Goal: Task Accomplishment & Management: Manage account settings

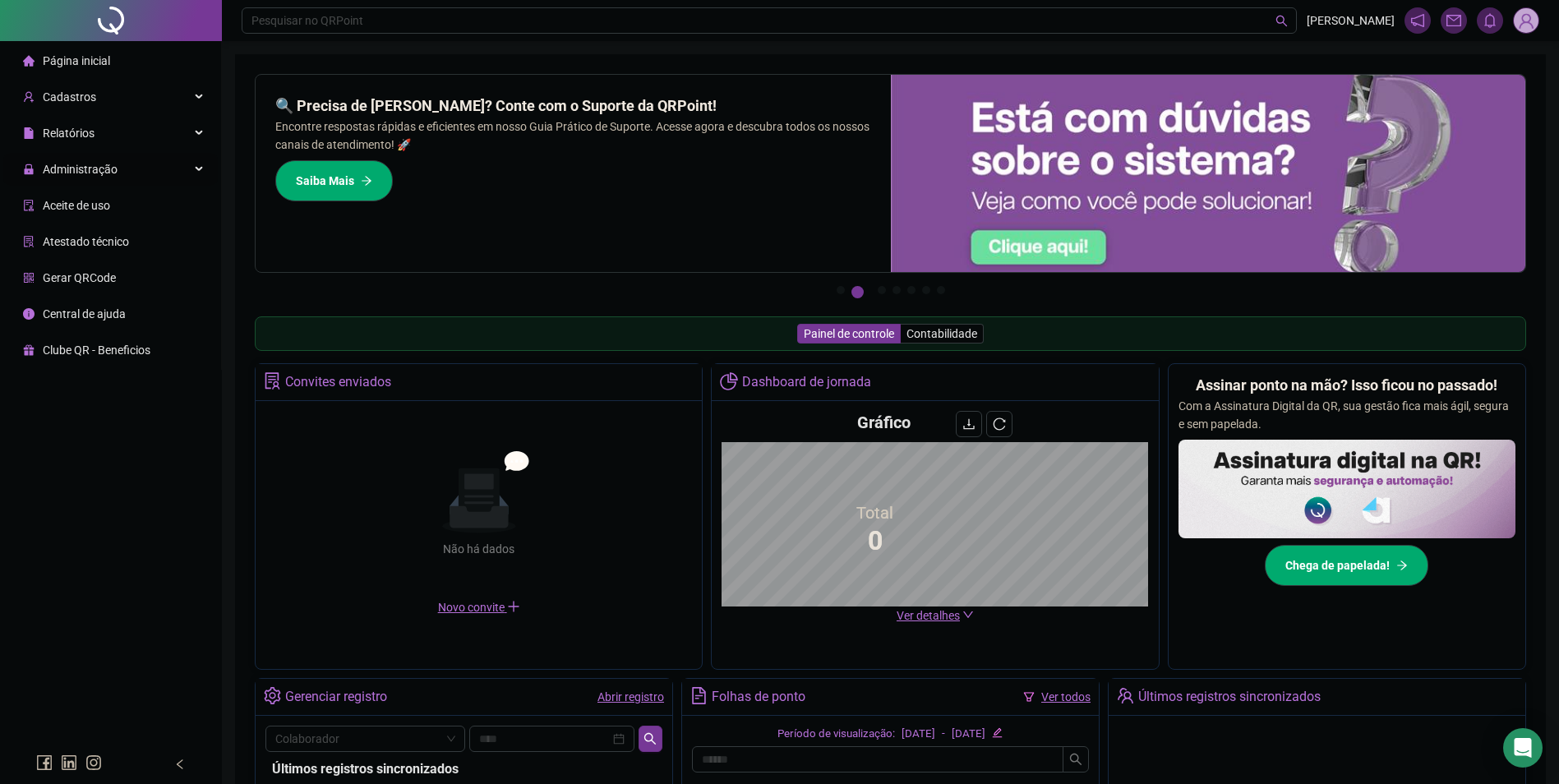
click at [179, 168] on div "Administração" at bounding box center [110, 169] width 214 height 33
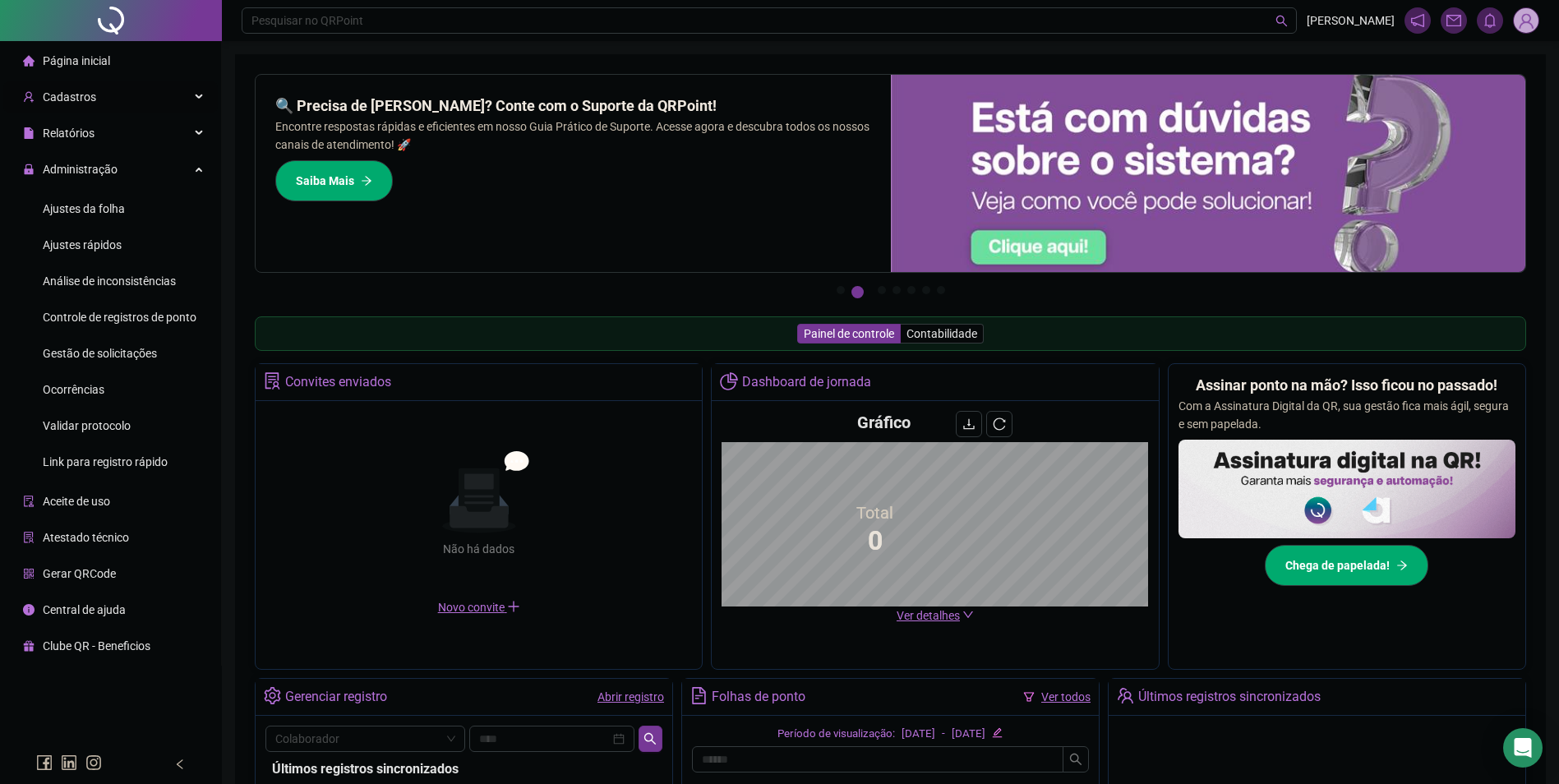
click at [163, 101] on div "Cadastros" at bounding box center [110, 97] width 214 height 33
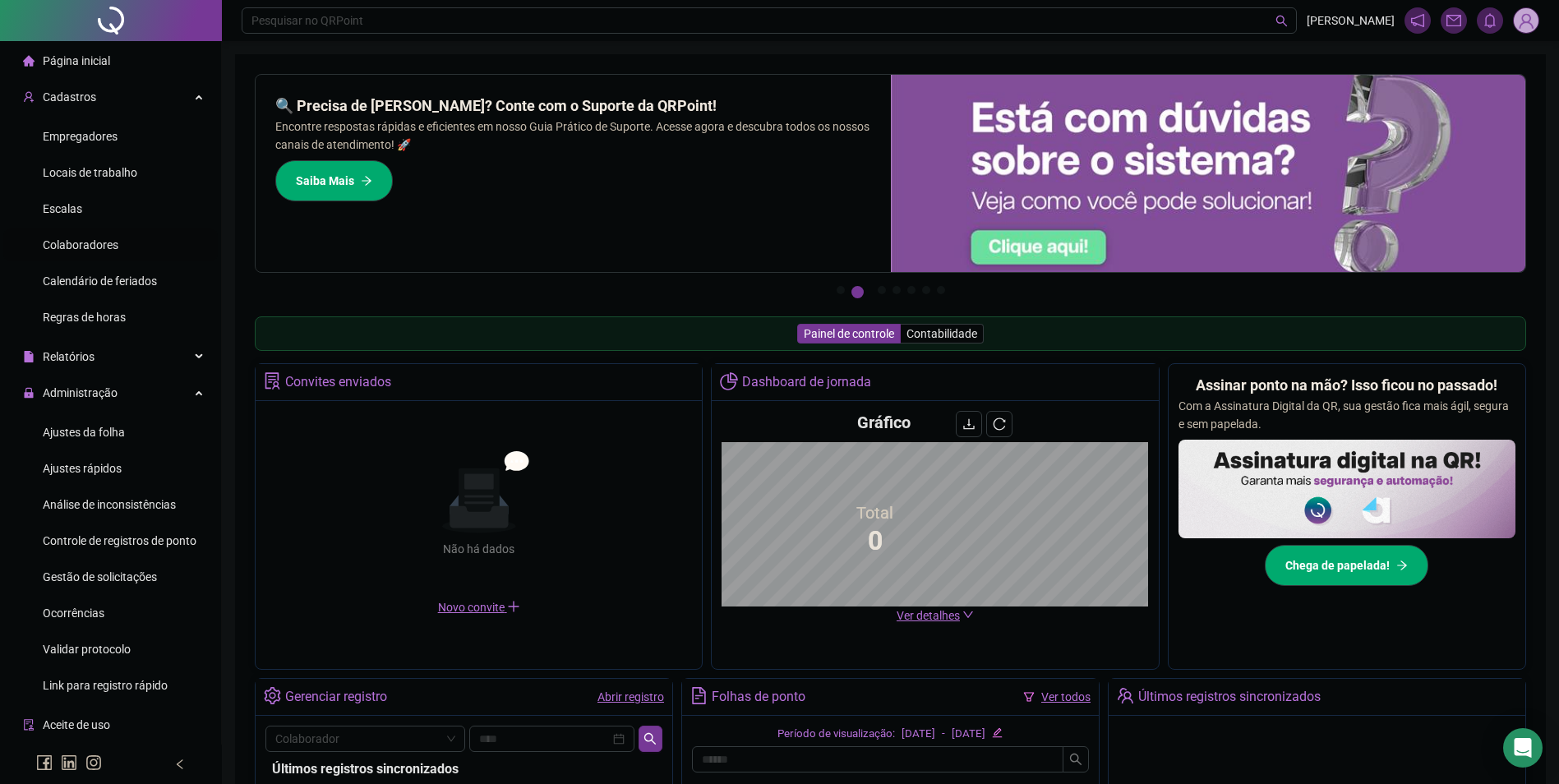
drag, startPoint x: 79, startPoint y: 249, endPoint x: 122, endPoint y: 238, distance: 44.4
click at [80, 250] on span "Colaboradores" at bounding box center [81, 245] width 76 height 13
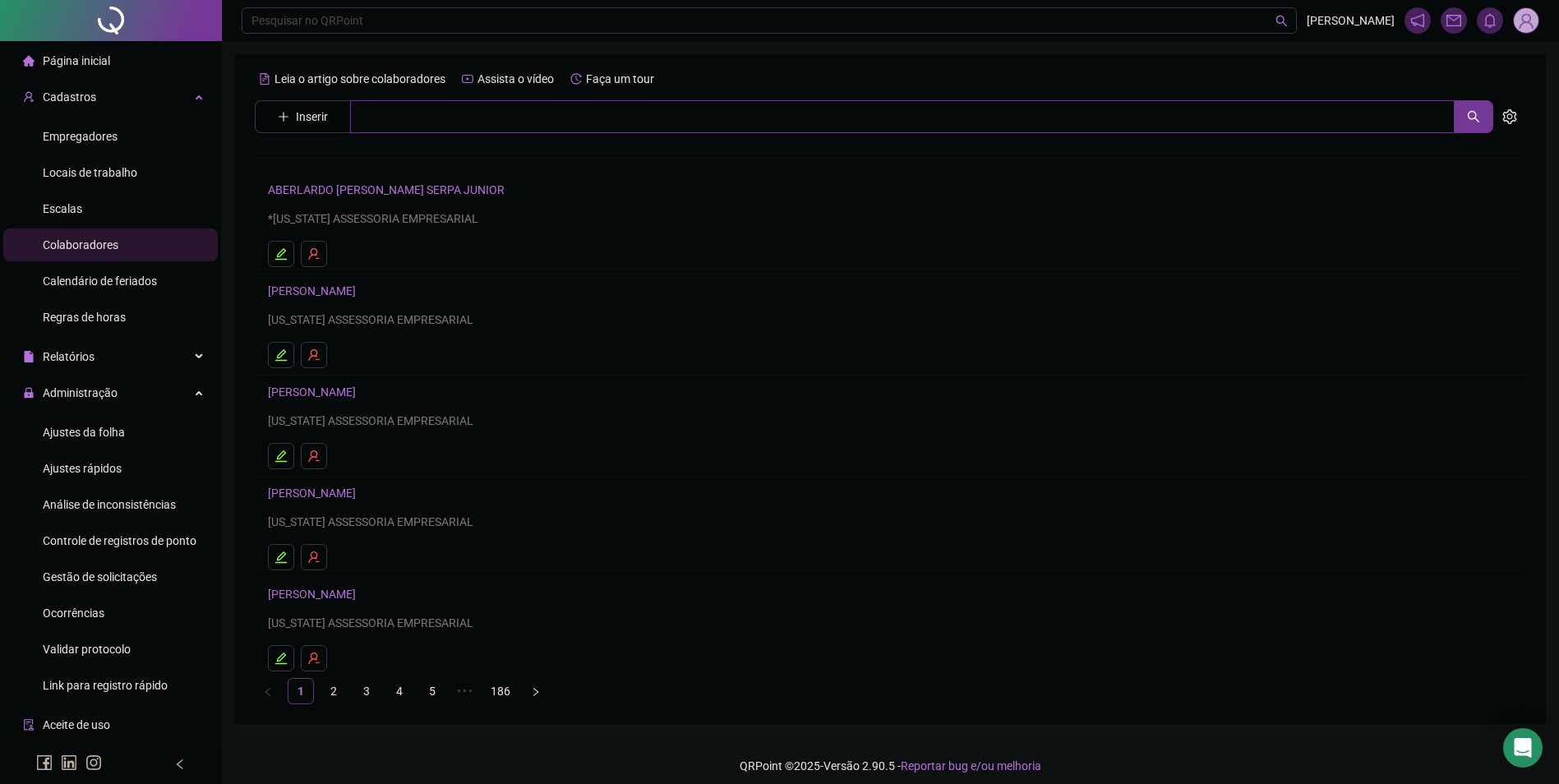
click at [463, 119] on input "text" at bounding box center [902, 117] width 1105 height 33
type input "**********"
click at [374, 158] on link "LAURENA PITA LOPES" at bounding box center [329, 165] width 88 height 13
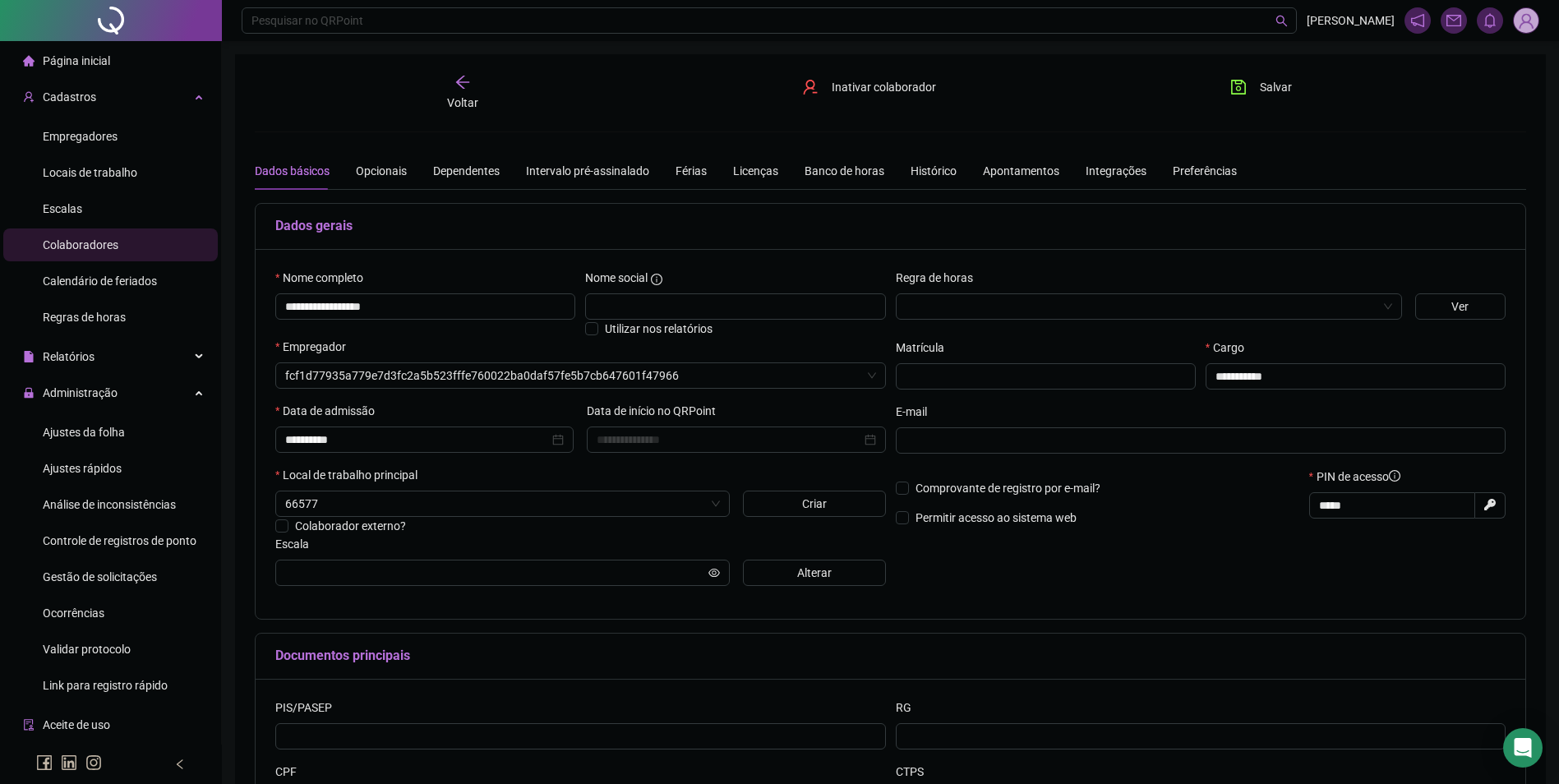
type input "**********"
click at [1177, 172] on div "Preferências" at bounding box center [1205, 171] width 64 height 18
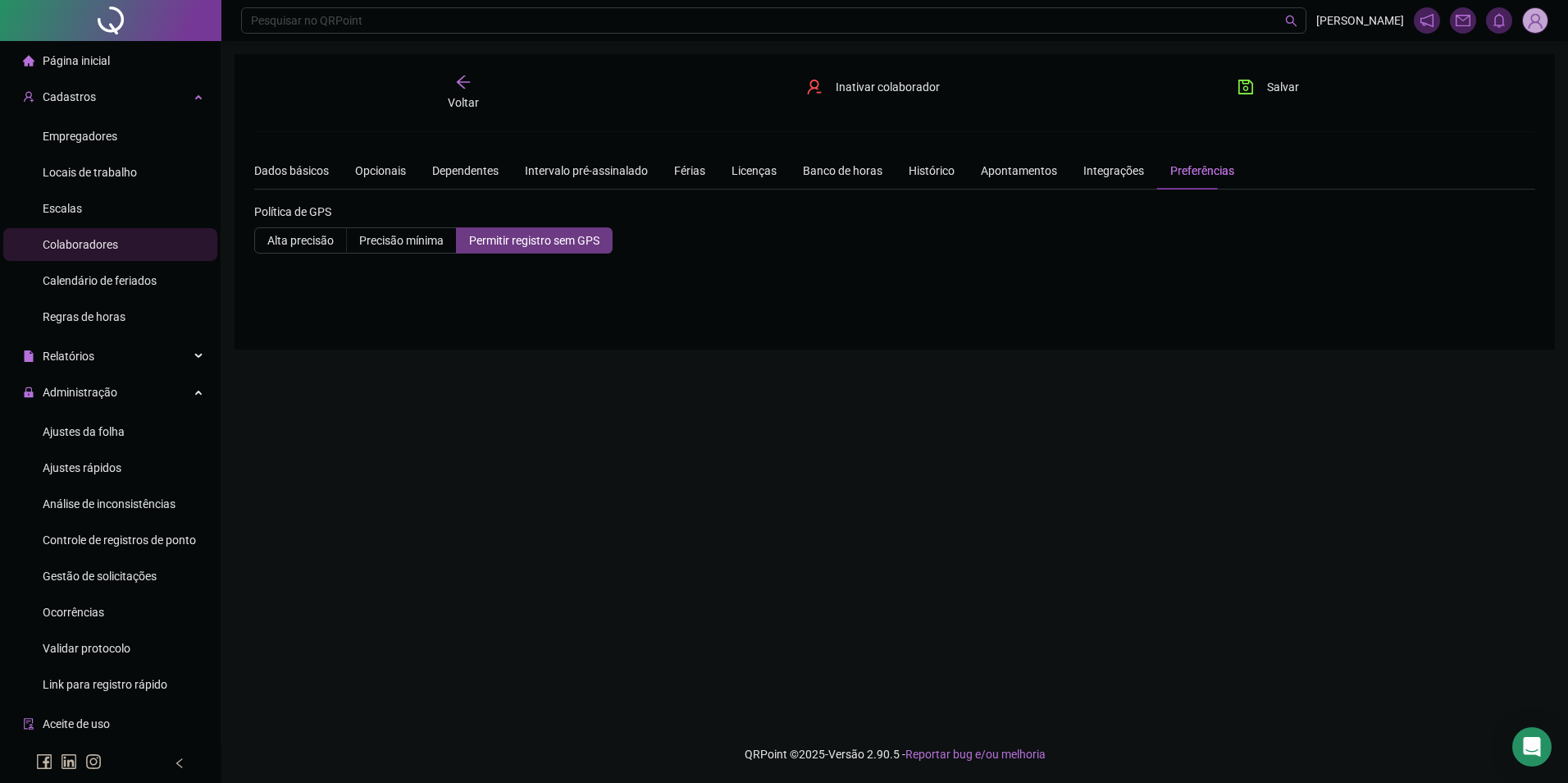
click at [539, 248] on label "Permitir registro sem GPS" at bounding box center [535, 240] width 156 height 27
click at [549, 242] on span "Permitir registro sem GPS" at bounding box center [535, 240] width 131 height 13
click at [1243, 84] on icon "save" at bounding box center [1245, 86] width 16 height 16
click at [1089, 172] on div "Integrações" at bounding box center [1114, 170] width 61 height 18
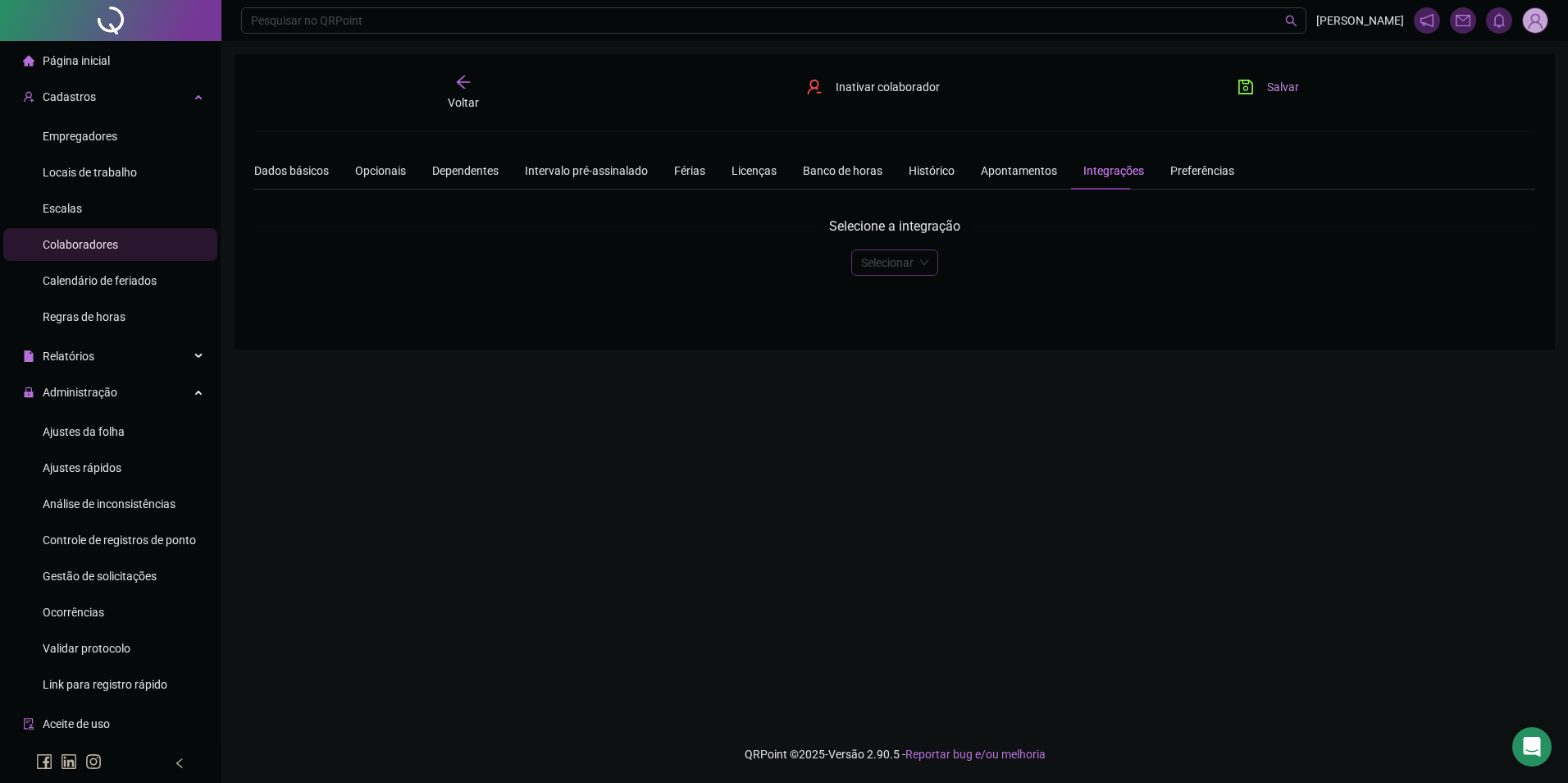
click at [915, 275] on div "Selecionar" at bounding box center [895, 263] width 87 height 27
click at [919, 258] on span at bounding box center [894, 262] width 67 height 25
click at [1025, 256] on div "Selecionar" at bounding box center [895, 263] width 321 height 27
click at [926, 273] on span at bounding box center [894, 262] width 67 height 25
click at [1203, 163] on div "Preferências" at bounding box center [1203, 170] width 64 height 18
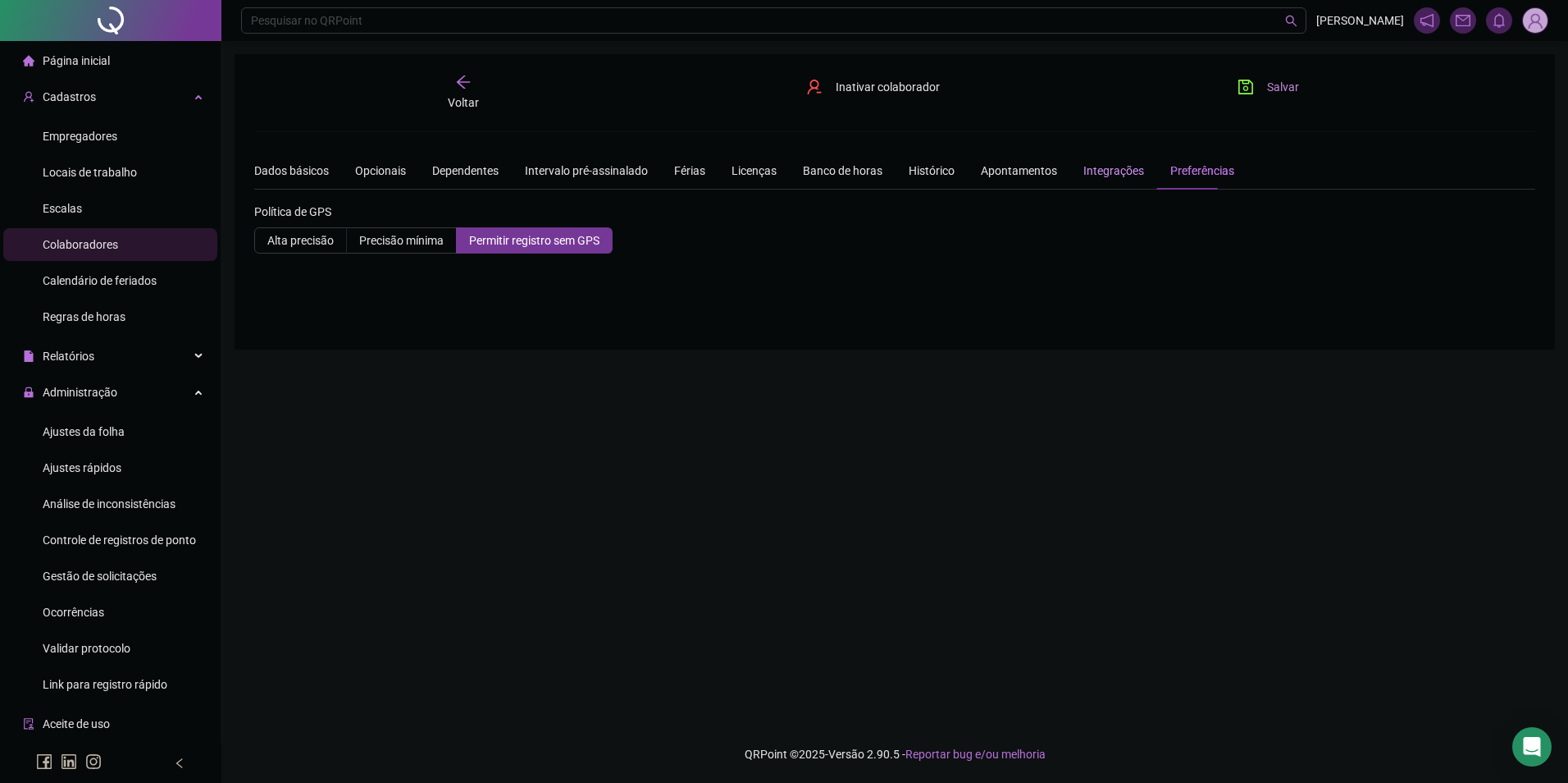
click at [1111, 176] on div "Integrações" at bounding box center [1114, 170] width 61 height 18
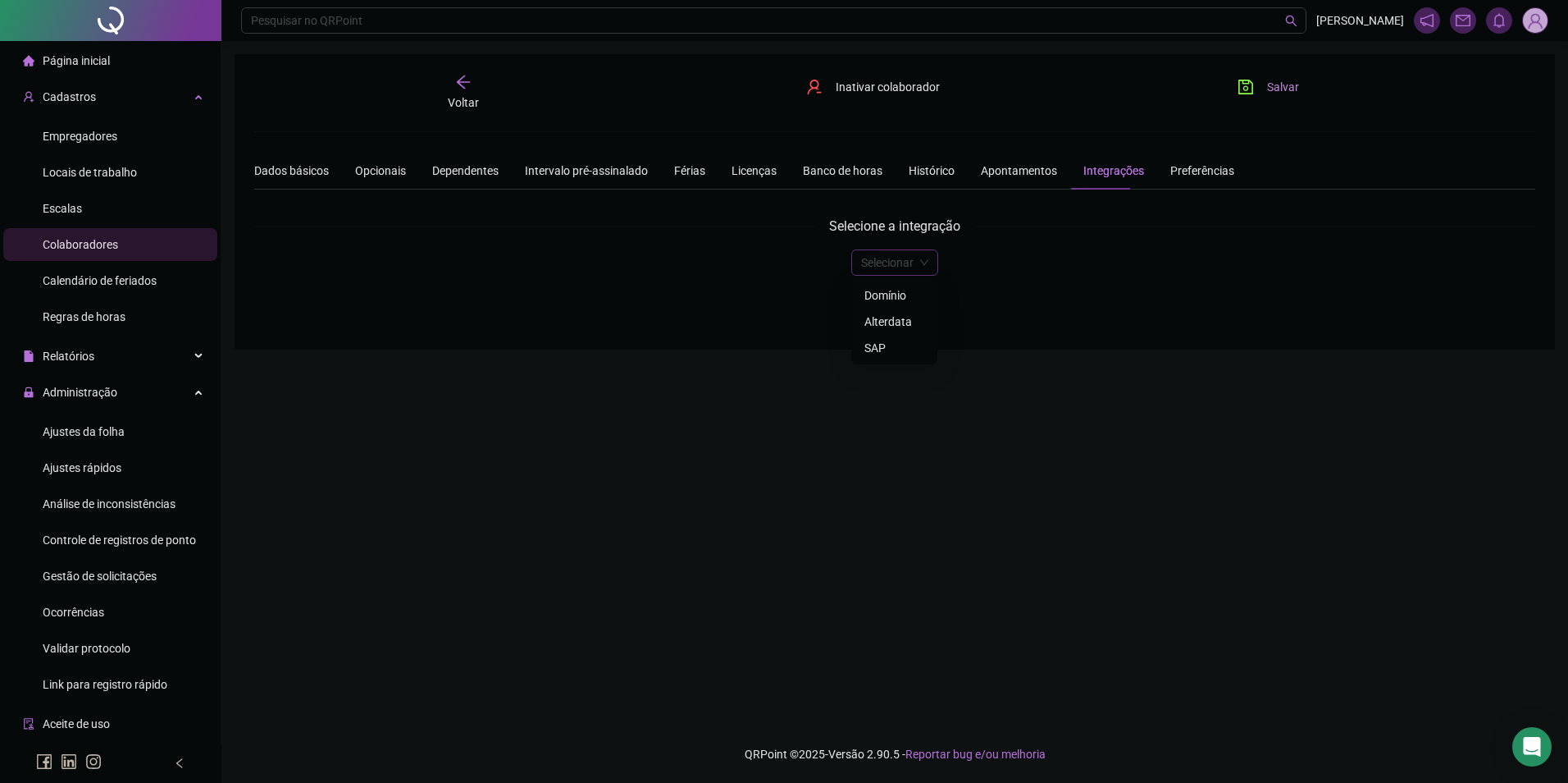
click at [915, 262] on span at bounding box center [894, 262] width 67 height 25
click at [894, 293] on div "Domínio" at bounding box center [894, 295] width 60 height 18
click at [804, 317] on input "text" at bounding box center [895, 313] width 1281 height 27
click at [913, 266] on span "Domínio" at bounding box center [895, 262] width 62 height 25
click at [874, 317] on div "Alterdata" at bounding box center [894, 321] width 56 height 18
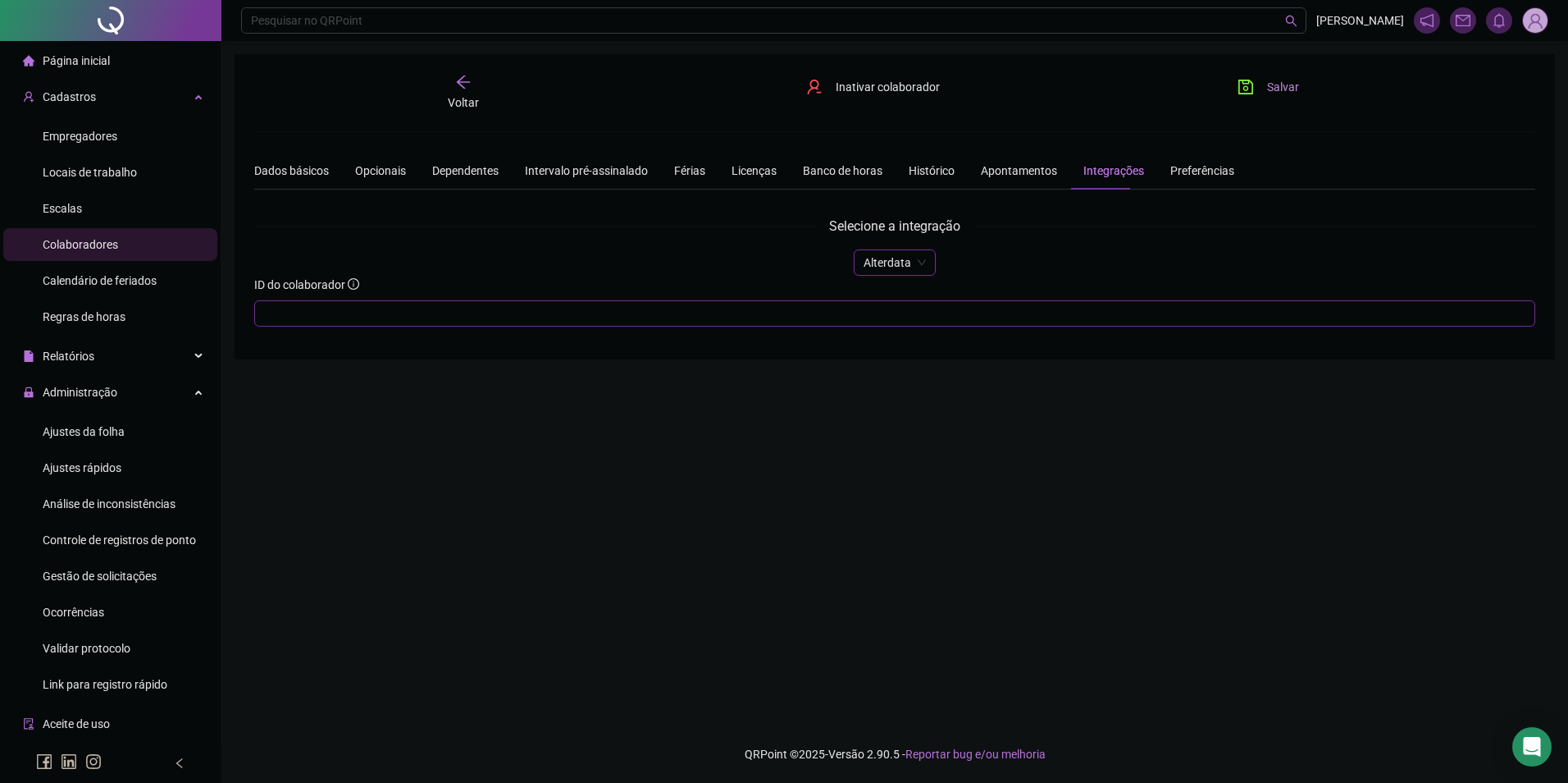
click at [886, 313] on input "text" at bounding box center [895, 313] width 1281 height 27
click at [914, 263] on span "Alterdata" at bounding box center [895, 262] width 62 height 25
click at [871, 348] on div "SAP" at bounding box center [894, 347] width 56 height 18
click at [1014, 231] on div "Selecione a integração" at bounding box center [895, 226] width 1281 height 21
click at [890, 265] on span "SAP" at bounding box center [895, 262] width 62 height 25
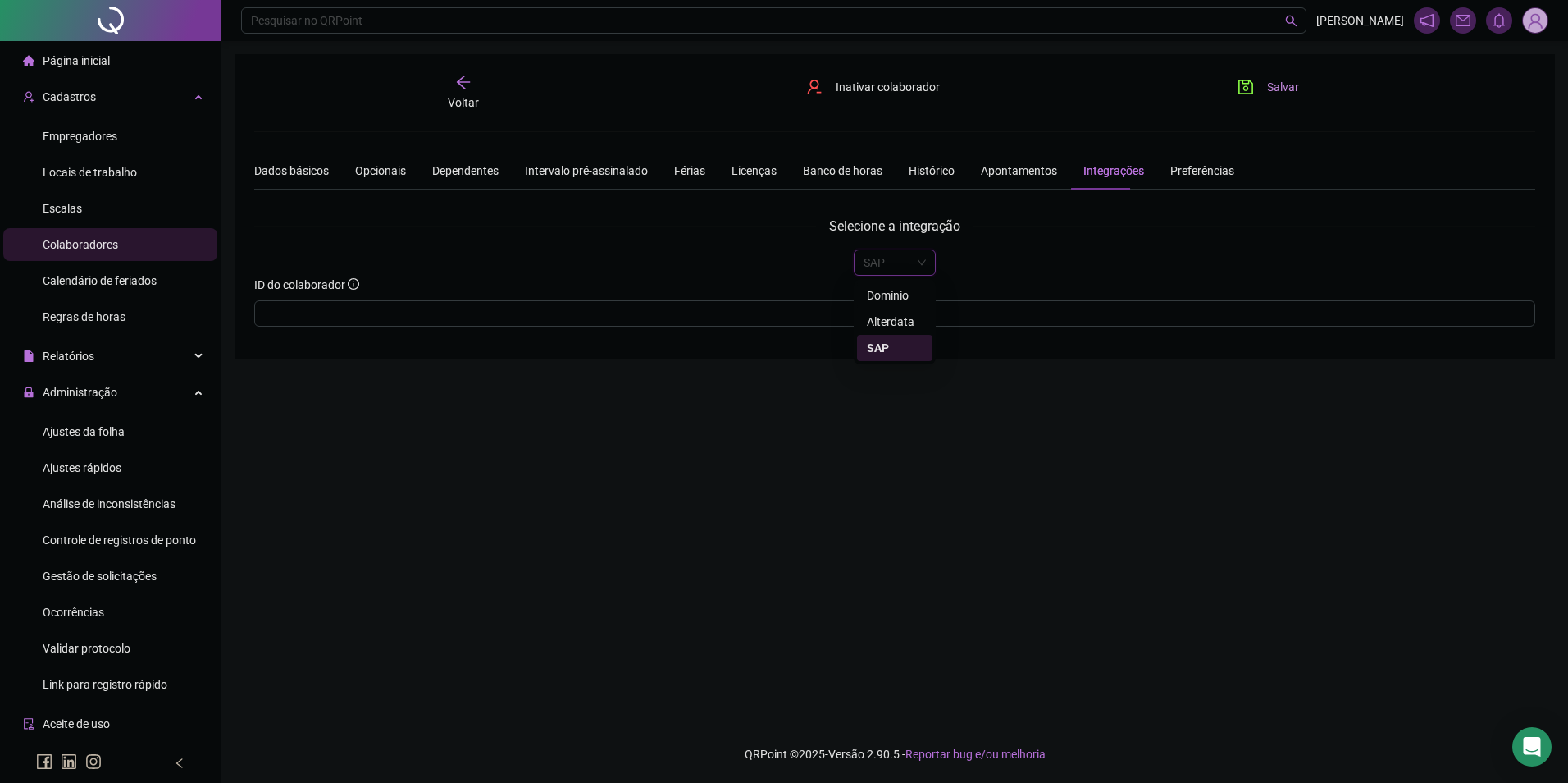
click at [884, 295] on div "Domínio" at bounding box center [894, 295] width 56 height 18
click at [1045, 234] on div "Selecione a integração" at bounding box center [895, 226] width 1281 height 21
click at [1006, 178] on div "Apontamentos" at bounding box center [1019, 170] width 77 height 18
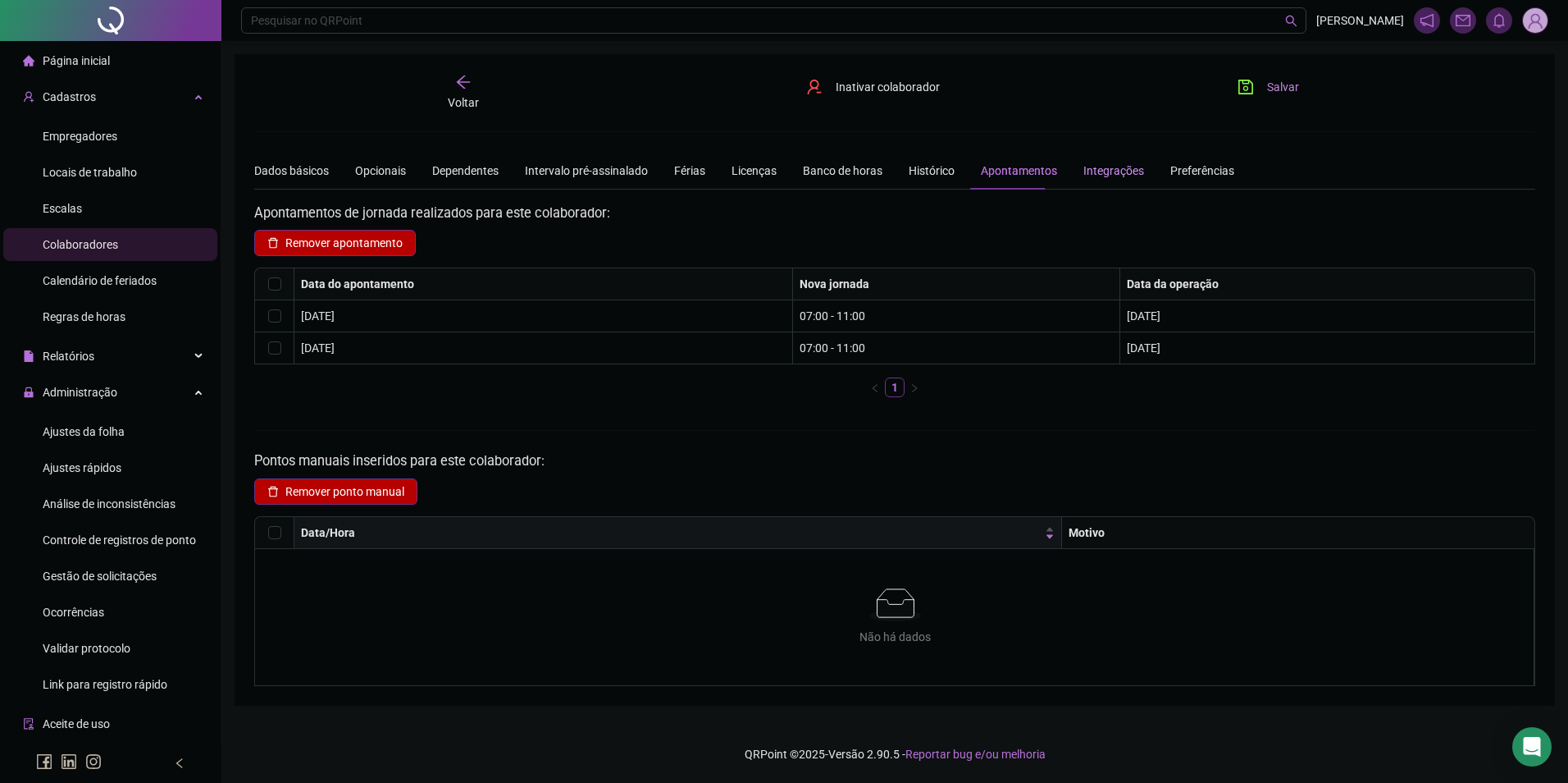
click at [1084, 172] on div "Integrações" at bounding box center [1114, 170] width 61 height 18
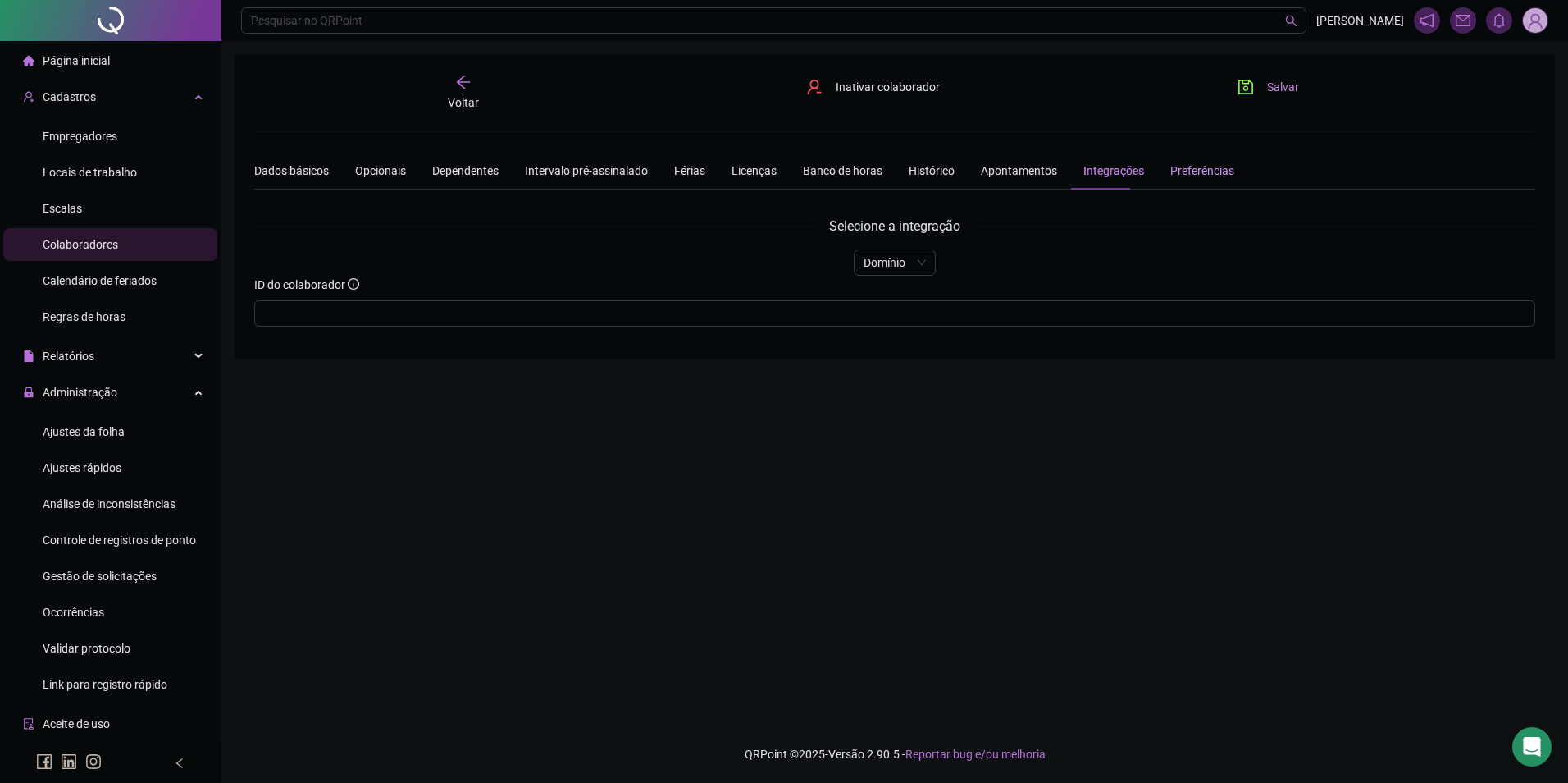
click at [1205, 169] on div "Preferências" at bounding box center [1203, 170] width 64 height 18
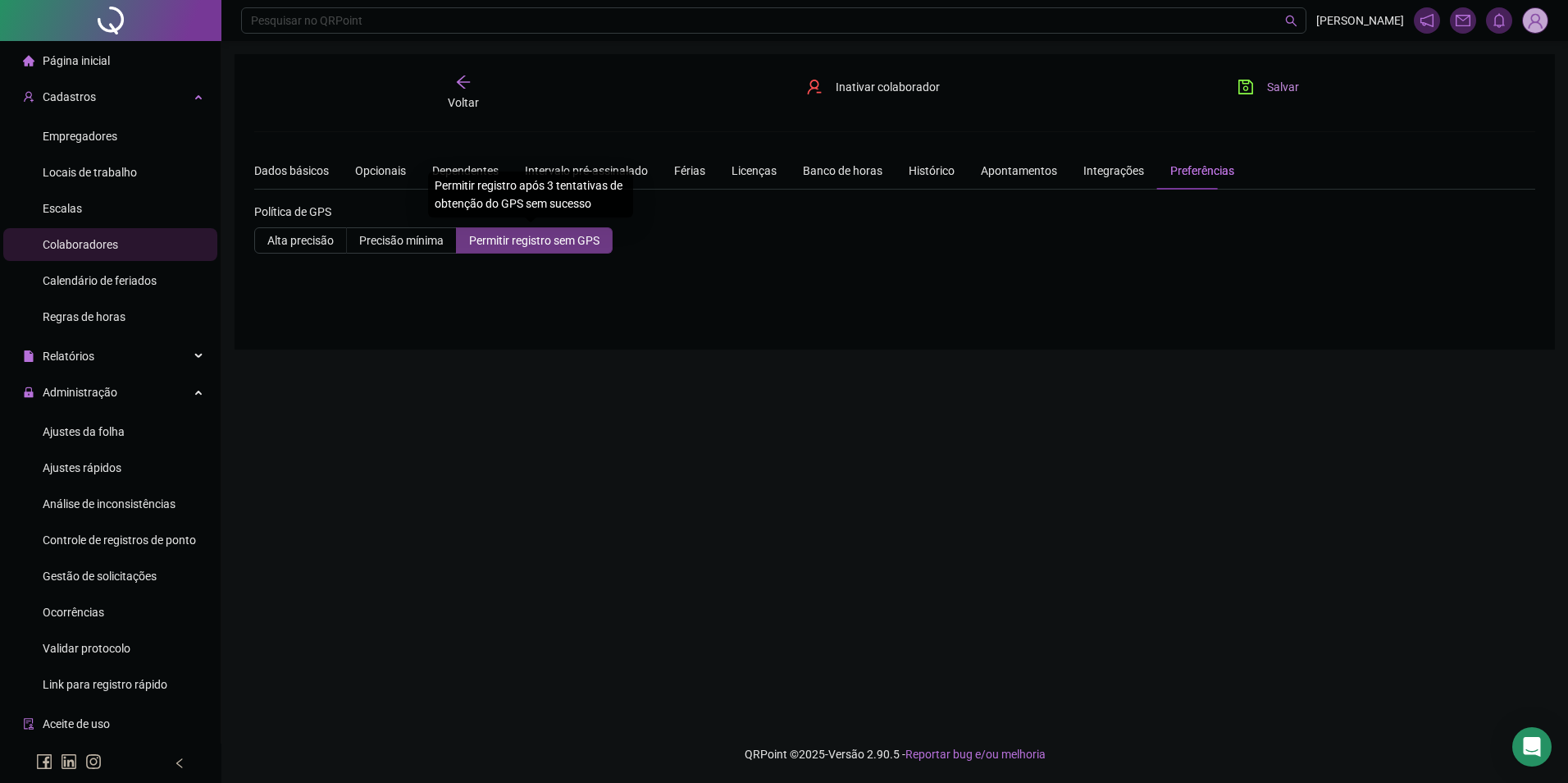
click at [510, 242] on span "Permitir registro sem GPS" at bounding box center [535, 240] width 131 height 13
click at [1234, 80] on button "Salvar" at bounding box center [1268, 87] width 86 height 27
click at [1265, 98] on button "Salvar" at bounding box center [1268, 87] width 86 height 27
click at [506, 243] on span "Permitir registro sem GPS" at bounding box center [535, 240] width 131 height 13
click at [1254, 85] on icon "save" at bounding box center [1245, 86] width 16 height 16
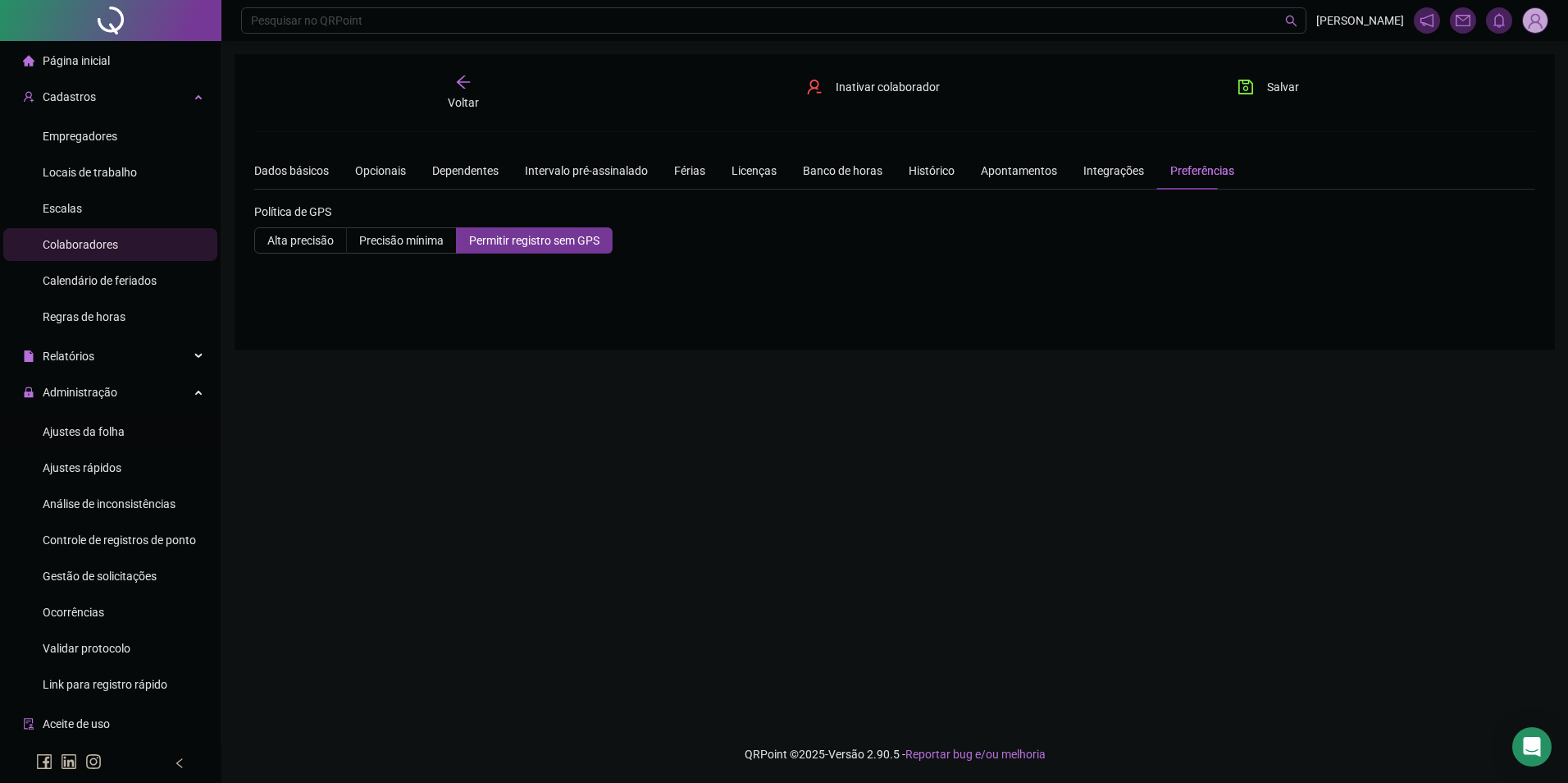
click at [1225, 74] on button "Salvar" at bounding box center [1268, 87] width 86 height 27
click at [1267, 83] on span "Salvar" at bounding box center [1283, 86] width 32 height 18
click at [76, 435] on span "Ajustes da folha" at bounding box center [83, 432] width 82 height 13
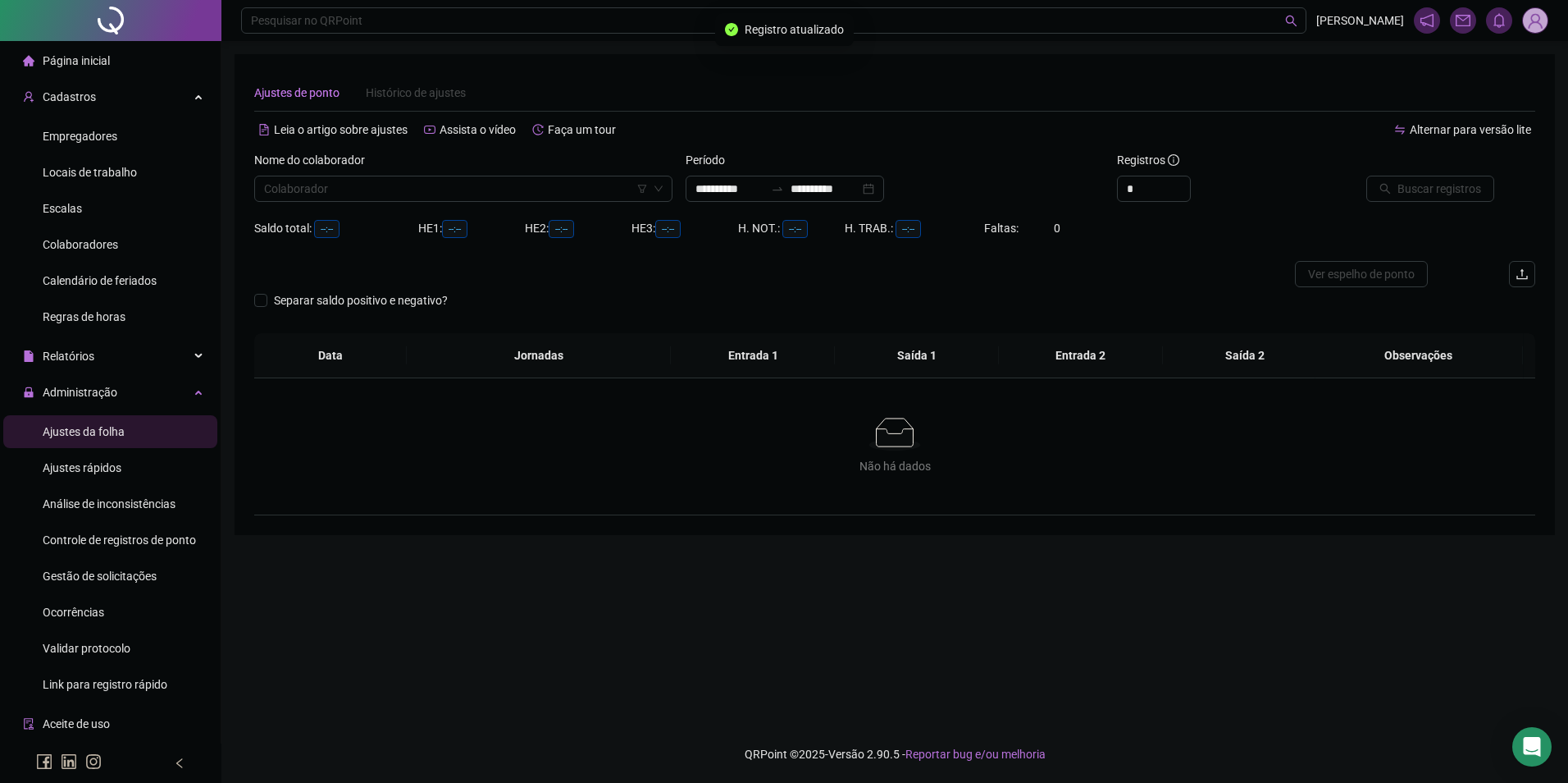
type input "**********"
click at [84, 574] on span "Gestão de solicitações" at bounding box center [99, 577] width 114 height 13
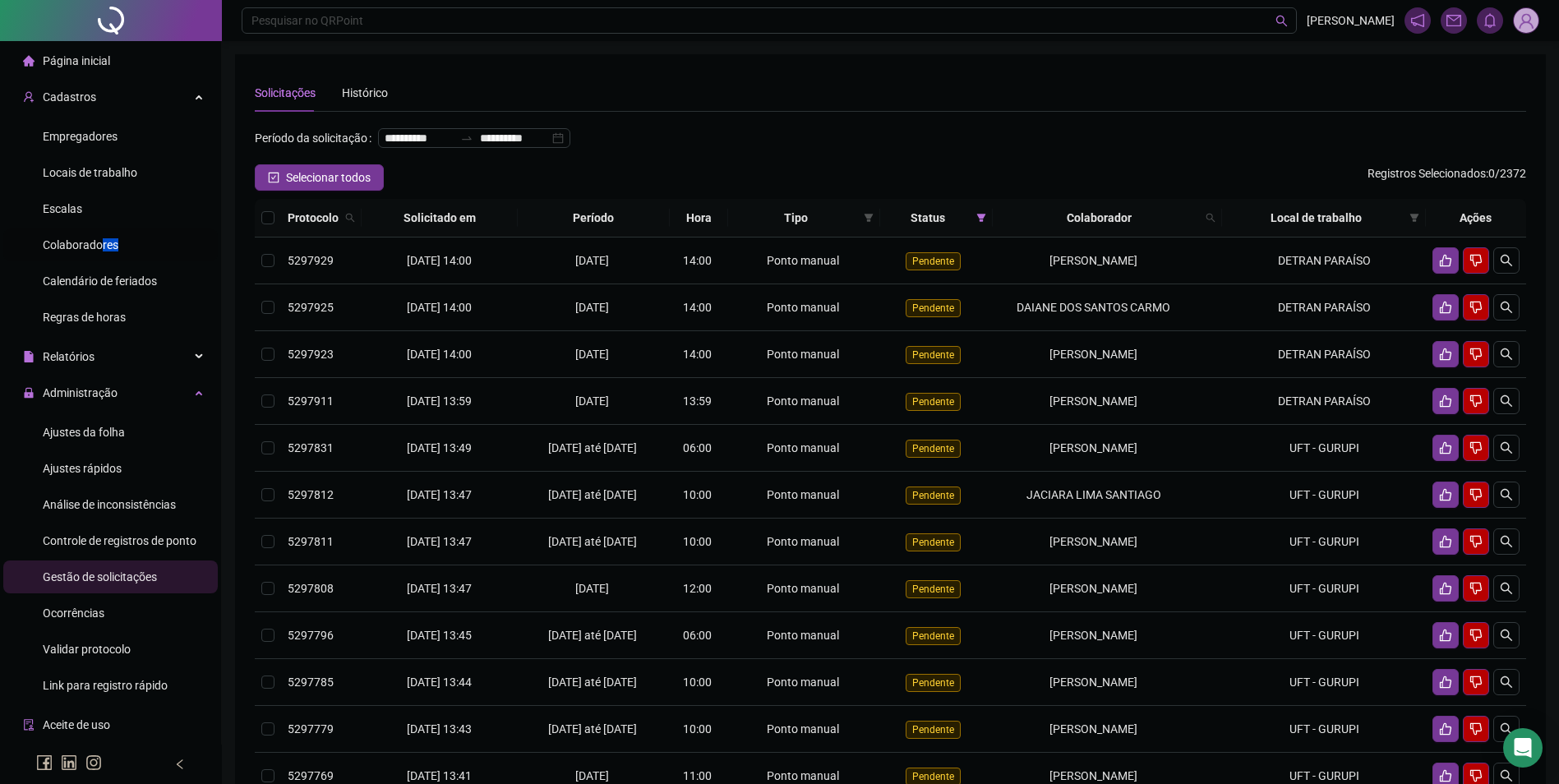
drag, startPoint x: 101, startPoint y: 248, endPoint x: 102, endPoint y: 239, distance: 9.1
click at [101, 253] on div "Colaboradores" at bounding box center [81, 245] width 76 height 33
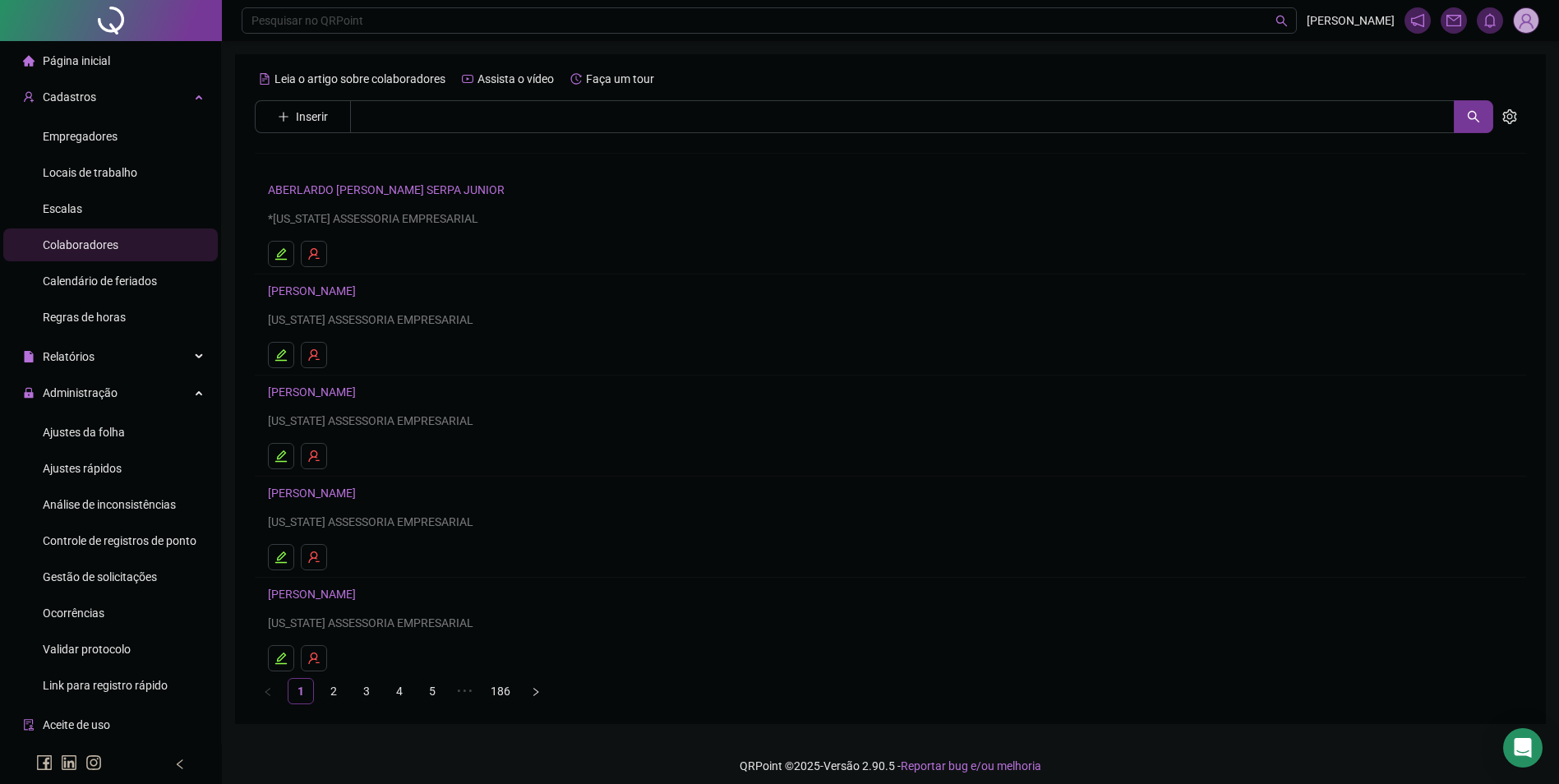
drag, startPoint x: 102, startPoint y: 239, endPoint x: 87, endPoint y: 236, distance: 15.3
click at [87, 236] on div "Colaboradores" at bounding box center [81, 245] width 76 height 33
click at [422, 133] on input "text" at bounding box center [902, 117] width 1105 height 33
type input "**********"
click at [358, 178] on div "[PERSON_NAME]" at bounding box center [890, 167] width 1272 height 68
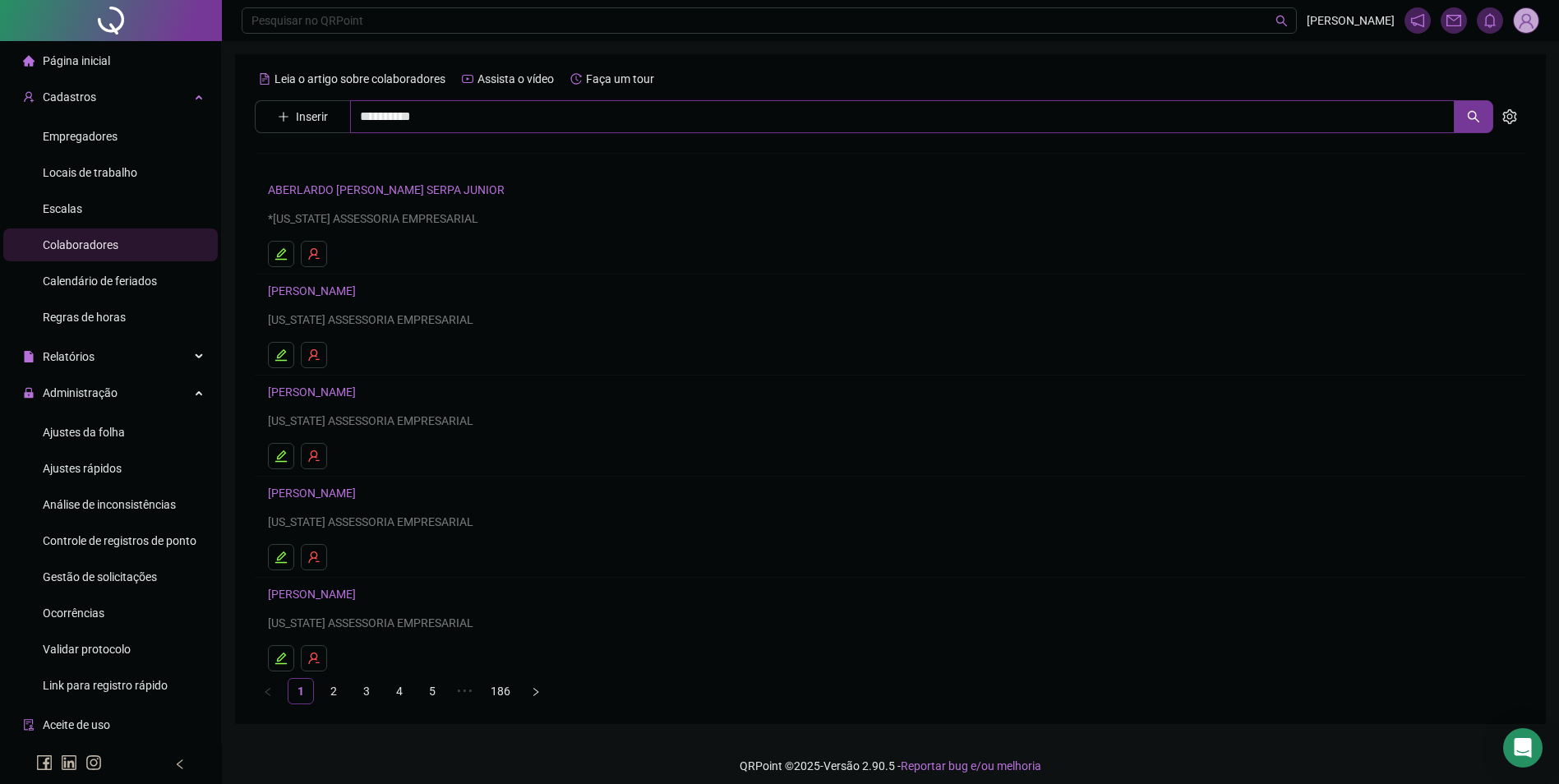
click at [460, 125] on input "**********" at bounding box center [902, 117] width 1105 height 33
click at [333, 170] on link "[PERSON_NAME]" at bounding box center [329, 165] width 88 height 13
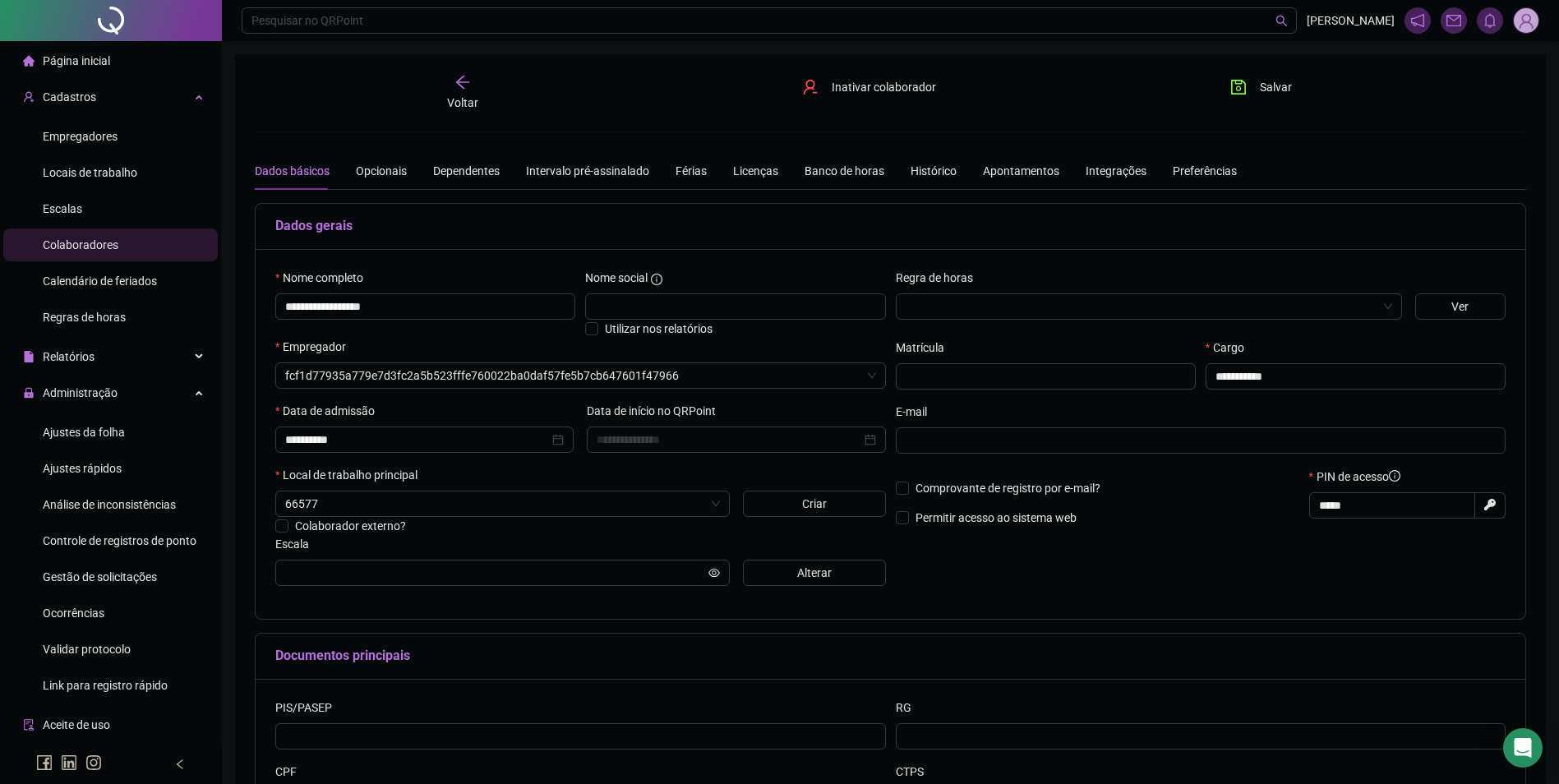
type input "**********"
click at [1201, 171] on div "Preferências" at bounding box center [1205, 171] width 64 height 18
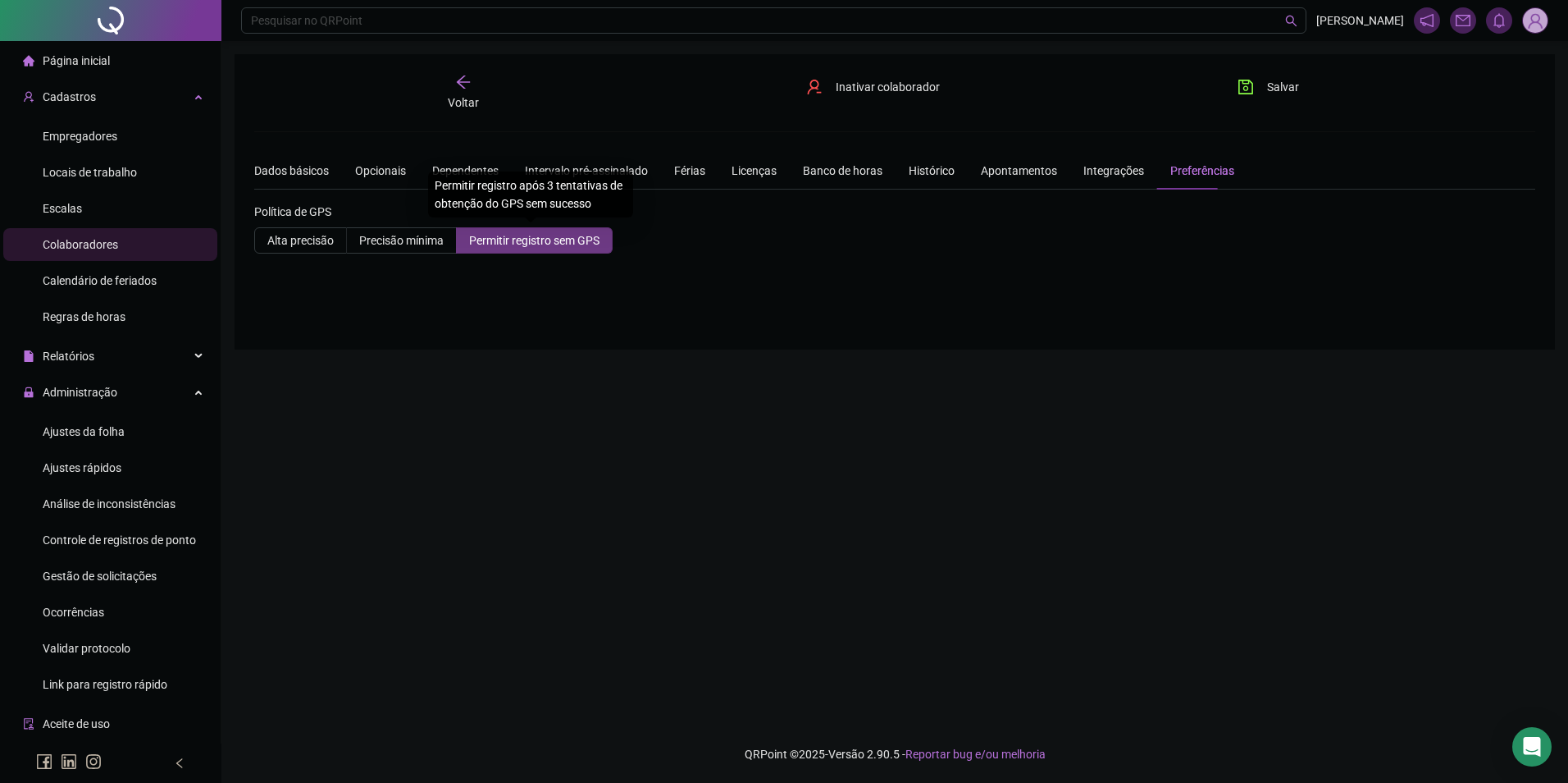
click at [571, 240] on span "Permitir registro sem GPS" at bounding box center [535, 240] width 131 height 13
click at [1244, 83] on icon "save" at bounding box center [1246, 87] width 15 height 15
click at [99, 134] on span "Empregadores" at bounding box center [79, 136] width 75 height 13
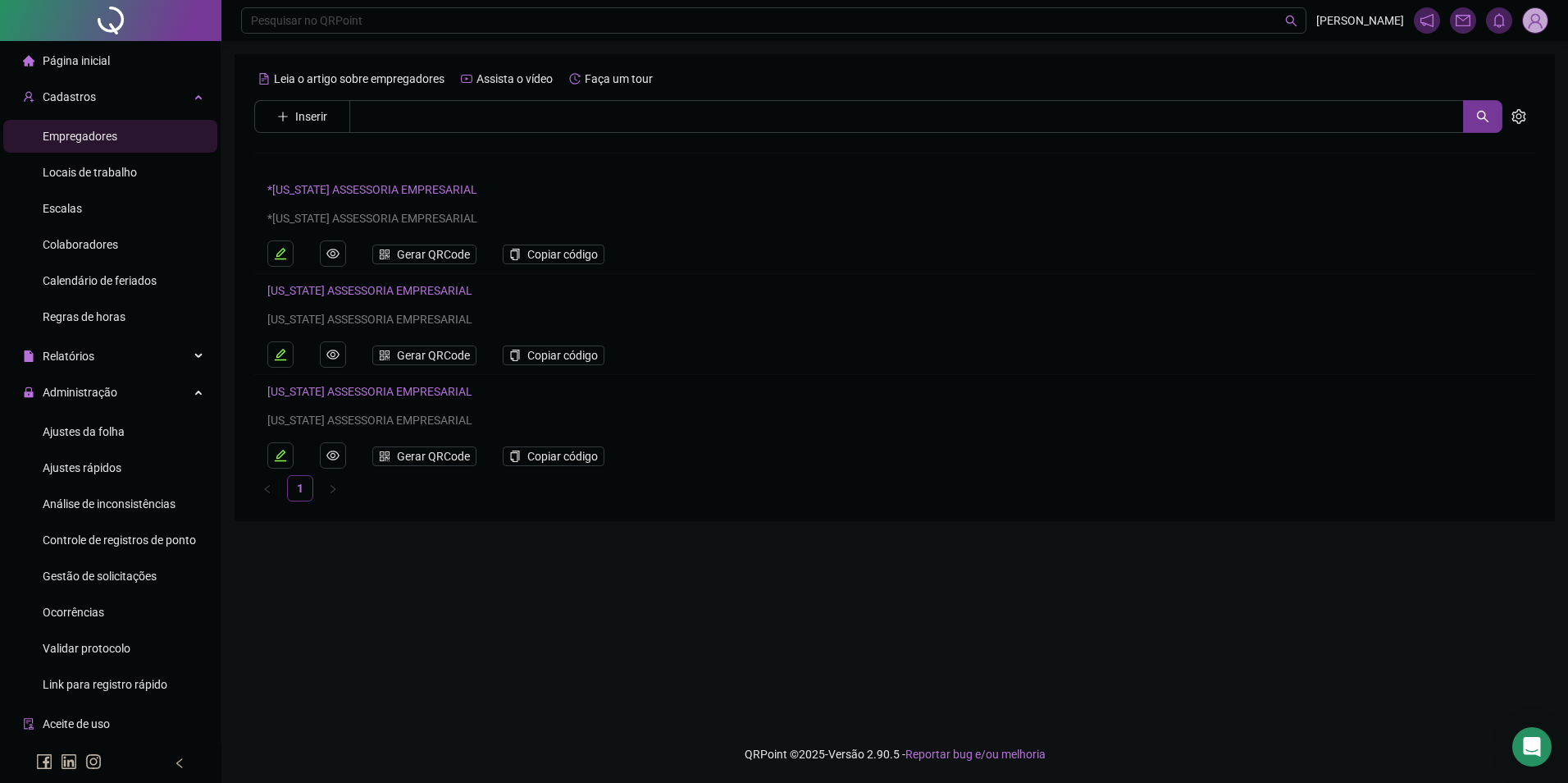
click at [349, 185] on link "*[US_STATE] ASSESSORIA EMPRESARIAL" at bounding box center [373, 189] width 210 height 13
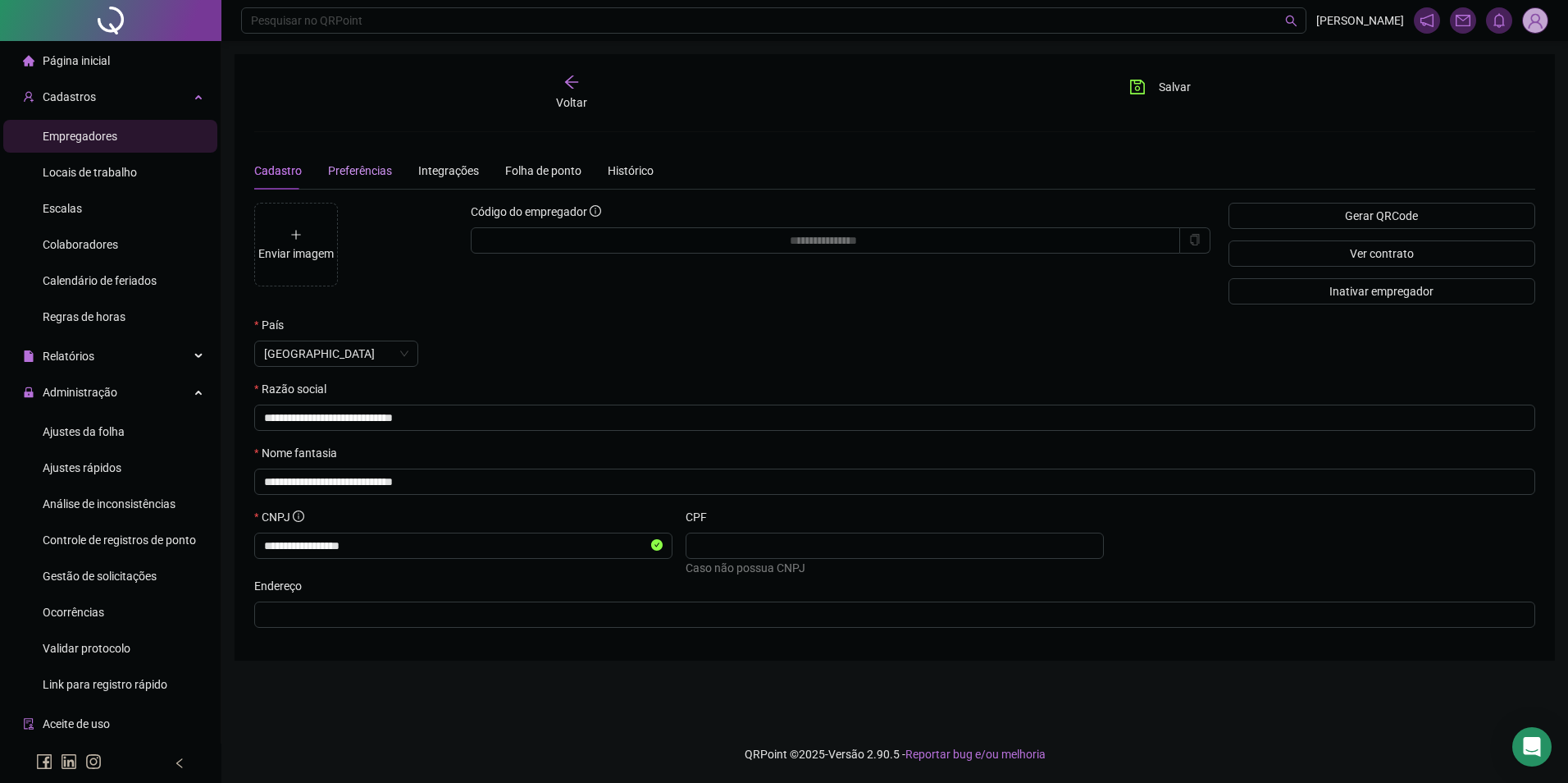
click at [376, 178] on div "Preferências" at bounding box center [361, 170] width 64 height 18
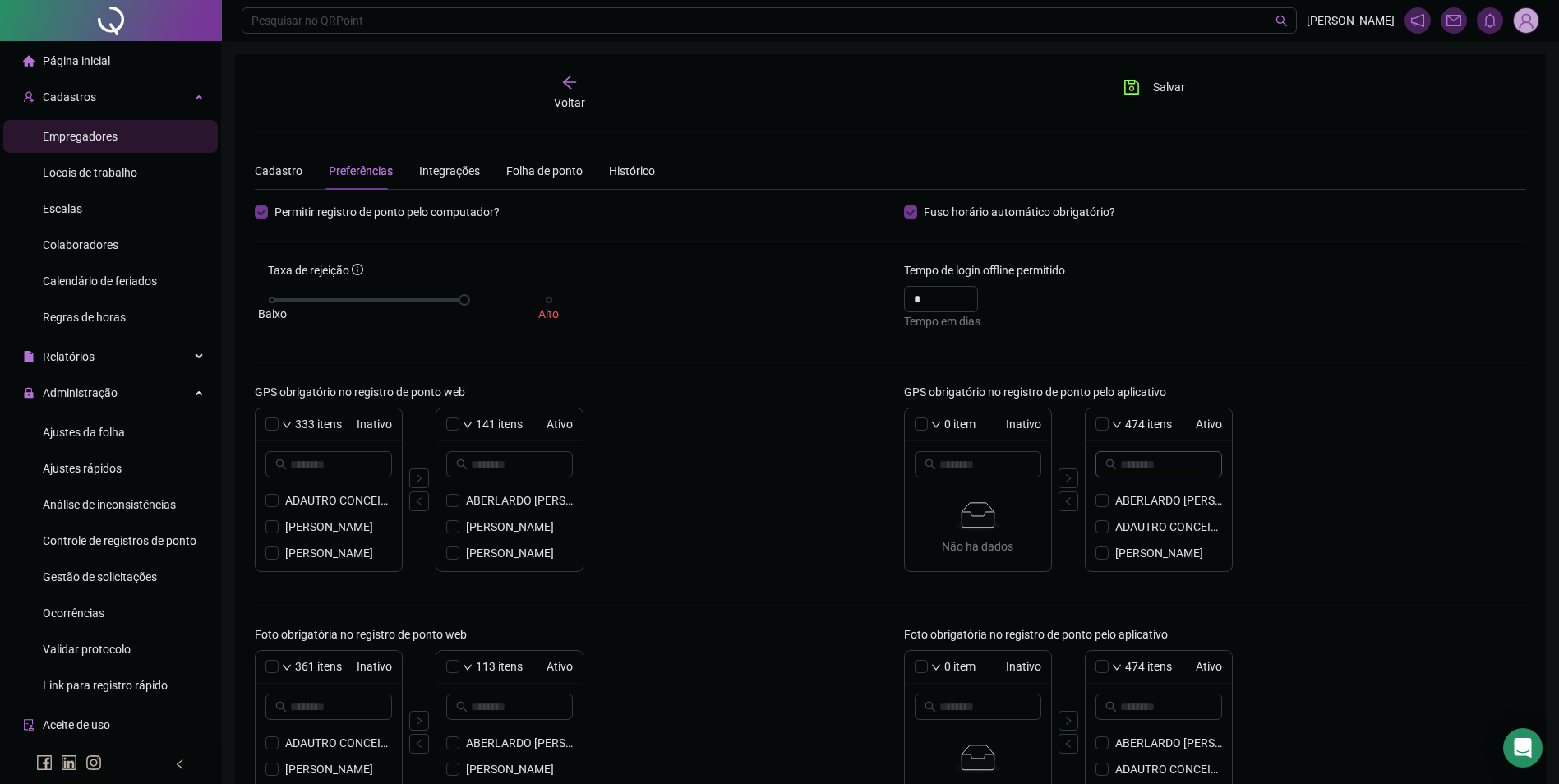
click at [1163, 468] on input "text" at bounding box center [1160, 464] width 79 height 18
type input "*******"
click at [1209, 465] on icon "close-circle" at bounding box center [1207, 464] width 9 height 9
click at [577, 89] on icon "arrow-left" at bounding box center [569, 82] width 16 height 16
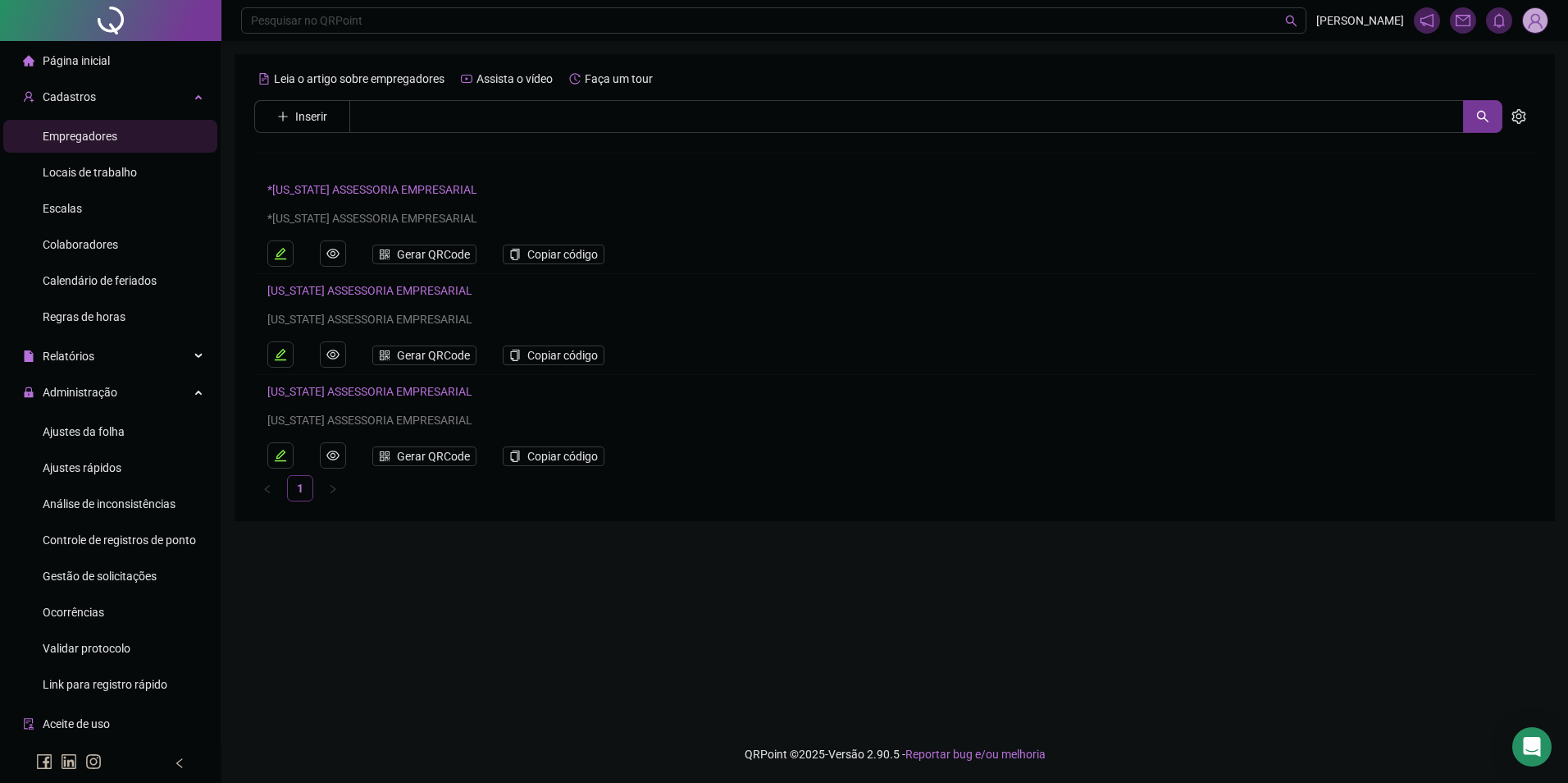
click at [309, 287] on link "[US_STATE] ASSESSORIA EMPRESARIAL" at bounding box center [370, 291] width 205 height 13
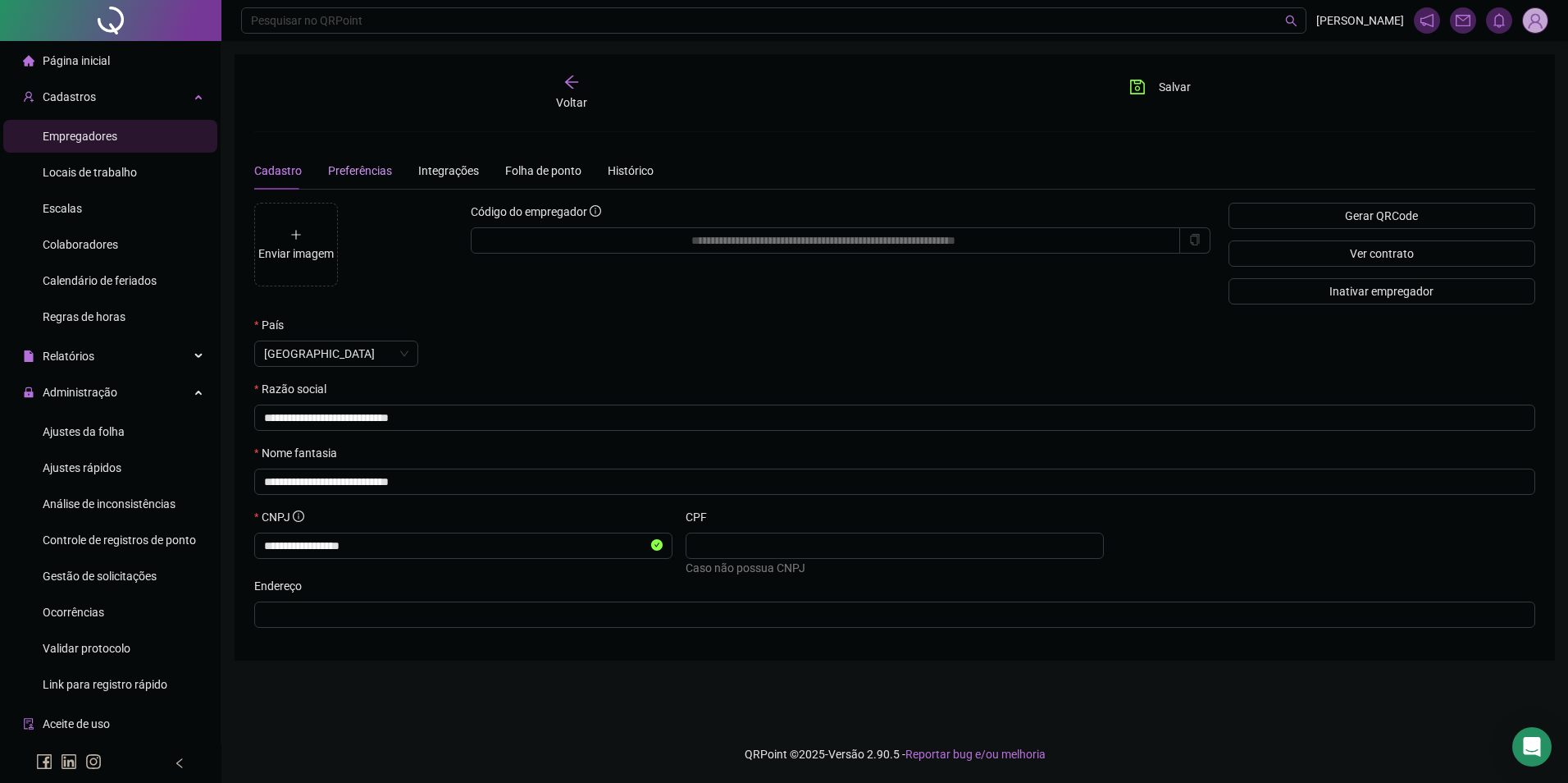
click at [348, 164] on span "Preferências" at bounding box center [361, 170] width 64 height 13
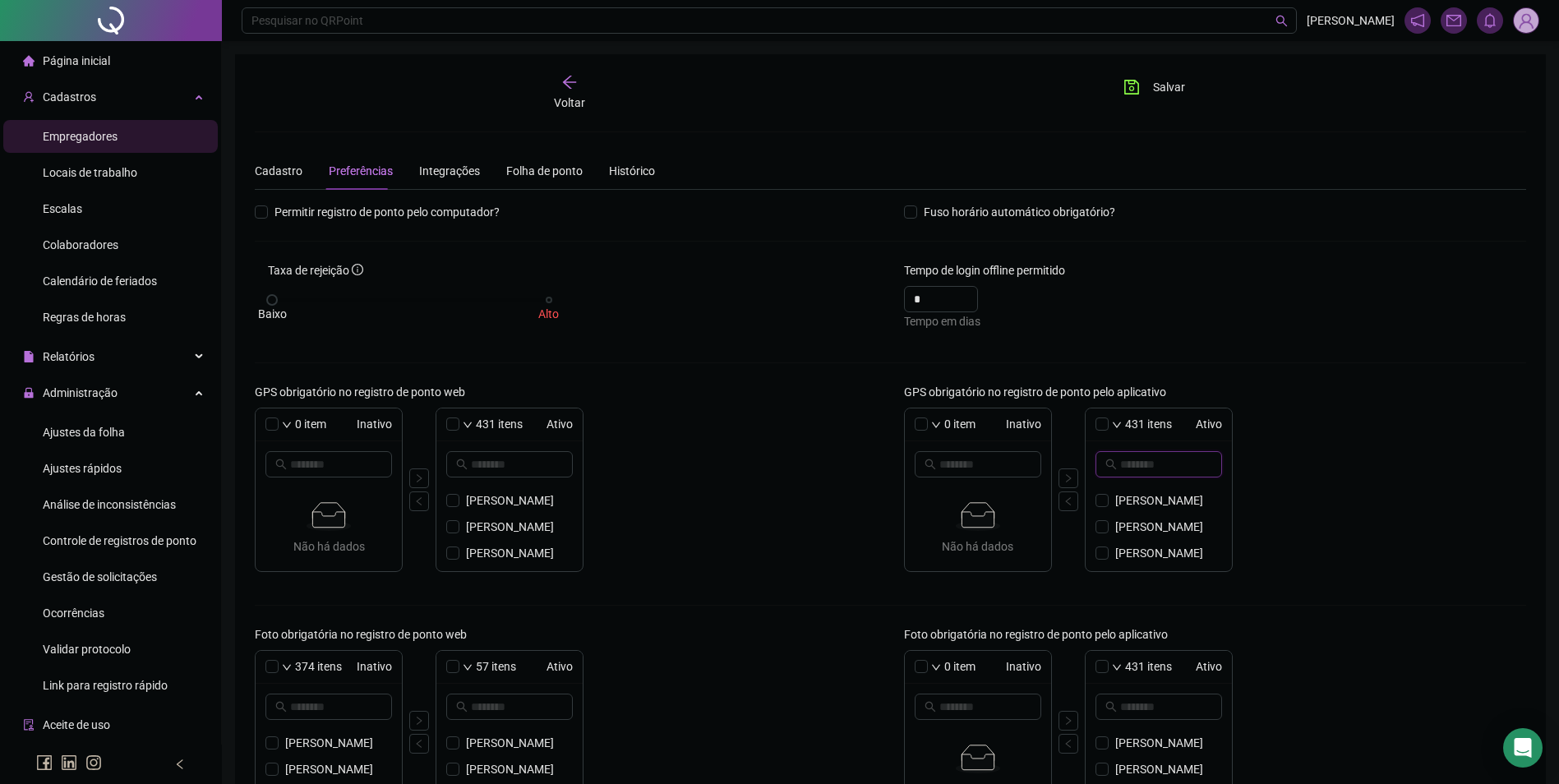
click at [1151, 458] on input "text" at bounding box center [1160, 464] width 79 height 18
type input "*****"
click at [1071, 501] on icon "left" at bounding box center [1069, 501] width 9 height 9
click at [1138, 86] on icon "save" at bounding box center [1131, 86] width 16 height 16
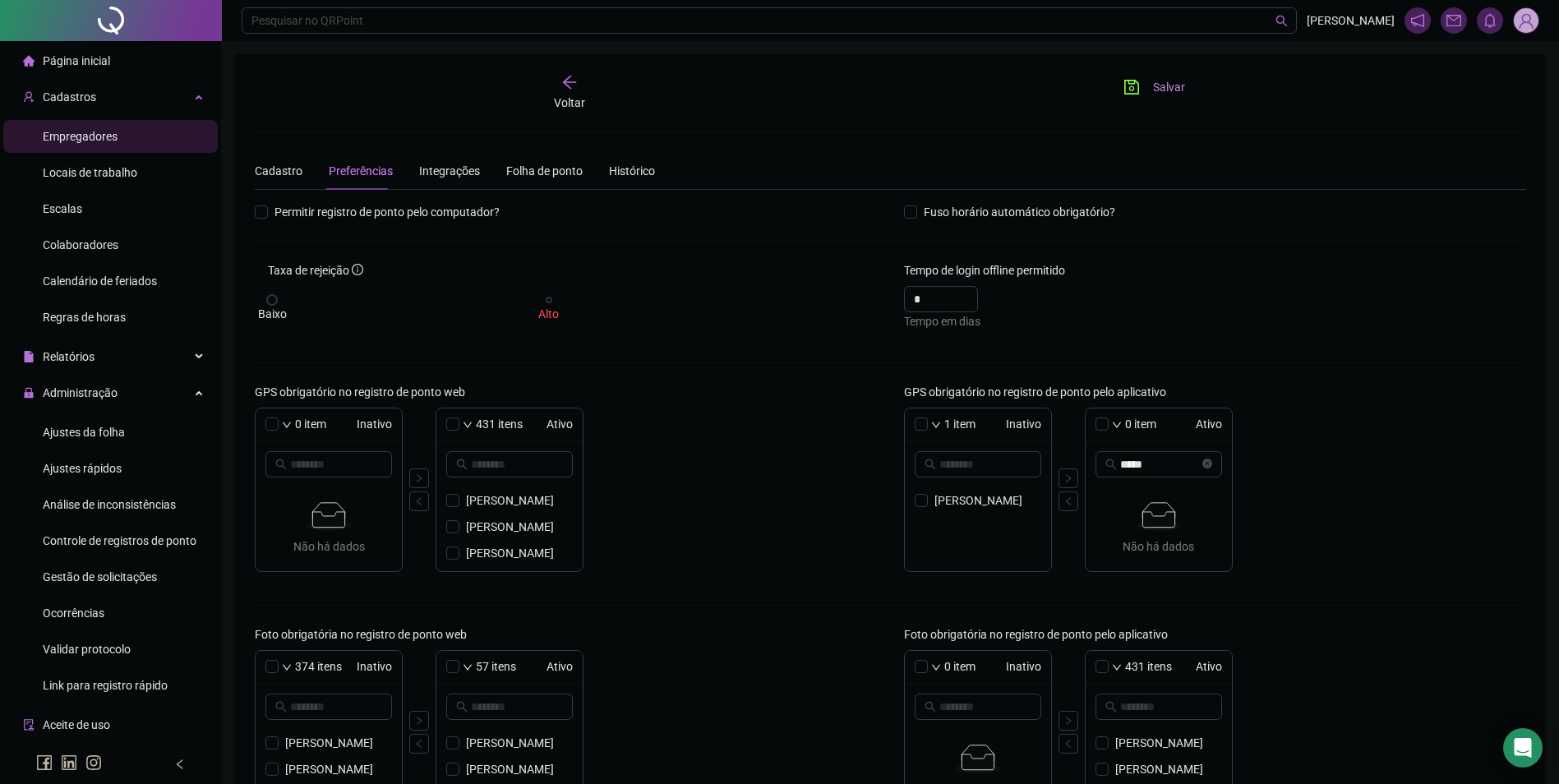
click at [1133, 88] on icon "save" at bounding box center [1131, 86] width 16 height 16
click at [74, 434] on span "Ajustes da folha" at bounding box center [83, 432] width 83 height 13
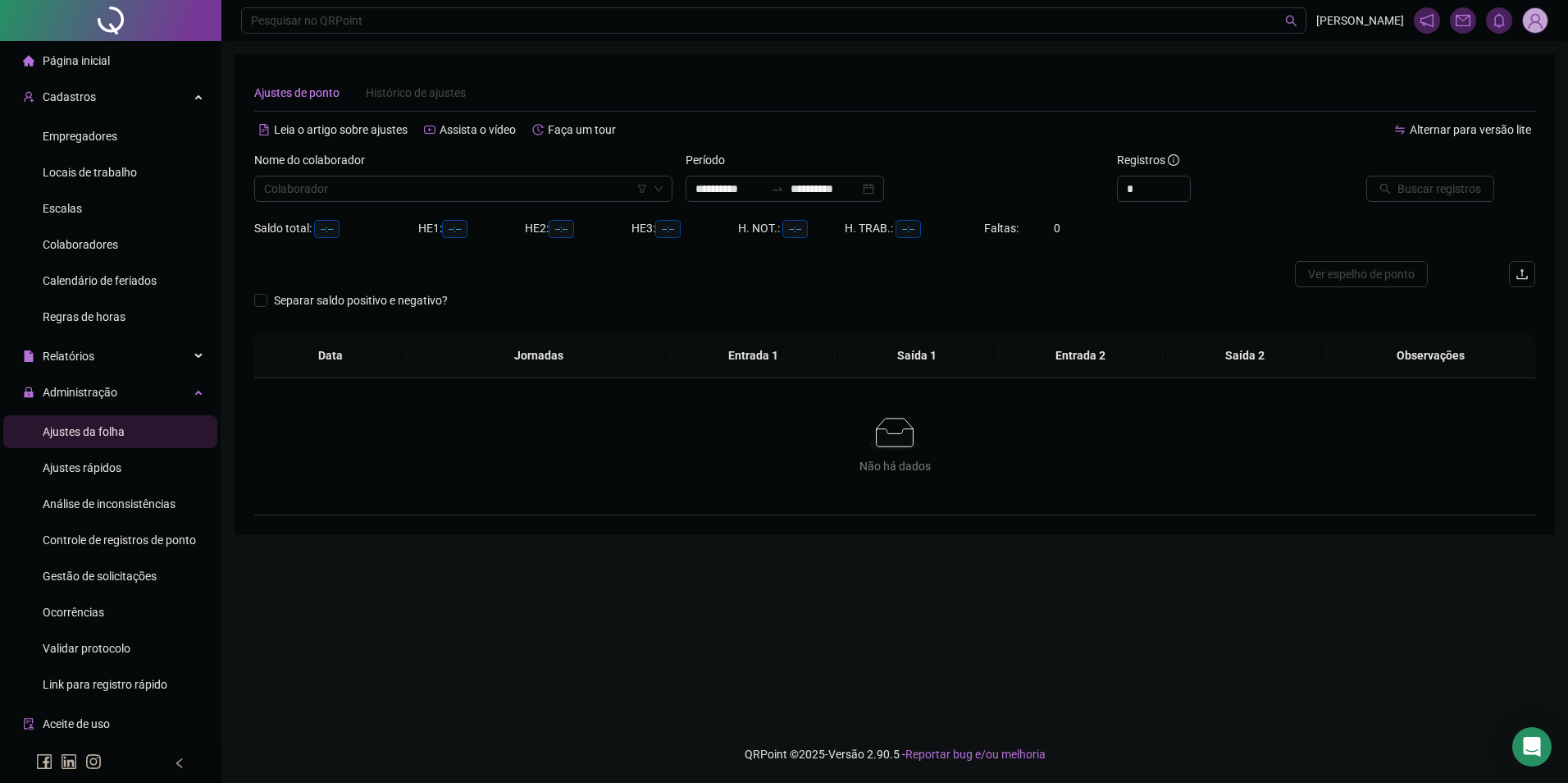
type input "**********"
drag, startPoint x: 125, startPoint y: 570, endPoint x: 144, endPoint y: 555, distance: 24.2
click at [125, 570] on span "Gestão de solicitações" at bounding box center [99, 577] width 114 height 13
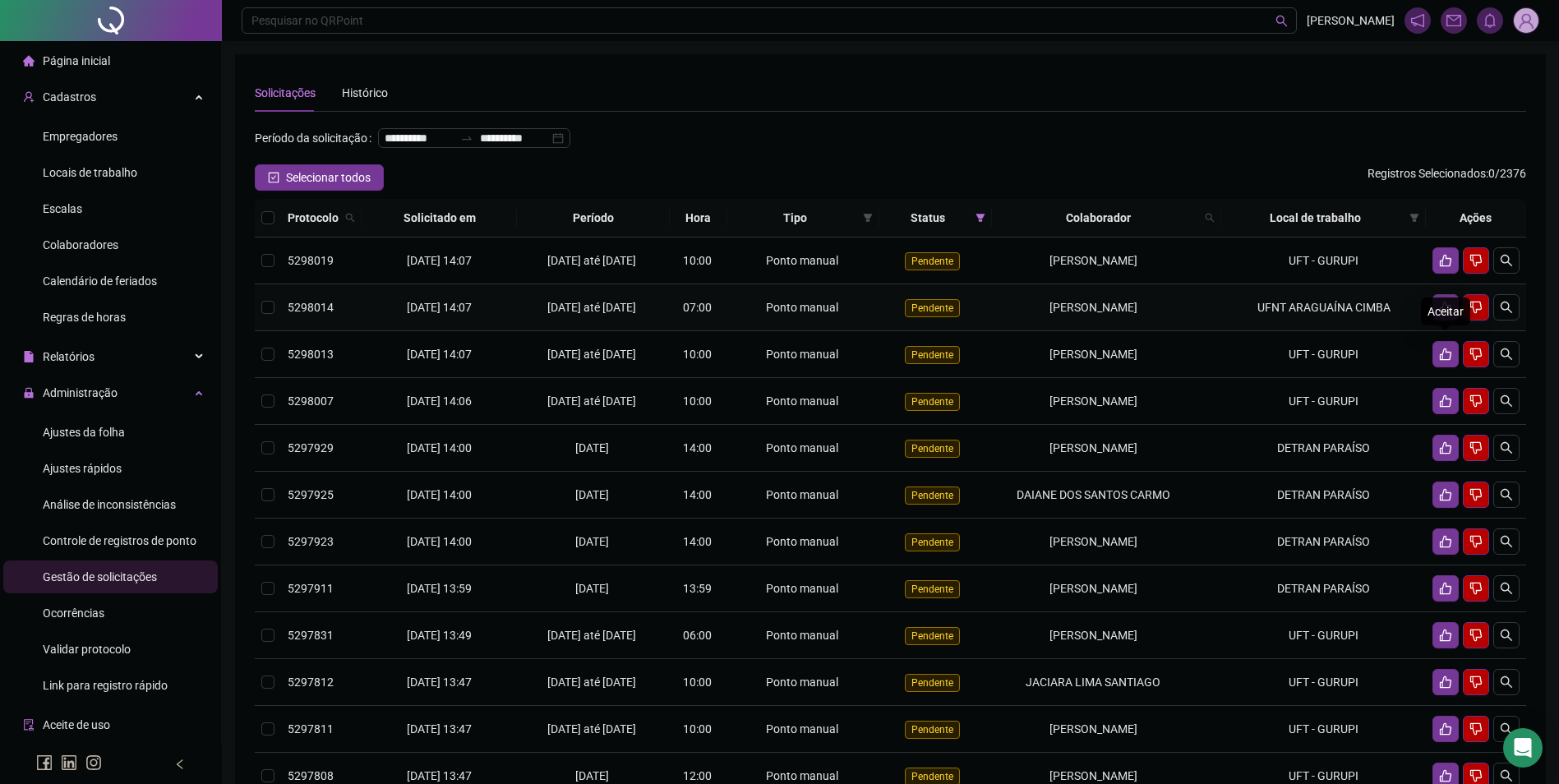
click at [1440, 314] on icon "like" at bounding box center [1446, 307] width 11 height 12
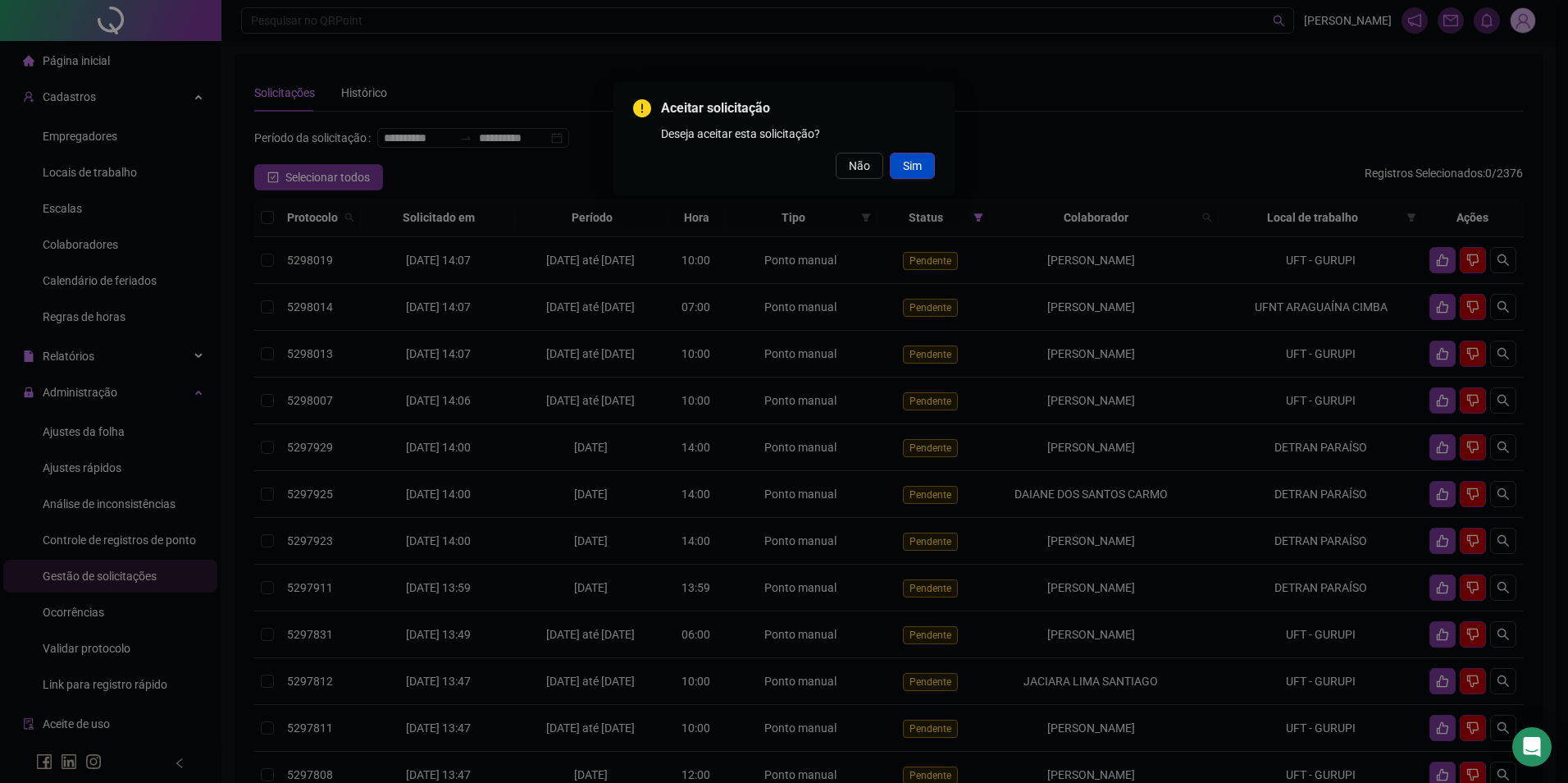
click at [913, 173] on span "Sim" at bounding box center [912, 166] width 19 height 18
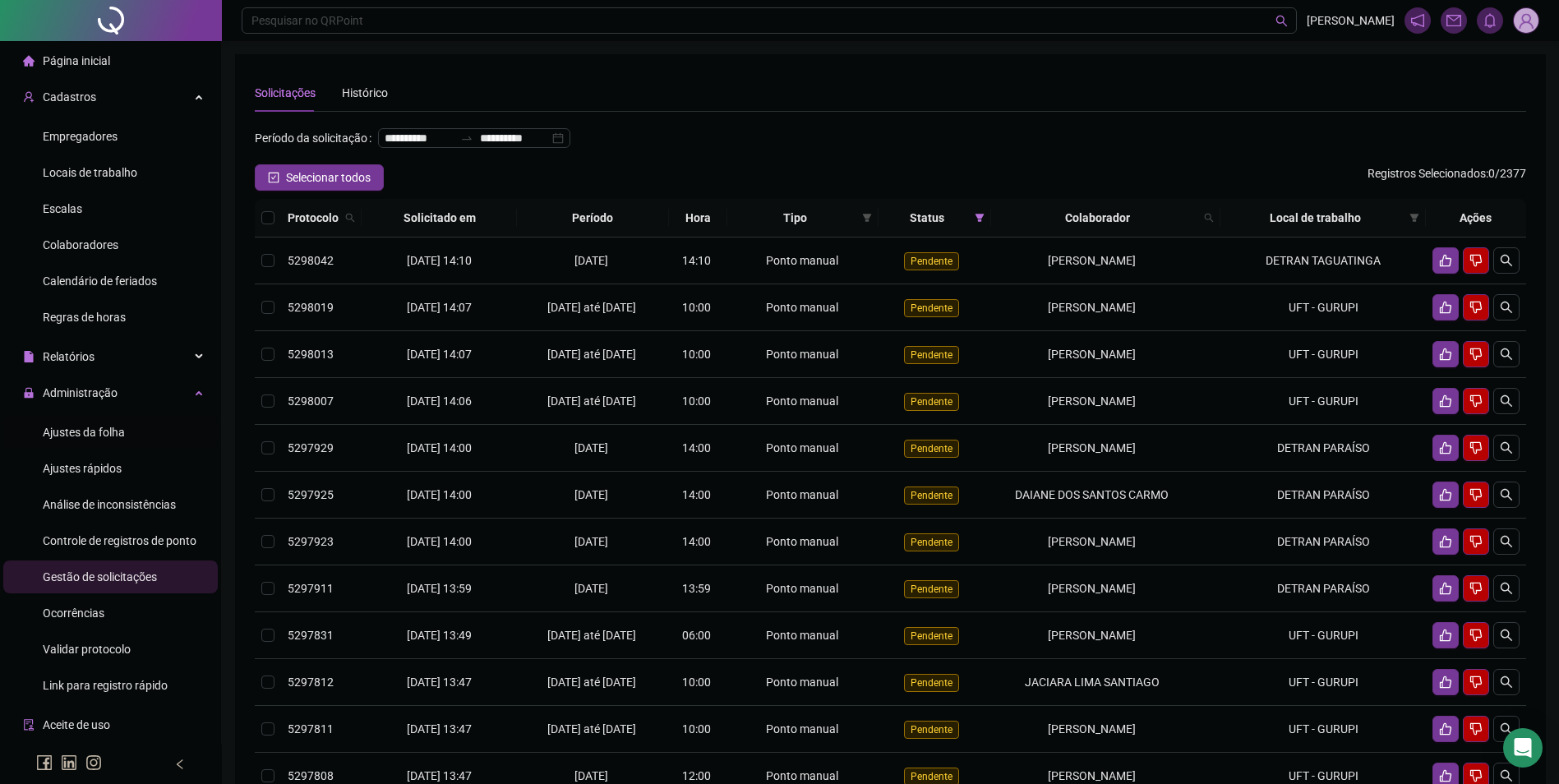
click at [111, 426] on span "Ajustes da folha" at bounding box center [83, 432] width 83 height 13
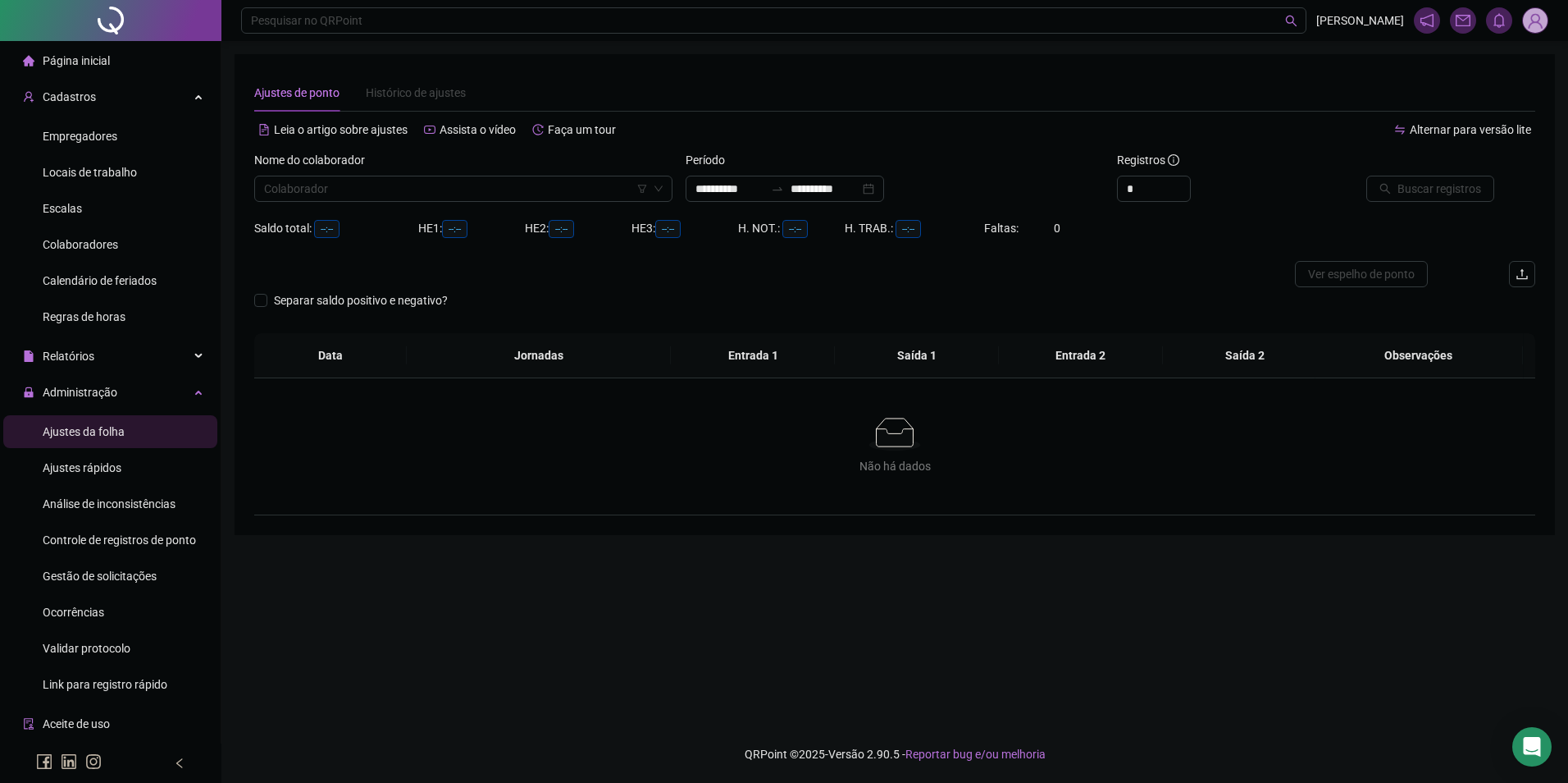
type input "**********"
click at [472, 189] on input "search" at bounding box center [456, 188] width 384 height 25
type input "*******"
click at [1366, 176] on button "Buscar registros" at bounding box center [1430, 189] width 128 height 27
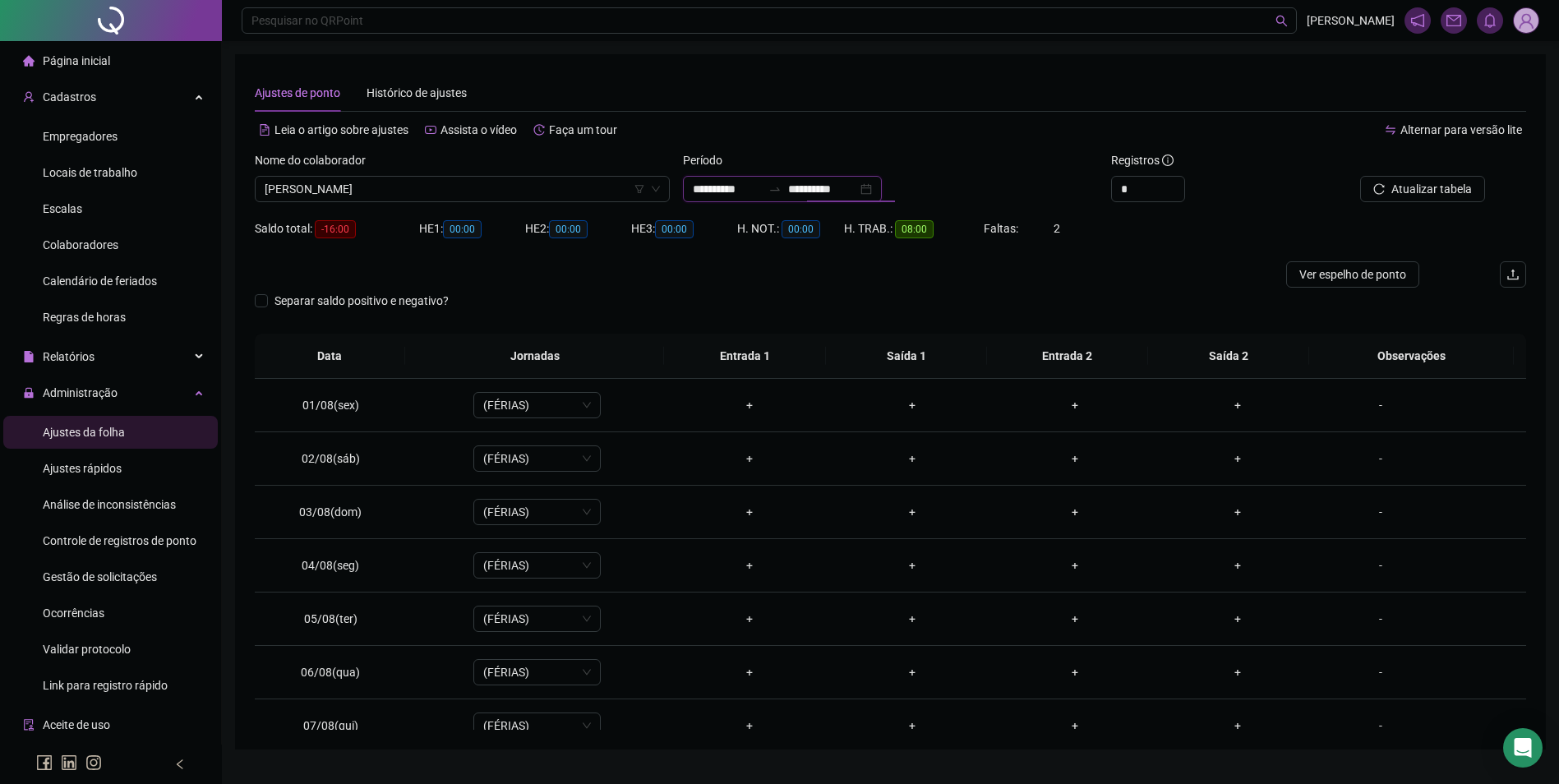
click at [831, 191] on input "**********" at bounding box center [822, 189] width 69 height 18
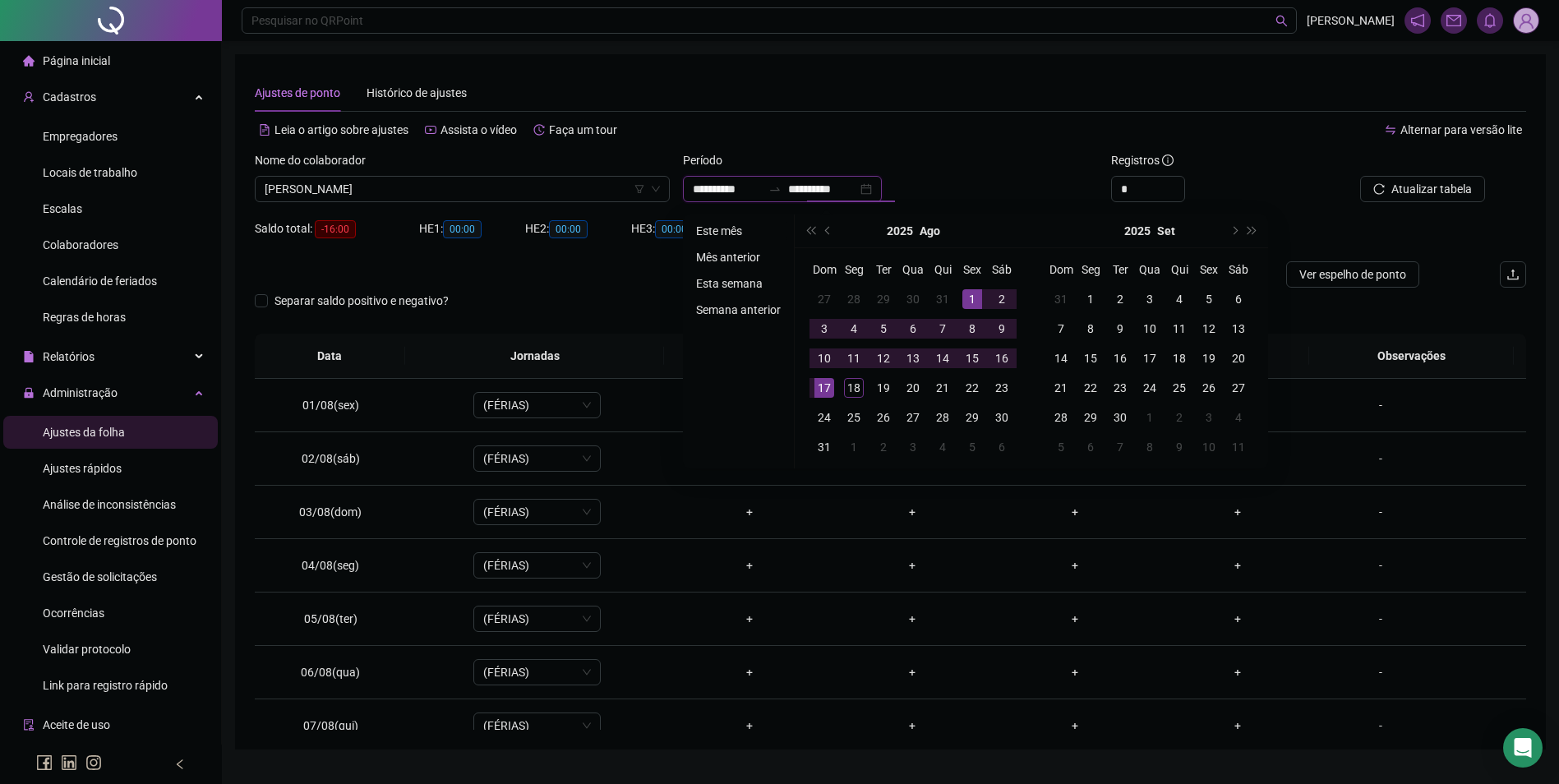
type input "**********"
click at [741, 226] on li "Este mês" at bounding box center [738, 230] width 98 height 20
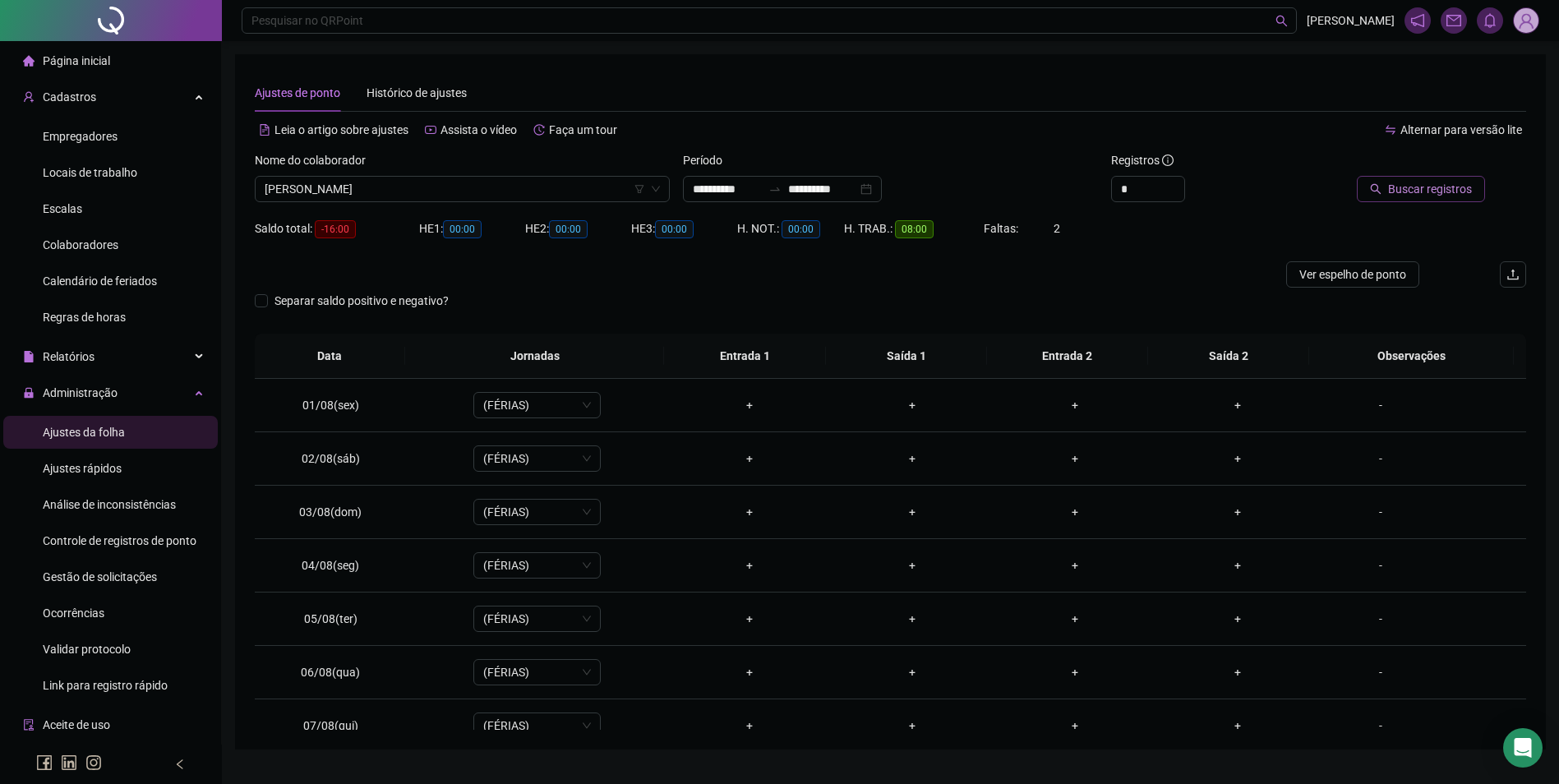
click at [1434, 185] on span "Buscar registros" at bounding box center [1430, 189] width 83 height 18
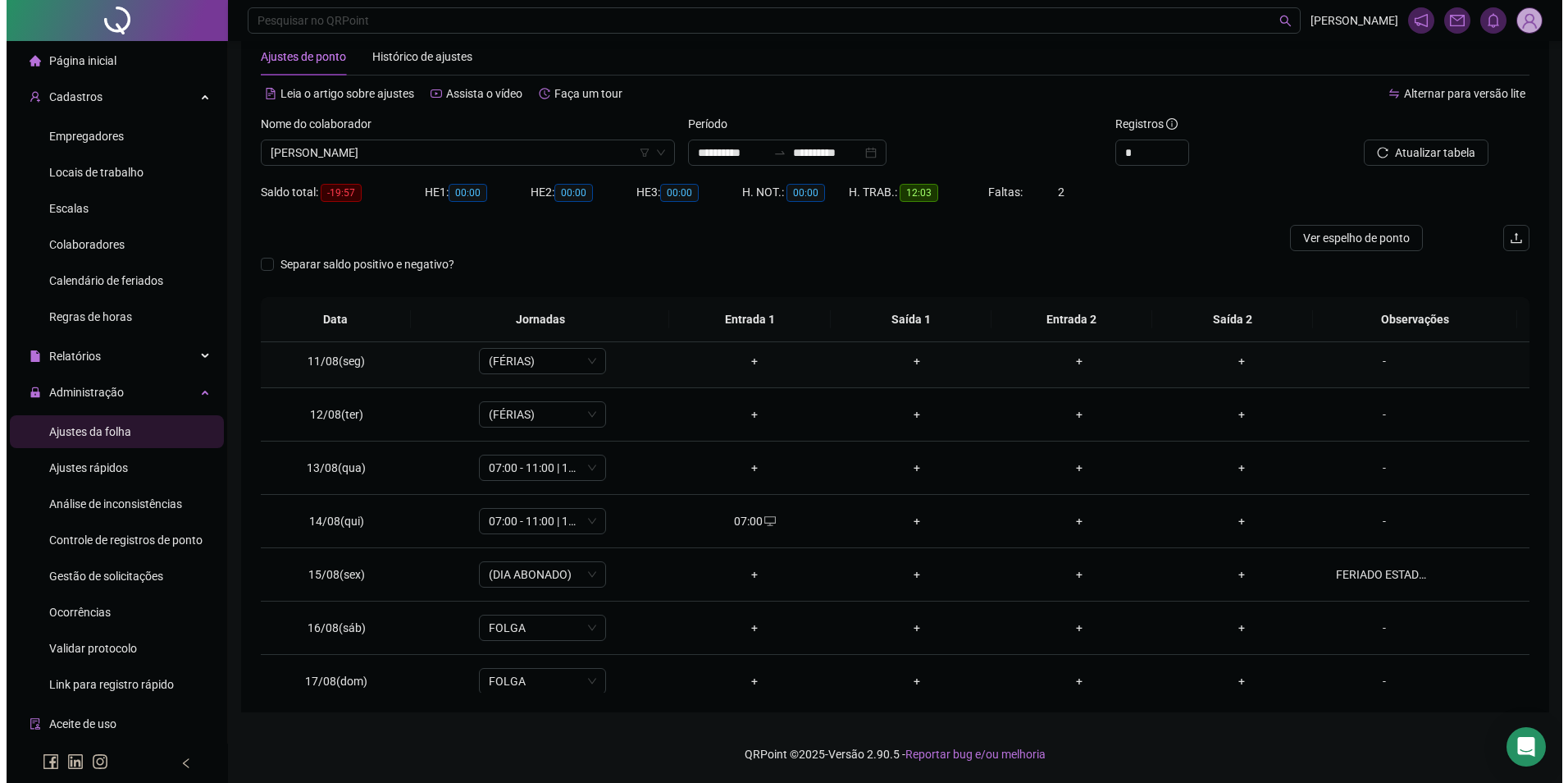
scroll to position [610, 0]
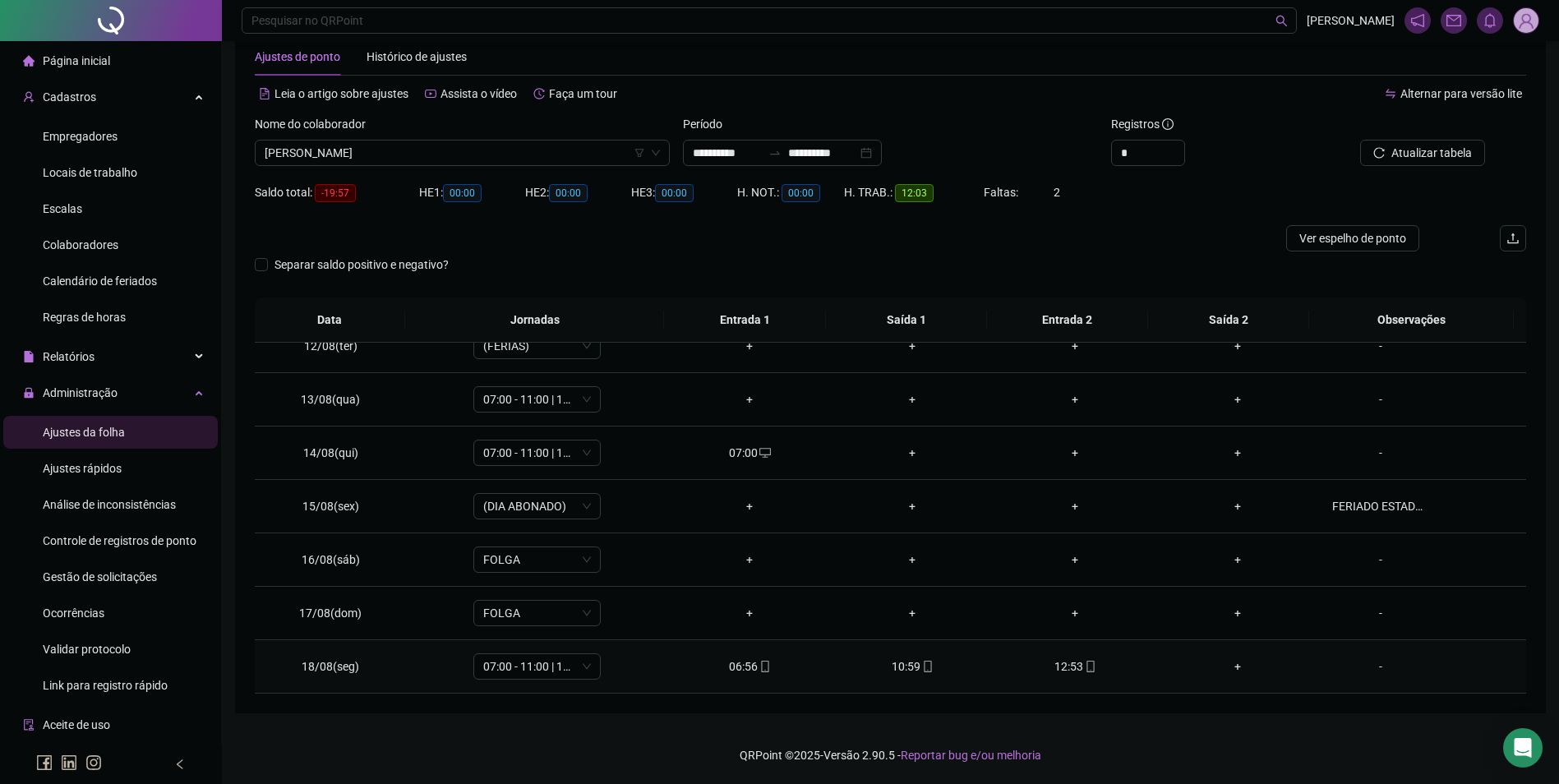
click at [1068, 669] on div "12:53" at bounding box center [1075, 665] width 137 height 18
type input "**********"
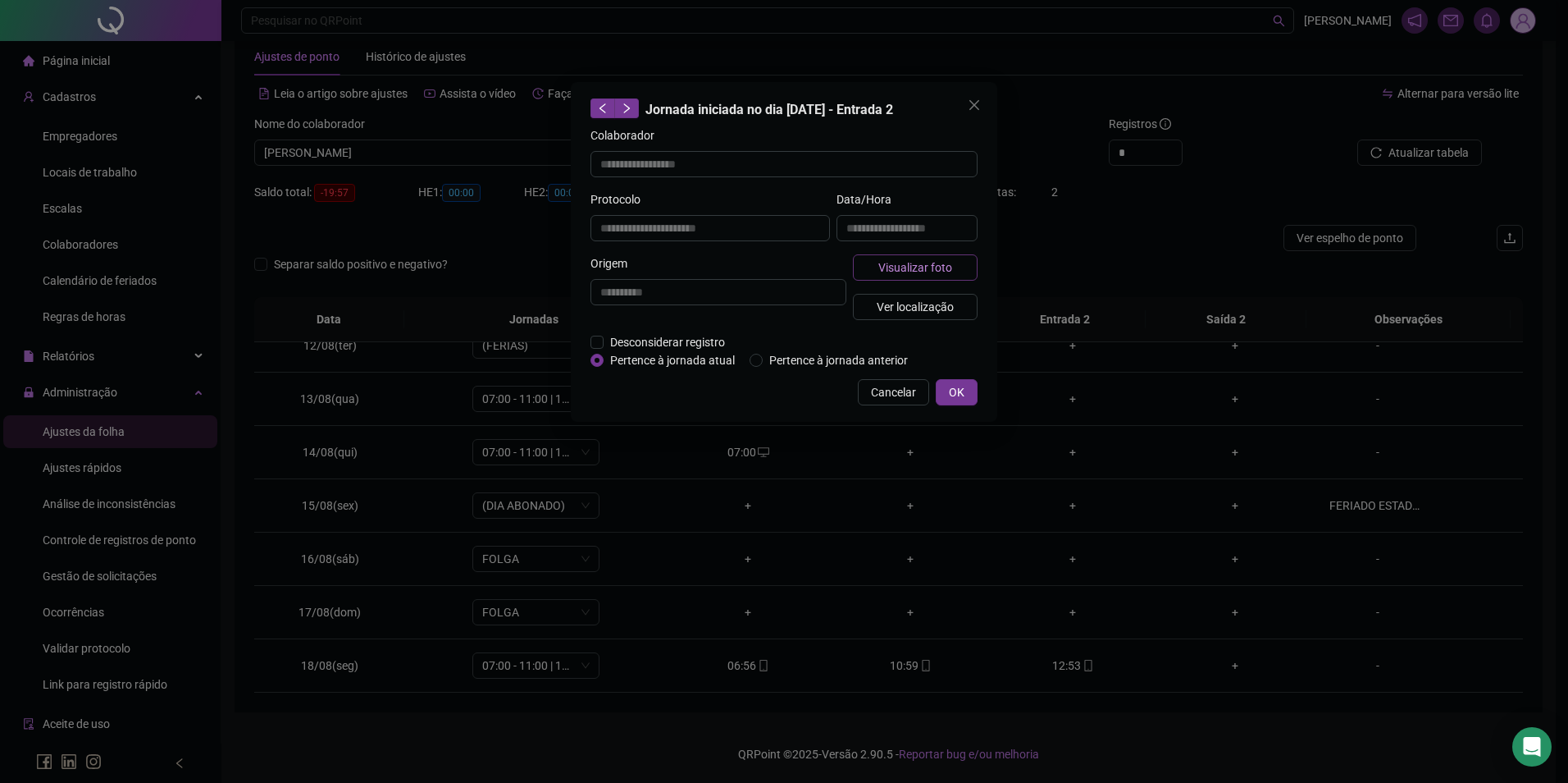
click at [890, 266] on span "Visualizar foto" at bounding box center [915, 267] width 74 height 18
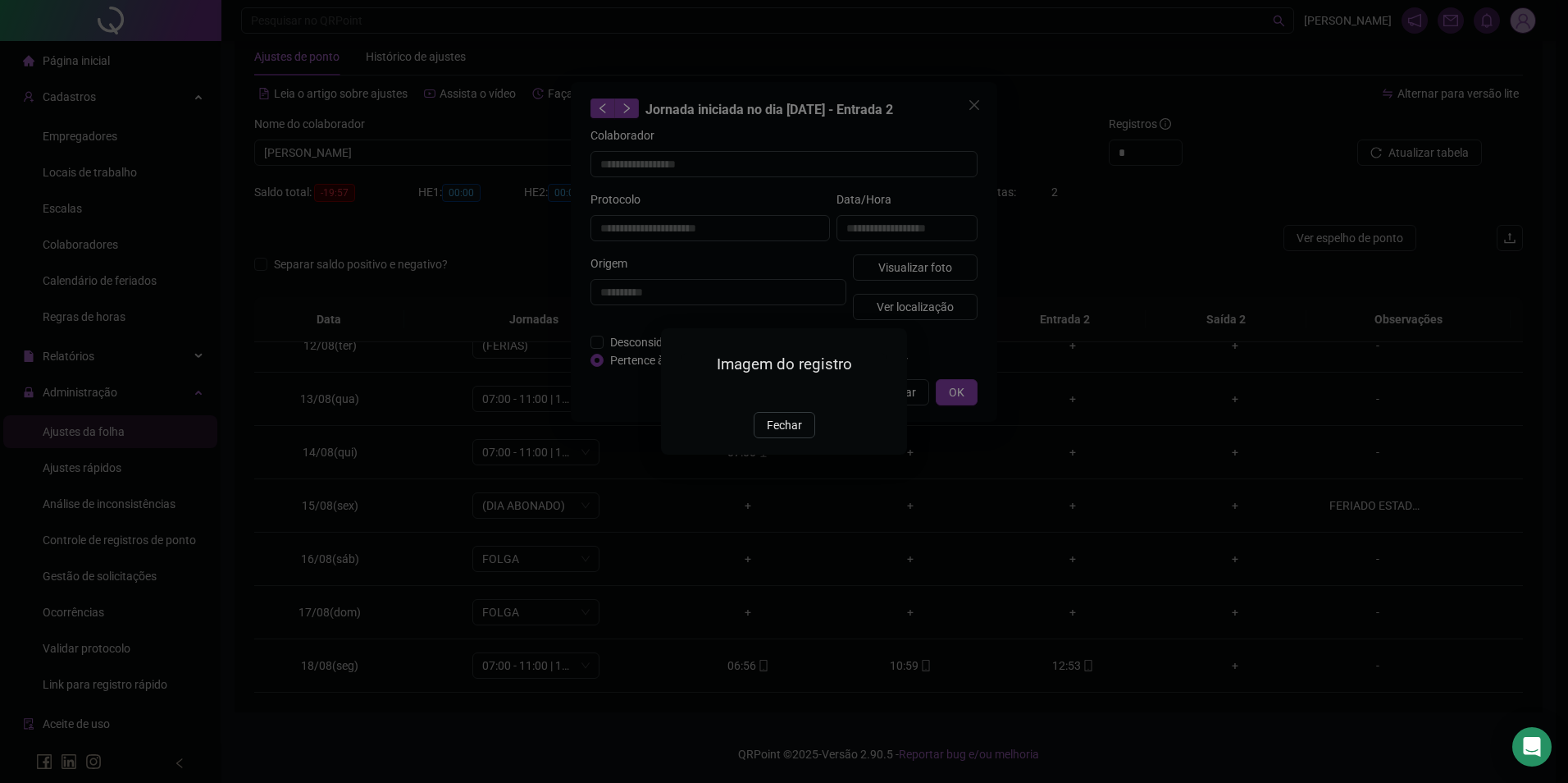
click at [681, 394] on img at bounding box center [681, 394] width 0 height 0
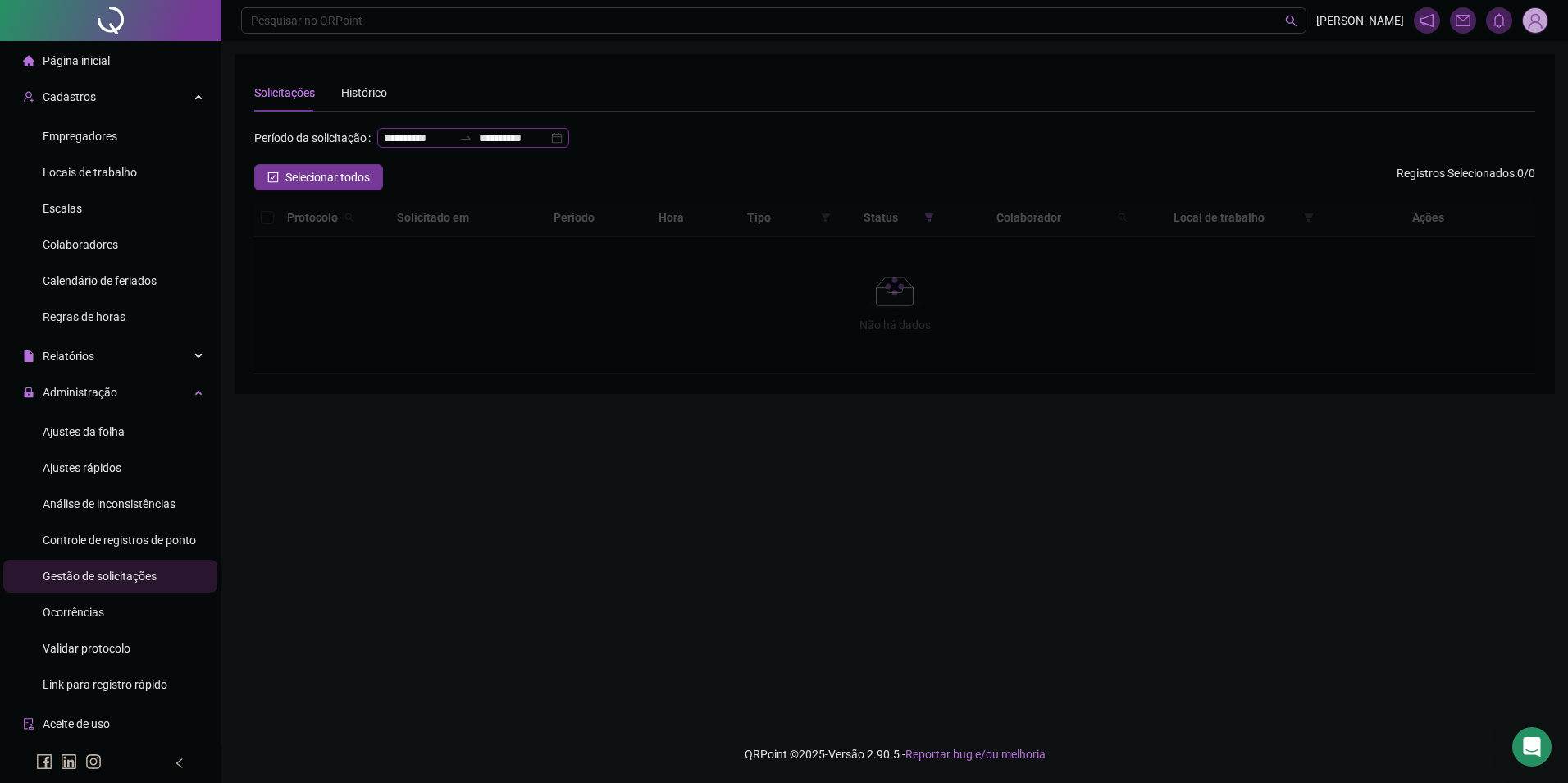
click at [479, 147] on input "**********" at bounding box center [513, 137] width 69 height 18
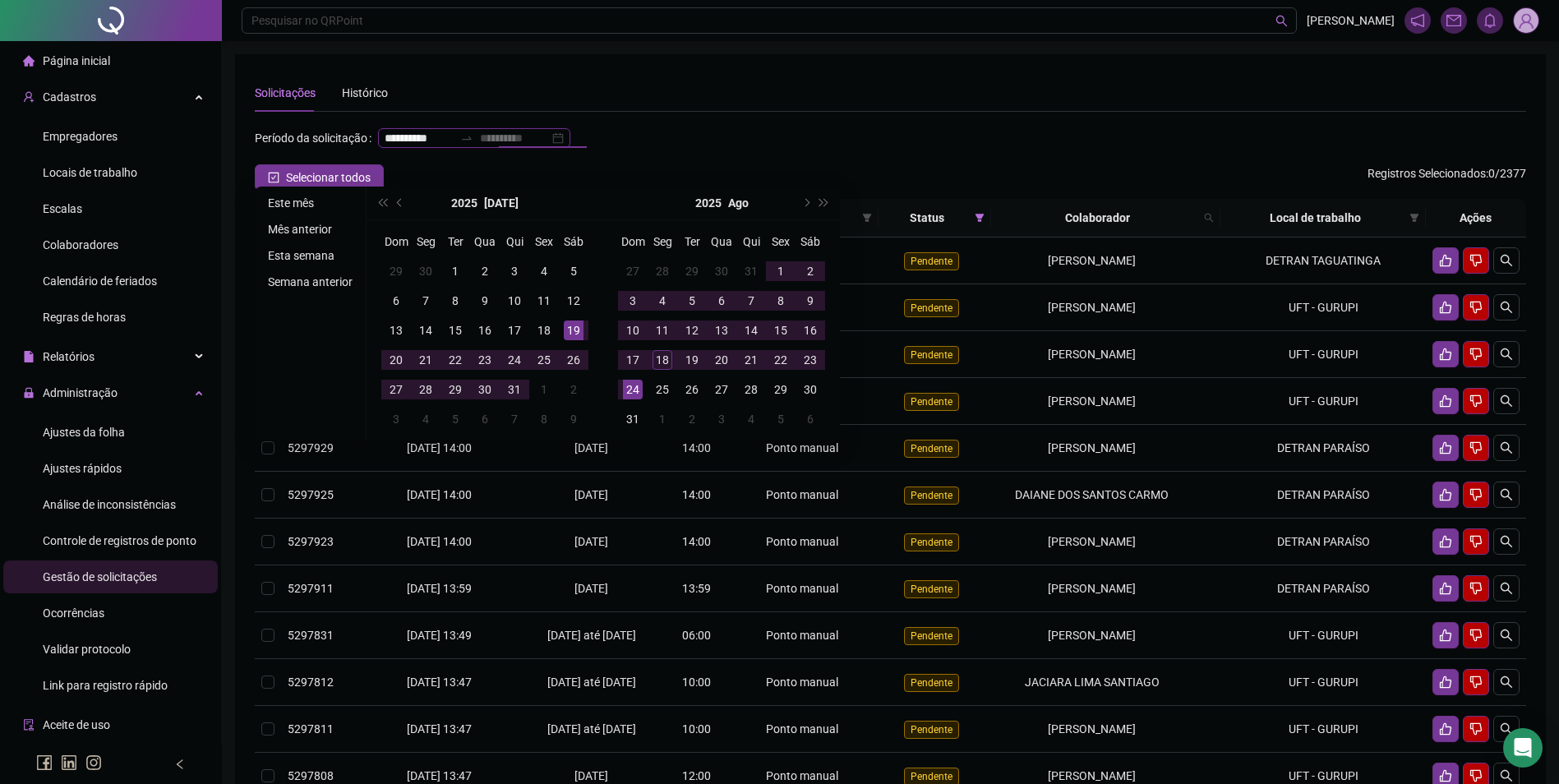
type input "**********"
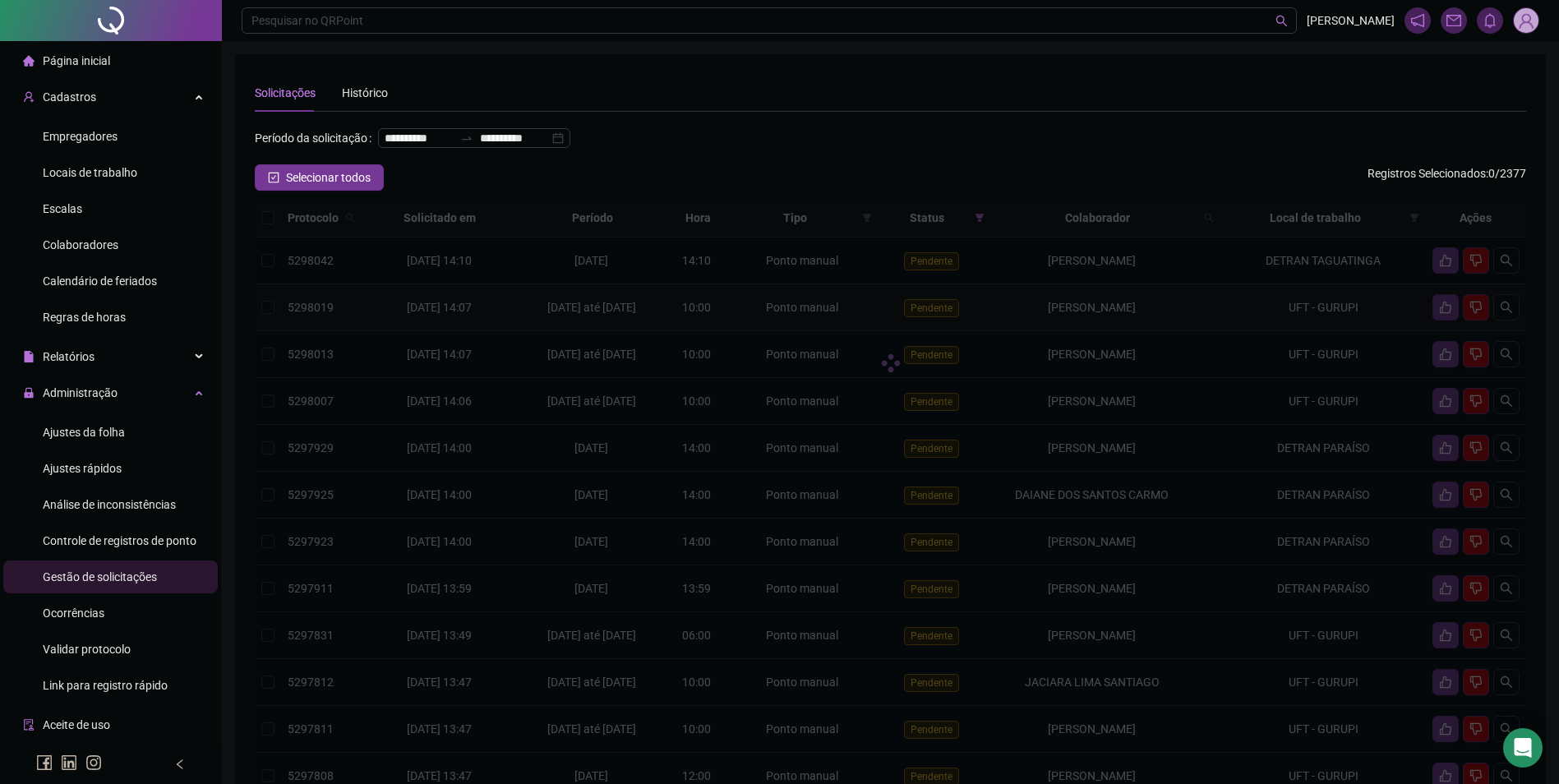
click at [1055, 356] on div "Protocolo Solicitado em Período Hora Tipo Status Colaborador Local de trabalho …" at bounding box center [890, 516] width 1272 height 633
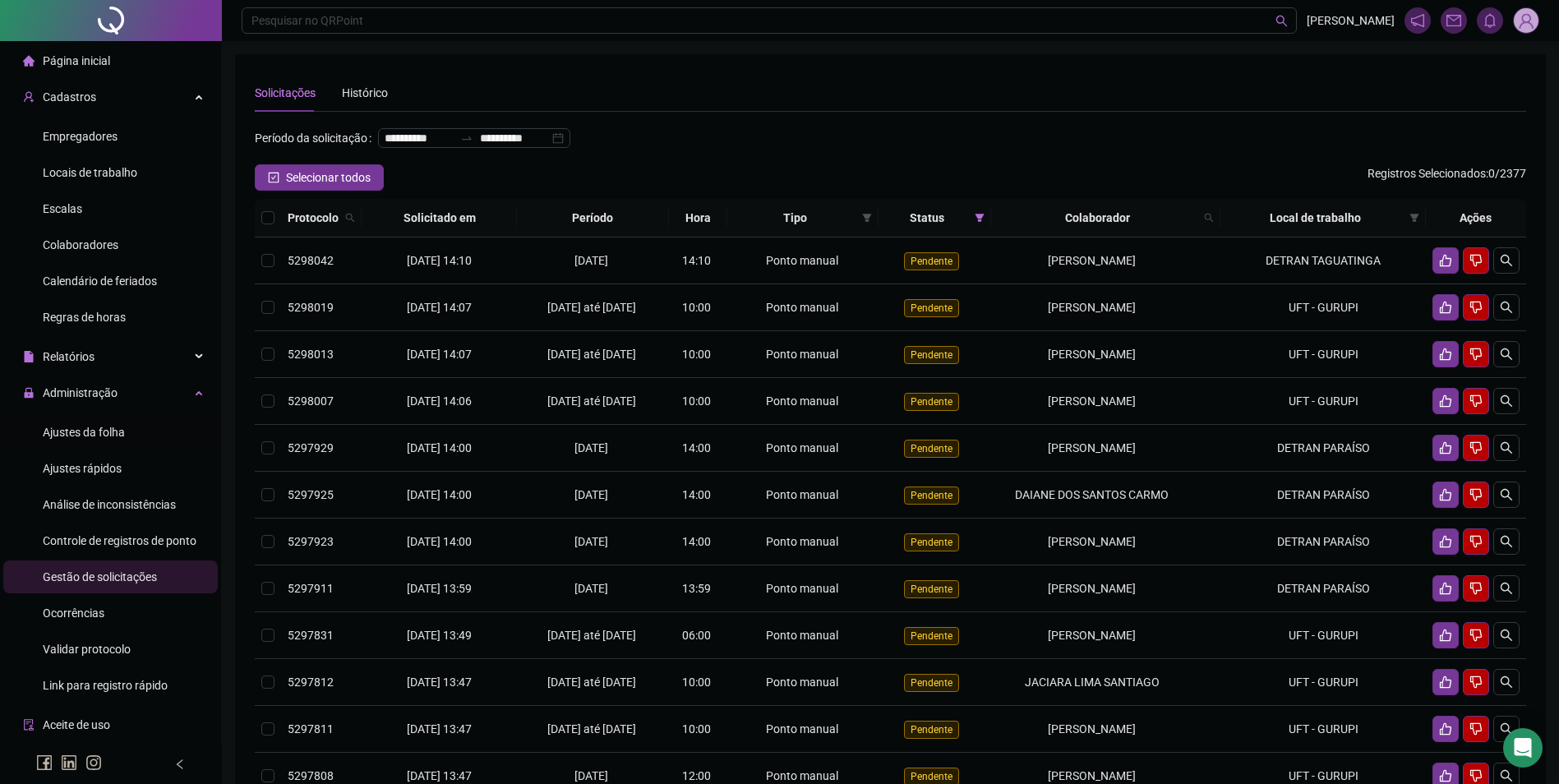
click at [84, 423] on div "Ajustes da folha" at bounding box center [83, 432] width 83 height 33
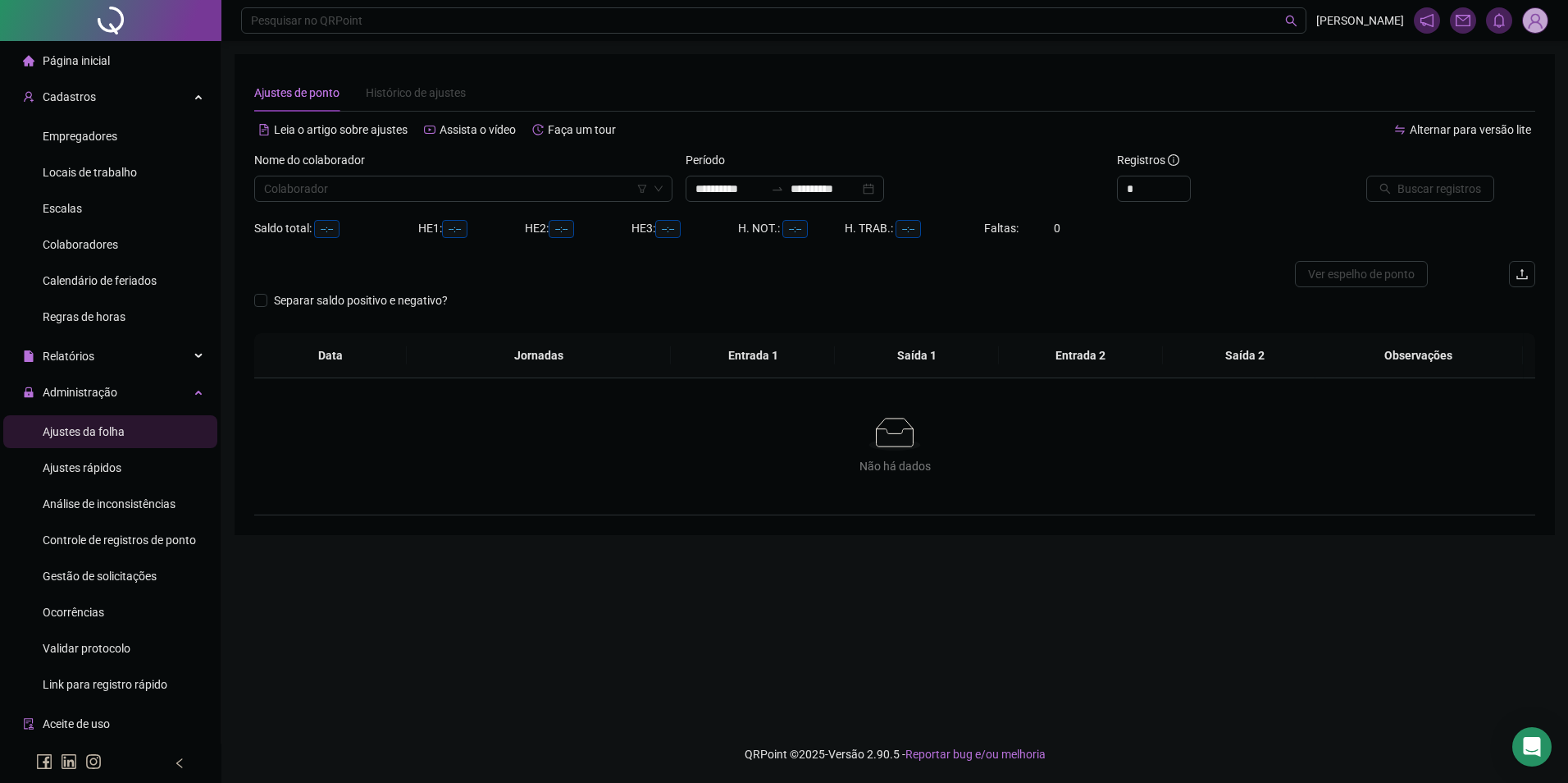
type input "**********"
click at [388, 192] on input "search" at bounding box center [456, 188] width 384 height 25
type input "*******"
click at [1366, 176] on button "Buscar registros" at bounding box center [1430, 189] width 128 height 27
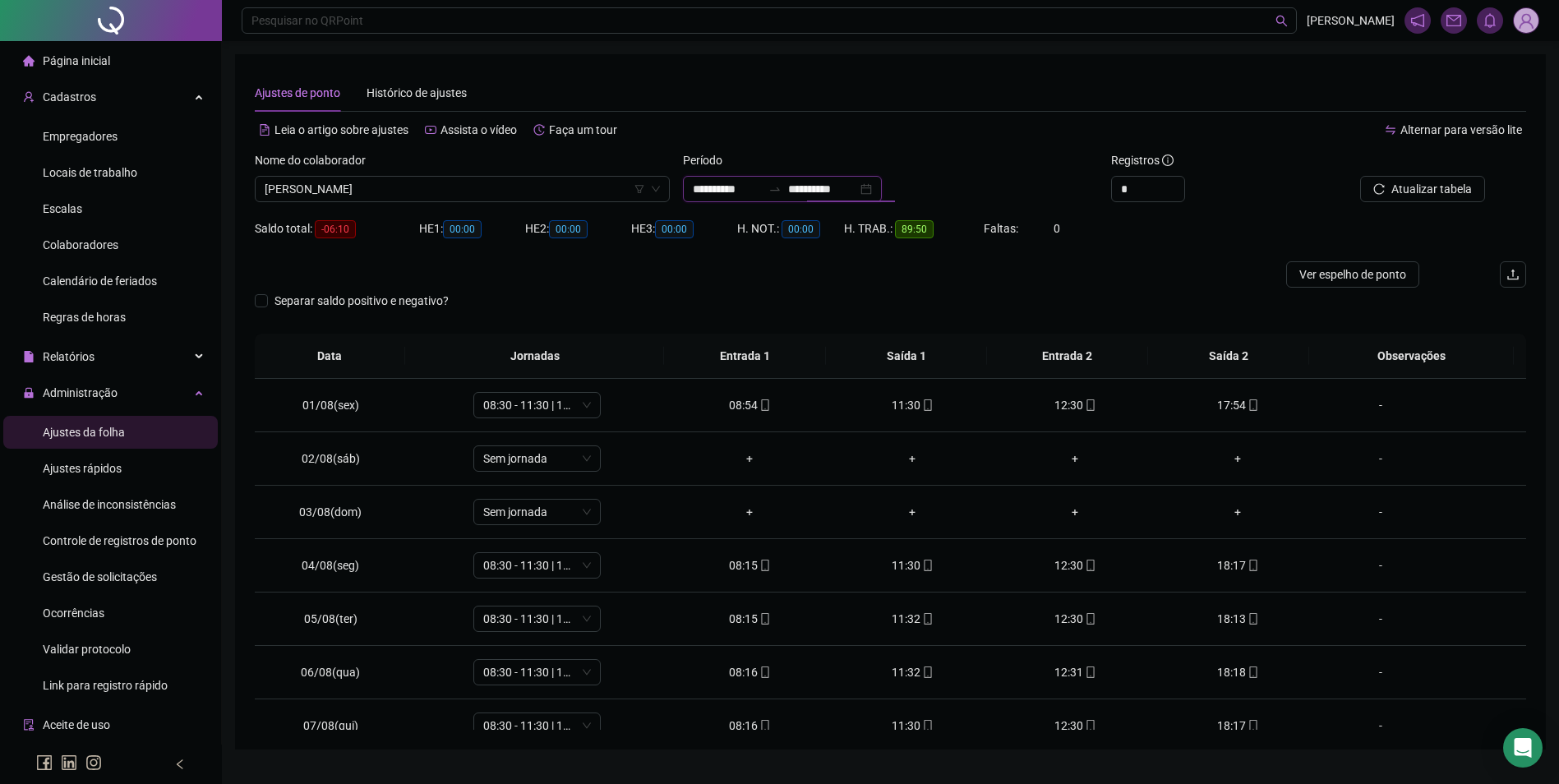
click at [818, 182] on input "**********" at bounding box center [822, 189] width 69 height 18
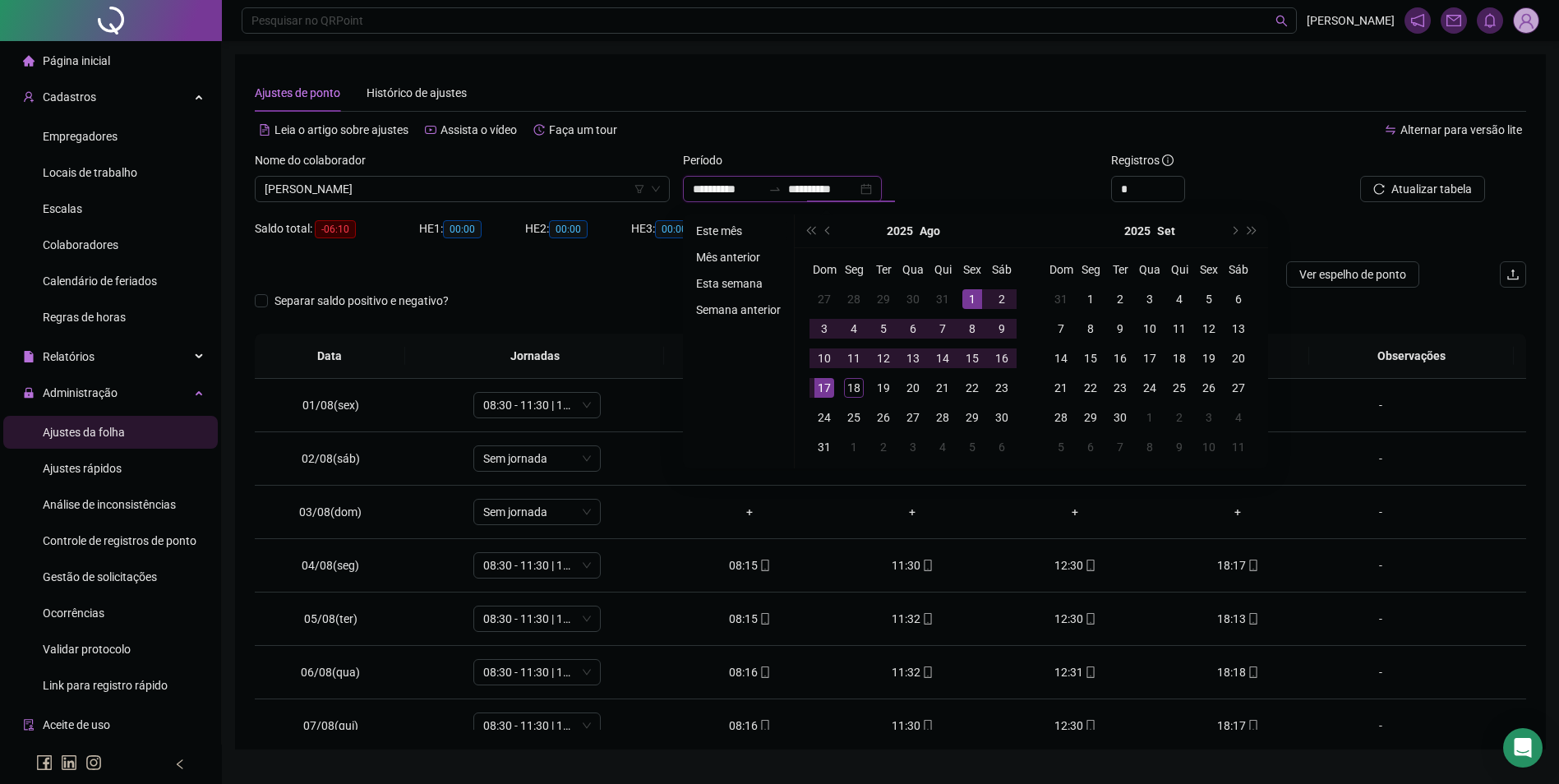
type input "**********"
click at [724, 229] on li "Este mês" at bounding box center [738, 230] width 98 height 20
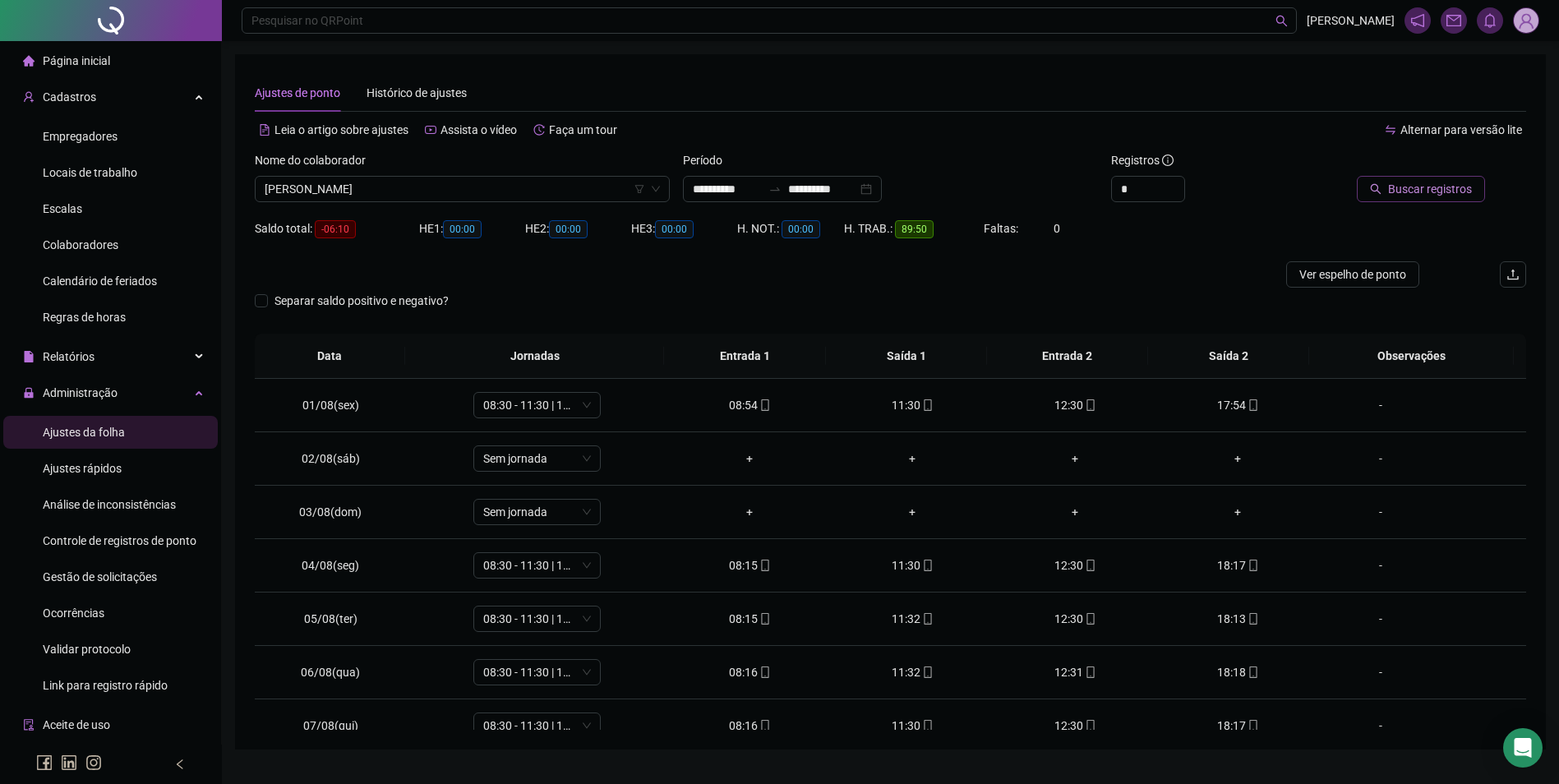
click at [1460, 176] on button "Buscar registros" at bounding box center [1421, 190] width 128 height 27
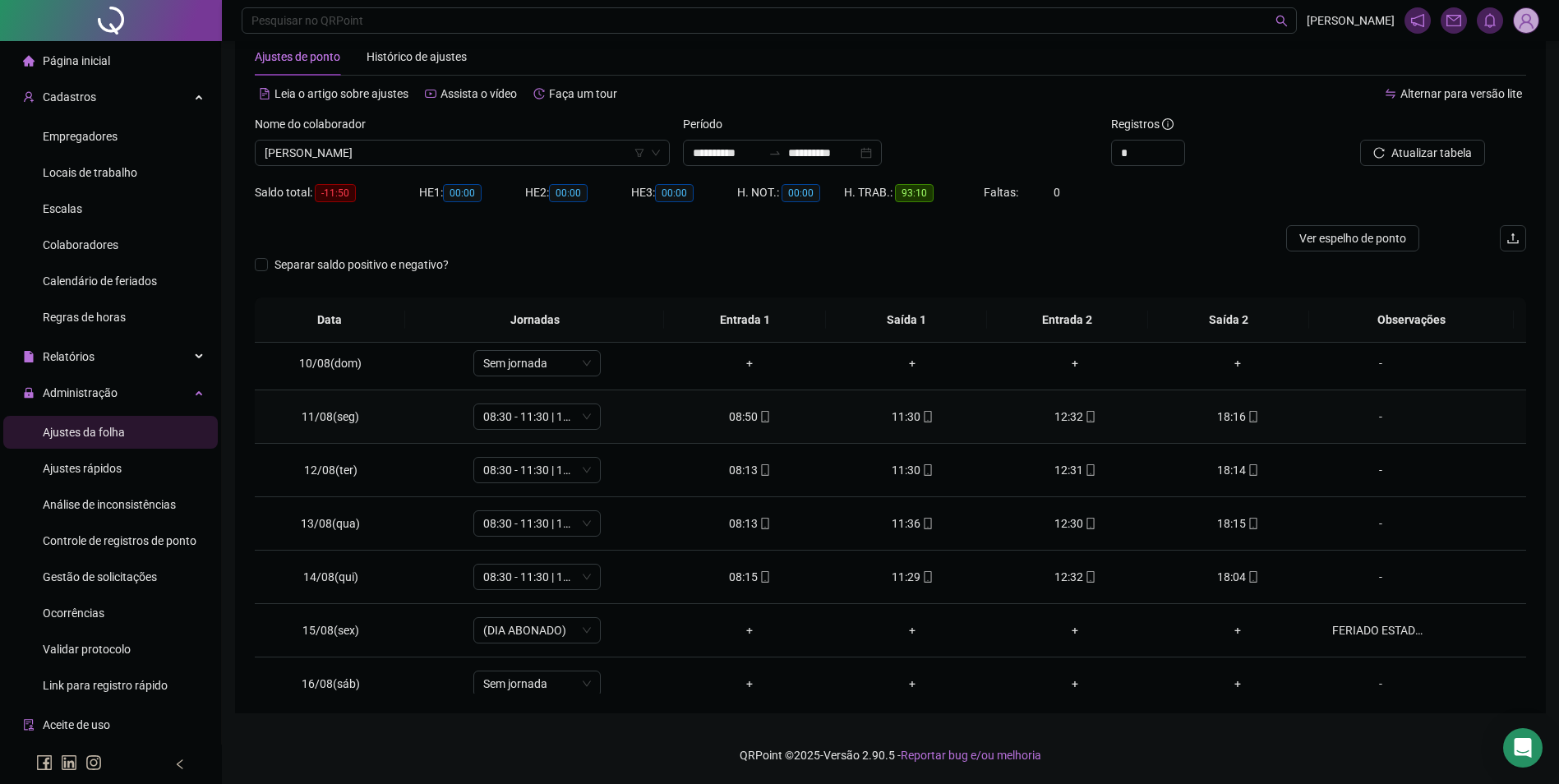
scroll to position [611, 0]
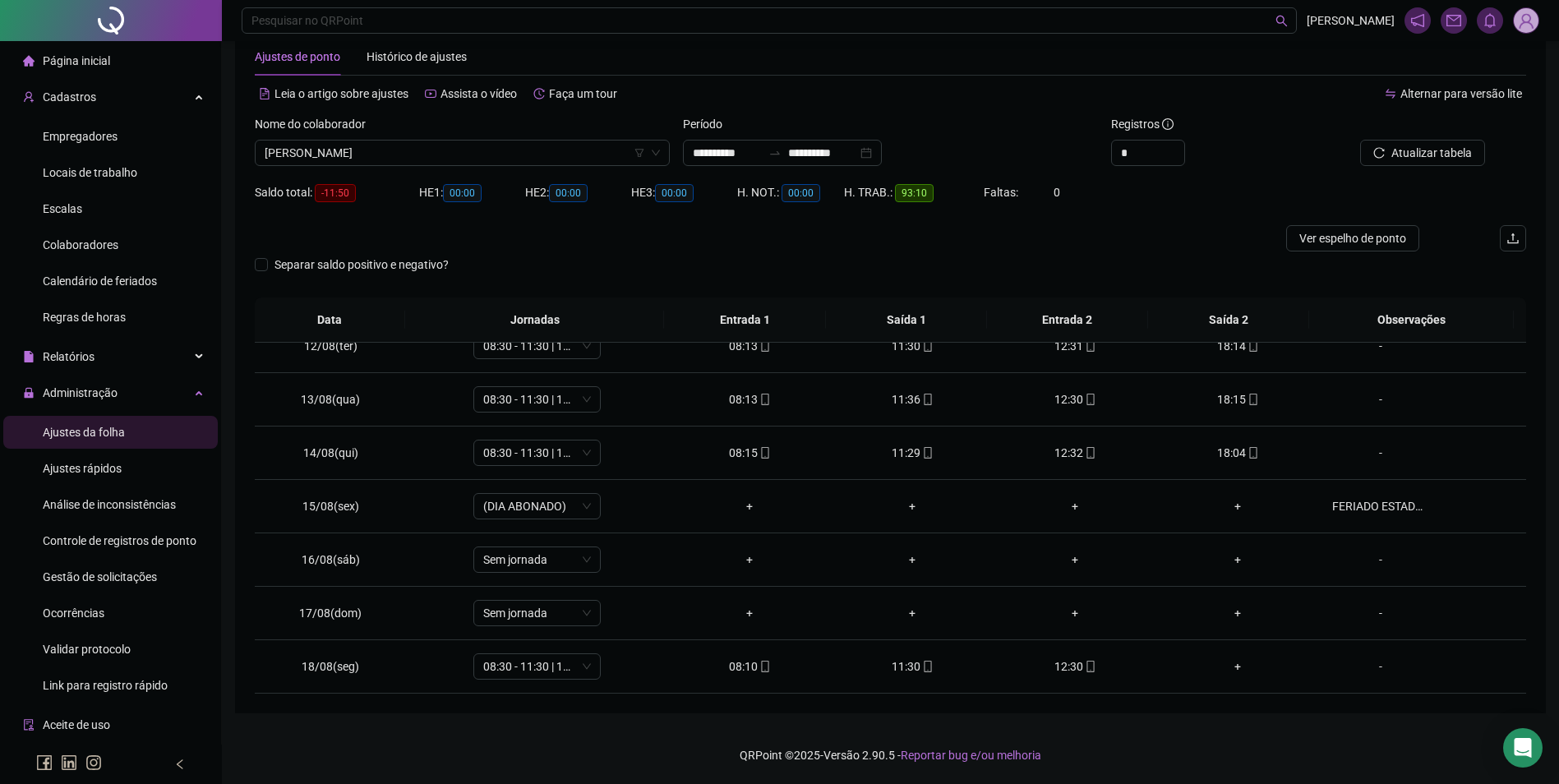
click at [1176, 139] on div "Registros" at bounding box center [1212, 127] width 201 height 25
type input "*"
click at [1177, 147] on icon "up" at bounding box center [1176, 148] width 6 height 6
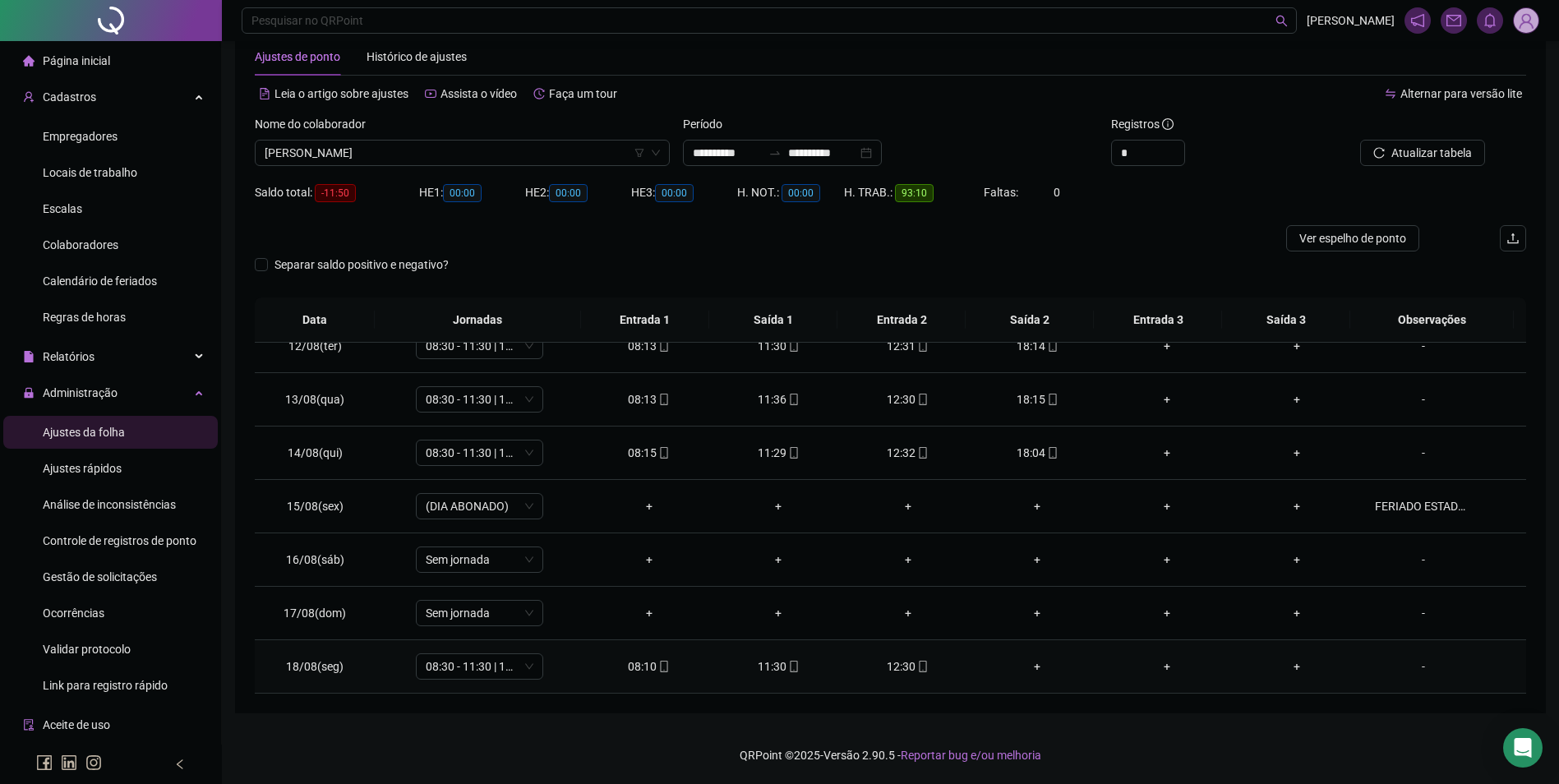
click at [916, 666] on span "mobile" at bounding box center [923, 666] width 13 height 11
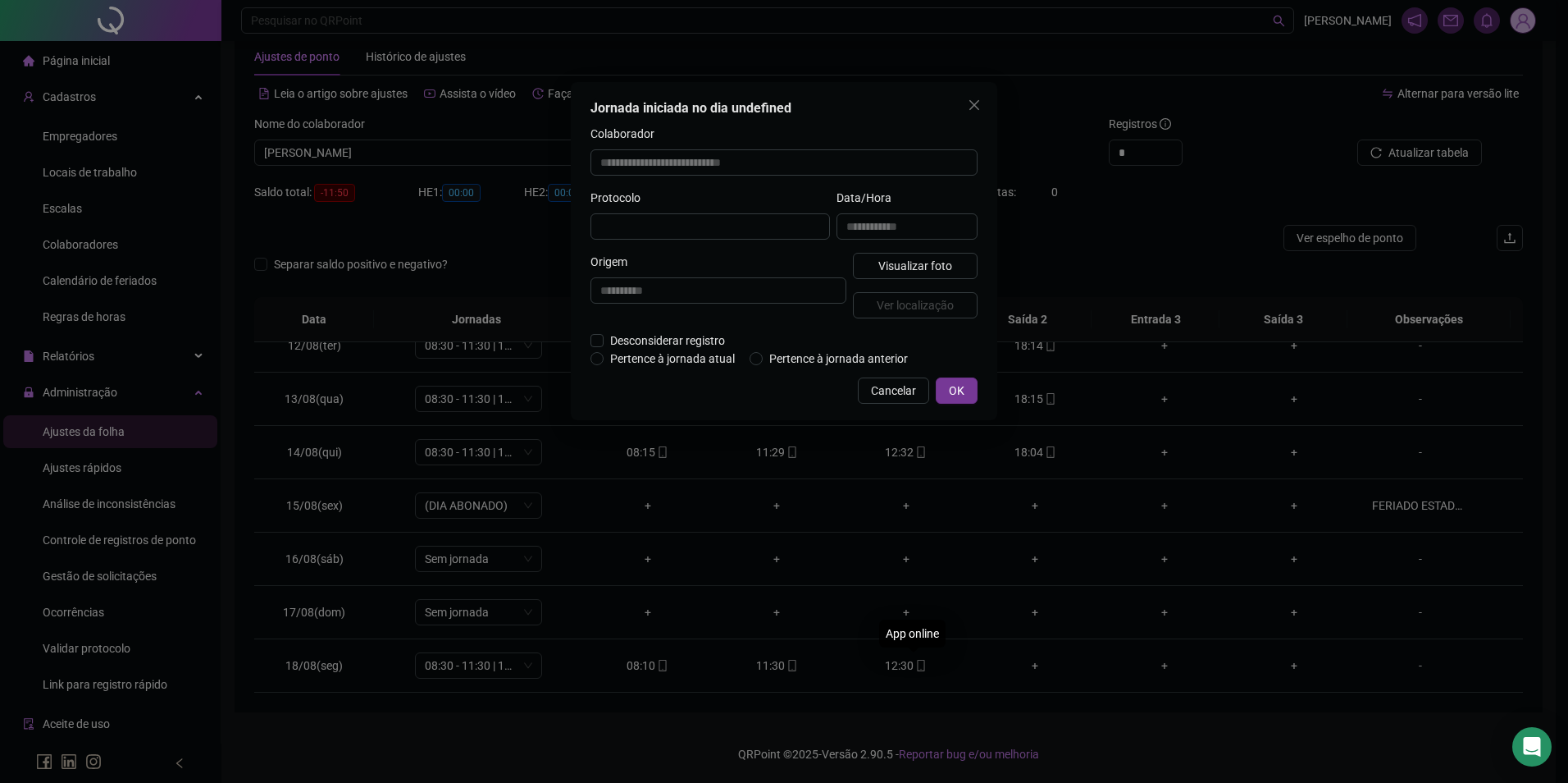
type input "**********"
click at [905, 268] on span "Visualizar foto" at bounding box center [915, 267] width 74 height 18
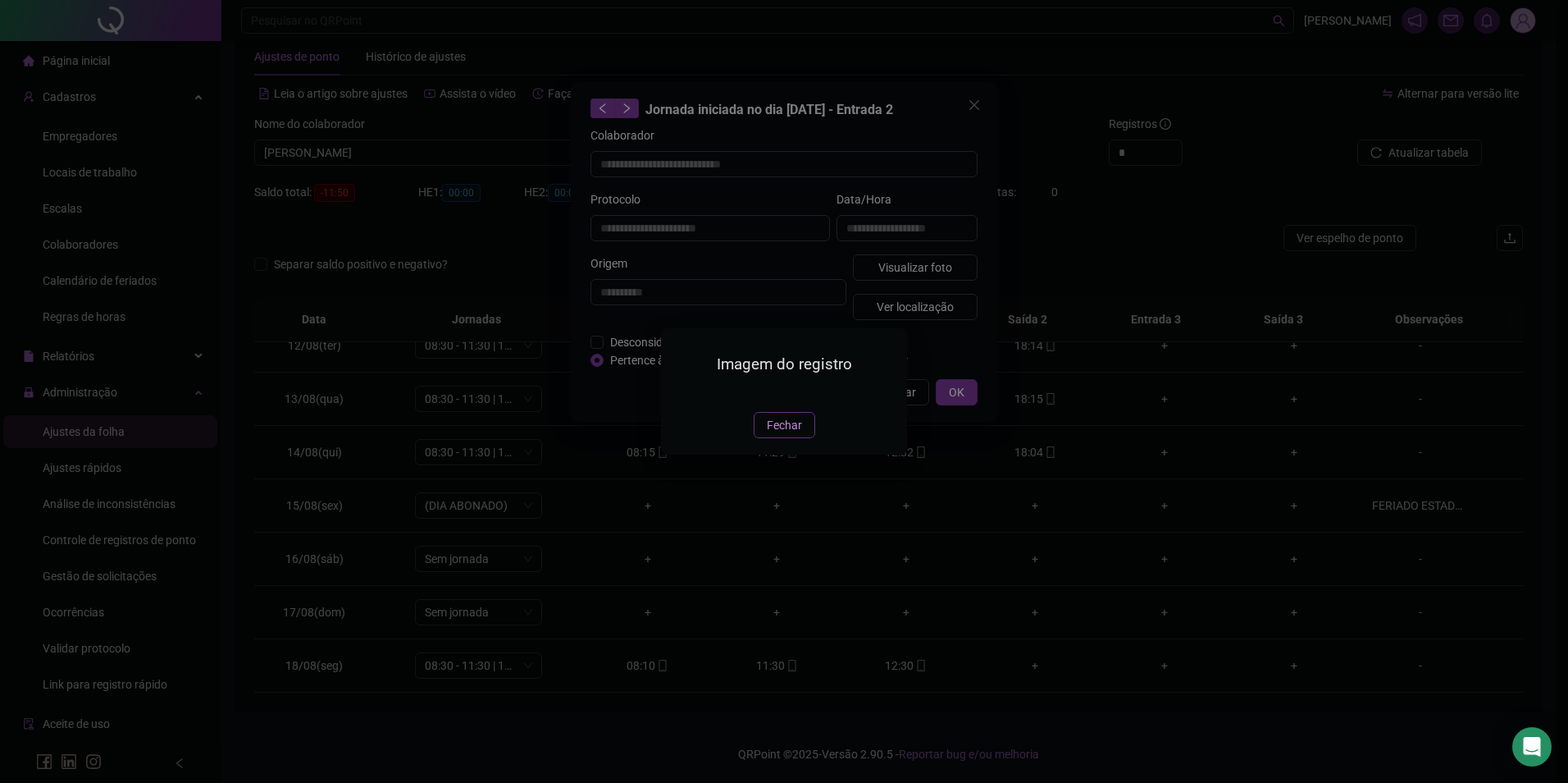
click at [804, 438] on button "Fechar" at bounding box center [784, 425] width 62 height 27
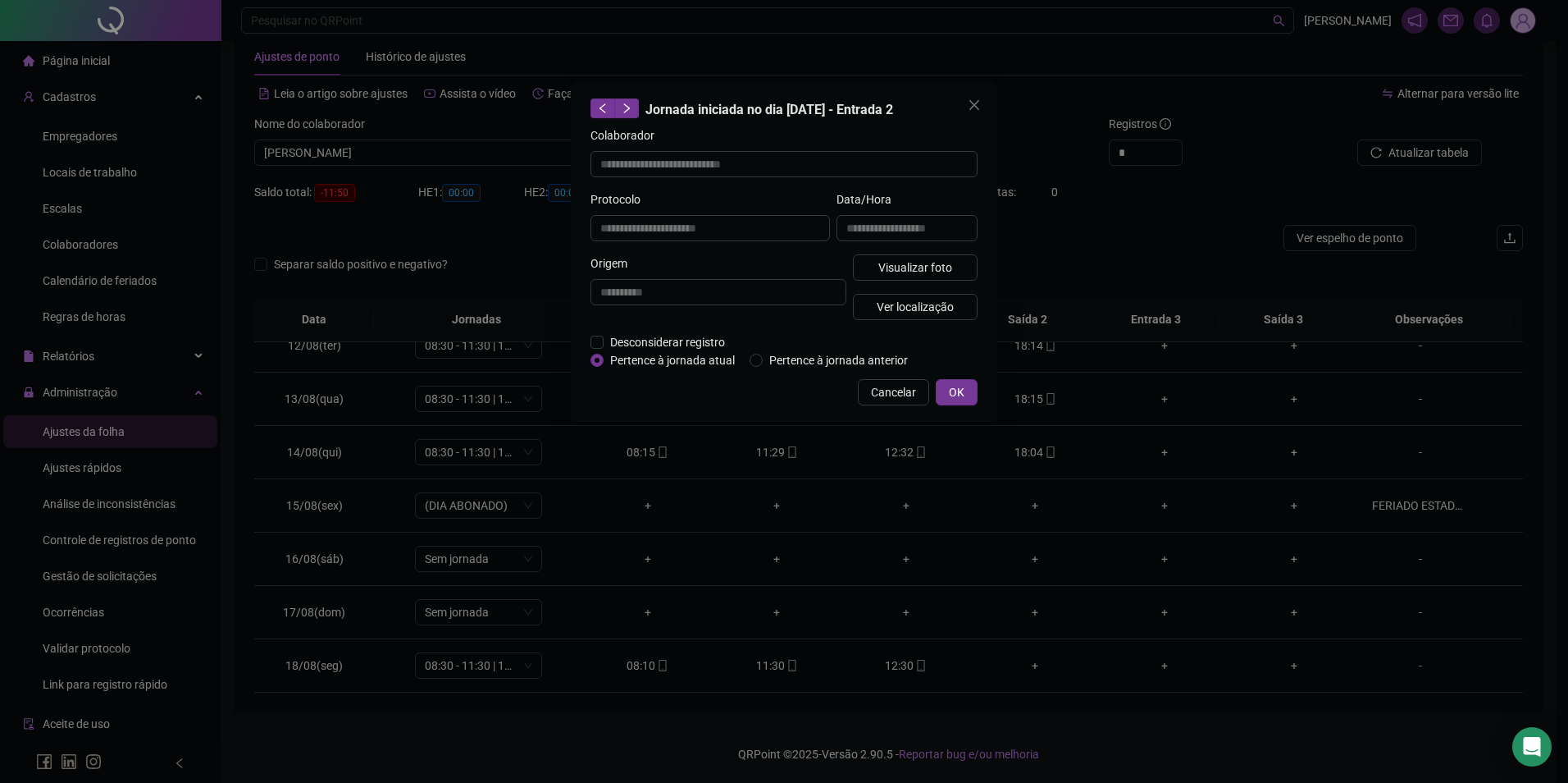
click at [960, 378] on div "**********" at bounding box center [784, 252] width 427 height 340
click at [959, 391] on span "OK" at bounding box center [957, 392] width 15 height 18
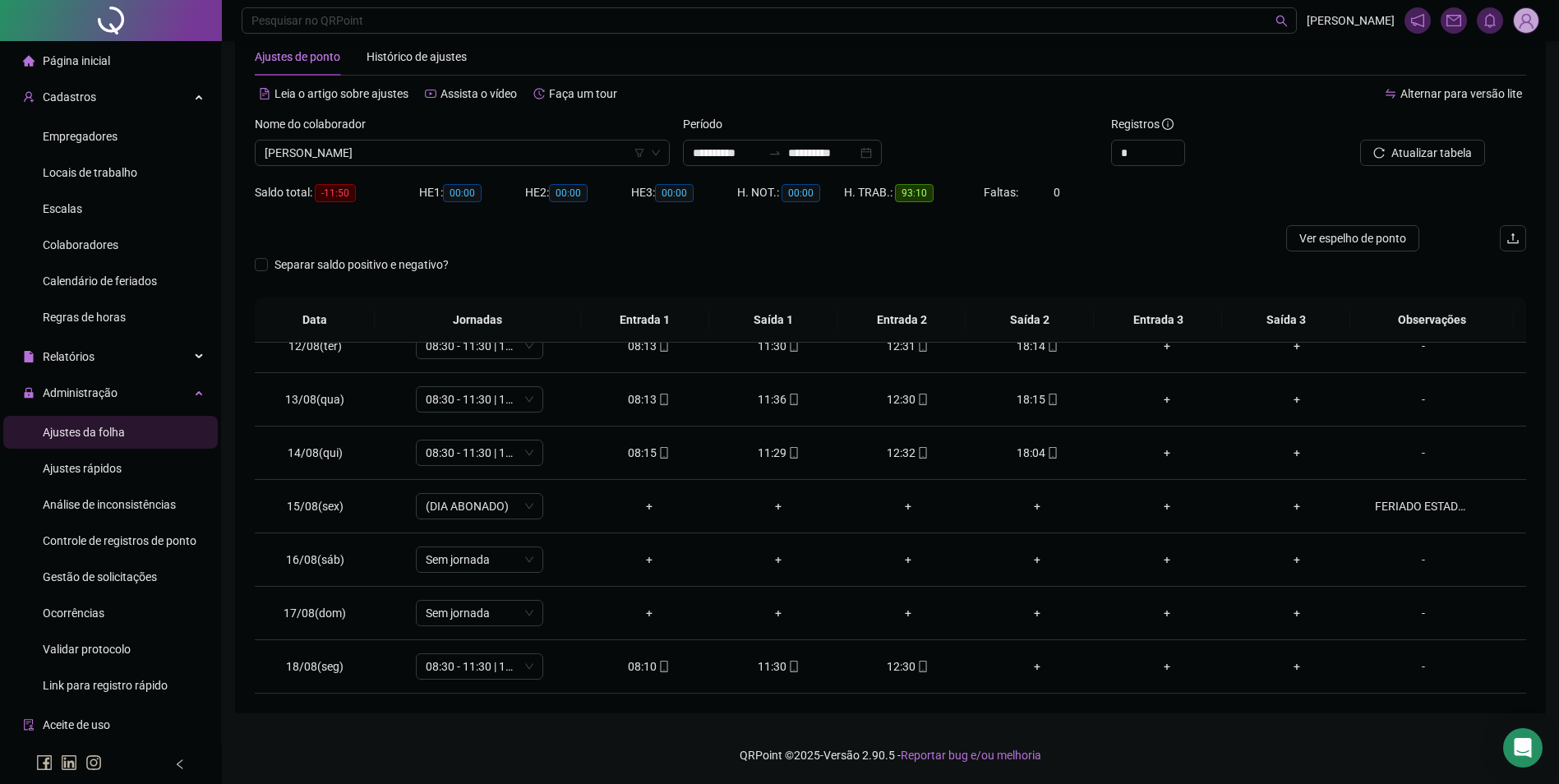
click at [532, 139] on div "Nome do colaborador" at bounding box center [463, 127] width 415 height 25
click at [532, 145] on span "[PERSON_NAME]" at bounding box center [462, 153] width 395 height 25
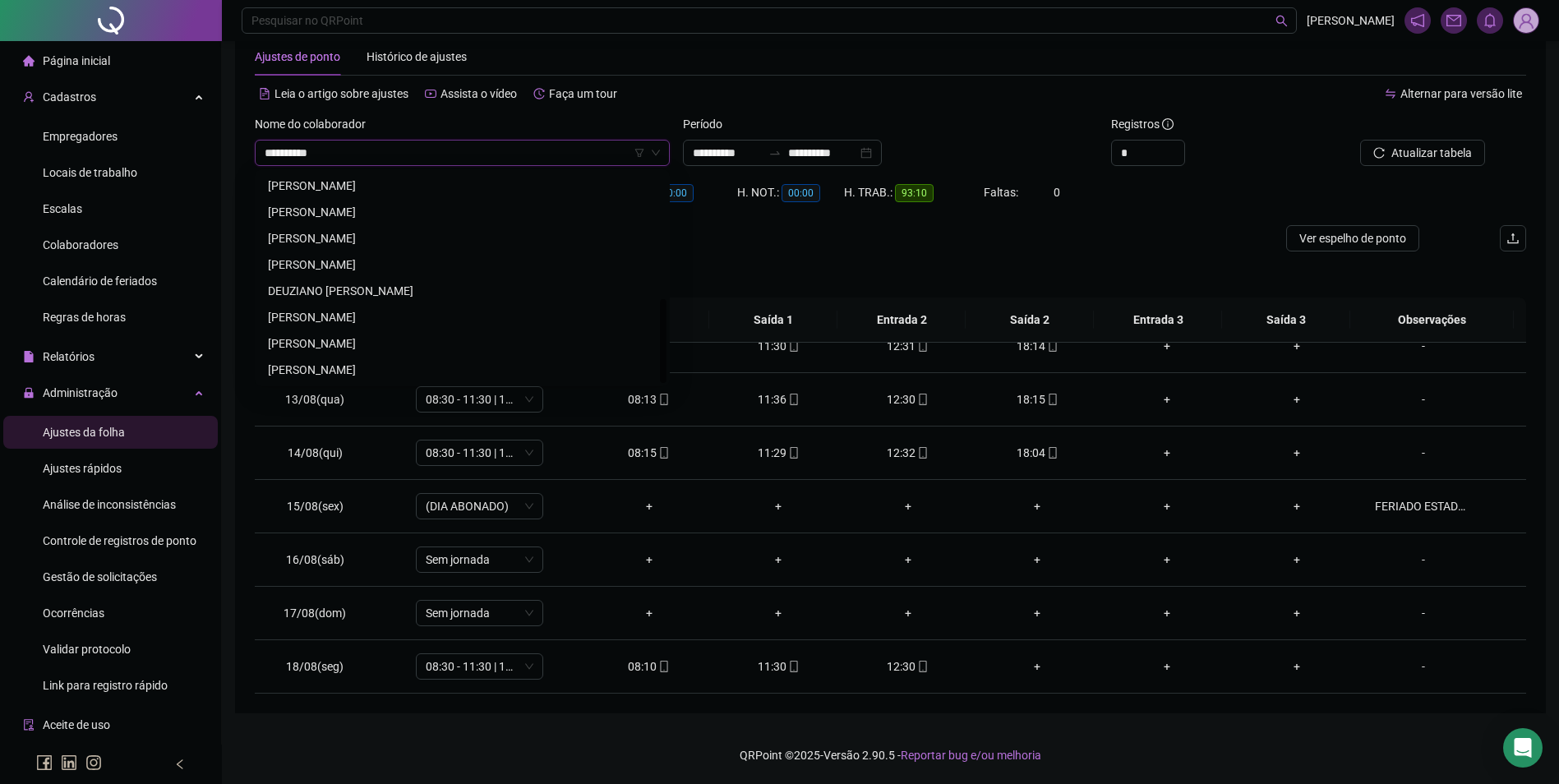
scroll to position [0, 0]
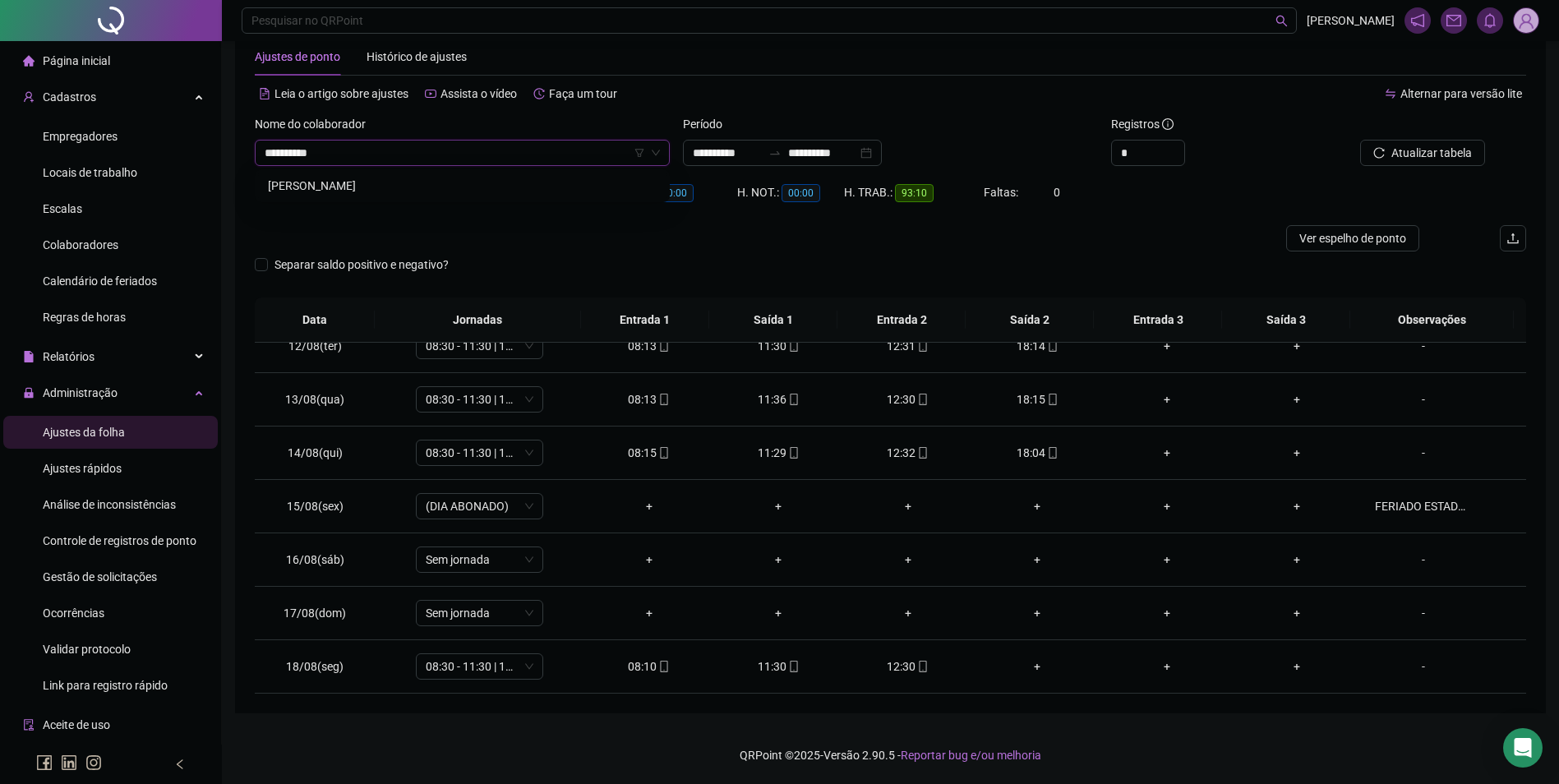
type input "**********"
click at [1357, 139] on button "Buscar registros" at bounding box center [1421, 153] width 128 height 27
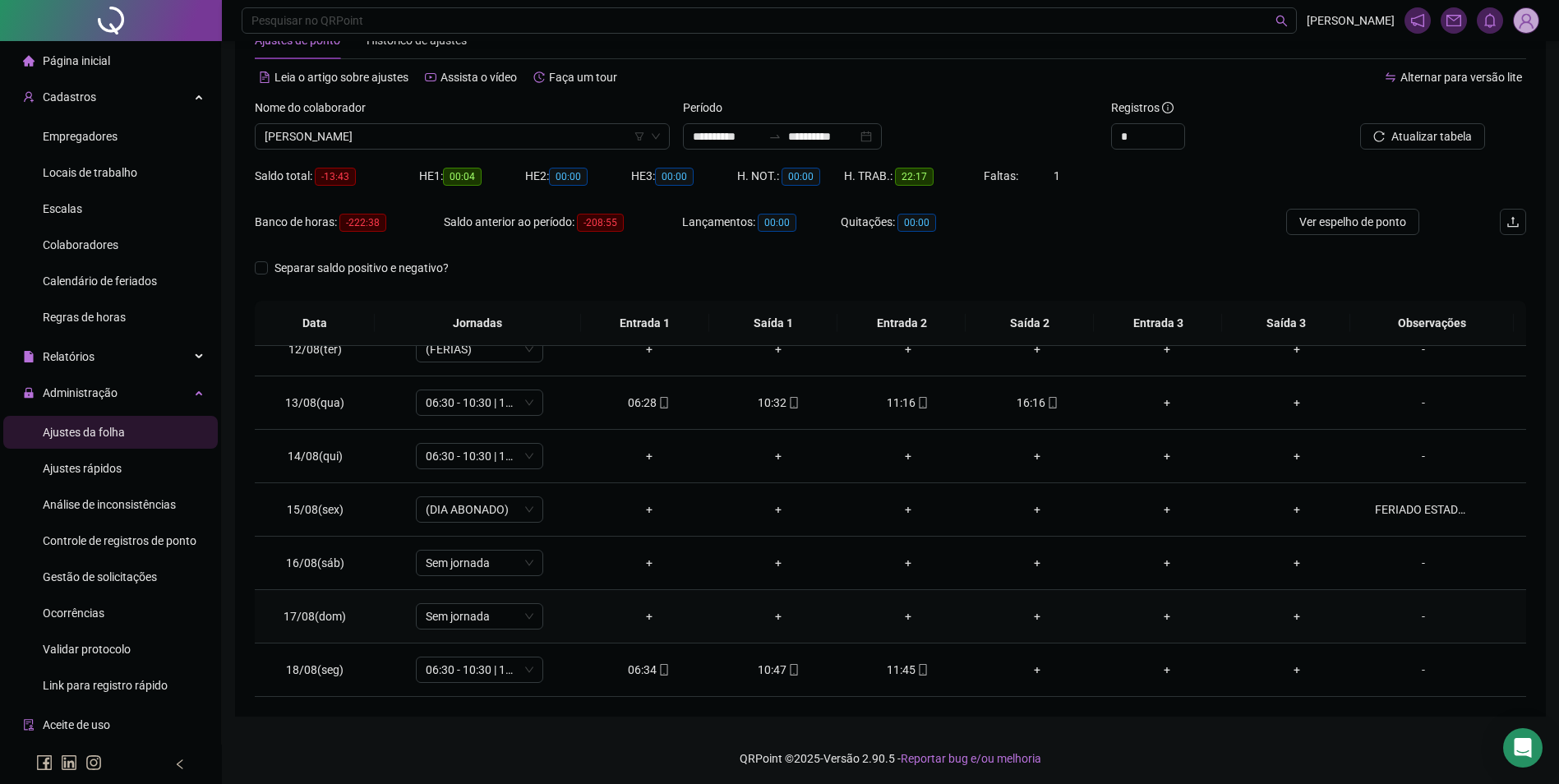
scroll to position [56, 0]
click at [917, 670] on icon "mobile" at bounding box center [923, 666] width 11 height 11
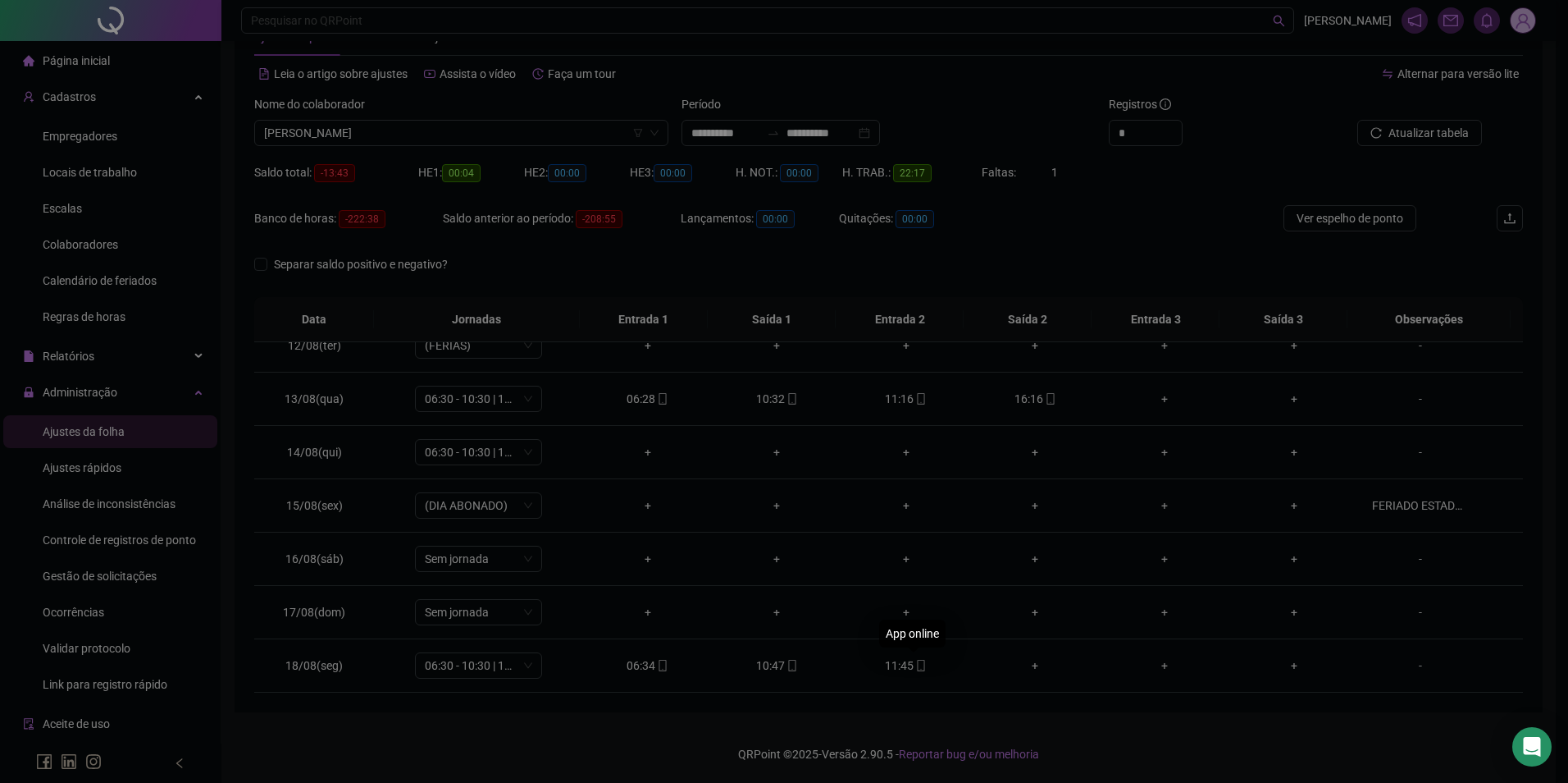
type input "**********"
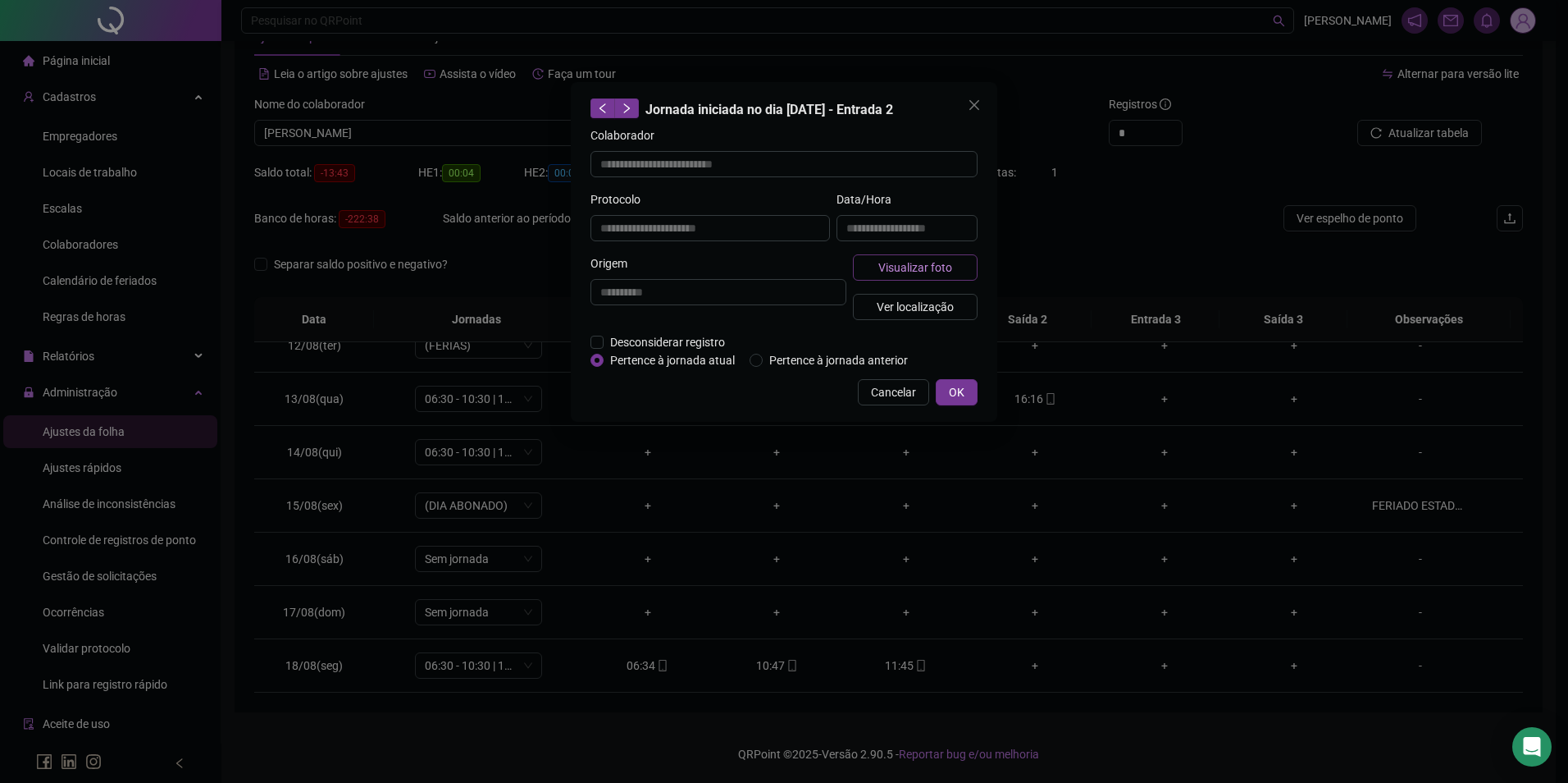
click at [951, 273] on span "Visualizar foto" at bounding box center [915, 267] width 74 height 18
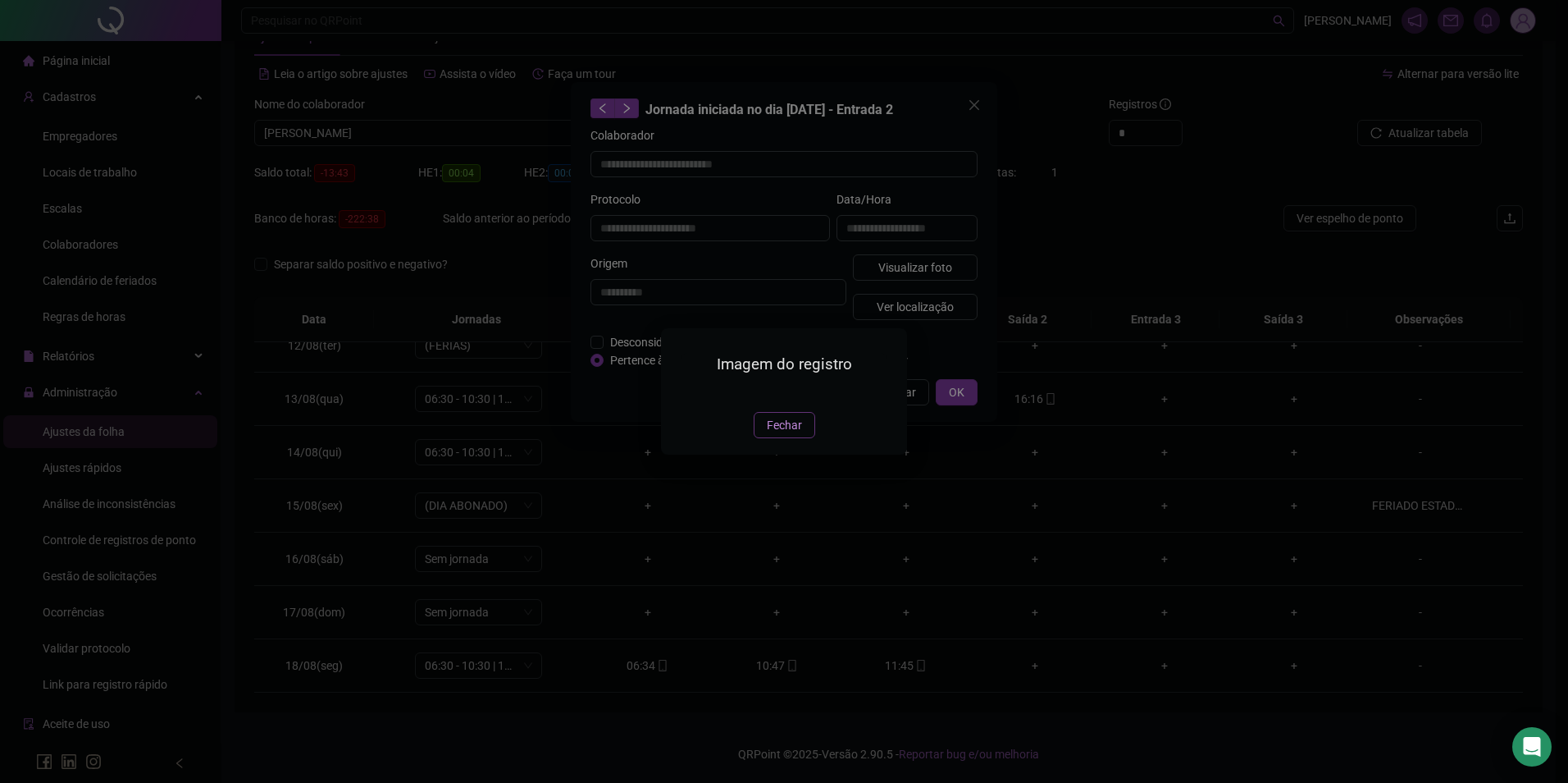
click at [782, 435] on span "Fechar" at bounding box center [784, 425] width 35 height 18
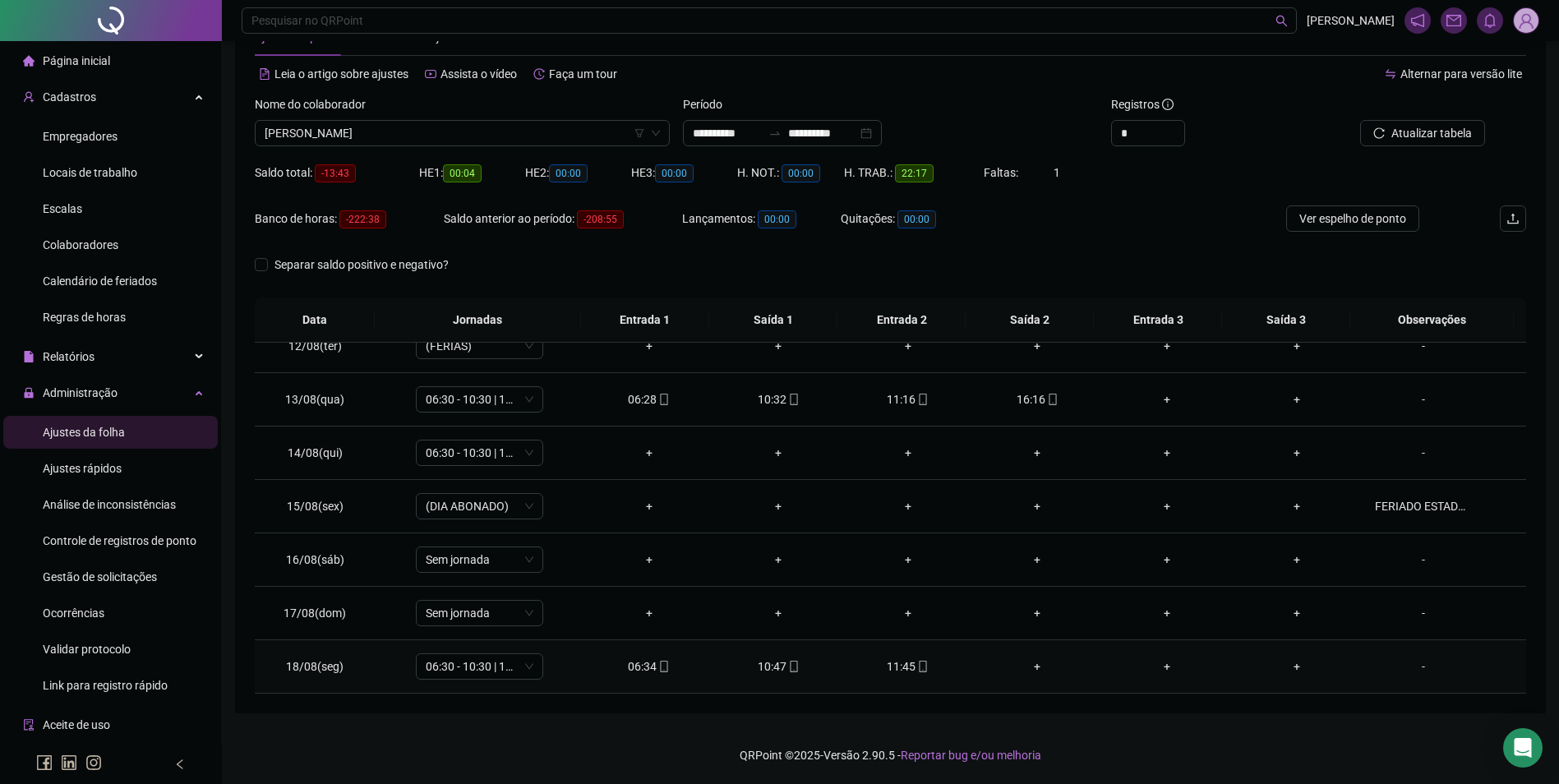
click at [790, 671] on icon "mobile" at bounding box center [794, 666] width 8 height 11
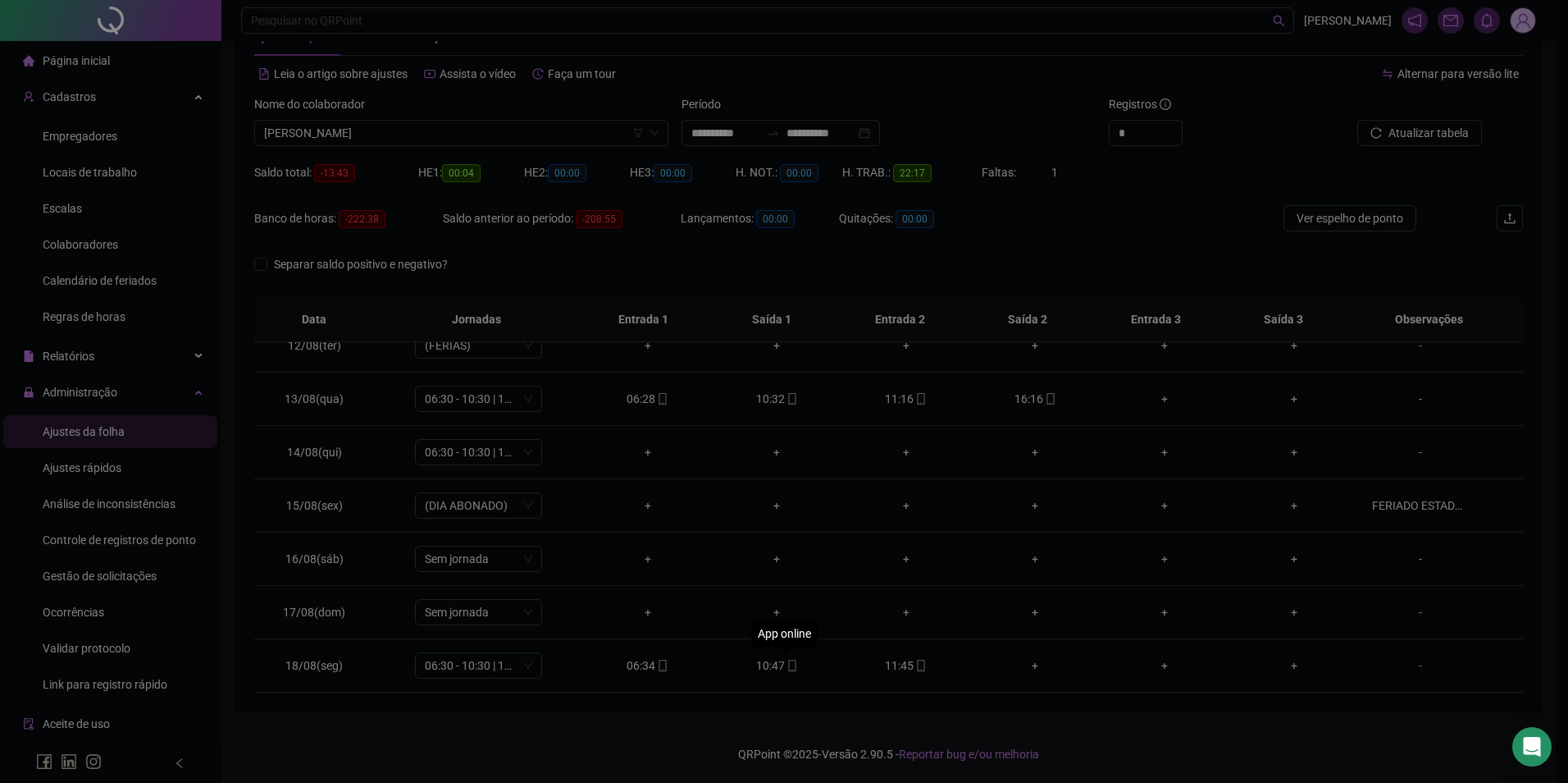
type input "**********"
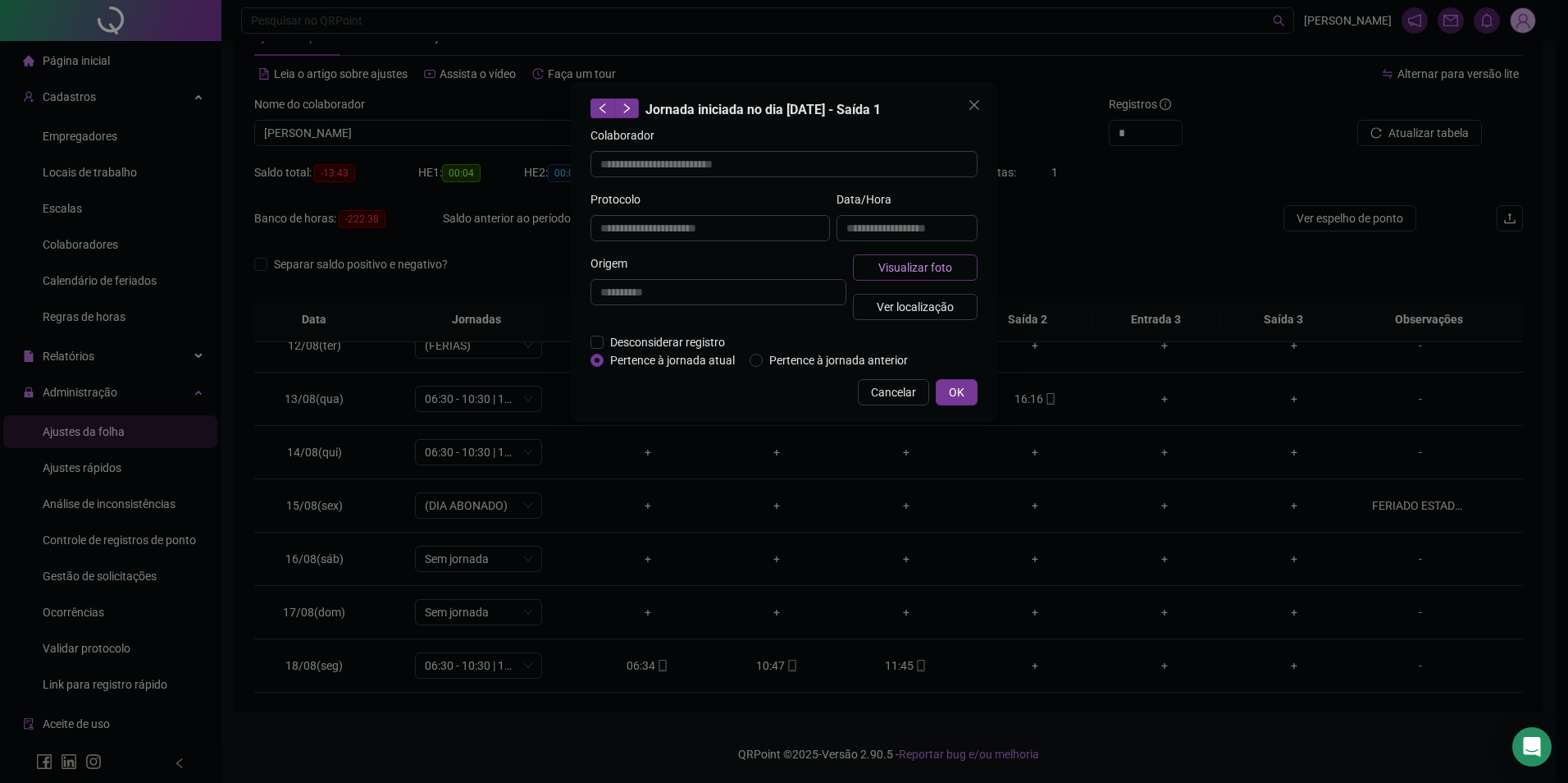
click at [868, 264] on button "Visualizar foto" at bounding box center [916, 268] width 125 height 27
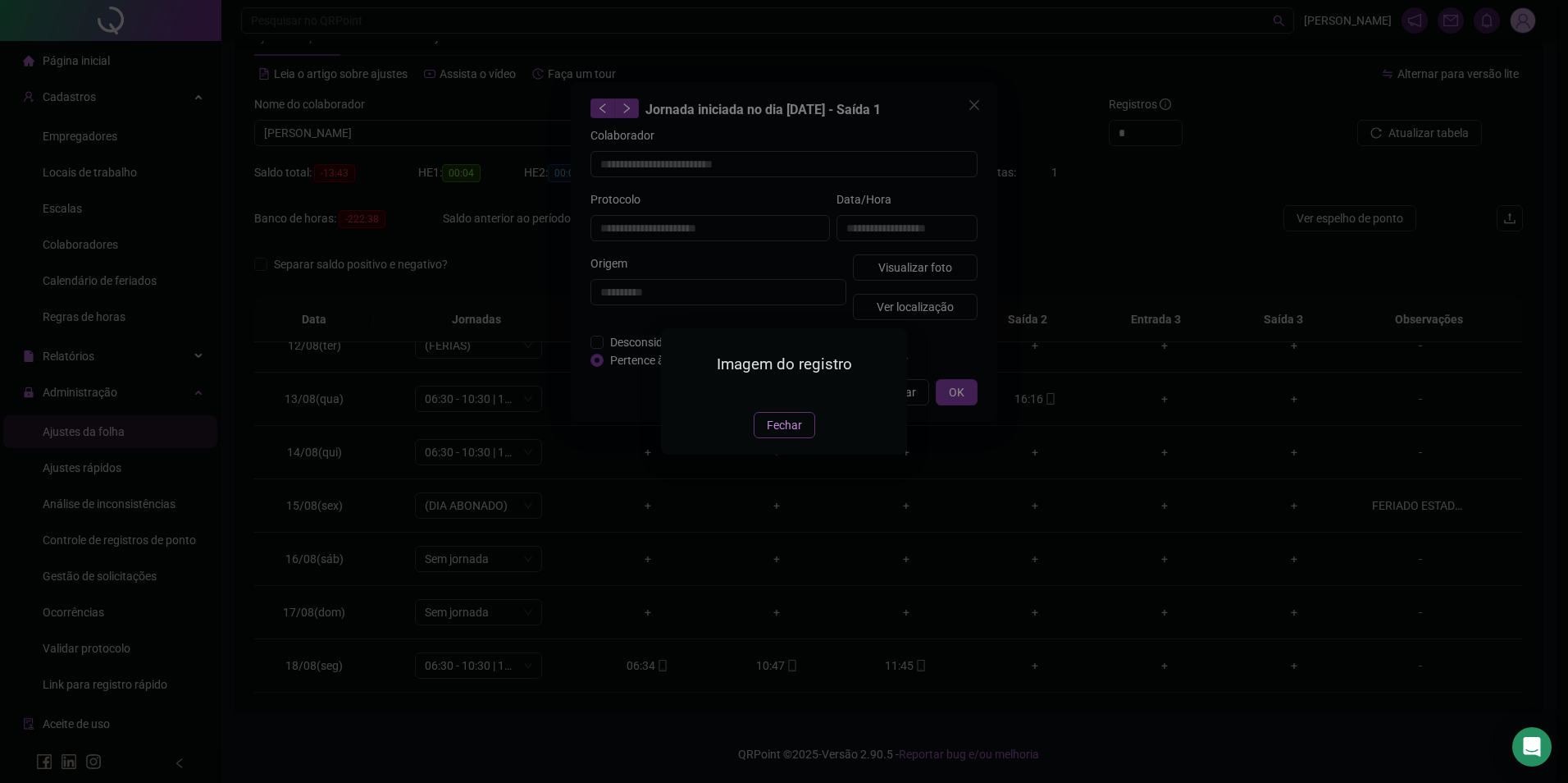
click at [776, 435] on span "Fechar" at bounding box center [784, 425] width 35 height 18
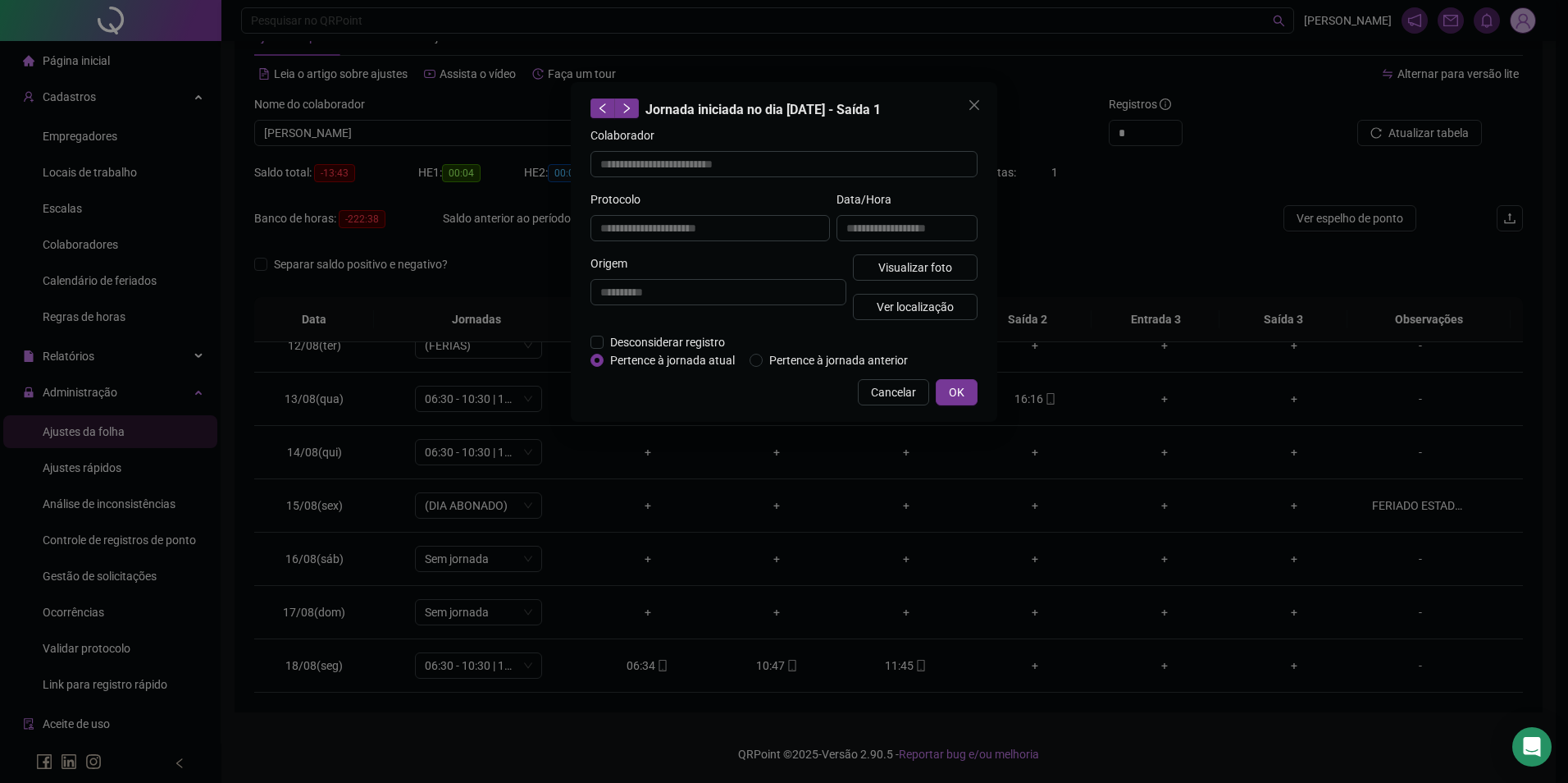
click at [654, 660] on div "**********" at bounding box center [784, 391] width 1568 height 783
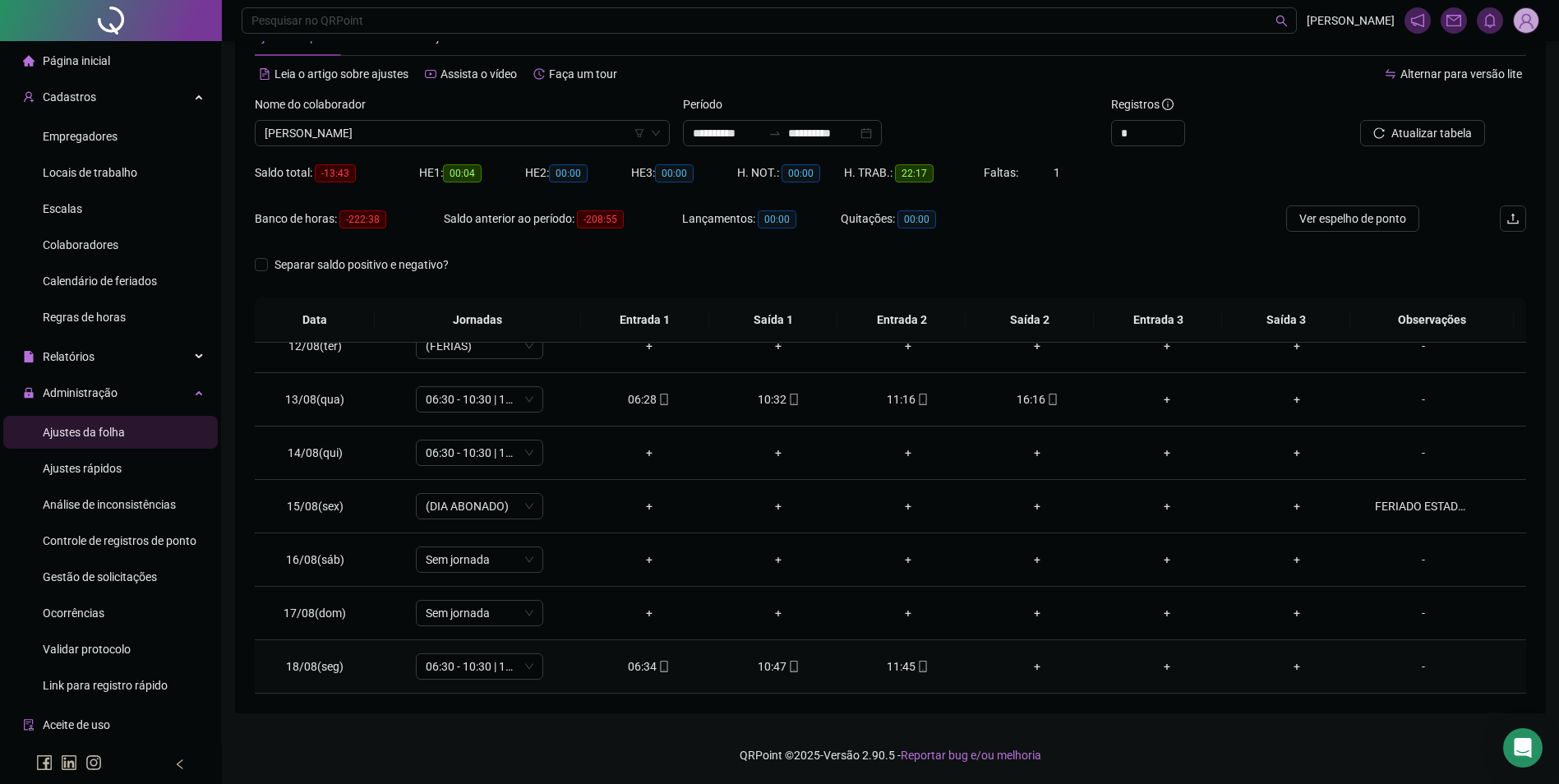
click at [660, 667] on icon "mobile" at bounding box center [664, 666] width 8 height 11
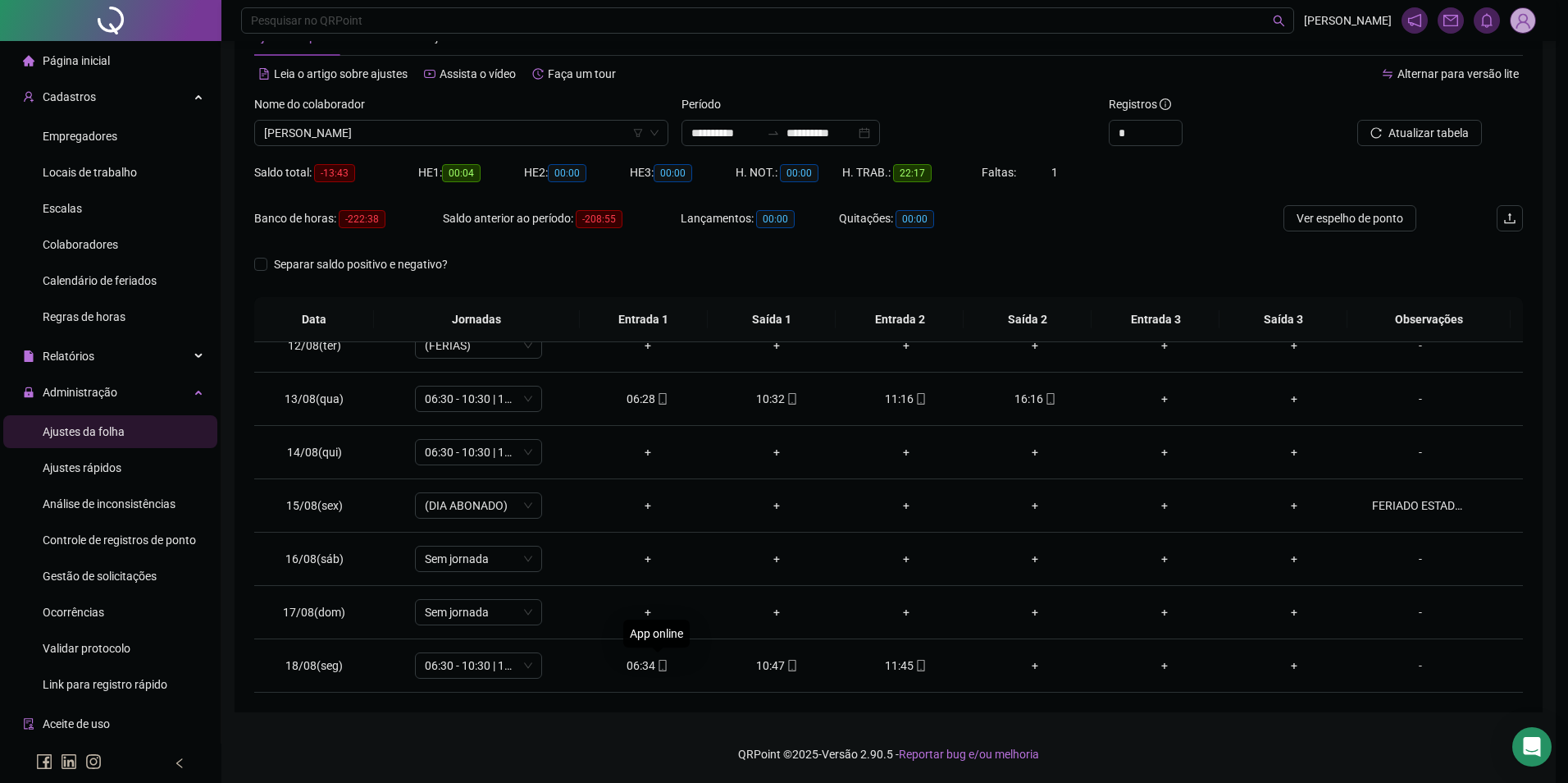
type input "**********"
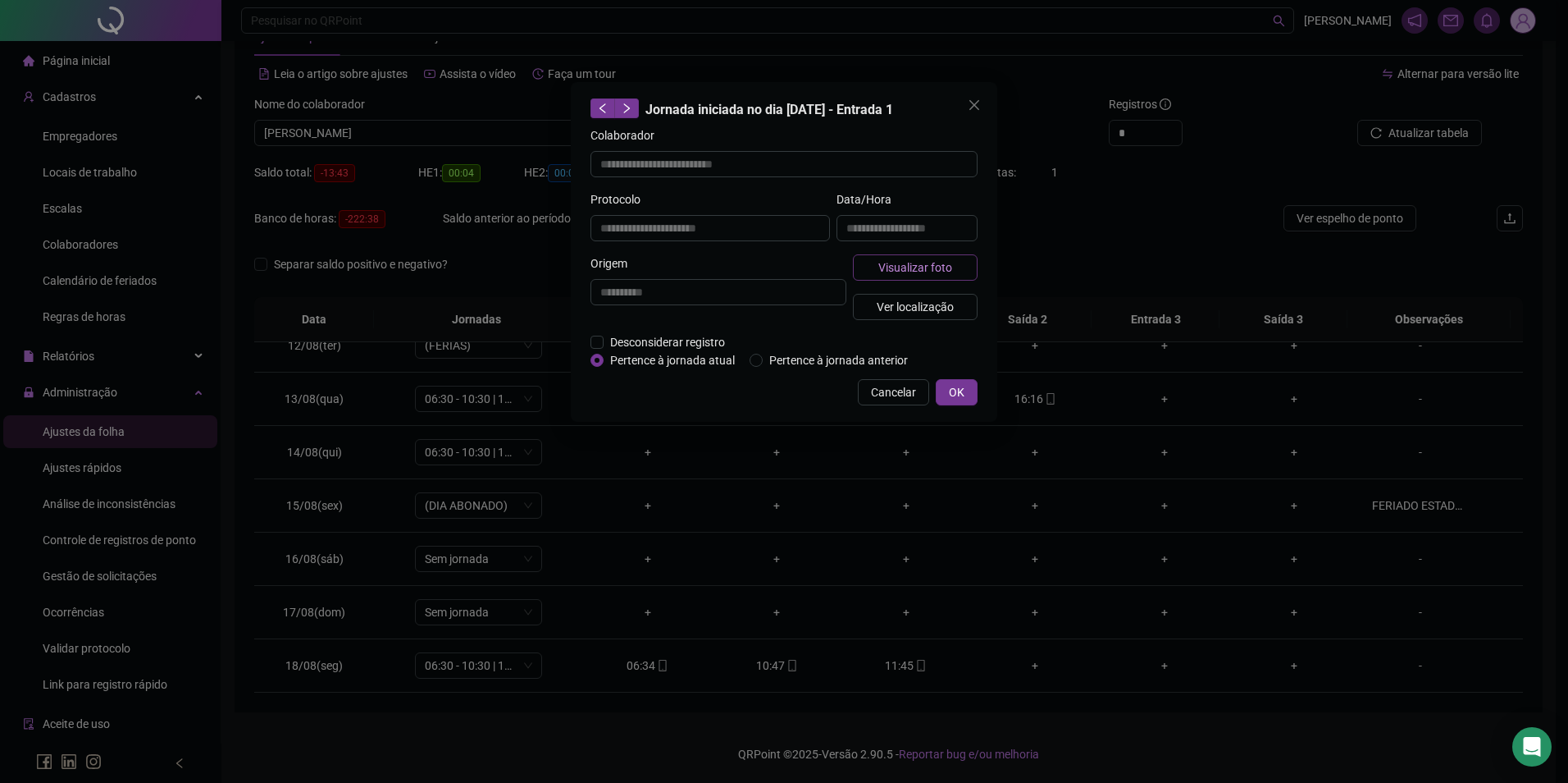
click at [907, 257] on button "Visualizar foto" at bounding box center [916, 268] width 125 height 27
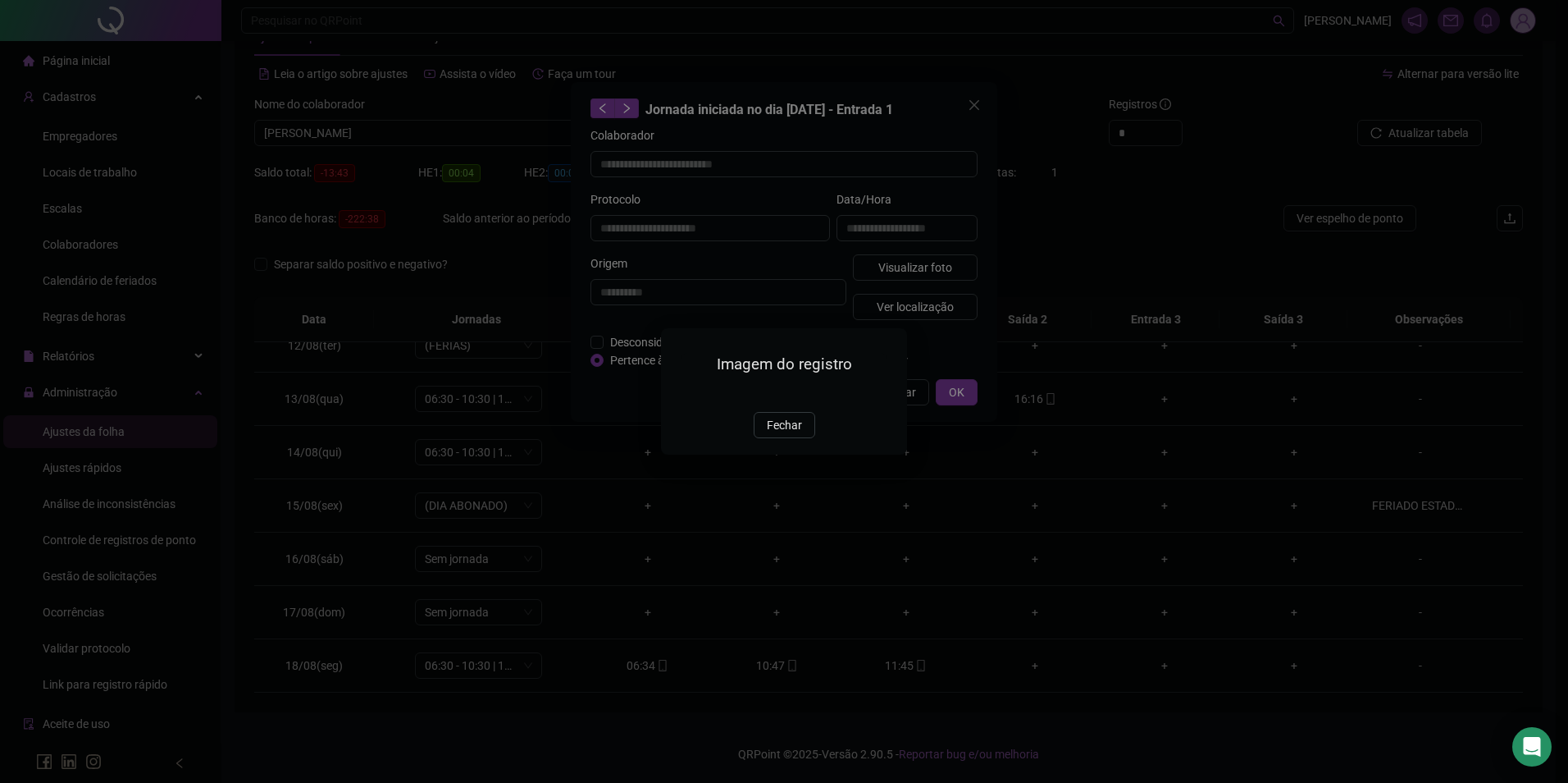
click at [681, 394] on img at bounding box center [681, 394] width 0 height 0
click at [780, 438] on button "Fechar" at bounding box center [784, 425] width 62 height 27
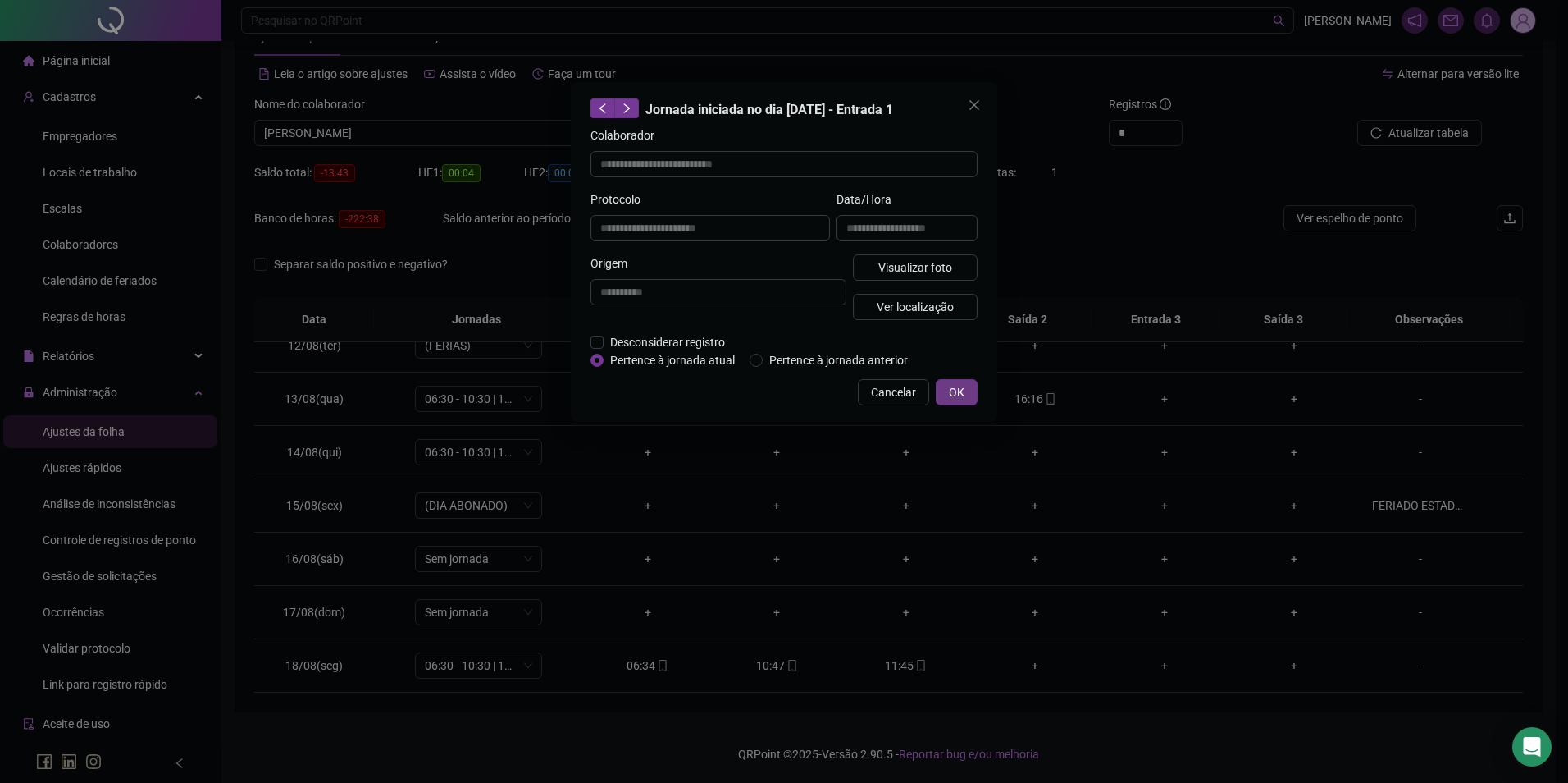
click at [943, 384] on button "OK" at bounding box center [957, 392] width 42 height 27
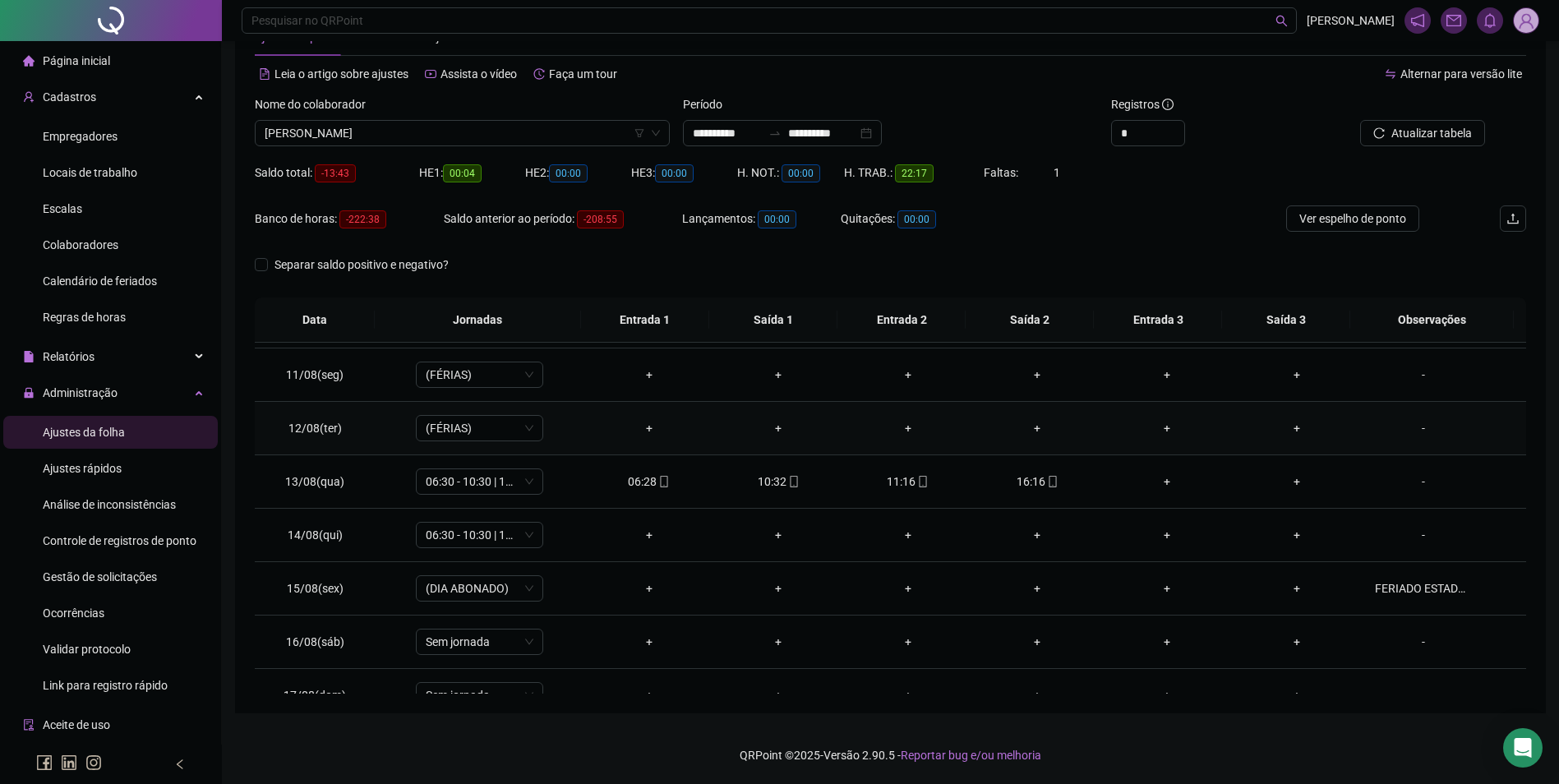
scroll to position [611, 0]
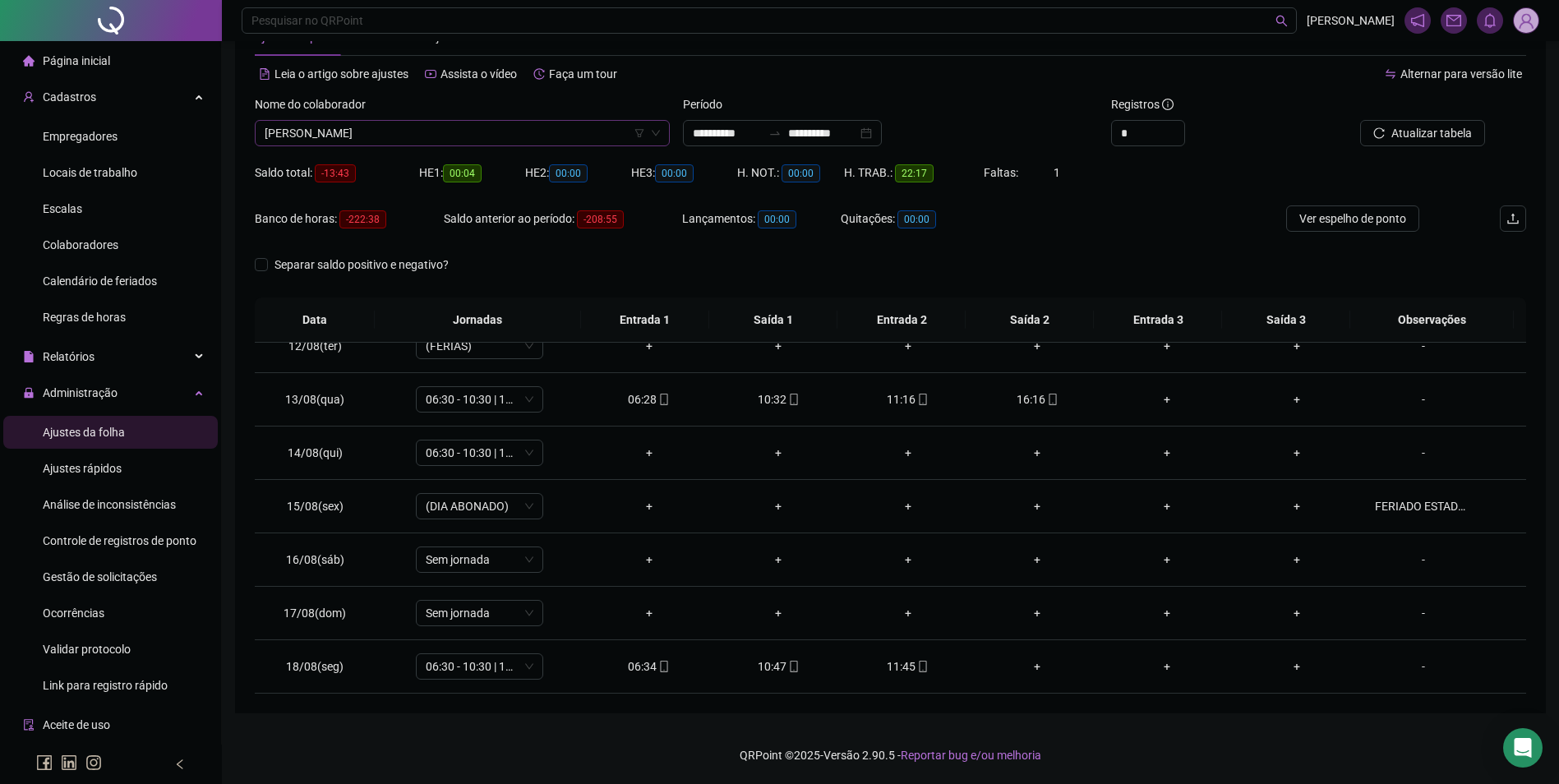
click at [559, 127] on span "ANTONIO MESQUITA DOS SANTOS" at bounding box center [462, 133] width 395 height 25
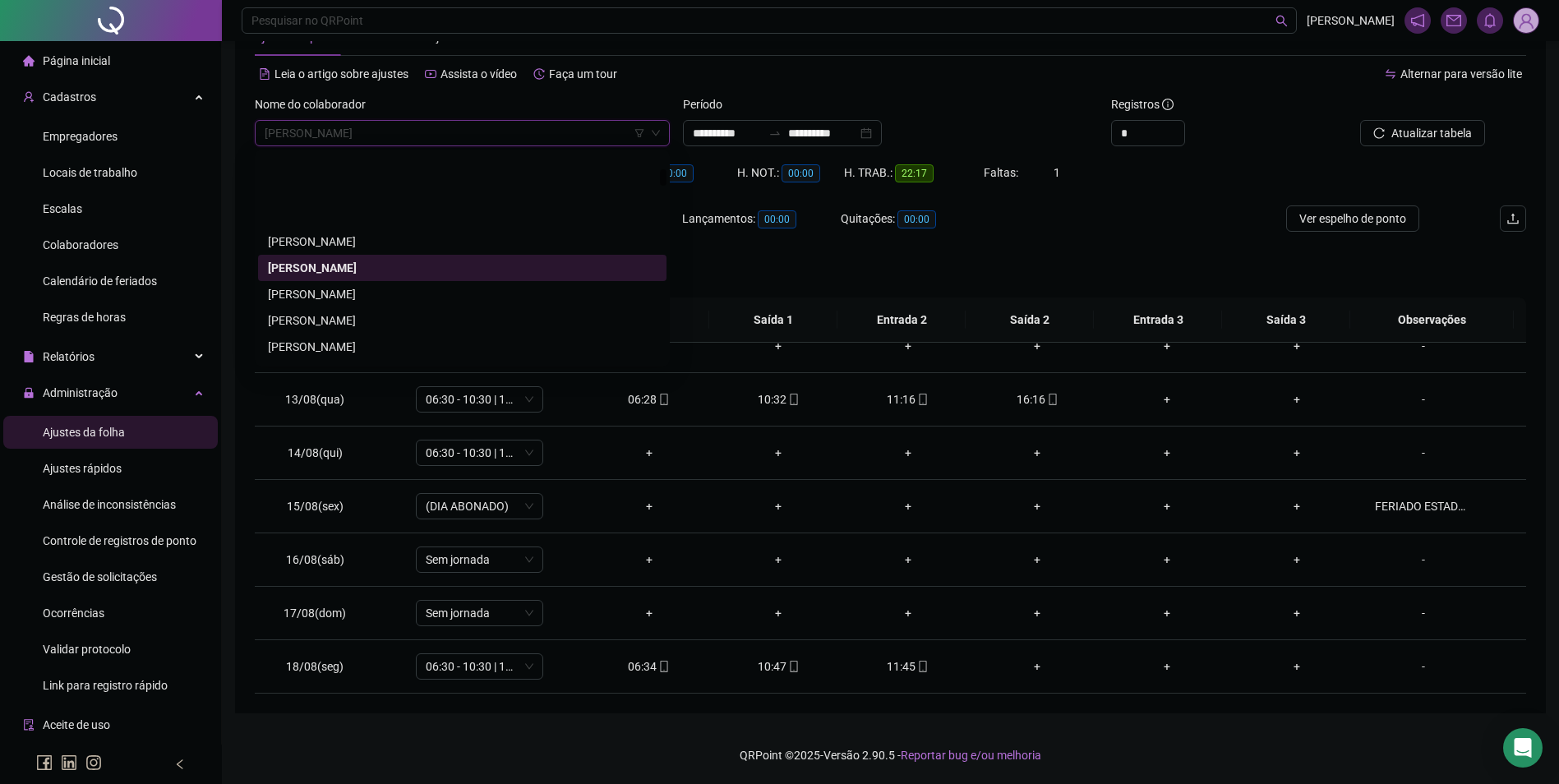
scroll to position [2005, 0]
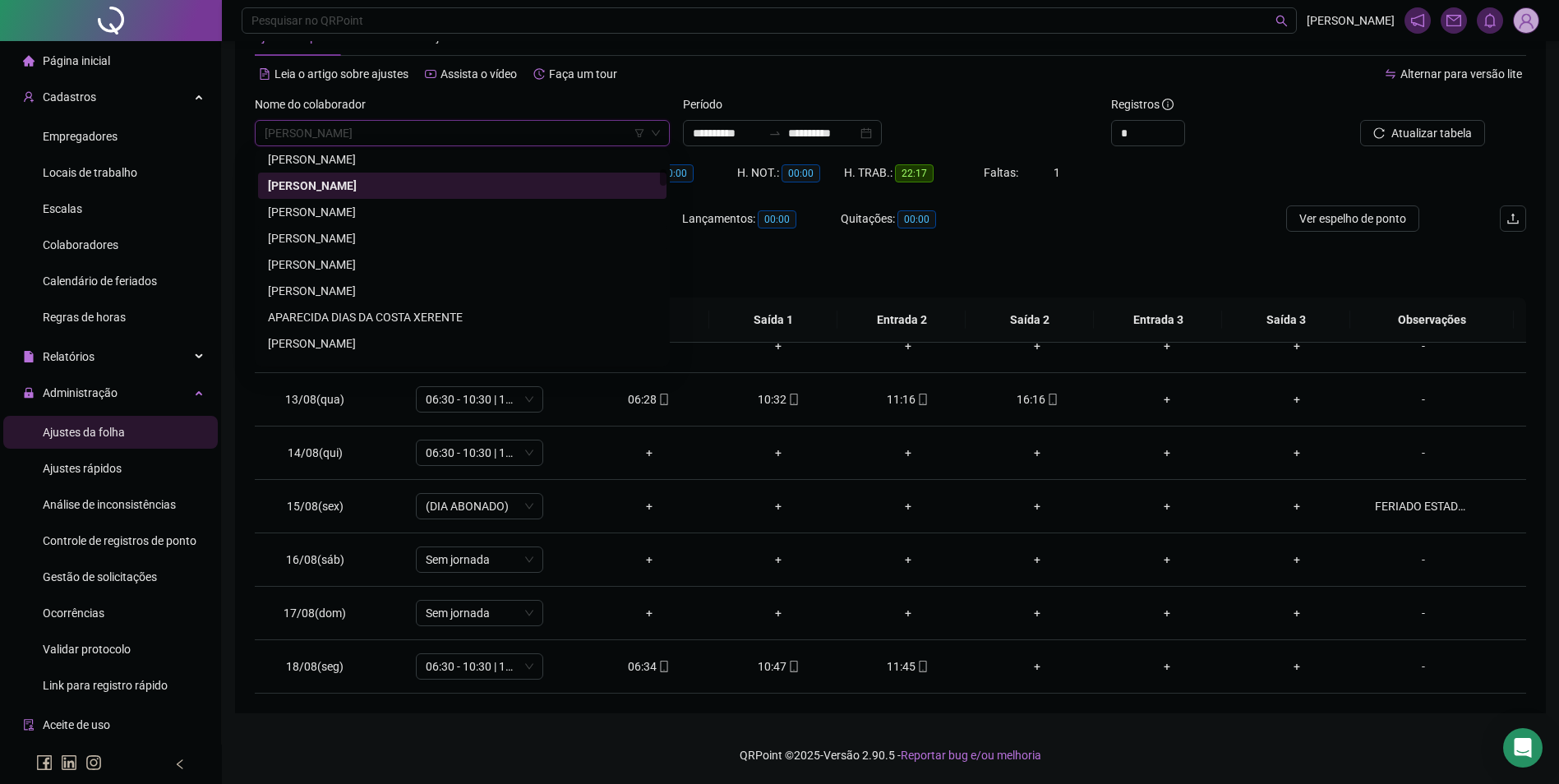
click at [350, 236] on div "[PERSON_NAME]" at bounding box center [463, 238] width 389 height 18
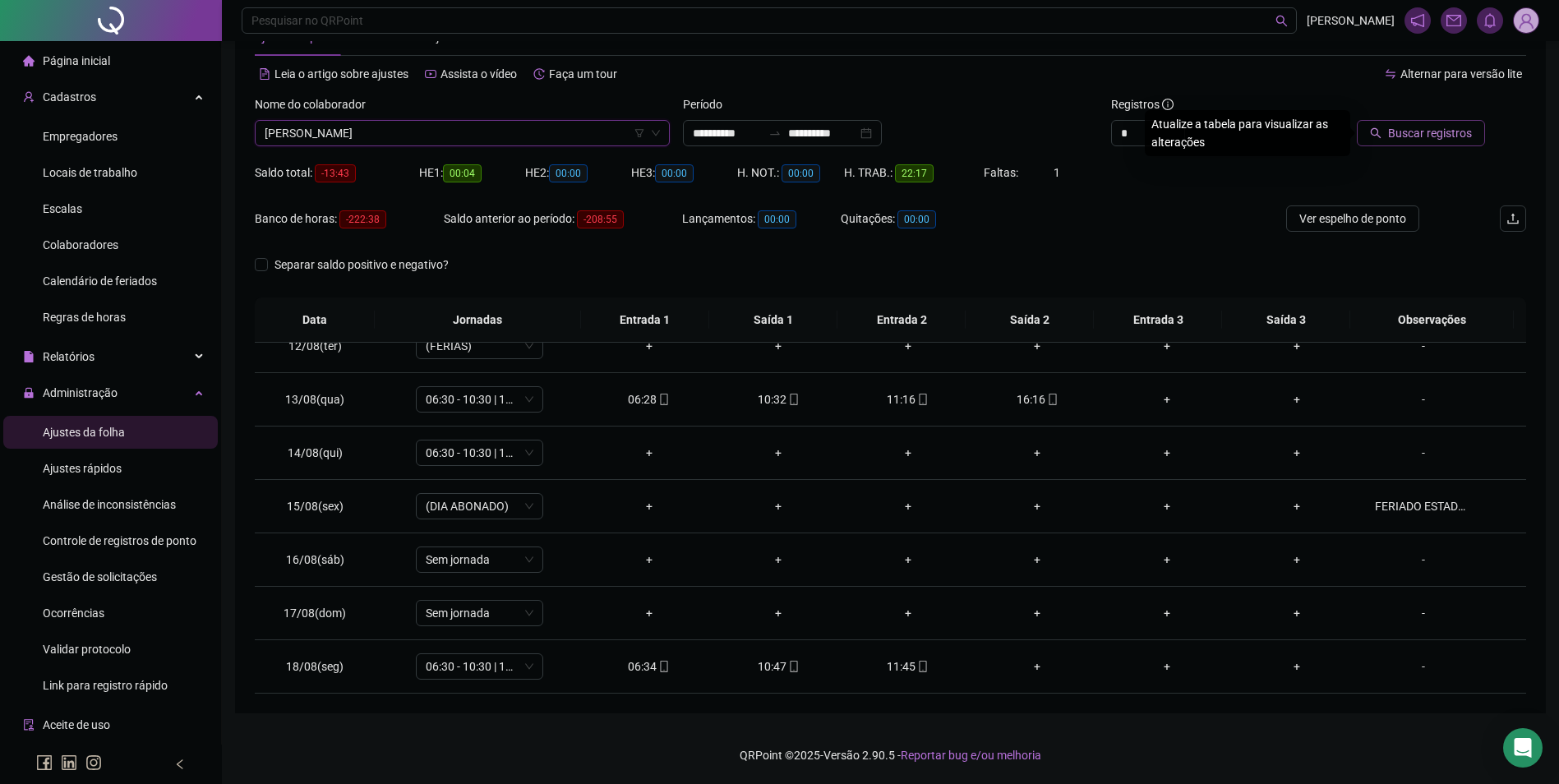
click at [1439, 132] on span "Buscar registros" at bounding box center [1430, 133] width 83 height 18
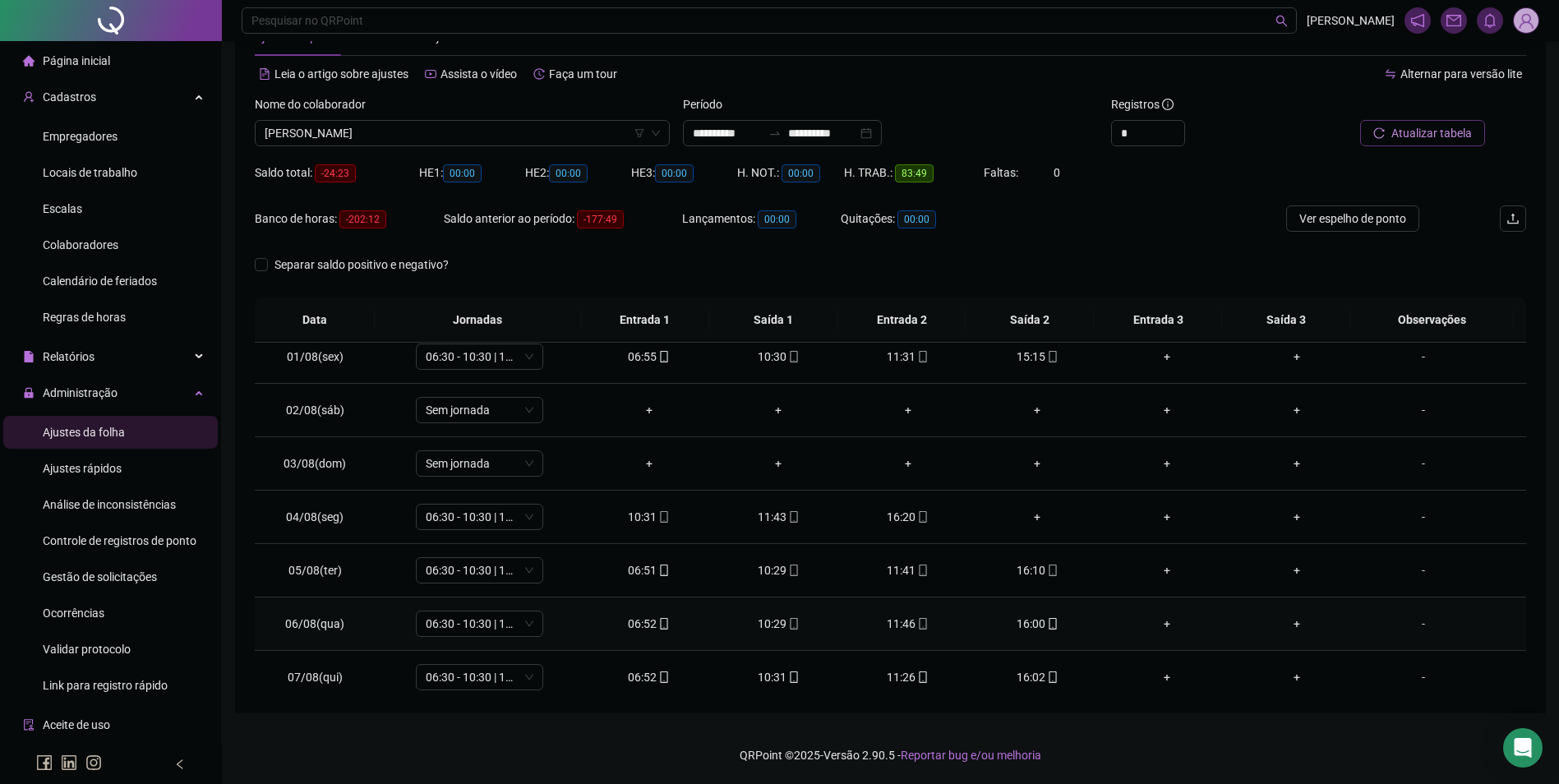
scroll to position [0, 0]
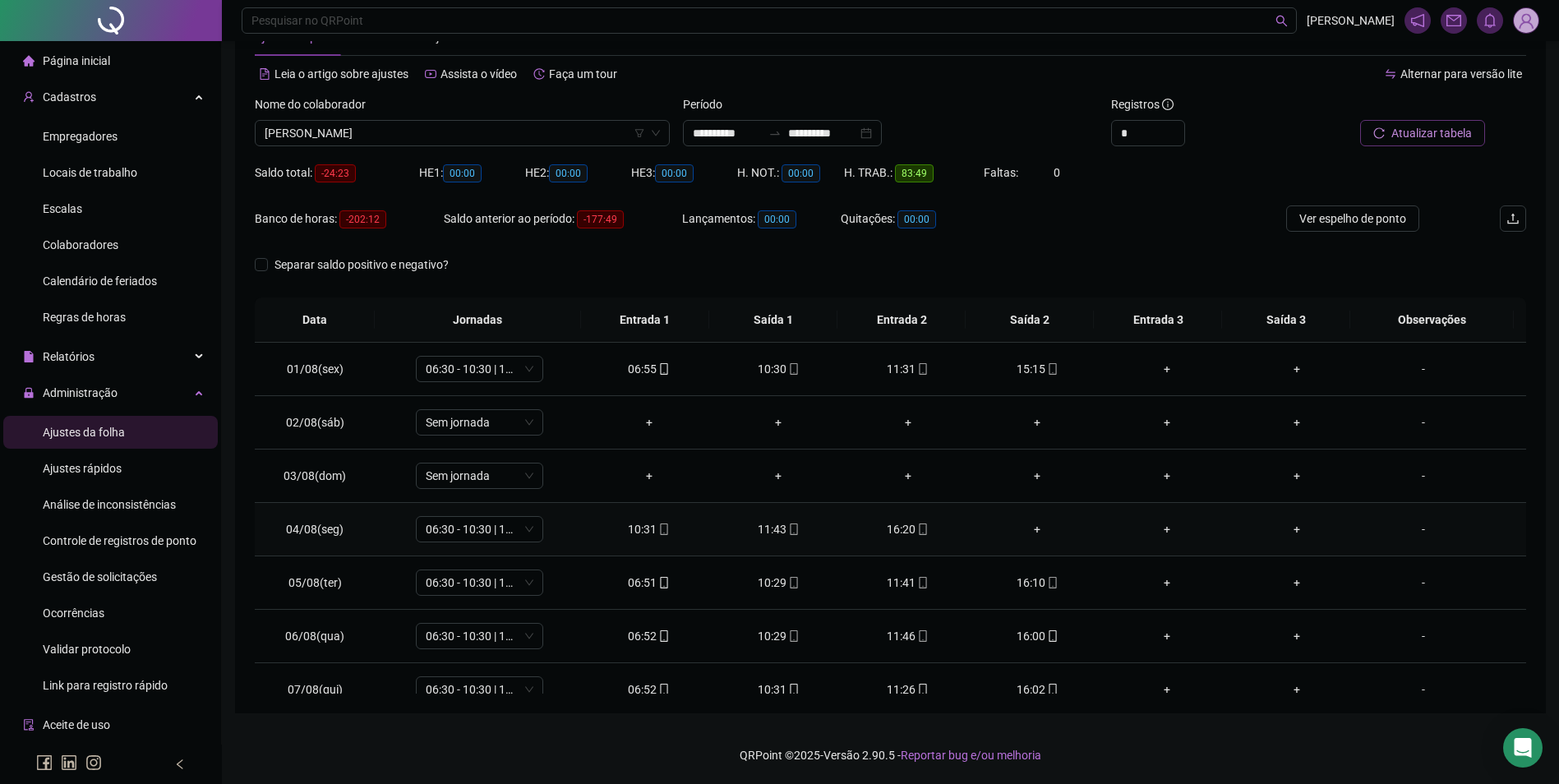
click at [1030, 529] on div "+" at bounding box center [1037, 529] width 103 height 18
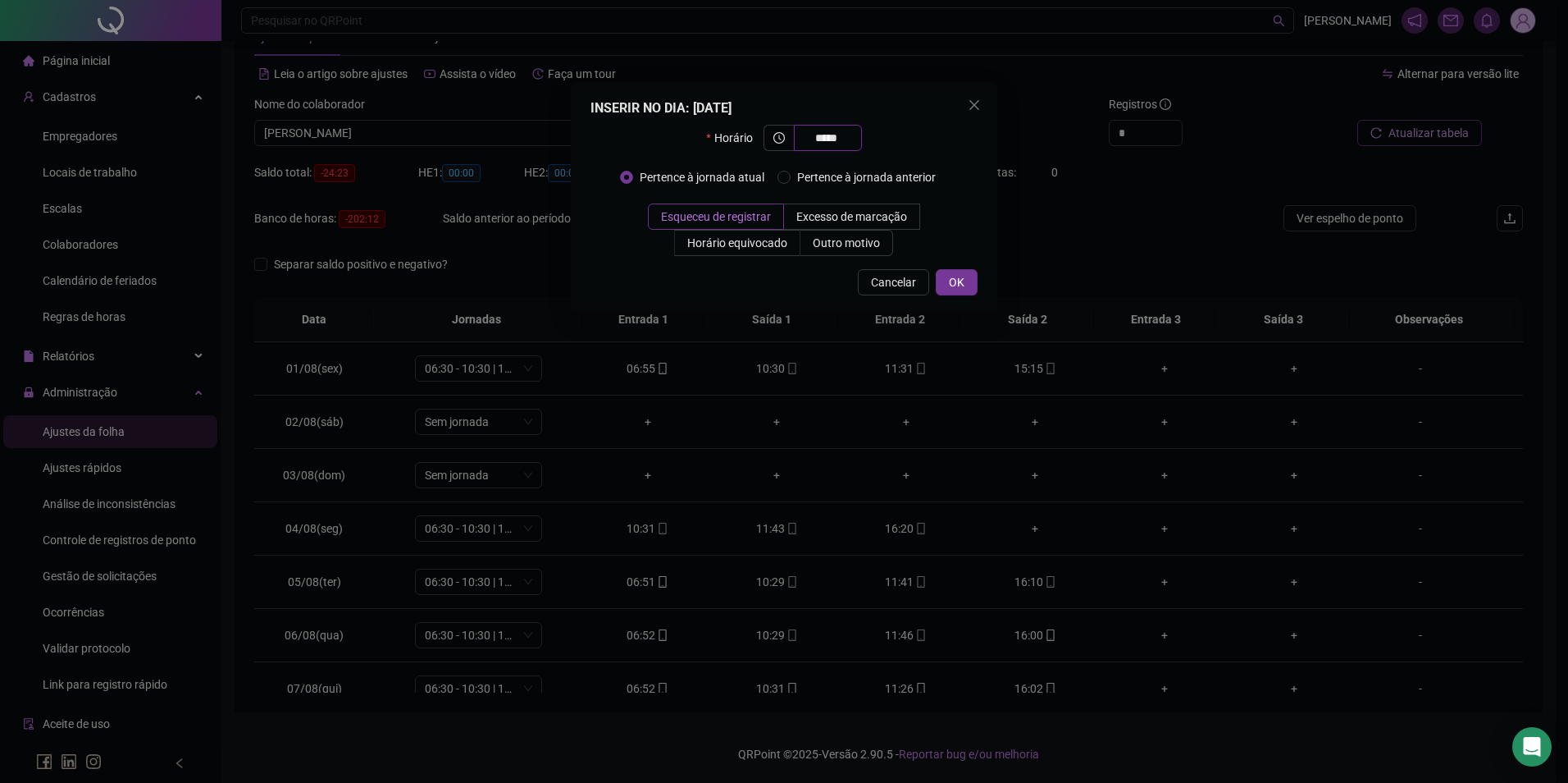
type input "*****"
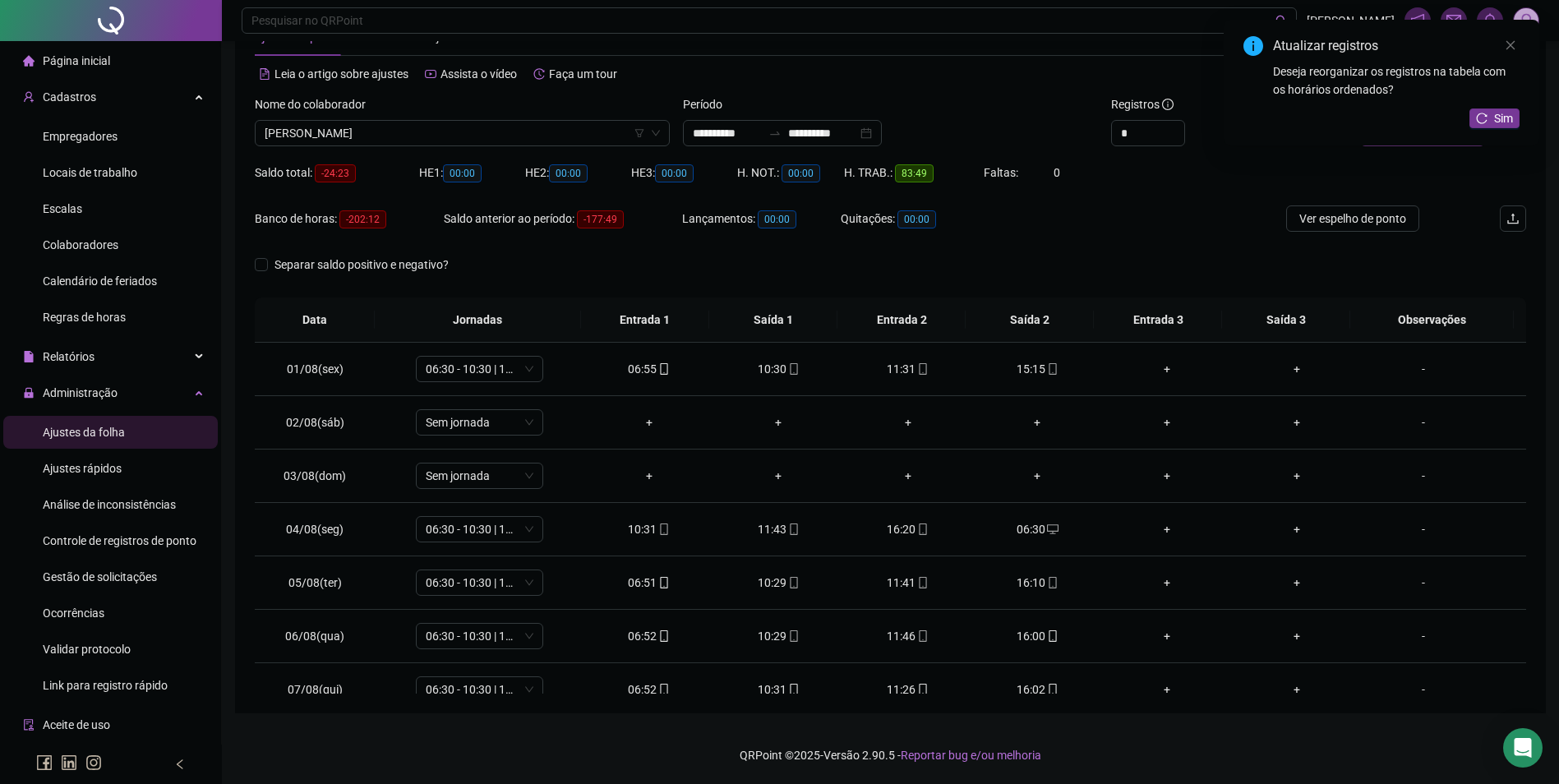
click at [1498, 128] on div "Sim" at bounding box center [1495, 119] width 50 height 21
click at [1498, 110] on span "Sim" at bounding box center [1504, 118] width 19 height 18
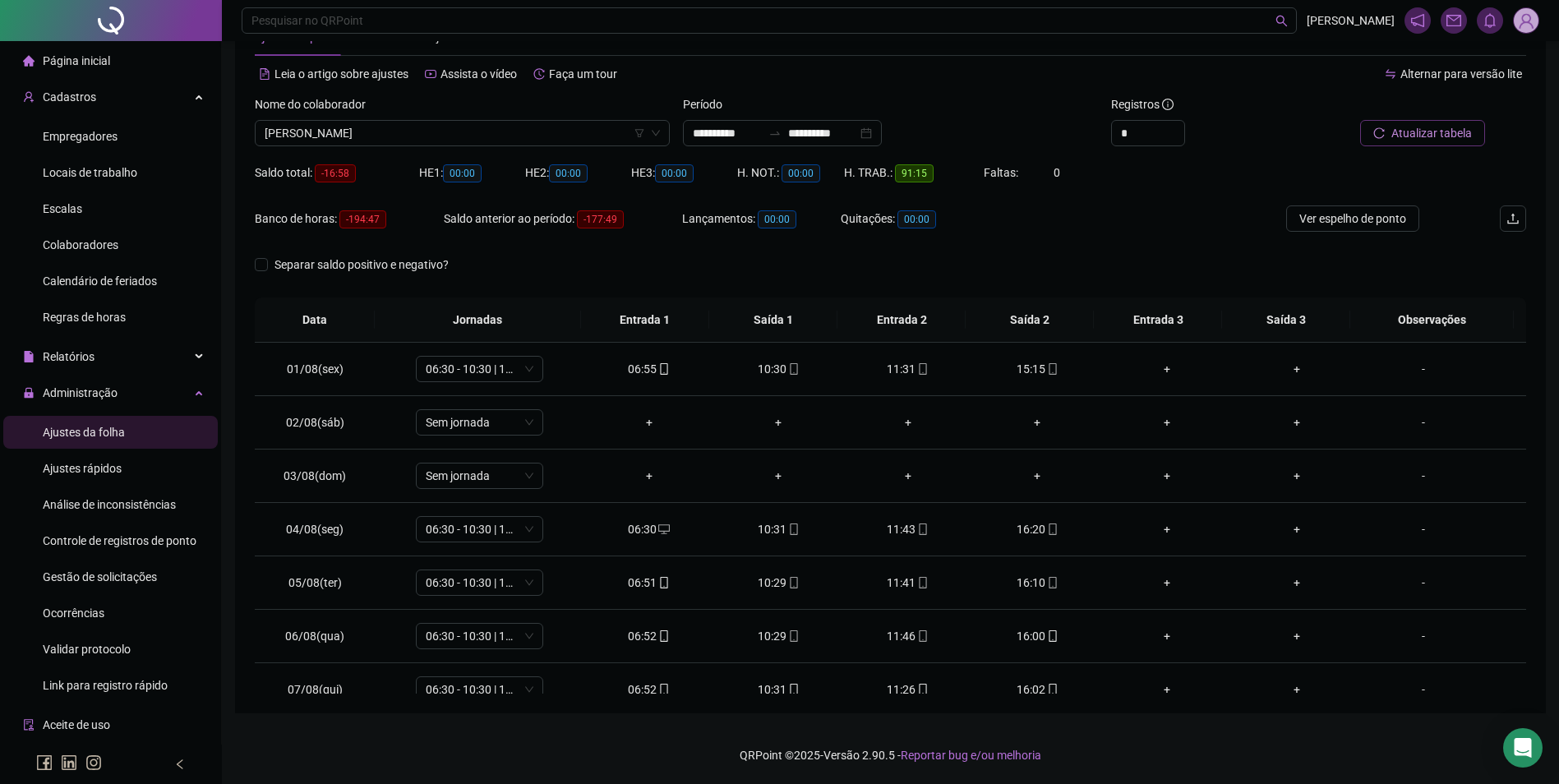
click at [1434, 136] on span "Atualizar tabela" at bounding box center [1432, 133] width 81 height 18
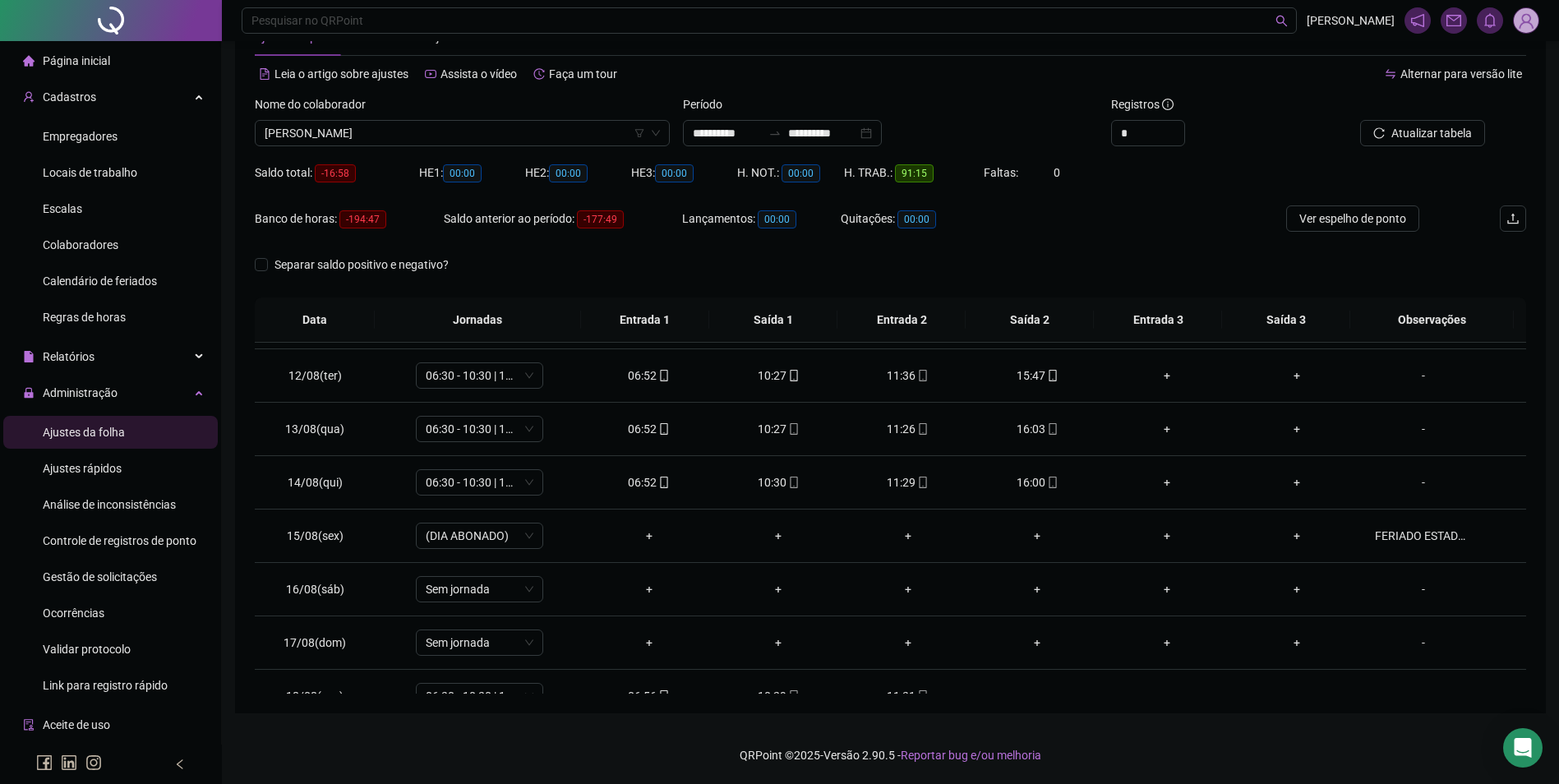
scroll to position [611, 0]
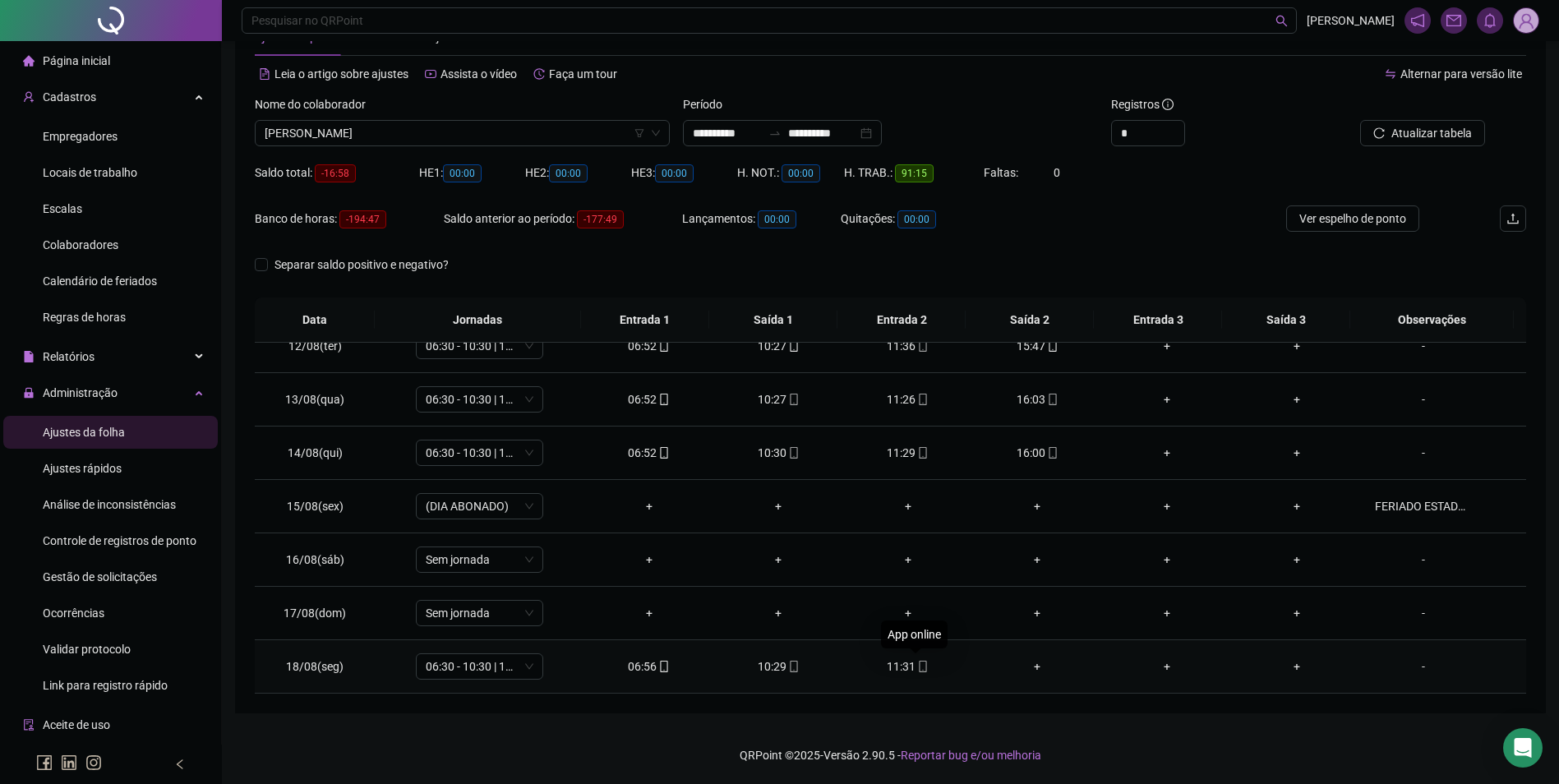
click at [919, 663] on icon "mobile" at bounding box center [923, 666] width 11 height 11
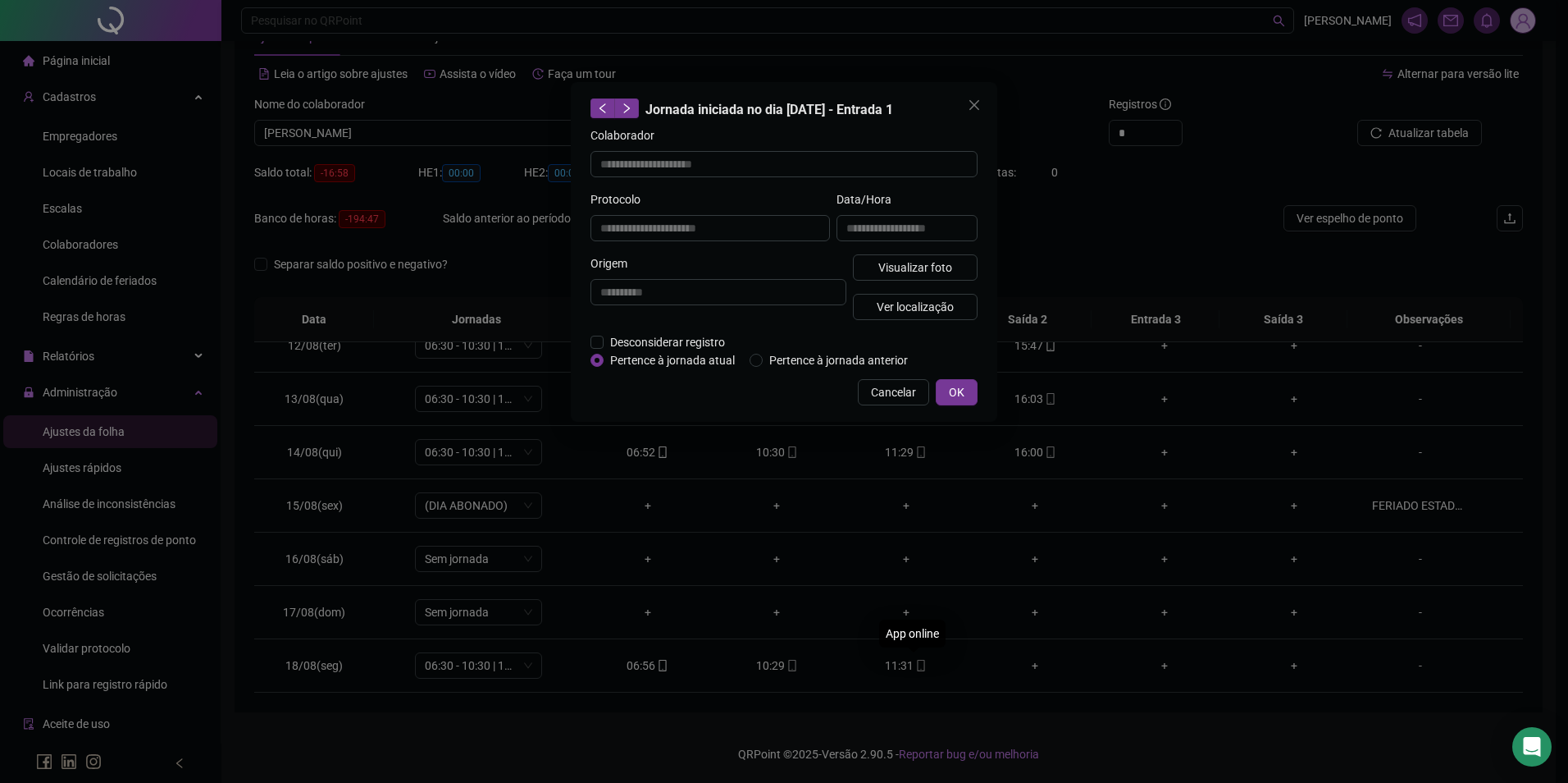
type input "**********"
click at [922, 271] on span "Visualizar foto" at bounding box center [915, 267] width 74 height 18
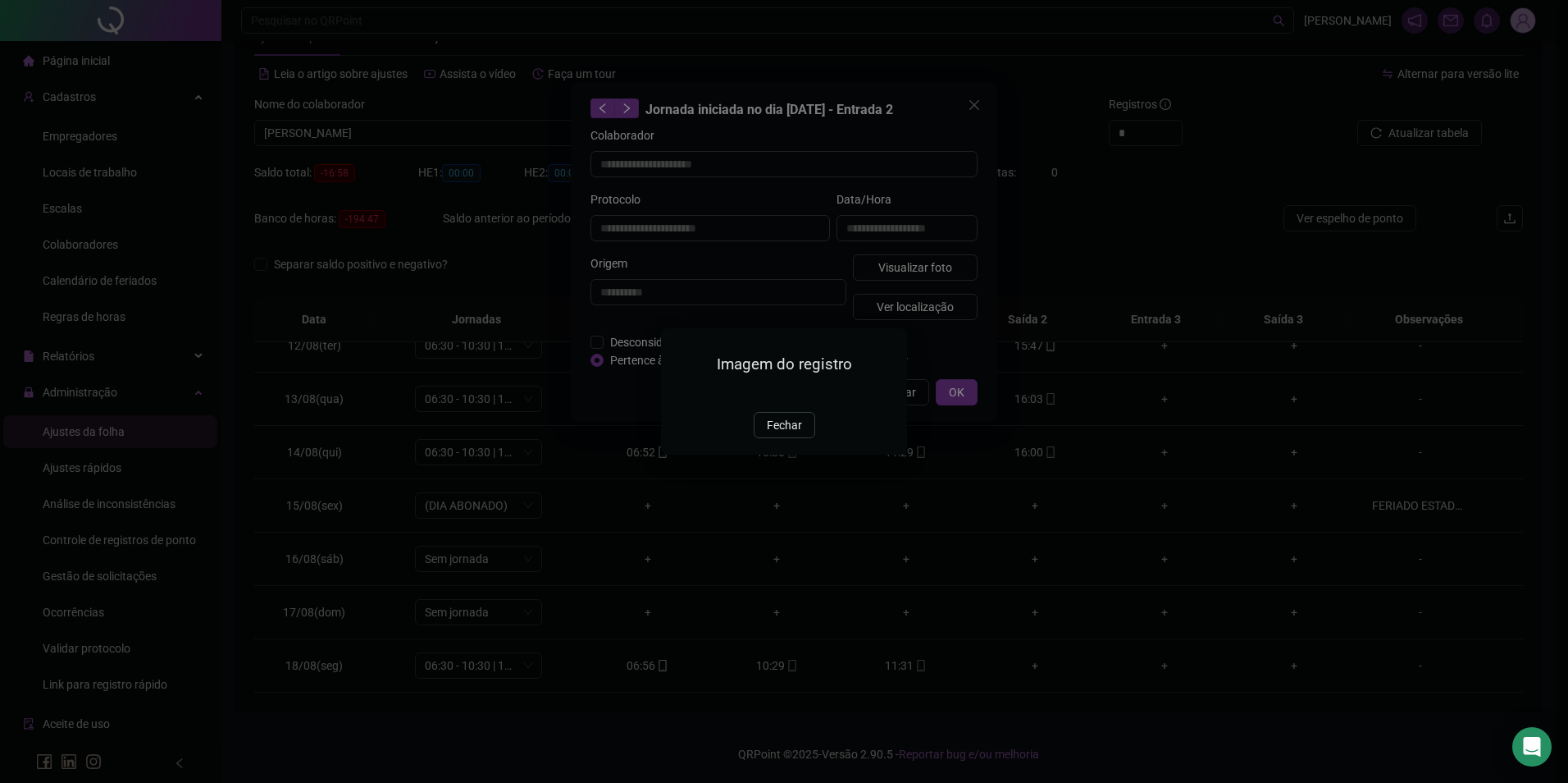
click at [768, 435] on span "Fechar" at bounding box center [784, 425] width 35 height 18
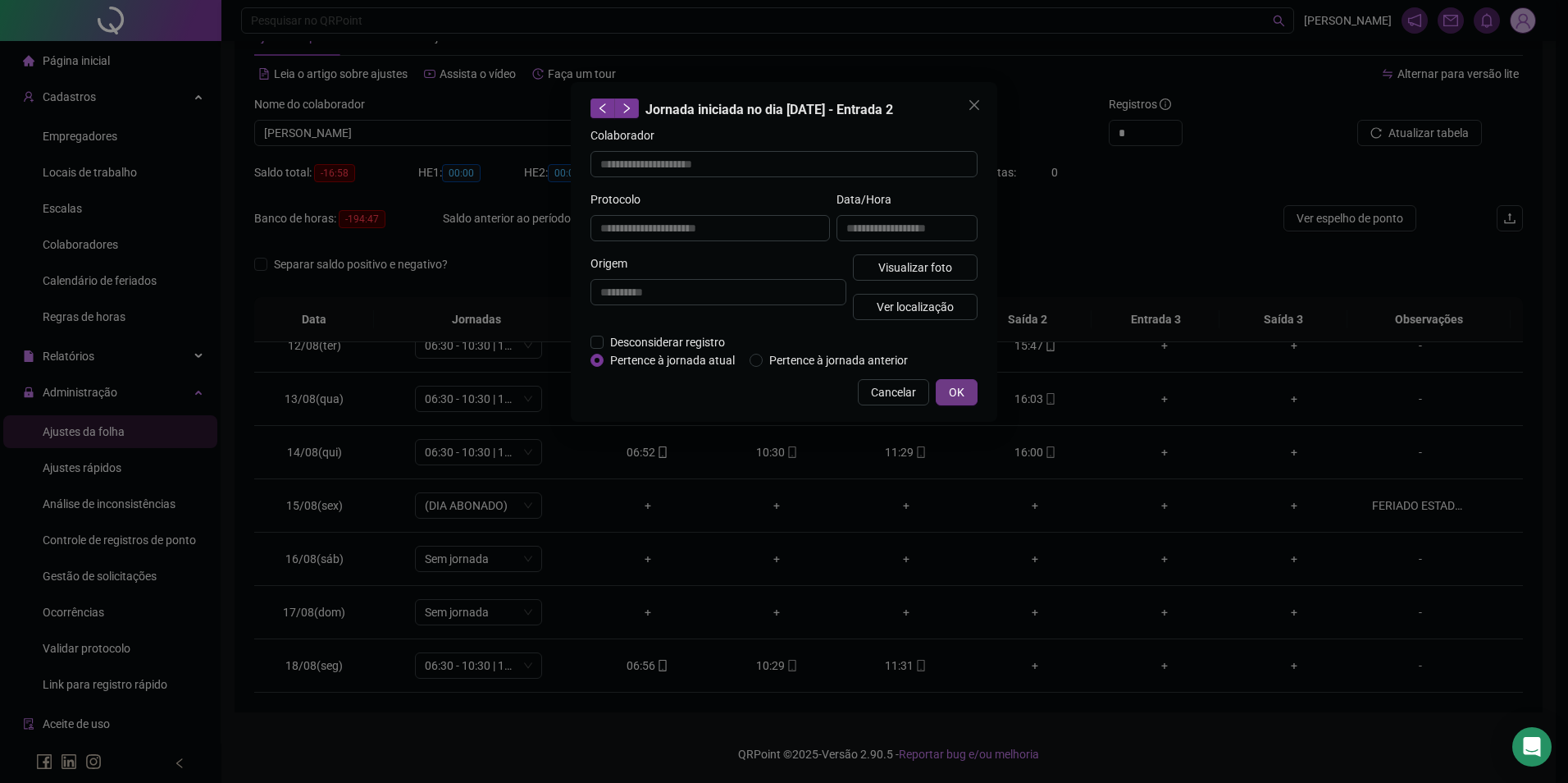
click at [945, 385] on button "OK" at bounding box center [957, 392] width 42 height 27
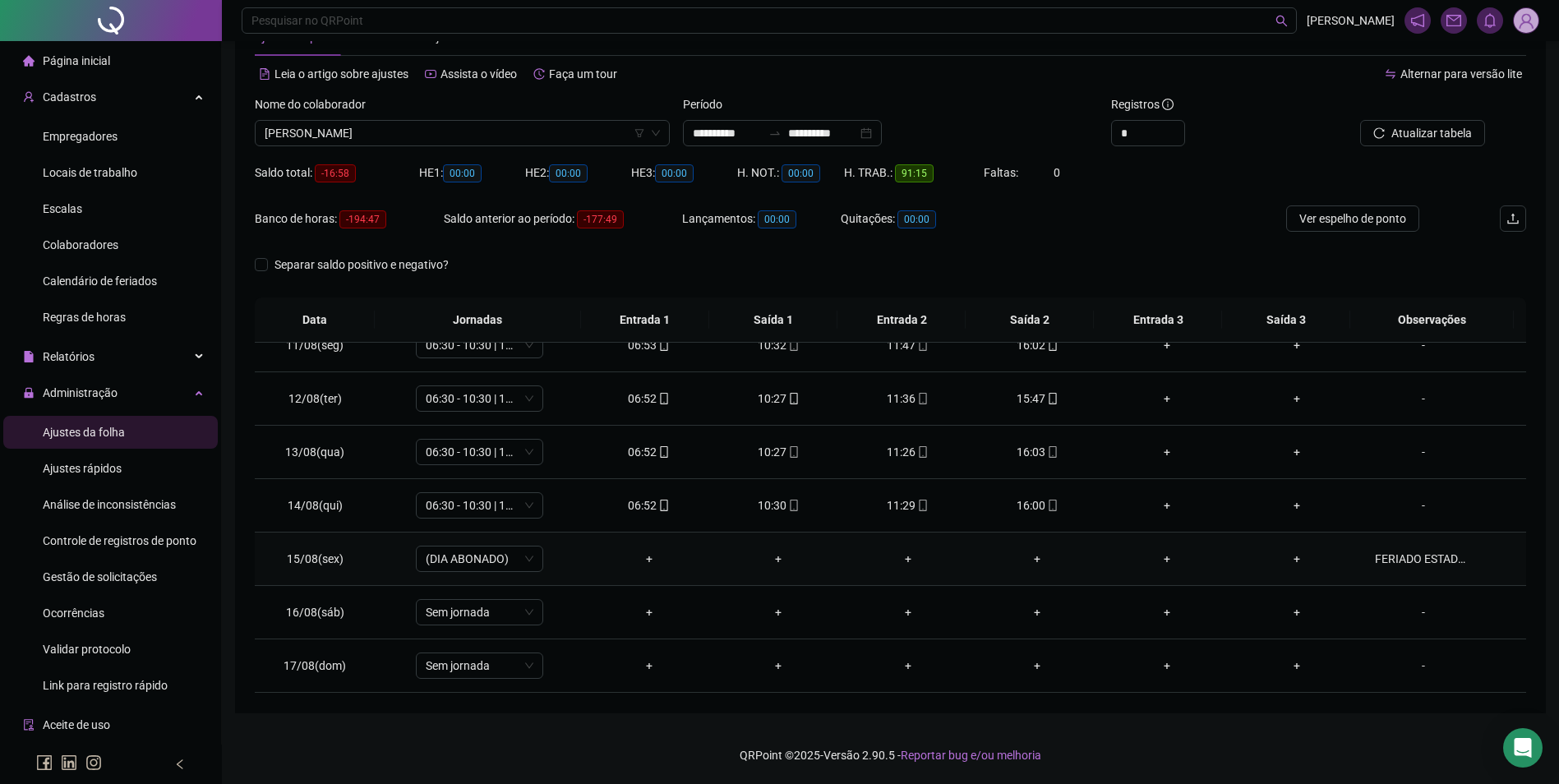
scroll to position [528, 0]
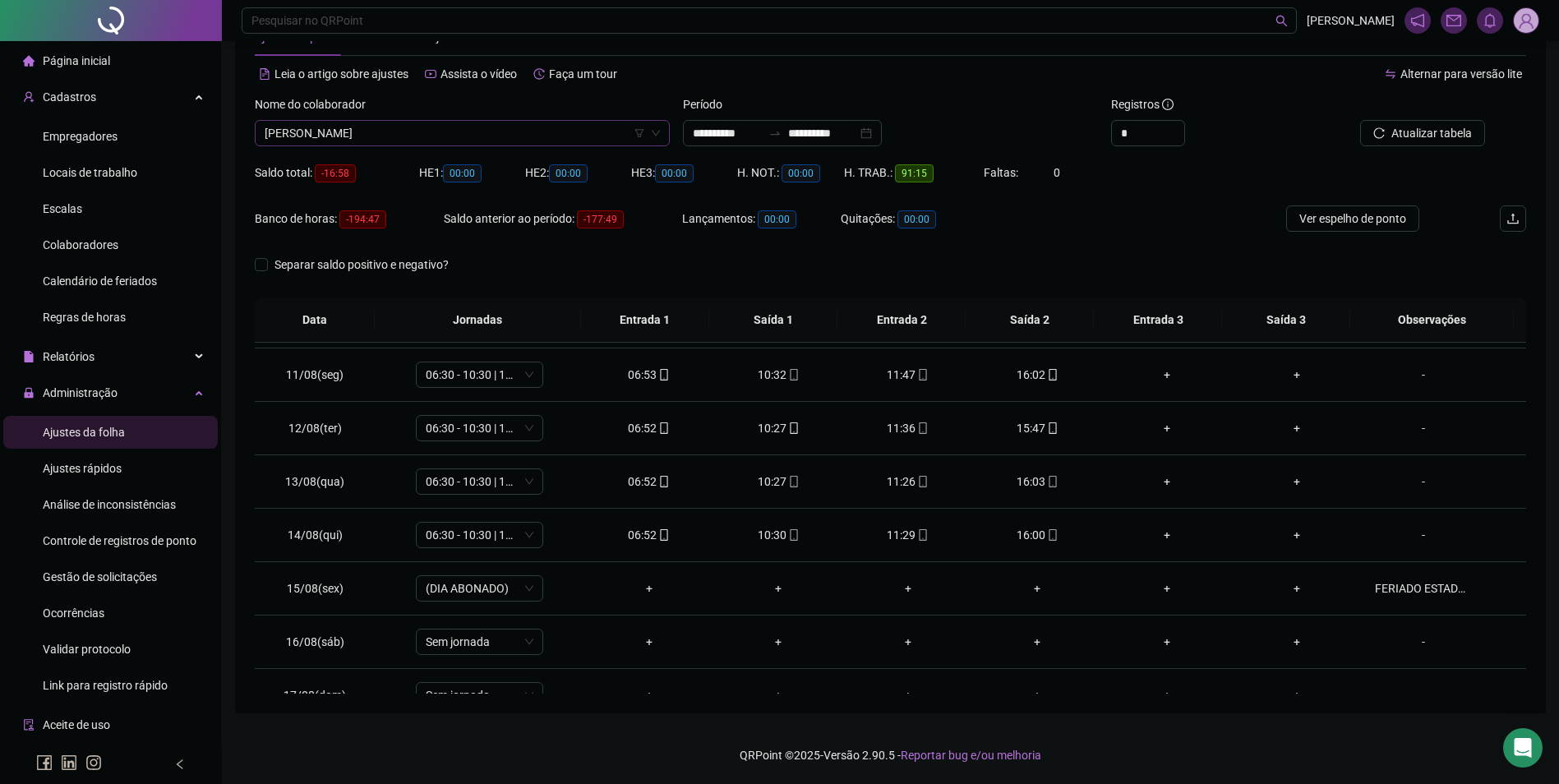
click at [428, 132] on span "[PERSON_NAME]" at bounding box center [462, 133] width 395 height 25
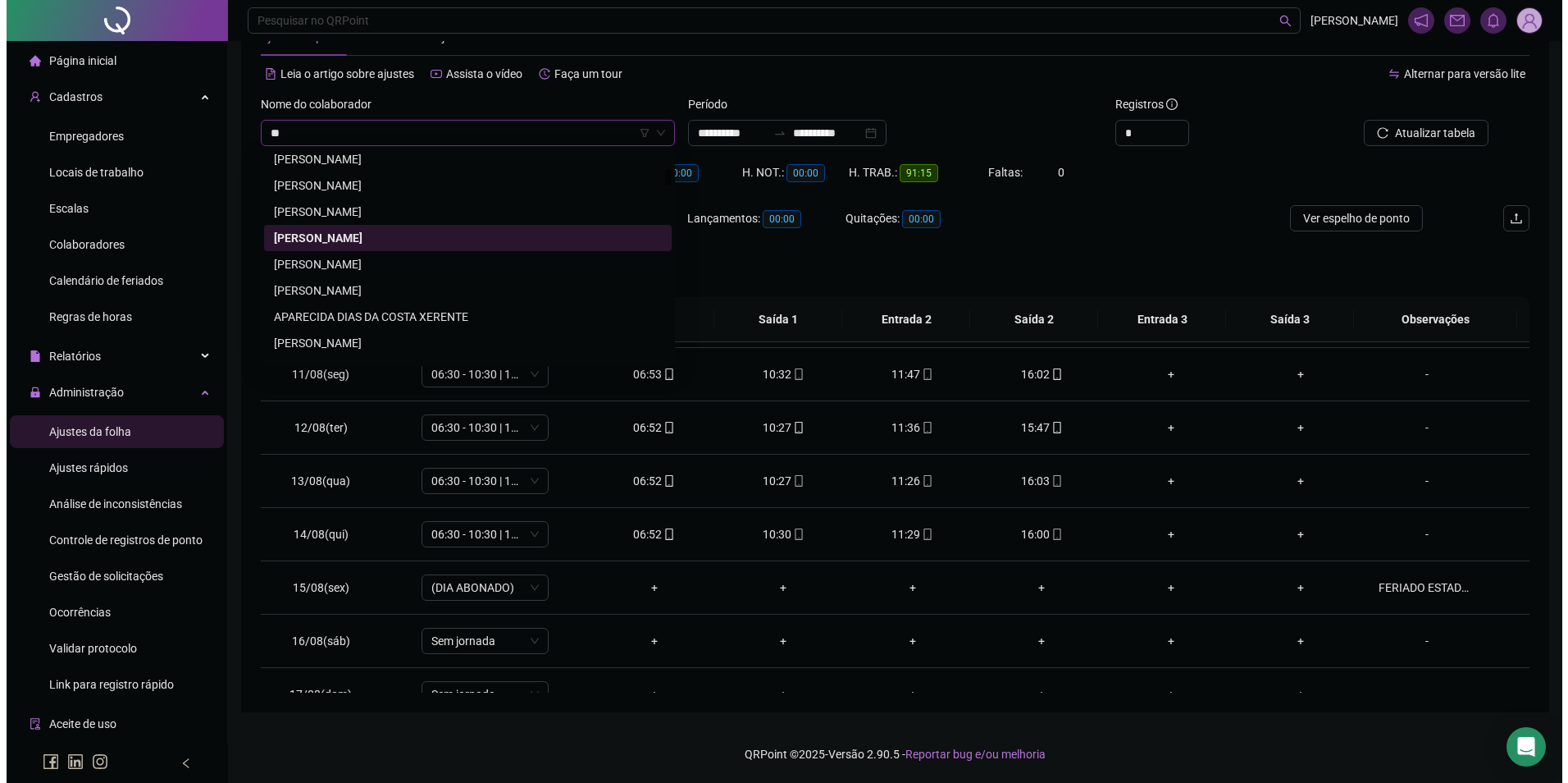
scroll to position [0, 0]
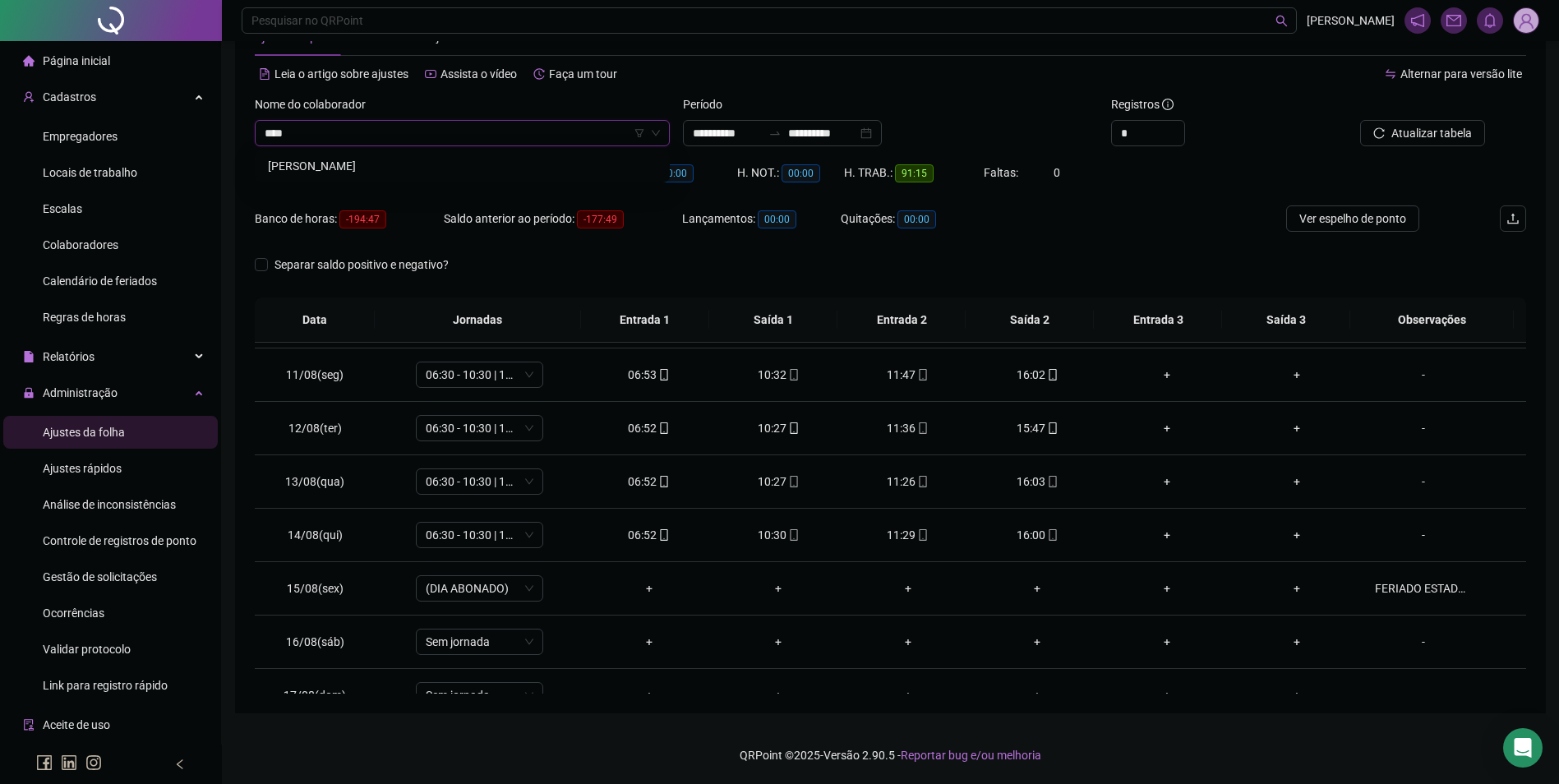
type input "*****"
click at [1357, 120] on button "Buscar registros" at bounding box center [1421, 134] width 128 height 27
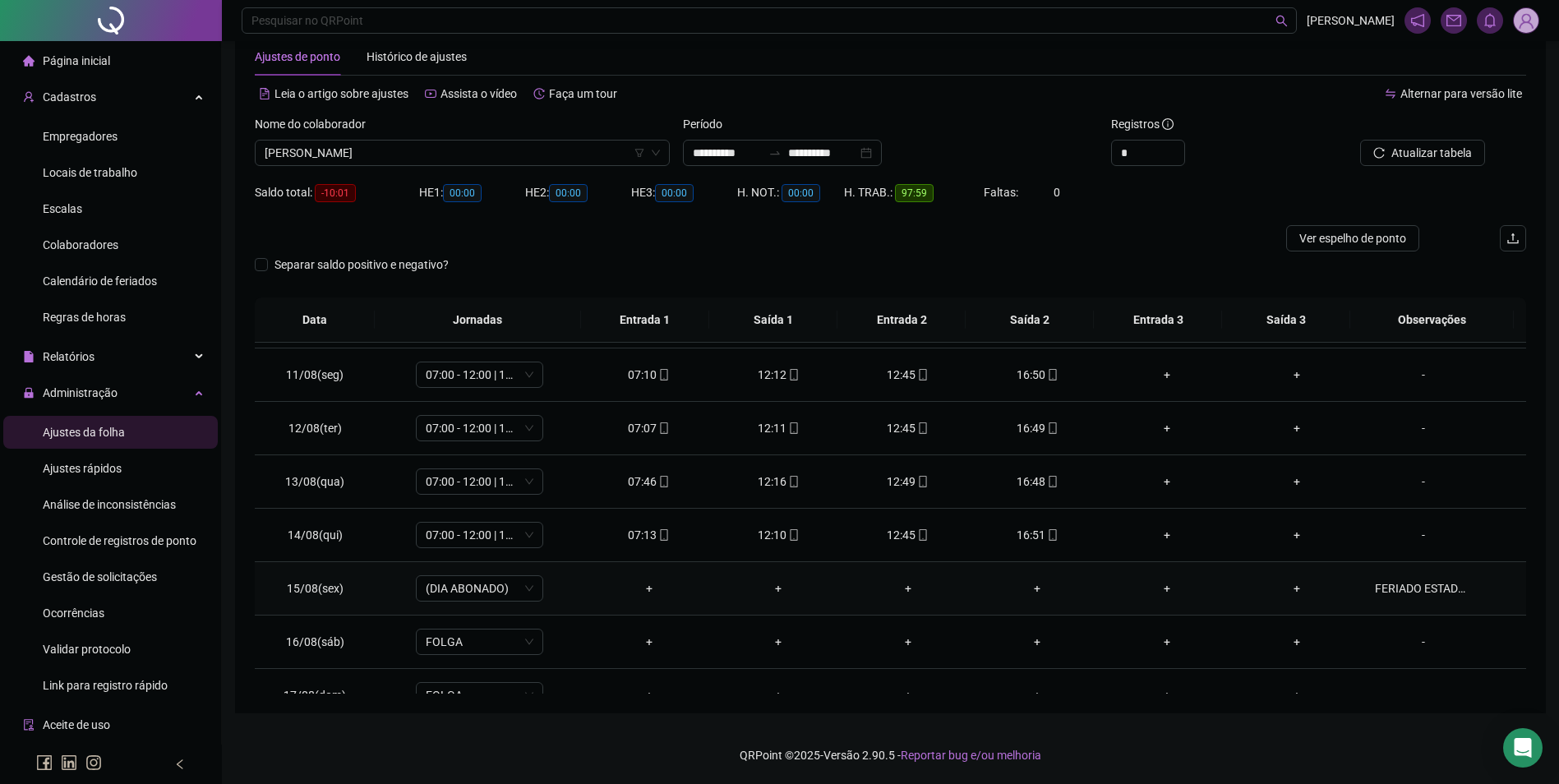
scroll to position [611, 0]
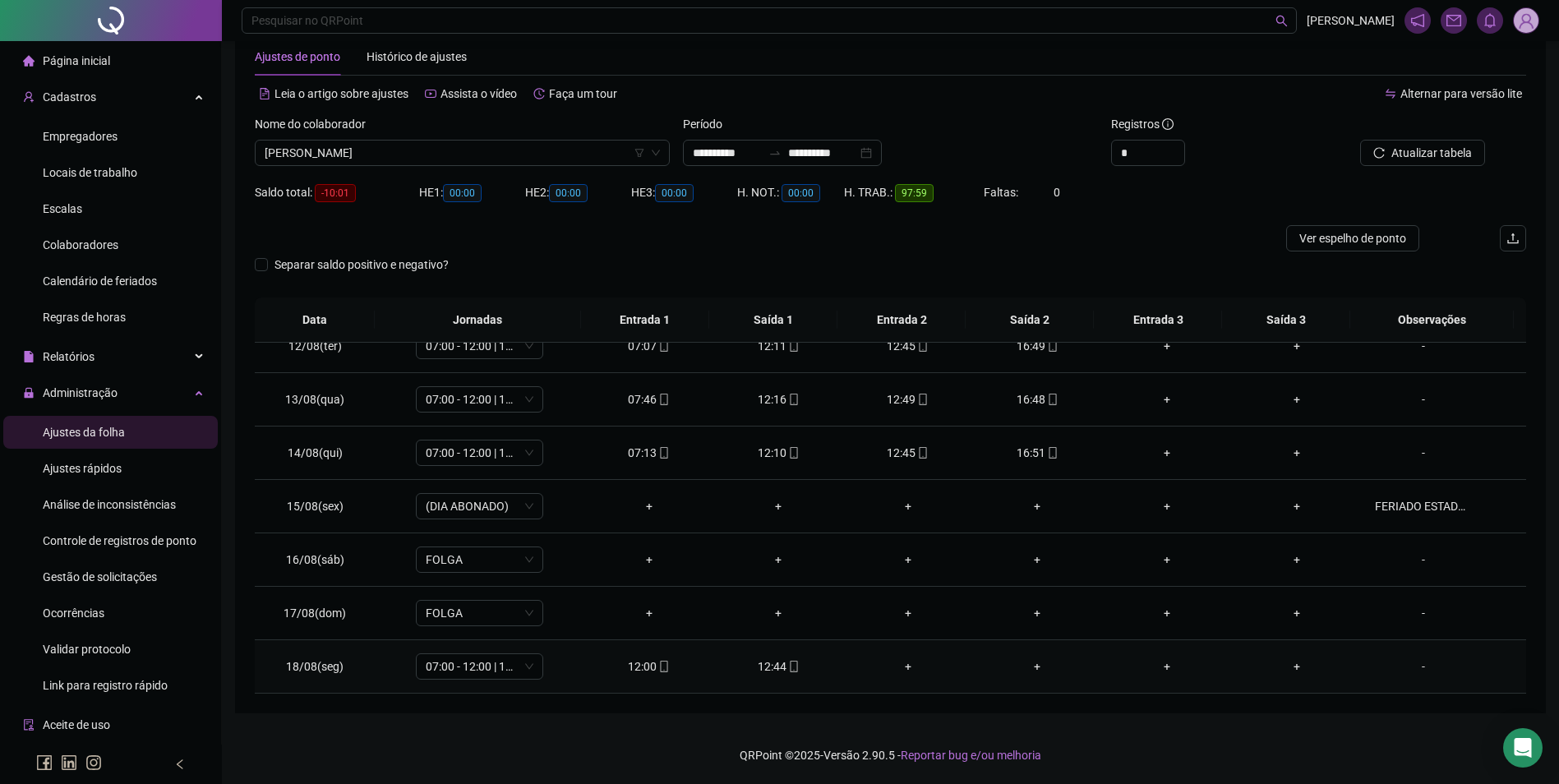
click at [787, 676] on td "12:44" at bounding box center [778, 666] width 130 height 53
click at [788, 664] on icon "mobile" at bounding box center [794, 666] width 11 height 11
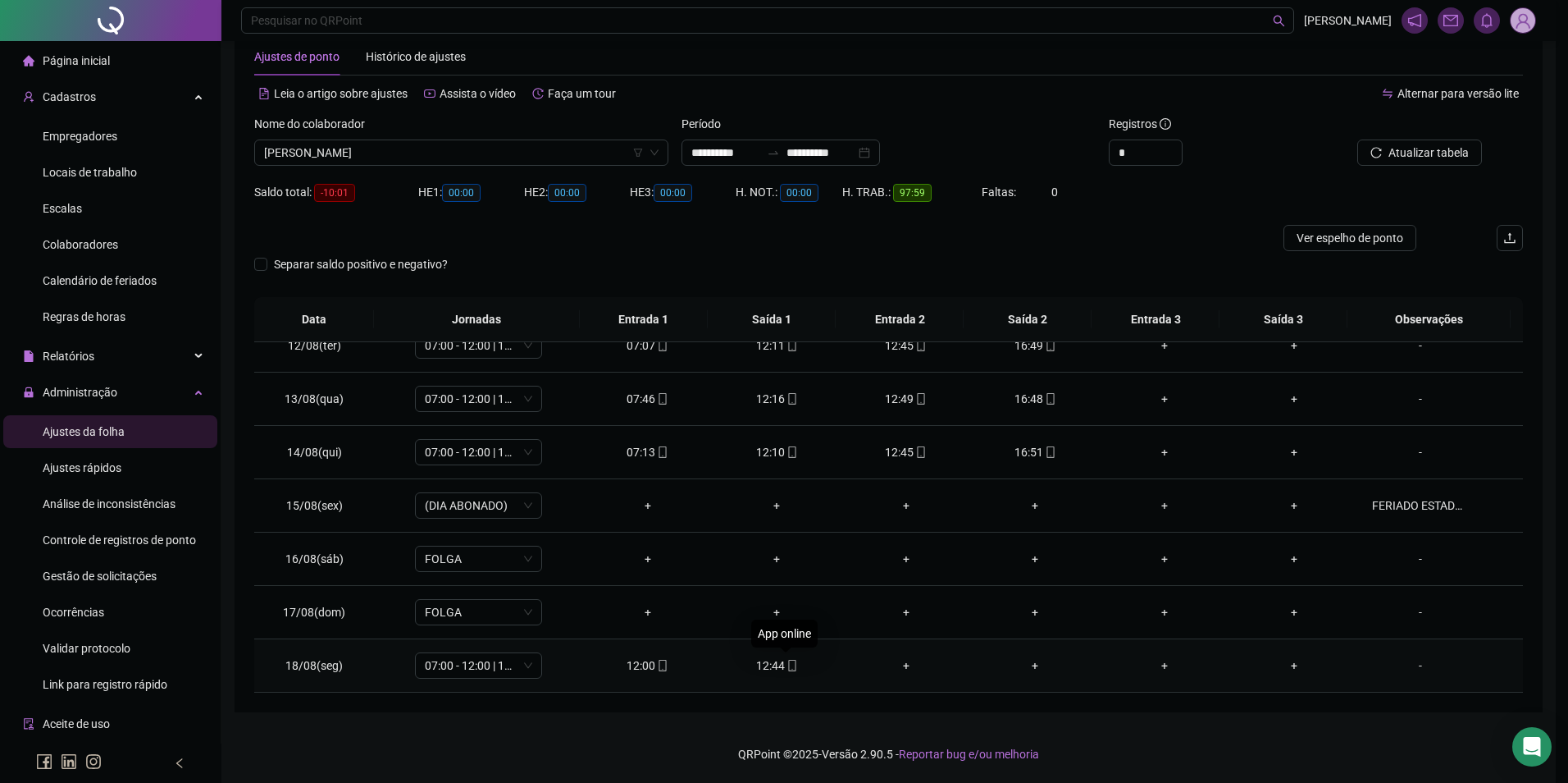
type input "**********"
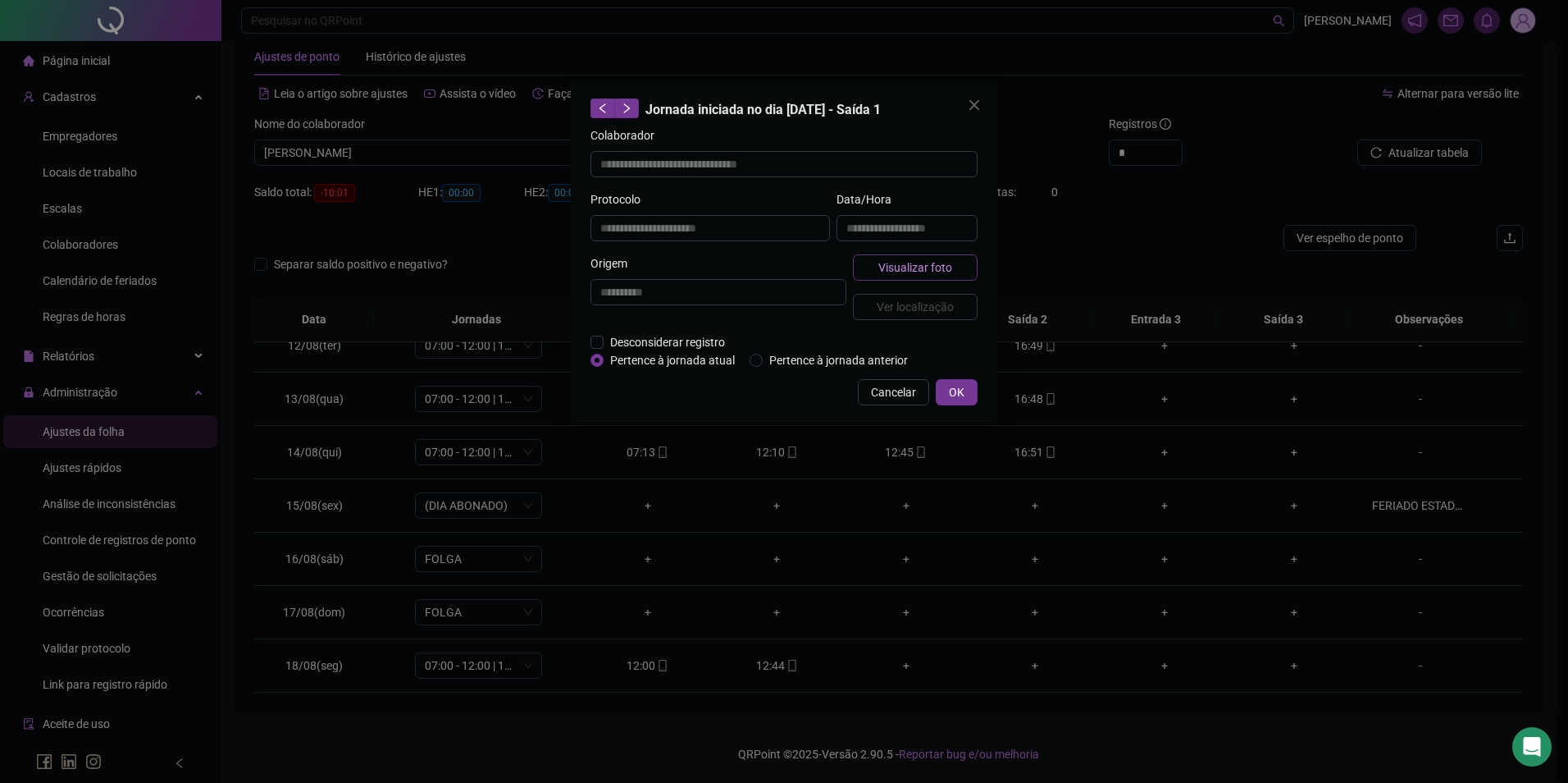
click at [958, 273] on button "Visualizar foto" at bounding box center [916, 268] width 125 height 27
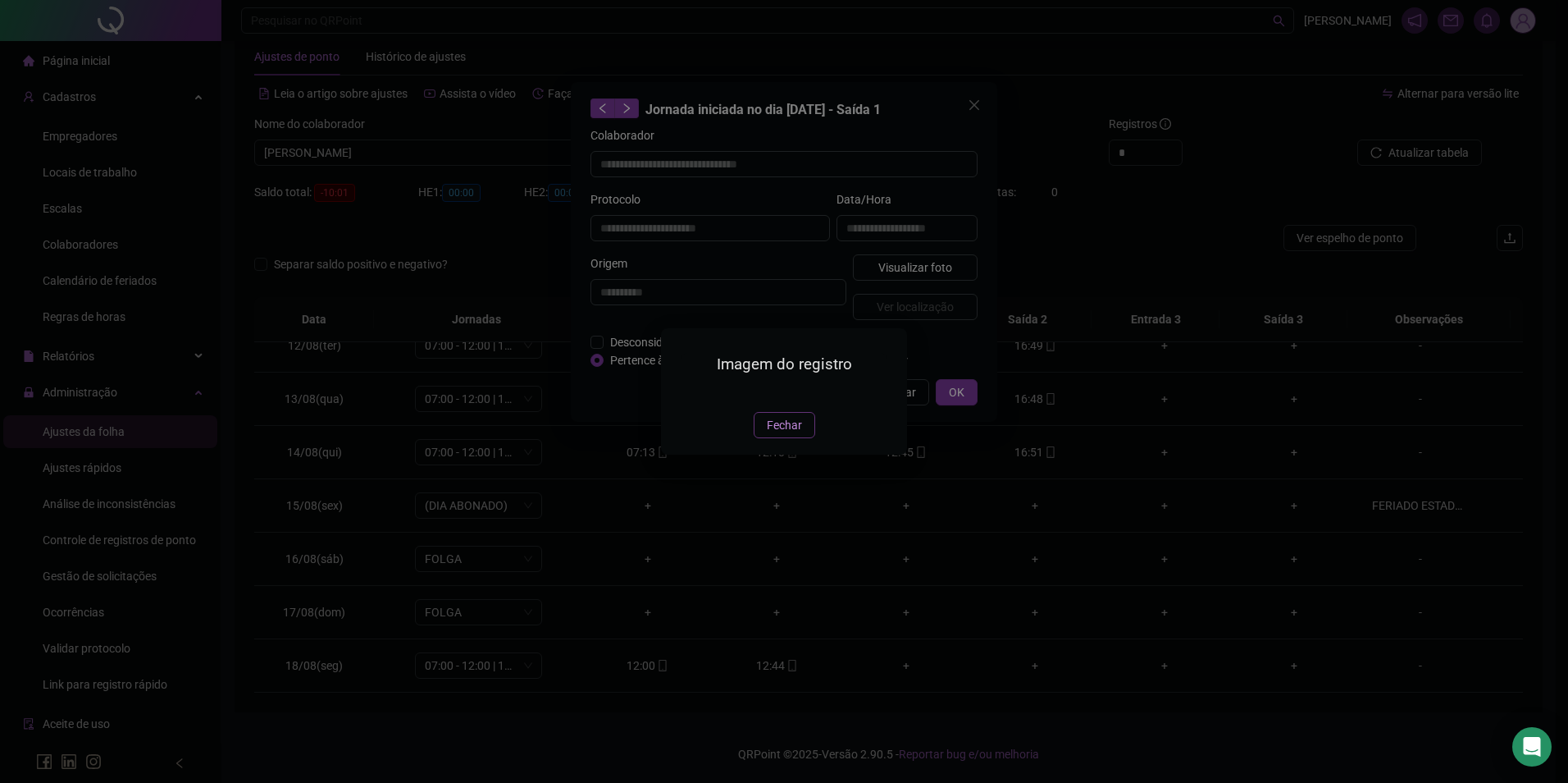
click at [780, 435] on span "Fechar" at bounding box center [784, 425] width 35 height 18
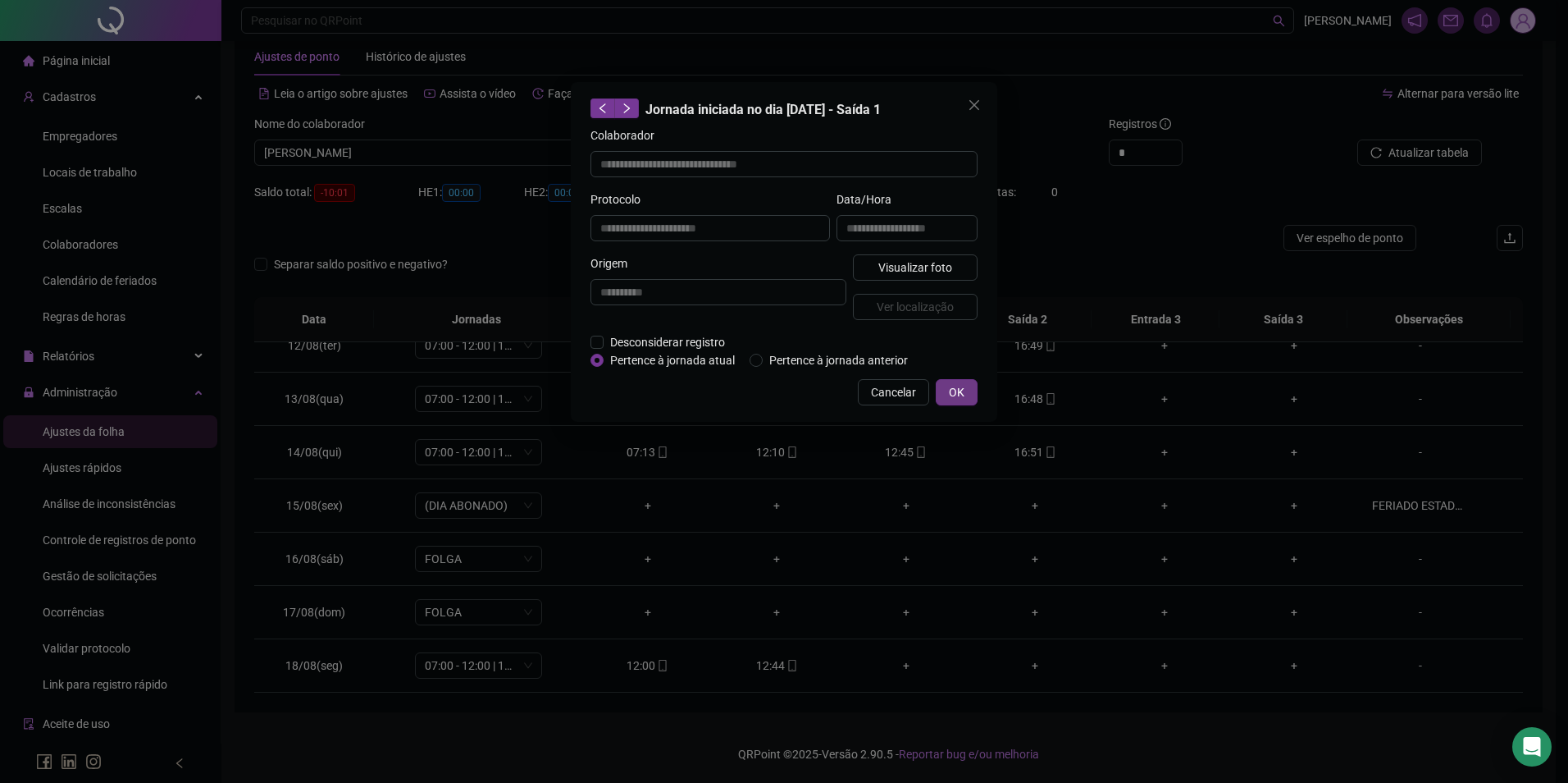
click at [946, 400] on button "OK" at bounding box center [957, 392] width 42 height 27
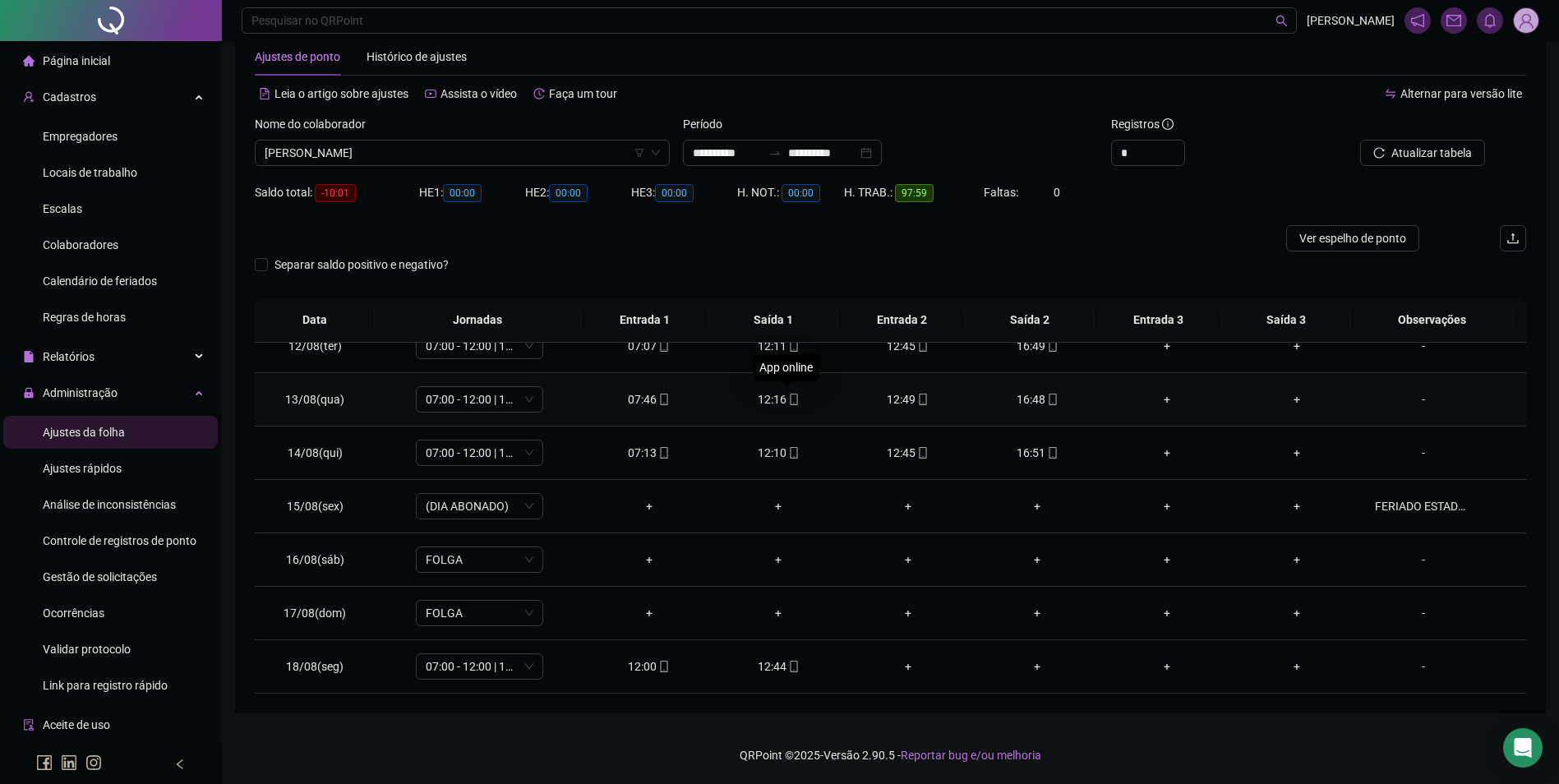
click at [788, 397] on icon "mobile" at bounding box center [794, 399] width 11 height 11
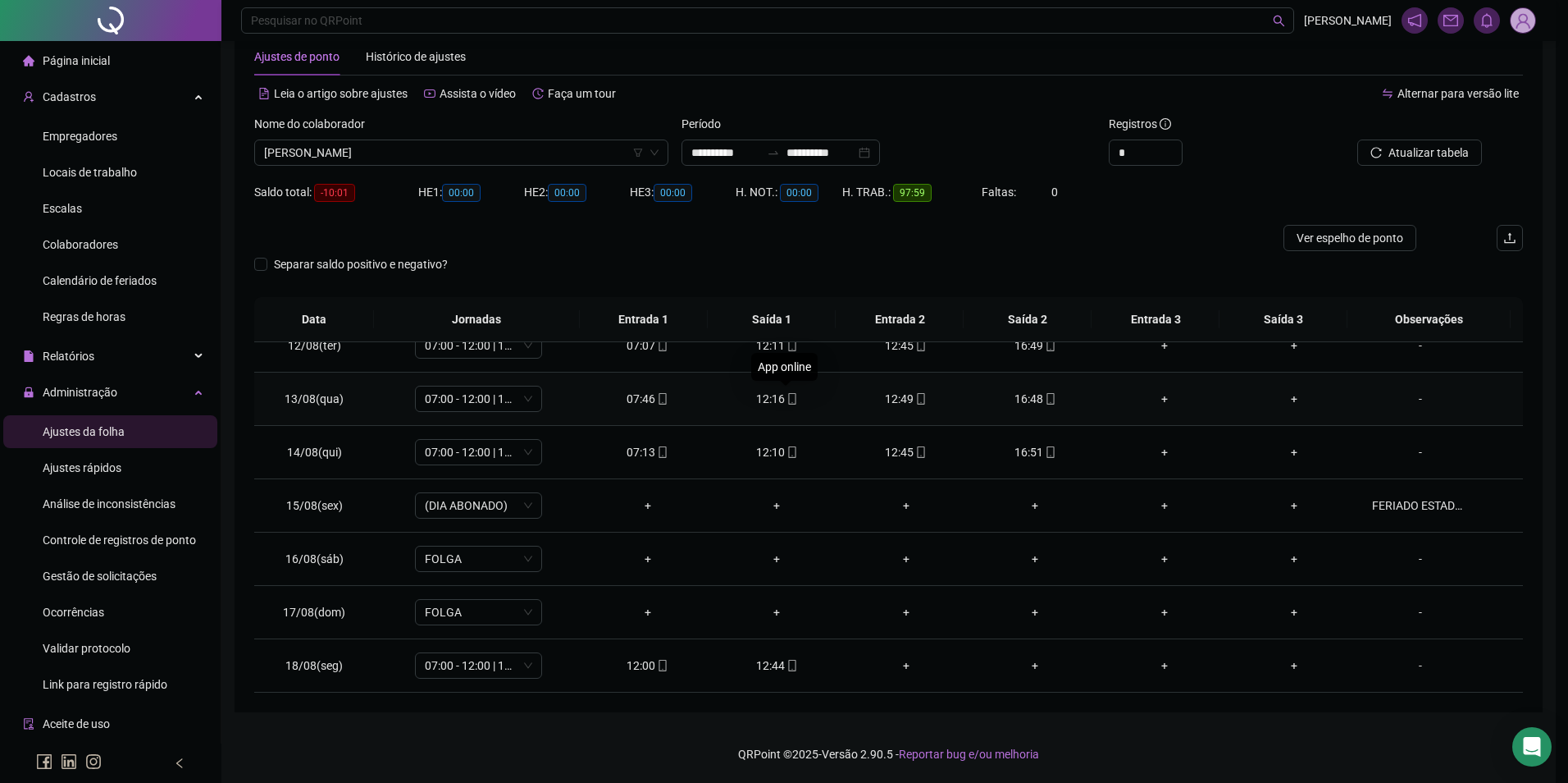
type input "**********"
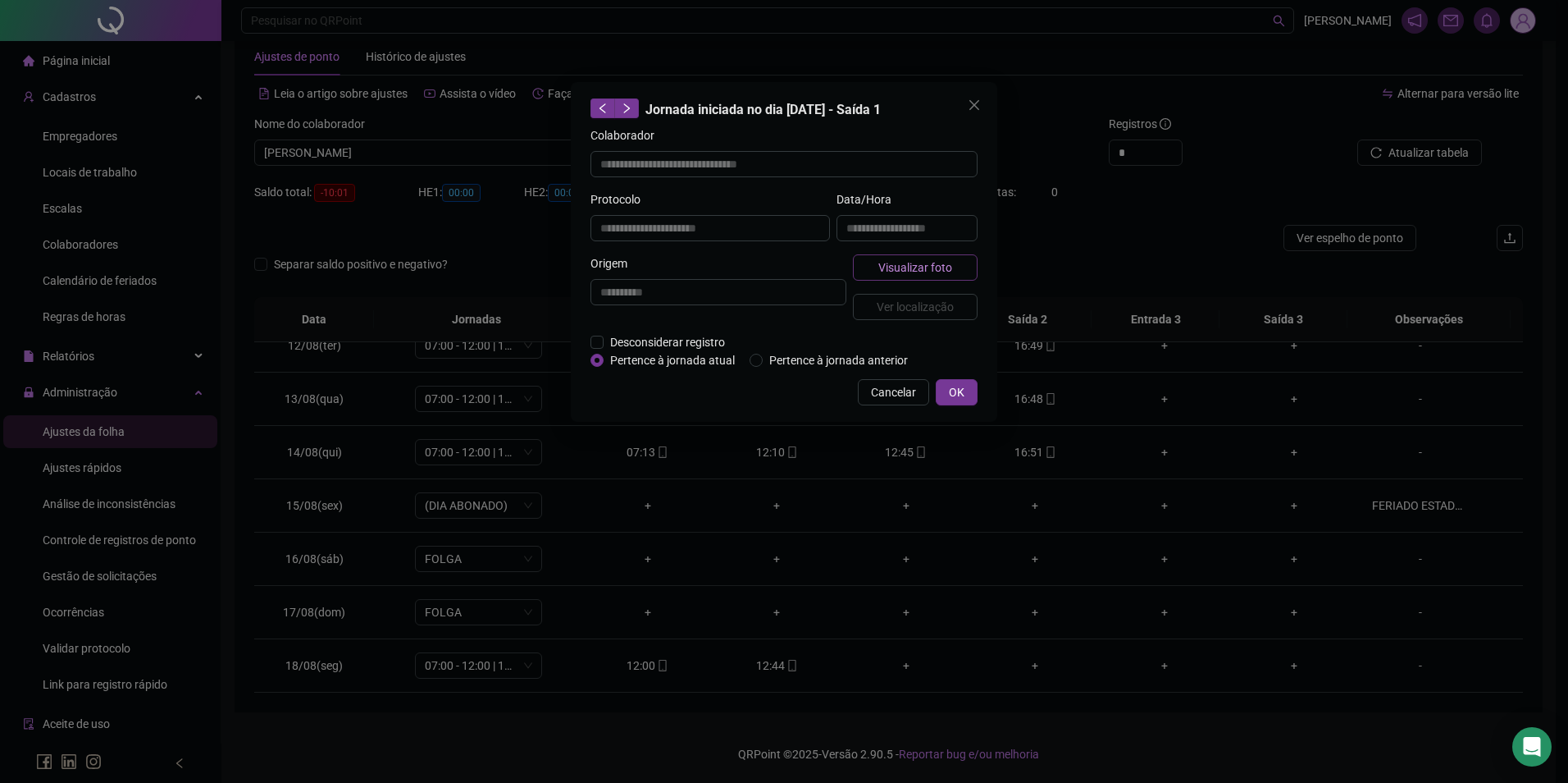
click at [934, 269] on span "Visualizar foto" at bounding box center [915, 267] width 74 height 18
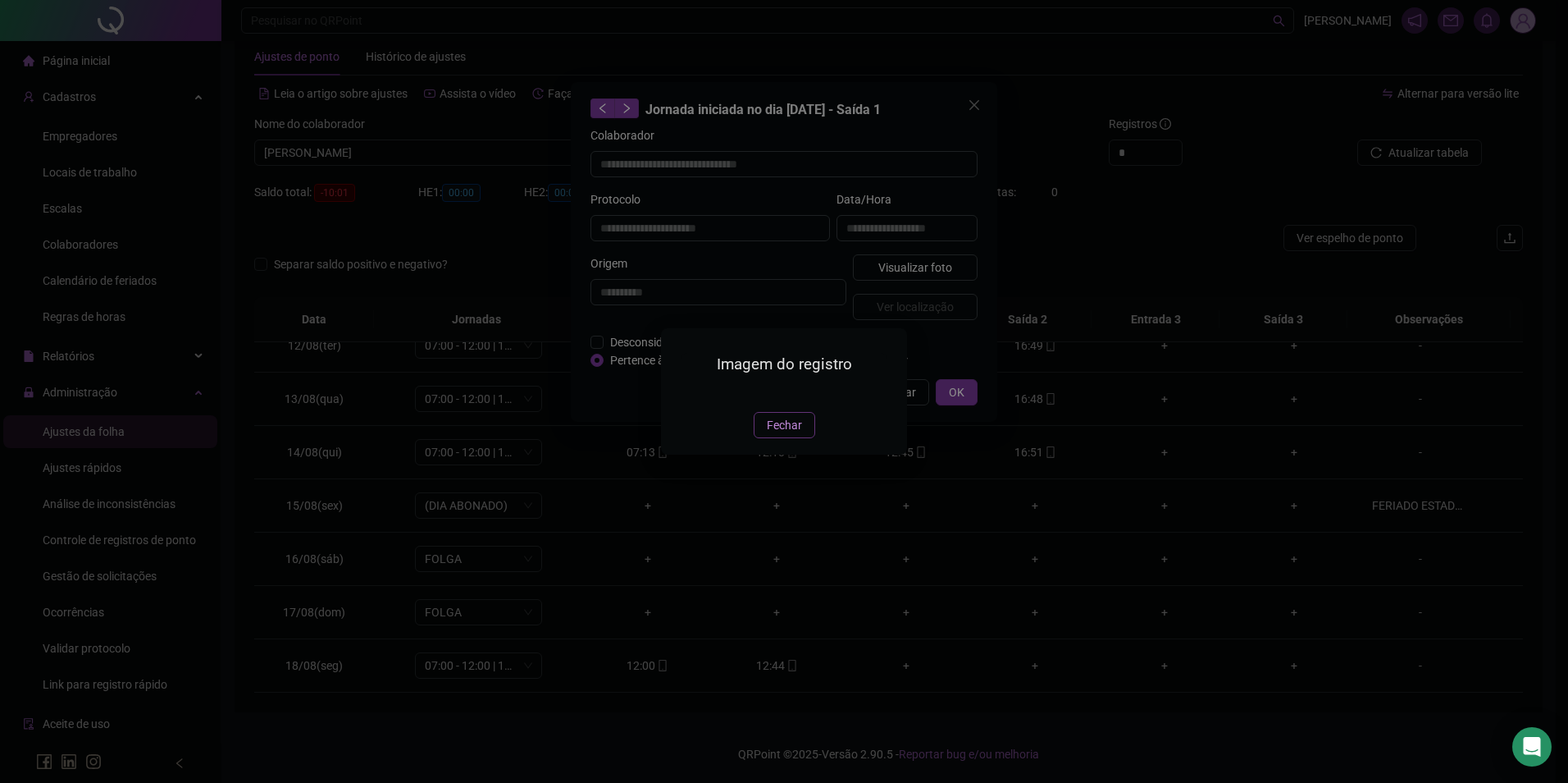
click at [793, 435] on span "Fechar" at bounding box center [784, 425] width 35 height 18
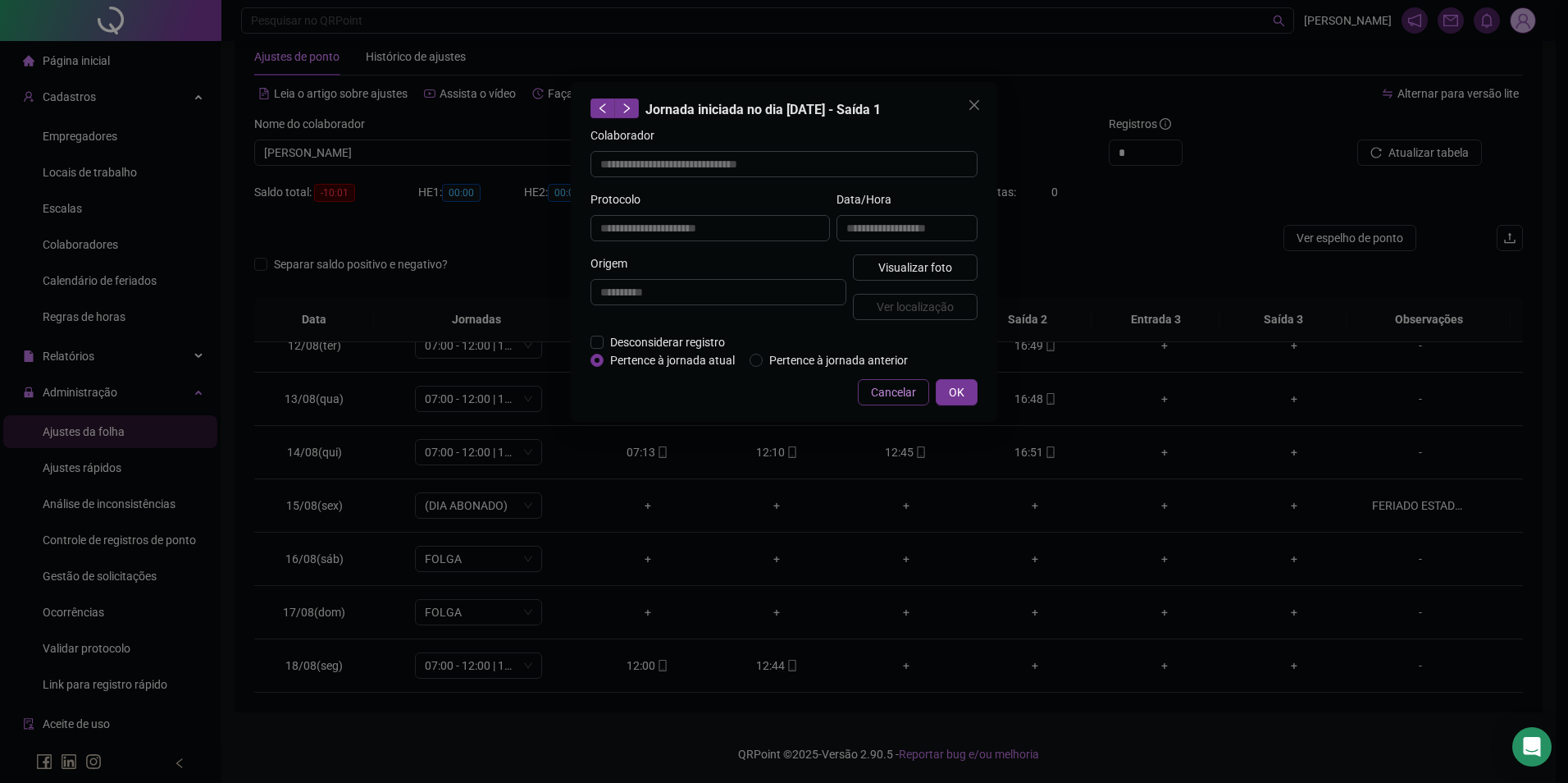
click at [905, 383] on span "Cancelar" at bounding box center [894, 392] width 45 height 18
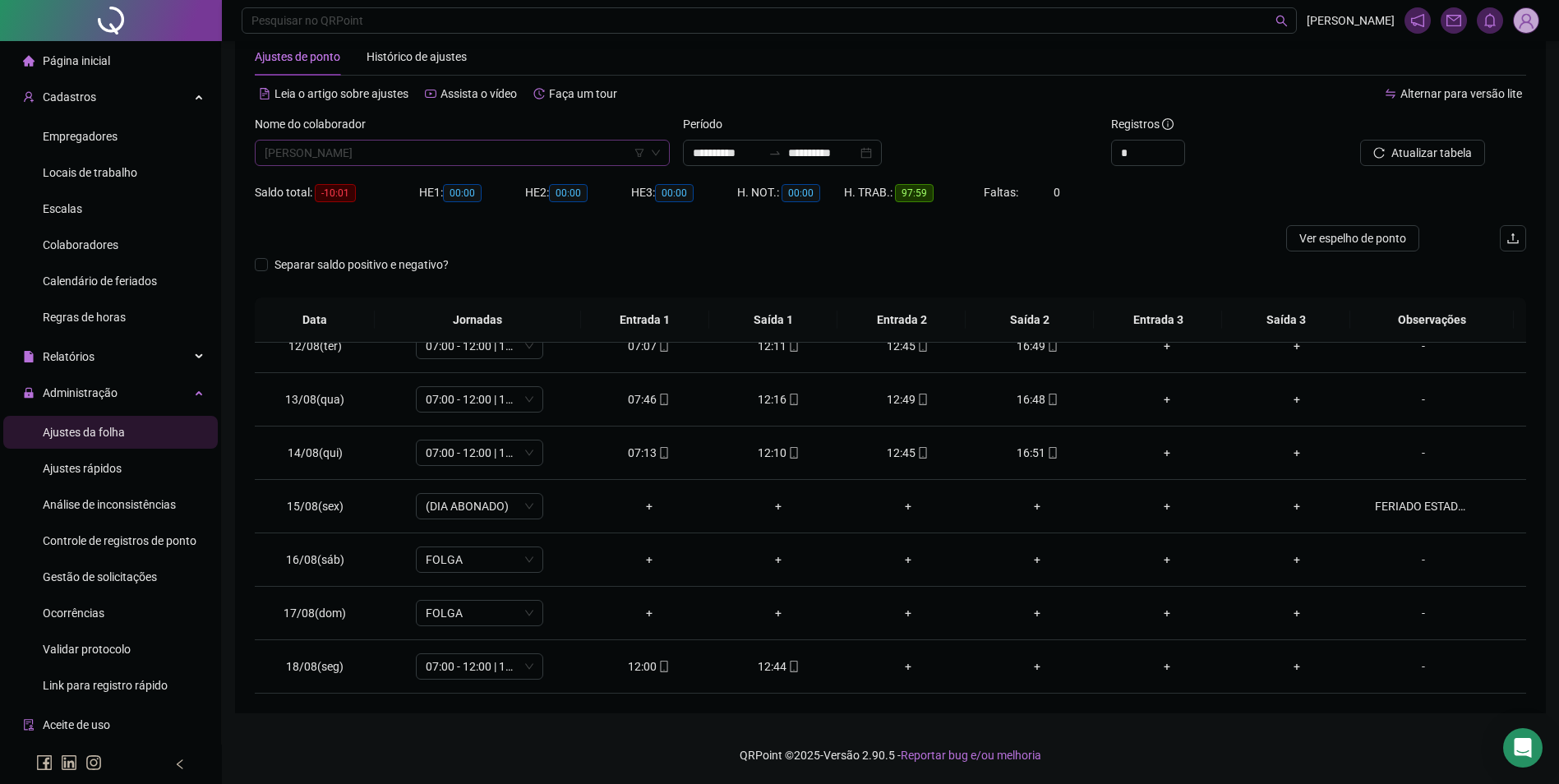
click at [533, 147] on span "APOLO CRISTIAN BRITO DE OLIVEIRA" at bounding box center [462, 153] width 395 height 25
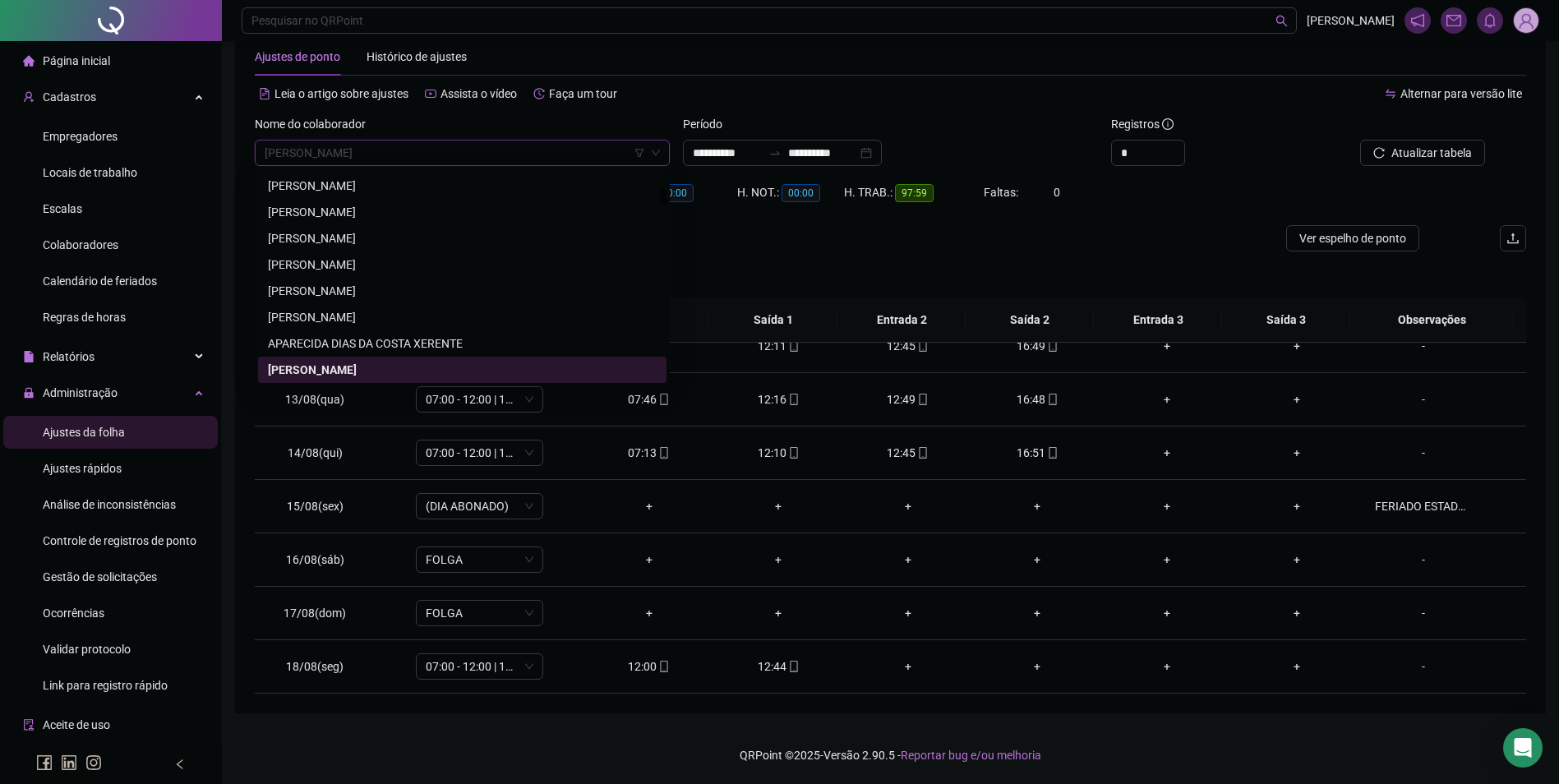
click at [373, 210] on div "ANTONIO MESQUITA DOS SANTOS" at bounding box center [463, 211] width 389 height 18
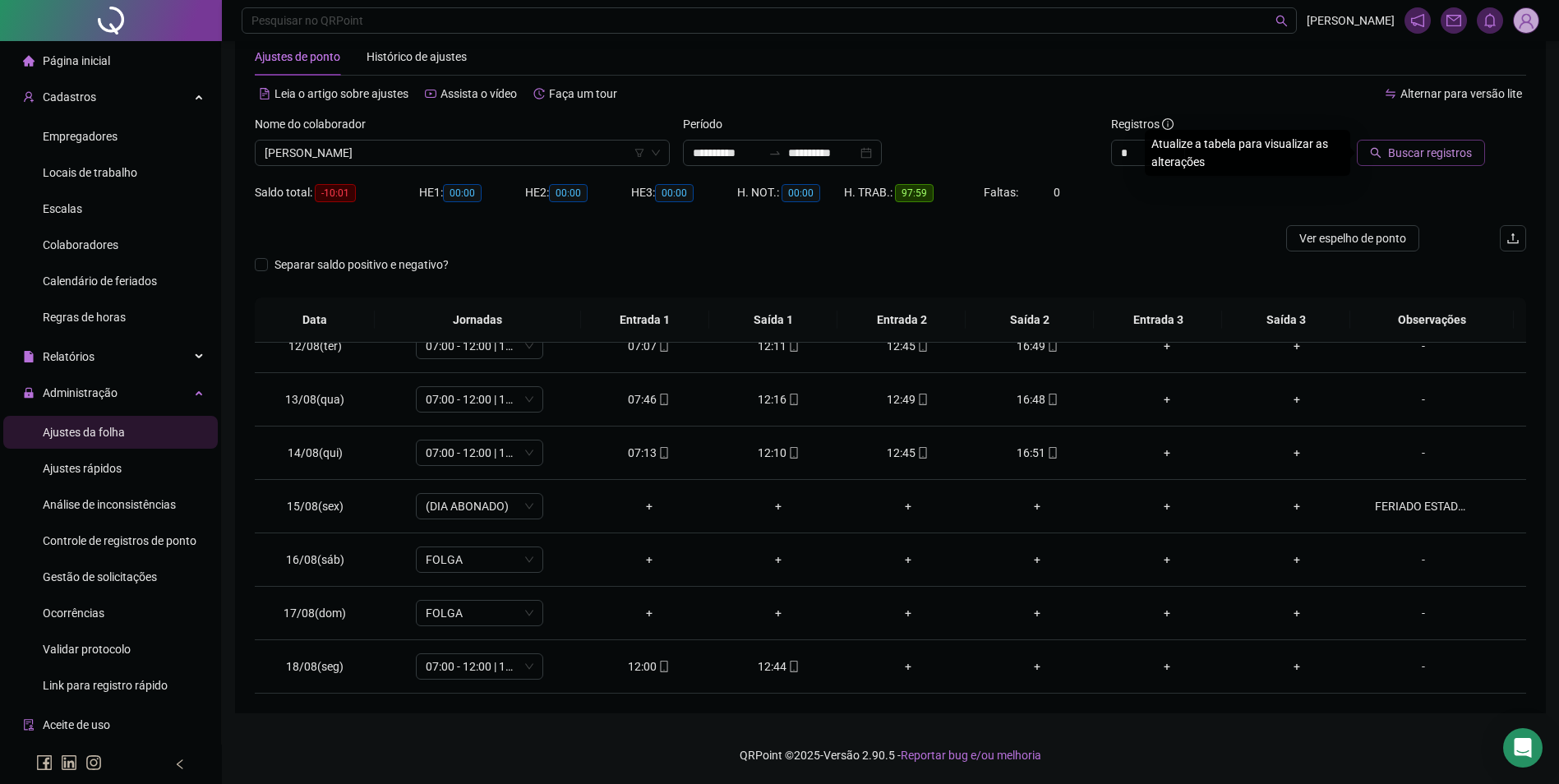
click at [1393, 147] on span "Buscar registros" at bounding box center [1430, 153] width 83 height 18
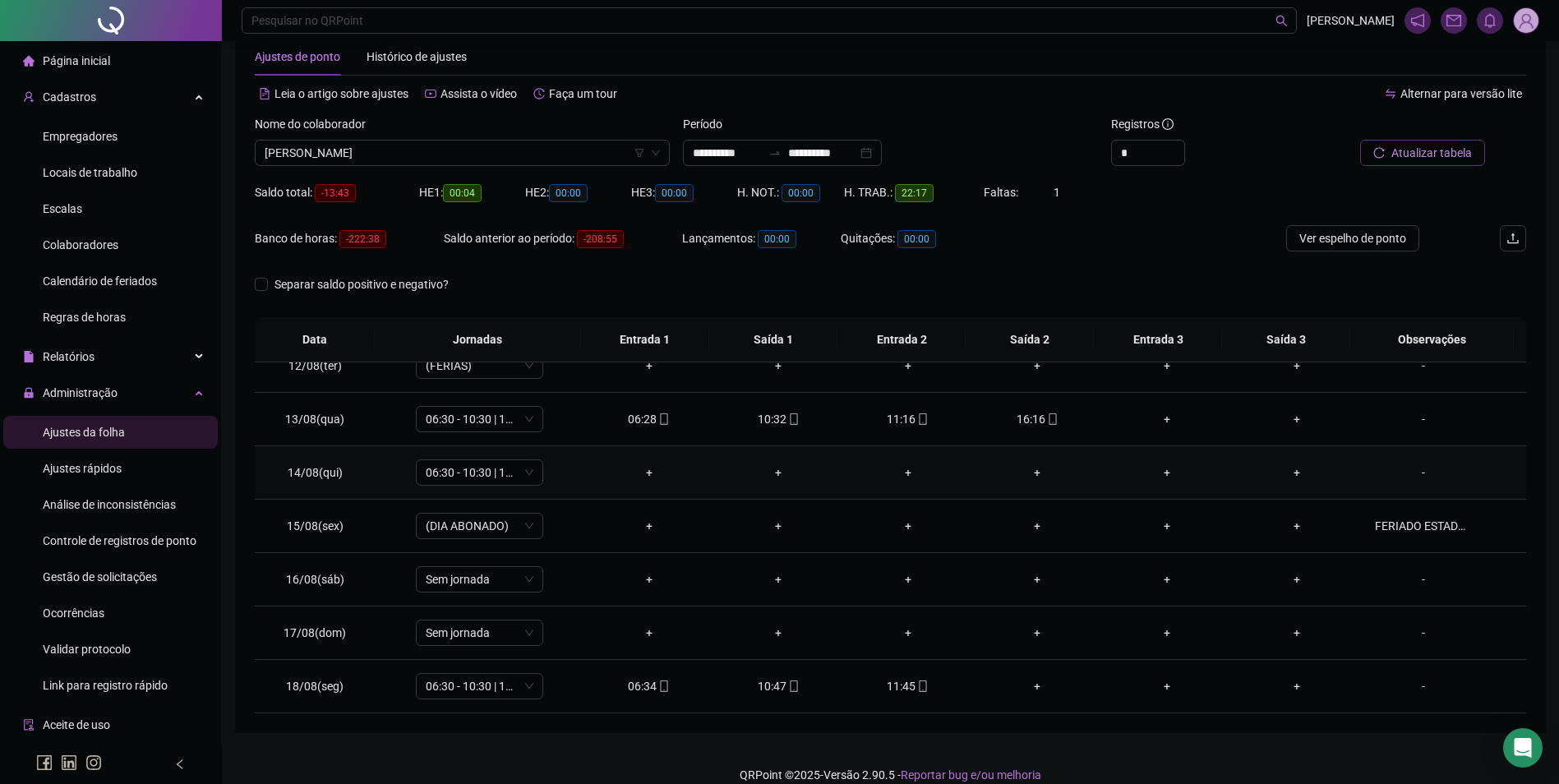
click at [1407, 473] on div "-" at bounding box center [1423, 472] width 97 height 18
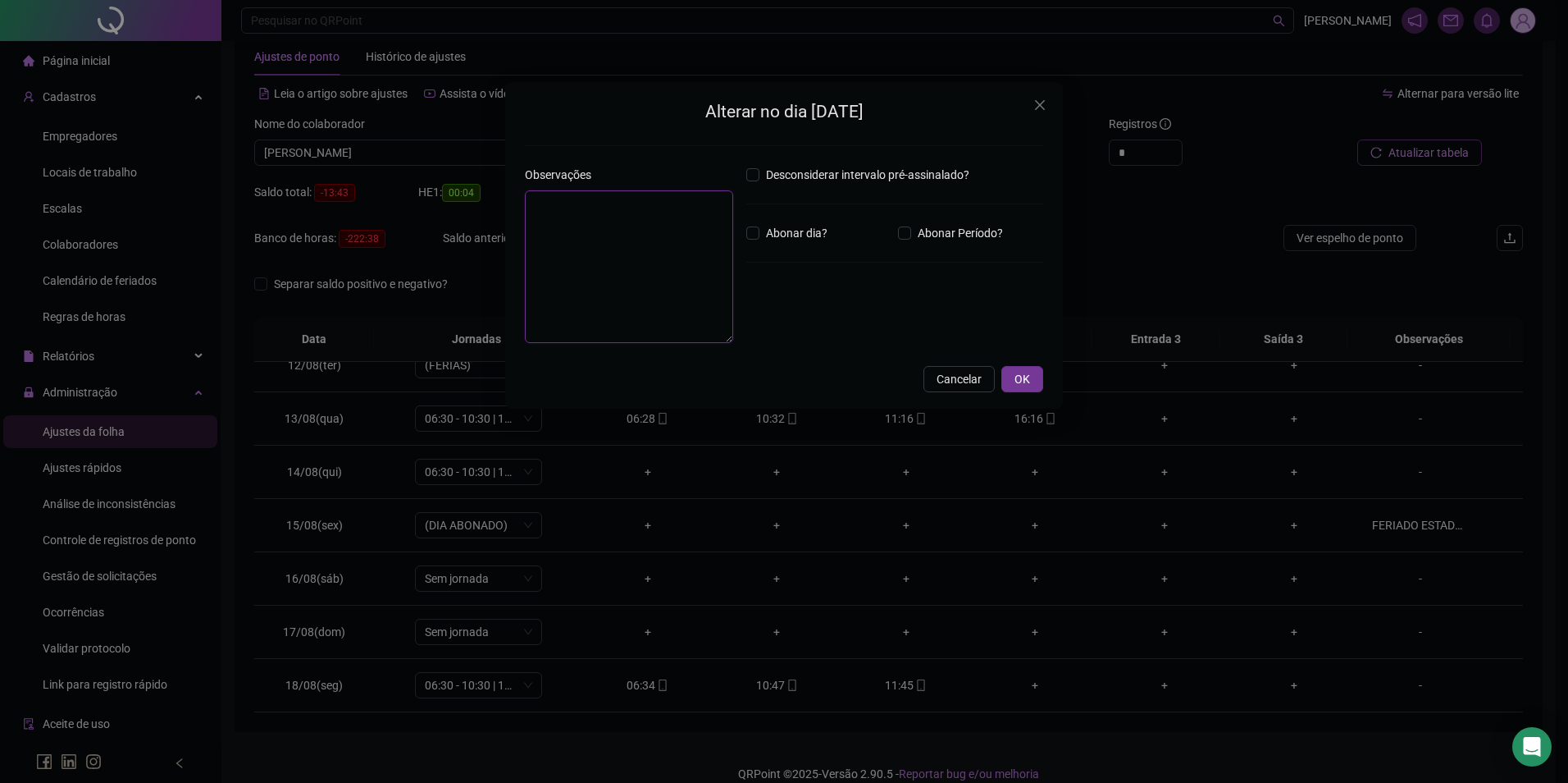
click at [633, 270] on textarea at bounding box center [629, 266] width 208 height 152
type textarea "*****"
click at [1019, 381] on span "OK" at bounding box center [1022, 379] width 15 height 18
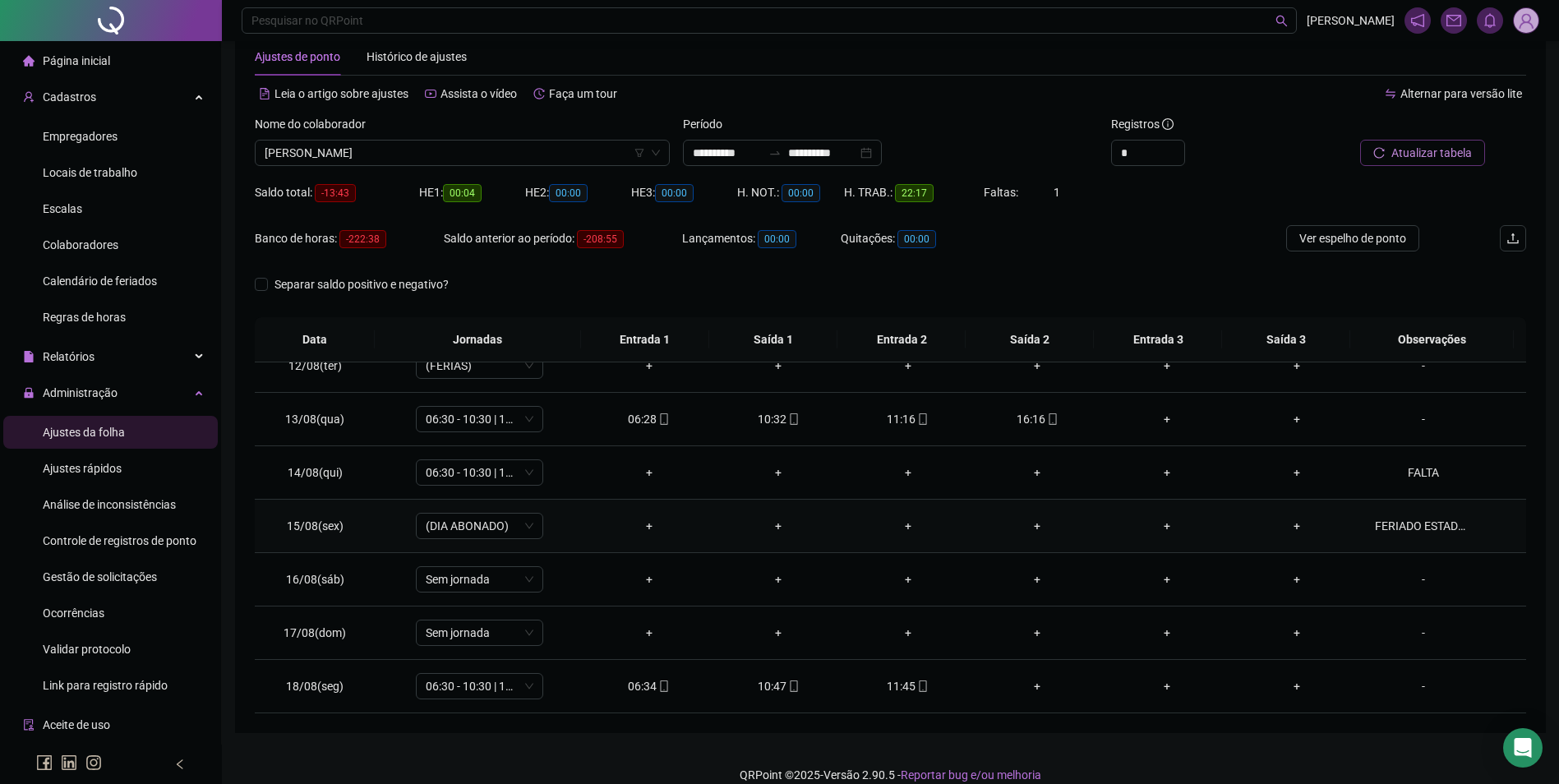
scroll to position [56, 0]
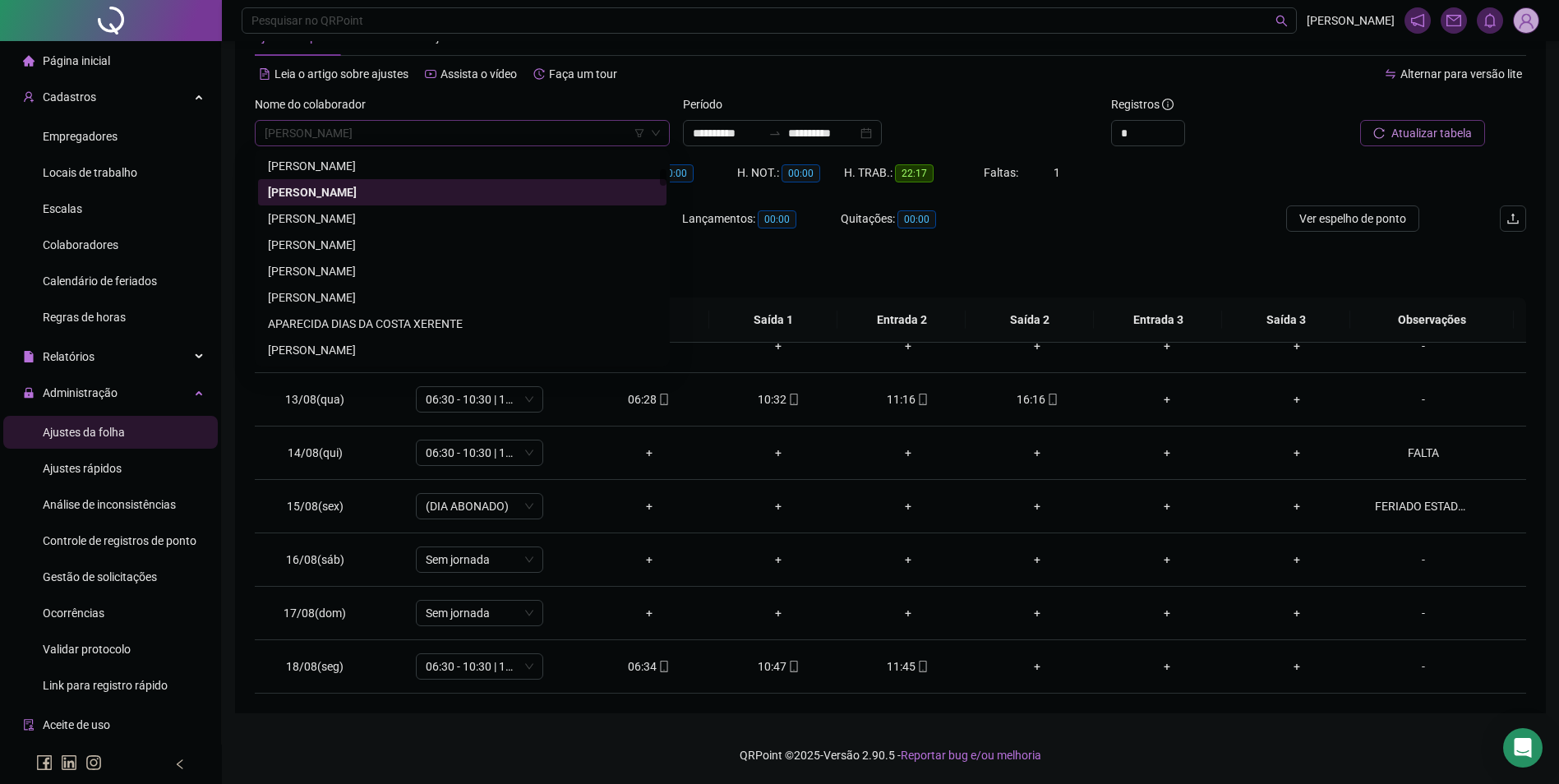
click at [559, 130] on span "ANTONIO MESQUITA DOS SANTOS" at bounding box center [462, 133] width 395 height 25
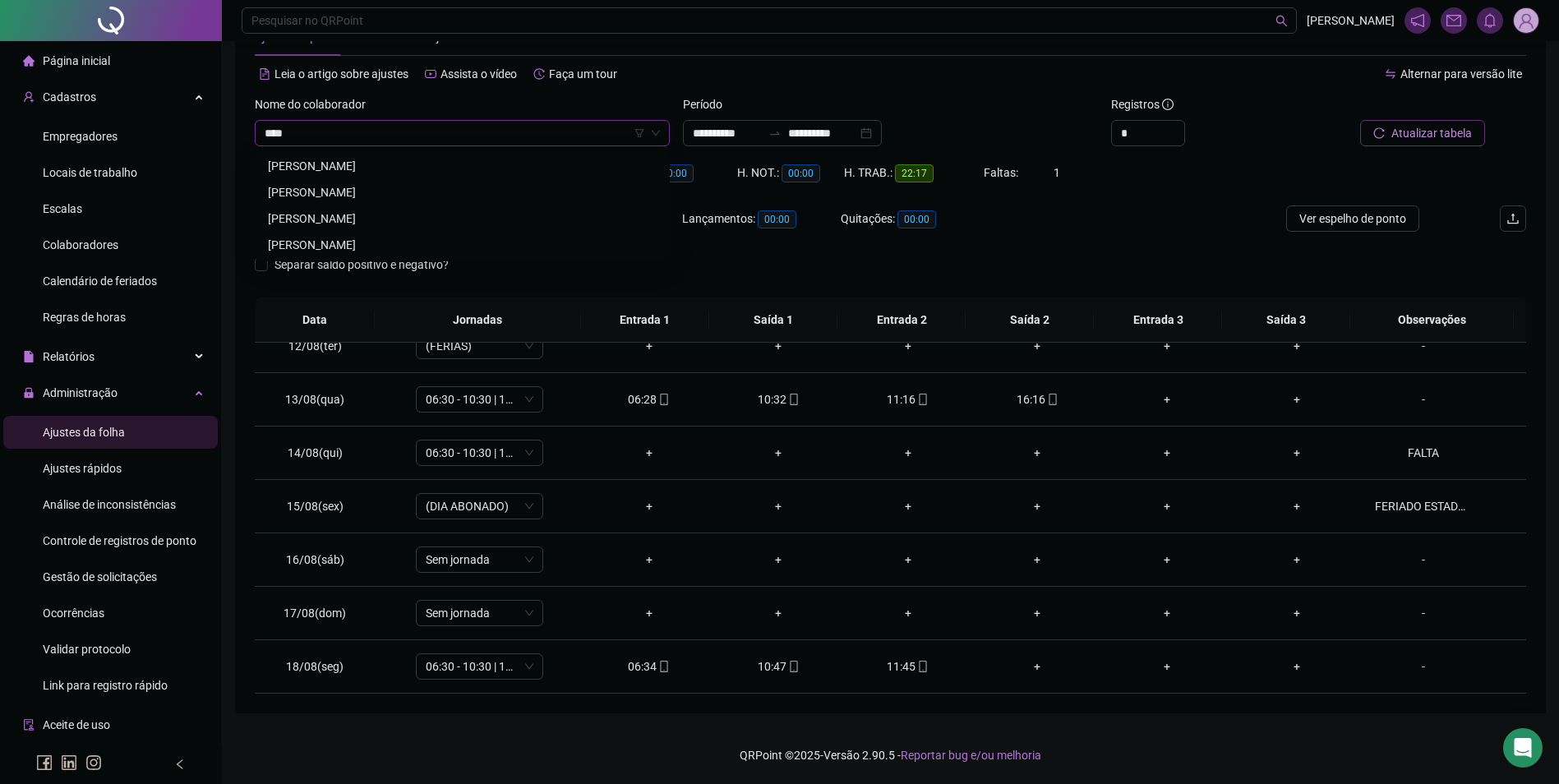
type input "*****"
click at [371, 167] on div "AURELIO MIGUEL GOMES RAMOS" at bounding box center [463, 166] width 389 height 18
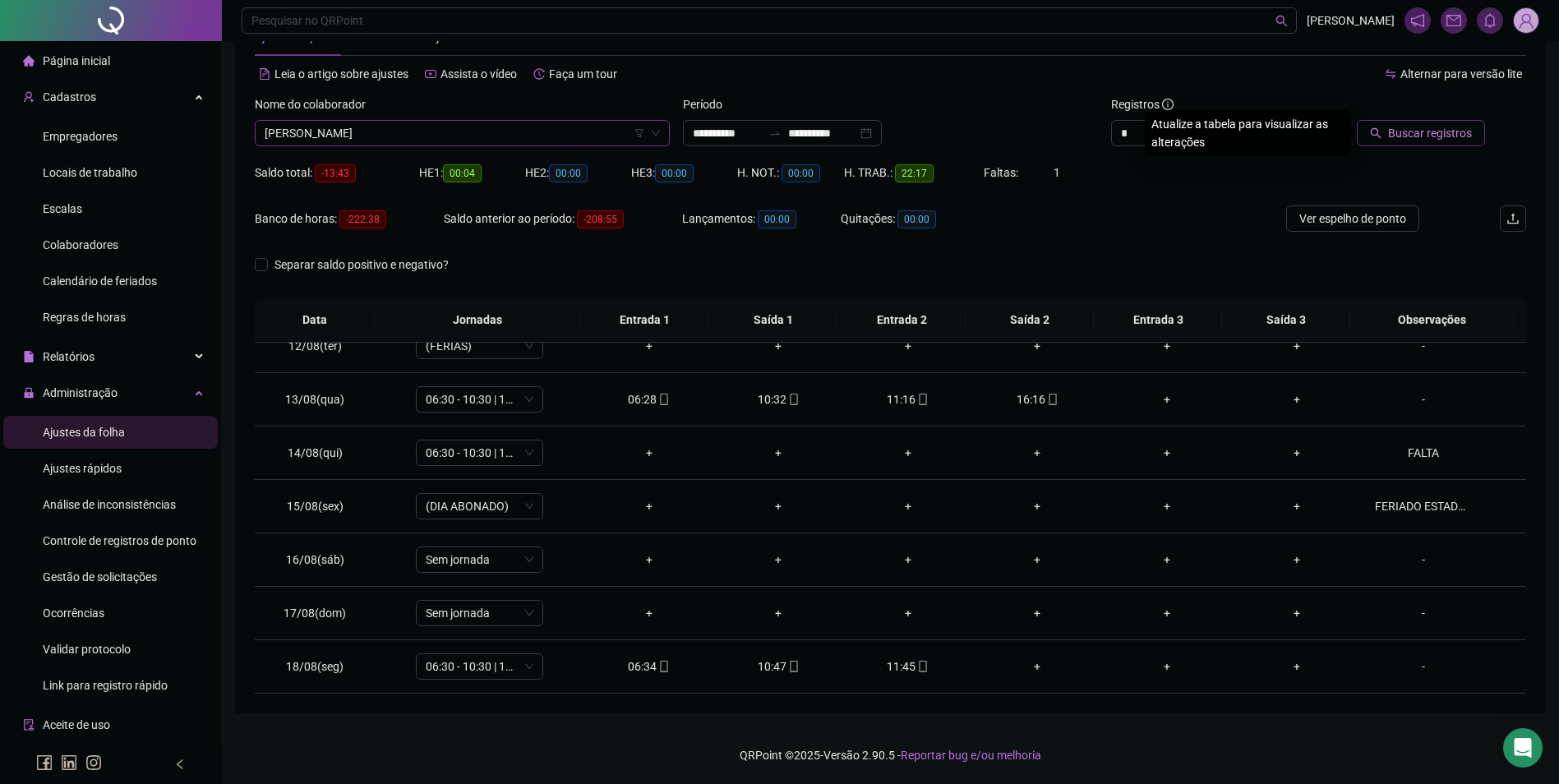
click at [1438, 131] on span "Buscar registros" at bounding box center [1430, 133] width 83 height 18
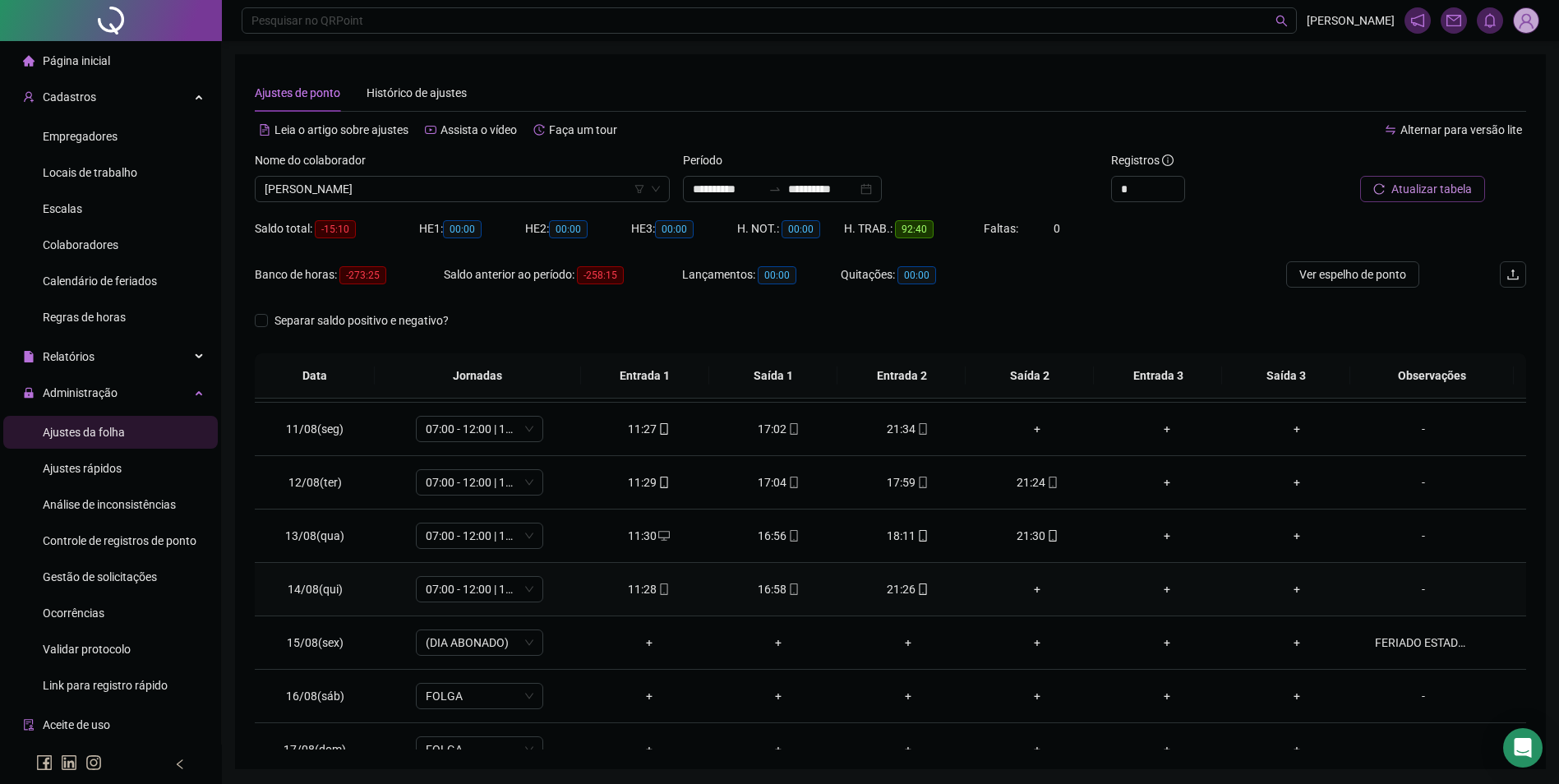
scroll to position [493, 0]
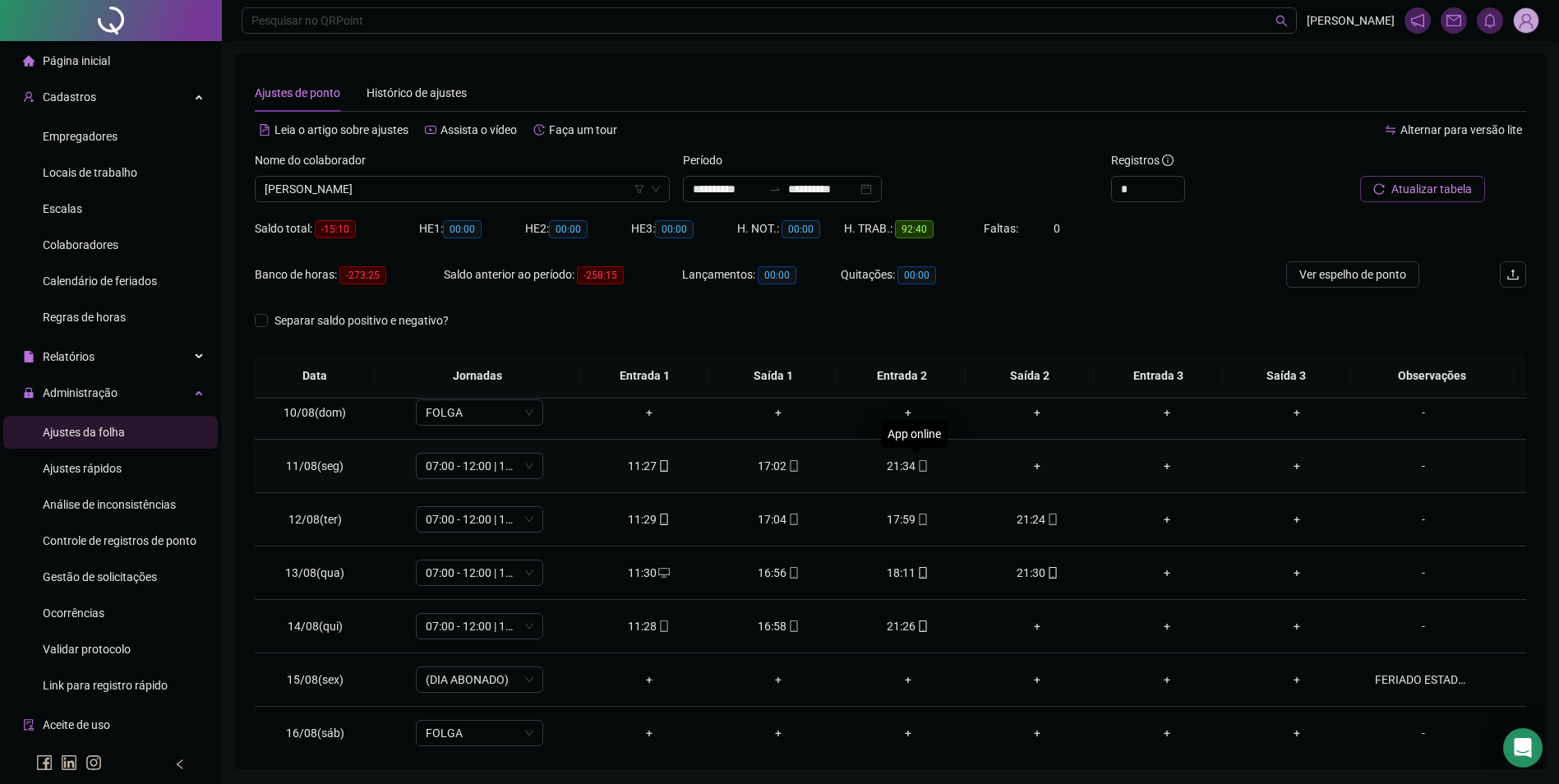
click at [921, 467] on icon "mobile" at bounding box center [923, 465] width 11 height 11
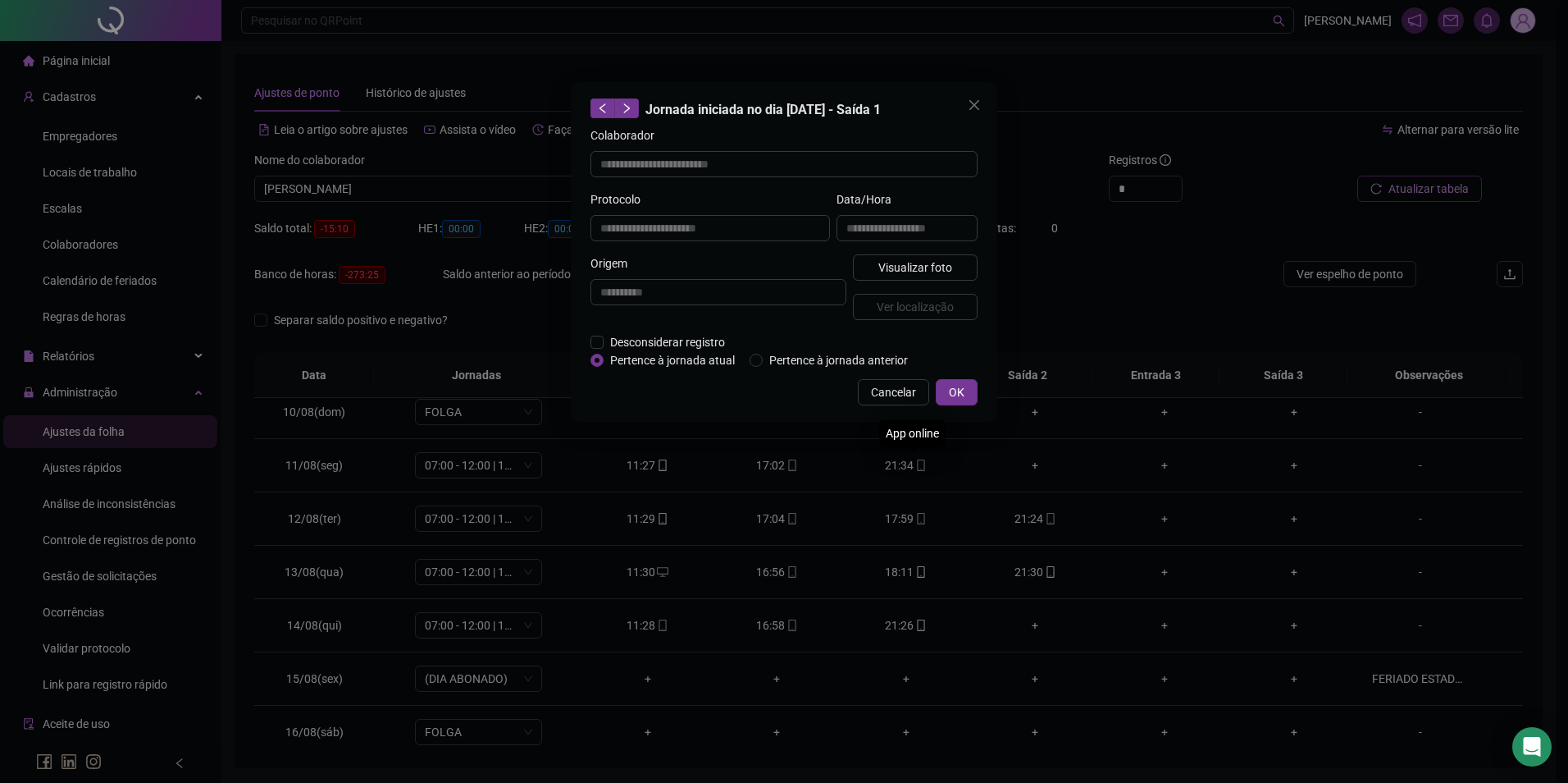
type input "**********"
click at [891, 267] on span "Visualizar foto" at bounding box center [915, 267] width 74 height 18
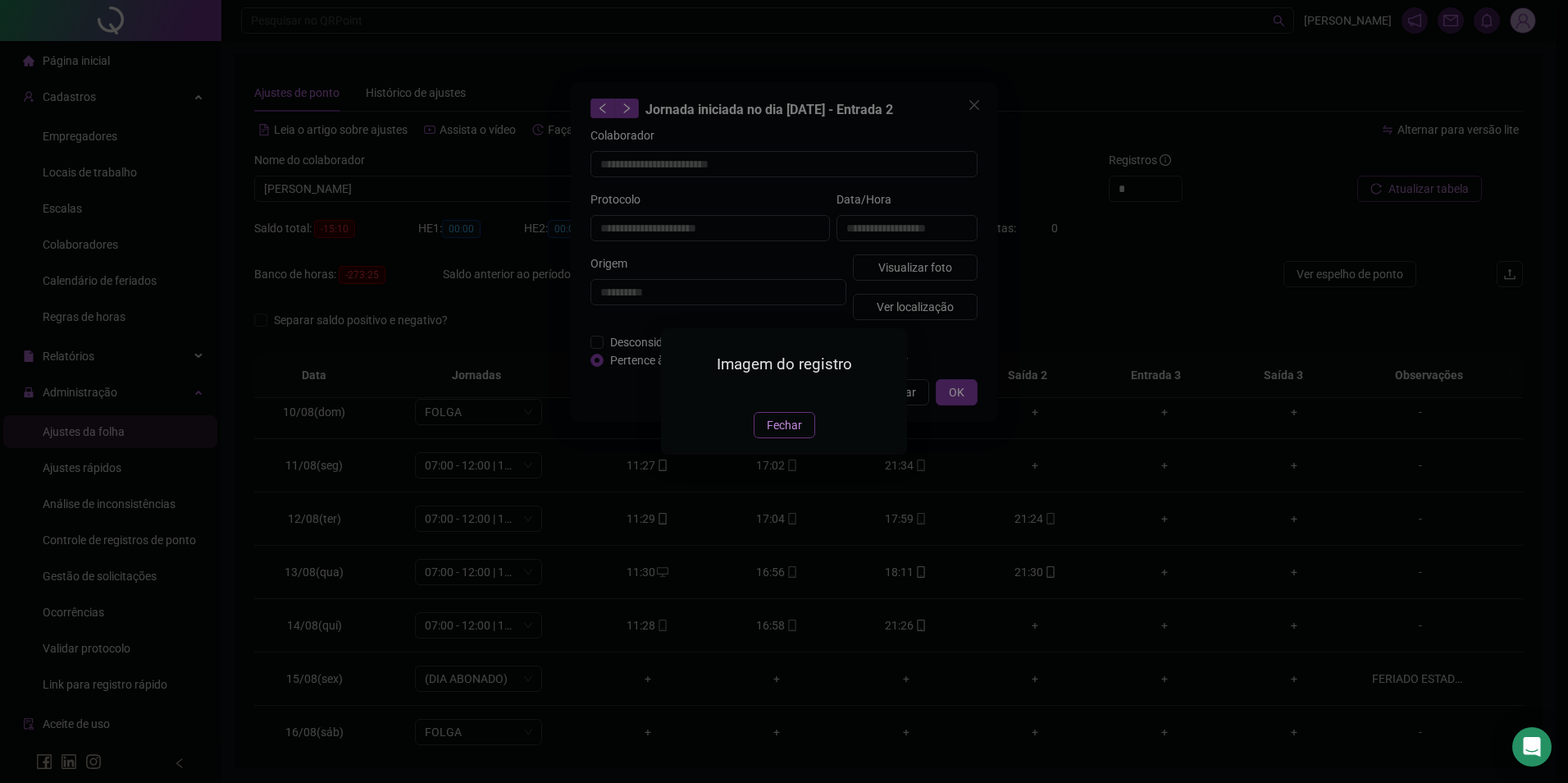
click at [792, 435] on span "Fechar" at bounding box center [784, 425] width 35 height 18
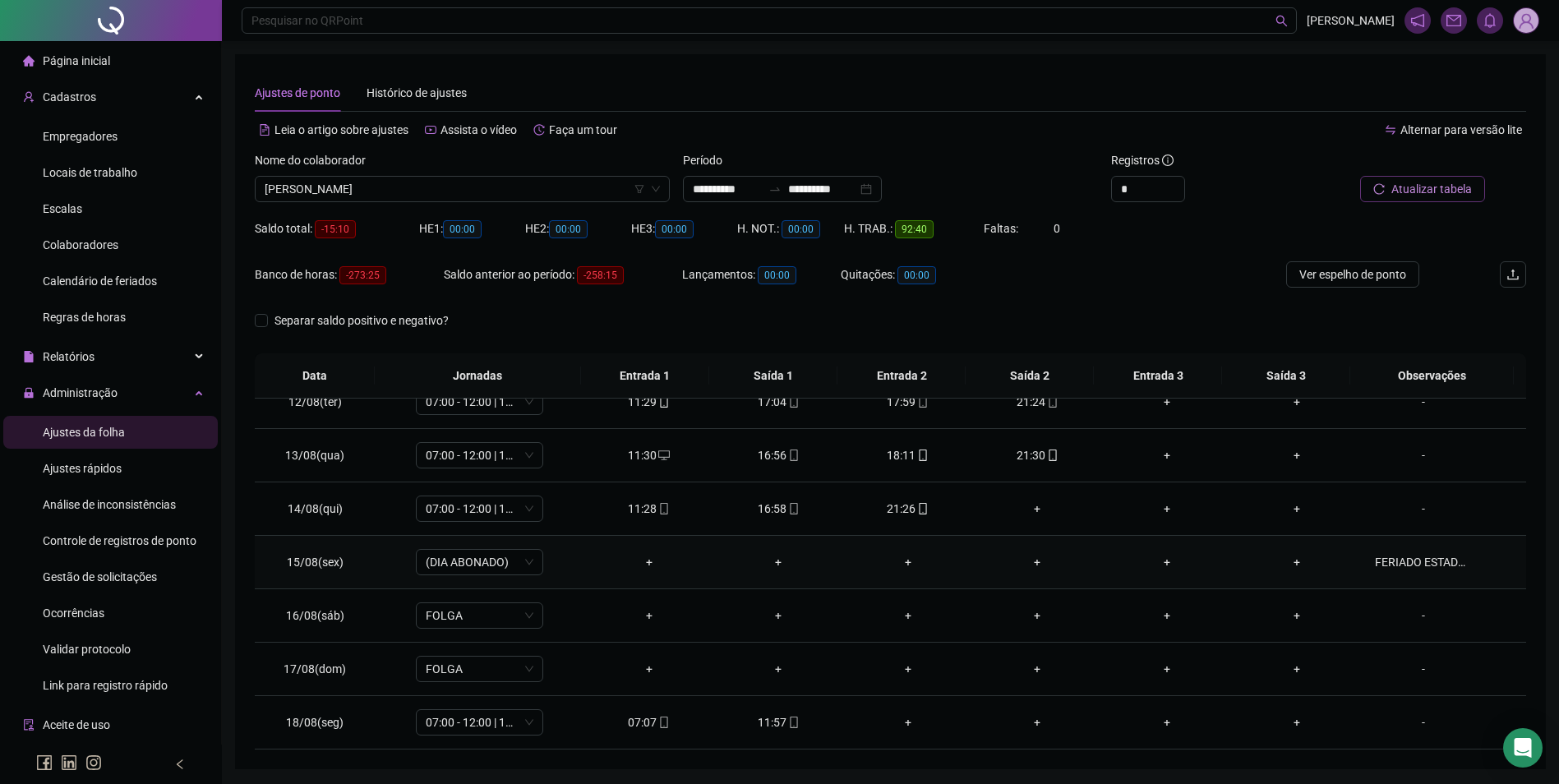
scroll to position [56, 0]
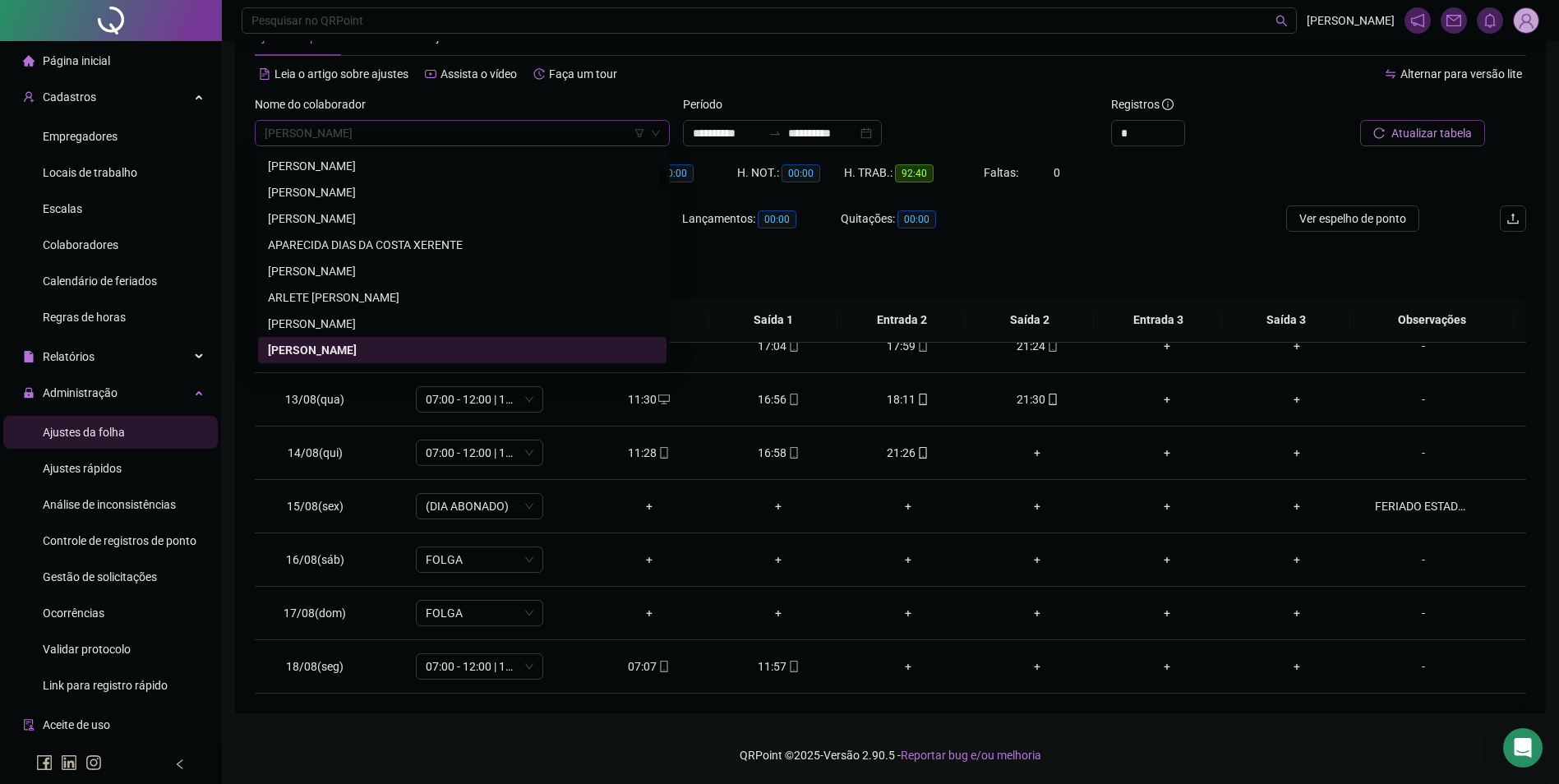
click at [586, 136] on span "AURELIO MIGUEL GOMES RAMOS" at bounding box center [462, 133] width 395 height 25
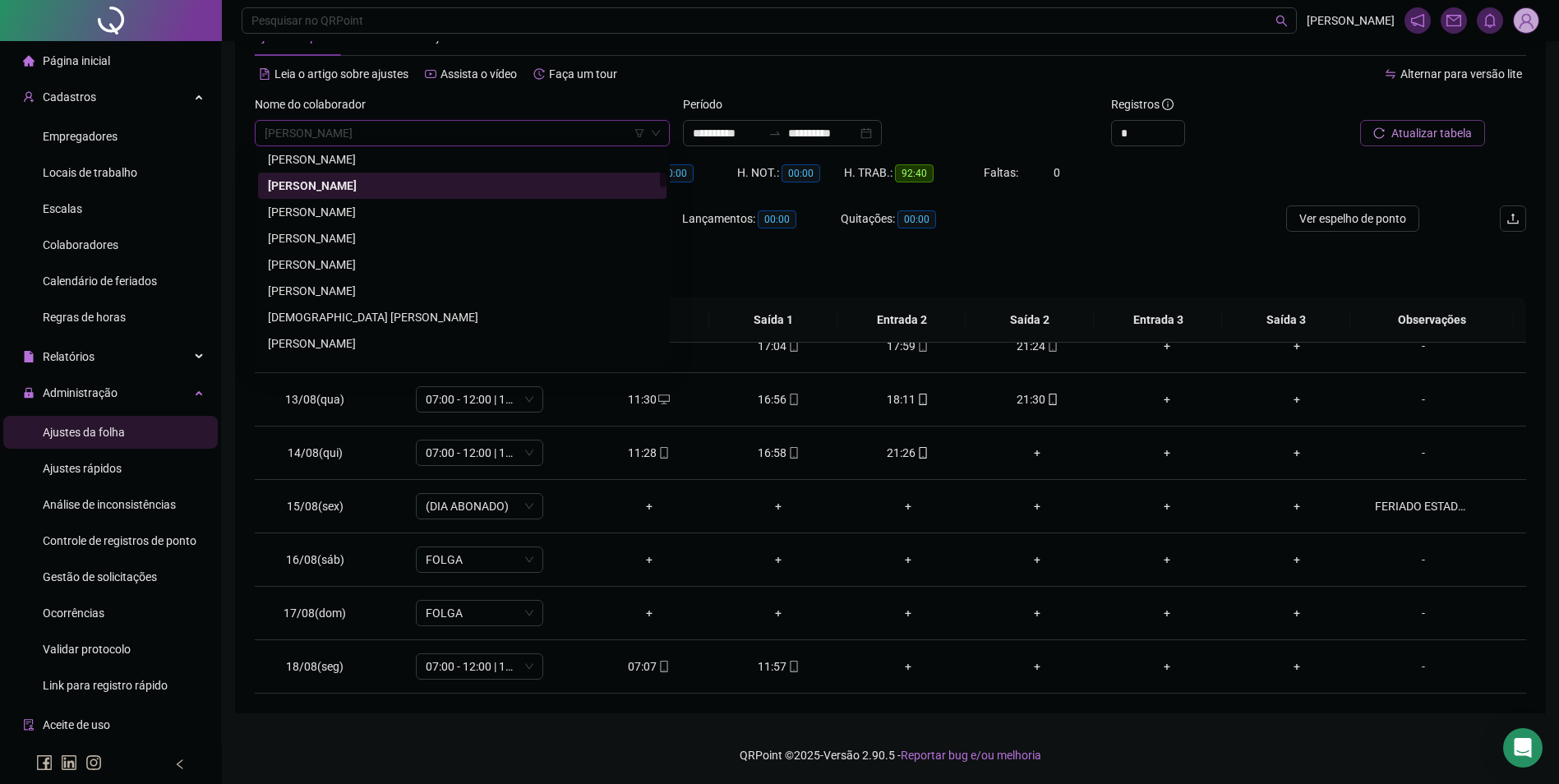
scroll to position [2325, 0]
click at [349, 318] on div "BRUNA KAILANE GASPAR BATA" at bounding box center [463, 314] width 389 height 18
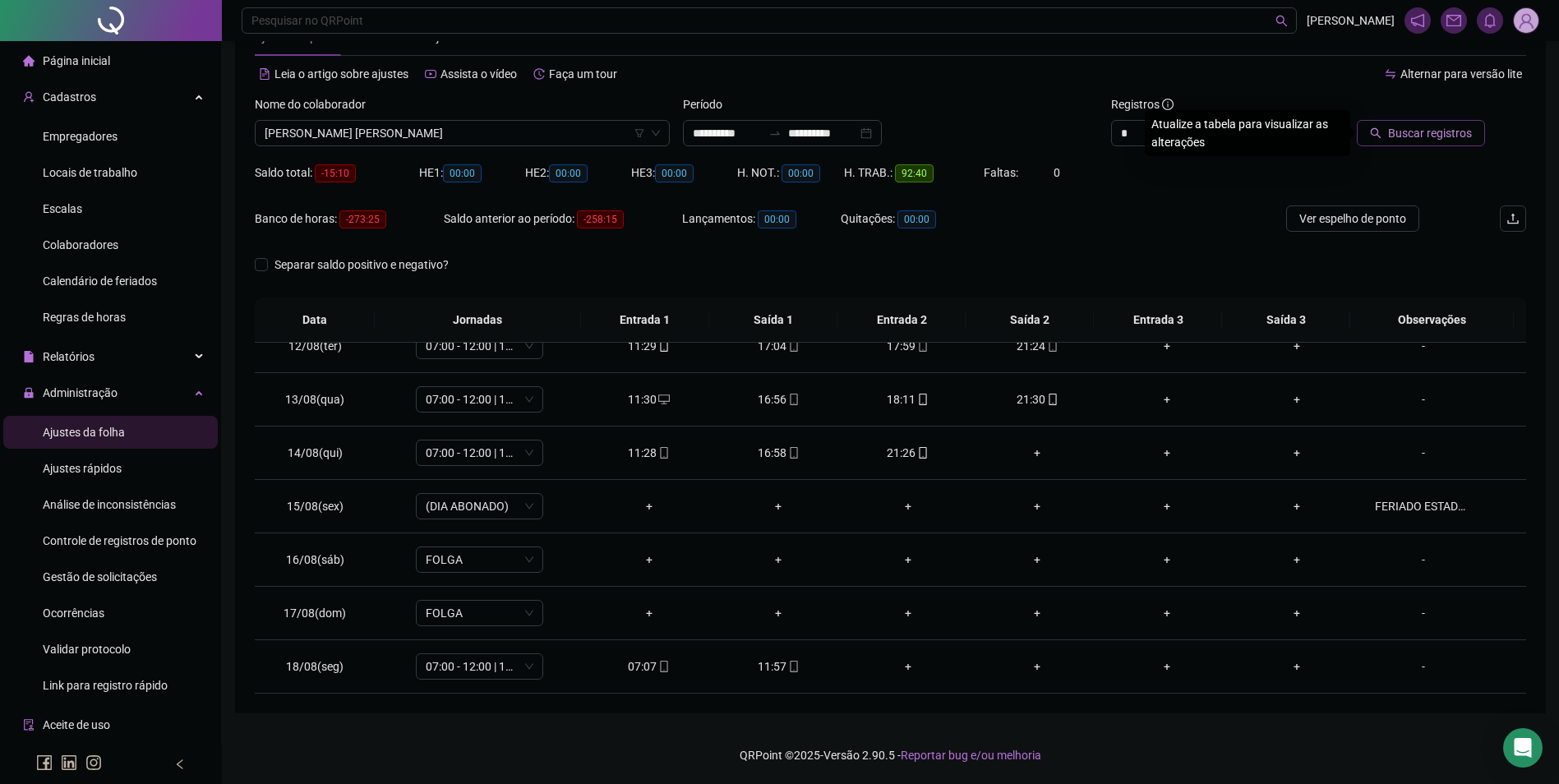
click at [1421, 140] on span "Buscar registros" at bounding box center [1430, 133] width 83 height 18
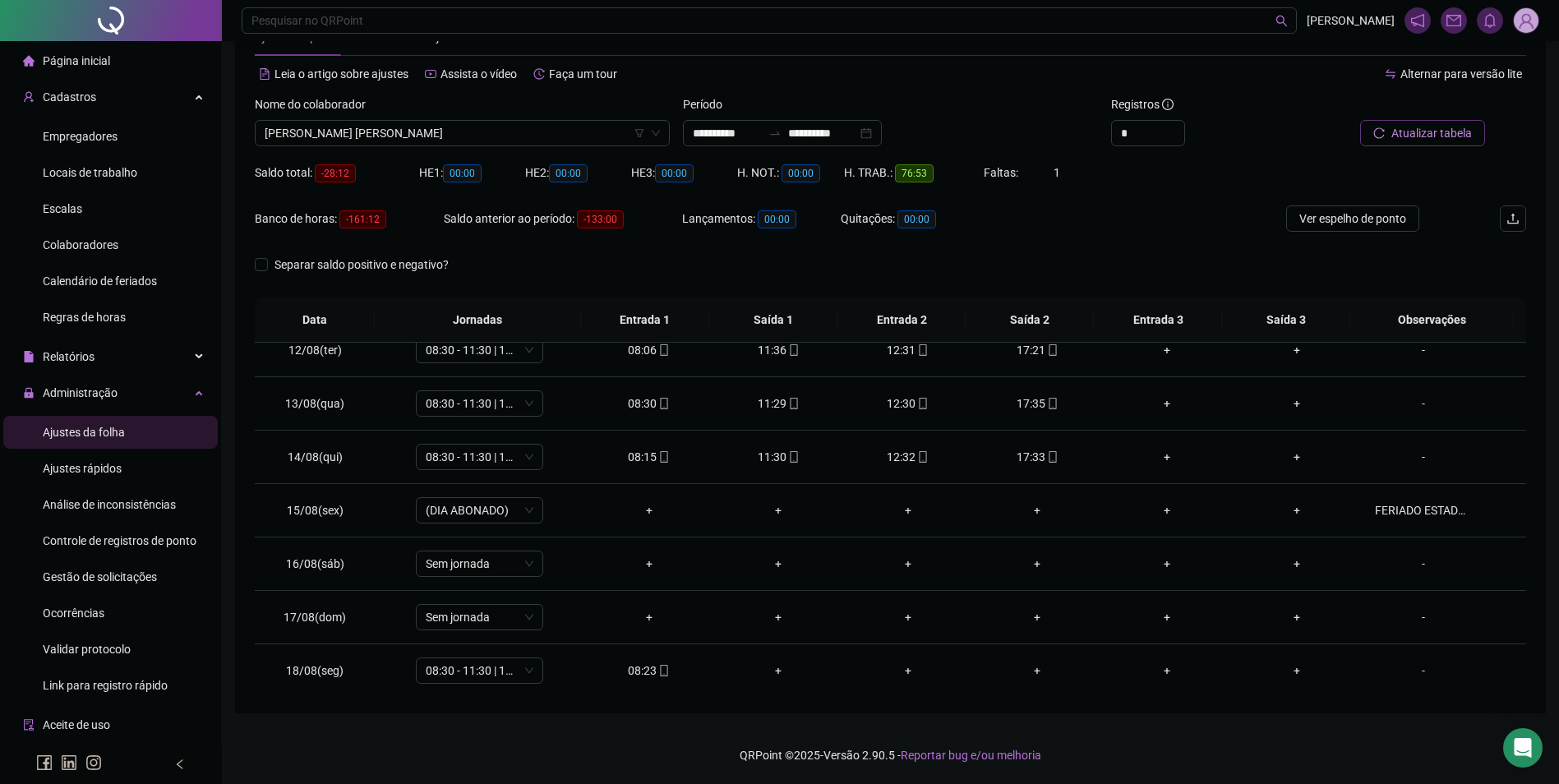
scroll to position [611, 0]
click at [1047, 452] on icon "mobile" at bounding box center [1053, 453] width 11 height 11
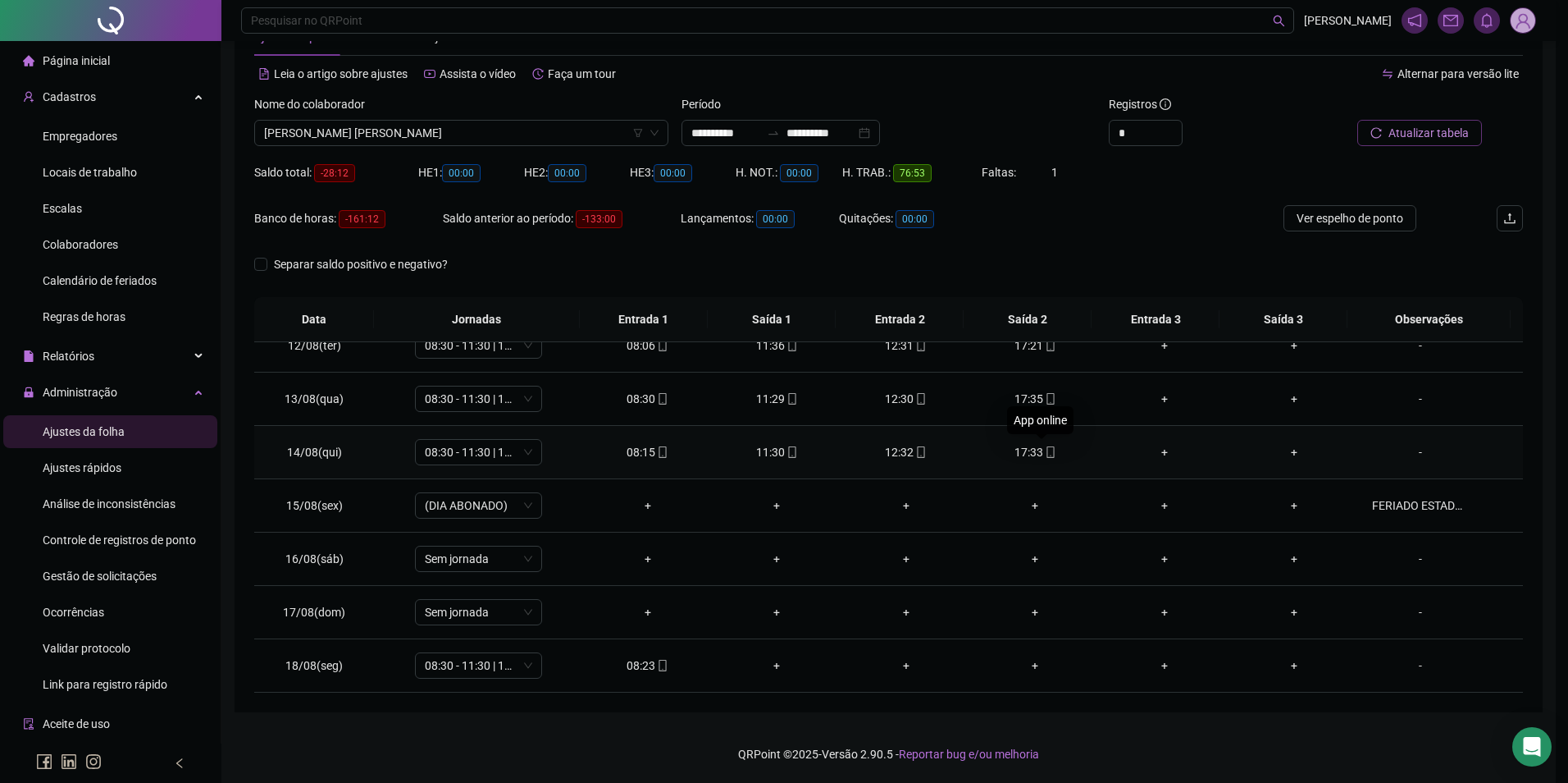
type input "**********"
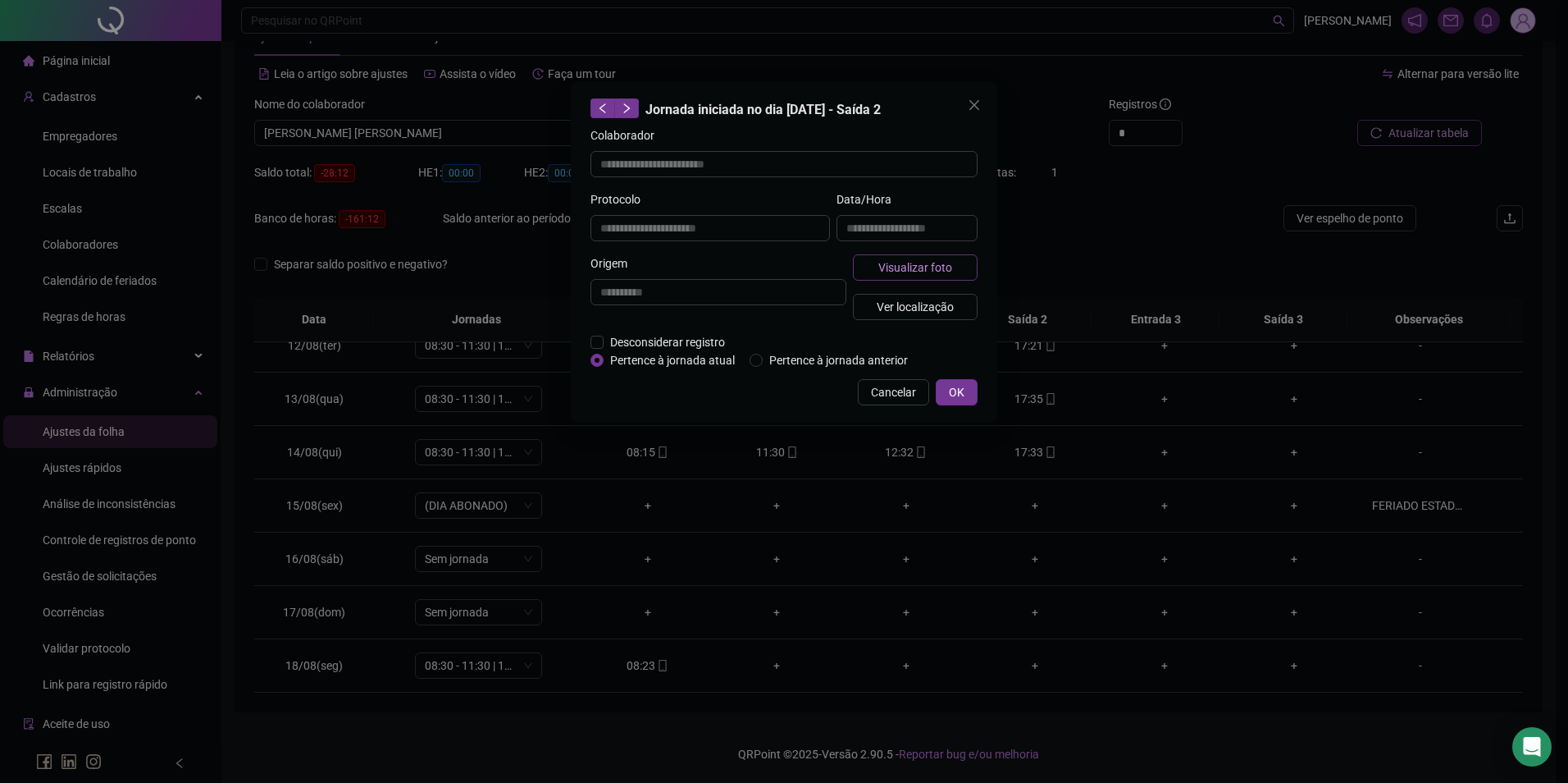
click at [930, 258] on span "Visualizar foto" at bounding box center [915, 267] width 74 height 18
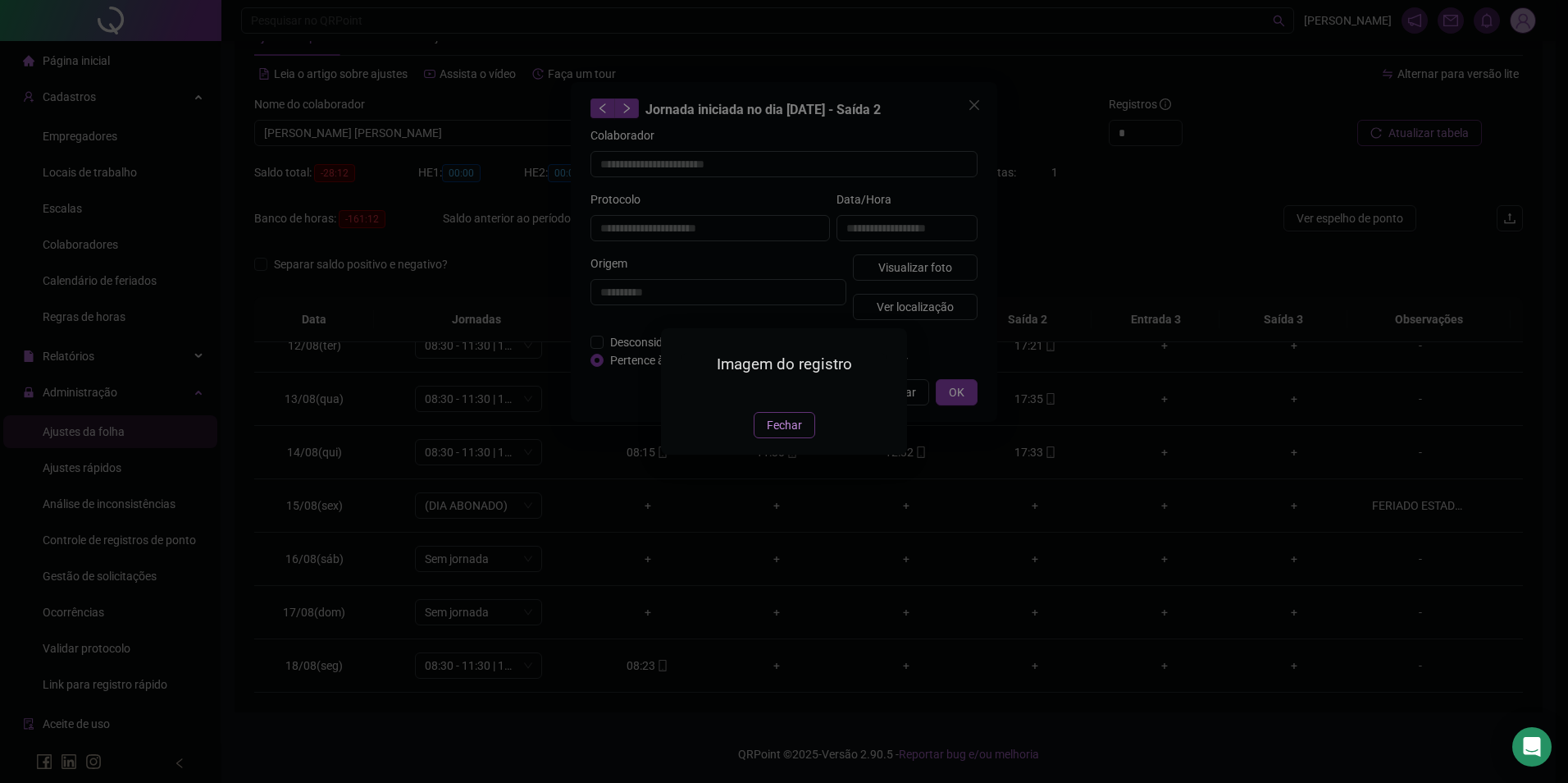
click at [786, 435] on span "Fechar" at bounding box center [784, 425] width 35 height 18
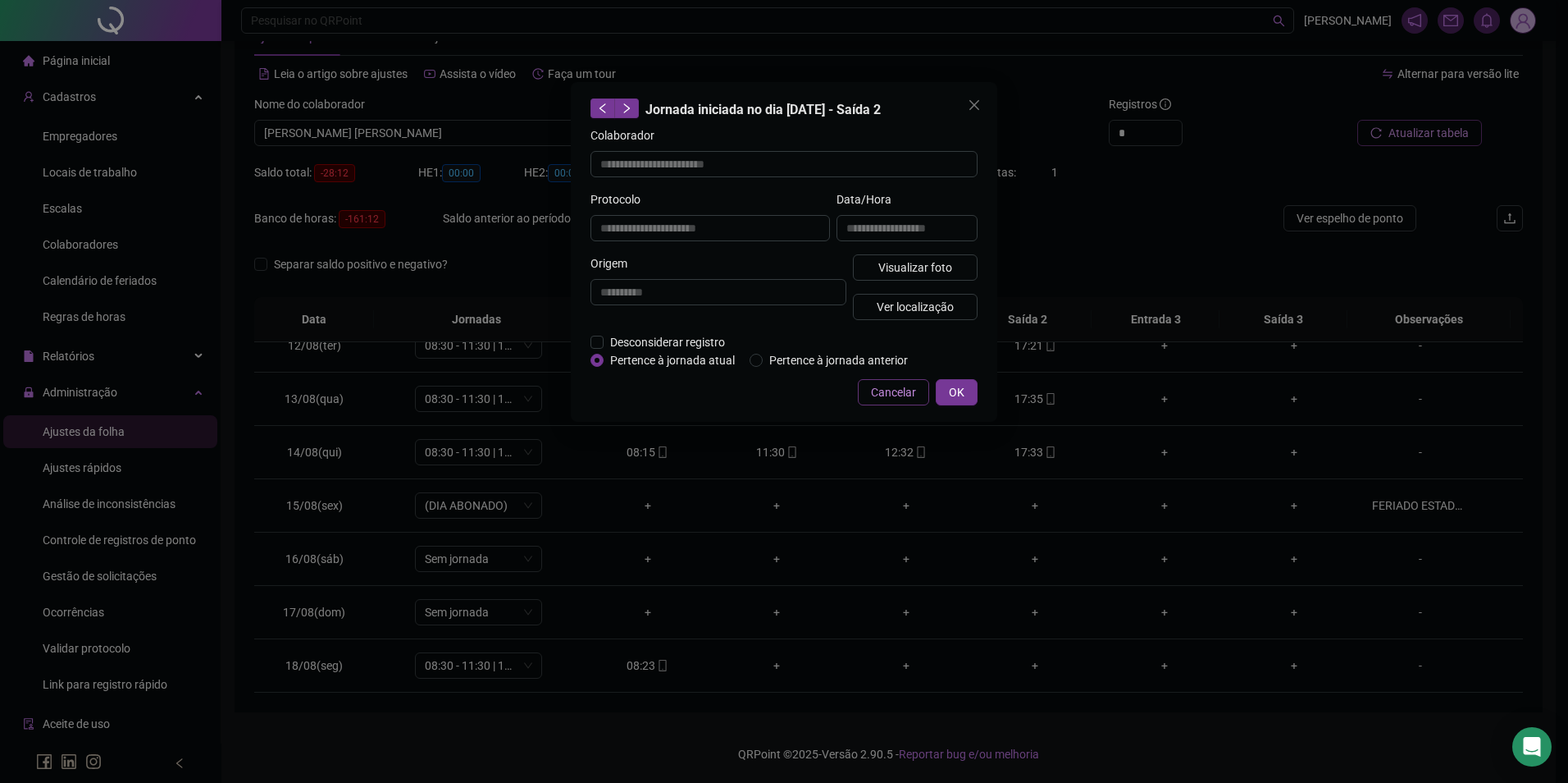
click at [912, 391] on span "Cancelar" at bounding box center [894, 392] width 45 height 18
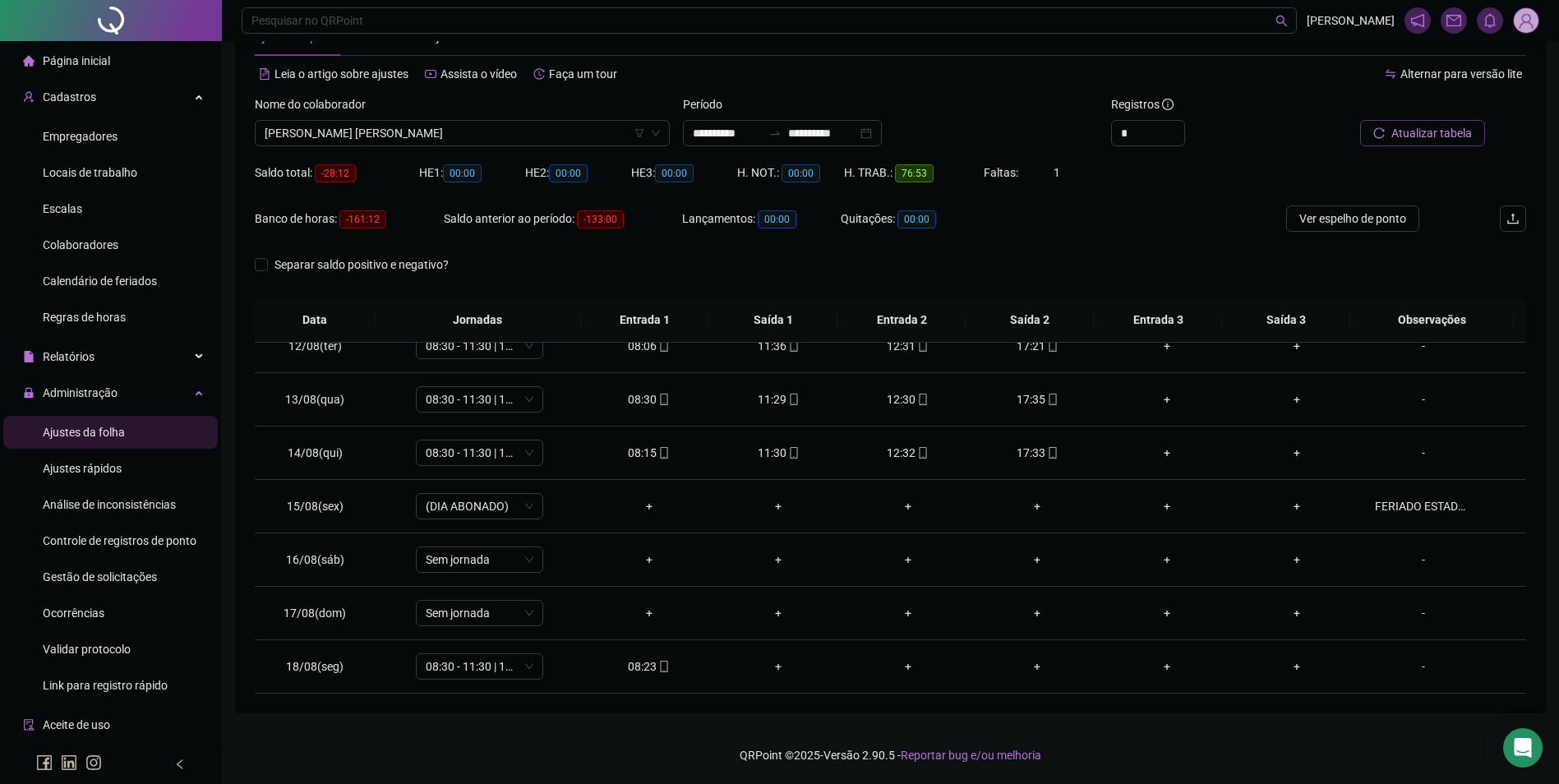
click at [1397, 125] on span "Atualizar tabela" at bounding box center [1432, 133] width 81 height 18
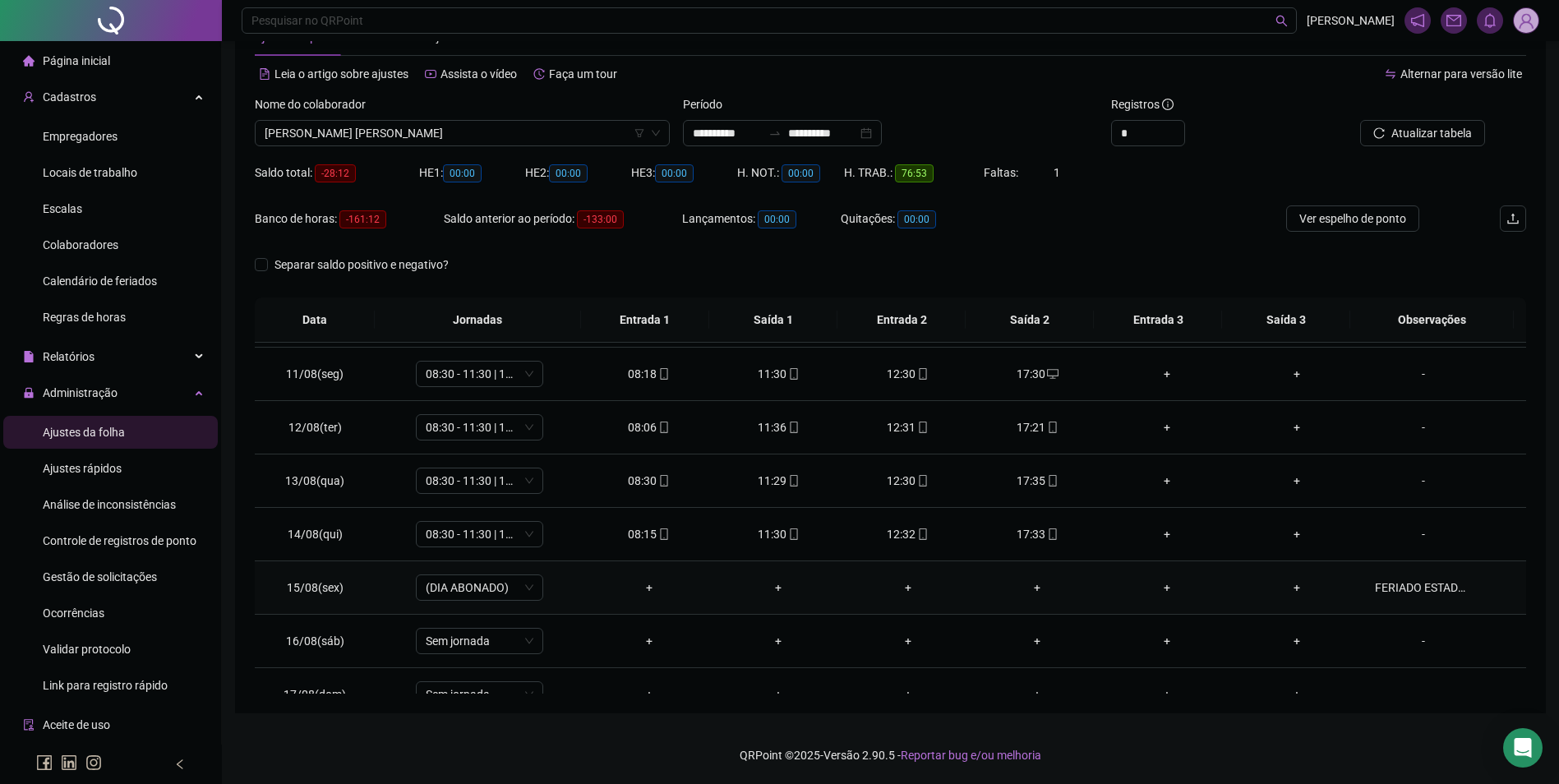
scroll to position [528, 0]
click at [424, 140] on span "BRUNA KAILANE GASPAR BATA" at bounding box center [462, 133] width 395 height 25
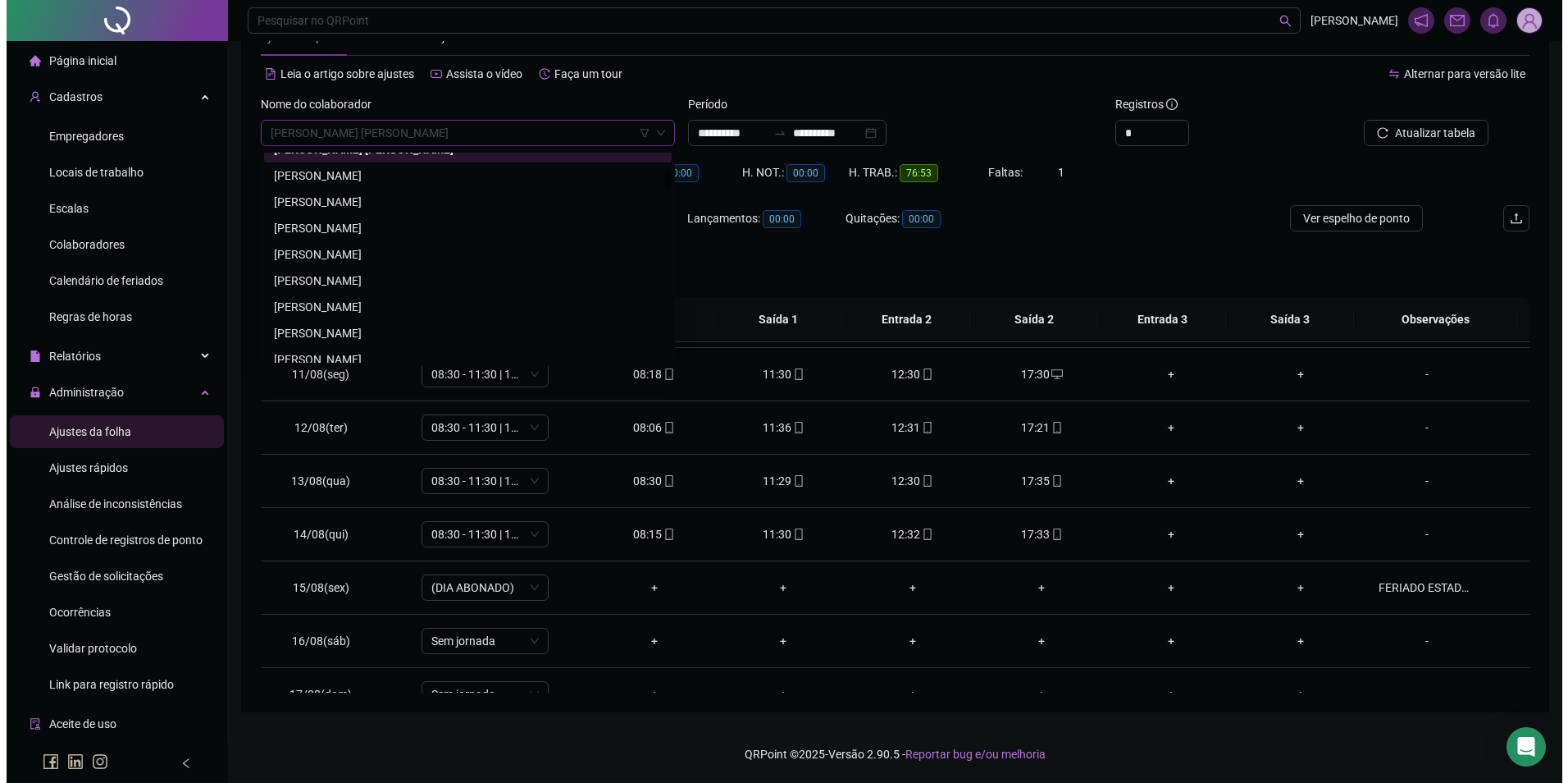
scroll to position [2568, 0]
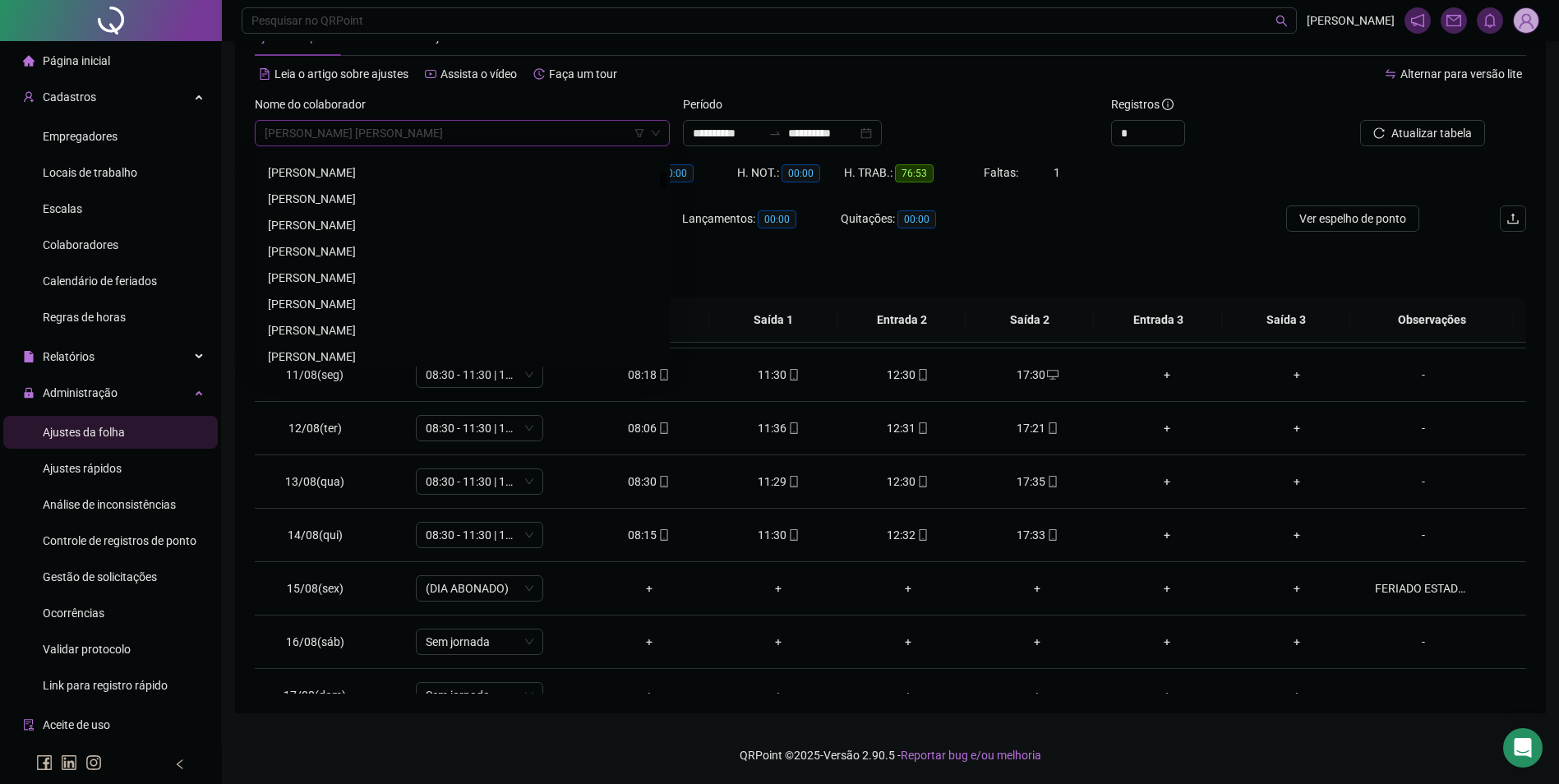
click at [361, 355] on div "CARLOS ANDRE NUNES" at bounding box center [463, 356] width 389 height 18
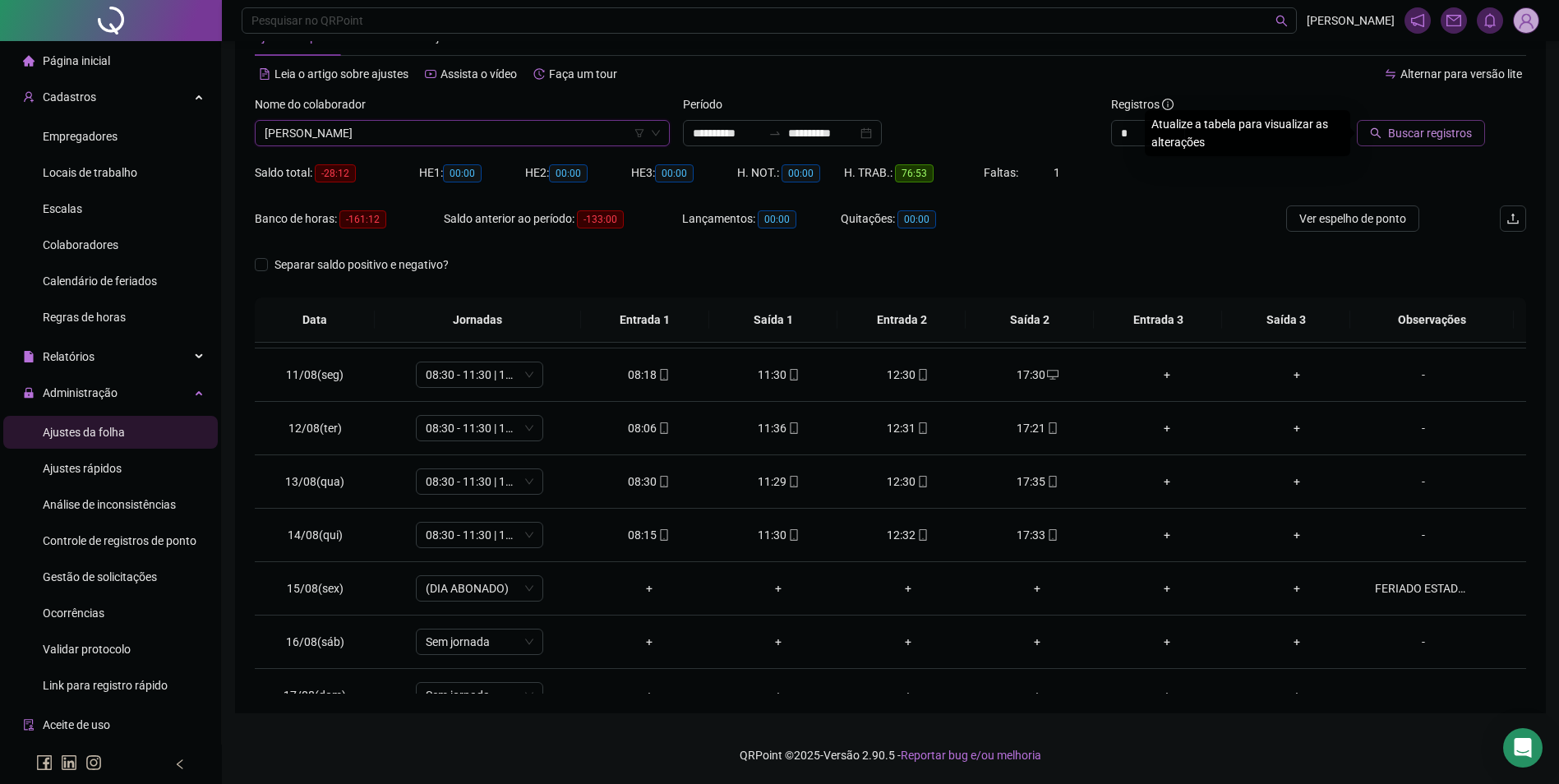
click at [1409, 129] on span "Buscar registros" at bounding box center [1430, 133] width 83 height 18
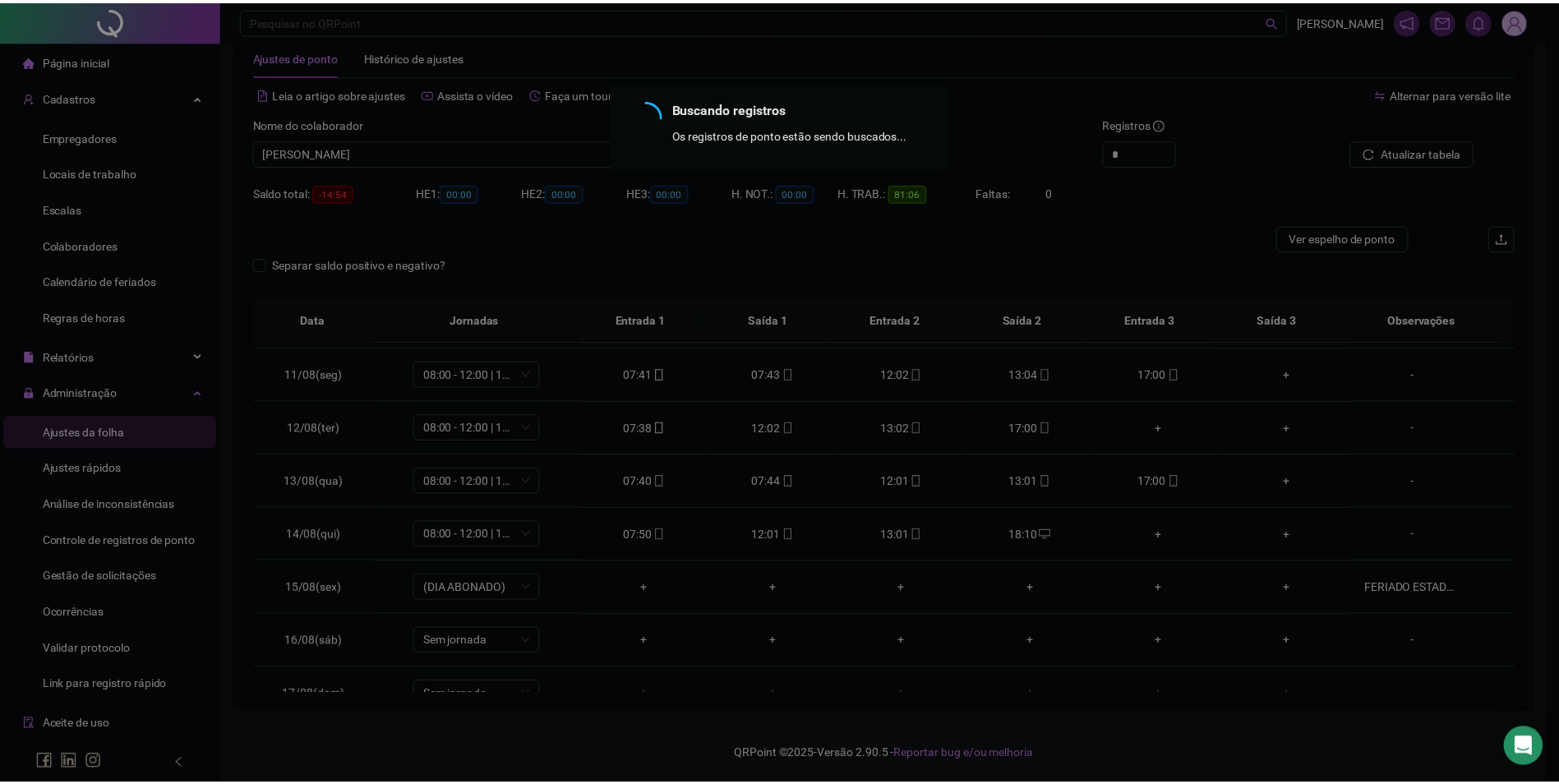
scroll to position [36, 0]
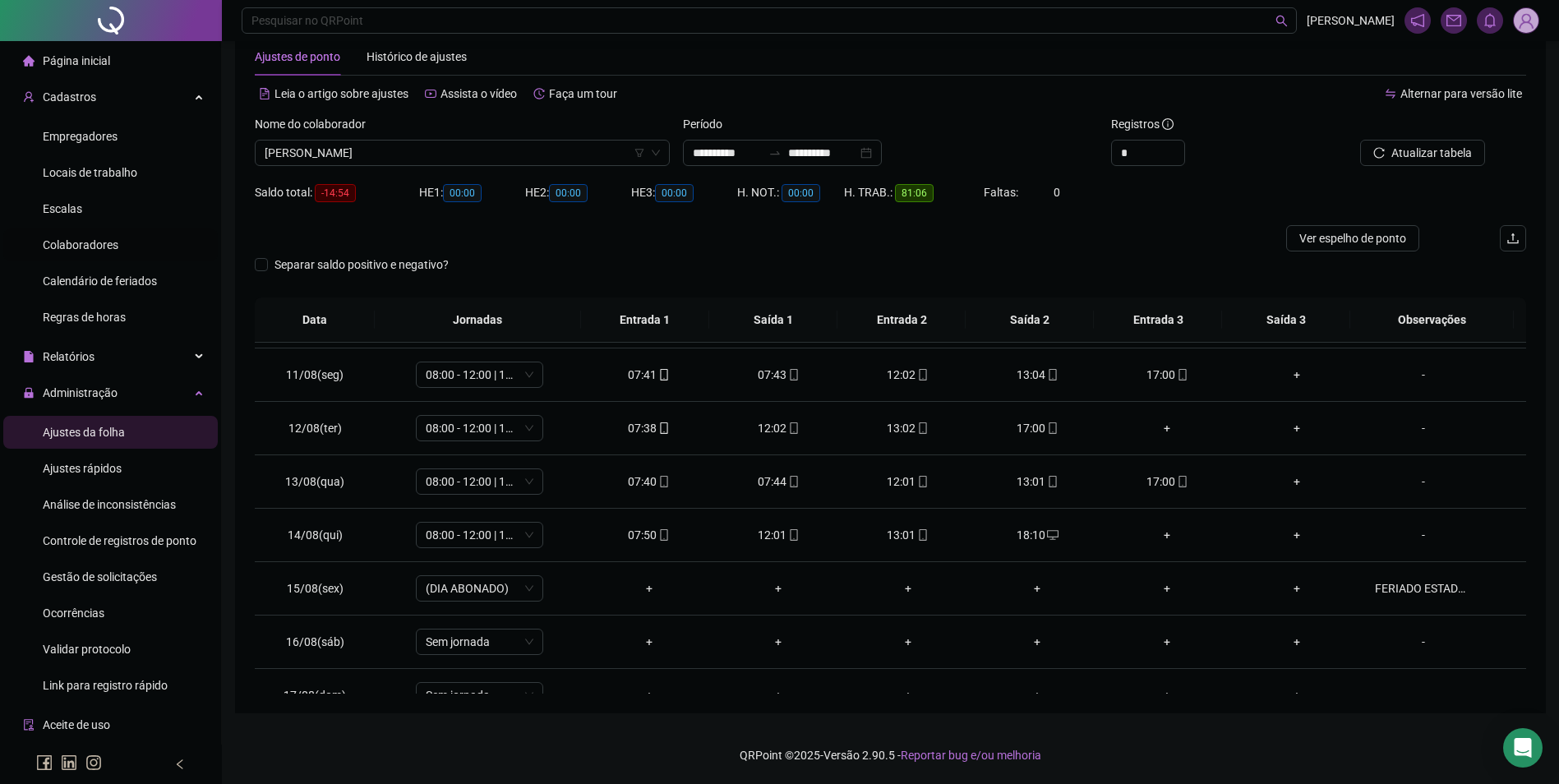
click at [83, 242] on span "Colaboradores" at bounding box center [81, 245] width 76 height 13
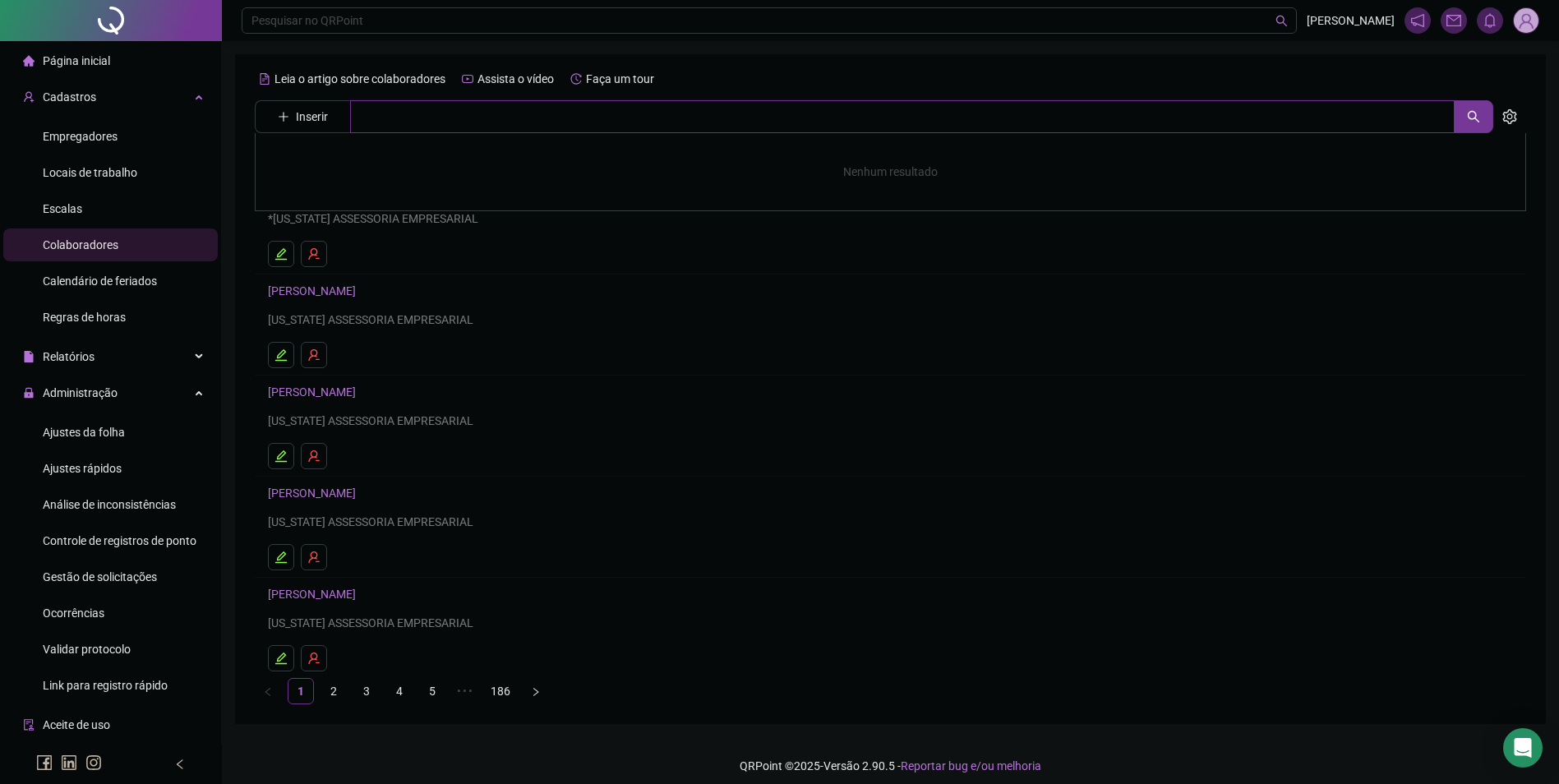
click at [426, 119] on input "text" at bounding box center [902, 117] width 1105 height 33
type input "*******"
click at [353, 164] on link "[PERSON_NAME]" at bounding box center [329, 165] width 88 height 13
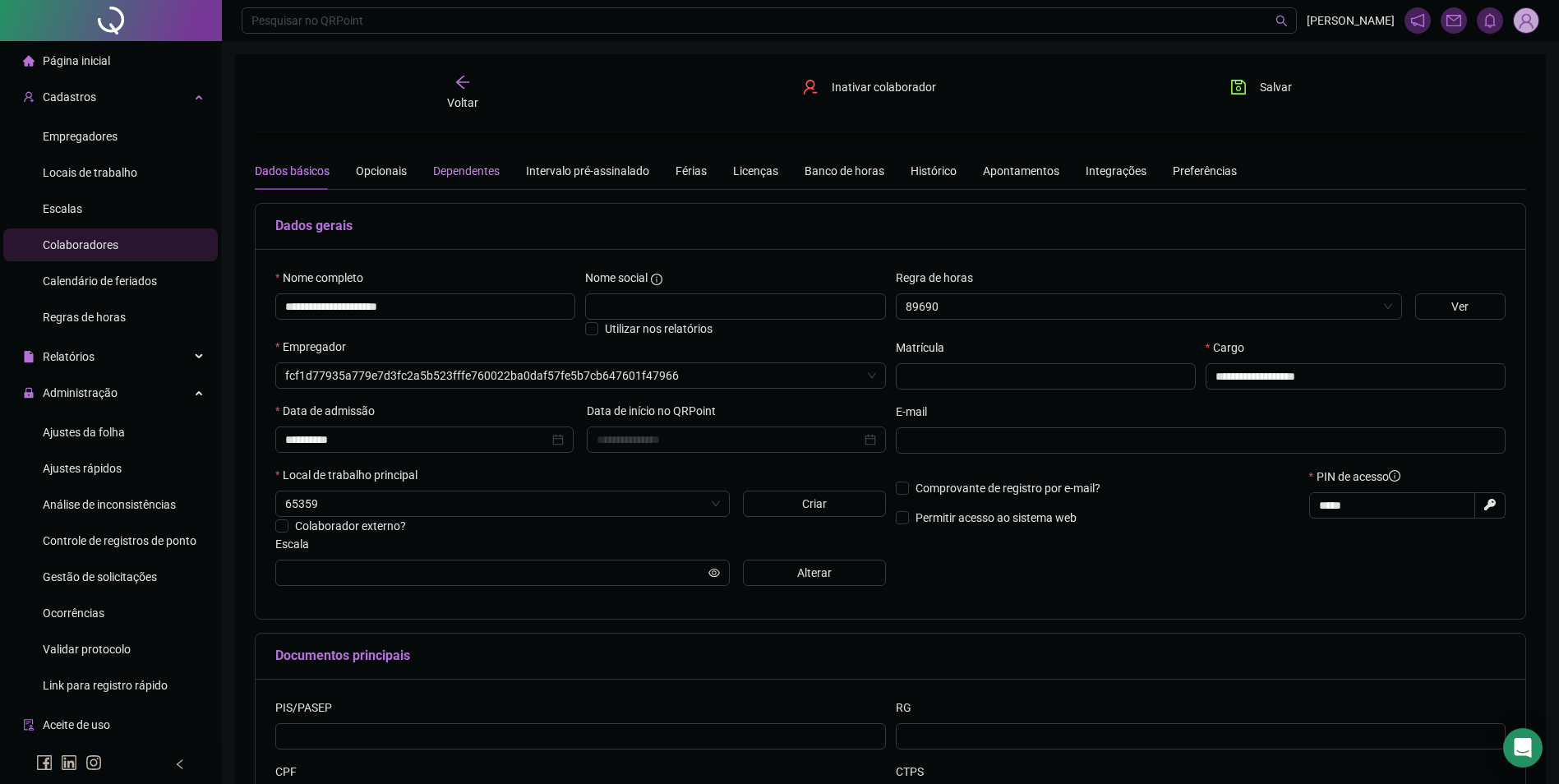
type input "**********"
click at [738, 176] on div "Licenças" at bounding box center [756, 171] width 46 height 18
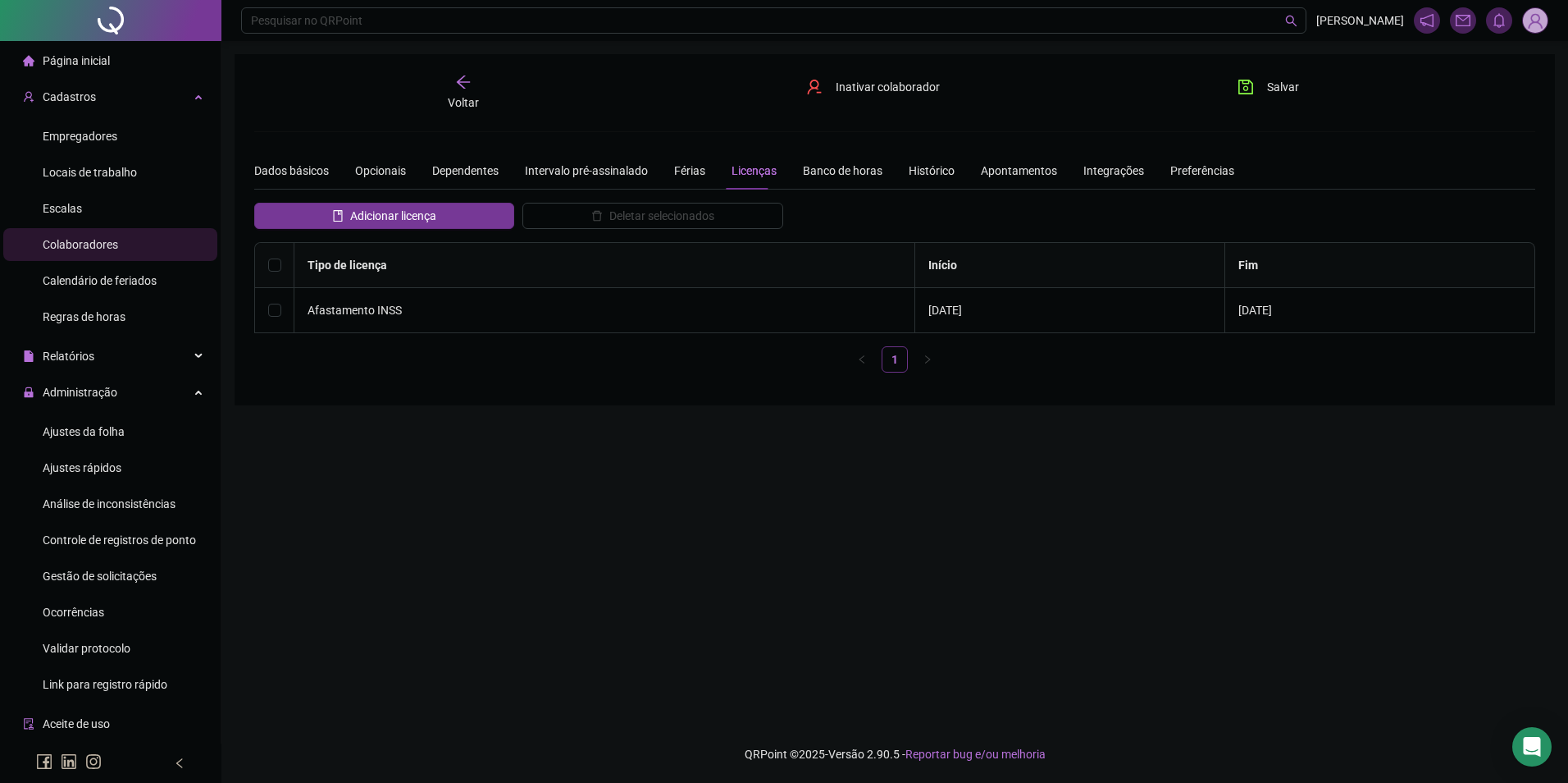
click at [458, 77] on icon "arrow-left" at bounding box center [463, 81] width 16 height 16
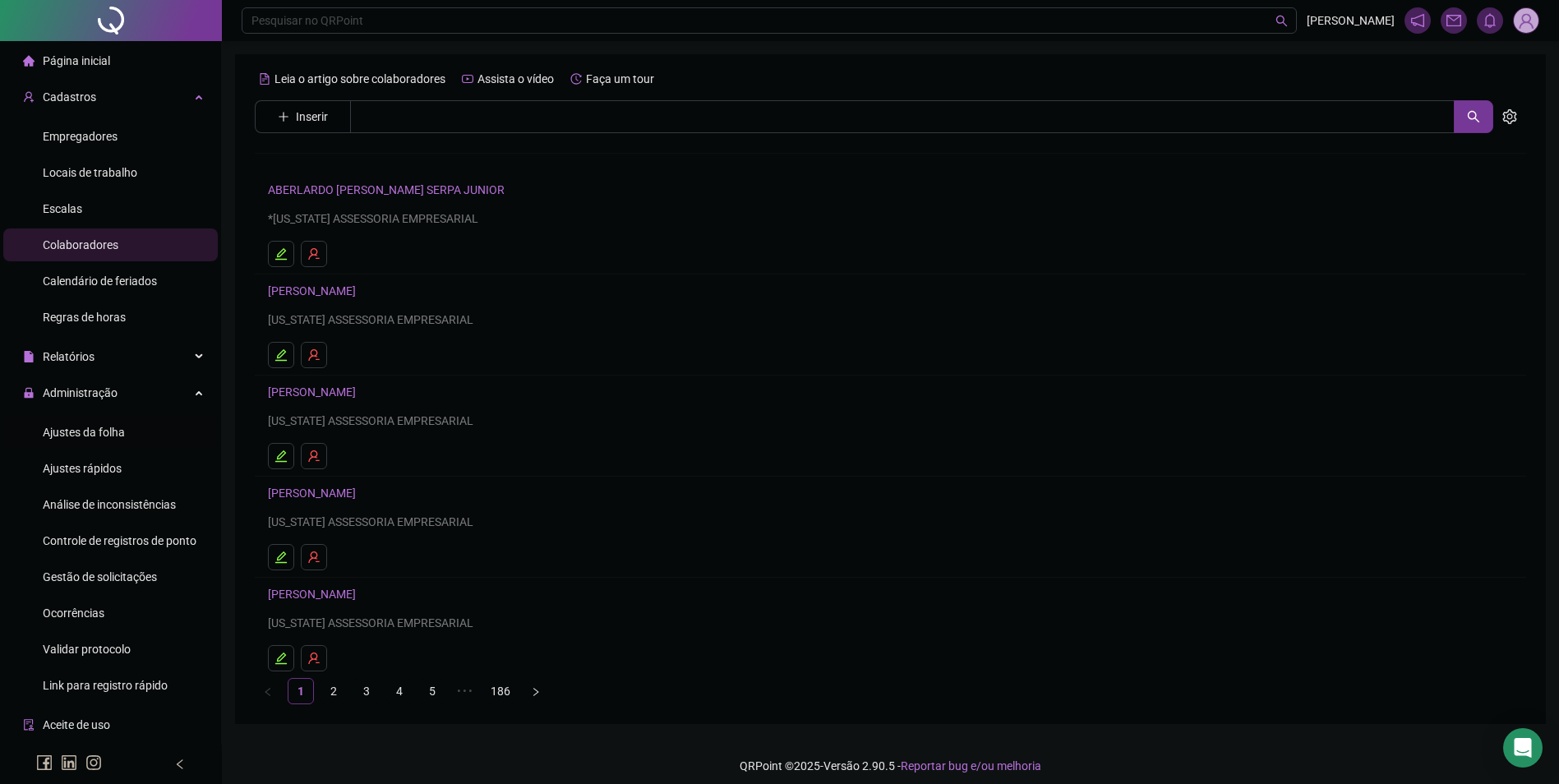
click at [99, 438] on span "Ajustes da folha" at bounding box center [83, 432] width 83 height 13
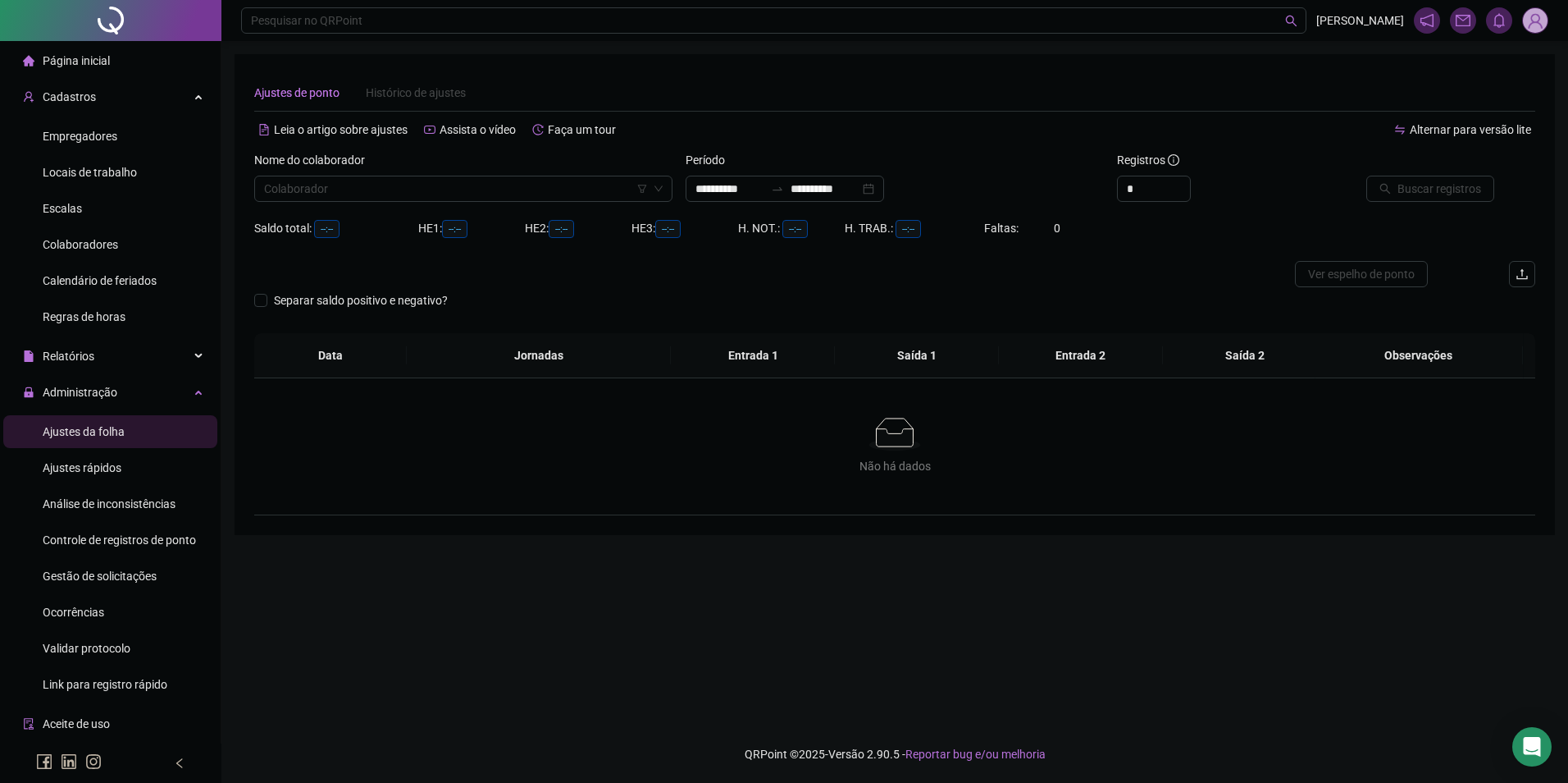
type input "**********"
click at [399, 189] on input "search" at bounding box center [456, 188] width 384 height 25
type input "*******"
click at [819, 187] on input "**********" at bounding box center [825, 188] width 69 height 18
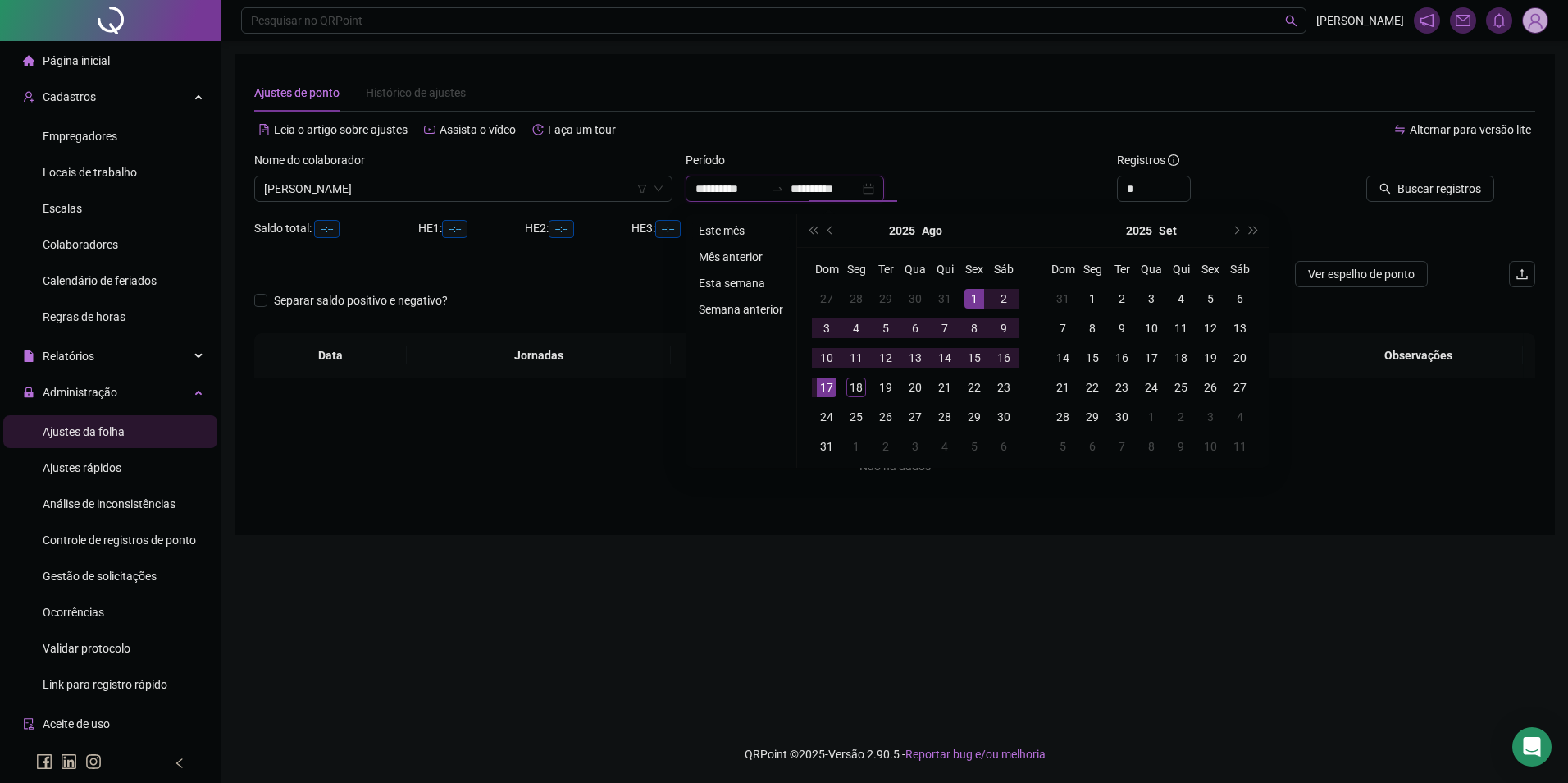
type input "**********"
click at [730, 227] on li "Este mês" at bounding box center [741, 230] width 97 height 20
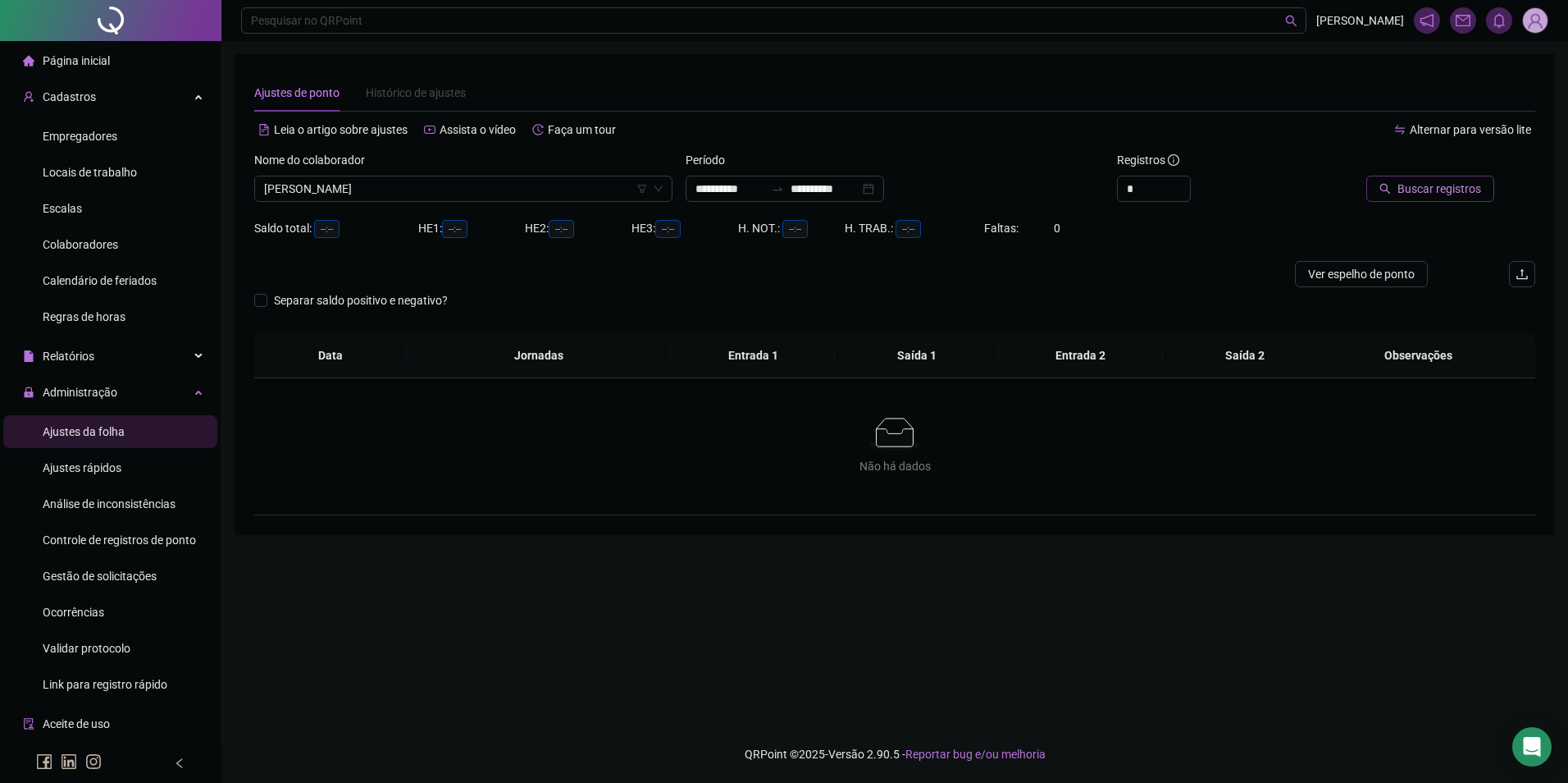
click at [1451, 194] on span "Buscar registros" at bounding box center [1439, 188] width 83 height 18
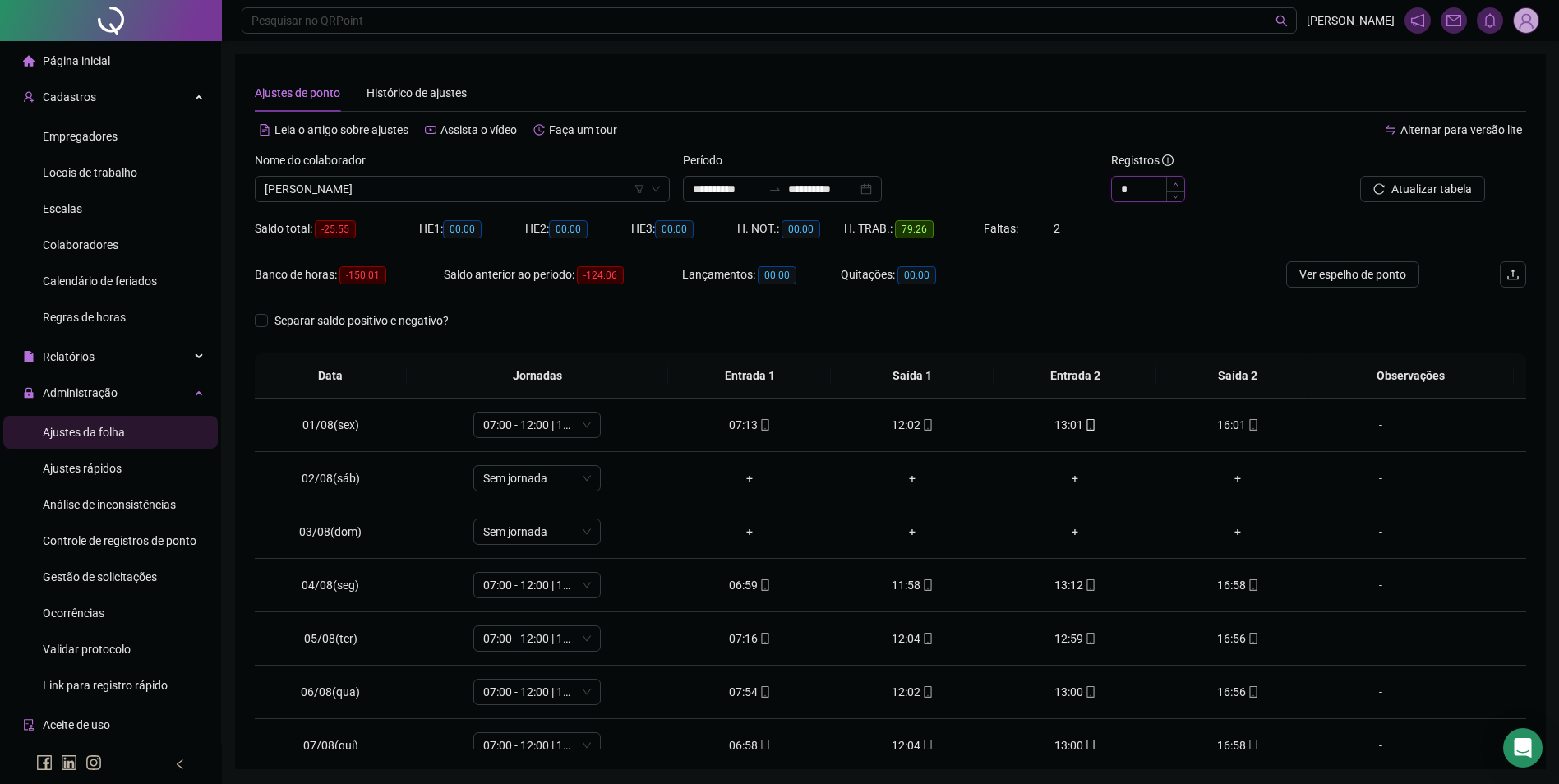
type input "*"
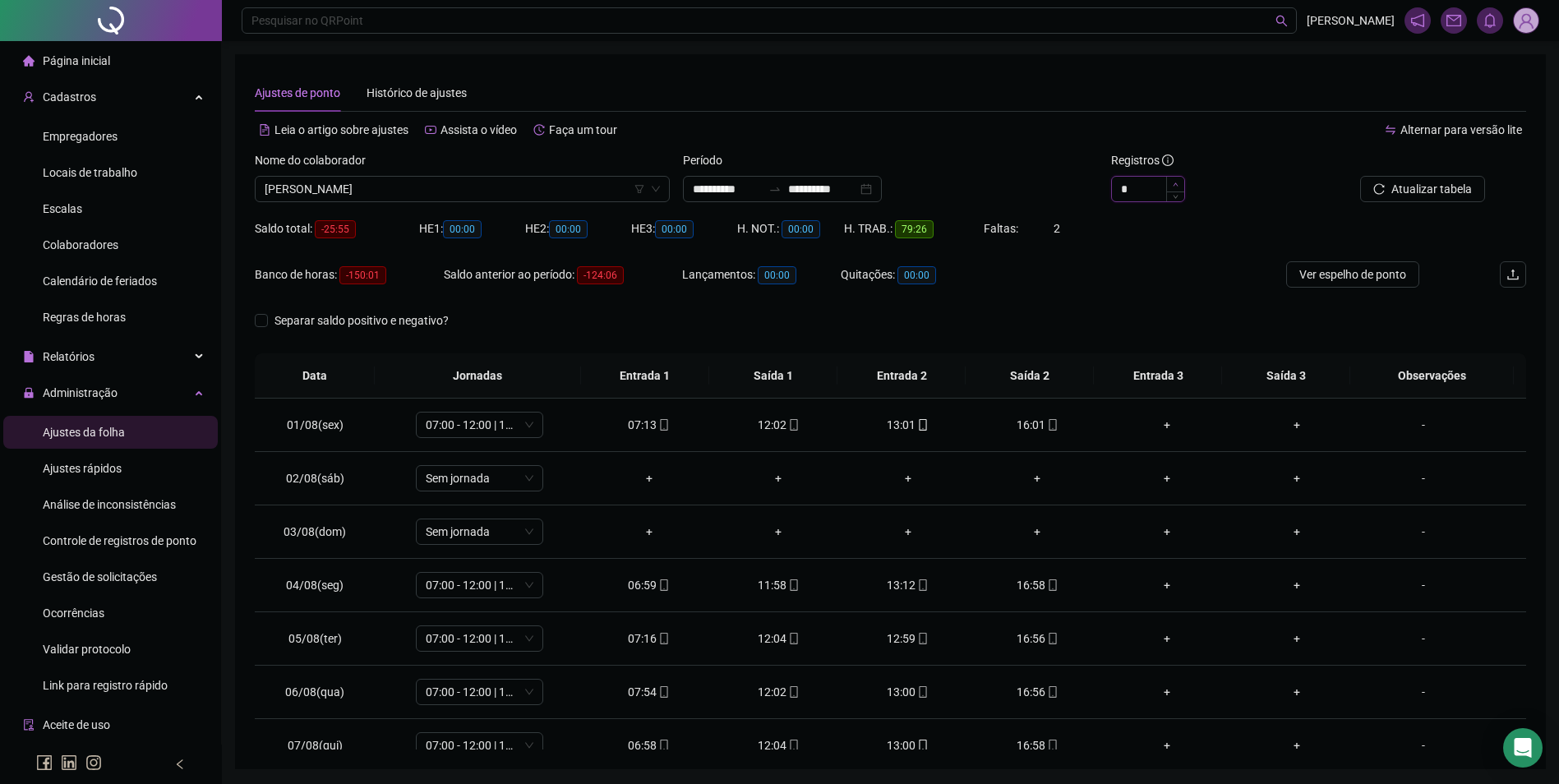
click at [1178, 182] on icon "up" at bounding box center [1176, 185] width 6 height 6
click at [1409, 182] on span "Atualizar tabela" at bounding box center [1432, 189] width 81 height 18
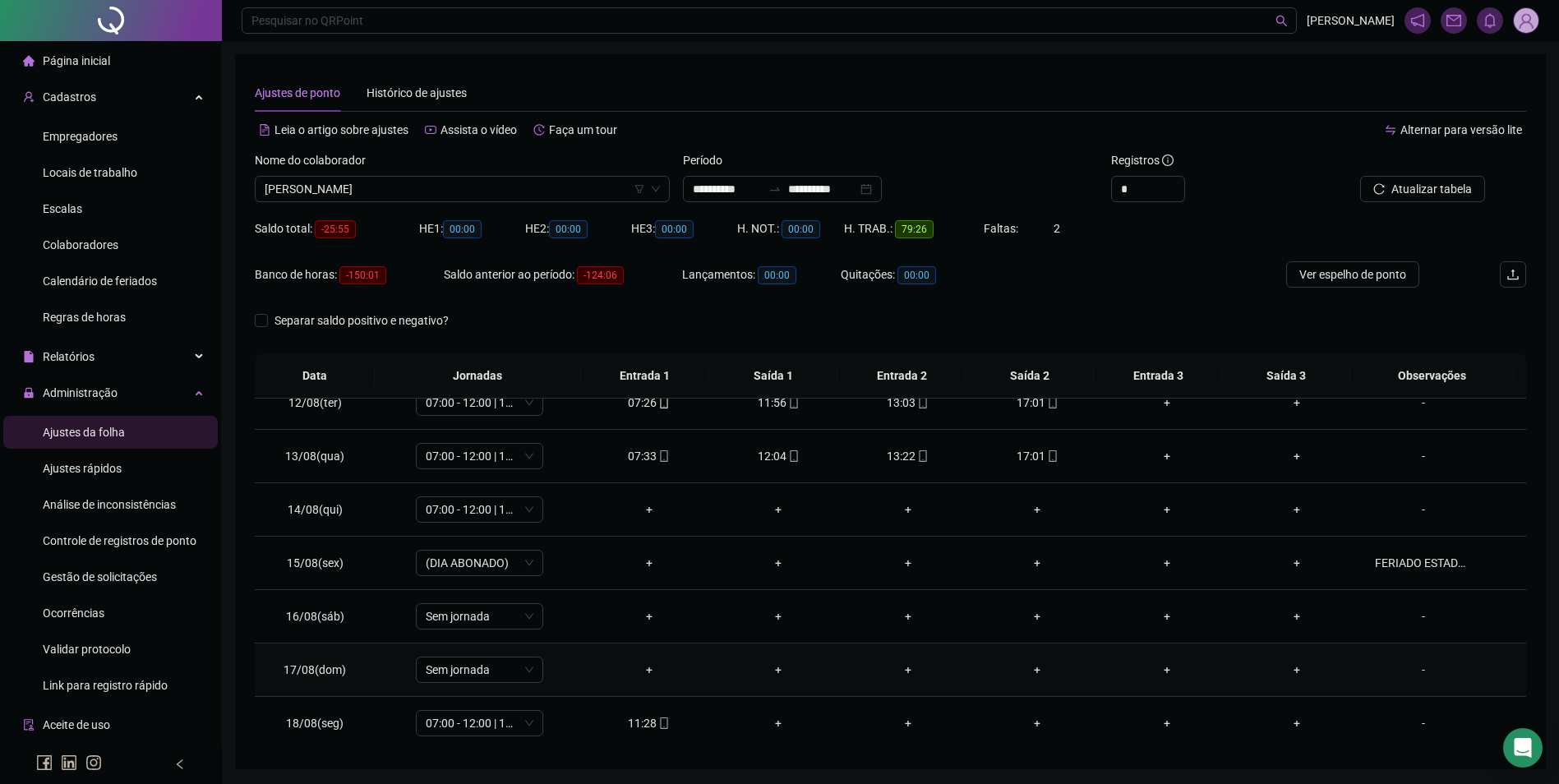
scroll to position [611, 0]
click at [660, 720] on icon "mobile" at bounding box center [664, 722] width 8 height 11
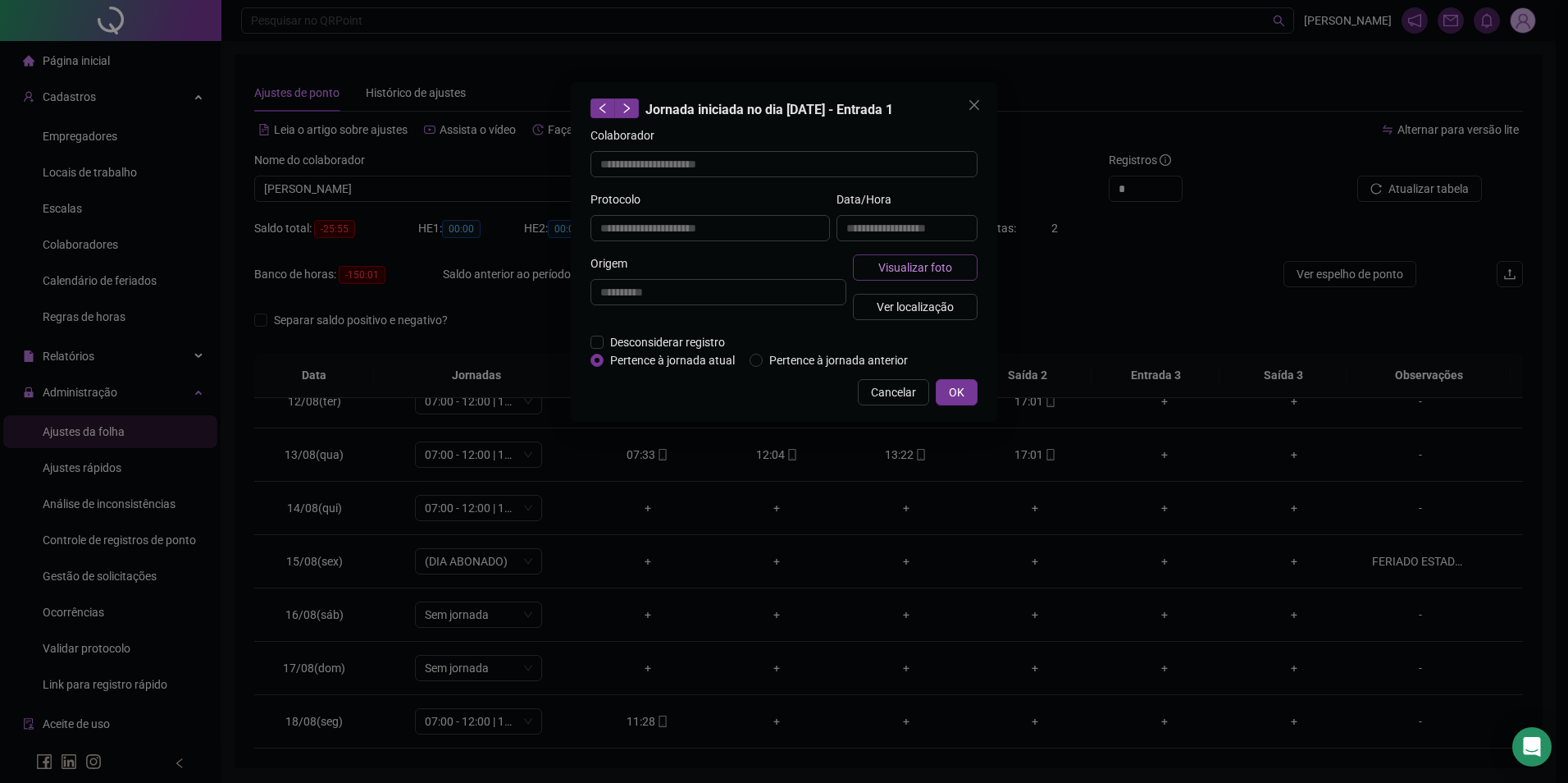
click at [893, 274] on span "Visualizar foto" at bounding box center [915, 267] width 74 height 18
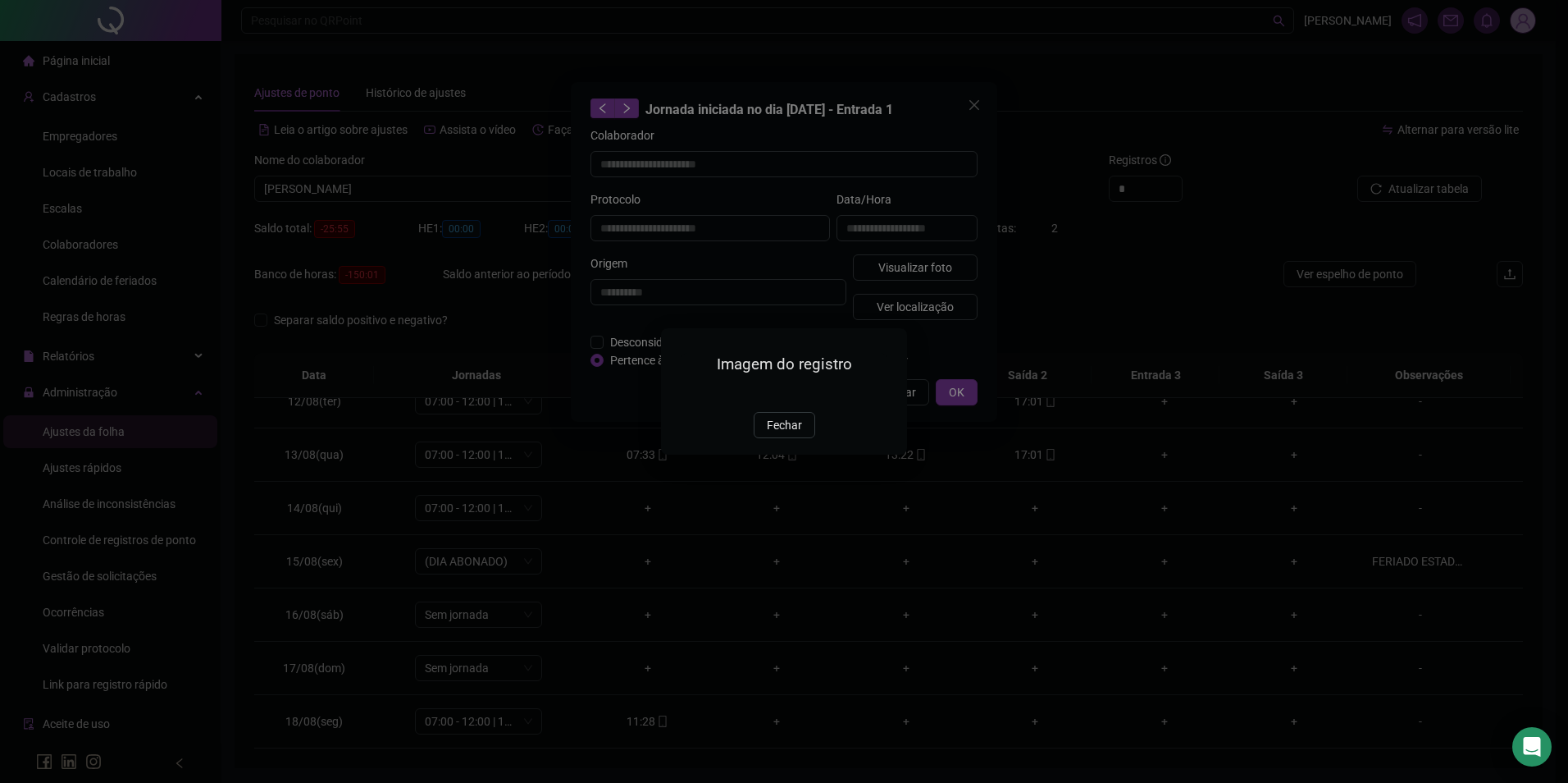
click at [681, 394] on img at bounding box center [681, 394] width 0 height 0
click at [766, 438] on button "Fechar" at bounding box center [784, 425] width 62 height 27
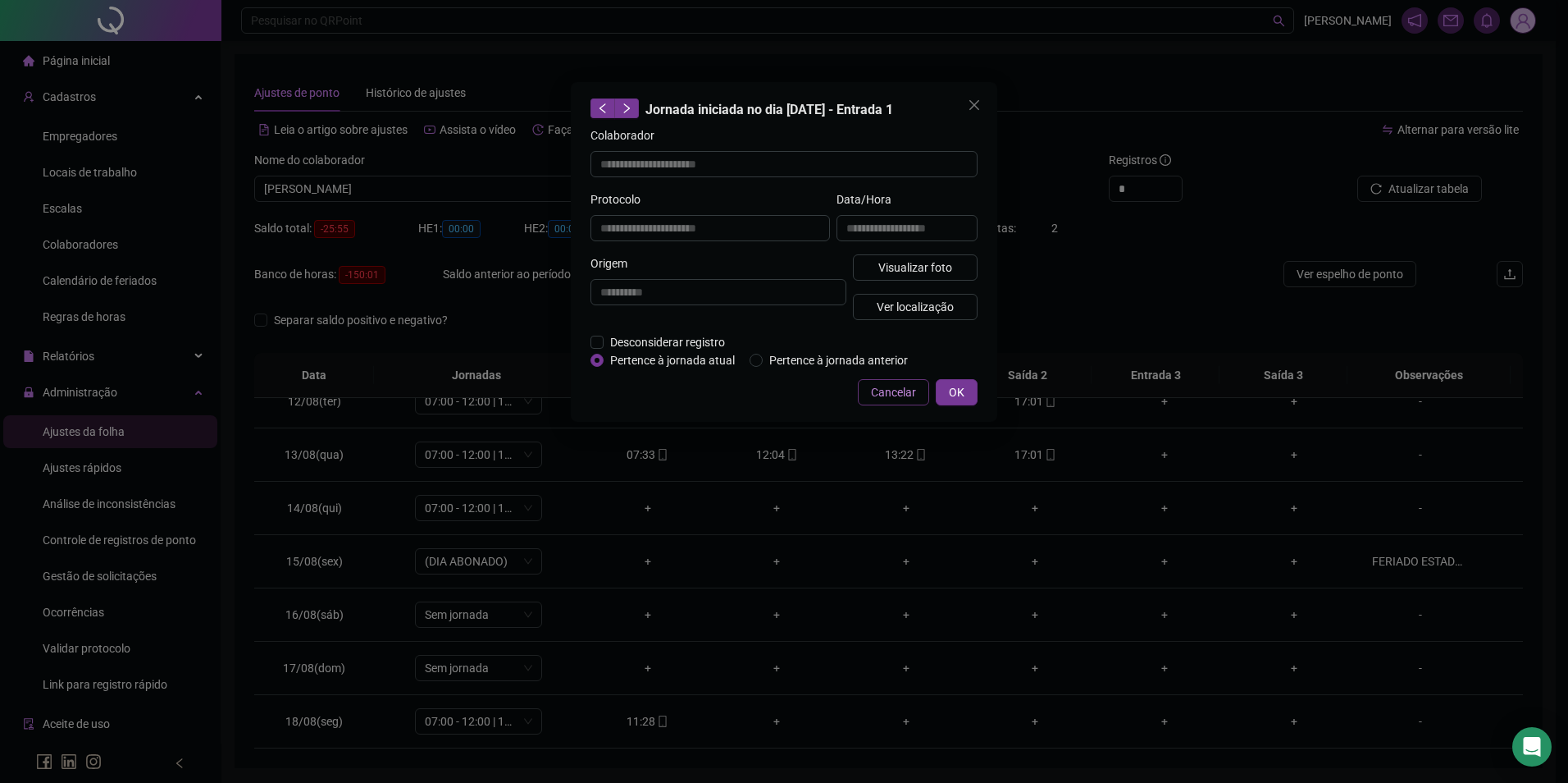
click at [883, 389] on span "Cancelar" at bounding box center [894, 392] width 45 height 18
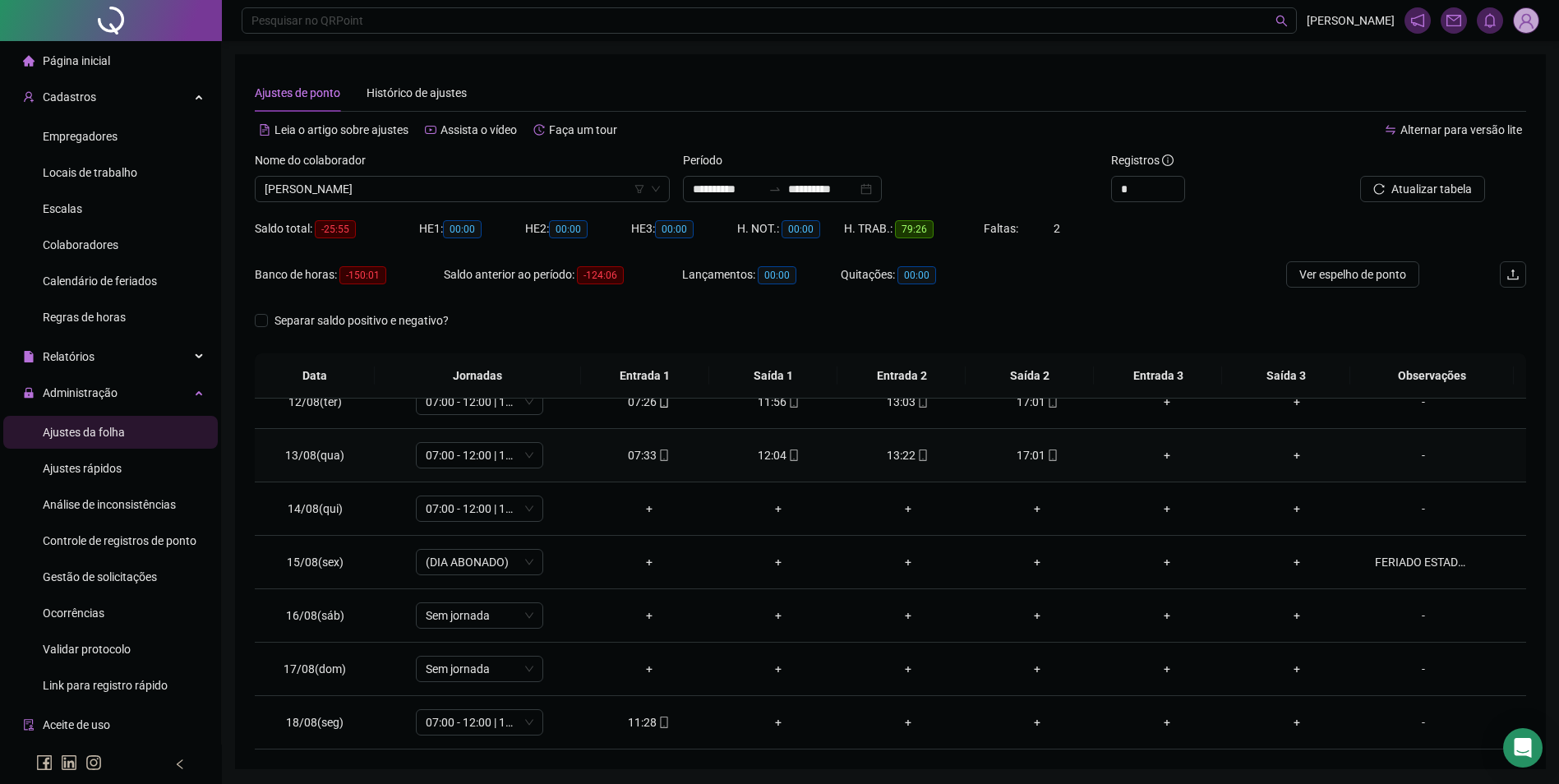
click at [1033, 451] on div "17:01" at bounding box center [1037, 455] width 103 height 18
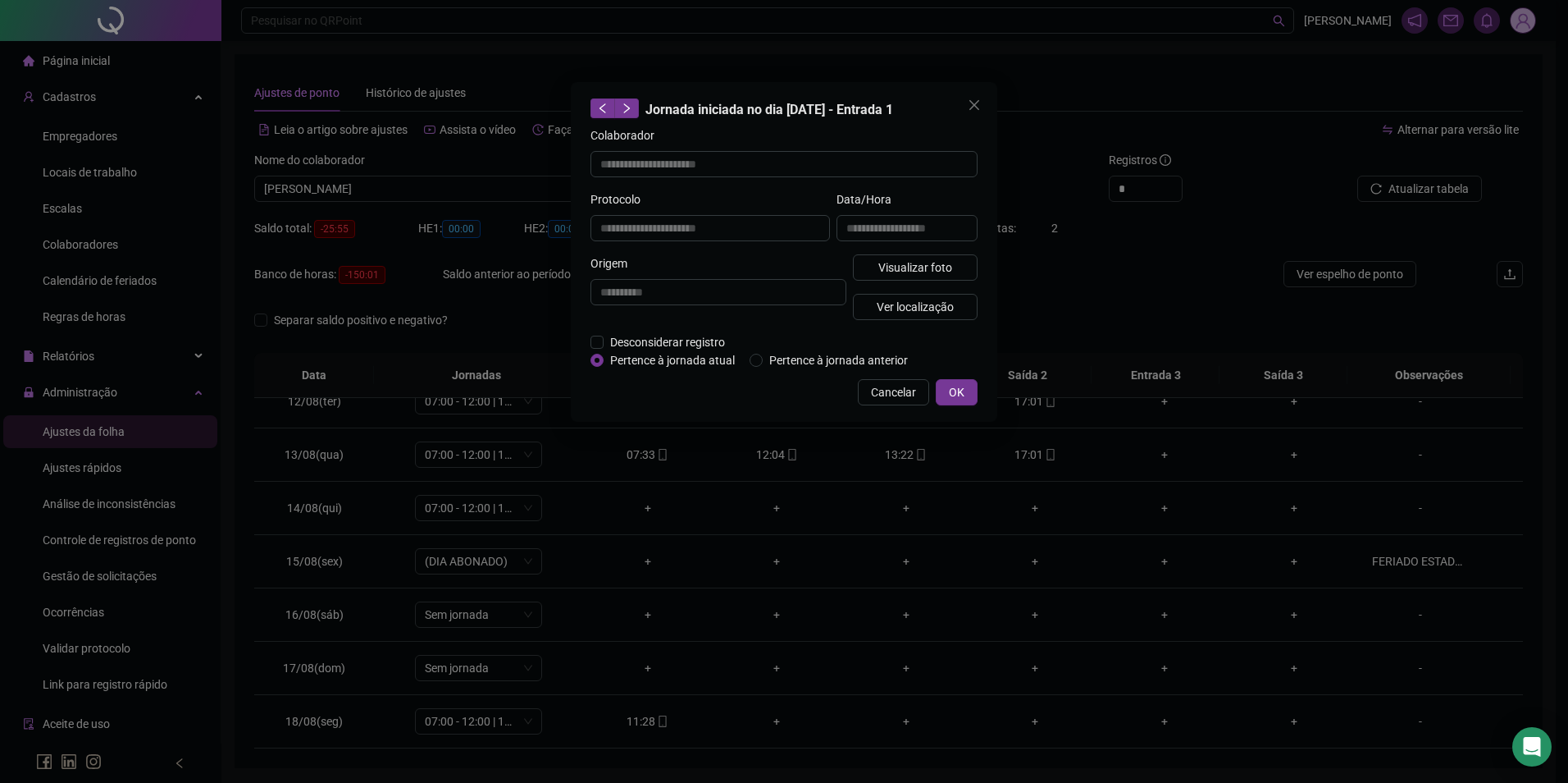
type input "**********"
click at [894, 269] on span "Visualizar foto" at bounding box center [915, 267] width 74 height 18
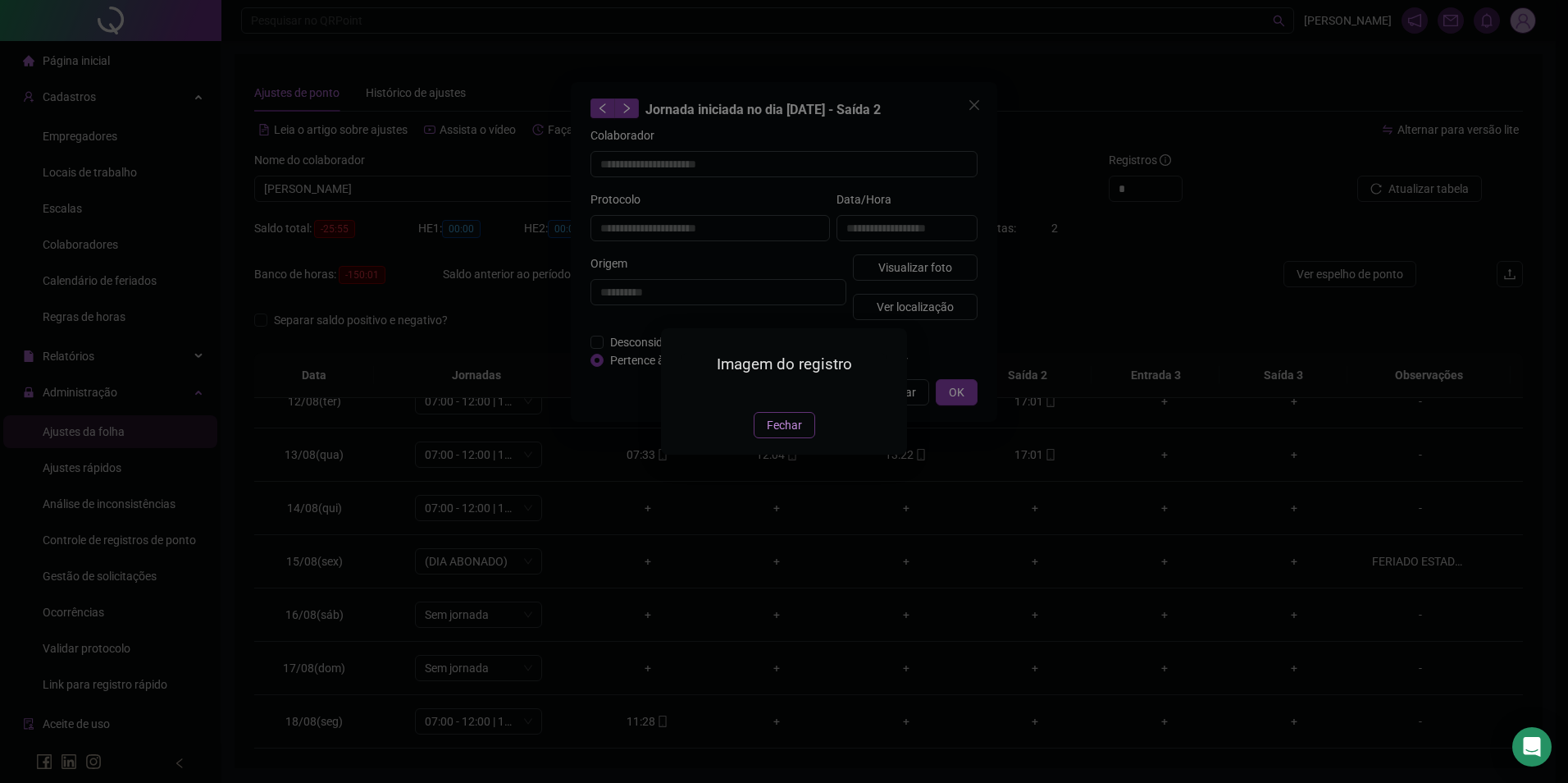
click at [785, 435] on span "Fechar" at bounding box center [784, 425] width 35 height 18
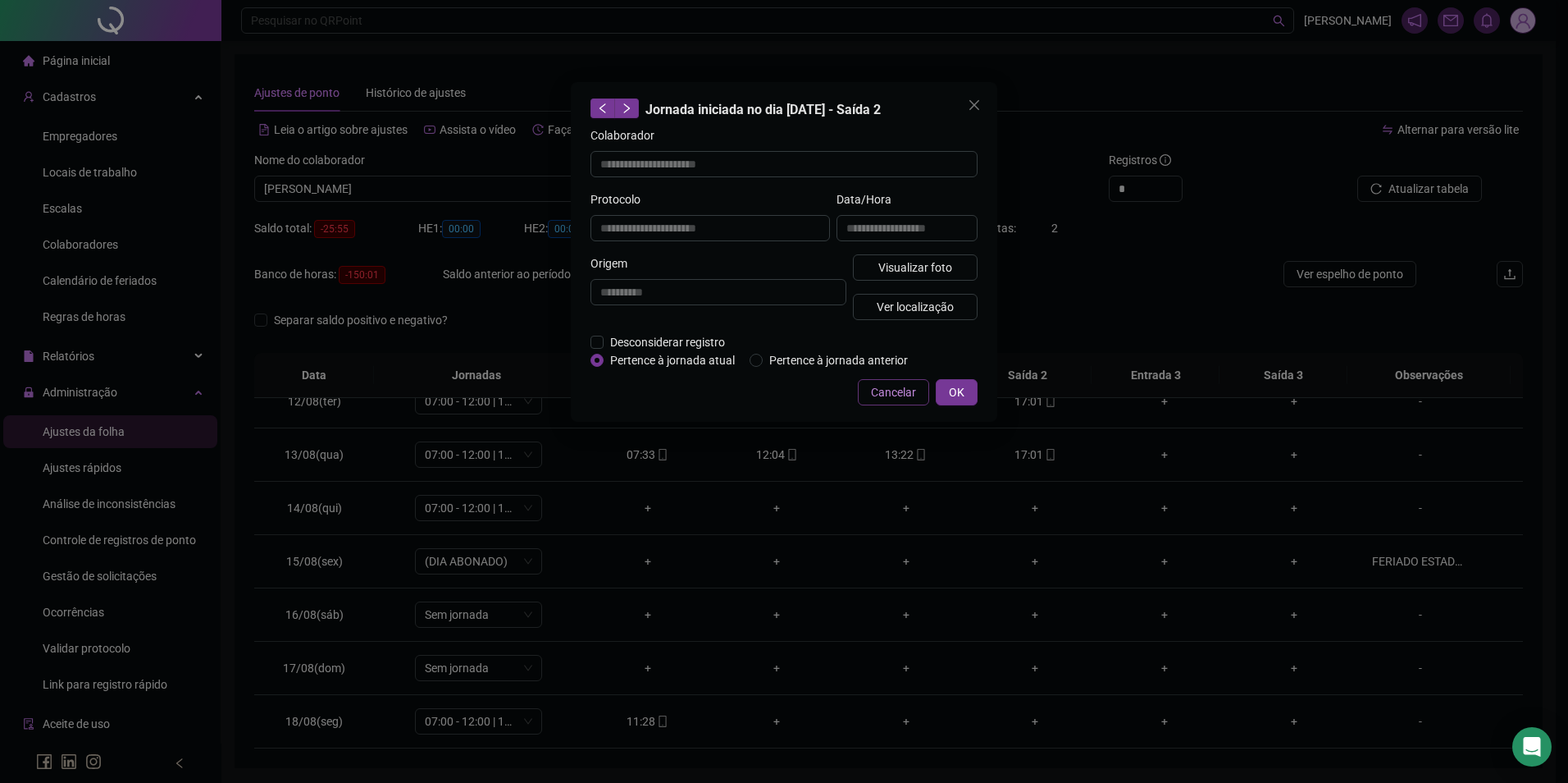
click at [894, 384] on span "Cancelar" at bounding box center [894, 392] width 45 height 18
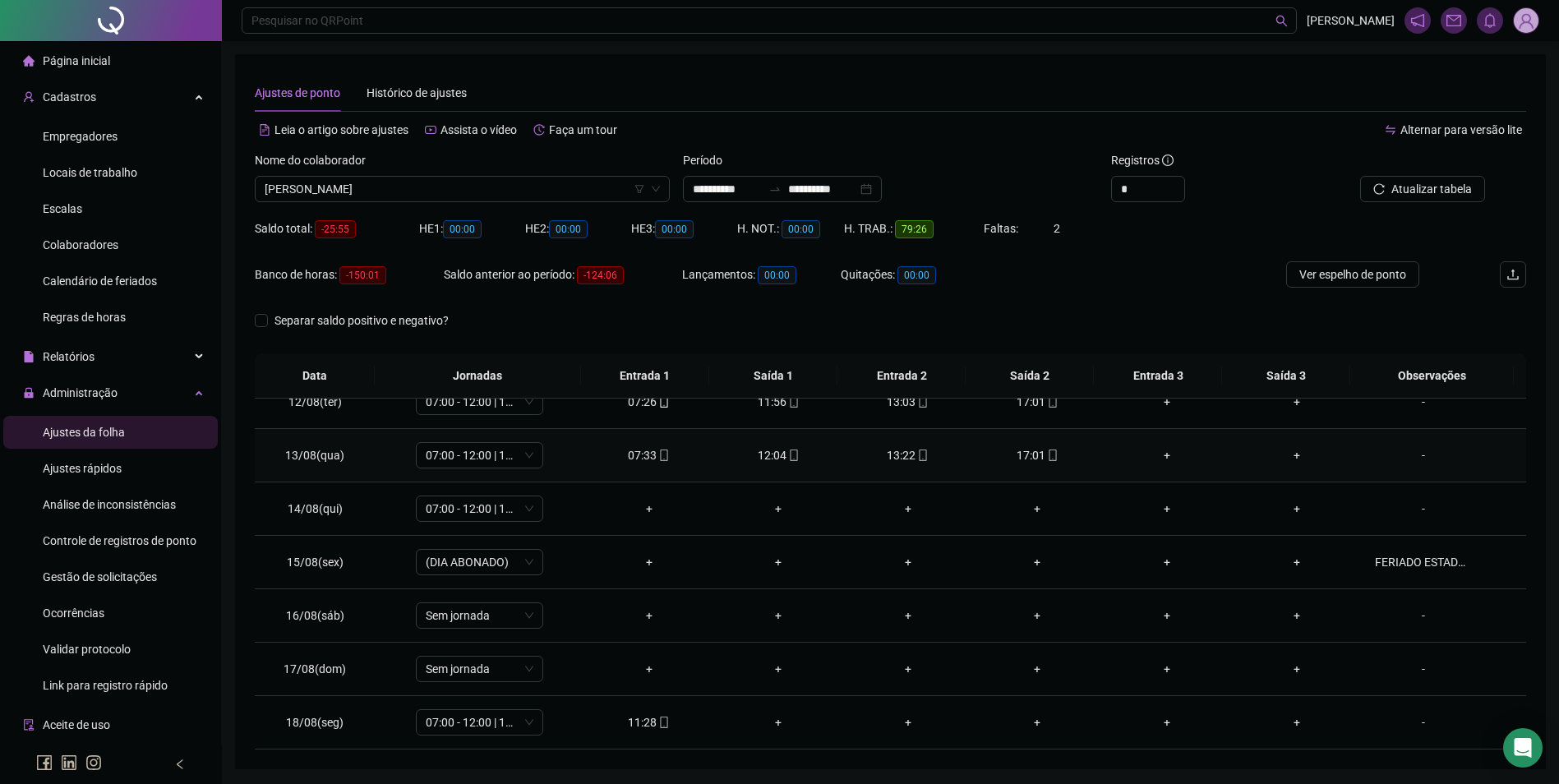
click at [923, 449] on div "13:22" at bounding box center [908, 455] width 103 height 18
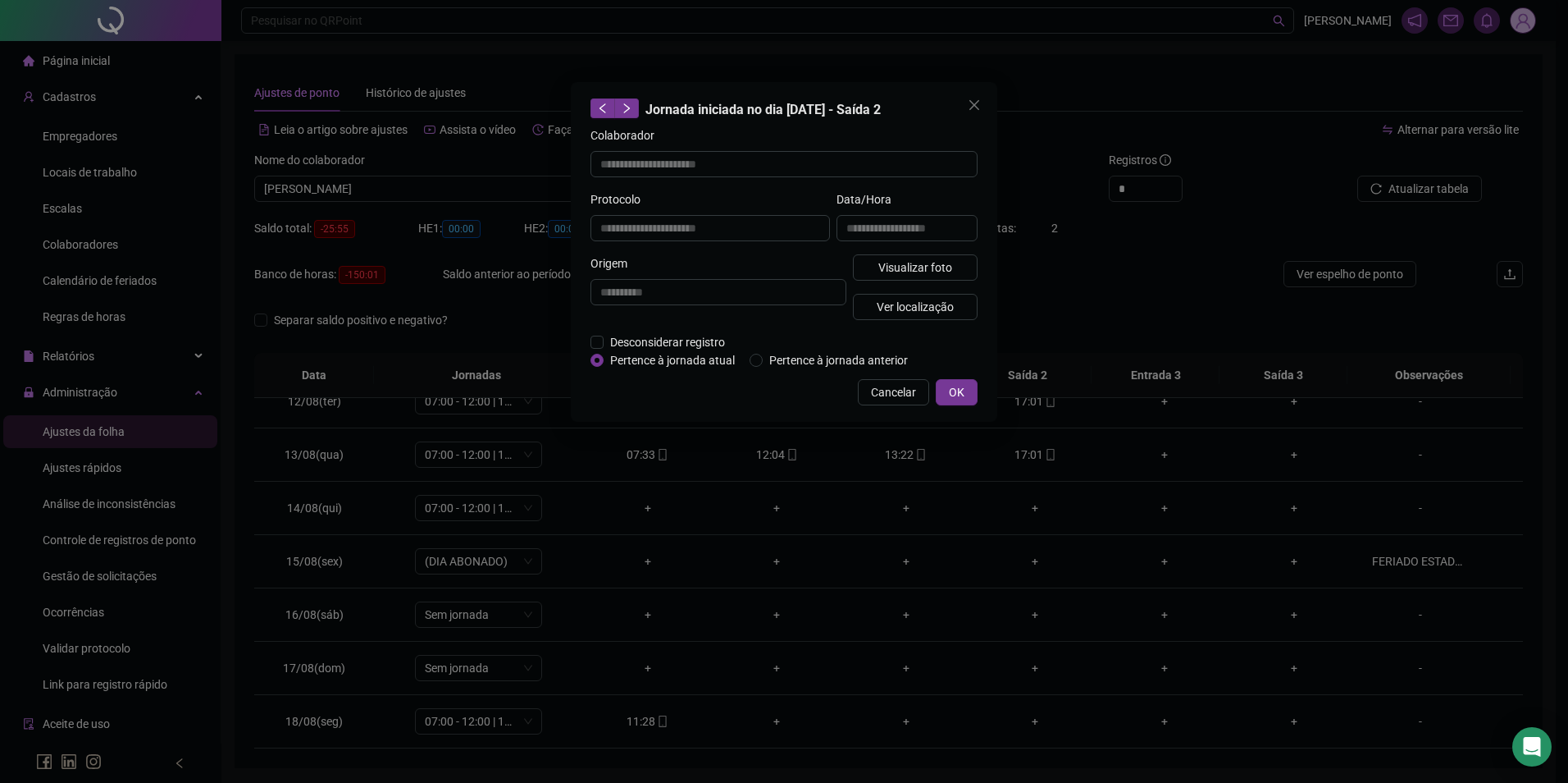
type input "**********"
click at [887, 279] on button "Visualizar foto" at bounding box center [916, 268] width 125 height 27
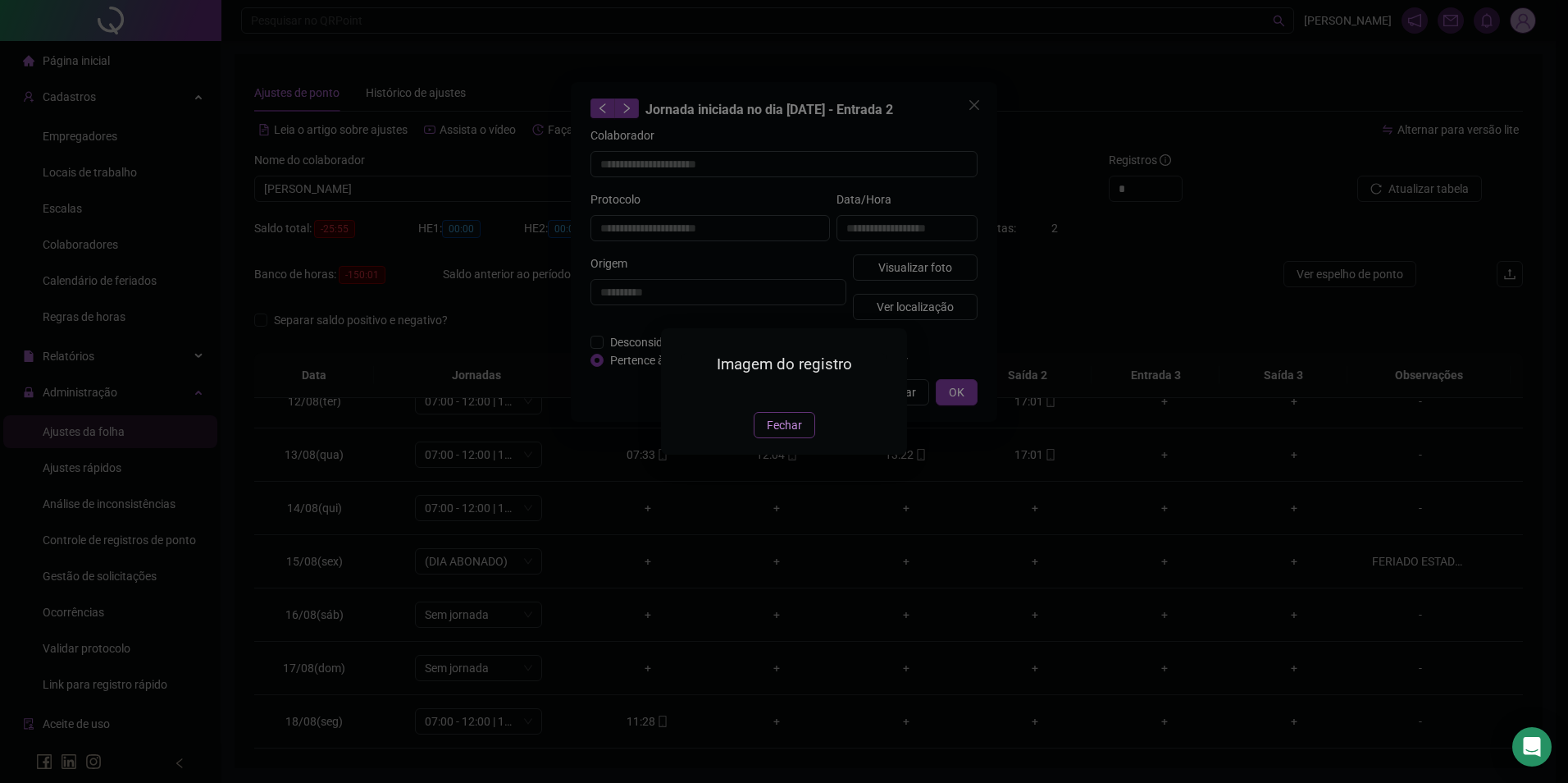
click at [787, 438] on button "Fechar" at bounding box center [784, 425] width 62 height 27
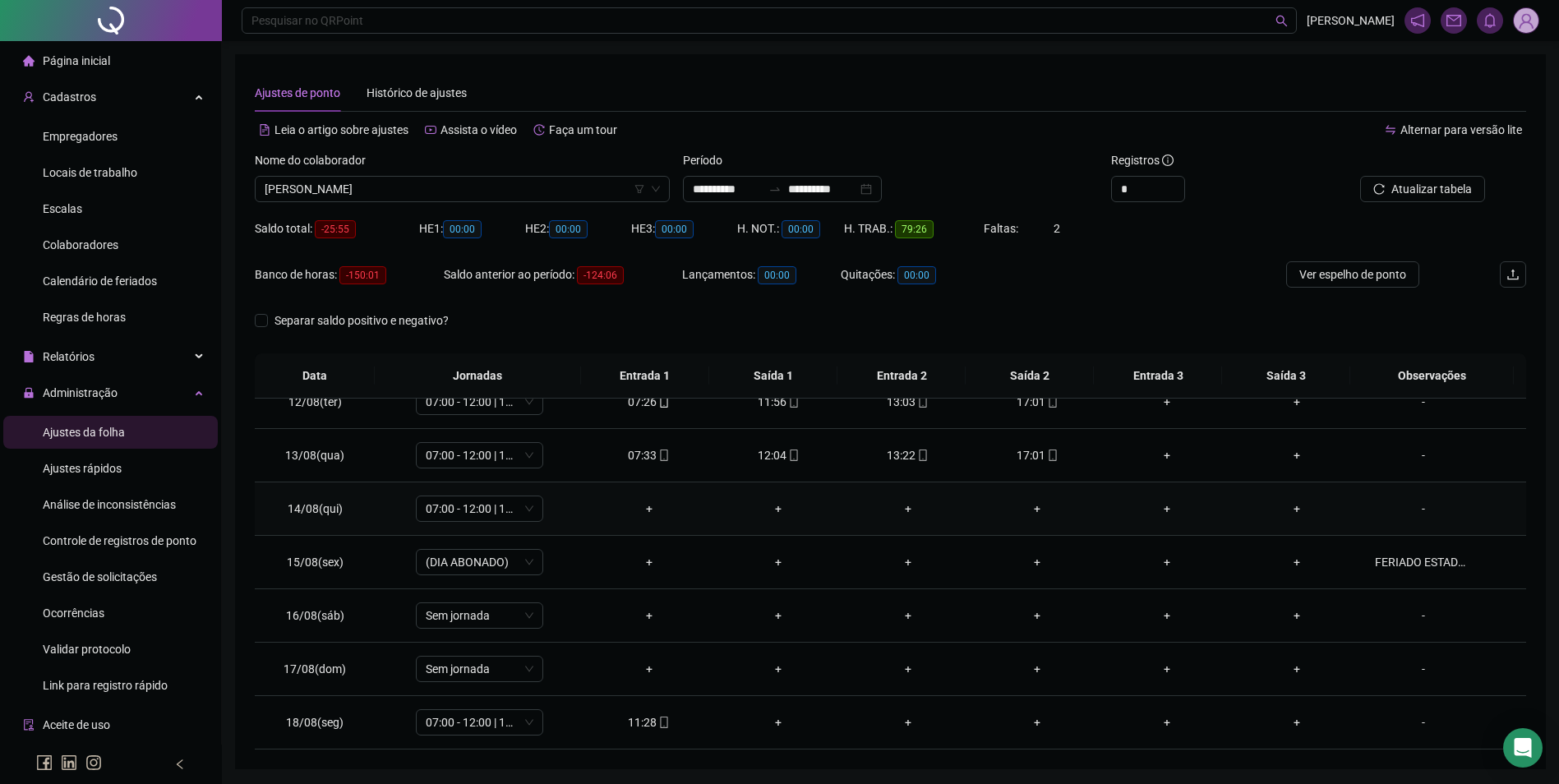
click at [1417, 512] on div "-" at bounding box center [1423, 508] width 97 height 18
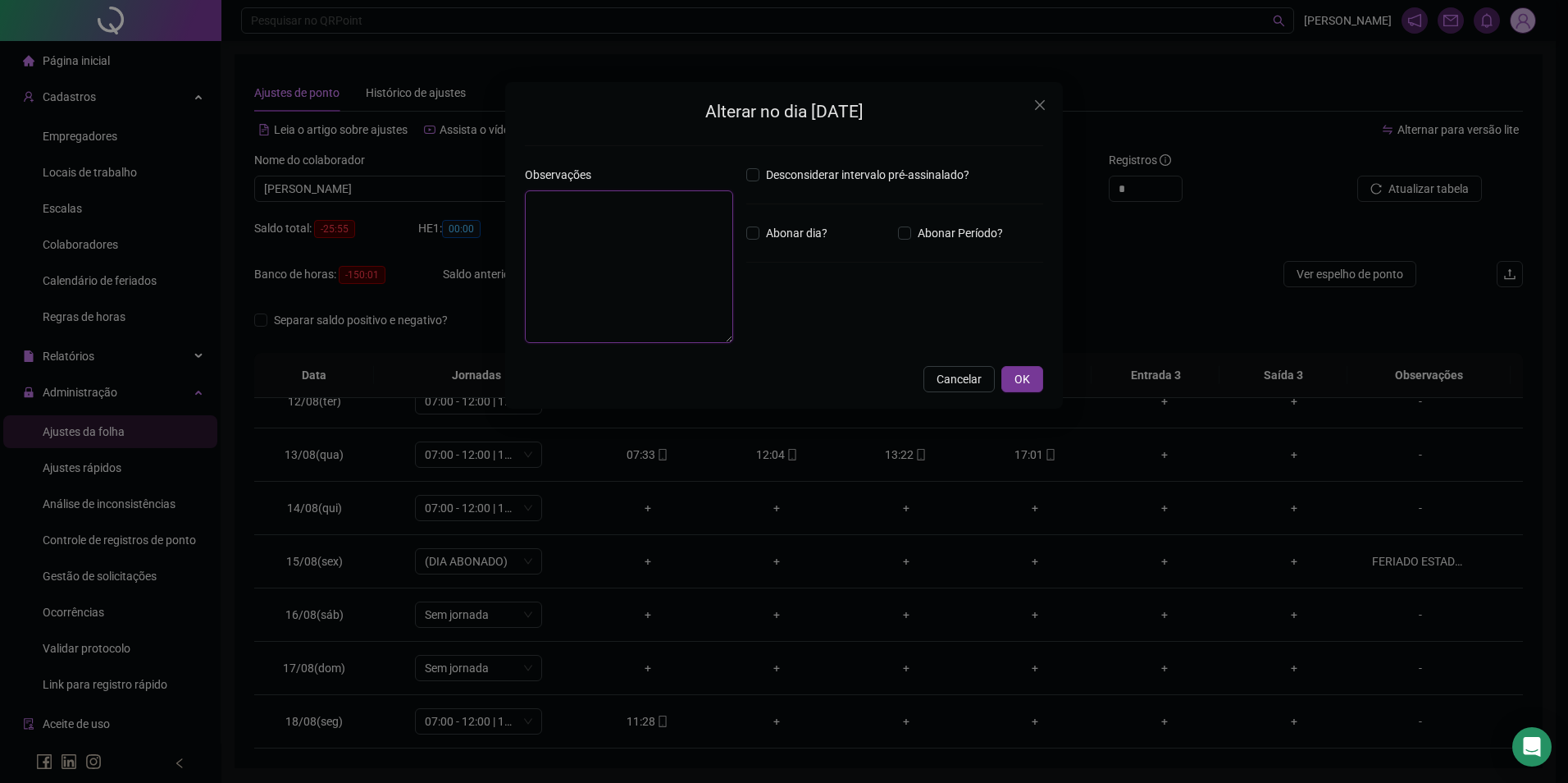
click at [586, 225] on textarea at bounding box center [629, 266] width 208 height 152
type textarea "*****"
click at [1013, 378] on button "OK" at bounding box center [1022, 380] width 42 height 27
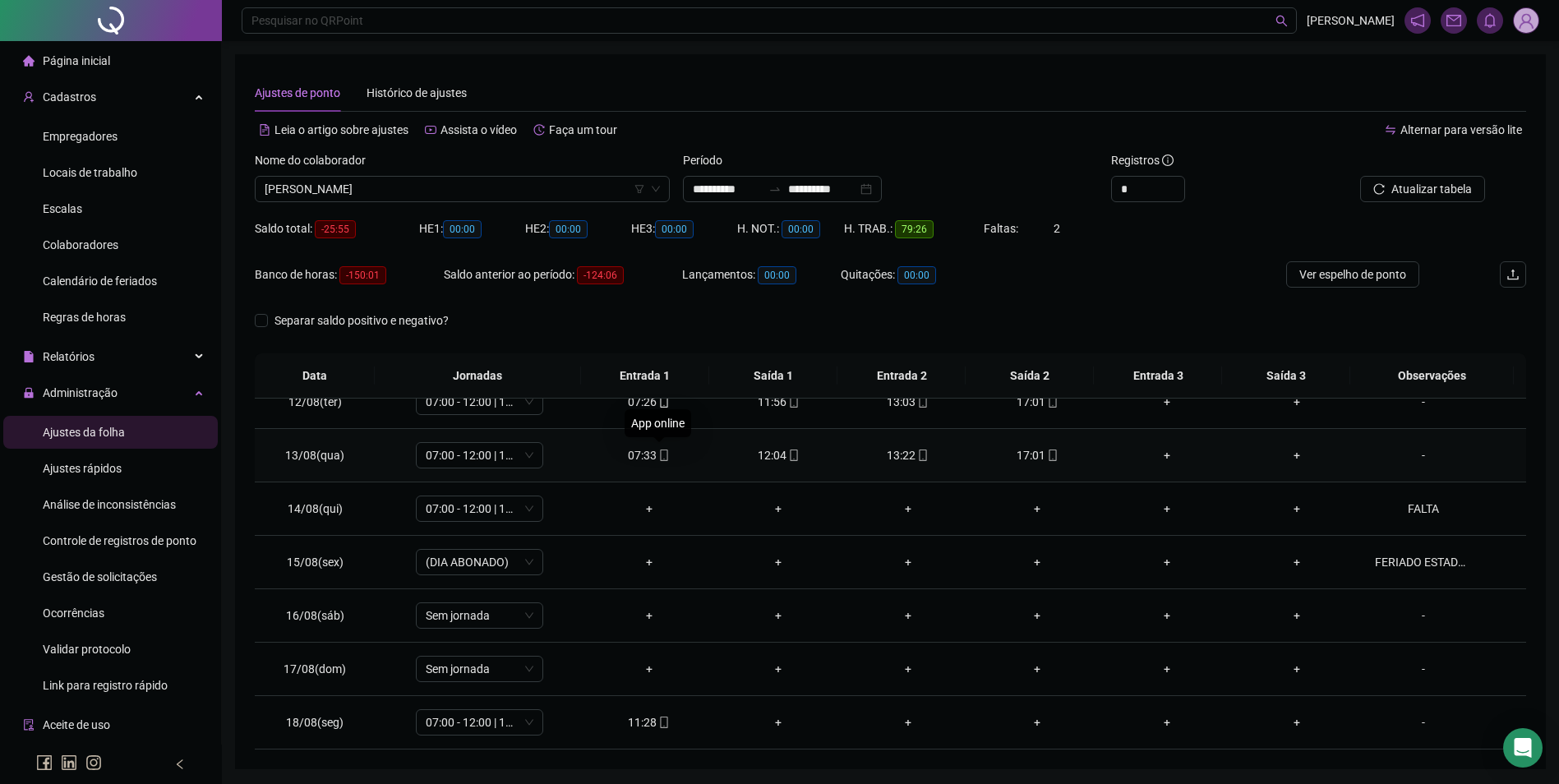
click at [658, 455] on icon "mobile" at bounding box center [664, 455] width 11 height 11
type input "**********"
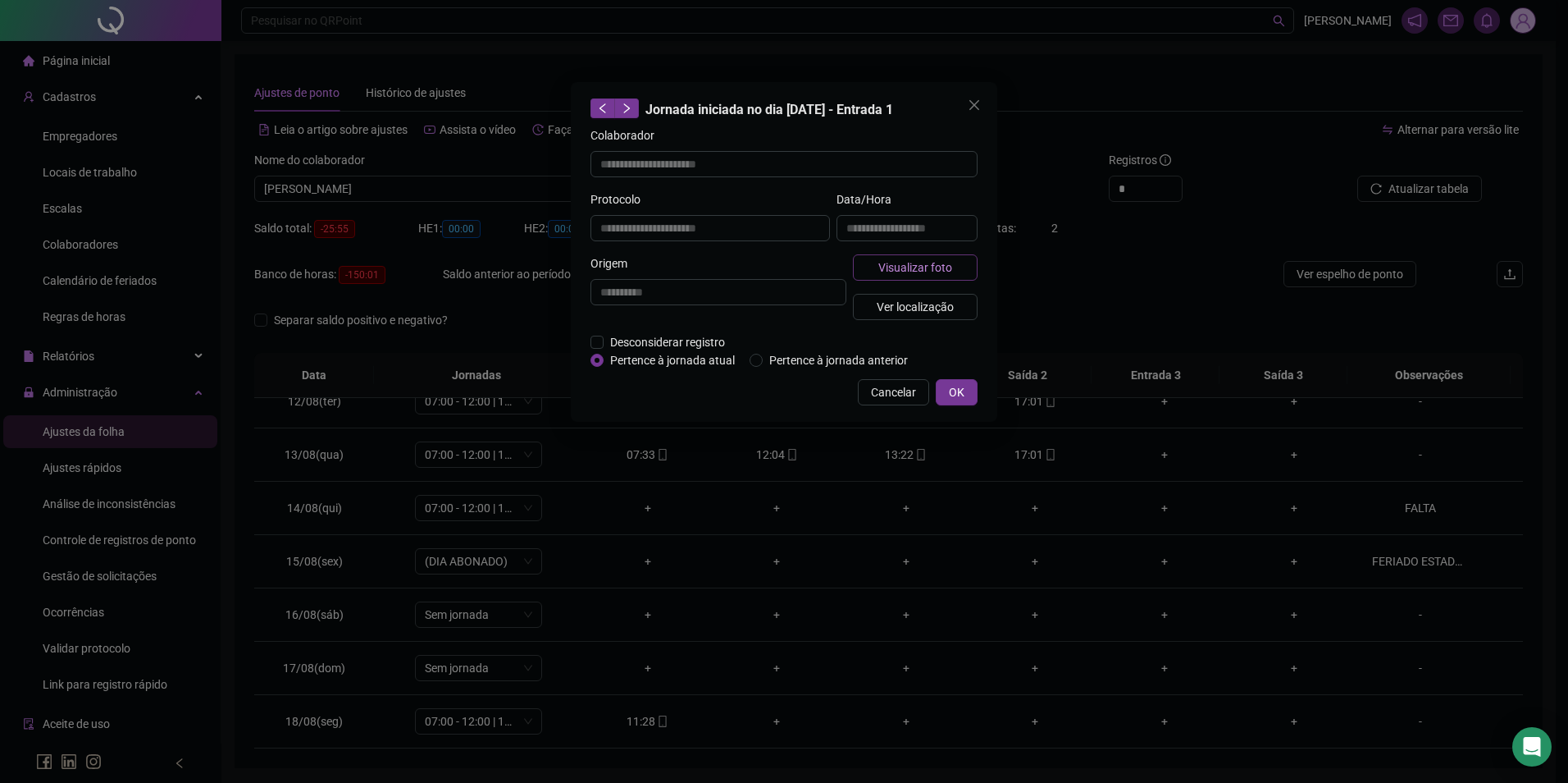
click at [900, 278] on button "Visualizar foto" at bounding box center [916, 268] width 125 height 27
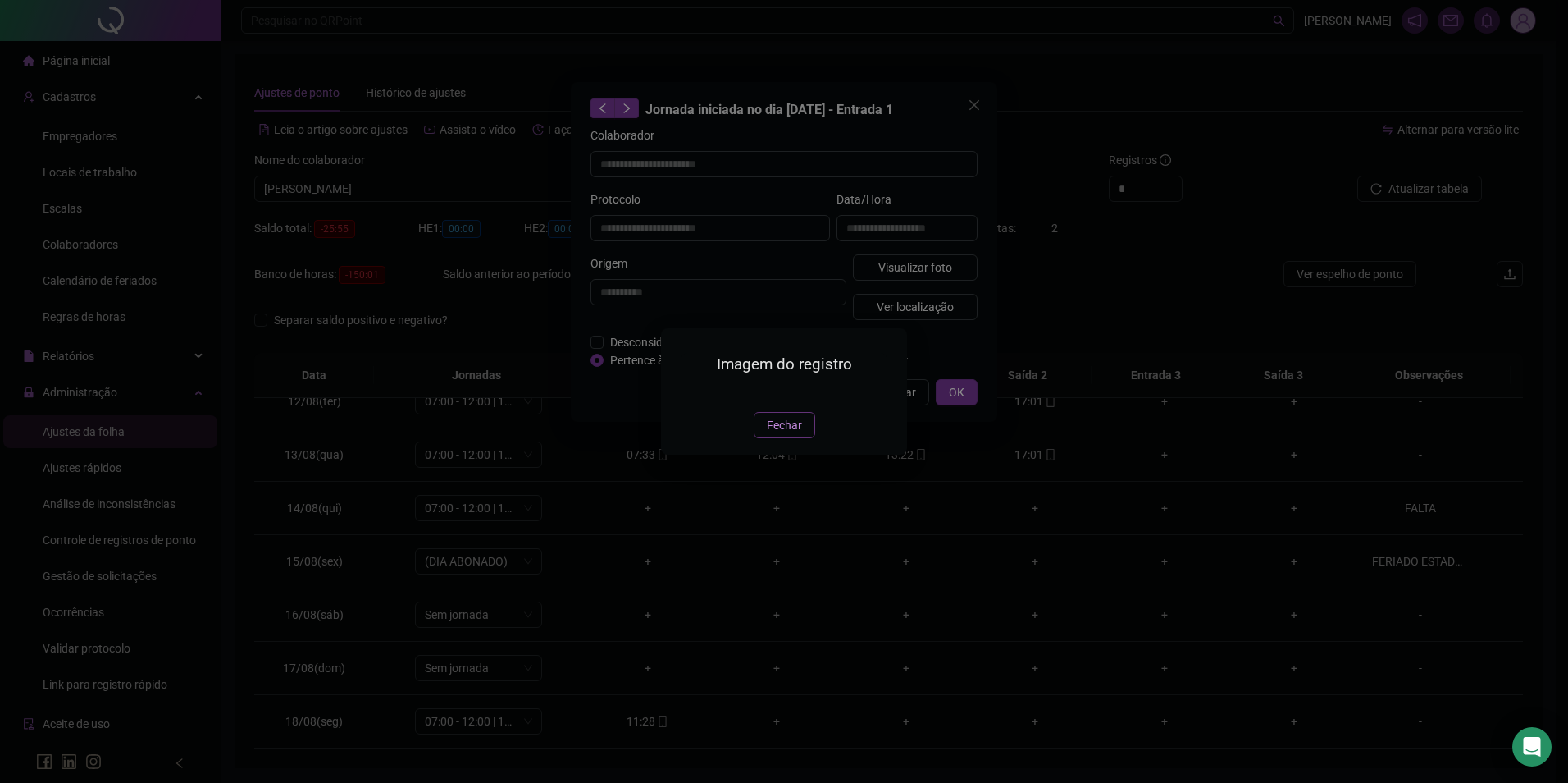
click at [785, 435] on span "Fechar" at bounding box center [784, 425] width 35 height 18
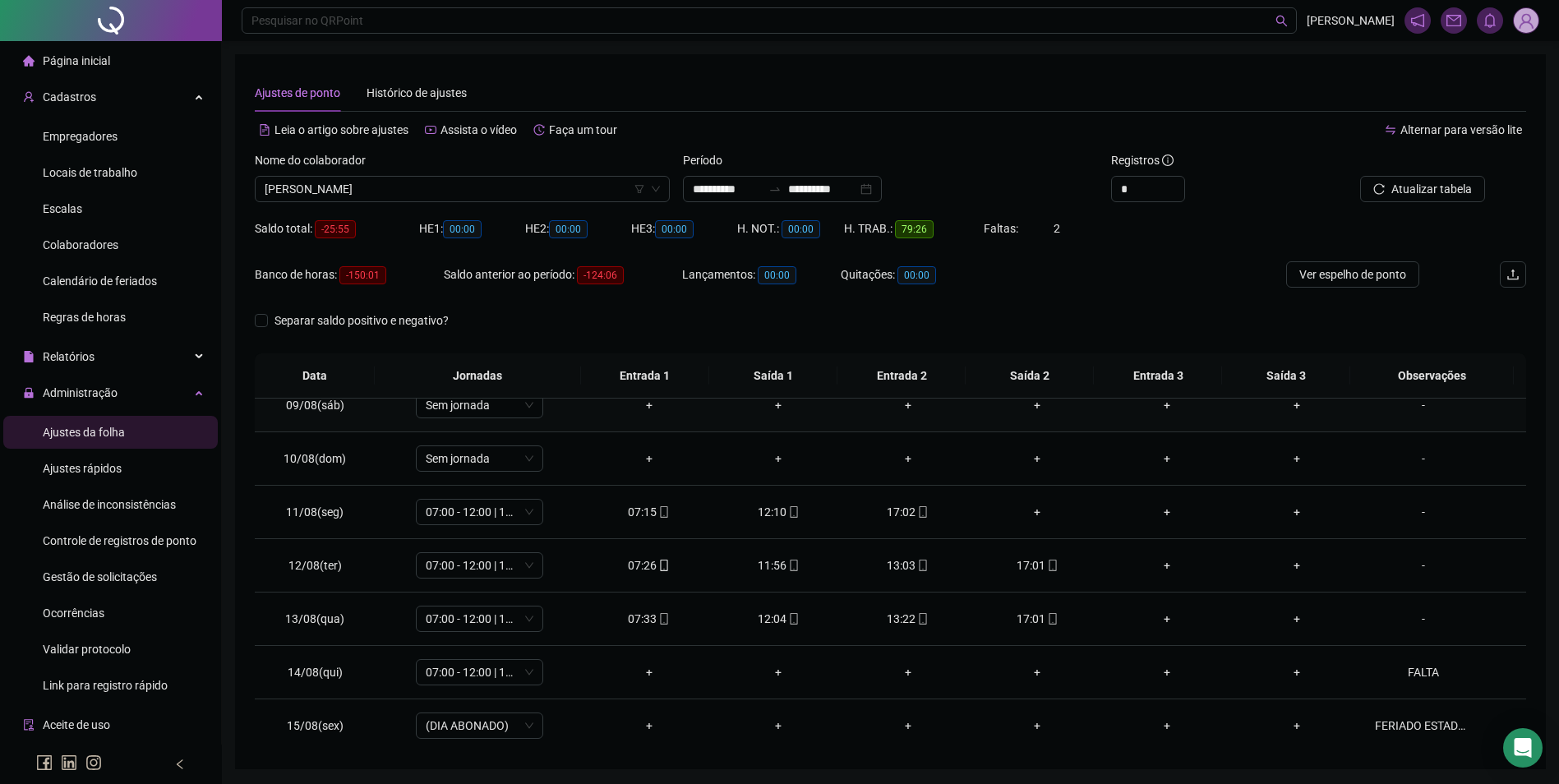
scroll to position [447, 0]
click at [664, 513] on icon "mobile" at bounding box center [664, 513] width 8 height 11
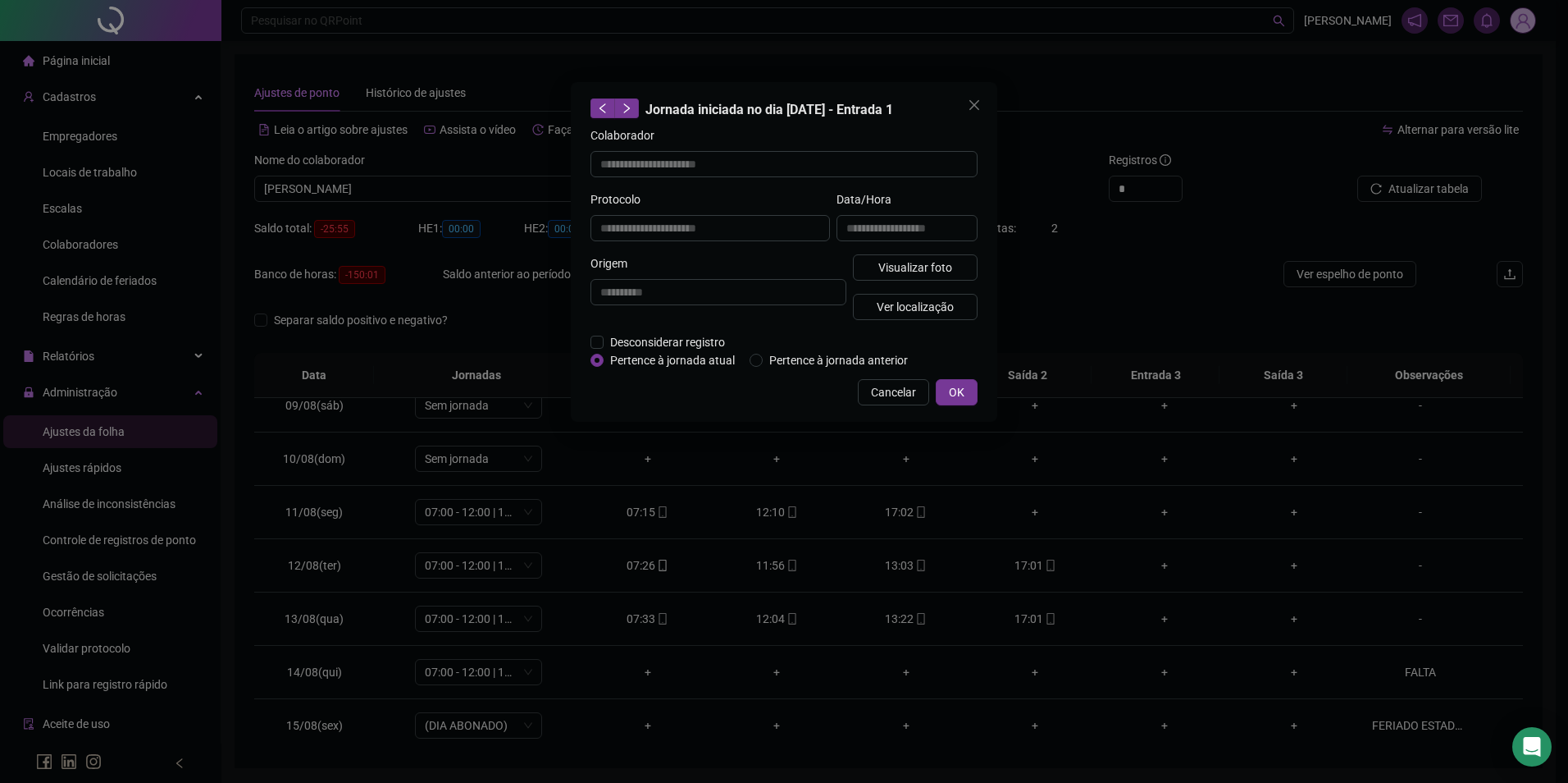
type input "**********"
click at [940, 258] on span "Visualizar foto" at bounding box center [915, 267] width 74 height 18
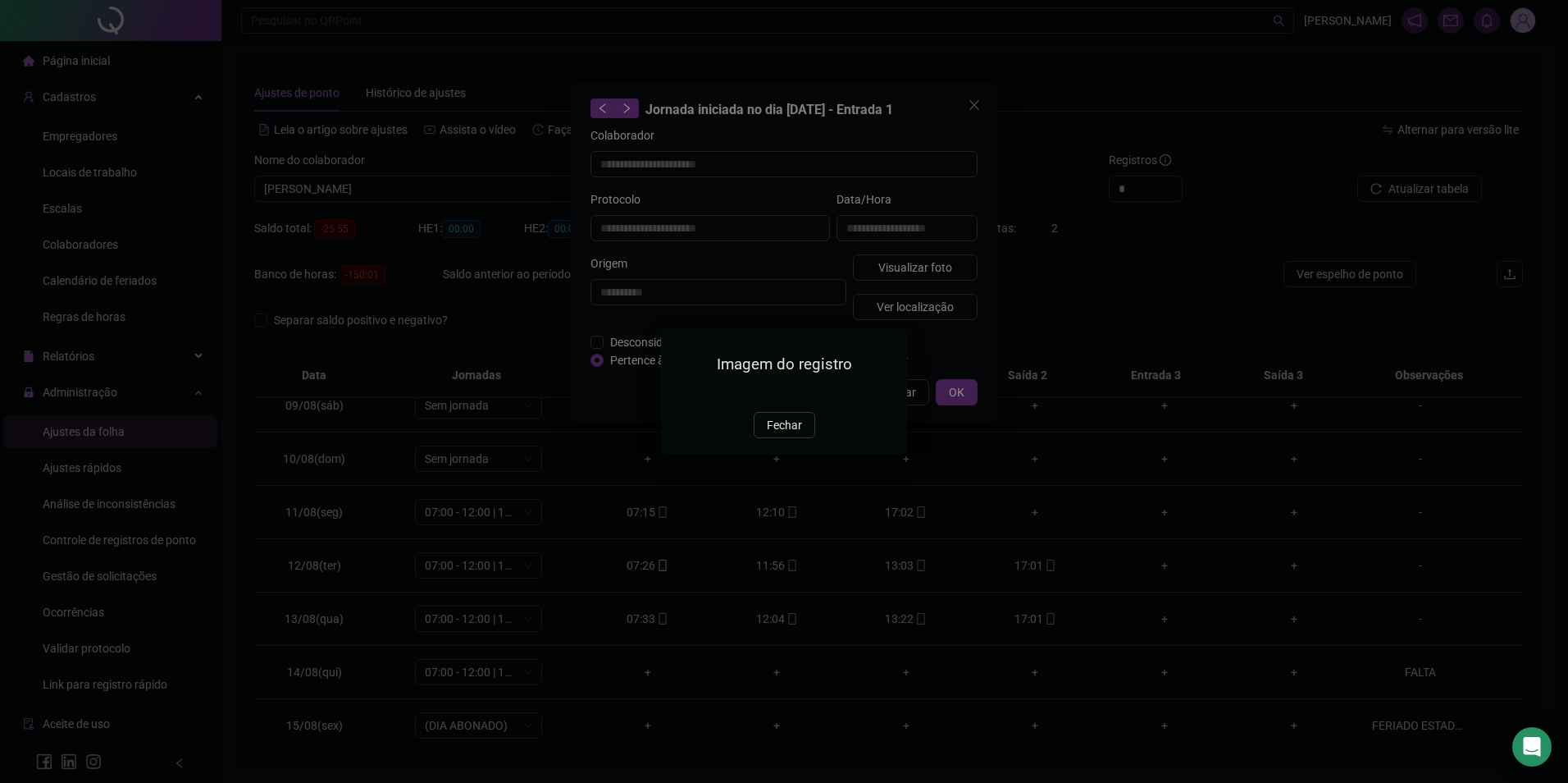
click at [681, 394] on img at bounding box center [681, 394] width 0 height 0
click at [783, 435] on span "Fechar" at bounding box center [784, 425] width 35 height 18
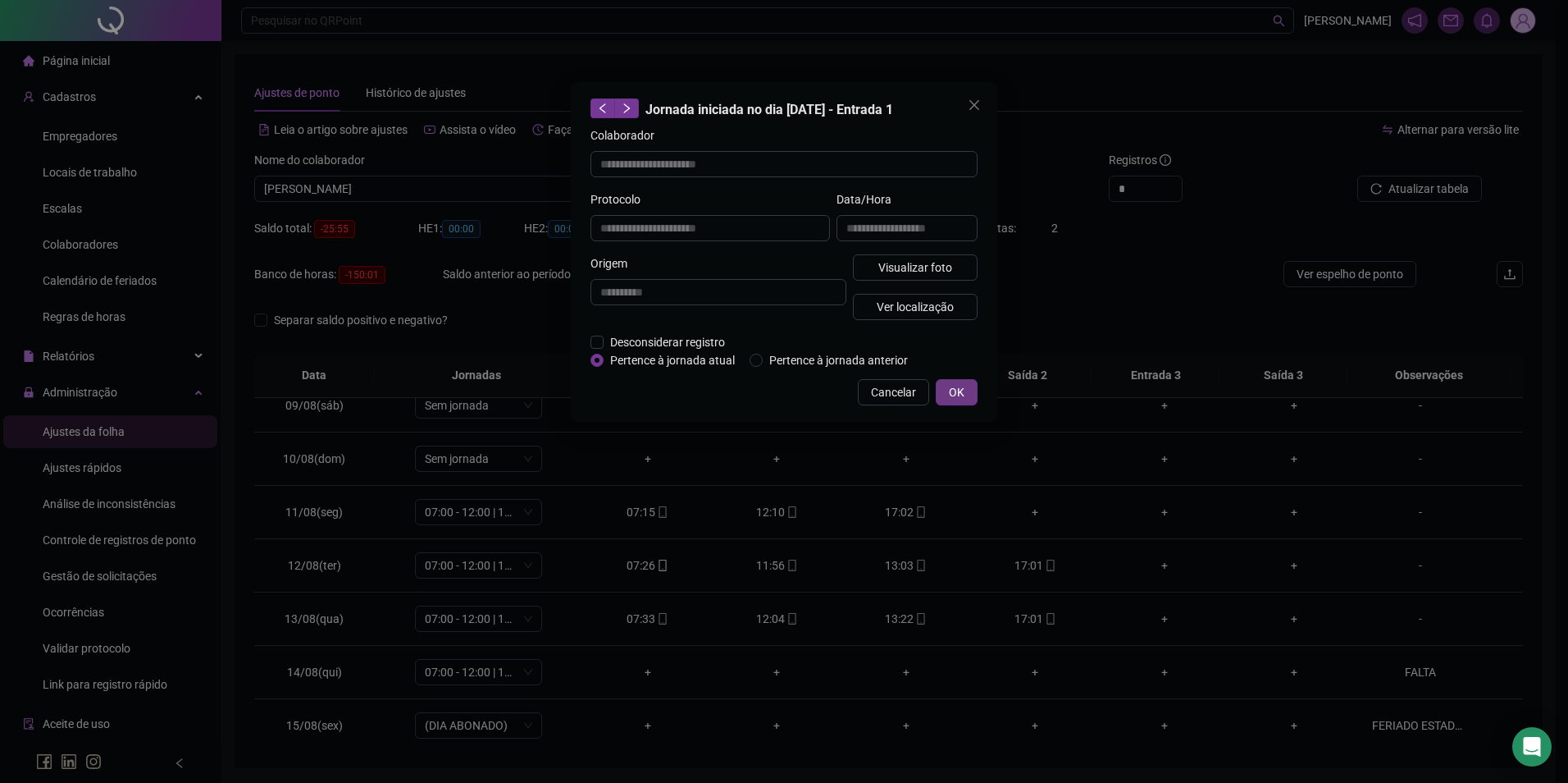
click at [957, 391] on span "OK" at bounding box center [957, 392] width 15 height 18
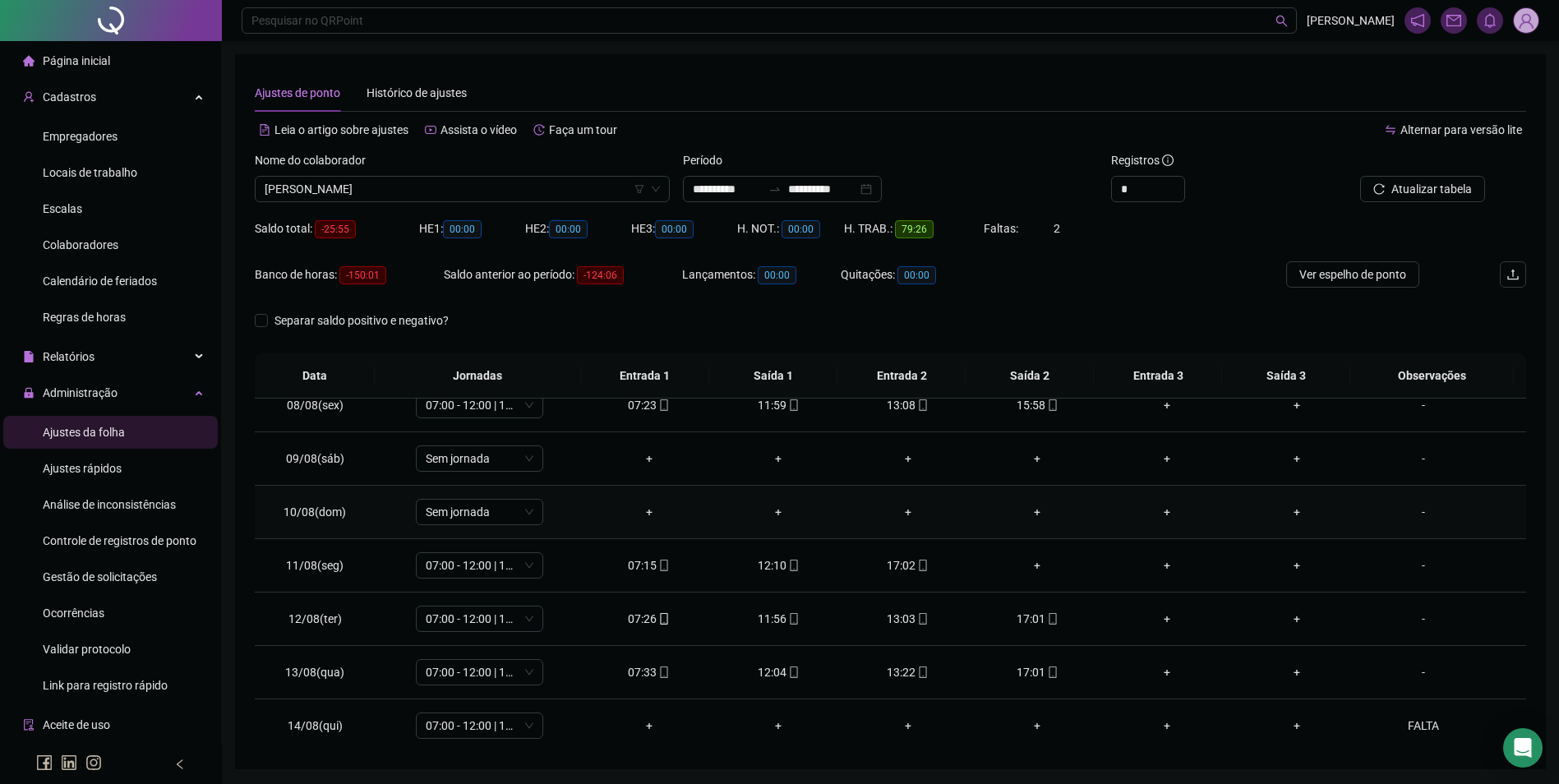
scroll to position [364, 0]
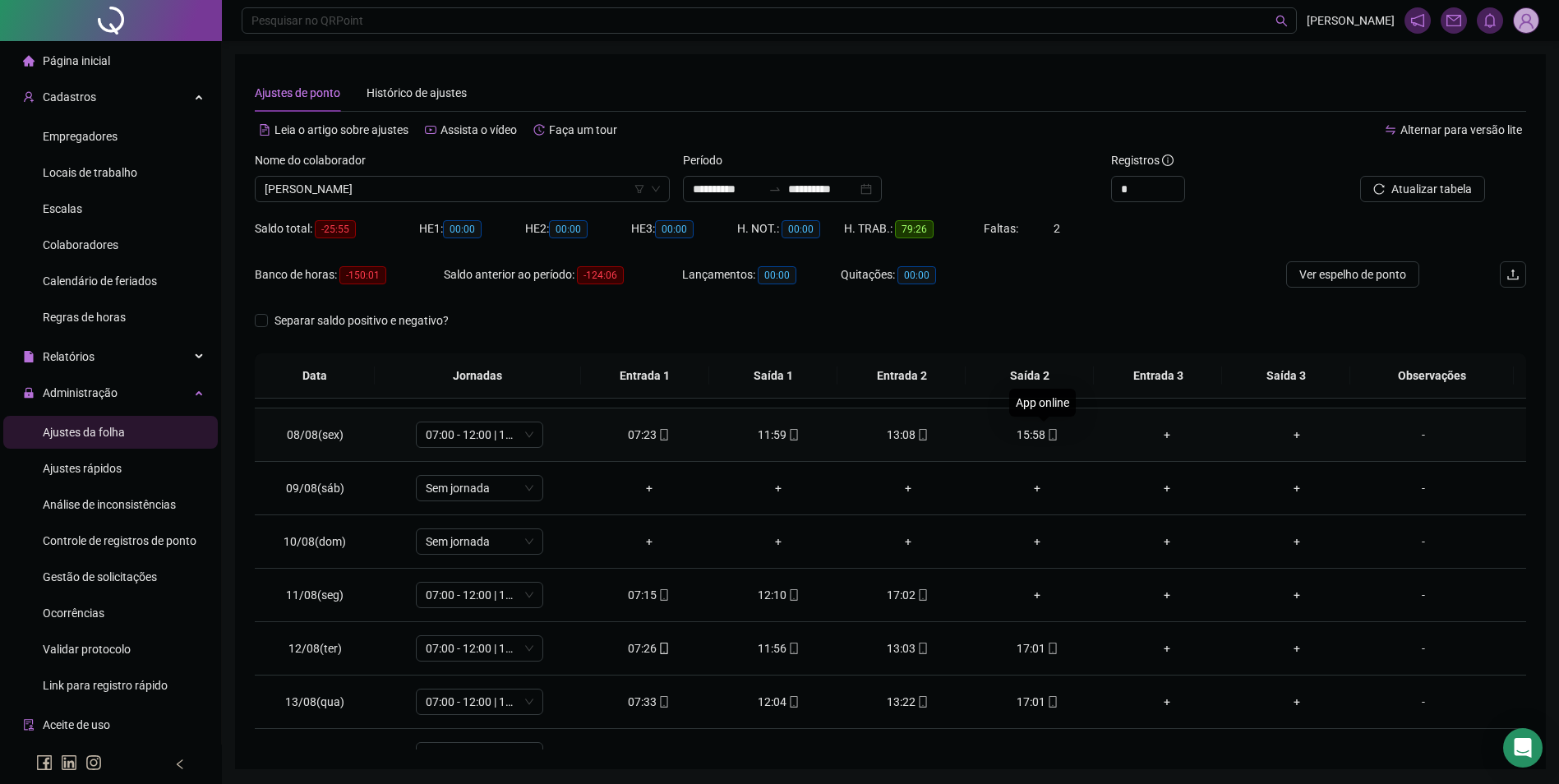
click at [1047, 437] on icon "mobile" at bounding box center [1053, 435] width 11 height 11
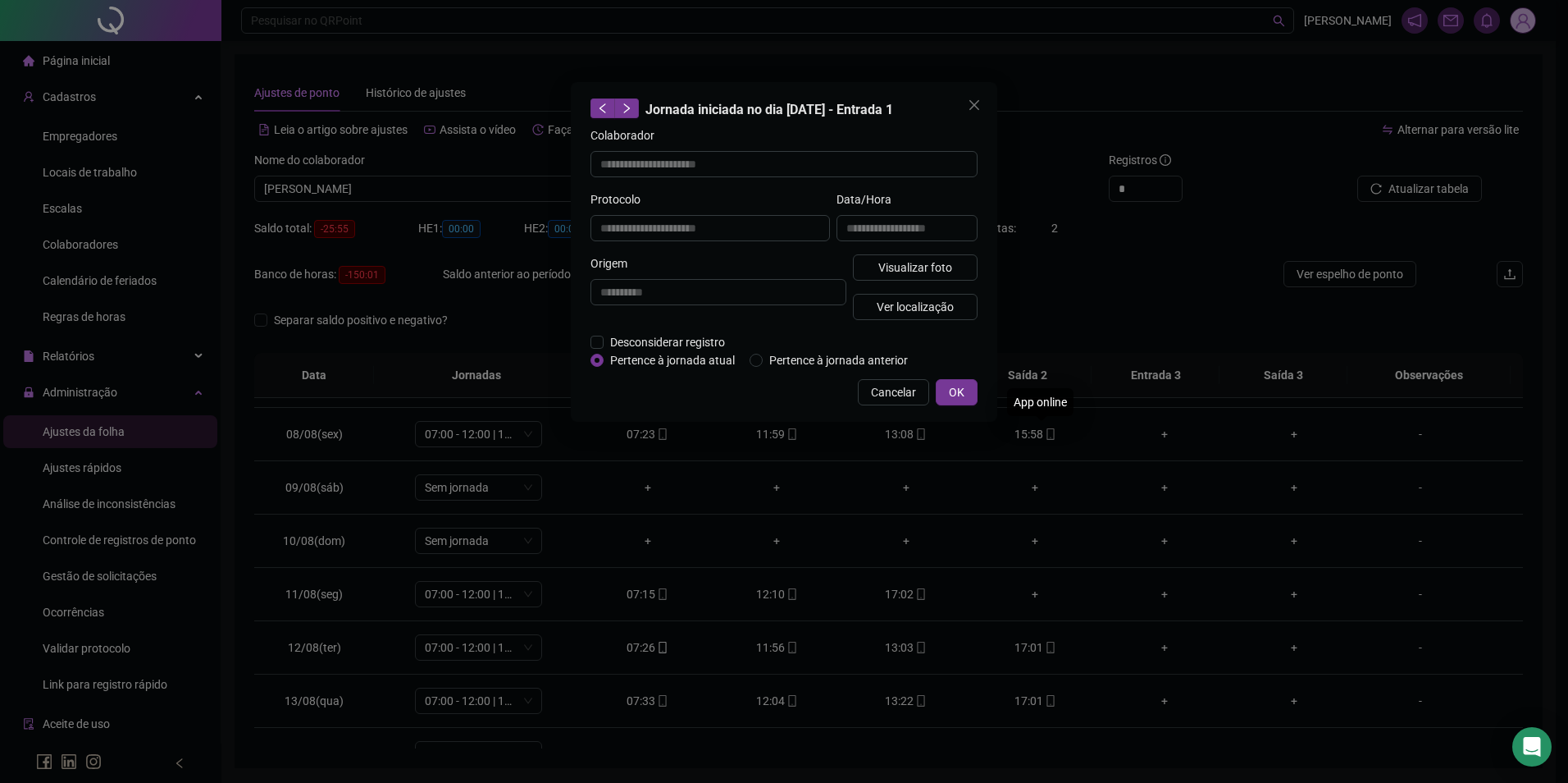
type input "**********"
click at [942, 272] on span "Visualizar foto" at bounding box center [915, 267] width 74 height 18
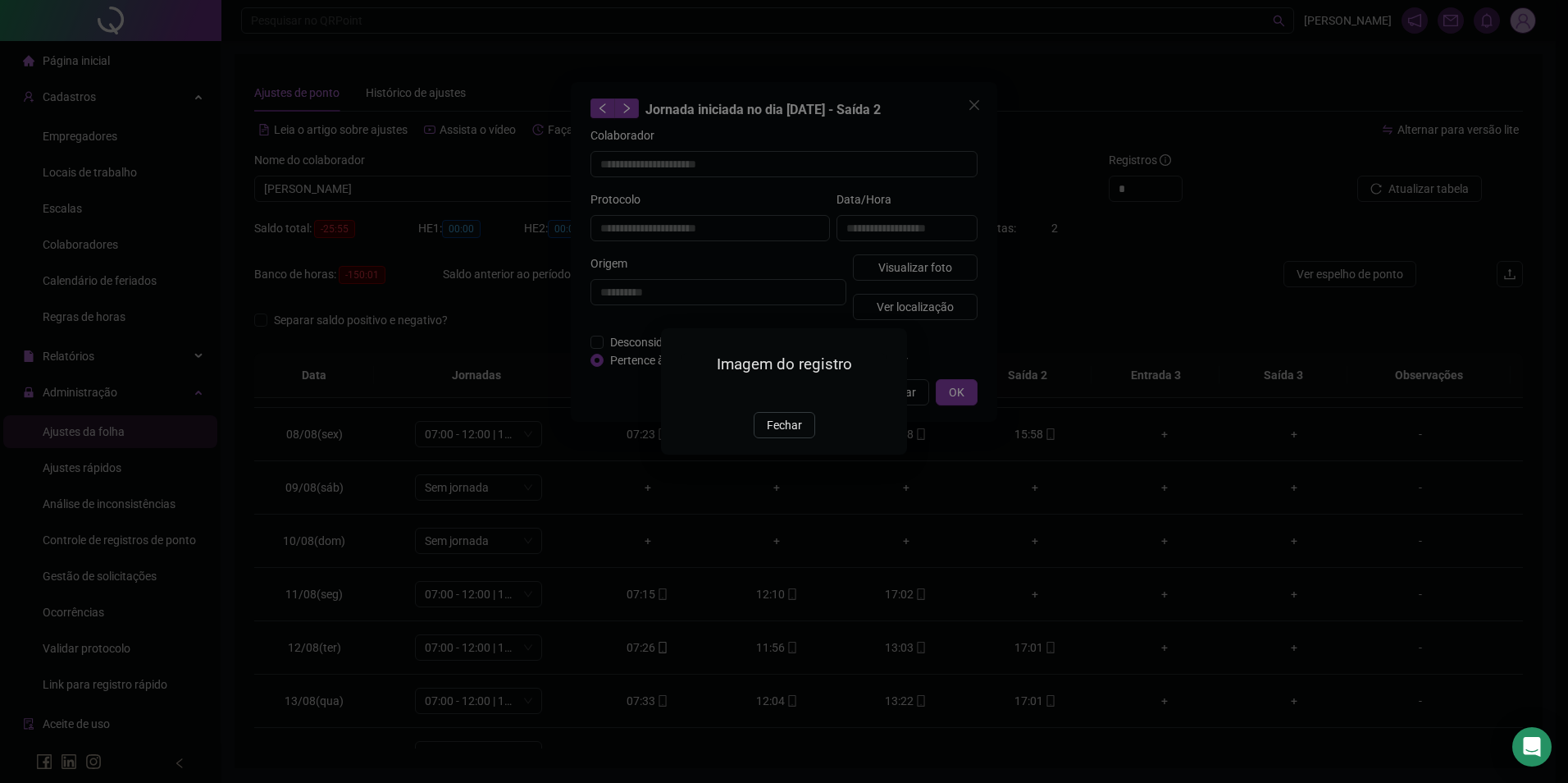
click at [681, 394] on img at bounding box center [681, 394] width 0 height 0
click at [799, 435] on span "Fechar" at bounding box center [784, 425] width 35 height 18
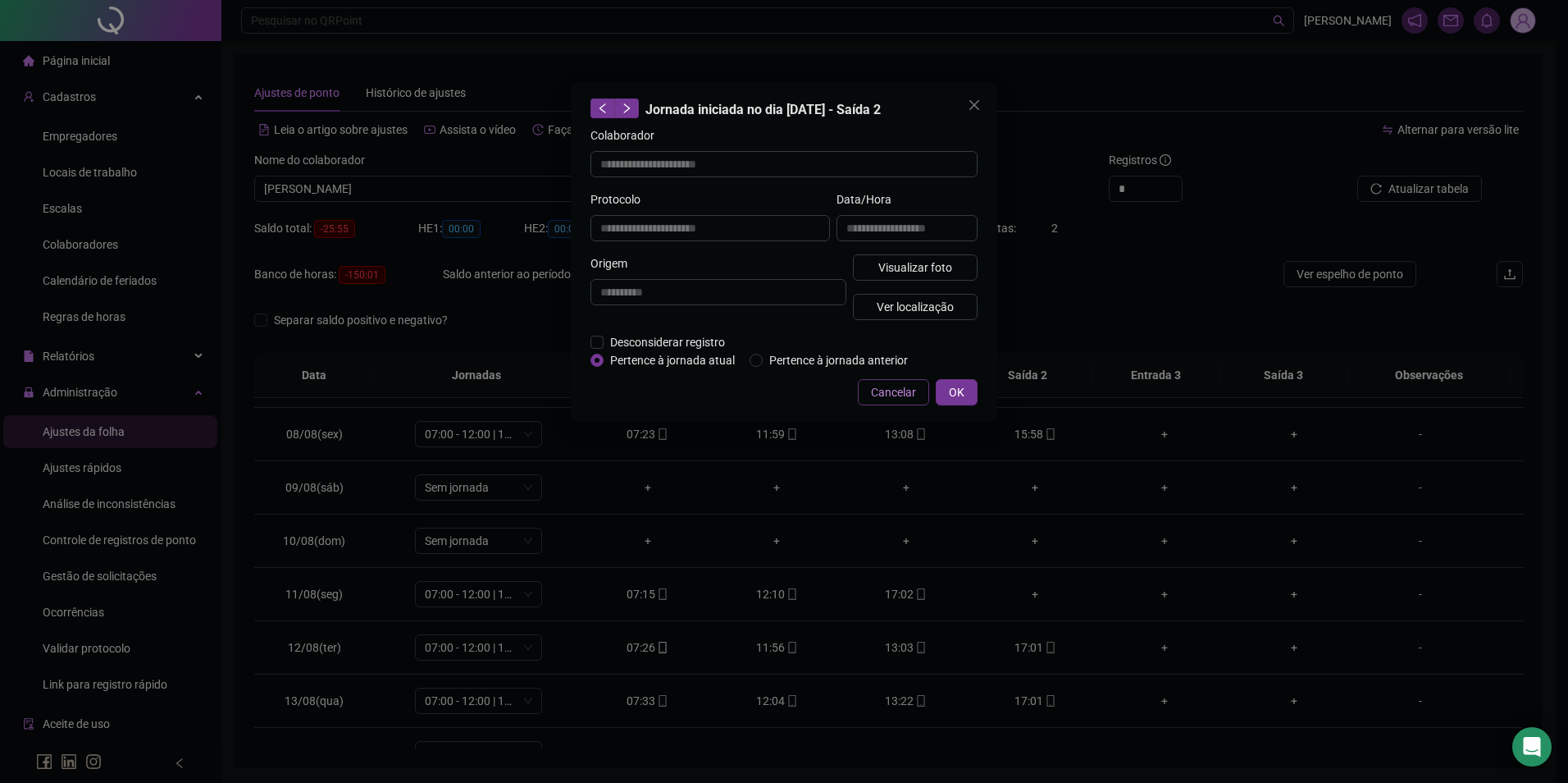
click at [912, 397] on span "Cancelar" at bounding box center [894, 392] width 45 height 18
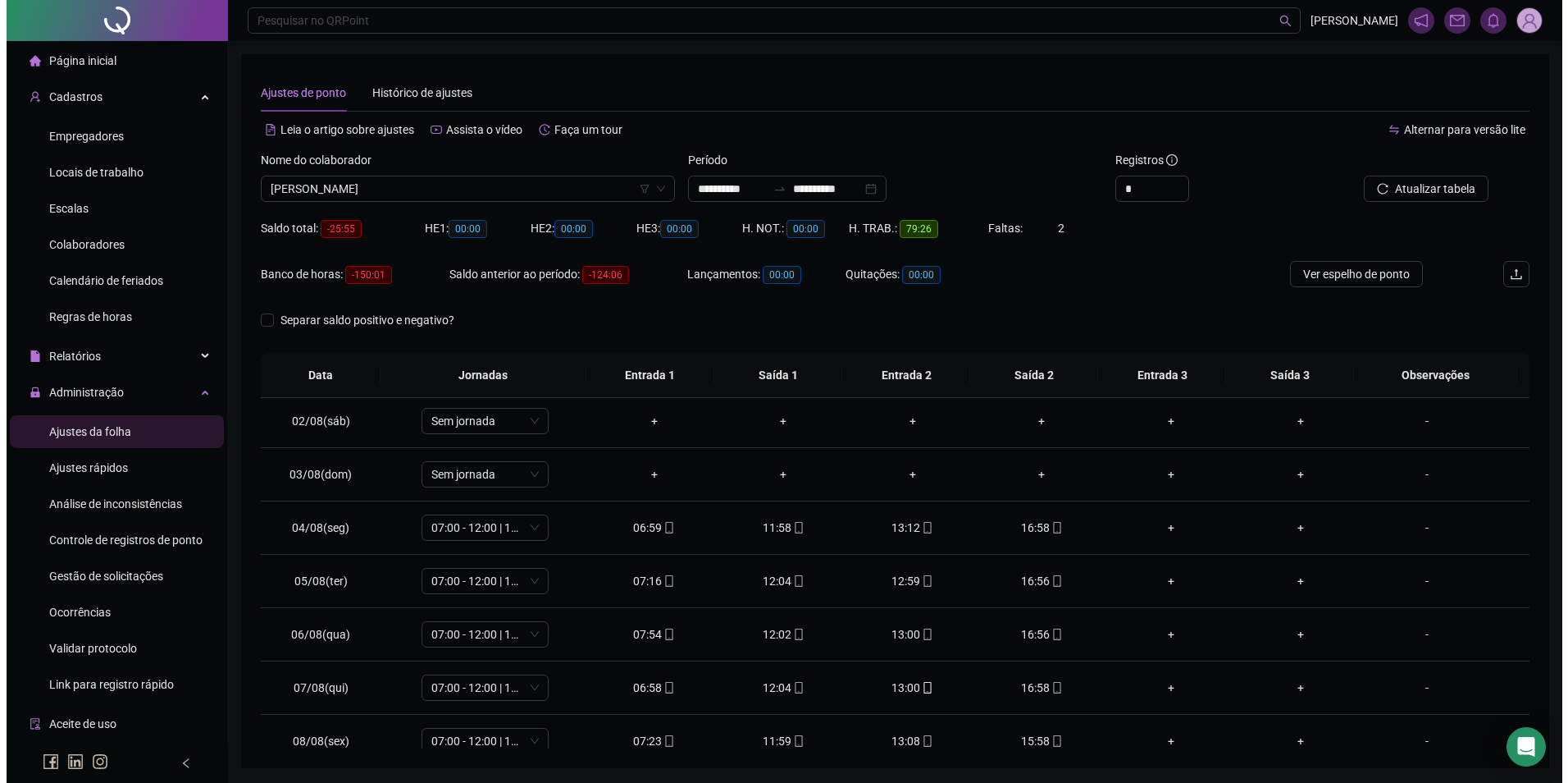
scroll to position [0, 0]
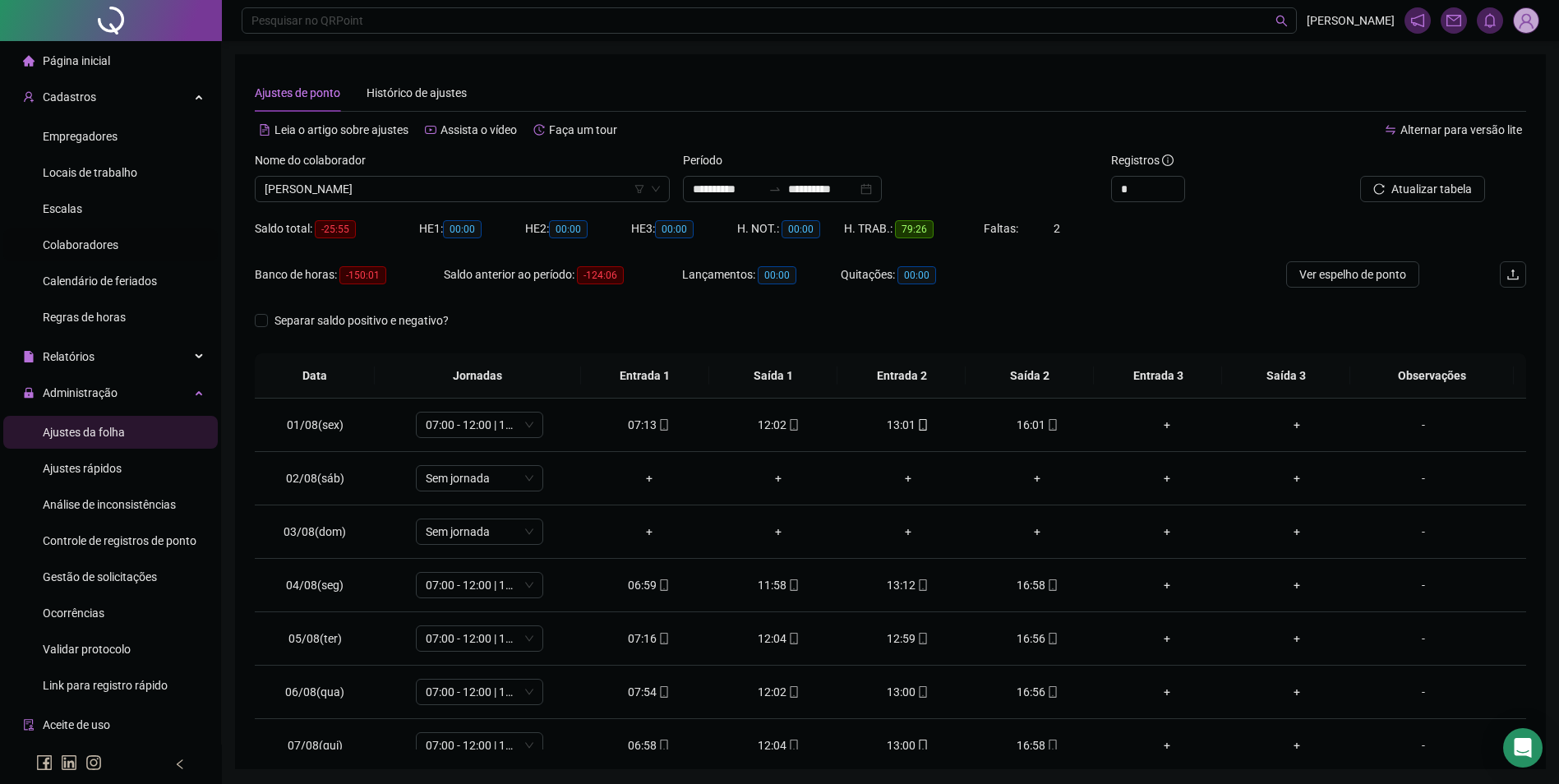
click at [59, 245] on span "Colaboradores" at bounding box center [81, 245] width 76 height 13
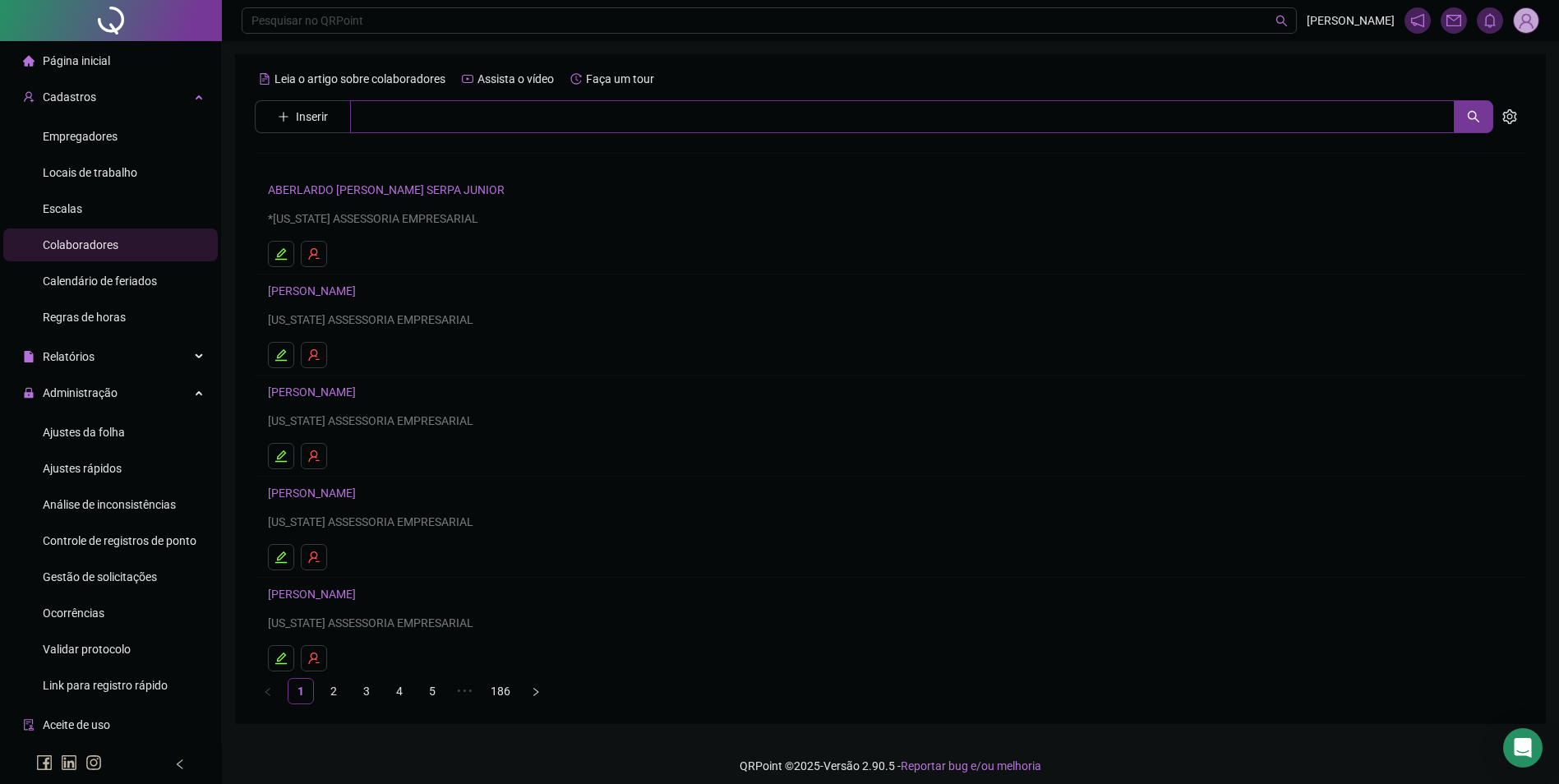
click at [471, 114] on input "text" at bounding box center [902, 117] width 1105 height 33
type input "*******"
click at [374, 164] on link "[PERSON_NAME]" at bounding box center [329, 165] width 88 height 13
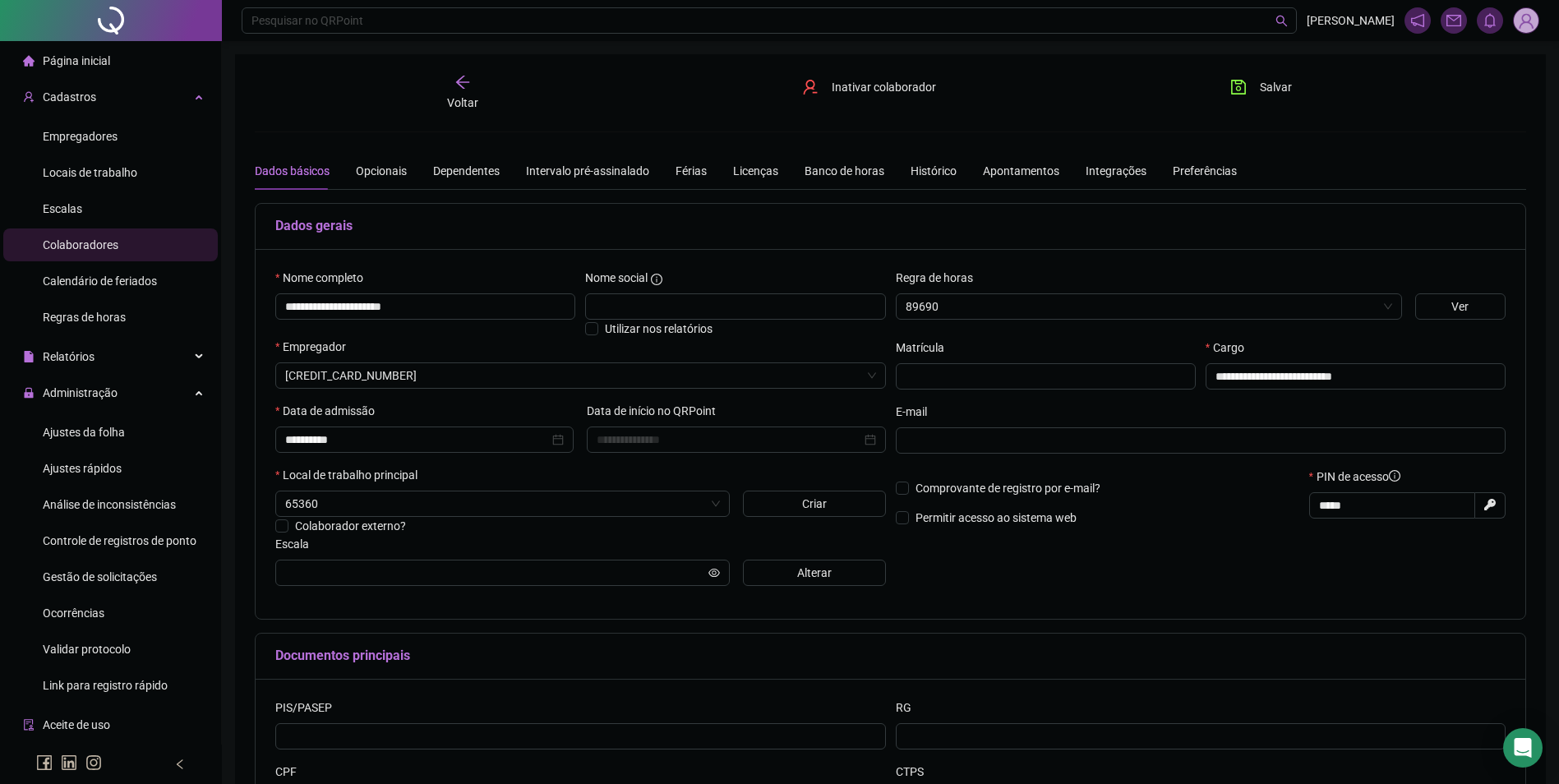
type input "**********"
click at [96, 432] on span "Ajustes da folha" at bounding box center [83, 432] width 83 height 13
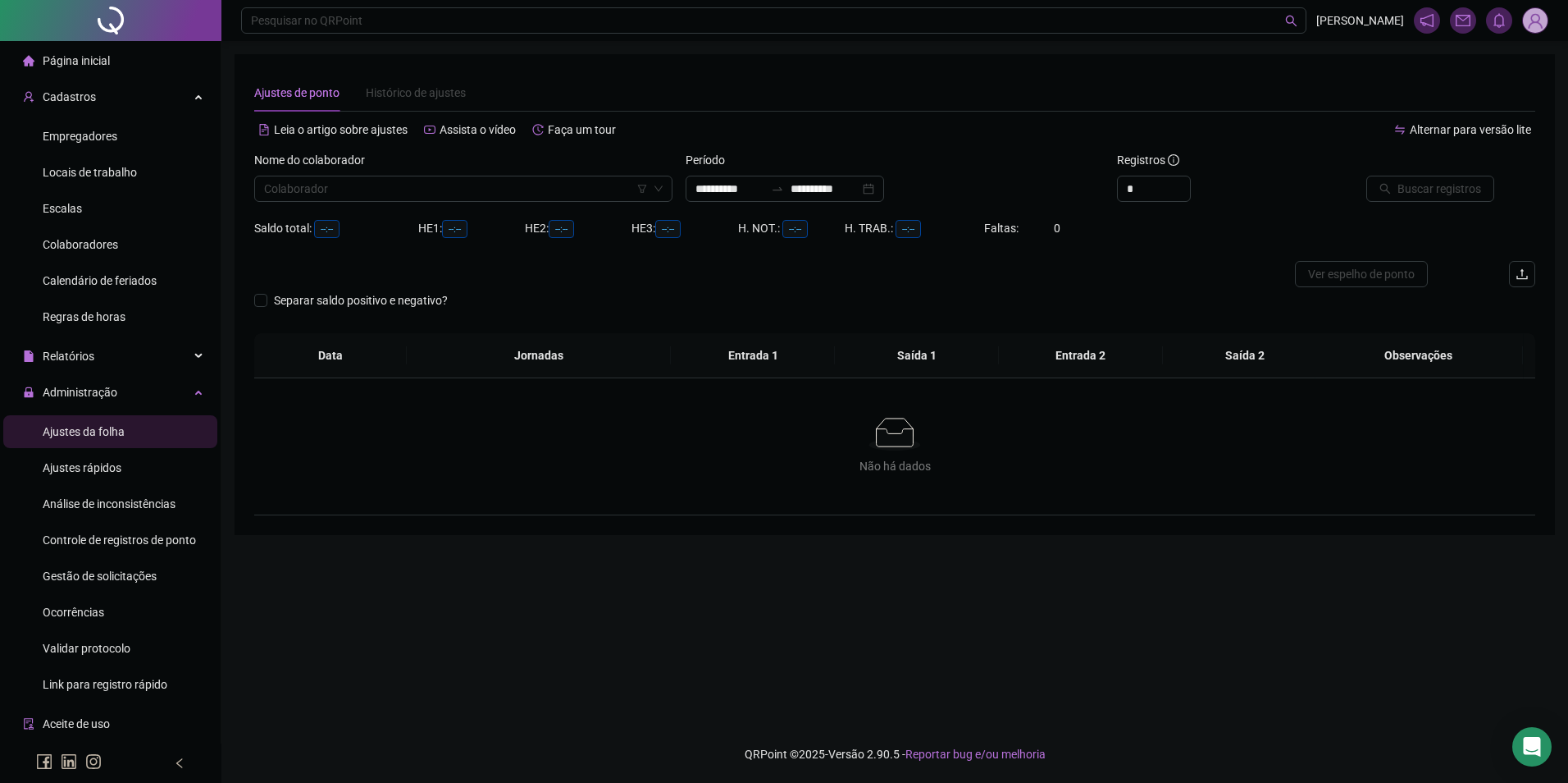
type input "**********"
click at [65, 213] on span "Escalas" at bounding box center [62, 208] width 40 height 13
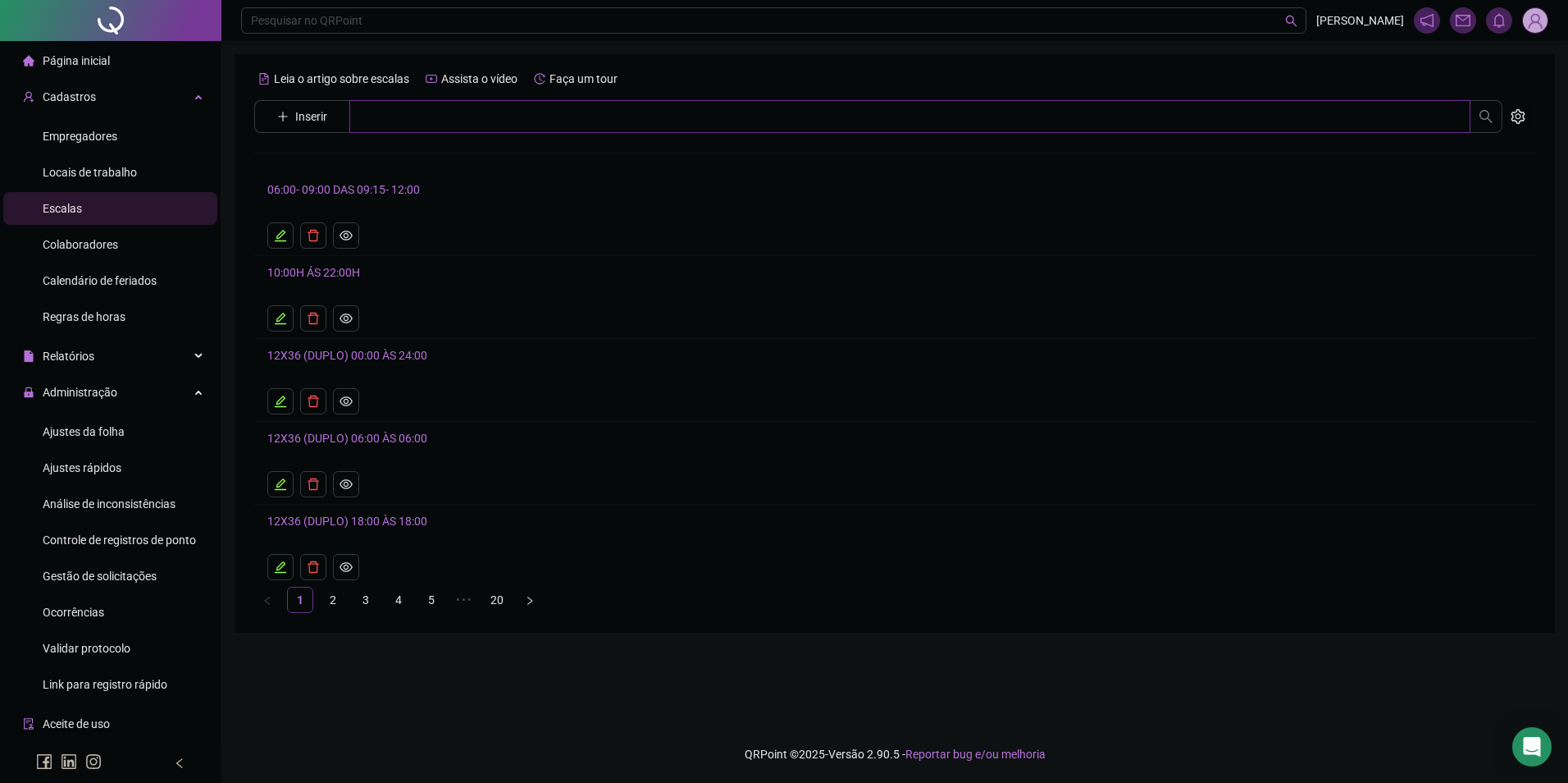
click at [398, 109] on input "text" at bounding box center [909, 116] width 1121 height 33
click at [608, 97] on div "Leia o artigo sobre escalas Assista o vídeo Faça um tour Inserir ******* Nenhum…" at bounding box center [895, 339] width 1281 height 547
click at [608, 118] on input "*******" at bounding box center [909, 116] width 1121 height 33
click at [455, 125] on input "*******" at bounding box center [909, 116] width 1121 height 33
type input "**********"
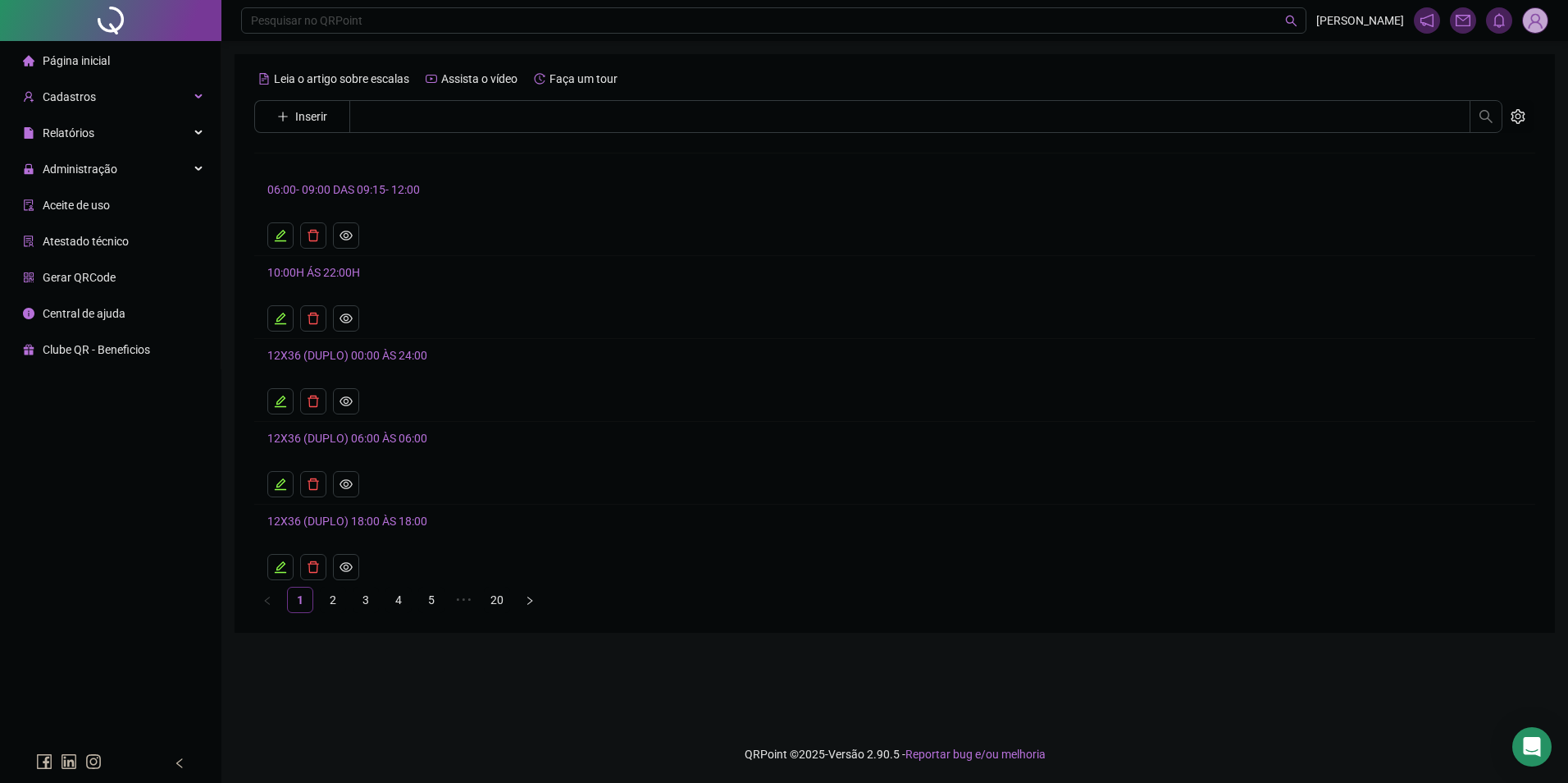
click at [399, 155] on div "Leia o artigo sobre escalas Assista o vídeo Faça um tour Inserir Nenhum resulta…" at bounding box center [895, 339] width 1281 height 547
click at [405, 103] on input "text" at bounding box center [909, 116] width 1121 height 33
click at [113, 98] on div "Cadastros" at bounding box center [110, 97] width 214 height 33
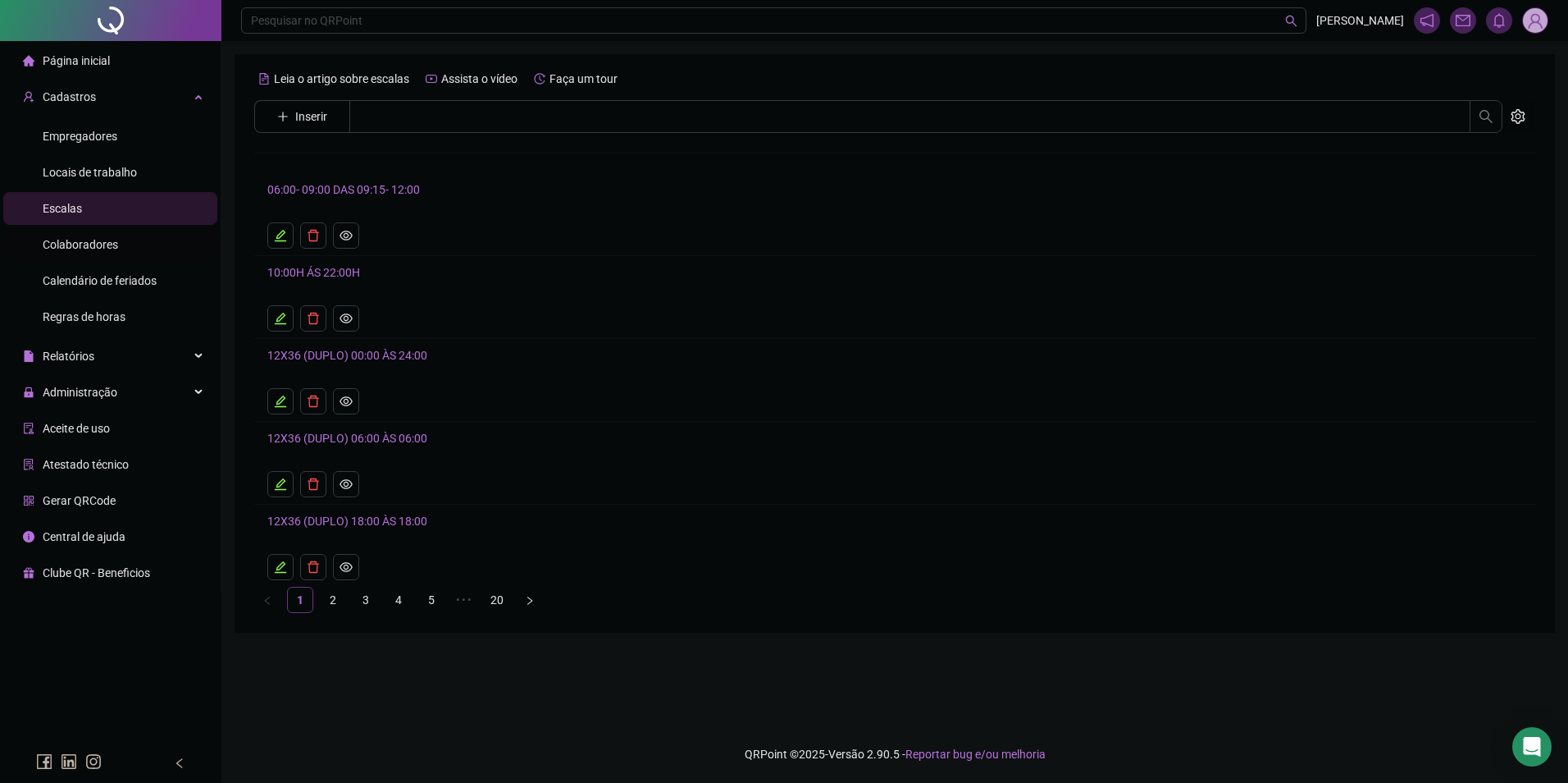
click at [91, 253] on div "Colaboradores" at bounding box center [80, 244] width 76 height 33
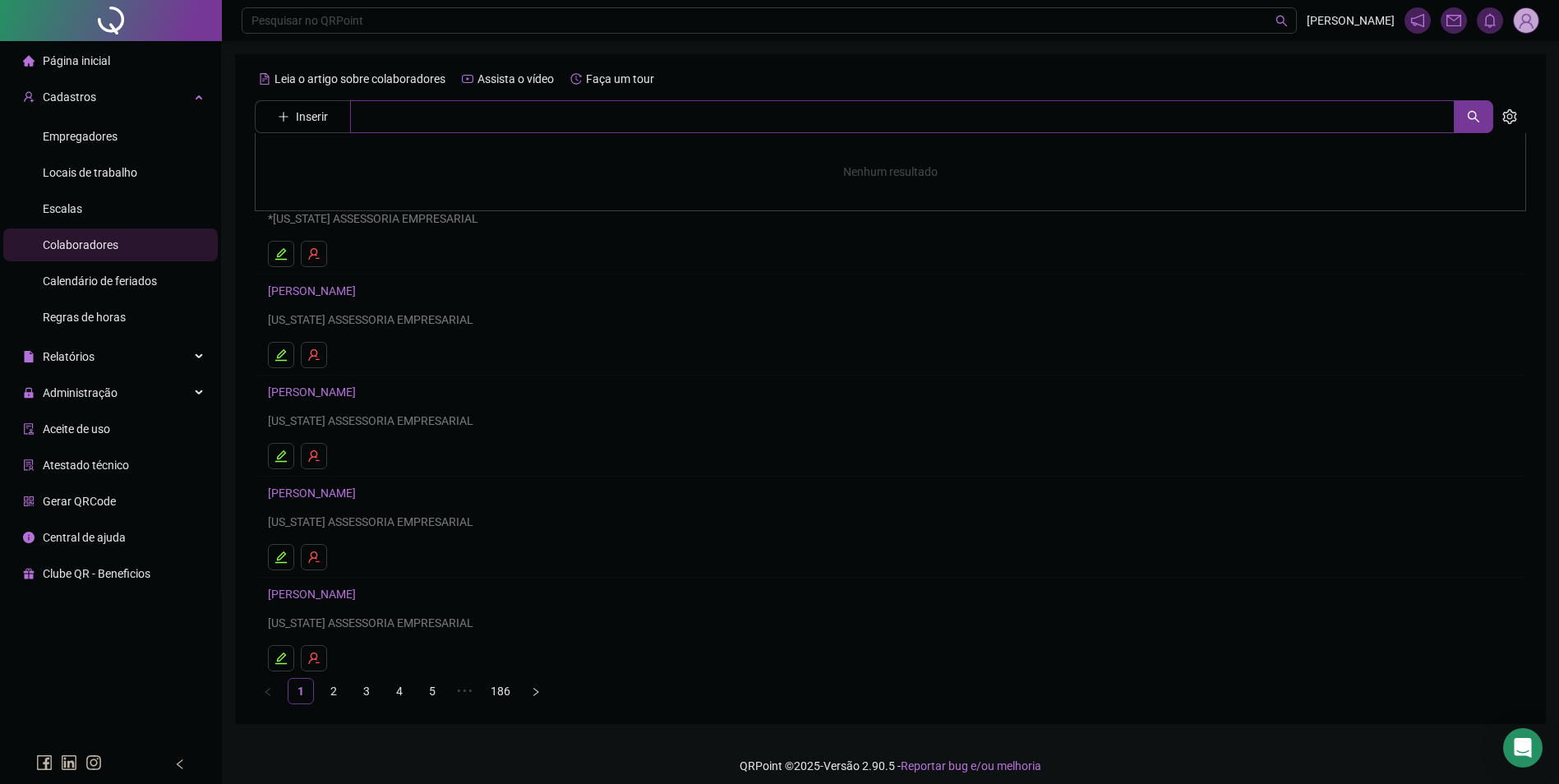
click at [445, 126] on input "text" at bounding box center [902, 117] width 1105 height 33
type input "****"
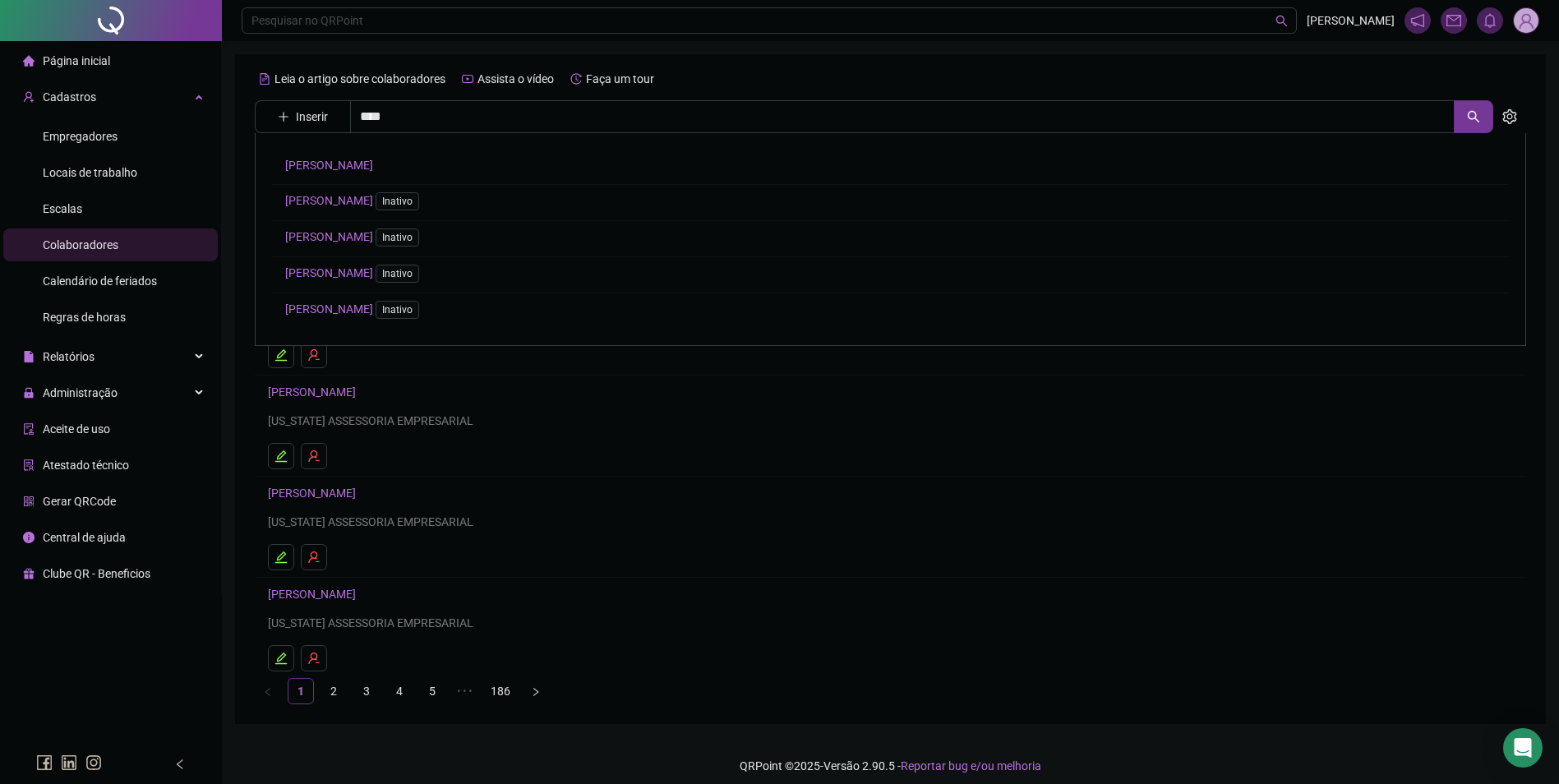
click at [346, 170] on link "[PERSON_NAME]" at bounding box center [329, 165] width 88 height 13
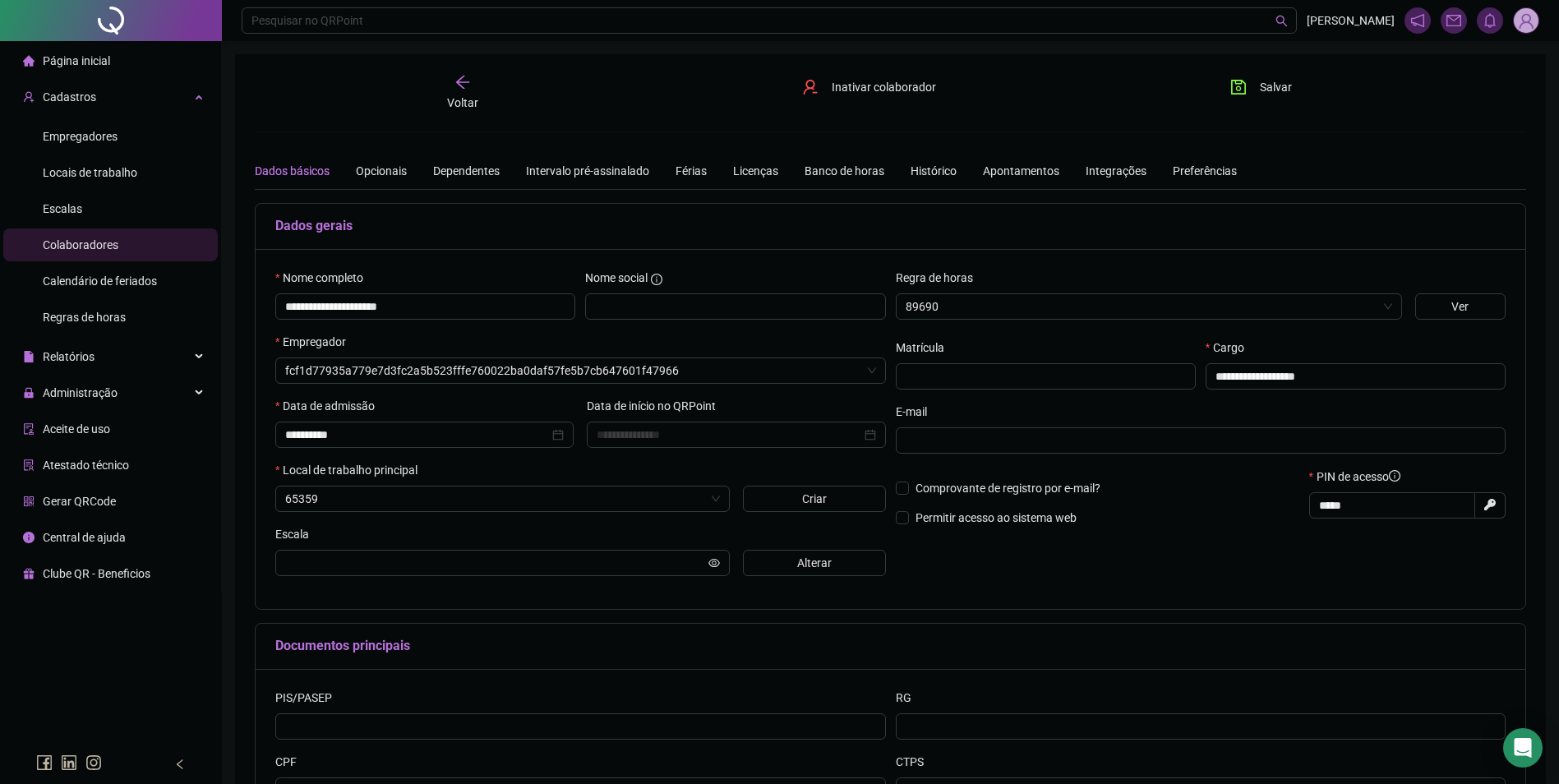
type input "**********"
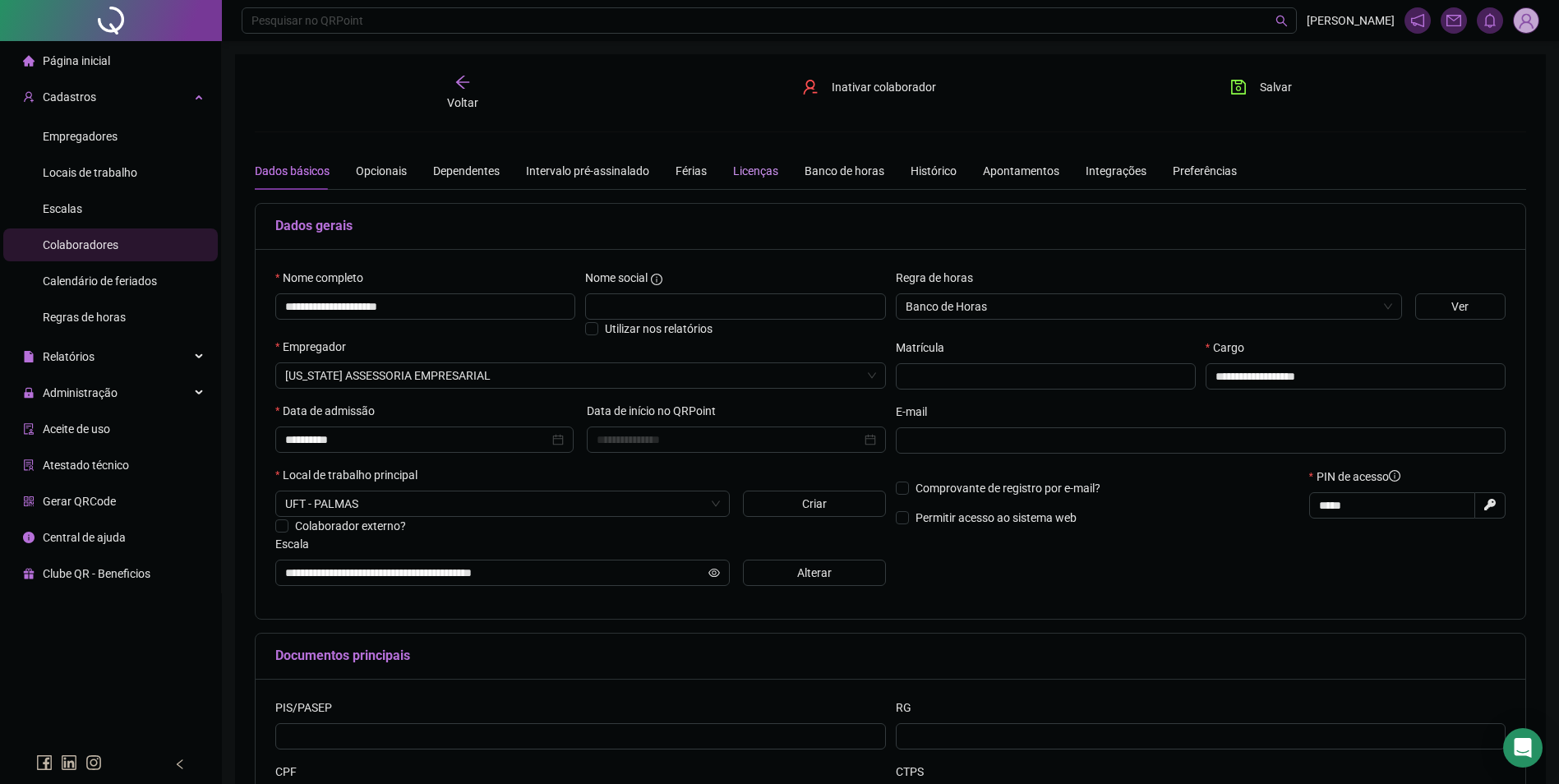
click at [733, 175] on div "Licenças" at bounding box center [756, 171] width 46 height 18
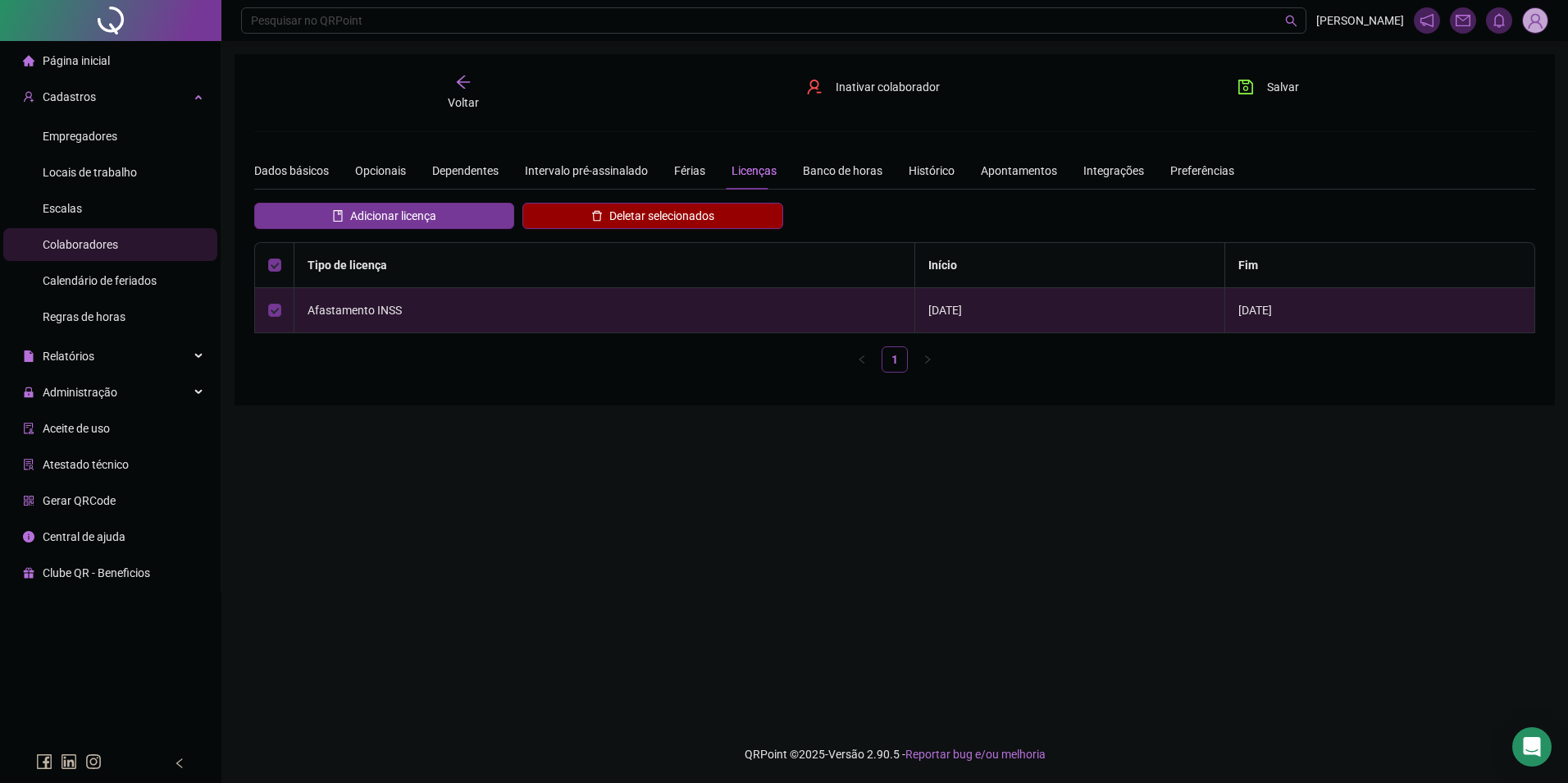
click at [652, 214] on span "Deletar selecionados" at bounding box center [661, 215] width 105 height 18
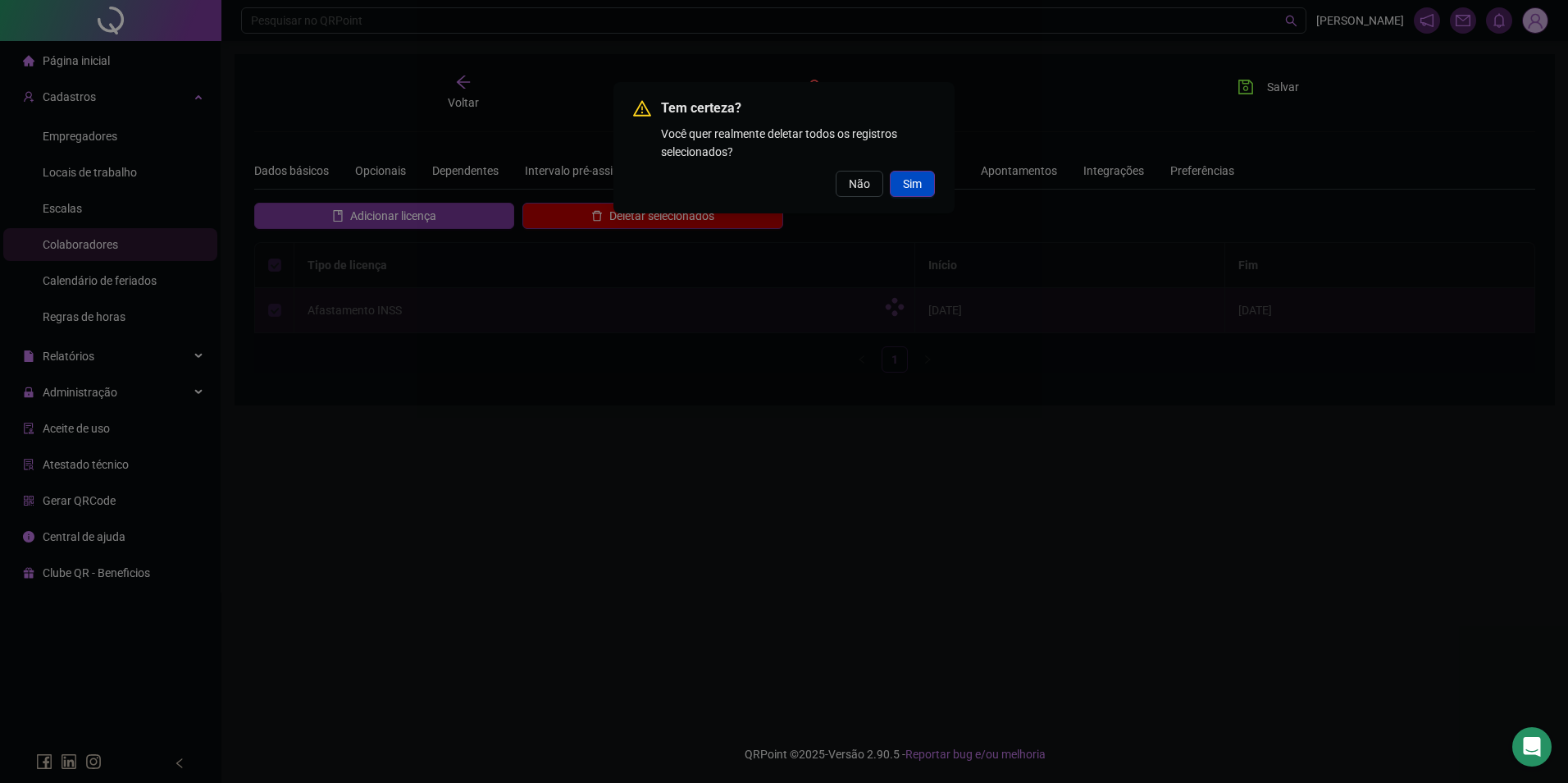
click at [918, 181] on span "Sim" at bounding box center [912, 184] width 19 height 18
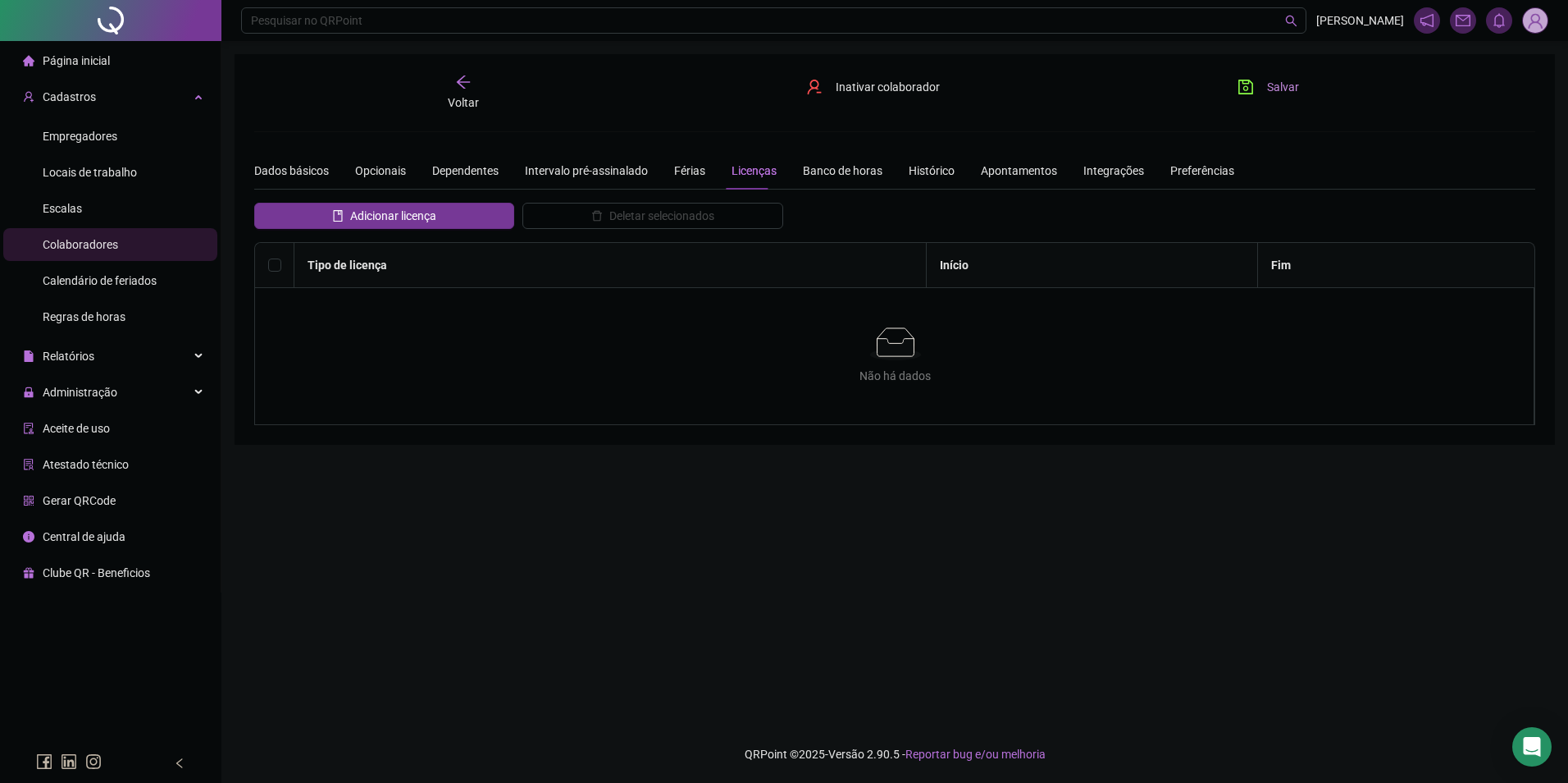
click at [1242, 89] on icon "save" at bounding box center [1245, 86] width 16 height 16
click at [295, 175] on div "Dados básicos" at bounding box center [291, 170] width 75 height 18
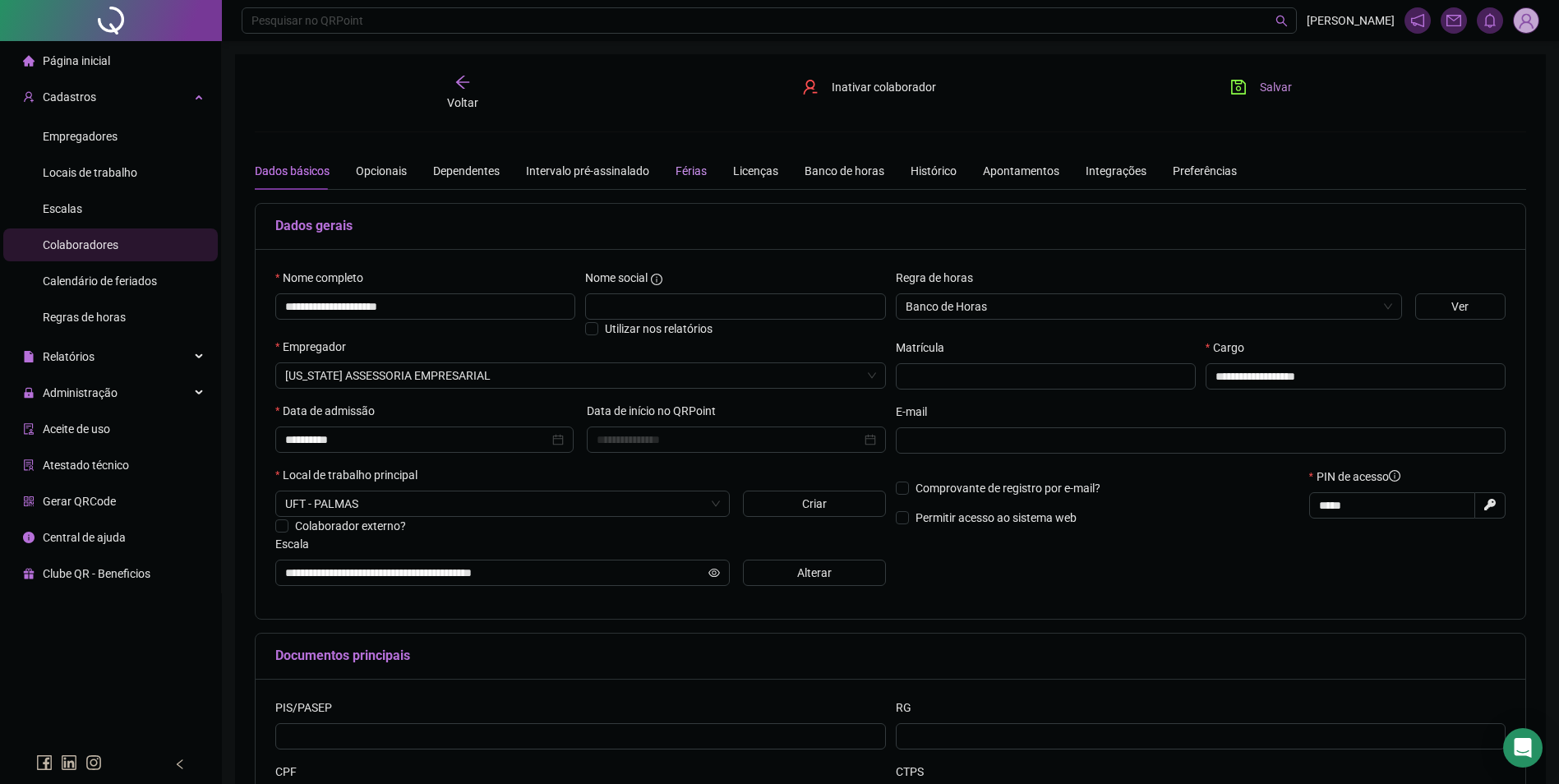
click at [688, 173] on div "Férias" at bounding box center [691, 171] width 31 height 18
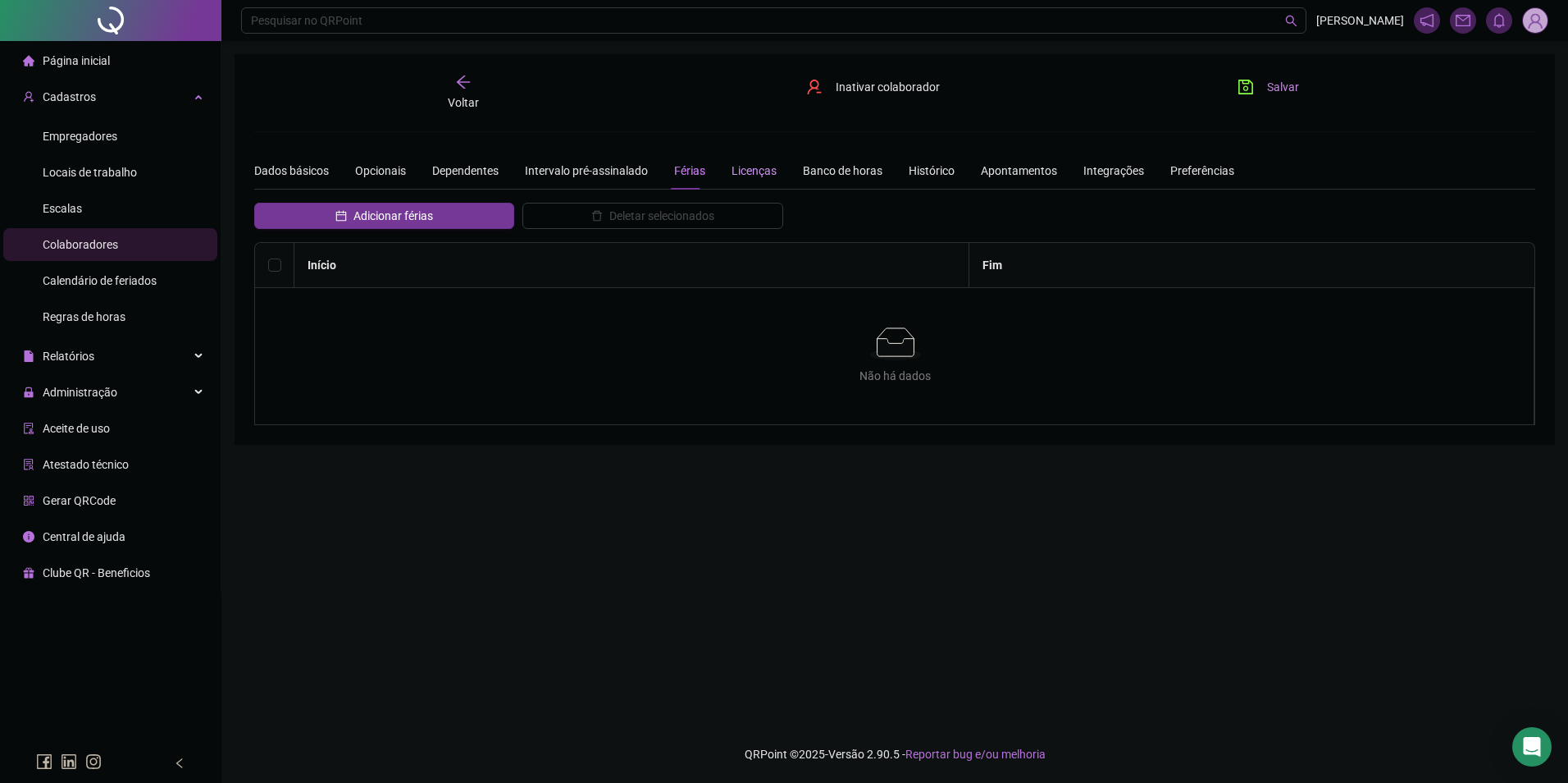
click at [755, 167] on div "Licenças" at bounding box center [754, 170] width 45 height 18
click at [435, 217] on span "Adicionar licença" at bounding box center [393, 215] width 86 height 18
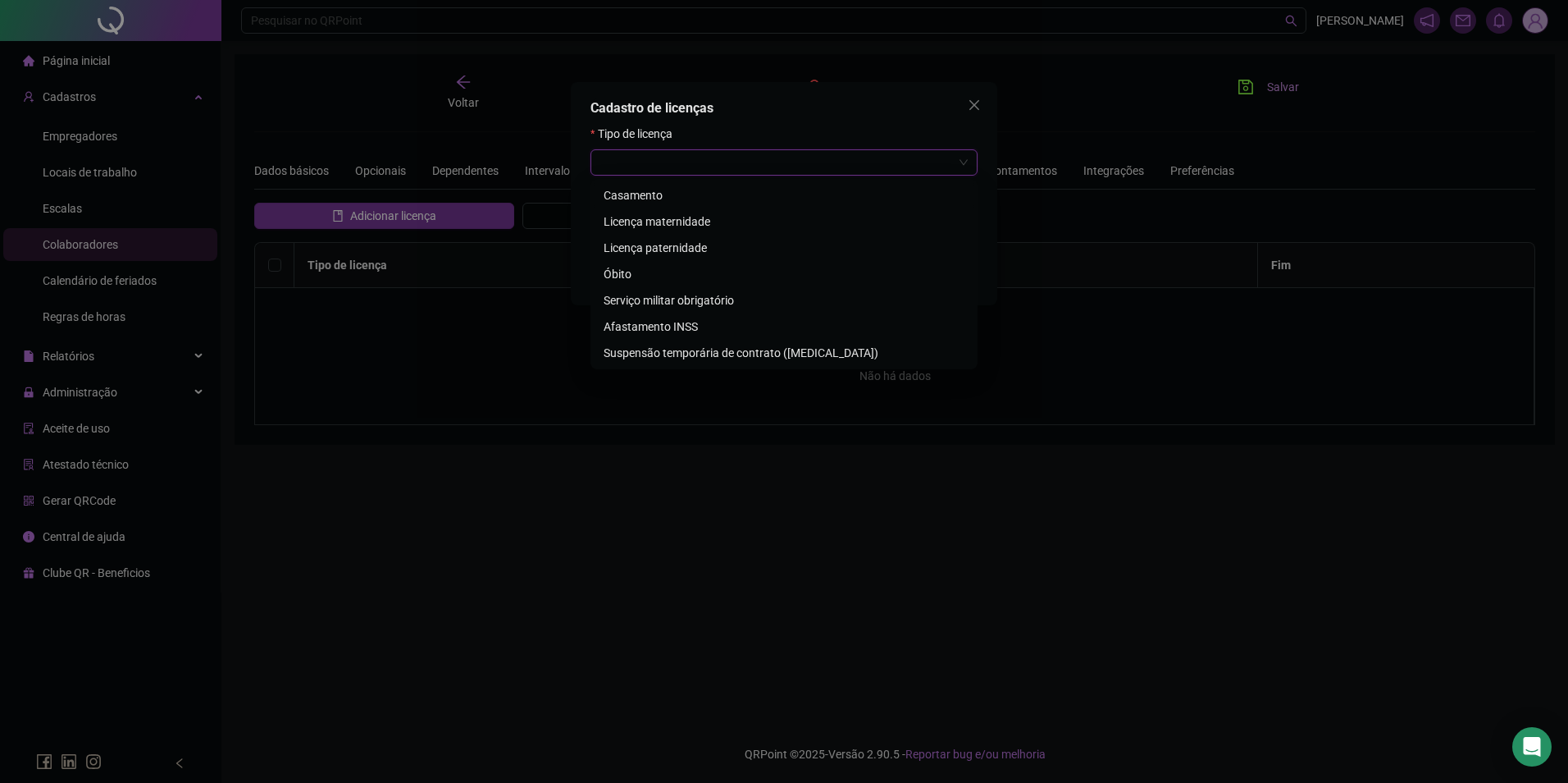
click at [694, 160] on input "search" at bounding box center [777, 163] width 353 height 25
click at [969, 101] on icon "close" at bounding box center [975, 105] width 13 height 13
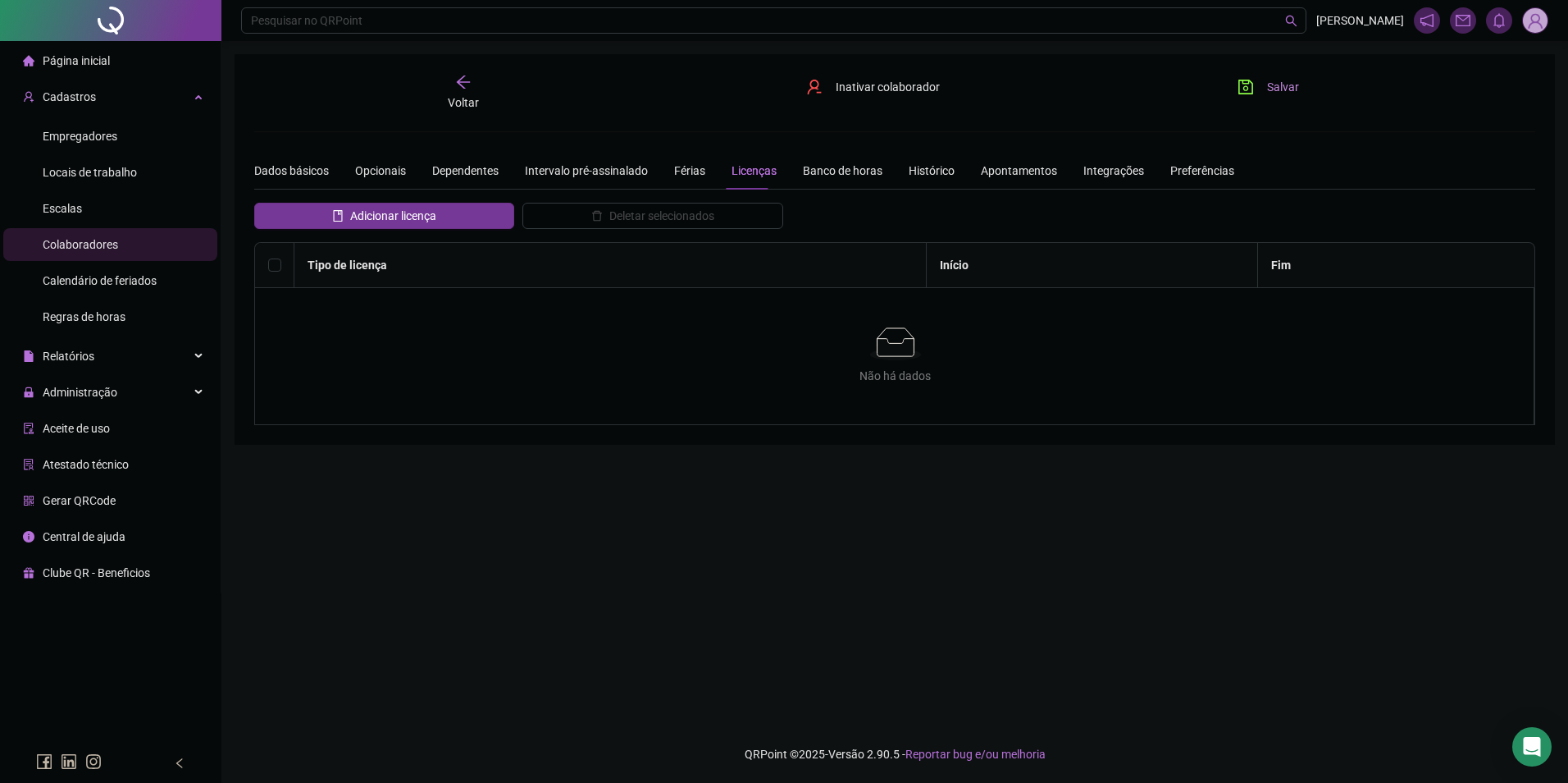
click at [1293, 91] on span "Salvar" at bounding box center [1283, 86] width 32 height 18
click at [126, 397] on div "Administração" at bounding box center [110, 392] width 214 height 33
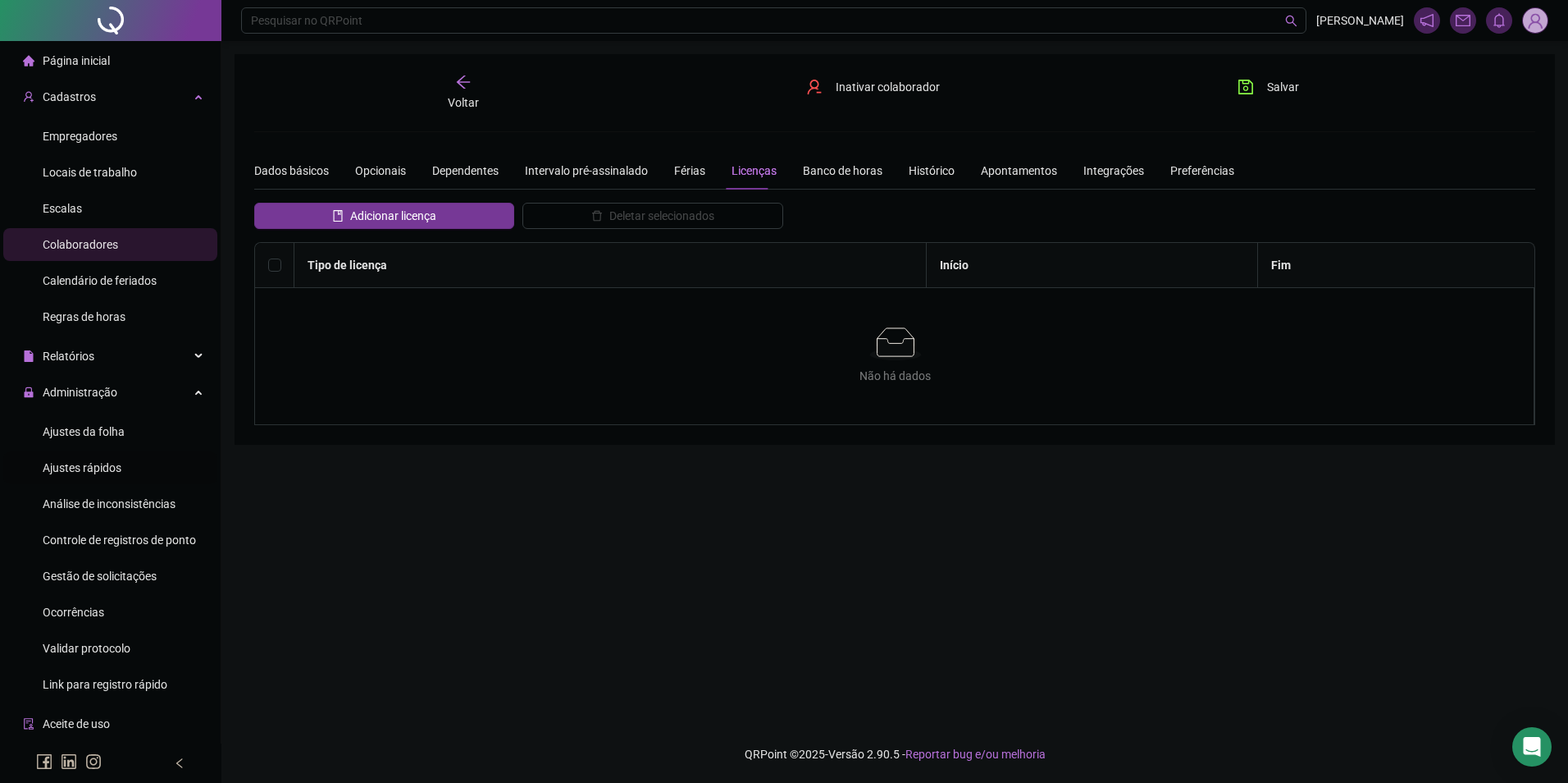
click at [100, 472] on span "Ajustes rápidos" at bounding box center [81, 468] width 79 height 13
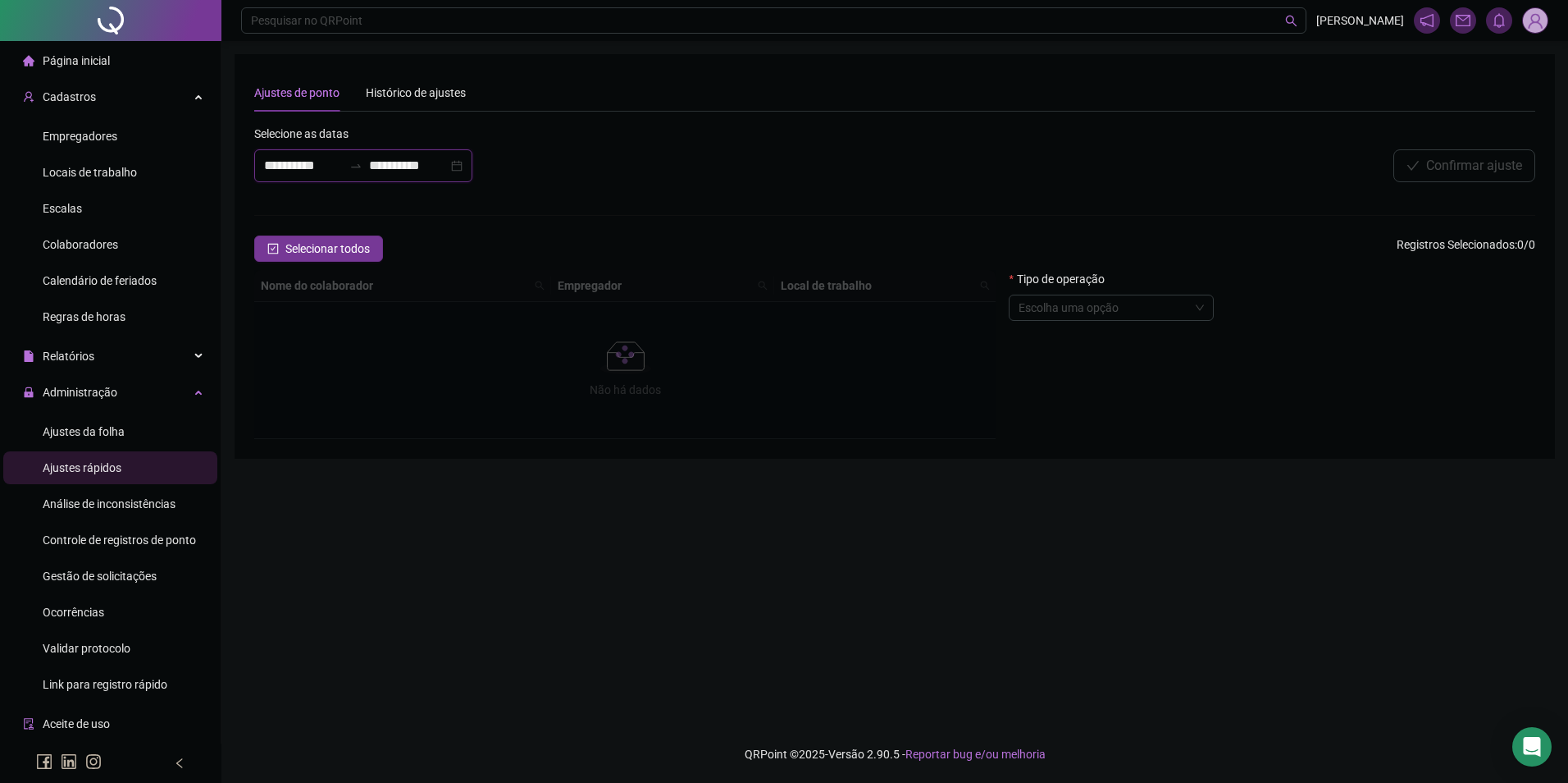
click at [403, 169] on input "**********" at bounding box center [408, 166] width 79 height 20
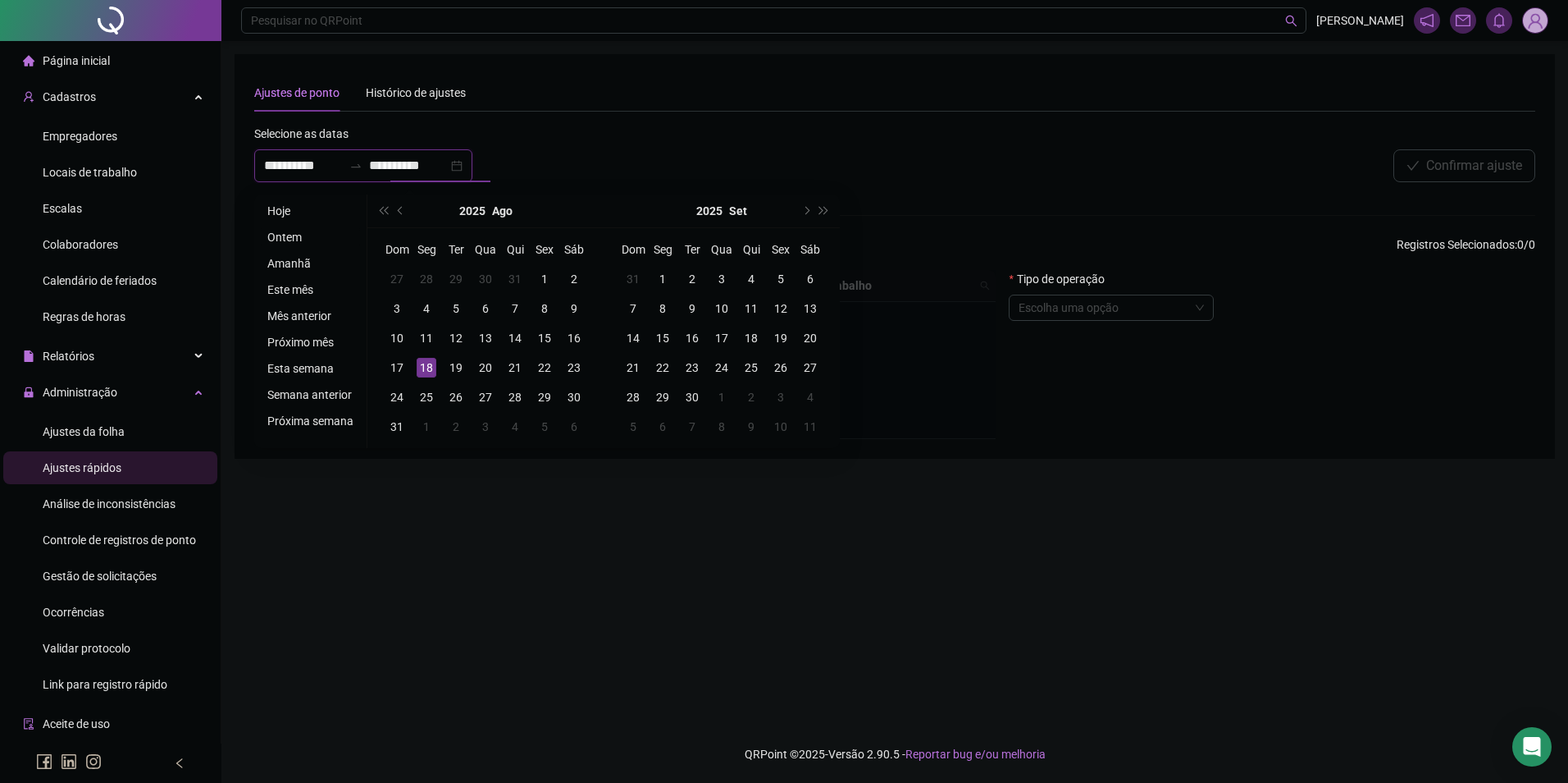
type input "**********"
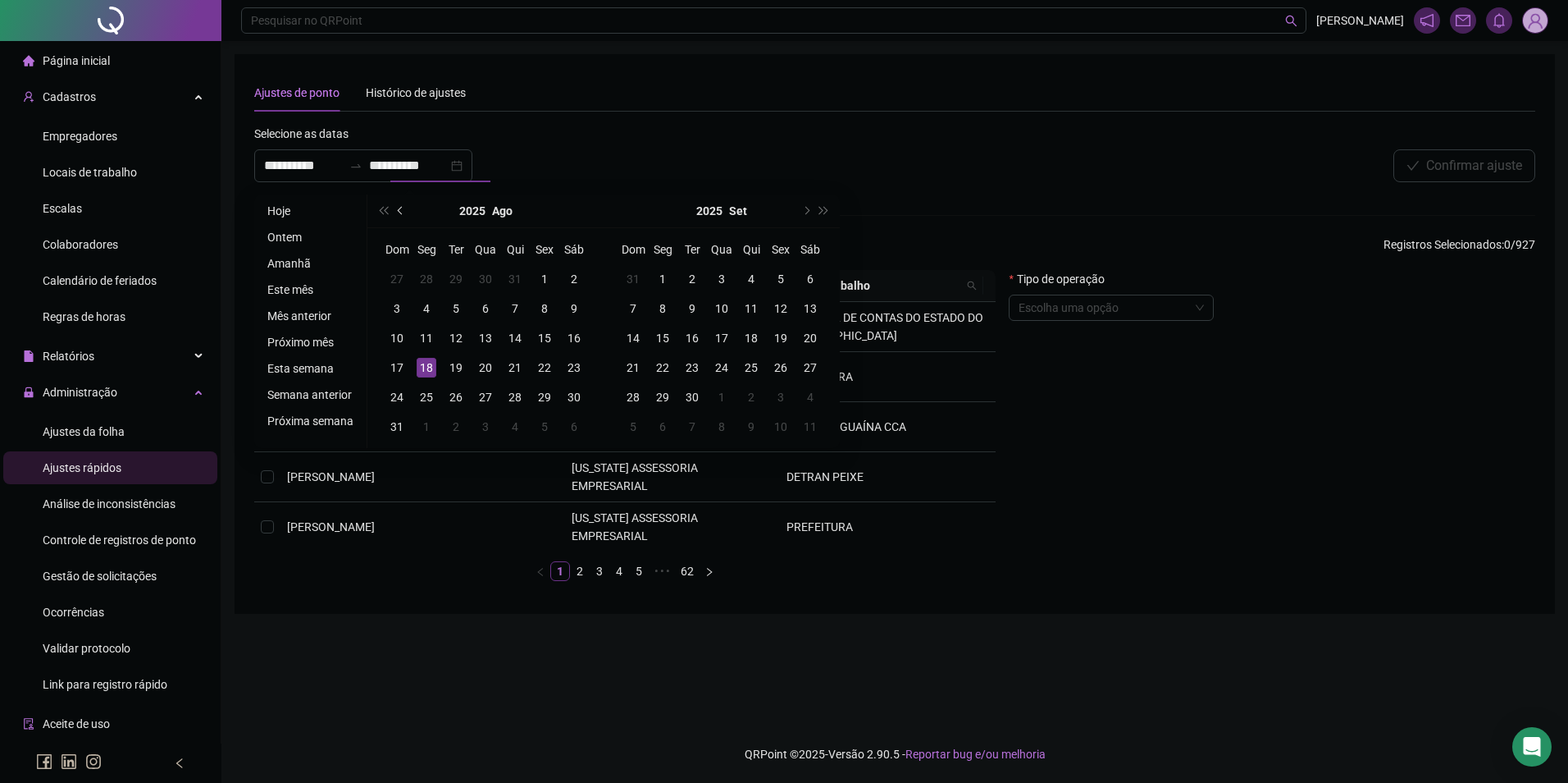
click at [397, 211] on span "prev-year" at bounding box center [401, 210] width 9 height 9
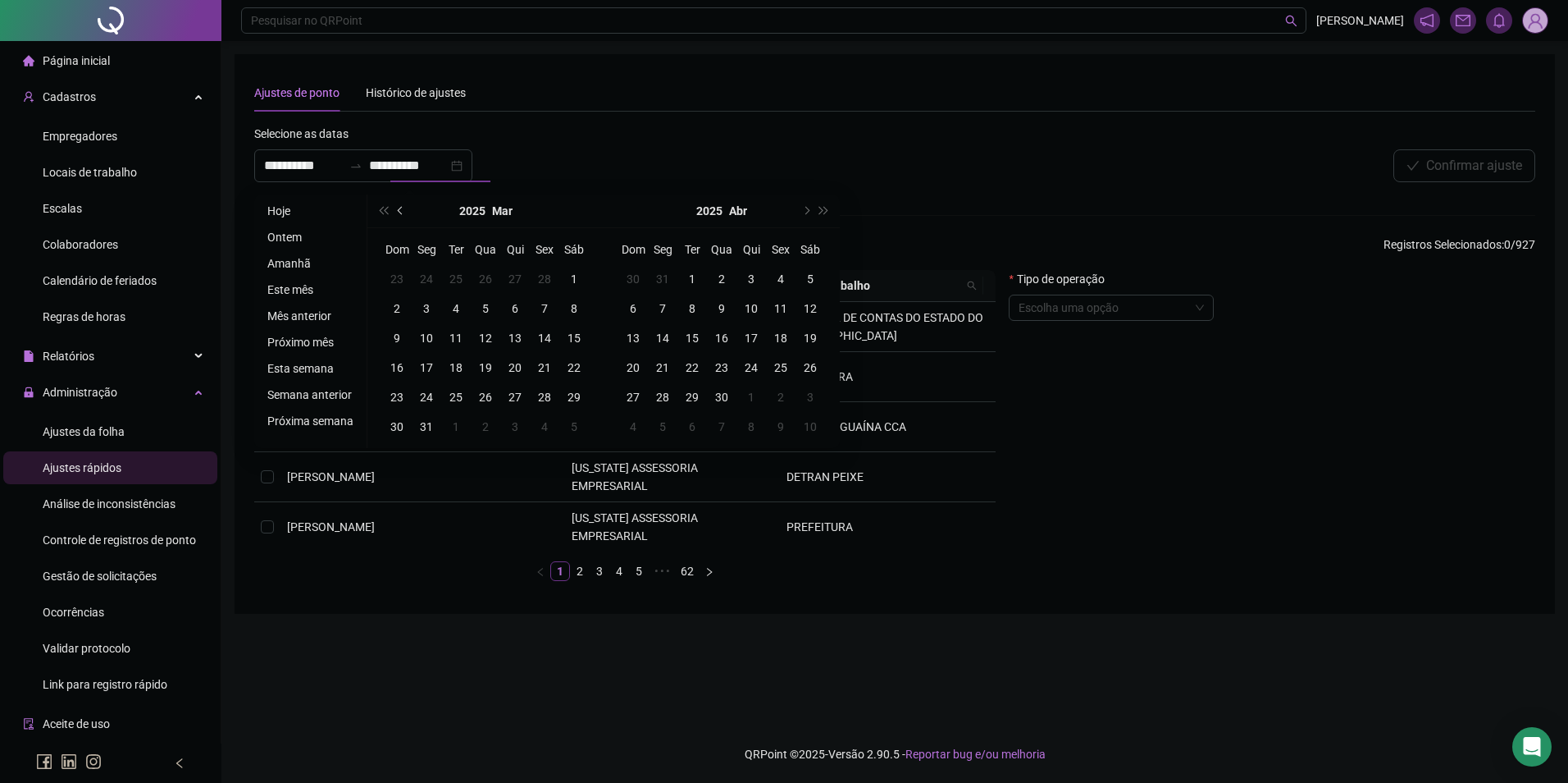
click at [397, 211] on span "prev-year" at bounding box center [401, 210] width 9 height 9
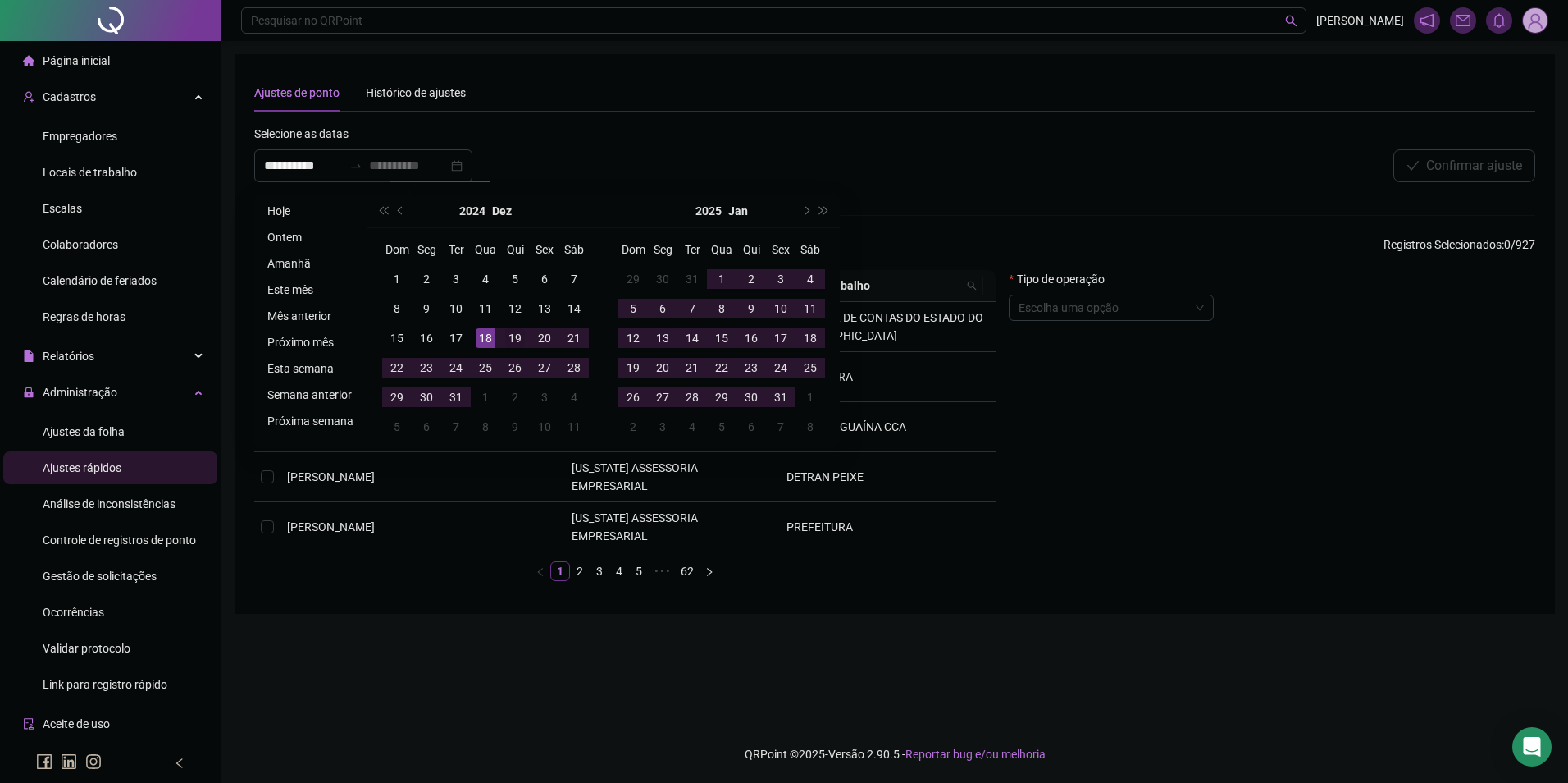
type input "**********"
click at [508, 336] on div "19" at bounding box center [515, 338] width 20 height 20
click at [804, 209] on span "next-year" at bounding box center [805, 210] width 9 height 9
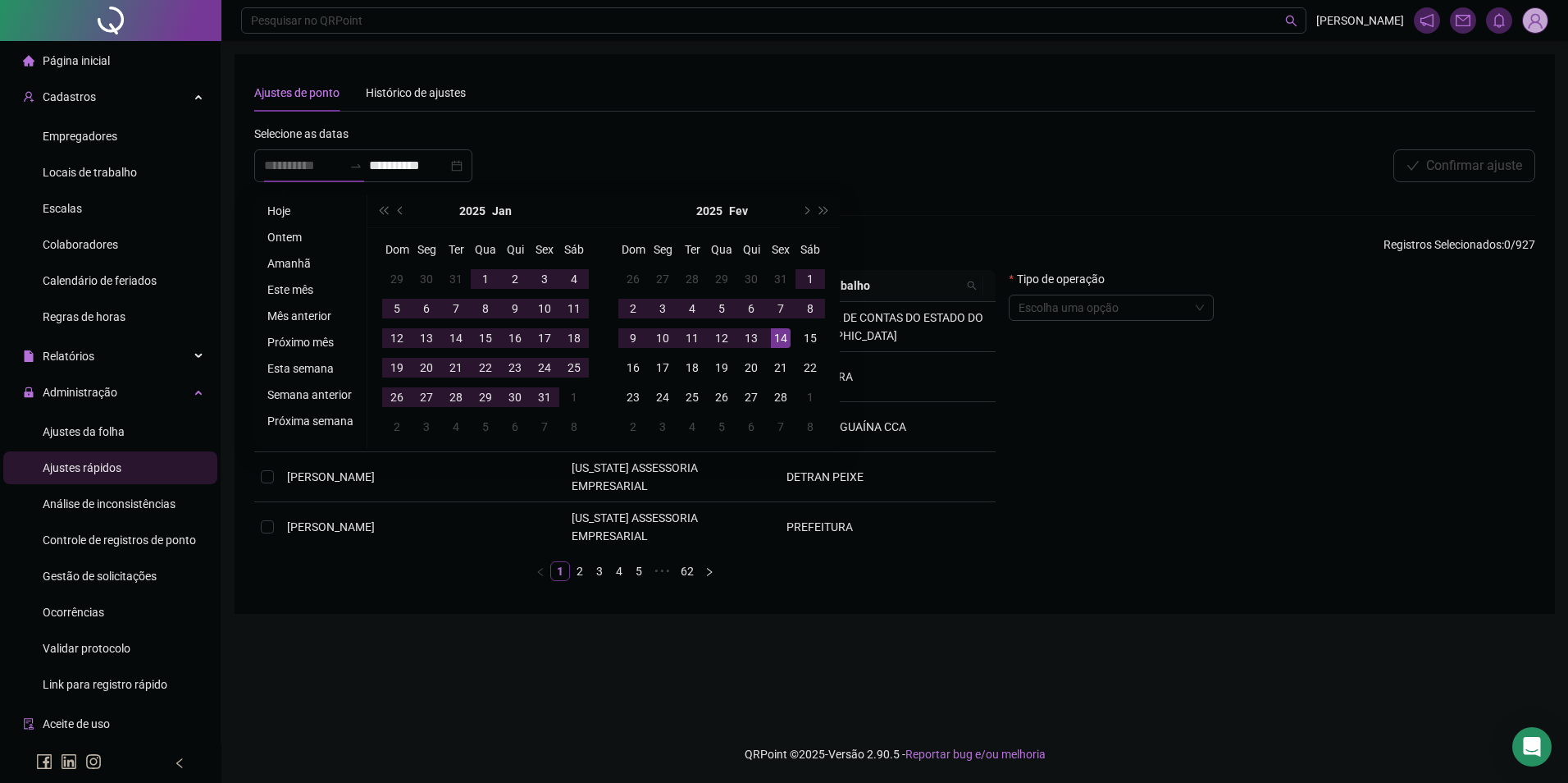
click at [776, 334] on div "14" at bounding box center [781, 338] width 20 height 20
type input "**********"
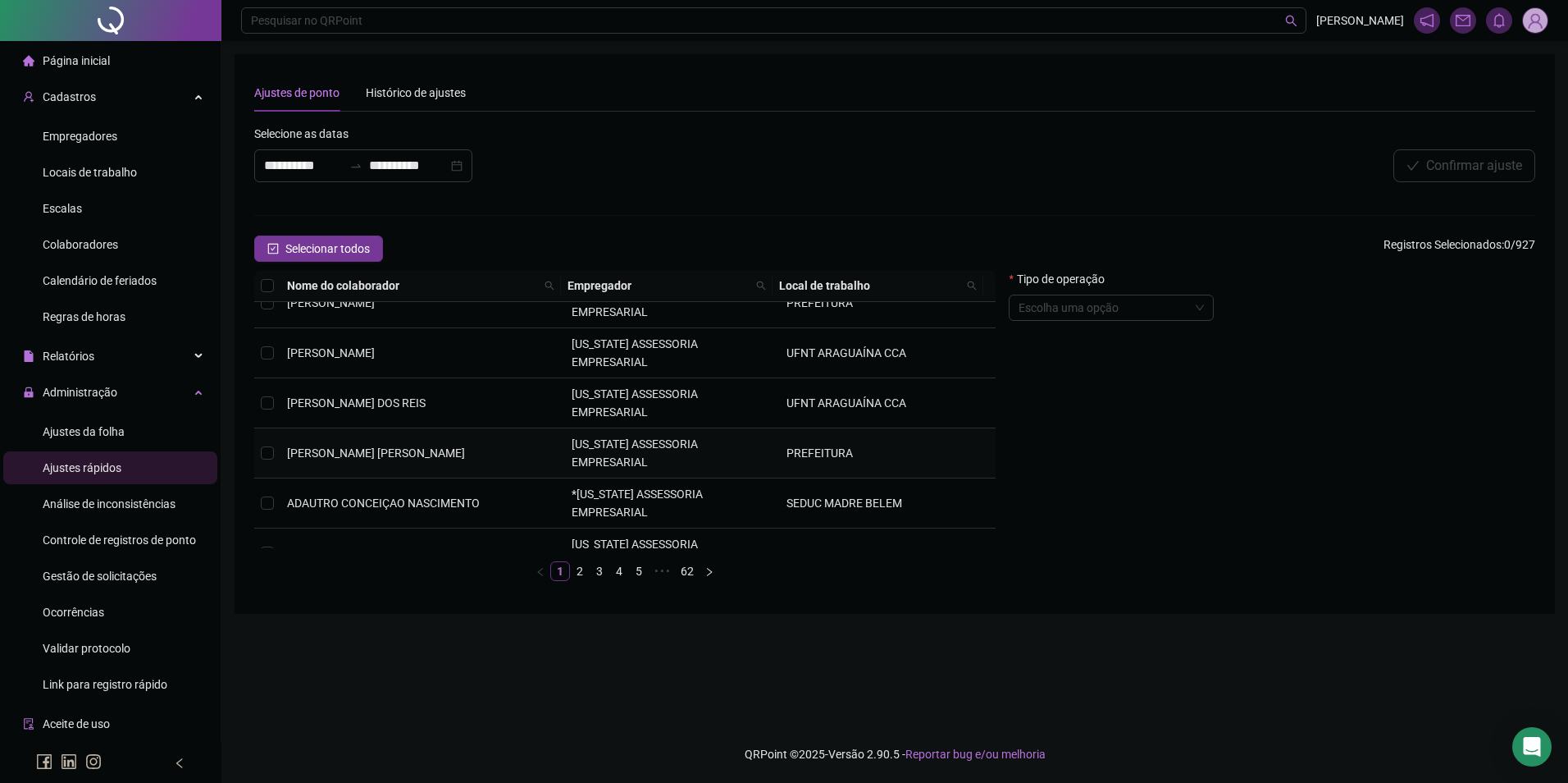
scroll to position [246, 0]
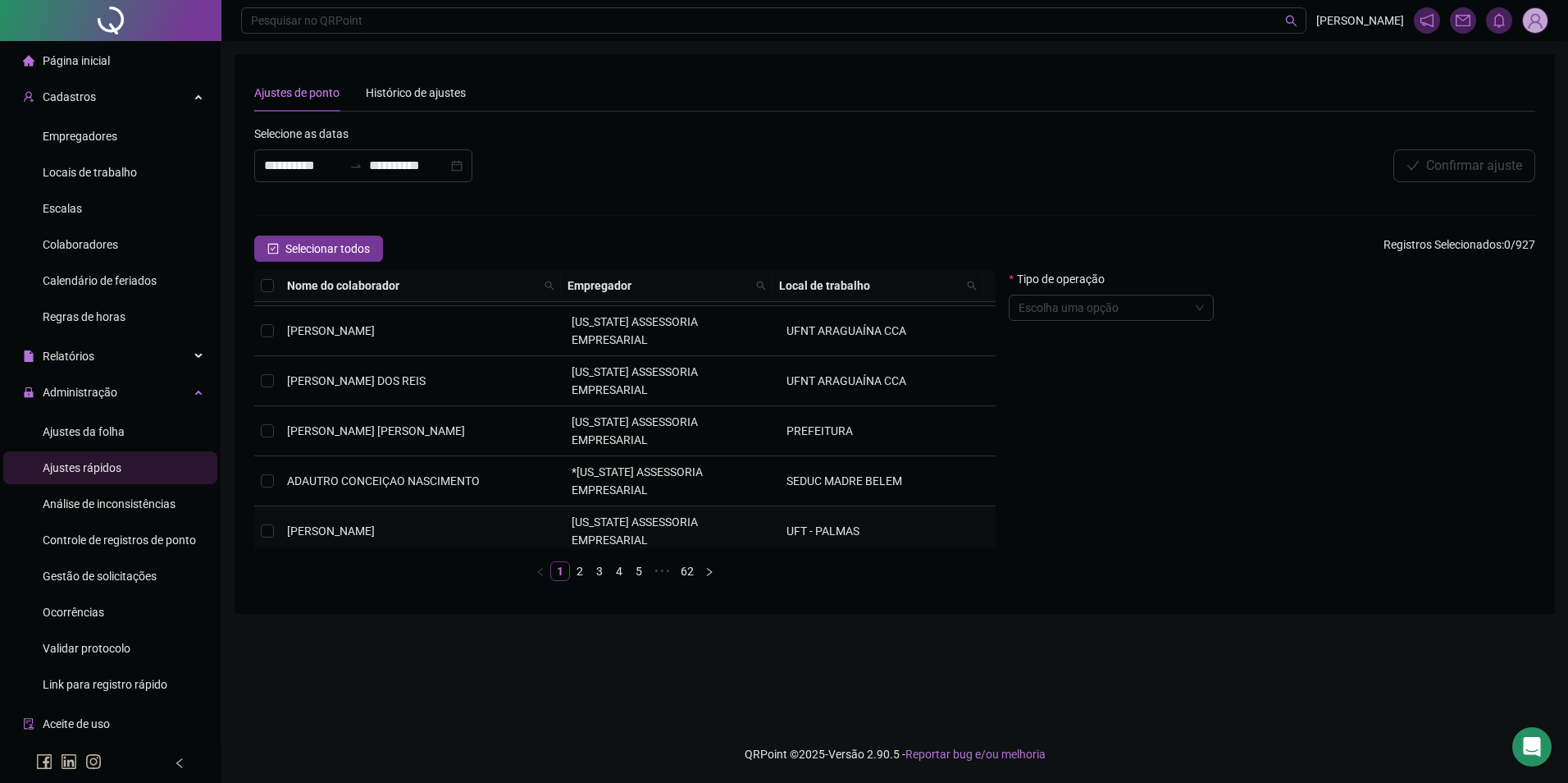
click at [334, 525] on span "[PERSON_NAME]" at bounding box center [330, 531] width 88 height 13
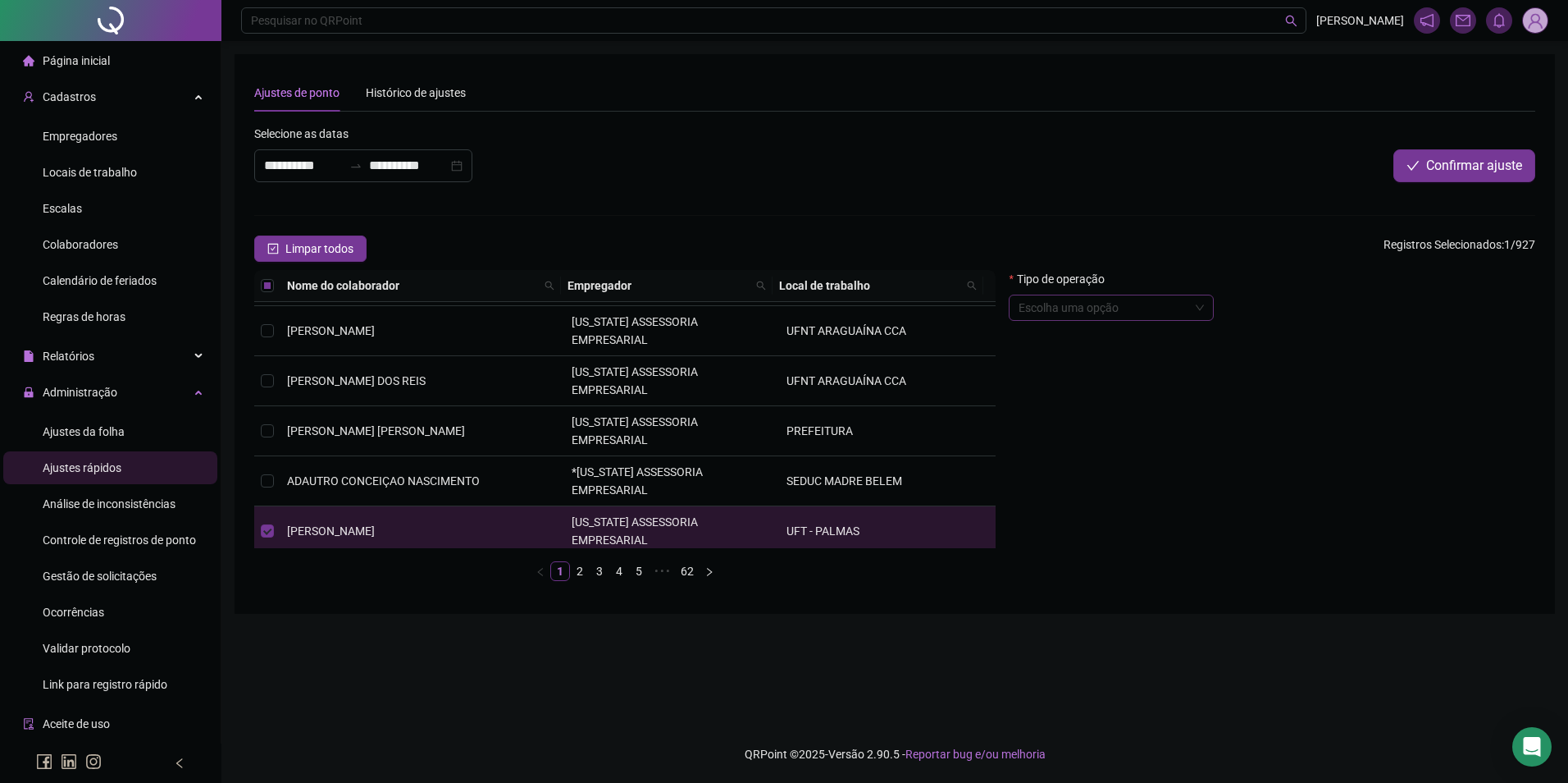
click at [1064, 300] on input "search" at bounding box center [1104, 308] width 170 height 25
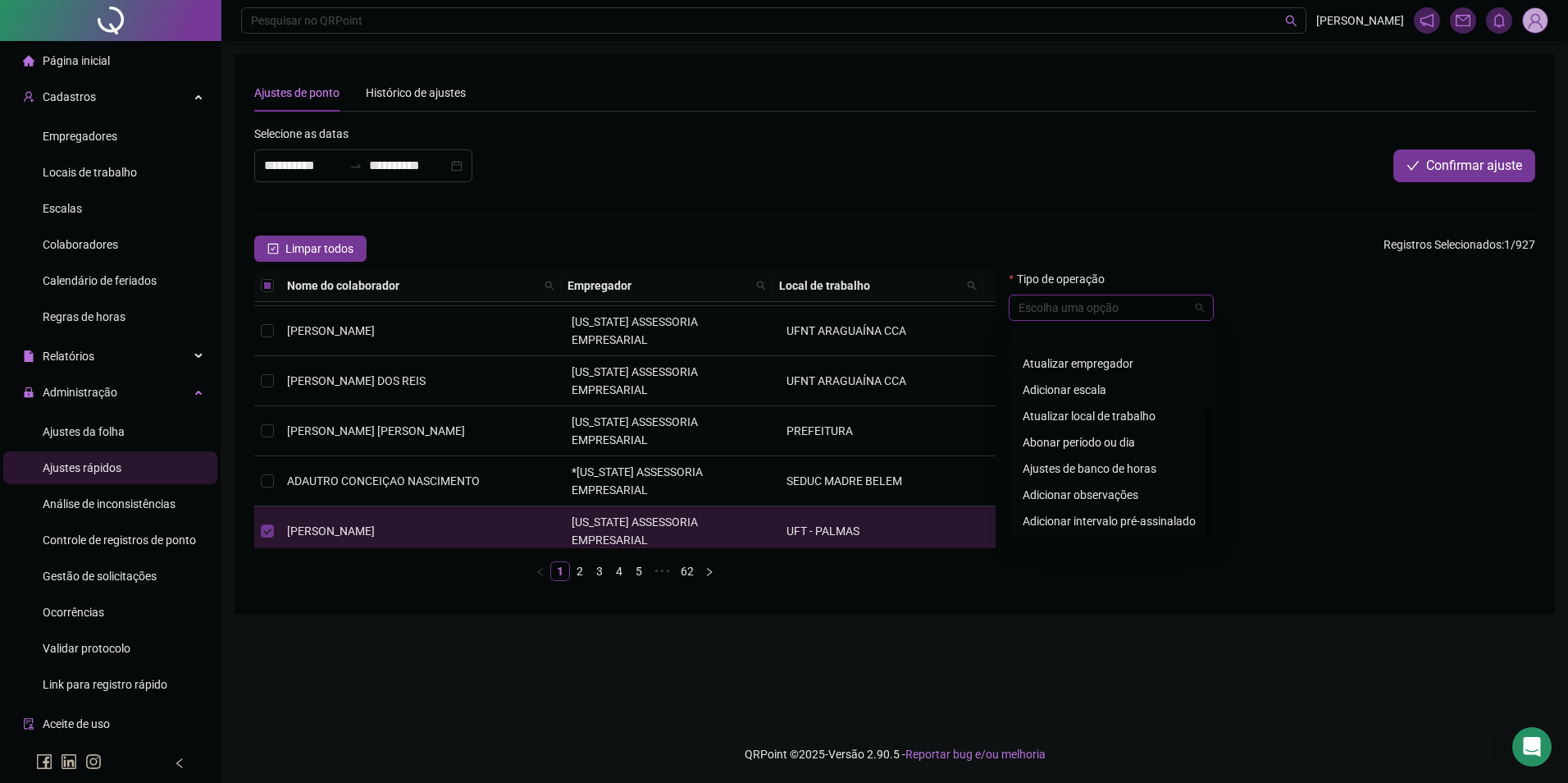
scroll to position [132, 0]
click at [1117, 399] on div "Abonar período ou dia" at bounding box center [1112, 393] width 179 height 18
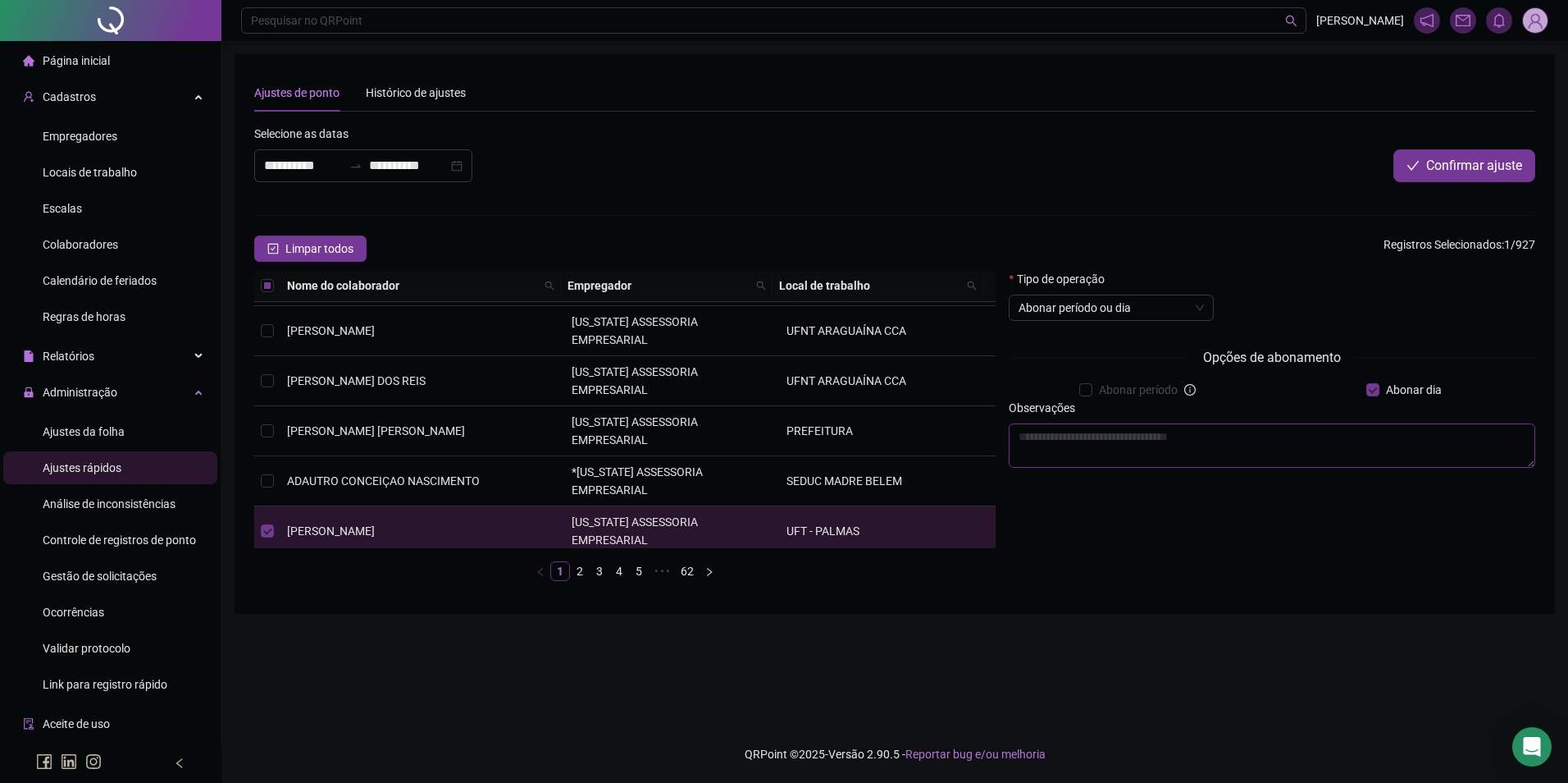
click at [1097, 432] on textarea at bounding box center [1272, 445] width 527 height 44
click at [1177, 312] on span "Abonar período ou dia" at bounding box center [1112, 308] width 185 height 25
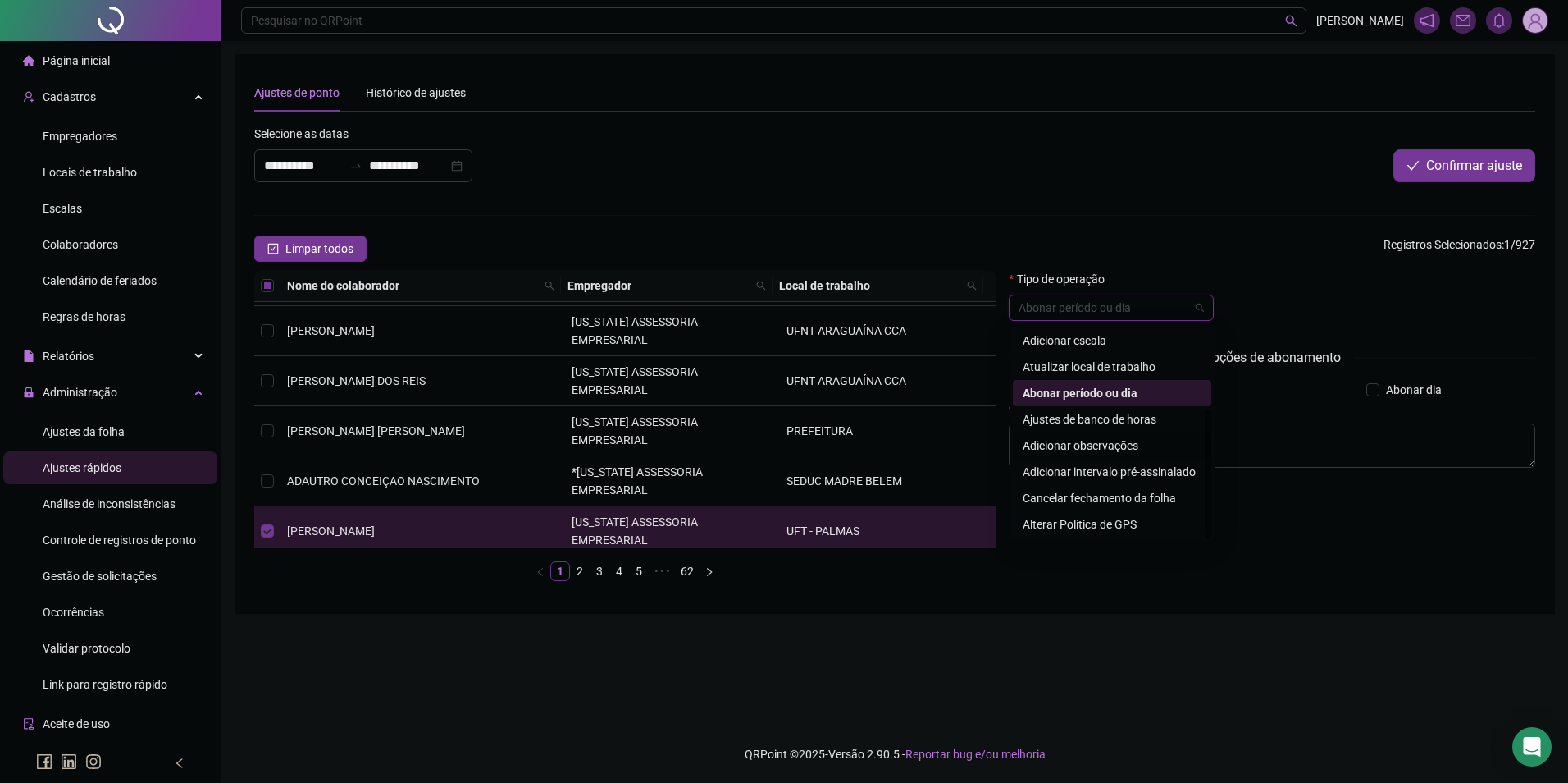
click at [1109, 442] on div "Adicionar observações" at bounding box center [1112, 445] width 179 height 18
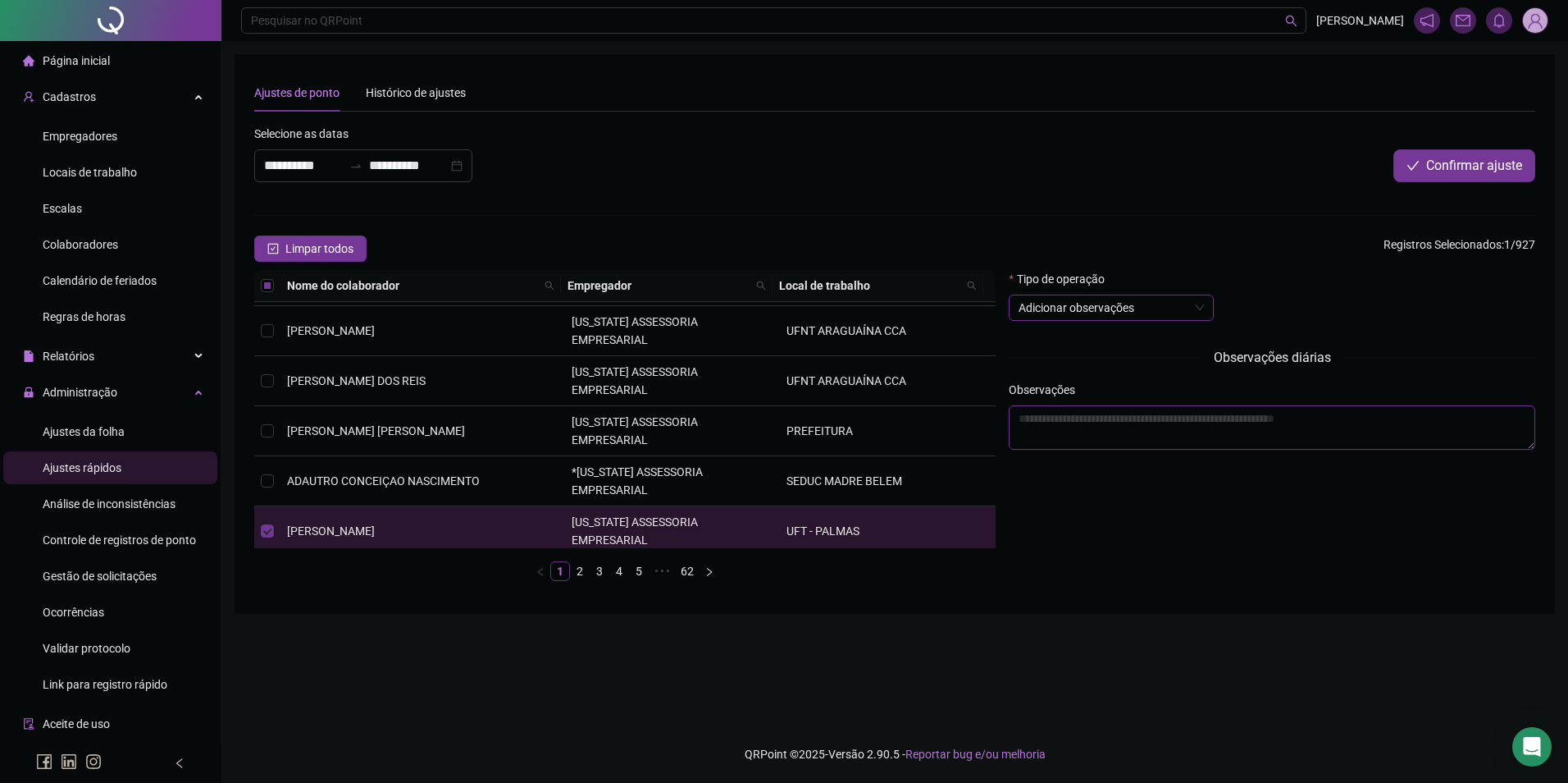
click at [1166, 416] on textarea at bounding box center [1272, 427] width 527 height 44
type textarea "*"
type textarea "**********"
click at [1398, 162] on button "Confirmar ajuste" at bounding box center [1465, 166] width 142 height 33
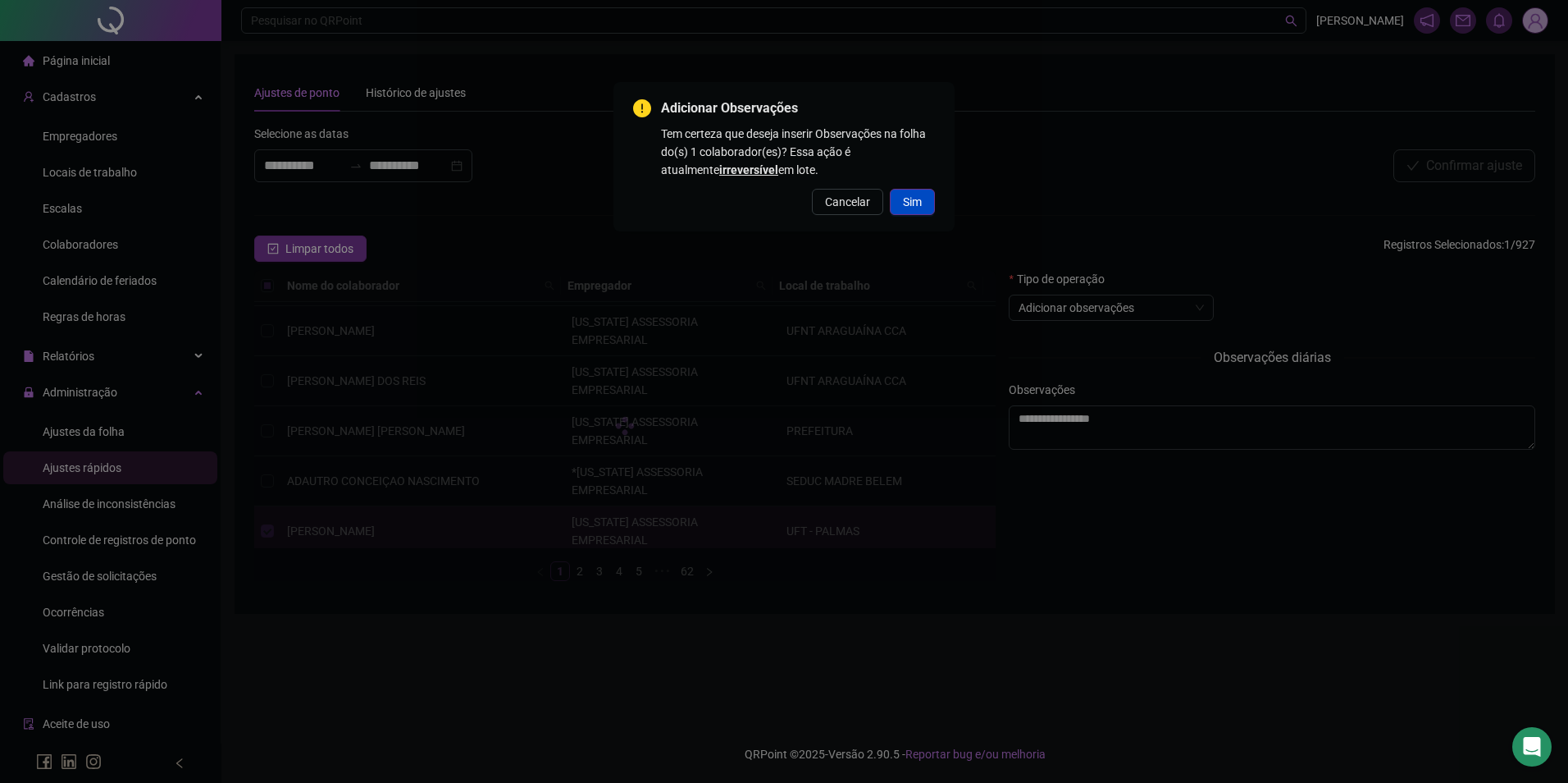
click at [921, 204] on span "Sim" at bounding box center [912, 202] width 19 height 18
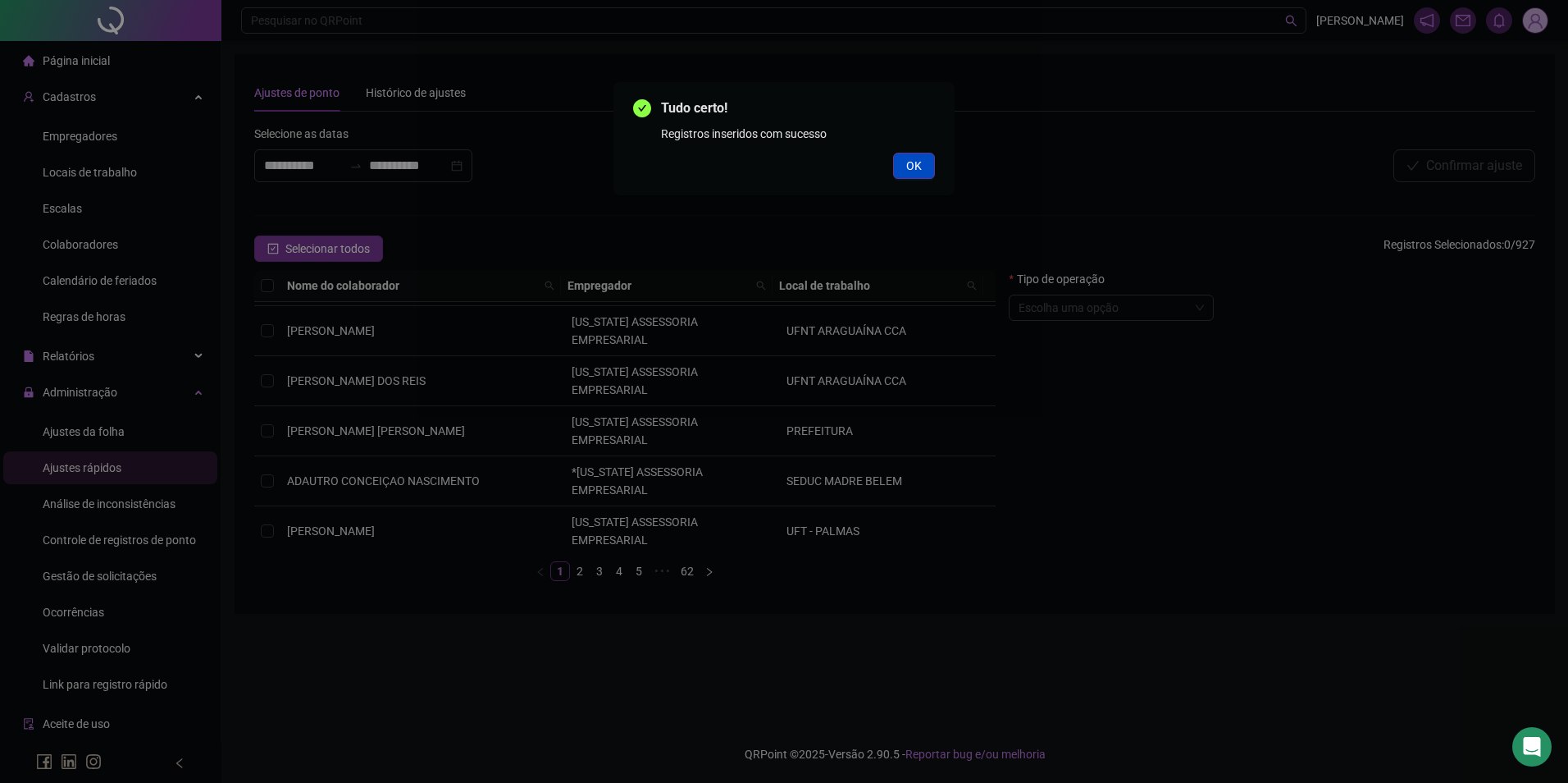
click at [910, 164] on span "OK" at bounding box center [914, 166] width 15 height 18
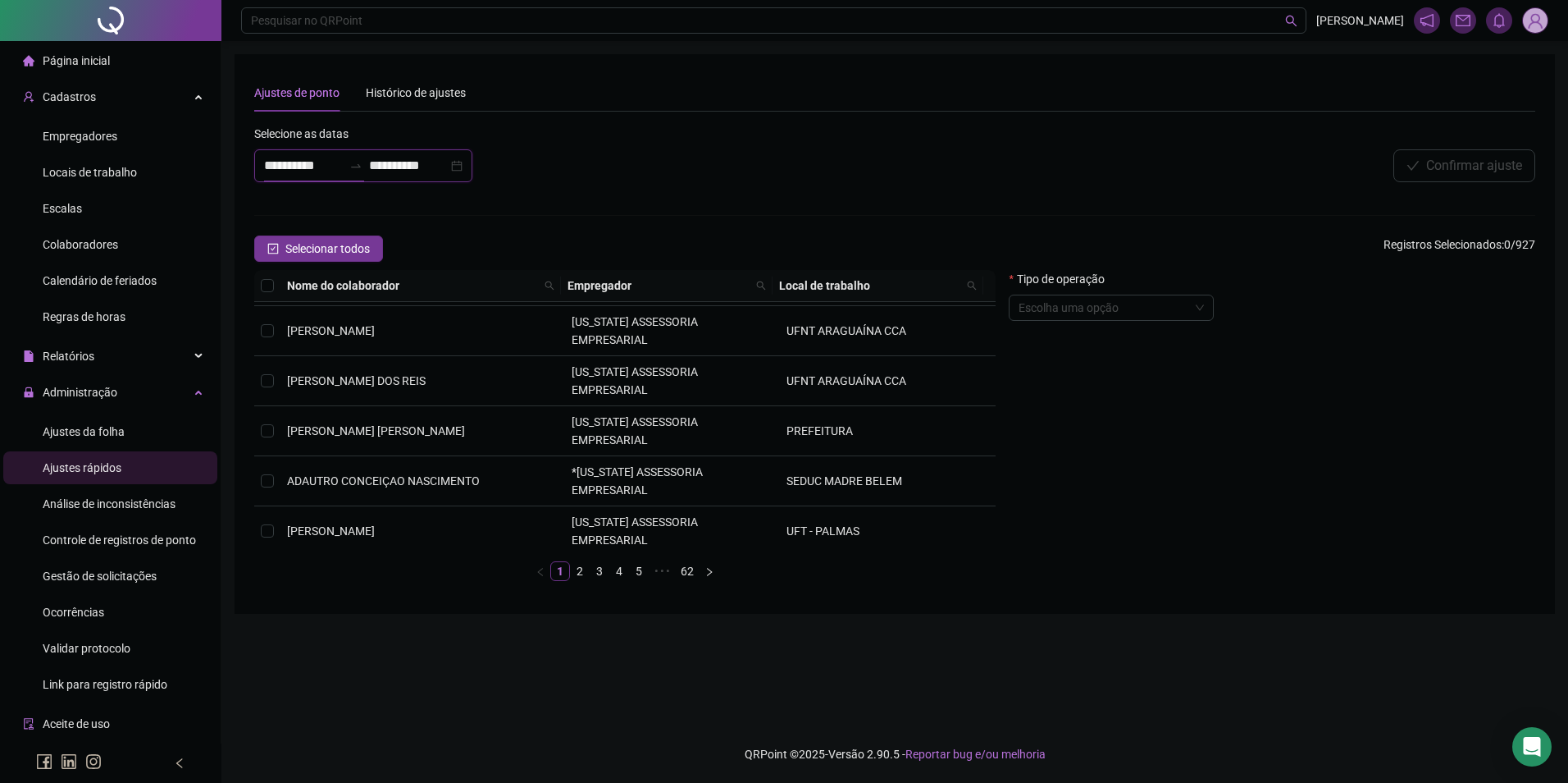
click at [408, 169] on input "**********" at bounding box center [408, 166] width 79 height 20
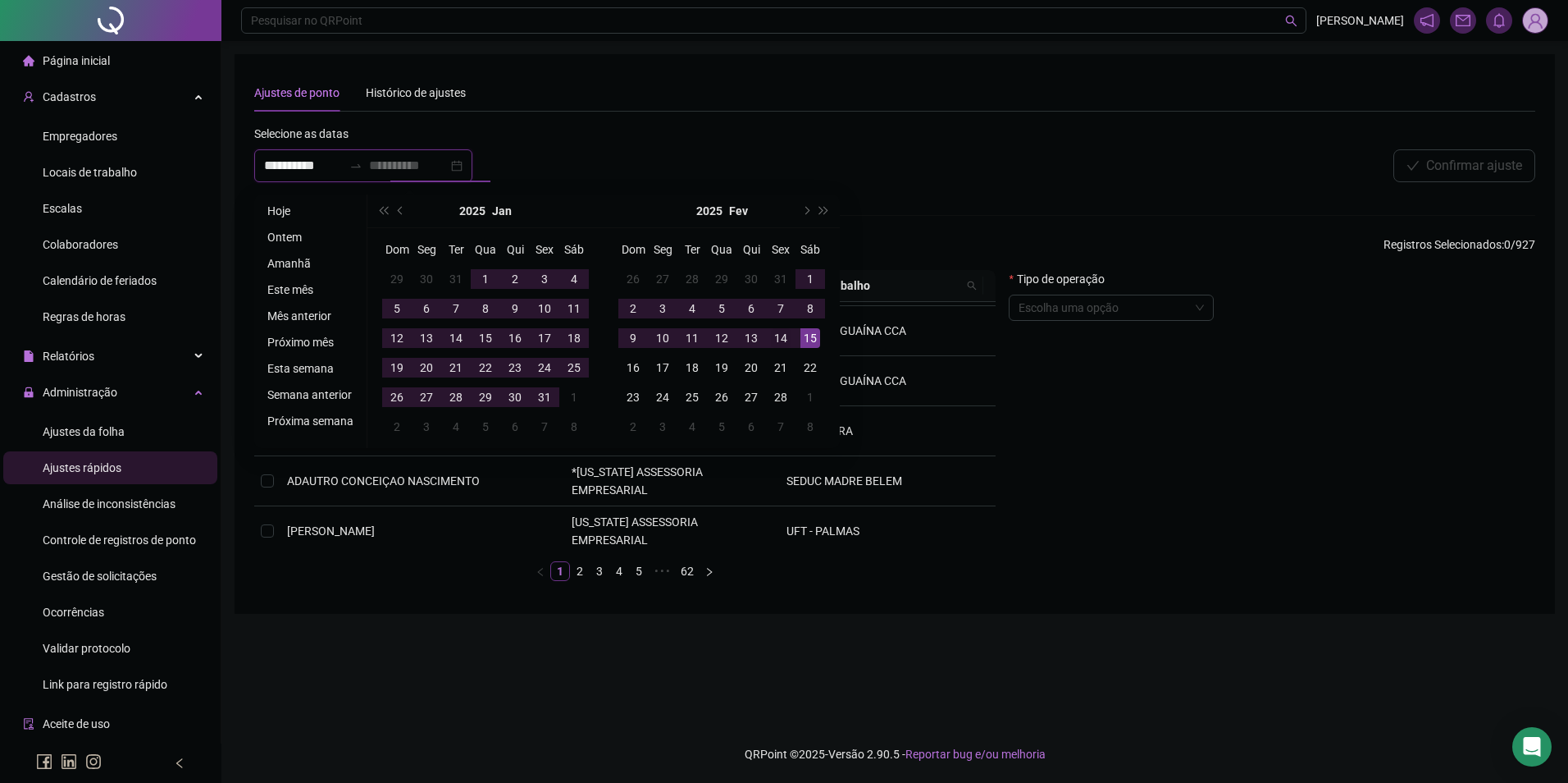
type input "**********"
click at [775, 337] on div "14" at bounding box center [781, 338] width 20 height 20
type input "**********"
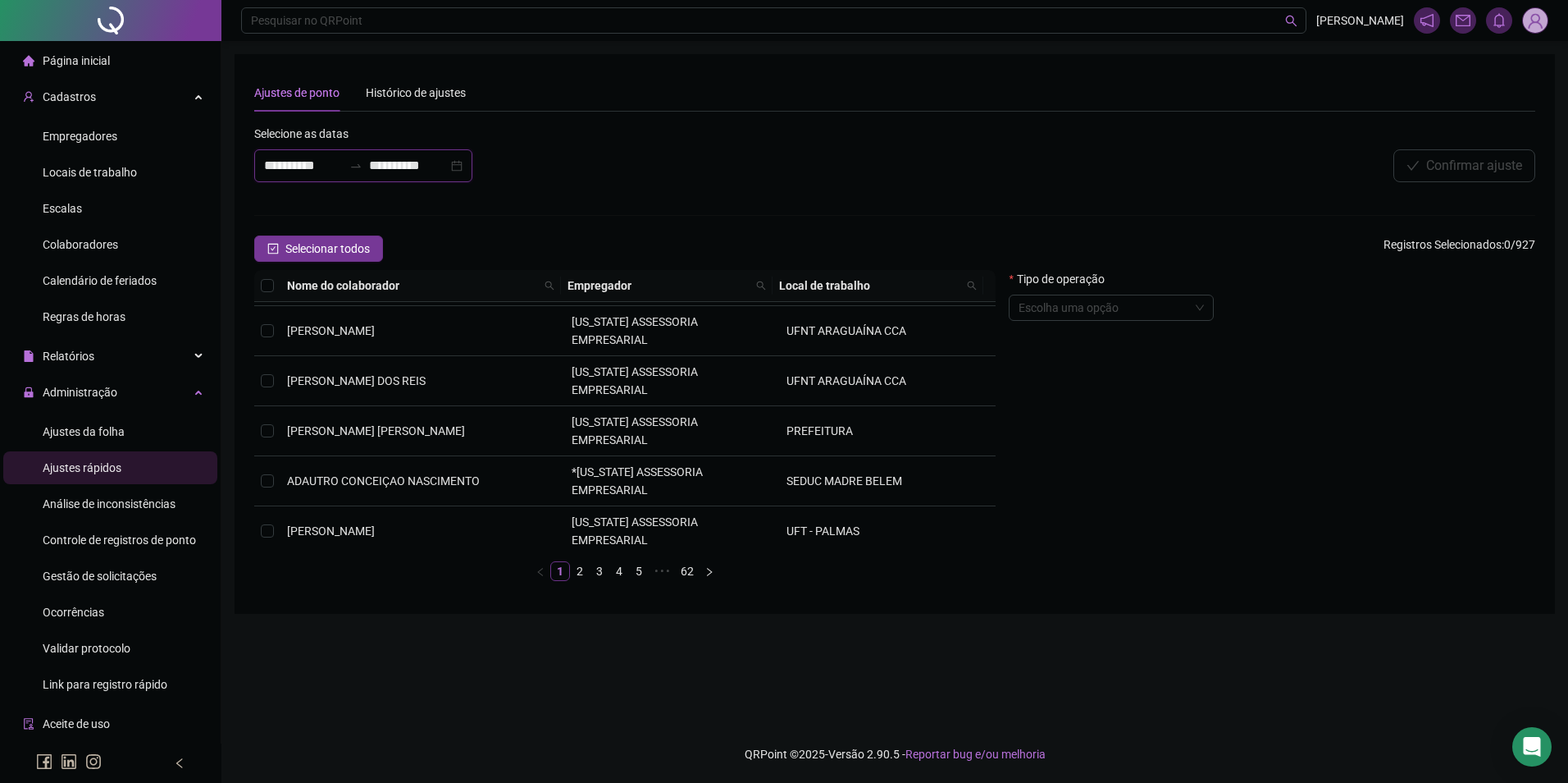
click at [448, 168] on input "**********" at bounding box center [408, 166] width 79 height 20
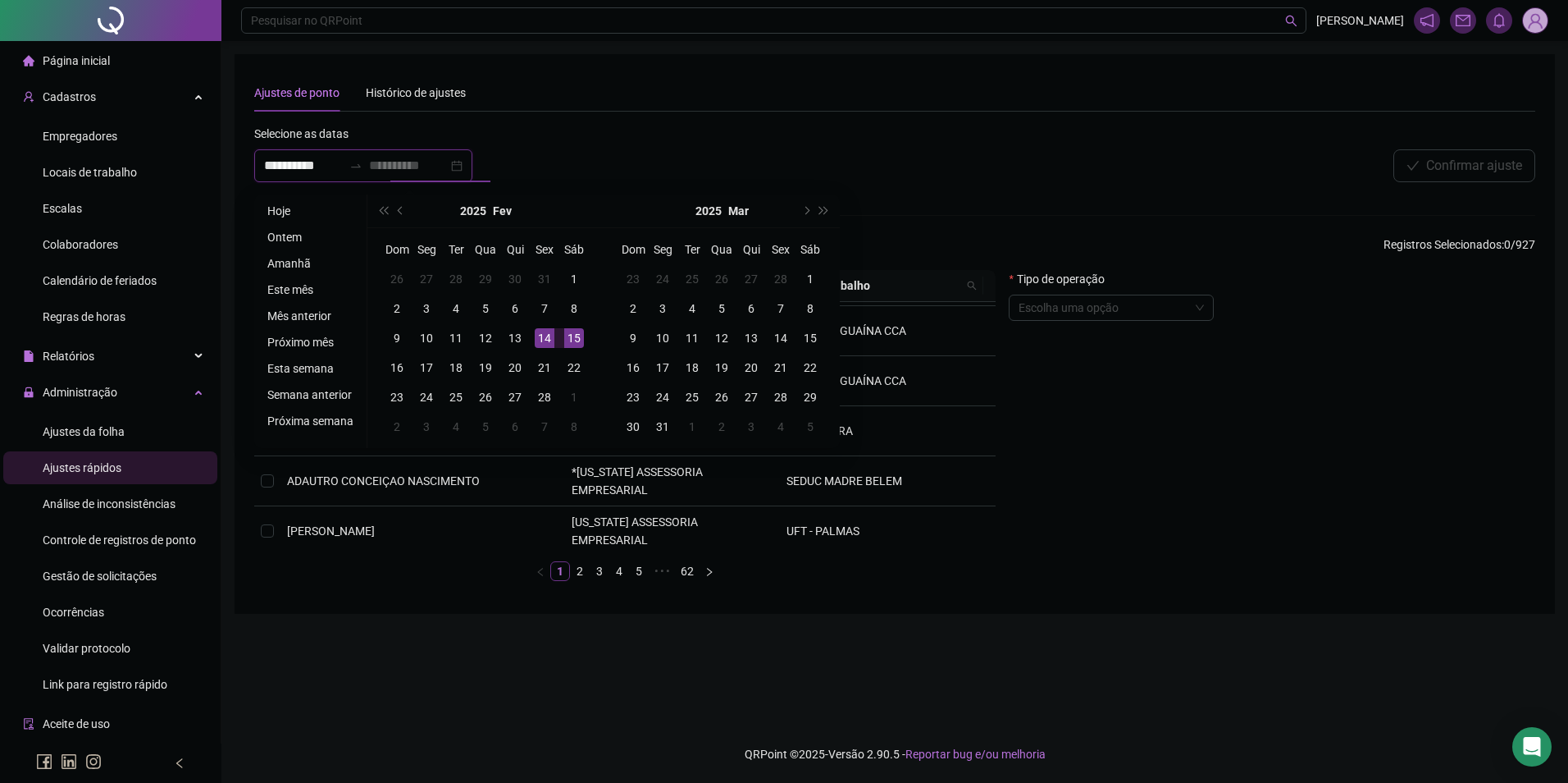
type input "**********"
click at [546, 339] on div "14" at bounding box center [544, 338] width 20 height 20
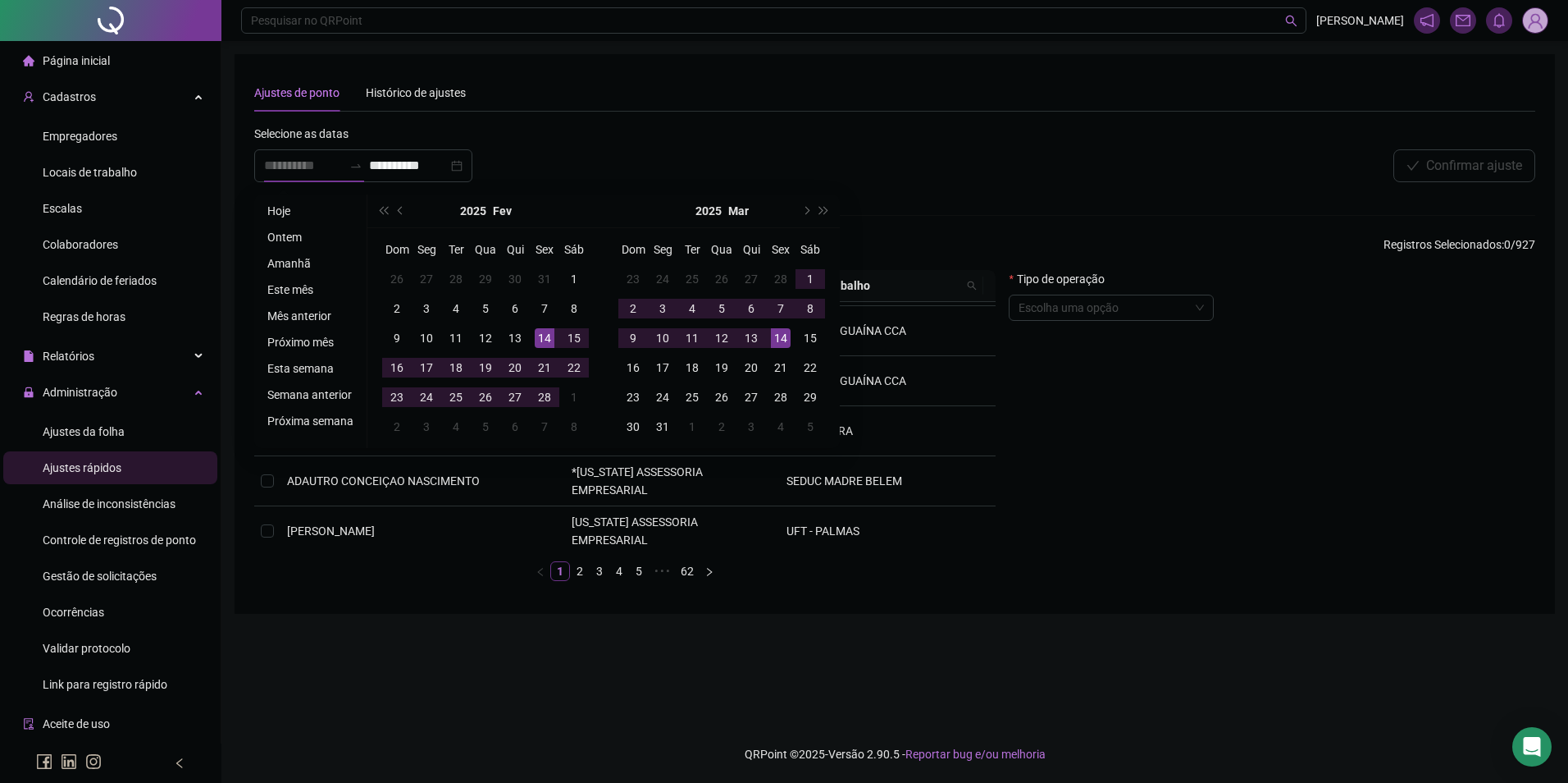
click at [780, 341] on div "14" at bounding box center [781, 338] width 20 height 20
type input "**********"
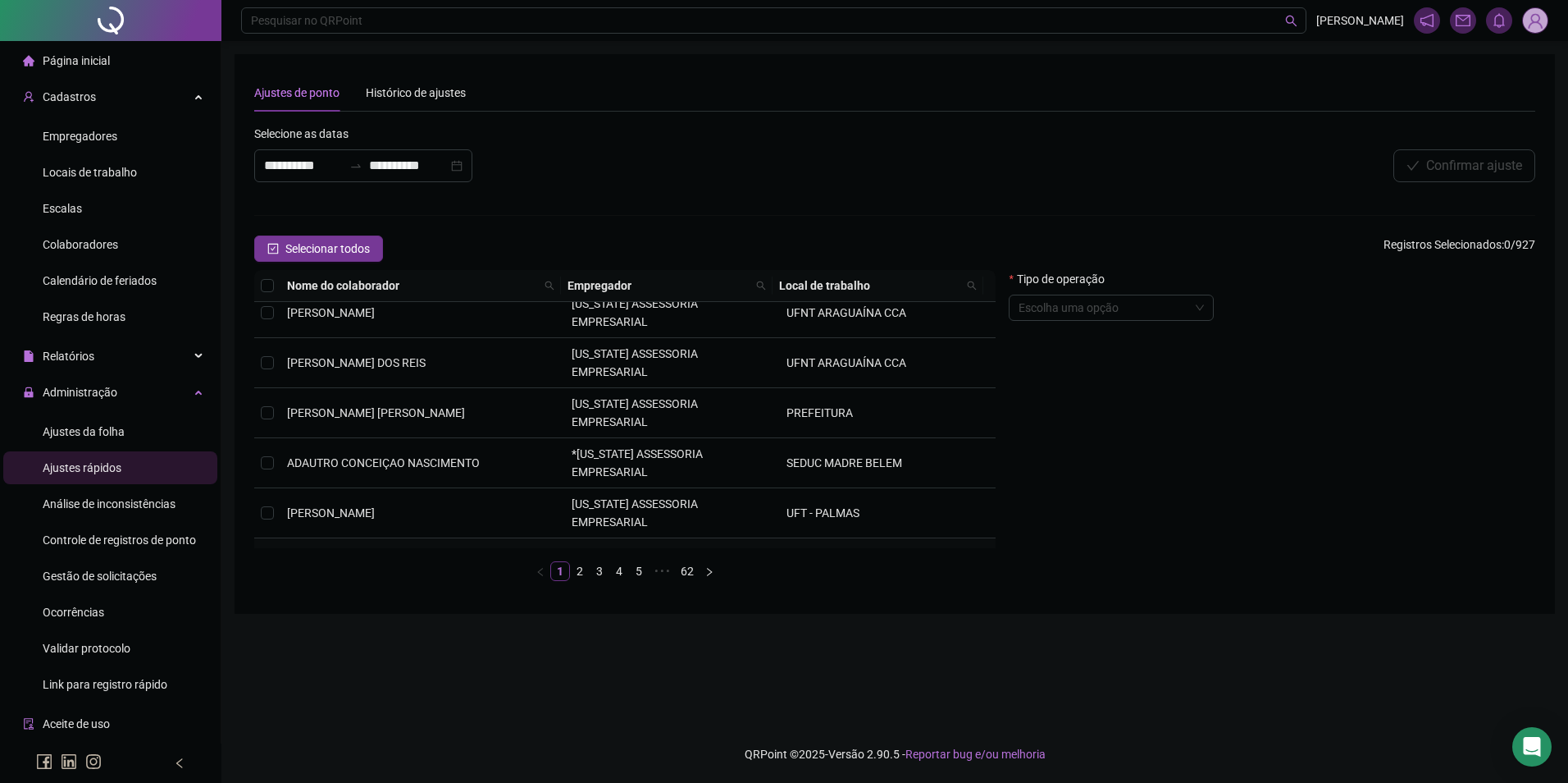
scroll to position [270, 0]
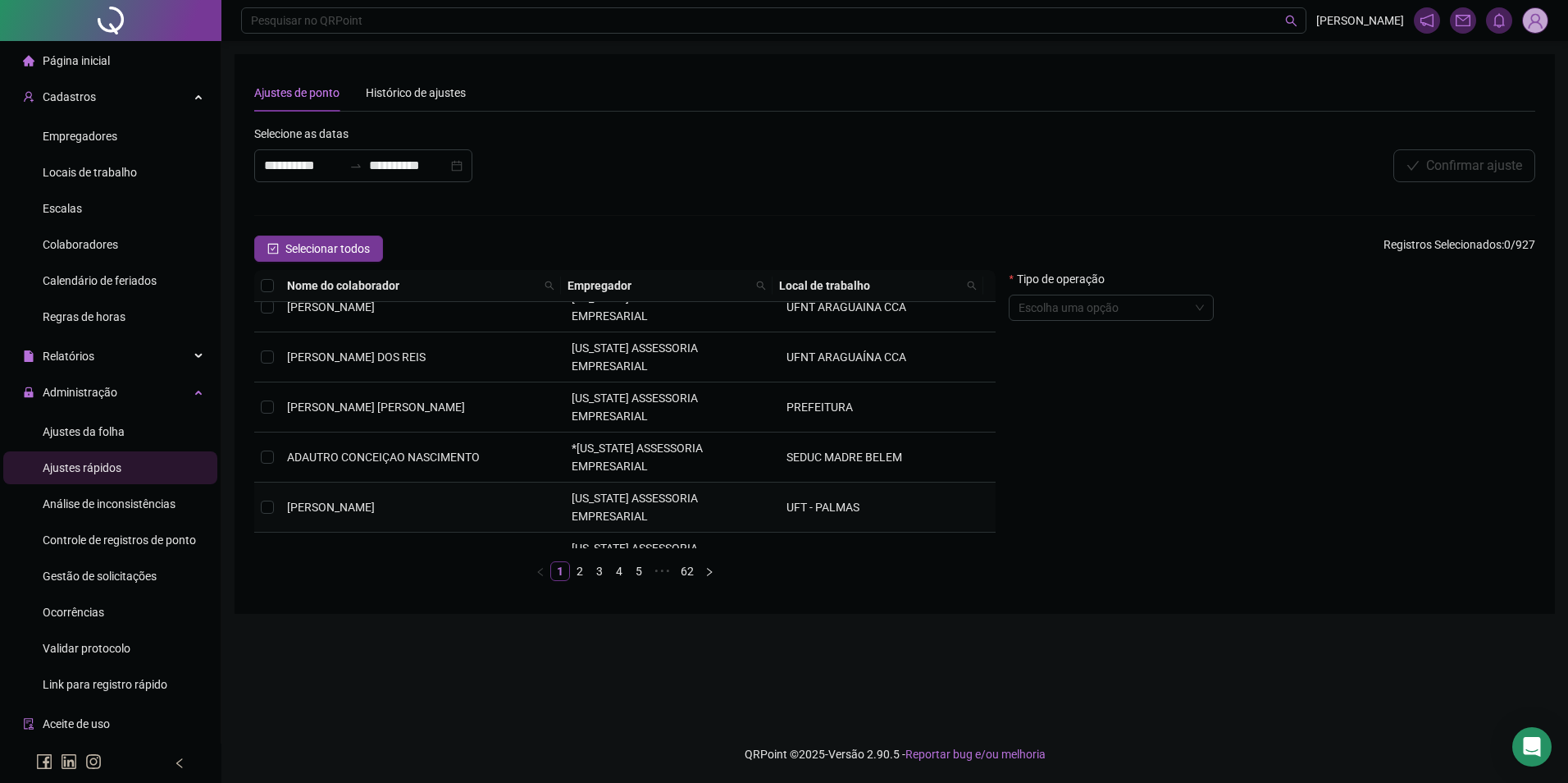
click at [366, 501] on span "[PERSON_NAME]" at bounding box center [330, 507] width 88 height 13
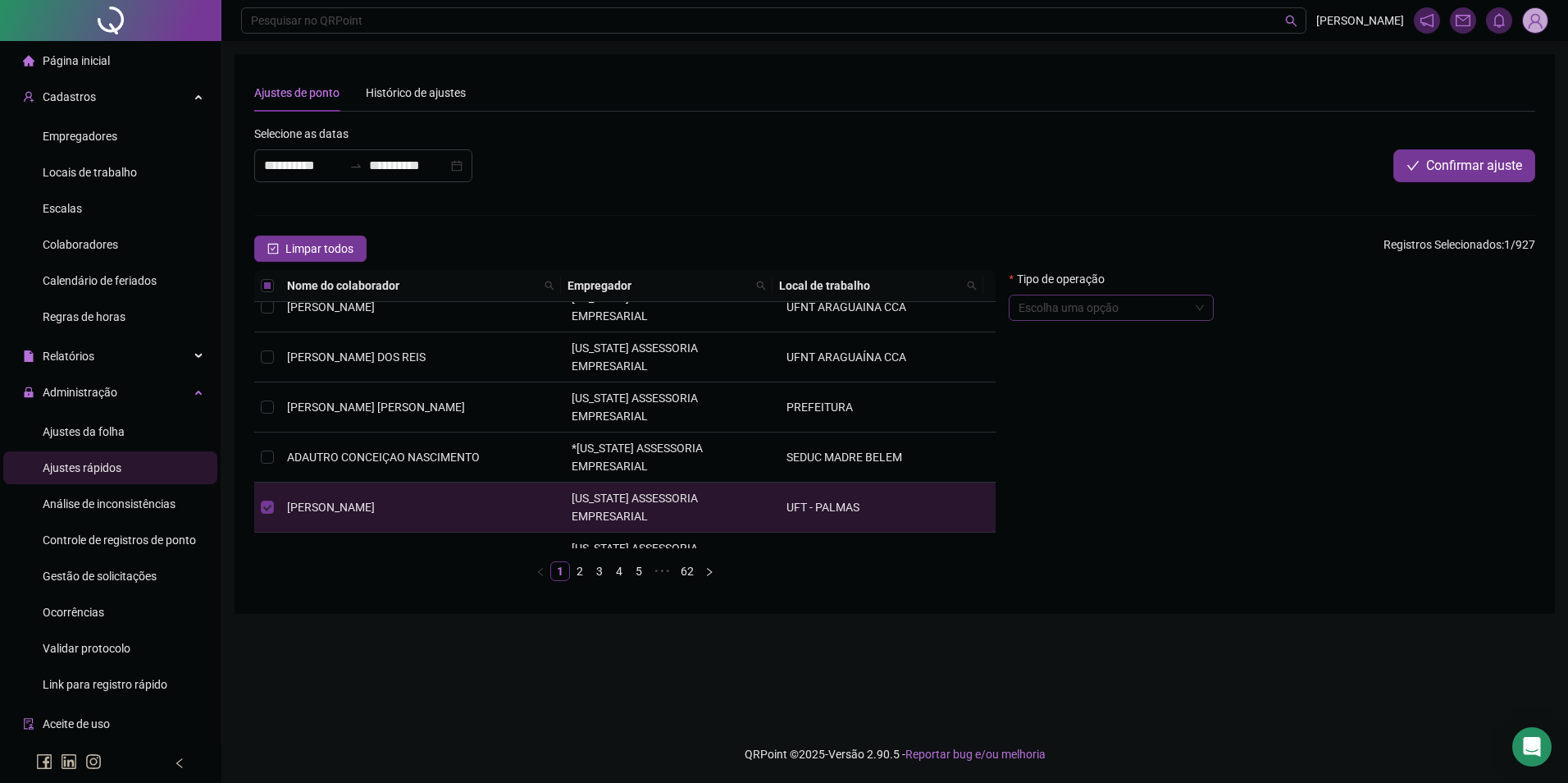
click at [1059, 311] on input "search" at bounding box center [1104, 308] width 170 height 25
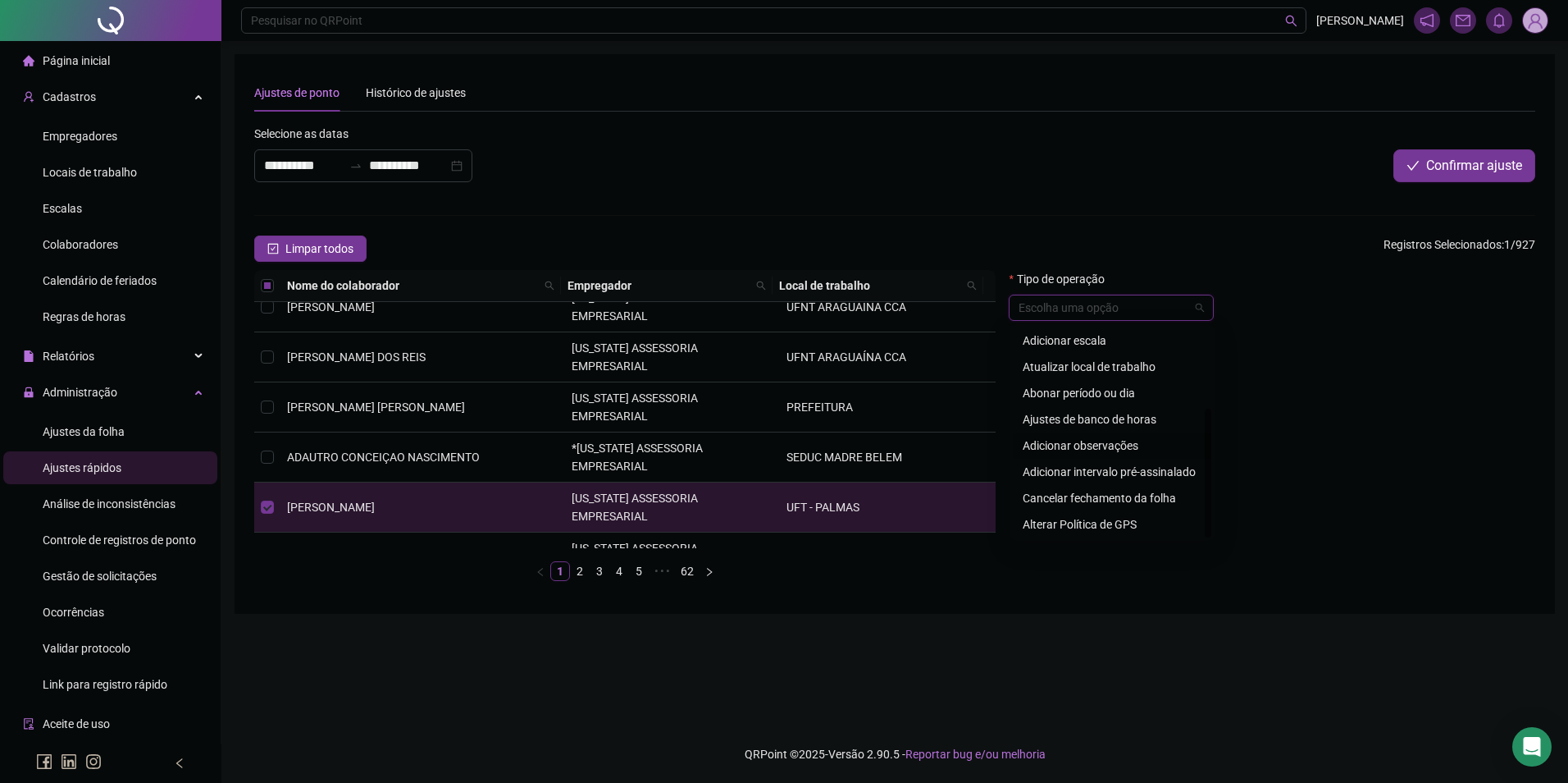
click at [1100, 443] on div "Adicionar observações" at bounding box center [1112, 445] width 179 height 18
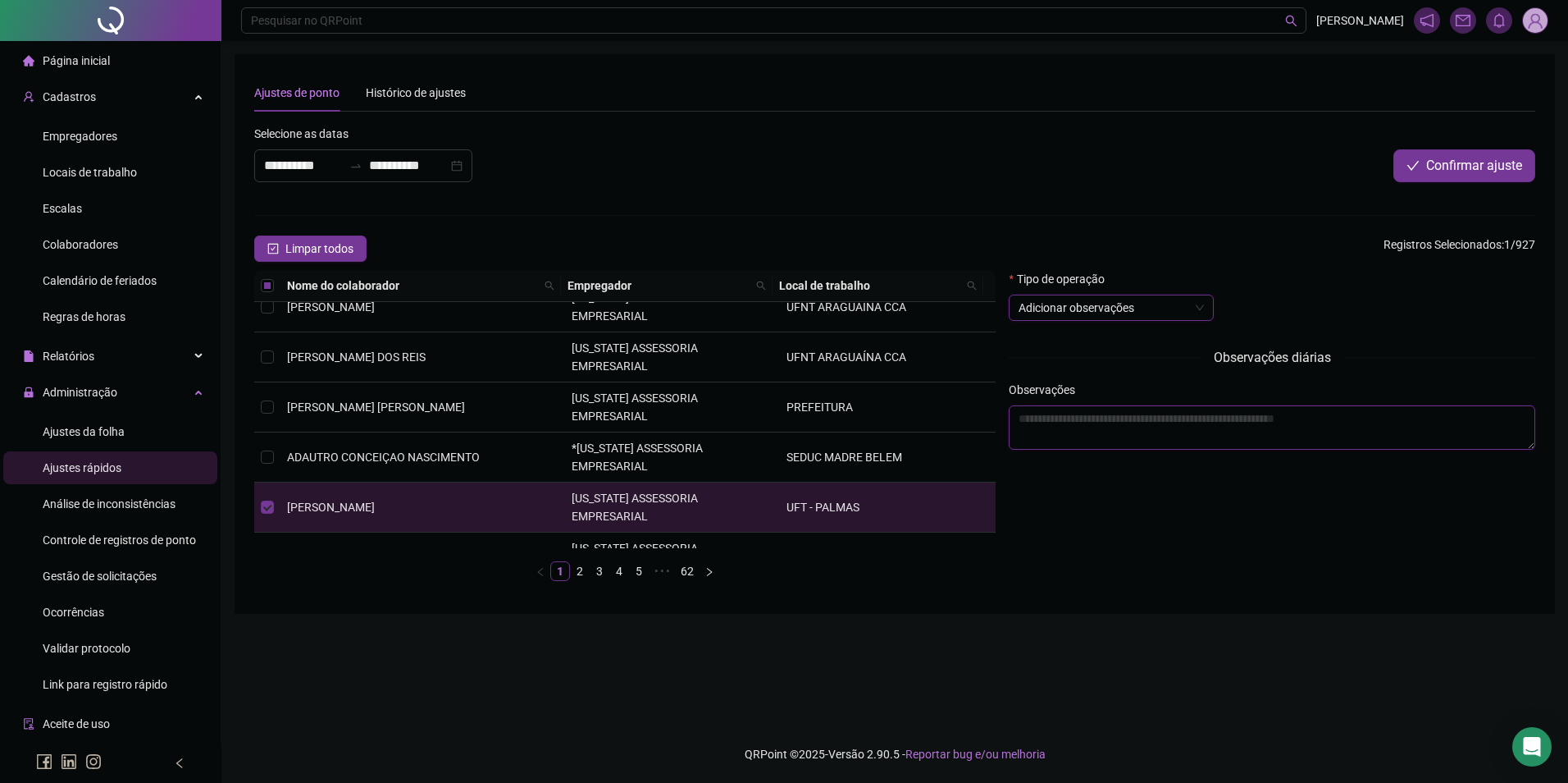
click at [1129, 430] on textarea at bounding box center [1272, 427] width 527 height 44
type textarea "**********"
click at [1497, 163] on span "Confirmar ajuste" at bounding box center [1473, 166] width 96 height 20
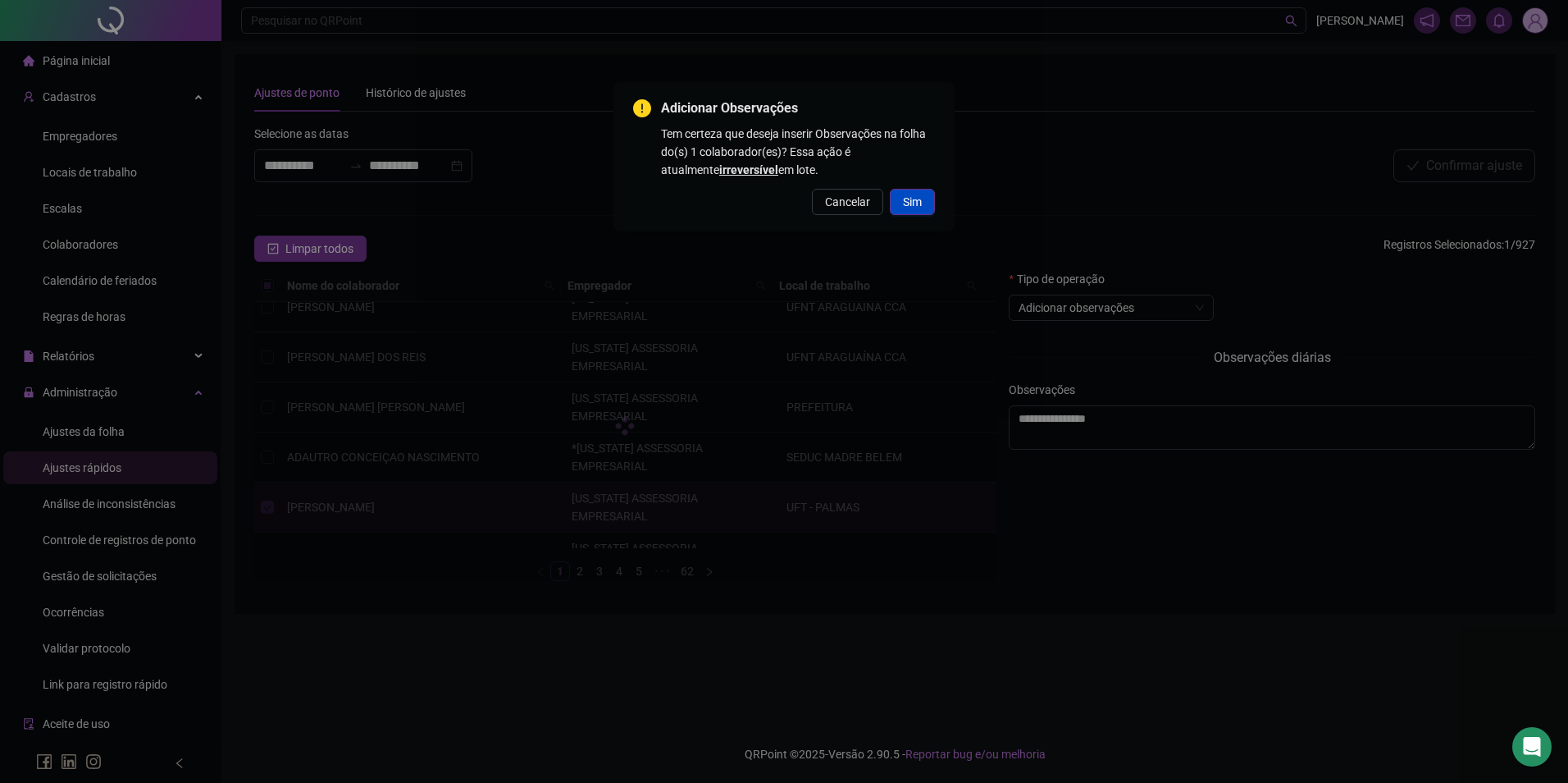
click at [916, 205] on span "Sim" at bounding box center [912, 202] width 19 height 18
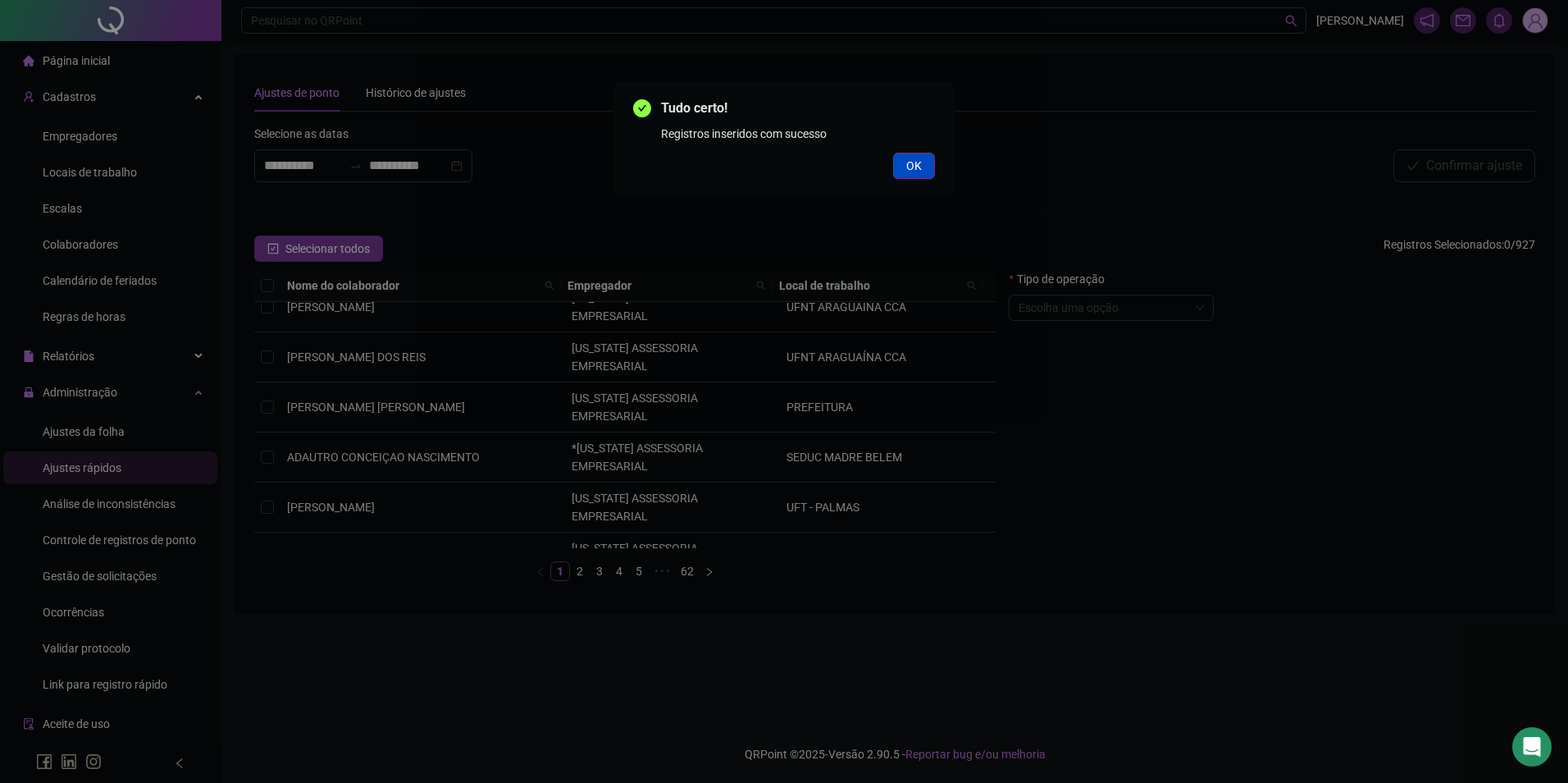
click at [908, 158] on span "OK" at bounding box center [914, 166] width 15 height 18
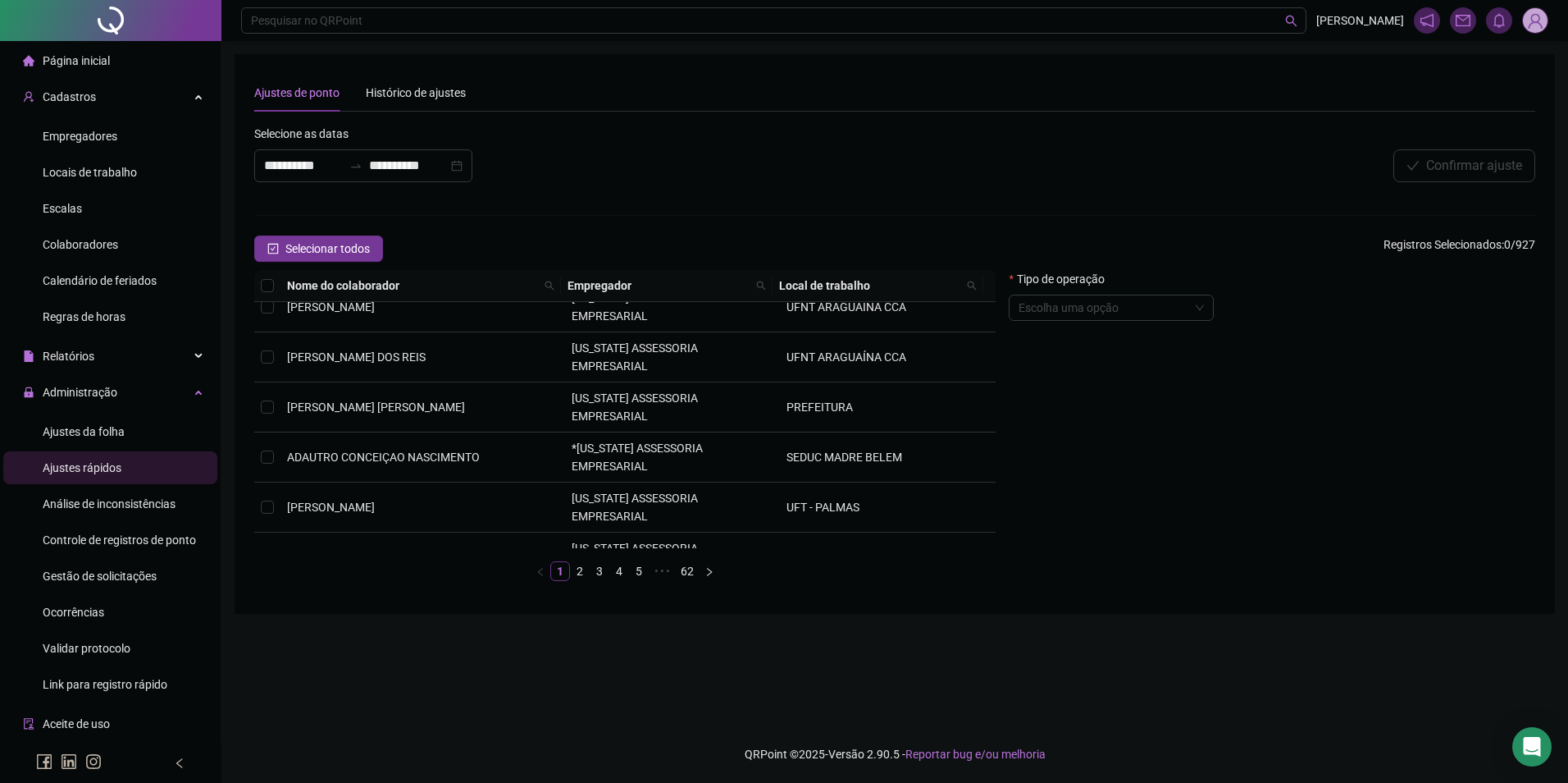
click at [1175, 294] on div "Tipo de operação" at bounding box center [1111, 282] width 205 height 25
click at [1180, 305] on input "search" at bounding box center [1104, 308] width 170 height 25
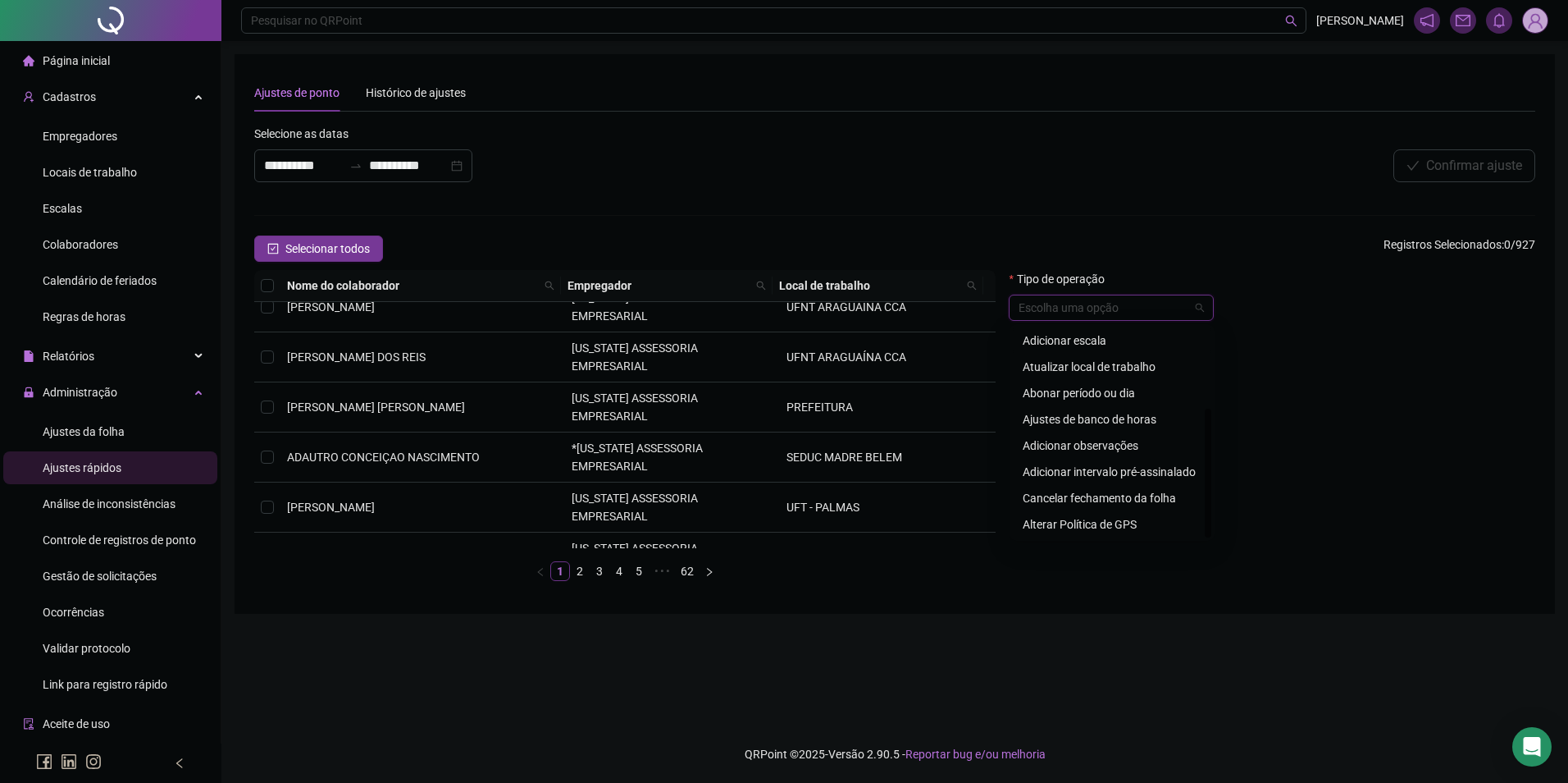
click at [1100, 342] on div "Adicionar escala" at bounding box center [1112, 340] width 179 height 18
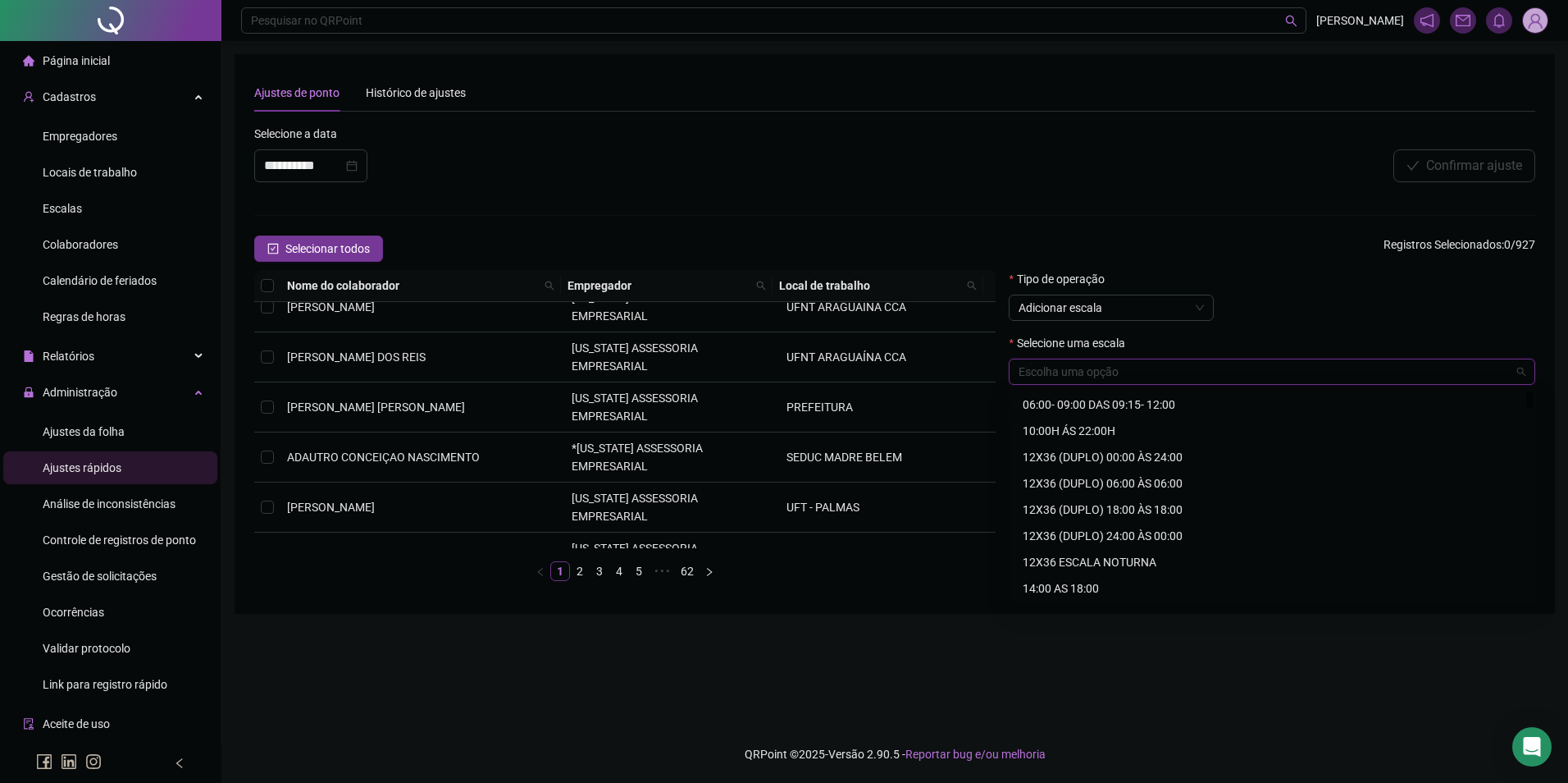
click at [1101, 374] on input "search" at bounding box center [1265, 372] width 492 height 25
click at [1266, 192] on div "Confirmar ajuste" at bounding box center [1268, 160] width 534 height 71
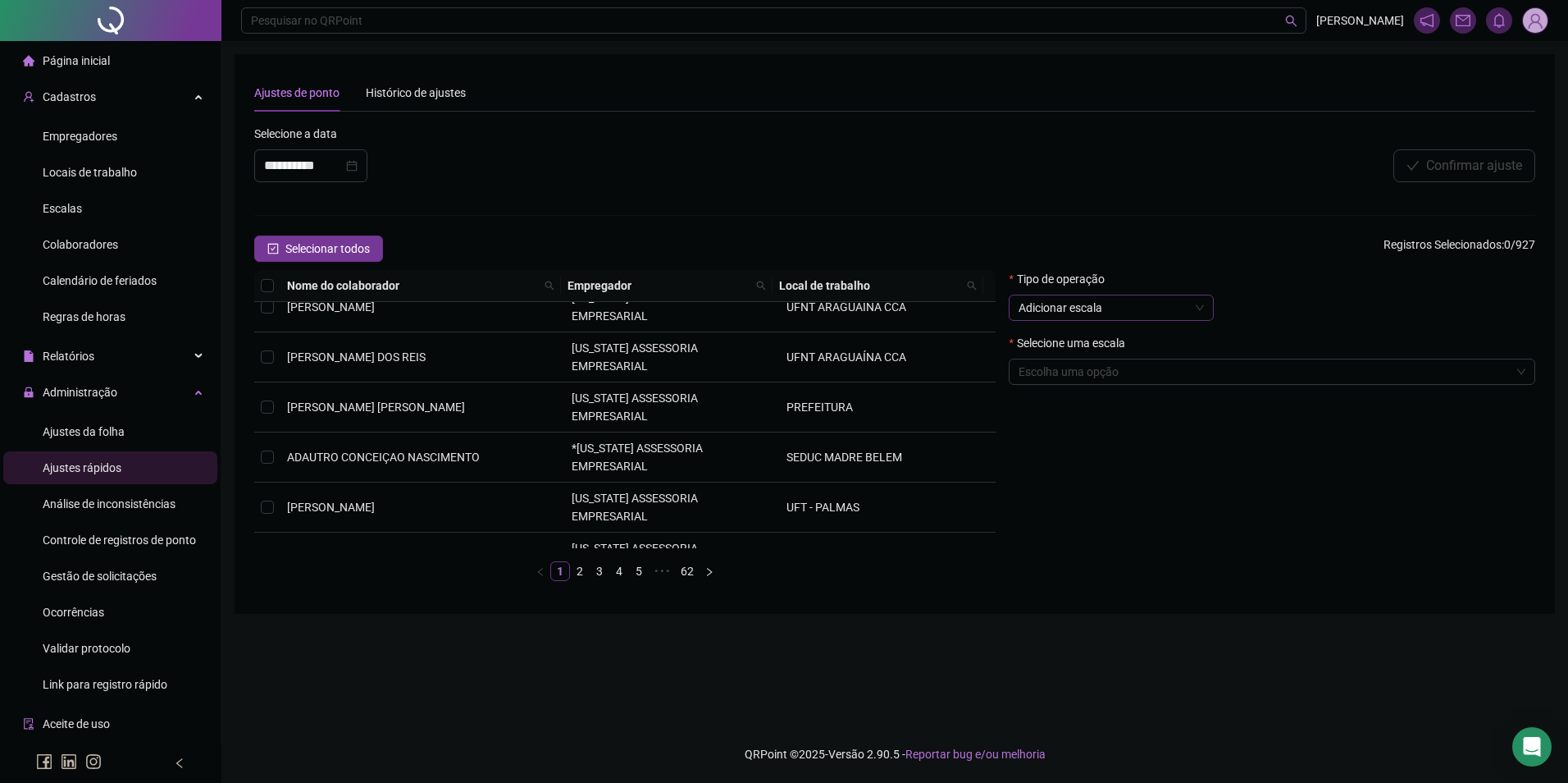
click at [1192, 315] on span "Adicionar escala" at bounding box center [1112, 308] width 185 height 25
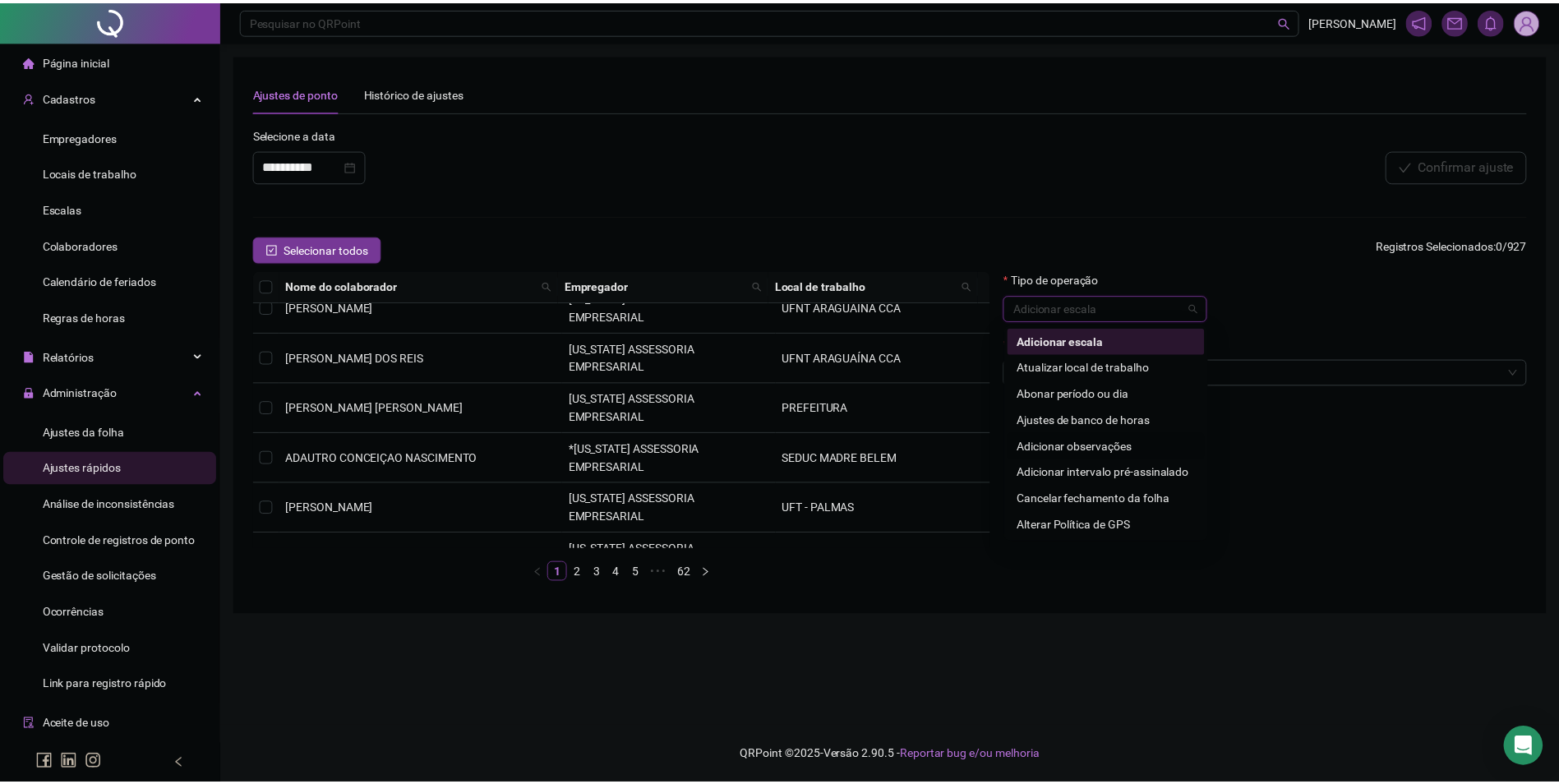
scroll to position [0, 0]
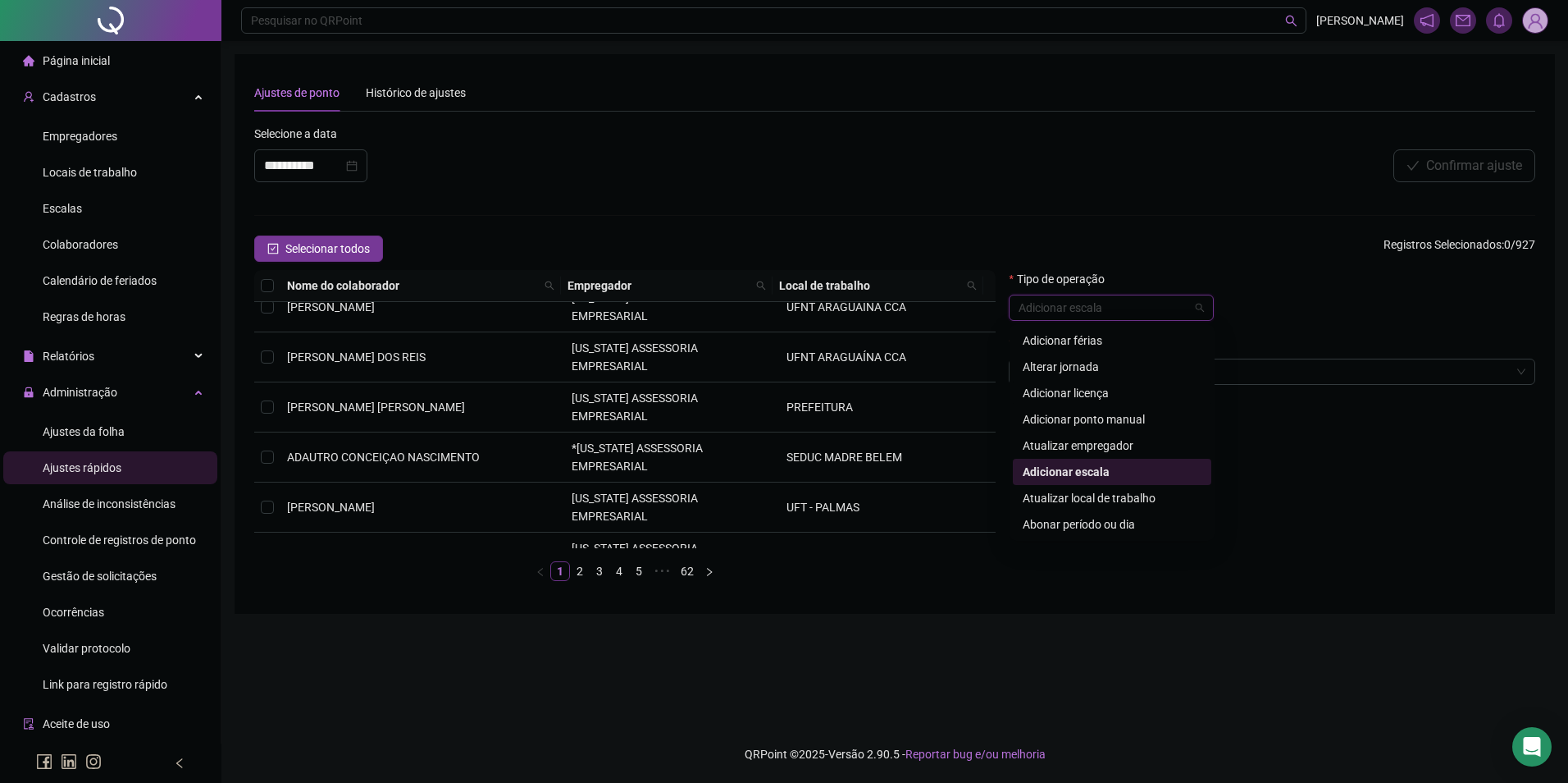
click at [1110, 397] on div "Adicionar licença" at bounding box center [1112, 393] width 179 height 18
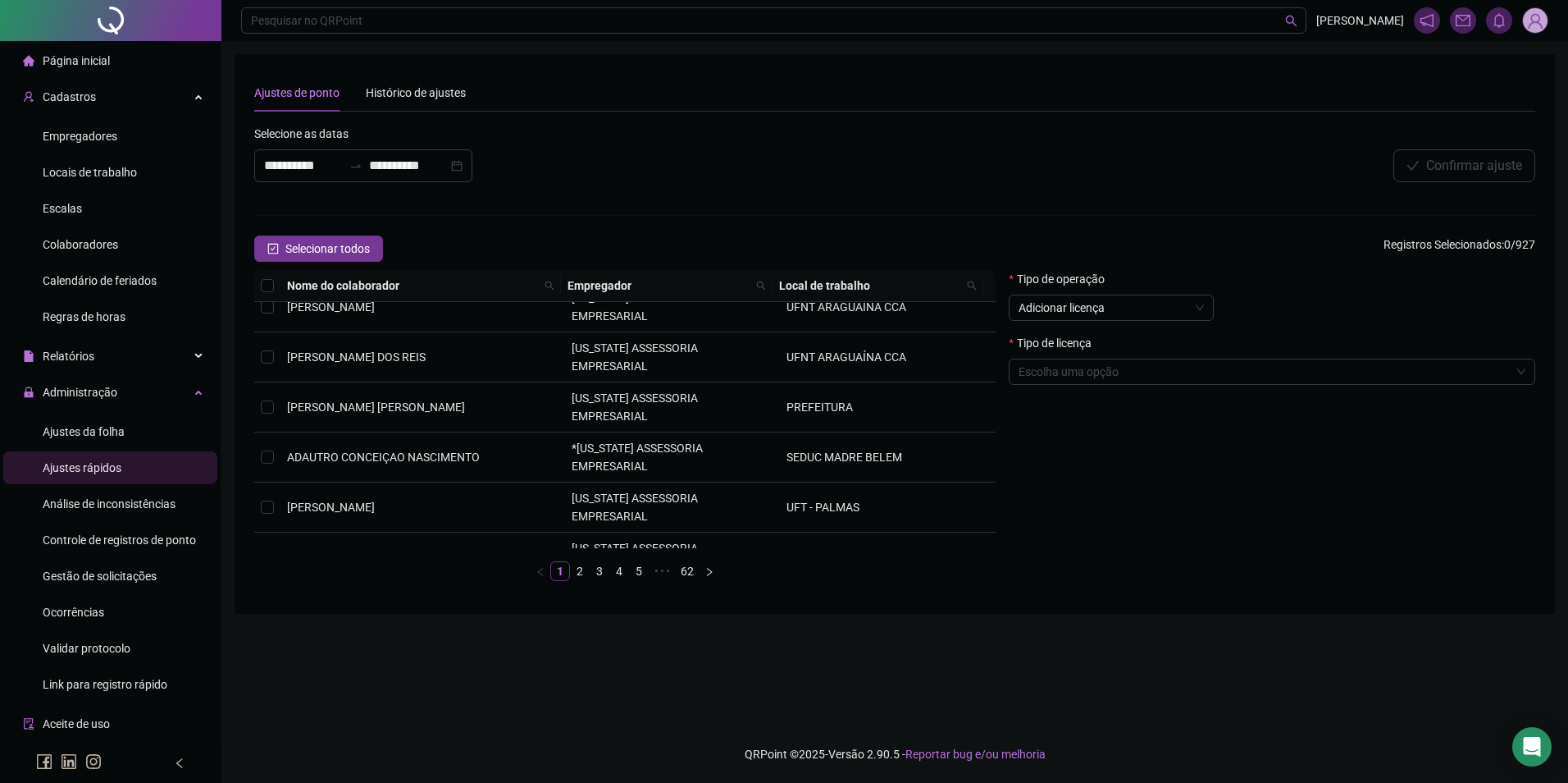
click at [1220, 357] on div "Tipo de licença" at bounding box center [1272, 347] width 527 height 25
click at [1217, 367] on input "search" at bounding box center [1265, 372] width 492 height 25
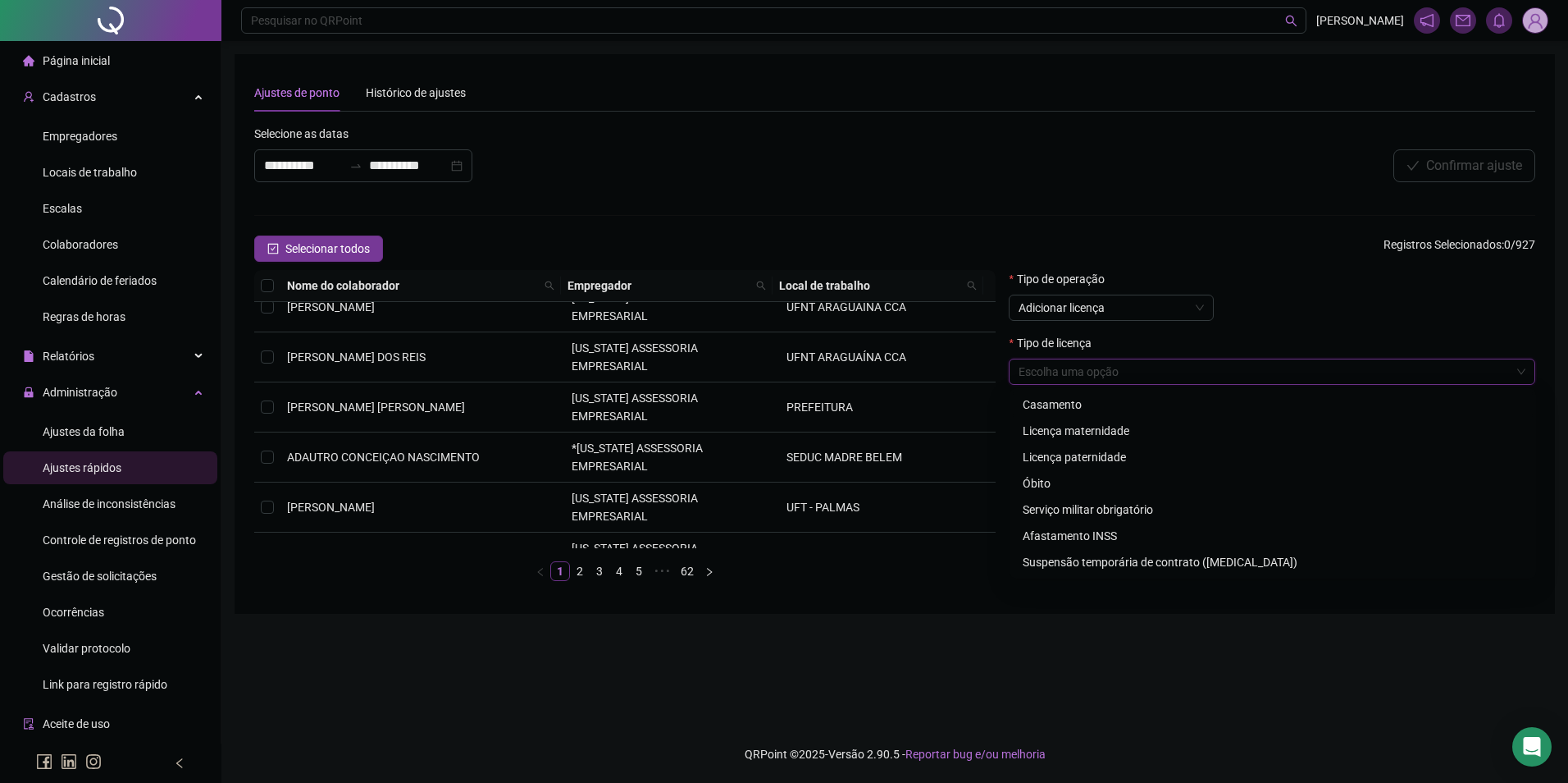
click at [1278, 311] on div "Tipo de operação Adicionar licença" at bounding box center [1272, 302] width 527 height 64
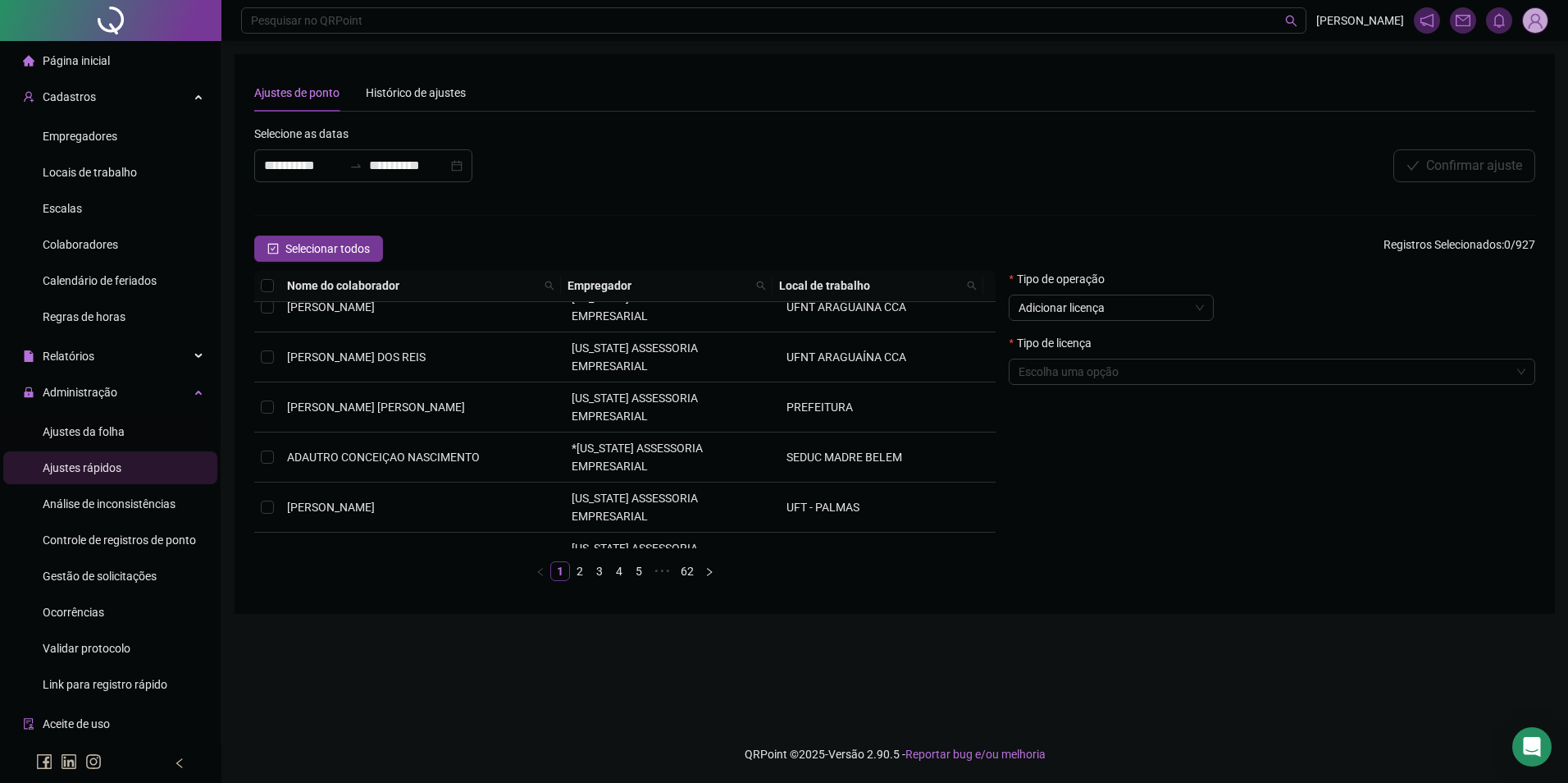
click at [102, 425] on span "Ajustes da folha" at bounding box center [83, 432] width 82 height 13
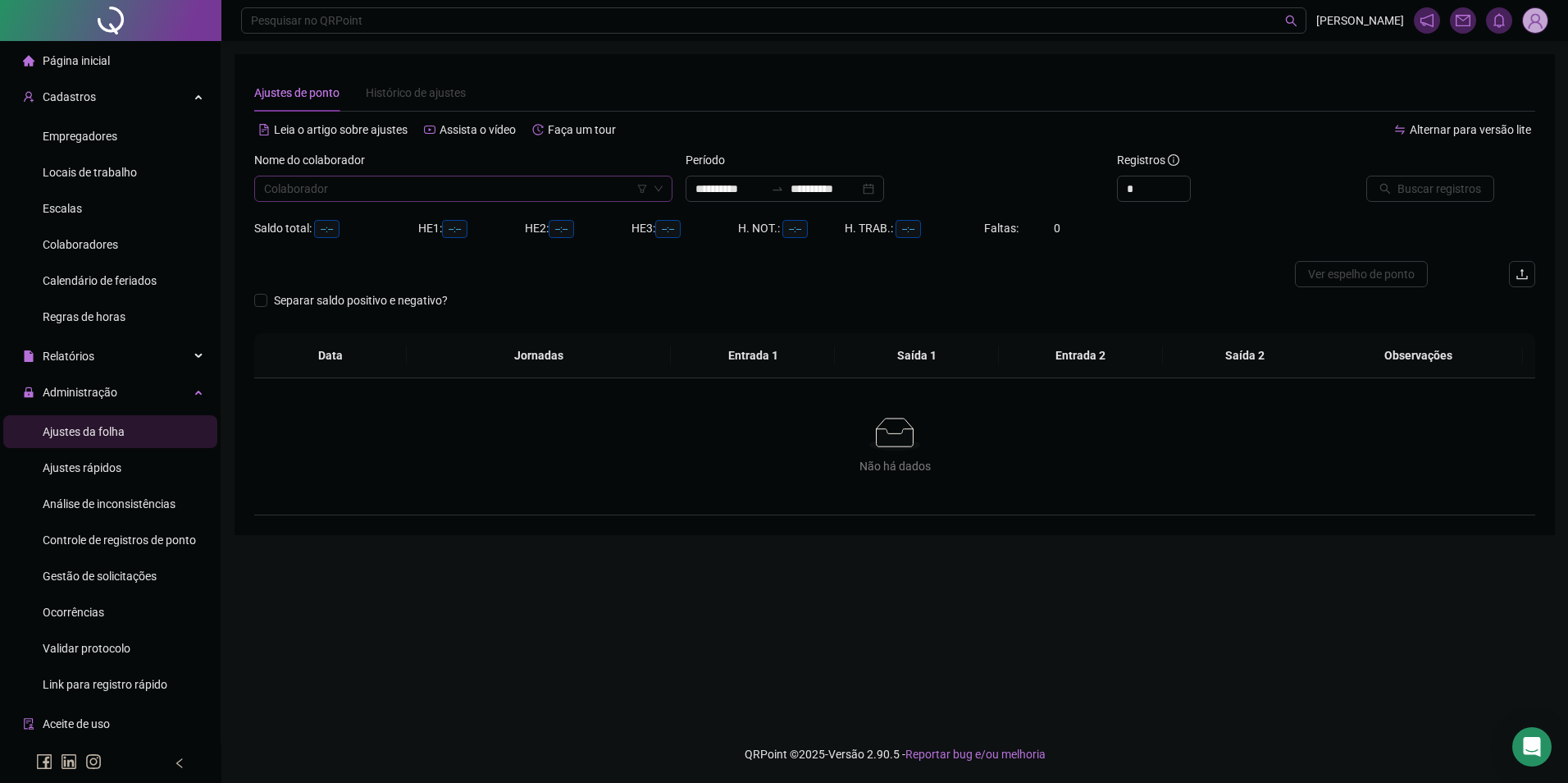
type input "**********"
click at [429, 194] on input "search" at bounding box center [456, 188] width 384 height 25
type input "*******"
click at [741, 188] on input "**********" at bounding box center [730, 188] width 69 height 18
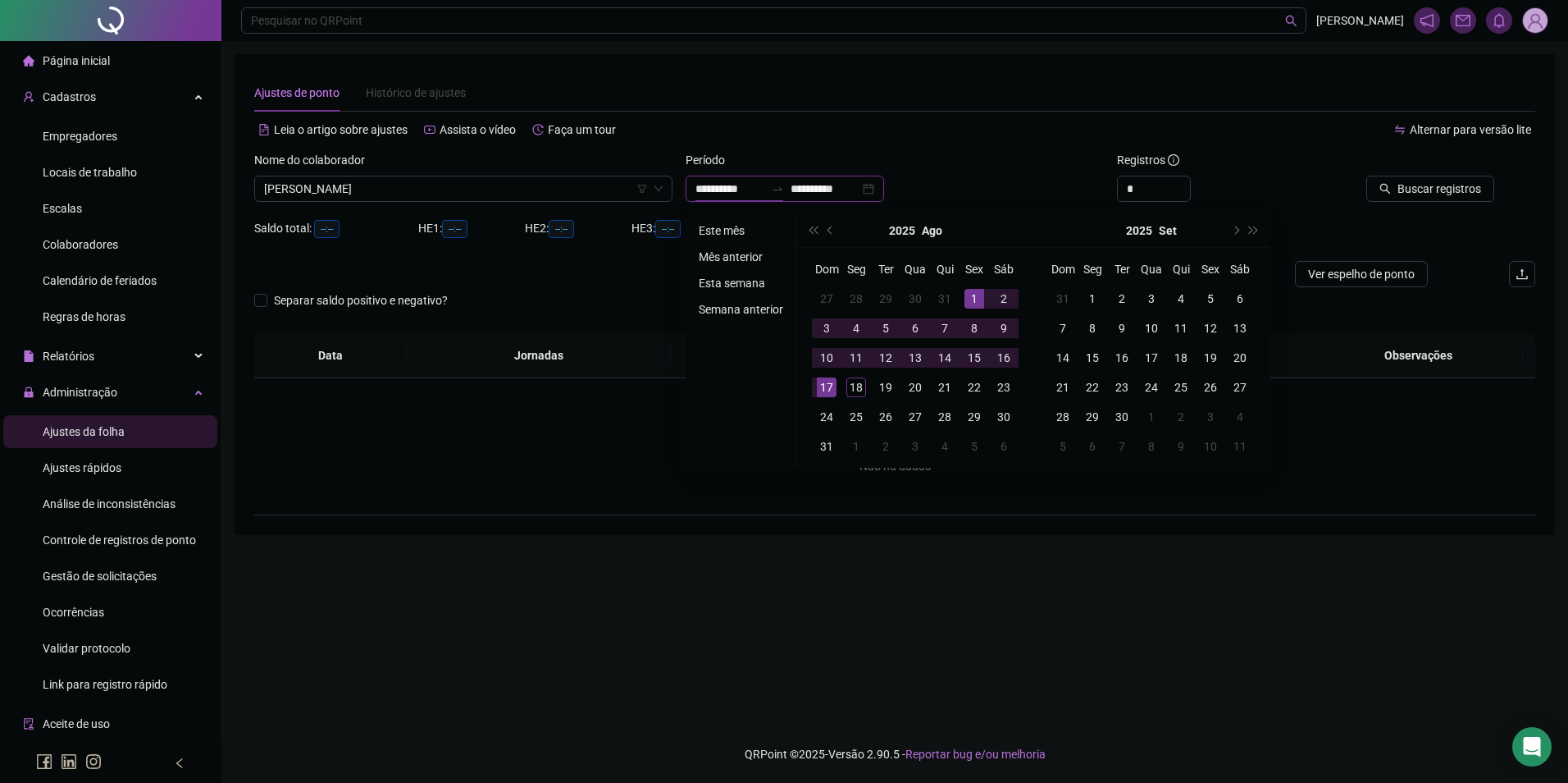
type input "**********"
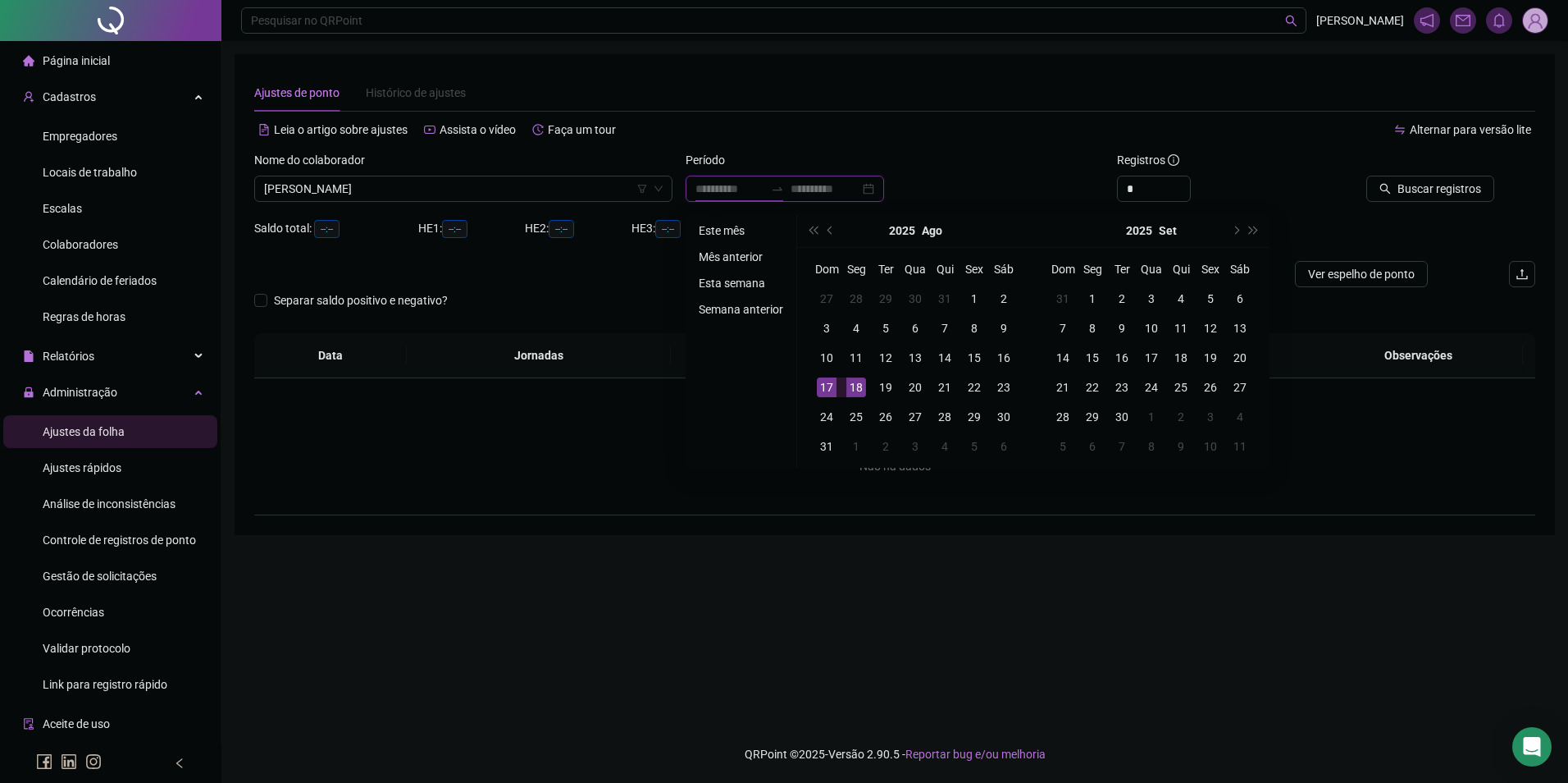
type input "**********"
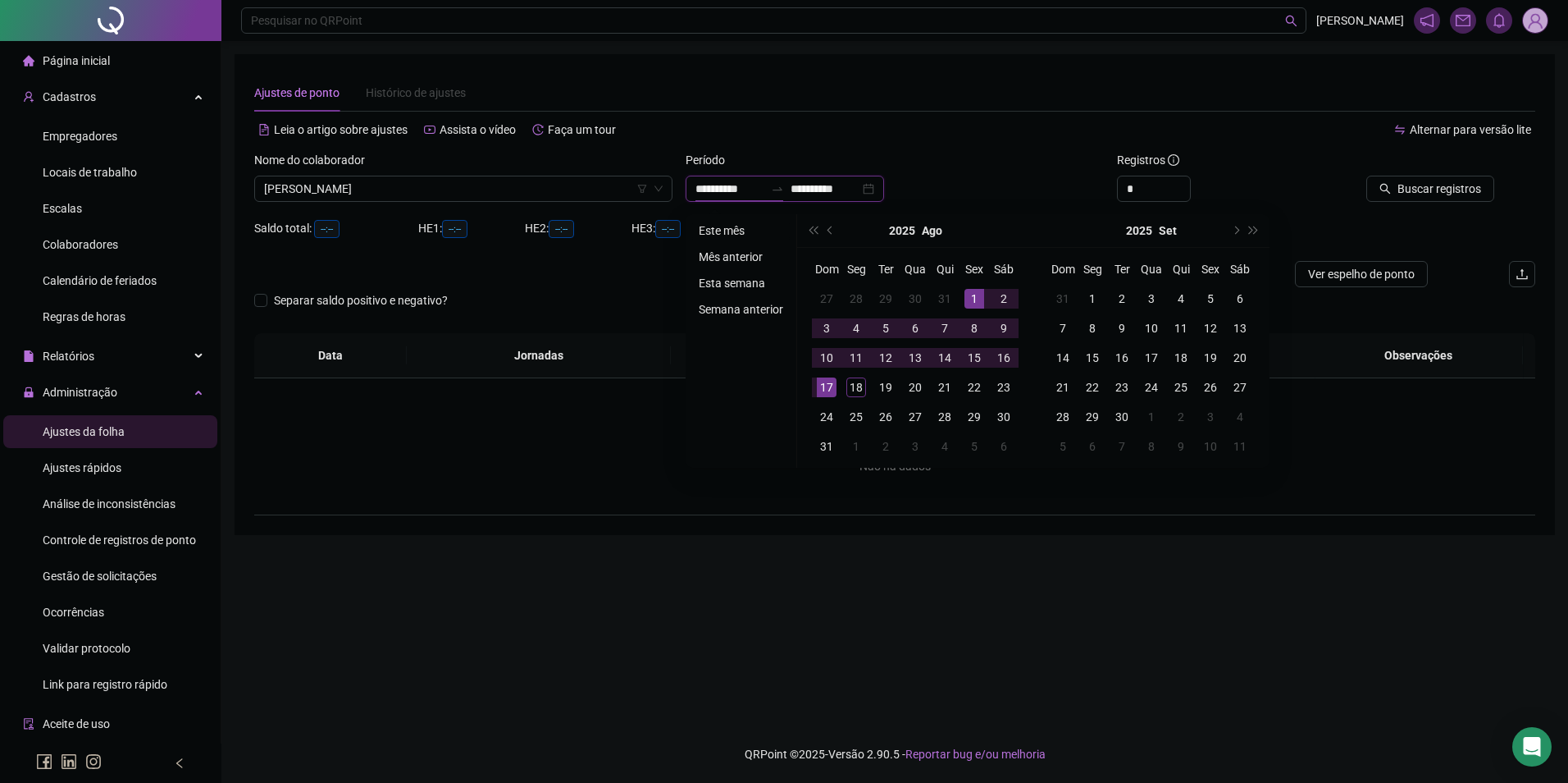
type input "**********"
click at [729, 225] on li "Este mês" at bounding box center [741, 230] width 97 height 20
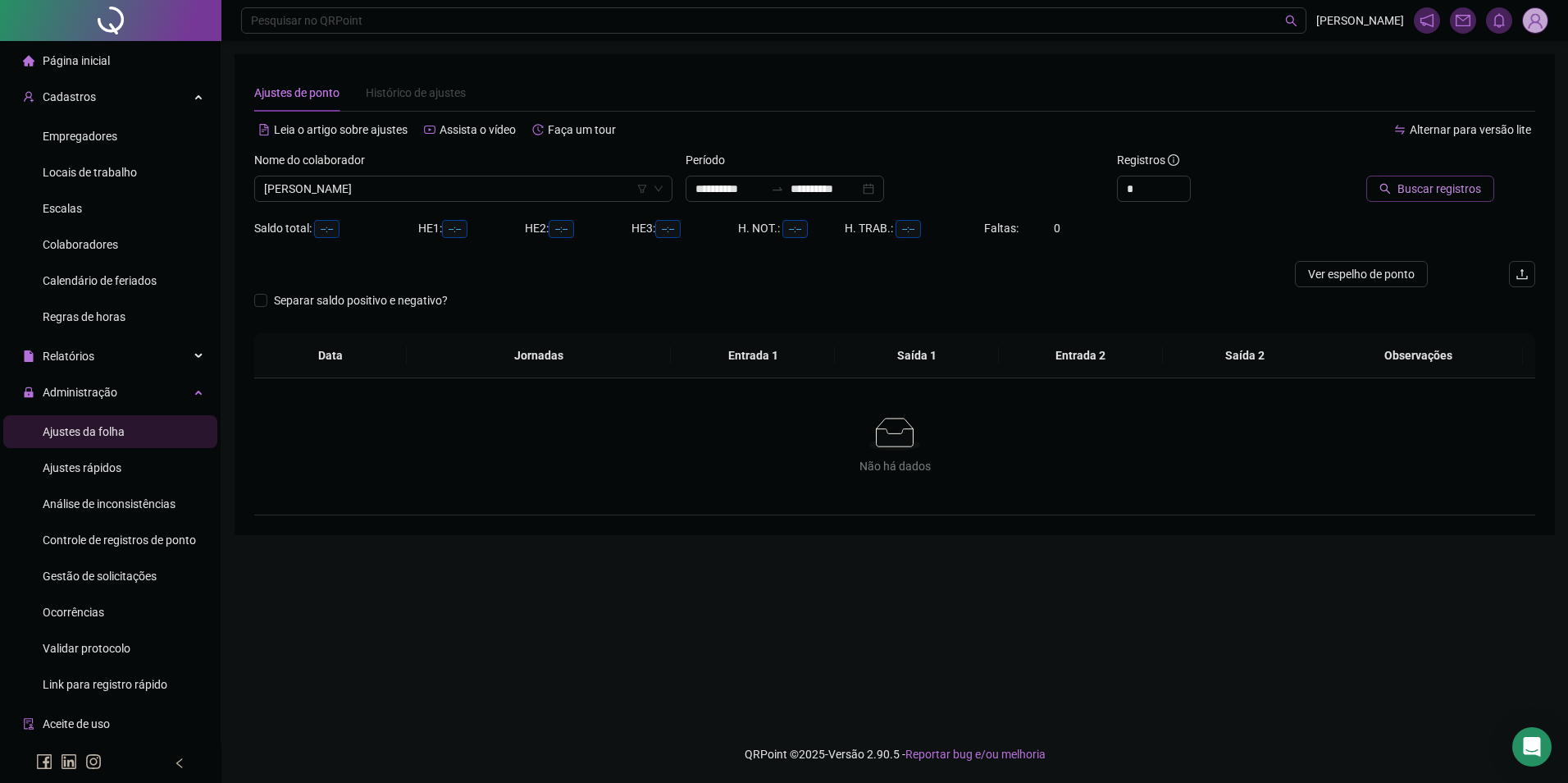
click at [1427, 187] on span "Buscar registros" at bounding box center [1439, 188] width 83 height 18
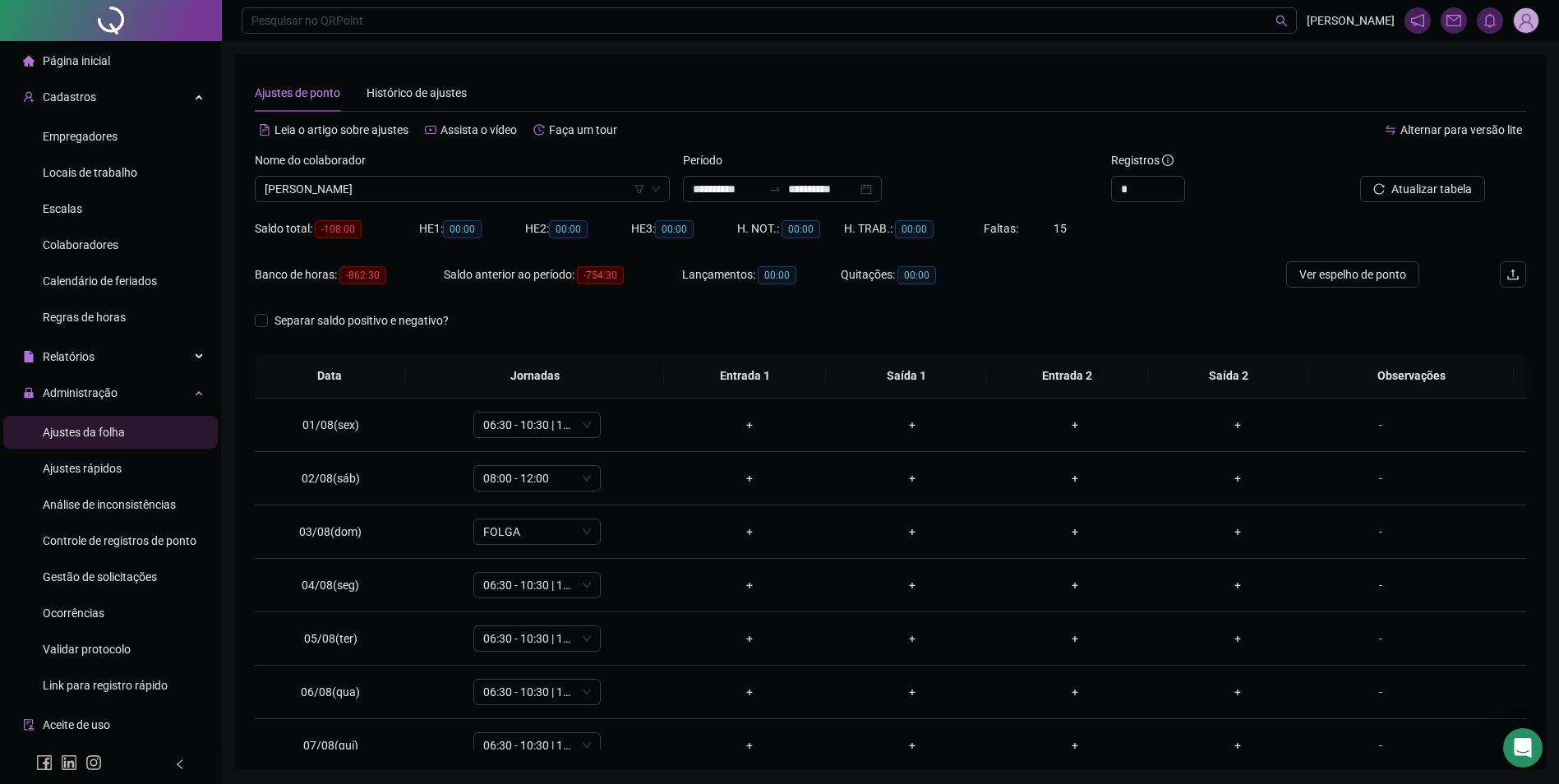
click at [832, 172] on div "Período" at bounding box center [890, 164] width 415 height 25
click at [831, 178] on div "**********" at bounding box center [782, 190] width 199 height 27
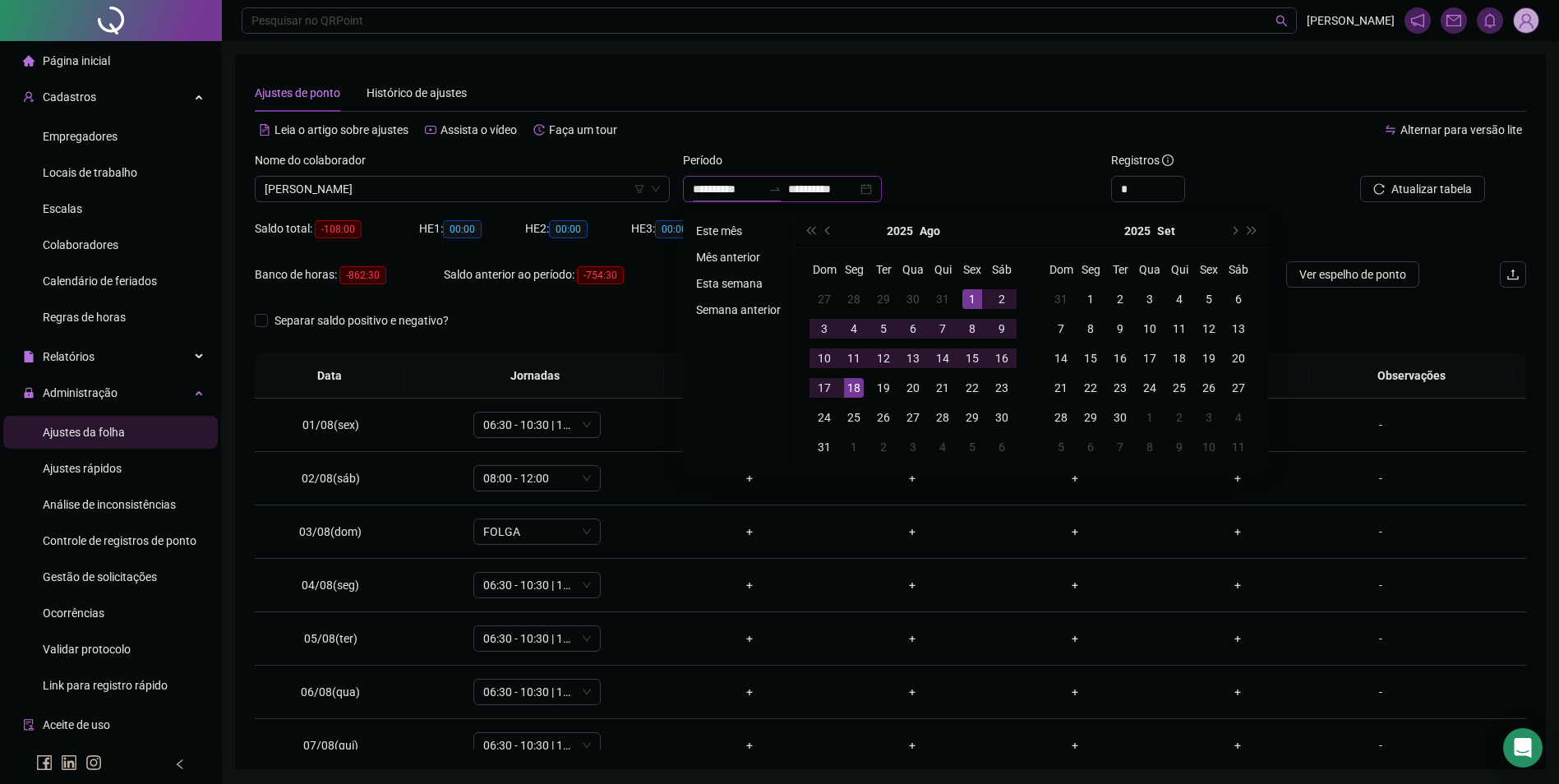
type input "**********"
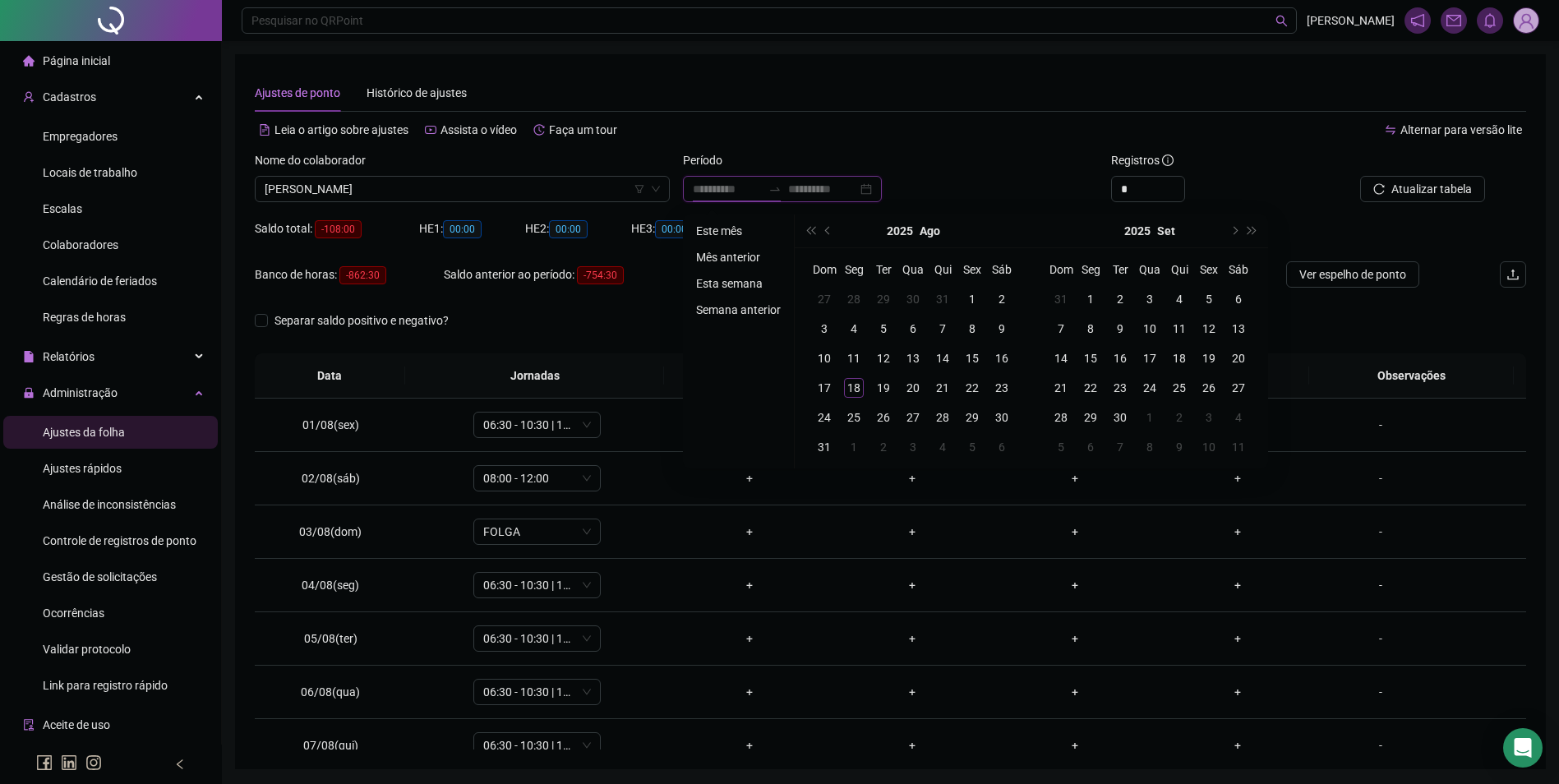
type input "**********"
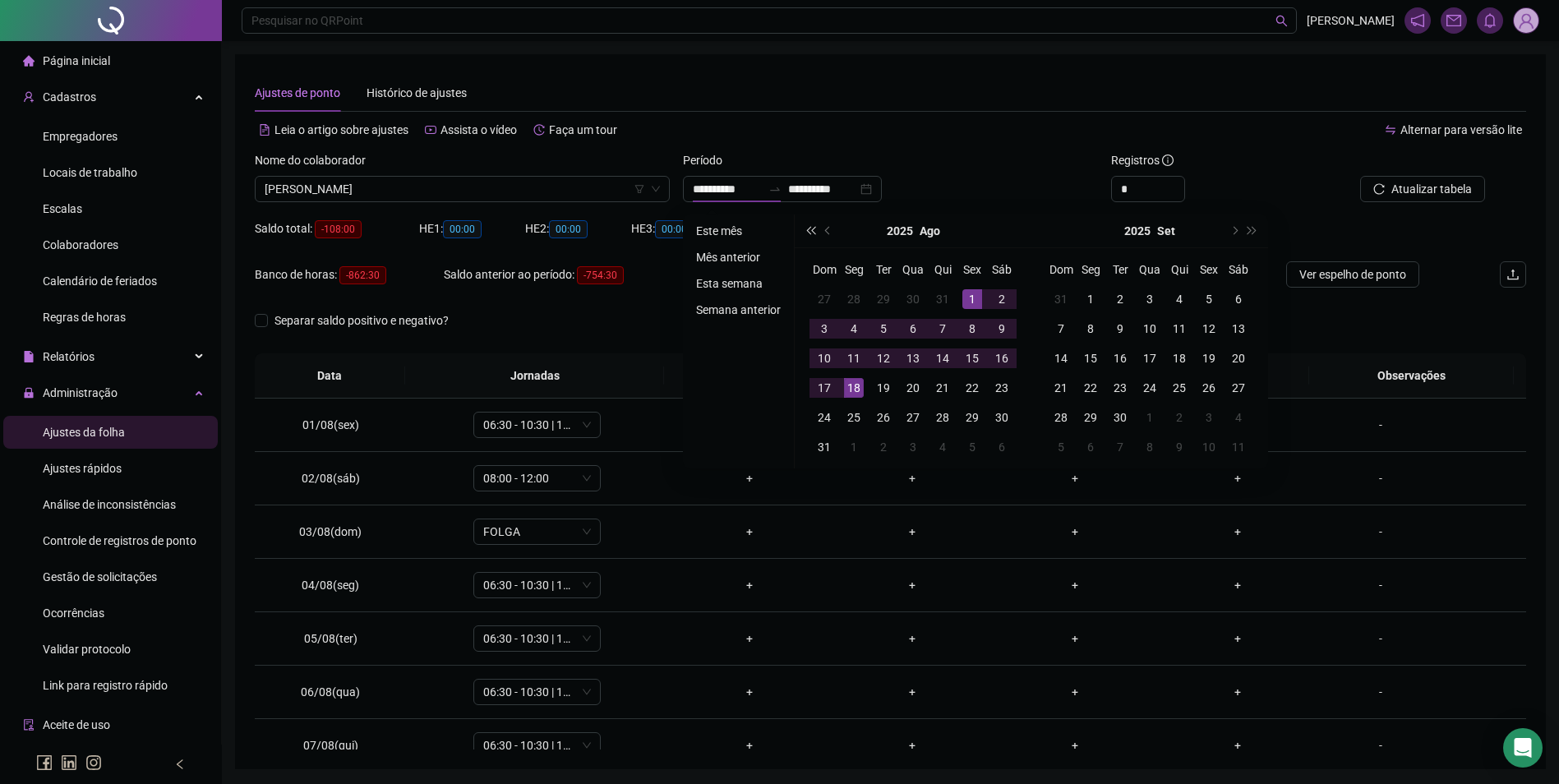
click at [812, 229] on span "super-prev-year" at bounding box center [810, 230] width 9 height 9
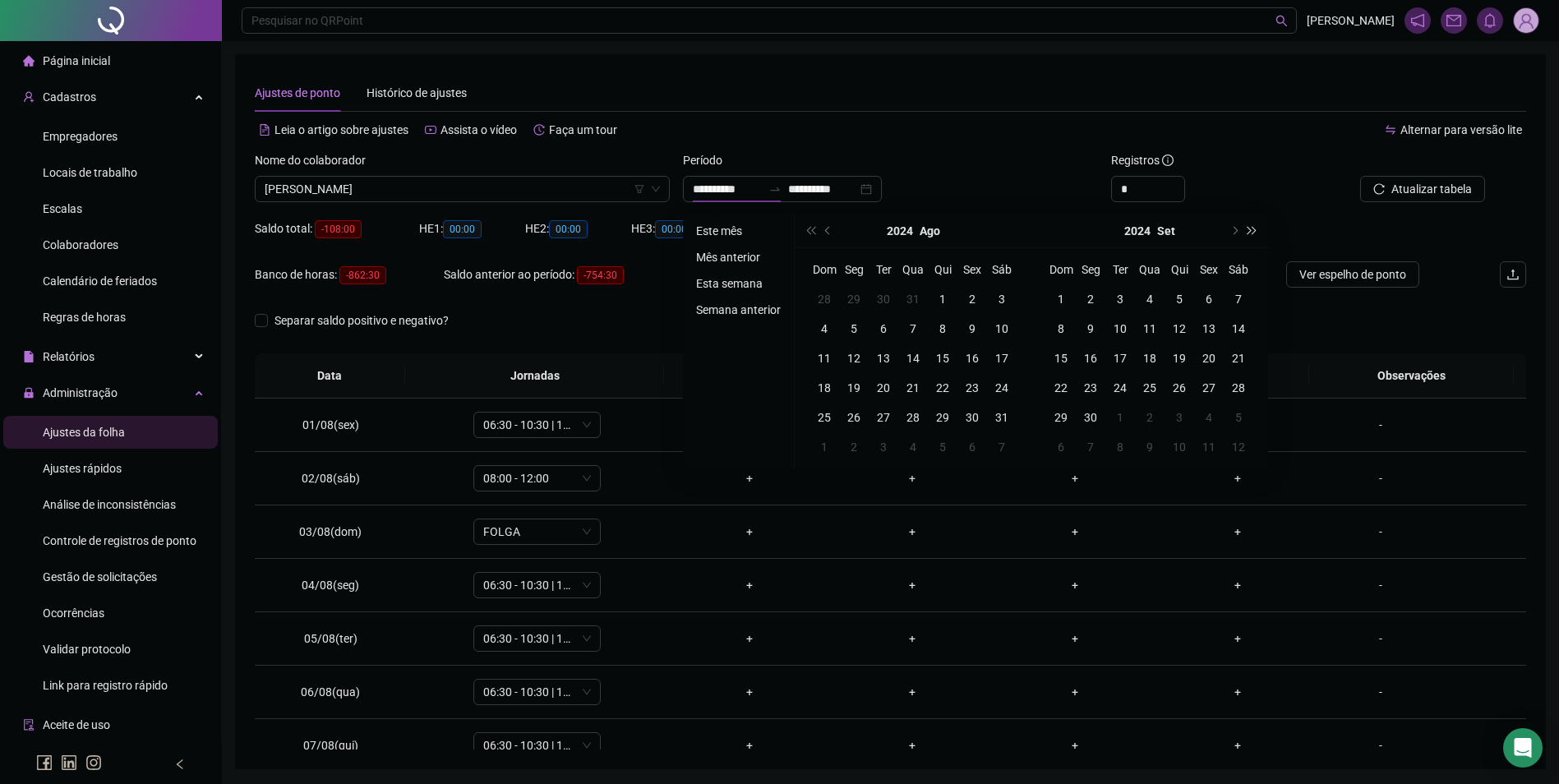
click at [1256, 228] on button "super-next-year" at bounding box center [1253, 230] width 18 height 33
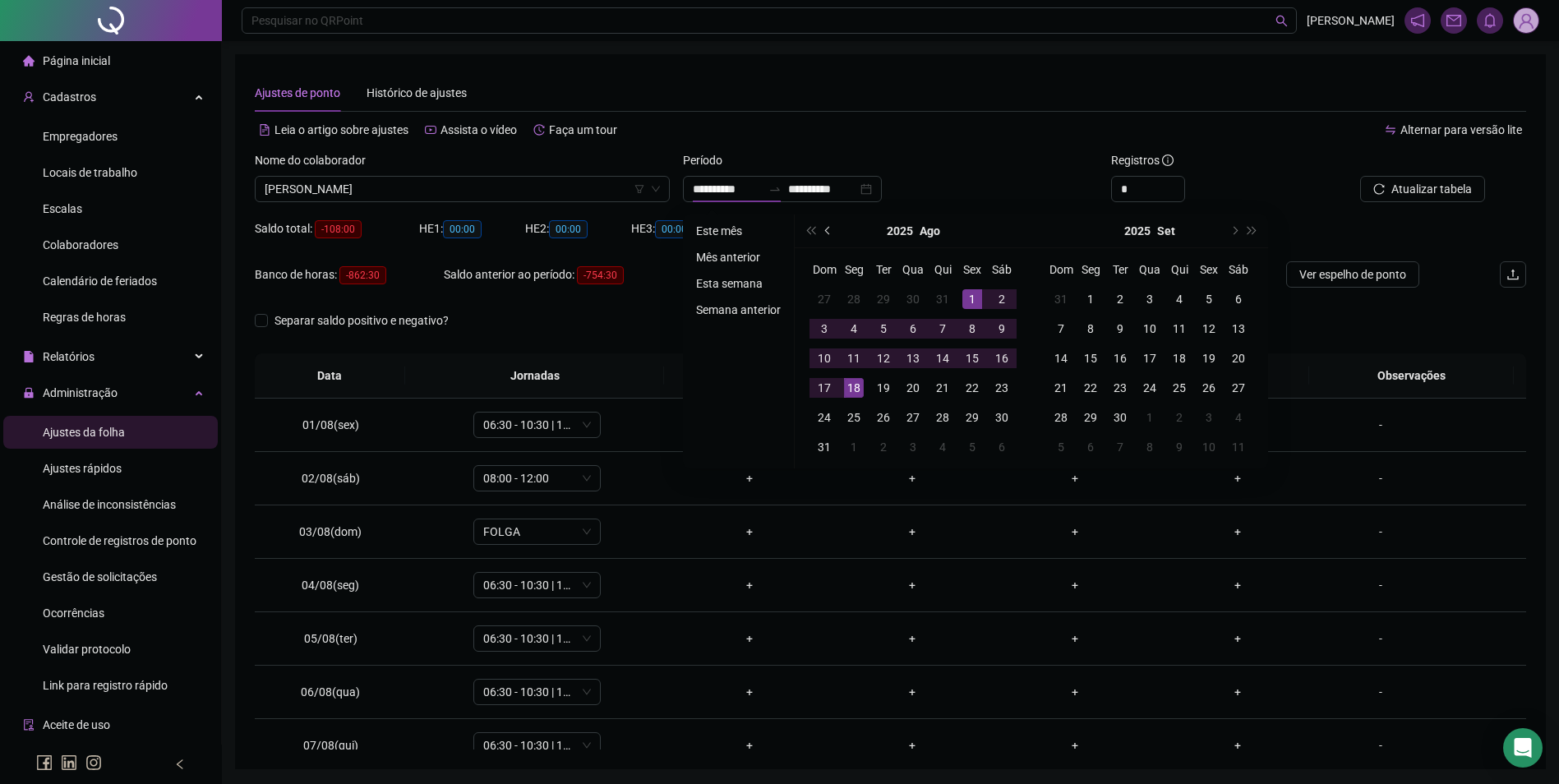
click at [828, 232] on span "prev-year" at bounding box center [829, 230] width 9 height 9
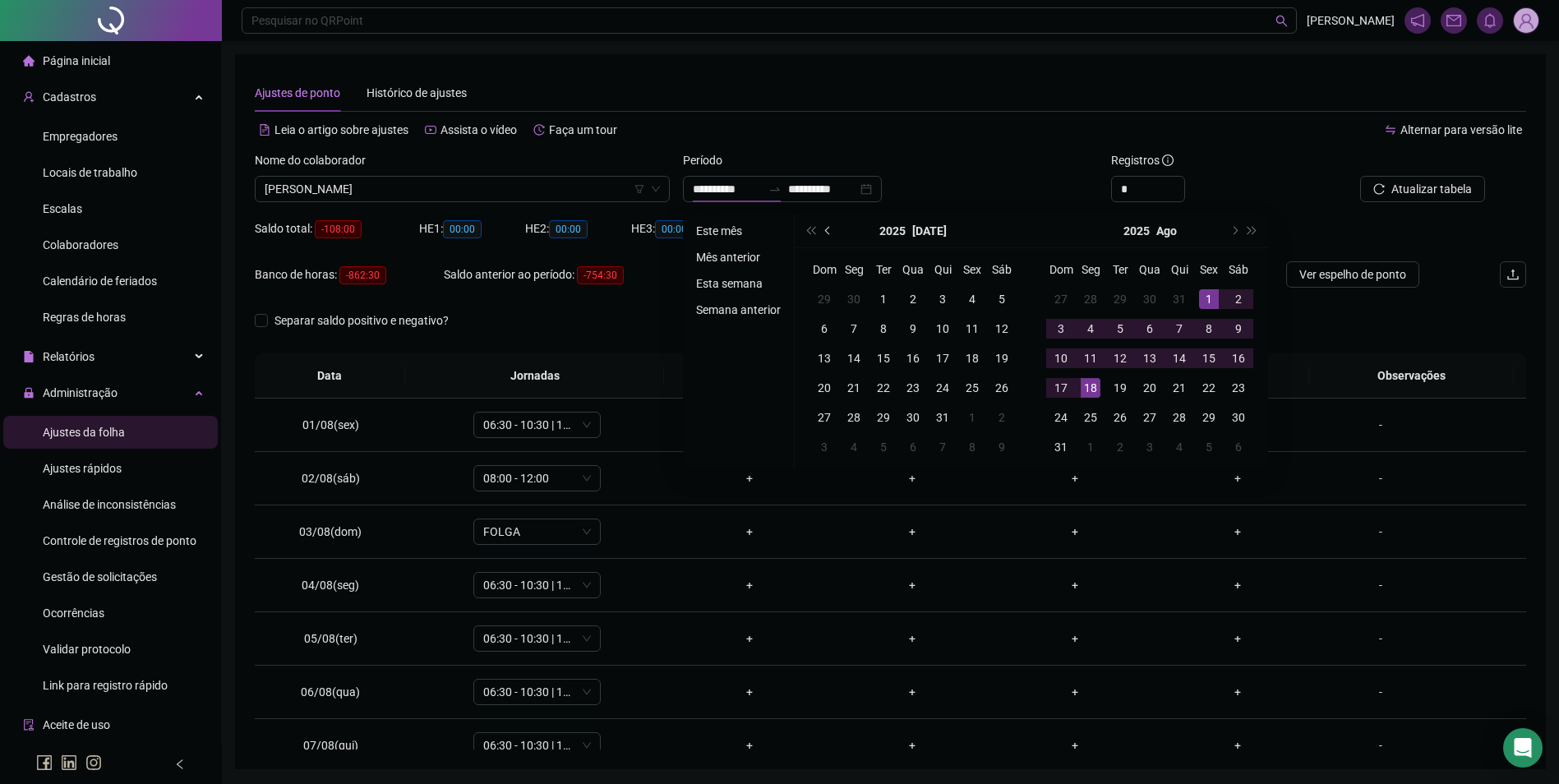
click at [828, 232] on span "prev-year" at bounding box center [829, 230] width 9 height 9
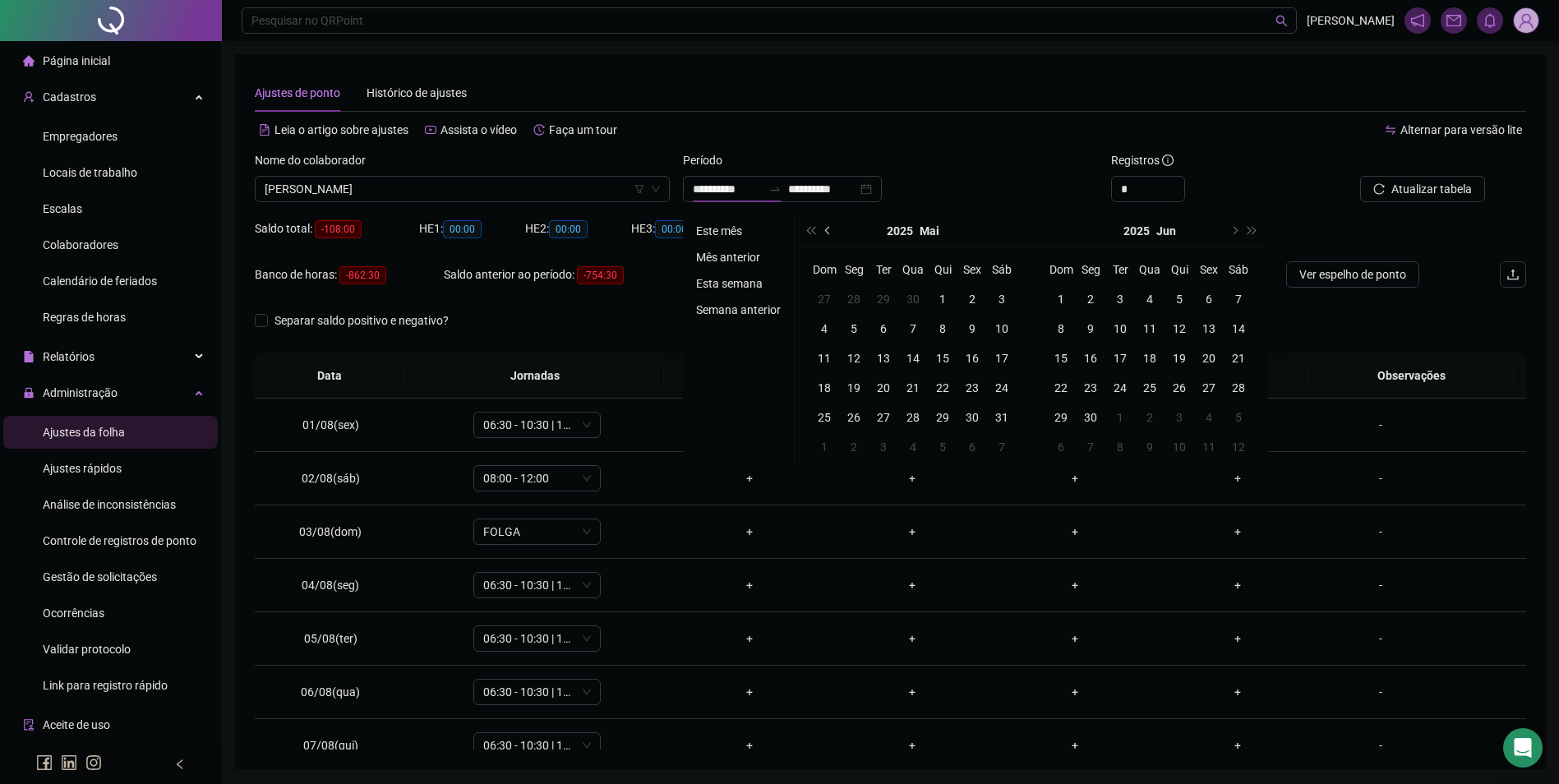
click at [828, 232] on span "prev-year" at bounding box center [829, 230] width 9 height 9
click at [829, 233] on button "prev-year" at bounding box center [828, 230] width 18 height 33
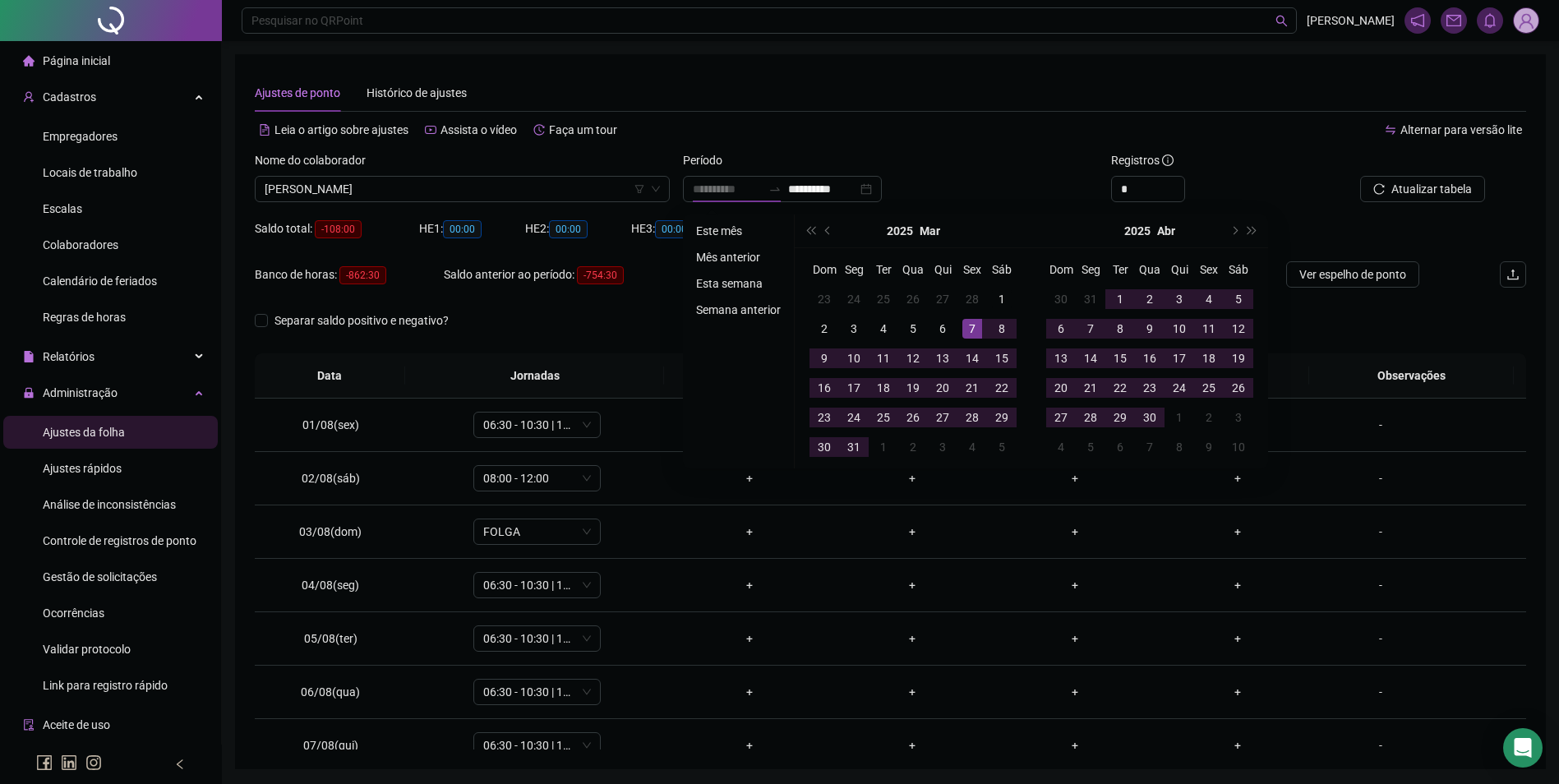
type input "**********"
click at [997, 301] on div "1" at bounding box center [1001, 299] width 20 height 20
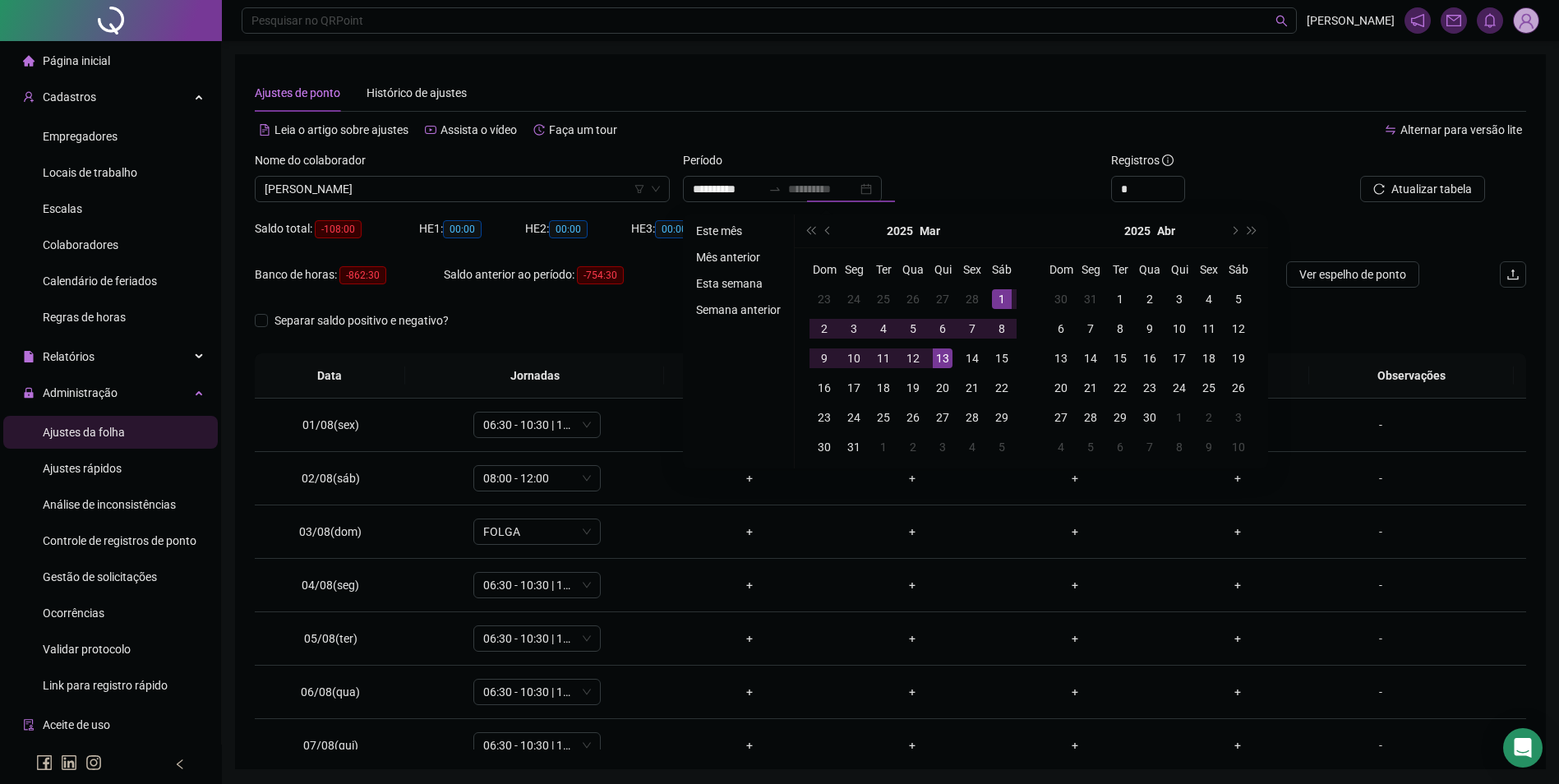
click at [942, 355] on div "13" at bounding box center [943, 358] width 20 height 20
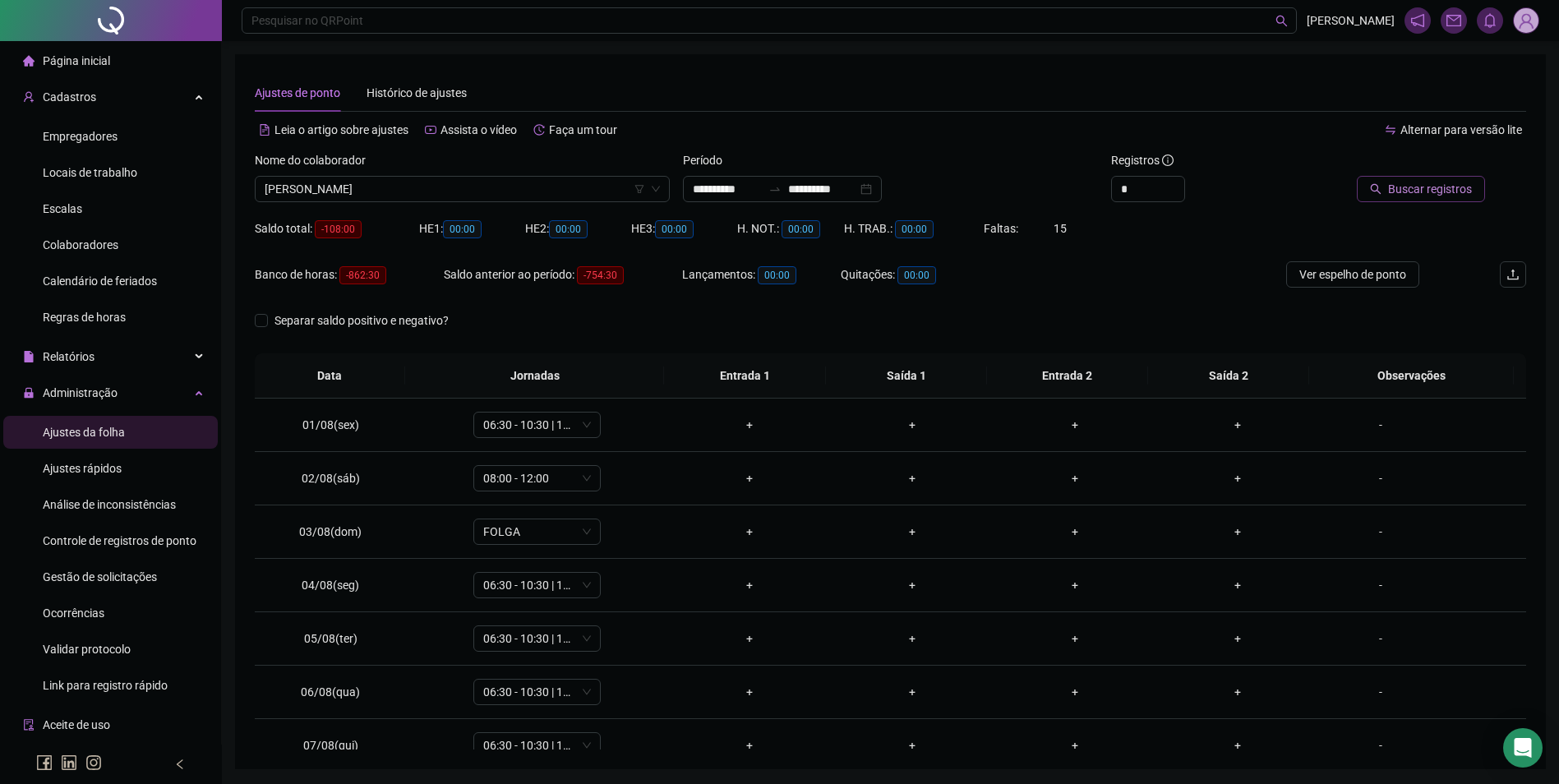
click at [1452, 193] on span "Buscar registros" at bounding box center [1430, 189] width 83 height 18
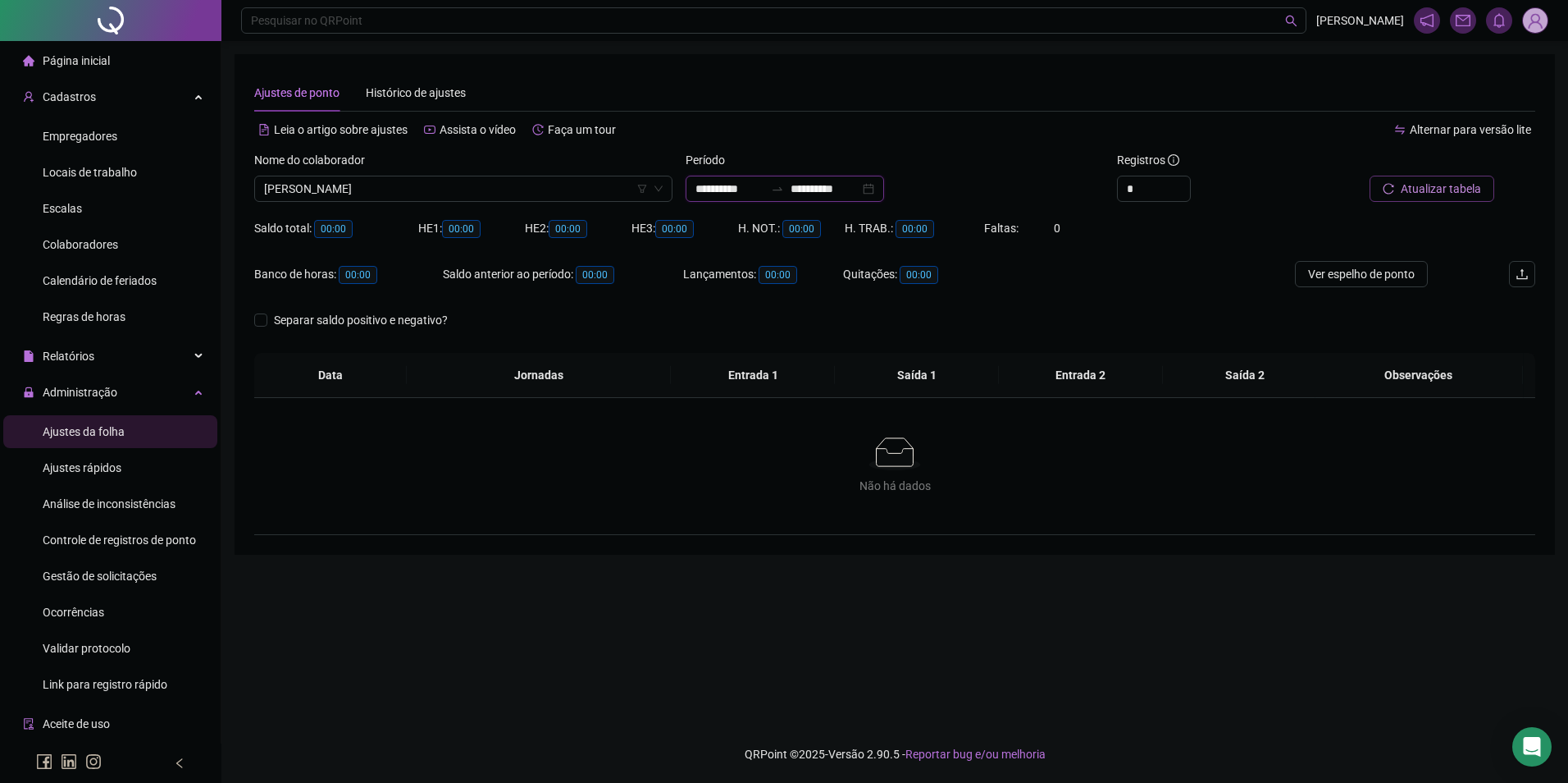
click at [859, 189] on input "**********" at bounding box center [825, 188] width 69 height 18
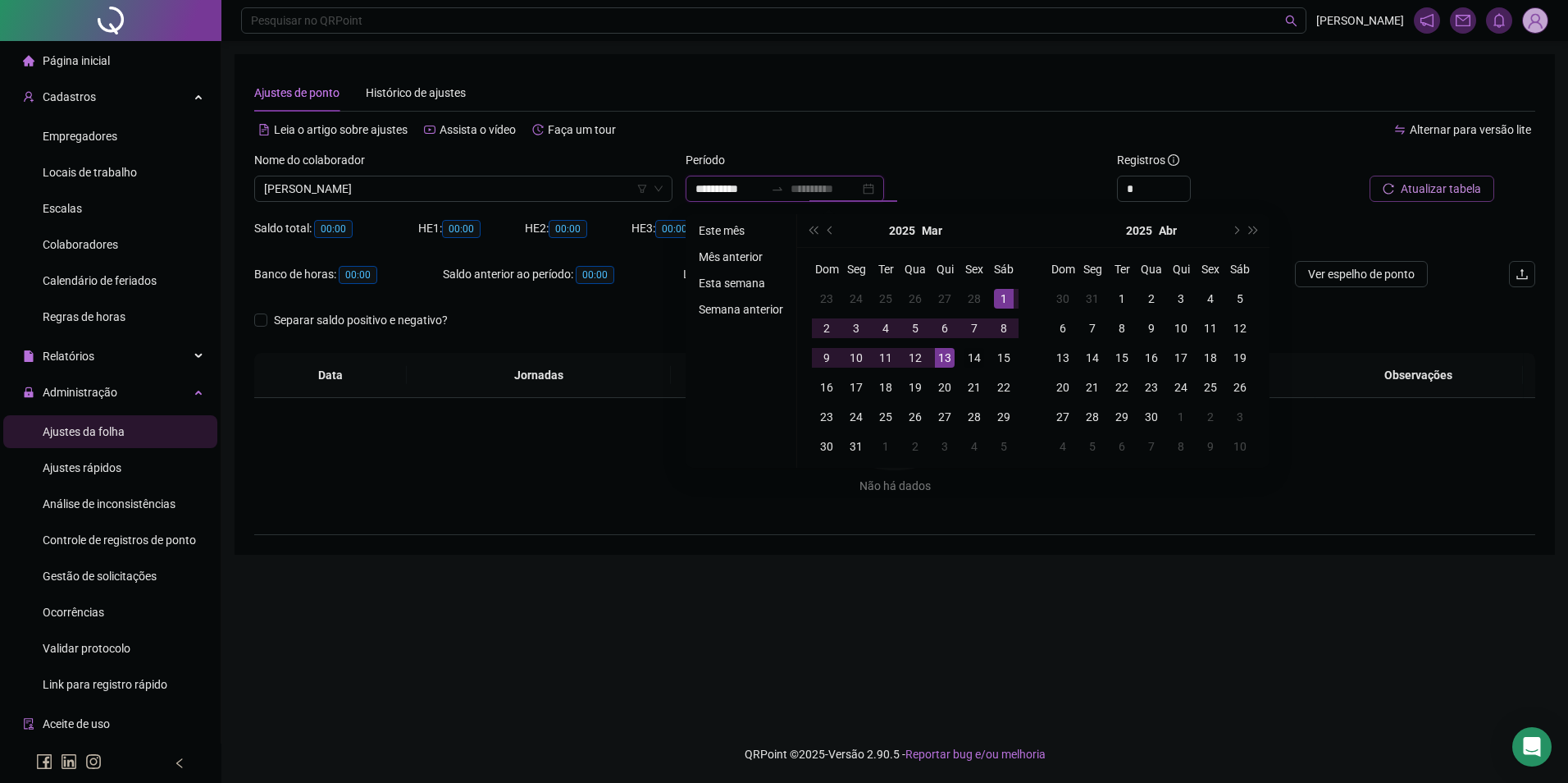
type input "**********"
click at [972, 357] on div "14" at bounding box center [974, 358] width 20 height 20
type input "**********"
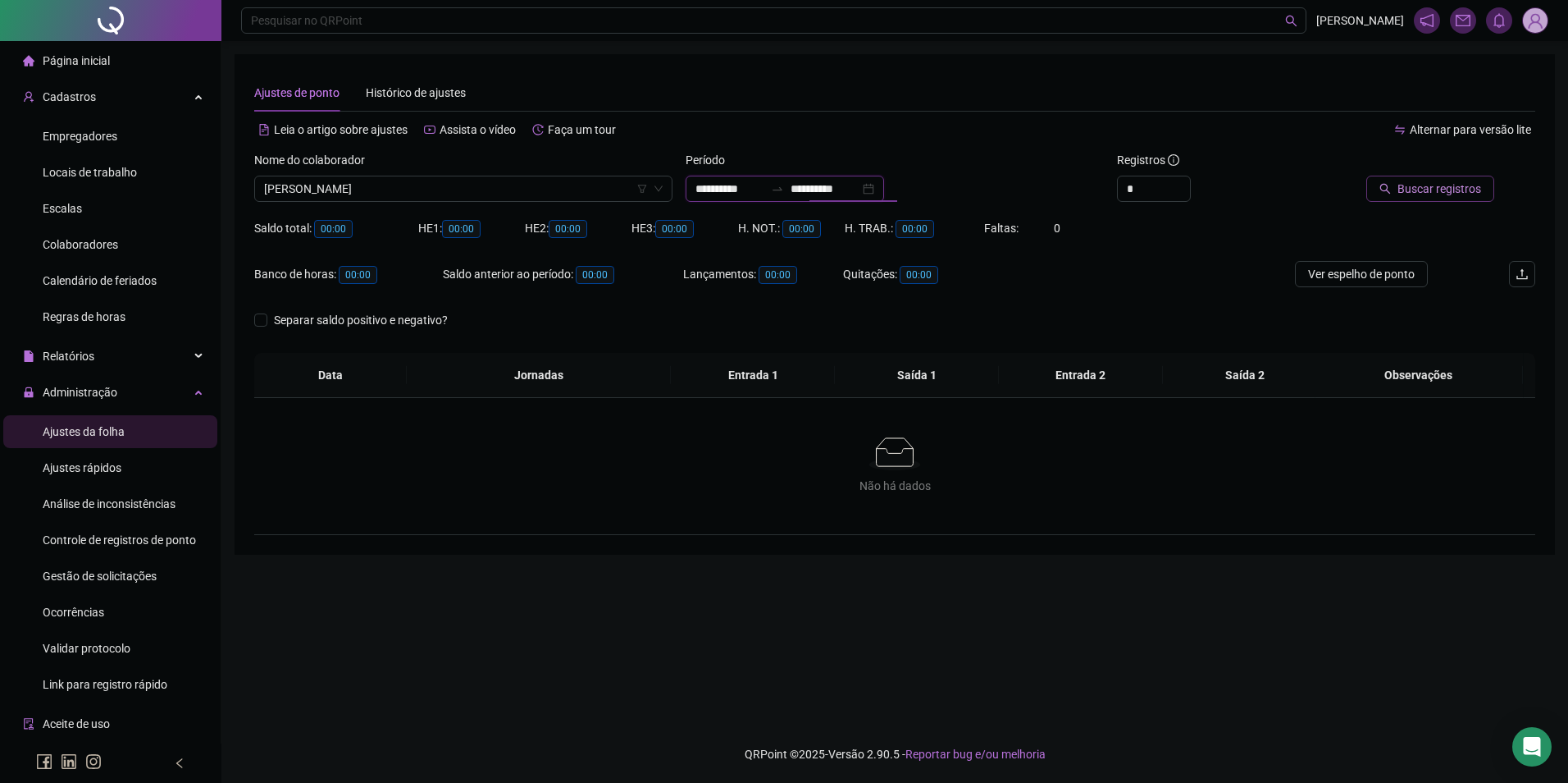
click at [837, 193] on input "**********" at bounding box center [825, 188] width 69 height 18
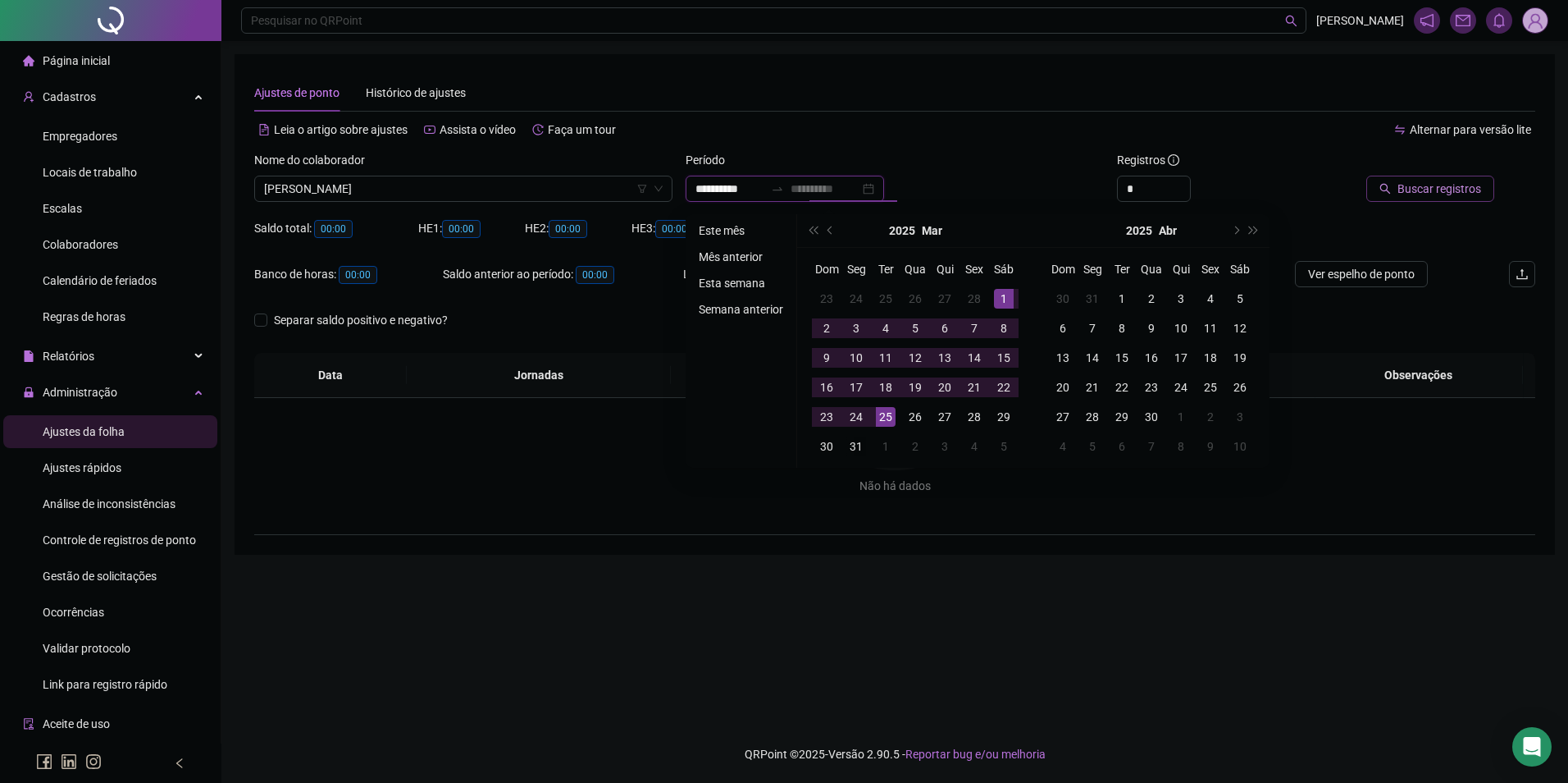
type input "**********"
click at [852, 447] on div "31" at bounding box center [856, 446] width 20 height 20
type input "**********"
click at [1412, 180] on span "Buscar registros" at bounding box center [1439, 188] width 83 height 18
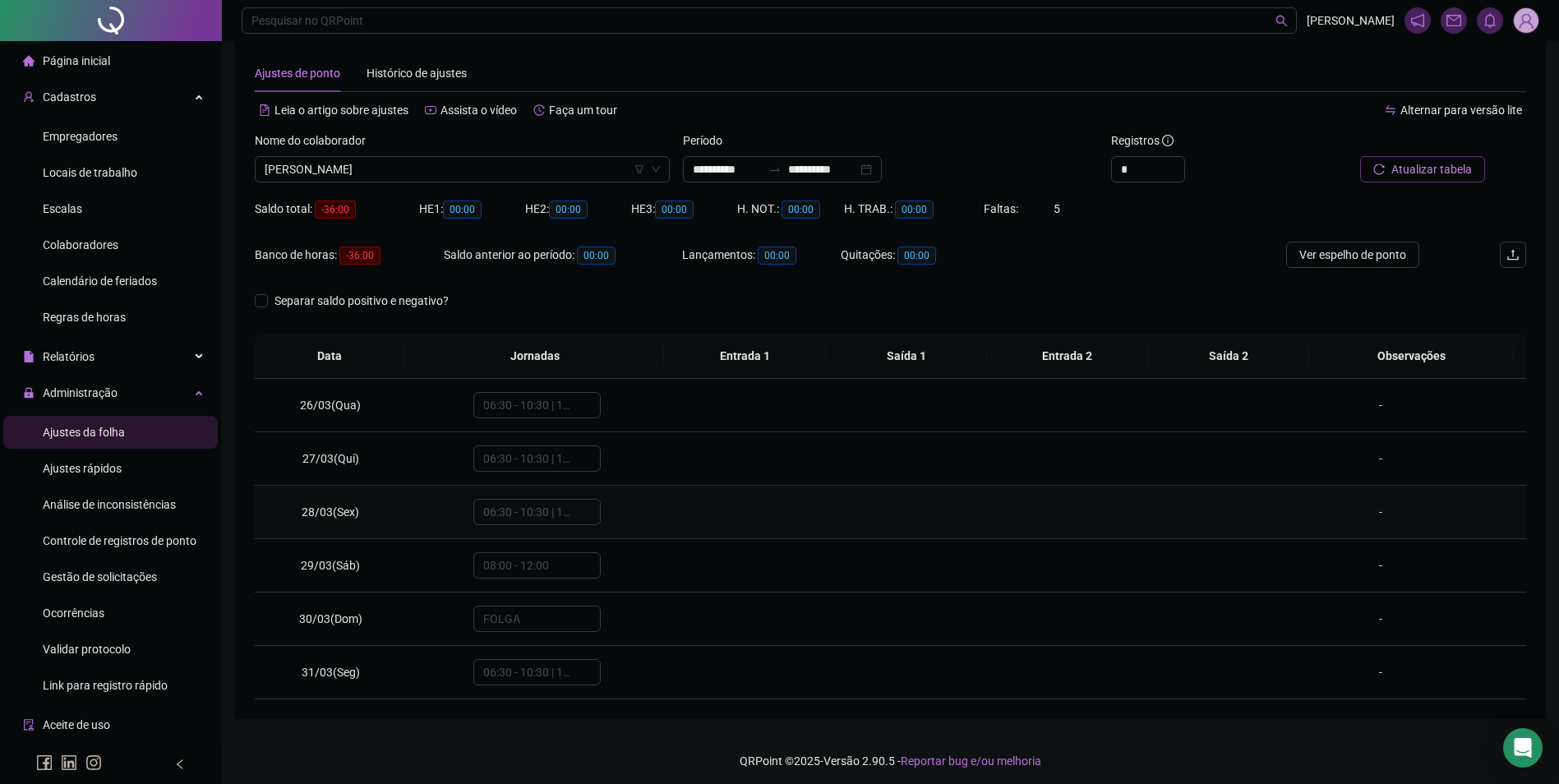
scroll to position [26, 0]
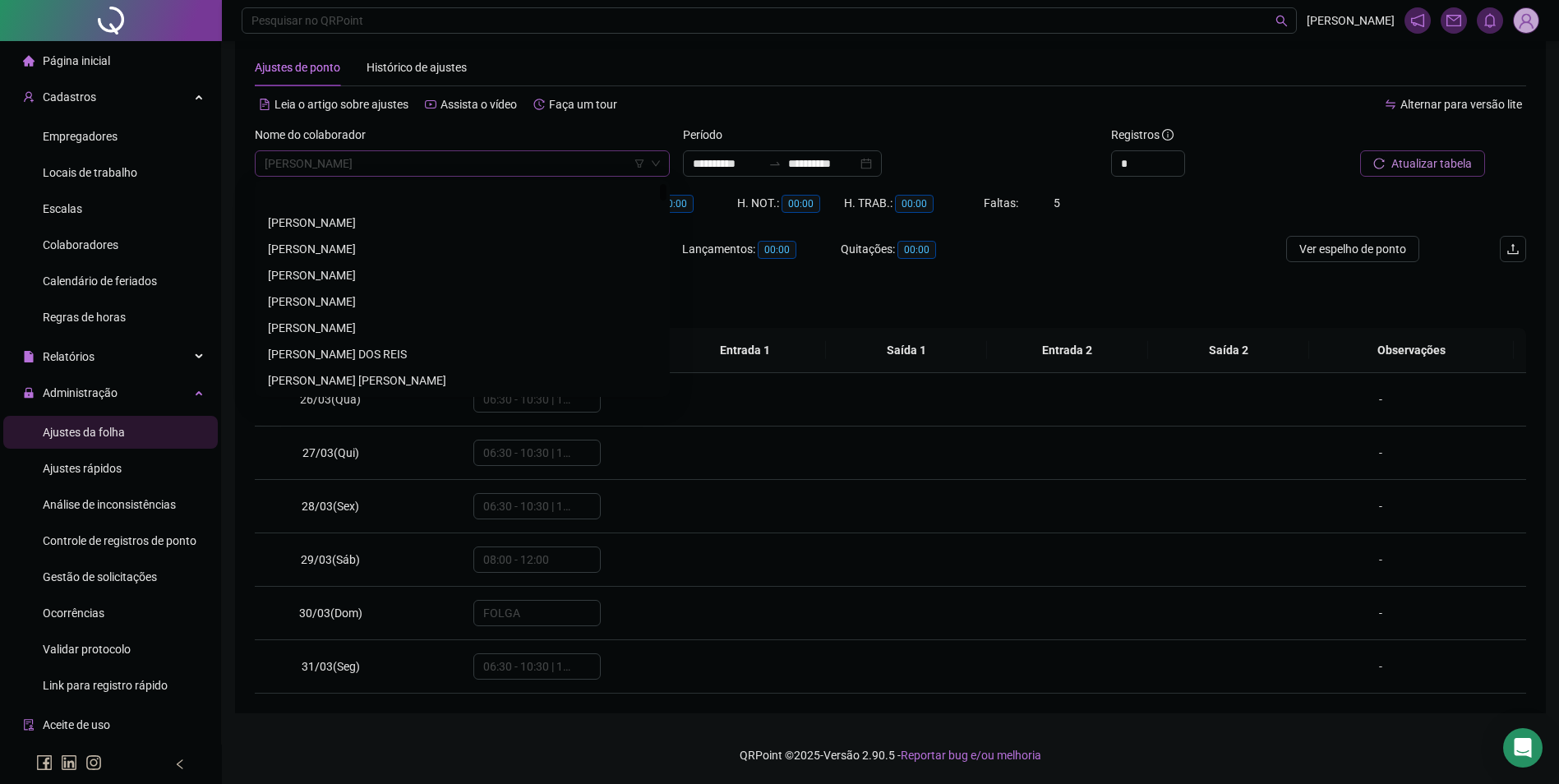
click at [574, 169] on span "[PERSON_NAME]" at bounding box center [462, 164] width 395 height 25
type input "*********"
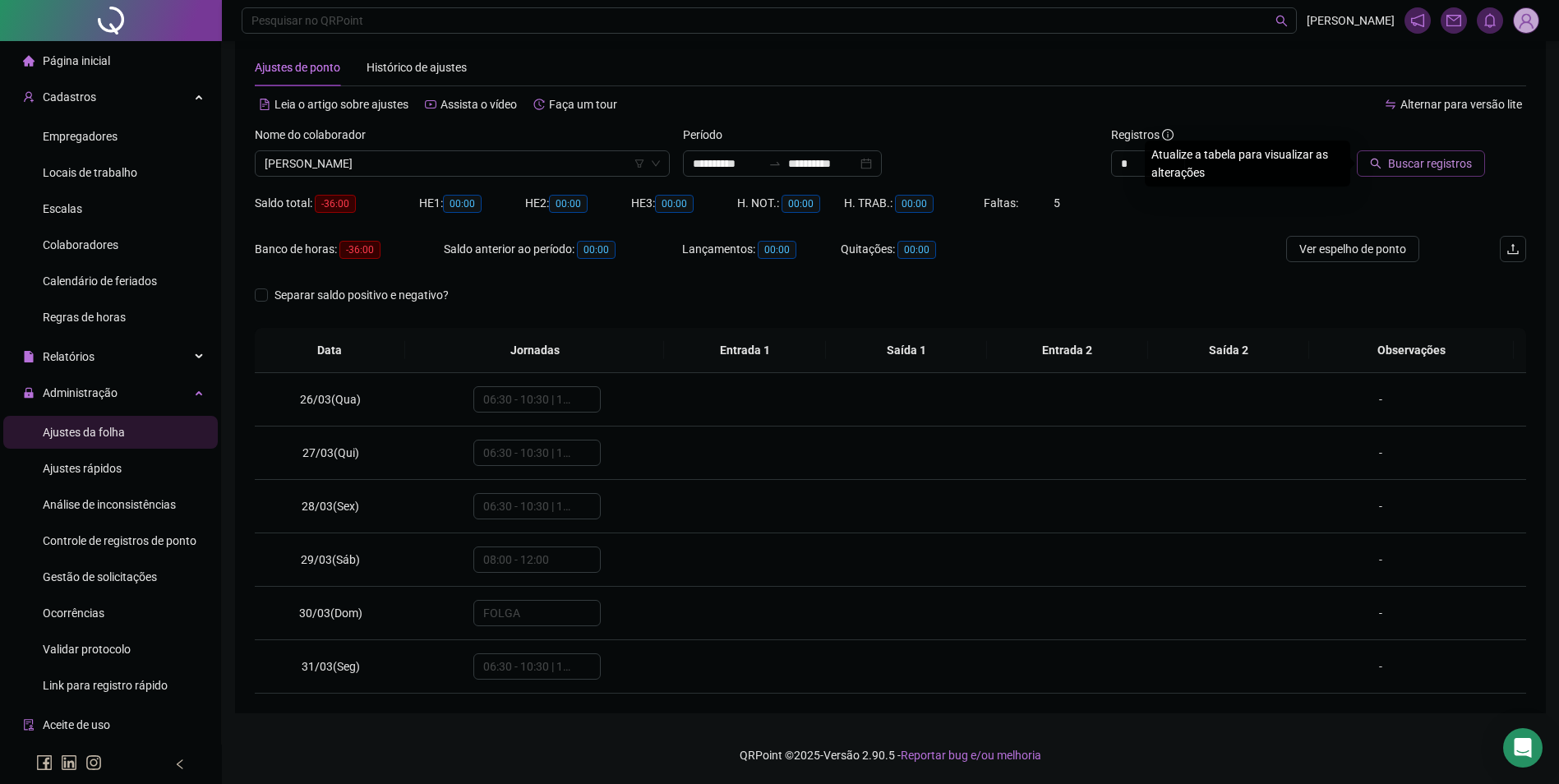
click at [724, 150] on div "Período" at bounding box center [890, 138] width 415 height 25
click at [732, 157] on input "**********" at bounding box center [727, 163] width 69 height 18
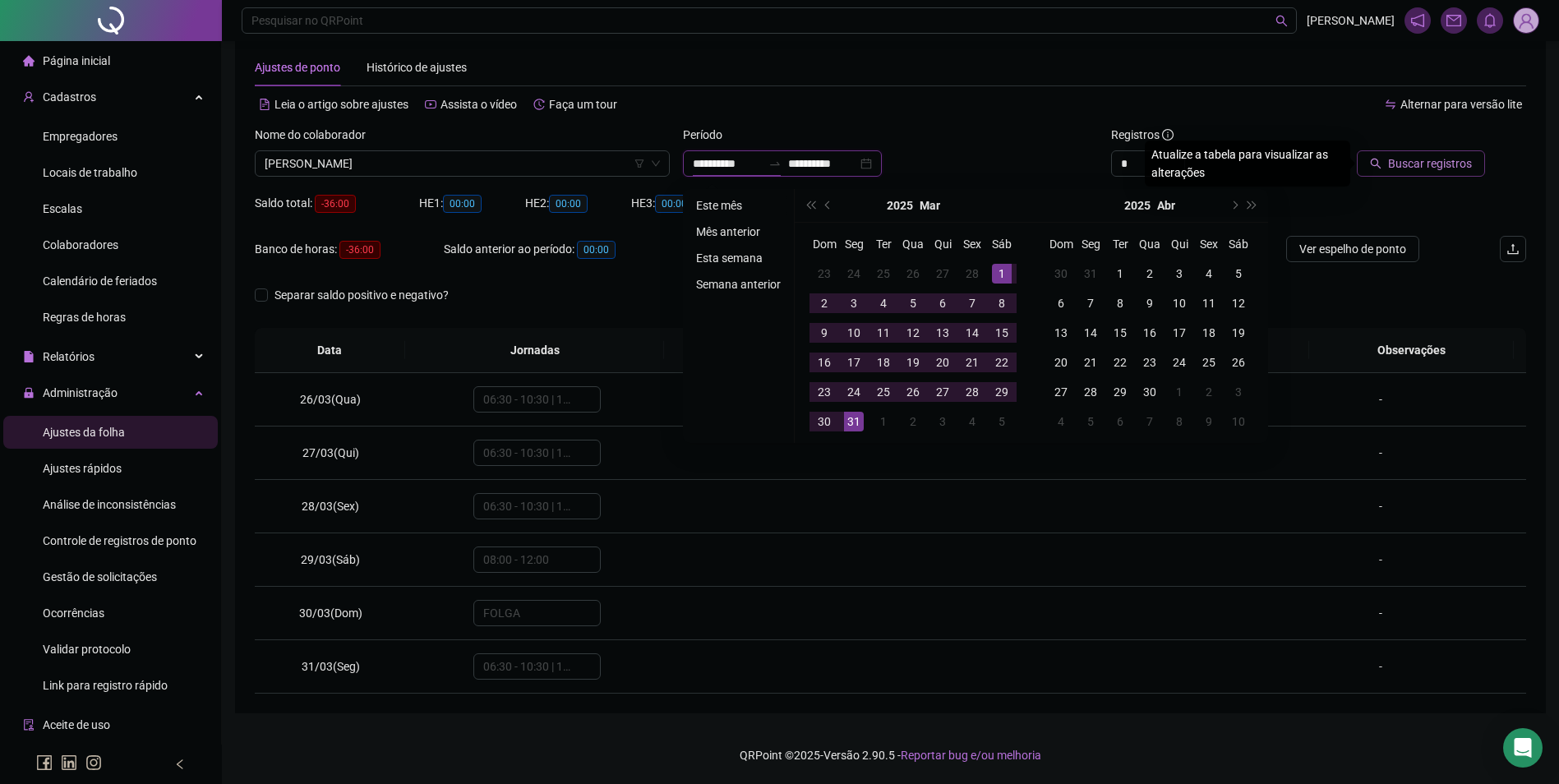
type input "**********"
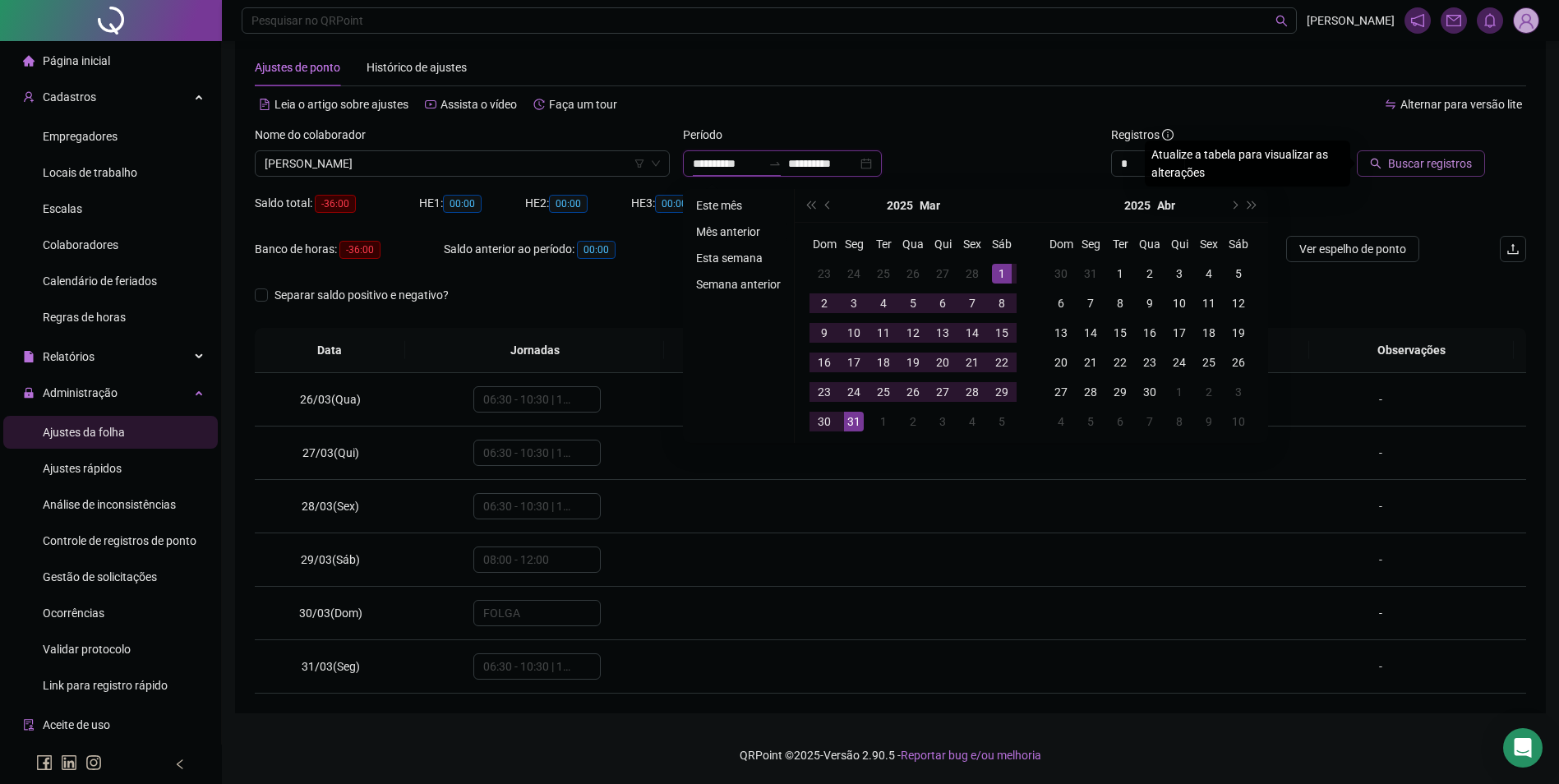
type input "**********"
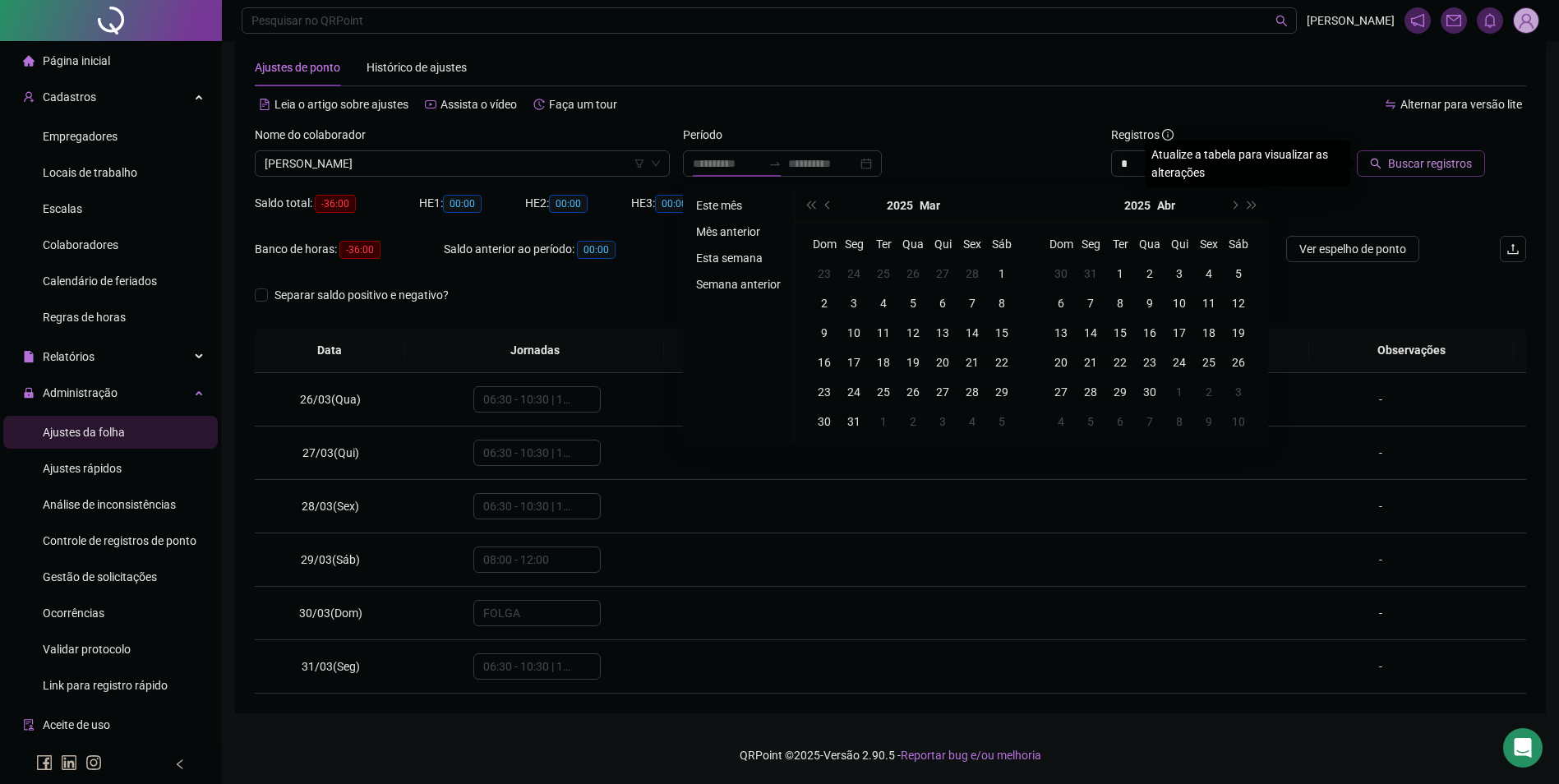
click at [732, 203] on li "Este mês" at bounding box center [738, 205] width 98 height 20
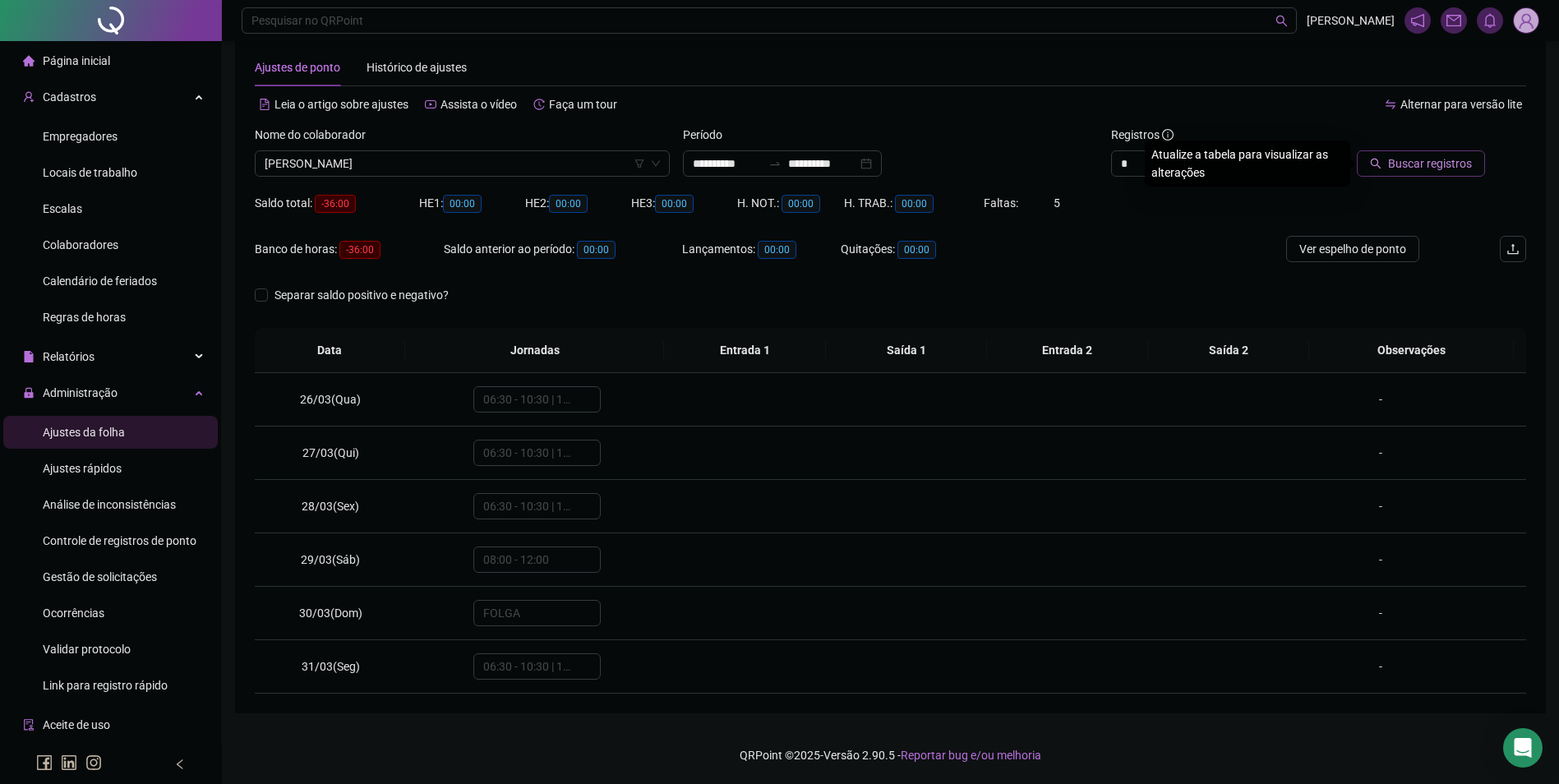
click at [1392, 164] on span "Buscar registros" at bounding box center [1430, 163] width 83 height 18
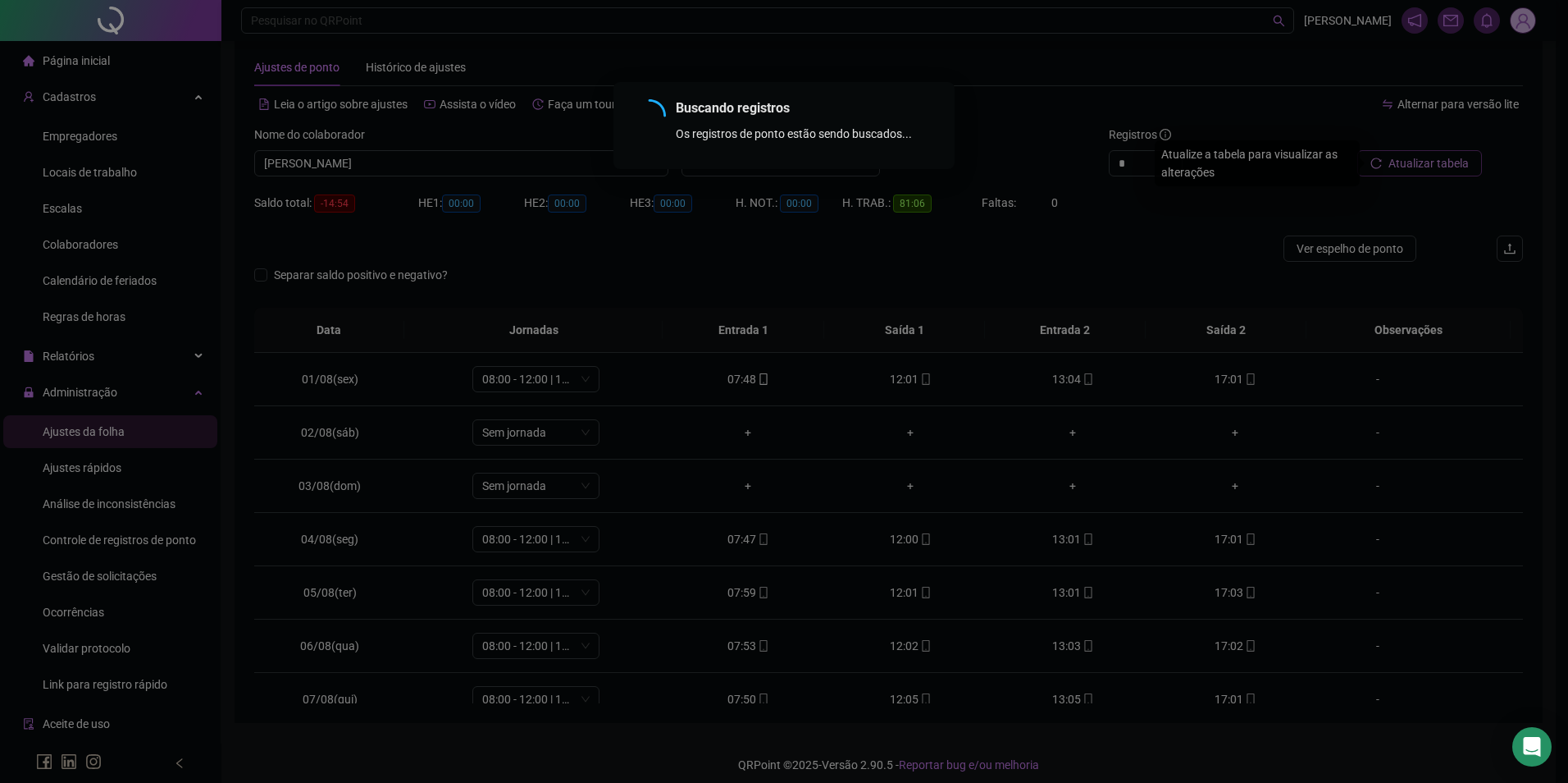
click at [1158, 166] on div "Buscando registros Os registros de ponto estão sendo buscados... OK" at bounding box center [784, 391] width 1568 height 783
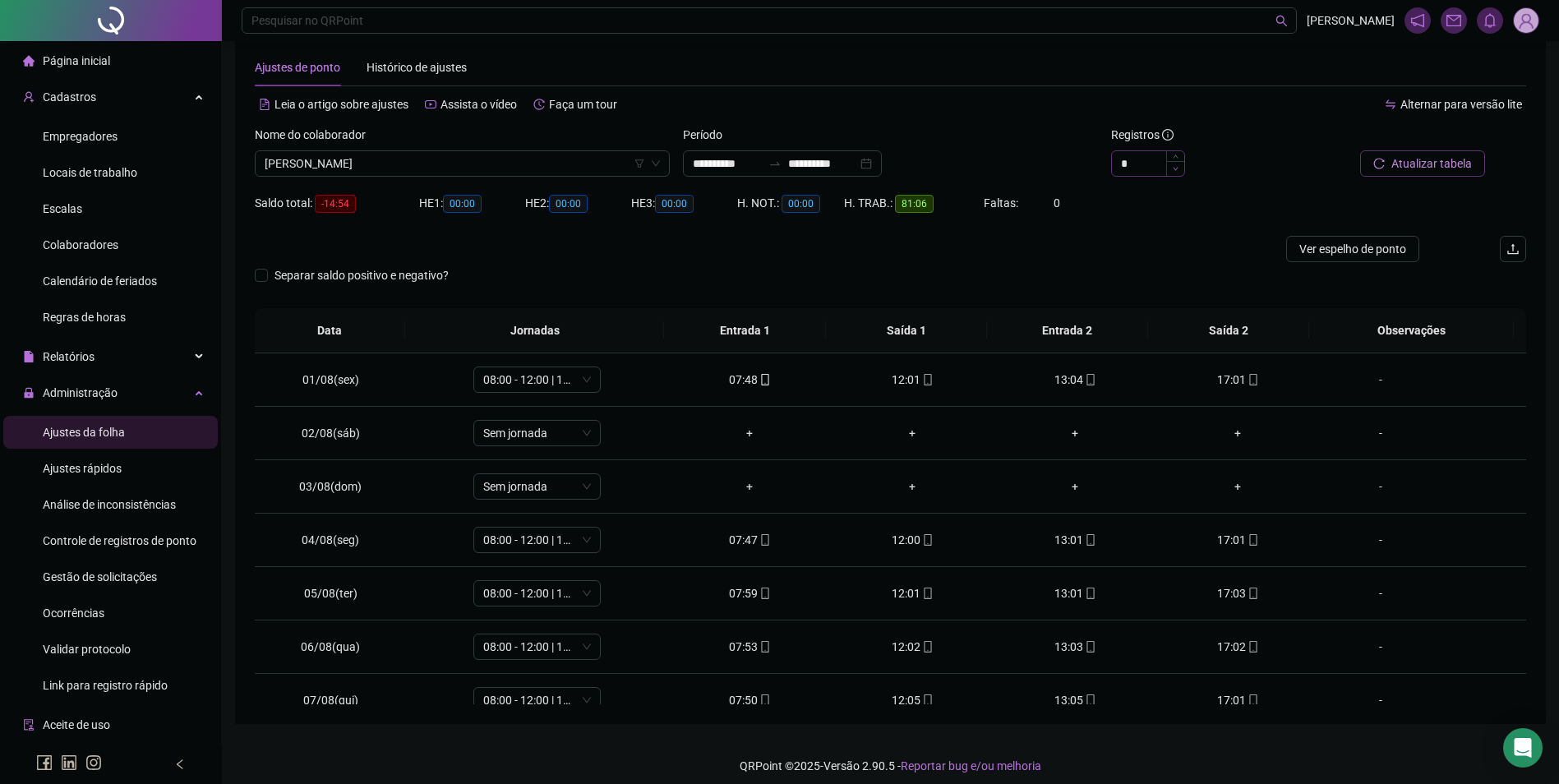
click at [1183, 164] on span "Decrease Value" at bounding box center [1175, 169] width 18 height 15
click at [1180, 159] on span "Increase Value" at bounding box center [1175, 159] width 18 height 15
type input "*"
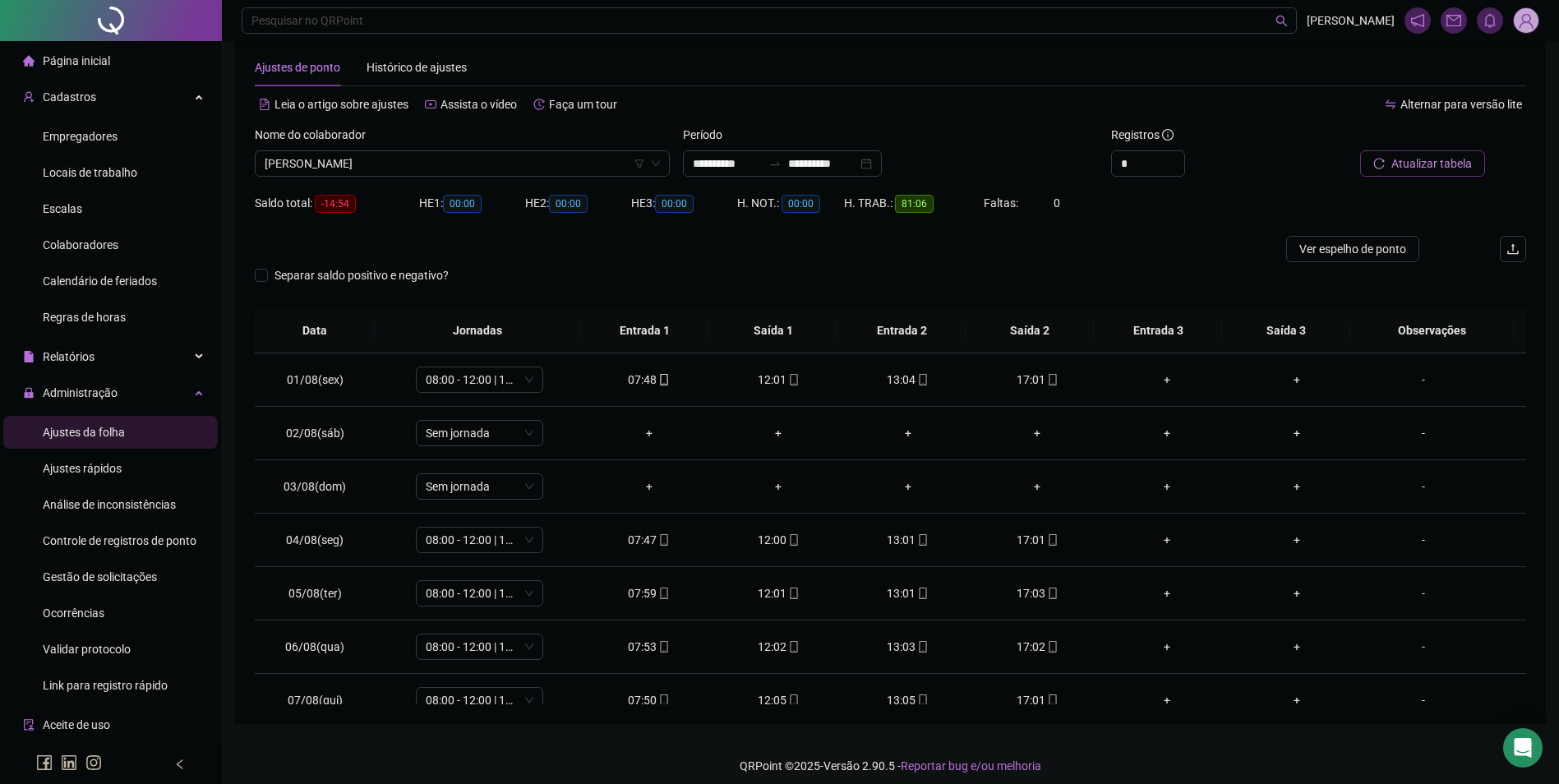
click at [1418, 164] on span "Atualizar tabela" at bounding box center [1432, 163] width 81 height 18
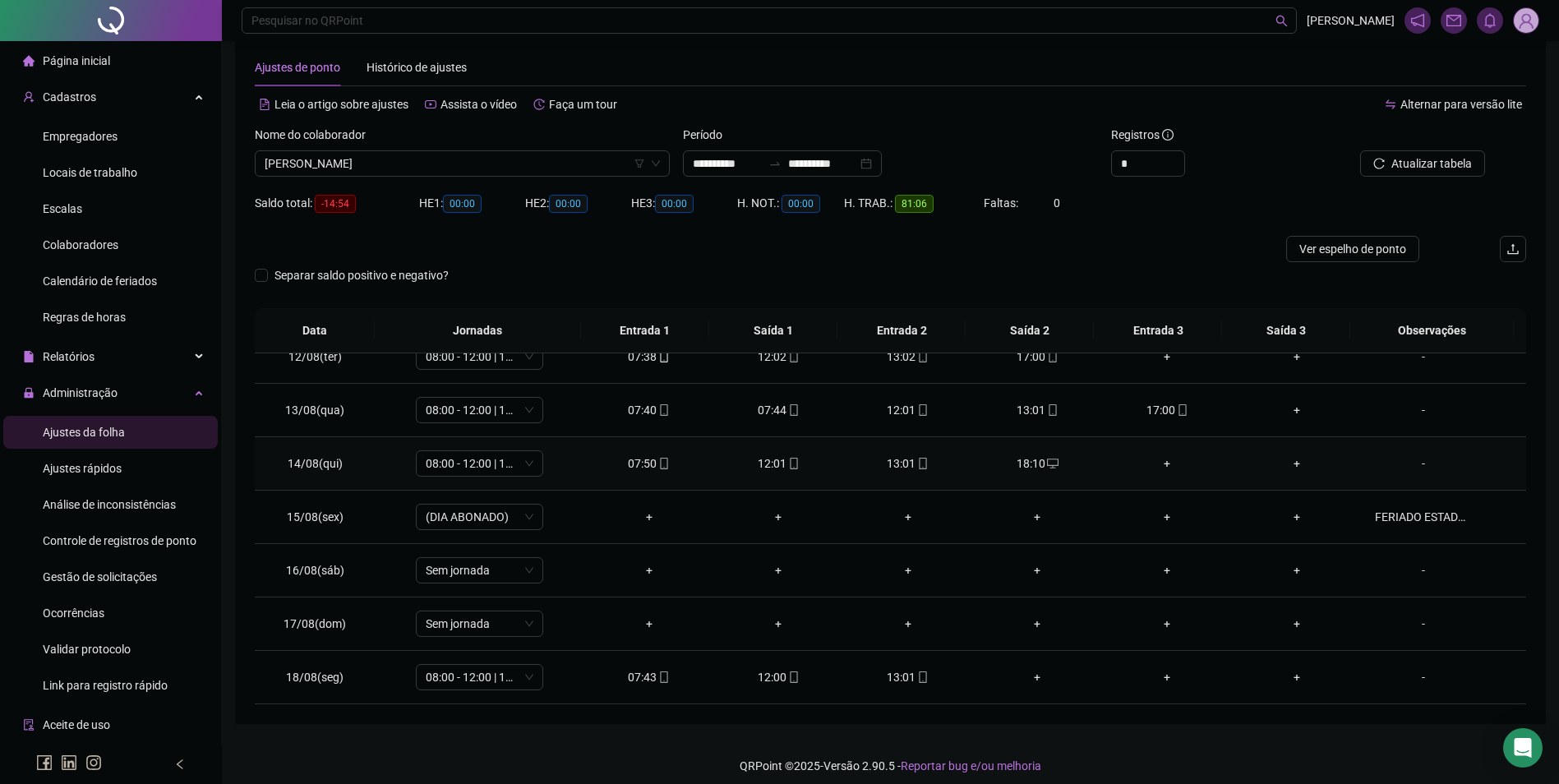
scroll to position [447, 0]
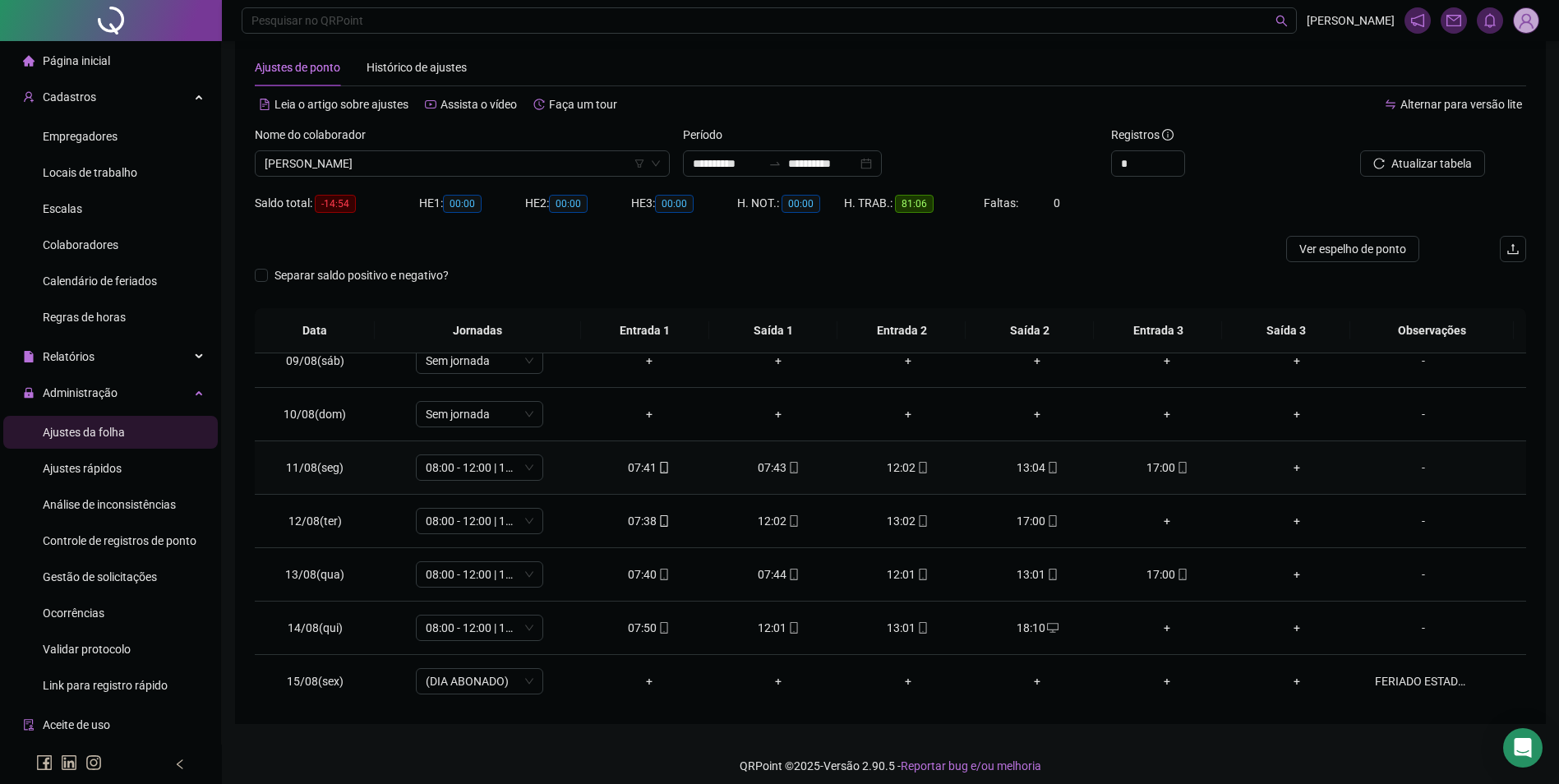
click at [769, 472] on div "07:43" at bounding box center [778, 467] width 103 height 18
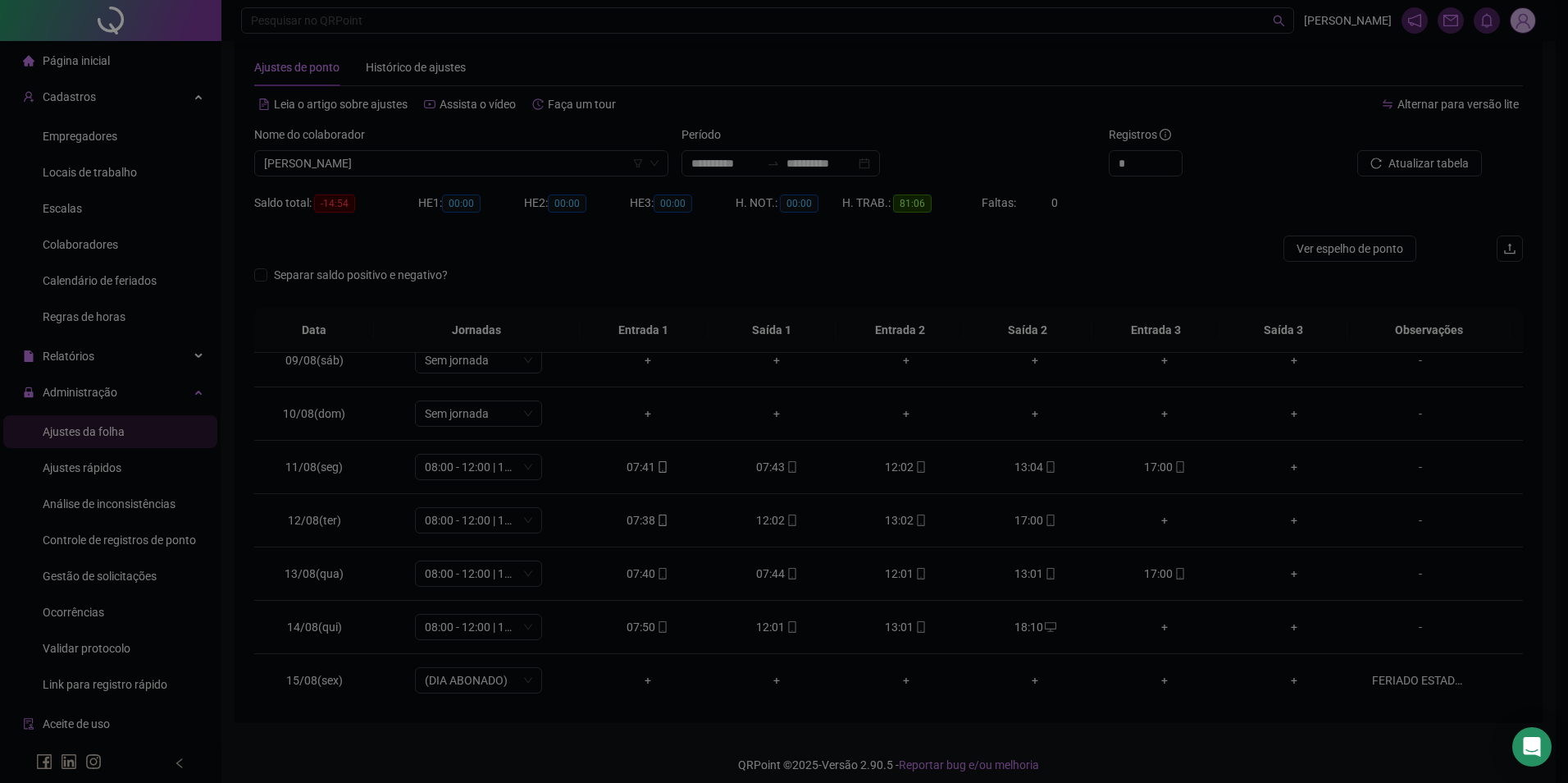
type input "**********"
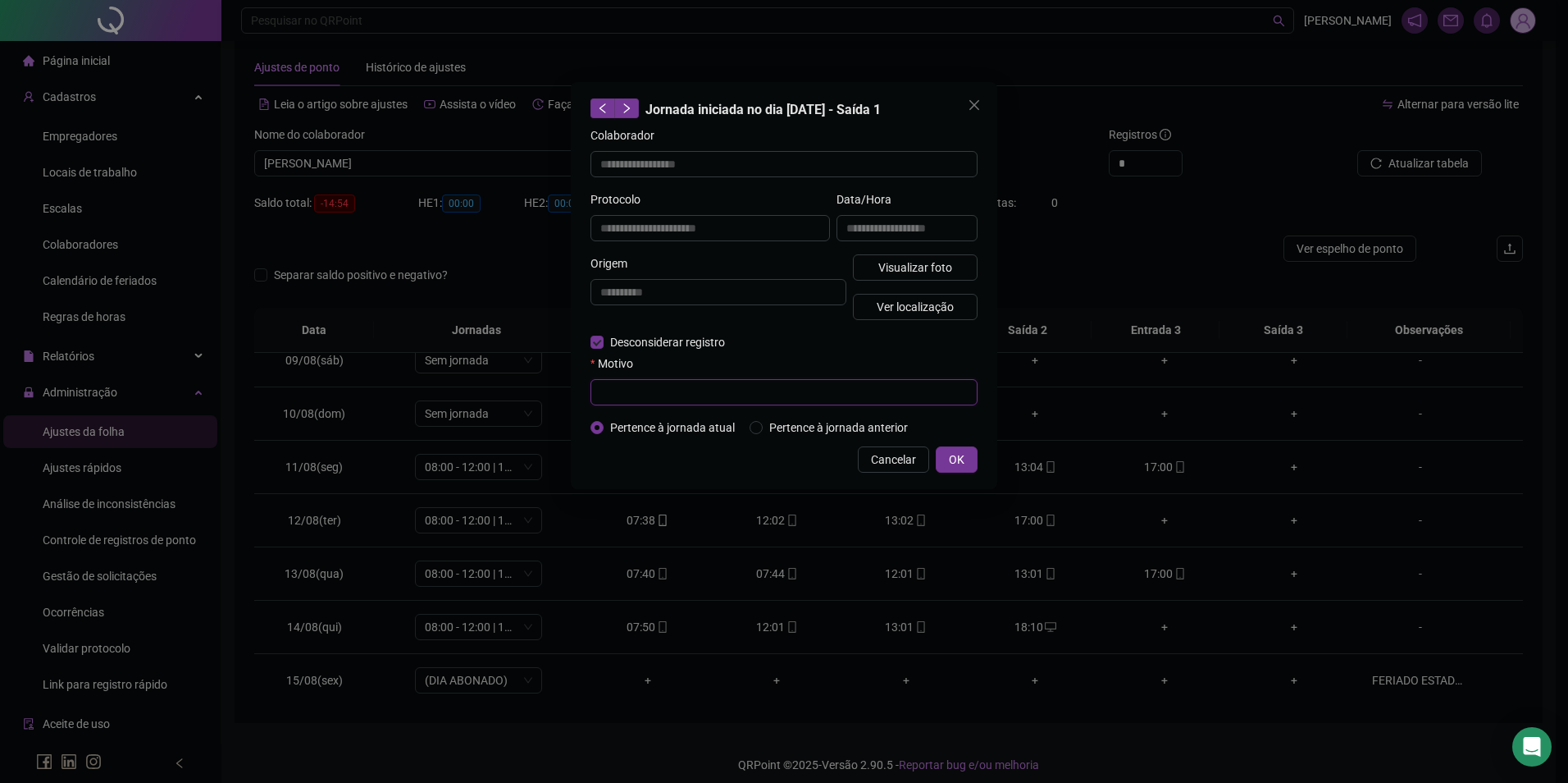
click at [661, 398] on input "text" at bounding box center [784, 392] width 387 height 27
paste input "**********"
type input "**********"
drag, startPoint x: 803, startPoint y: 391, endPoint x: 539, endPoint y: 400, distance: 264.2
click at [539, 400] on div "**********" at bounding box center [784, 391] width 1568 height 783
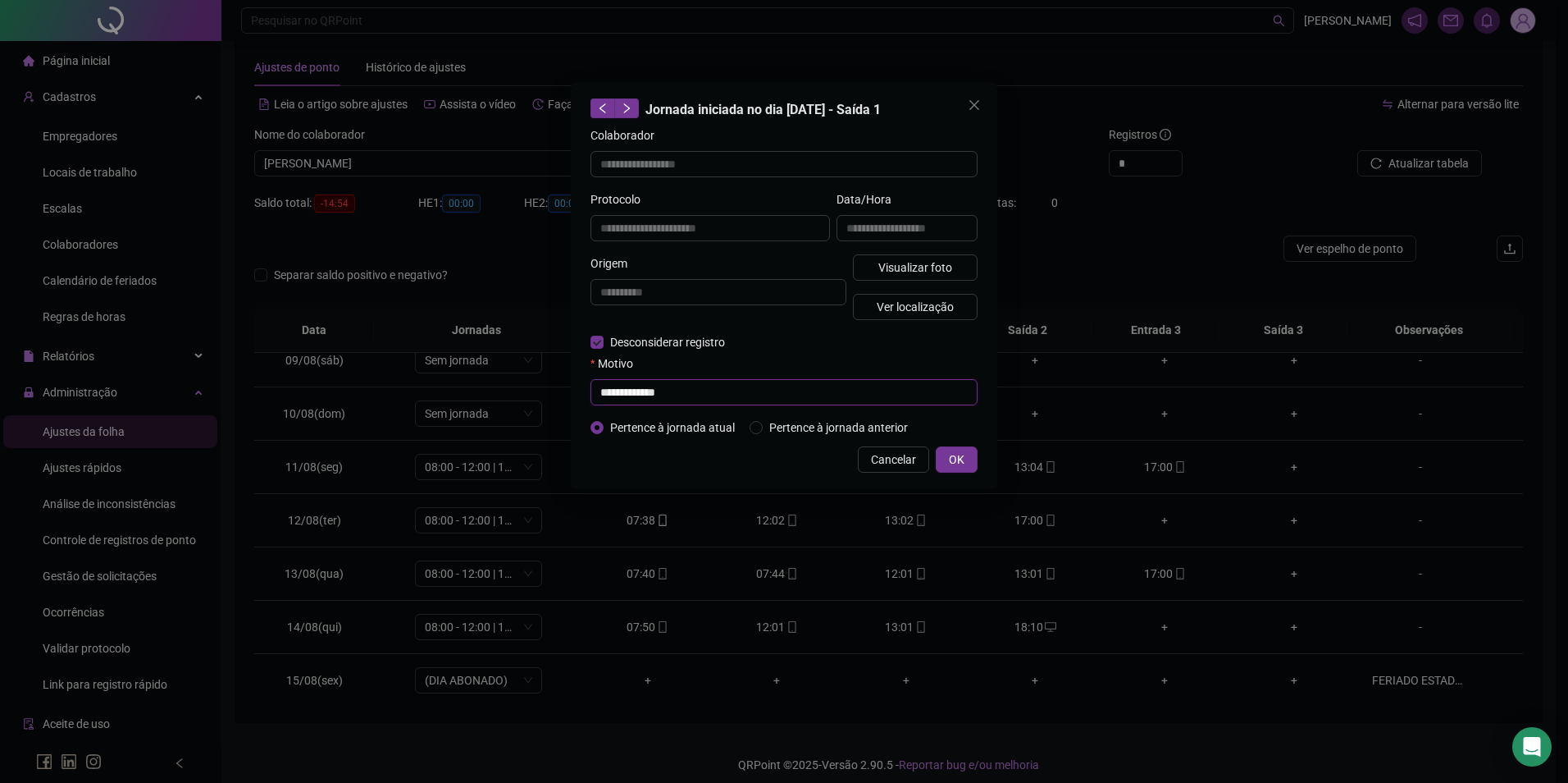
click at [630, 393] on input "**********" at bounding box center [784, 392] width 387 height 27
drag, startPoint x: 658, startPoint y: 387, endPoint x: 543, endPoint y: 393, distance: 115.2
click at [543, 393] on div "**********" at bounding box center [784, 391] width 1568 height 783
click at [777, 393] on input "**********" at bounding box center [784, 392] width 387 height 27
type input "**********"
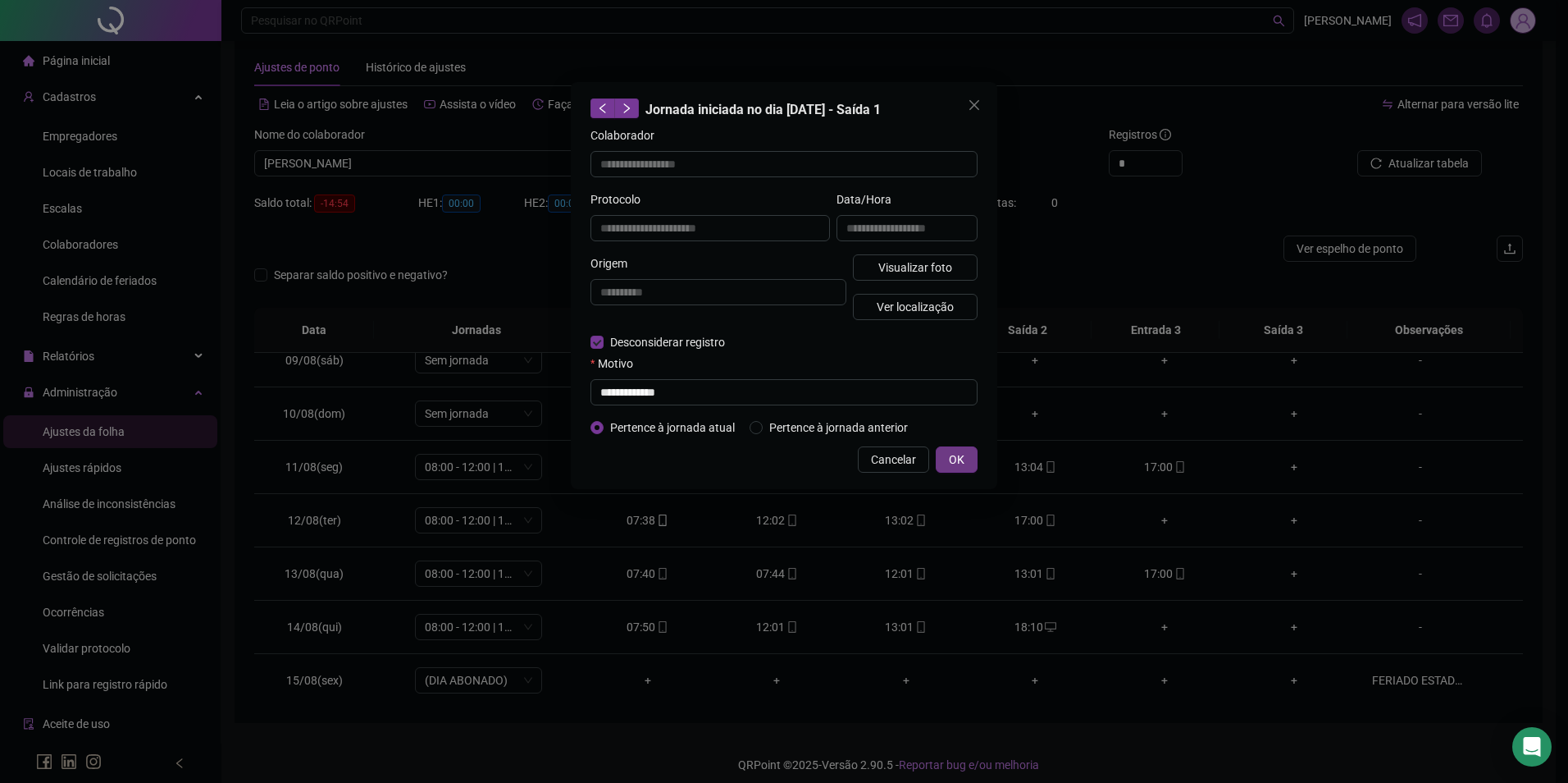
click at [964, 454] on button "OK" at bounding box center [957, 460] width 42 height 27
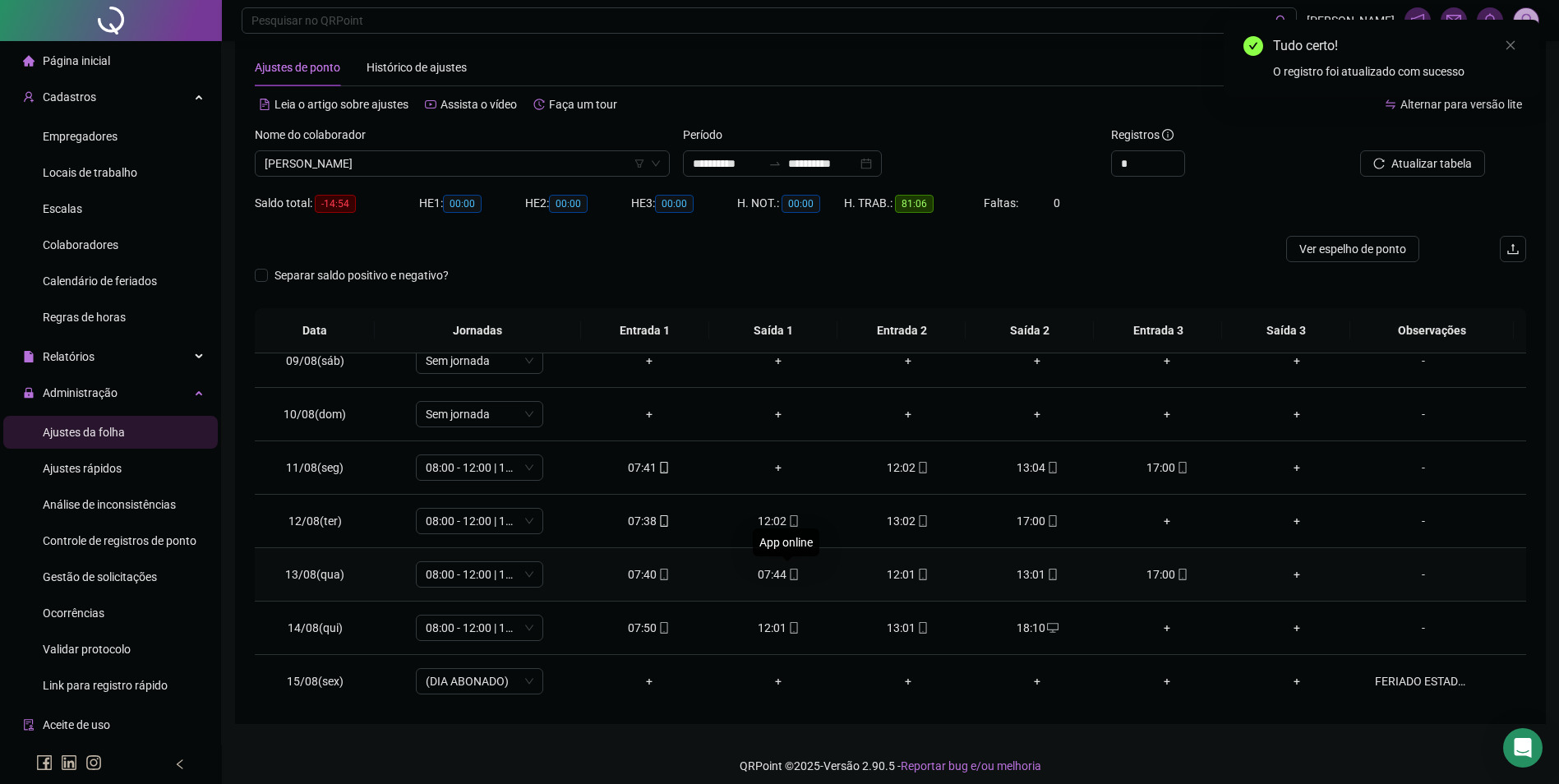
click at [787, 574] on span "mobile" at bounding box center [794, 574] width 13 height 11
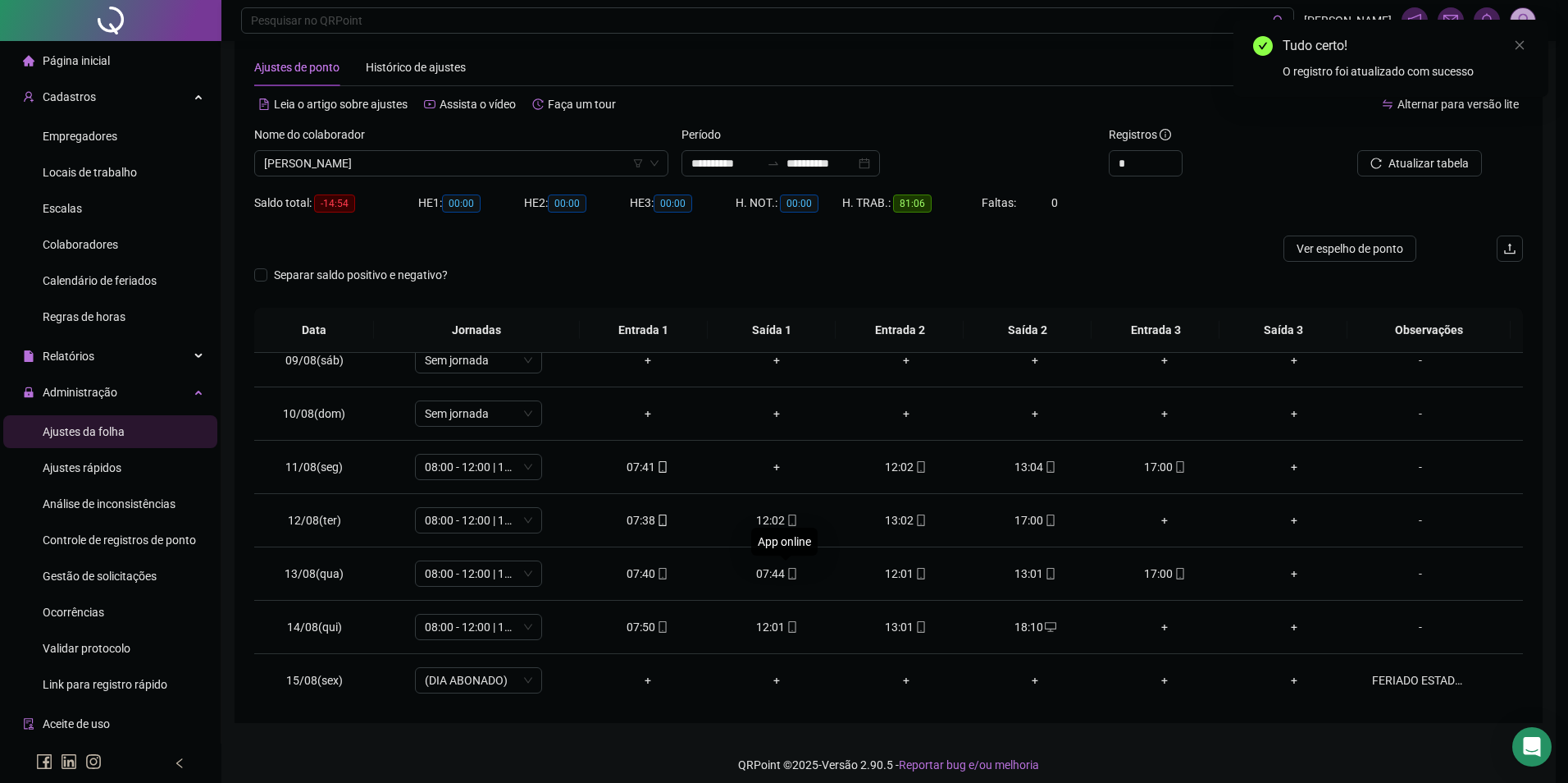
type input "**********"
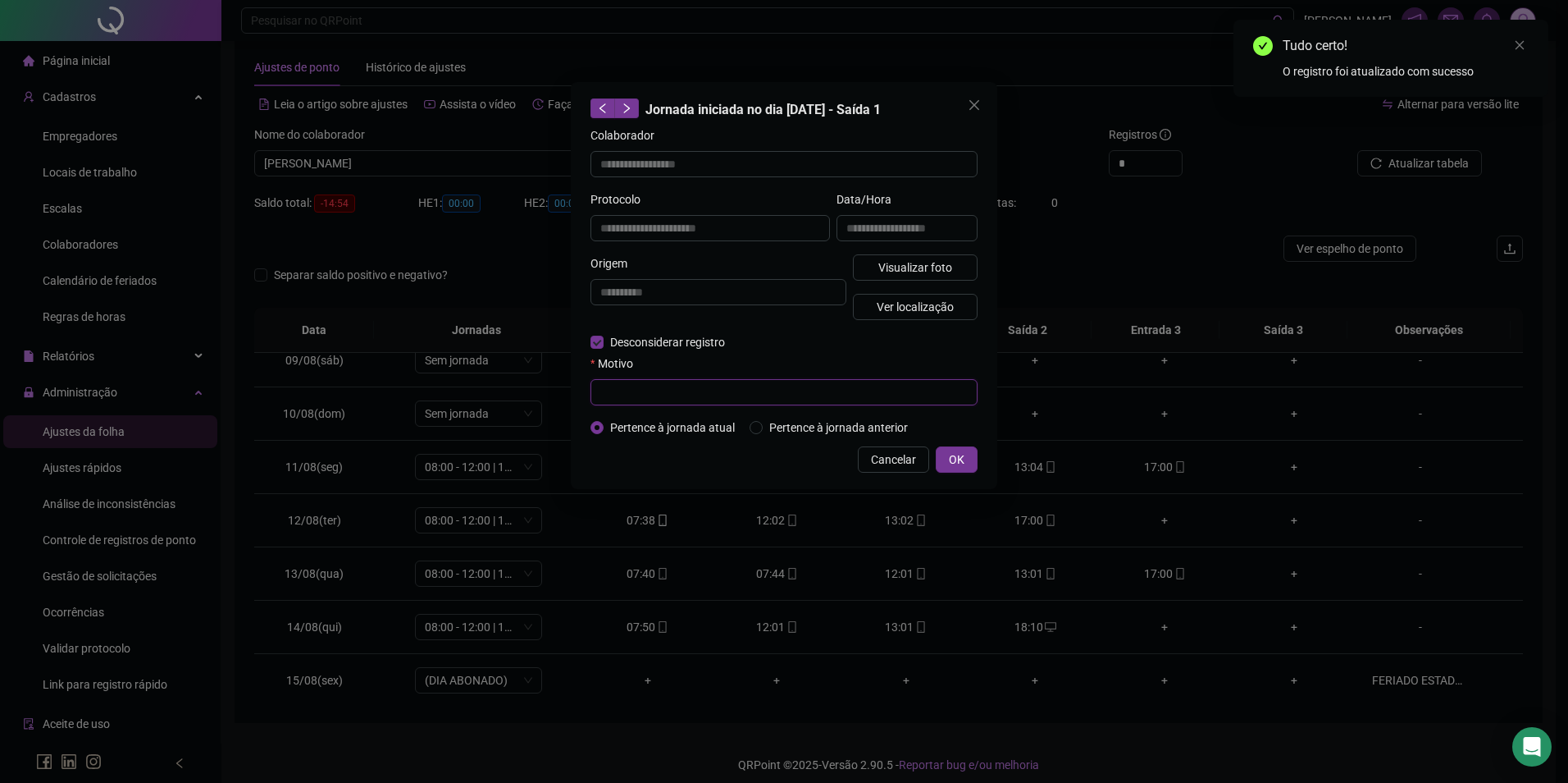
click at [643, 387] on input "text" at bounding box center [784, 392] width 387 height 27
paste input "**********"
type input "**********"
click at [959, 455] on span "OK" at bounding box center [957, 459] width 15 height 18
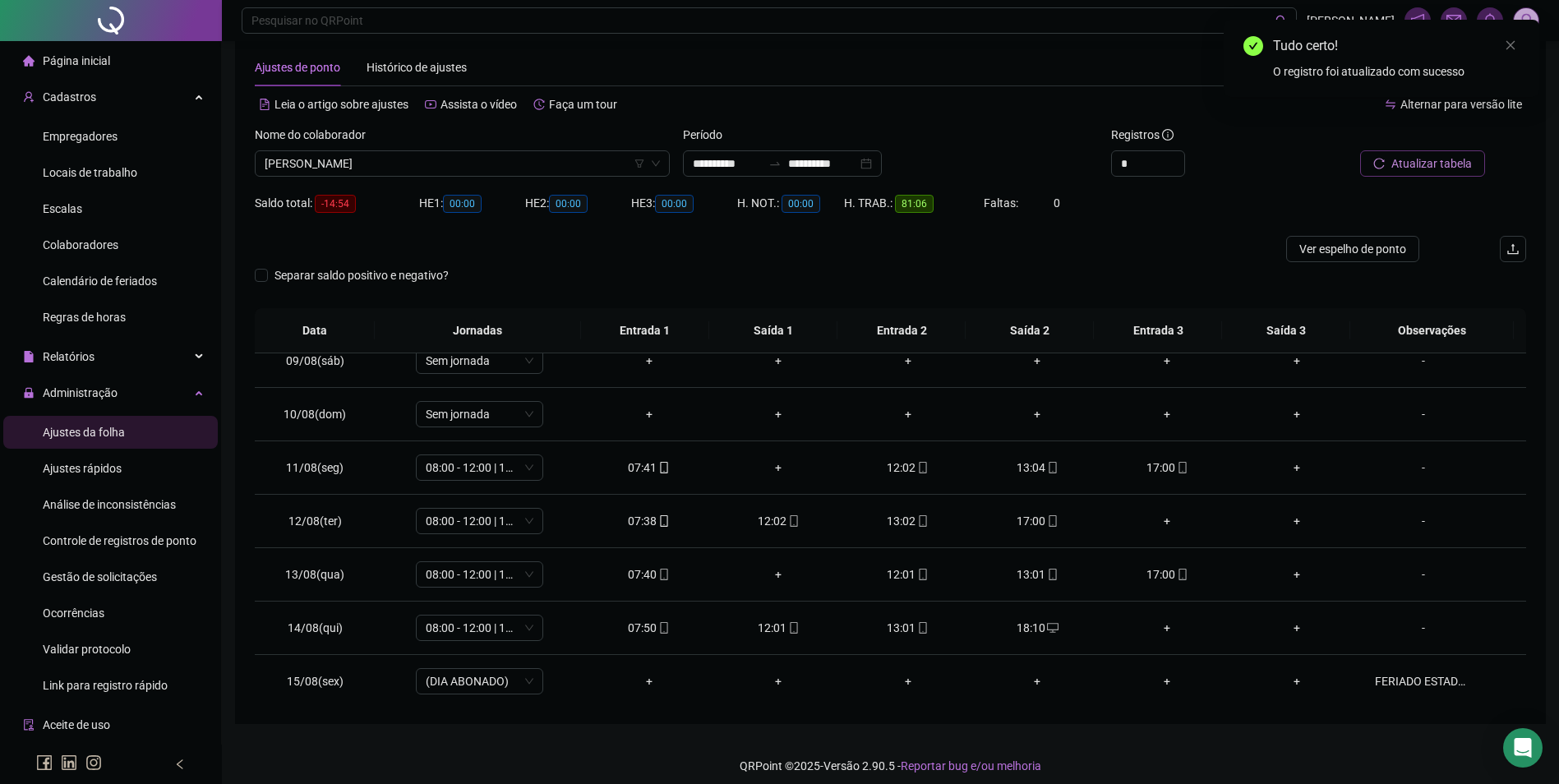
click at [1404, 163] on span "Atualizar tabela" at bounding box center [1432, 163] width 81 height 18
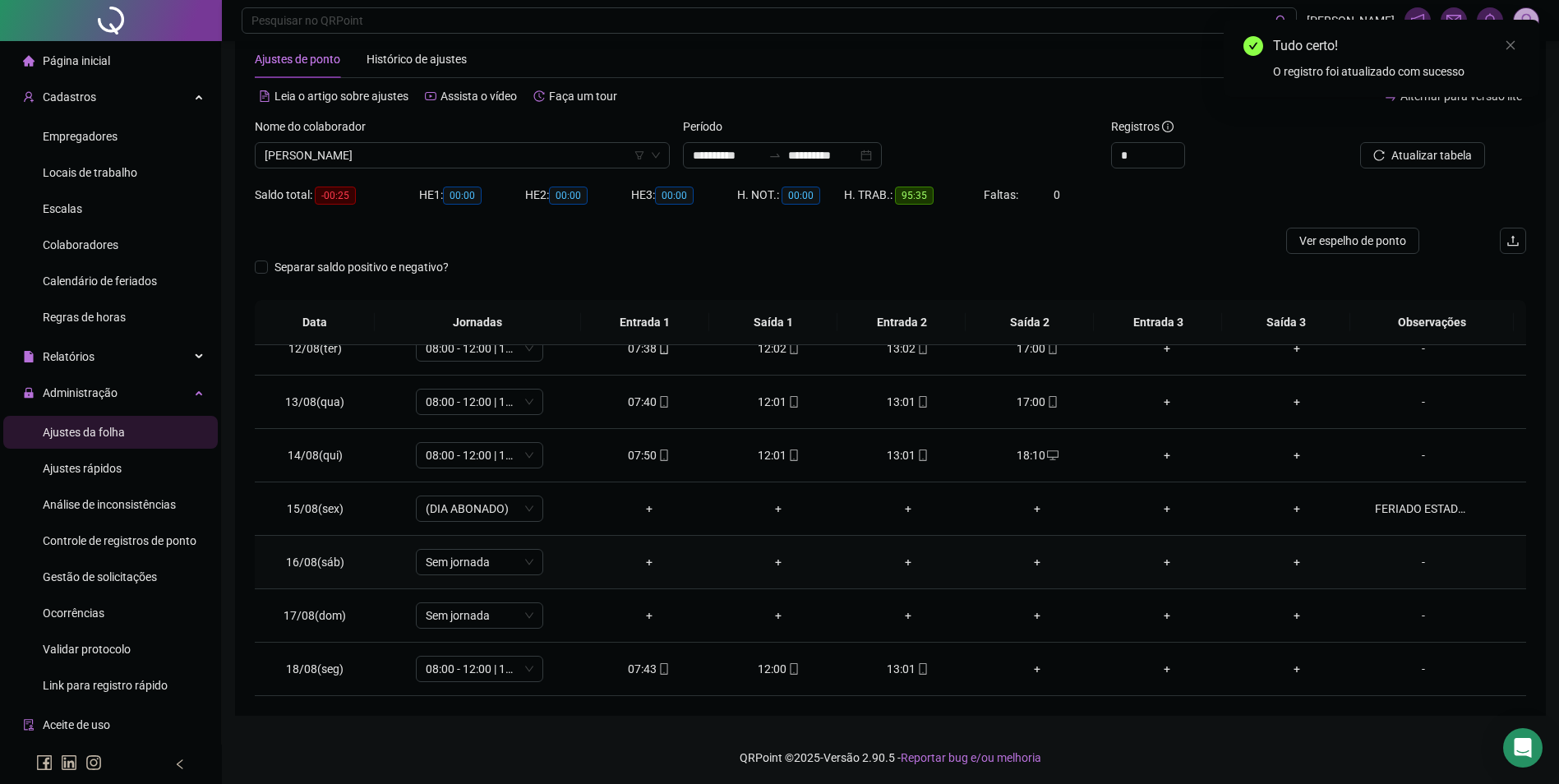
scroll to position [36, 0]
click at [912, 656] on td "13:01" at bounding box center [908, 666] width 130 height 53
click at [917, 661] on icon "mobile" at bounding box center [923, 666] width 11 height 11
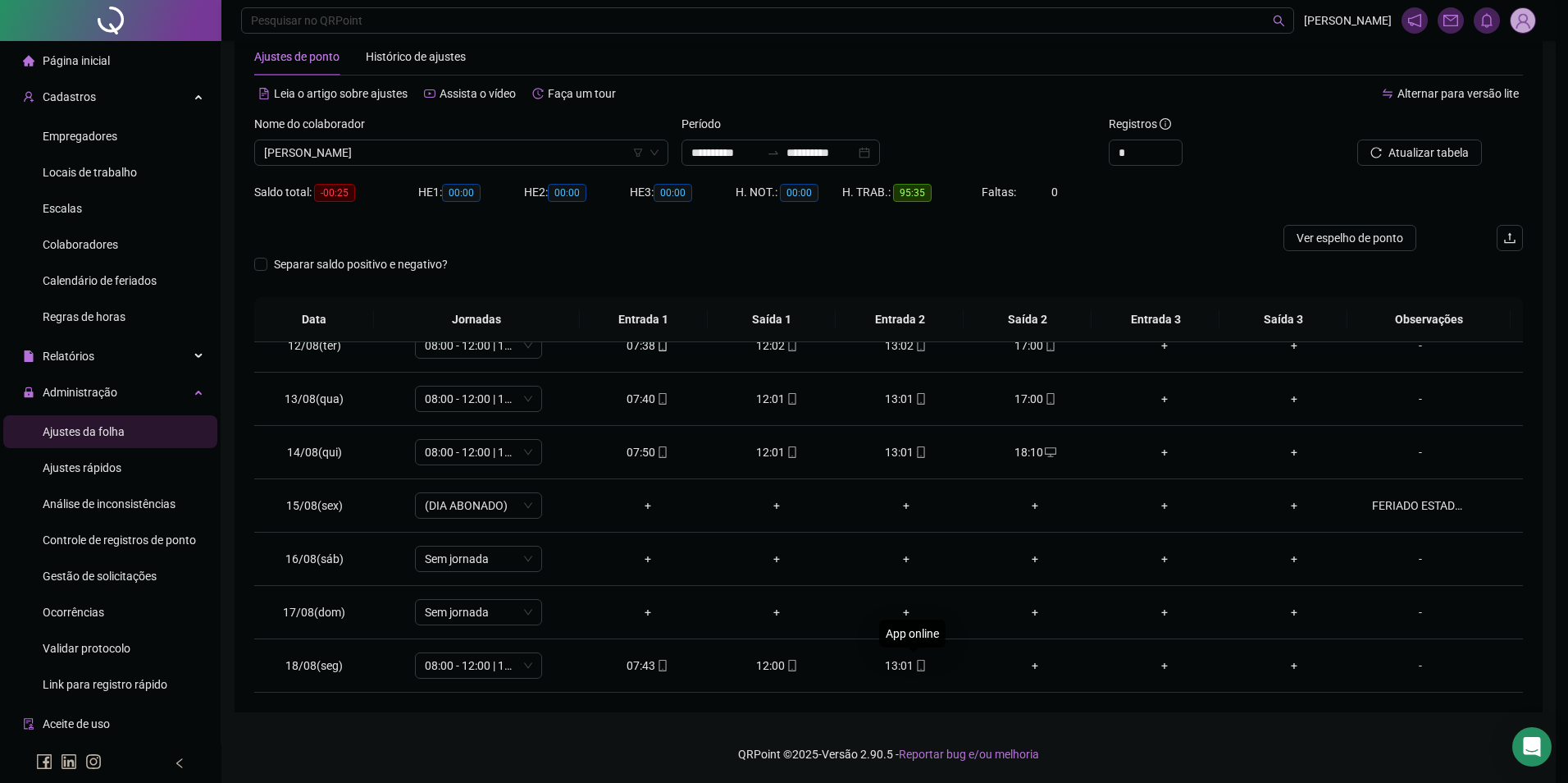
type input "**********"
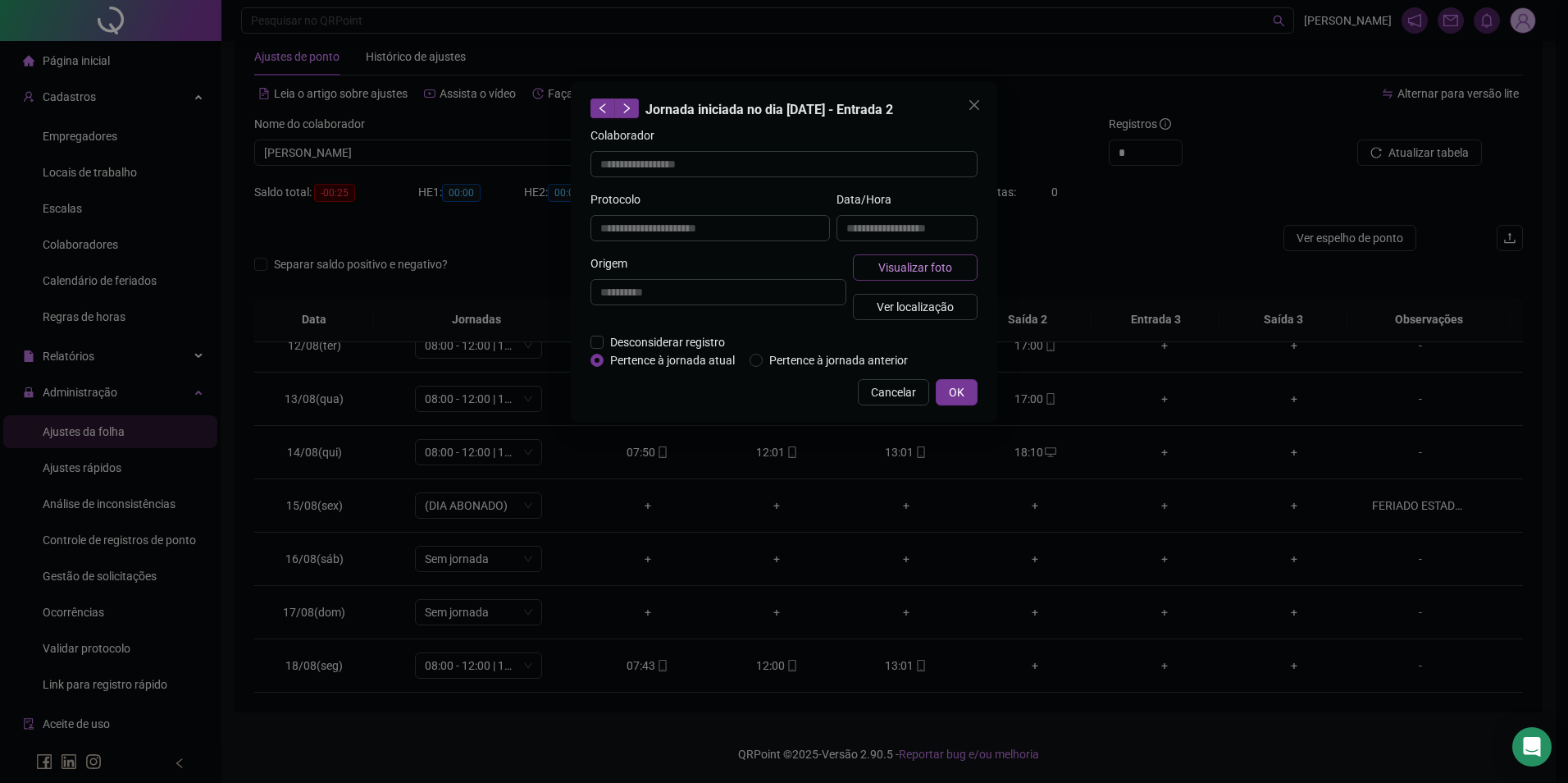
click at [943, 267] on span "Visualizar foto" at bounding box center [915, 267] width 74 height 18
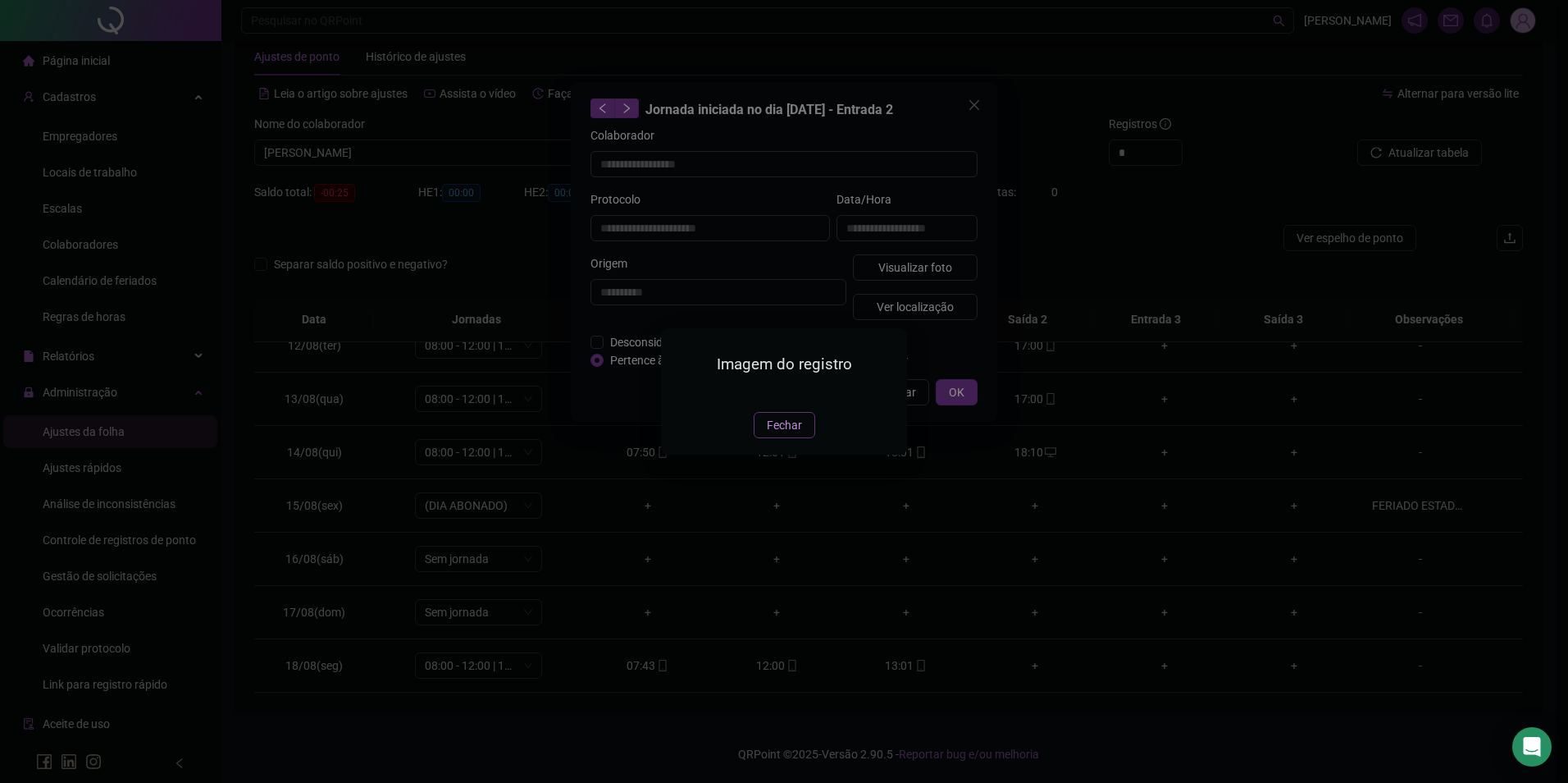
click at [787, 435] on span "Fechar" at bounding box center [784, 425] width 35 height 18
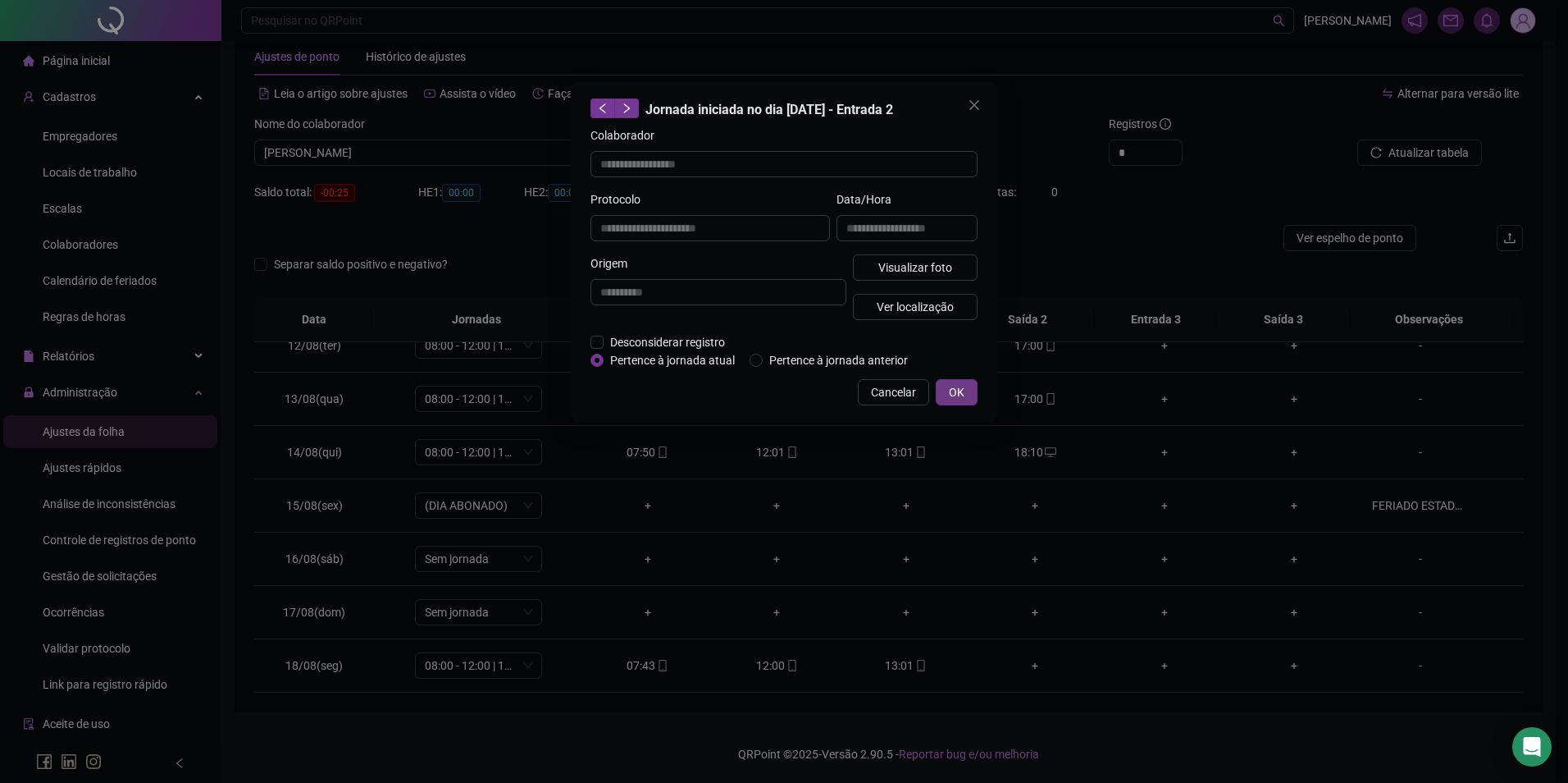
click at [953, 383] on span "OK" at bounding box center [957, 392] width 15 height 18
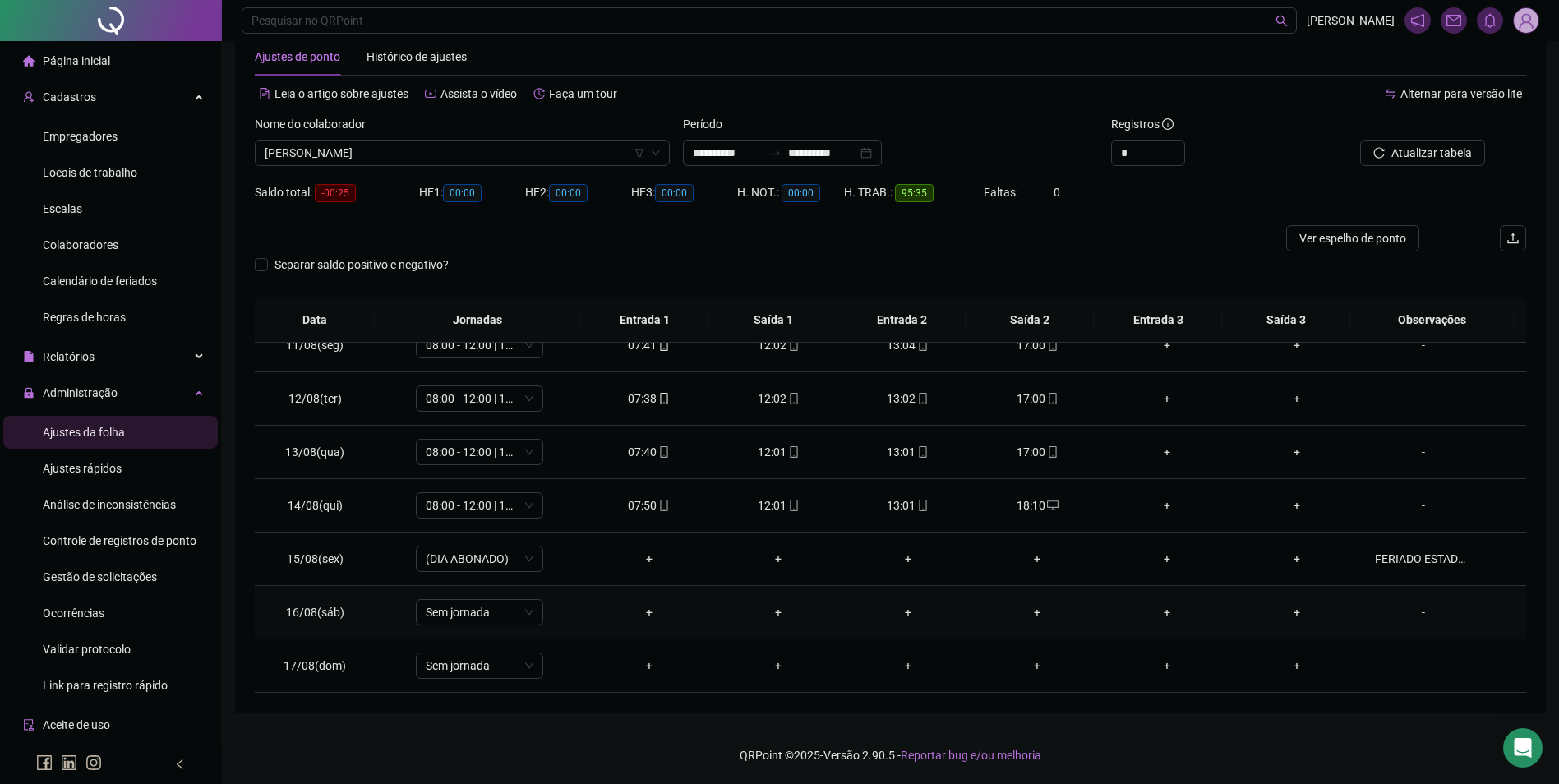
scroll to position [528, 0]
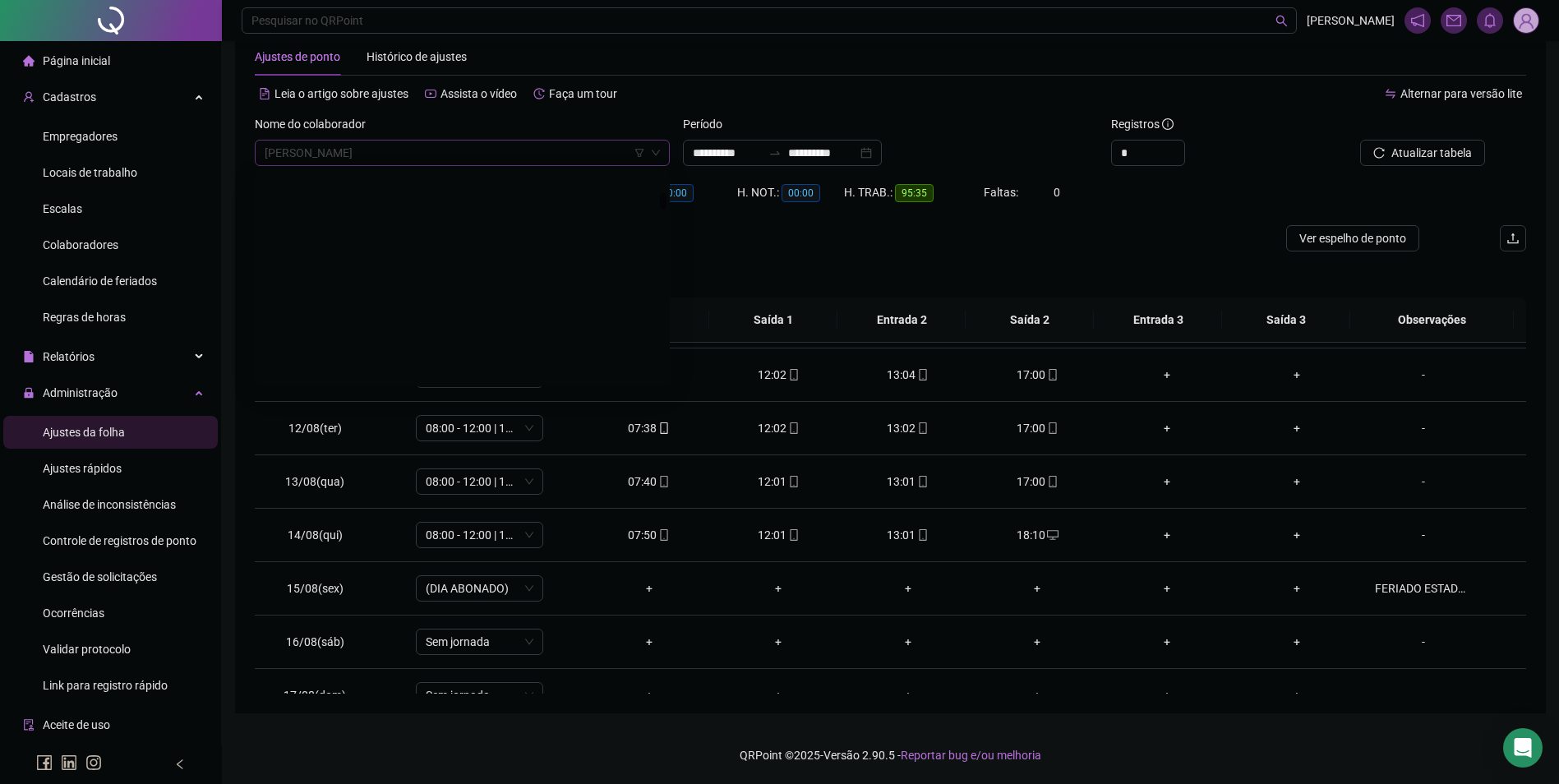
click at [524, 156] on span "CARLOS ANDRE NUNES" at bounding box center [462, 153] width 395 height 25
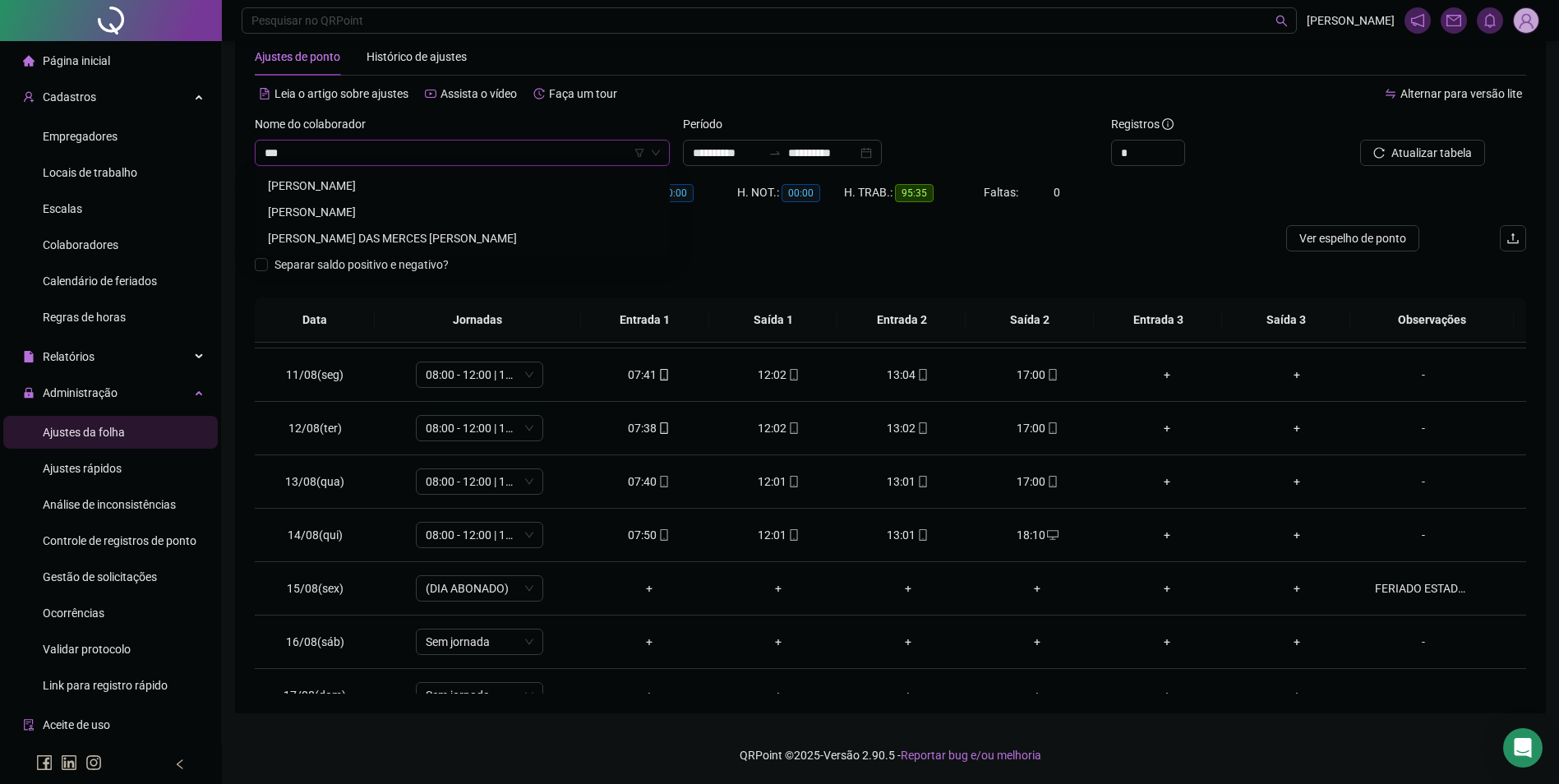
scroll to position [0, 0]
type input "*********"
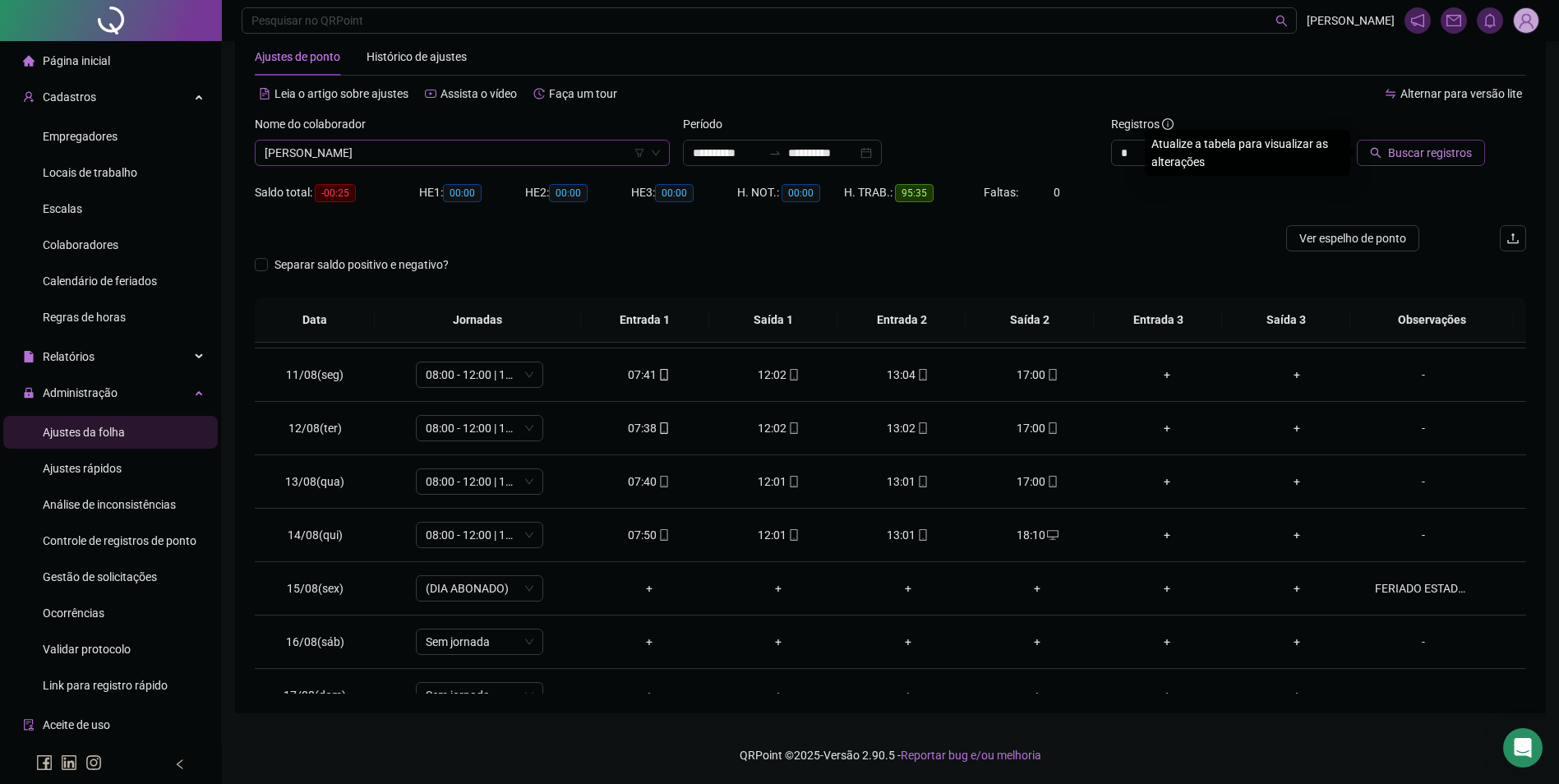
click at [1441, 158] on span "Buscar registros" at bounding box center [1430, 153] width 83 height 18
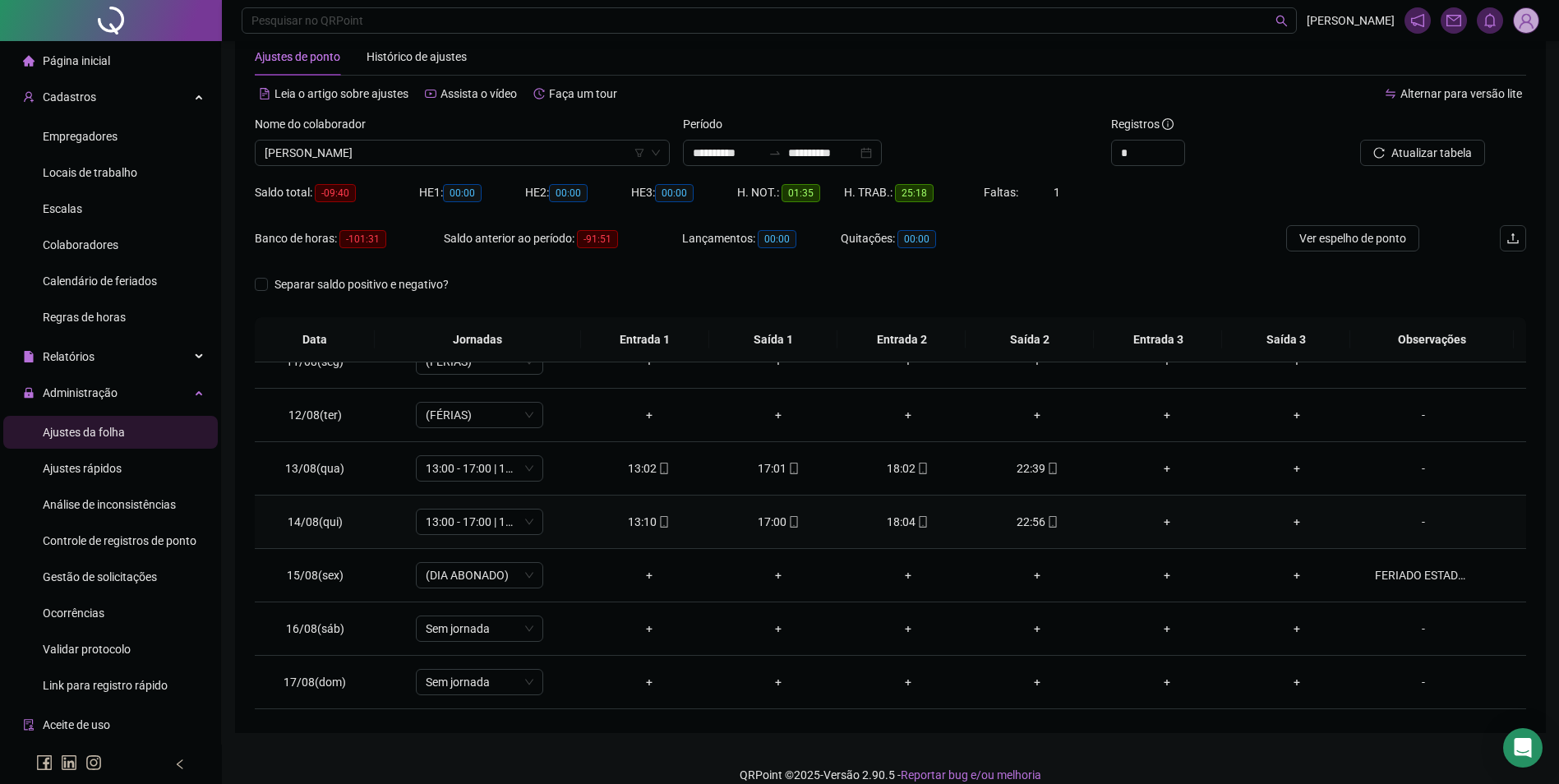
scroll to position [611, 0]
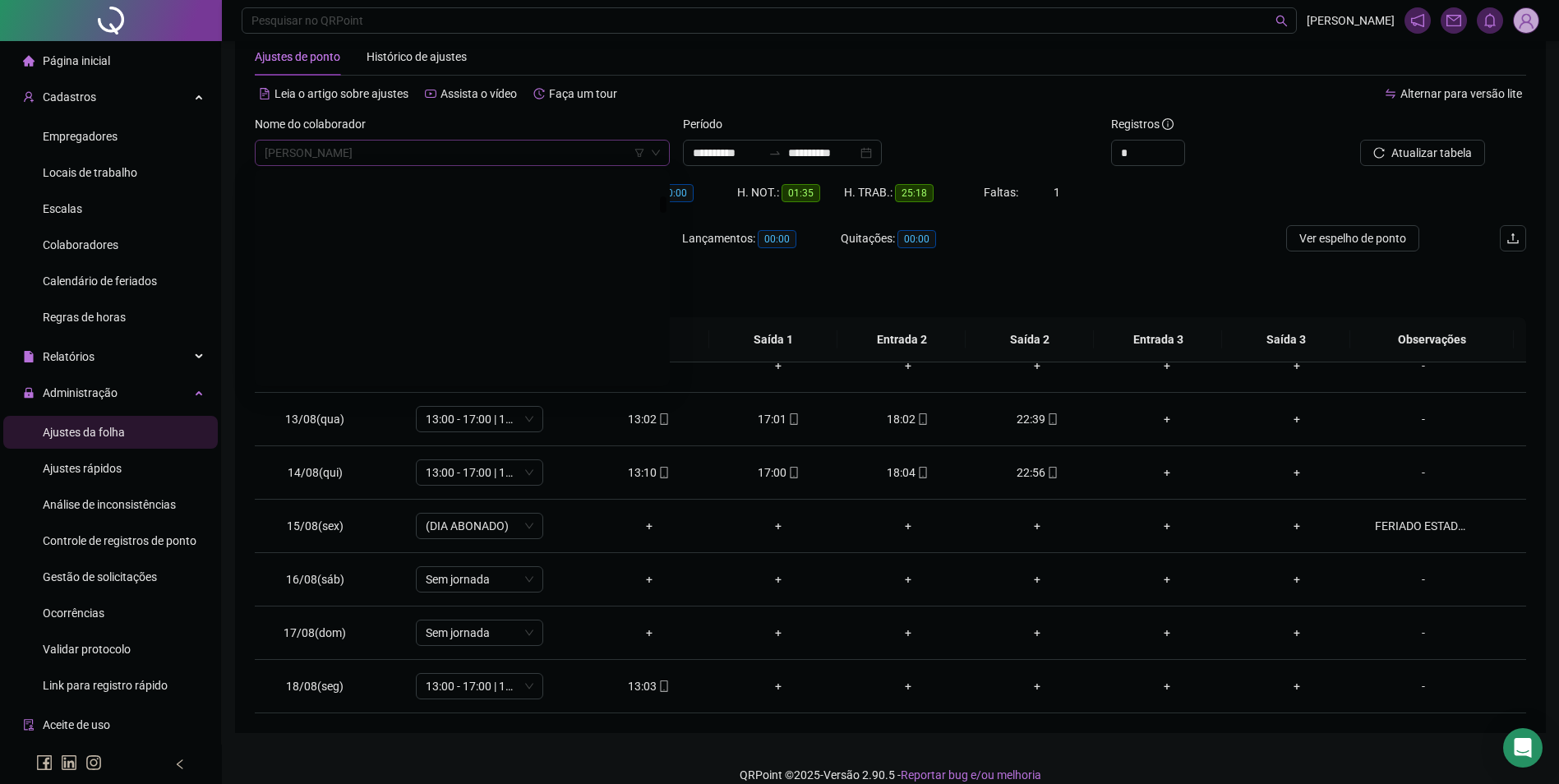
click at [554, 162] on span "[PERSON_NAME]" at bounding box center [462, 153] width 395 height 25
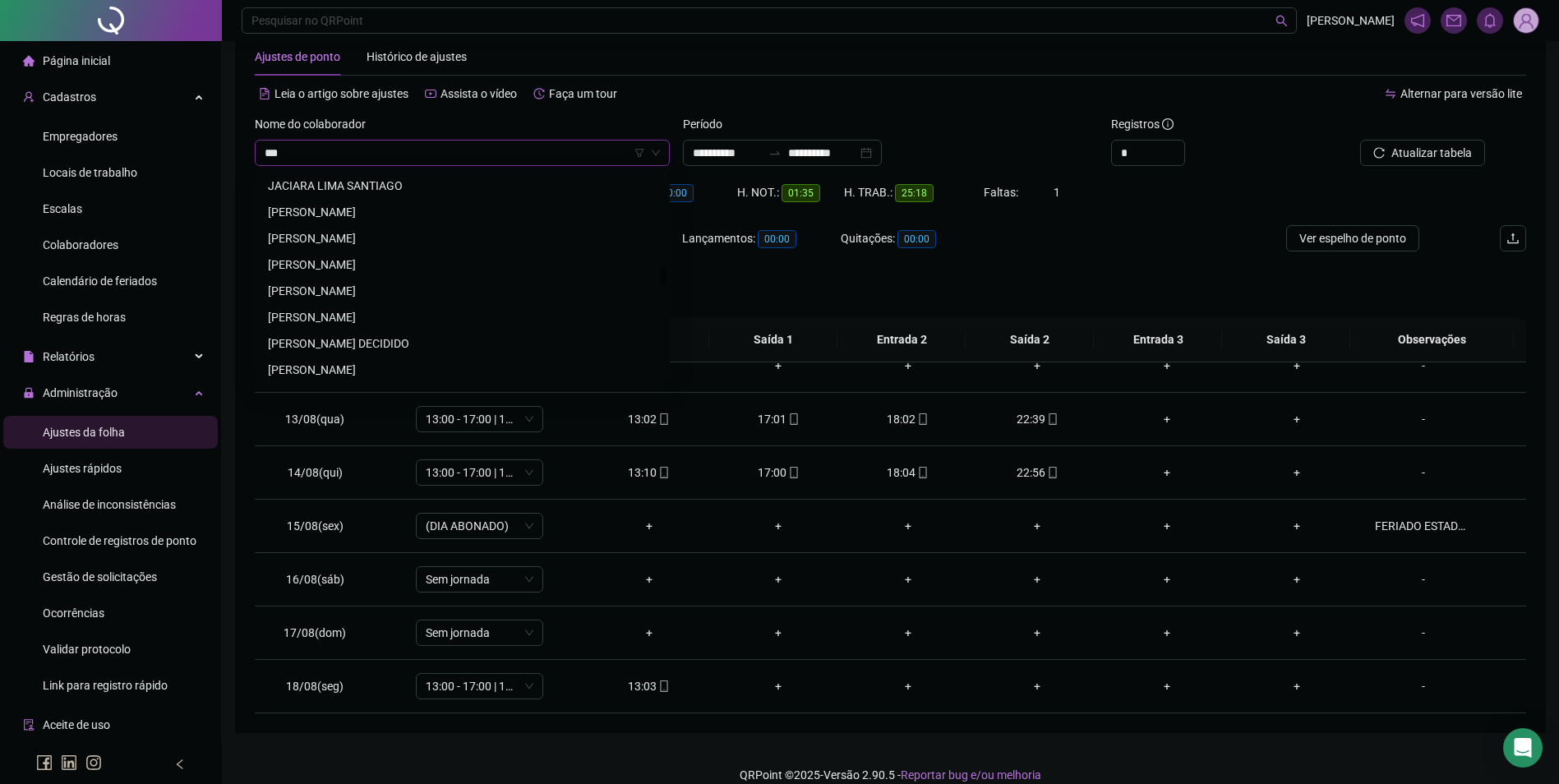
scroll to position [0, 0]
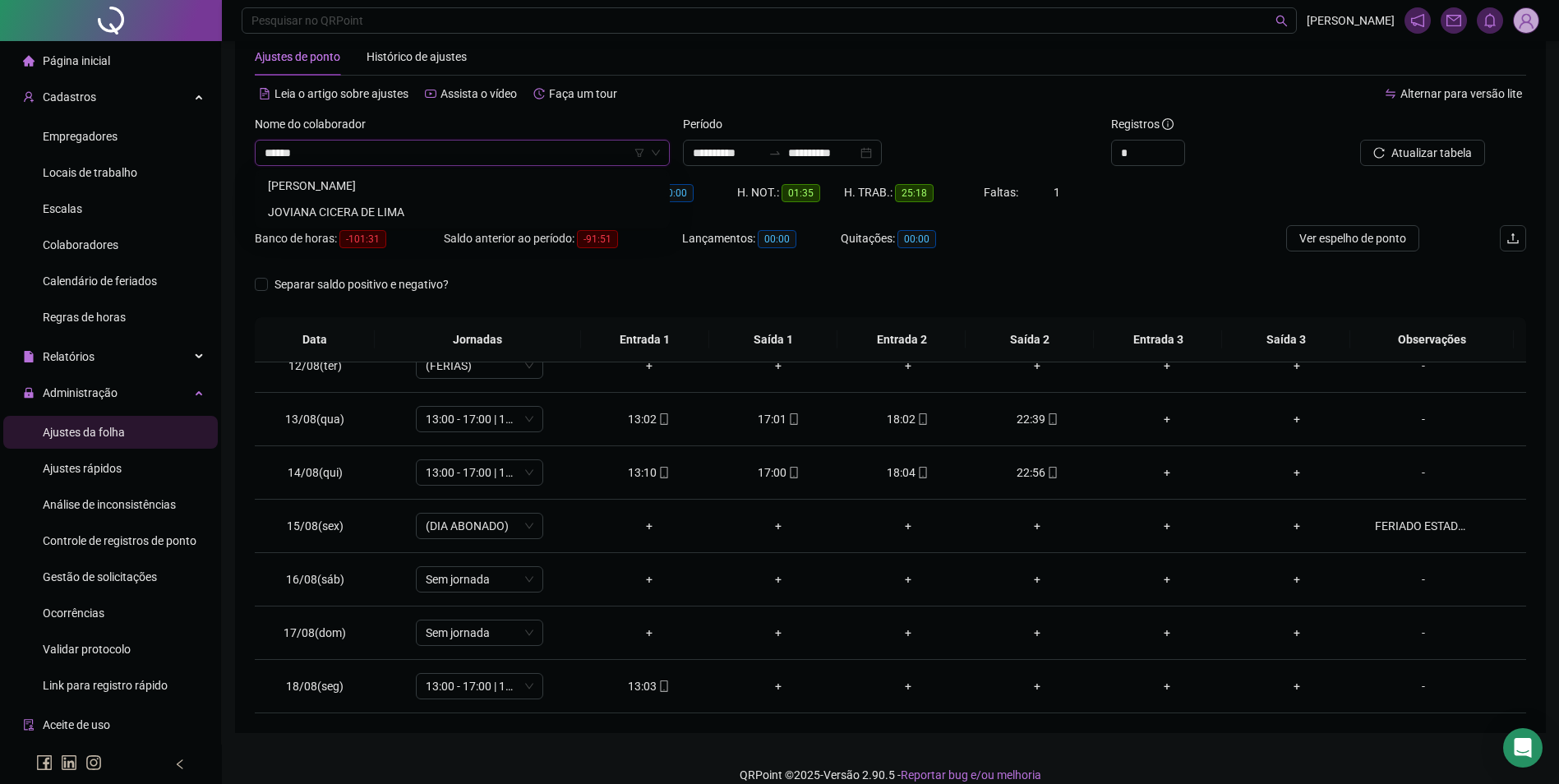
type input "******"
click at [395, 178] on div "[PERSON_NAME]" at bounding box center [463, 185] width 389 height 18
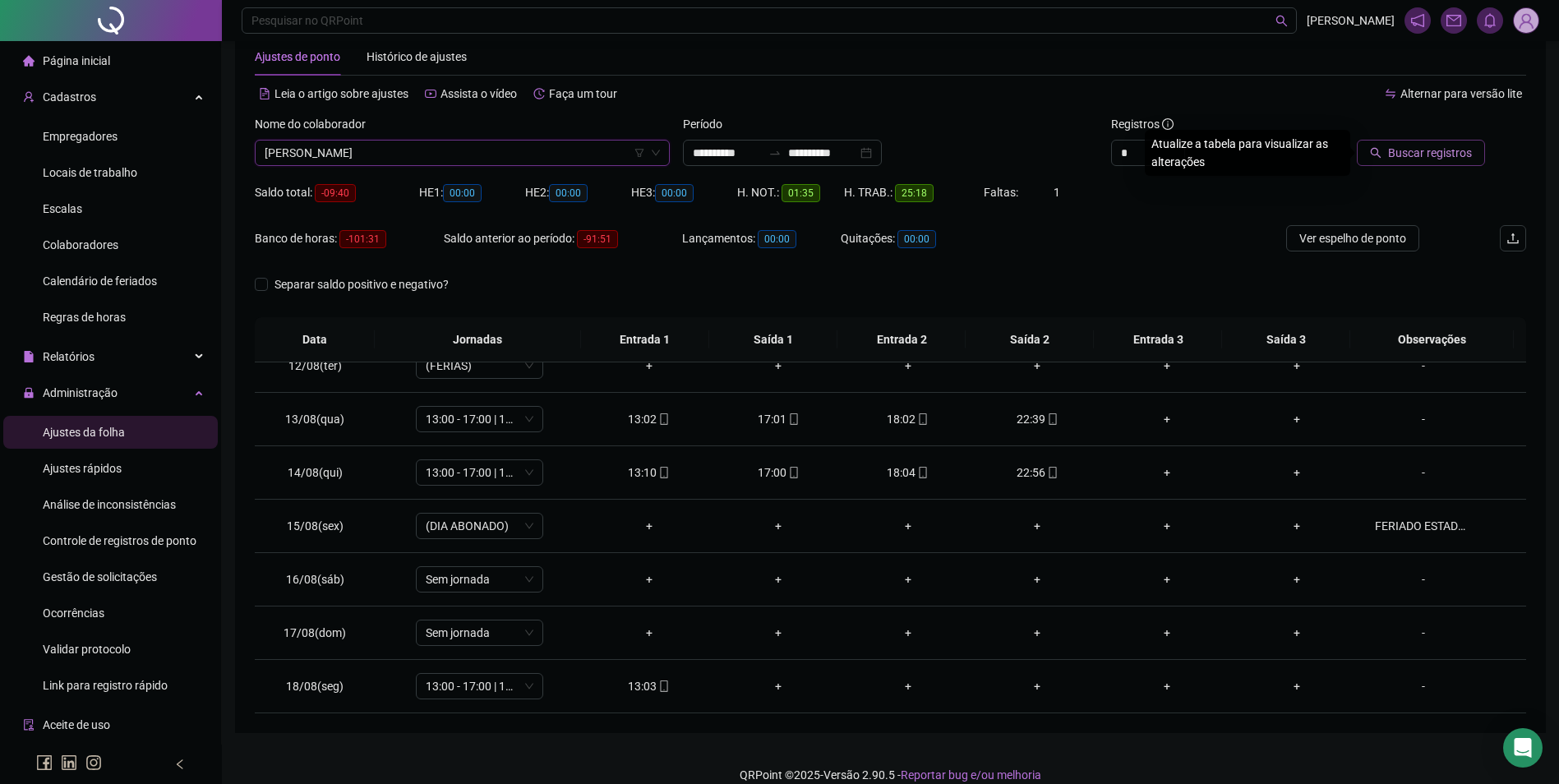
click at [1435, 156] on span "Buscar registros" at bounding box center [1430, 153] width 83 height 18
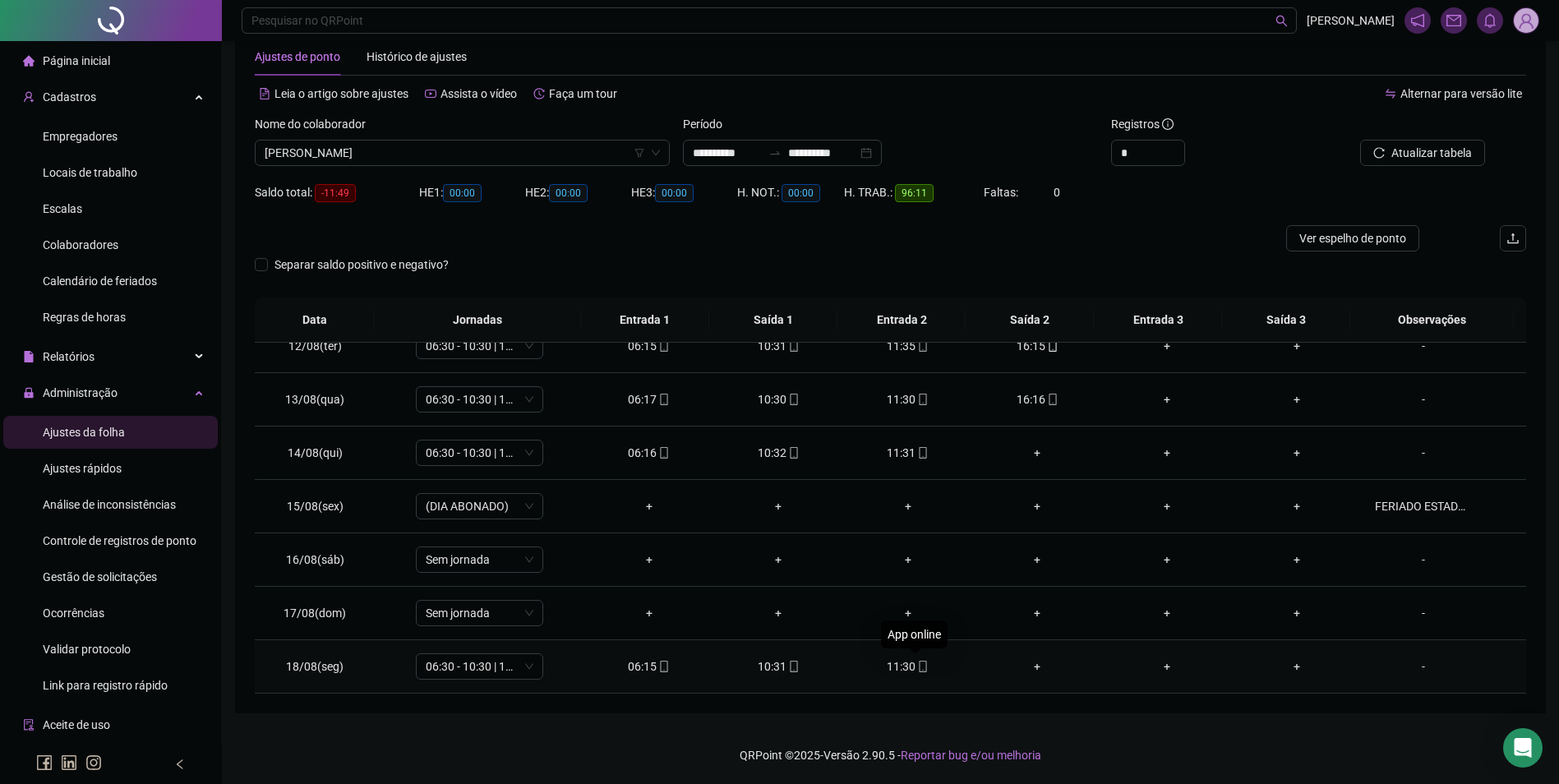
click at [920, 665] on icon "mobile" at bounding box center [924, 666] width 8 height 11
type input "**********"
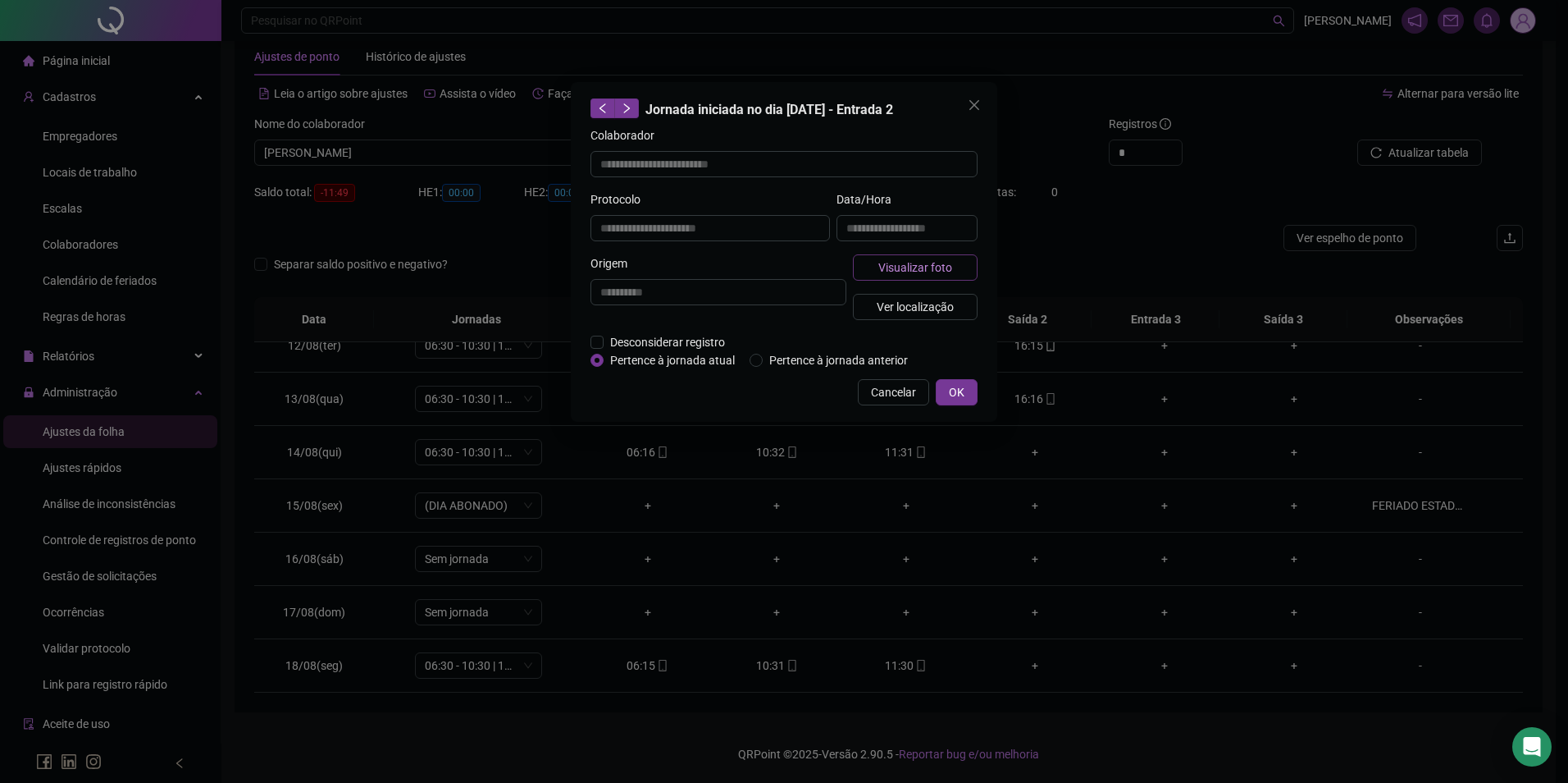
click at [946, 265] on span "Visualizar foto" at bounding box center [915, 267] width 74 height 18
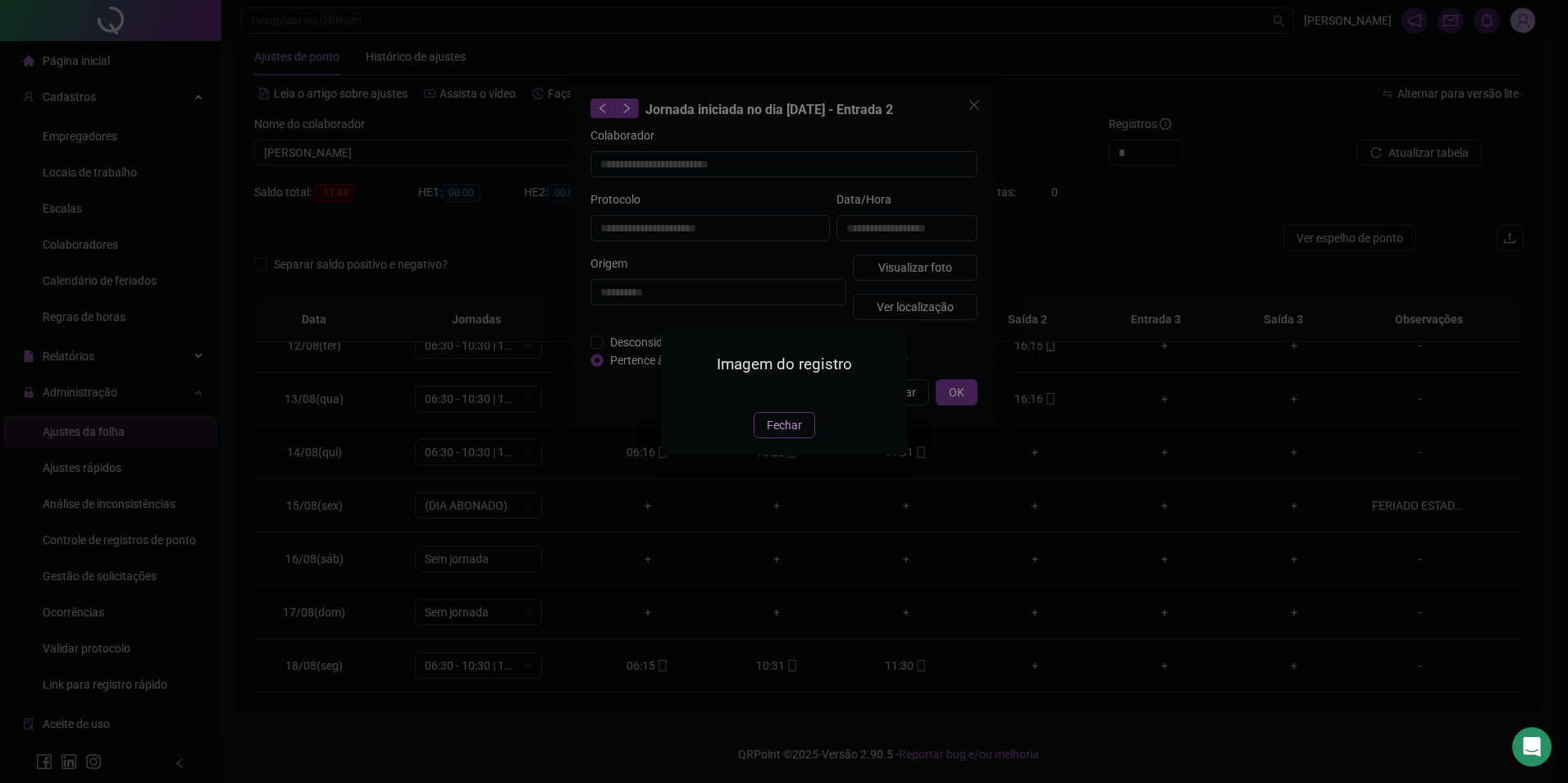
click at [784, 435] on span "Fechar" at bounding box center [784, 425] width 35 height 18
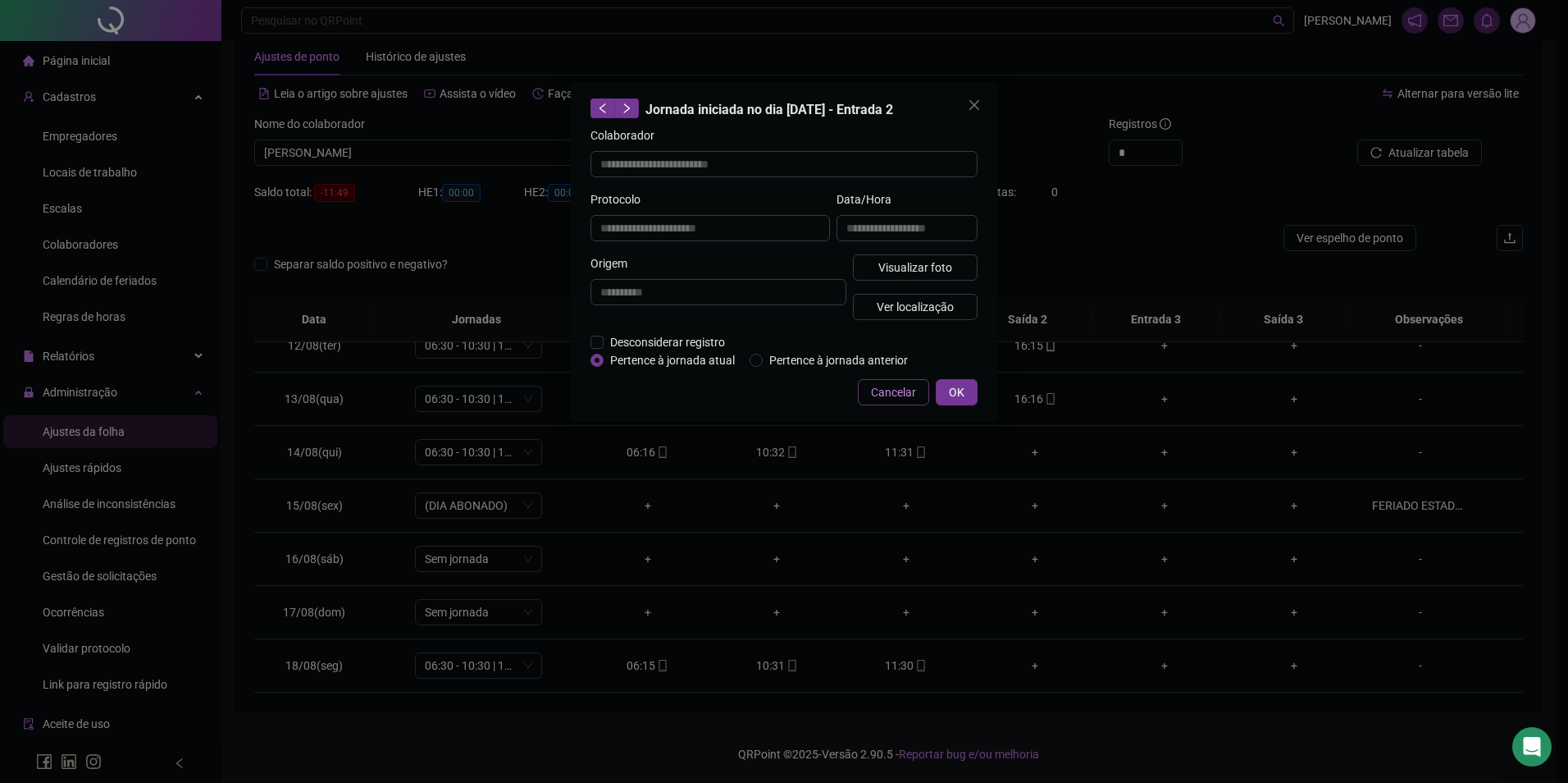
click at [895, 388] on span "Cancelar" at bounding box center [894, 392] width 45 height 18
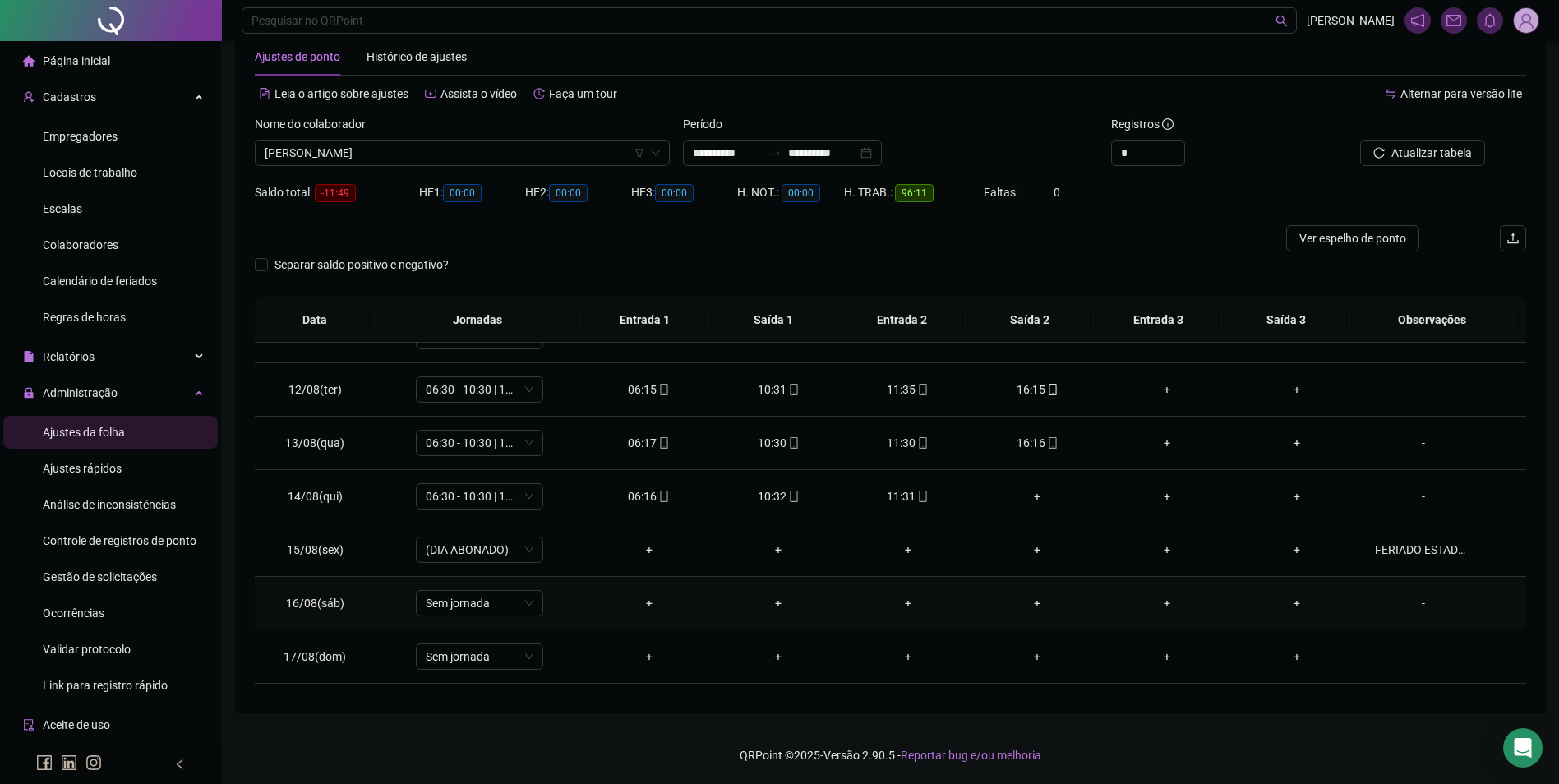
scroll to position [528, 0]
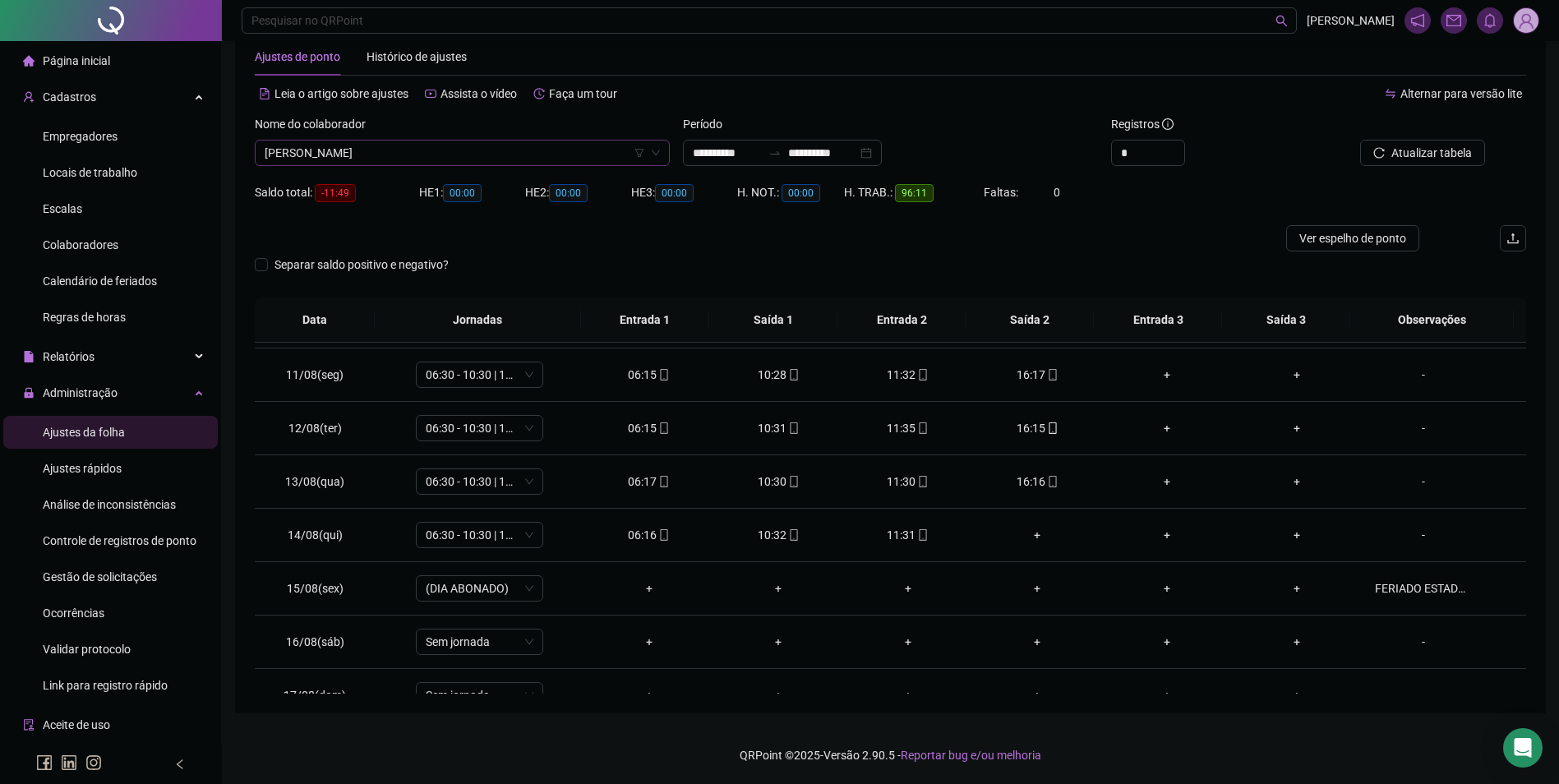
click at [472, 164] on span "[PERSON_NAME]" at bounding box center [462, 153] width 395 height 25
type input "*******"
click at [380, 263] on div "CLAUDIA XAVIER GONÇALVES" at bounding box center [463, 264] width 389 height 18
click at [1432, 150] on span "Buscar registros" at bounding box center [1430, 153] width 83 height 18
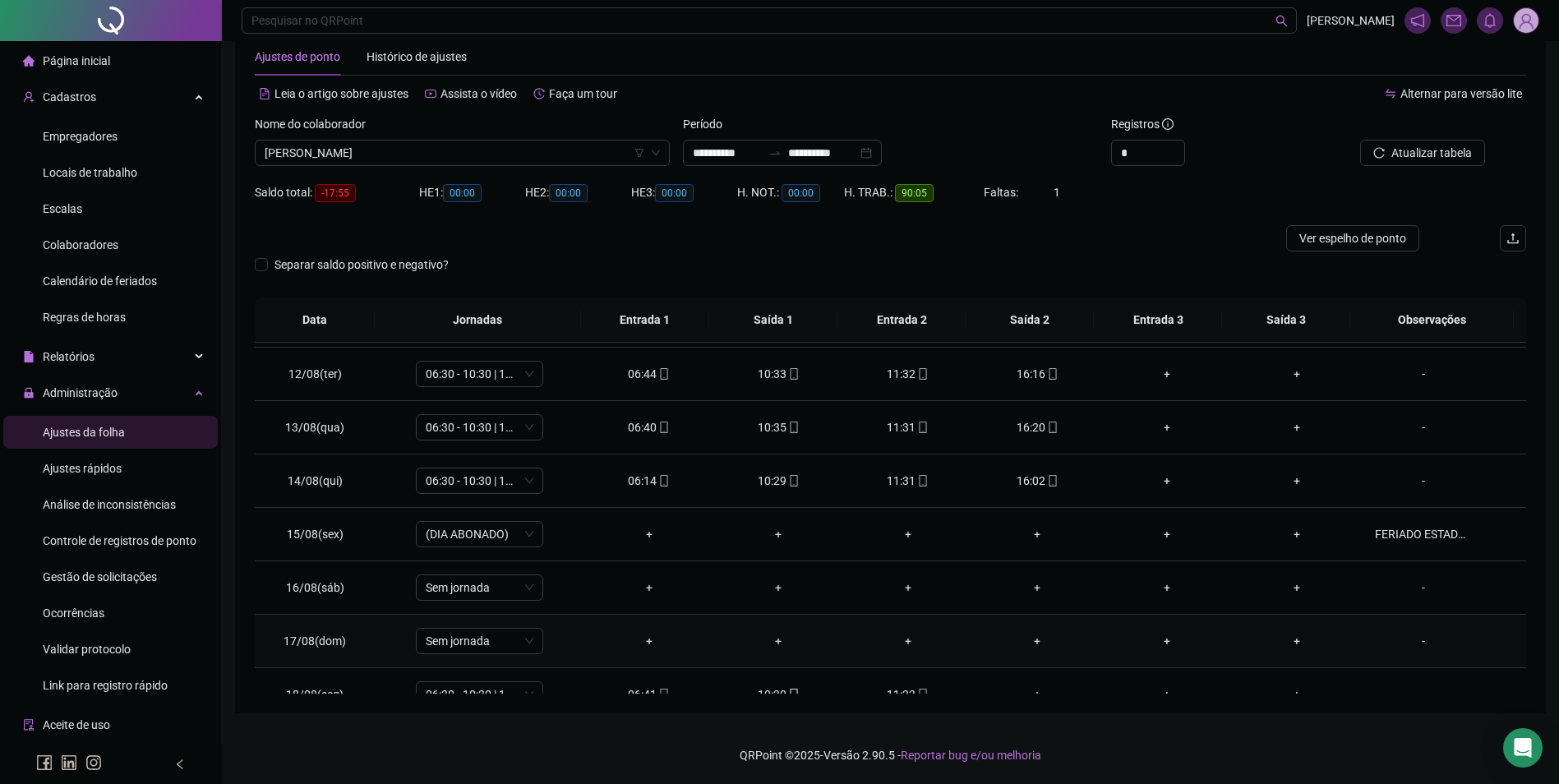
scroll to position [611, 0]
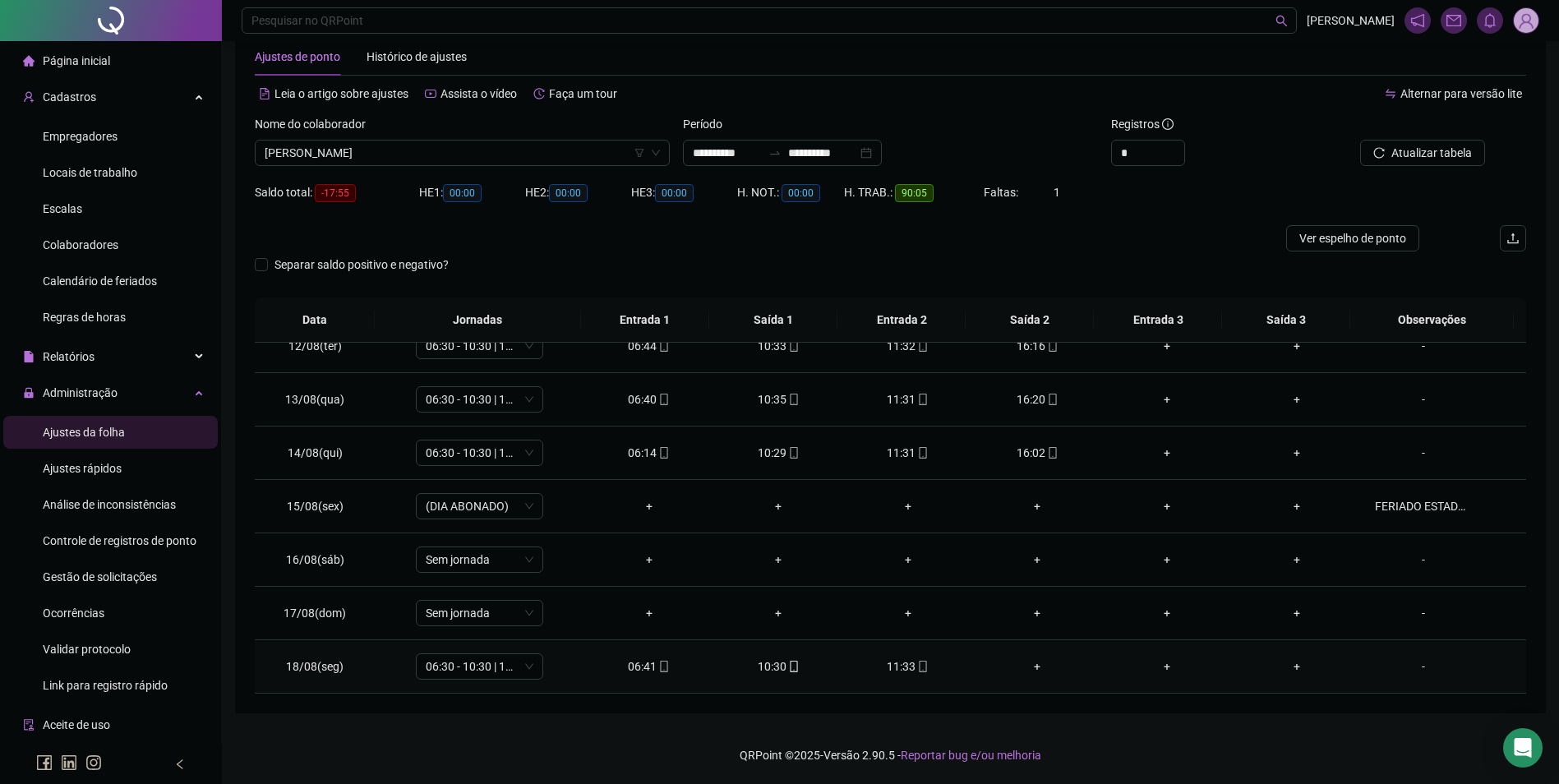
click at [907, 666] on div "11:33" at bounding box center [908, 665] width 103 height 18
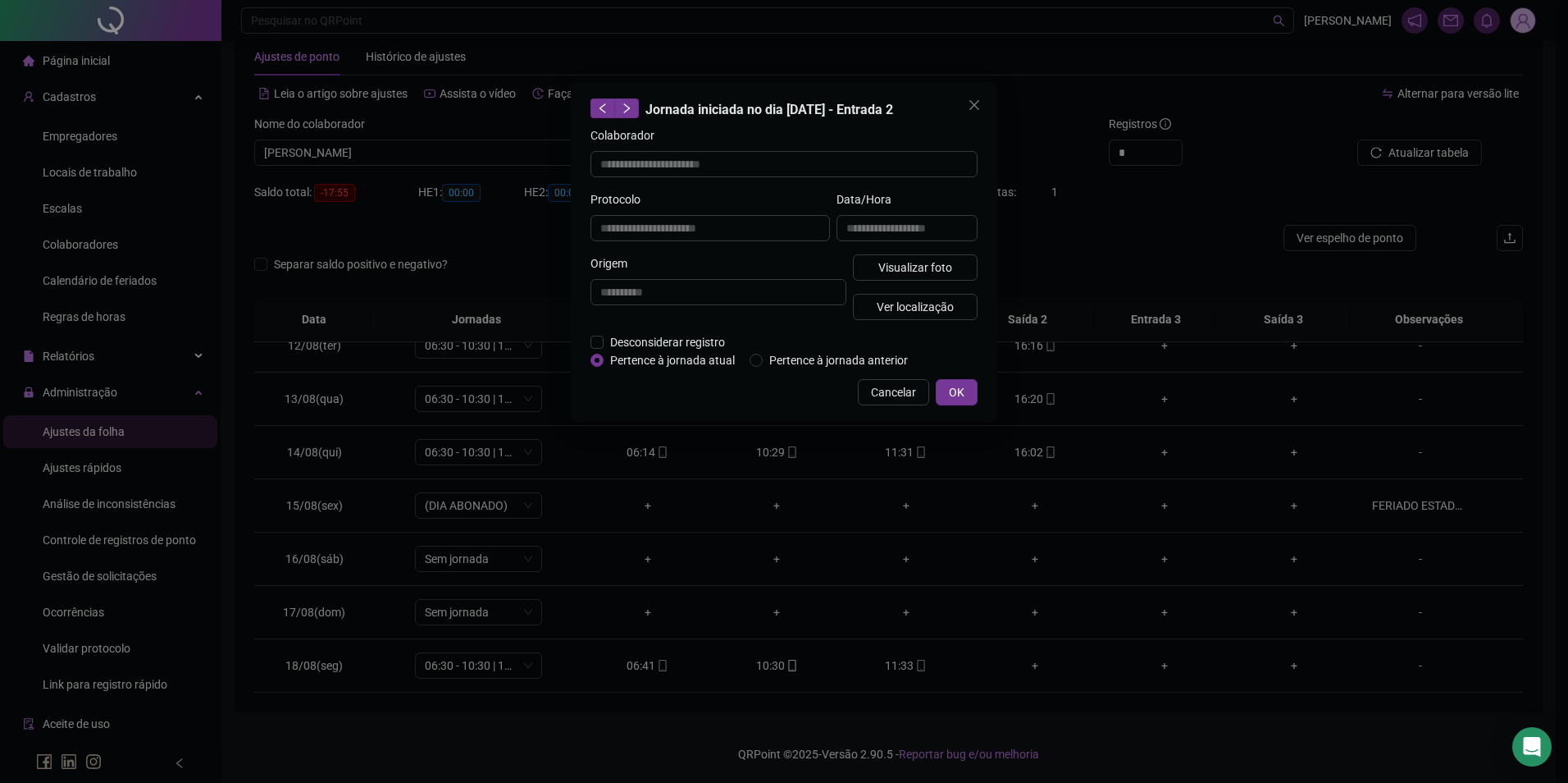
type input "**********"
click at [946, 263] on span "Visualizar foto" at bounding box center [915, 267] width 74 height 18
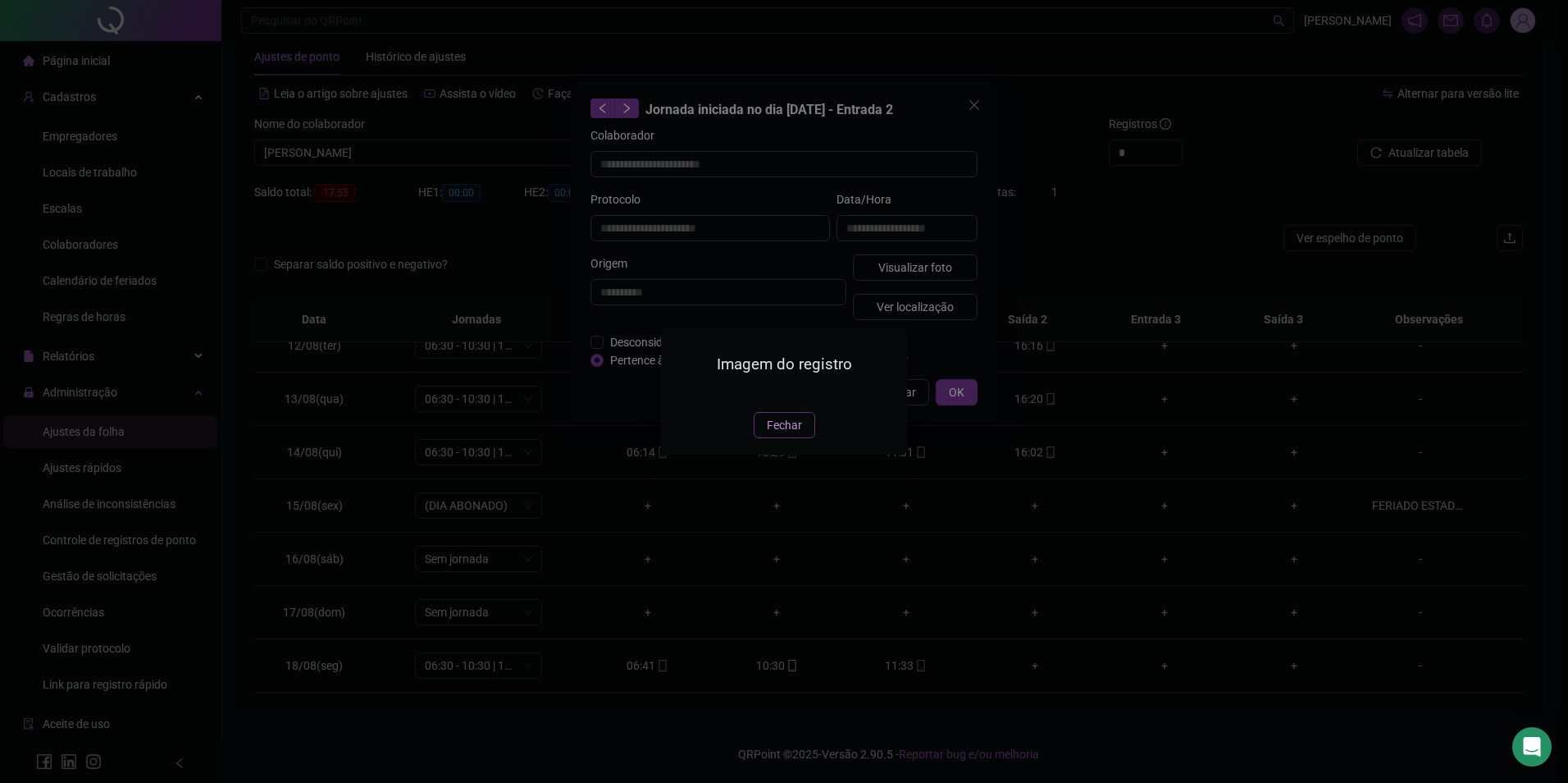
click at [759, 438] on button "Fechar" at bounding box center [784, 425] width 62 height 27
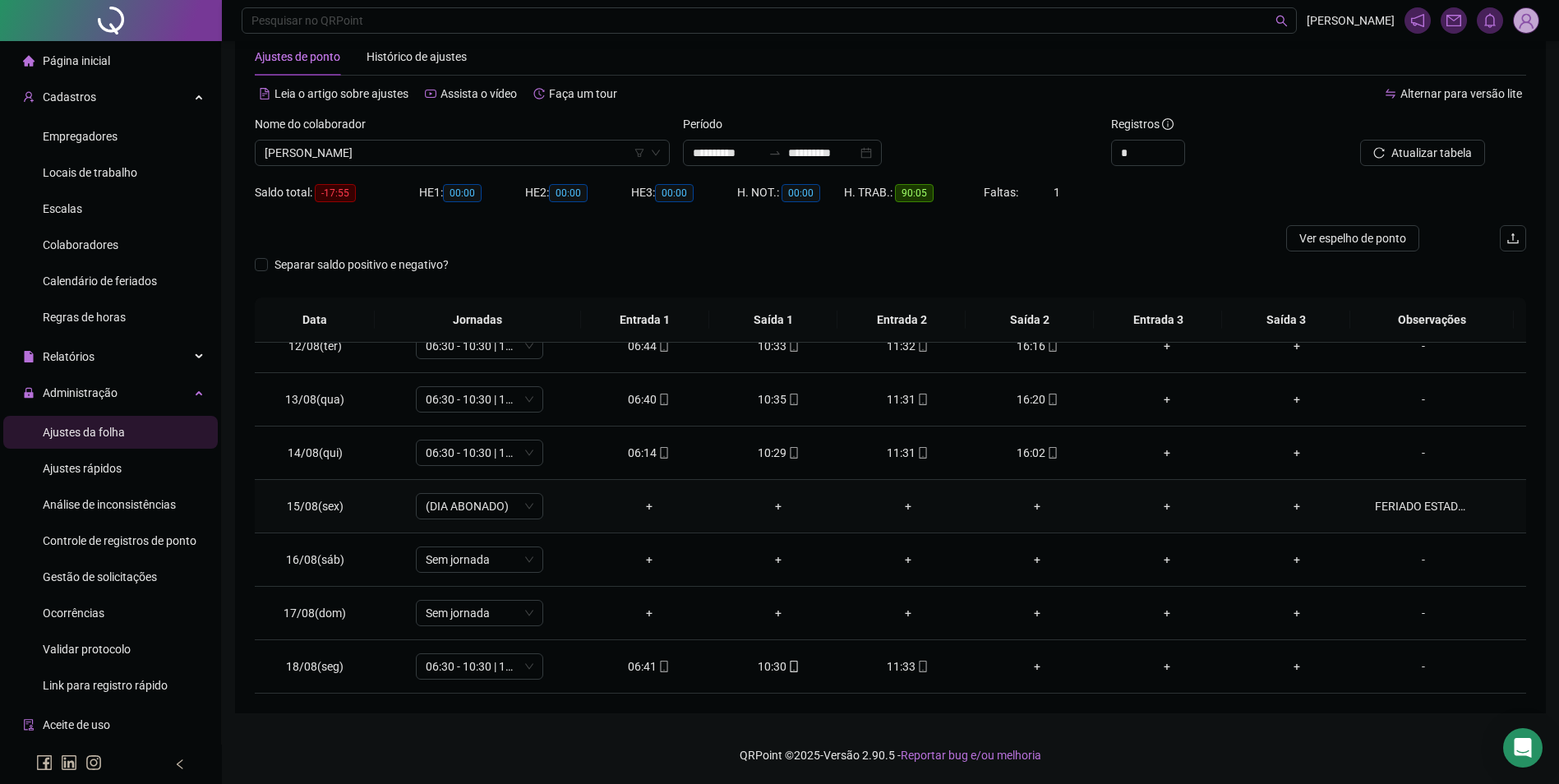
scroll to position [528, 0]
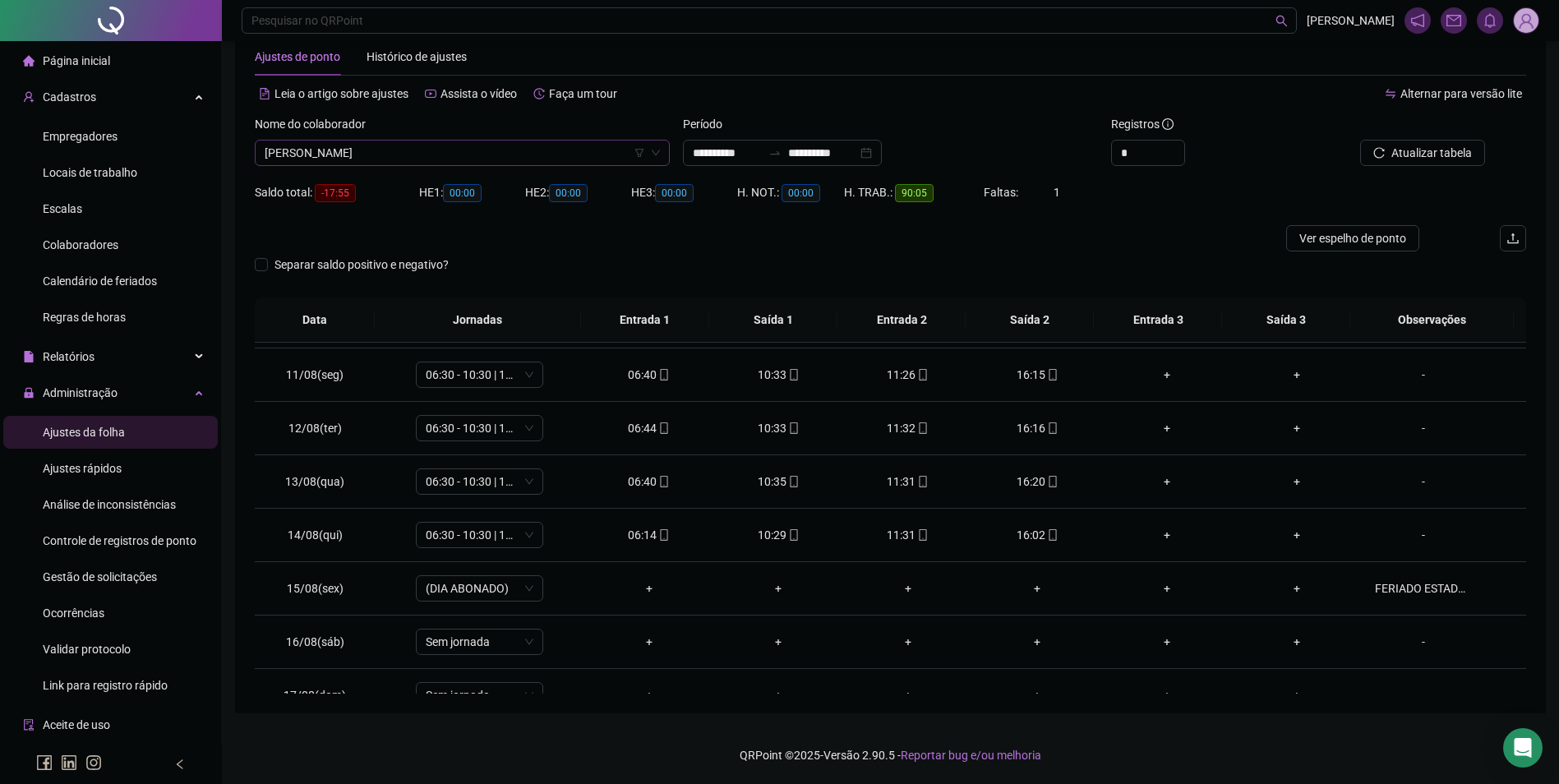
click at [495, 143] on span "CLAUDIA XAVIER GONÇALVES" at bounding box center [462, 153] width 395 height 25
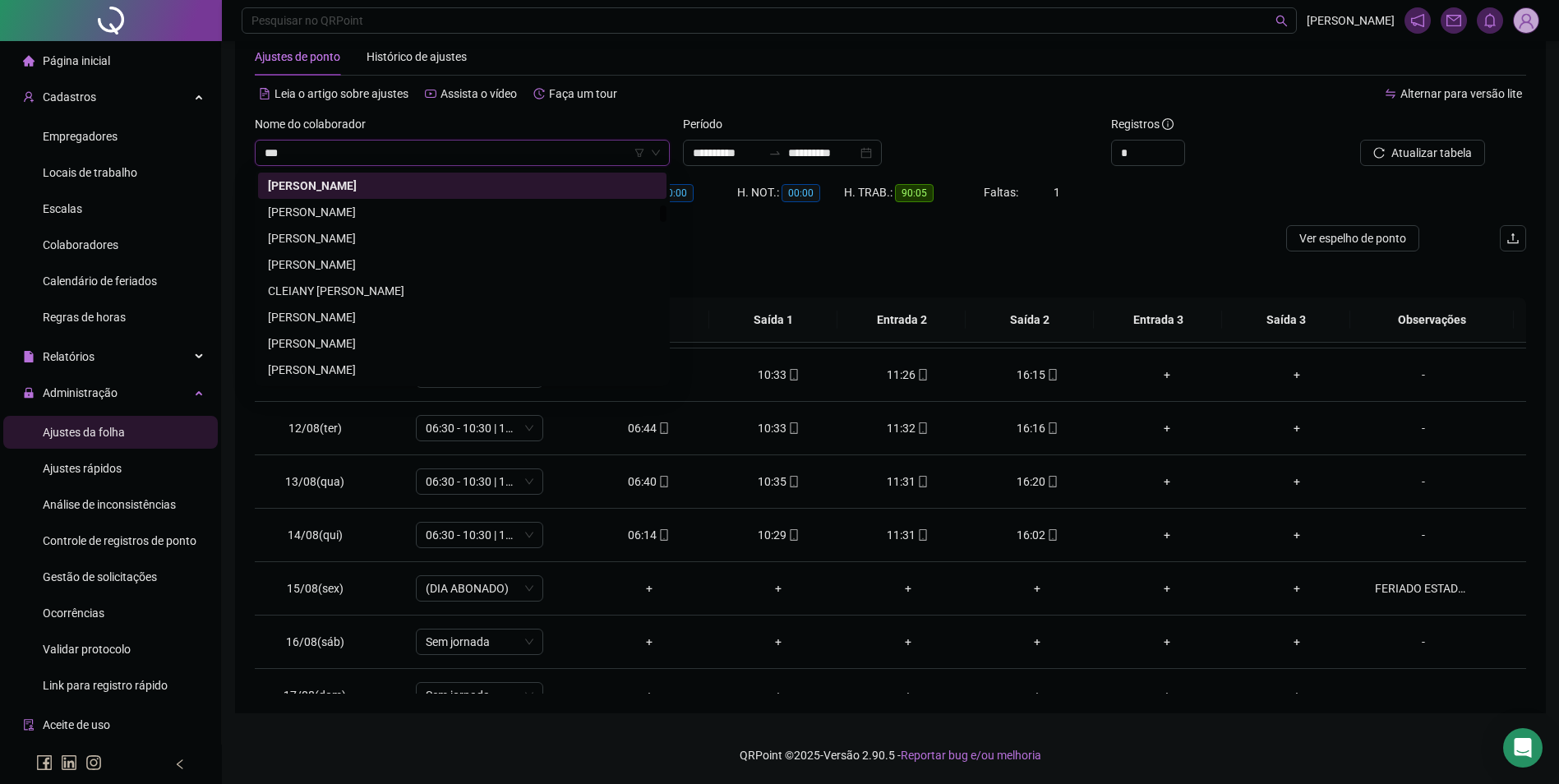
scroll to position [0, 0]
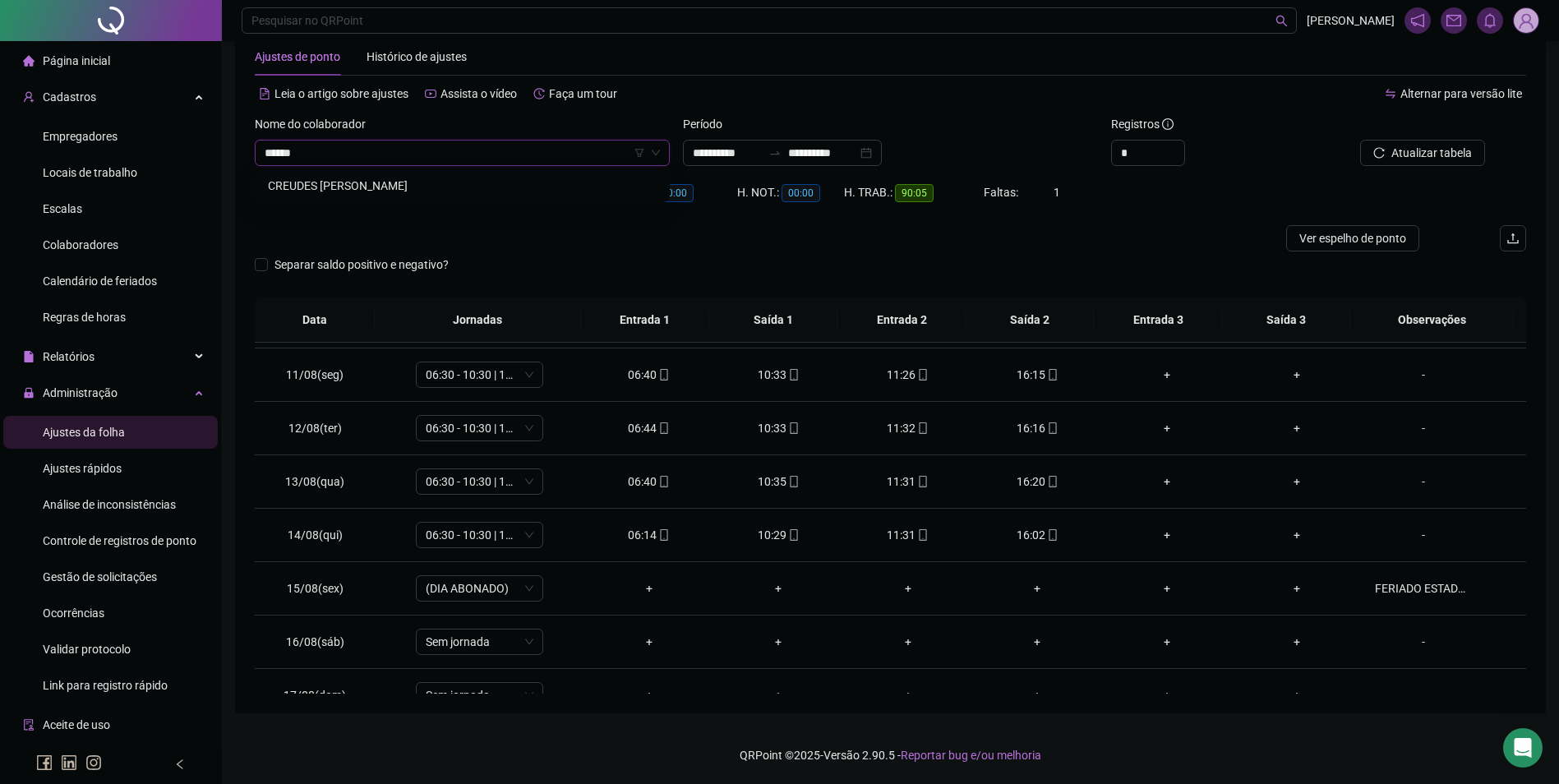
type input "*******"
click at [1357, 139] on button "Buscar registros" at bounding box center [1421, 153] width 128 height 27
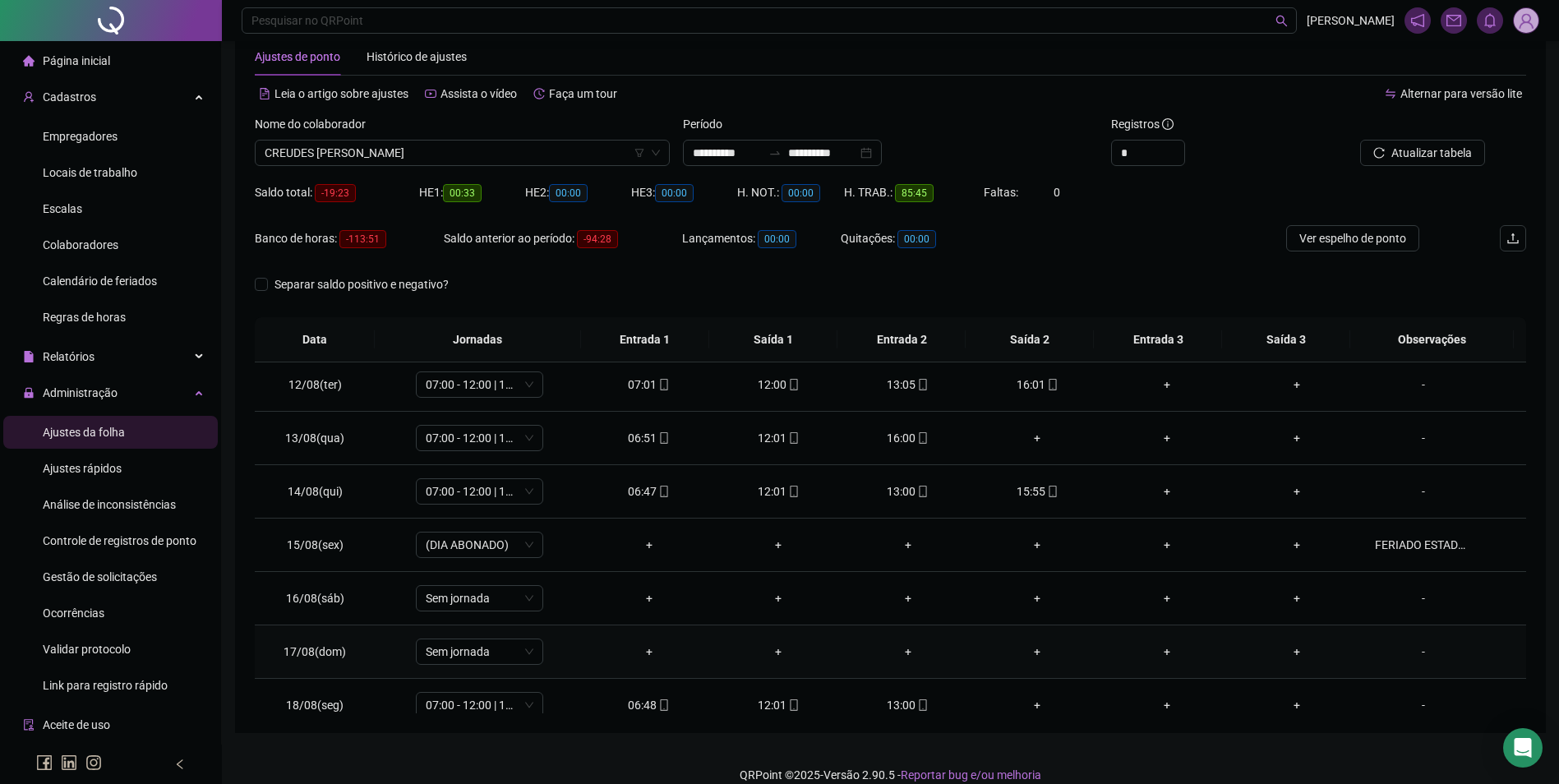
scroll to position [611, 0]
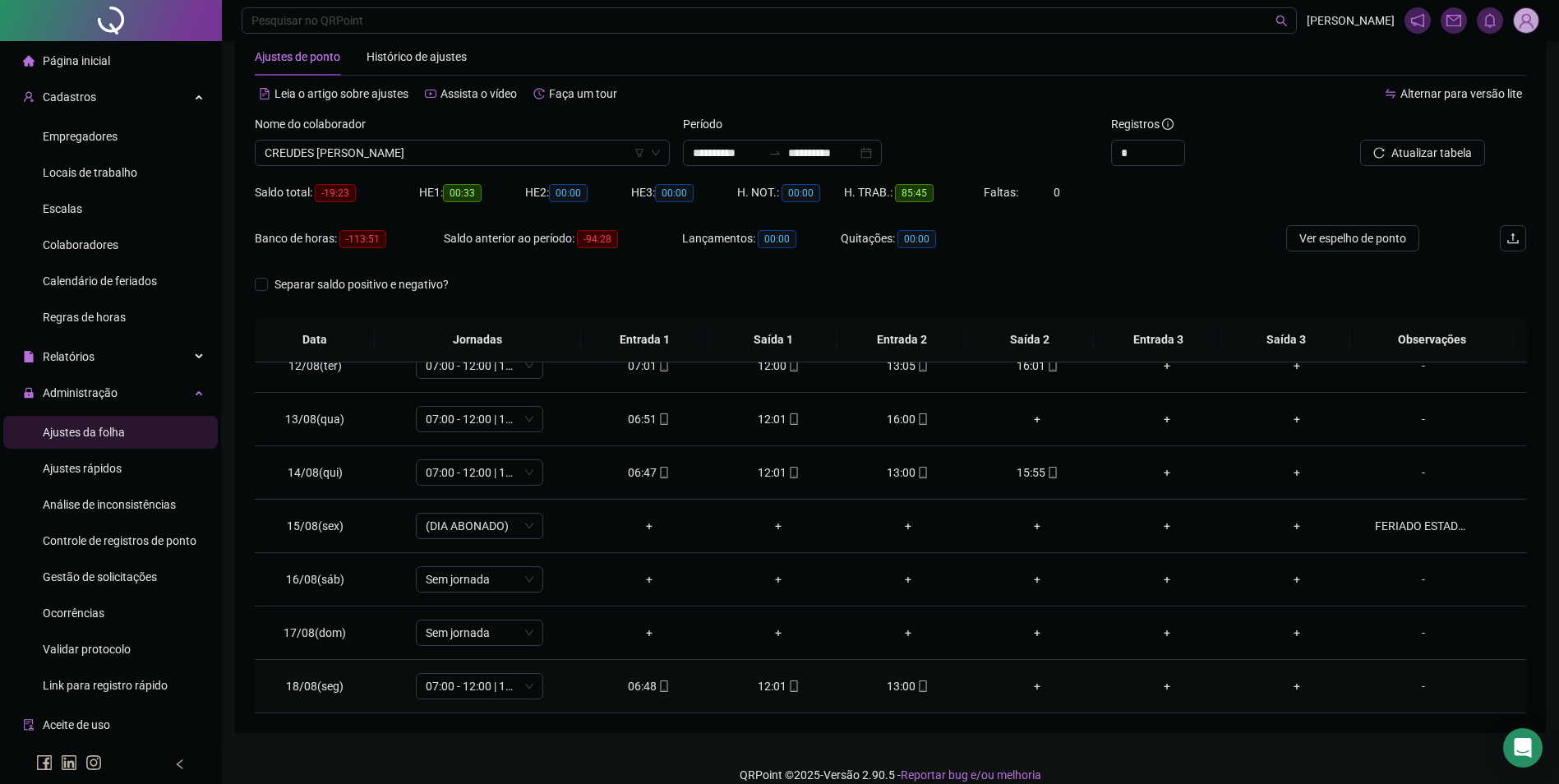
click at [918, 676] on td "13:00" at bounding box center [908, 686] width 130 height 53
click at [917, 683] on icon "mobile" at bounding box center [923, 686] width 11 height 11
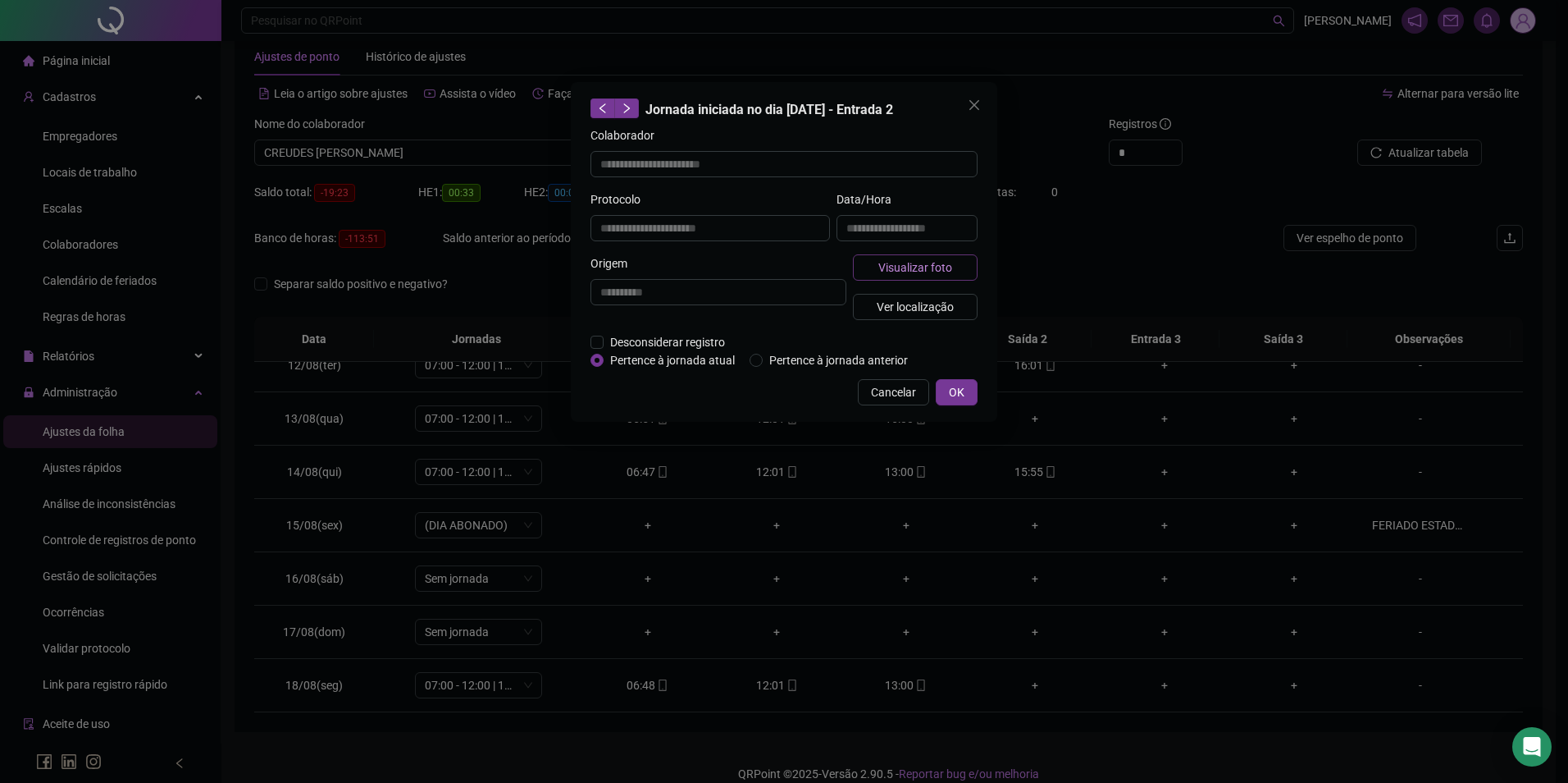
click at [940, 276] on button "Visualizar foto" at bounding box center [916, 268] width 125 height 27
type input "**********"
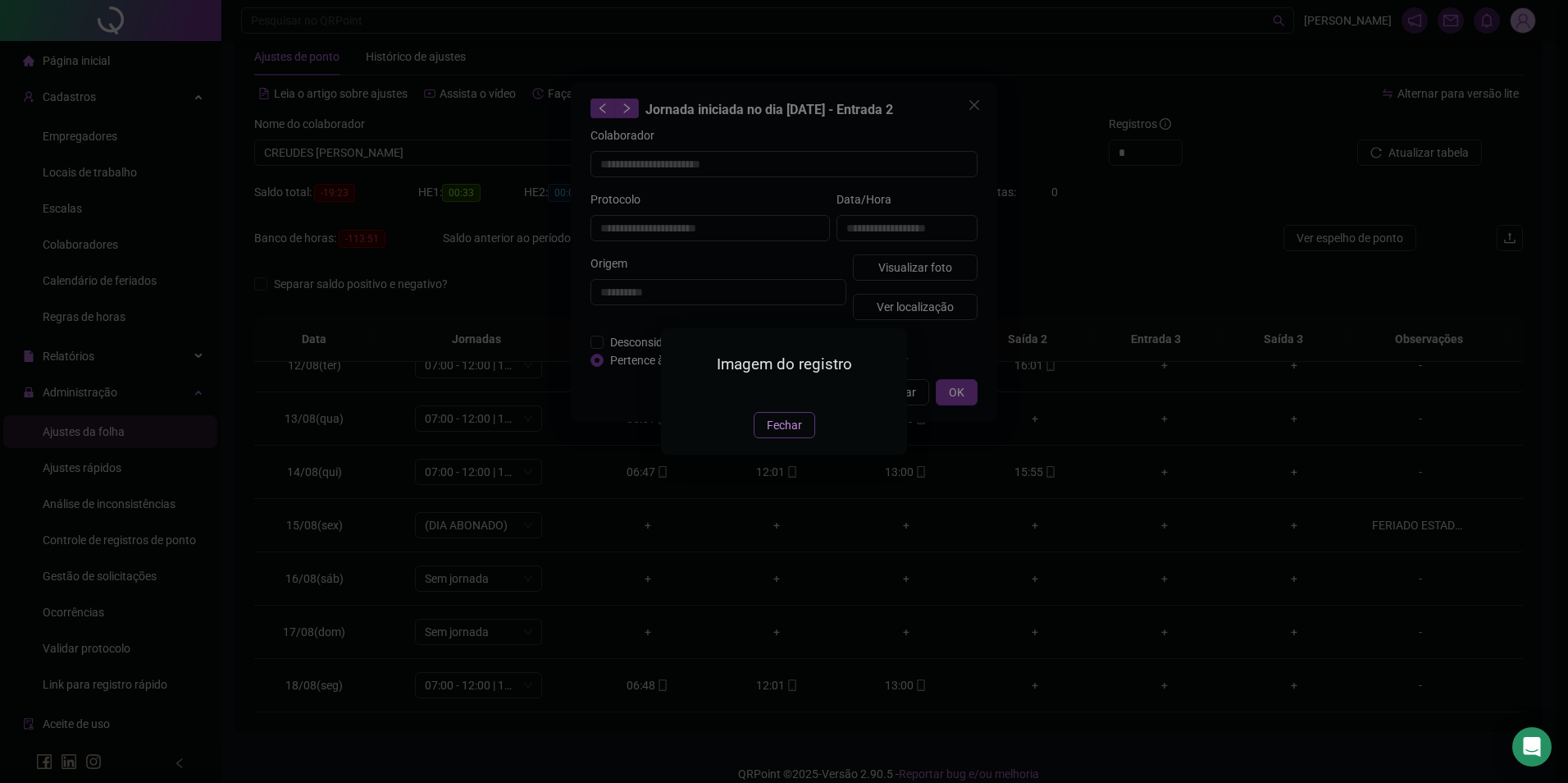
click at [772, 438] on button "Fechar" at bounding box center [784, 425] width 62 height 27
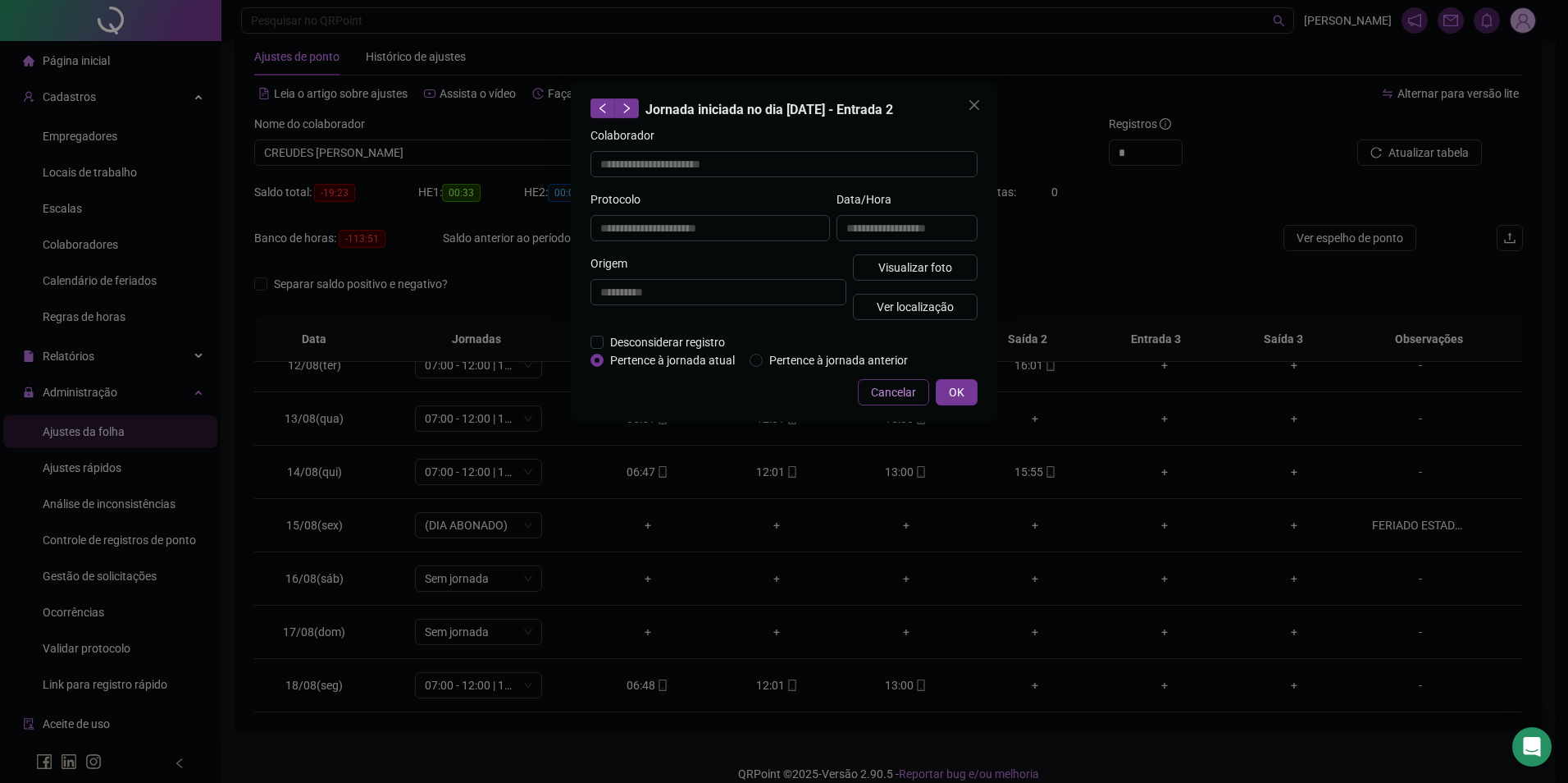
click at [907, 394] on span "Cancelar" at bounding box center [894, 392] width 45 height 18
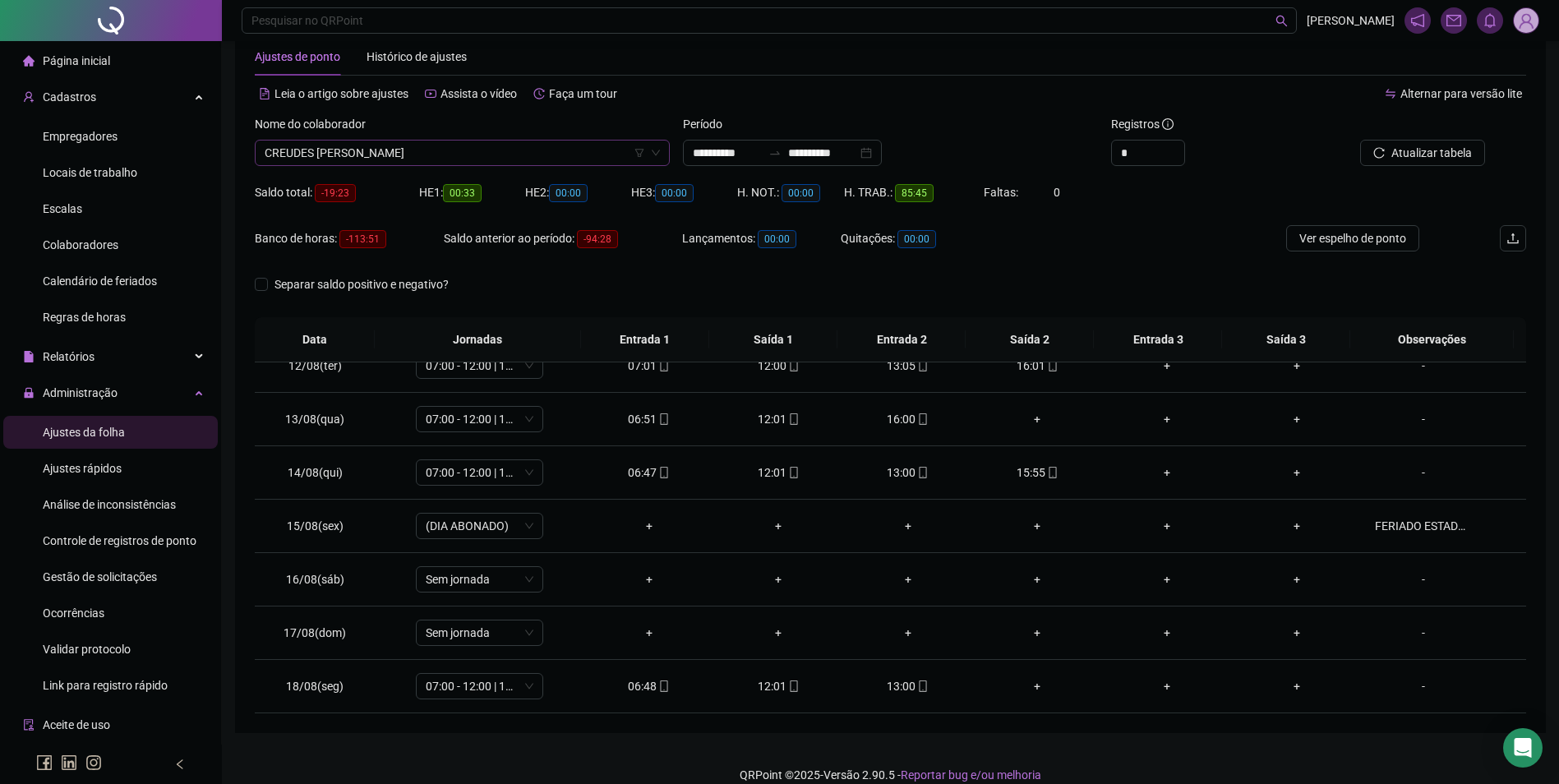
click at [516, 162] on span "CREUDES [PERSON_NAME]" at bounding box center [462, 153] width 395 height 25
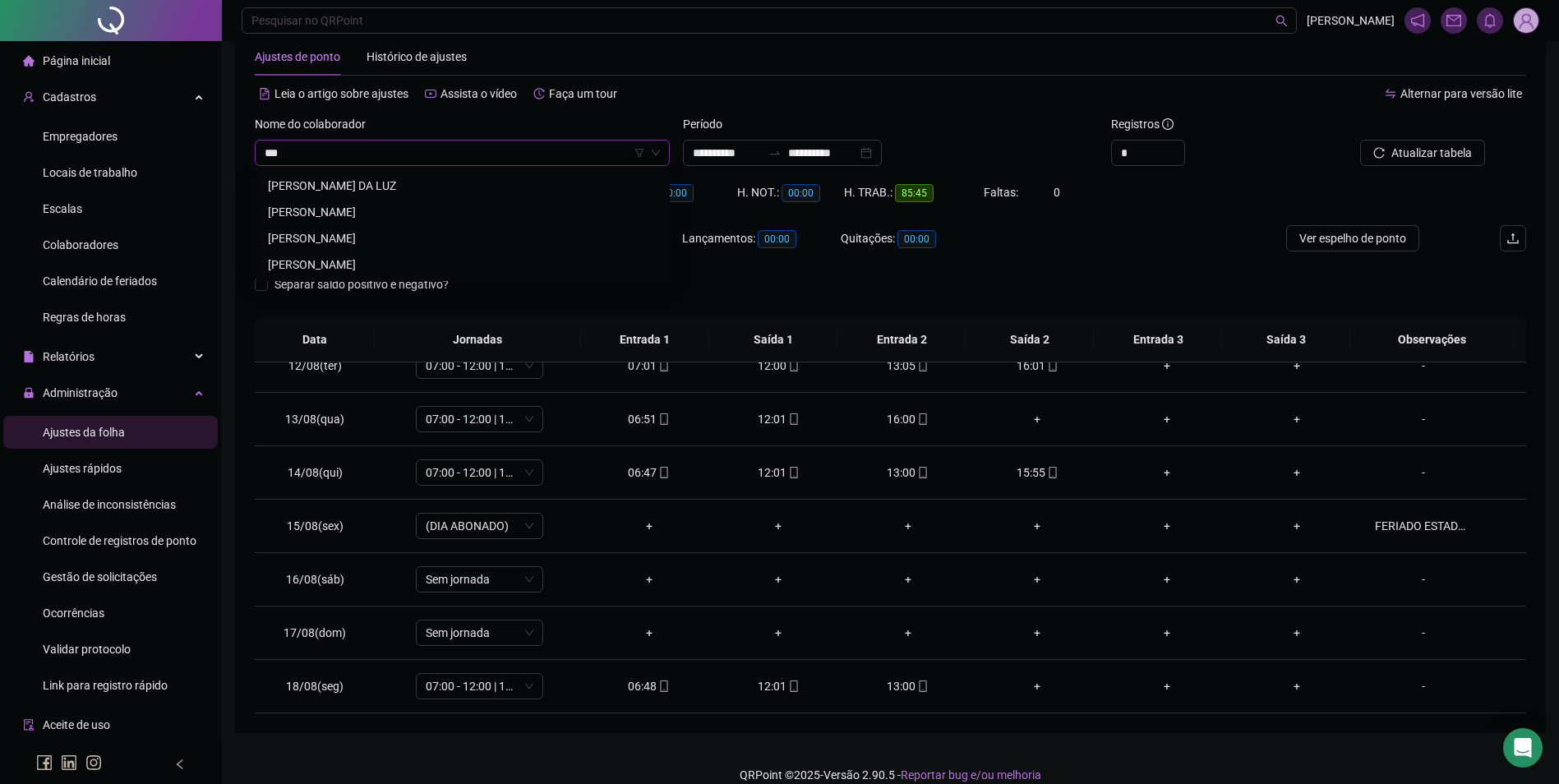
scroll to position [0, 0]
type input "******"
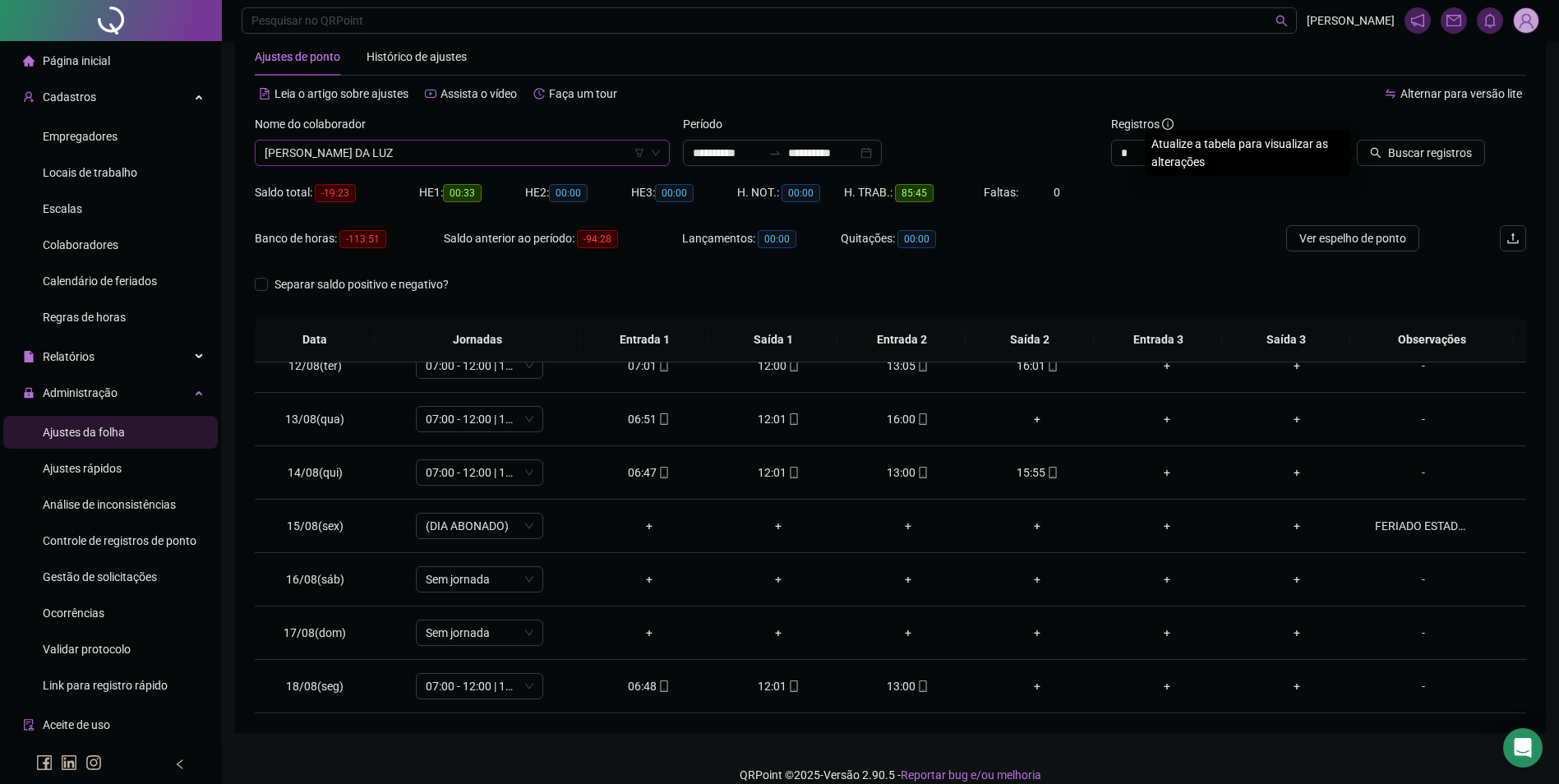
scroll to position [4050, 0]
click at [516, 161] on span "[PERSON_NAME] DA LUZ" at bounding box center [462, 153] width 395 height 25
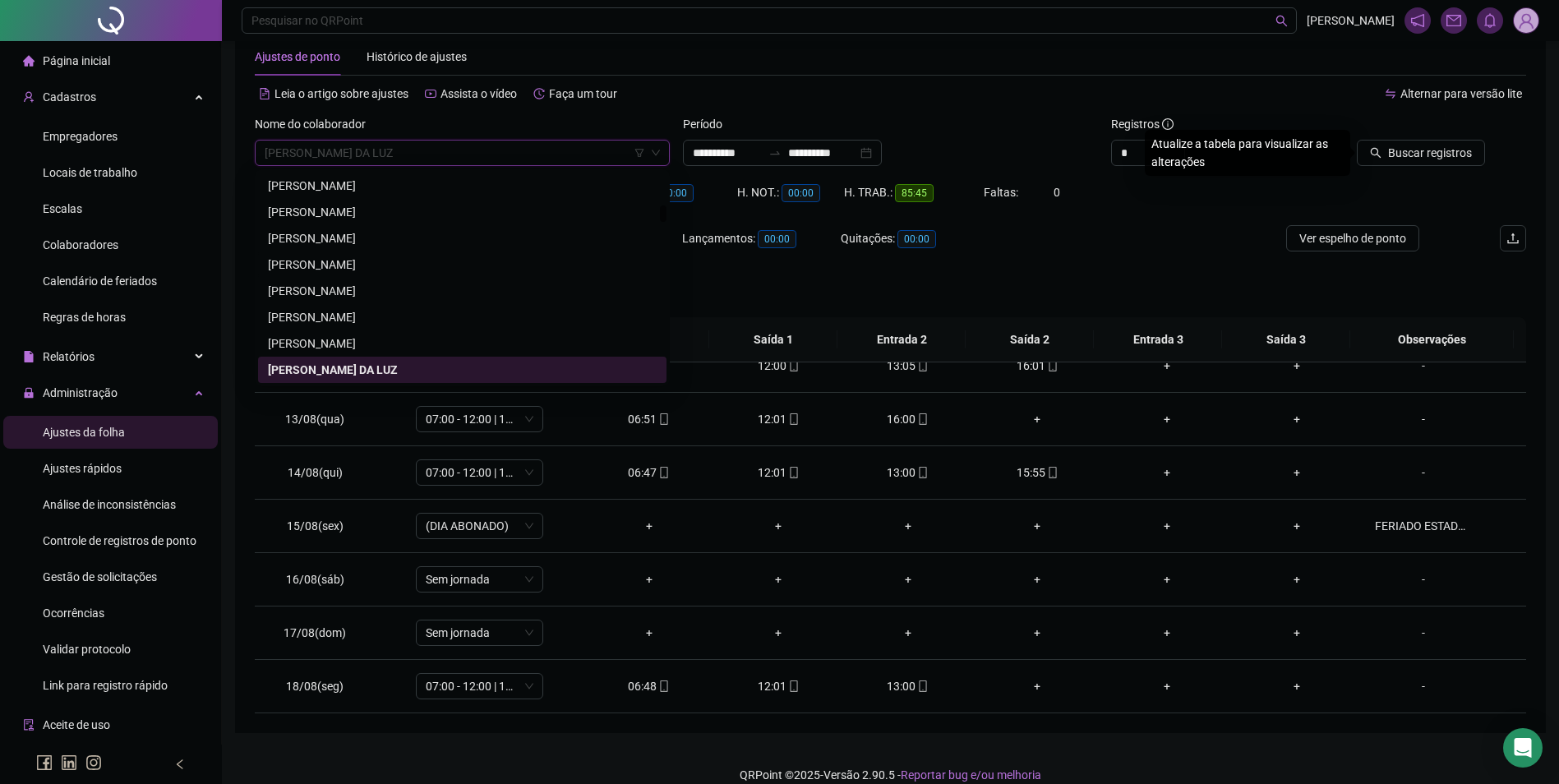
scroll to position [4132, 0]
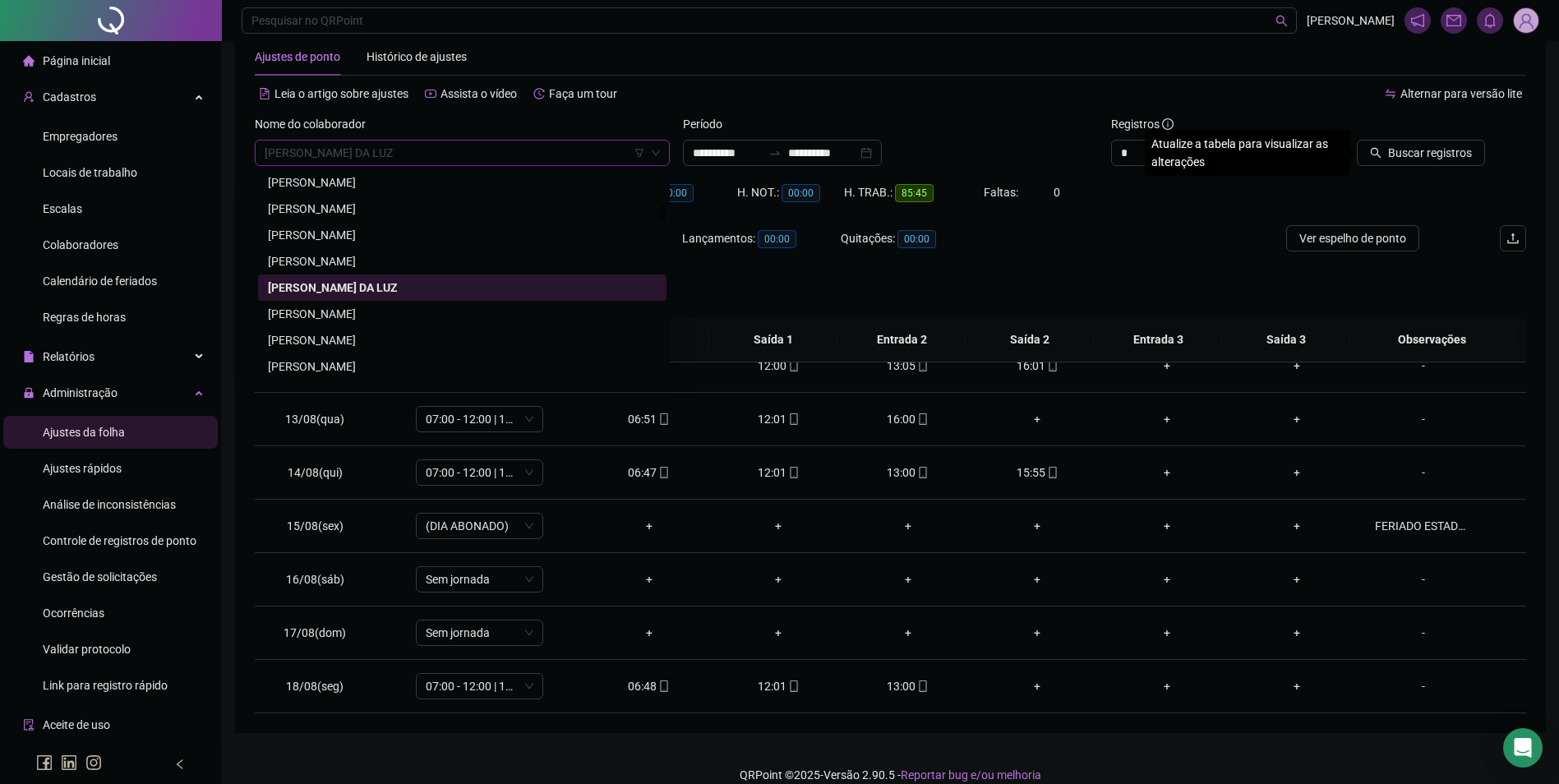
click at [374, 316] on div "DAYANE DA SILVA SANTOS" at bounding box center [463, 314] width 389 height 18
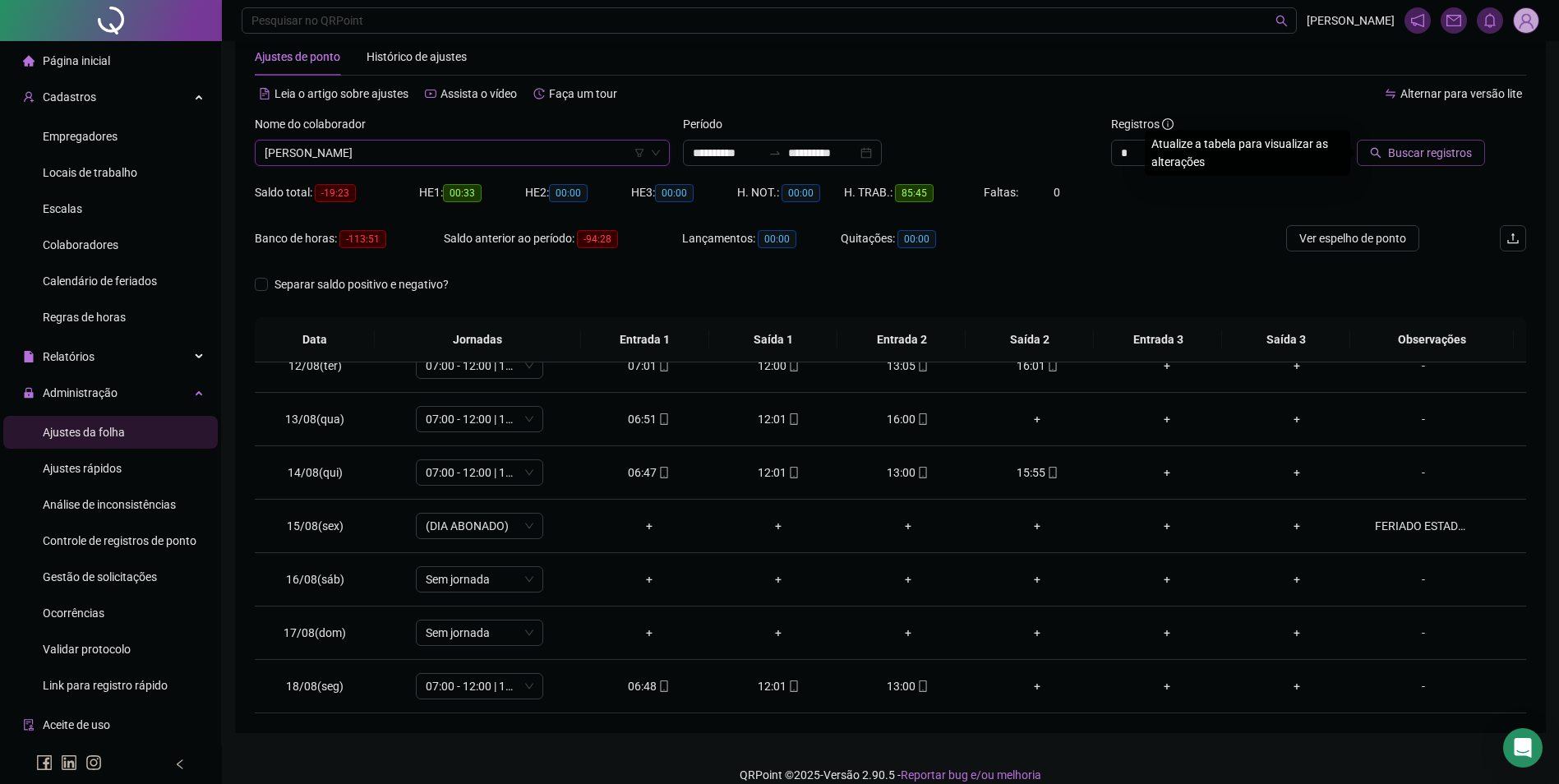
click at [1409, 159] on span "Buscar registros" at bounding box center [1430, 153] width 83 height 18
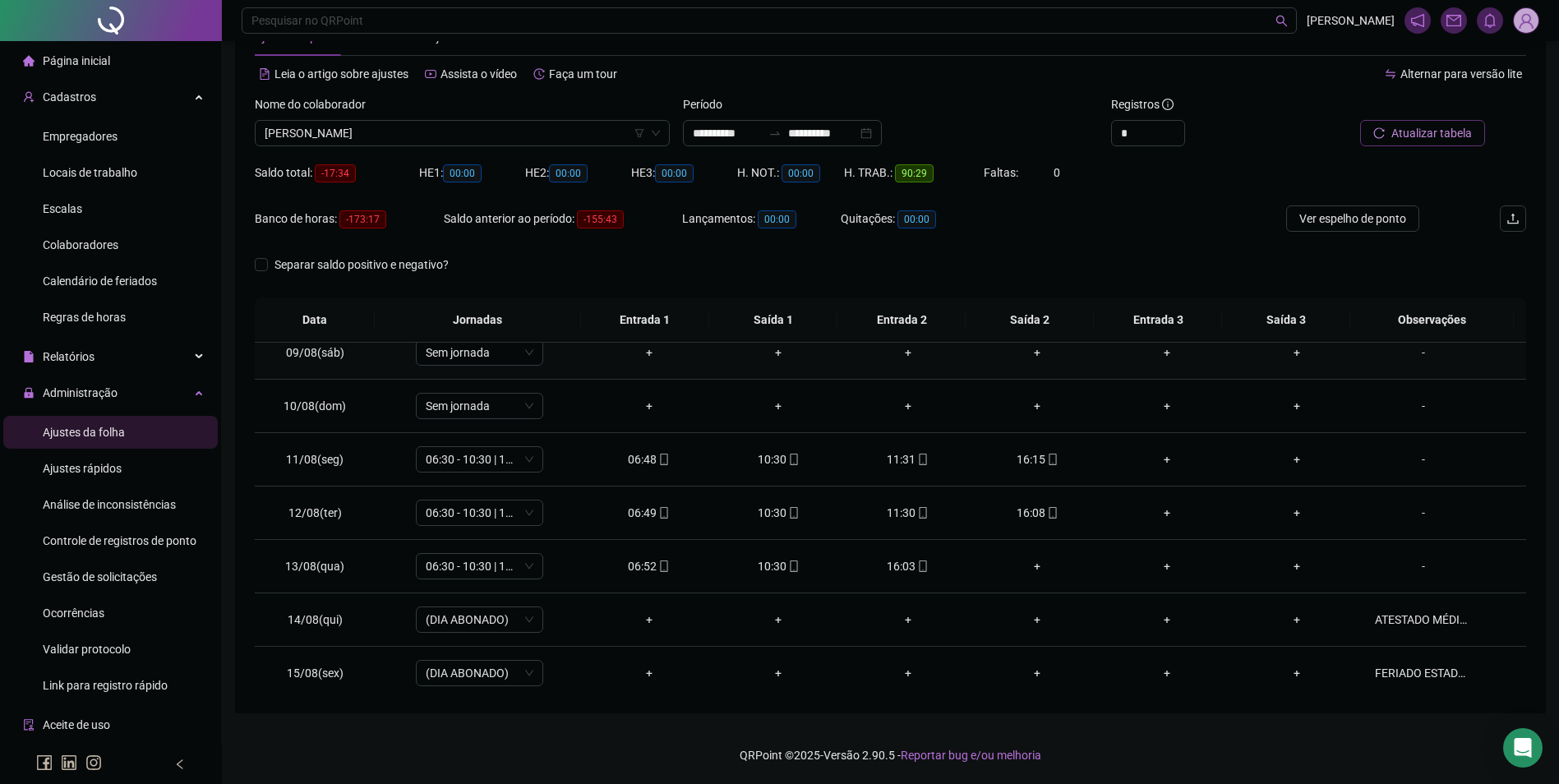
scroll to position [493, 0]
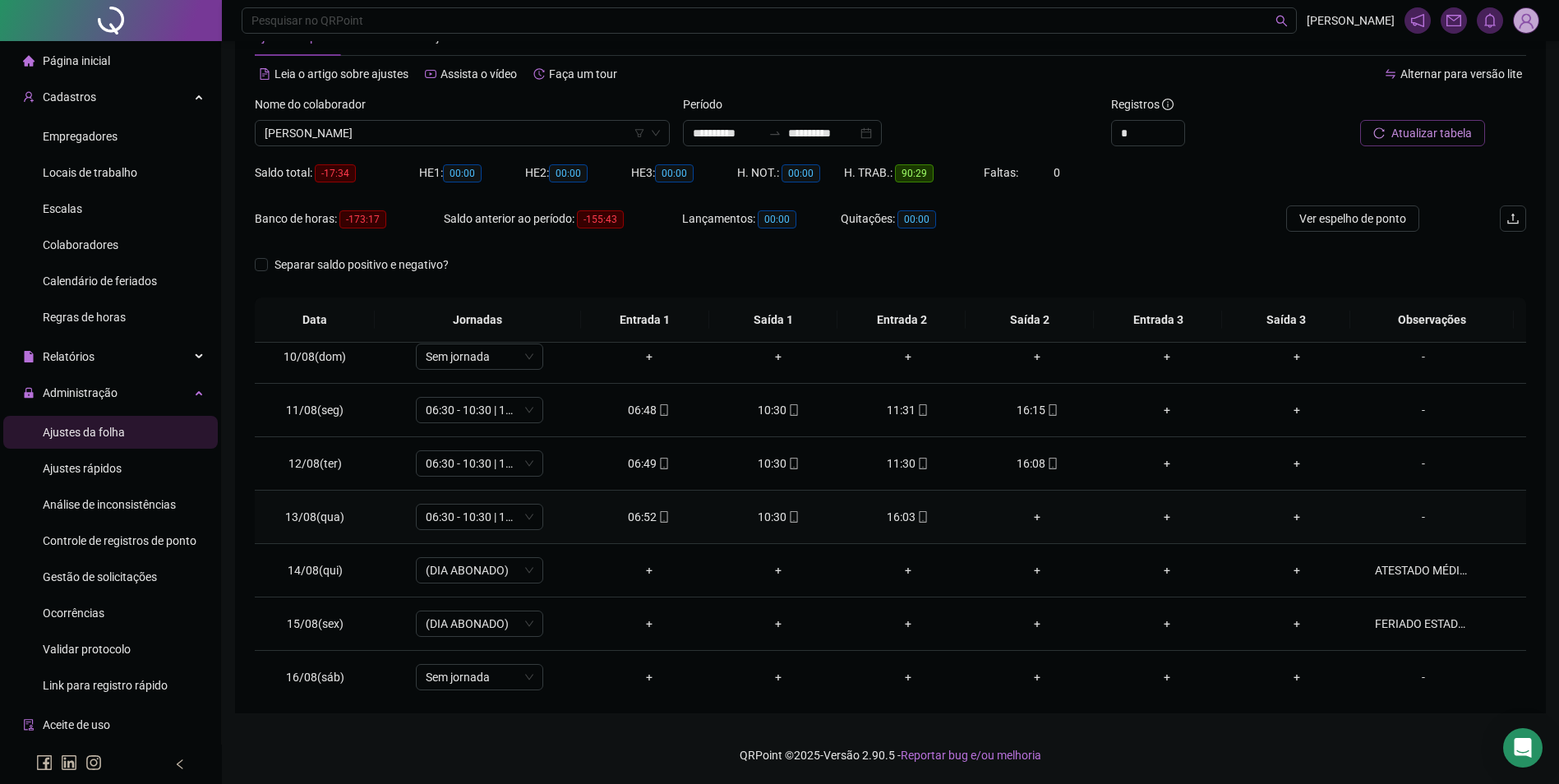
click at [1028, 520] on div "+" at bounding box center [1037, 517] width 103 height 18
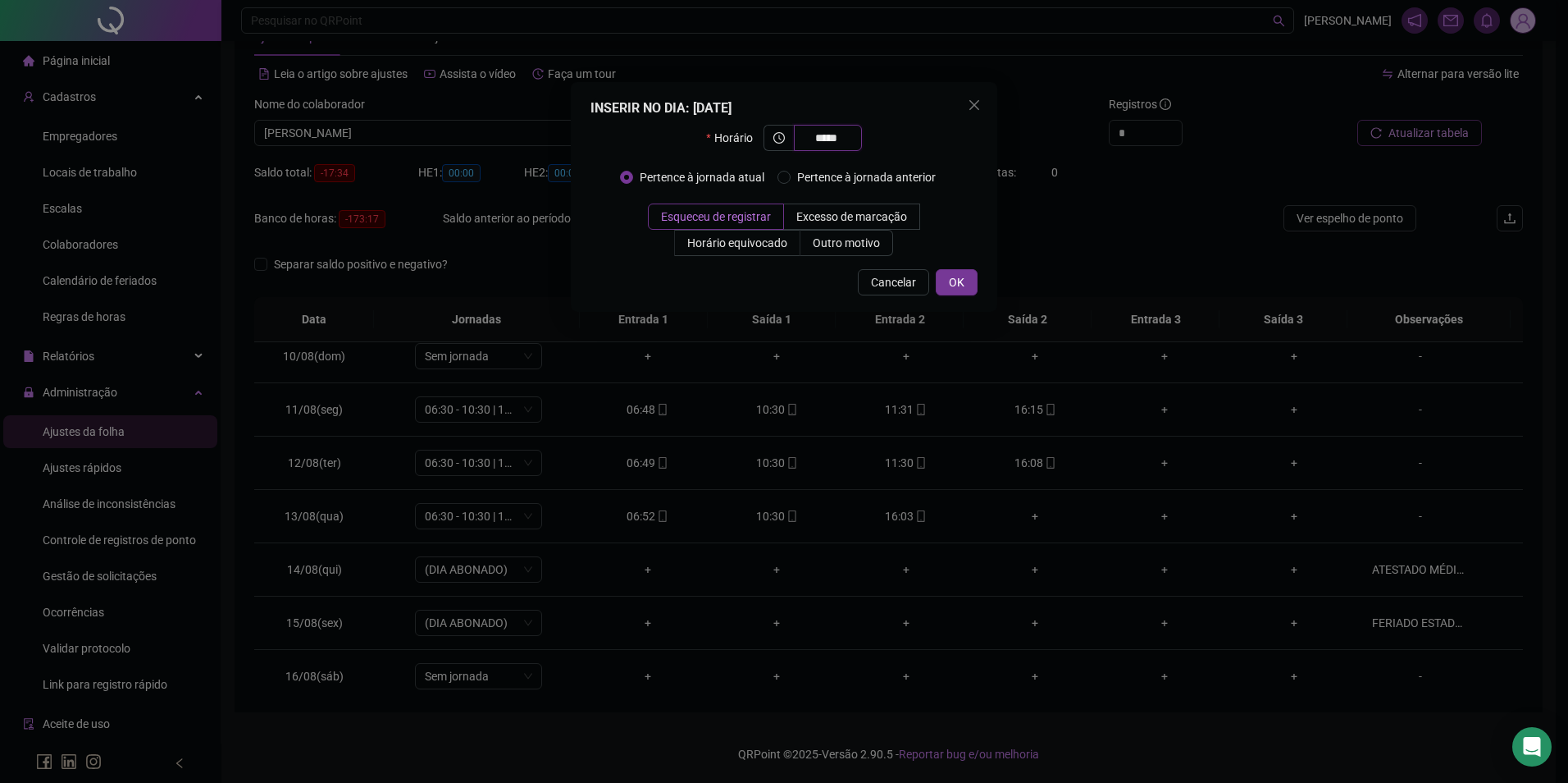
type input "*****"
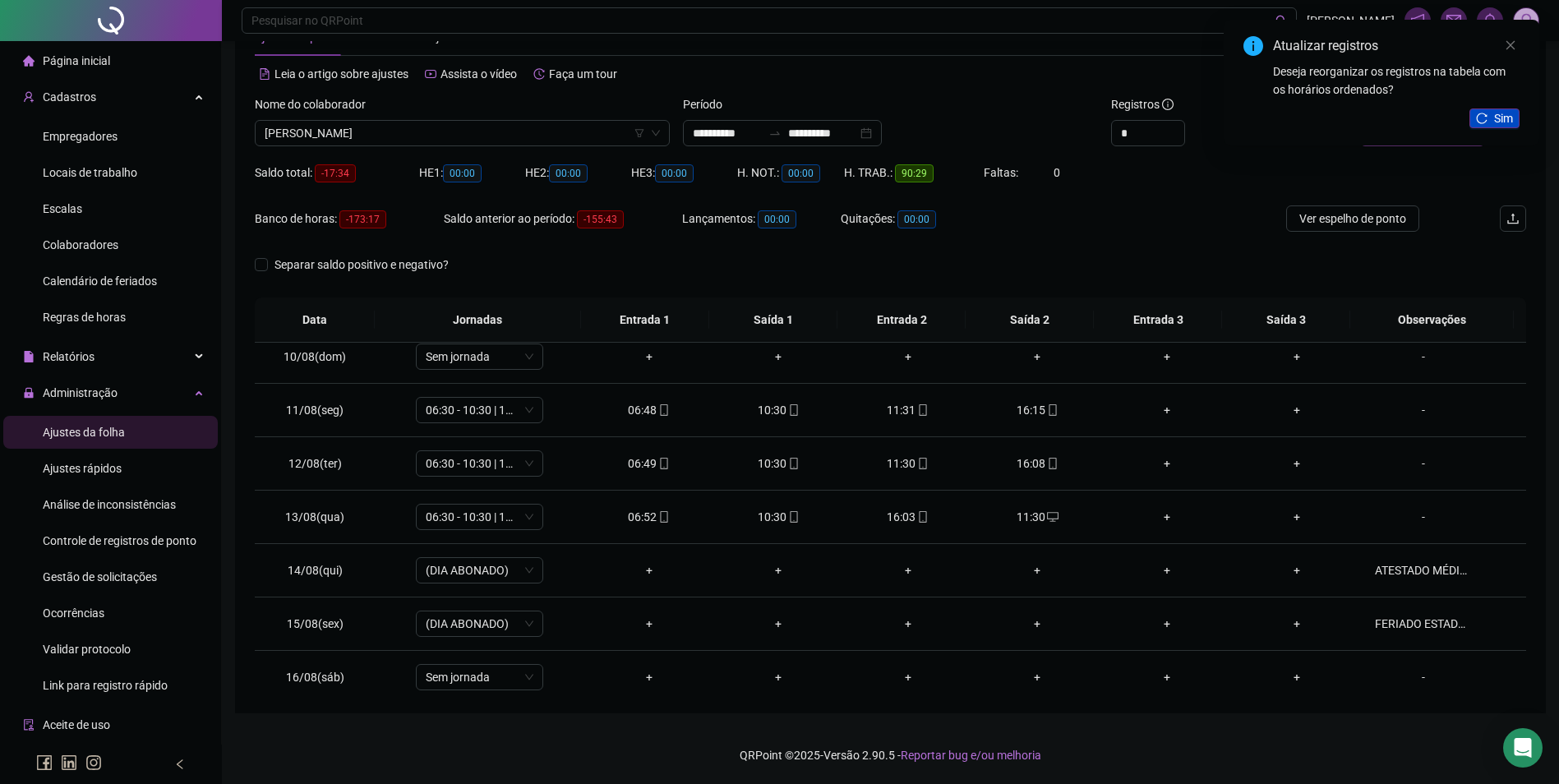
click at [1486, 112] on button "Sim" at bounding box center [1495, 118] width 50 height 20
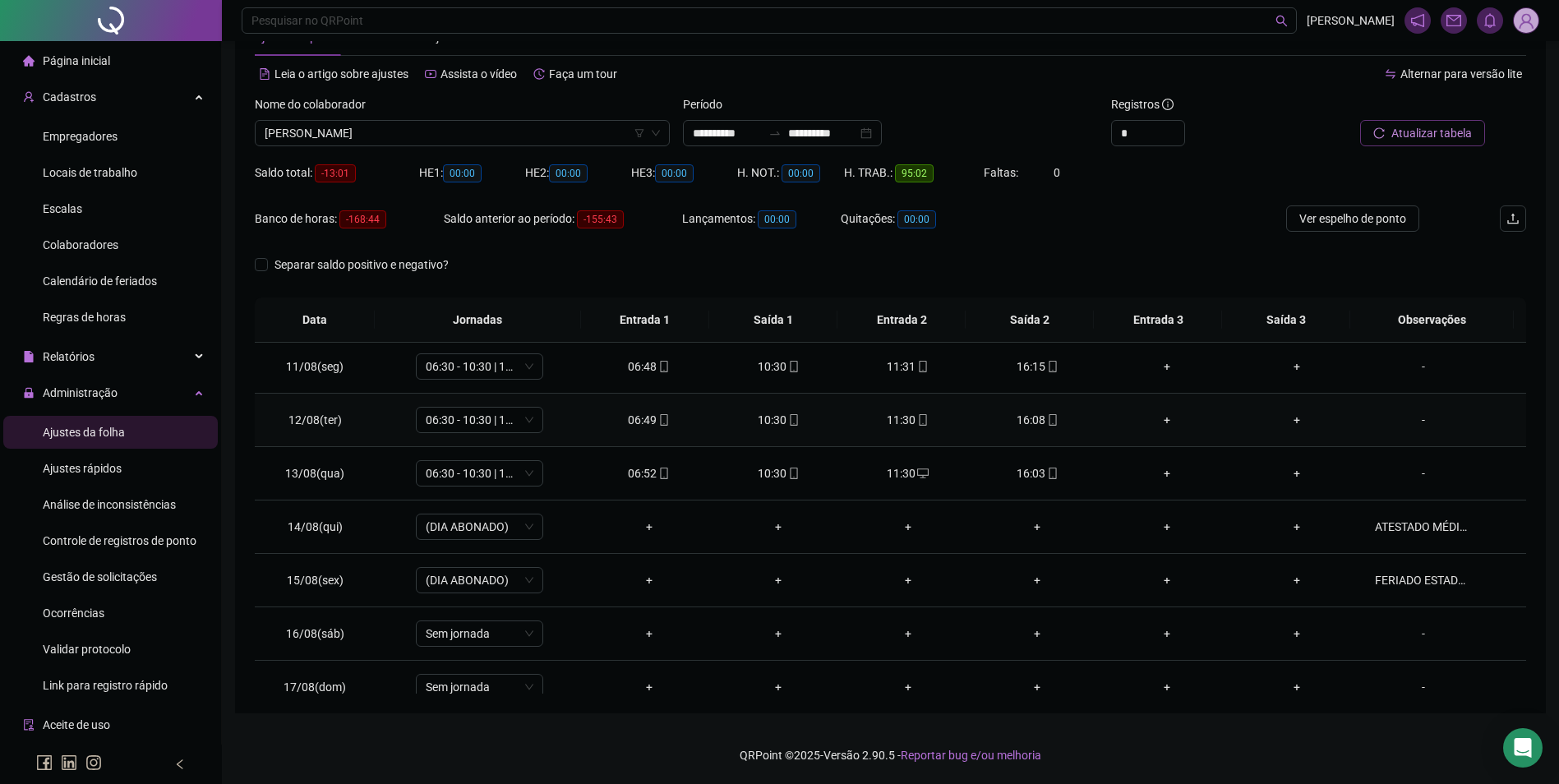
scroll to position [611, 0]
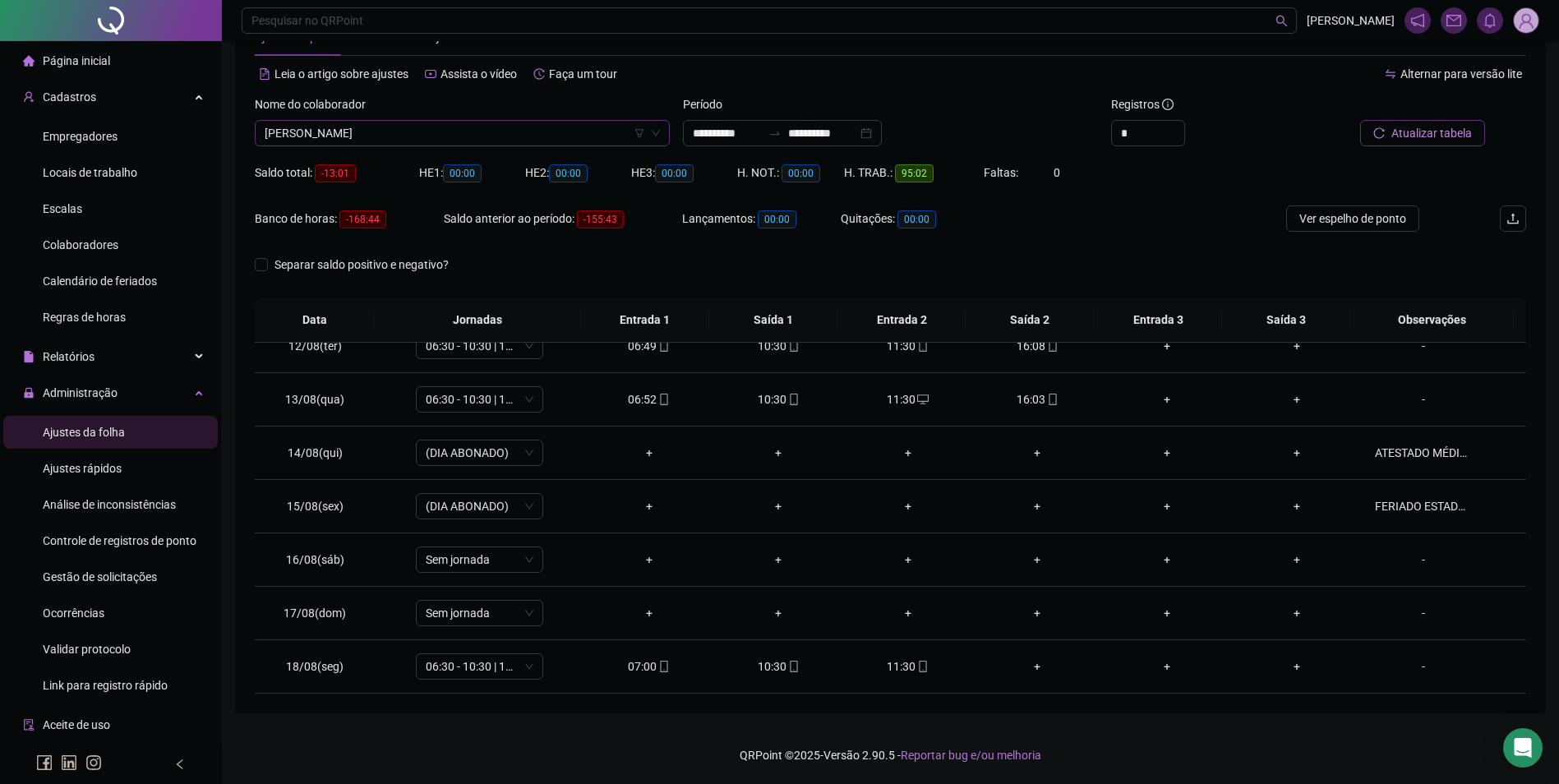
click at [405, 138] on span "DAYANE DA SILVA SANTOS" at bounding box center [462, 133] width 395 height 25
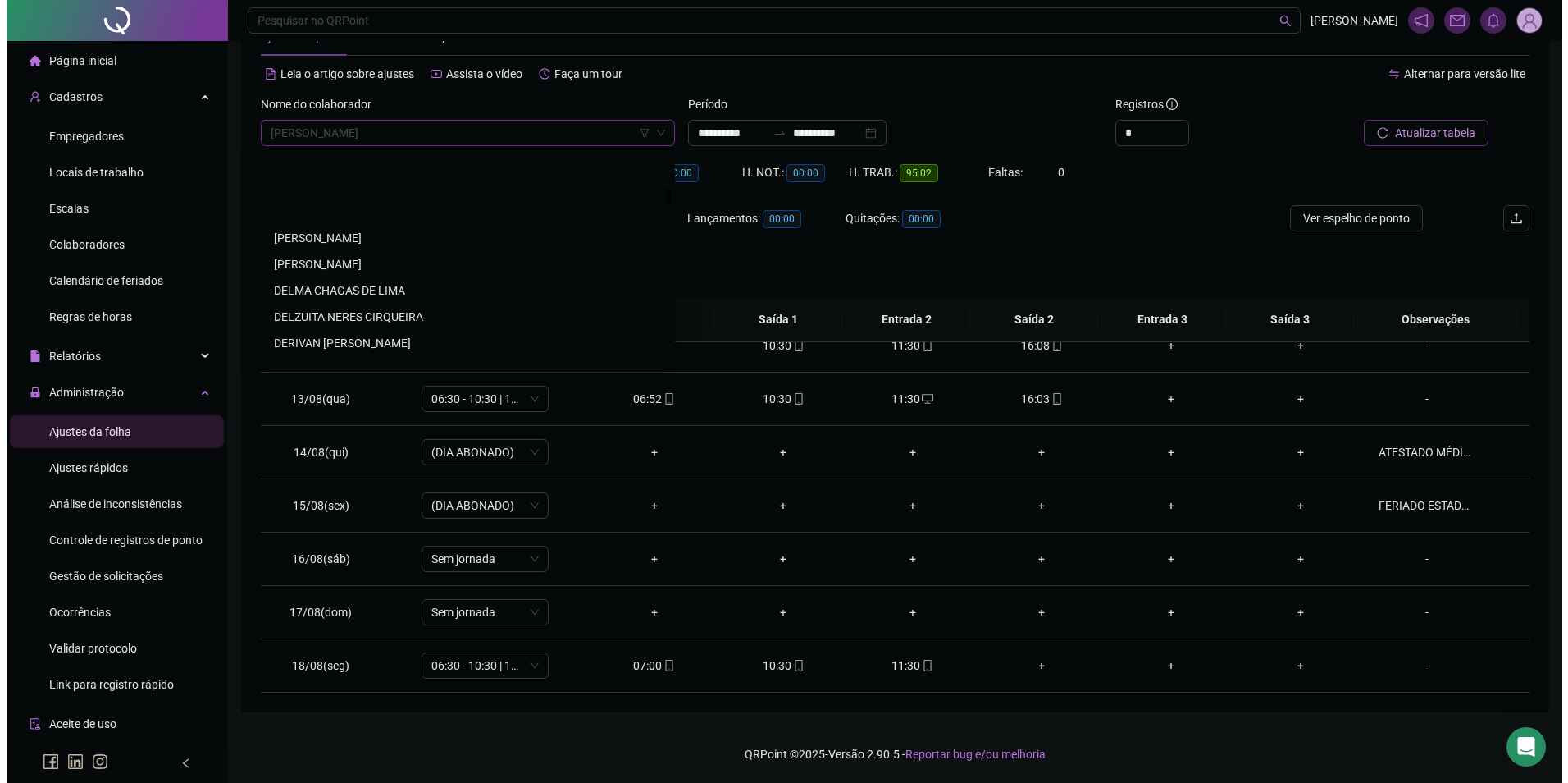
scroll to position [4291, 0]
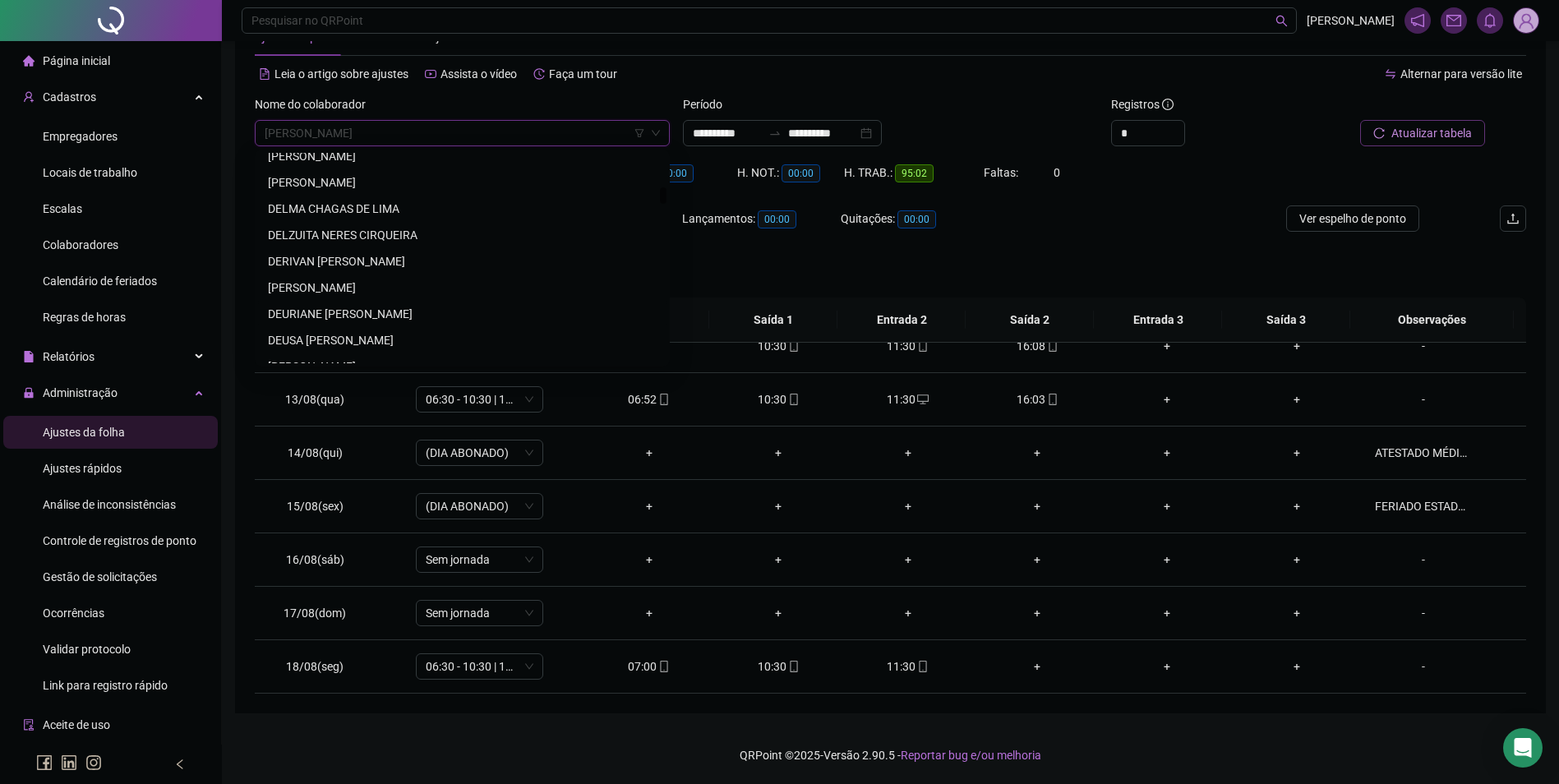
click at [356, 318] on div "DEURIANE BARBOSA REIS" at bounding box center [463, 314] width 389 height 18
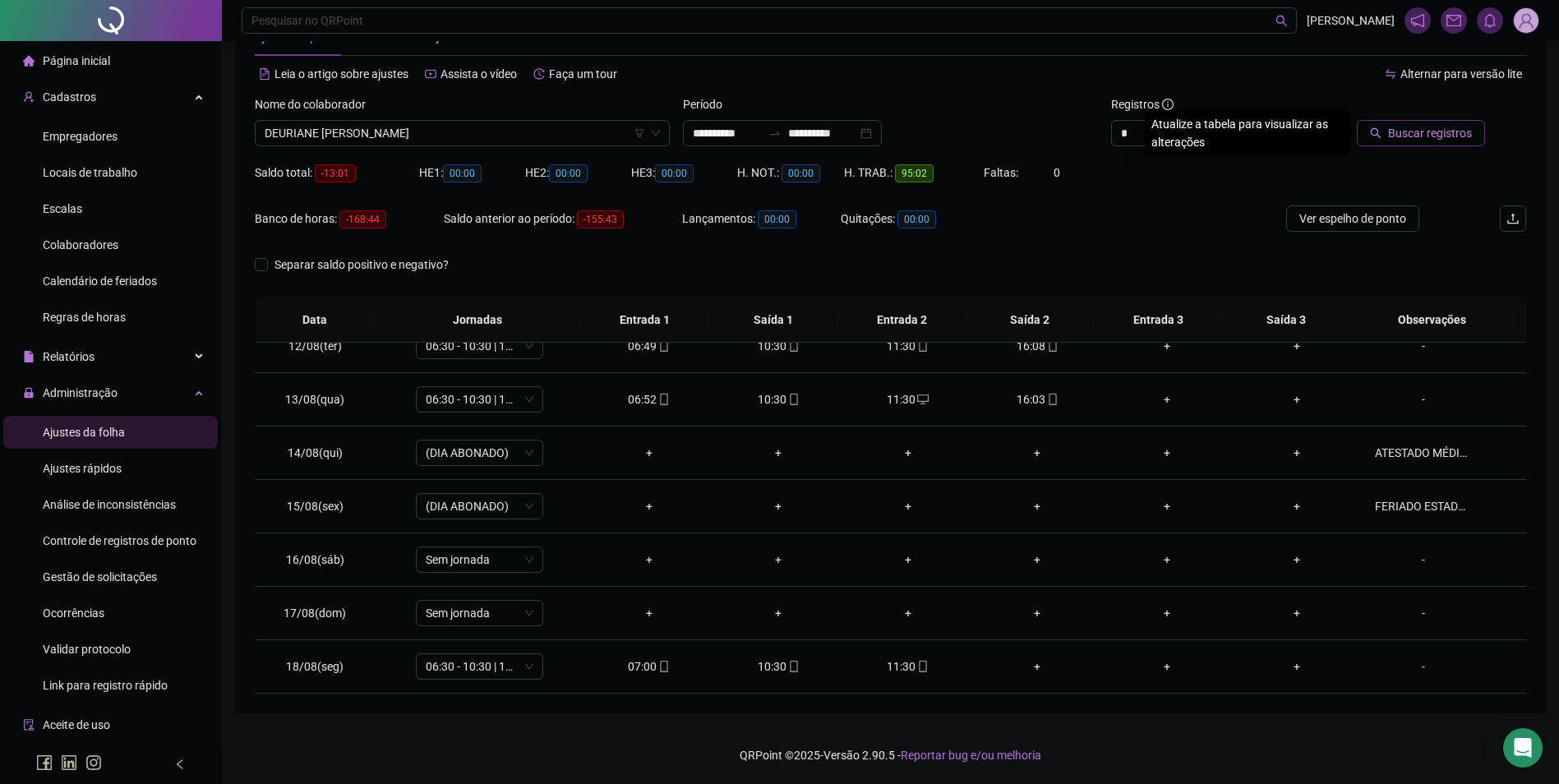
click at [1453, 137] on span "Buscar registros" at bounding box center [1430, 133] width 83 height 18
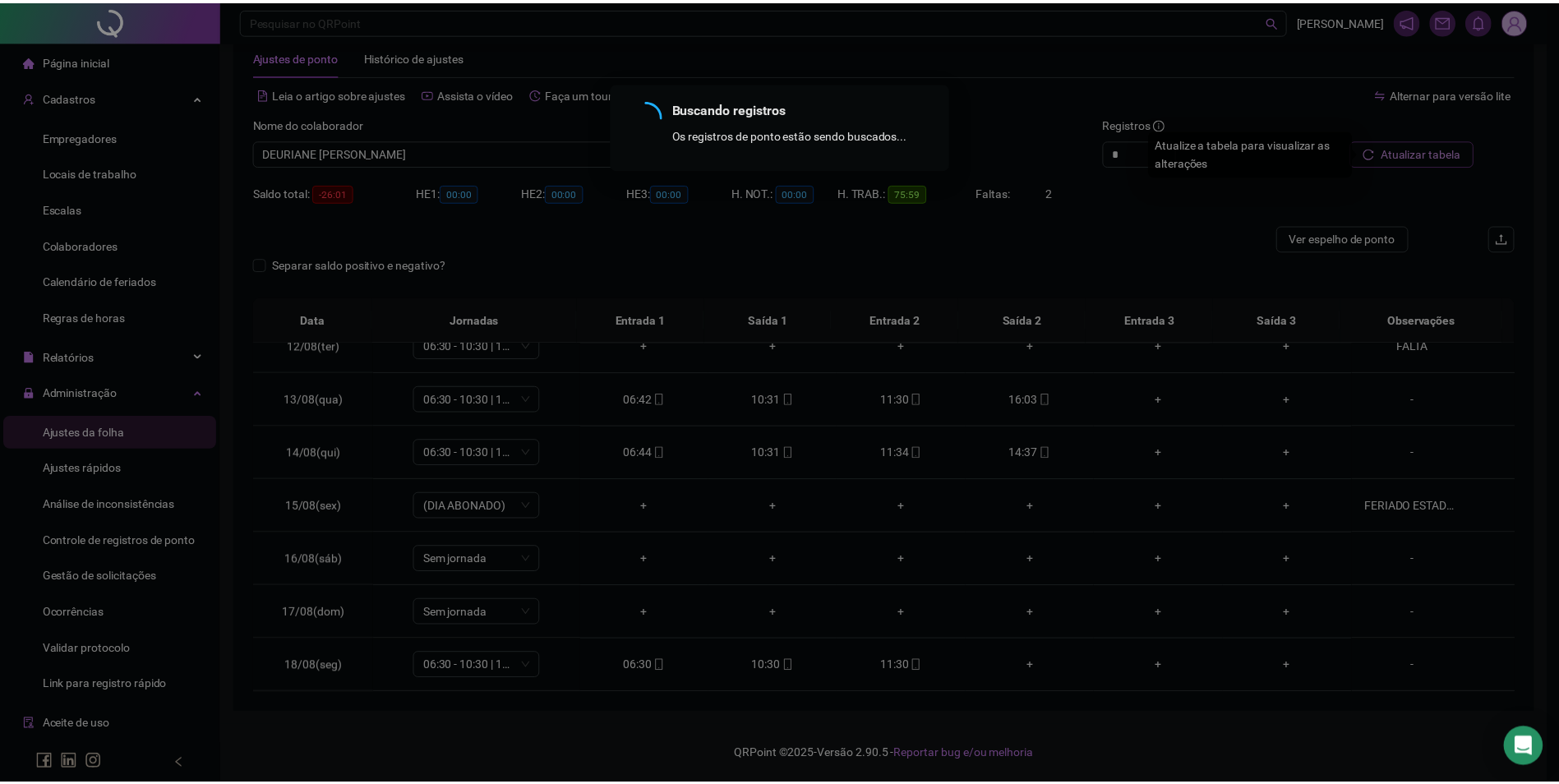
scroll to position [36, 0]
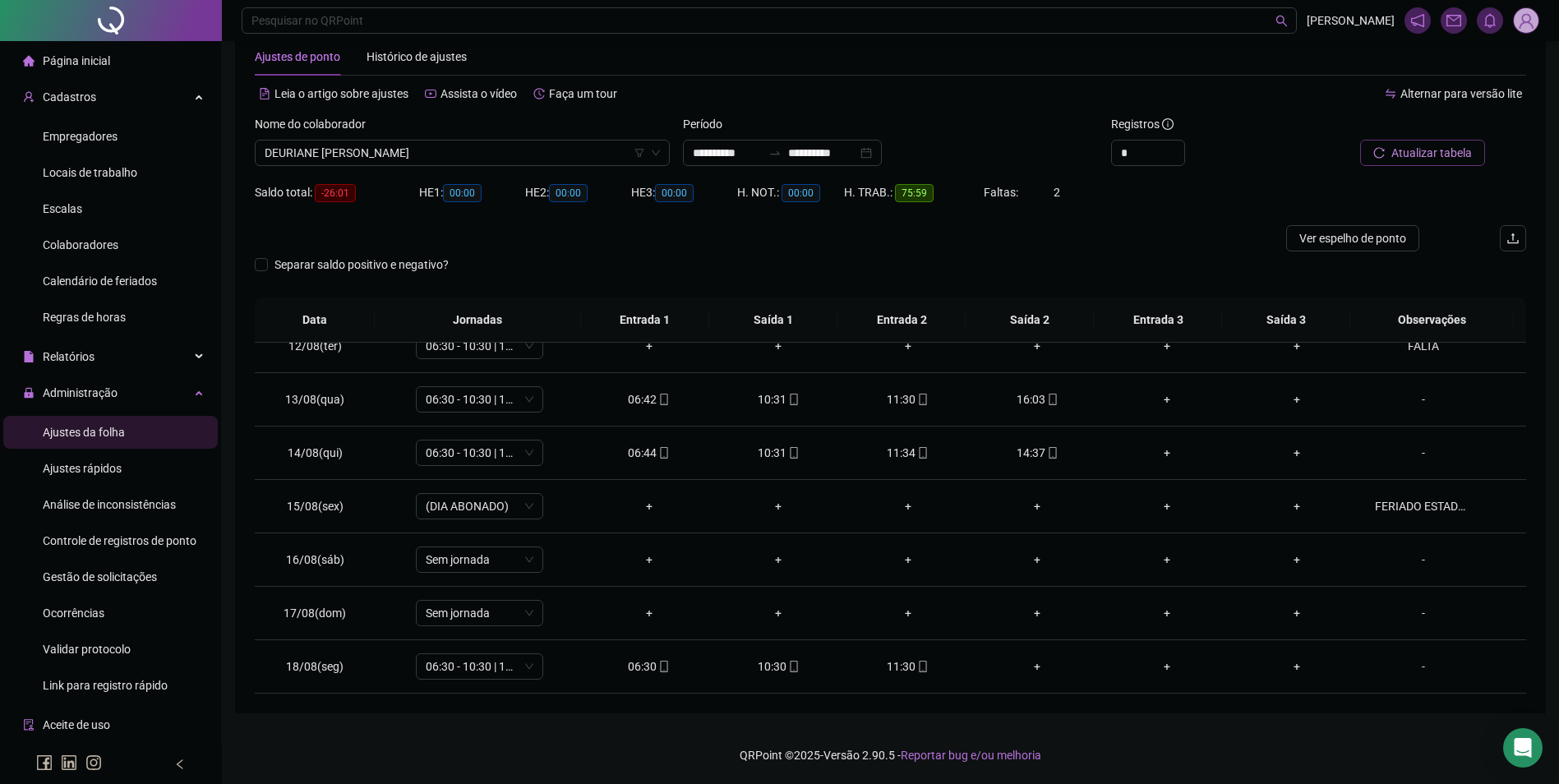
click at [1453, 171] on div "Atualizar tabela" at bounding box center [1425, 147] width 214 height 64
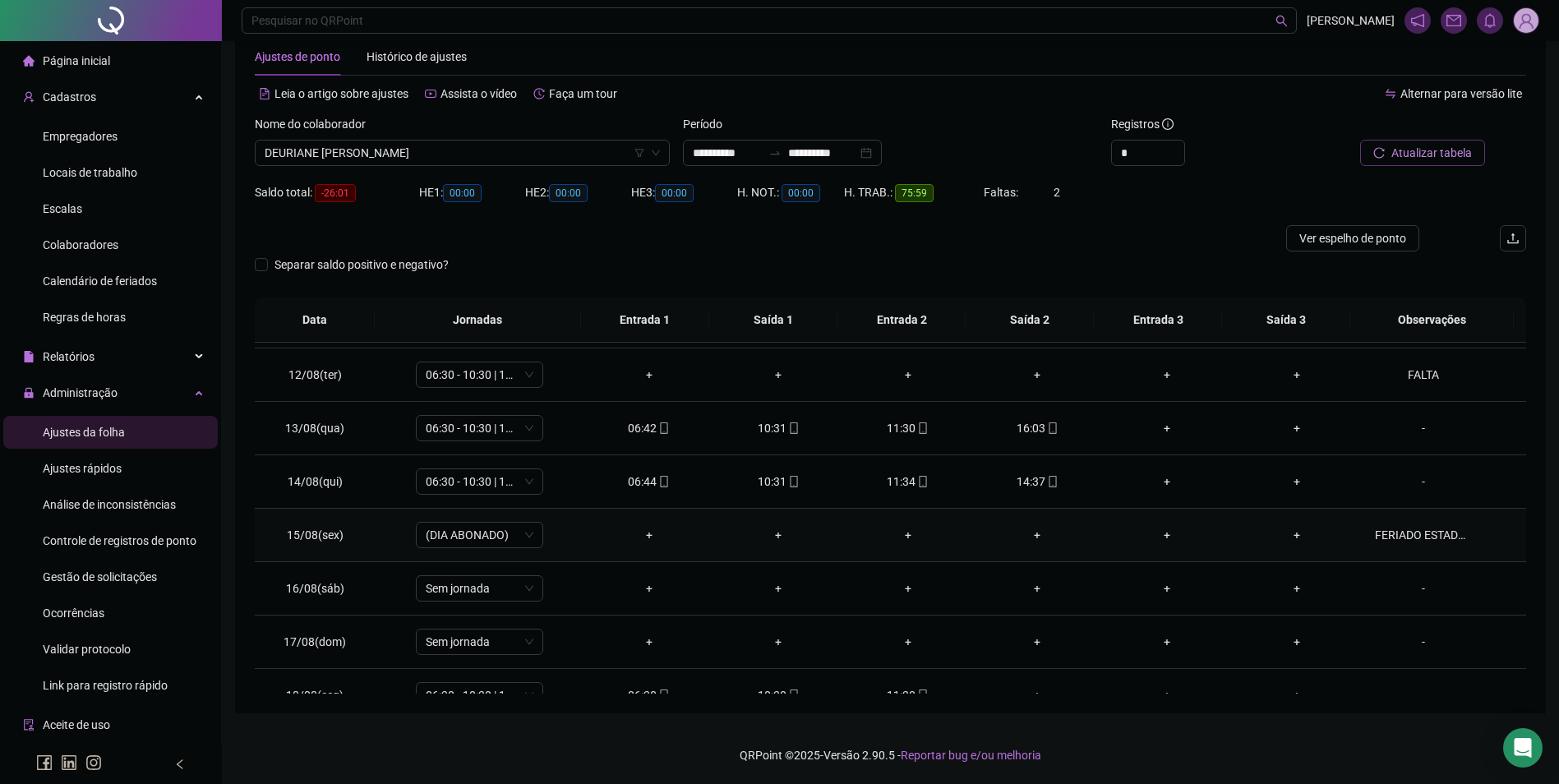
scroll to position [611, 0]
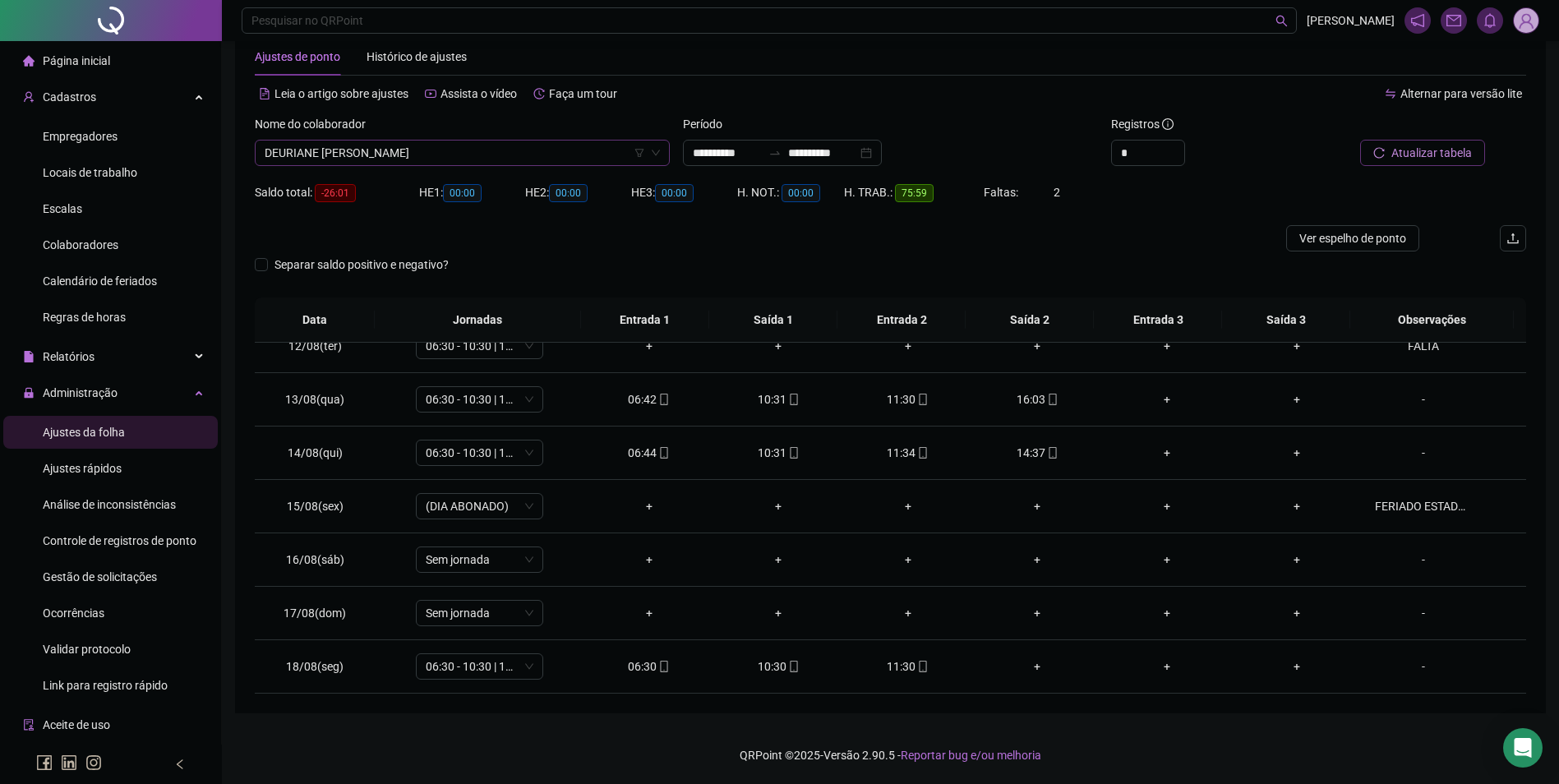
click at [457, 161] on span "DEURIANE BARBOSA REIS" at bounding box center [462, 153] width 395 height 25
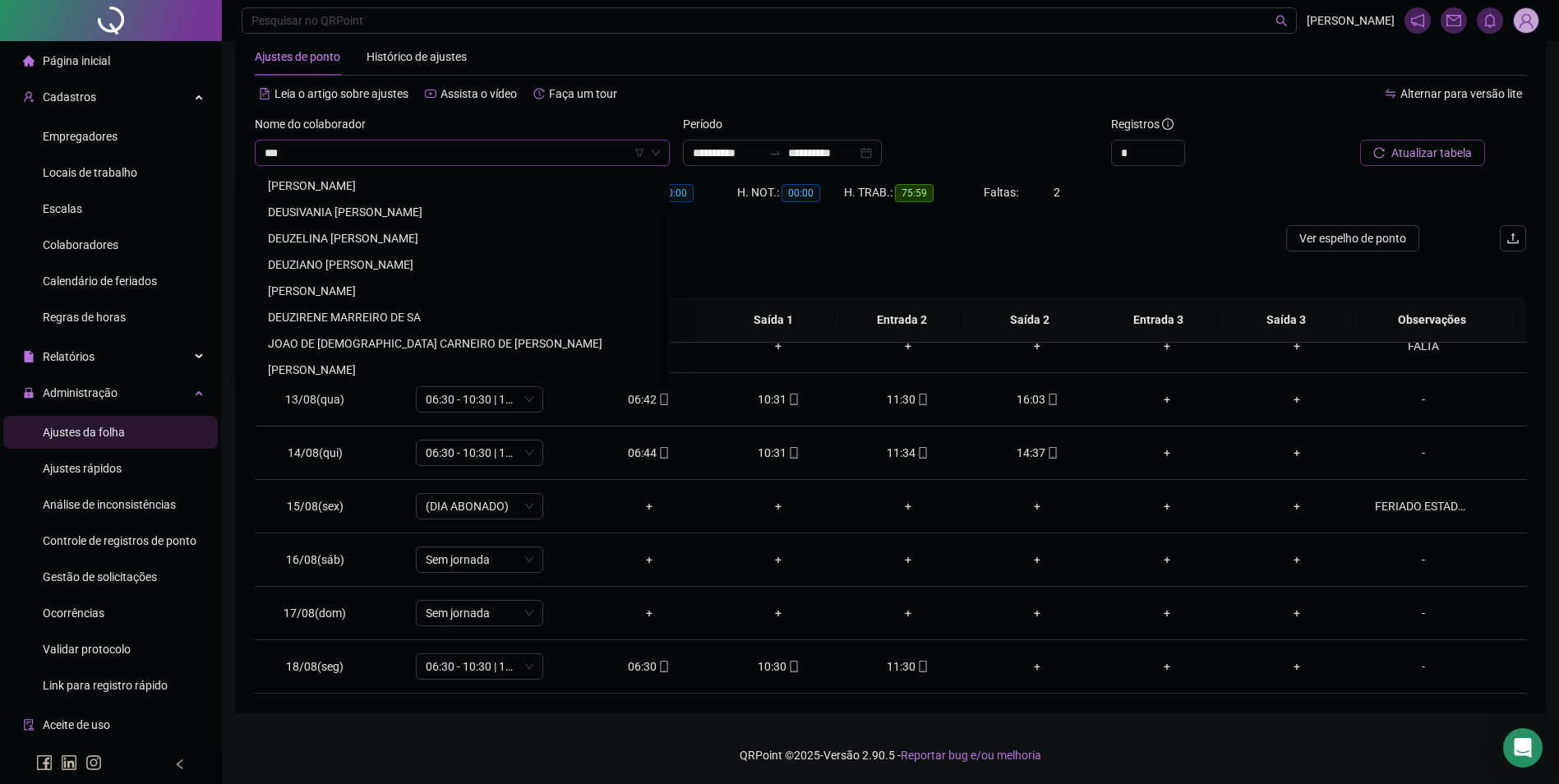
scroll to position [0, 0]
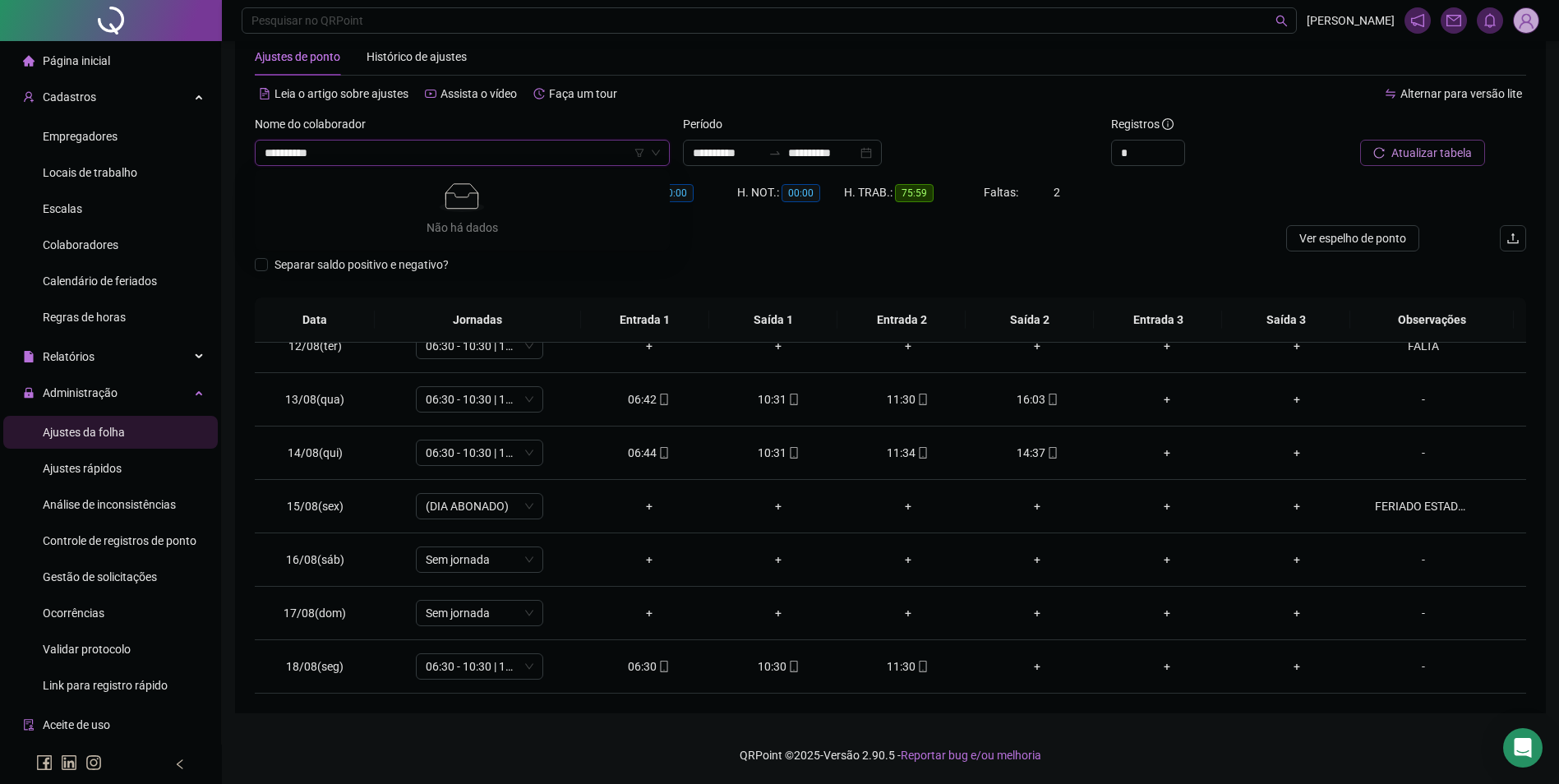
type input "**********"
click at [1044, 205] on div "Faltas: 2" at bounding box center [1037, 192] width 106 height 27
click at [479, 143] on span "DEURIANE BARBOSA REIS" at bounding box center [462, 153] width 395 height 25
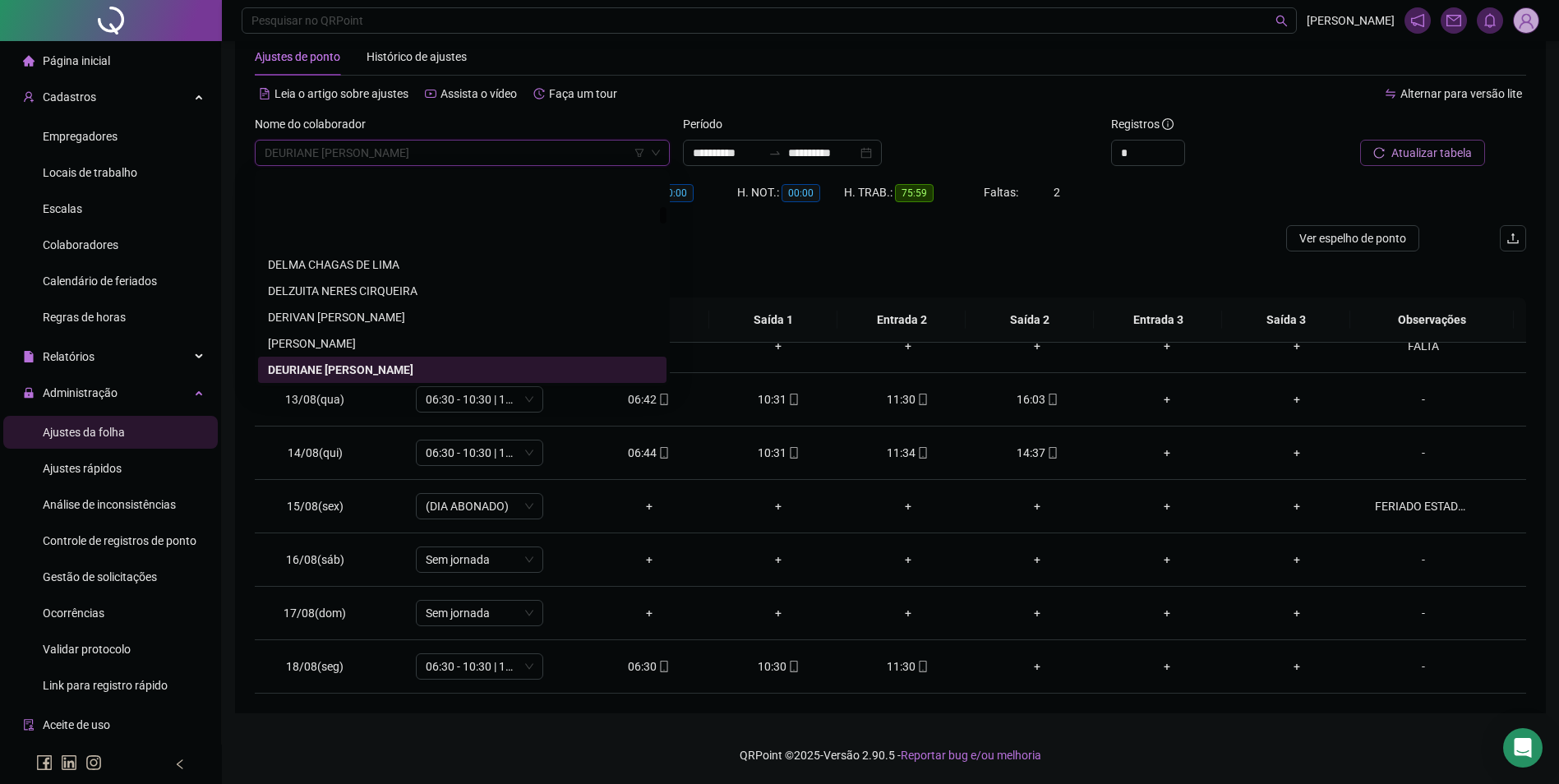
scroll to position [4424, 0]
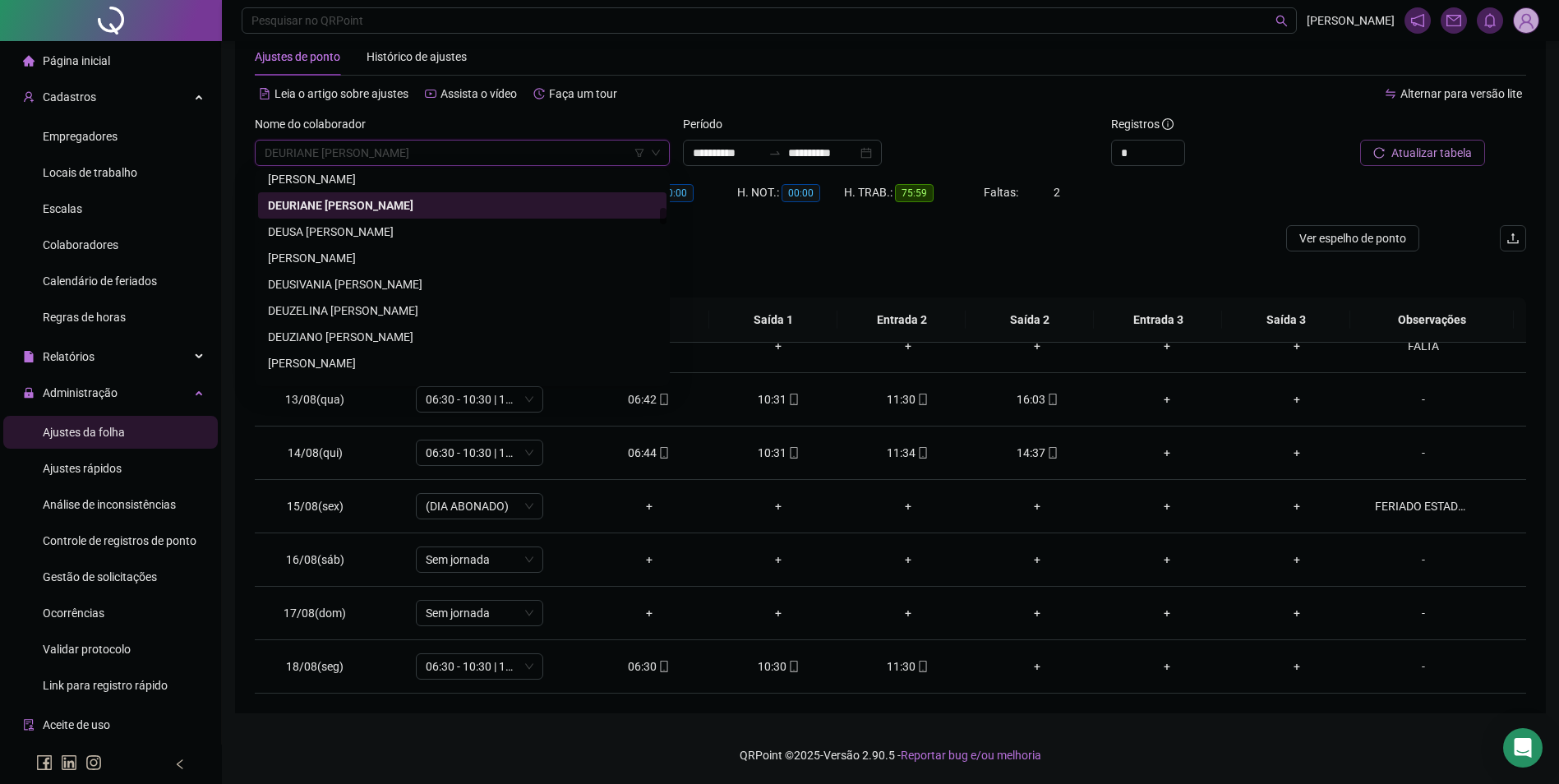
click at [394, 231] on div "DEUSA FELIX DIAS FERREIRA" at bounding box center [463, 231] width 389 height 18
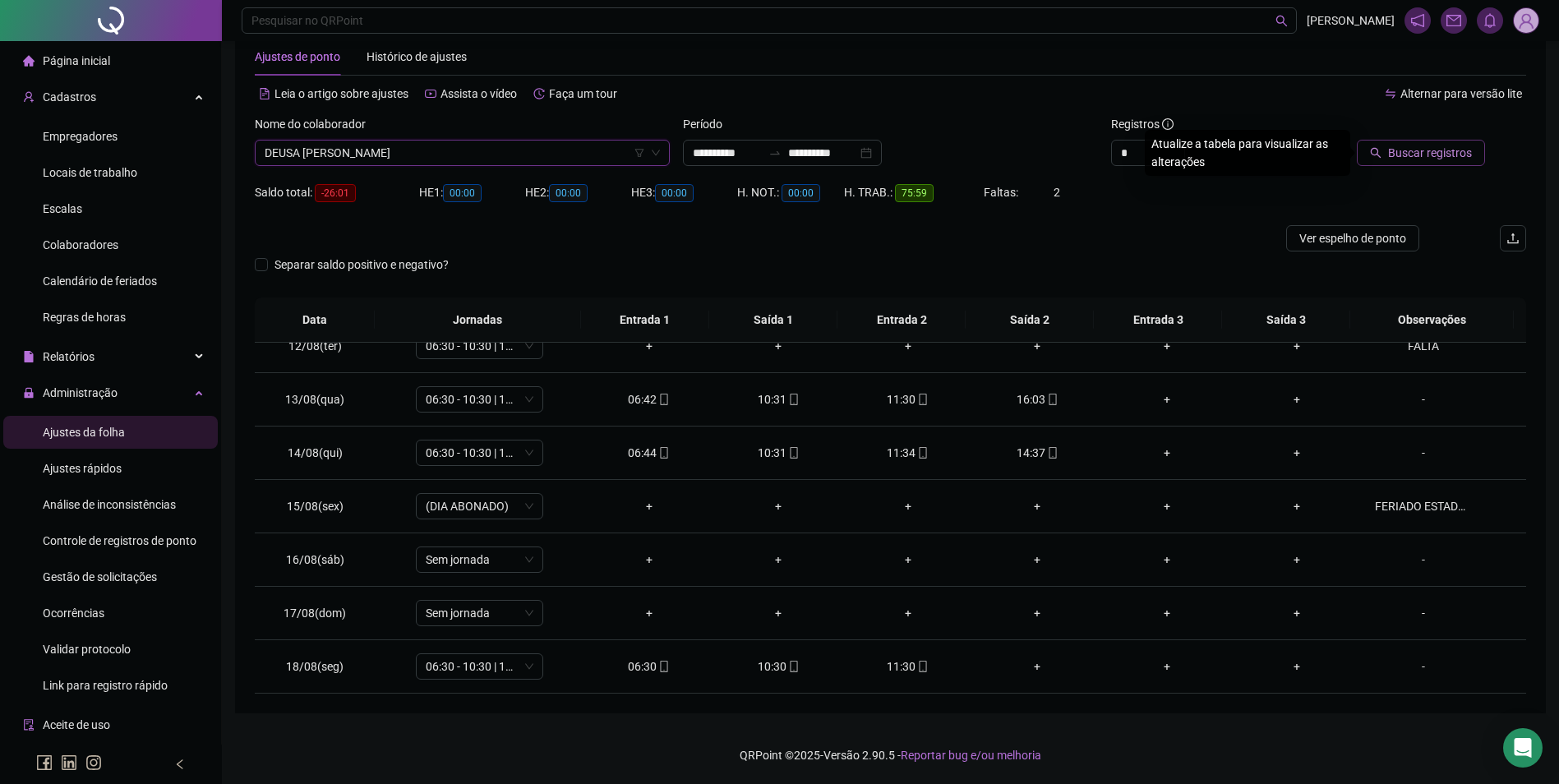
click at [1452, 145] on span "Buscar registros" at bounding box center [1430, 153] width 83 height 18
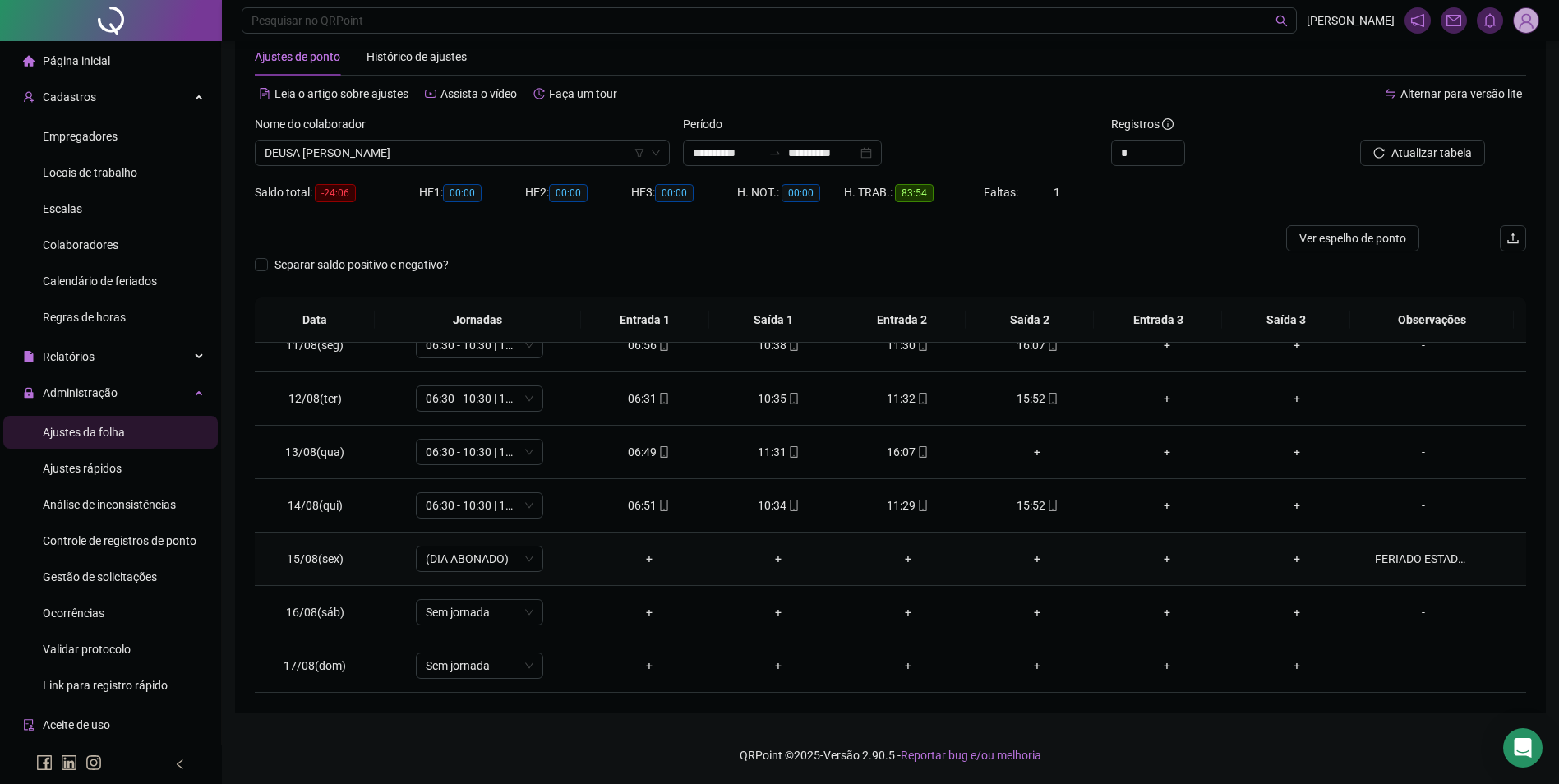
scroll to position [611, 0]
click at [499, 144] on span "DEUSA FELIX DIAS FERREIRA" at bounding box center [462, 153] width 395 height 25
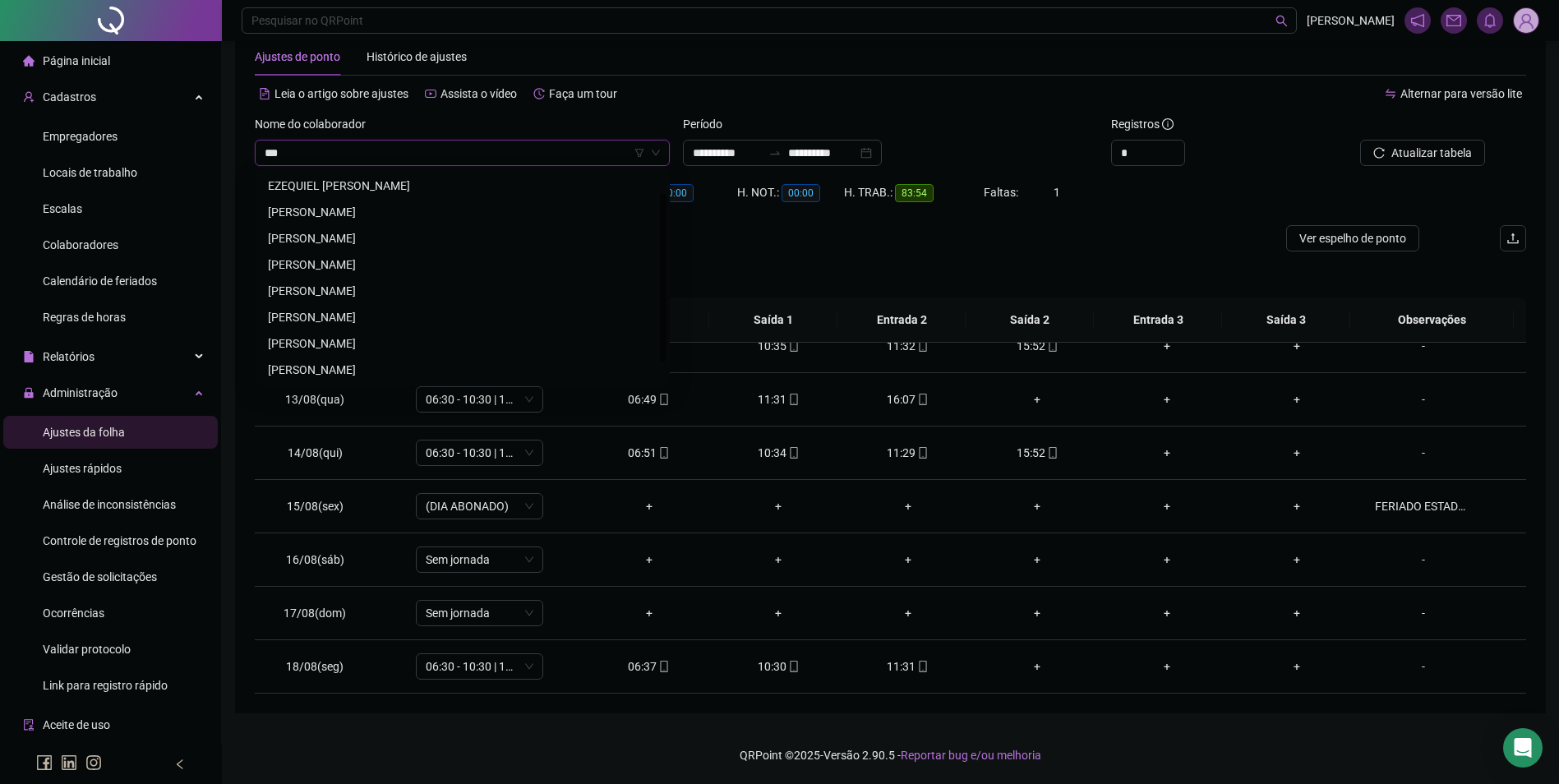
scroll to position [27, 0]
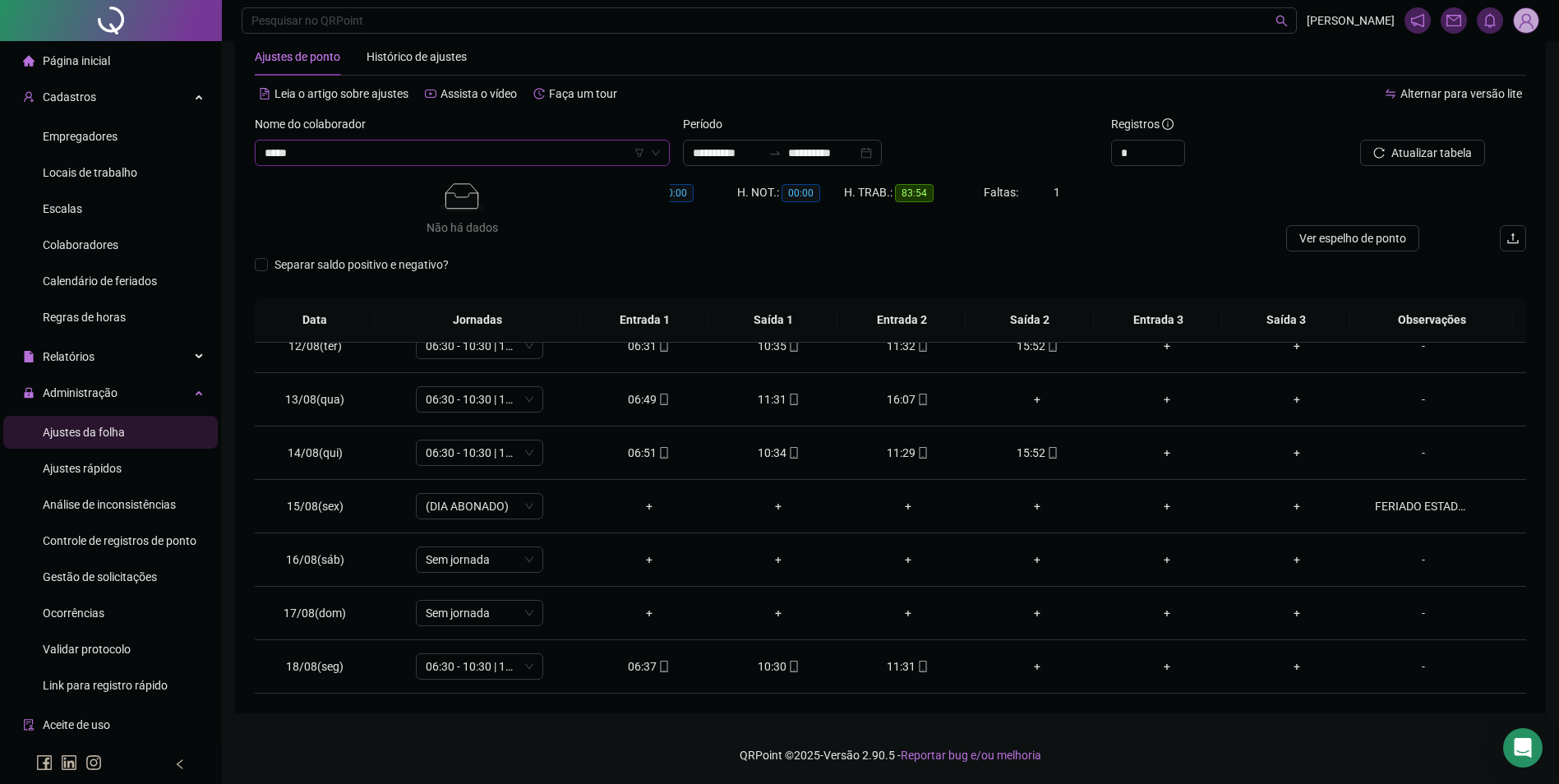
type input "******"
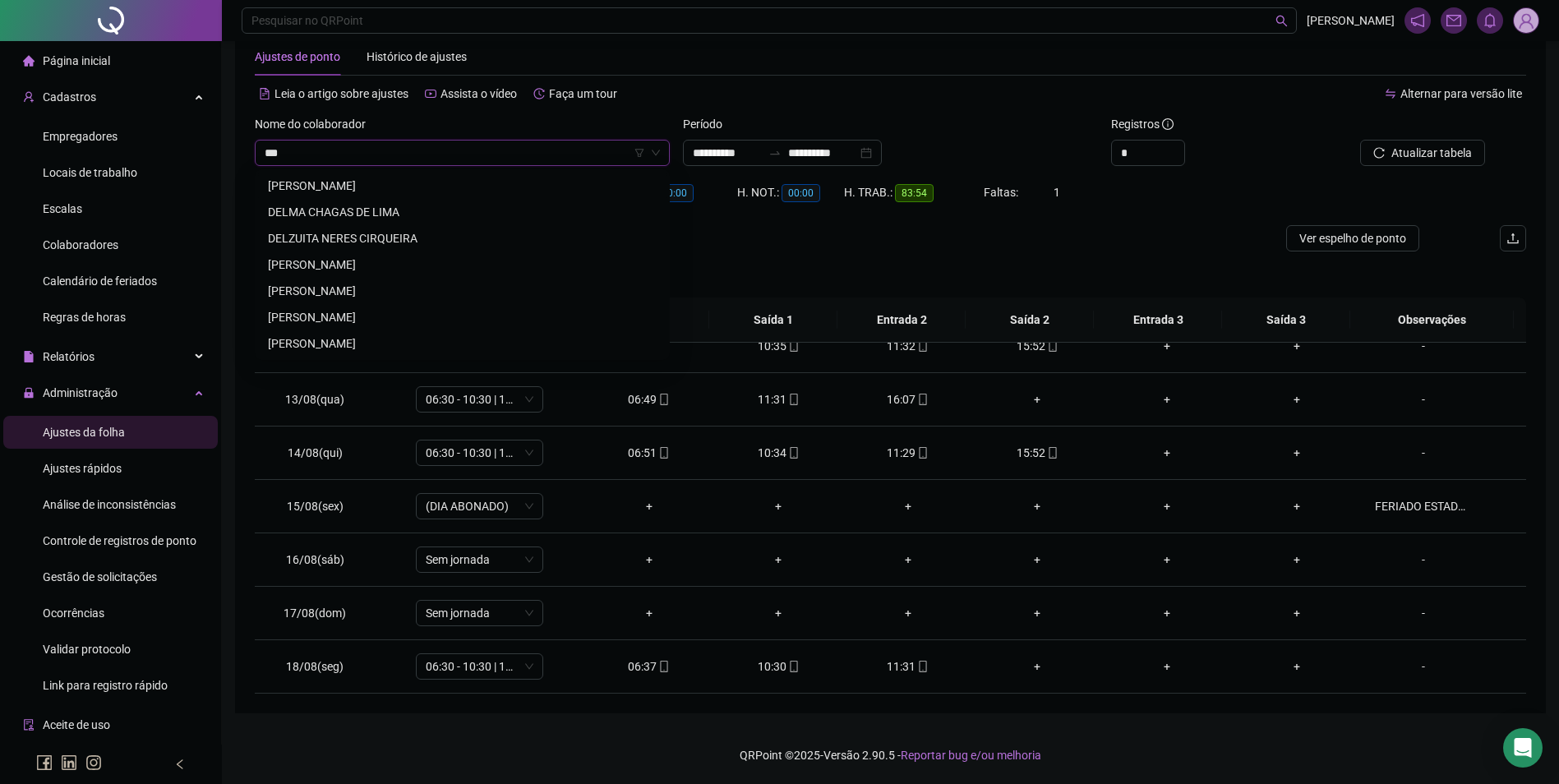
scroll to position [0, 0]
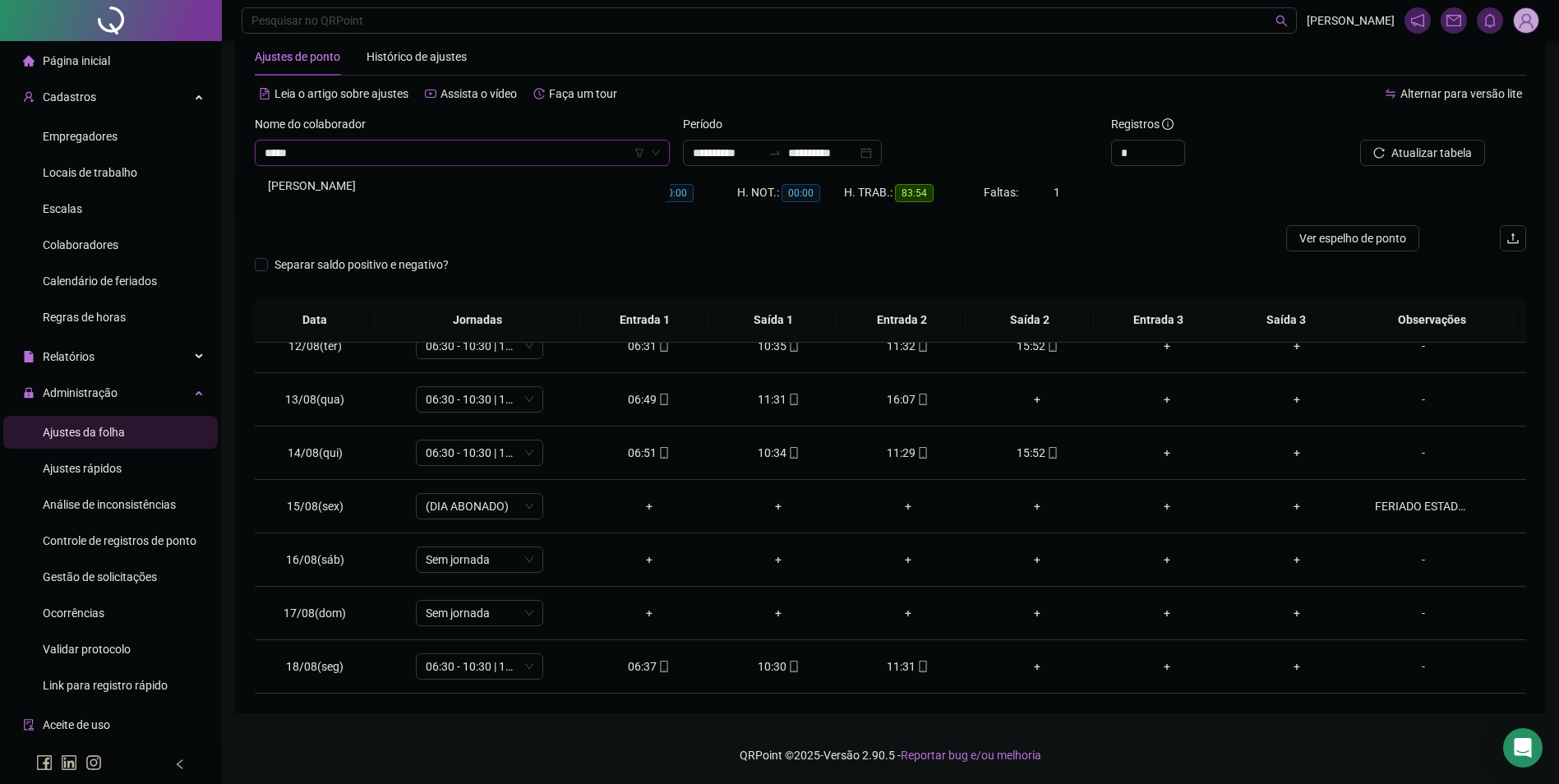
type input "******"
click at [1357, 139] on button "Buscar registros" at bounding box center [1421, 153] width 128 height 27
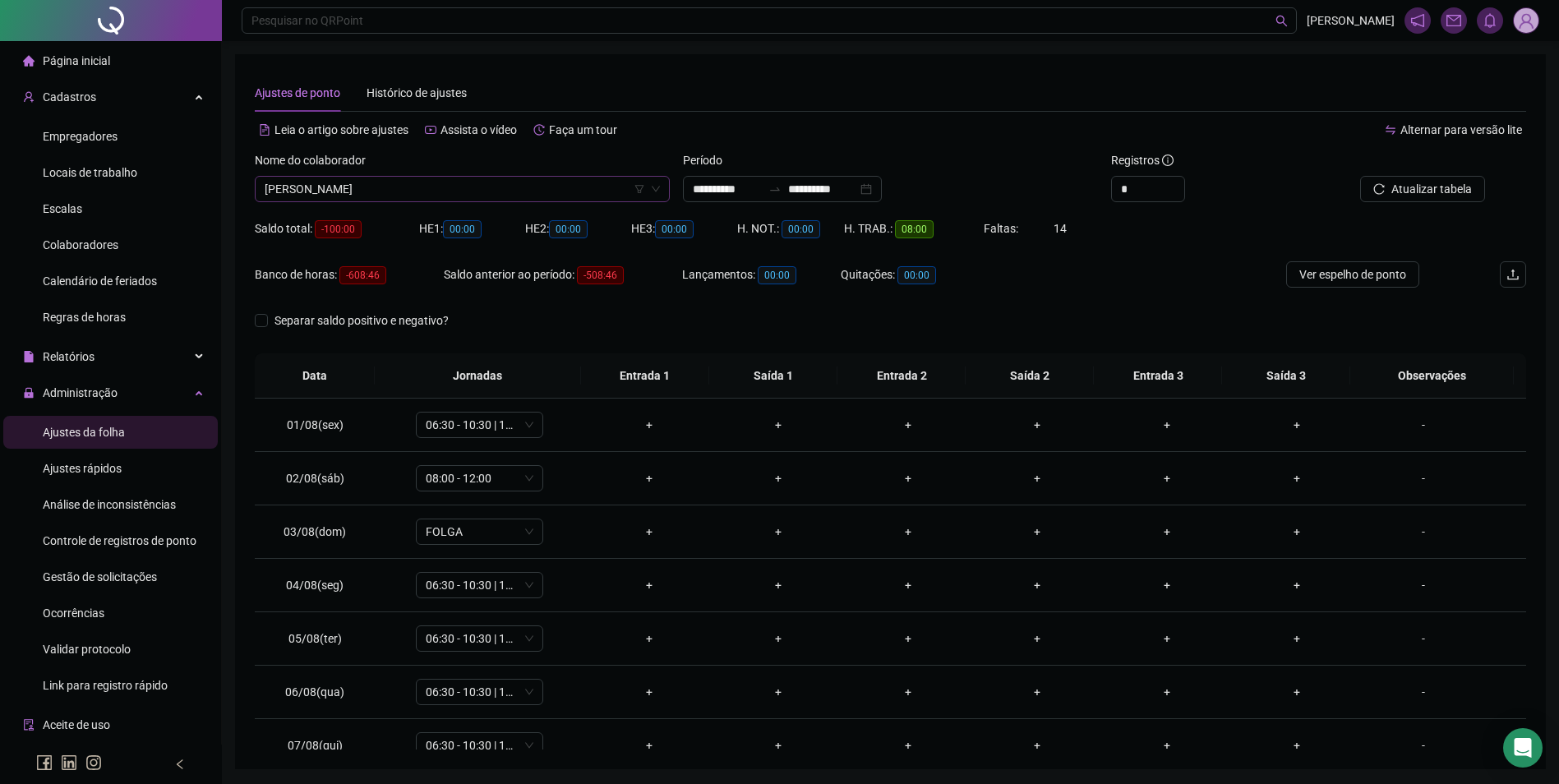
click at [479, 182] on span "DELBRA NASCIMENTO SOUSA SANTOS" at bounding box center [462, 189] width 395 height 25
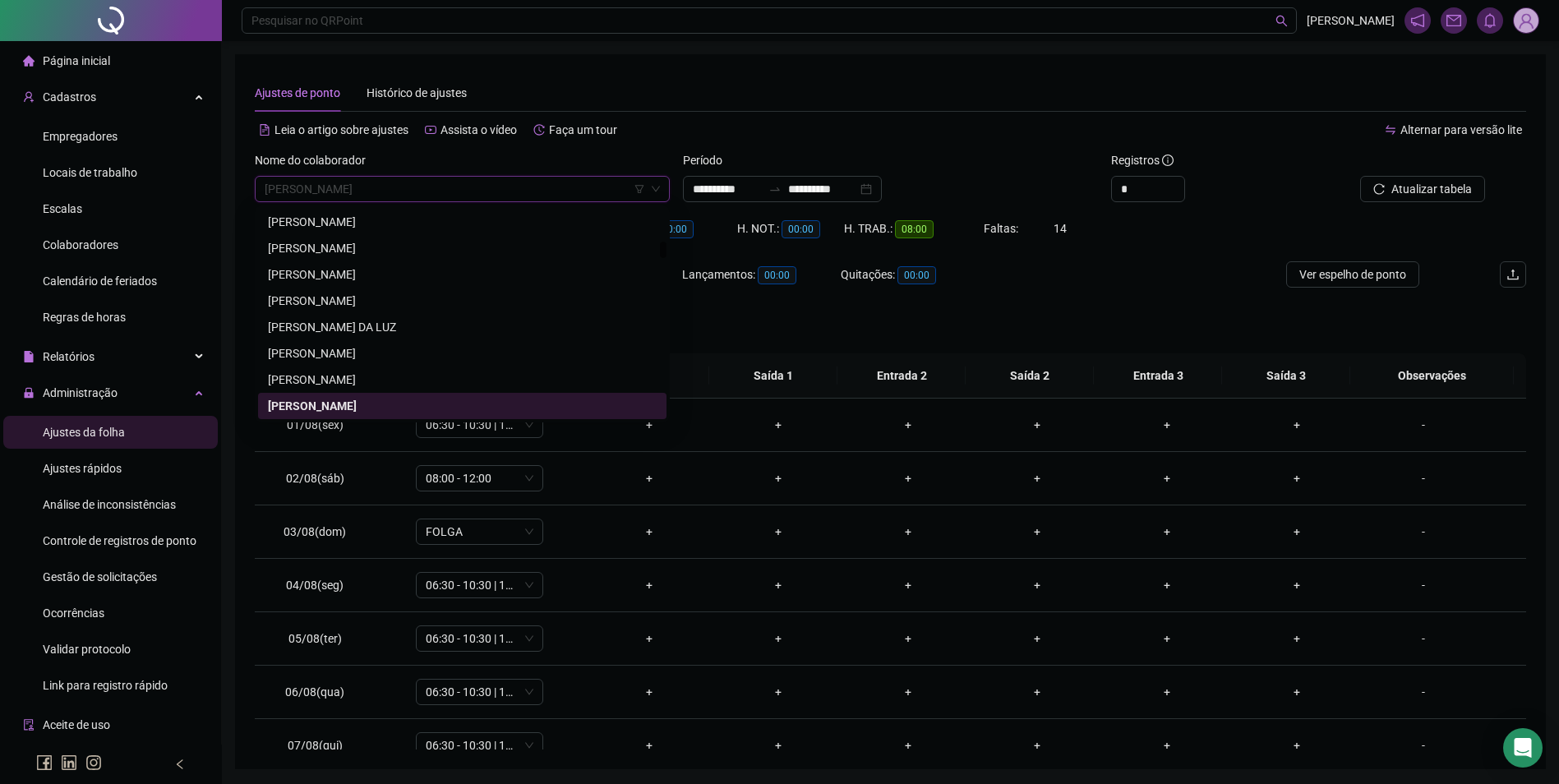
drag, startPoint x: 419, startPoint y: 402, endPoint x: 432, endPoint y: 403, distance: 13.0
click at [419, 403] on div "DELBRA NASCIMENTO SOUSA SANTOS" at bounding box center [463, 406] width 389 height 18
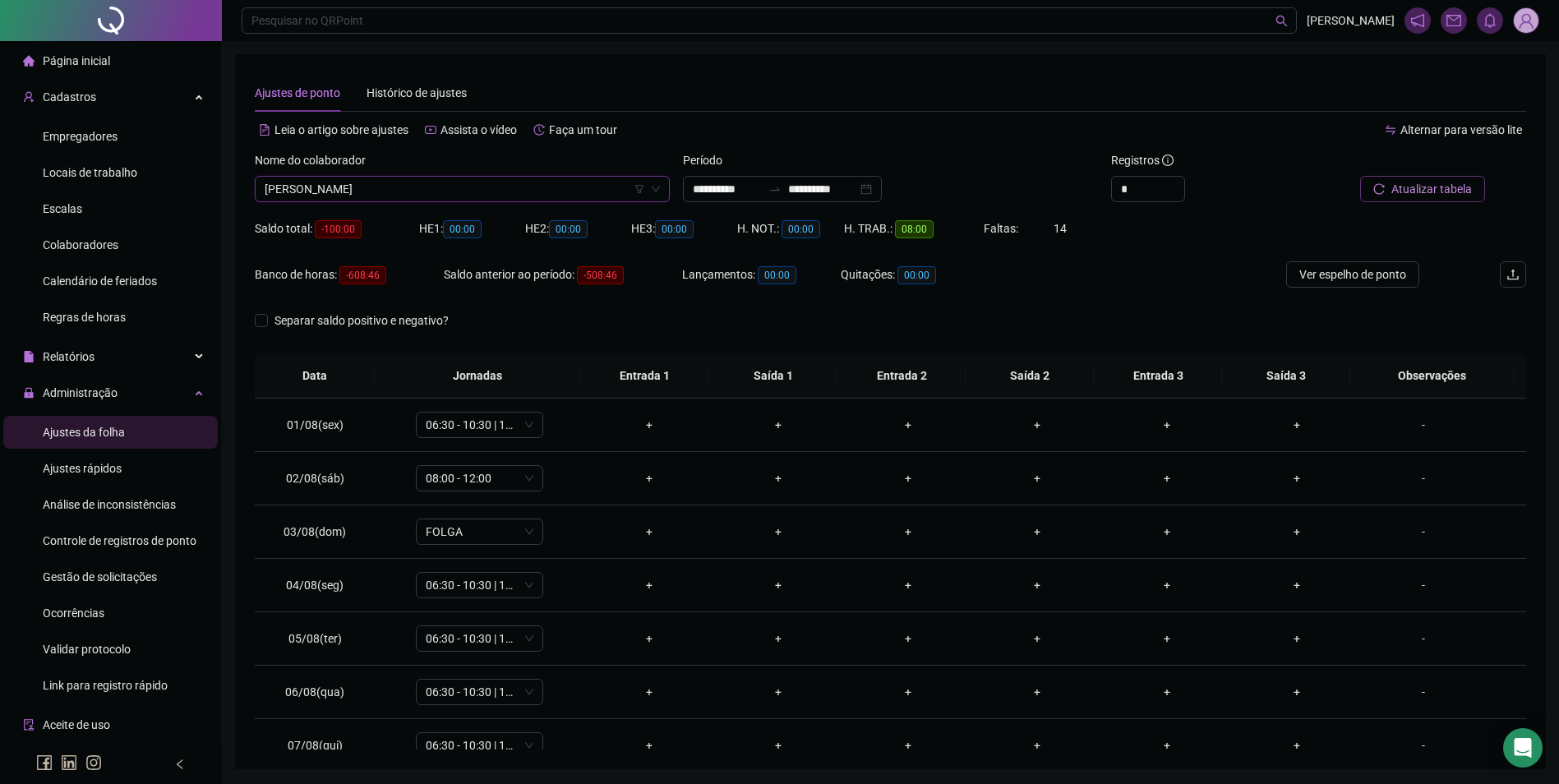
click at [1411, 193] on span "Atualizar tabela" at bounding box center [1432, 189] width 81 height 18
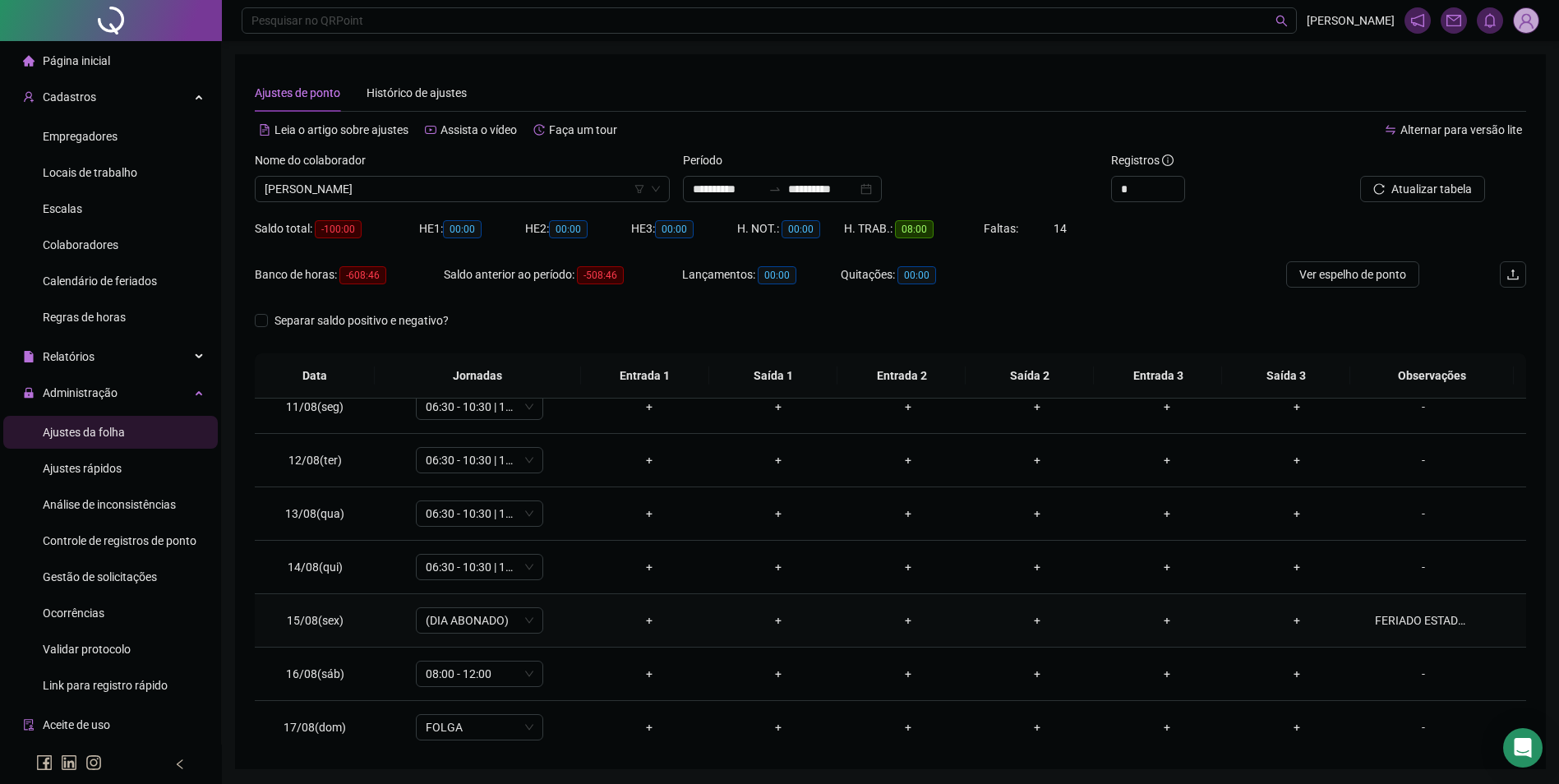
scroll to position [611, 0]
click at [762, 193] on input "**********" at bounding box center [727, 189] width 69 height 18
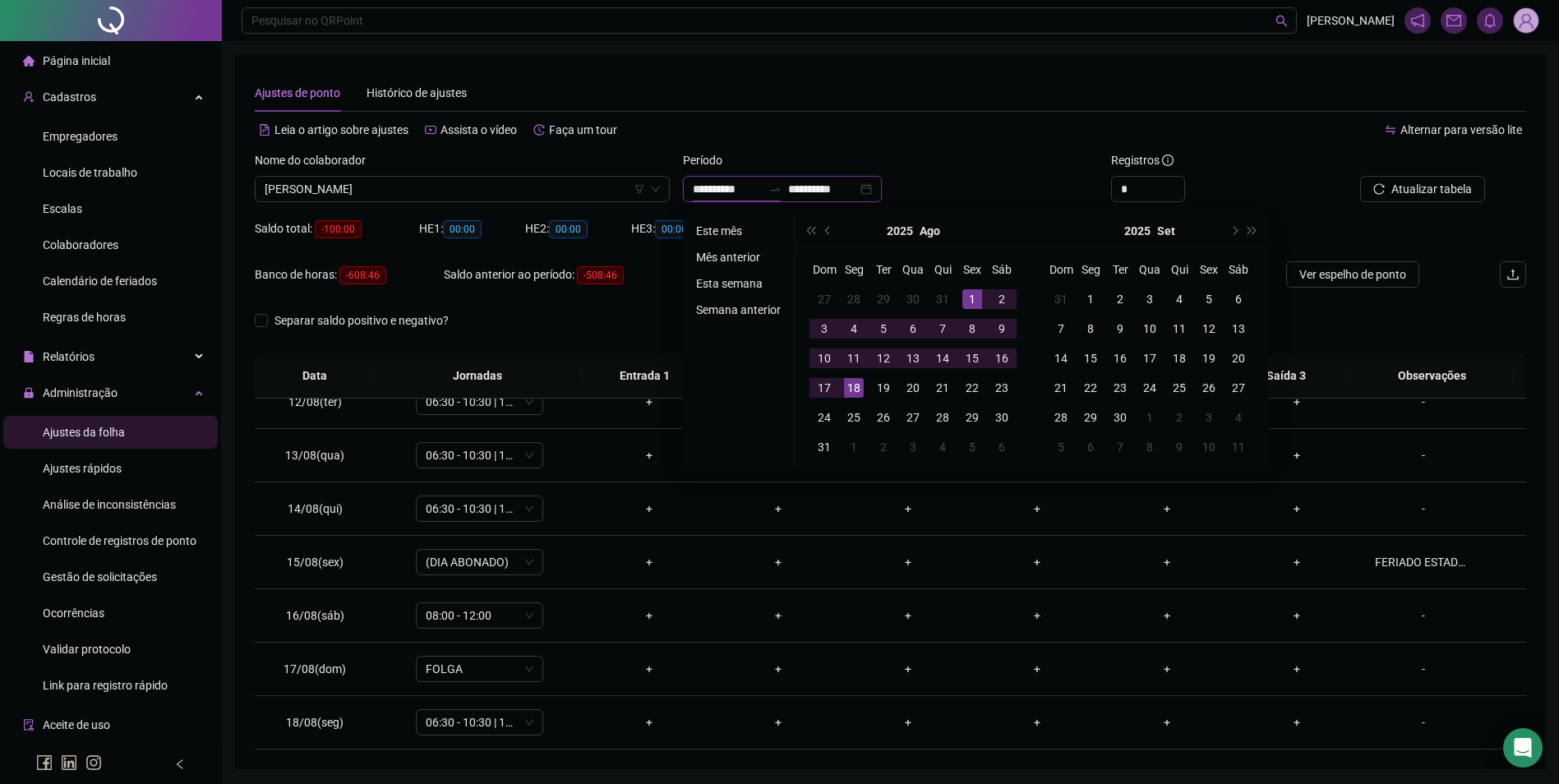
type input "**********"
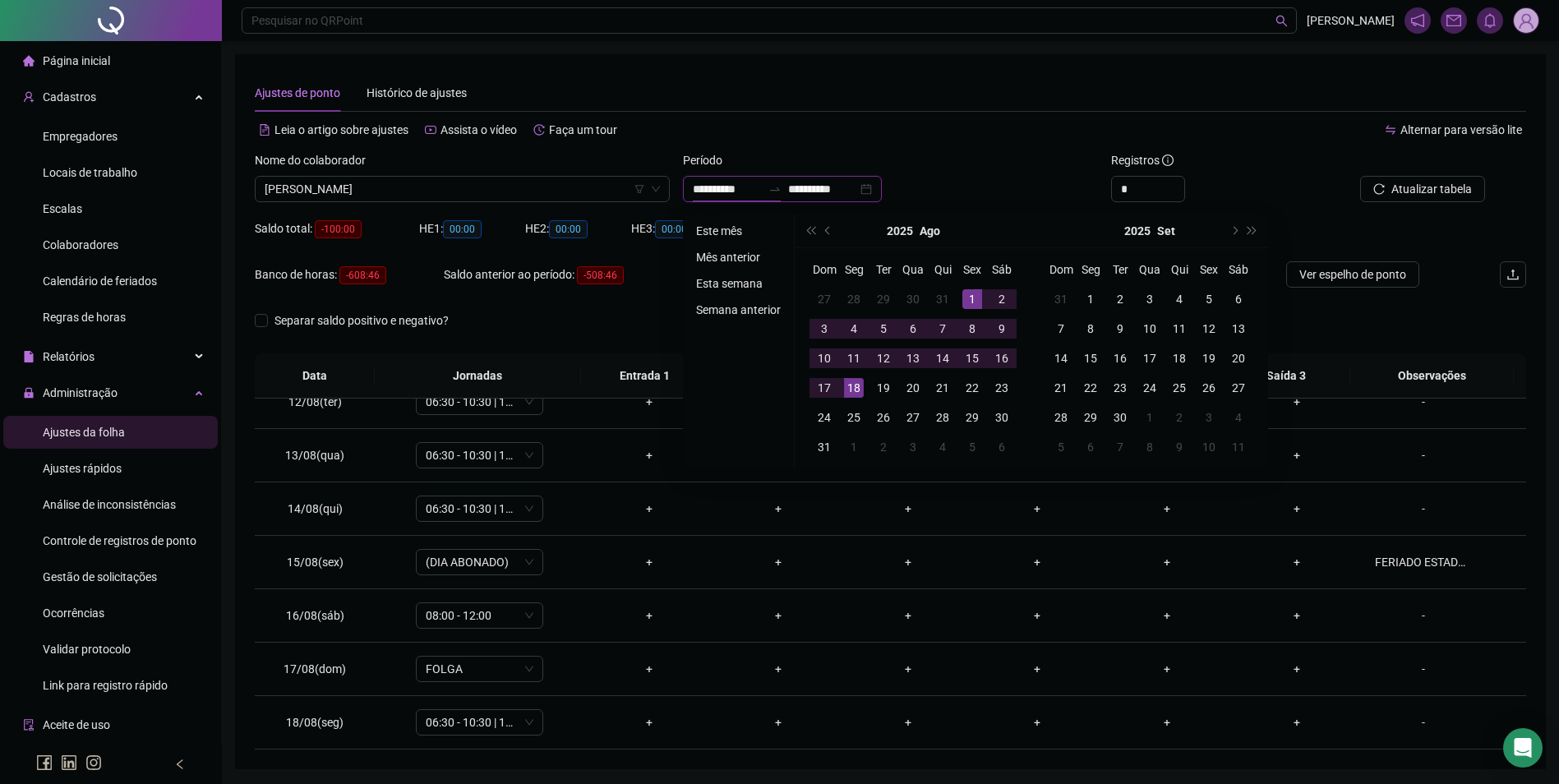
type input "**********"
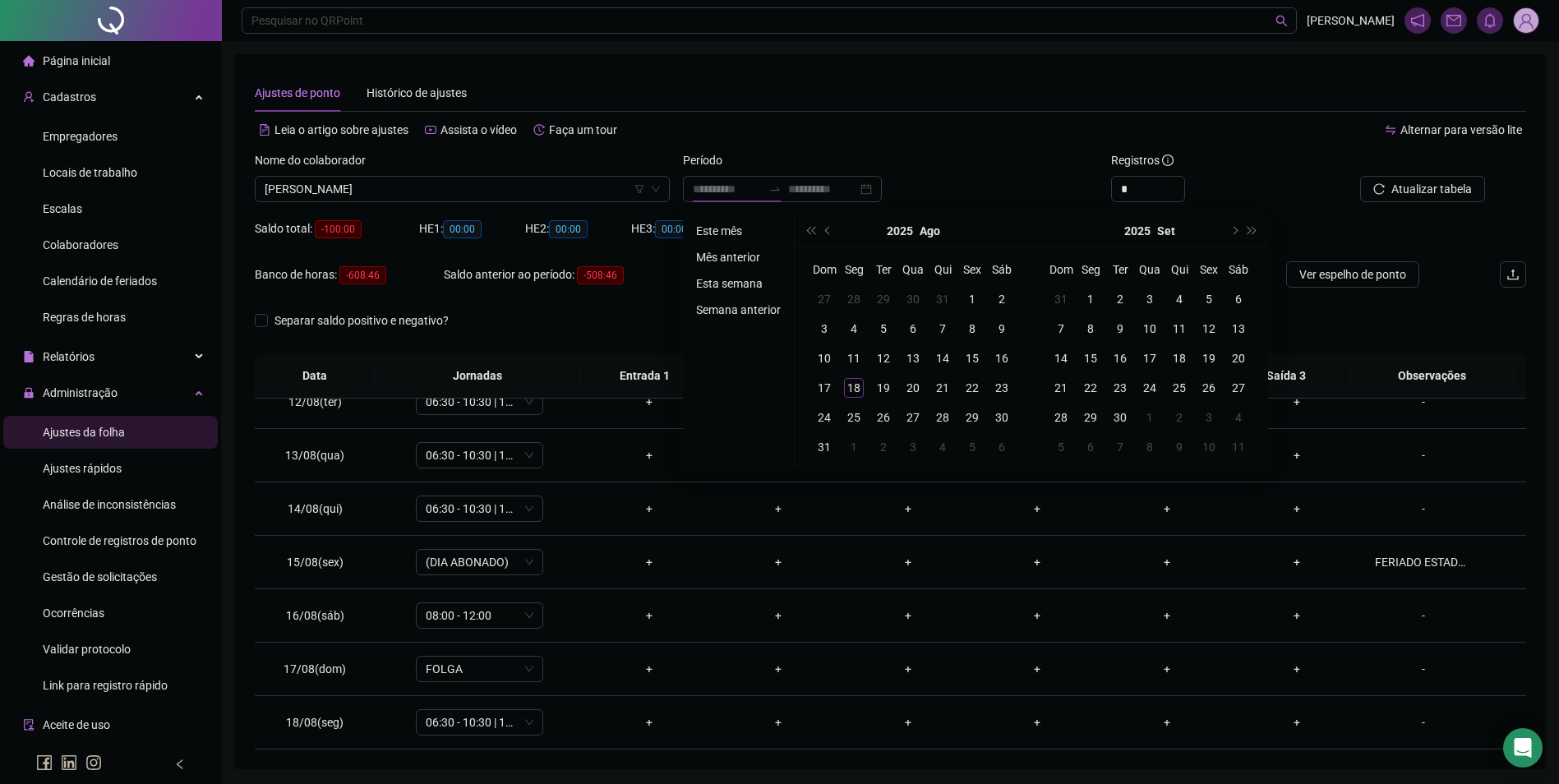
drag, startPoint x: 731, startPoint y: 262, endPoint x: 1041, endPoint y: 211, distance: 314.2
click at [732, 262] on li "Mês anterior" at bounding box center [738, 257] width 98 height 20
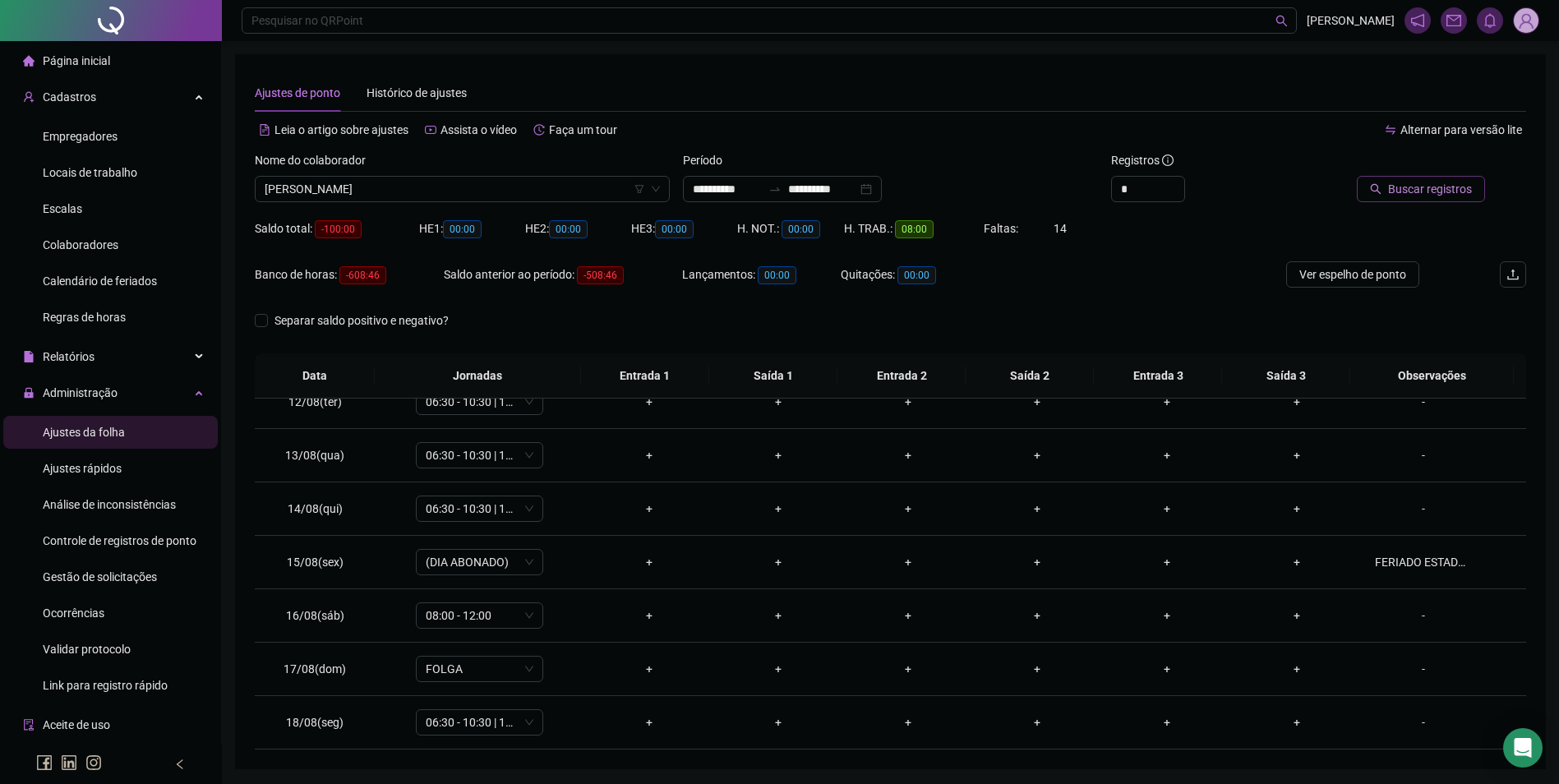
click at [1454, 190] on span "Buscar registros" at bounding box center [1430, 189] width 83 height 18
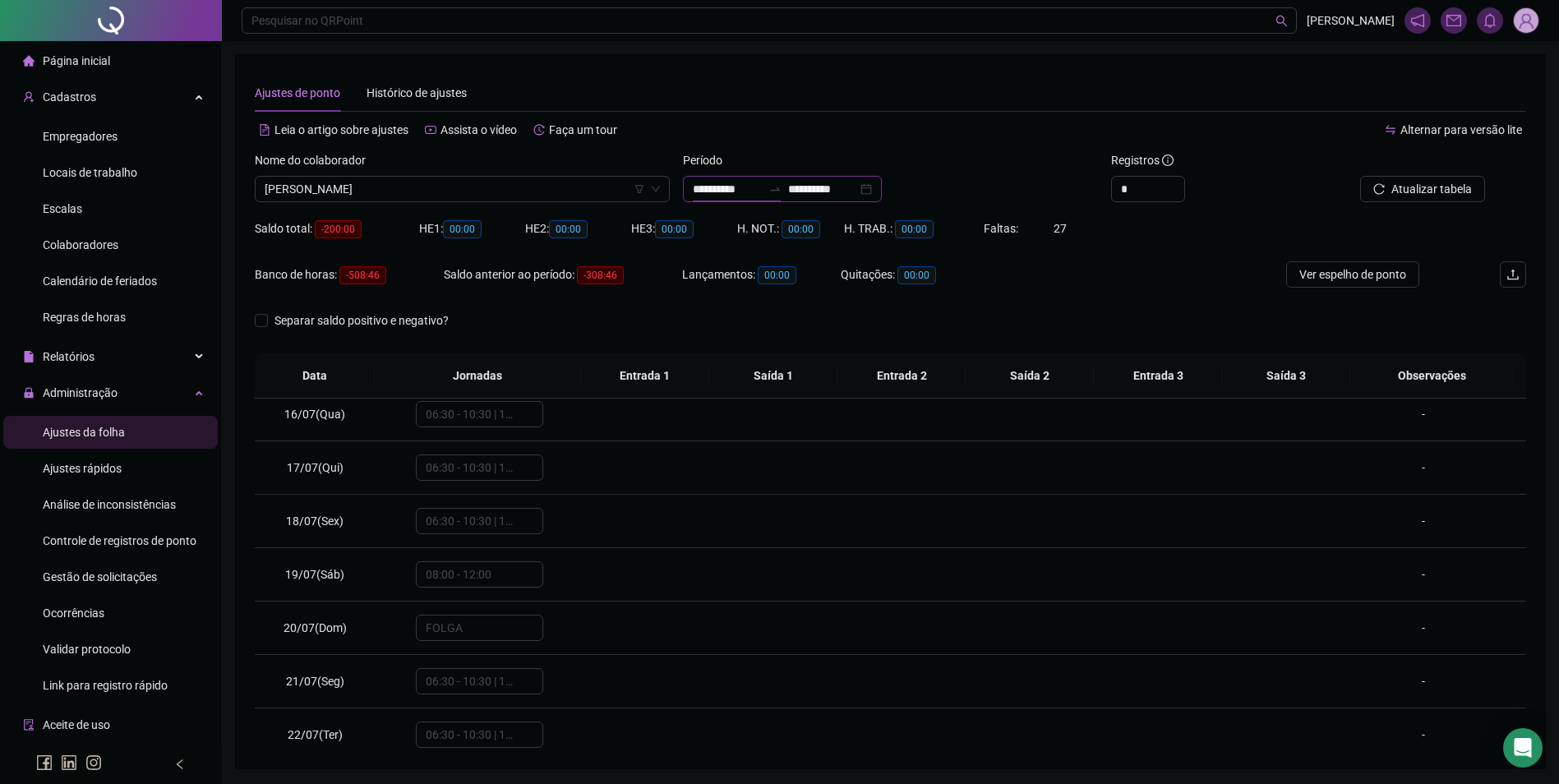
click at [762, 191] on input "**********" at bounding box center [727, 189] width 69 height 18
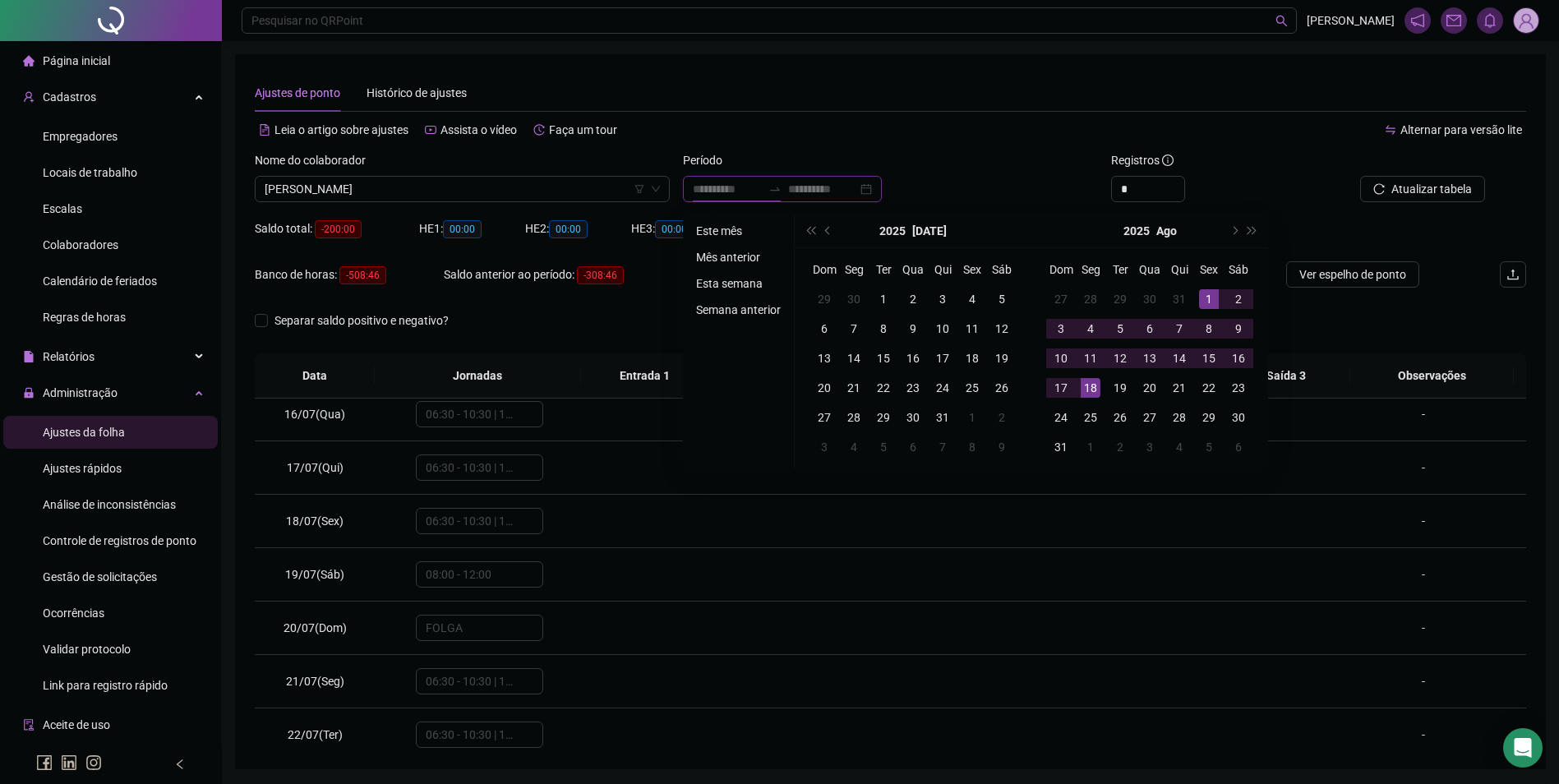
type input "**********"
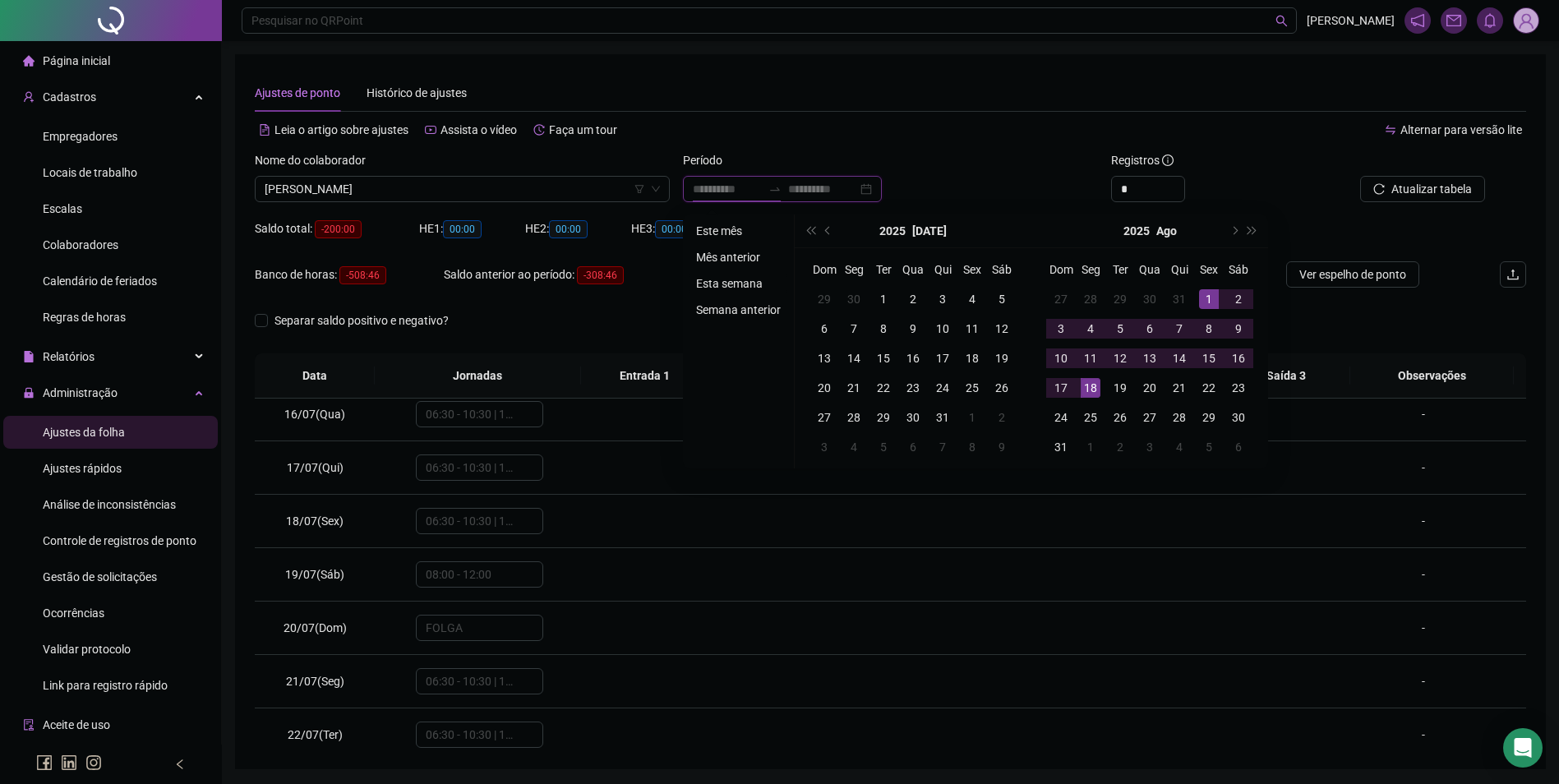
type input "**********"
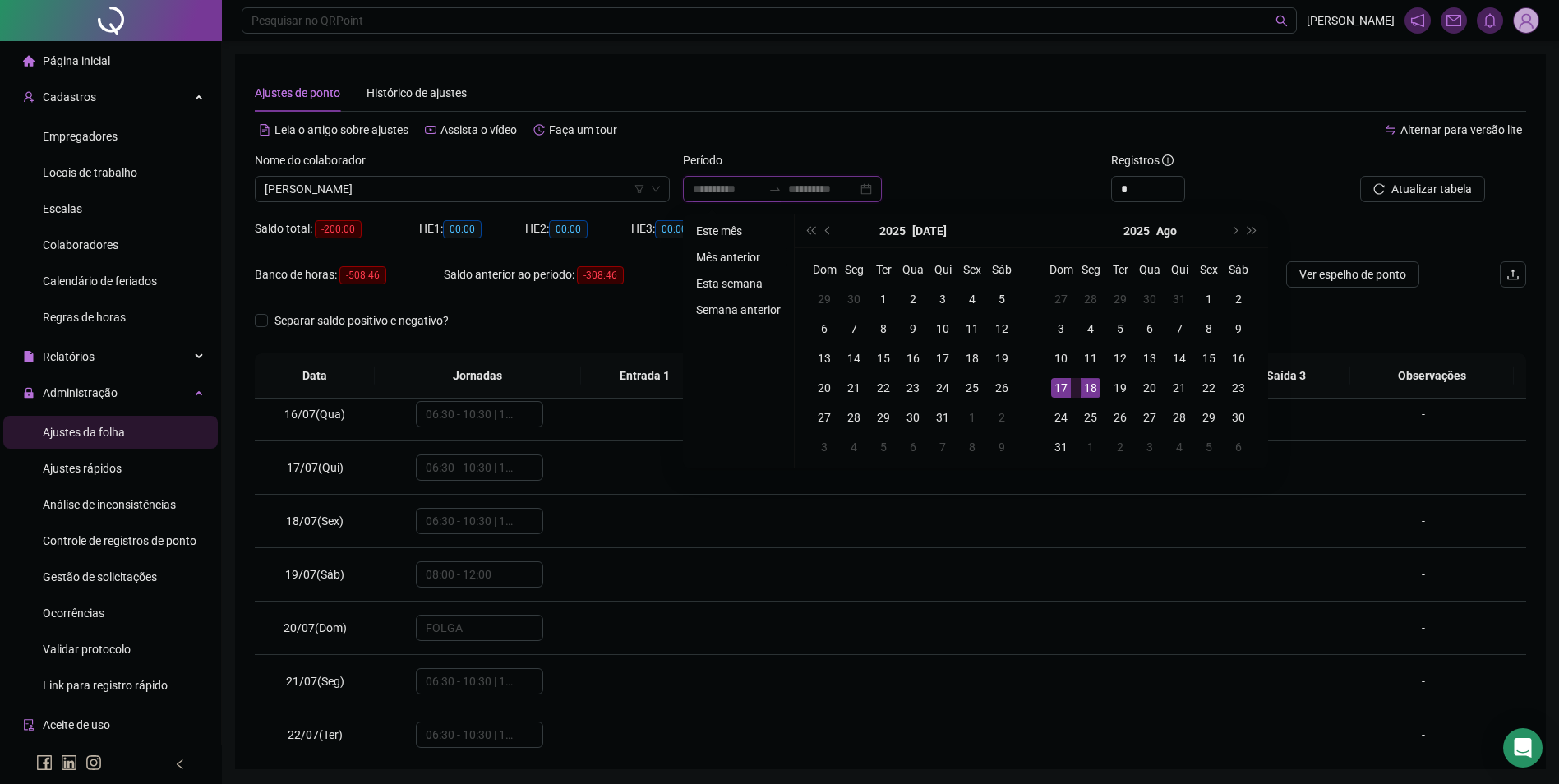
type input "**********"
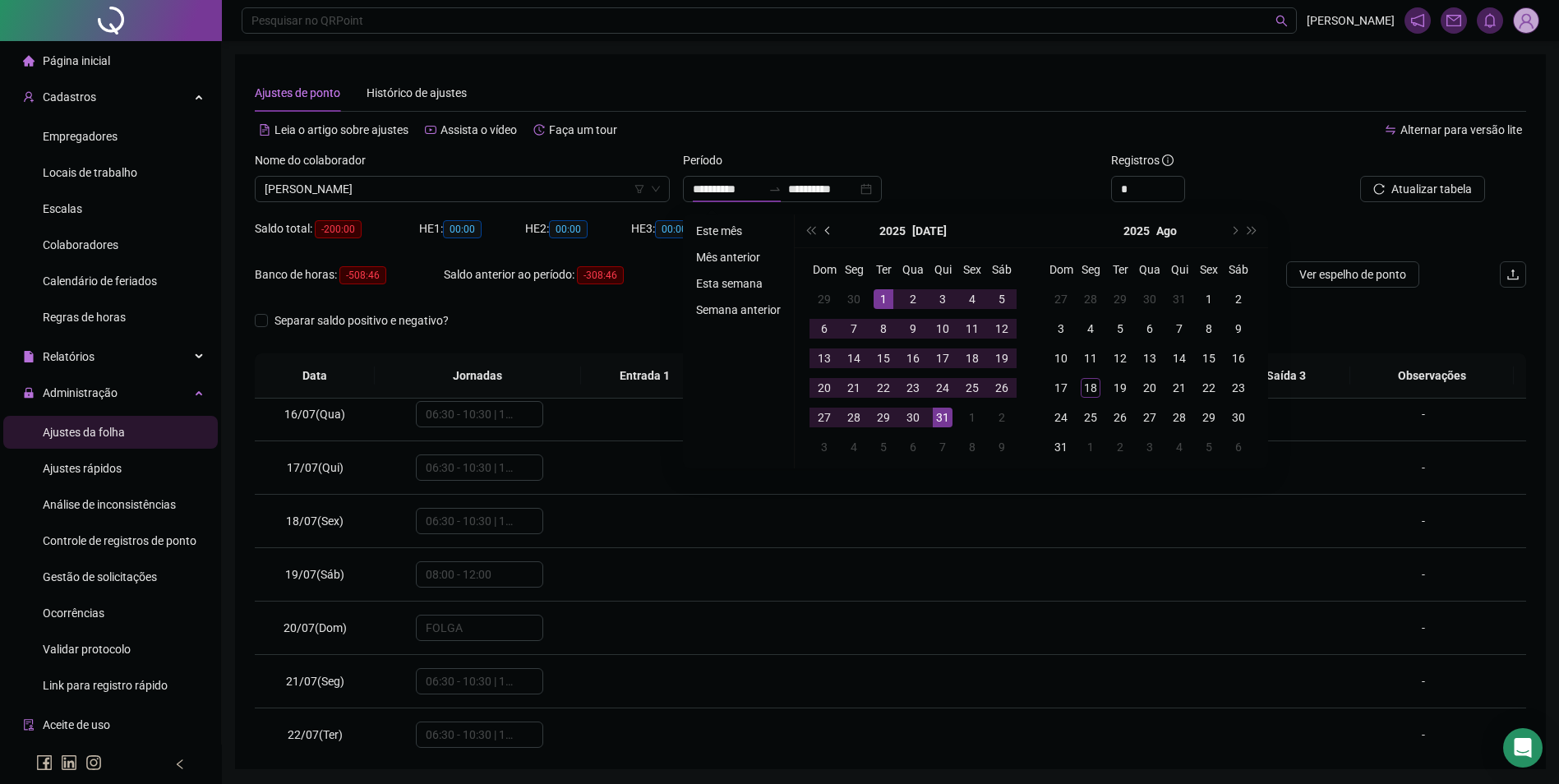
click at [825, 231] on span "prev-year" at bounding box center [829, 230] width 9 height 9
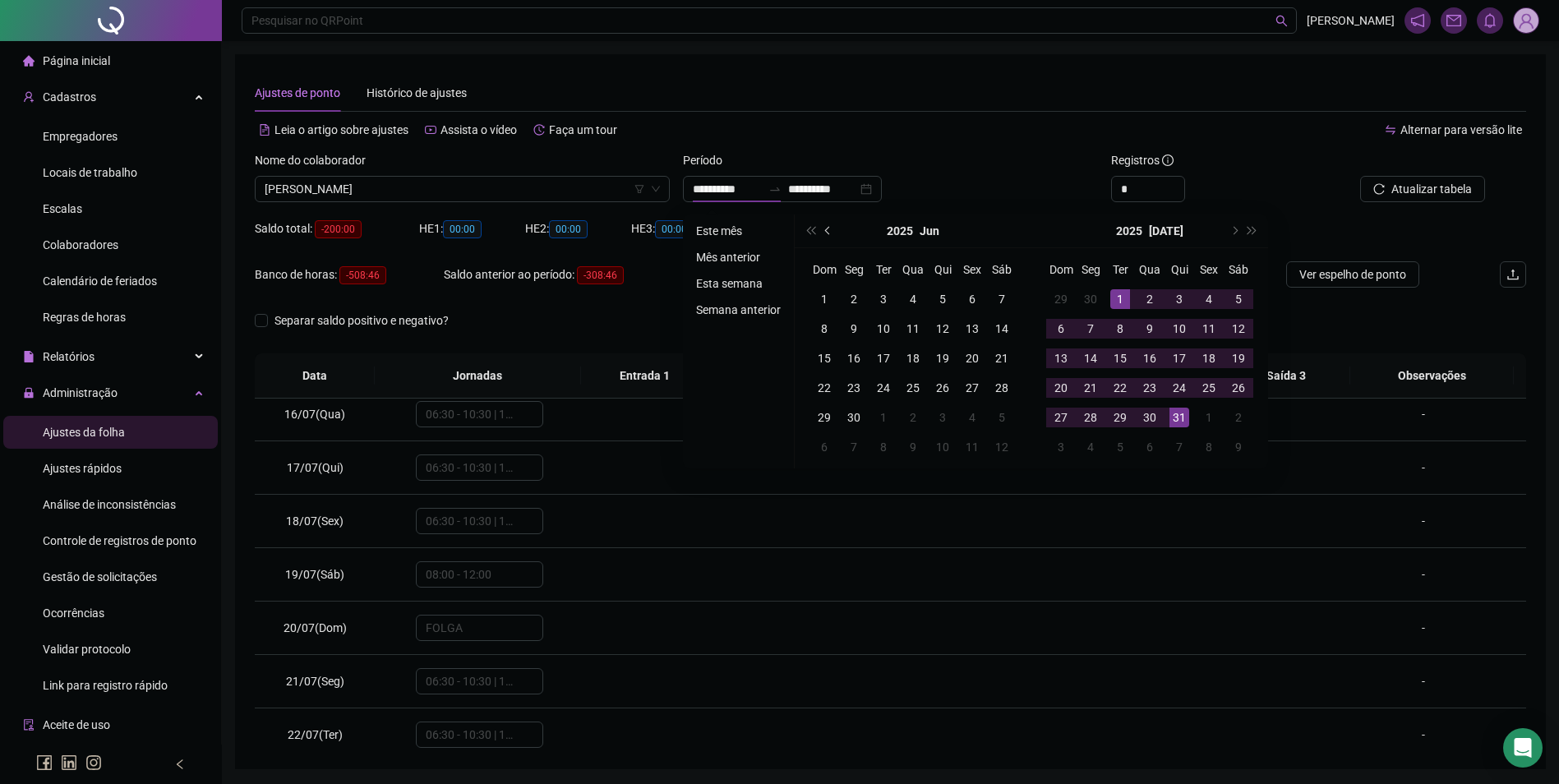
click at [825, 231] on span "prev-year" at bounding box center [829, 230] width 9 height 9
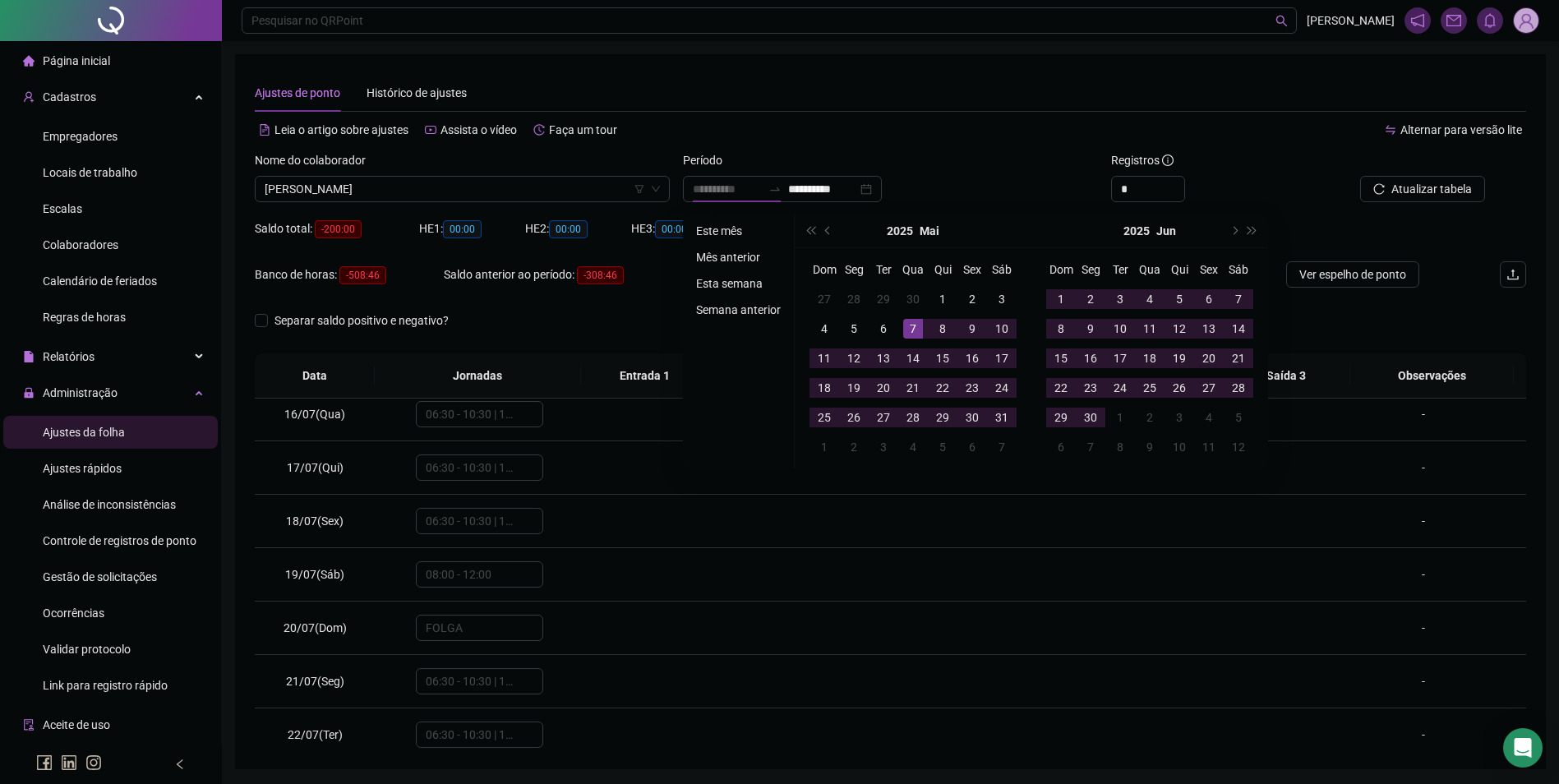
type input "**********"
click at [940, 299] on div "1" at bounding box center [943, 299] width 20 height 20
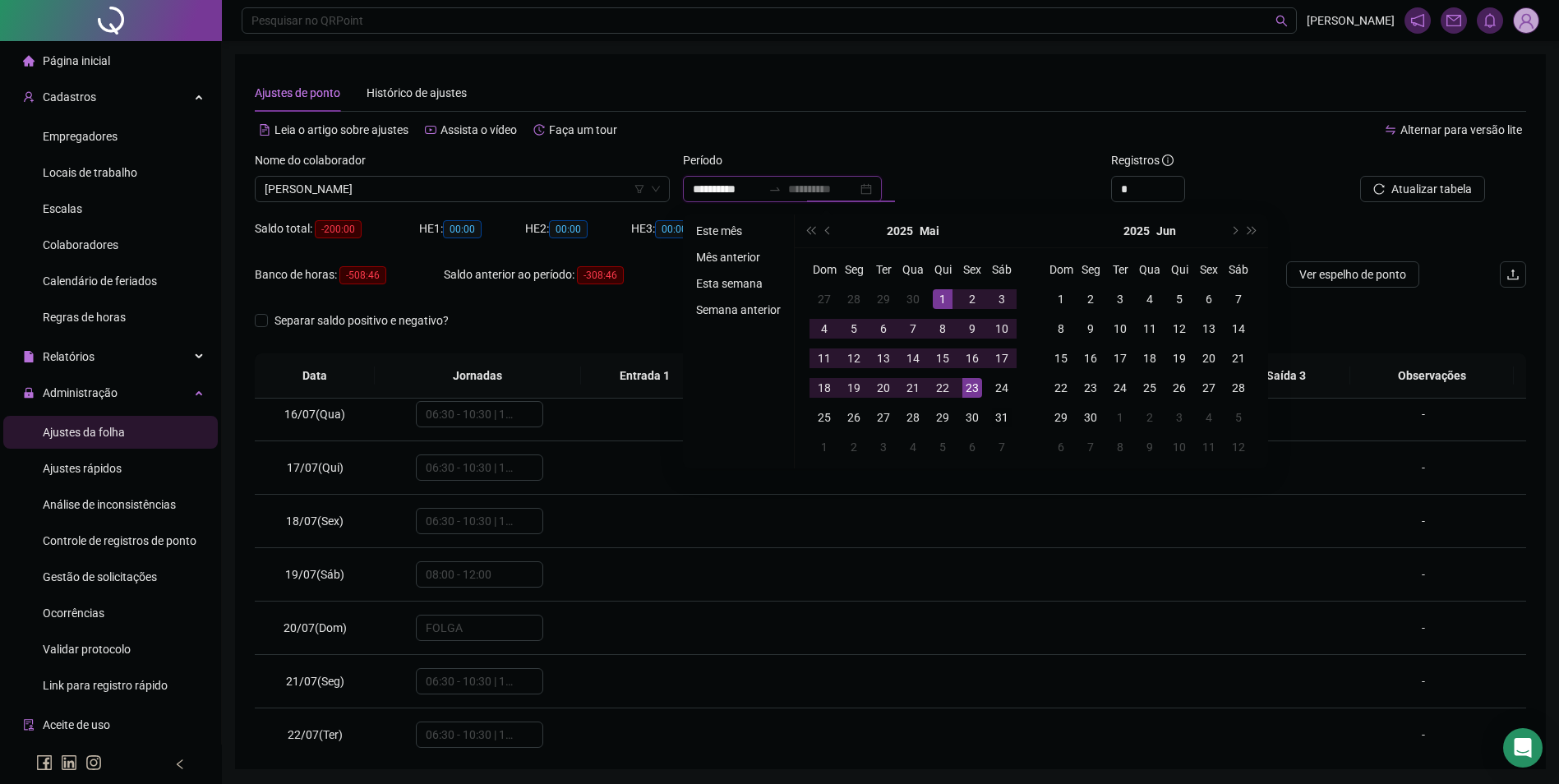
type input "**********"
click at [1000, 419] on div "31" at bounding box center [1001, 417] width 20 height 20
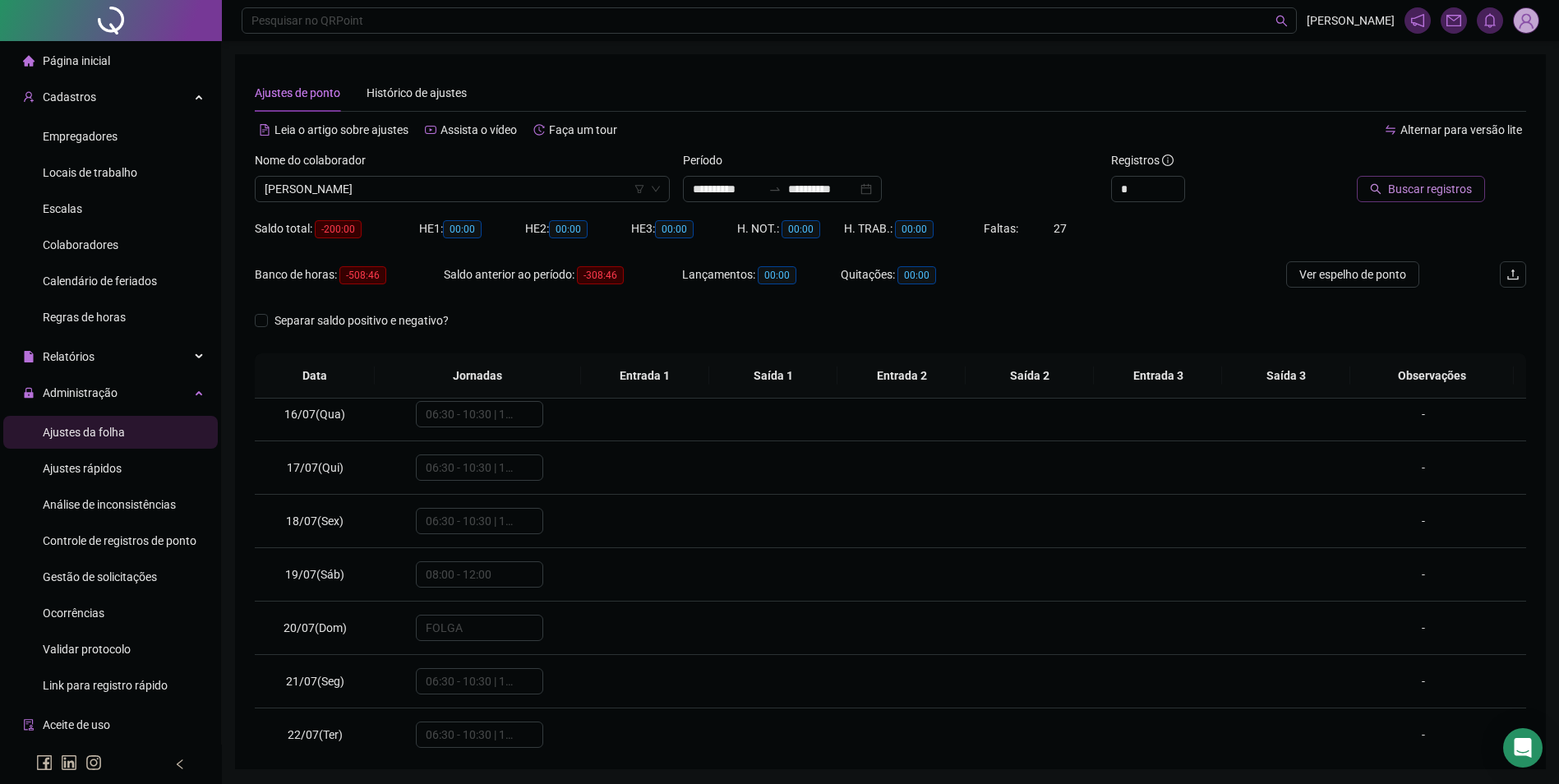
click at [1446, 189] on span "Buscar registros" at bounding box center [1430, 189] width 83 height 18
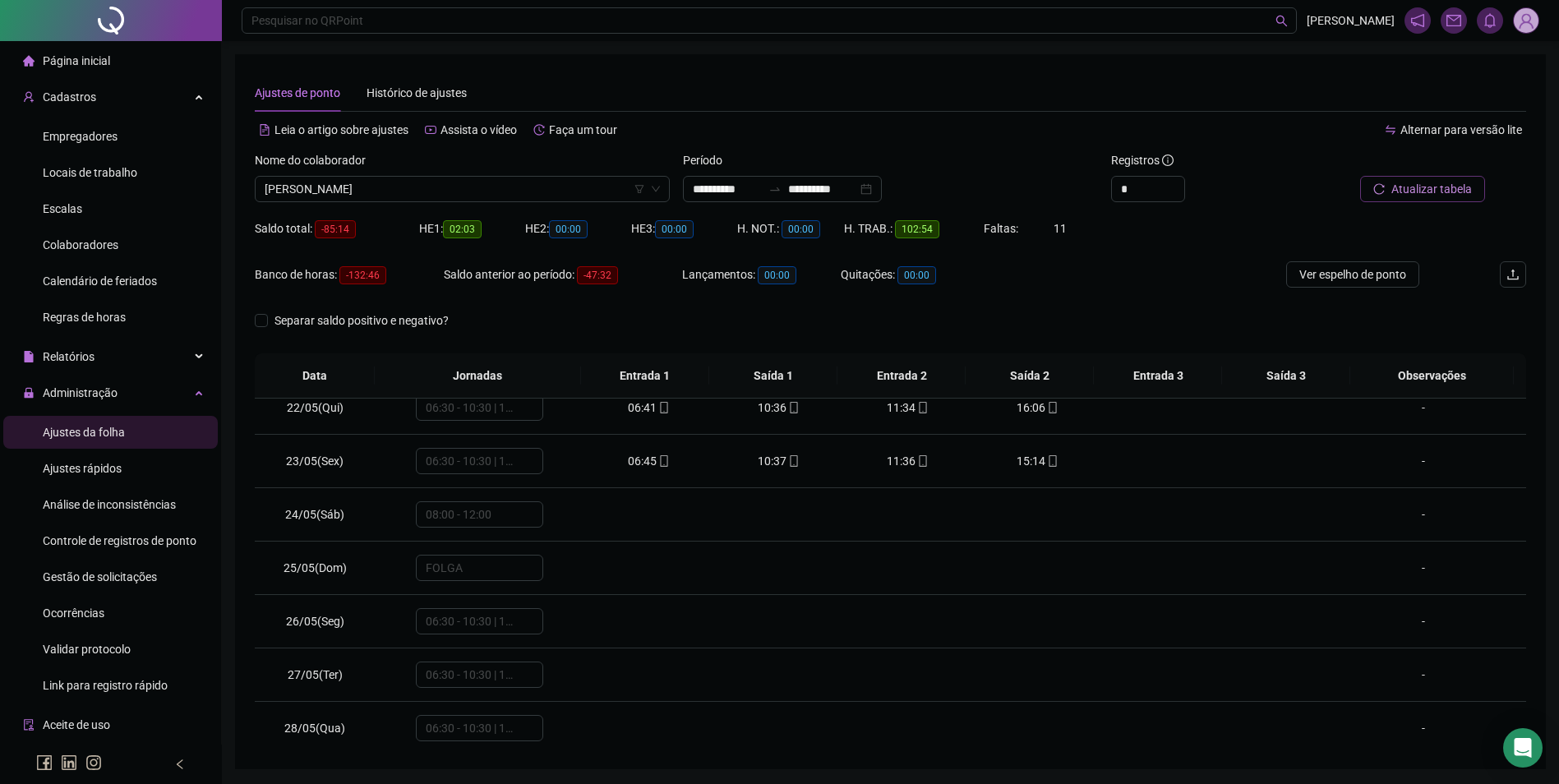
scroll to position [1059, 0]
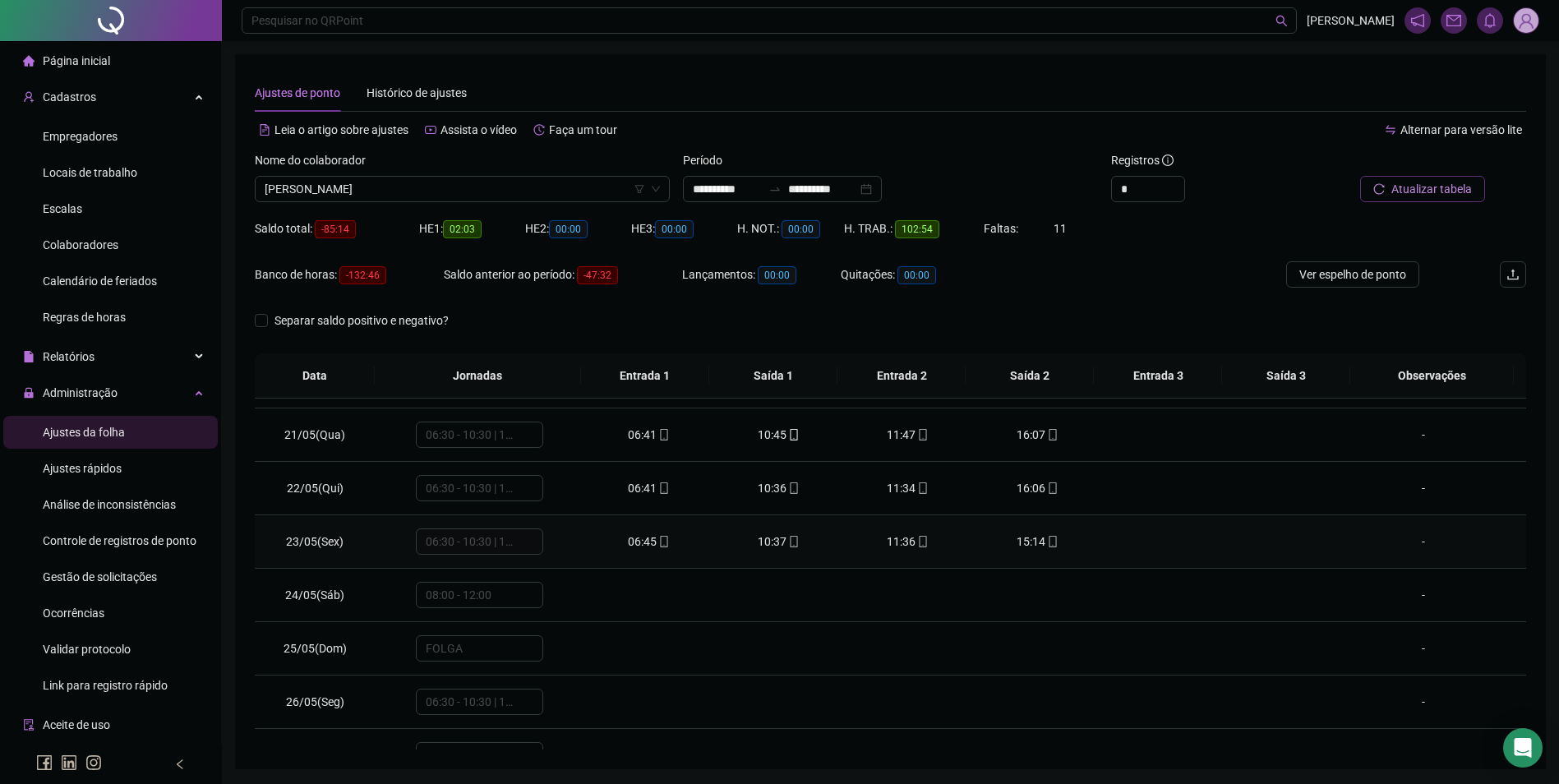
click at [1047, 544] on icon "mobile" at bounding box center [1053, 541] width 11 height 11
type input "**********"
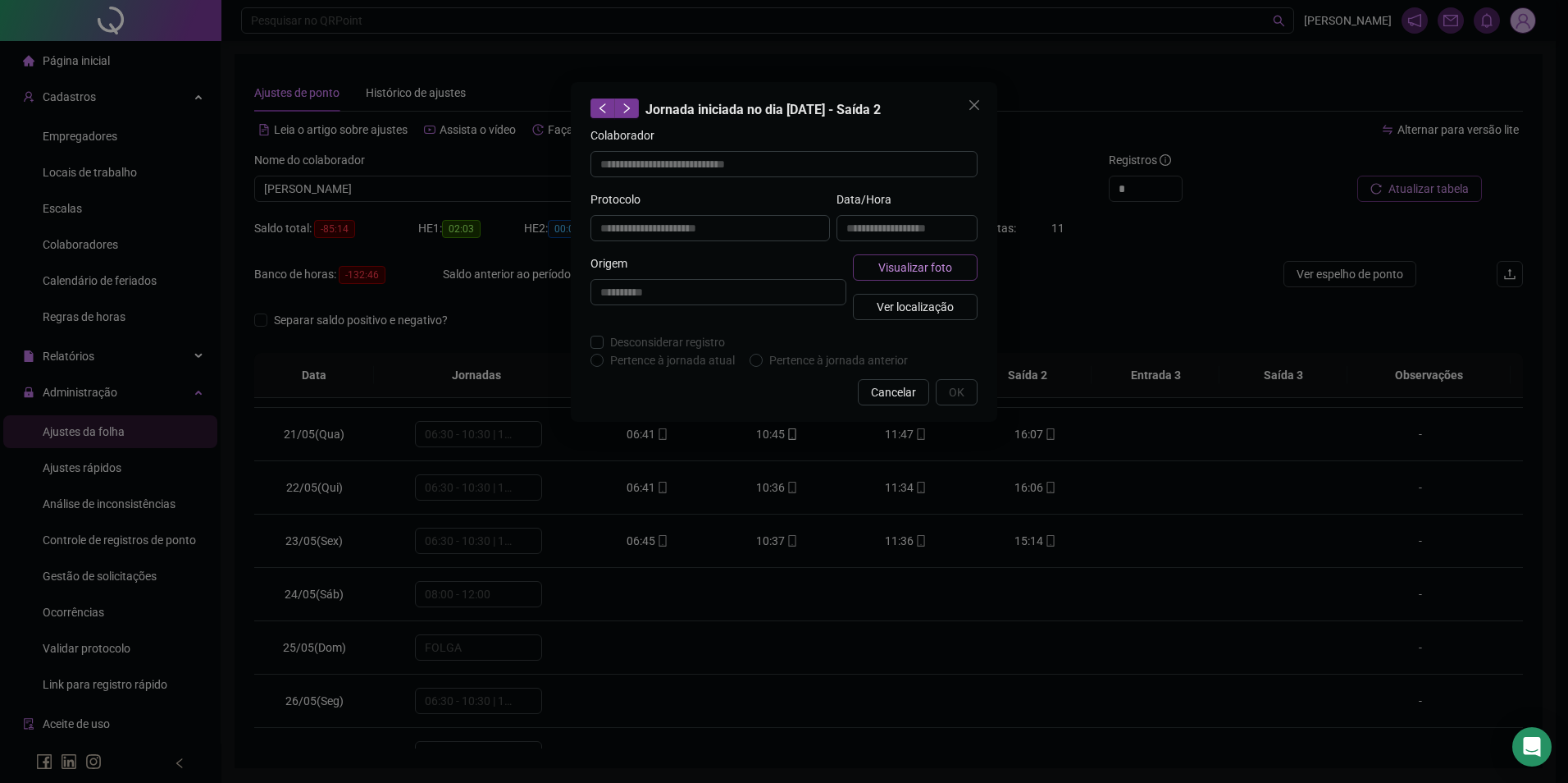
click at [936, 268] on span "Visualizar foto" at bounding box center [915, 267] width 74 height 18
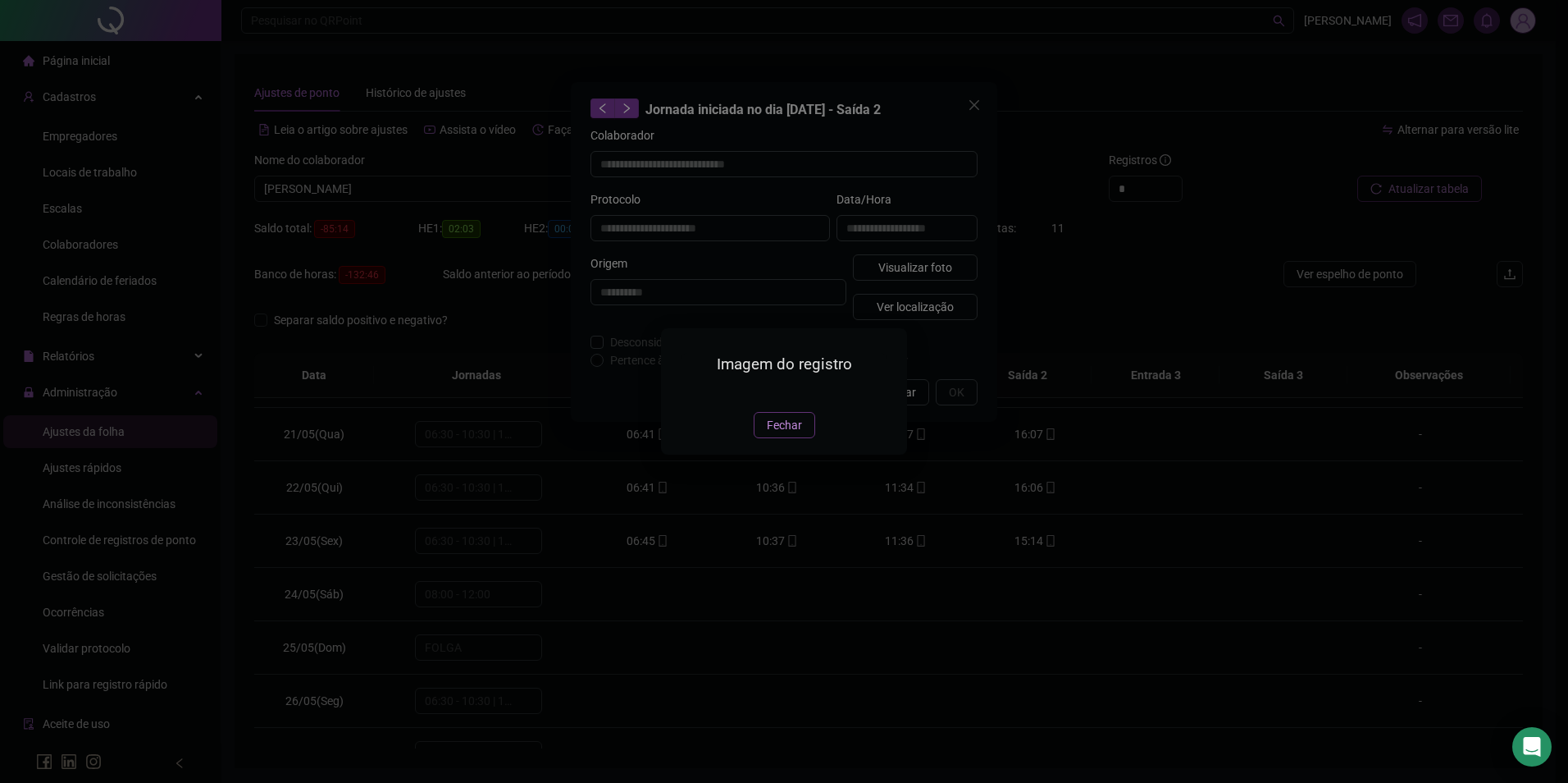
click at [802, 438] on button "Fechar" at bounding box center [784, 425] width 62 height 27
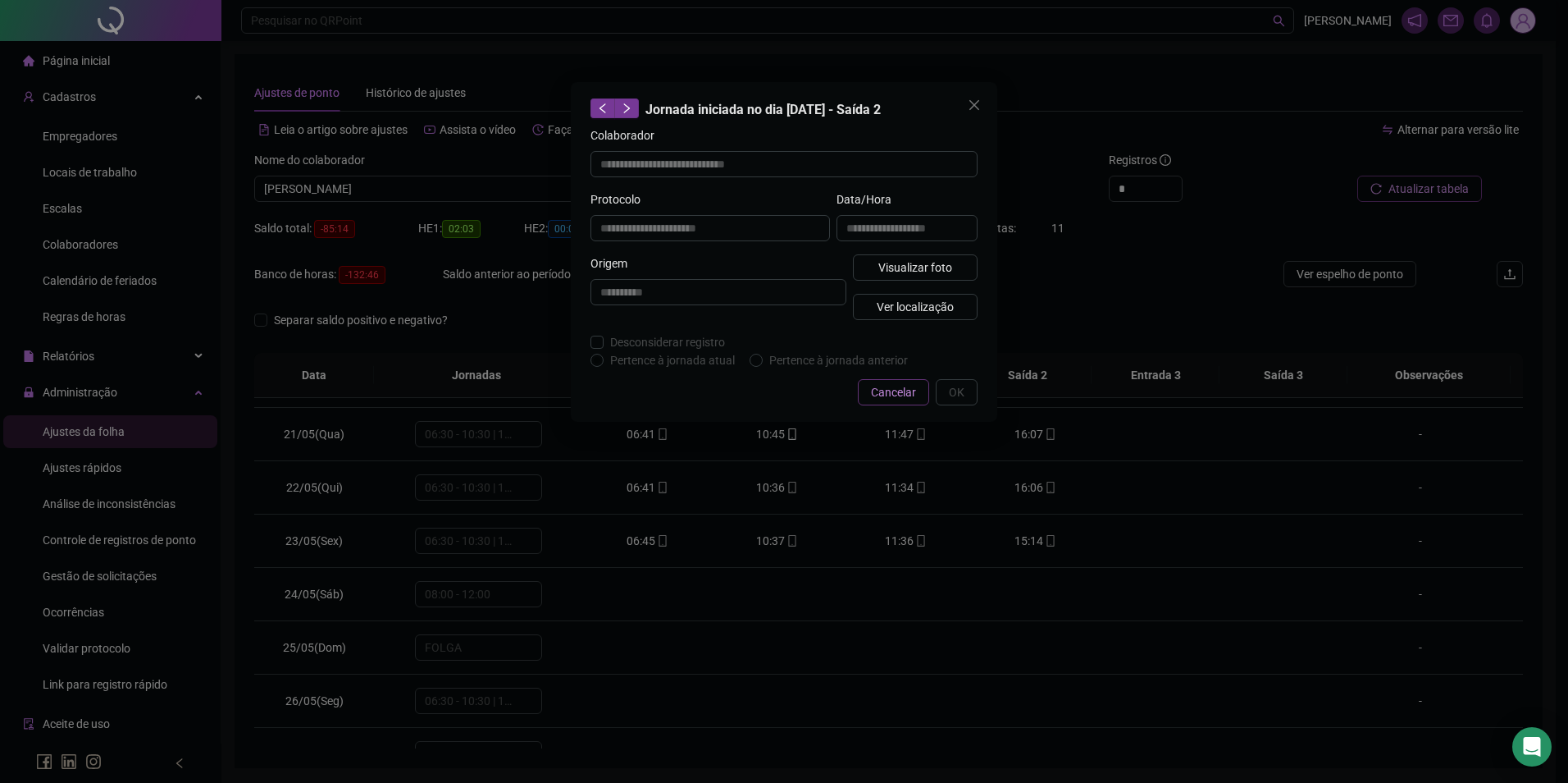
click at [891, 392] on span "Cancelar" at bounding box center [894, 392] width 45 height 18
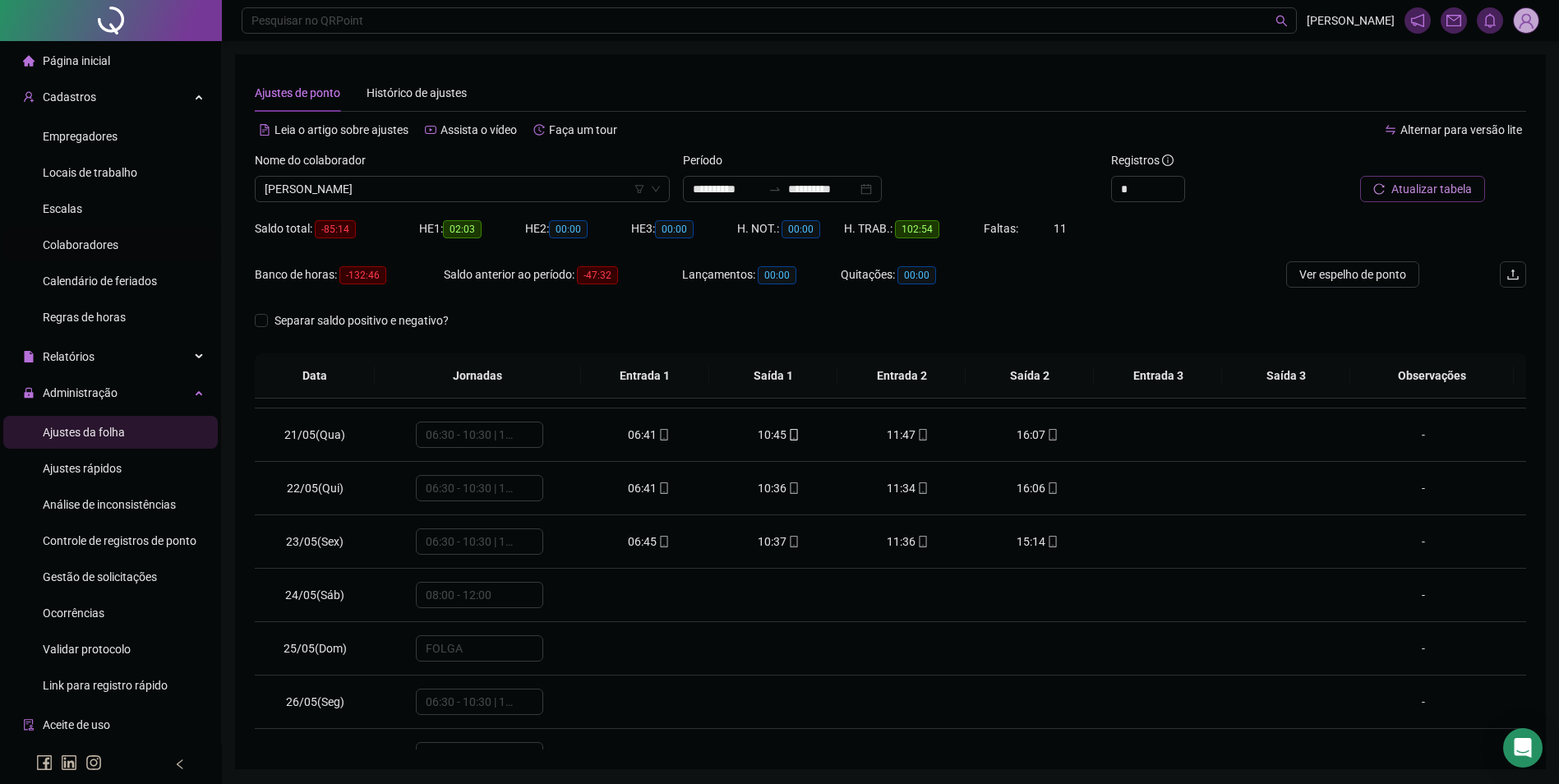
click at [89, 247] on span "Colaboradores" at bounding box center [81, 245] width 76 height 13
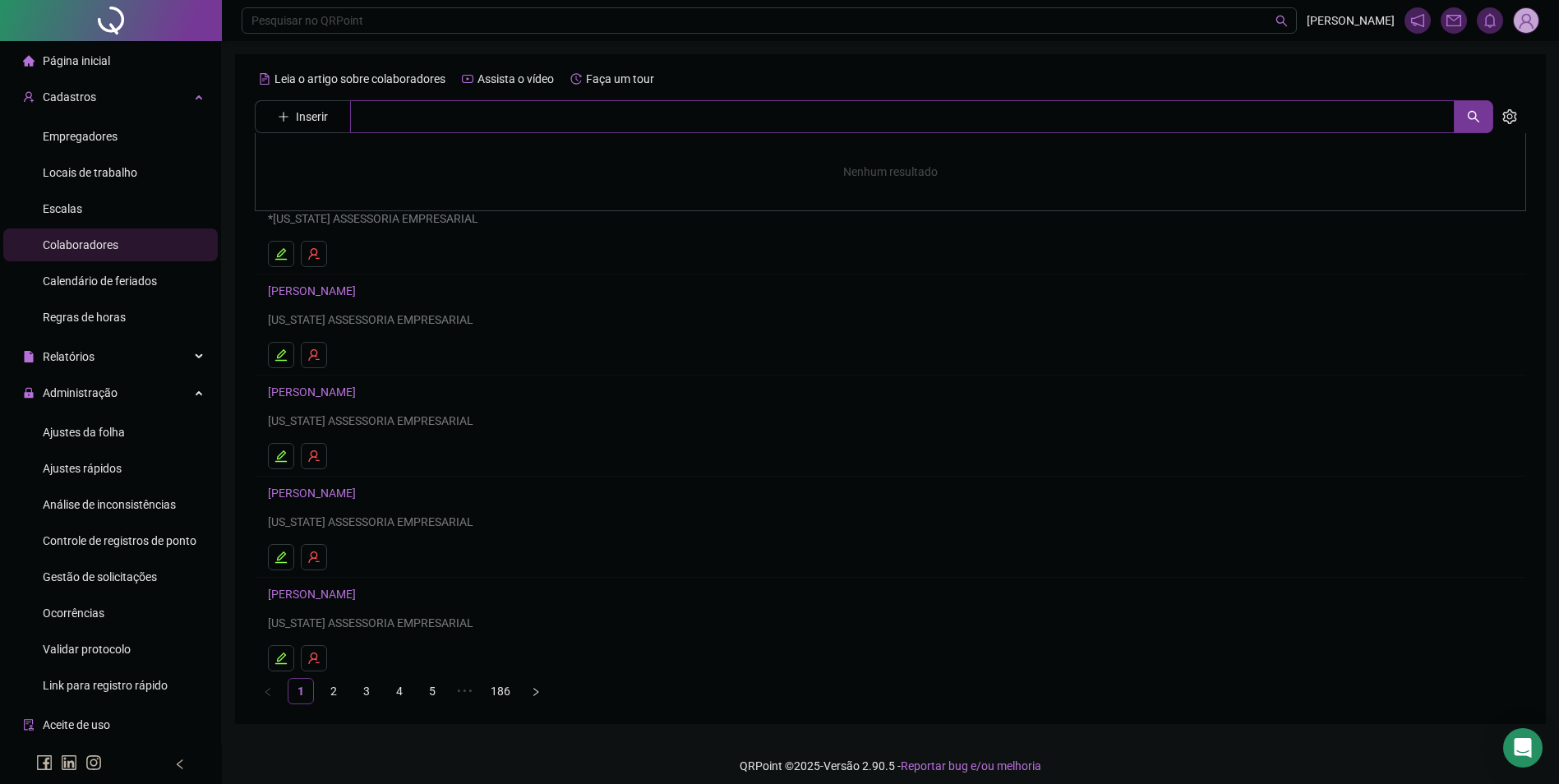
click at [466, 122] on input "text" at bounding box center [902, 117] width 1105 height 33
type input "******"
click at [374, 167] on link "DELBRA NASCIMENTO SOUSA SANTOS" at bounding box center [329, 165] width 88 height 13
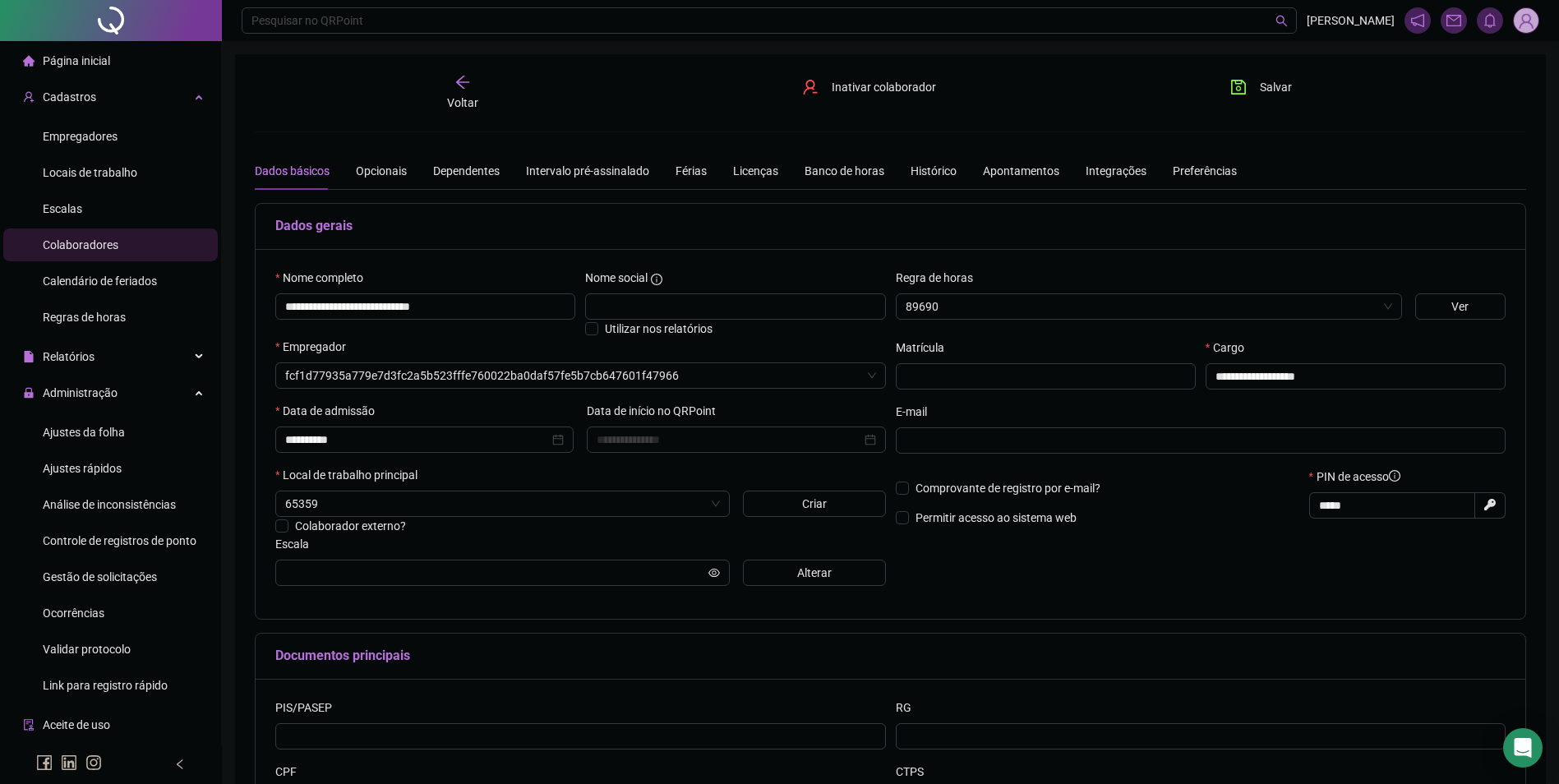
type input "**********"
click at [884, 89] on span "Inativar colaborador" at bounding box center [884, 86] width 104 height 18
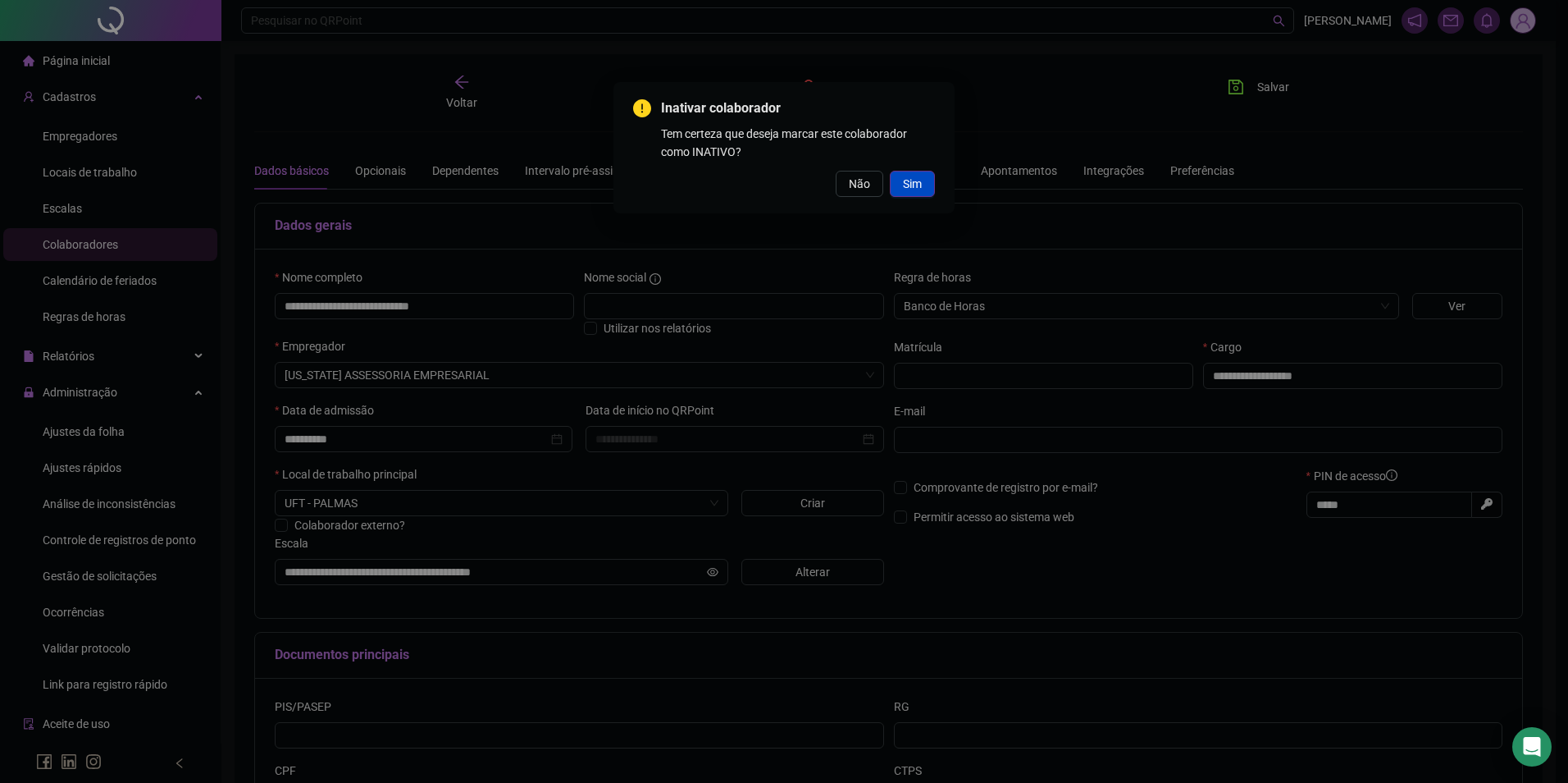
click at [907, 183] on span "Sim" at bounding box center [912, 184] width 19 height 18
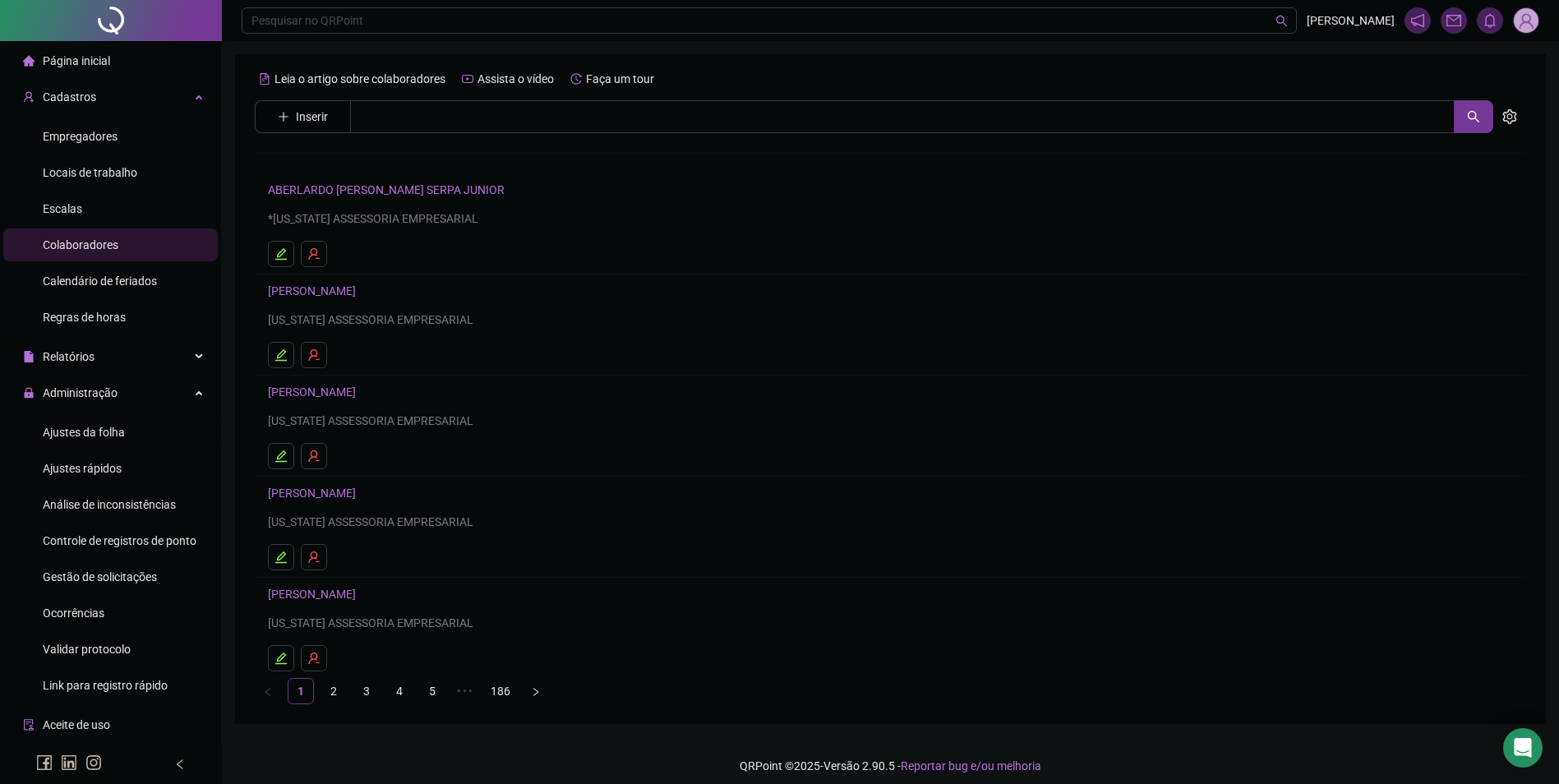
click at [115, 428] on span "Ajustes da folha" at bounding box center [83, 432] width 83 height 13
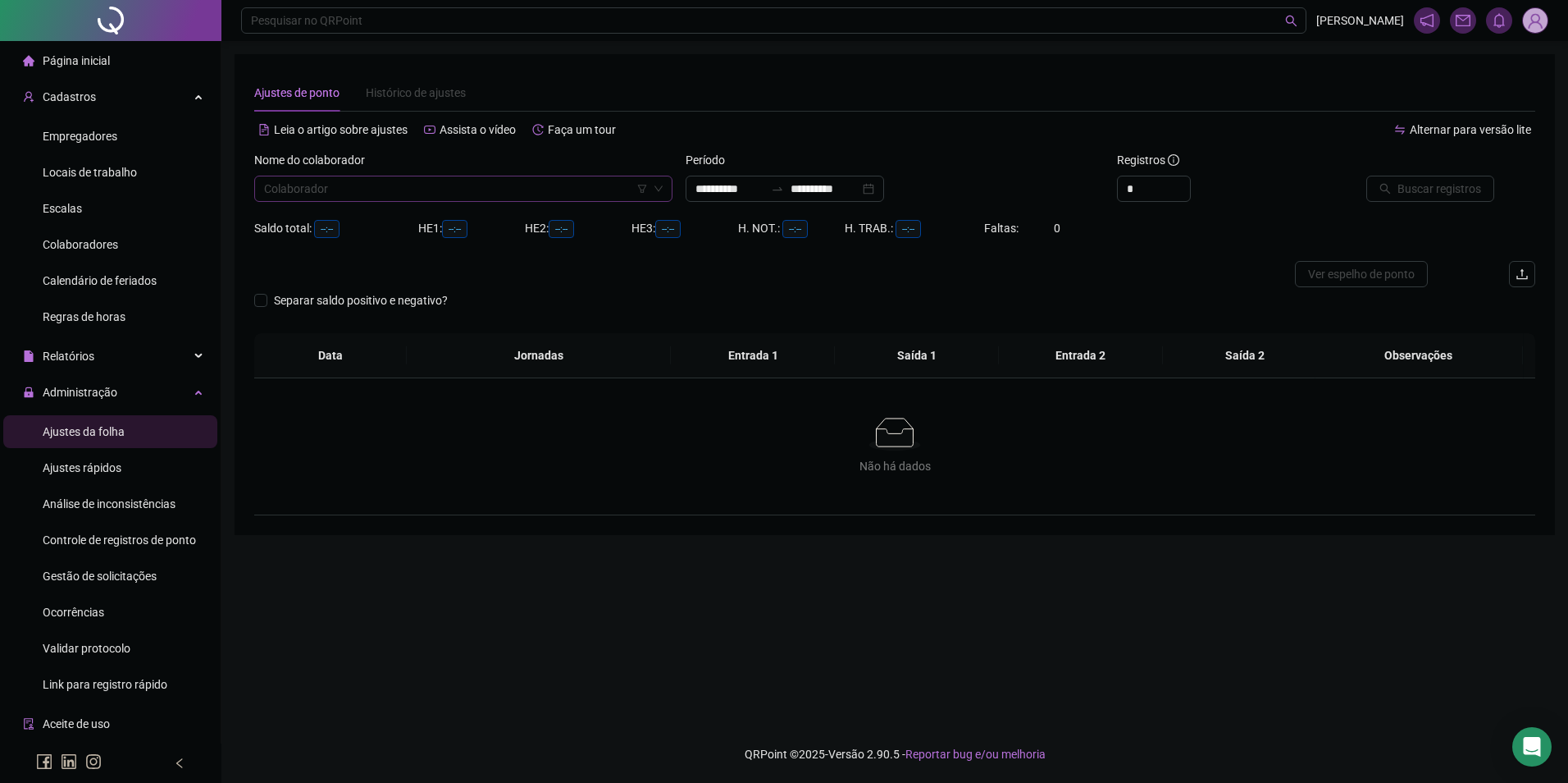
type input "**********"
click at [413, 187] on input "search" at bounding box center [456, 188] width 384 height 25
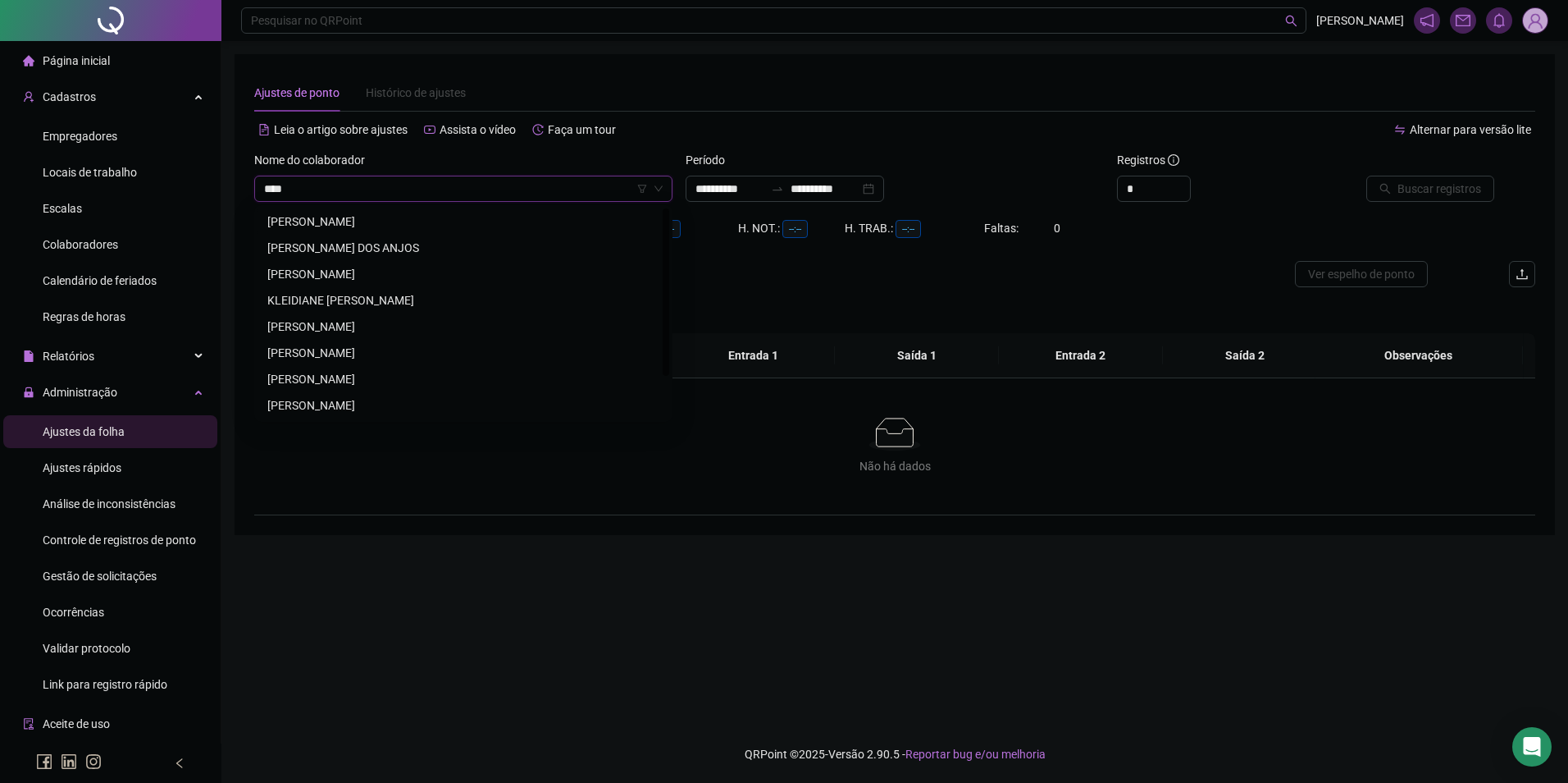
type input "*****"
click at [392, 217] on div "DIANA SOUSA DOS ANJOS" at bounding box center [464, 222] width 392 height 18
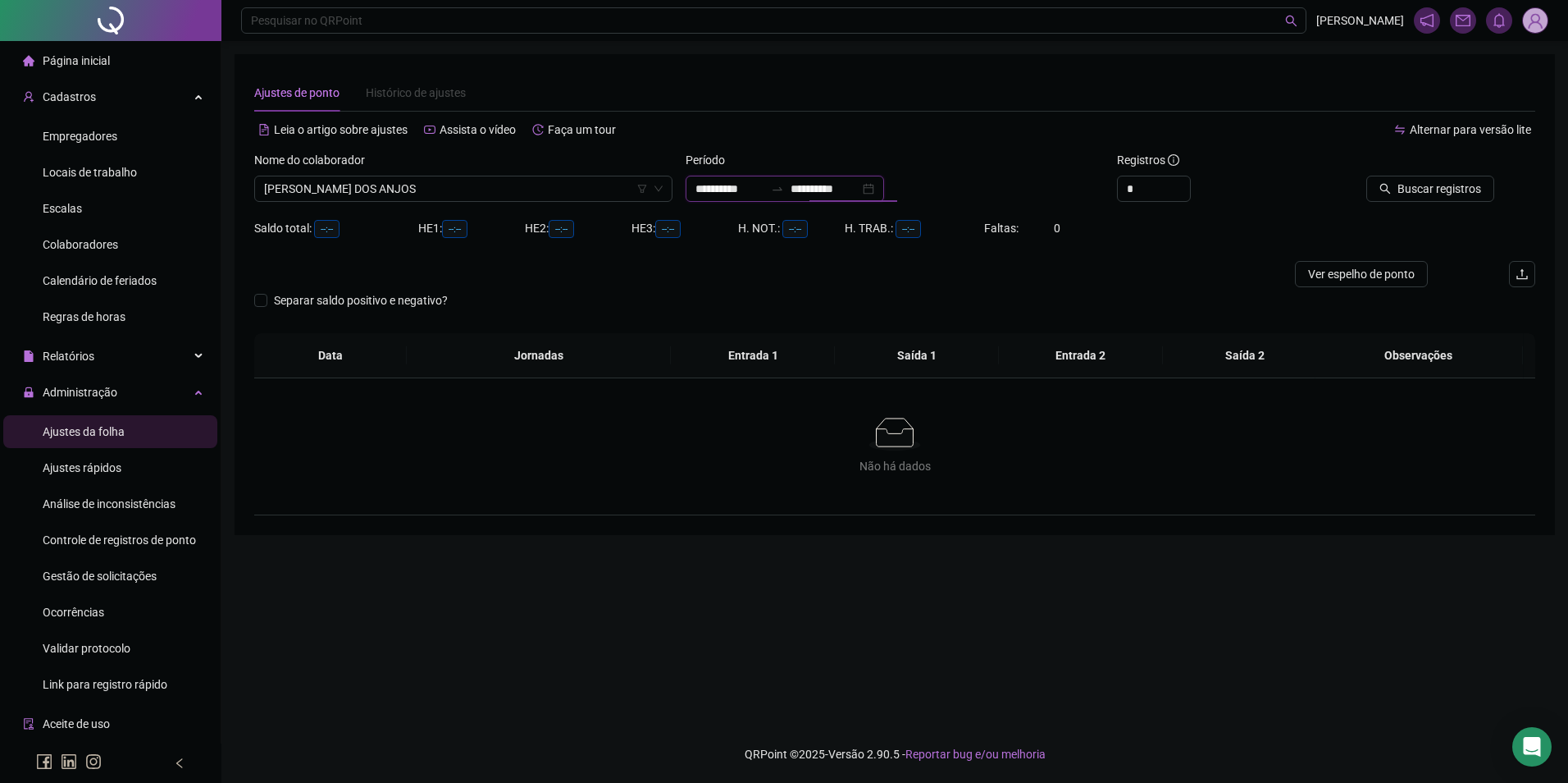
click at [859, 182] on input "**********" at bounding box center [825, 188] width 69 height 18
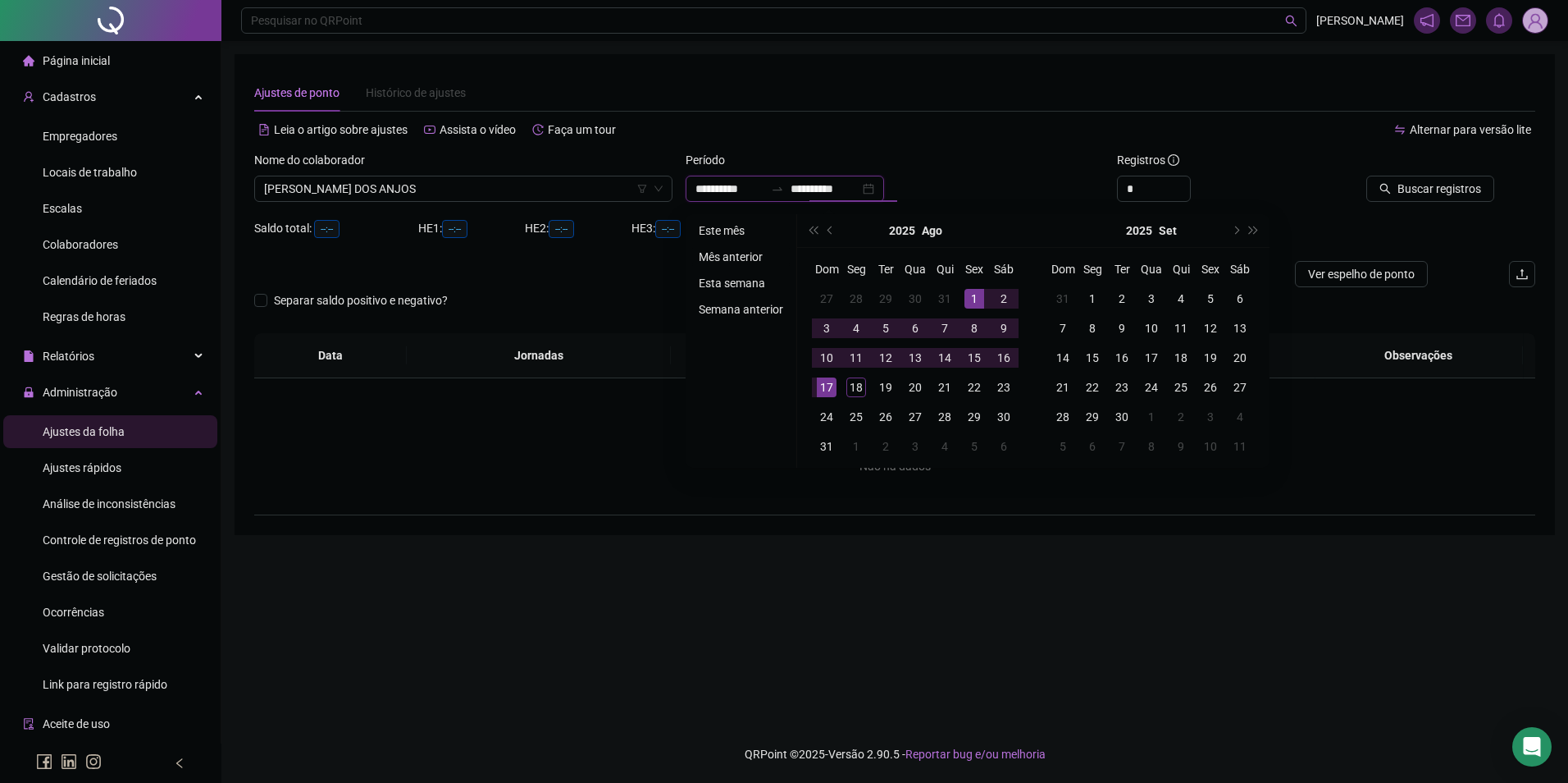
type input "**********"
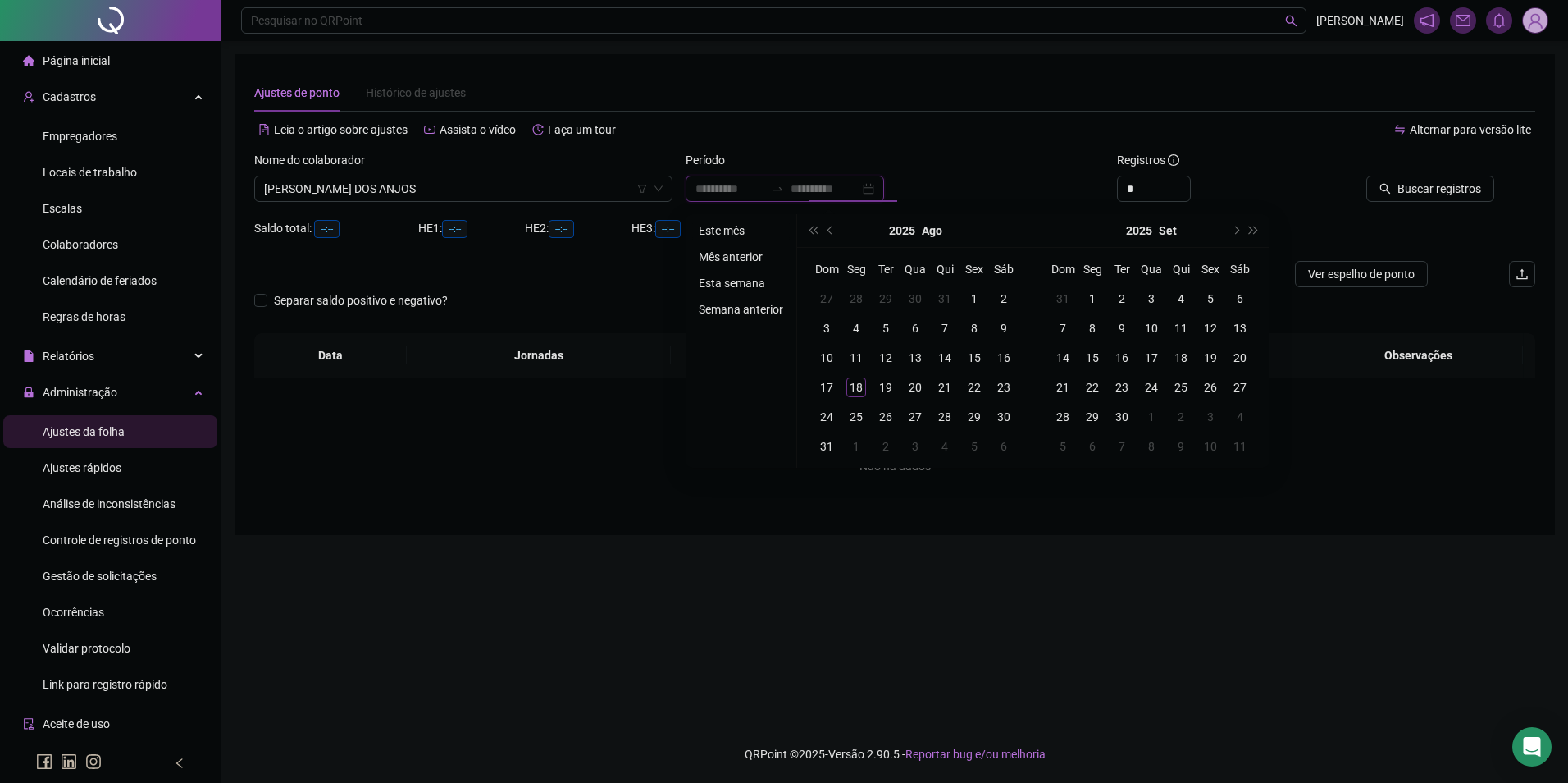
type input "**********"
click at [731, 221] on li "Este mês" at bounding box center [741, 230] width 97 height 20
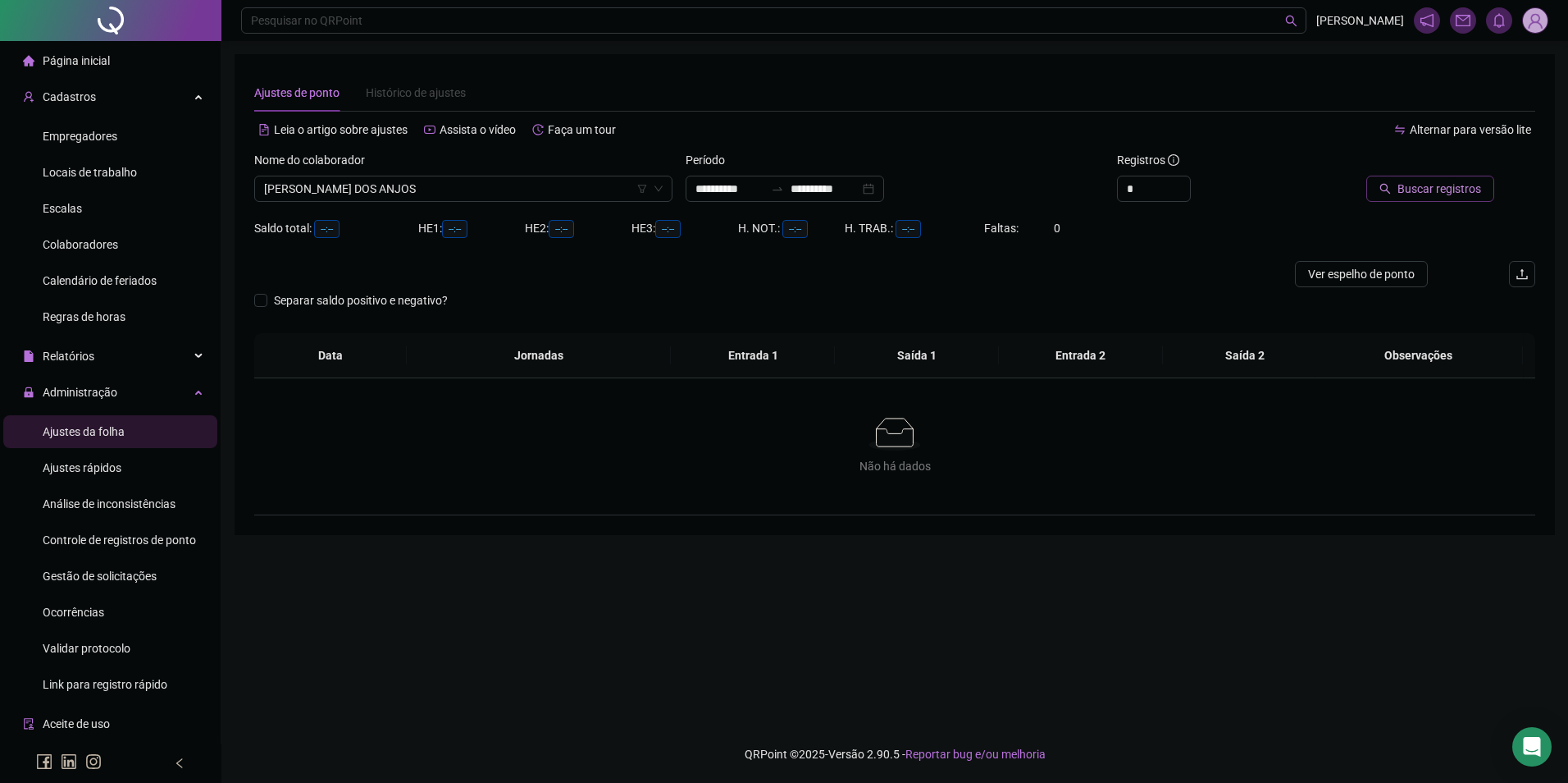
click at [1455, 201] on button "Buscar registros" at bounding box center [1430, 189] width 128 height 27
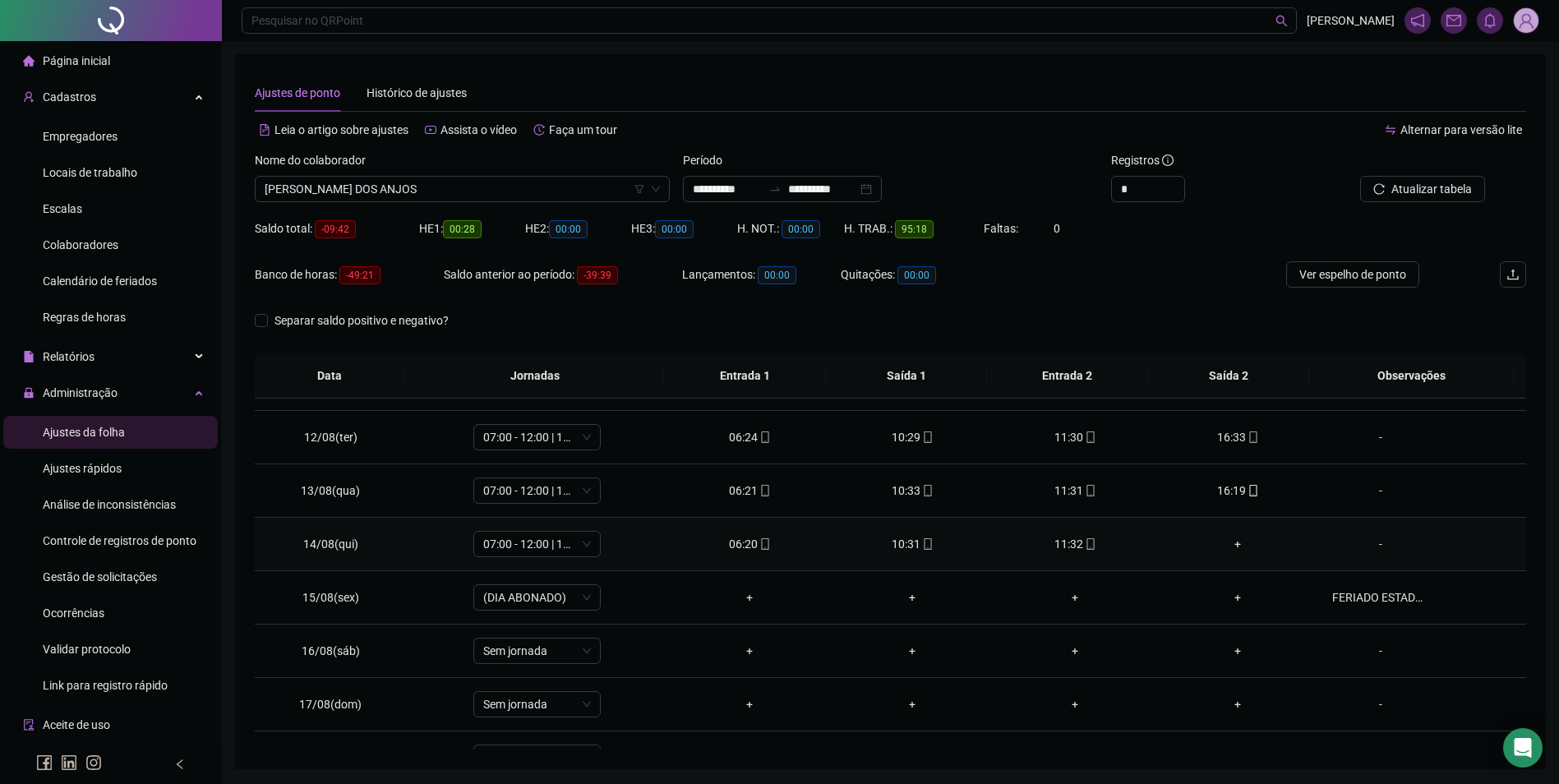
scroll to position [611, 0]
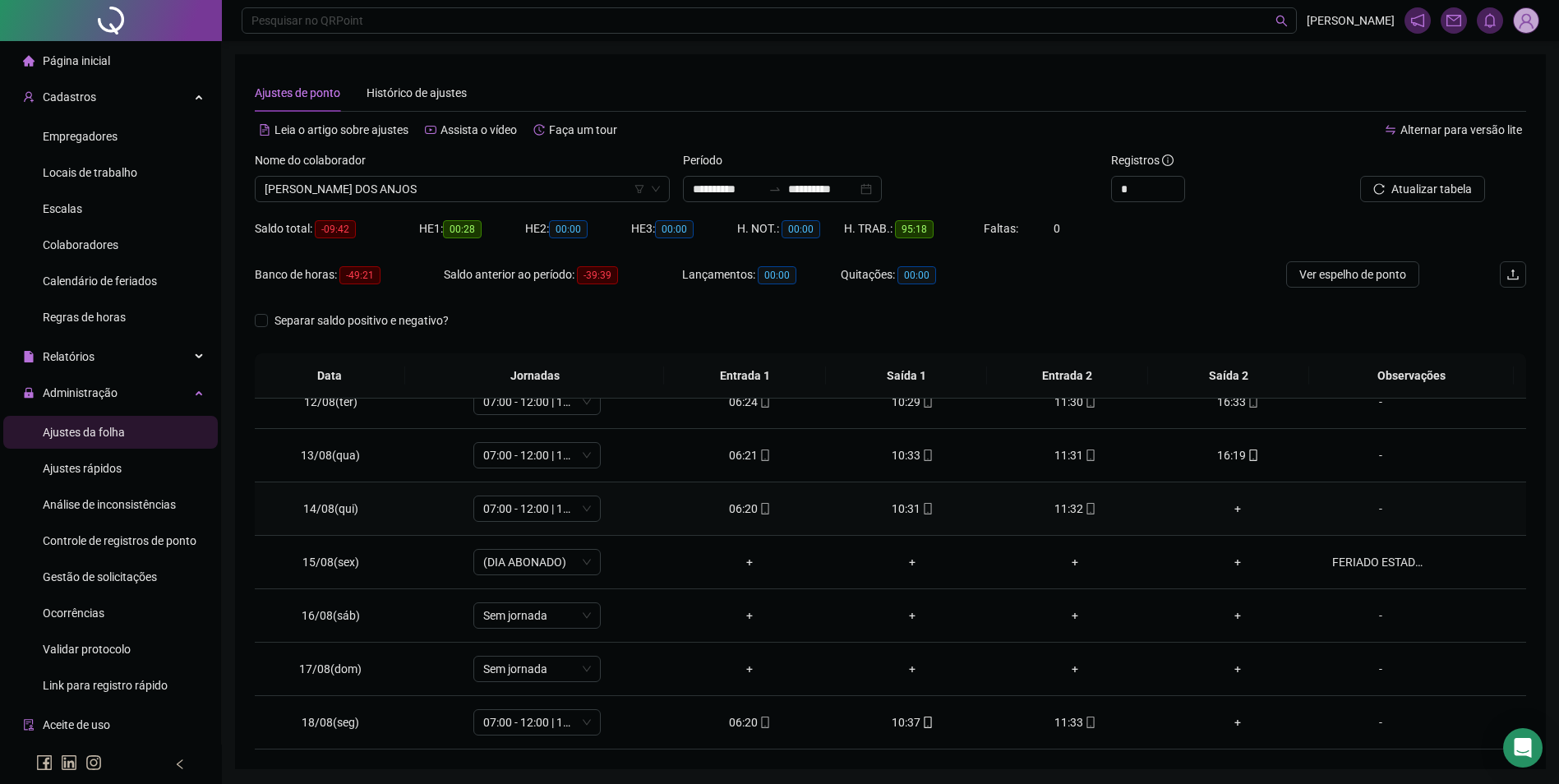
click at [1085, 507] on icon "mobile" at bounding box center [1091, 509] width 11 height 11
type input "**********"
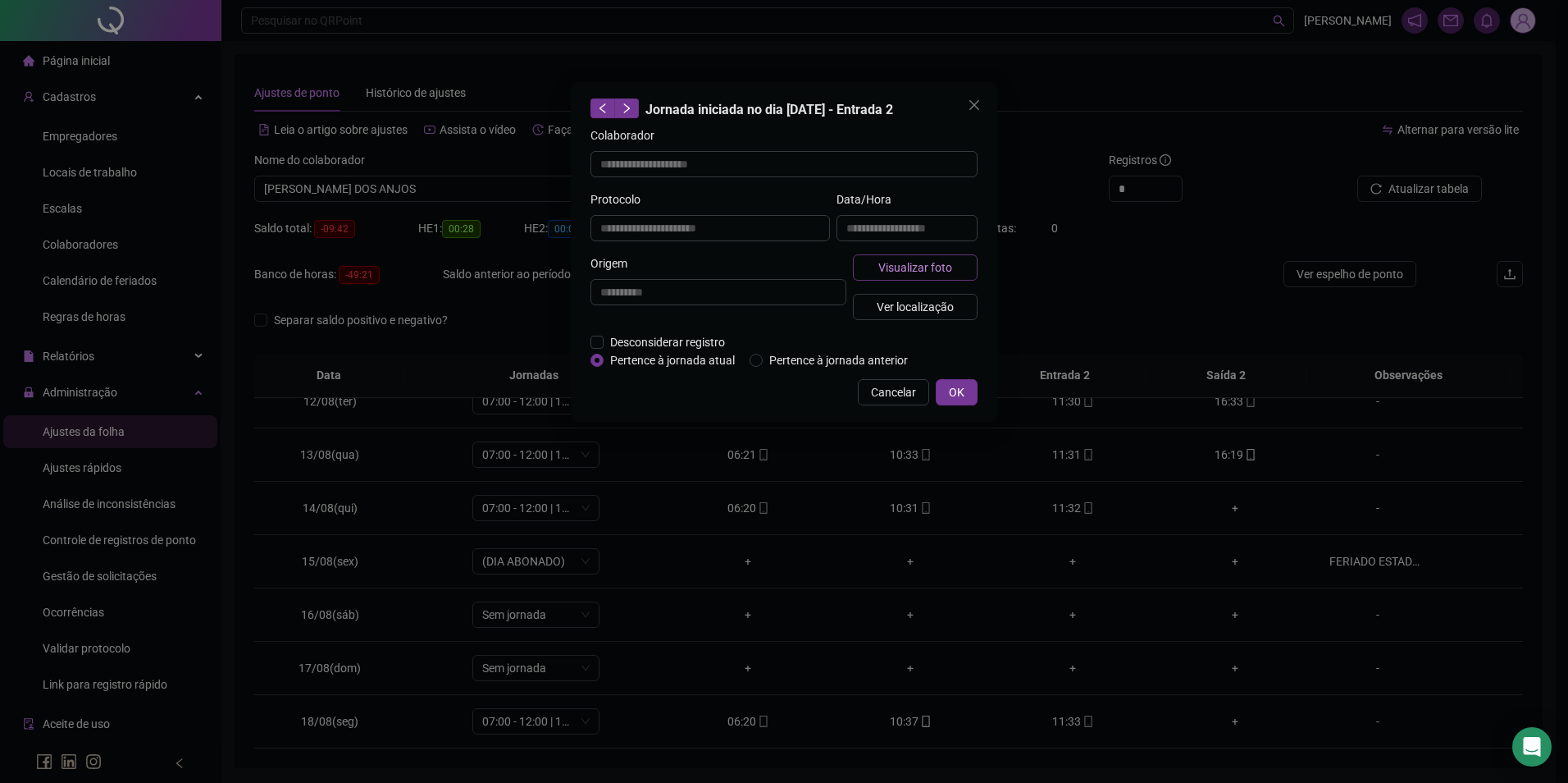
click at [939, 262] on span "Visualizar foto" at bounding box center [915, 267] width 74 height 18
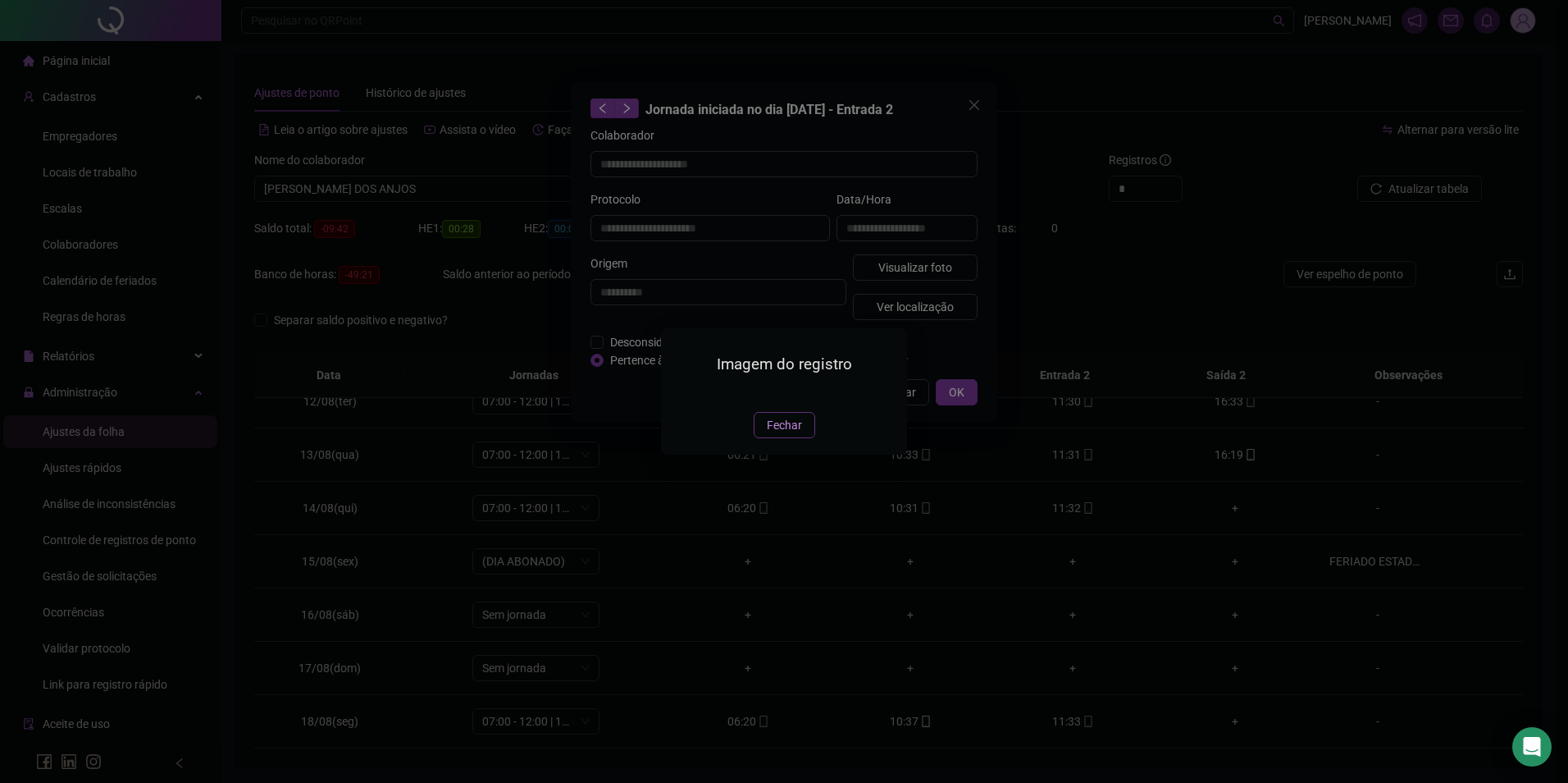
click at [775, 435] on span "Fechar" at bounding box center [784, 425] width 35 height 18
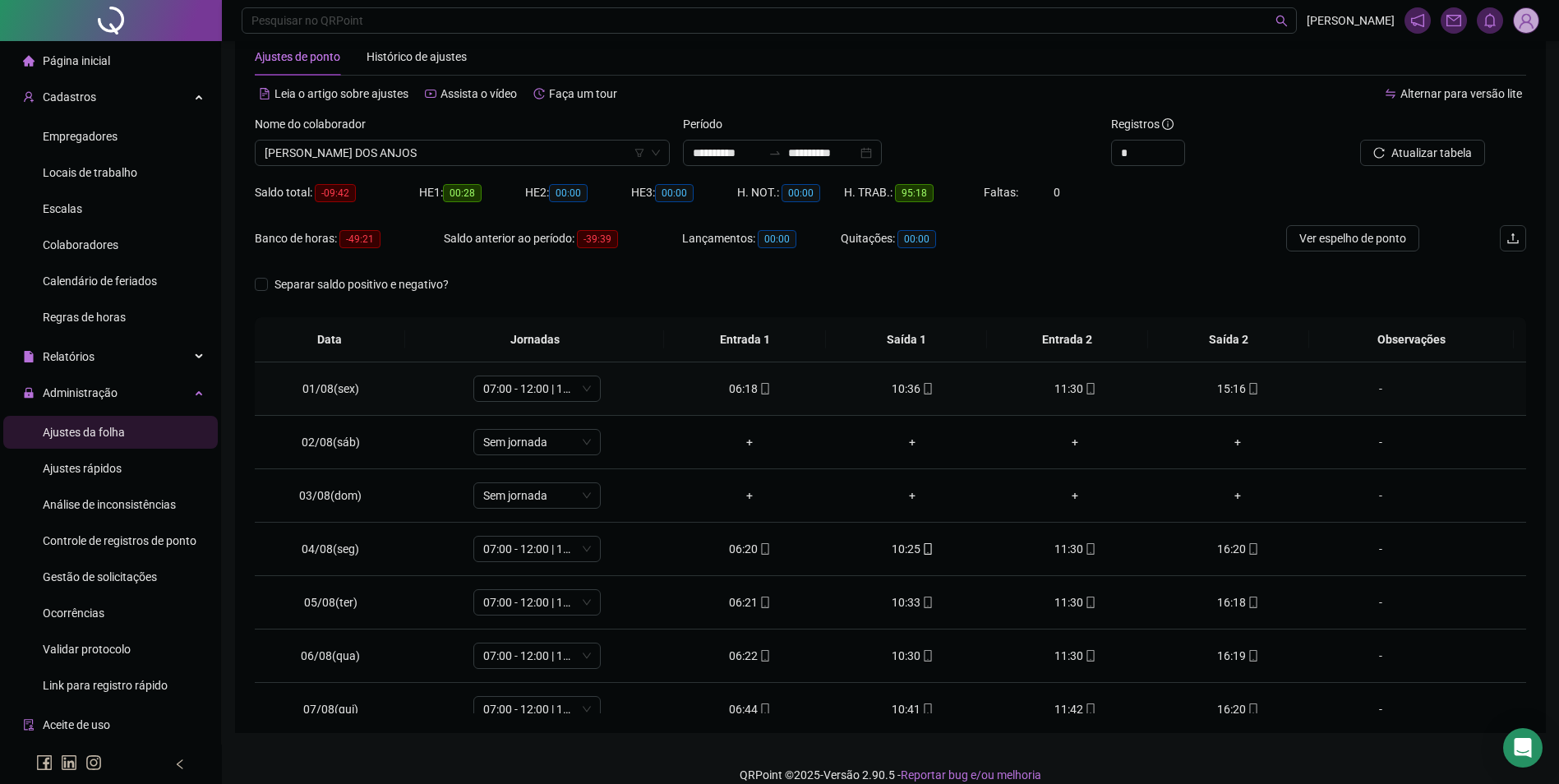
scroll to position [56, 0]
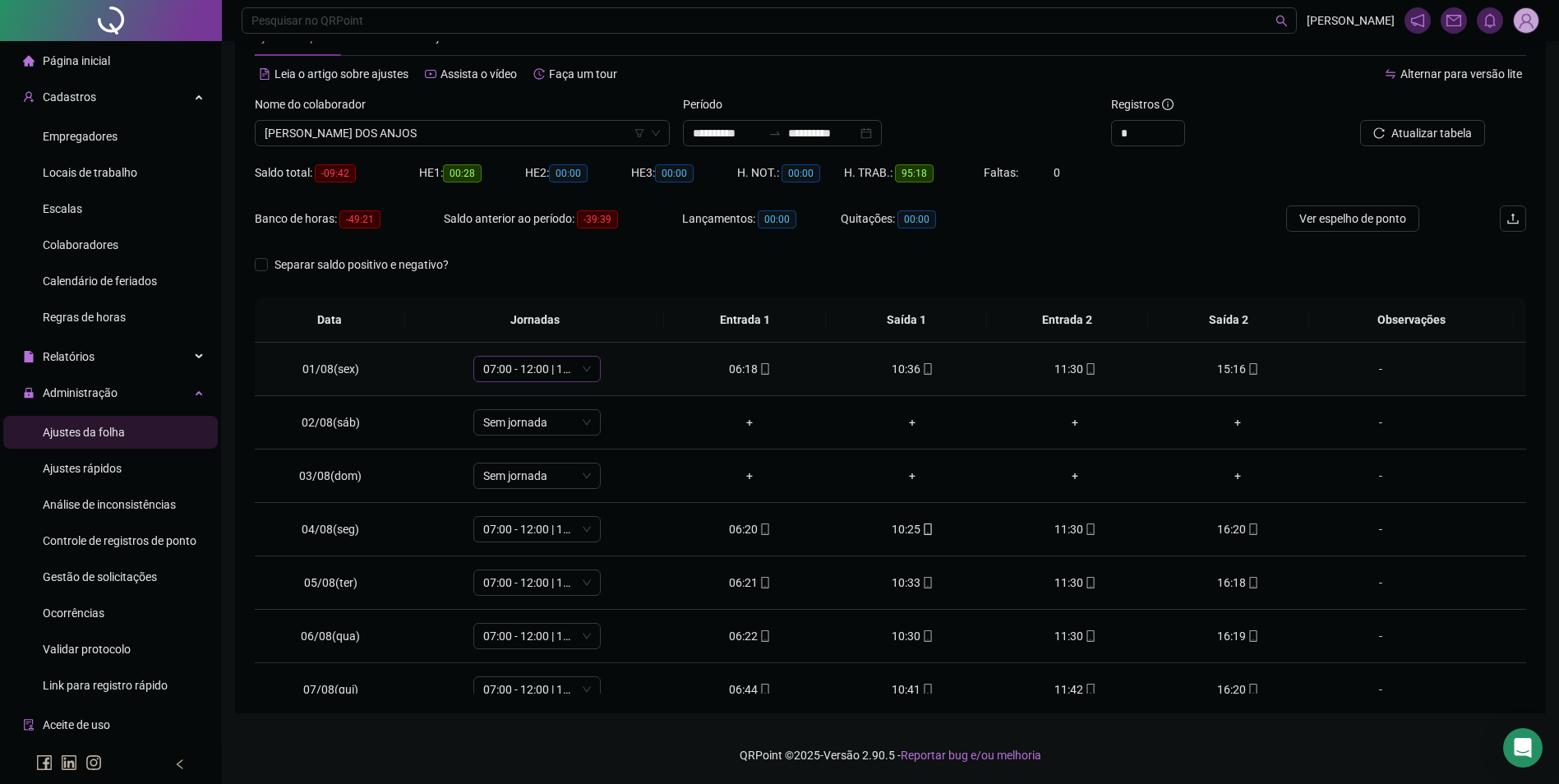
click at [546, 379] on span "07:00 - 12:00 | 13:00 - 16:00" at bounding box center [538, 369] width 108 height 25
type input "**"
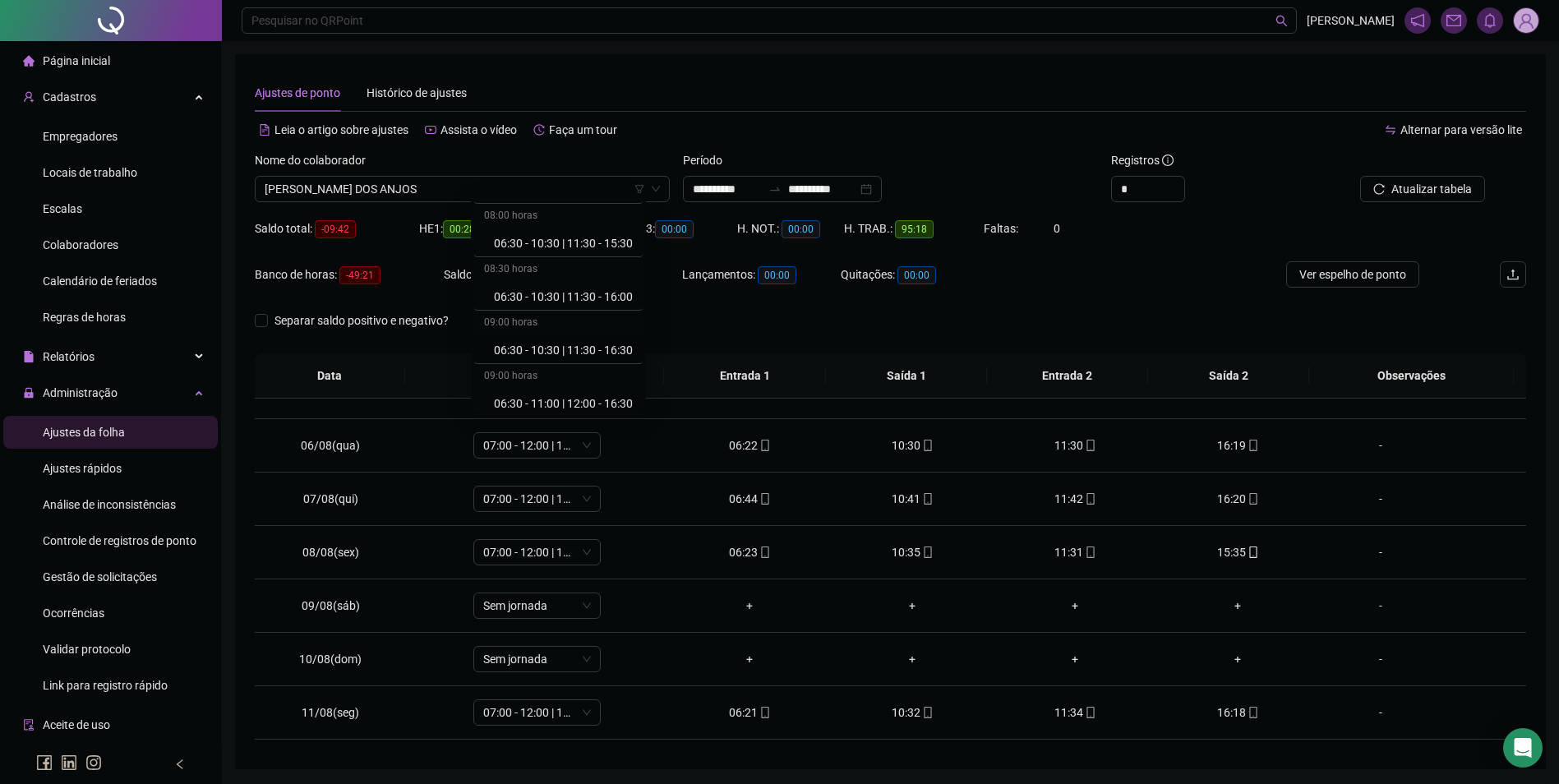
scroll to position [986, 0]
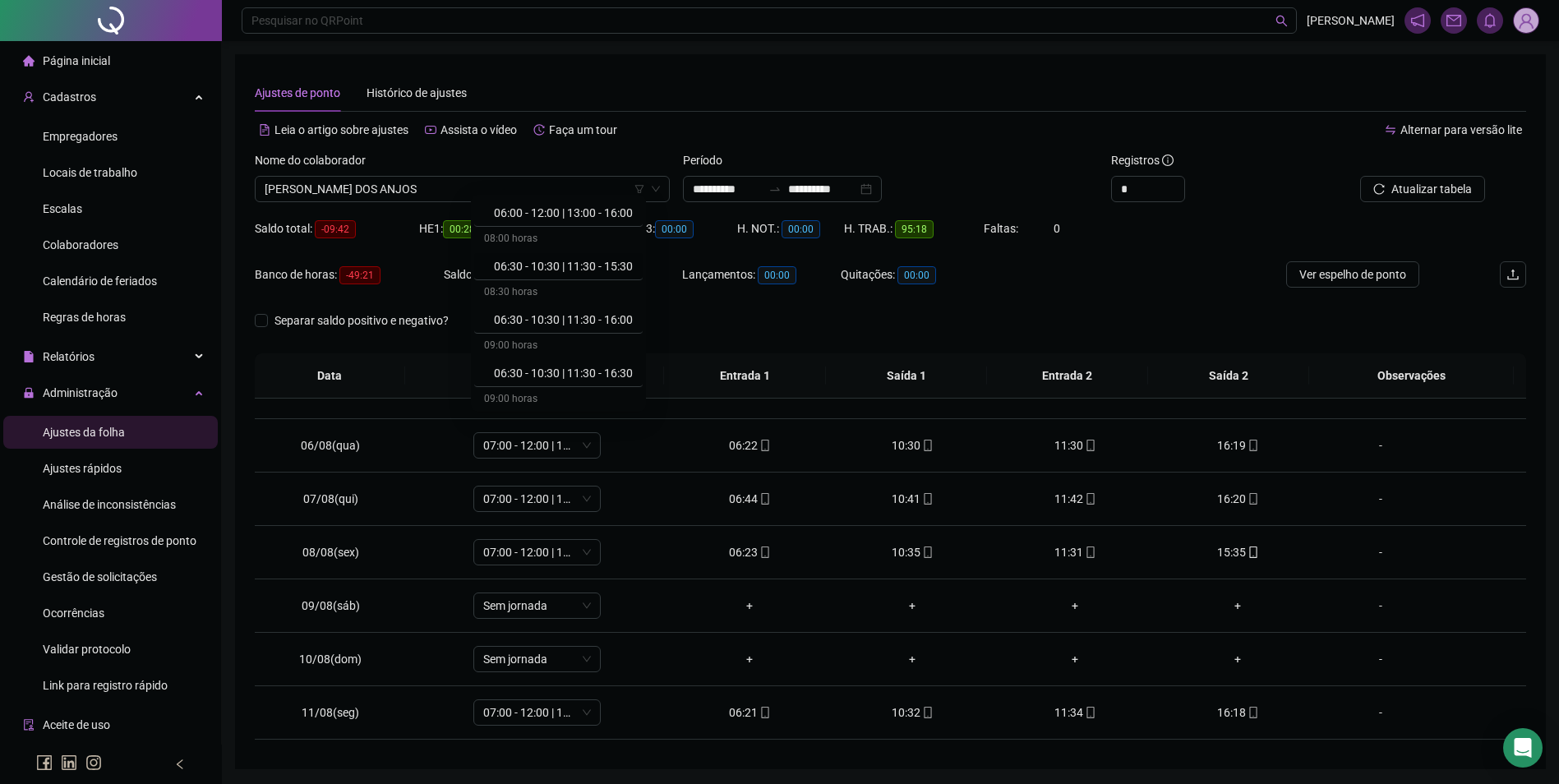
click at [605, 264] on div "06:30 - 10:30 | 11:30 - 15:30" at bounding box center [563, 265] width 139 height 18
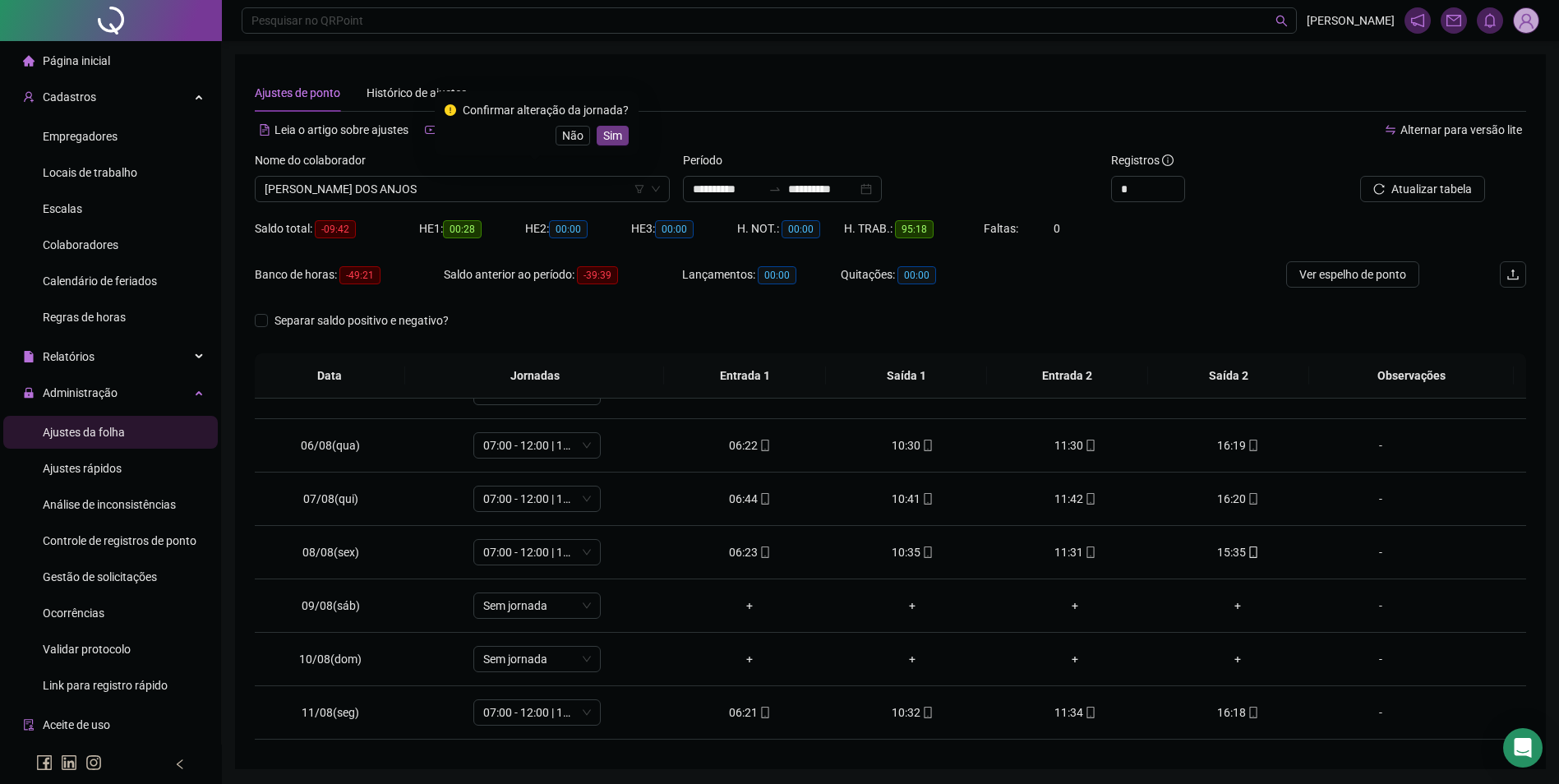
click at [614, 131] on span "Sim" at bounding box center [613, 135] width 19 height 18
click at [1458, 193] on span "Atualizar tabela" at bounding box center [1432, 189] width 81 height 18
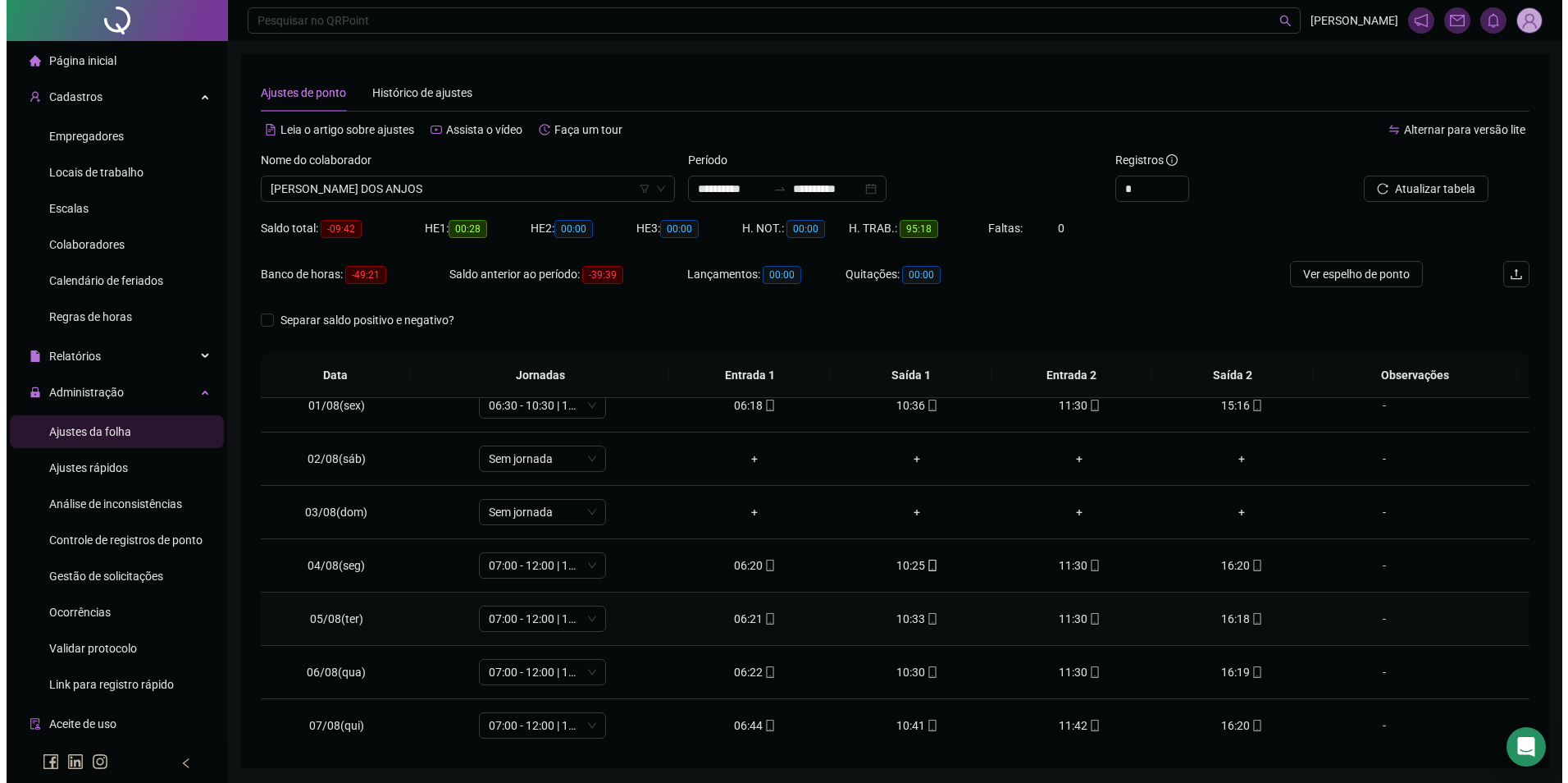
scroll to position [0, 0]
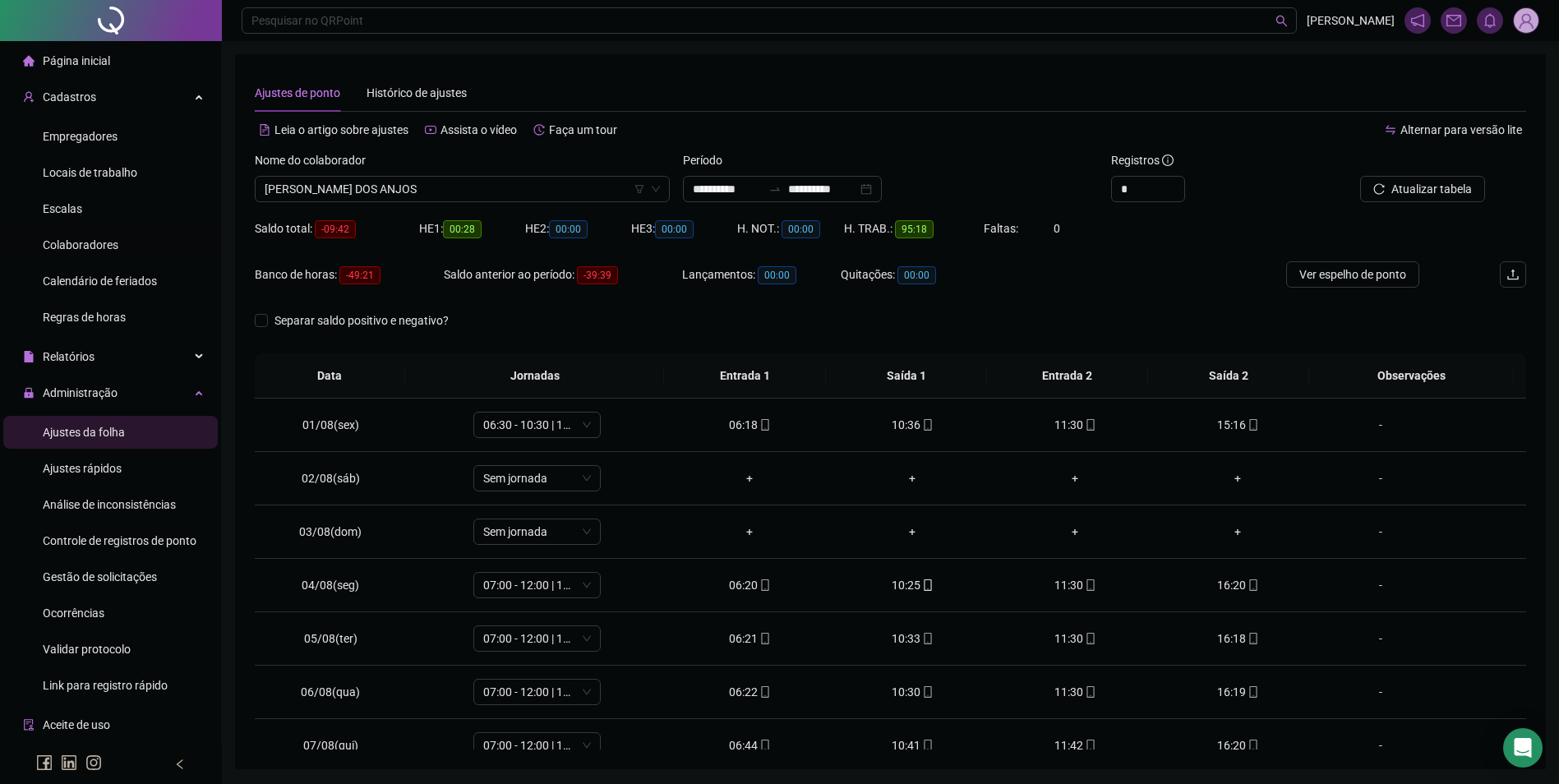
click at [91, 246] on span "Colaboradores" at bounding box center [81, 245] width 76 height 13
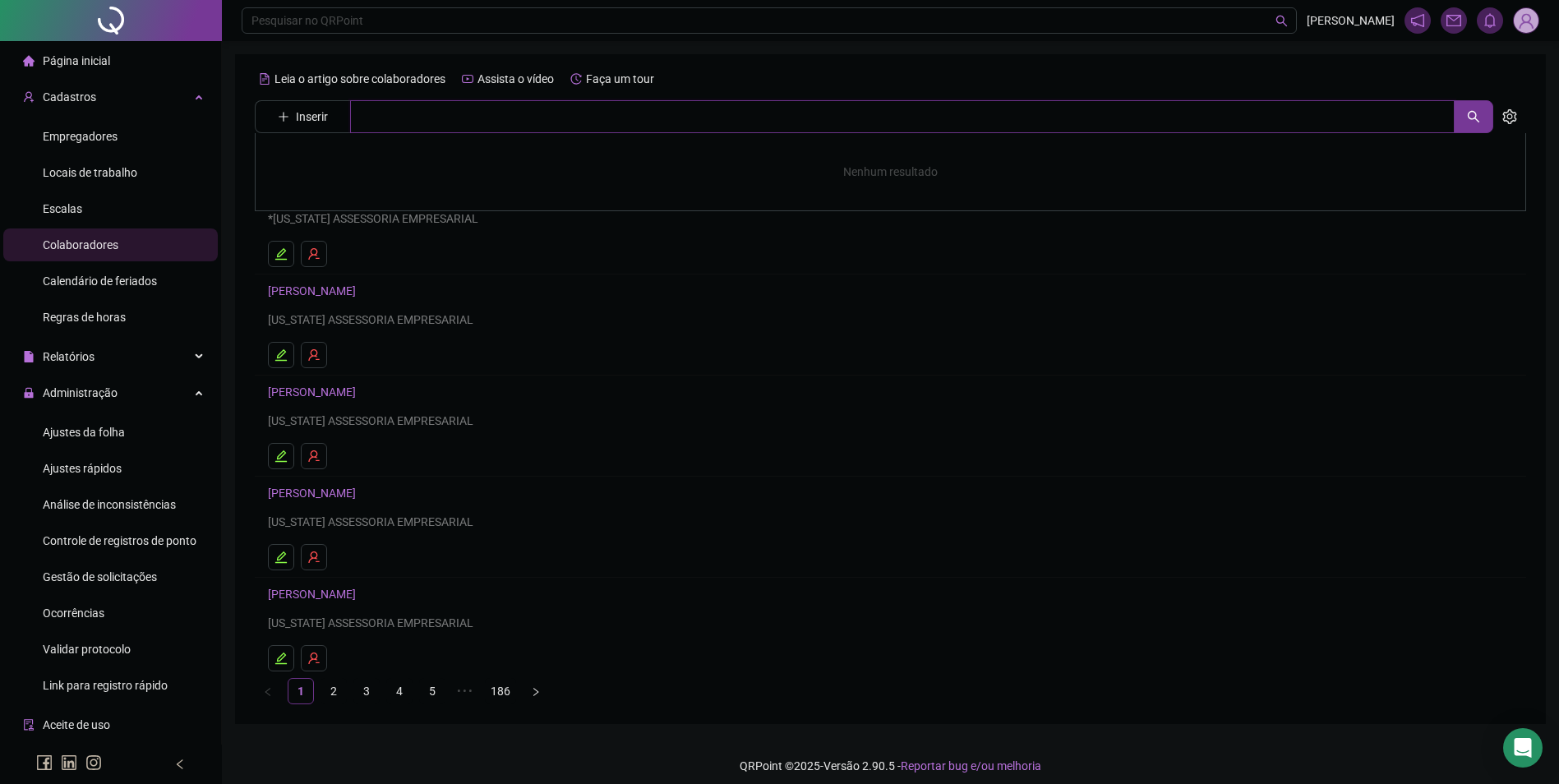
click at [525, 112] on input "text" at bounding box center [902, 117] width 1105 height 33
type input "*****"
click at [348, 165] on link "DIANA SOUSA DOS ANJOS" at bounding box center [361, 165] width 152 height 13
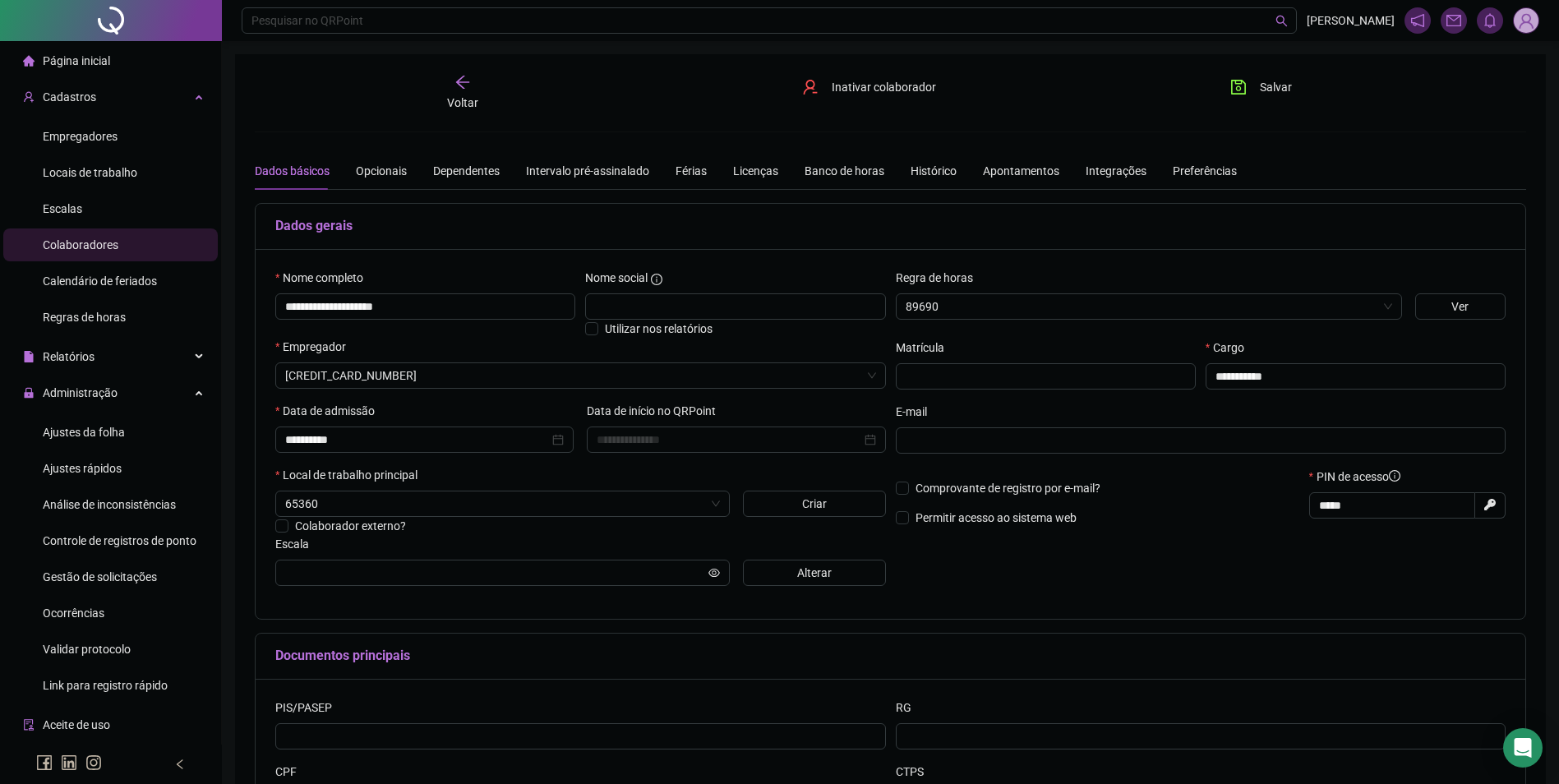
type input "**********"
click at [788, 577] on button "Alterar" at bounding box center [815, 573] width 143 height 27
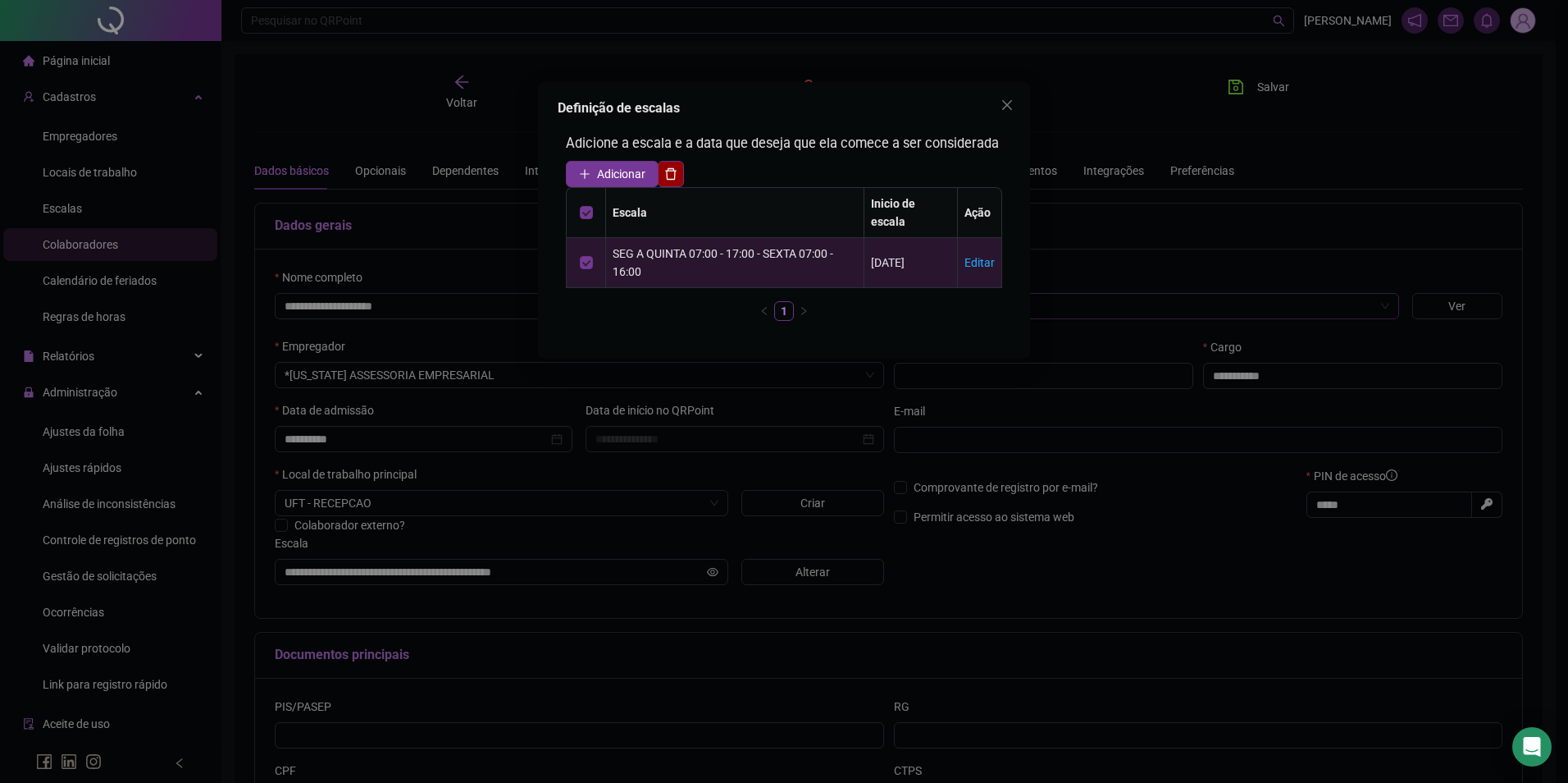
click at [678, 170] on icon "delete" at bounding box center [671, 174] width 13 height 13
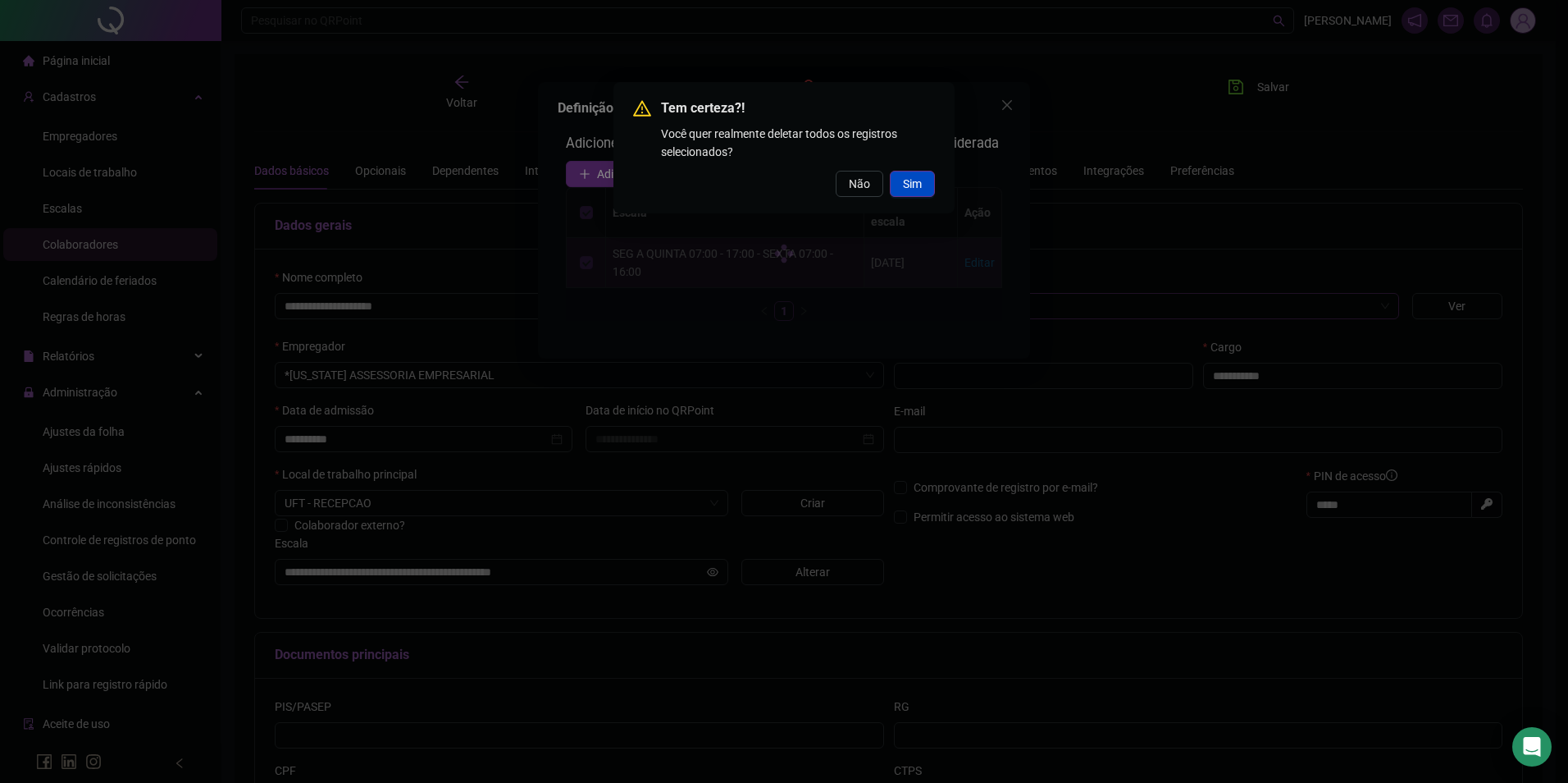
click at [921, 177] on span "Sim" at bounding box center [912, 184] width 19 height 18
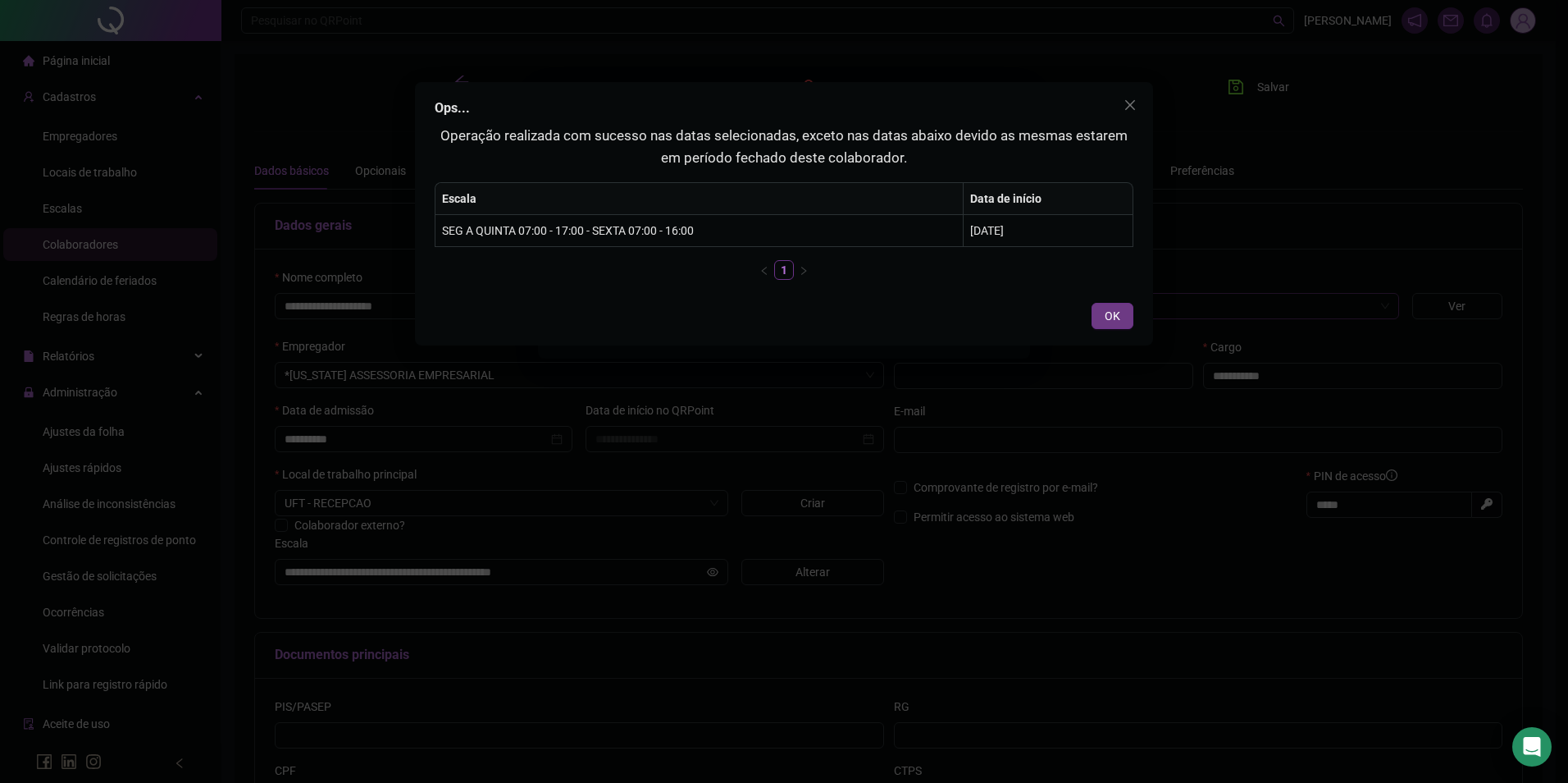
click at [1112, 321] on span "OK" at bounding box center [1113, 315] width 15 height 18
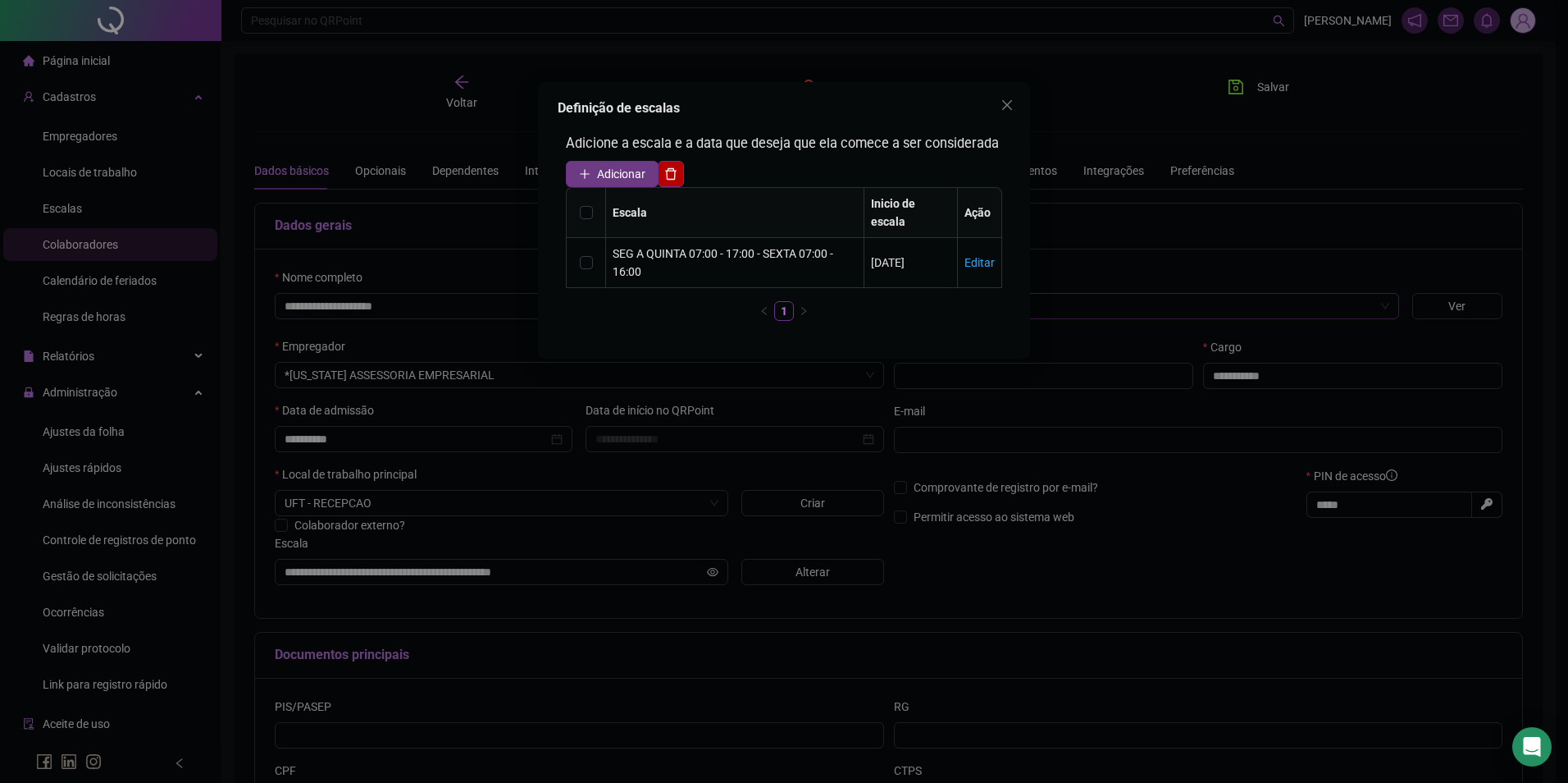
click at [603, 165] on span "Adicionar" at bounding box center [621, 173] width 48 height 18
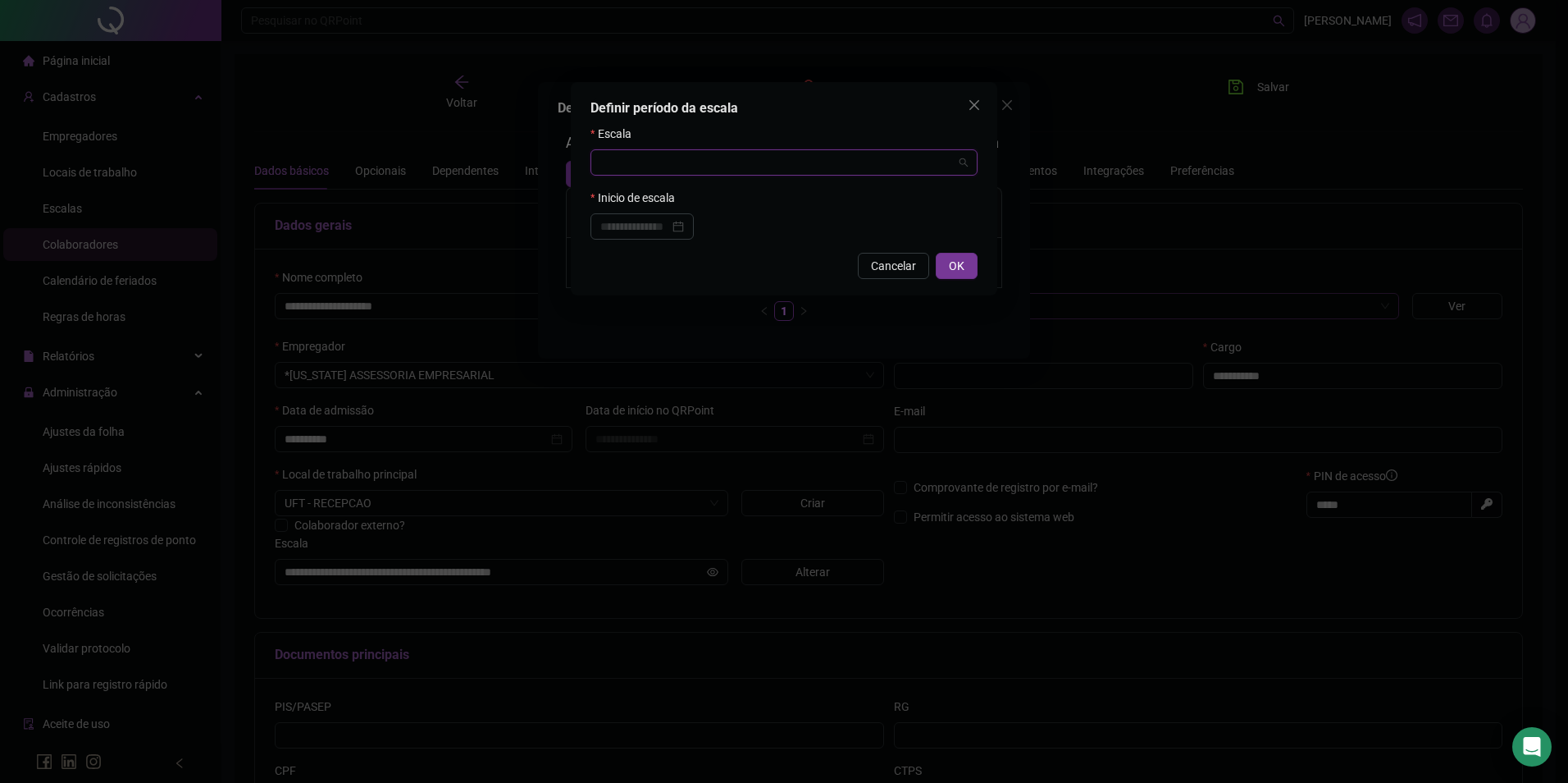
click at [621, 165] on input "search" at bounding box center [777, 163] width 353 height 25
type input "*****"
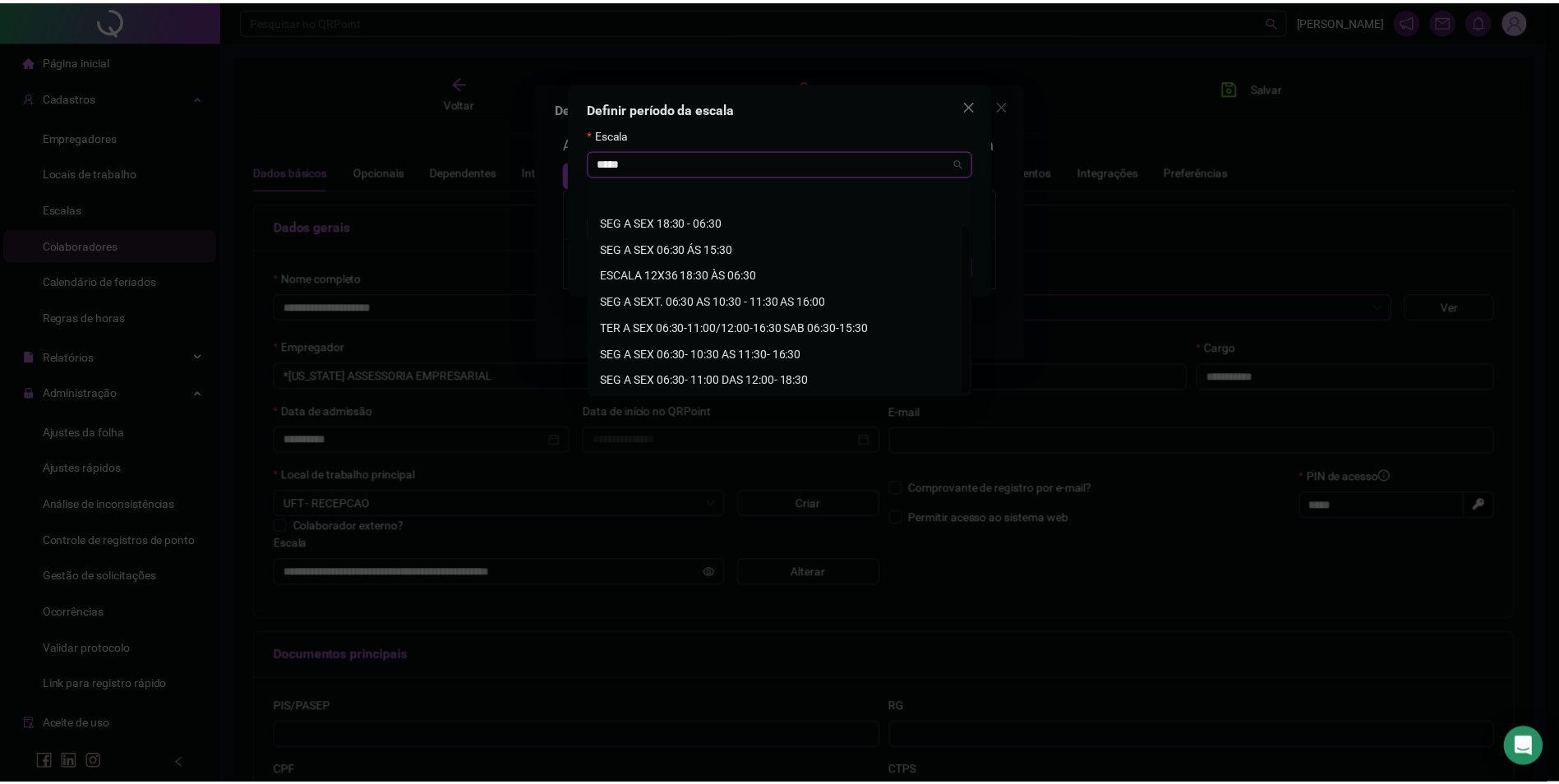
scroll to position [52, 0]
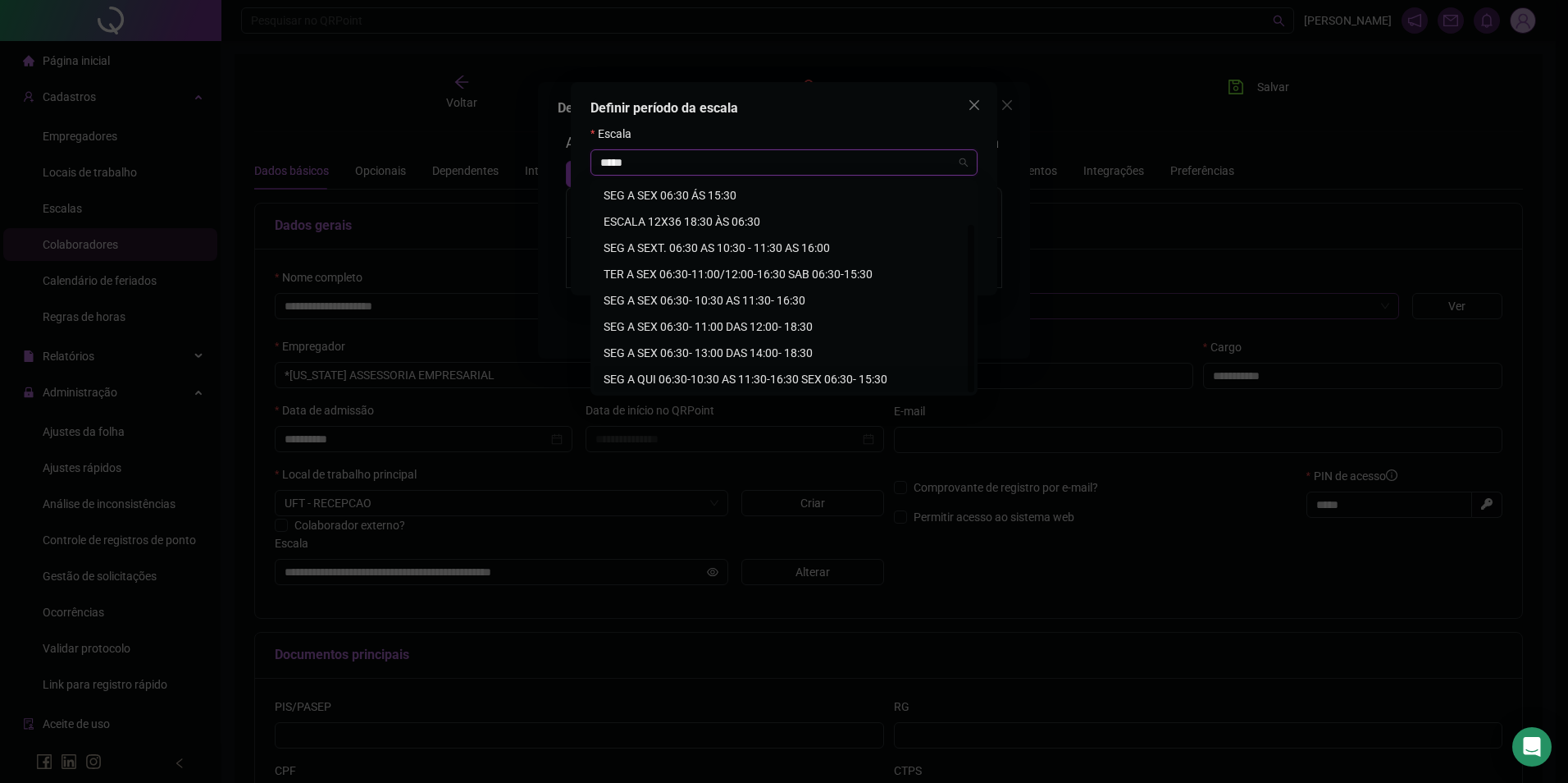
click at [785, 370] on div "SEG A QUI 06:30-10:30 AS 11:30-16:30 SEX 06:30- 15:30" at bounding box center [784, 379] width 361 height 18
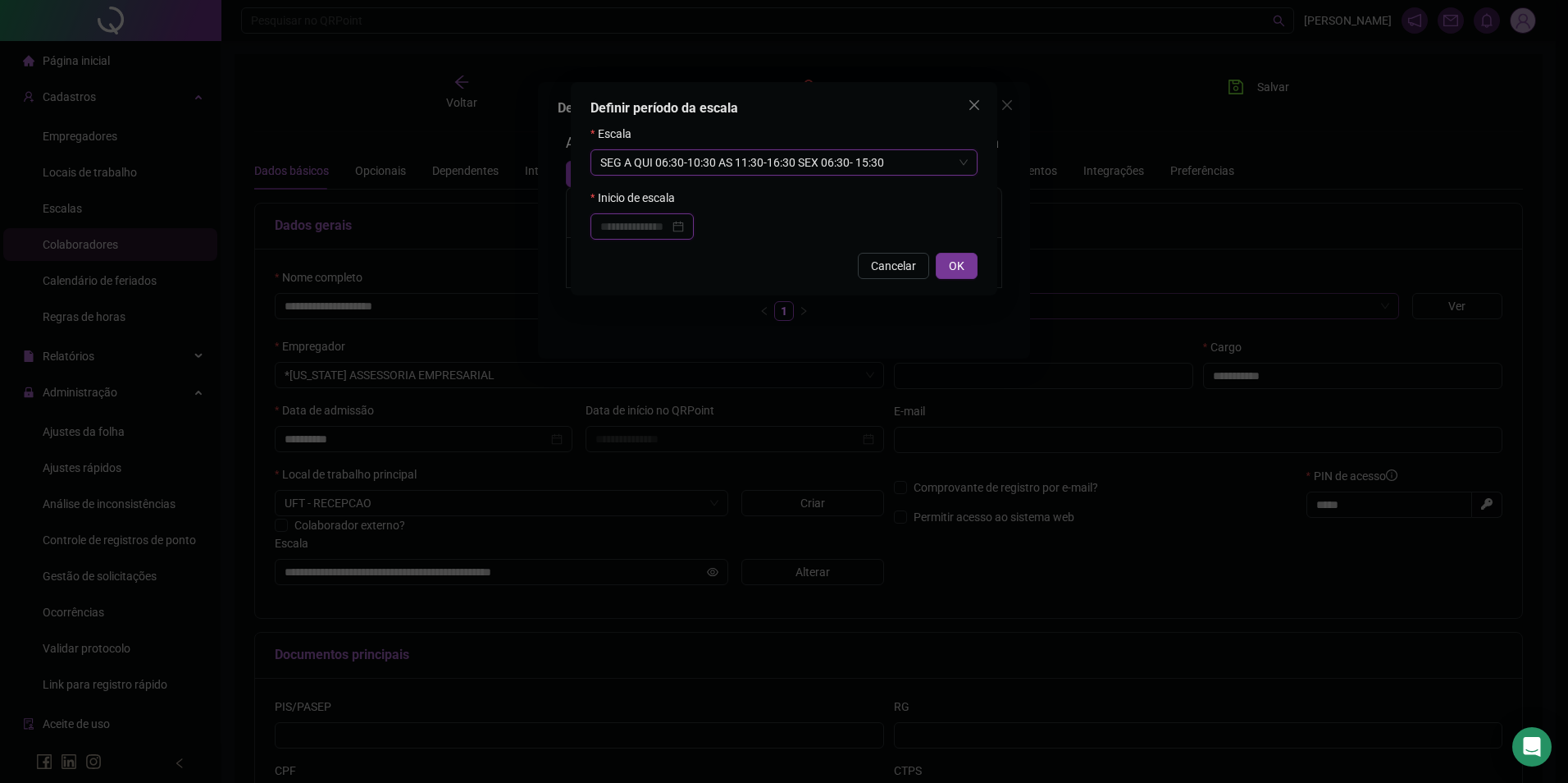
click at [669, 225] on input at bounding box center [635, 226] width 69 height 18
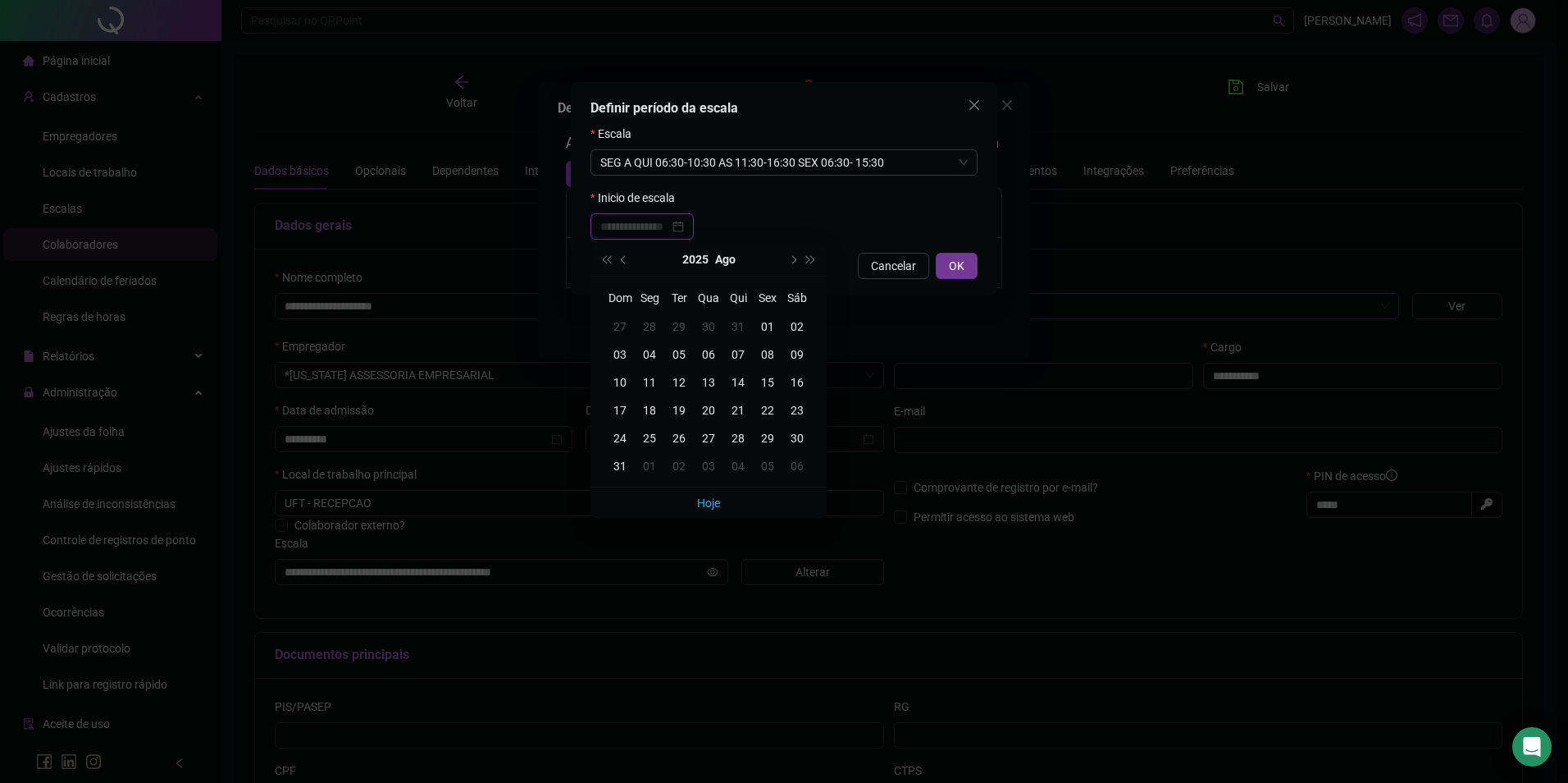
type input "**********"
click at [766, 323] on div "01" at bounding box center [767, 326] width 29 height 18
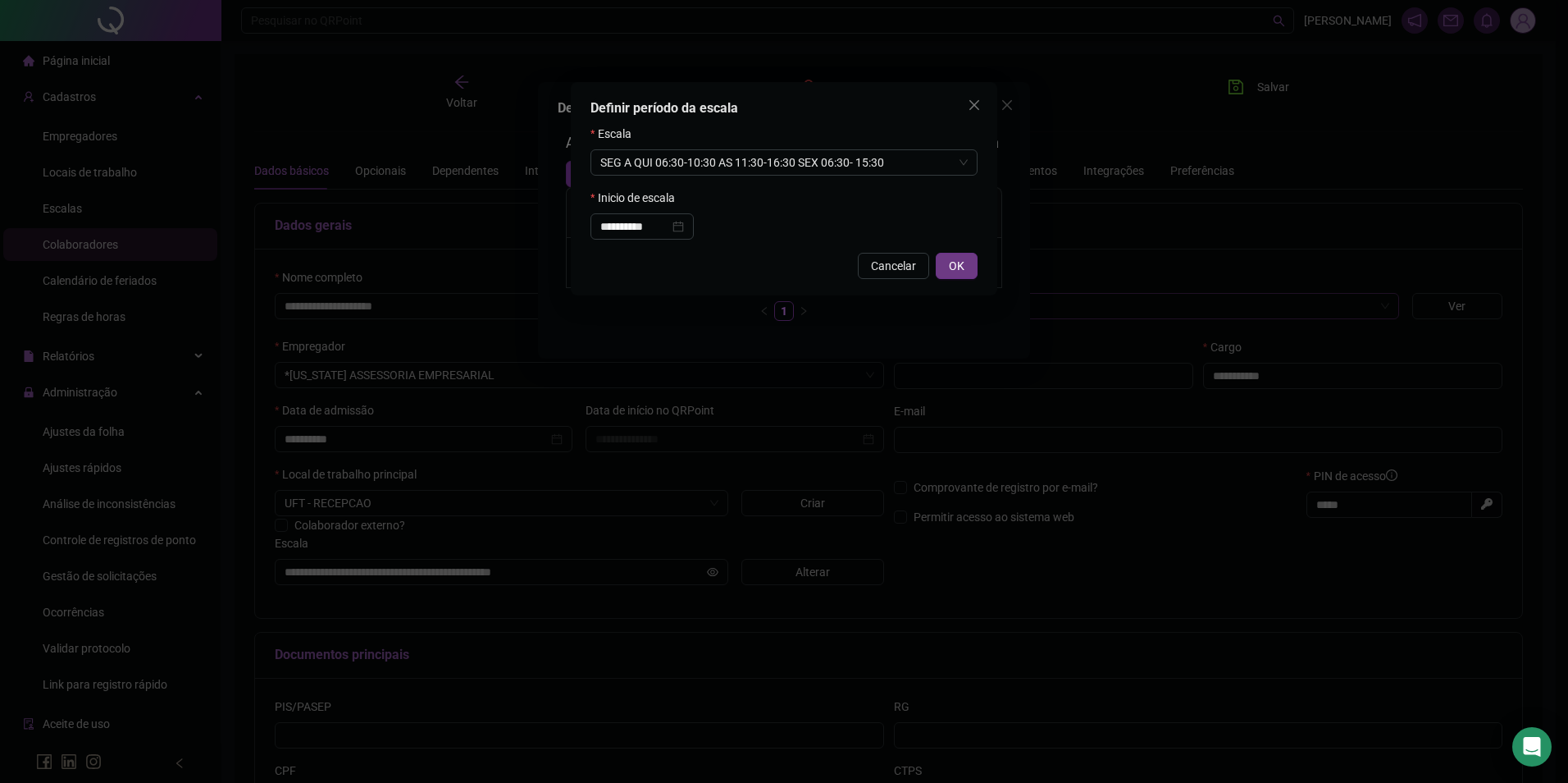
click at [958, 257] on span "OK" at bounding box center [957, 265] width 15 height 18
type input "**********"
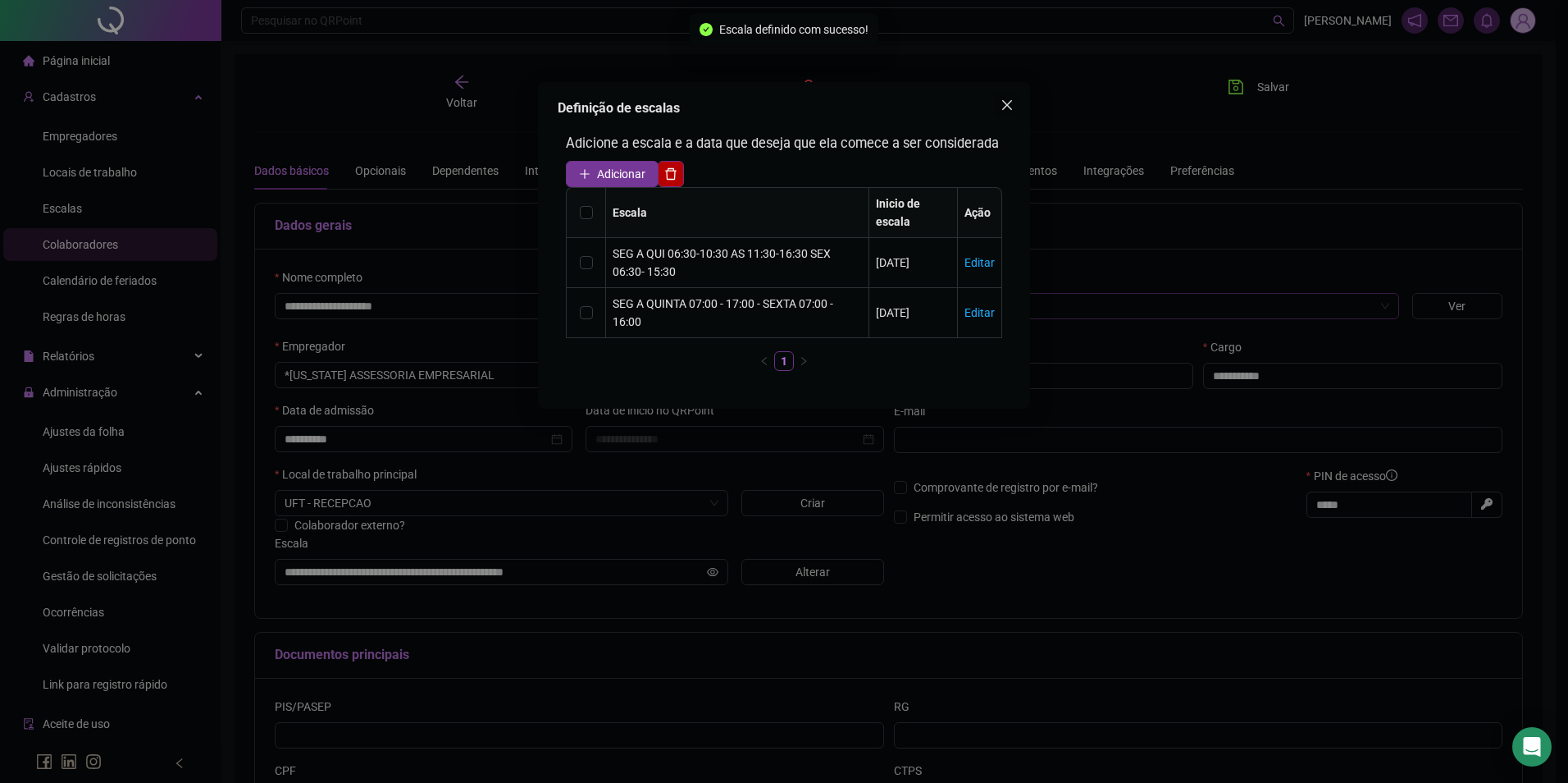
click at [1002, 100] on icon "close" at bounding box center [1008, 105] width 13 height 13
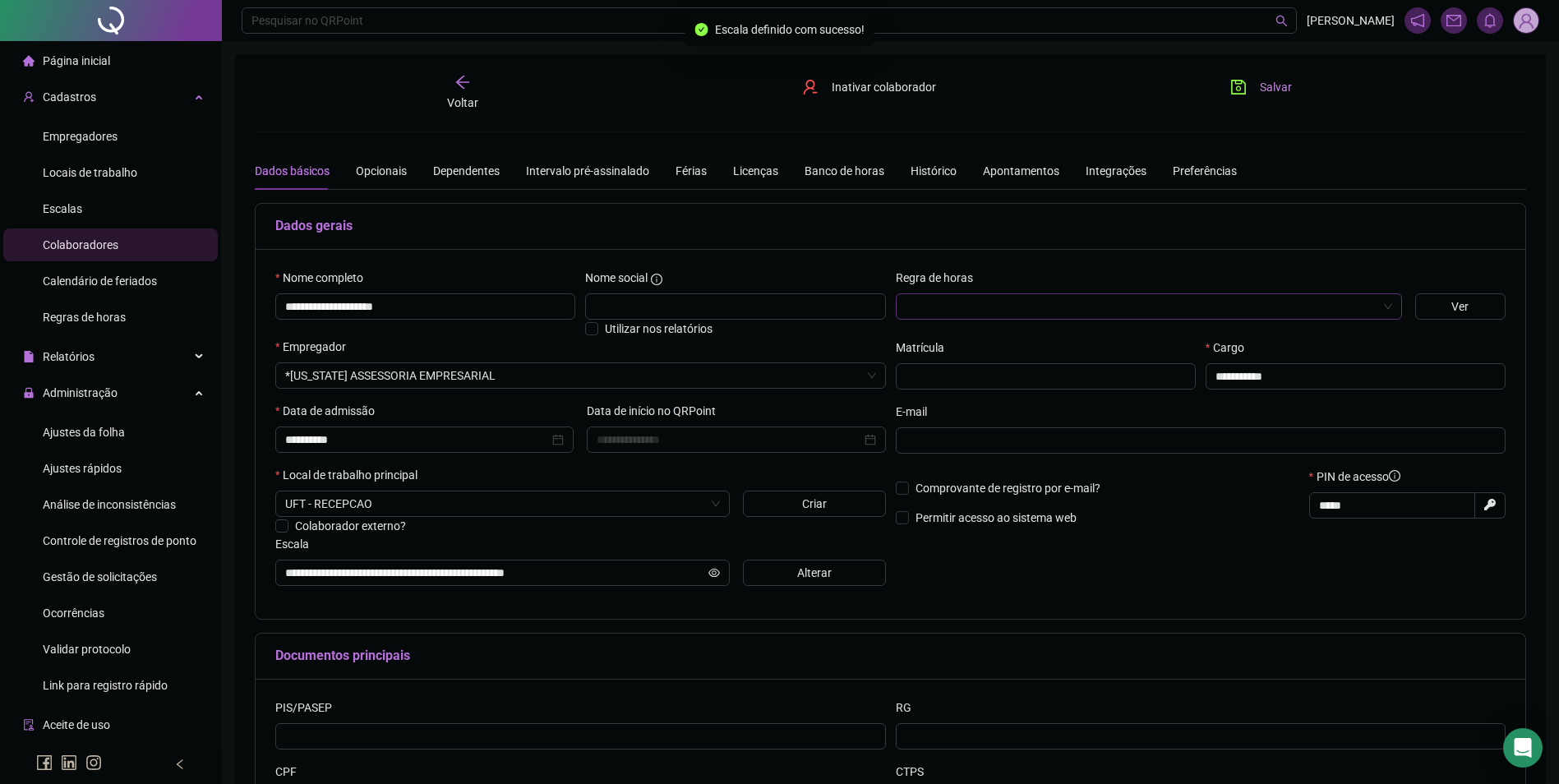
click at [1269, 86] on span "Salvar" at bounding box center [1276, 86] width 32 height 18
click at [1241, 88] on icon "save" at bounding box center [1239, 87] width 15 height 15
click at [82, 439] on span "Ajustes da folha" at bounding box center [83, 432] width 83 height 13
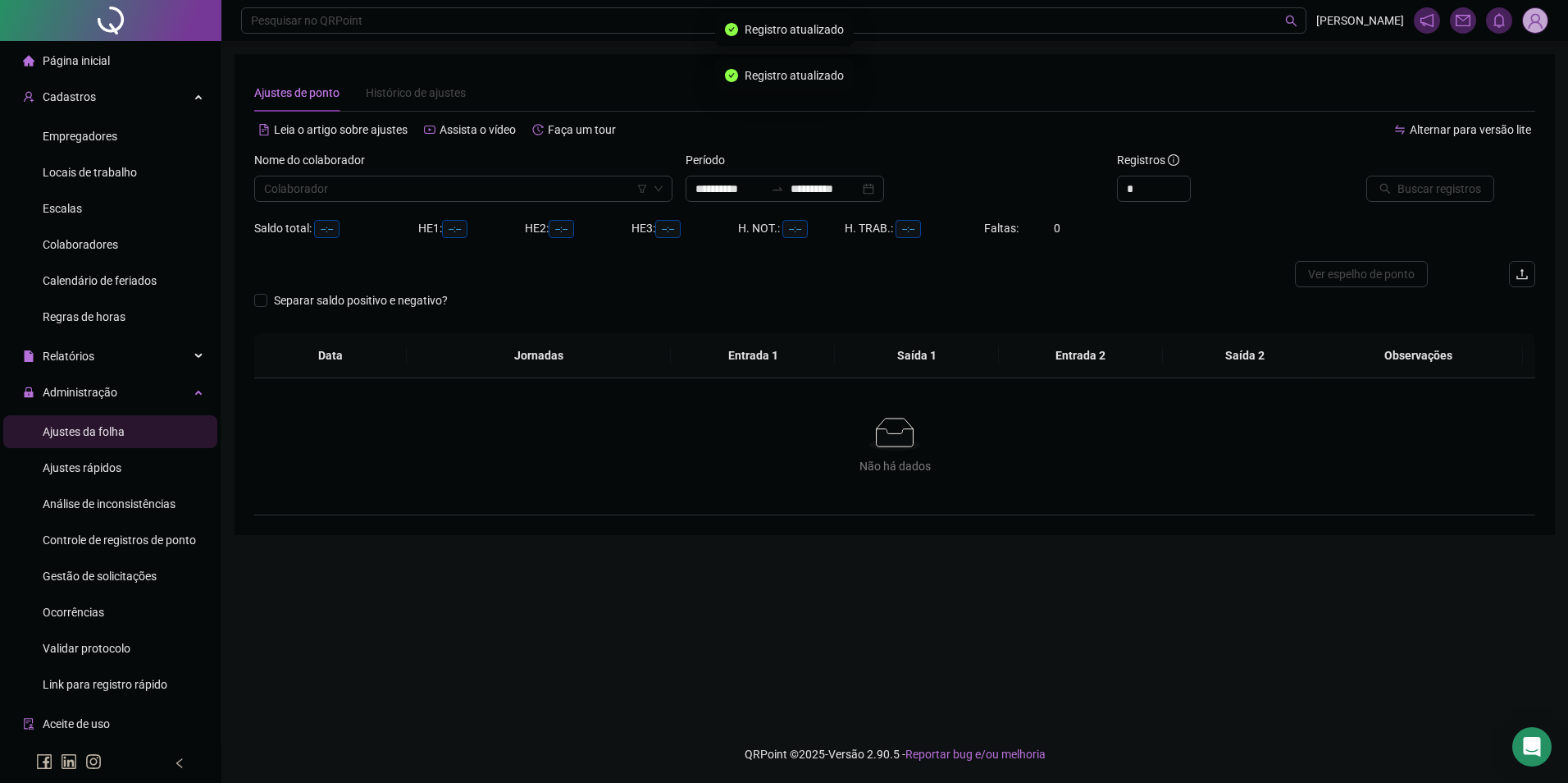
type input "**********"
click at [390, 192] on input "search" at bounding box center [456, 188] width 384 height 25
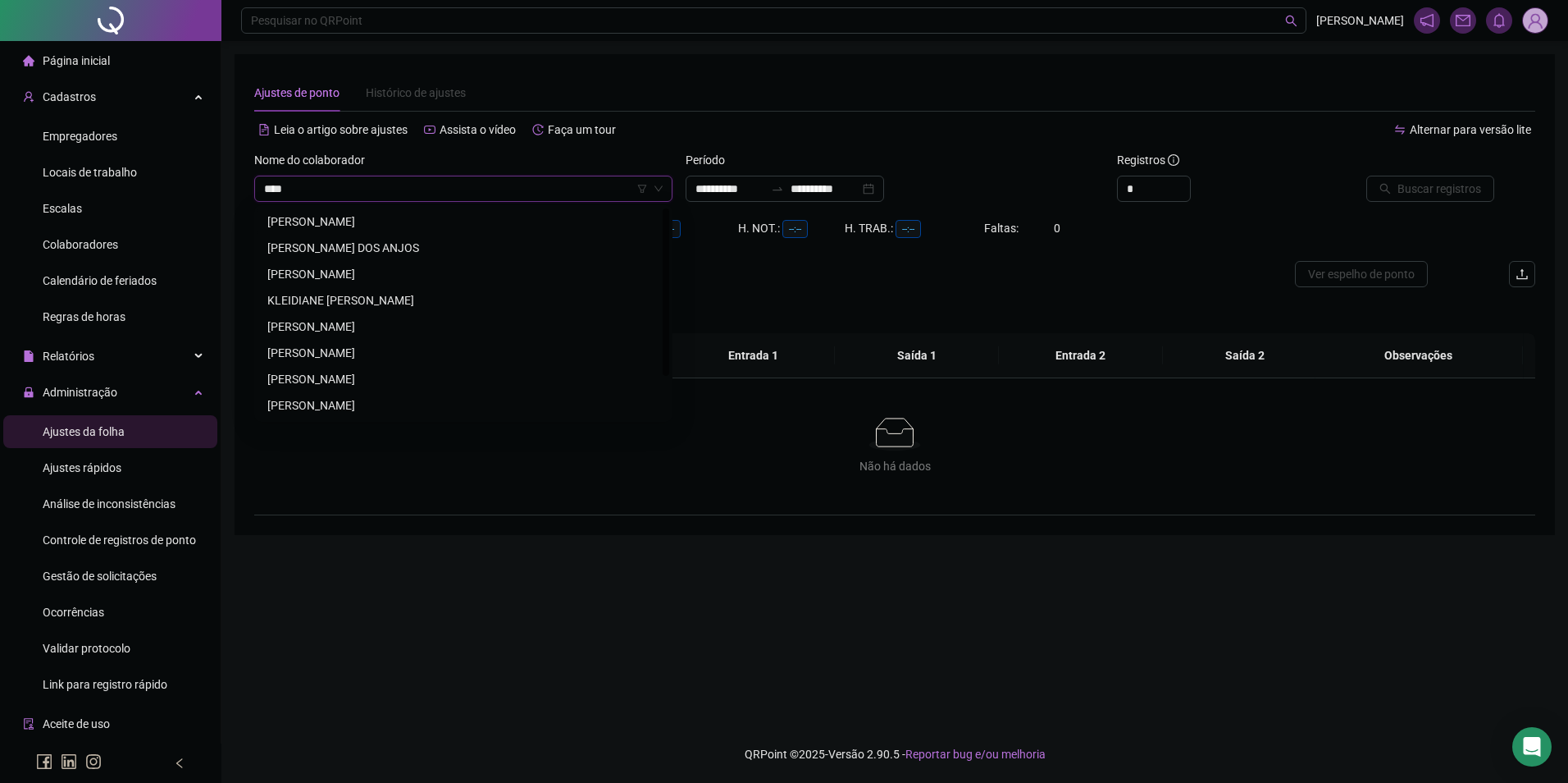
type input "*****"
click at [391, 220] on div "DIANA SOUSA DOS ANJOS" at bounding box center [464, 222] width 392 height 18
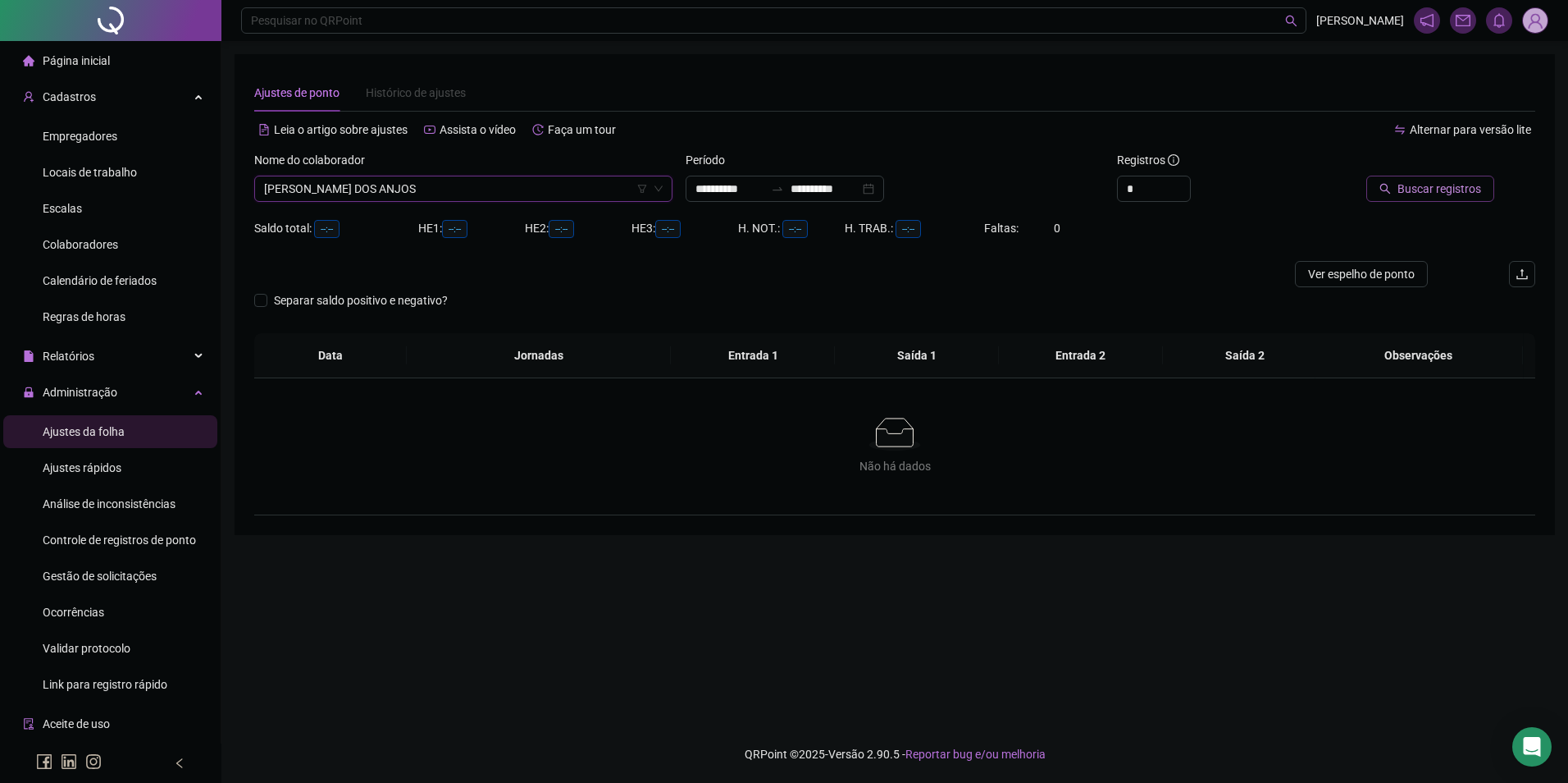
click at [1439, 194] on span "Buscar registros" at bounding box center [1439, 188] width 83 height 18
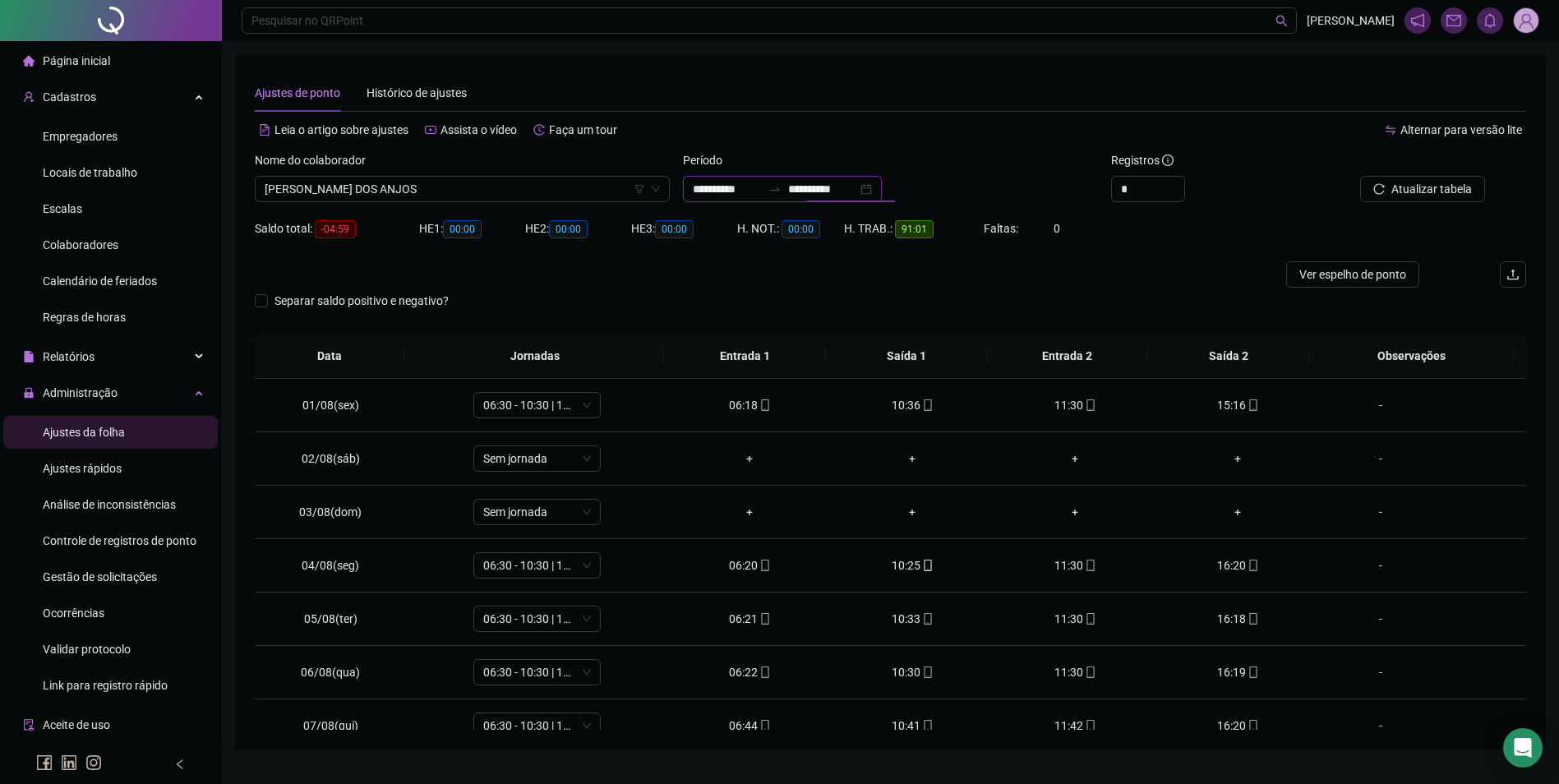
click at [836, 189] on input "**********" at bounding box center [822, 189] width 69 height 18
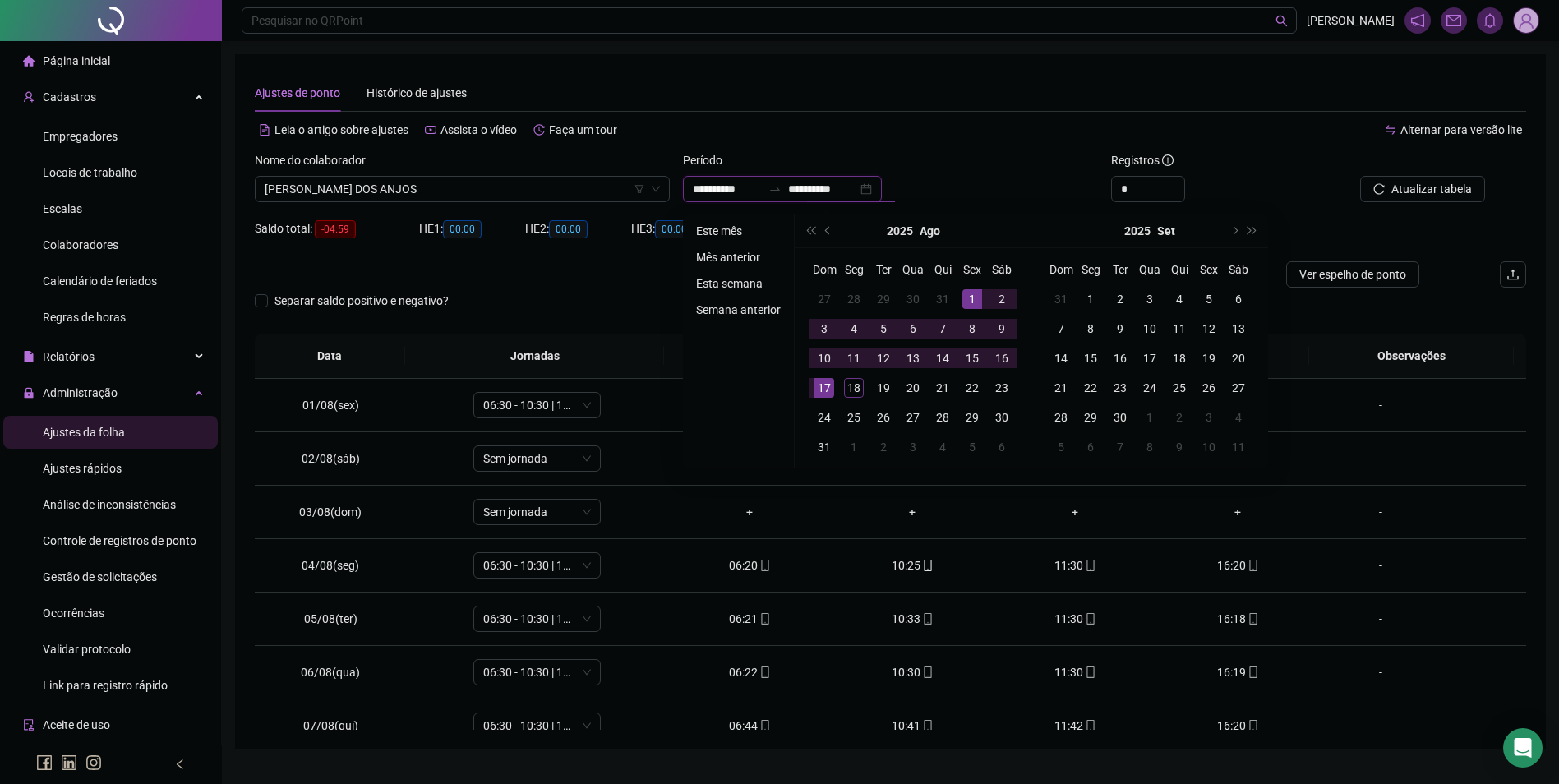
type input "**********"
click at [707, 231] on li "Este mês" at bounding box center [738, 230] width 98 height 20
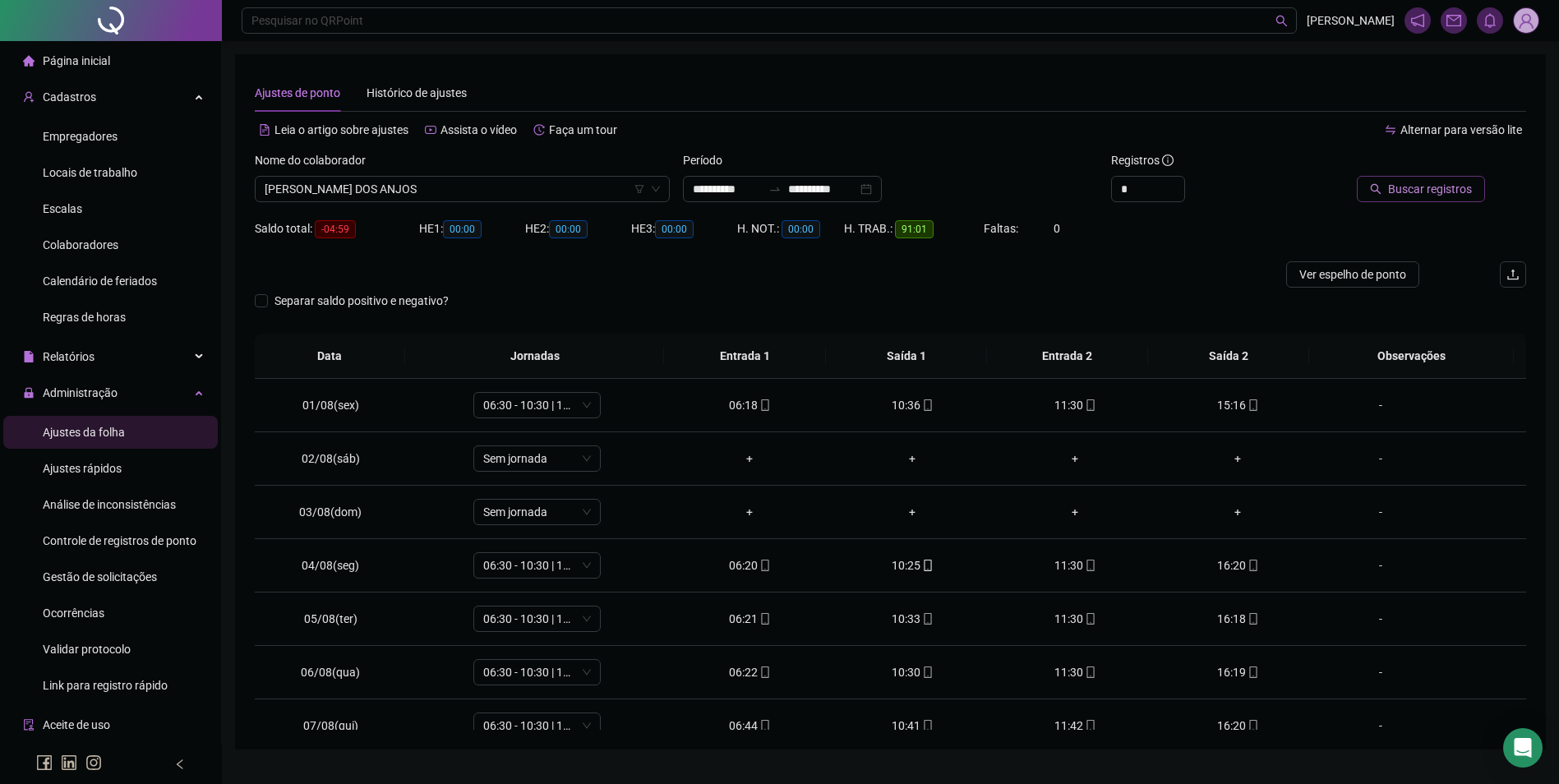
click at [1436, 191] on span "Buscar registros" at bounding box center [1430, 189] width 83 height 18
type input "*"
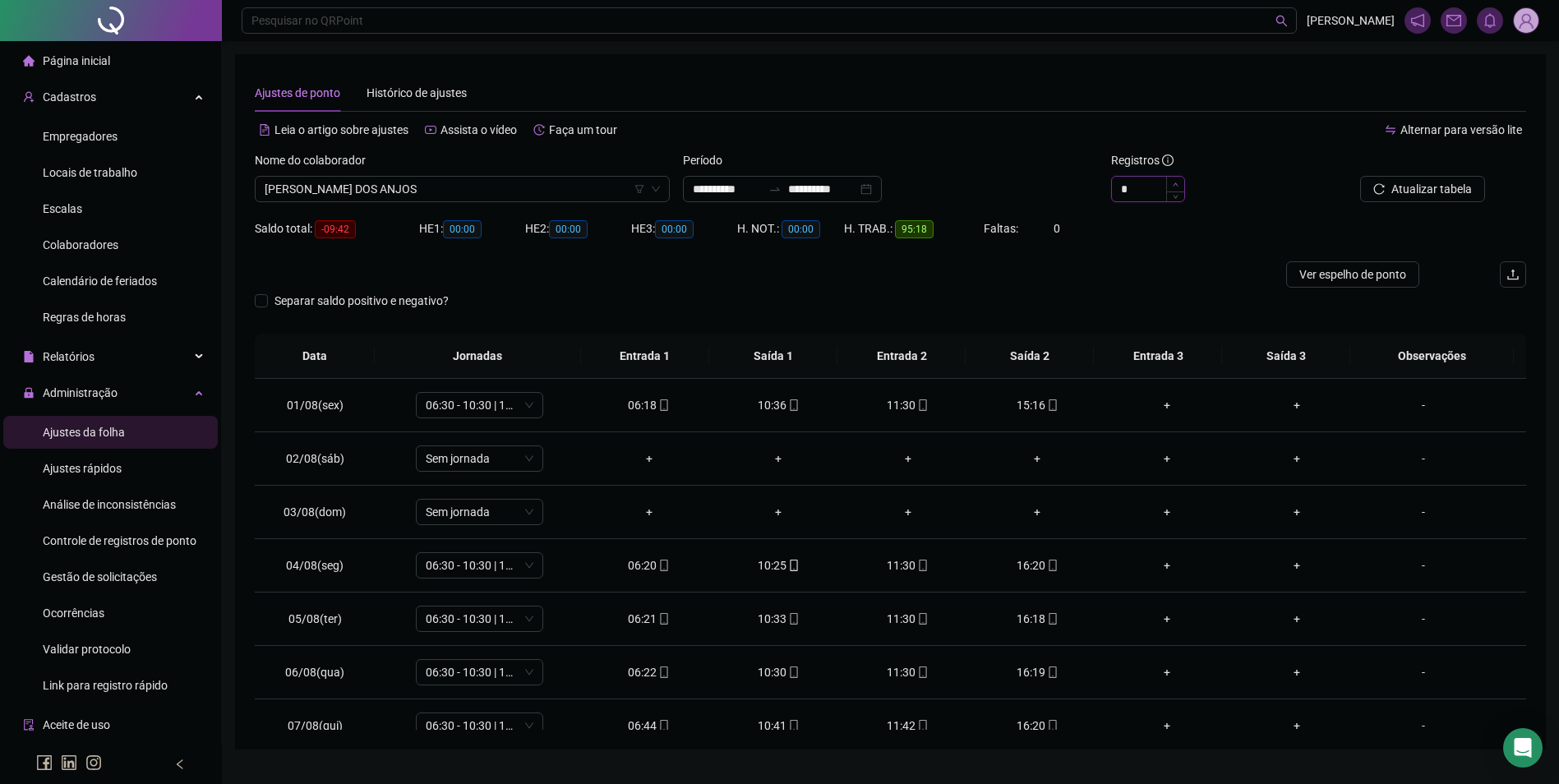
click at [1178, 182] on icon "up" at bounding box center [1176, 185] width 6 height 6
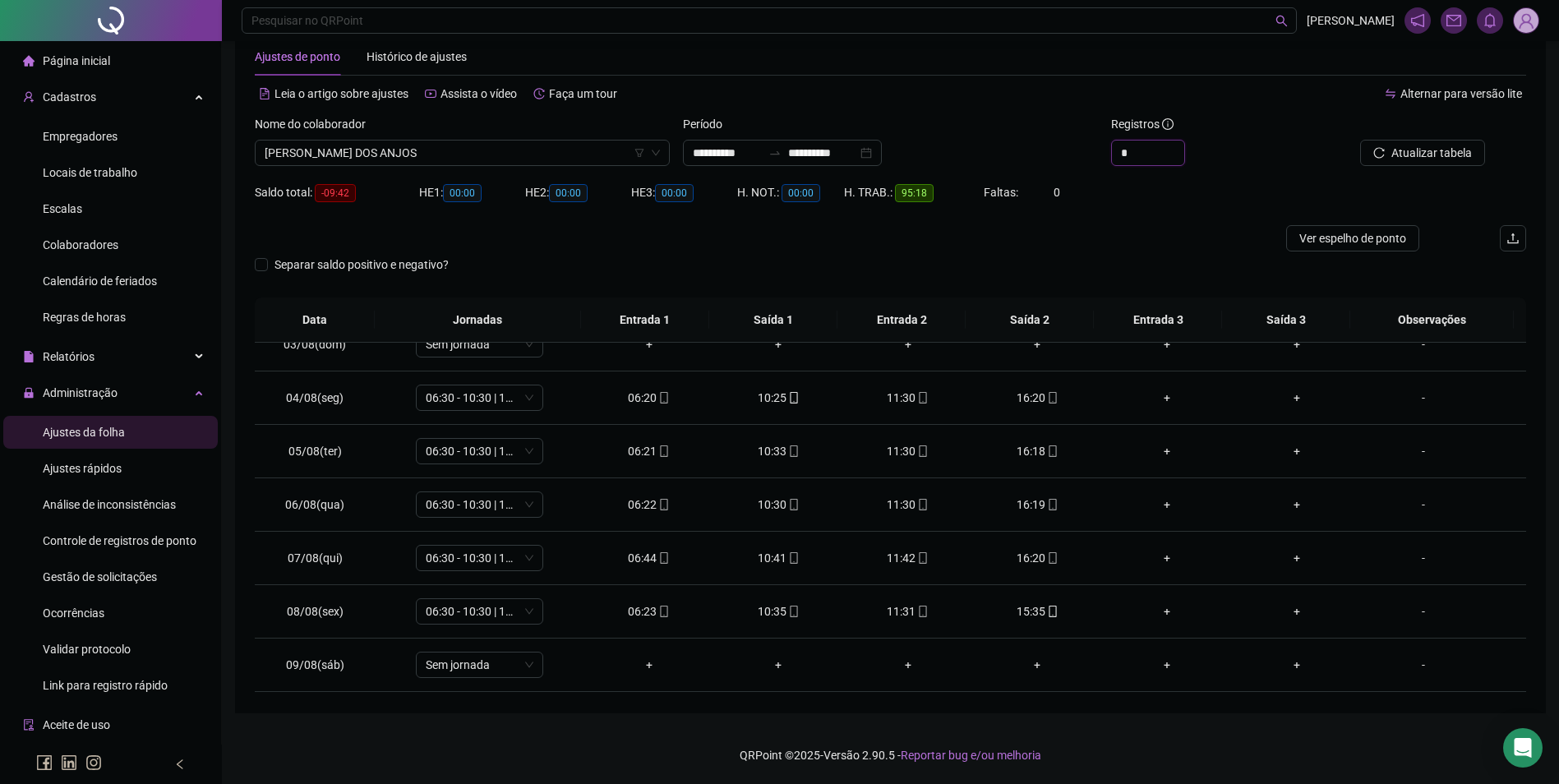
scroll to position [118, 0]
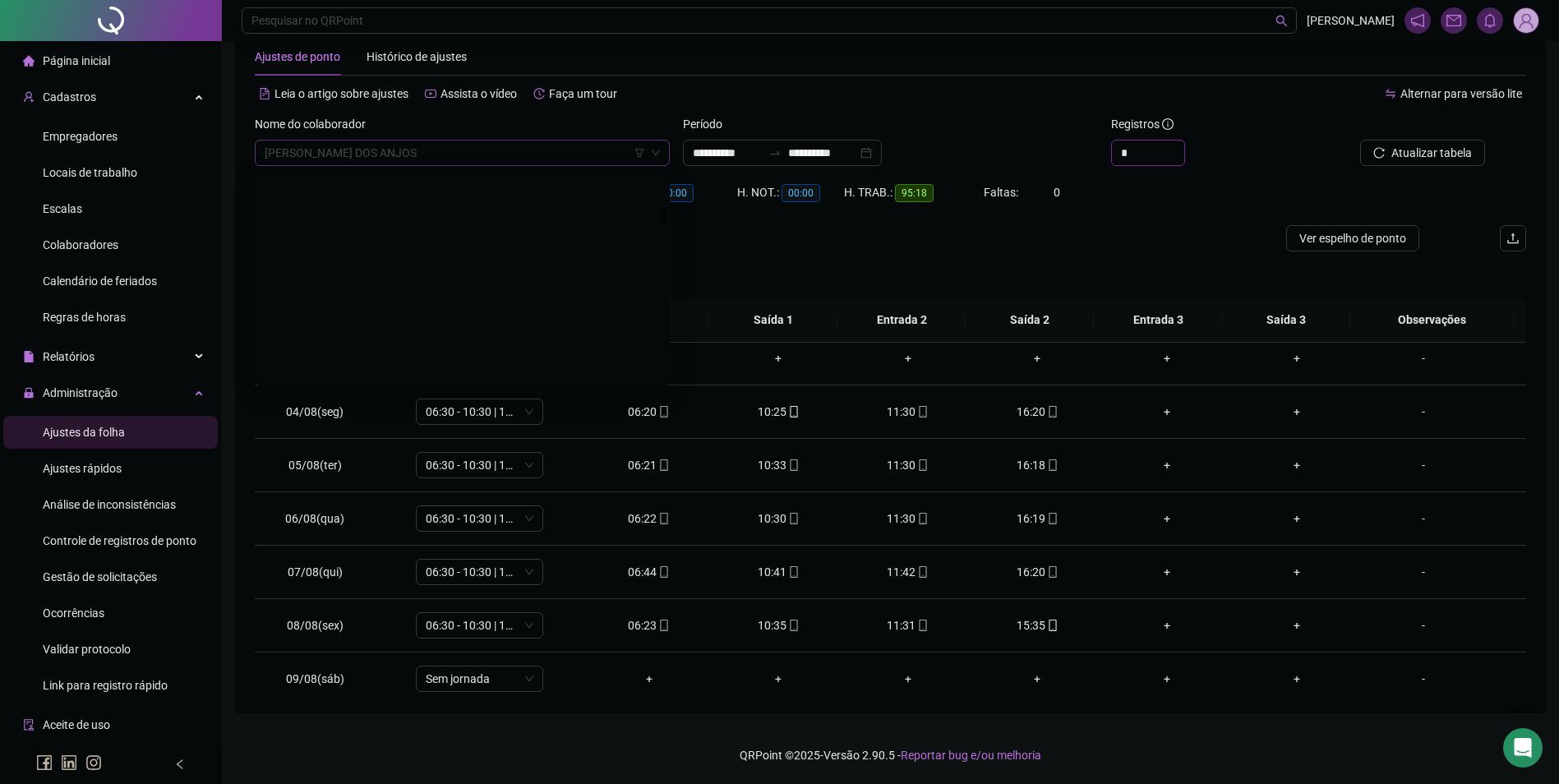
click at [439, 156] on span "DIANA SOUSA DOS ANJOS" at bounding box center [462, 153] width 395 height 25
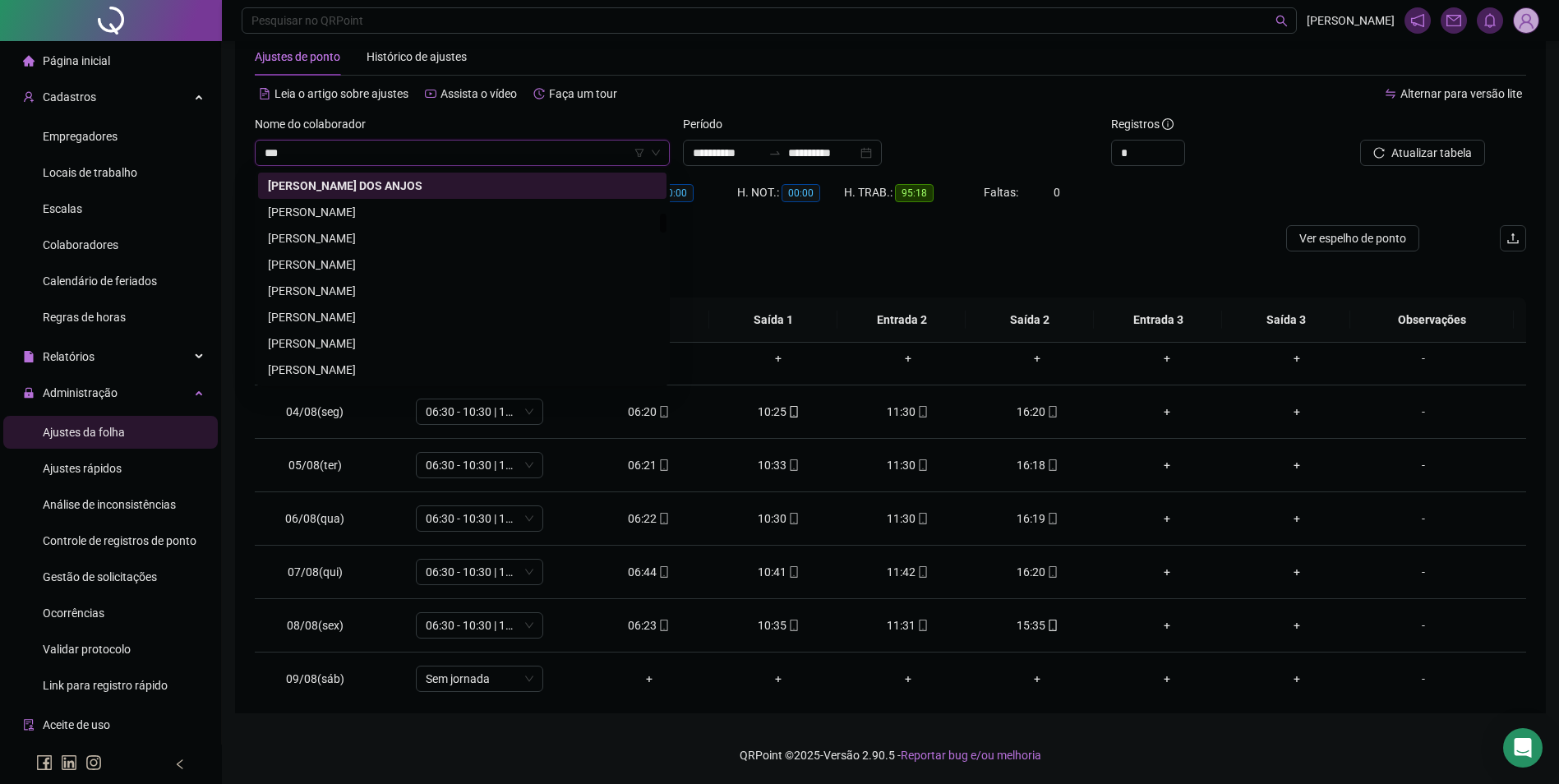
scroll to position [0, 0]
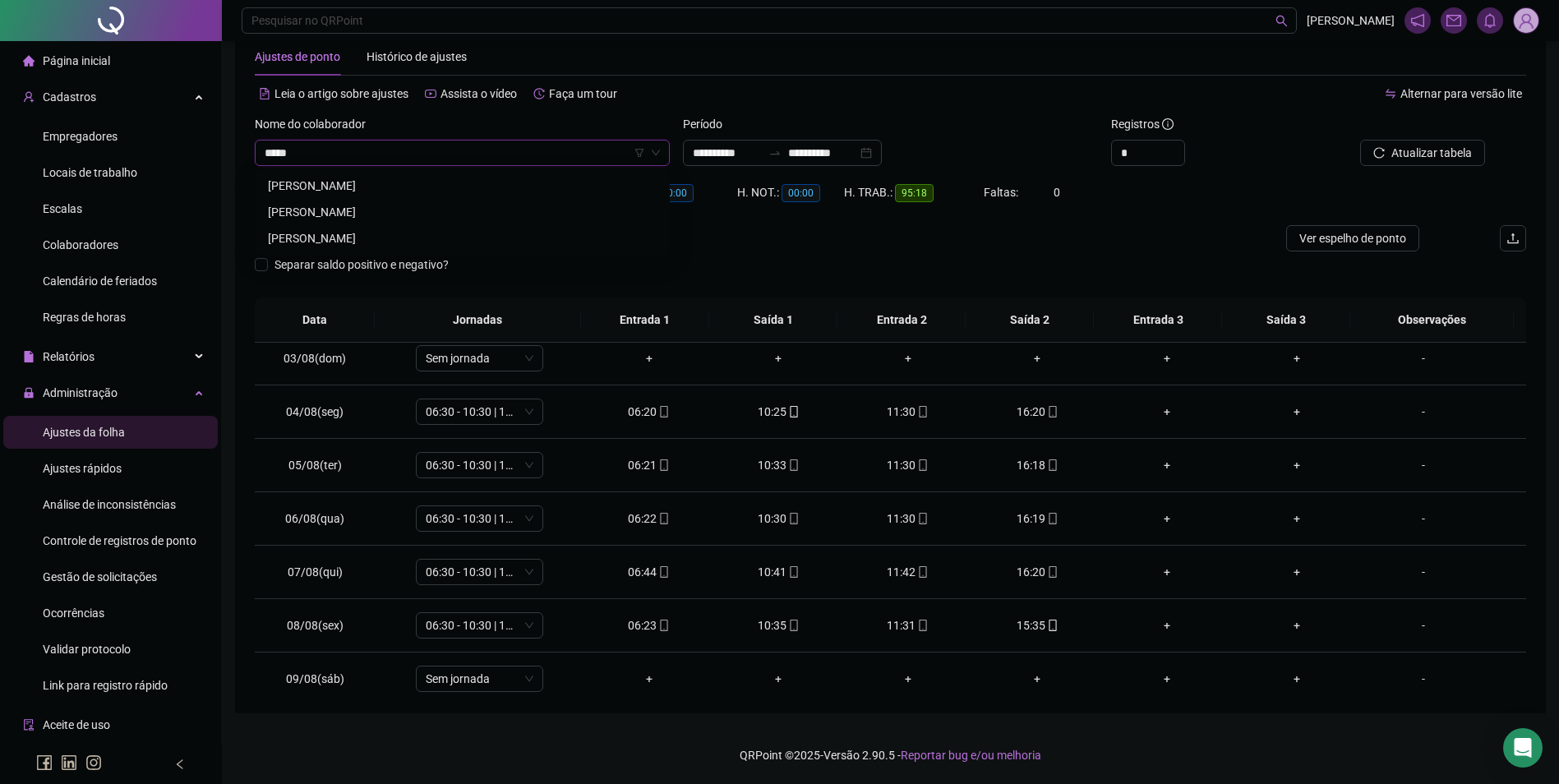
type input "*****"
click at [362, 237] on div "DIEGO TEIXEIRA BRITO" at bounding box center [463, 238] width 389 height 18
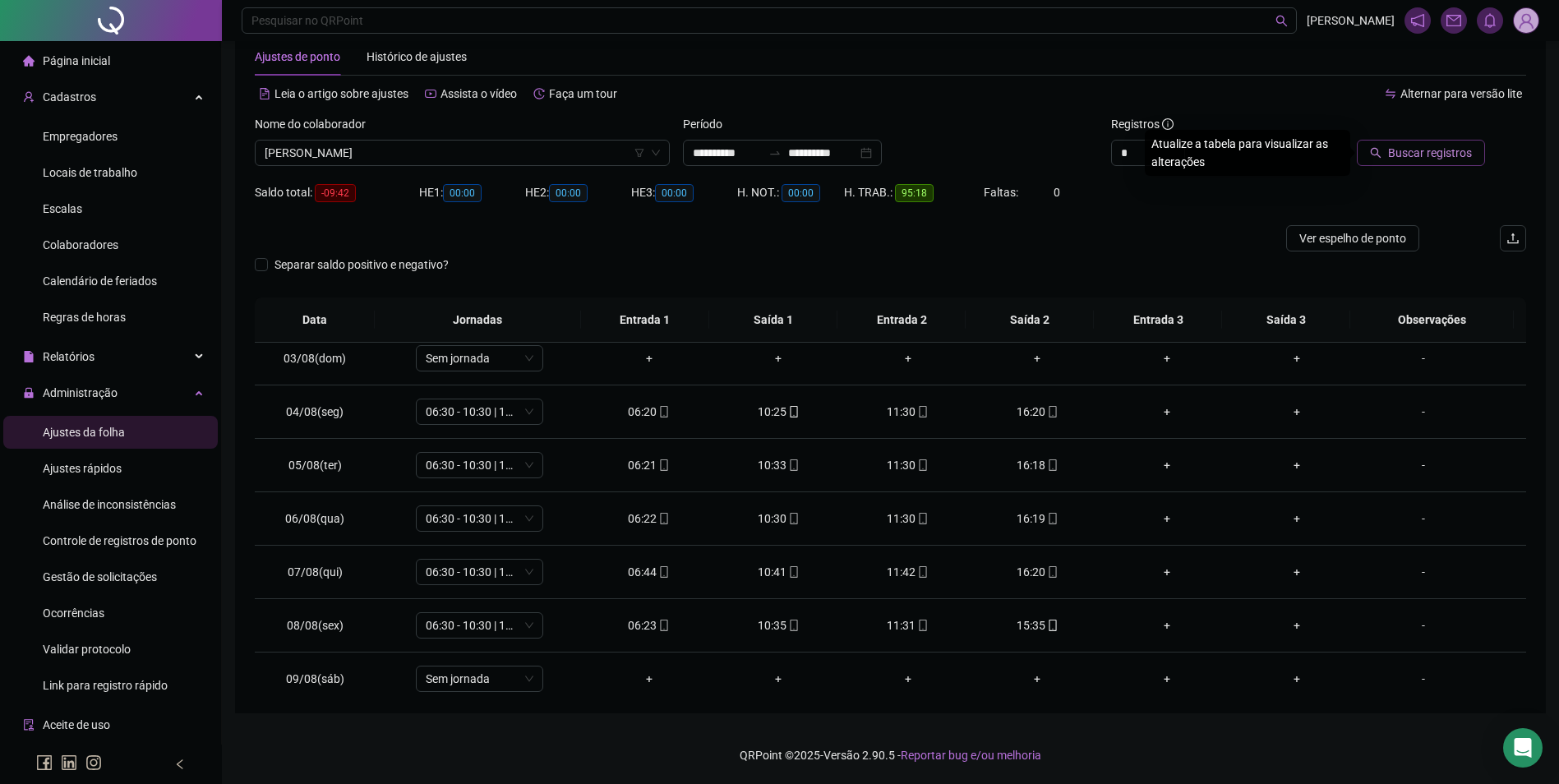
click at [1370, 161] on button "Buscar registros" at bounding box center [1421, 153] width 128 height 27
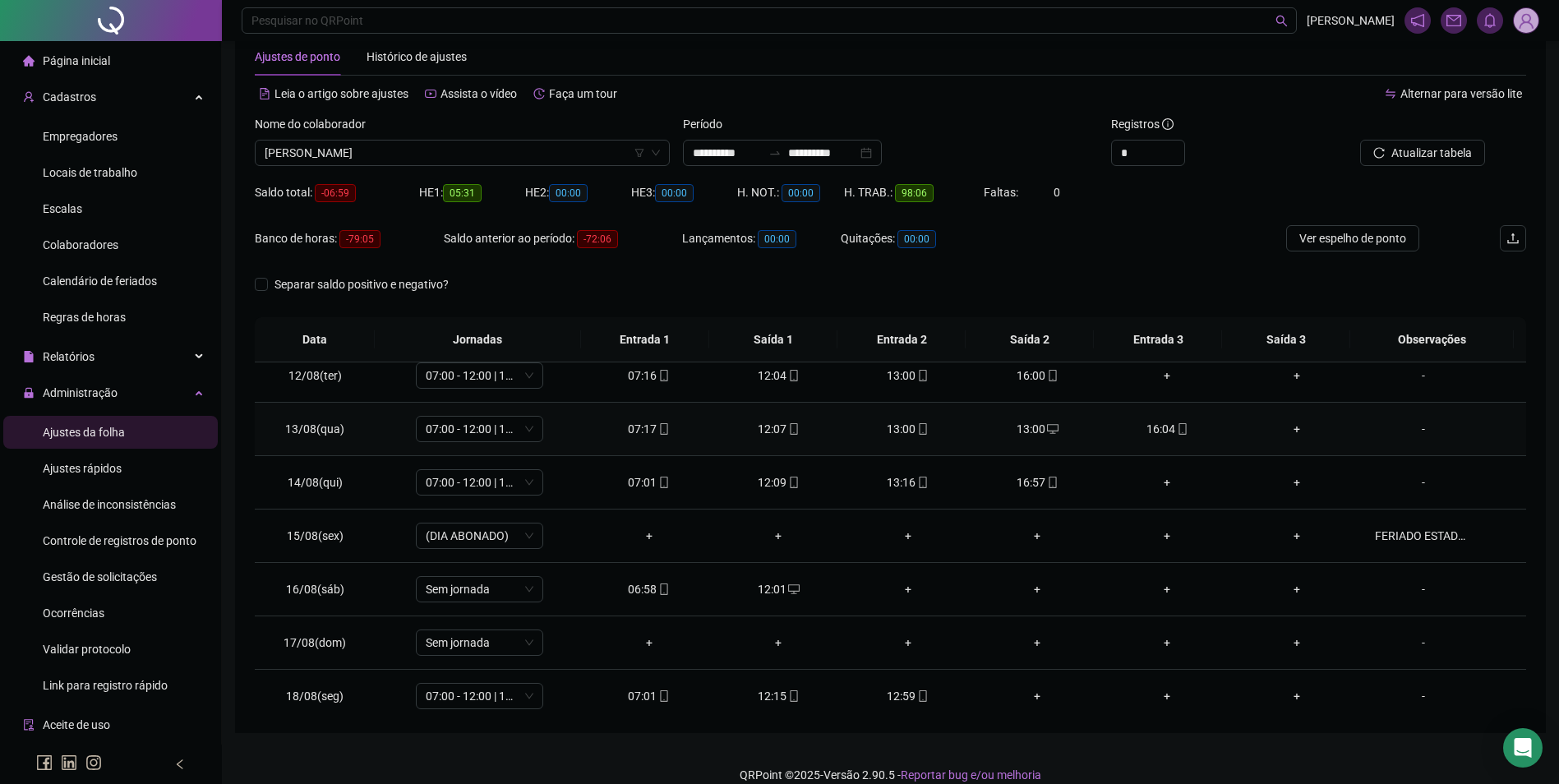
scroll to position [611, 0]
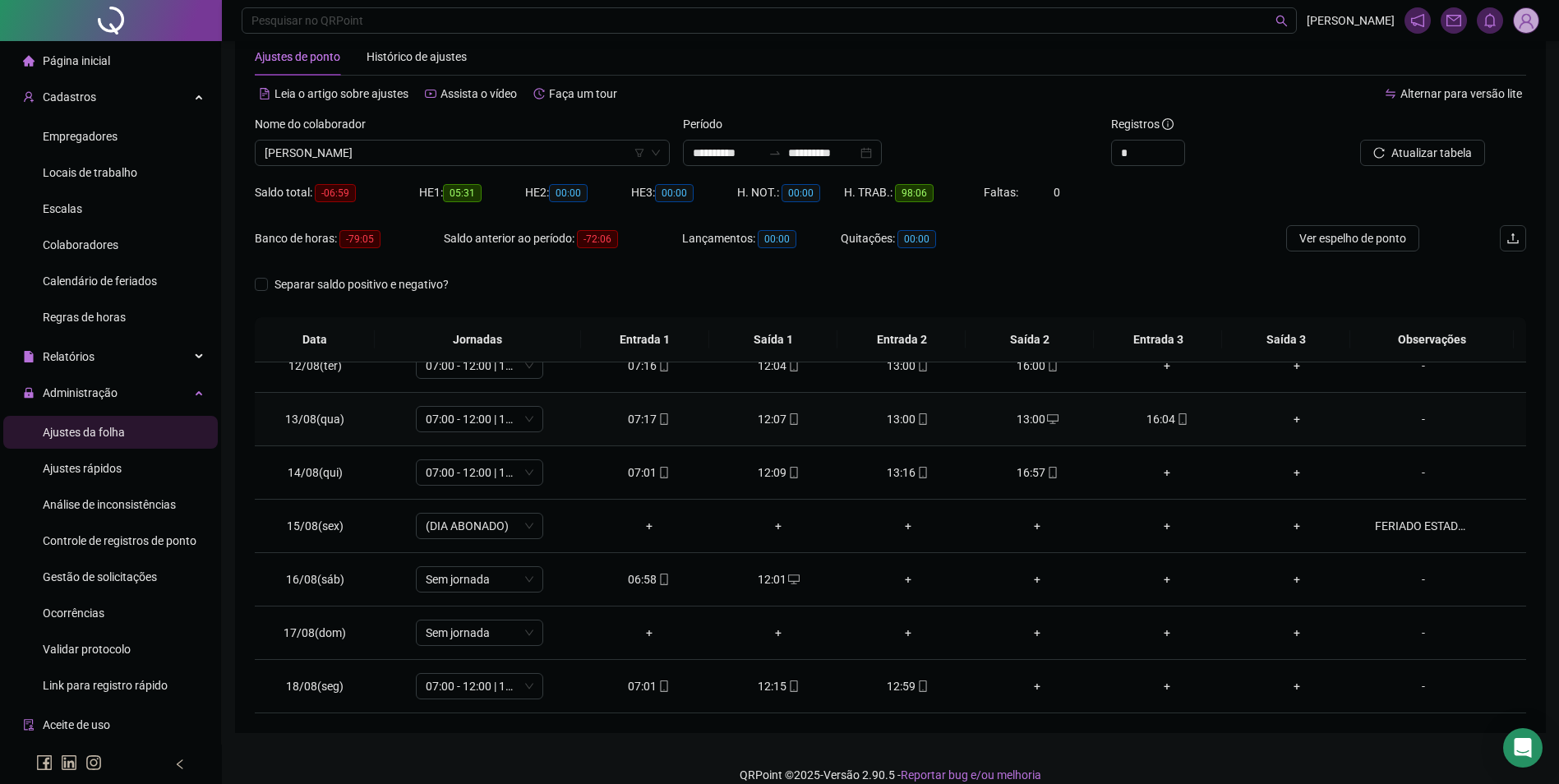
click at [1035, 421] on div "13:00" at bounding box center [1037, 419] width 103 height 18
type input "**********"
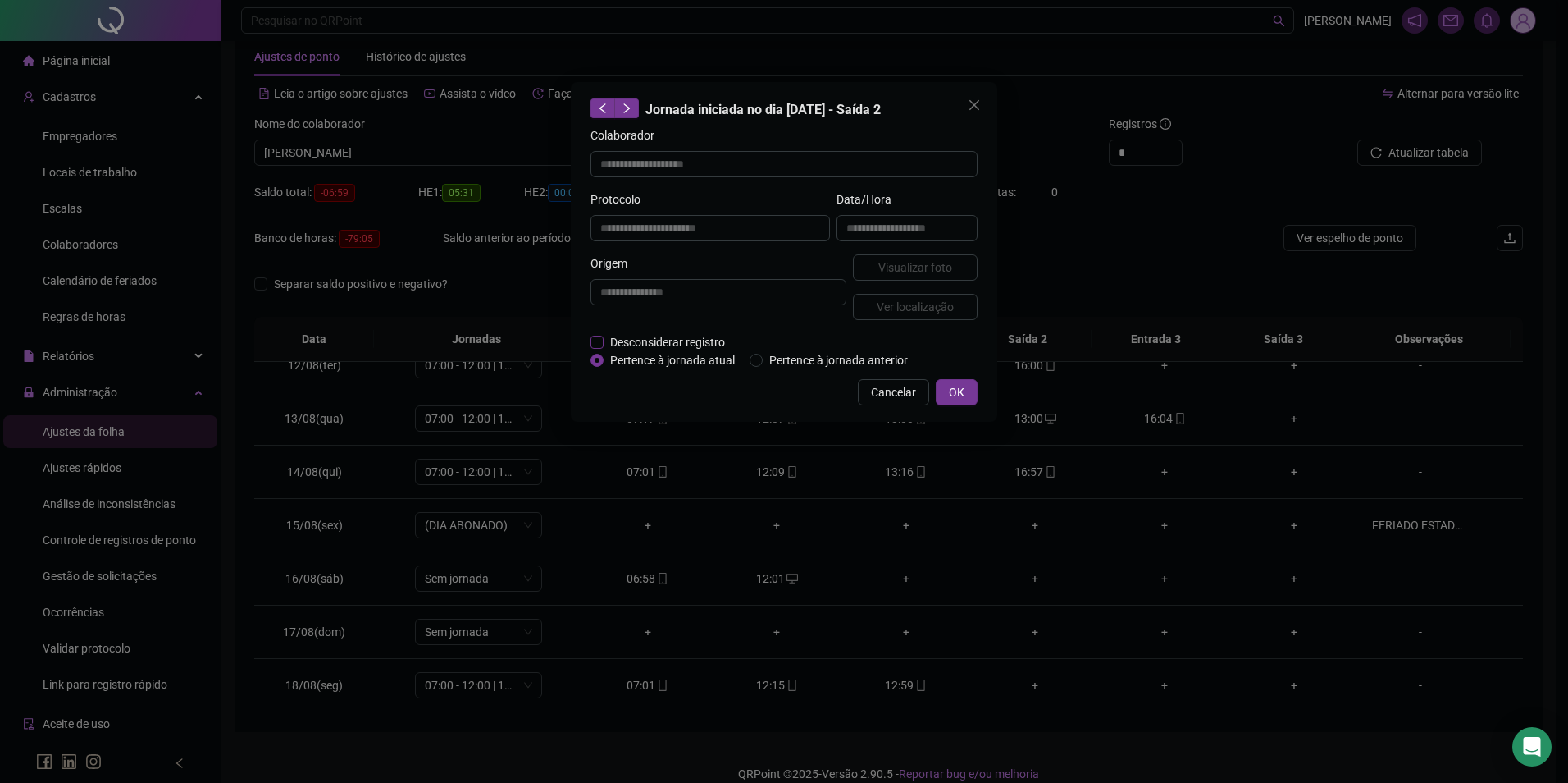
click at [604, 338] on span "Desconsiderar registro" at bounding box center [667, 342] width 128 height 18
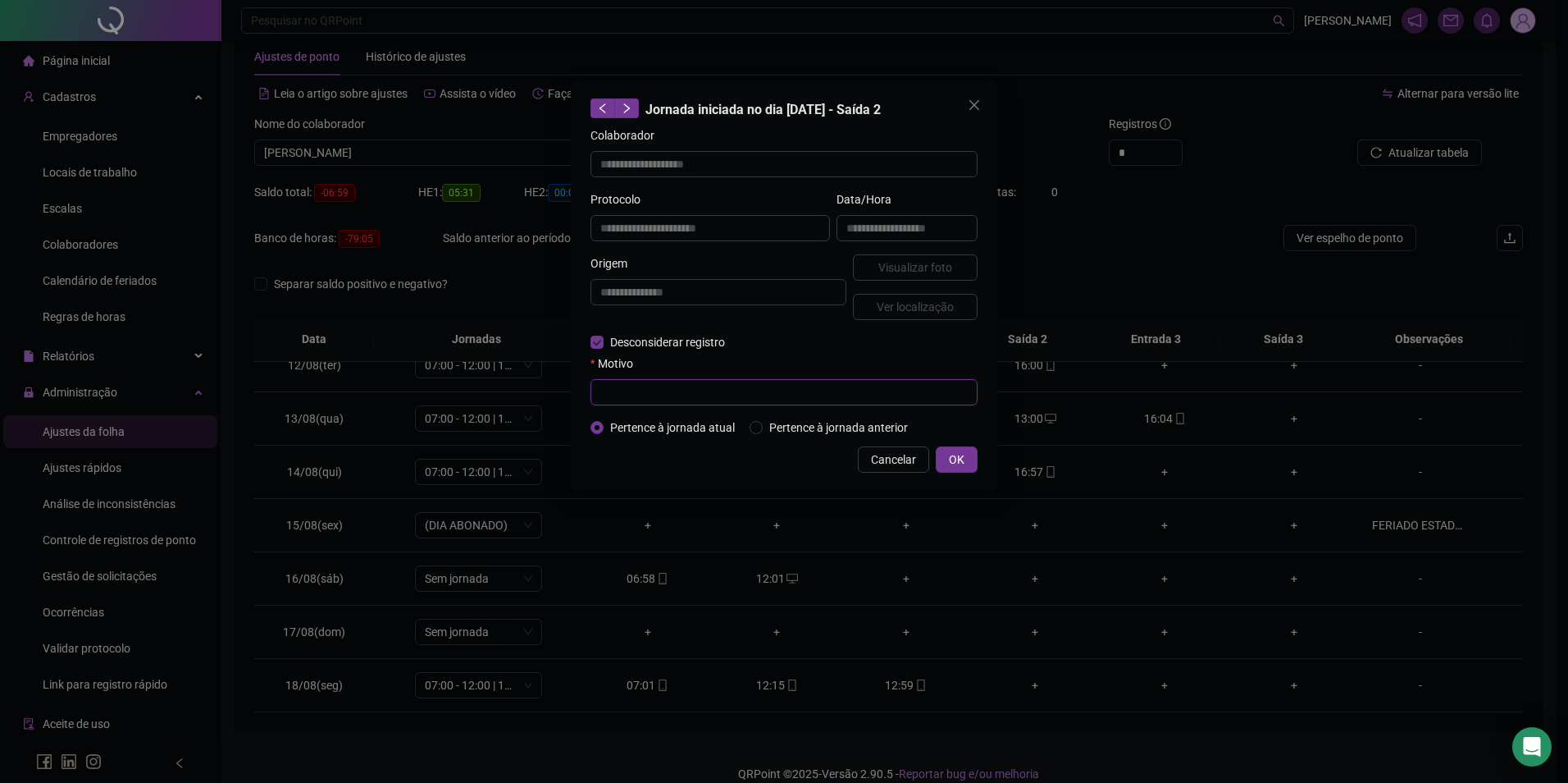
click at [625, 397] on input "text" at bounding box center [784, 392] width 387 height 27
type input "**********"
click at [960, 461] on span "OK" at bounding box center [957, 459] width 15 height 18
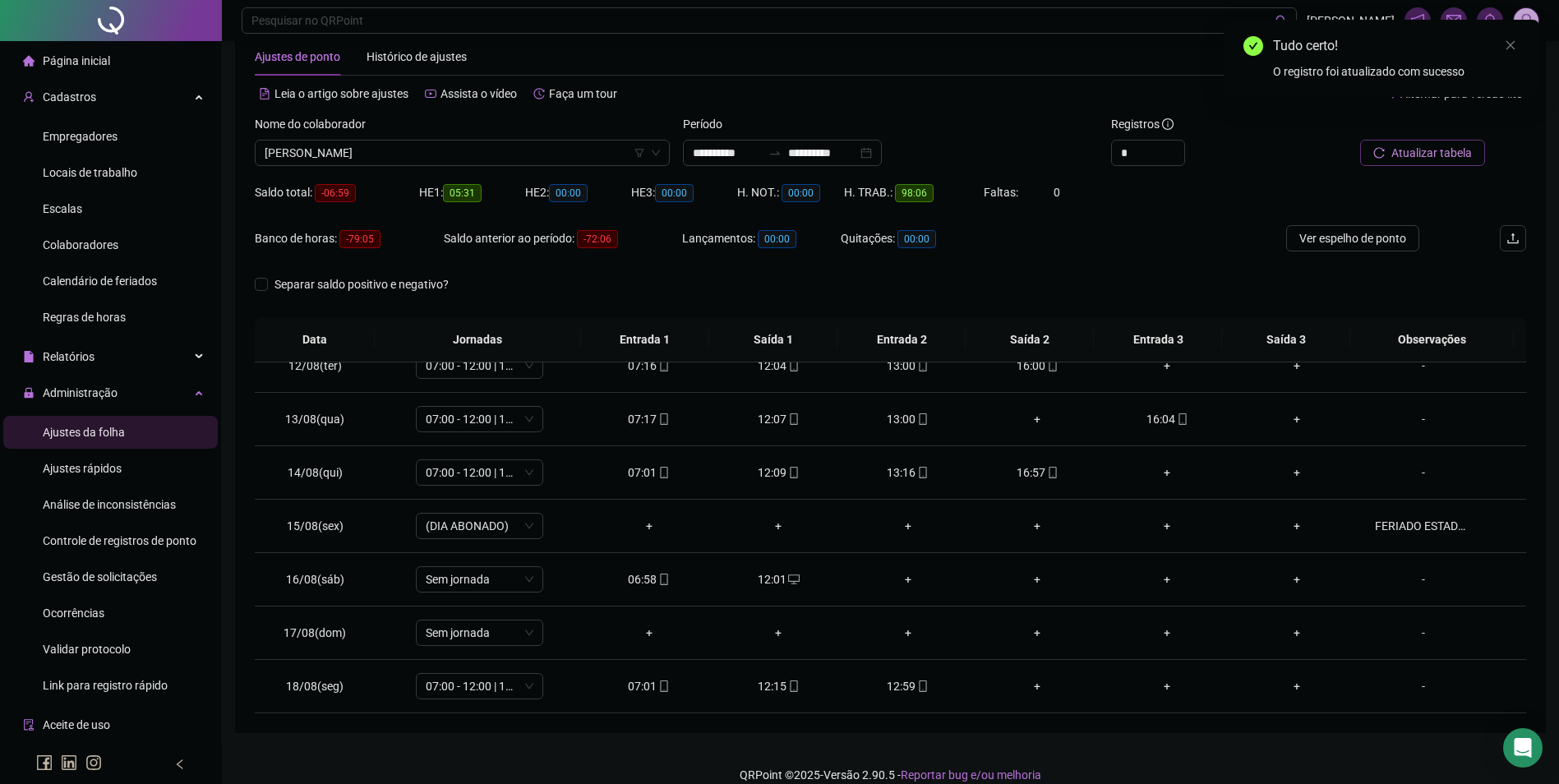
click at [1394, 146] on span "Atualizar tabela" at bounding box center [1432, 153] width 81 height 18
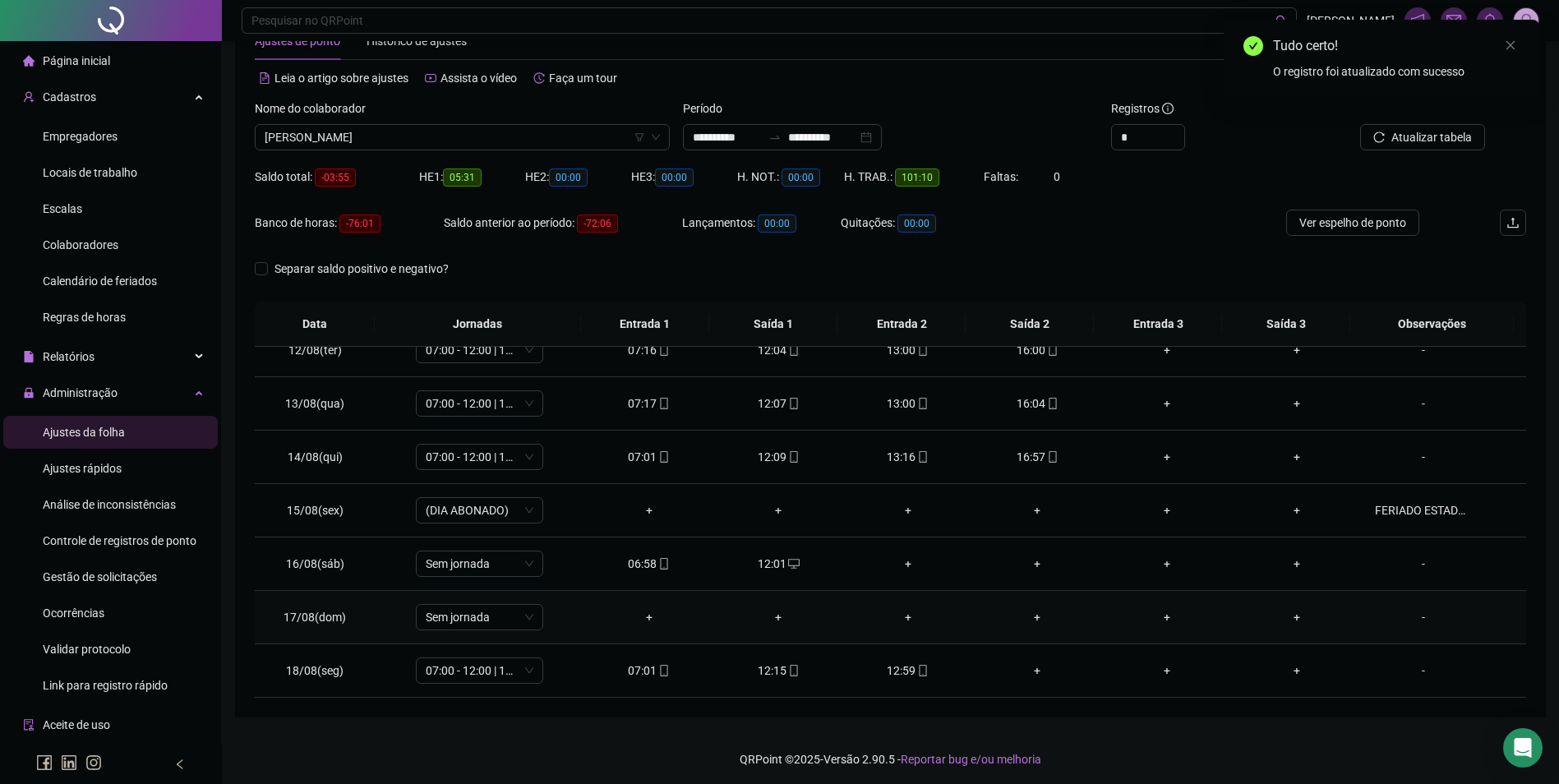
scroll to position [56, 0]
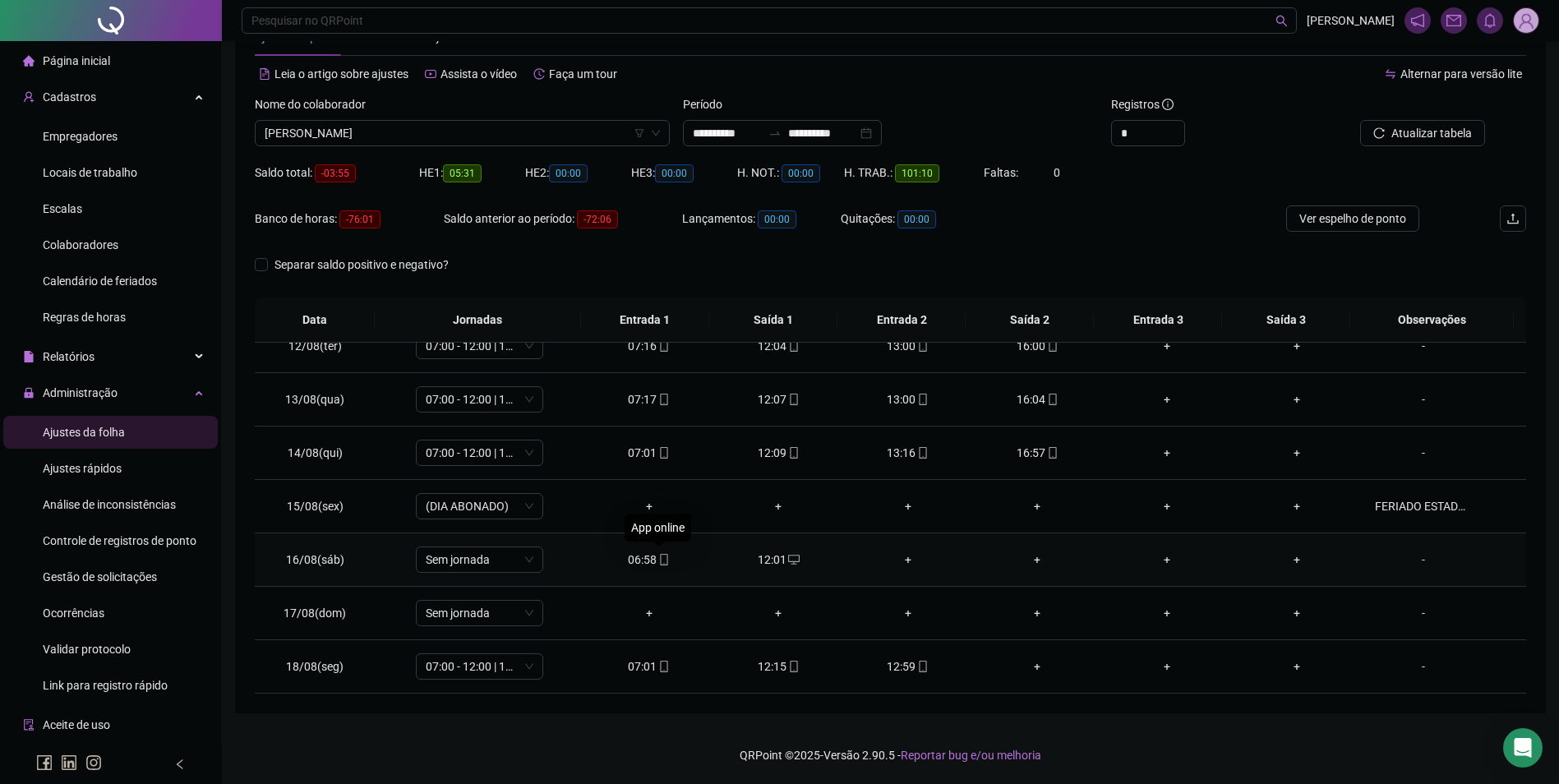
click at [664, 558] on icon "mobile" at bounding box center [664, 559] width 11 height 11
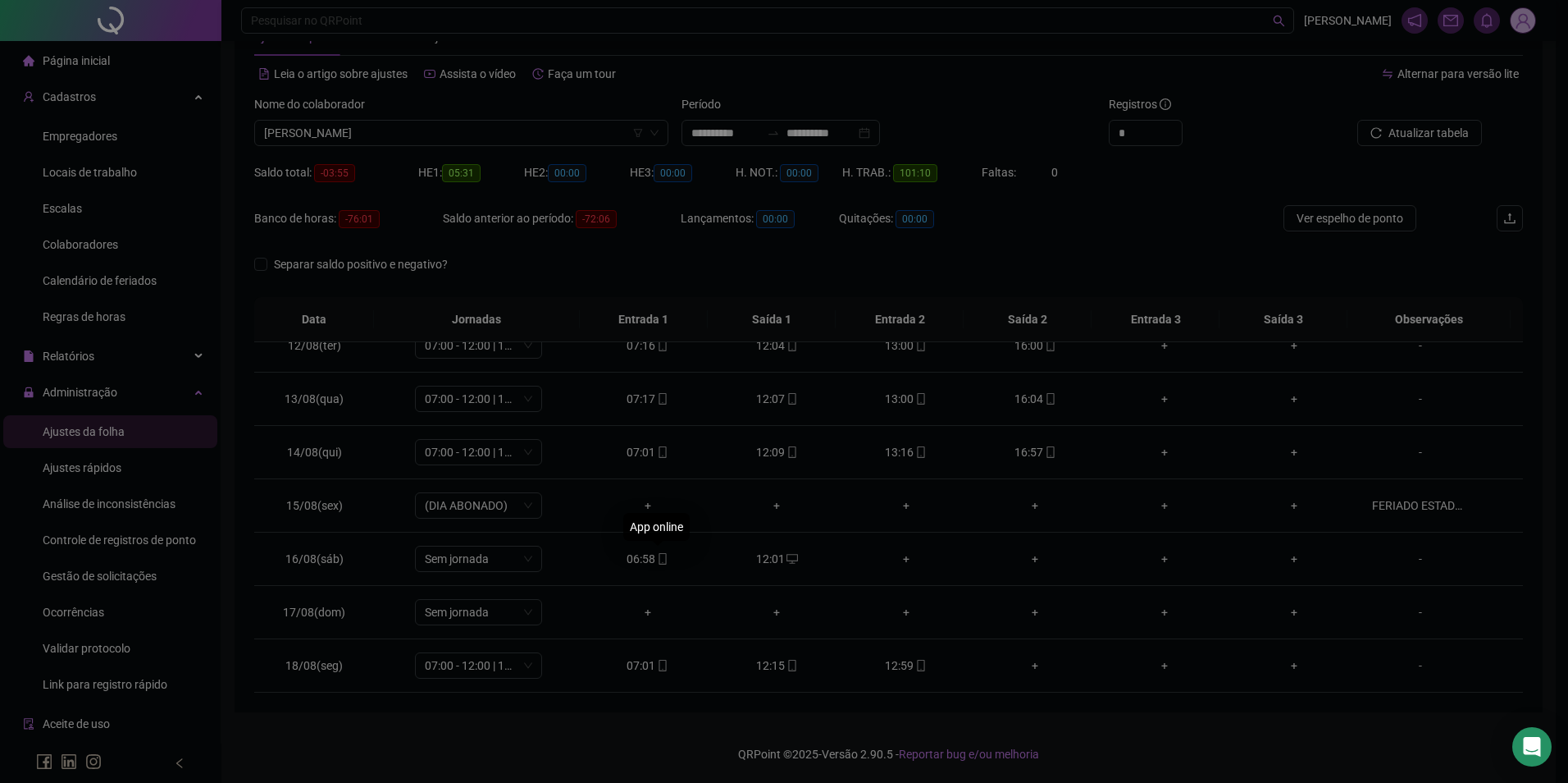
type input "**********"
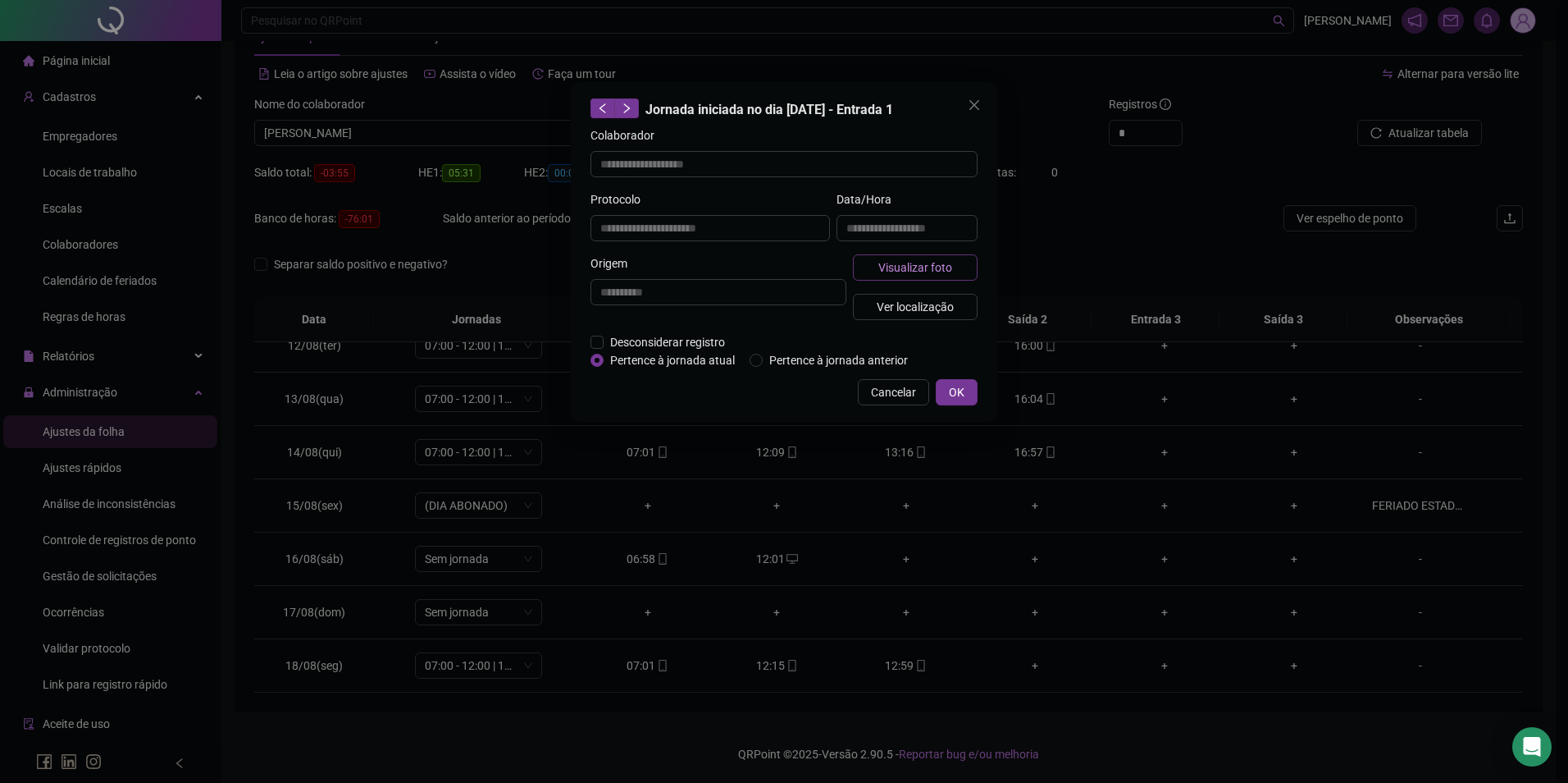
click at [936, 265] on span "Visualizar foto" at bounding box center [915, 267] width 74 height 18
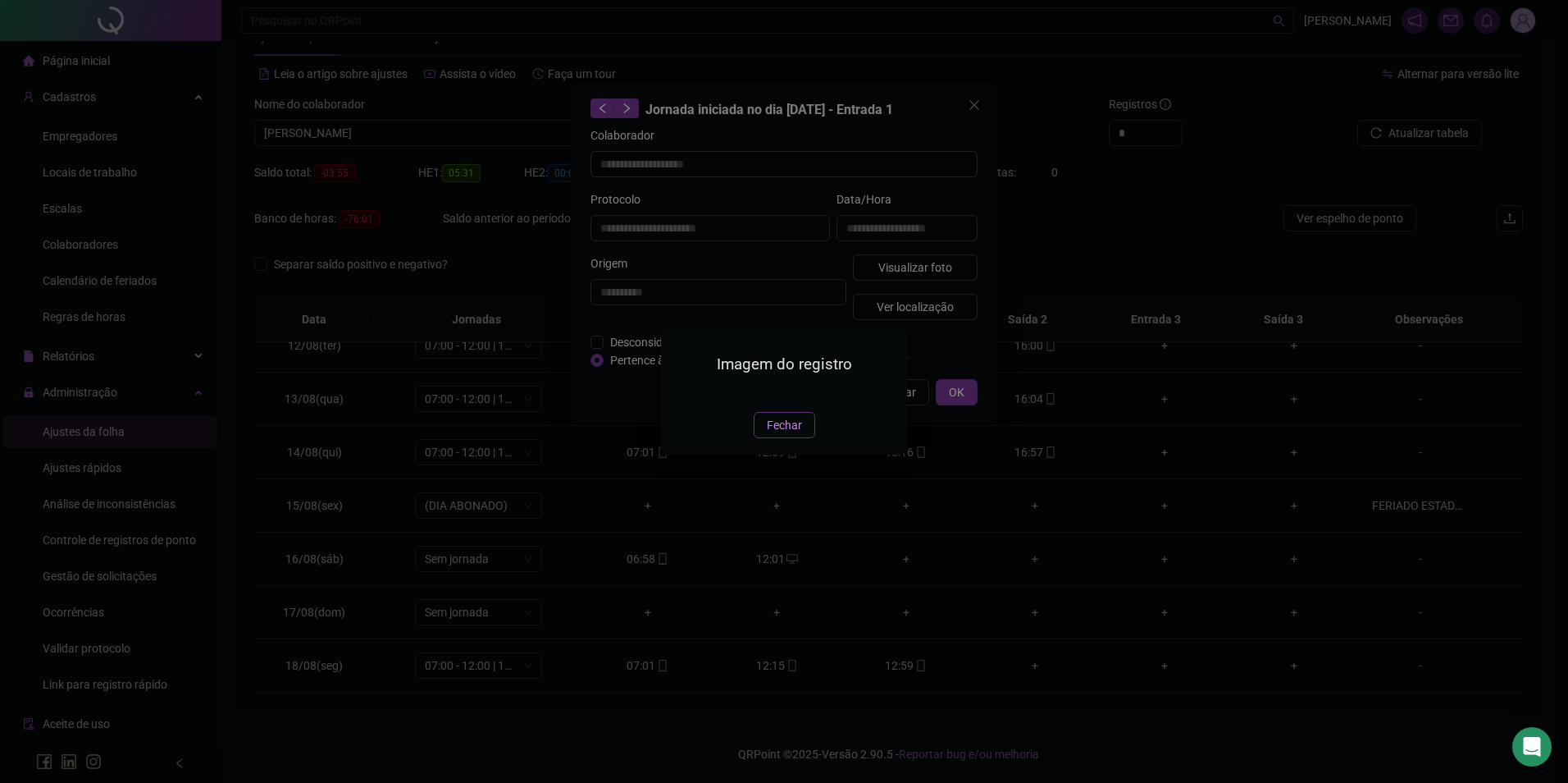
click at [770, 435] on span "Fechar" at bounding box center [784, 425] width 35 height 18
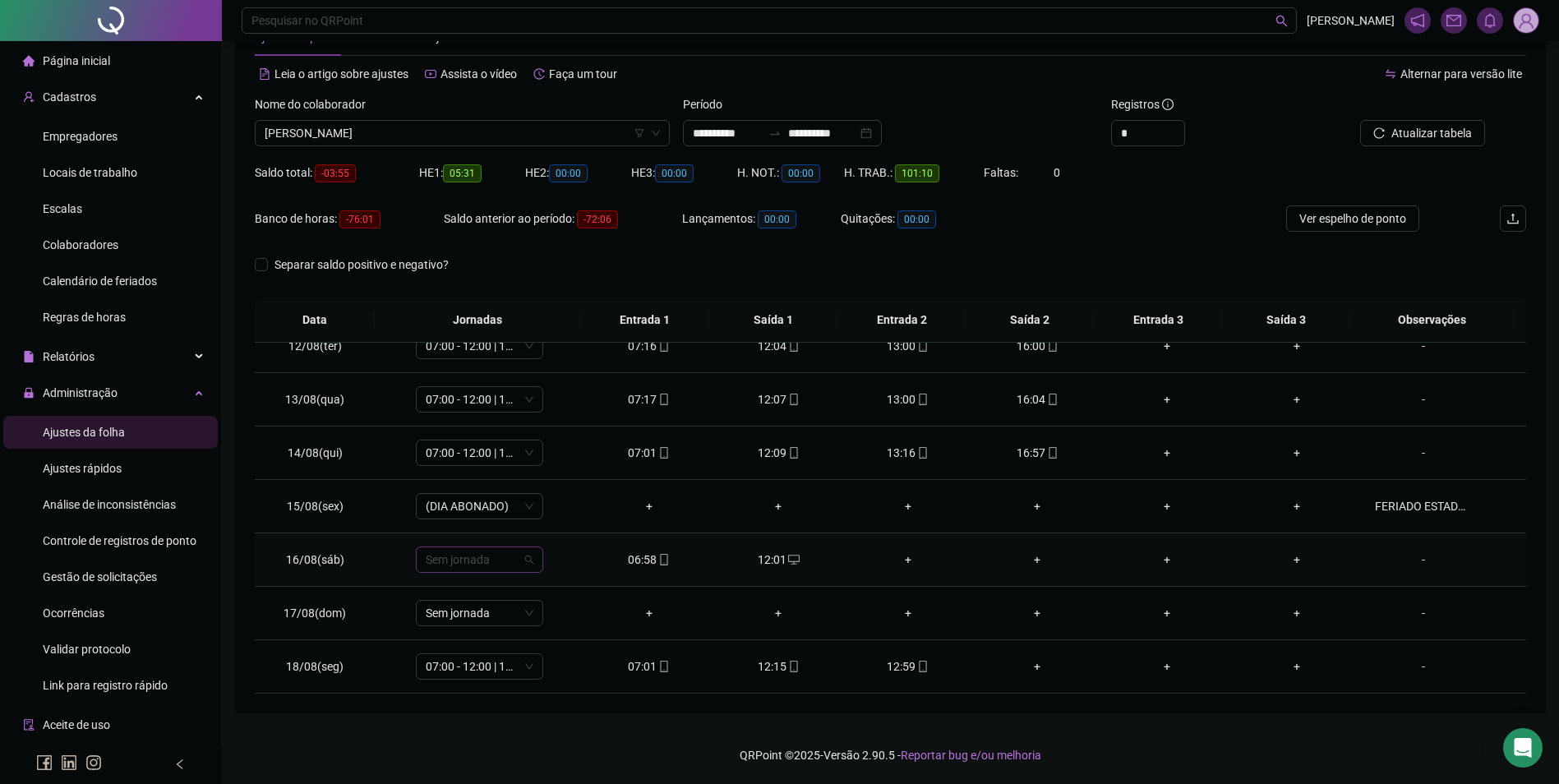
click at [468, 565] on span "Sem jornada" at bounding box center [480, 559] width 108 height 25
click at [471, 339] on div "06:00 - 12:00" at bounding box center [506, 348] width 139 height 18
click at [559, 519] on span "Sim" at bounding box center [556, 517] width 19 height 18
click at [1452, 135] on span "Atualizar tabela" at bounding box center [1432, 133] width 81 height 18
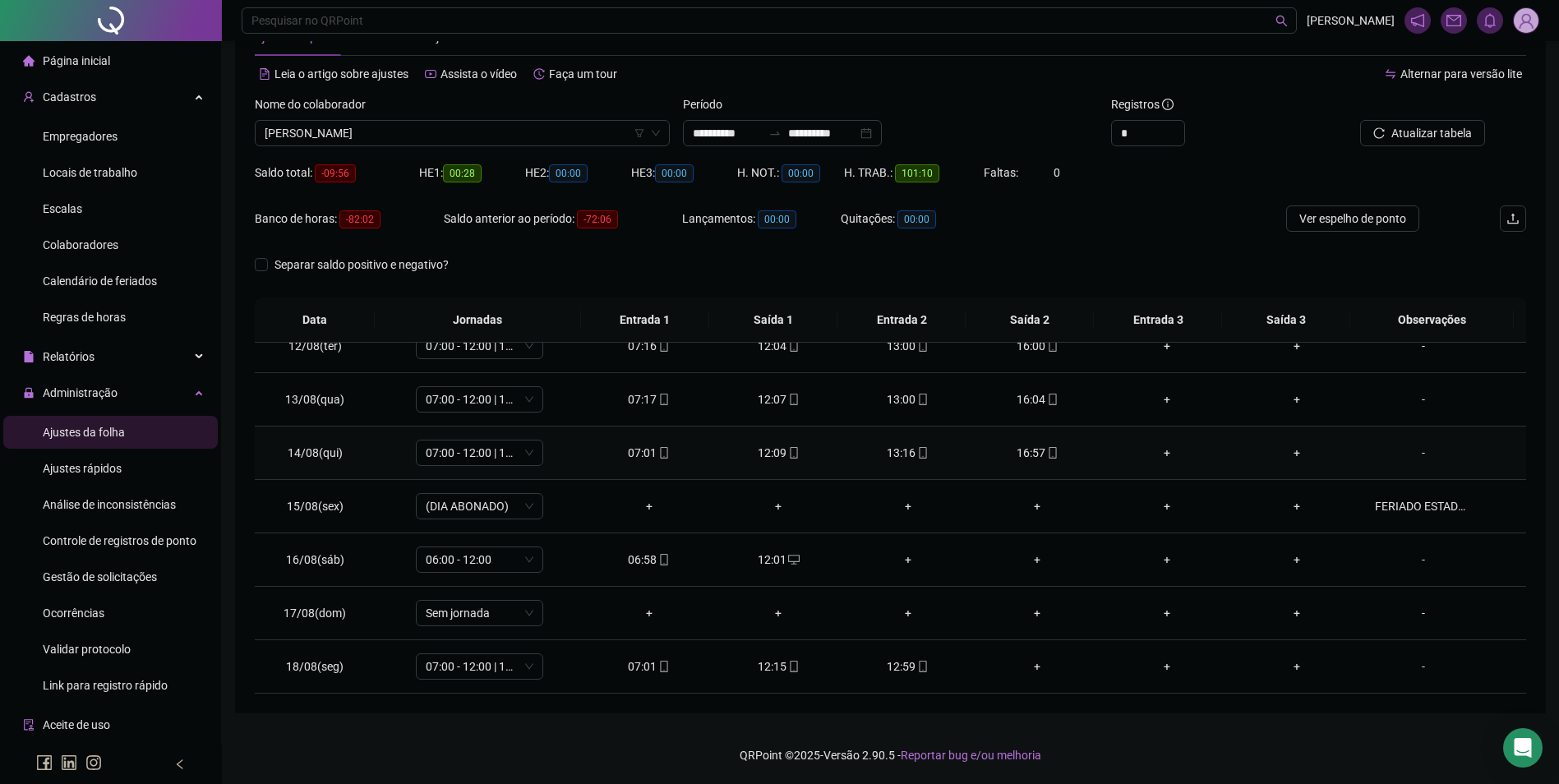
scroll to position [528, 0]
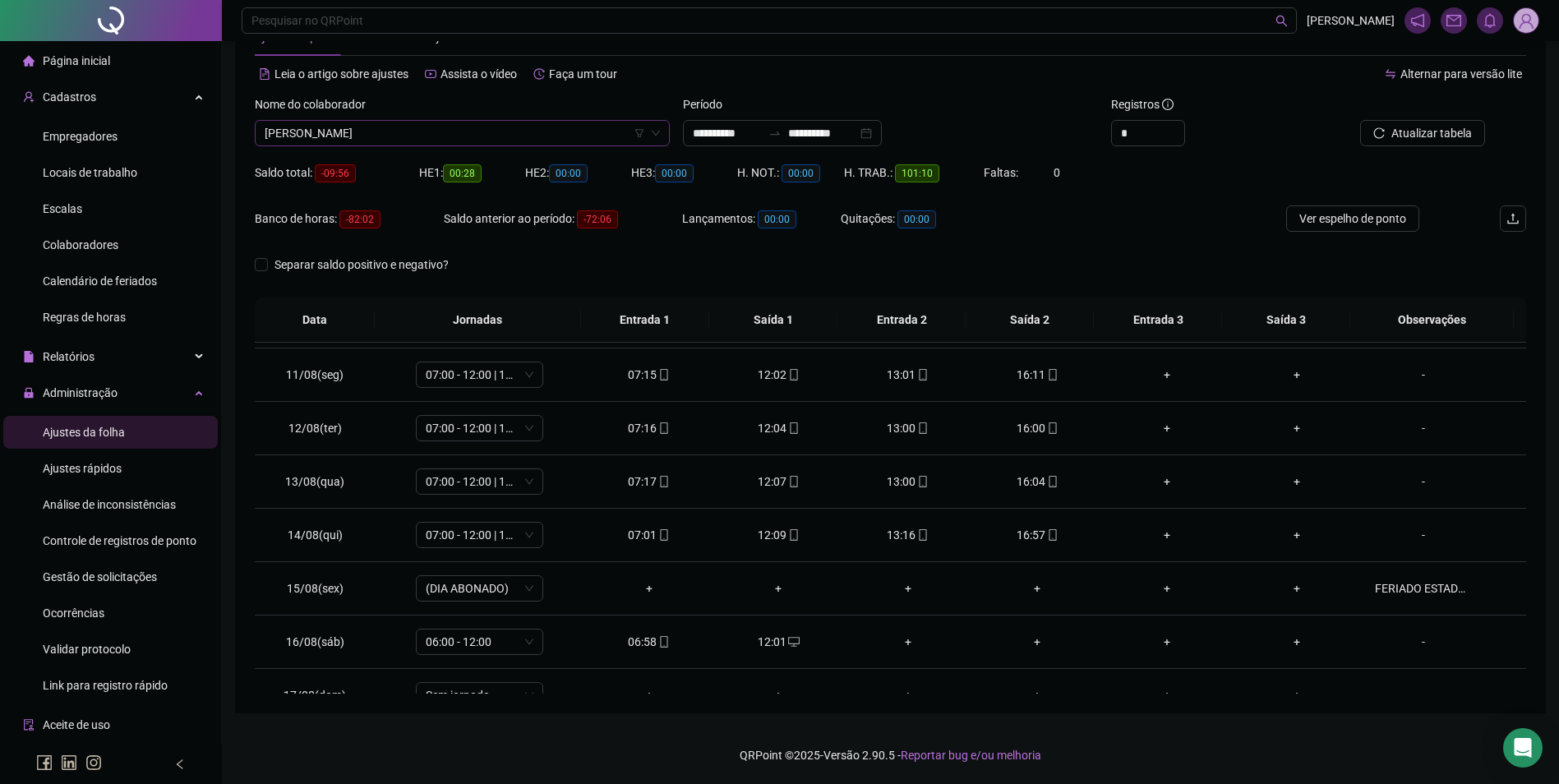
click at [417, 140] on span "DIEGO TEIXEIRA BRITO" at bounding box center [462, 133] width 395 height 25
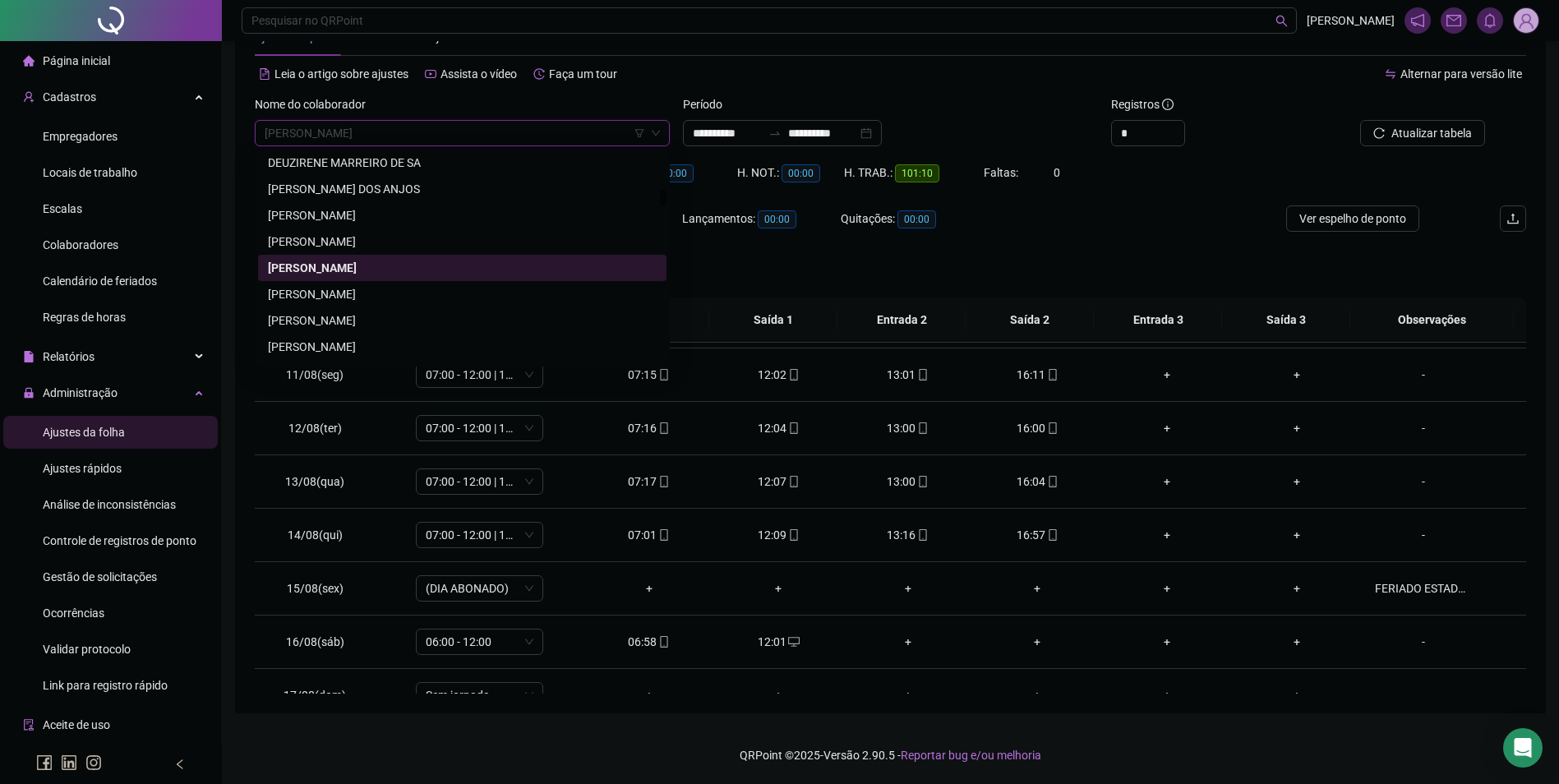
scroll to position [4688, 0]
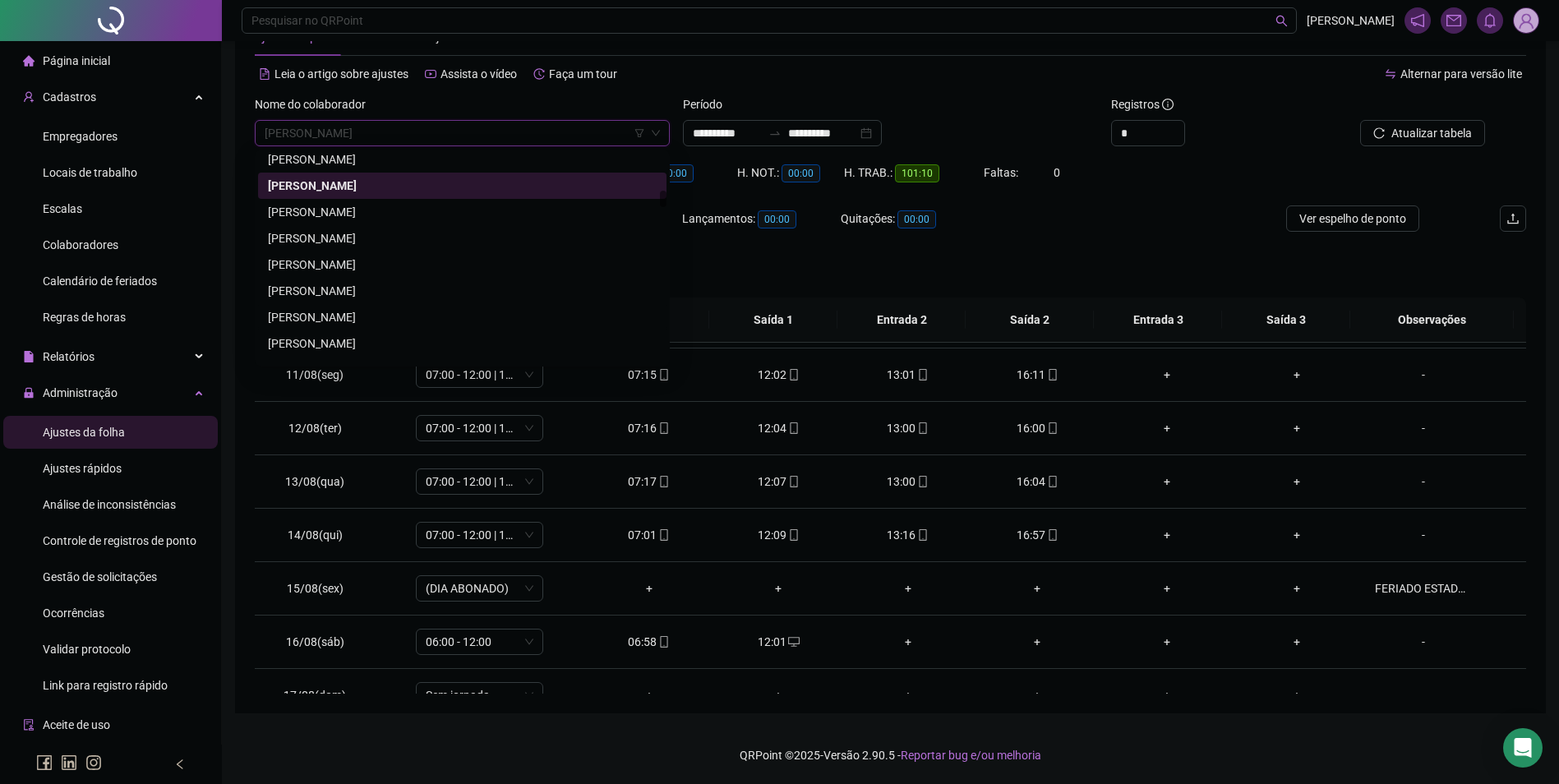
click at [322, 315] on div "DIONES REIS NASCIMENTO DA SILVA" at bounding box center [463, 317] width 389 height 18
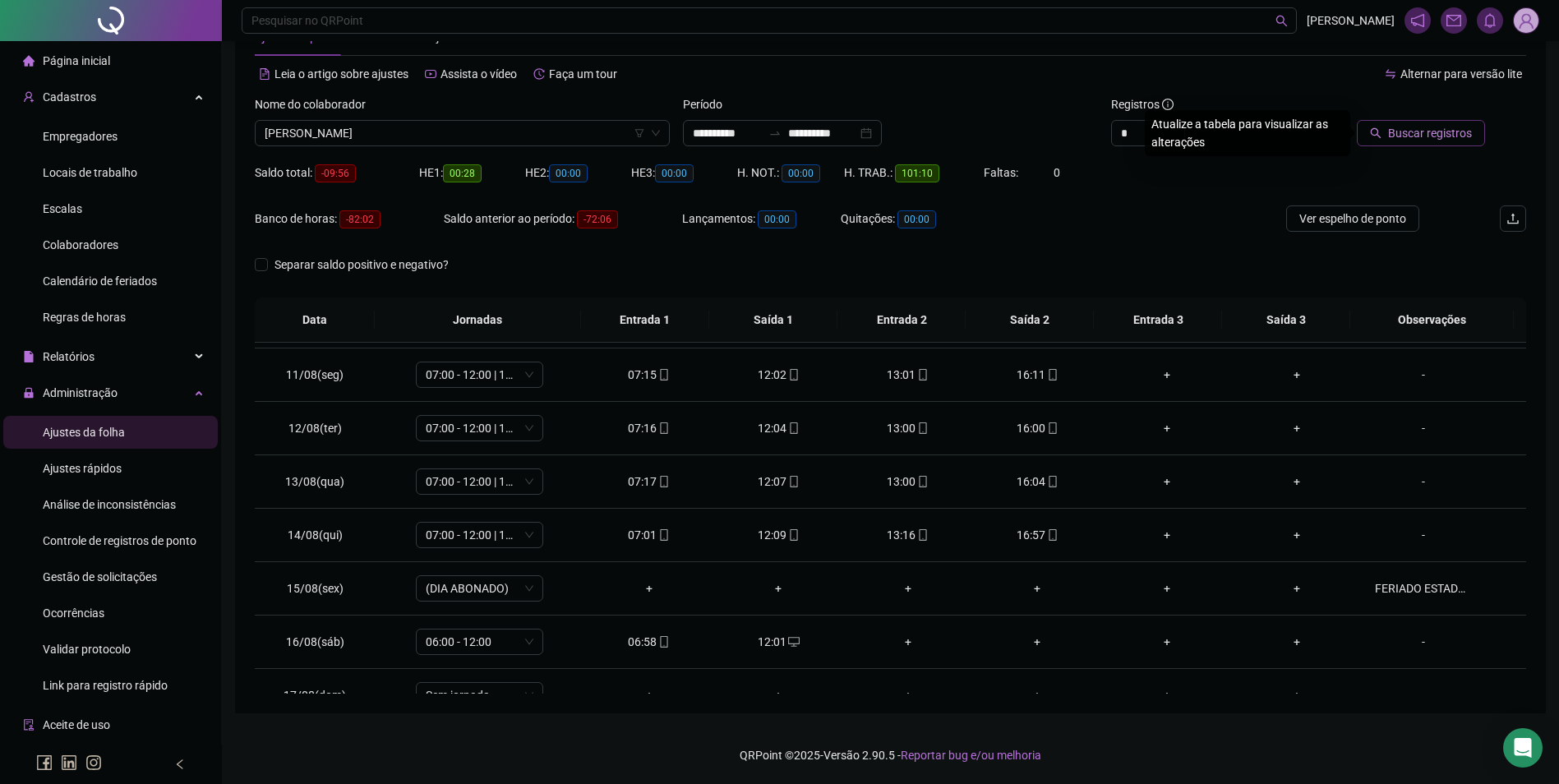
click at [1460, 132] on span "Buscar registros" at bounding box center [1430, 133] width 83 height 18
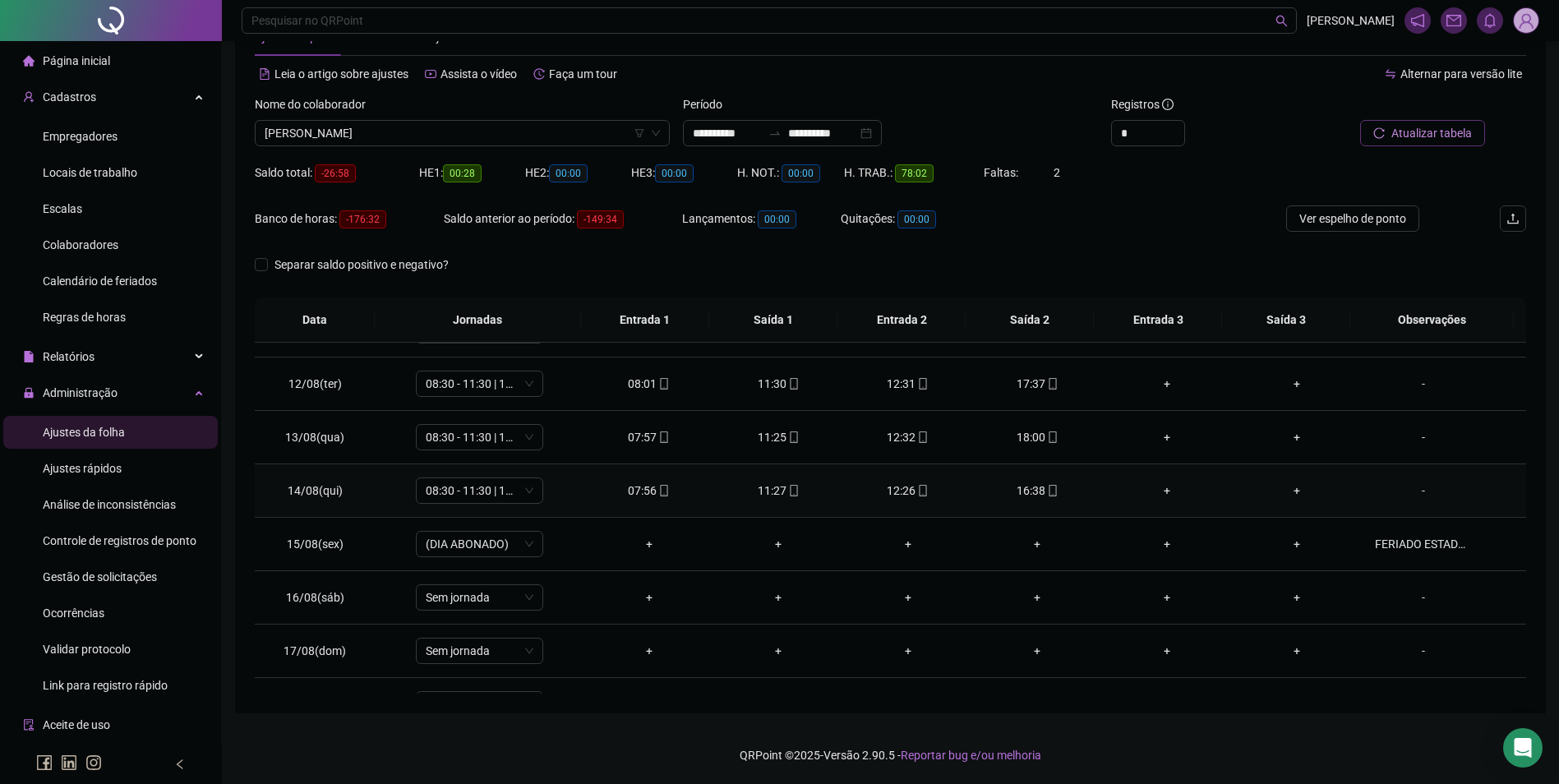
scroll to position [611, 0]
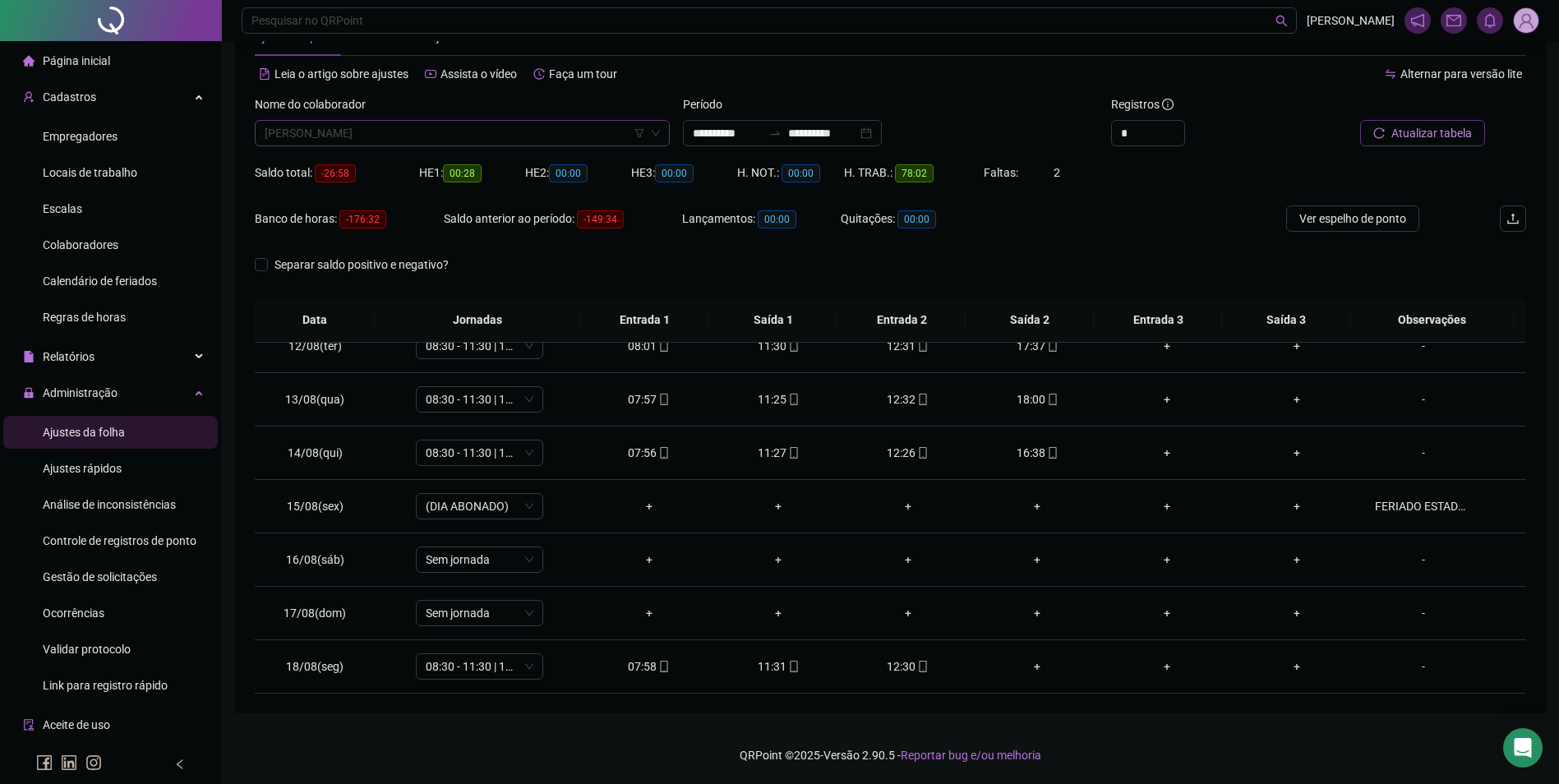
click at [469, 139] on span "DIONES REIS NASCIMENTO DA SILVA" at bounding box center [462, 133] width 395 height 25
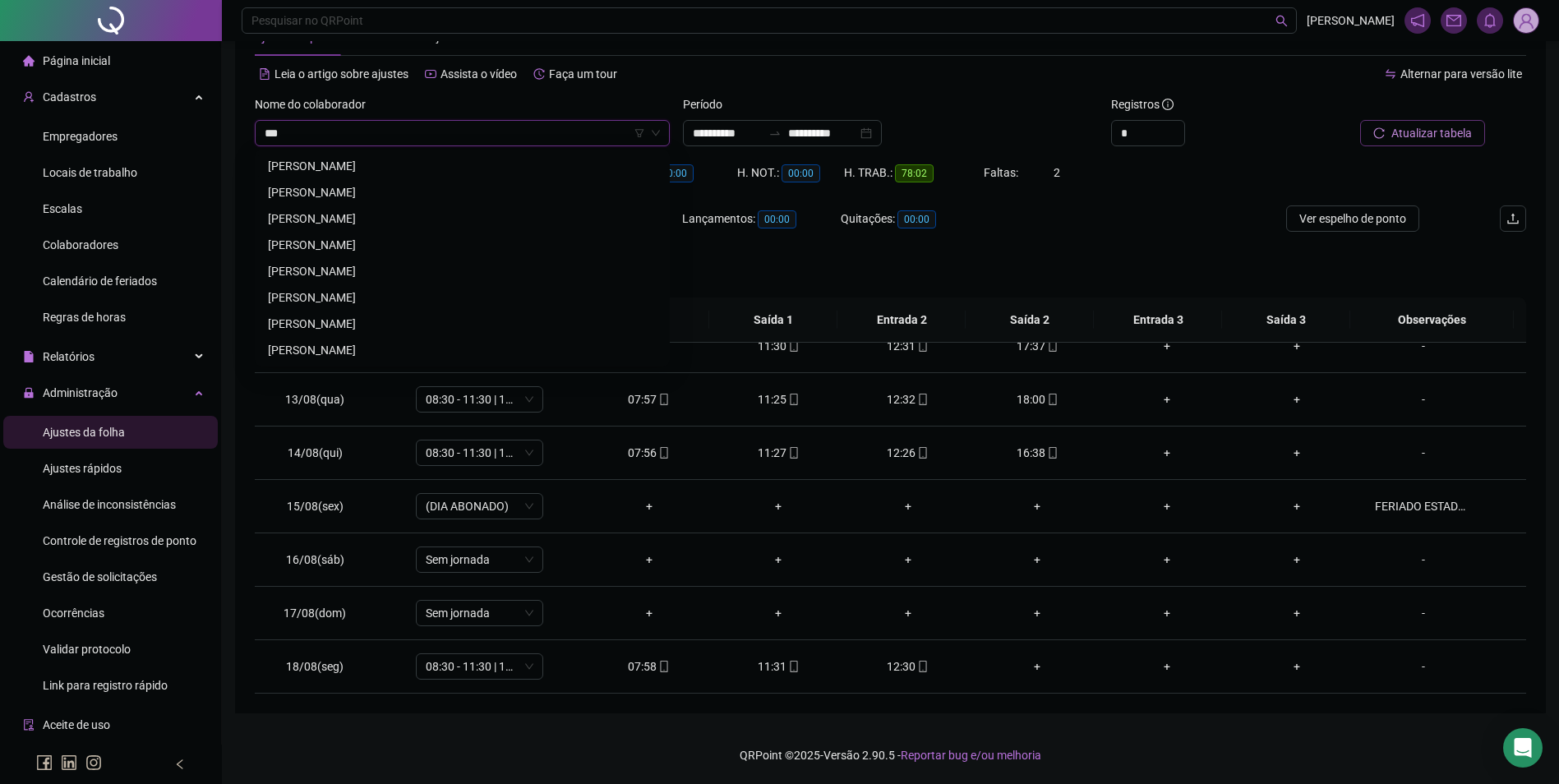
scroll to position [0, 0]
type input "**********"
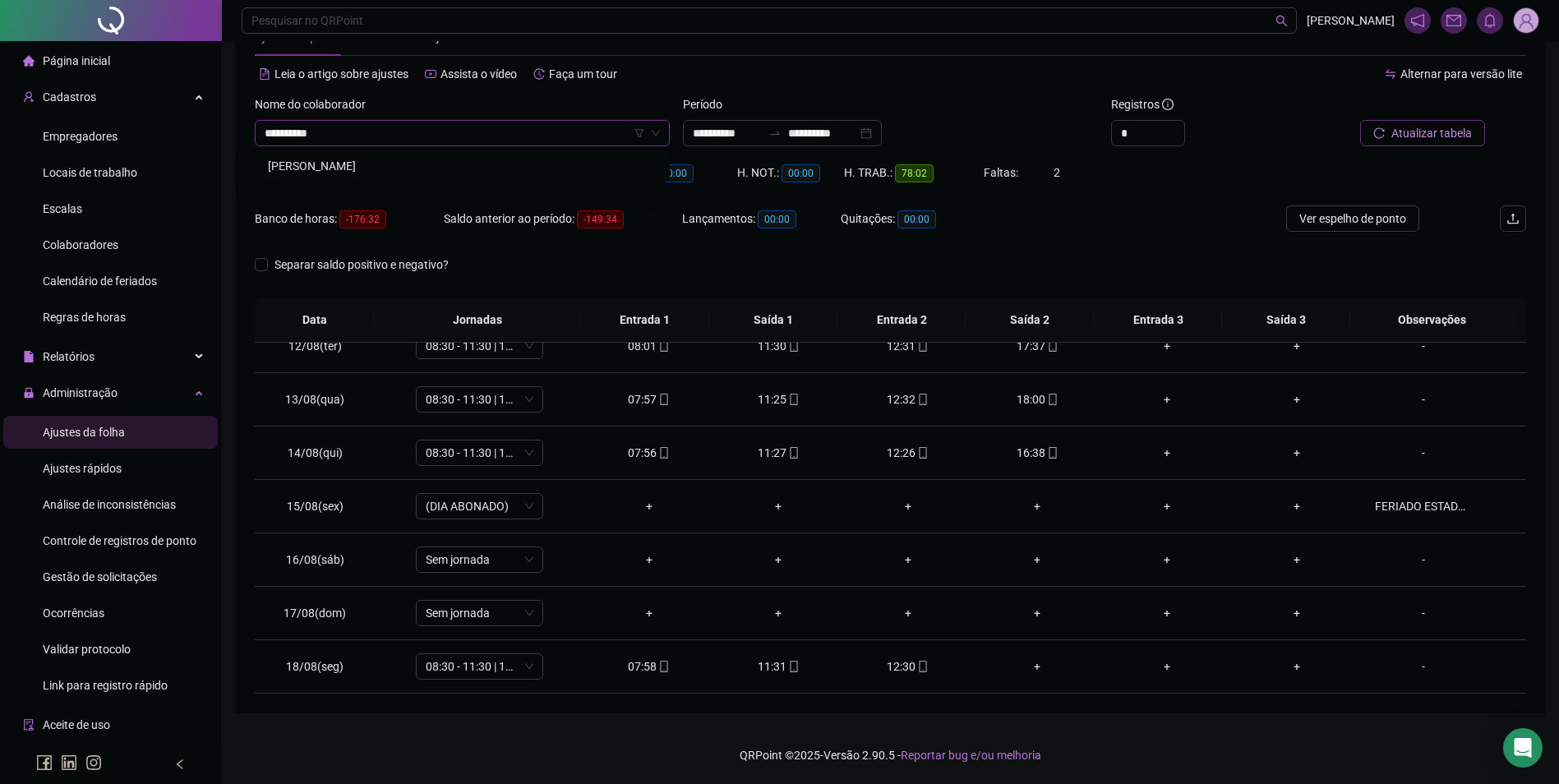
click at [418, 164] on div "DOMINGOS ARAUJO DA SILVA" at bounding box center [463, 166] width 389 height 18
click at [1374, 133] on icon "search" at bounding box center [1376, 133] width 11 height 11
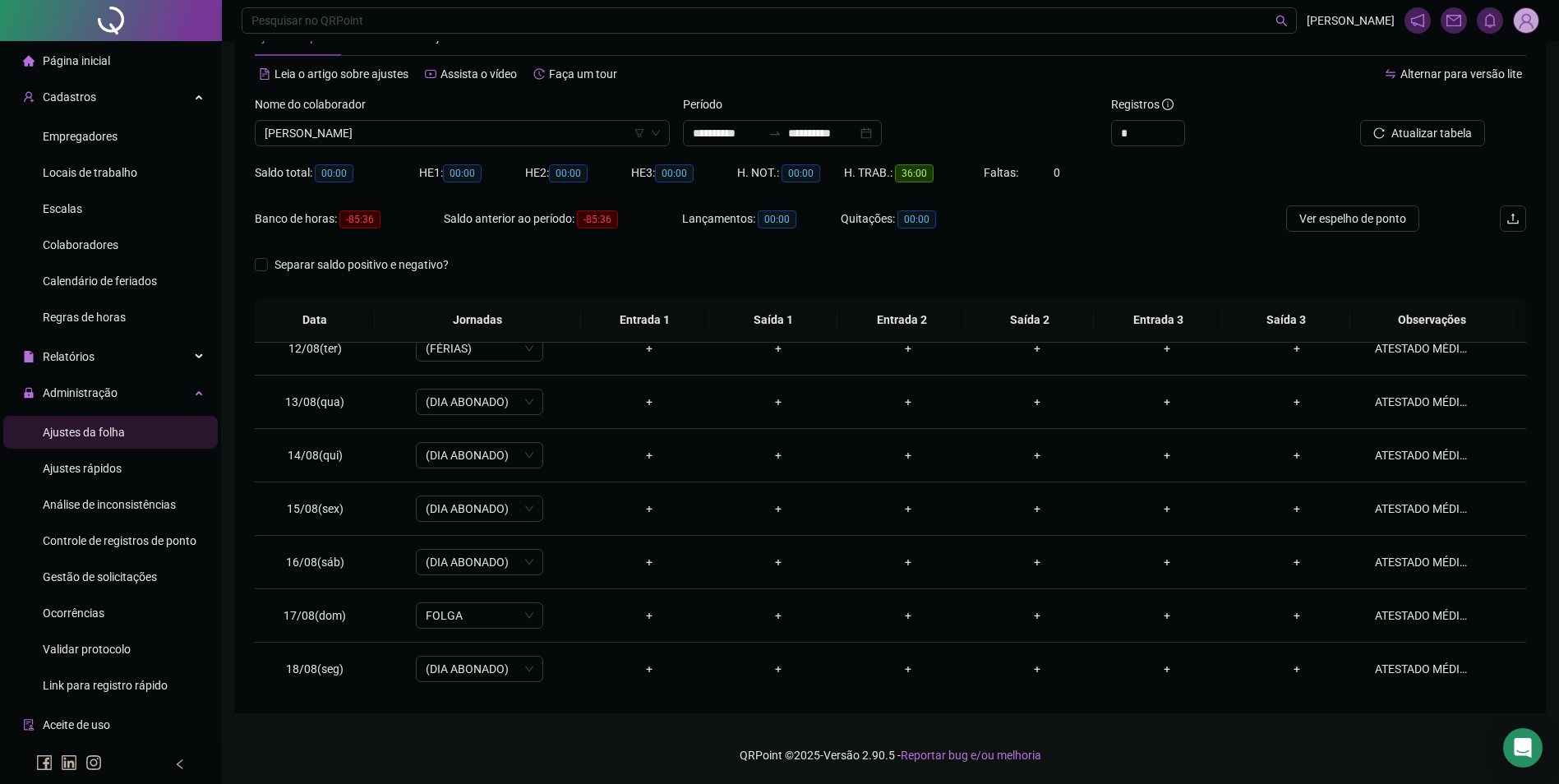
scroll to position [611, 0]
drag, startPoint x: 85, startPoint y: 245, endPoint x: 95, endPoint y: 239, distance: 11.7
click at [85, 244] on span "Colaboradores" at bounding box center [81, 245] width 76 height 13
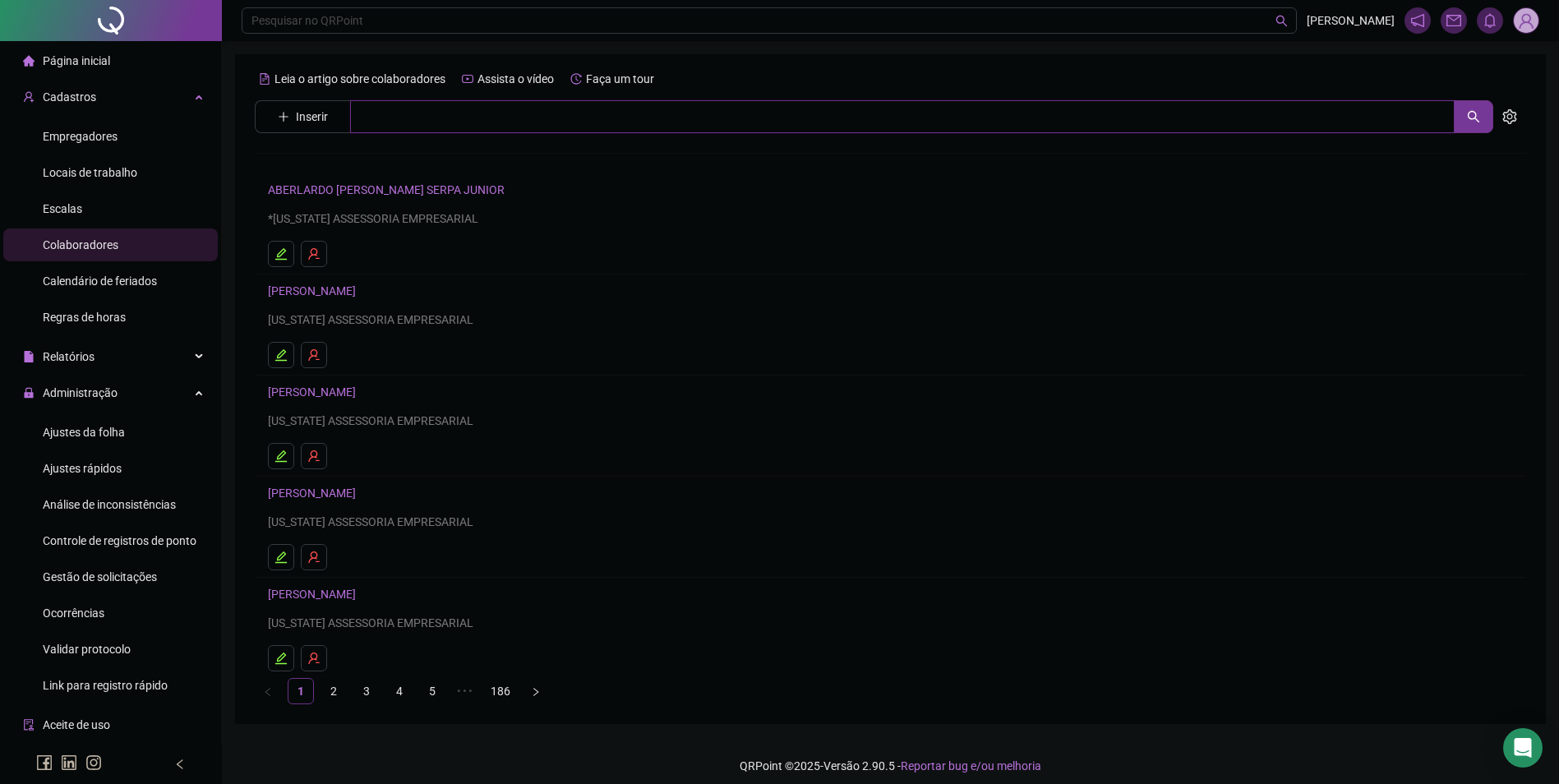
click at [387, 124] on input "text" at bounding box center [902, 117] width 1105 height 33
type input "********"
click at [374, 158] on link "DOMINGOS ARAUJO DA SILVA" at bounding box center [329, 165] width 88 height 13
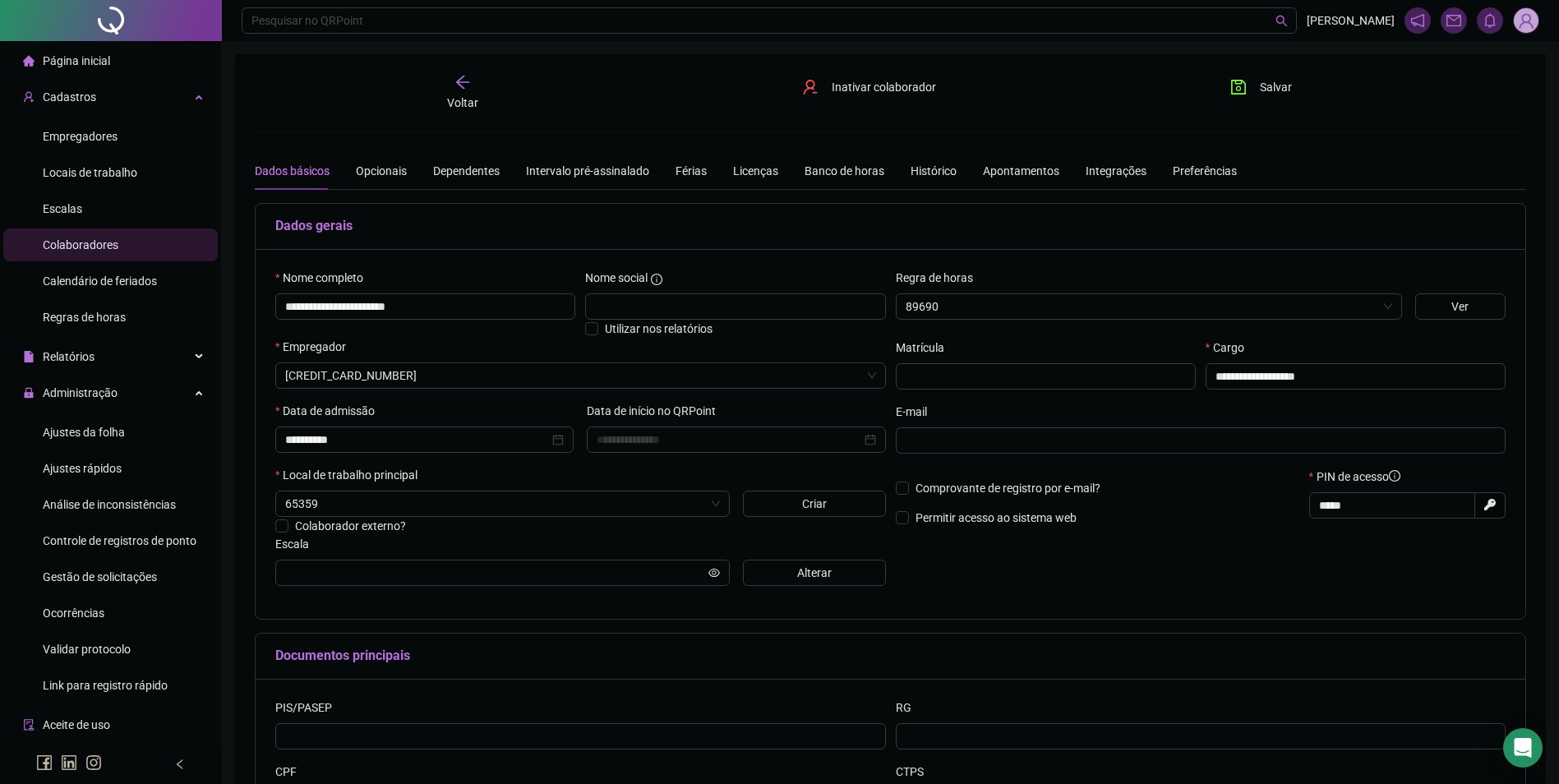
type input "**********"
click at [761, 170] on div "Licenças" at bounding box center [756, 171] width 46 height 18
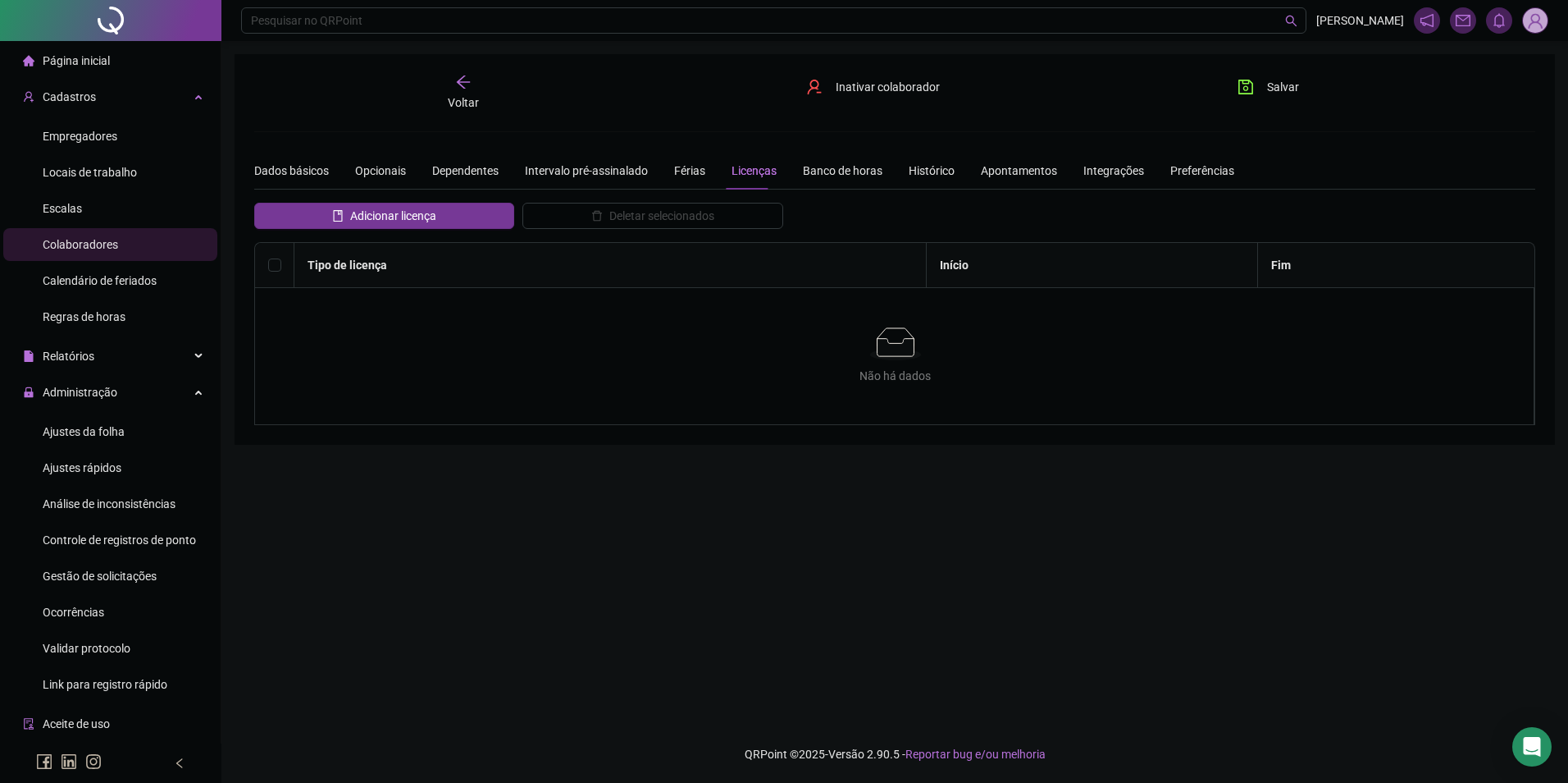
click at [663, 173] on div "Dados básicos Opcionais Dependentes Intervalo pré-assinalado Férias Licenças Ba…" at bounding box center [745, 170] width 980 height 38
click at [694, 169] on div "Férias" at bounding box center [690, 170] width 31 height 18
click at [441, 166] on div "Dependentes" at bounding box center [466, 170] width 66 height 18
click at [373, 165] on div "Opcionais" at bounding box center [380, 170] width 51 height 18
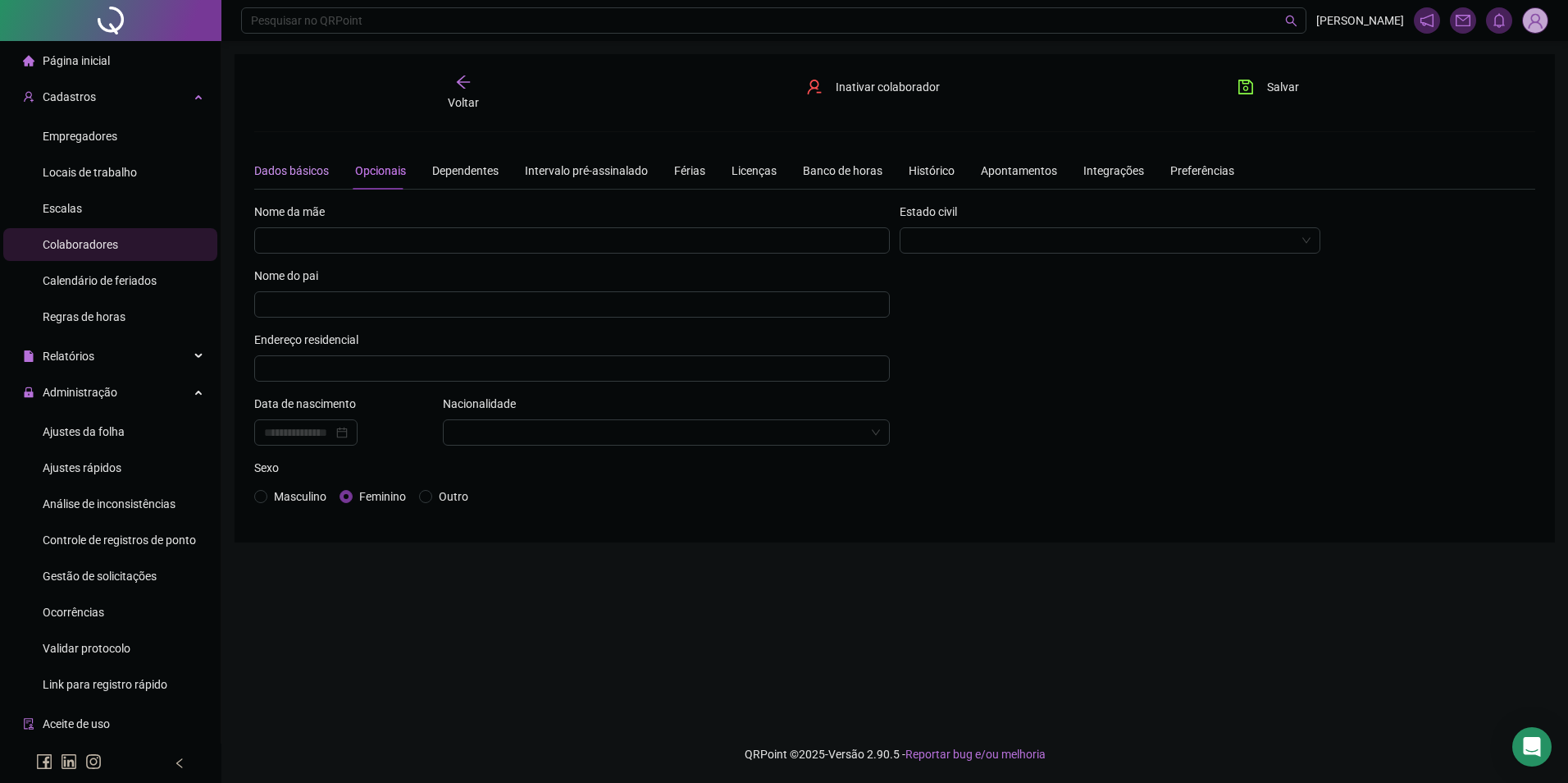
click at [308, 163] on div "Dados básicos" at bounding box center [291, 170] width 75 height 18
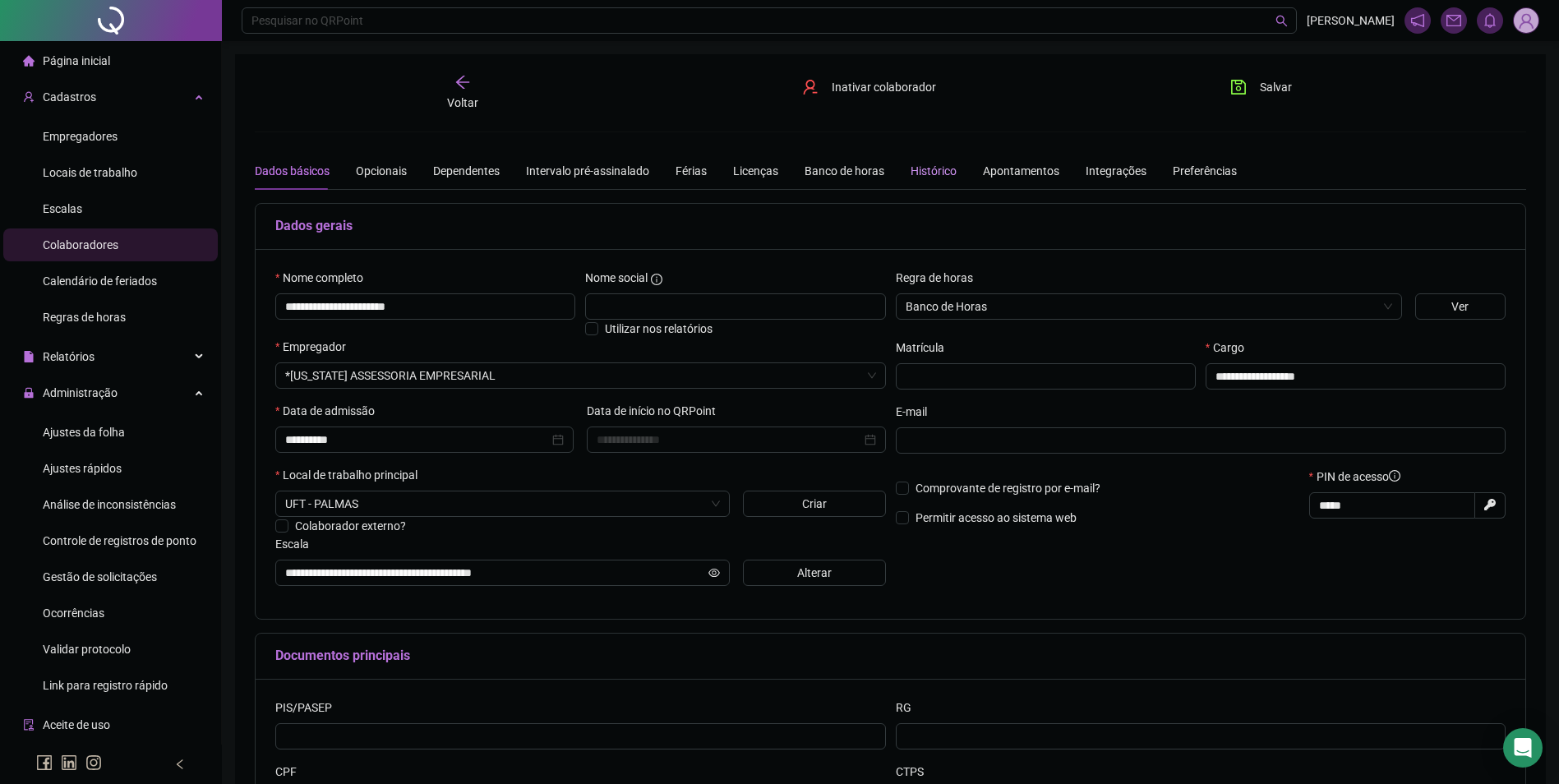
click at [928, 176] on div "Histórico" at bounding box center [933, 171] width 46 height 18
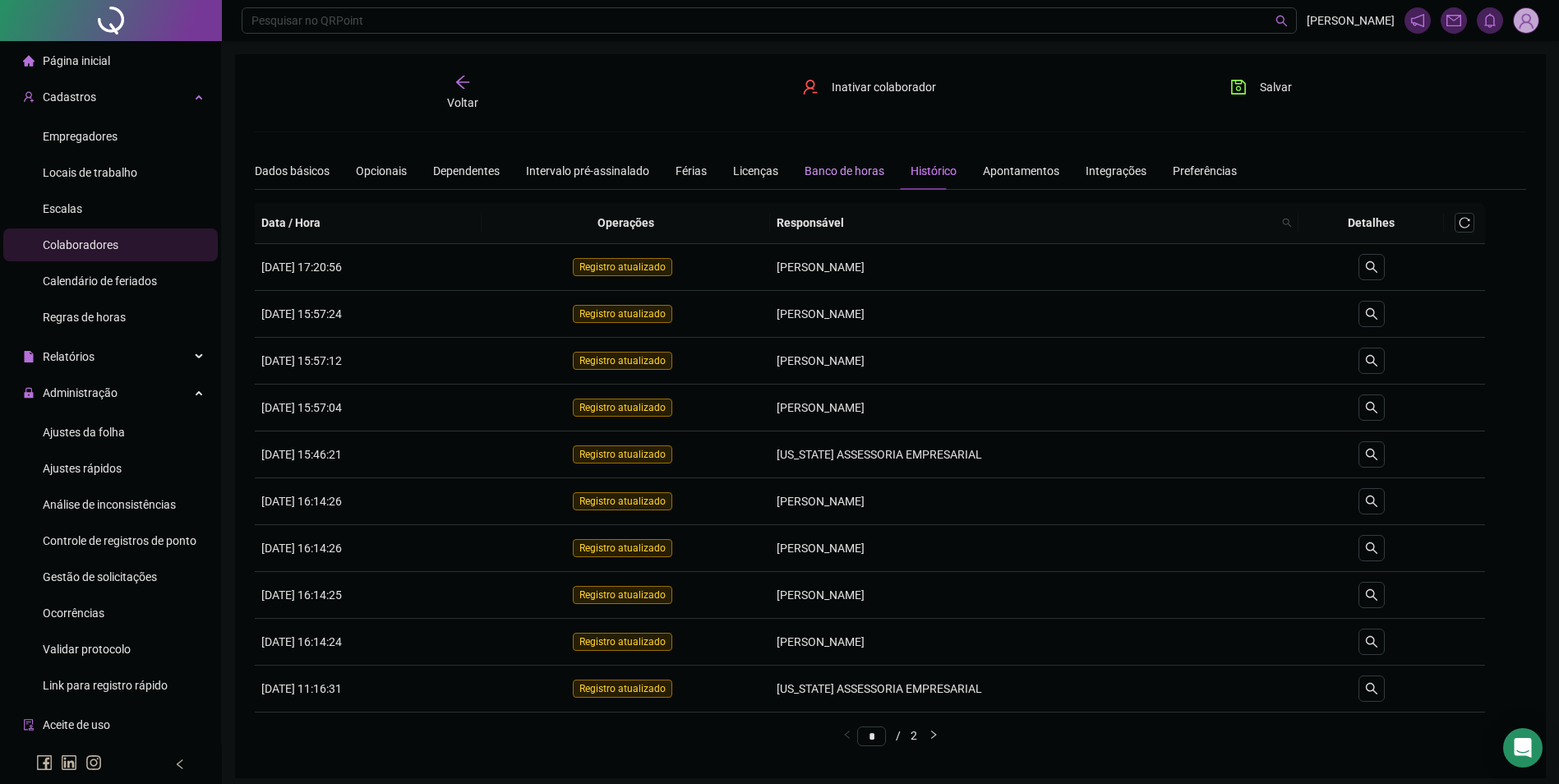
click at [844, 175] on div "Banco de horas" at bounding box center [845, 171] width 80 height 18
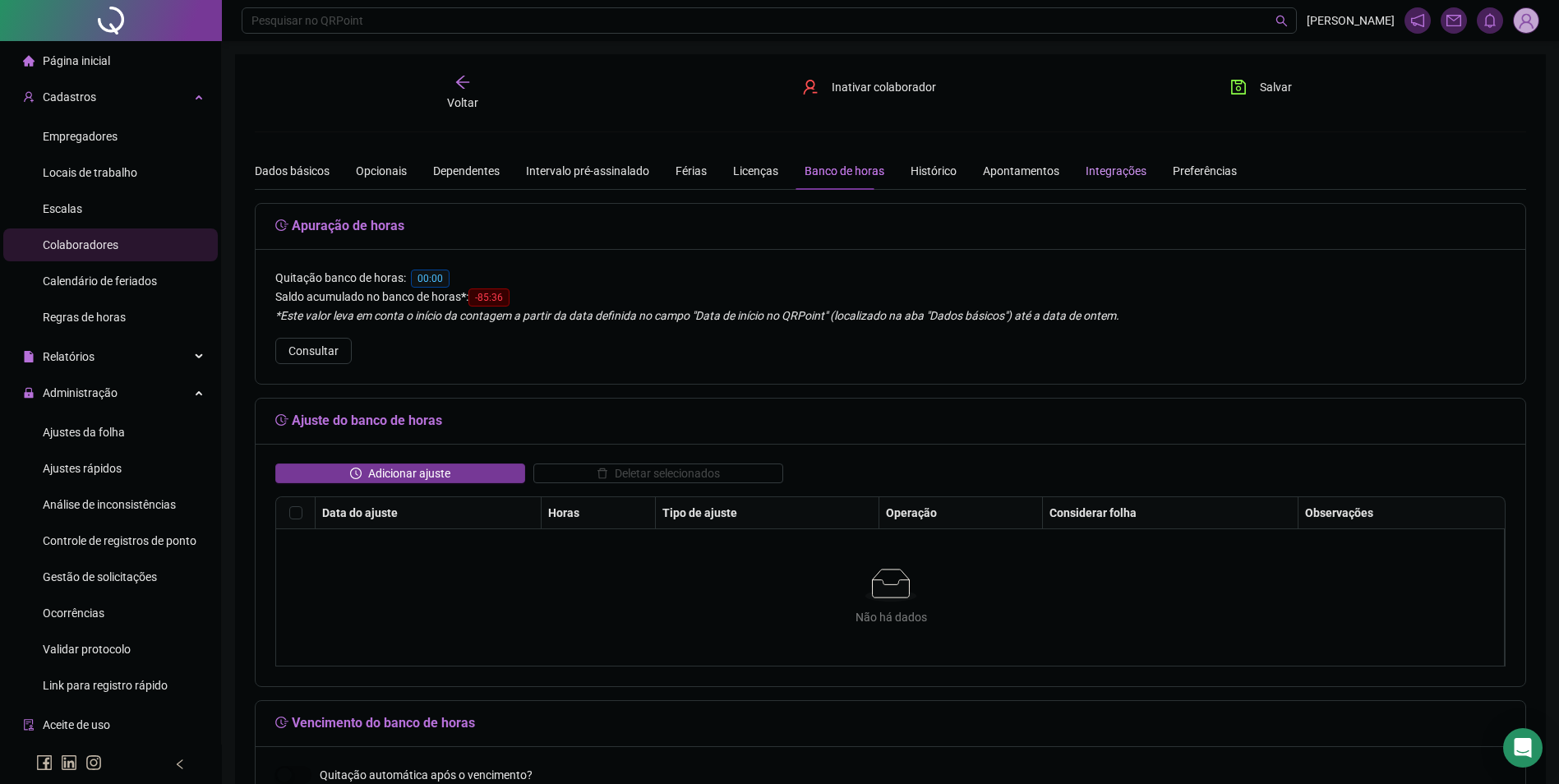
click at [1110, 168] on div "Integrações" at bounding box center [1116, 171] width 61 height 18
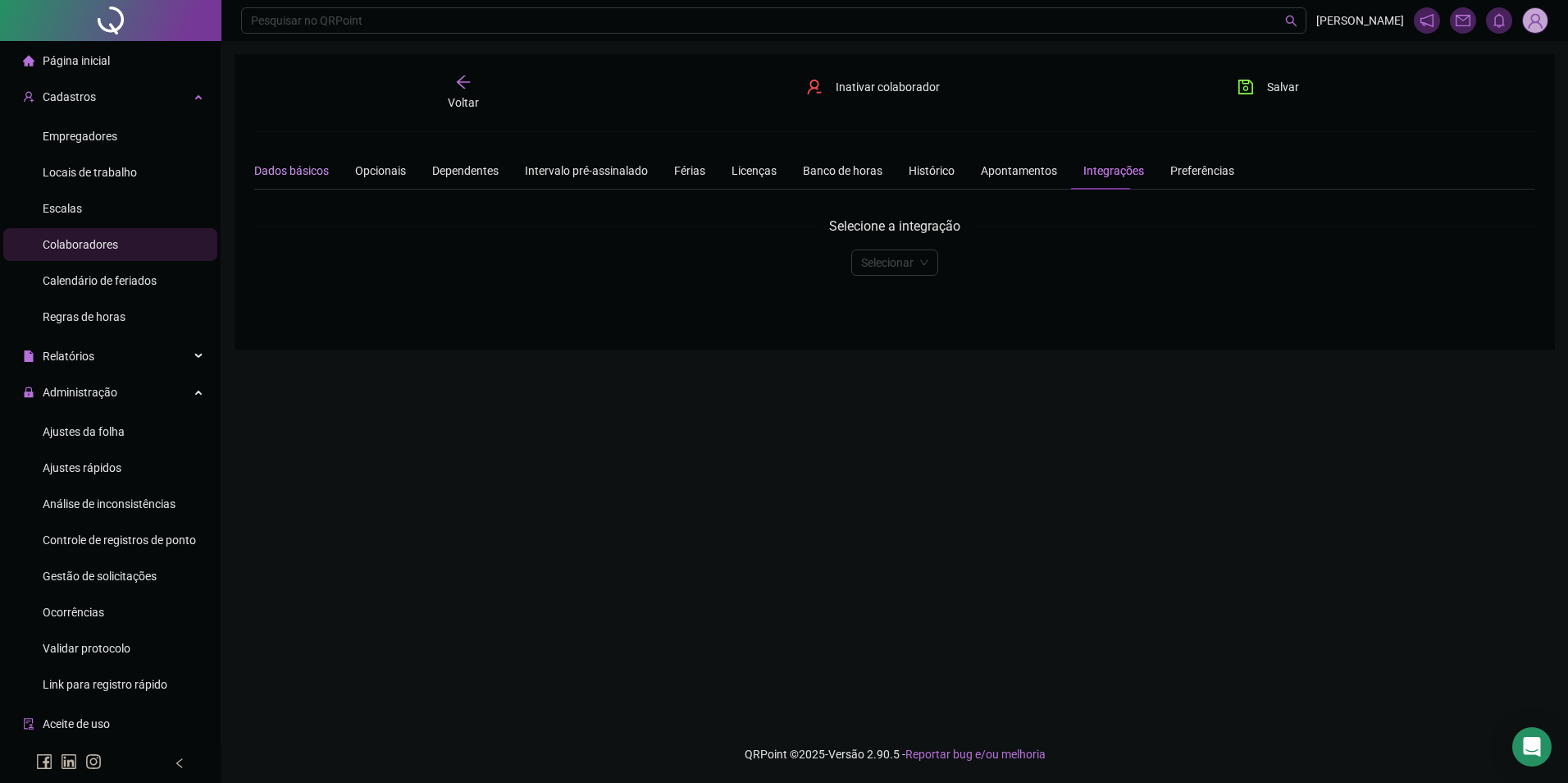
click at [308, 169] on div "Dados básicos" at bounding box center [291, 170] width 75 height 18
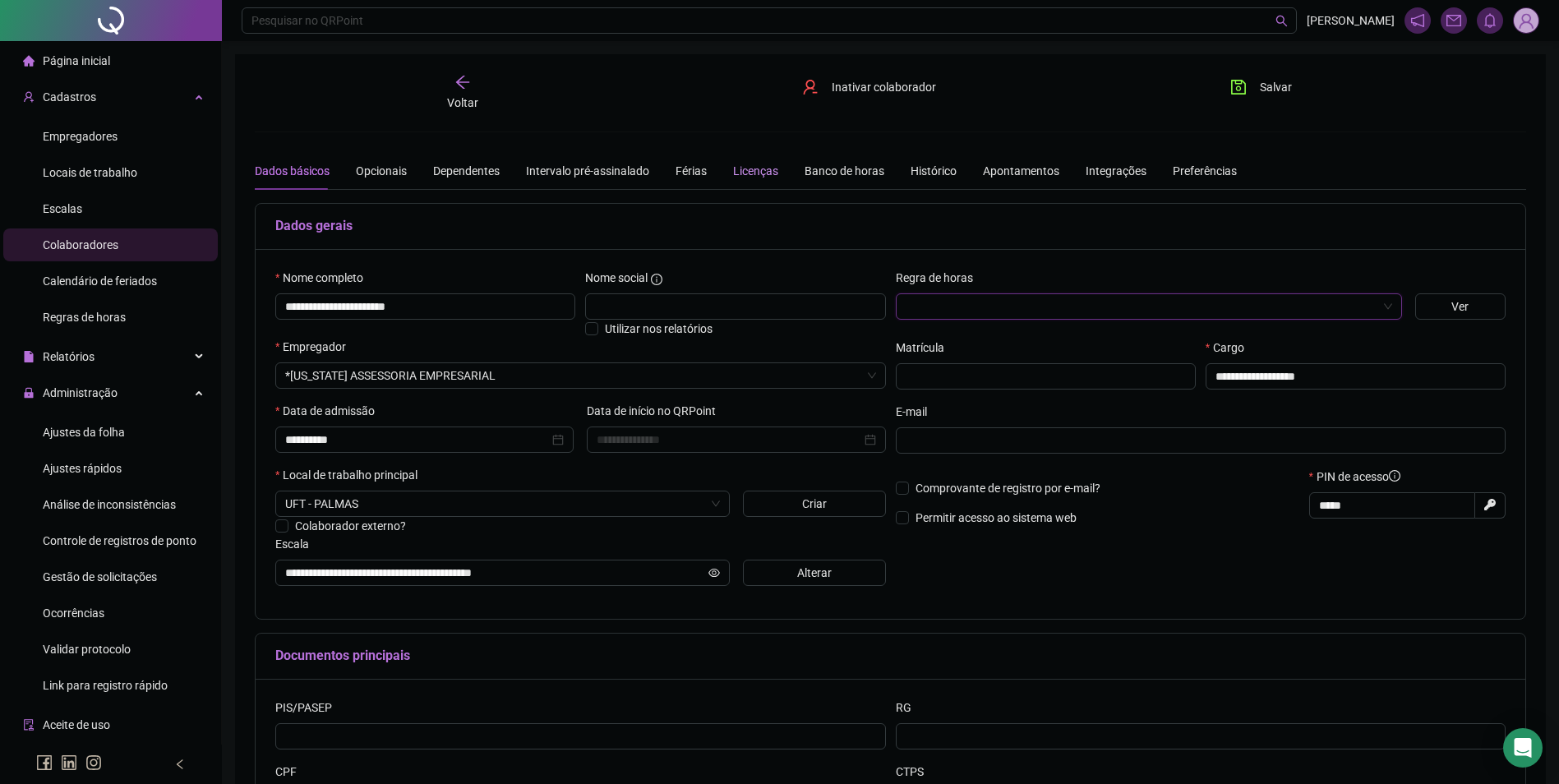
click at [763, 172] on div "Licenças" at bounding box center [756, 171] width 46 height 18
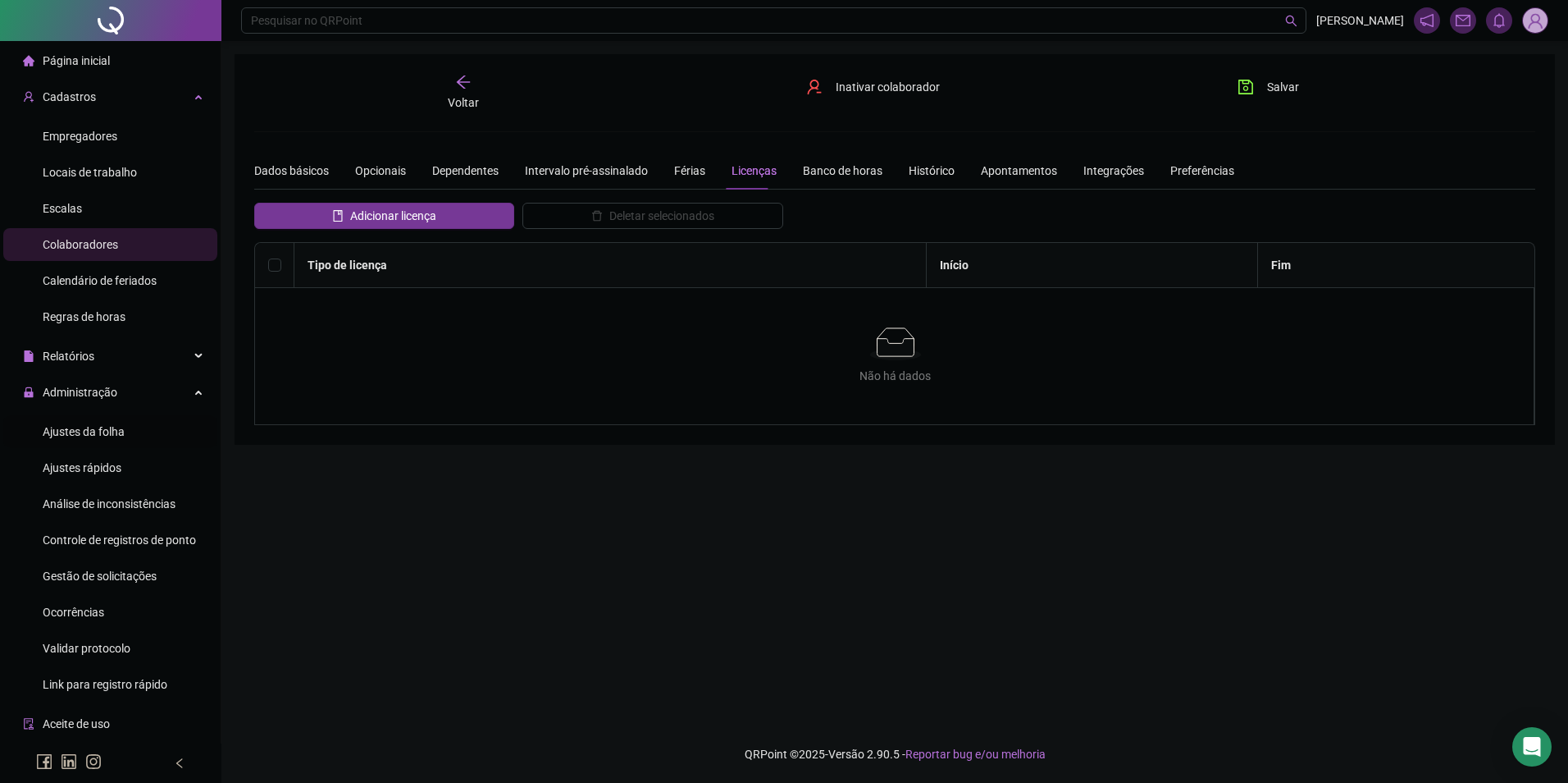
click at [67, 433] on span "Ajustes da folha" at bounding box center [83, 432] width 82 height 13
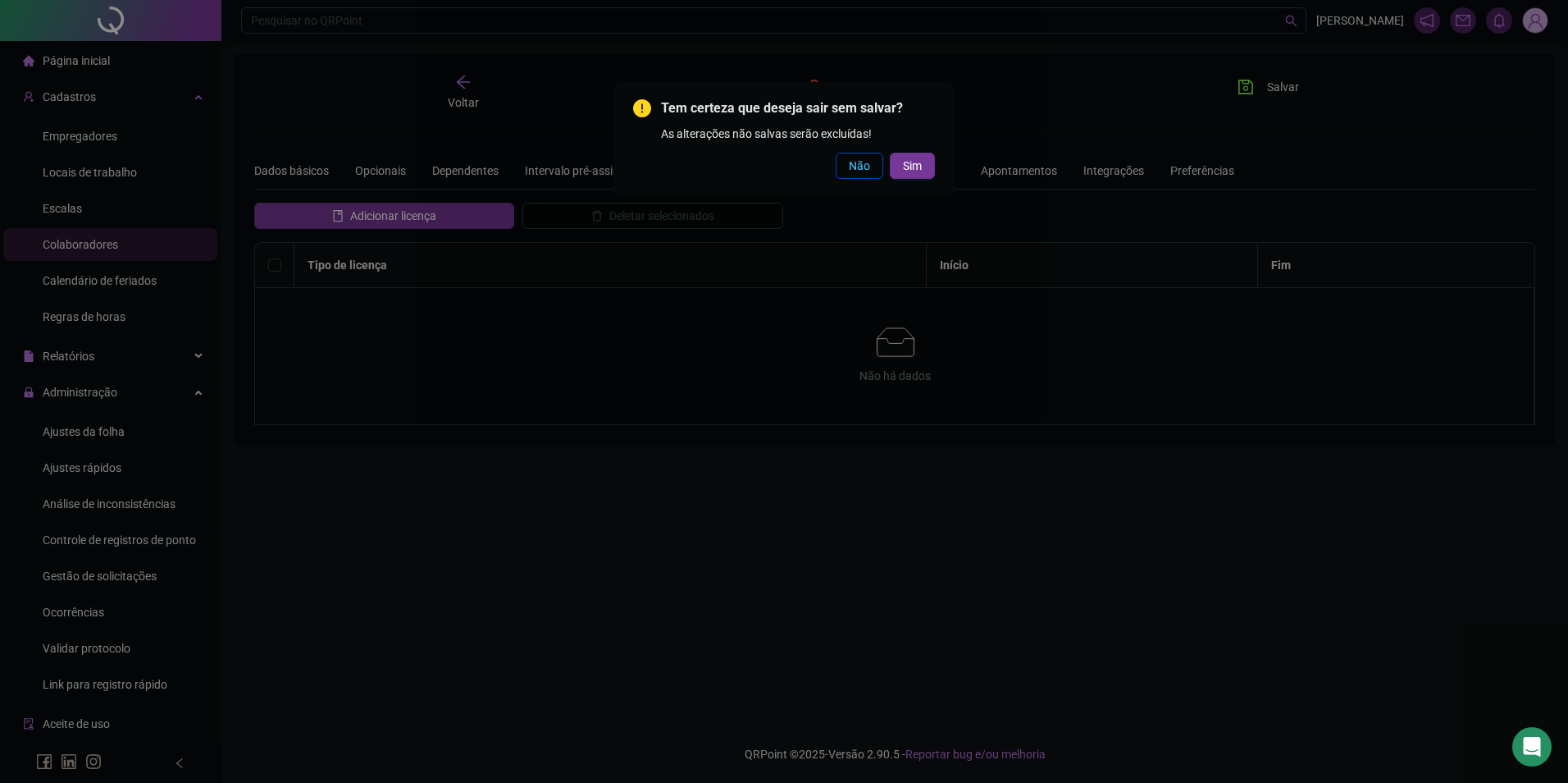
click at [854, 170] on span "Não" at bounding box center [859, 166] width 22 height 18
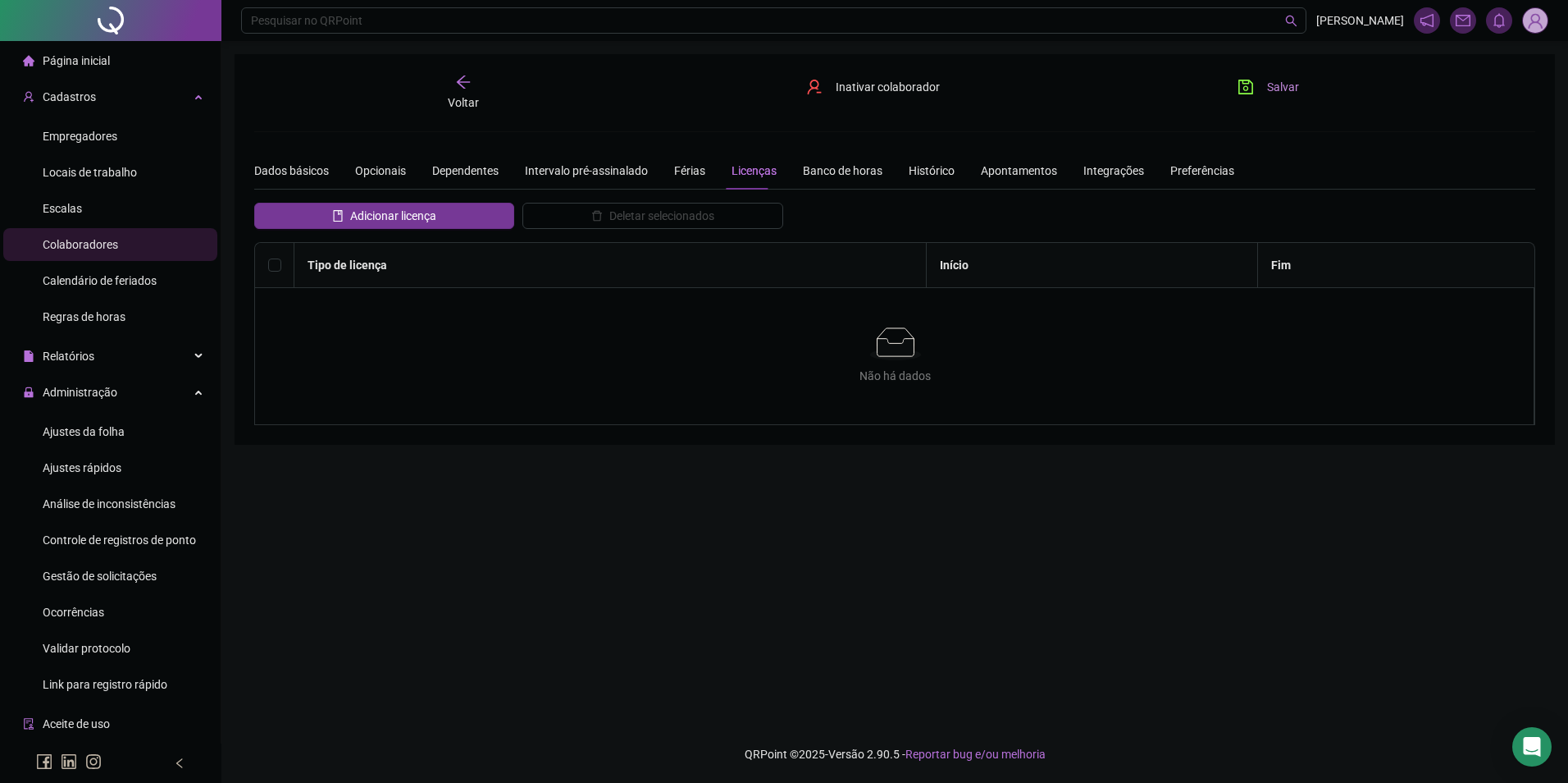
click at [1242, 86] on icon "save" at bounding box center [1245, 86] width 16 height 16
click at [108, 430] on span "Ajustes da folha" at bounding box center [83, 432] width 82 height 13
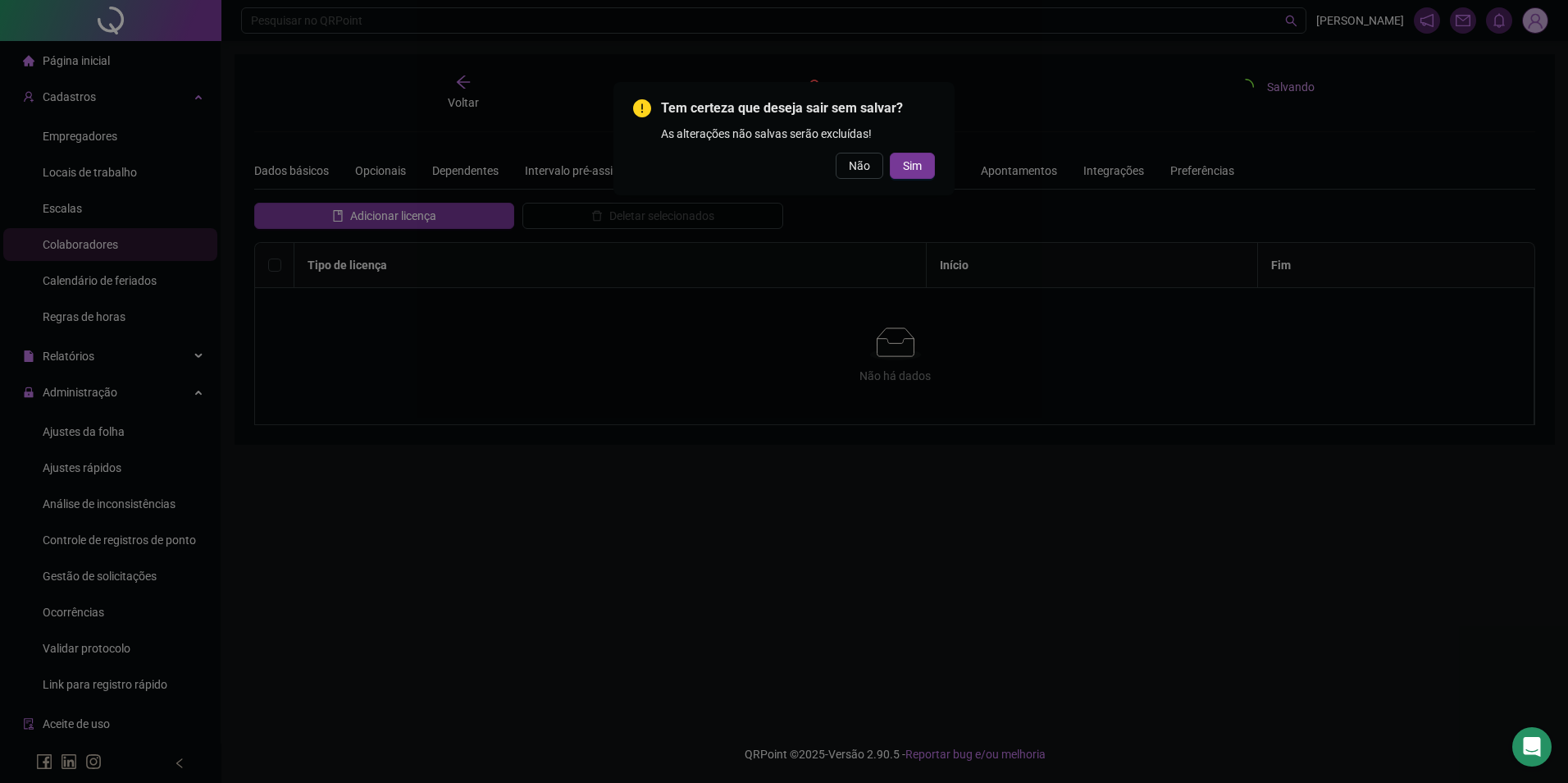
click at [919, 164] on span "Sim" at bounding box center [912, 166] width 19 height 18
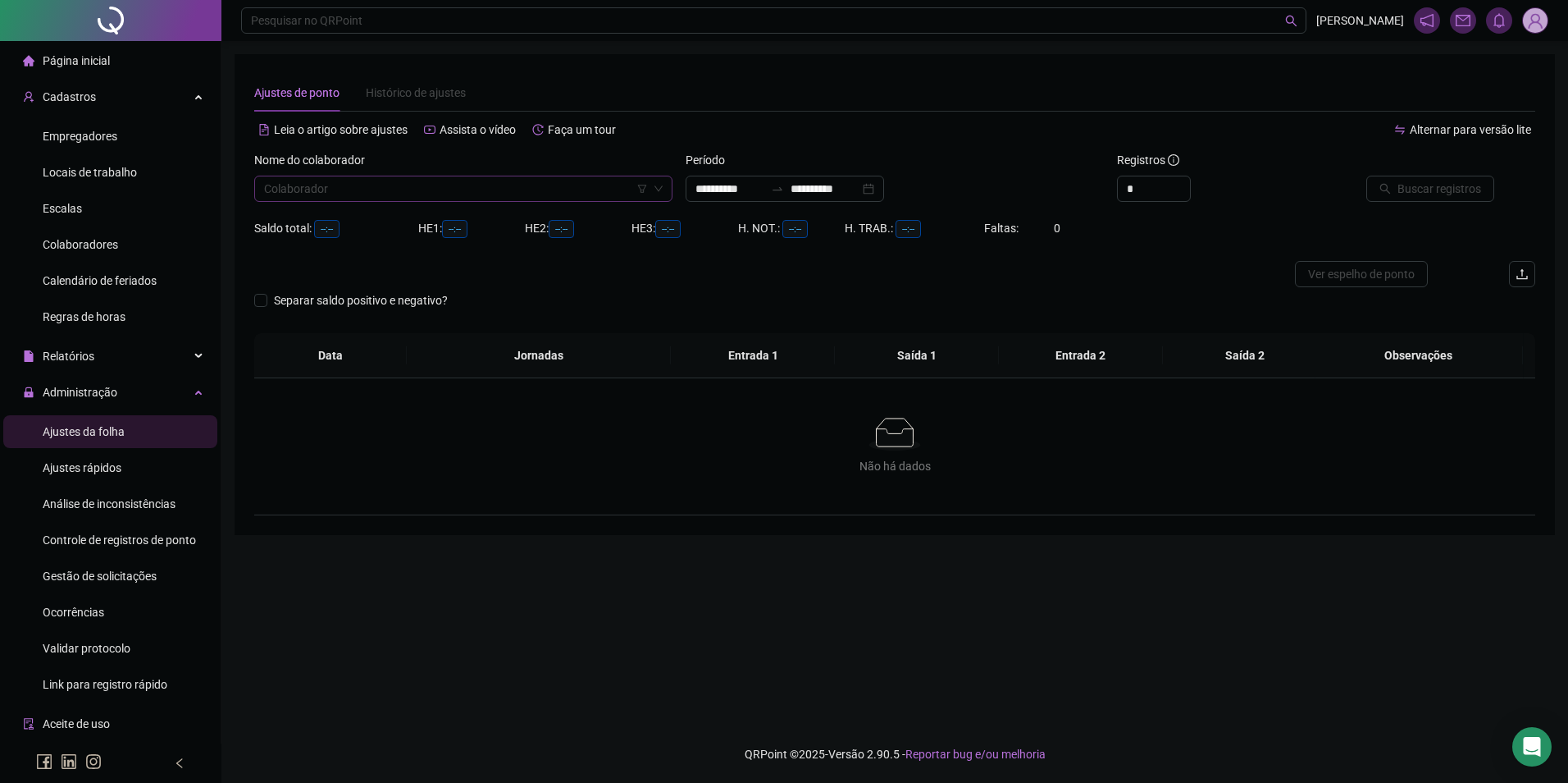
click at [404, 183] on input "search" at bounding box center [456, 188] width 384 height 25
type input "*"
type input "**********"
type input "********"
click at [852, 189] on input "**********" at bounding box center [825, 188] width 69 height 18
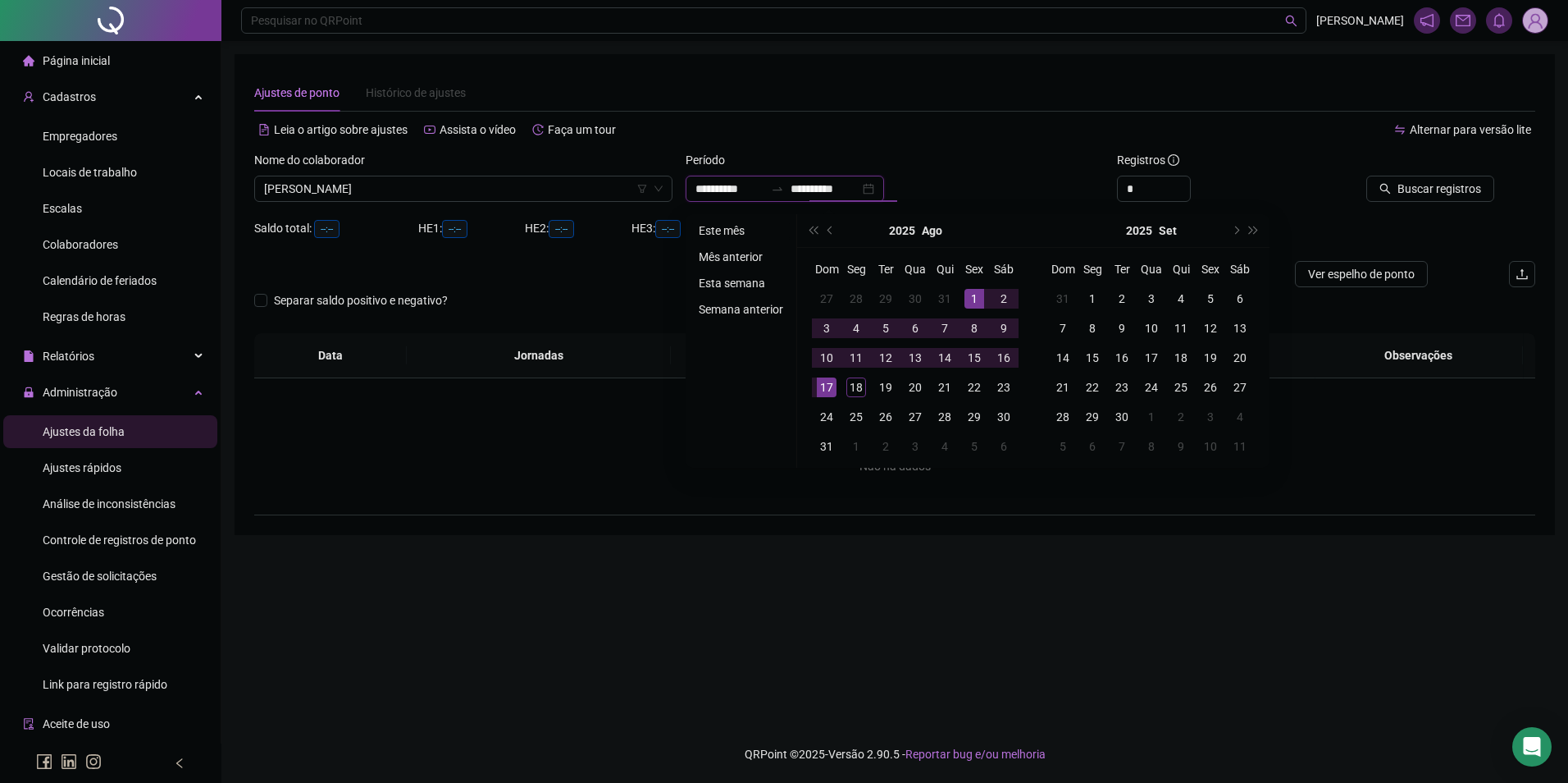
type input "**********"
click at [728, 225] on li "Este mês" at bounding box center [741, 230] width 97 height 20
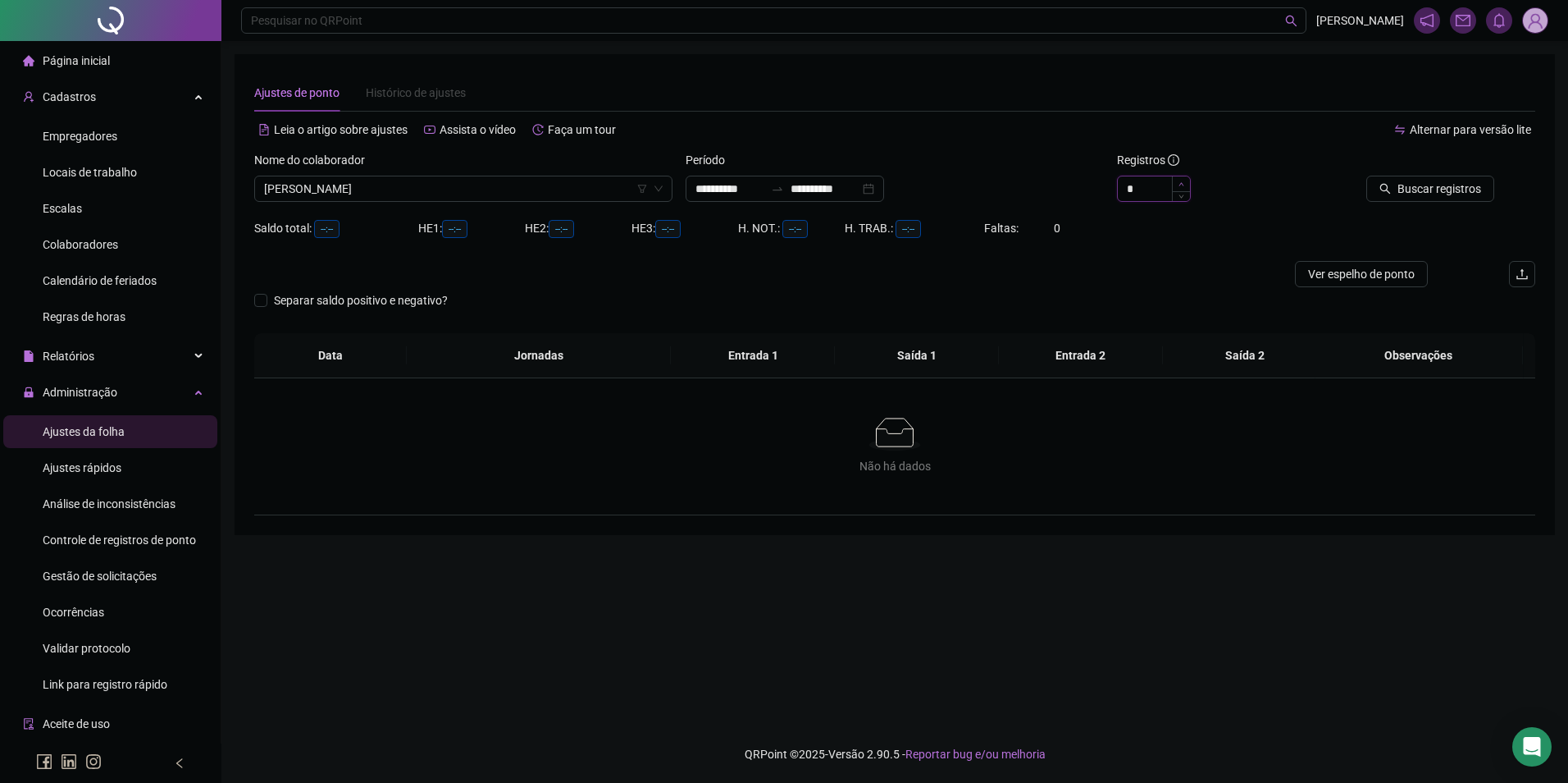
type input "*"
click at [1184, 182] on icon "up" at bounding box center [1182, 185] width 6 height 6
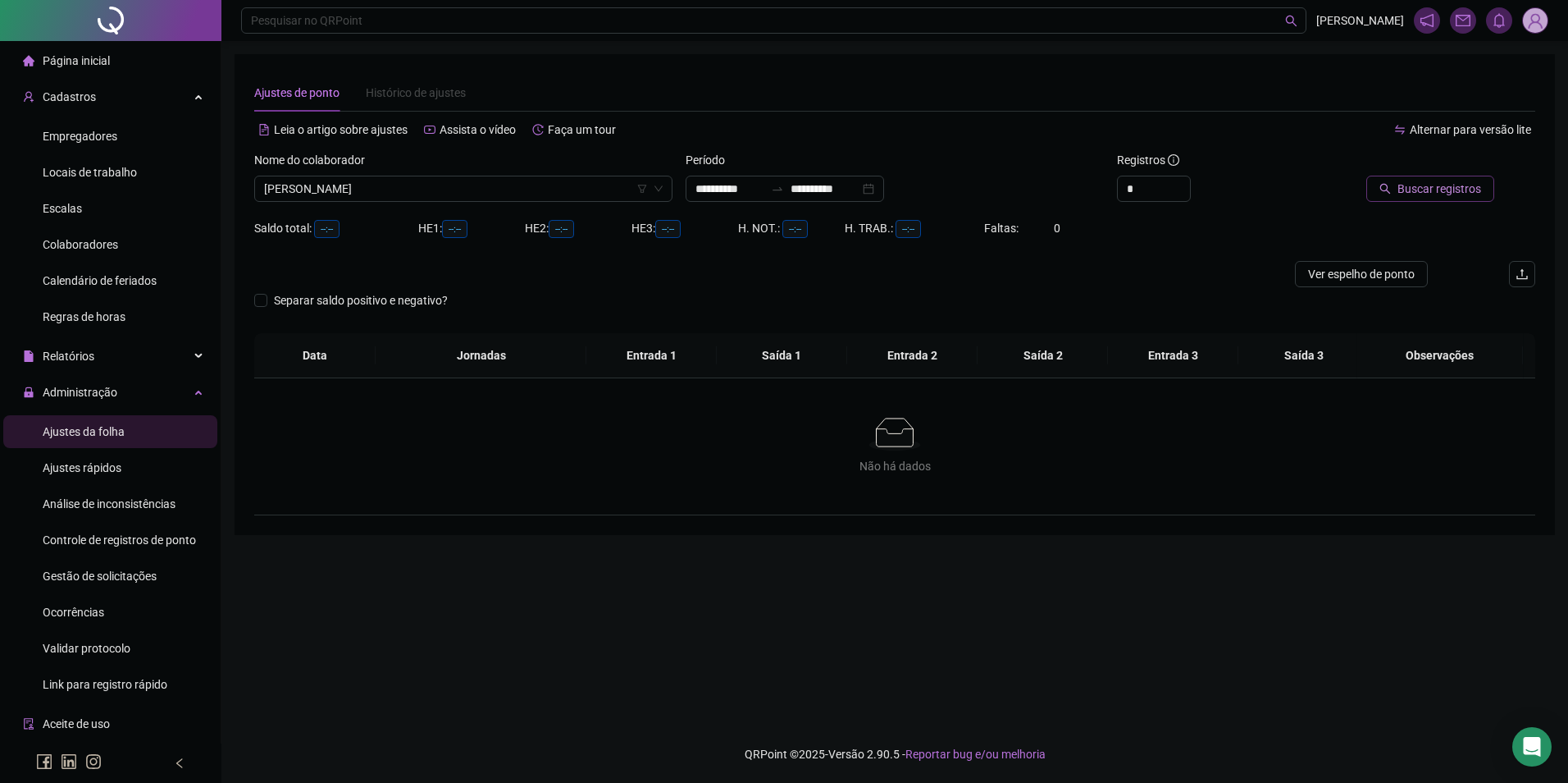
click at [1400, 195] on button "Buscar registros" at bounding box center [1430, 189] width 128 height 27
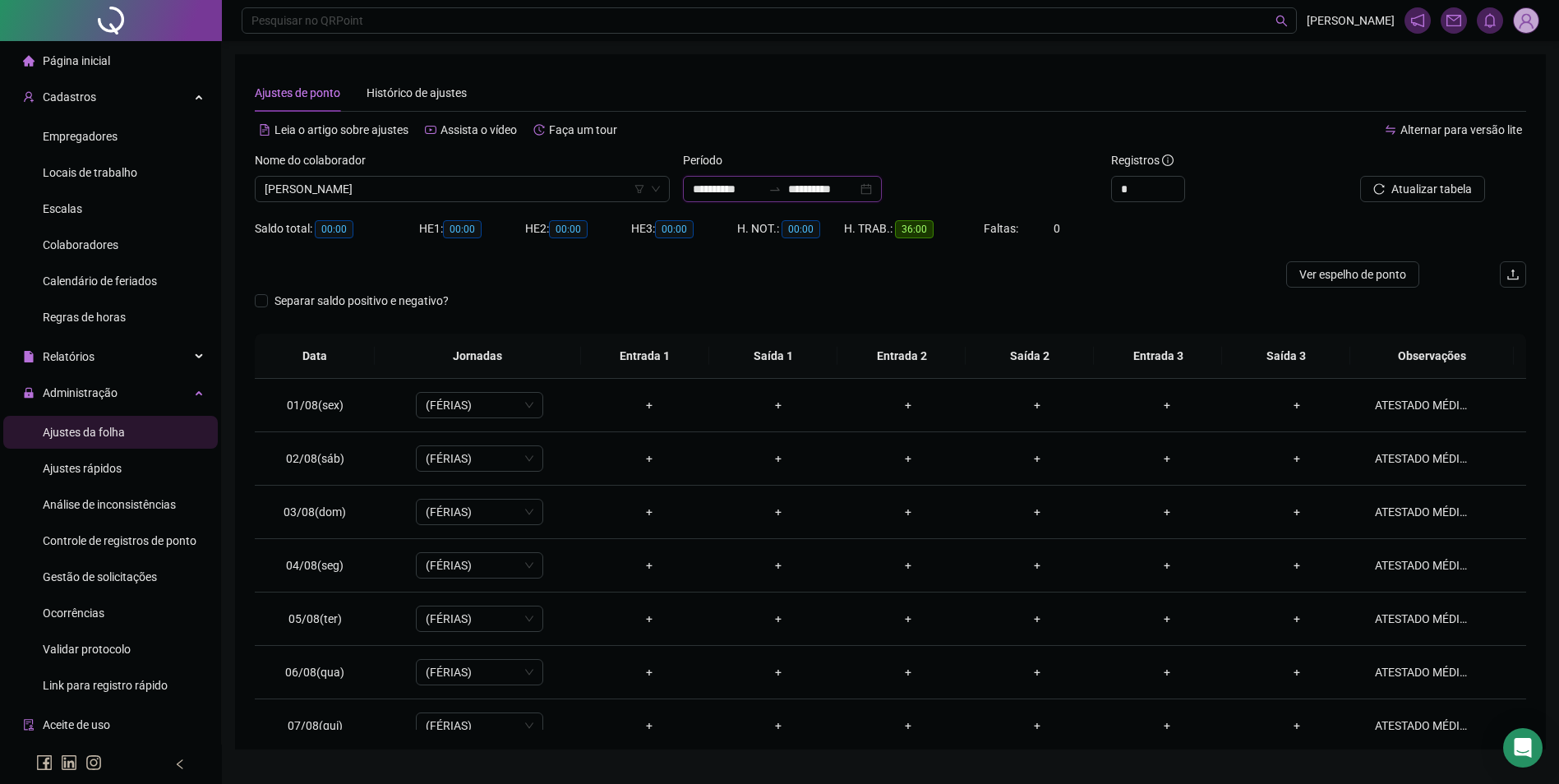
click at [843, 193] on input "**********" at bounding box center [822, 189] width 69 height 18
type input "**********"
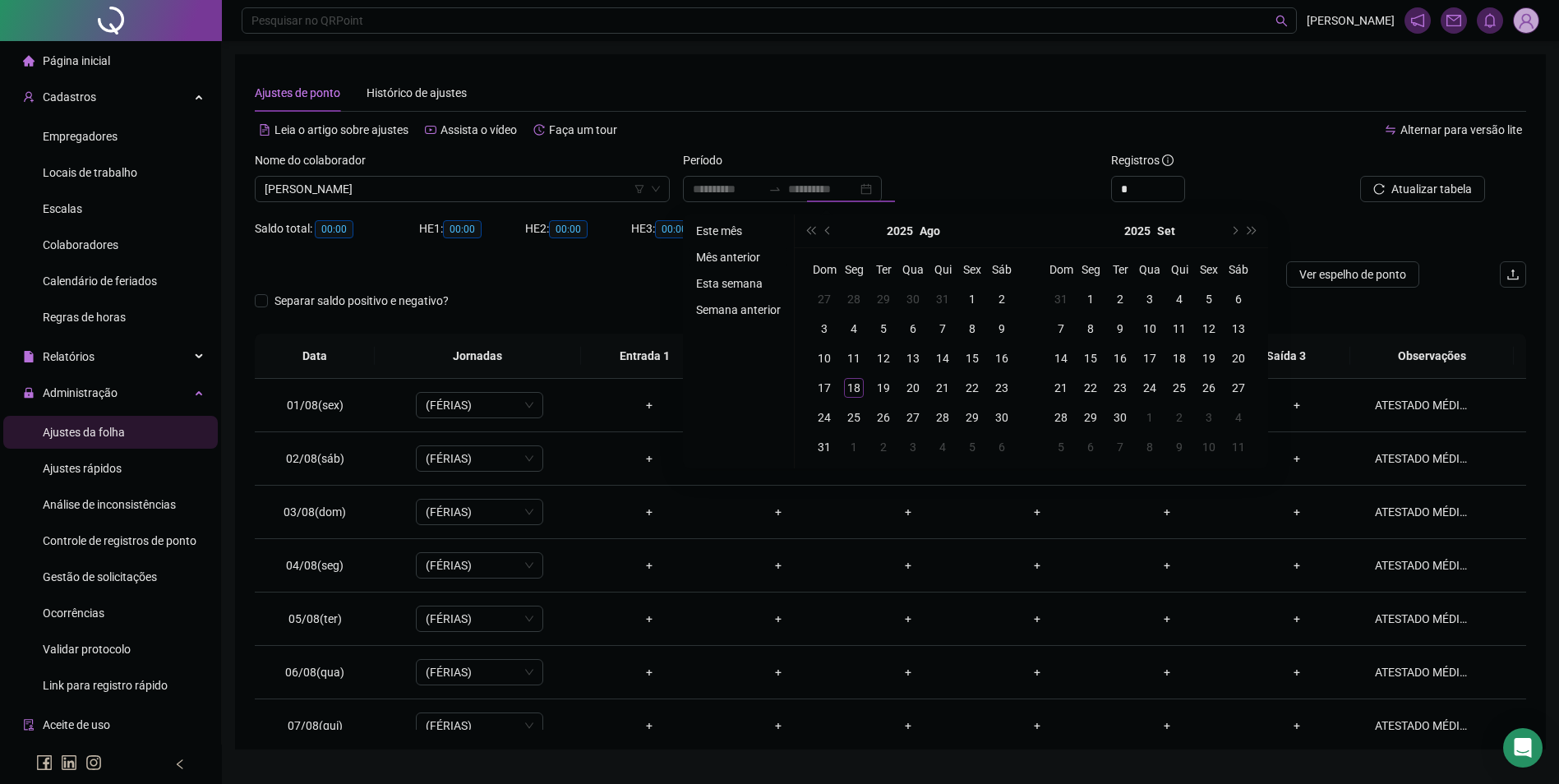
click at [736, 258] on li "Mês anterior" at bounding box center [738, 257] width 98 height 20
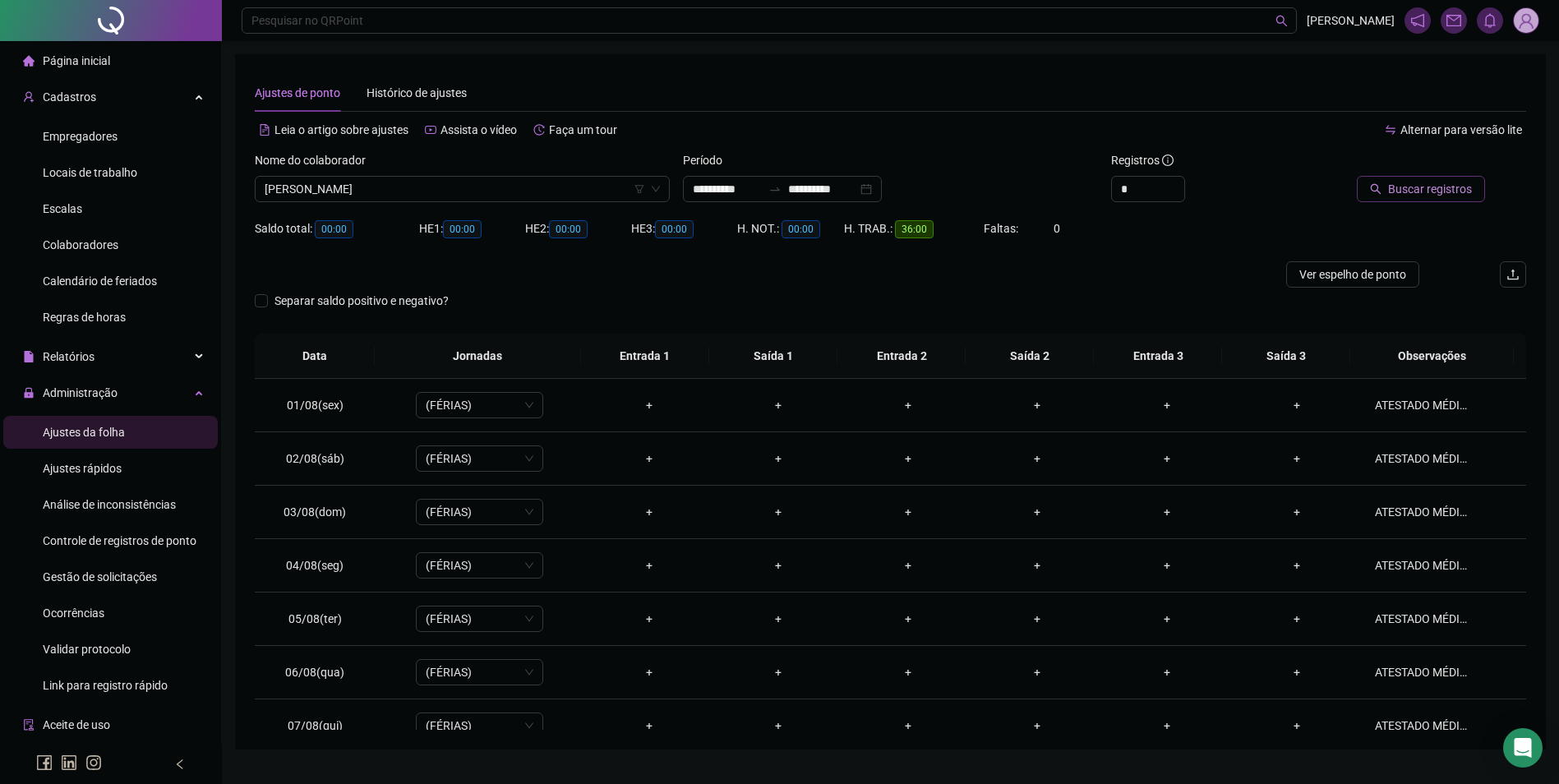
click at [1417, 193] on span "Buscar registros" at bounding box center [1430, 189] width 83 height 18
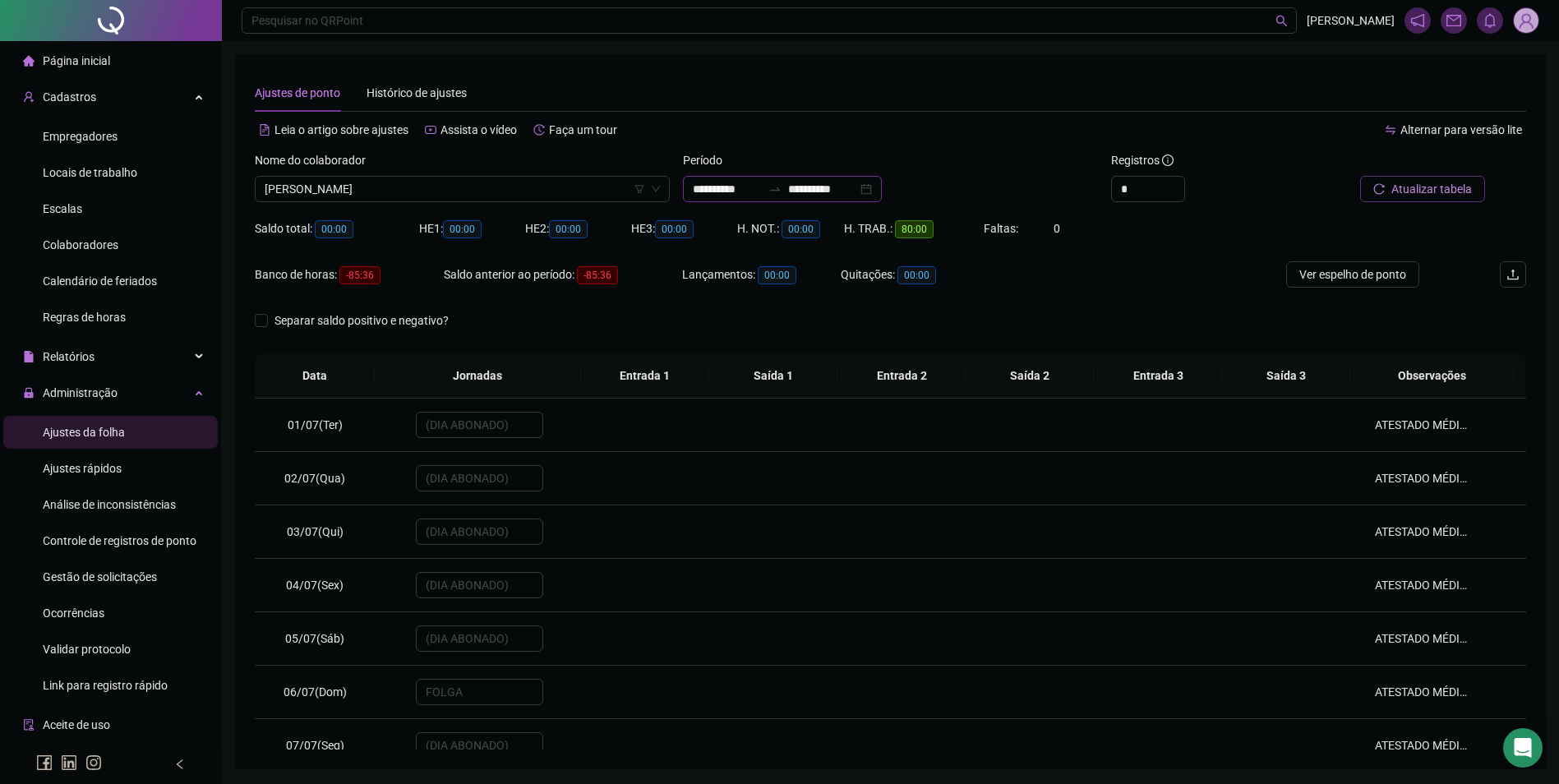
click at [855, 183] on input "**********" at bounding box center [822, 189] width 69 height 18
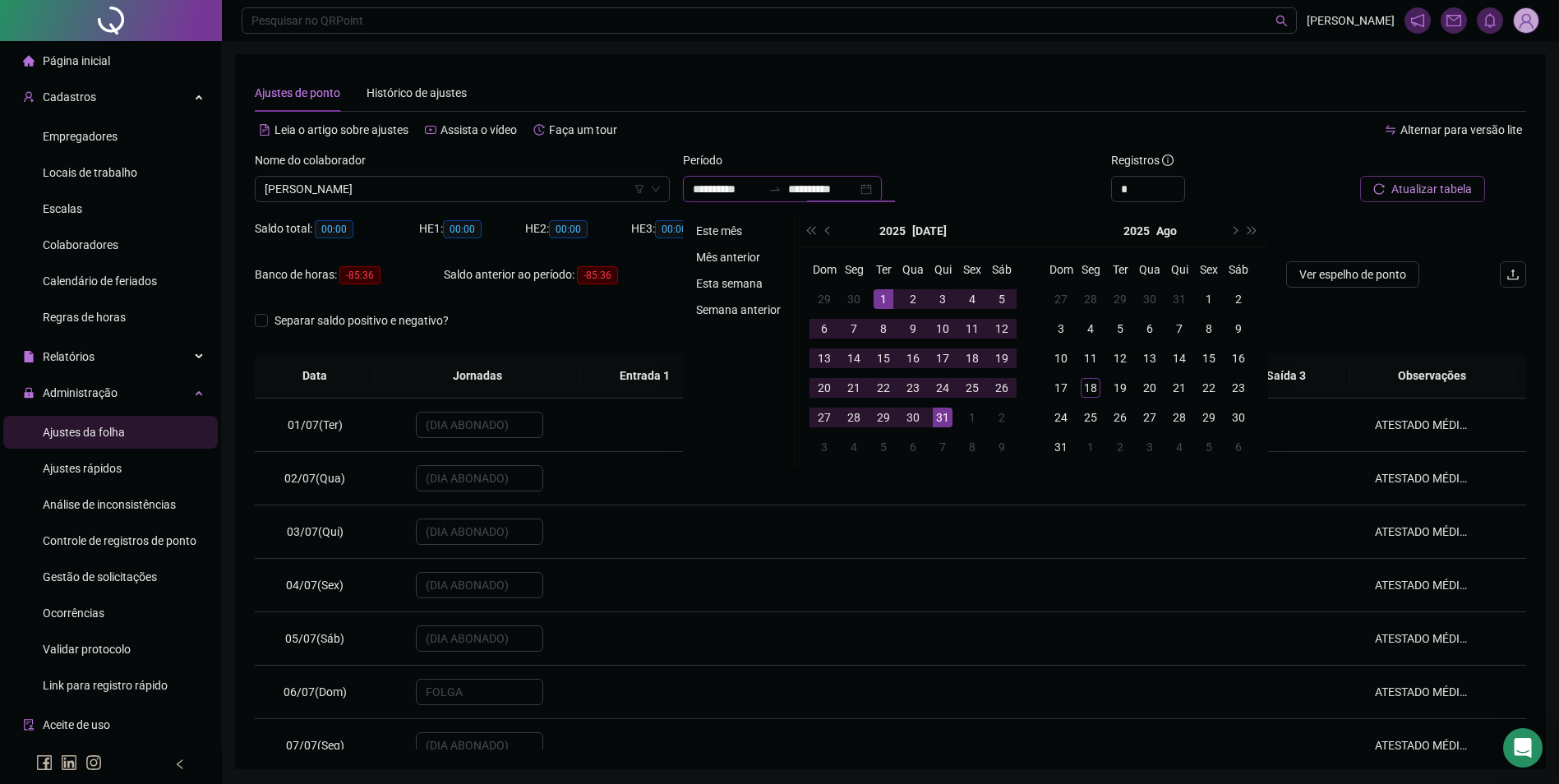
type input "**********"
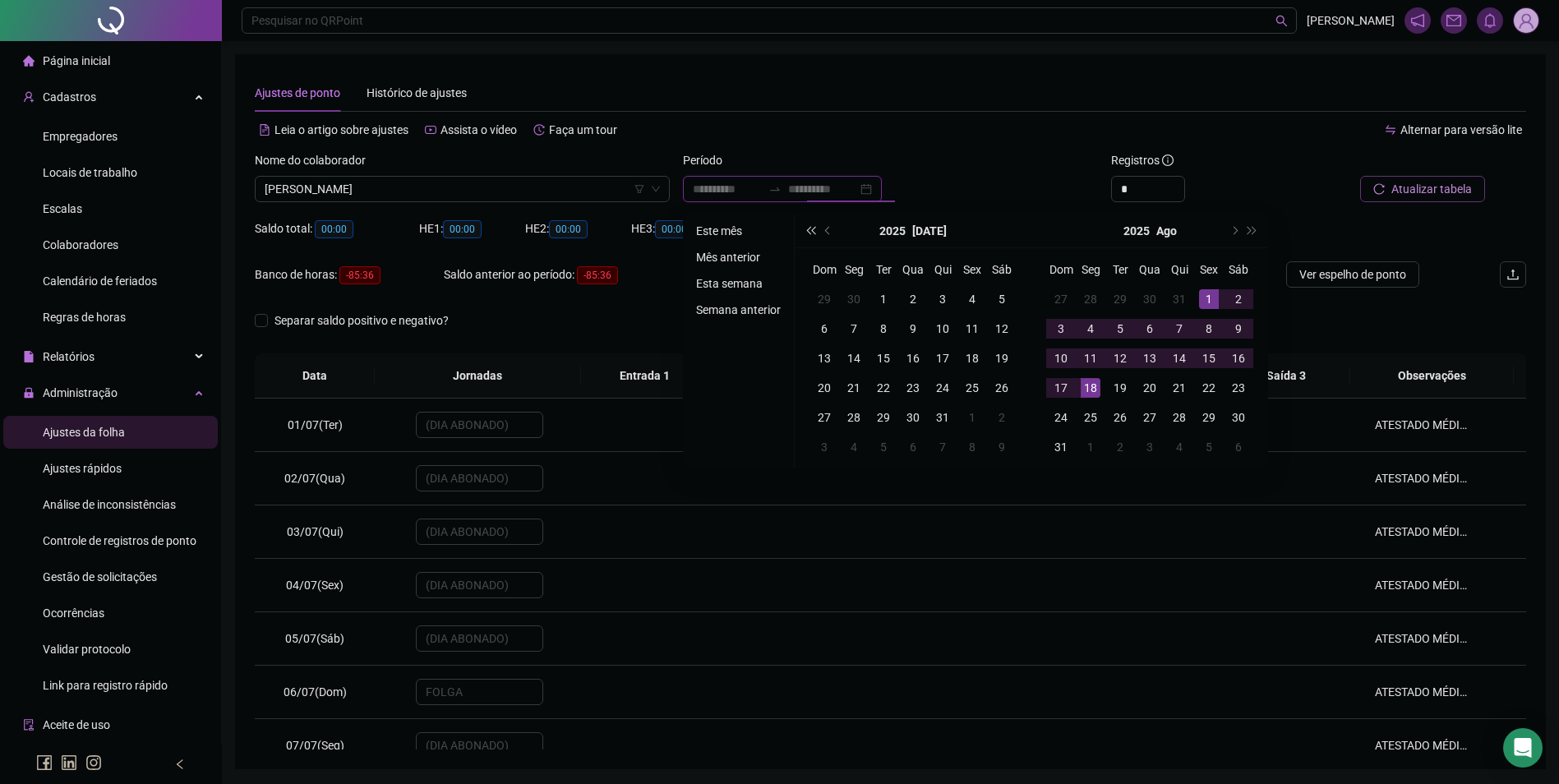
type input "**********"
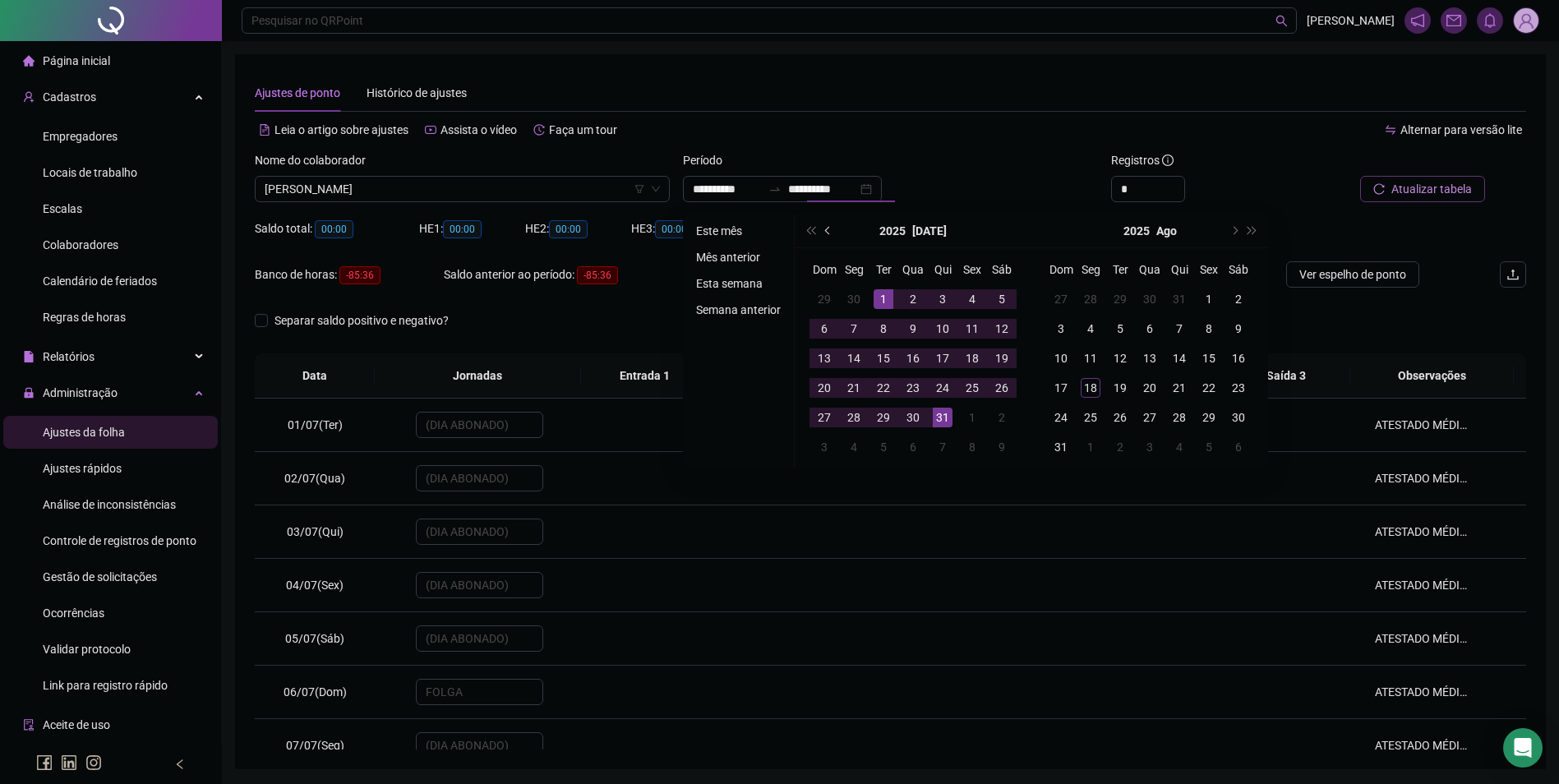
click at [829, 228] on span "prev-year" at bounding box center [829, 230] width 9 height 9
type input "**********"
click at [823, 296] on div "1" at bounding box center [824, 299] width 20 height 20
click at [858, 416] on div "30" at bounding box center [853, 417] width 20 height 20
type input "**********"
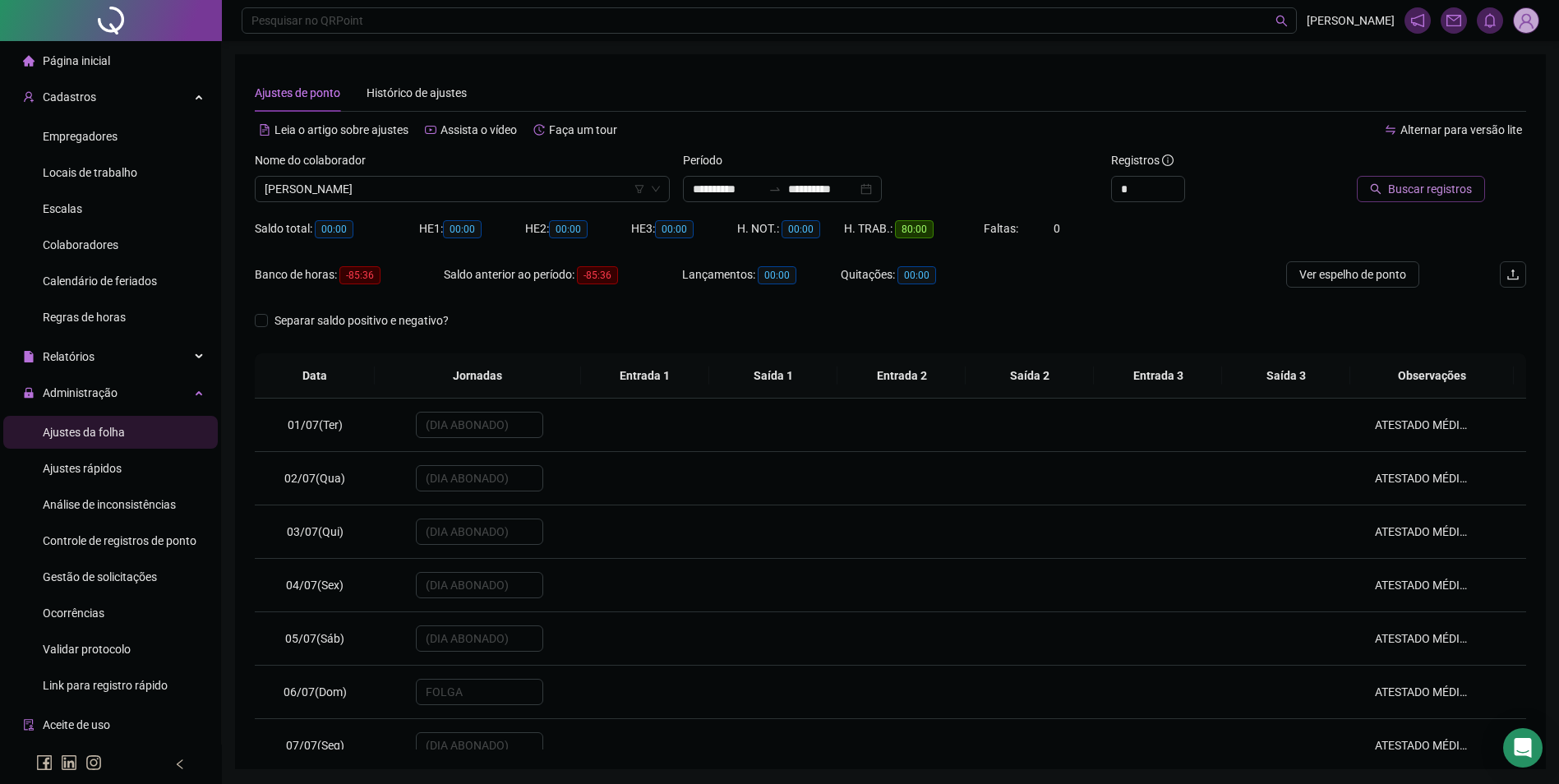
click at [1466, 185] on span "Buscar registros" at bounding box center [1430, 189] width 83 height 18
click at [857, 189] on input "**********" at bounding box center [822, 189] width 69 height 18
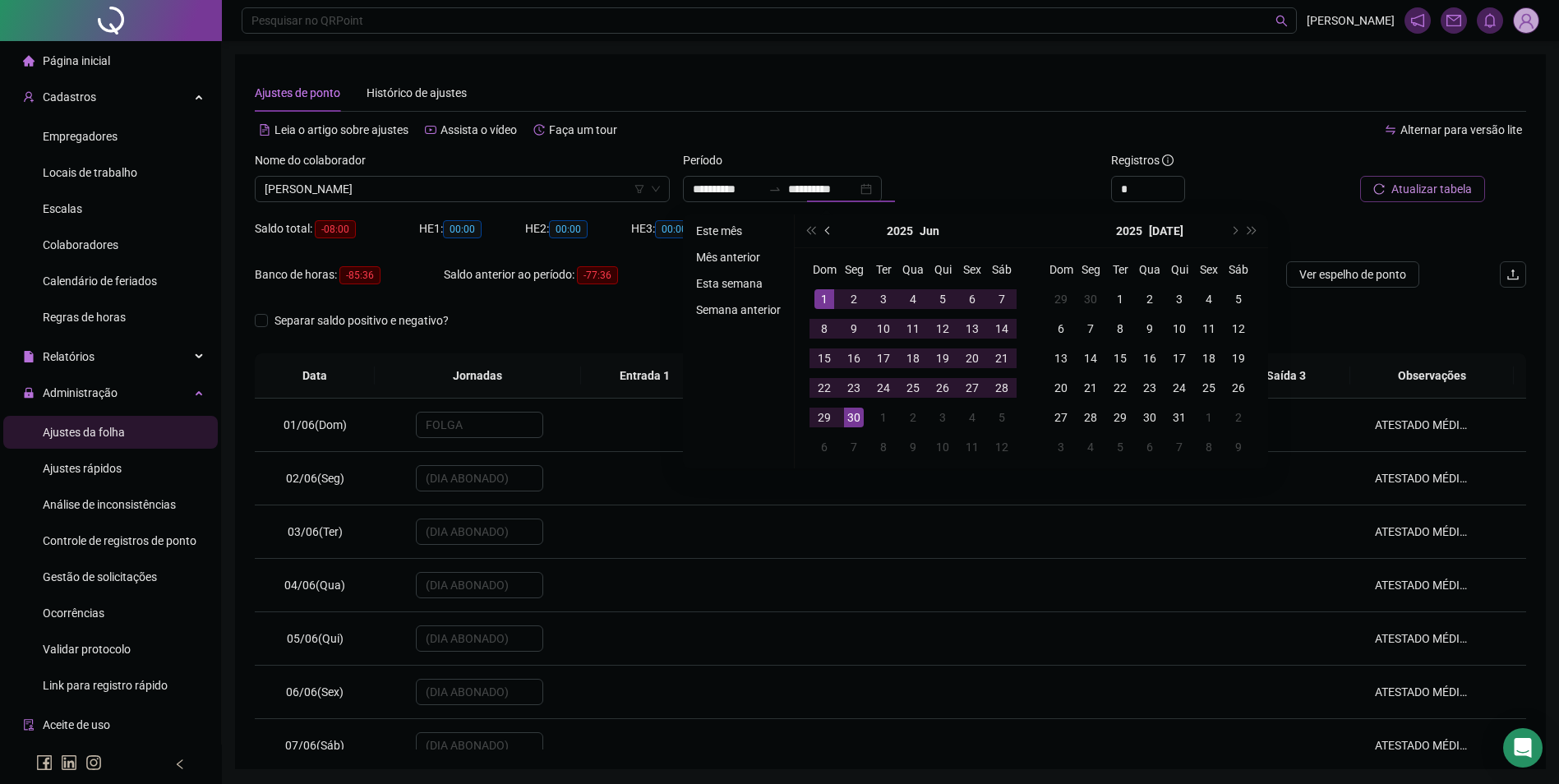
click at [829, 231] on span "prev-year" at bounding box center [829, 230] width 9 height 9
type input "**********"
click at [941, 293] on div "1" at bounding box center [943, 299] width 20 height 20
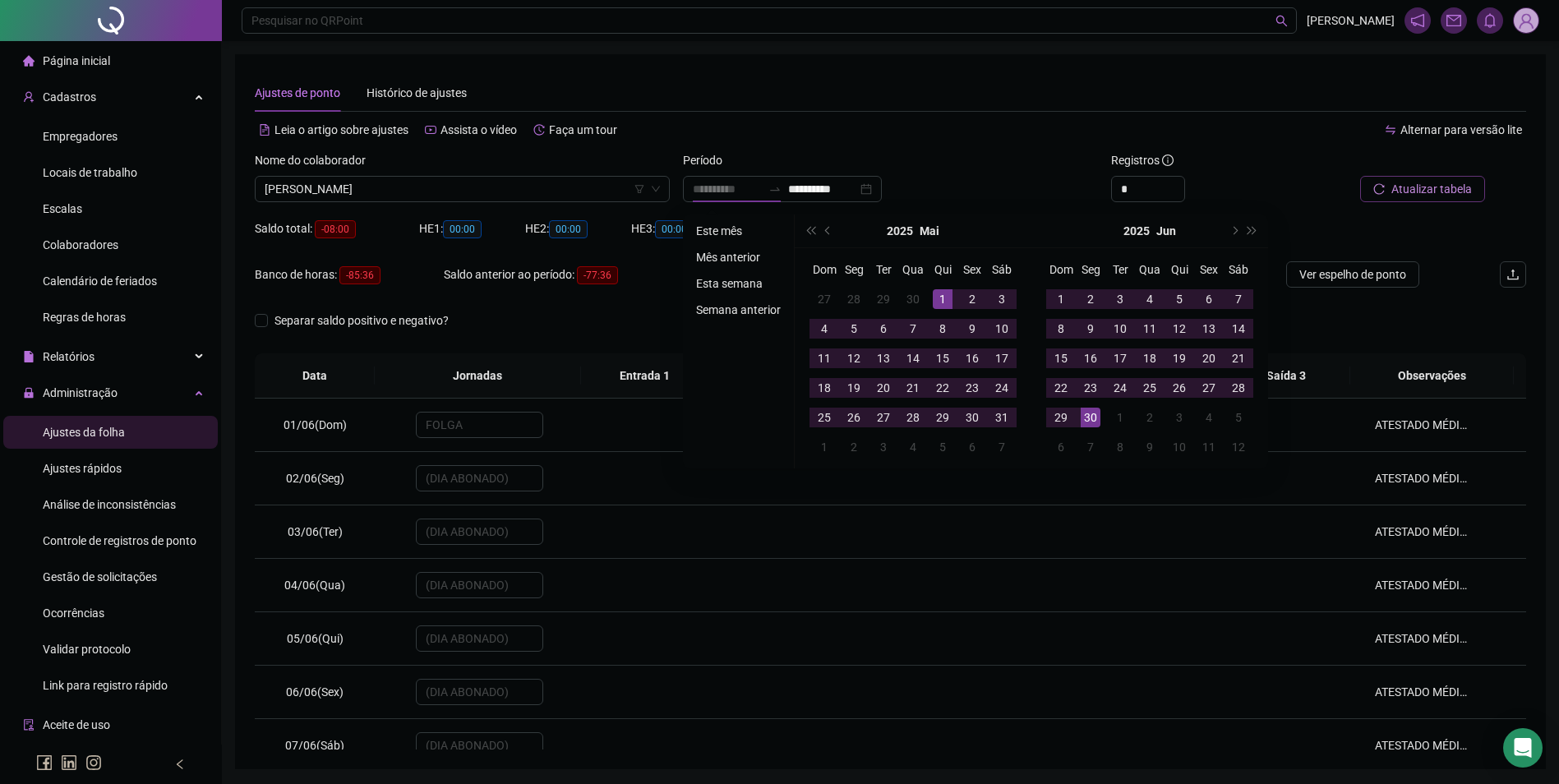
click at [1092, 423] on div "30" at bounding box center [1091, 417] width 20 height 20
type input "**********"
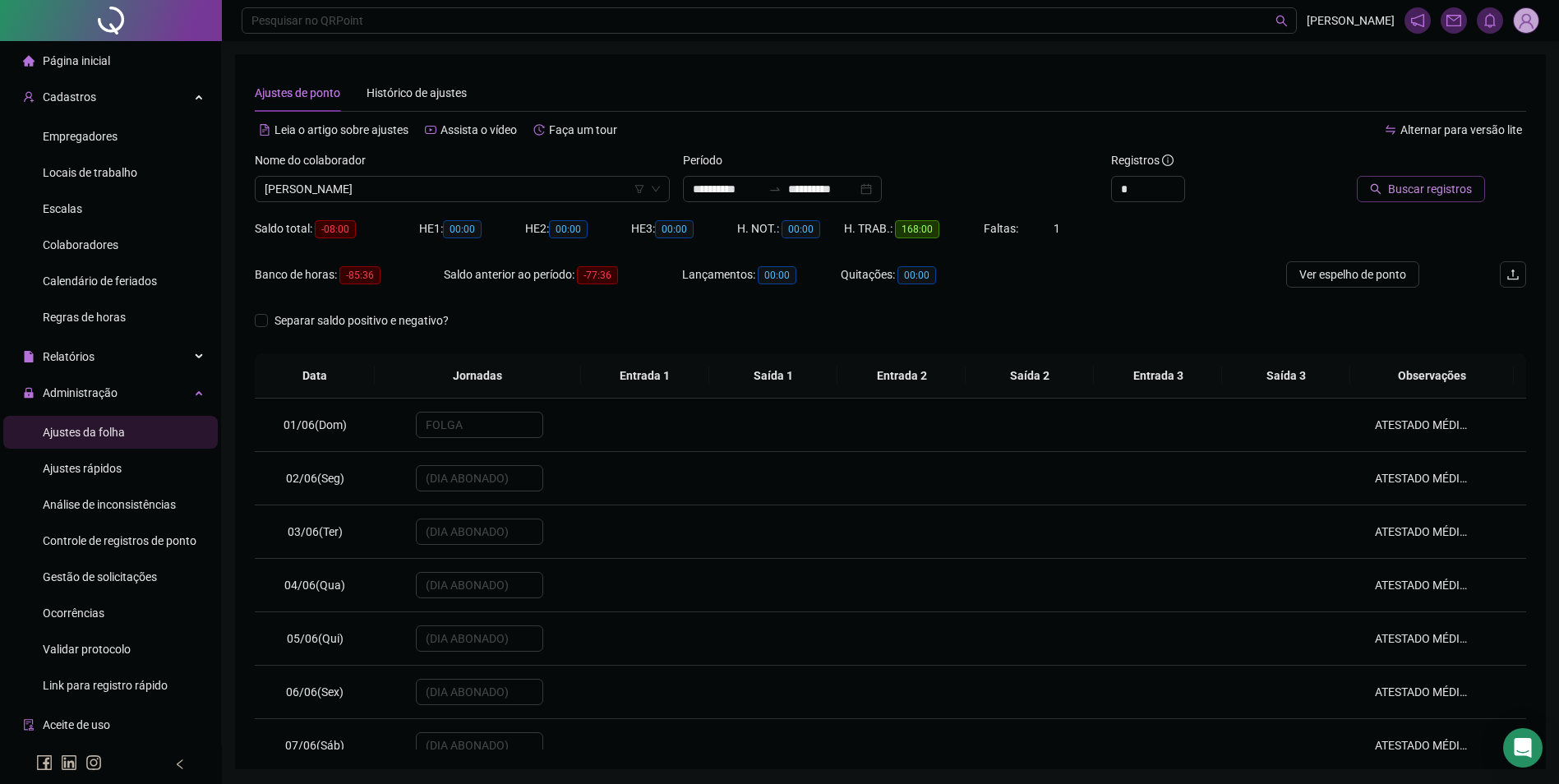
click at [1458, 189] on span "Buscar registros" at bounding box center [1430, 189] width 83 height 18
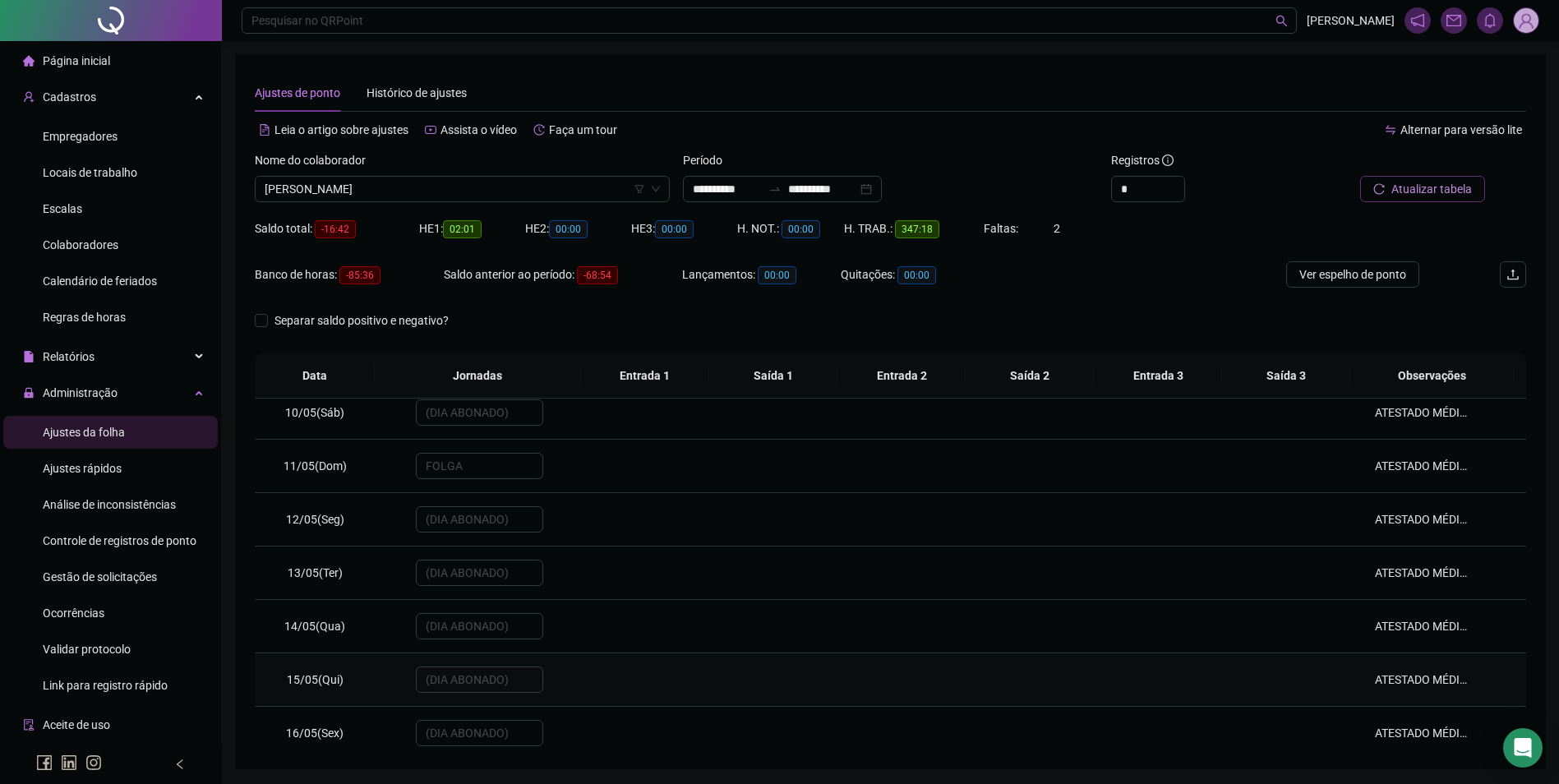
scroll to position [410, 0]
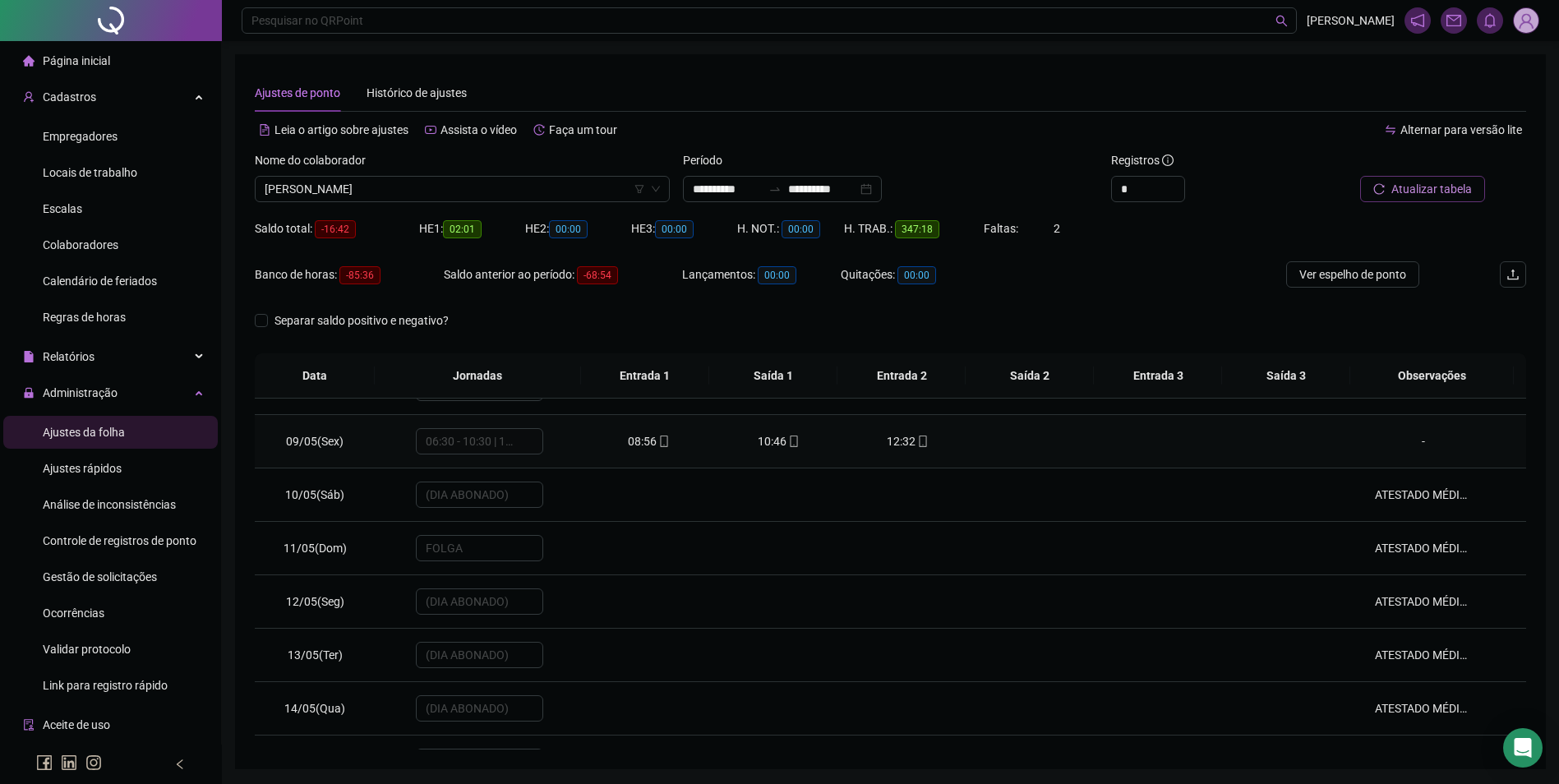
click at [908, 439] on span "12:32" at bounding box center [901, 442] width 28 height 13
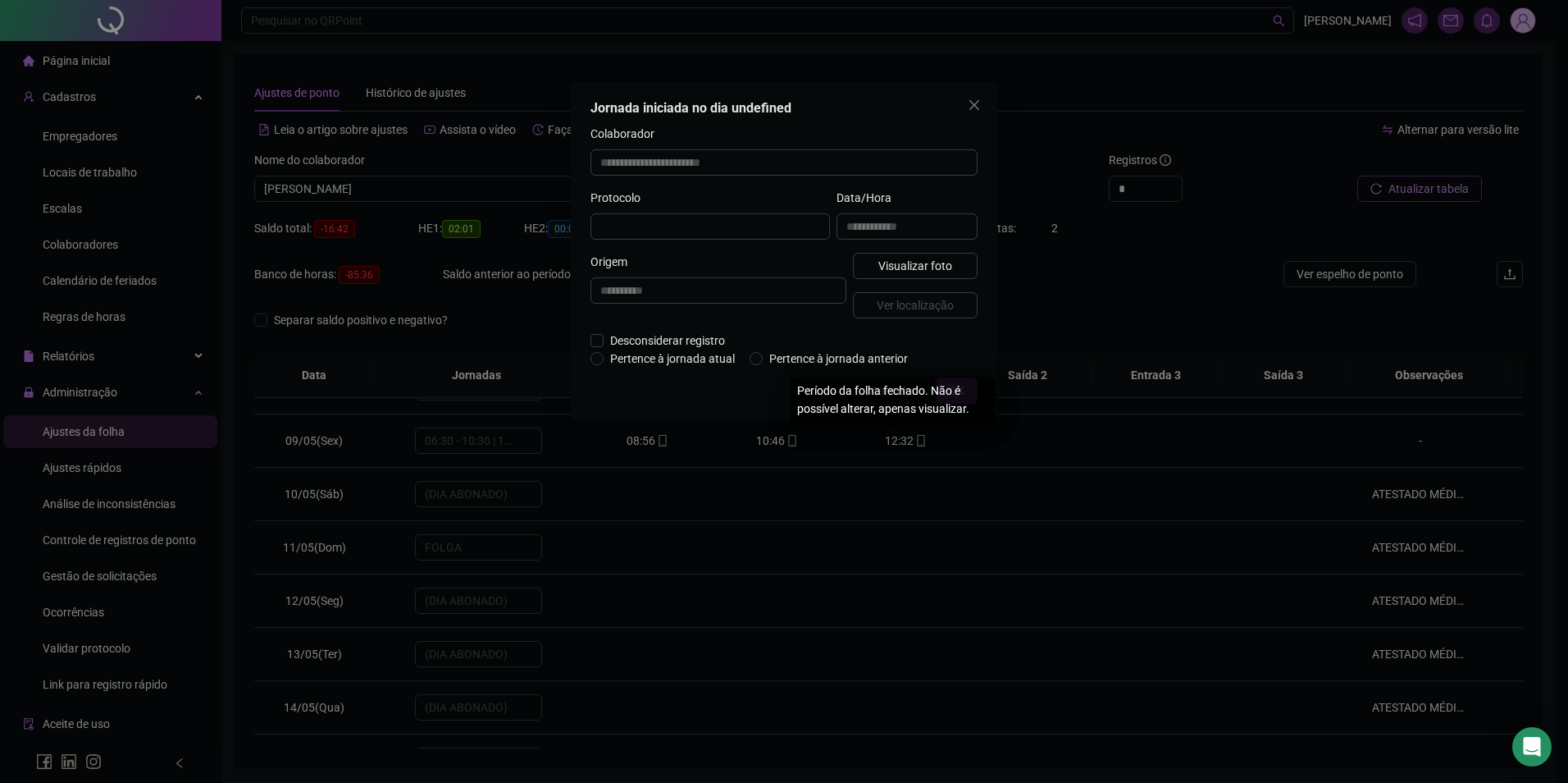
type input "**********"
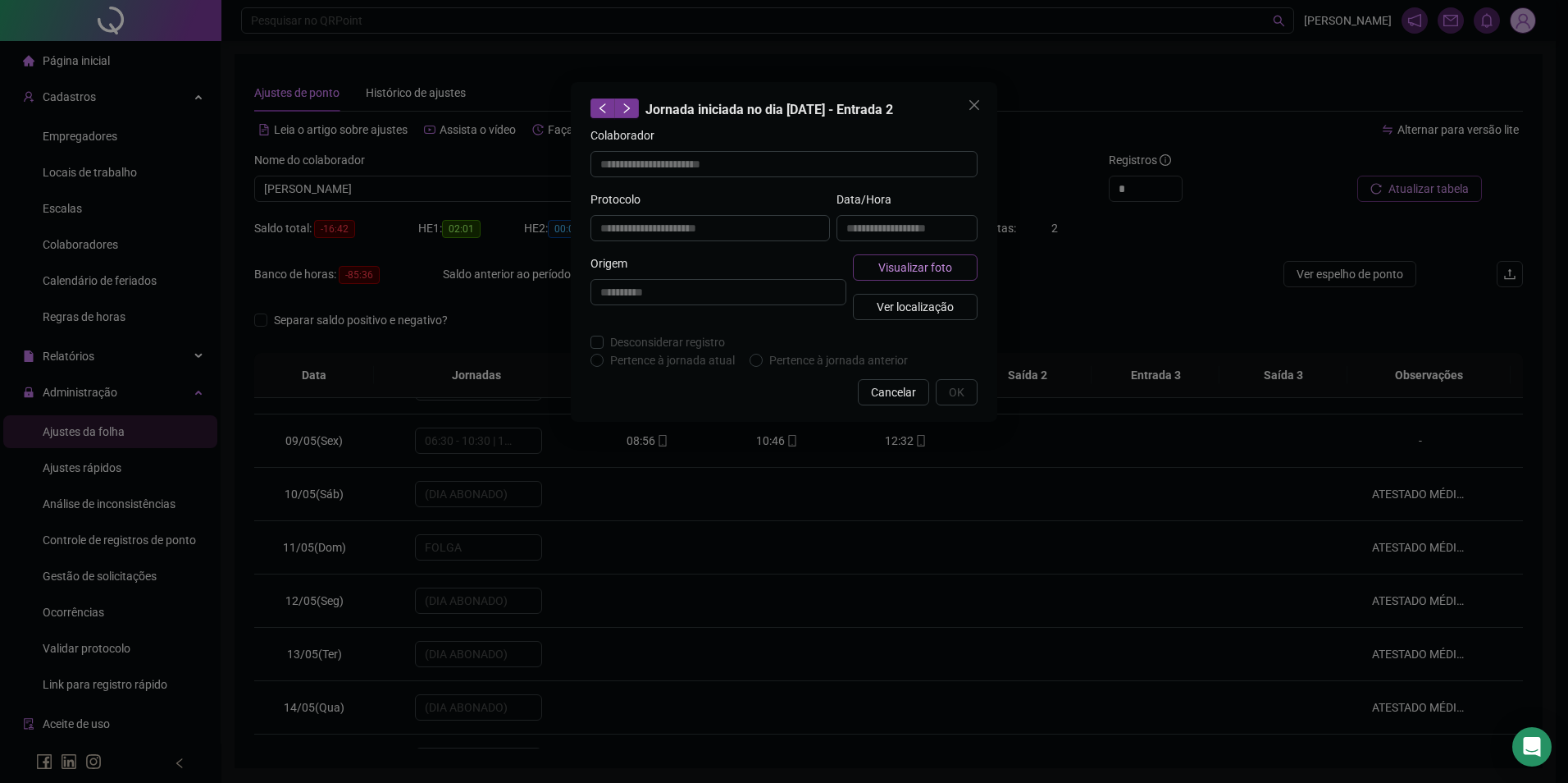
click at [930, 258] on span "Visualizar foto" at bounding box center [915, 267] width 74 height 18
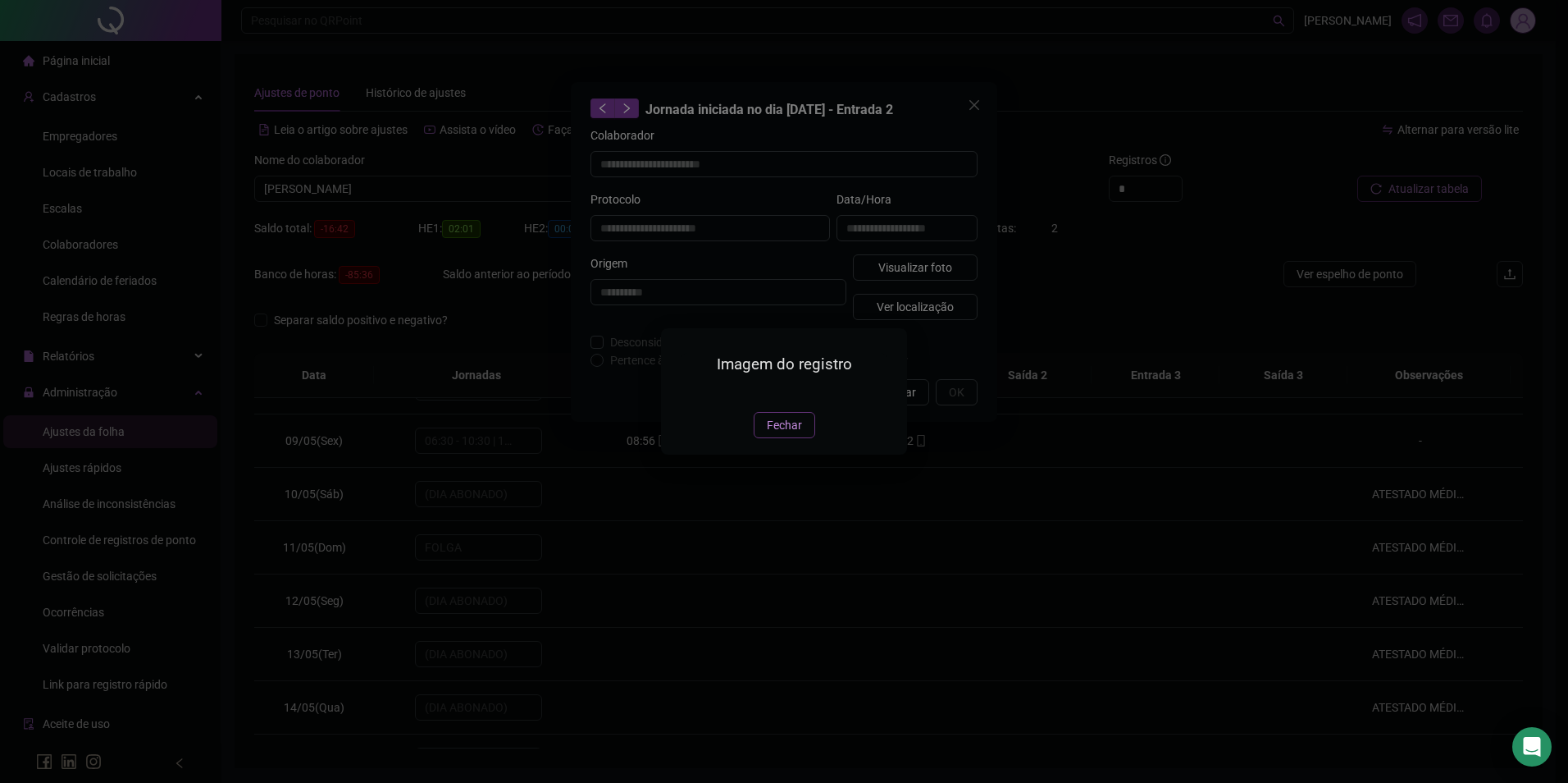
click at [774, 435] on span "Fechar" at bounding box center [784, 425] width 35 height 18
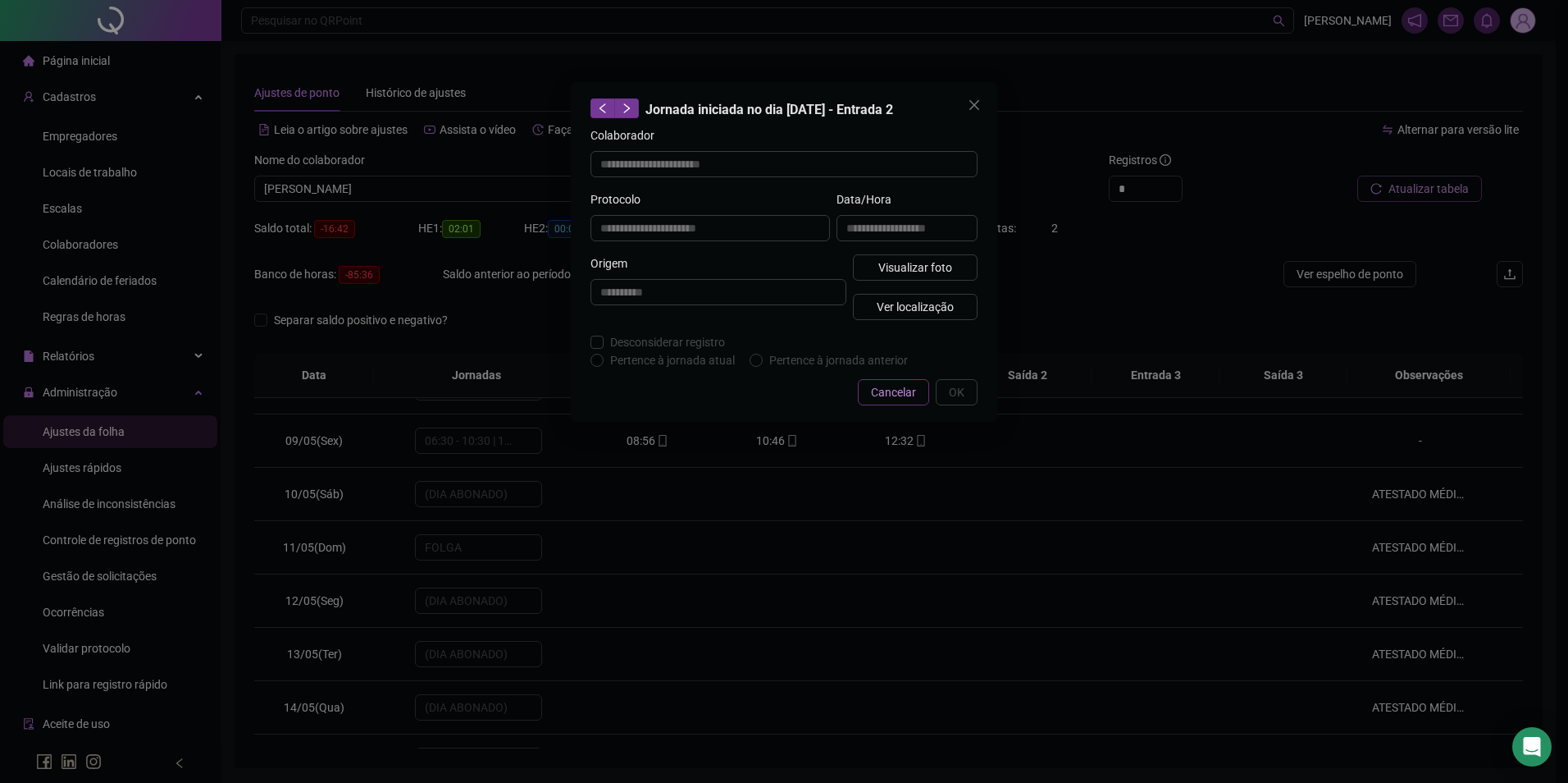
click at [900, 400] on span "Cancelar" at bounding box center [894, 392] width 45 height 18
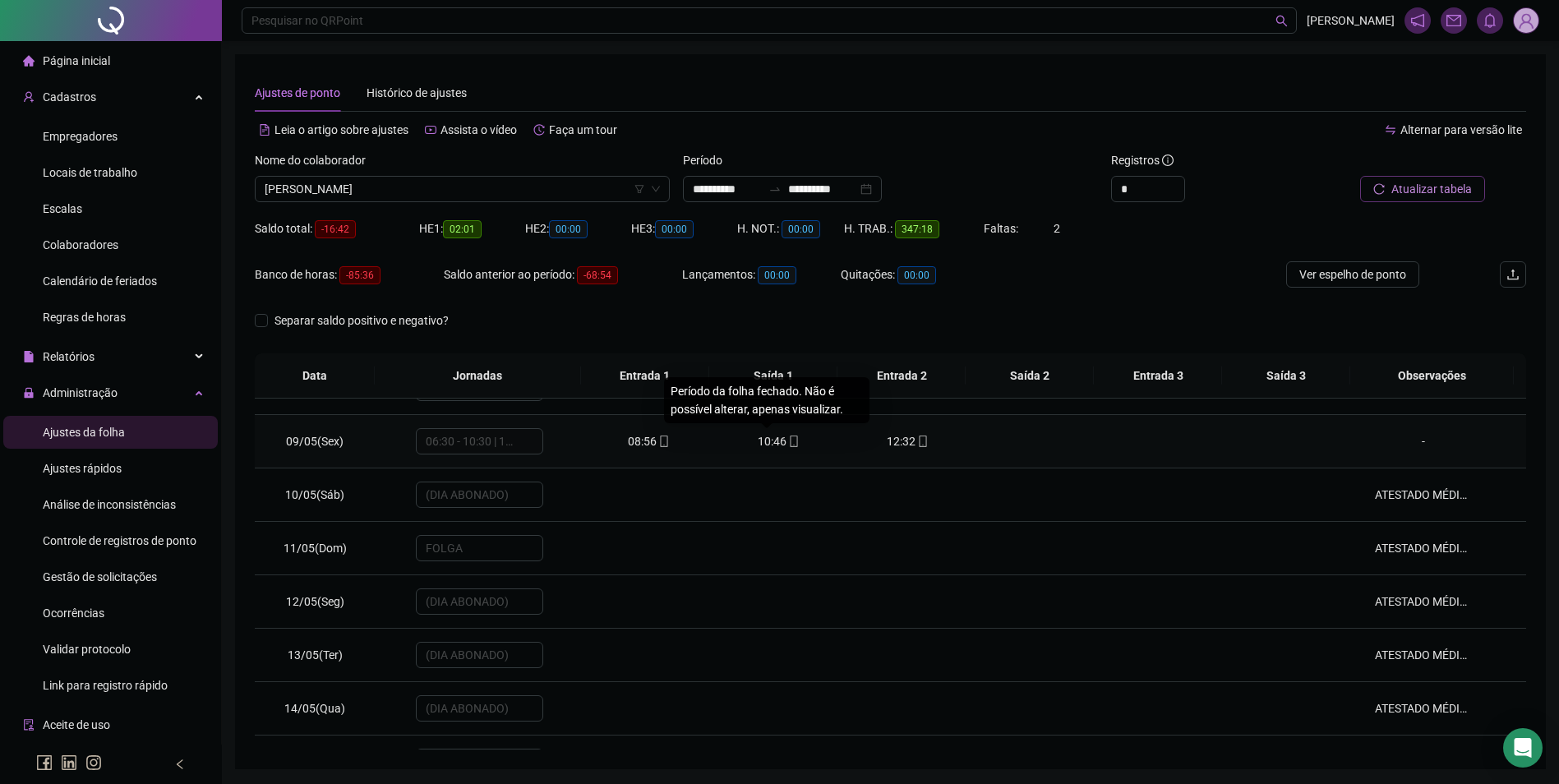
click at [780, 441] on div "10:46" at bounding box center [778, 441] width 103 height 18
type input "**********"
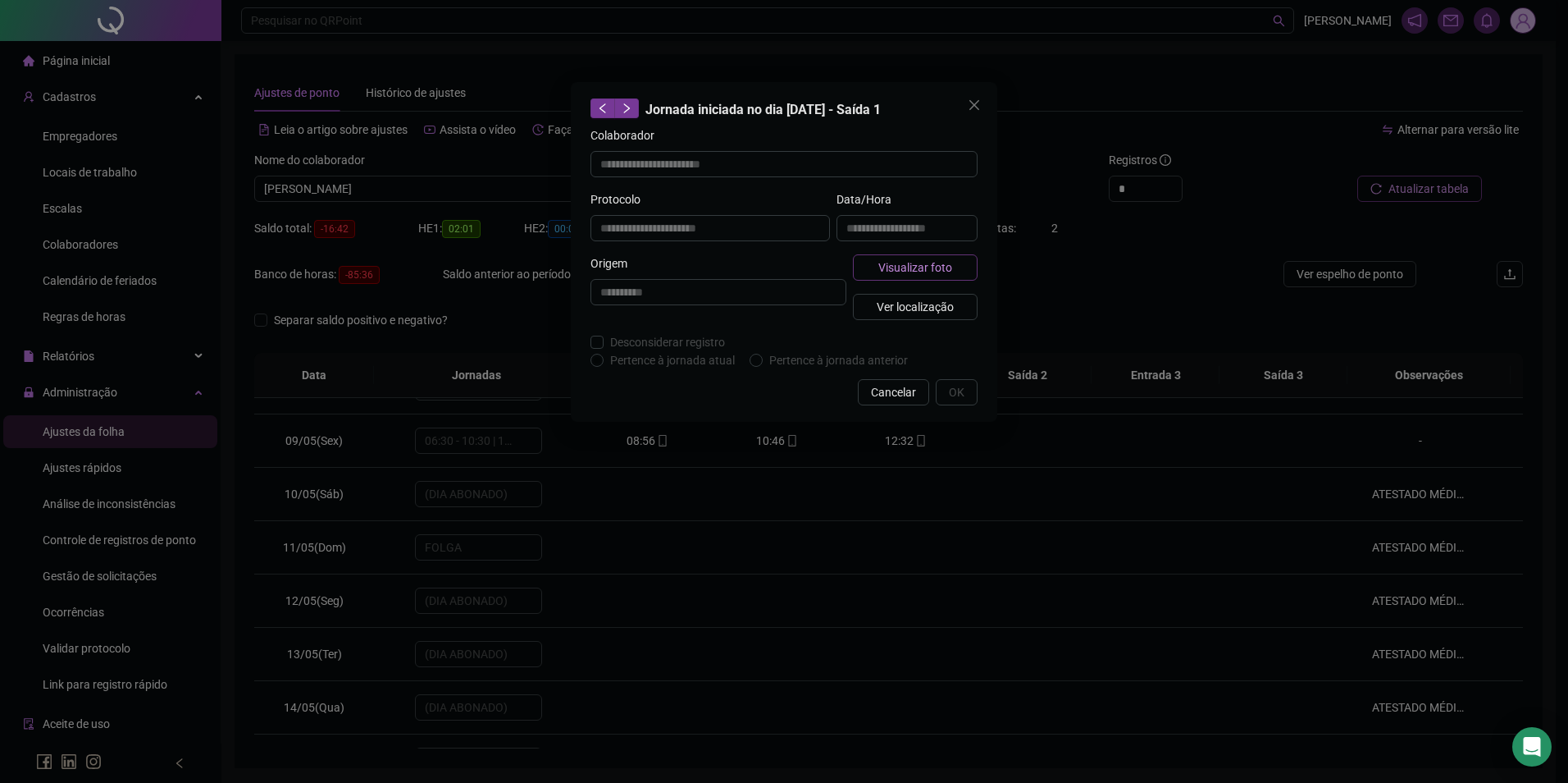
click at [892, 276] on button "Visualizar foto" at bounding box center [916, 268] width 125 height 27
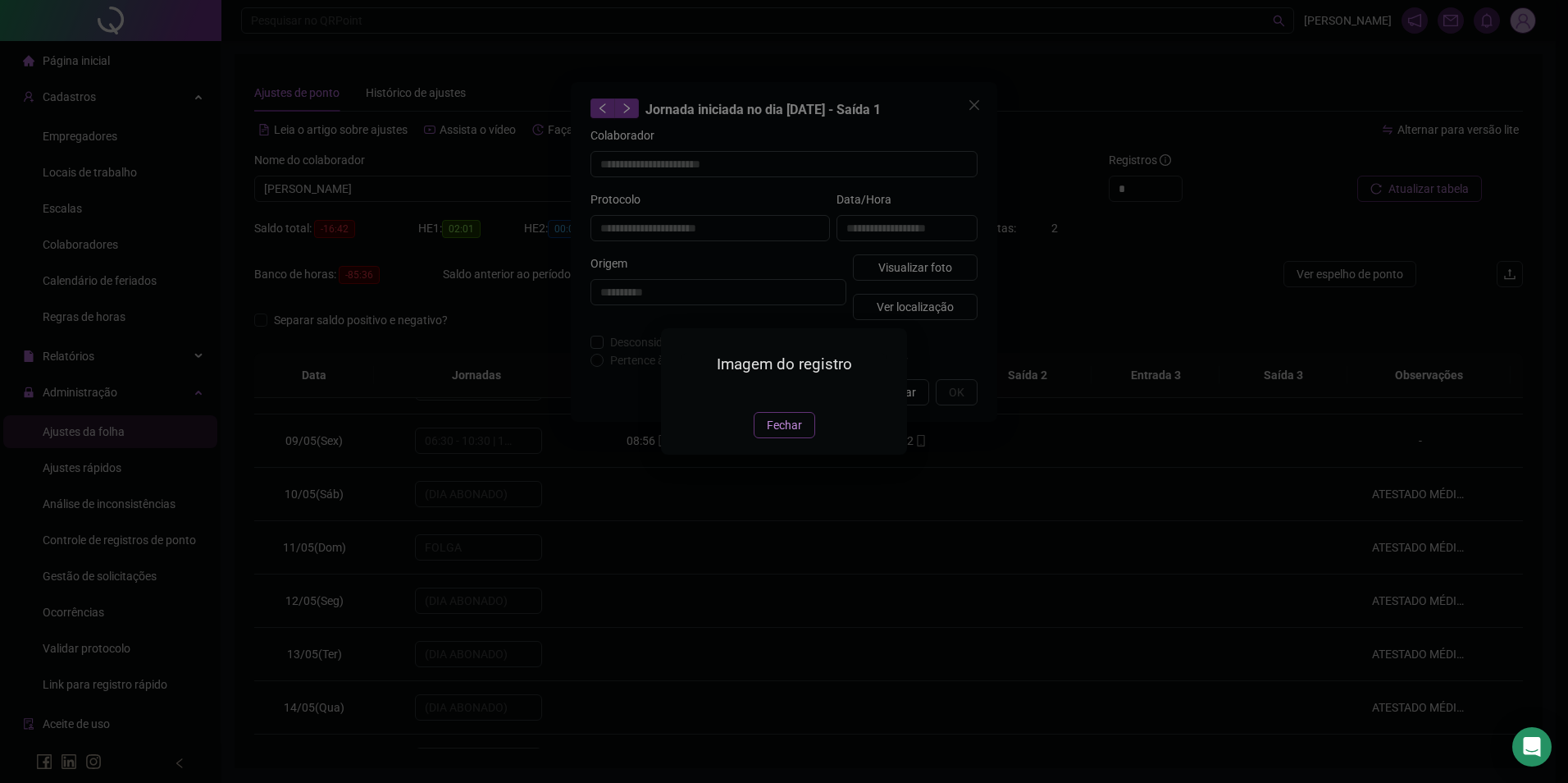
click at [777, 438] on button "Fechar" at bounding box center [784, 425] width 62 height 27
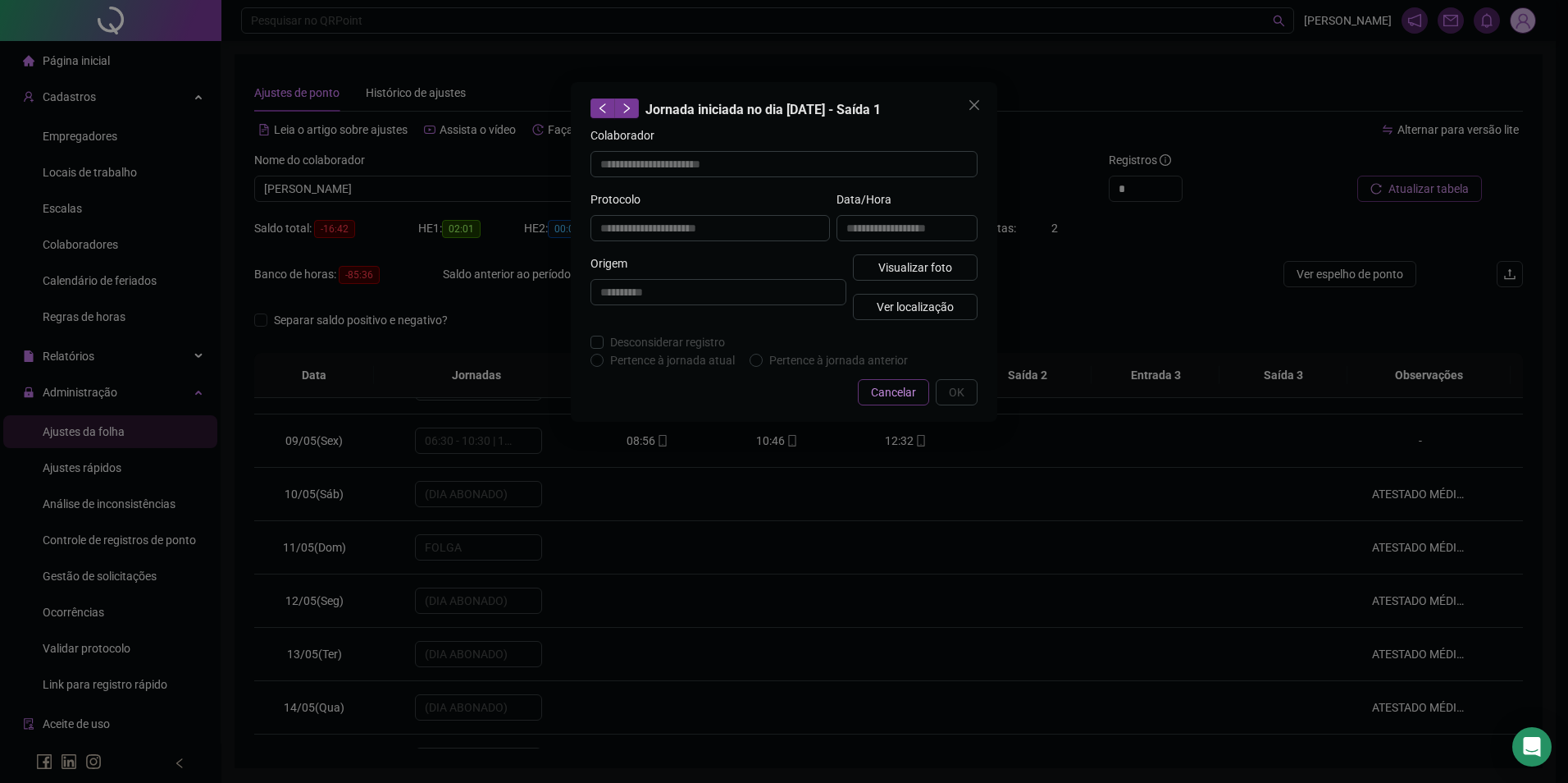
click at [900, 391] on span "Cancelar" at bounding box center [894, 392] width 45 height 18
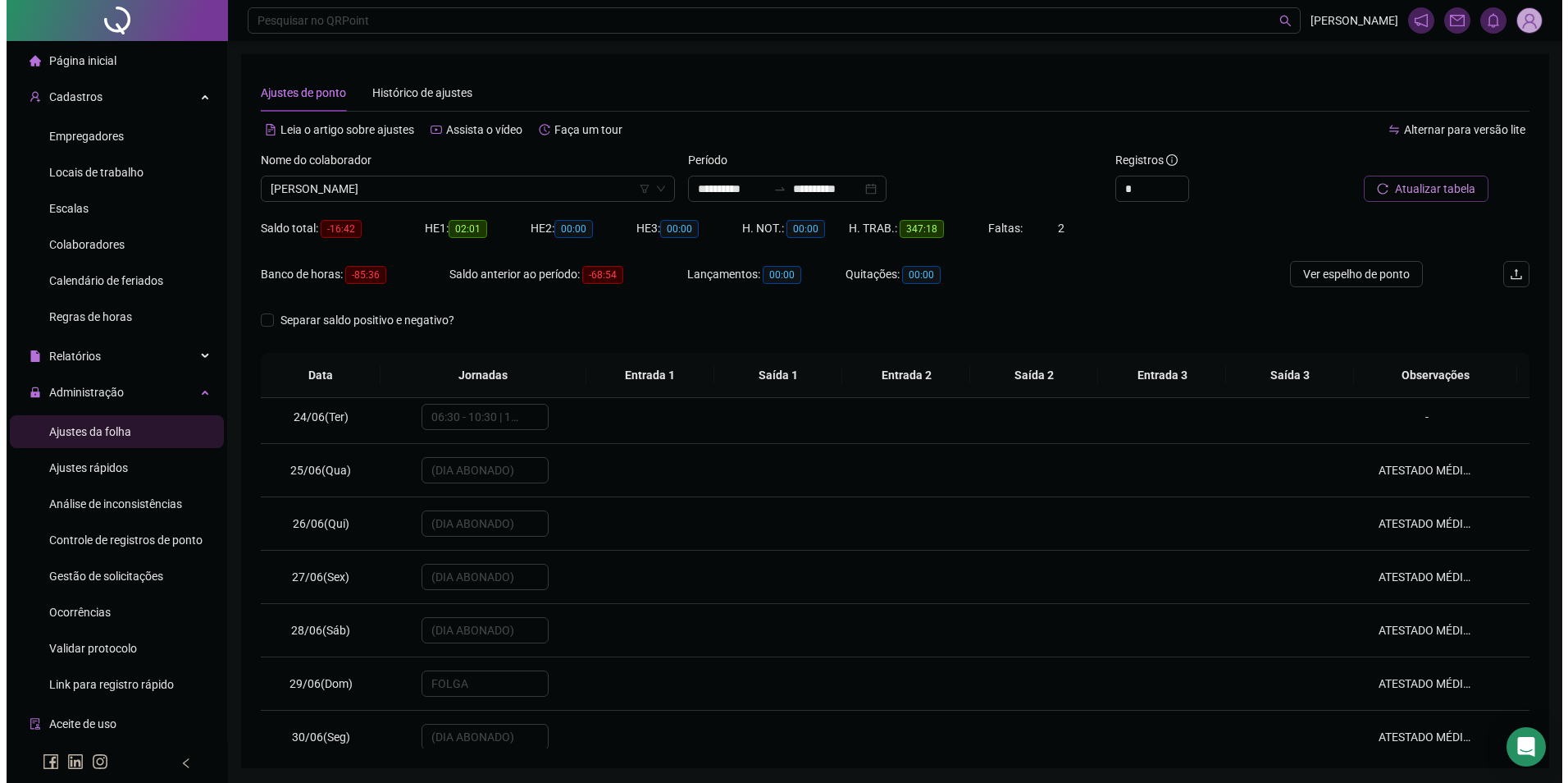
scroll to position [2904, 0]
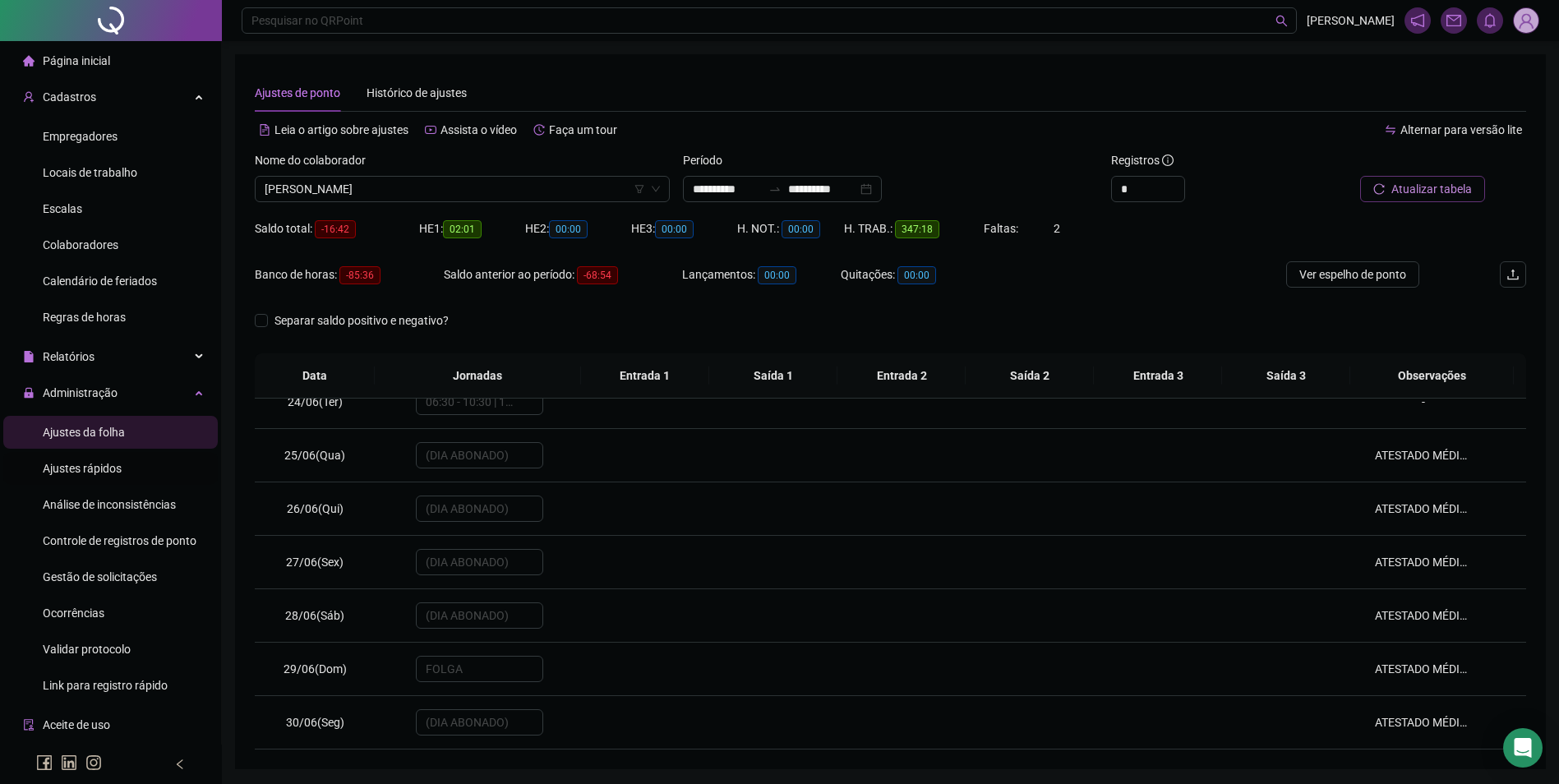
click at [108, 470] on span "Ajustes rápidos" at bounding box center [82, 468] width 79 height 13
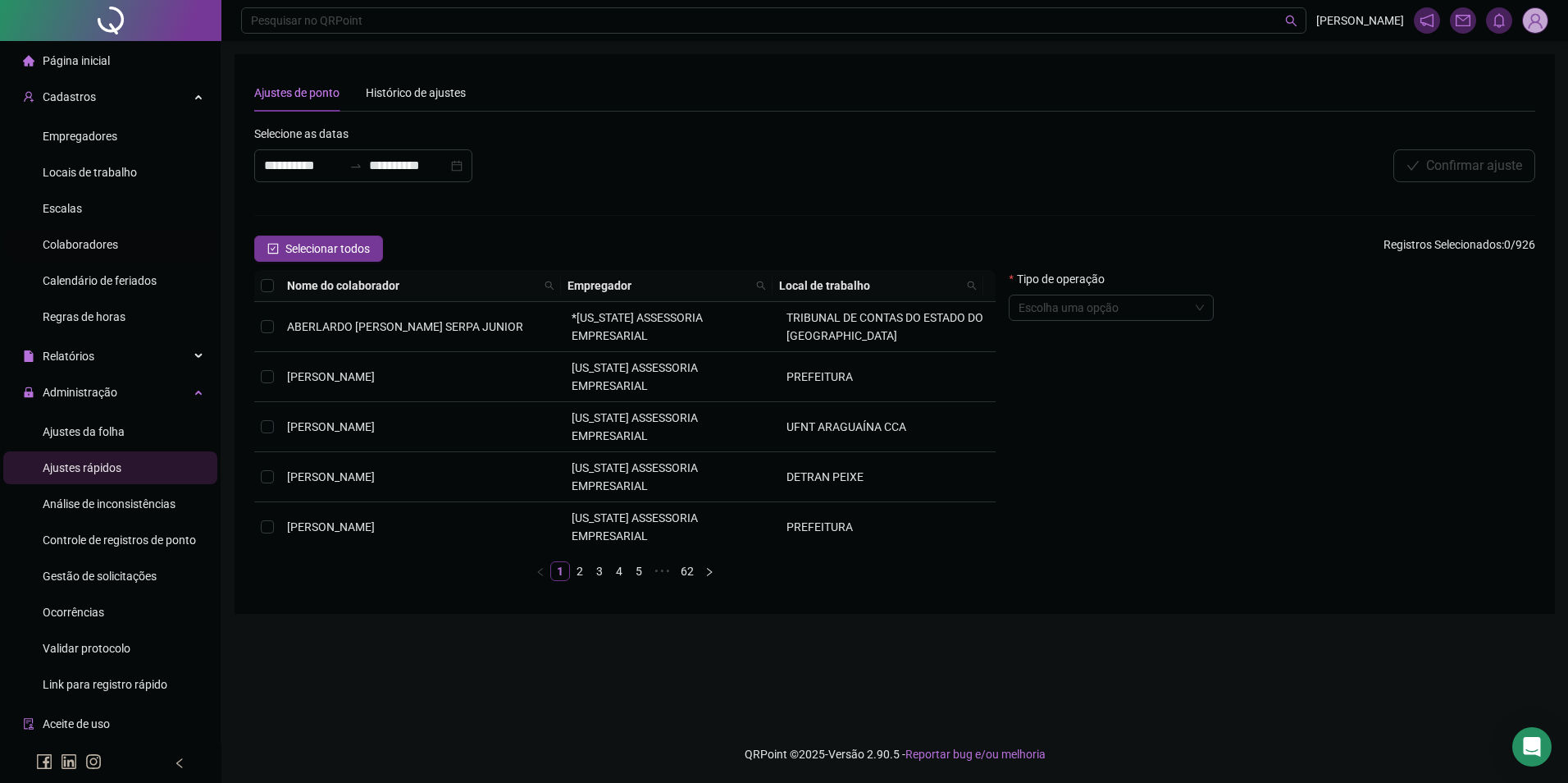
click at [115, 245] on span "Colaboradores" at bounding box center [80, 244] width 76 height 13
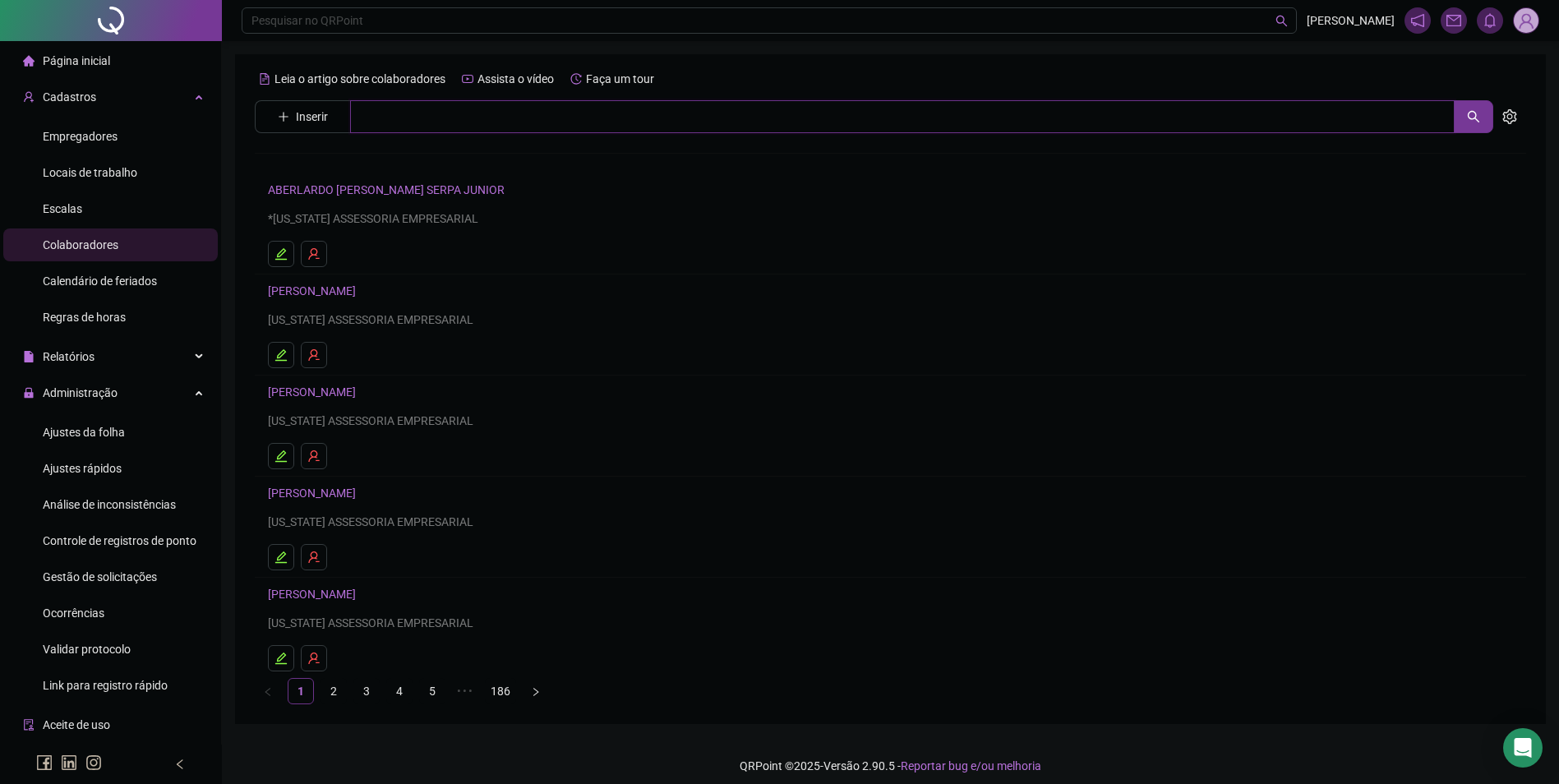
click at [506, 120] on input "text" at bounding box center [902, 117] width 1105 height 33
type input "**********"
click at [374, 159] on link "DOMINGOS ARAUJO DA SILVA" at bounding box center [329, 165] width 88 height 13
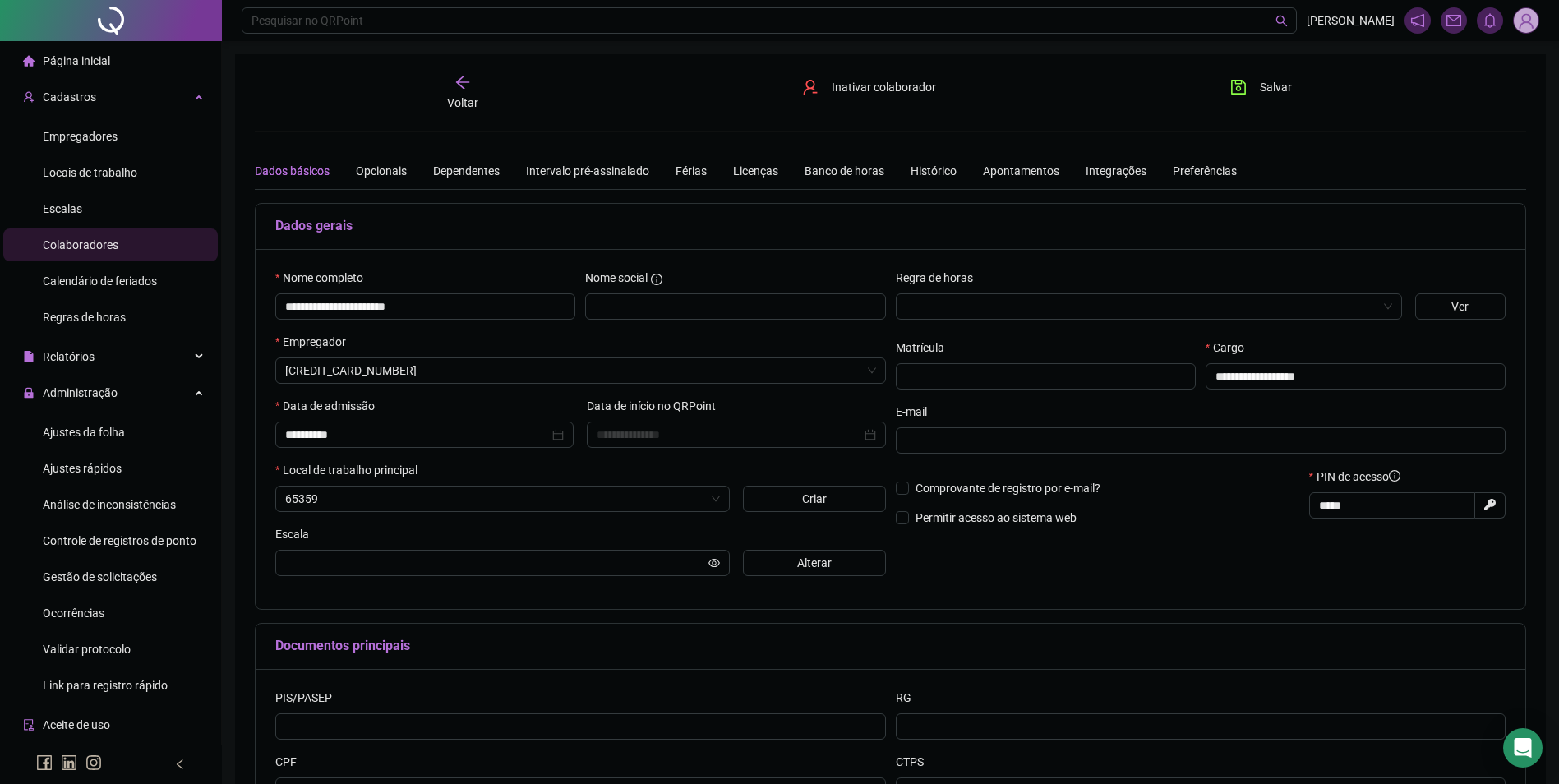
type input "**********"
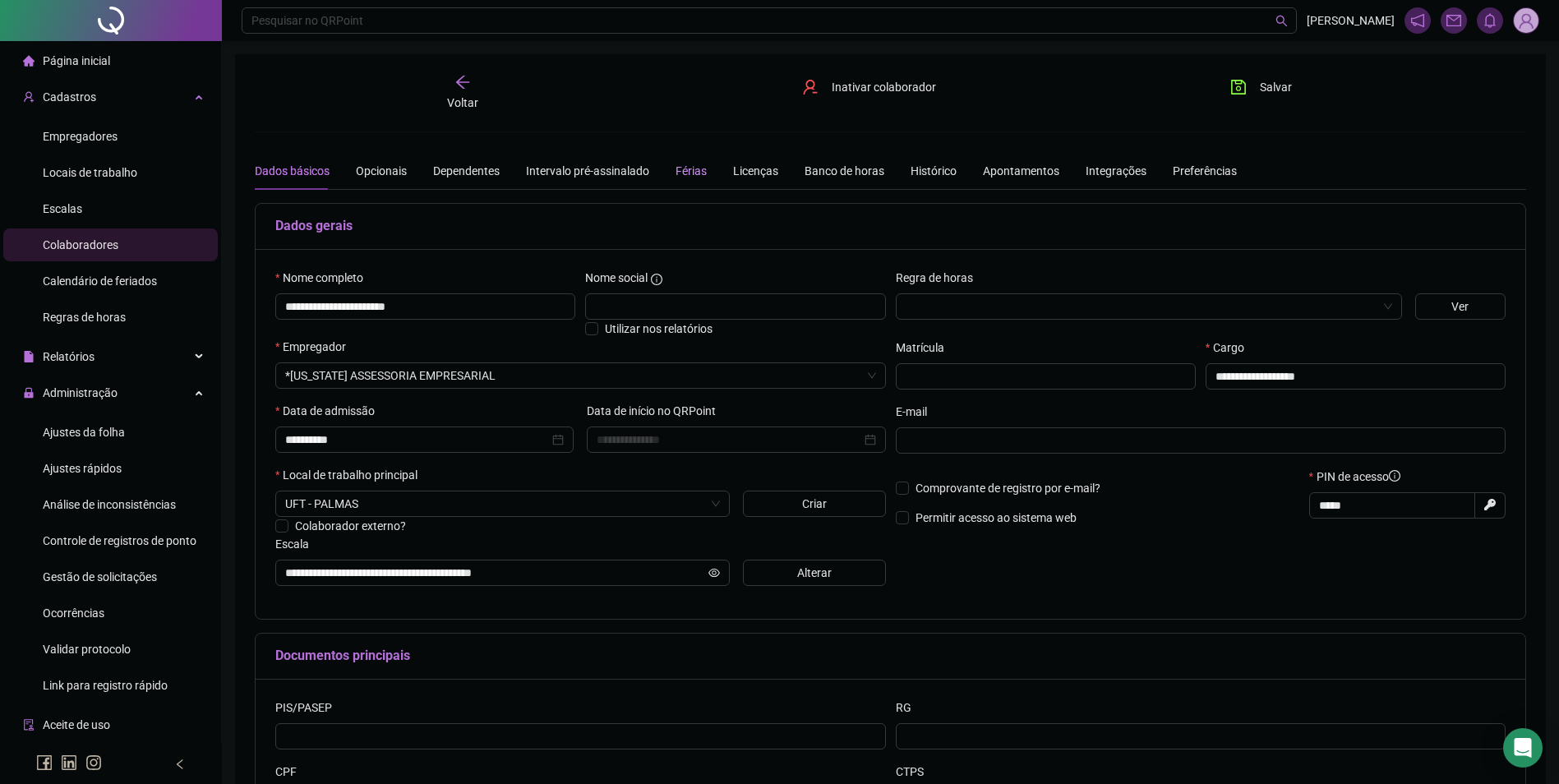
click at [695, 164] on div "Férias" at bounding box center [691, 171] width 31 height 18
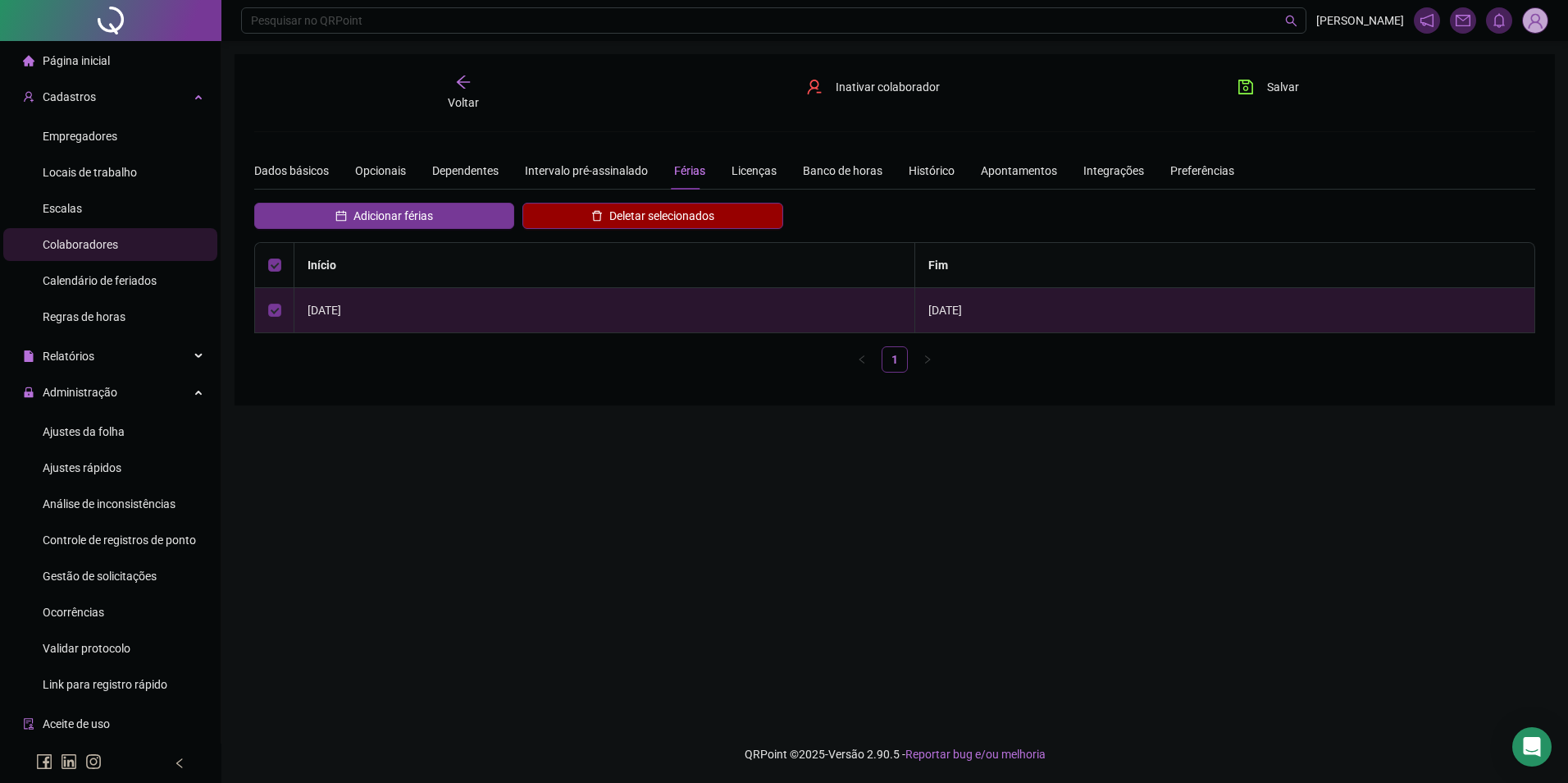
click at [688, 214] on span "Deletar selecionados" at bounding box center [661, 215] width 105 height 18
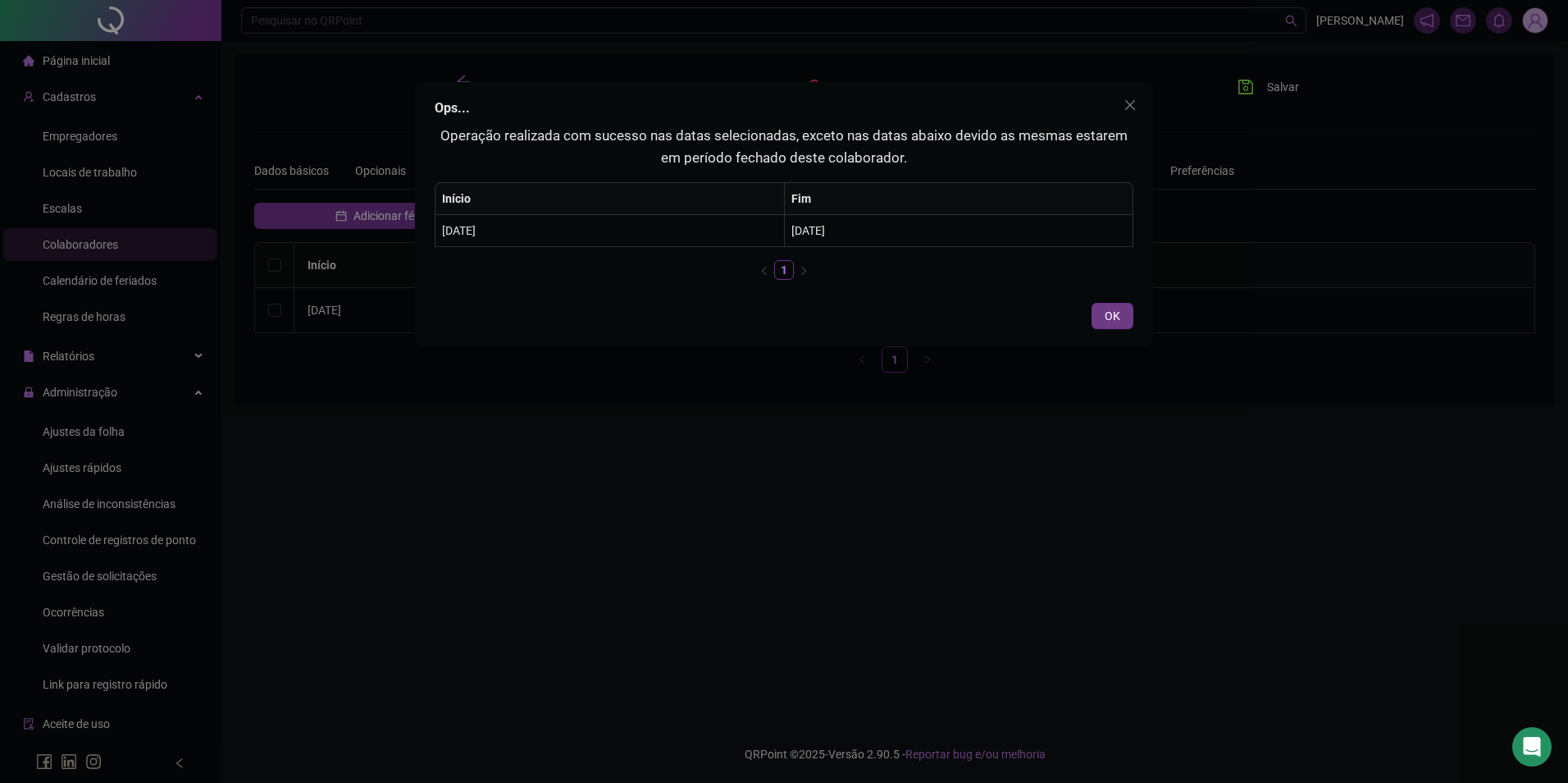
click at [1117, 311] on span "OK" at bounding box center [1113, 315] width 15 height 18
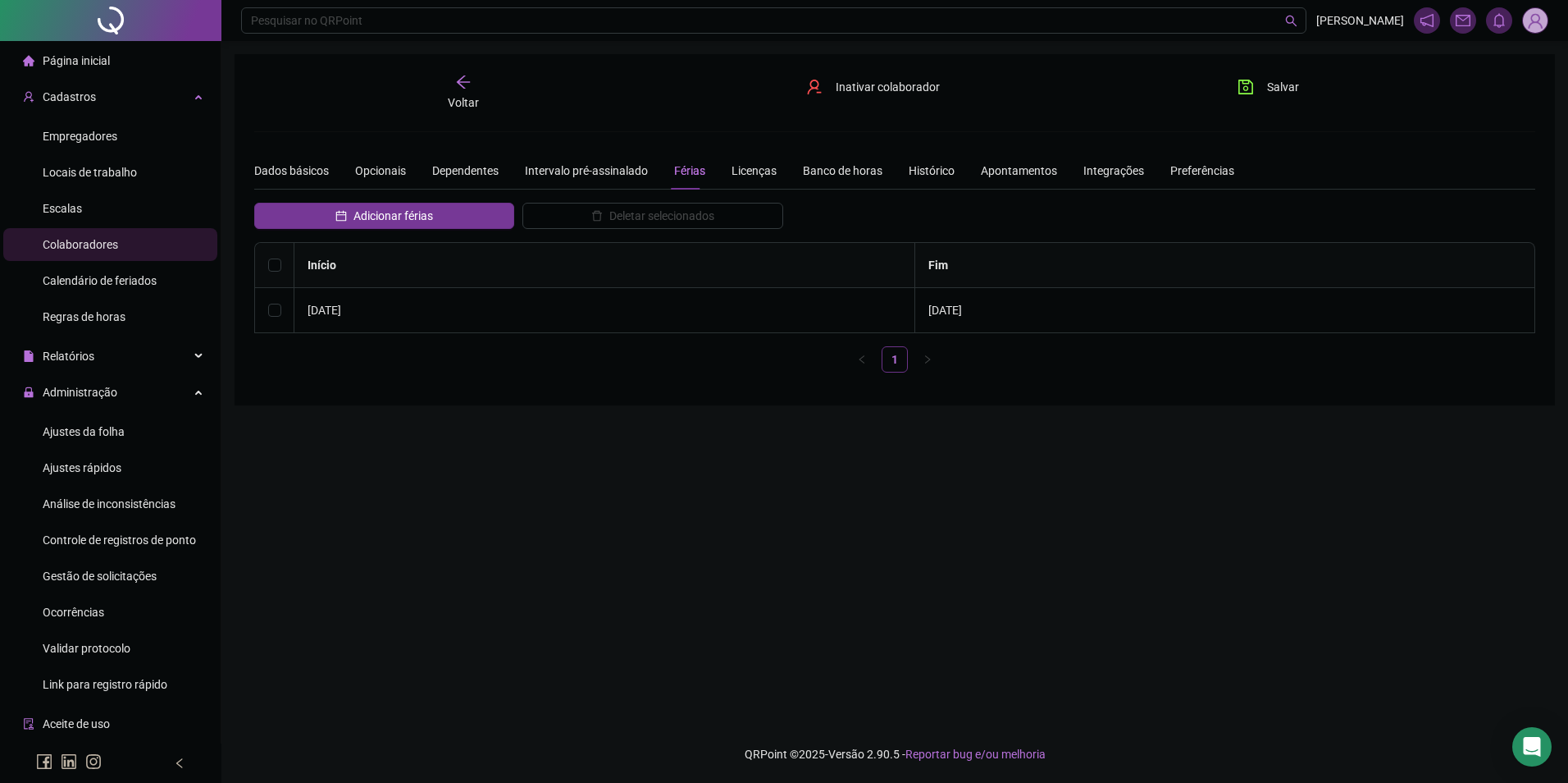
click at [458, 90] on div "Voltar" at bounding box center [464, 93] width 203 height 38
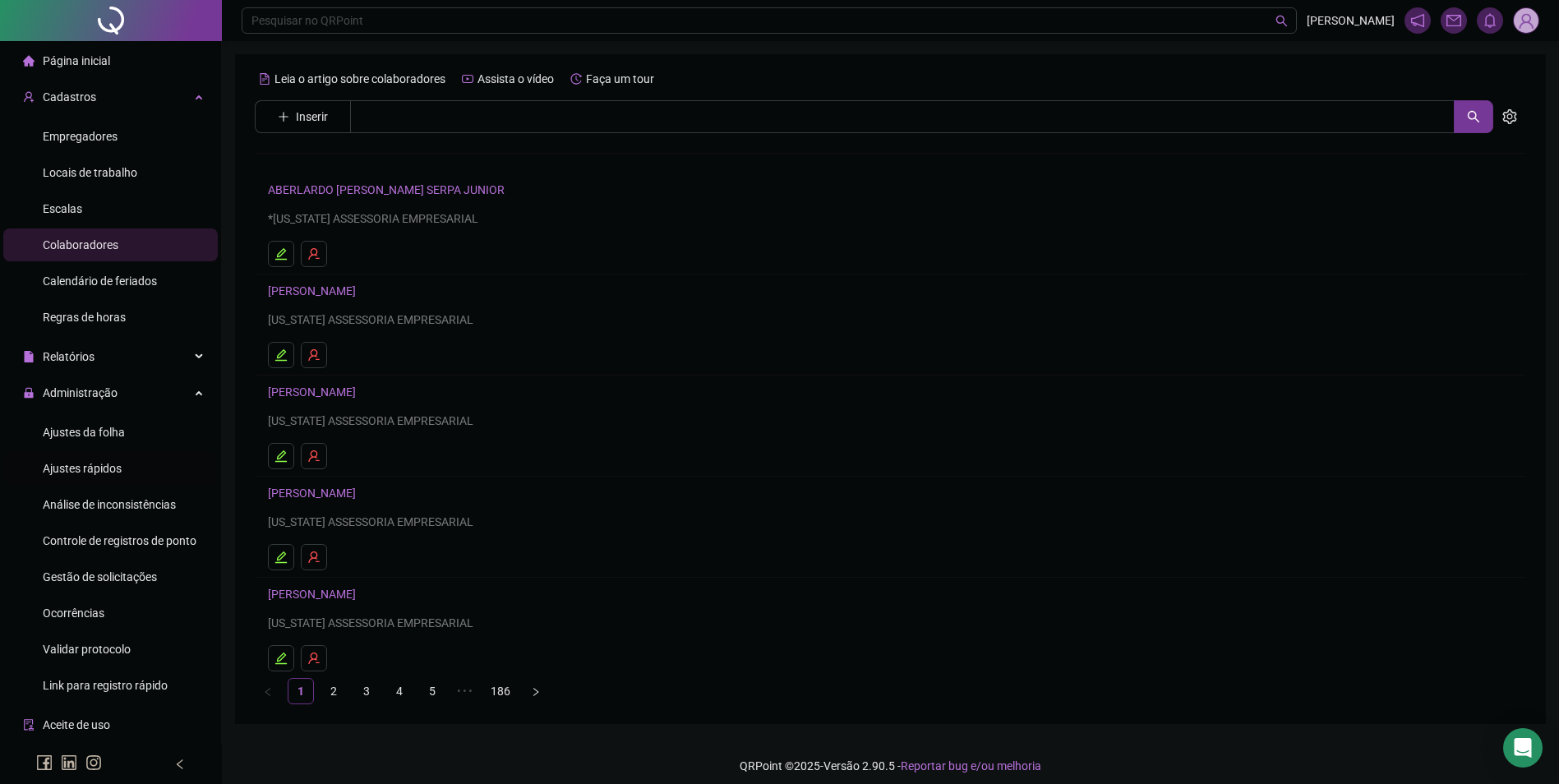
click at [94, 466] on span "Ajustes rápidos" at bounding box center [82, 468] width 79 height 13
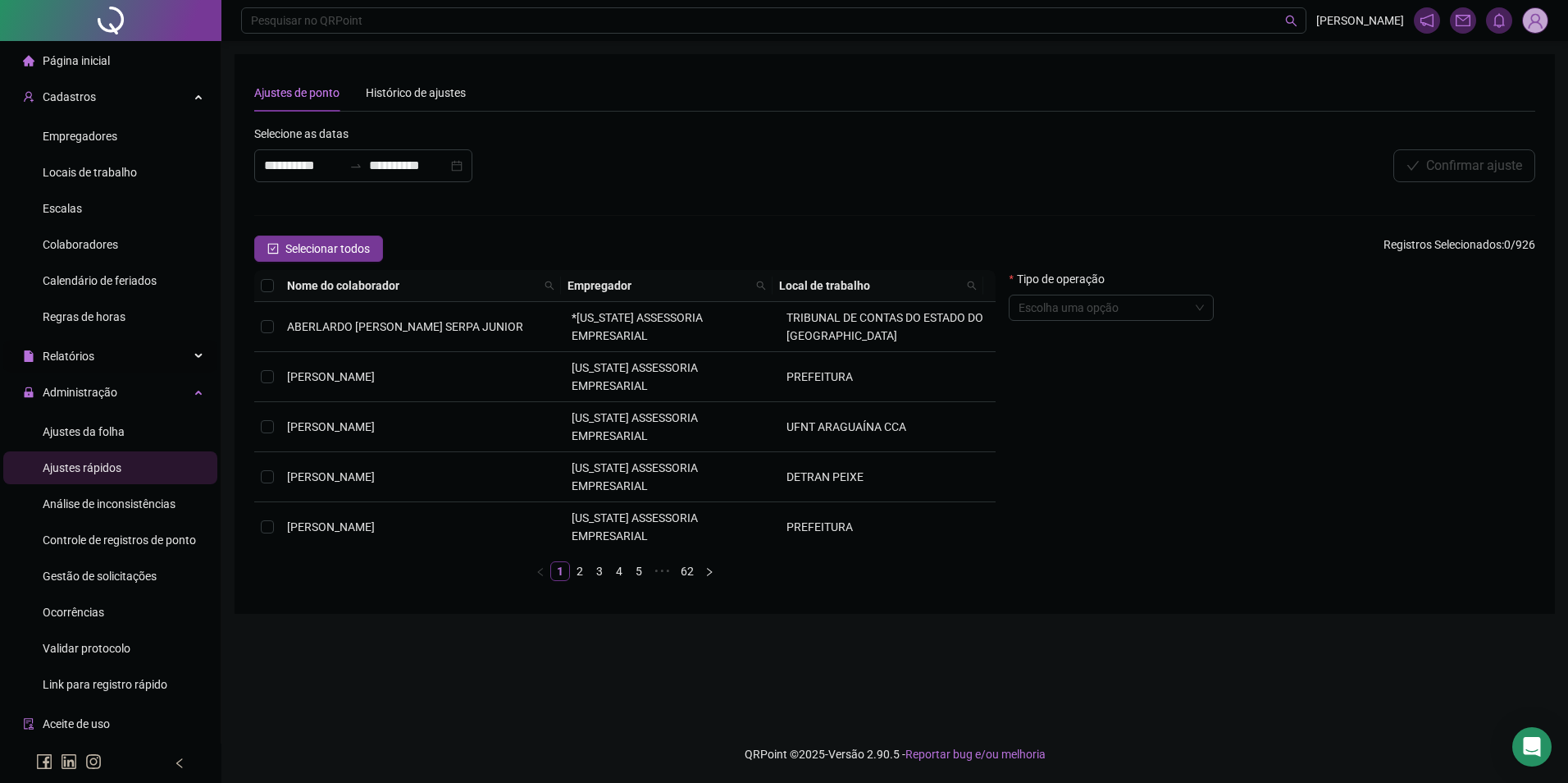
click at [81, 354] on span "Relatórios" at bounding box center [68, 356] width 52 height 13
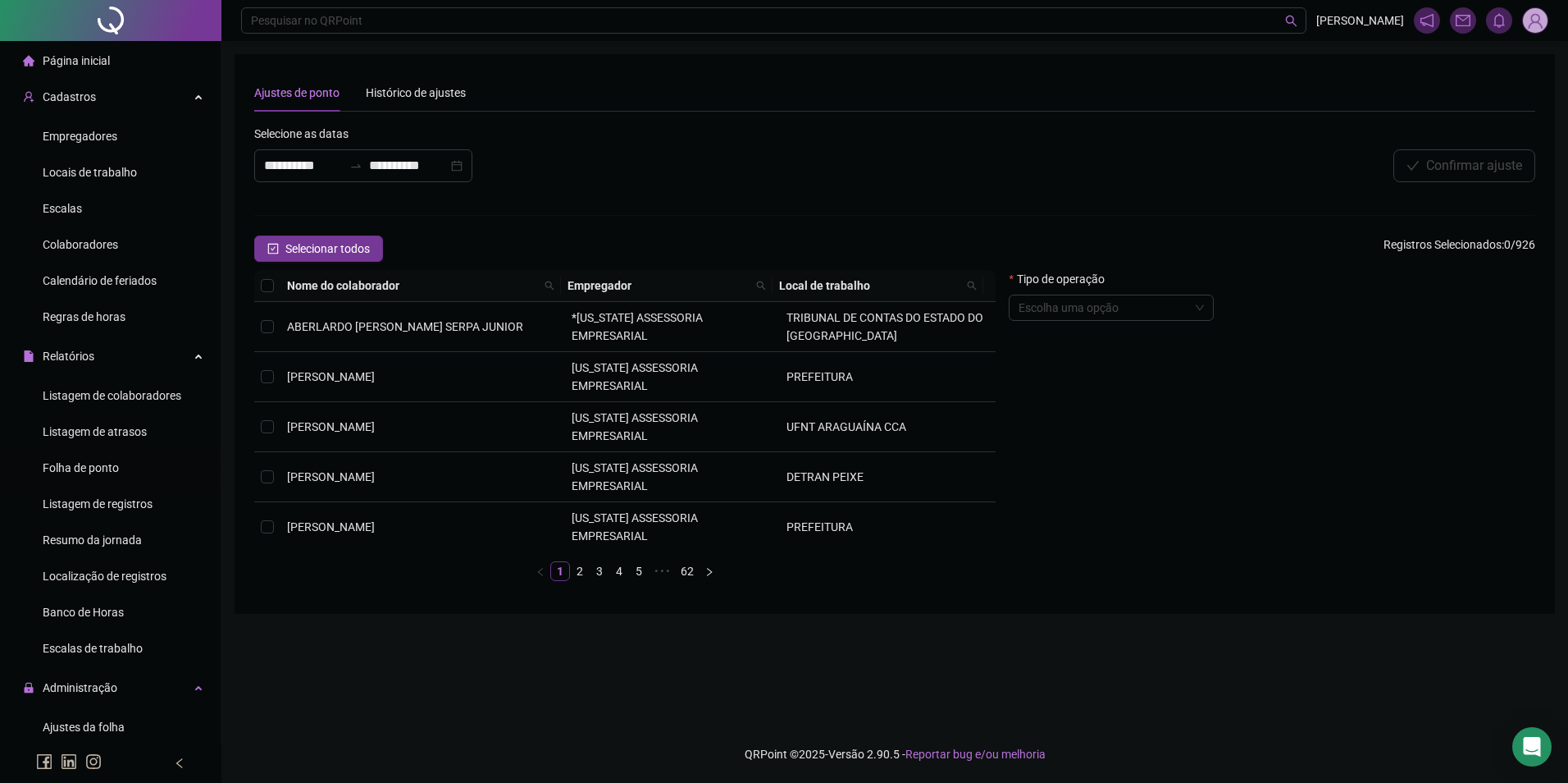
click at [79, 462] on span "Folha de ponto" at bounding box center [80, 468] width 77 height 13
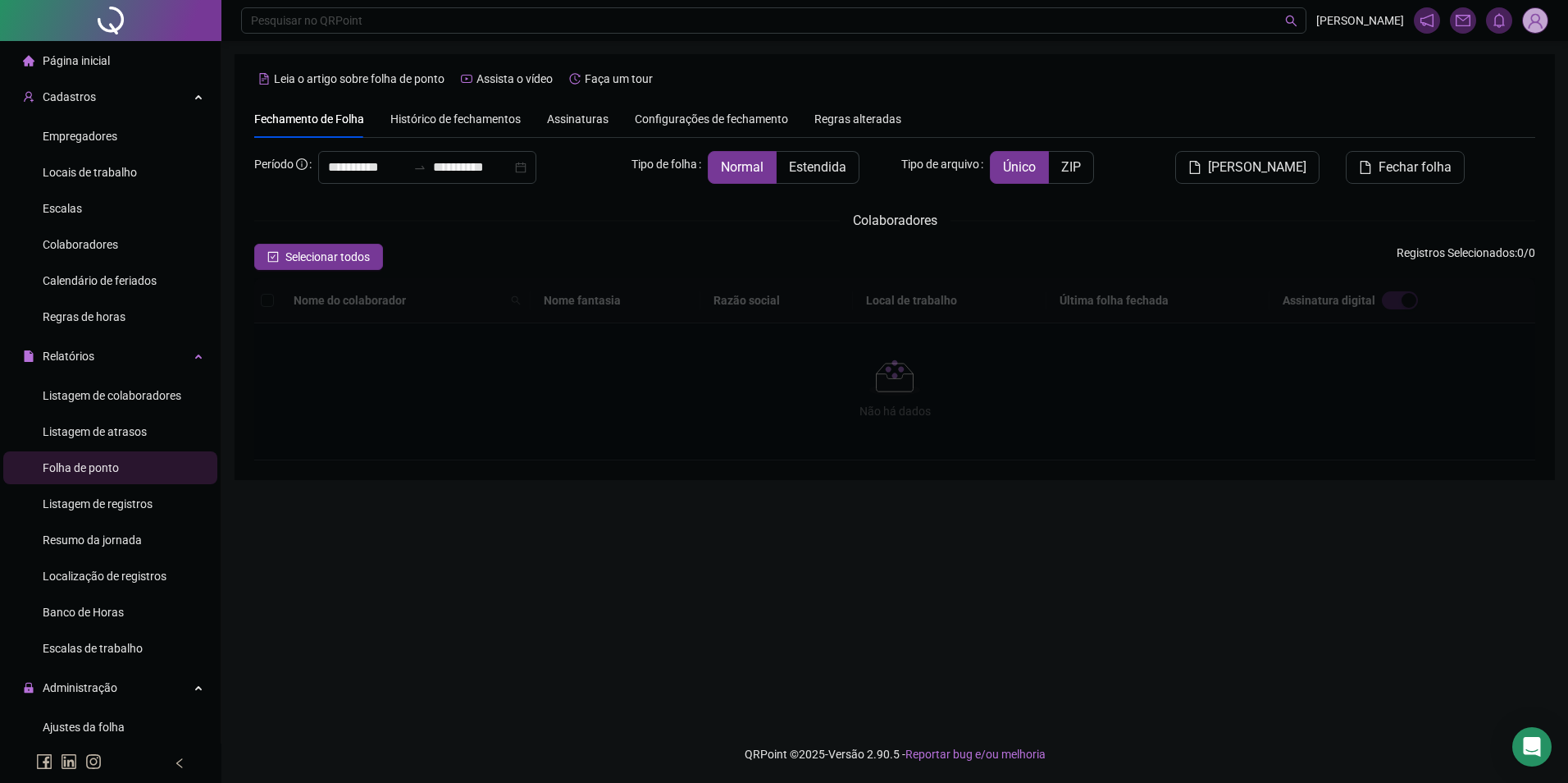
click at [475, 117] on span "Histórico de fechamentos" at bounding box center [456, 119] width 131 height 13
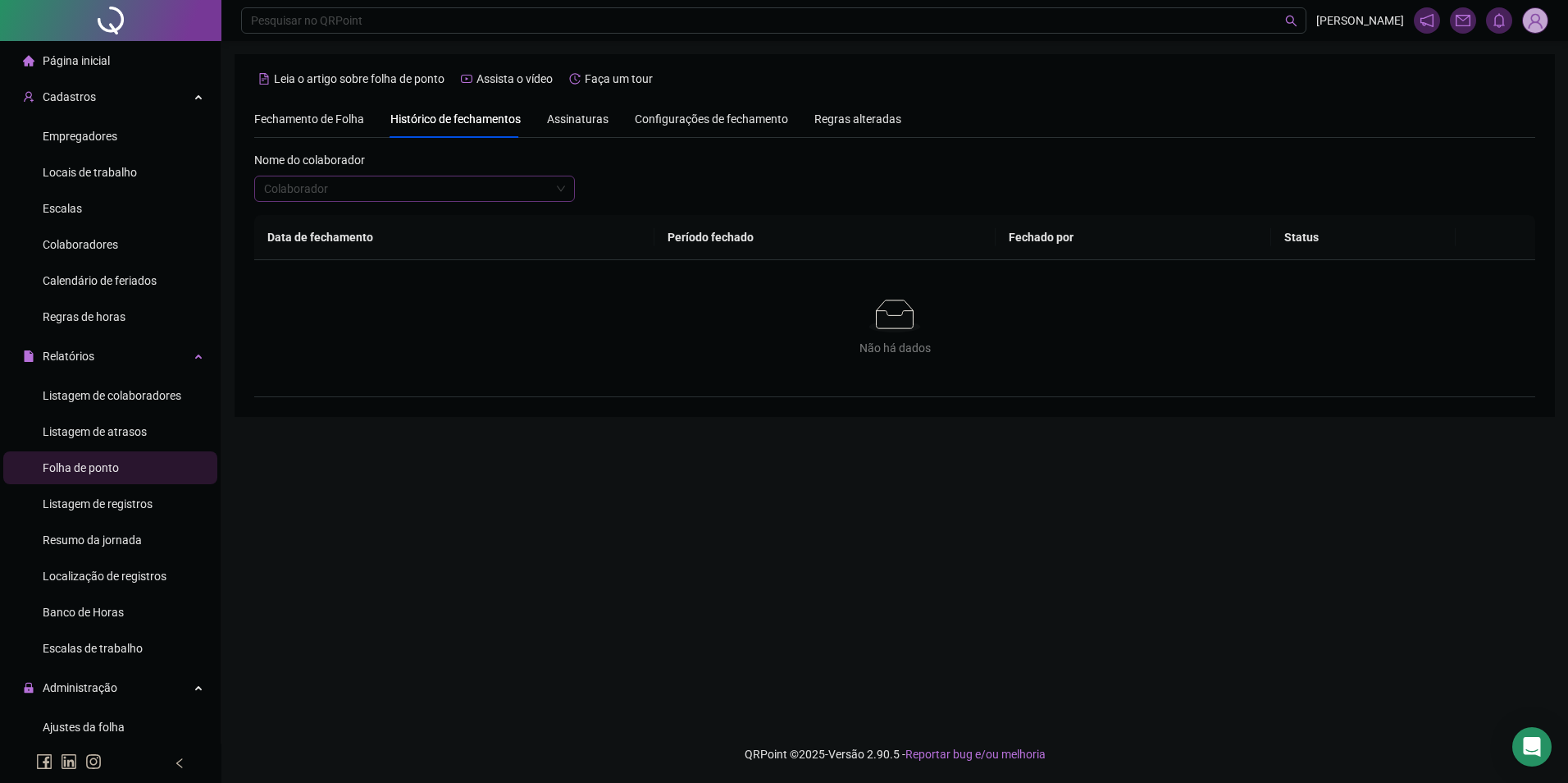
click at [459, 199] on input "search" at bounding box center [407, 188] width 287 height 25
type input "**********"
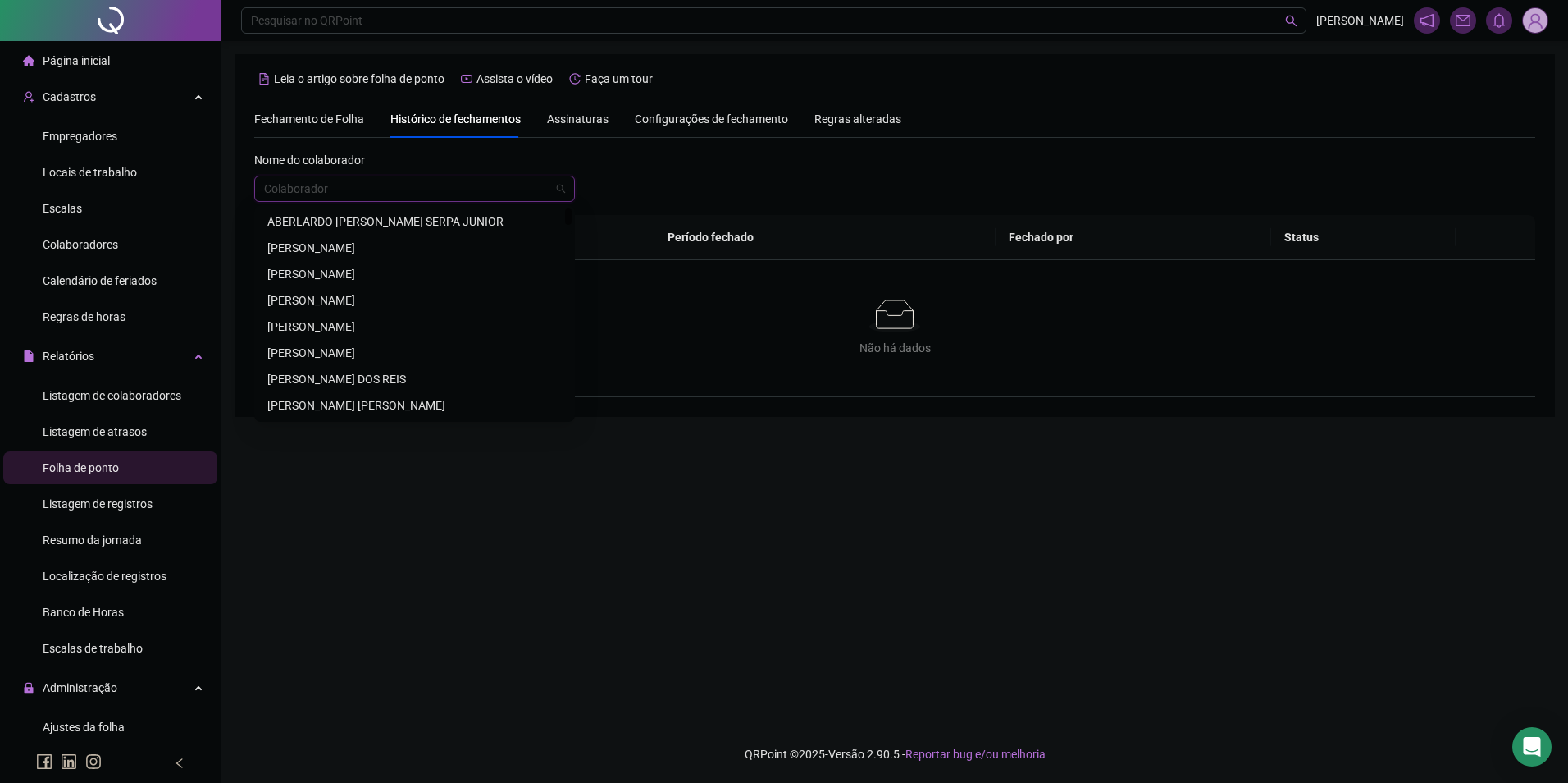
click at [515, 192] on input "search" at bounding box center [407, 188] width 287 height 25
type input "********"
click at [394, 221] on div "DOMINGOS ARAUJO DA SILVA" at bounding box center [414, 222] width 294 height 18
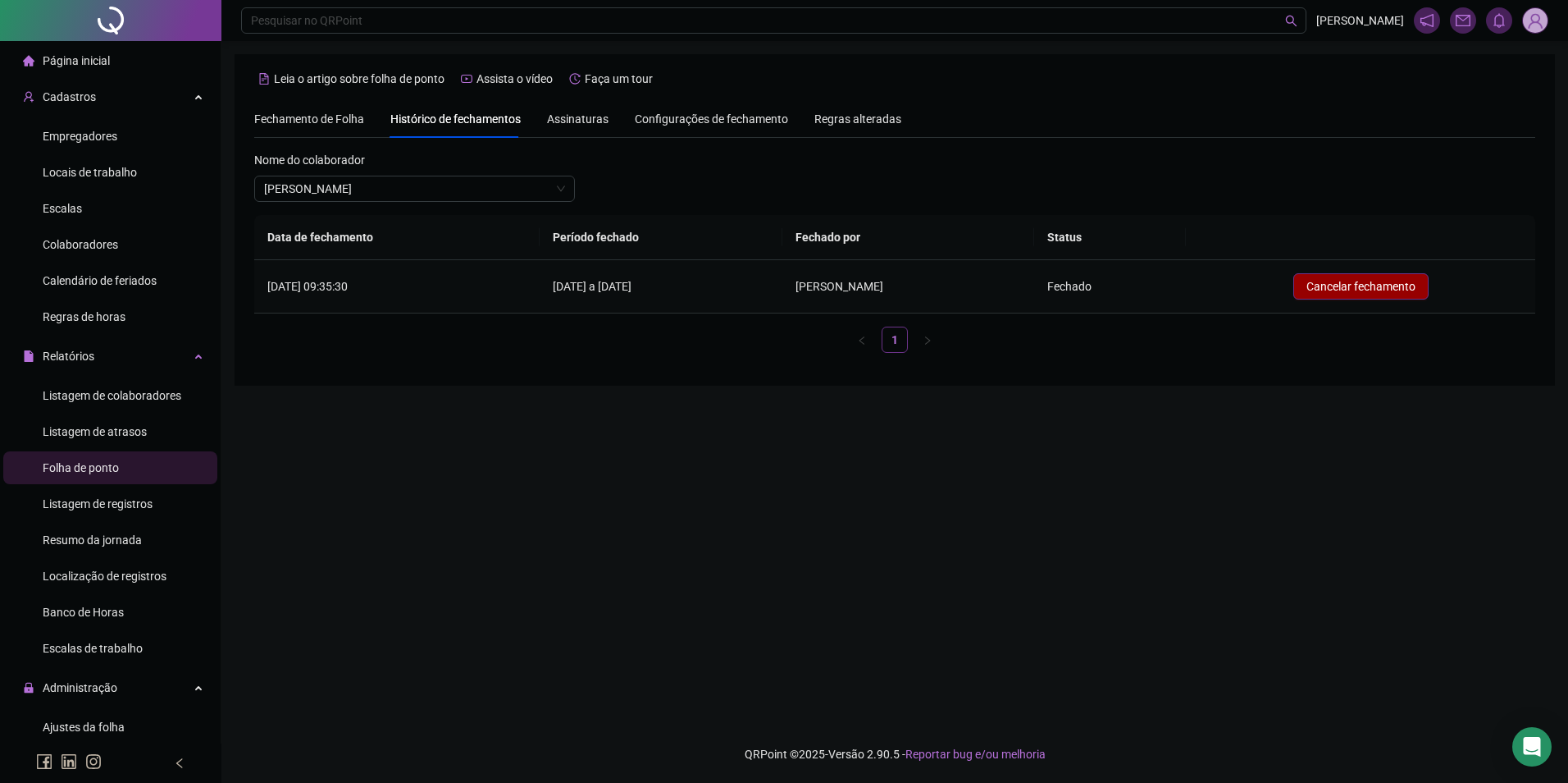
click at [1374, 286] on span "Cancelar fechamento" at bounding box center [1361, 286] width 109 height 18
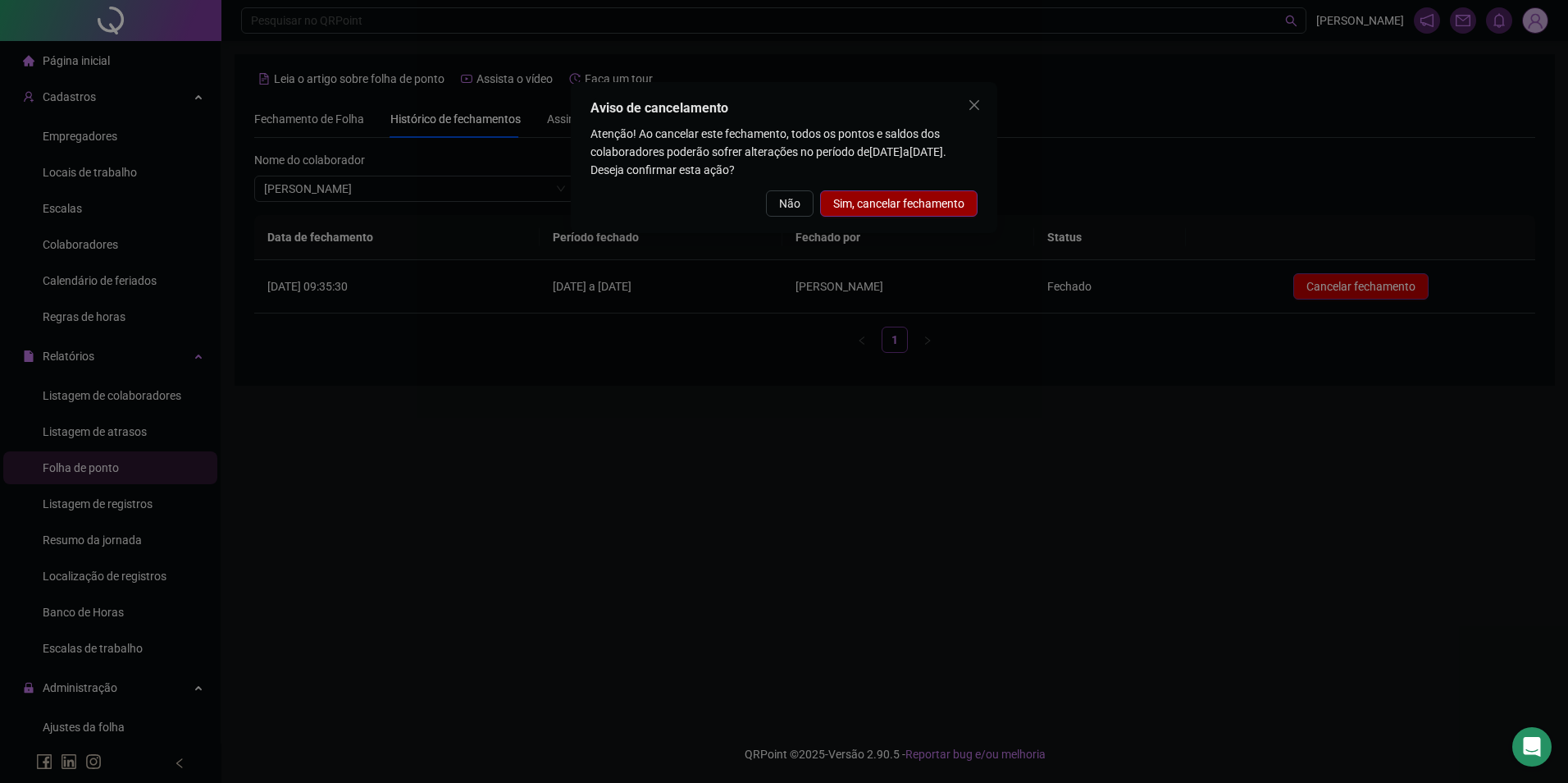
click at [929, 209] on span "Sim, cancelar fechamento" at bounding box center [899, 203] width 132 height 18
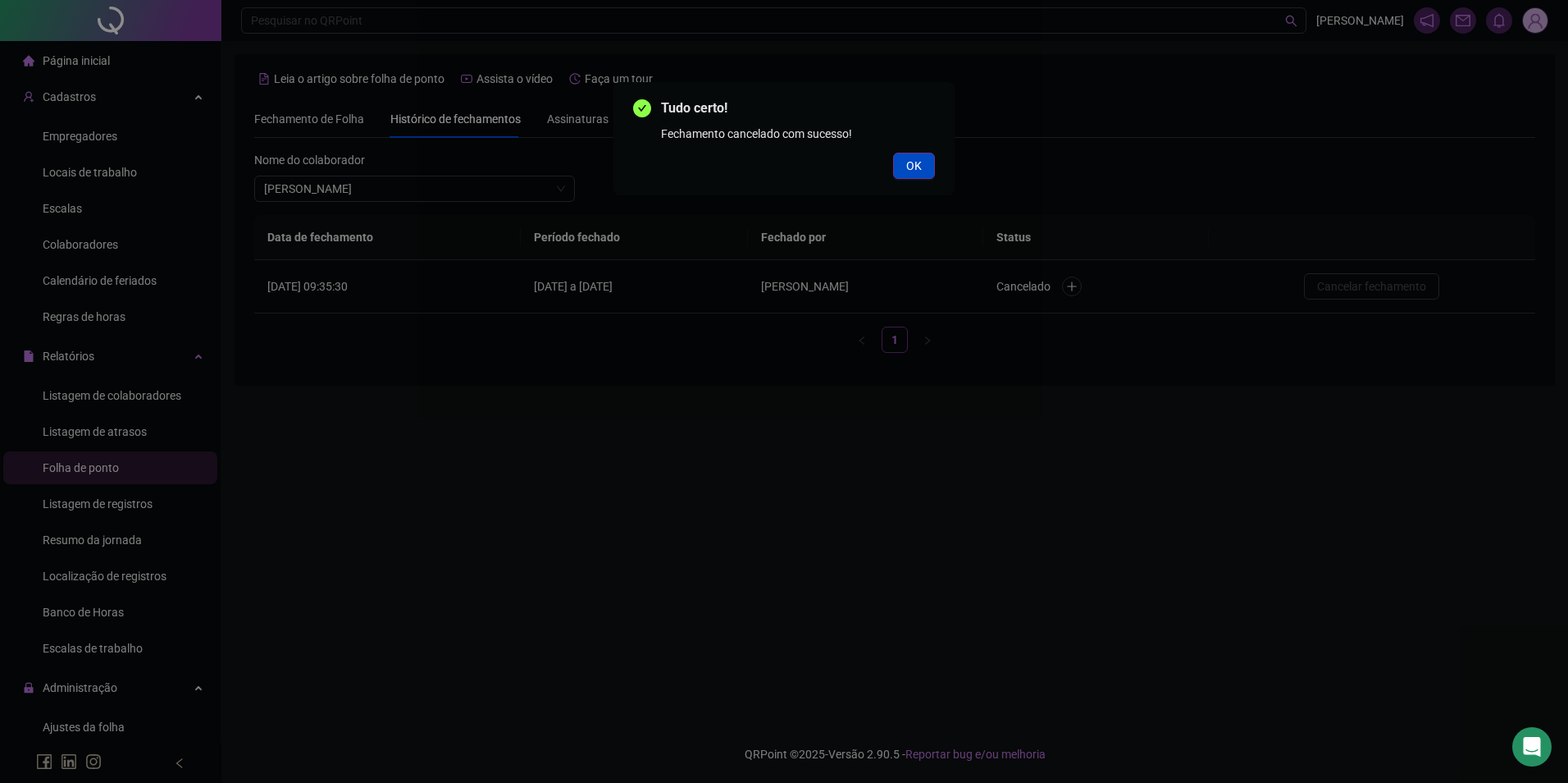
click at [920, 169] on span "OK" at bounding box center [914, 166] width 15 height 18
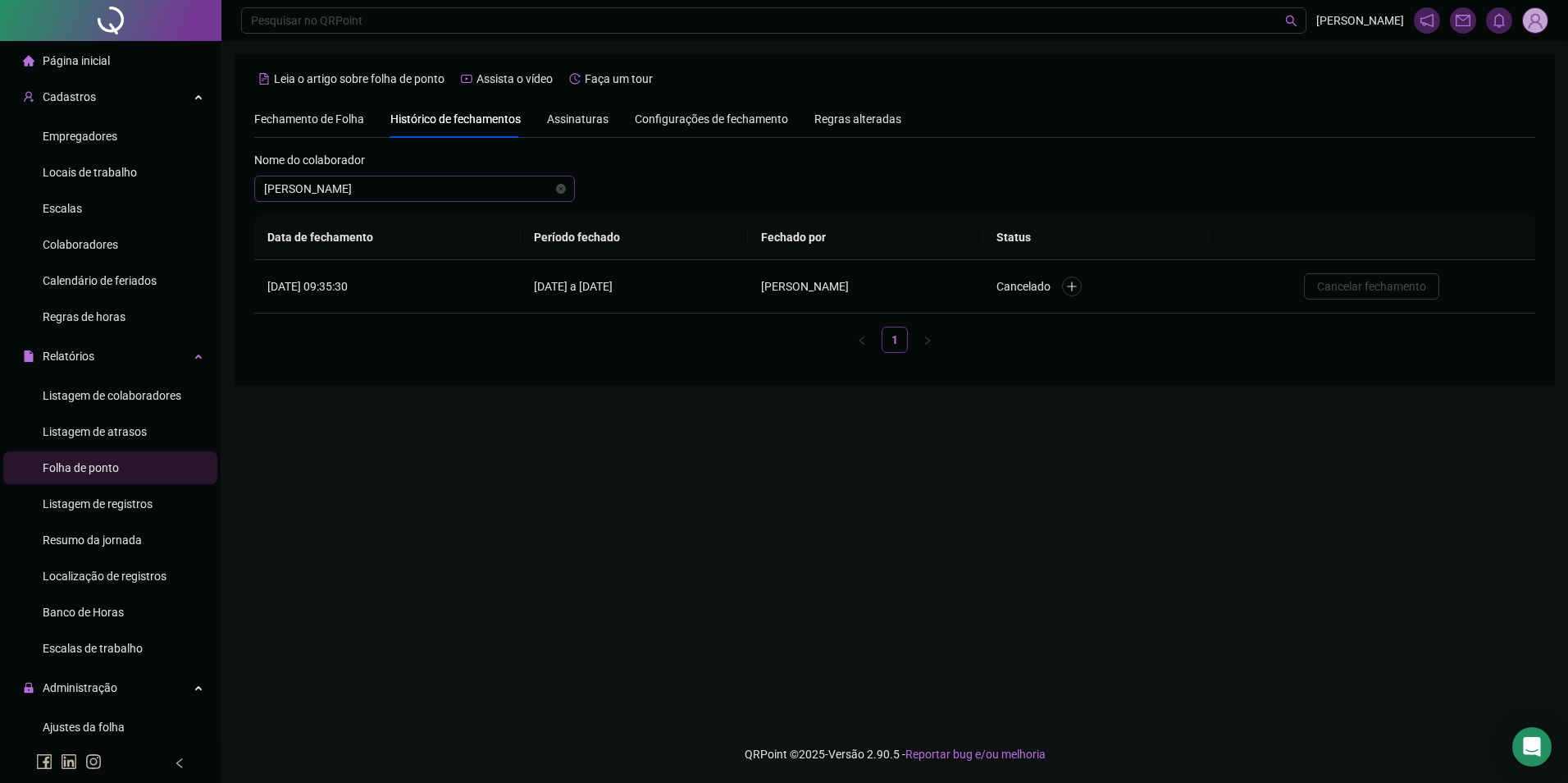
scroll to position [4701, 0]
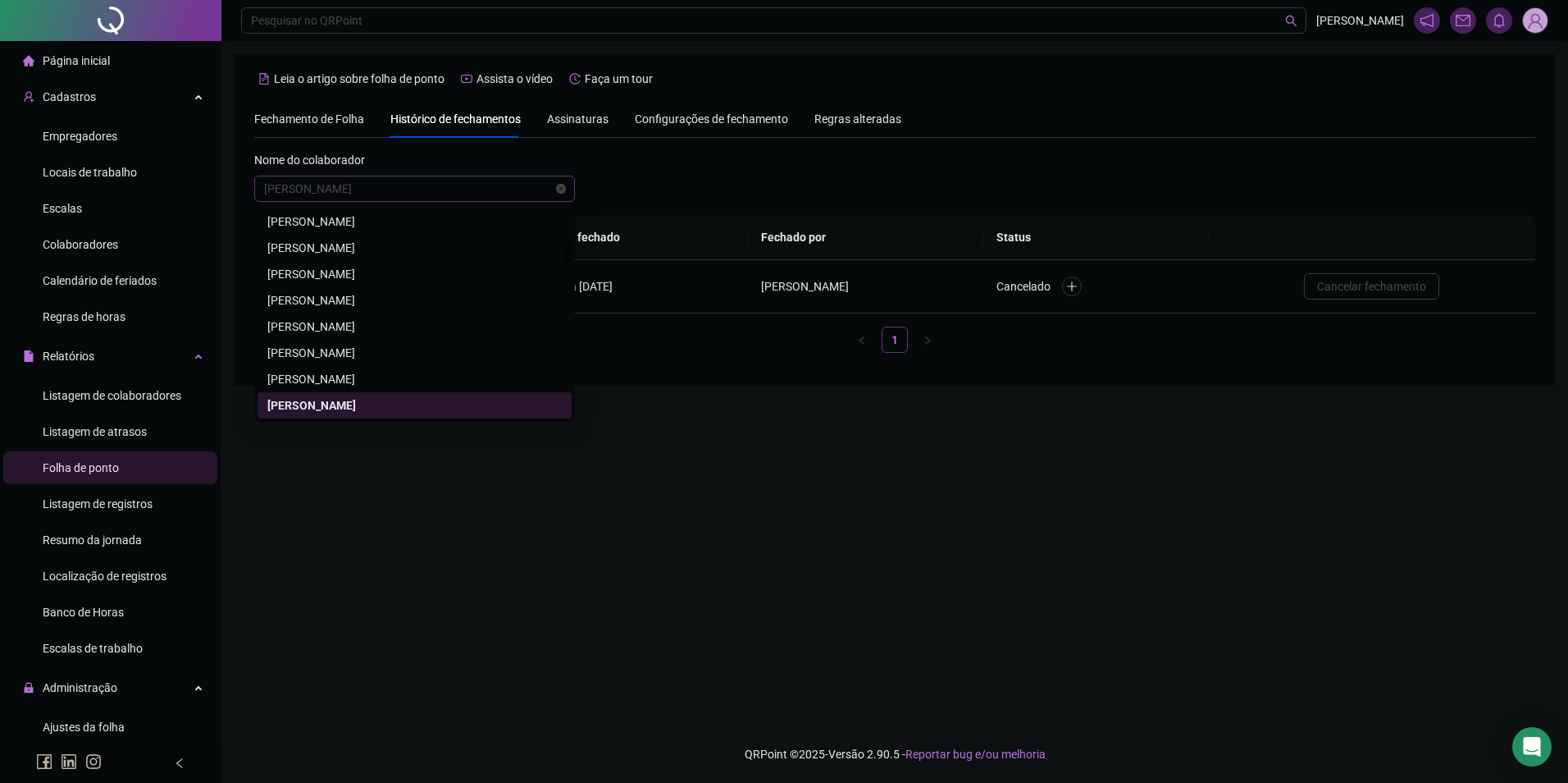
drag, startPoint x: 432, startPoint y: 187, endPoint x: 276, endPoint y: 193, distance: 156.1
click at [276, 193] on span "DOMINGOS ARAUJO DA SILVA" at bounding box center [414, 188] width 301 height 25
click at [79, 241] on span "Colaboradores" at bounding box center [80, 244] width 76 height 13
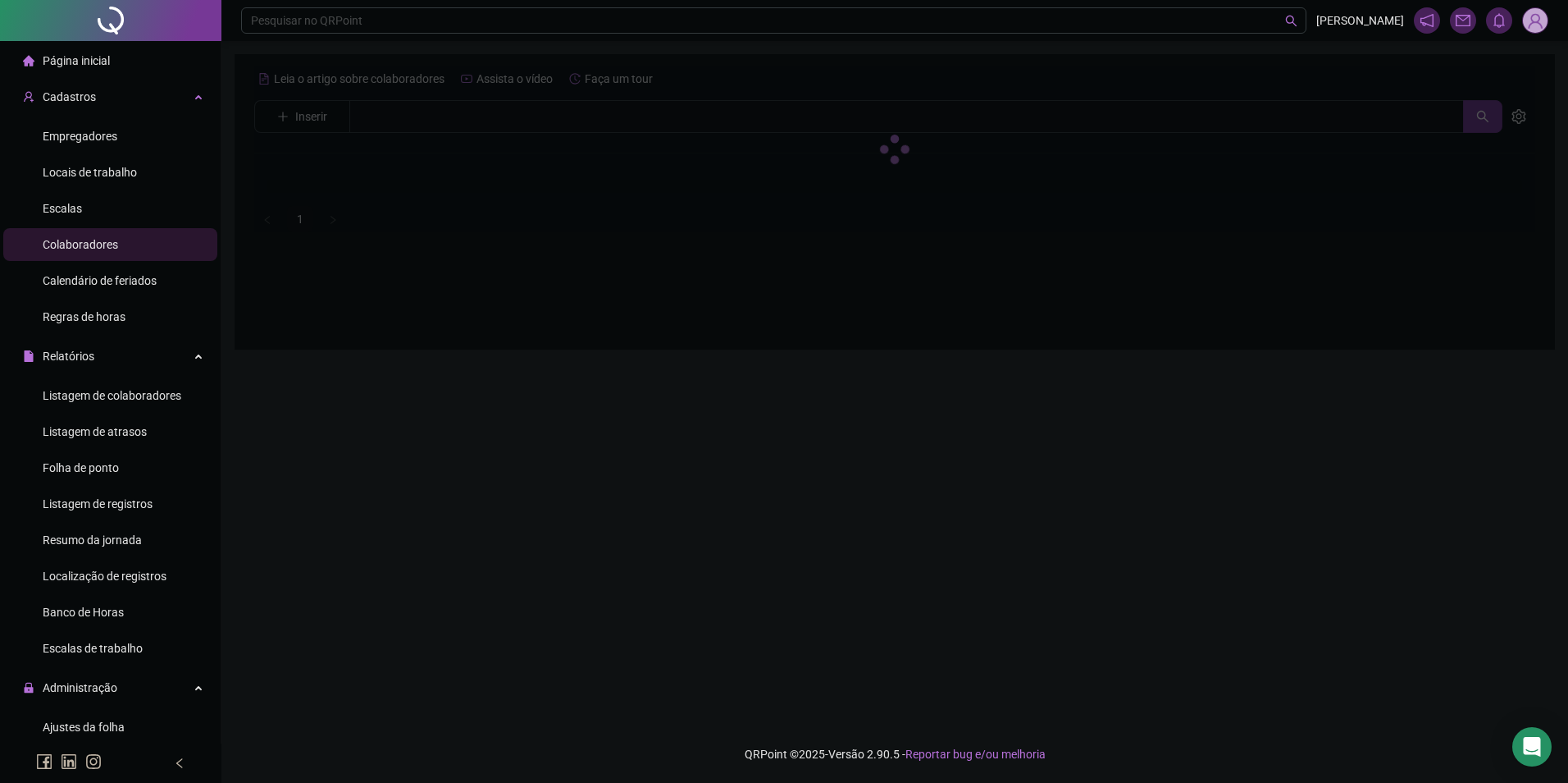
click at [376, 121] on div at bounding box center [895, 149] width 1281 height 167
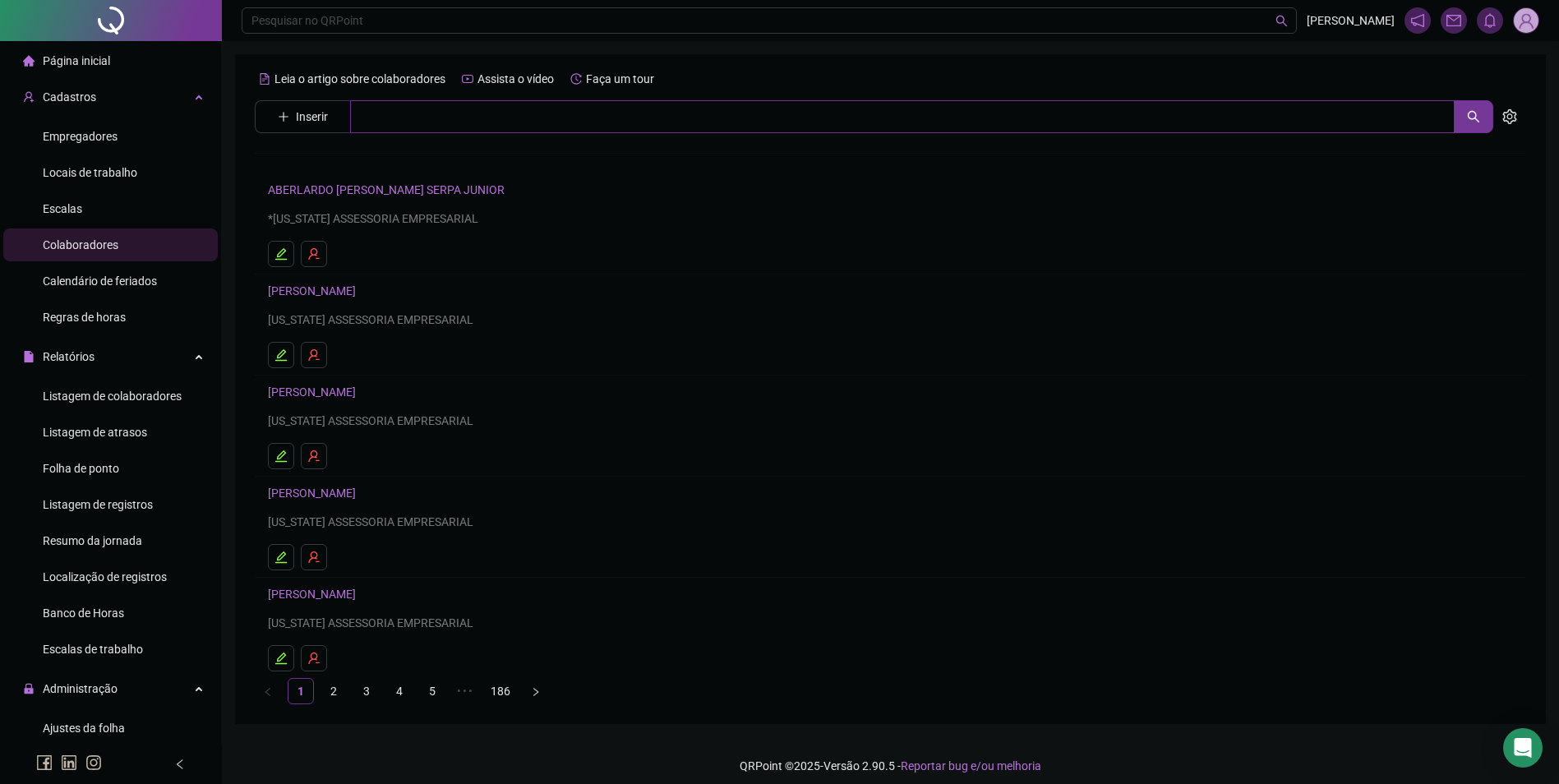
click at [417, 122] on input "text" at bounding box center [902, 117] width 1105 height 33
type input "**********"
click at [374, 159] on link "DOMINGOS ARAUJO DA SILVA" at bounding box center [329, 165] width 88 height 13
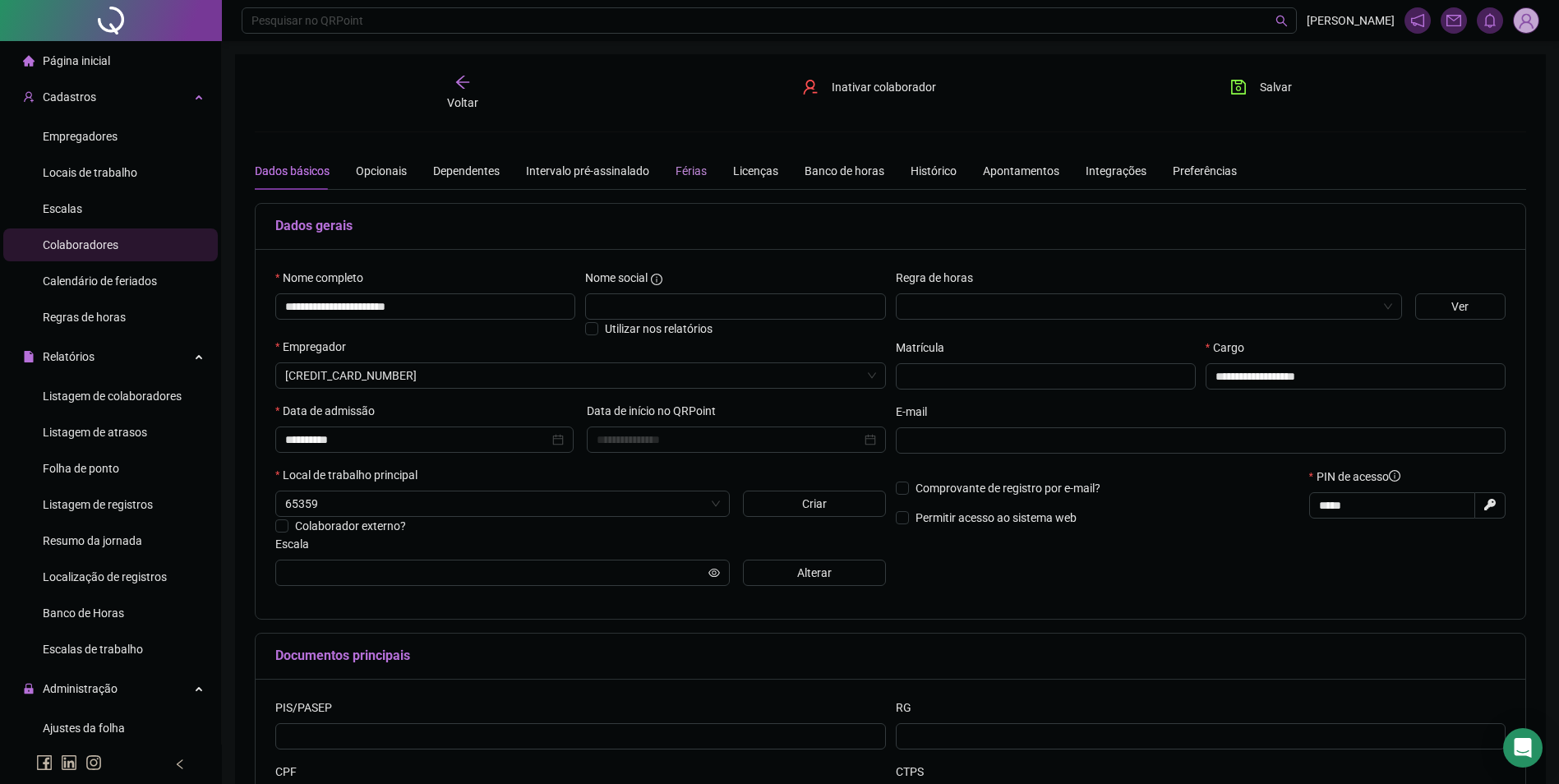
click at [676, 180] on div "Férias" at bounding box center [691, 171] width 31 height 38
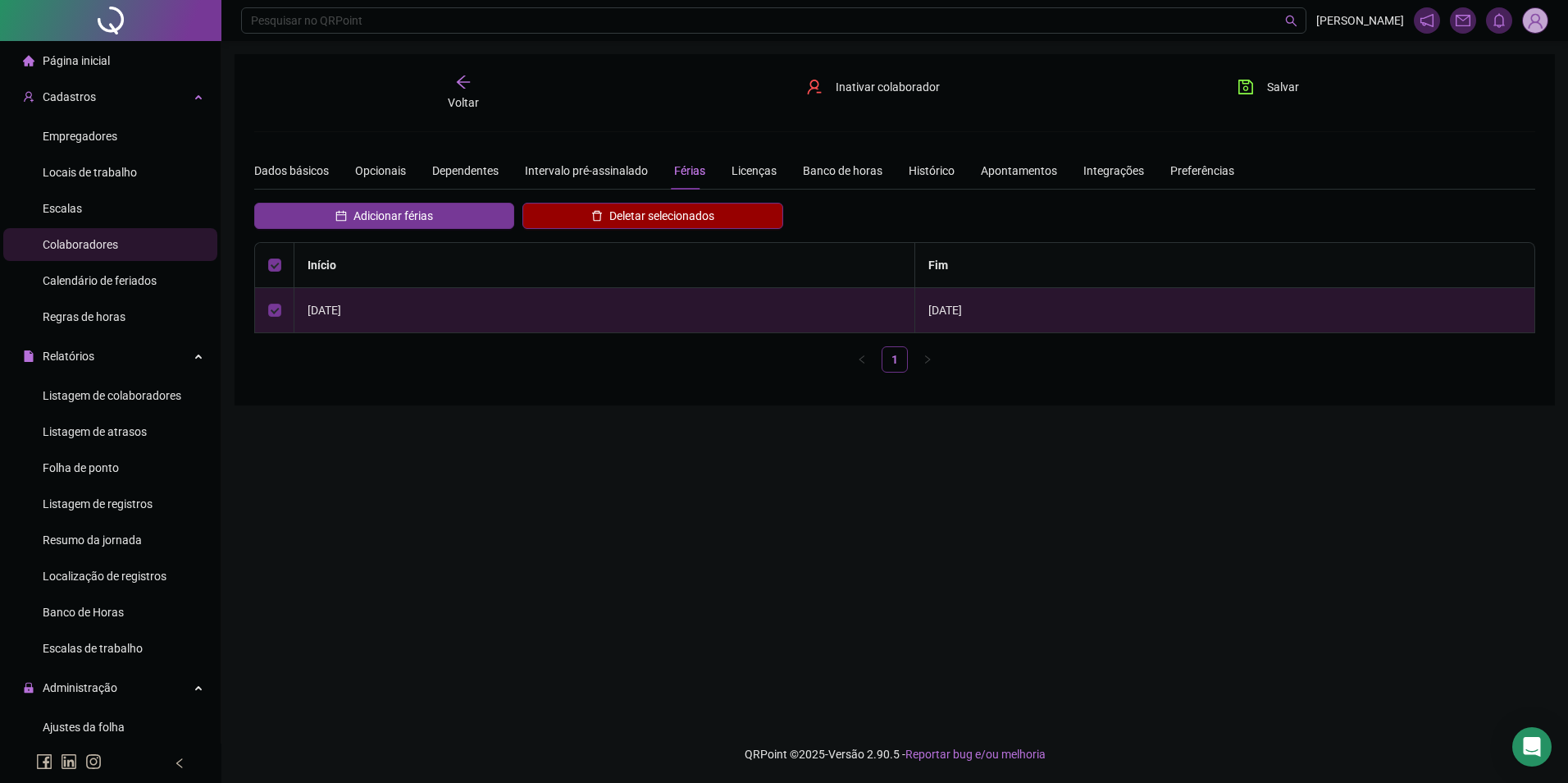
click at [644, 213] on span "Deletar selecionados" at bounding box center [661, 215] width 105 height 18
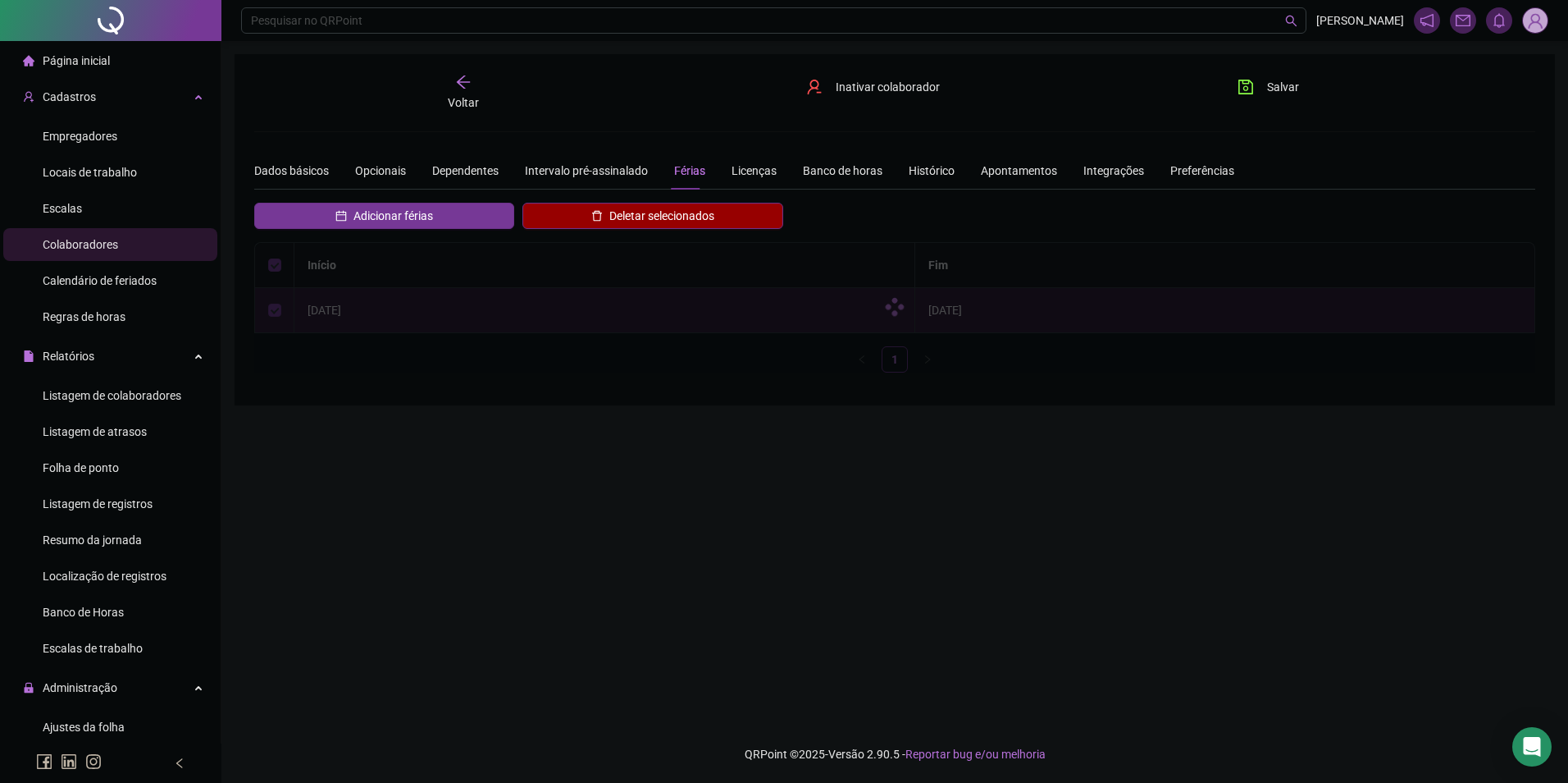
click at [734, 219] on button "Deletar selecionados" at bounding box center [652, 216] width 260 height 27
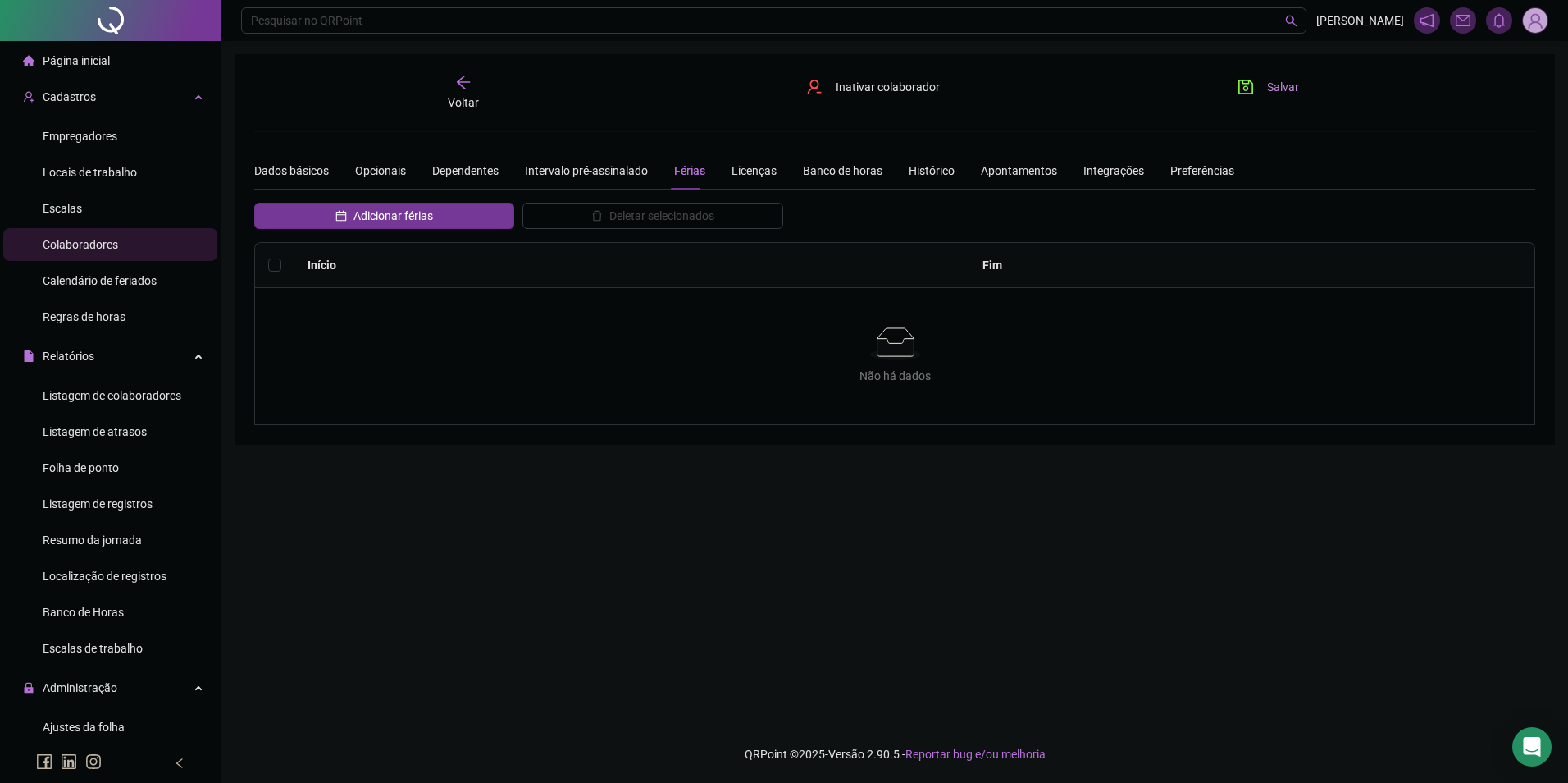
click at [1250, 92] on icon "save" at bounding box center [1245, 86] width 16 height 16
click at [1251, 89] on icon "save" at bounding box center [1245, 86] width 16 height 16
click at [89, 467] on span "Folha de ponto" at bounding box center [80, 468] width 77 height 13
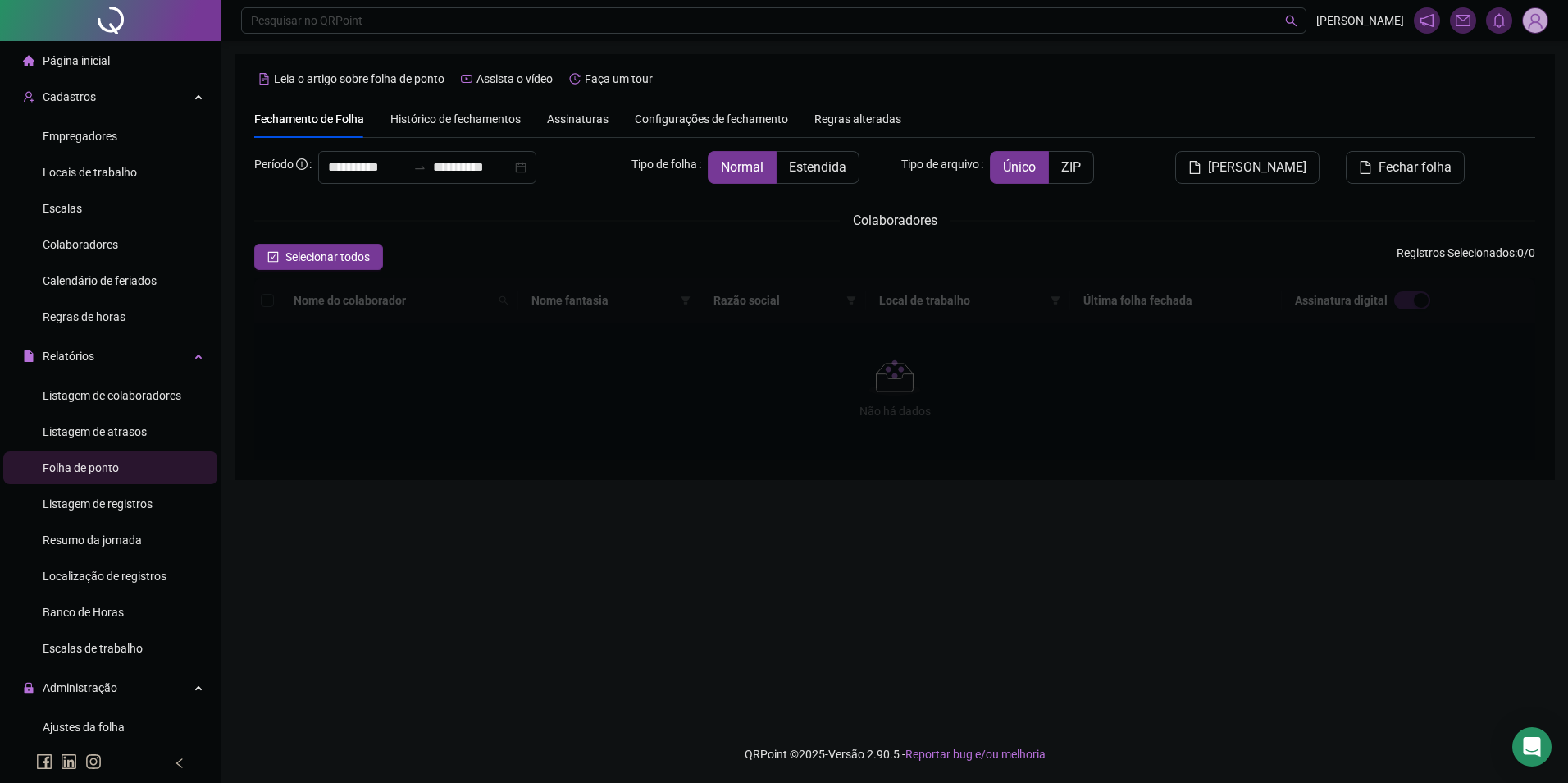
drag, startPoint x: 524, startPoint y: 294, endPoint x: 503, endPoint y: 299, distance: 21.6
click at [523, 294] on div at bounding box center [895, 369] width 1281 height 182
click at [509, 299] on div at bounding box center [895, 369] width 1281 height 182
click at [483, 127] on div "Histórico de fechamentos" at bounding box center [456, 118] width 131 height 18
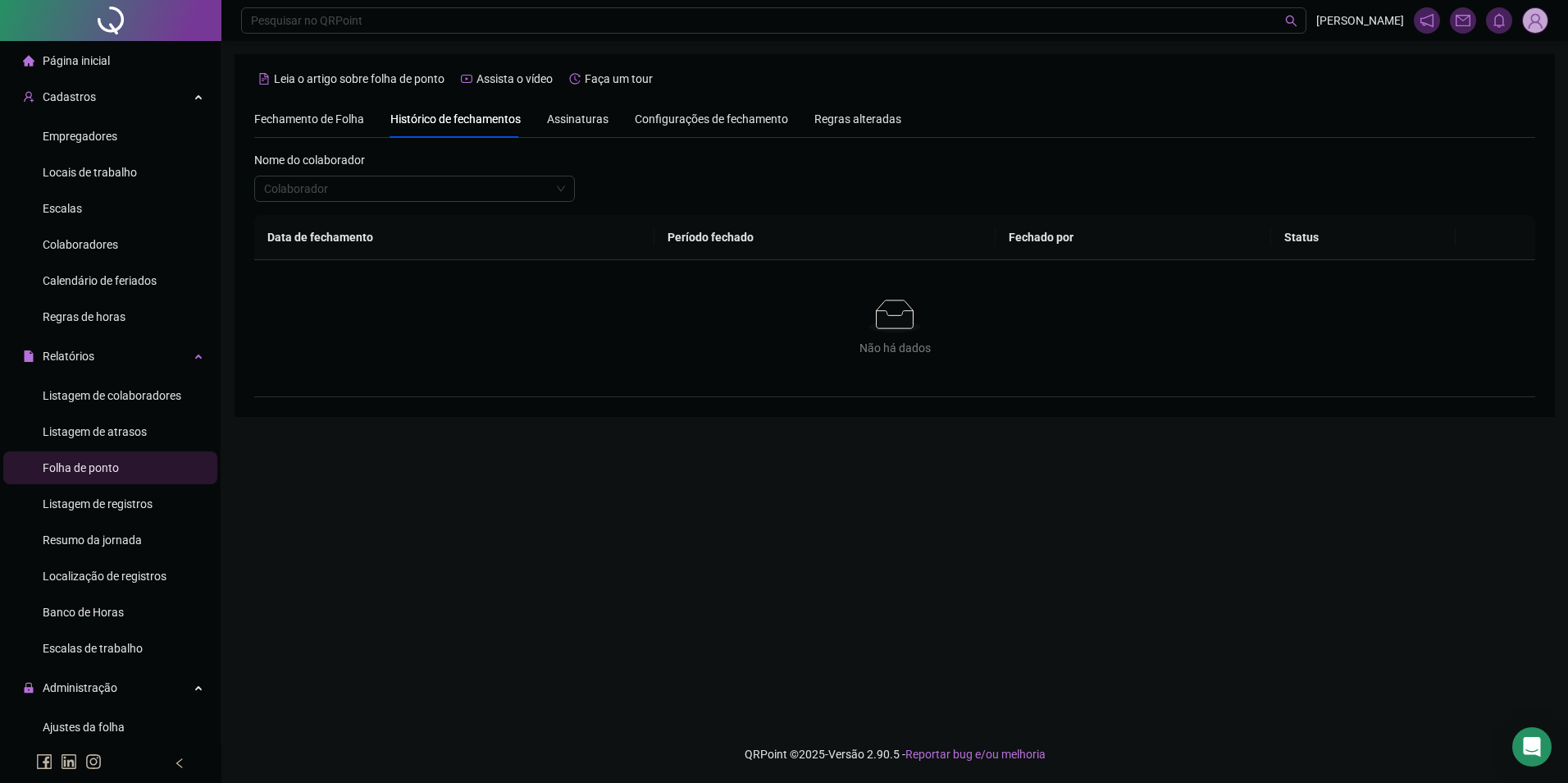
click at [270, 118] on span "Fechamento de Folha" at bounding box center [309, 119] width 110 height 13
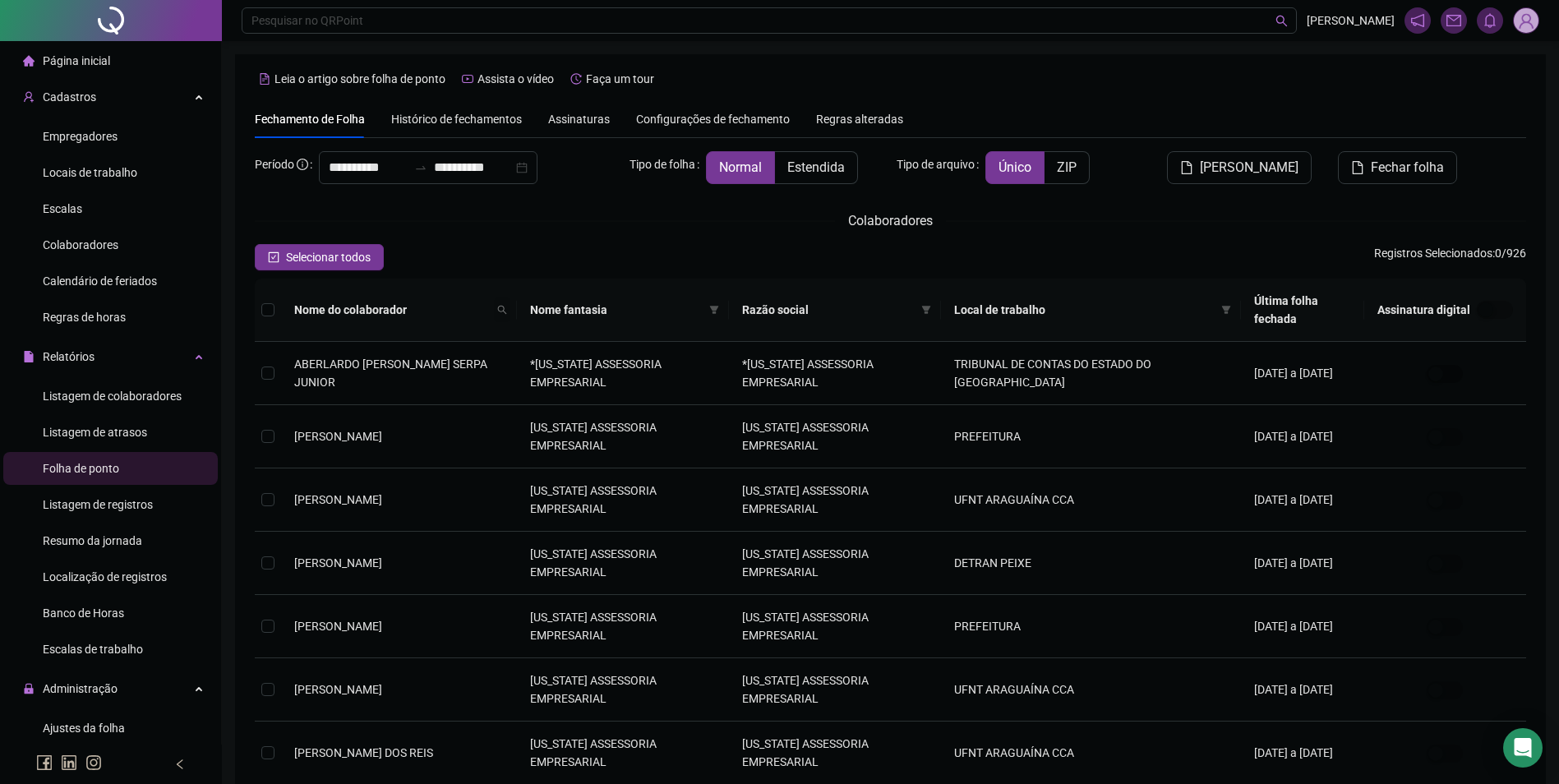
click at [494, 298] on span at bounding box center [502, 310] width 16 height 25
type input "********"
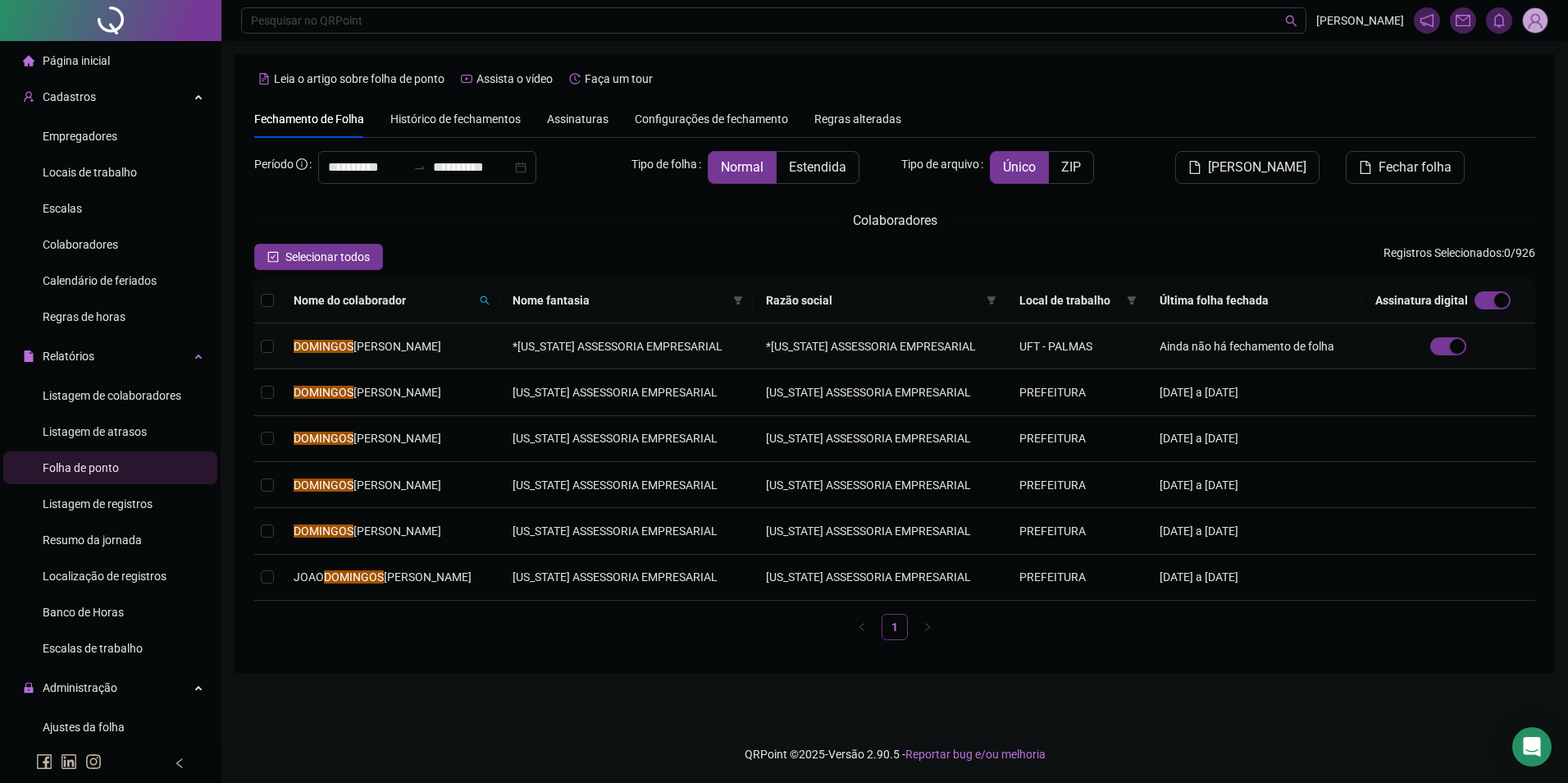
click at [493, 347] on td "DOMINGOS ARAUJO DA SILVA" at bounding box center [389, 347] width 219 height 46
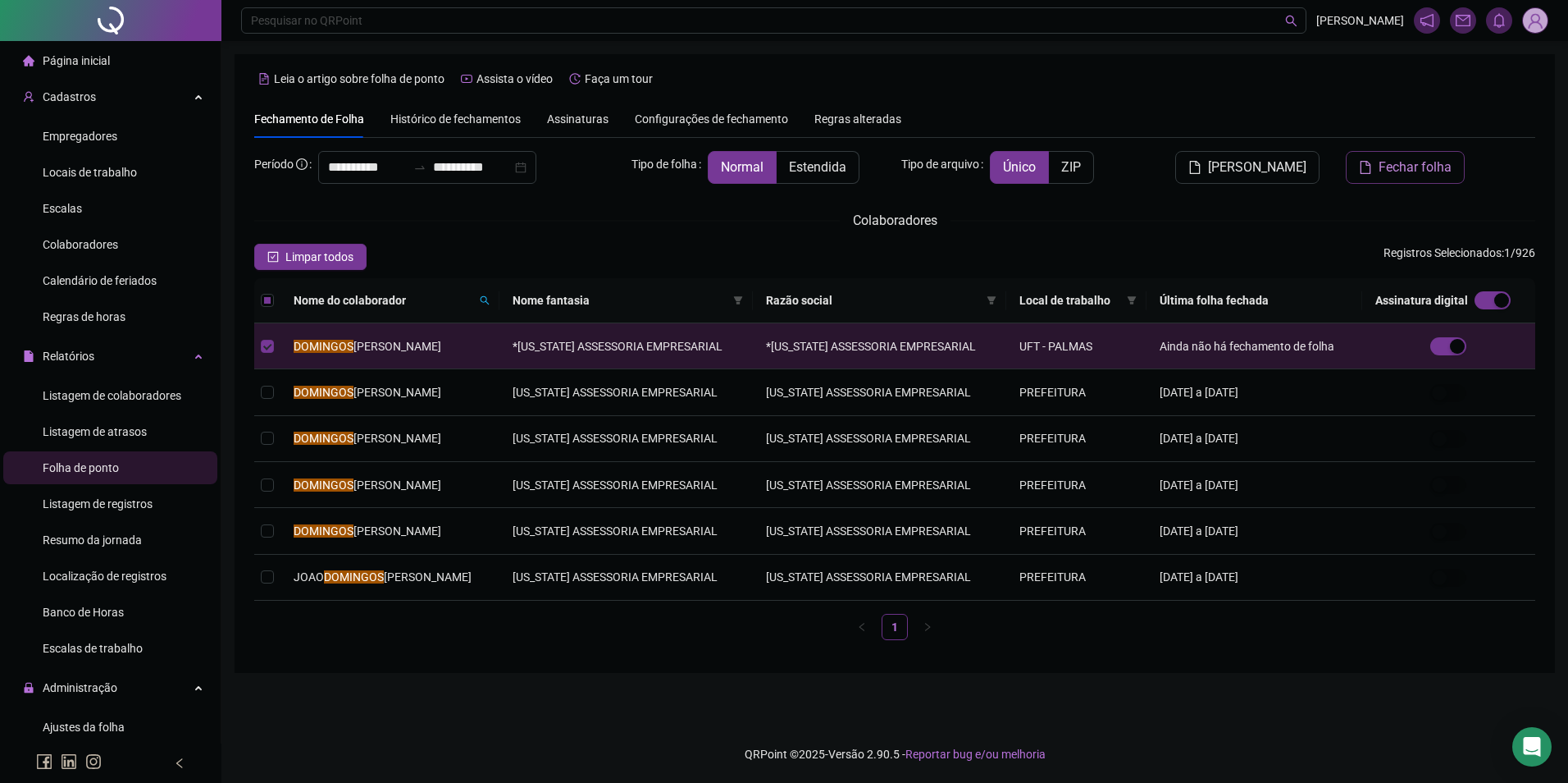
click at [1384, 173] on span "Fechar folha" at bounding box center [1415, 167] width 73 height 20
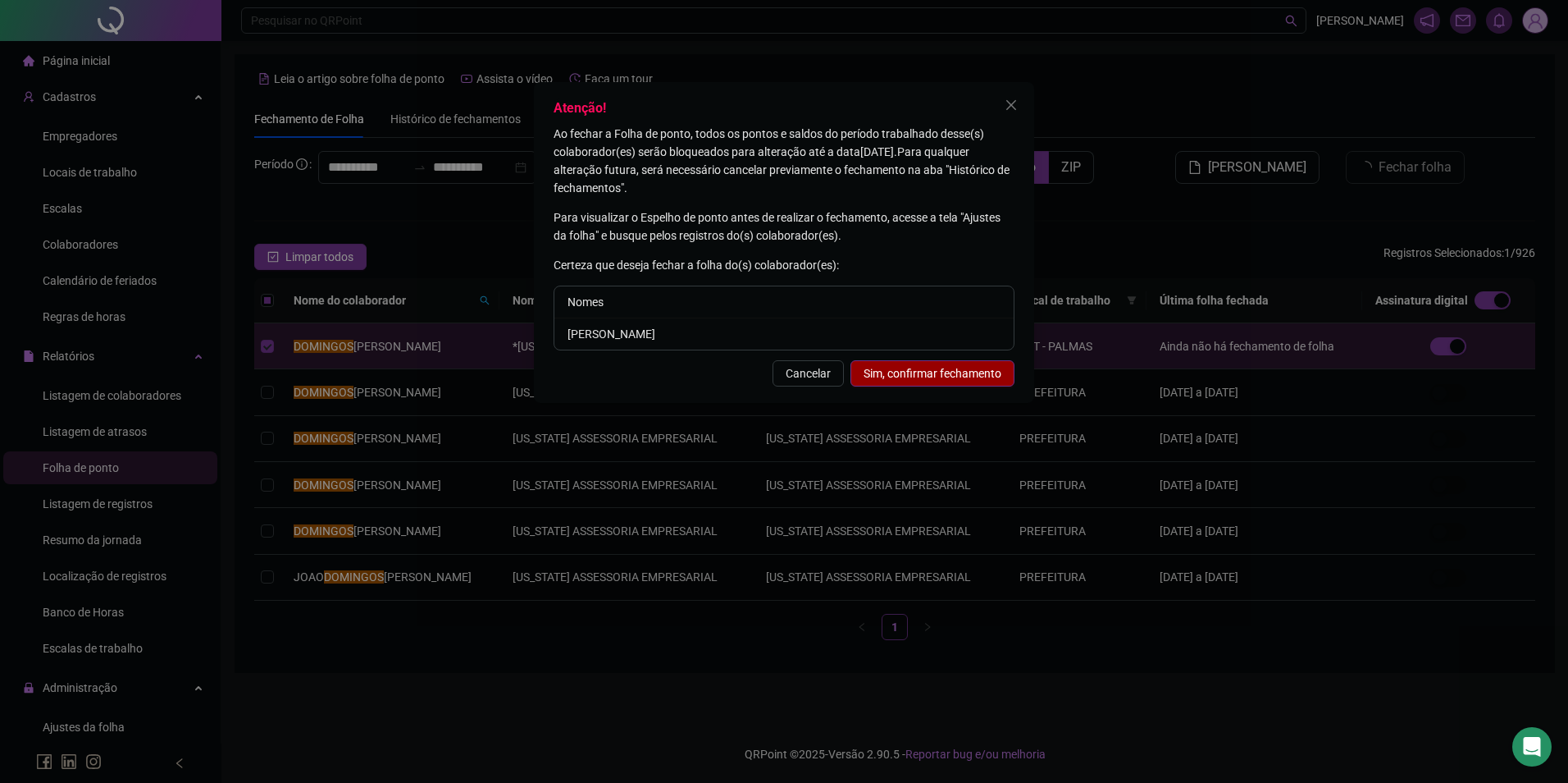
click at [942, 371] on span "Sim, confirmar fechamento" at bounding box center [933, 373] width 138 height 18
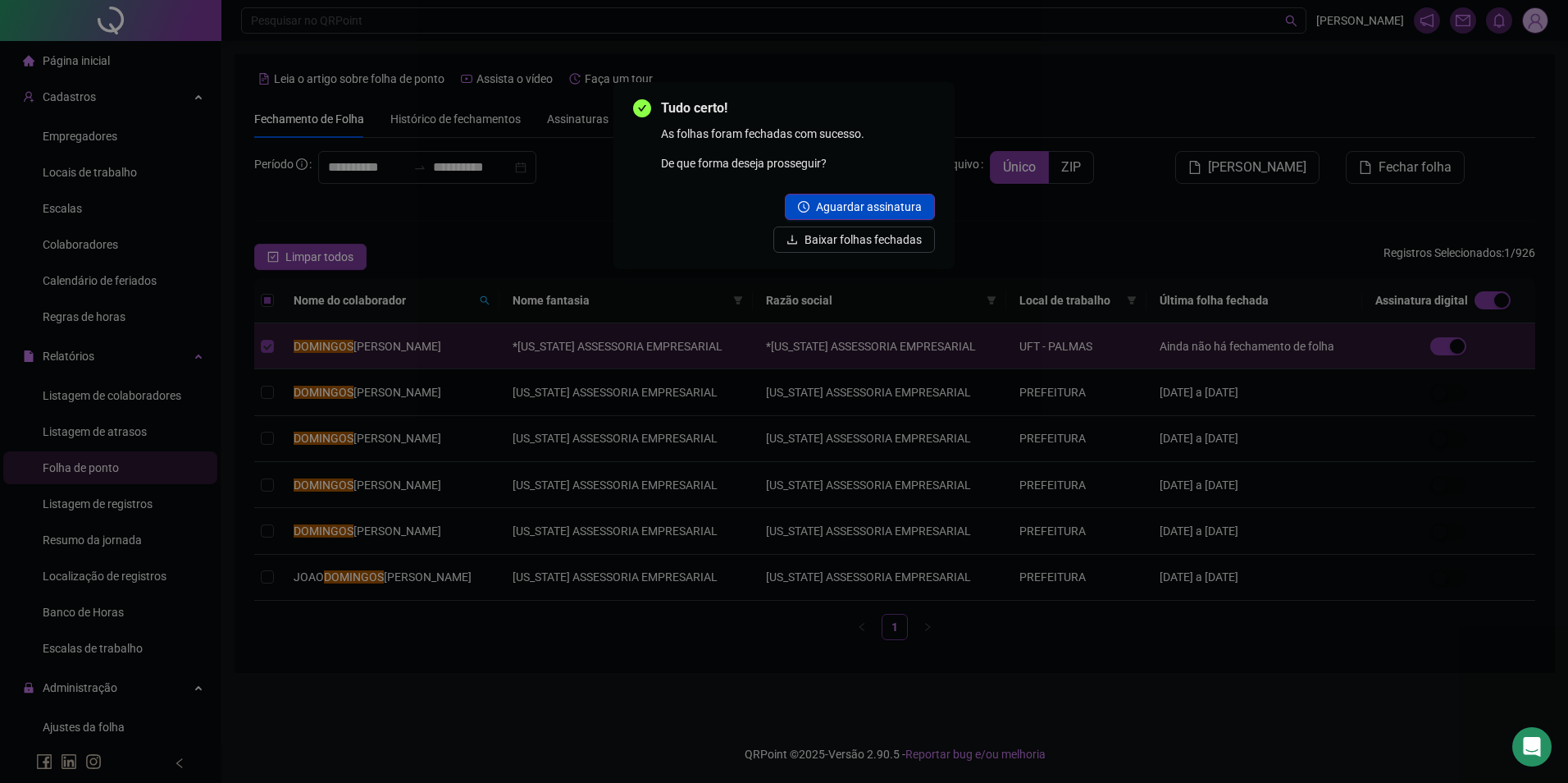
click at [883, 210] on span "Aguardar assinatura" at bounding box center [870, 206] width 106 height 18
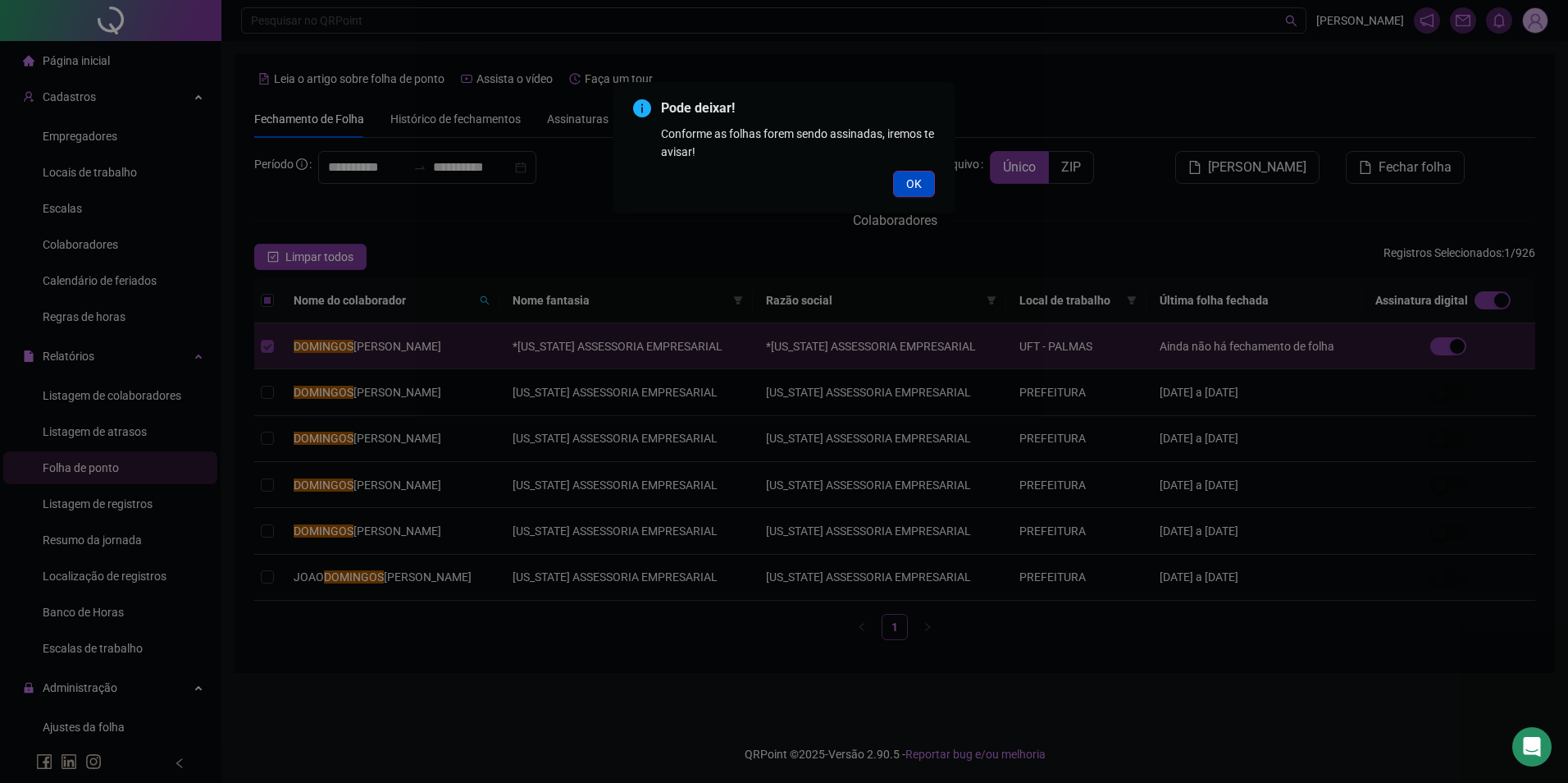
click at [927, 189] on button "OK" at bounding box center [914, 184] width 42 height 27
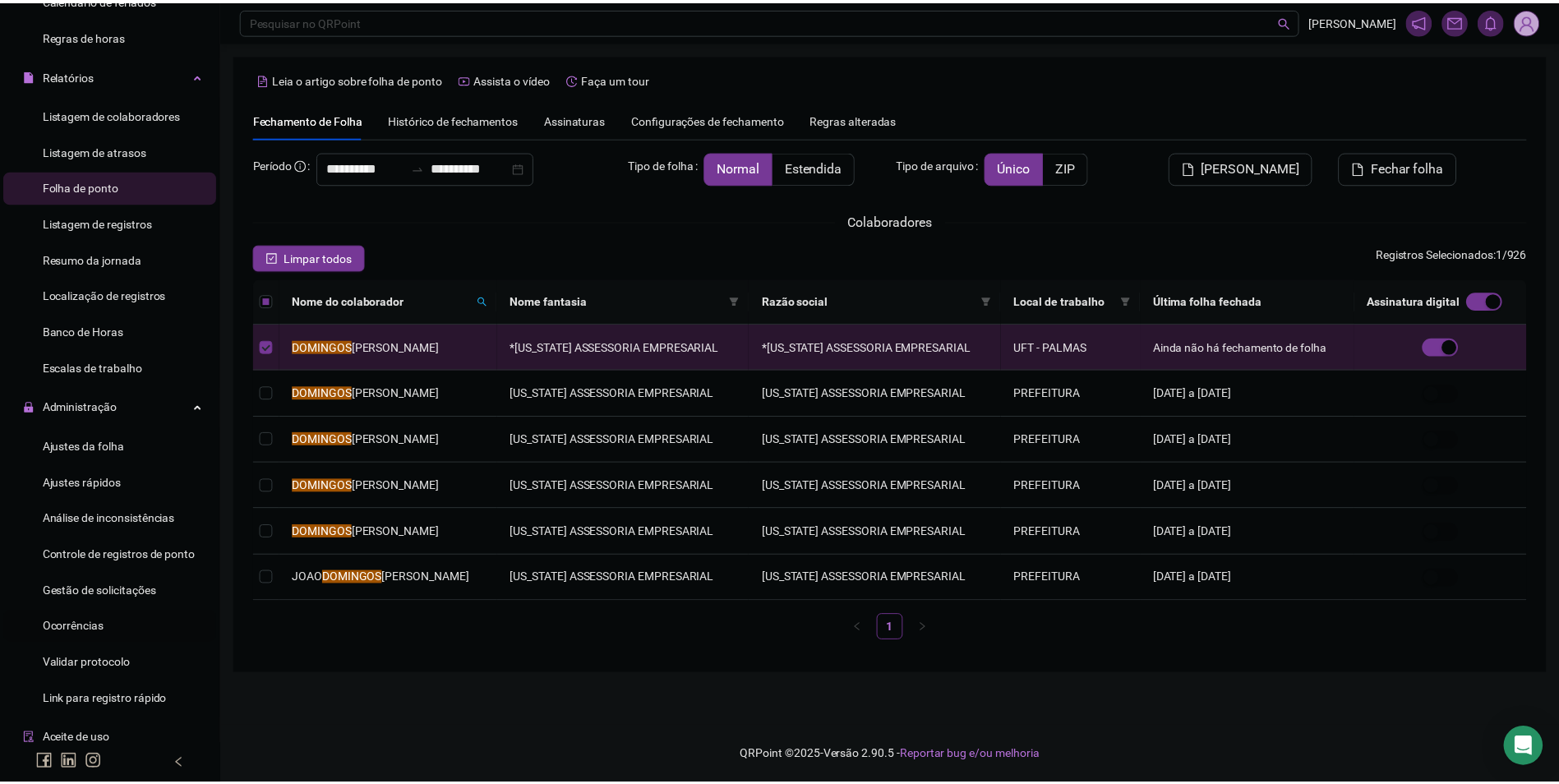
scroll to position [329, 0]
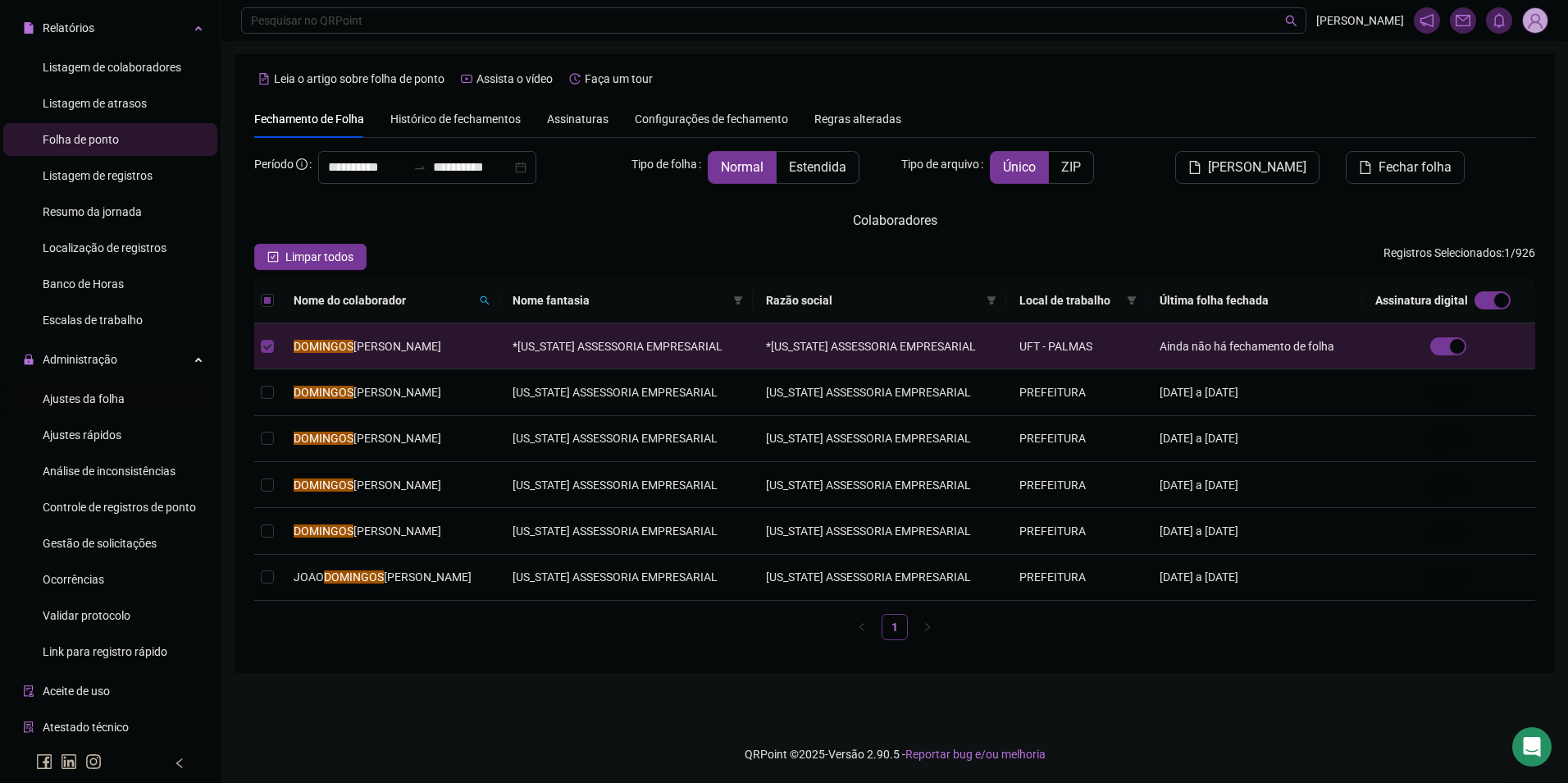
click at [121, 404] on span "Ajustes da folha" at bounding box center [83, 399] width 82 height 13
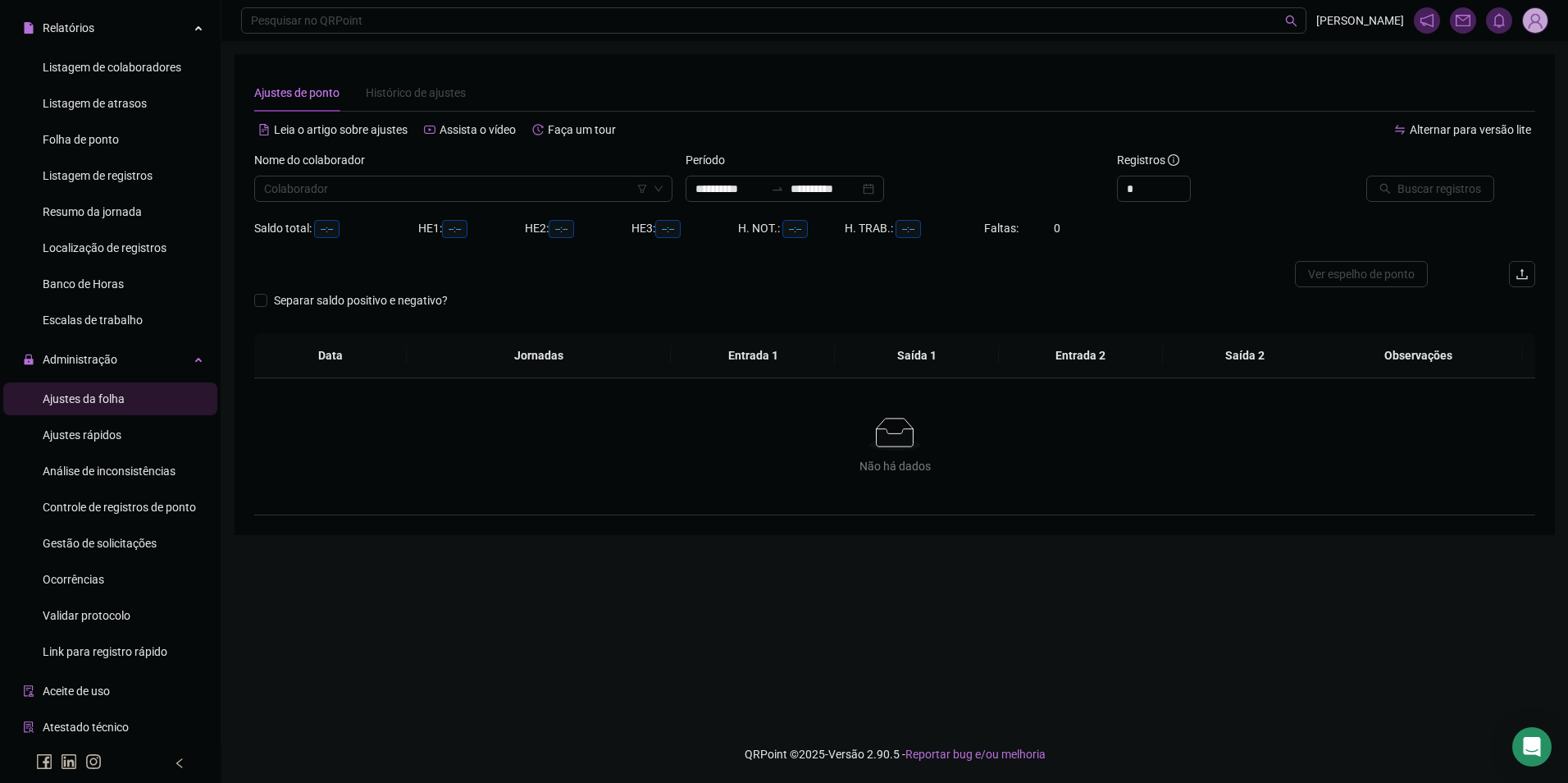
type input "**********"
click at [374, 184] on input "search" at bounding box center [456, 188] width 384 height 25
type input "*****"
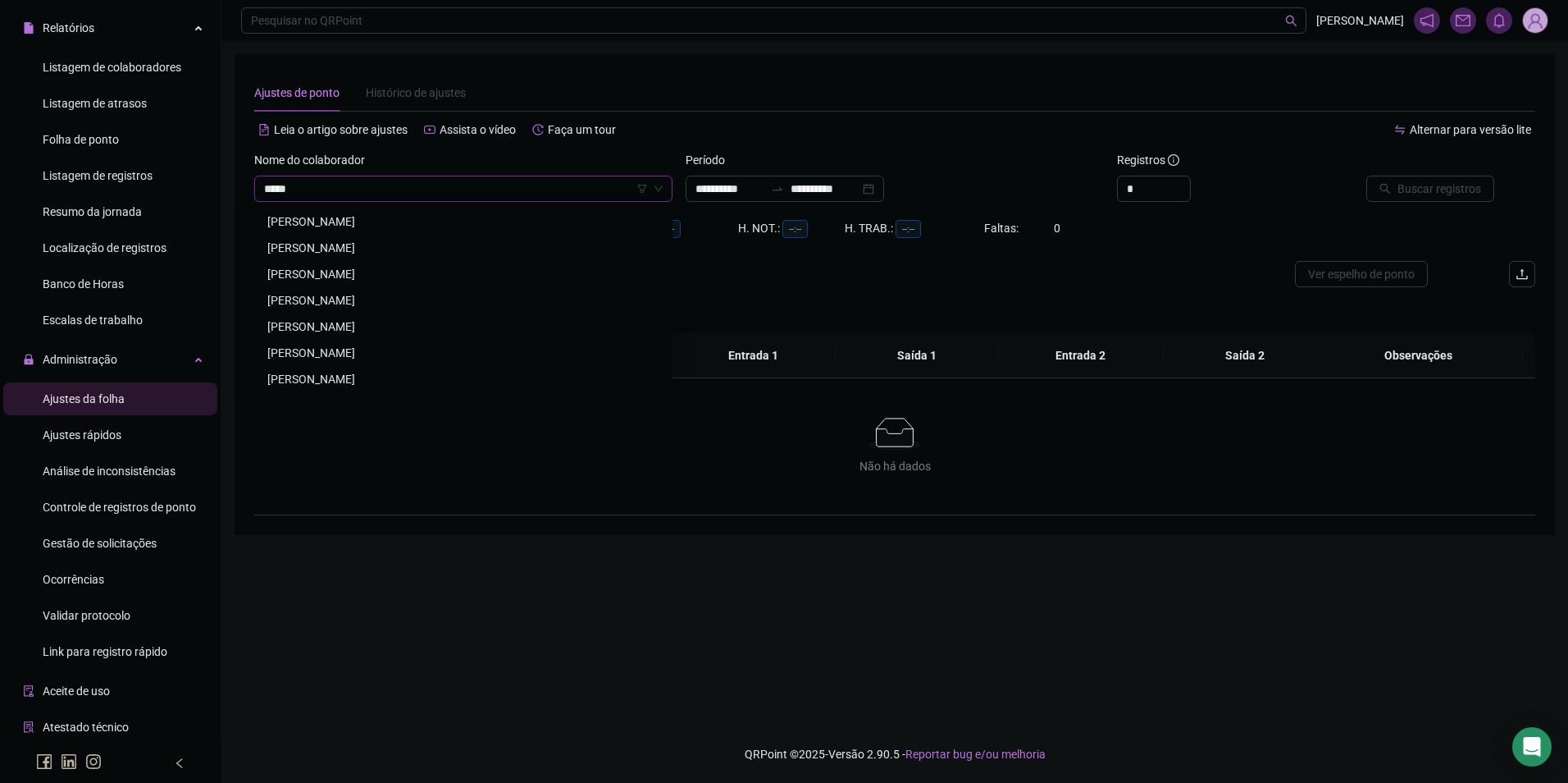
type input "******"
drag, startPoint x: 329, startPoint y: 247, endPoint x: 686, endPoint y: 197, distance: 360.5
click at [330, 247] on div "DOMINGOS ARAUJO DA SILVA" at bounding box center [464, 247] width 392 height 18
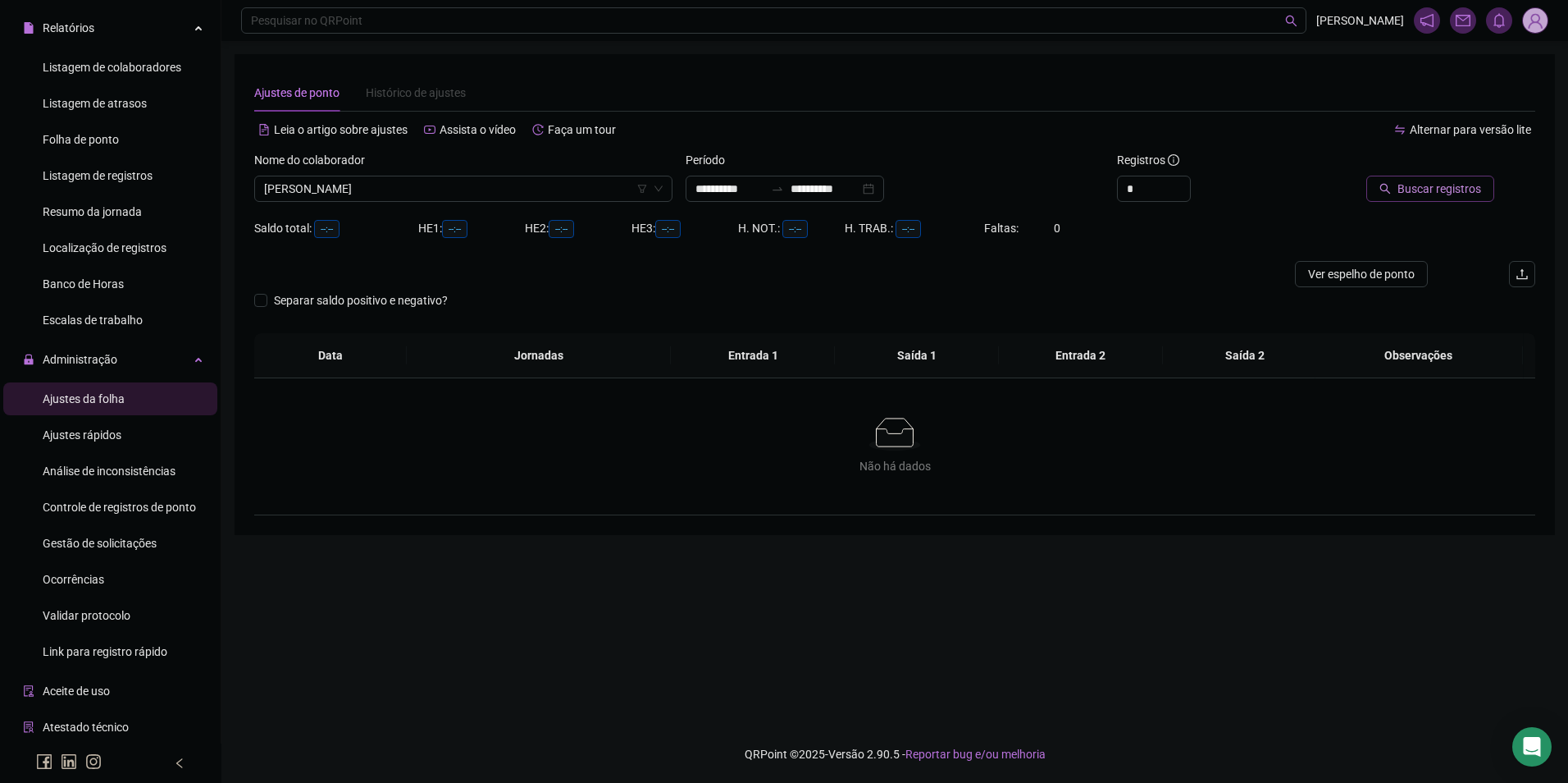
click at [1401, 187] on span "Buscar registros" at bounding box center [1439, 188] width 83 height 18
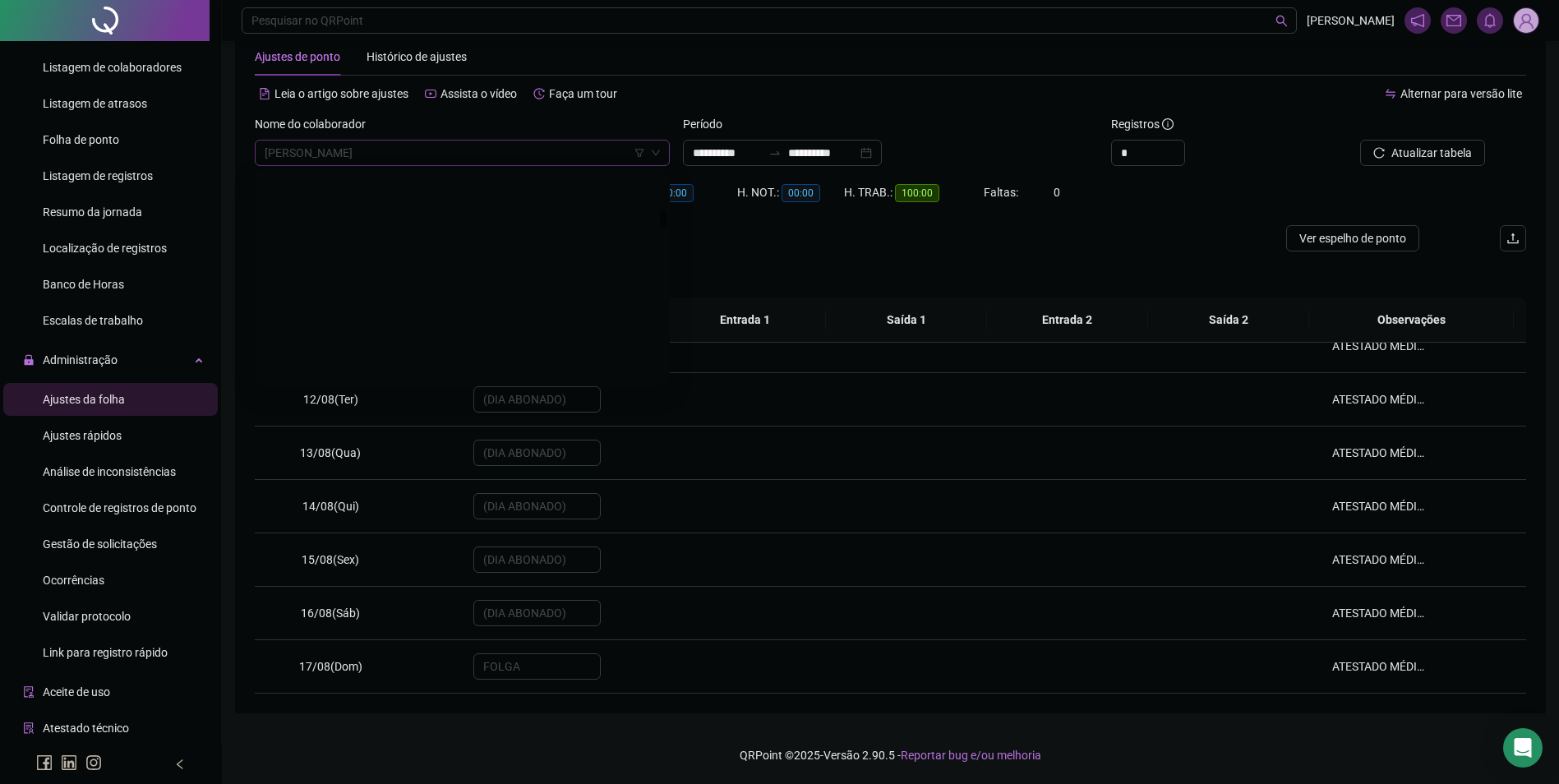
scroll to position [4707, 0]
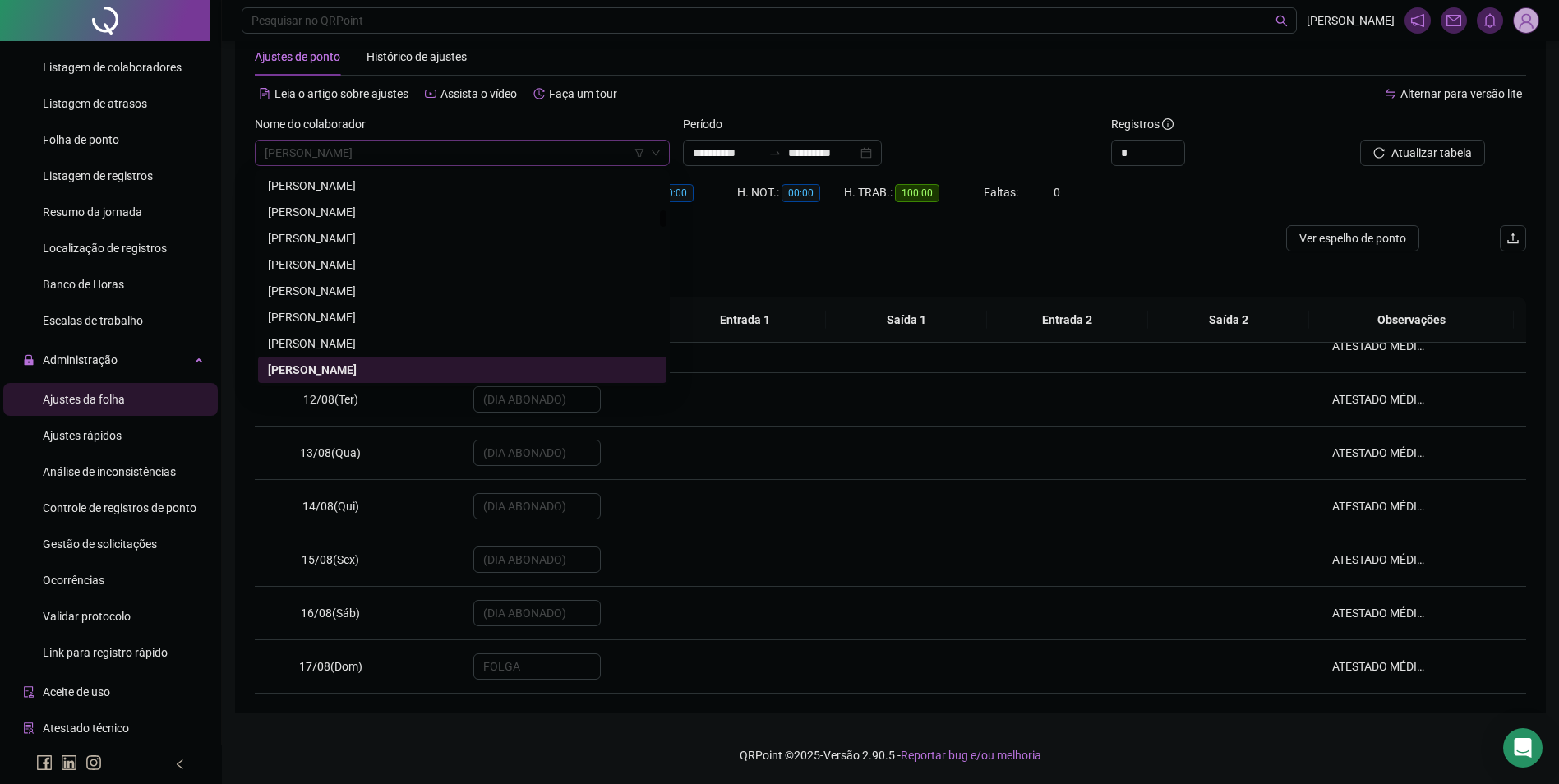
click at [358, 156] on span "DOMINGOS ARAUJO DA SILVA" at bounding box center [462, 153] width 395 height 25
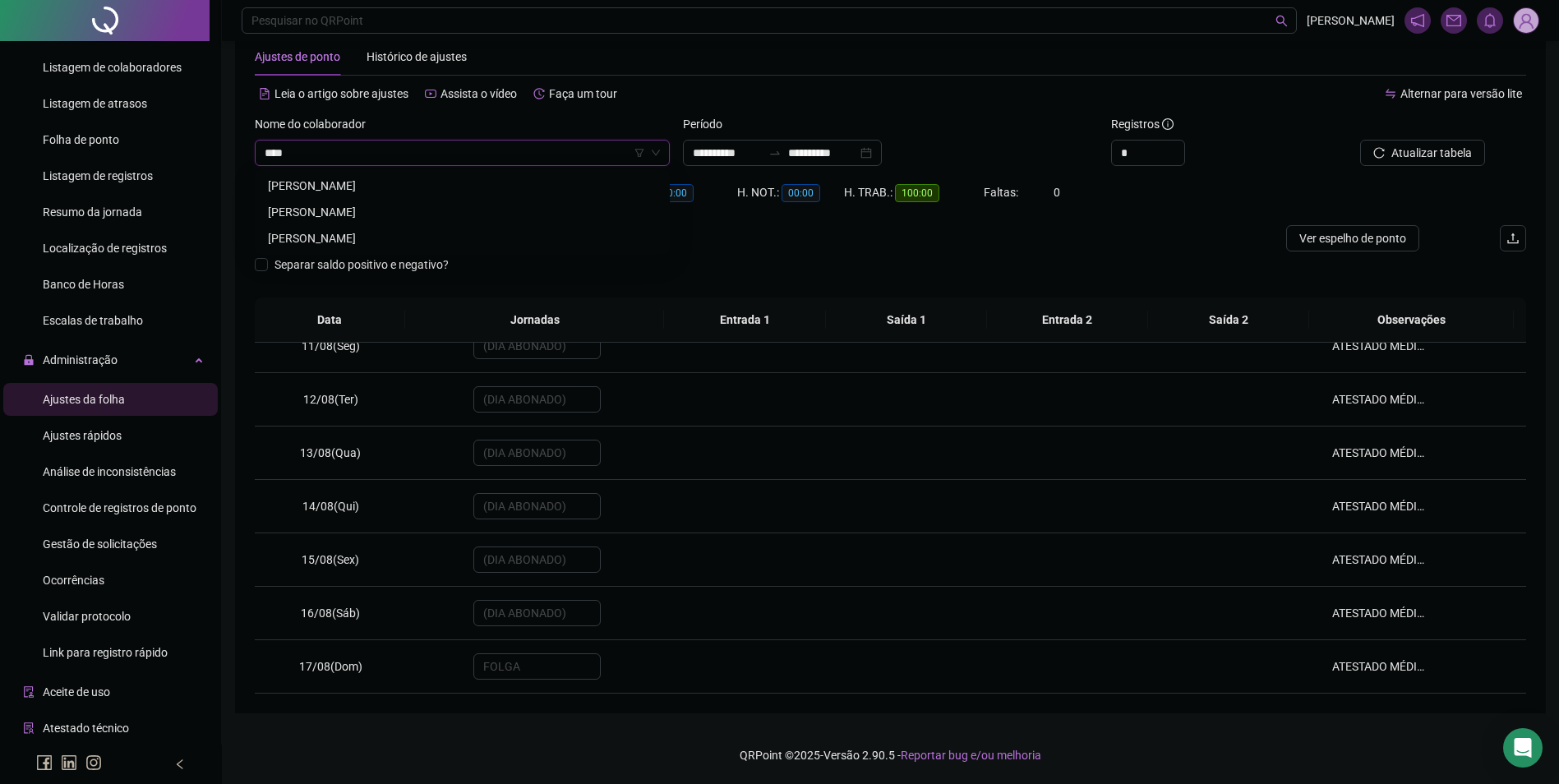
scroll to position [0, 0]
type input "*********"
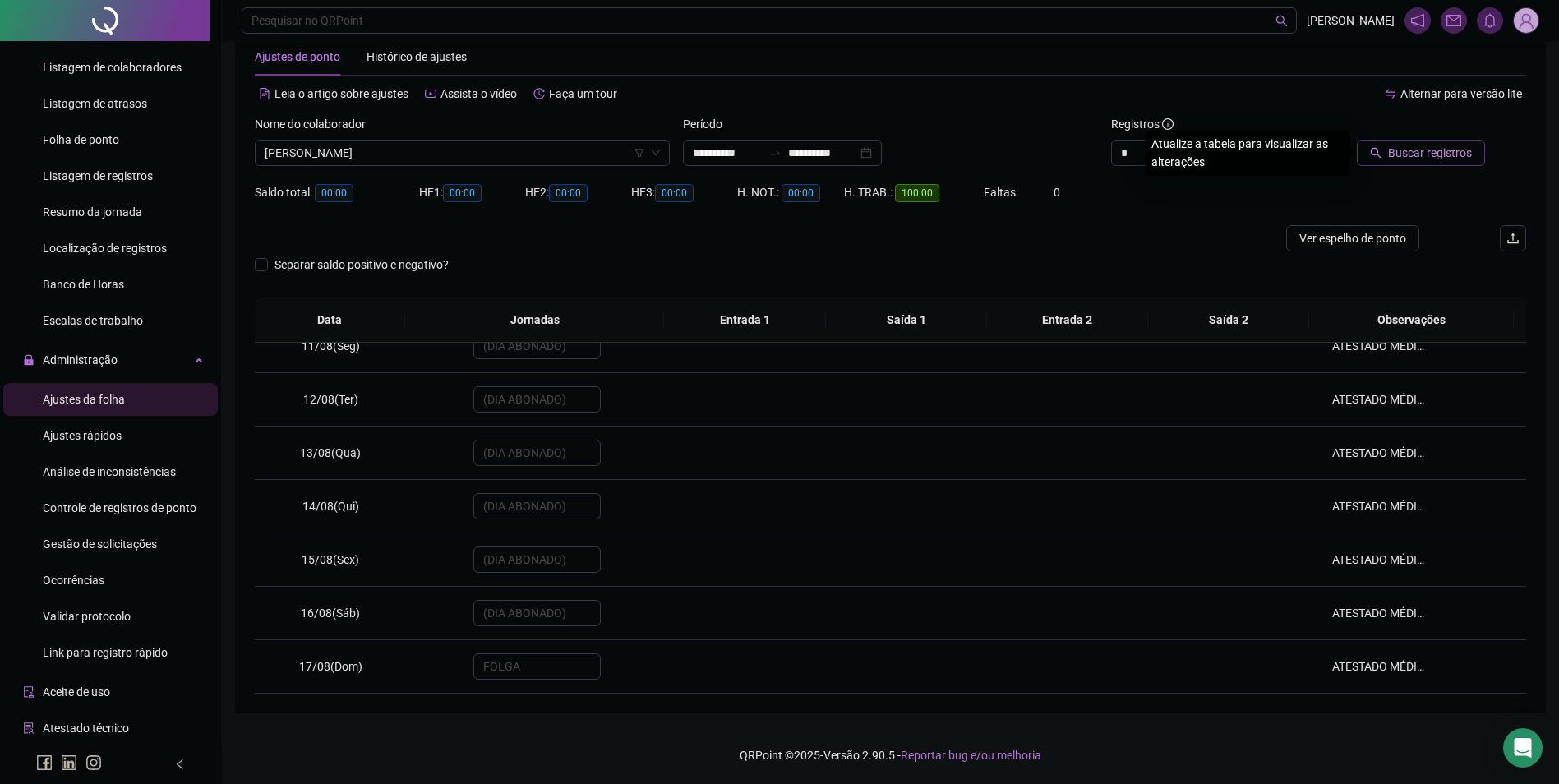
click at [1448, 156] on span "Buscar registros" at bounding box center [1430, 153] width 83 height 18
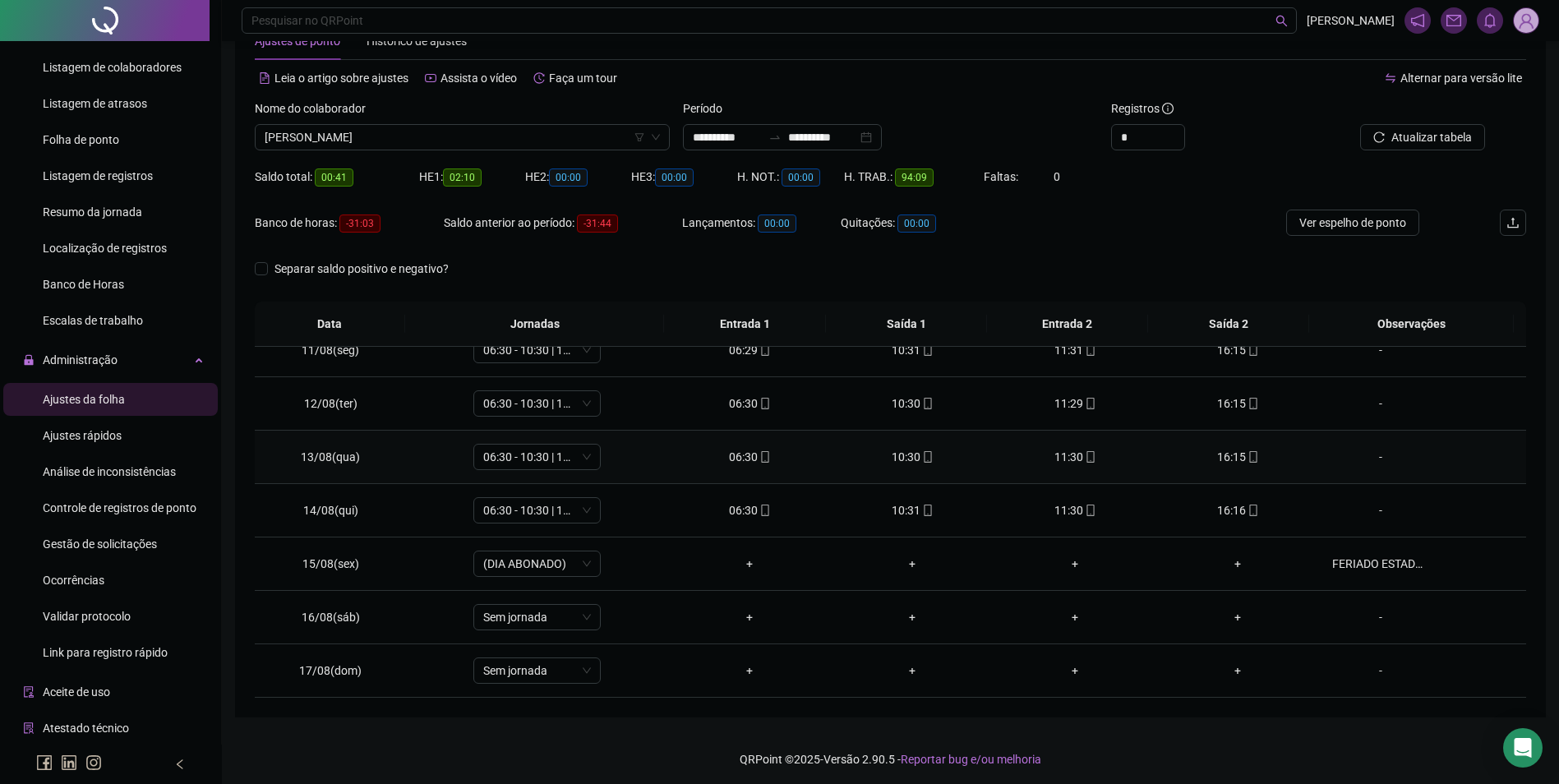
scroll to position [56, 0]
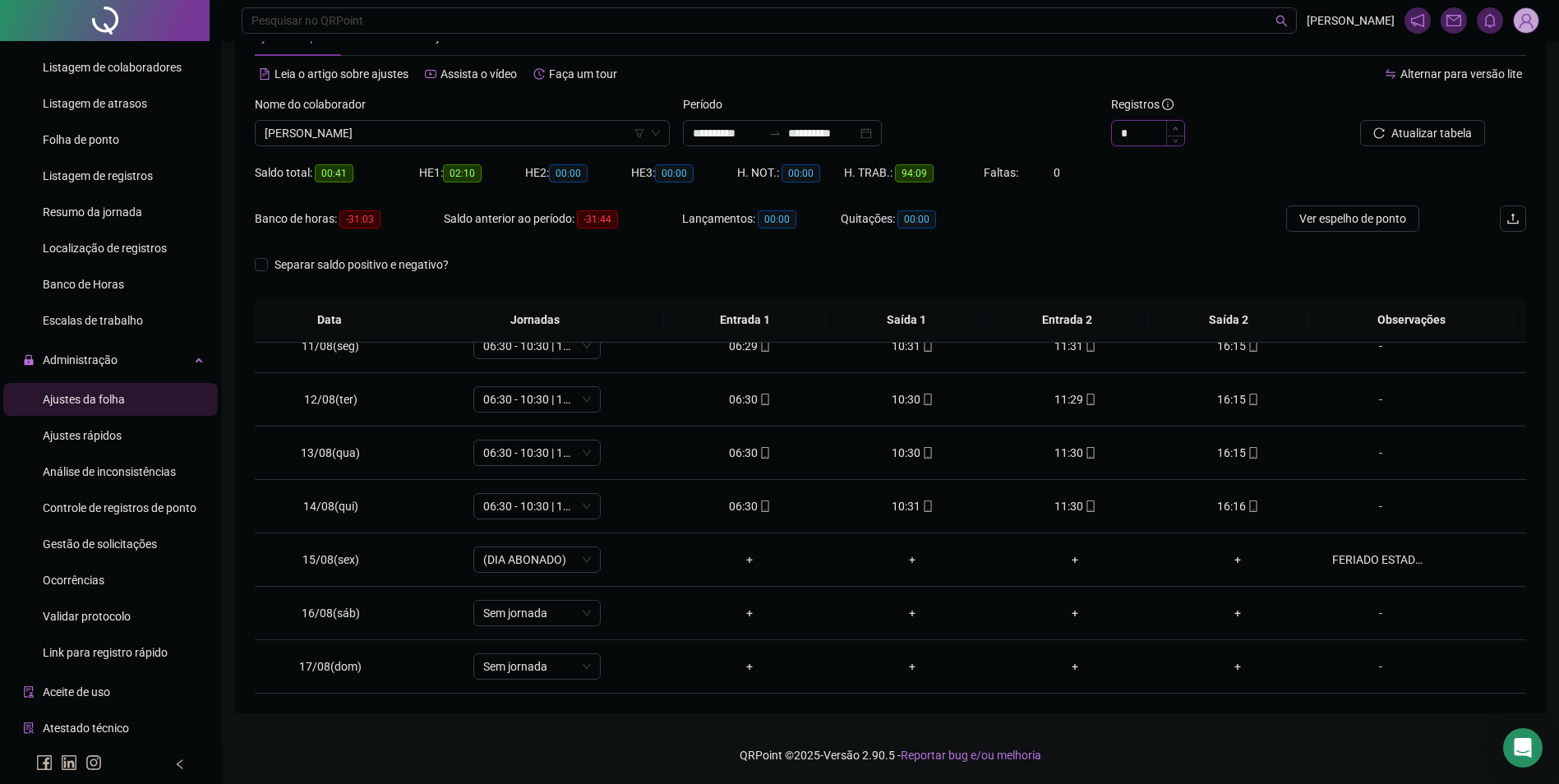
click at [1181, 124] on span "Increase Value" at bounding box center [1175, 128] width 18 height 15
type input "*"
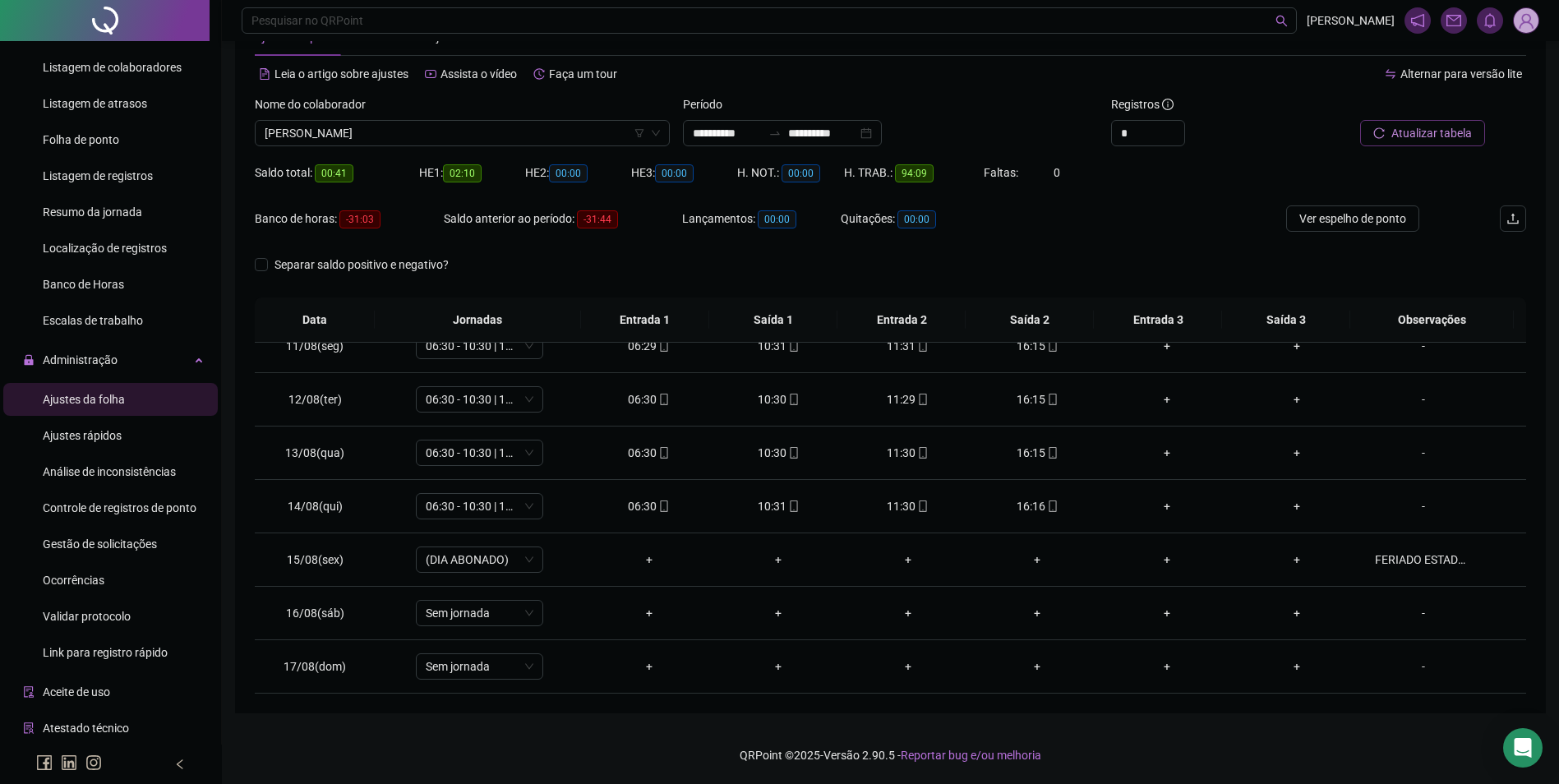
click at [1409, 138] on span "Atualizar tabela" at bounding box center [1432, 133] width 81 height 18
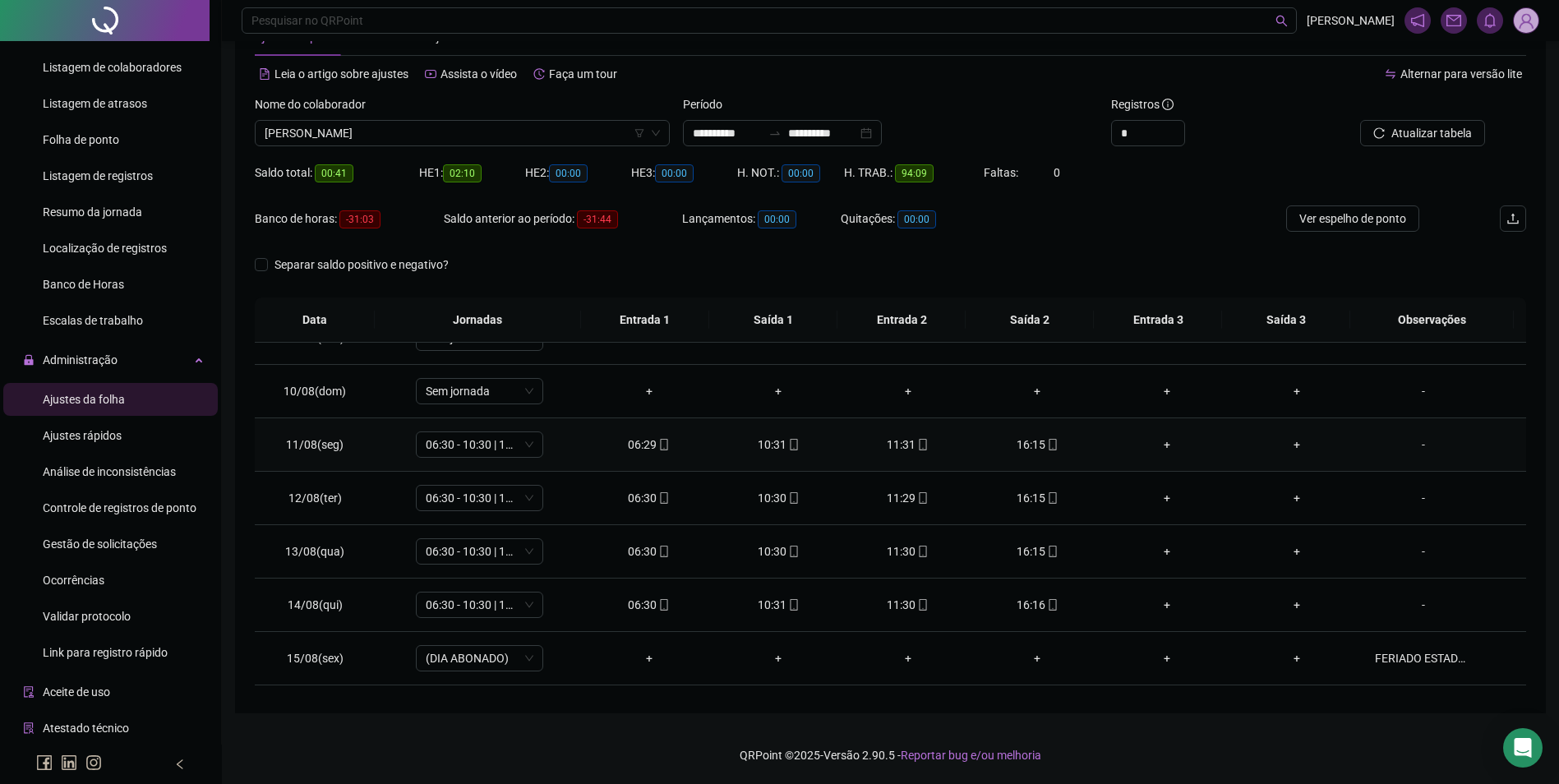
scroll to position [557, 0]
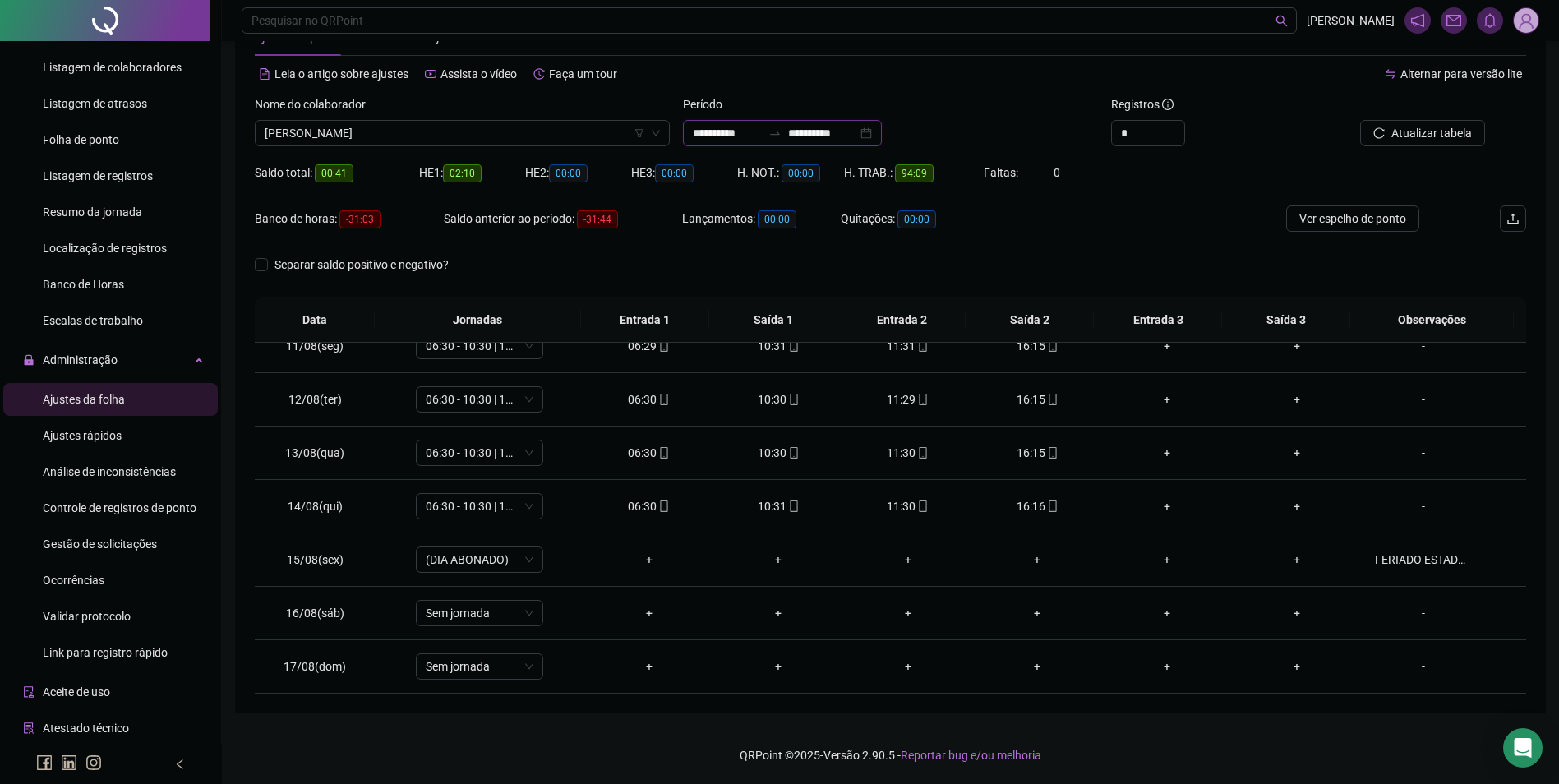
click at [840, 137] on input "**********" at bounding box center [822, 133] width 69 height 18
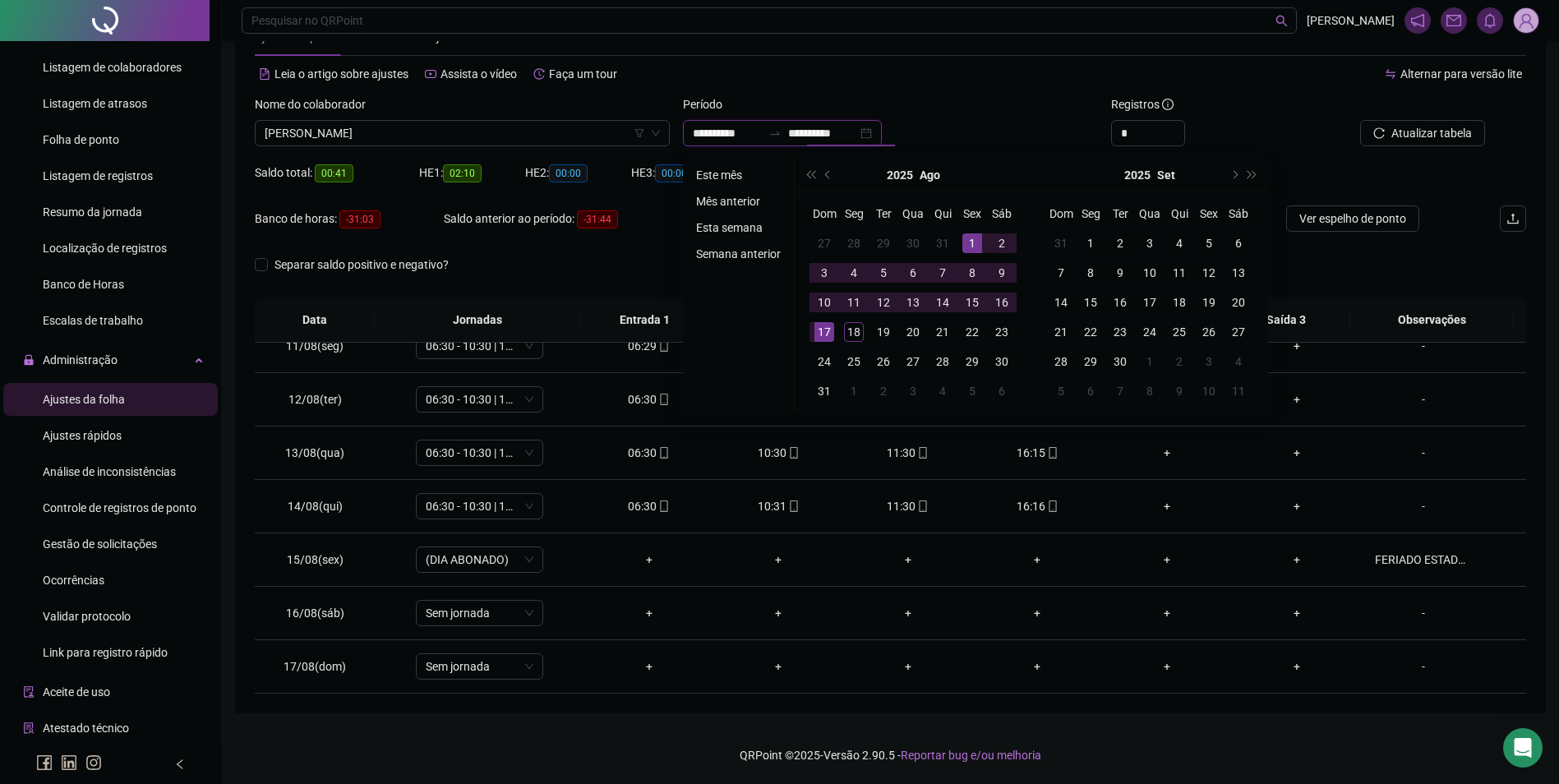
type input "**********"
click at [720, 173] on li "Este mês" at bounding box center [738, 174] width 98 height 20
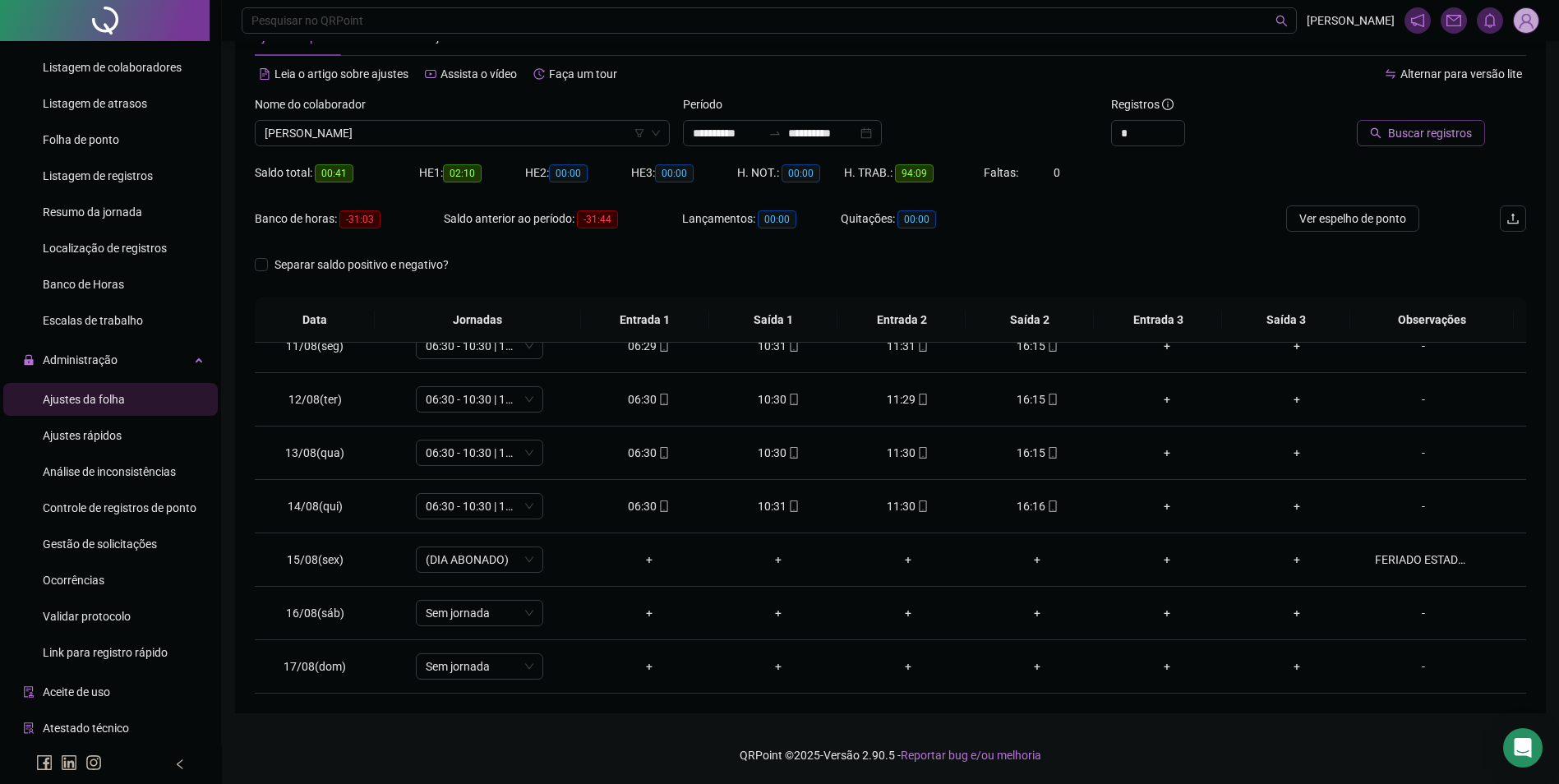
click at [1421, 131] on span "Buscar registros" at bounding box center [1430, 133] width 83 height 18
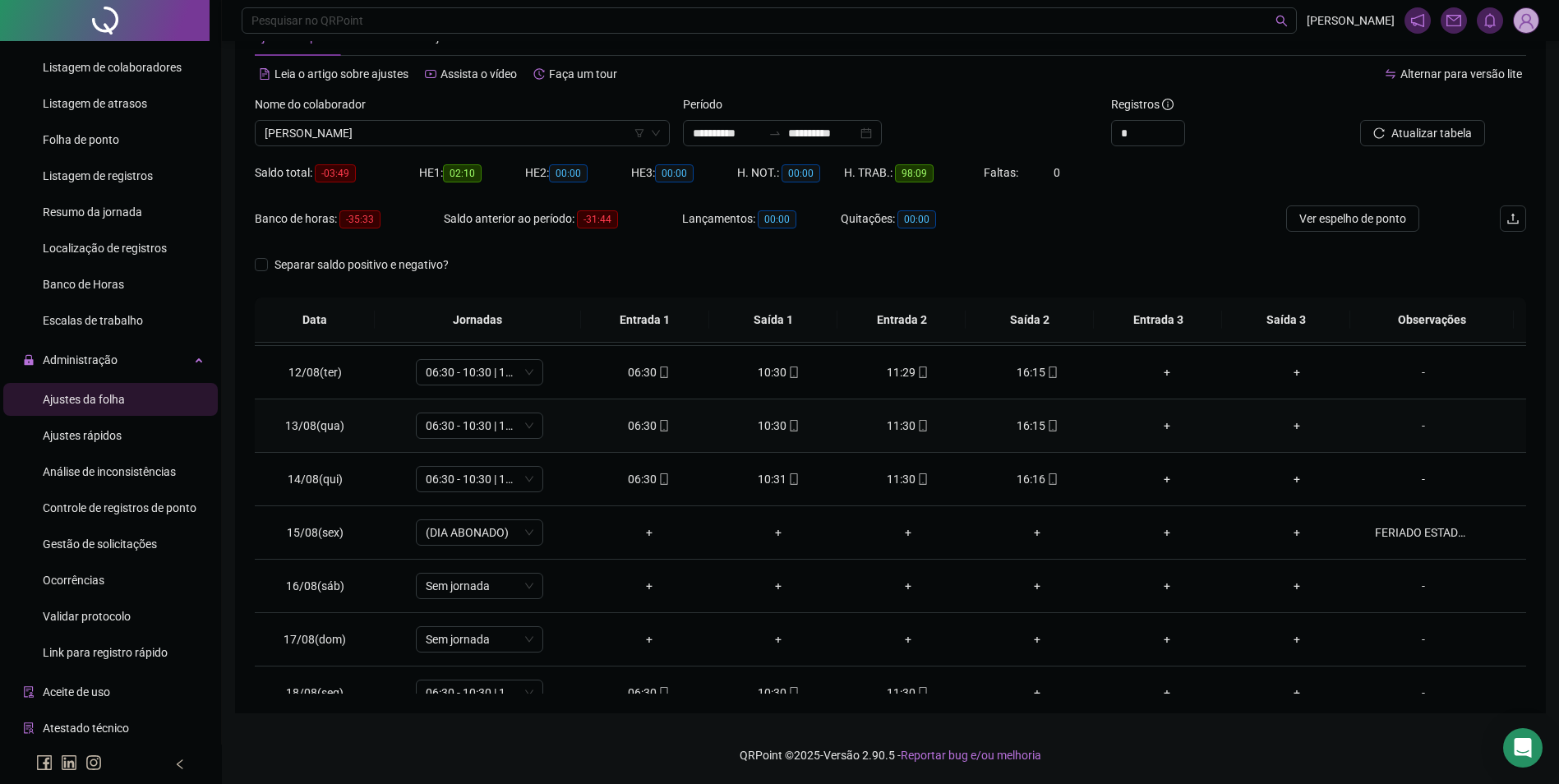
scroll to position [611, 0]
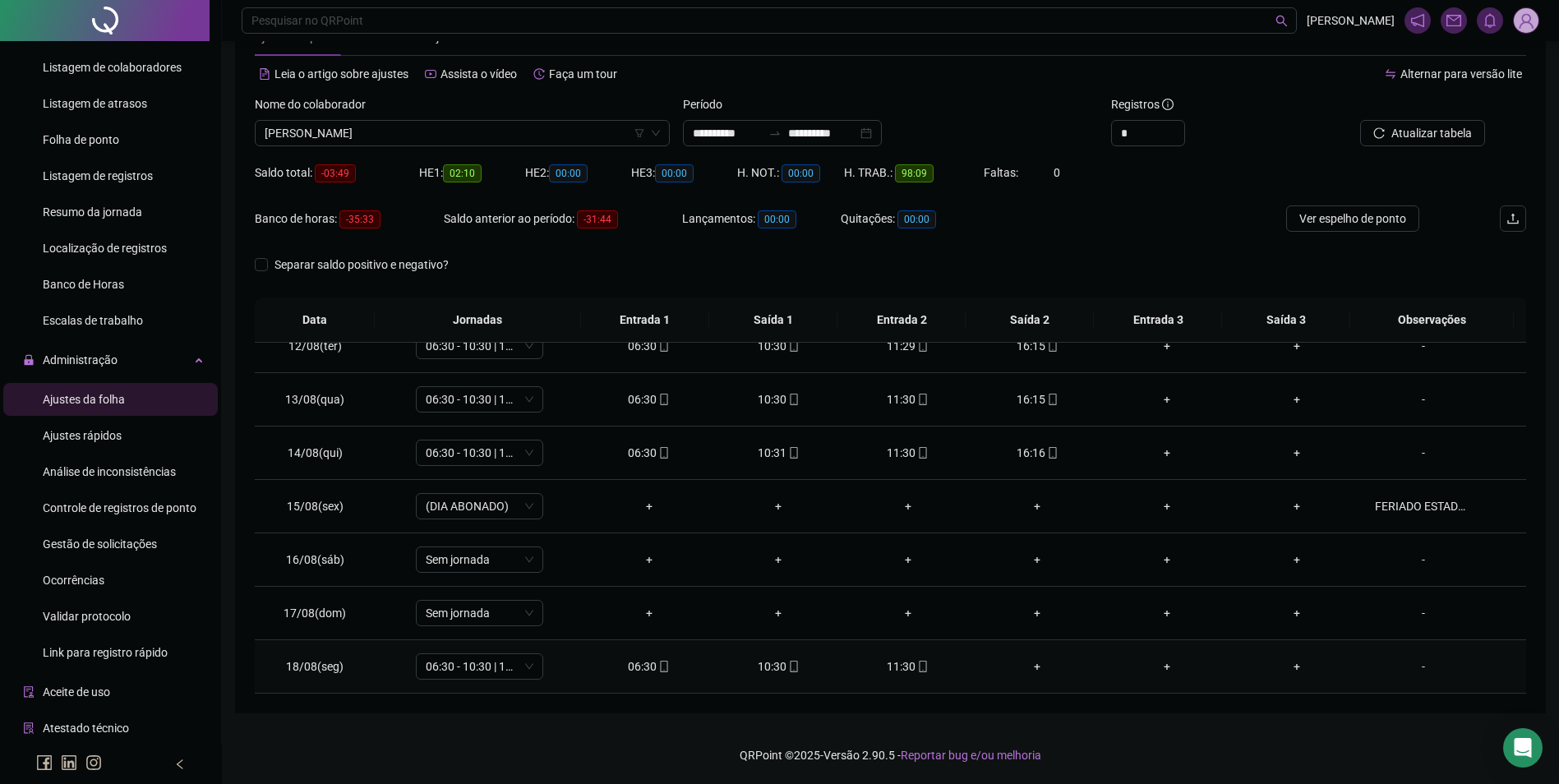
click at [920, 670] on icon "mobile" at bounding box center [924, 666] width 8 height 11
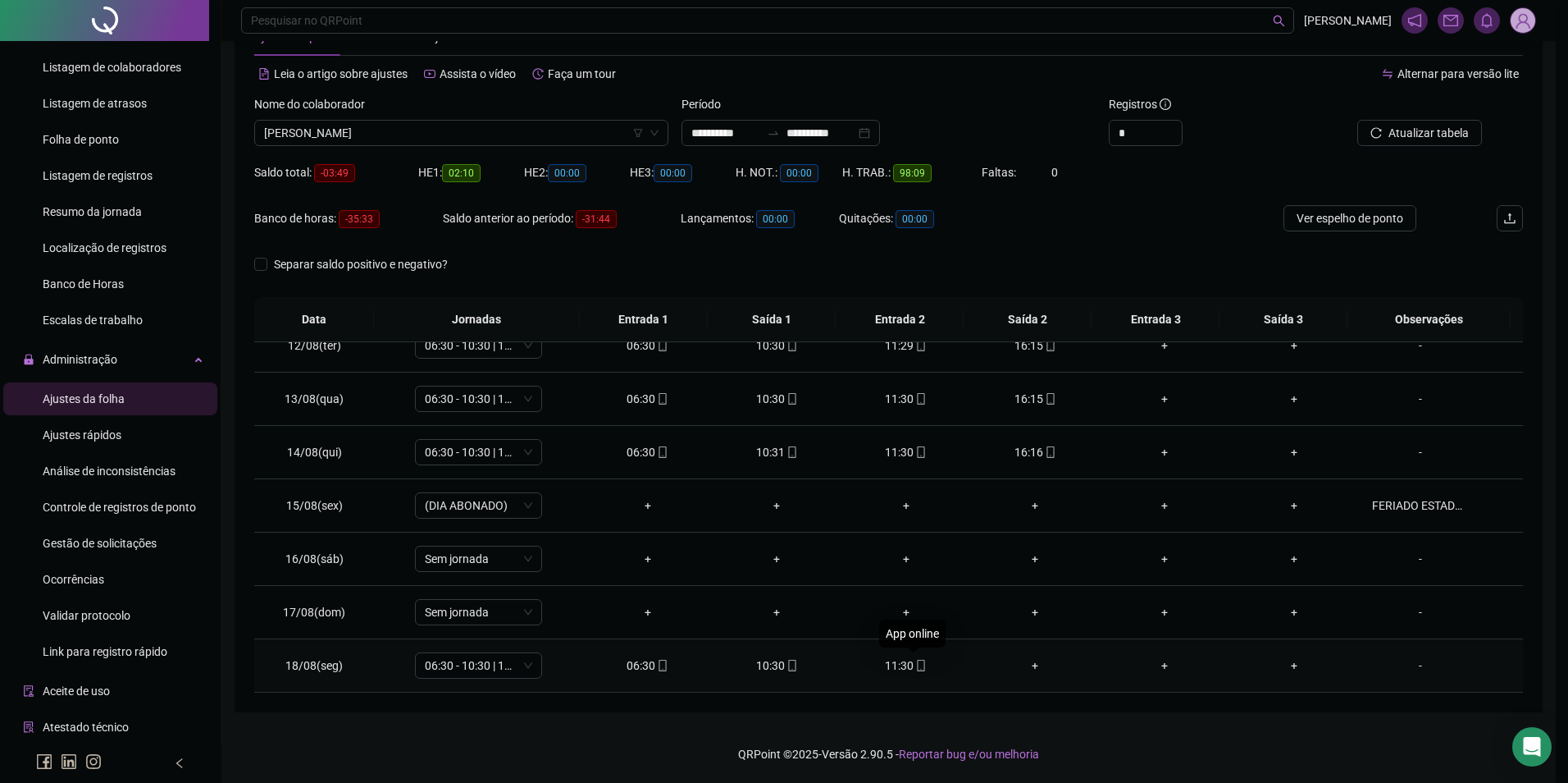
type input "**********"
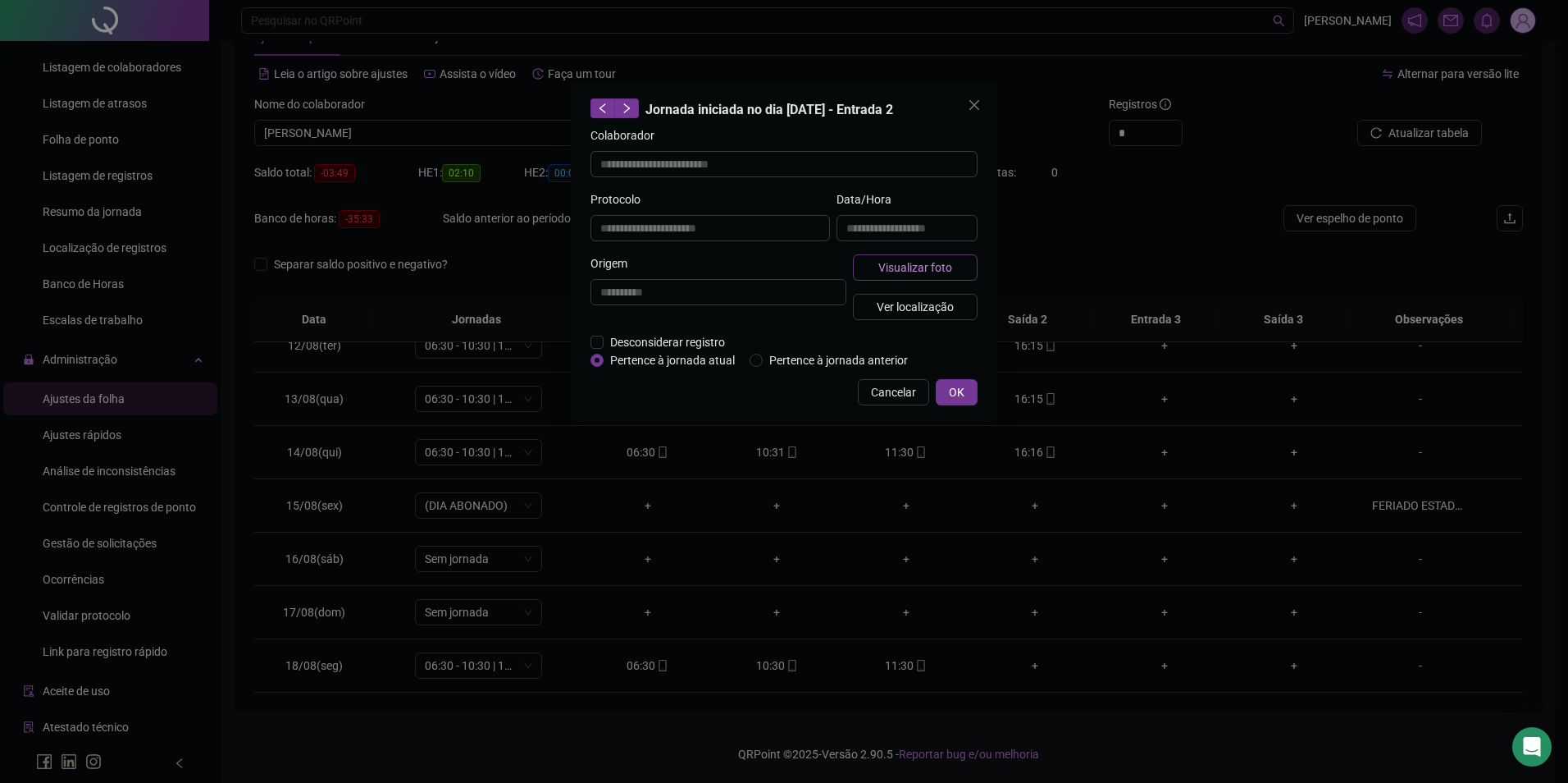
click at [908, 273] on span "Visualizar foto" at bounding box center [915, 267] width 74 height 18
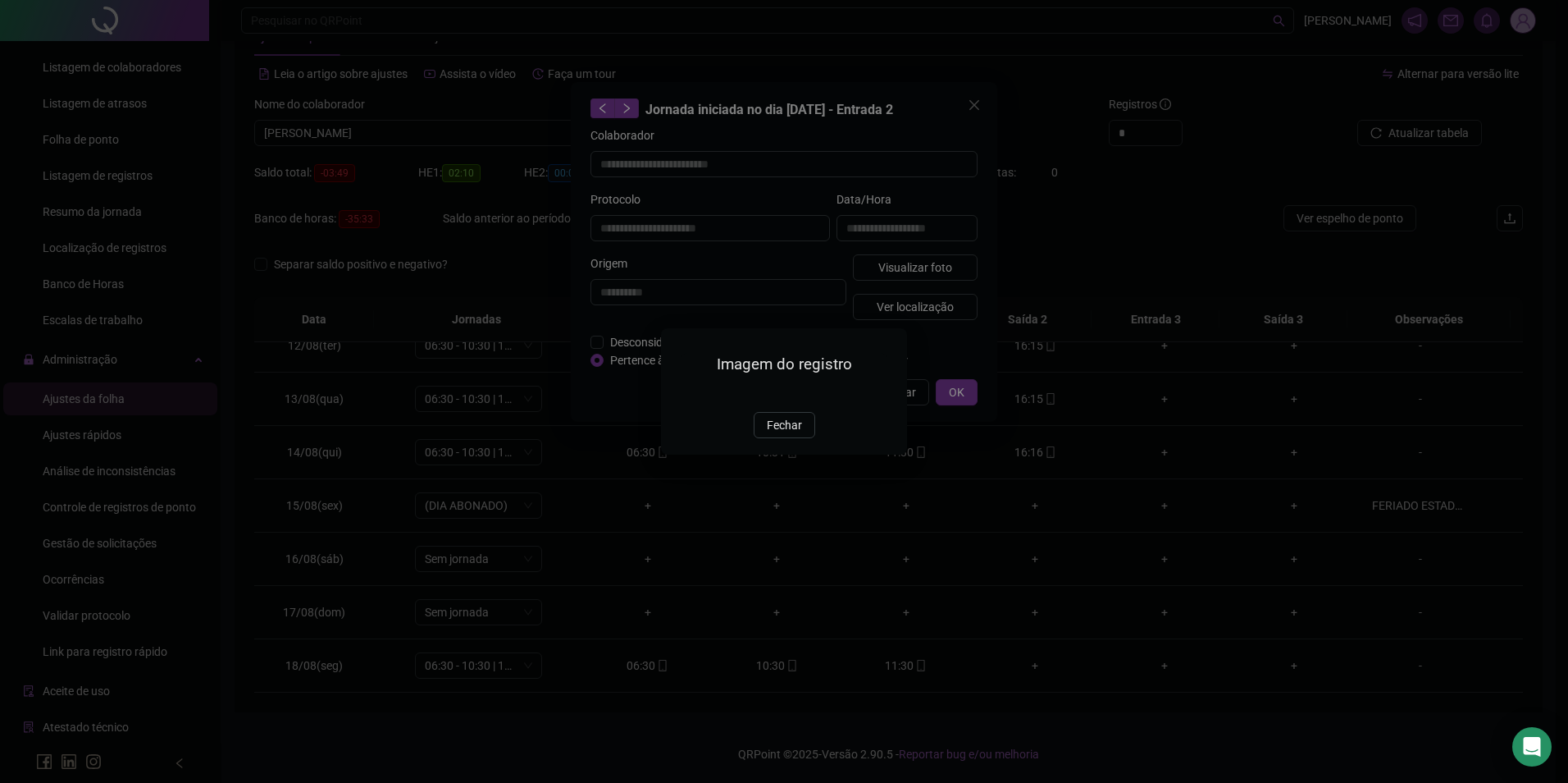
click at [681, 394] on img at bounding box center [681, 394] width 0 height 0
click at [776, 435] on span "Fechar" at bounding box center [784, 425] width 35 height 18
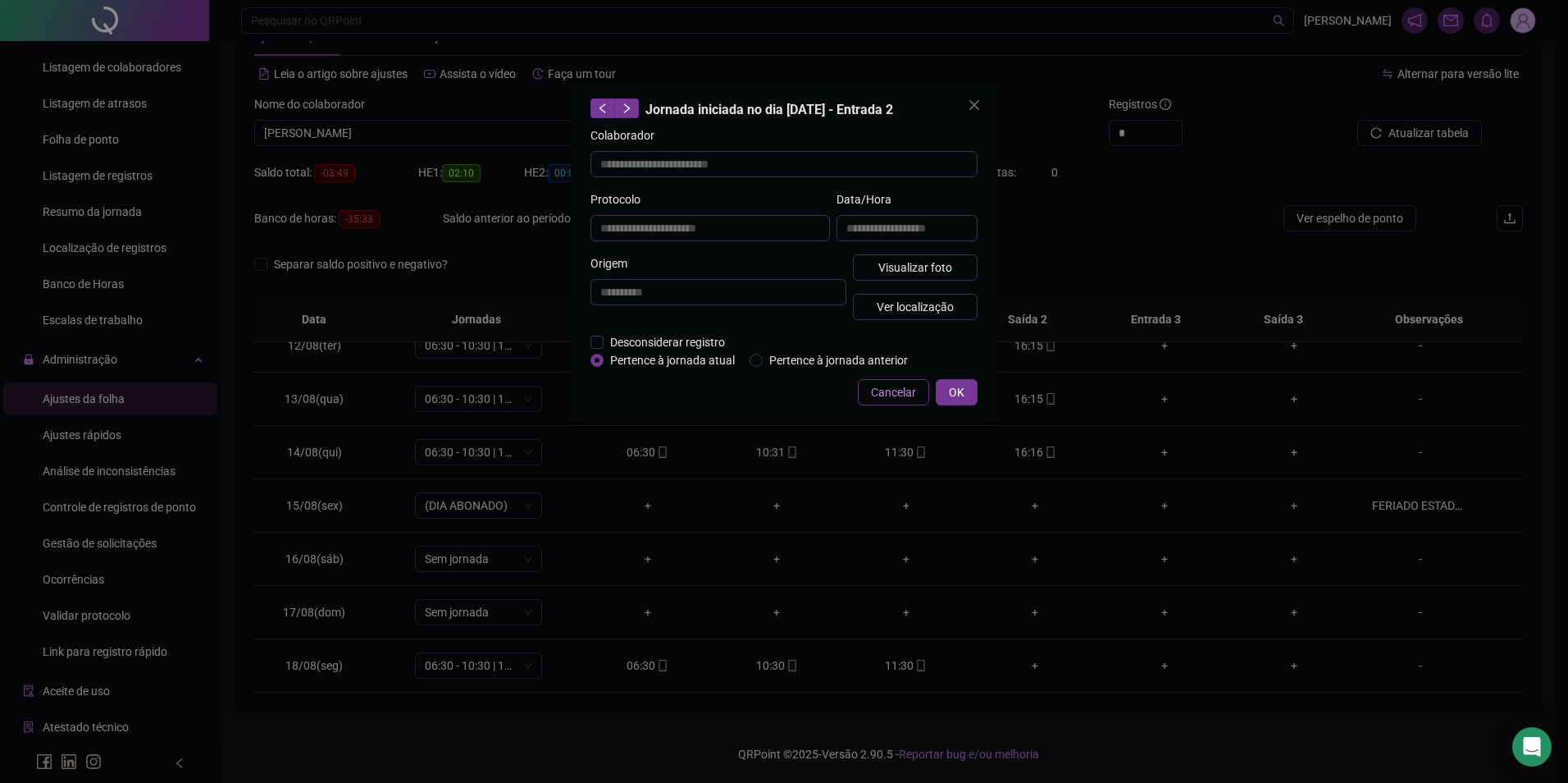
click at [896, 391] on span "Cancelar" at bounding box center [894, 392] width 45 height 18
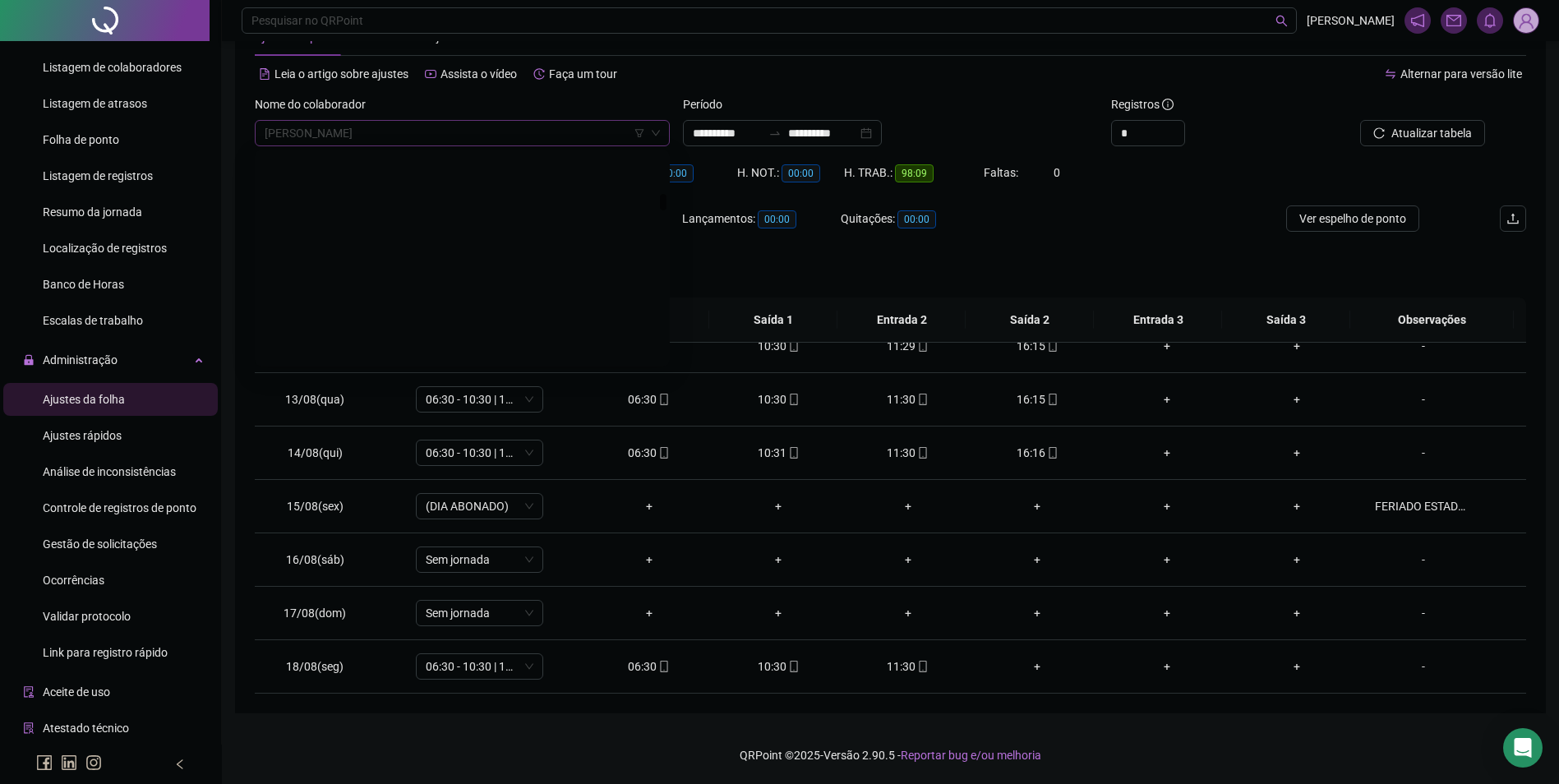
click at [537, 133] on span "EDIMILSON PEREIRA DA SILVA" at bounding box center [462, 133] width 395 height 25
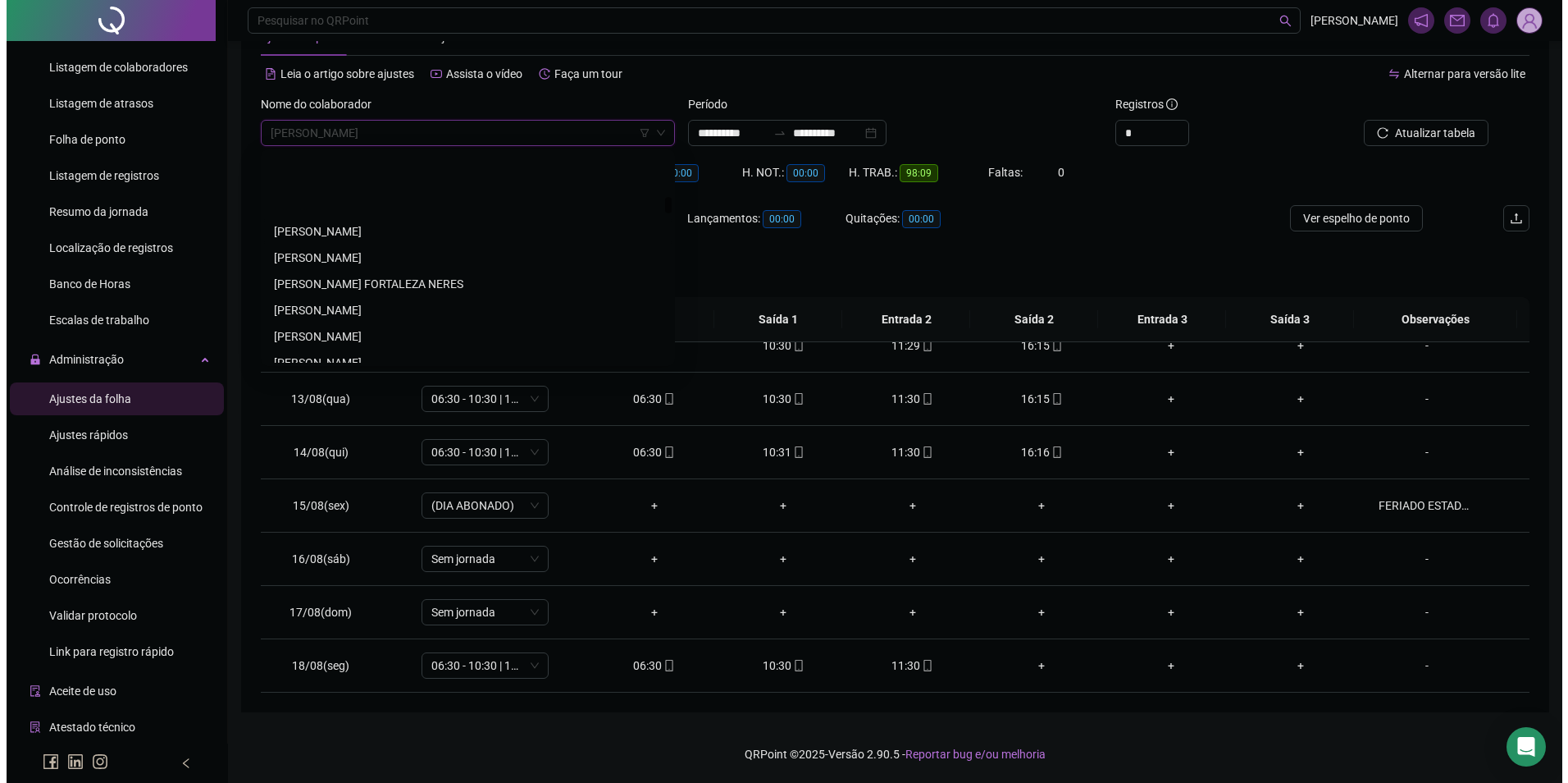
scroll to position [5558, 0]
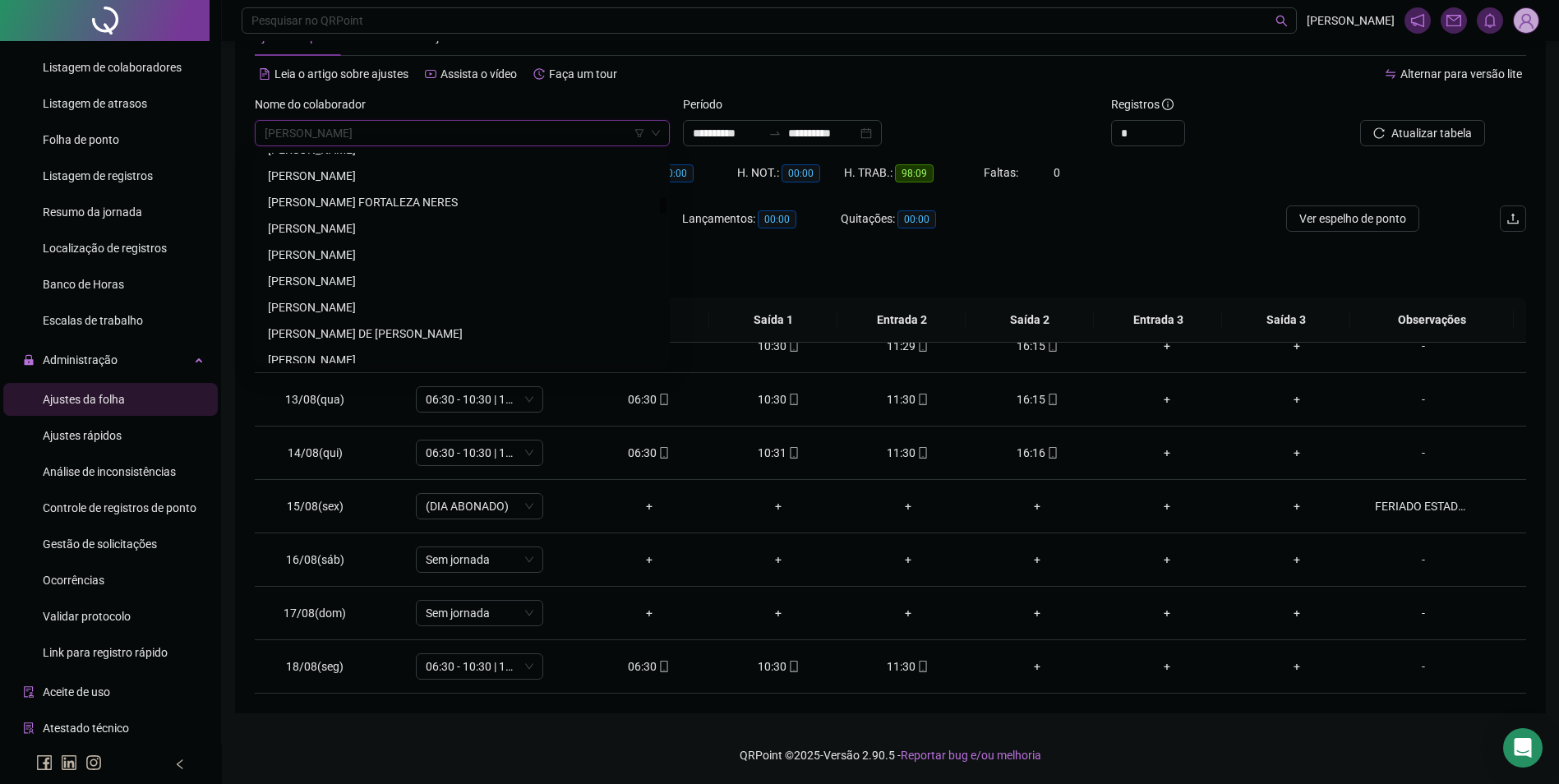
click at [352, 217] on div "EDUARDO COSTA DOS SANTOS" at bounding box center [462, 228] width 409 height 27
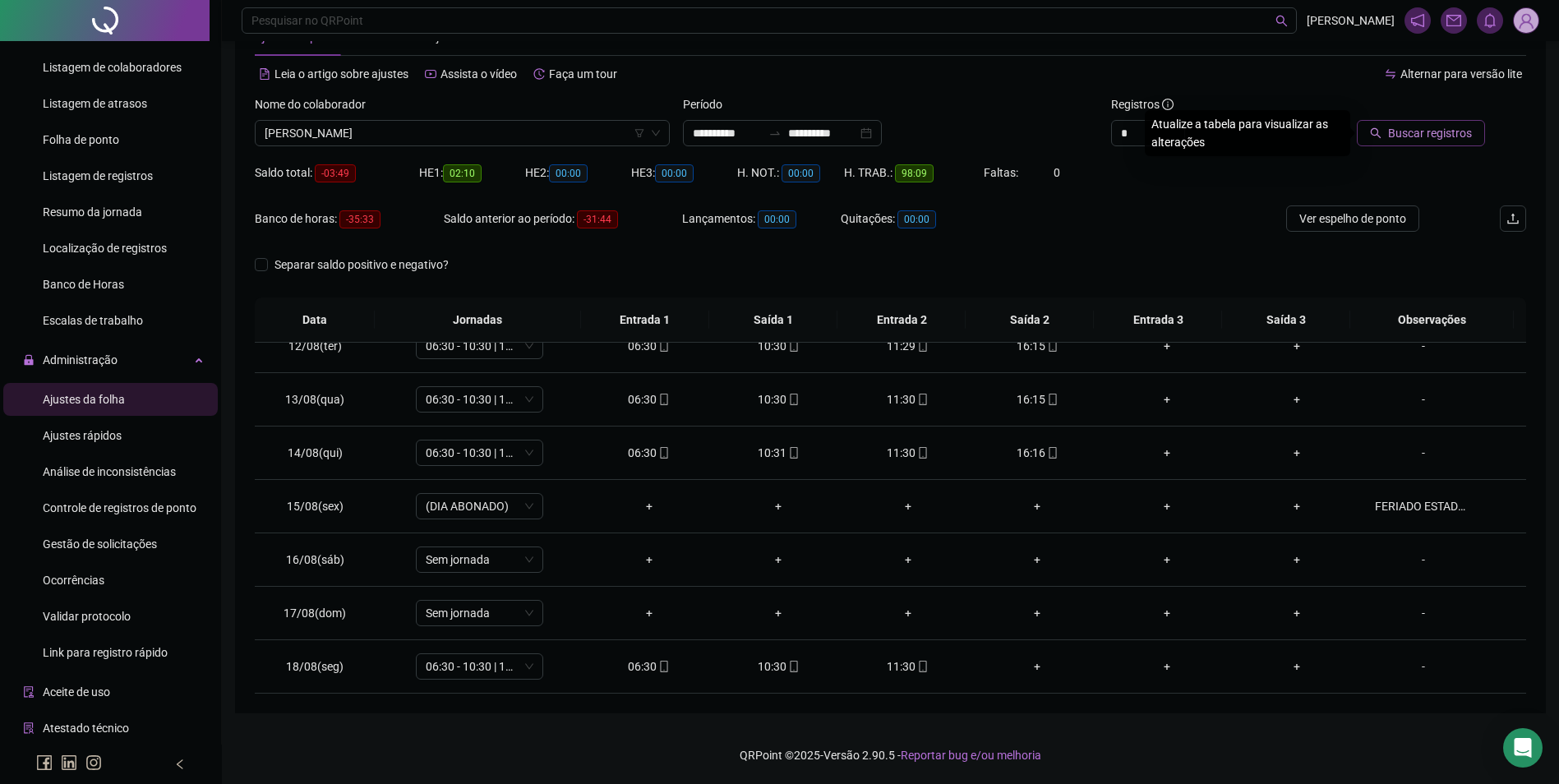
click at [1424, 124] on span "Buscar registros" at bounding box center [1430, 133] width 83 height 18
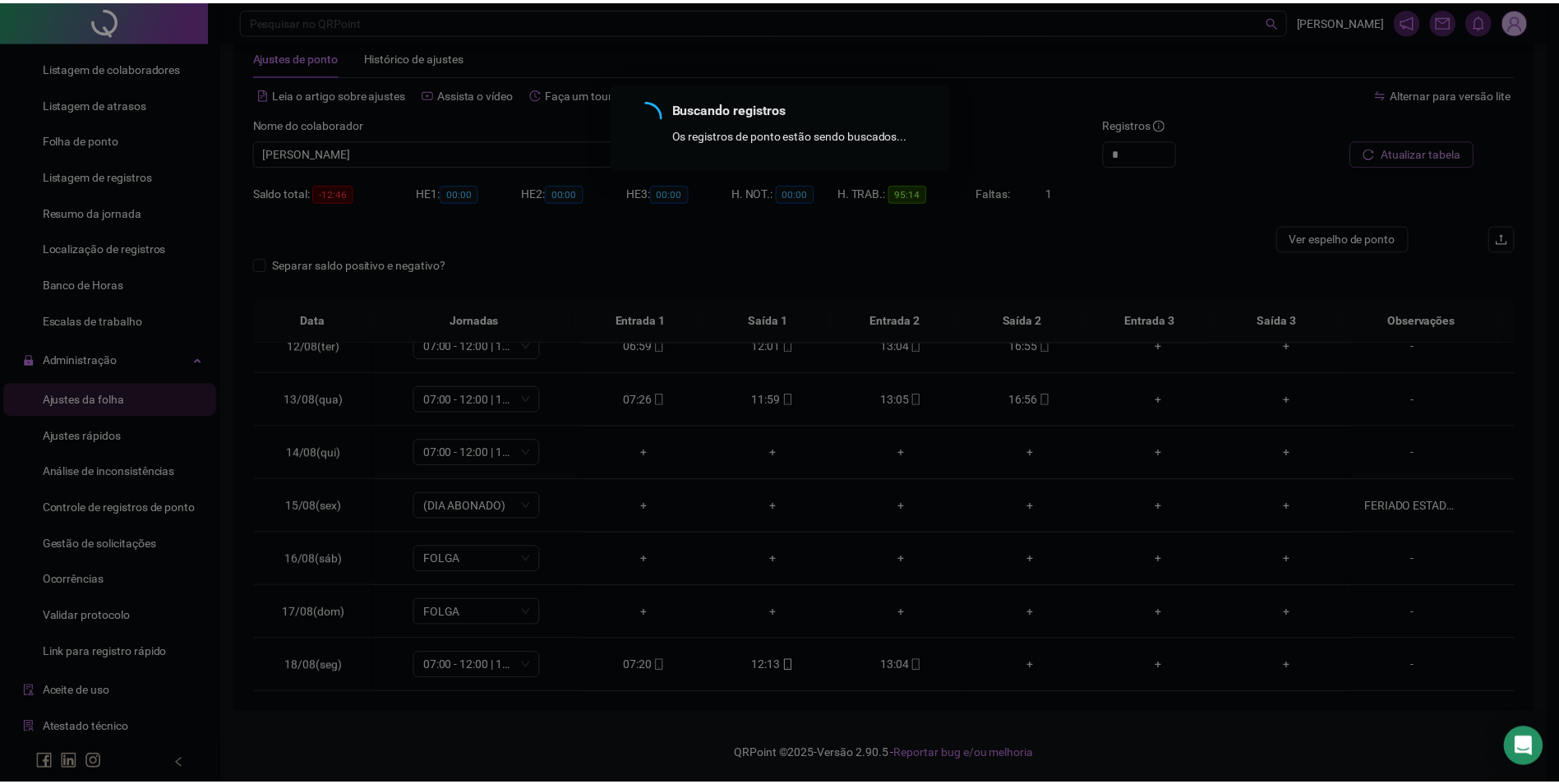
scroll to position [36, 0]
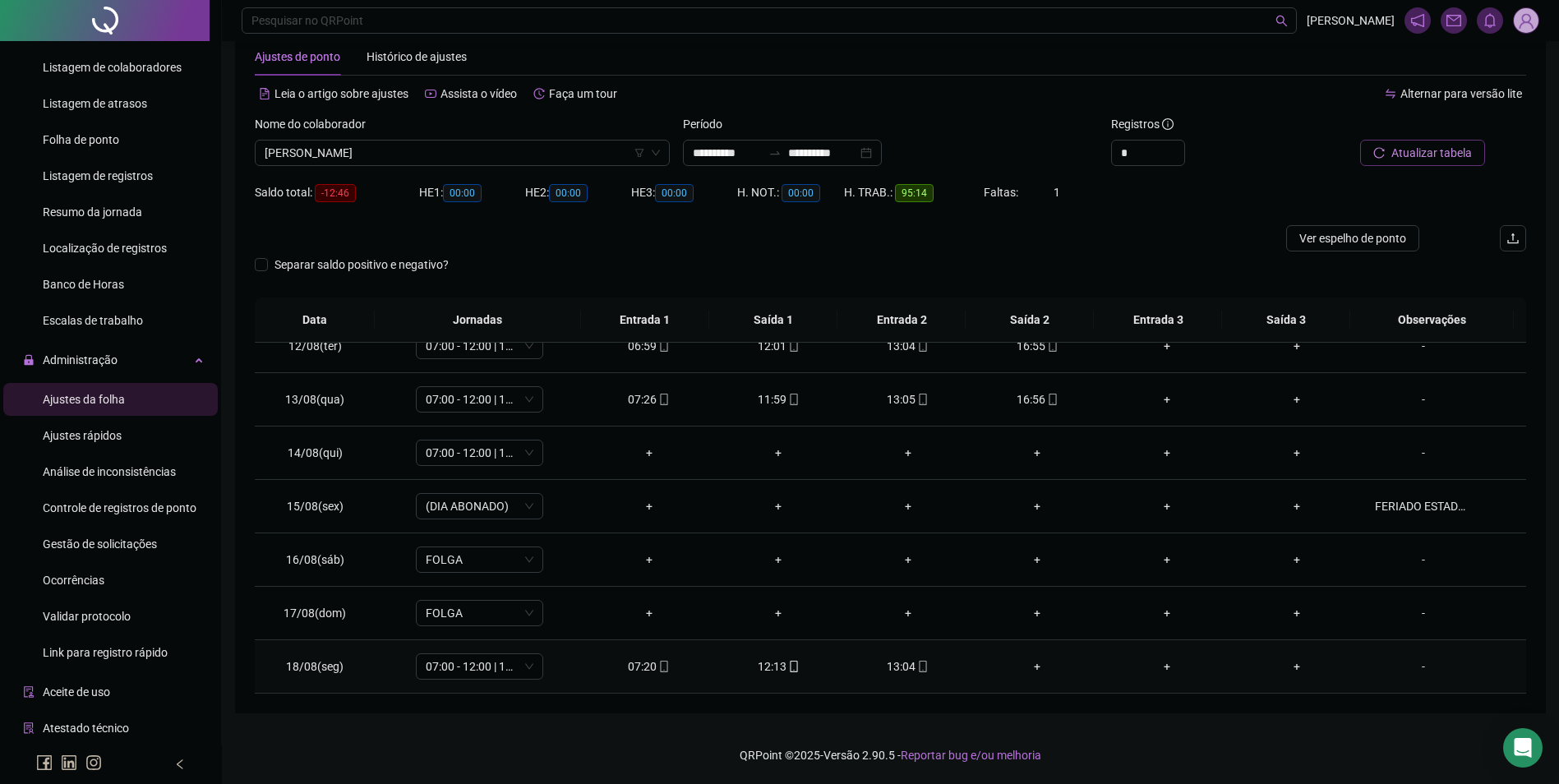
click at [923, 667] on div "13:04" at bounding box center [908, 665] width 103 height 18
type input "**********"
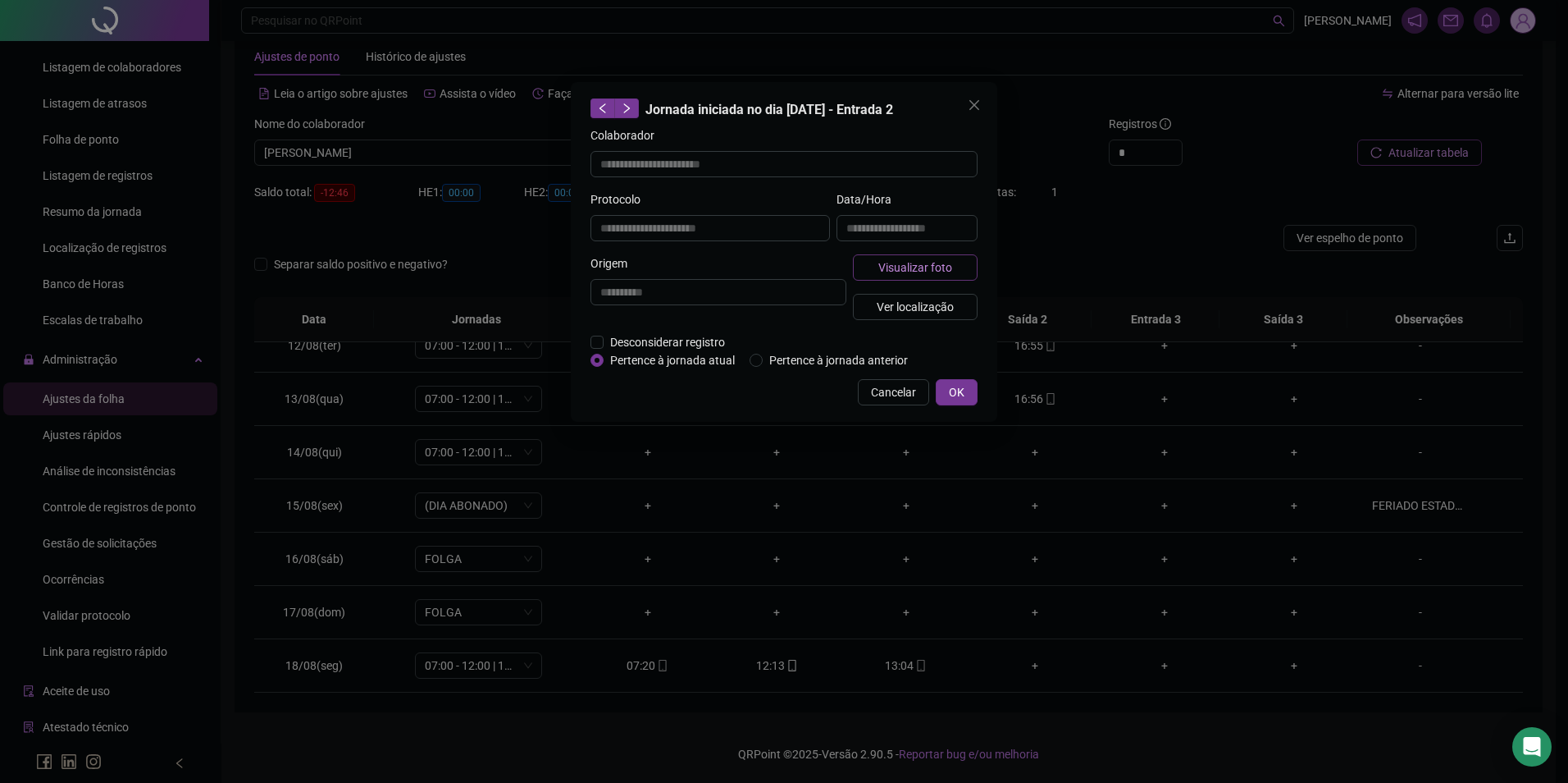
click at [943, 273] on span "Visualizar foto" at bounding box center [915, 267] width 74 height 18
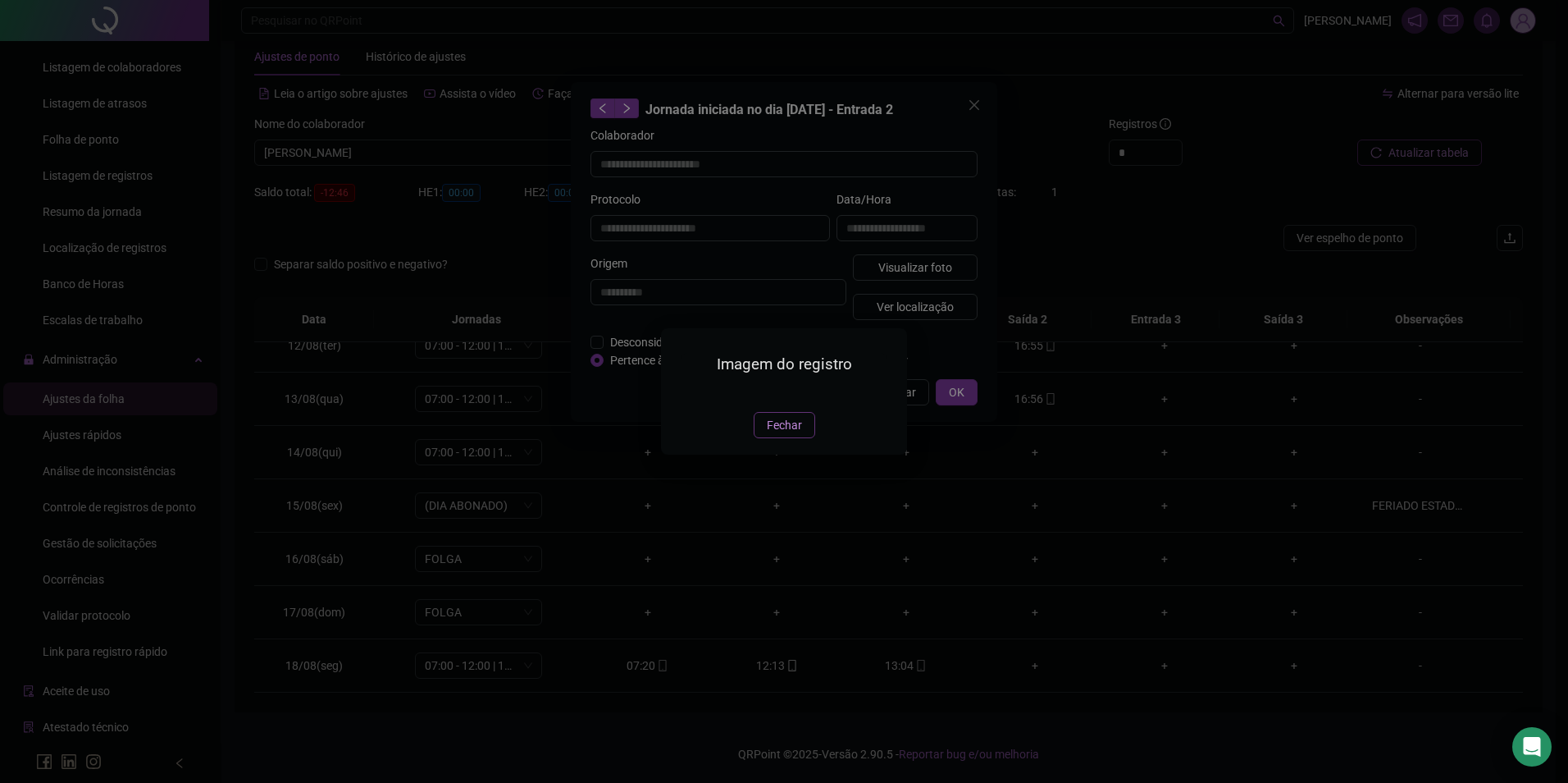
click at [795, 435] on span "Fechar" at bounding box center [784, 425] width 35 height 18
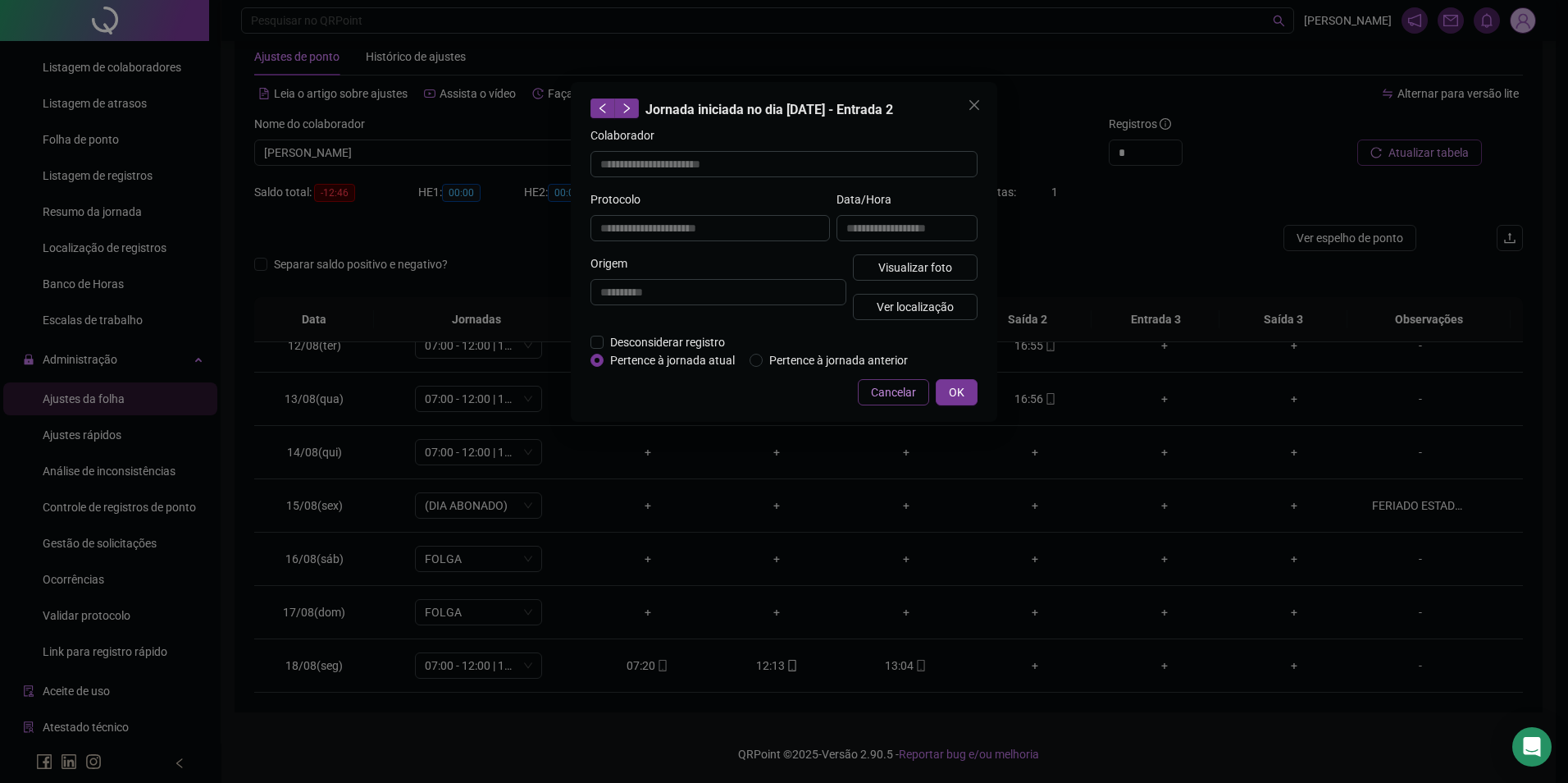
click at [899, 382] on button "Cancelar" at bounding box center [893, 392] width 71 height 27
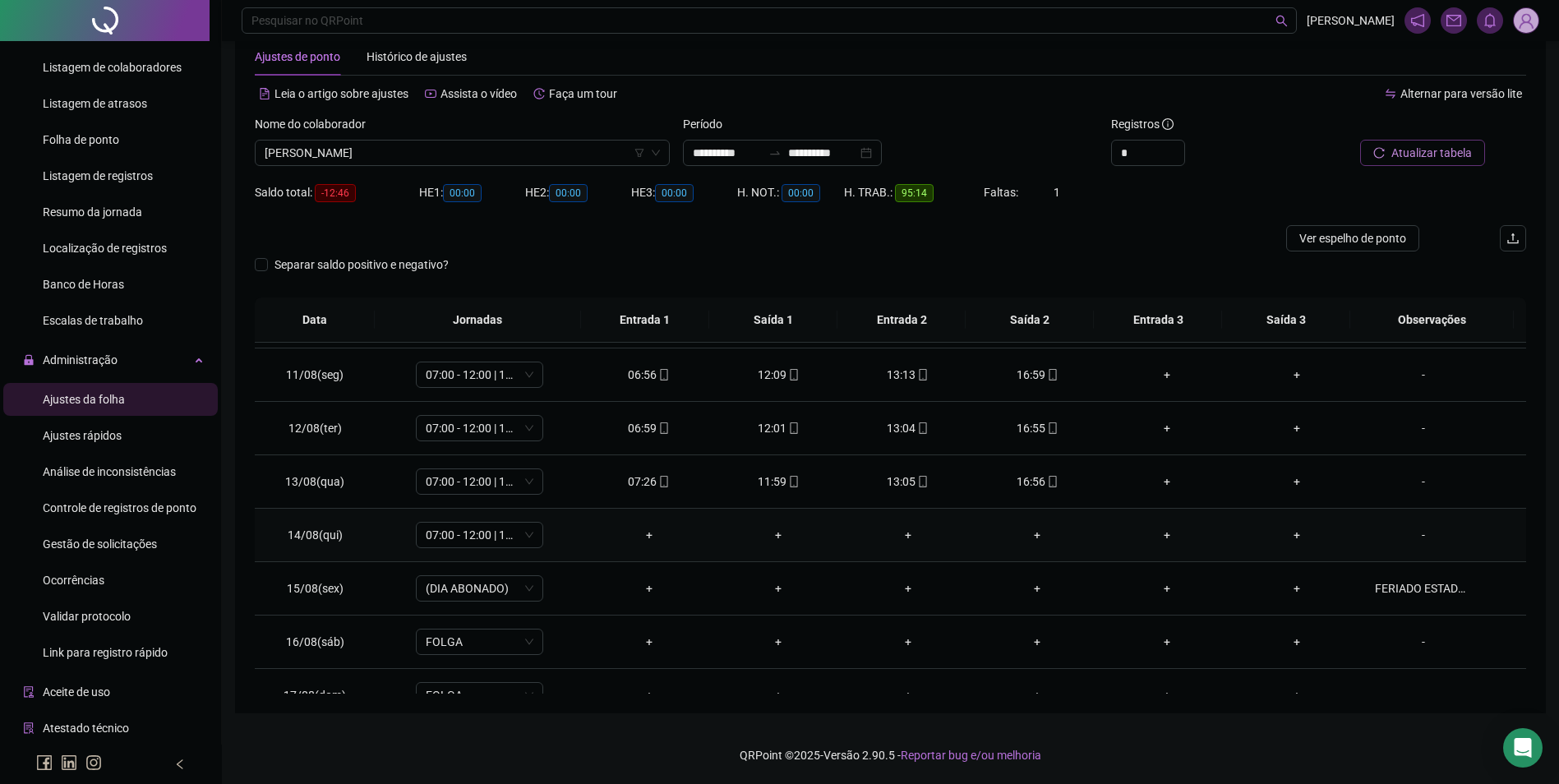
scroll to position [611, 0]
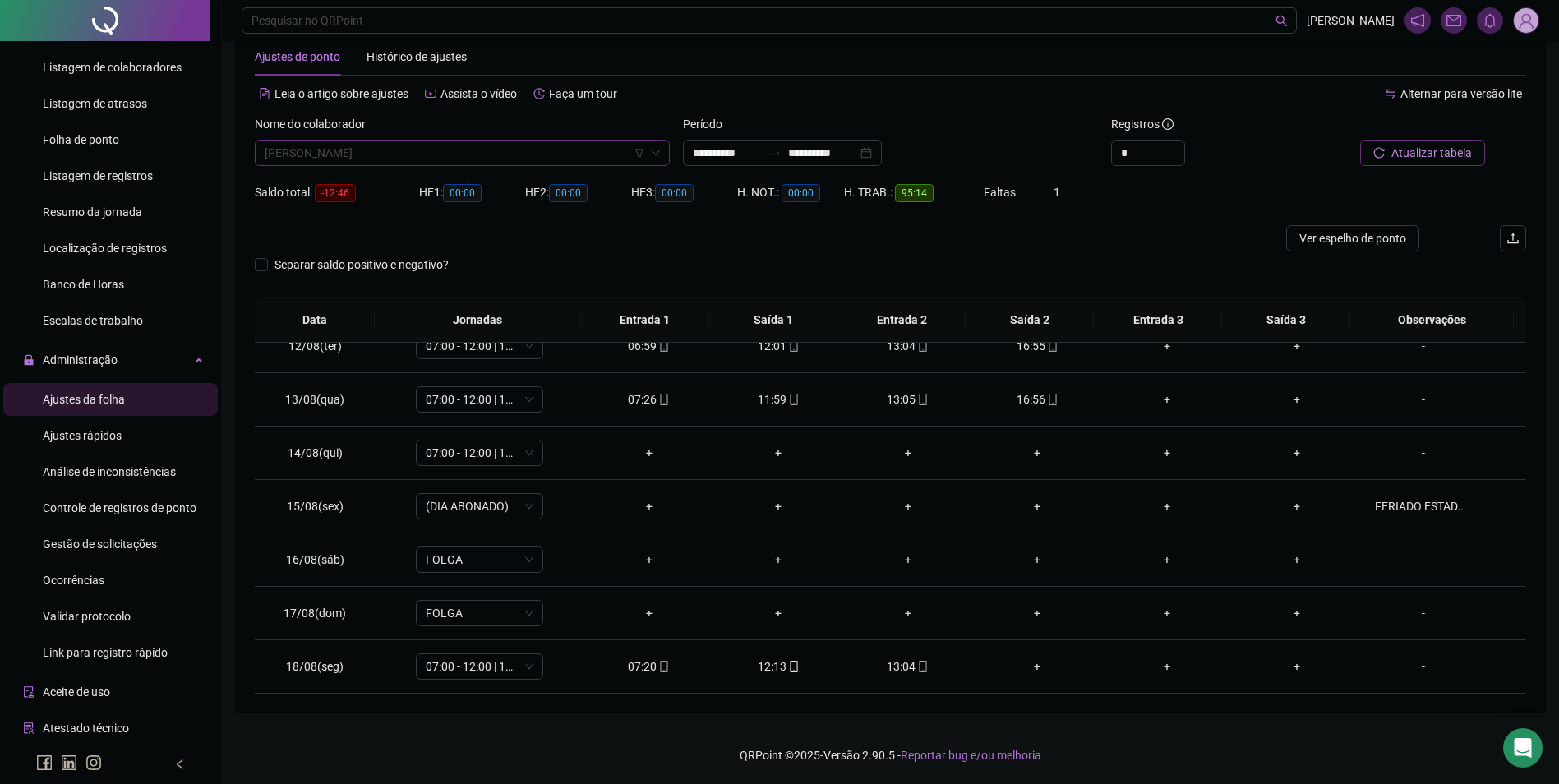
click at [472, 156] on span "EDUARDO COSTA DOS SANTOS" at bounding box center [462, 153] width 395 height 25
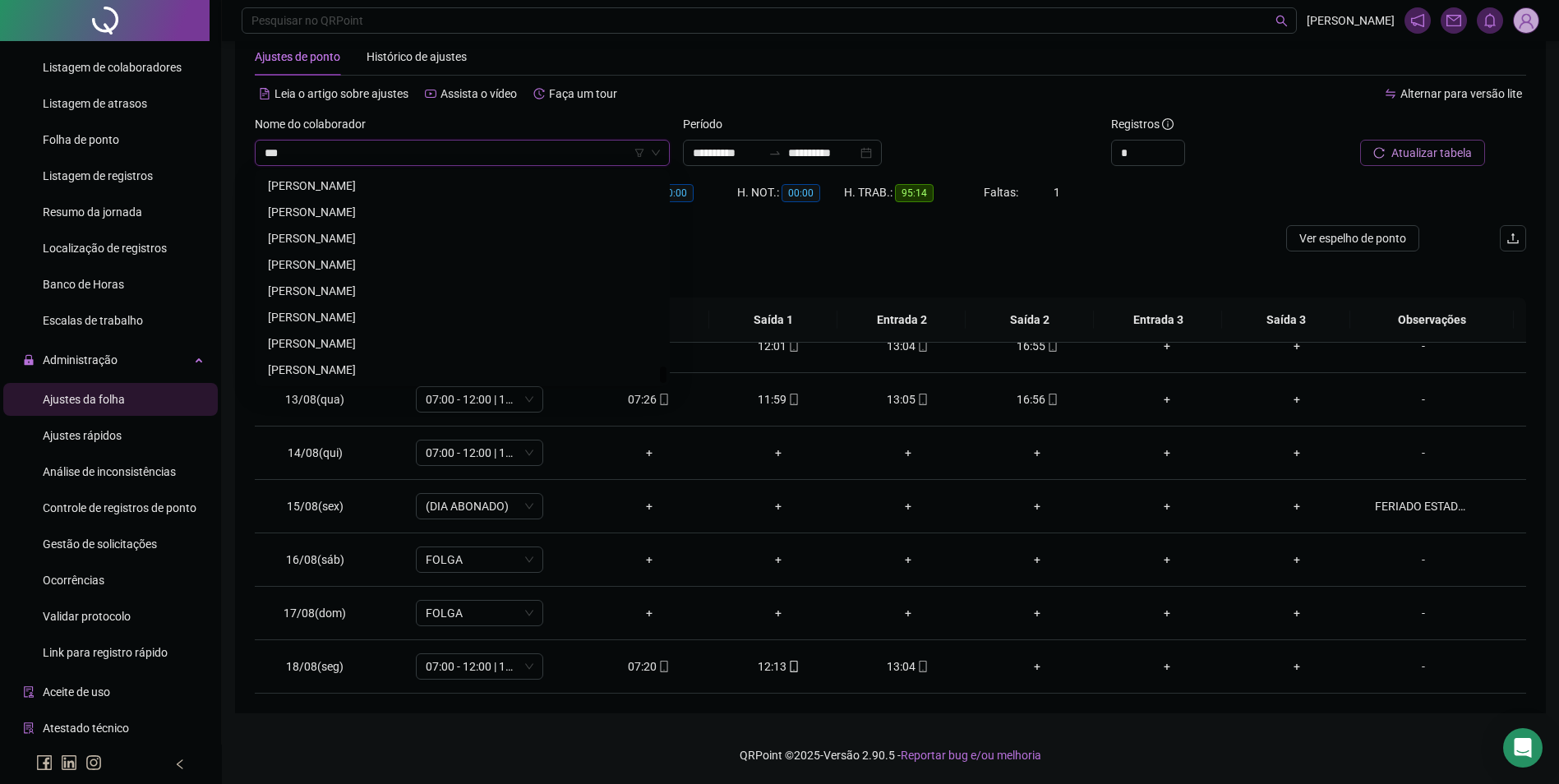
scroll to position [0, 0]
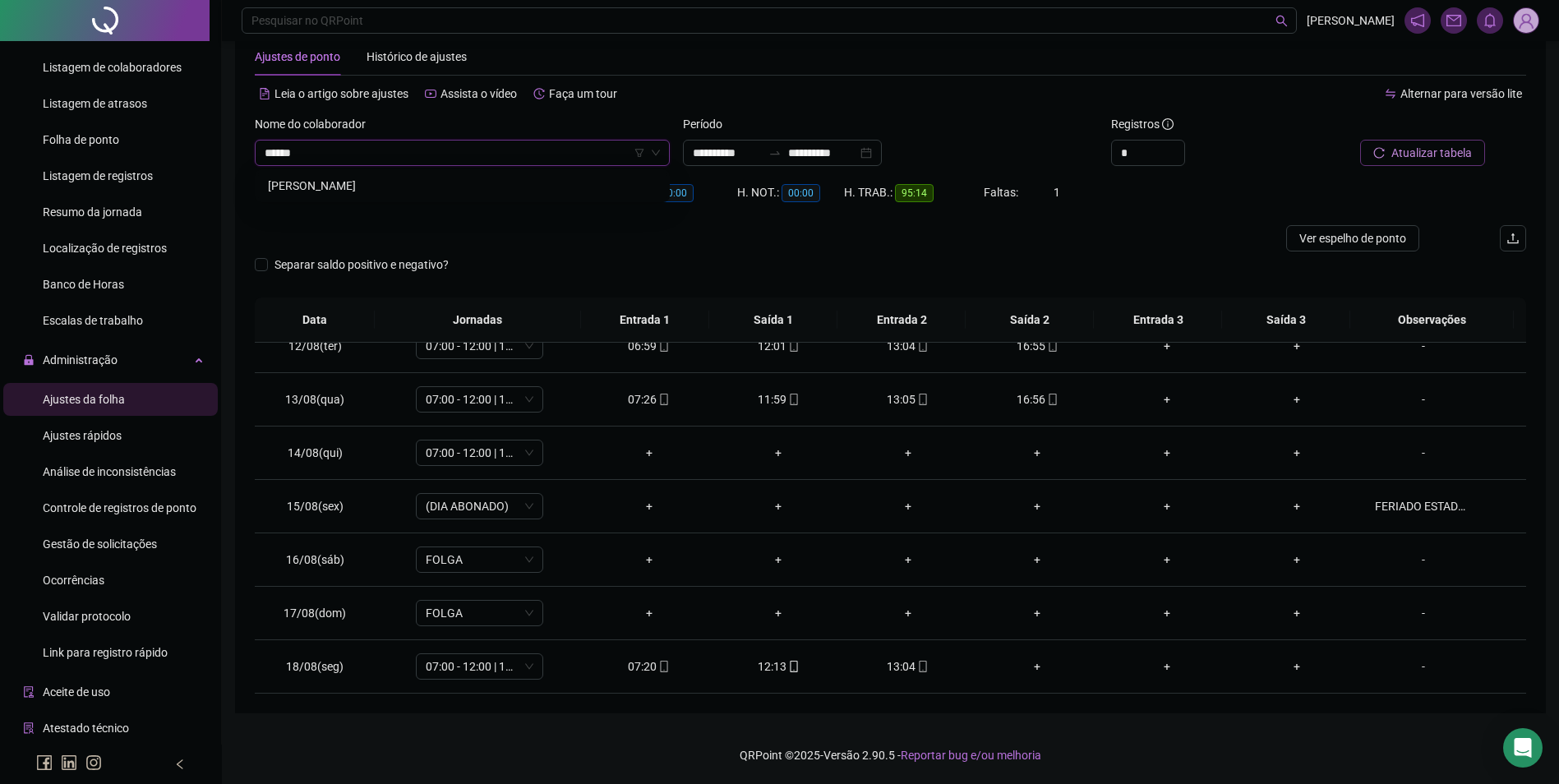
type input "*******"
click at [1357, 139] on button "Buscar registros" at bounding box center [1421, 153] width 128 height 27
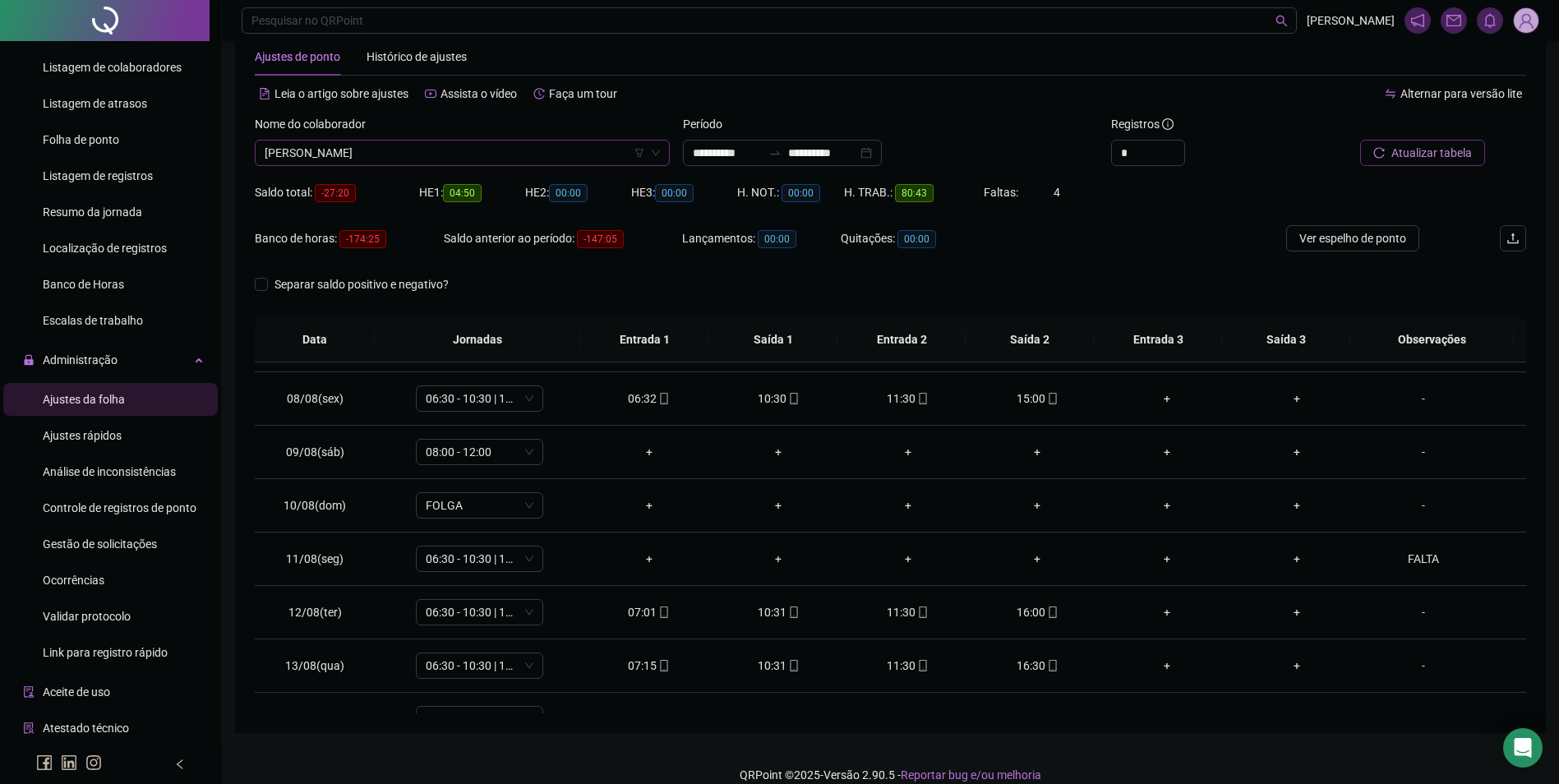
scroll to position [5602, 0]
click at [463, 154] on span "ELCIVAN DOS SANTOS SILVA" at bounding box center [462, 153] width 395 height 25
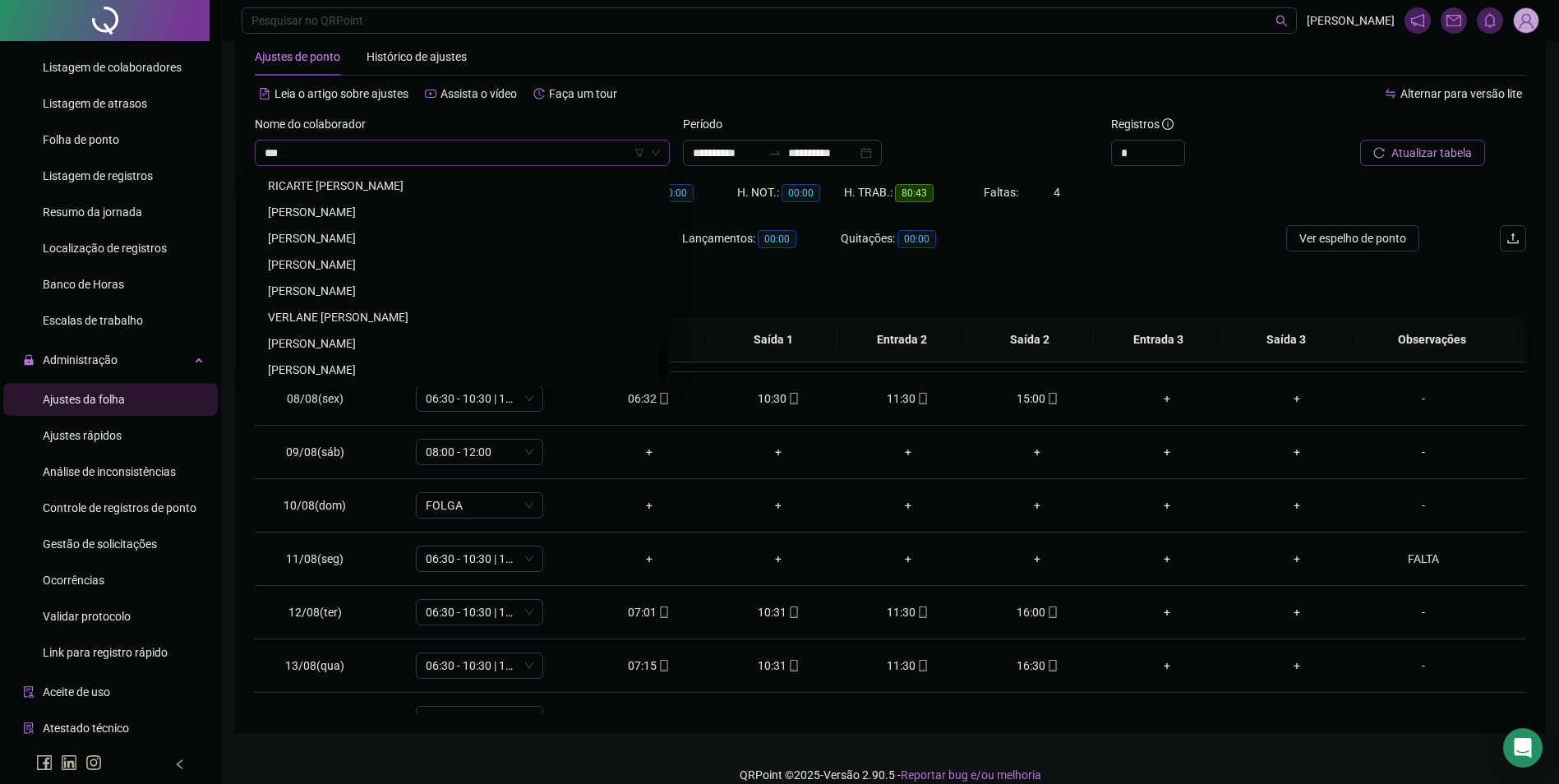
scroll to position [867, 0]
type input "*****"
click at [325, 188] on div "DIANA SOUSA DOS ANJOS" at bounding box center [463, 185] width 389 height 18
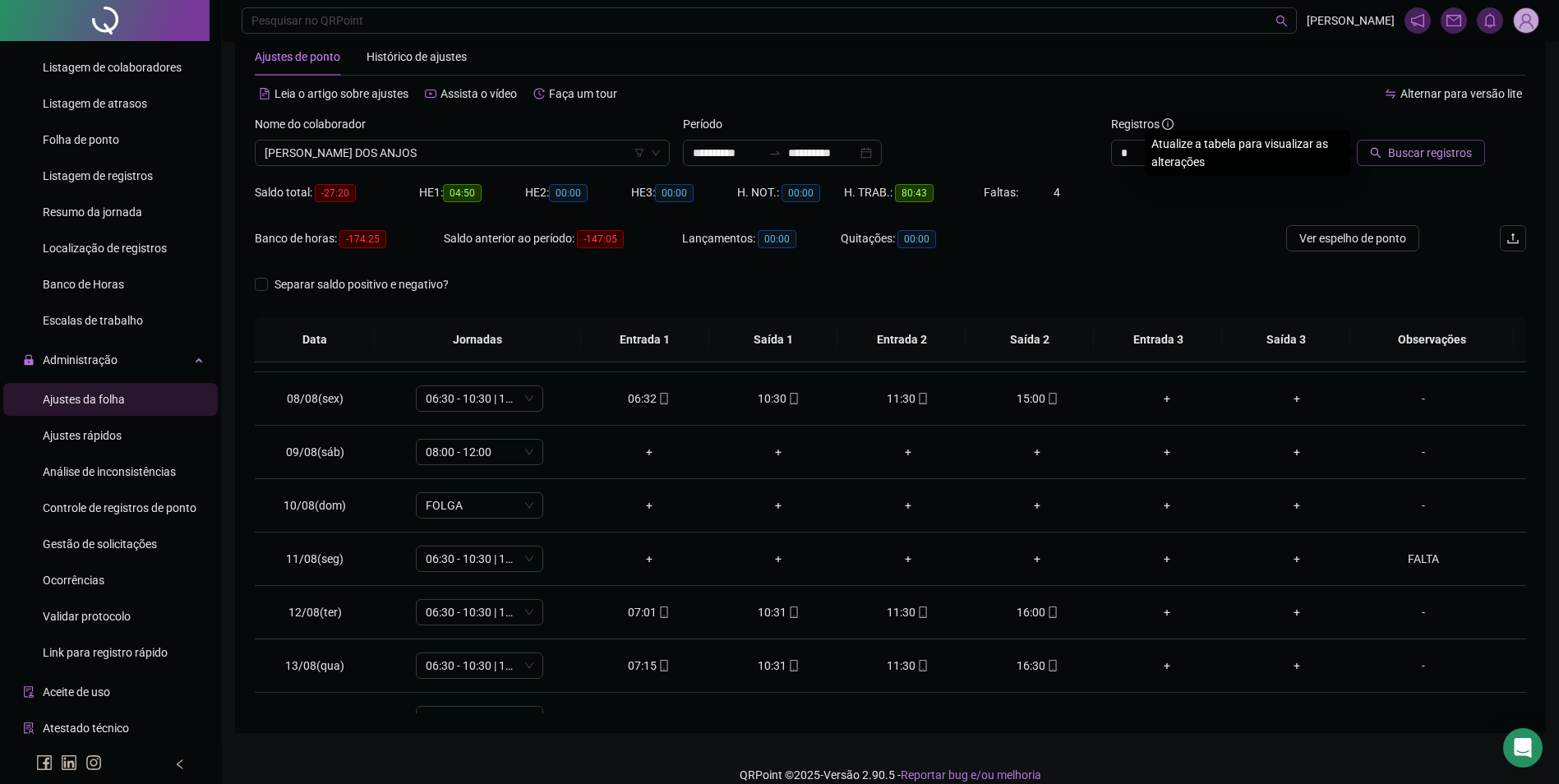
click at [1404, 148] on span "Buscar registros" at bounding box center [1430, 153] width 83 height 18
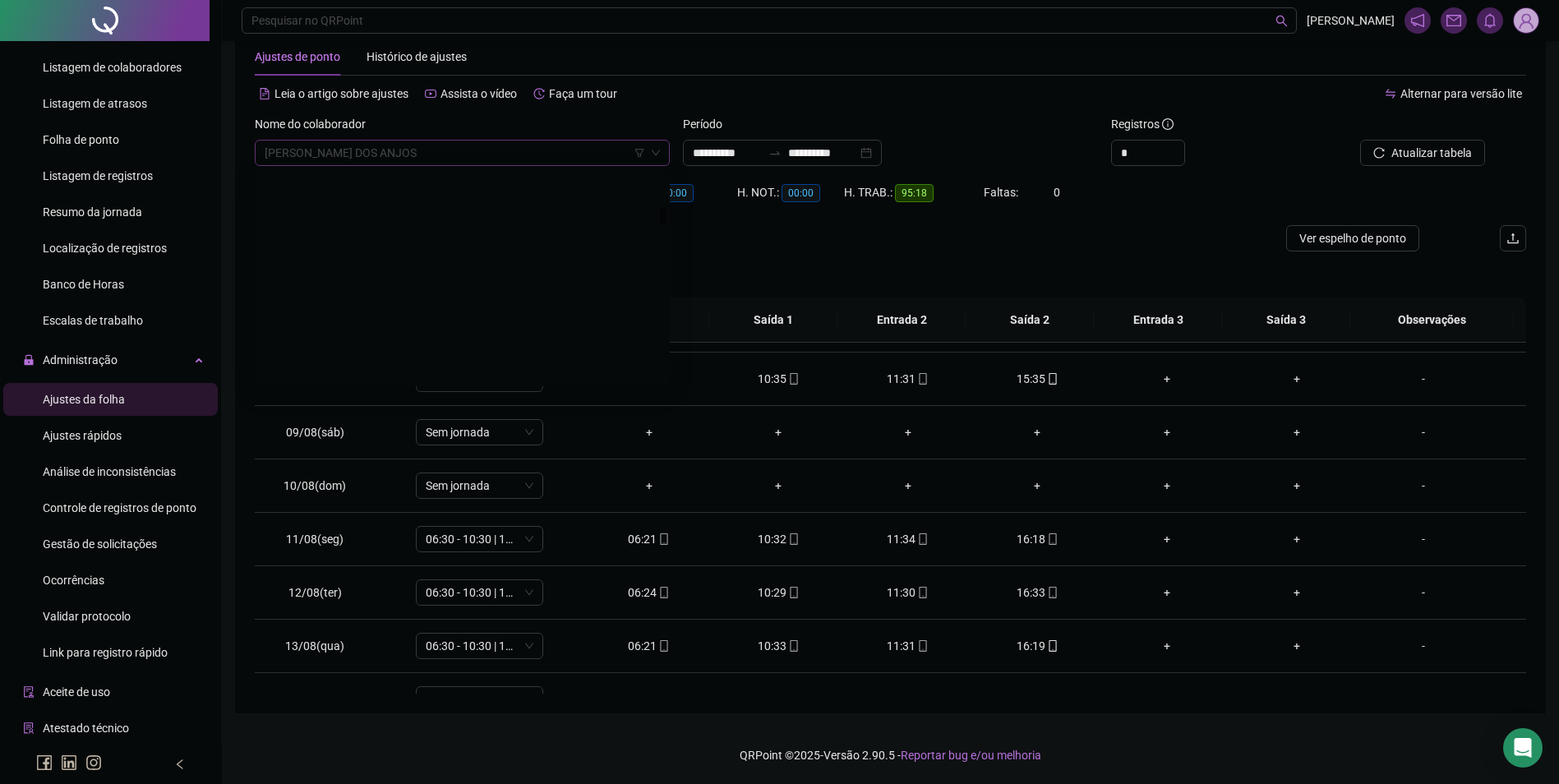
scroll to position [4444, 0]
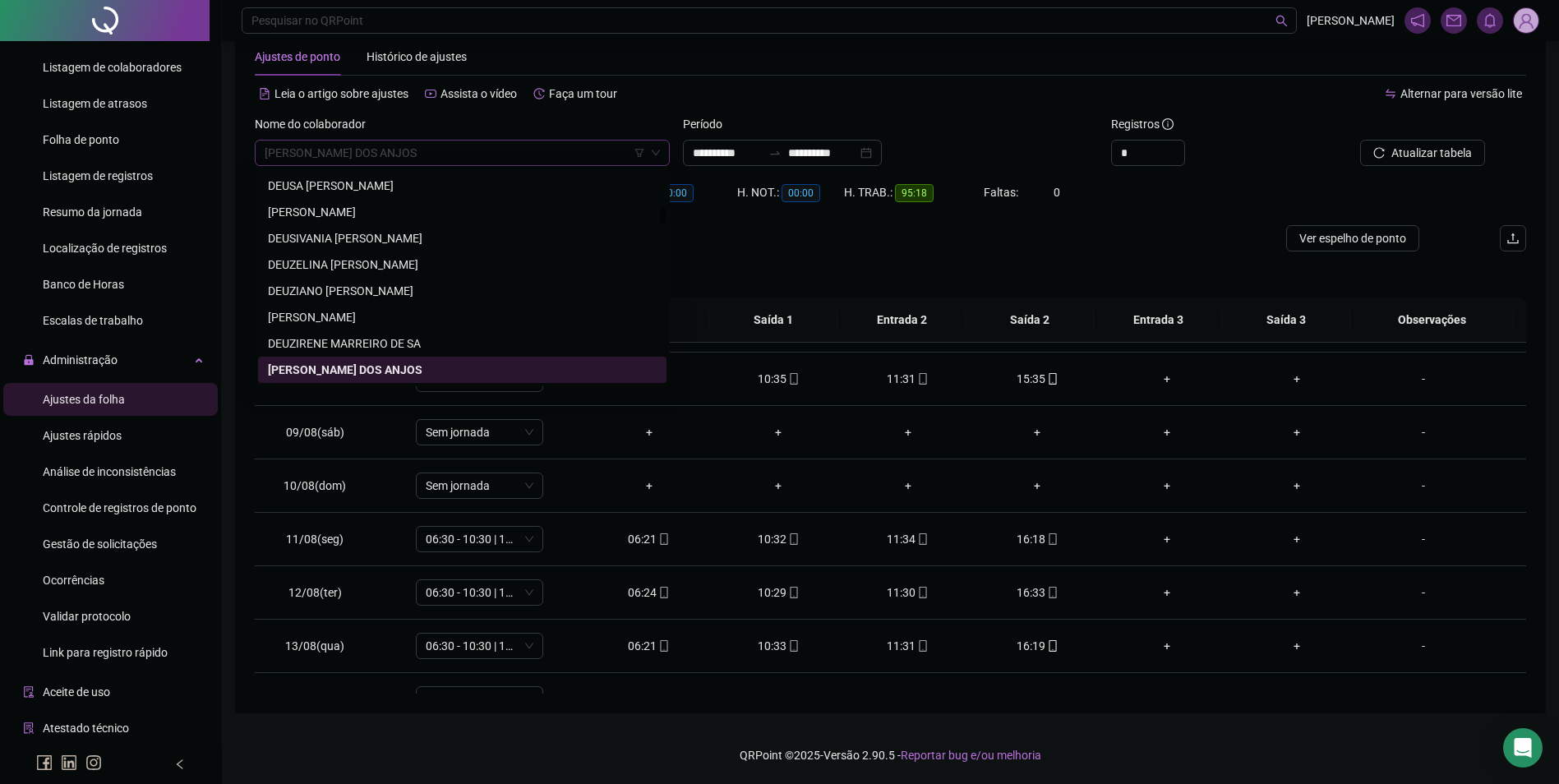
click at [386, 160] on span "DIANA SOUSA DOS ANJOS" at bounding box center [462, 153] width 395 height 25
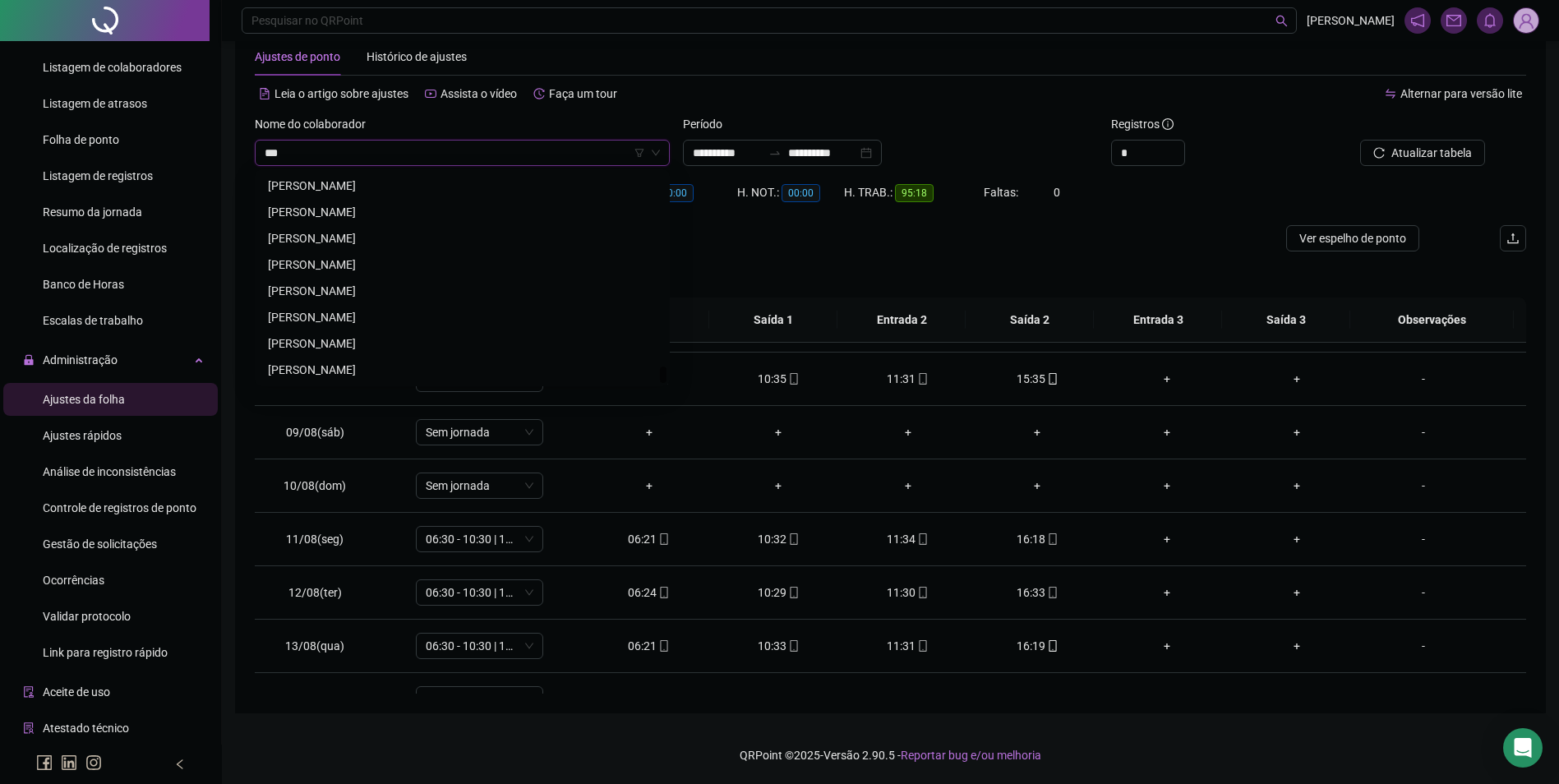
scroll to position [0, 0]
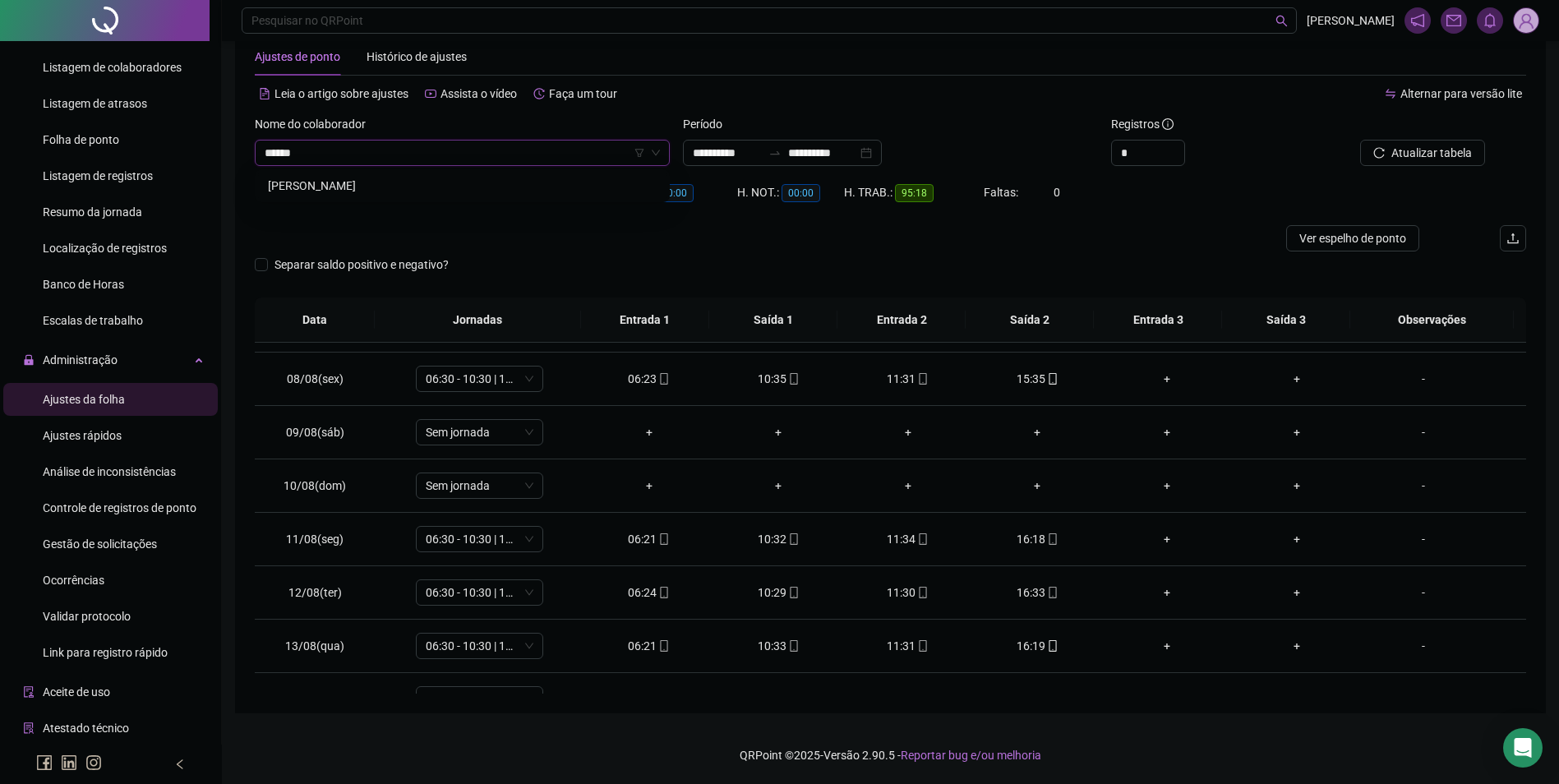
type input "*******"
click at [1357, 139] on button "Buscar registros" at bounding box center [1421, 153] width 128 height 27
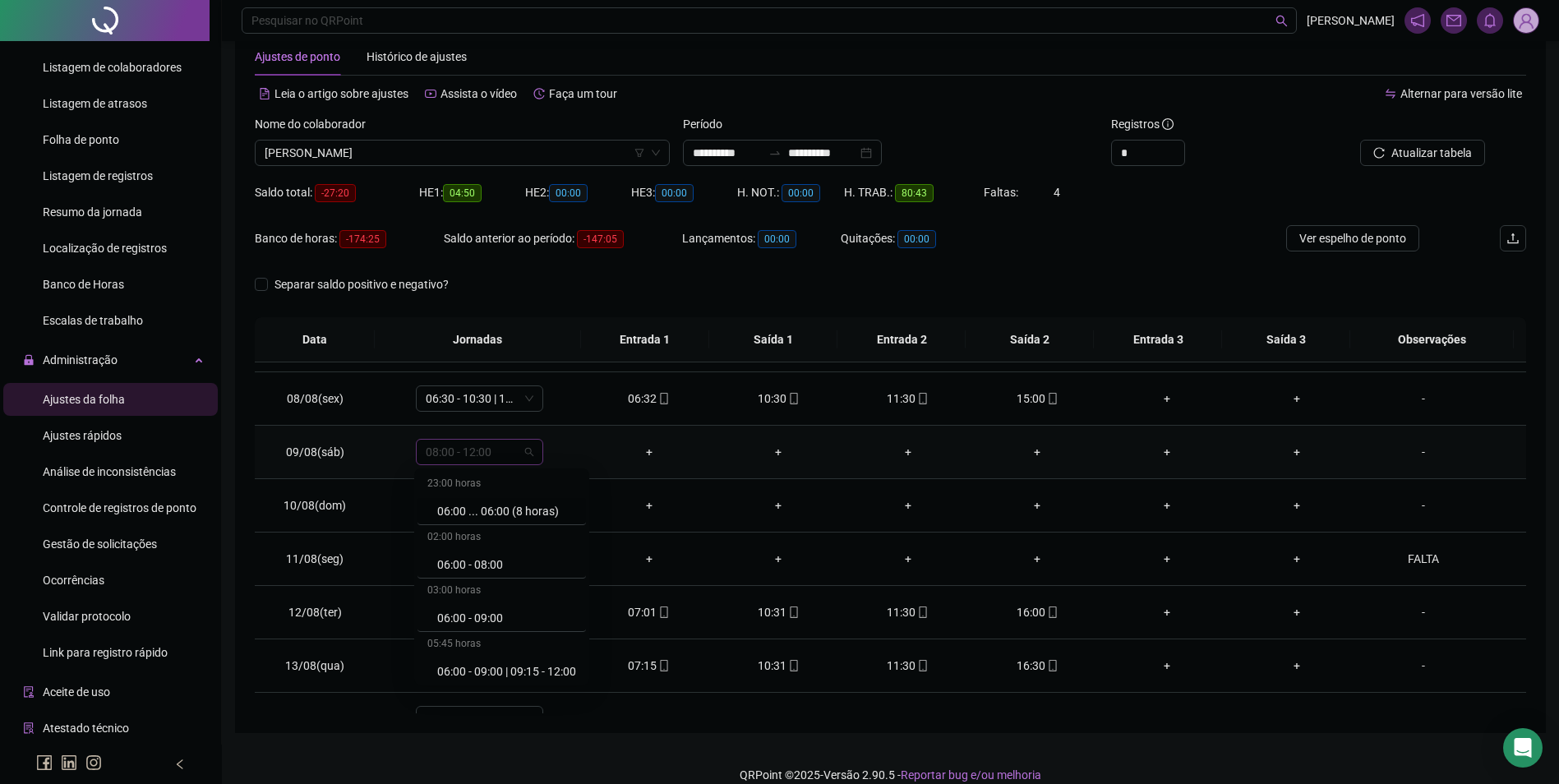
click at [476, 457] on span "08:00 - 12:00" at bounding box center [480, 452] width 108 height 25
click at [460, 551] on div "Folga" at bounding box center [502, 561] width 169 height 27
click at [553, 405] on span "Sim" at bounding box center [556, 409] width 19 height 18
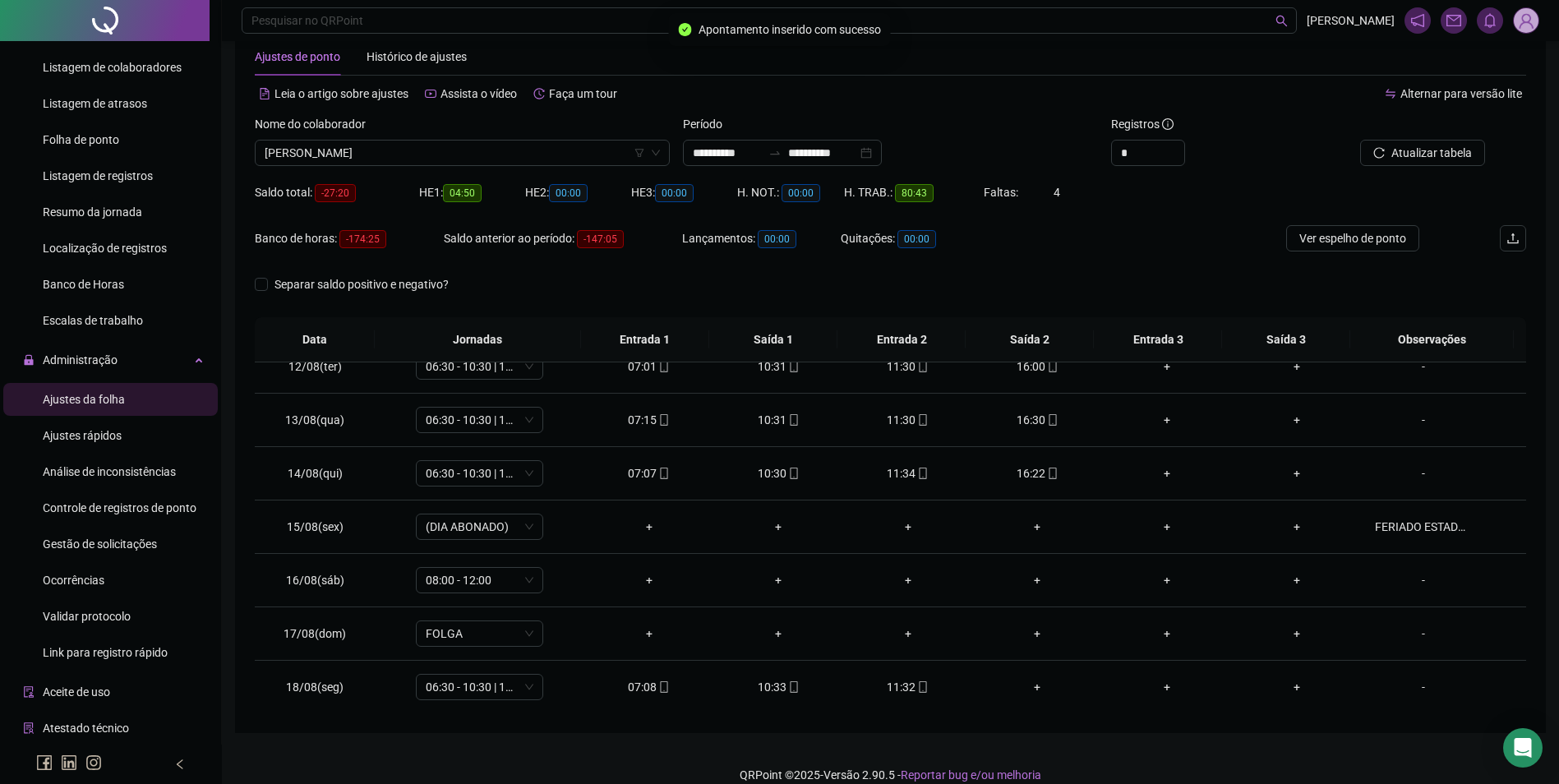
scroll to position [611, 0]
click at [494, 582] on span "08:00 - 12:00" at bounding box center [480, 579] width 108 height 25
type input "*"
click at [459, 491] on div "Folga" at bounding box center [491, 492] width 108 height 18
click at [549, 543] on span "Sim" at bounding box center [556, 537] width 19 height 18
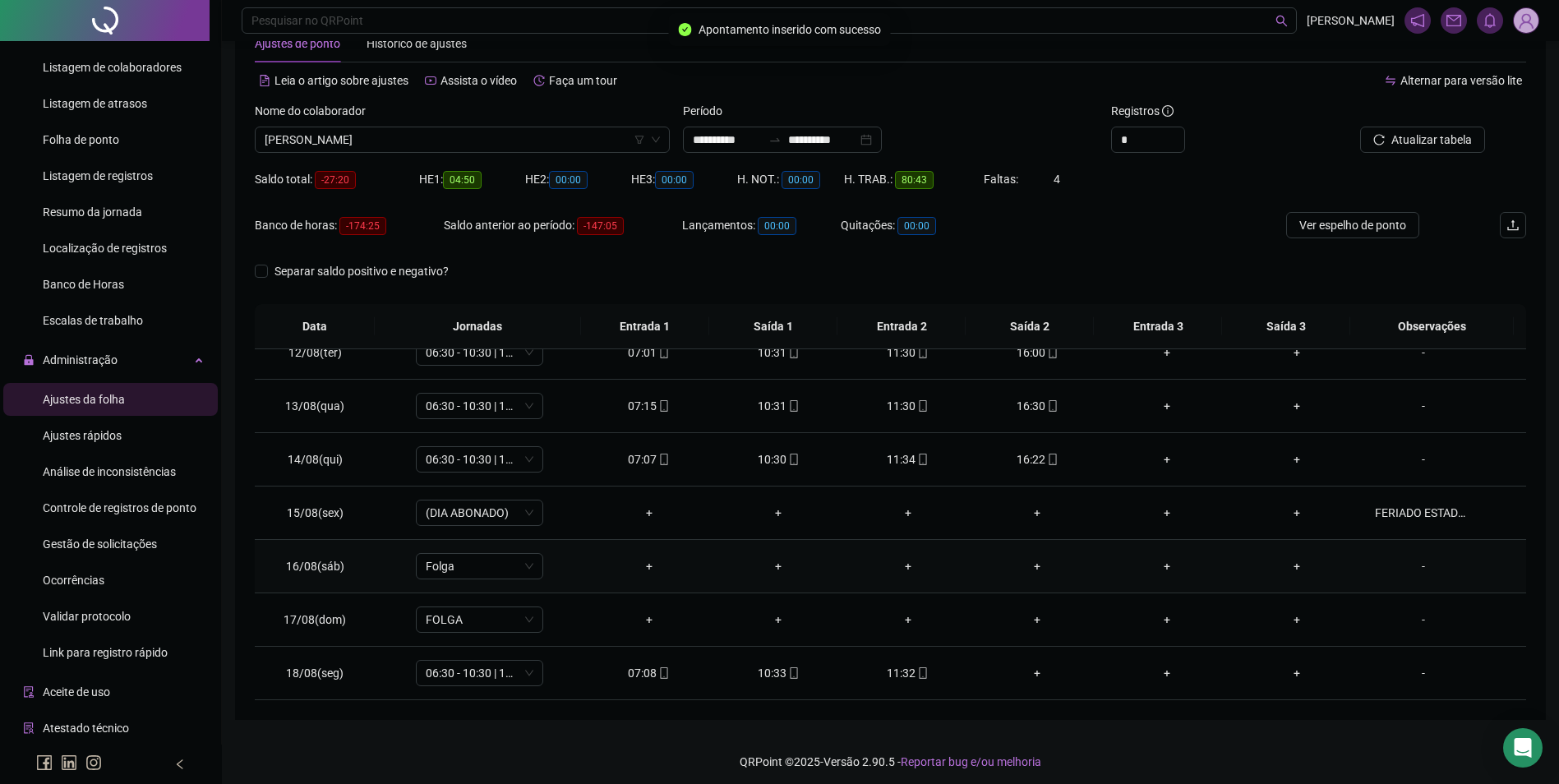
scroll to position [56, 0]
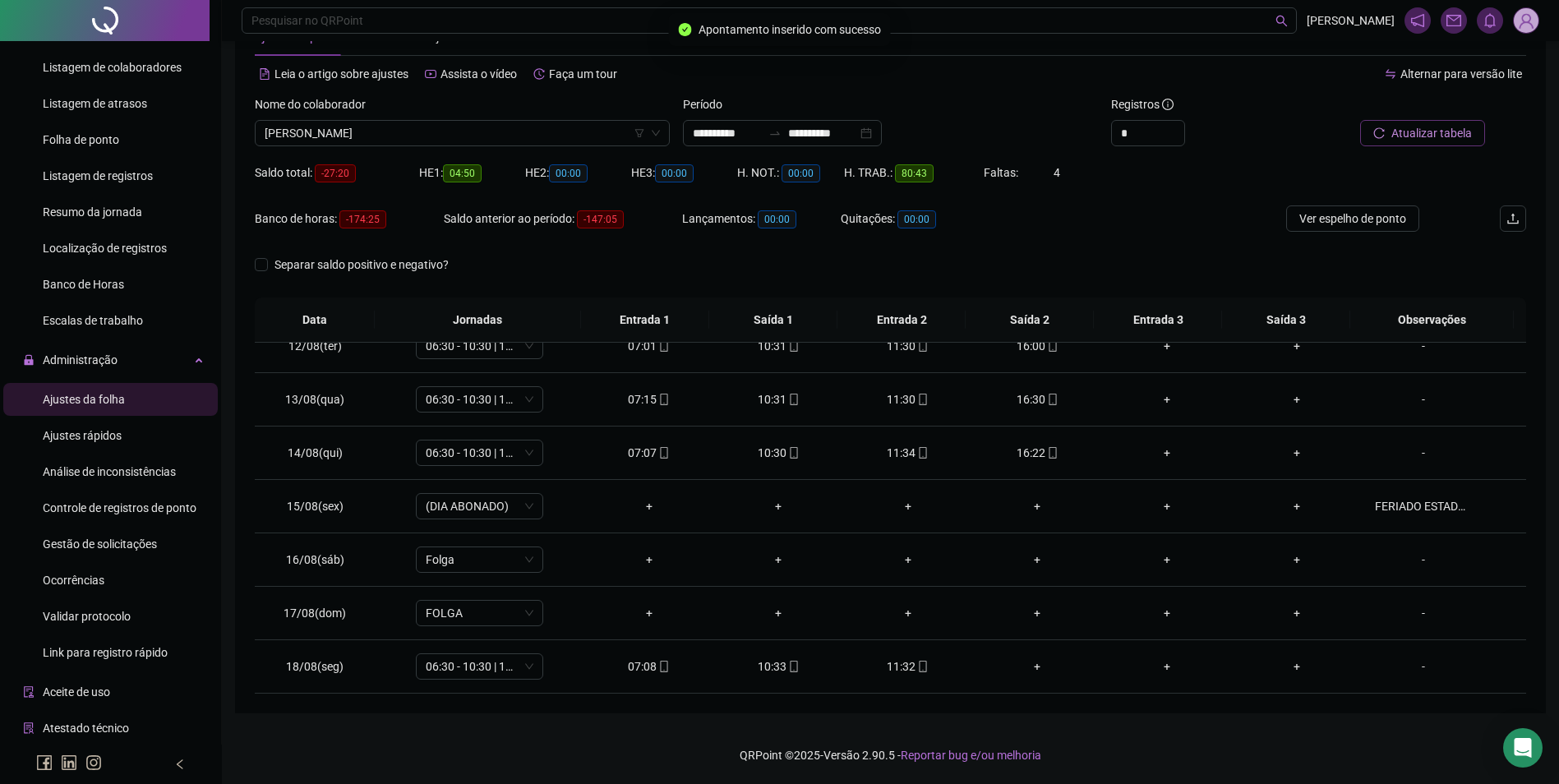
click at [1451, 138] on span "Atualizar tabela" at bounding box center [1432, 133] width 81 height 18
click at [1370, 228] on button "Ver espelho de ponto" at bounding box center [1353, 219] width 133 height 27
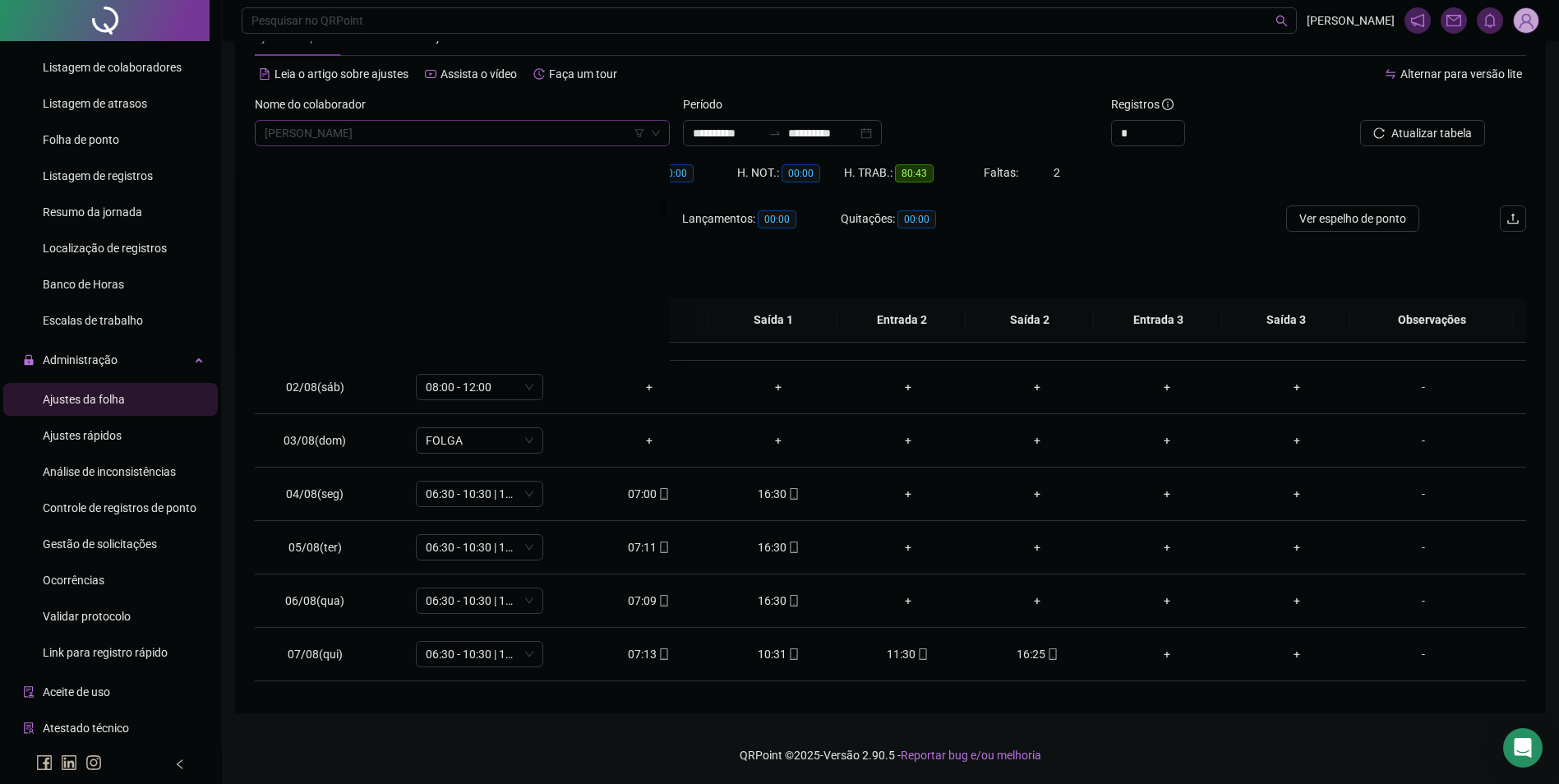
scroll to position [5602, 0]
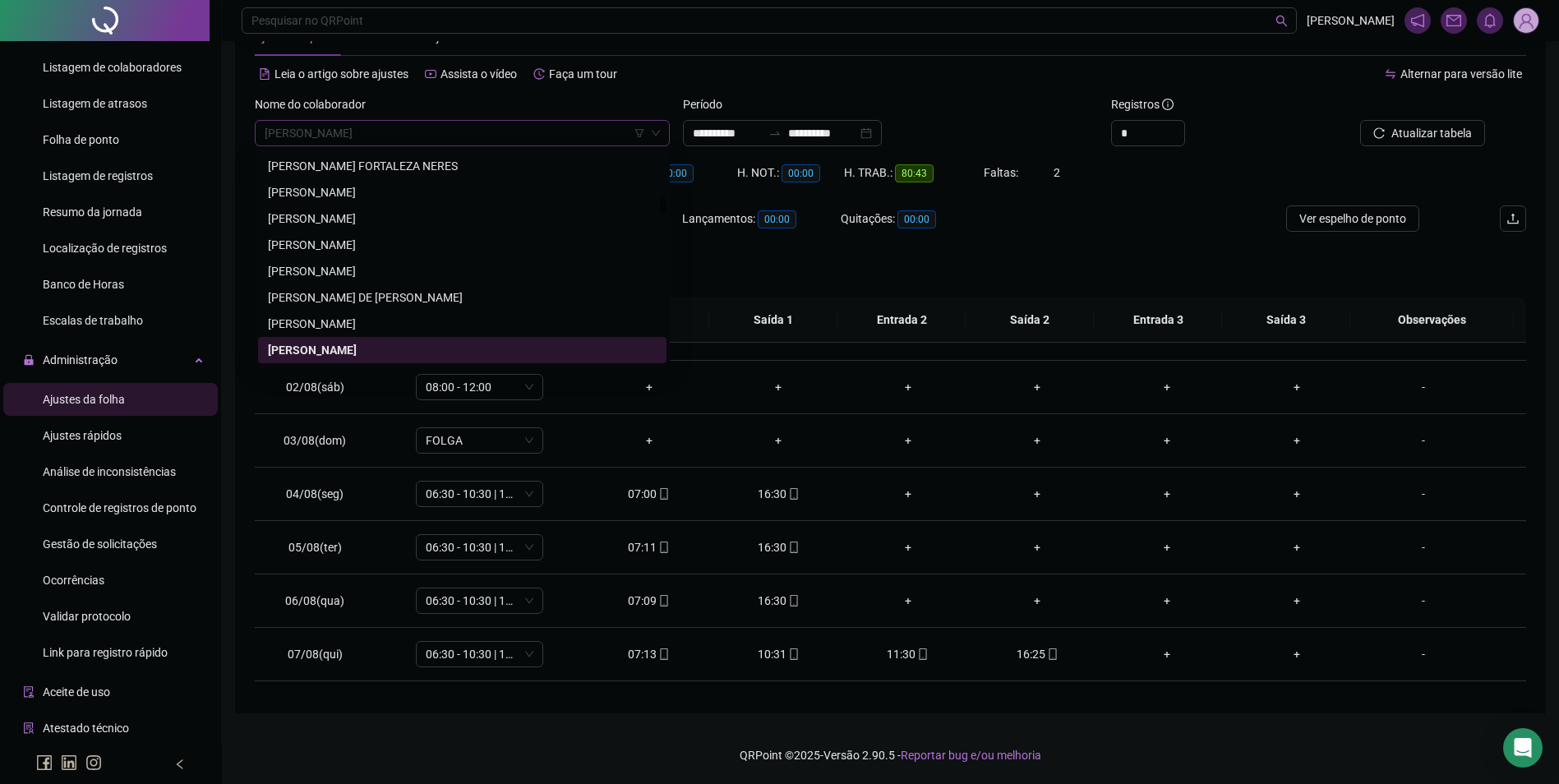
click at [485, 140] on span "ELCIVAN DOS SANTOS SILVA" at bounding box center [462, 133] width 395 height 25
click at [439, 140] on span "ELCIVAN DOS SANTOS SILVA" at bounding box center [462, 133] width 395 height 25
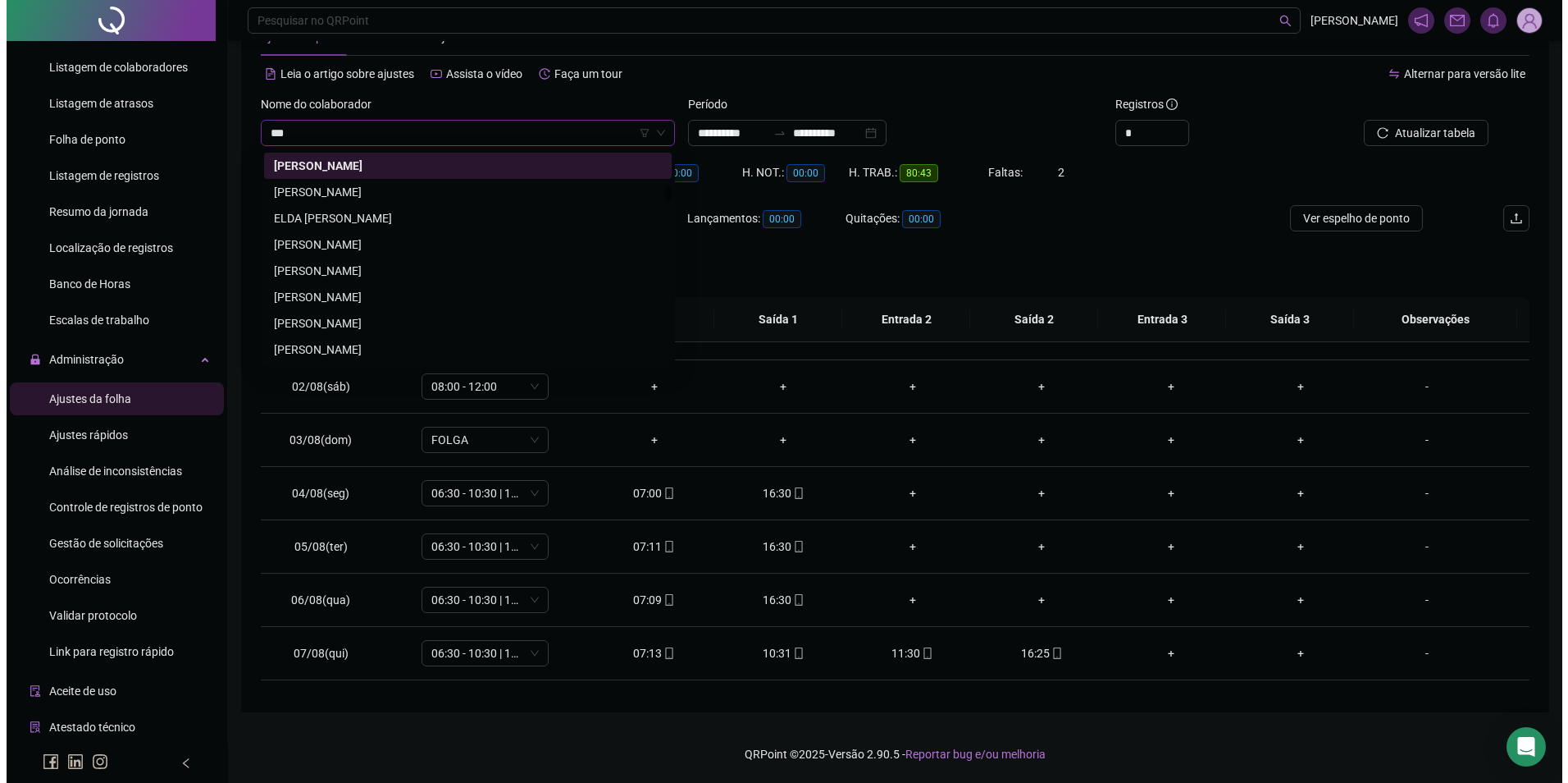
scroll to position [0, 0]
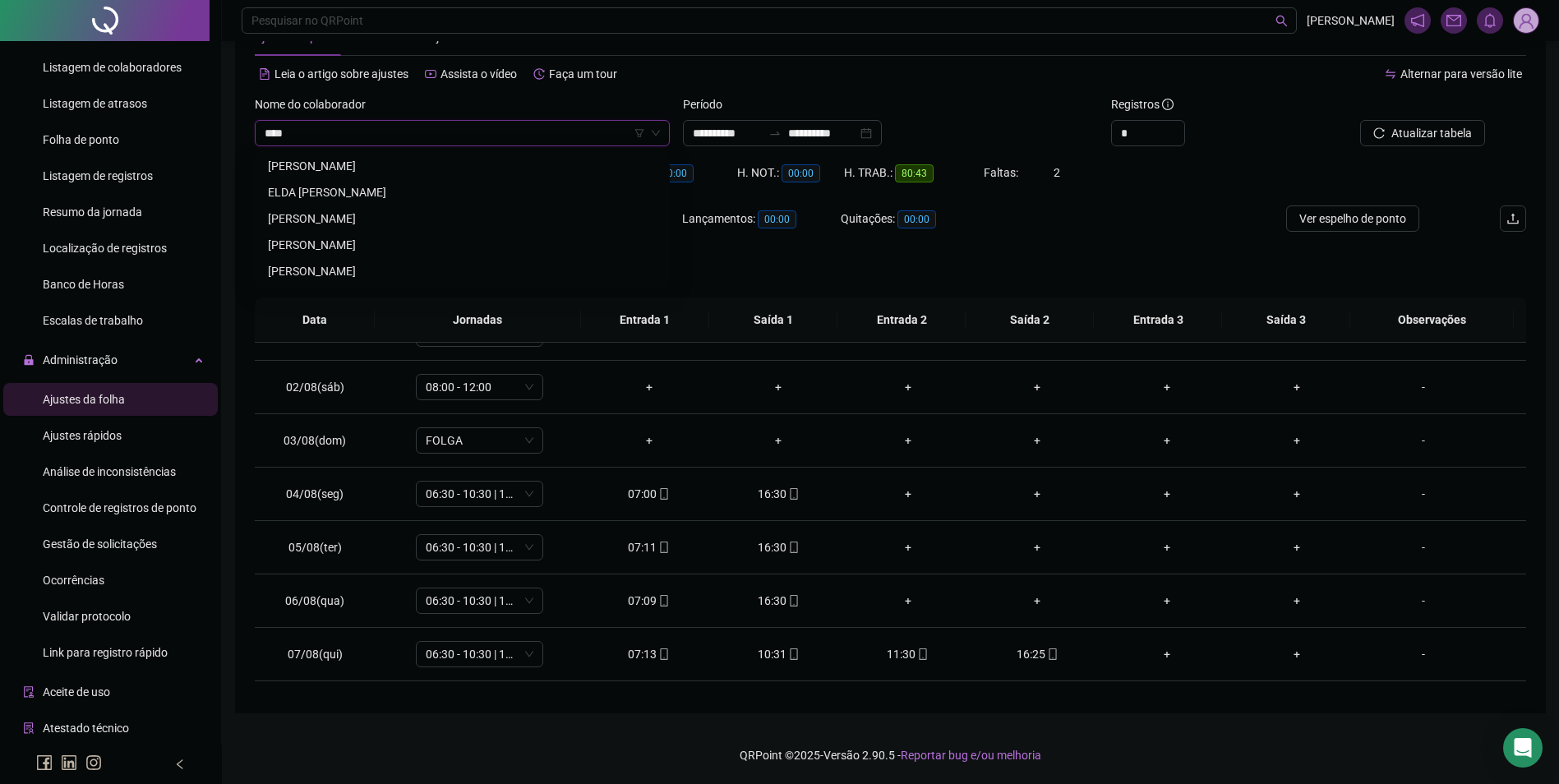
type input "*****"
click at [359, 169] on div "ELDEN AIRES ALVES" at bounding box center [463, 166] width 389 height 18
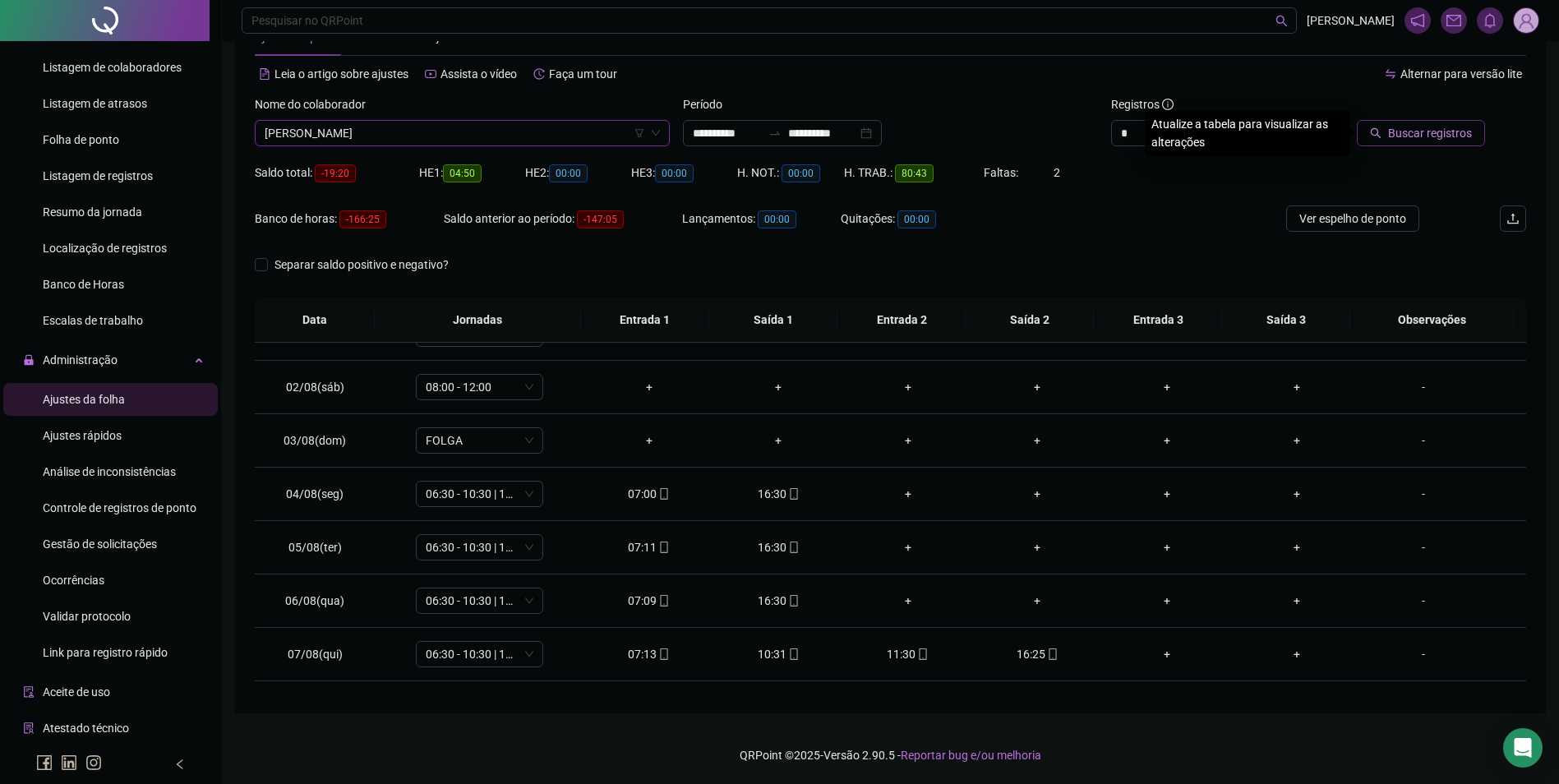
click at [1424, 121] on button "Buscar registros" at bounding box center [1421, 134] width 128 height 27
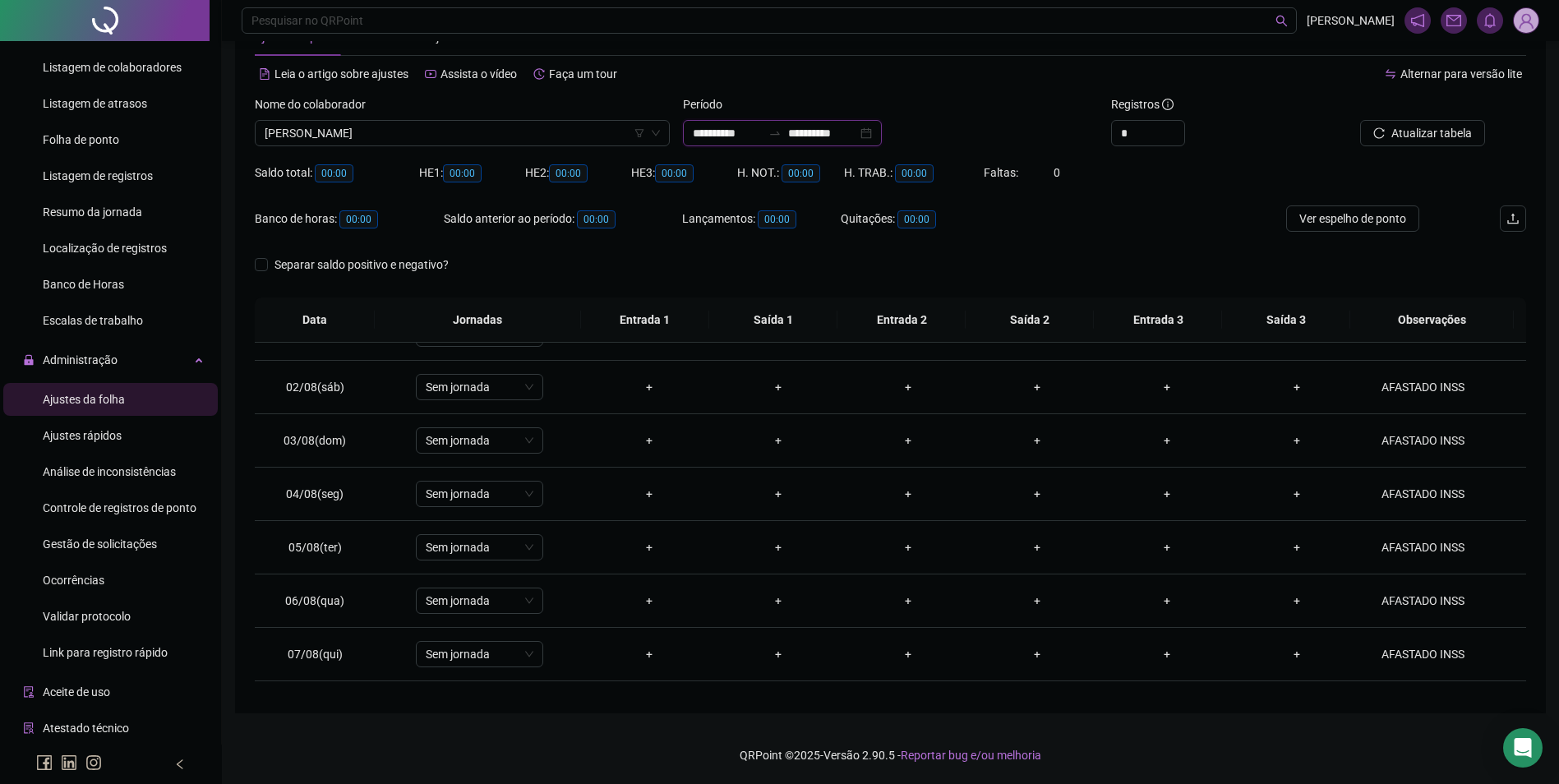
click at [813, 139] on input "**********" at bounding box center [822, 133] width 69 height 18
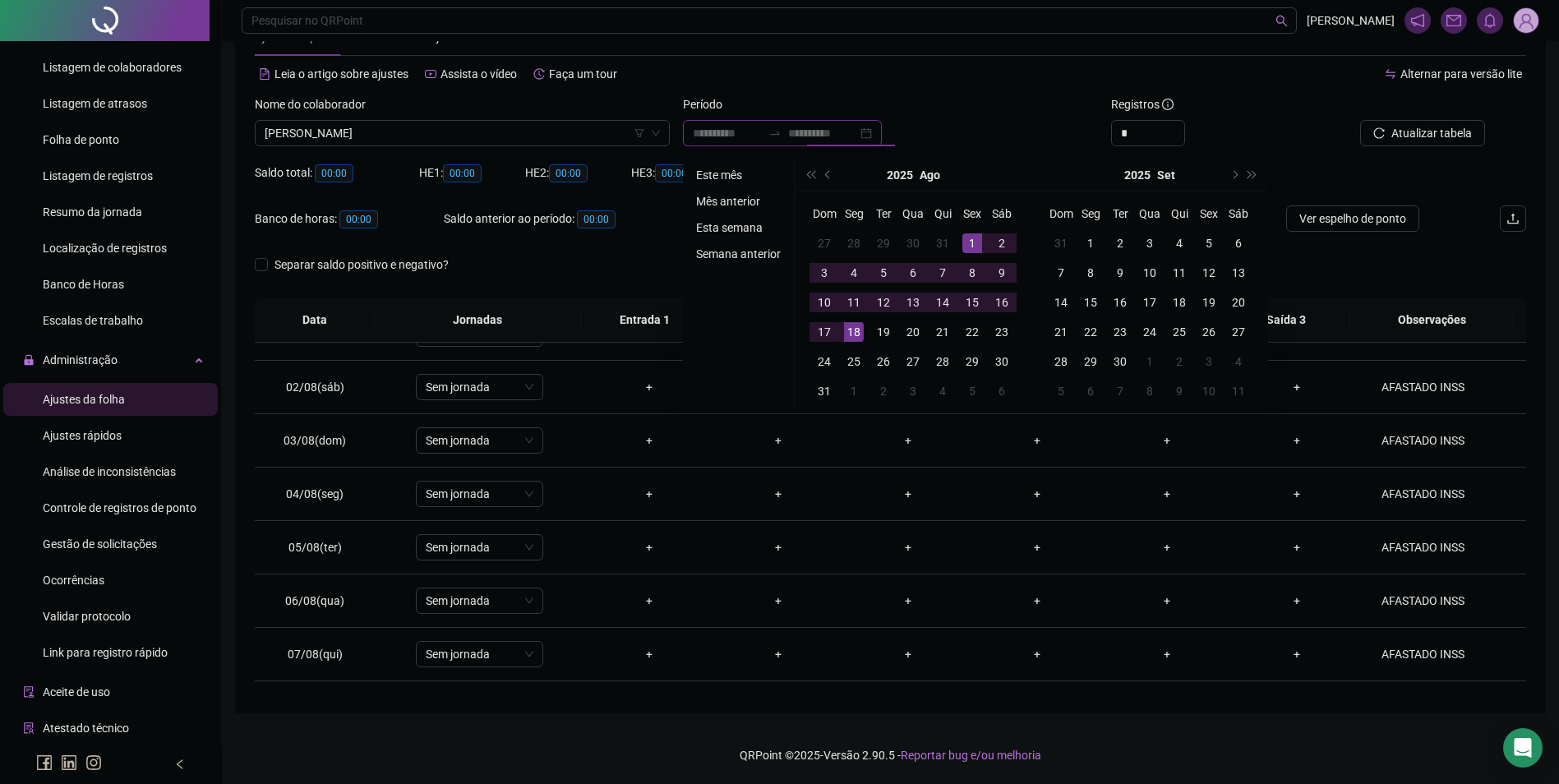
type input "**********"
click at [831, 173] on span "prev-year" at bounding box center [829, 174] width 9 height 9
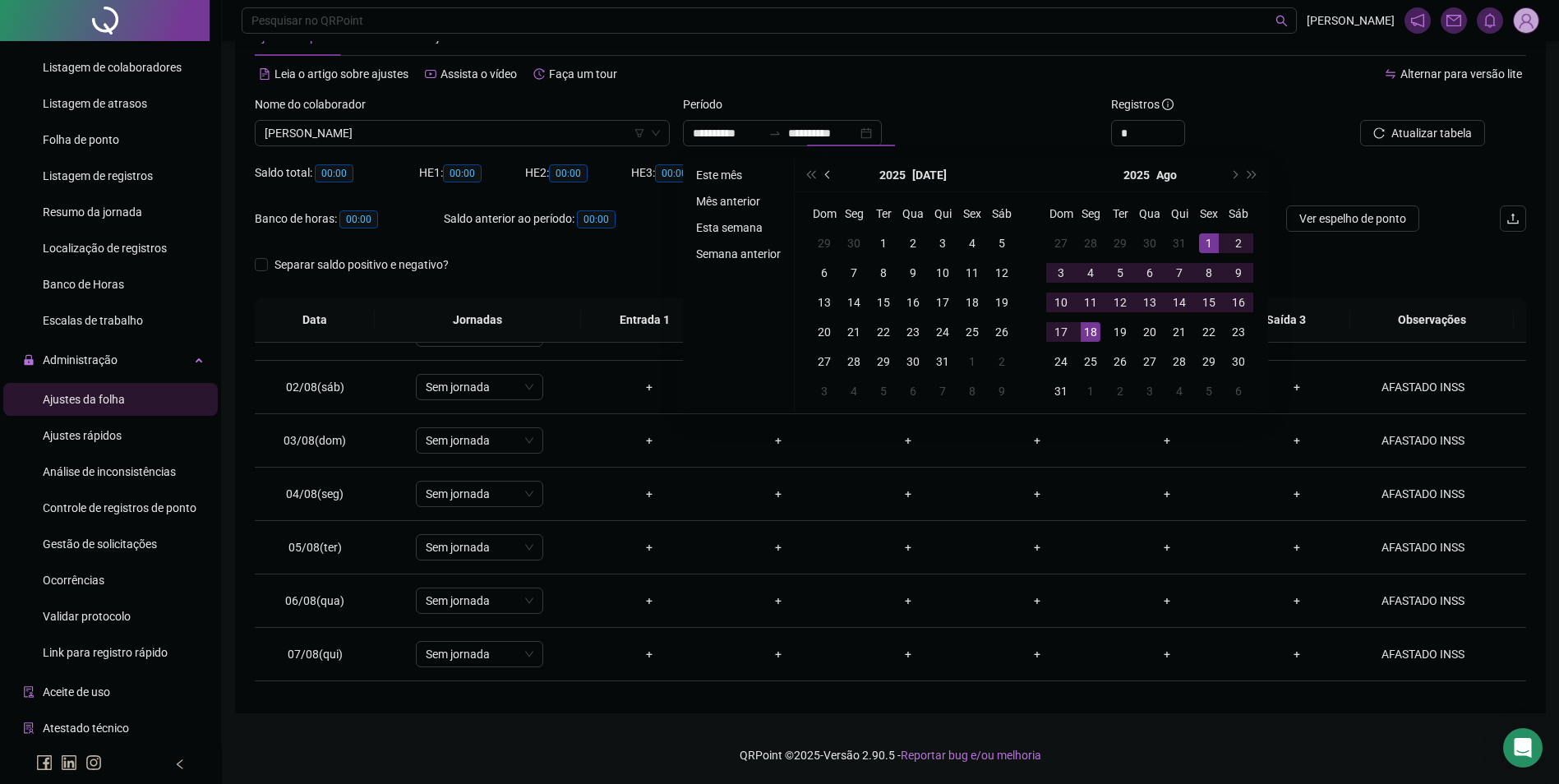
click at [831, 173] on span "prev-year" at bounding box center [829, 174] width 9 height 9
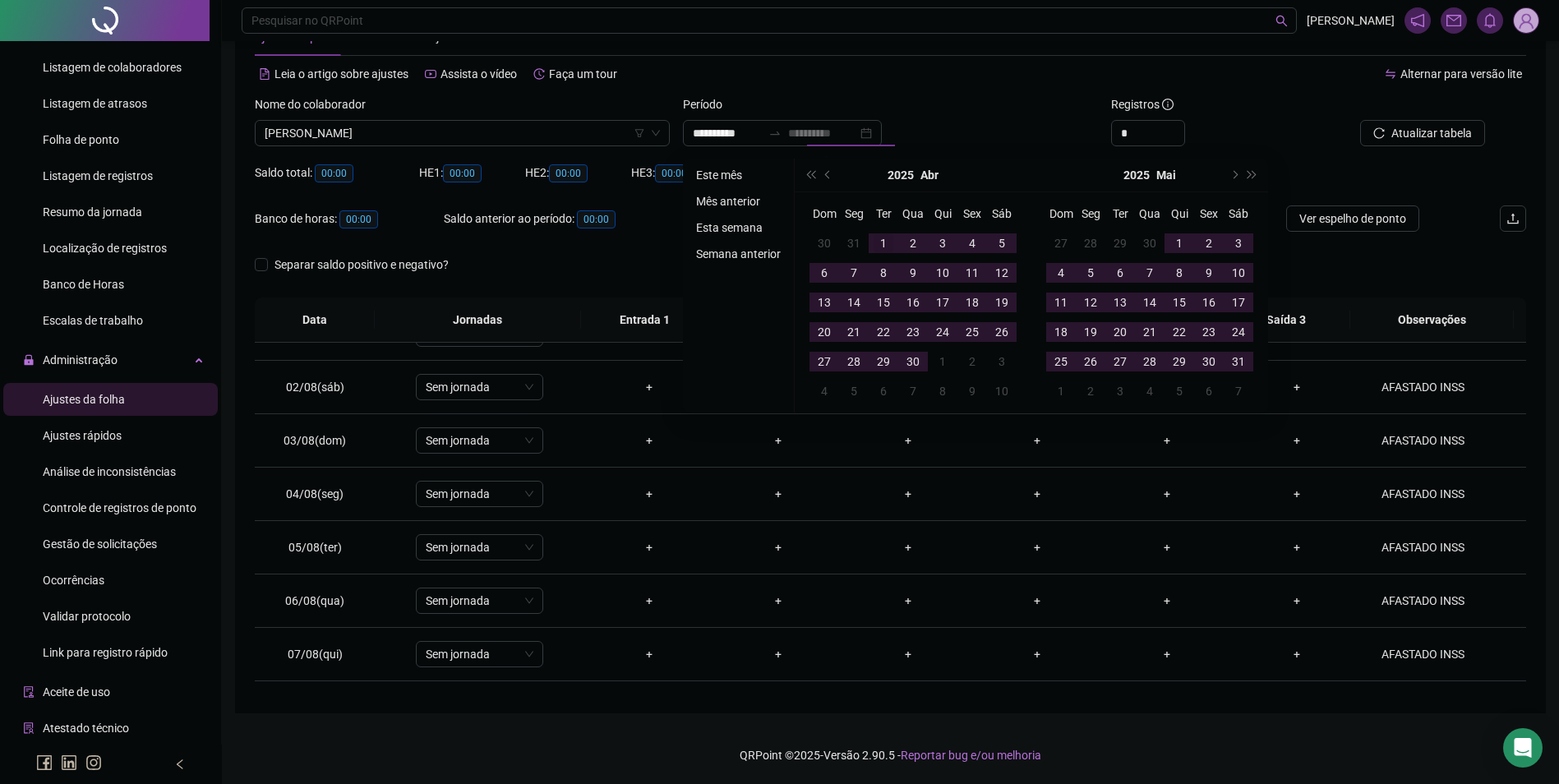
type input "**********"
click at [889, 238] on div "1" at bounding box center [883, 243] width 20 height 20
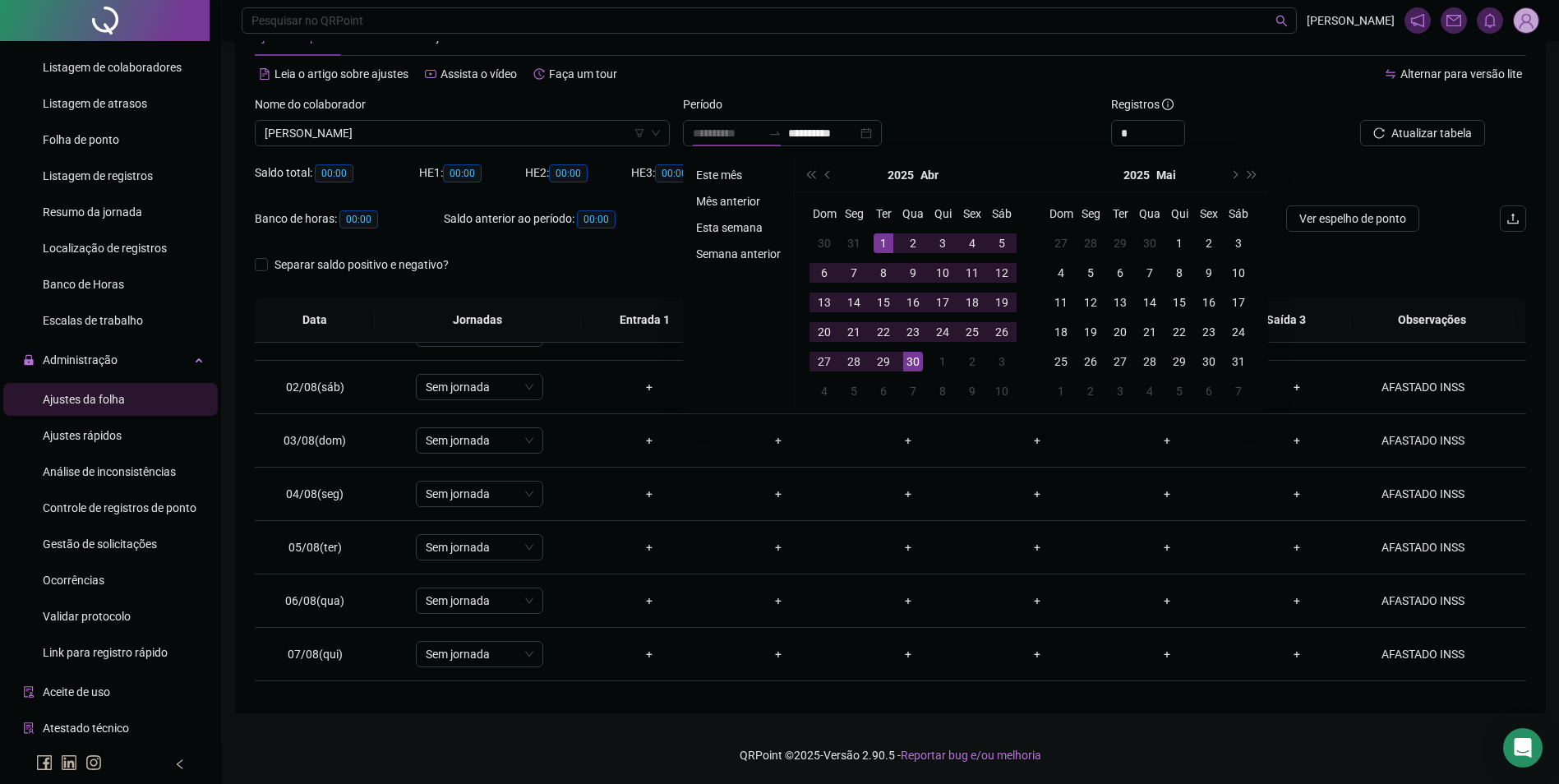
click at [916, 360] on div "30" at bounding box center [913, 361] width 20 height 20
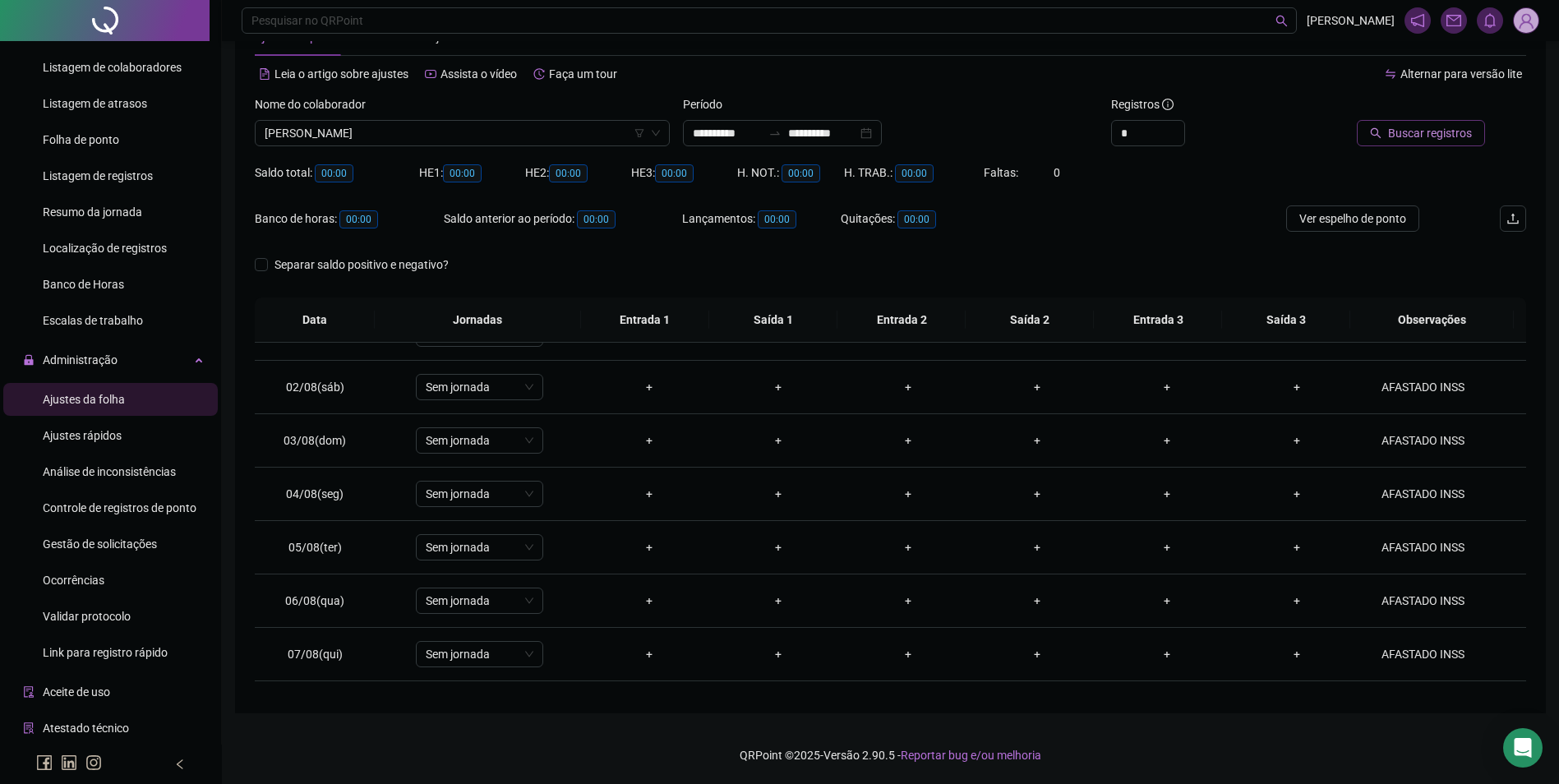
click at [1366, 141] on button "Buscar registros" at bounding box center [1421, 134] width 128 height 27
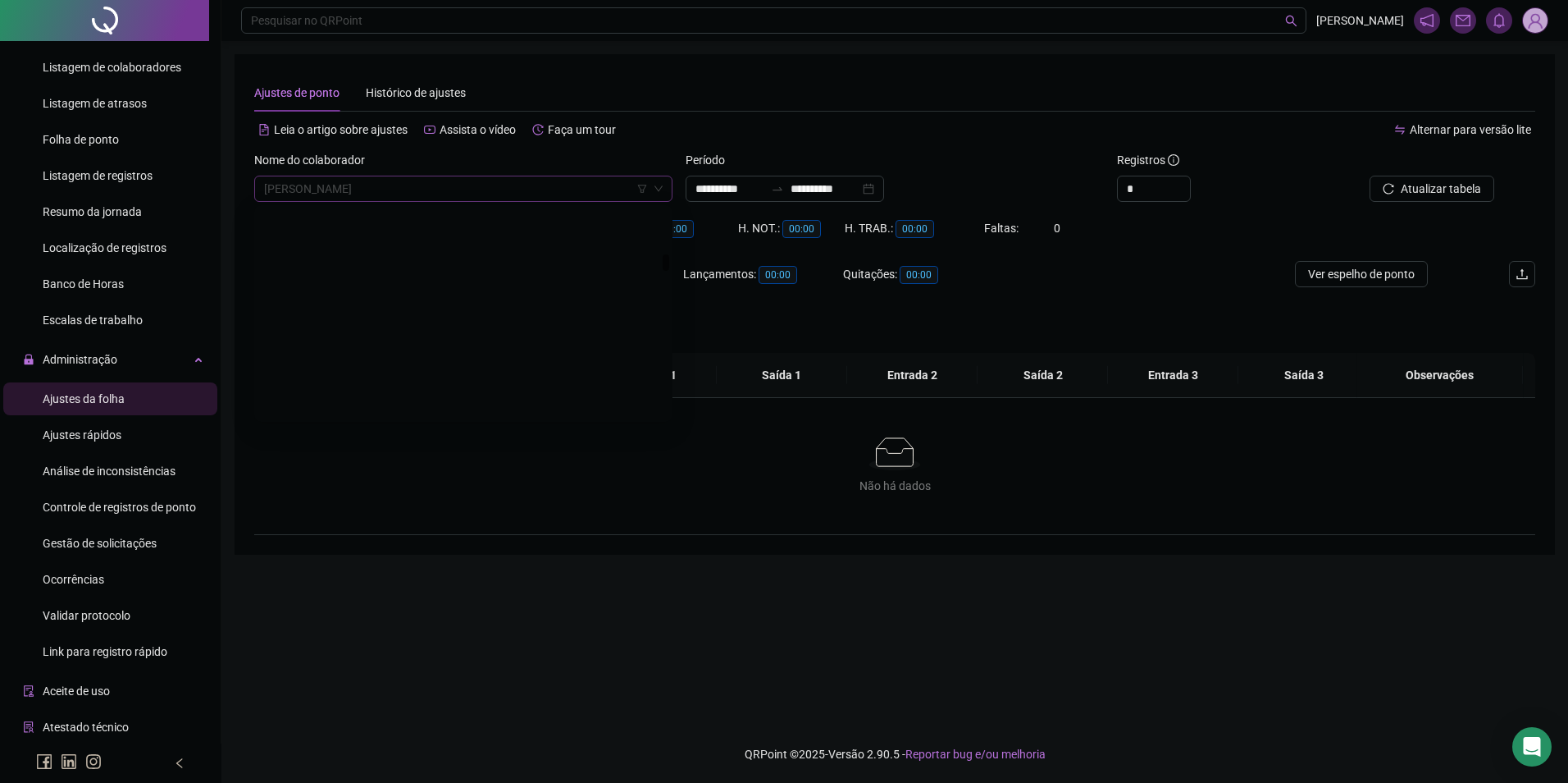
scroll to position [5673, 0]
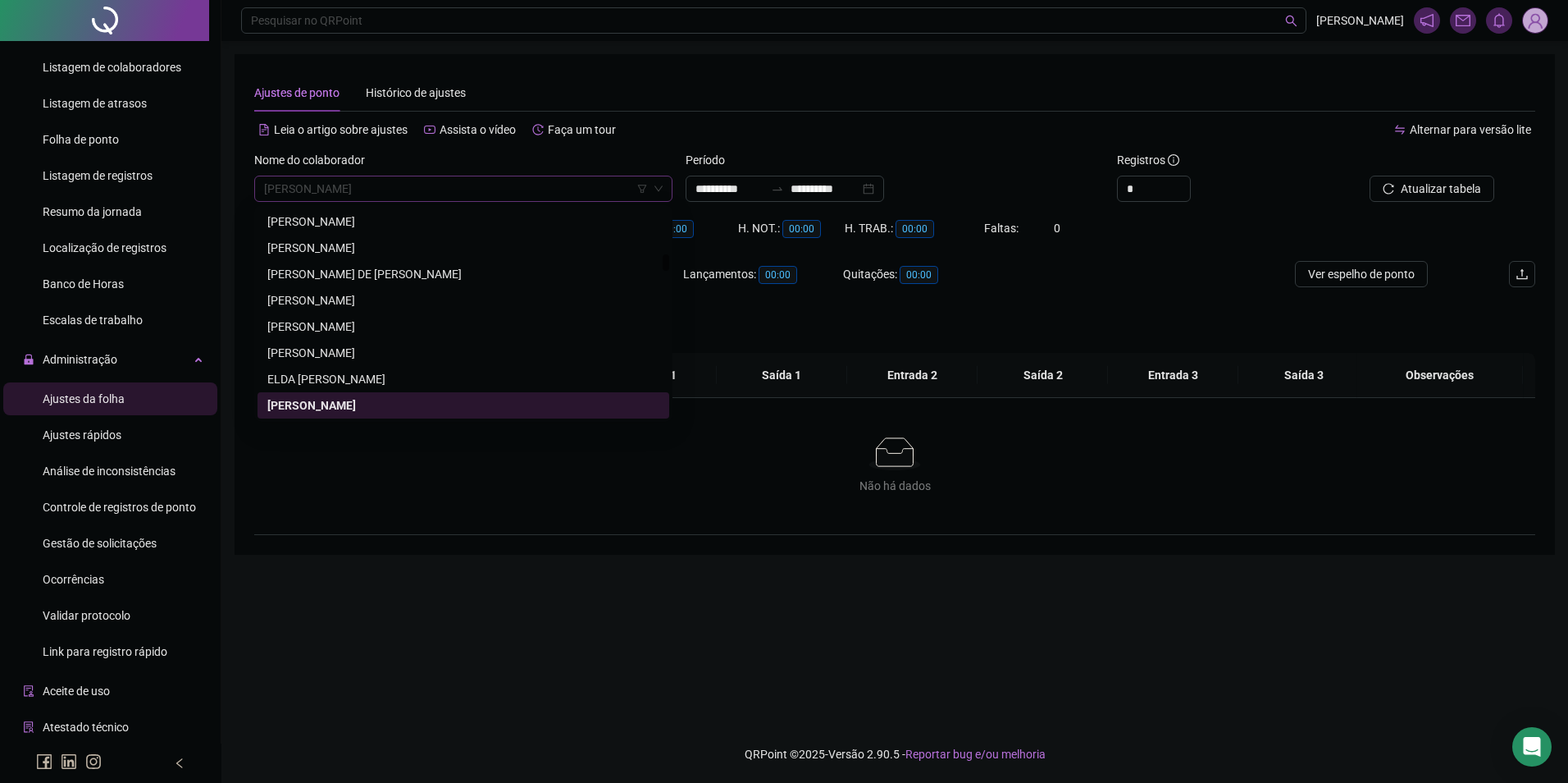
click at [358, 177] on span "ELDEN AIRES ALVES" at bounding box center [463, 188] width 398 height 25
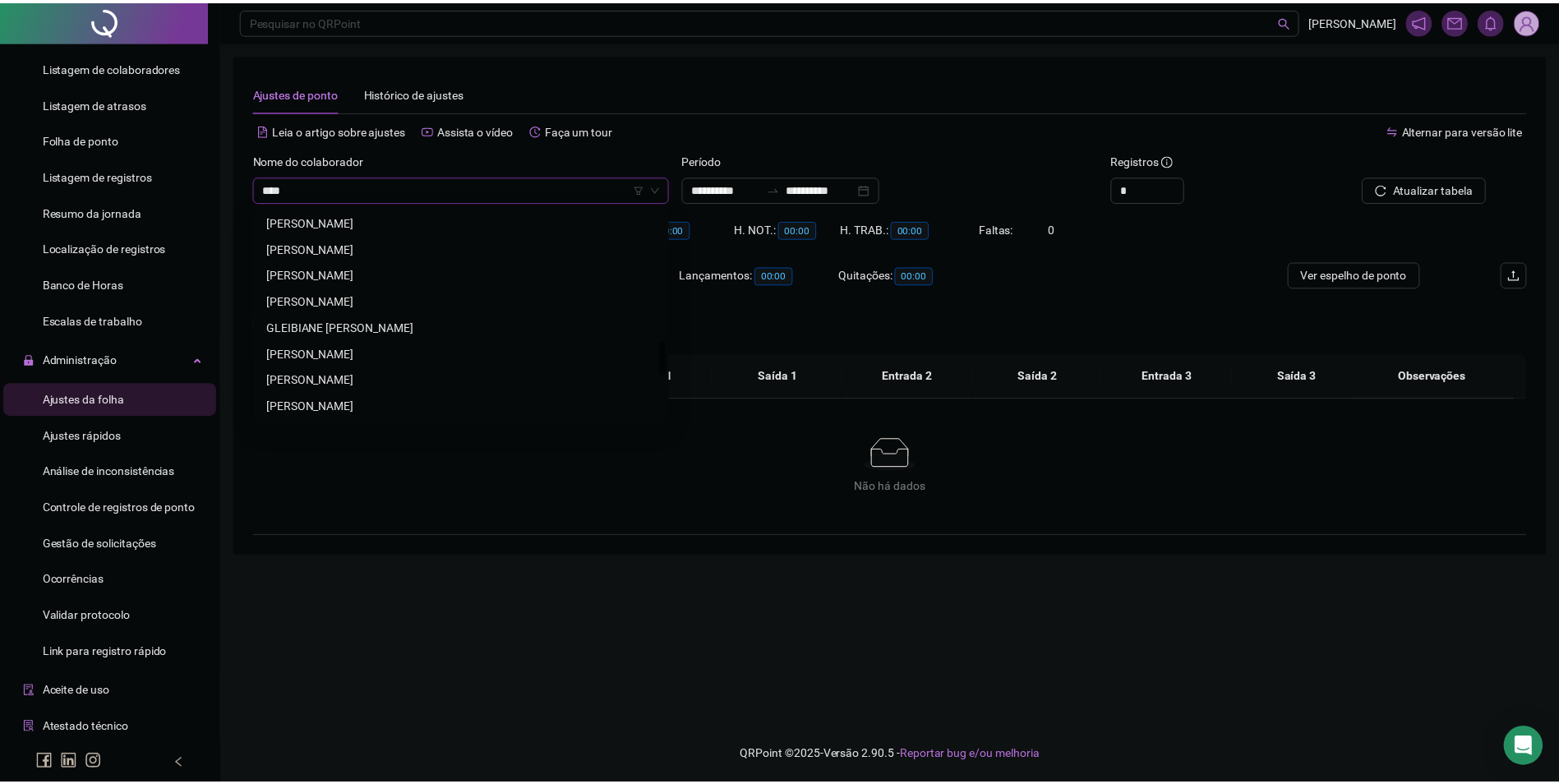
scroll to position [0, 0]
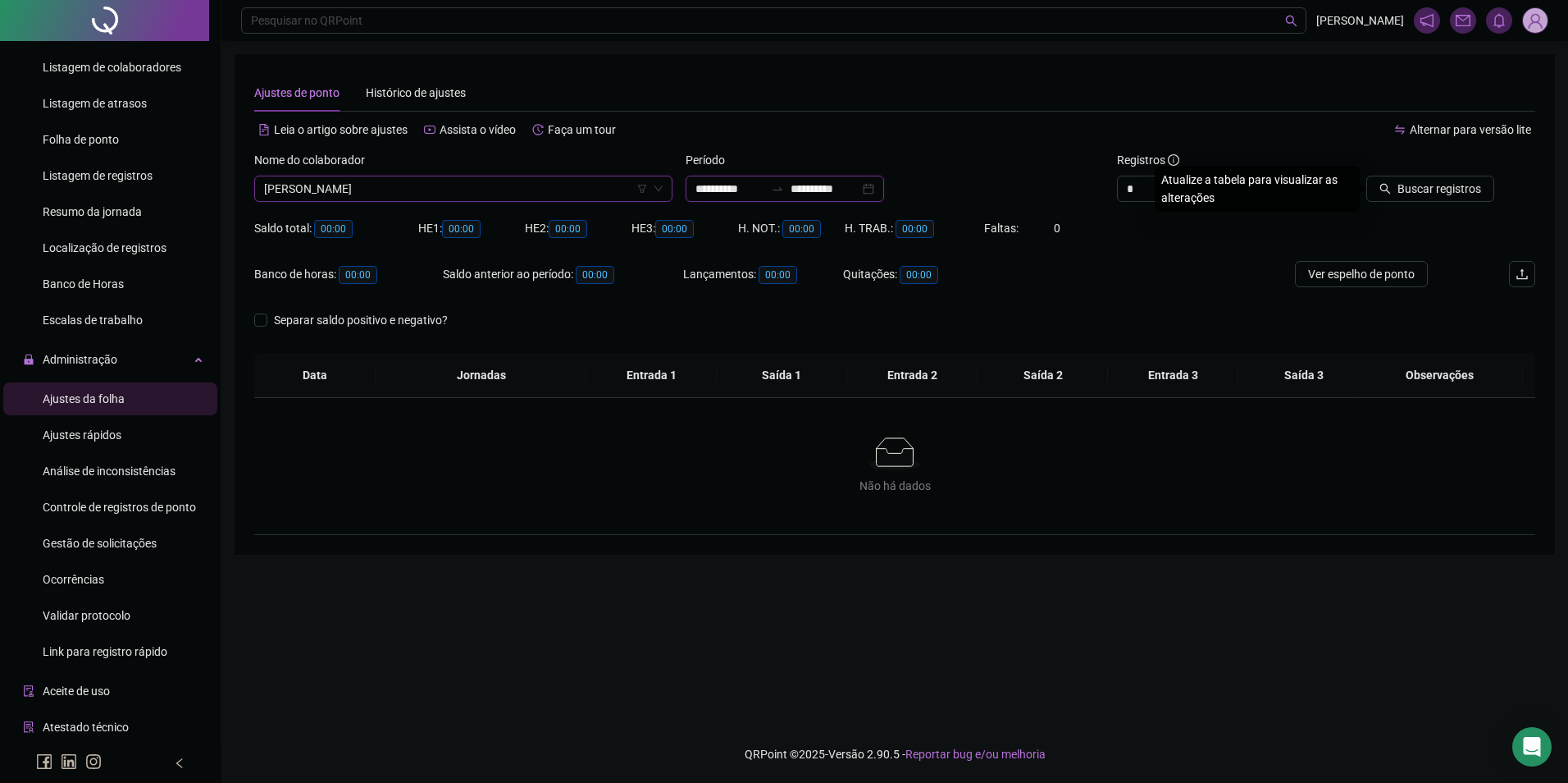
click at [847, 192] on input "**********" at bounding box center [825, 188] width 69 height 18
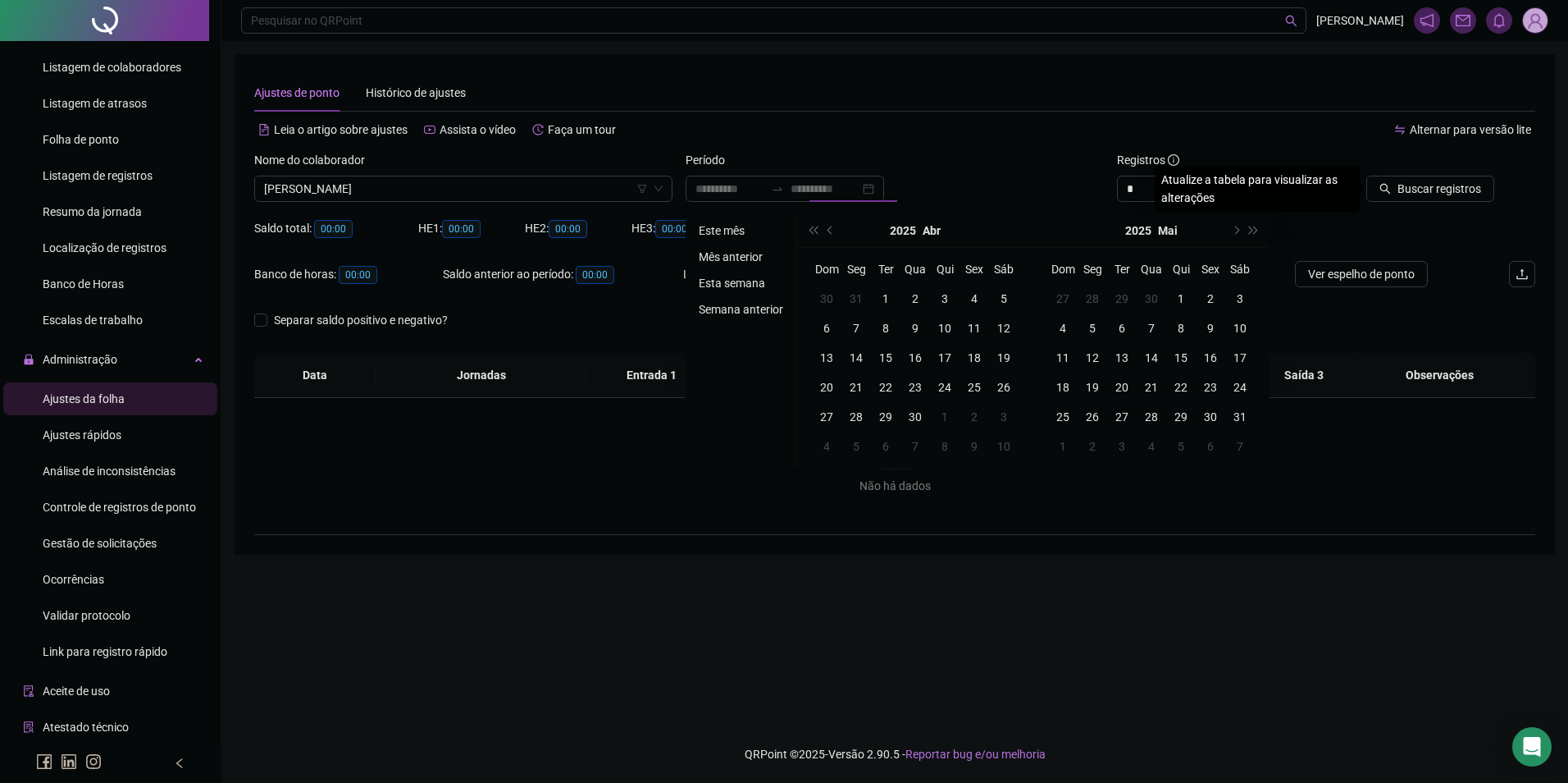
click at [736, 224] on li "Este mês" at bounding box center [741, 230] width 97 height 20
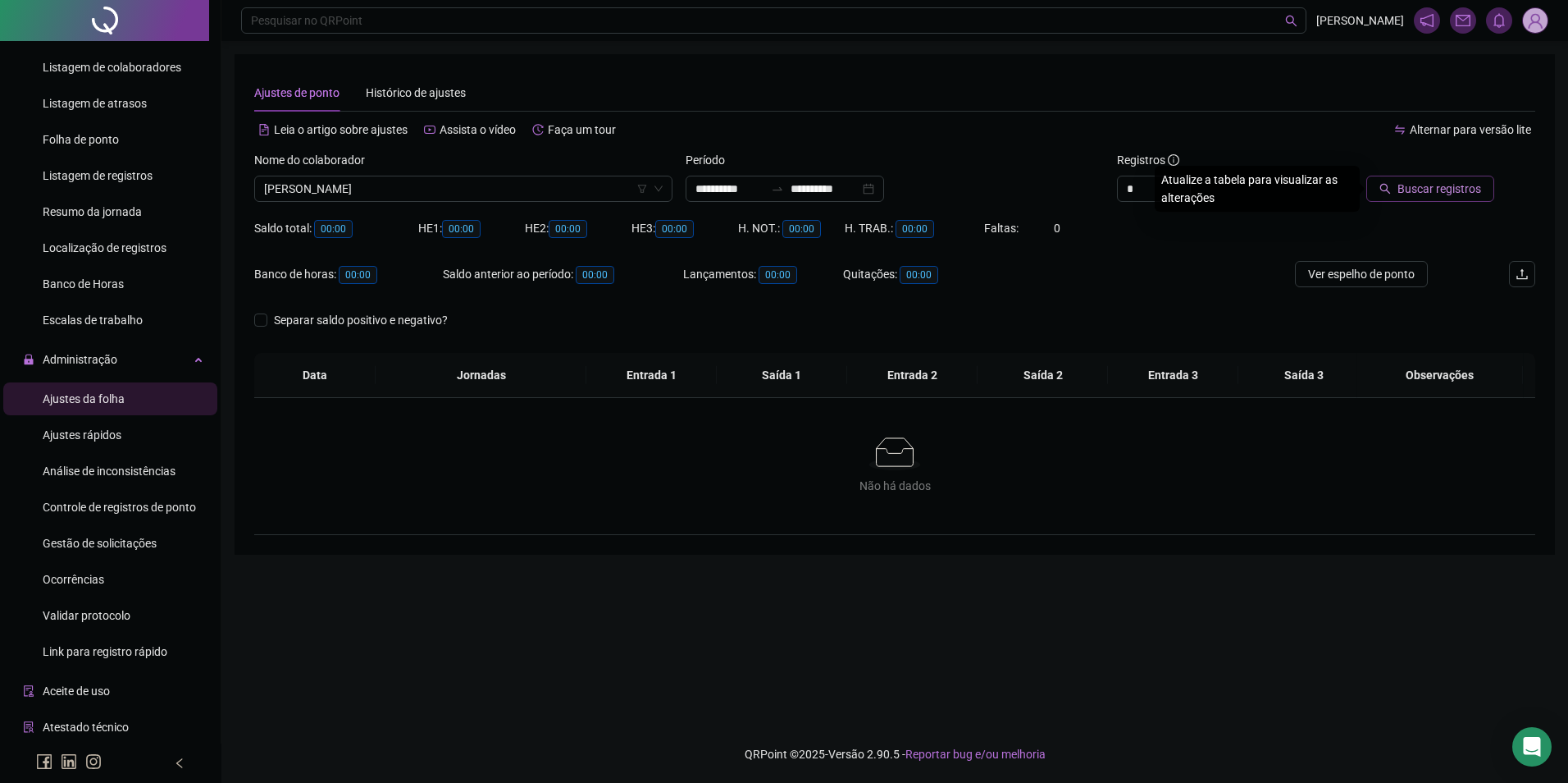
click at [1446, 195] on span "Buscar registros" at bounding box center [1439, 188] width 83 height 18
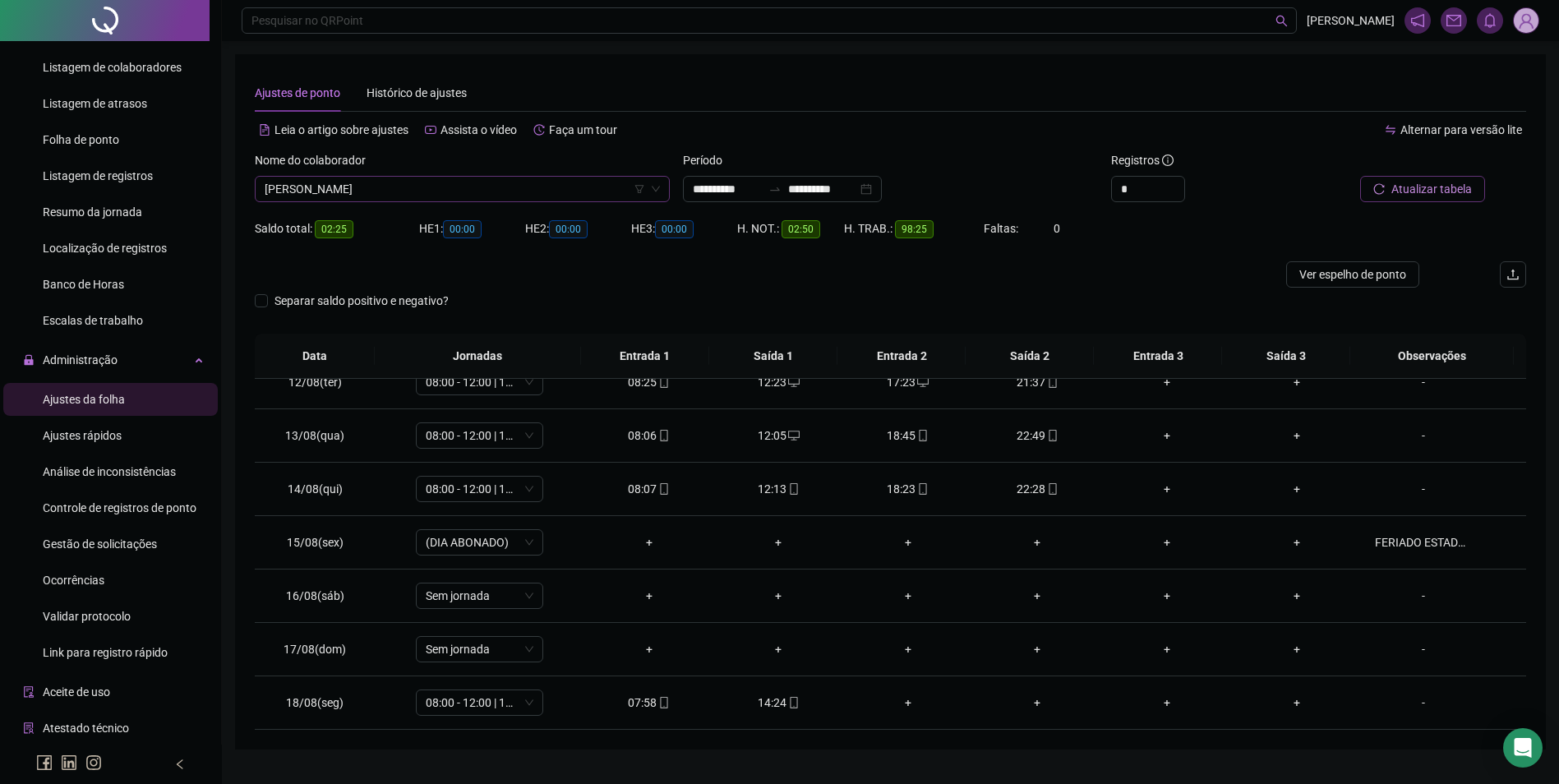
scroll to position [6101, 0]
click at [538, 194] on span "ELISIANE SANTIAGO SILVA" at bounding box center [462, 189] width 395 height 25
click at [1357, 176] on button "Buscar registros" at bounding box center [1421, 190] width 128 height 27
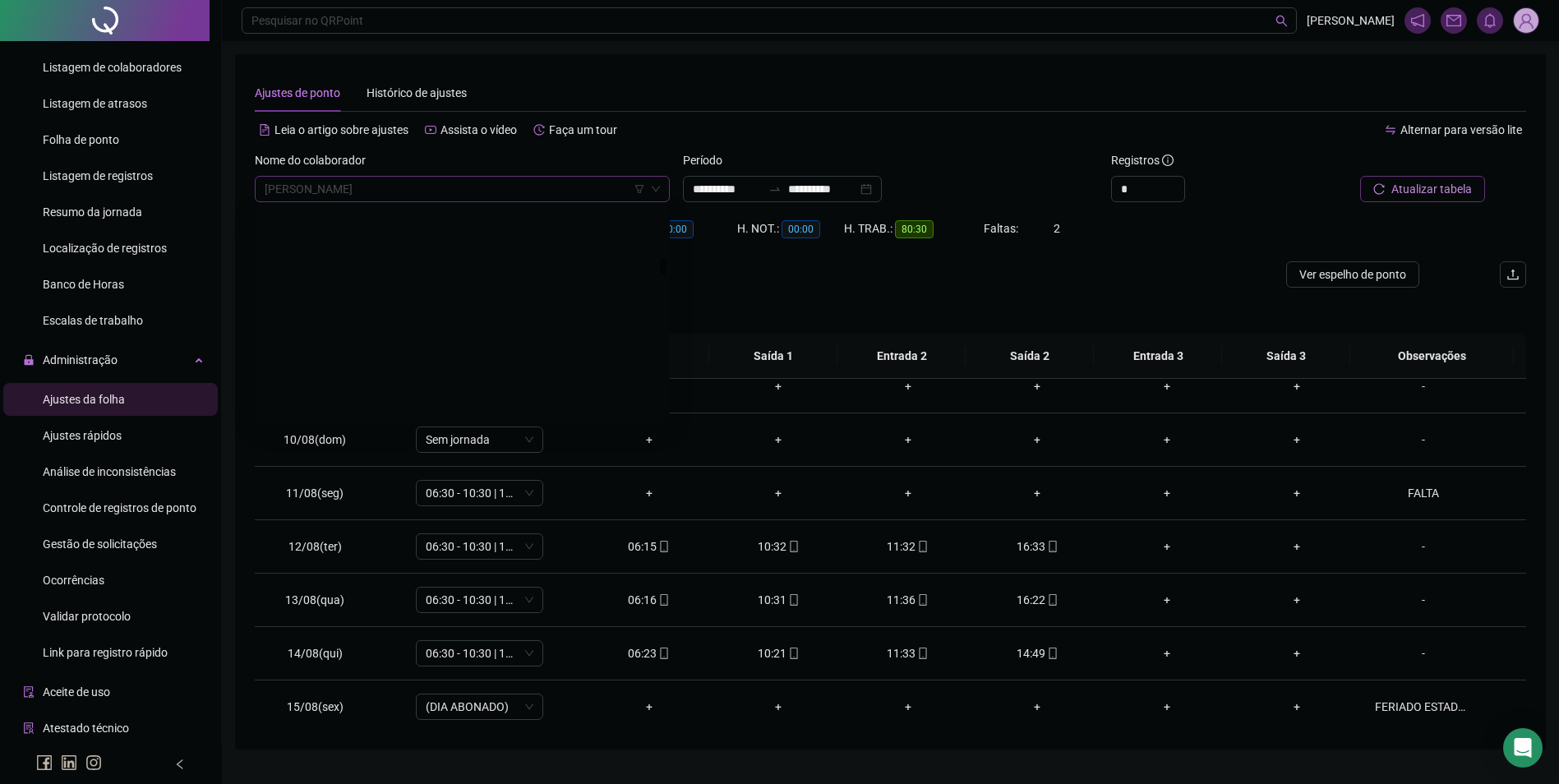
scroll to position [6127, 0]
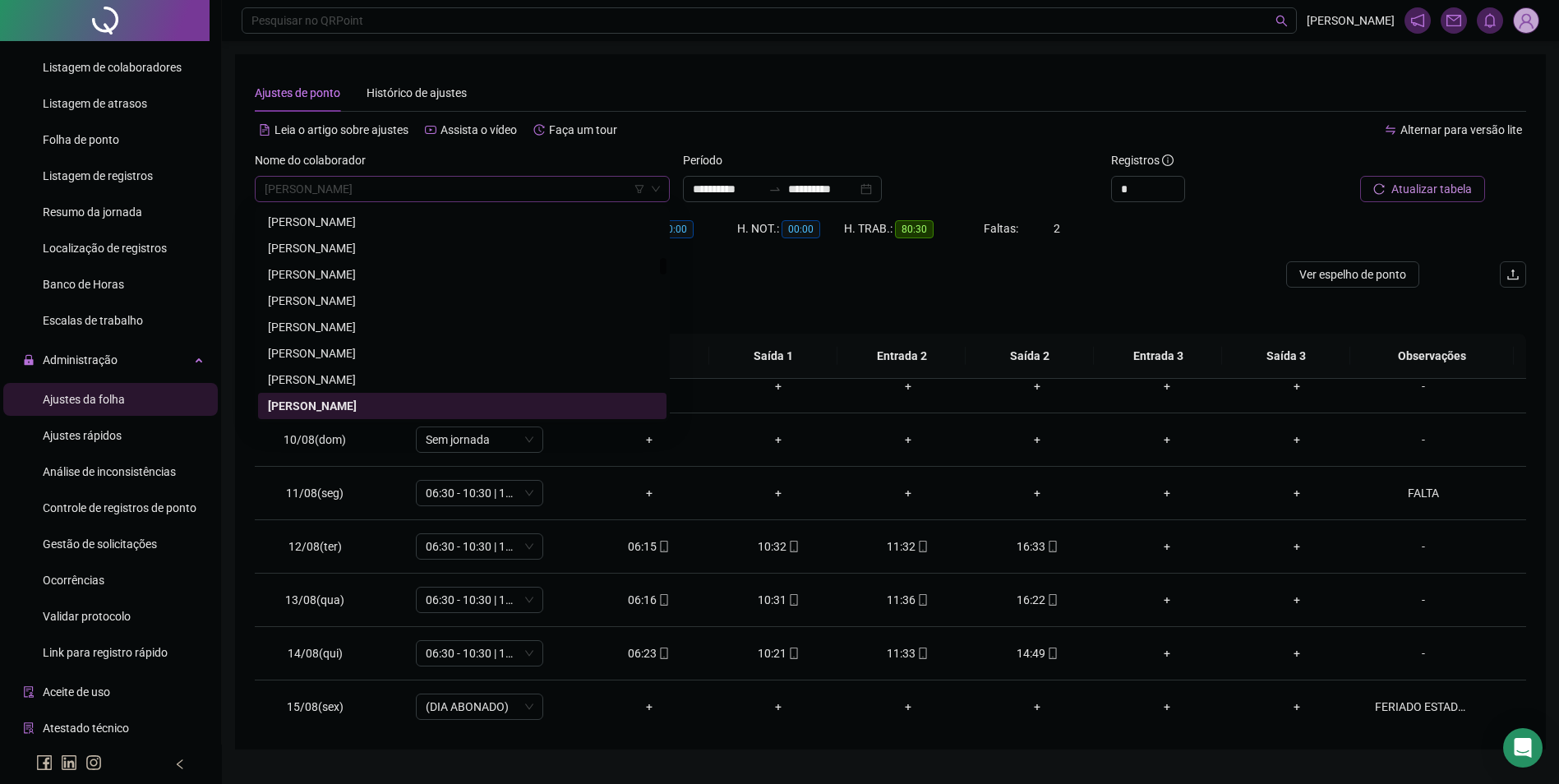
click at [475, 189] on span "ELITANIA PEREIRA MENESES" at bounding box center [462, 189] width 395 height 25
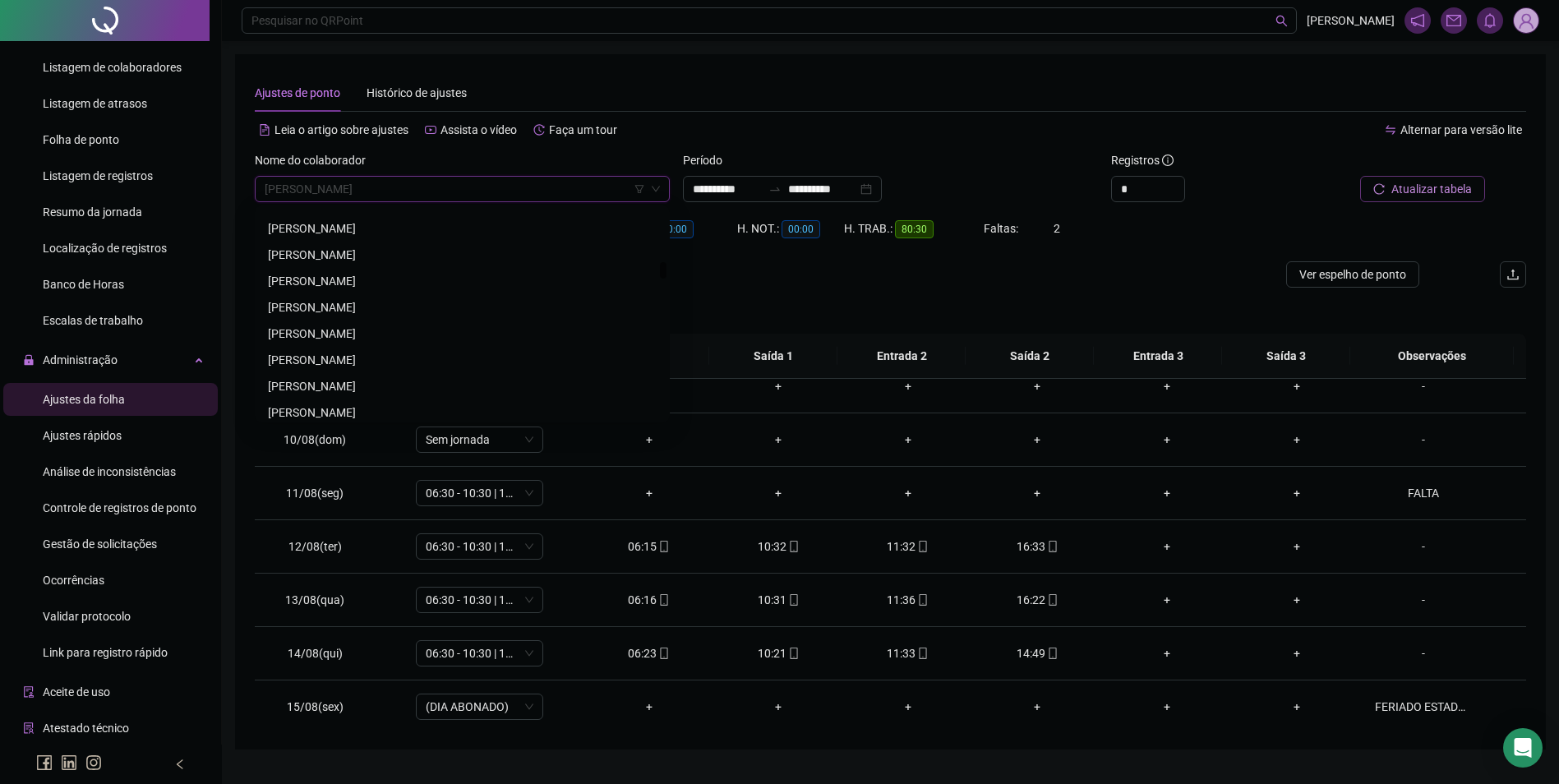
scroll to position [6456, 0]
click at [323, 234] on div "ELIZA VIEIRA LUZ" at bounding box center [463, 234] width 389 height 18
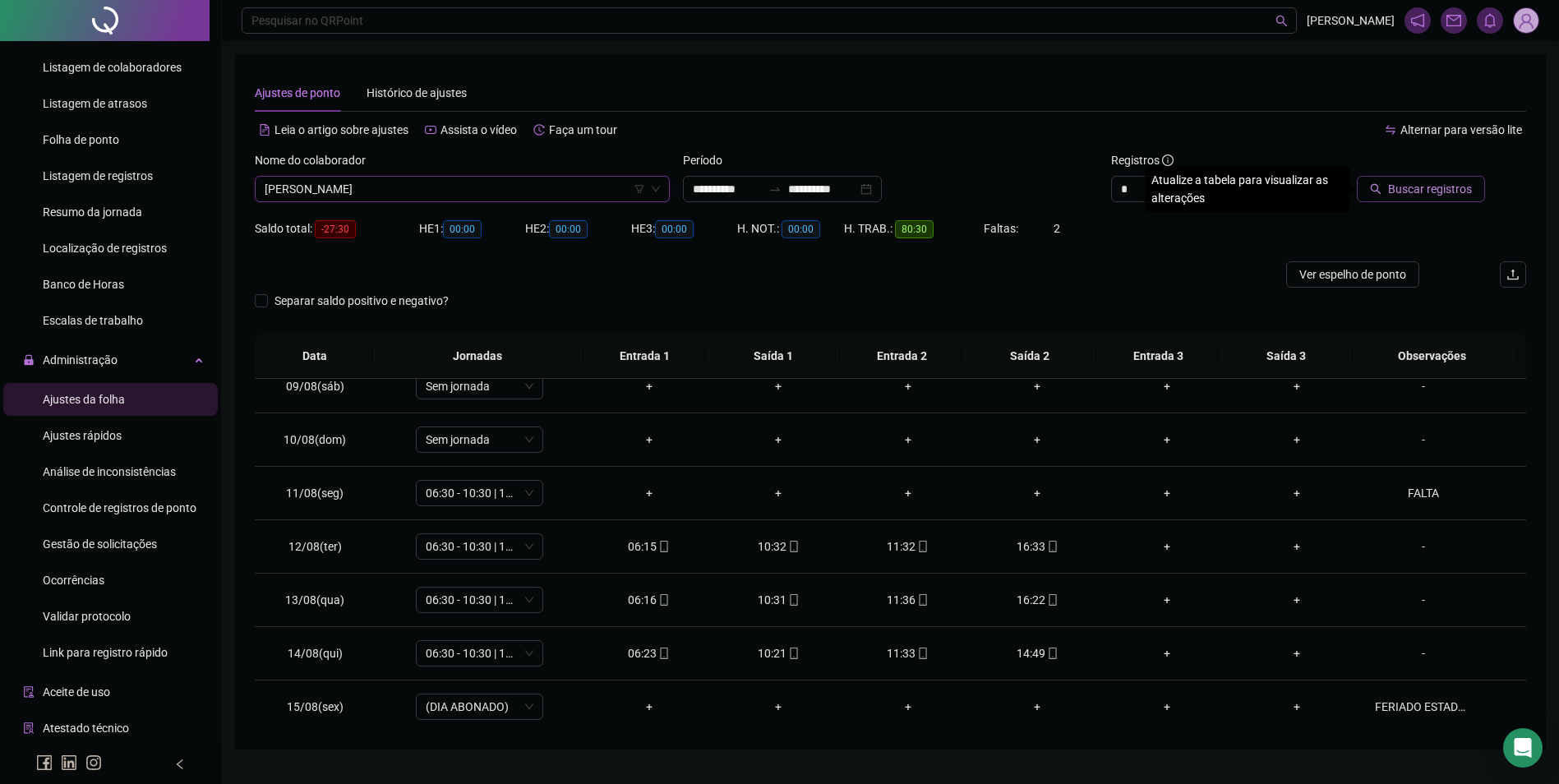
click at [1435, 199] on button "Buscar registros" at bounding box center [1421, 190] width 128 height 27
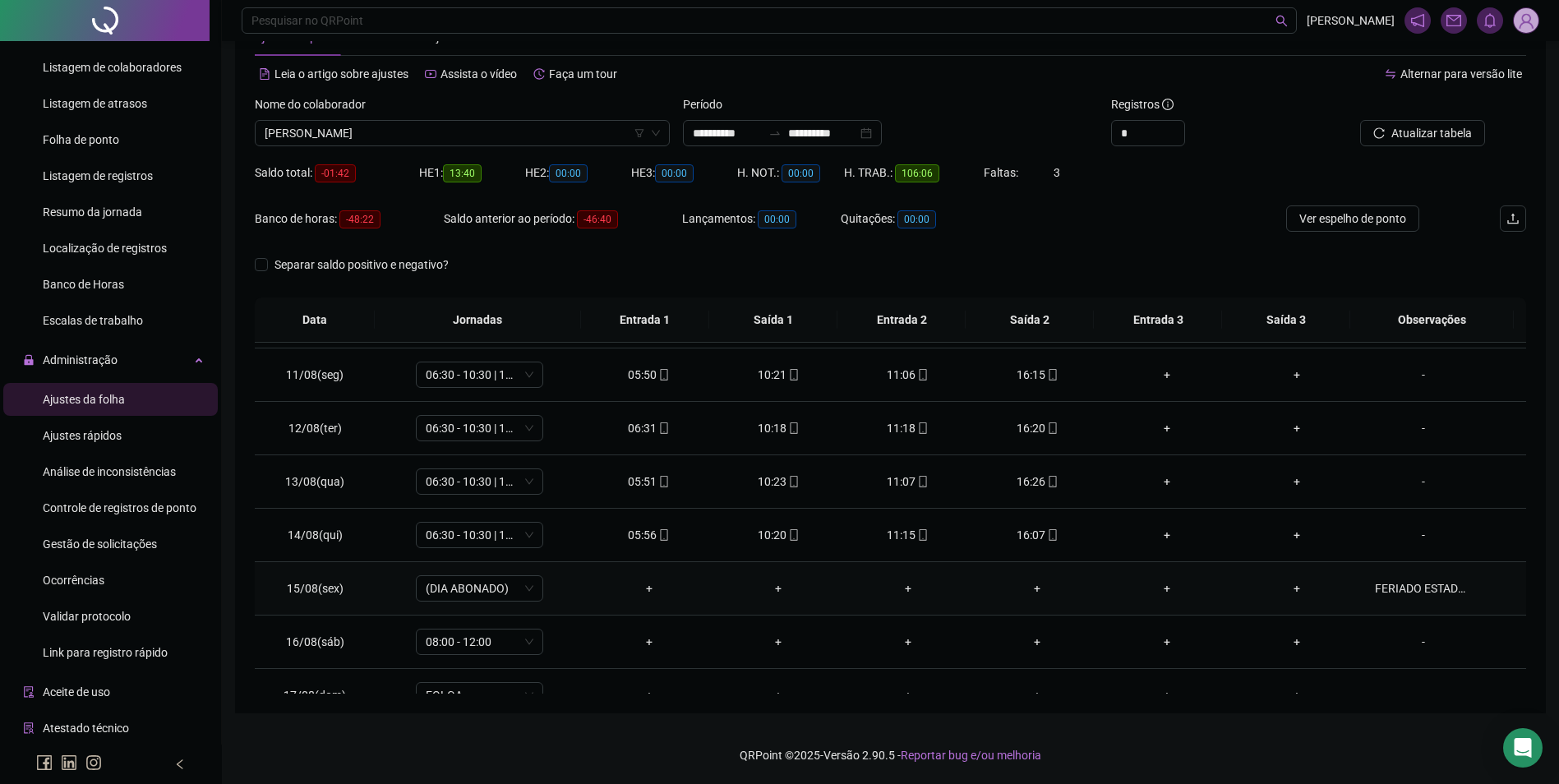
scroll to position [611, 0]
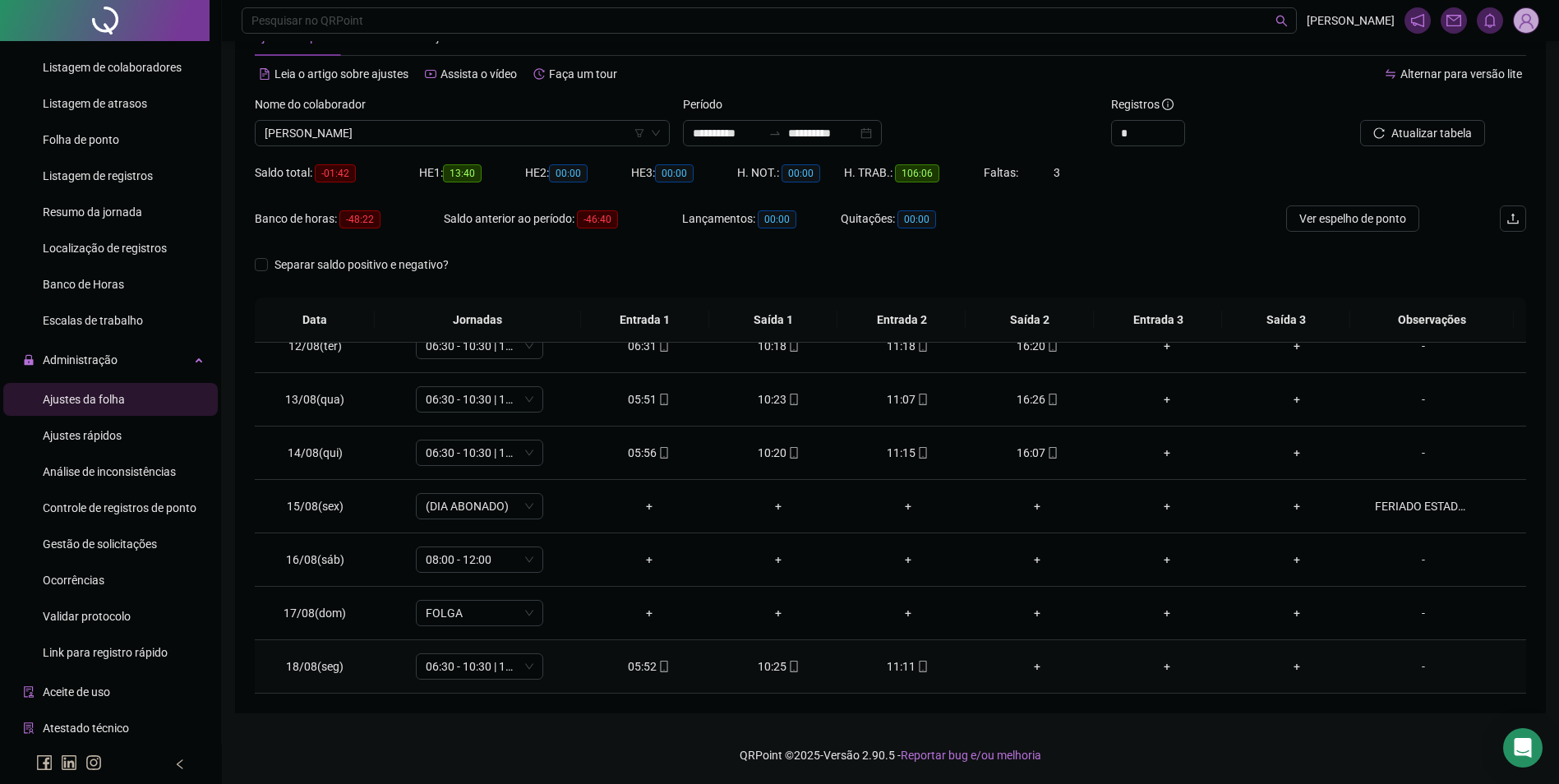
click at [916, 666] on span "mobile" at bounding box center [923, 666] width 13 height 11
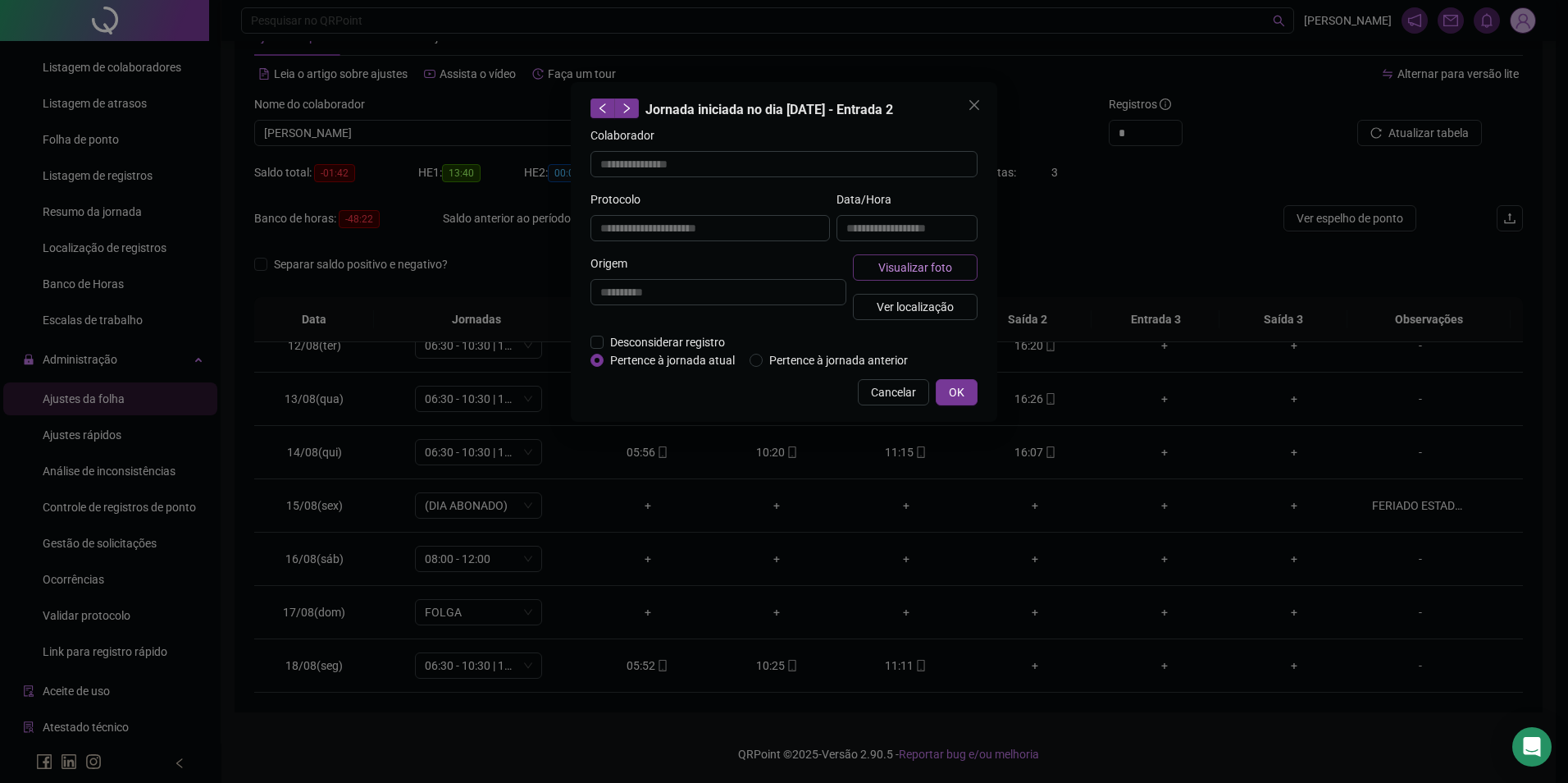
click at [931, 266] on span "Visualizar foto" at bounding box center [915, 267] width 74 height 18
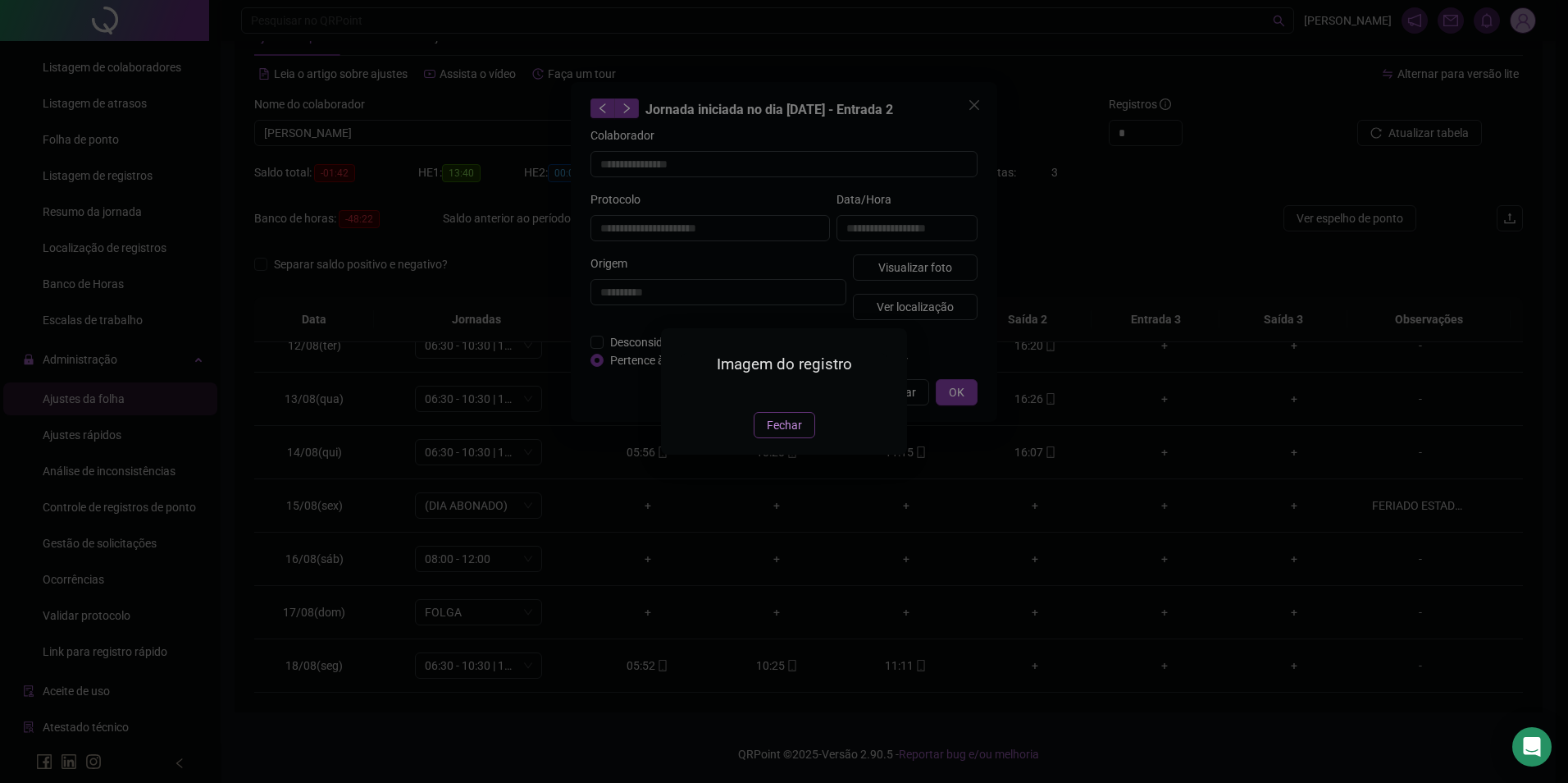
click at [785, 435] on span "Fechar" at bounding box center [784, 425] width 35 height 18
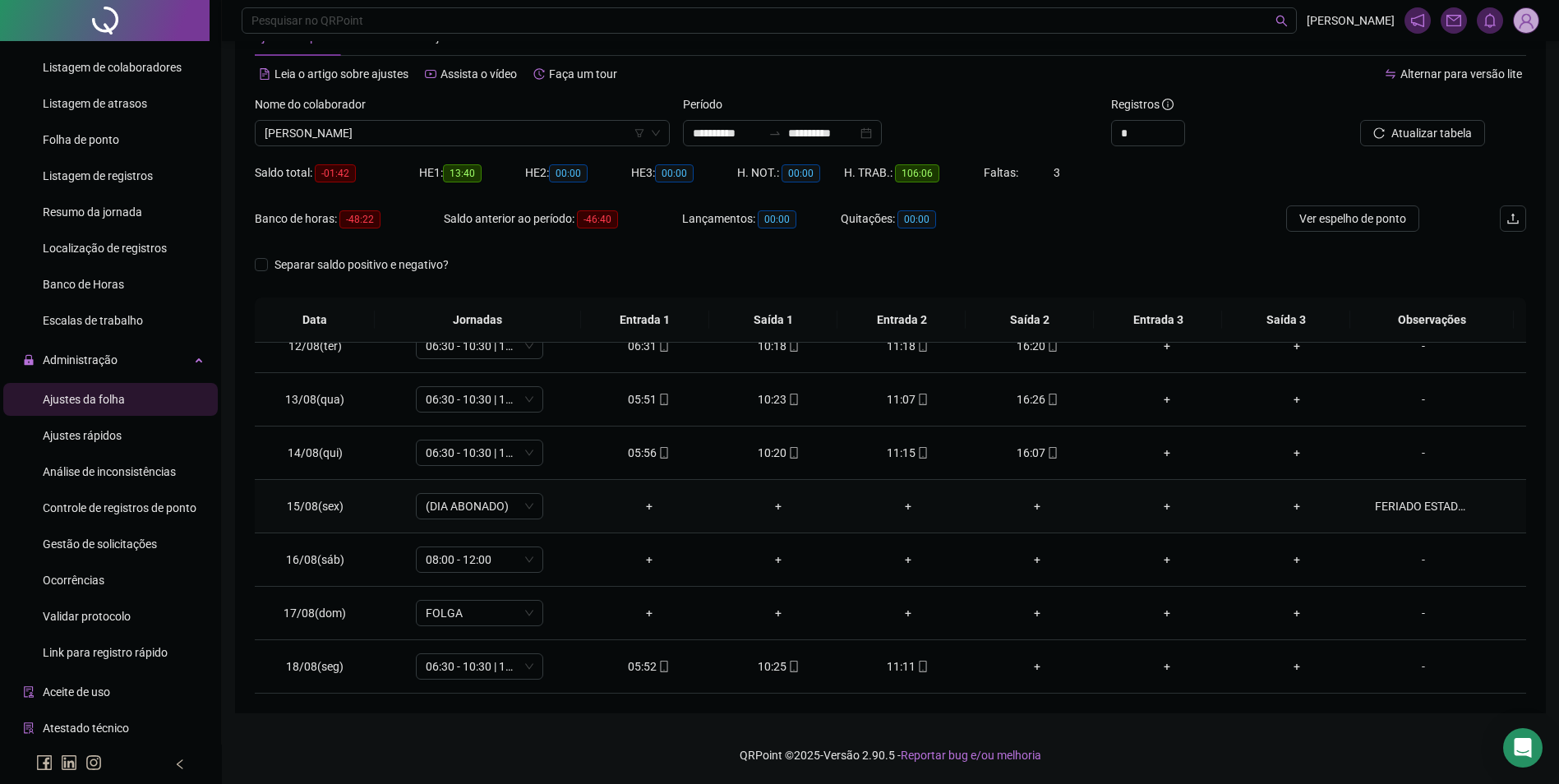
scroll to position [528, 0]
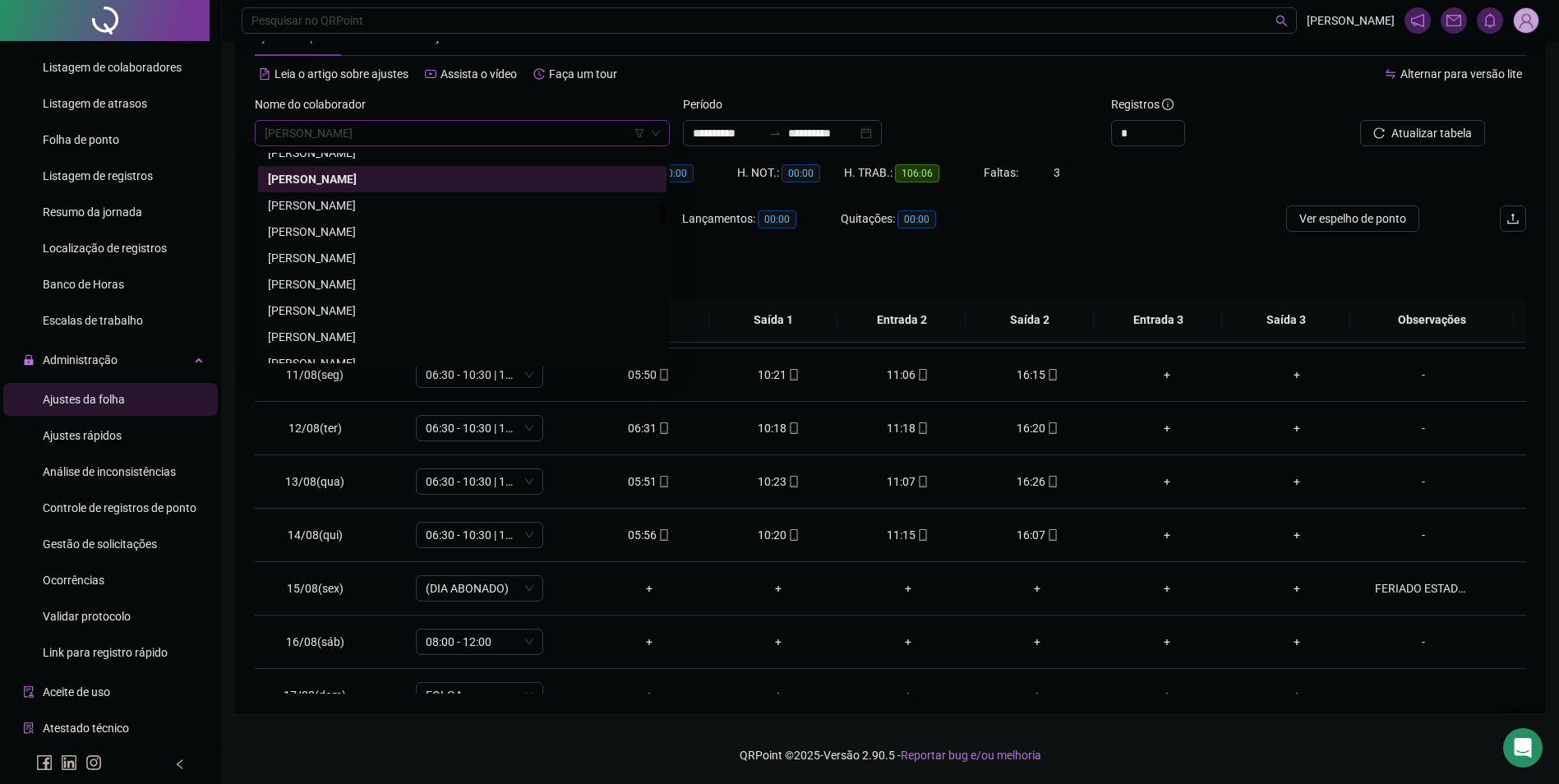
click at [489, 123] on span "ELIZA VIEIRA LUZ" at bounding box center [462, 133] width 395 height 25
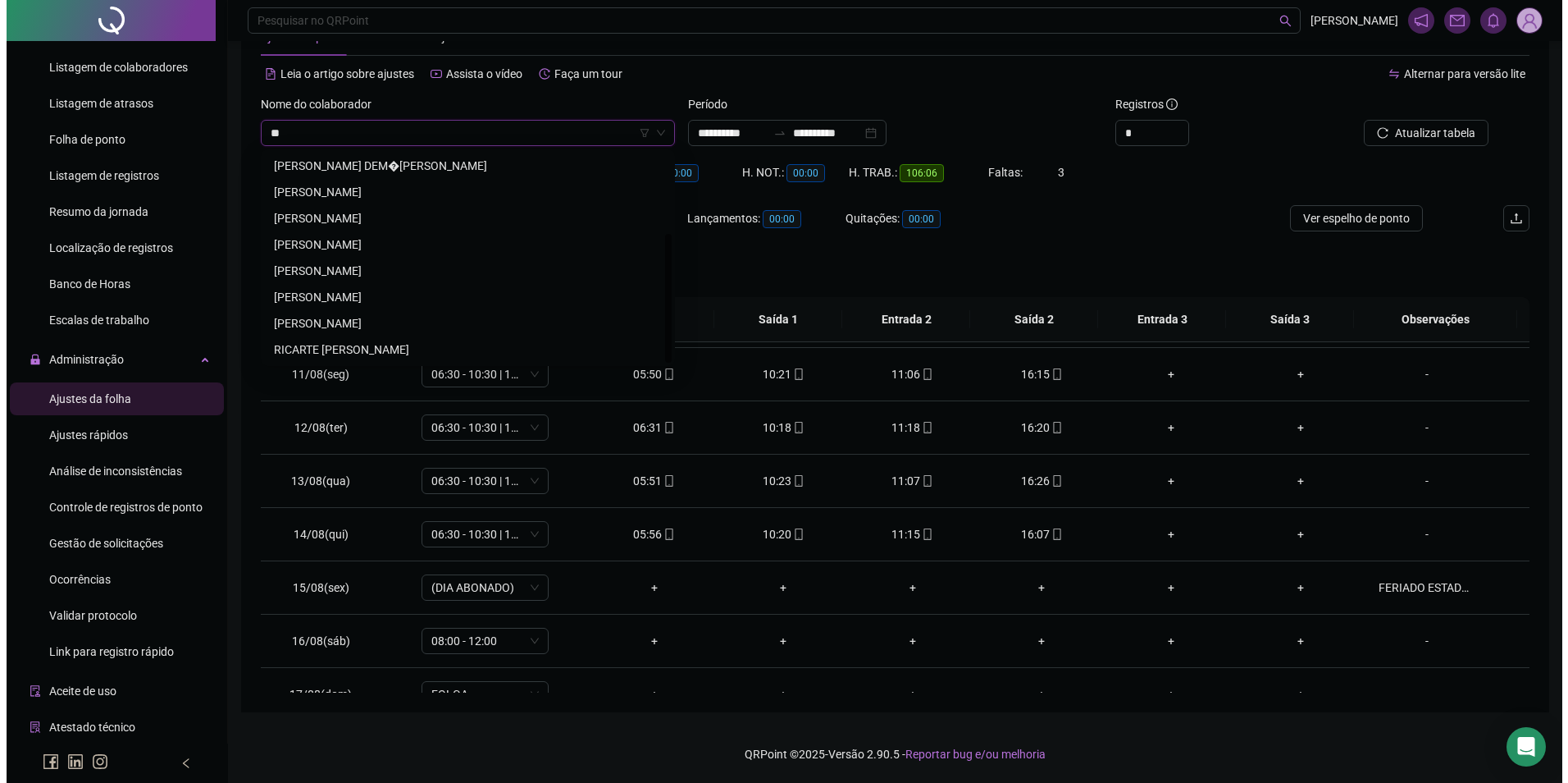
scroll to position [0, 0]
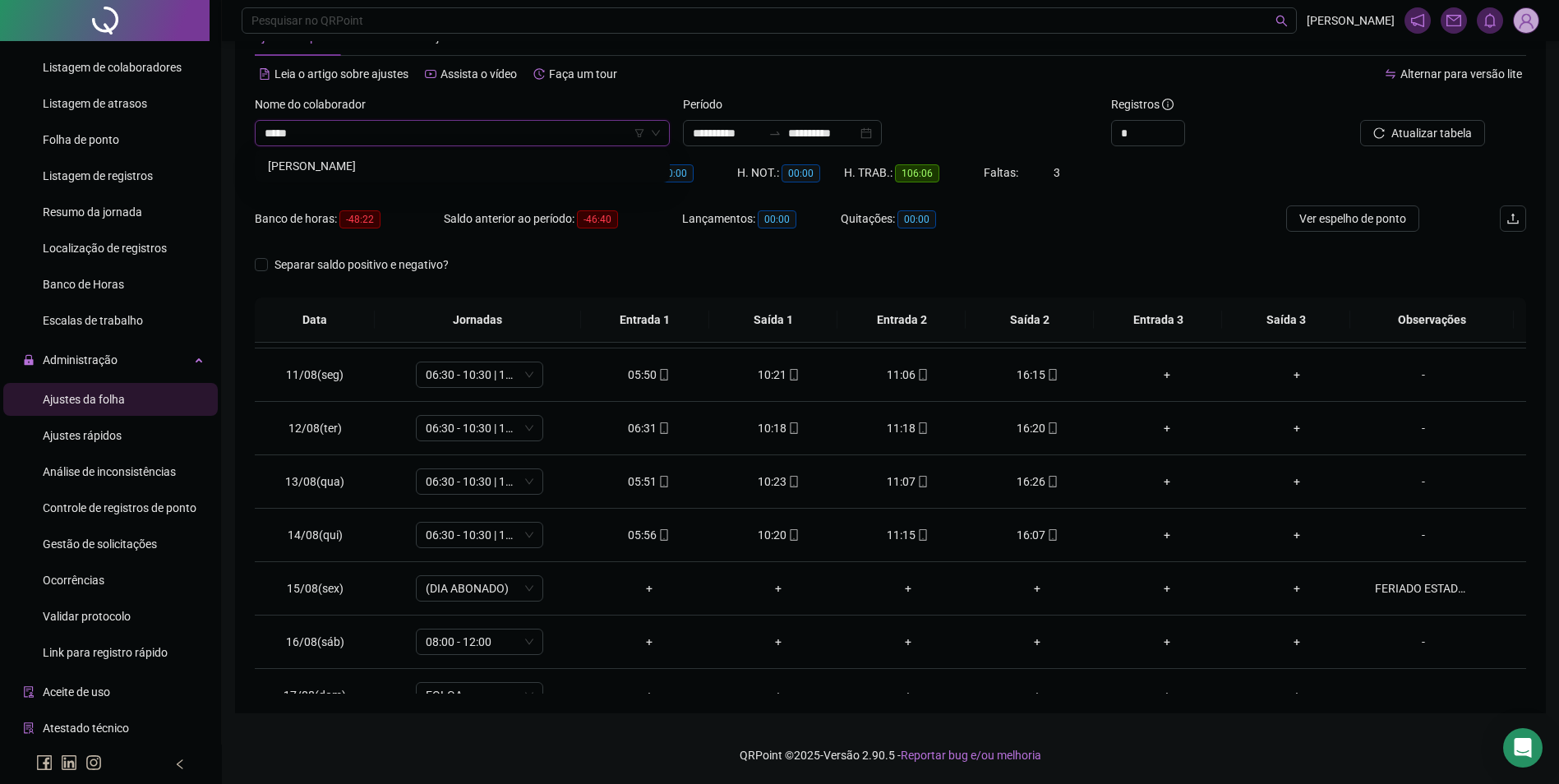
click at [504, 176] on div "EMILLY GABRIELLY GONÇALVES DO NASCIMENTO" at bounding box center [462, 166] width 409 height 27
click at [1401, 134] on span "Buscar registros" at bounding box center [1430, 133] width 83 height 18
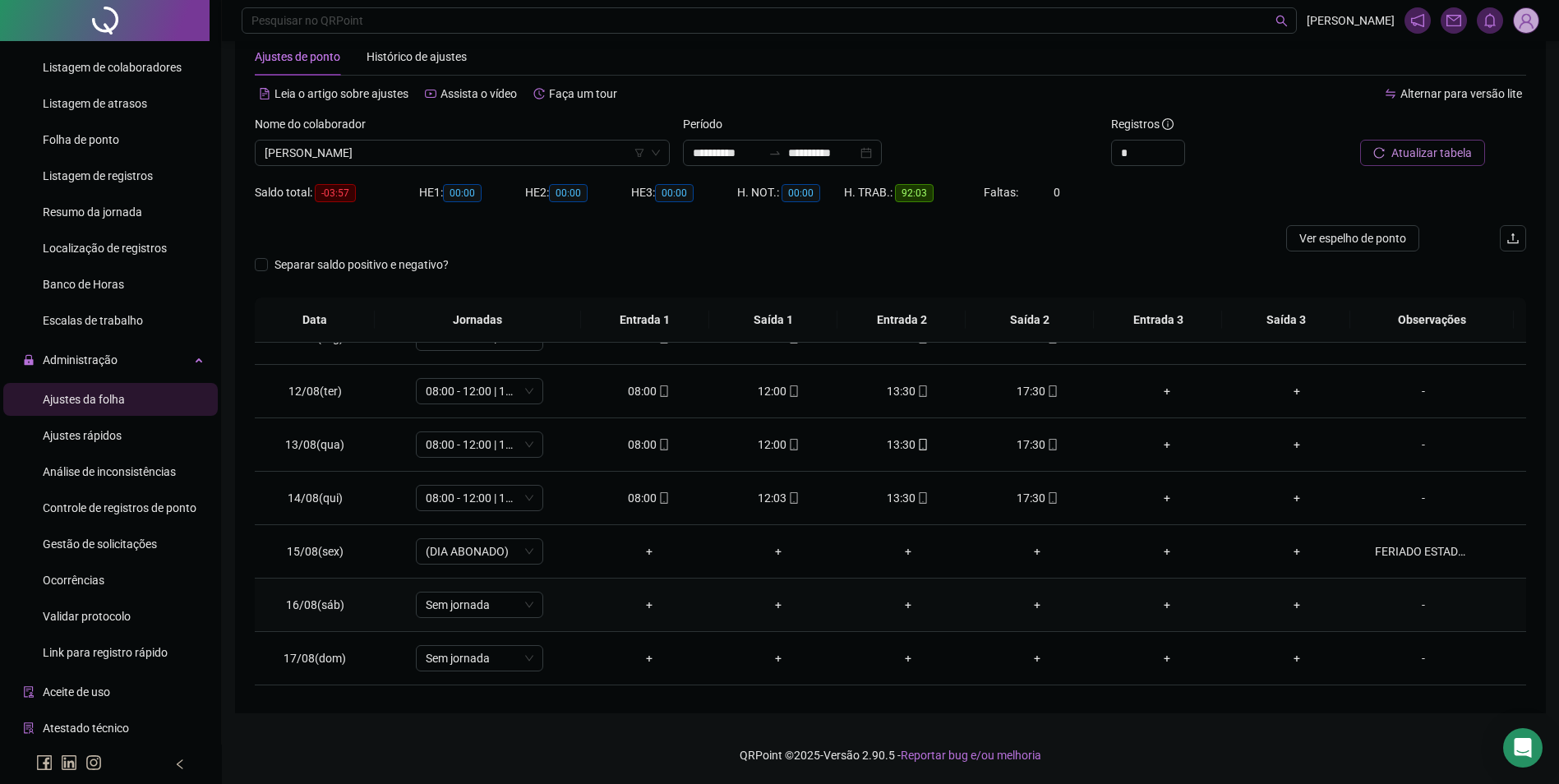
scroll to position [528, 0]
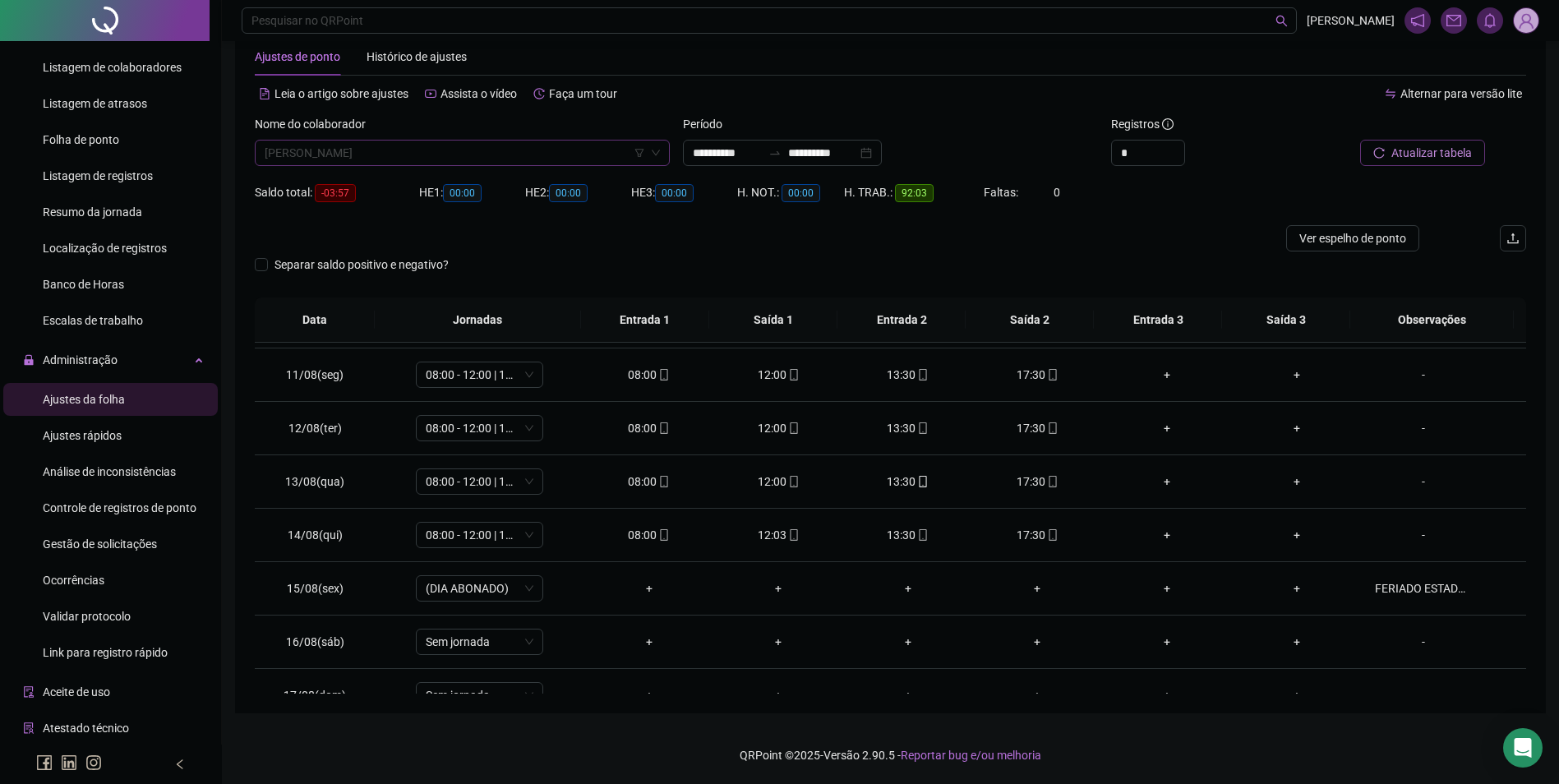
click at [541, 141] on div "EMILLY GABRIELLY GONÇALVES DO NASCIMENTO" at bounding box center [463, 153] width 415 height 27
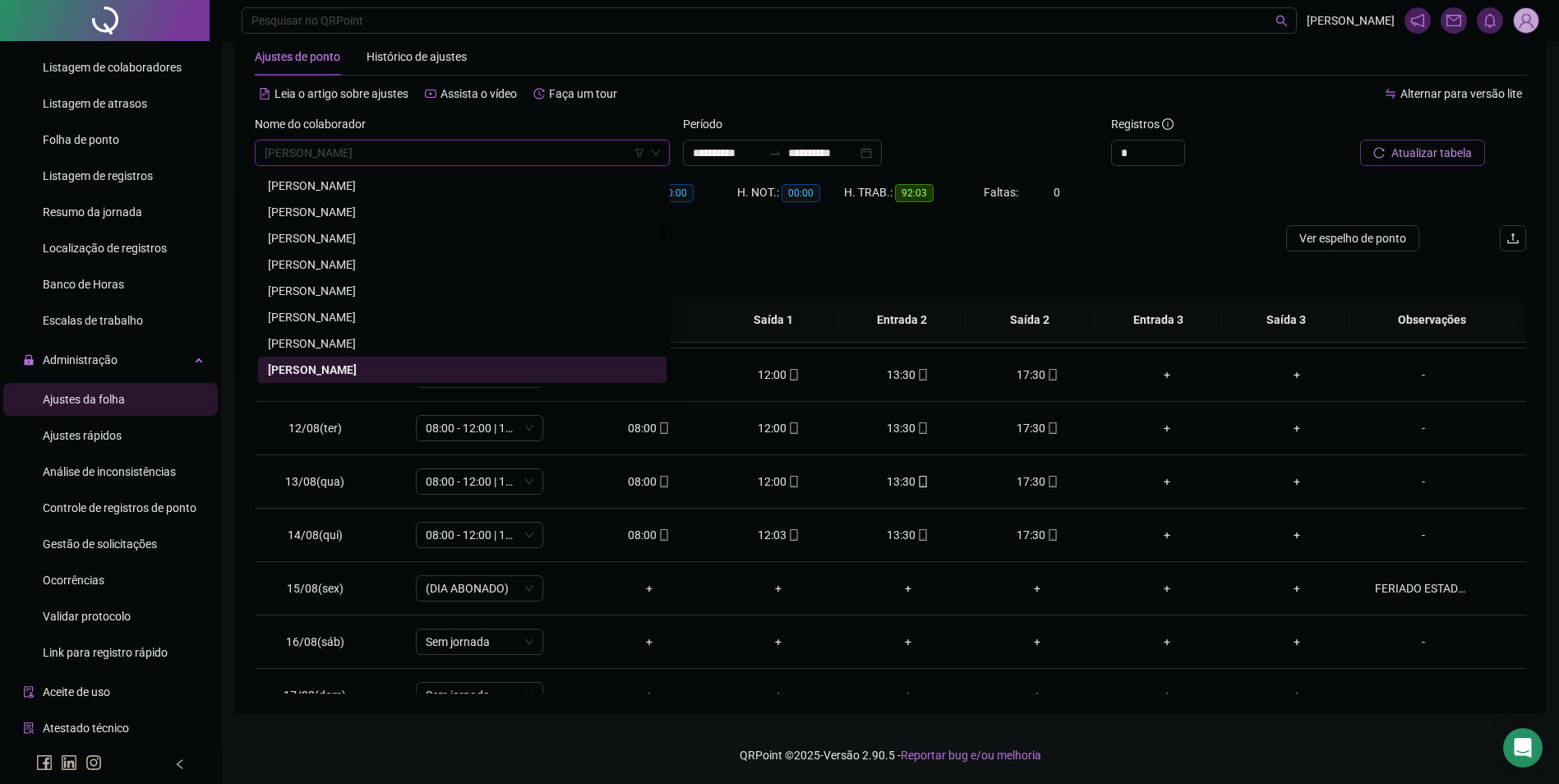
click at [543, 145] on span "EMILLY GABRIELLY GONÇALVES DO NASCIMENTO" at bounding box center [462, 153] width 395 height 25
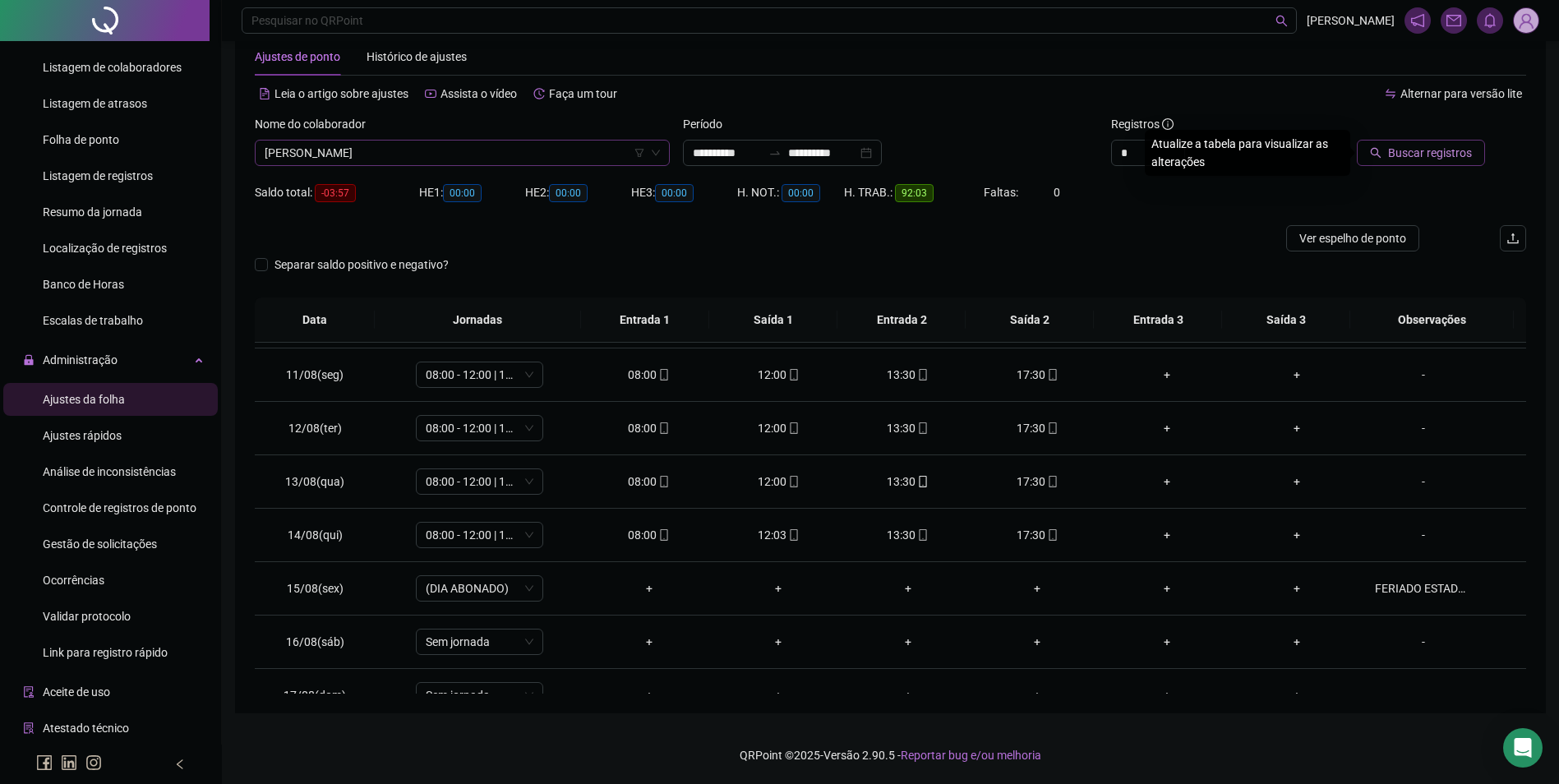
click at [1357, 139] on button "Buscar registros" at bounding box center [1421, 153] width 128 height 27
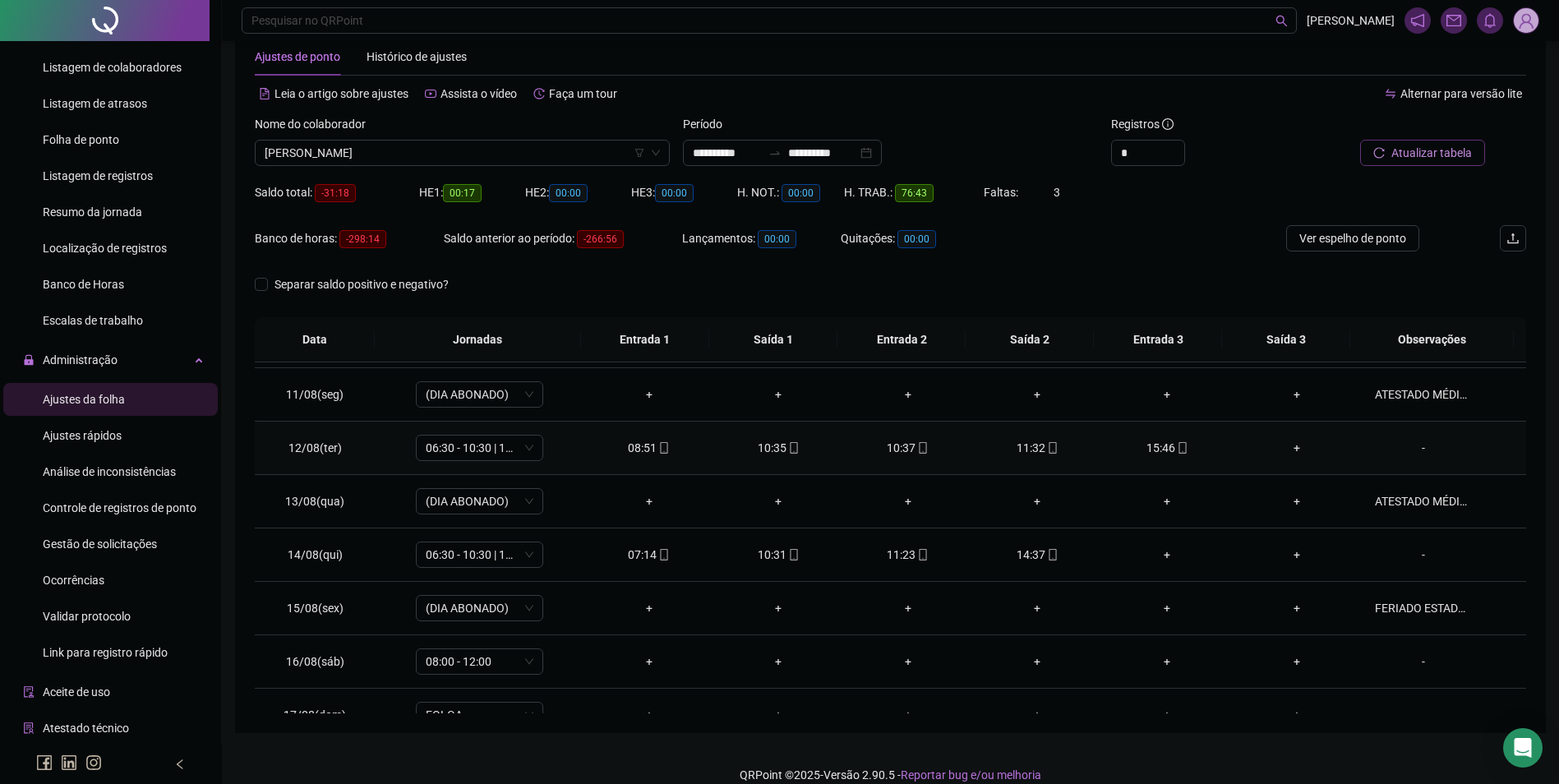
click at [905, 452] on div "10:37" at bounding box center [908, 447] width 103 height 18
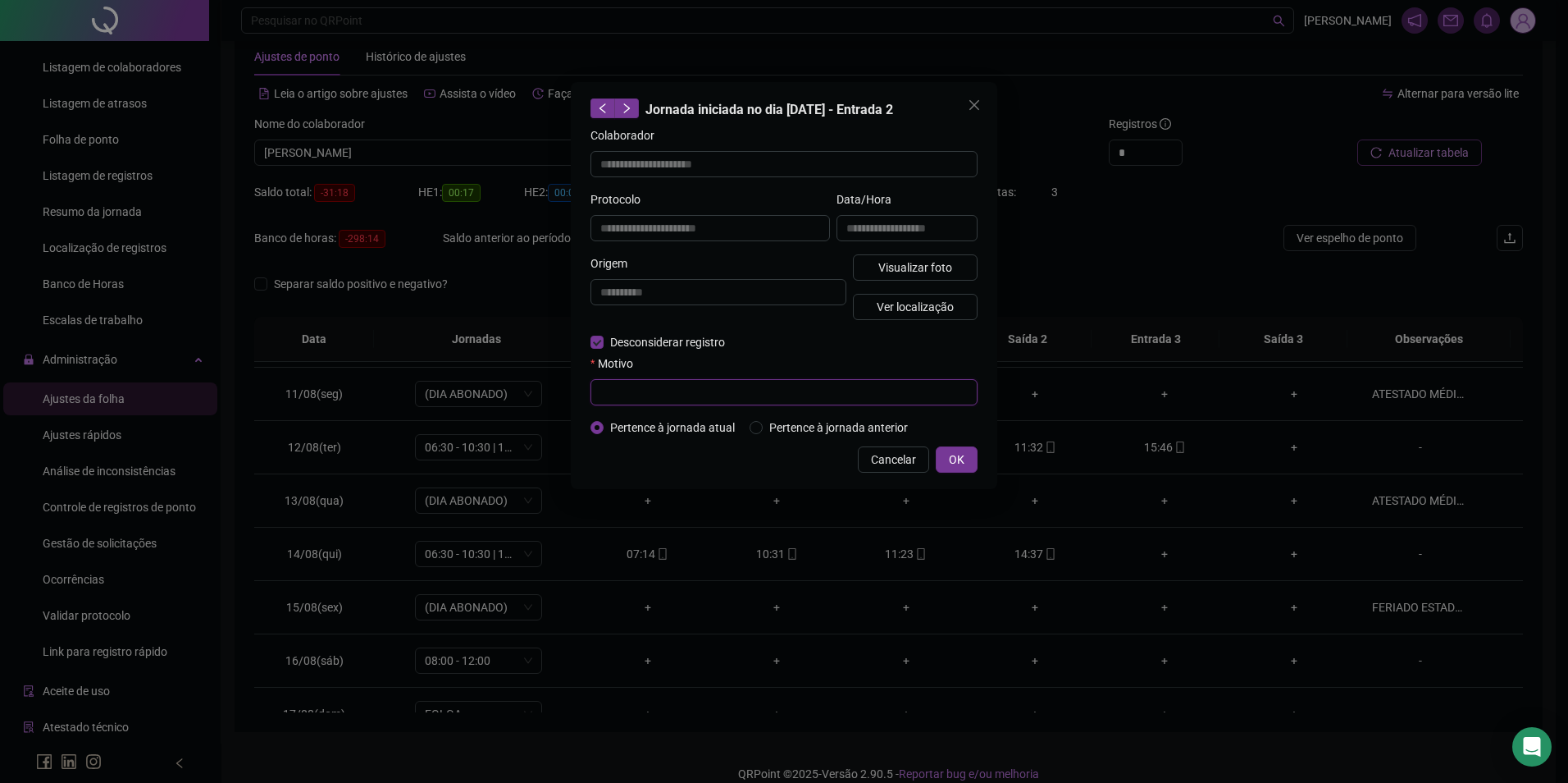
click at [667, 393] on input "text" at bounding box center [784, 392] width 387 height 27
paste input "**********"
click at [948, 455] on button "OK" at bounding box center [957, 460] width 42 height 27
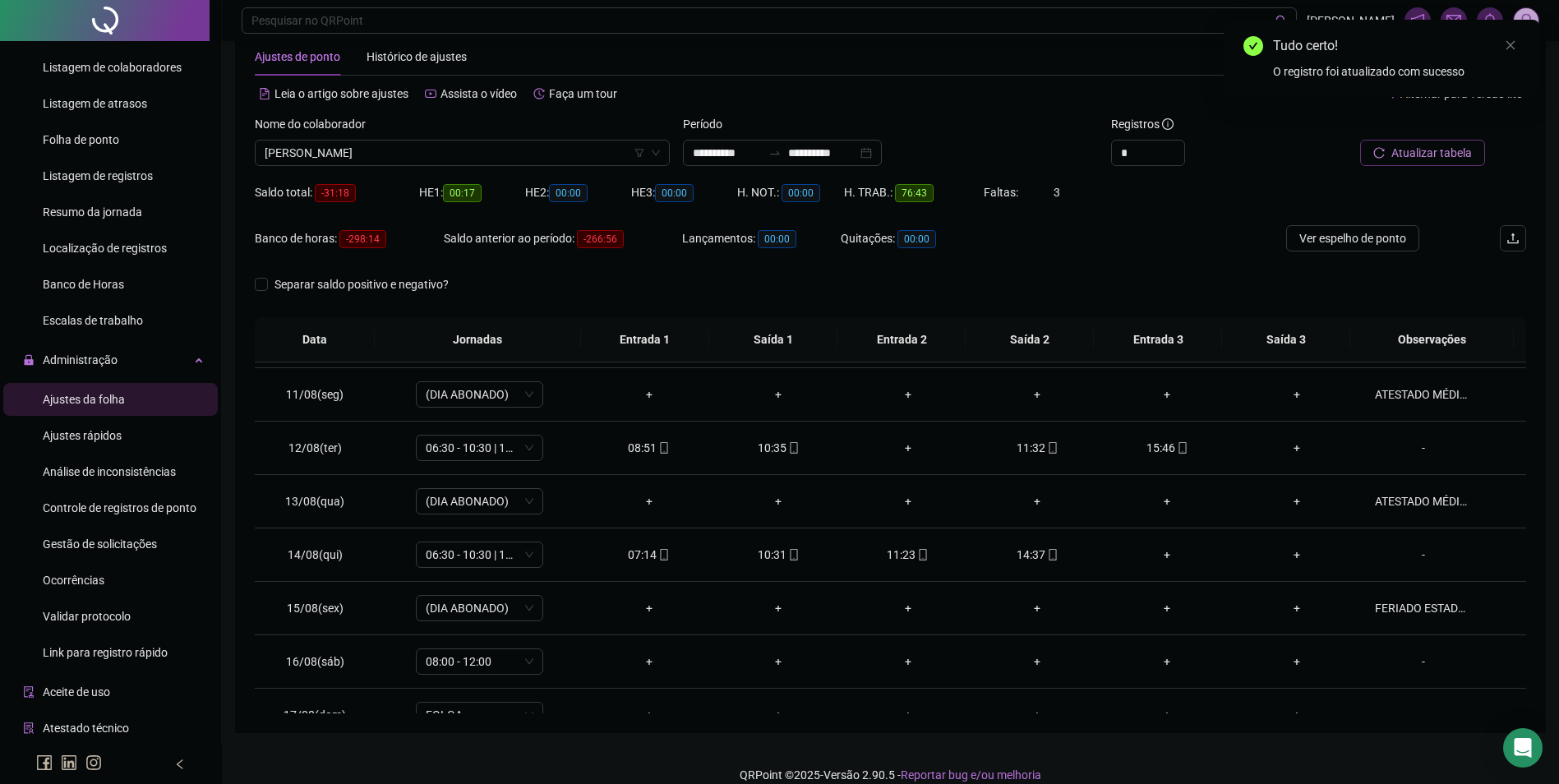
click at [1420, 152] on span "Atualizar tabela" at bounding box center [1432, 153] width 81 height 18
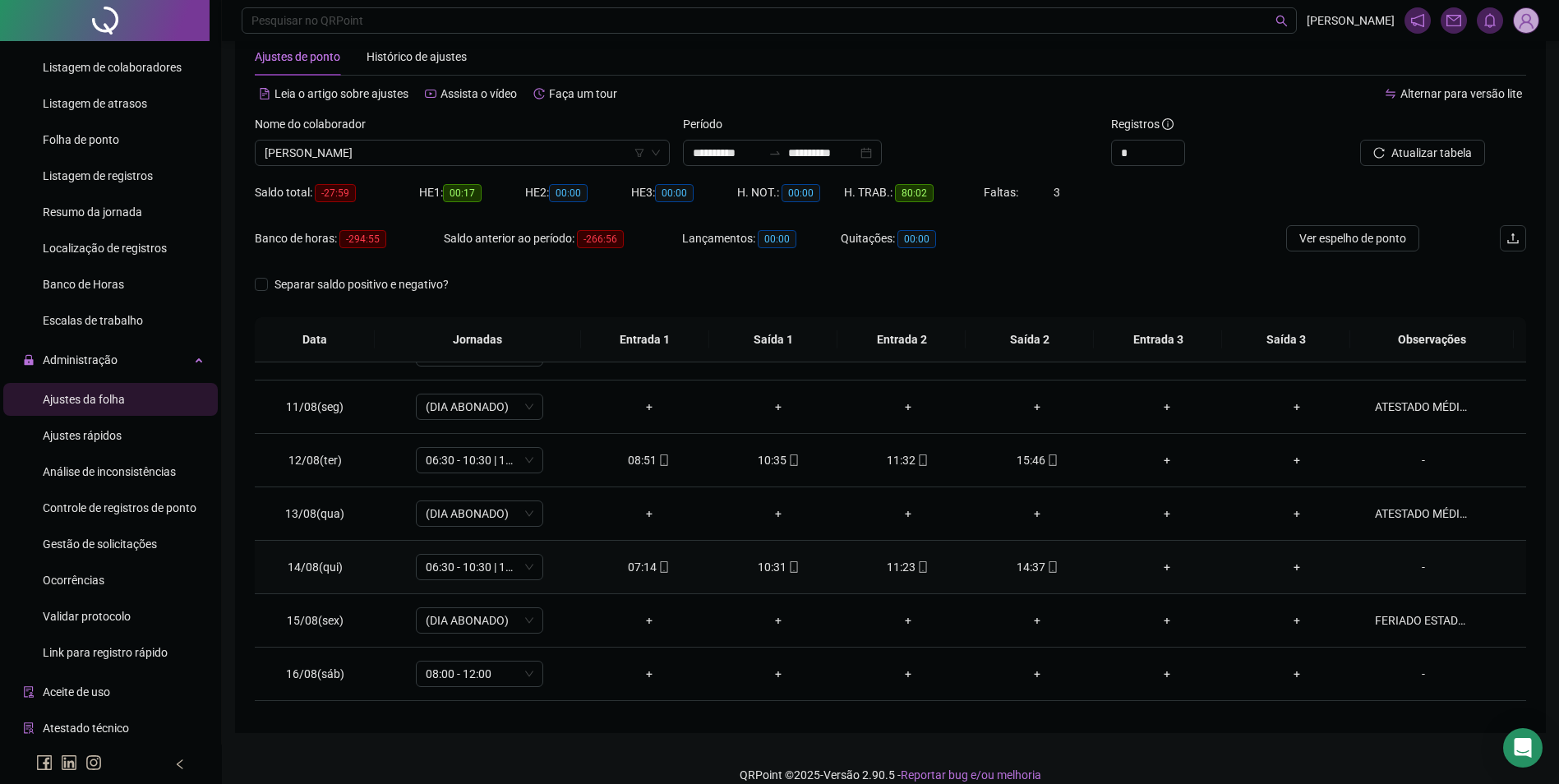
scroll to position [611, 0]
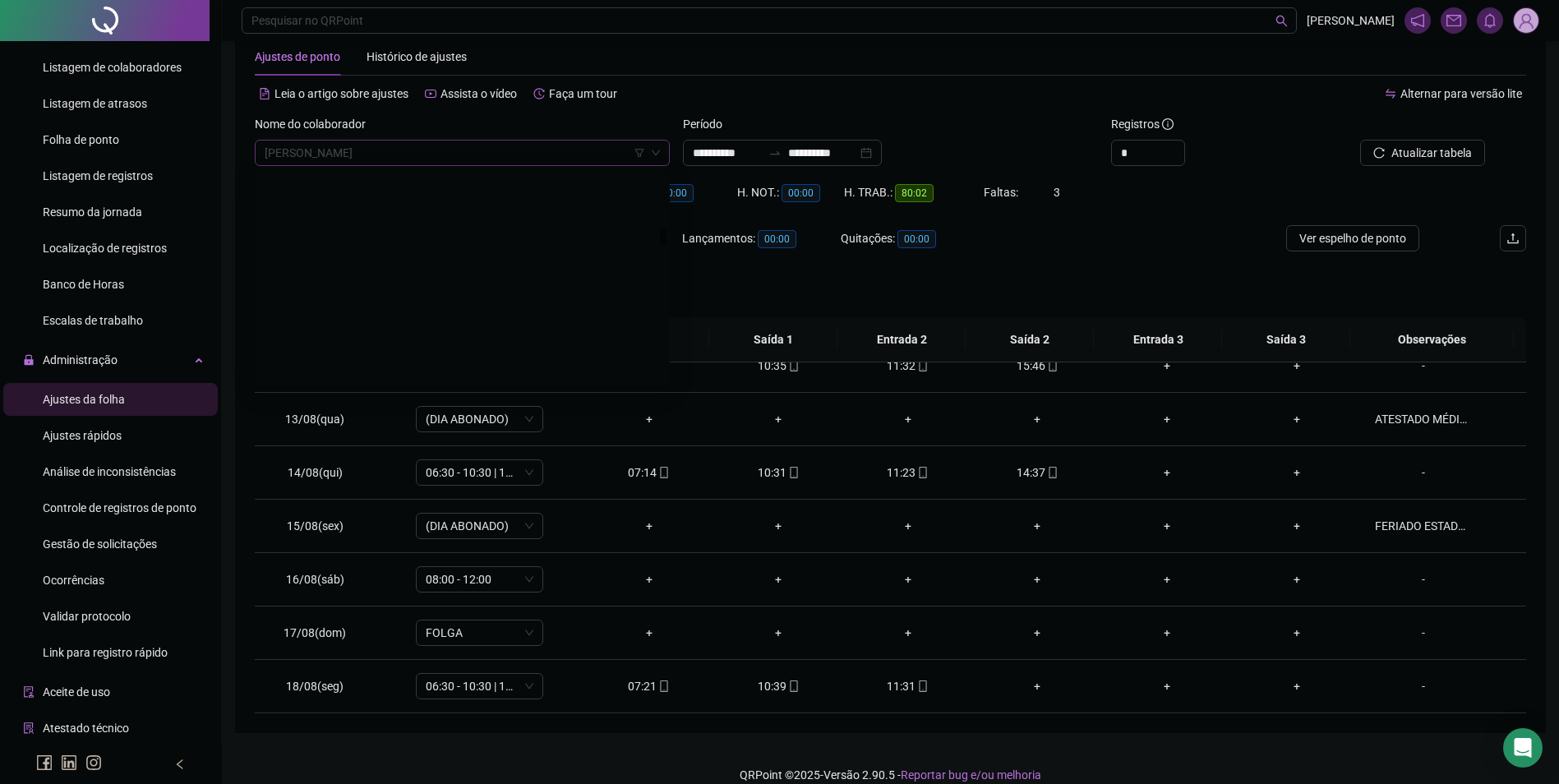
click at [479, 153] on span "FABIANA DE JESUS LOPES" at bounding box center [462, 153] width 395 height 25
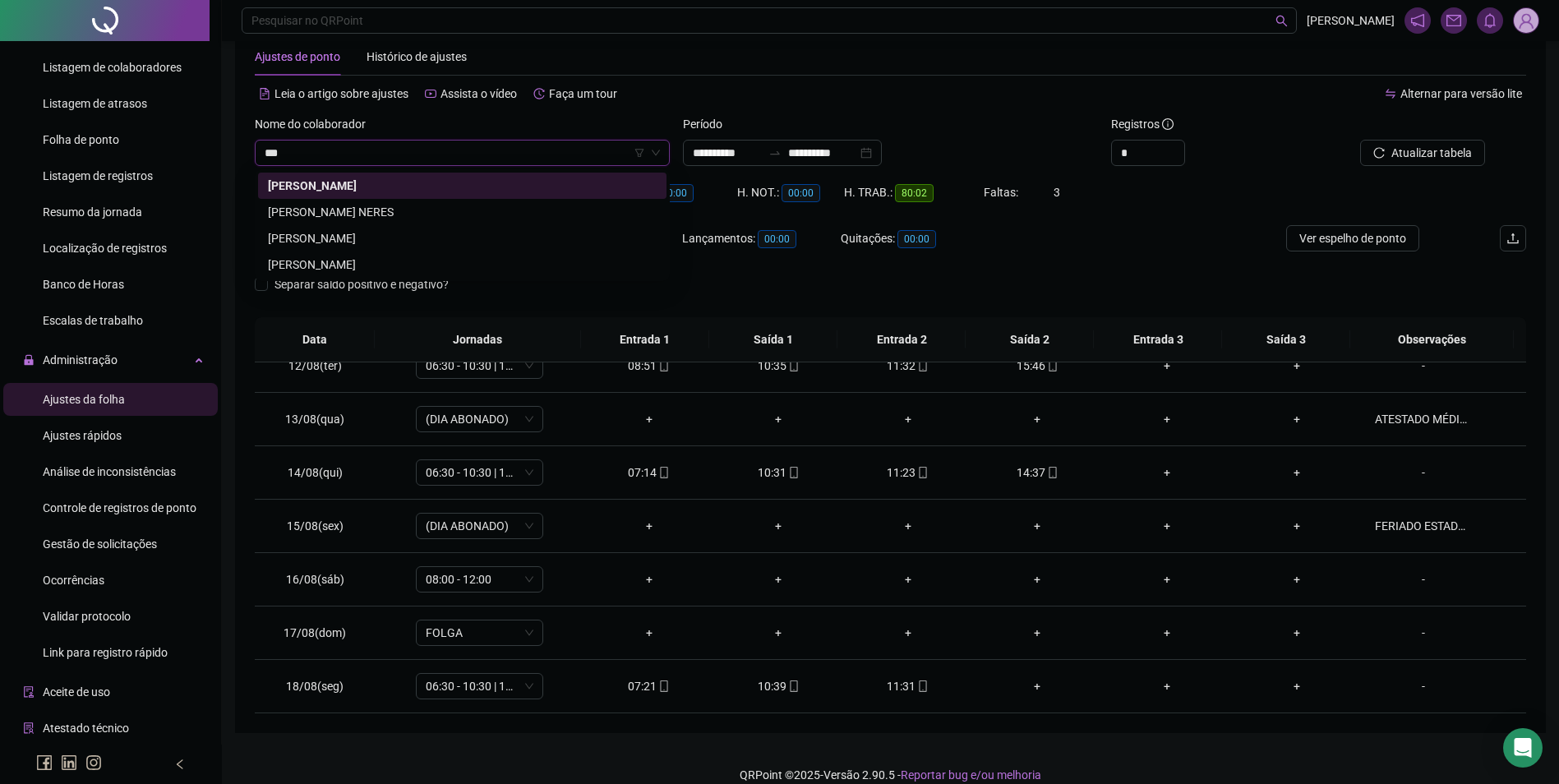
scroll to position [0, 0]
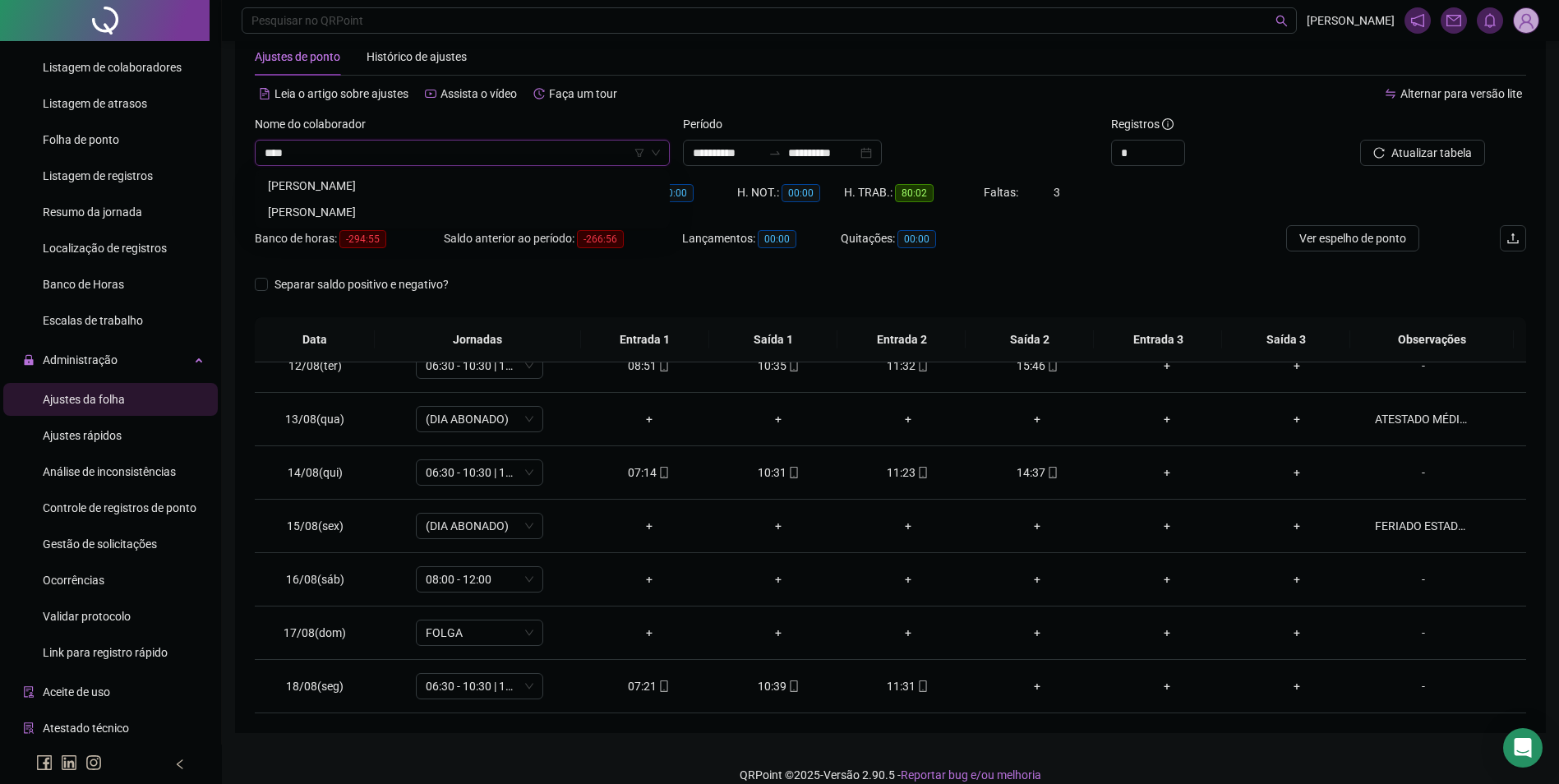
click at [387, 177] on div "FABRÍCIO COSTA ROCHA" at bounding box center [463, 185] width 389 height 18
click at [1420, 145] on span "Buscar registros" at bounding box center [1430, 153] width 83 height 18
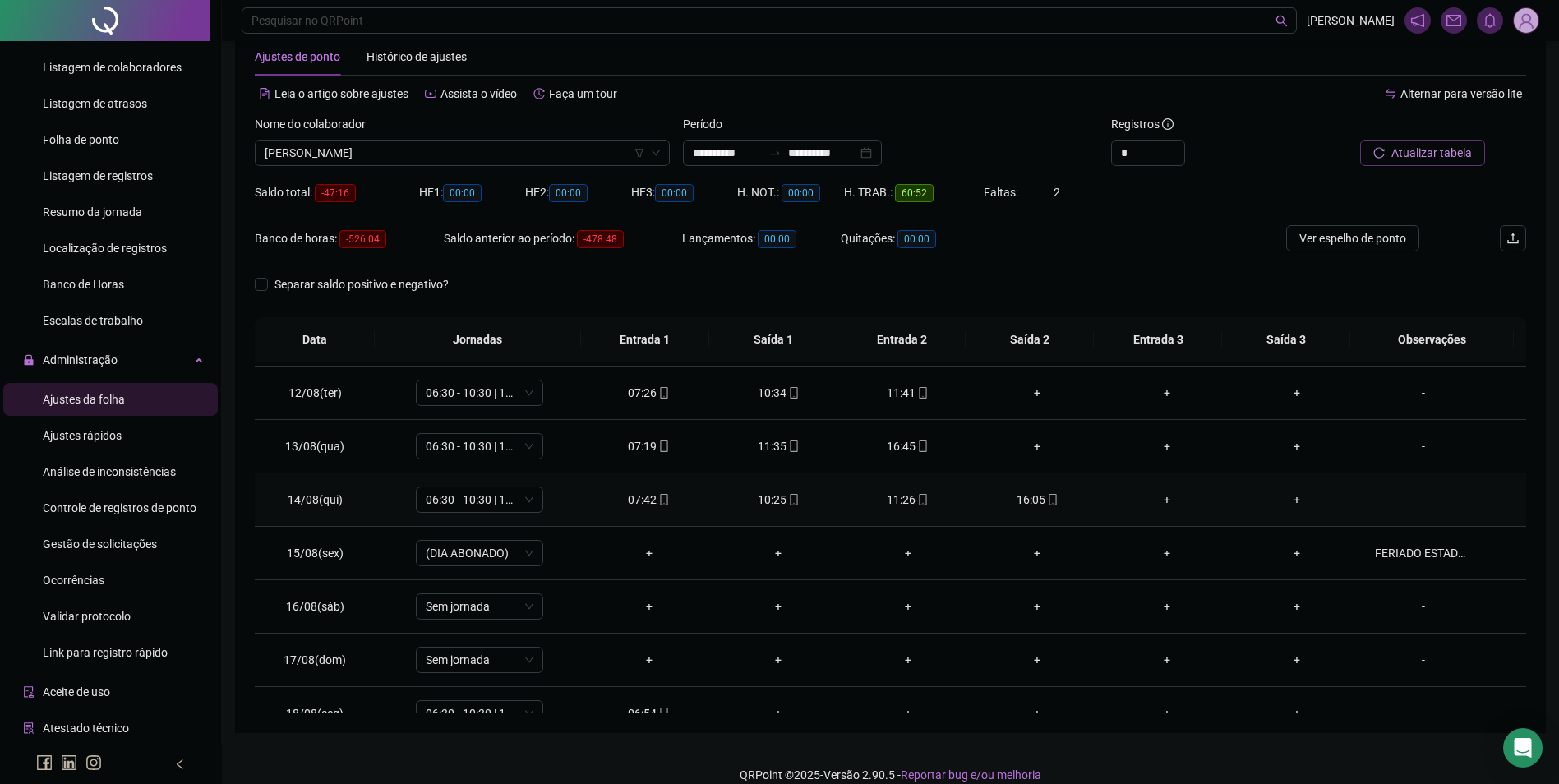
scroll to position [611, 0]
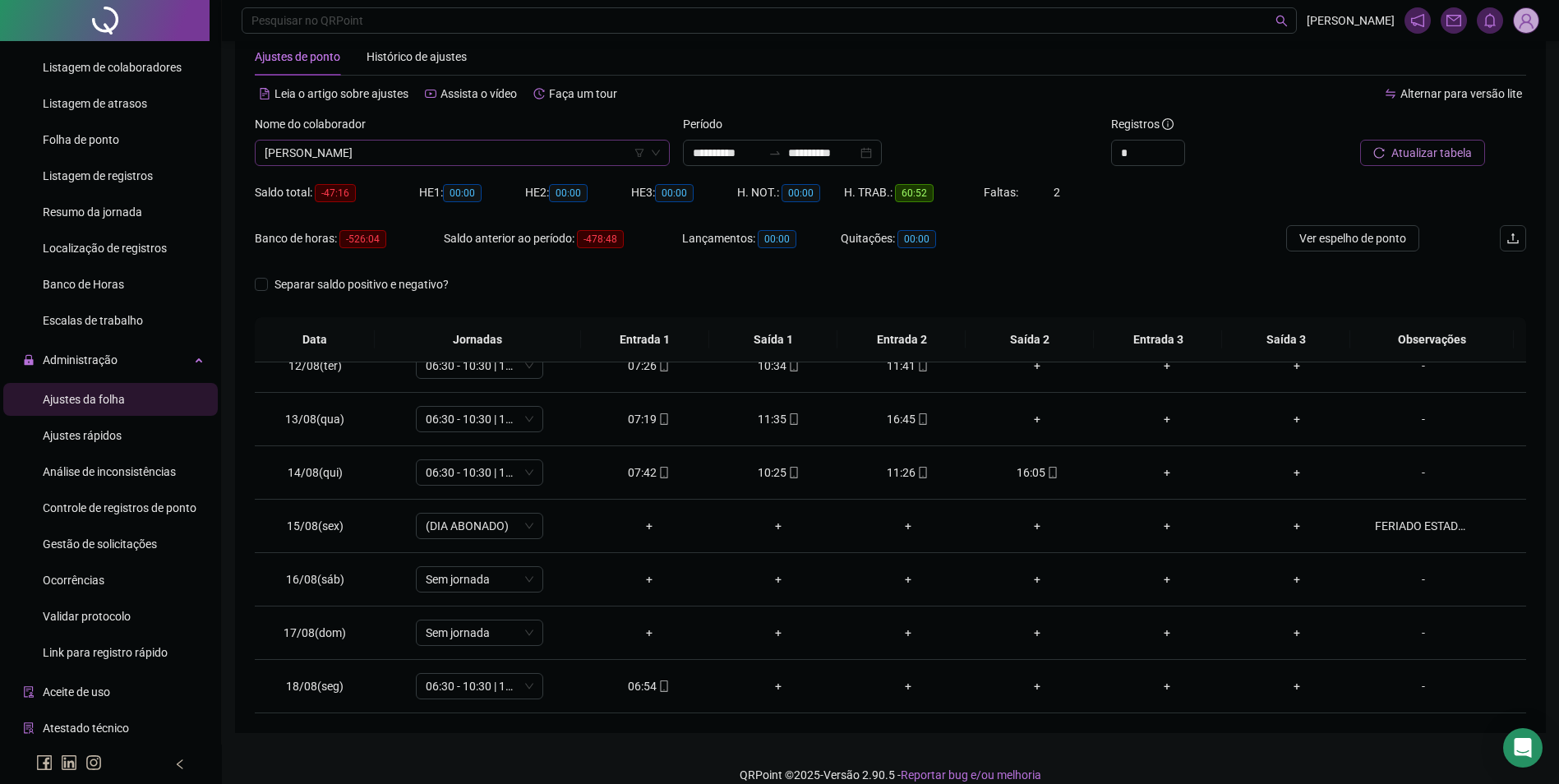
click at [527, 159] on span "FABRÍCIO COSTA ROCHA" at bounding box center [462, 153] width 395 height 25
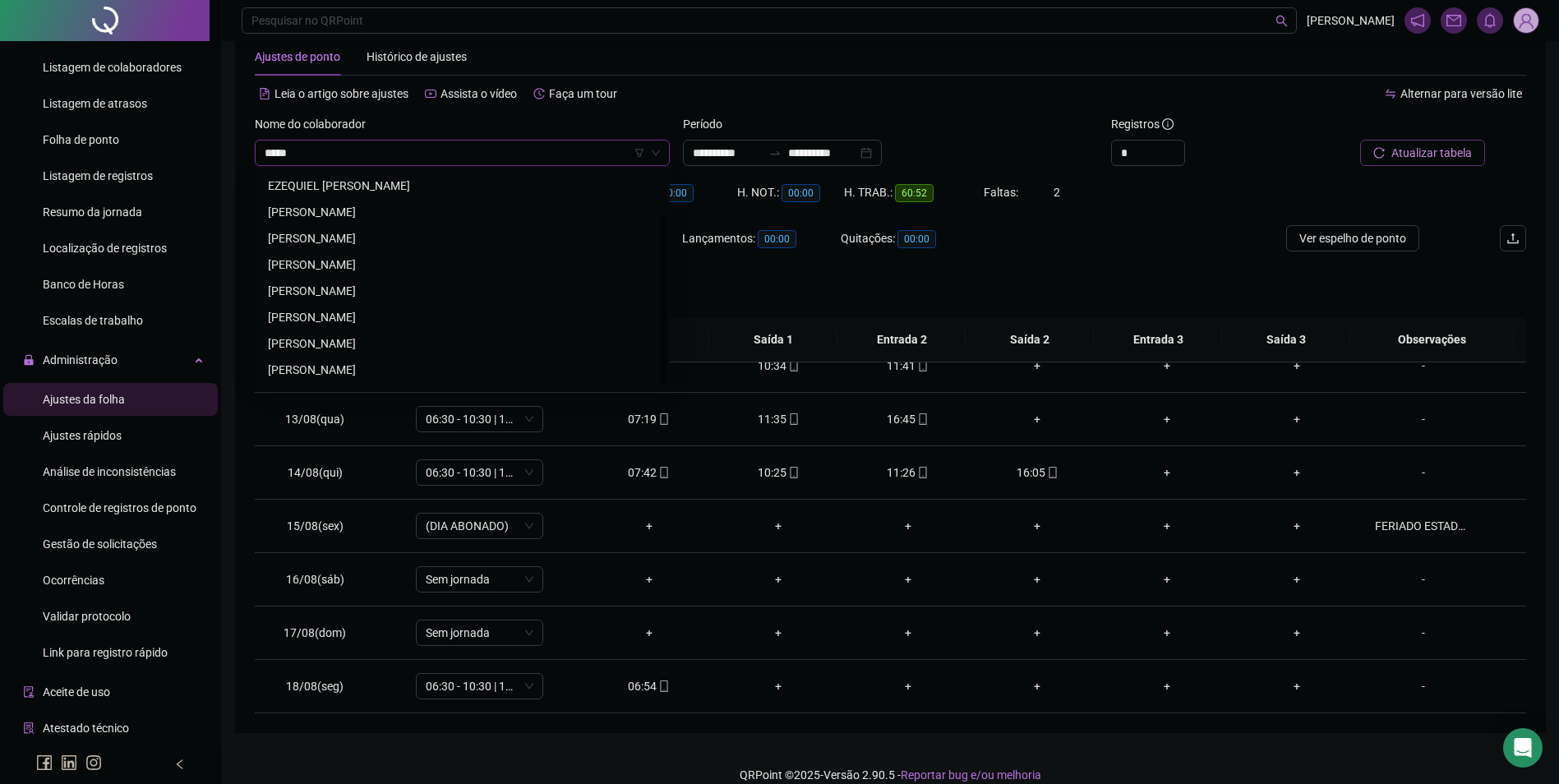
scroll to position [0, 0]
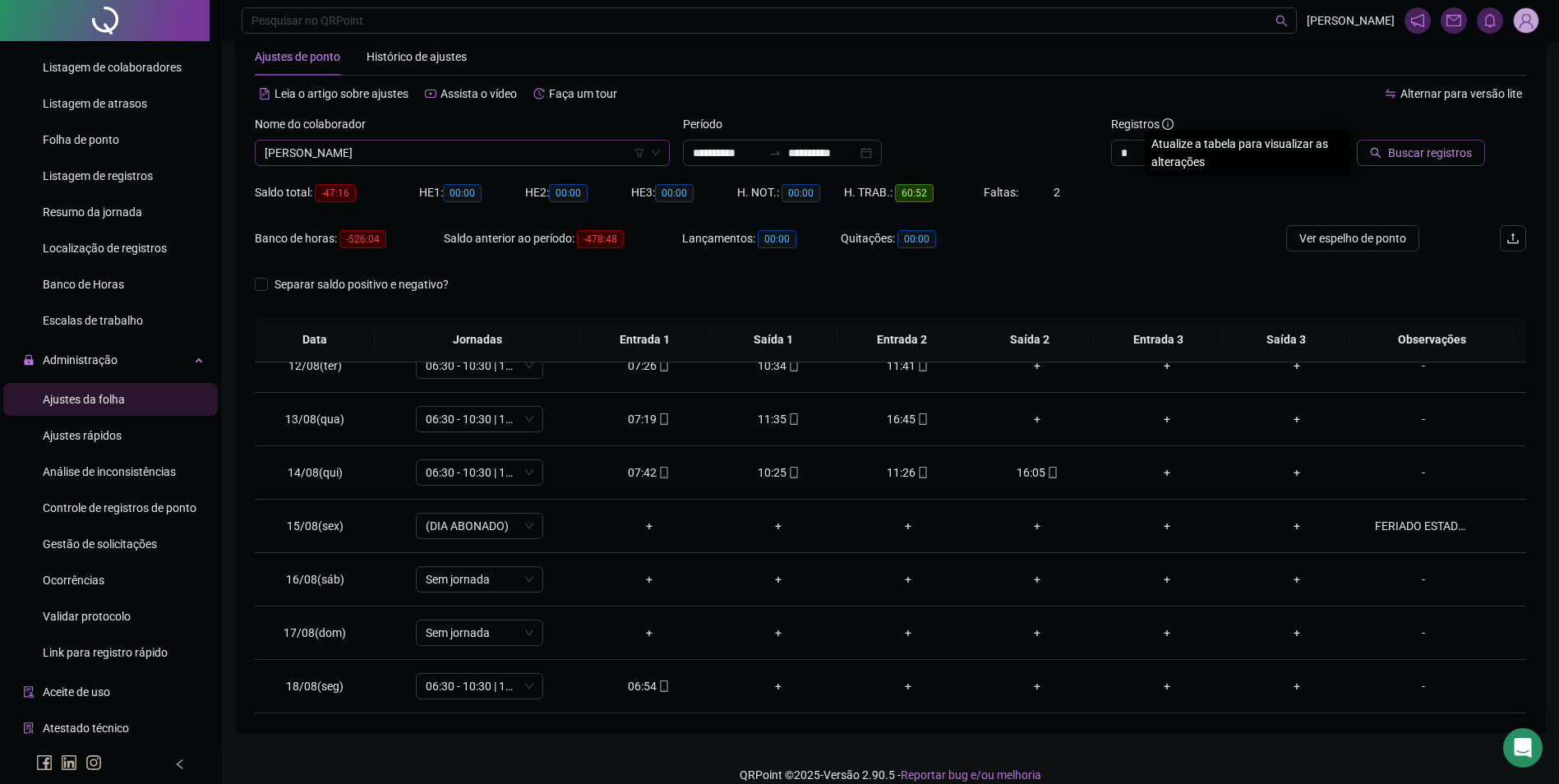
click at [1287, 226] on button "Ver espelho de ponto" at bounding box center [1353, 239] width 133 height 27
click at [1402, 148] on span "Buscar registros" at bounding box center [1430, 153] width 83 height 18
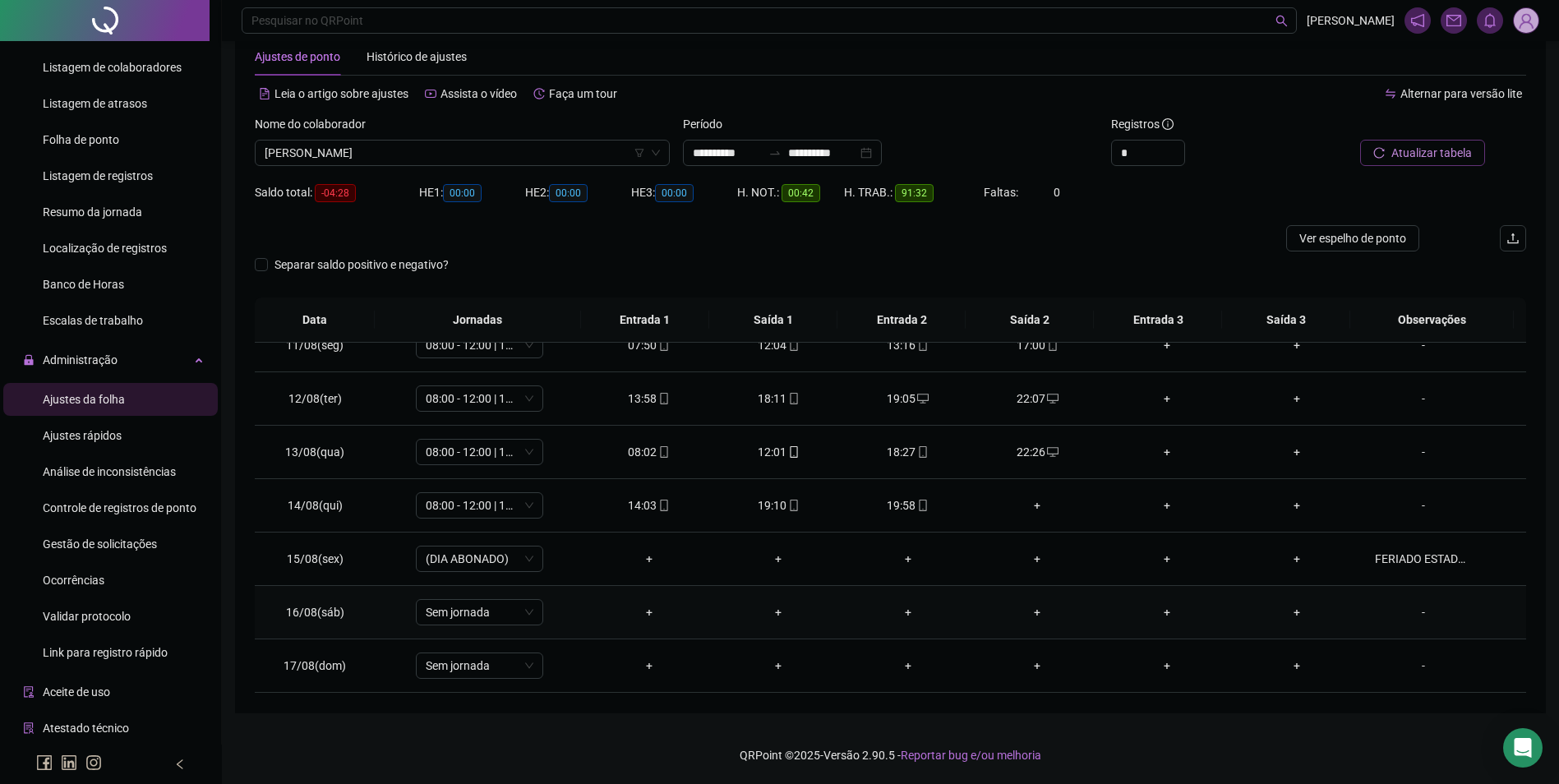
scroll to position [528, 0]
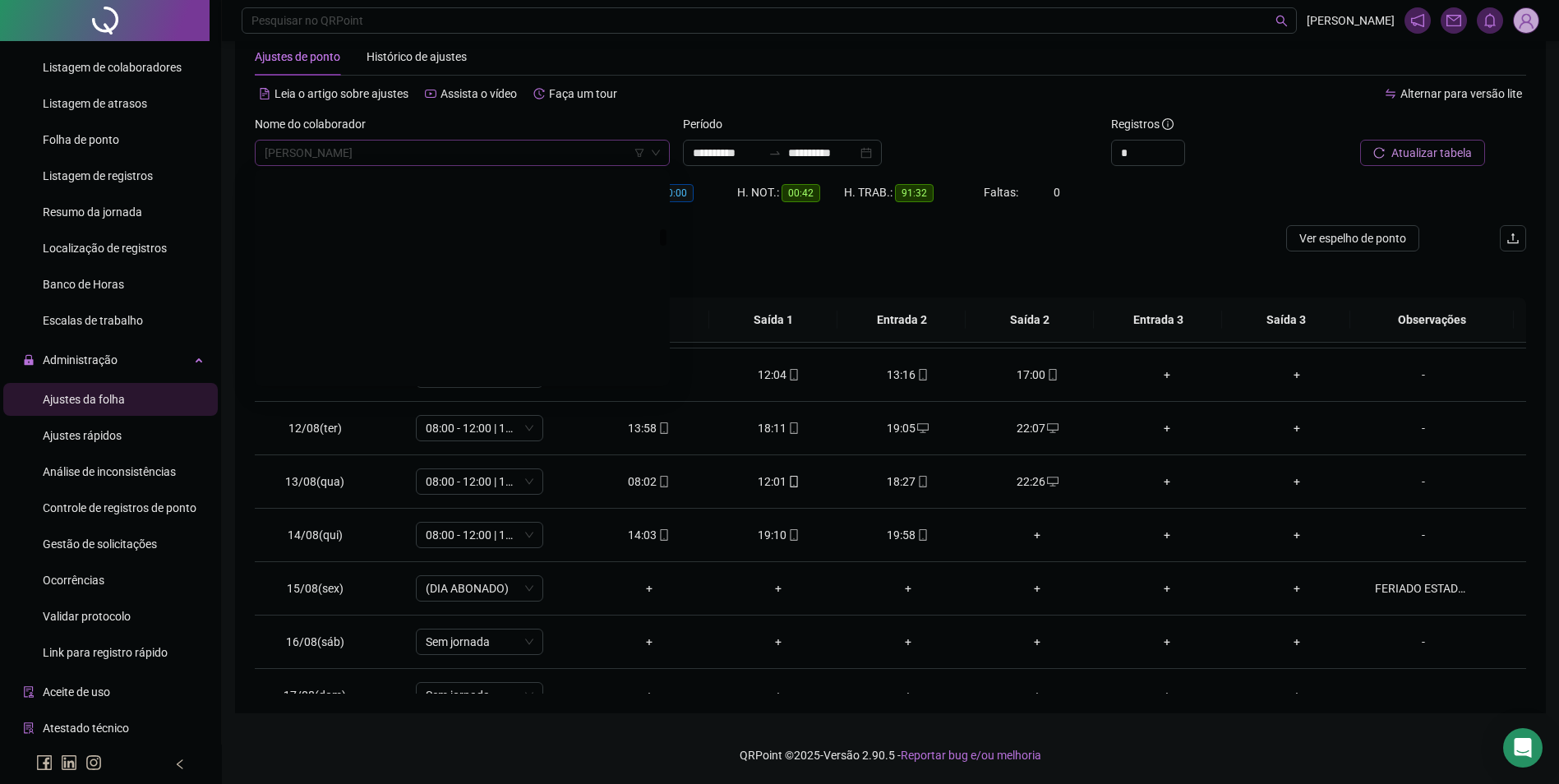
click at [411, 160] on span "FELIPE DOS SANTOS SILVA" at bounding box center [462, 153] width 395 height 25
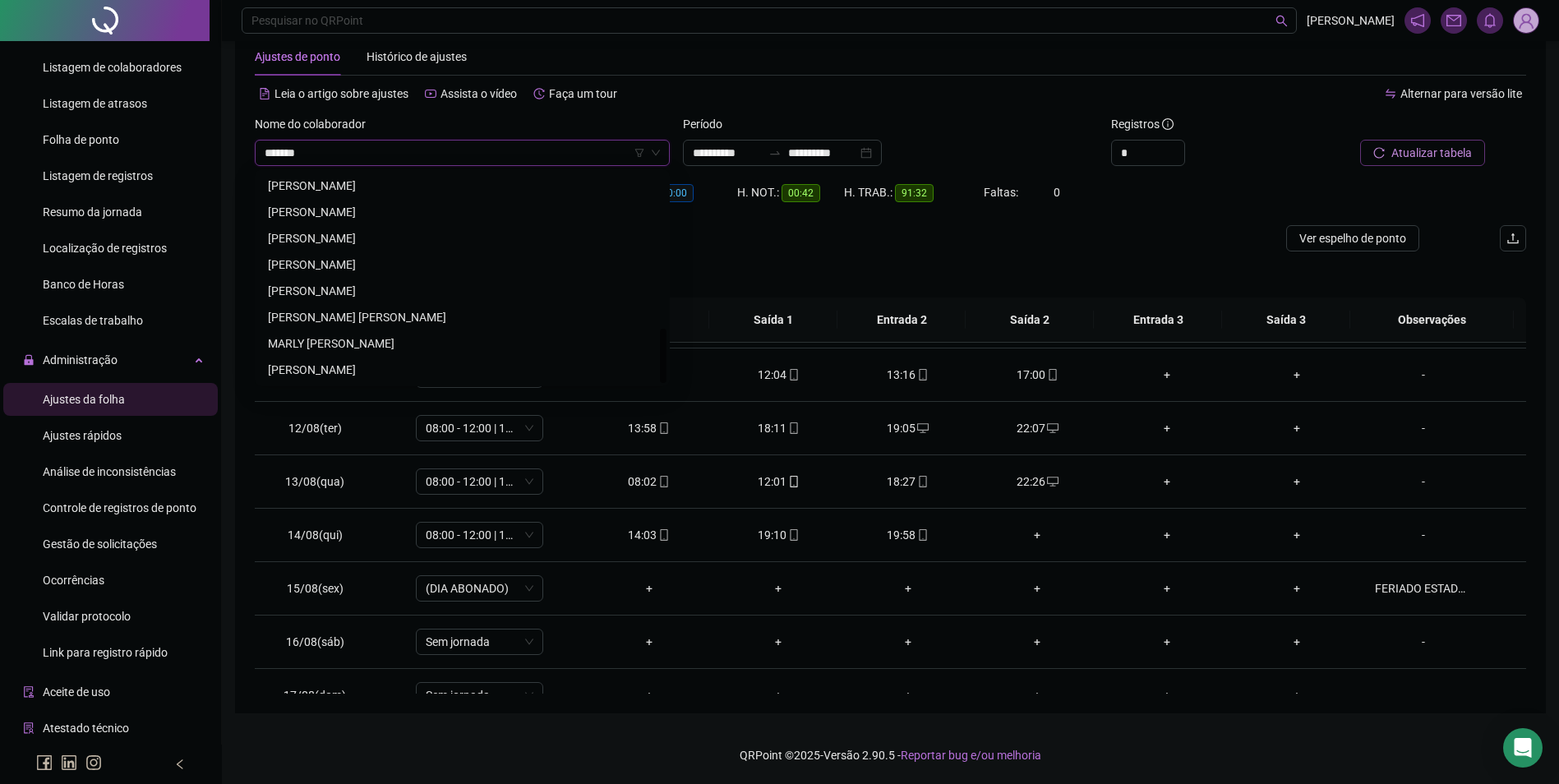
scroll to position [0, 0]
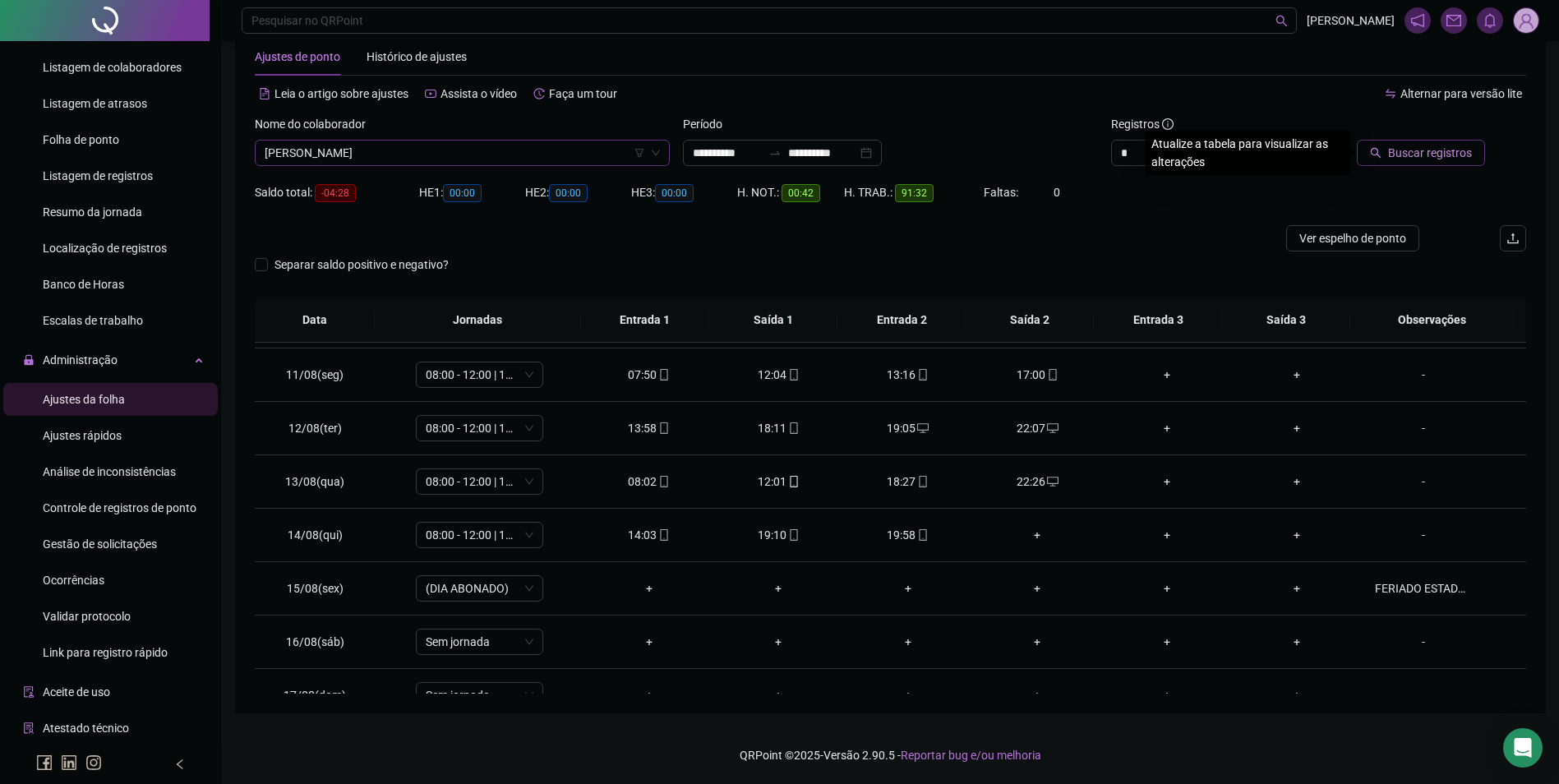
click at [1357, 139] on button "Buscar registros" at bounding box center [1421, 153] width 128 height 27
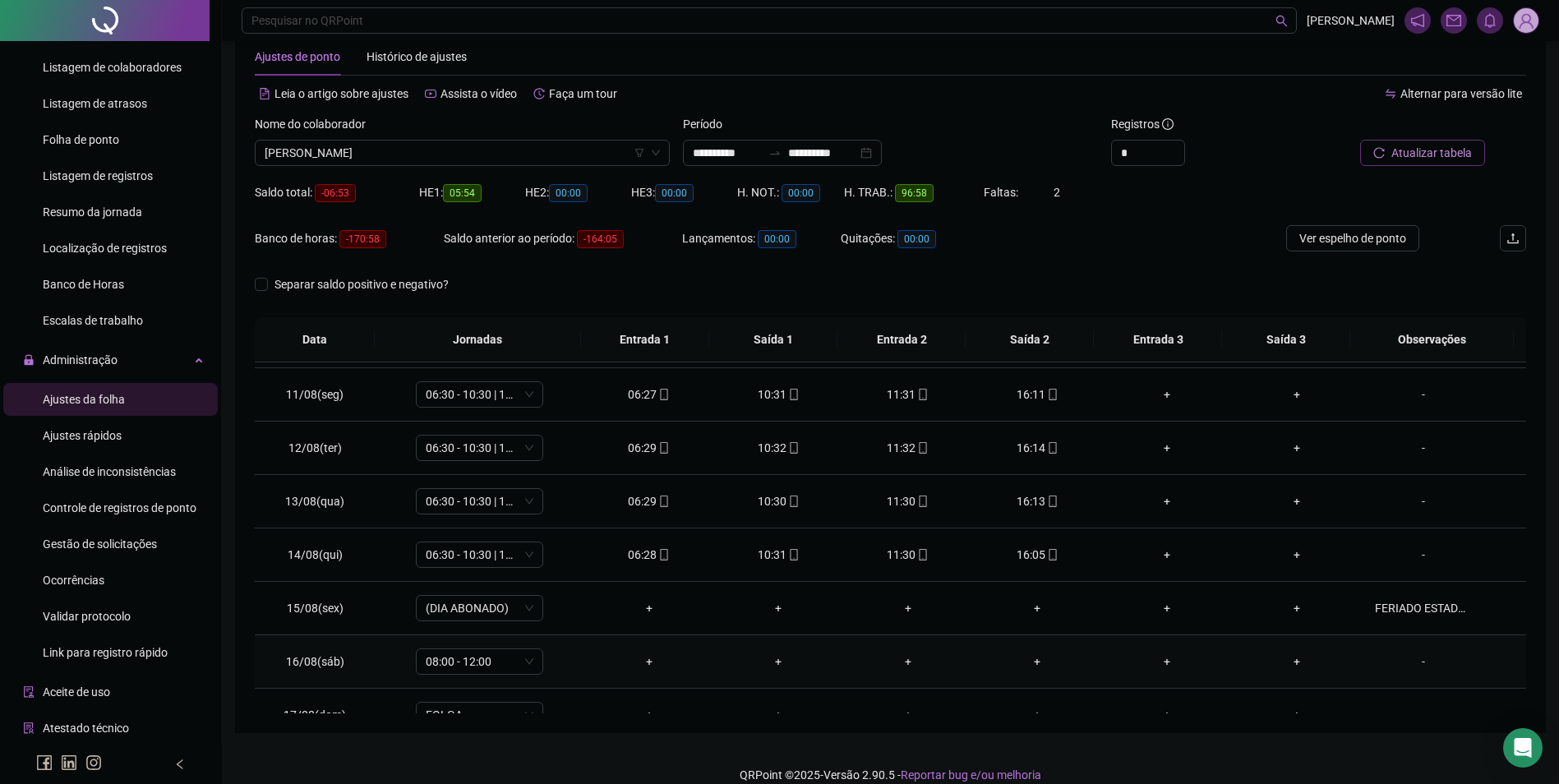
scroll to position [611, 0]
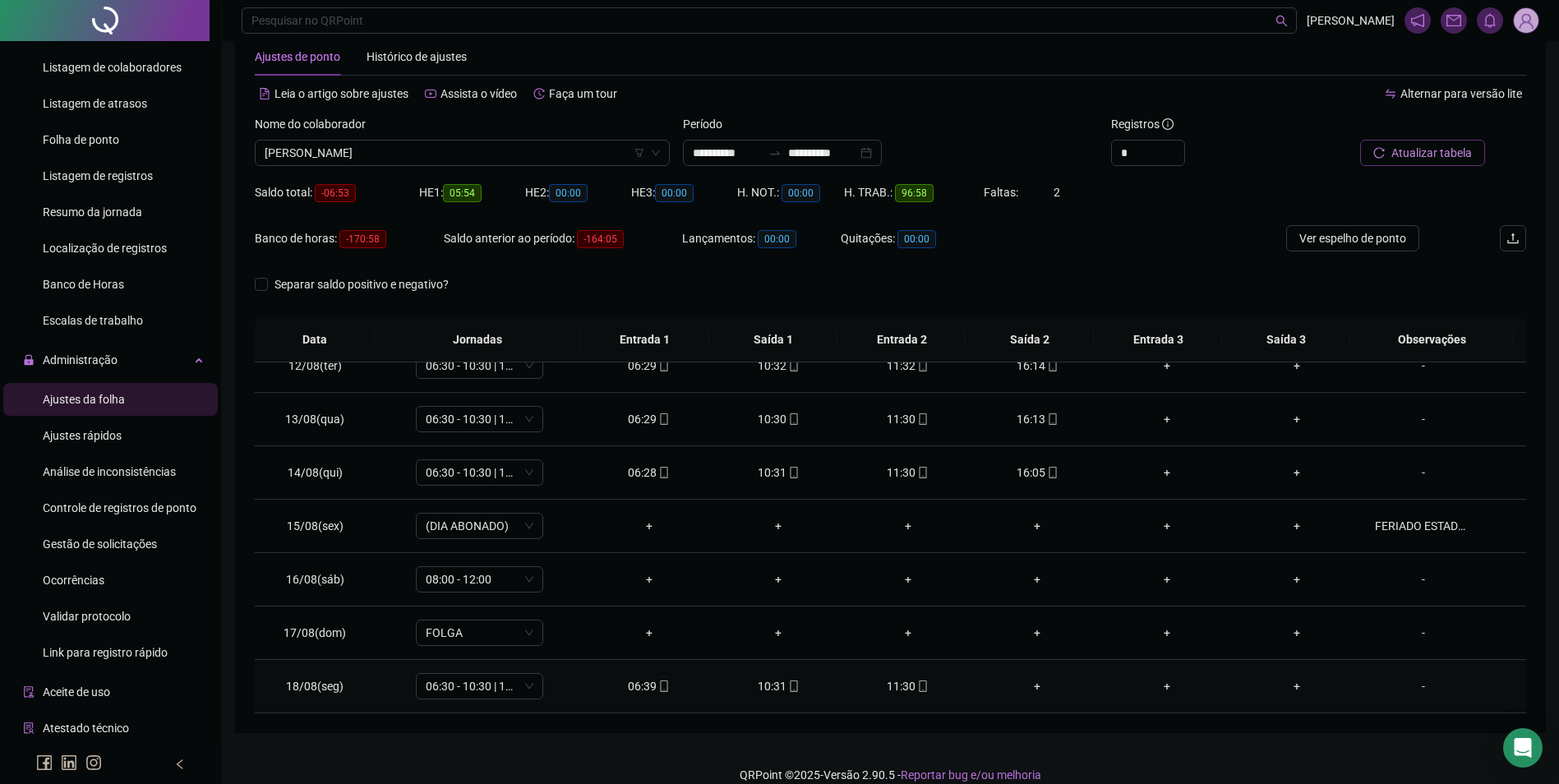
click at [905, 684] on div "11:30" at bounding box center [908, 685] width 103 height 18
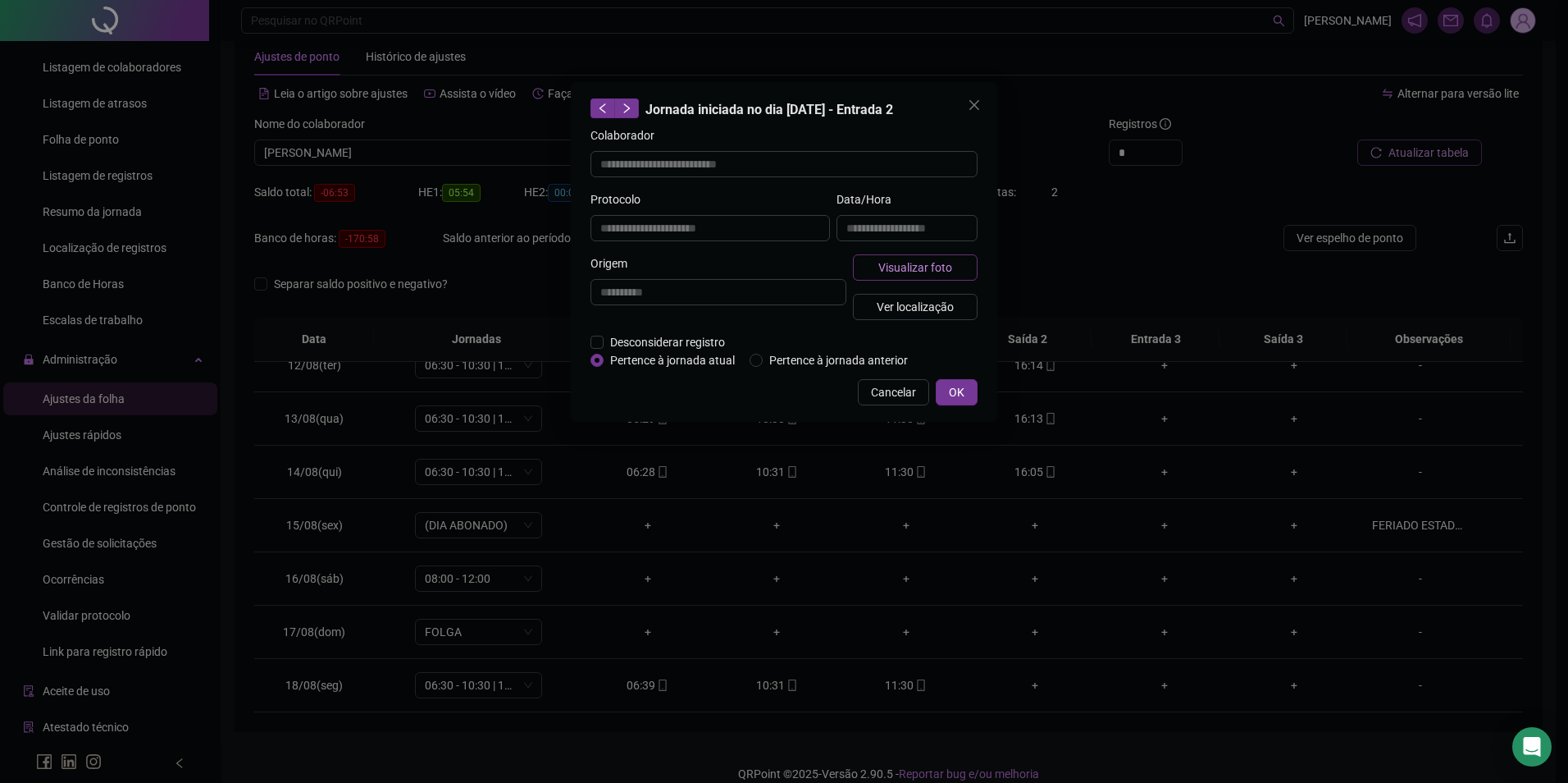
click at [872, 268] on button "Visualizar foto" at bounding box center [916, 268] width 125 height 27
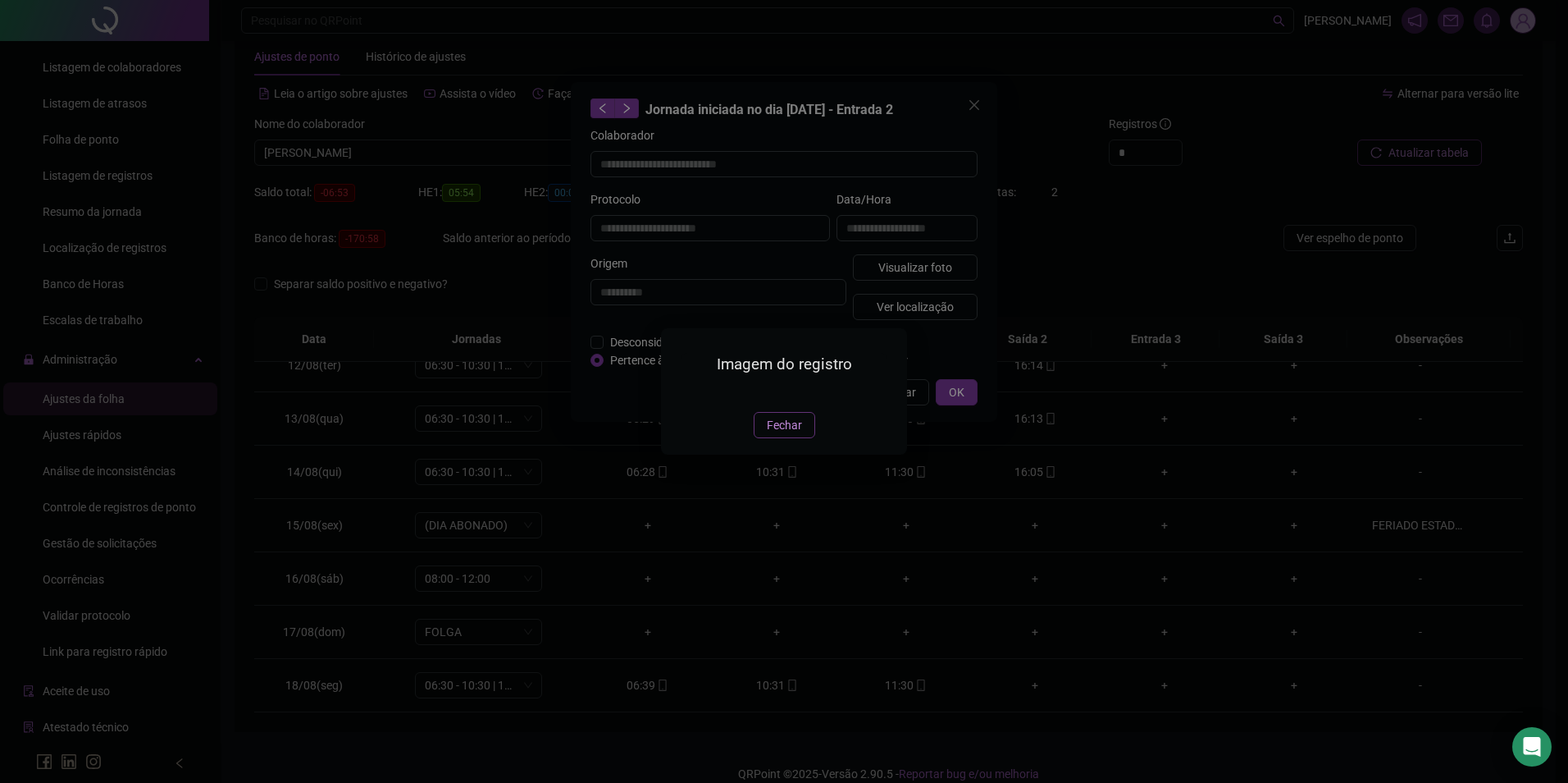
click at [782, 435] on span "Fechar" at bounding box center [784, 425] width 35 height 18
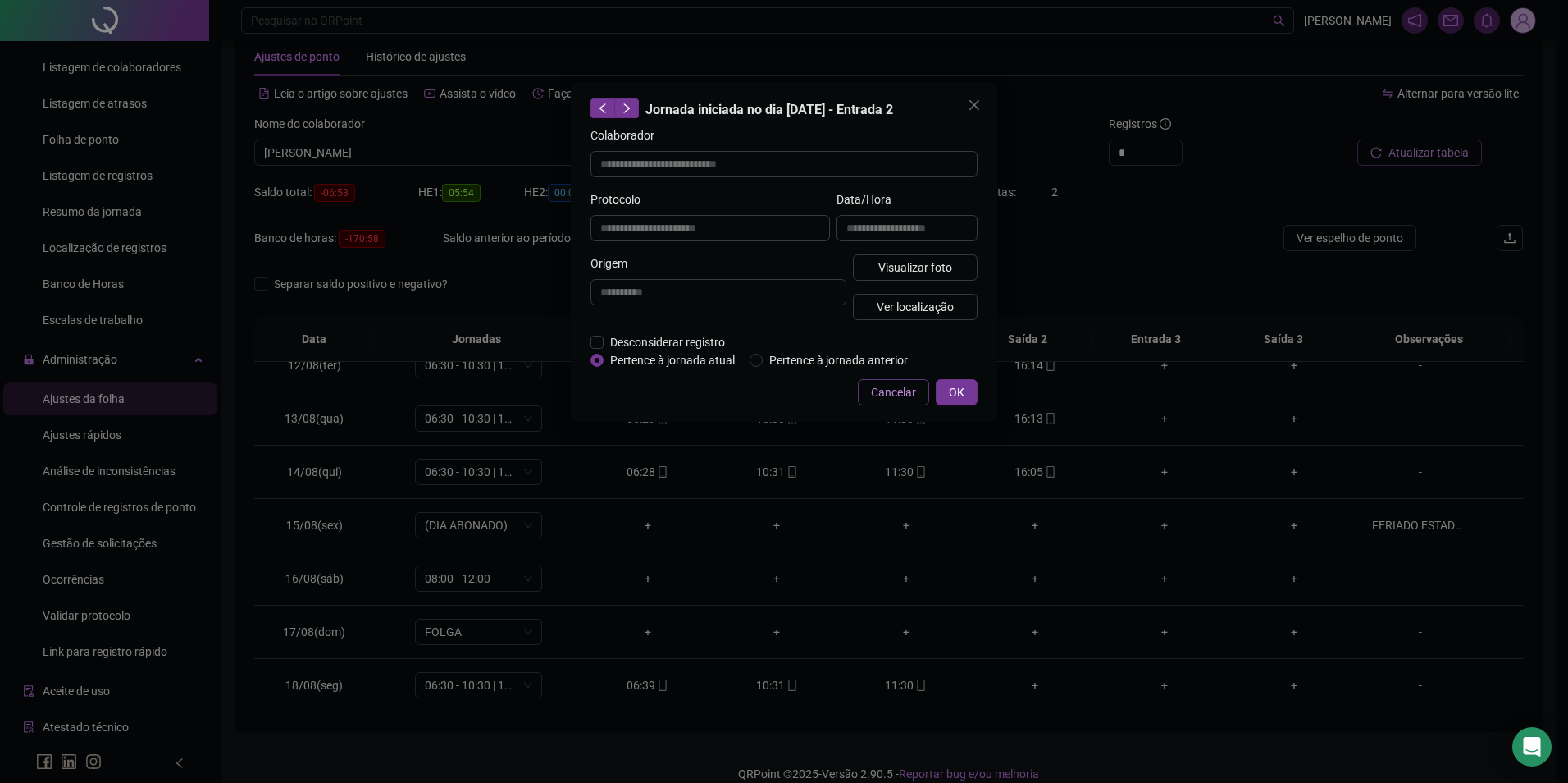
click at [913, 384] on span "Cancelar" at bounding box center [894, 392] width 45 height 18
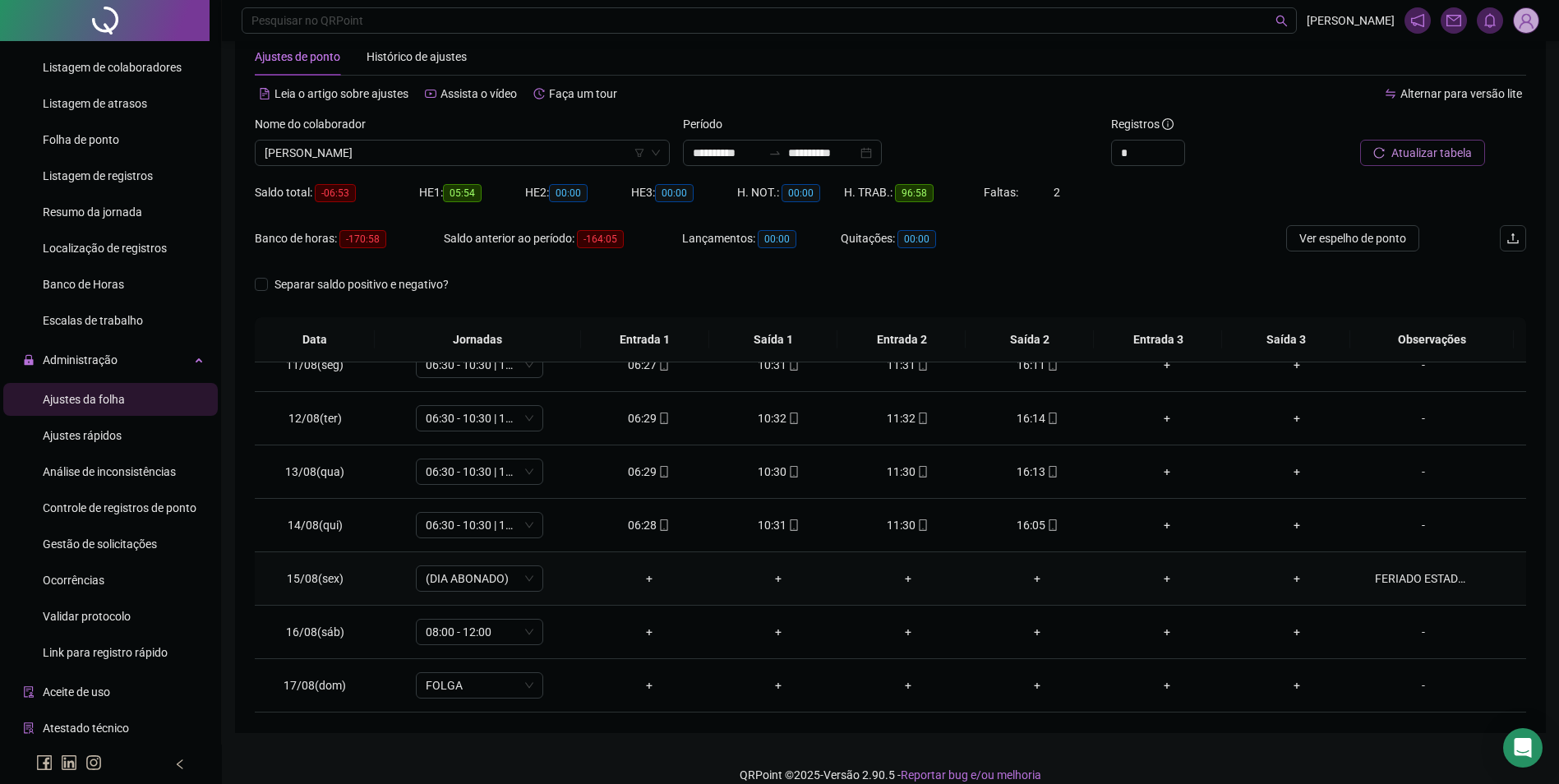
scroll to position [528, 0]
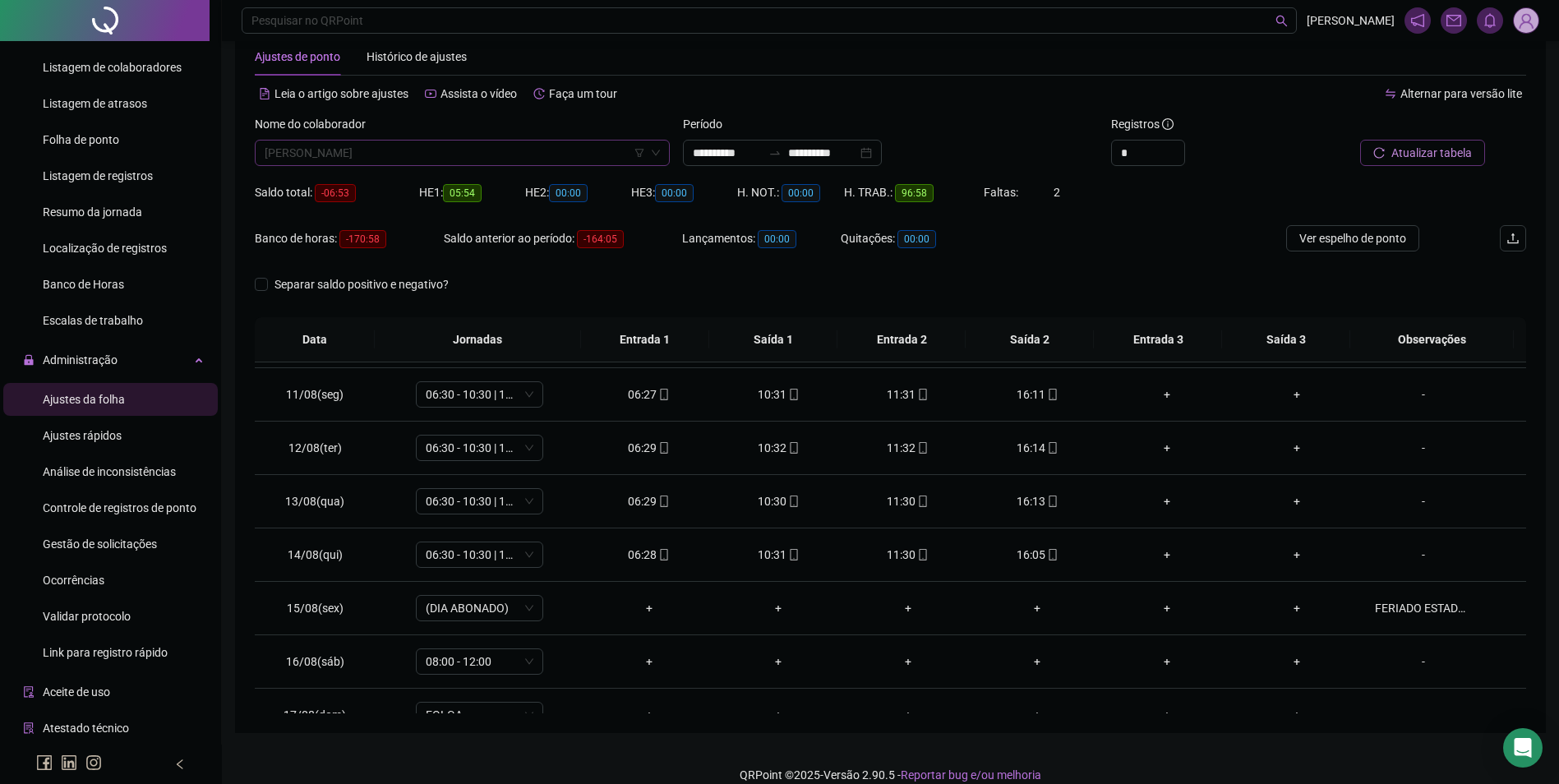
click at [520, 155] on span "FRANCIMEIRE DOS SANTOS SOUZA" at bounding box center [462, 153] width 395 height 25
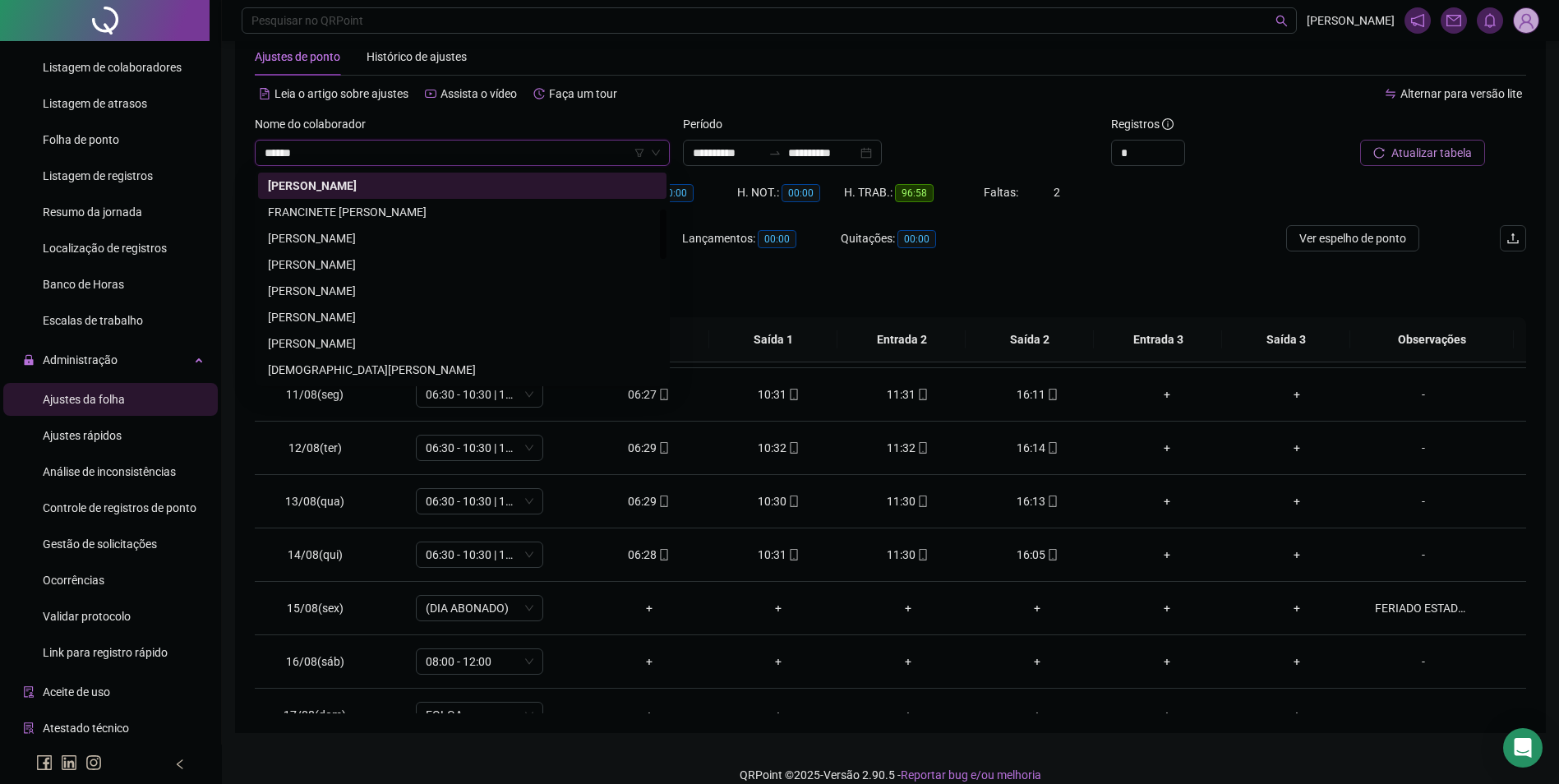
scroll to position [132, 0]
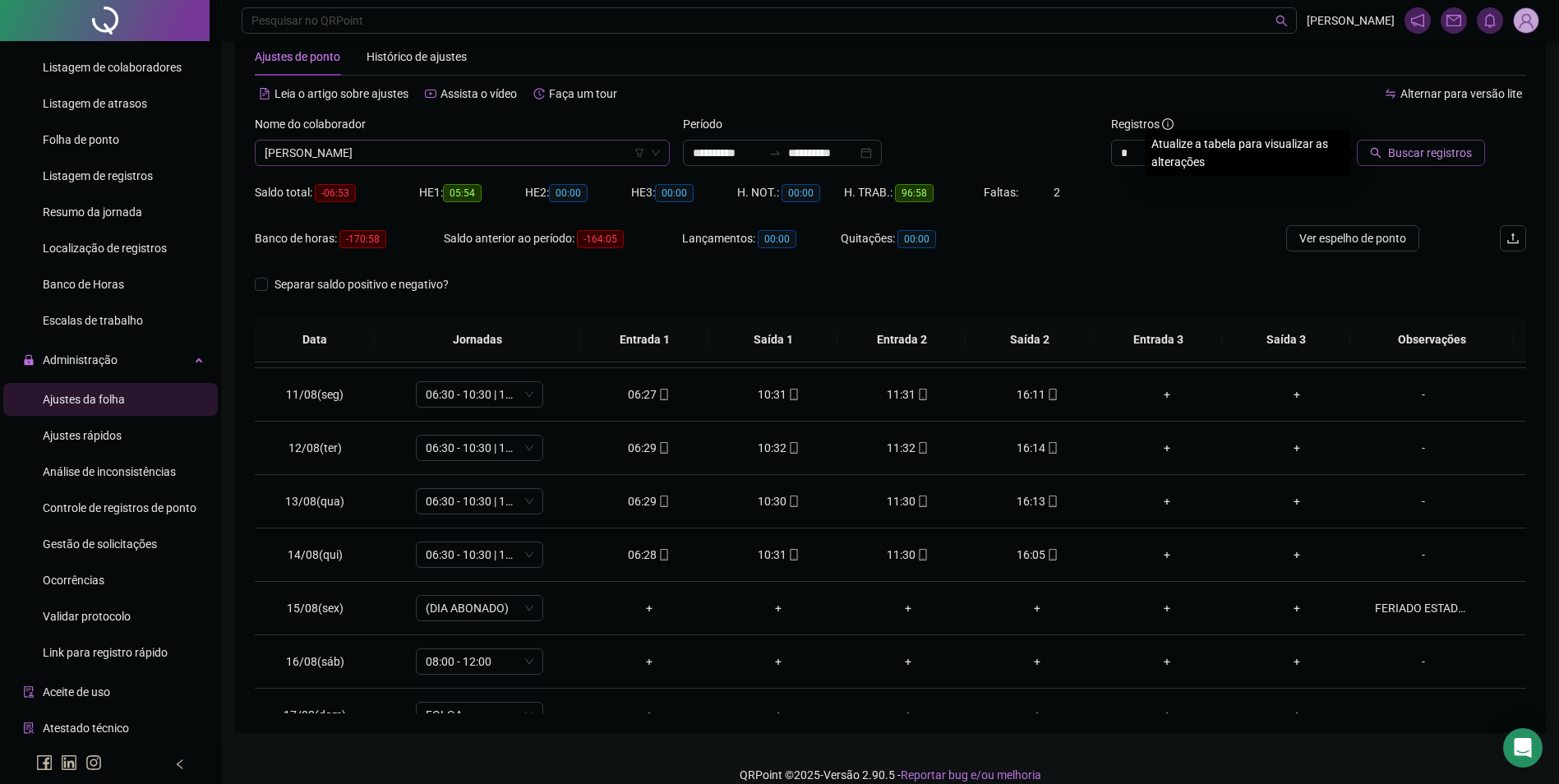
click at [1357, 139] on button "Buscar registros" at bounding box center [1421, 153] width 128 height 27
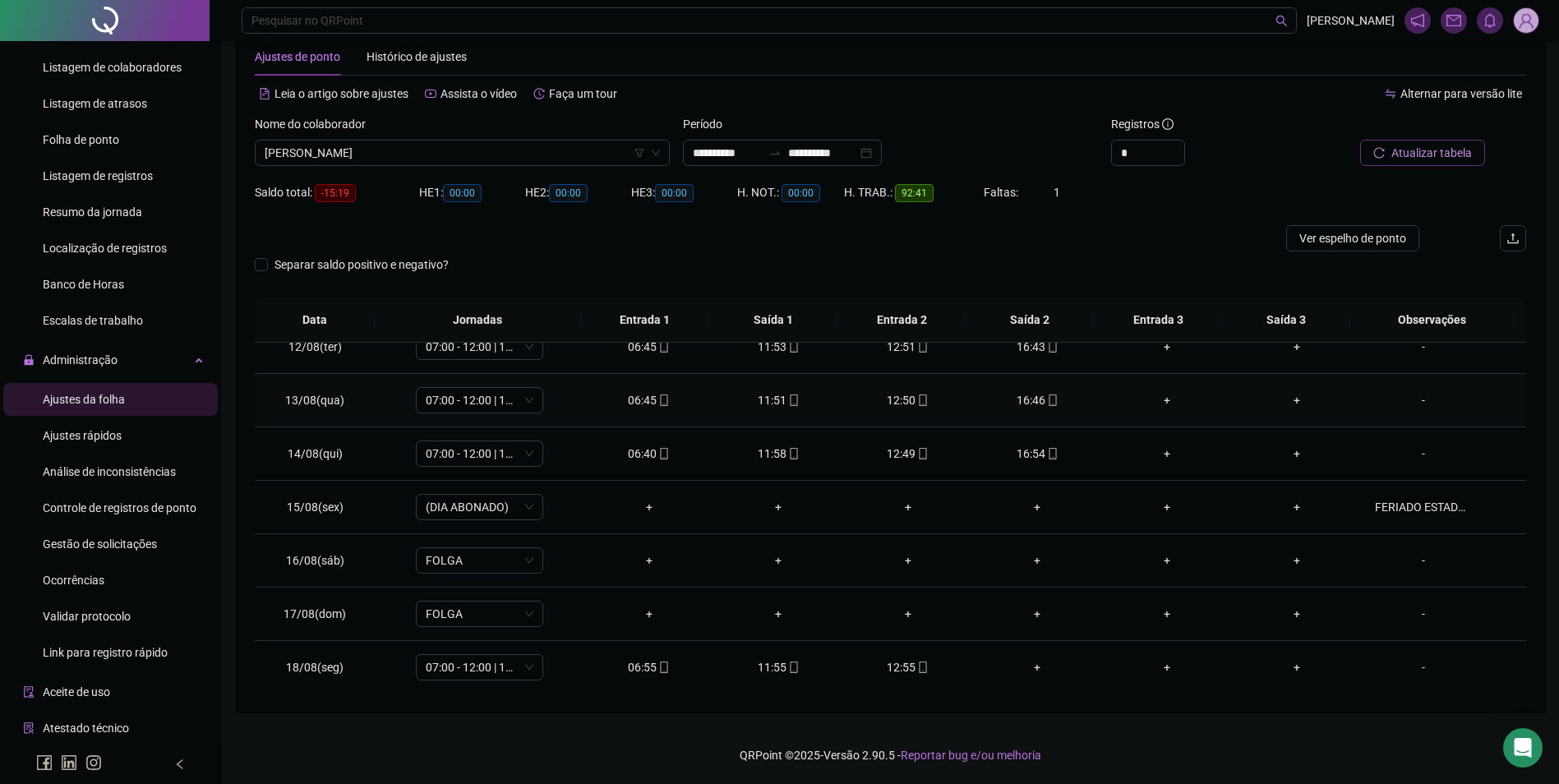
scroll to position [611, 0]
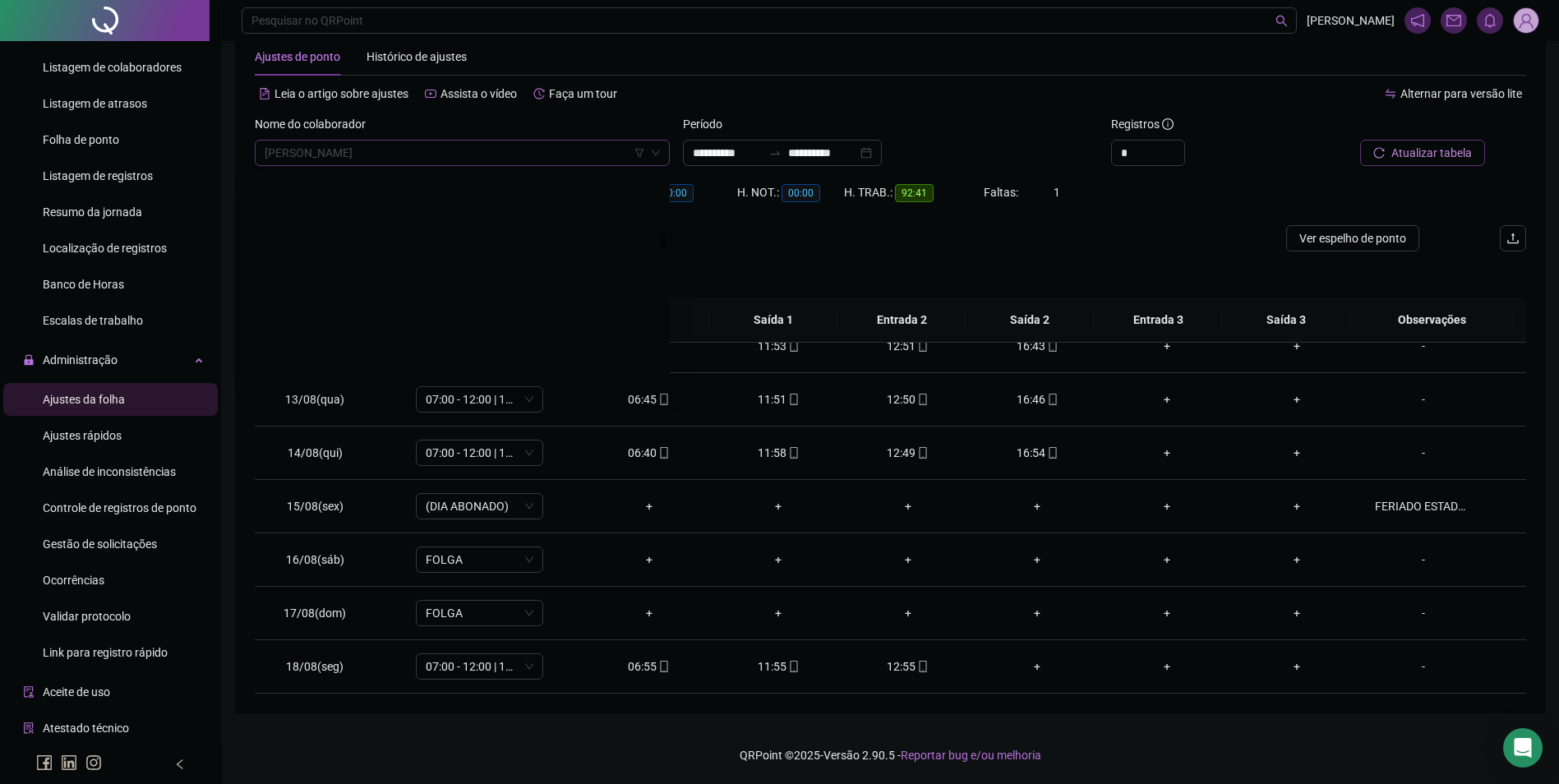
click at [541, 160] on span "FRANCISCO BEZERRA BATISTA" at bounding box center [462, 153] width 395 height 25
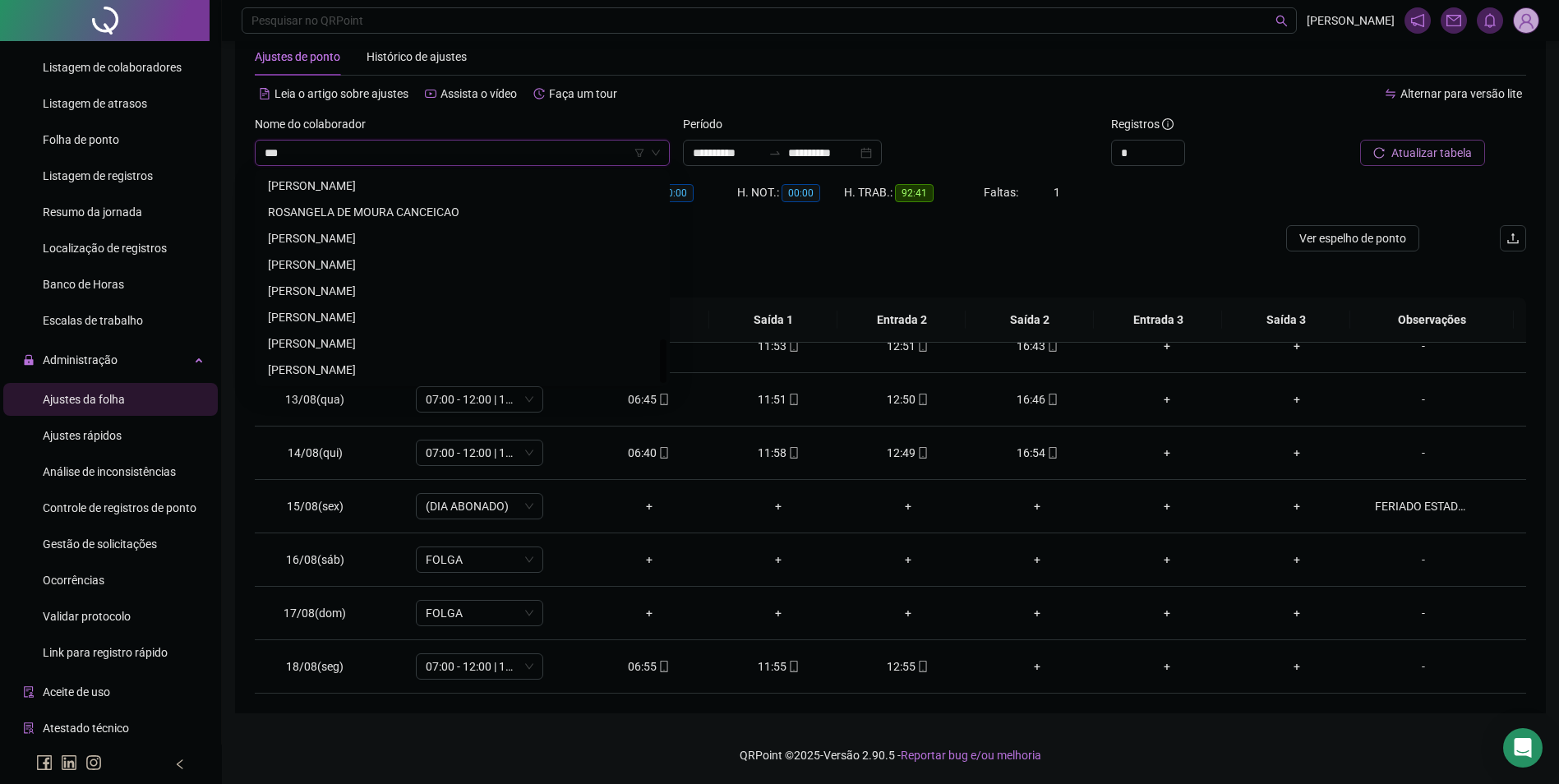
scroll to position [0, 0]
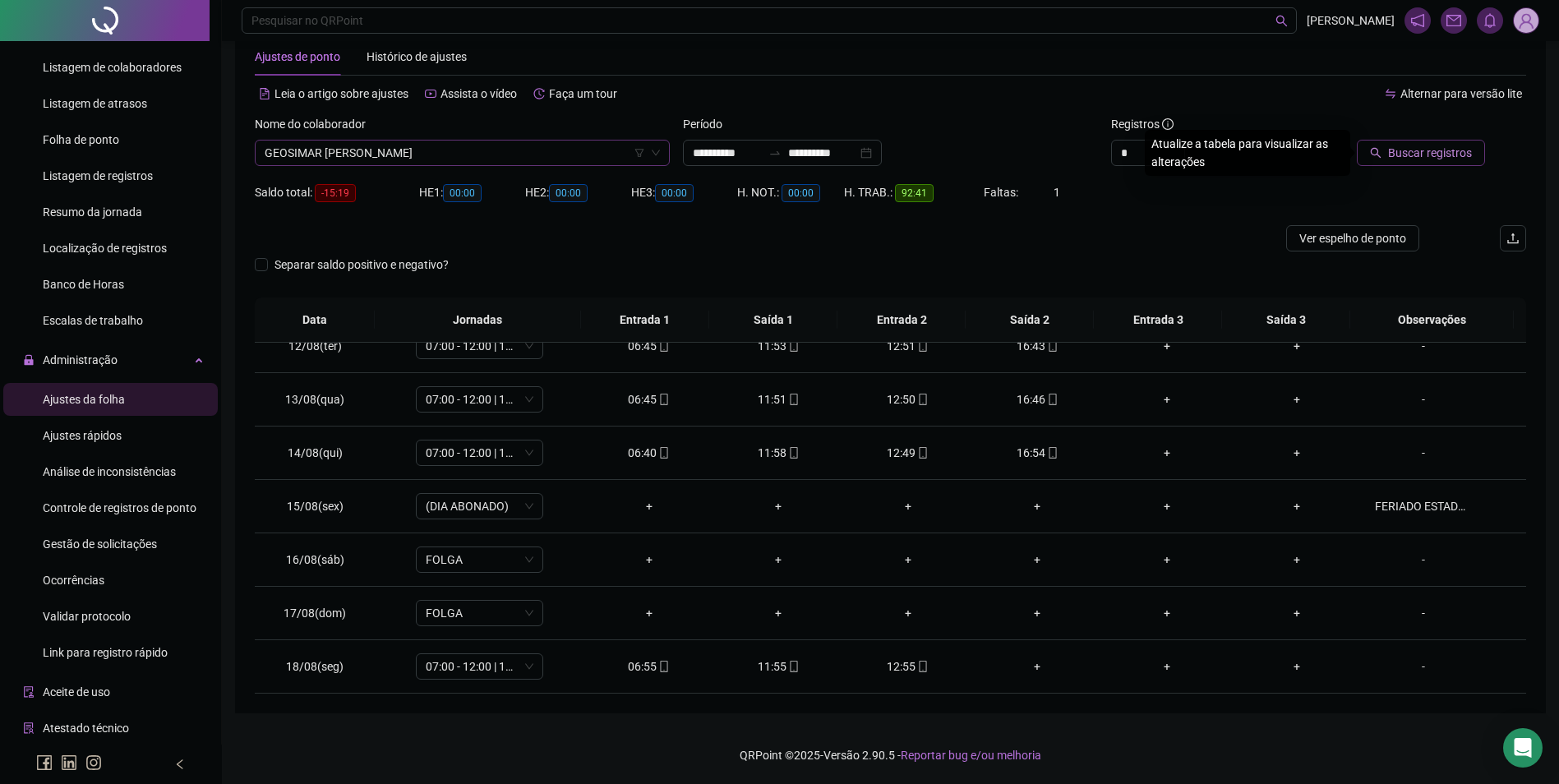
click at [1357, 139] on button "Buscar registros" at bounding box center [1421, 153] width 128 height 27
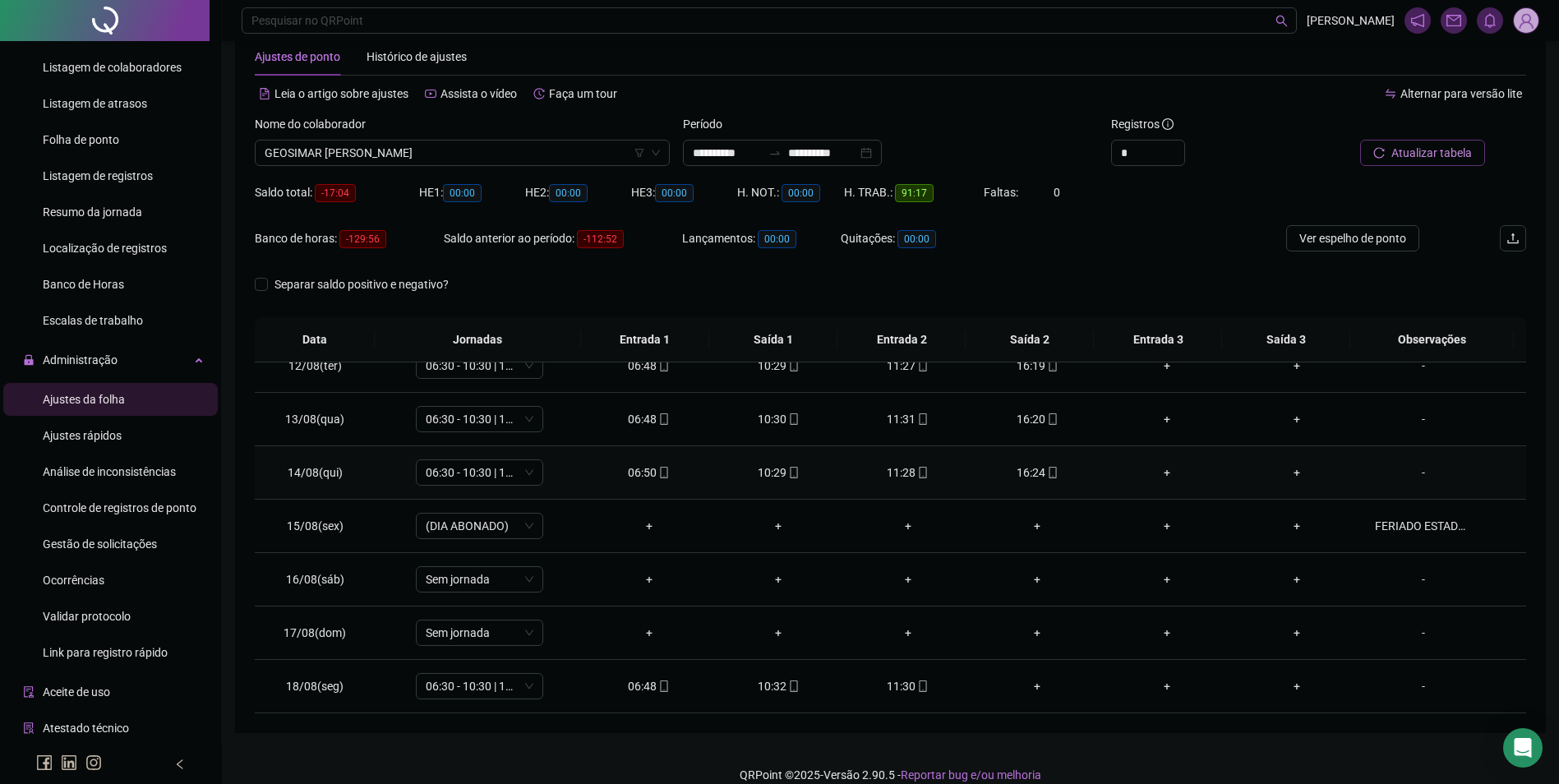
scroll to position [528, 0]
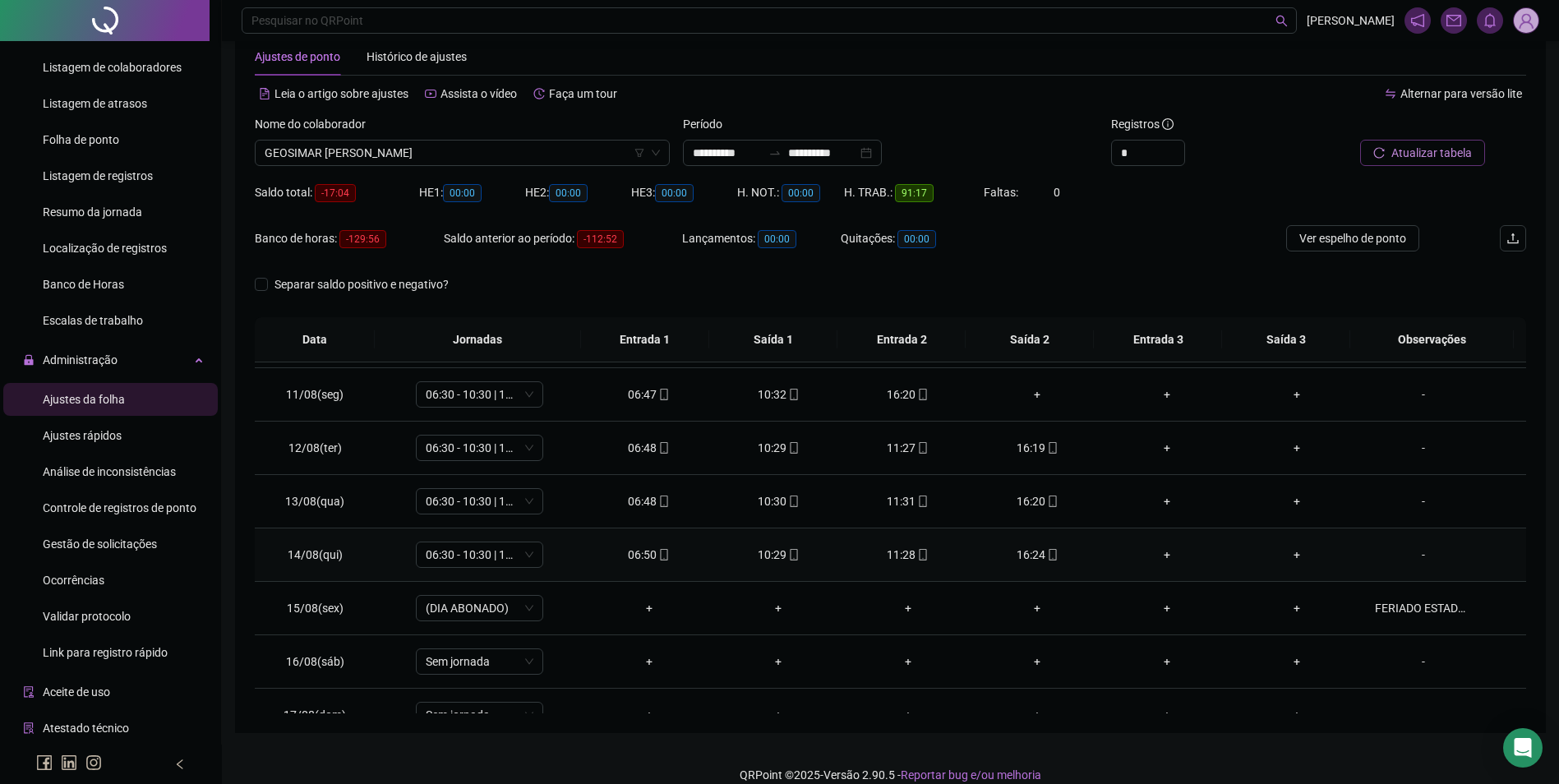
click at [1047, 556] on icon "mobile" at bounding box center [1053, 555] width 11 height 11
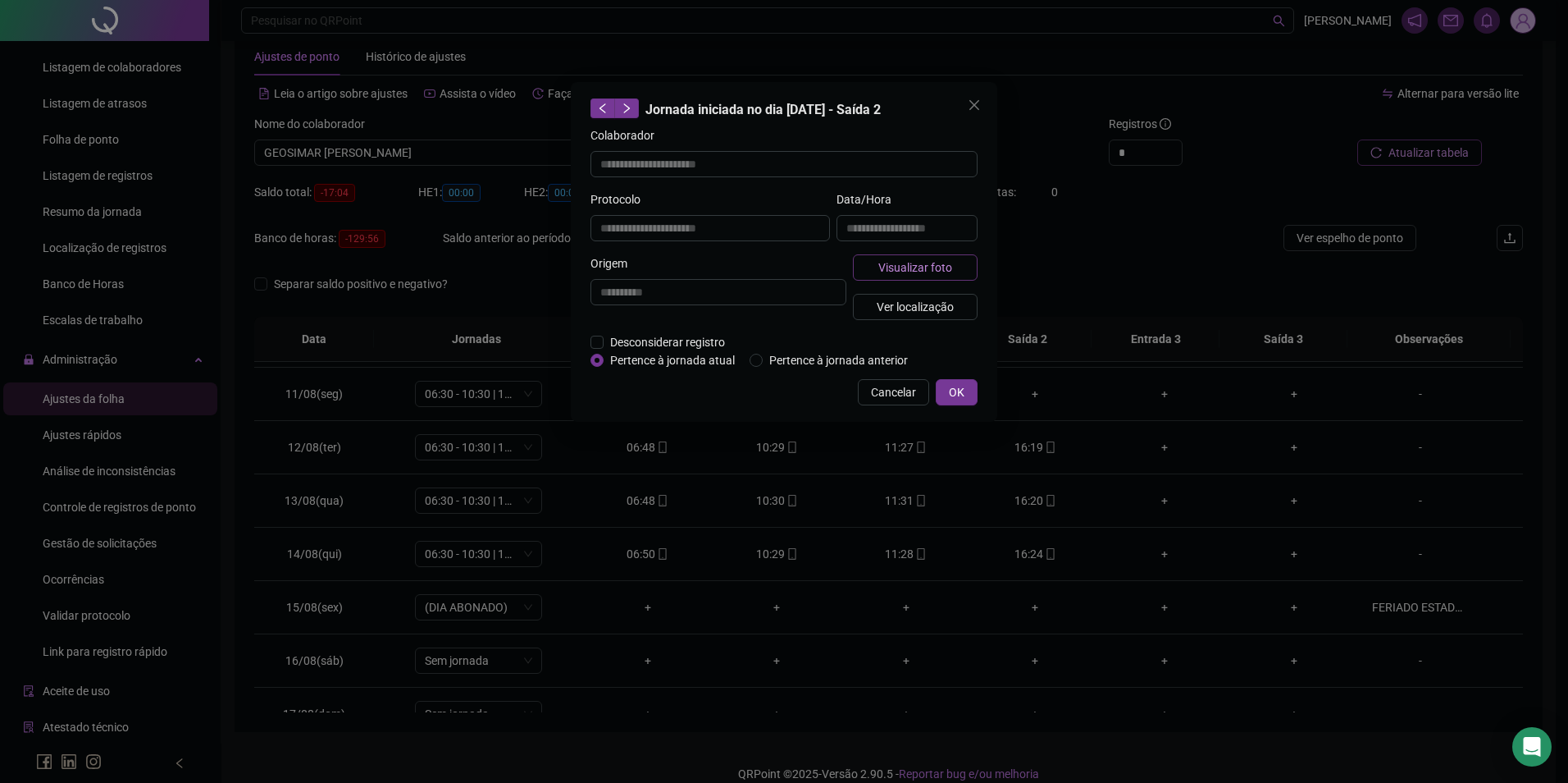
click at [925, 267] on span "Visualizar foto" at bounding box center [915, 267] width 74 height 18
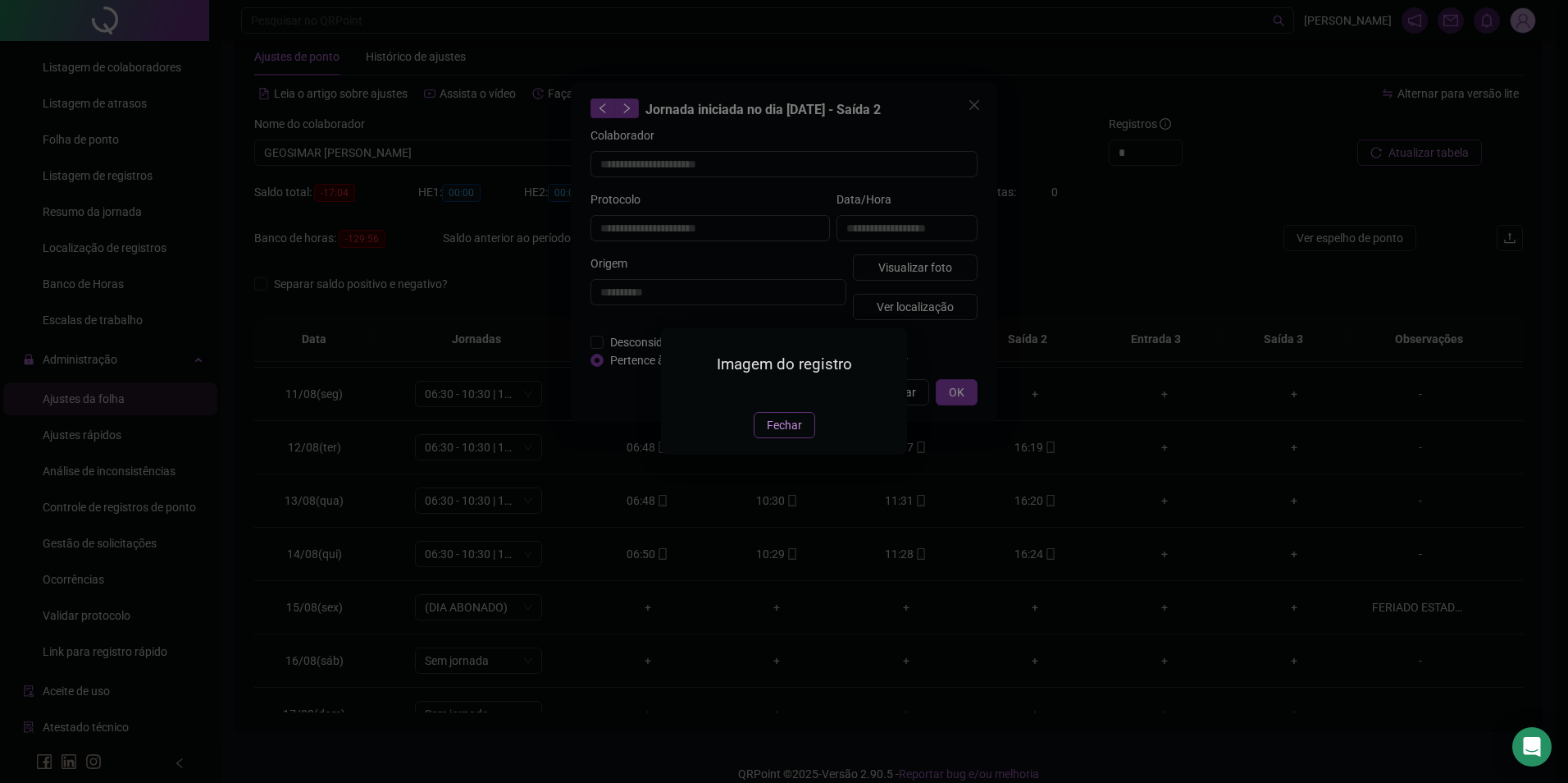
click at [788, 435] on span "Fechar" at bounding box center [784, 425] width 35 height 18
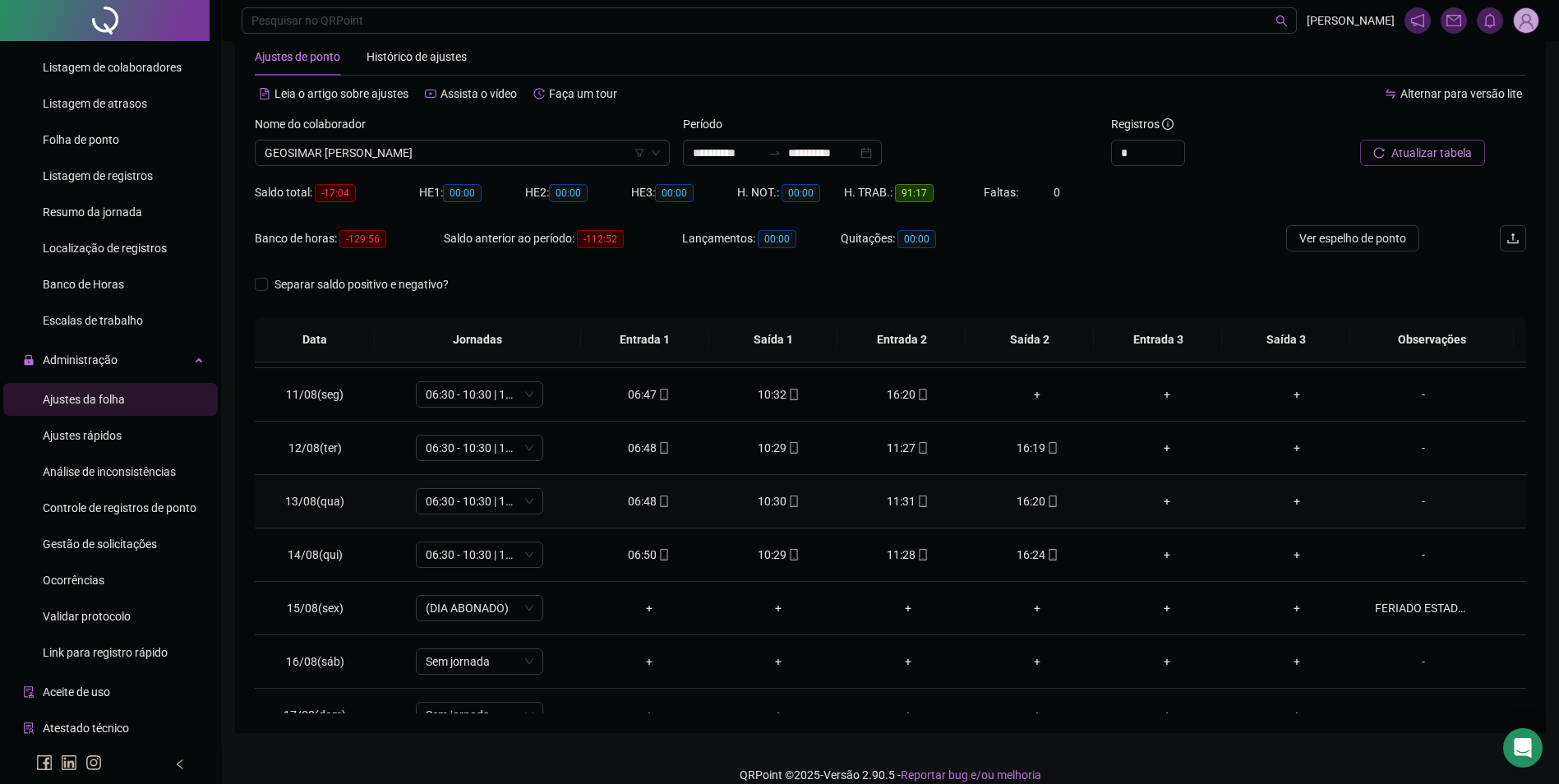
scroll to position [611, 0]
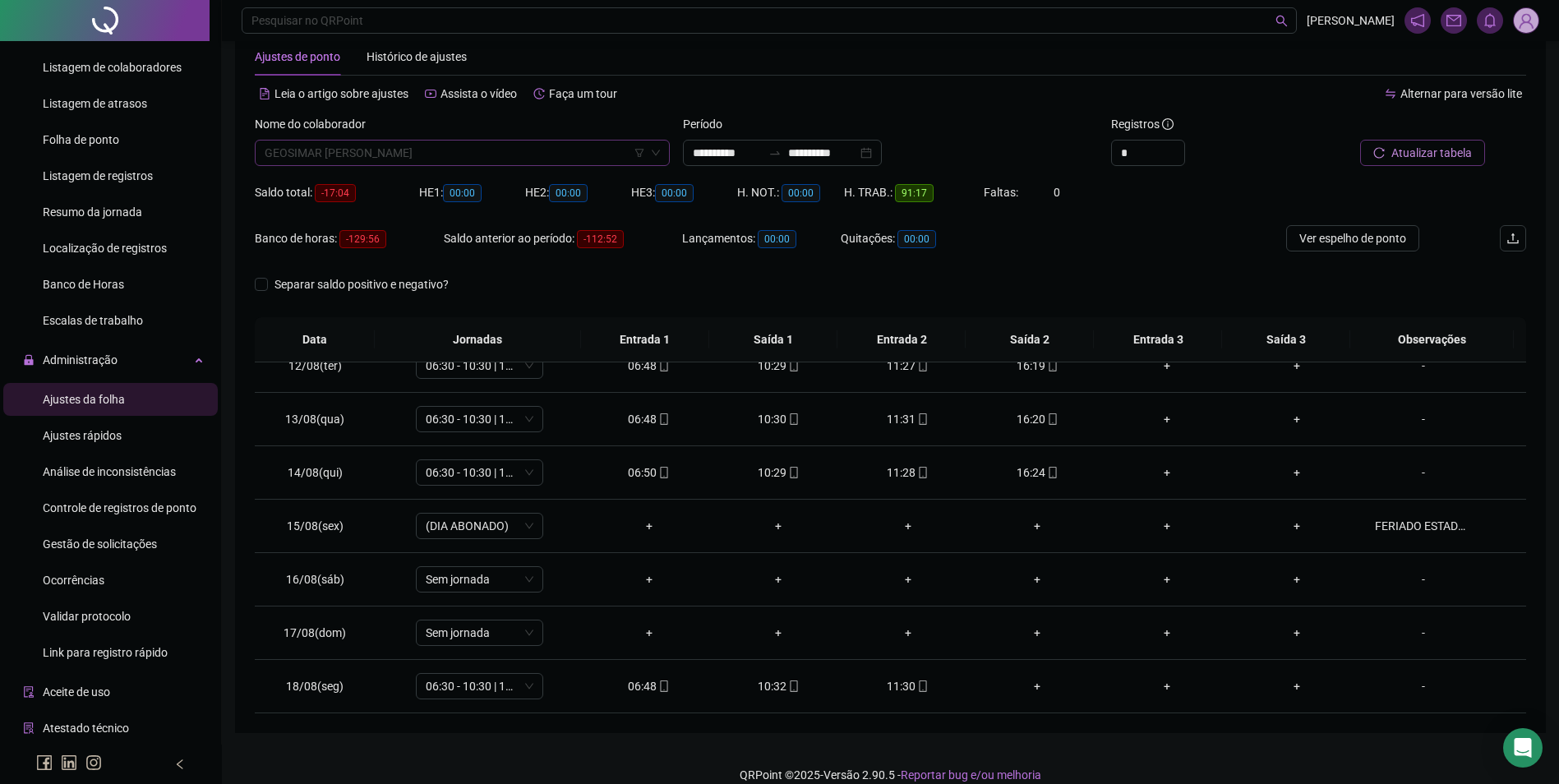
click at [452, 157] on span "GEOSIMAR MAGALHAES LIMA" at bounding box center [462, 153] width 395 height 25
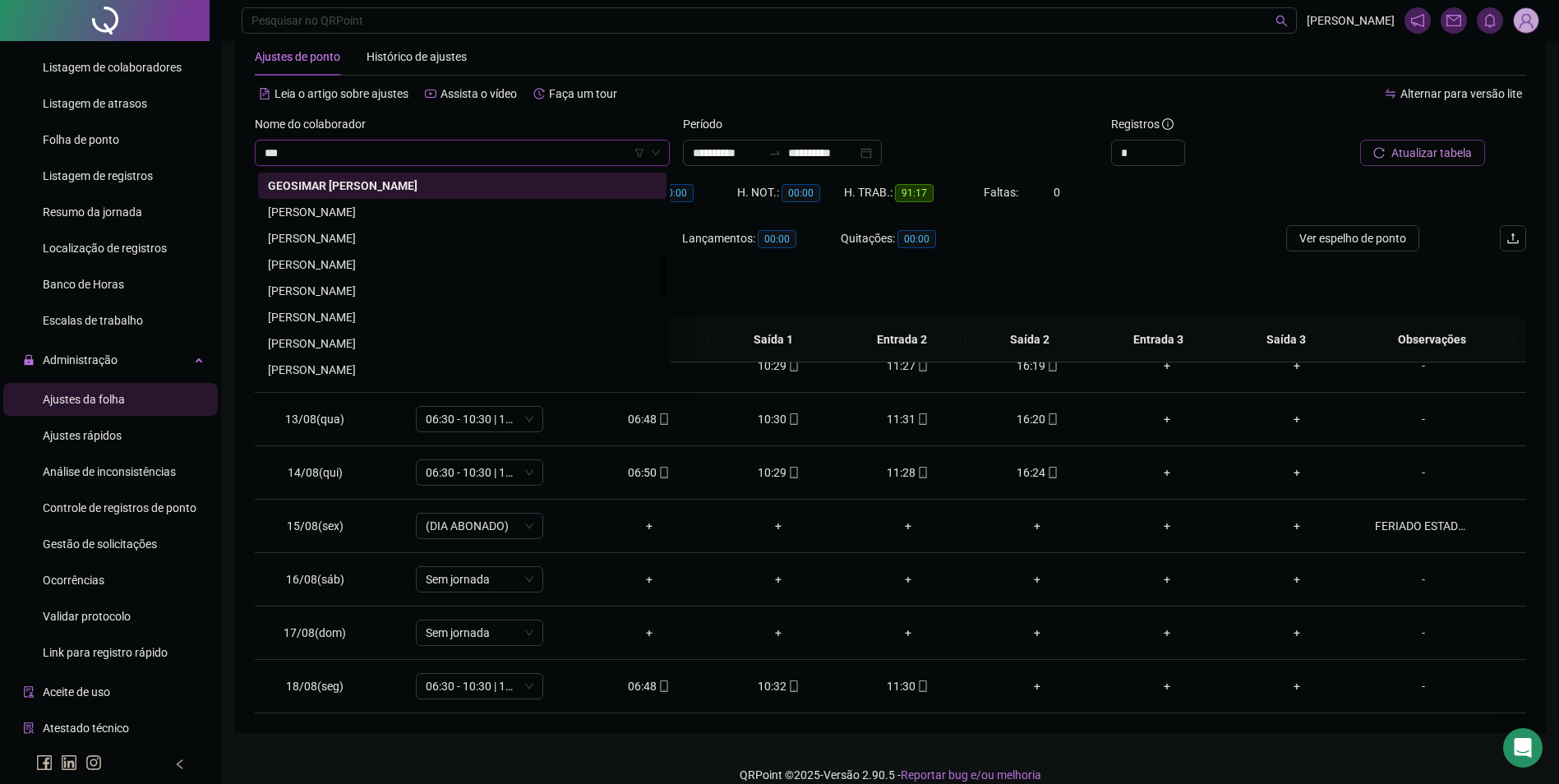
scroll to position [0, 0]
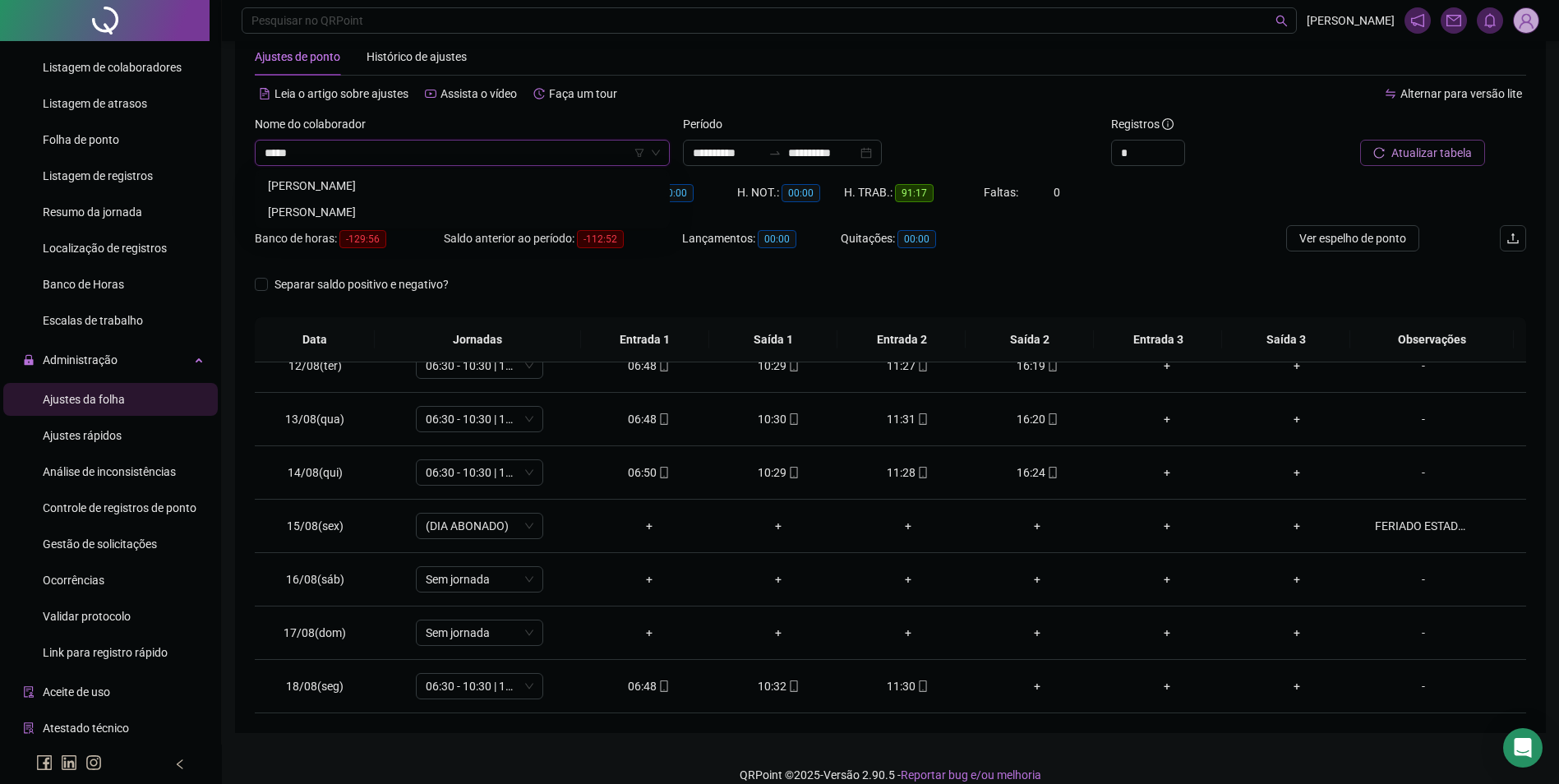
click at [370, 175] on div "GEOVA DA CRUZ SILVA" at bounding box center [462, 186] width 409 height 27
click at [1443, 160] on span "Buscar registros" at bounding box center [1430, 153] width 83 height 18
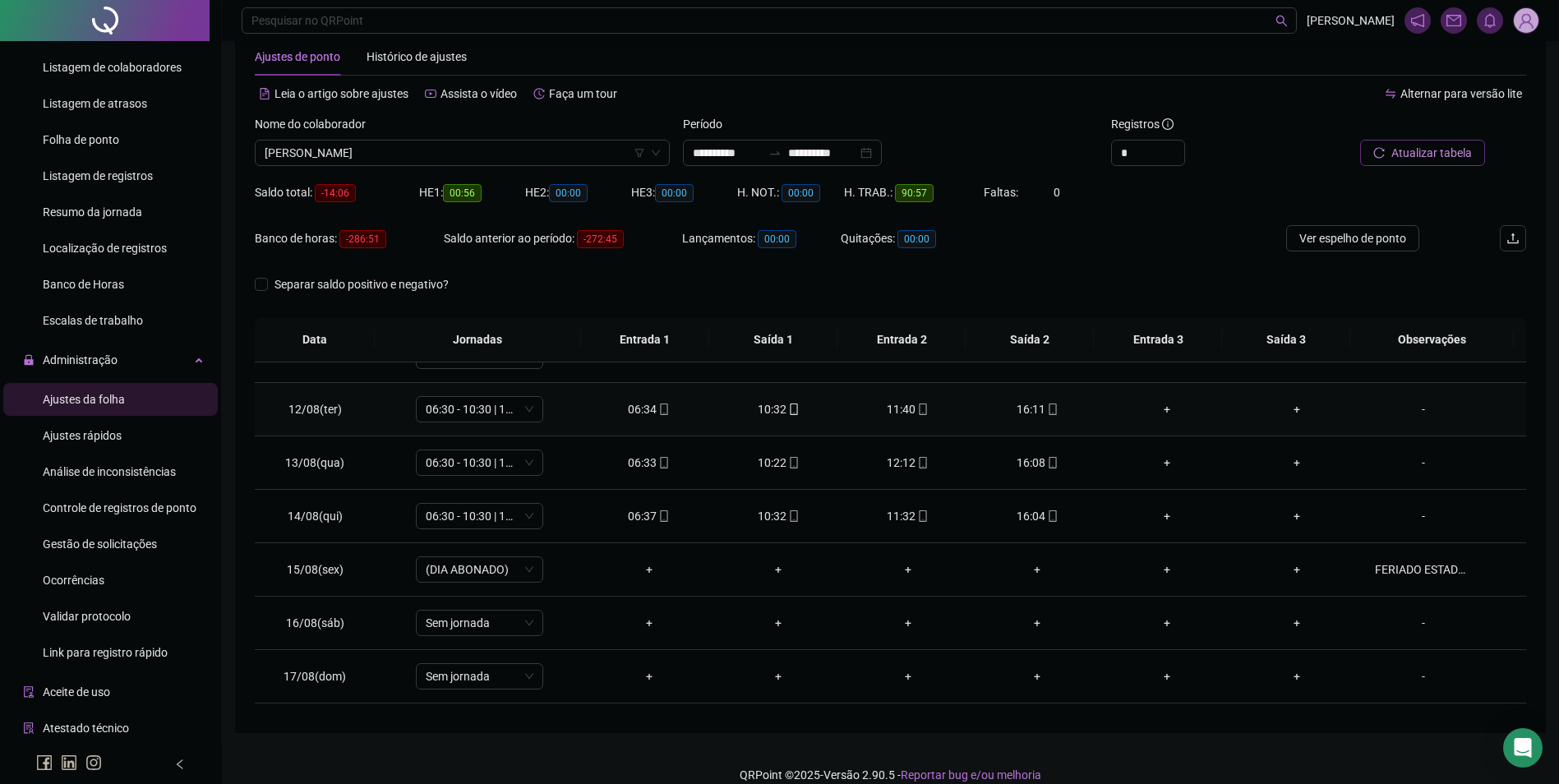
scroll to position [528, 0]
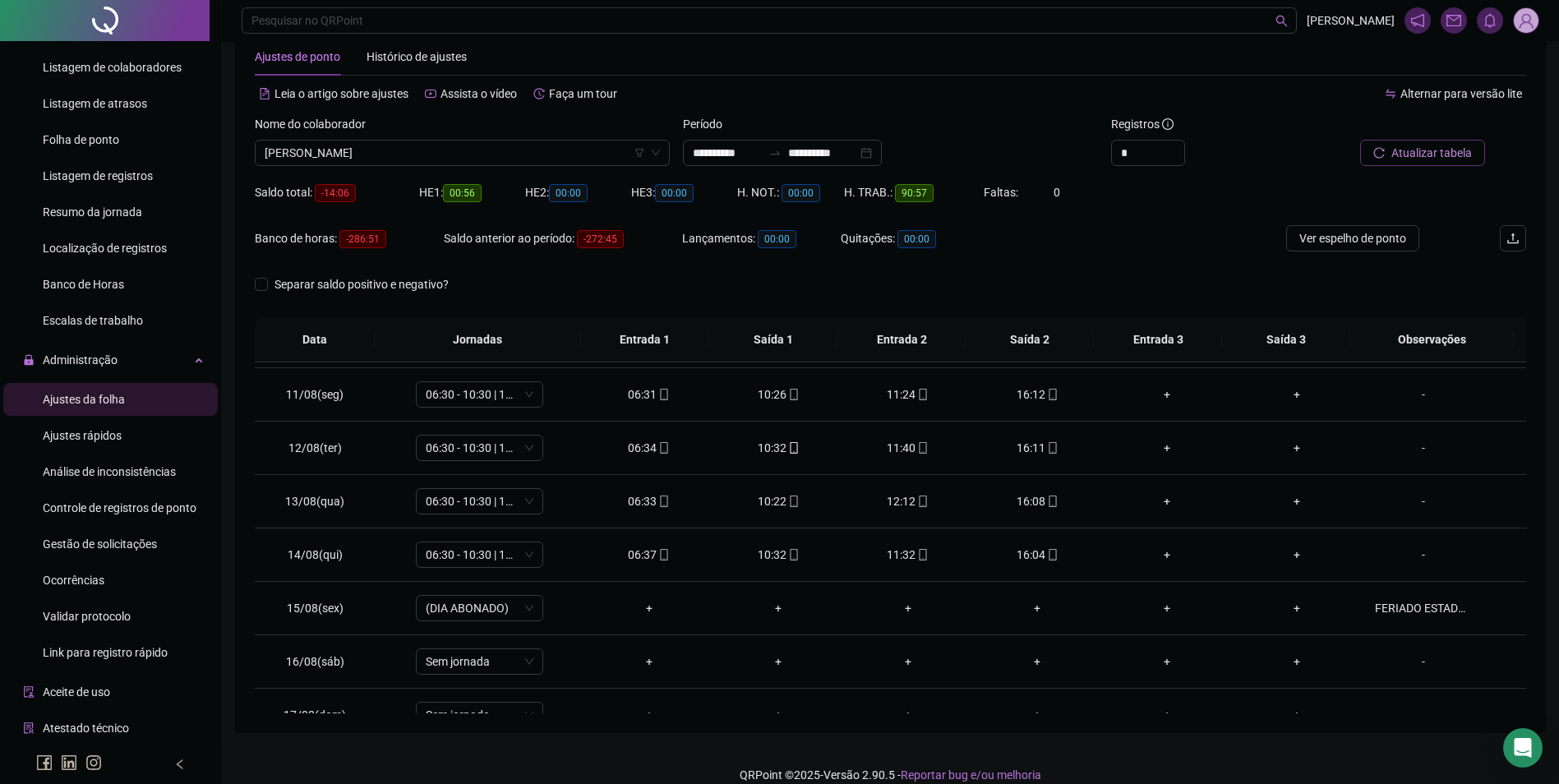
click at [507, 168] on div "Nome do colaborador GEOVA DA CRUZ SILVA" at bounding box center [463, 147] width 429 height 64
click at [498, 160] on span "GEOVA DA CRUZ SILVA" at bounding box center [462, 153] width 395 height 25
click at [396, 174] on div "GISLANE OLIVEIRA GUEDES" at bounding box center [462, 186] width 409 height 27
click at [1458, 157] on span "Buscar registros" at bounding box center [1430, 153] width 83 height 18
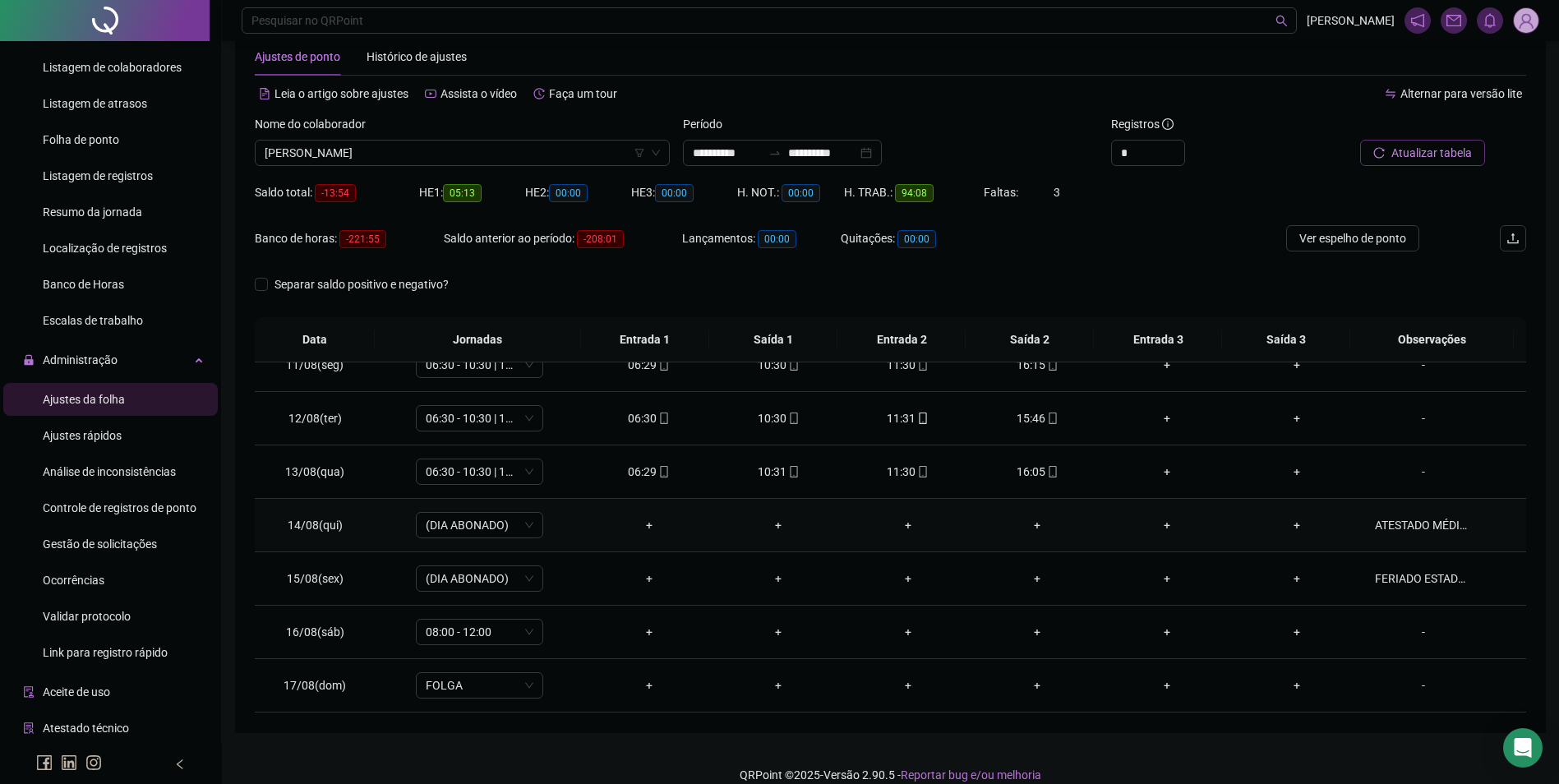
scroll to position [611, 0]
click at [1049, 685] on icon "mobile" at bounding box center [1053, 686] width 8 height 11
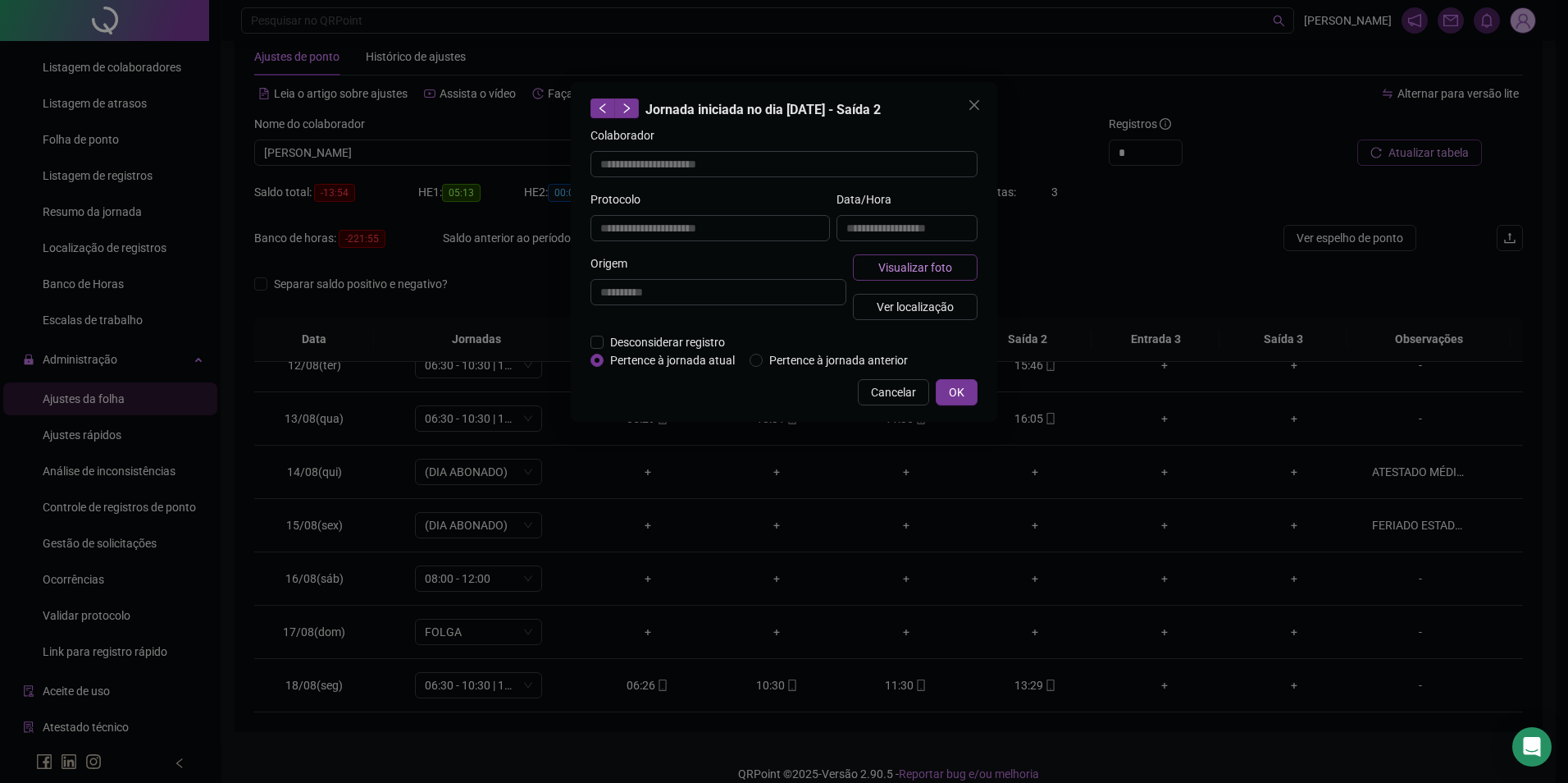
click at [902, 262] on span "Visualizar foto" at bounding box center [915, 267] width 74 height 18
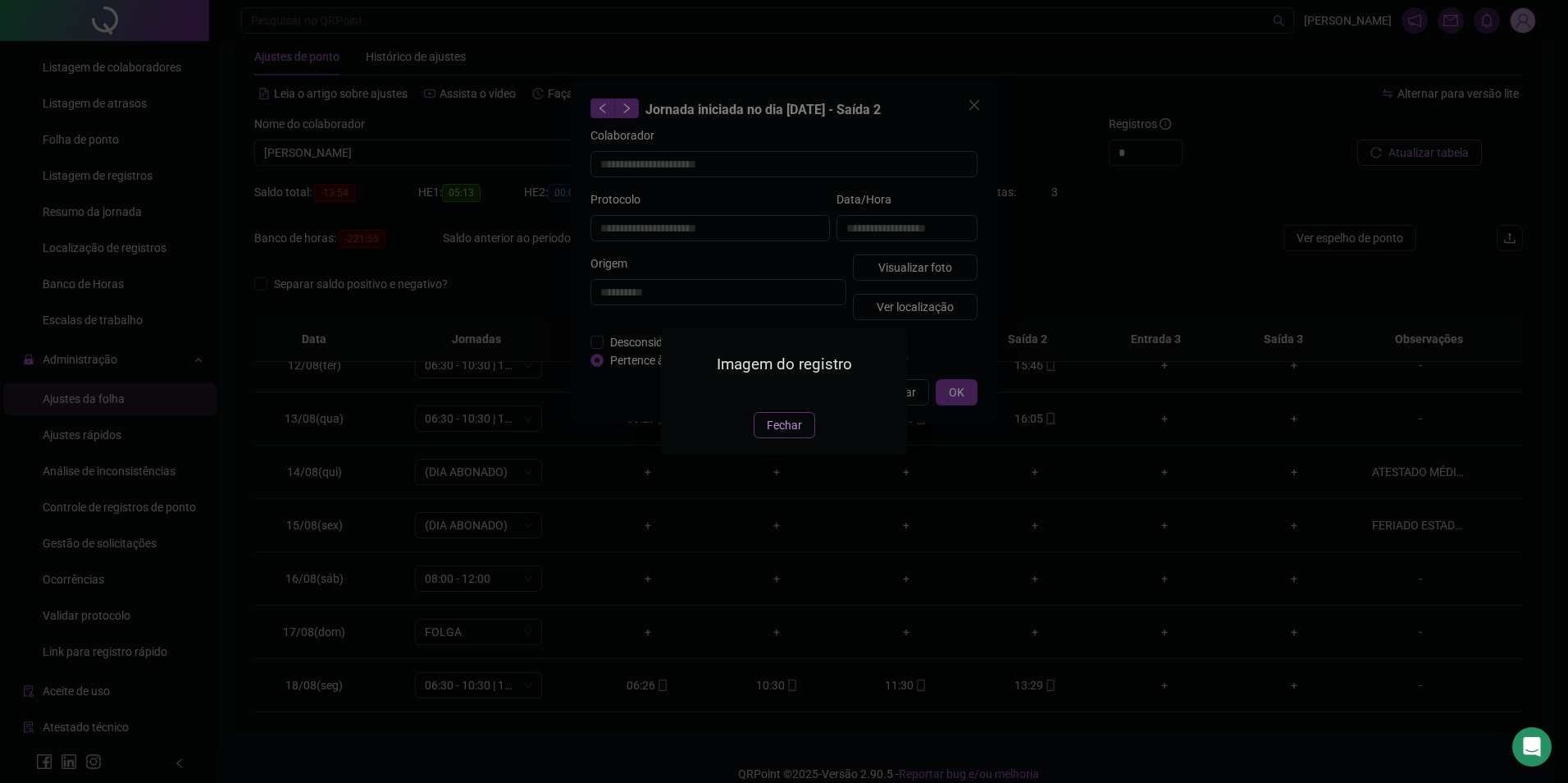
click at [780, 435] on span "Fechar" at bounding box center [784, 425] width 35 height 18
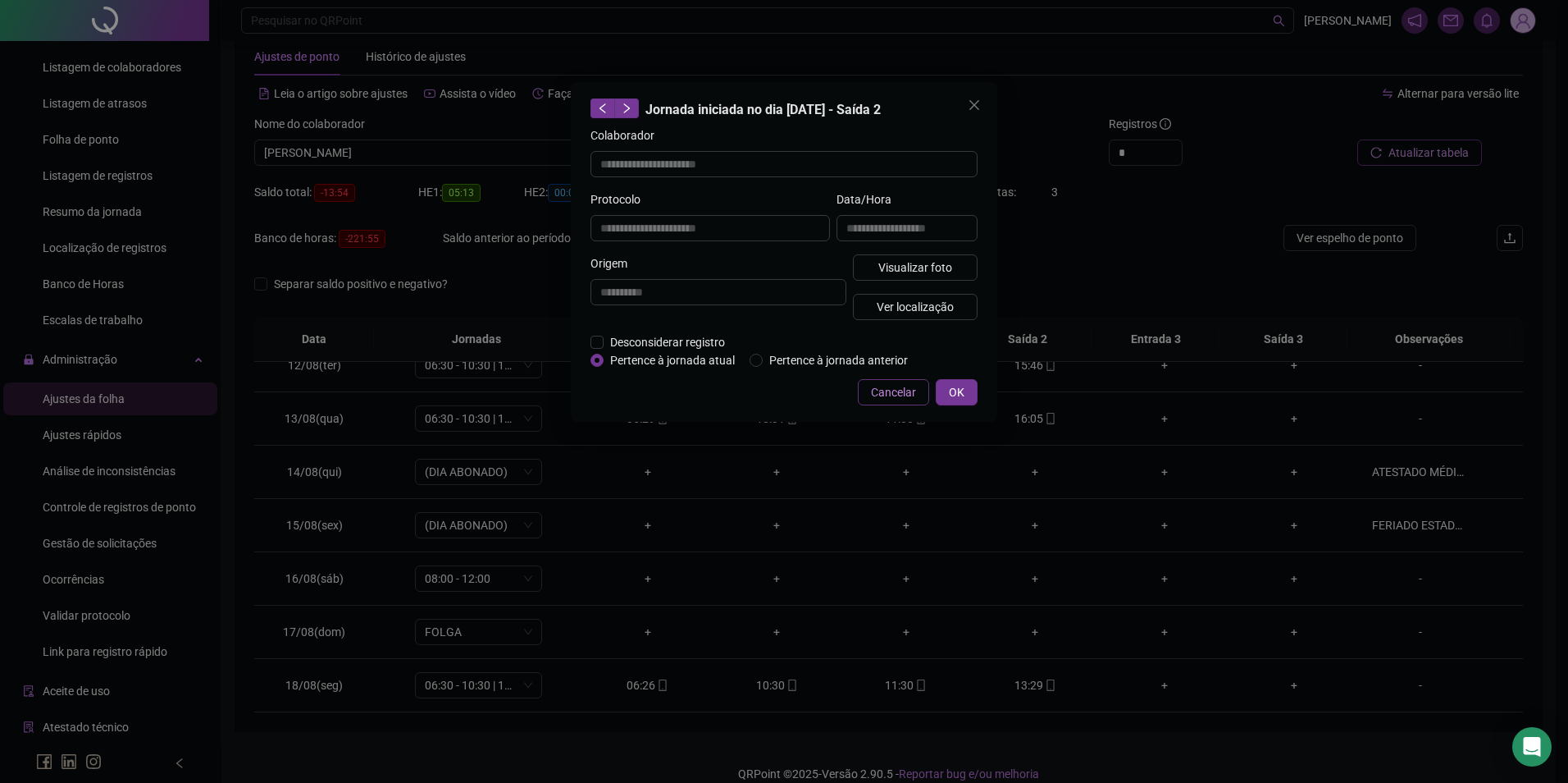
click at [890, 391] on span "Cancelar" at bounding box center [894, 392] width 45 height 18
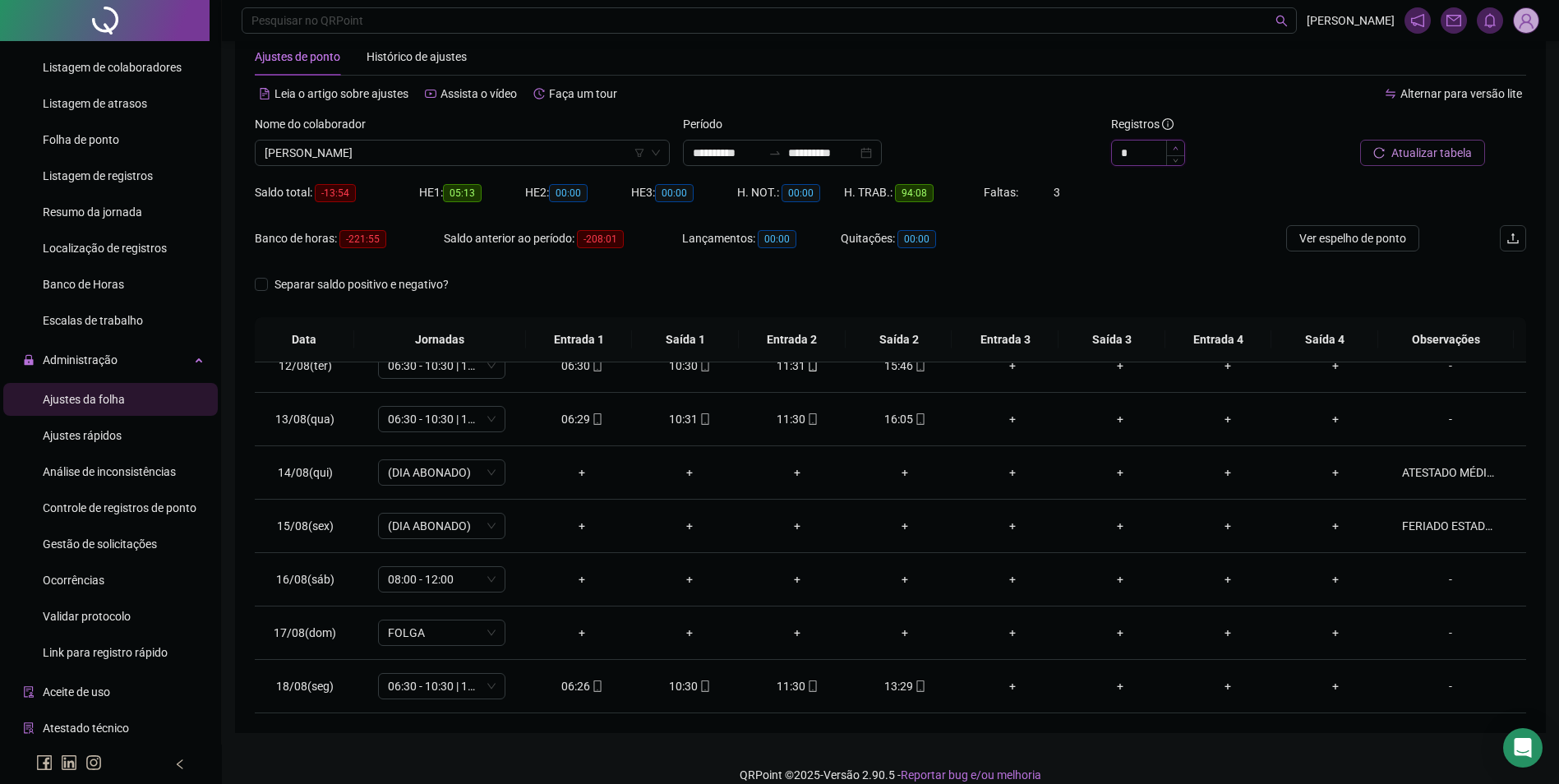
click at [1180, 146] on span "Increase Value" at bounding box center [1175, 148] width 18 height 15
click at [1175, 157] on icon "down" at bounding box center [1176, 158] width 6 height 6
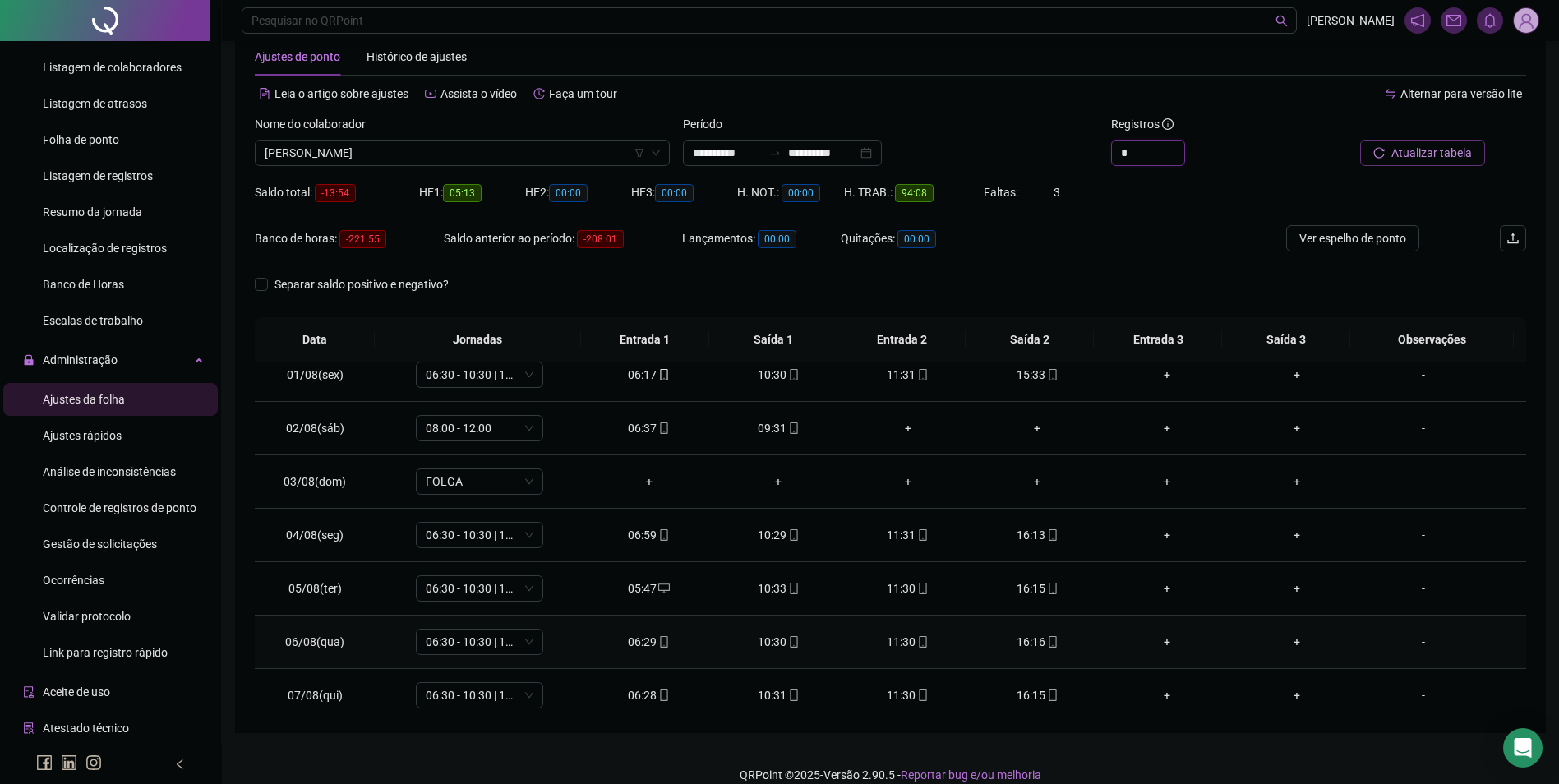
scroll to position [0, 0]
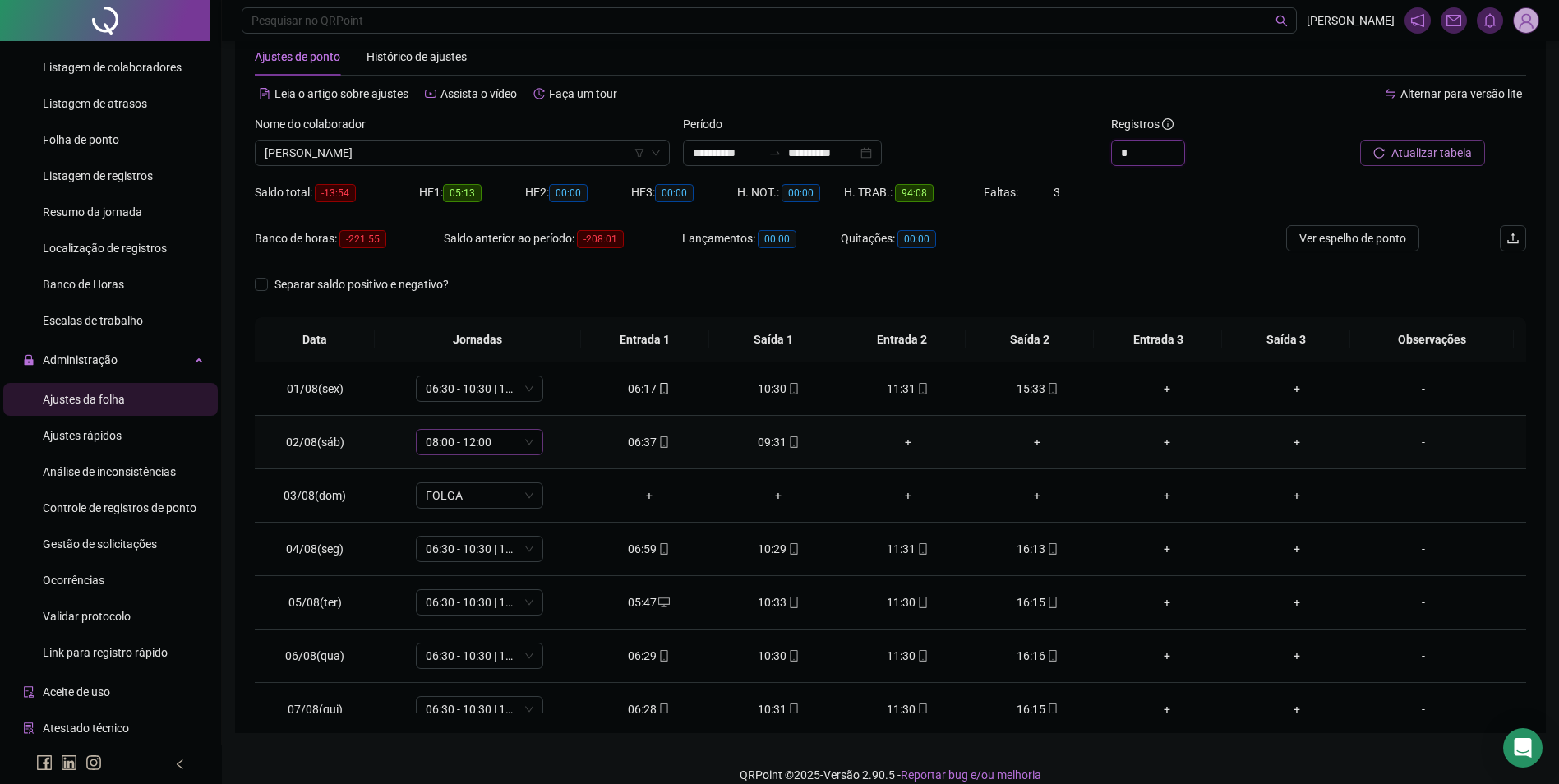
click at [516, 437] on span "08:00 - 12:00" at bounding box center [480, 442] width 108 height 25
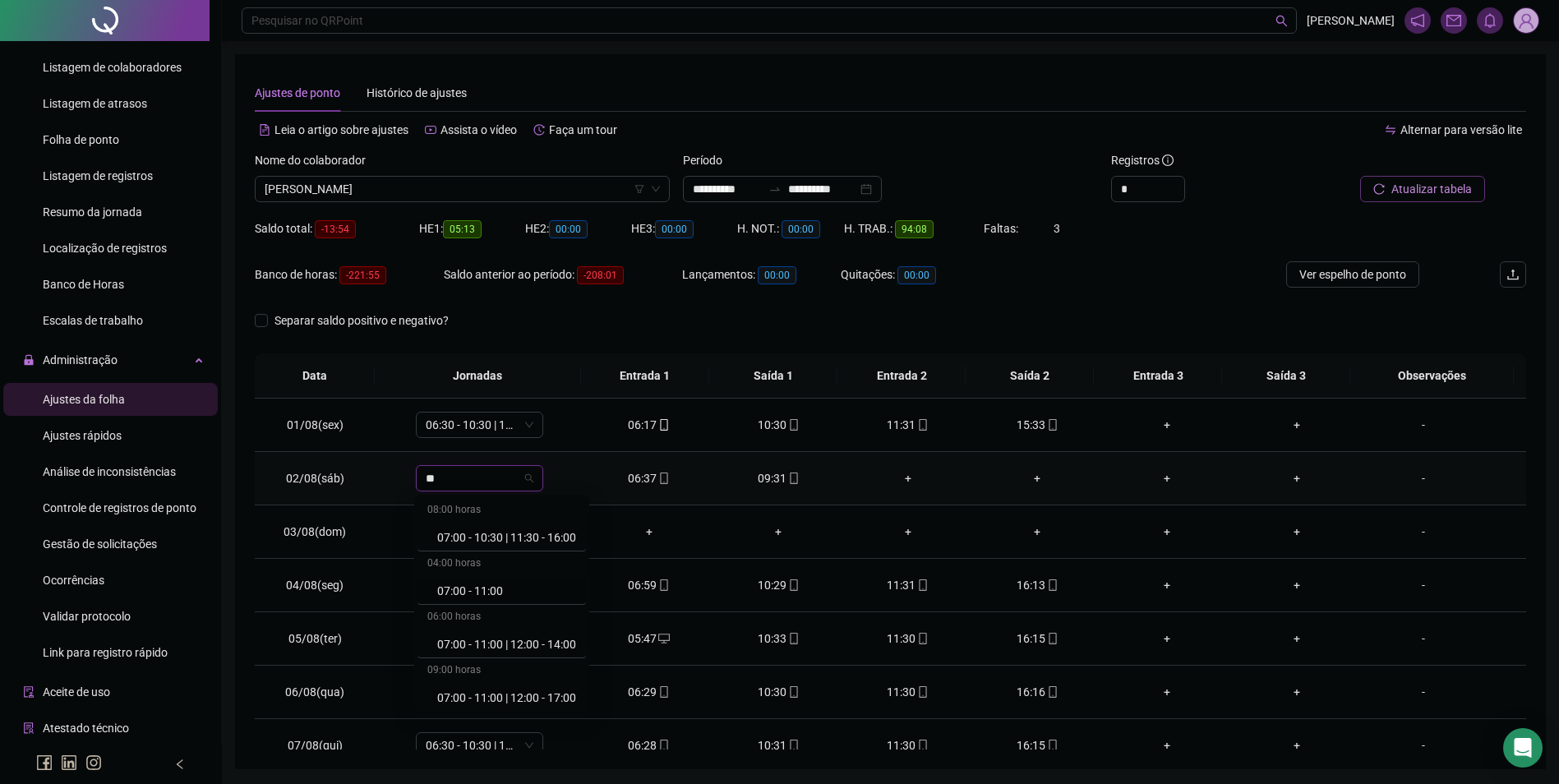
click at [487, 587] on div "07:00 - 11:00" at bounding box center [506, 591] width 139 height 18
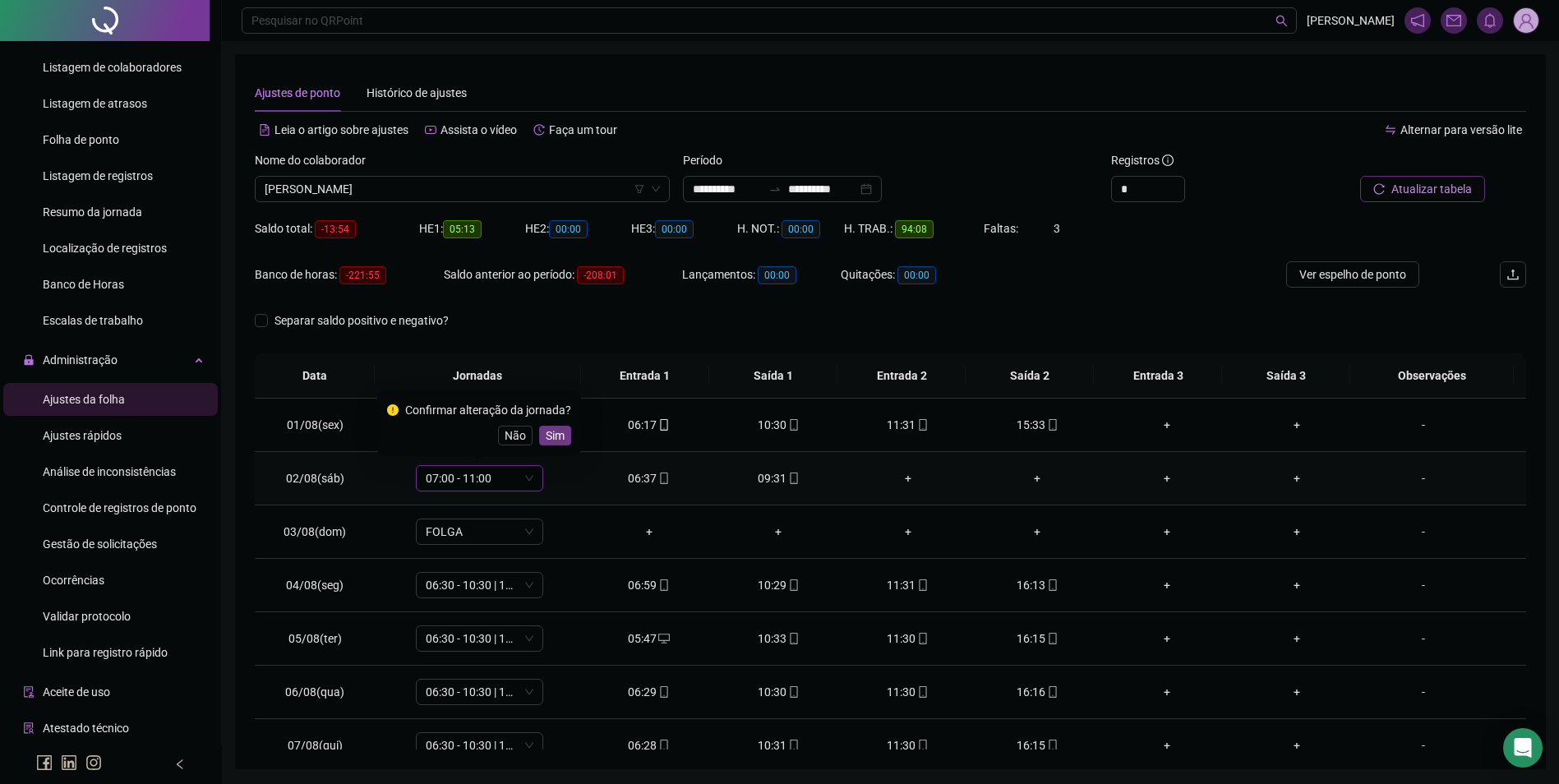
click at [553, 427] on span "Sim" at bounding box center [556, 435] width 19 height 18
click at [1421, 191] on span "Atualizar tabela" at bounding box center [1432, 189] width 81 height 18
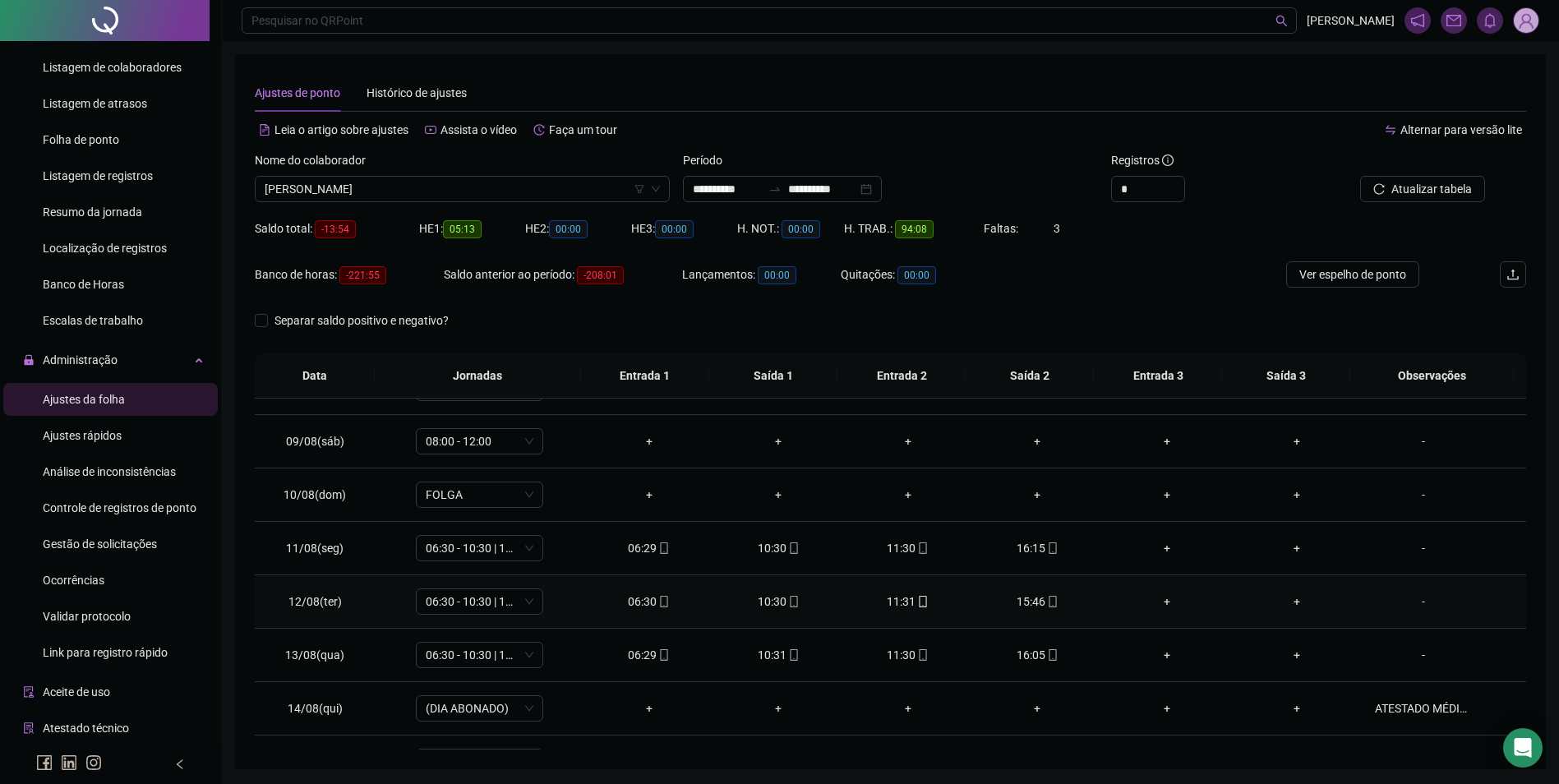
scroll to position [329, 0]
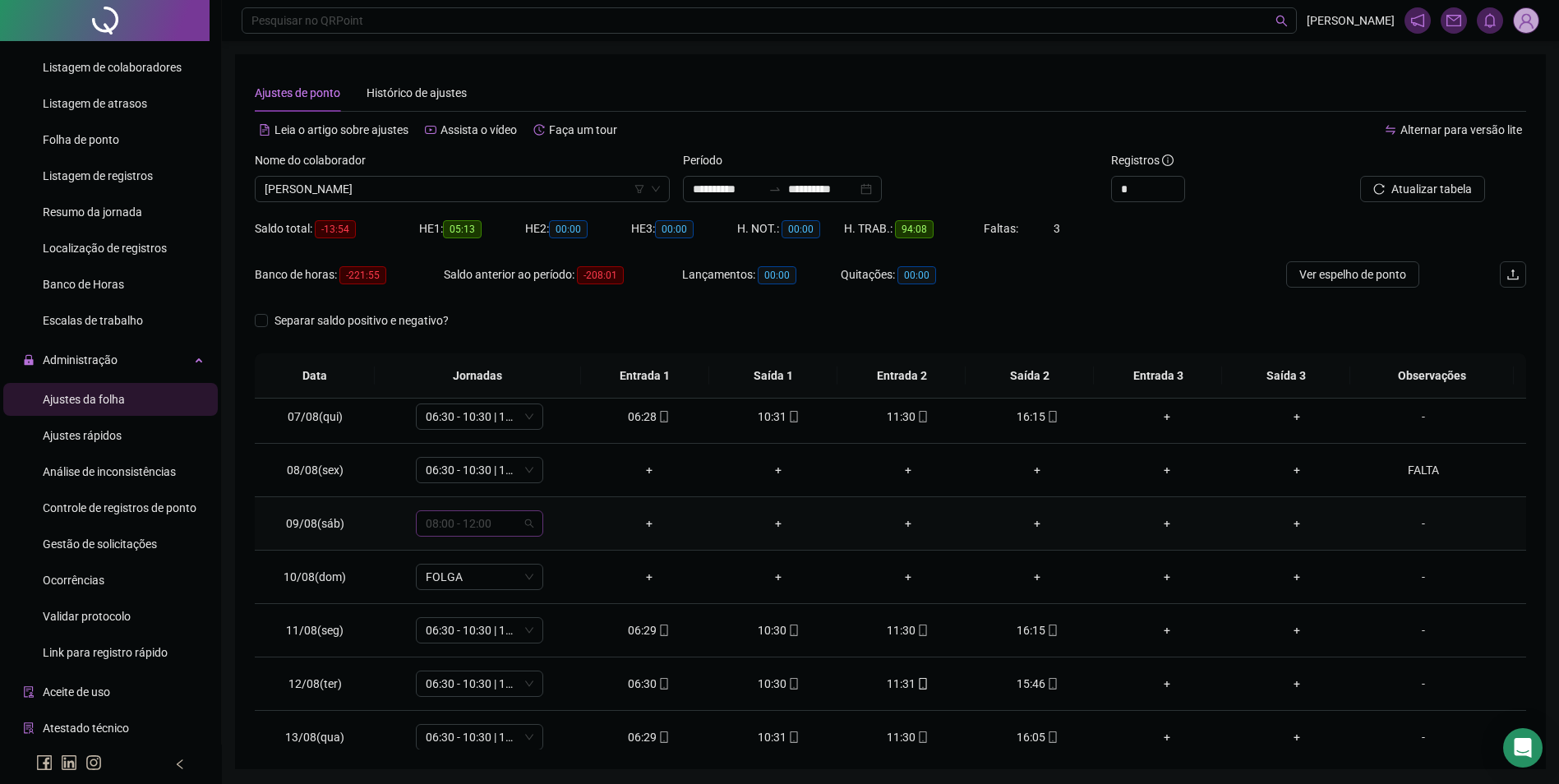
click at [518, 529] on span "08:00 - 12:00" at bounding box center [480, 523] width 108 height 25
click at [465, 639] on div "07:00 - 11:00" at bounding box center [506, 635] width 139 height 18
click at [550, 479] on span "Sim" at bounding box center [556, 481] width 19 height 18
click at [1444, 194] on span "Atualizar tabela" at bounding box center [1432, 189] width 81 height 18
click at [442, 196] on span "GISLANE OLIVEIRA GUEDES" at bounding box center [462, 189] width 395 height 25
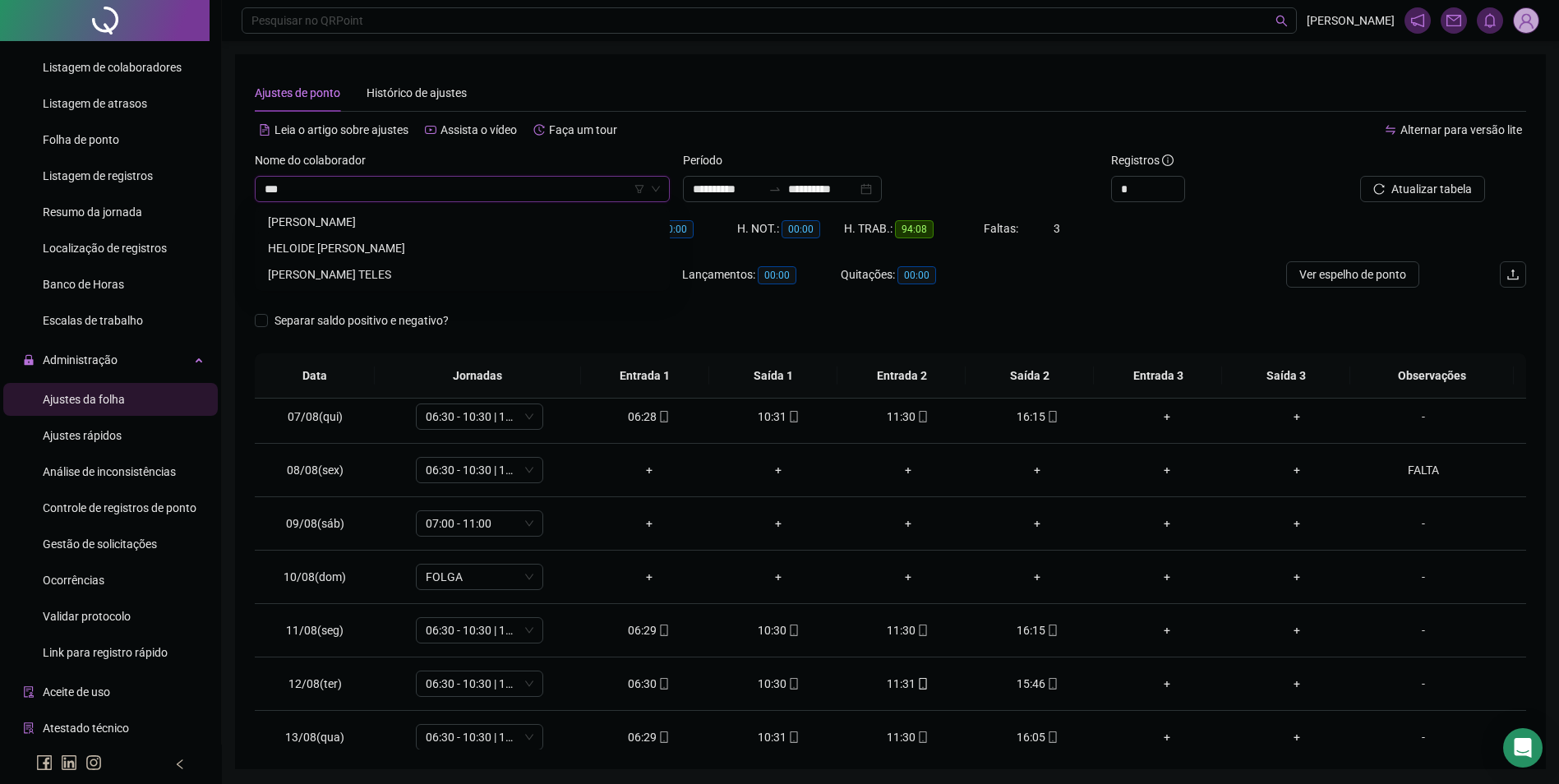
scroll to position [0, 0]
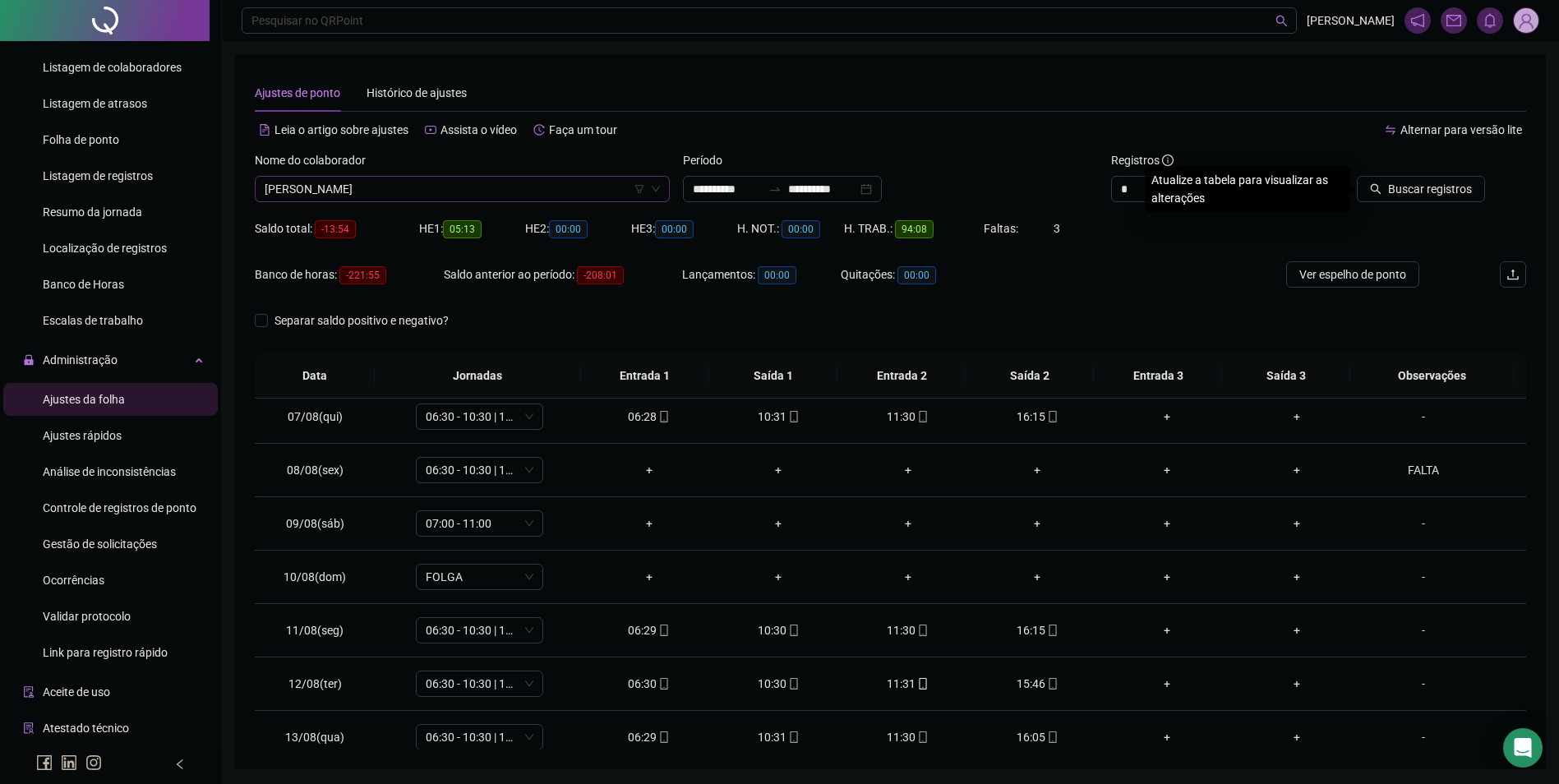
click at [1357, 176] on button "Buscar registros" at bounding box center [1421, 190] width 128 height 27
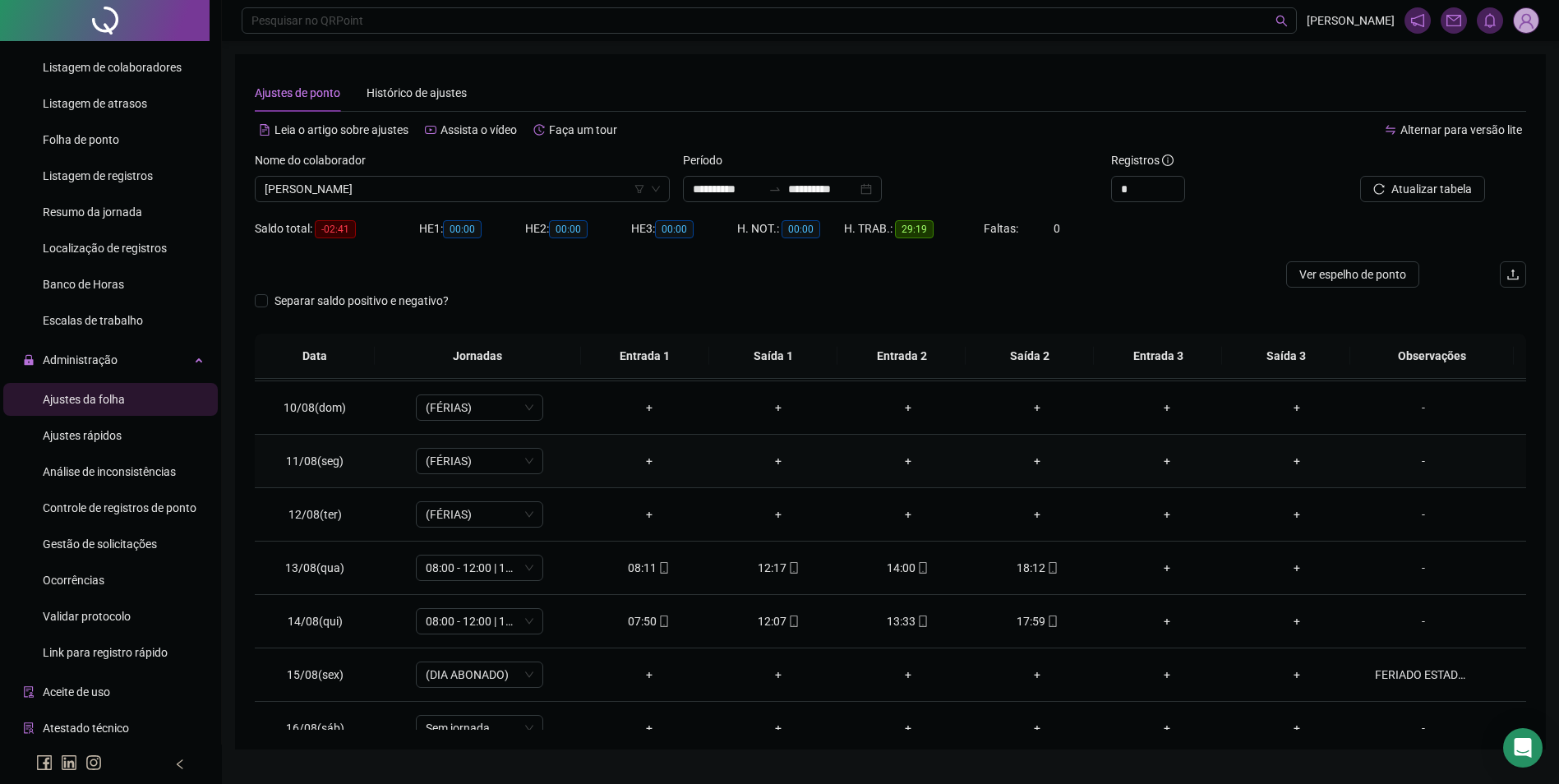
scroll to position [493, 0]
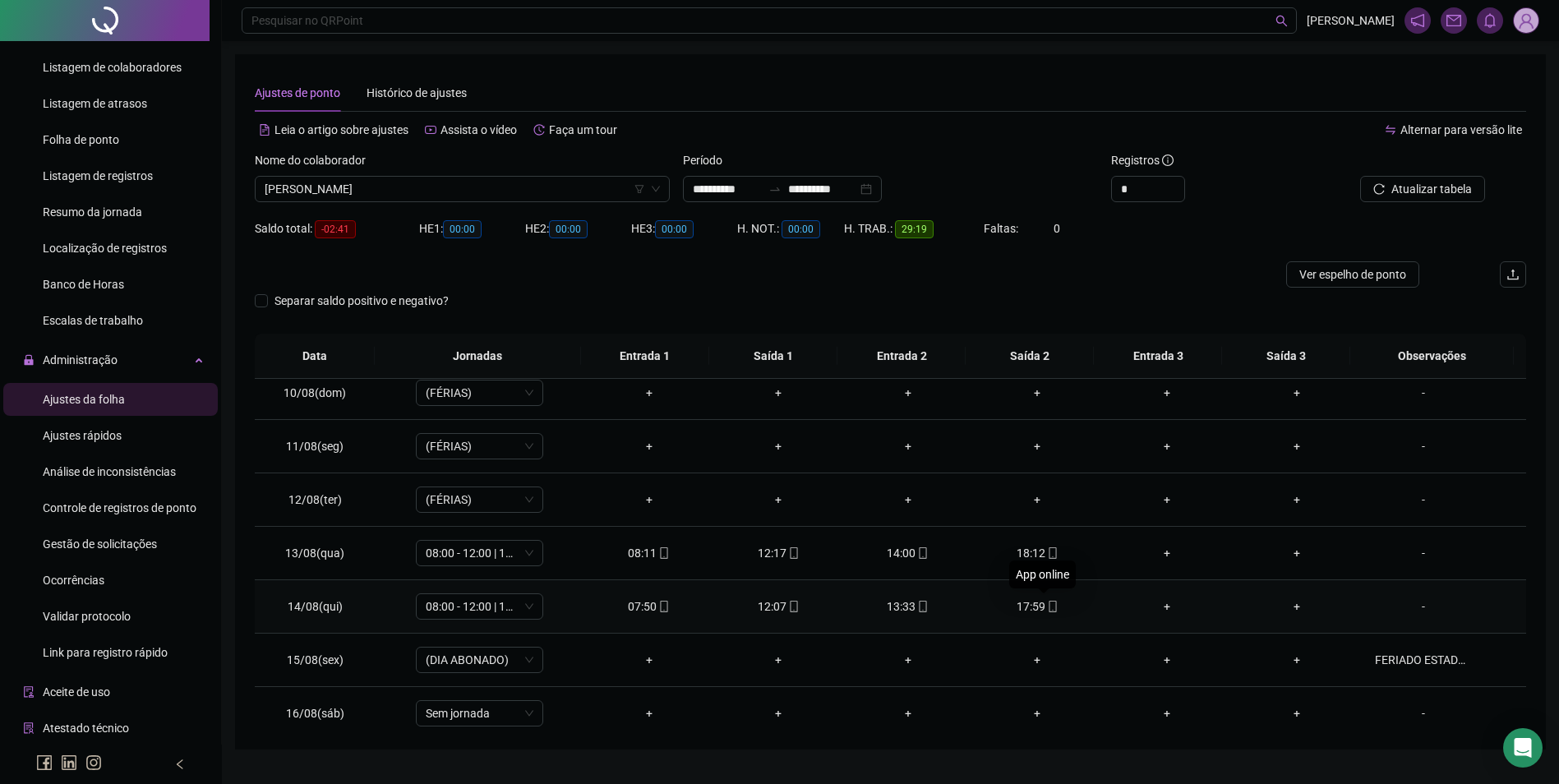
click at [1047, 606] on icon "mobile" at bounding box center [1053, 607] width 11 height 11
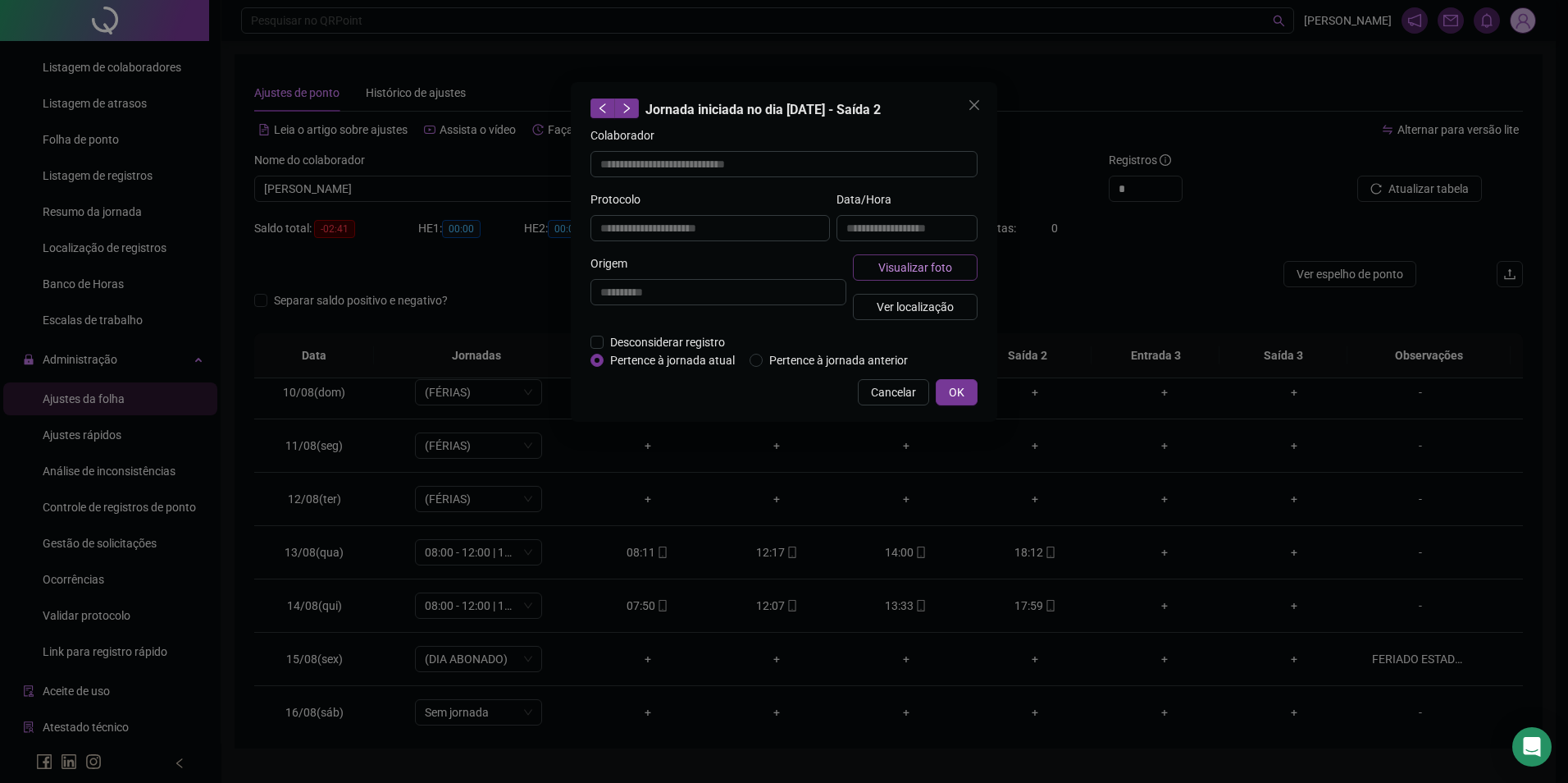
click at [937, 265] on span "Visualizar foto" at bounding box center [915, 267] width 74 height 18
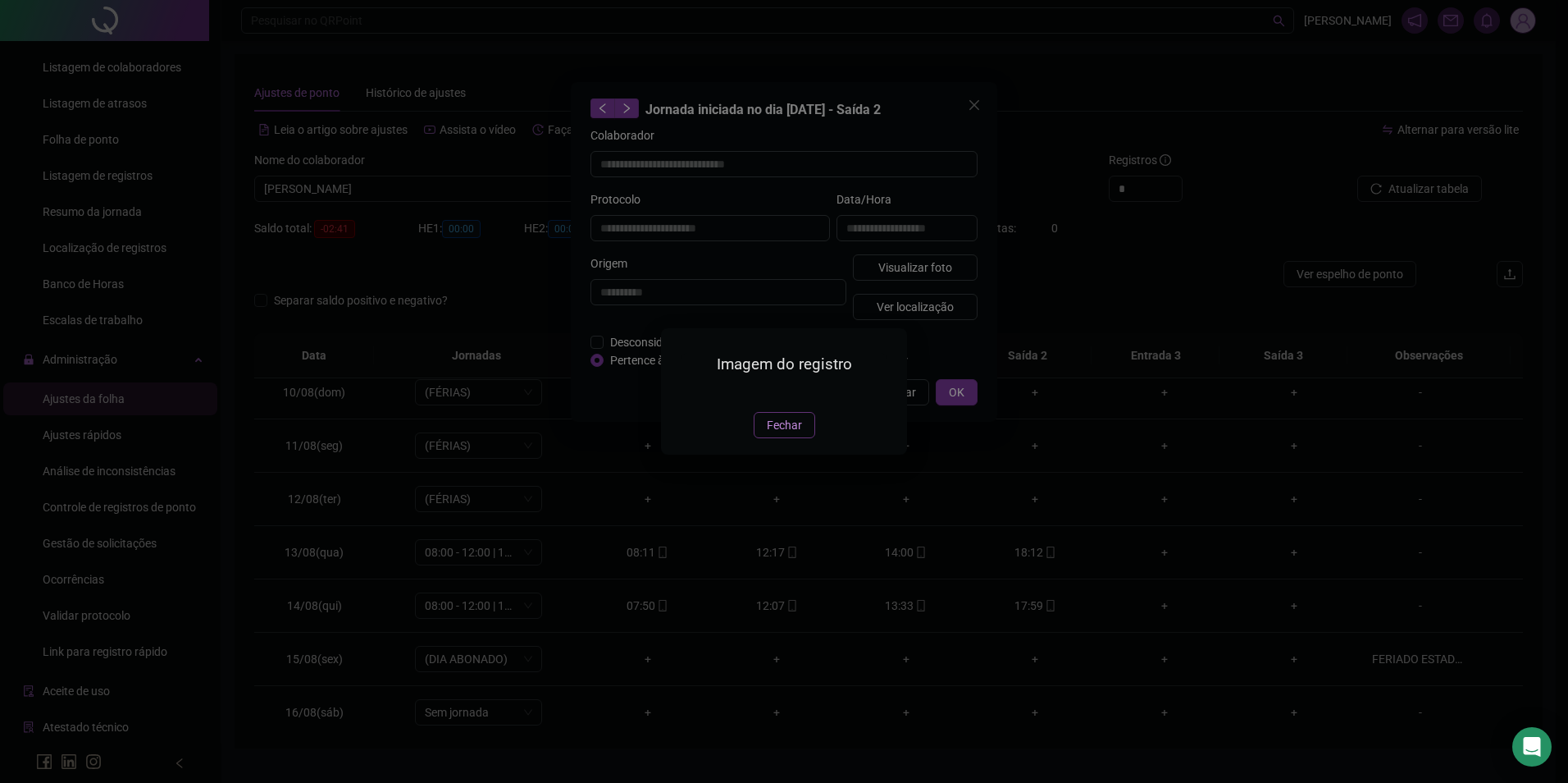
click at [789, 435] on span "Fechar" at bounding box center [784, 425] width 35 height 18
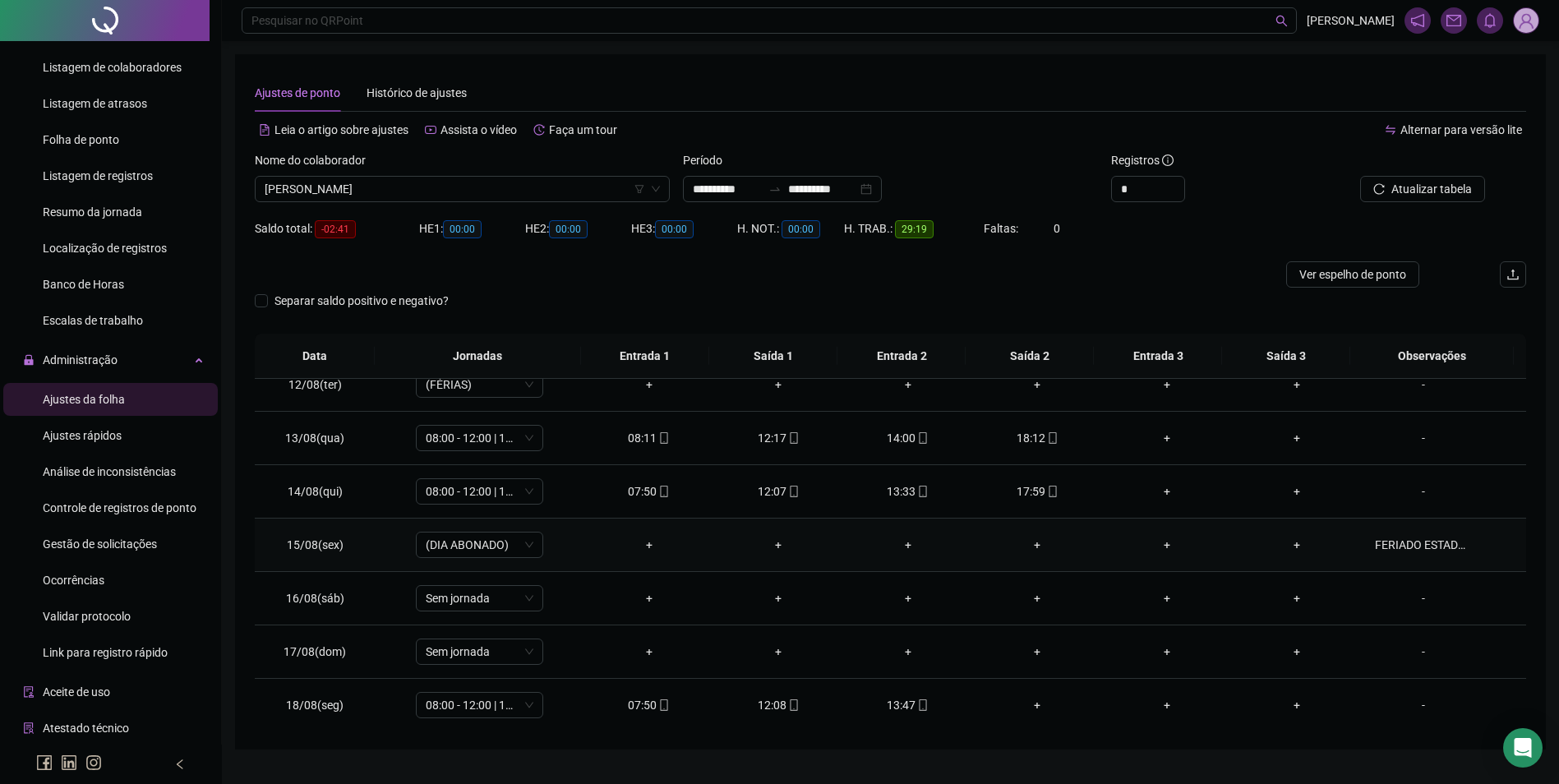
scroll to position [611, 0]
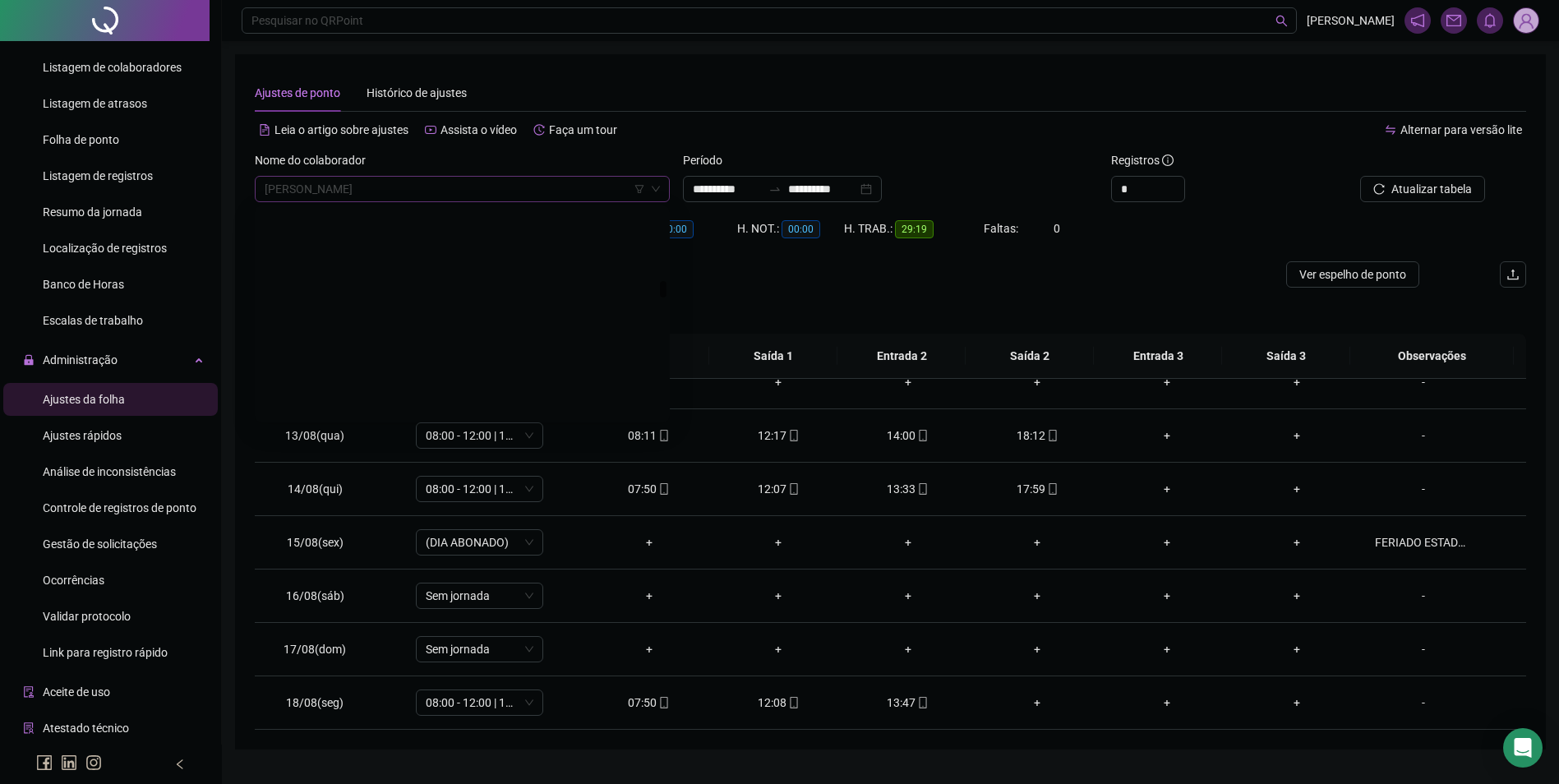
click at [557, 182] on span "HELEM DAYANE MENDONÇA DE SOUSA" at bounding box center [462, 189] width 395 height 25
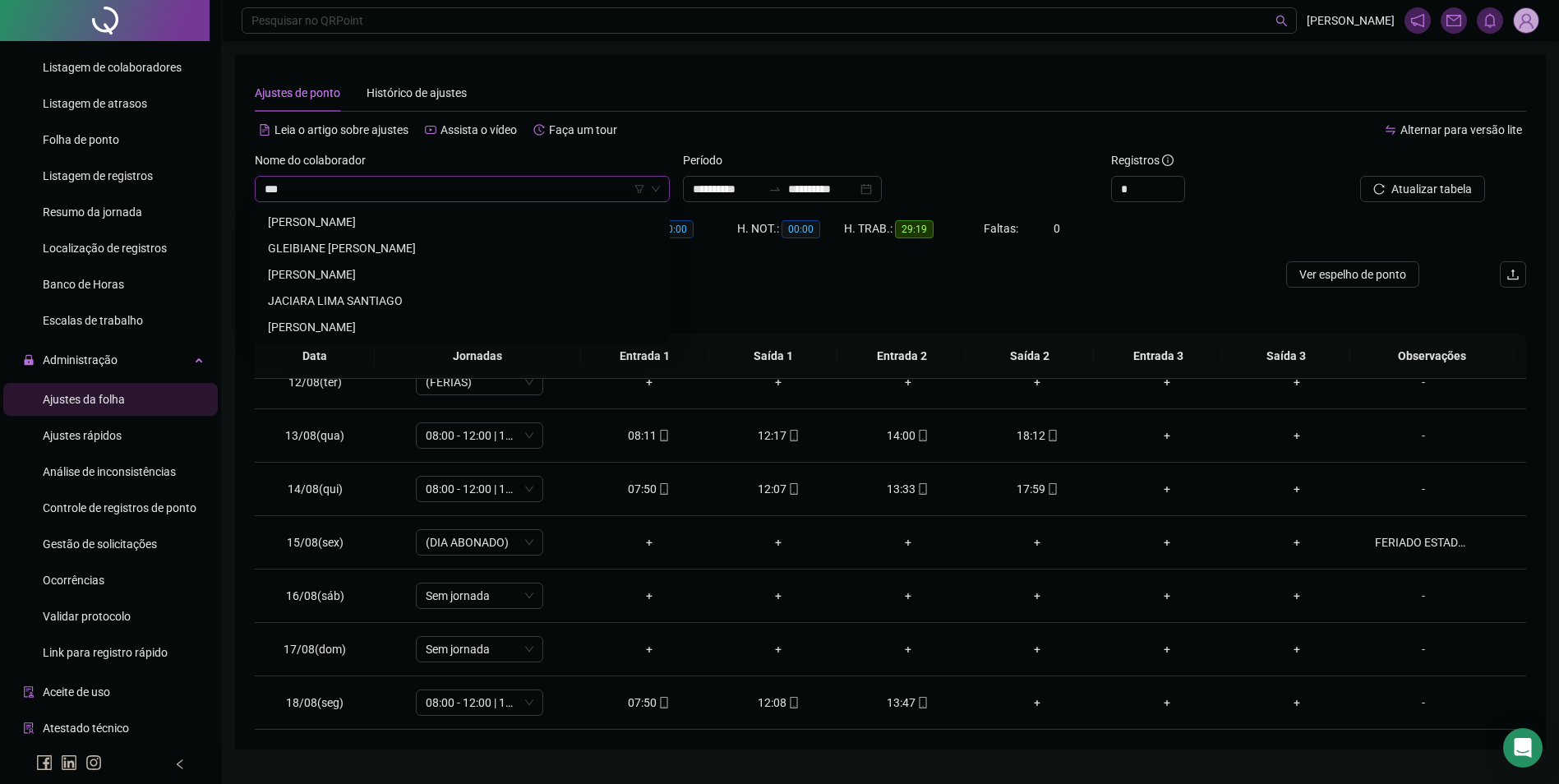
scroll to position [0, 0]
click at [415, 215] on div "IARA BATISTA OSORIO DA CRUZ" at bounding box center [463, 222] width 389 height 18
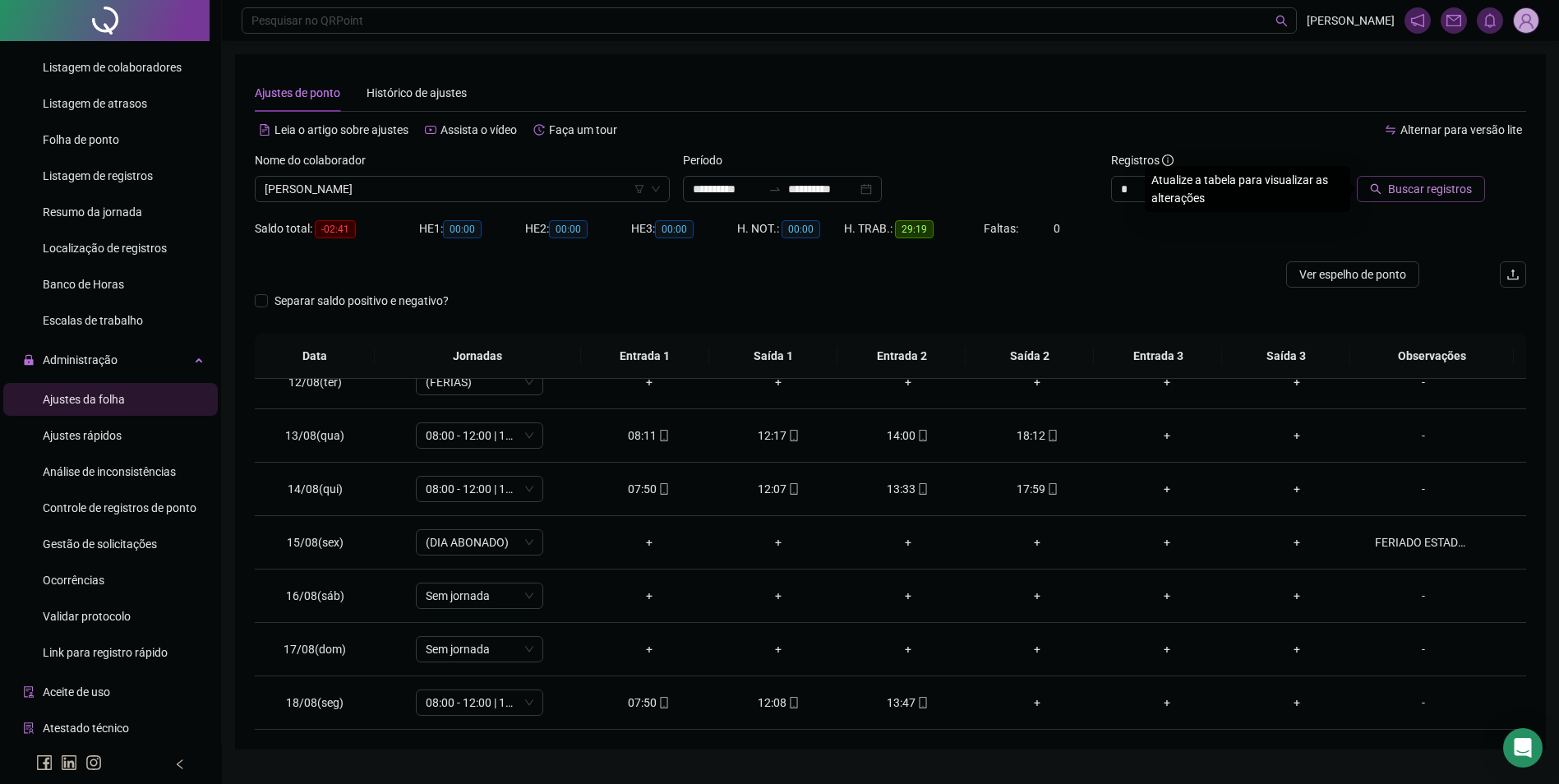
click at [1423, 182] on span "Buscar registros" at bounding box center [1430, 189] width 83 height 18
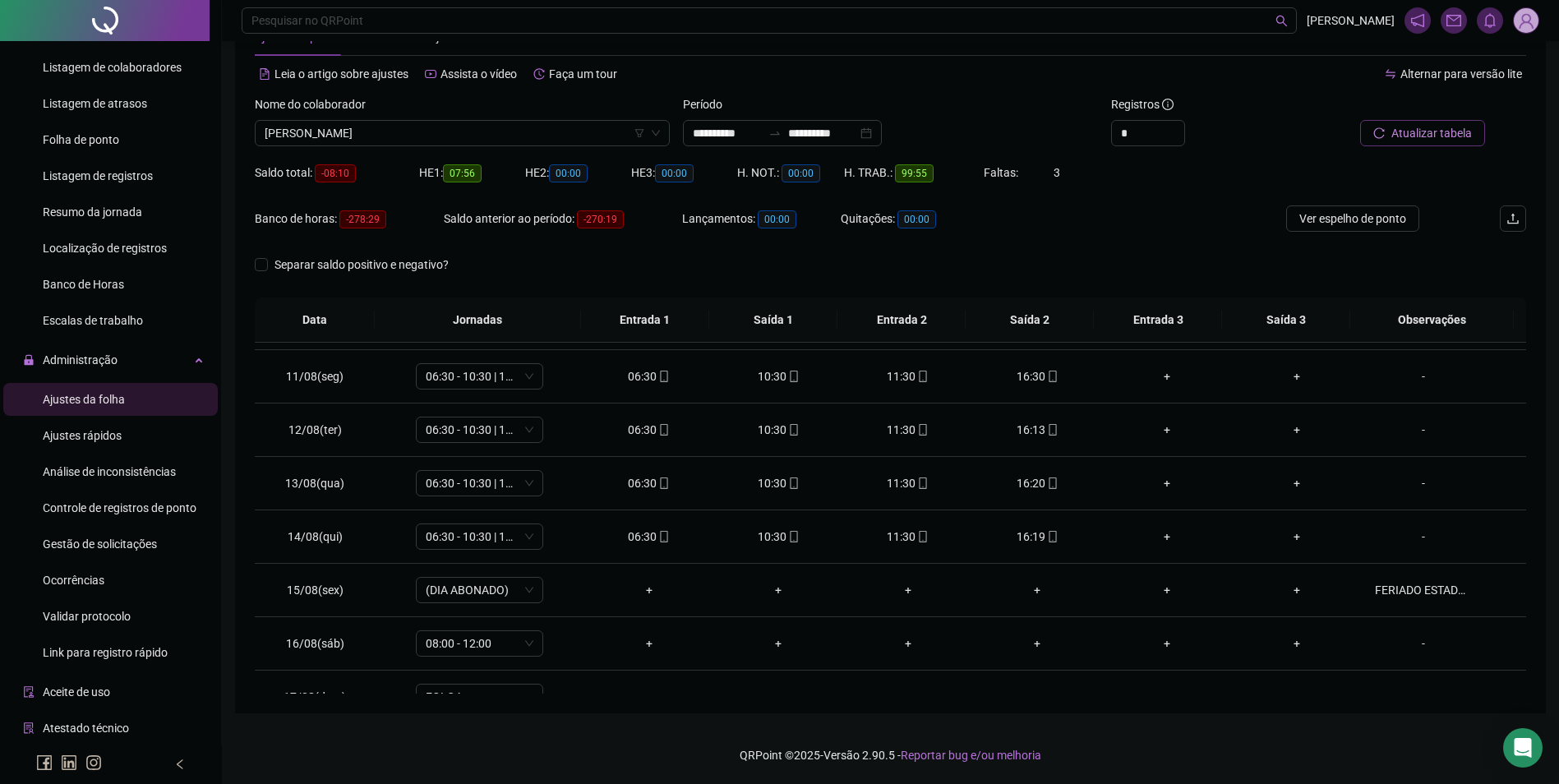
scroll to position [528, 0]
click at [1065, 210] on div "Banco de horas: -278:29 Saldo anterior ao período: -270:19 Lançamentos: 00:00 Q…" at bounding box center [732, 228] width 954 height 46
click at [534, 139] on span "IARA BATISTA OSORIO DA CRUZ" at bounding box center [462, 133] width 395 height 25
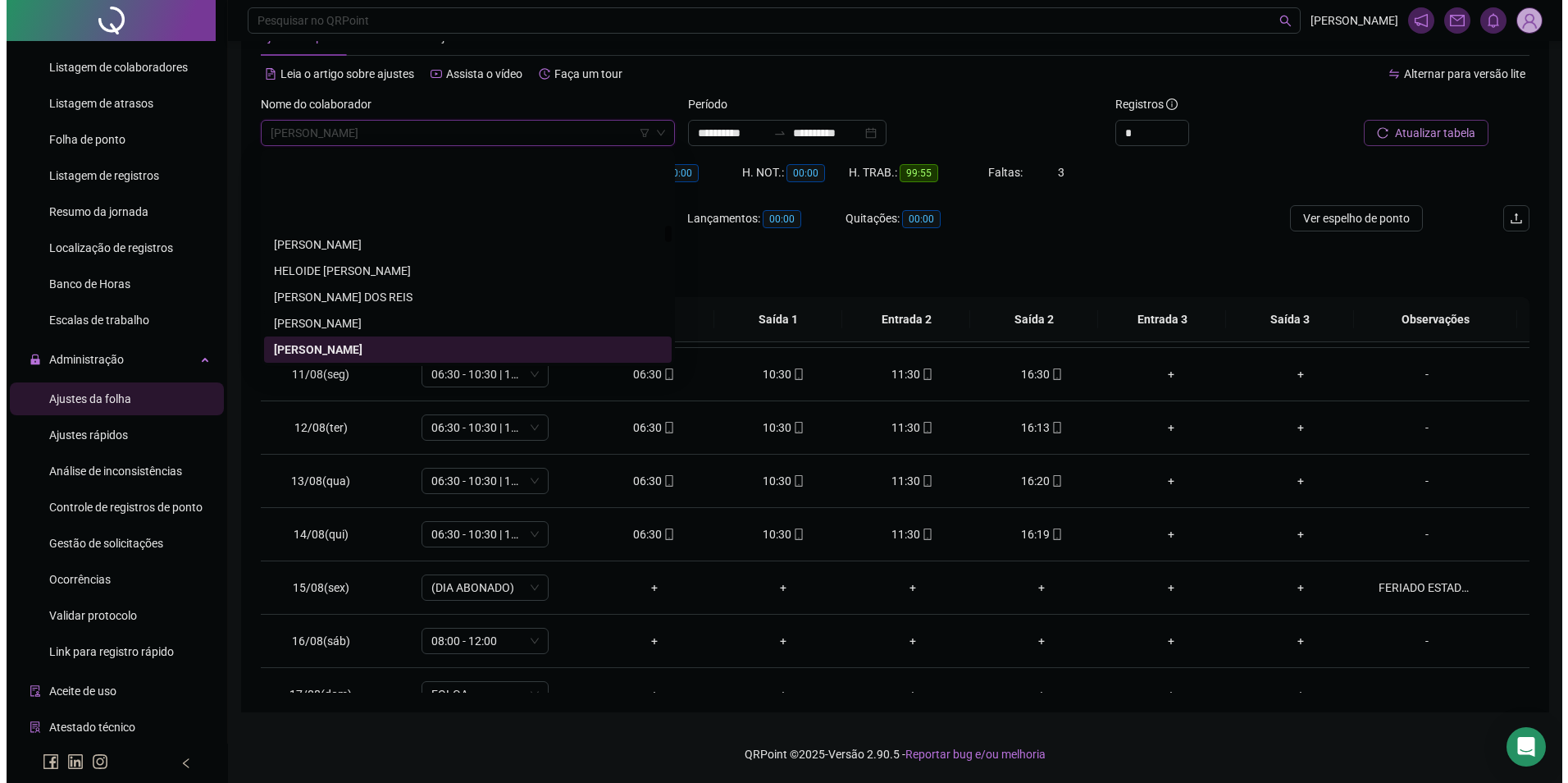
scroll to position [9226, 0]
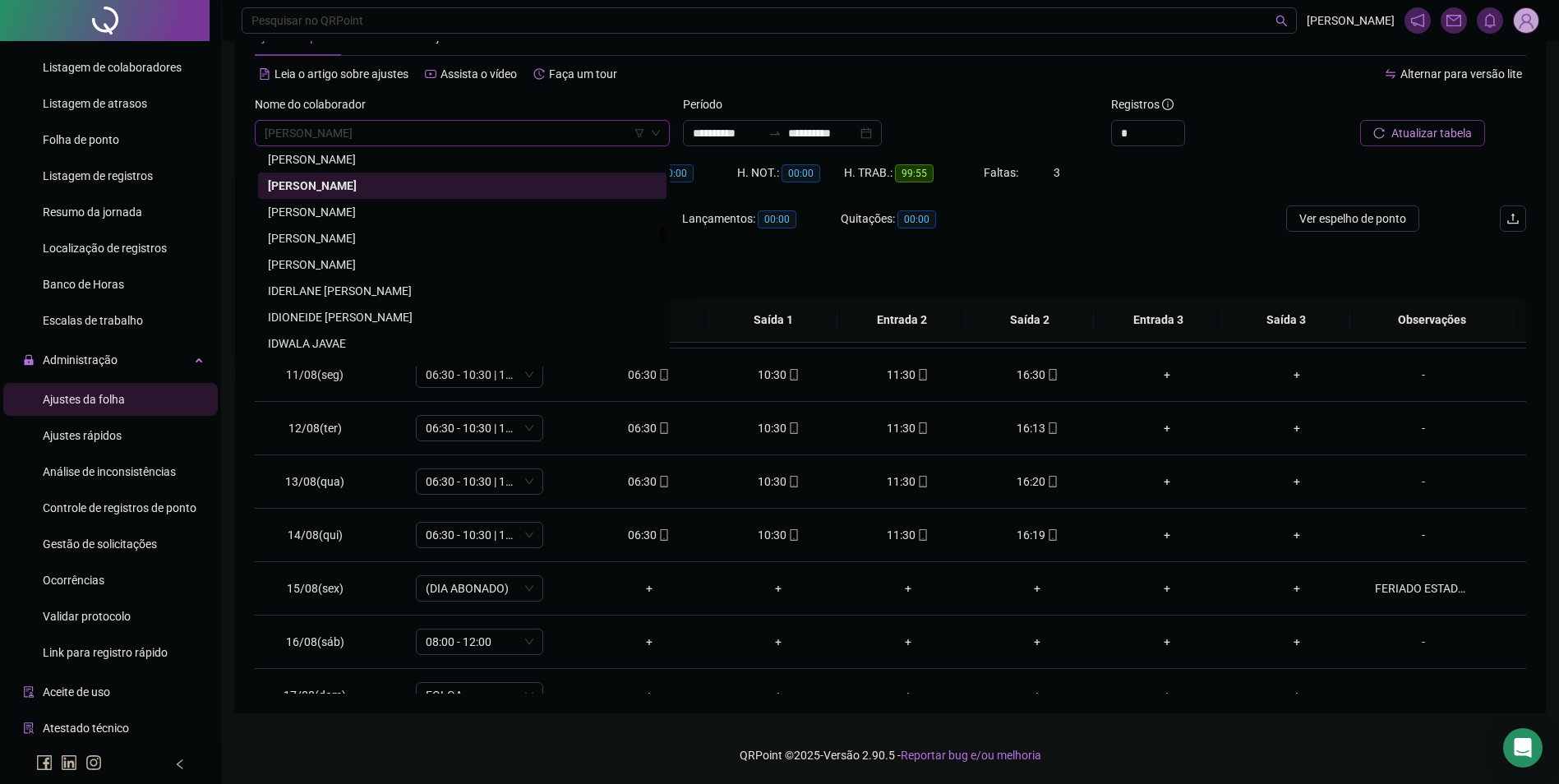
click at [292, 292] on div "IDERLANE RESENE CASTRO" at bounding box center [463, 290] width 389 height 18
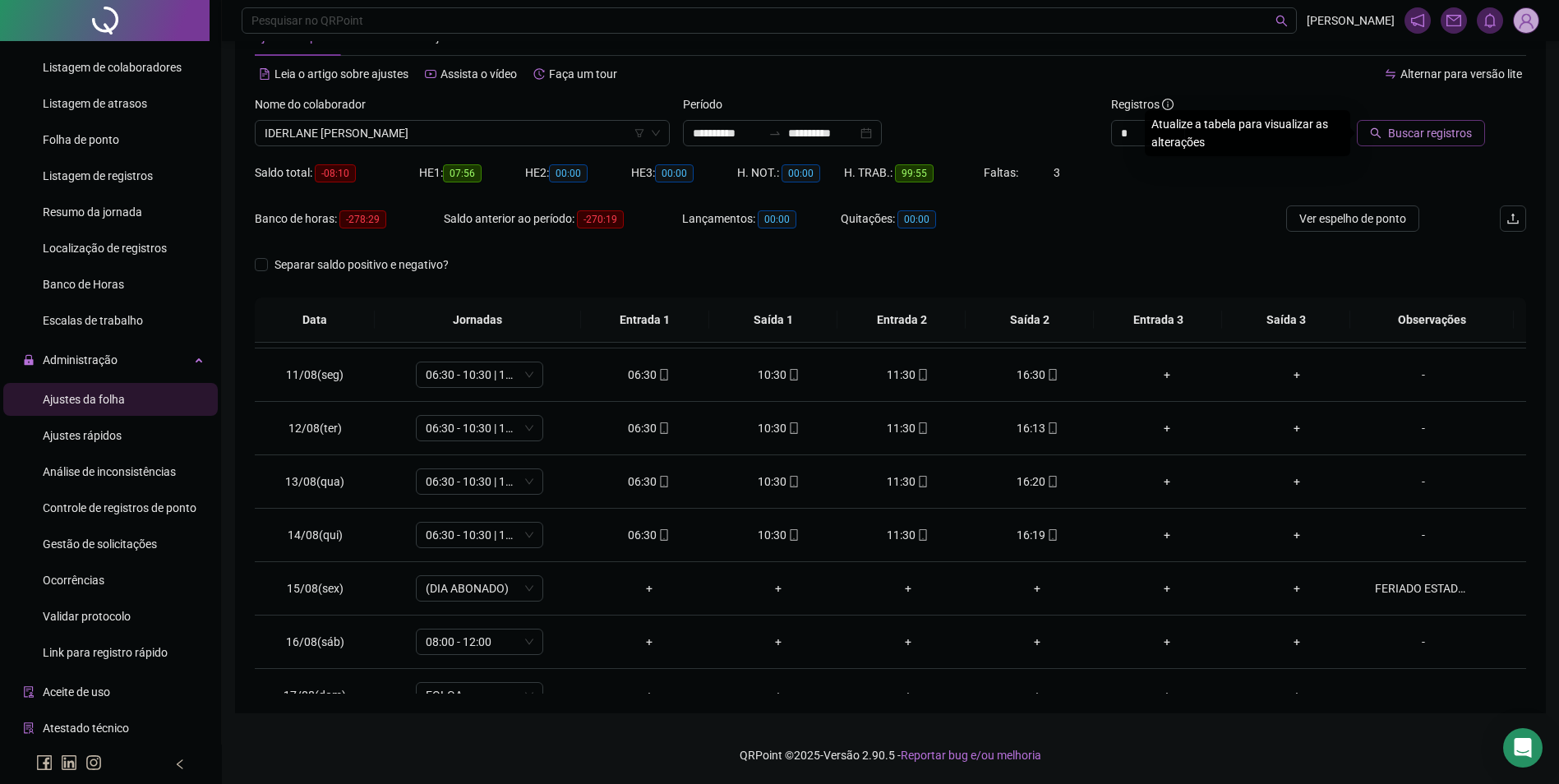
click at [1420, 132] on span "Buscar registros" at bounding box center [1430, 133] width 83 height 18
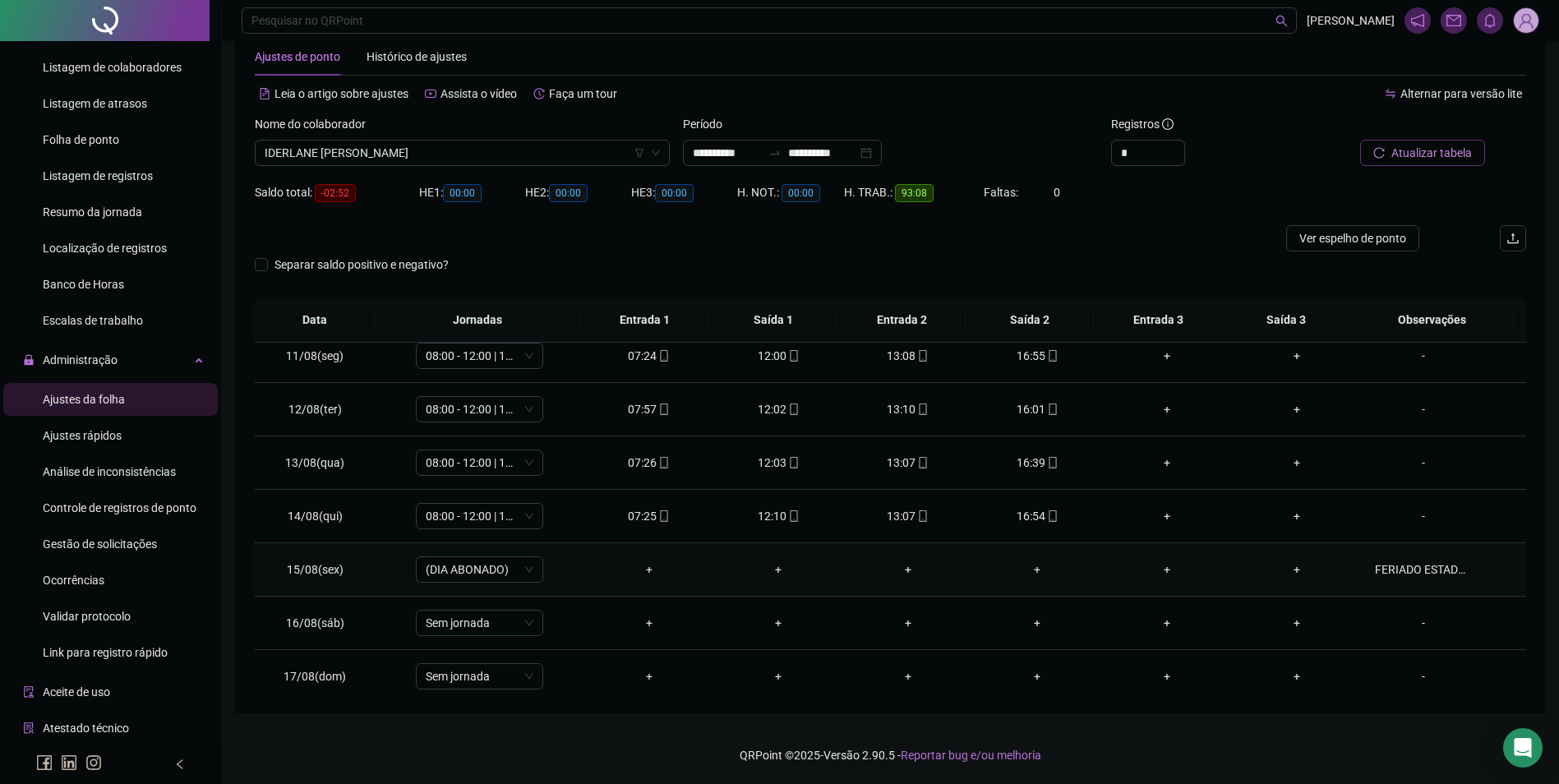
scroll to position [528, 0]
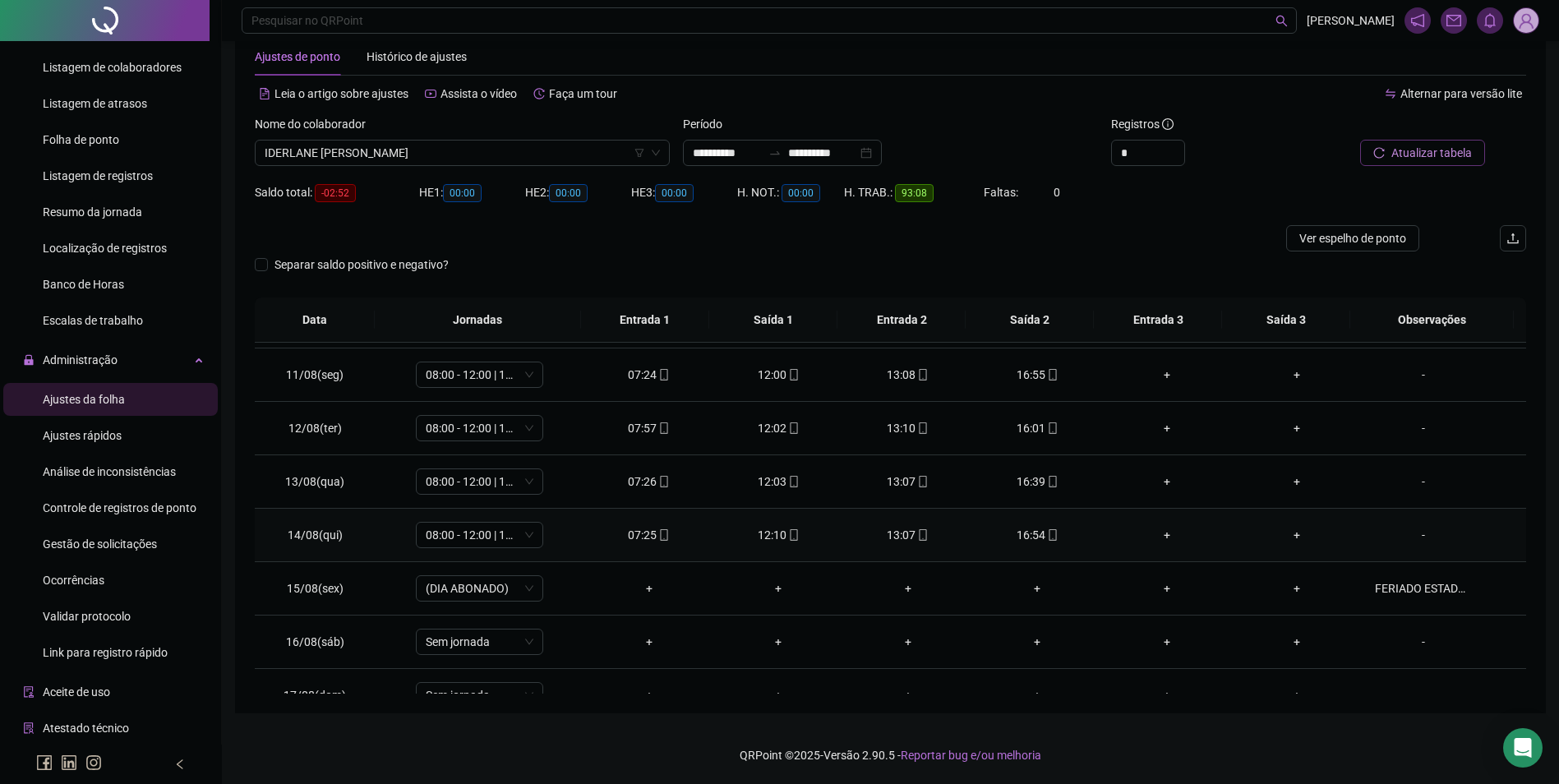
click at [1046, 528] on span at bounding box center [1053, 535] width 13 height 13
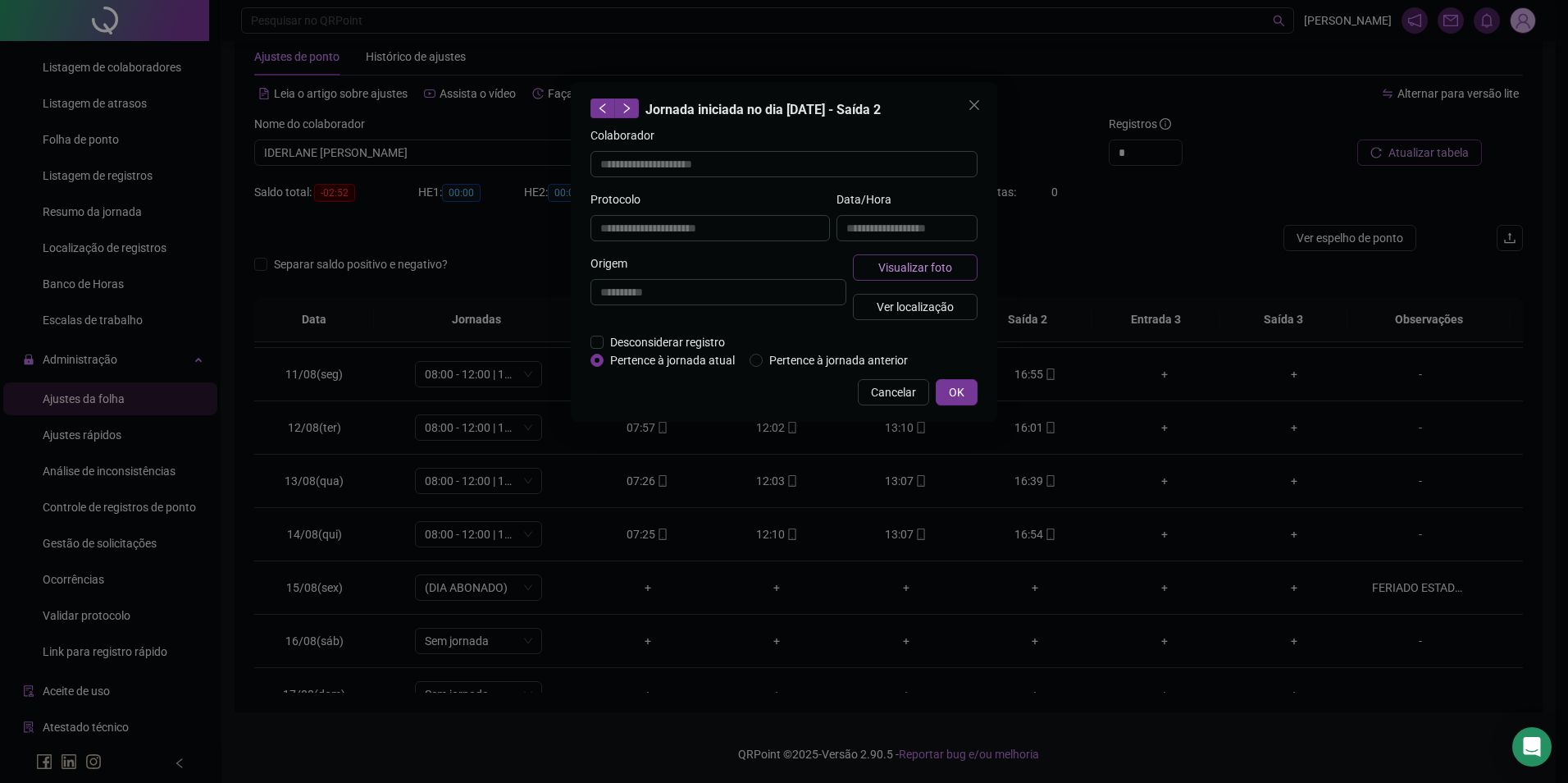
click at [909, 263] on span "Visualizar foto" at bounding box center [915, 267] width 74 height 18
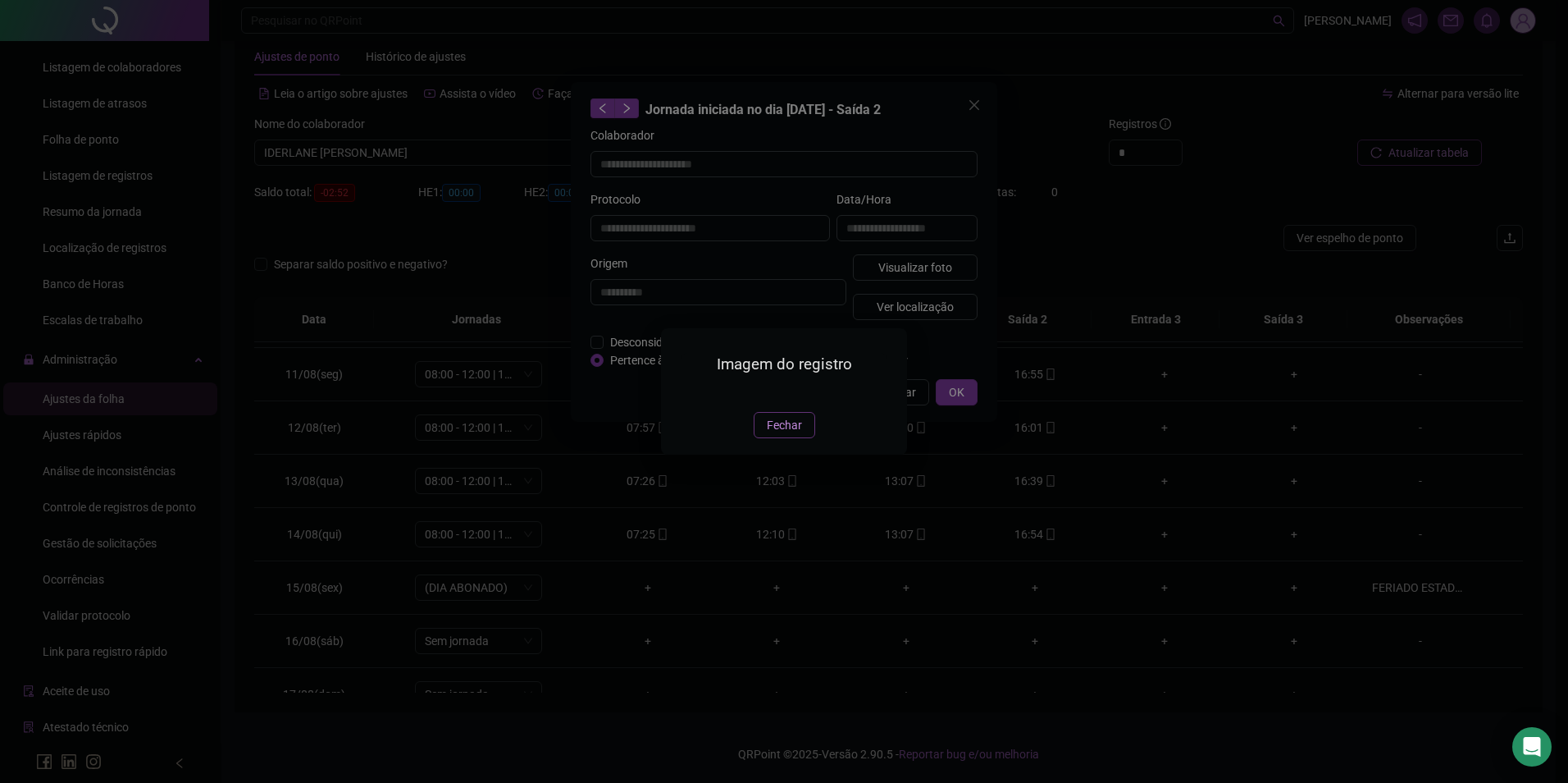
click at [797, 435] on span "Fechar" at bounding box center [784, 425] width 35 height 18
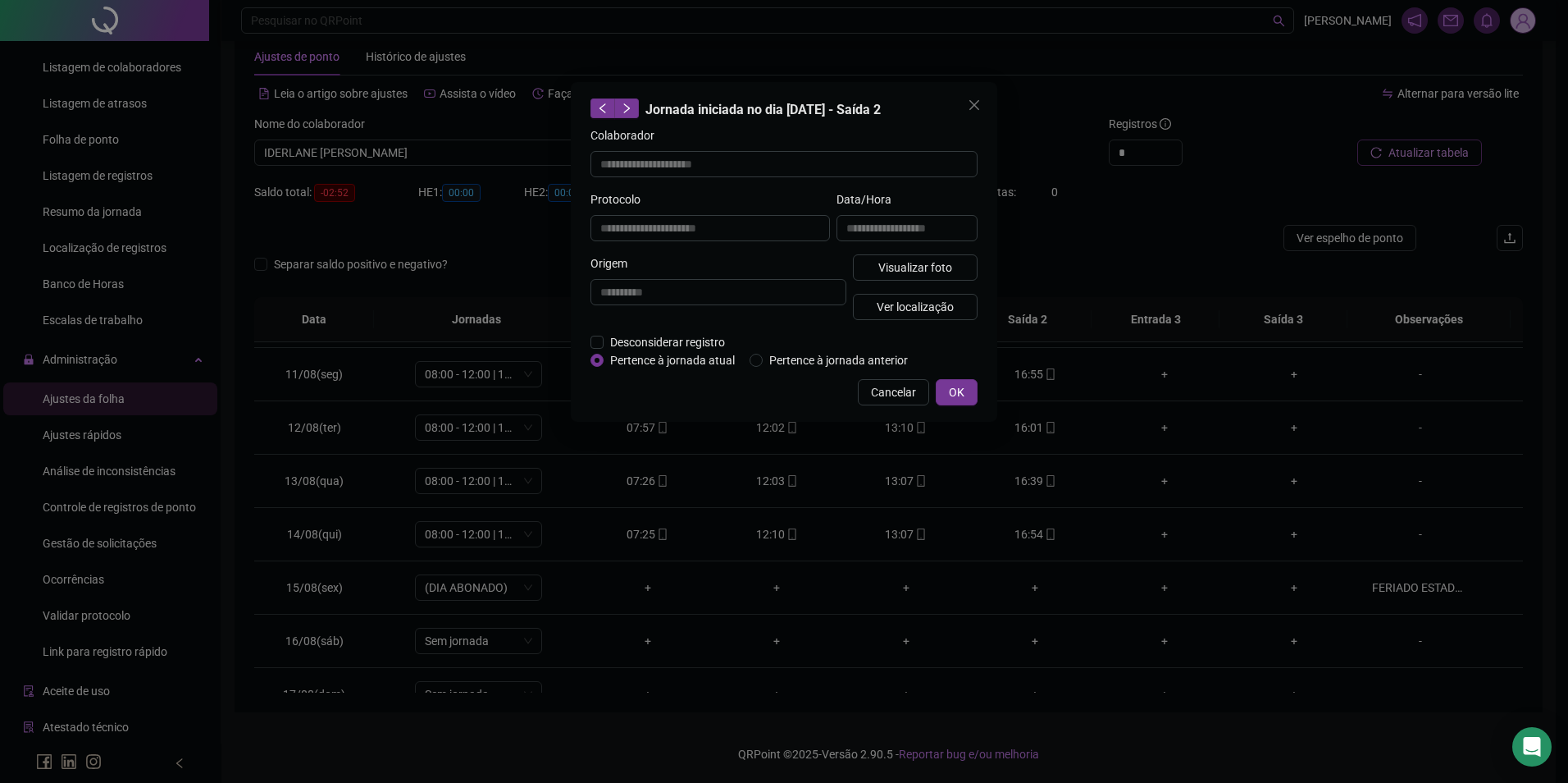
click at [955, 390] on span "OK" at bounding box center [957, 392] width 15 height 18
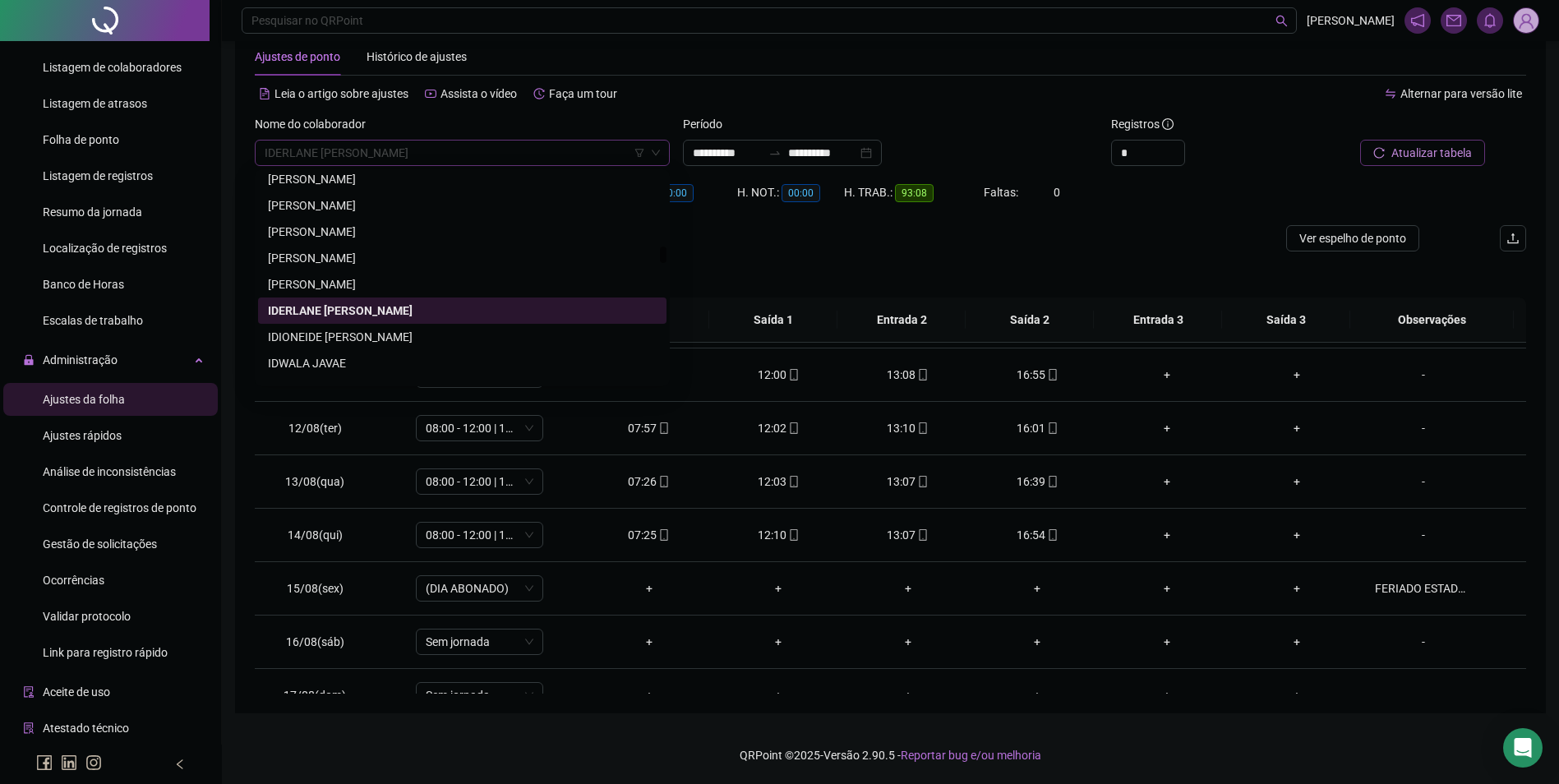
click at [446, 155] on span "IDERLANE RESENE CASTRO" at bounding box center [462, 153] width 395 height 25
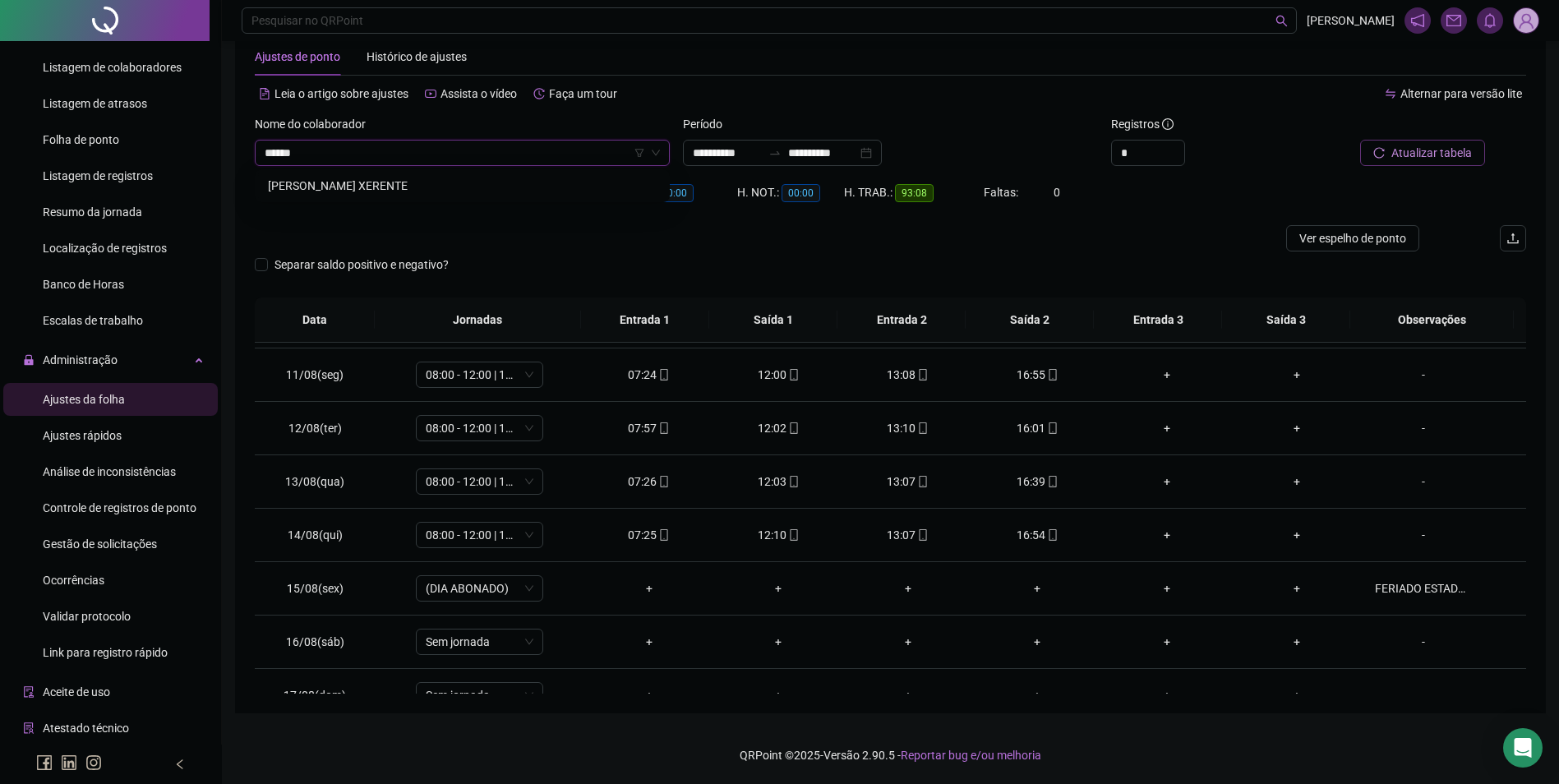
scroll to position [0, 0]
click at [436, 186] on div "JOAO CARLOS SUMEKWA XERENTE" at bounding box center [463, 185] width 389 height 18
click at [1396, 152] on span "Buscar registros" at bounding box center [1430, 153] width 83 height 18
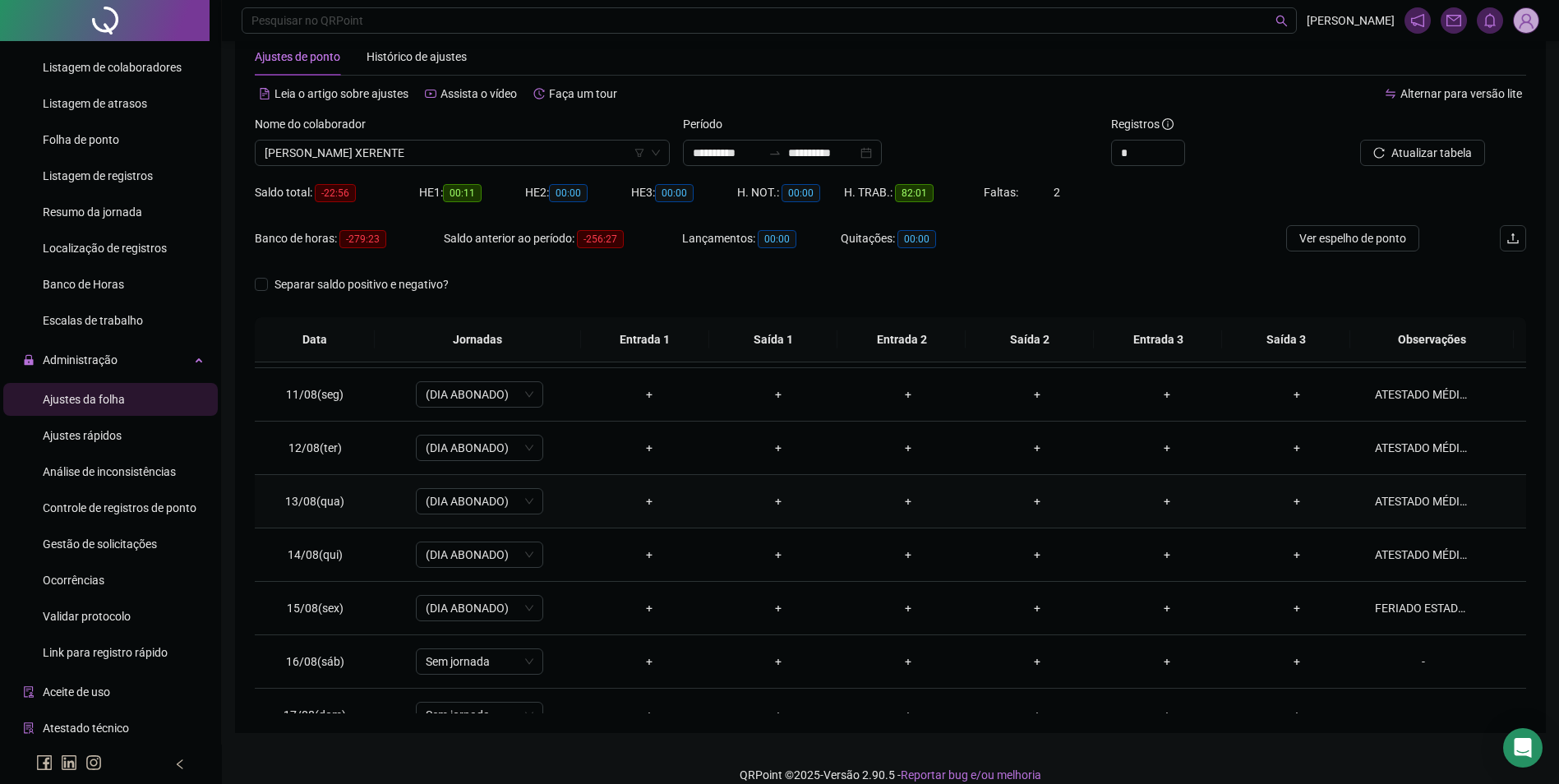
scroll to position [611, 0]
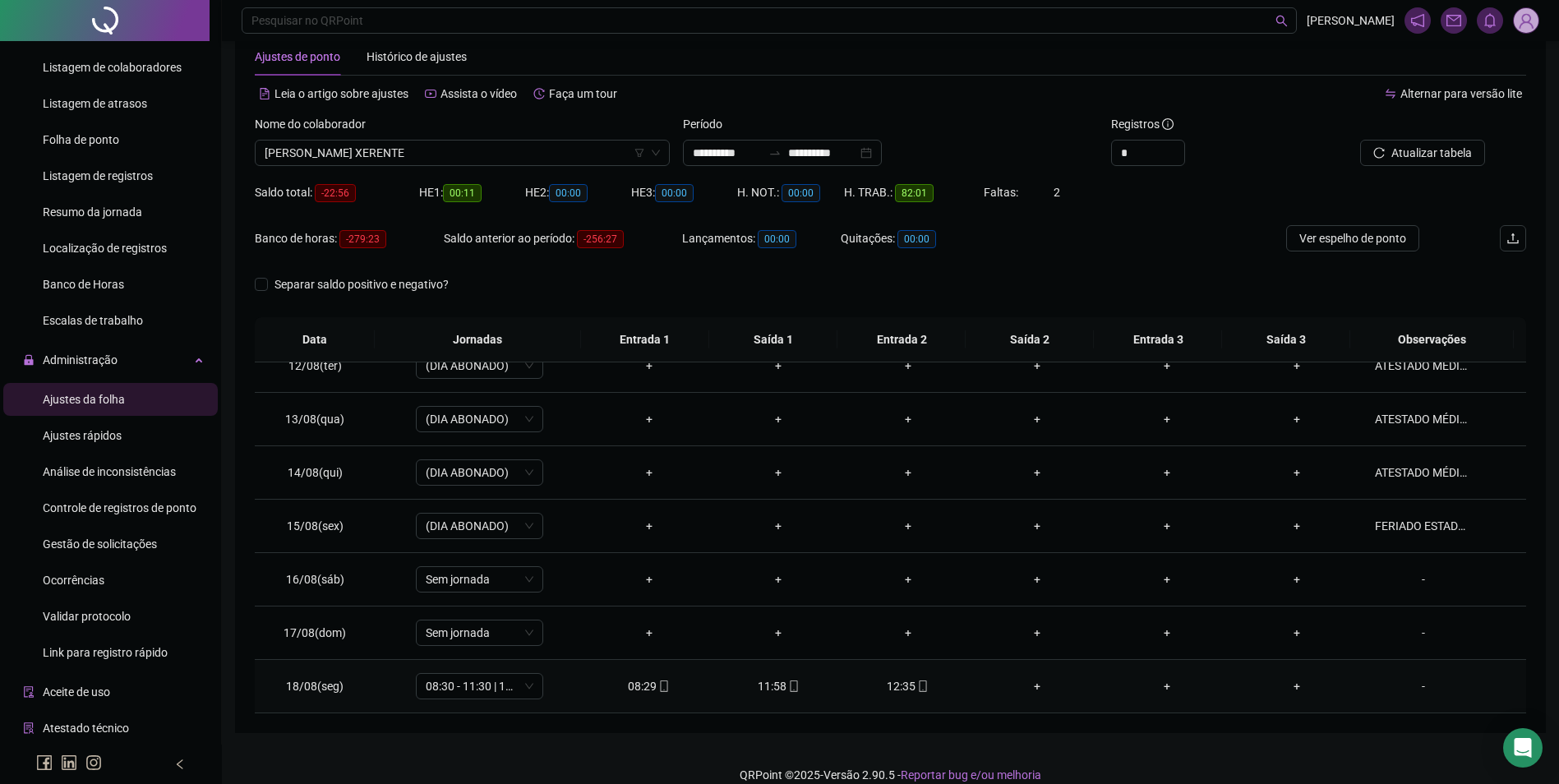
click at [910, 696] on td "12:35" at bounding box center [908, 686] width 130 height 53
click at [920, 691] on icon "mobile" at bounding box center [924, 686] width 8 height 11
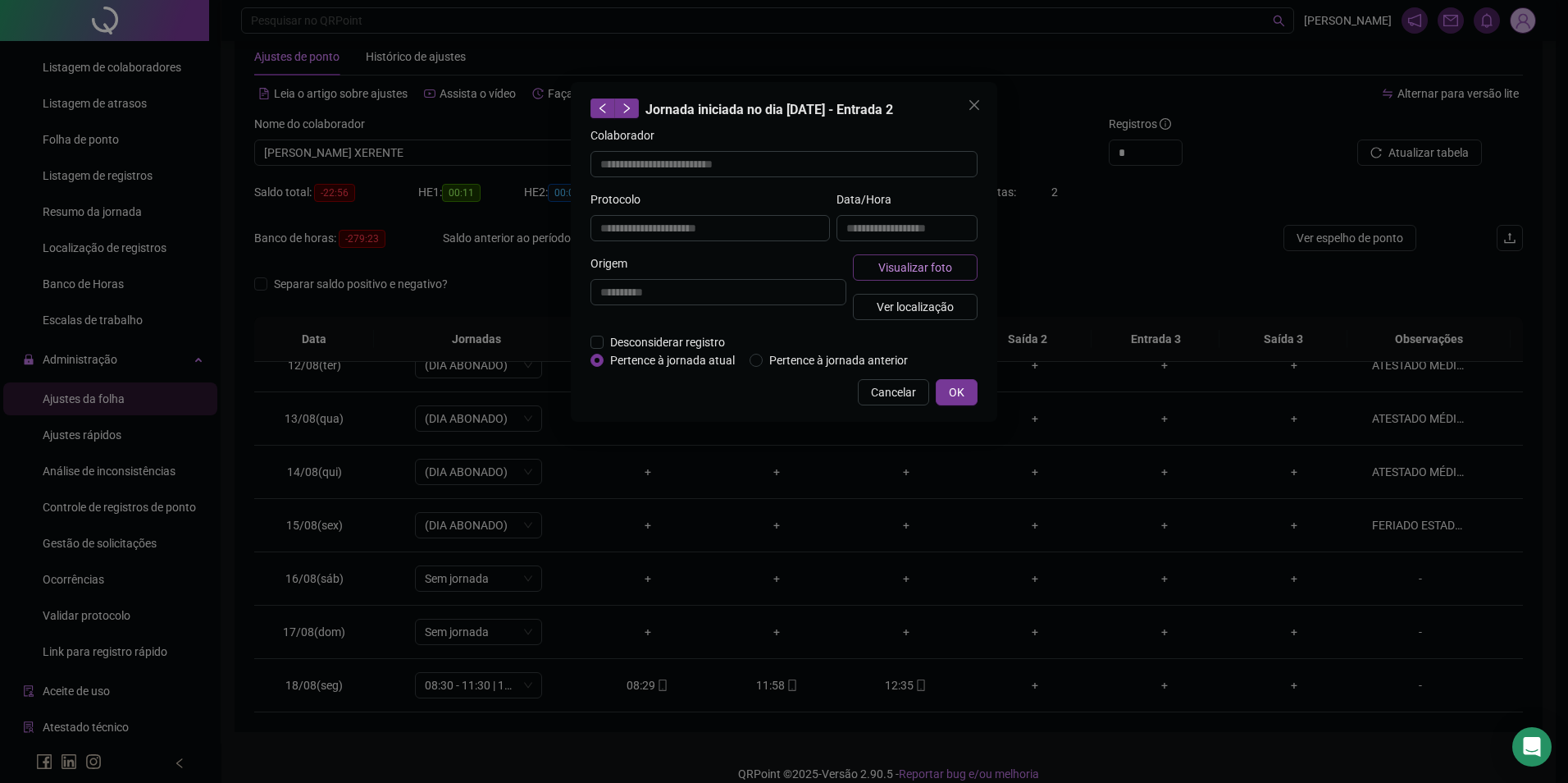
click at [917, 265] on span "Visualizar foto" at bounding box center [915, 267] width 74 height 18
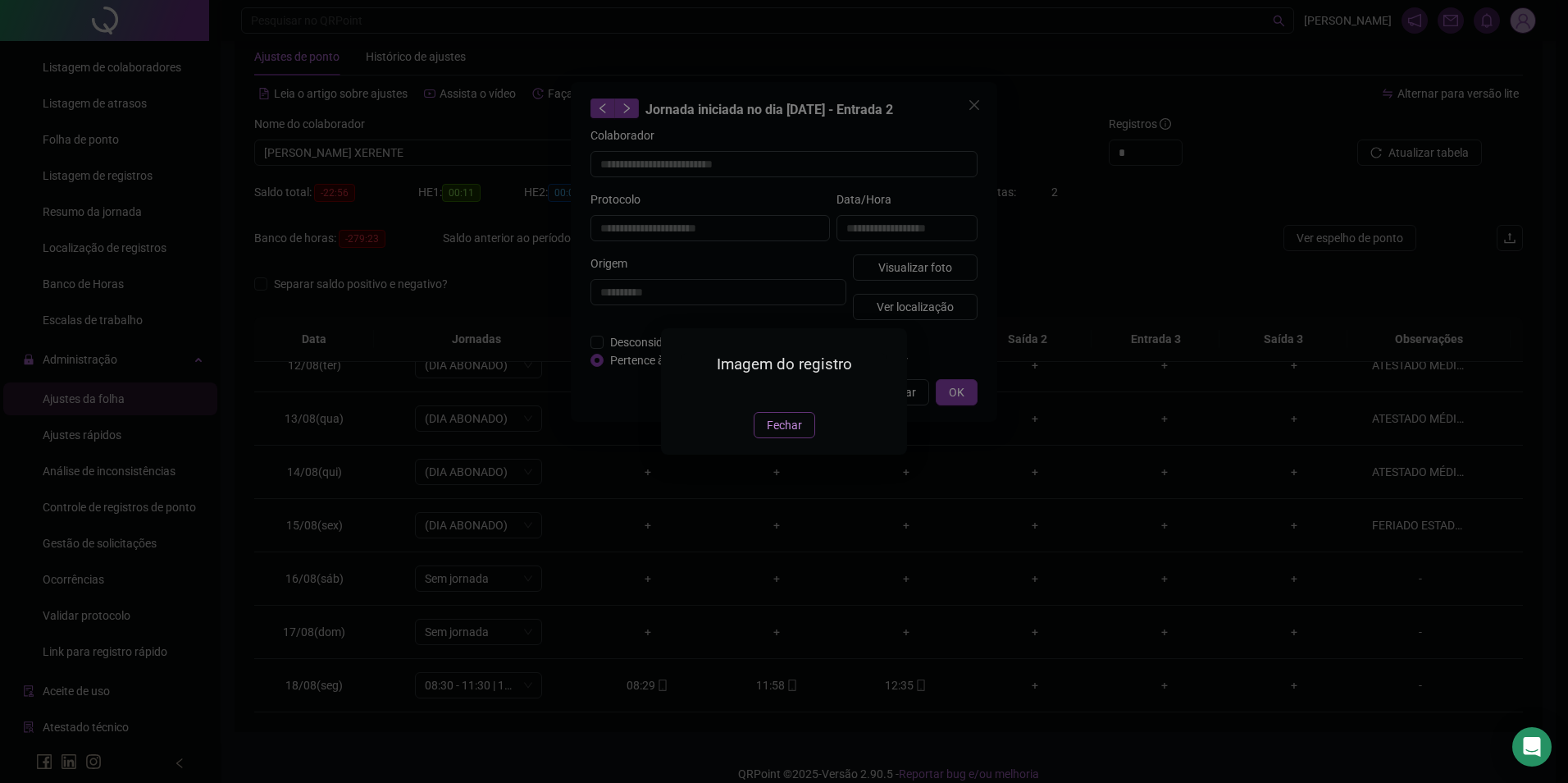
click at [785, 435] on span "Fechar" at bounding box center [784, 425] width 35 height 18
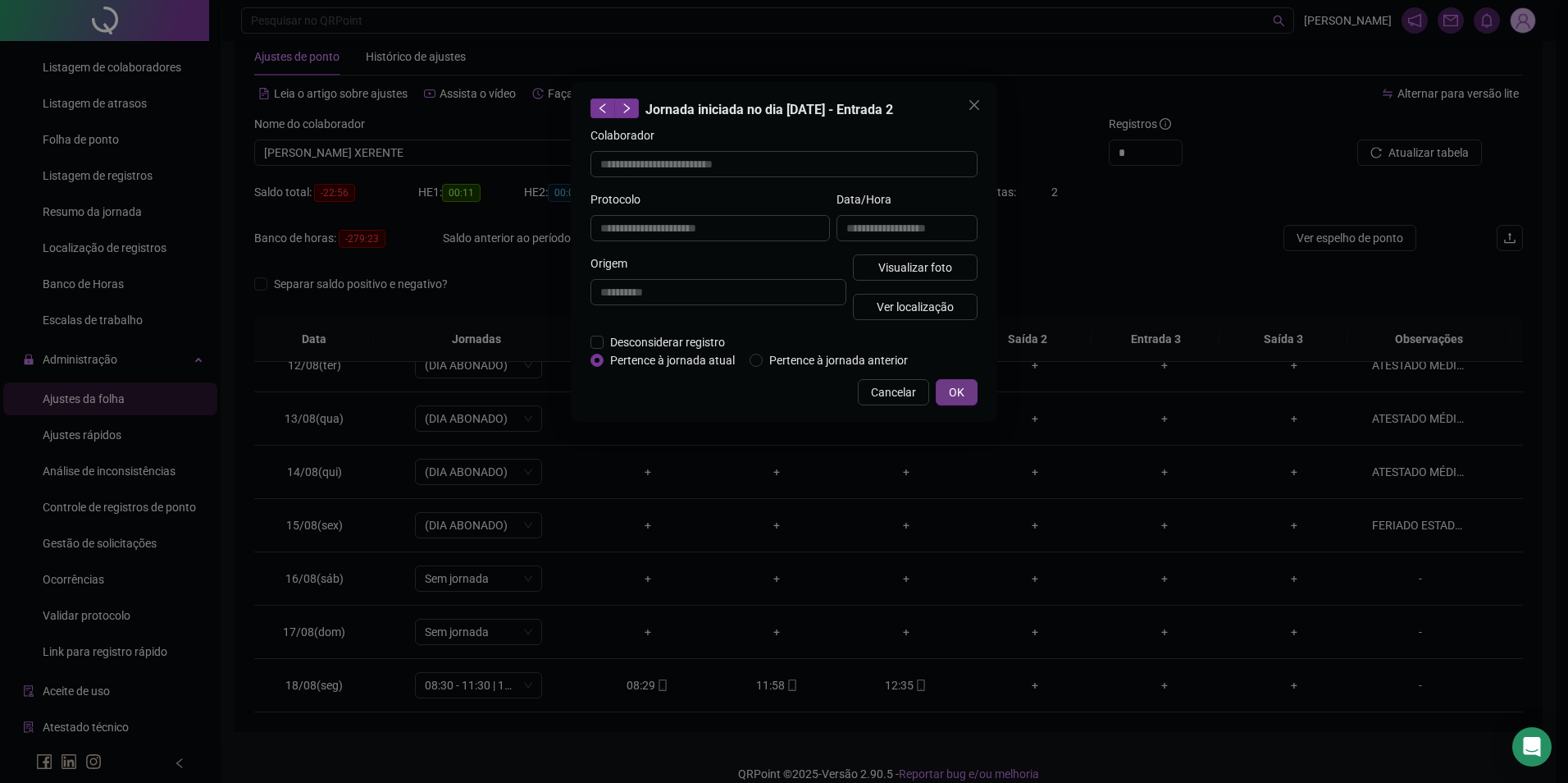
click at [947, 395] on button "OK" at bounding box center [957, 392] width 42 height 27
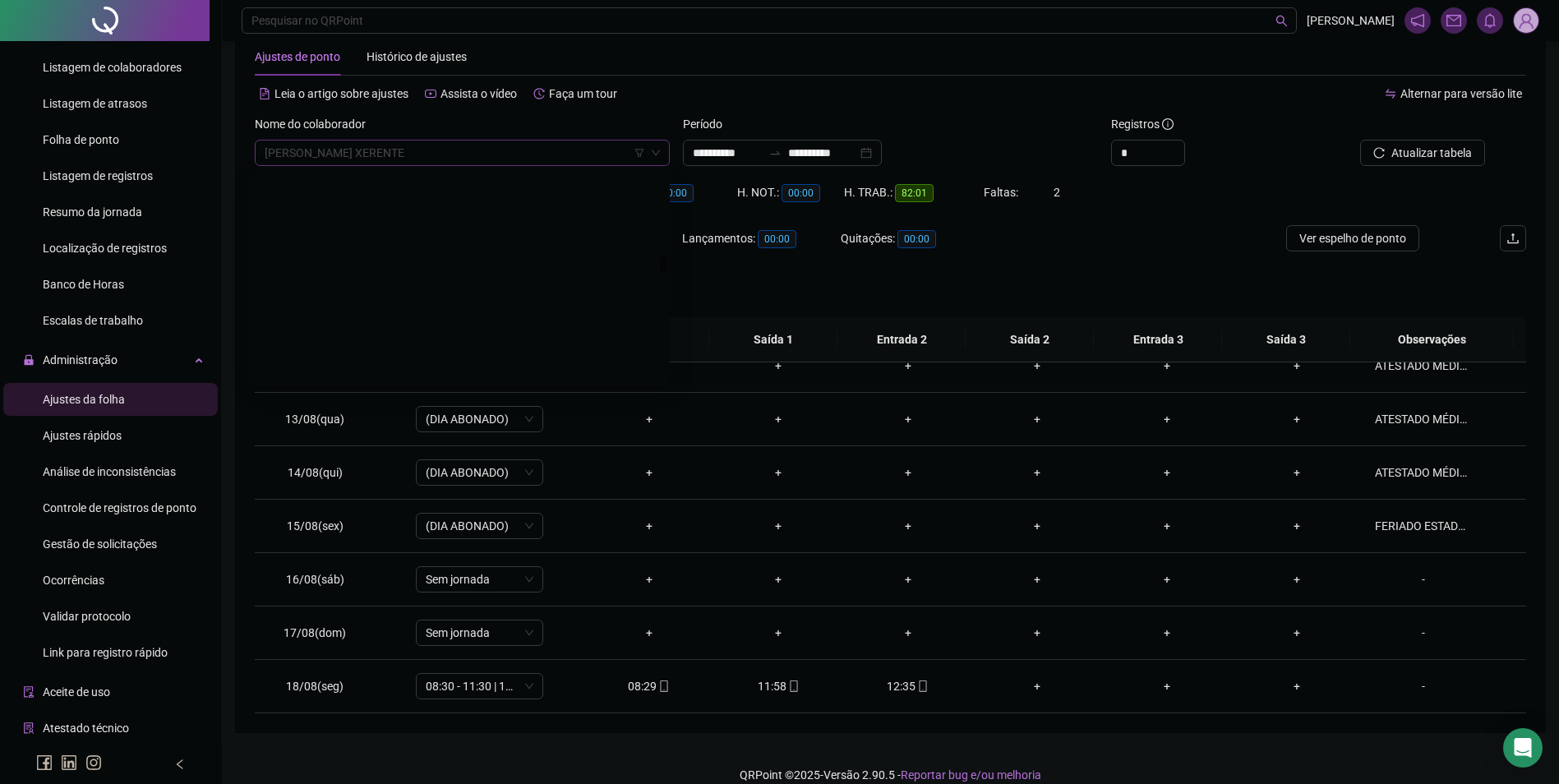
click at [414, 154] on span "JOAO CARLOS SUMEKWA XERENTE" at bounding box center [462, 153] width 395 height 25
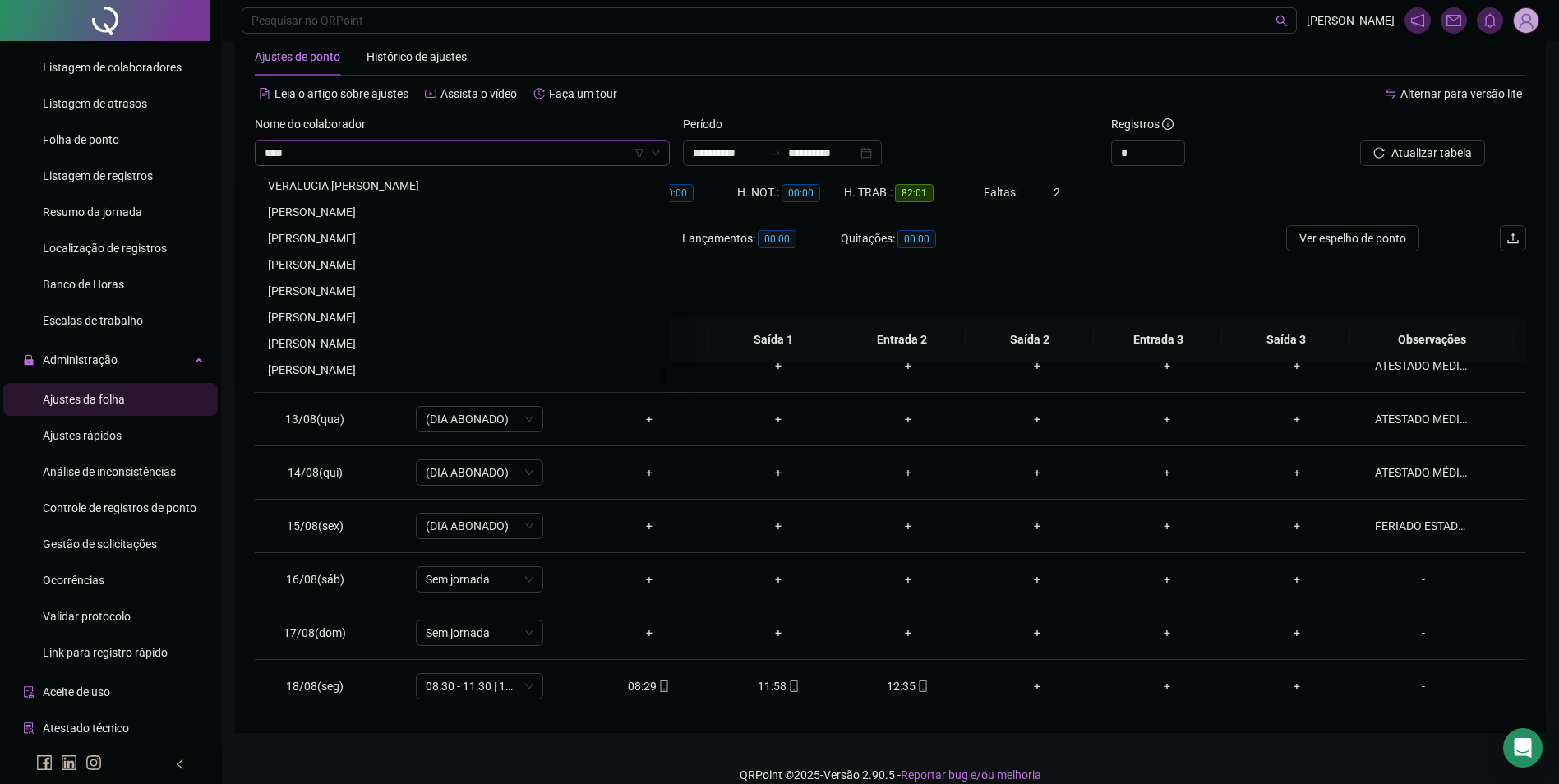
scroll to position [0, 0]
click at [368, 238] on div "RICARDO SOUZA SANTOS" at bounding box center [463, 238] width 389 height 18
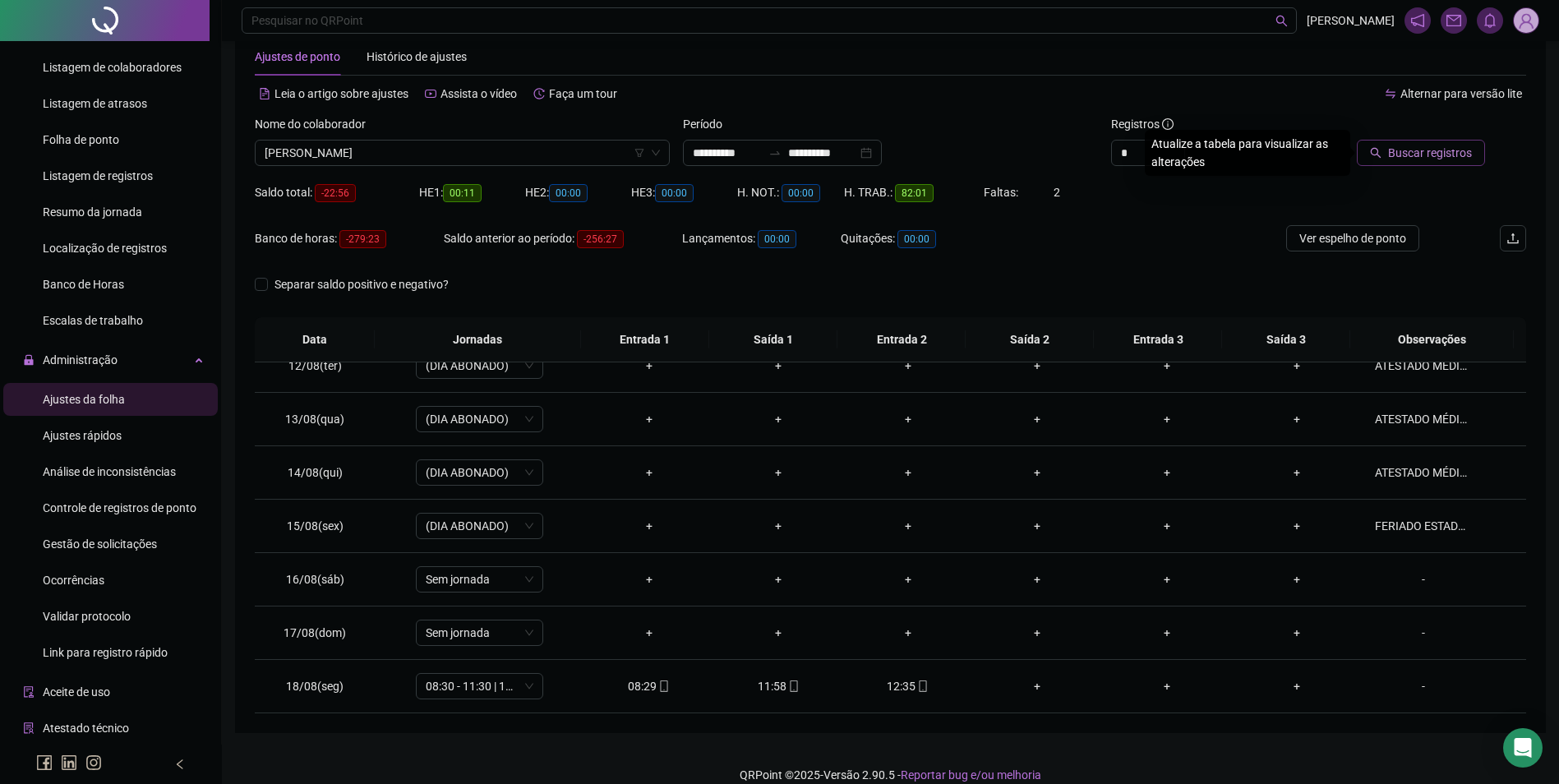
click at [1430, 148] on span "Buscar registros" at bounding box center [1430, 153] width 83 height 18
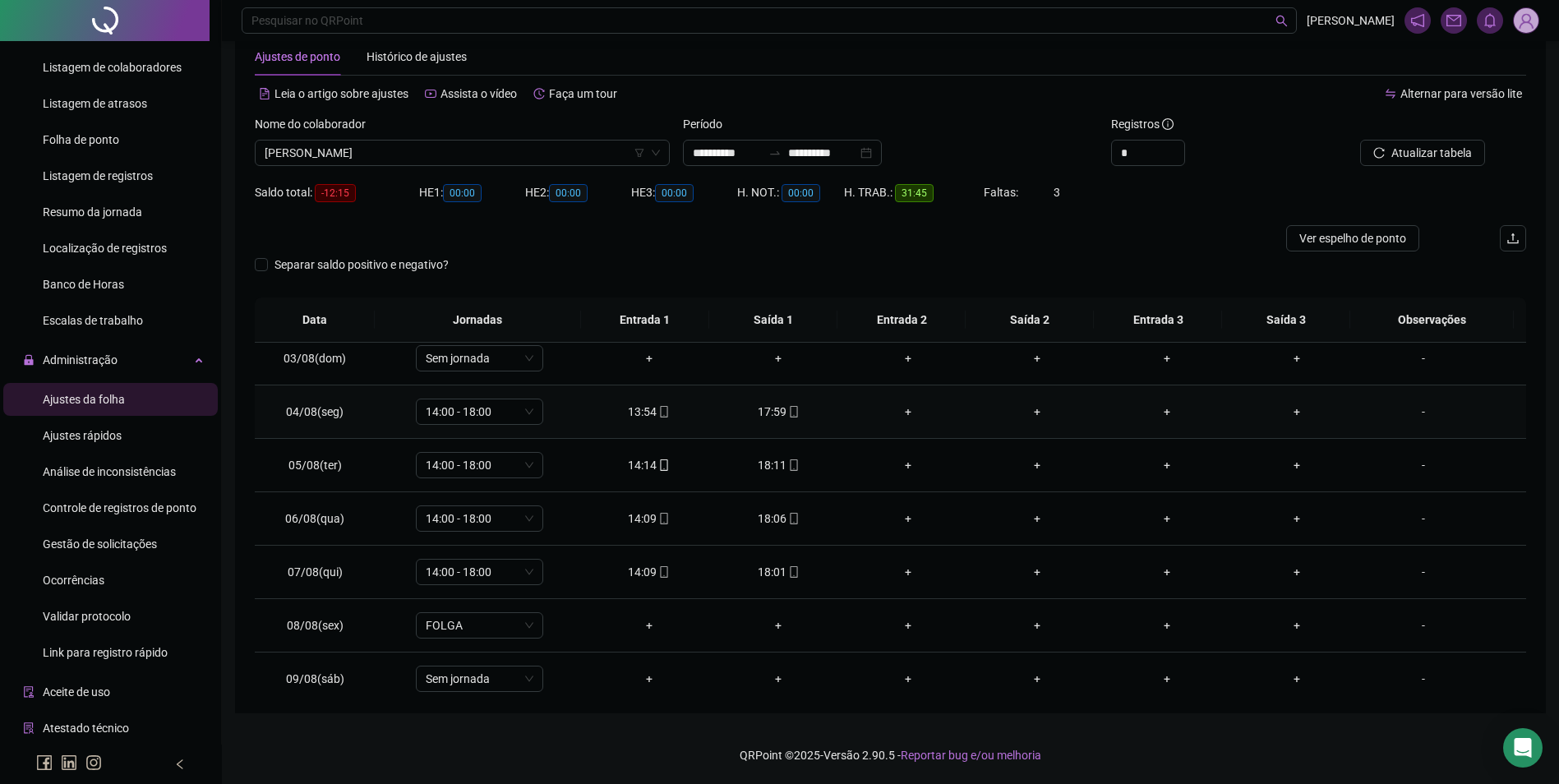
scroll to position [35, 0]
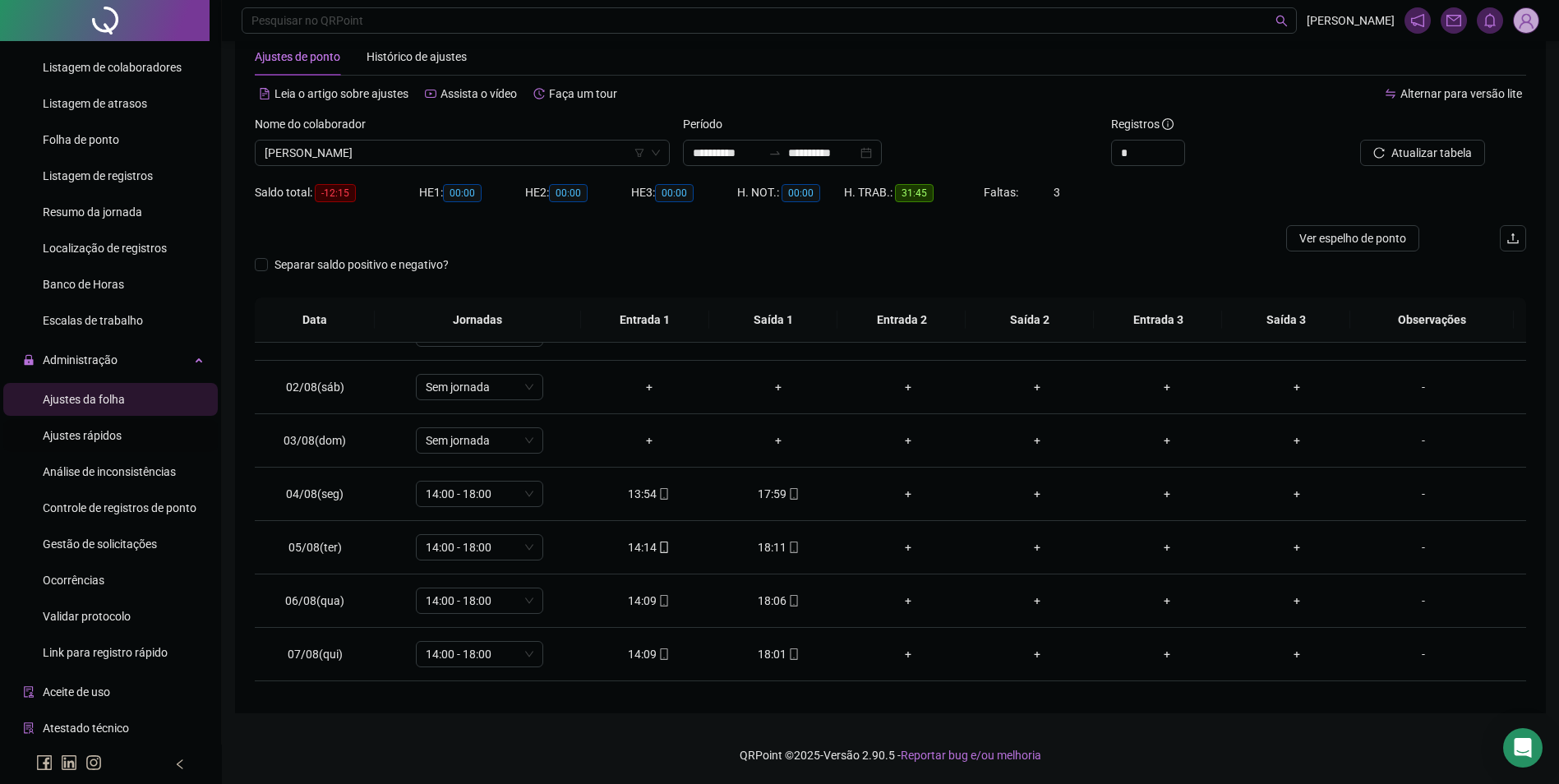
click at [111, 431] on span "Ajustes rápidos" at bounding box center [82, 436] width 79 height 13
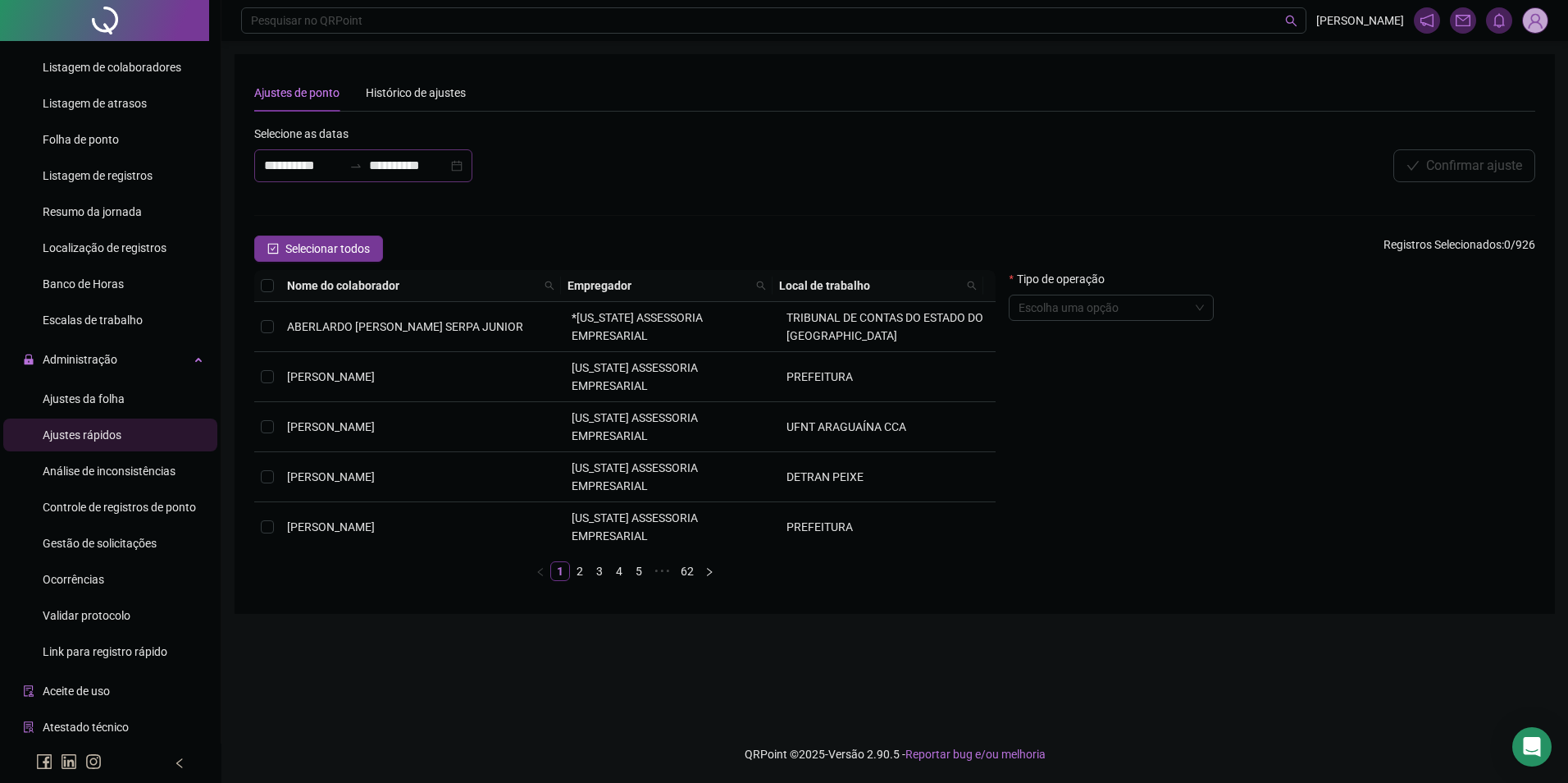
click at [360, 178] on div "**********" at bounding box center [363, 166] width 219 height 33
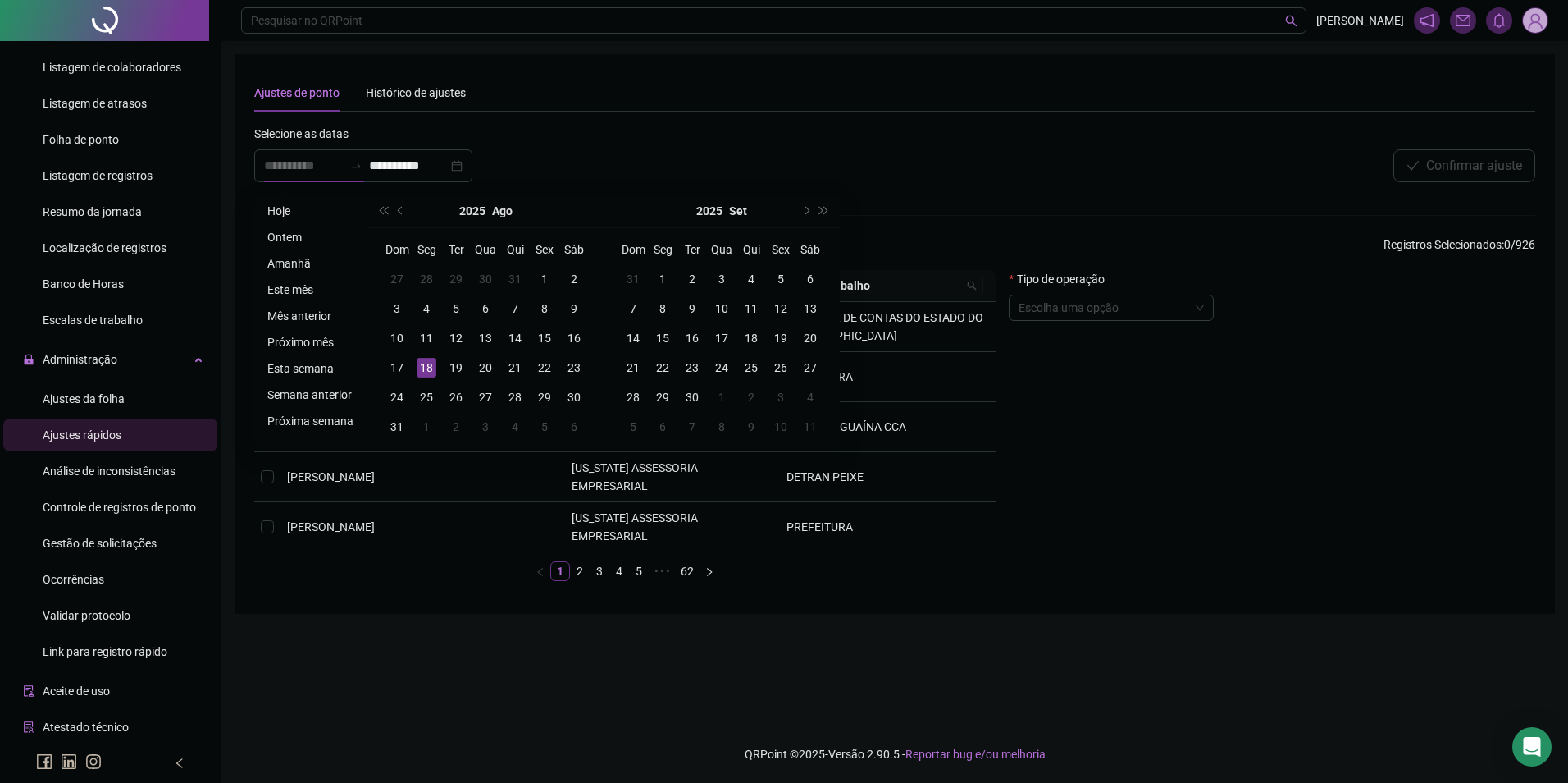
click at [428, 369] on div "18" at bounding box center [426, 367] width 20 height 20
click at [484, 366] on div "20" at bounding box center [485, 367] width 20 height 20
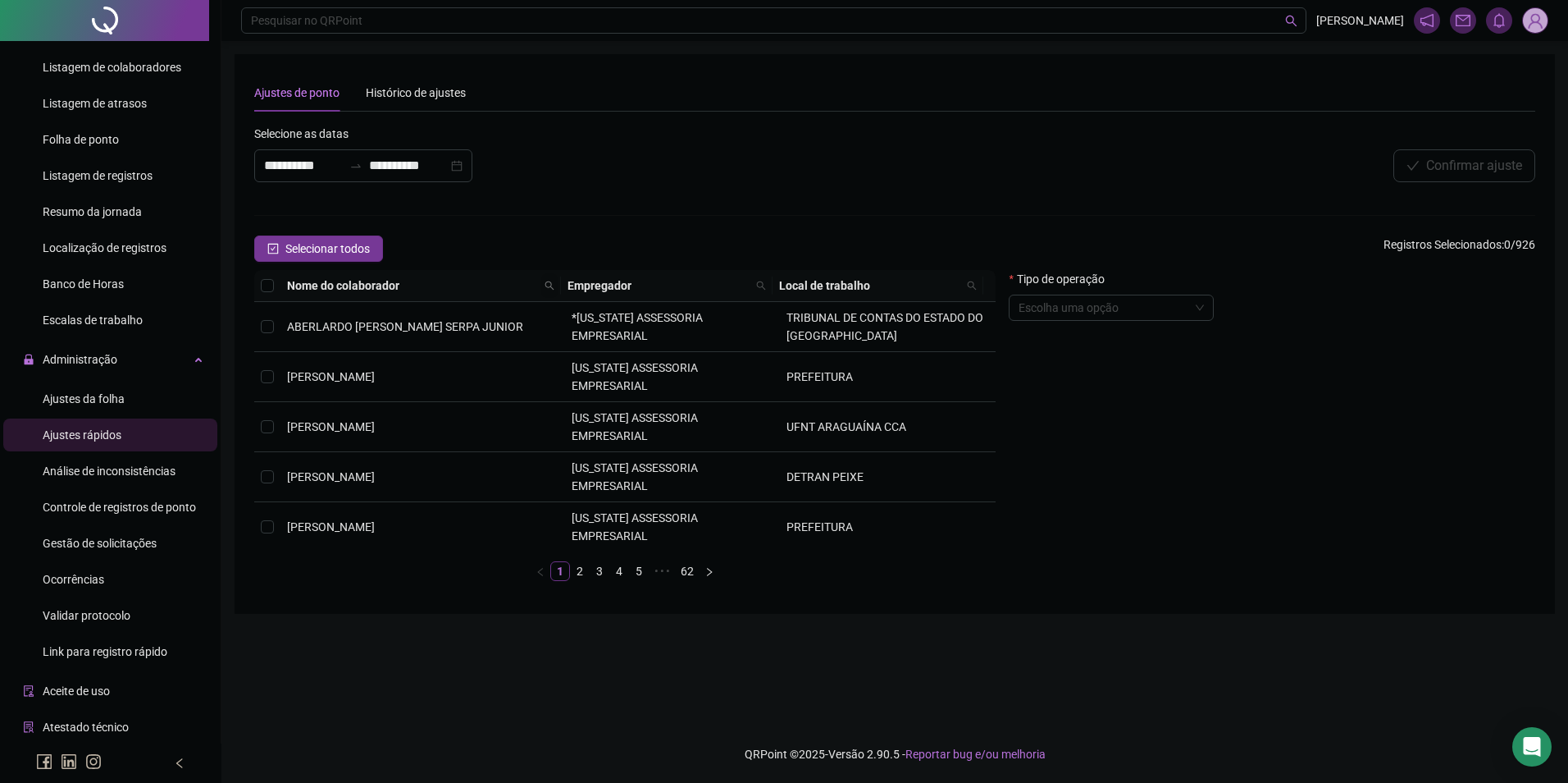
click at [545, 284] on icon "search" at bounding box center [550, 285] width 9 height 9
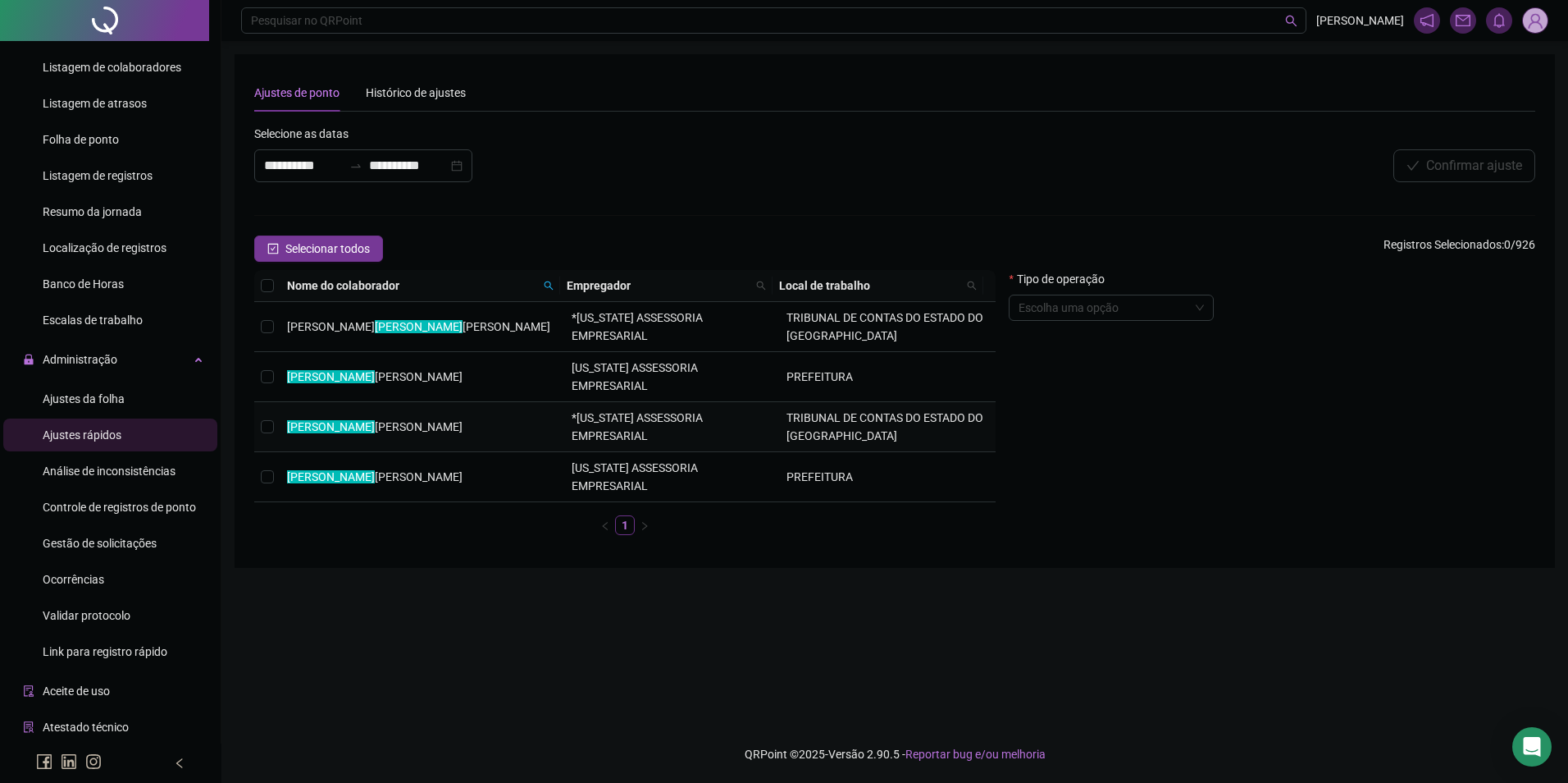
click at [441, 404] on td "RICARDO SOUZA SANTOS" at bounding box center [422, 427] width 285 height 50
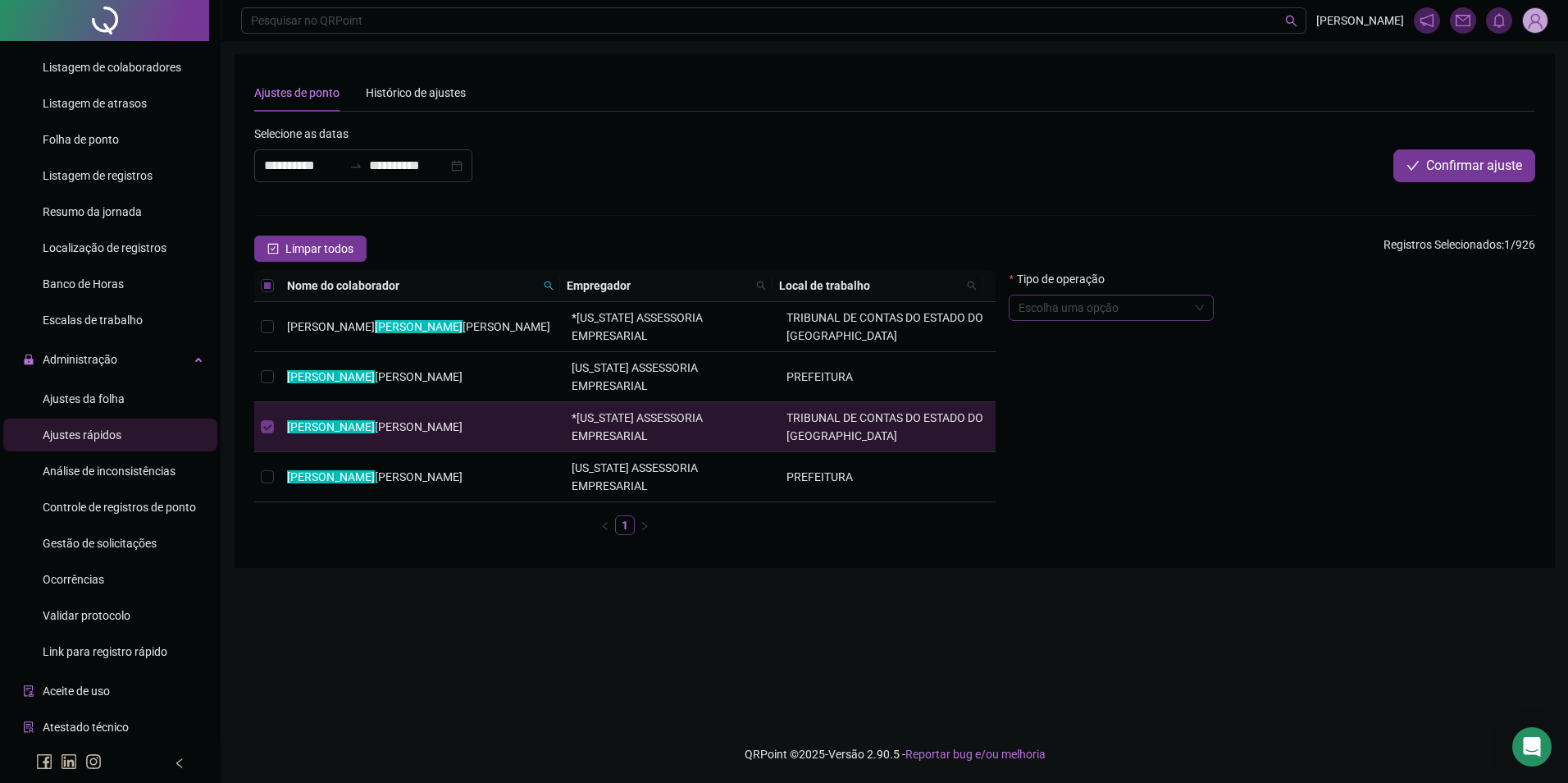
click at [1144, 313] on input "search" at bounding box center [1104, 308] width 170 height 25
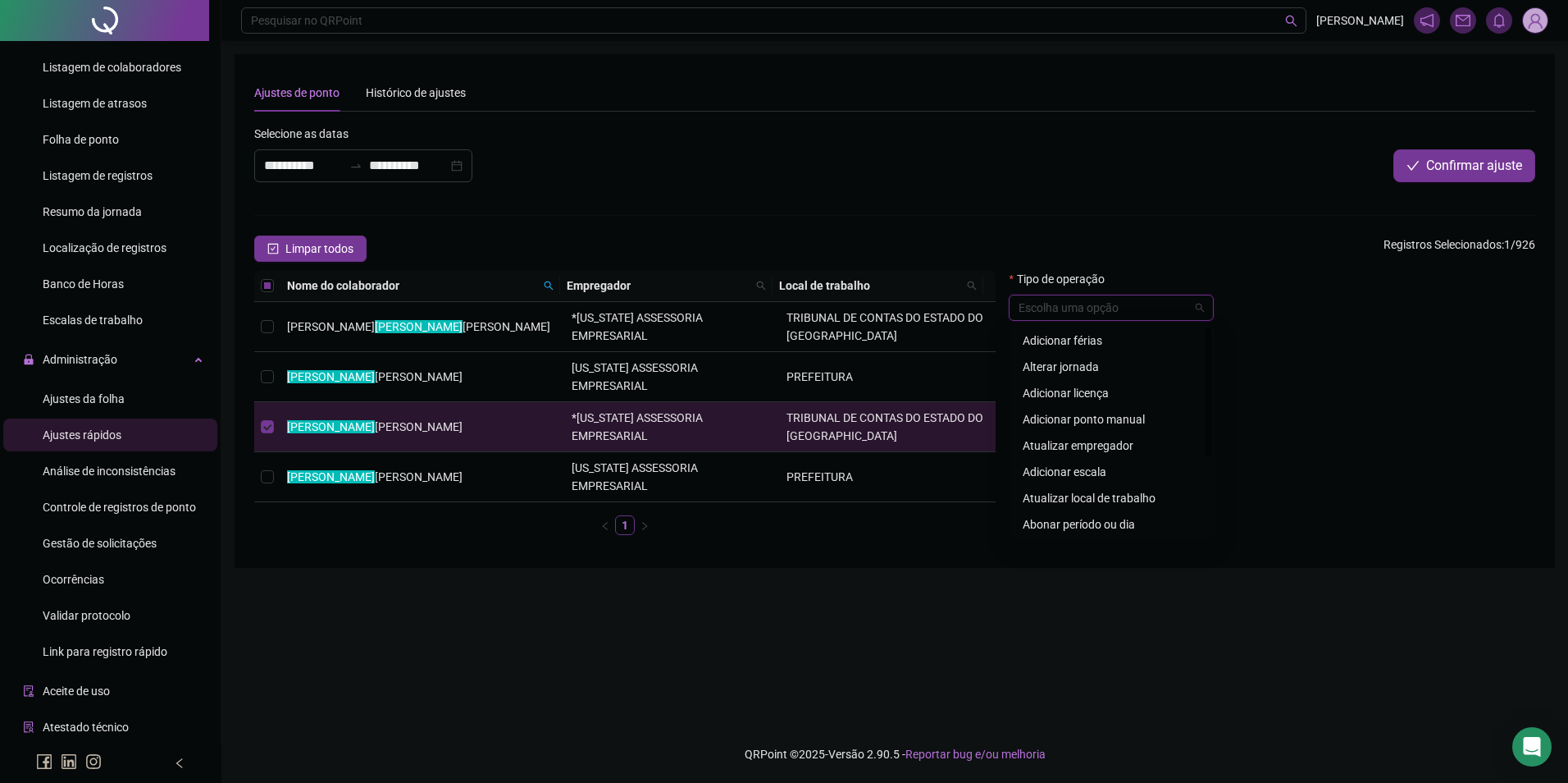
click at [1129, 523] on div "Abonar período ou dia" at bounding box center [1112, 524] width 179 height 18
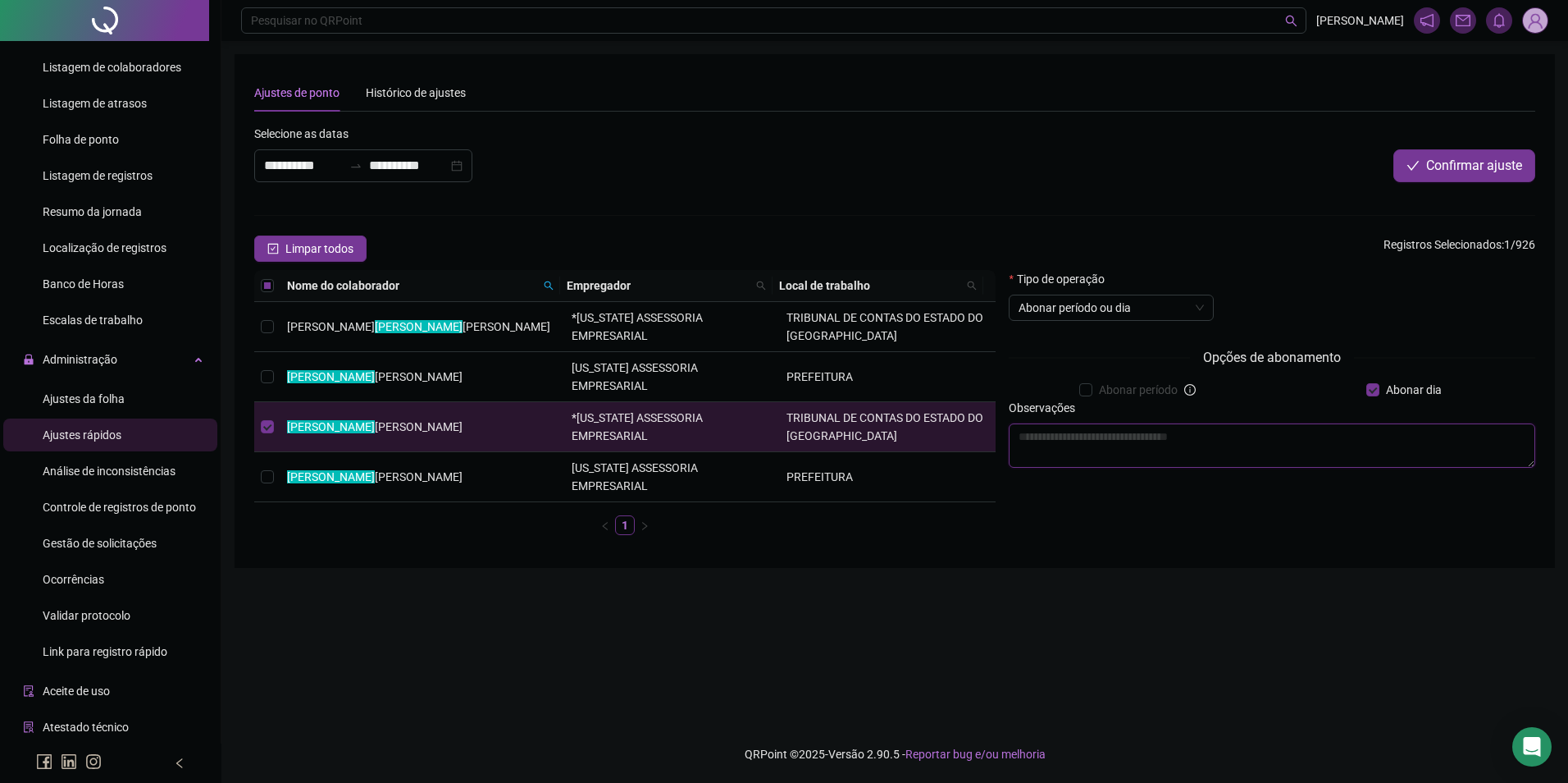
click at [1311, 447] on textarea at bounding box center [1272, 445] width 527 height 44
click at [1506, 164] on span "Confirmar ajuste" at bounding box center [1473, 166] width 96 height 20
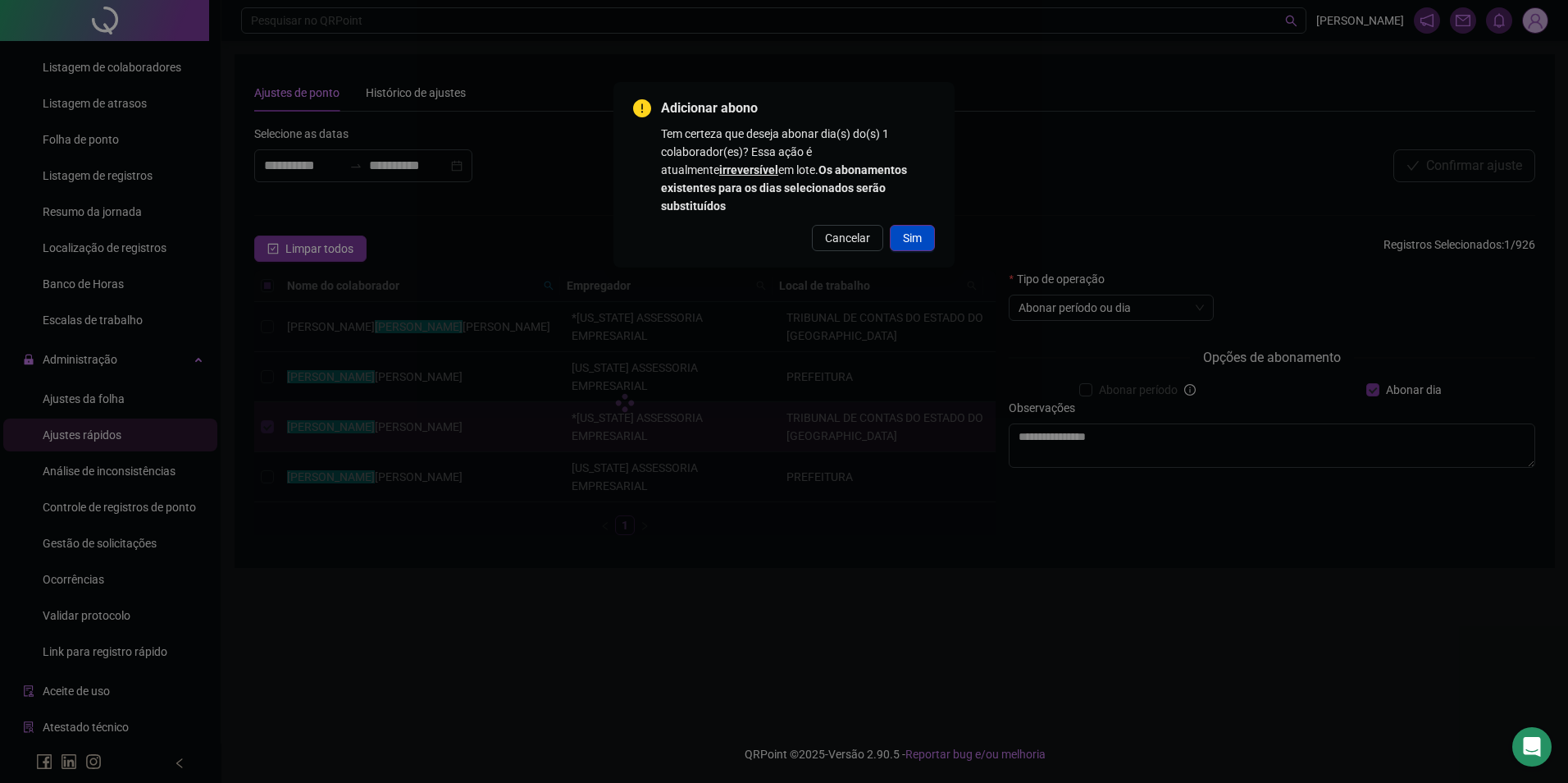
click at [920, 229] on span "Sim" at bounding box center [912, 238] width 19 height 18
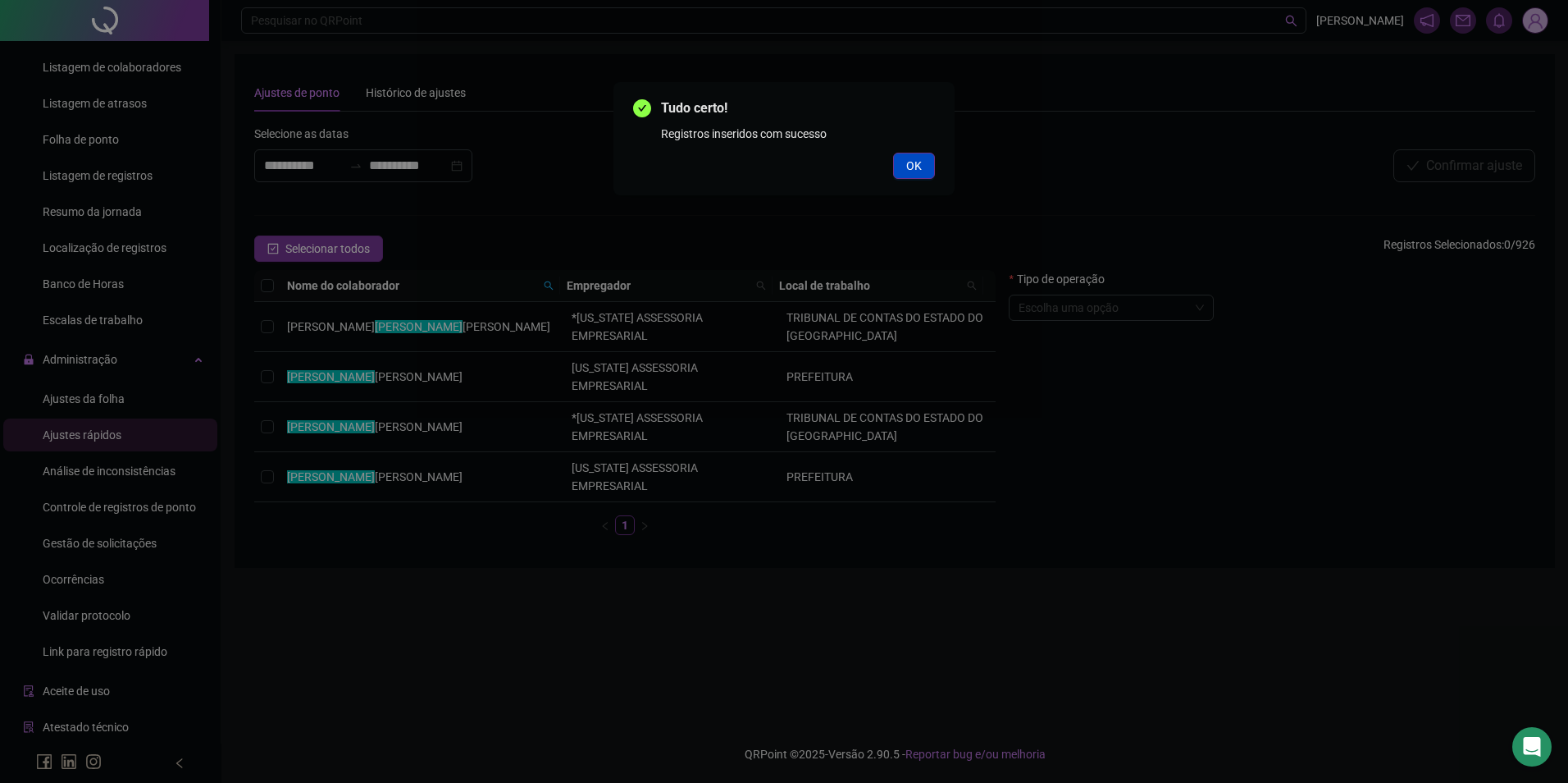
click at [907, 169] on span "OK" at bounding box center [914, 166] width 15 height 18
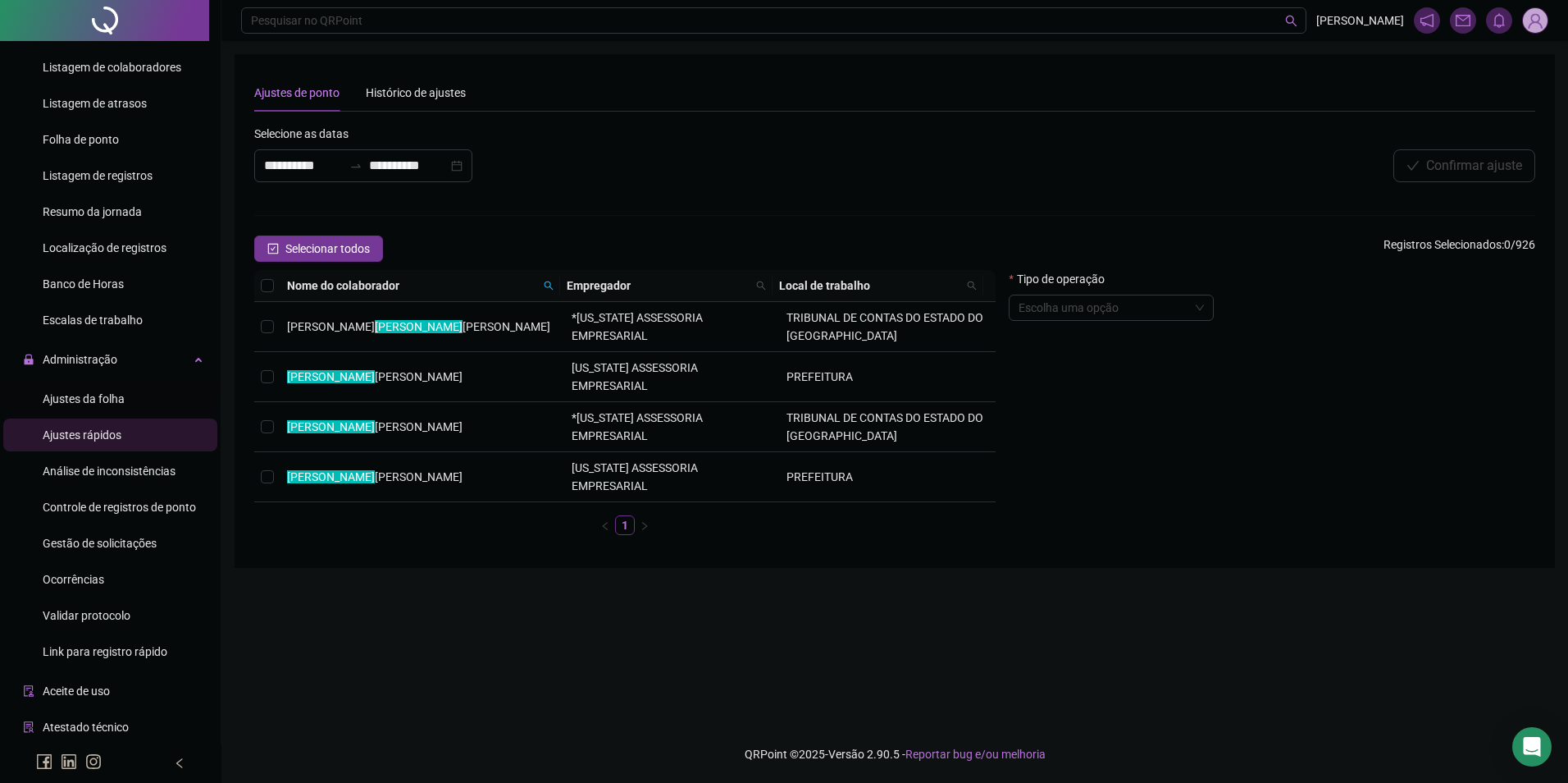
click at [88, 402] on span "Ajustes da folha" at bounding box center [83, 399] width 82 height 13
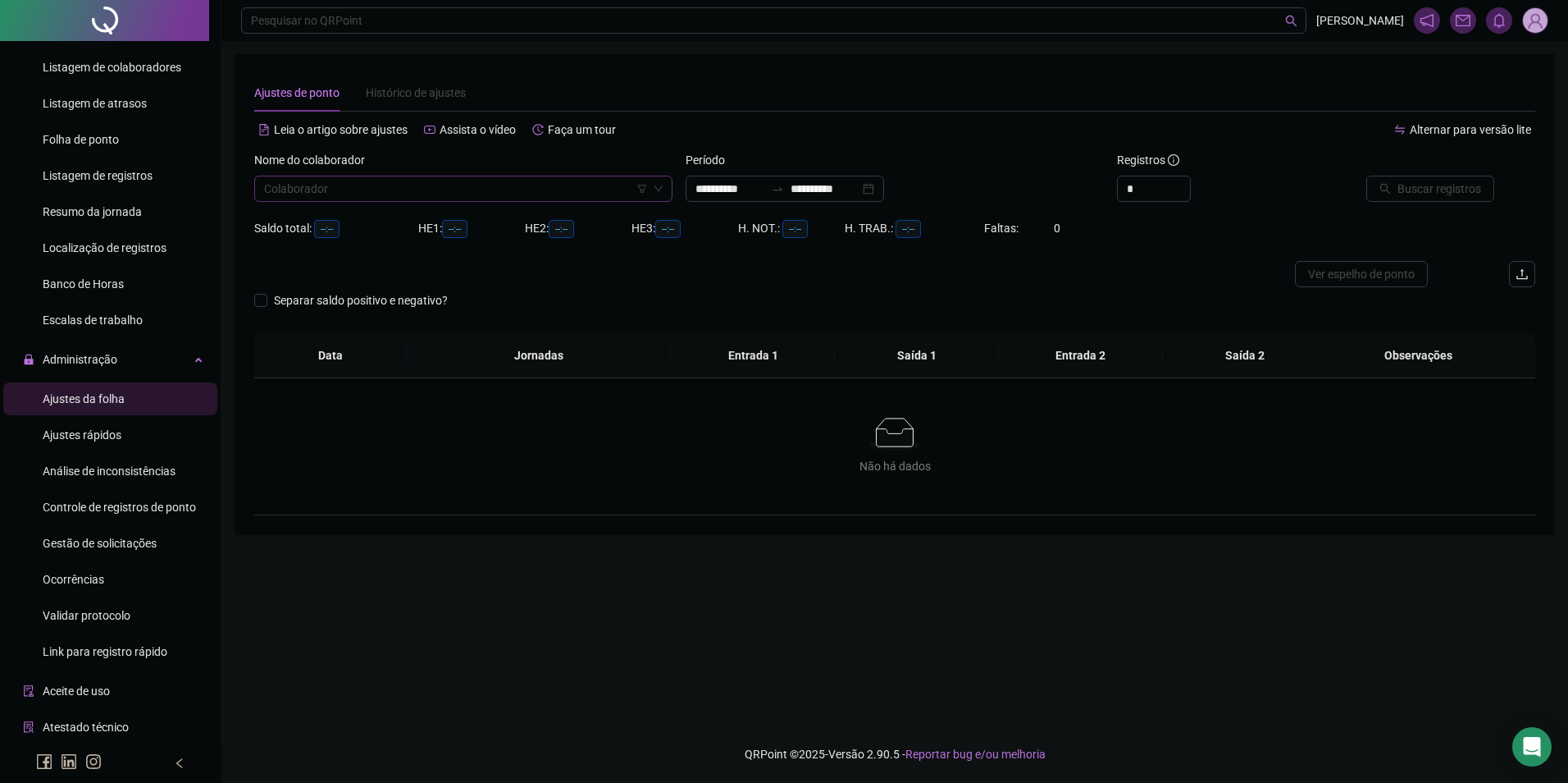
click at [416, 195] on input "search" at bounding box center [456, 188] width 384 height 25
click at [390, 223] on div "PABLO JUAN ALVES CASTRO" at bounding box center [464, 222] width 392 height 18
click at [859, 196] on input "**********" at bounding box center [825, 188] width 69 height 18
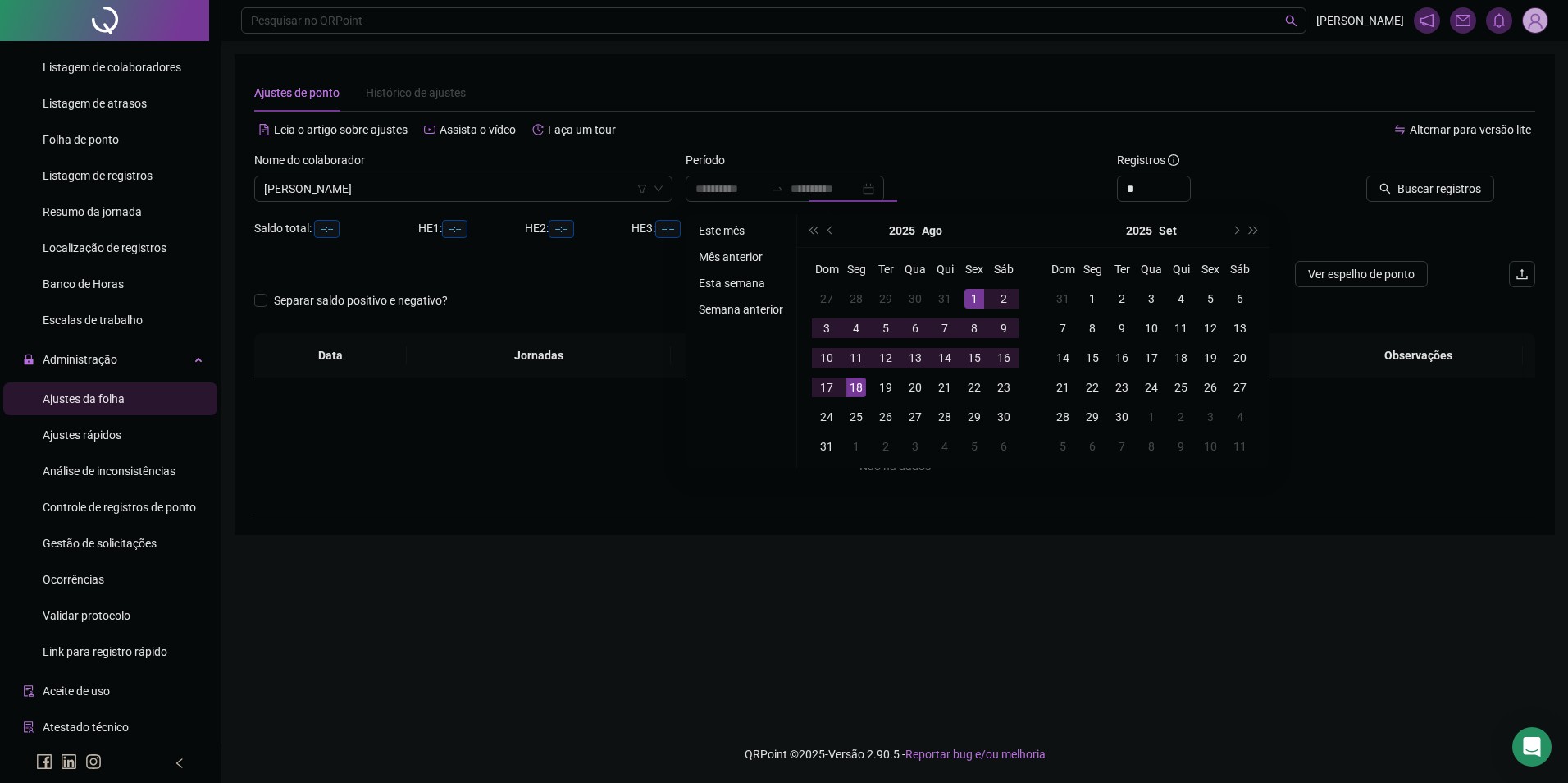
click at [743, 231] on li "Este mês" at bounding box center [741, 230] width 97 height 20
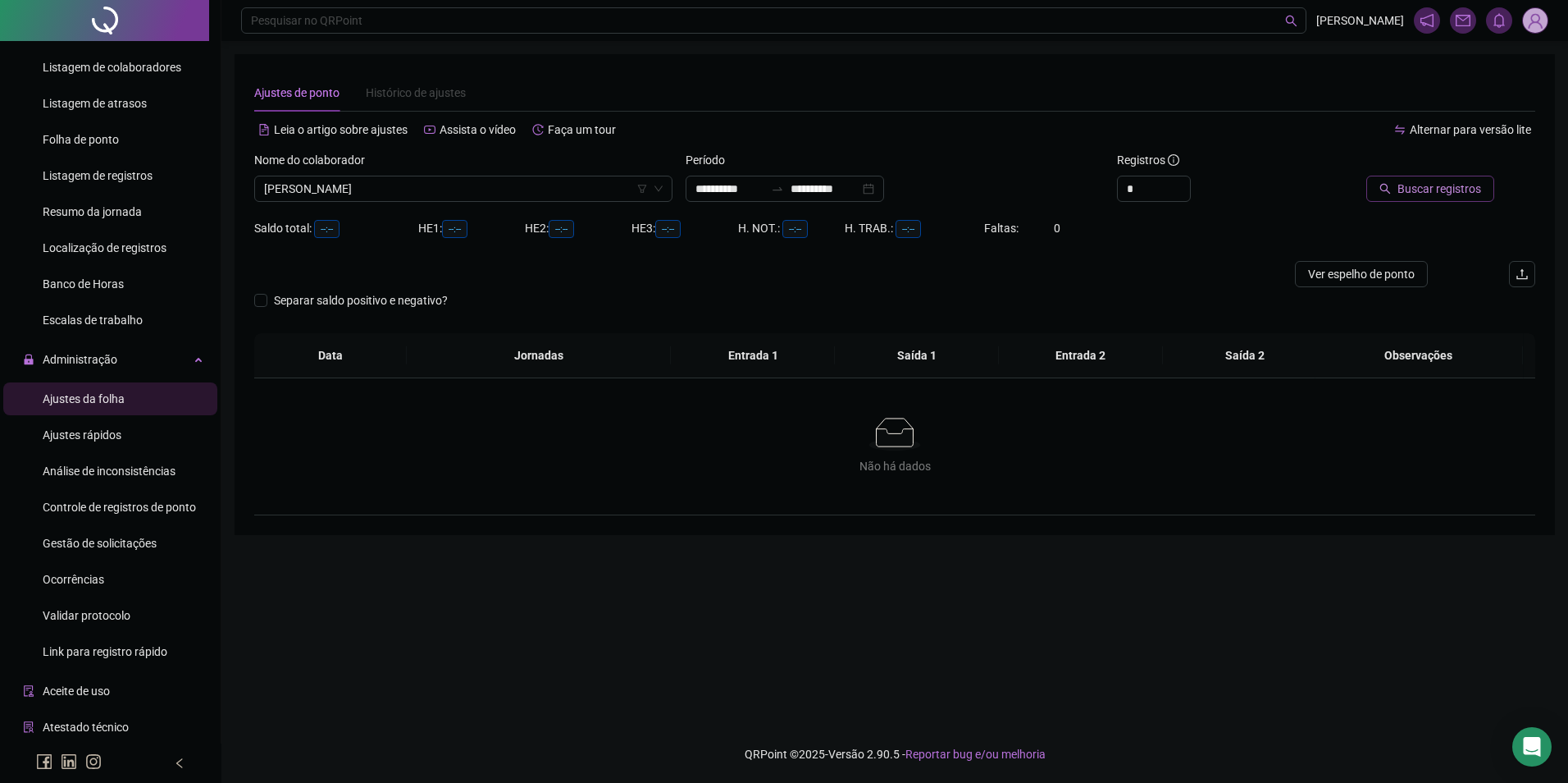
click at [1413, 197] on span "Buscar registros" at bounding box center [1439, 188] width 83 height 18
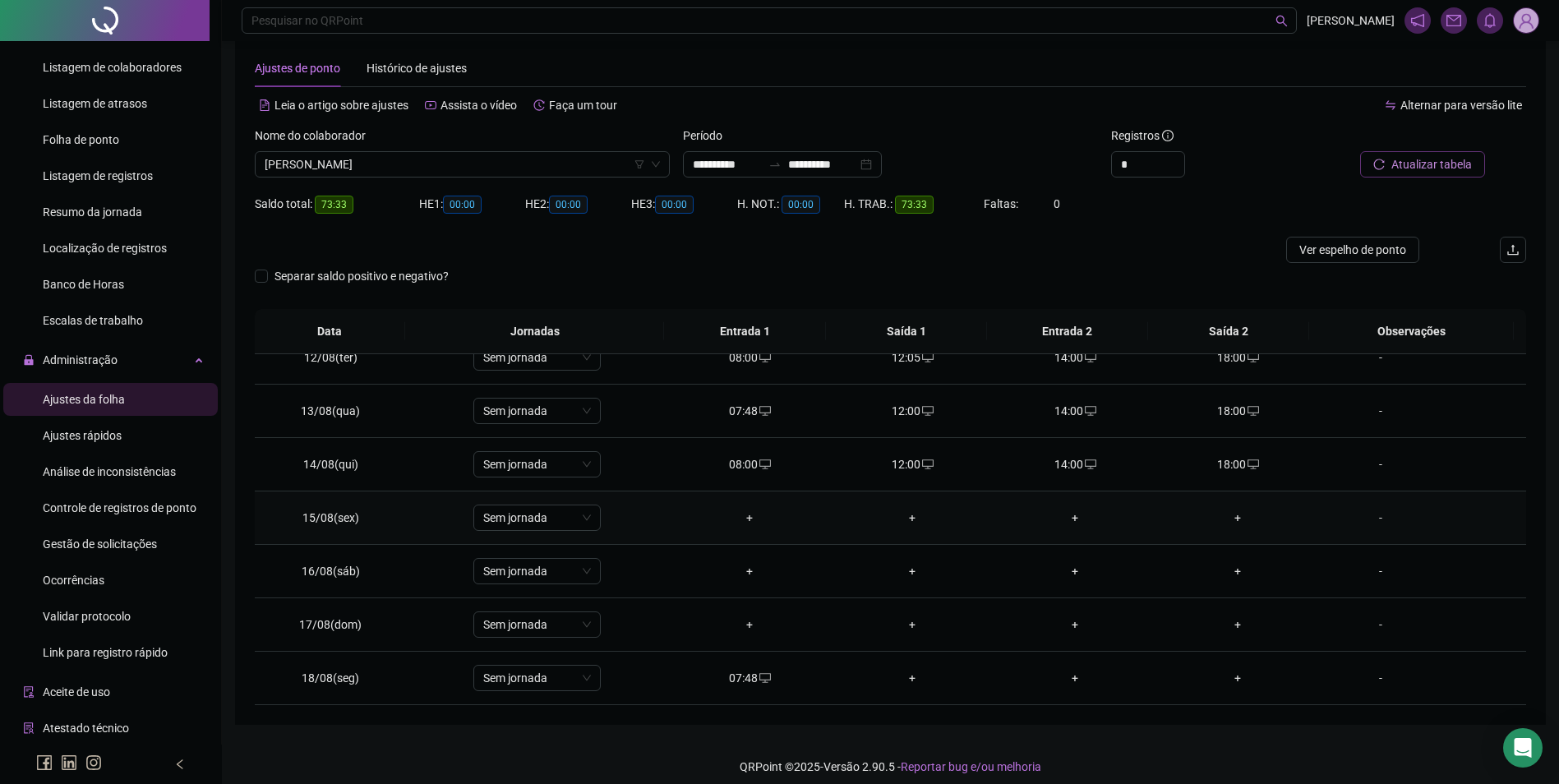
scroll to position [36, 0]
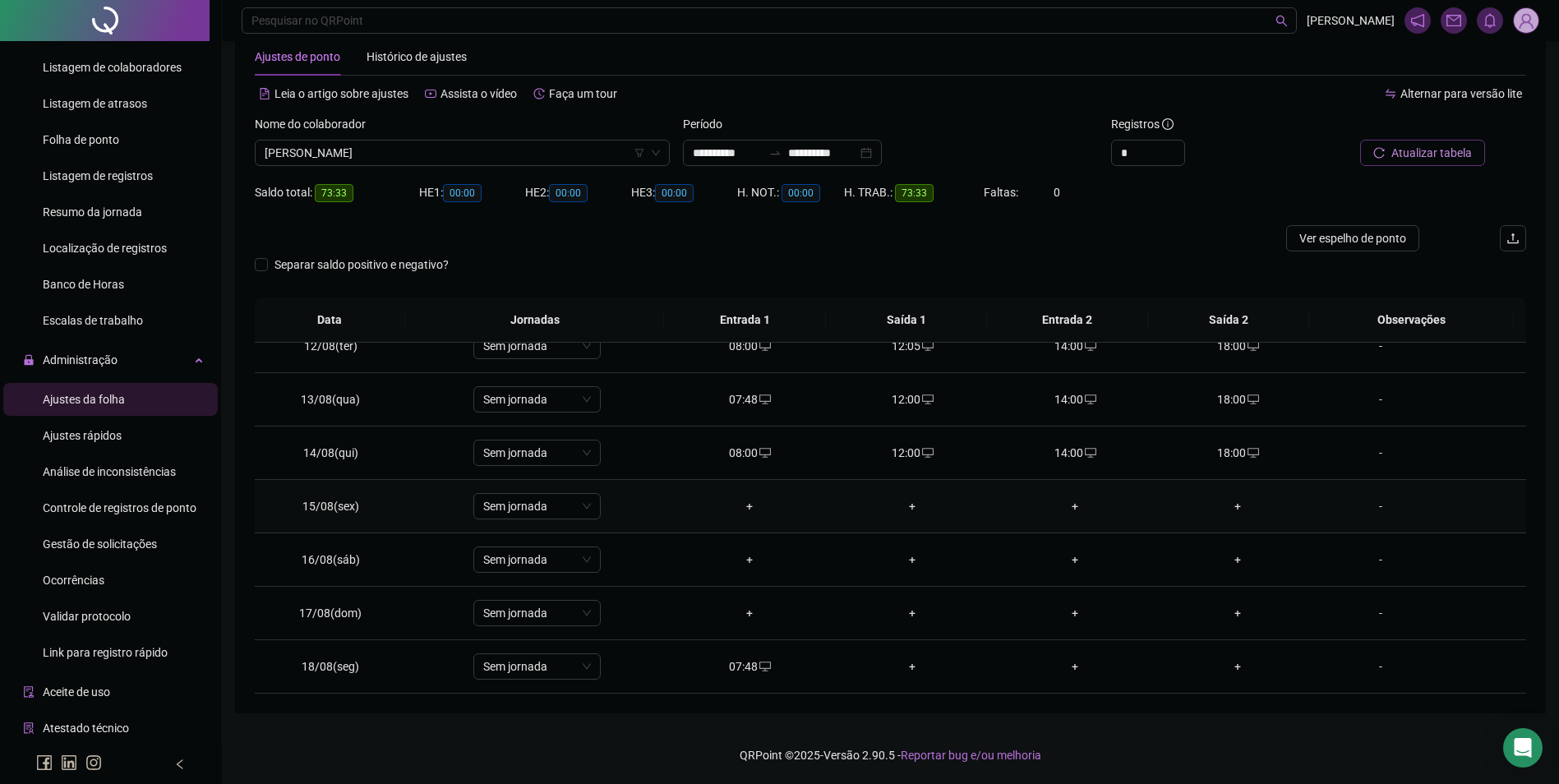
click at [1371, 501] on div "-" at bounding box center [1381, 505] width 97 height 18
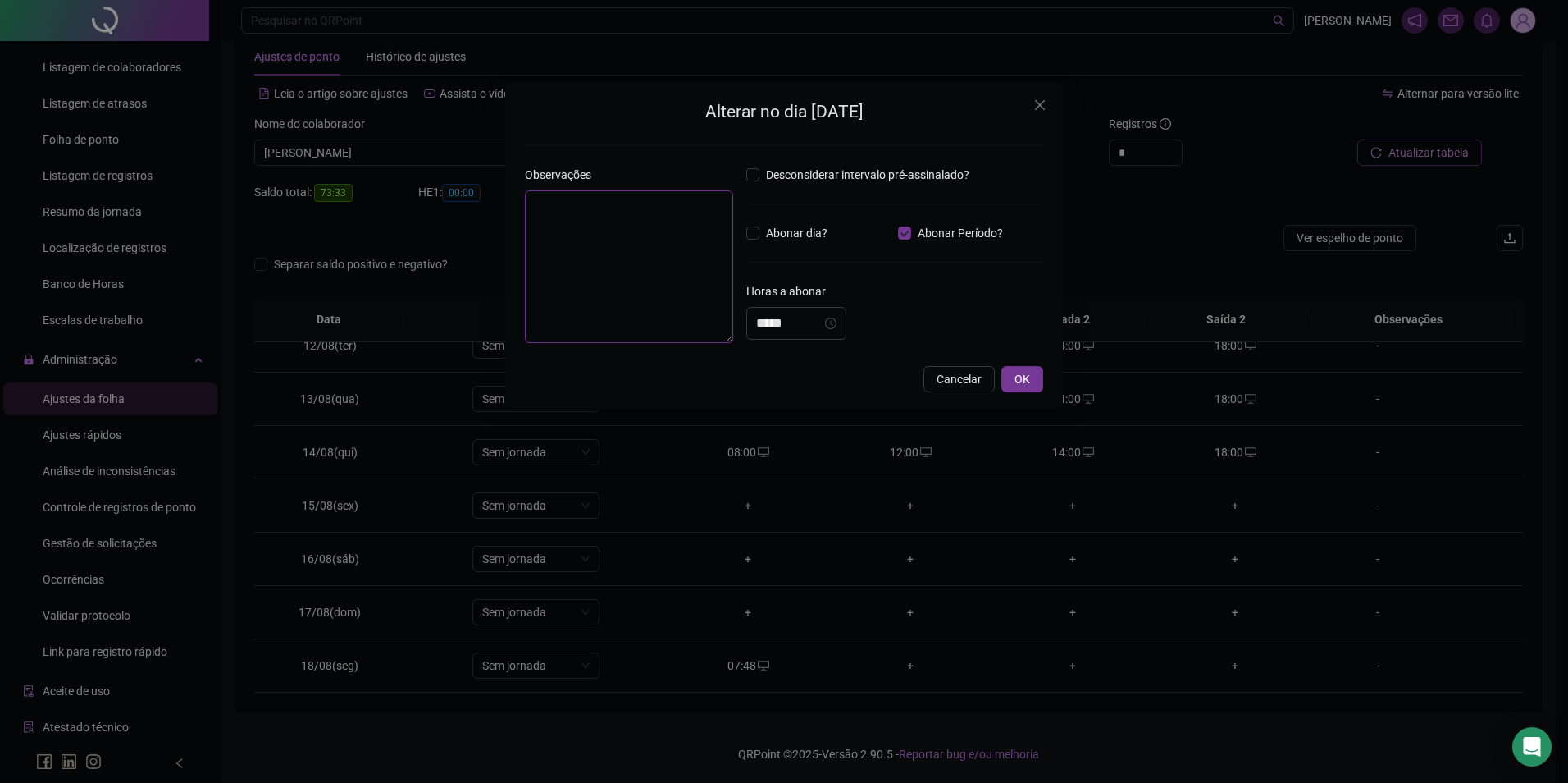
click at [569, 250] on textarea at bounding box center [629, 266] width 208 height 152
click at [1021, 383] on span "OK" at bounding box center [1022, 379] width 15 height 18
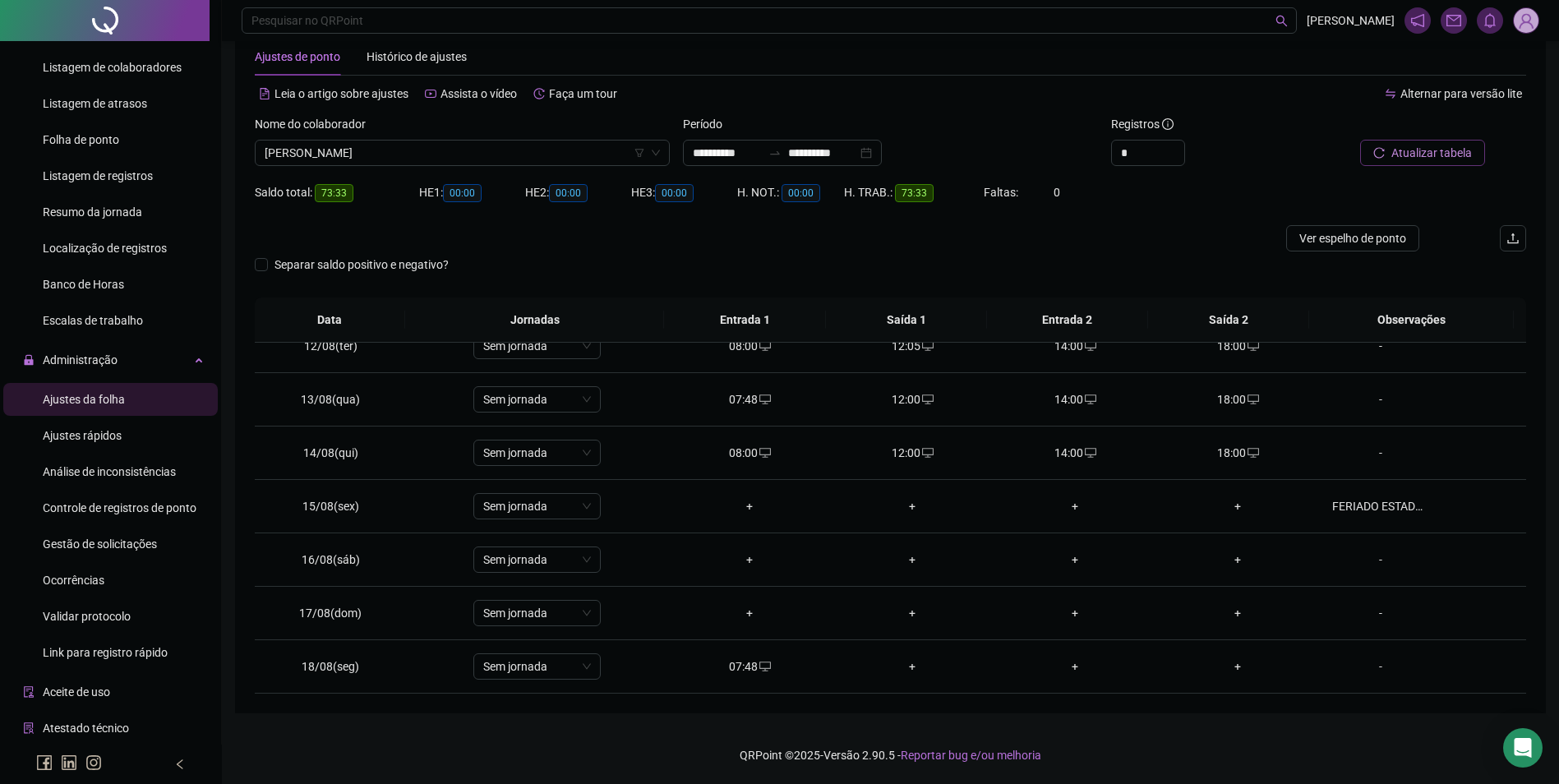
click at [1411, 149] on span "Atualizar tabela" at bounding box center [1432, 153] width 81 height 18
click at [520, 509] on span "Sem jornada" at bounding box center [538, 506] width 108 height 25
click at [538, 671] on div "Folga compensatória" at bounding box center [548, 672] width 108 height 18
click at [612, 460] on span "Sim" at bounding box center [613, 463] width 19 height 18
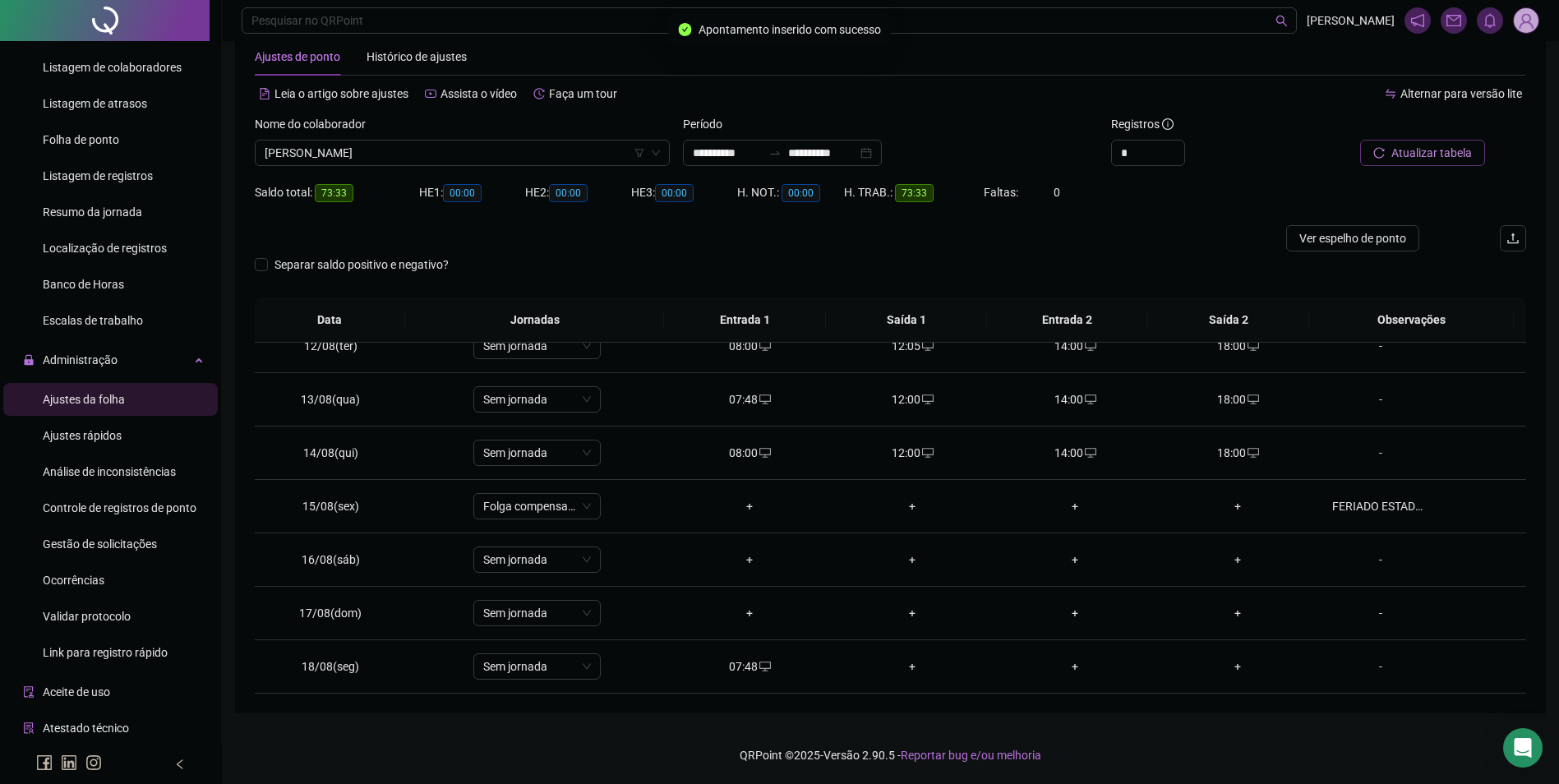
click at [1459, 146] on span "Atualizar tabela" at bounding box center [1432, 153] width 81 height 18
click at [450, 157] on span "PABLO JUAN ALVES CASTRO" at bounding box center [462, 153] width 395 height 25
click at [936, 39] on header "Pesquisar no QRPoint MÔNICA OLIVEIRA" at bounding box center [890, 20] width 1337 height 41
click at [552, 404] on span "Sem jornada" at bounding box center [538, 399] width 108 height 25
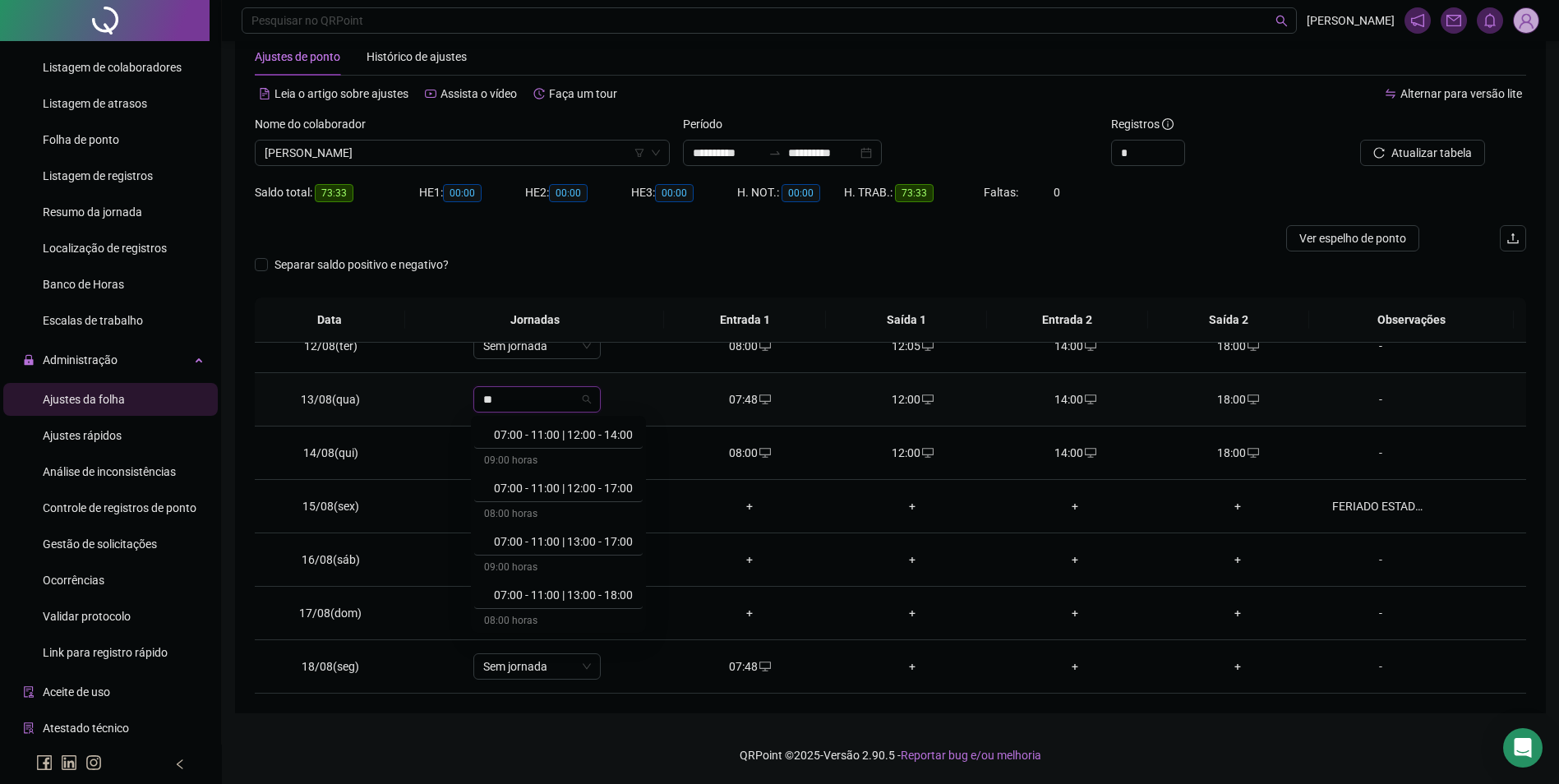
scroll to position [0, 0]
drag, startPoint x: 911, startPoint y: 262, endPoint x: 903, endPoint y: 271, distance: 12.0
click at [910, 264] on div "Separar saldo positivo e negativo?" at bounding box center [890, 274] width 1272 height 46
click at [497, 155] on span "PABLO JUAN ALVES CASTRO" at bounding box center [462, 153] width 395 height 25
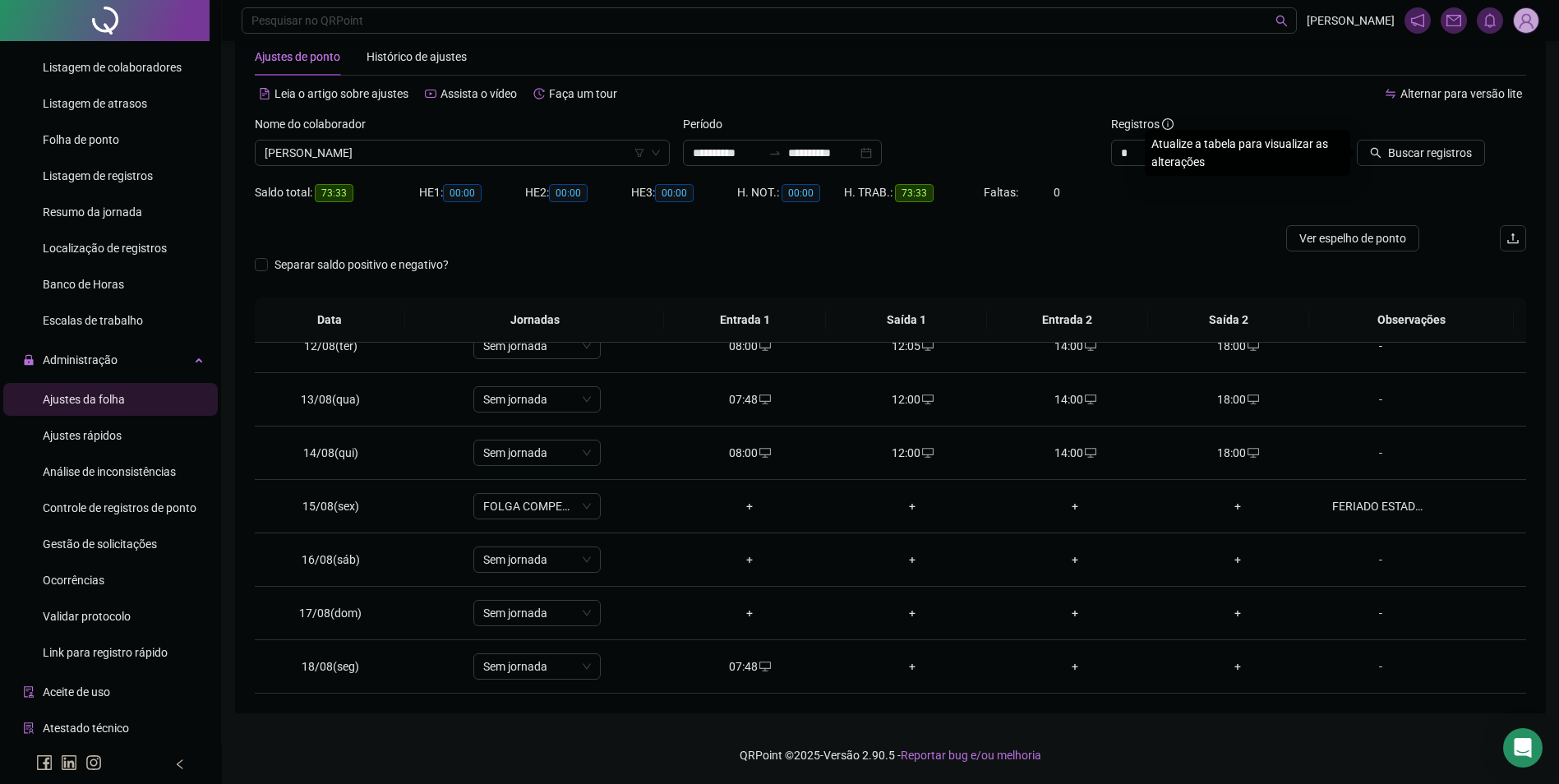
click at [1357, 139] on button "Buscar registros" at bounding box center [1421, 153] width 128 height 27
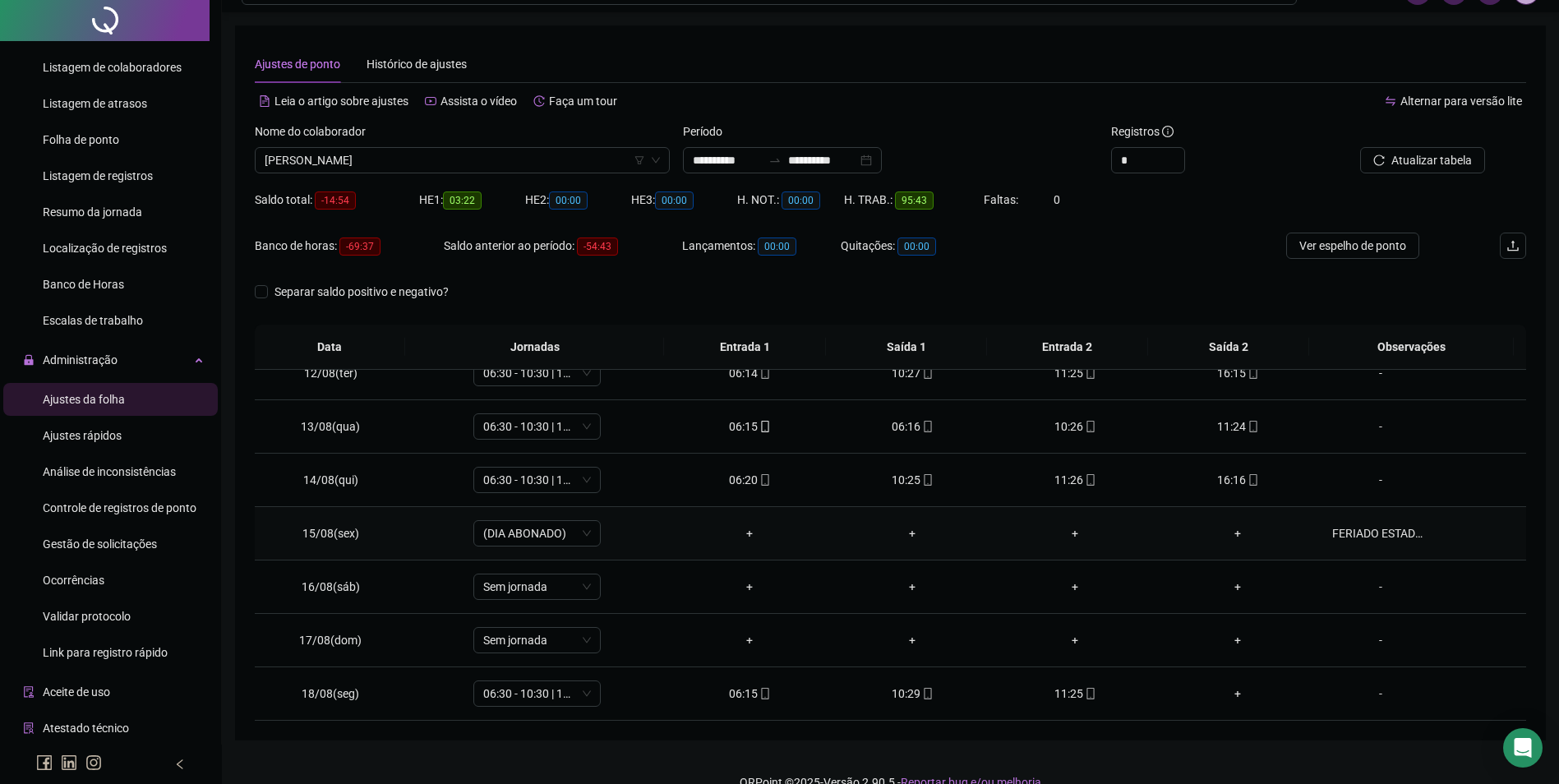
scroll to position [56, 0]
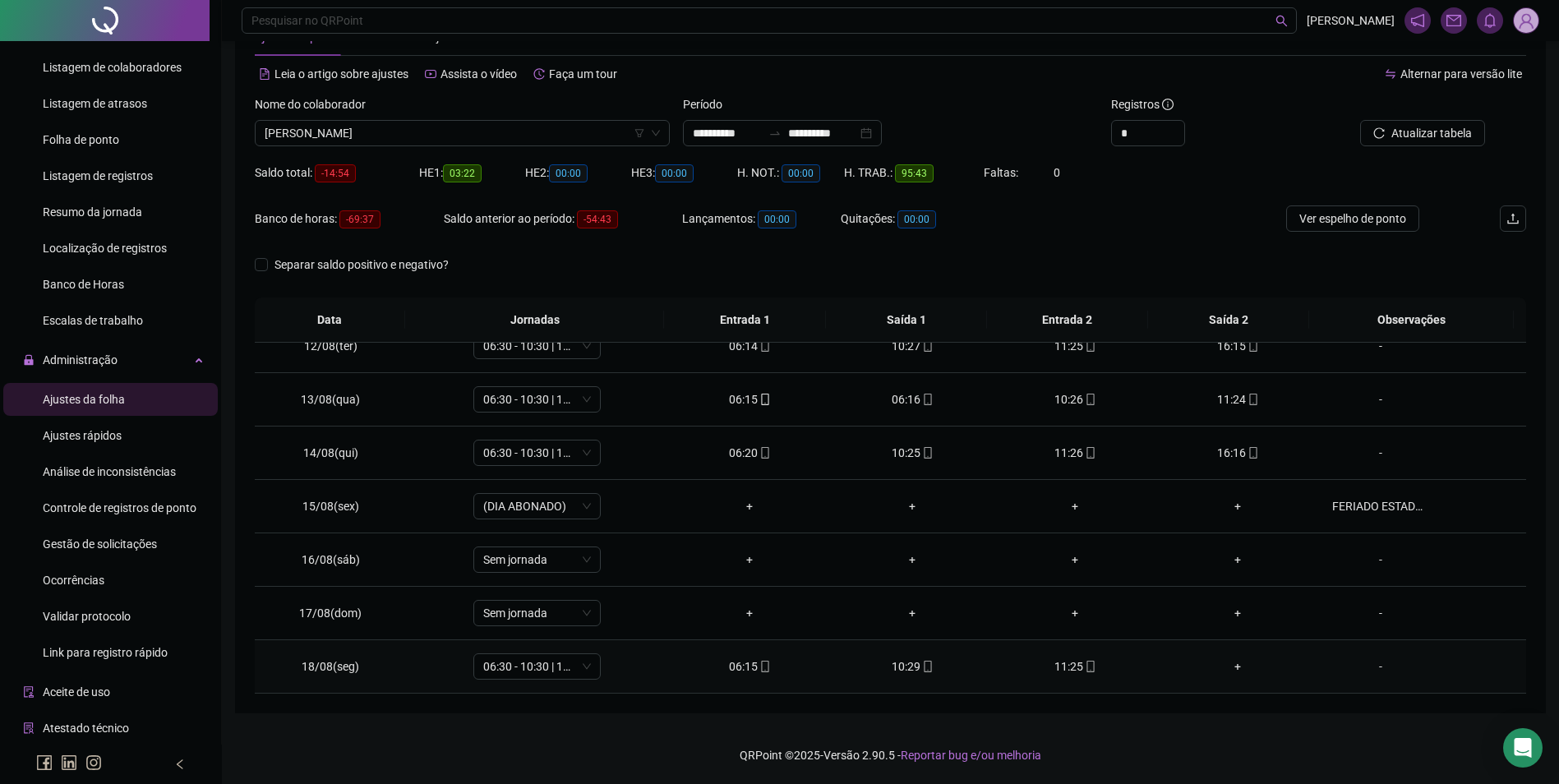
click at [1088, 670] on icon "mobile" at bounding box center [1091, 666] width 11 height 11
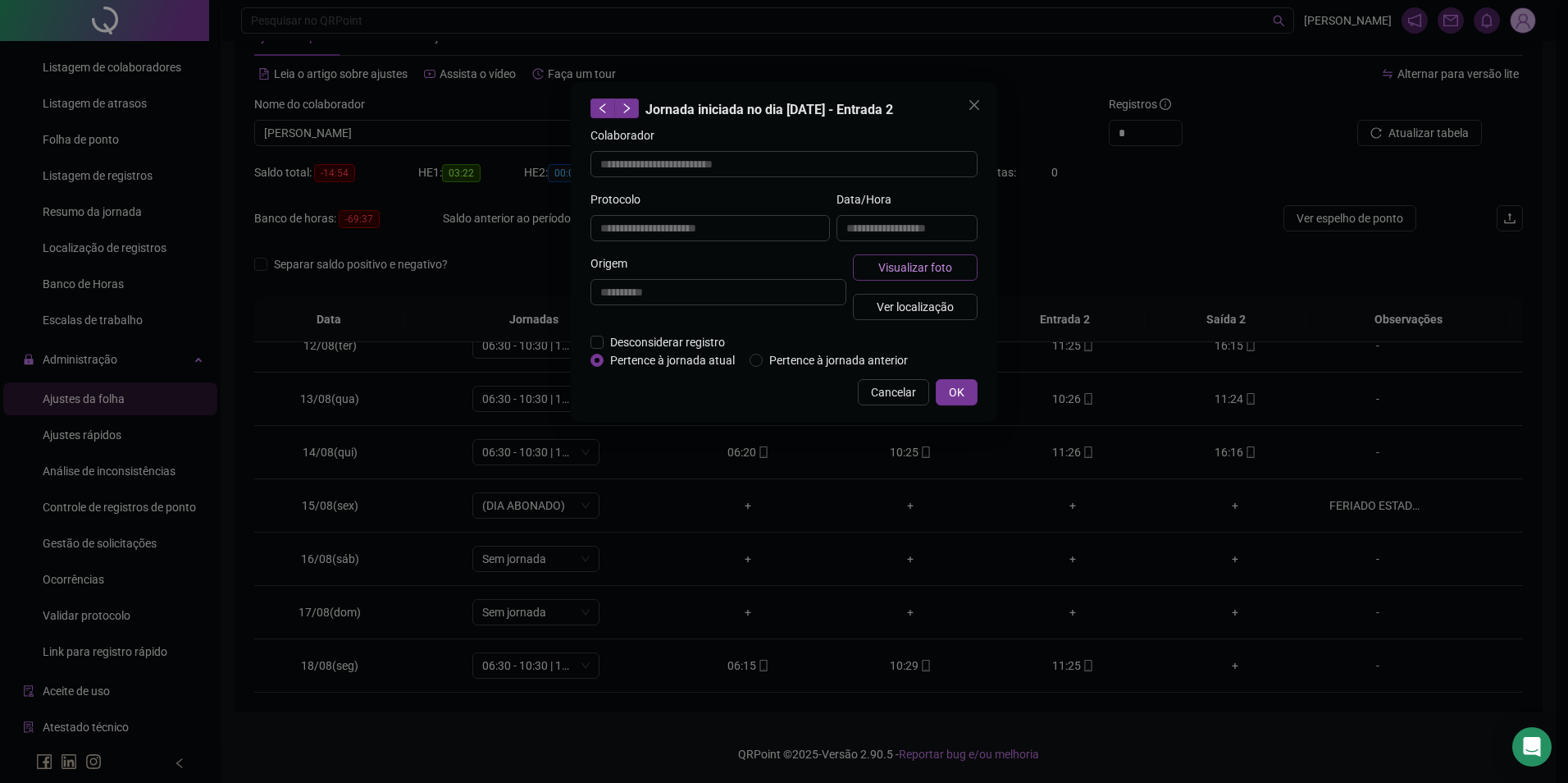
click at [943, 260] on span "Visualizar foto" at bounding box center [915, 267] width 74 height 18
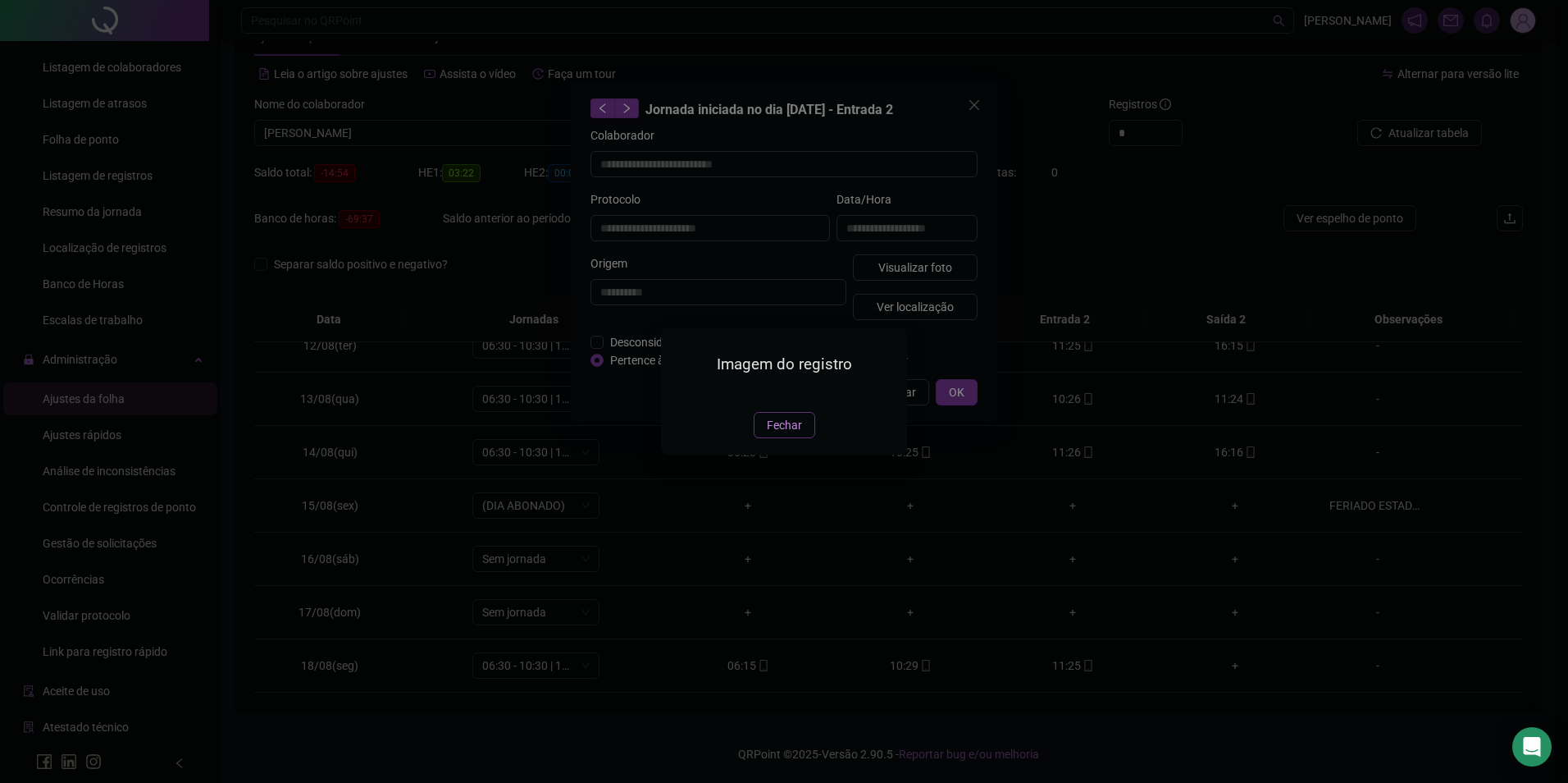
click at [796, 435] on span "Fechar" at bounding box center [784, 425] width 35 height 18
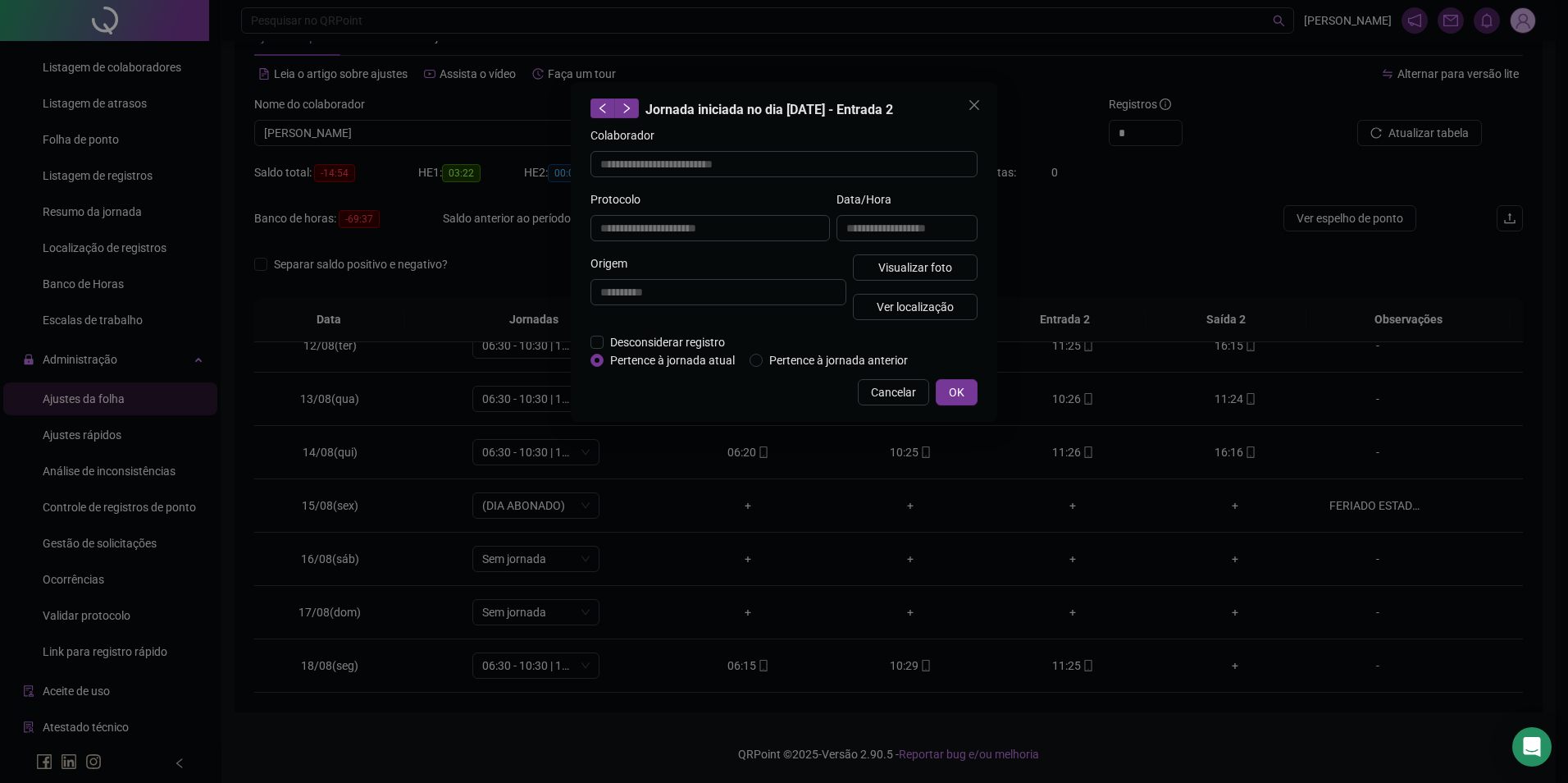
click at [1082, 670] on div "**********" at bounding box center [784, 391] width 1568 height 783
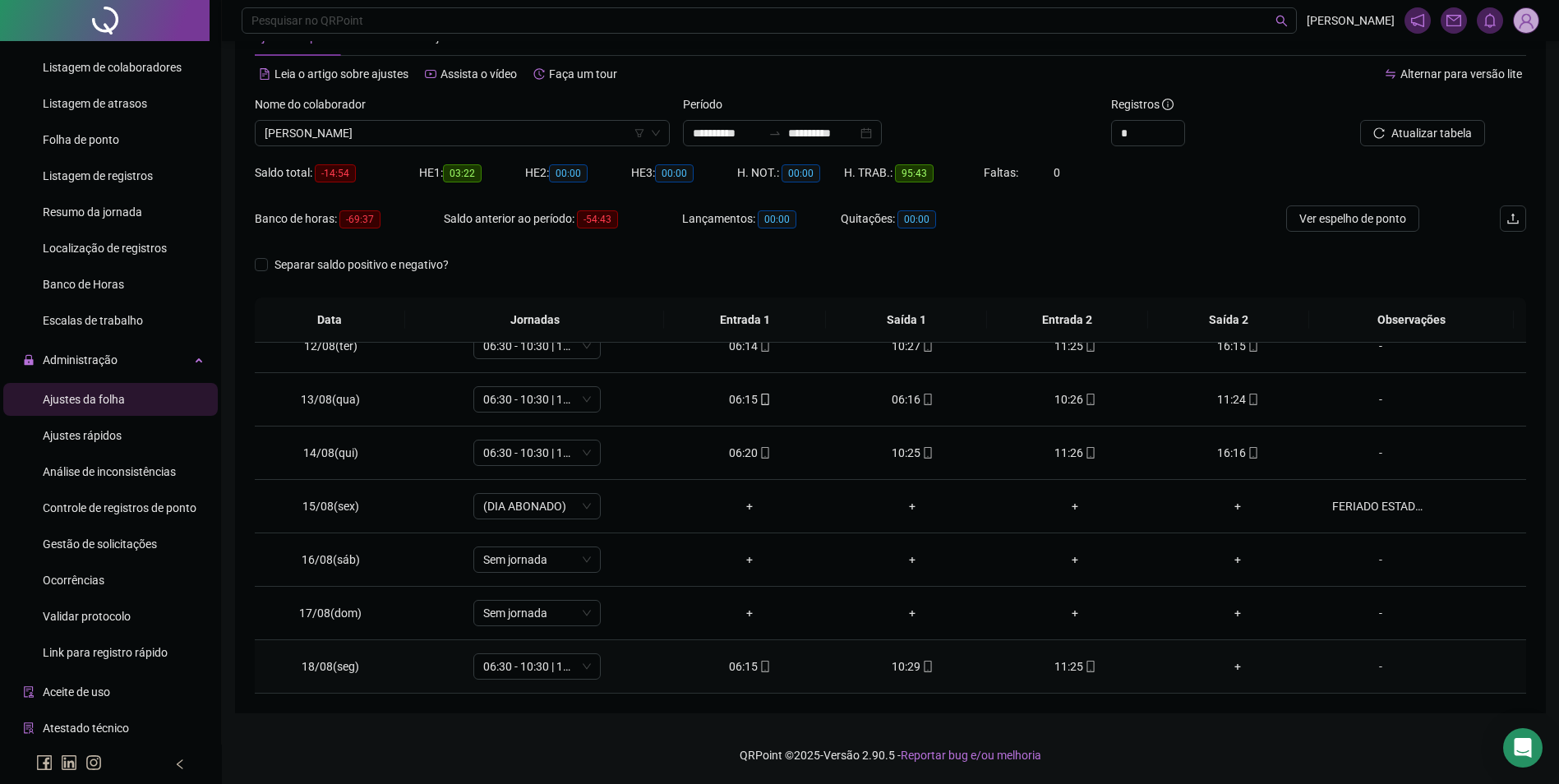
click at [1084, 685] on td "11:25" at bounding box center [1075, 666] width 163 height 53
click at [1085, 668] on icon "mobile" at bounding box center [1091, 666] width 11 height 11
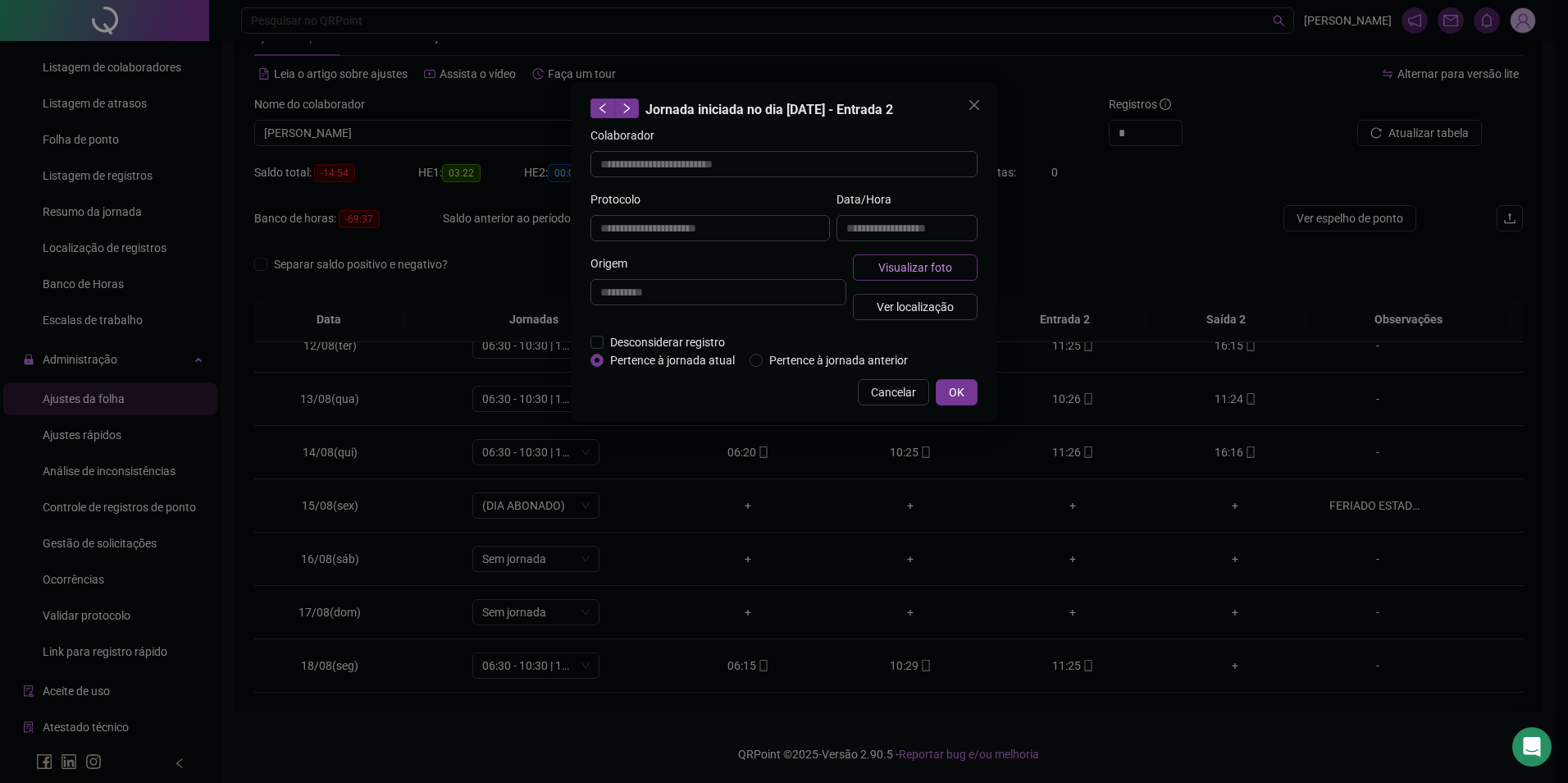
click at [913, 269] on span "Visualizar foto" at bounding box center [915, 267] width 74 height 18
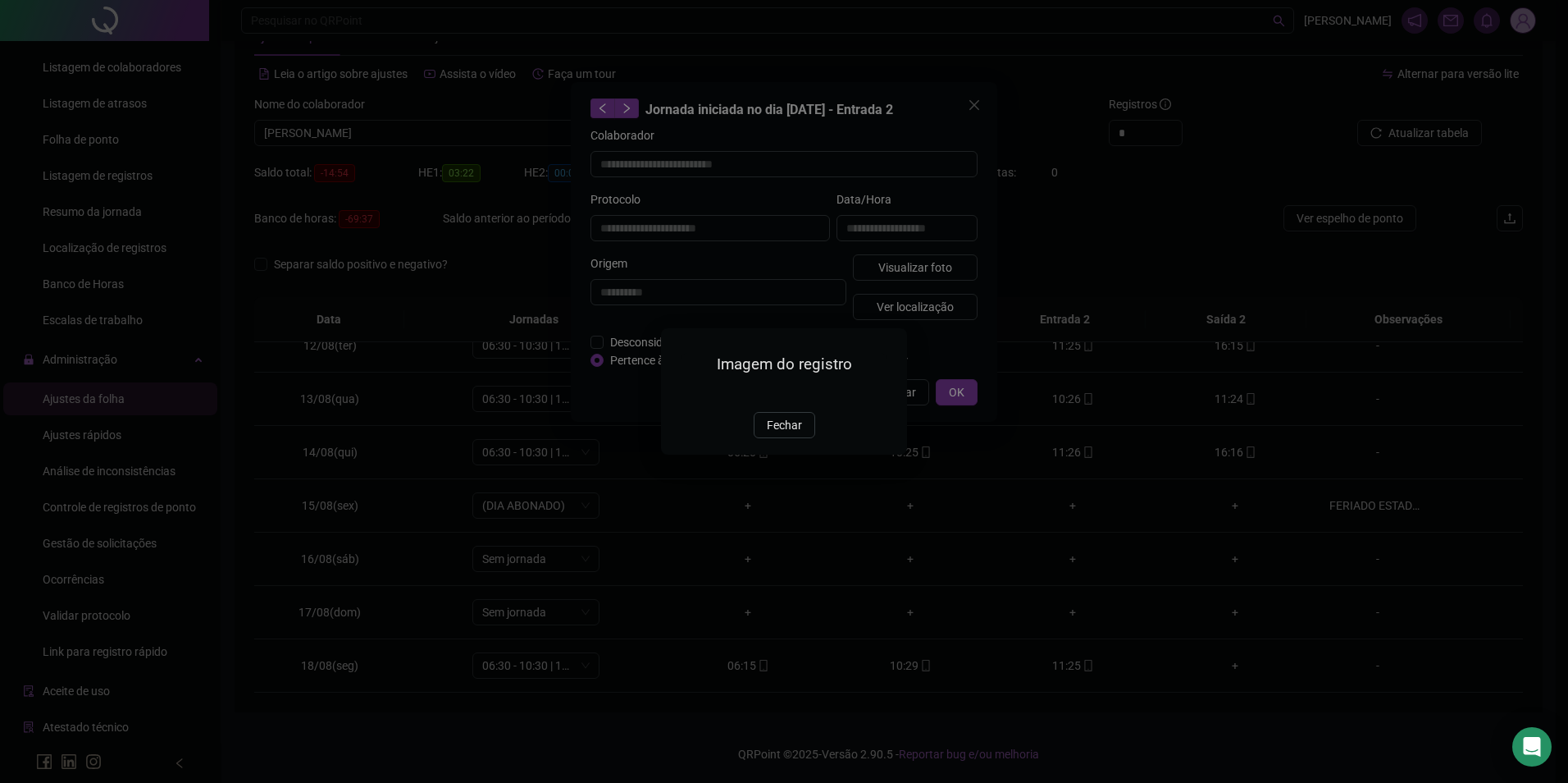
click at [681, 394] on img at bounding box center [681, 394] width 0 height 0
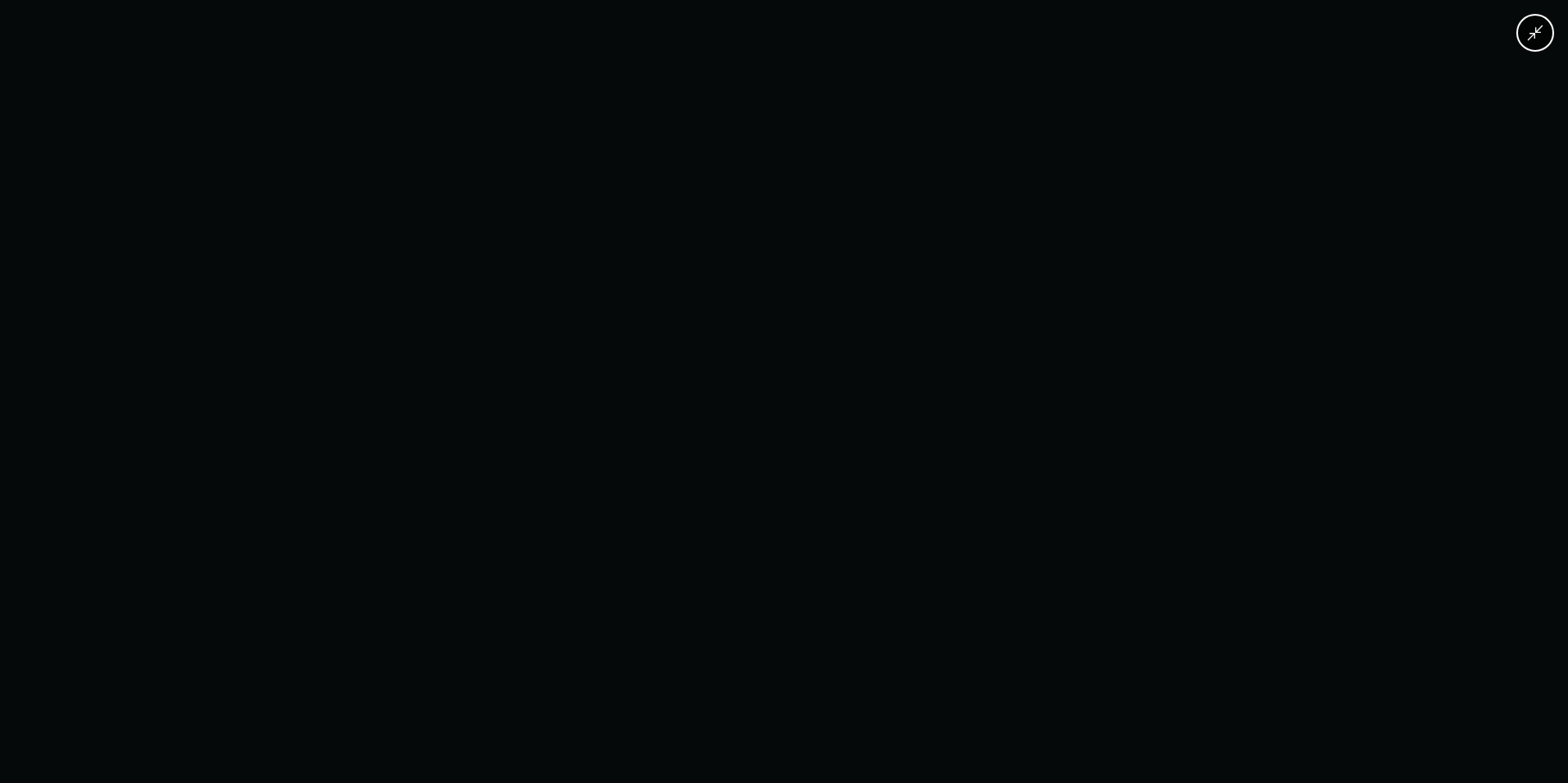
click at [490, 465] on div at bounding box center [784, 391] width 1568 height 783
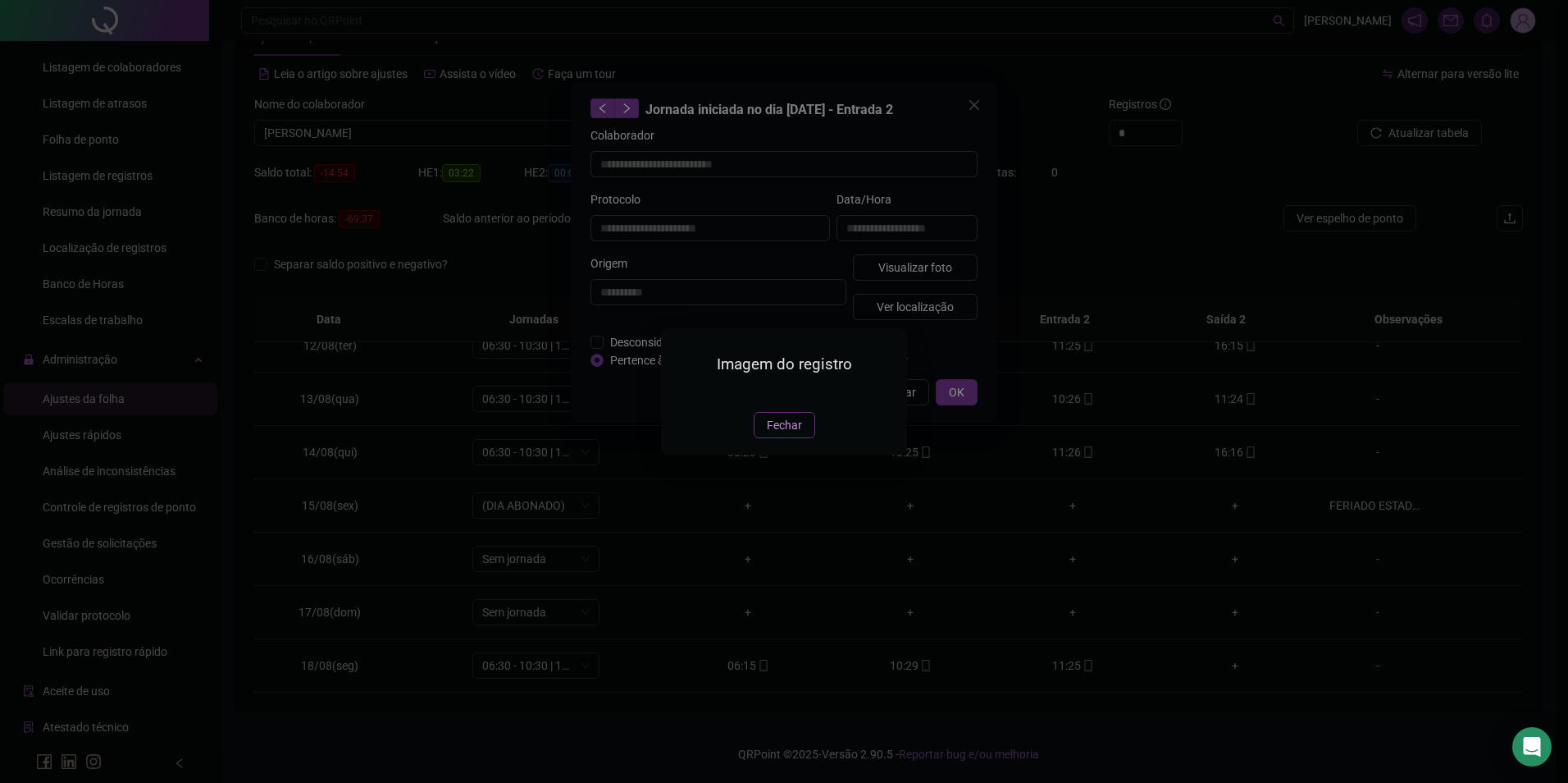
click at [776, 435] on span "Fechar" at bounding box center [784, 425] width 35 height 18
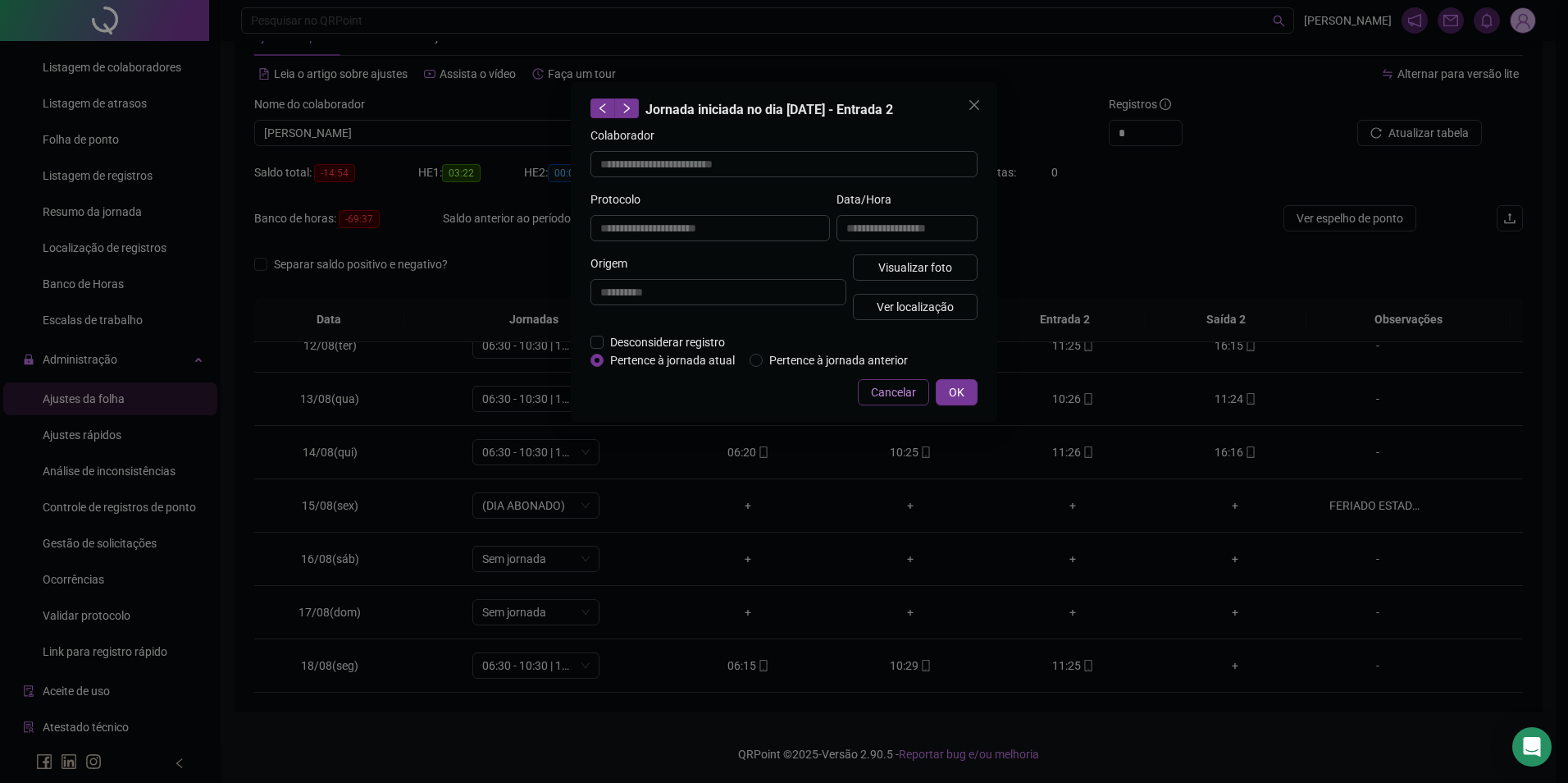
click at [887, 397] on span "Cancelar" at bounding box center [894, 392] width 45 height 18
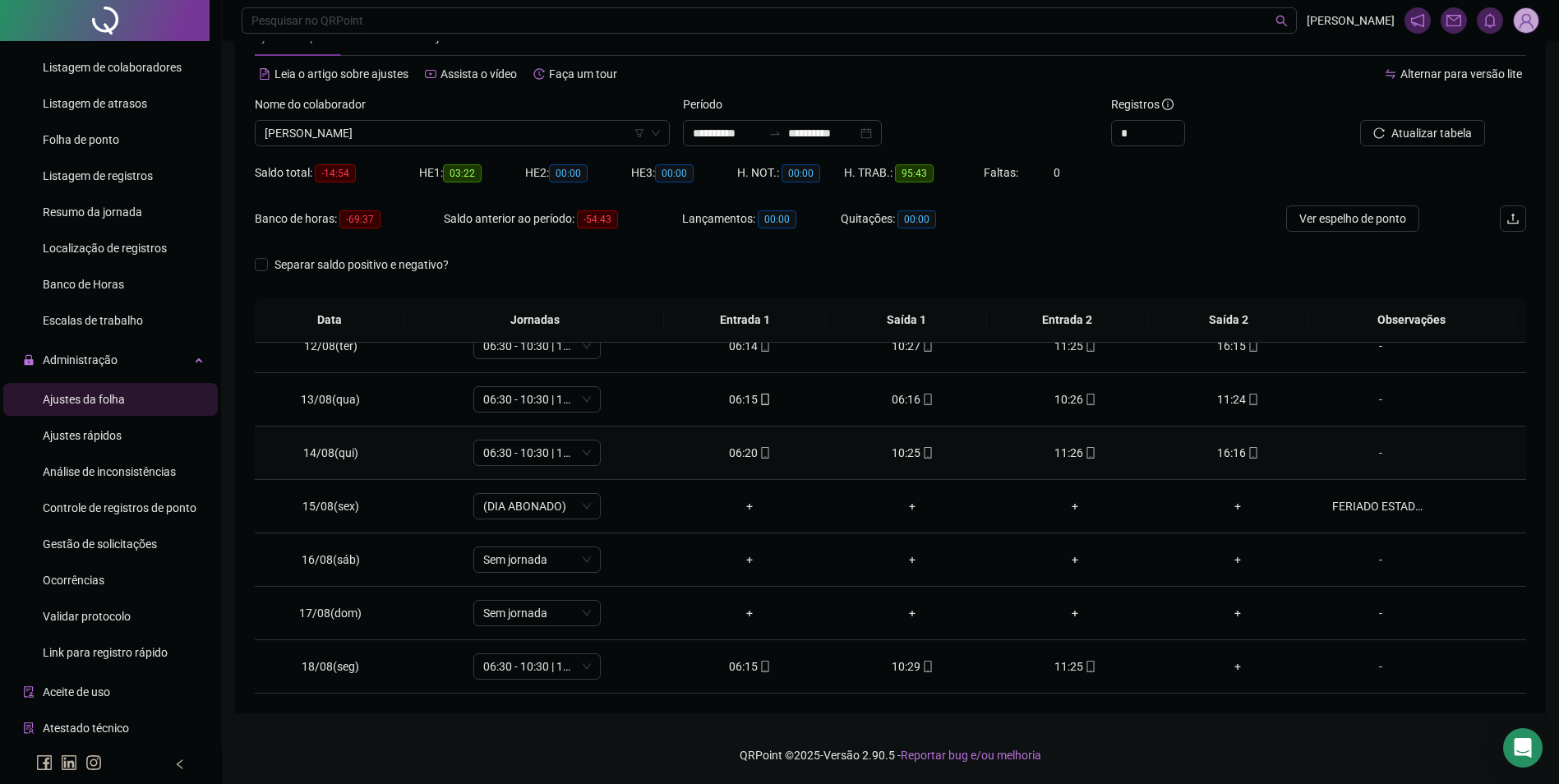
scroll to position [528, 0]
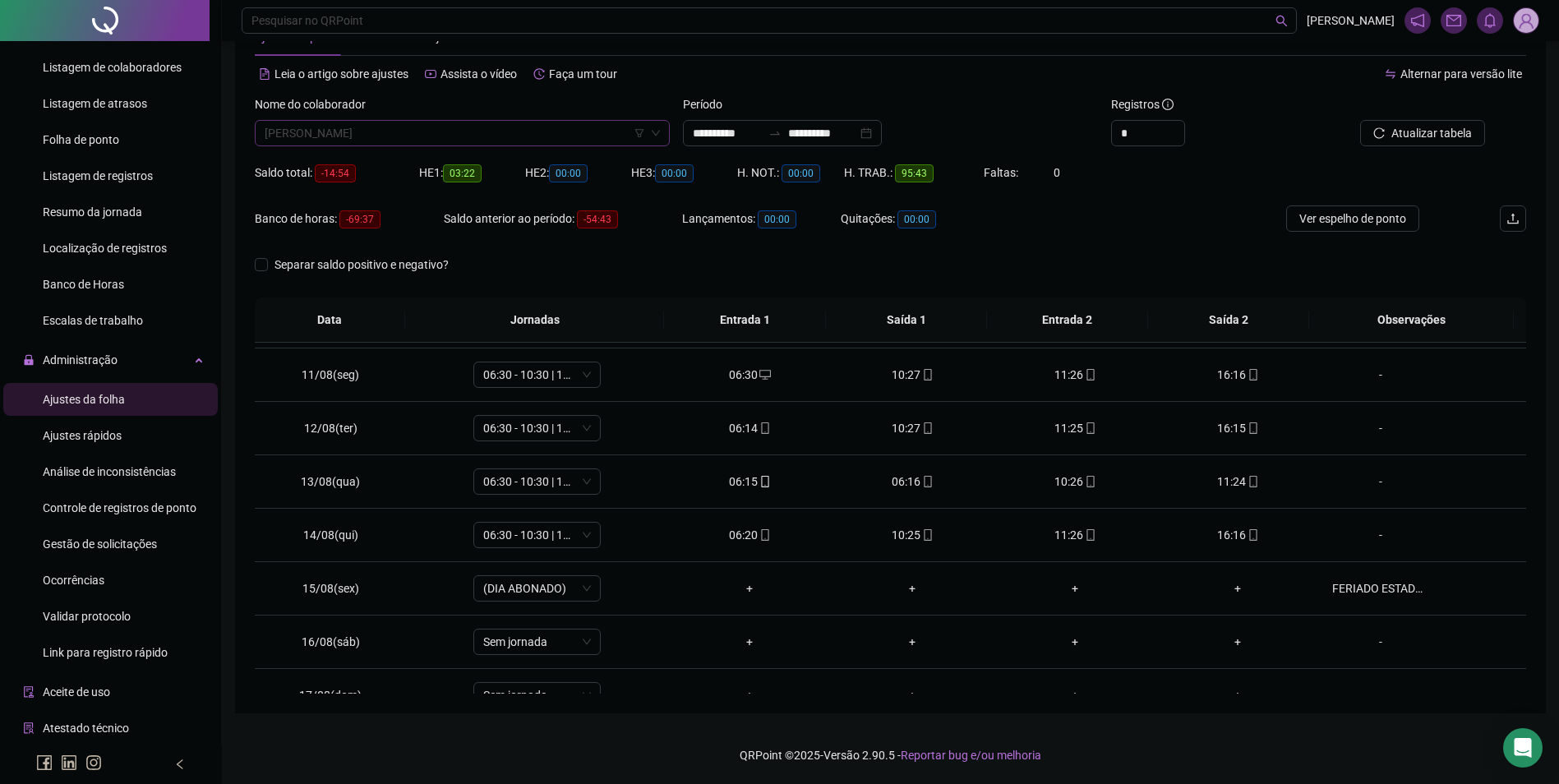
click at [545, 137] on span "JOAO OLIVEIRA DO NASCIMENTO" at bounding box center [462, 133] width 395 height 25
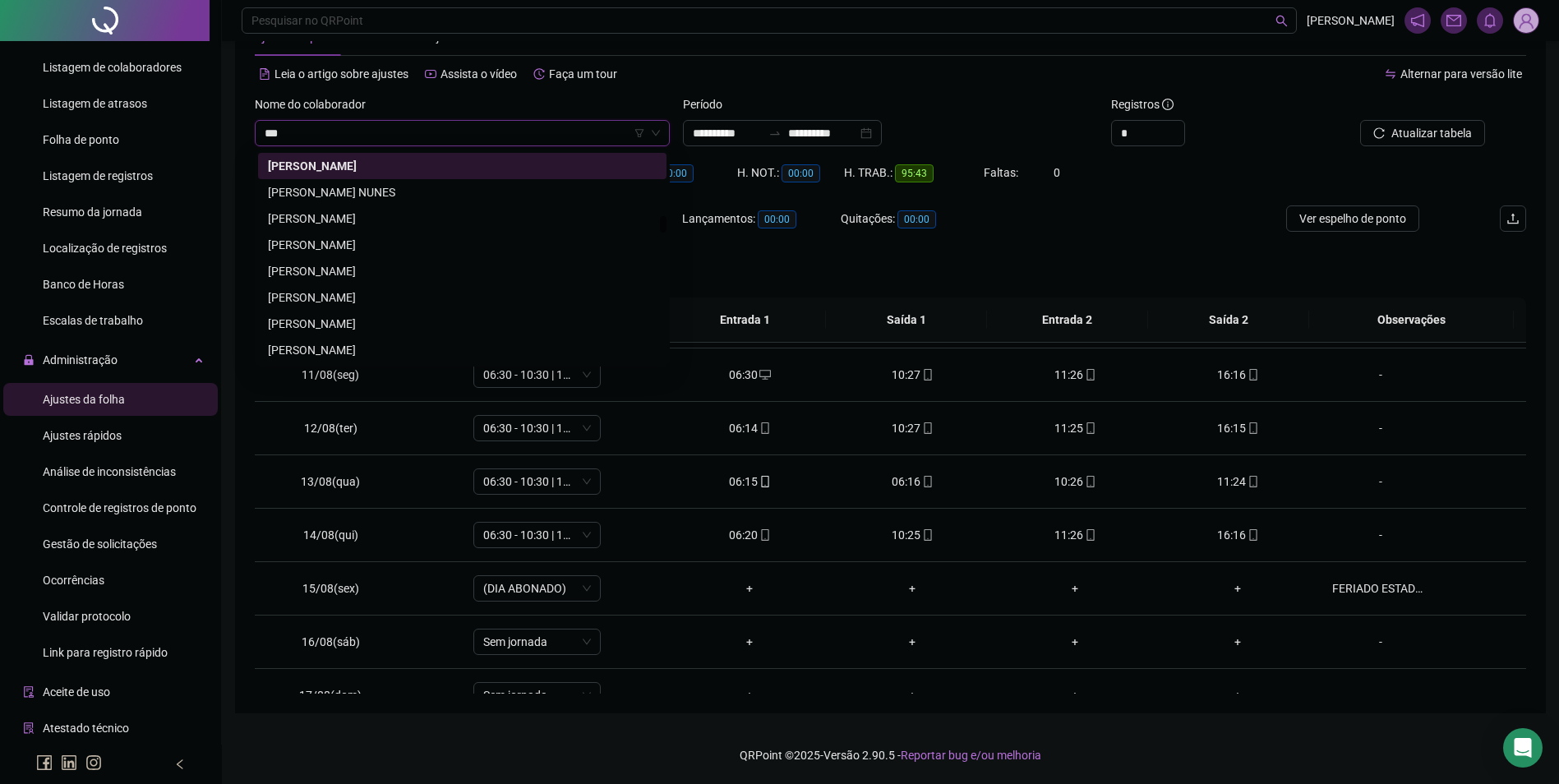
scroll to position [0, 0]
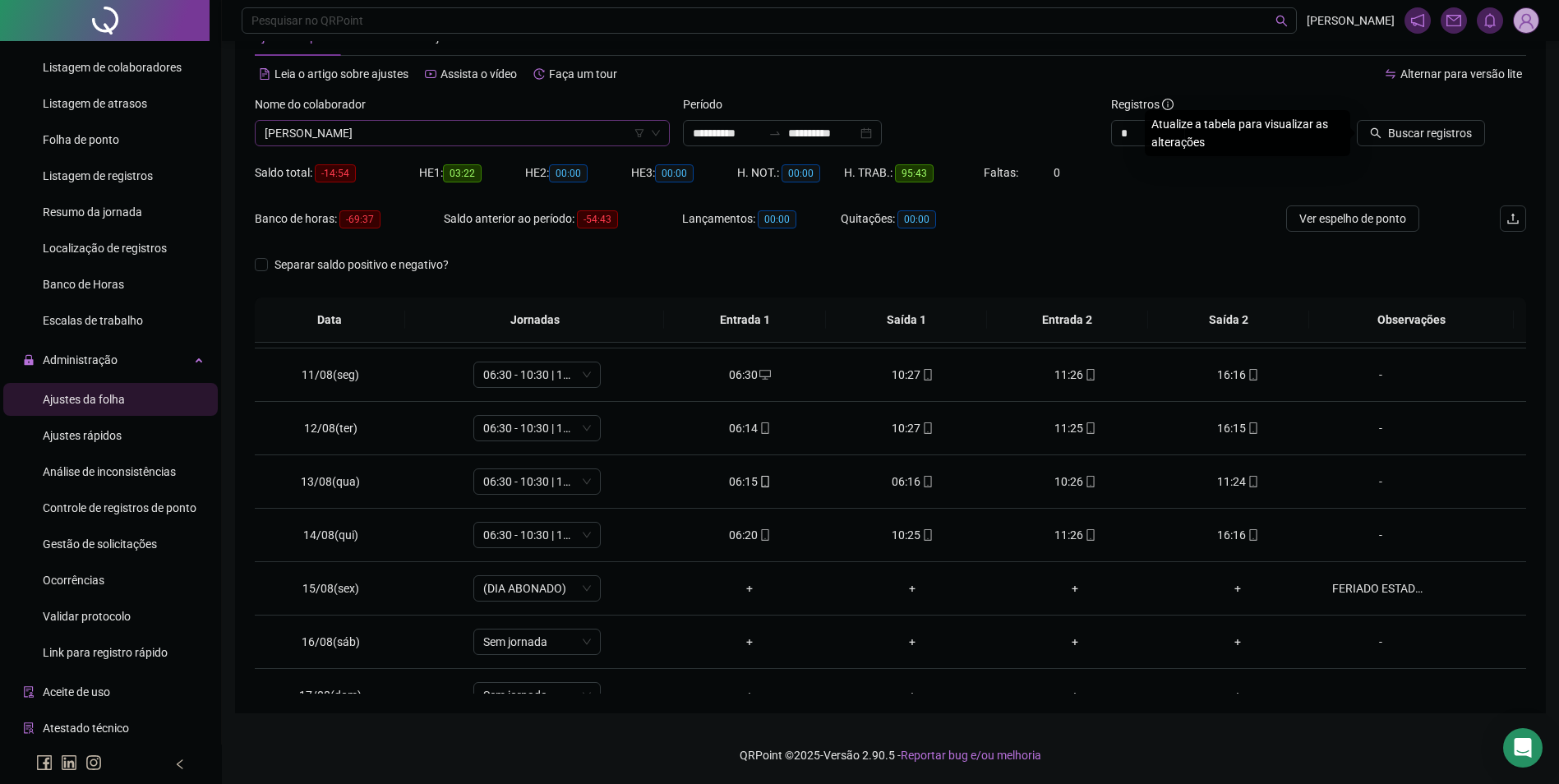
click at [1357, 120] on button "Buscar registros" at bounding box center [1421, 134] width 128 height 27
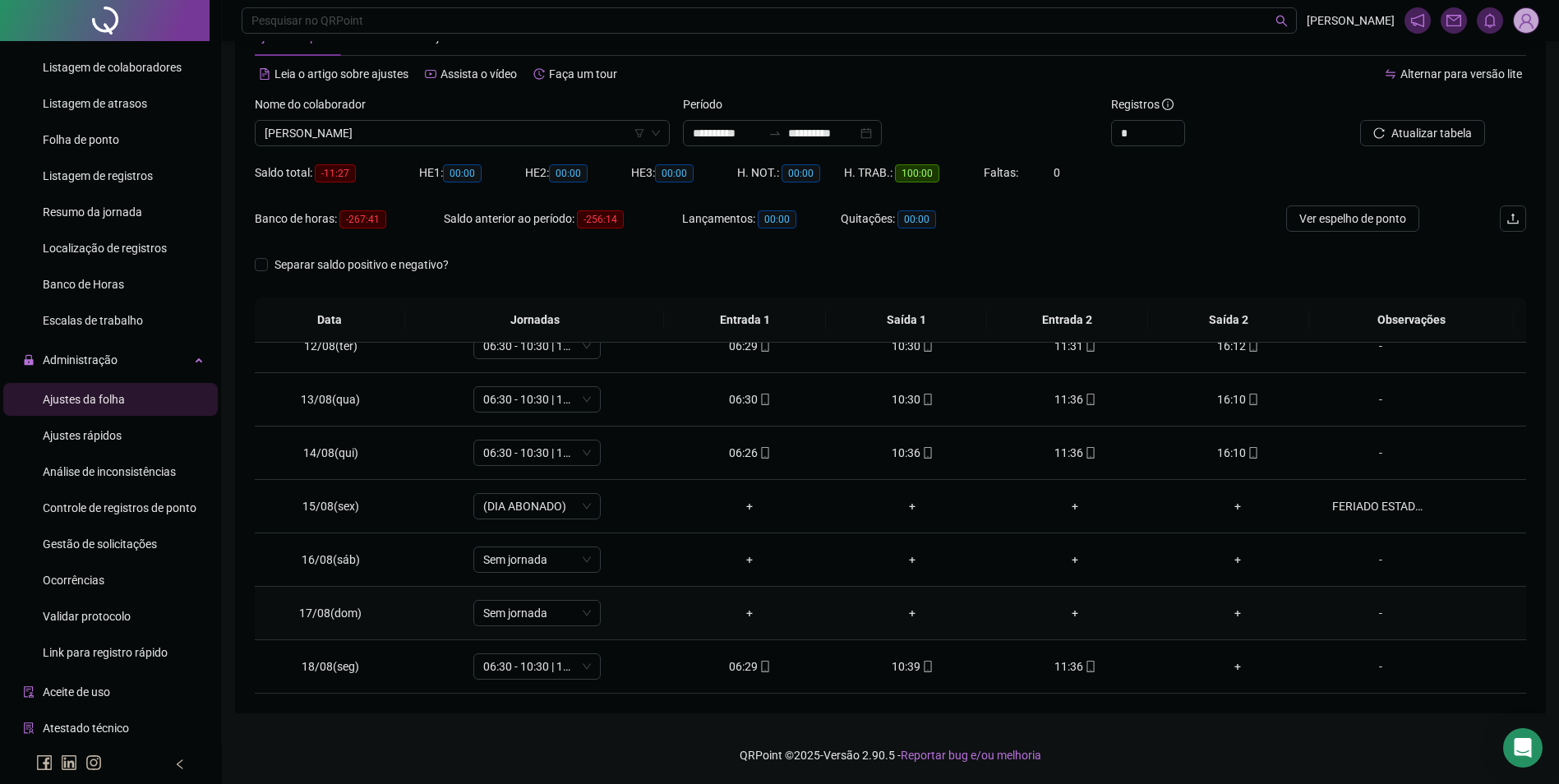
scroll to position [528, 0]
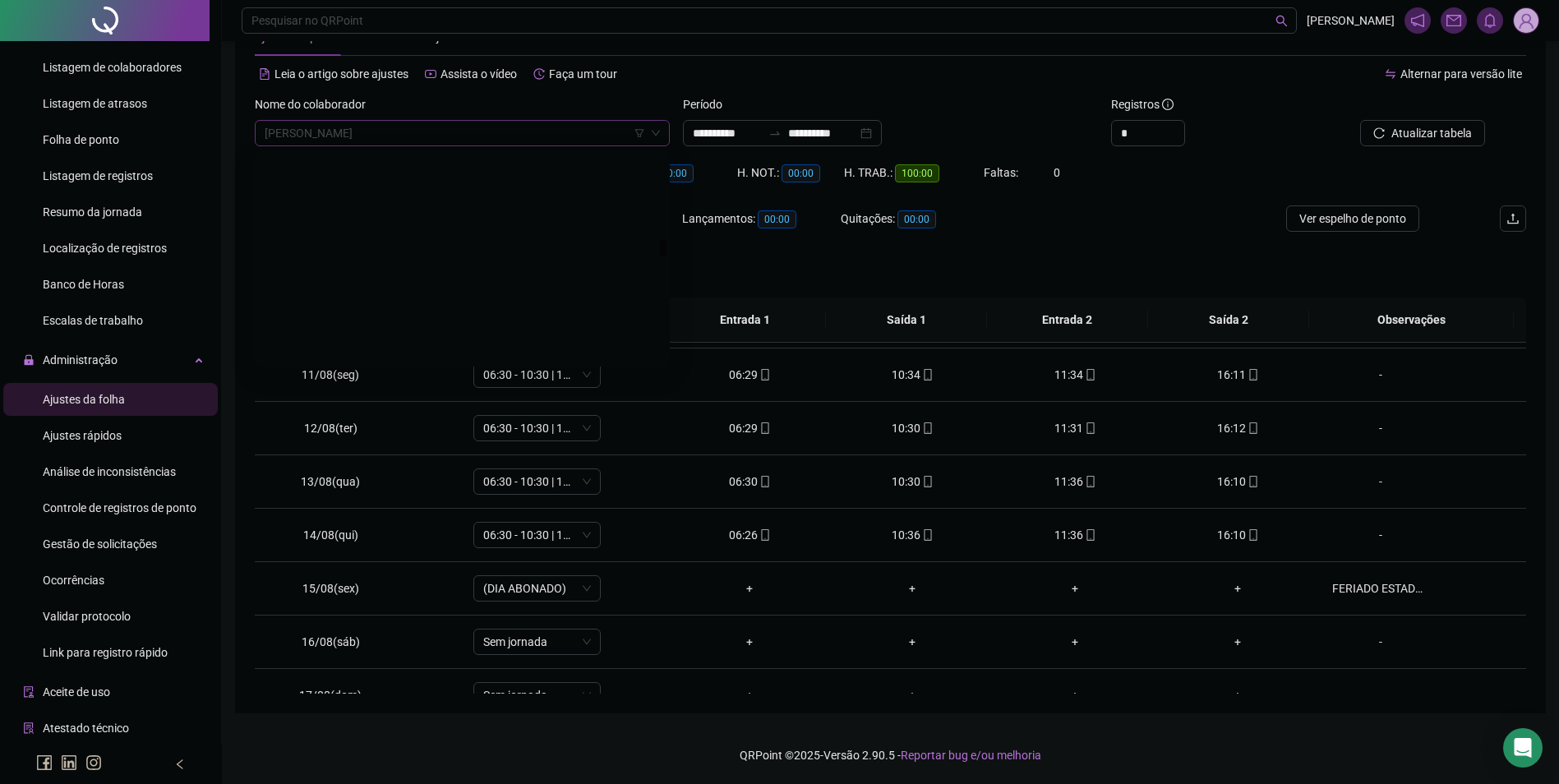
click at [467, 132] on span "JOELMA MARIA DA SILVA" at bounding box center [462, 133] width 395 height 25
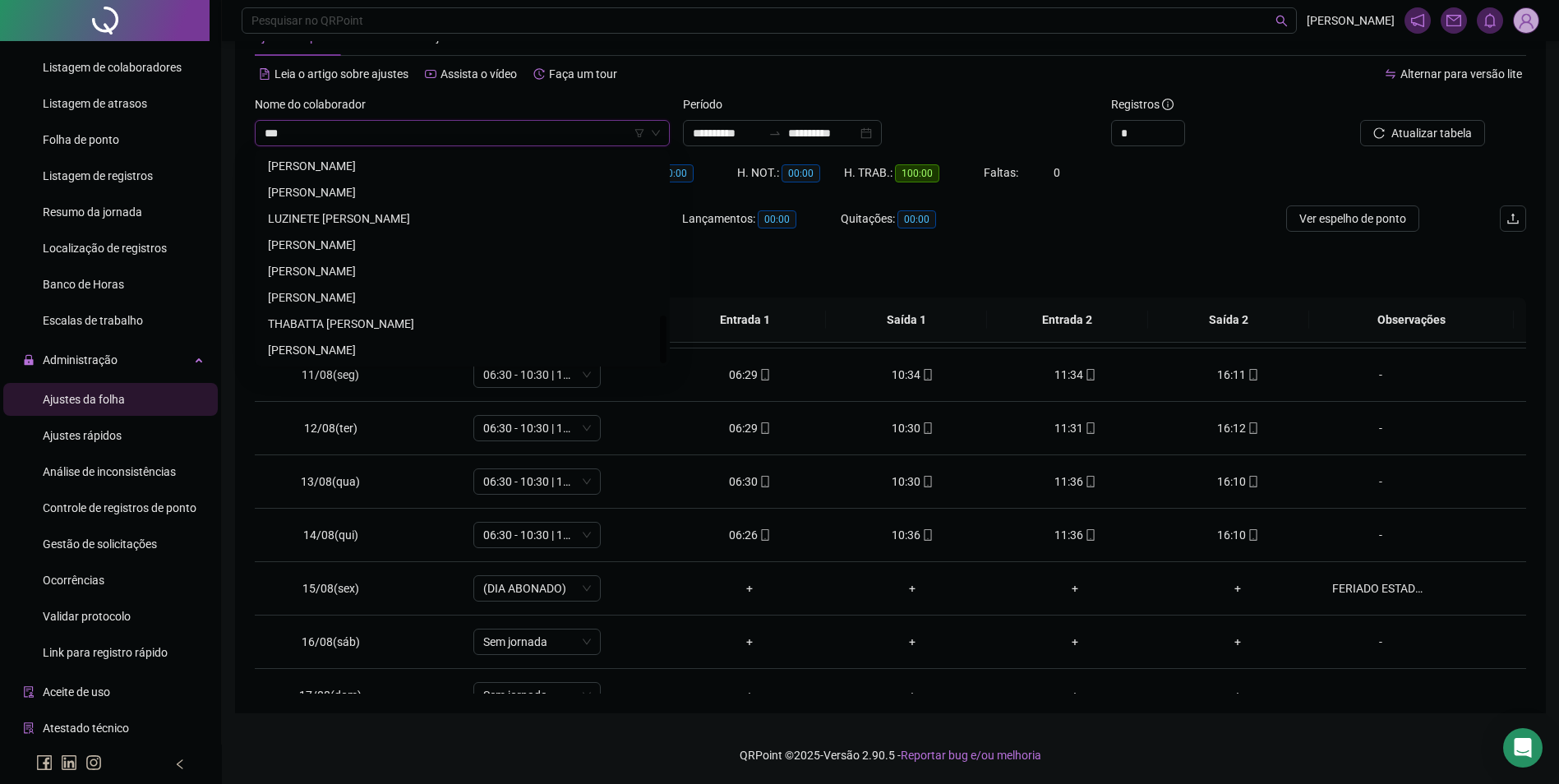
scroll to position [0, 0]
click at [354, 213] on div "JOSE ABREU SILVA" at bounding box center [463, 218] width 389 height 18
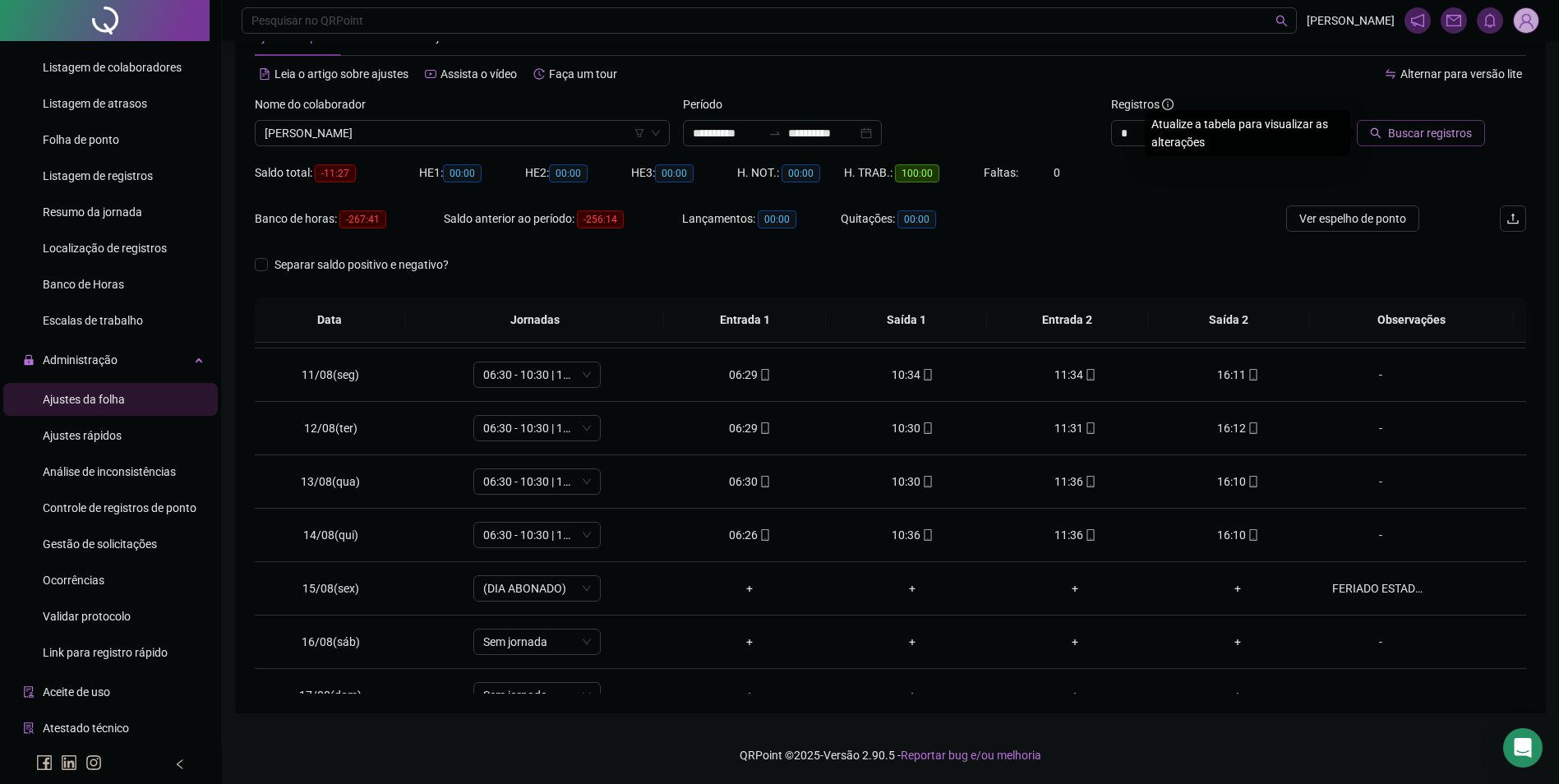
click at [1435, 139] on span "Buscar registros" at bounding box center [1430, 133] width 83 height 18
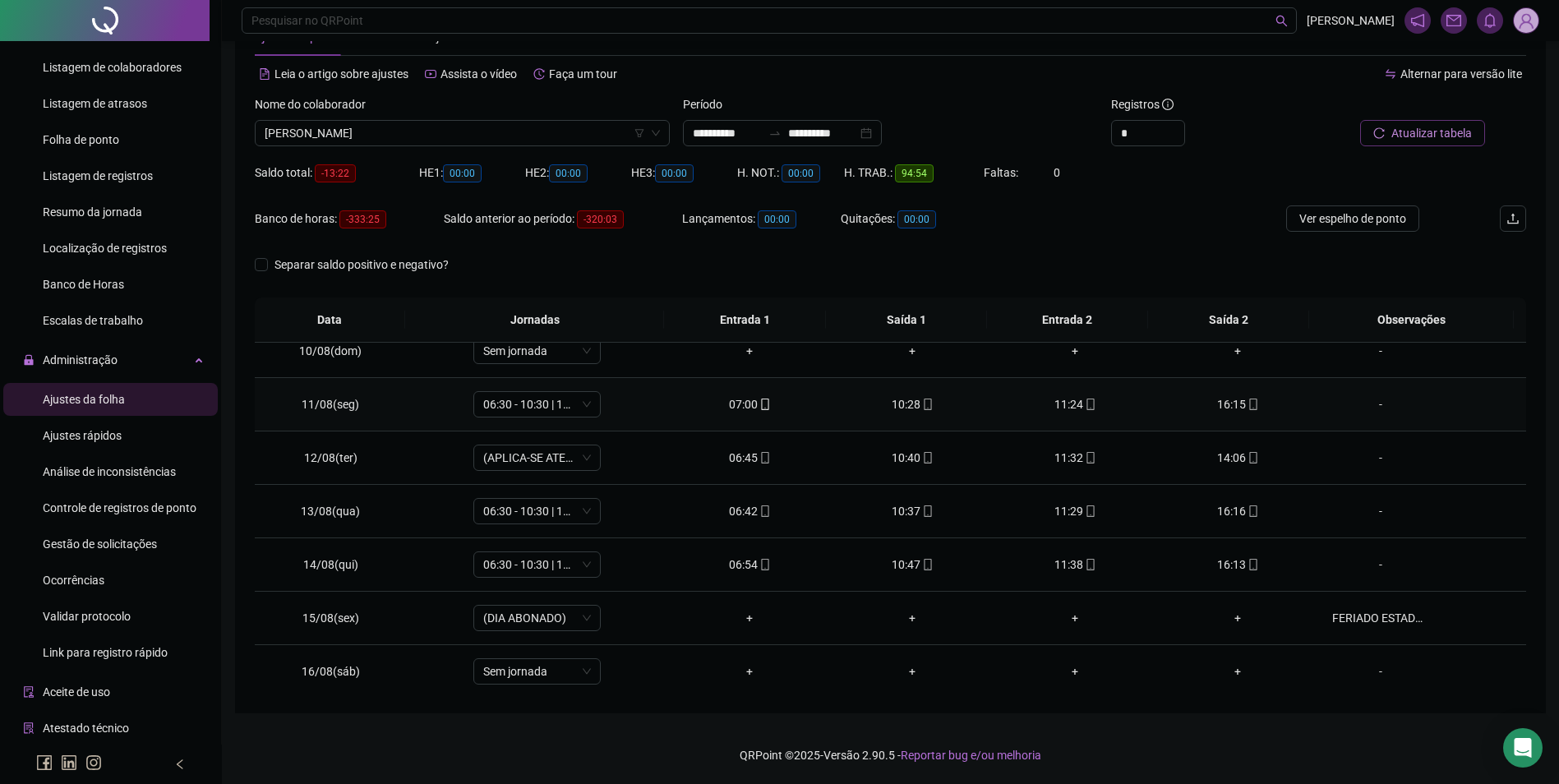
scroll to position [528, 0]
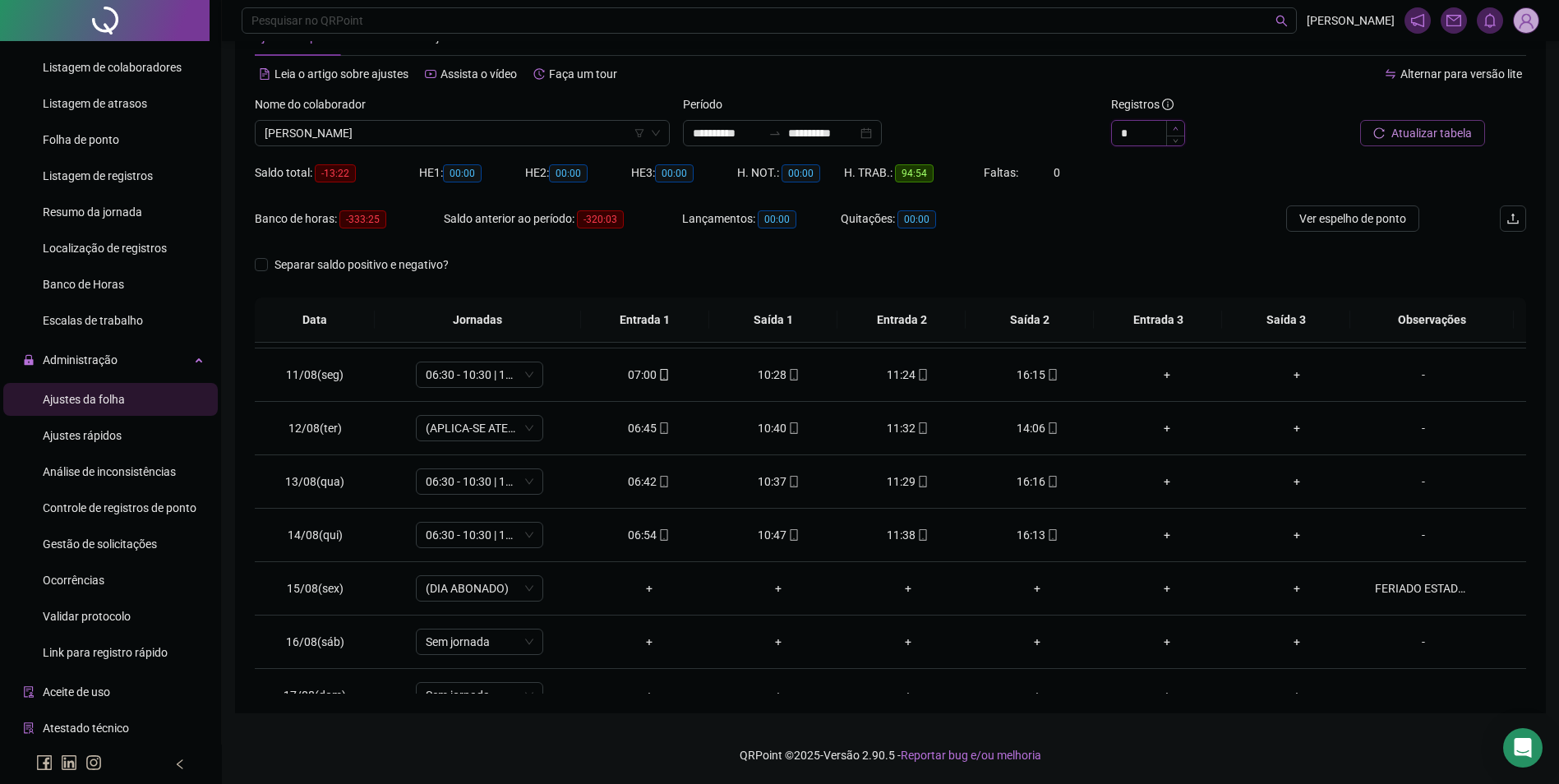
click at [1181, 123] on span "Increase Value" at bounding box center [1175, 128] width 18 height 15
click at [503, 139] on span "JOSE ABREU SILVA" at bounding box center [462, 133] width 395 height 25
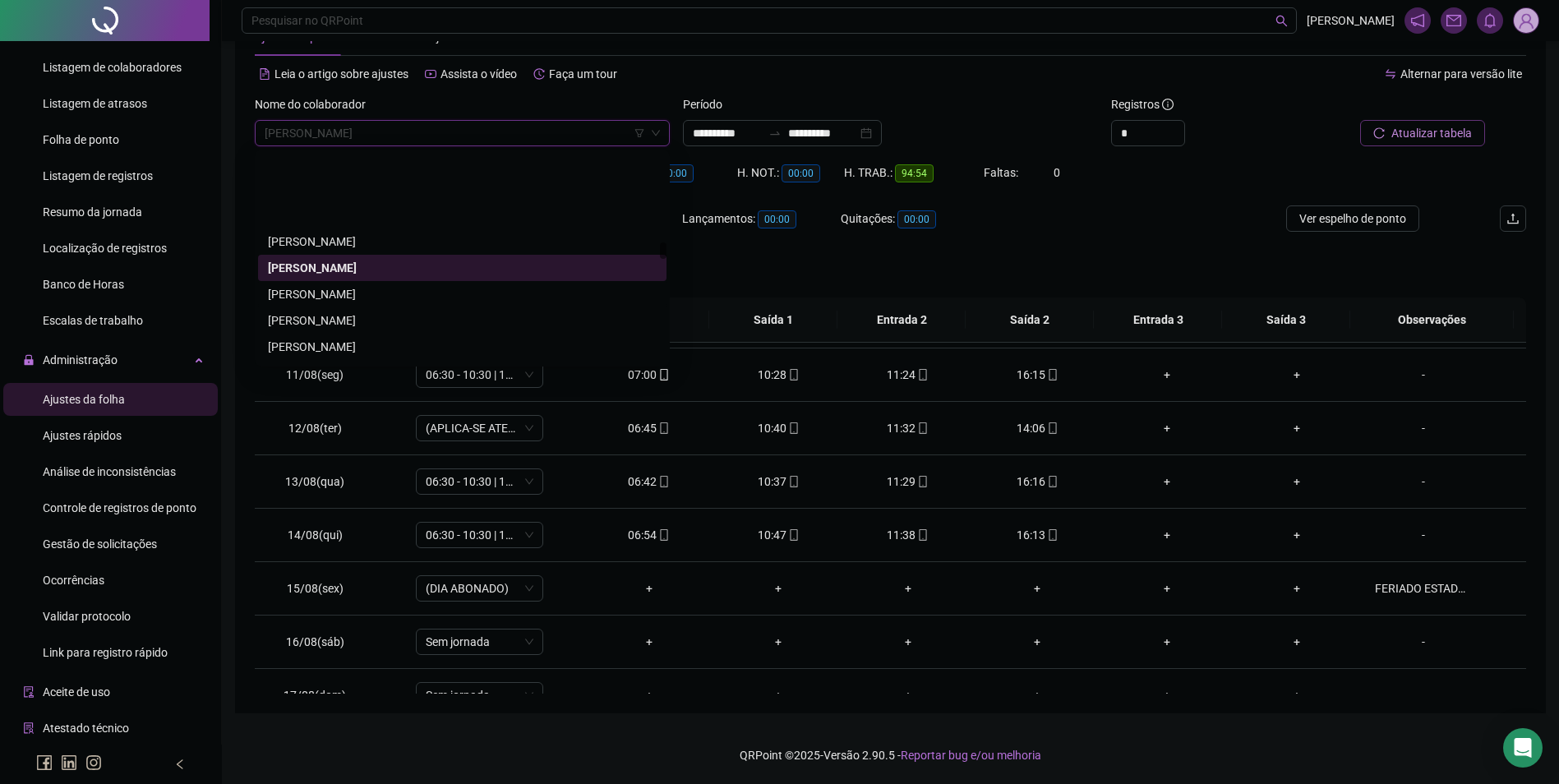
scroll to position [11183, 0]
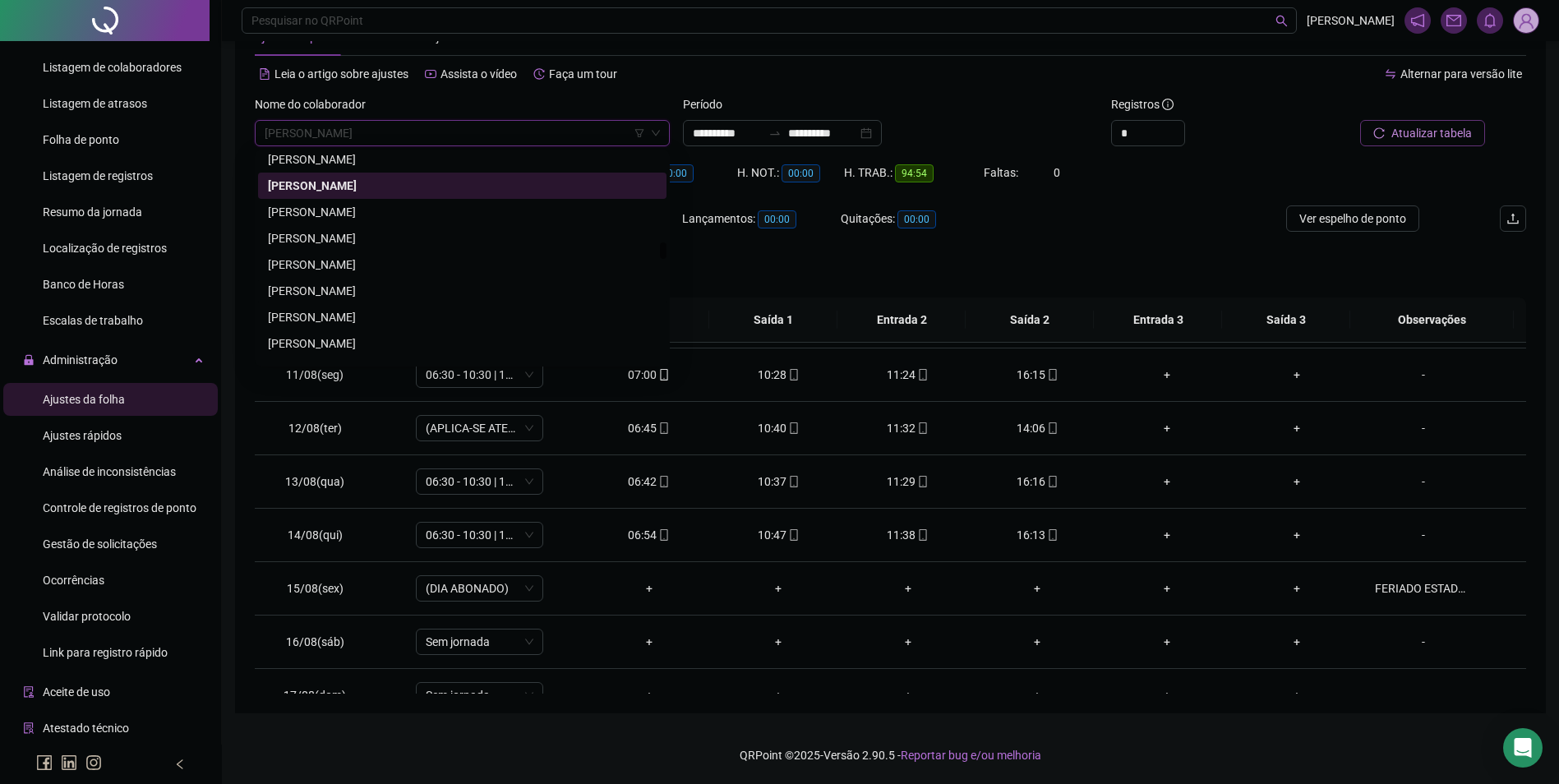
click at [339, 287] on div "JOSE AVELINO DOS SANTOS" at bounding box center [463, 290] width 389 height 18
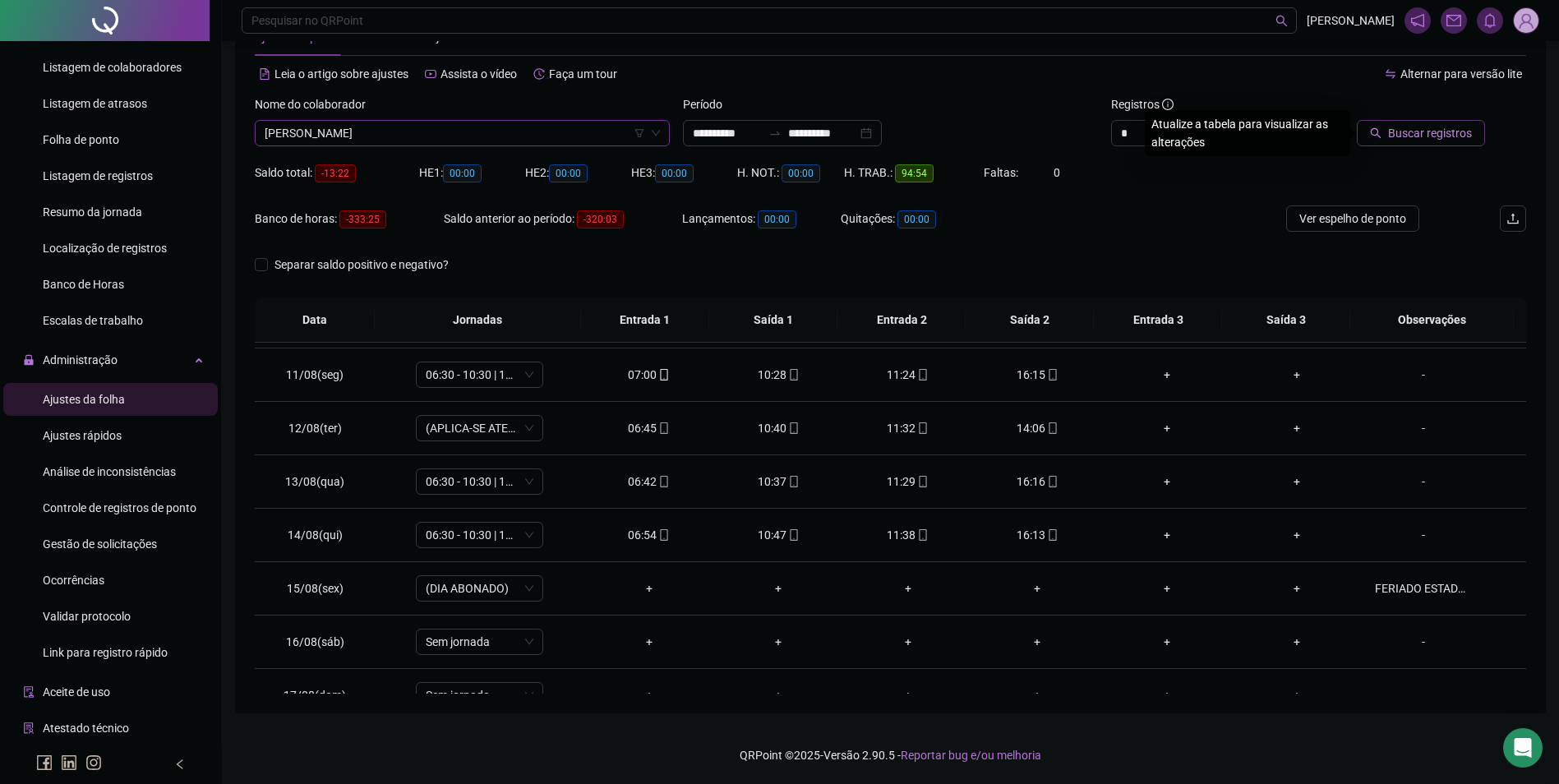
click at [1397, 133] on span "Buscar registros" at bounding box center [1430, 133] width 83 height 18
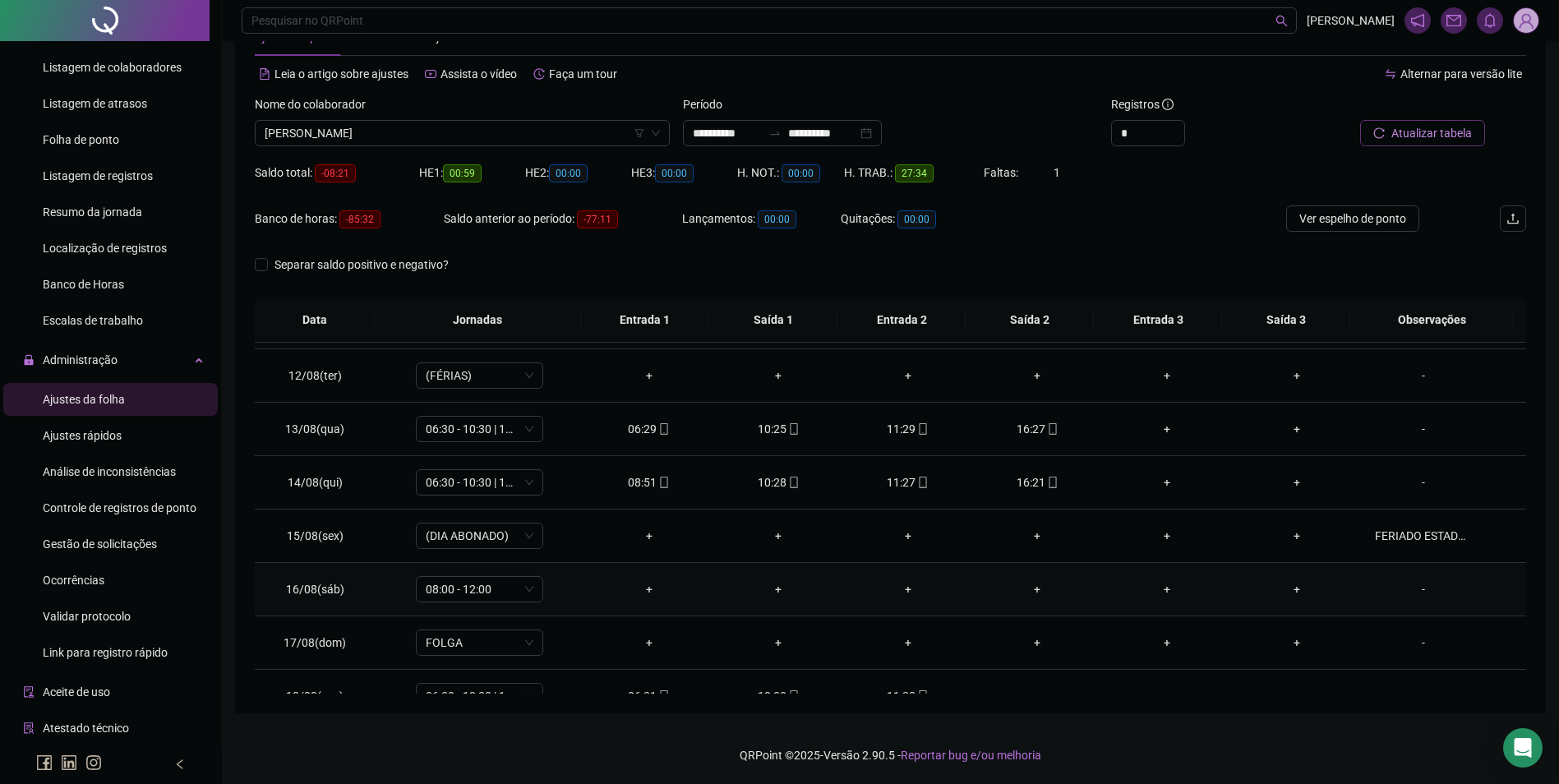
scroll to position [611, 0]
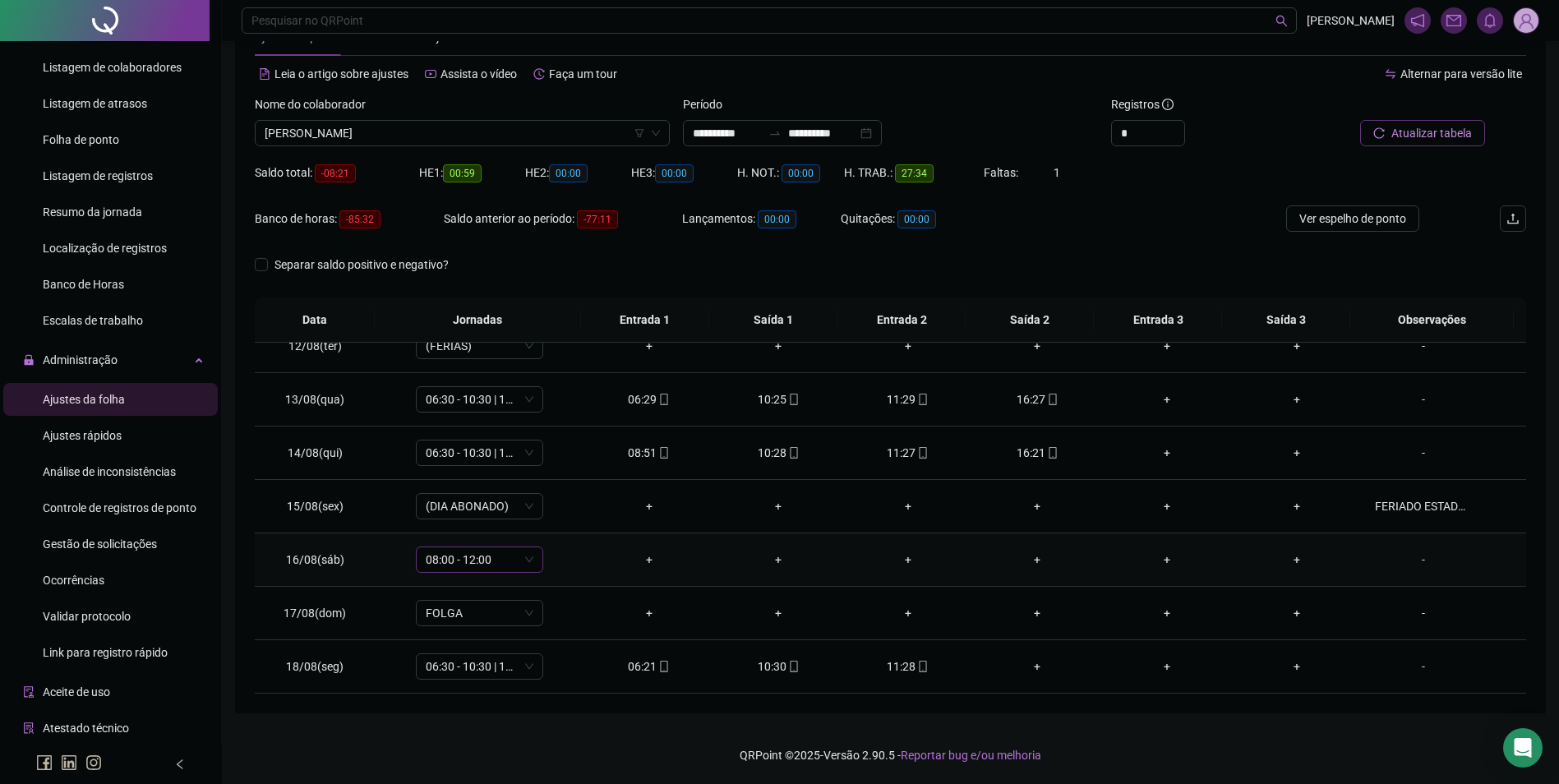
click at [491, 568] on span "08:00 - 12:00" at bounding box center [480, 559] width 108 height 25
click at [498, 420] on div "06:00 - 10:00" at bounding box center [506, 418] width 139 height 18
click at [559, 509] on span "Sim" at bounding box center [556, 517] width 19 height 18
click at [1408, 126] on span "Atualizar tabela" at bounding box center [1432, 133] width 81 height 18
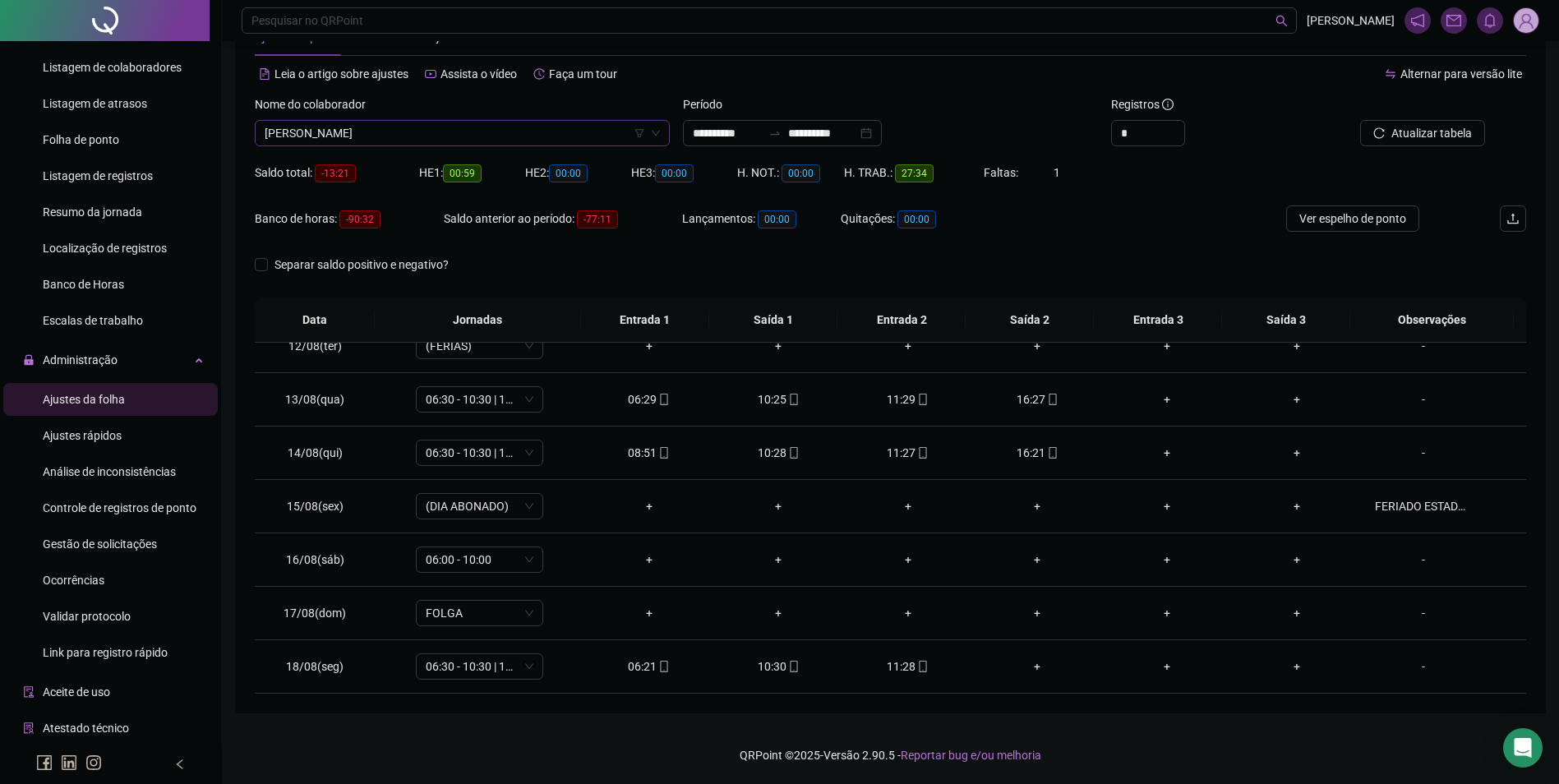
click at [531, 127] on span "JOSE AVELINO DOS SANTOS" at bounding box center [462, 133] width 395 height 25
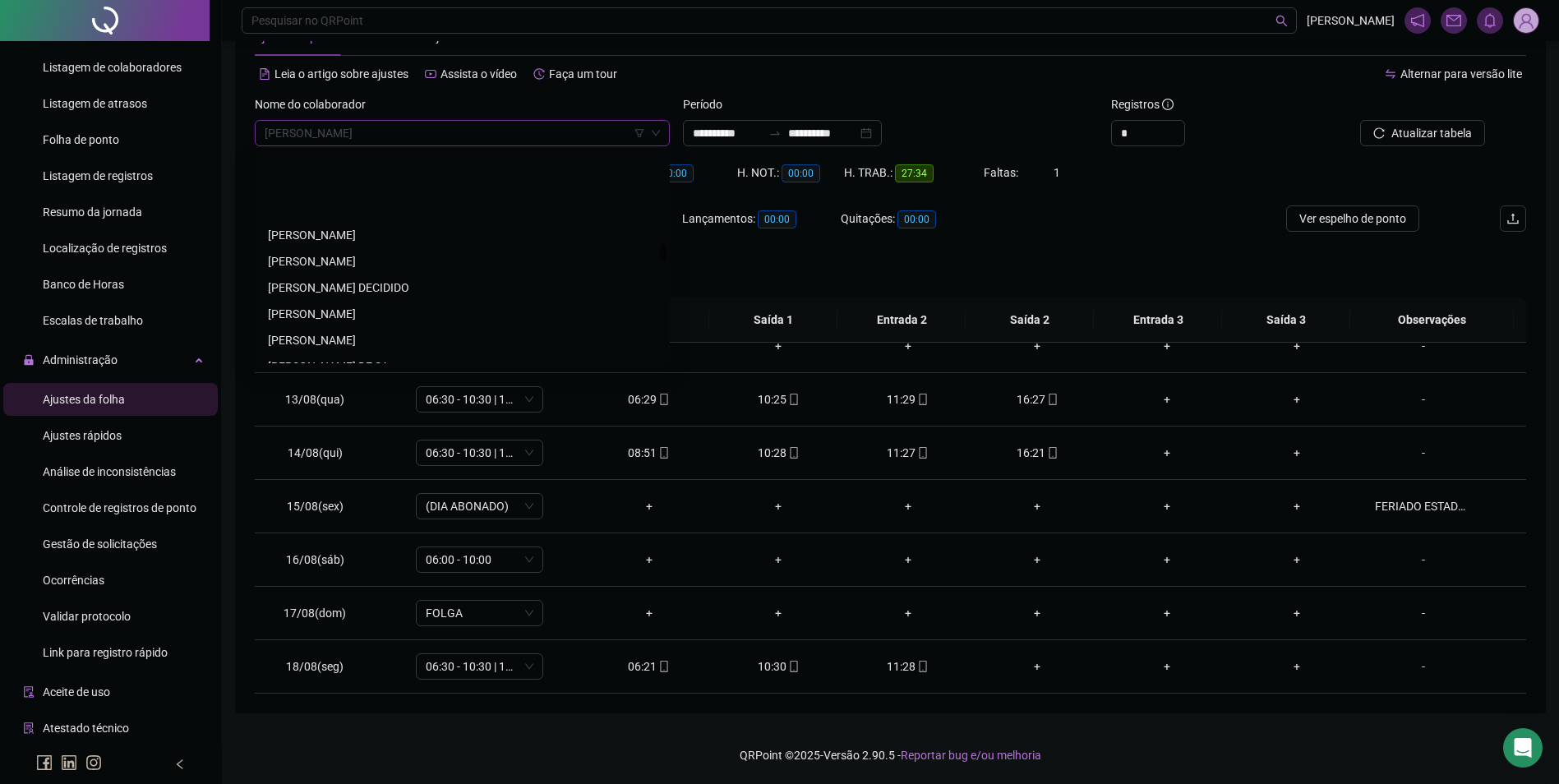
scroll to position [11348, 0]
click at [375, 254] on div "JOSE ELIMAR TEIXEIRA DA SILVA" at bounding box center [463, 258] width 389 height 18
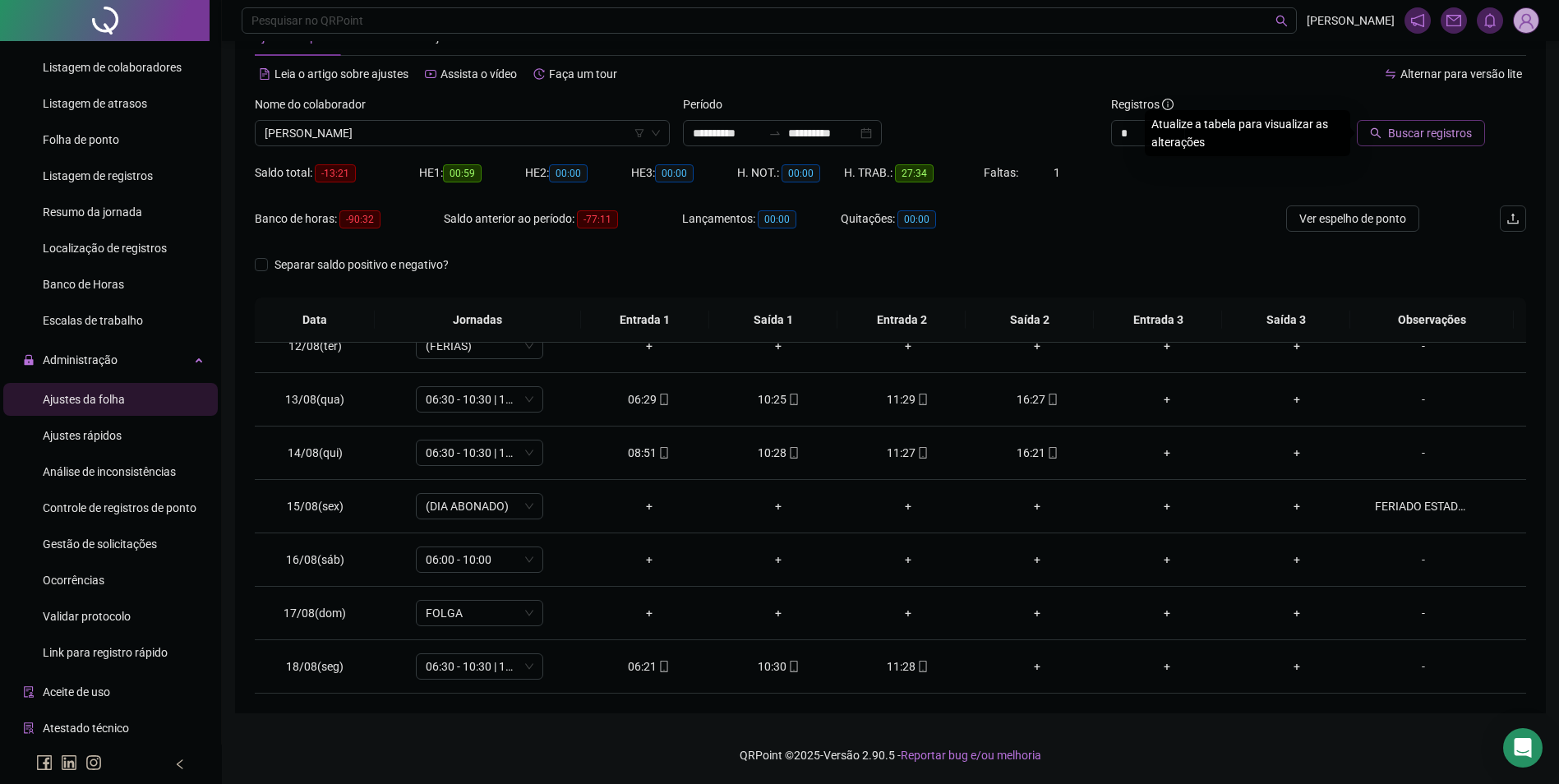
click at [1415, 133] on span "Buscar registros" at bounding box center [1430, 133] width 83 height 18
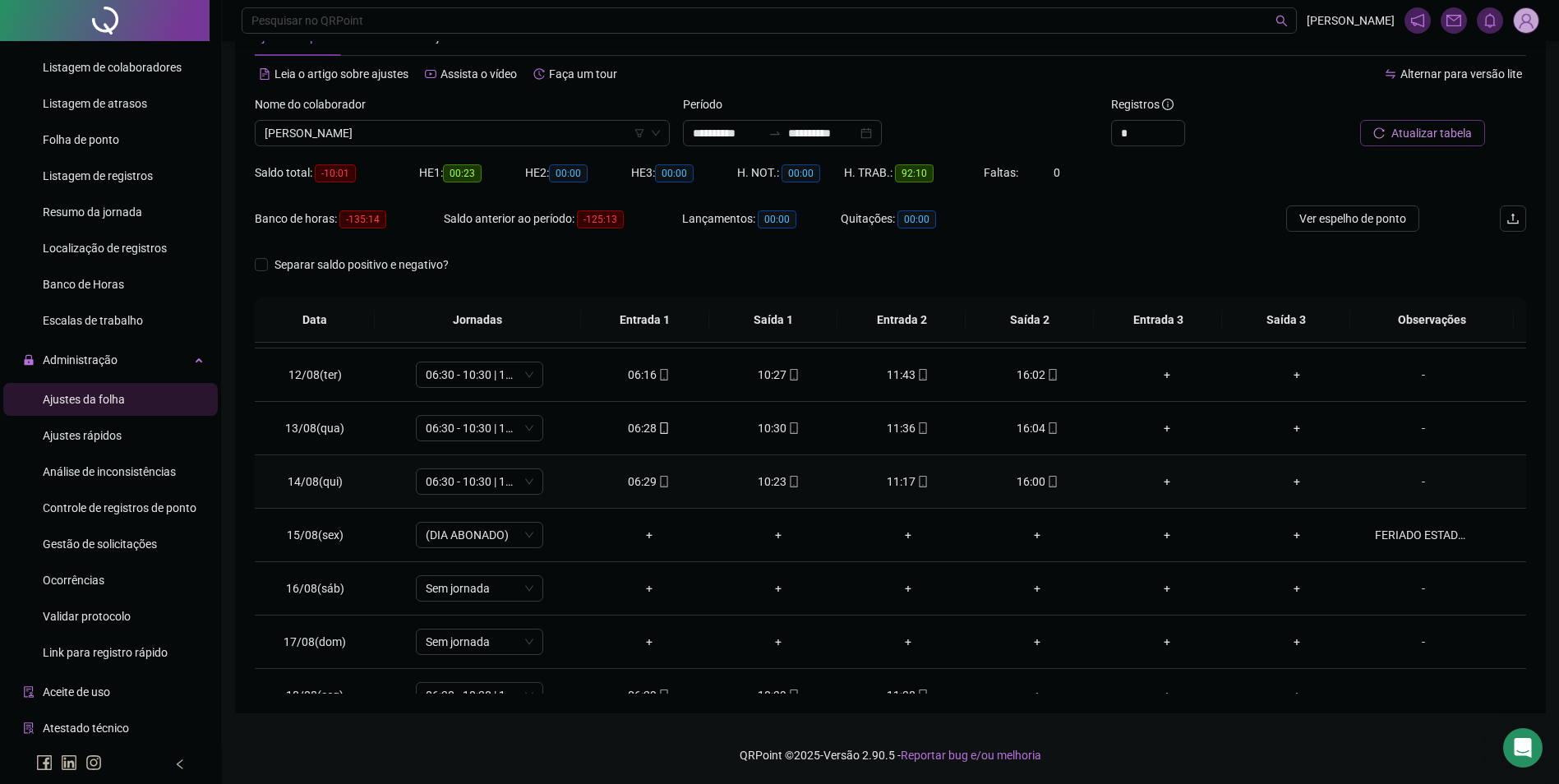
scroll to position [611, 0]
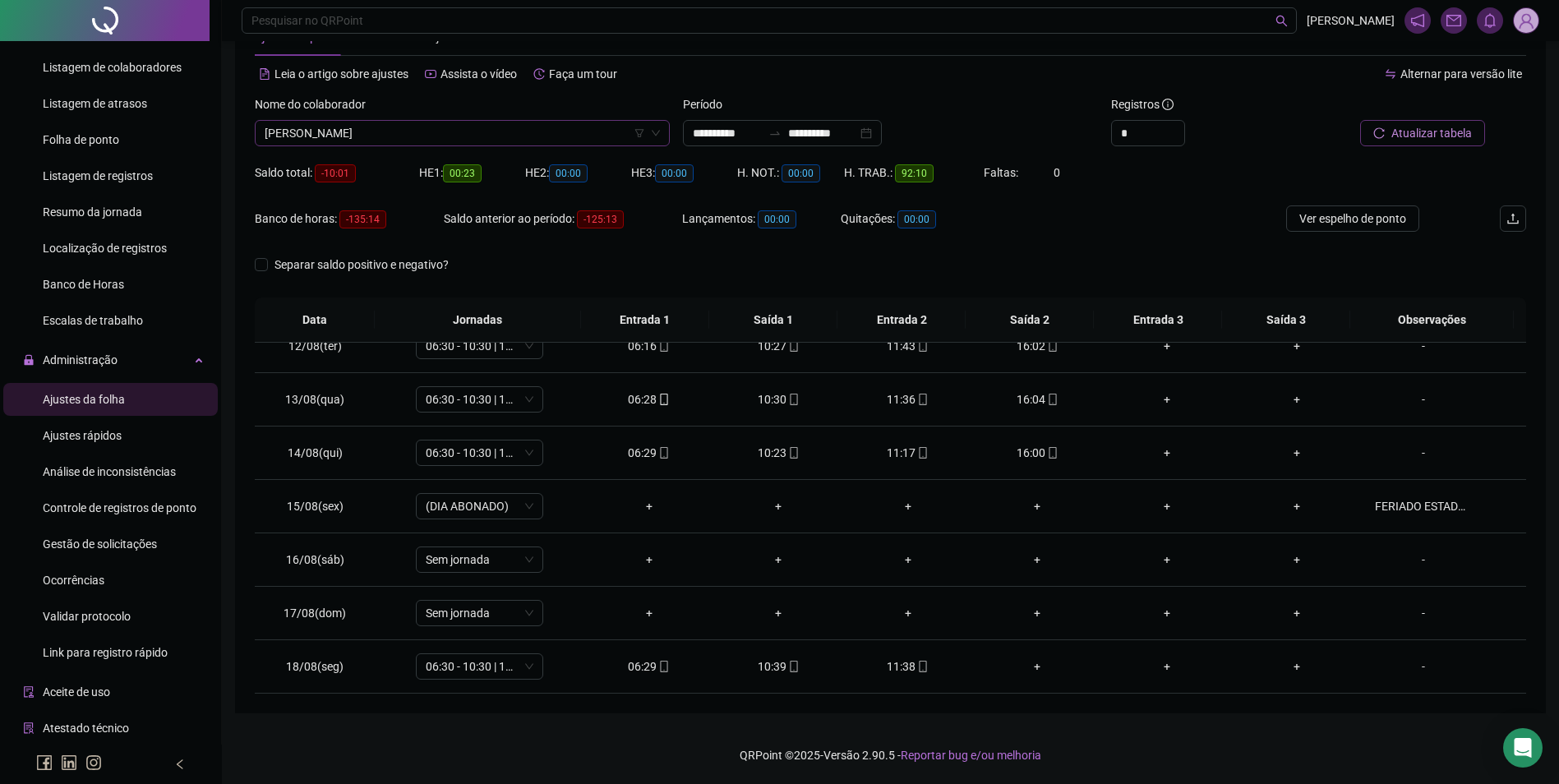
click at [433, 141] on span "JOSE ELIMAR TEIXEIRA DA SILVA" at bounding box center [462, 133] width 395 height 25
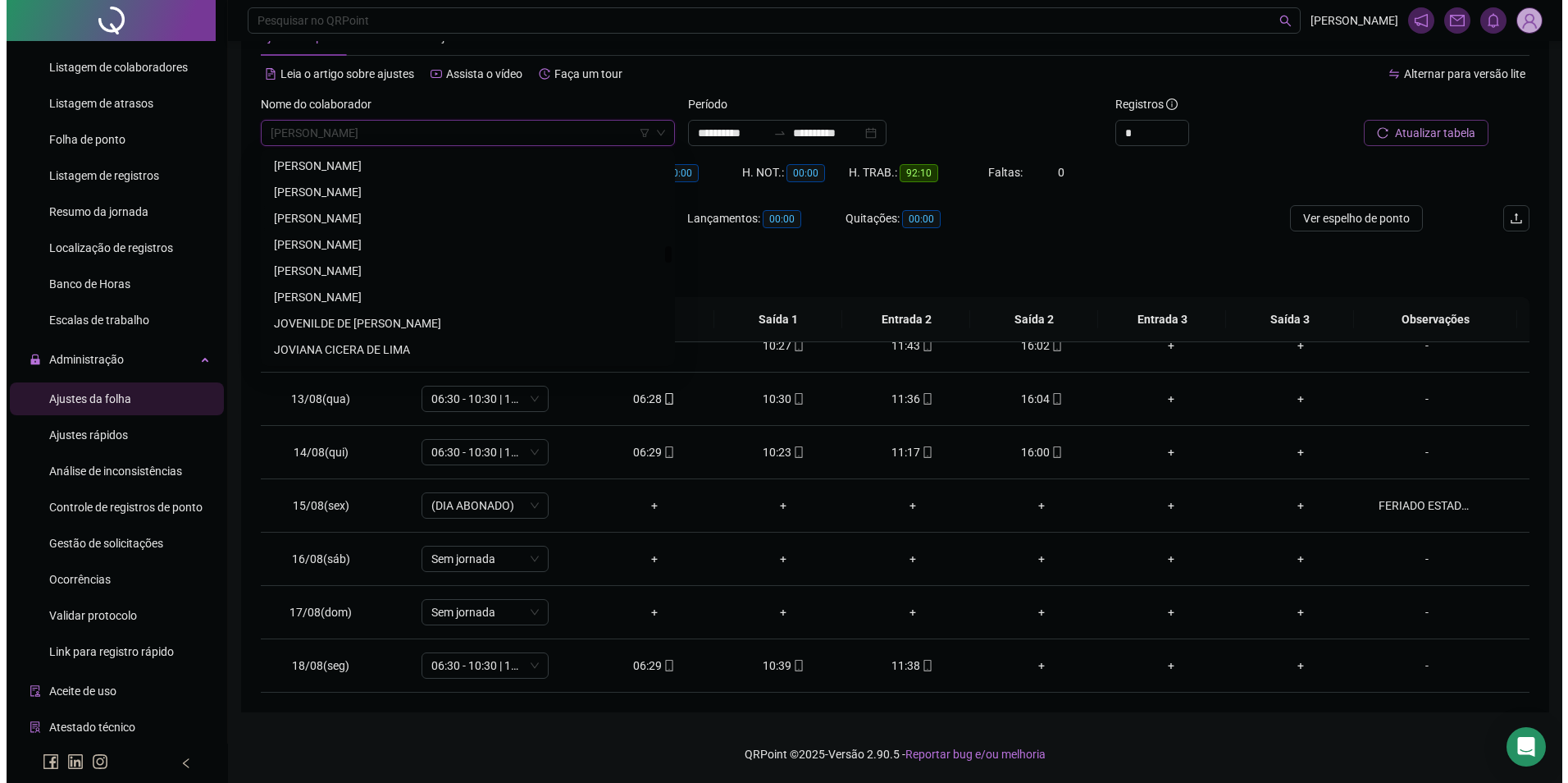
scroll to position [11825, 0]
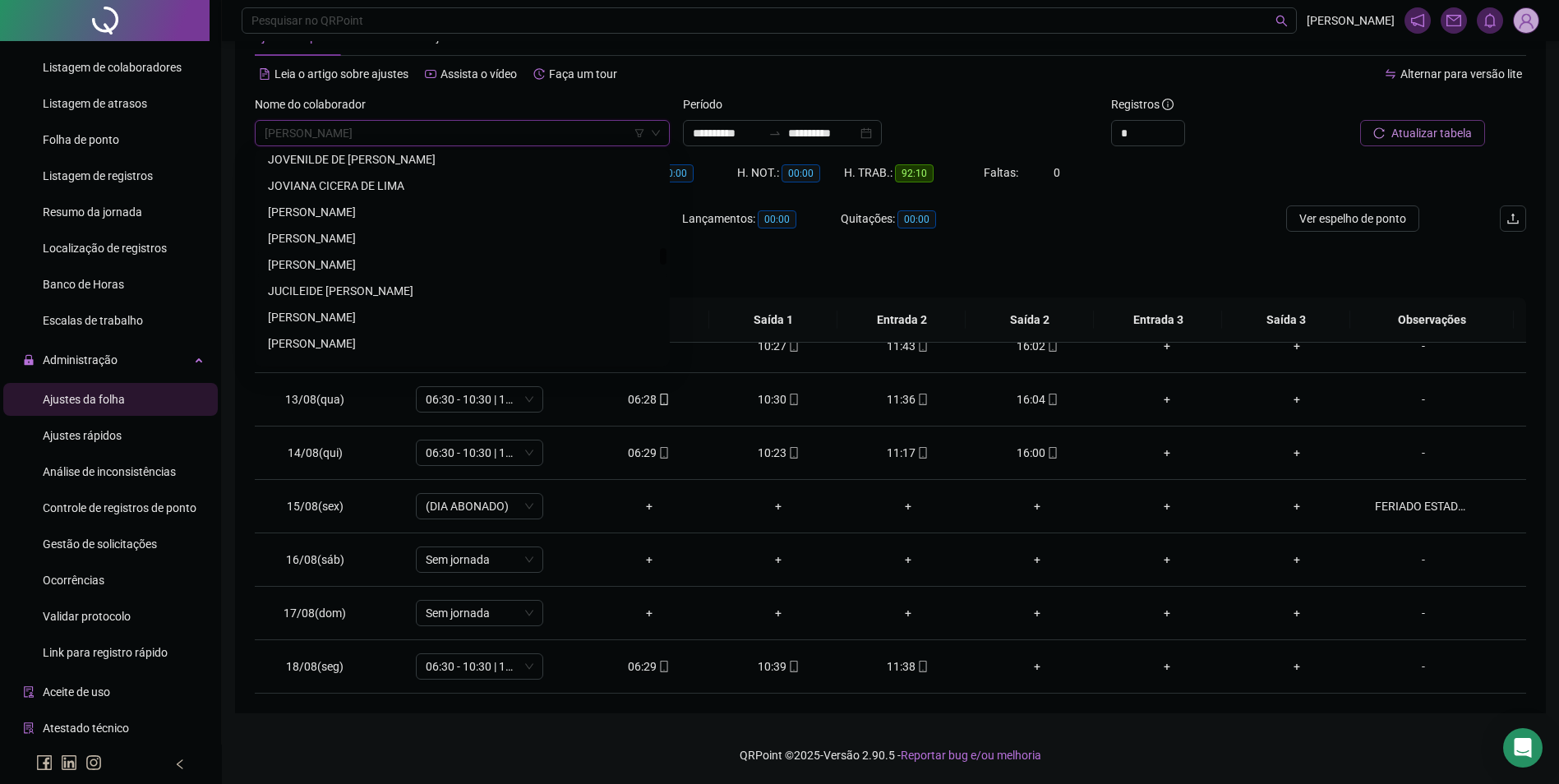
click at [370, 263] on div "JUCICLÉIA OLIVEIRA DINIZ" at bounding box center [463, 264] width 389 height 18
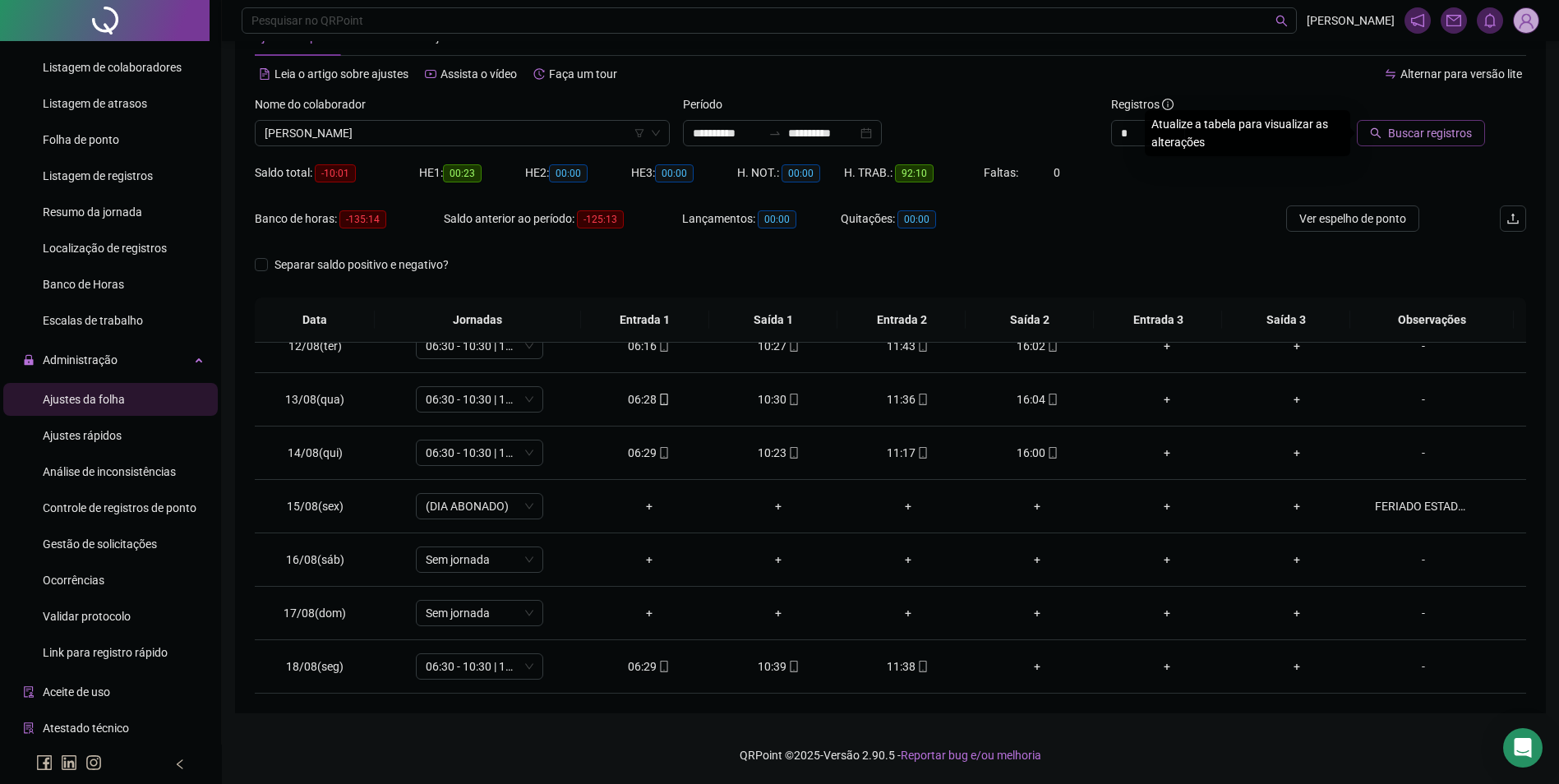
click at [1407, 133] on span "Buscar registros" at bounding box center [1430, 133] width 83 height 18
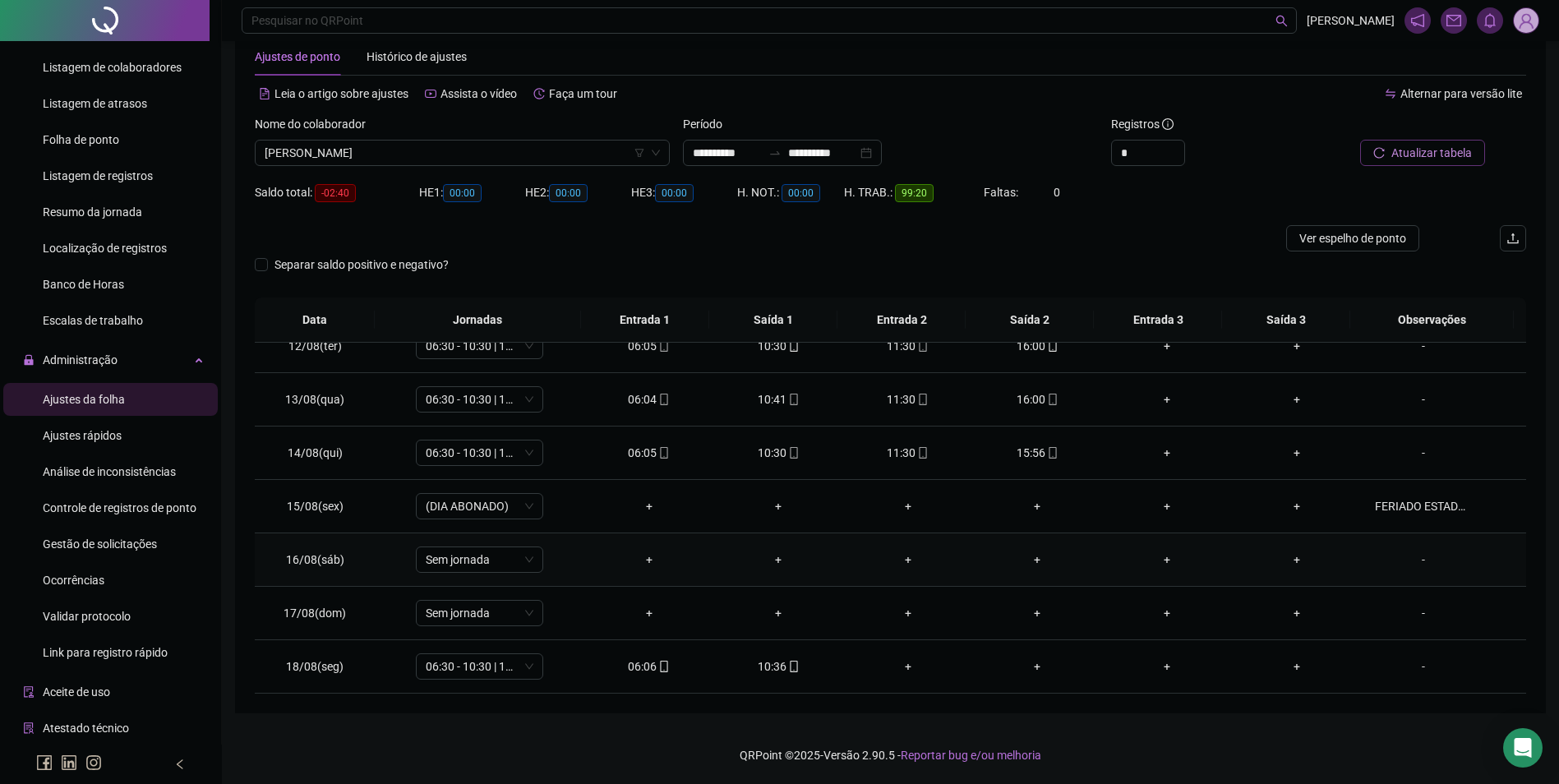
scroll to position [528, 0]
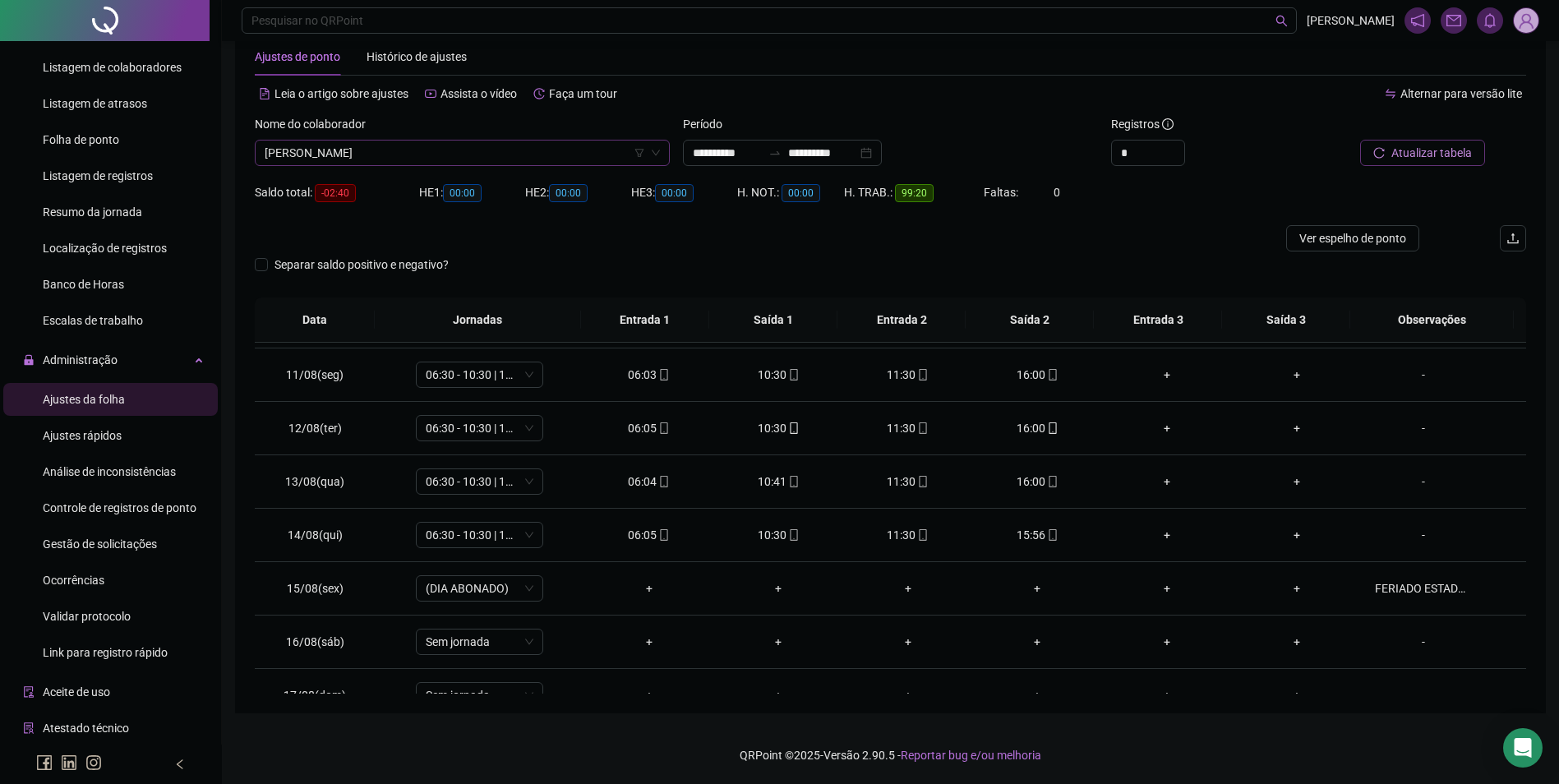
click at [583, 145] on span "JUCICLÉIA OLIVEIRA DINIZ" at bounding box center [462, 153] width 395 height 25
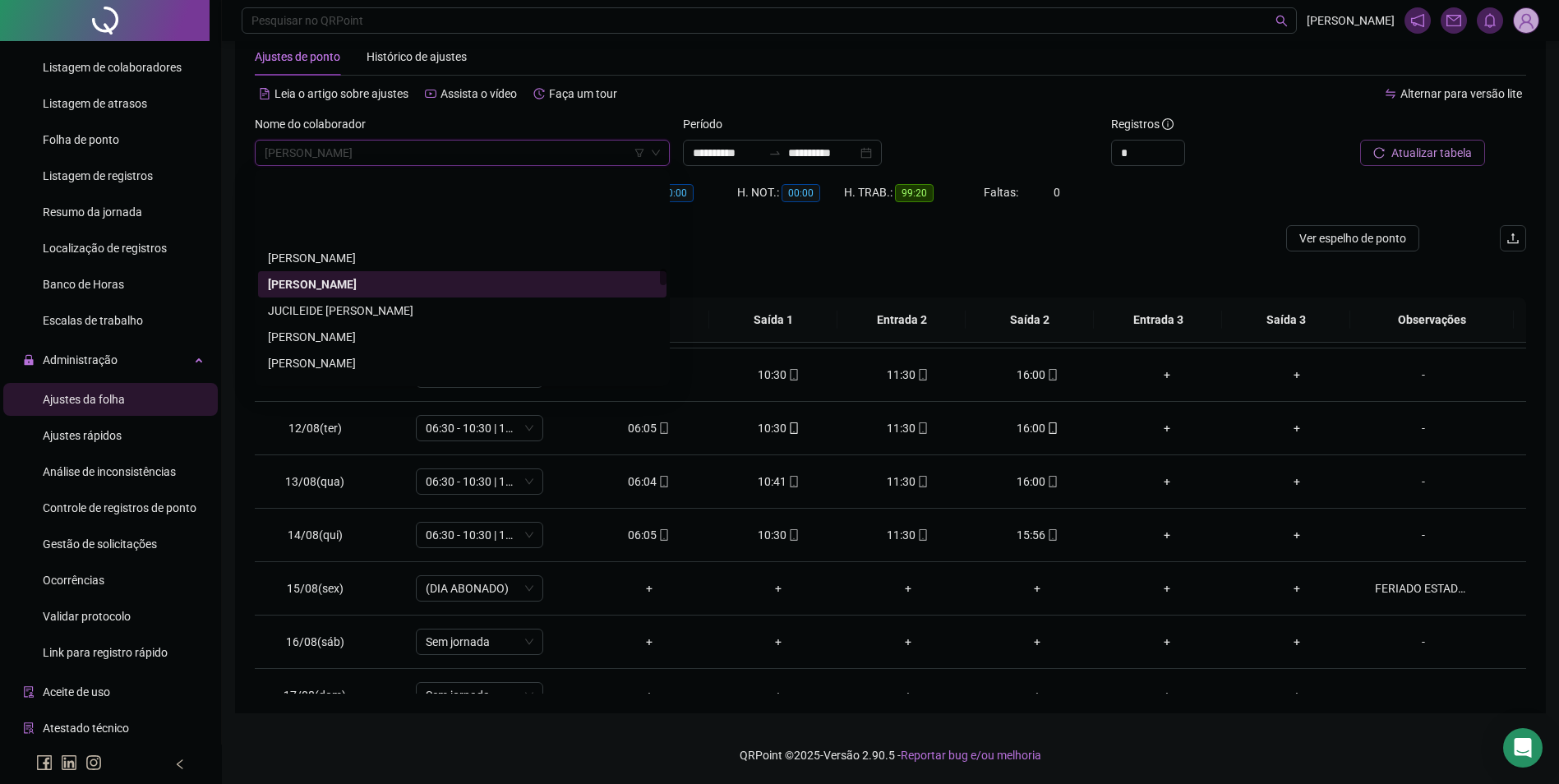
scroll to position [11923, 0]
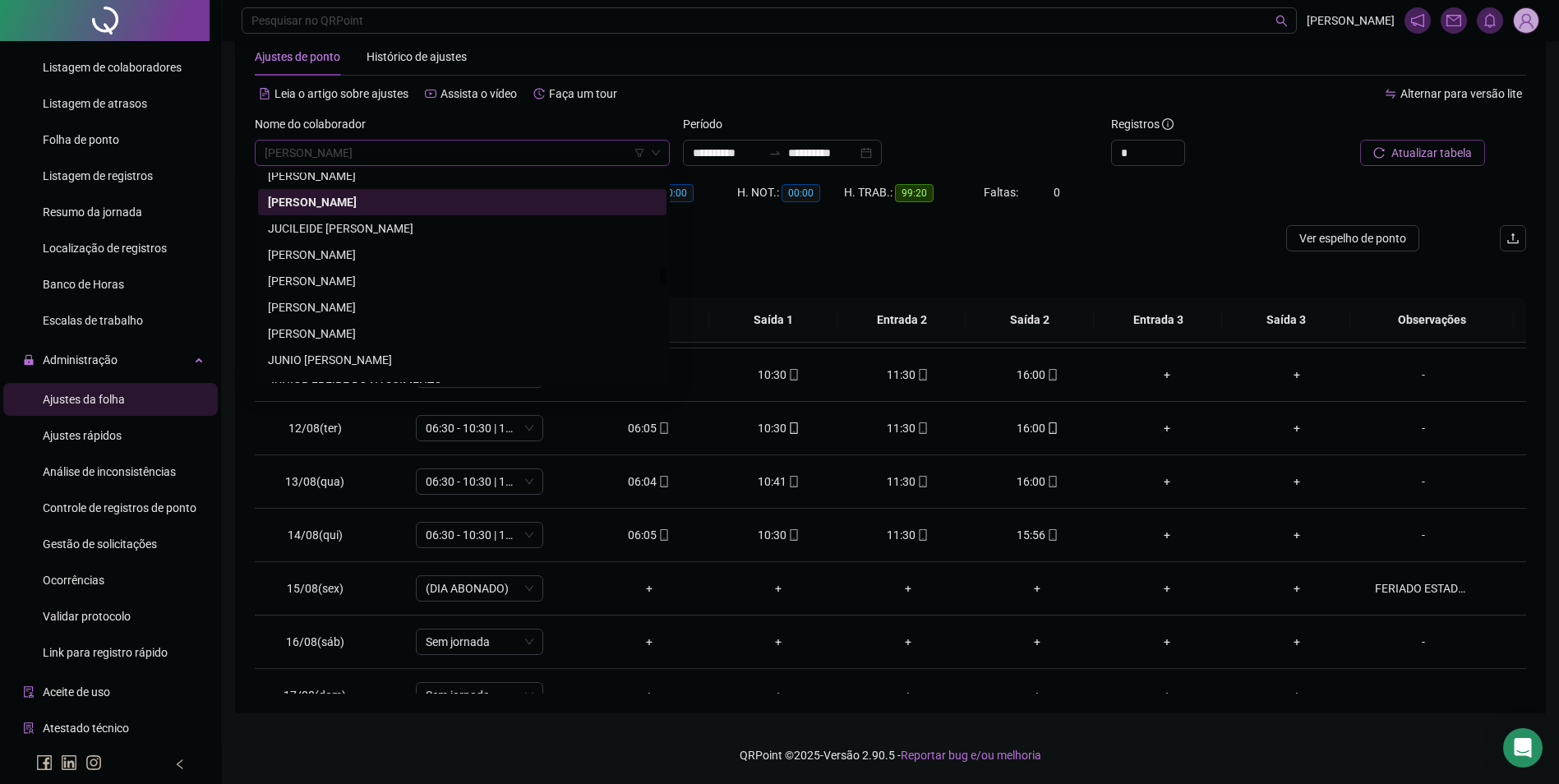
click at [319, 326] on div "JÚLIO CESAR SILVA PRIMO" at bounding box center [463, 333] width 389 height 18
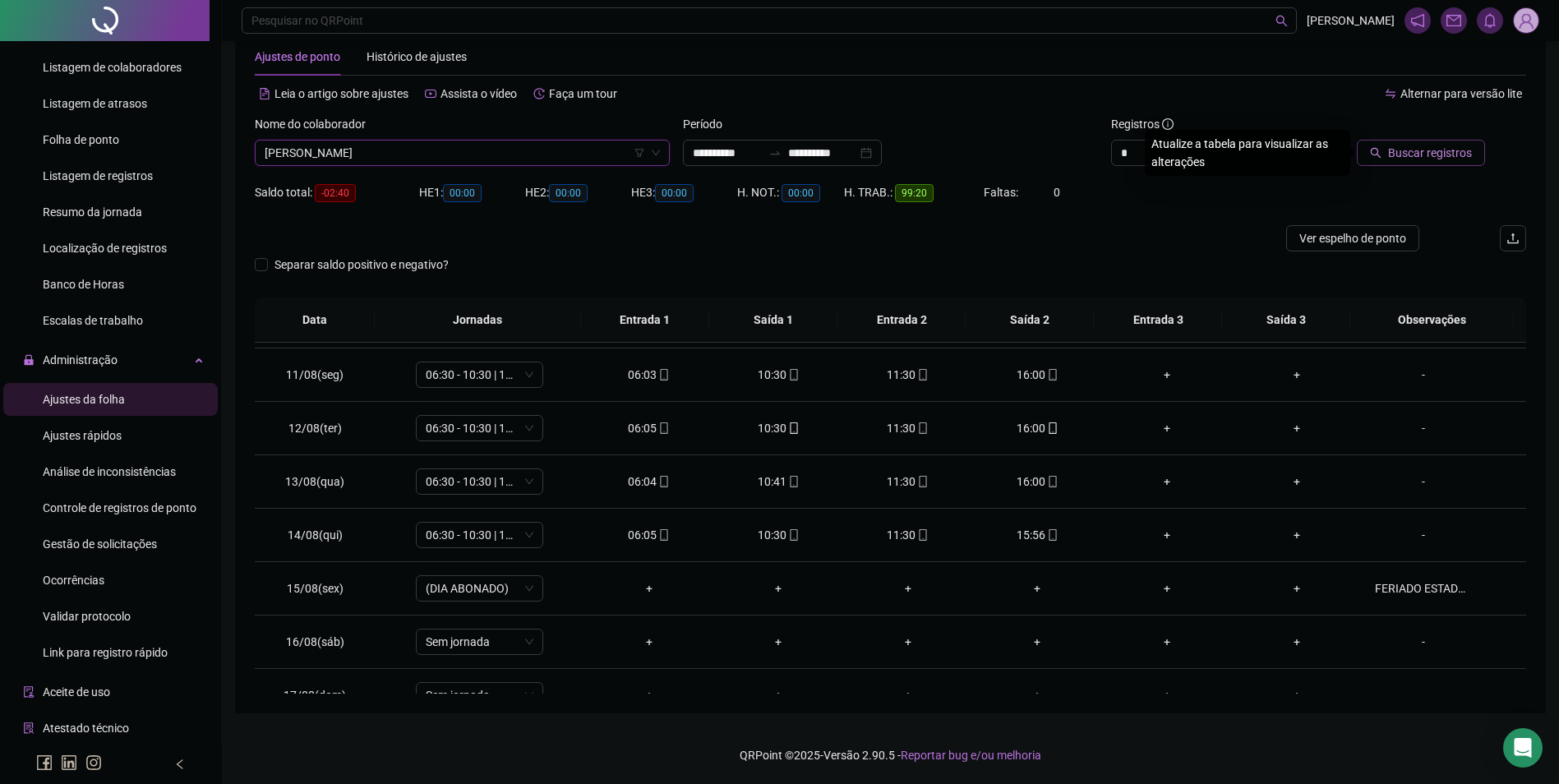
click at [1412, 146] on span "Buscar registros" at bounding box center [1430, 153] width 83 height 18
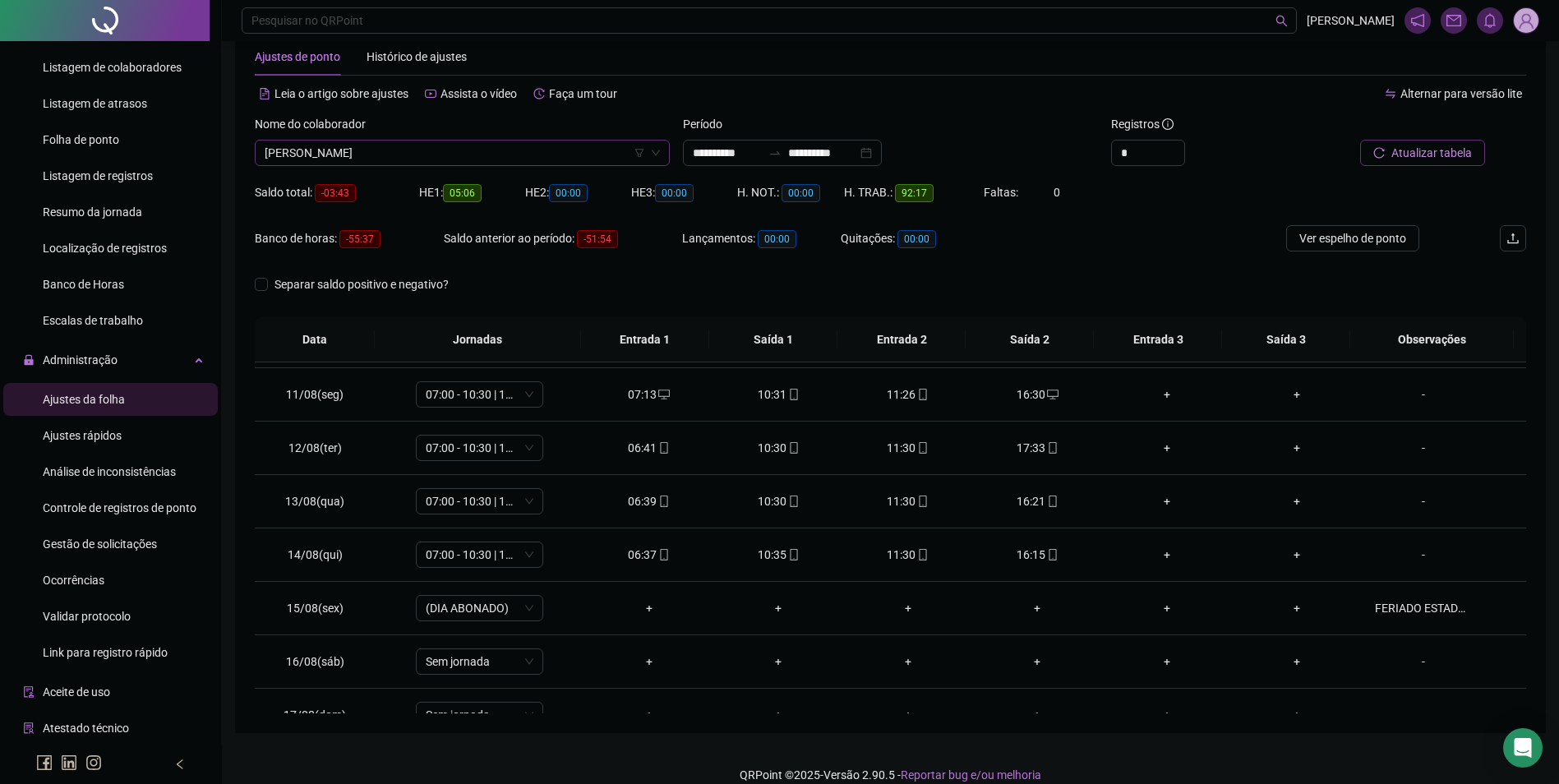
click at [509, 155] on span "JÚLIO CESAR SILVA PRIMO" at bounding box center [462, 153] width 395 height 25
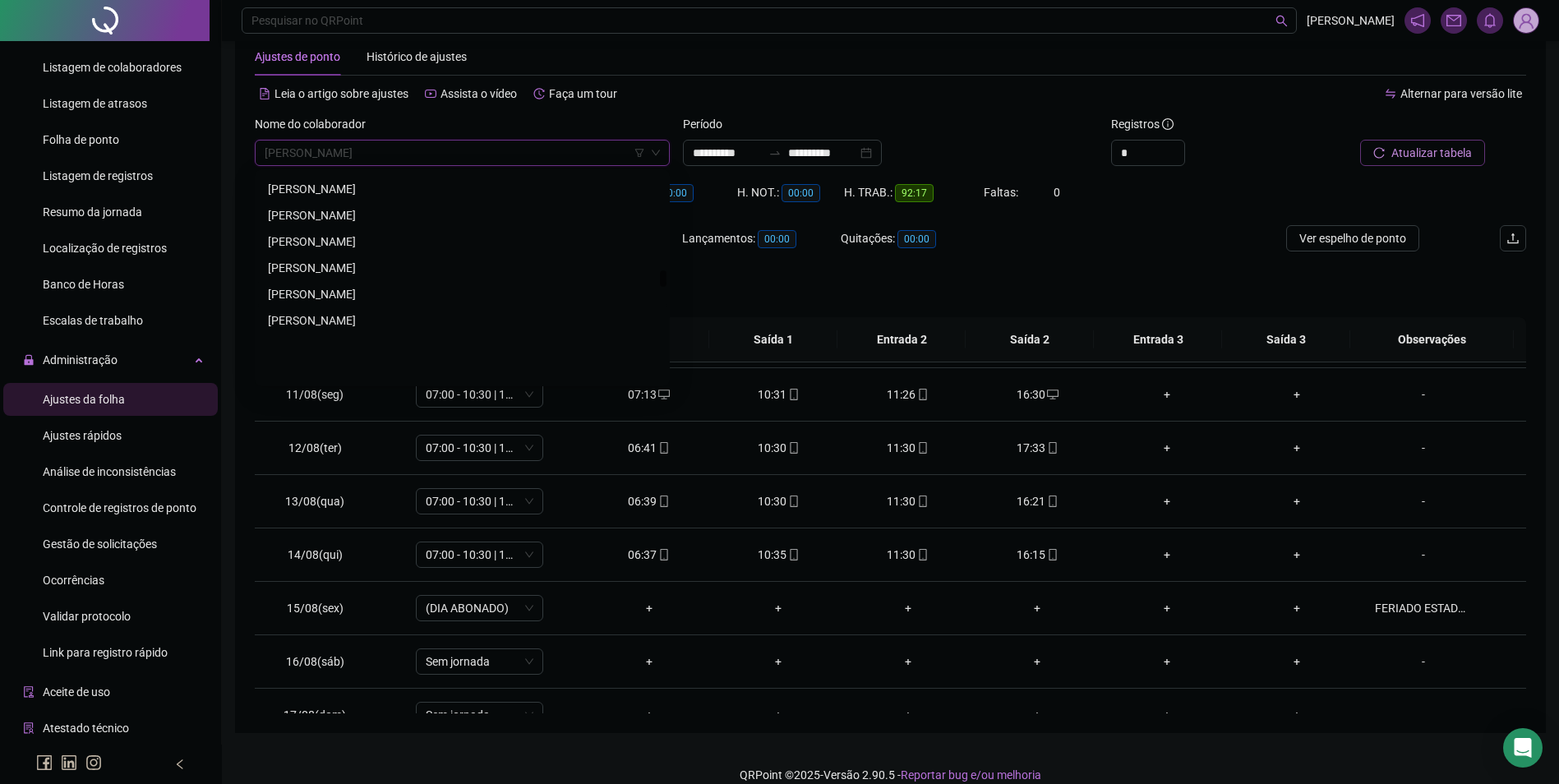
scroll to position [12170, 0]
click at [411, 318] on div "KAROLLYNE PEREIRA DE SOUSA" at bounding box center [463, 323] width 389 height 18
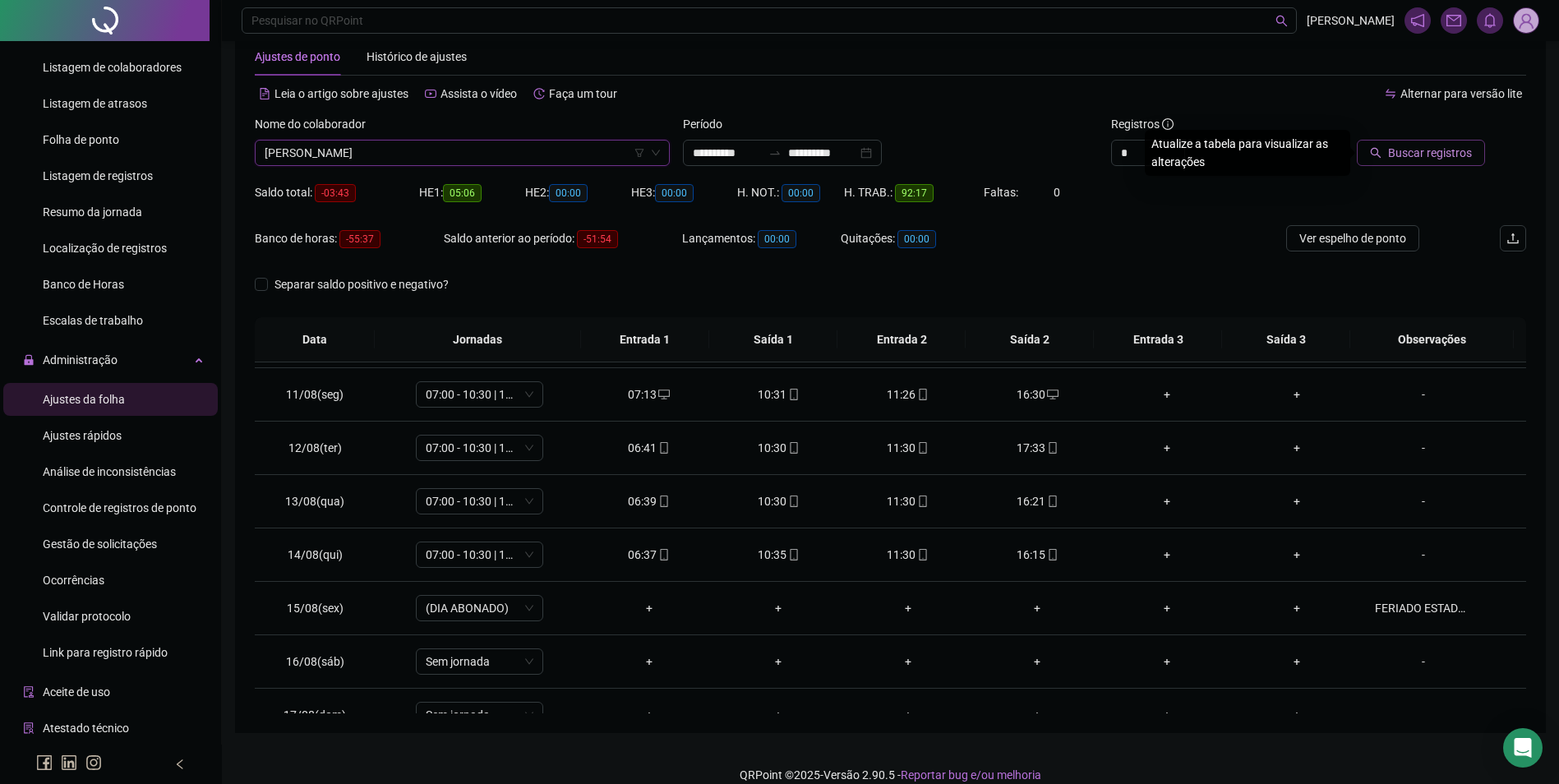
click at [1404, 142] on button "Buscar registros" at bounding box center [1421, 153] width 128 height 27
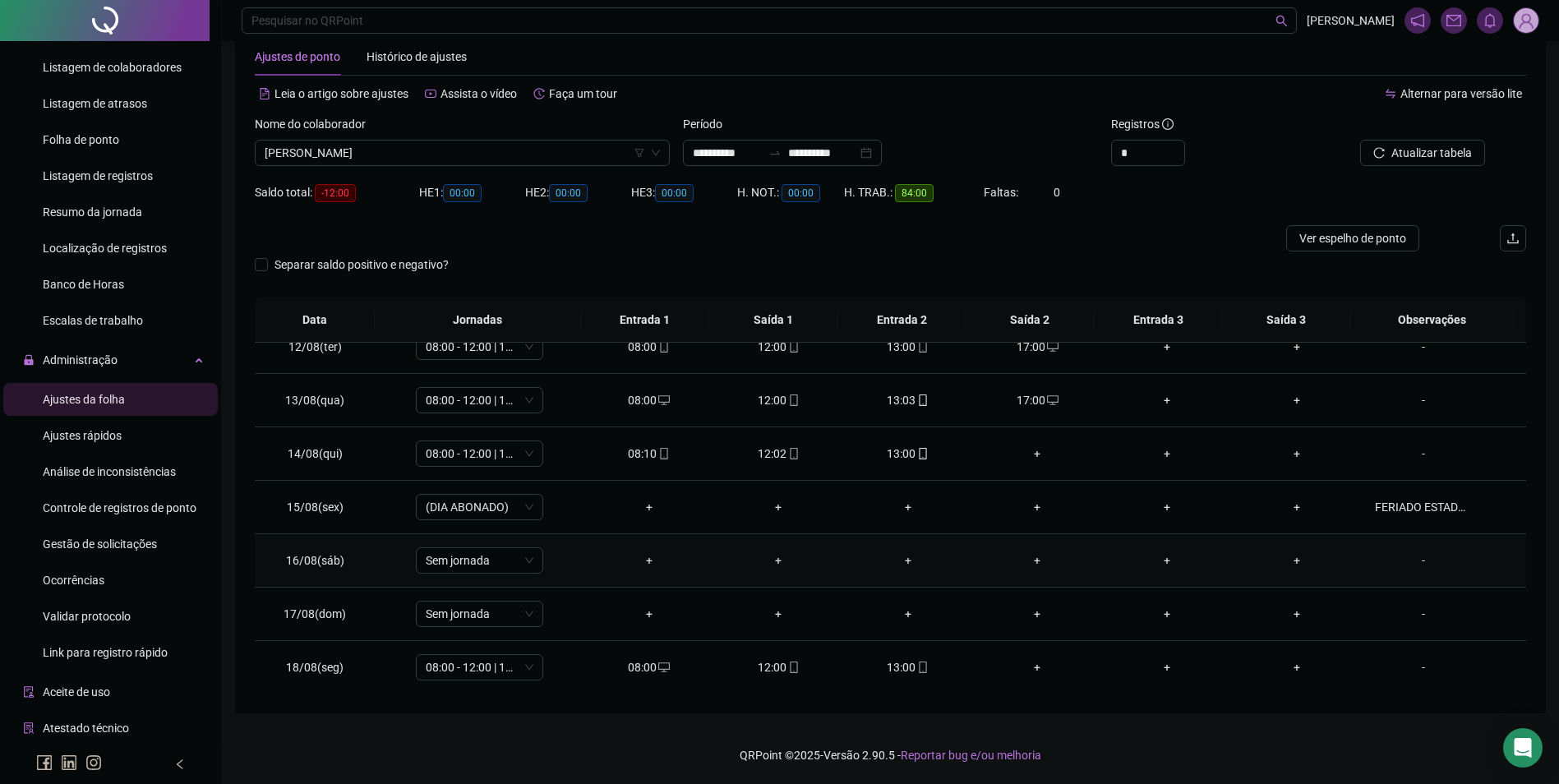
scroll to position [611, 0]
click at [481, 157] on span "KAROLLYNE PEREIRA DE SOUSA" at bounding box center [462, 153] width 395 height 25
click at [307, 210] on div "LIDIANE DA SILVA SOUZA" at bounding box center [463, 211] width 389 height 18
click at [1410, 152] on span "Buscar registros" at bounding box center [1430, 153] width 83 height 18
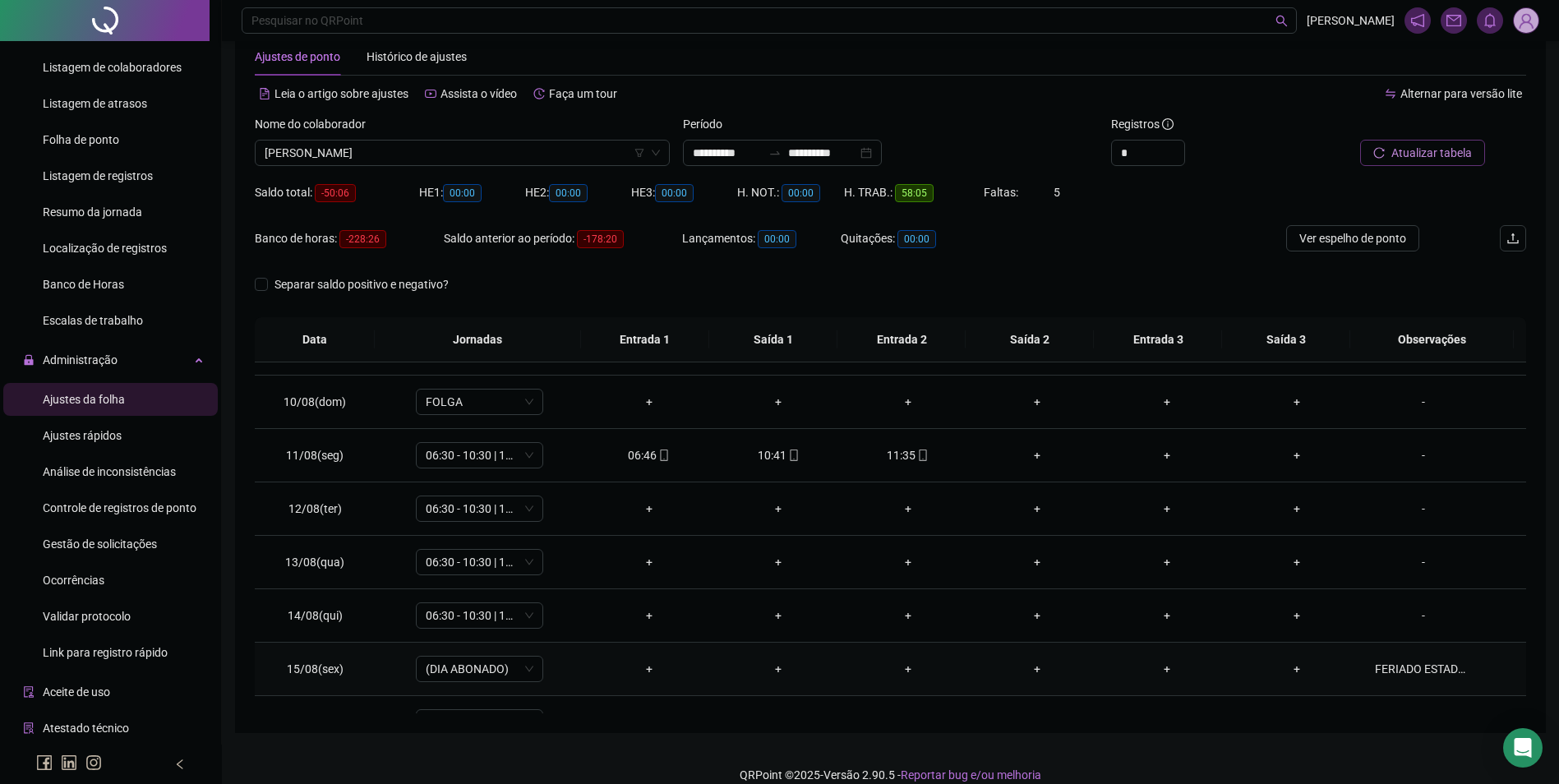
scroll to position [447, 0]
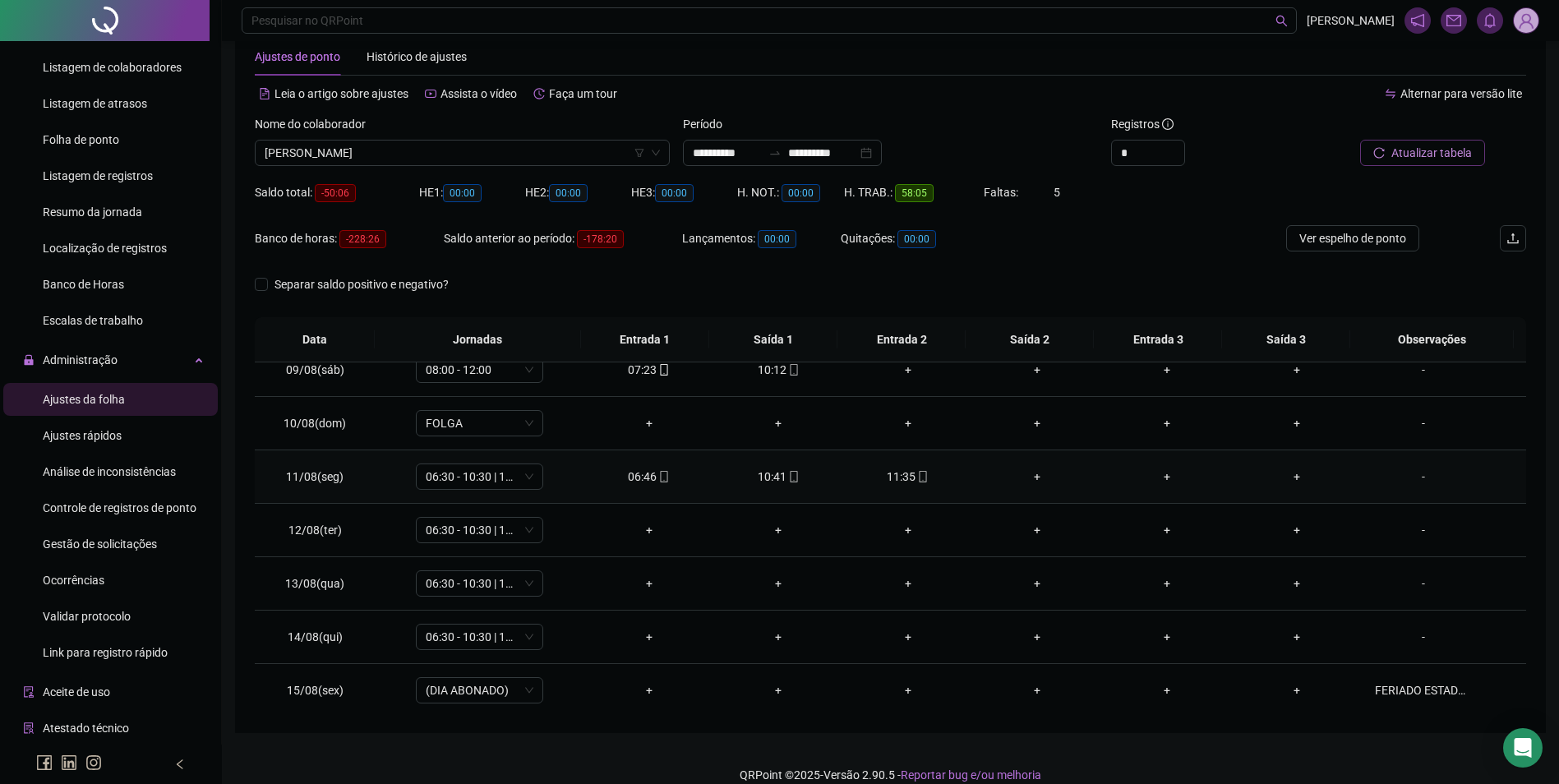
click at [908, 474] on div "11:35" at bounding box center [908, 476] width 103 height 18
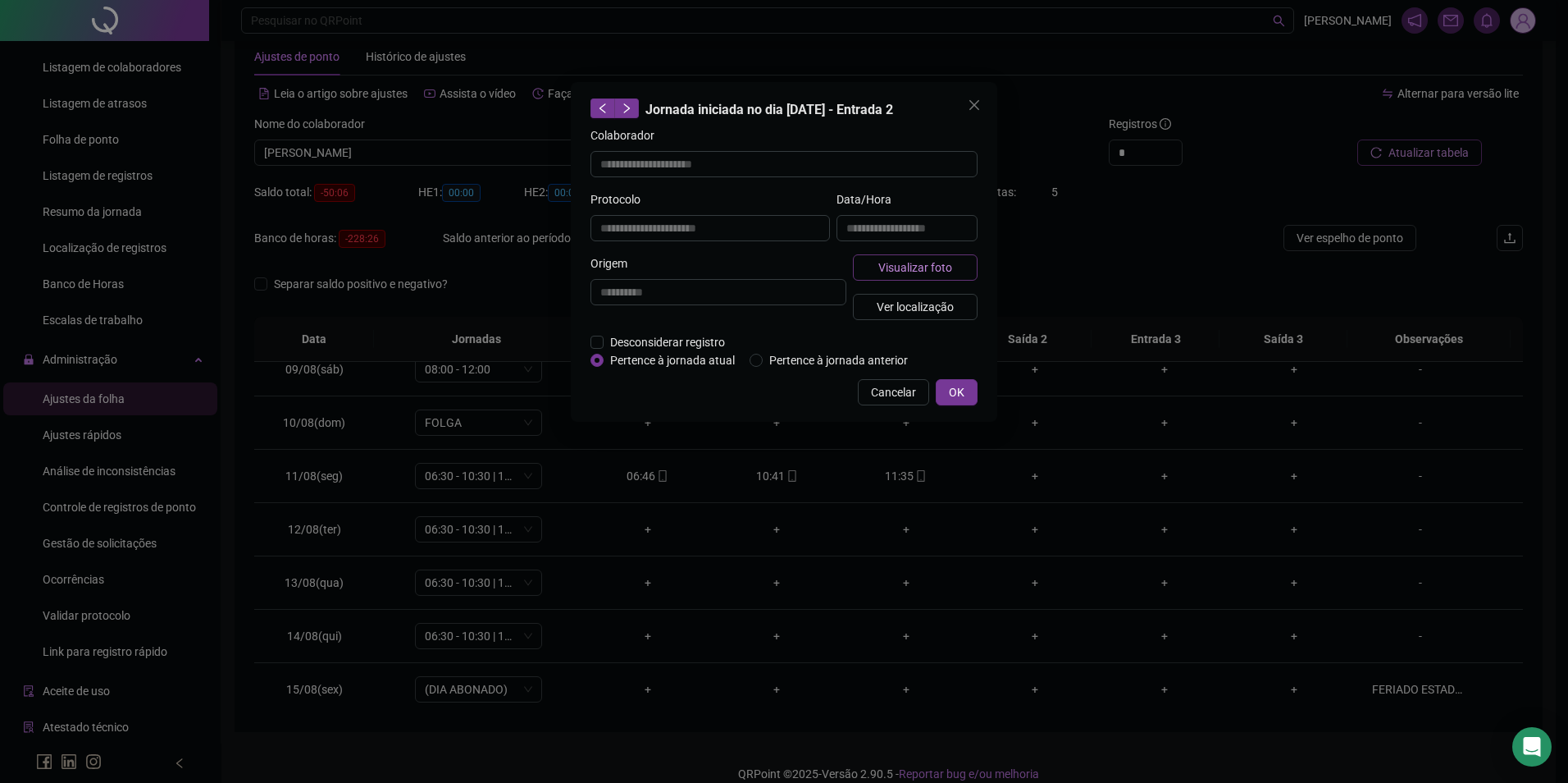
click at [917, 274] on span "Visualizar foto" at bounding box center [915, 267] width 74 height 18
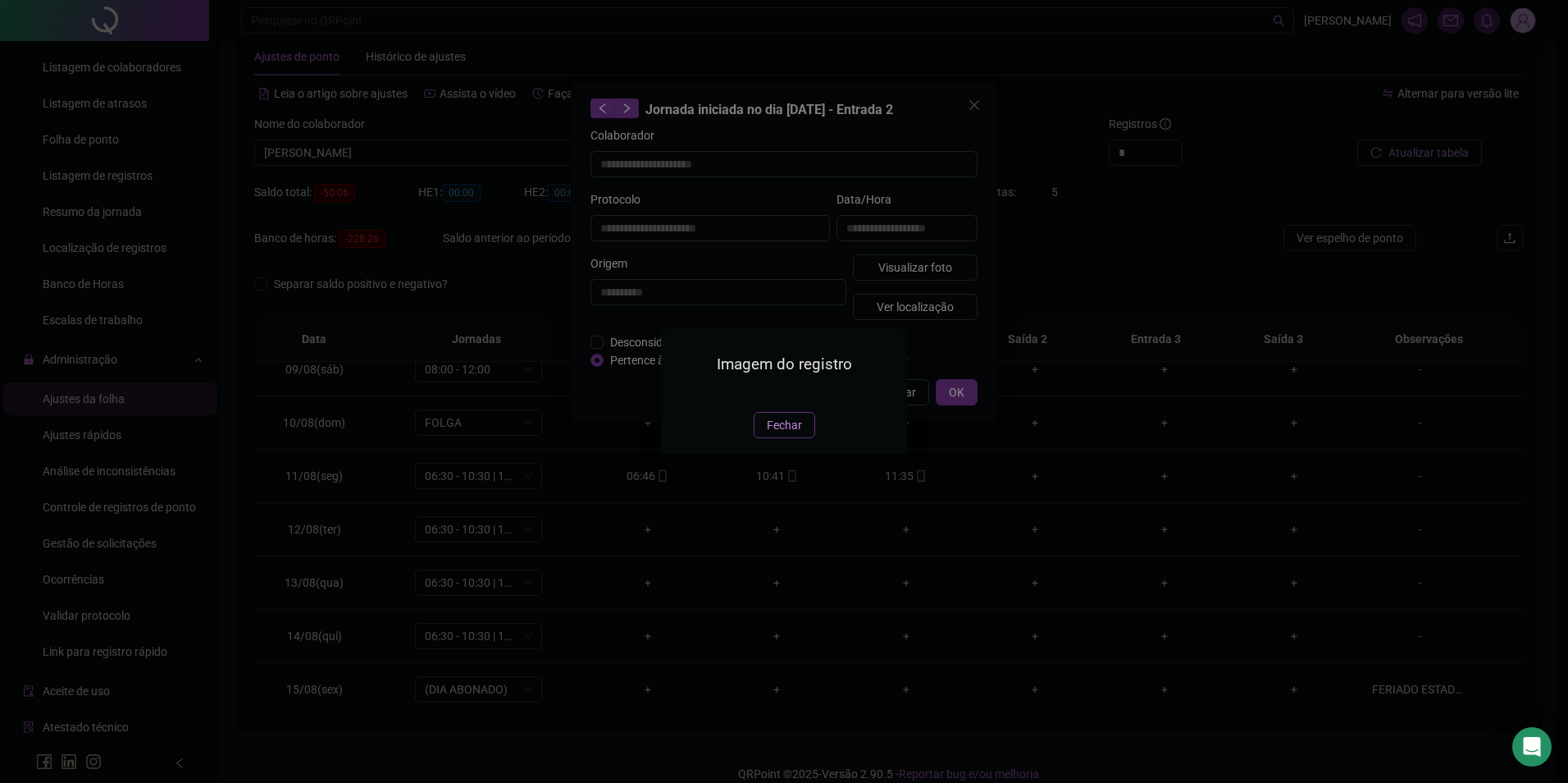
click at [791, 435] on span "Fechar" at bounding box center [784, 425] width 35 height 18
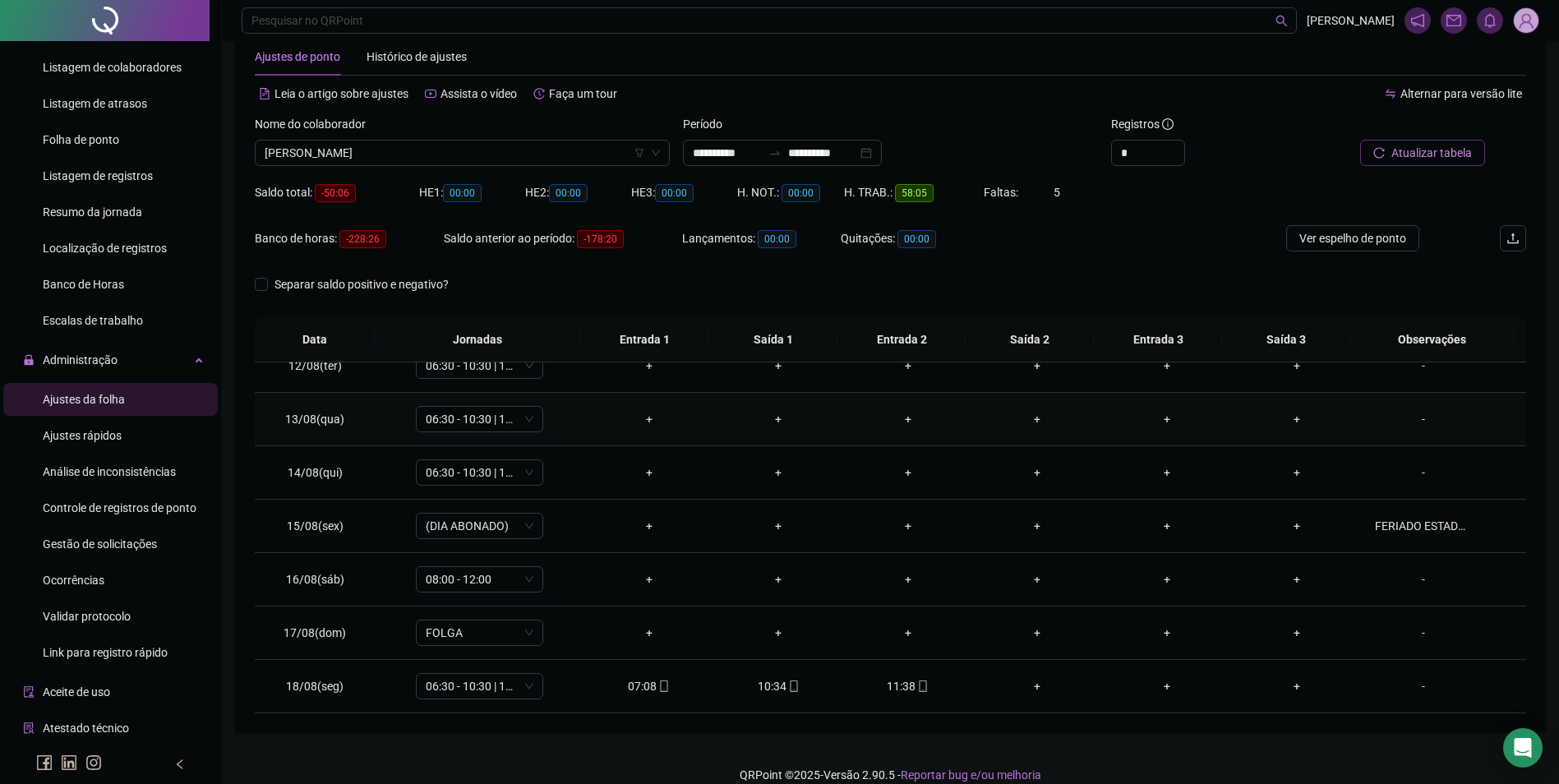
scroll to position [528, 0]
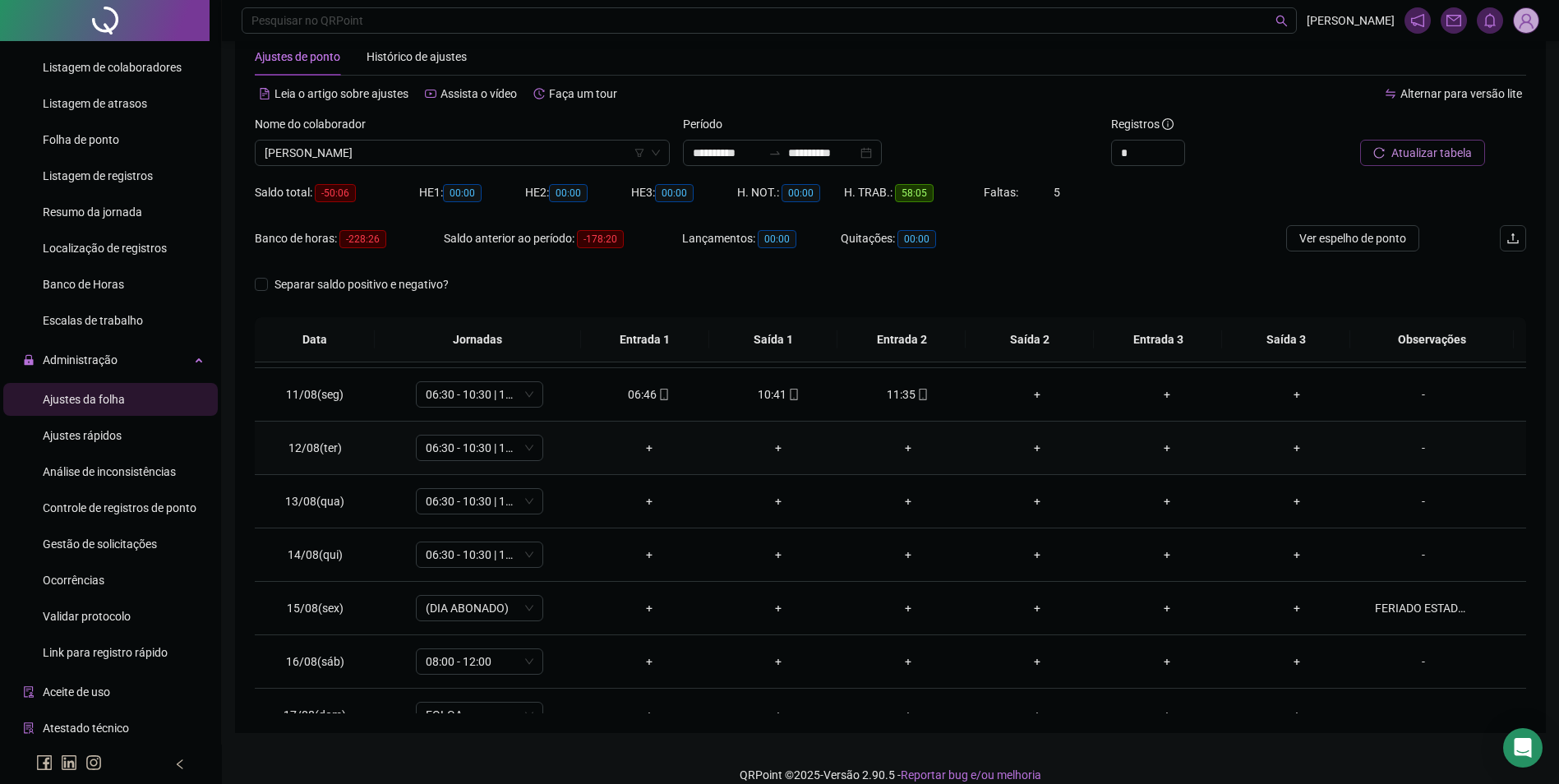
click at [1404, 449] on div "-" at bounding box center [1423, 447] width 97 height 18
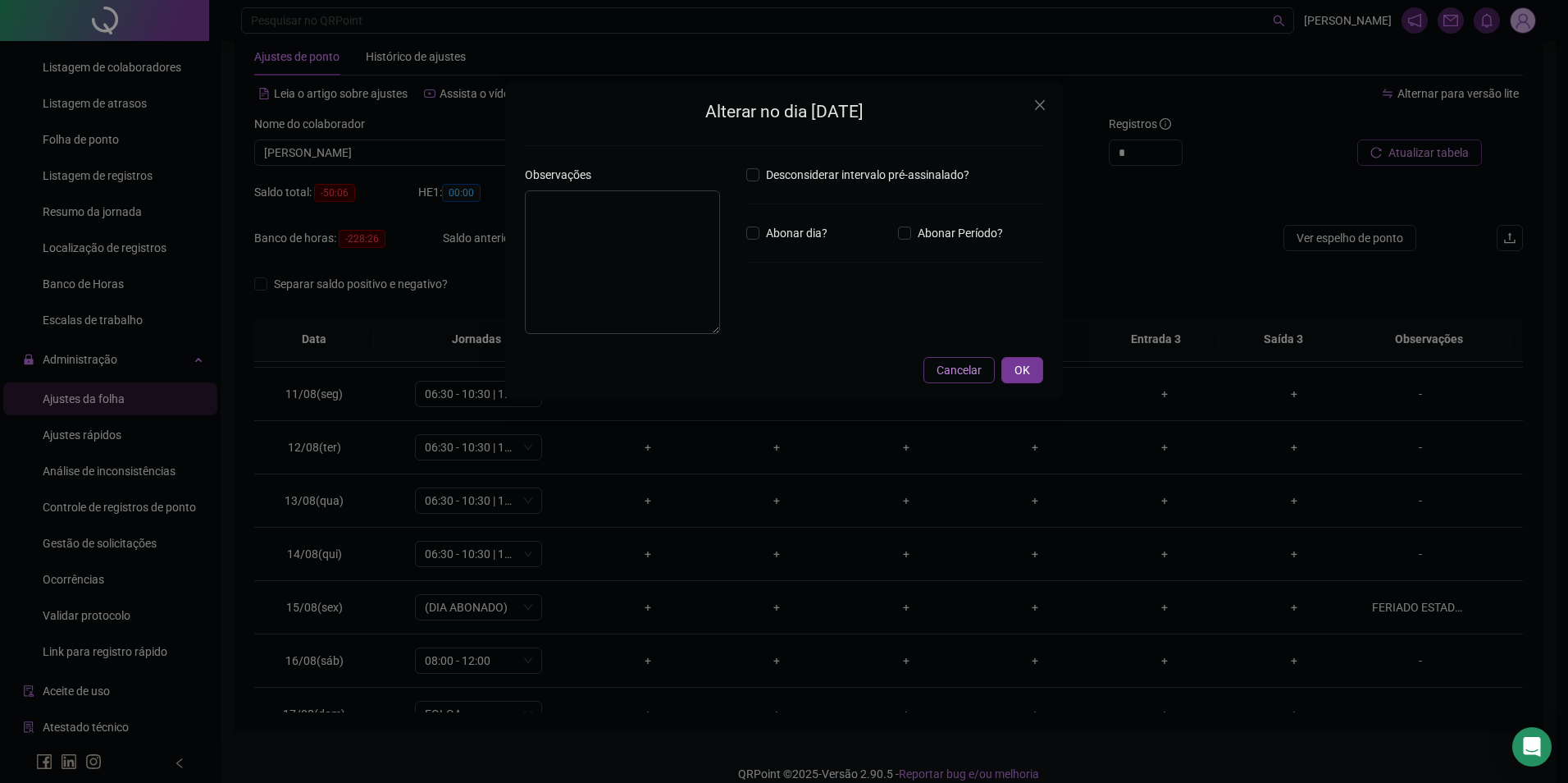
click at [961, 379] on span "Cancelar" at bounding box center [960, 369] width 45 height 18
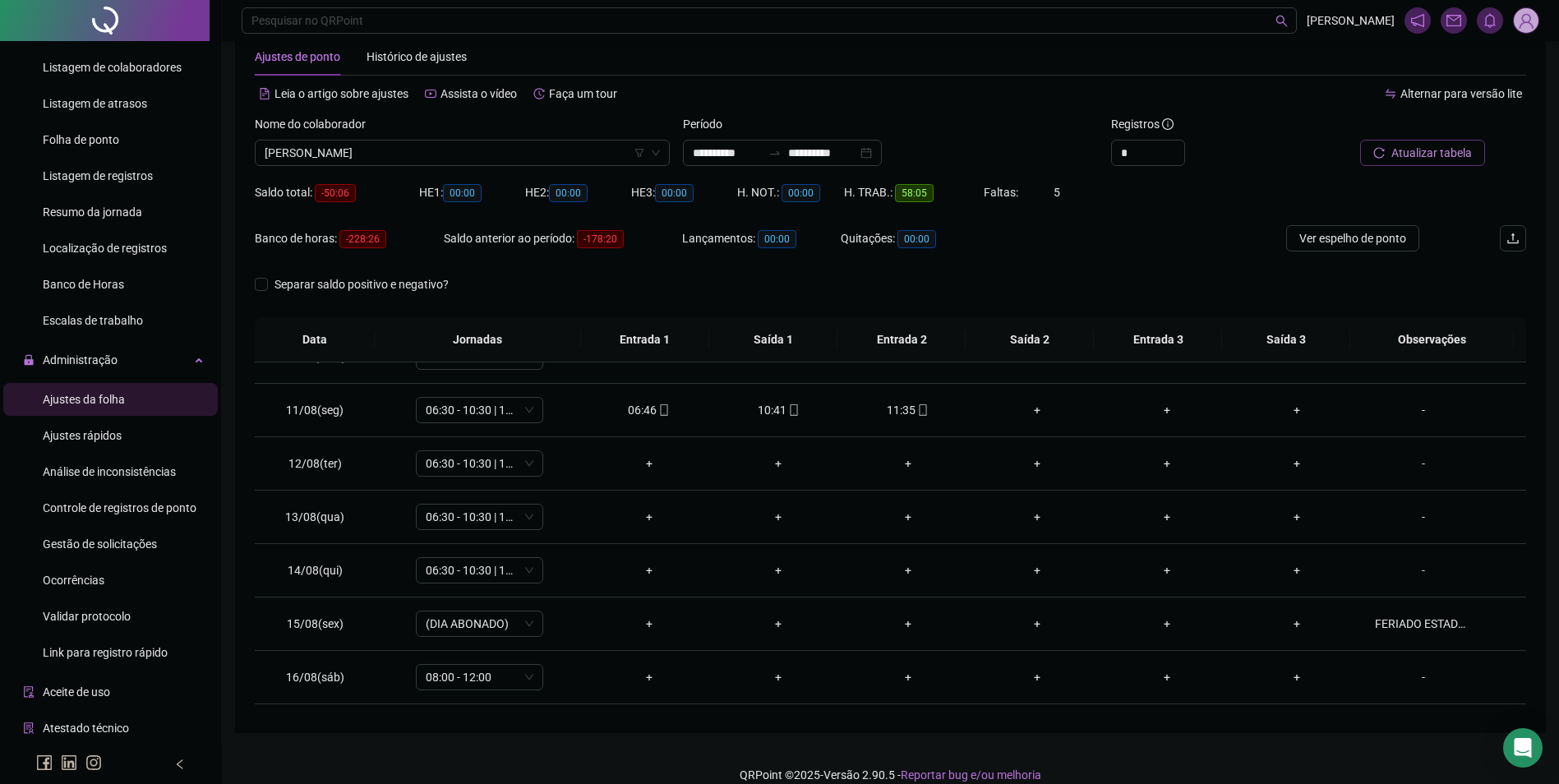
scroll to position [611, 0]
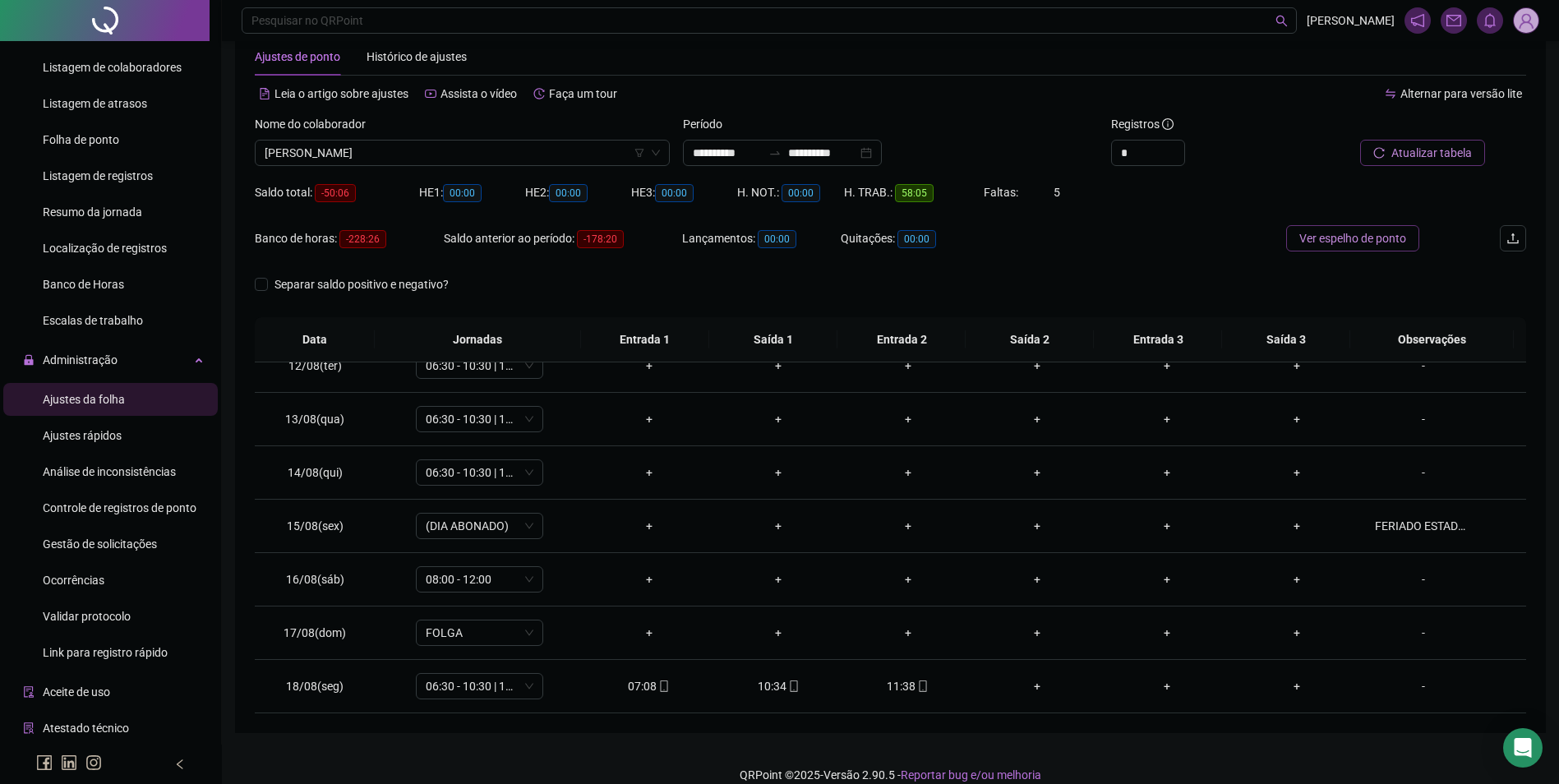
click at [1404, 242] on span "Ver espelho de ponto" at bounding box center [1353, 238] width 107 height 18
click at [1398, 152] on span "Atualizar tabela" at bounding box center [1432, 153] width 81 height 18
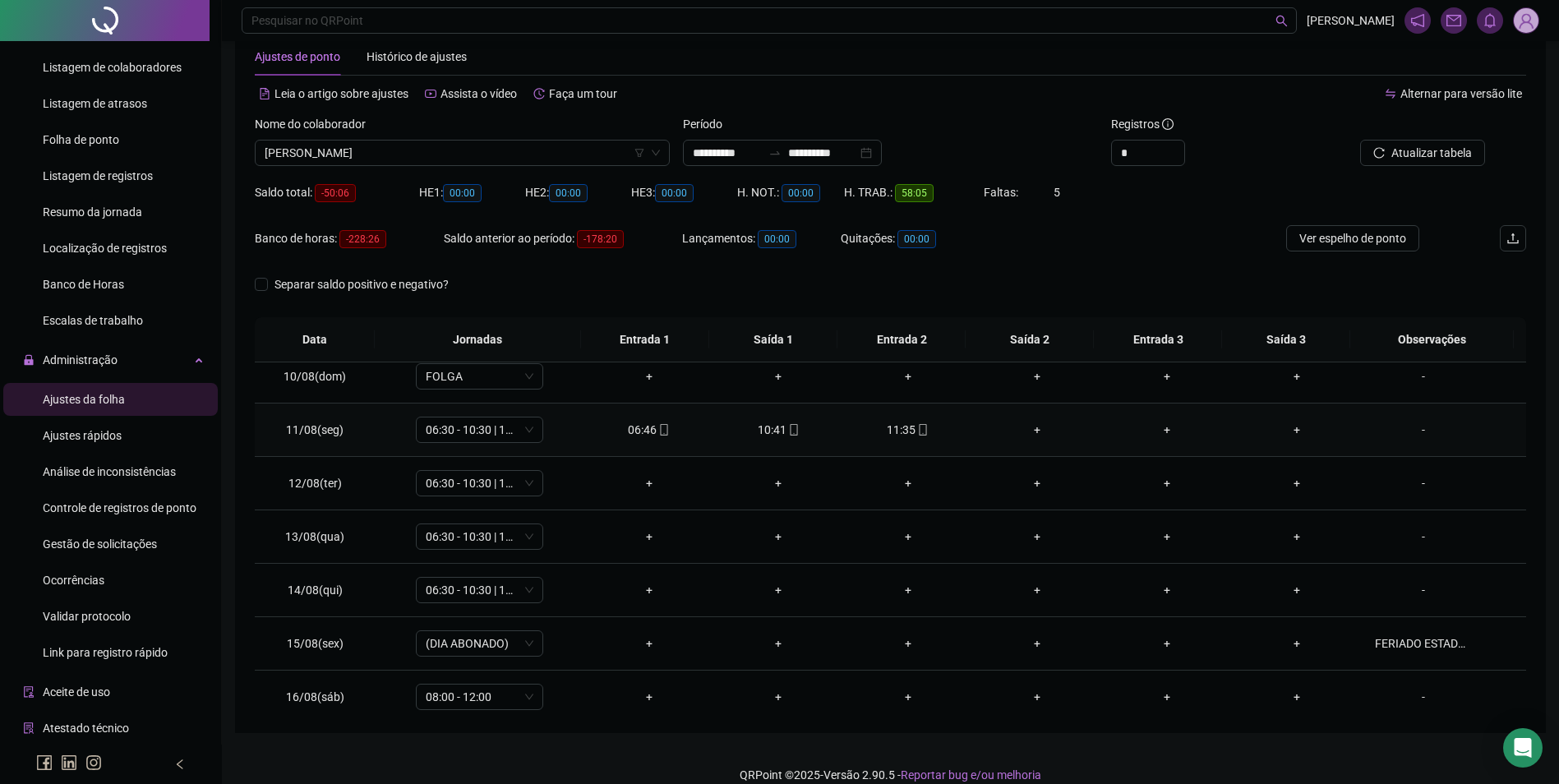
scroll to position [575, 0]
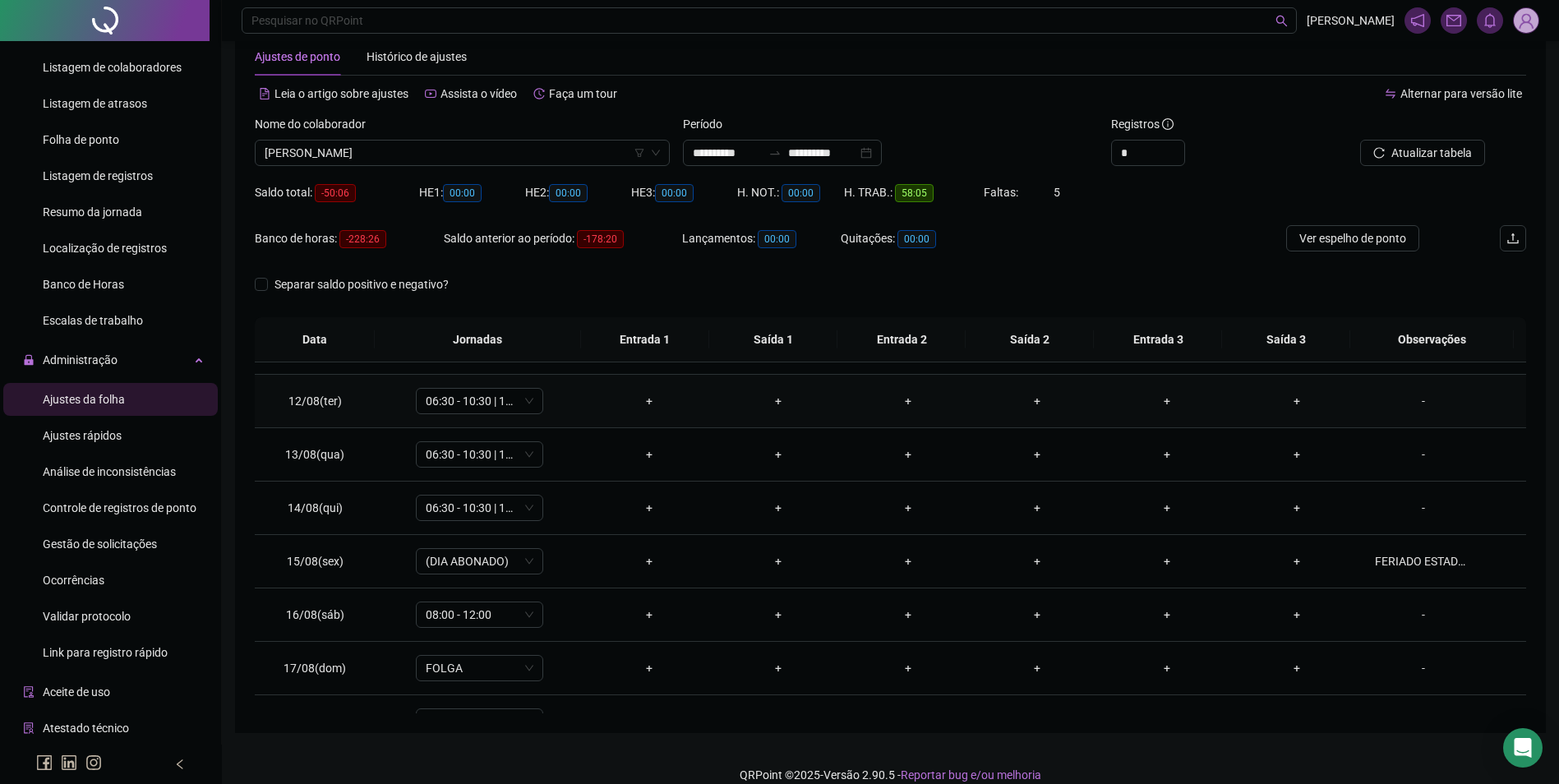
click at [1413, 403] on div "-" at bounding box center [1423, 400] width 97 height 18
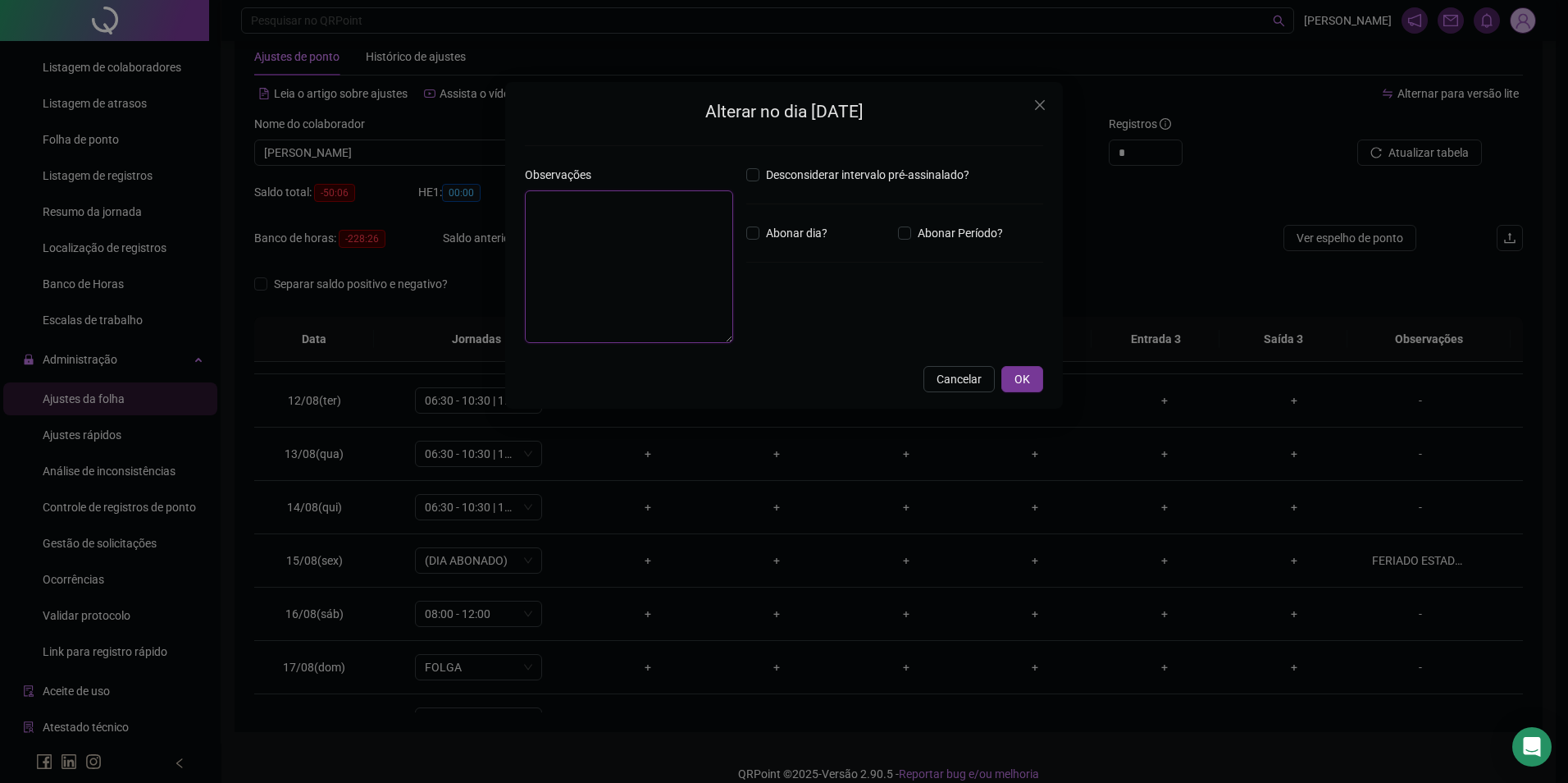
click at [679, 256] on textarea at bounding box center [629, 266] width 208 height 152
drag, startPoint x: 581, startPoint y: 213, endPoint x: 501, endPoint y: 216, distance: 80.1
click at [501, 216] on div "Alterar no dia 12/08/2025 Observações ***** Desconsiderar intervalo pré-assinal…" at bounding box center [784, 391] width 1568 height 783
click at [724, 190] on textarea "*****" at bounding box center [629, 266] width 208 height 152
click at [1032, 382] on button "OK" at bounding box center [1022, 380] width 42 height 27
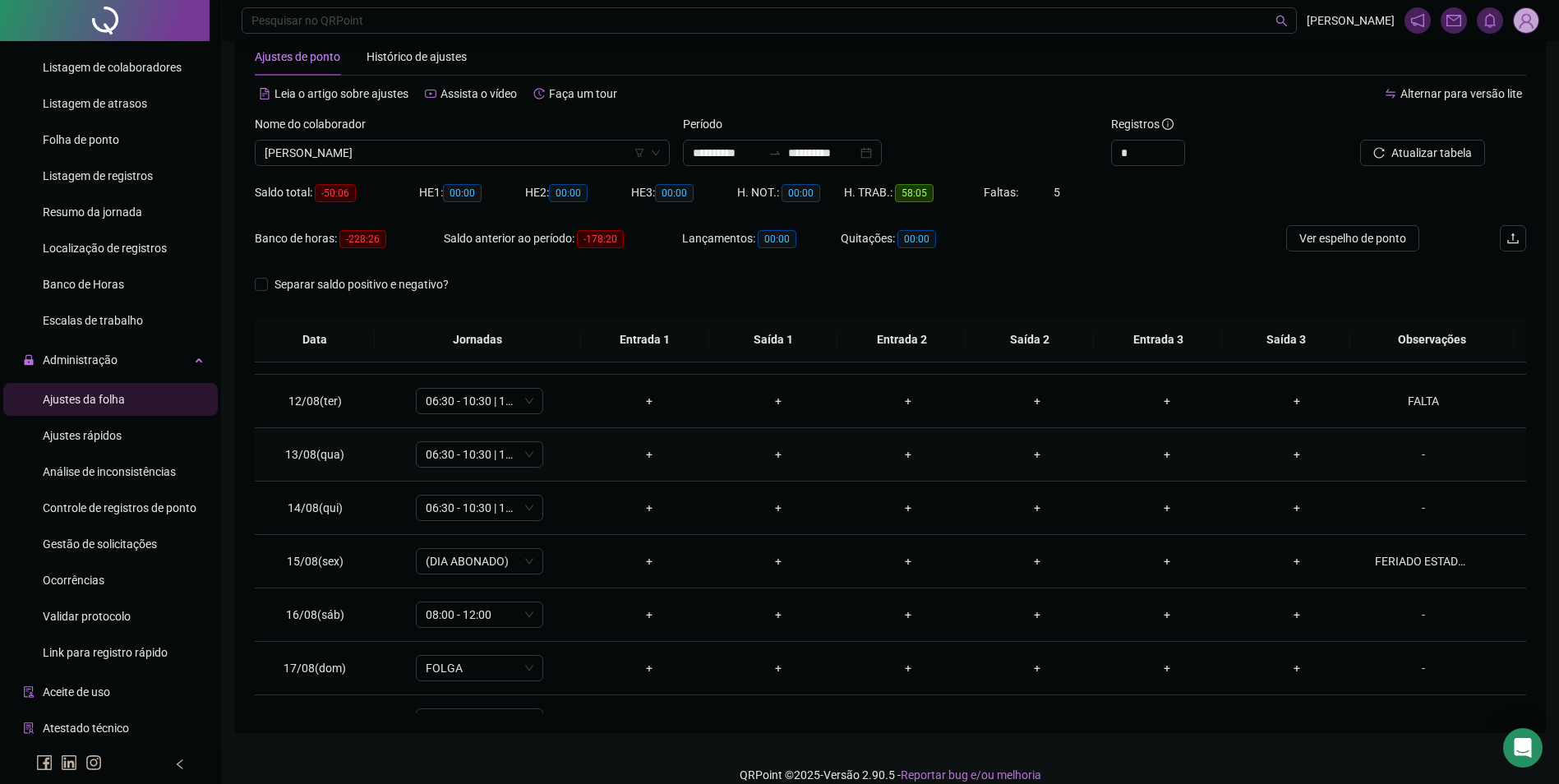
drag, startPoint x: 1420, startPoint y: 456, endPoint x: 1410, endPoint y: 459, distance: 10.4
click at [1417, 457] on div "-" at bounding box center [1423, 454] width 97 height 18
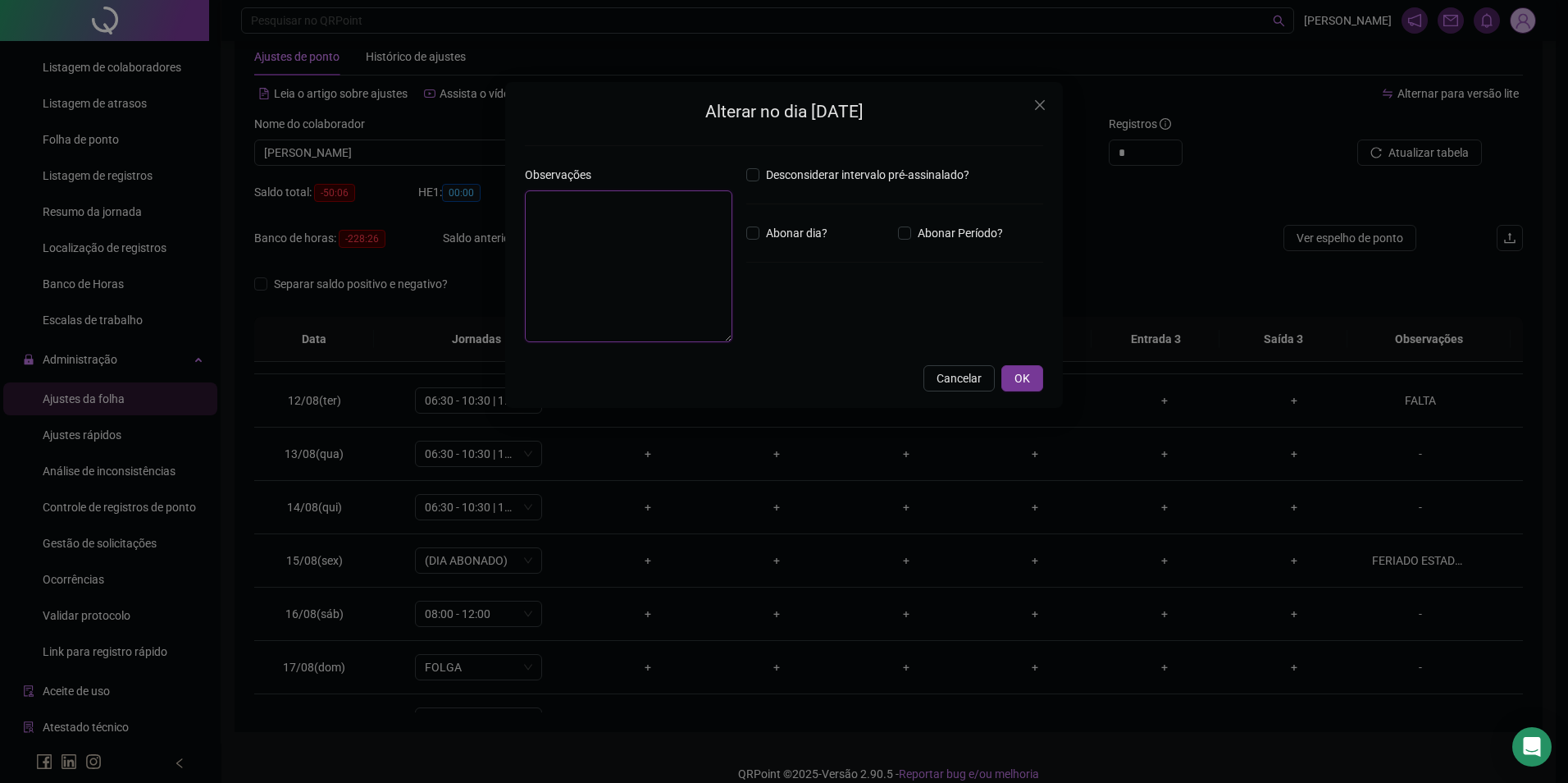
click at [589, 252] on textarea at bounding box center [628, 266] width 207 height 151
paste textarea "*****"
click at [1021, 379] on span "OK" at bounding box center [1022, 379] width 15 height 18
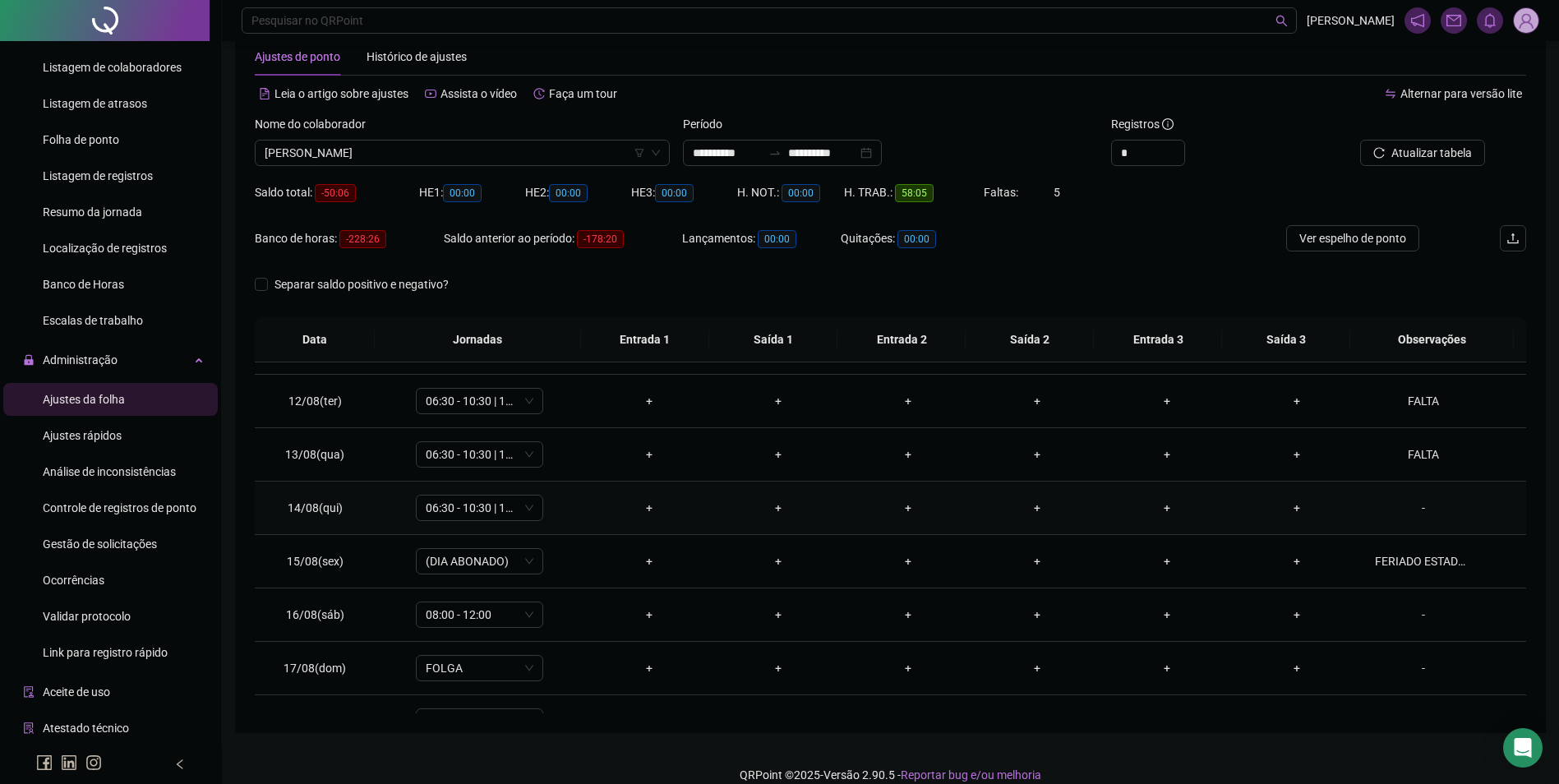
click at [1417, 506] on div "-" at bounding box center [1423, 507] width 97 height 18
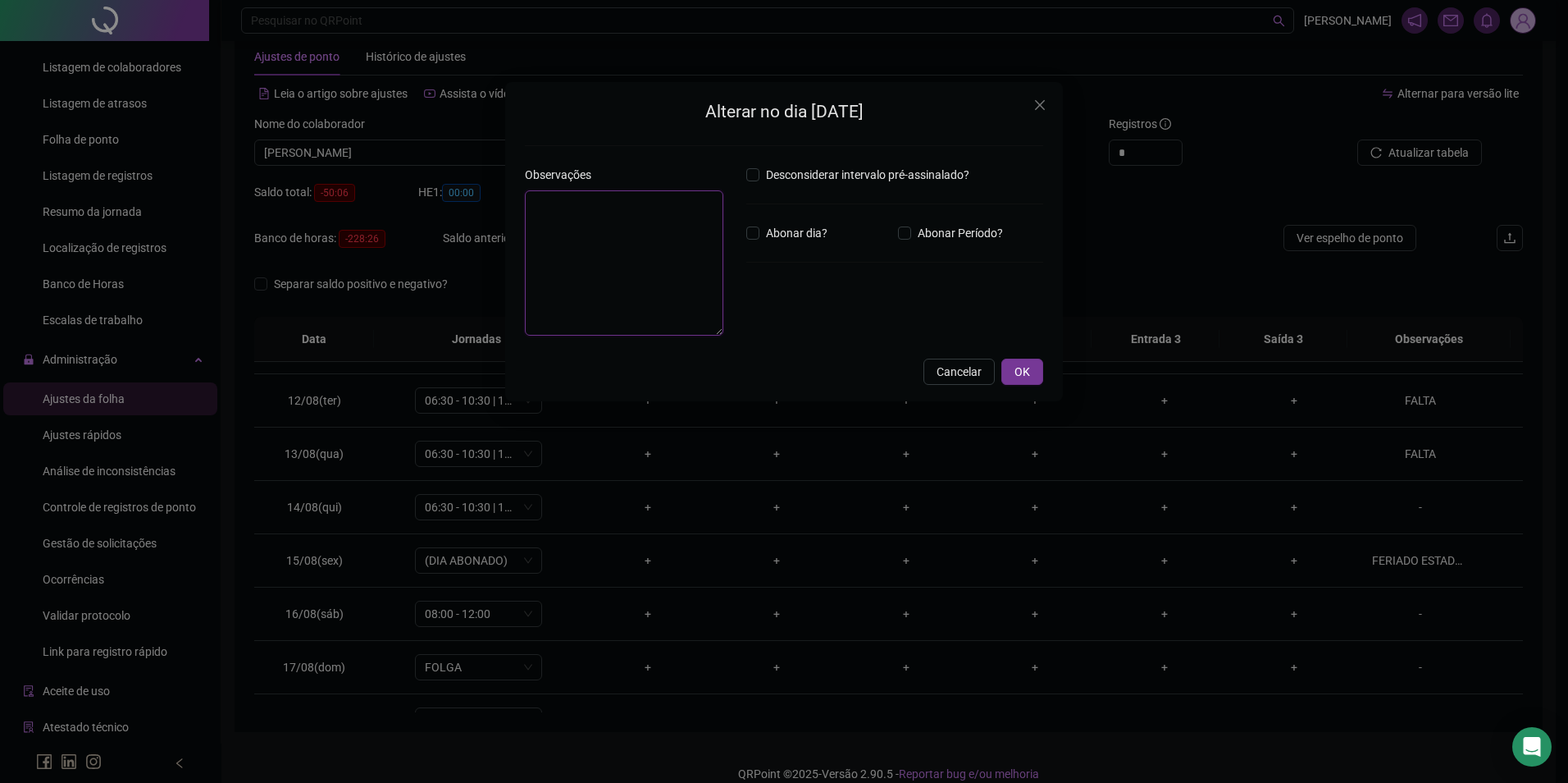
click at [580, 222] on textarea at bounding box center [625, 262] width 199 height 145
paste textarea "*****"
click at [1045, 387] on div "Alterar no dia 14/08/2025 Observações ***** Desconsiderar intervalo pré-assinal…" at bounding box center [784, 245] width 557 height 327
click at [1031, 379] on button "OK" at bounding box center [1022, 380] width 42 height 27
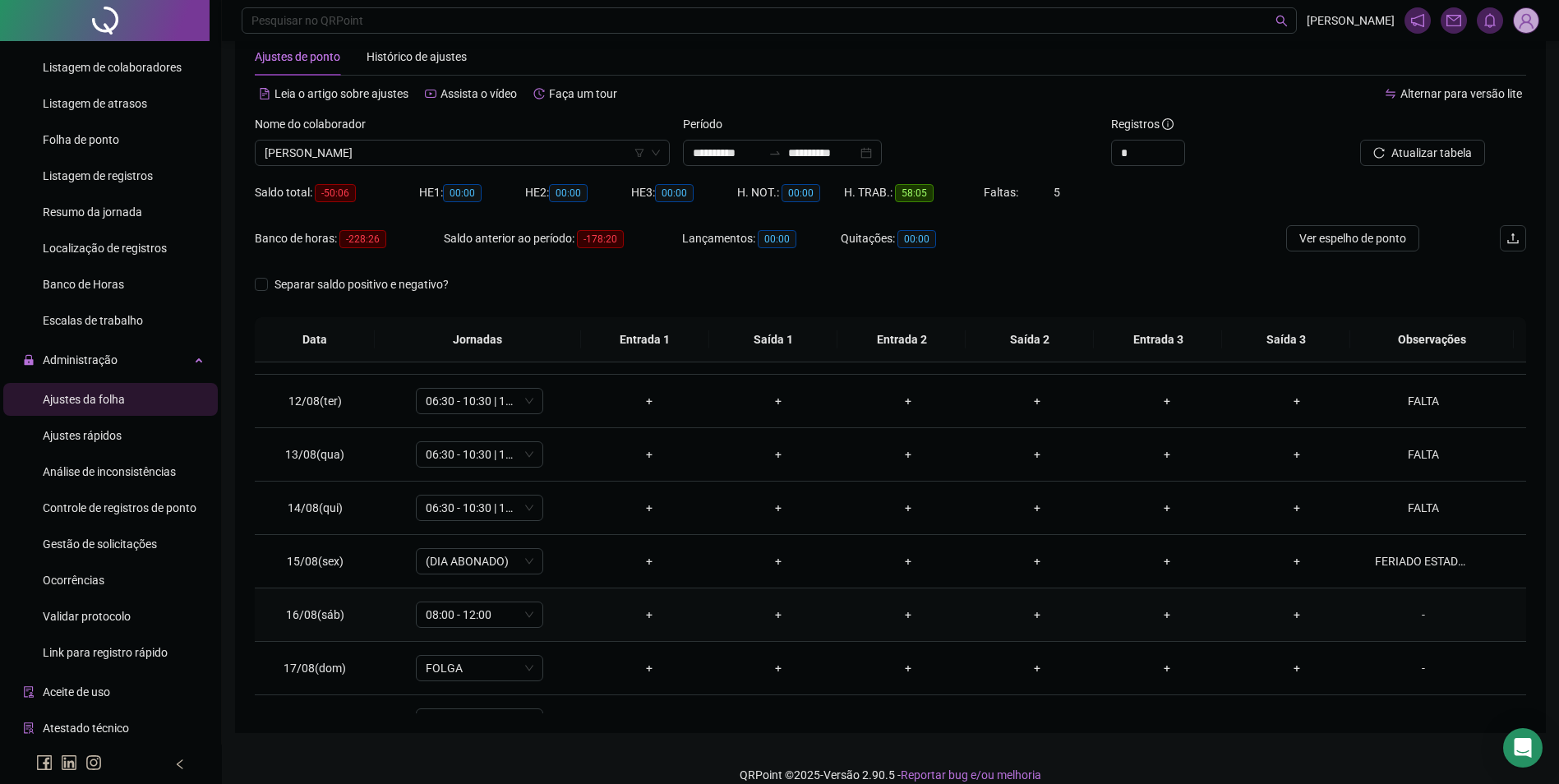
click at [1411, 614] on div "-" at bounding box center [1423, 614] width 97 height 18
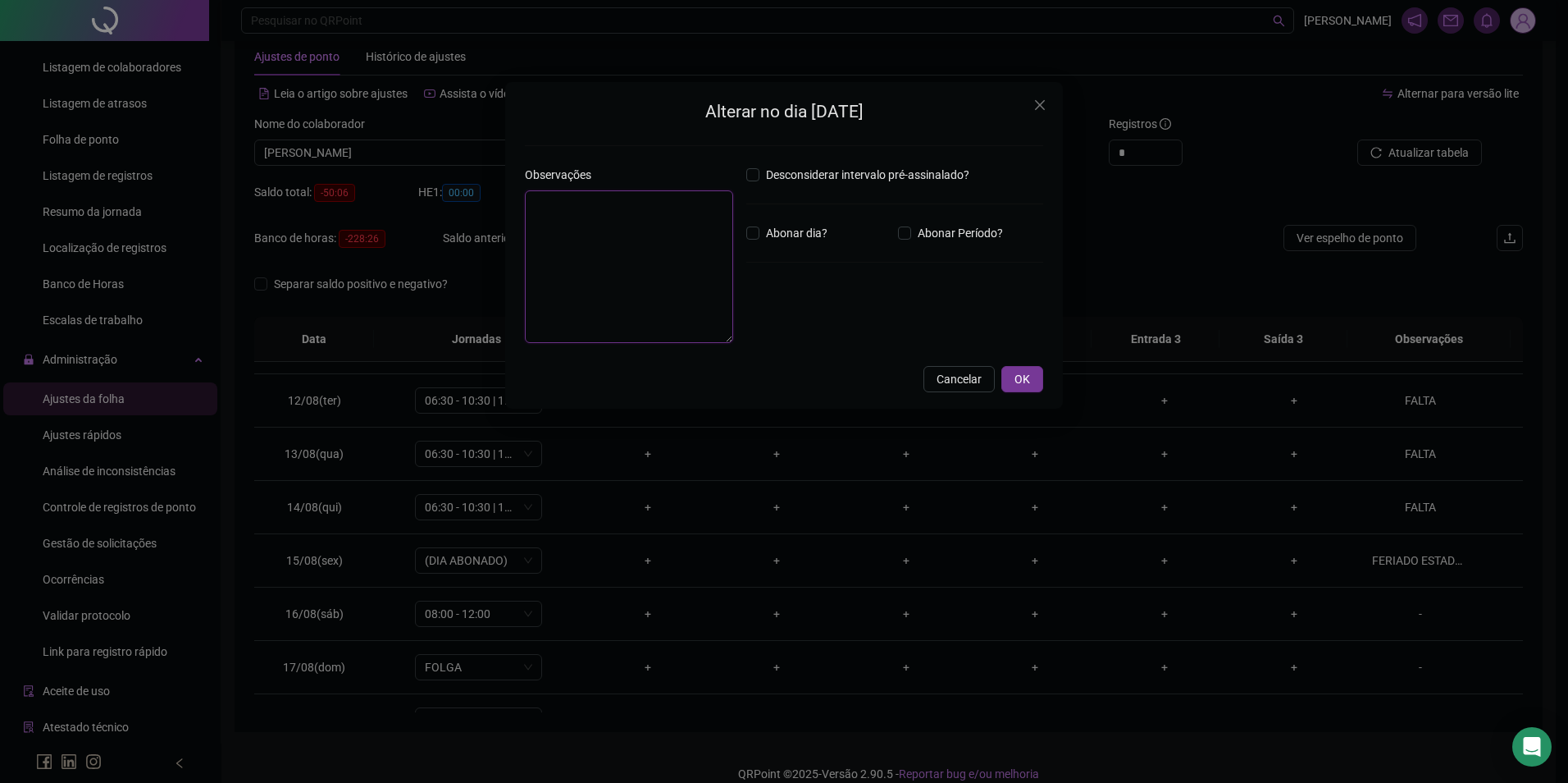
click at [616, 289] on textarea at bounding box center [629, 266] width 208 height 152
paste textarea "*****"
drag, startPoint x: 1038, startPoint y: 385, endPoint x: 1048, endPoint y: 392, distance: 12.2
click at [1036, 385] on button "OK" at bounding box center [1022, 380] width 42 height 27
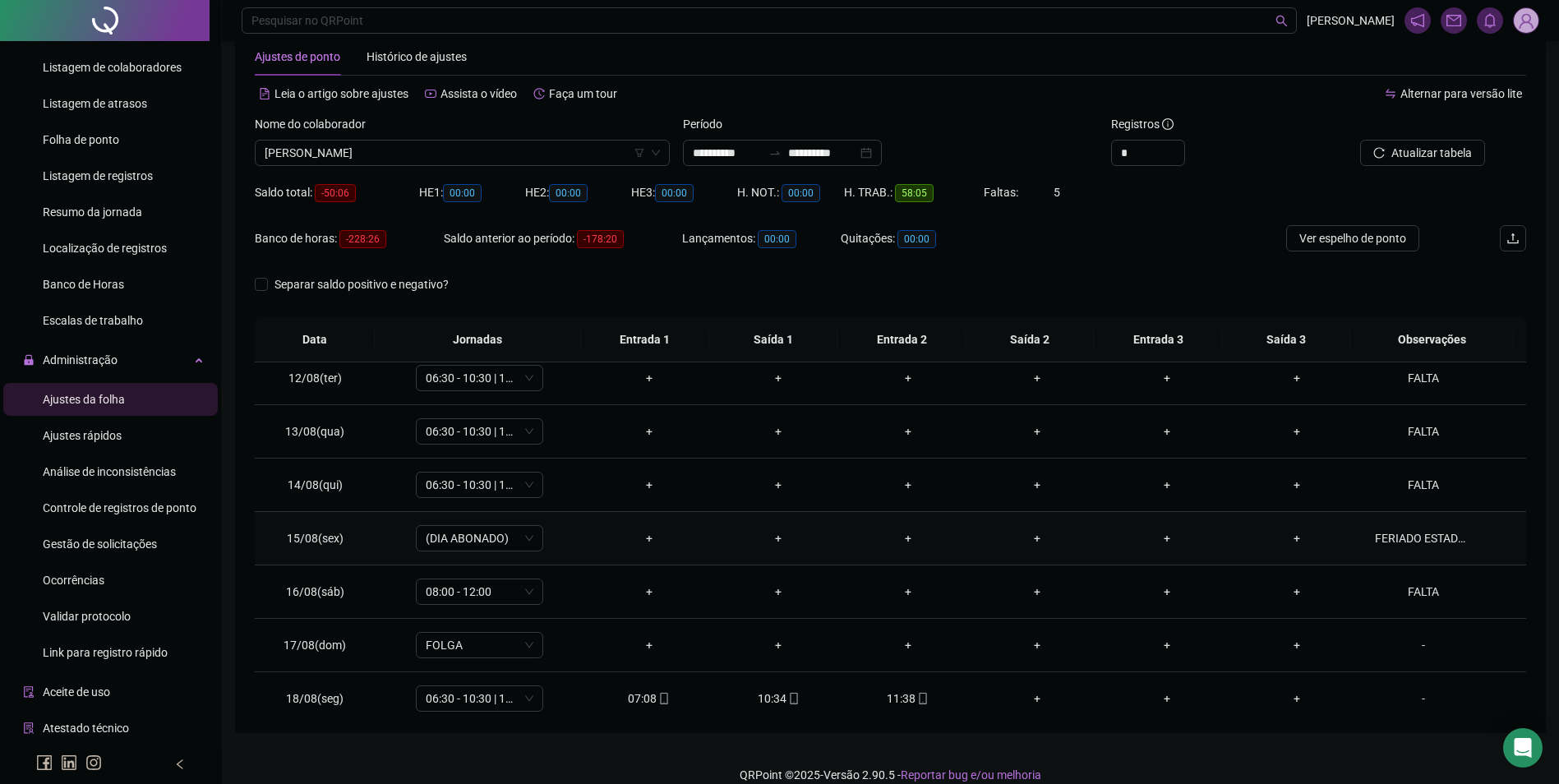
scroll to position [611, 0]
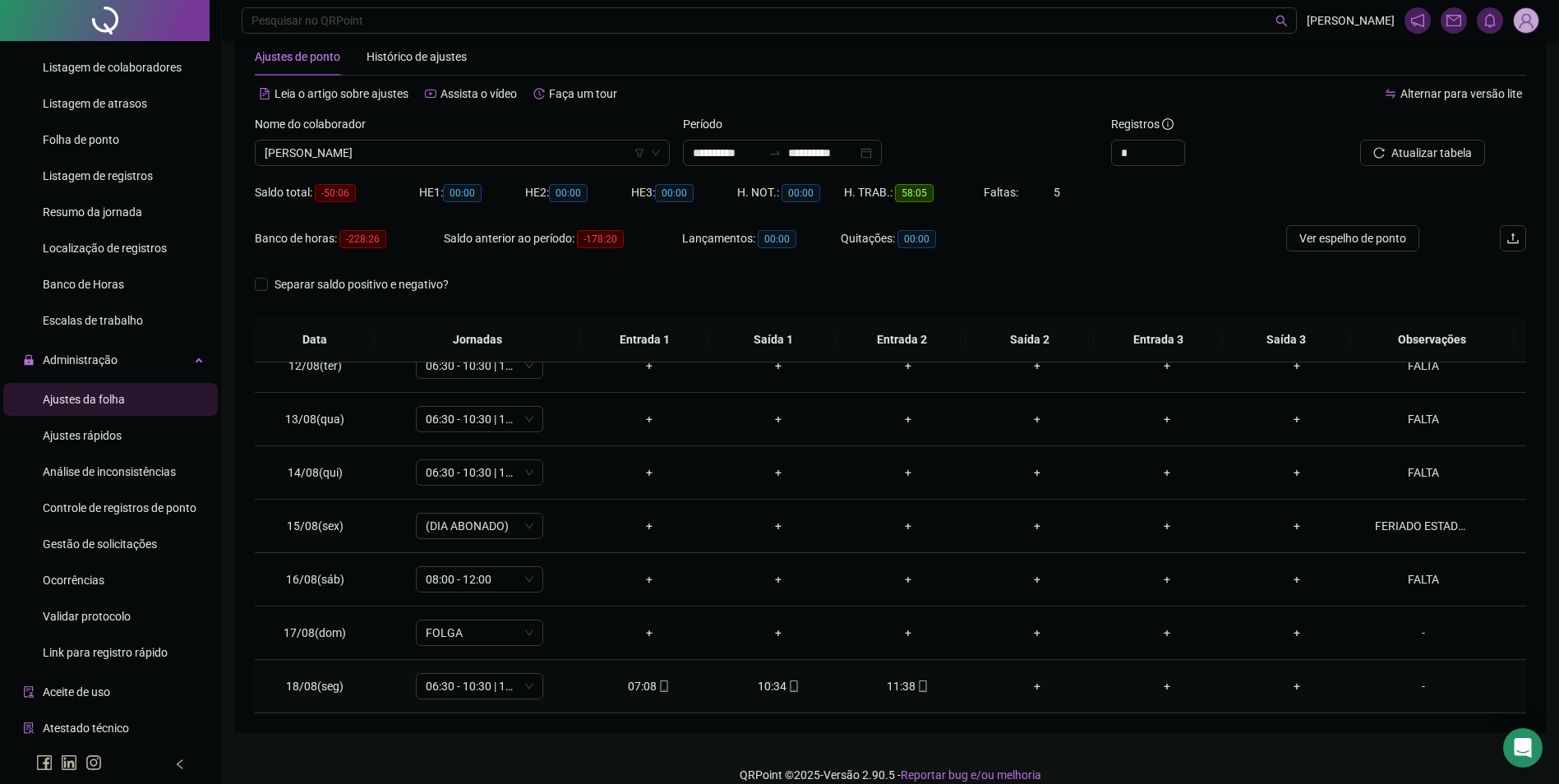
click at [920, 691] on icon "mobile" at bounding box center [924, 686] width 8 height 11
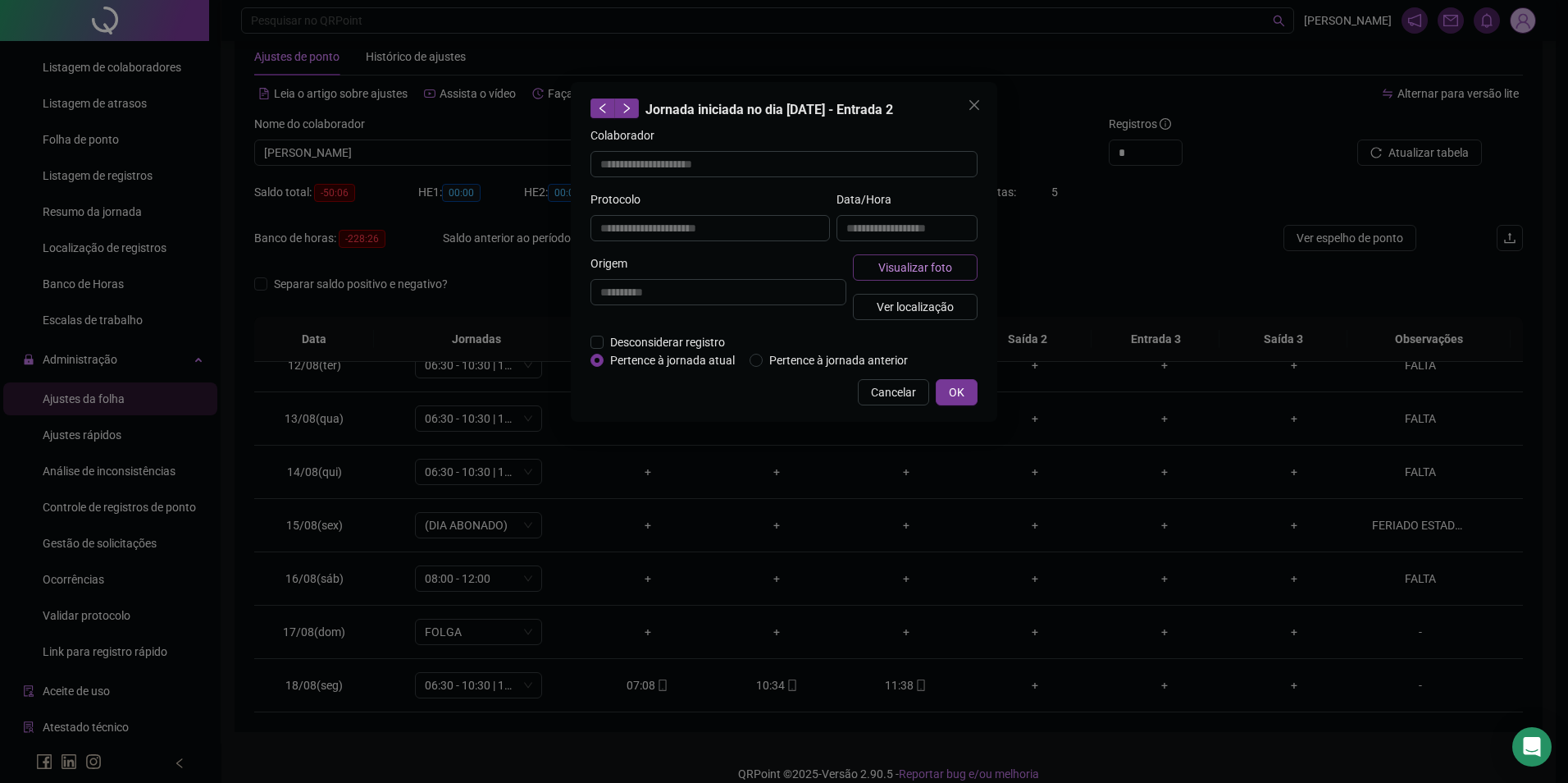
click at [886, 268] on span "Visualizar foto" at bounding box center [915, 267] width 74 height 18
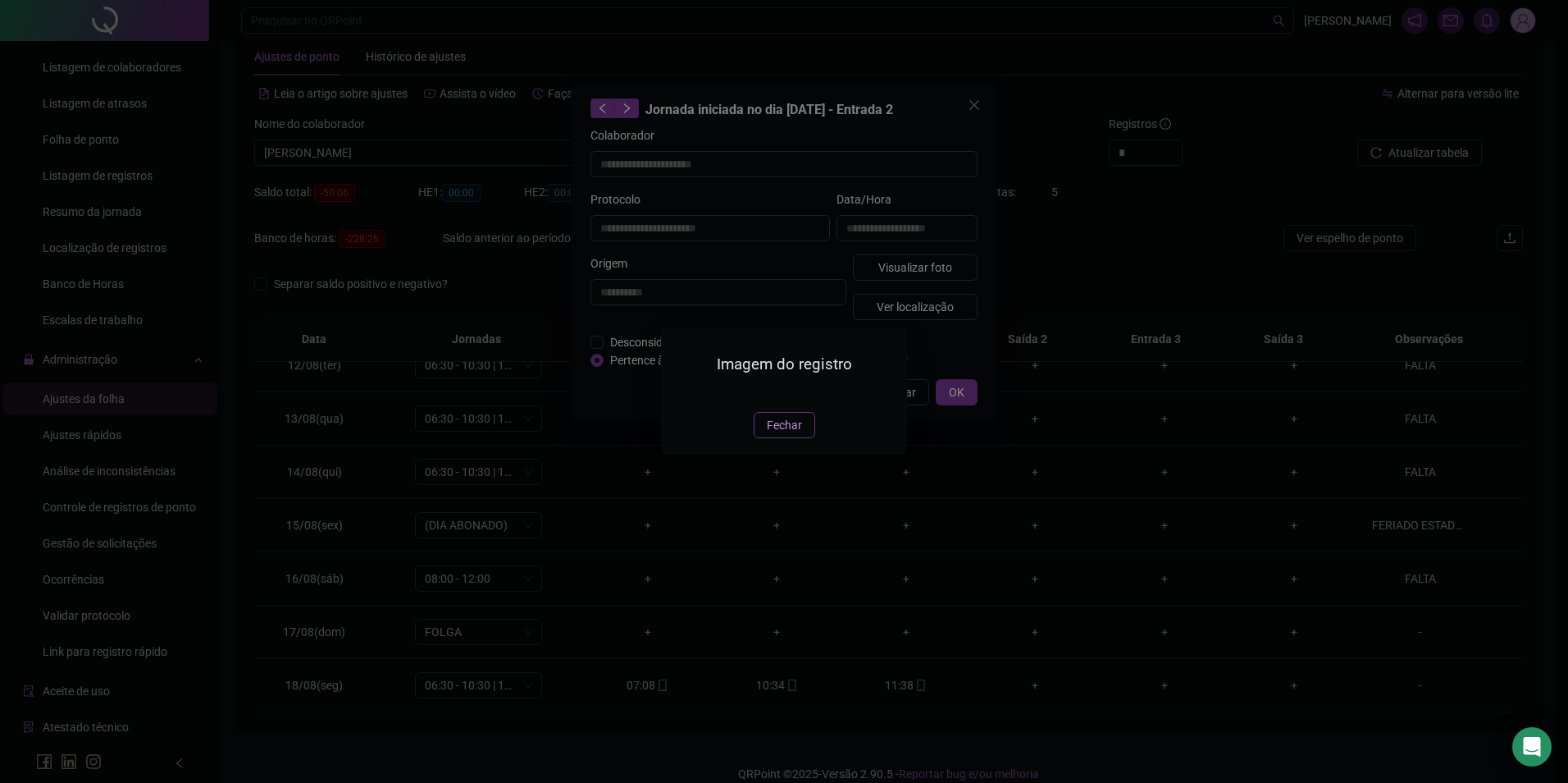
click at [798, 435] on span "Fechar" at bounding box center [784, 425] width 35 height 18
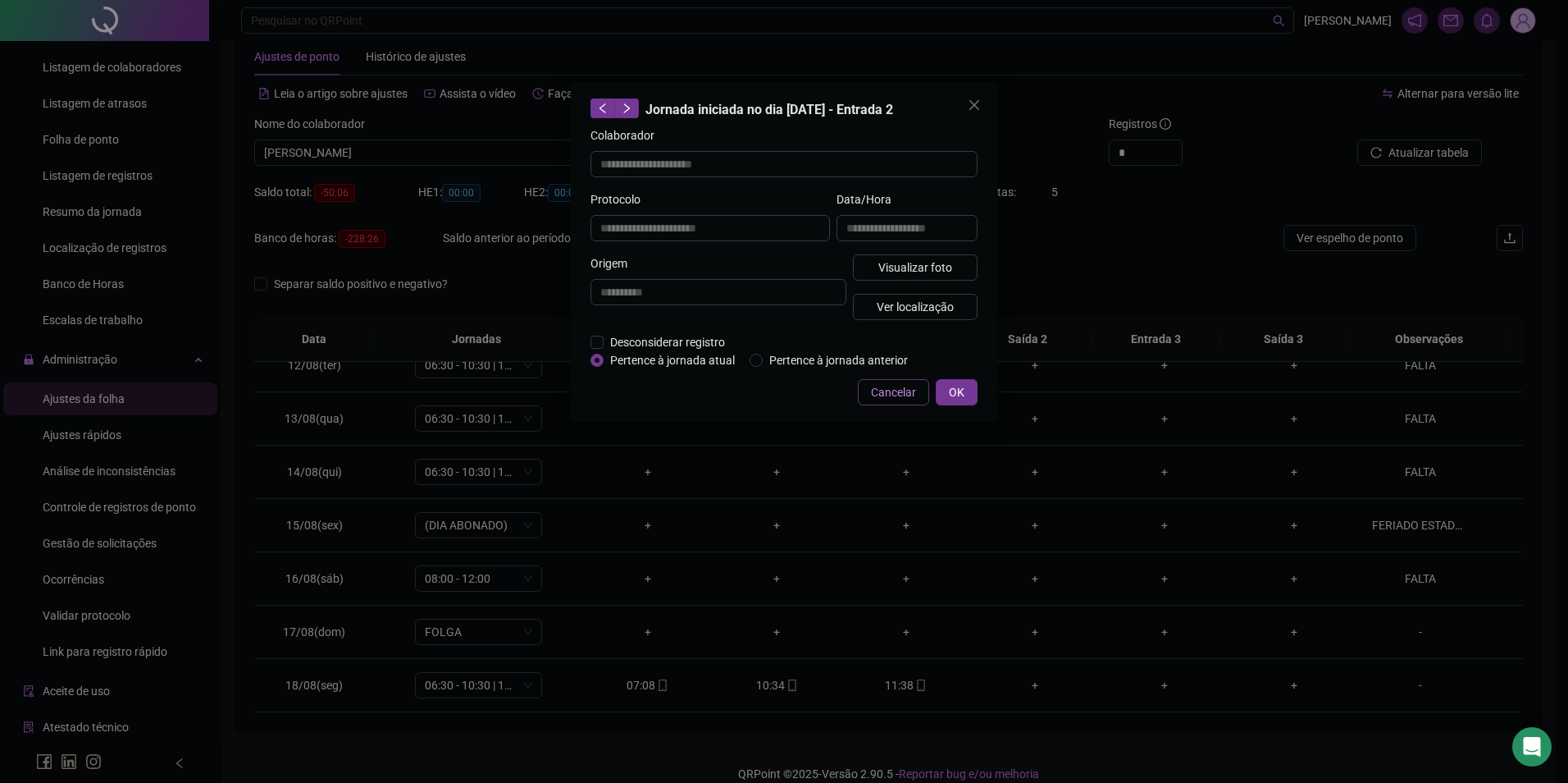
click at [890, 394] on span "Cancelar" at bounding box center [894, 392] width 45 height 18
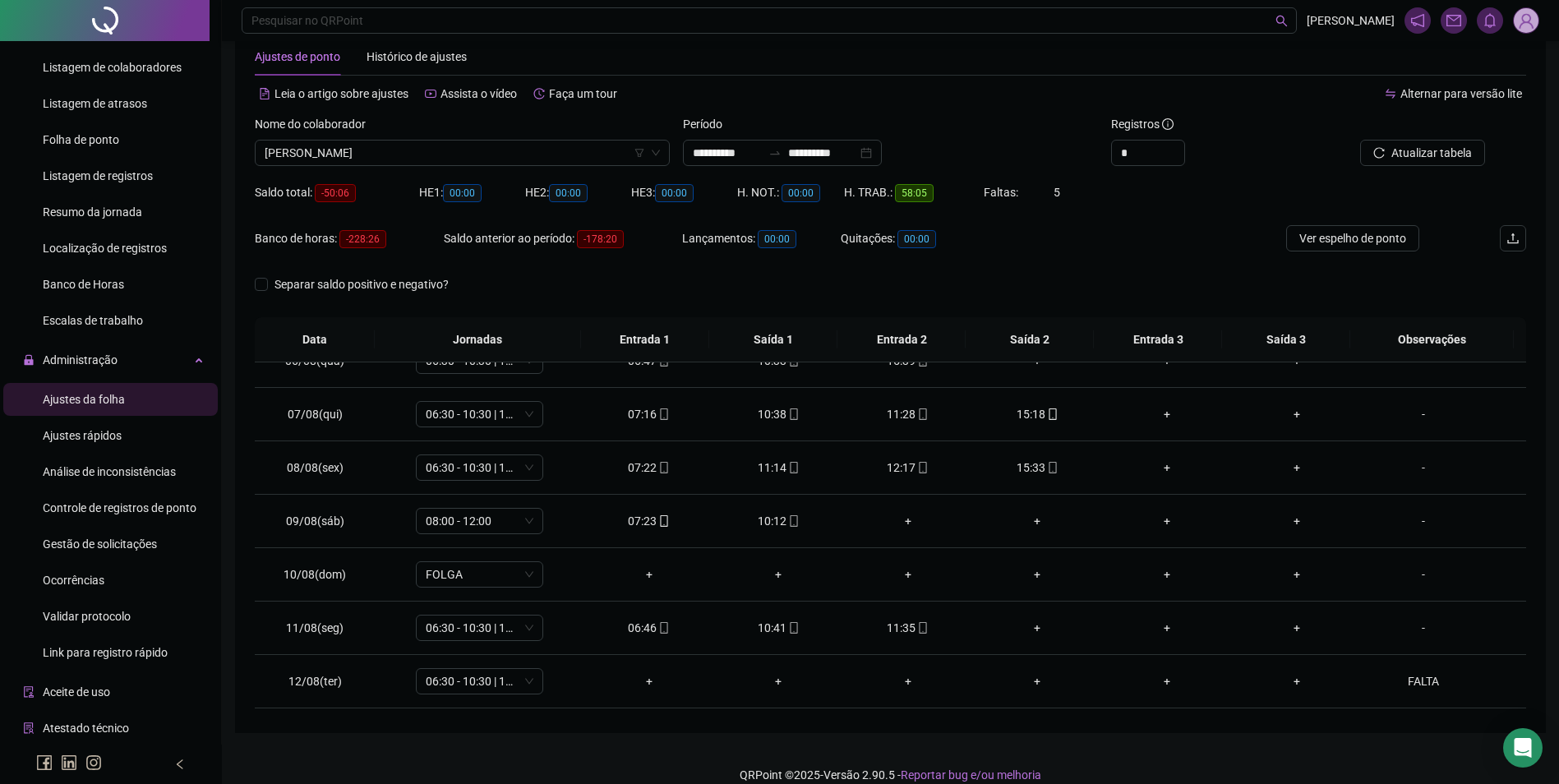
scroll to position [282, 0]
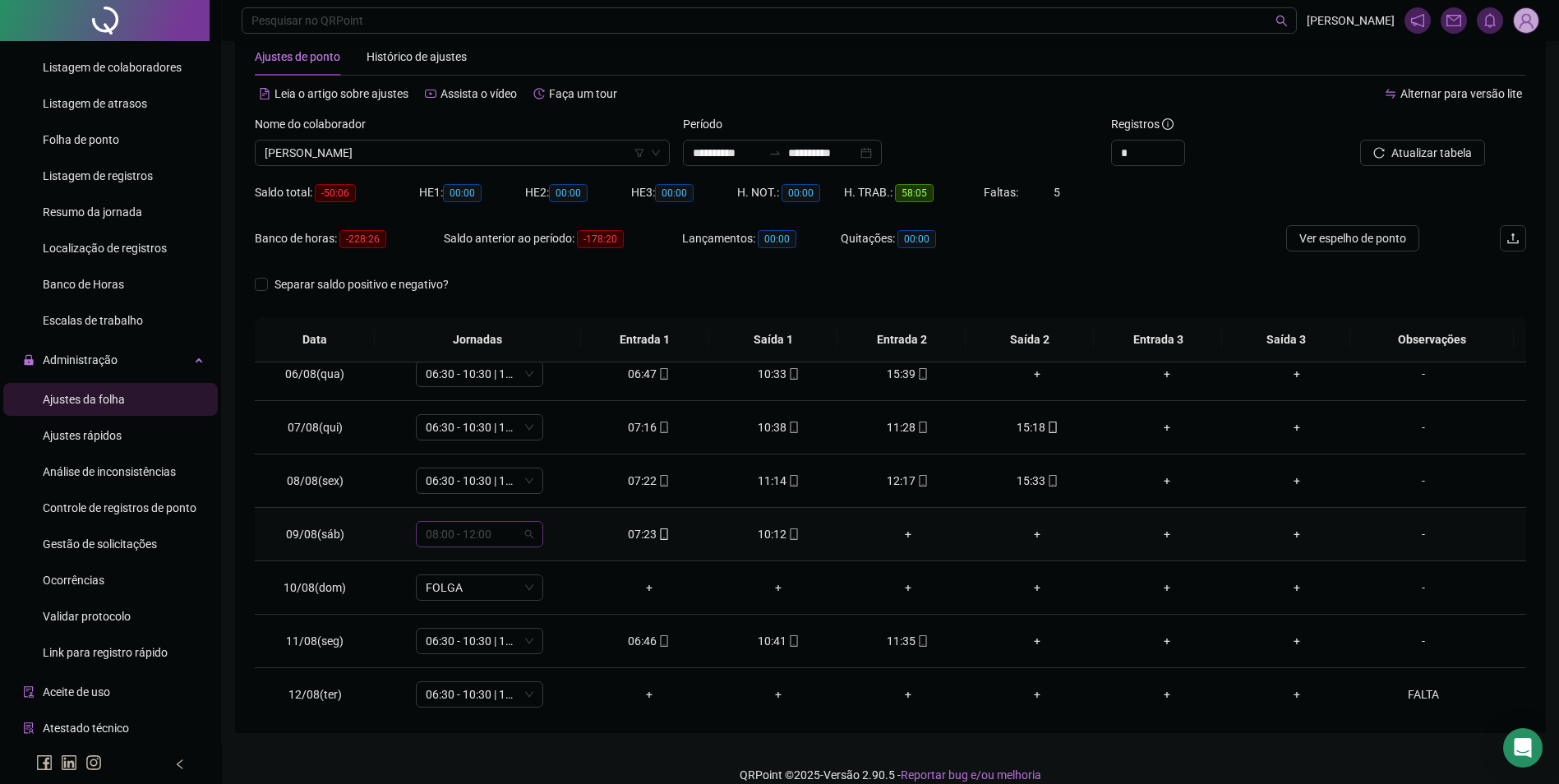
click at [488, 538] on span "08:00 - 12:00" at bounding box center [480, 534] width 108 height 25
click at [495, 639] on div "07:00 - 11:00" at bounding box center [506, 647] width 139 height 18
click at [541, 487] on button "Sim" at bounding box center [556, 491] width 32 height 20
click at [1435, 151] on span "Atualizar tabela" at bounding box center [1432, 153] width 81 height 18
click at [503, 536] on span "07:00 - 11:00" at bounding box center [480, 534] width 108 height 25
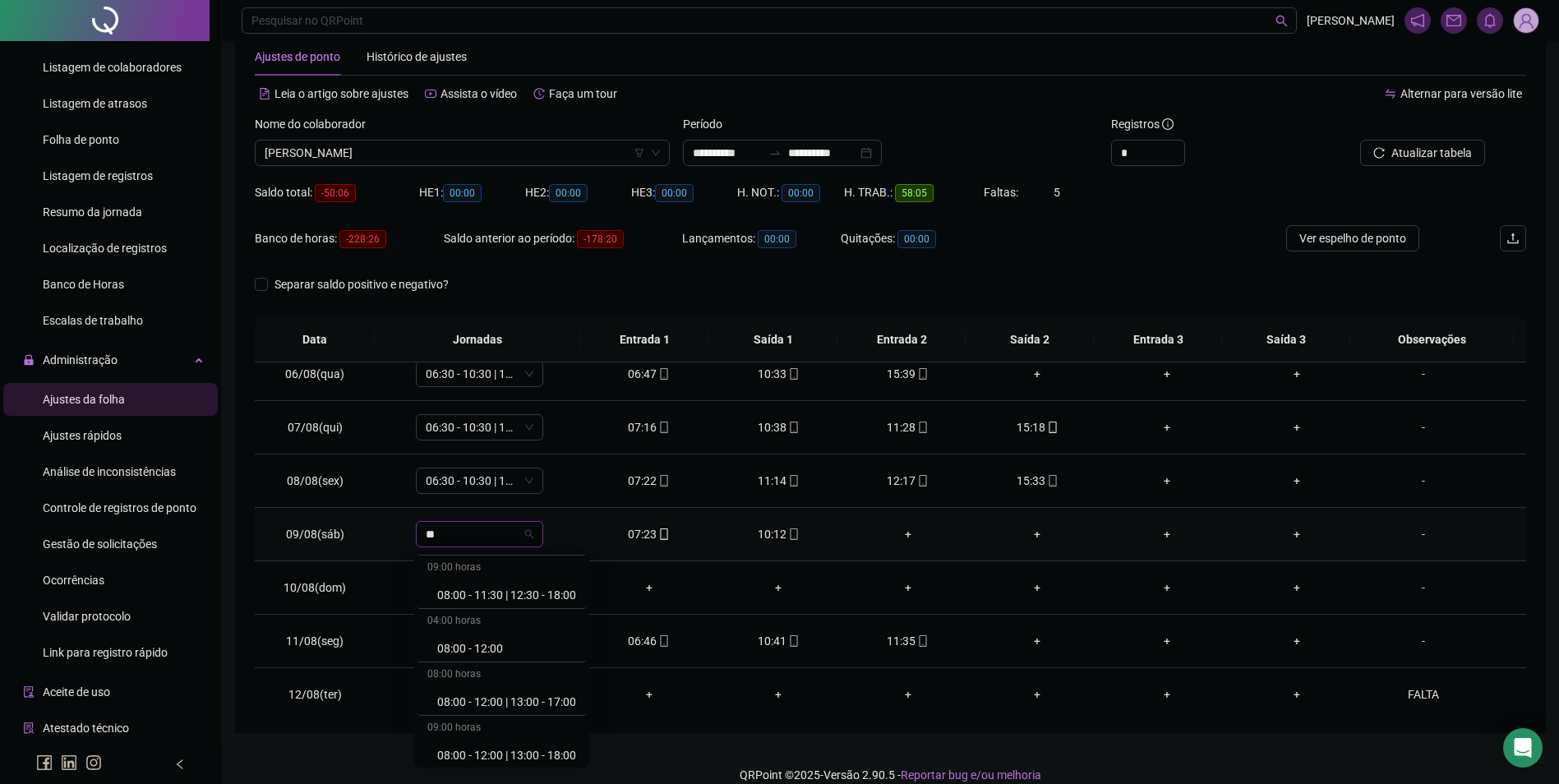
scroll to position [164, 0]
click at [502, 637] on div "08:00 - 12:00" at bounding box center [506, 642] width 139 height 18
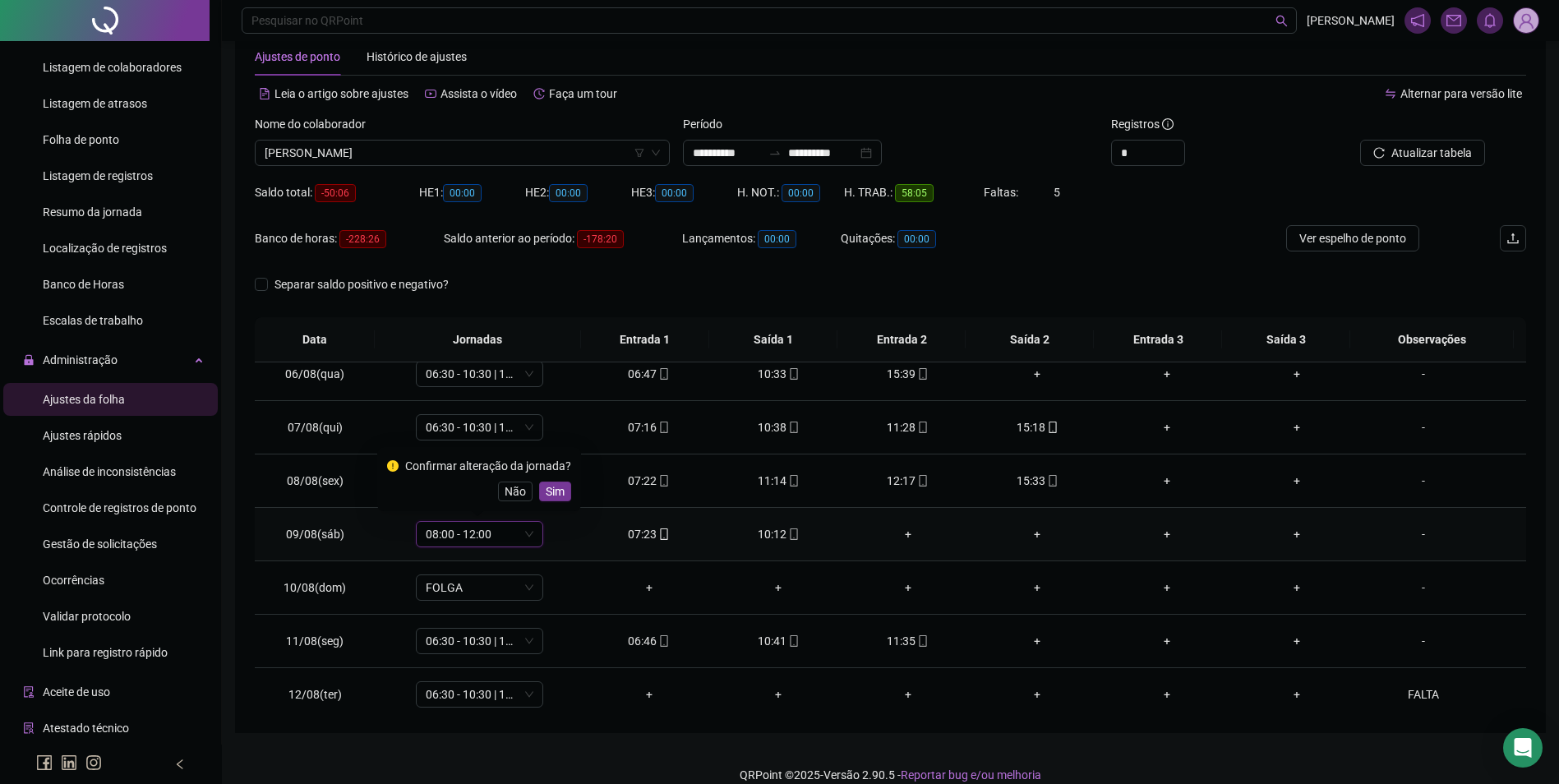
click at [552, 502] on div "Confirmar alteração da jornada? Não Sim" at bounding box center [479, 480] width 204 height 64
click at [553, 494] on span "Sim" at bounding box center [556, 491] width 19 height 18
click at [1411, 160] on span "Atualizar tabela" at bounding box center [1432, 153] width 81 height 18
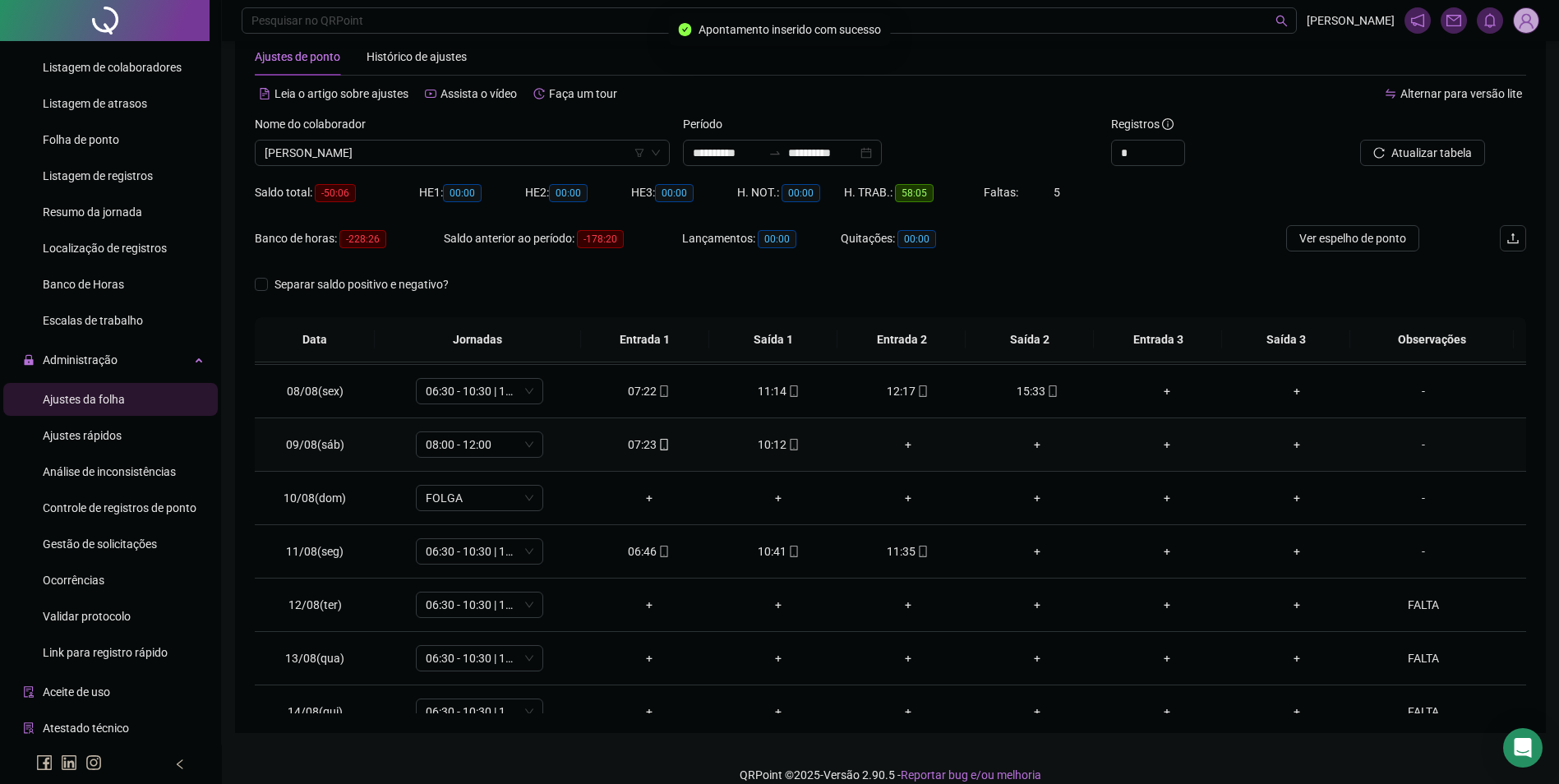
scroll to position [611, 0]
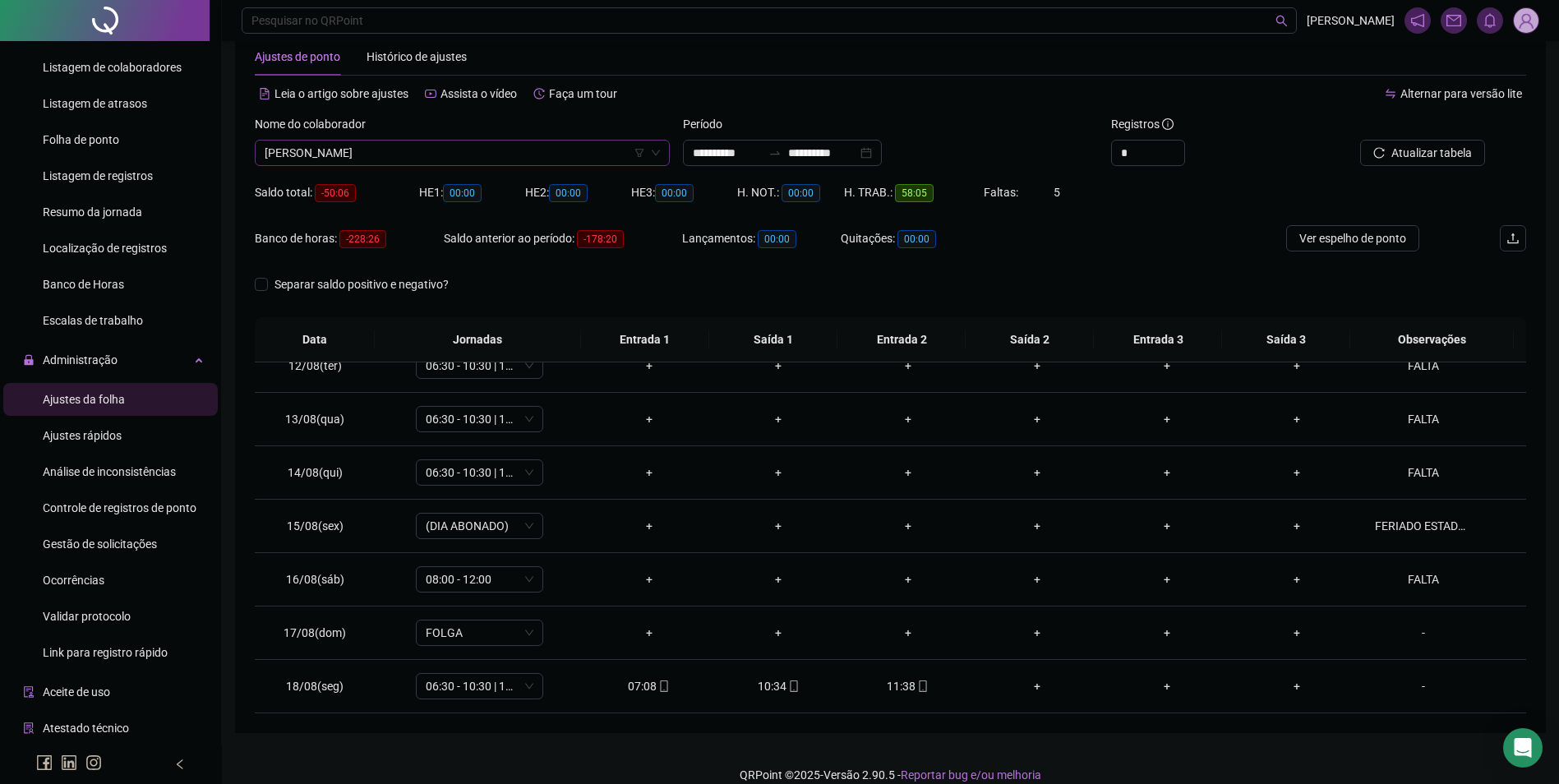
click at [388, 152] on span "LIDIANE DA SILVA SOUZA" at bounding box center [462, 153] width 395 height 25
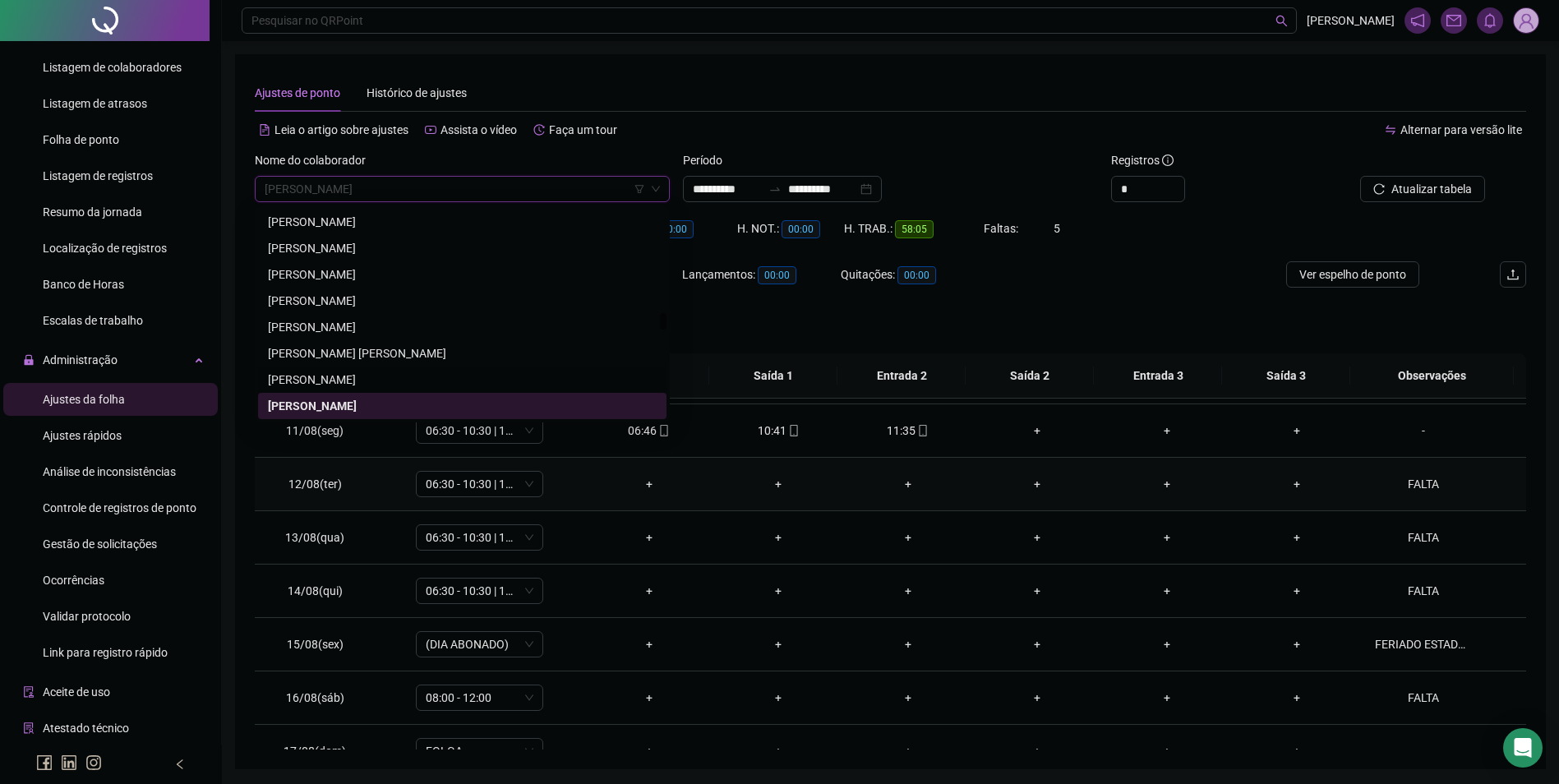
scroll to position [447, 0]
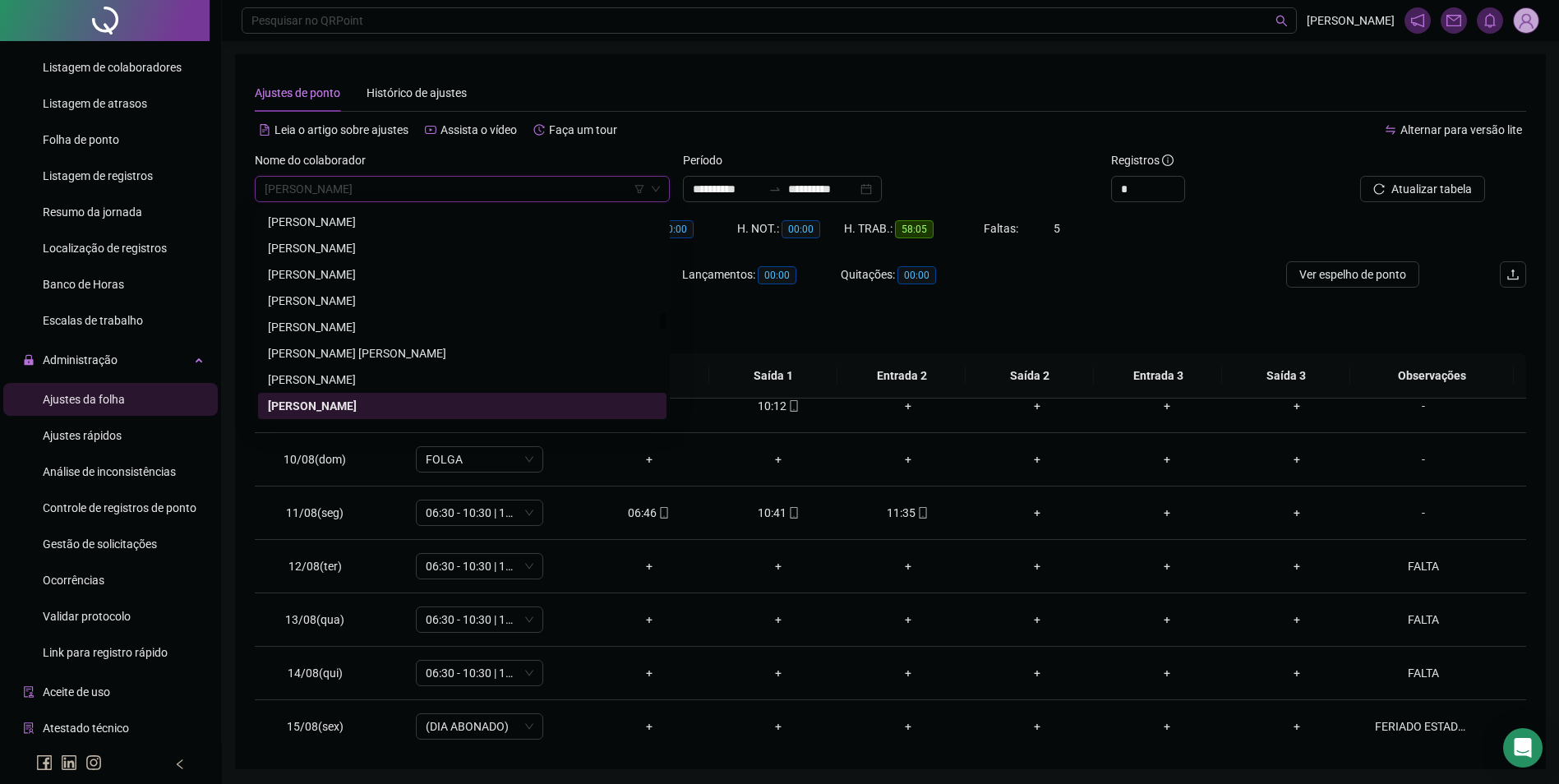
click at [431, 189] on span "LIDIANE DA SILVA SOUZA" at bounding box center [462, 189] width 395 height 25
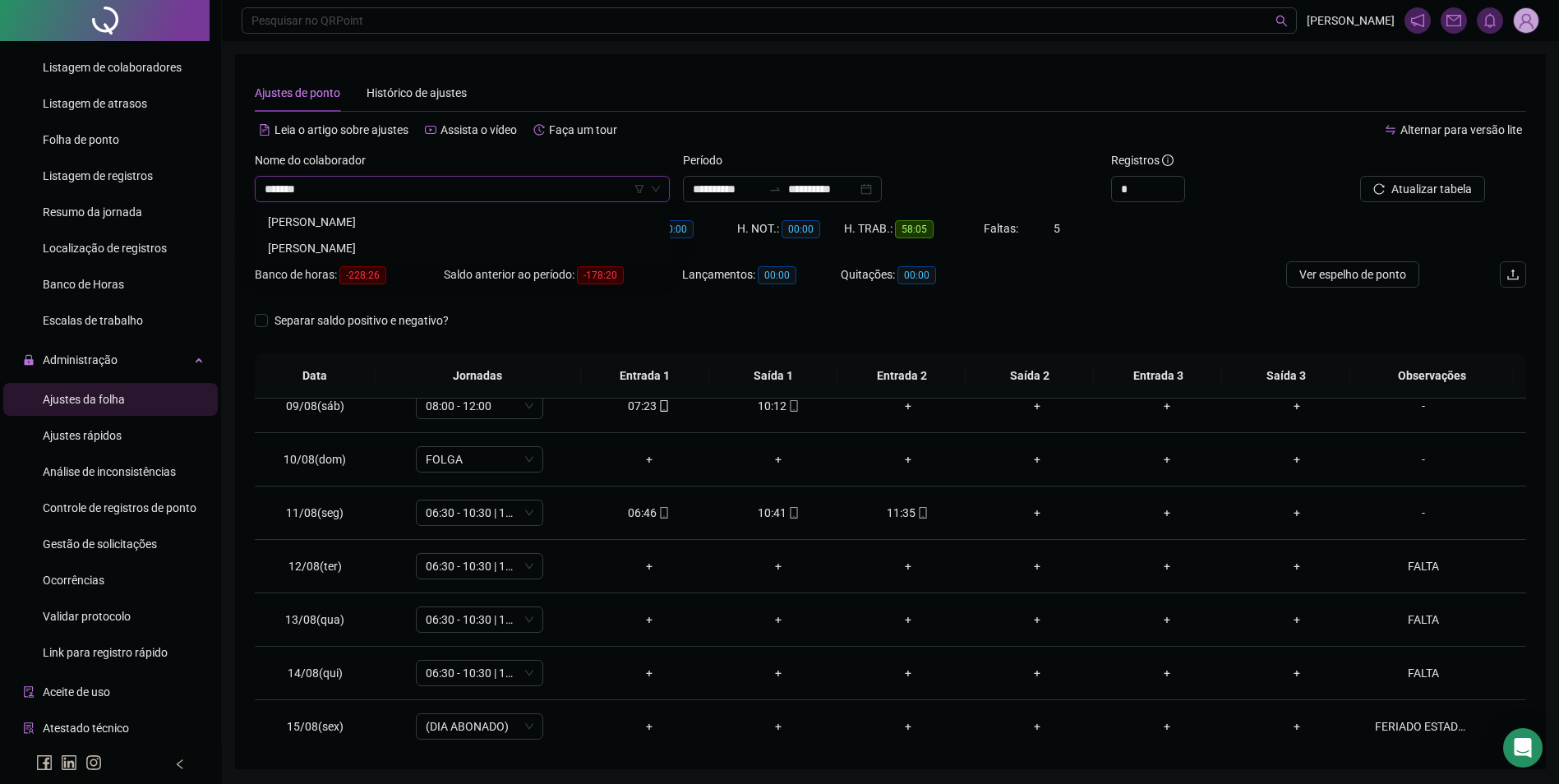
click at [388, 224] on div "LUCIANA CARVALHO COSTA" at bounding box center [463, 222] width 389 height 18
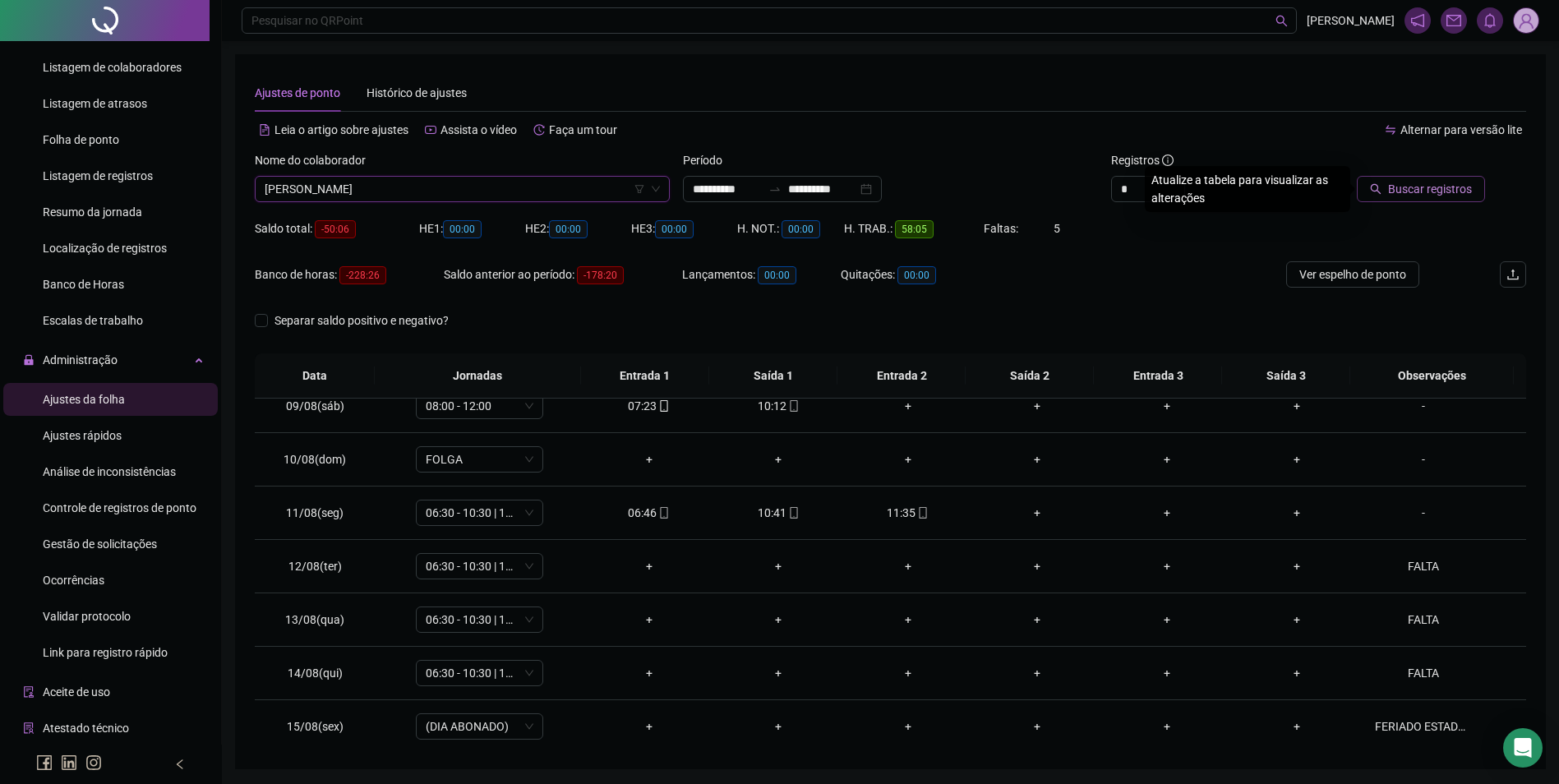
click at [1451, 189] on span "Buscar registros" at bounding box center [1430, 189] width 83 height 18
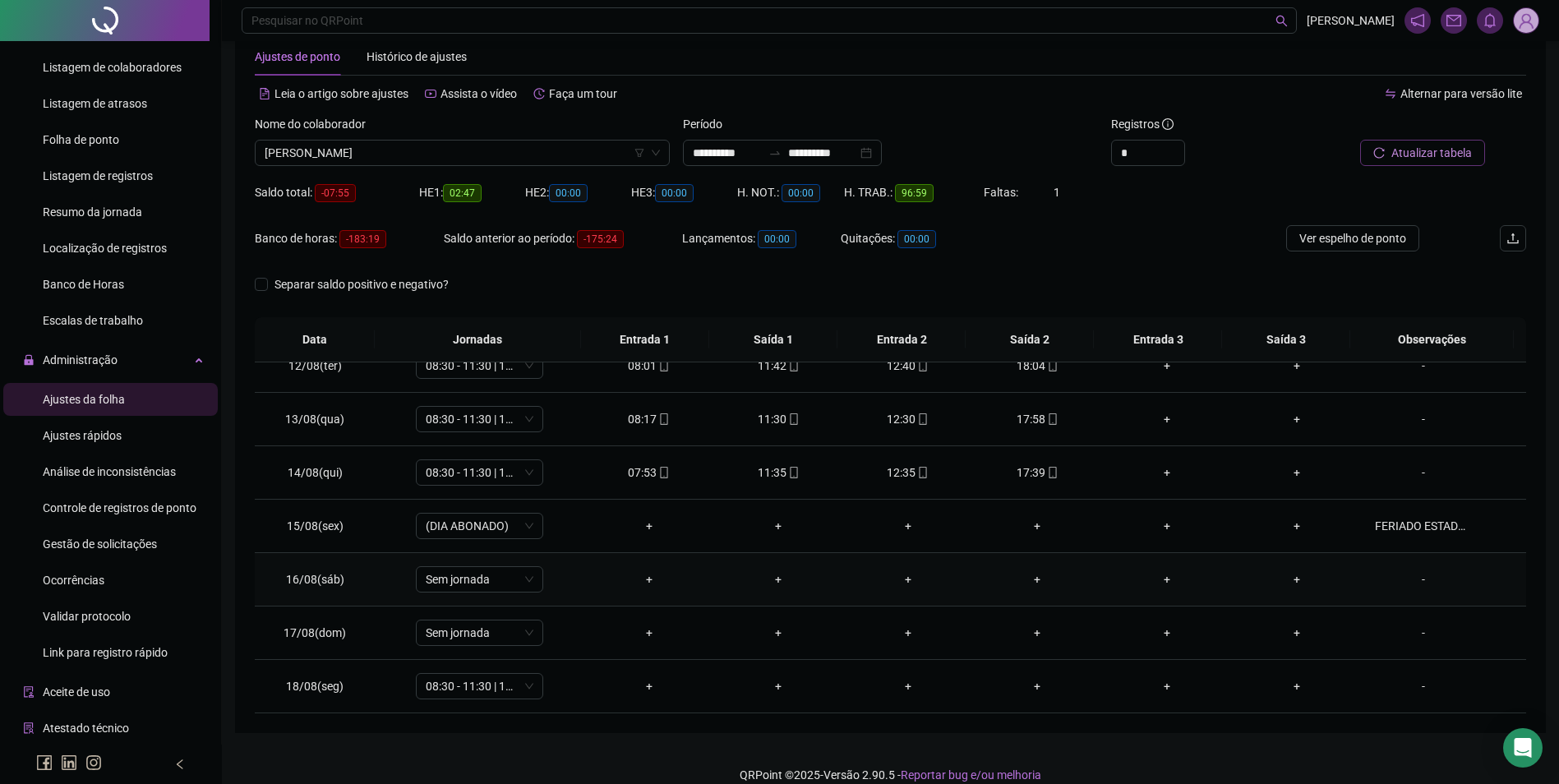
scroll to position [56, 0]
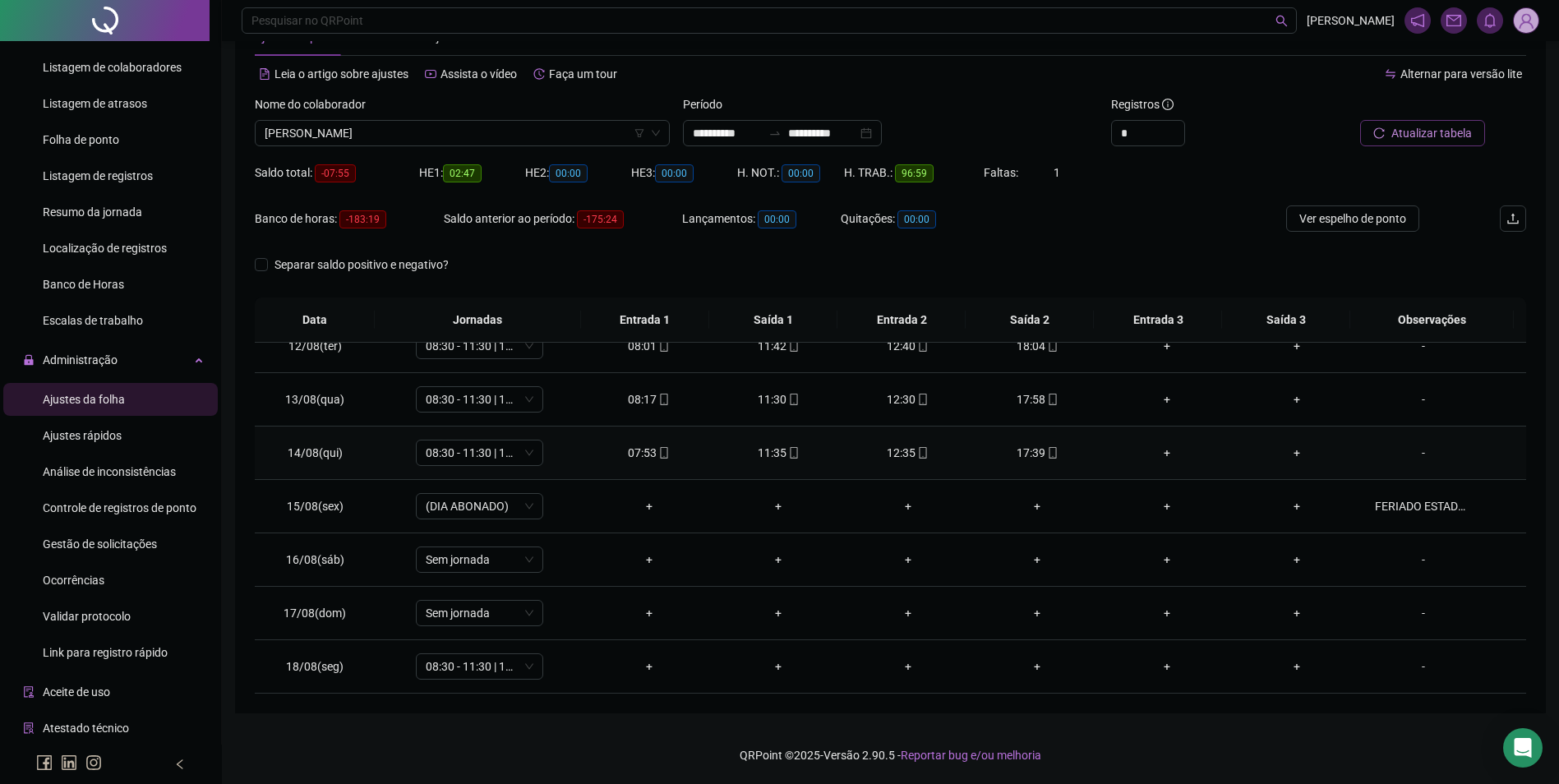
click at [1047, 454] on icon "mobile" at bounding box center [1053, 453] width 11 height 11
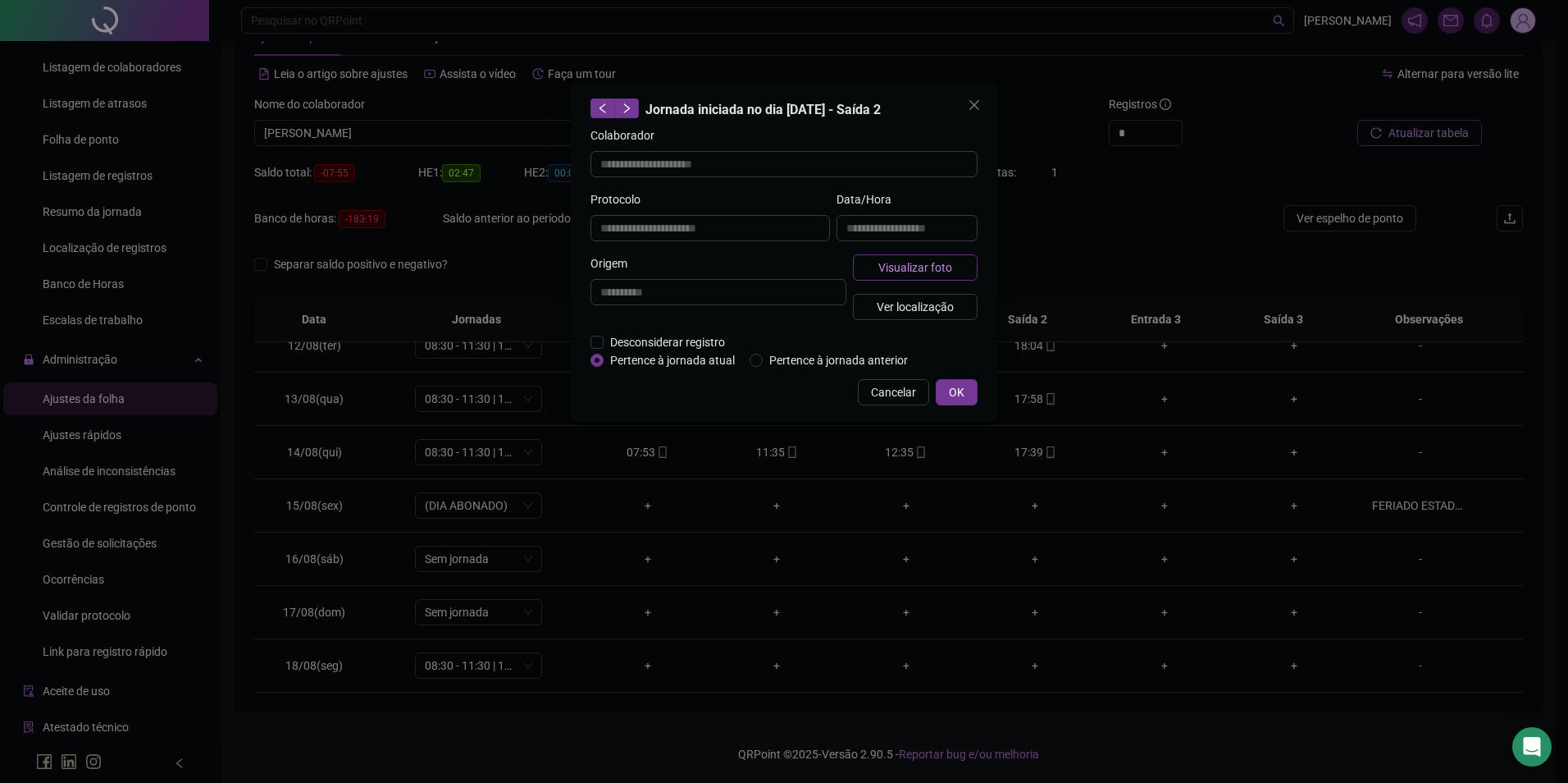
click at [912, 259] on span "Visualizar foto" at bounding box center [915, 267] width 74 height 18
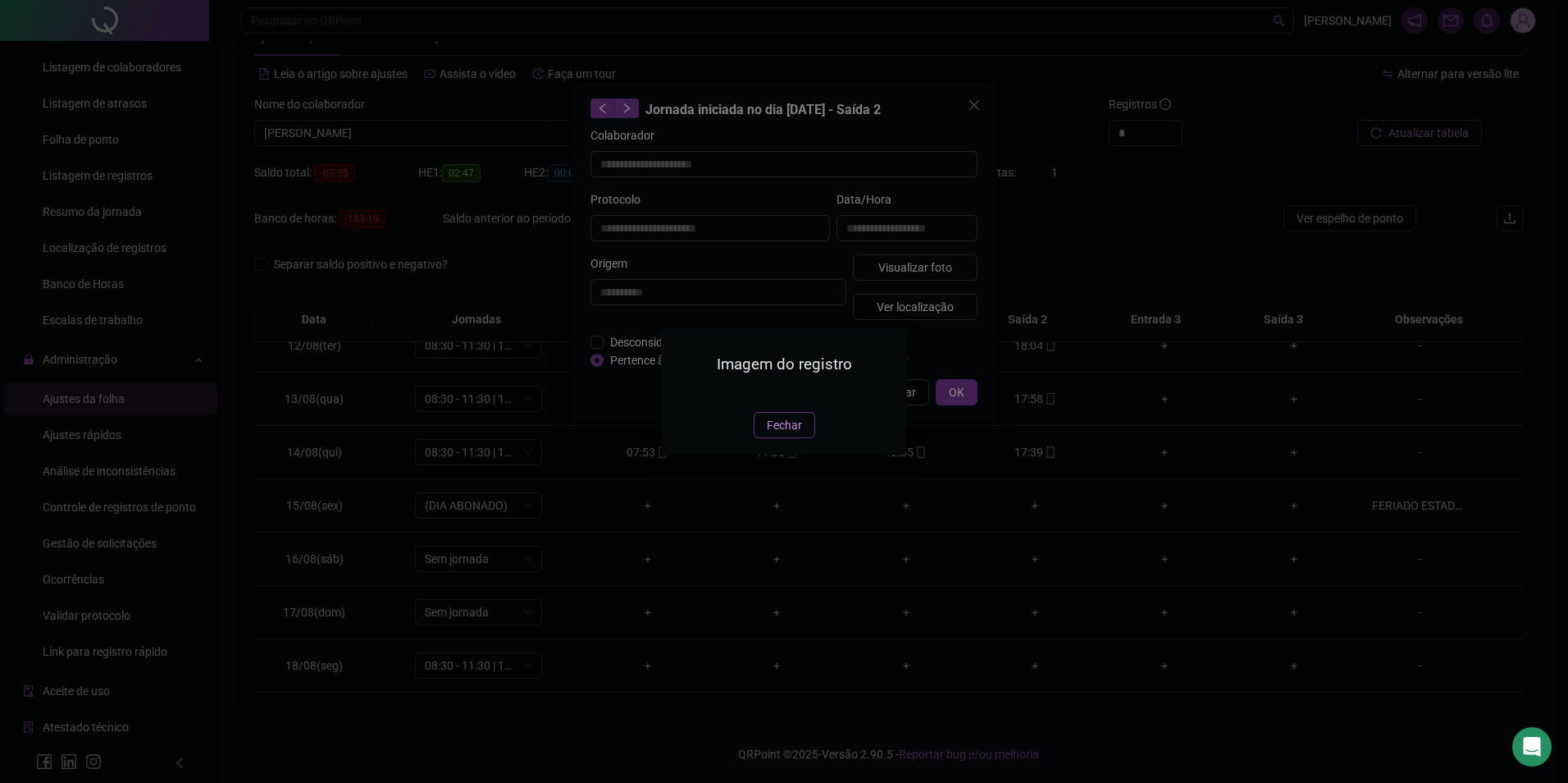
click at [780, 435] on span "Fechar" at bounding box center [784, 425] width 35 height 18
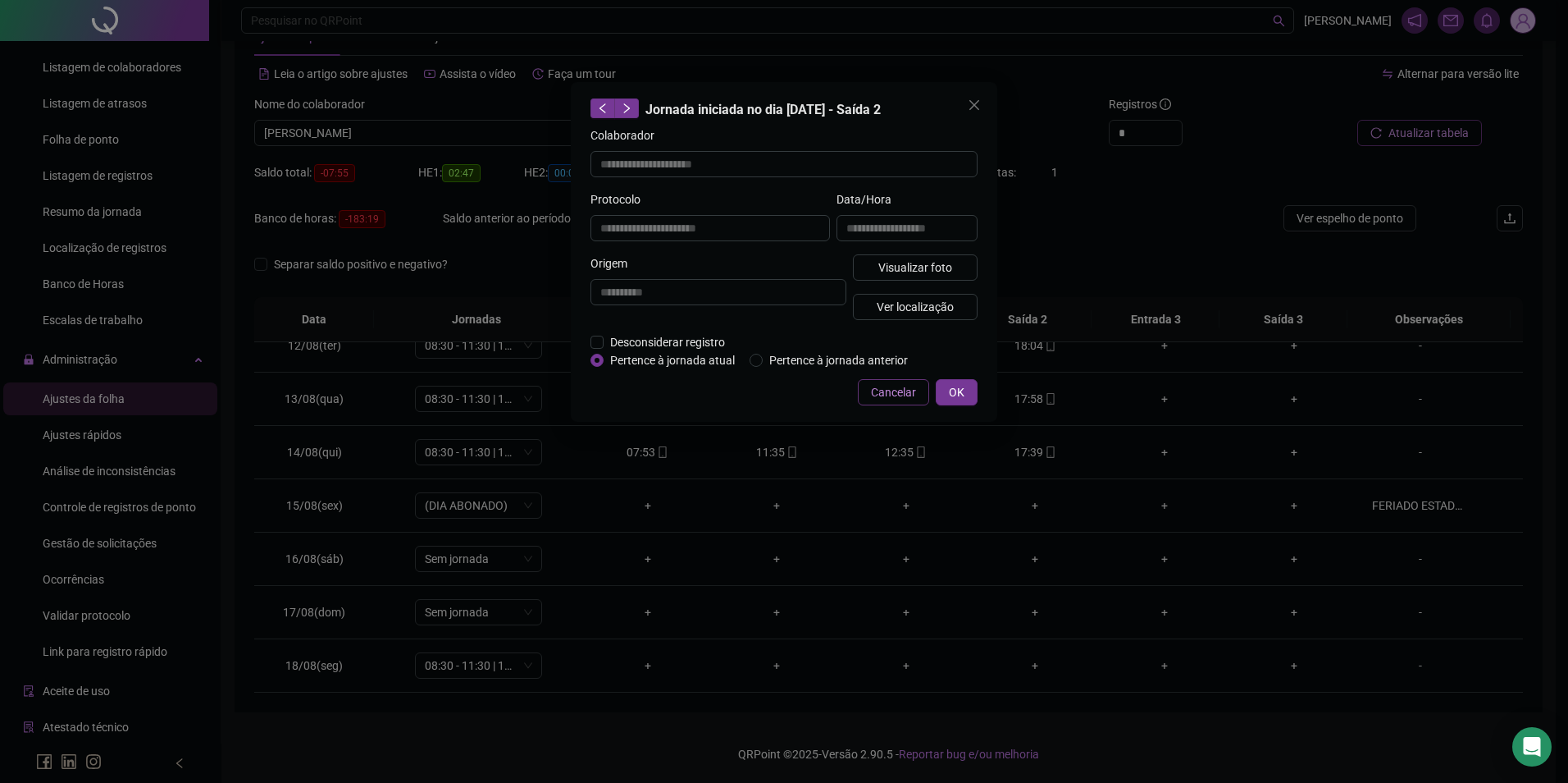
click at [896, 394] on span "Cancelar" at bounding box center [894, 392] width 45 height 18
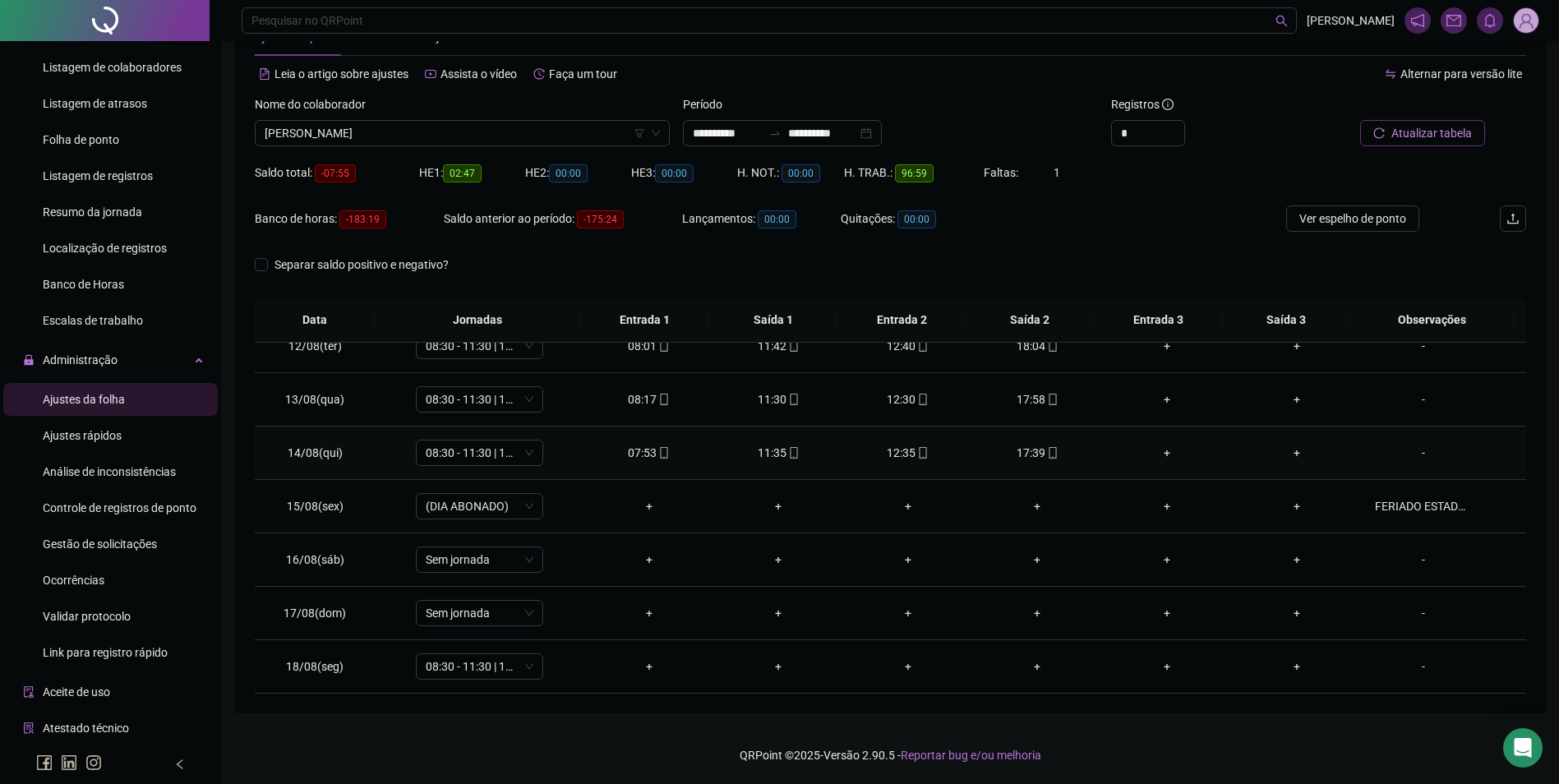
click at [660, 454] on icon "mobile" at bounding box center [664, 453] width 8 height 11
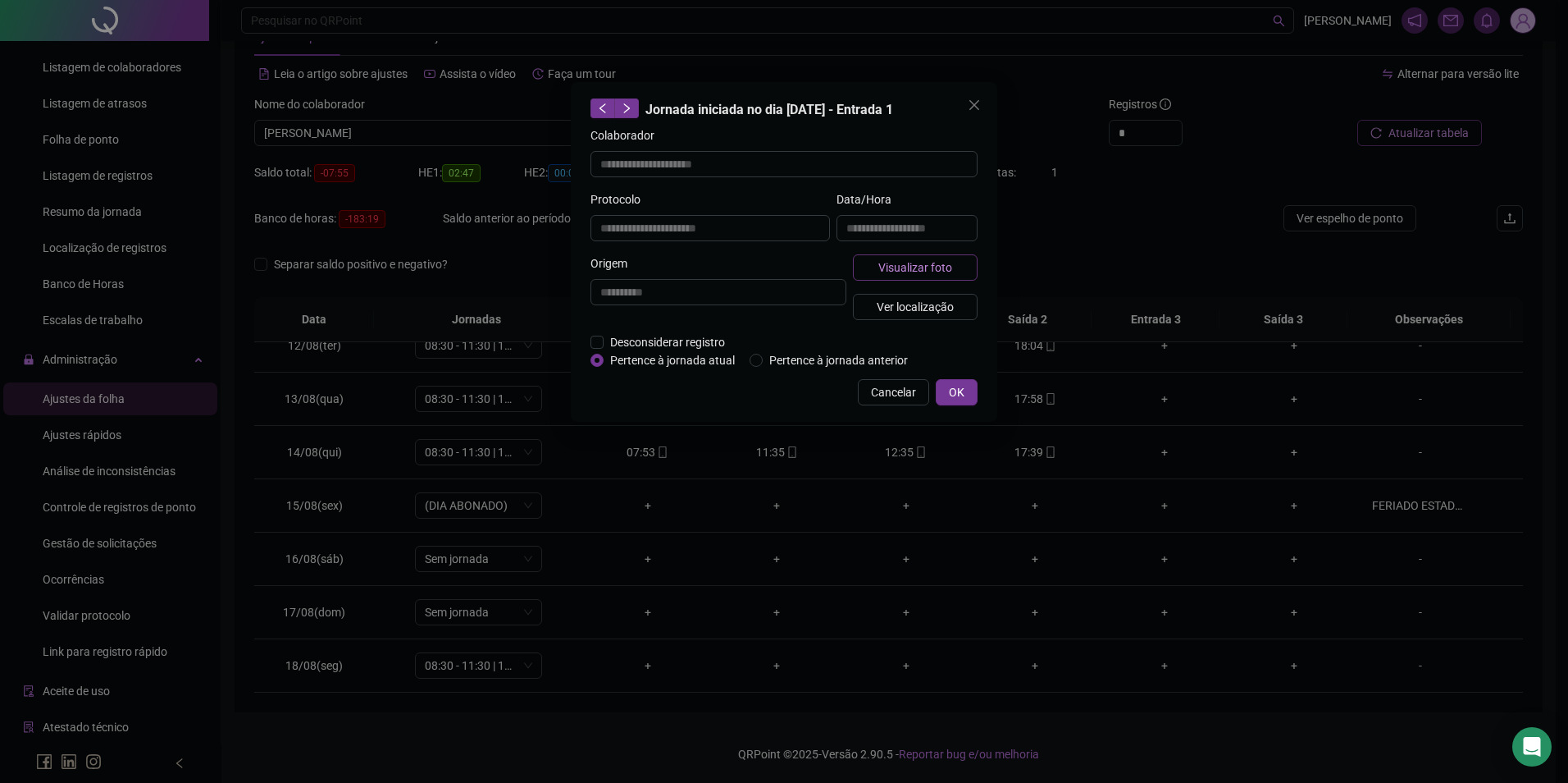
click at [878, 262] on button "Visualizar foto" at bounding box center [916, 268] width 125 height 27
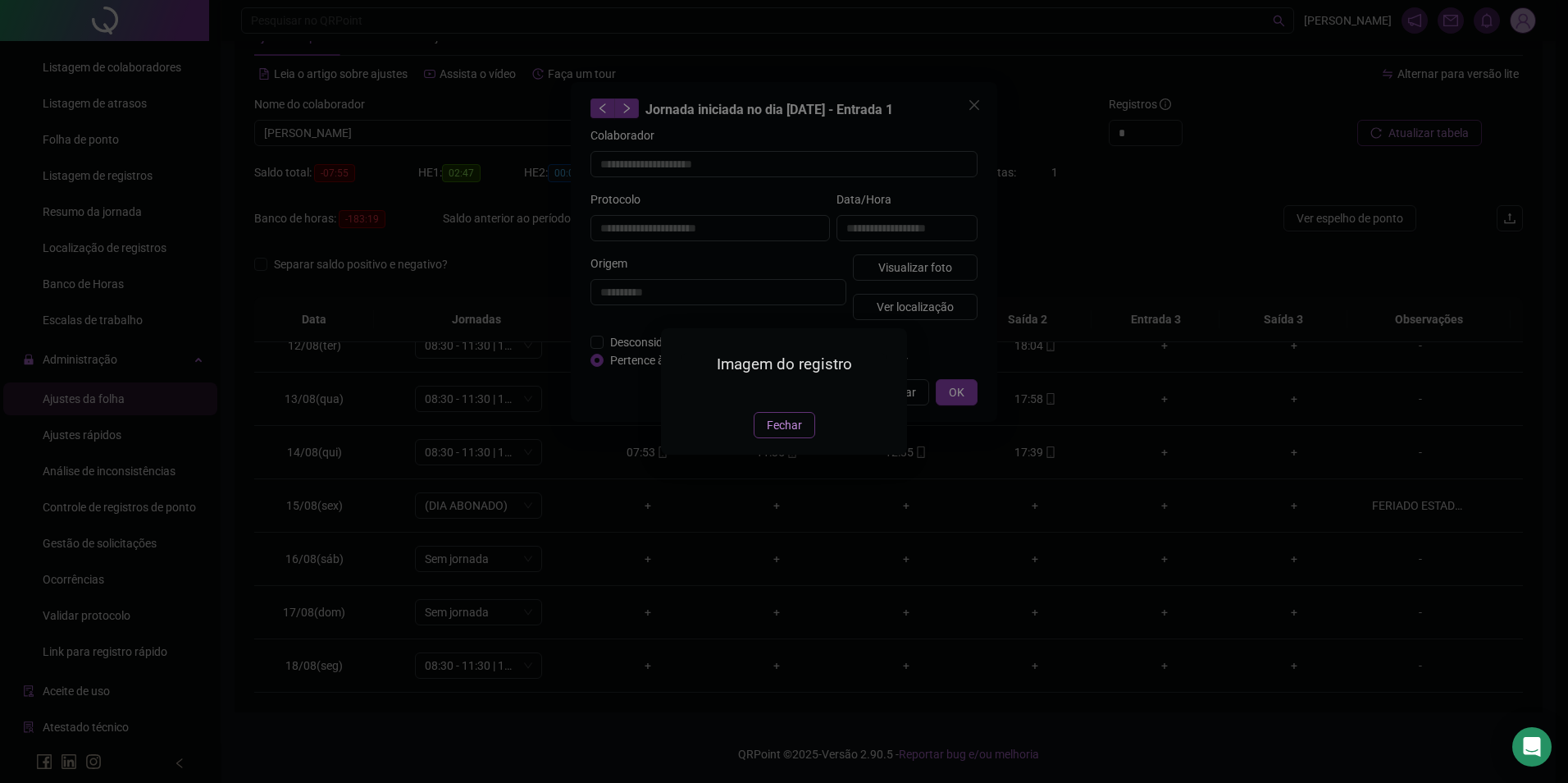
click at [783, 435] on span "Fechar" at bounding box center [784, 425] width 35 height 18
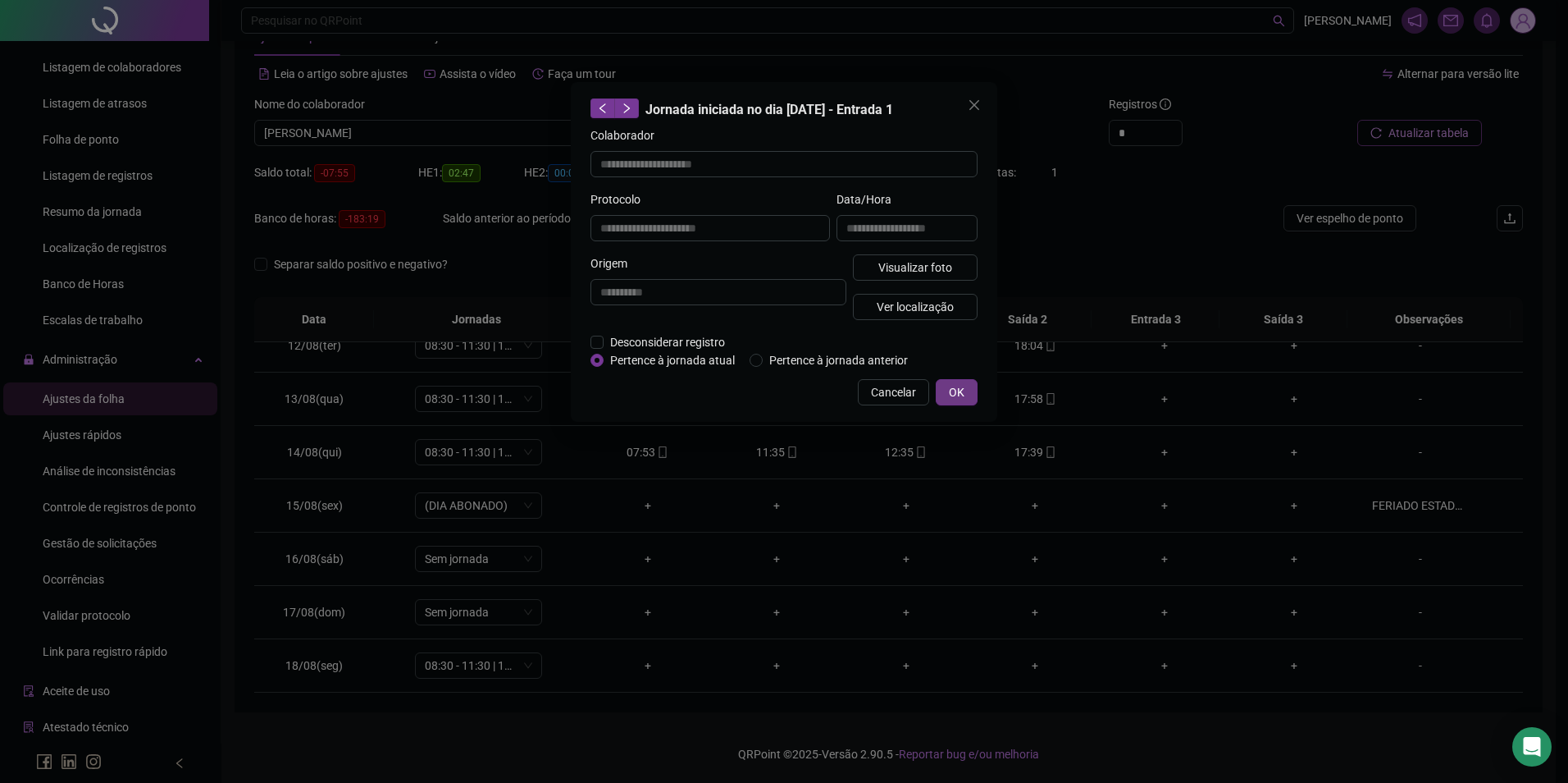
click at [957, 386] on span "OK" at bounding box center [957, 392] width 15 height 18
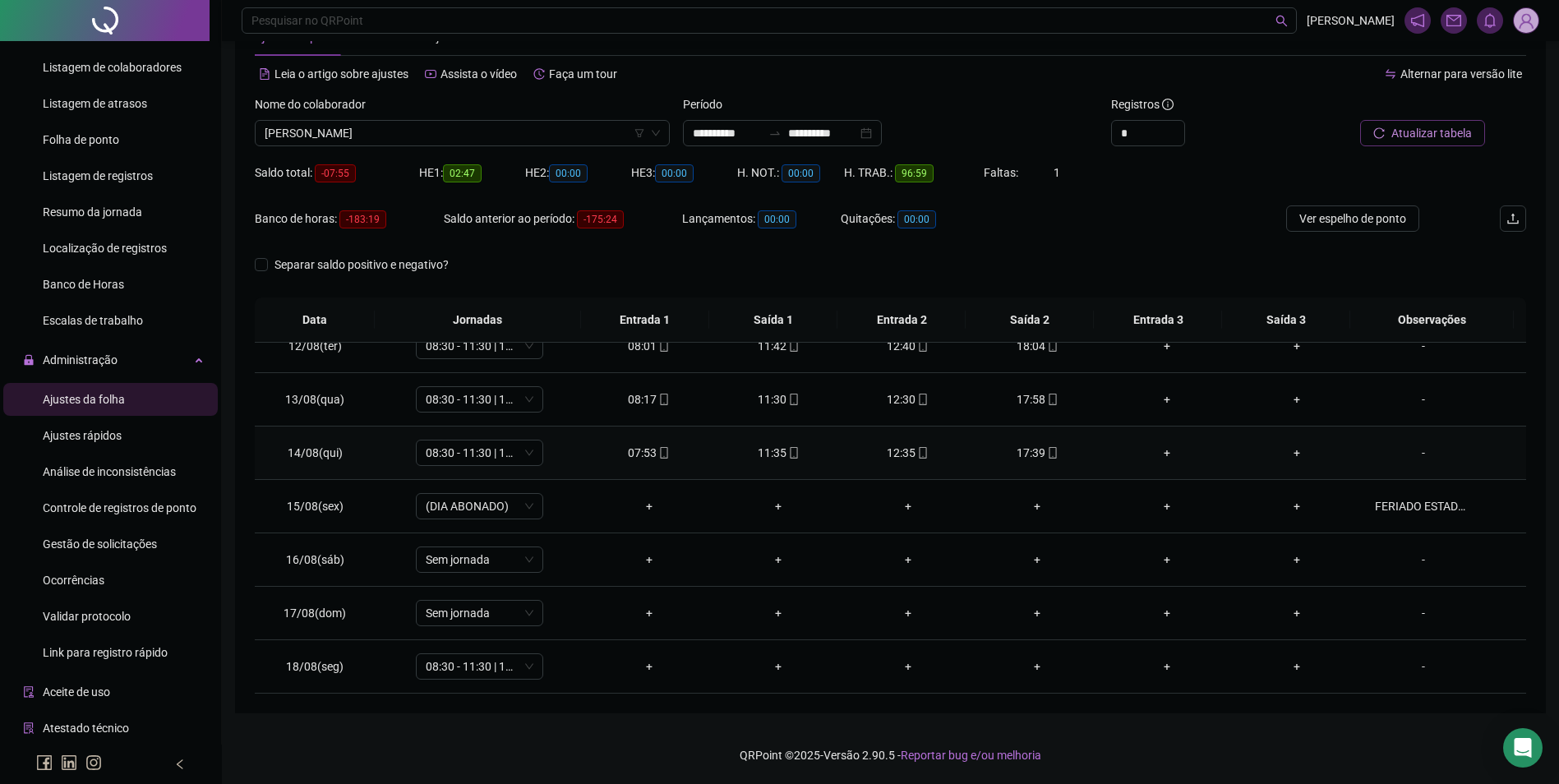
click at [788, 447] on icon "mobile" at bounding box center [794, 453] width 11 height 11
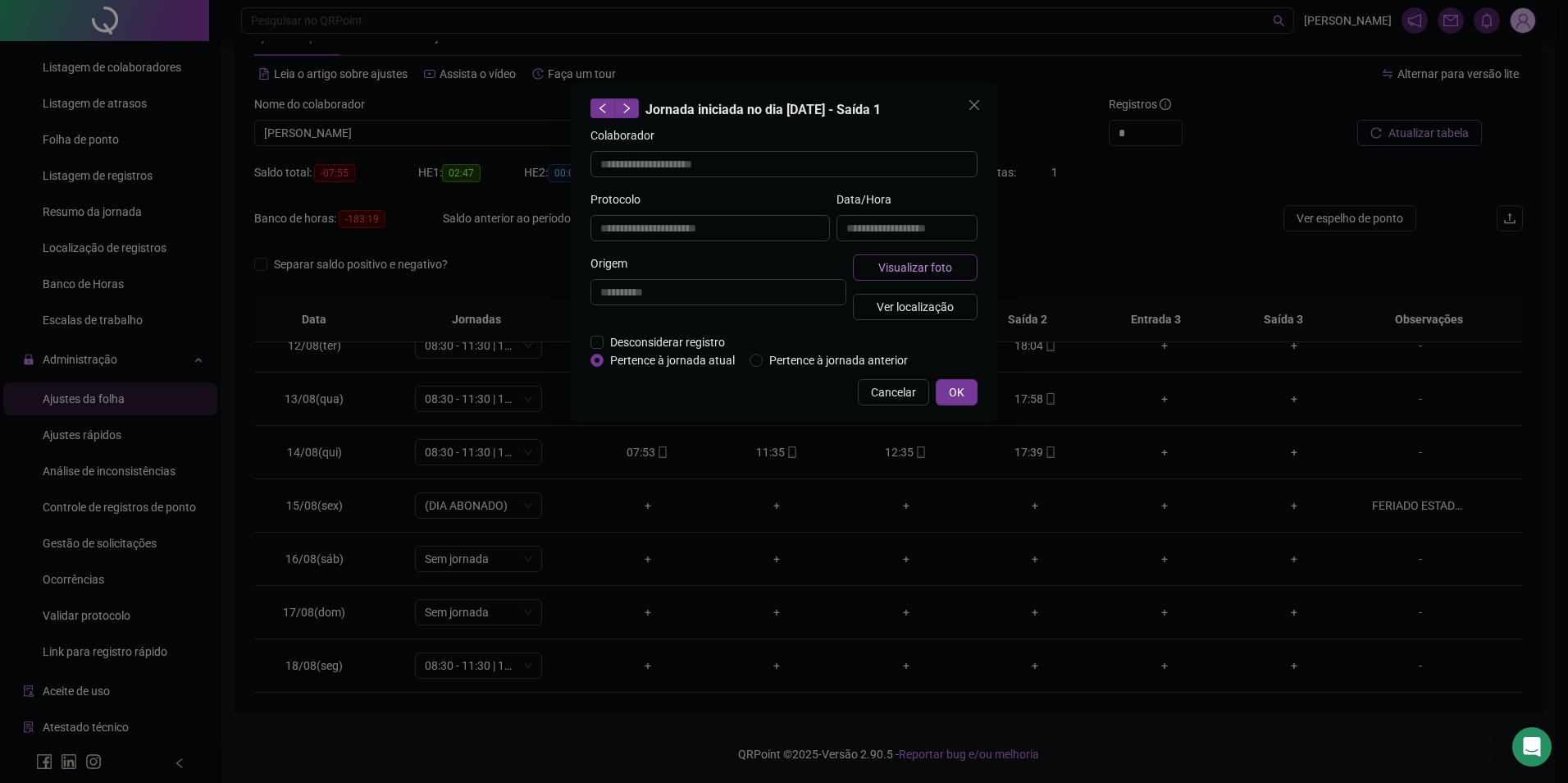
click at [890, 270] on span "Visualizar foto" at bounding box center [915, 267] width 74 height 18
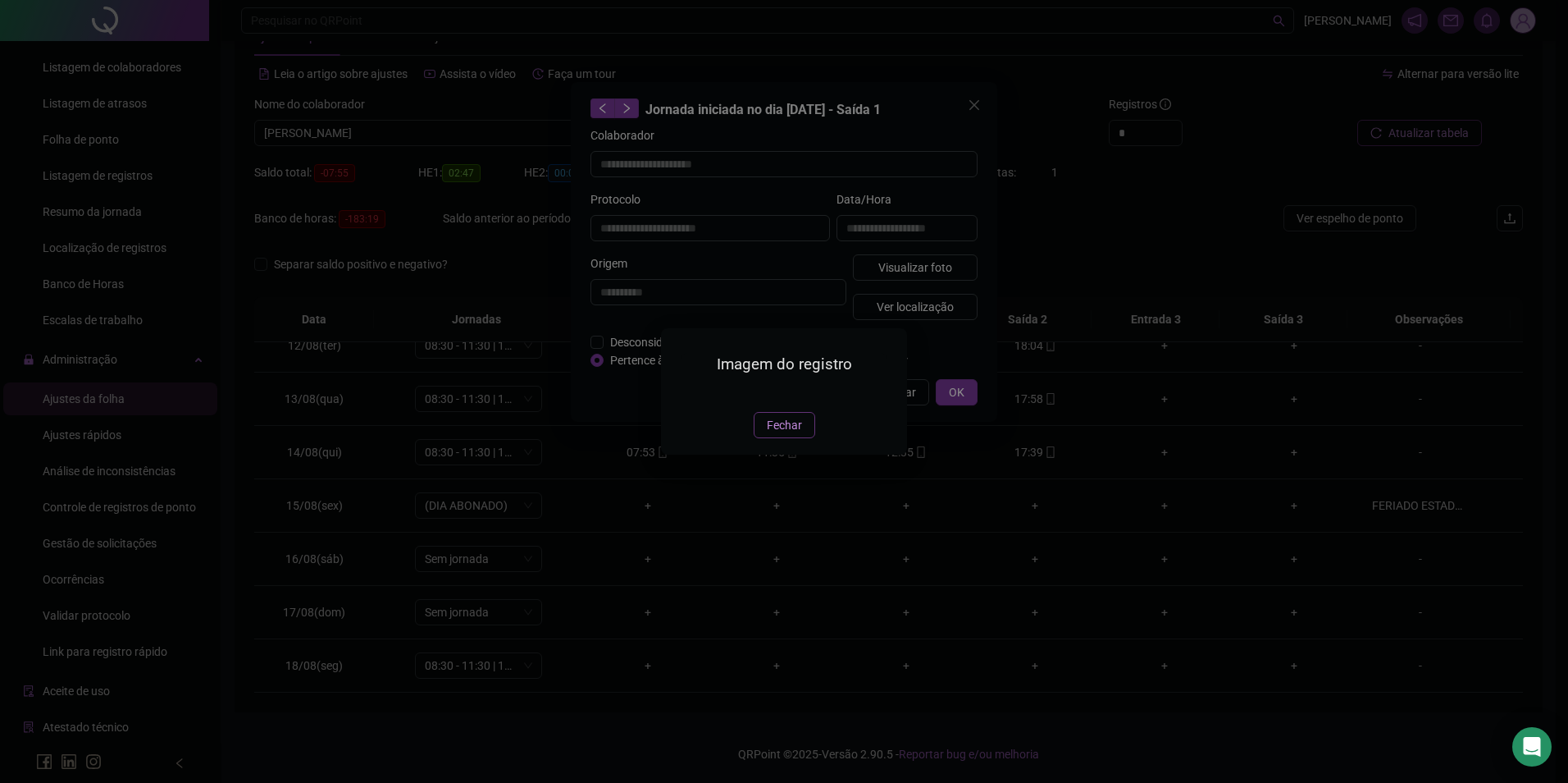
click at [780, 438] on button "Fechar" at bounding box center [784, 425] width 62 height 27
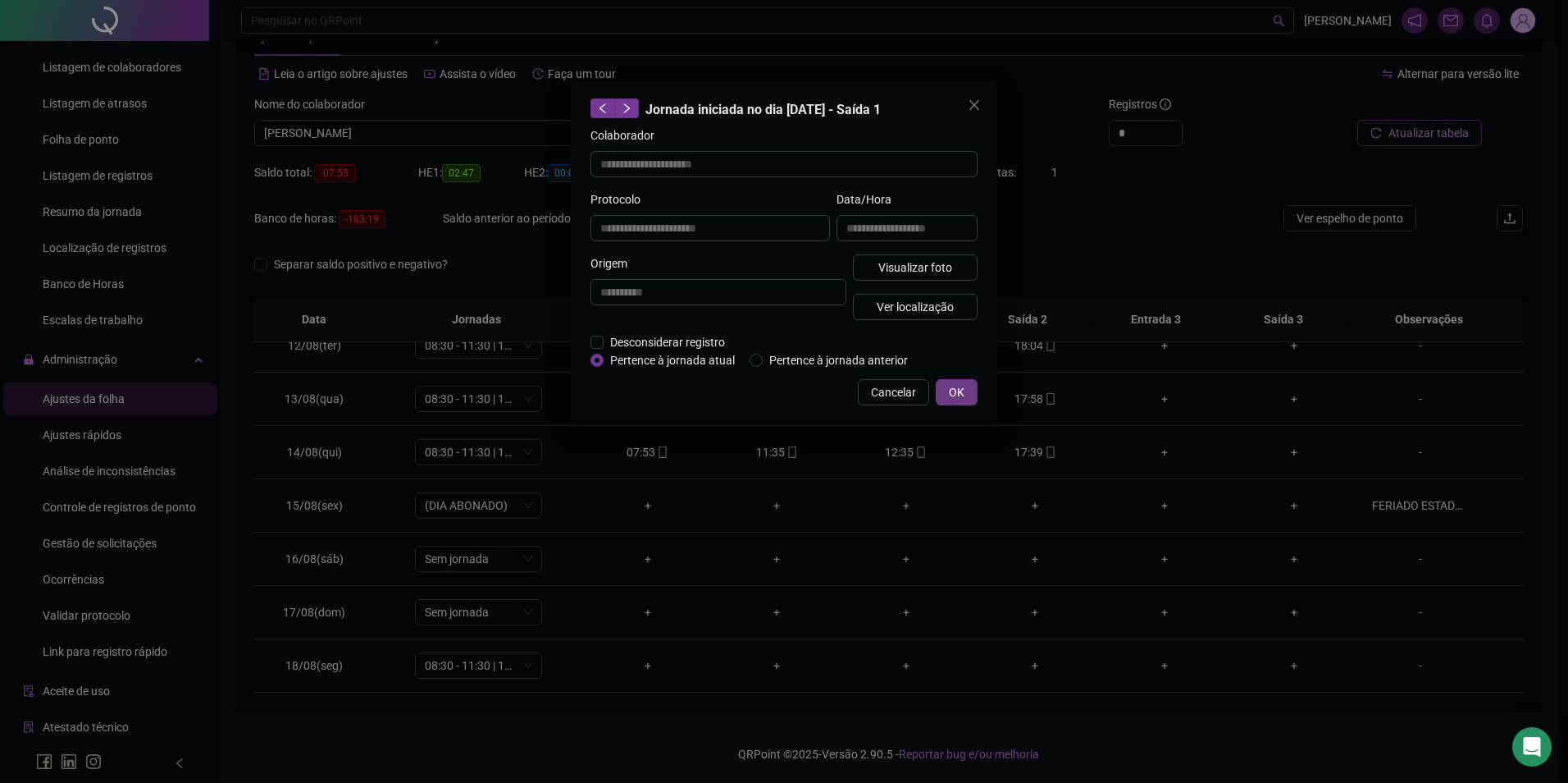
click at [971, 393] on button "OK" at bounding box center [957, 392] width 42 height 27
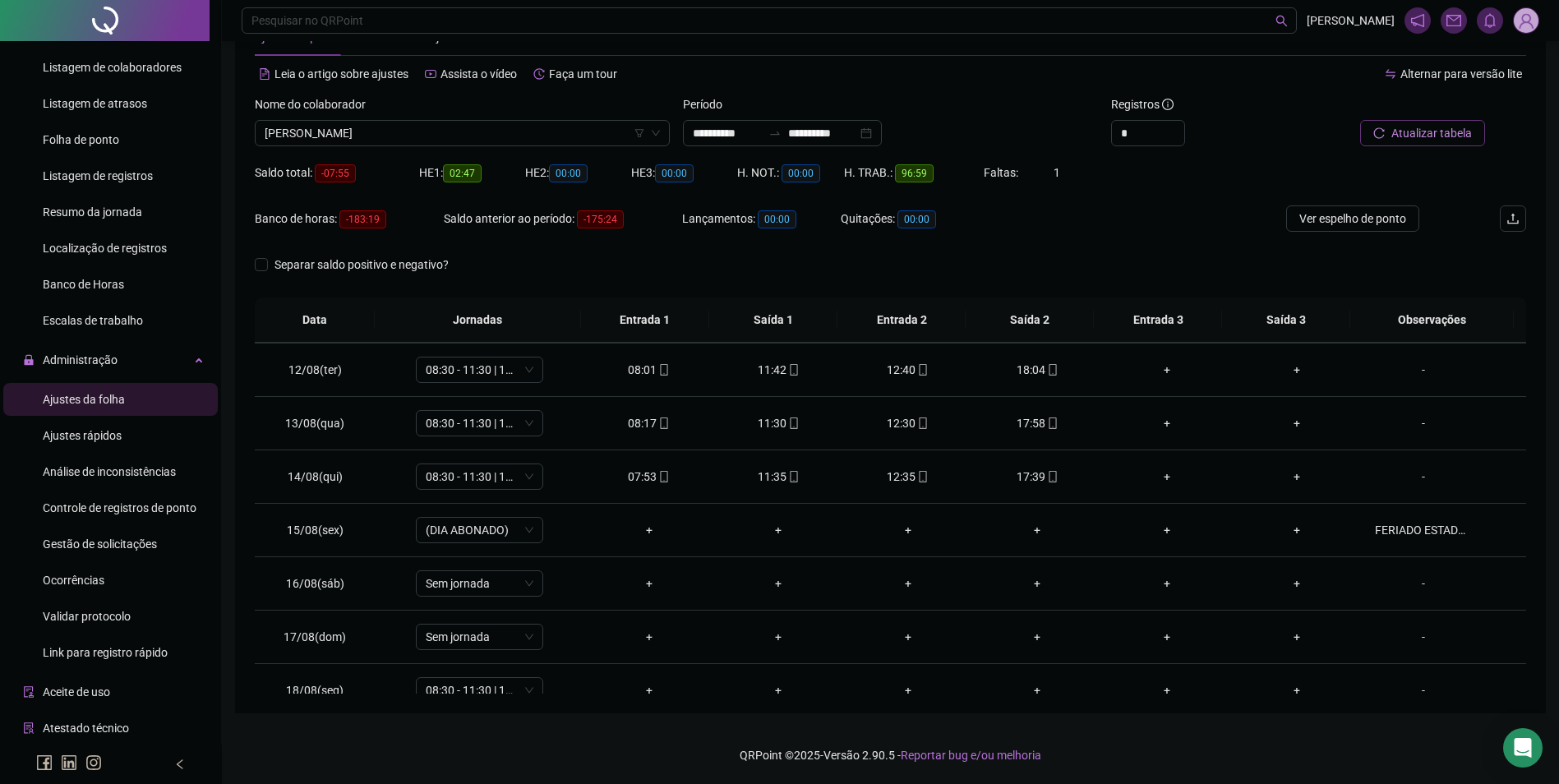
scroll to position [611, 0]
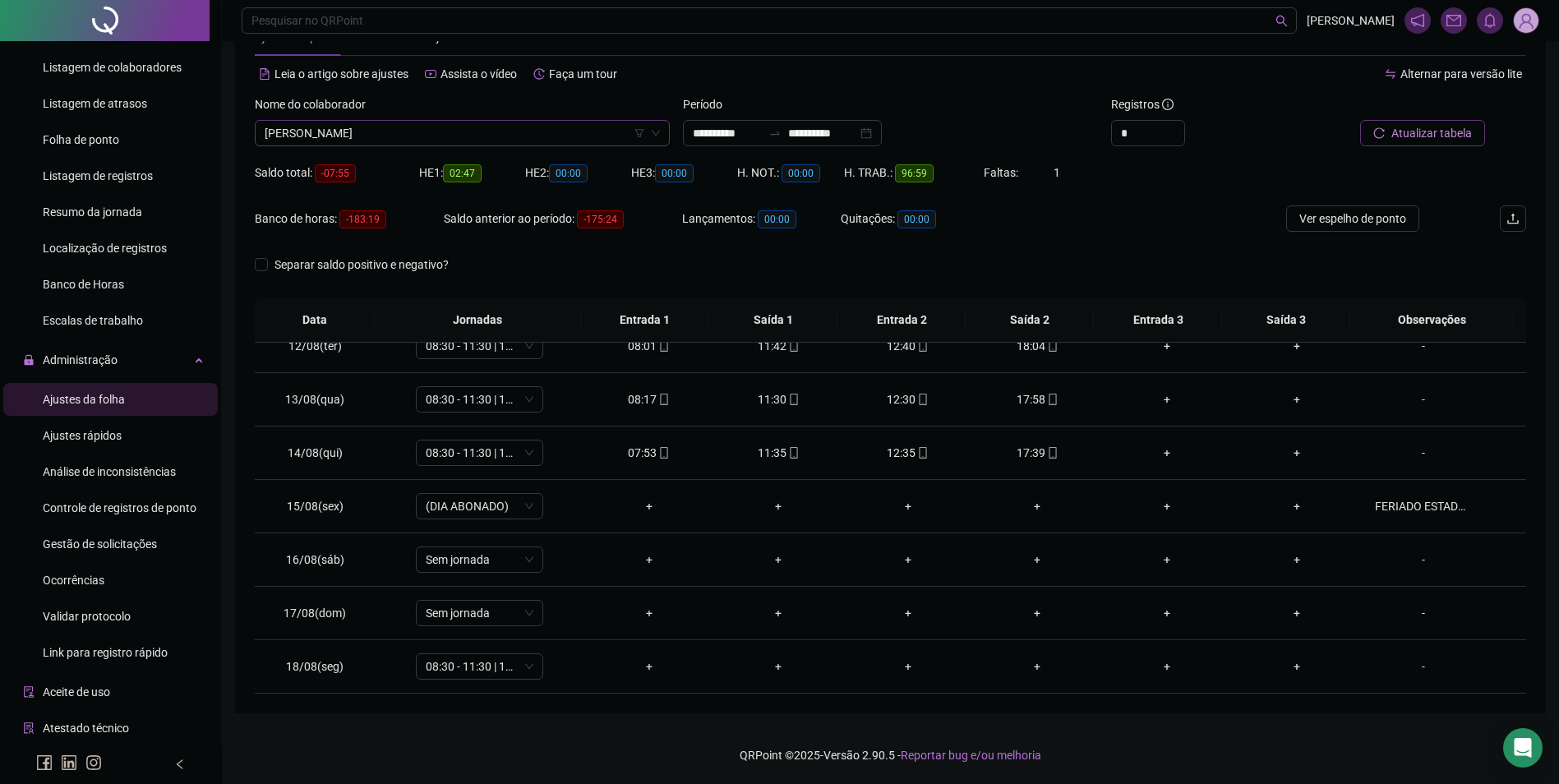
click at [449, 133] on span "LUCIANA CARVALHO COSTA" at bounding box center [462, 133] width 395 height 25
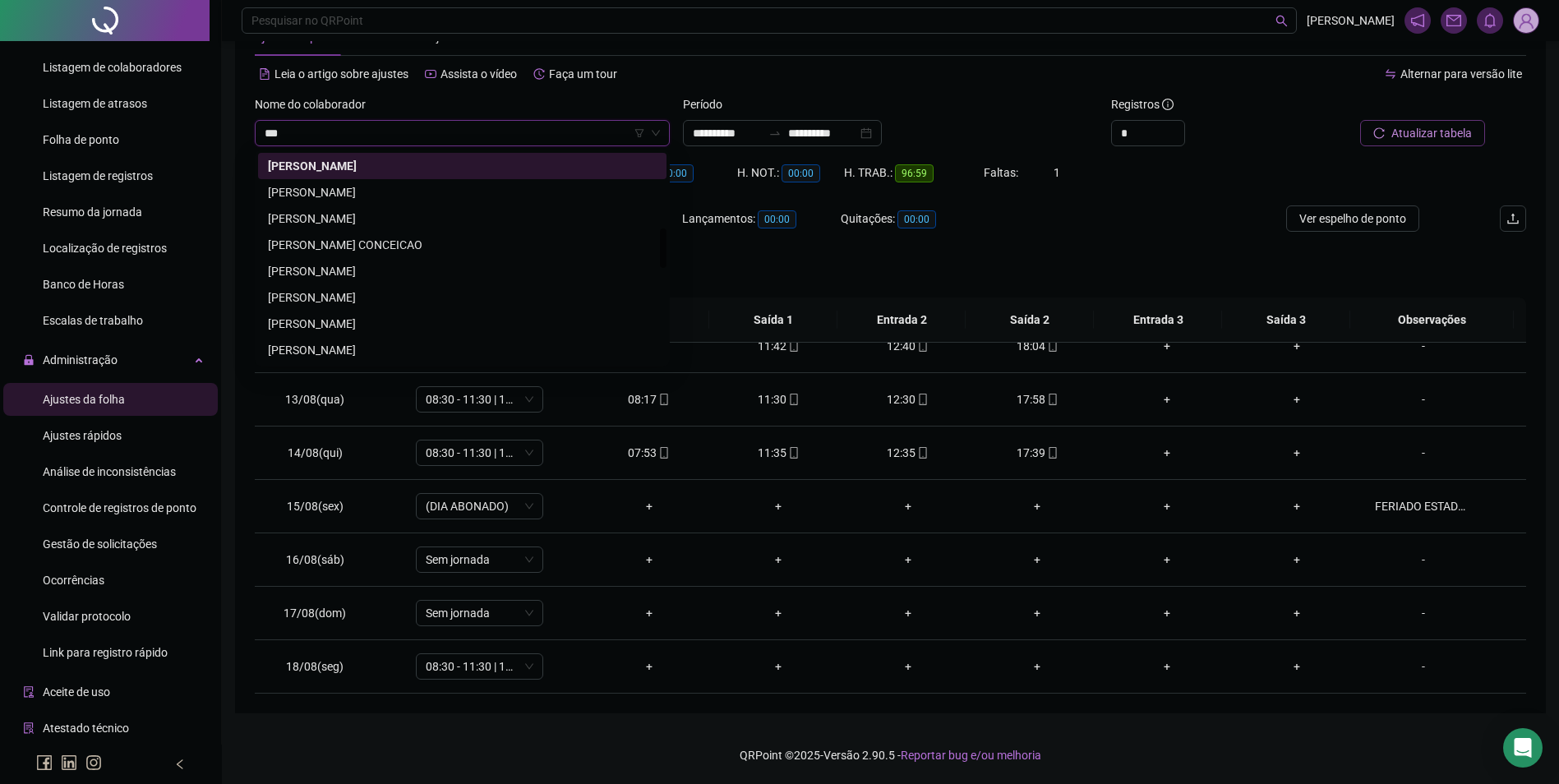
scroll to position [0, 0]
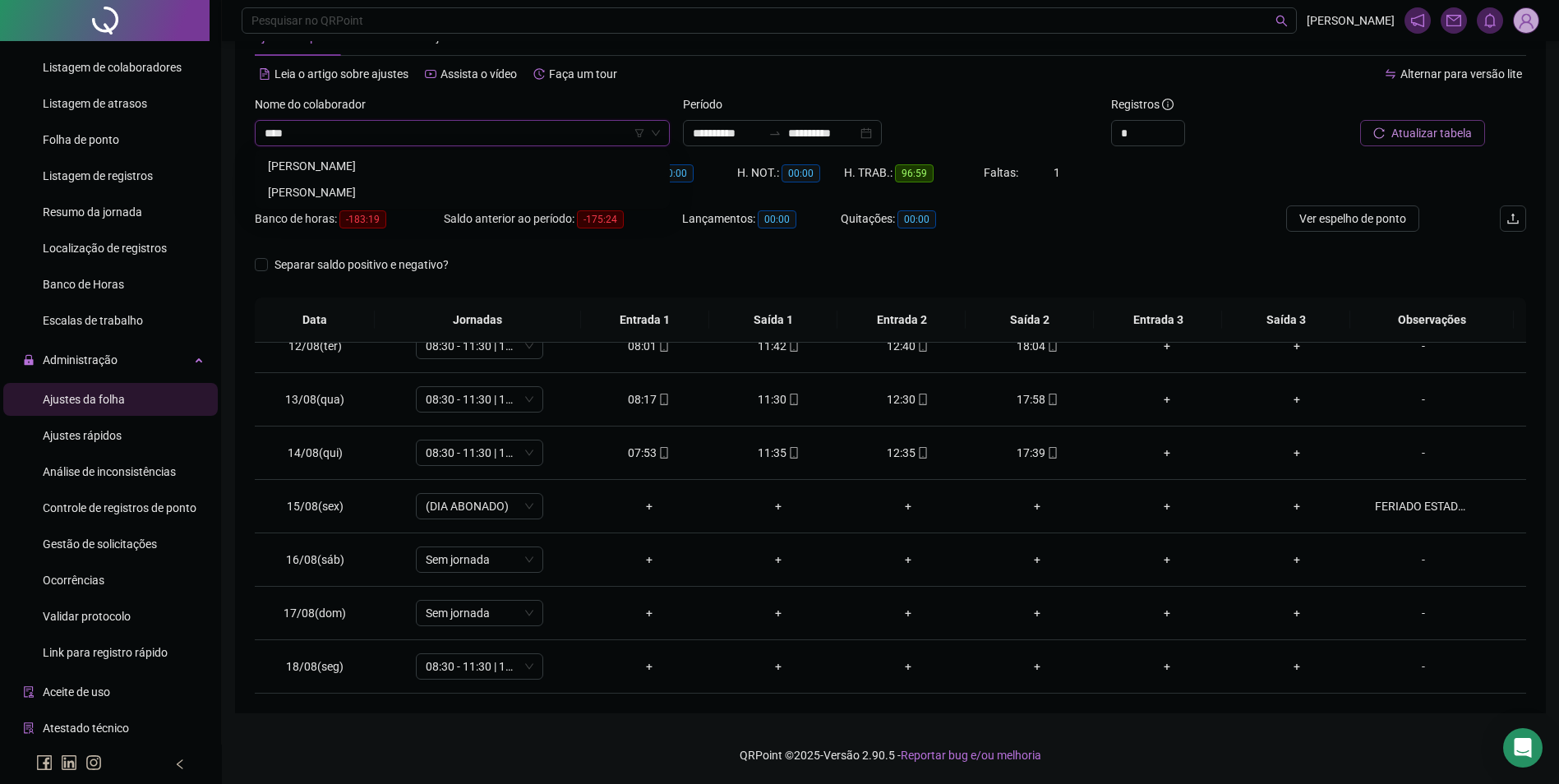
click at [326, 156] on div "LUDILEIA PEREIRA BRITO" at bounding box center [462, 166] width 409 height 27
click at [1443, 138] on span "Buscar registros" at bounding box center [1430, 133] width 83 height 18
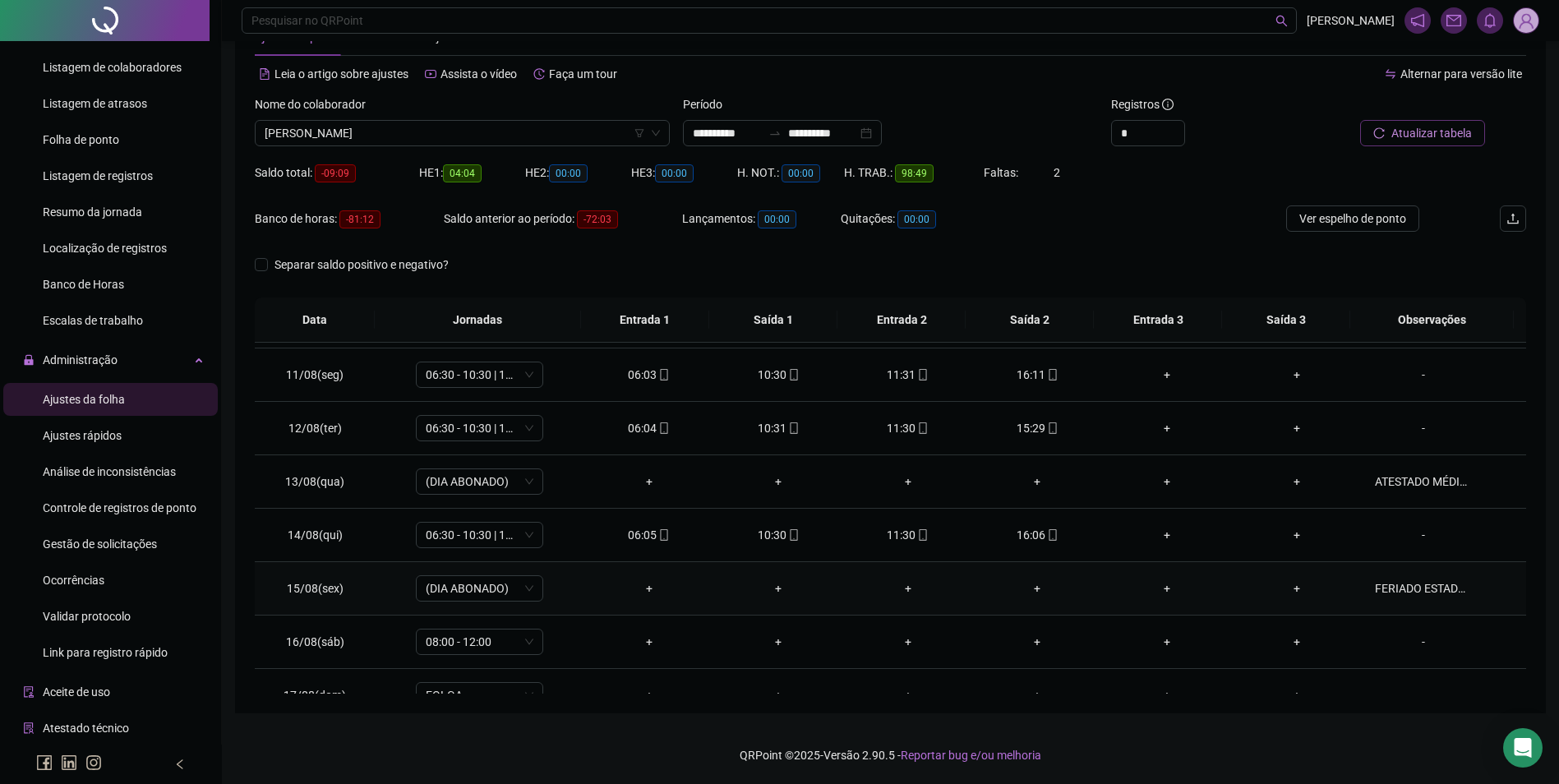
scroll to position [611, 0]
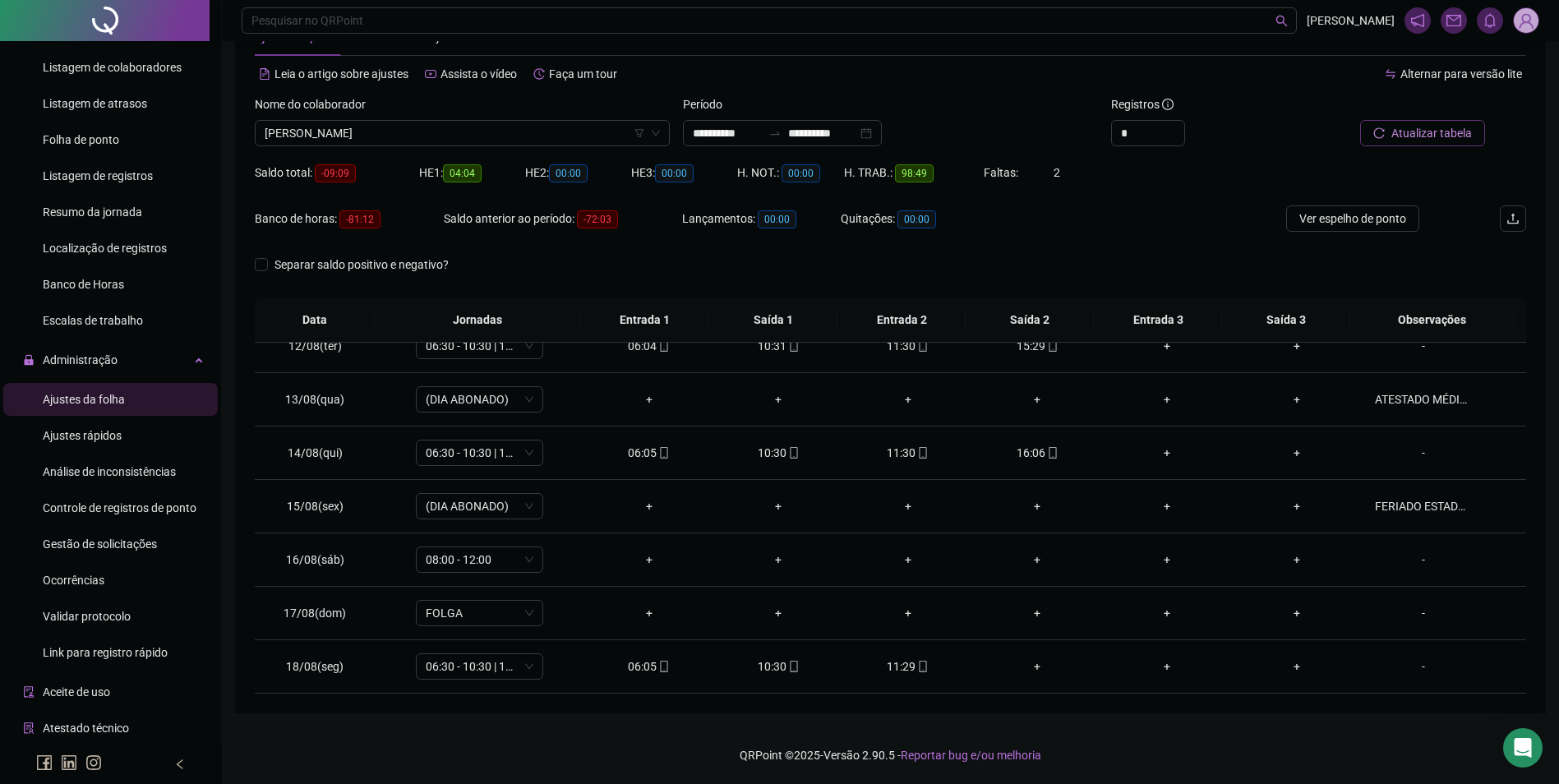
click at [534, 119] on div "Nome do colaborador" at bounding box center [463, 108] width 415 height 25
click at [537, 129] on span "LUDILEIA PEREIRA BRITO" at bounding box center [462, 133] width 395 height 25
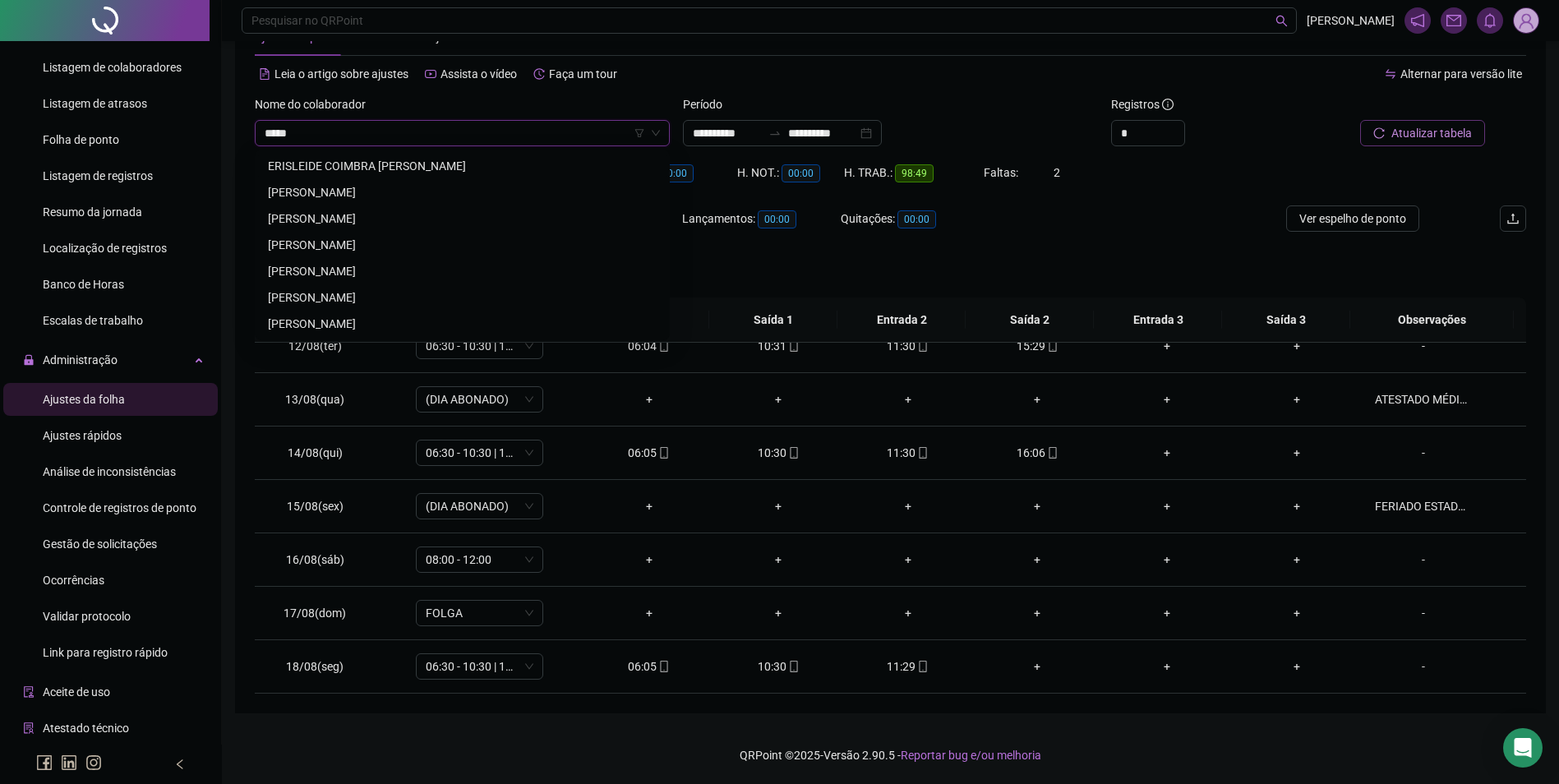
scroll to position [0, 0]
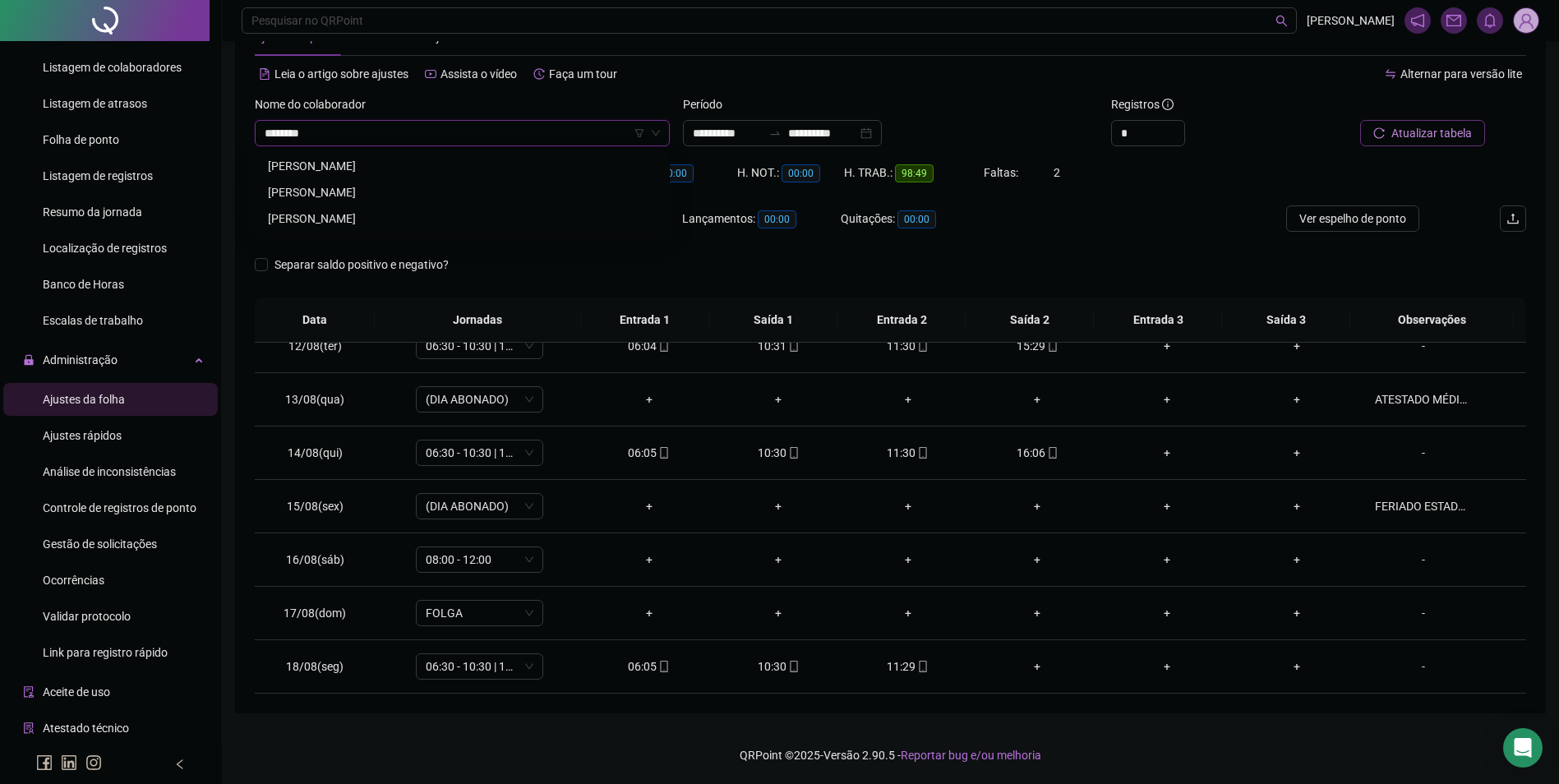
click at [412, 213] on div "MARCELO RODRIGUES SANTOS" at bounding box center [463, 218] width 389 height 18
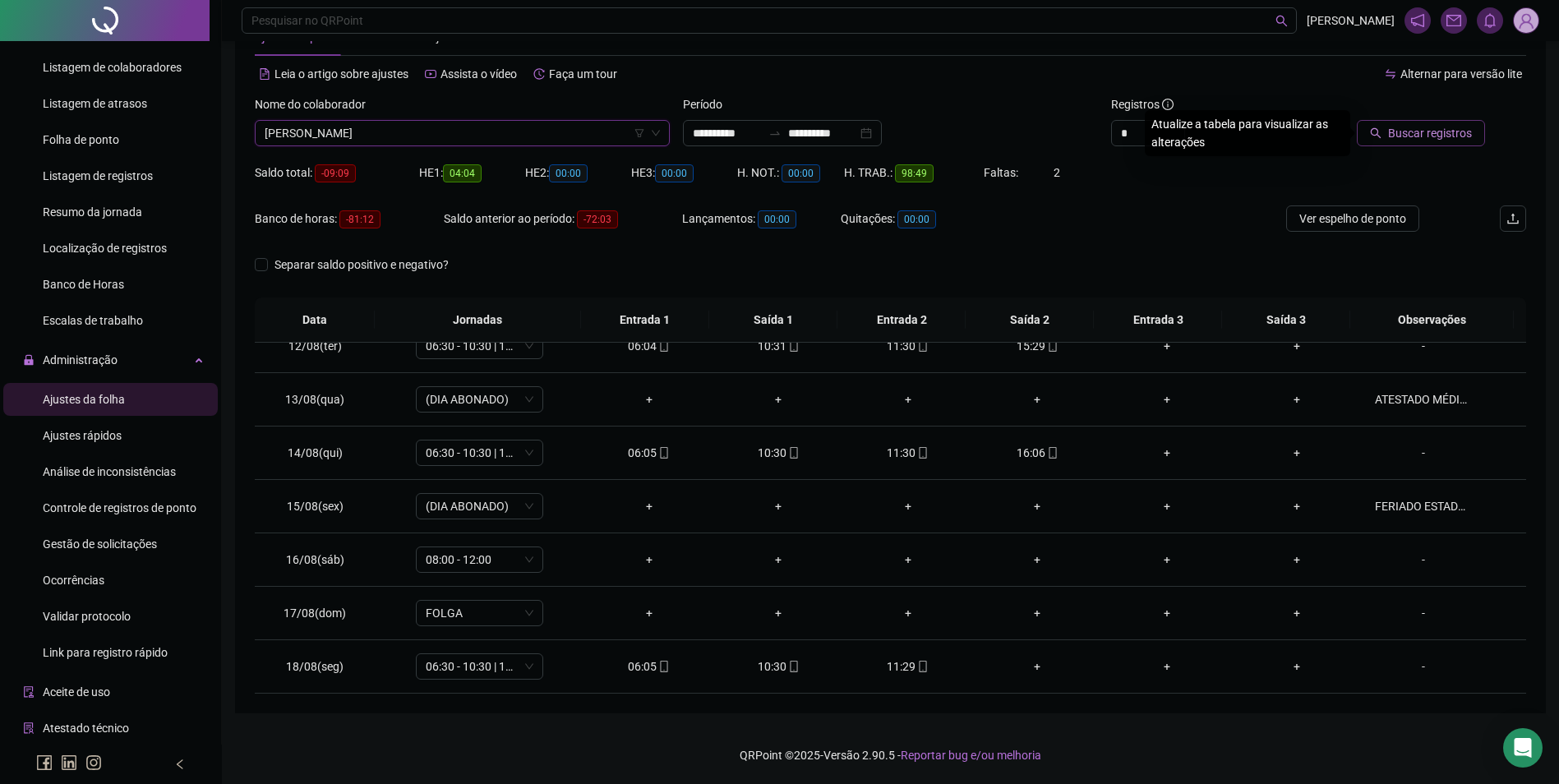
click at [1402, 139] on span "Buscar registros" at bounding box center [1430, 133] width 83 height 18
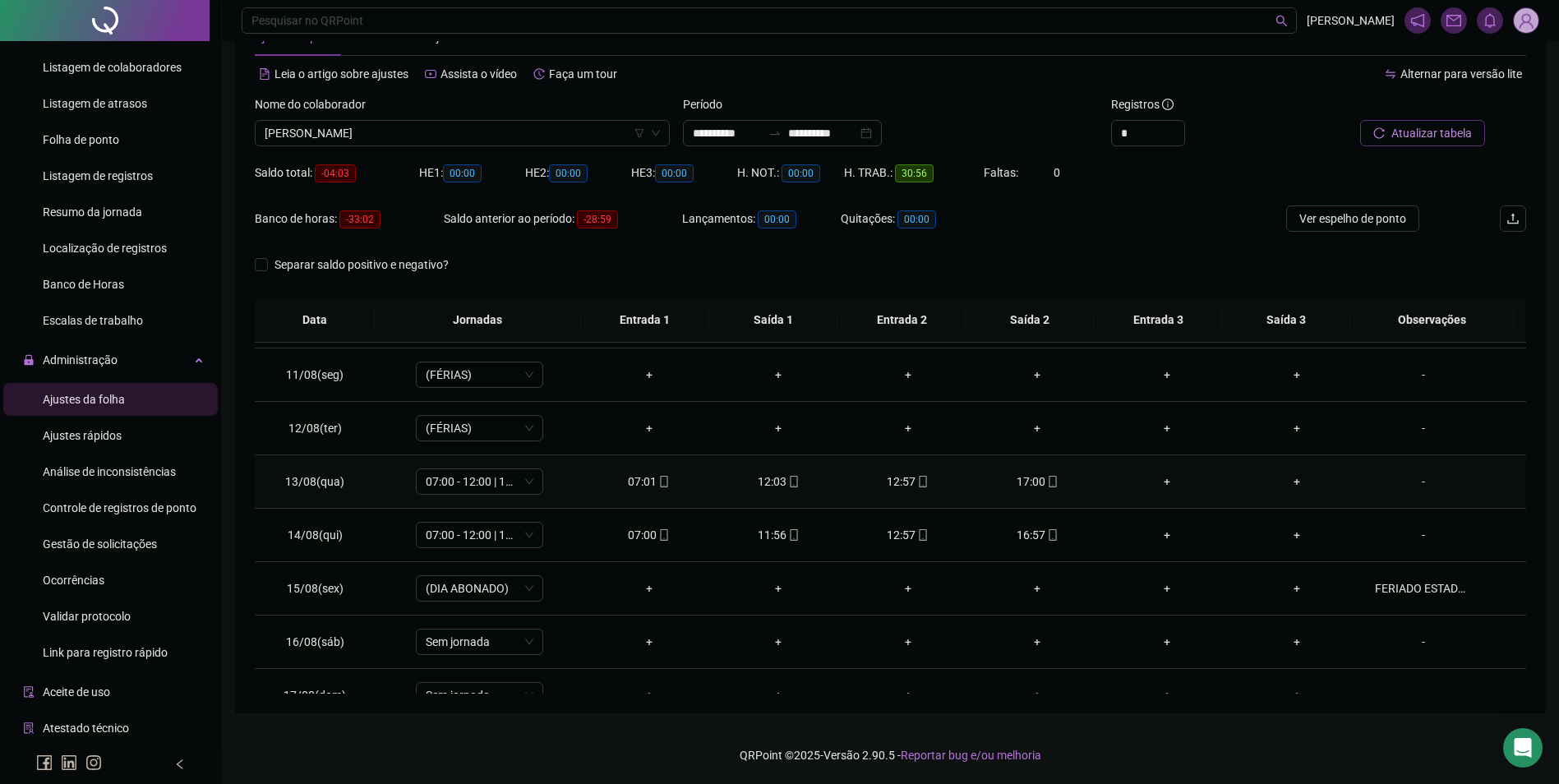
scroll to position [611, 0]
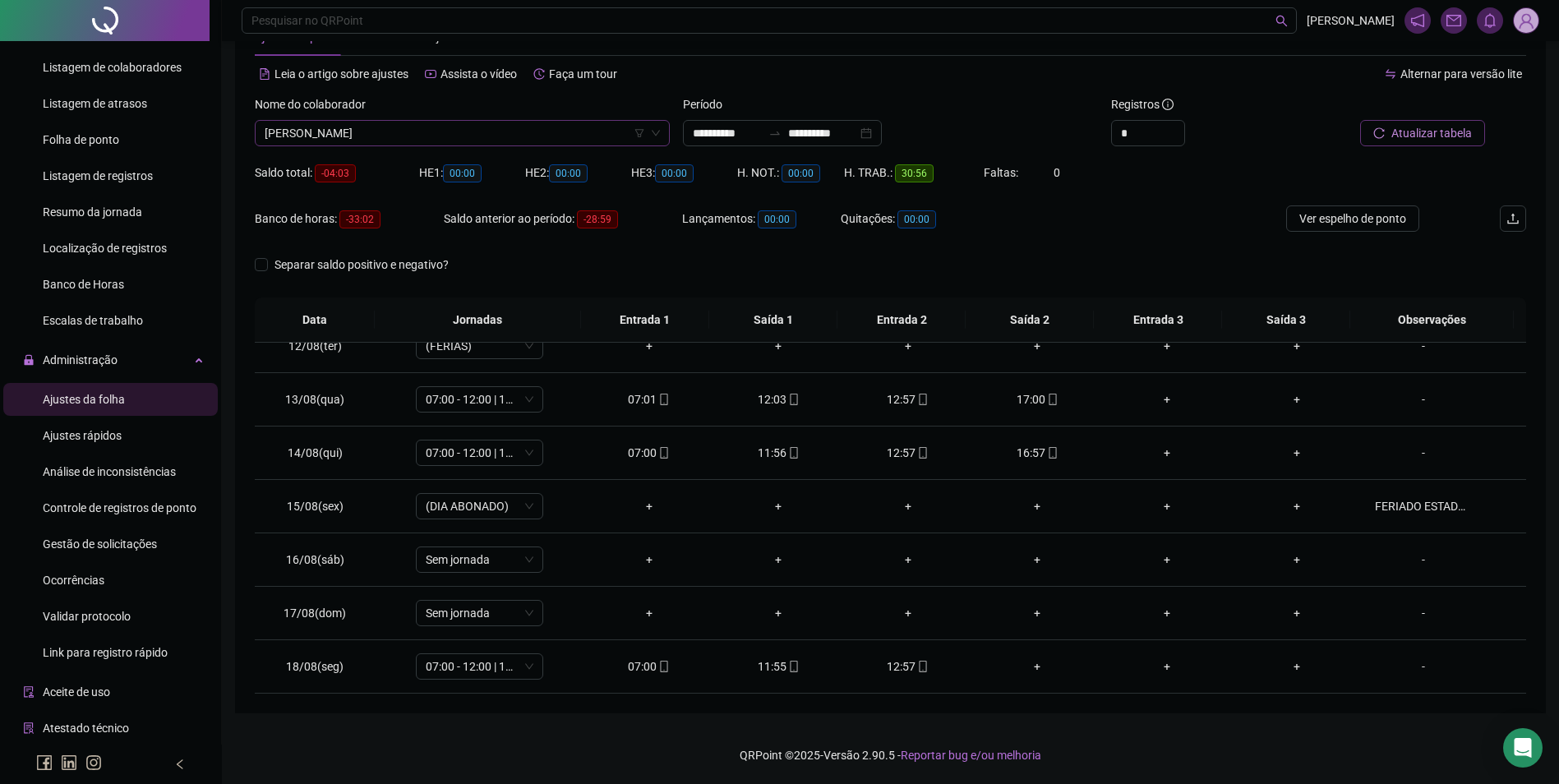
click at [463, 131] on span "MARCELO RODRIGUES SANTOS" at bounding box center [462, 133] width 395 height 25
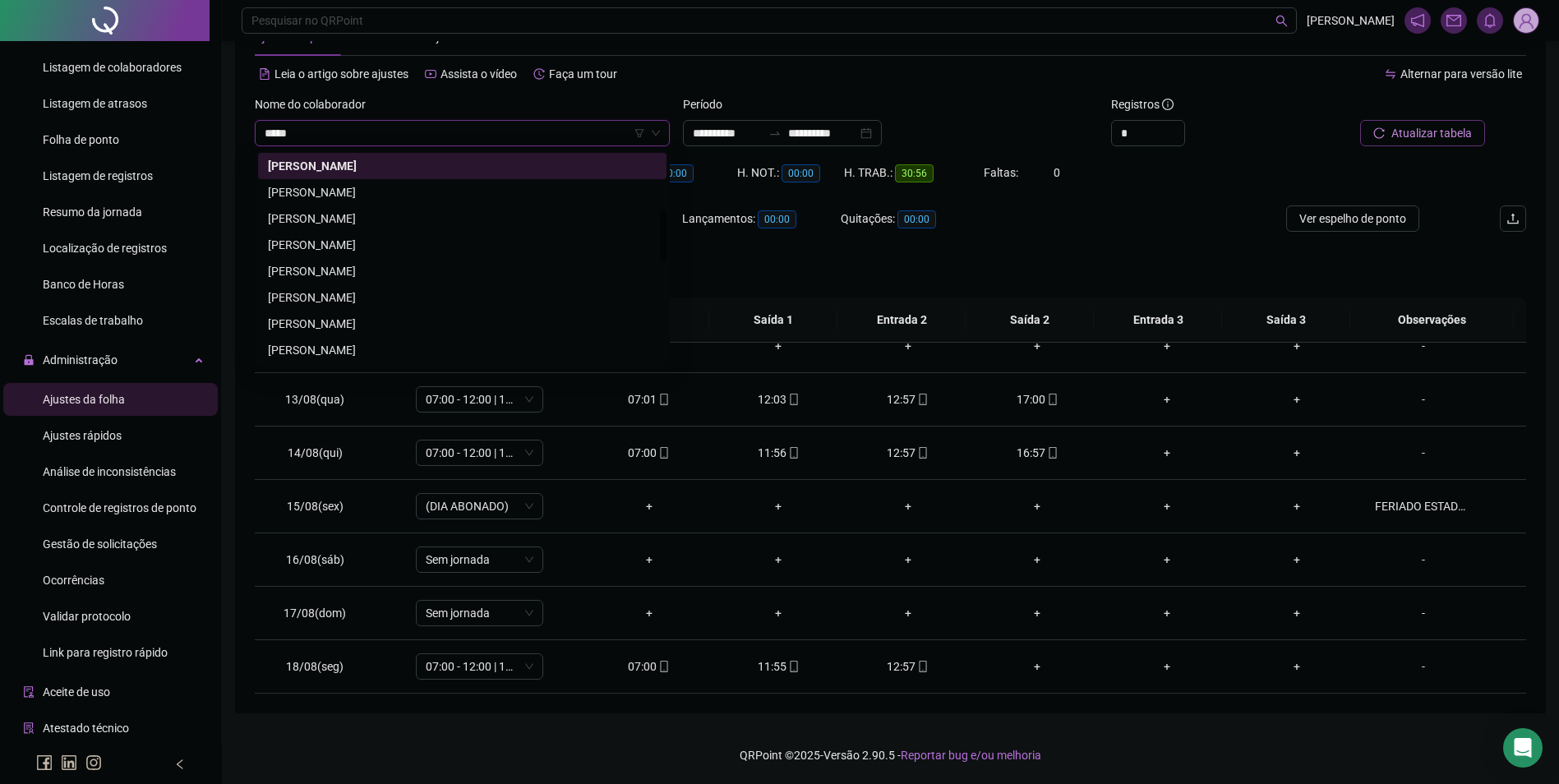
scroll to position [0, 0]
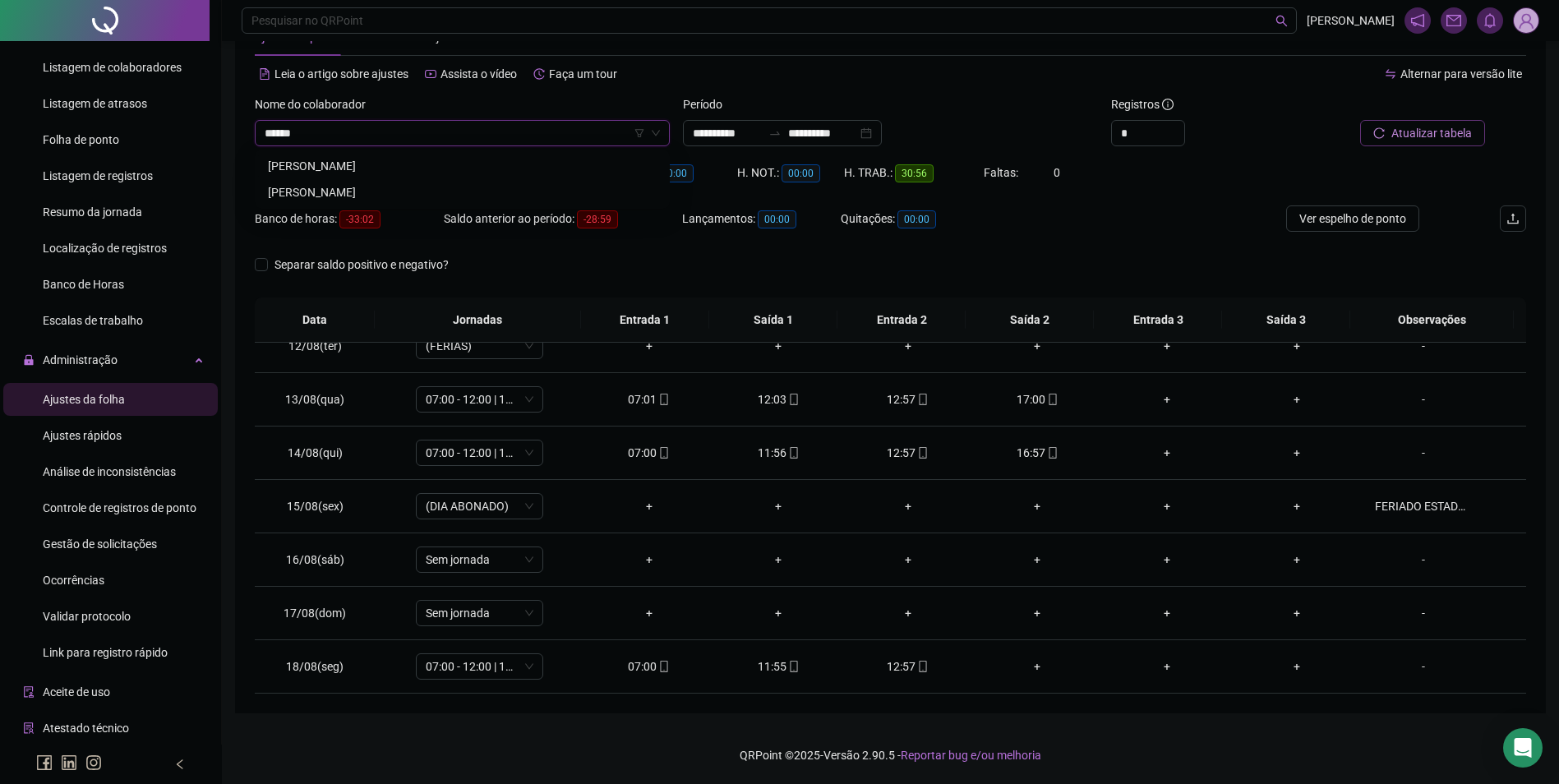
click at [379, 162] on div "MARCIO DA SILVA OLIVEIRA" at bounding box center [463, 166] width 389 height 18
click at [1406, 137] on span "Buscar registros" at bounding box center [1430, 133] width 83 height 18
click at [917, 666] on icon "mobile" at bounding box center [923, 666] width 11 height 11
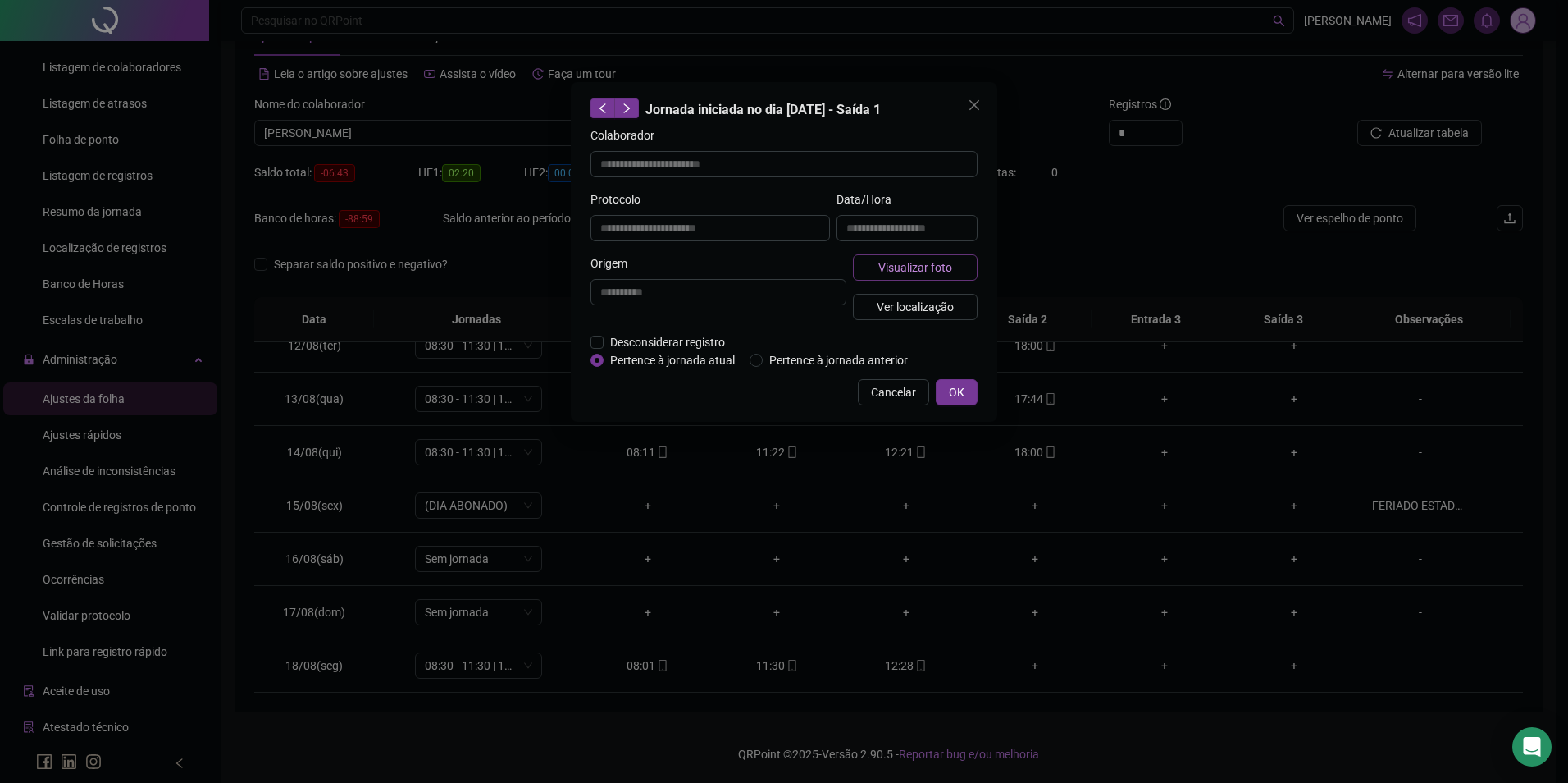
click at [882, 262] on span "Visualizar foto" at bounding box center [915, 267] width 74 height 18
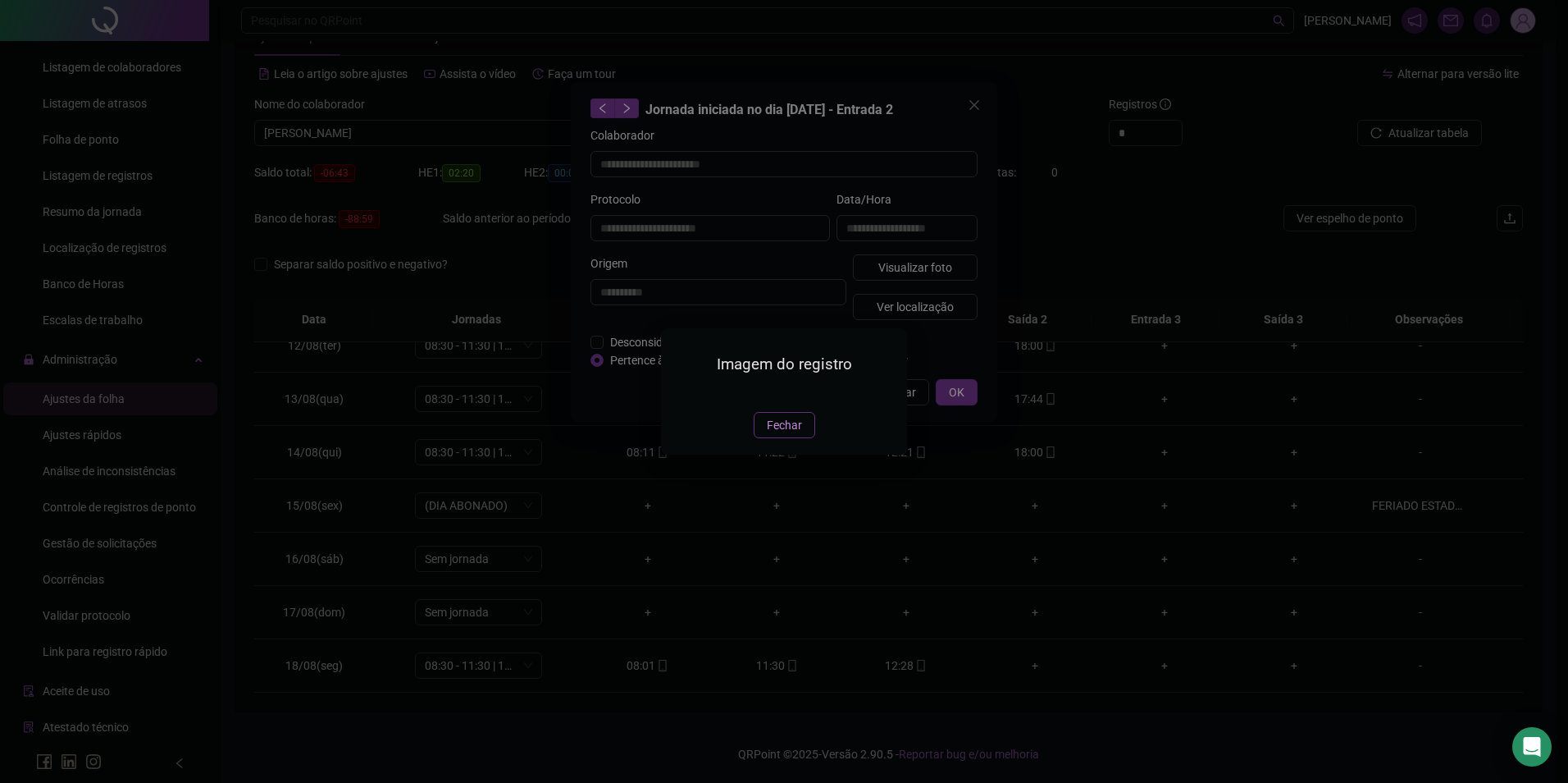
click at [791, 435] on span "Fechar" at bounding box center [784, 425] width 35 height 18
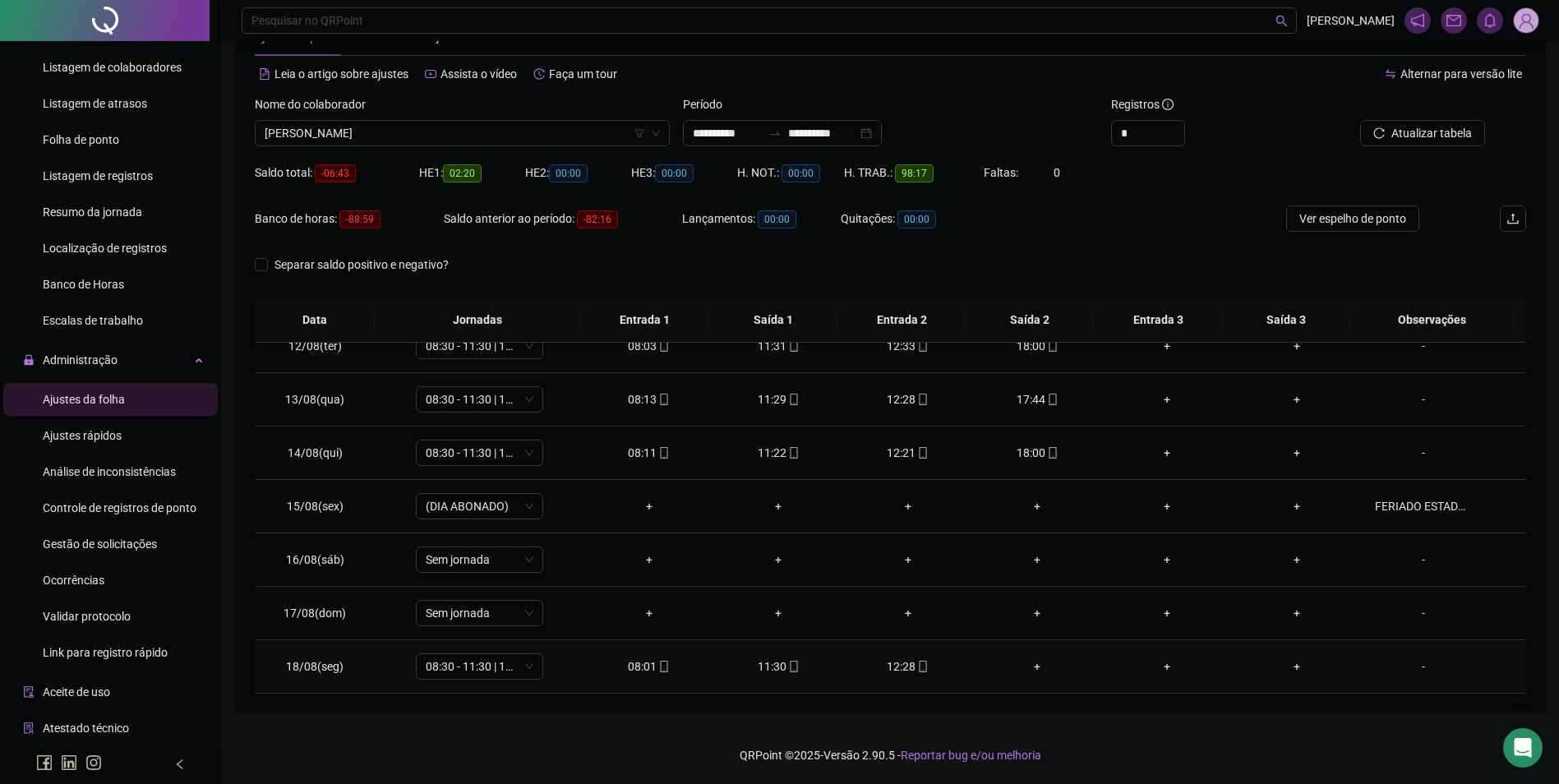
click at [787, 660] on span at bounding box center [794, 666] width 13 height 13
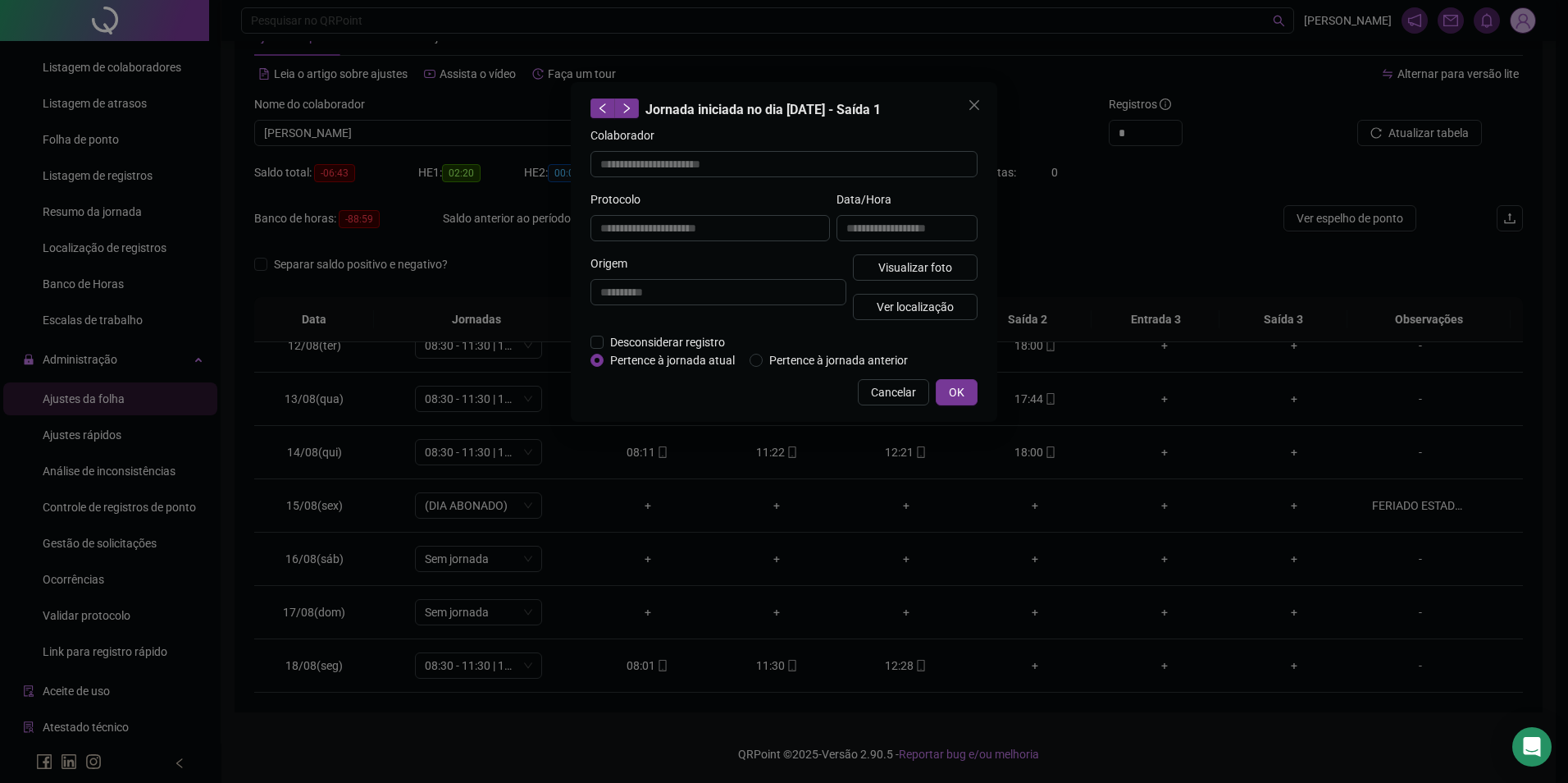
click at [902, 284] on div "Visualizar foto Ver localização" at bounding box center [915, 294] width 132 height 79
click at [907, 272] on span "Visualizar foto" at bounding box center [915, 267] width 74 height 18
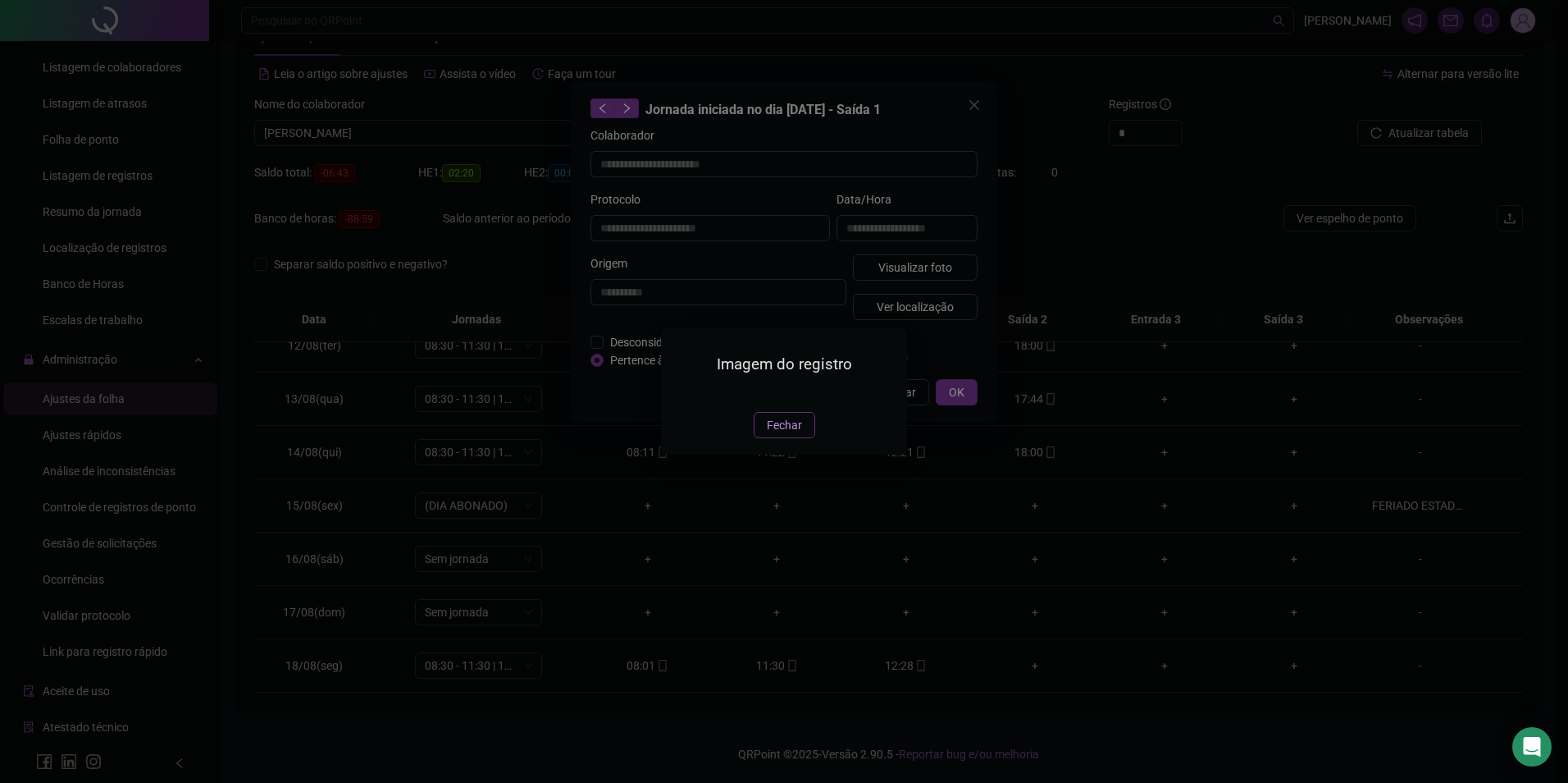
click at [774, 435] on span "Fechar" at bounding box center [784, 425] width 35 height 18
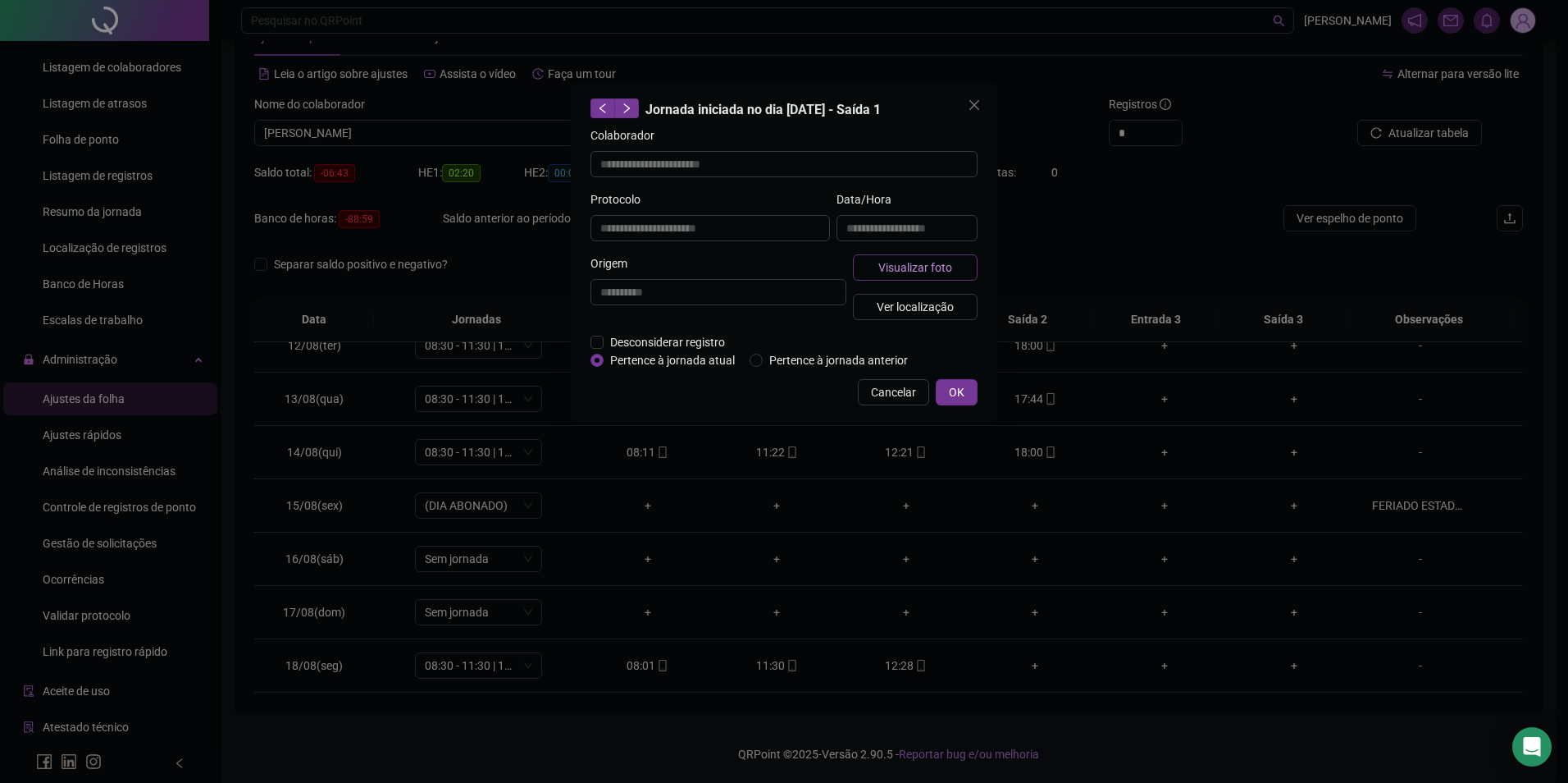
click at [942, 272] on span "Visualizar foto" at bounding box center [915, 267] width 74 height 18
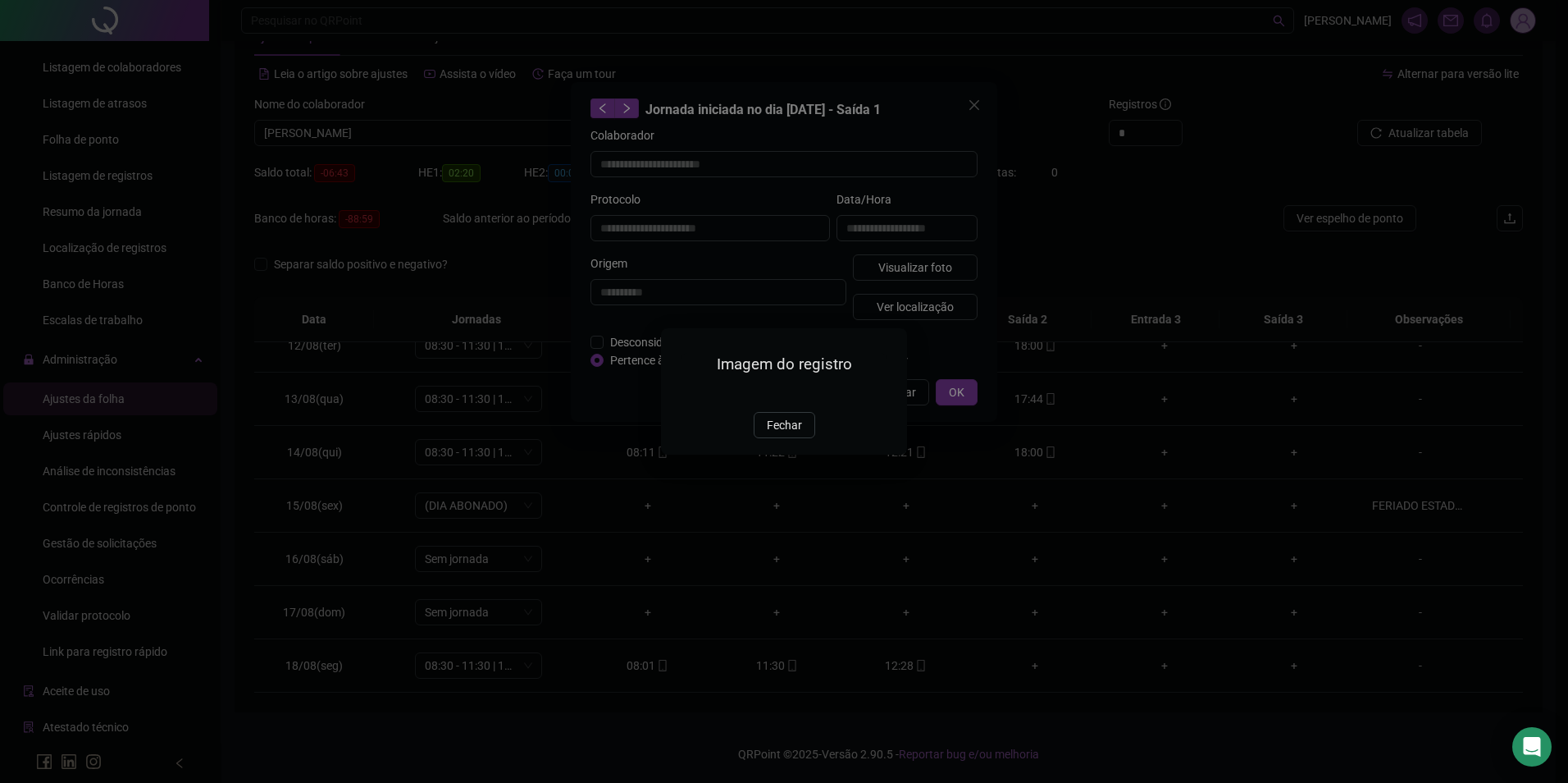
click at [681, 394] on img at bounding box center [681, 394] width 0 height 0
click at [757, 438] on button "Fechar" at bounding box center [784, 425] width 62 height 27
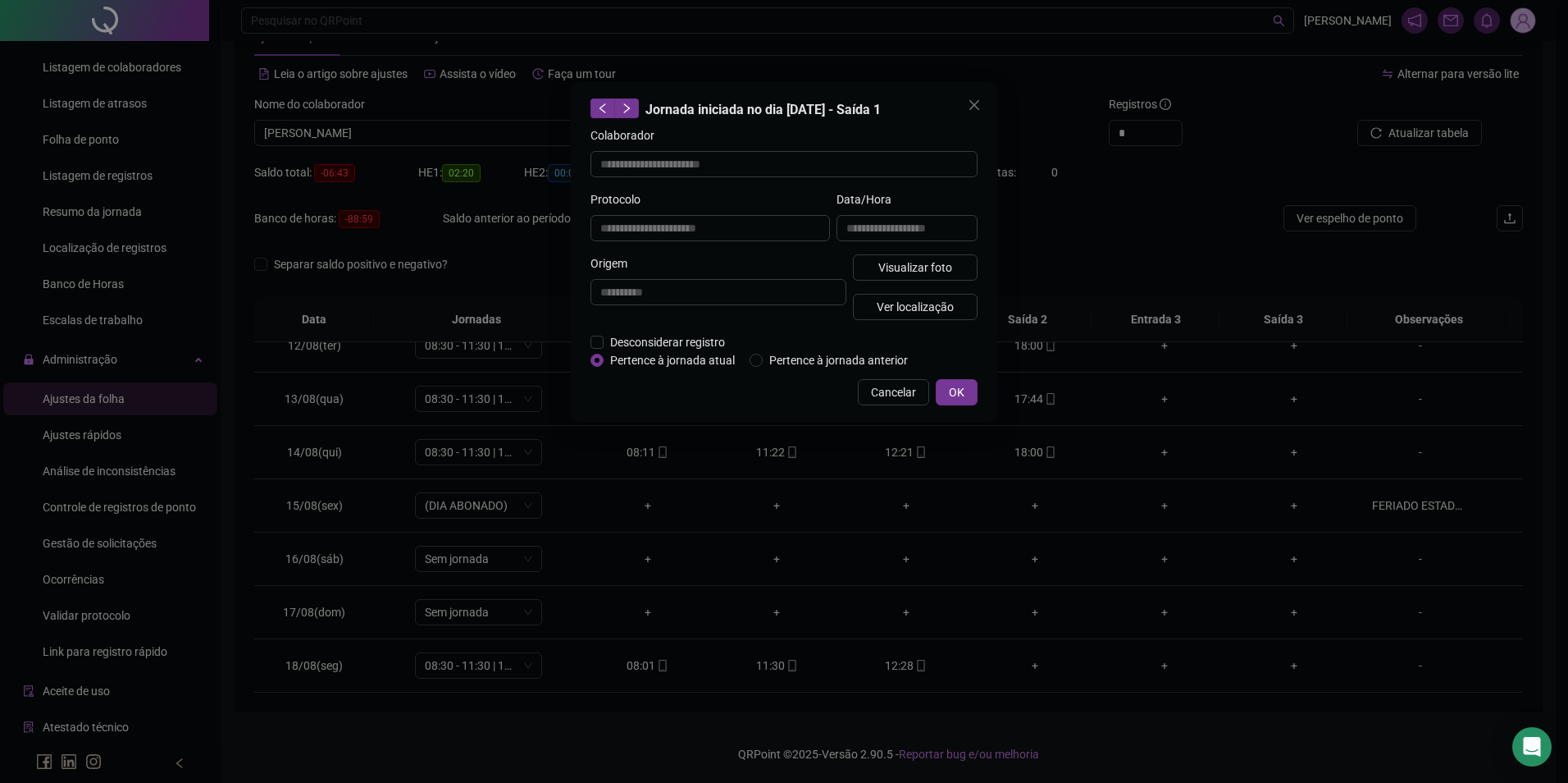
click at [652, 663] on div "**********" at bounding box center [784, 391] width 1568 height 783
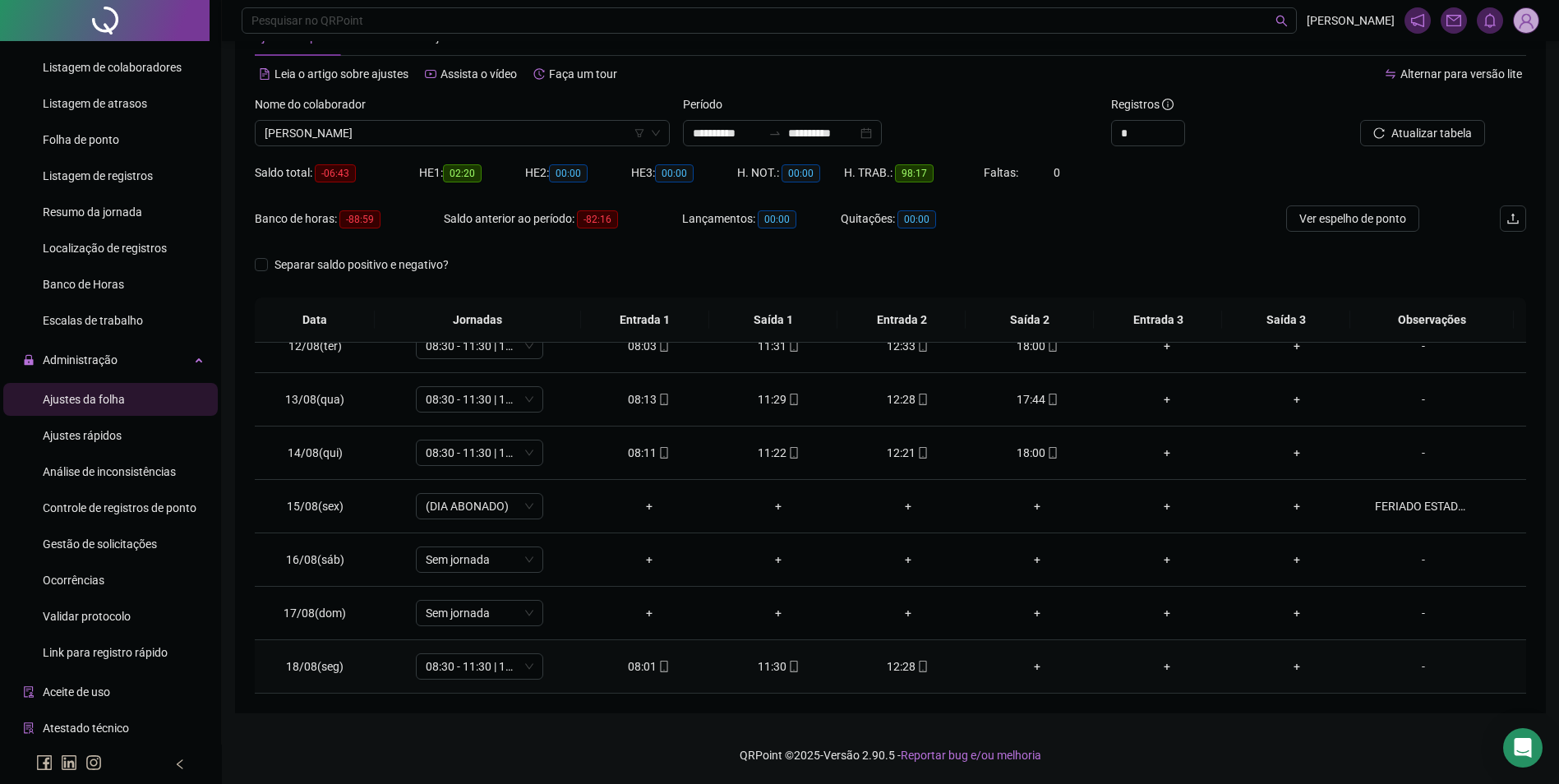
click at [668, 674] on div "08:01" at bounding box center [649, 665] width 103 height 18
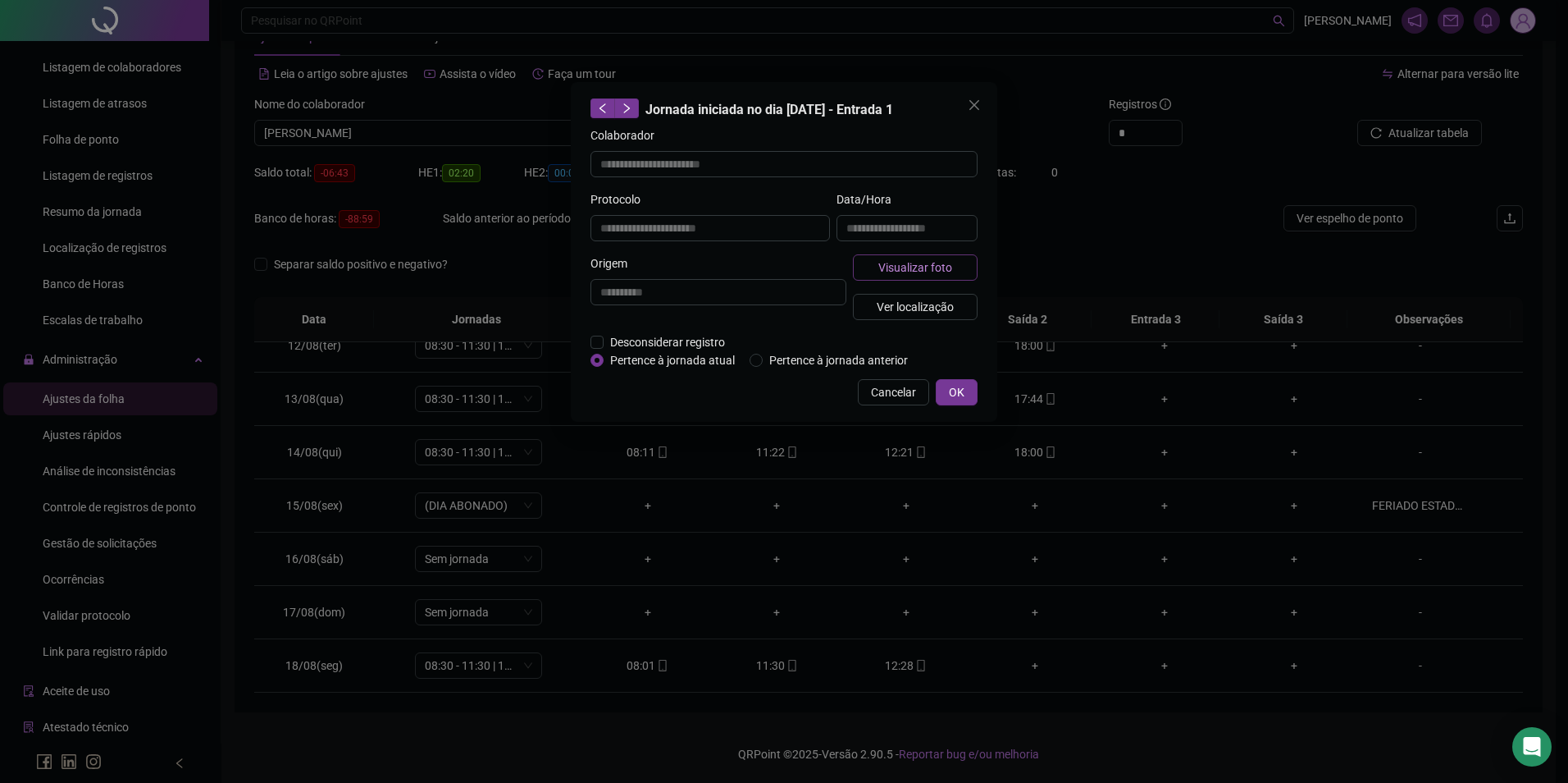
click at [936, 262] on span "Visualizar foto" at bounding box center [915, 267] width 74 height 18
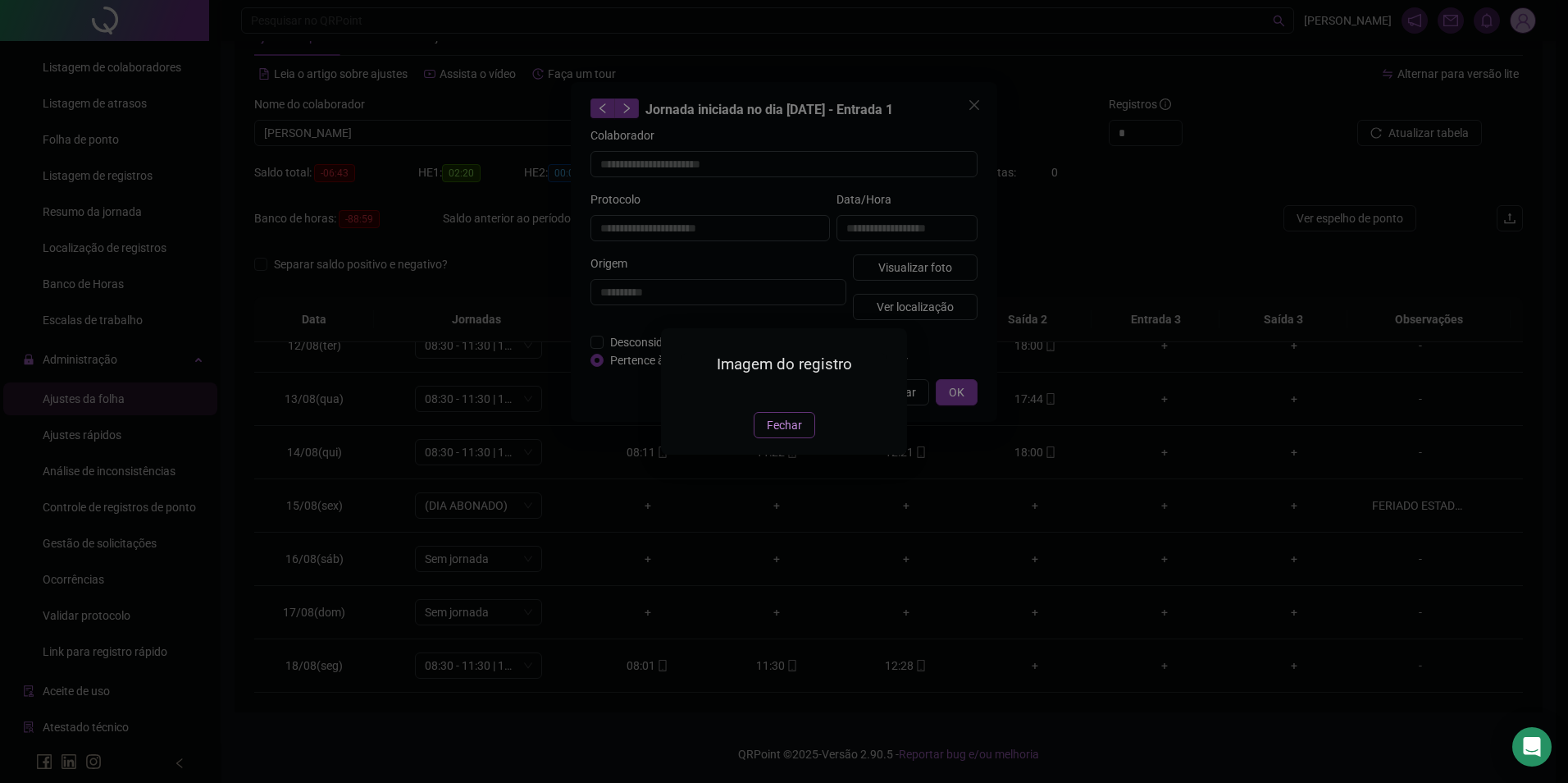
click at [767, 435] on span "Fechar" at bounding box center [784, 425] width 35 height 18
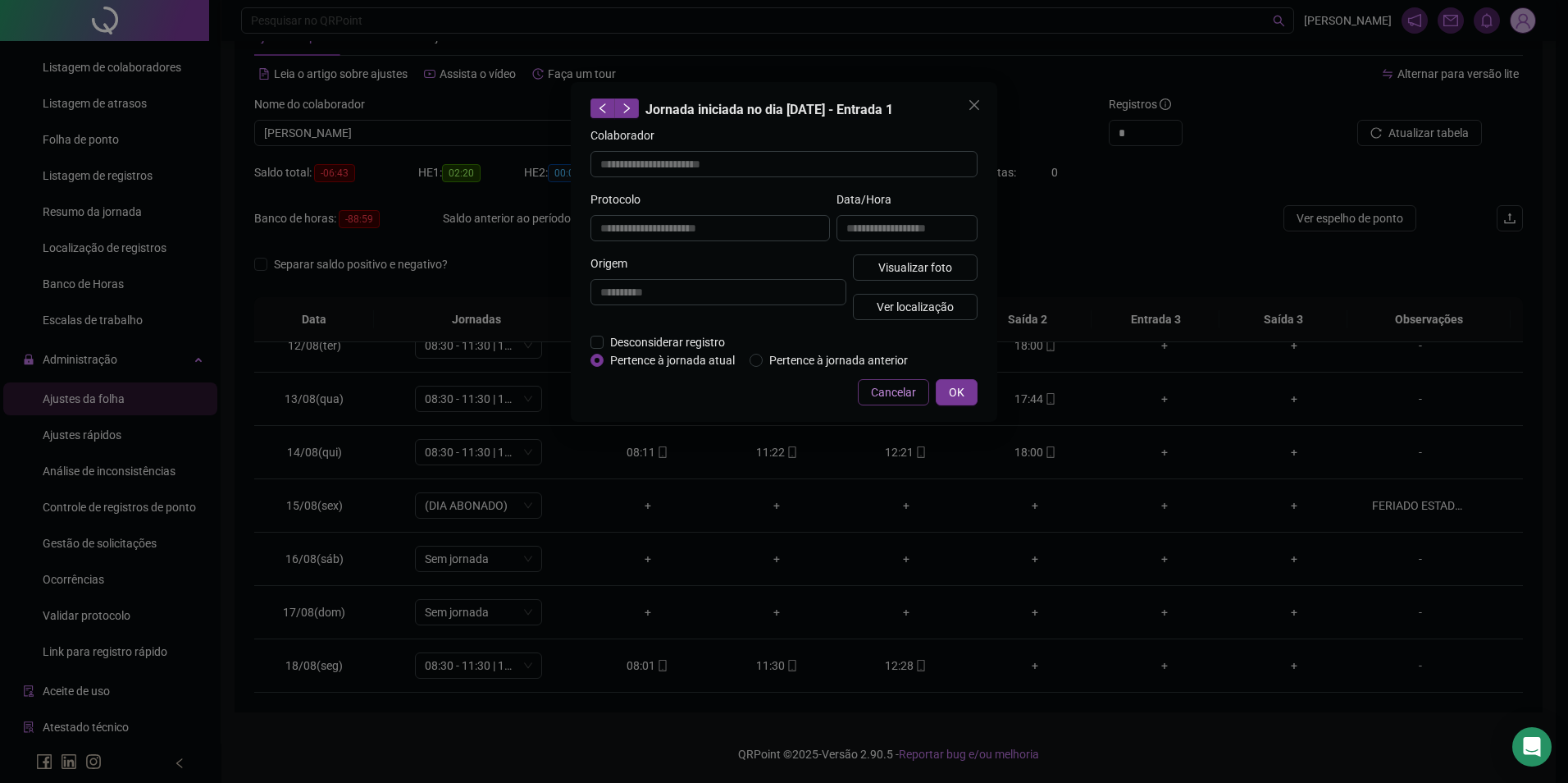
click at [887, 398] on span "Cancelar" at bounding box center [894, 392] width 45 height 18
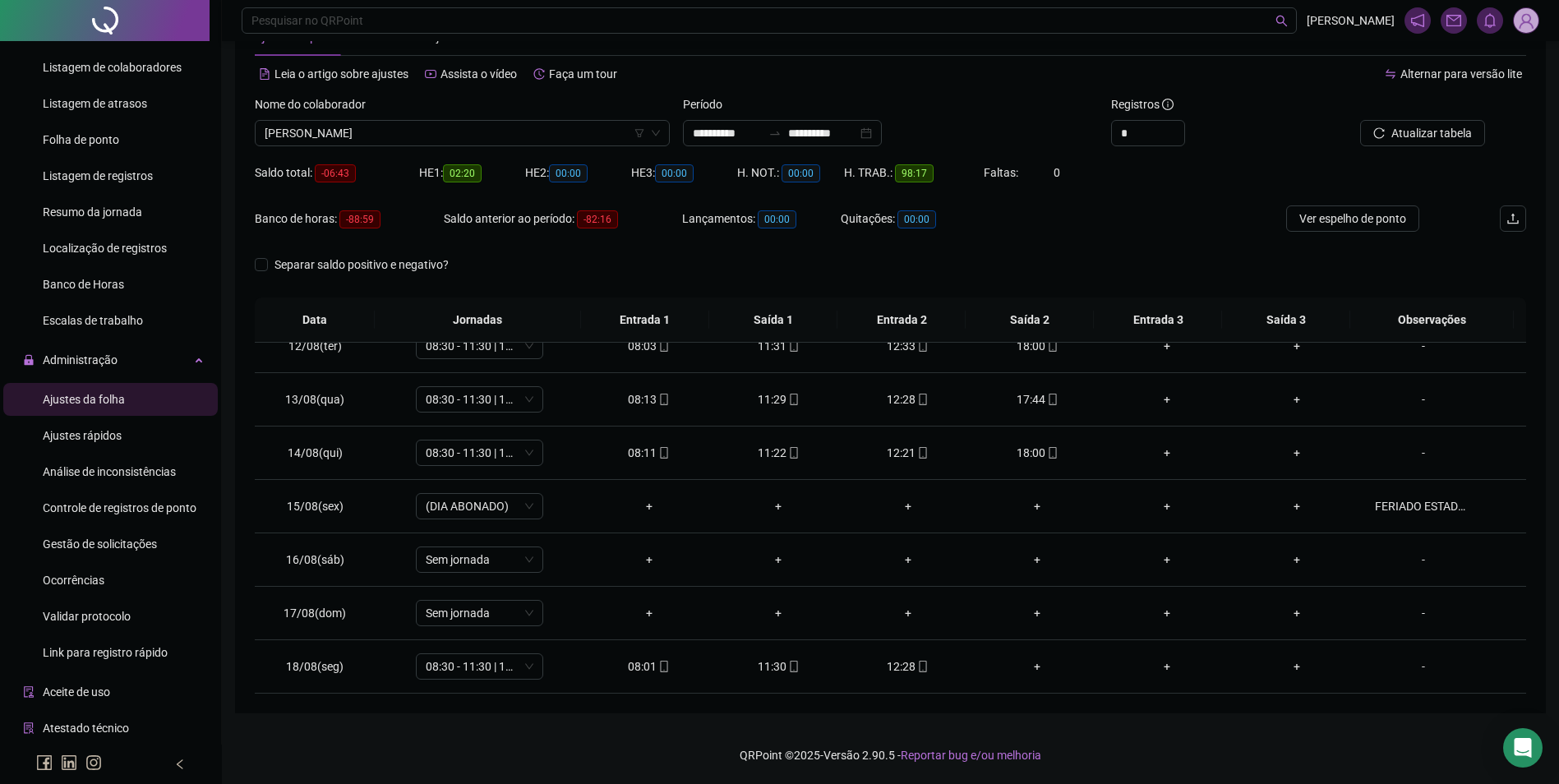
click at [549, 117] on div "Nome do colaborador" at bounding box center [463, 108] width 415 height 25
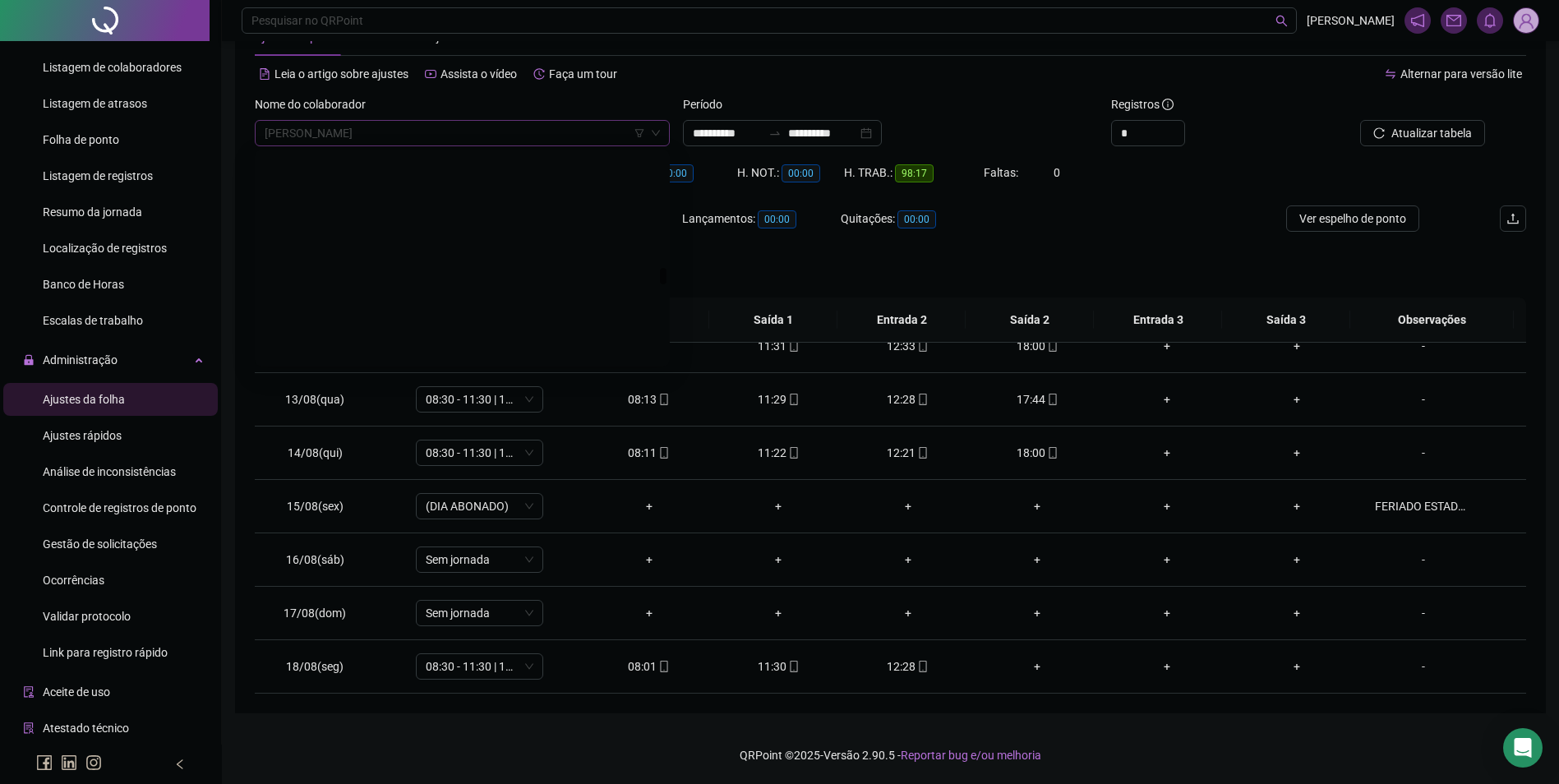
click at [376, 137] on span "MARCIO DA SILVA OLIVEIRA" at bounding box center [462, 133] width 395 height 25
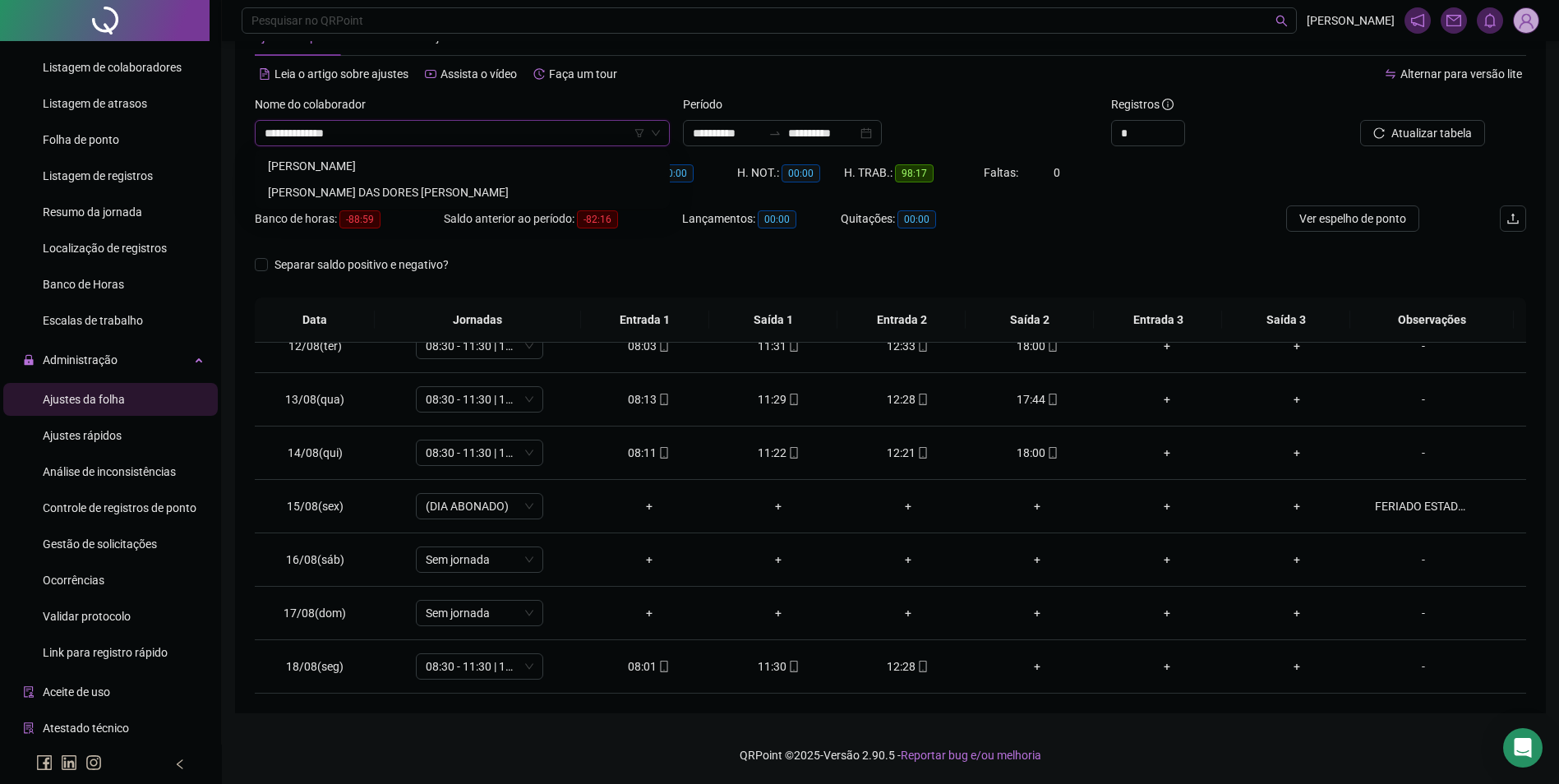
click at [442, 170] on div "MARIA DAS DORES RODRIGUES FERREIRA" at bounding box center [463, 166] width 389 height 18
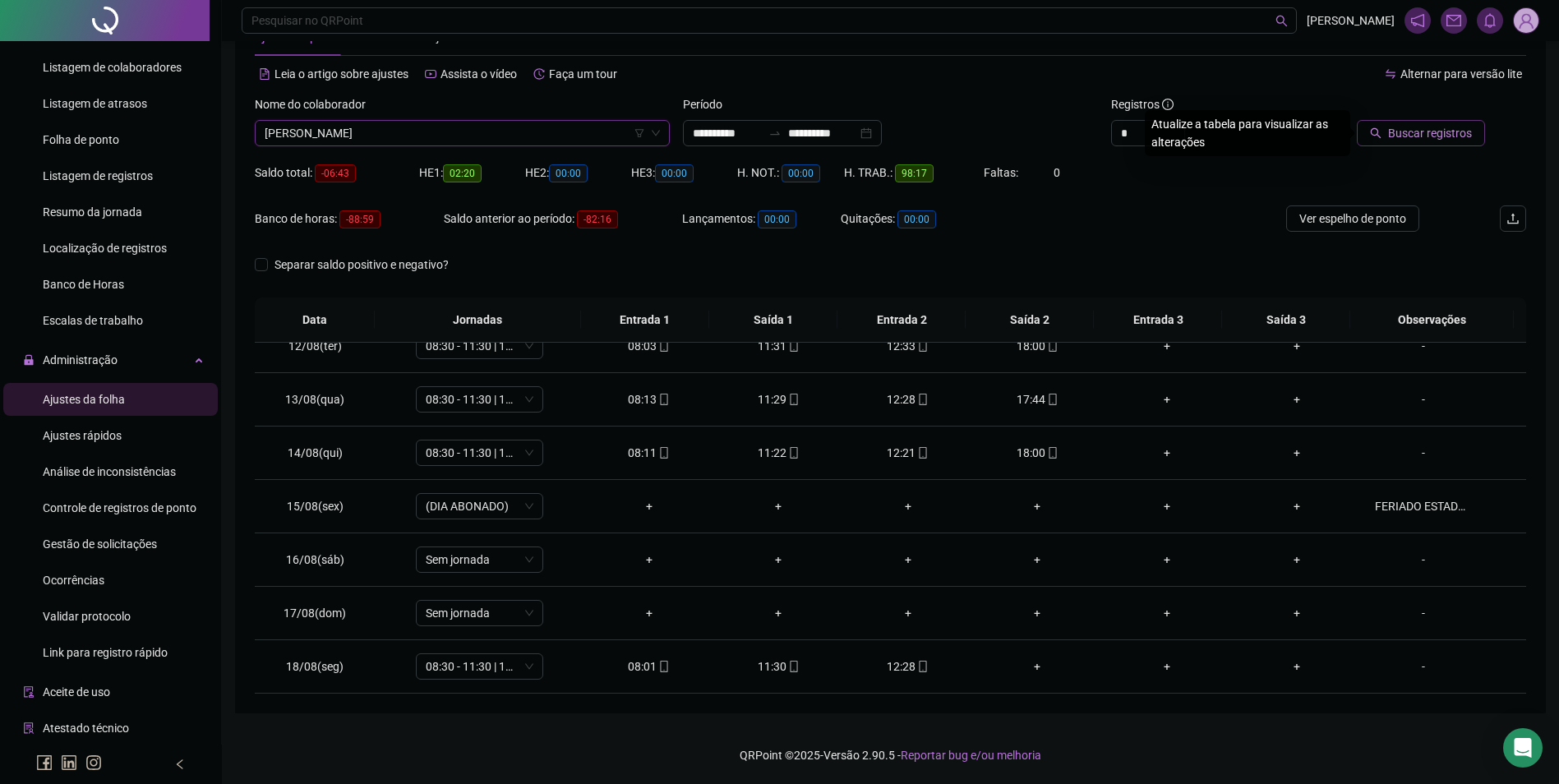
click at [1399, 129] on span "Buscar registros" at bounding box center [1430, 133] width 83 height 18
click at [917, 669] on icon "mobile" at bounding box center [923, 666] width 11 height 11
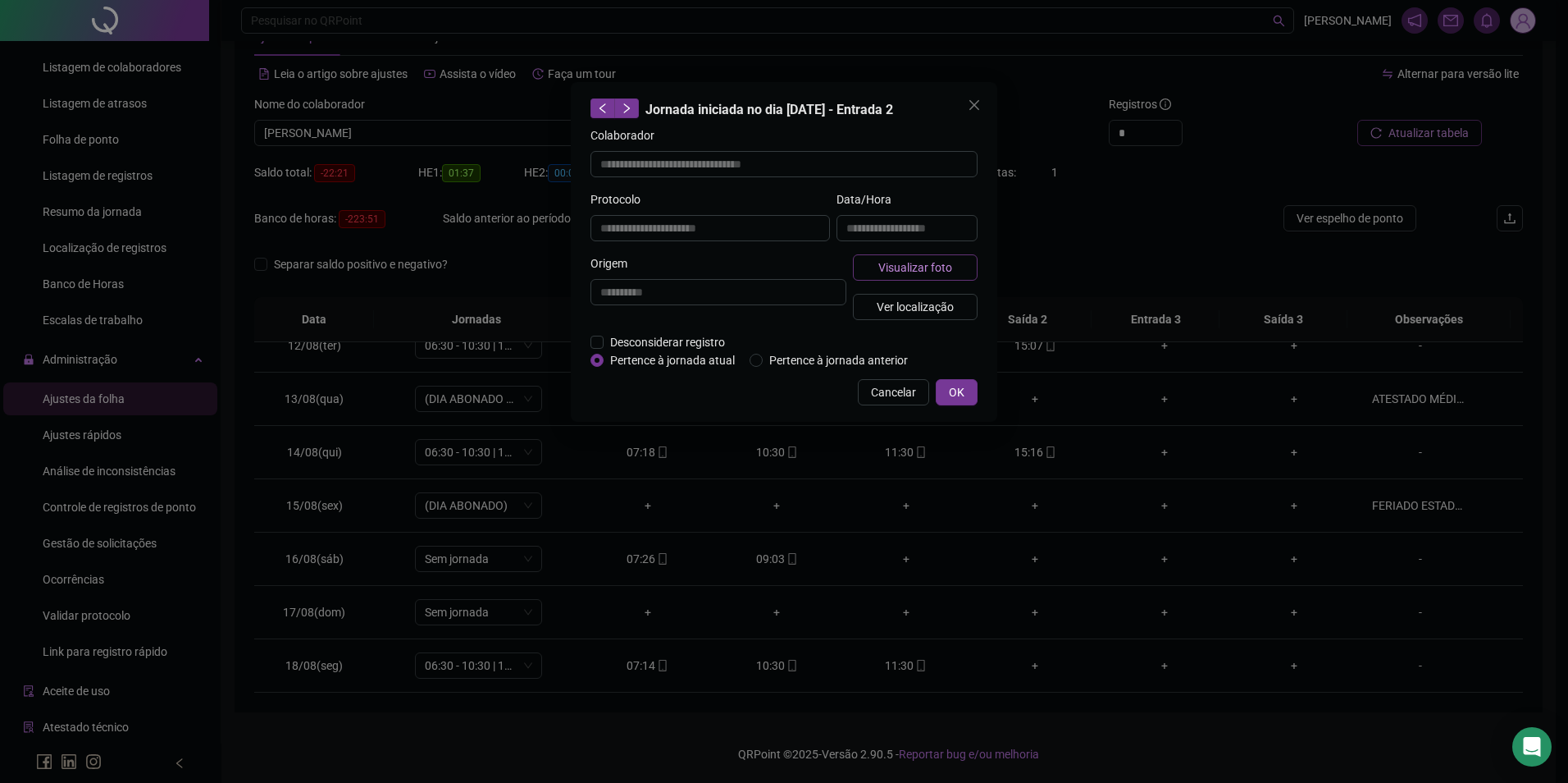
click at [943, 268] on span "Visualizar foto" at bounding box center [915, 267] width 74 height 18
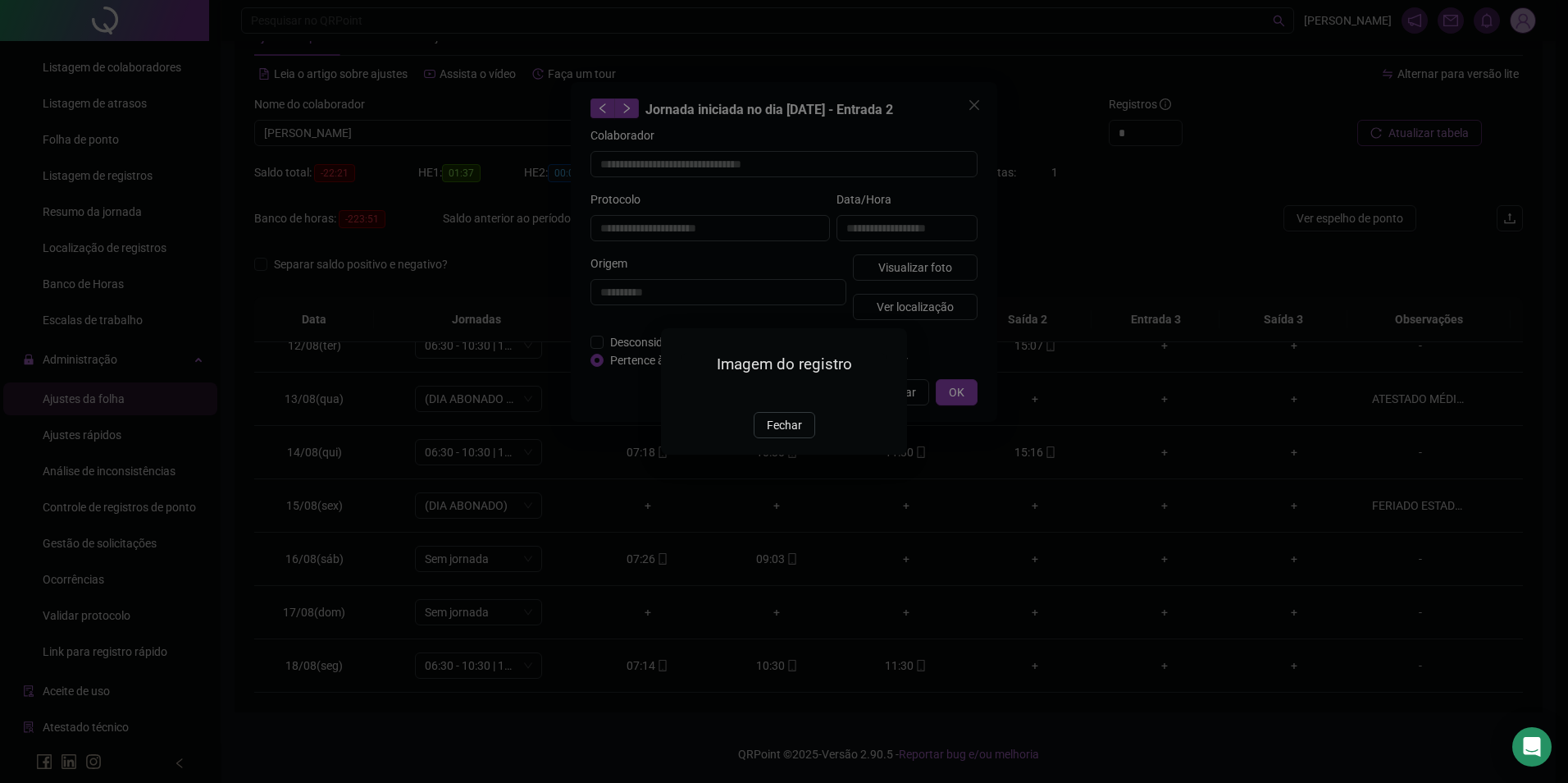
click at [786, 435] on span "Fechar" at bounding box center [784, 425] width 35 height 18
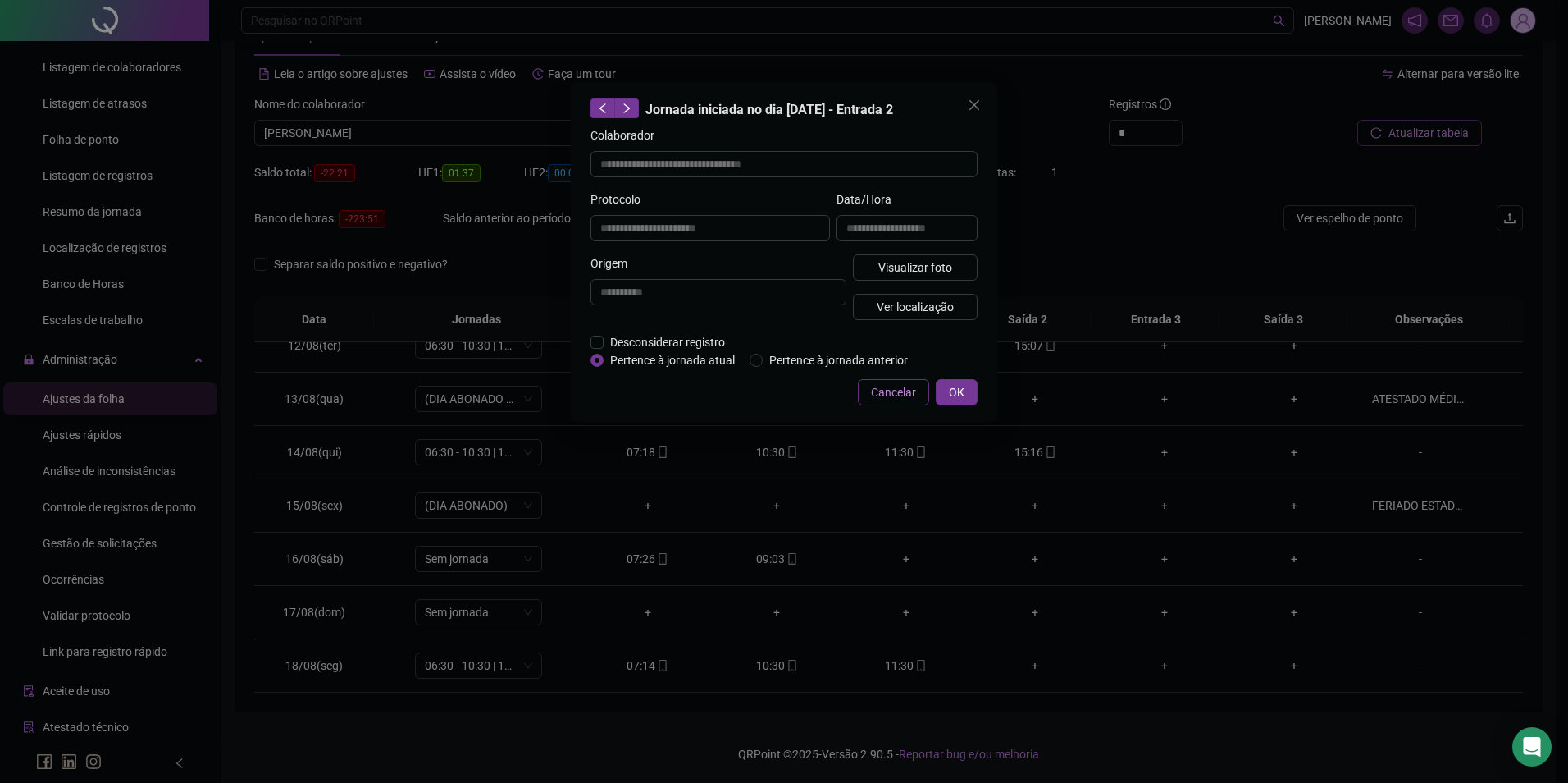
click at [891, 391] on span "Cancelar" at bounding box center [894, 392] width 45 height 18
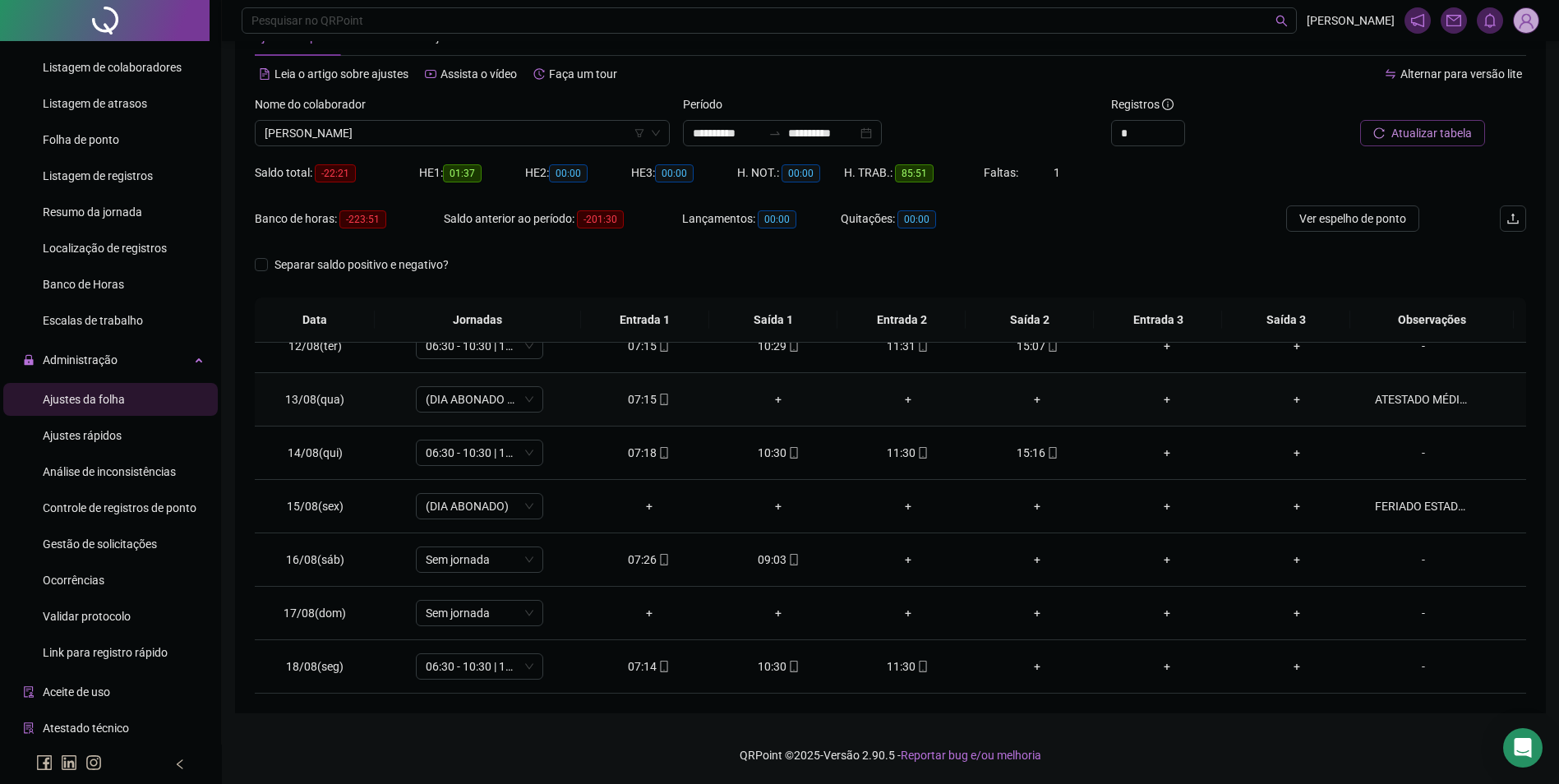
click at [641, 398] on div "07:15" at bounding box center [649, 399] width 103 height 18
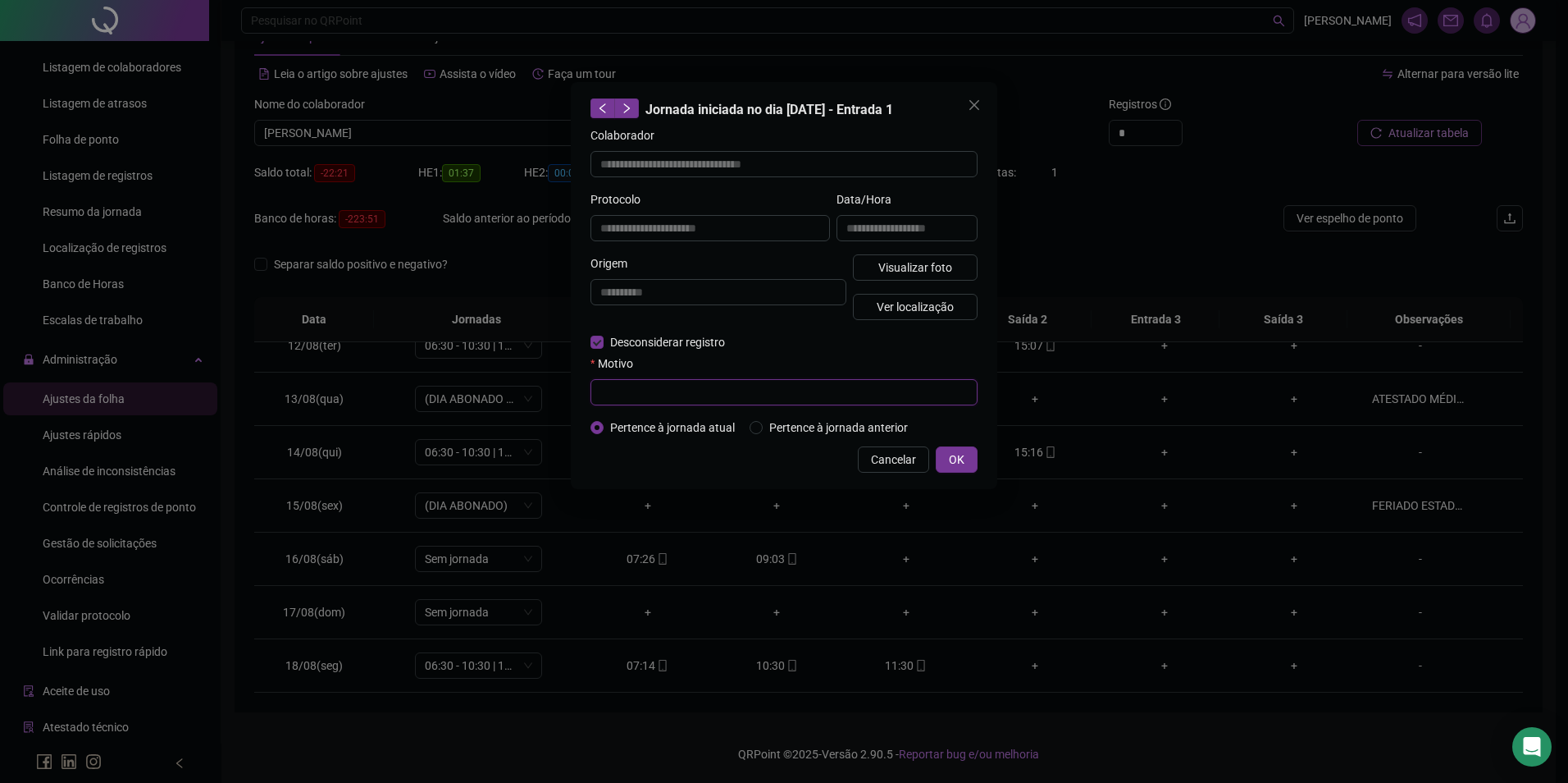
click at [650, 384] on input "text" at bounding box center [784, 392] width 387 height 27
paste input "*****"
drag, startPoint x: 662, startPoint y: 399, endPoint x: 567, endPoint y: 400, distance: 95.0
click at [567, 403] on div "**********" at bounding box center [784, 391] width 1568 height 783
click at [947, 460] on button "OK" at bounding box center [957, 460] width 42 height 27
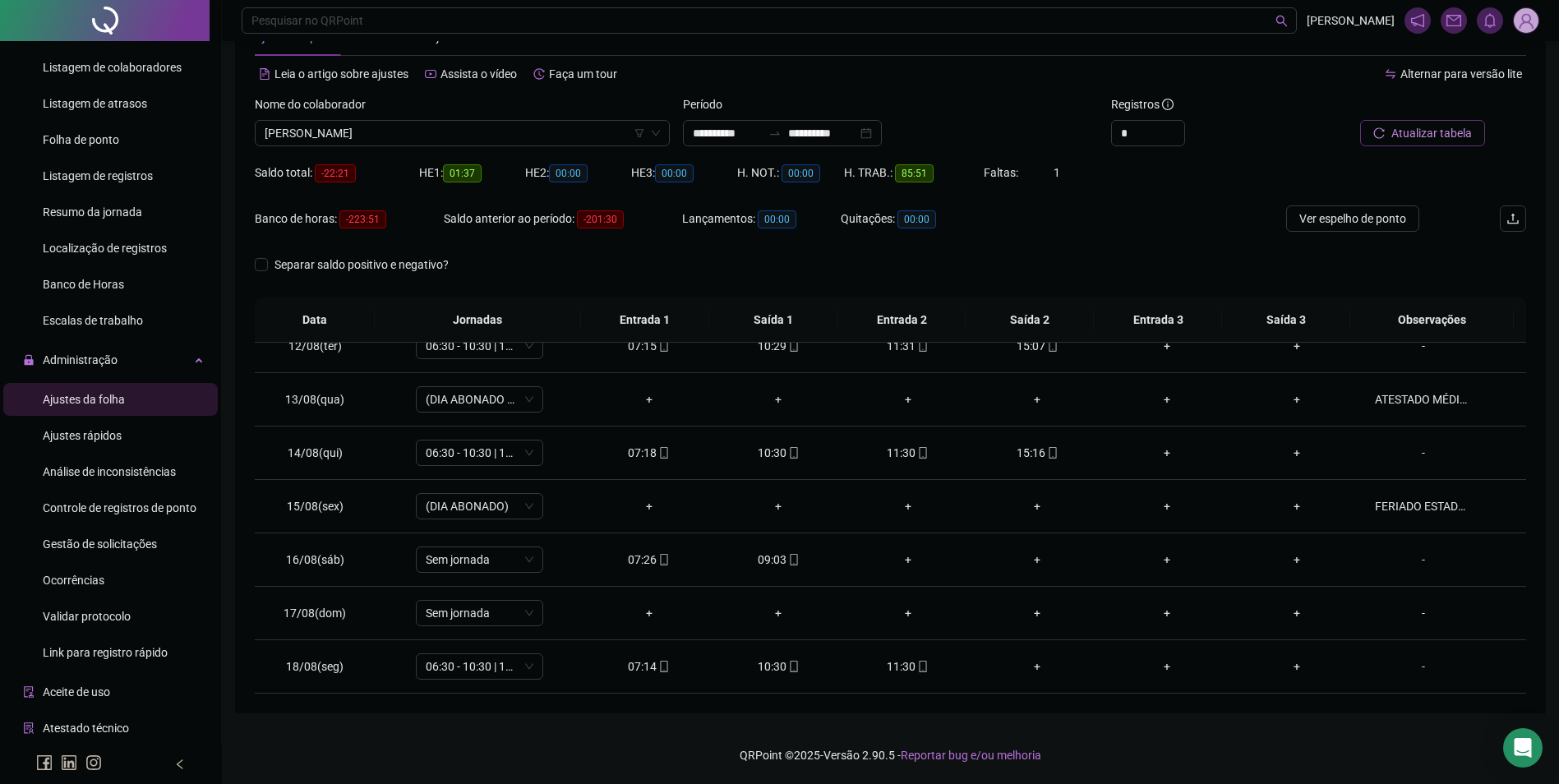
click at [1406, 137] on span "Atualizar tabela" at bounding box center [1432, 133] width 81 height 18
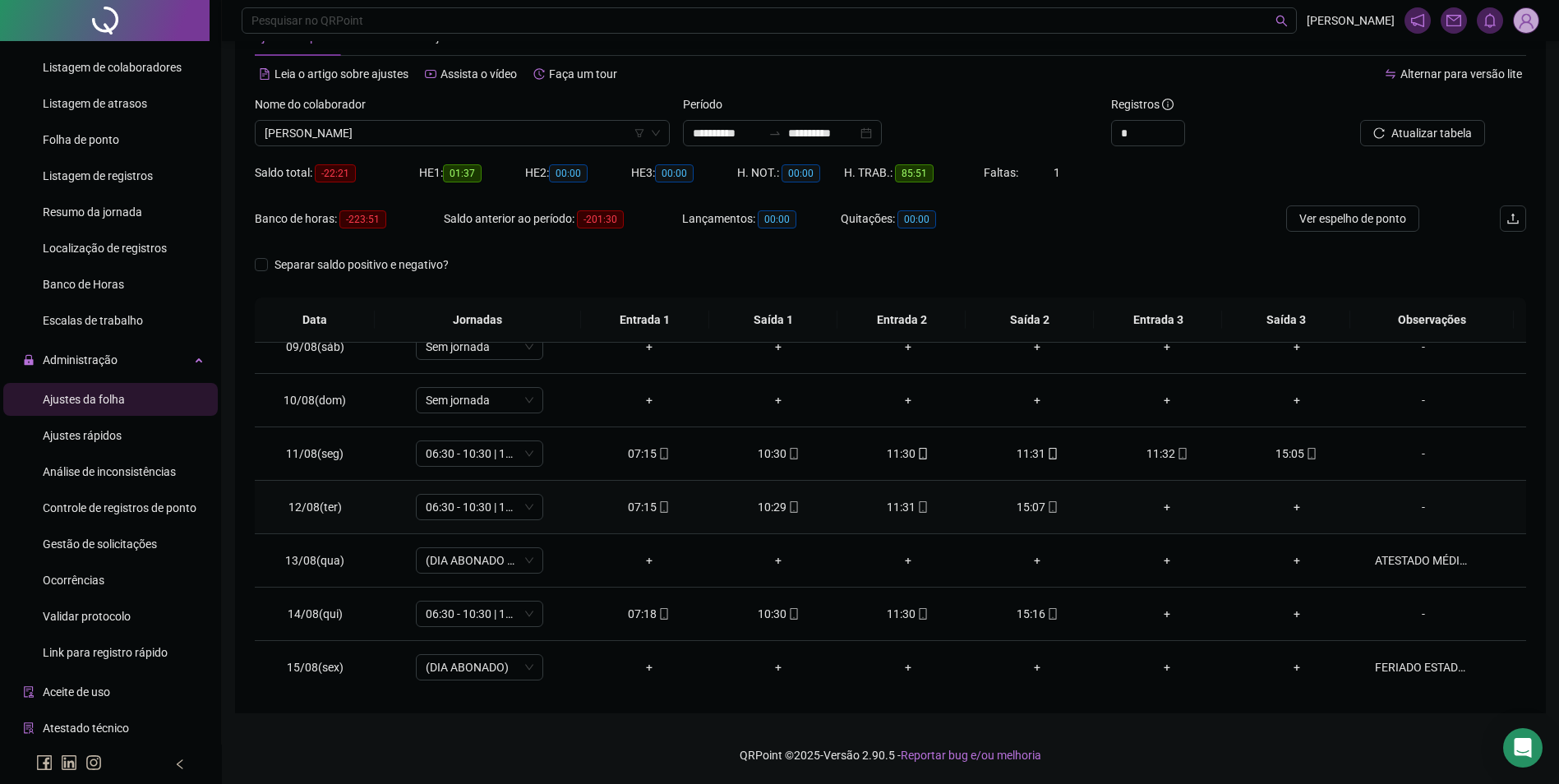
scroll to position [447, 0]
click at [1053, 460] on div "11:31" at bounding box center [1037, 456] width 103 height 18
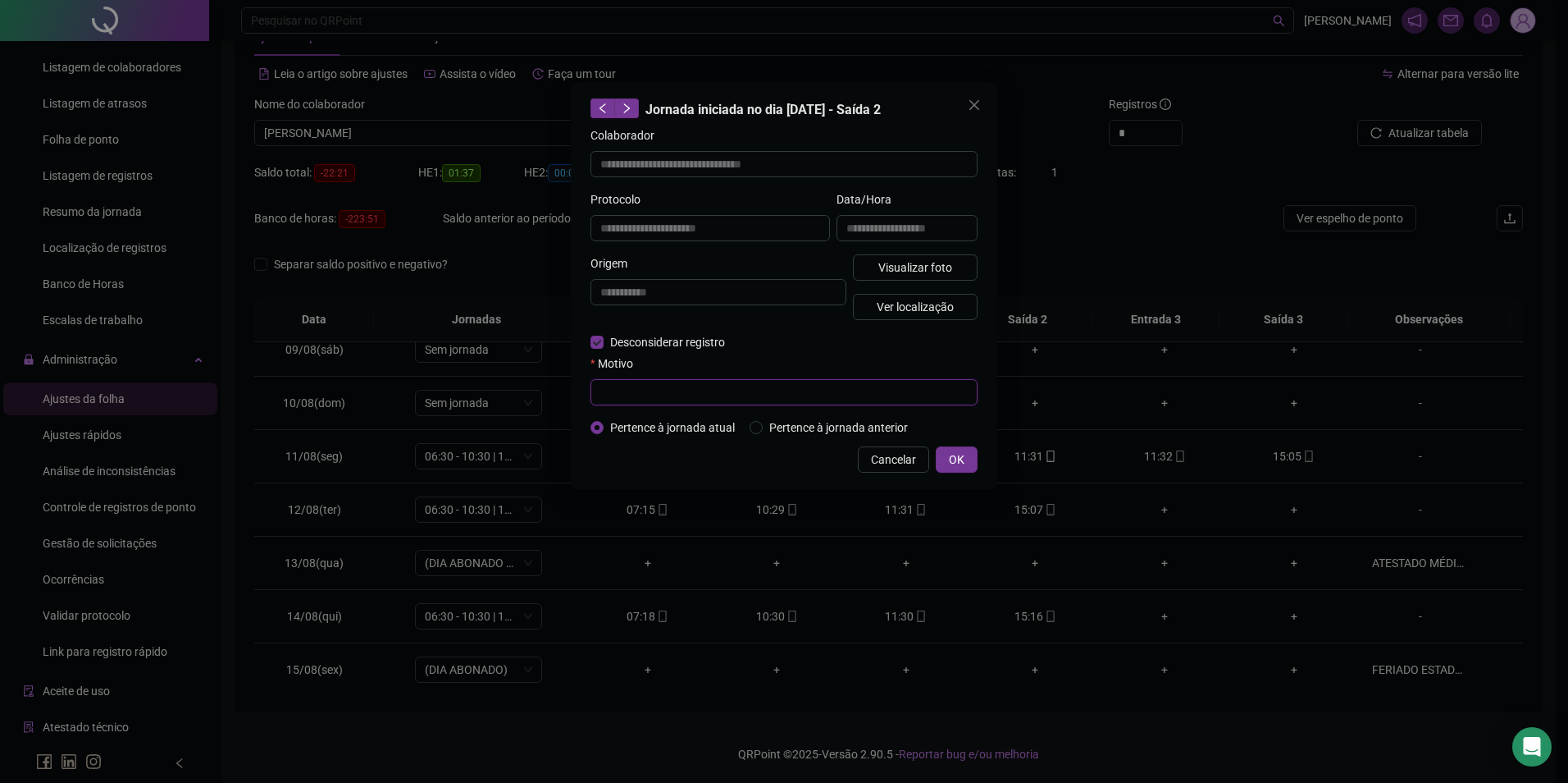
click at [642, 390] on input "text" at bounding box center [784, 392] width 387 height 27
drag, startPoint x: 697, startPoint y: 394, endPoint x: 569, endPoint y: 393, distance: 128.0
click at [569, 393] on div "**********" at bounding box center [784, 391] width 1568 height 783
click at [823, 361] on div "Motivo" at bounding box center [784, 366] width 387 height 25
click at [964, 463] on span "OK" at bounding box center [957, 459] width 15 height 18
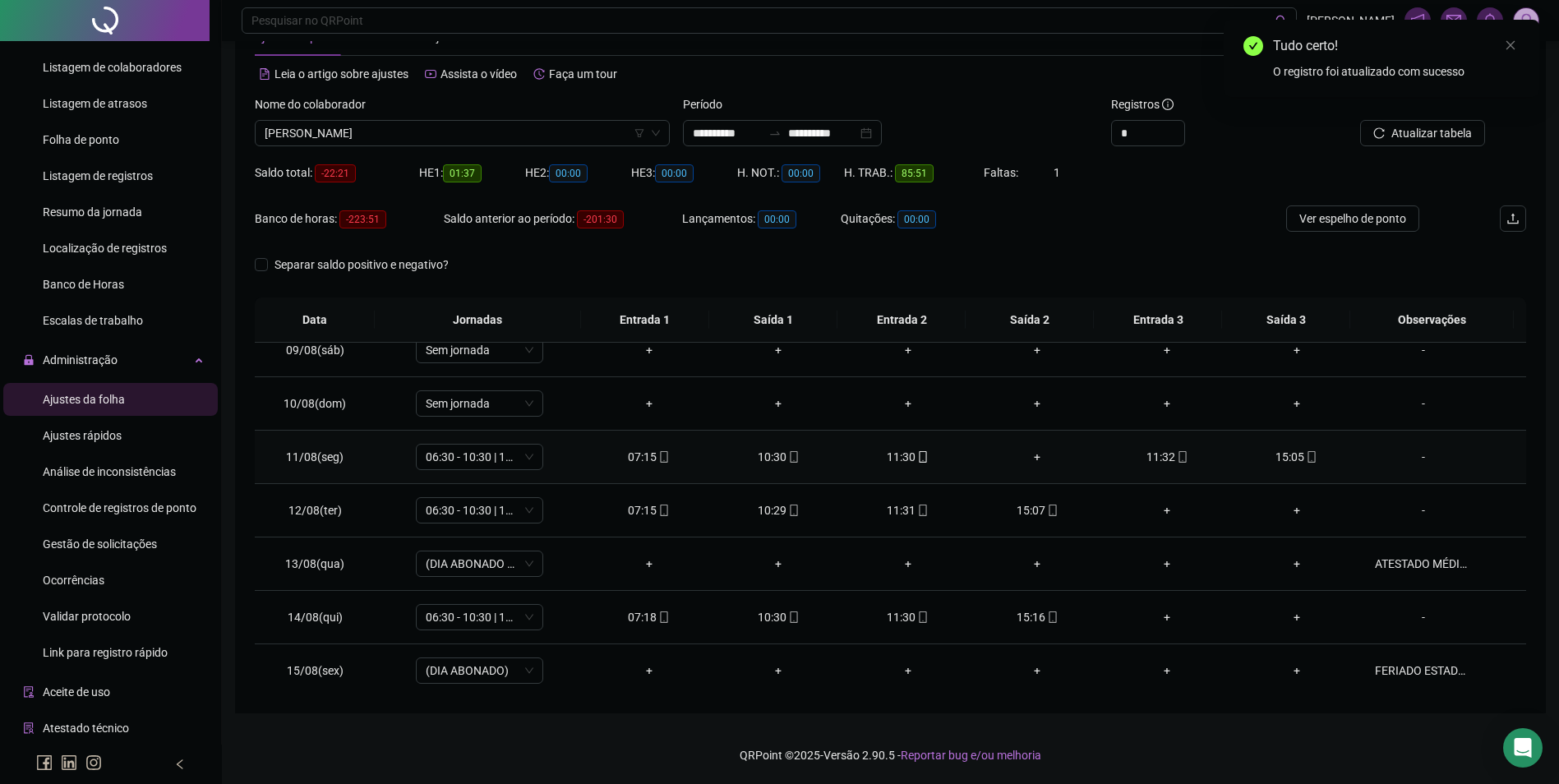
click at [1196, 463] on div "11:32" at bounding box center [1166, 456] width 103 height 18
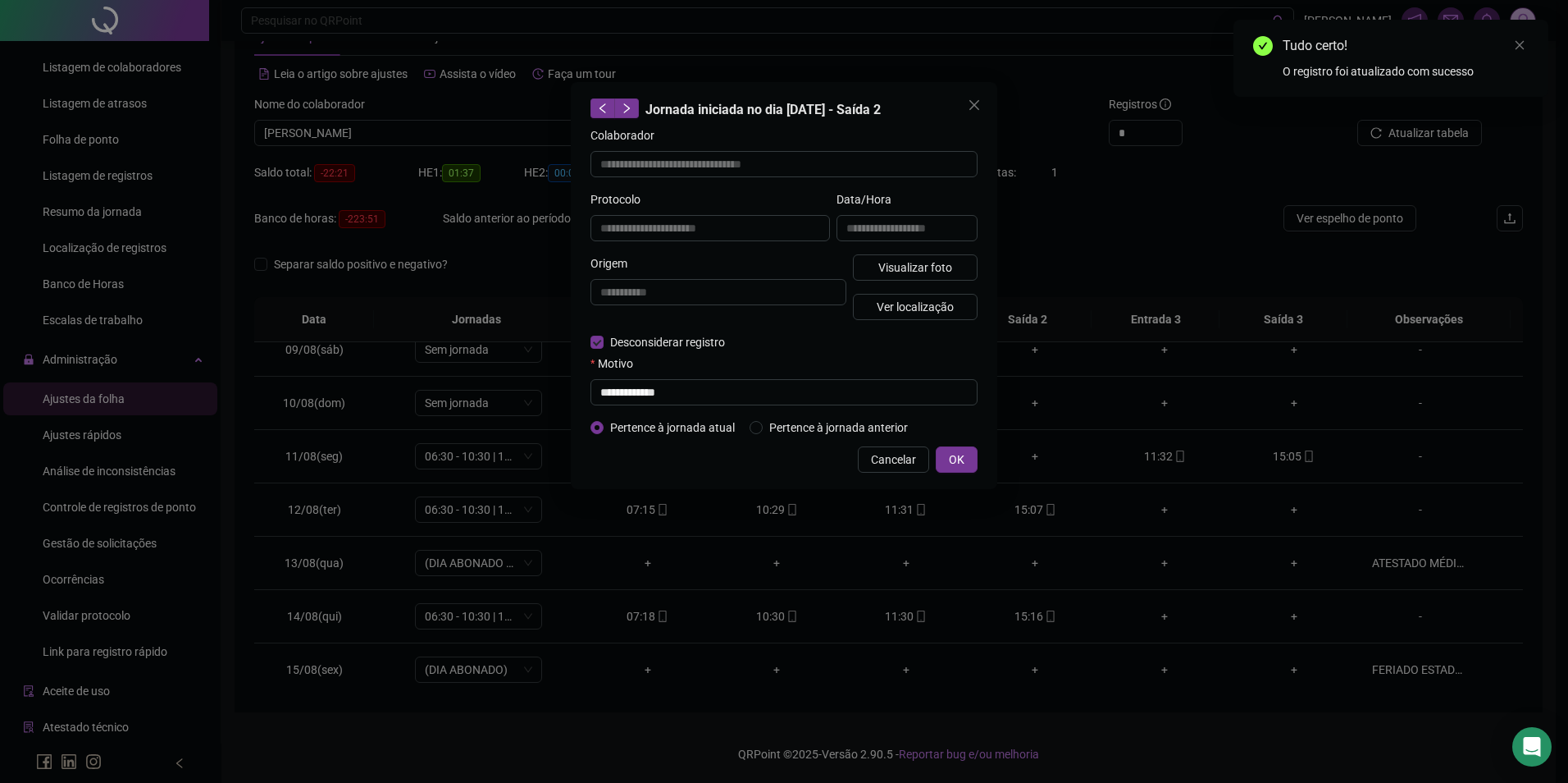
click at [1094, 432] on div "**********" at bounding box center [784, 391] width 1568 height 783
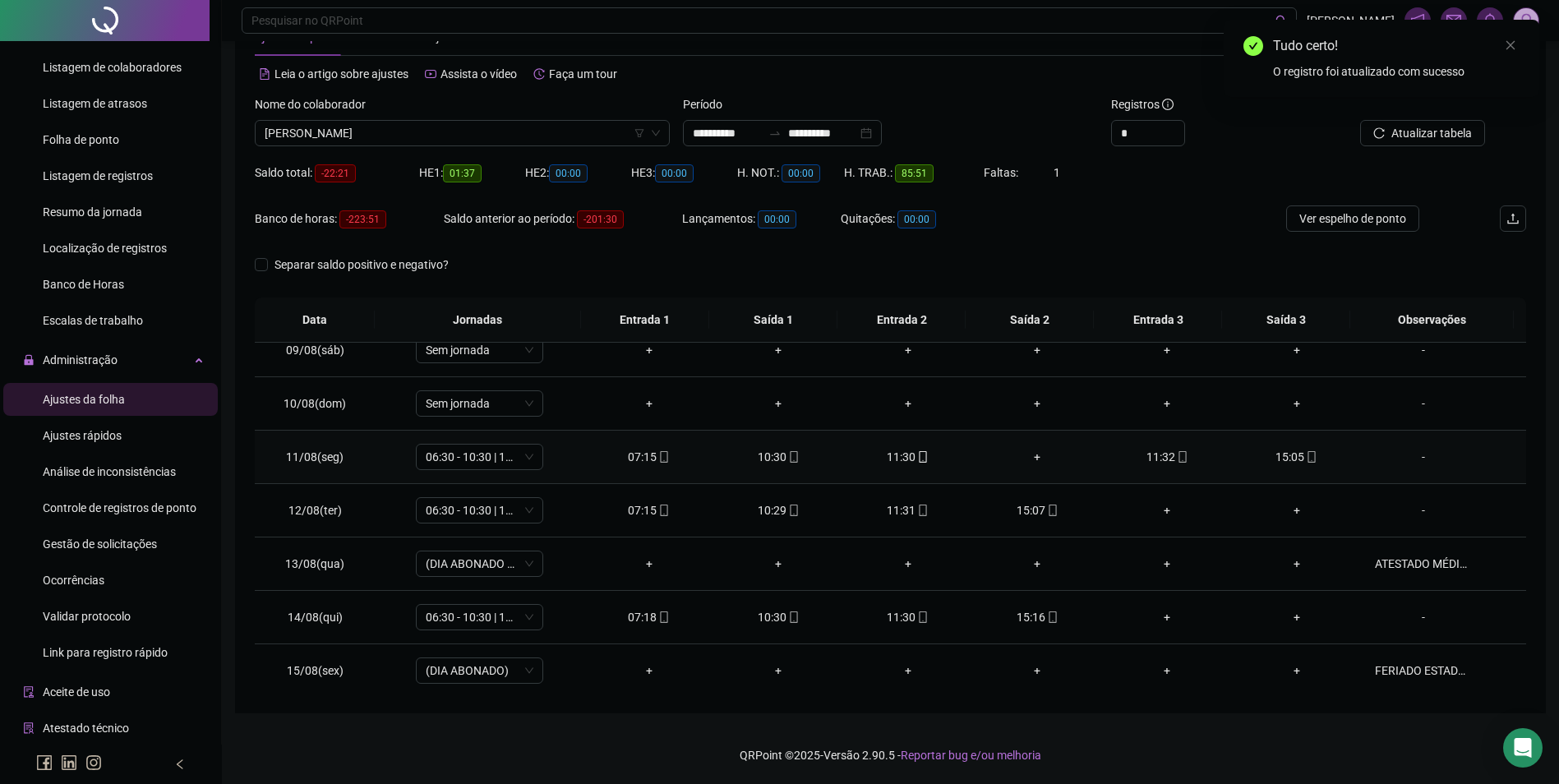
click at [1164, 460] on div "11:32" at bounding box center [1166, 456] width 103 height 18
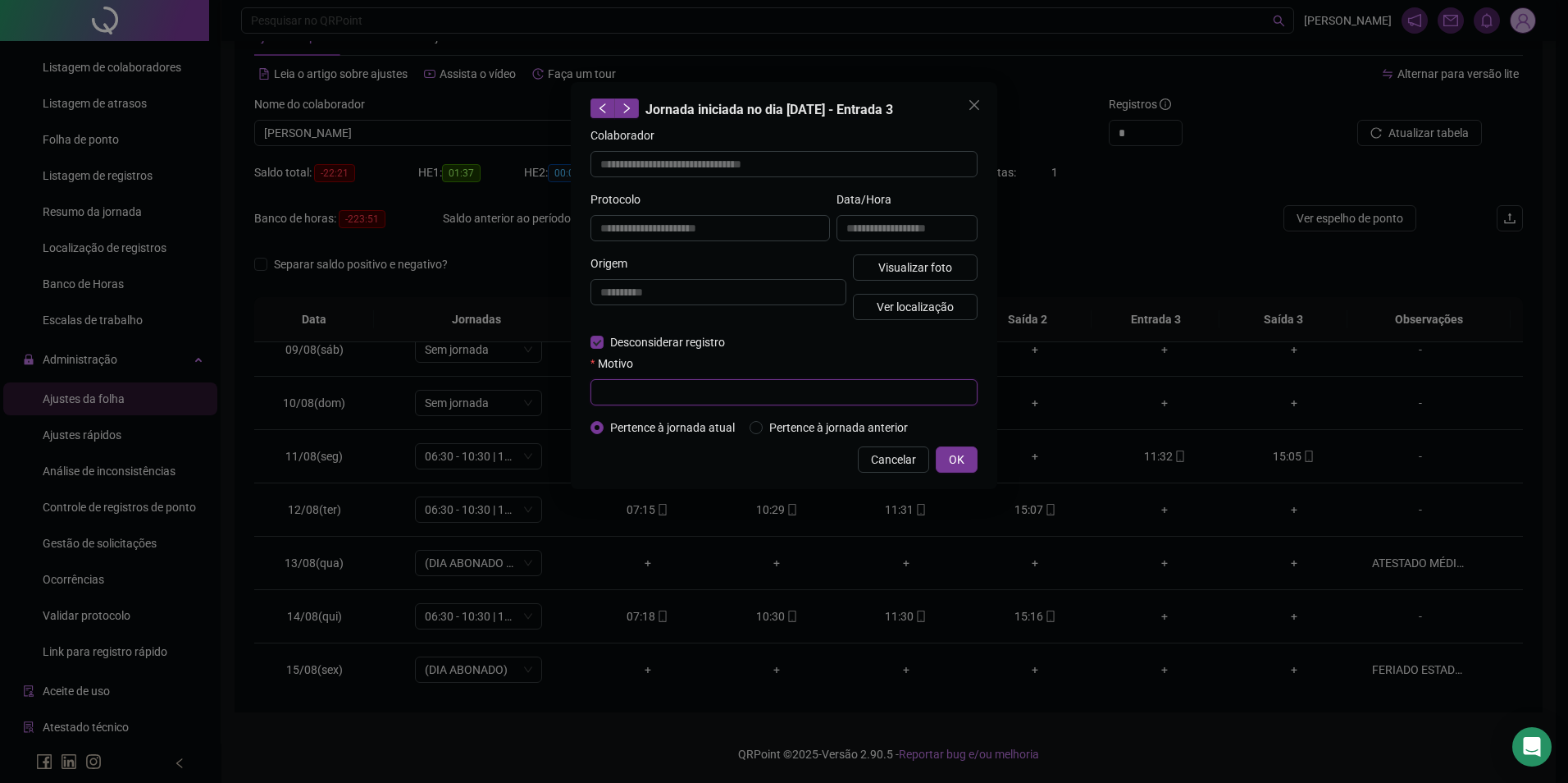
click at [651, 396] on input "text" at bounding box center [784, 392] width 387 height 27
paste input "**********"
click at [955, 463] on span "OK" at bounding box center [957, 459] width 15 height 18
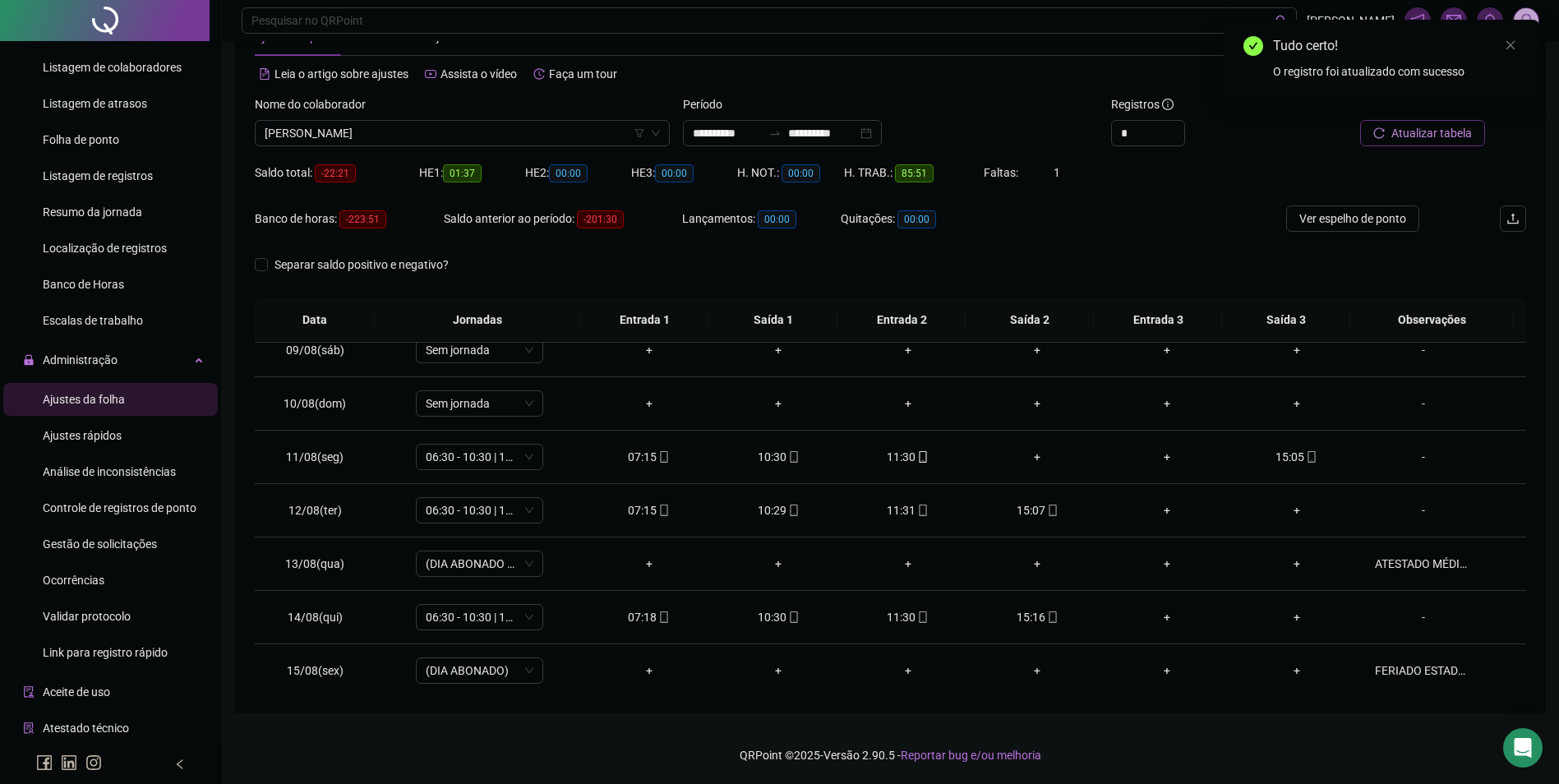
click at [1391, 133] on button "Atualizar tabela" at bounding box center [1423, 134] width 125 height 27
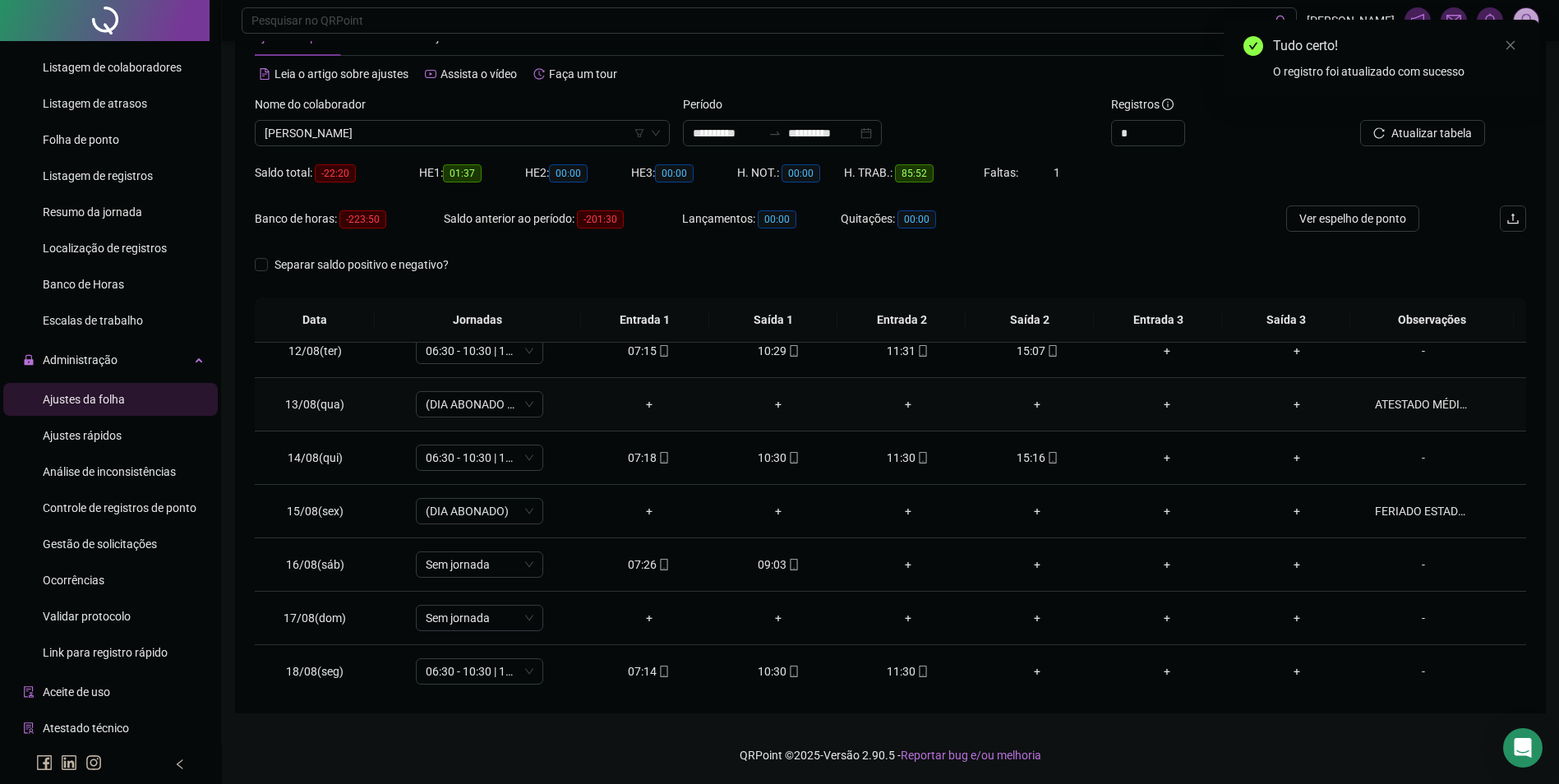
scroll to position [611, 0]
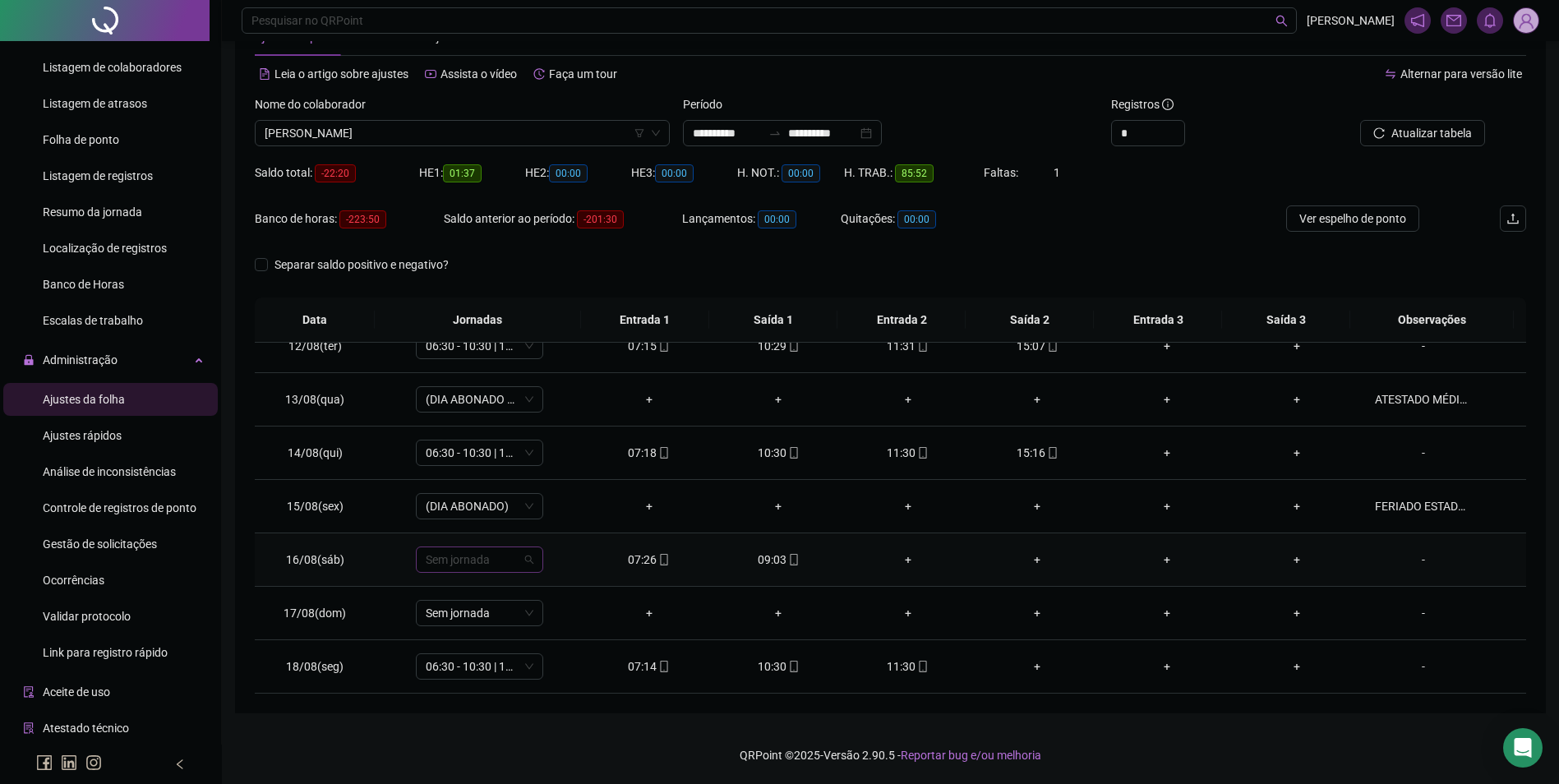
click at [486, 564] on span "Sem jornada" at bounding box center [480, 559] width 108 height 25
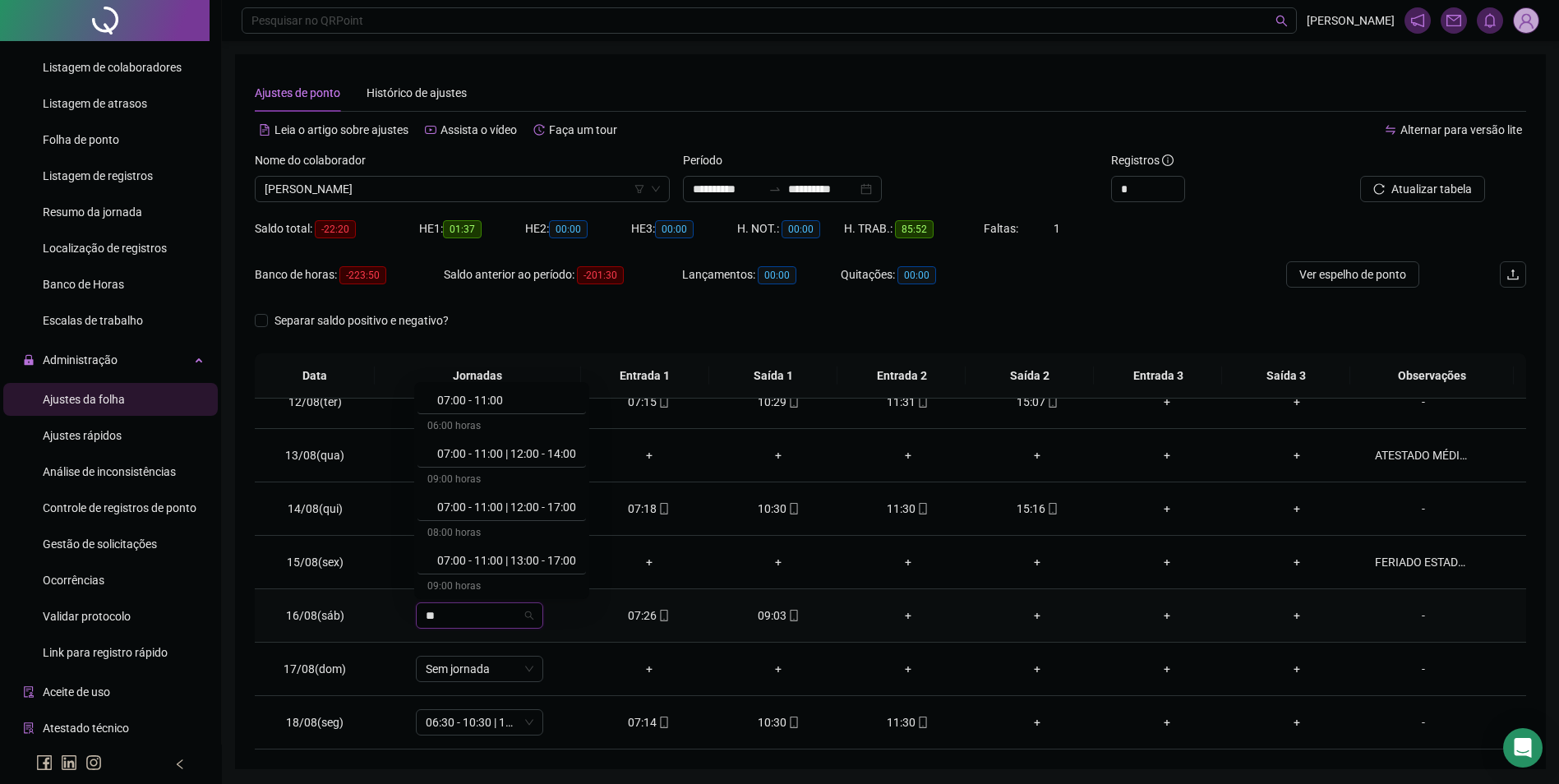
scroll to position [0, 0]
click at [488, 474] on div "07:00 - 11:00" at bounding box center [506, 478] width 139 height 18
click at [520, 569] on span "Não" at bounding box center [515, 573] width 22 height 18
click at [705, 594] on td "07:26" at bounding box center [649, 616] width 130 height 53
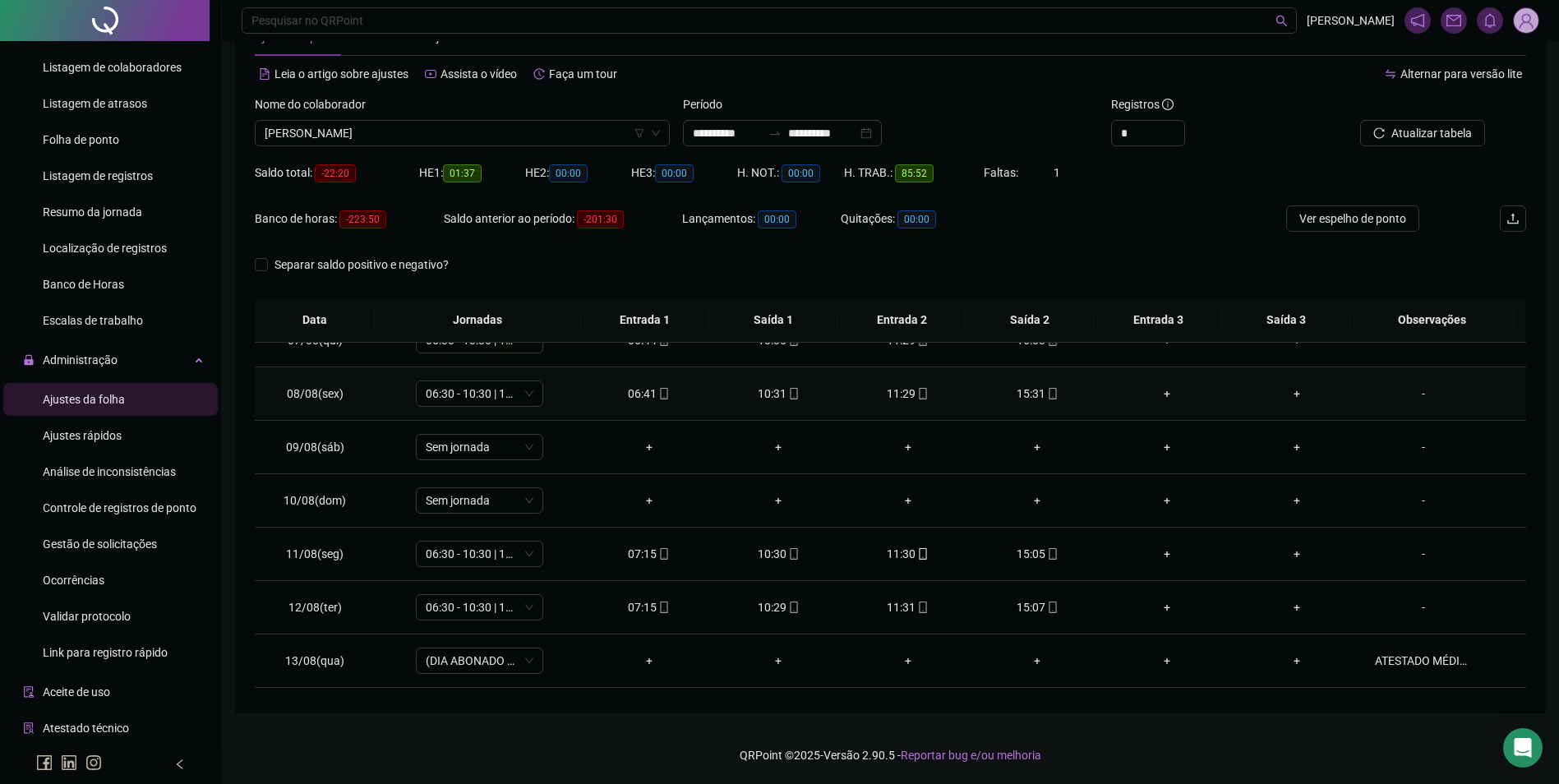
scroll to position [364, 0]
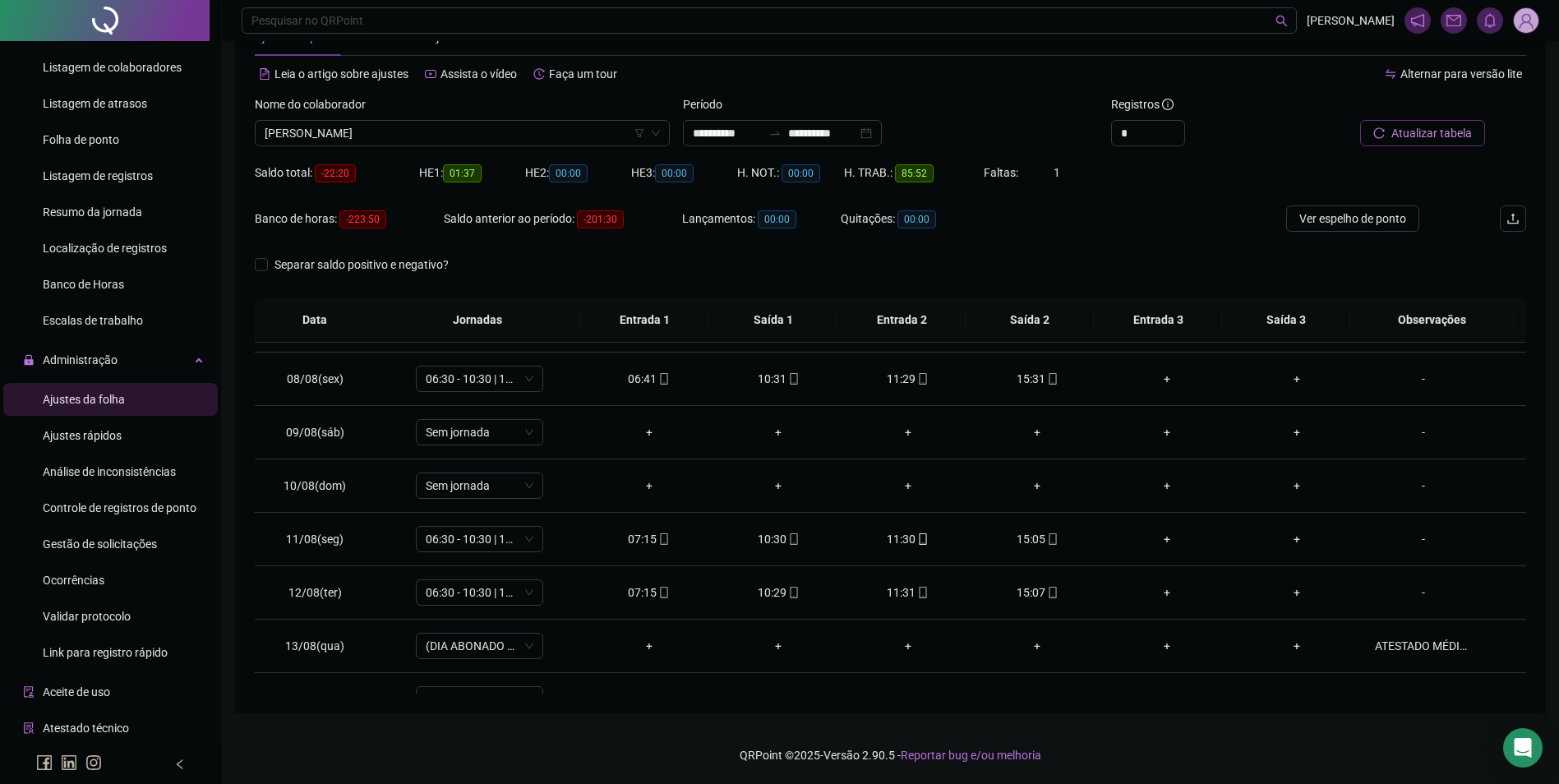
click at [1404, 136] on span "Atualizar tabela" at bounding box center [1432, 133] width 81 height 18
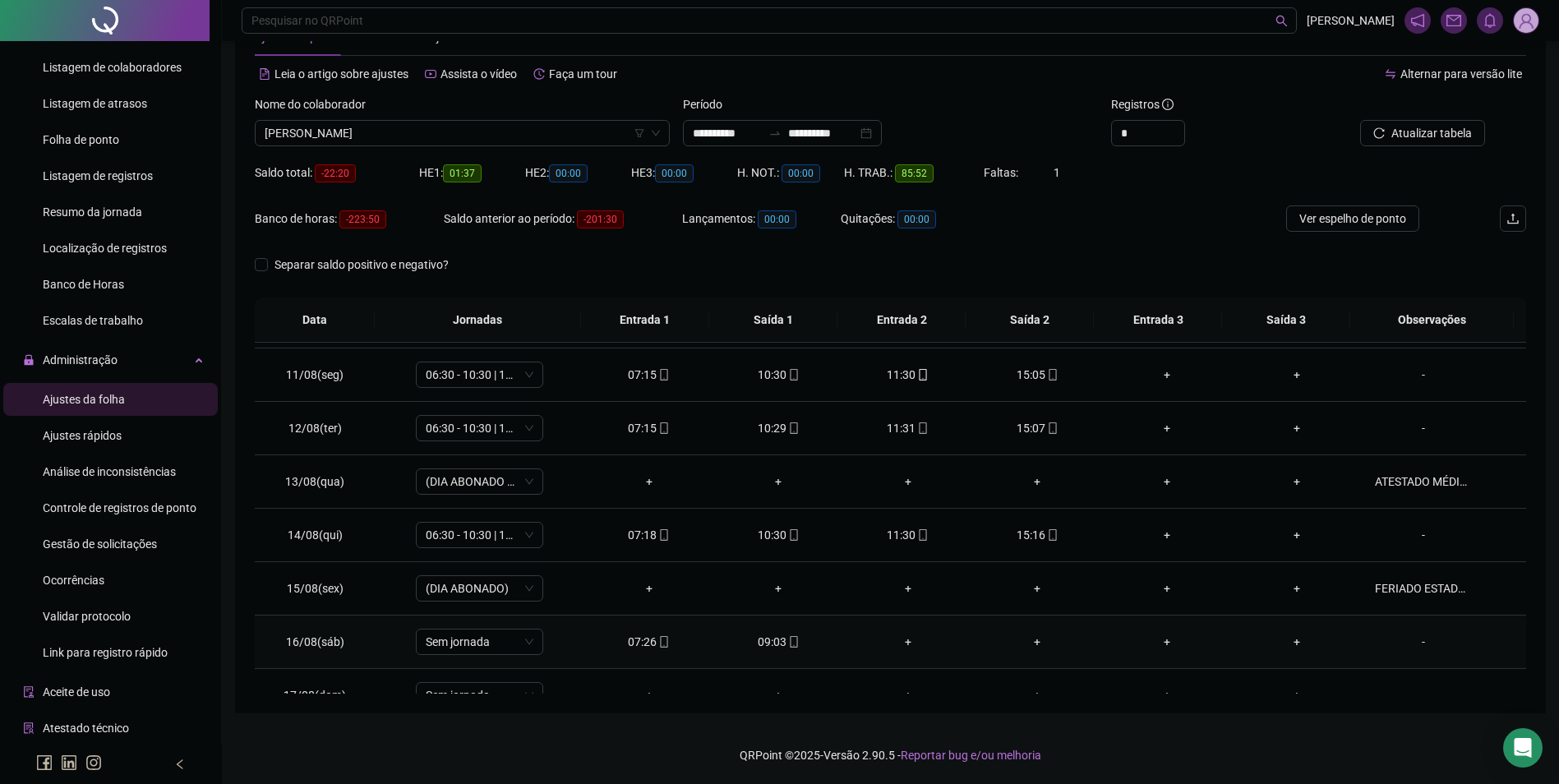
scroll to position [611, 0]
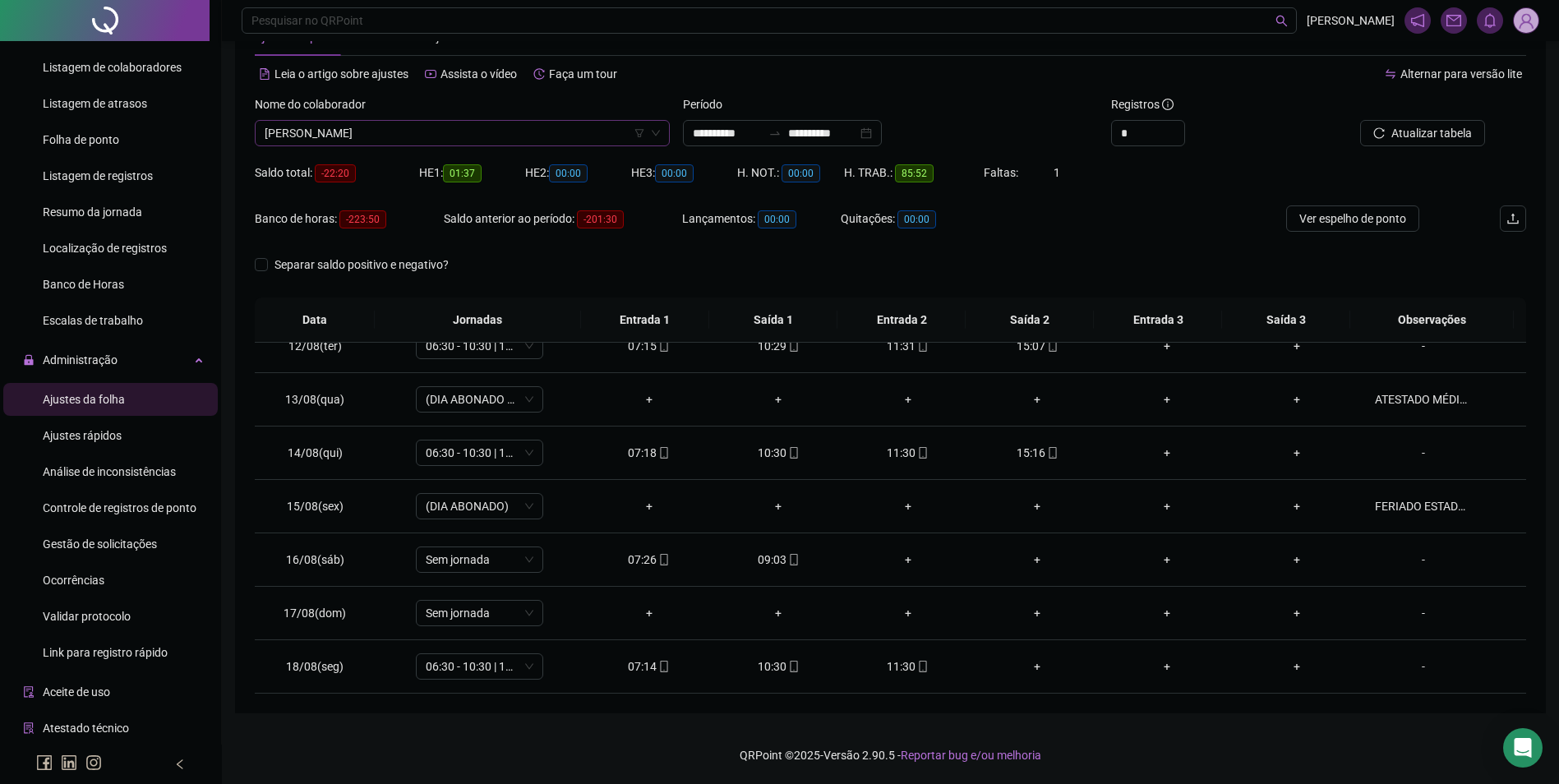
click at [529, 135] on span "MARIA DAS DORES RODRIGUES FERREIRA" at bounding box center [462, 133] width 395 height 25
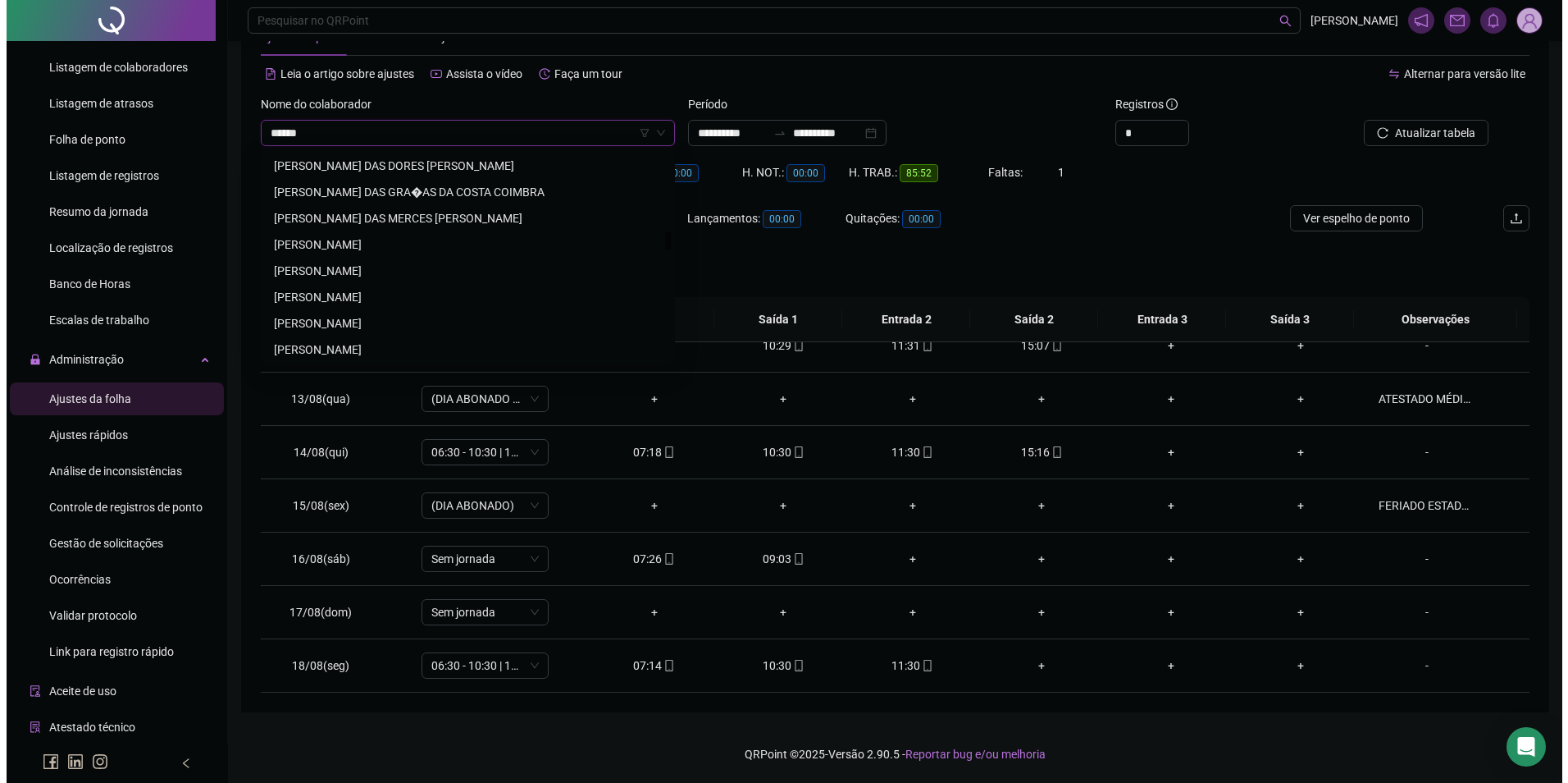
scroll to position [52, 0]
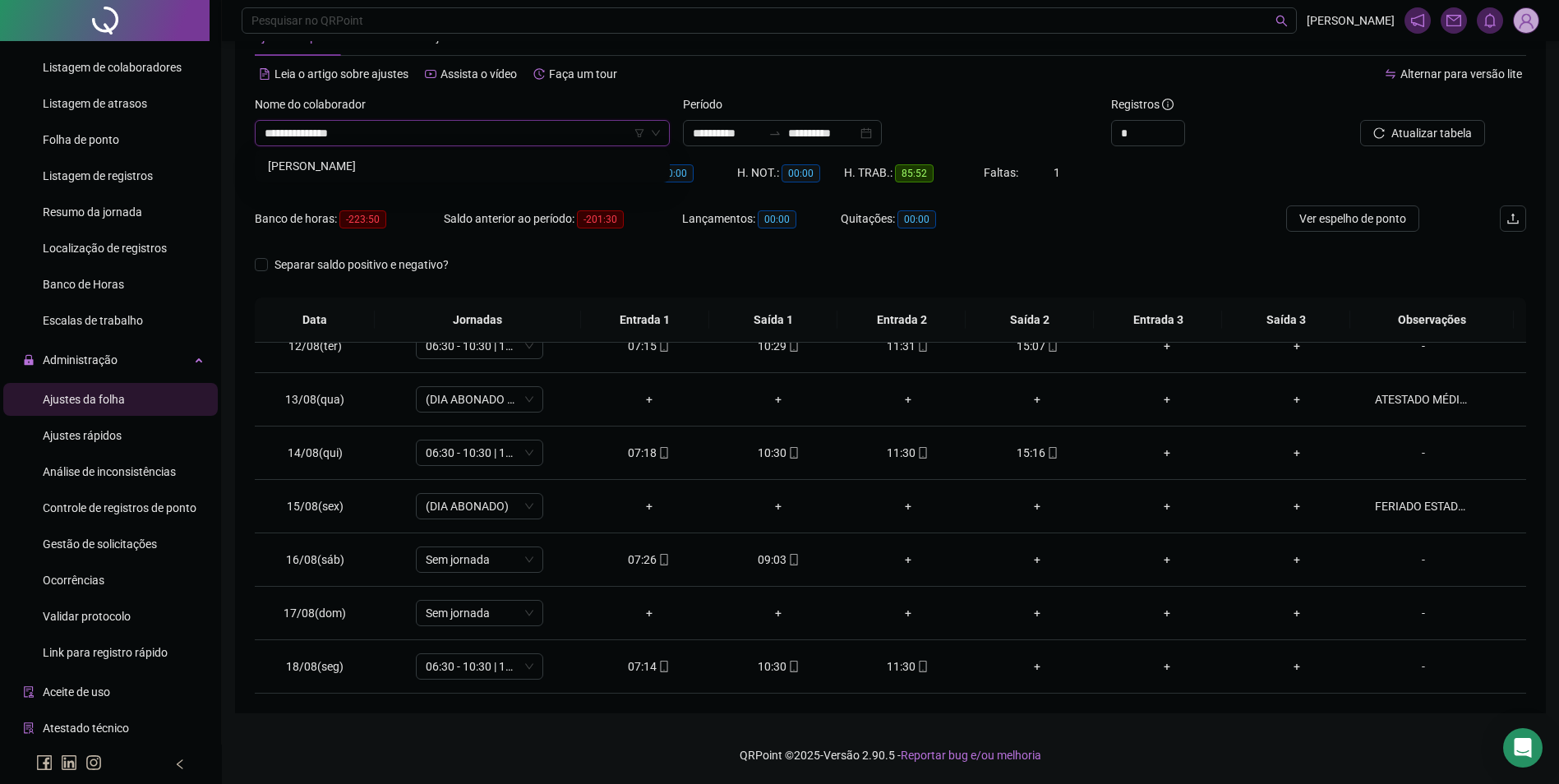
drag, startPoint x: 461, startPoint y: 160, endPoint x: 519, endPoint y: 170, distance: 58.9
click at [461, 160] on div "MARIA DE JESUS RIBEIRO DA SILVA" at bounding box center [463, 166] width 389 height 18
click at [1387, 132] on button "Buscar registros" at bounding box center [1421, 134] width 128 height 27
click at [565, 143] on span "[PERSON_NAME]" at bounding box center [462, 133] width 395 height 25
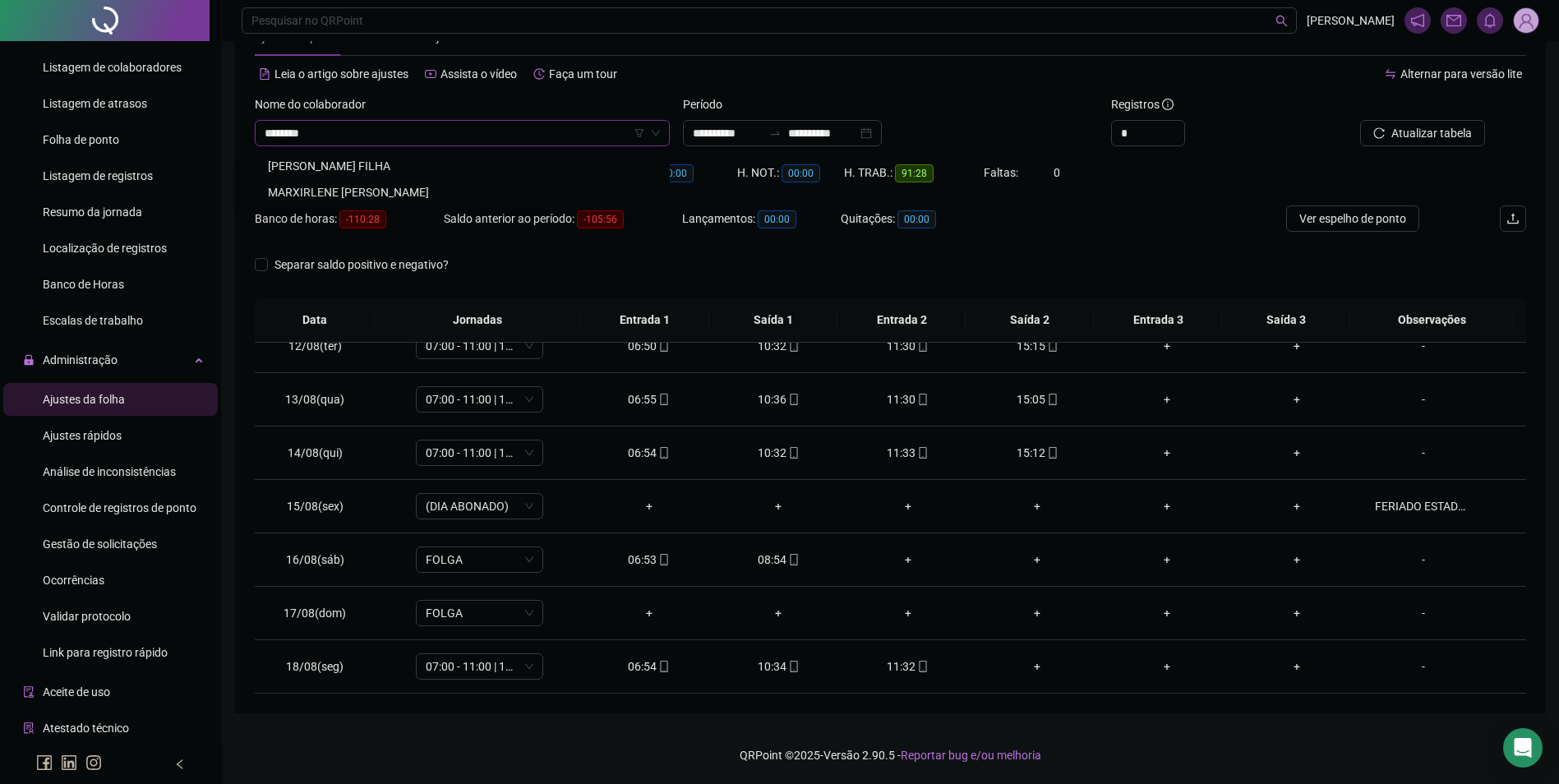
scroll to position [0, 0]
type input "**********"
click at [487, 172] on div "MARIA DO SOCORRO LOPES DA SILVA FILHA" at bounding box center [463, 166] width 389 height 18
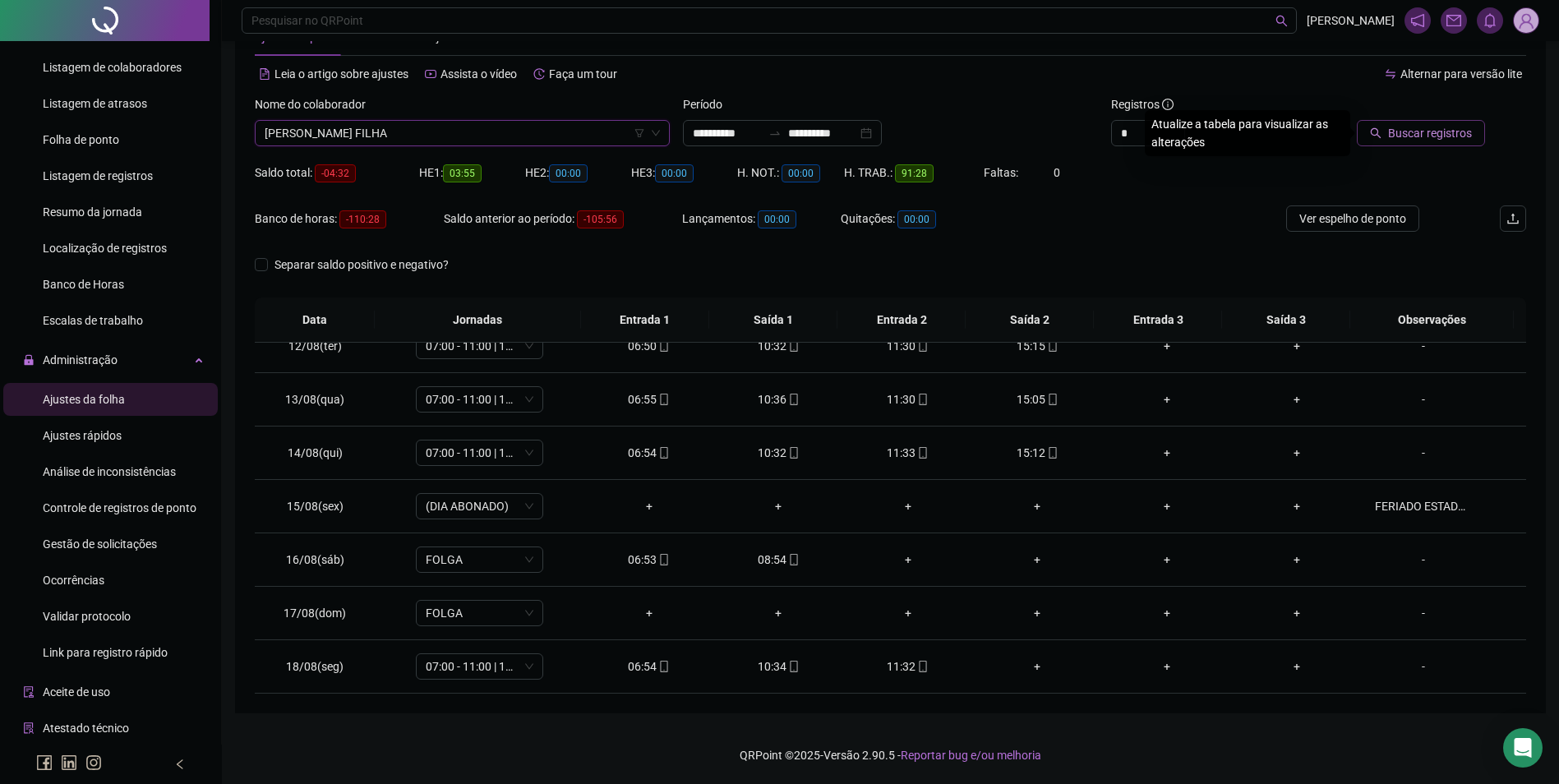
click at [1411, 132] on span "Buscar registros" at bounding box center [1430, 133] width 83 height 18
click at [1046, 676] on td "16:00" at bounding box center [1037, 666] width 130 height 53
click at [1047, 671] on icon "mobile" at bounding box center [1053, 666] width 11 height 11
type input "**********"
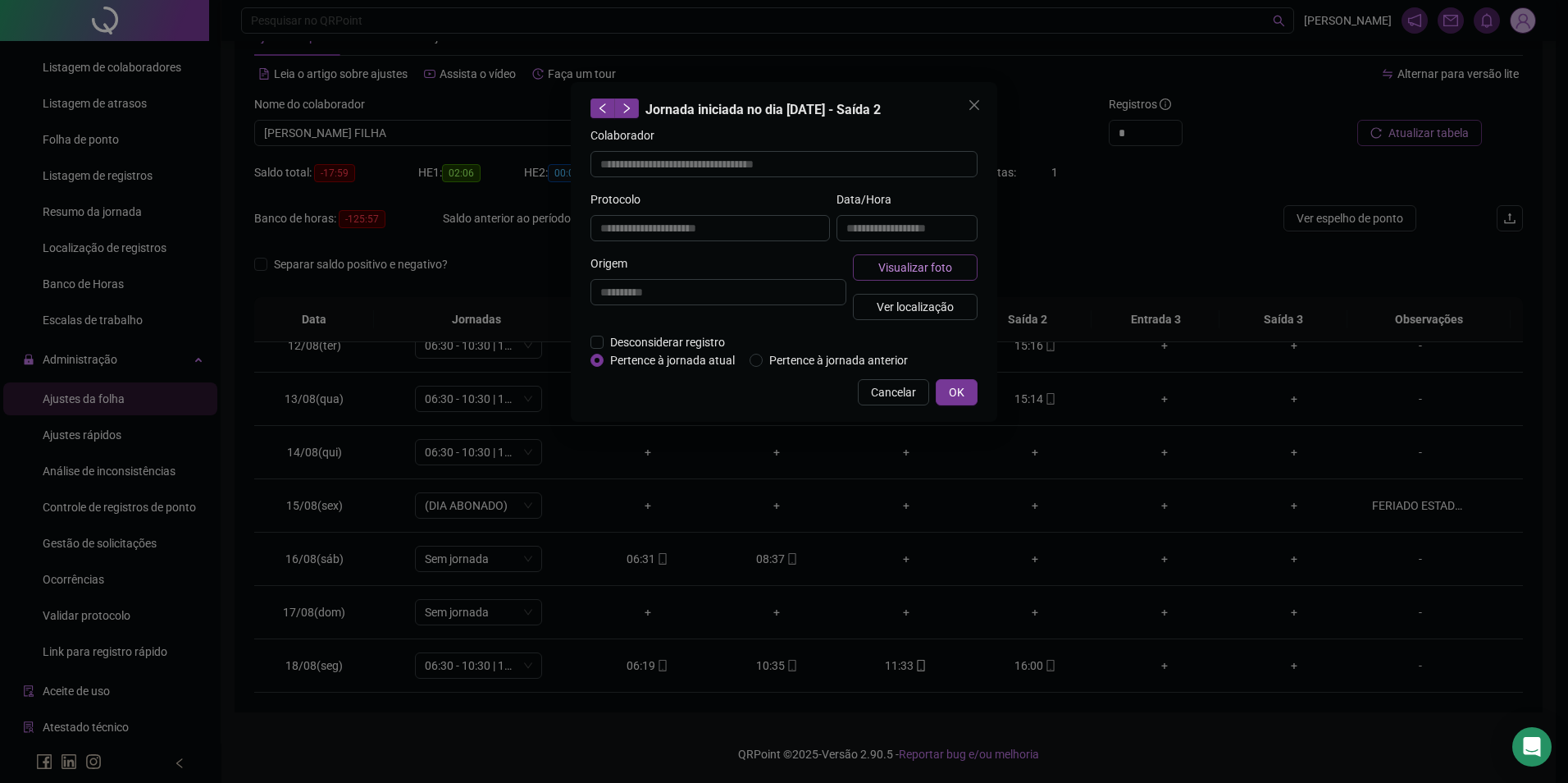
click at [915, 265] on span "Visualizar foto" at bounding box center [915, 267] width 74 height 18
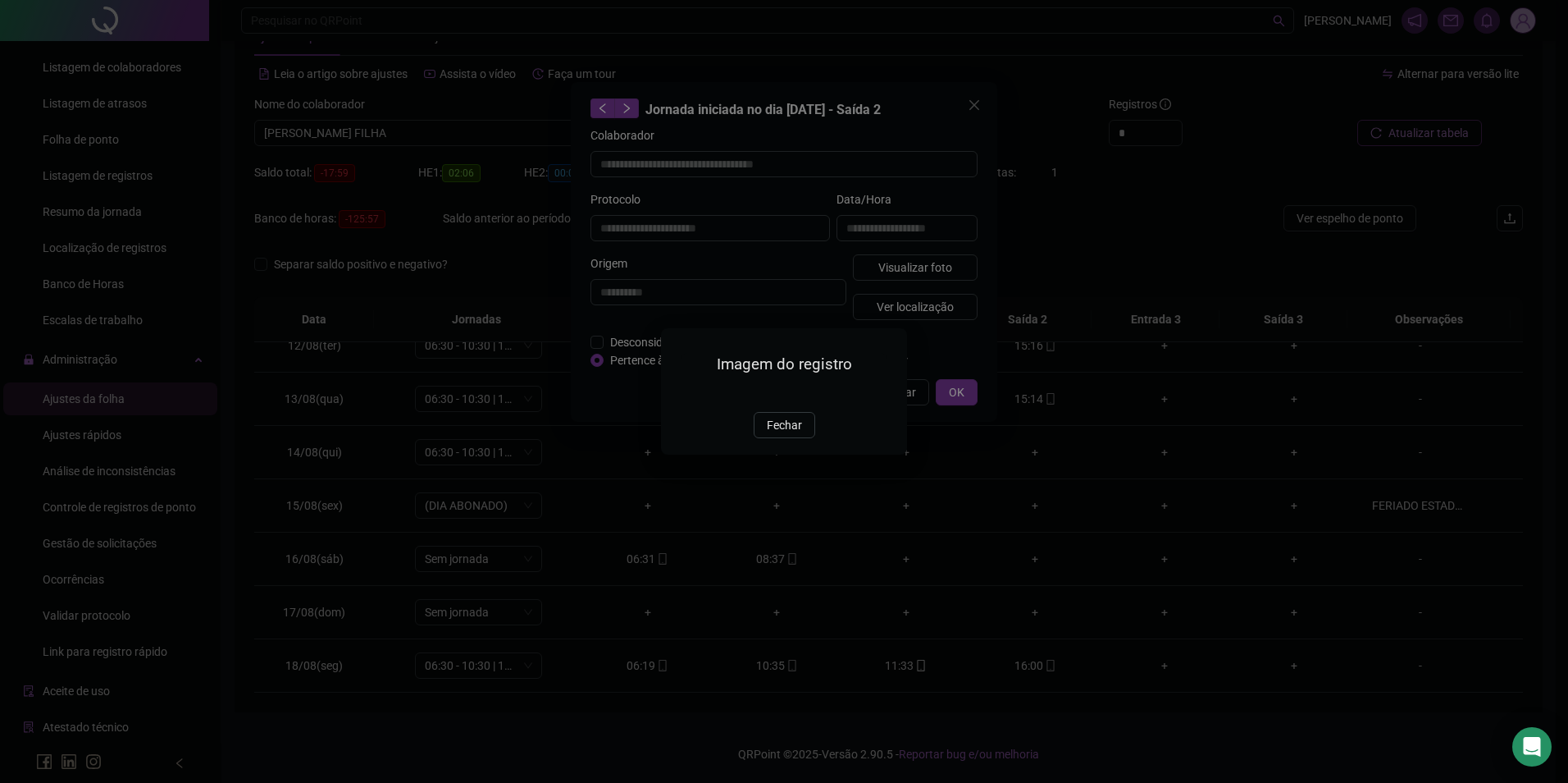
drag, startPoint x: 784, startPoint y: 525, endPoint x: 802, endPoint y: 521, distance: 18.4
click at [785, 435] on span "Fechar" at bounding box center [784, 425] width 35 height 18
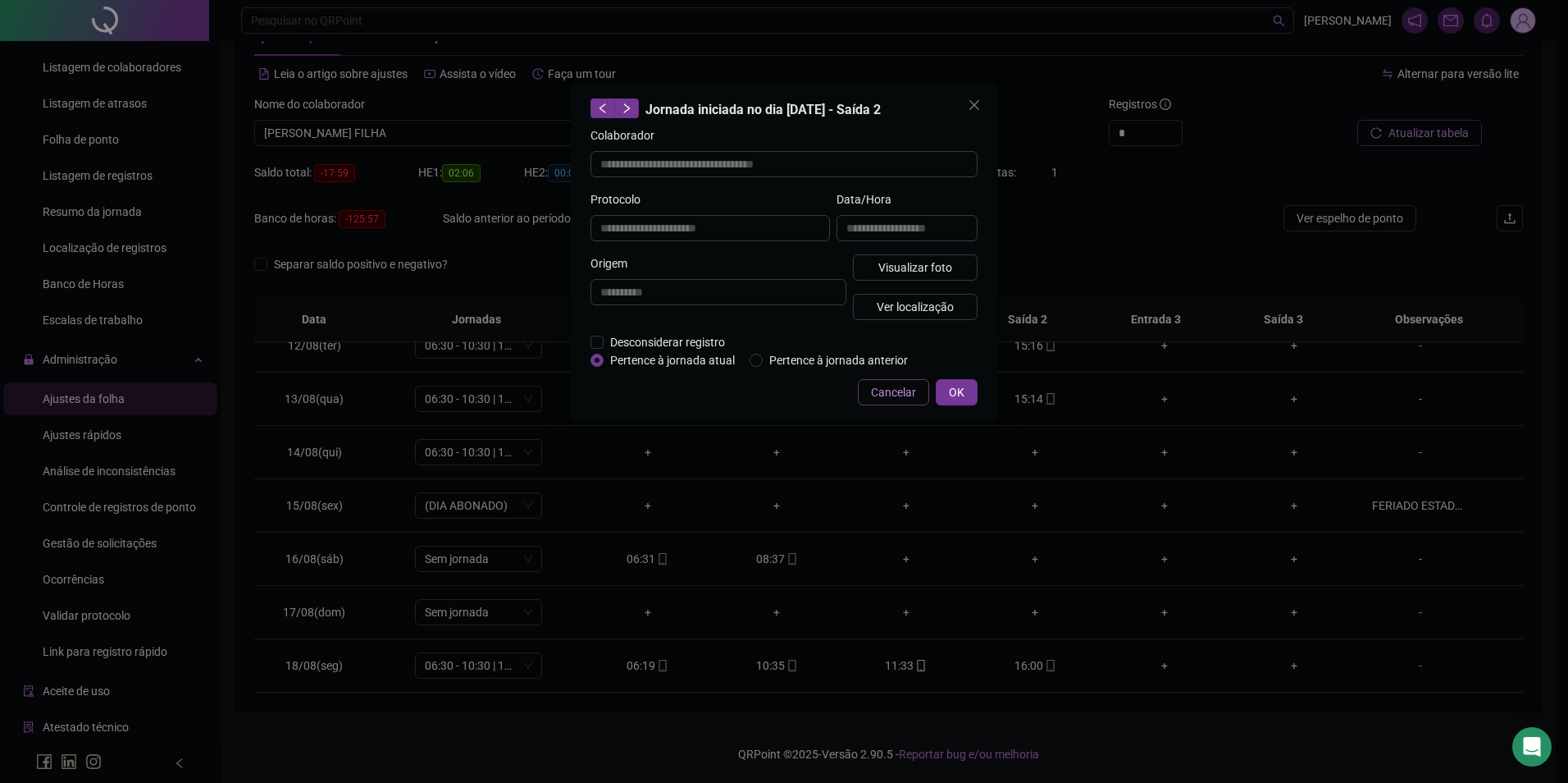
click at [896, 383] on span "Cancelar" at bounding box center [894, 392] width 45 height 18
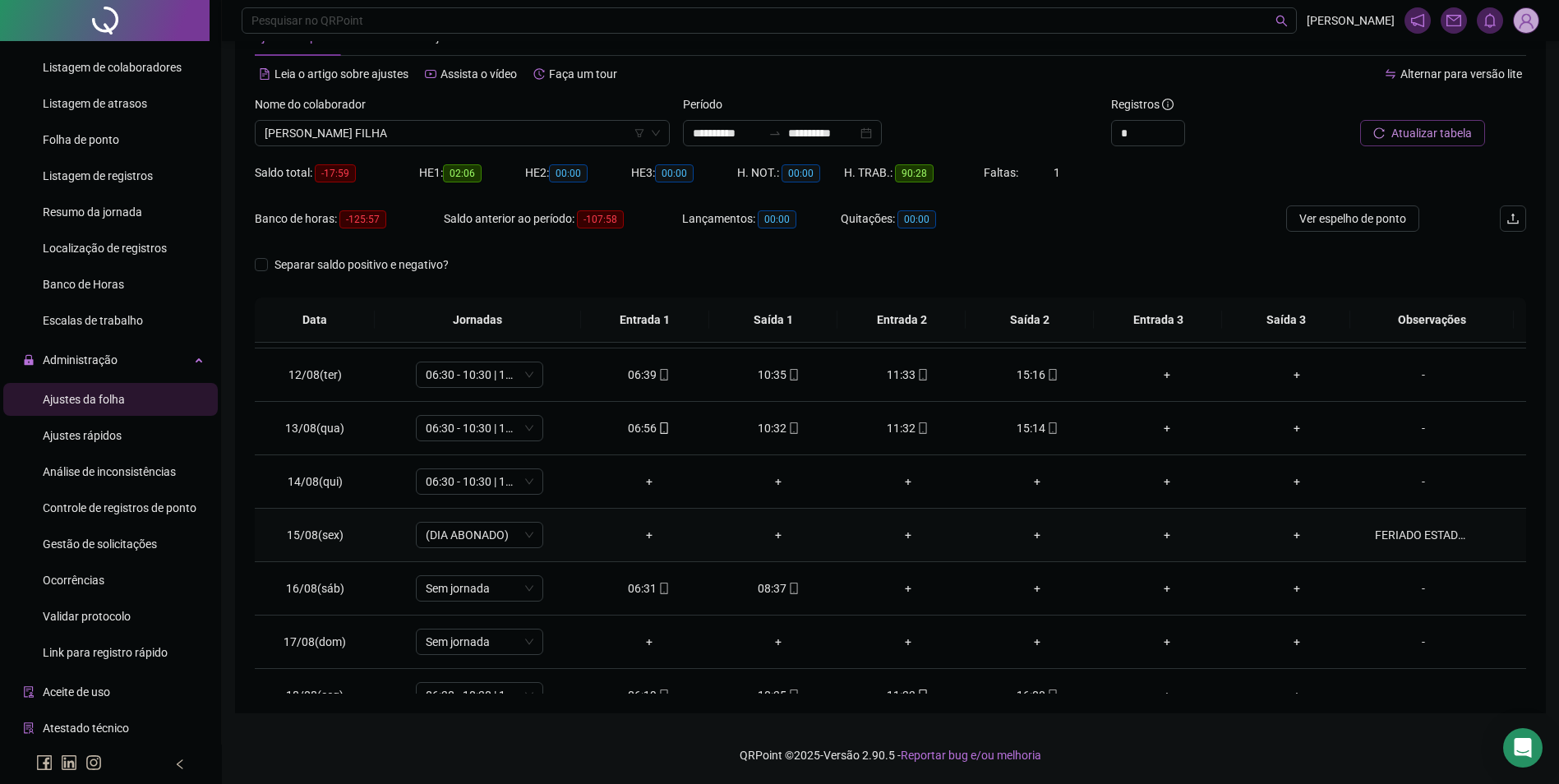
scroll to position [611, 0]
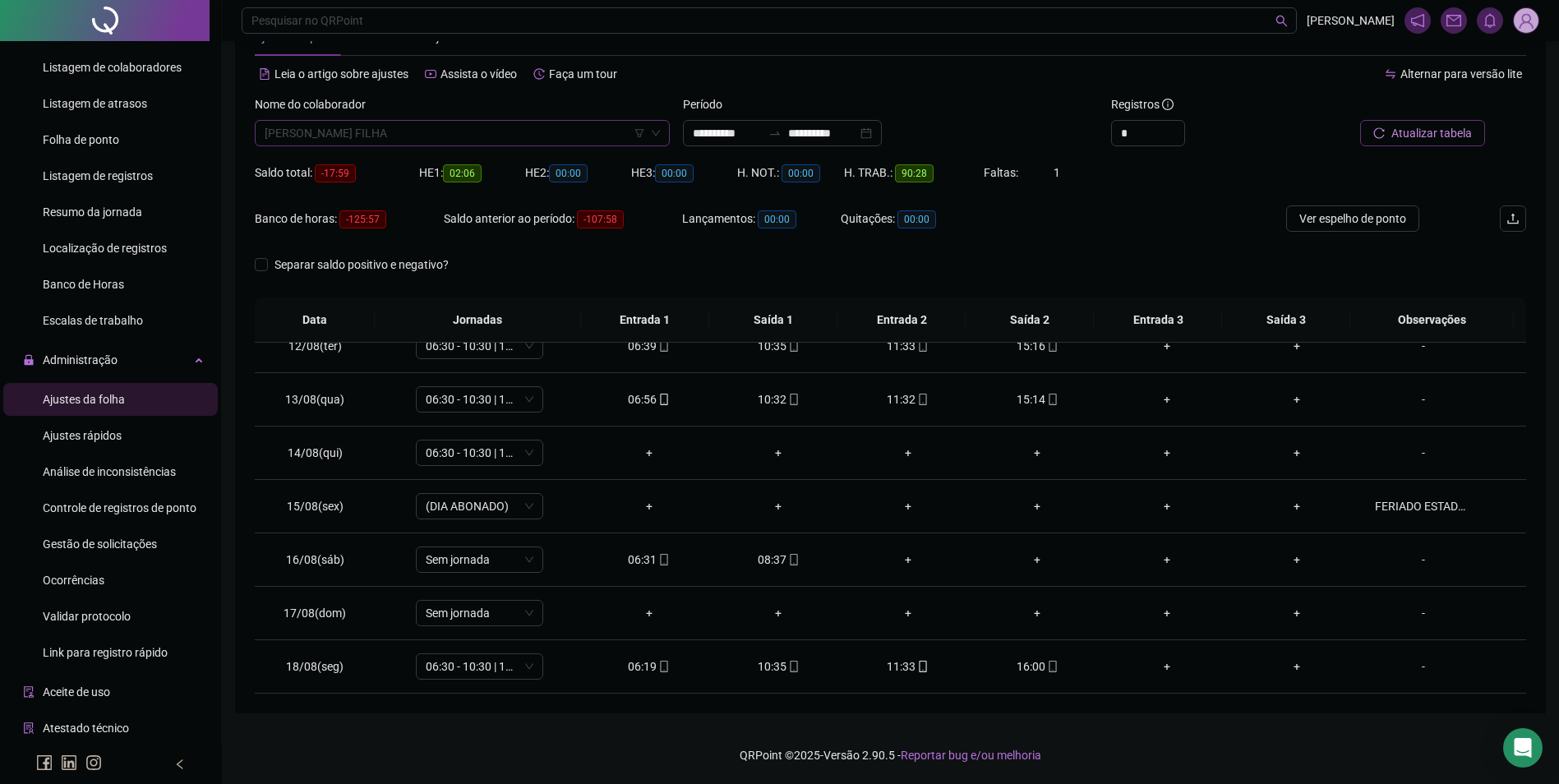
click at [452, 137] on span "MARIA DO SOCORRO LOPES DA SILVA FILHA" at bounding box center [462, 133] width 395 height 25
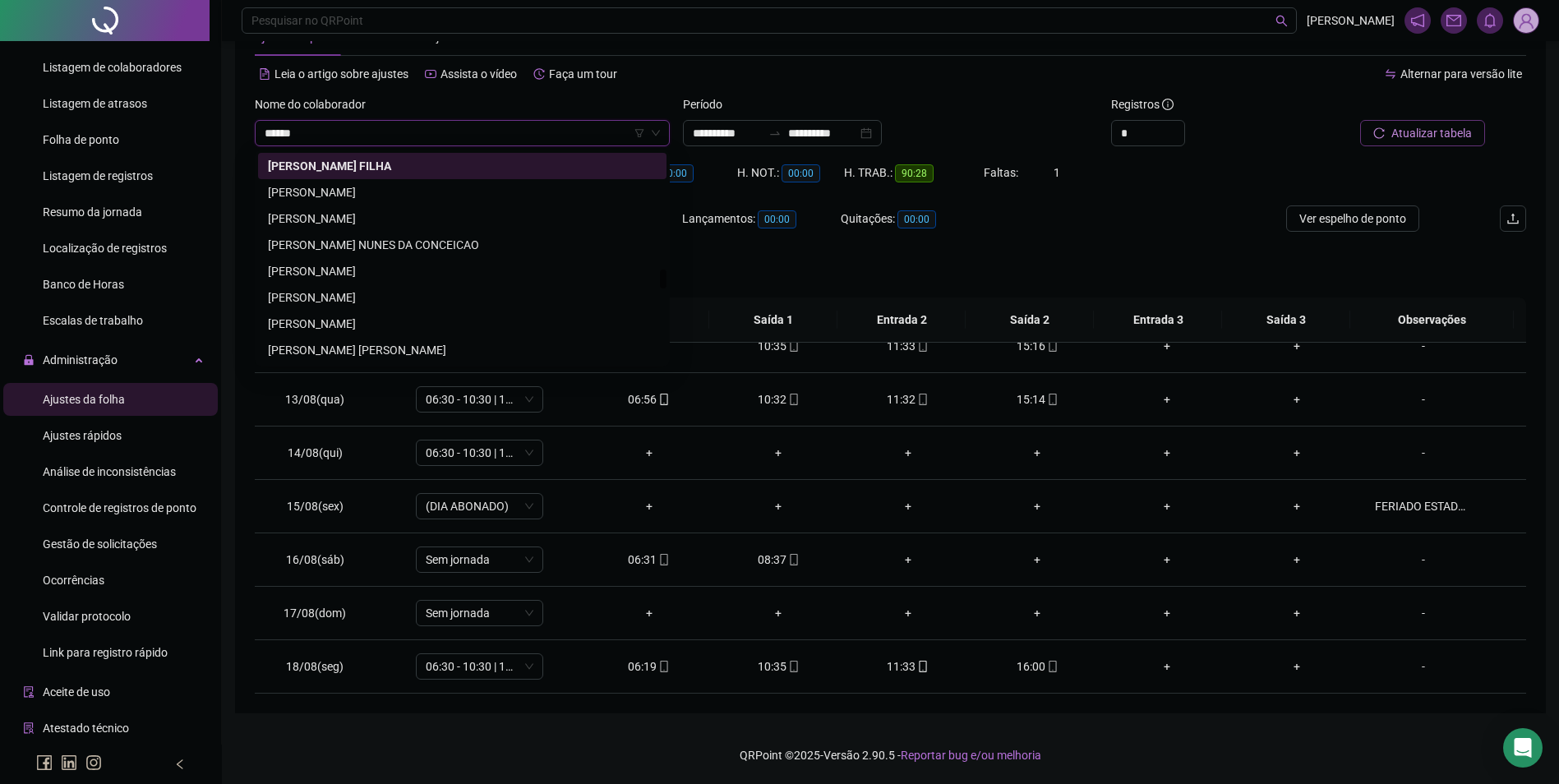
scroll to position [1236, 0]
type input "*******"
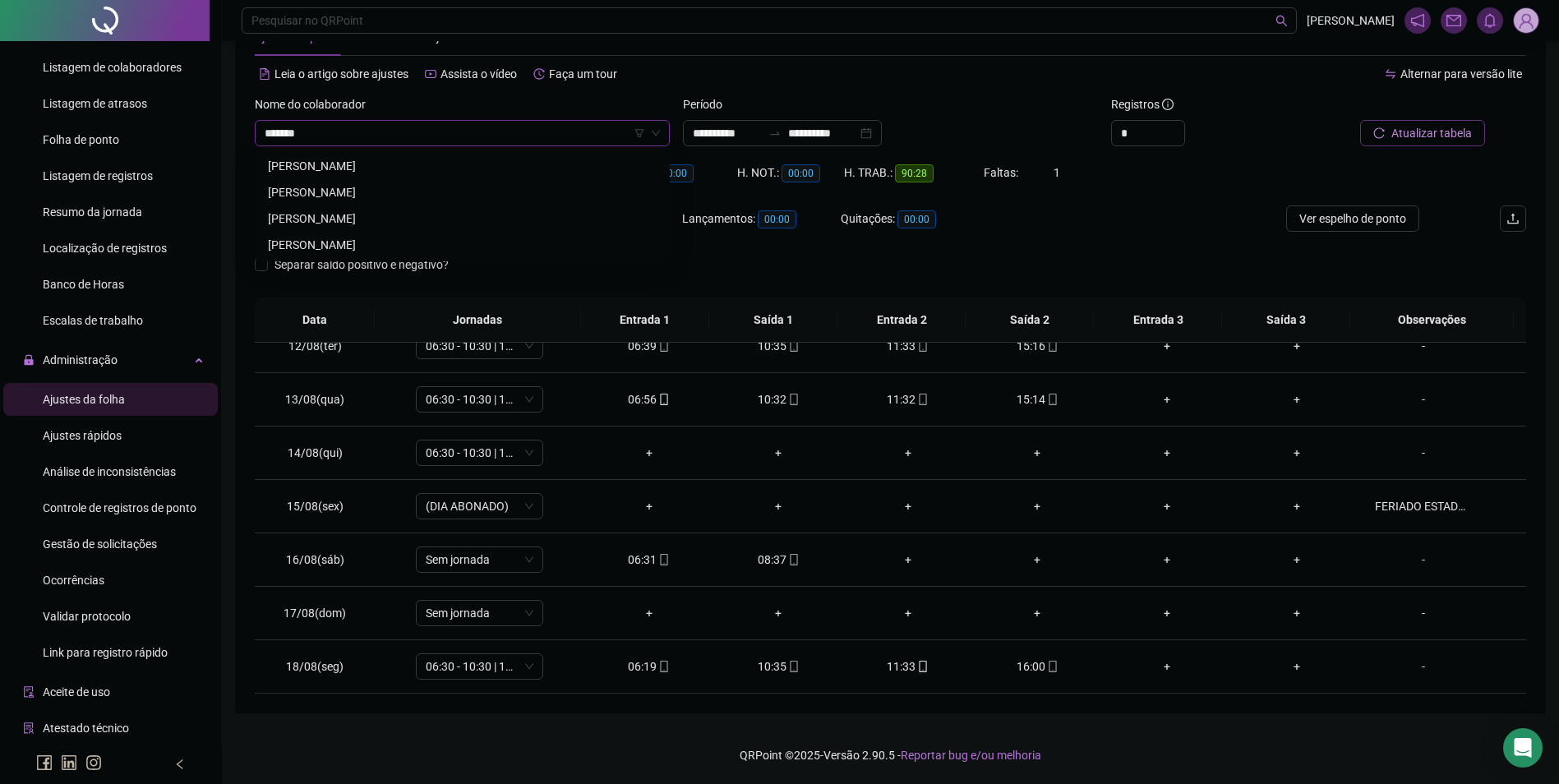
click at [392, 170] on div "MARIA INAILDES GOMES DE SOUSA" at bounding box center [463, 166] width 389 height 18
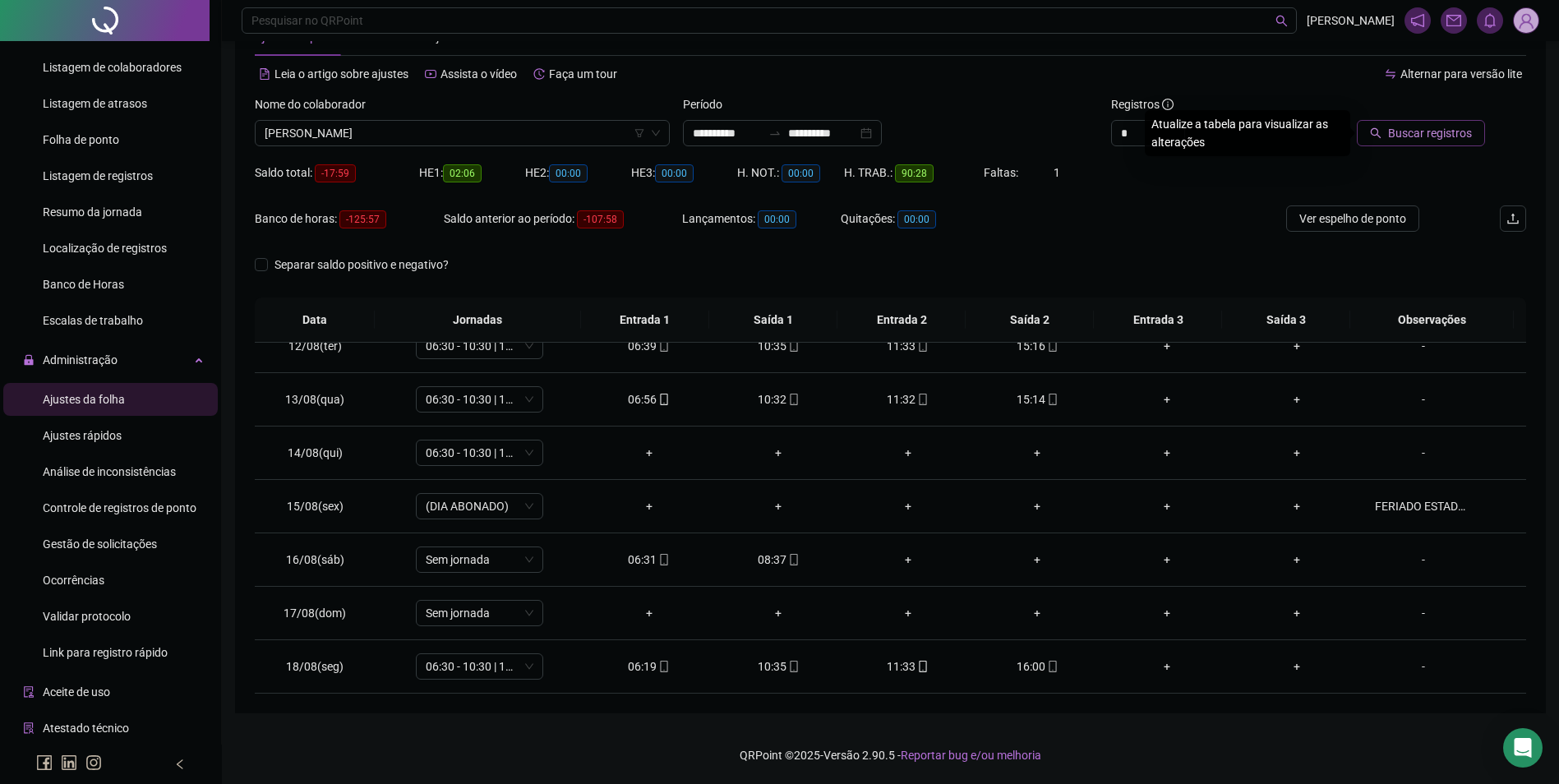
click at [1442, 139] on span "Buscar registros" at bounding box center [1430, 133] width 83 height 18
click at [1339, 220] on span "Ver espelho de ponto" at bounding box center [1353, 218] width 107 height 18
click at [788, 565] on icon "mobile" at bounding box center [794, 559] width 11 height 11
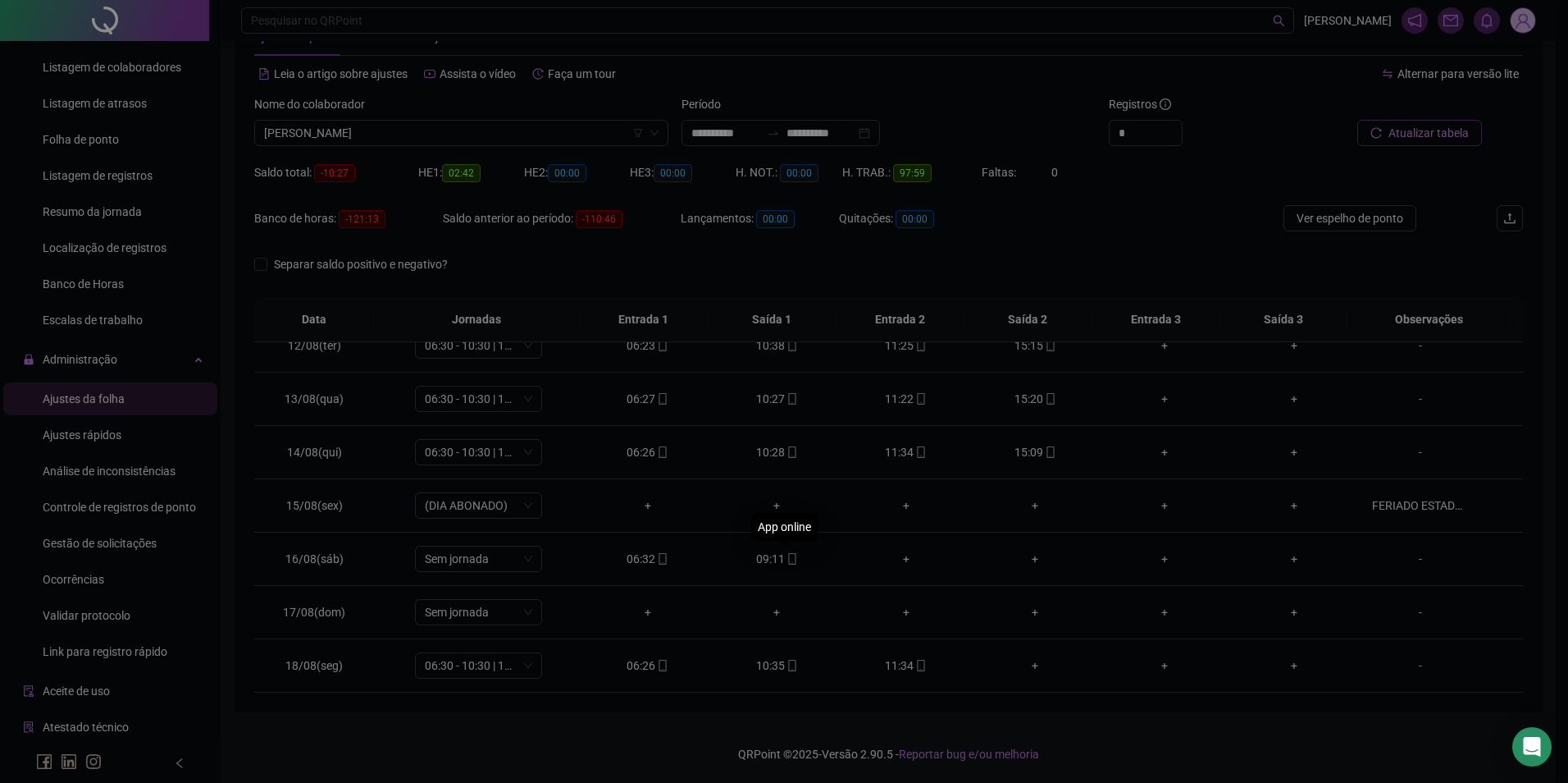
type input "**********"
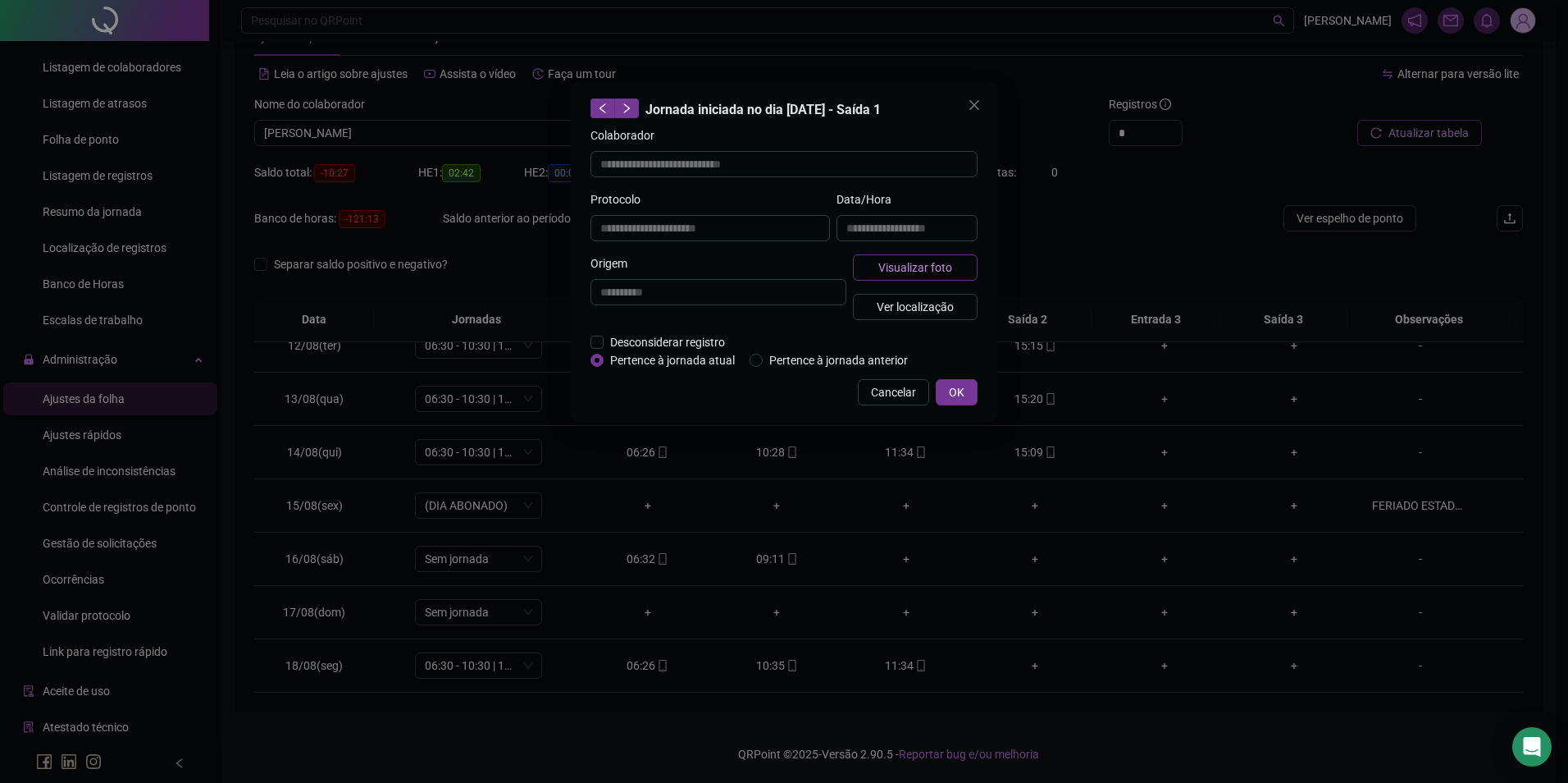
click at [896, 262] on span "Visualizar foto" at bounding box center [915, 267] width 74 height 18
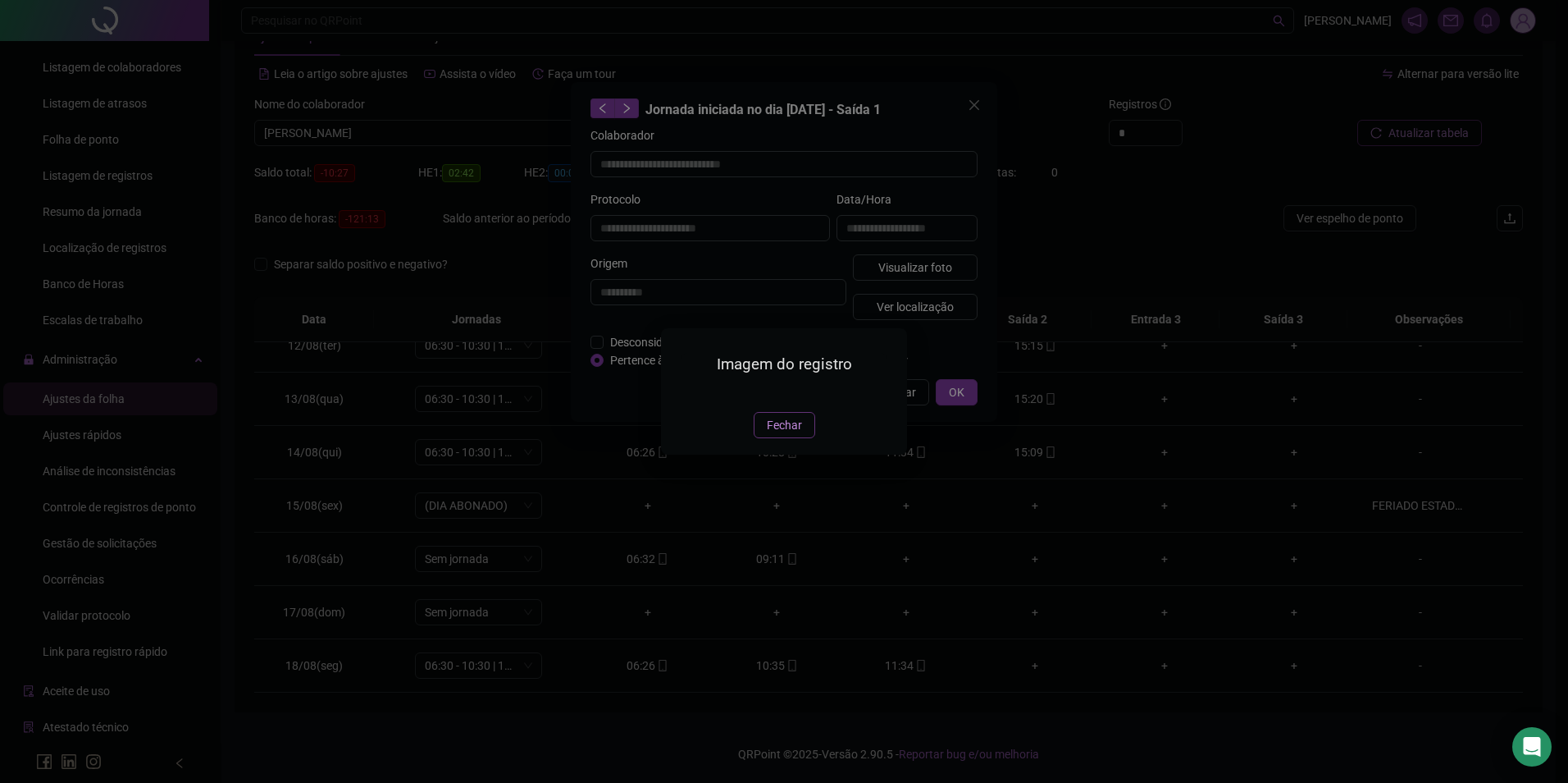
click at [780, 438] on button "Fechar" at bounding box center [784, 425] width 62 height 27
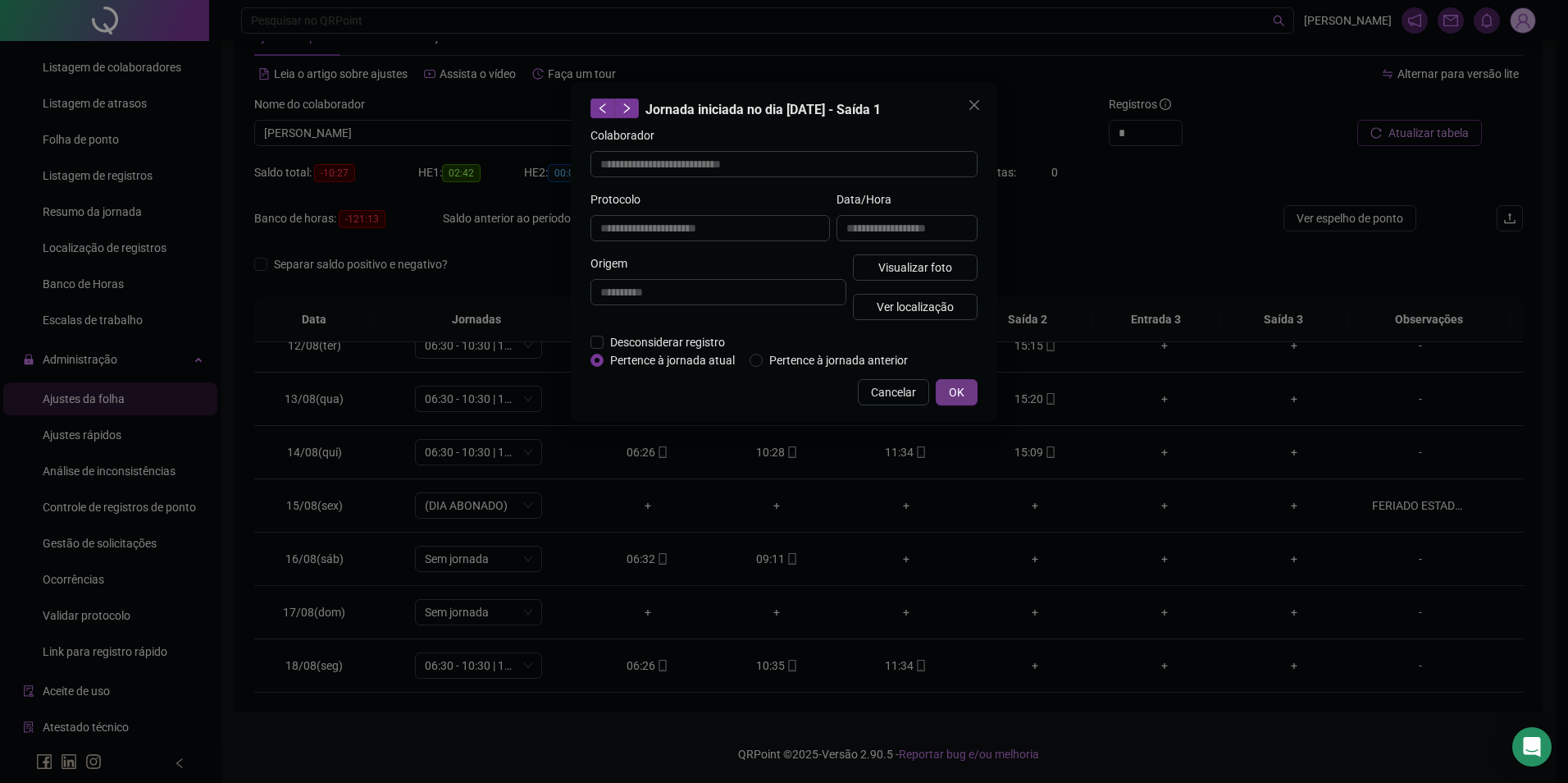
click at [965, 389] on button "OK" at bounding box center [957, 392] width 42 height 27
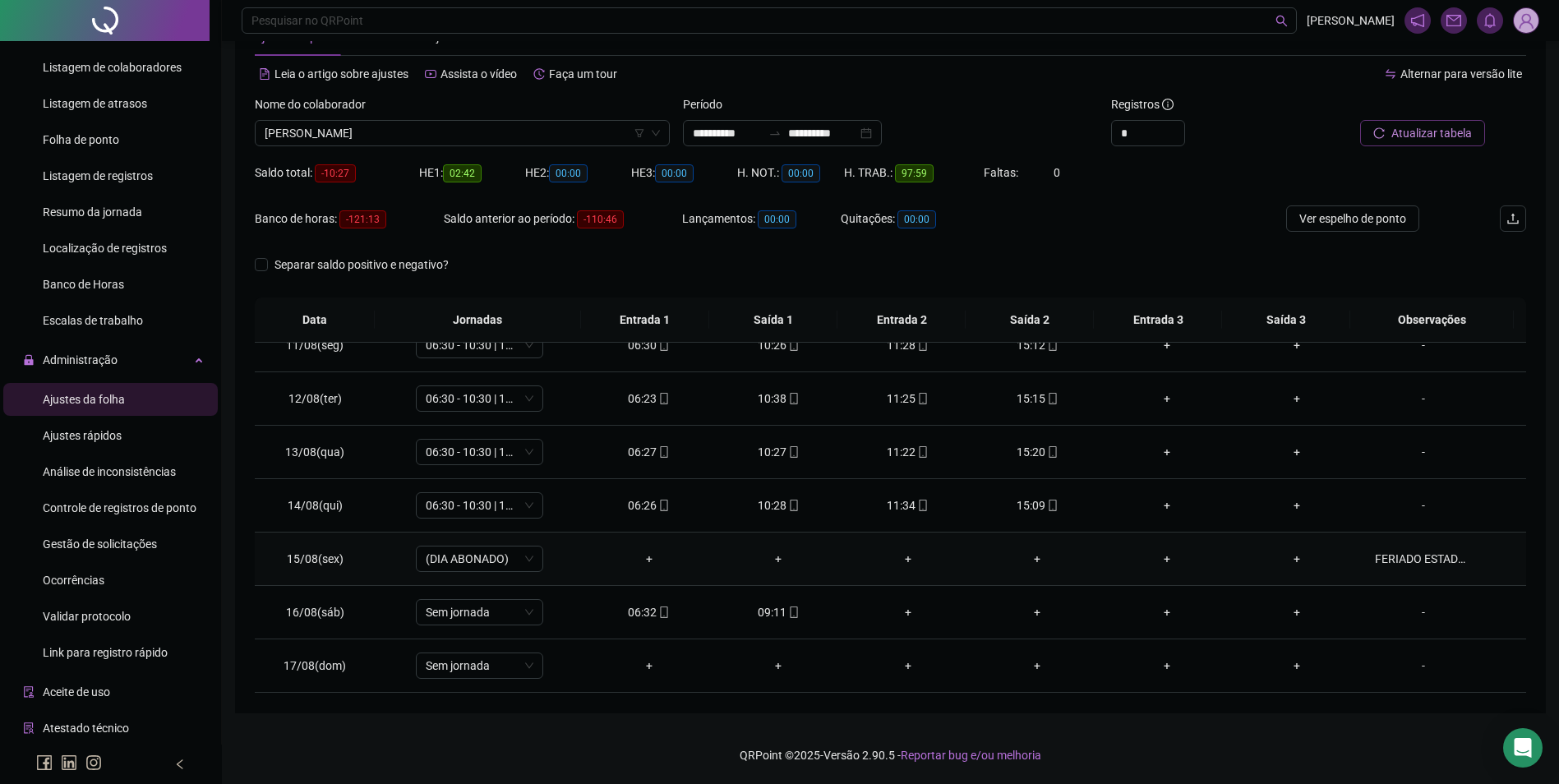
scroll to position [528, 0]
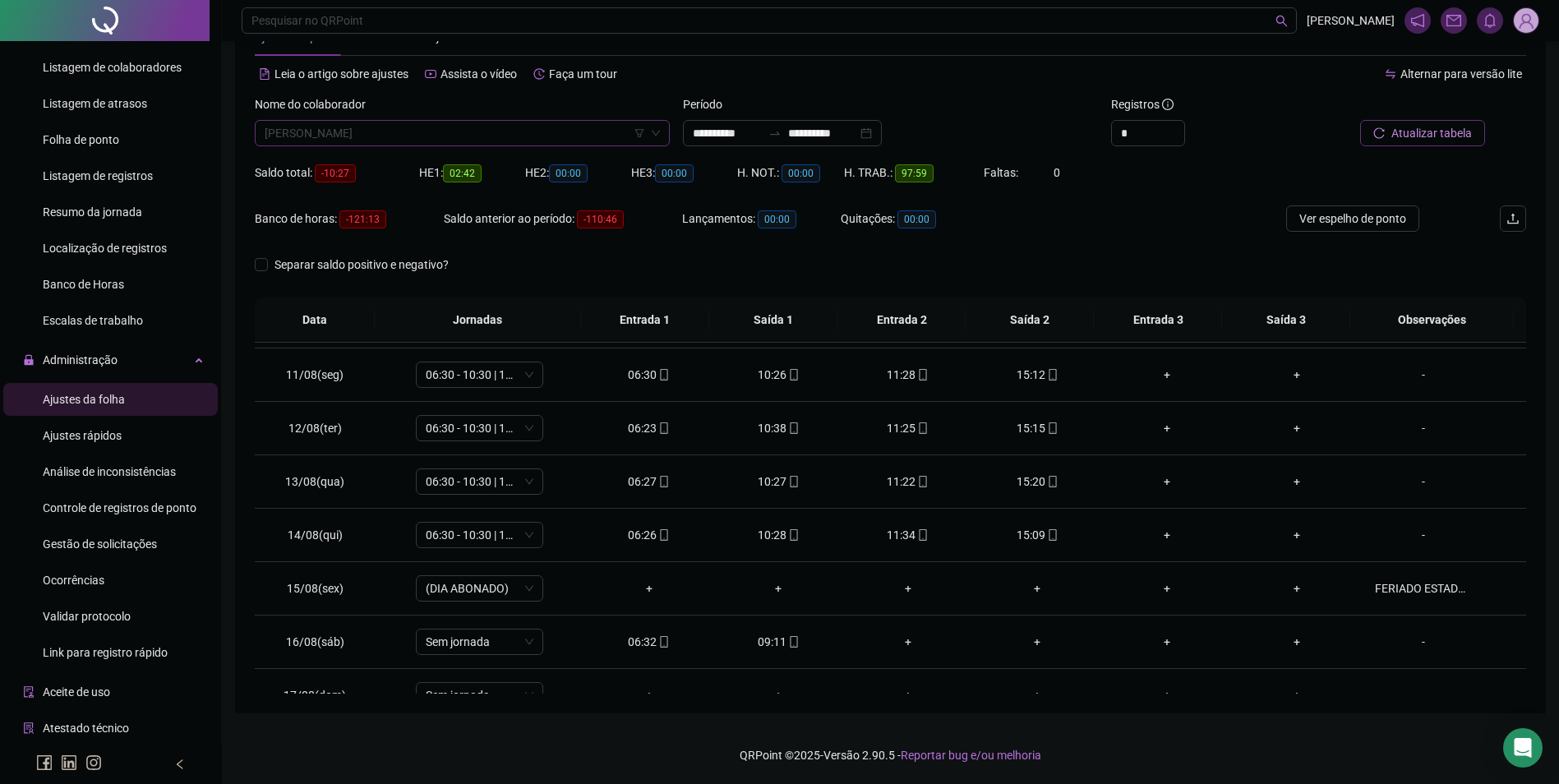
click at [482, 143] on span "MARIA INAILDES GOMES DE SOUSA" at bounding box center [462, 133] width 395 height 25
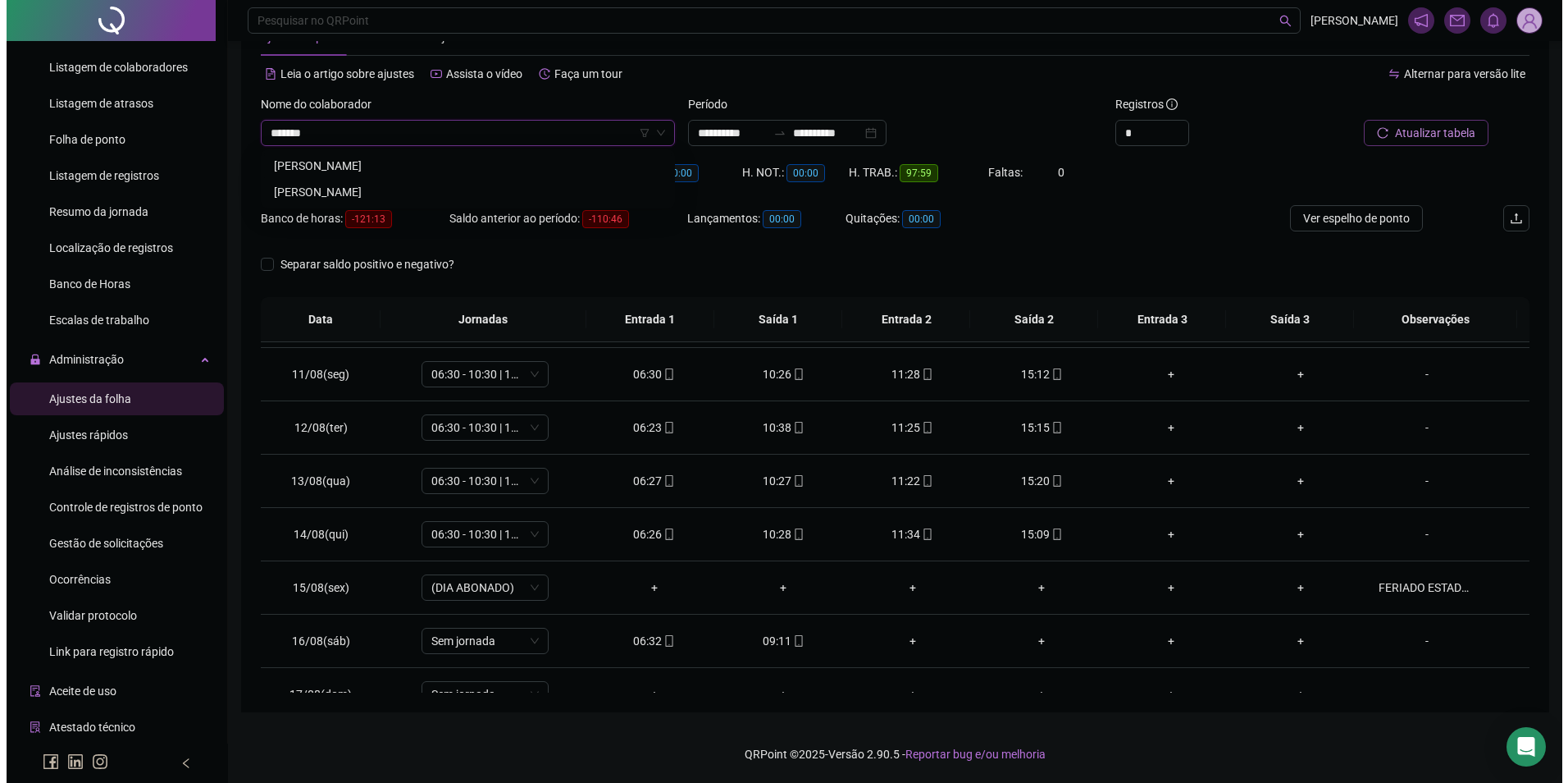
scroll to position [0, 0]
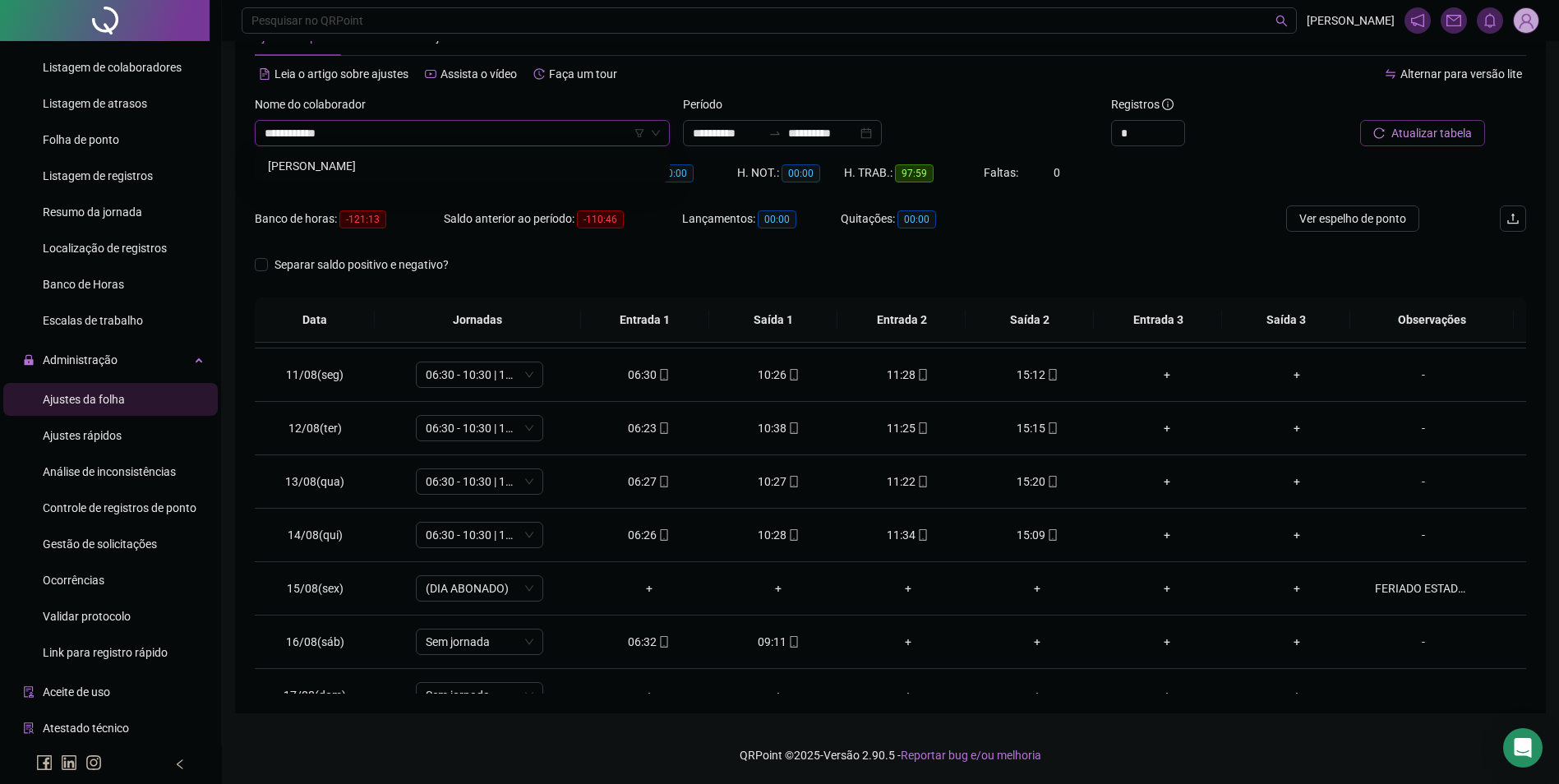
type input "**********"
click at [430, 156] on div "[PERSON_NAME]" at bounding box center [462, 166] width 409 height 27
click at [1436, 126] on span "Buscar registros" at bounding box center [1430, 133] width 83 height 18
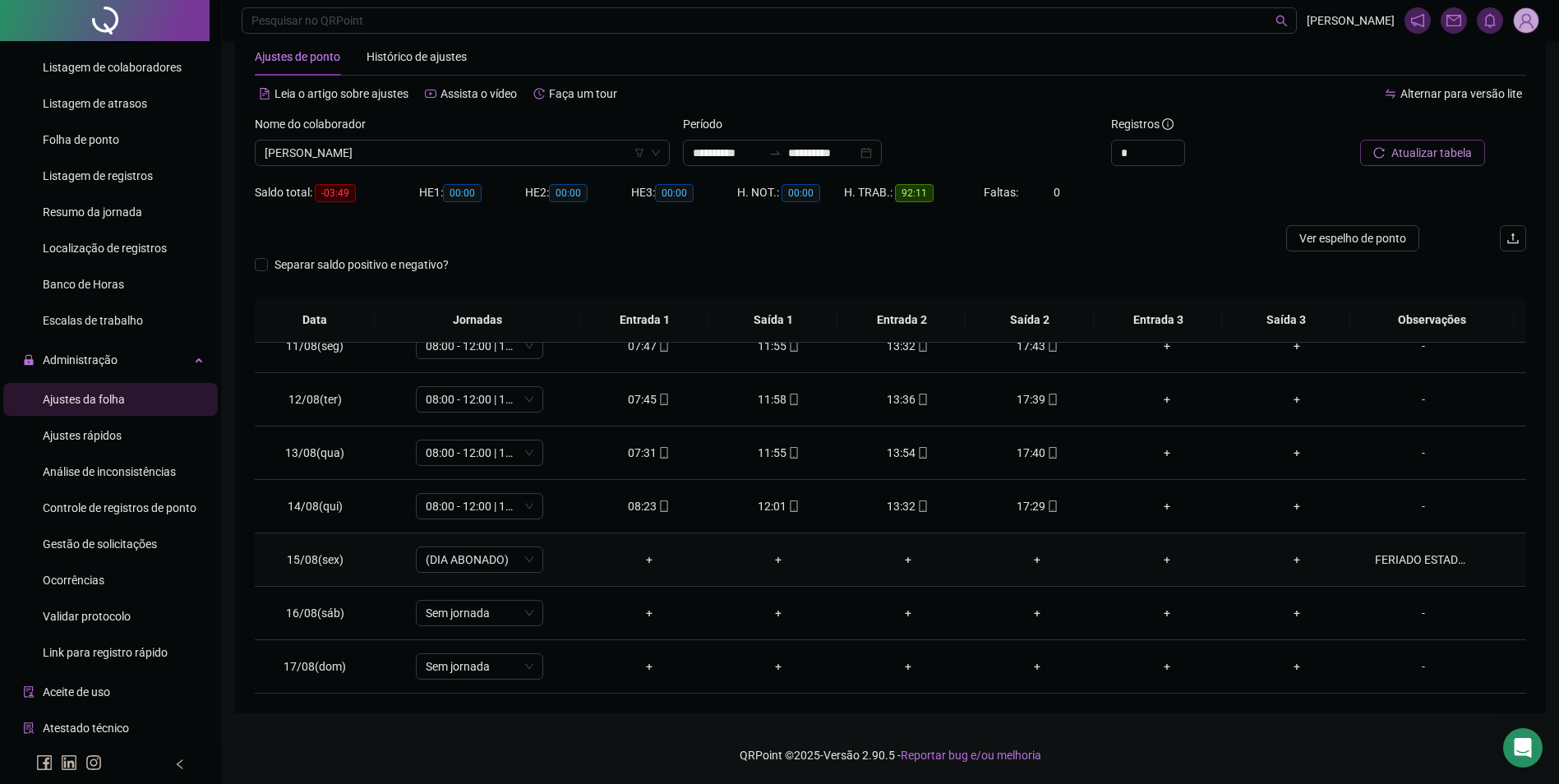
scroll to position [528, 0]
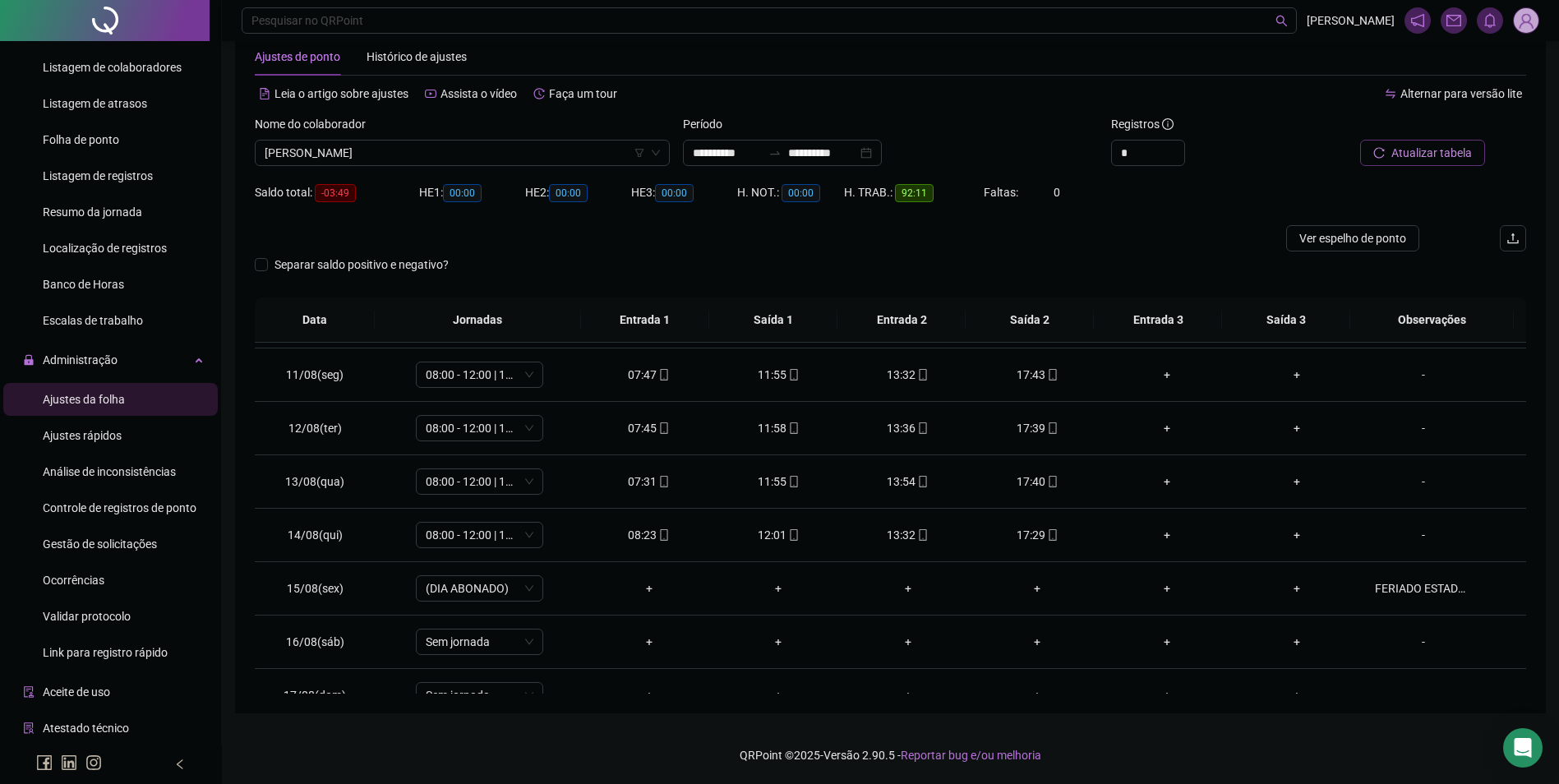
click at [1384, 145] on button "Atualizar tabela" at bounding box center [1423, 153] width 125 height 27
drag, startPoint x: 543, startPoint y: 148, endPoint x: 535, endPoint y: 159, distance: 13.6
click at [540, 155] on span "[PERSON_NAME]" at bounding box center [462, 153] width 395 height 25
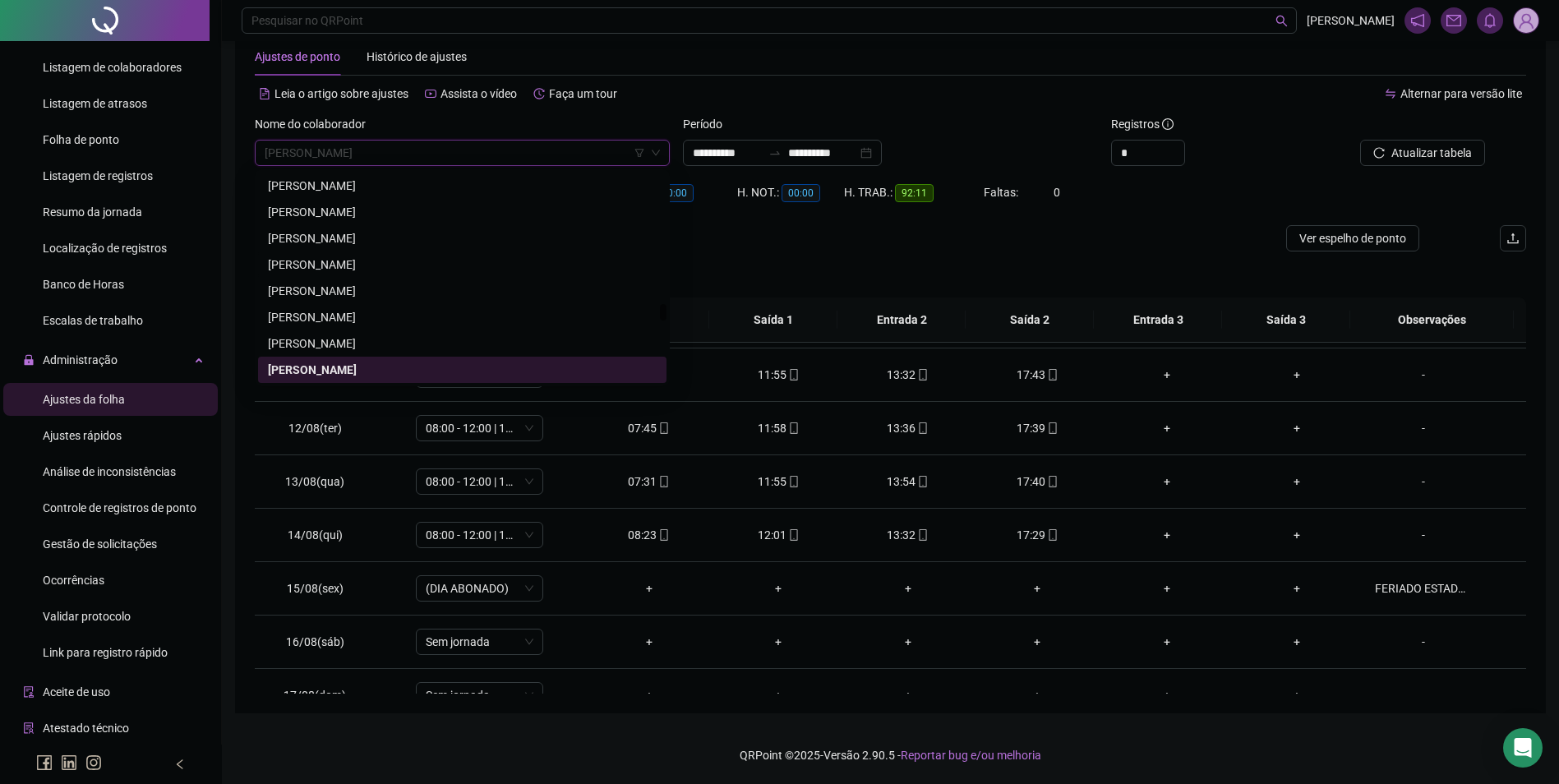
scroll to position [16574, 0]
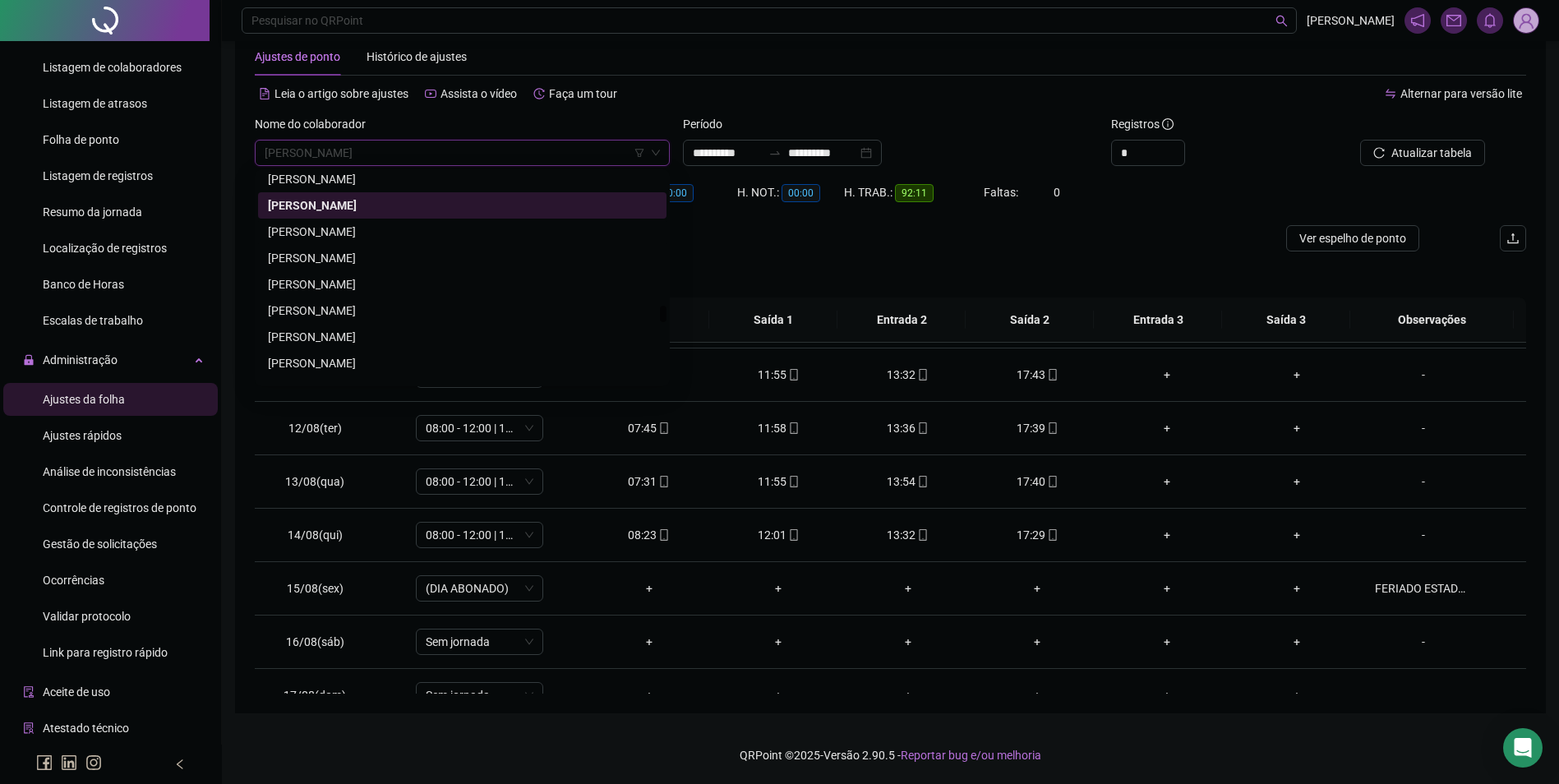
click at [355, 233] on div "[PERSON_NAME]" at bounding box center [463, 231] width 389 height 18
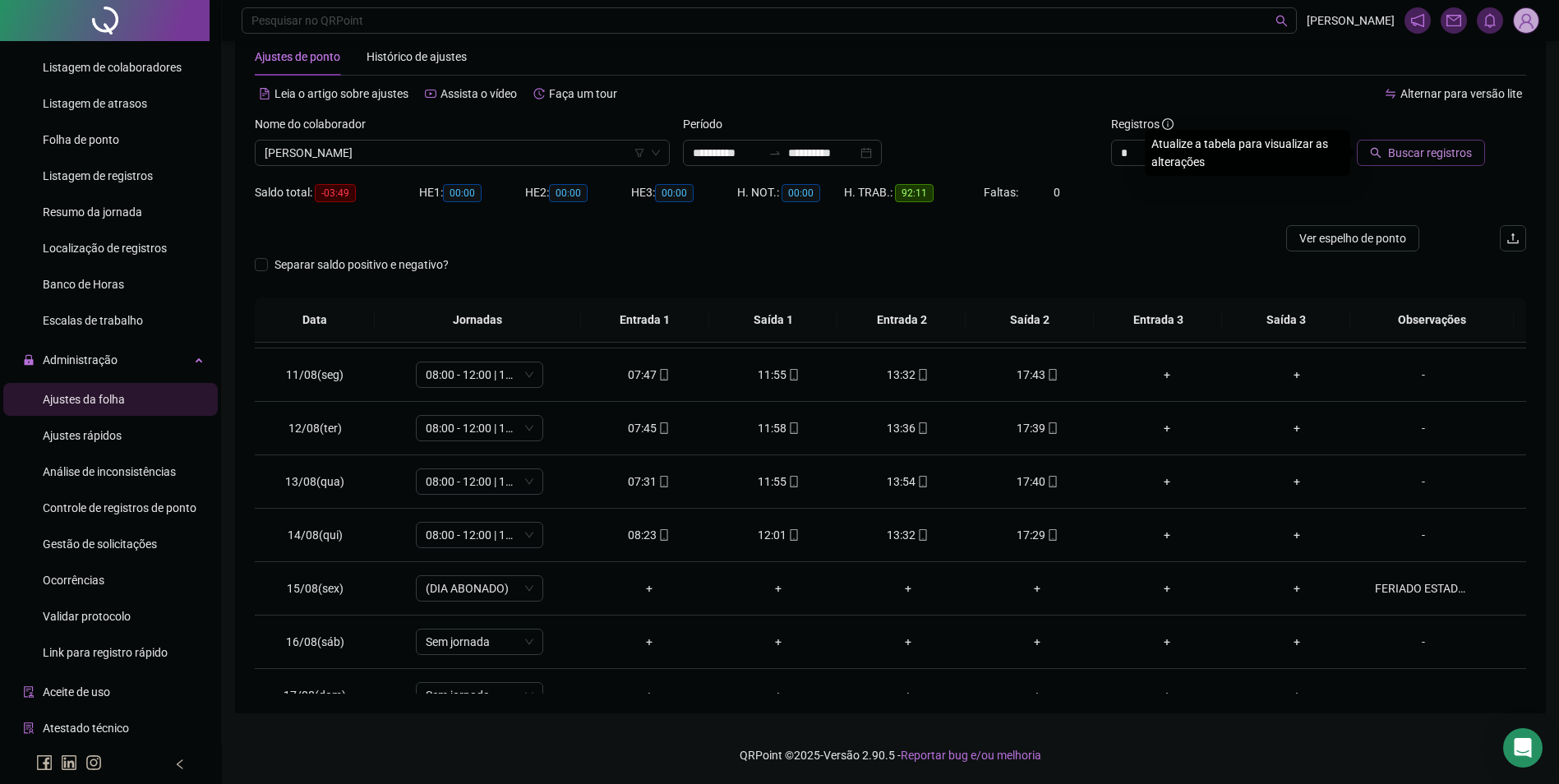
click at [1450, 158] on span "Buscar registros" at bounding box center [1430, 153] width 83 height 18
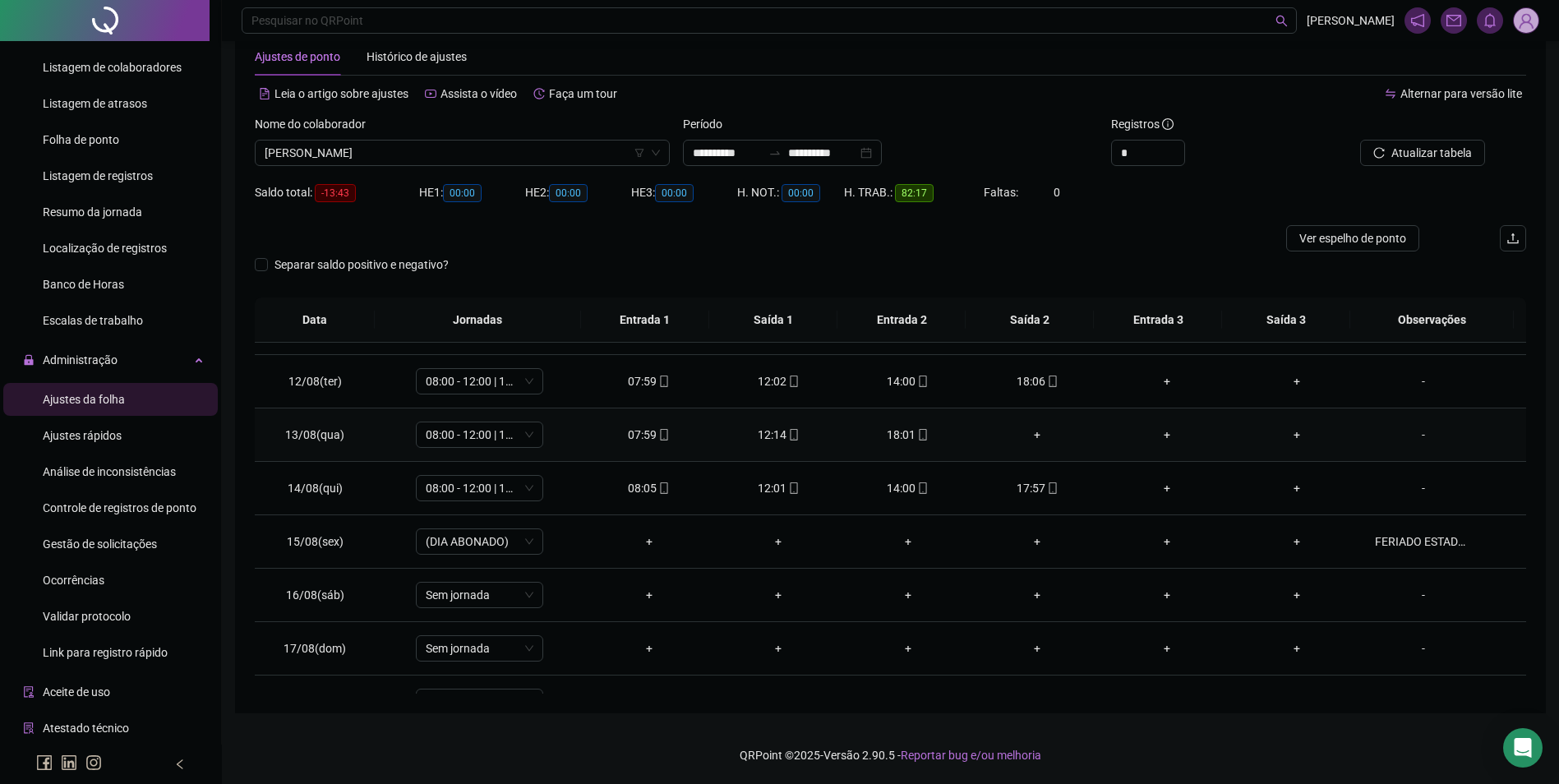
scroll to position [611, 0]
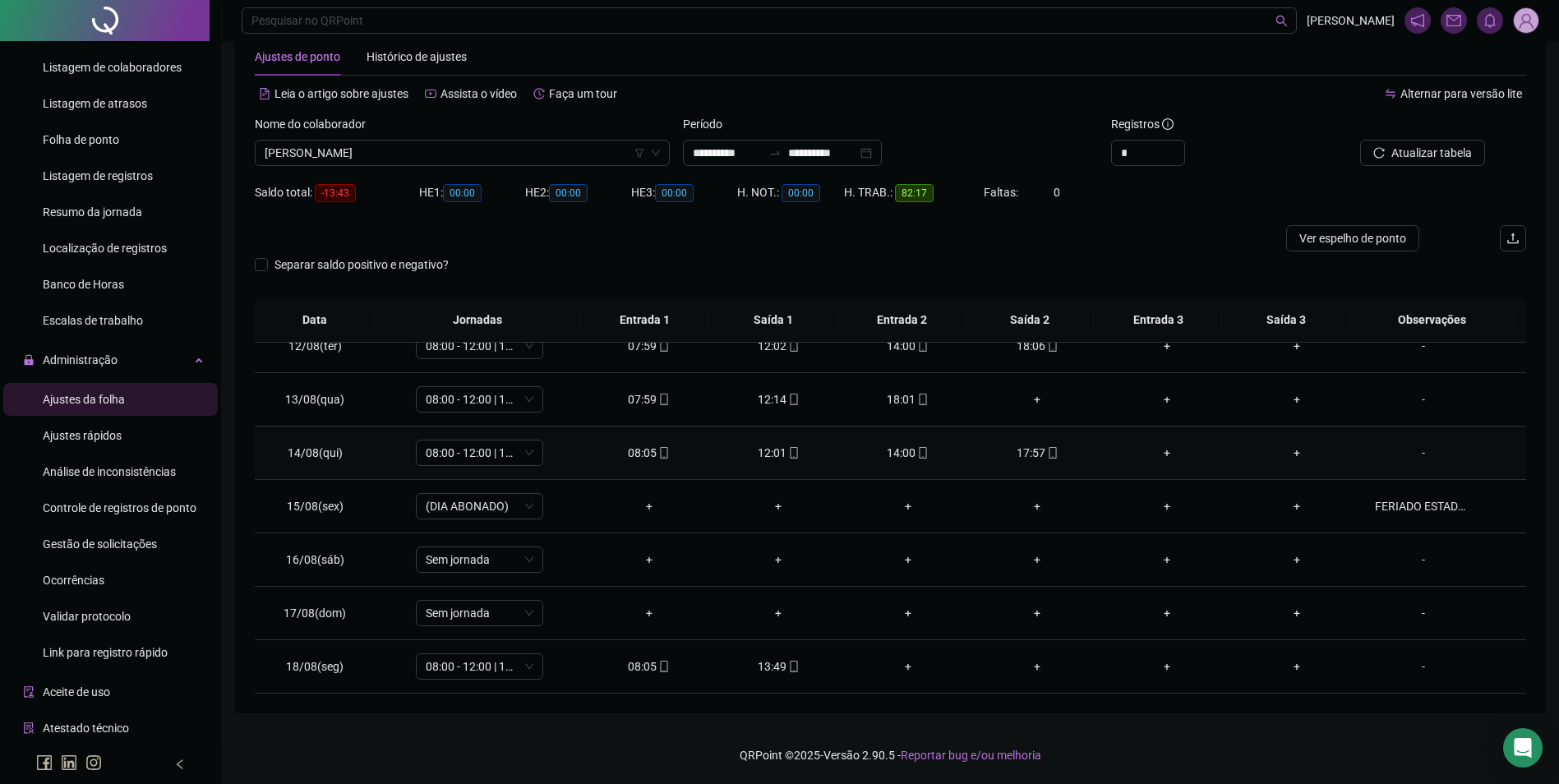
click at [1047, 449] on icon "mobile" at bounding box center [1053, 453] width 11 height 11
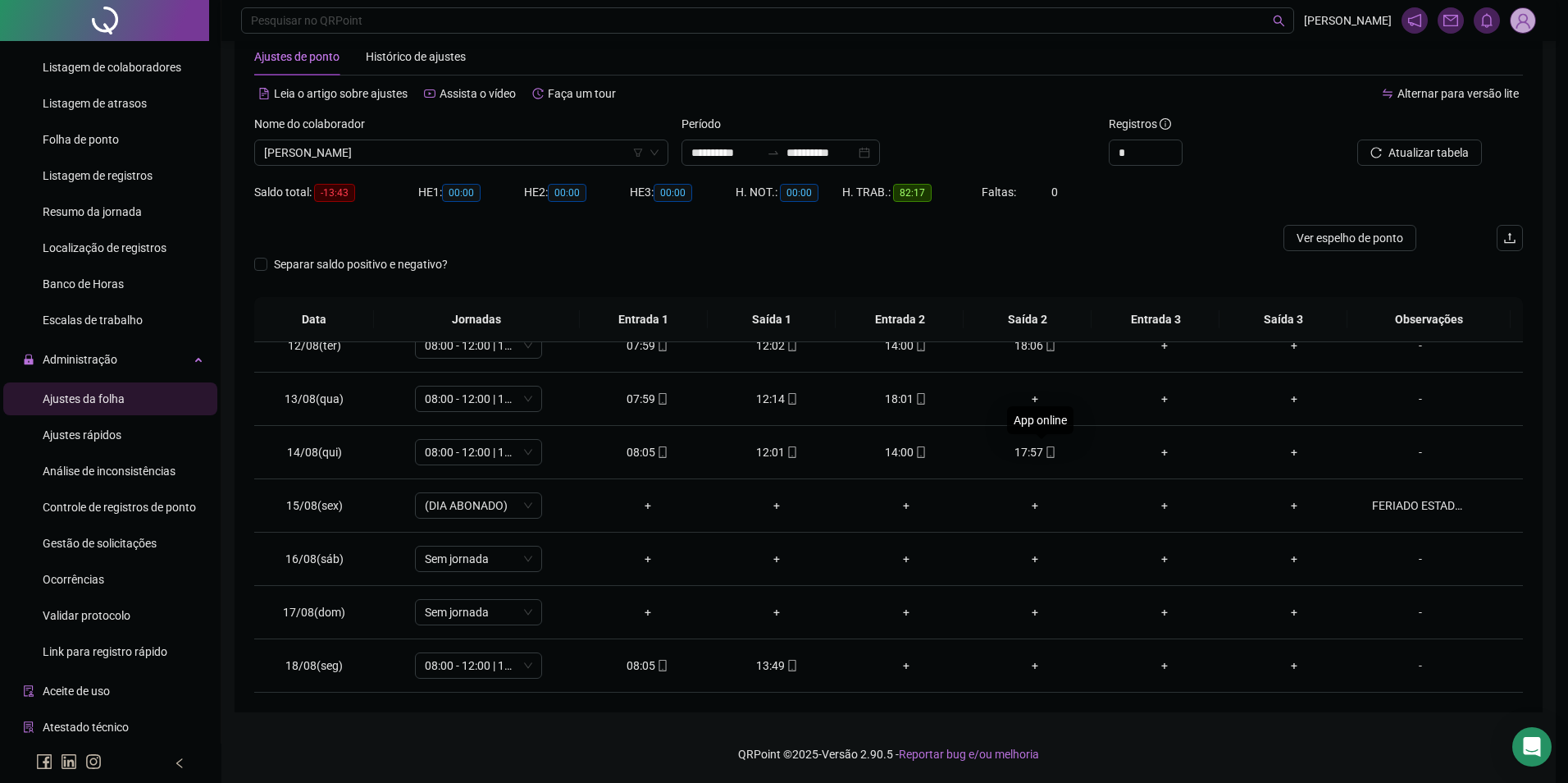
type input "**********"
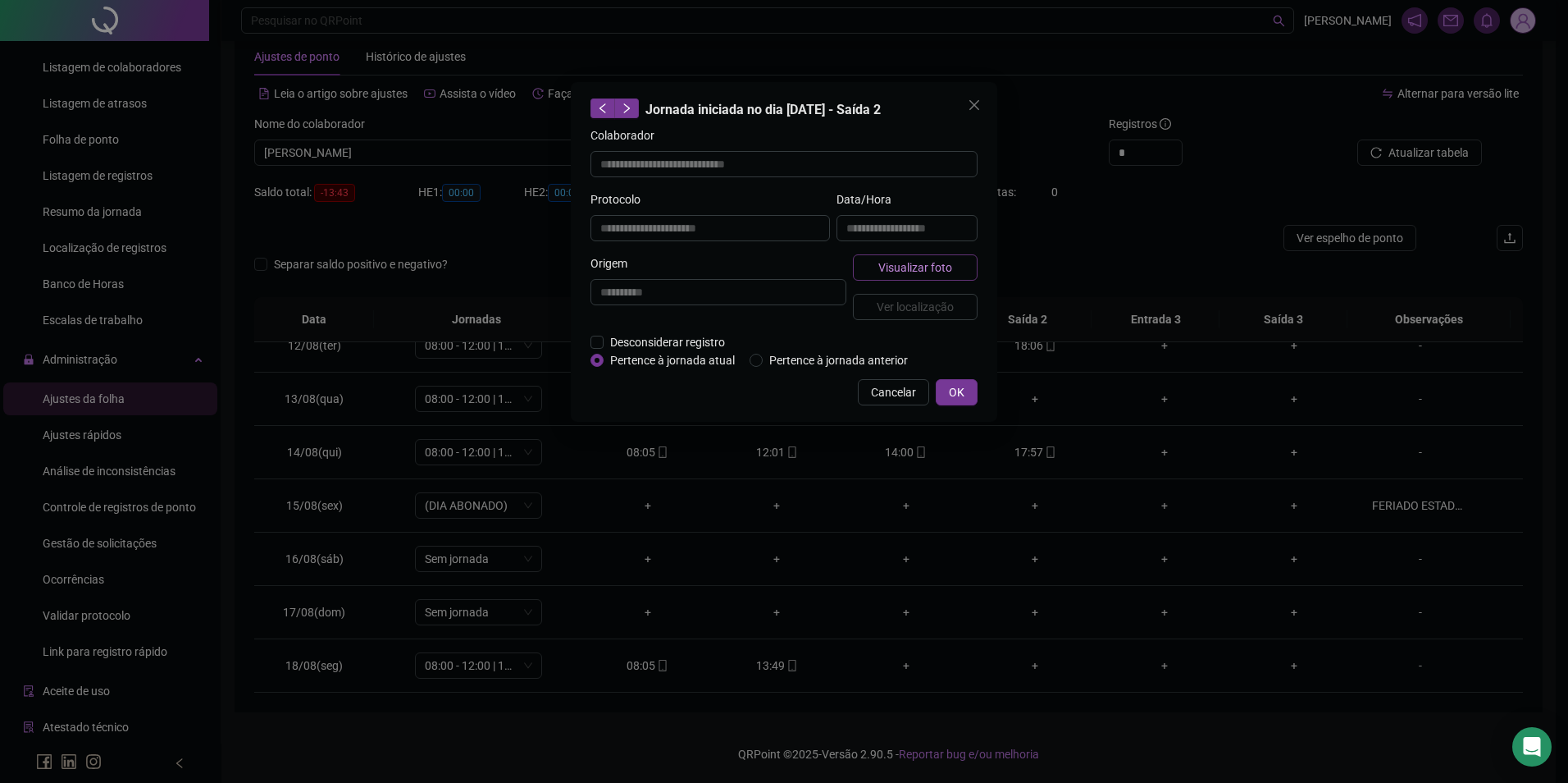
click at [933, 265] on span "Visualizar foto" at bounding box center [915, 267] width 74 height 18
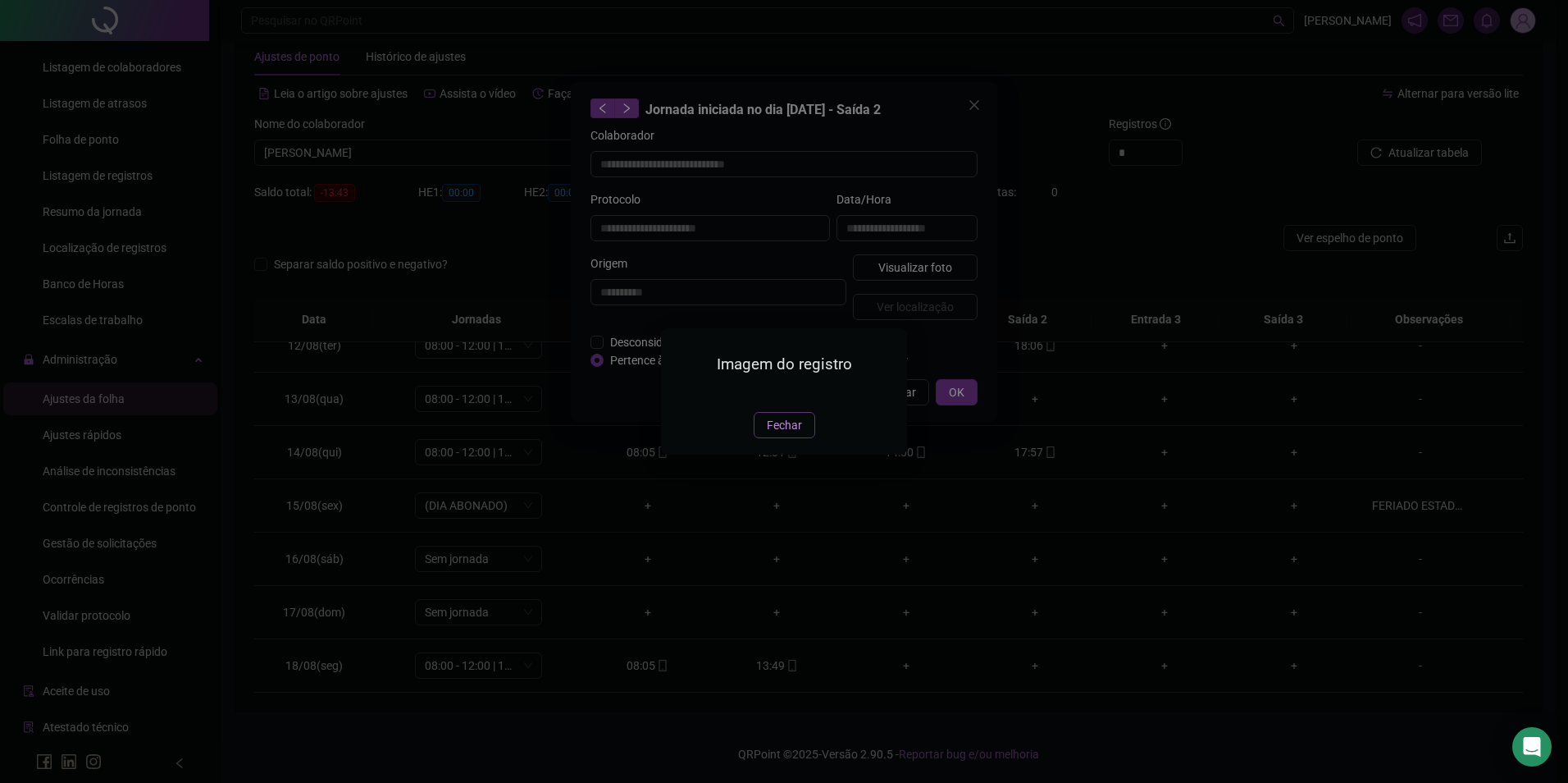
click at [784, 435] on span "Fechar" at bounding box center [784, 425] width 35 height 18
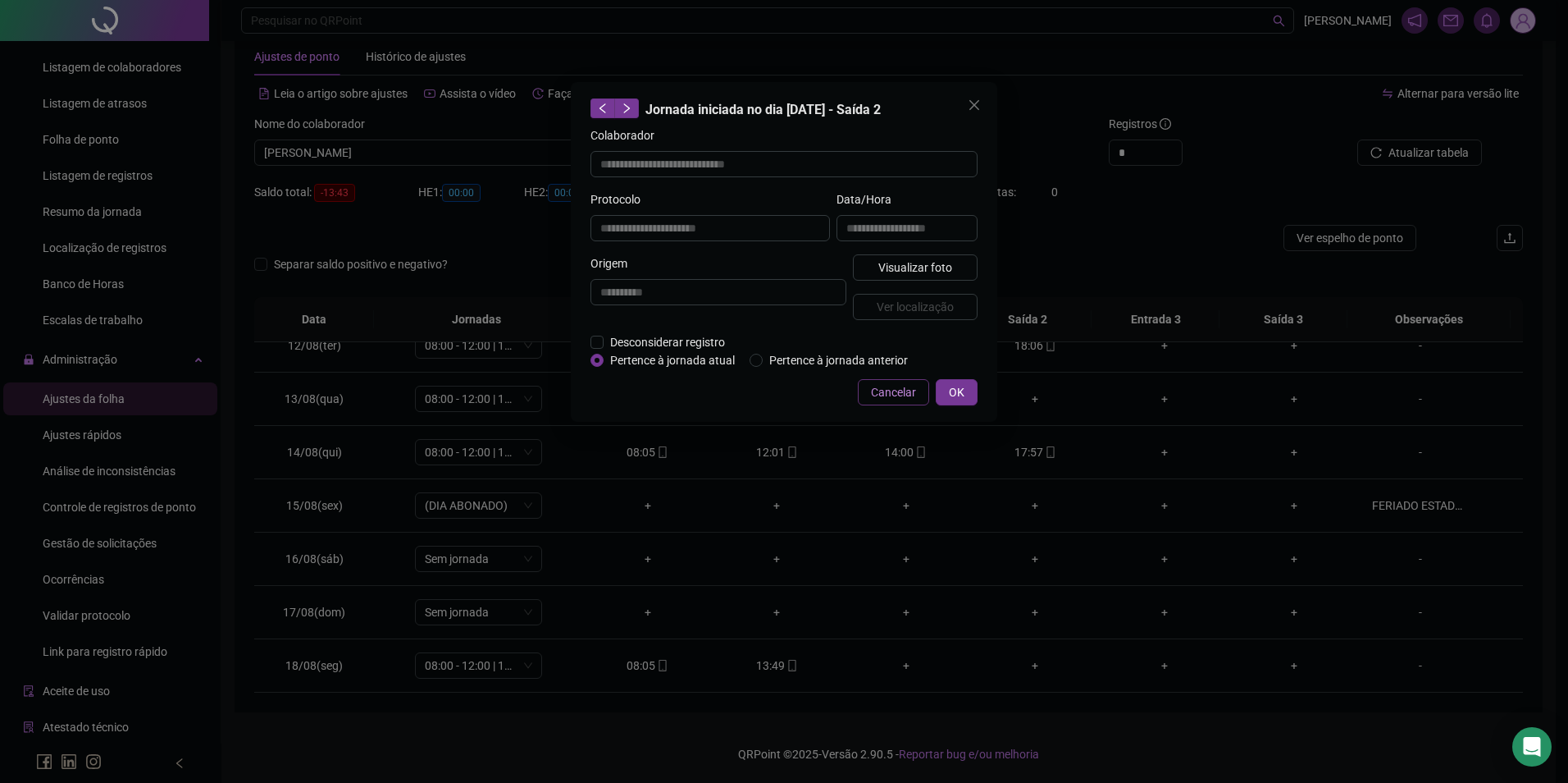
click at [908, 397] on span "Cancelar" at bounding box center [894, 392] width 45 height 18
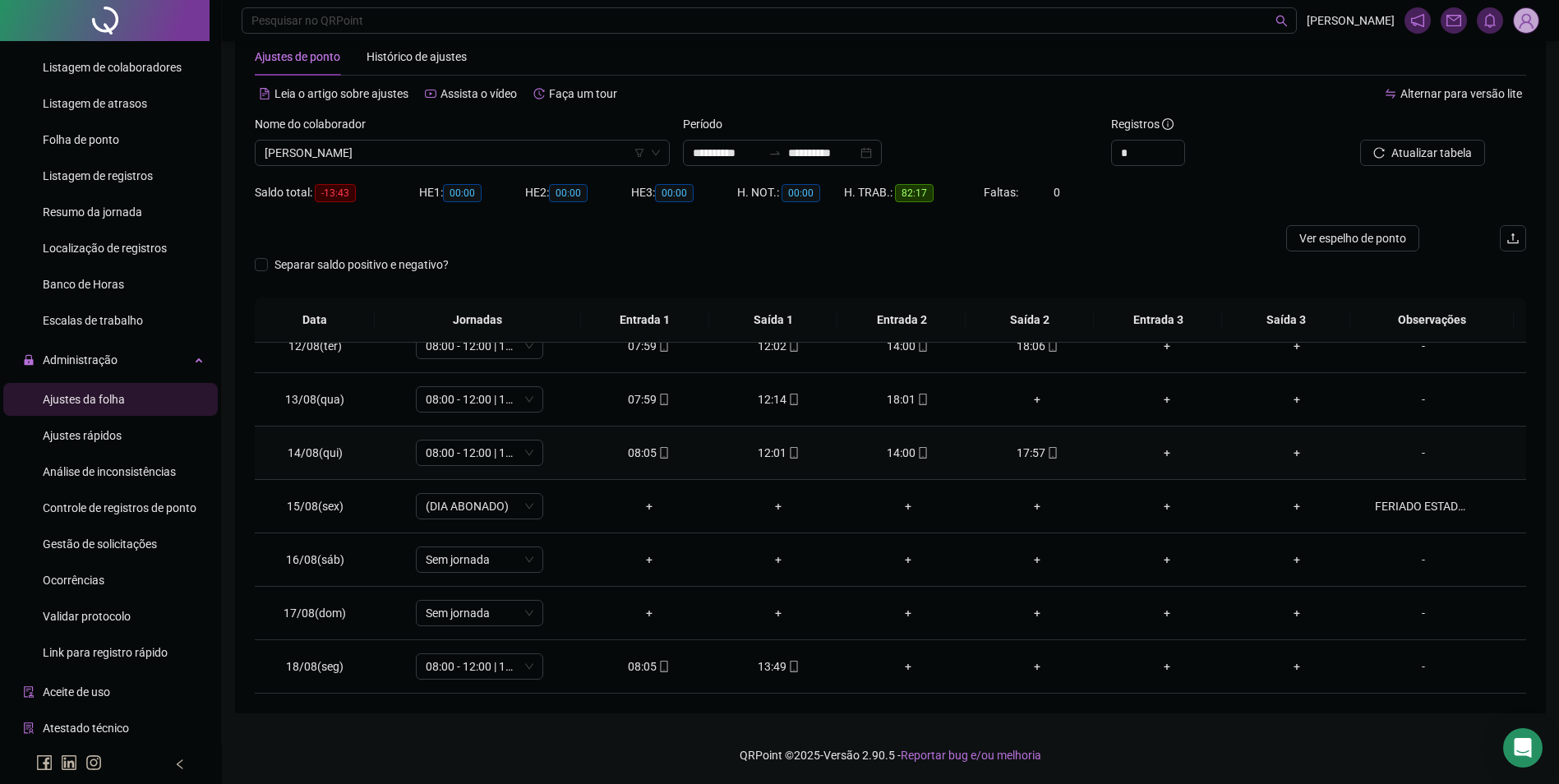
click at [917, 453] on icon "mobile" at bounding box center [923, 453] width 11 height 11
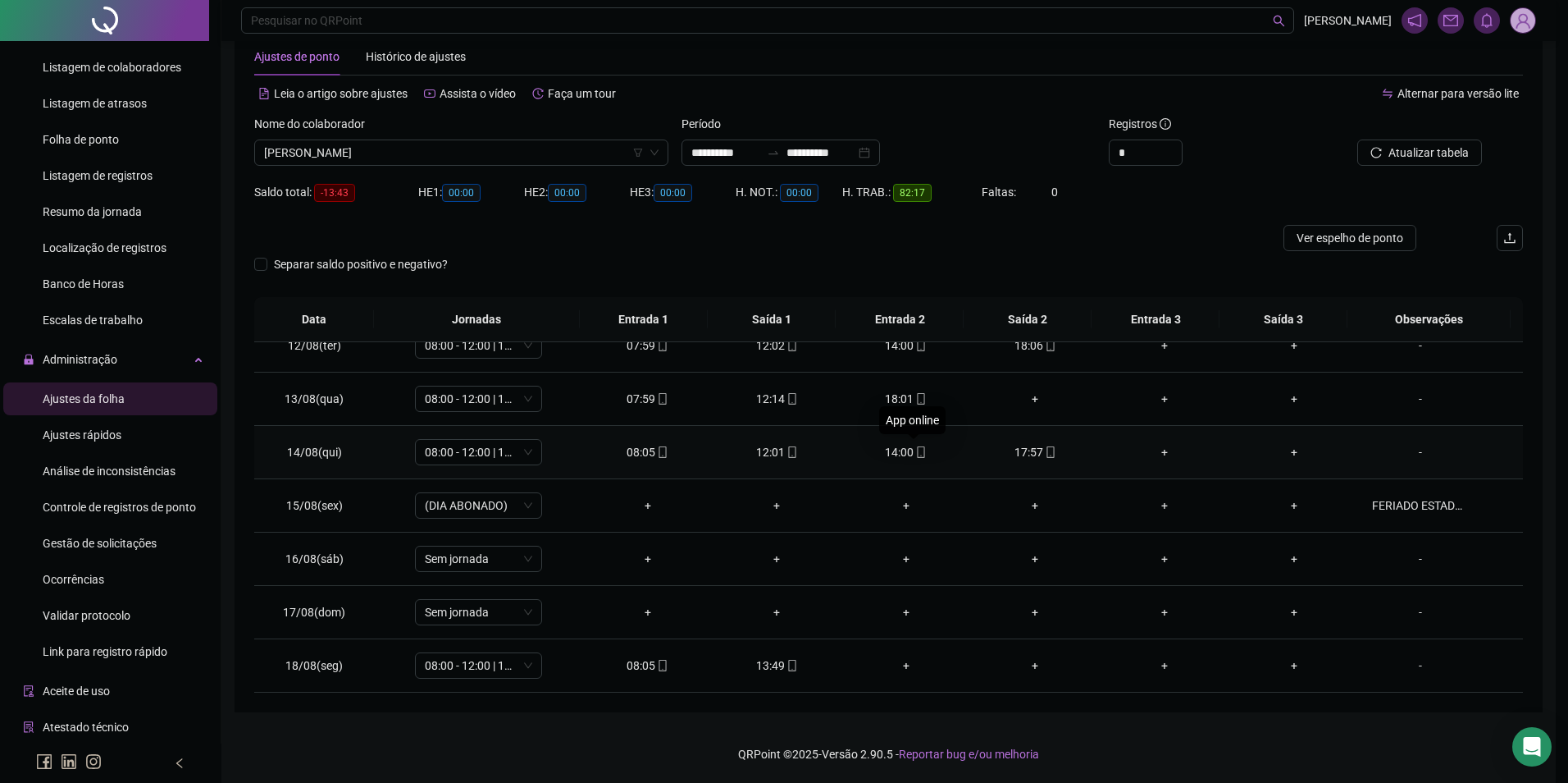
type input "**********"
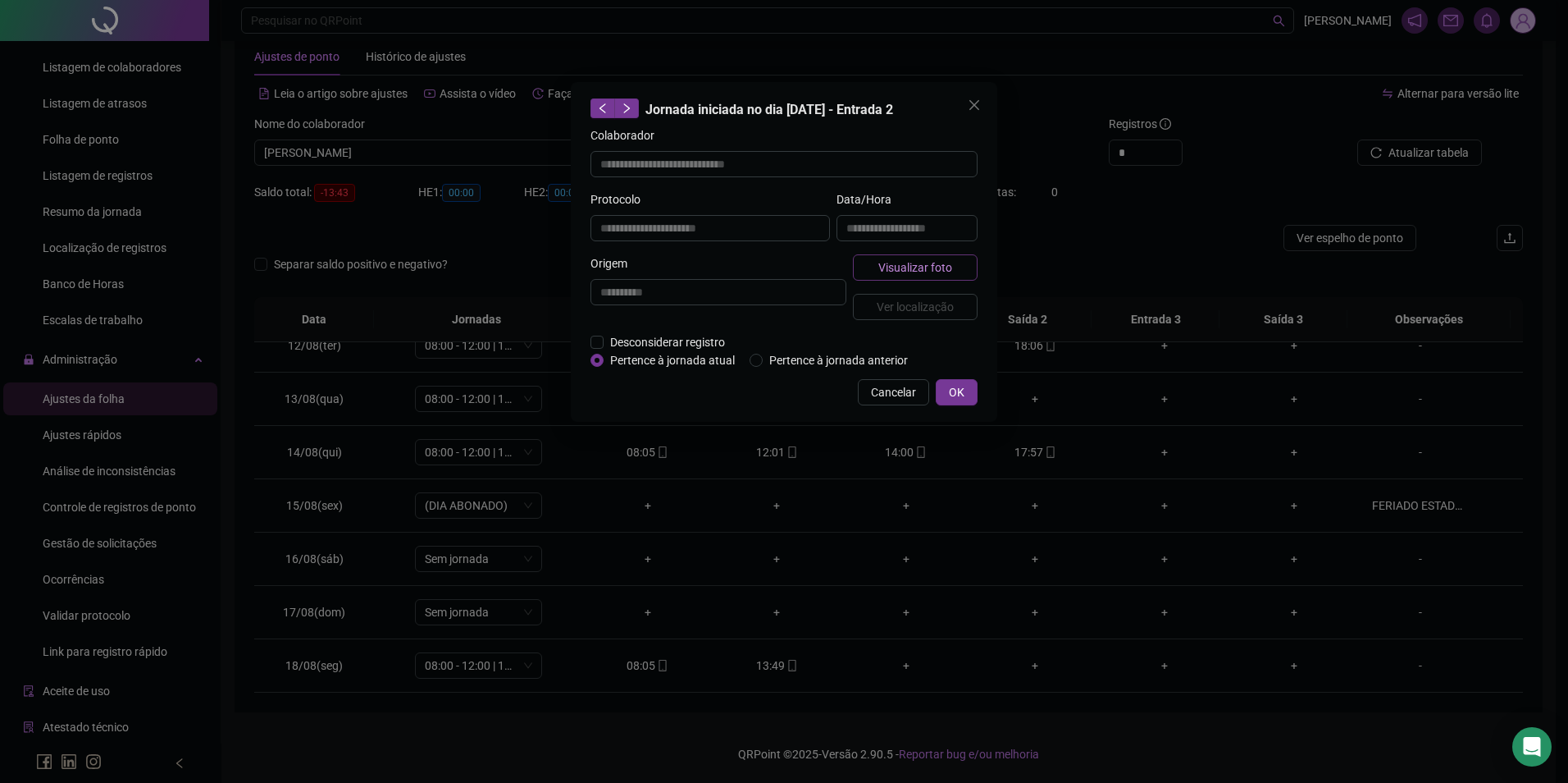
click at [918, 272] on span "Visualizar foto" at bounding box center [915, 267] width 74 height 18
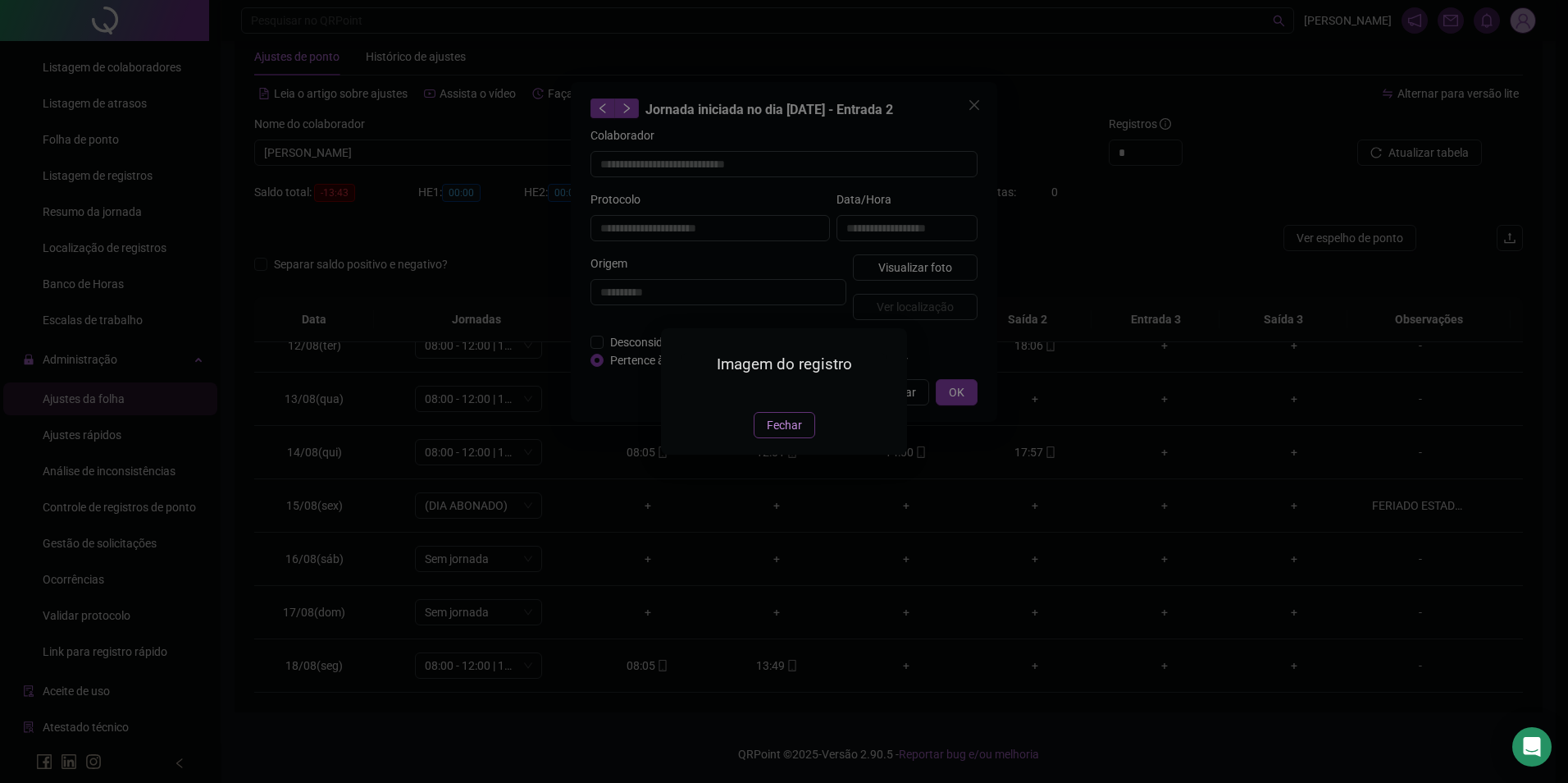
click at [790, 435] on span "Fechar" at bounding box center [784, 425] width 35 height 18
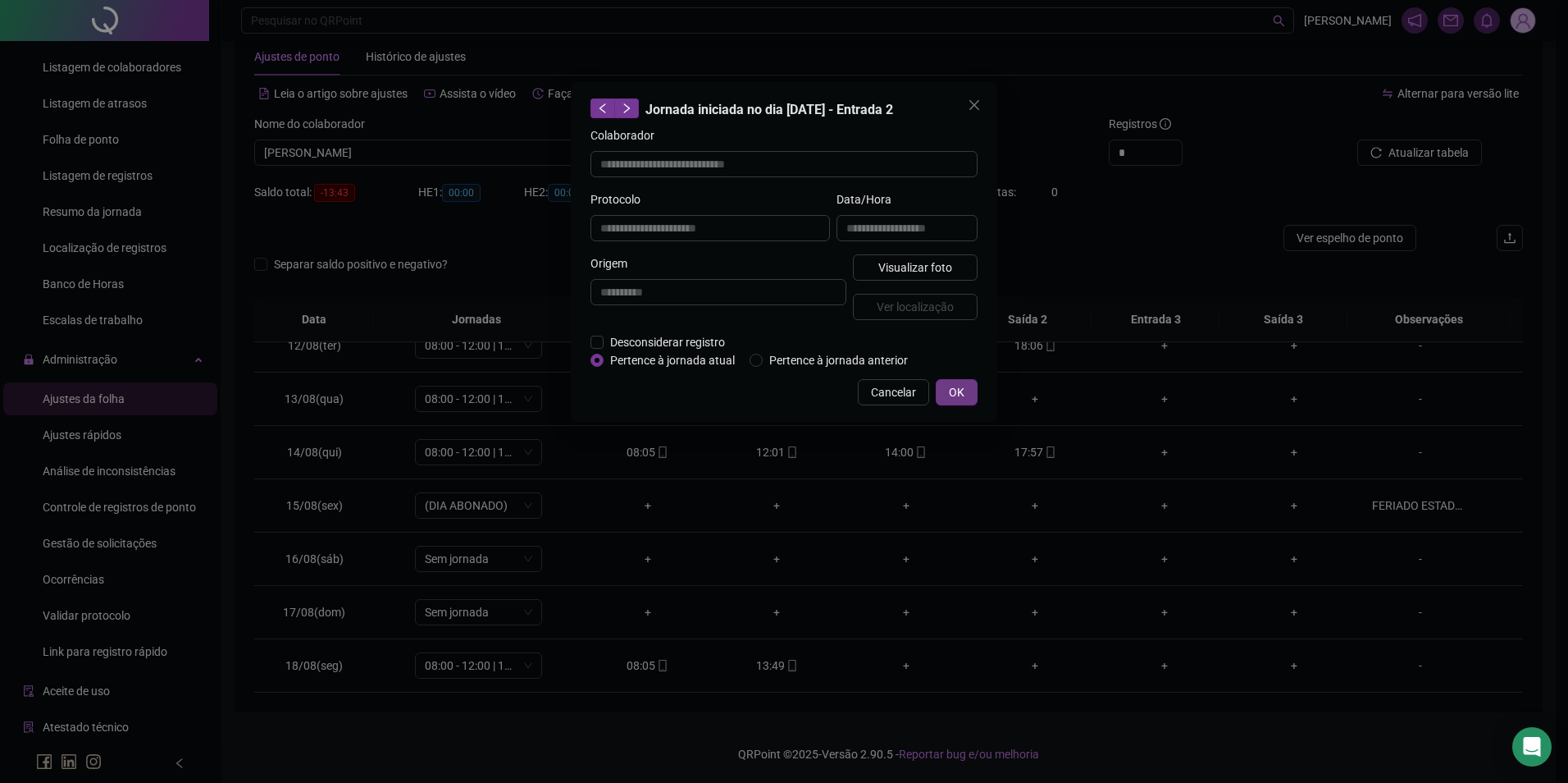
click at [960, 396] on span "OK" at bounding box center [957, 392] width 15 height 18
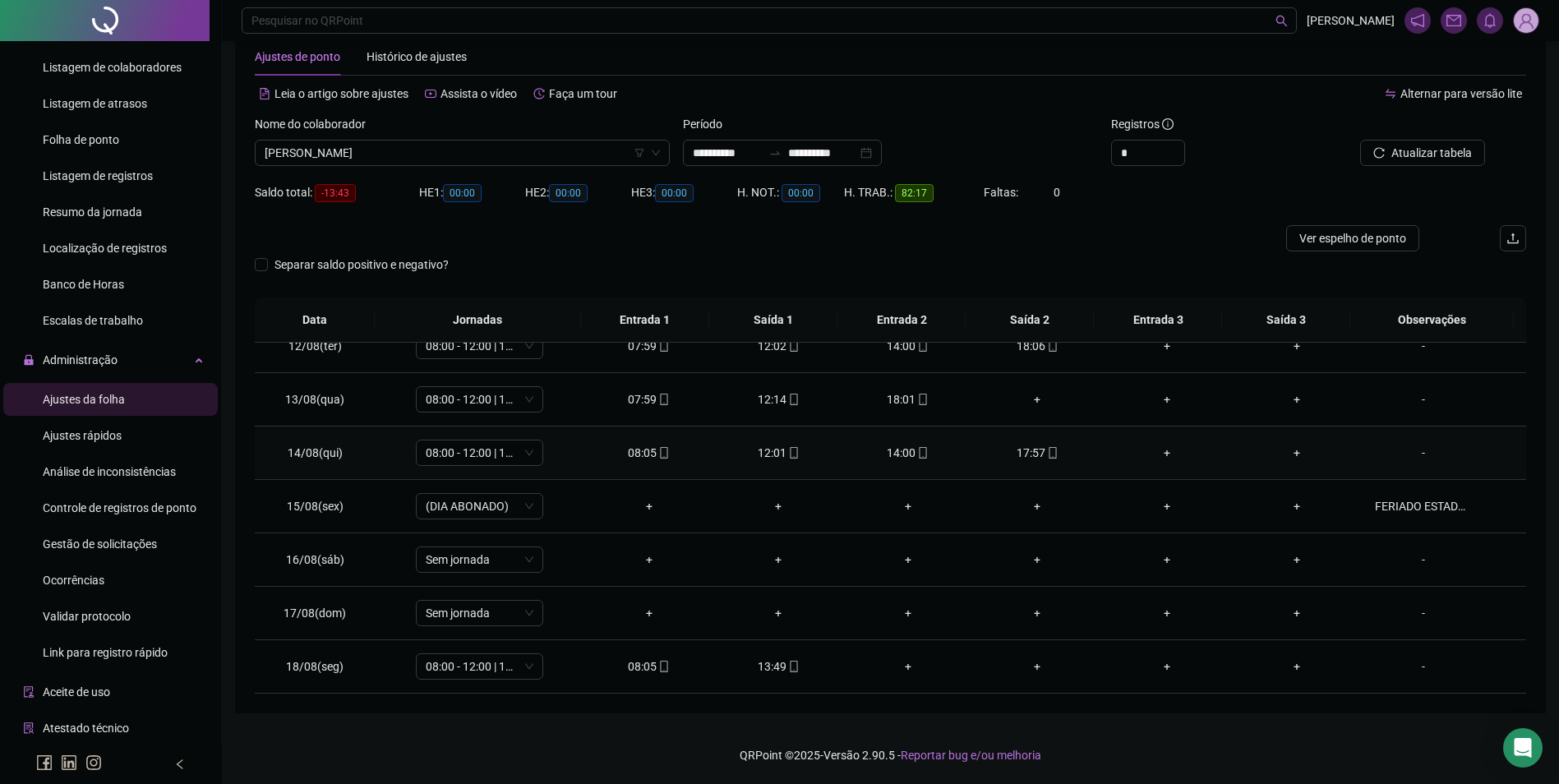
scroll to position [528, 0]
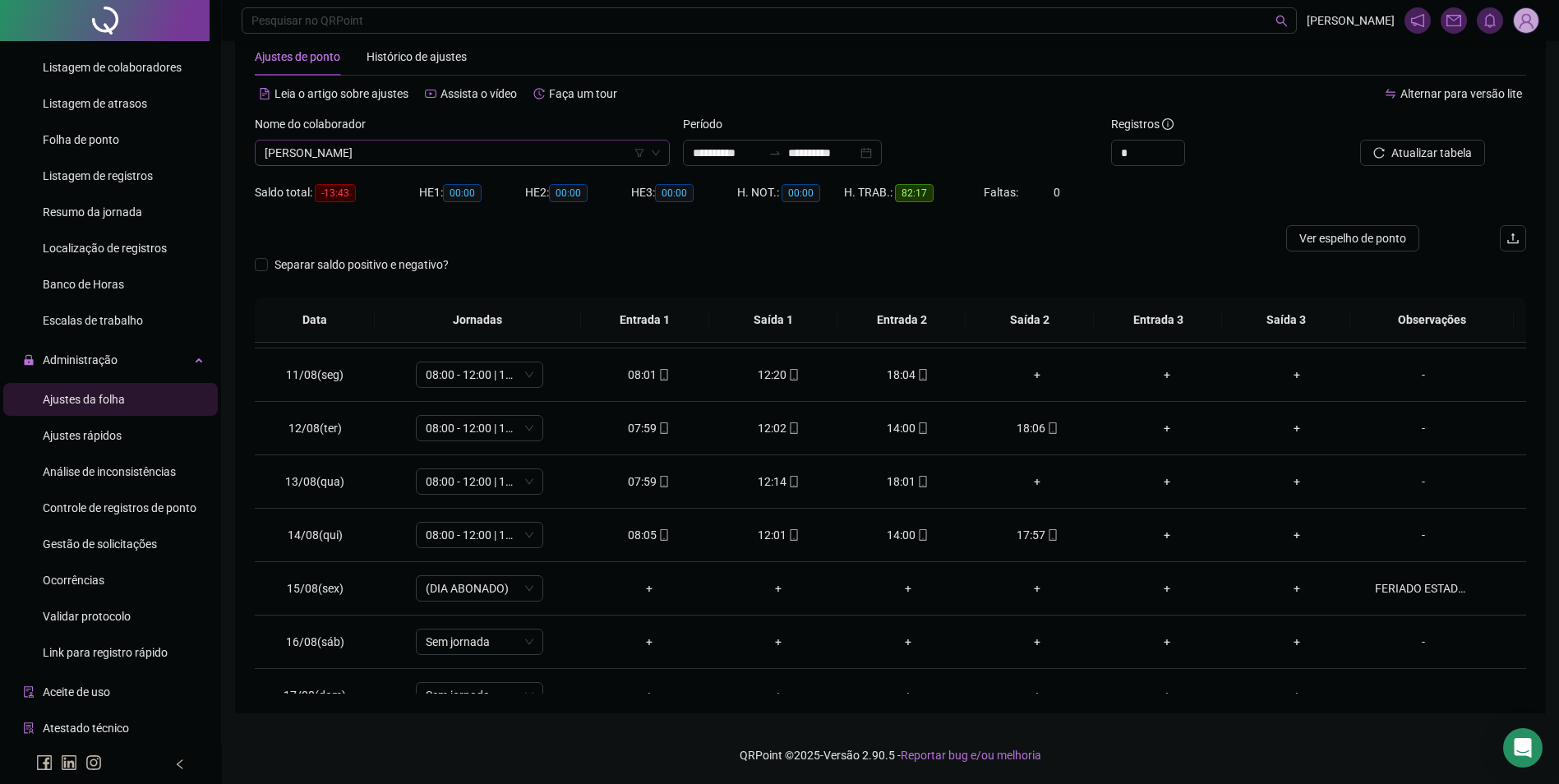
click at [526, 163] on span "[PERSON_NAME]" at bounding box center [462, 153] width 395 height 25
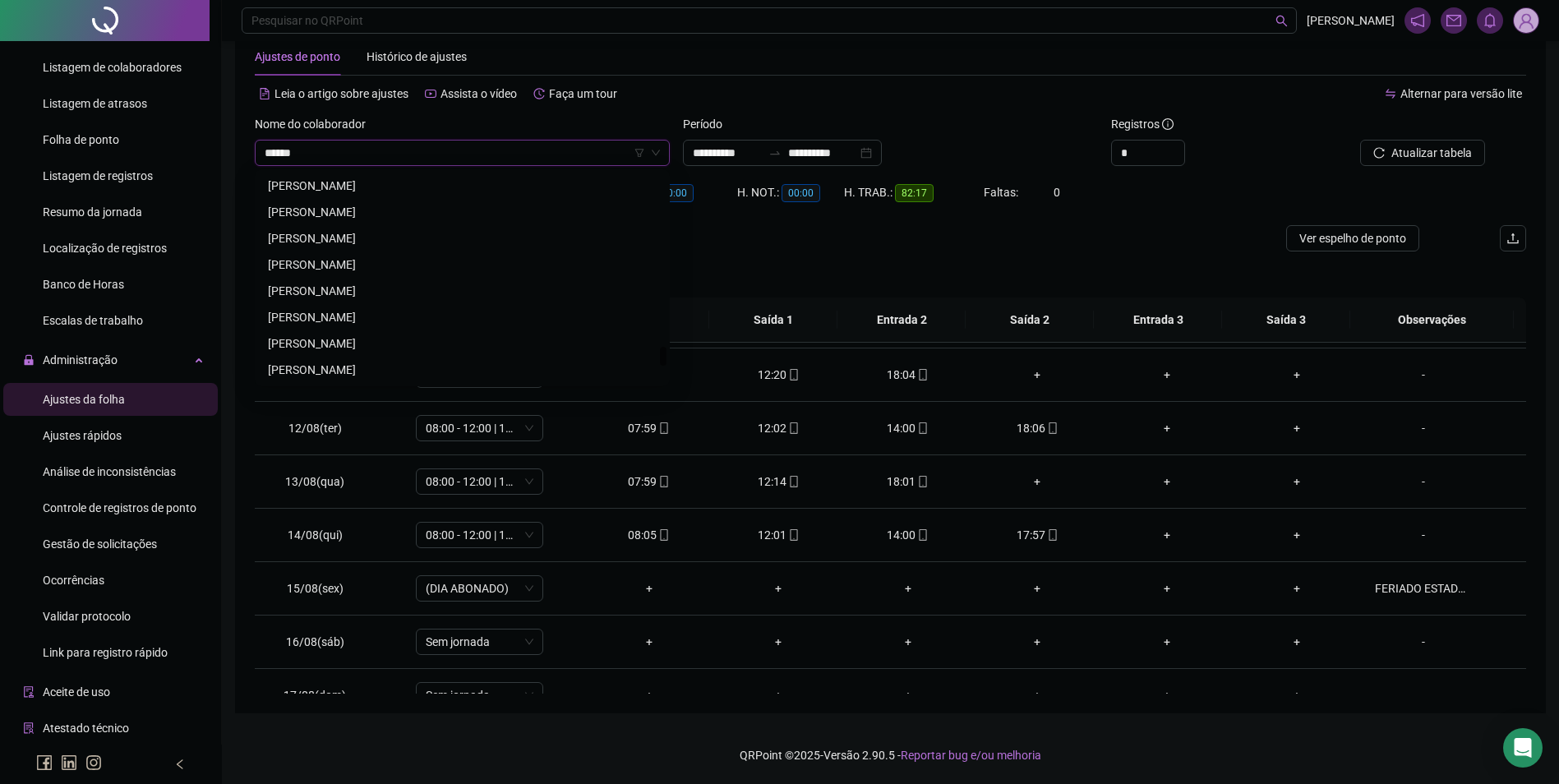
scroll to position [1868, 0]
type input "********"
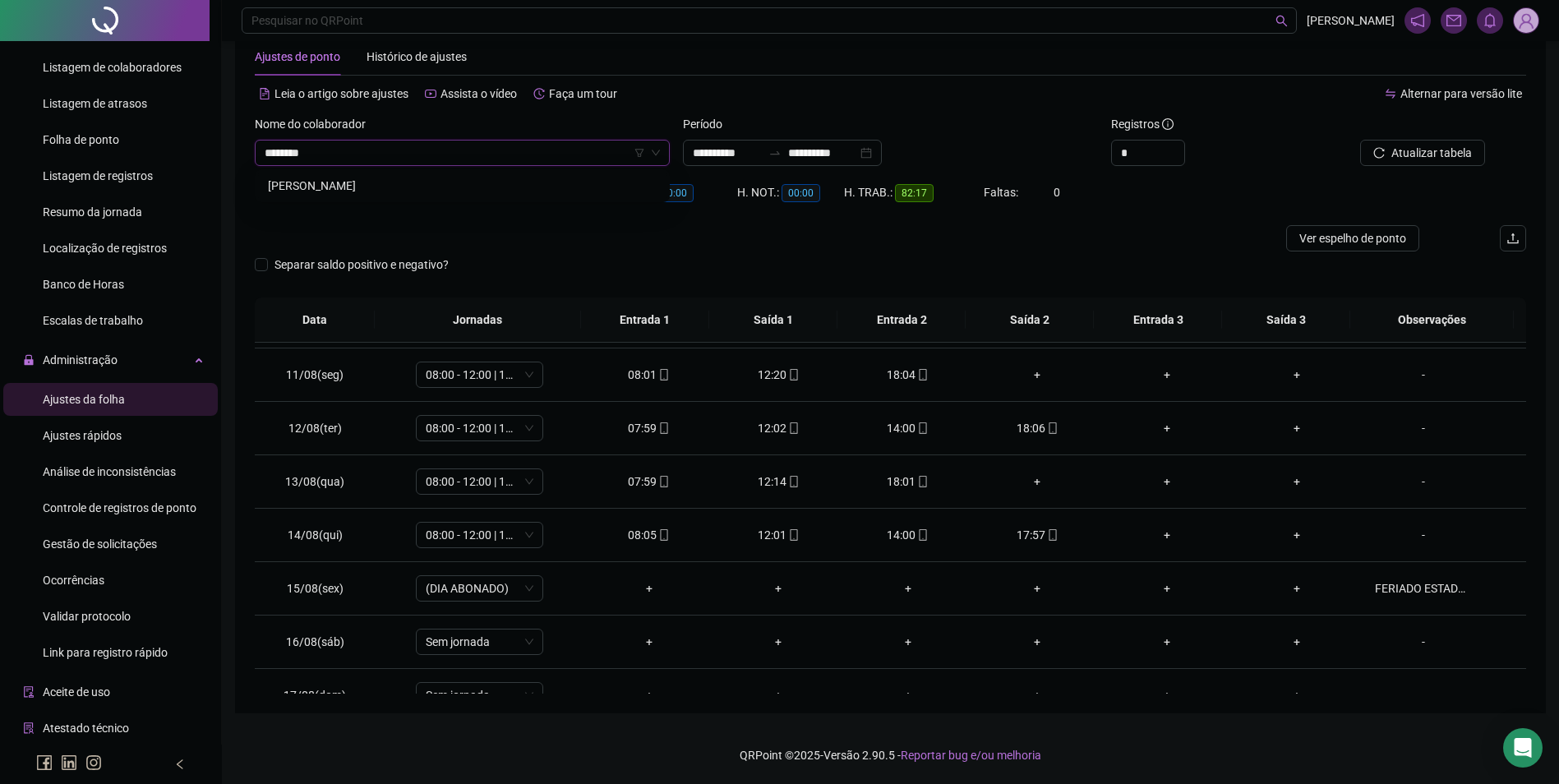
click at [362, 186] on div "[PERSON_NAME]" at bounding box center [463, 185] width 389 height 18
click at [1436, 155] on span "Buscar registros" at bounding box center [1430, 153] width 83 height 18
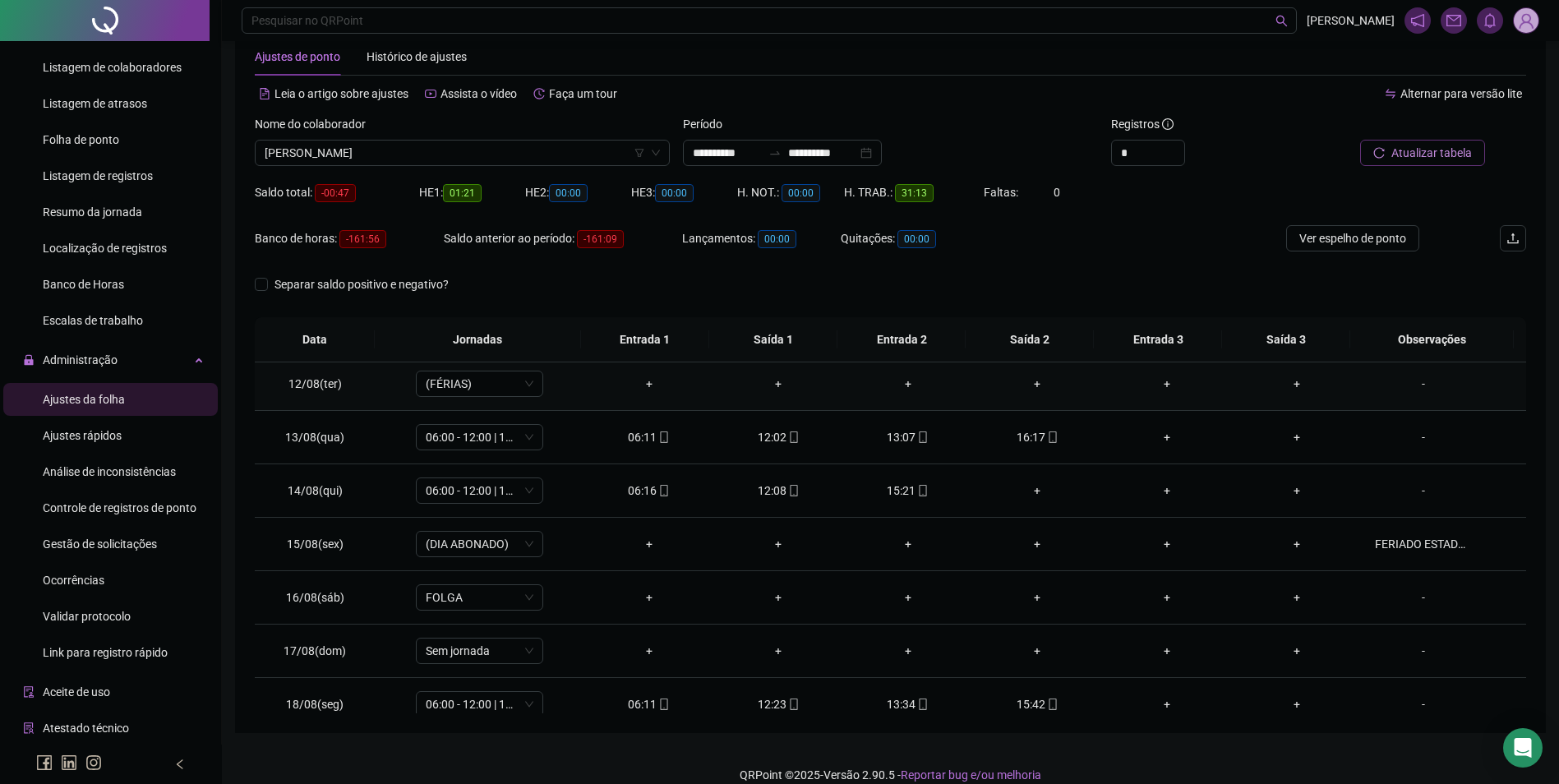
scroll to position [611, 0]
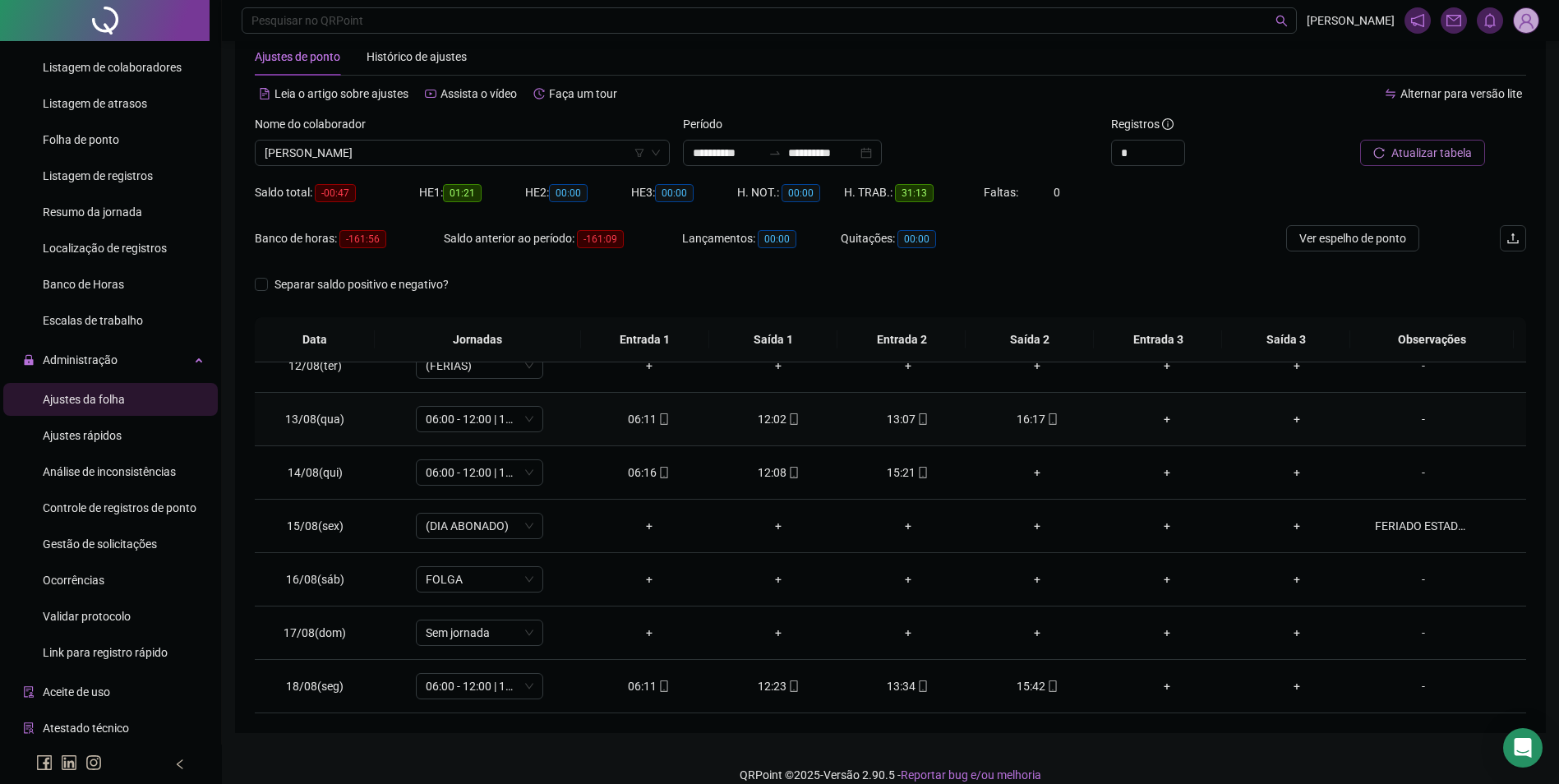
click at [1034, 412] on div "16:17" at bounding box center [1037, 419] width 103 height 18
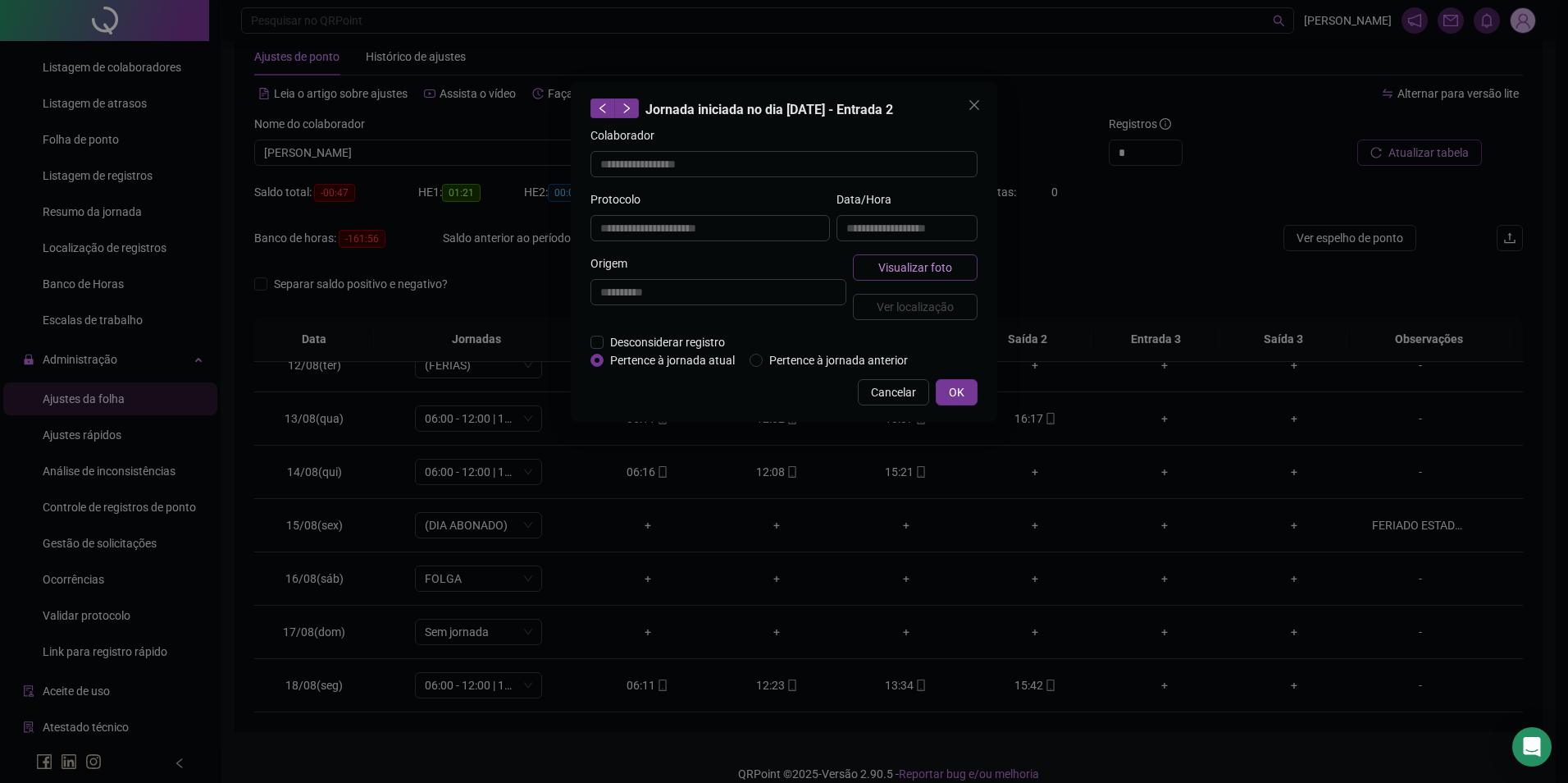
click at [914, 261] on span "Visualizar foto" at bounding box center [915, 267] width 74 height 18
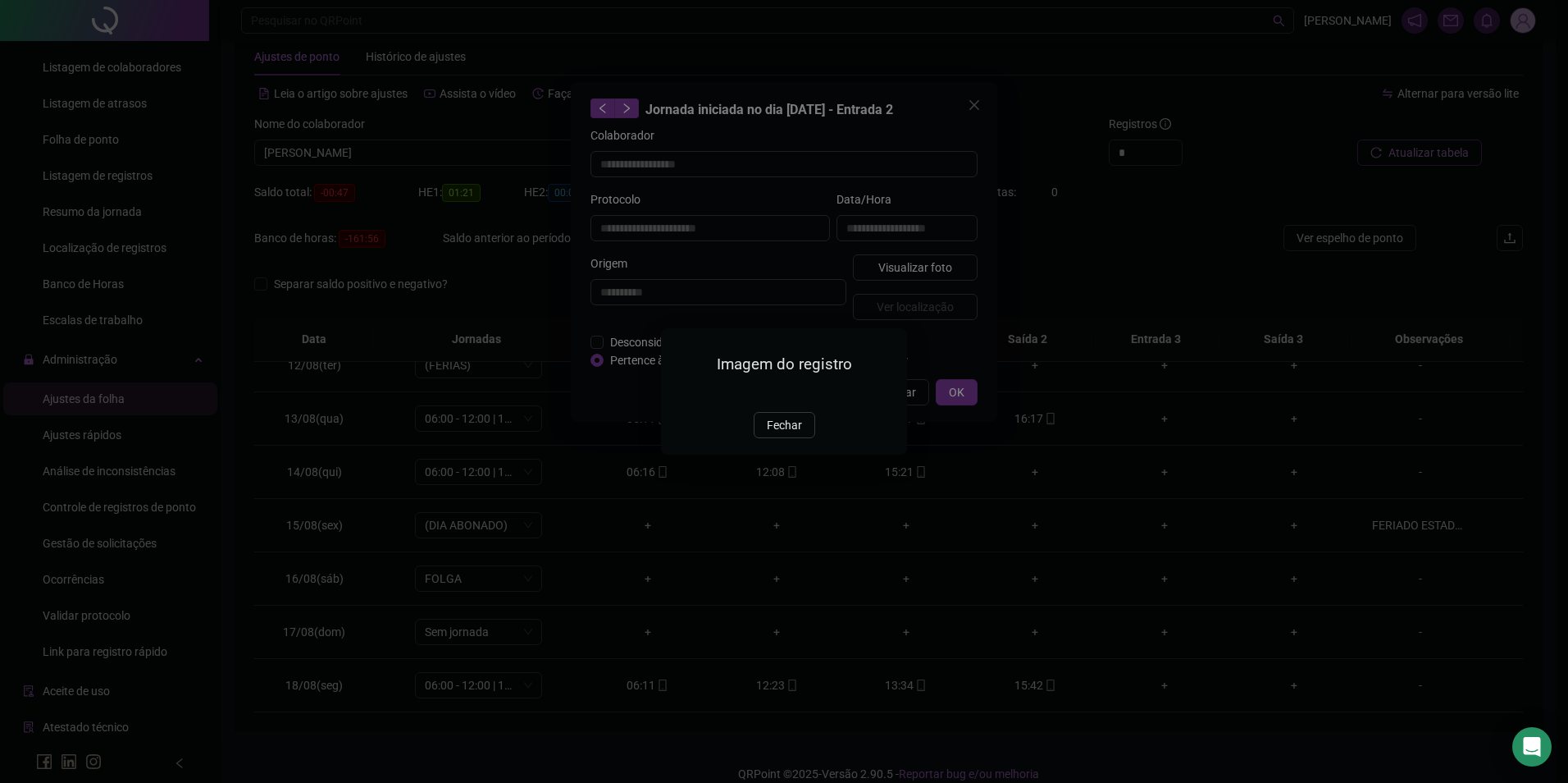
type input "**********"
click at [790, 435] on span "Fechar" at bounding box center [784, 425] width 35 height 18
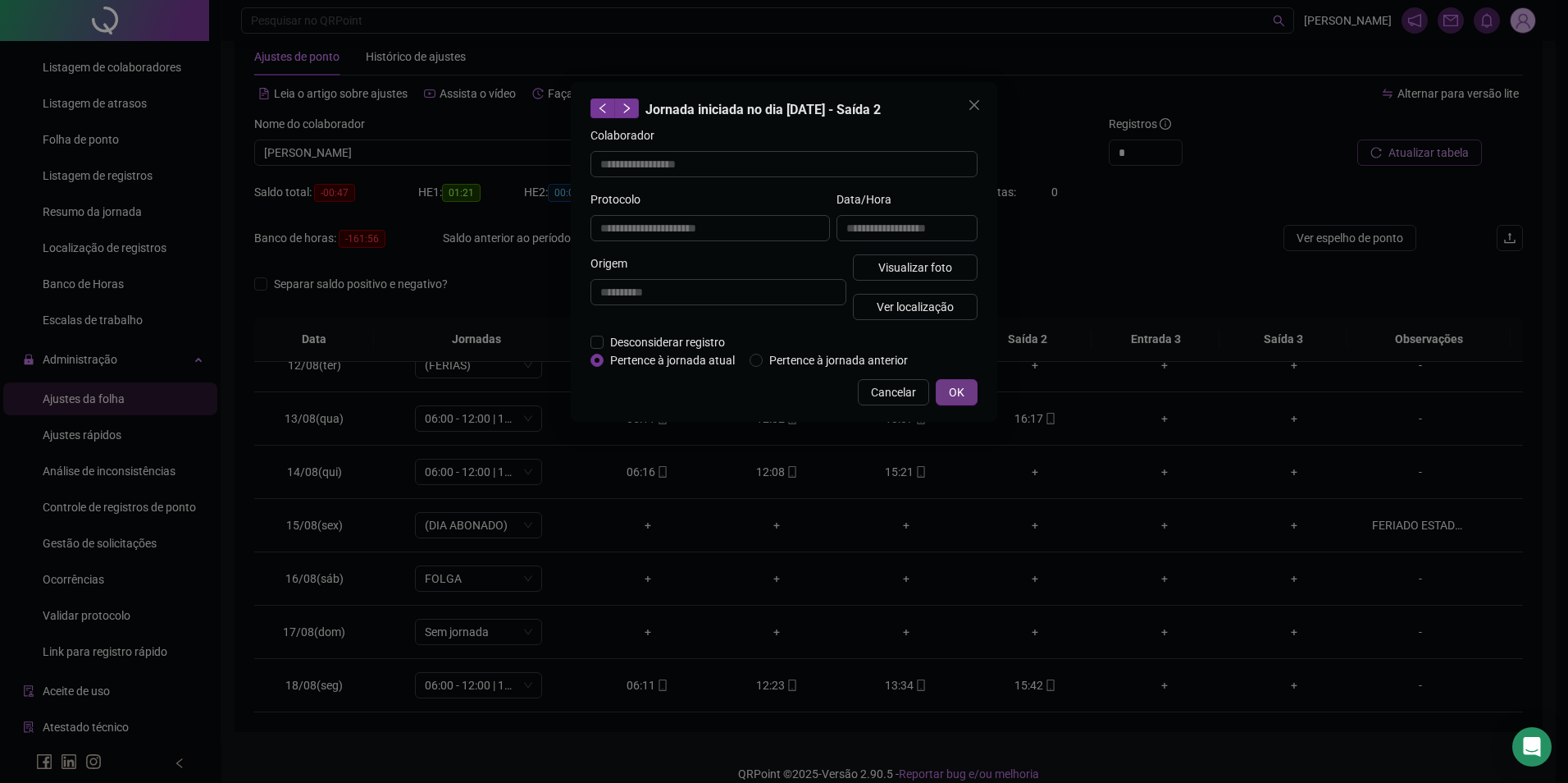
click at [957, 401] on button "OK" at bounding box center [957, 392] width 42 height 27
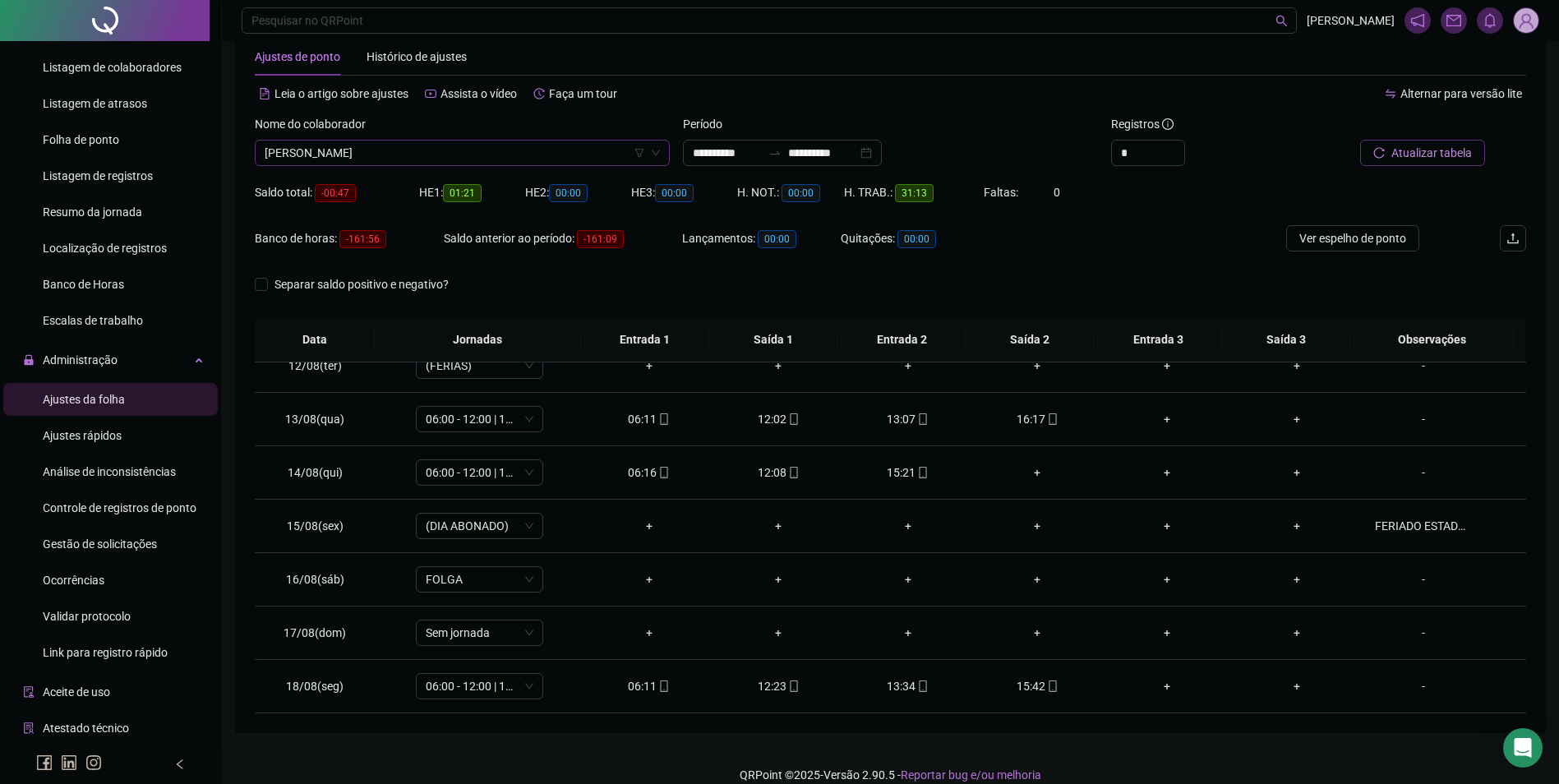
click at [386, 146] on span "[PERSON_NAME]" at bounding box center [462, 153] width 395 height 25
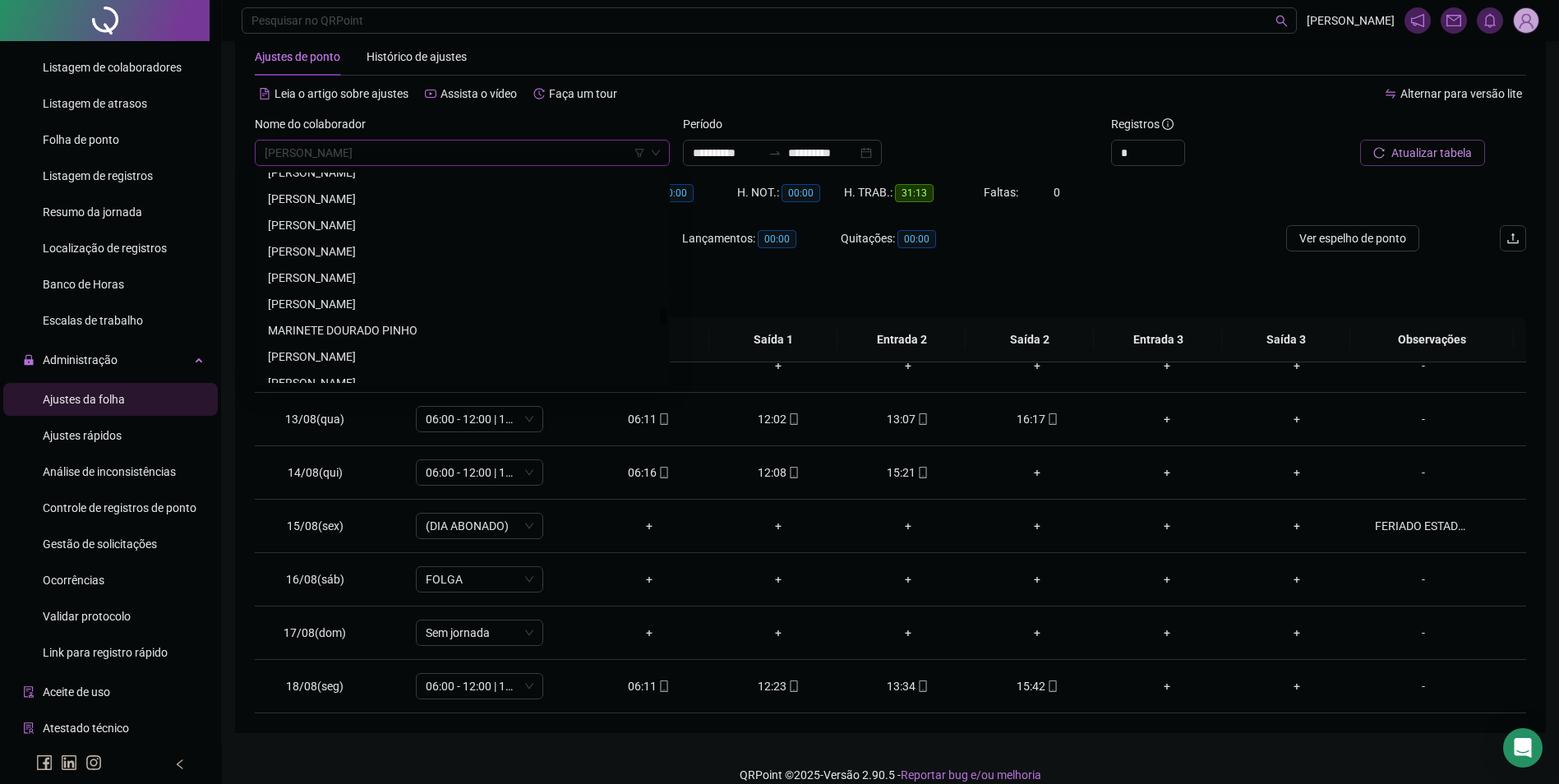
scroll to position [17110, 0]
click at [348, 256] on div "MARINETE DOURADO PINHO" at bounding box center [463, 247] width 389 height 18
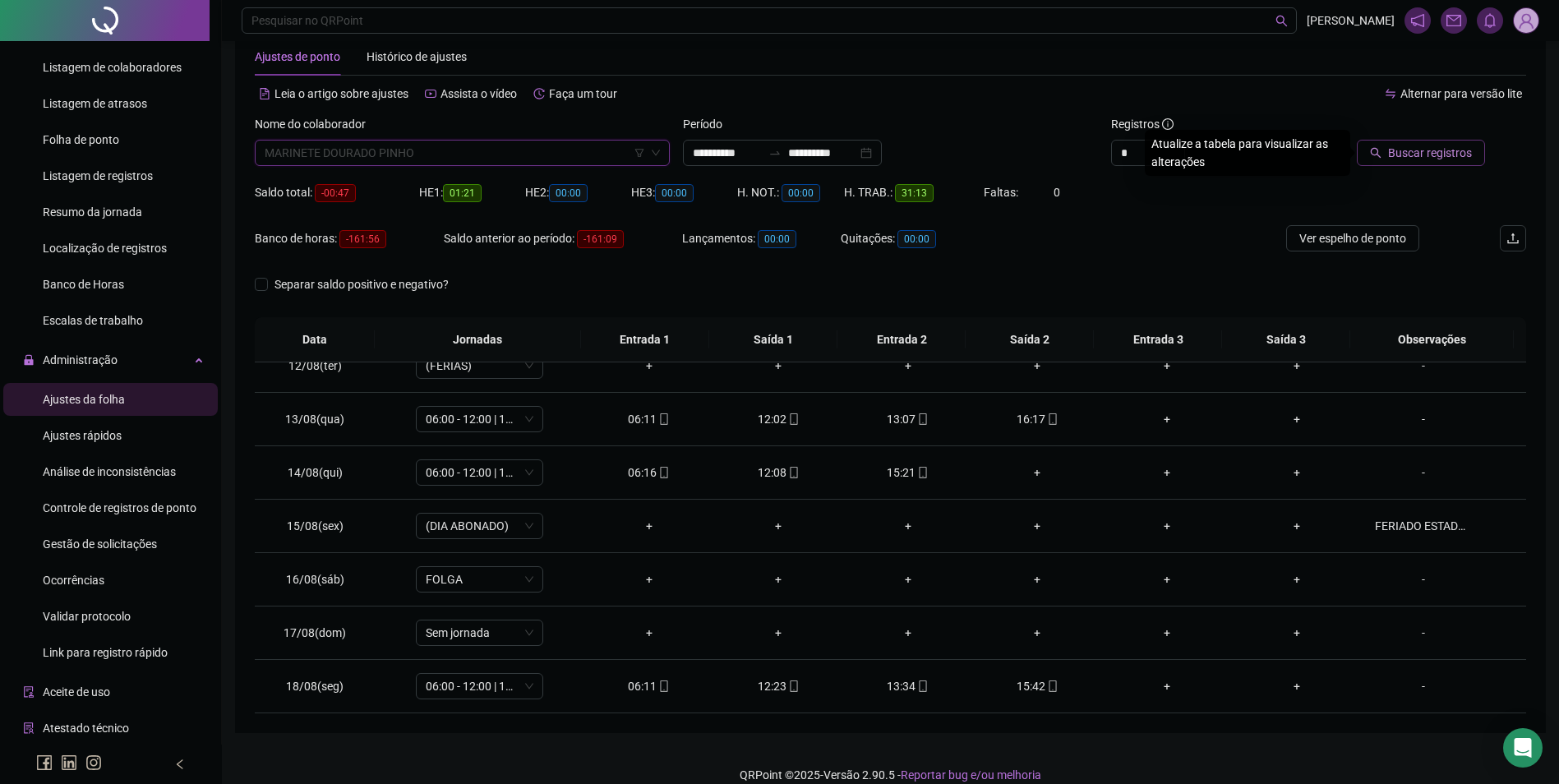
click at [418, 164] on span "MARINETE DOURADO PINHO" at bounding box center [462, 153] width 395 height 25
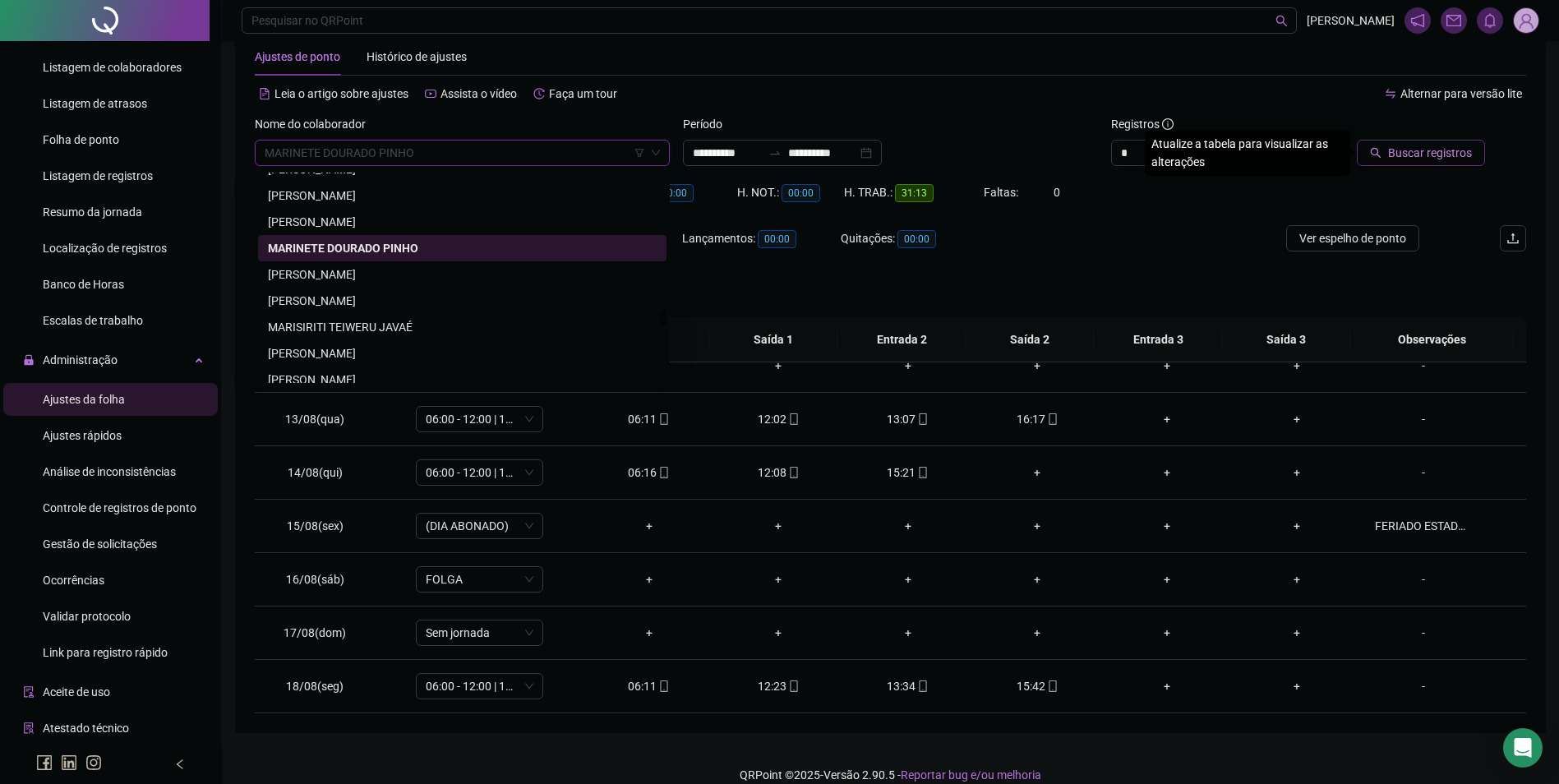
click at [350, 278] on div "[PERSON_NAME]" at bounding box center [463, 274] width 389 height 18
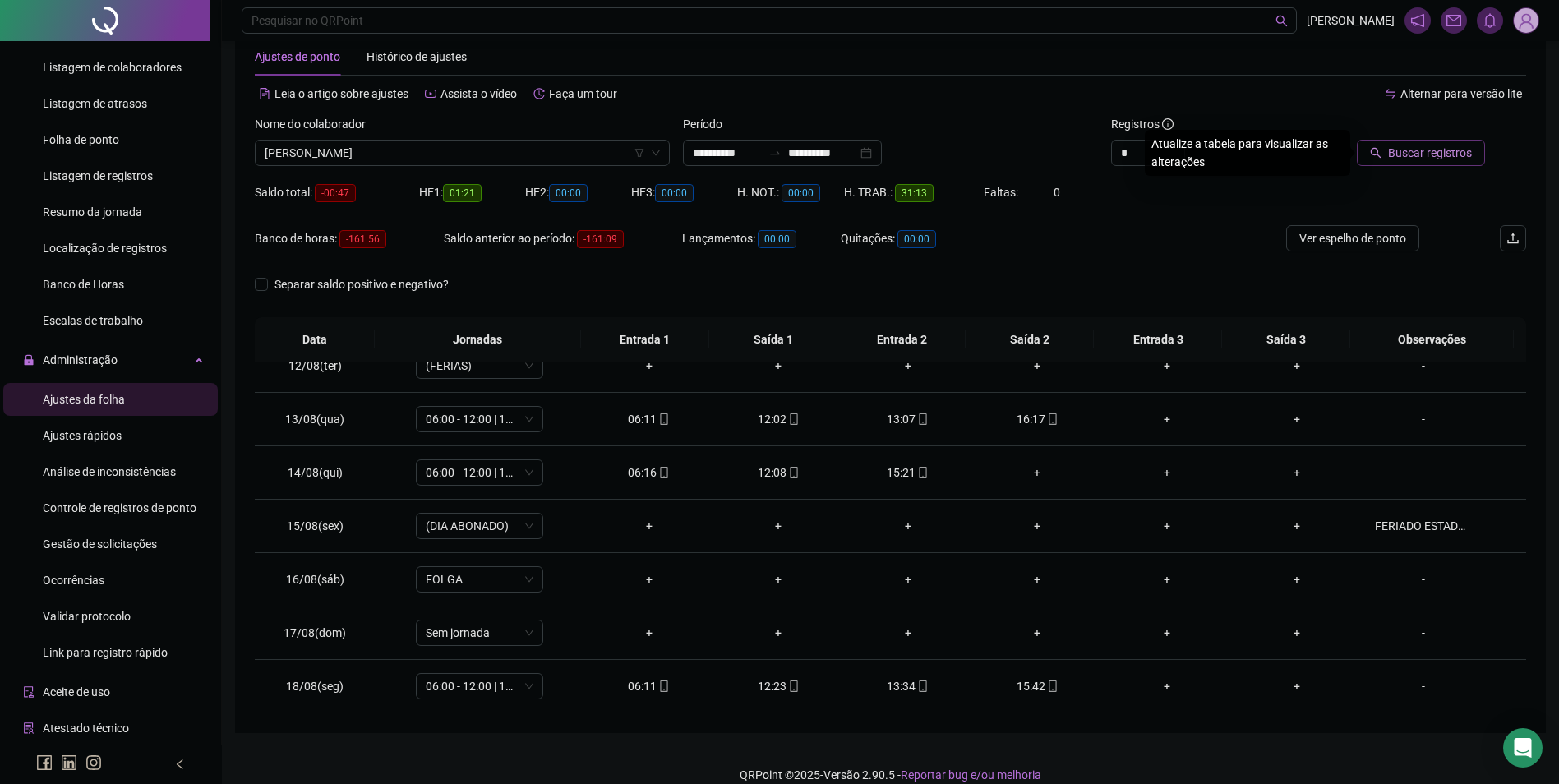
click at [1434, 161] on span "Buscar registros" at bounding box center [1430, 153] width 83 height 18
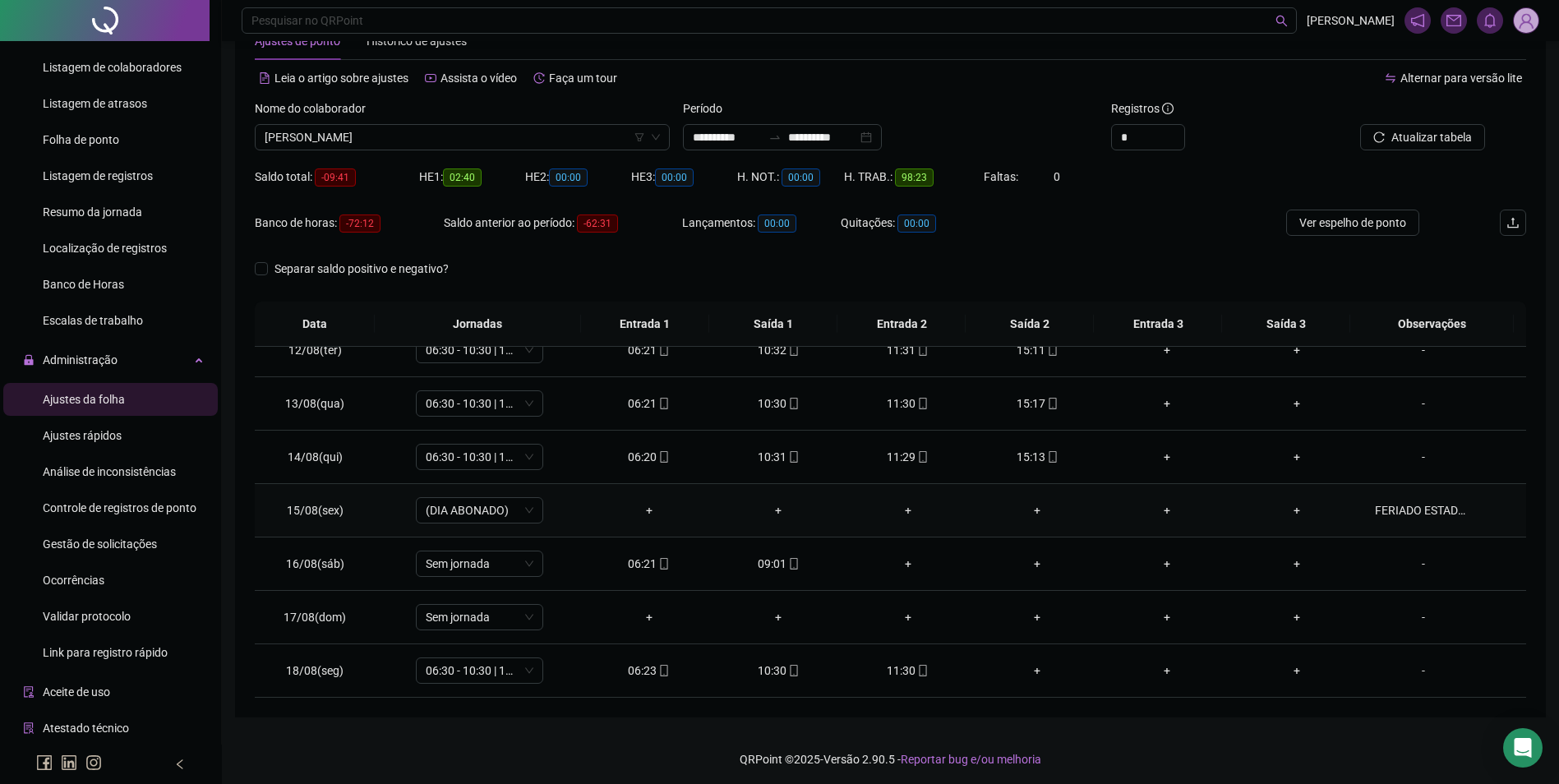
scroll to position [56, 0]
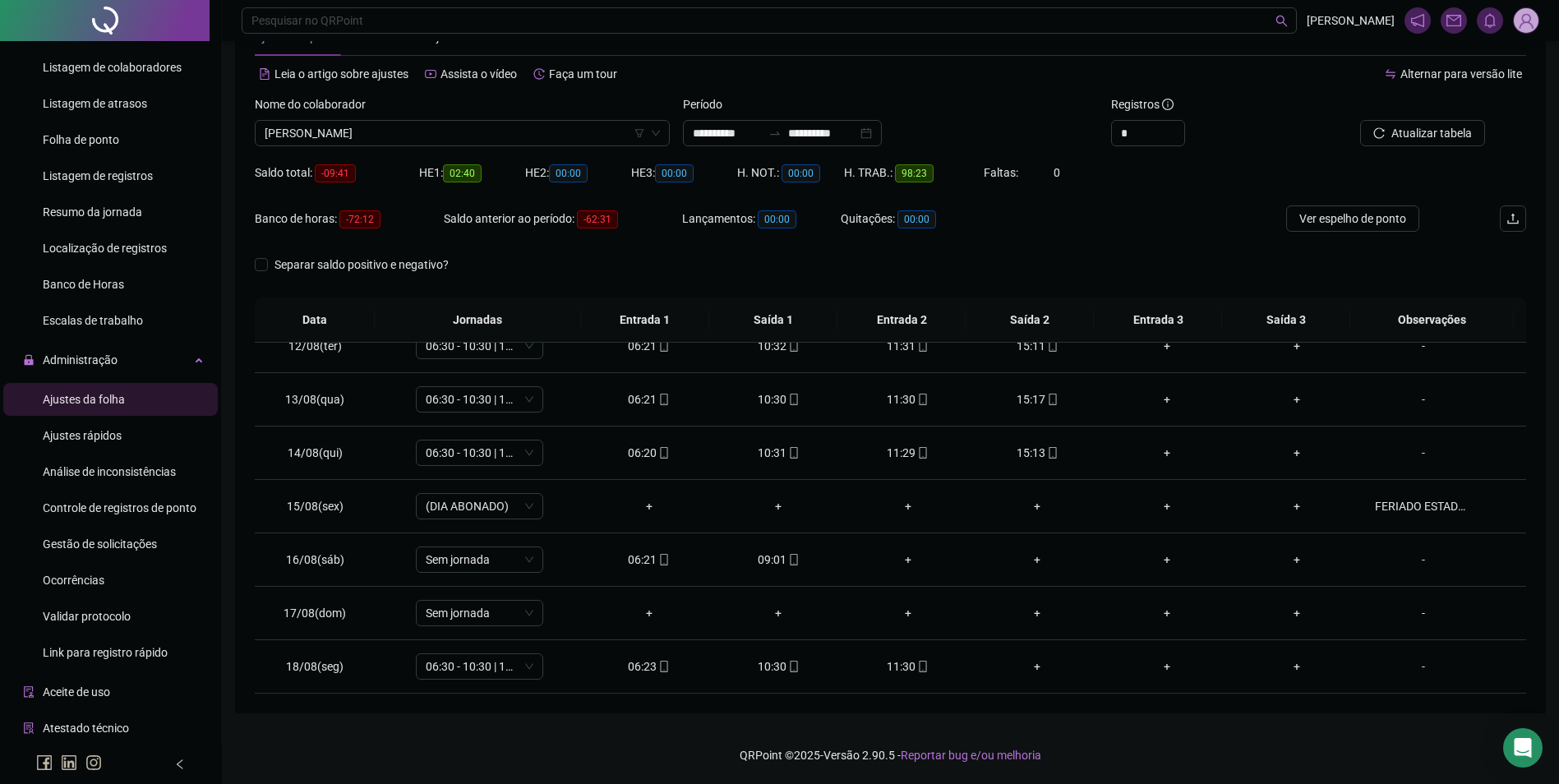
click at [535, 146] on div "Nome do colaborador MARIOLETE ALVES DE SOUSA" at bounding box center [463, 128] width 429 height 64
click at [541, 134] on span "[PERSON_NAME]" at bounding box center [462, 133] width 395 height 25
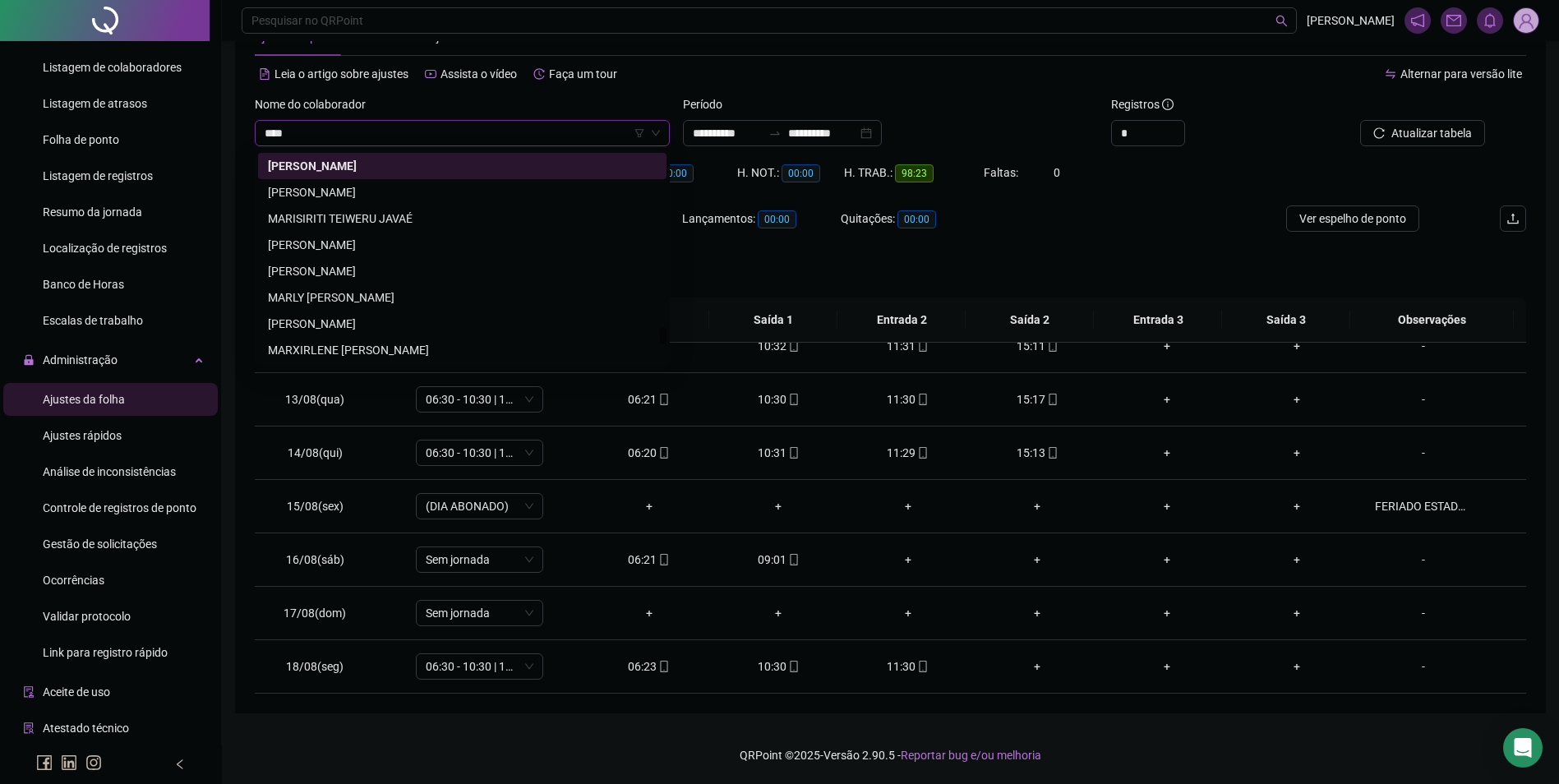
scroll to position [0, 0]
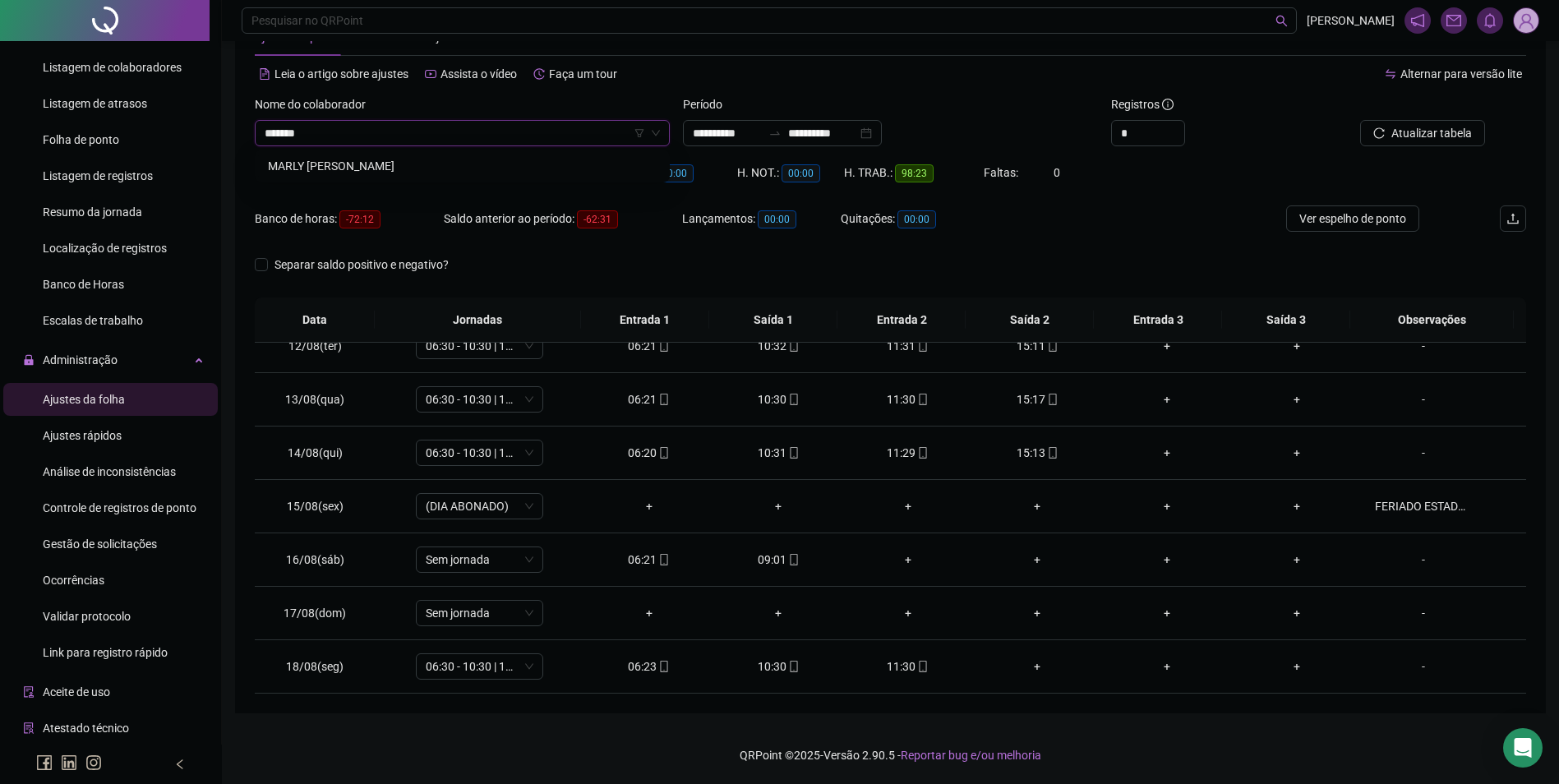
type input "********"
click at [367, 170] on div "MARLY [PERSON_NAME]" at bounding box center [463, 166] width 389 height 18
click at [1416, 126] on span "Buscar registros" at bounding box center [1430, 133] width 83 height 18
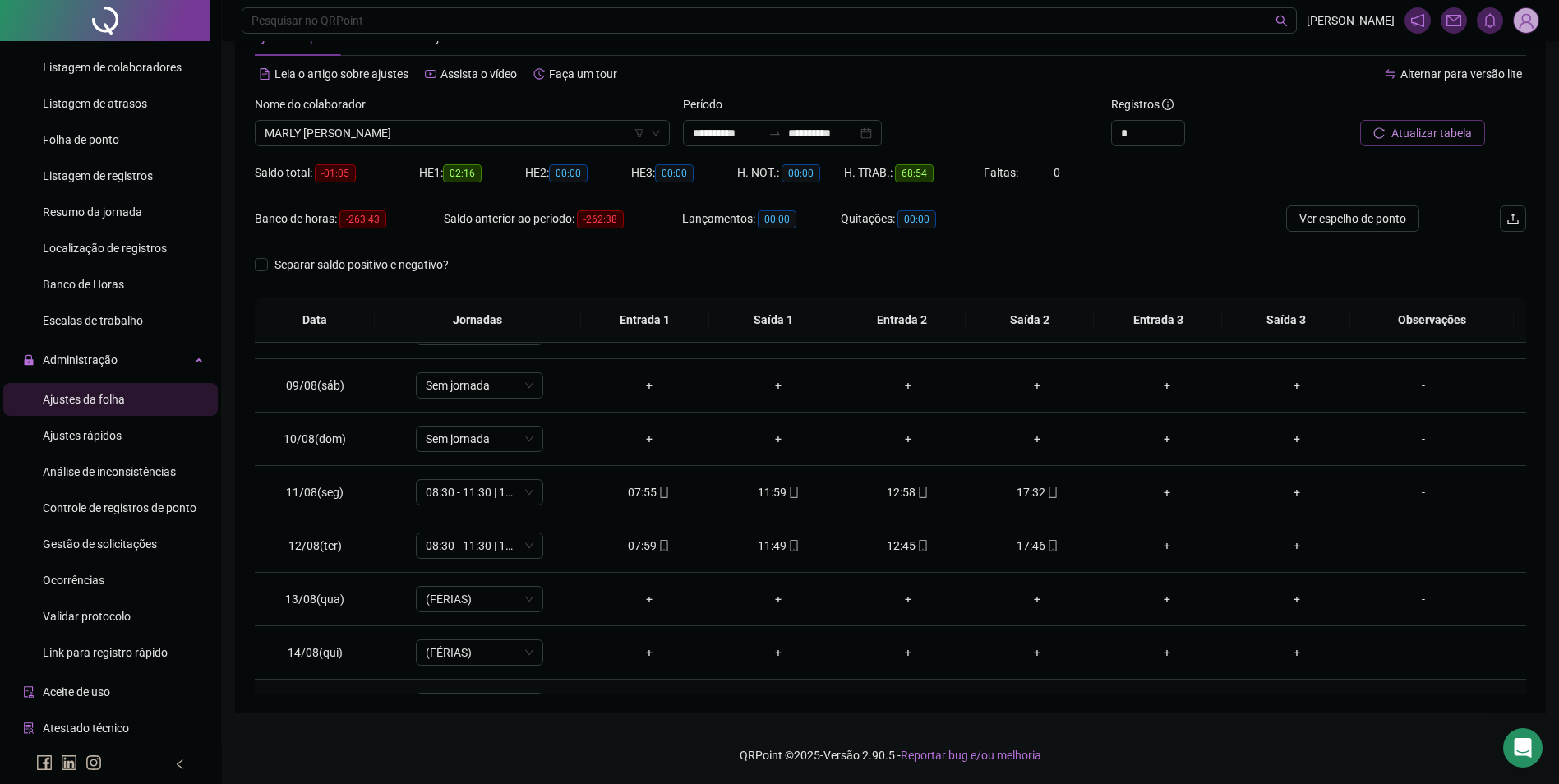
scroll to position [364, 0]
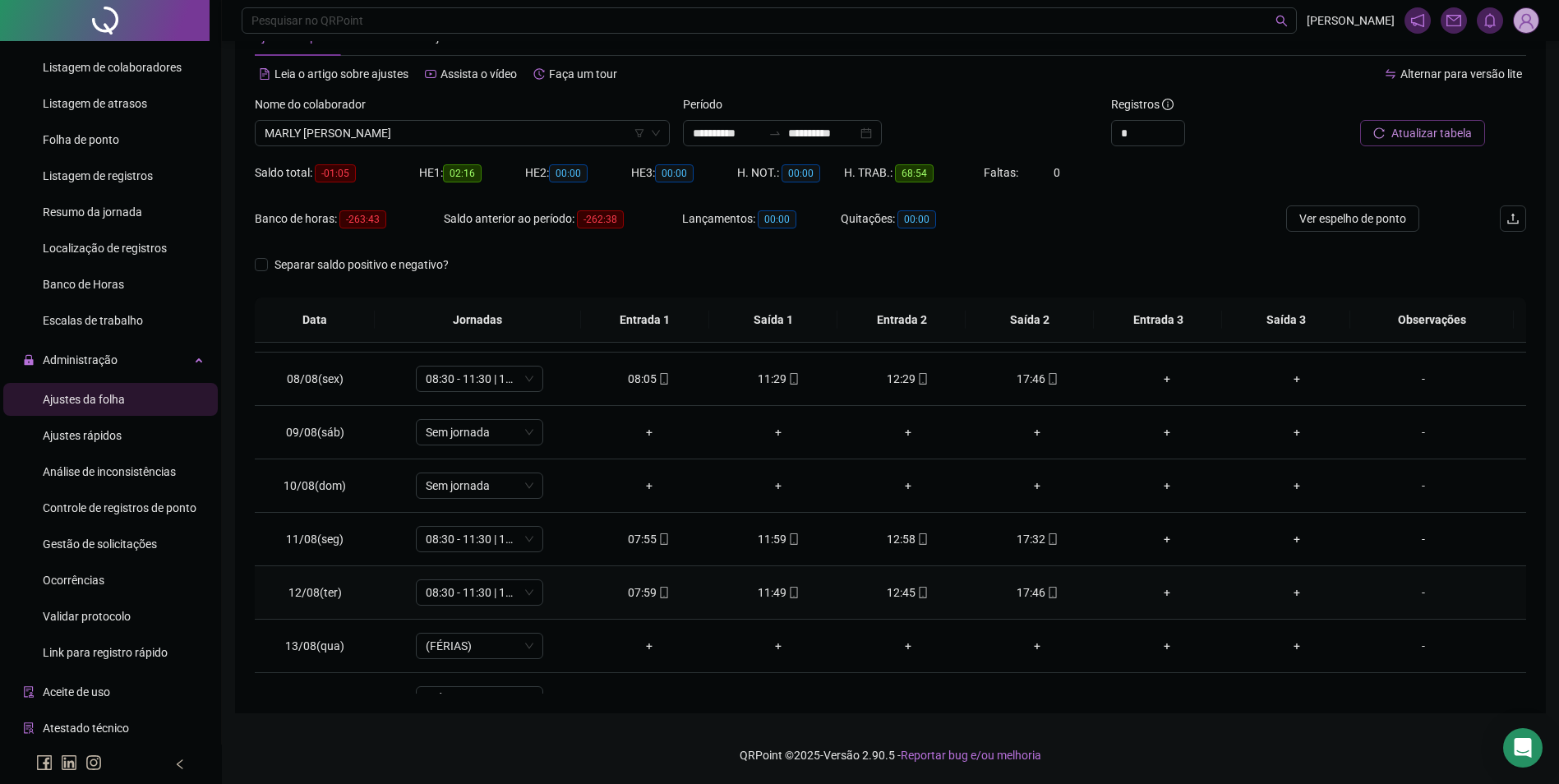
click at [1046, 595] on span "mobile" at bounding box center [1053, 593] width 13 height 11
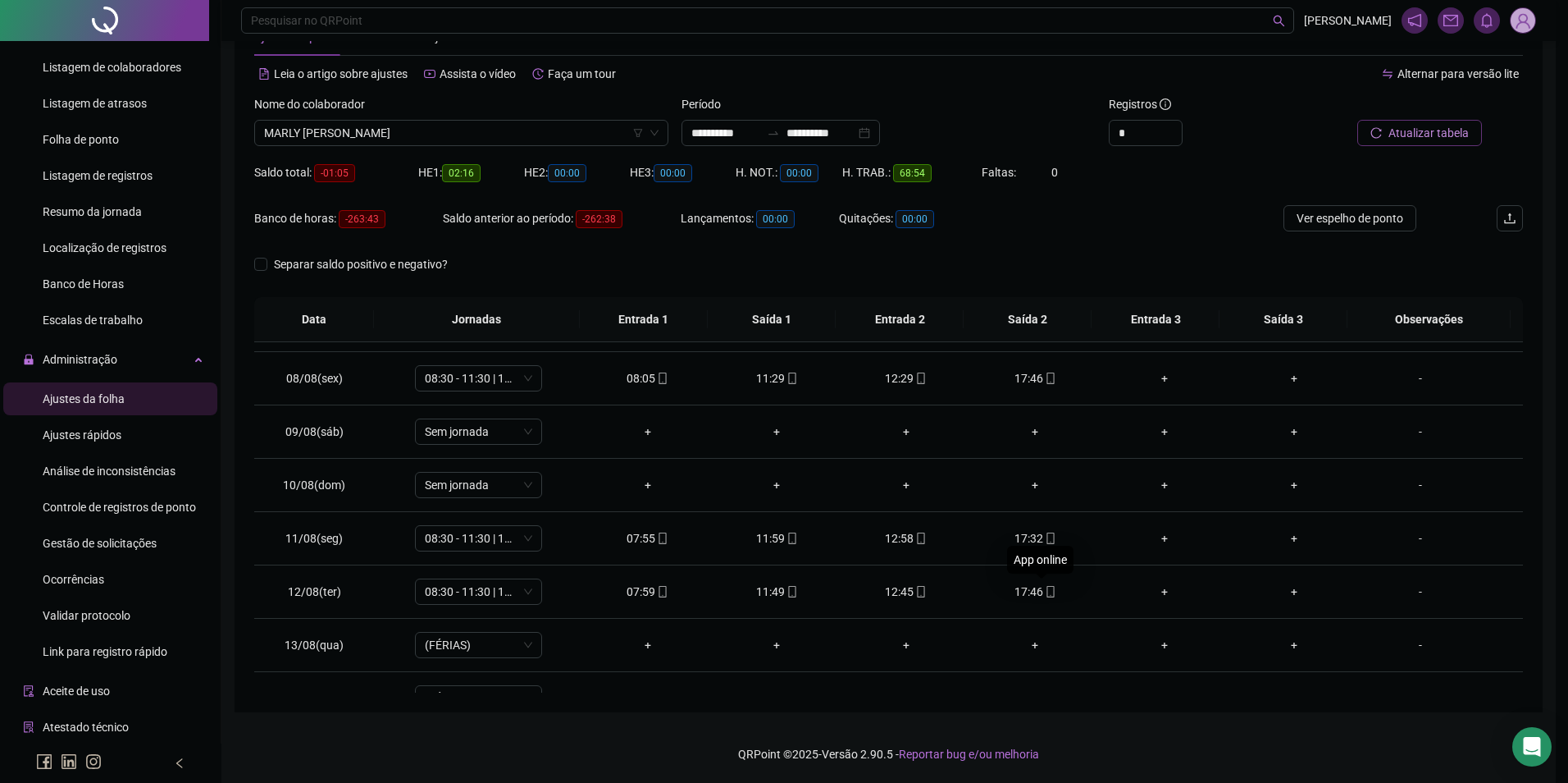
type input "**********"
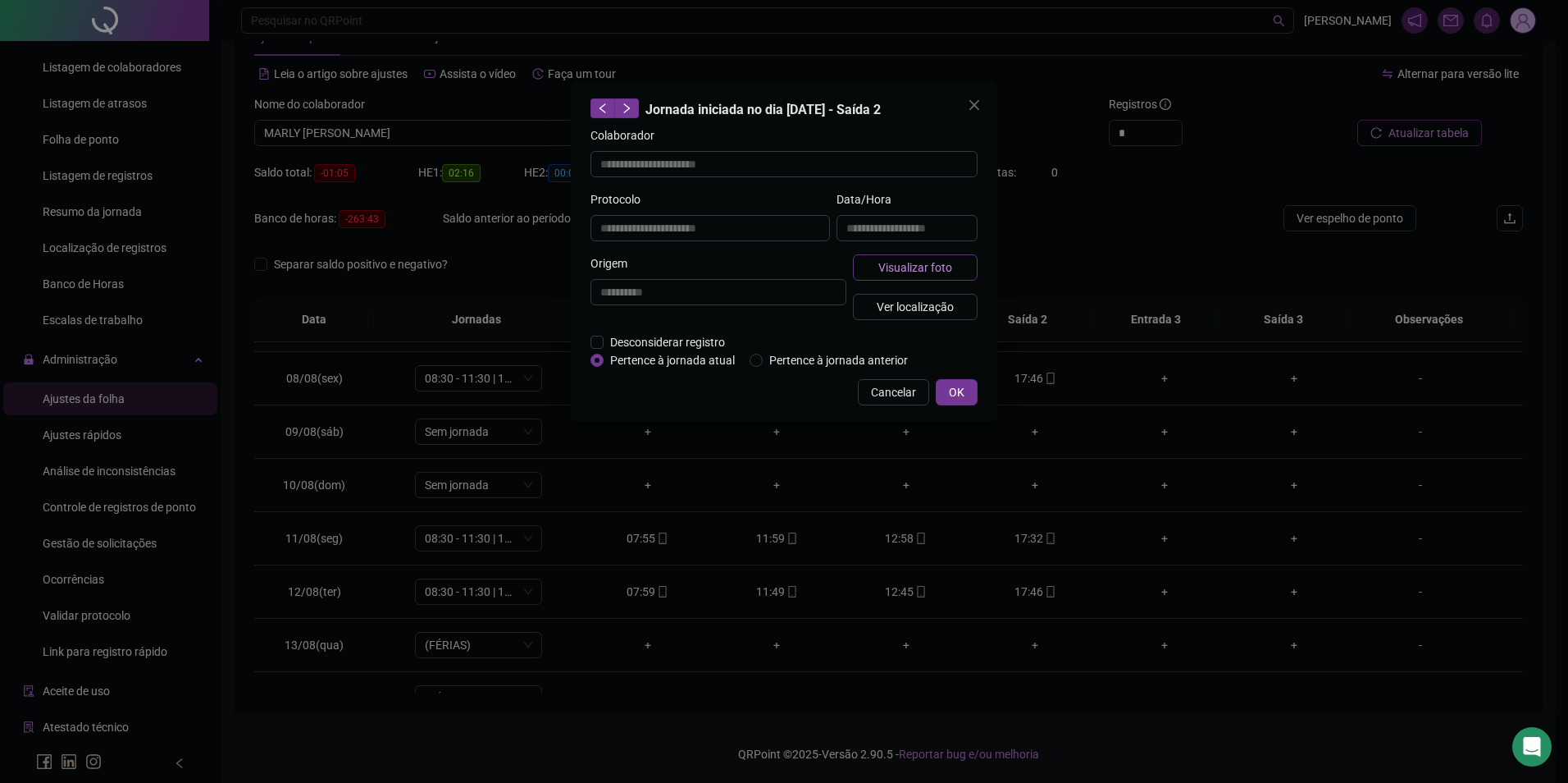
click at [911, 268] on span "Visualizar foto" at bounding box center [915, 267] width 74 height 18
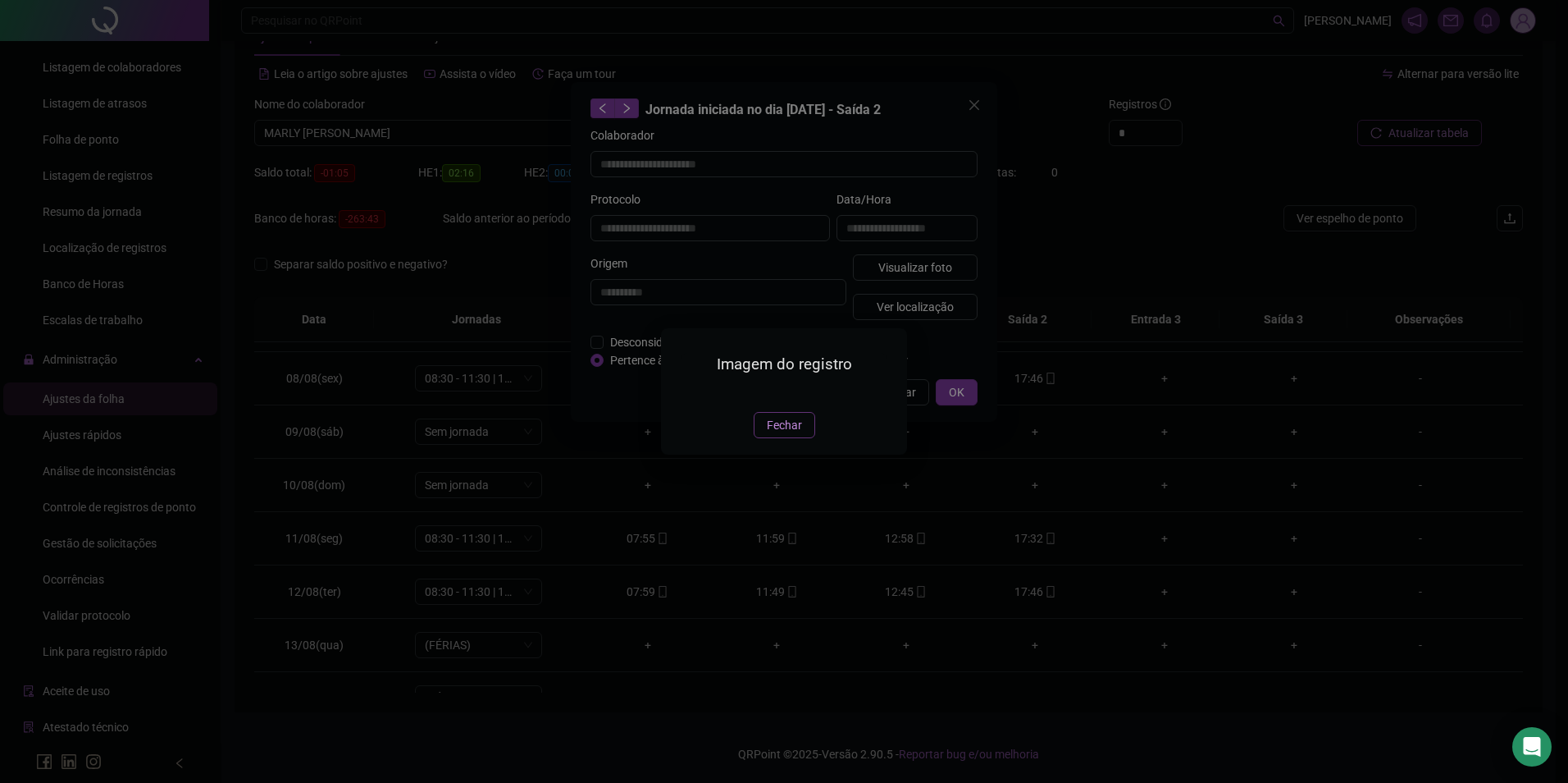
click at [790, 438] on button "Fechar" at bounding box center [784, 425] width 62 height 27
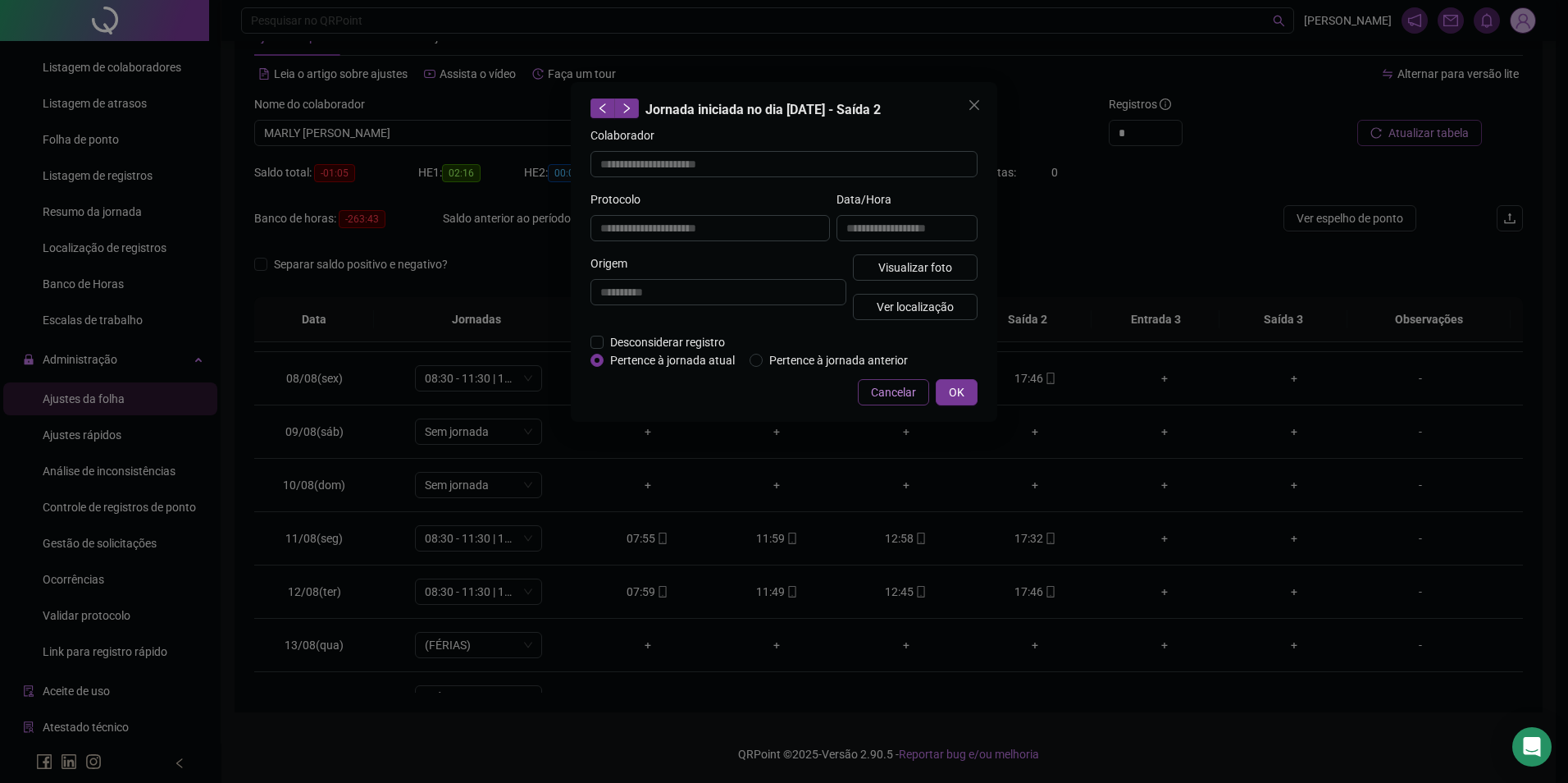
click at [908, 387] on span "Cancelar" at bounding box center [894, 392] width 45 height 18
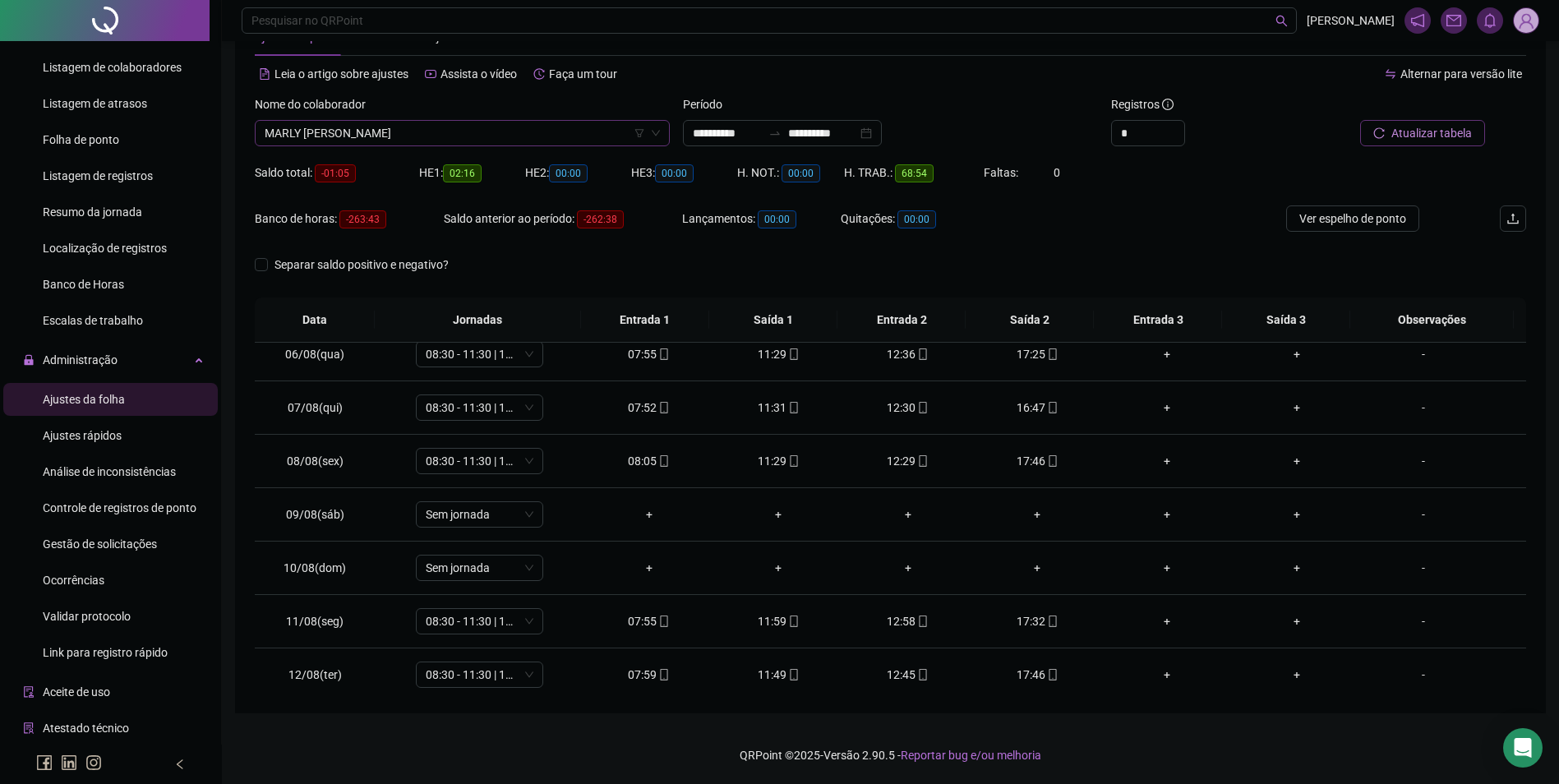
scroll to position [17146, 0]
click at [575, 126] on span "MARLY [PERSON_NAME]" at bounding box center [462, 133] width 395 height 25
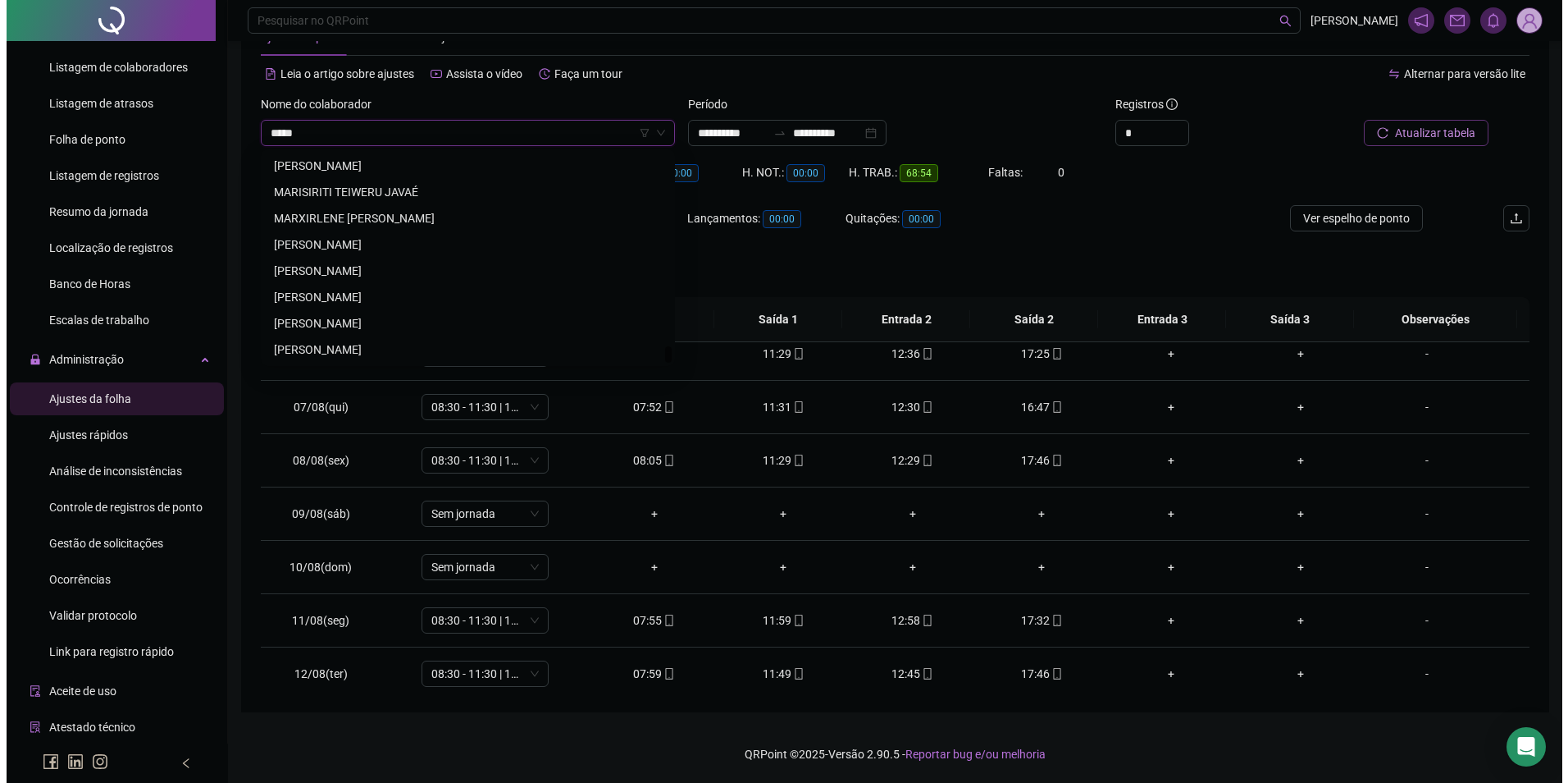
scroll to position [0, 0]
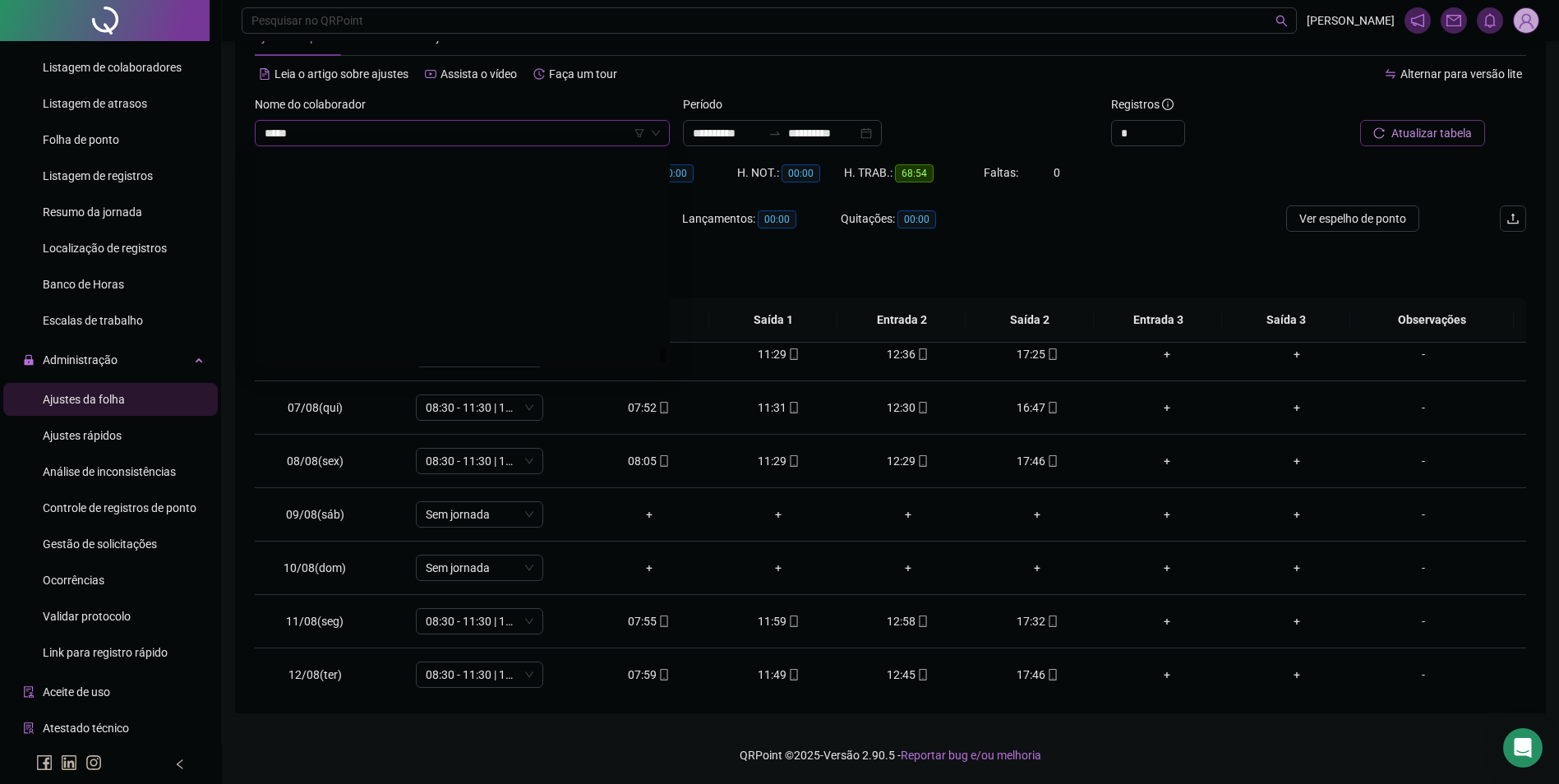
type input "******"
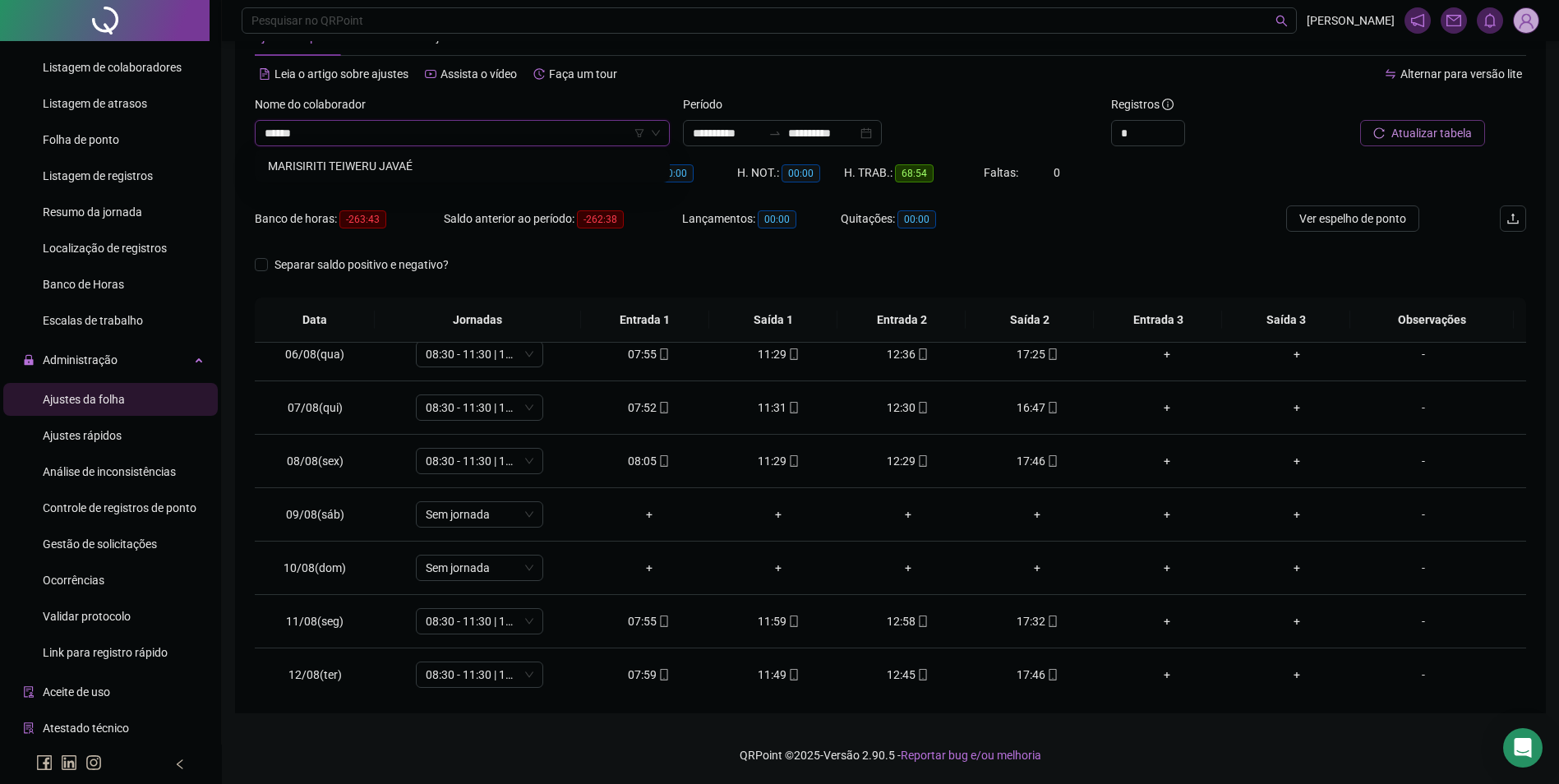
click at [385, 161] on div "MARISIRITI TEIWERU JAVAÉ" at bounding box center [463, 166] width 389 height 18
click at [1432, 128] on span "Buscar registros" at bounding box center [1430, 133] width 83 height 18
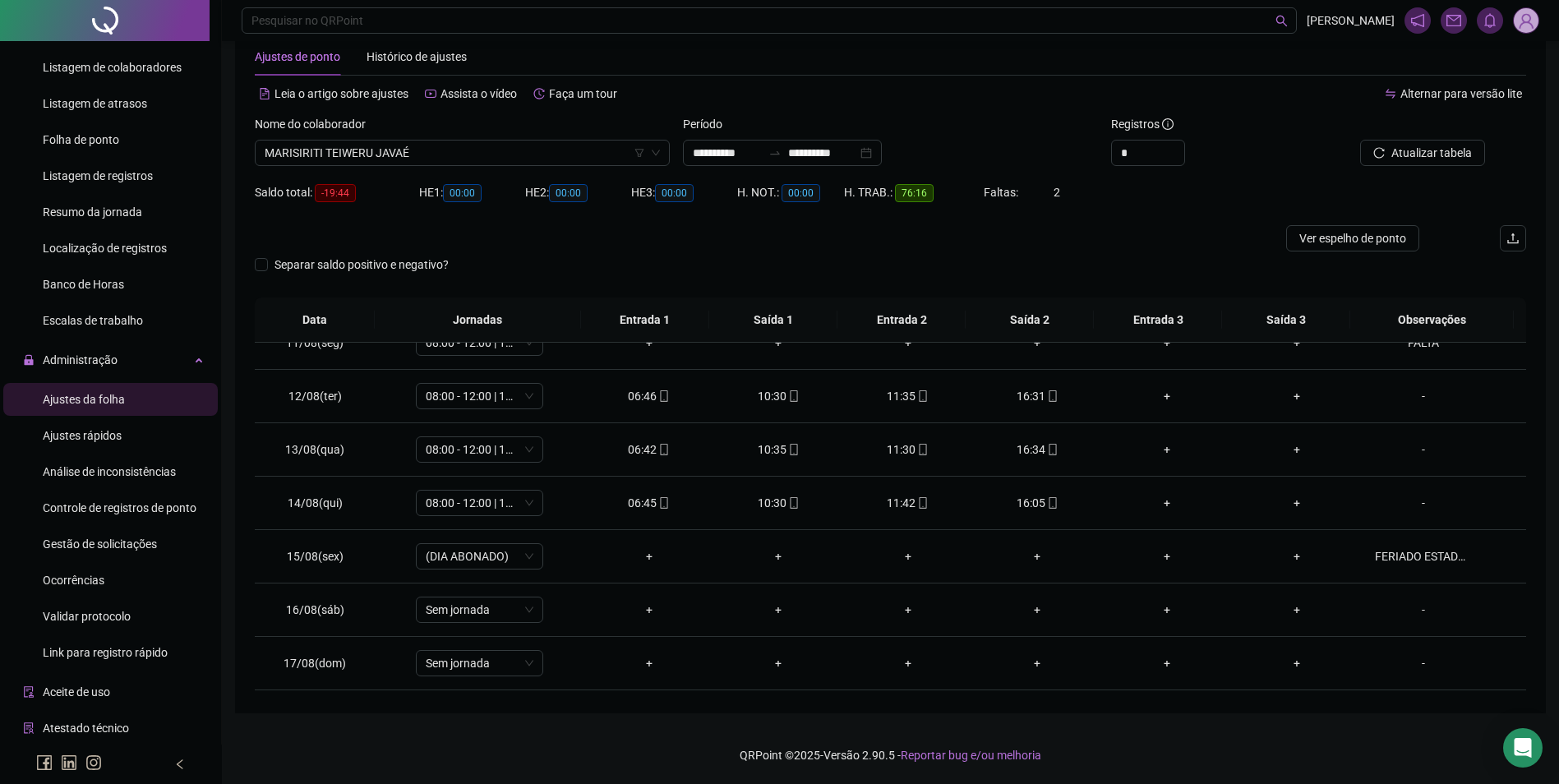
scroll to position [611, 0]
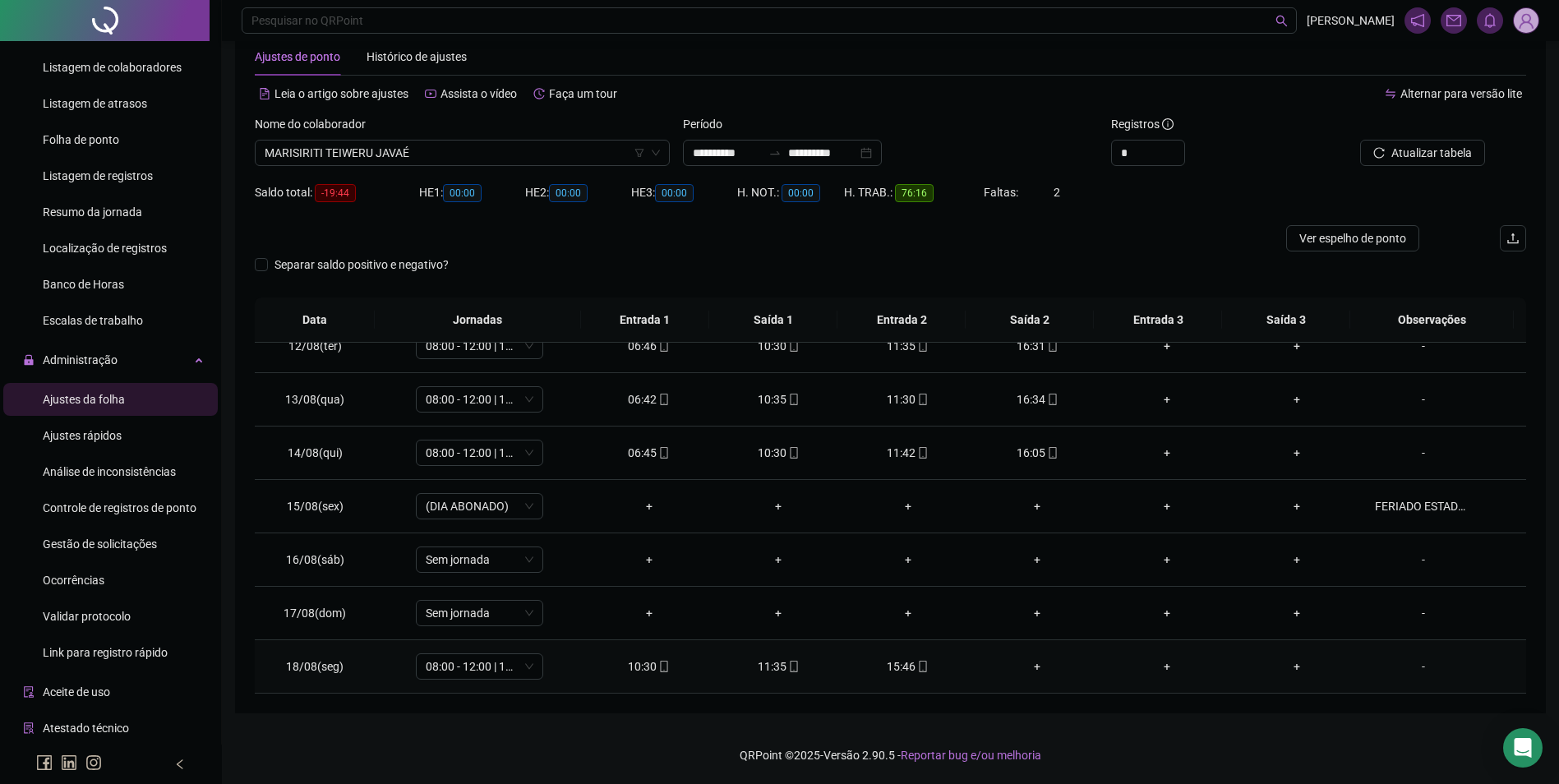
click at [905, 677] on td "15:46" at bounding box center [908, 666] width 130 height 53
click at [917, 665] on icon "mobile" at bounding box center [923, 666] width 11 height 11
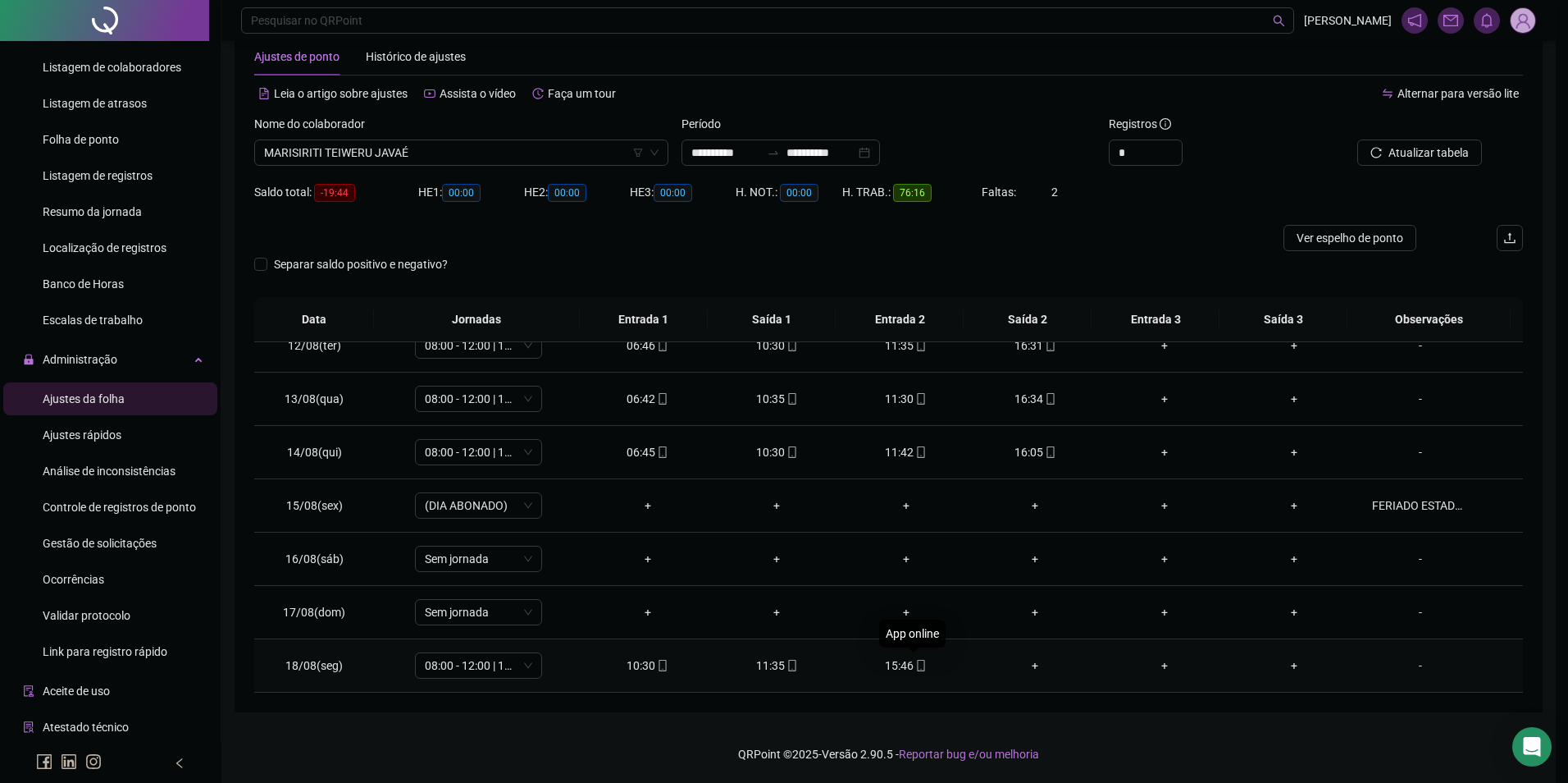
type input "**********"
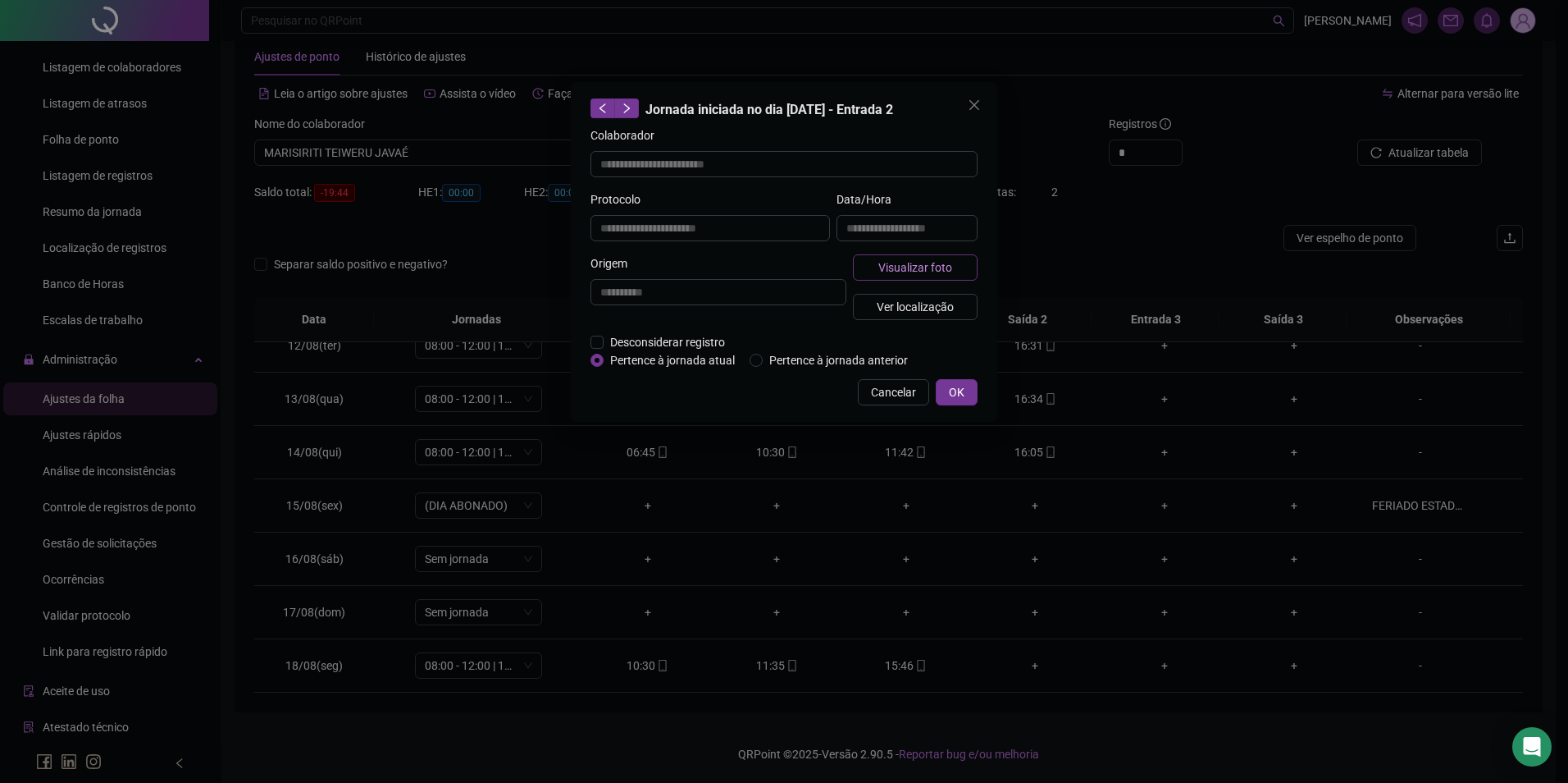
click at [915, 268] on span "Visualizar foto" at bounding box center [915, 267] width 74 height 18
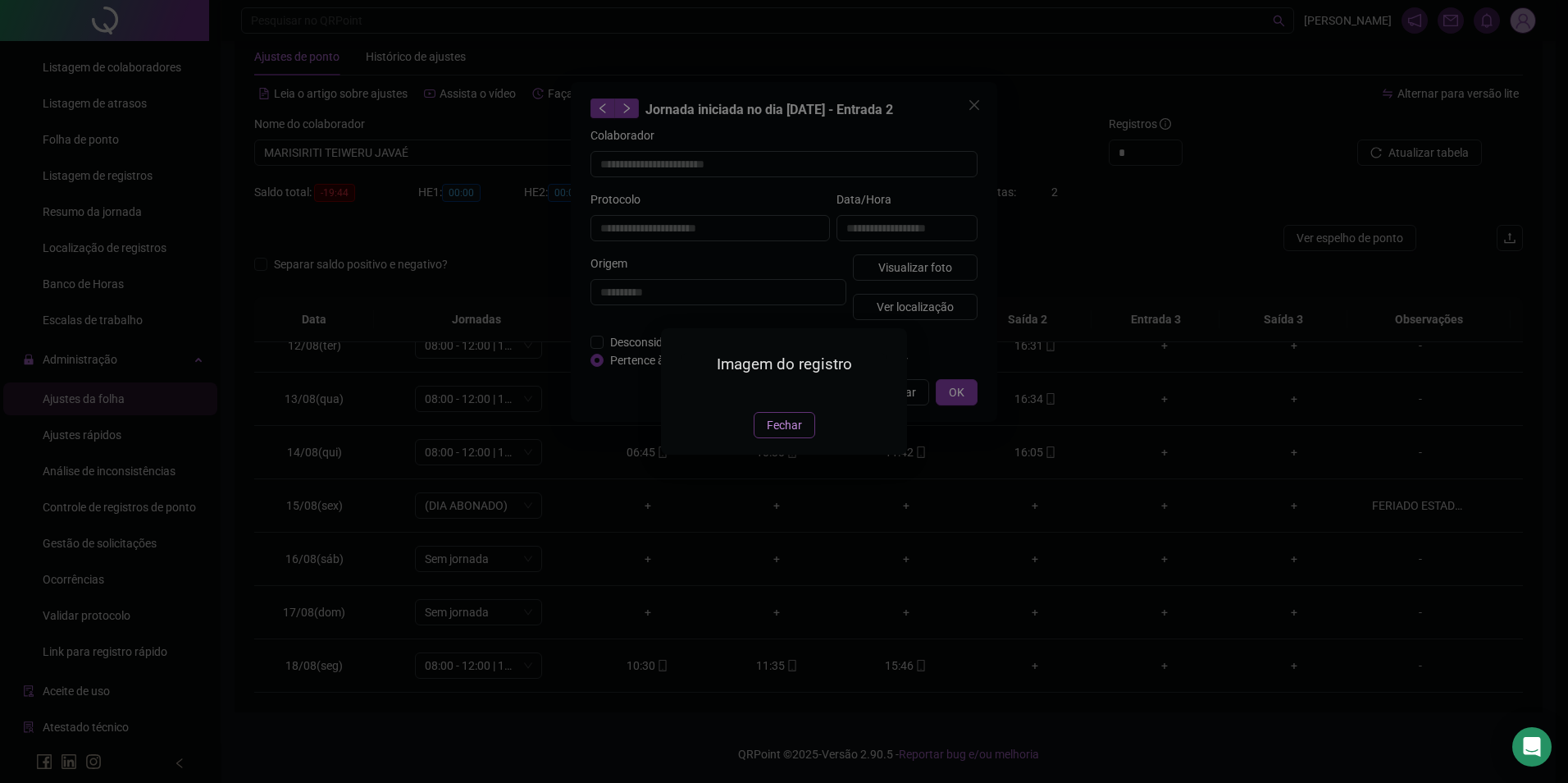
click at [801, 438] on button "Fechar" at bounding box center [784, 425] width 62 height 27
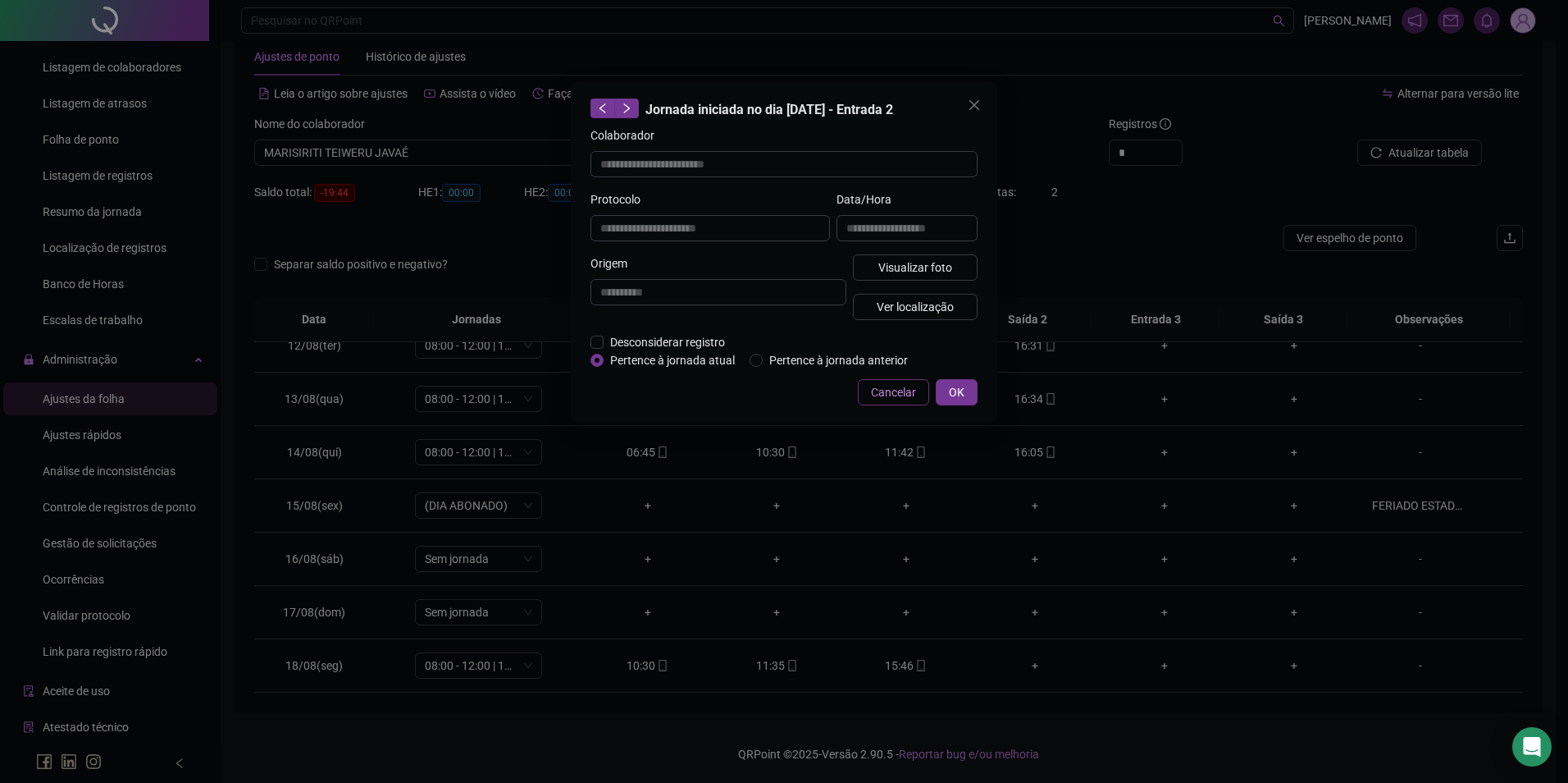
click at [884, 395] on span "Cancelar" at bounding box center [894, 392] width 45 height 18
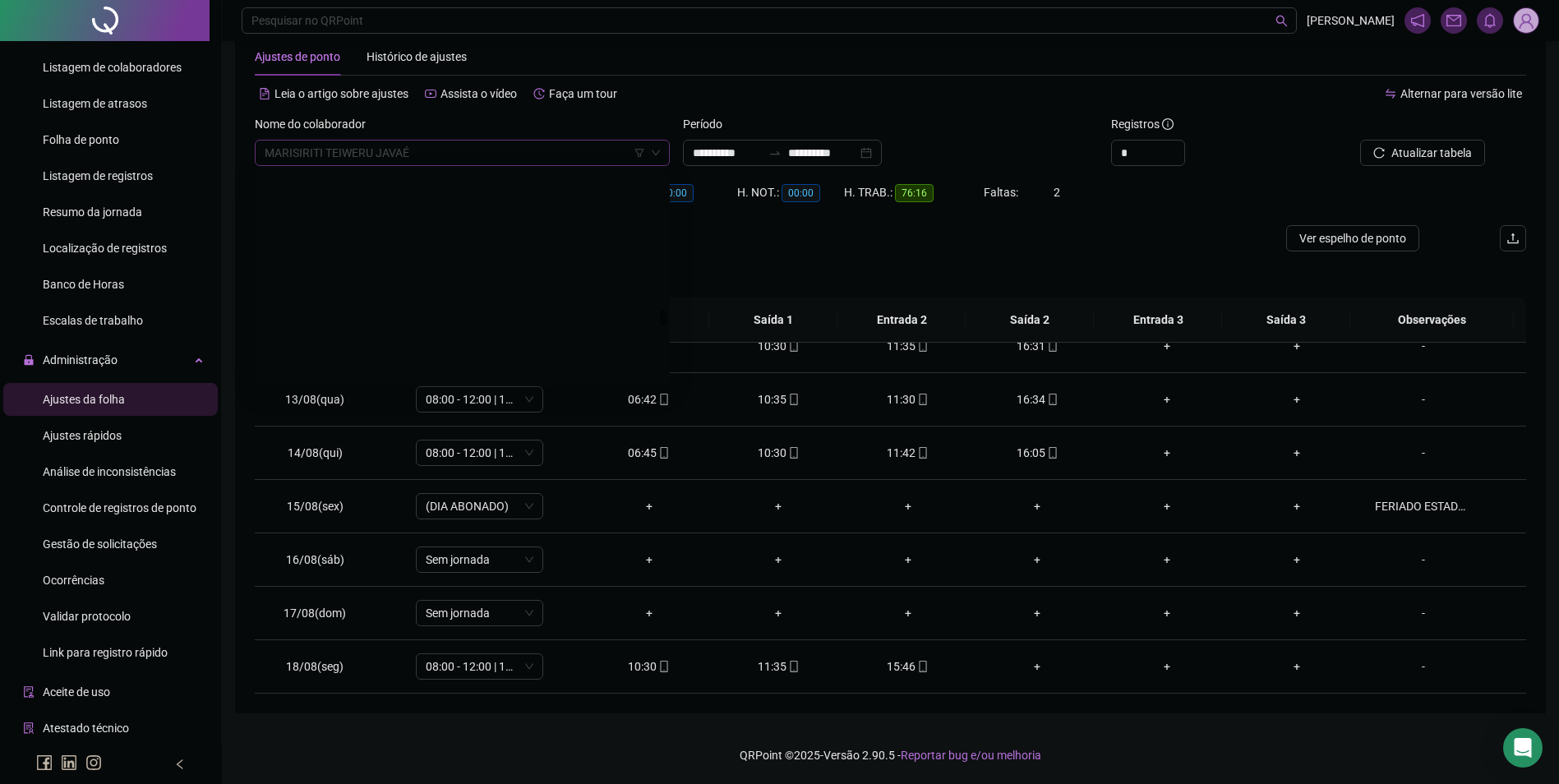
scroll to position [17067, 0]
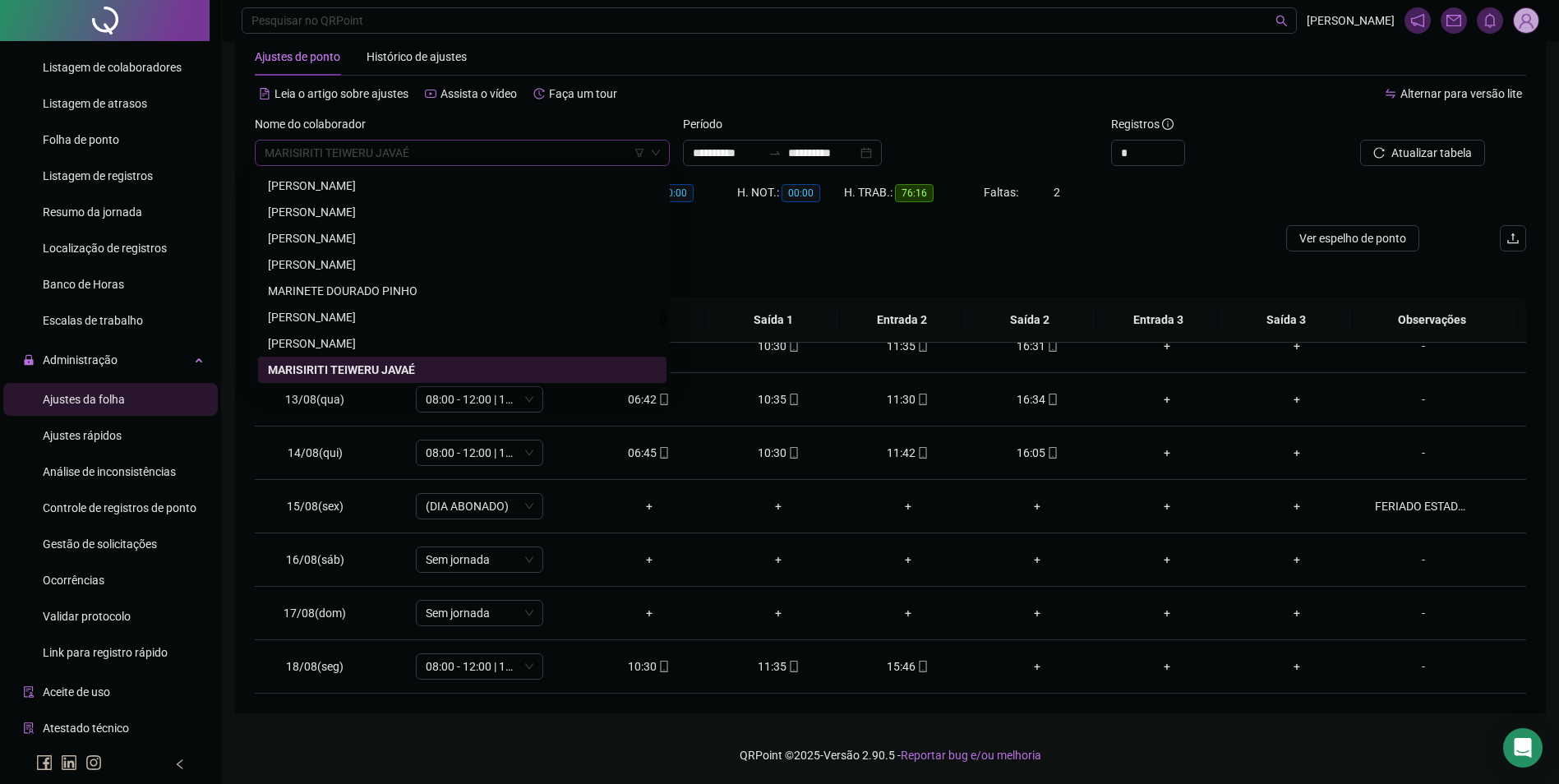
click at [485, 153] on span "MARISIRITI TEIWERU JAVAÉ" at bounding box center [462, 153] width 395 height 25
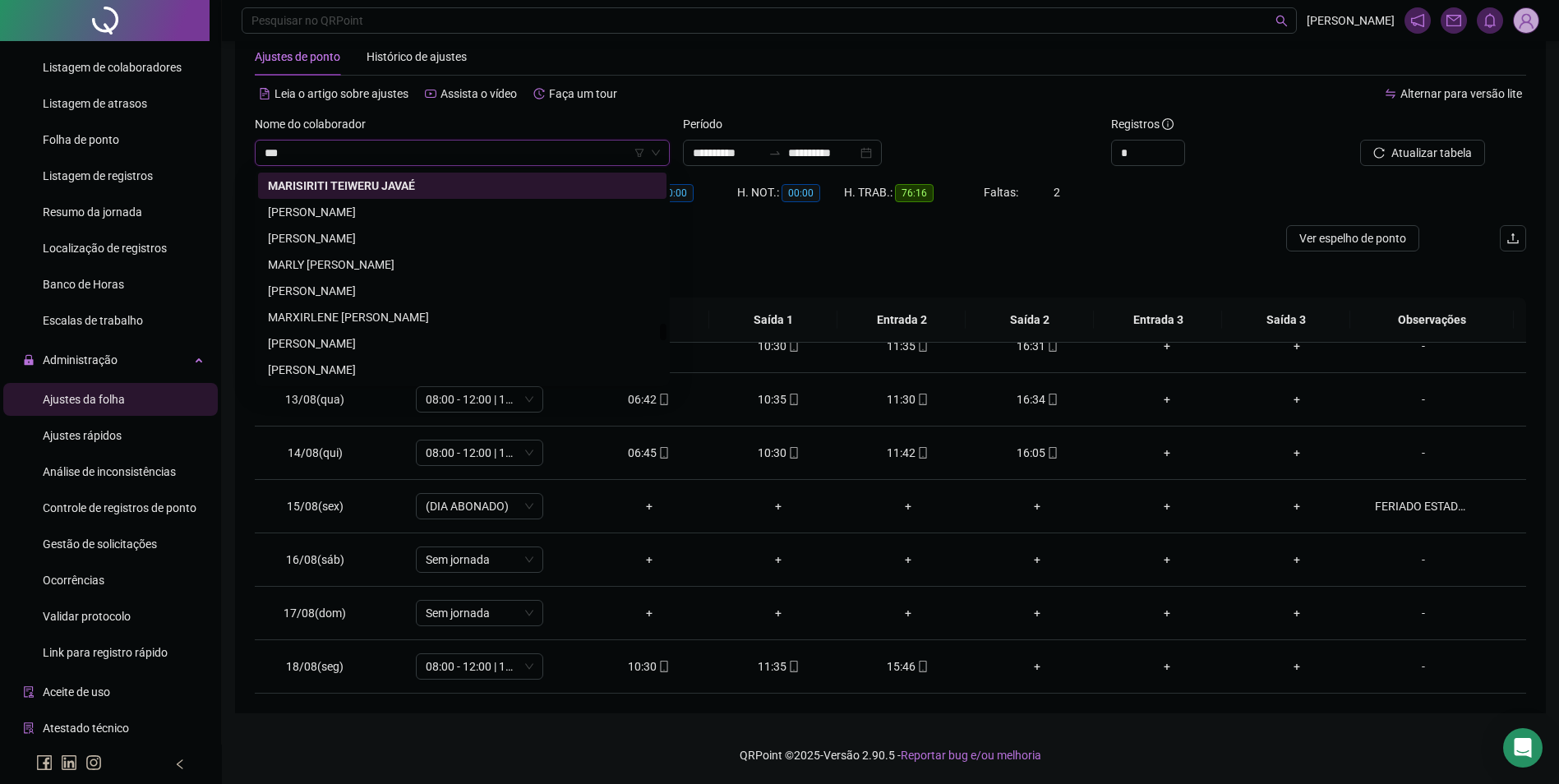
scroll to position [0, 0]
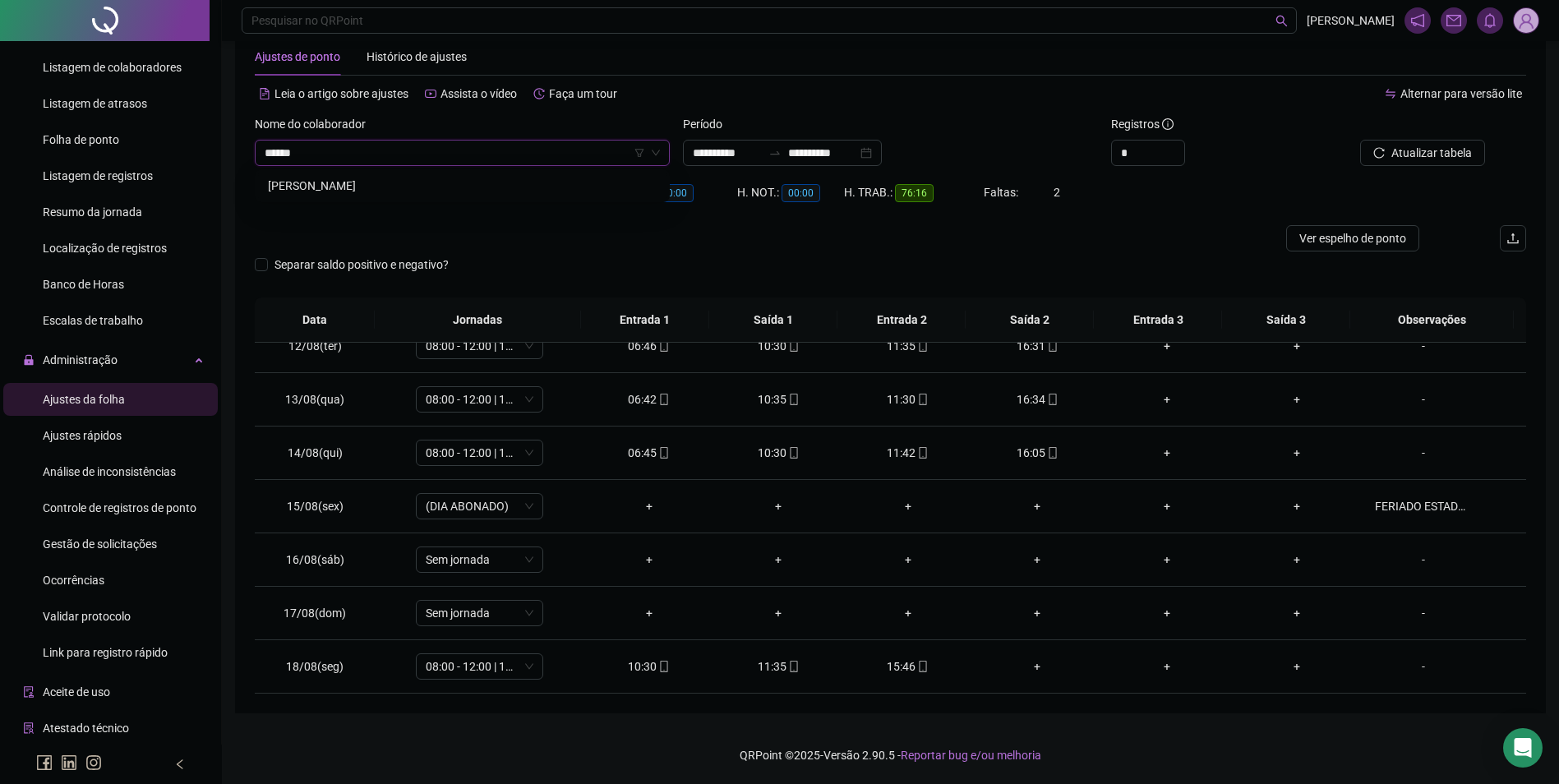
type input "*******"
click at [358, 182] on div "MAXSUEL LOPES DE SOUZA" at bounding box center [463, 185] width 389 height 18
click at [1423, 156] on span "Buscar registros" at bounding box center [1430, 153] width 83 height 18
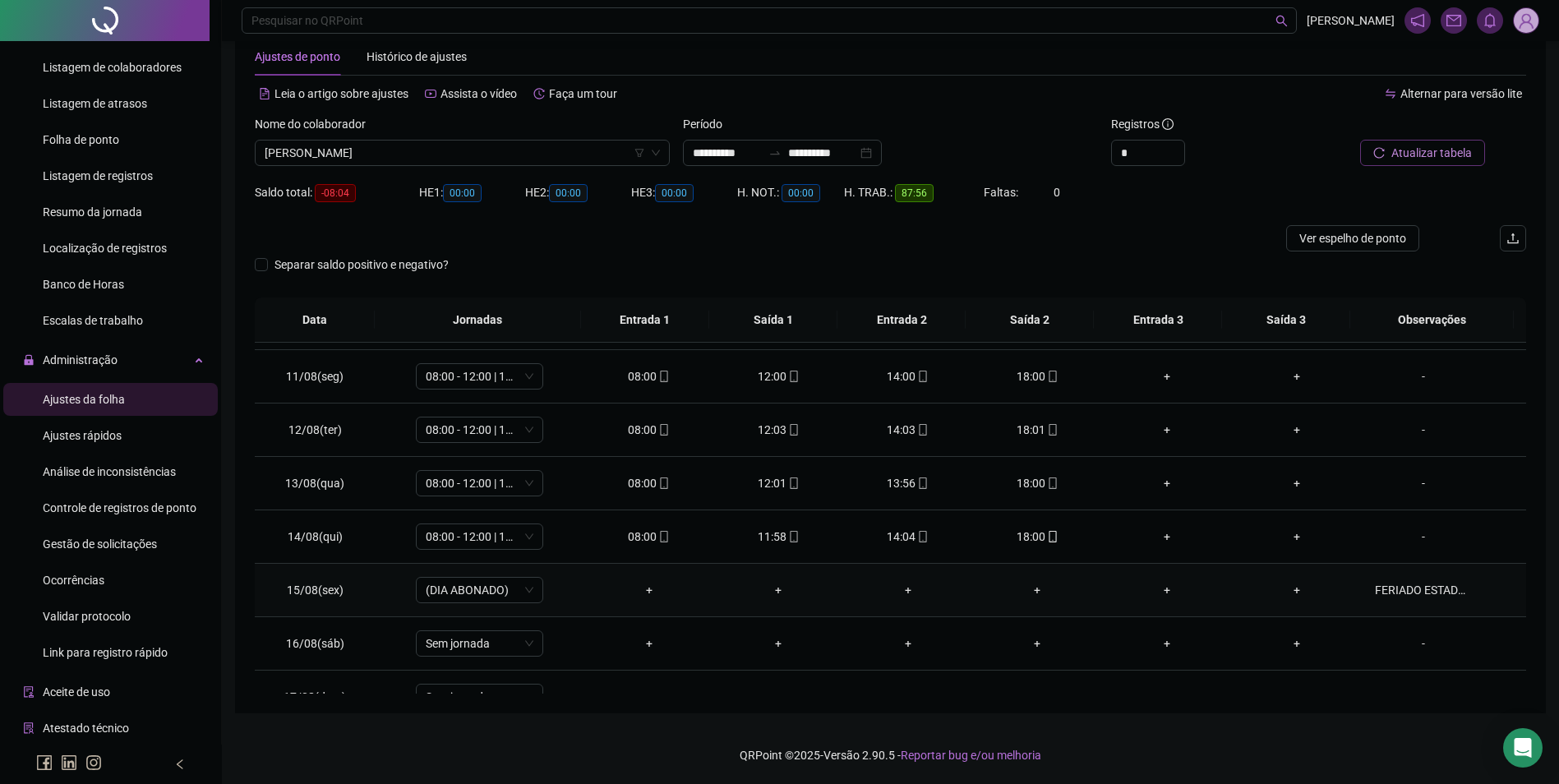
scroll to position [528, 0]
click at [1047, 539] on icon "mobile" at bounding box center [1053, 535] width 11 height 11
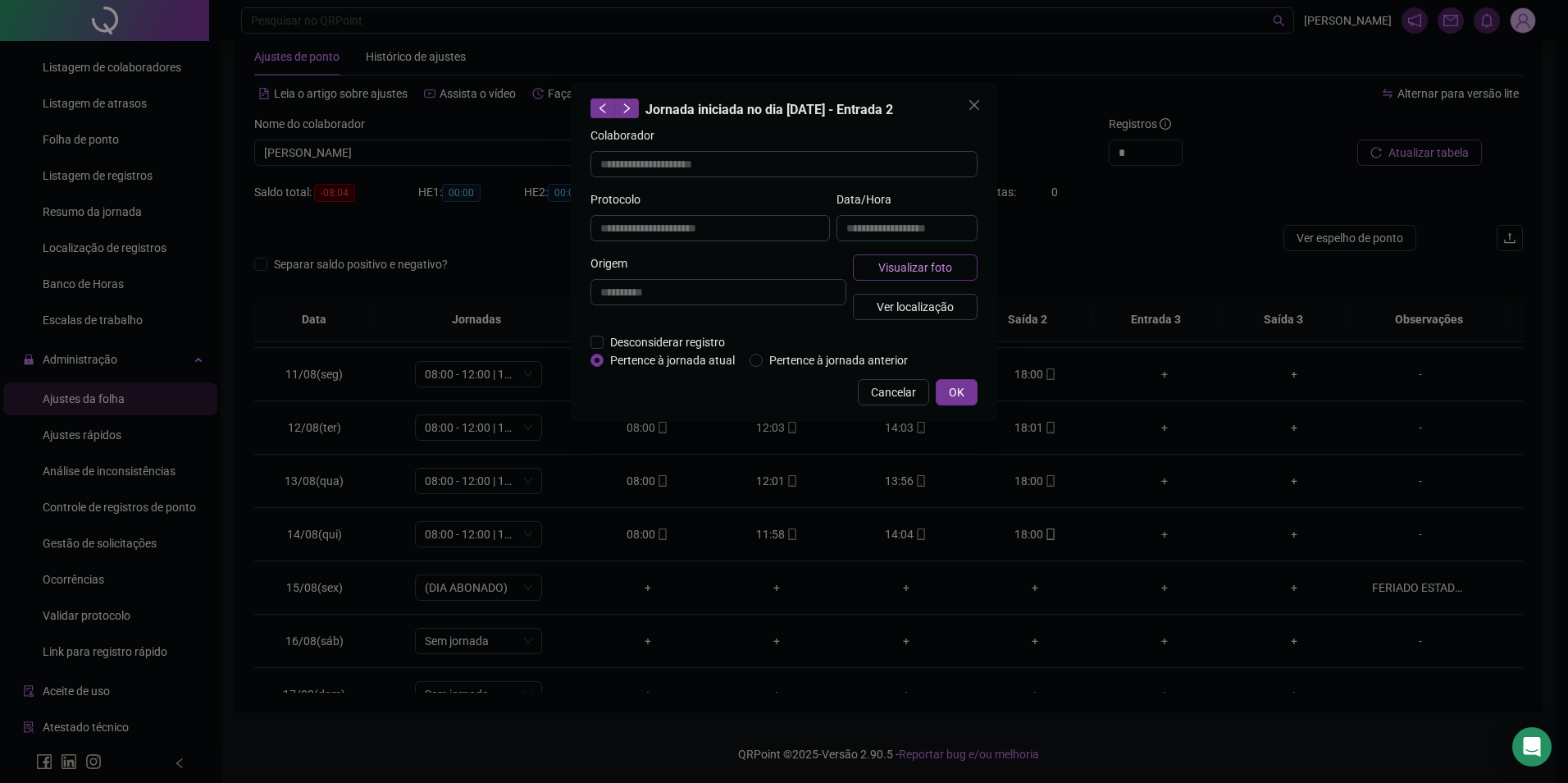
click at [937, 268] on span "Visualizar foto" at bounding box center [915, 267] width 74 height 18
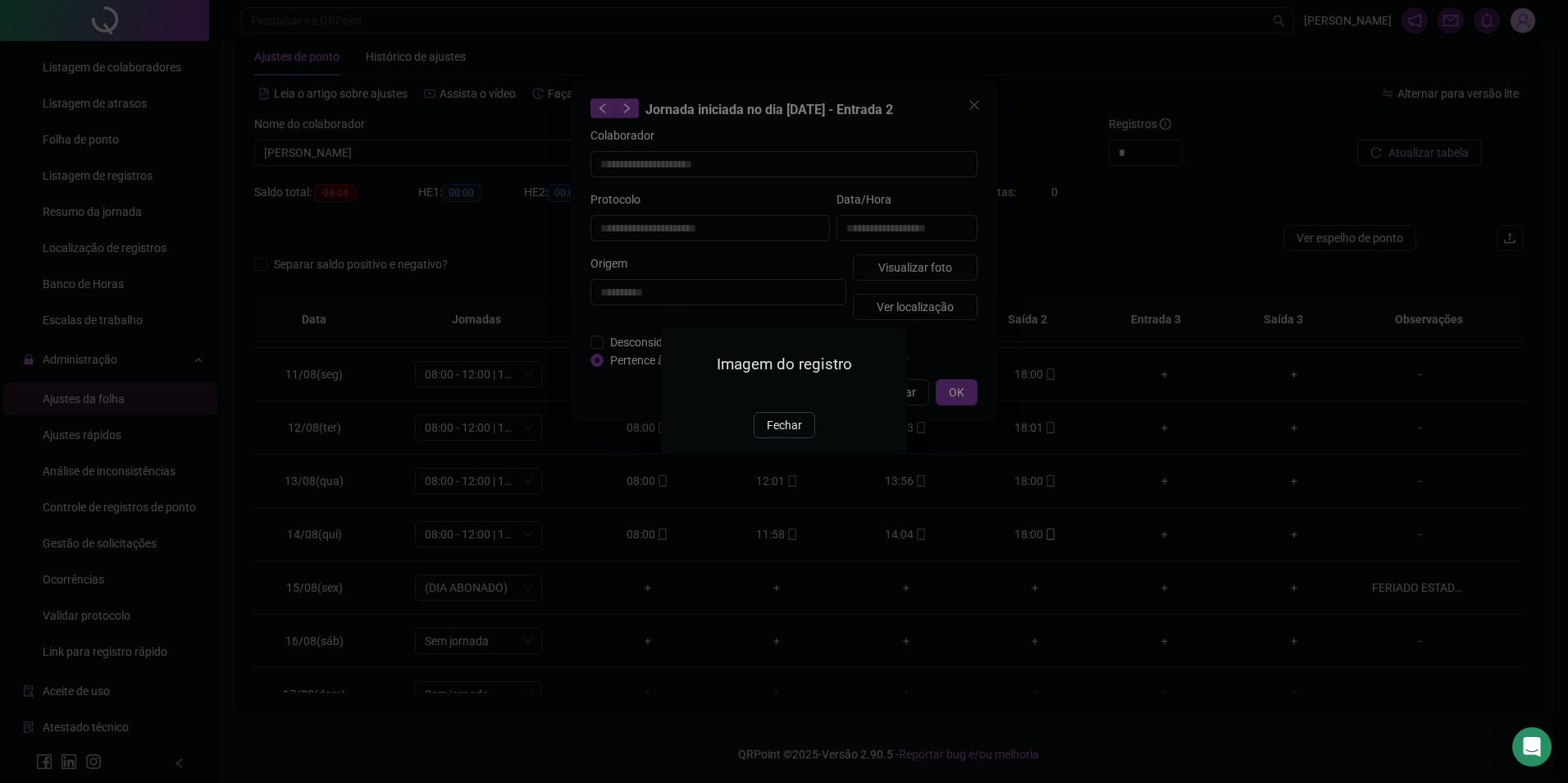
type input "**********"
click at [776, 435] on span "Fechar" at bounding box center [784, 425] width 35 height 18
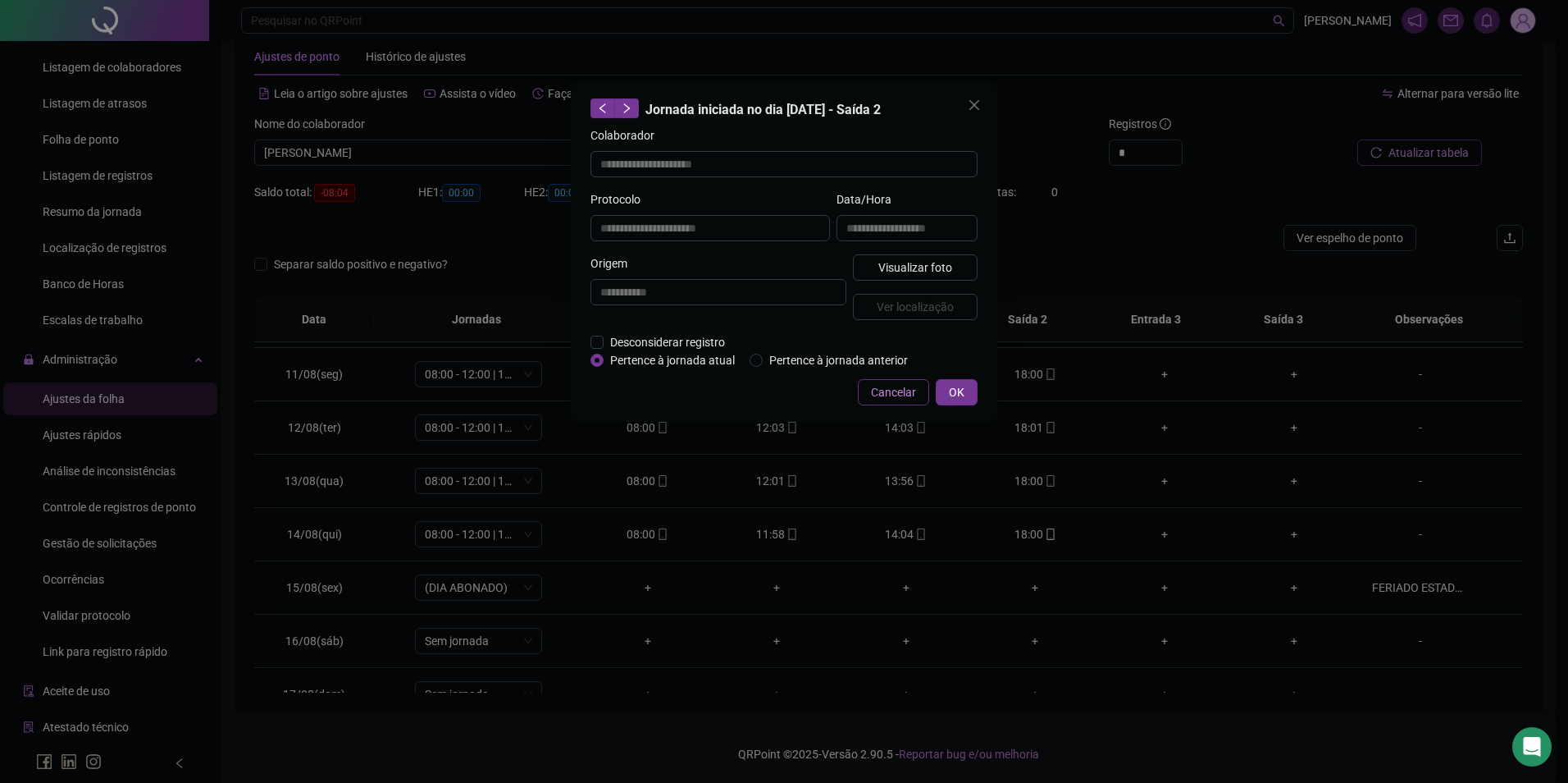
click at [900, 393] on span "Cancelar" at bounding box center [894, 392] width 45 height 18
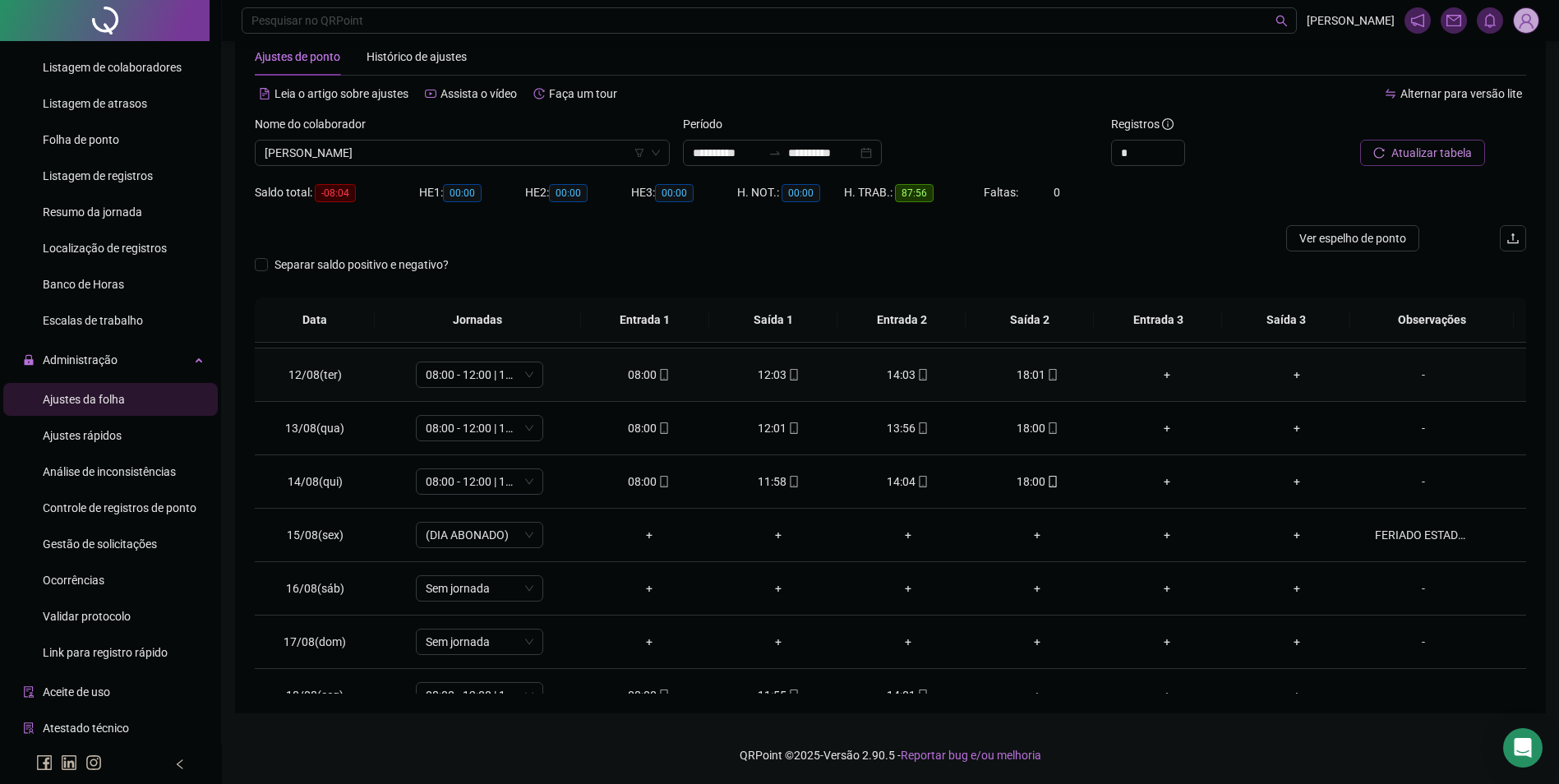
scroll to position [611, 0]
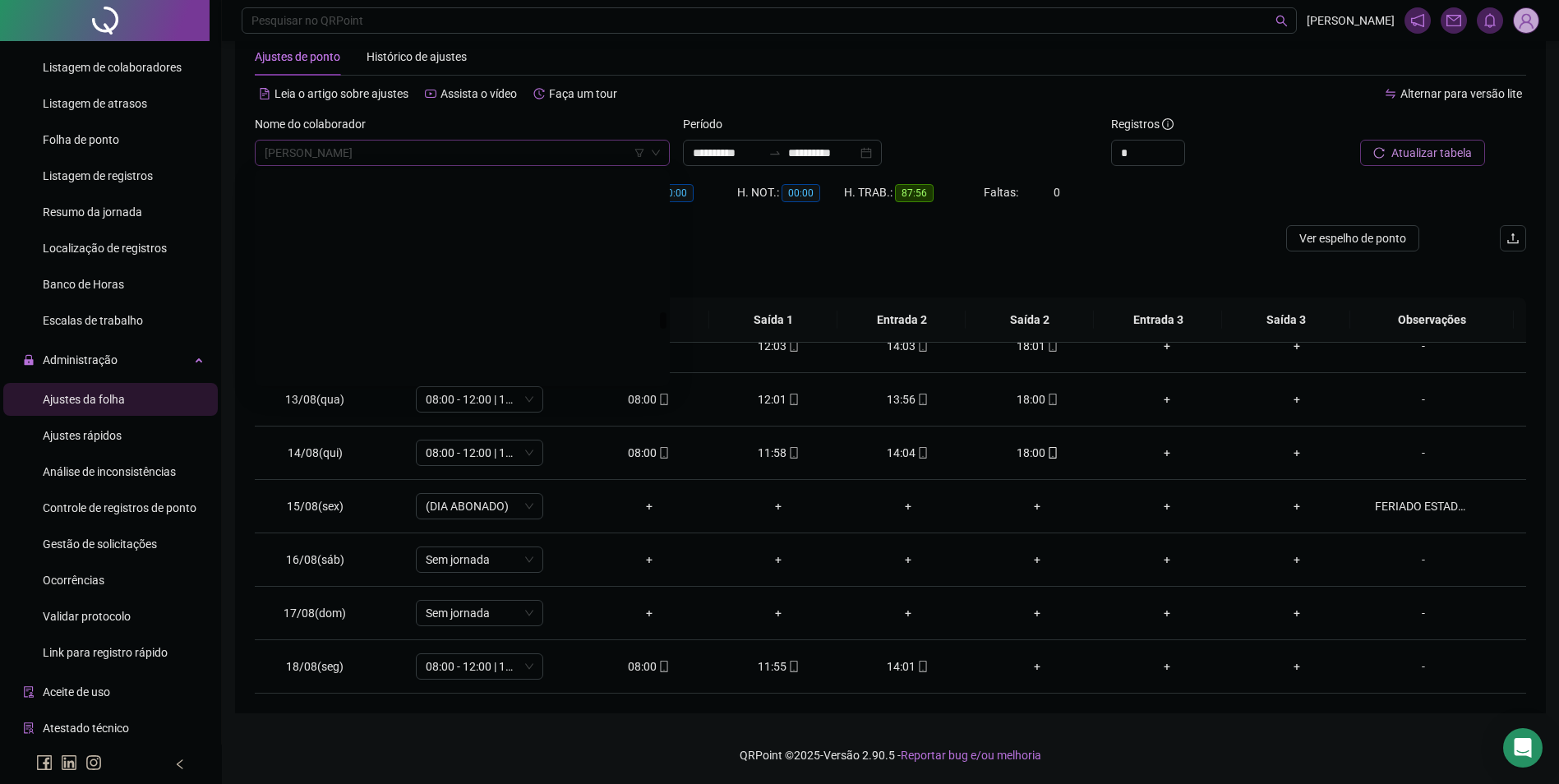
click at [442, 148] on span "MAXSUEL LOPES DE SOUZA" at bounding box center [462, 153] width 395 height 25
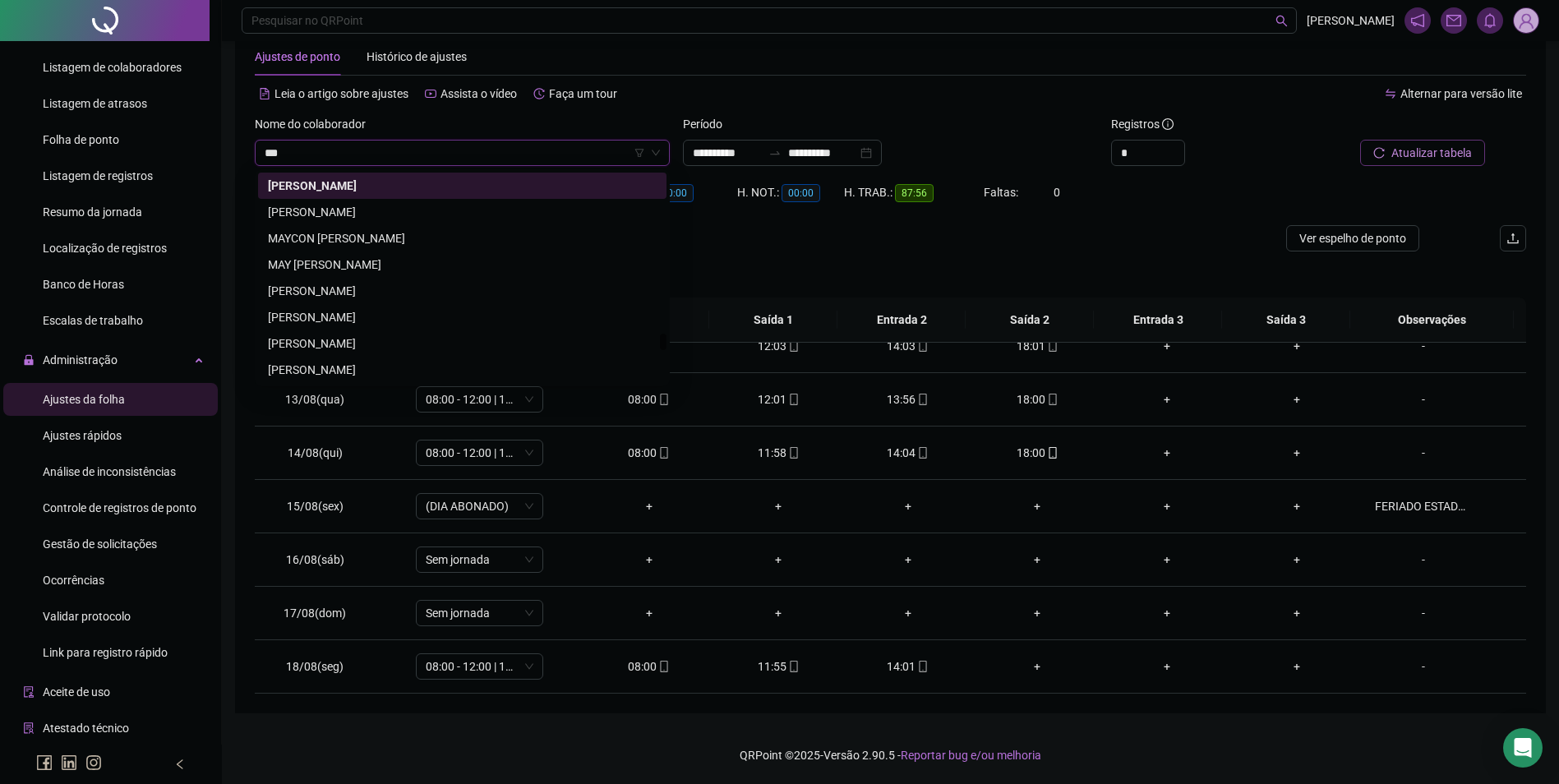
scroll to position [0, 0]
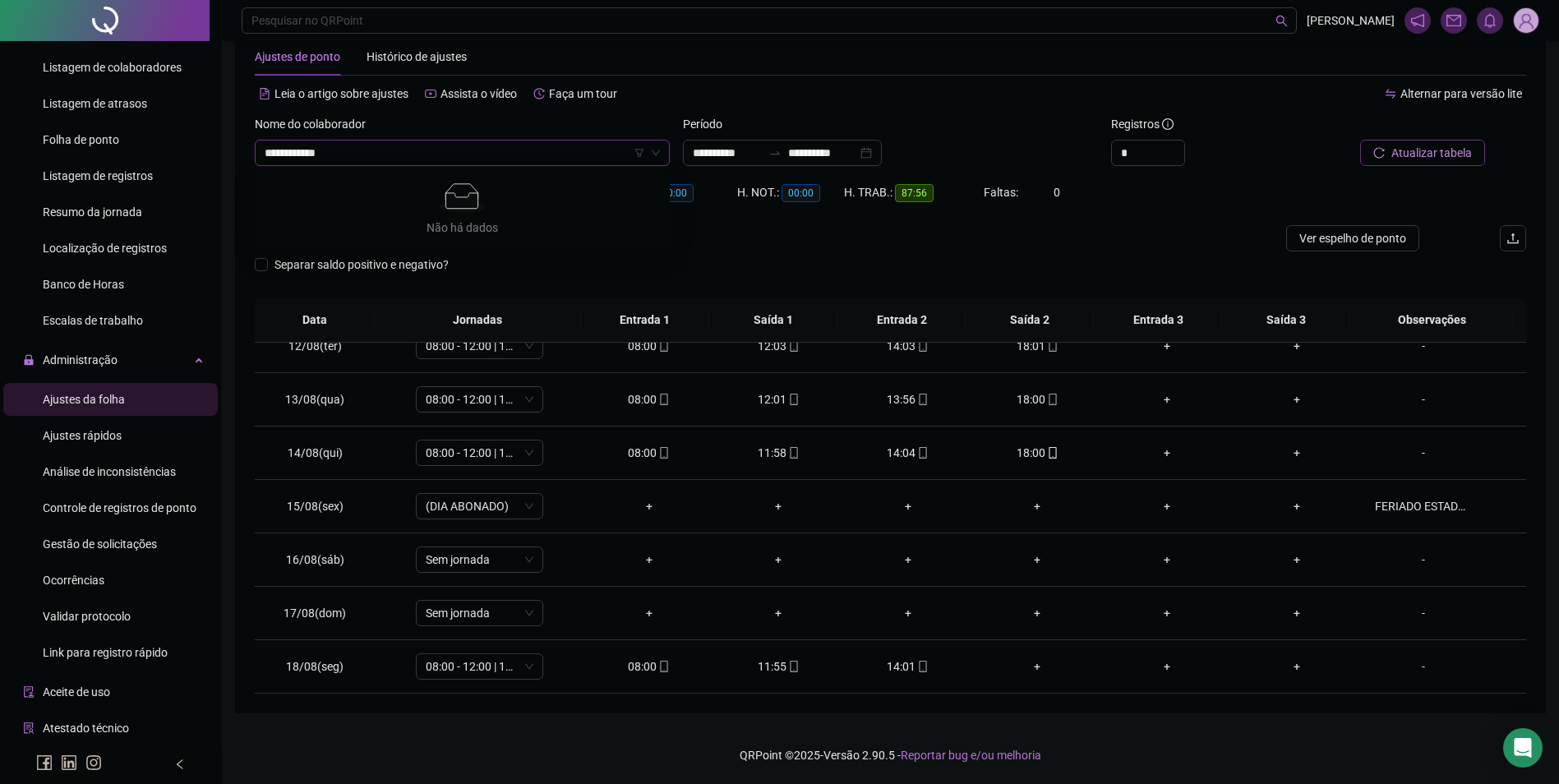
type input "**********"
click at [1357, 139] on button "Buscar registros" at bounding box center [1421, 153] width 128 height 27
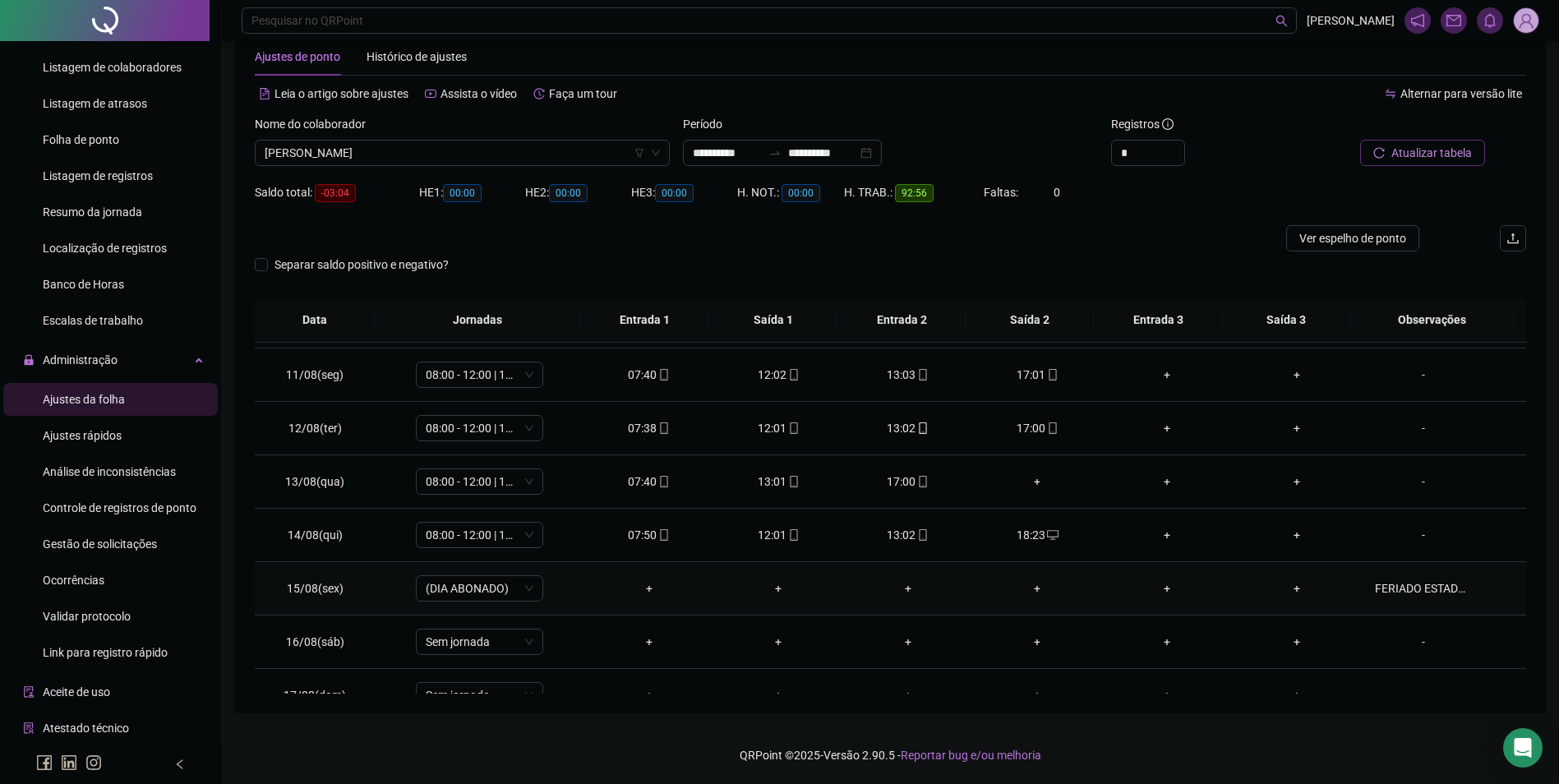
scroll to position [611, 0]
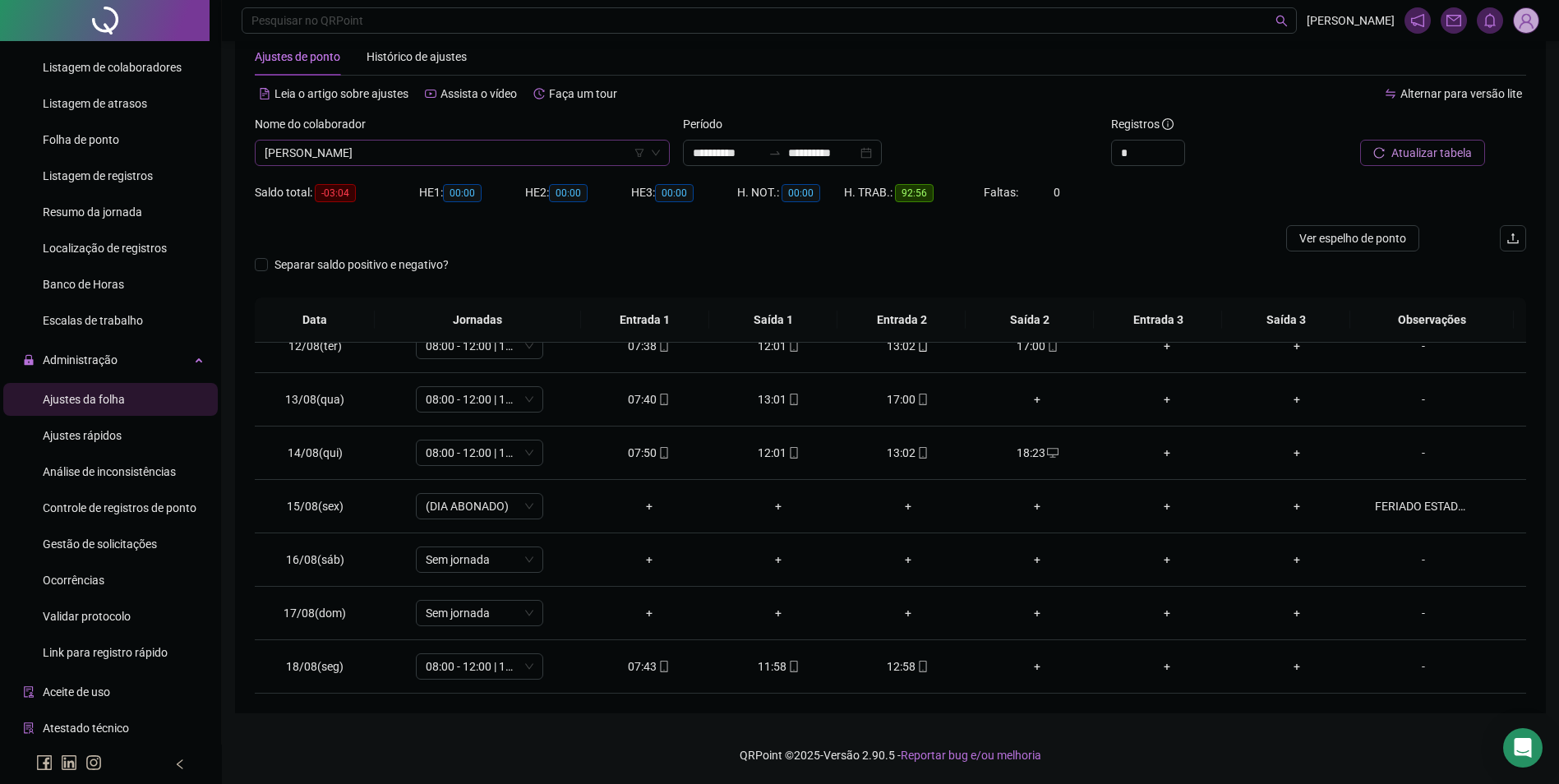
click at [481, 142] on span "[PERSON_NAME]" at bounding box center [462, 153] width 395 height 25
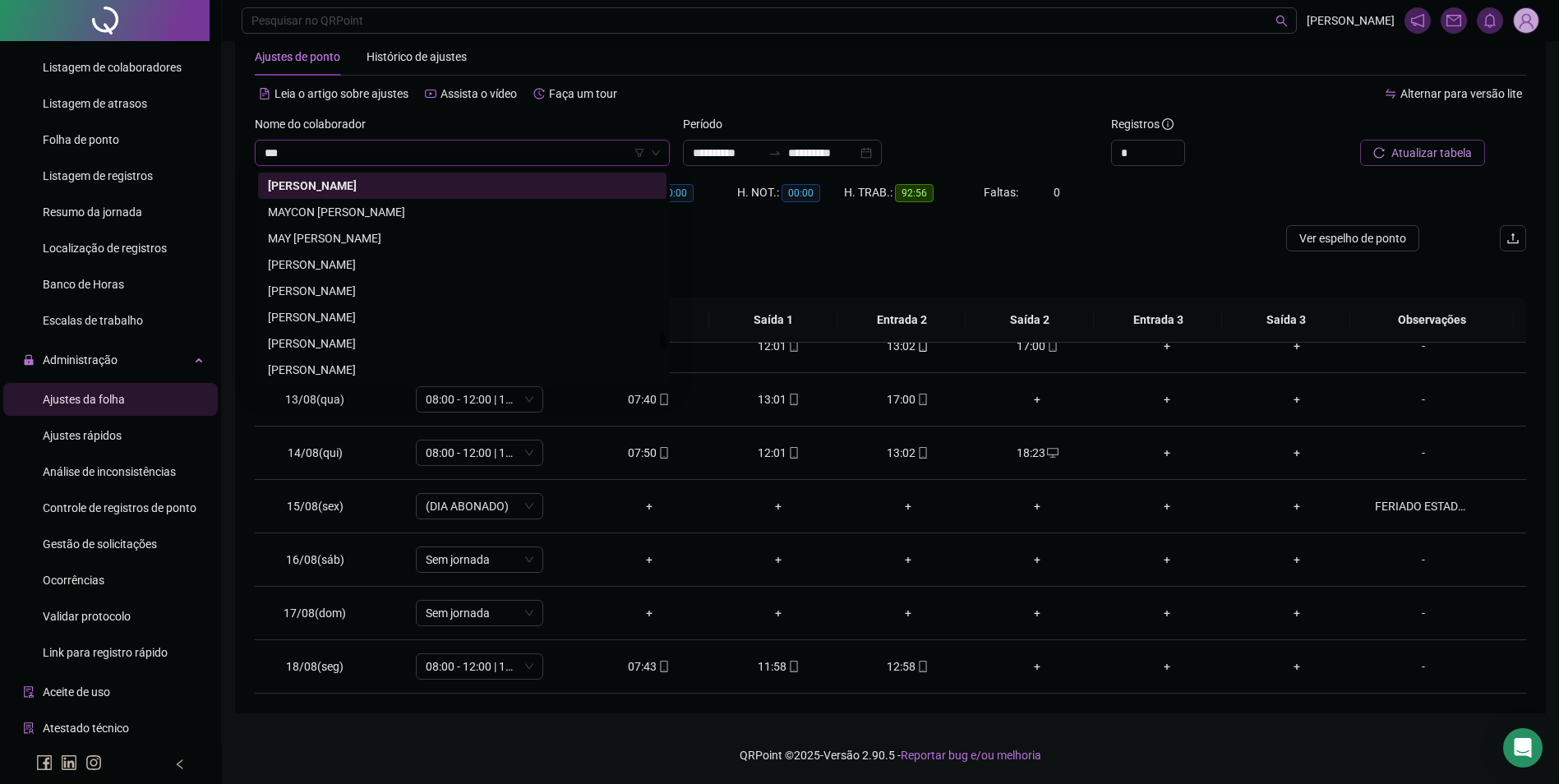
scroll to position [0, 0]
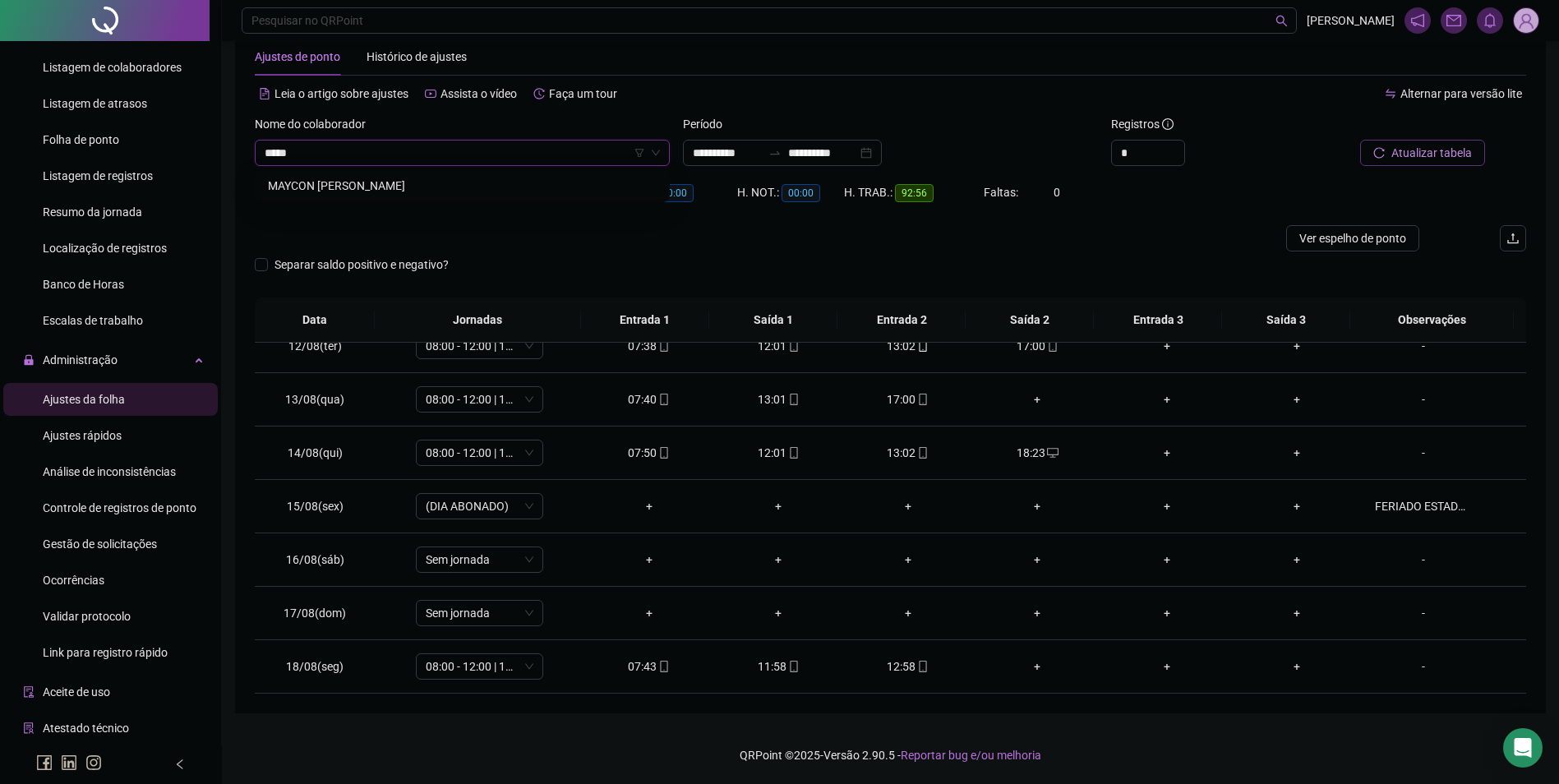
type input "******"
click at [393, 180] on div "MAYCON ARAUJO DOS SANTOS" at bounding box center [463, 185] width 389 height 18
click at [1421, 149] on span "Buscar registros" at bounding box center [1430, 153] width 83 height 18
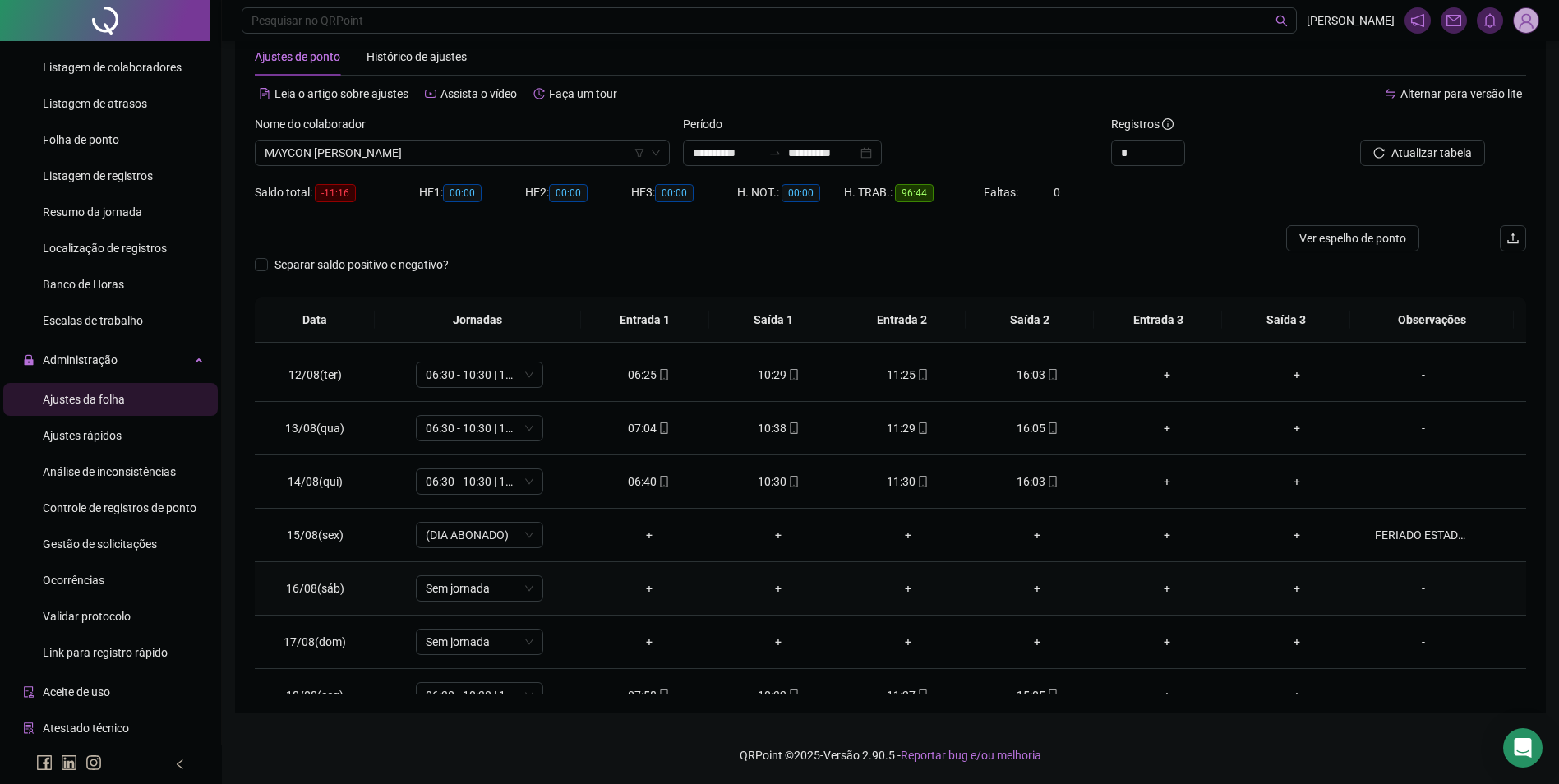
scroll to position [611, 0]
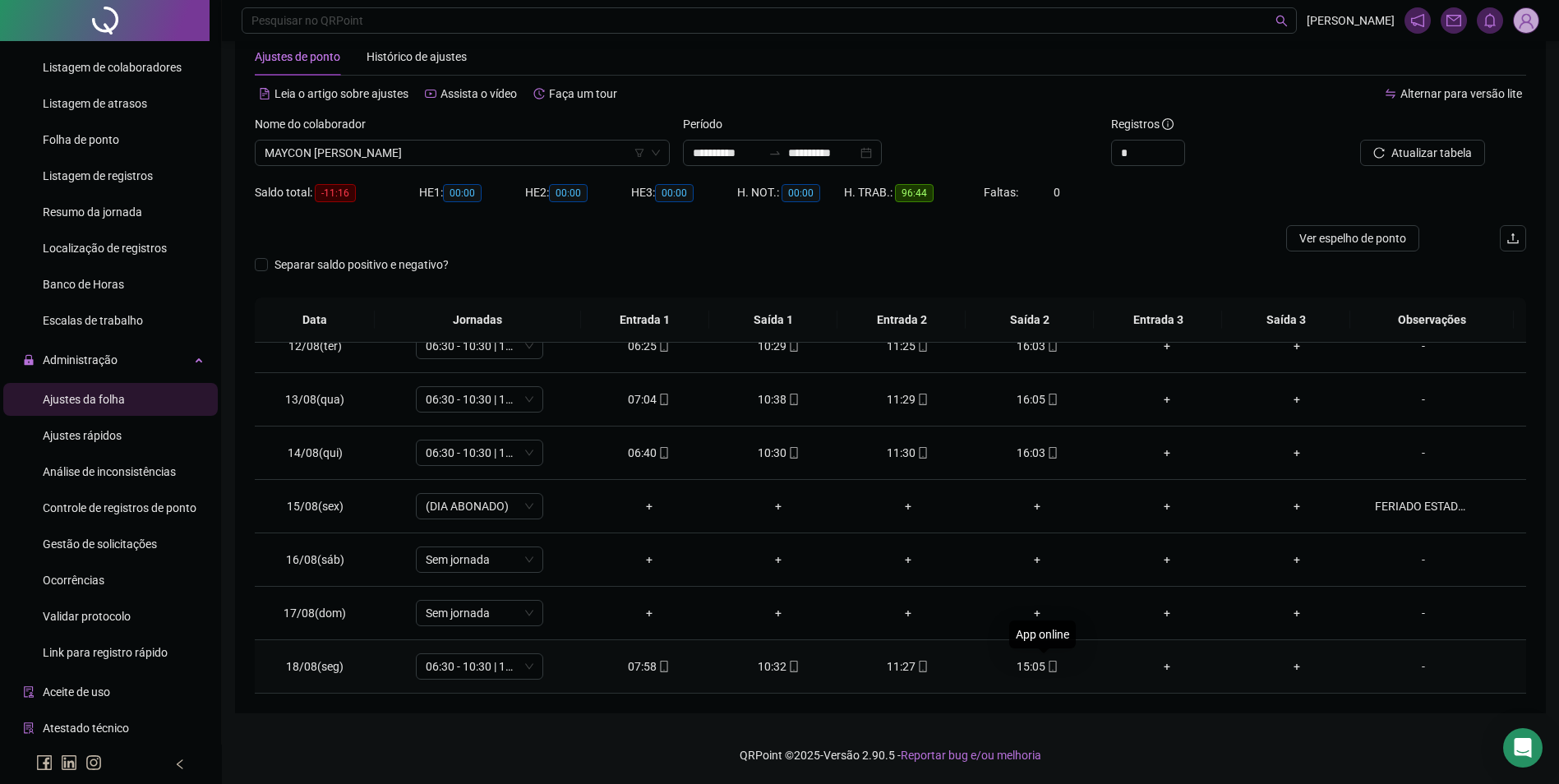
click at [1047, 663] on icon "mobile" at bounding box center [1053, 666] width 11 height 11
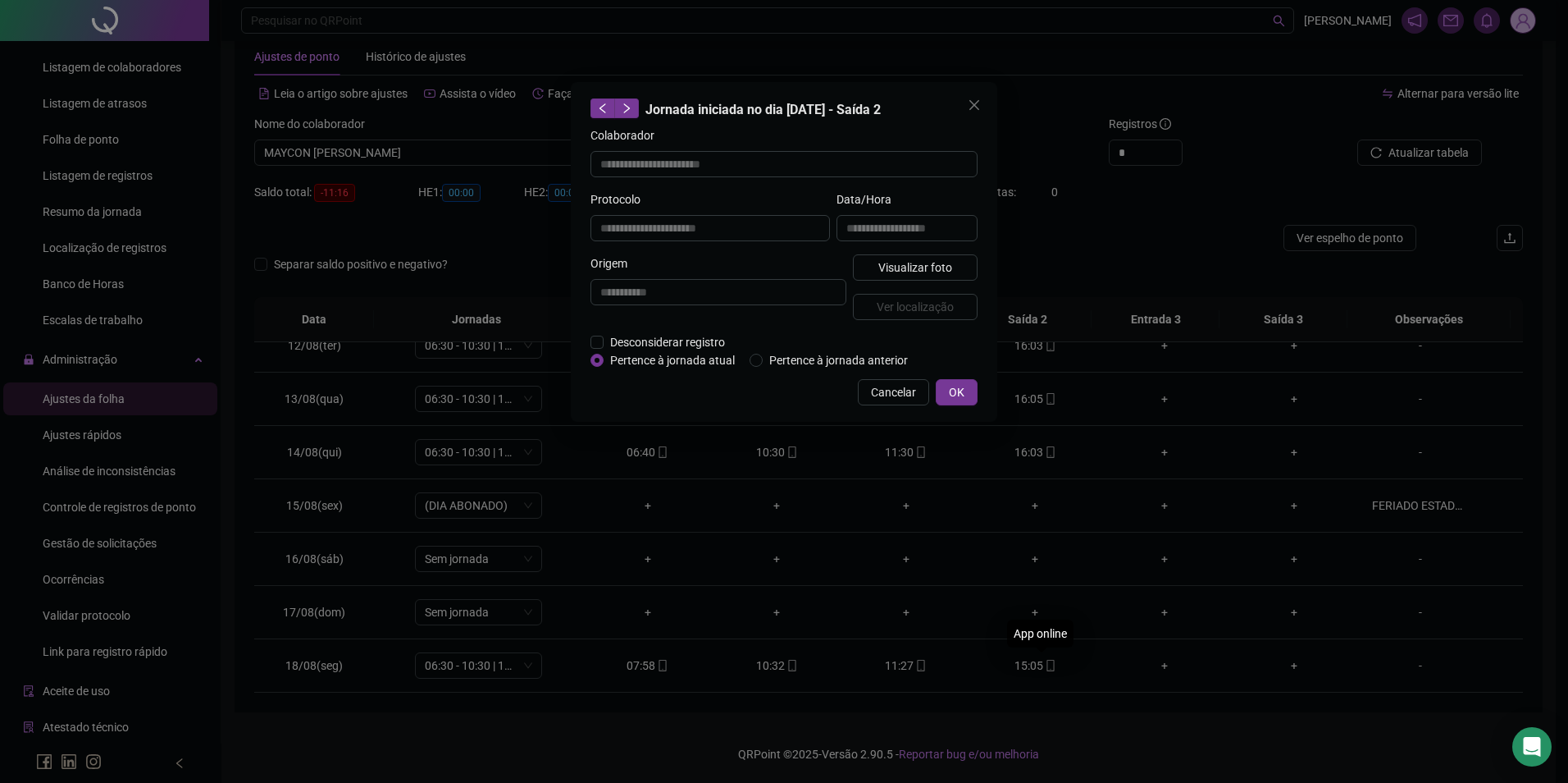
type input "**********"
click at [928, 262] on span "Visualizar foto" at bounding box center [915, 267] width 74 height 18
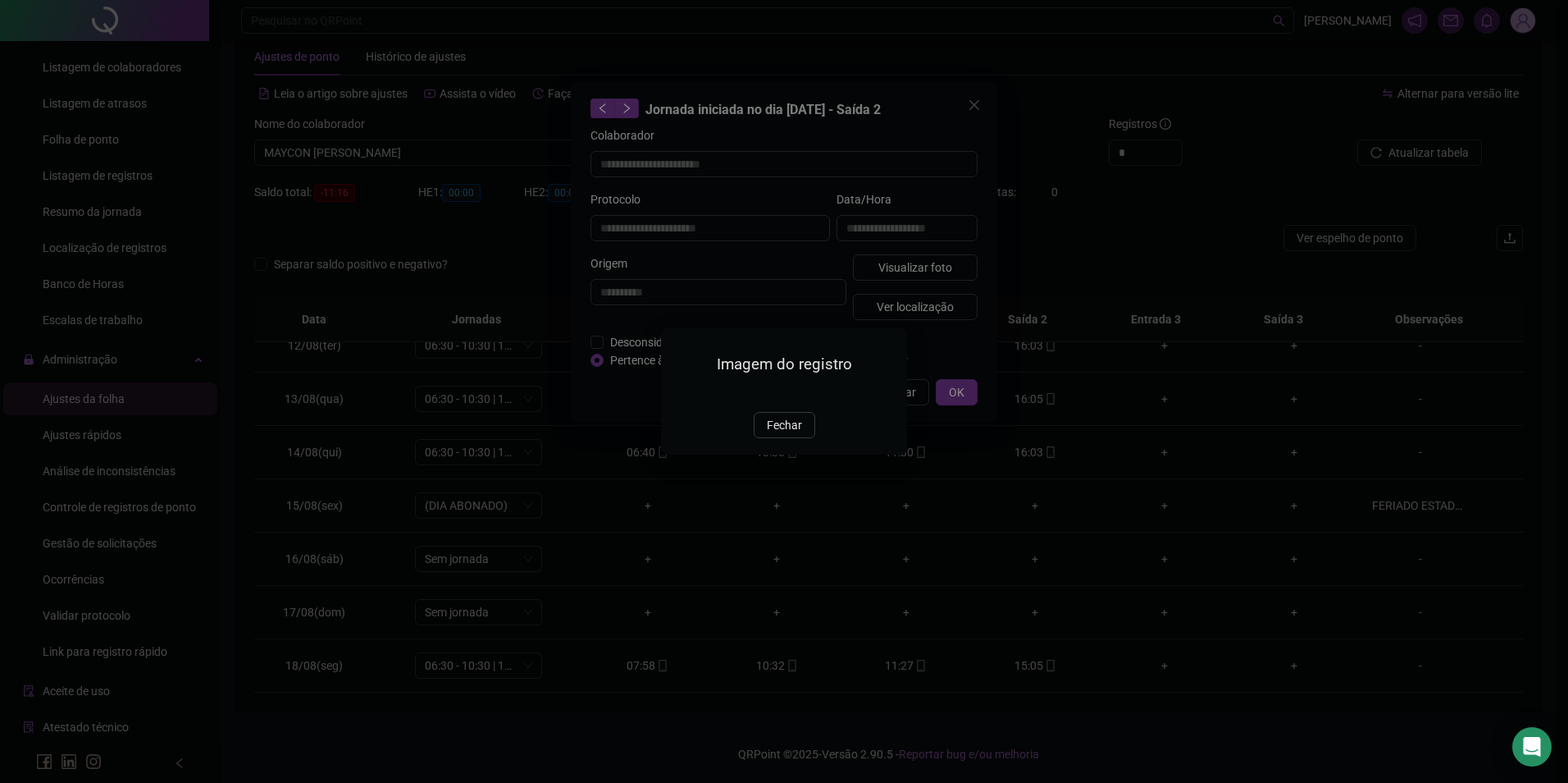
click at [773, 435] on span "Fechar" at bounding box center [784, 425] width 35 height 18
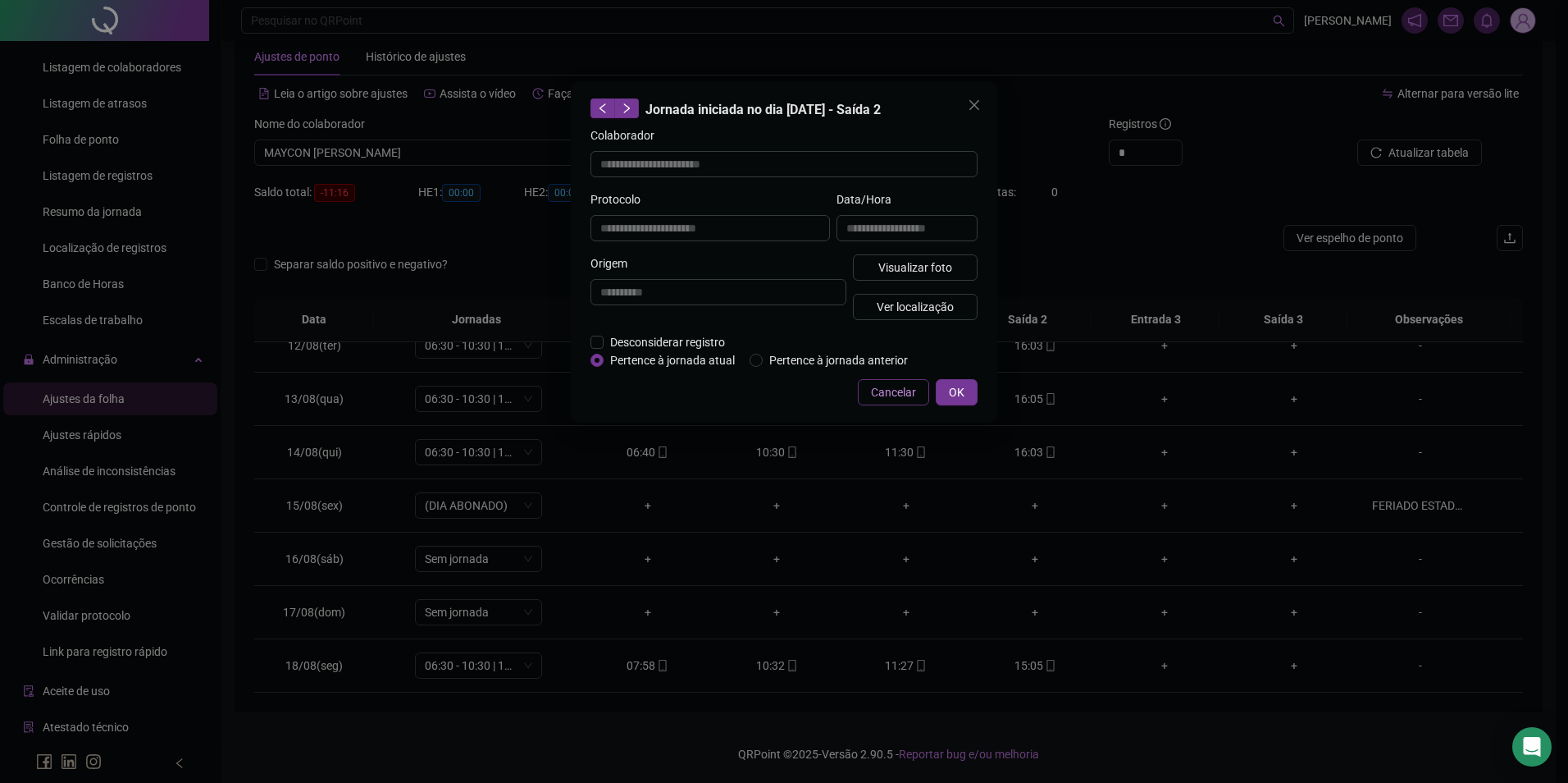
click at [913, 385] on span "Cancelar" at bounding box center [894, 392] width 45 height 18
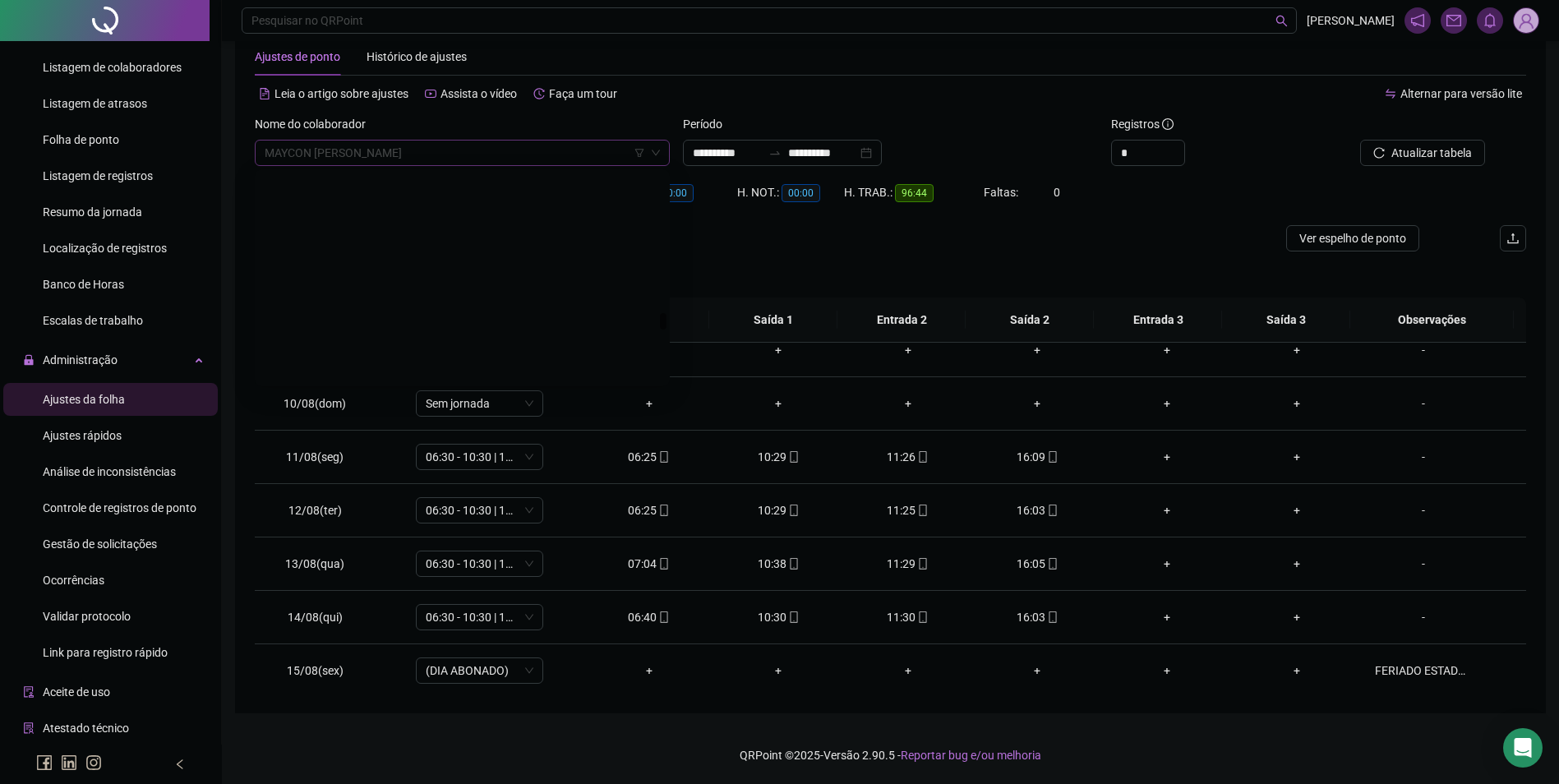
scroll to position [17488, 0]
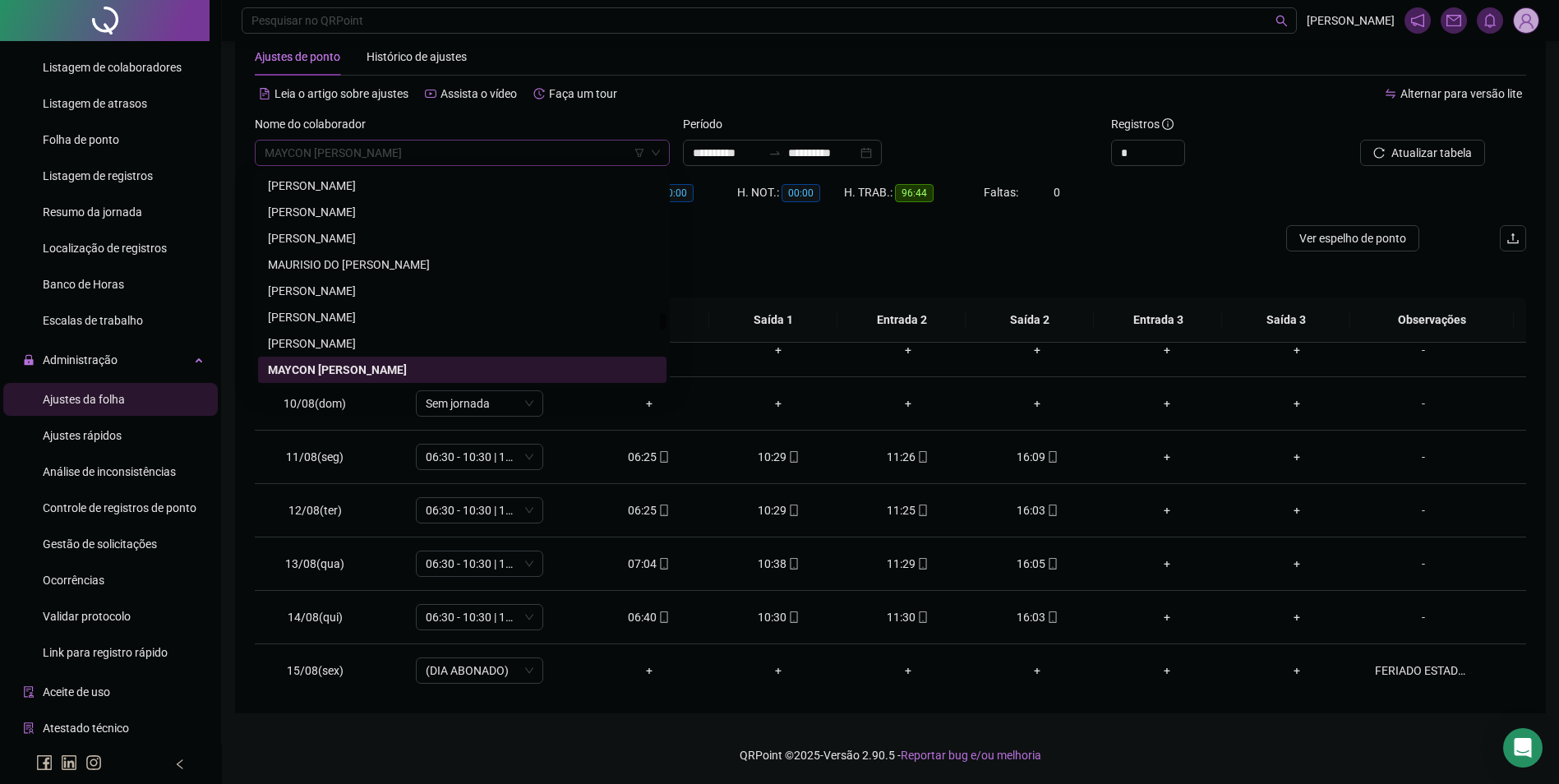
click at [448, 150] on span "MAYCON ARAUJO DOS SANTOS" at bounding box center [462, 153] width 395 height 25
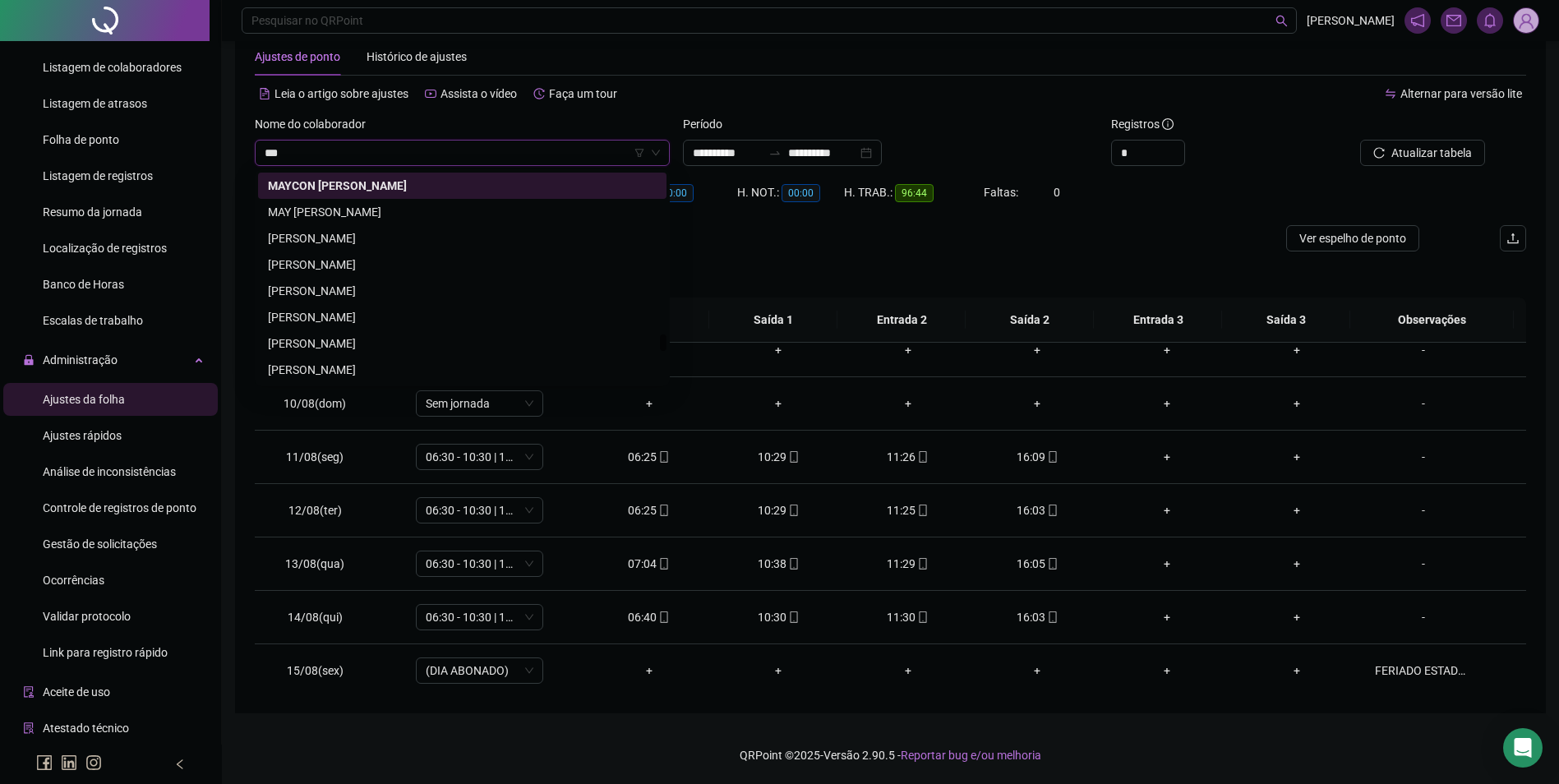
scroll to position [0, 0]
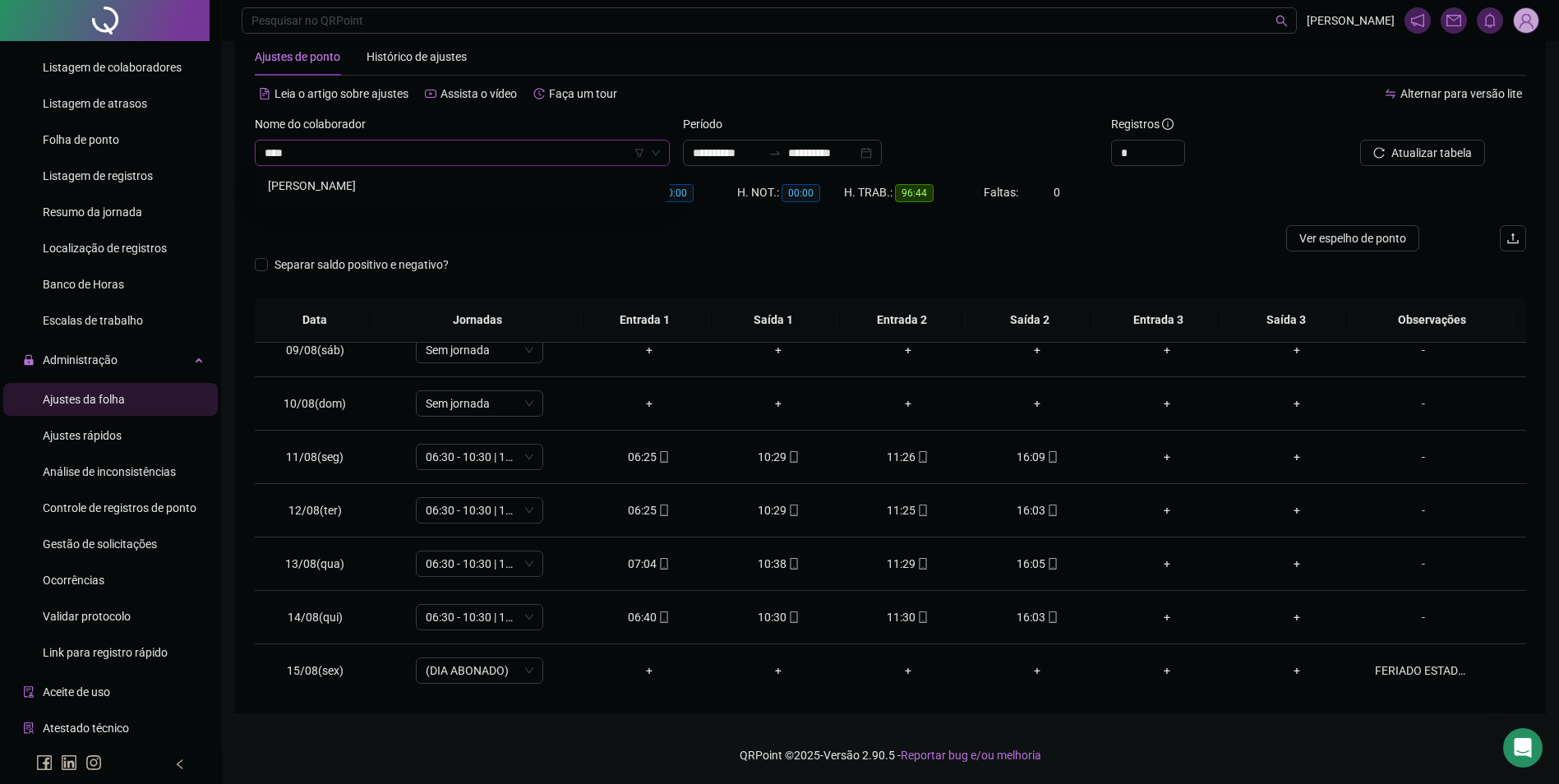
type input "*****"
click at [1357, 139] on button "Buscar registros" at bounding box center [1421, 153] width 128 height 27
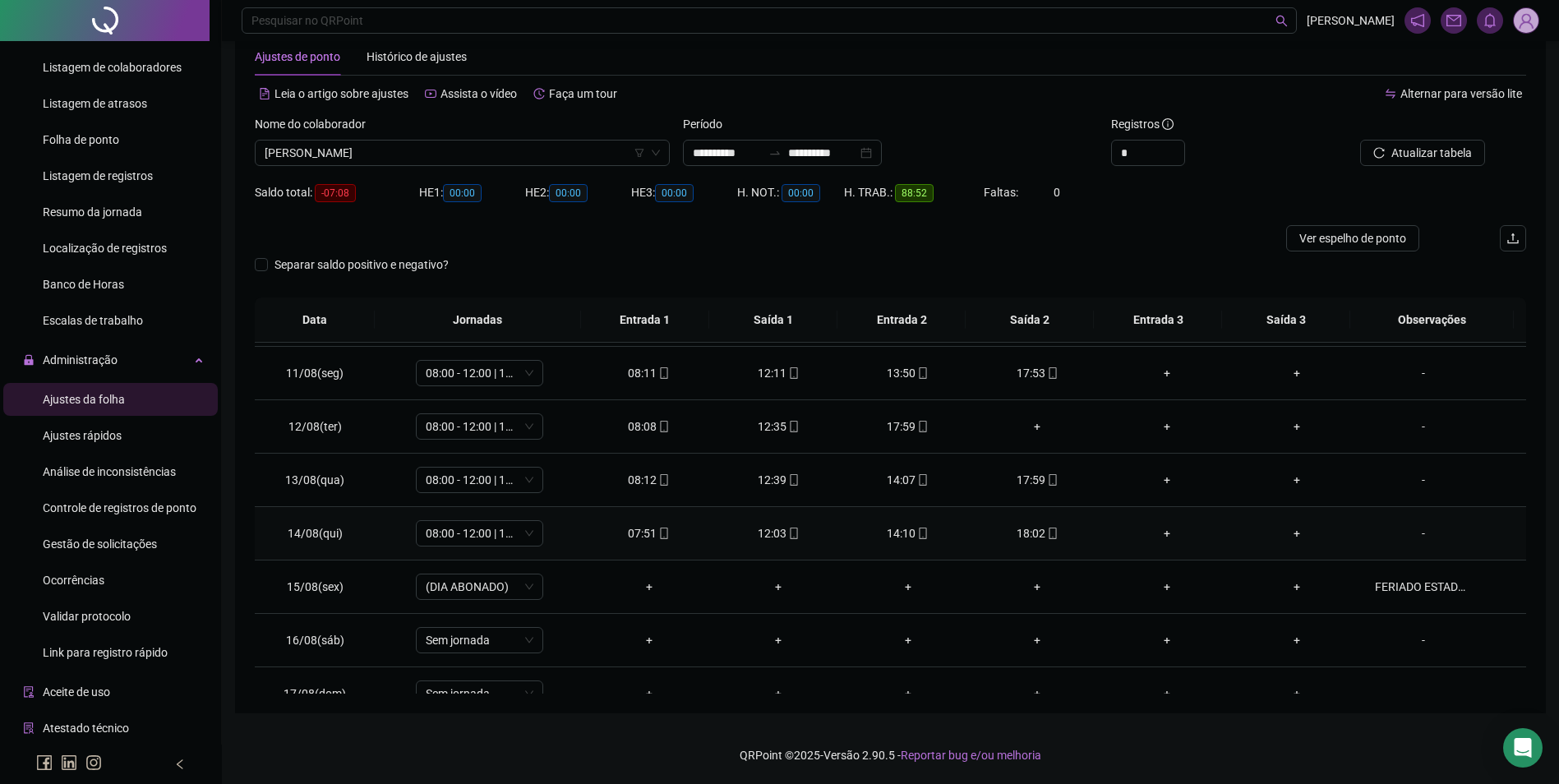
scroll to position [611, 0]
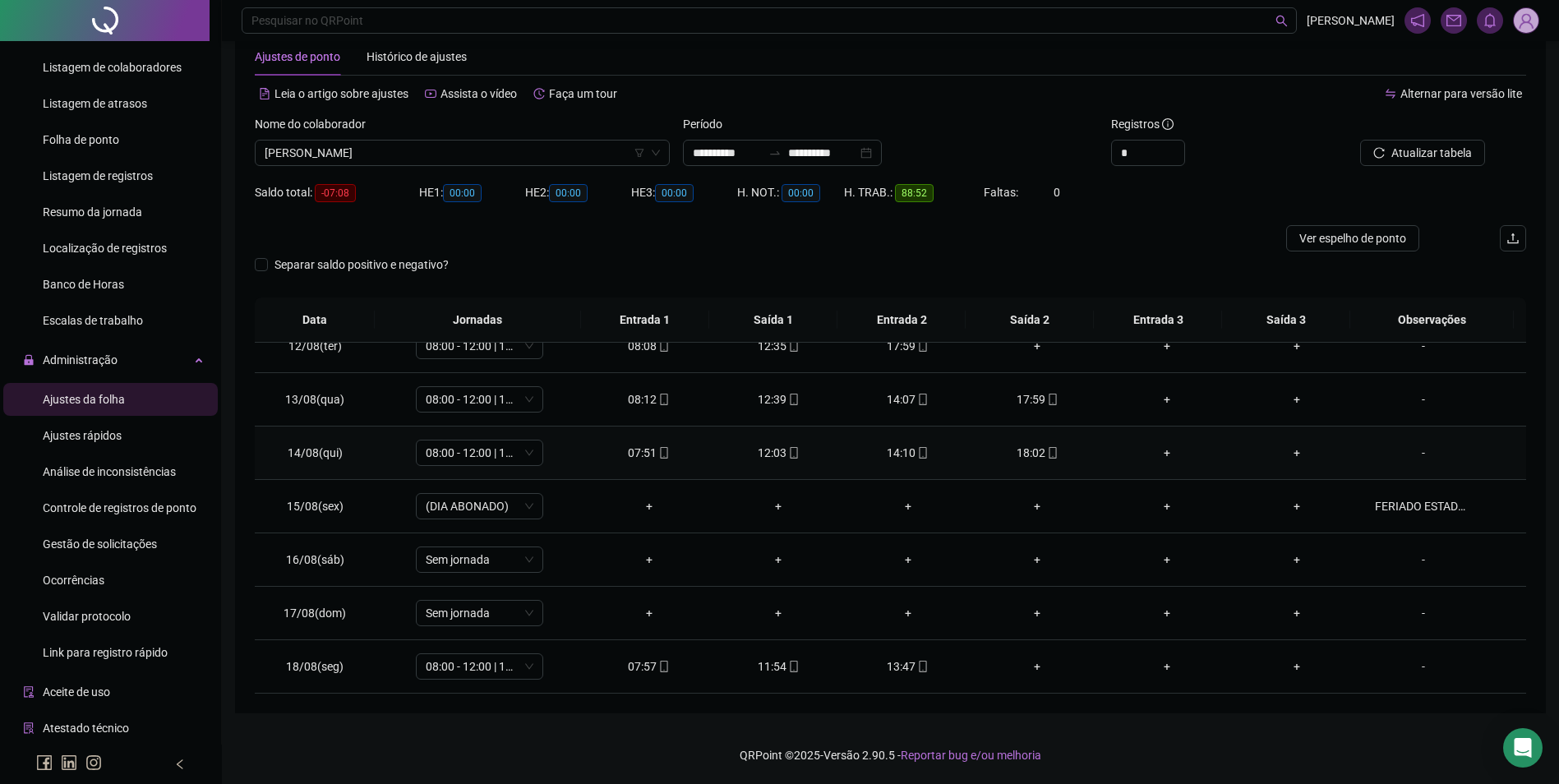
click at [1052, 455] on div "18:02" at bounding box center [1037, 452] width 103 height 18
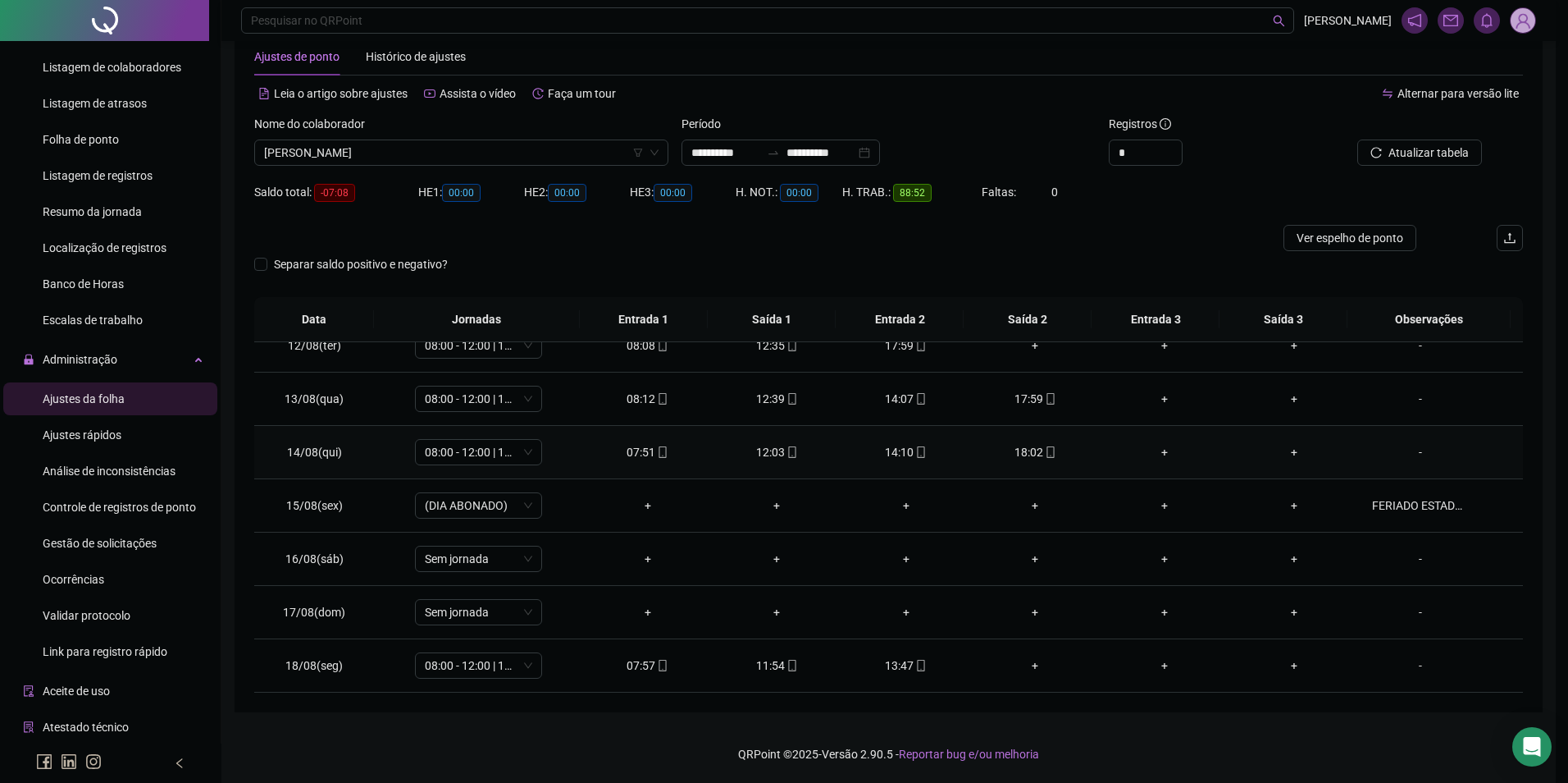
type input "**********"
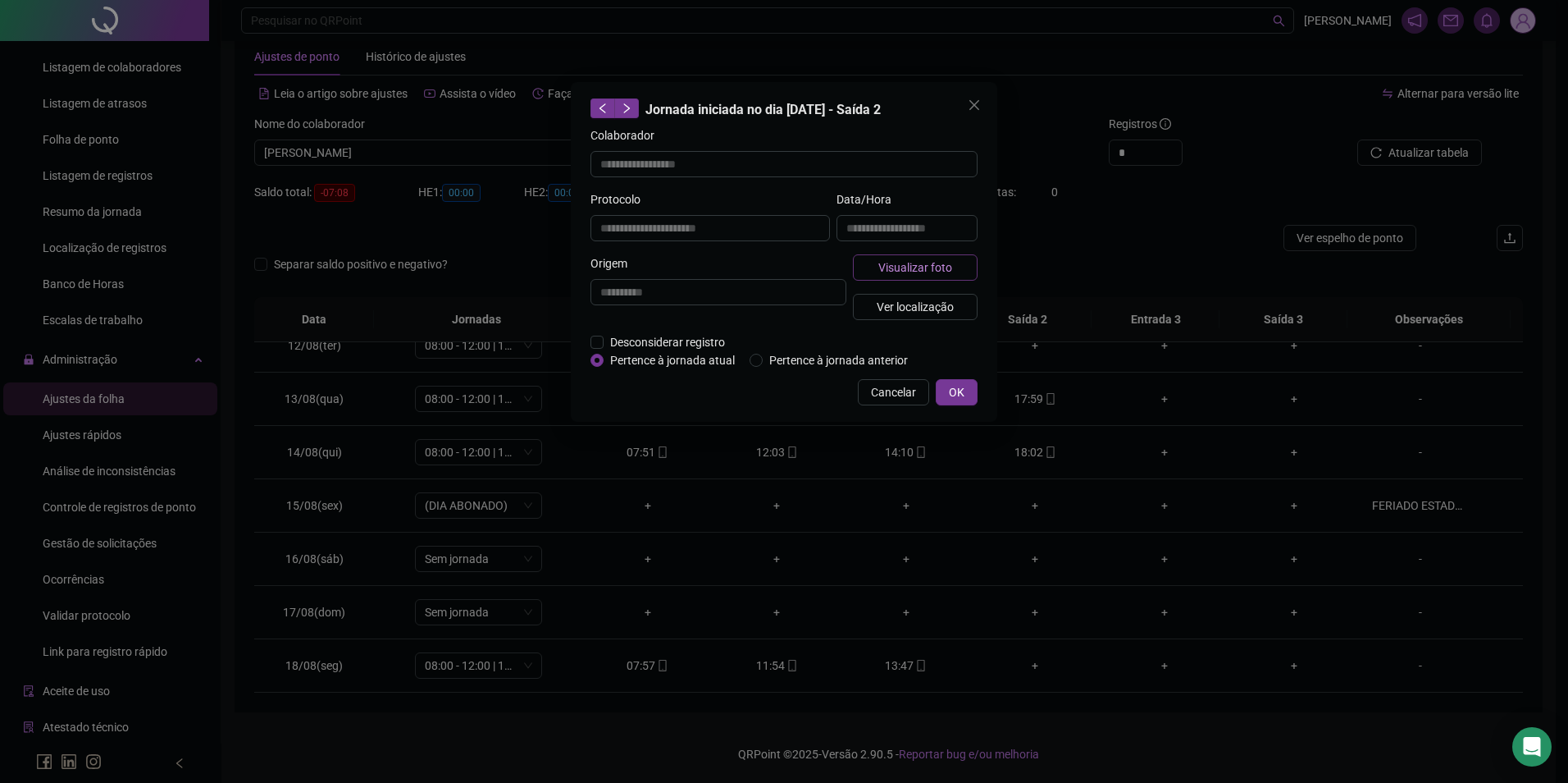
click at [884, 262] on span "Visualizar foto" at bounding box center [915, 267] width 74 height 18
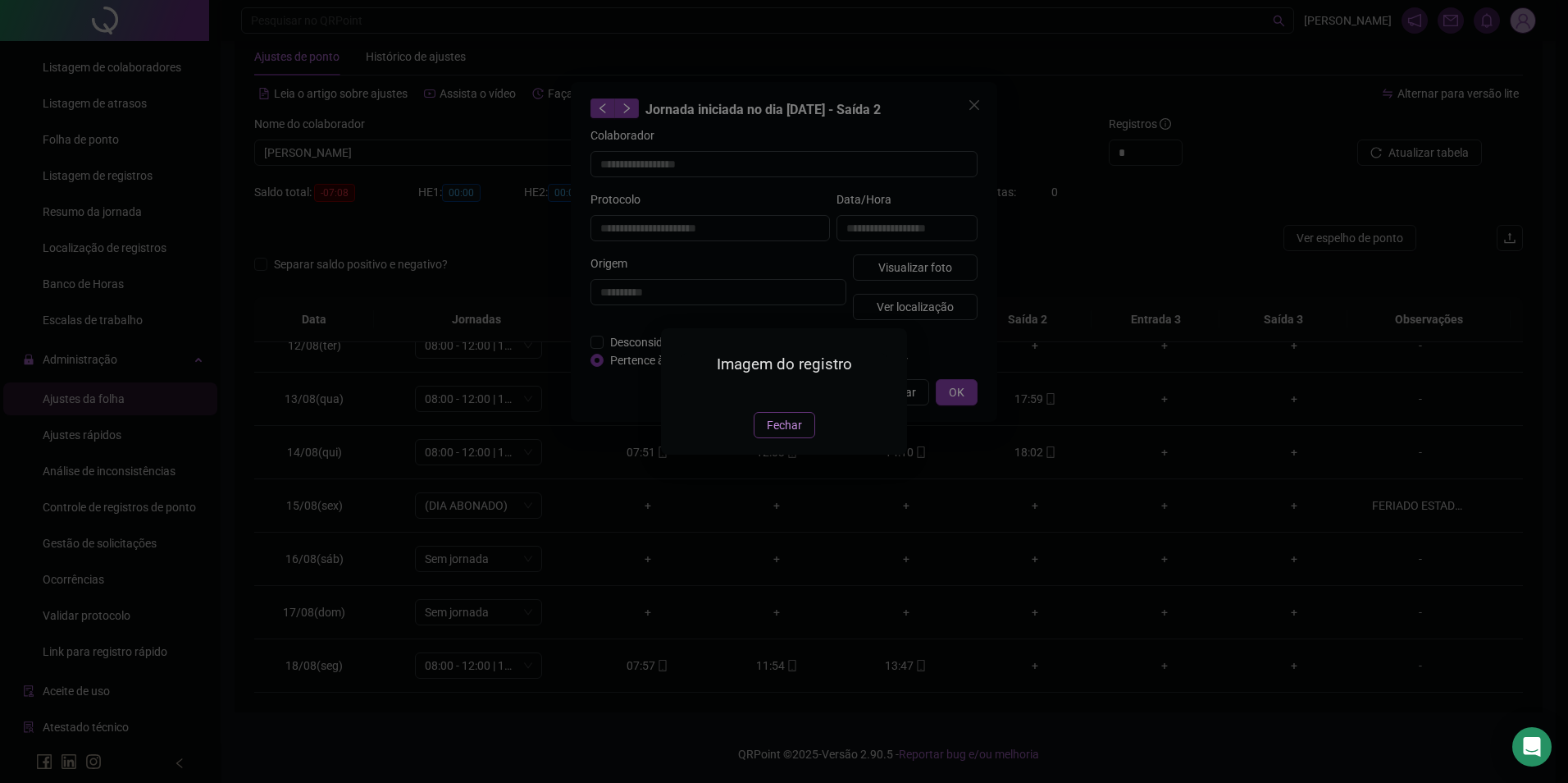
click at [780, 435] on span "Fechar" at bounding box center [784, 425] width 35 height 18
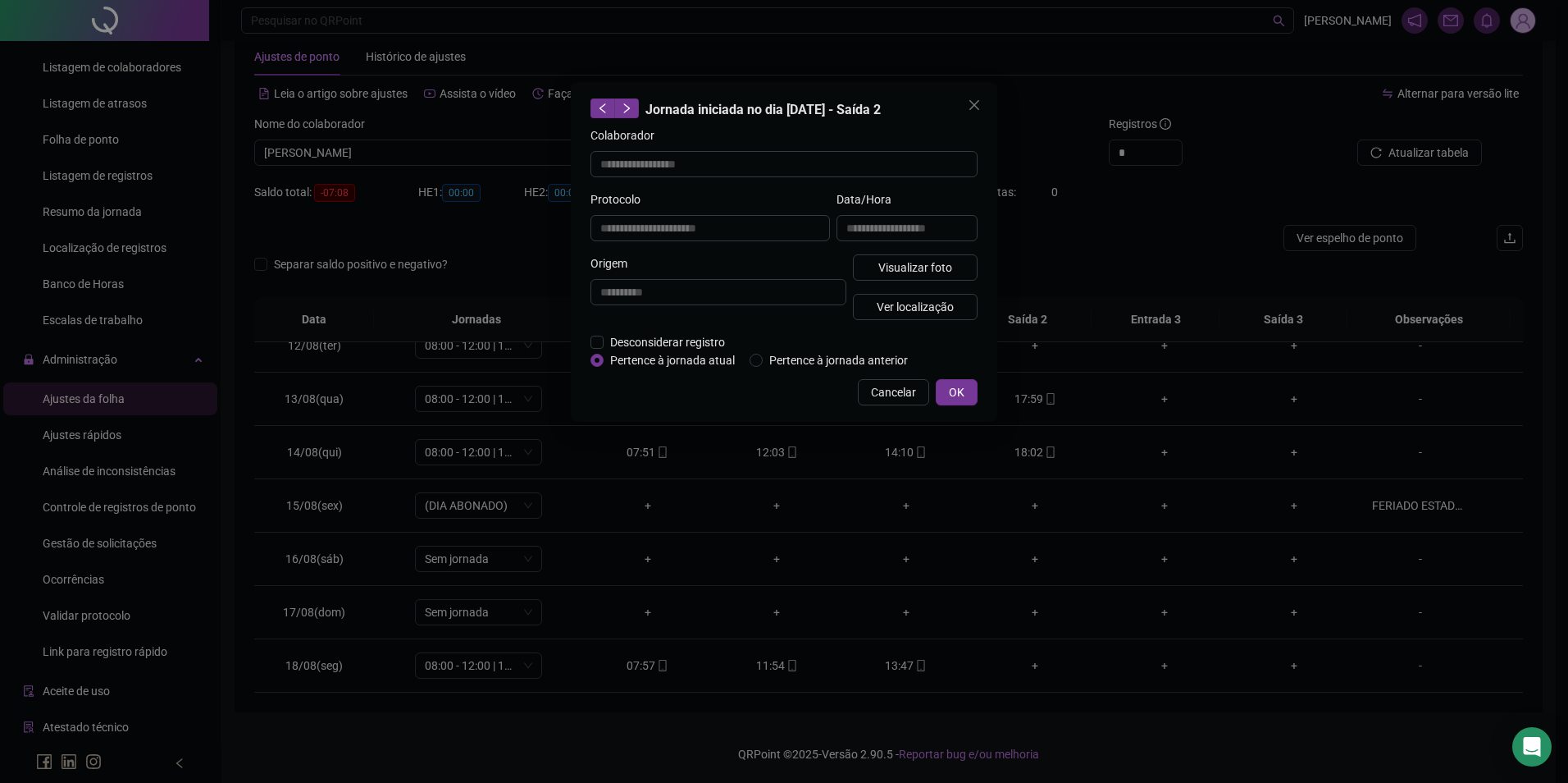
click at [953, 400] on button "OK" at bounding box center [957, 392] width 42 height 27
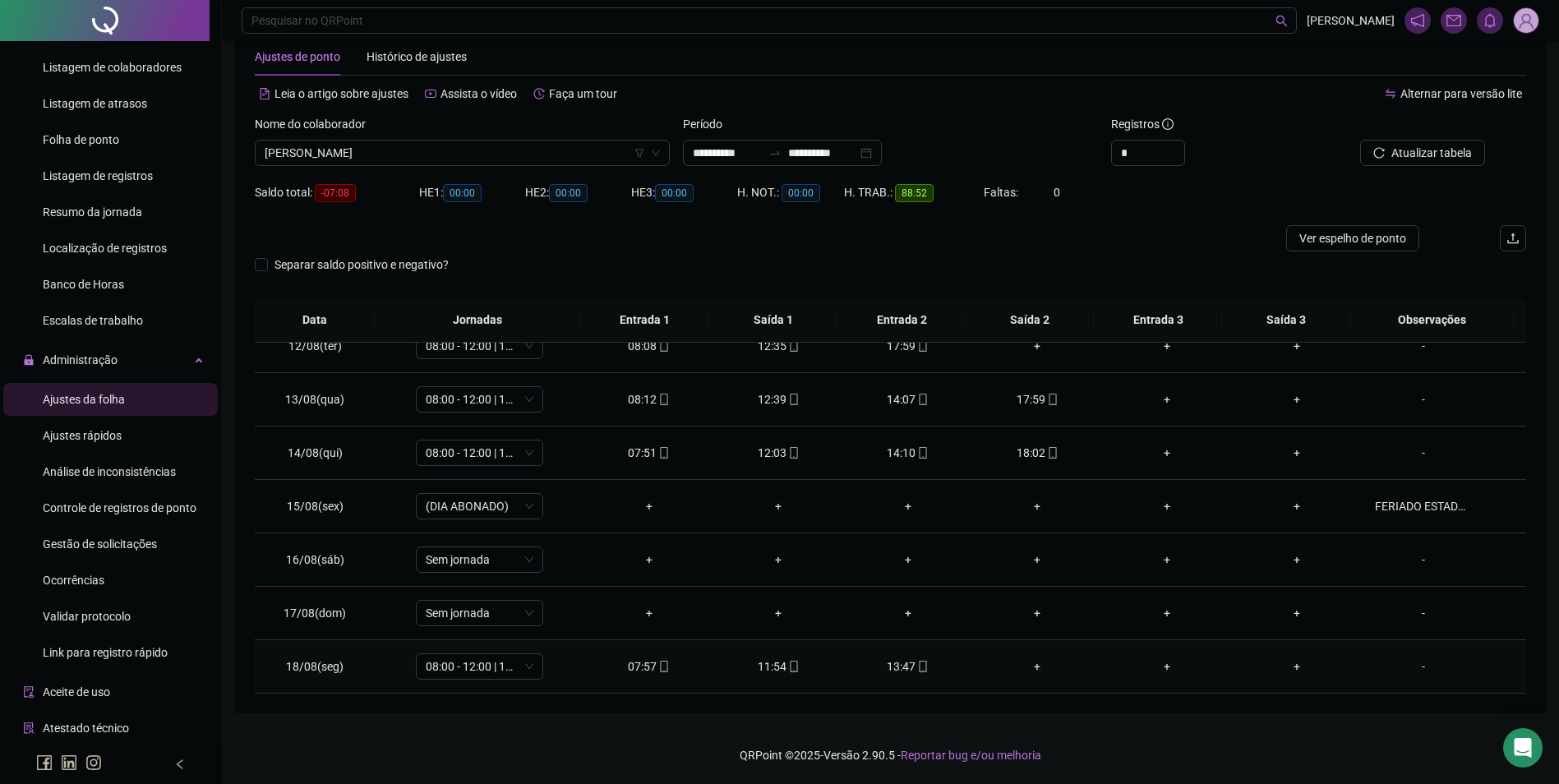
click at [904, 670] on div "13:47" at bounding box center [908, 665] width 103 height 18
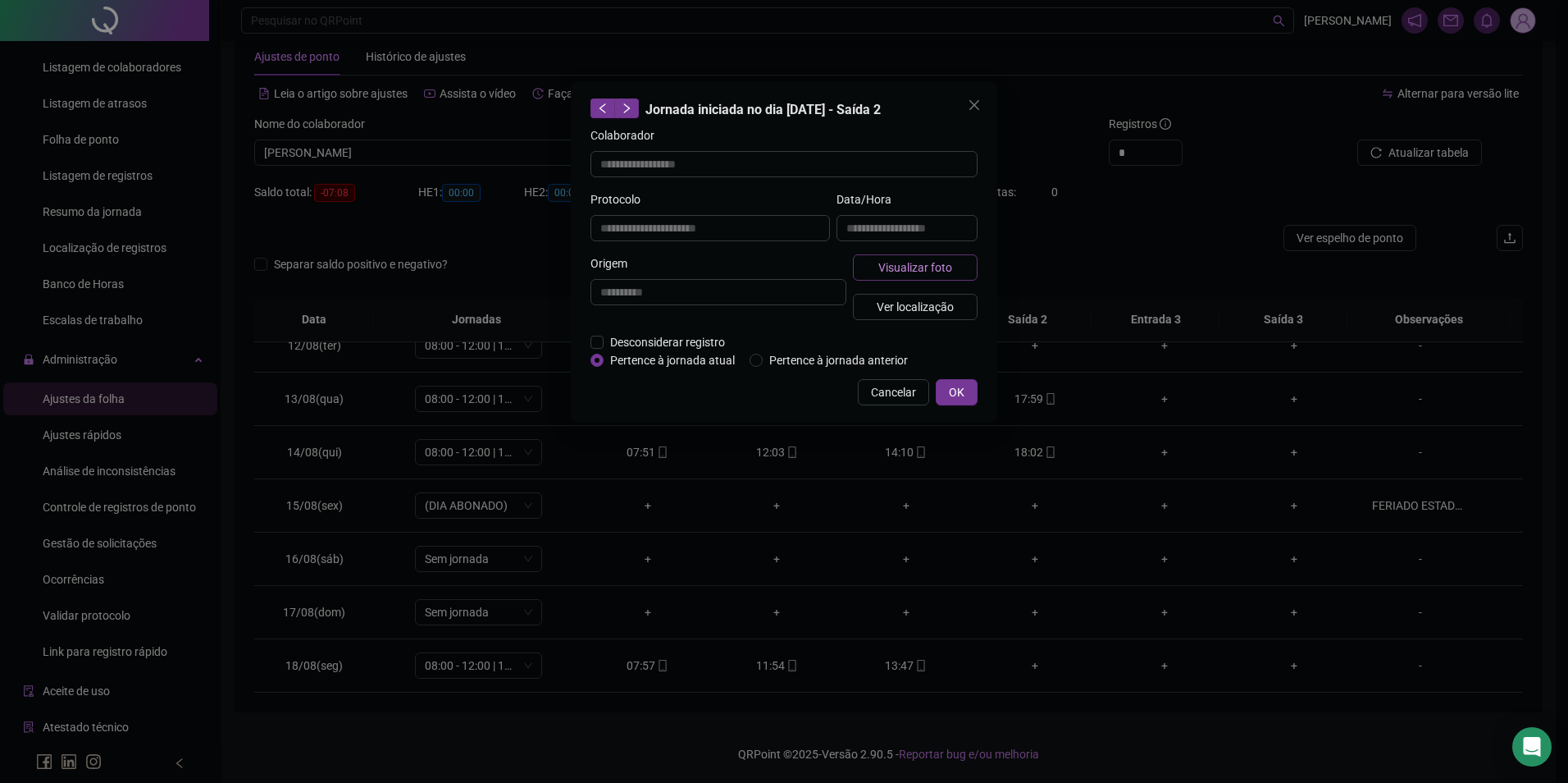
click at [936, 268] on span "Visualizar foto" at bounding box center [915, 267] width 74 height 18
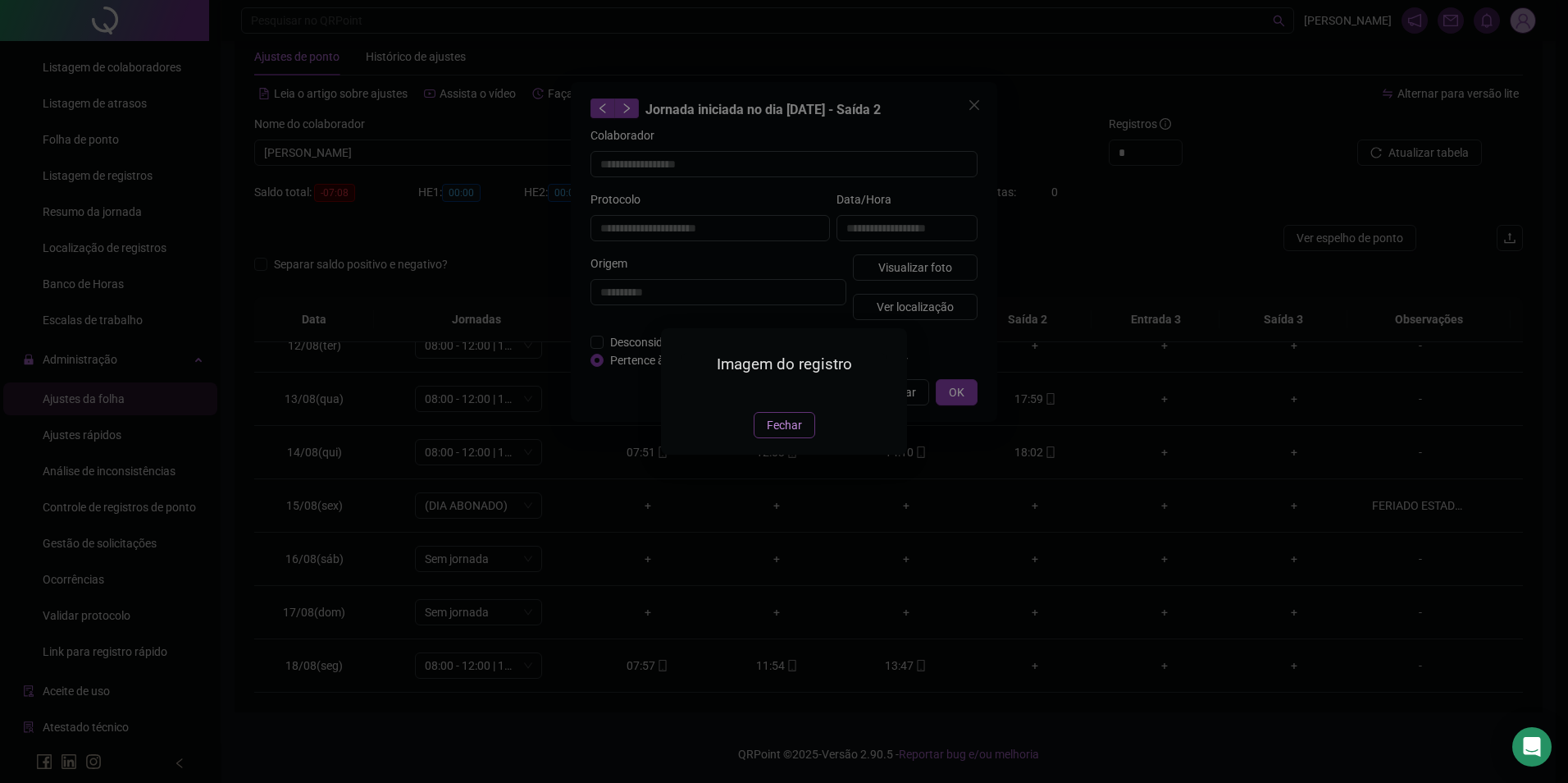
type input "**********"
click at [774, 438] on button "Fechar" at bounding box center [784, 425] width 62 height 27
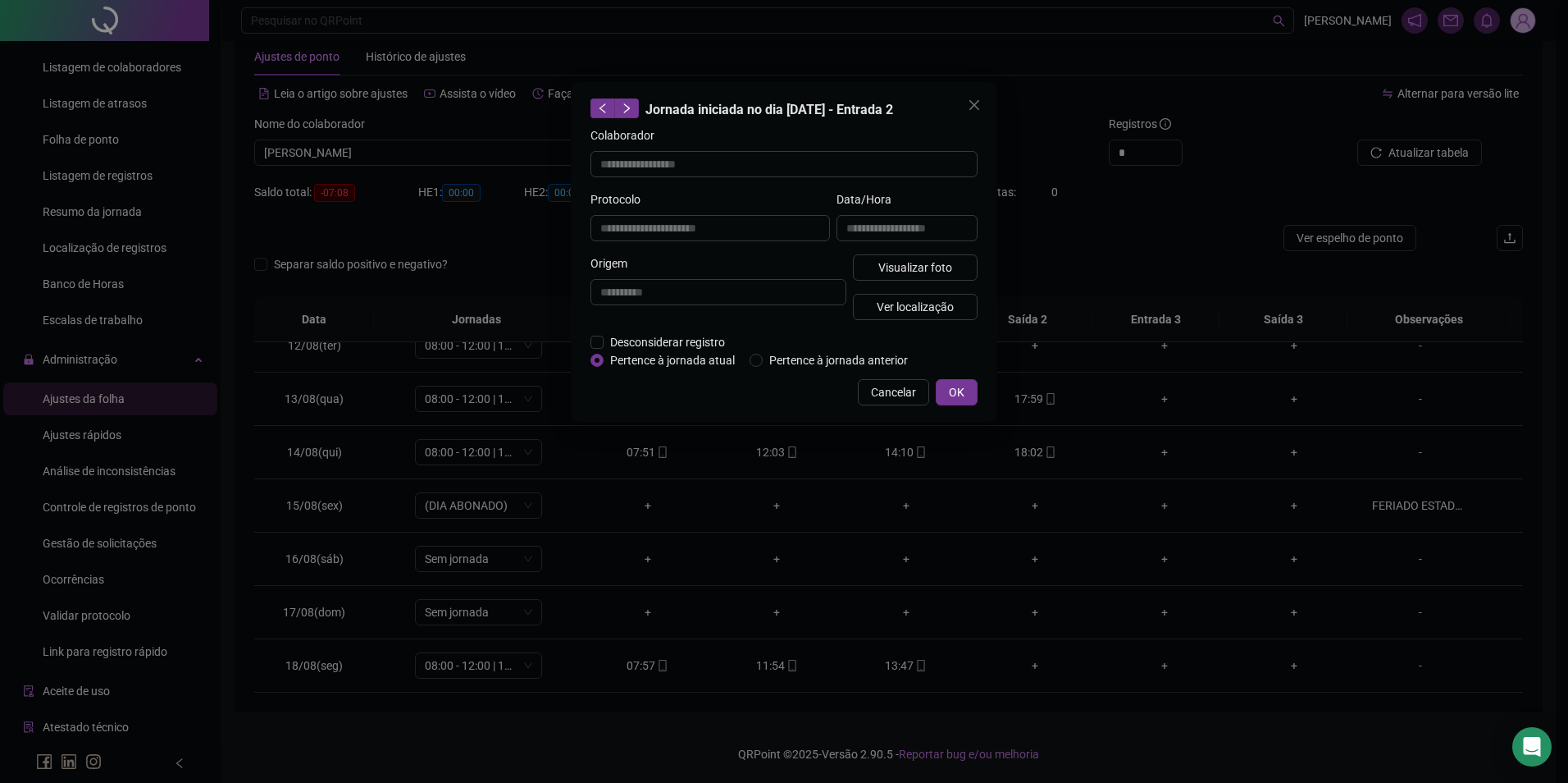
click at [947, 404] on div "**********" at bounding box center [784, 252] width 427 height 340
click at [961, 384] on span "OK" at bounding box center [957, 392] width 15 height 18
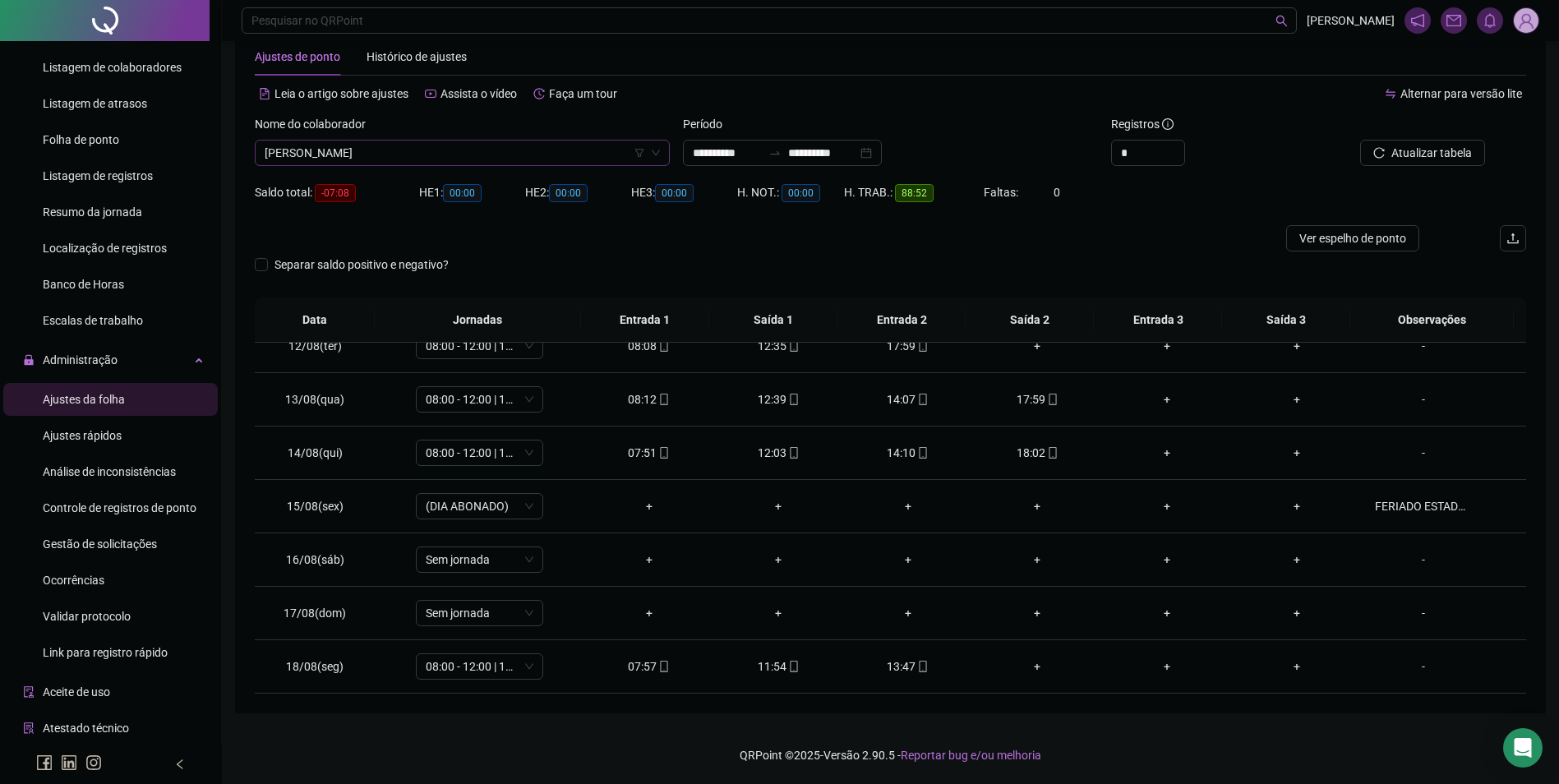
scroll to position [17593, 0]
click at [541, 154] on span "MAZIO ALVES NOLETO" at bounding box center [462, 153] width 395 height 25
type input "*****"
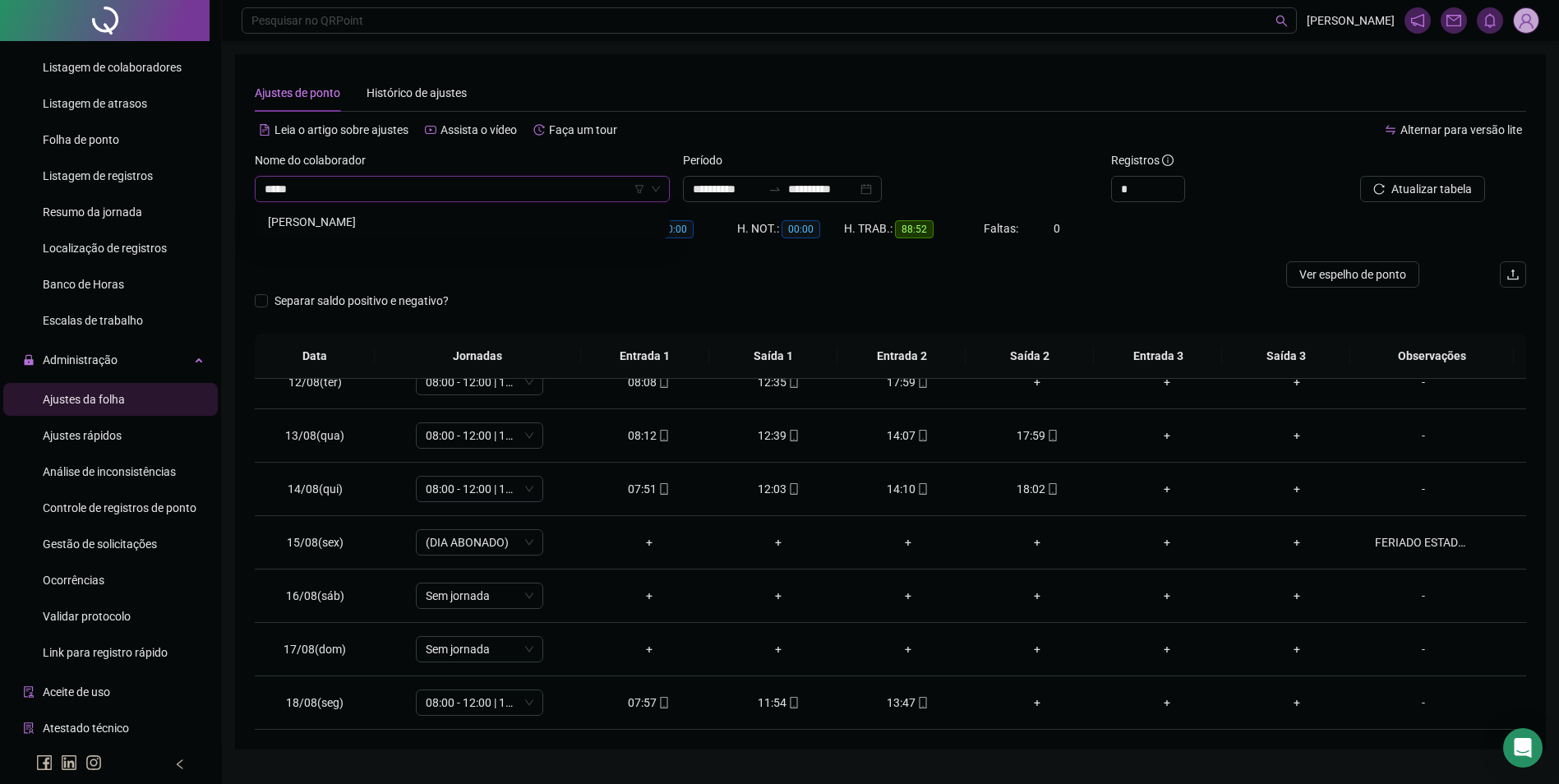
click at [424, 225] on div "[PERSON_NAME]" at bounding box center [463, 222] width 389 height 18
click at [1392, 193] on span "Buscar registros" at bounding box center [1430, 189] width 83 height 18
click at [917, 701] on icon "mobile" at bounding box center [923, 702] width 11 height 11
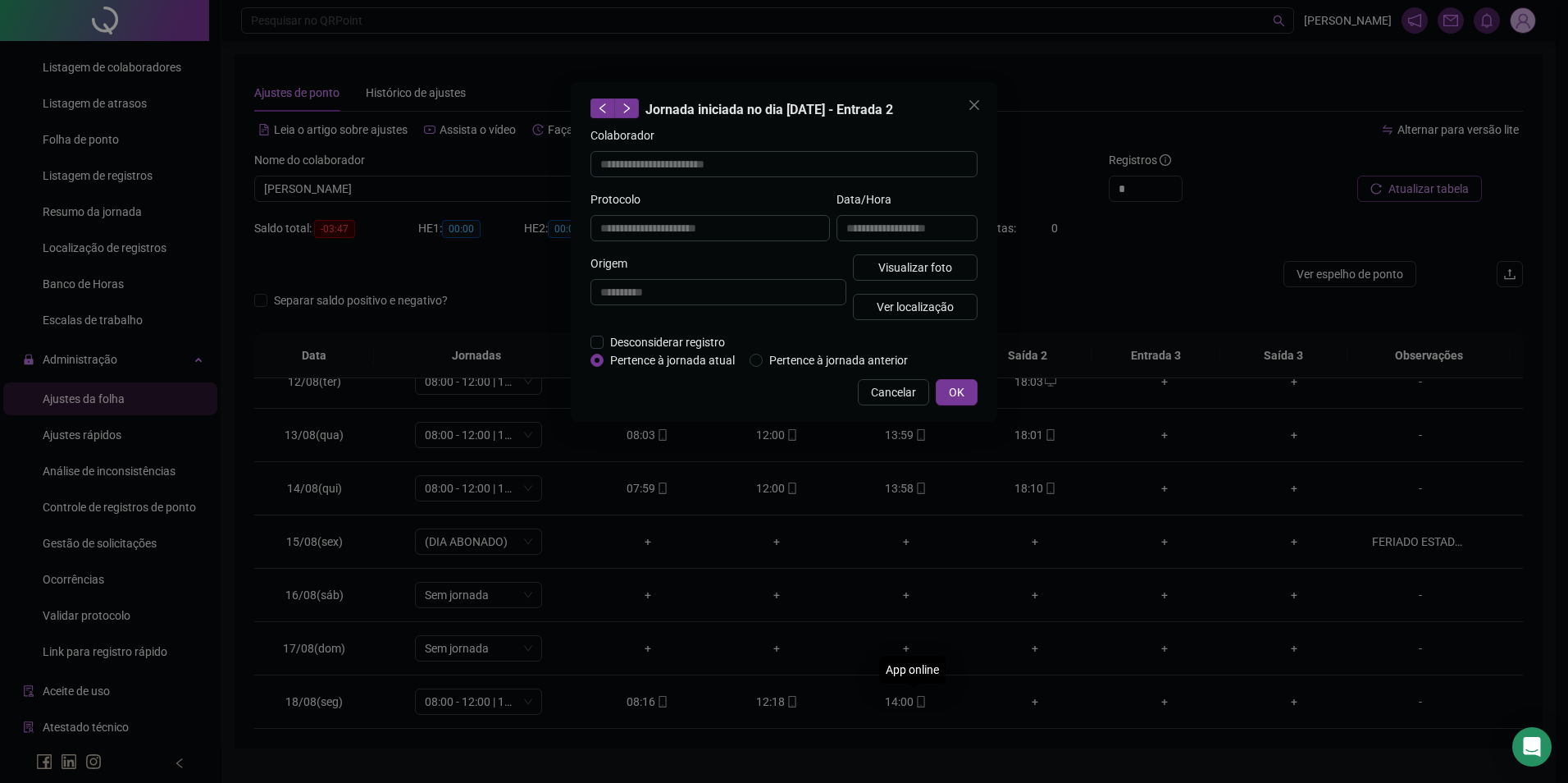
type input "**********"
click at [938, 256] on button "Visualizar foto" at bounding box center [916, 268] width 125 height 27
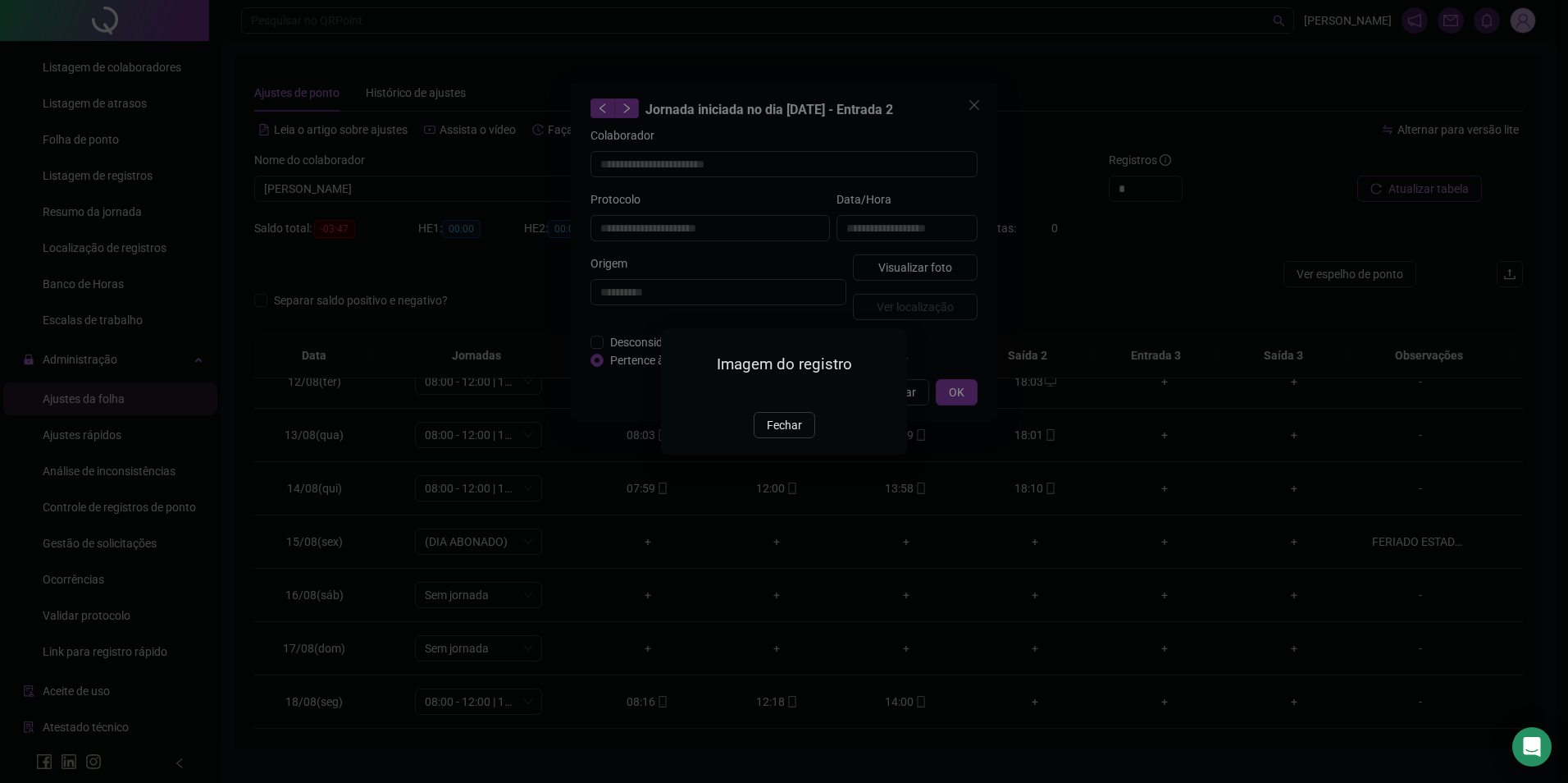
click at [780, 435] on span "Fechar" at bounding box center [784, 425] width 35 height 18
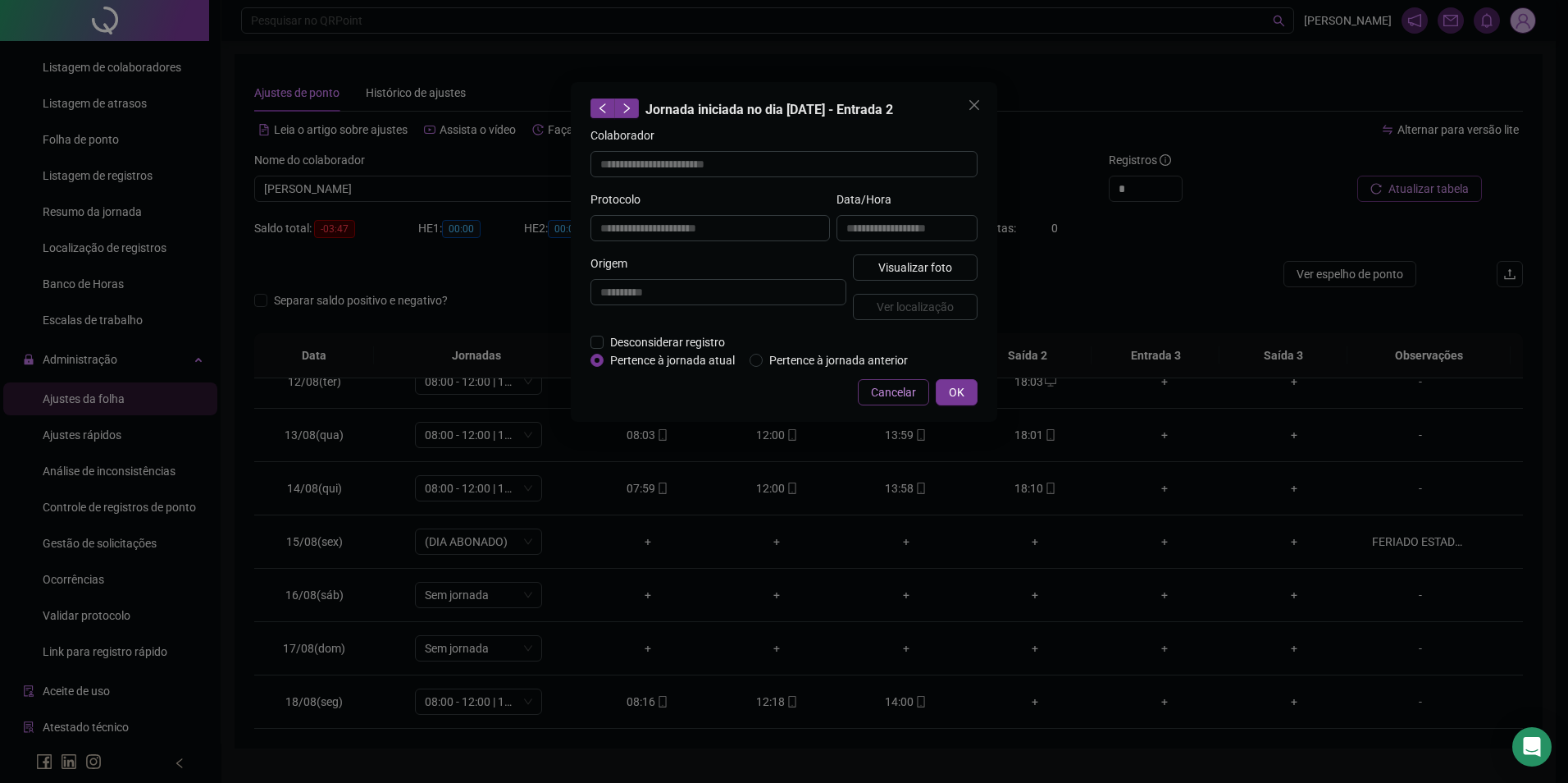
click at [893, 394] on span "Cancelar" at bounding box center [894, 392] width 45 height 18
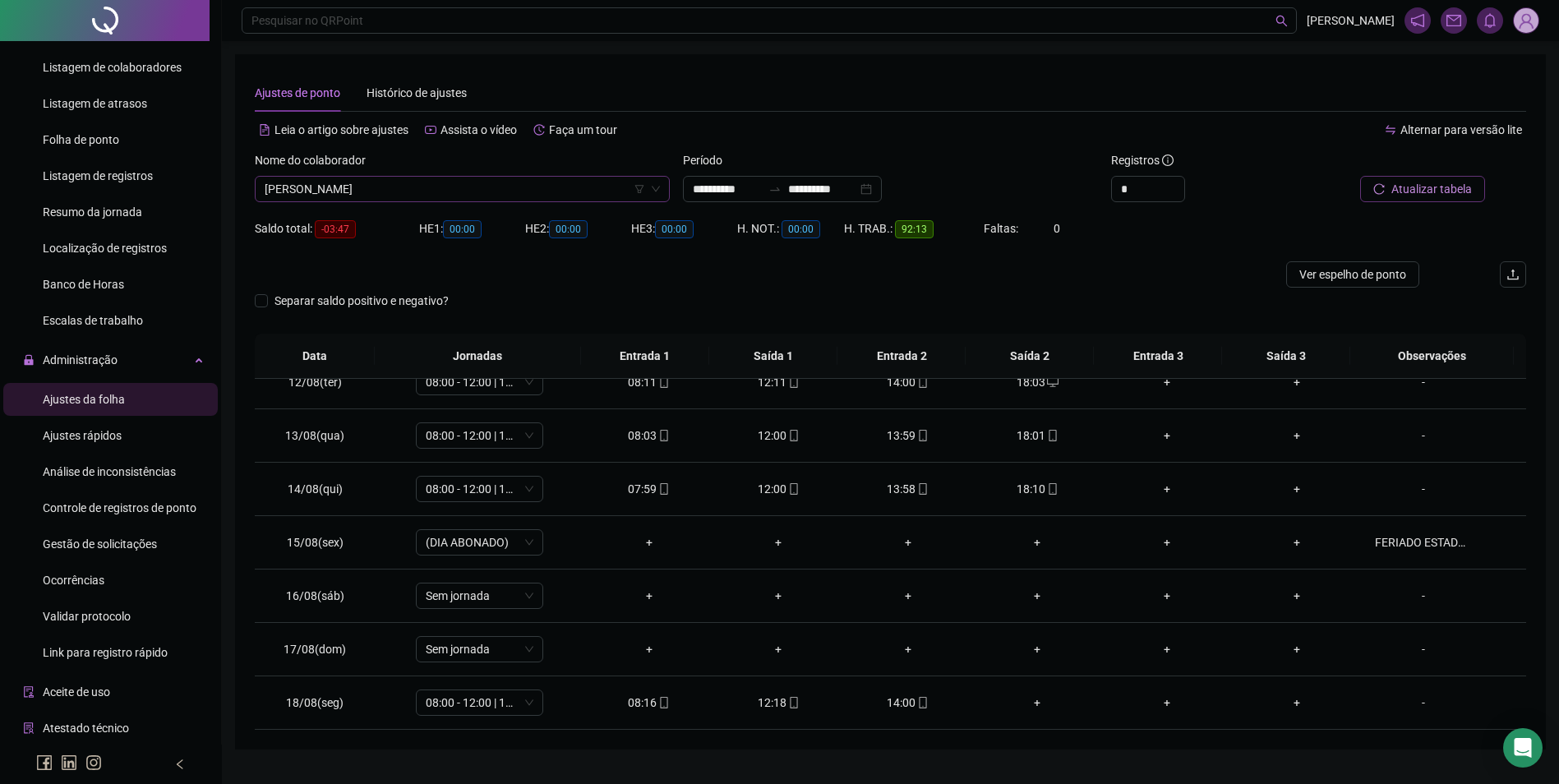
scroll to position [17961, 0]
click at [455, 183] on span "[PERSON_NAME]" at bounding box center [462, 189] width 395 height 25
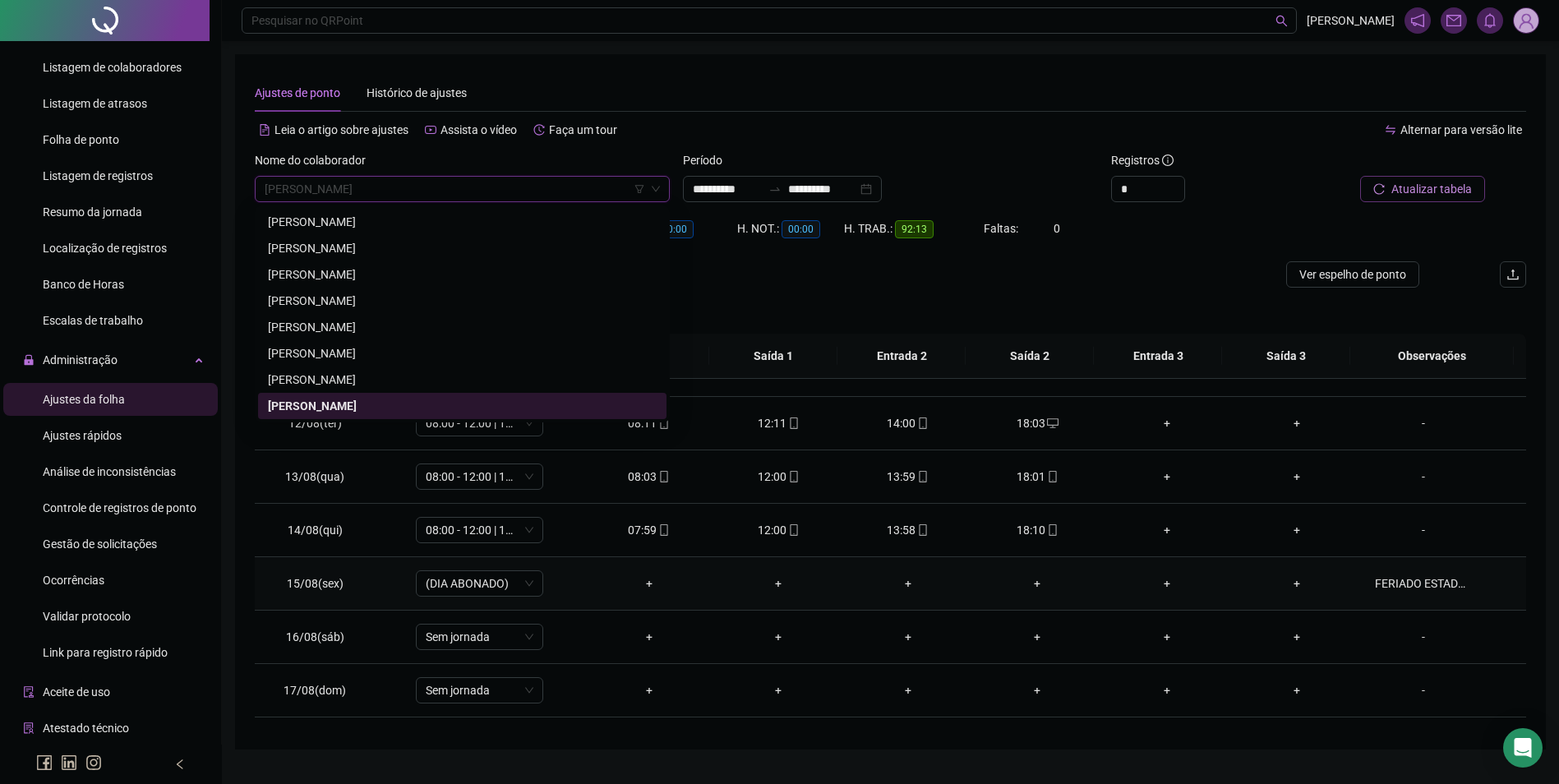
scroll to position [528, 0]
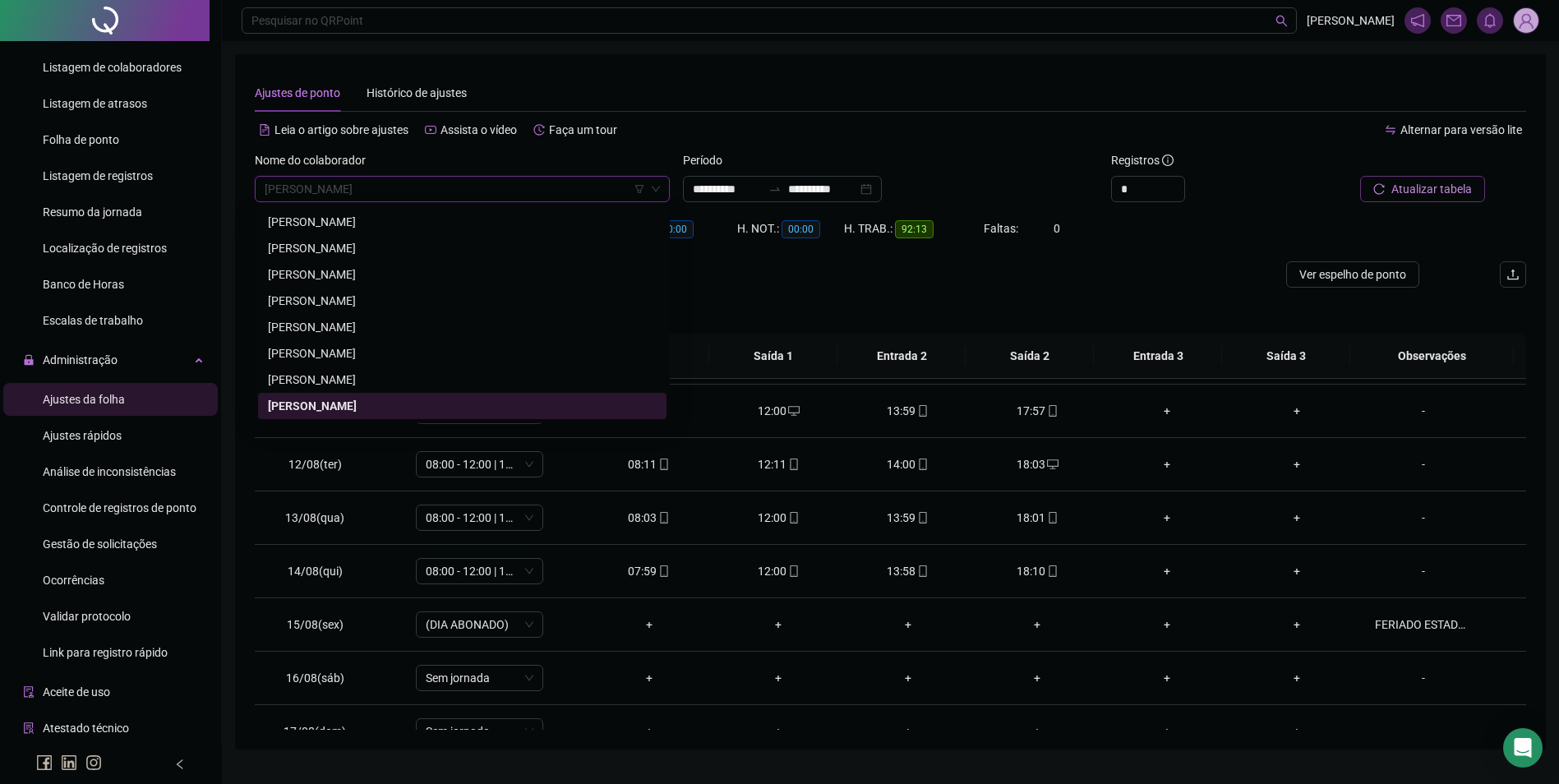
click at [1008, 280] on div at bounding box center [732, 275] width 954 height 27
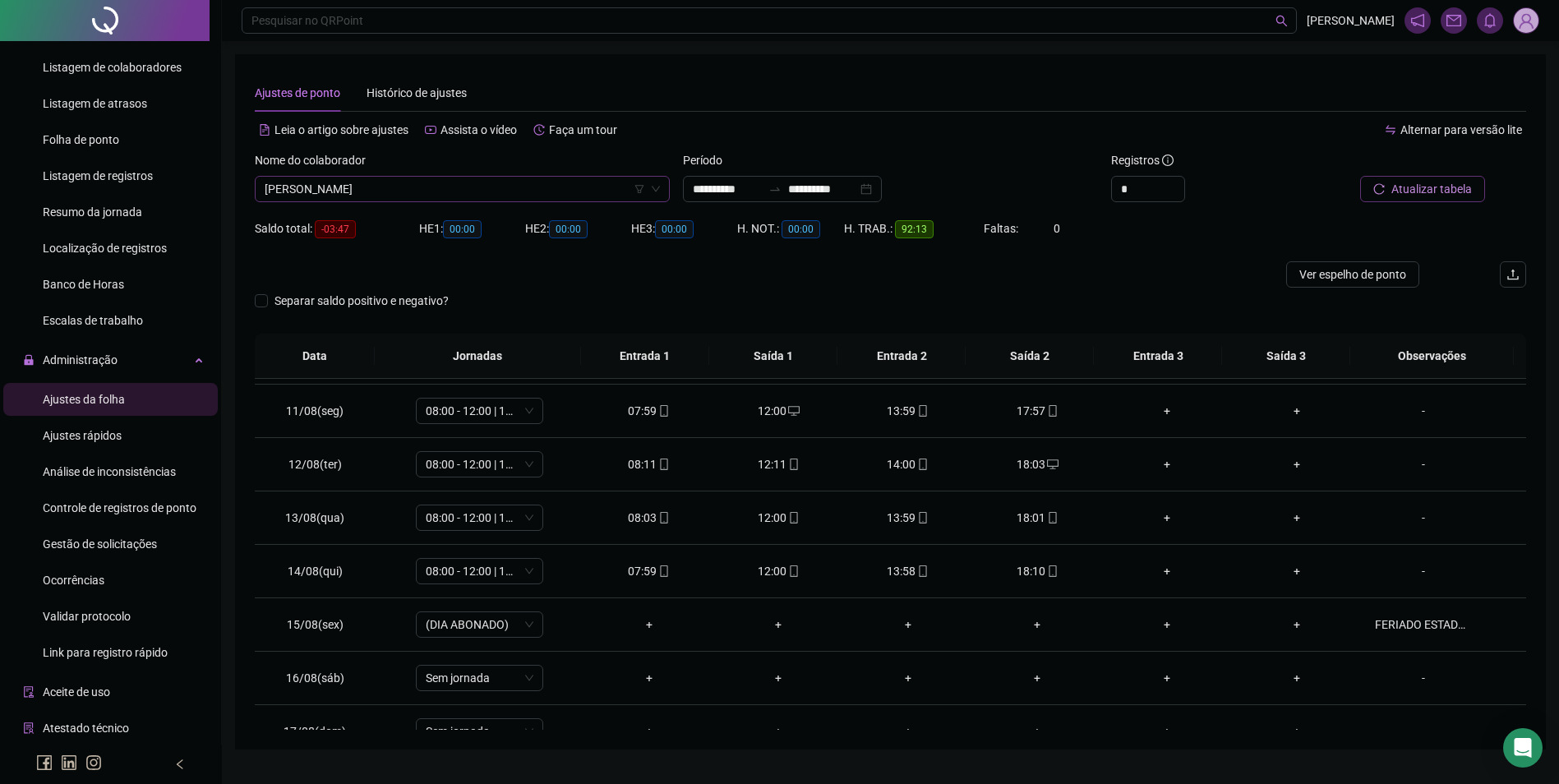
click at [486, 197] on span "[PERSON_NAME]" at bounding box center [462, 189] width 395 height 25
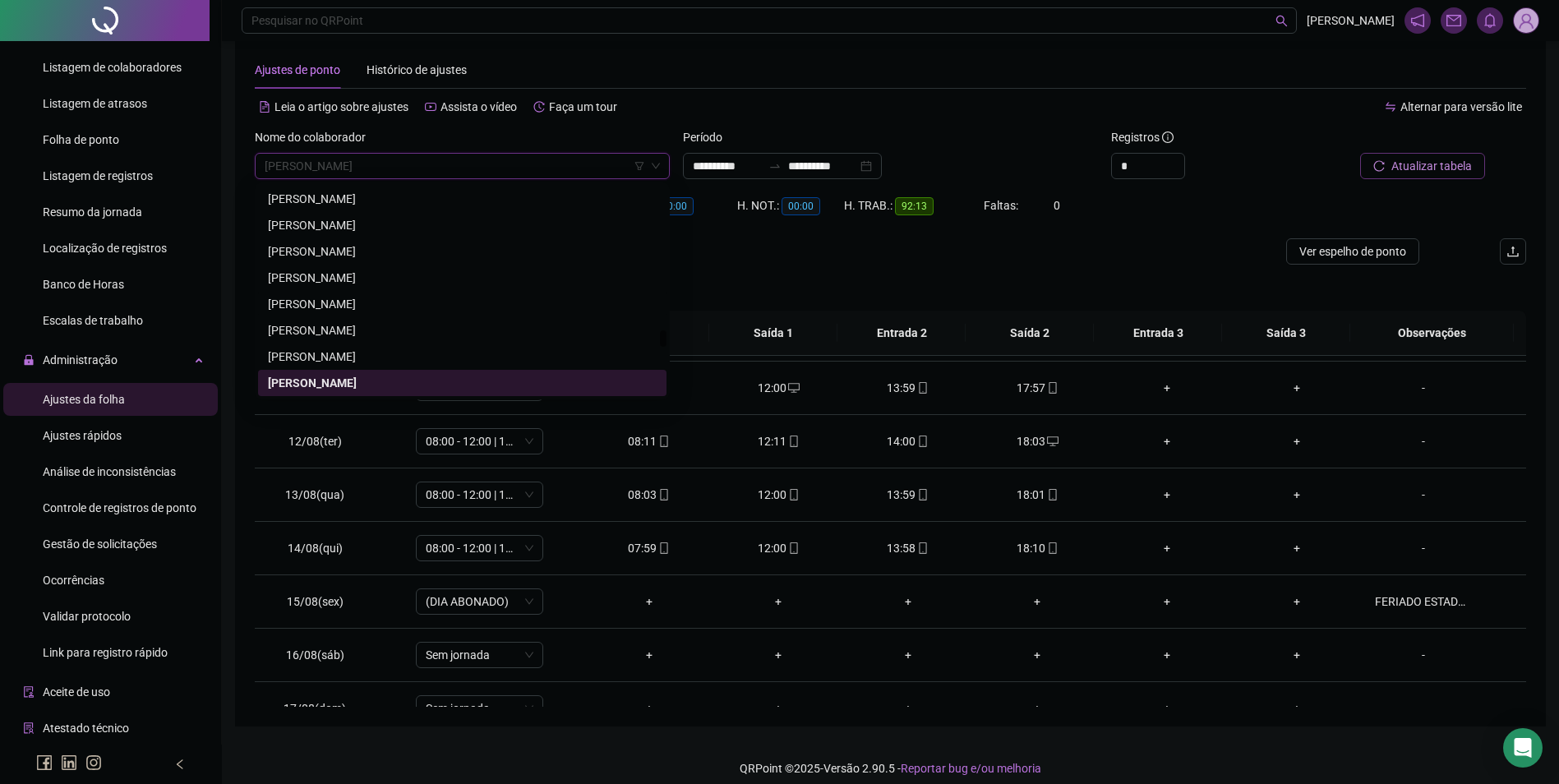
scroll to position [36, 0]
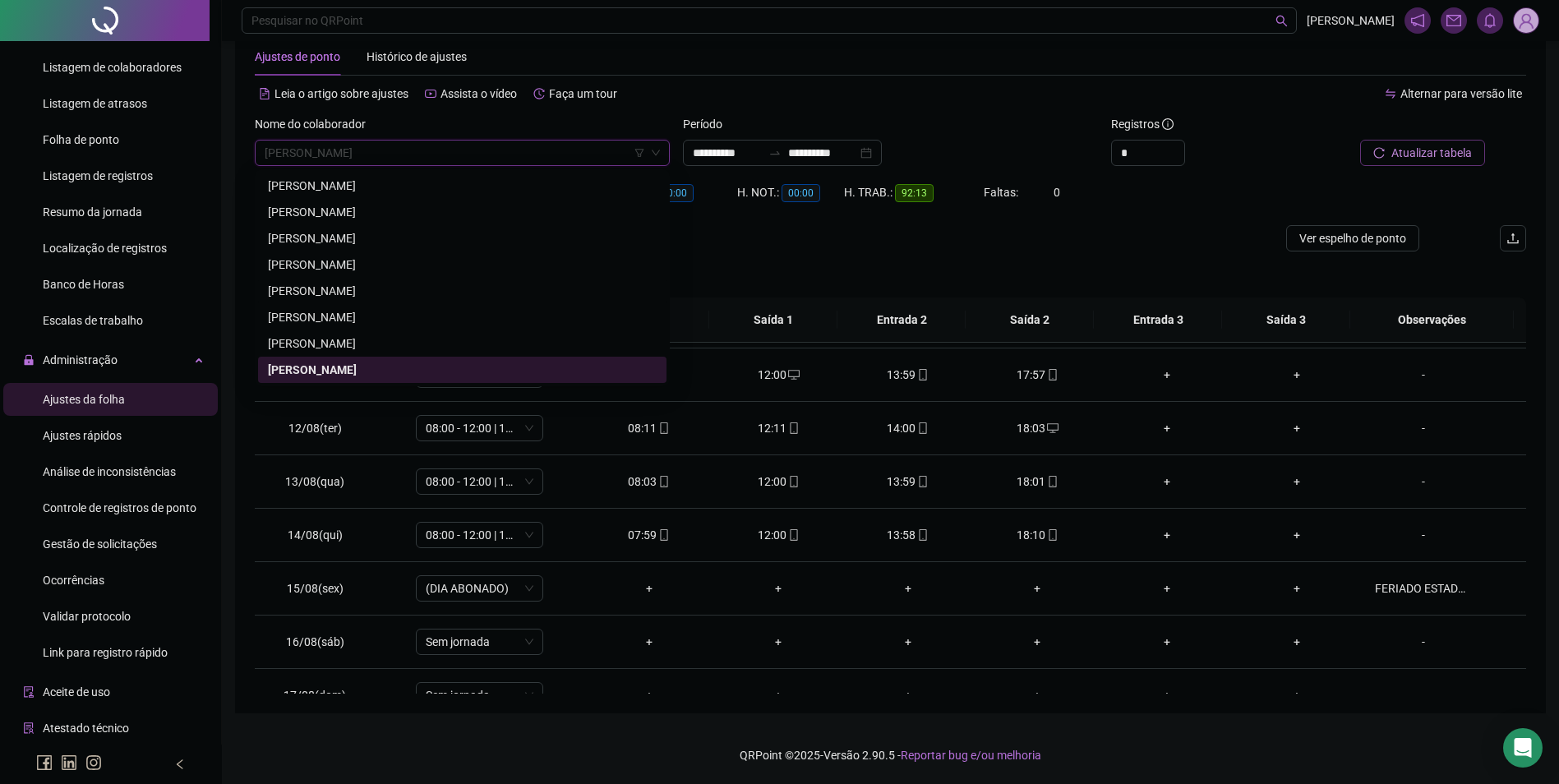
click at [1011, 267] on div "Separar saldo positivo e negativo?" at bounding box center [890, 274] width 1272 height 46
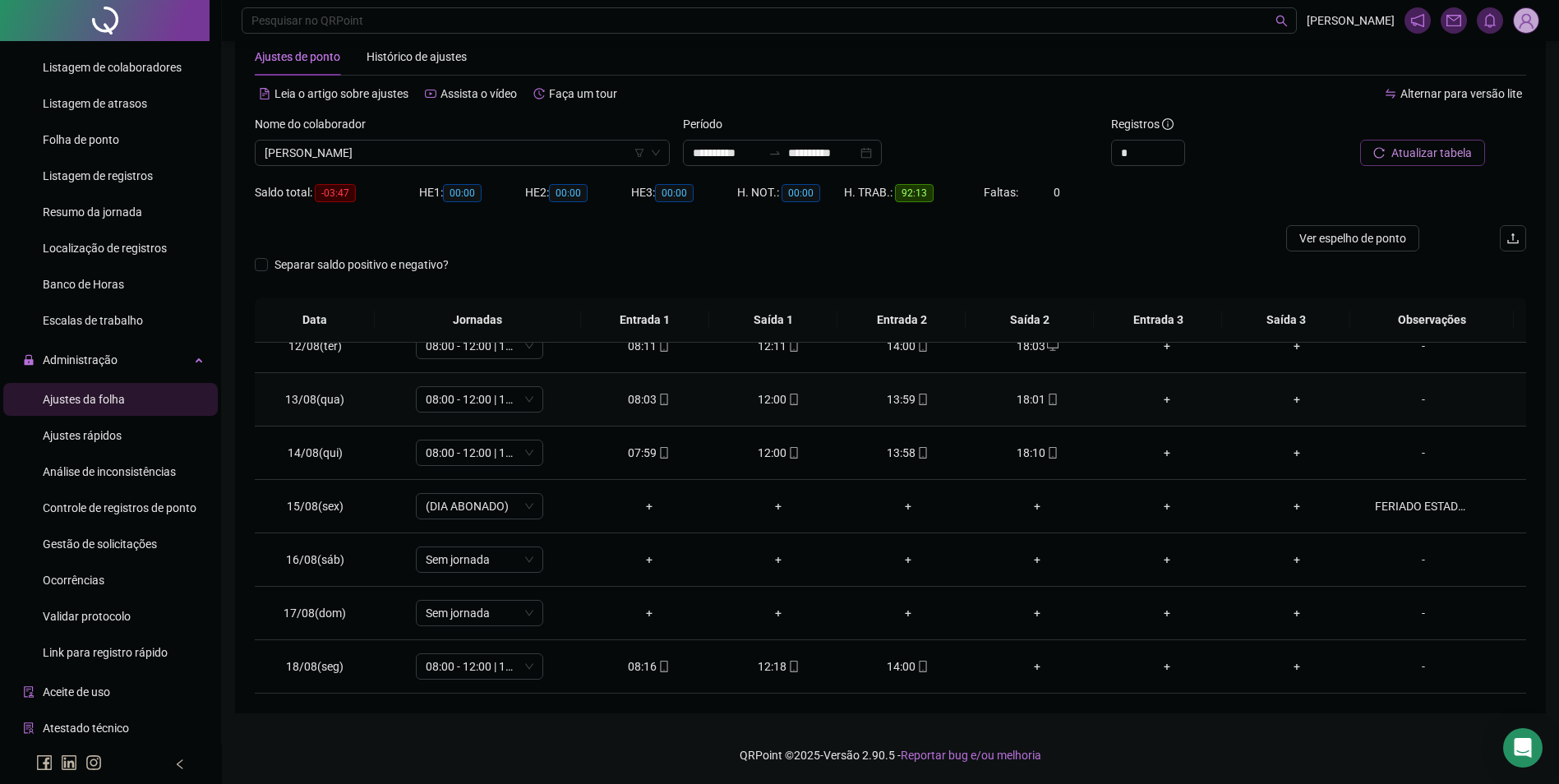
scroll to position [528, 0]
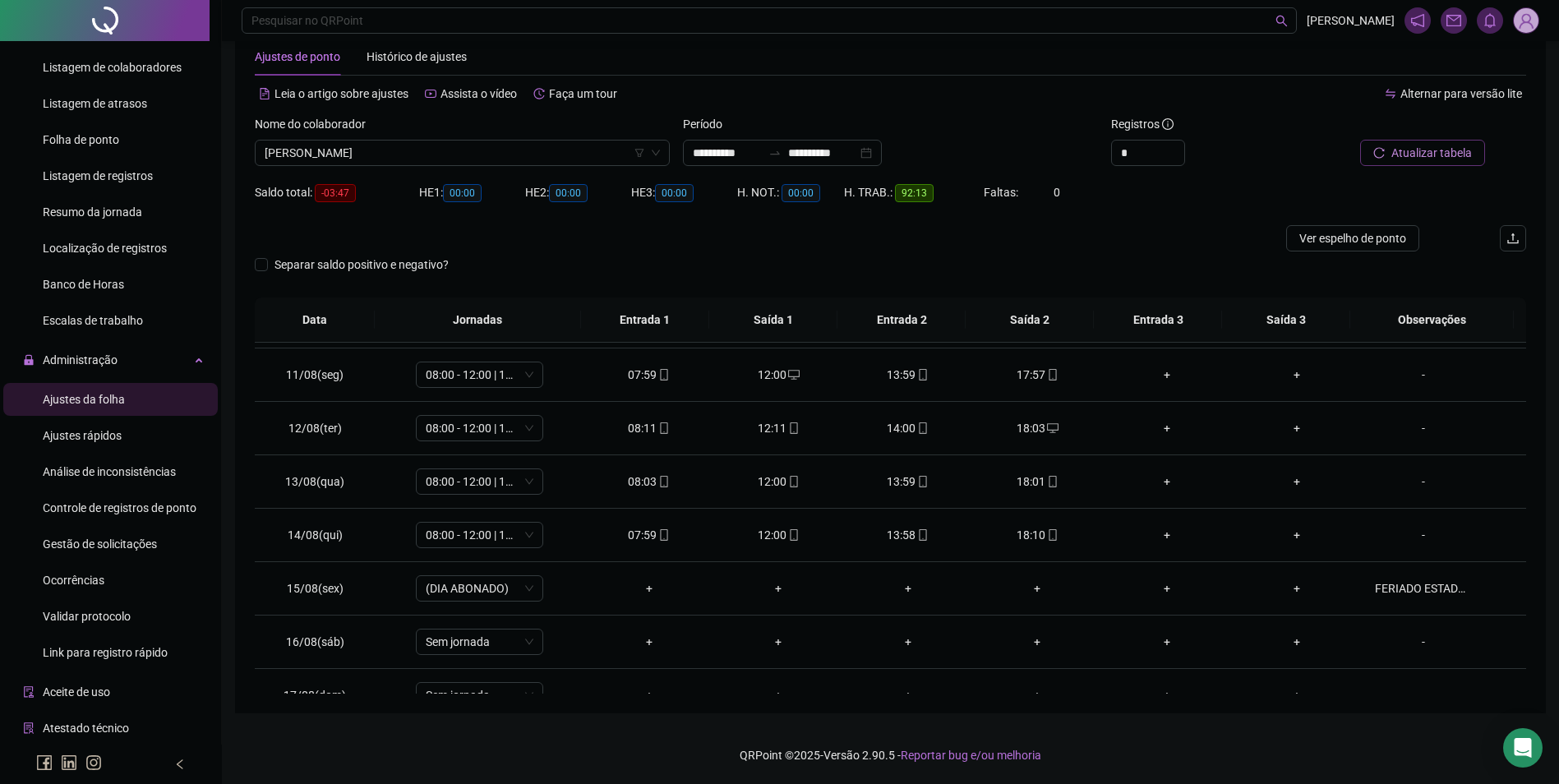
click at [1403, 145] on span "Atualizar tabela" at bounding box center [1432, 153] width 81 height 18
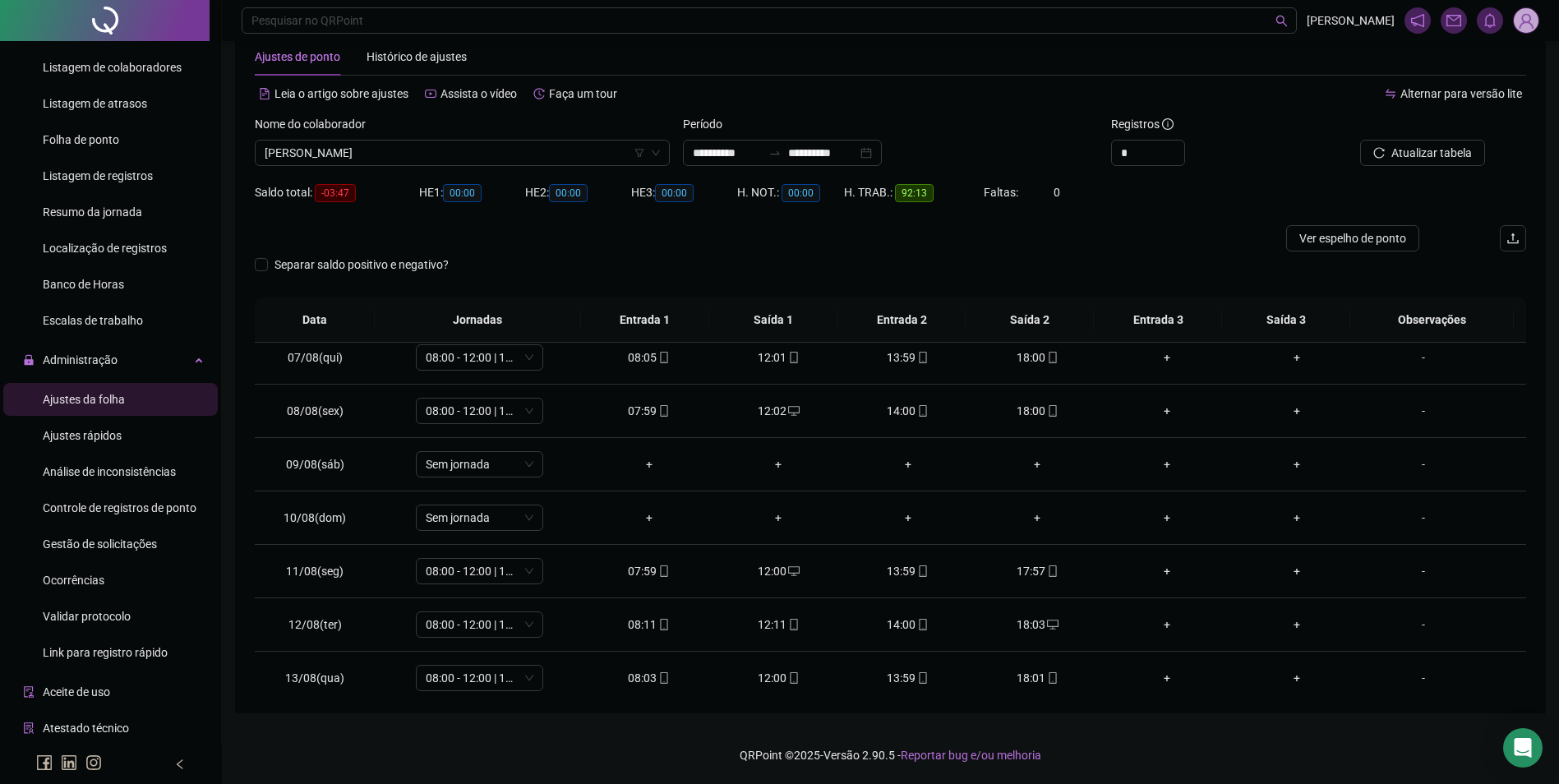
scroll to position [282, 0]
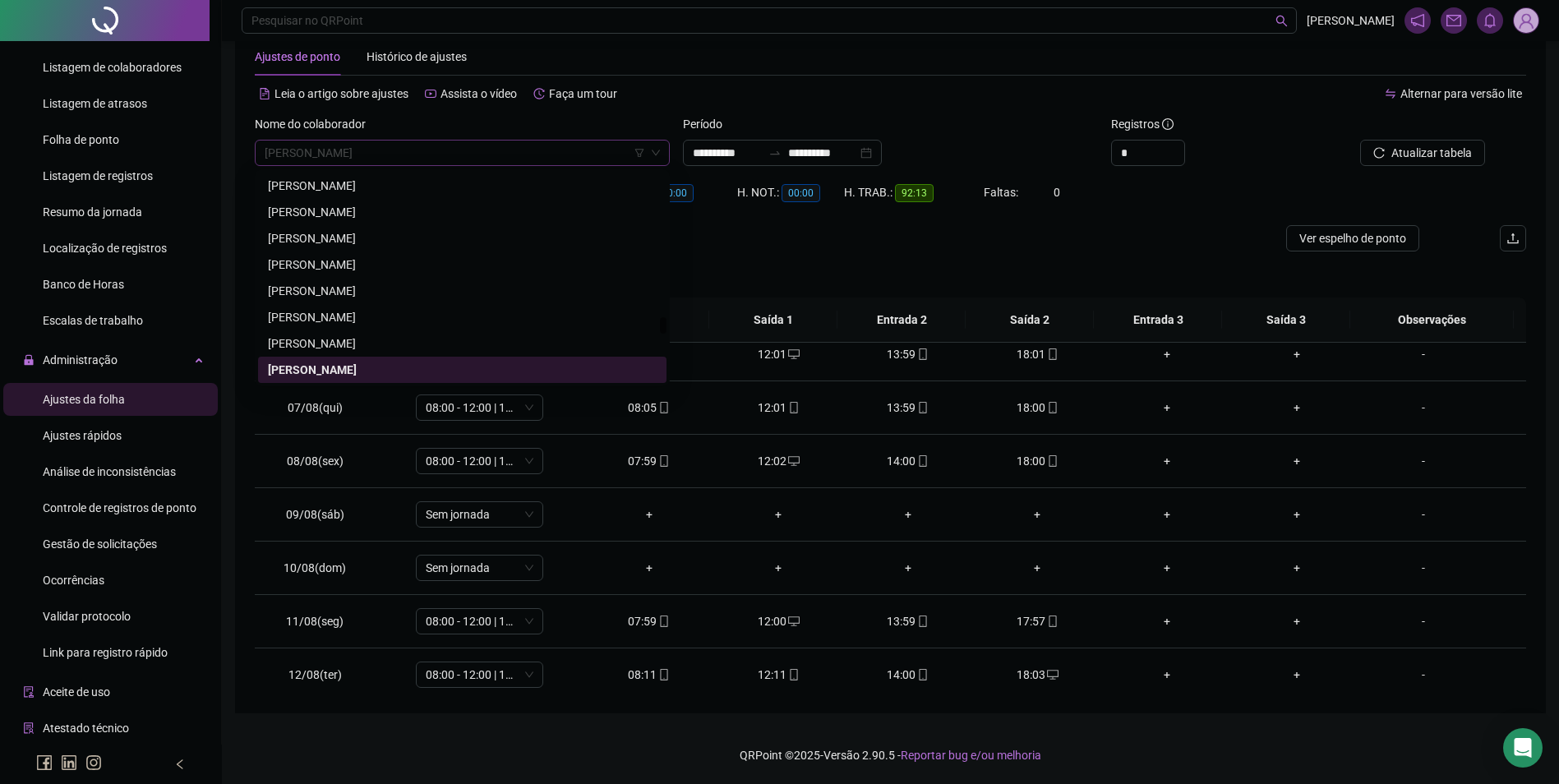
click at [516, 144] on span "[PERSON_NAME]" at bounding box center [462, 153] width 395 height 25
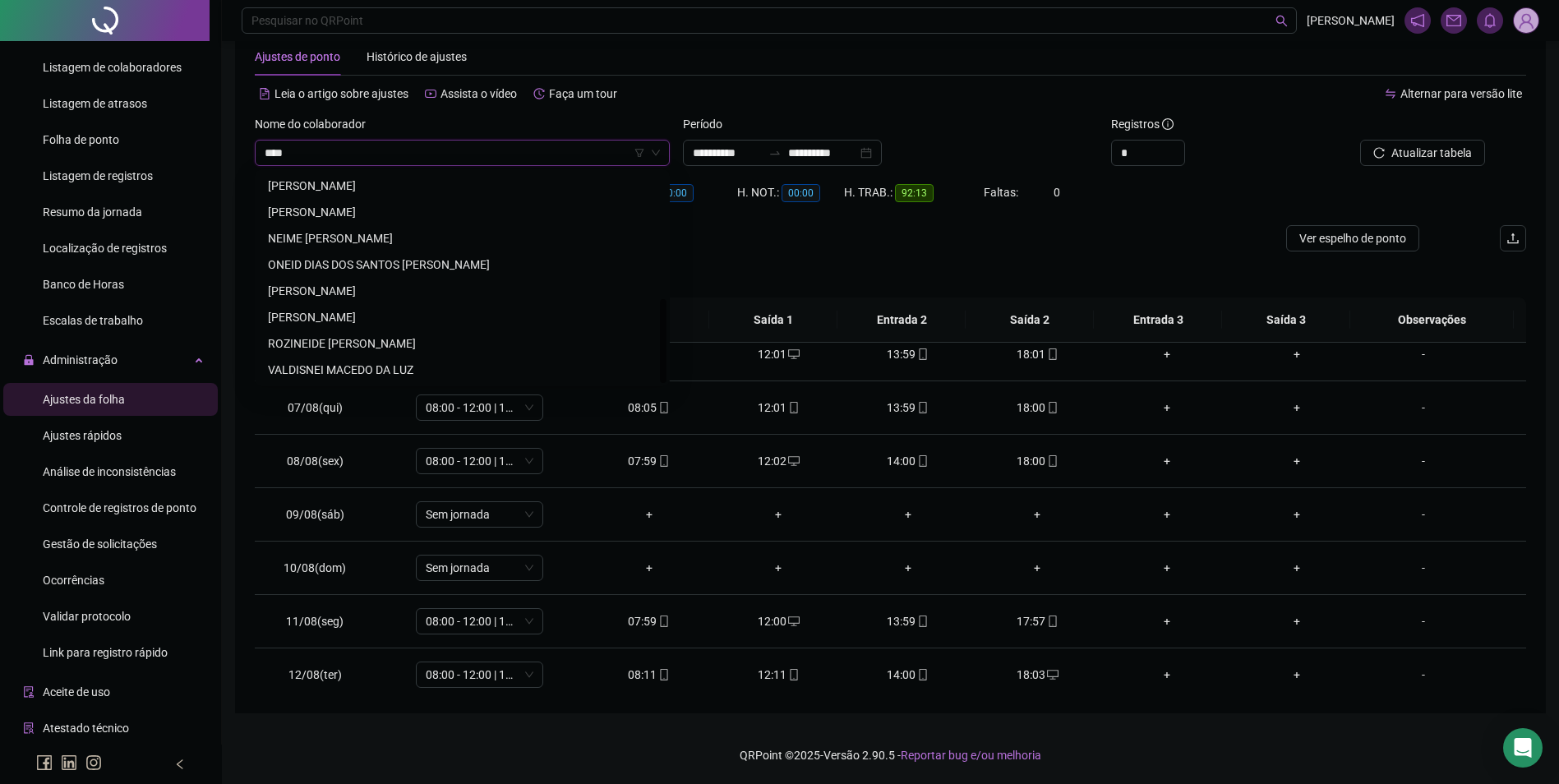
scroll to position [0, 0]
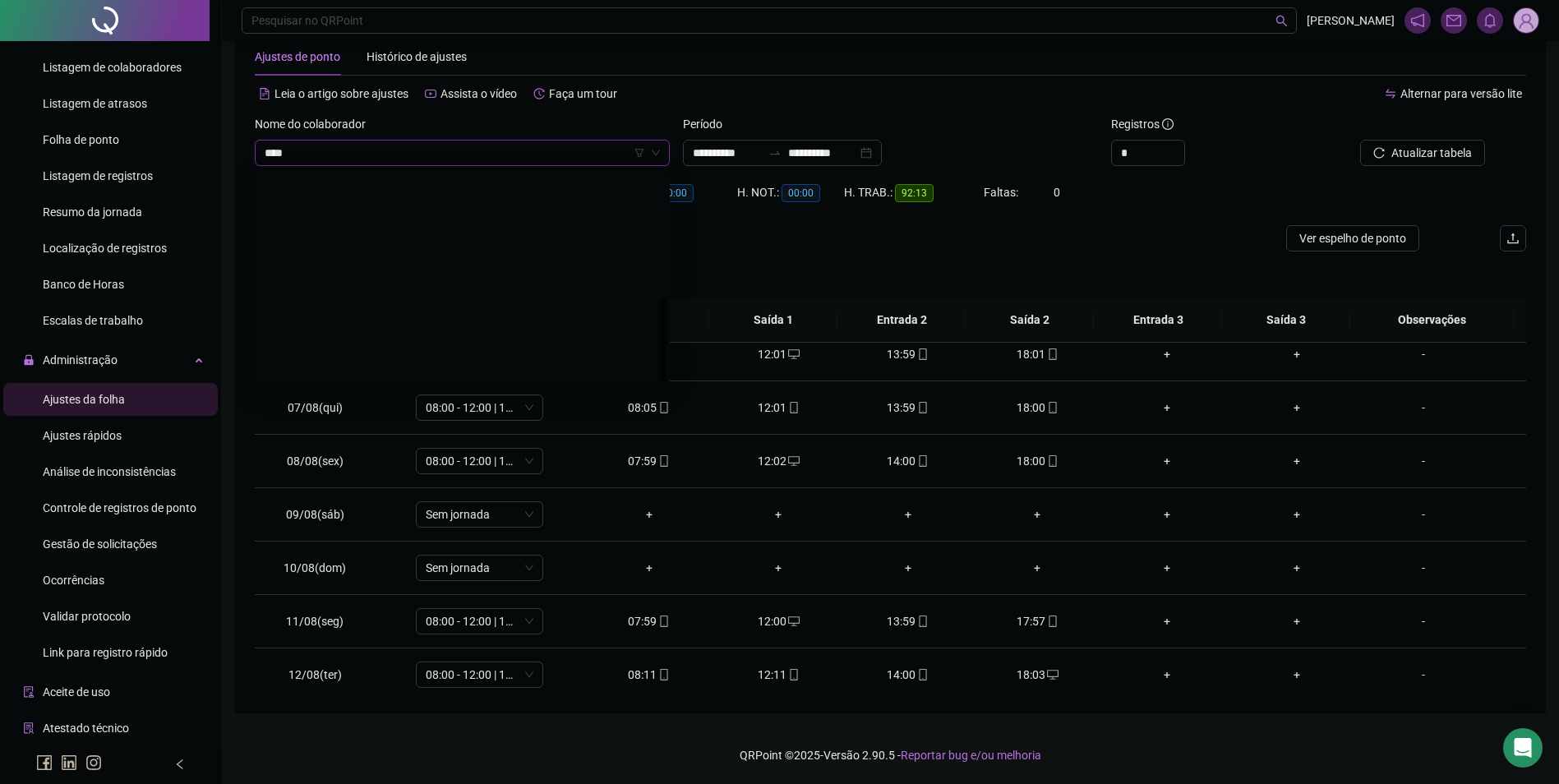
type input "*****"
click at [373, 187] on div "[PERSON_NAME]" at bounding box center [463, 185] width 389 height 18
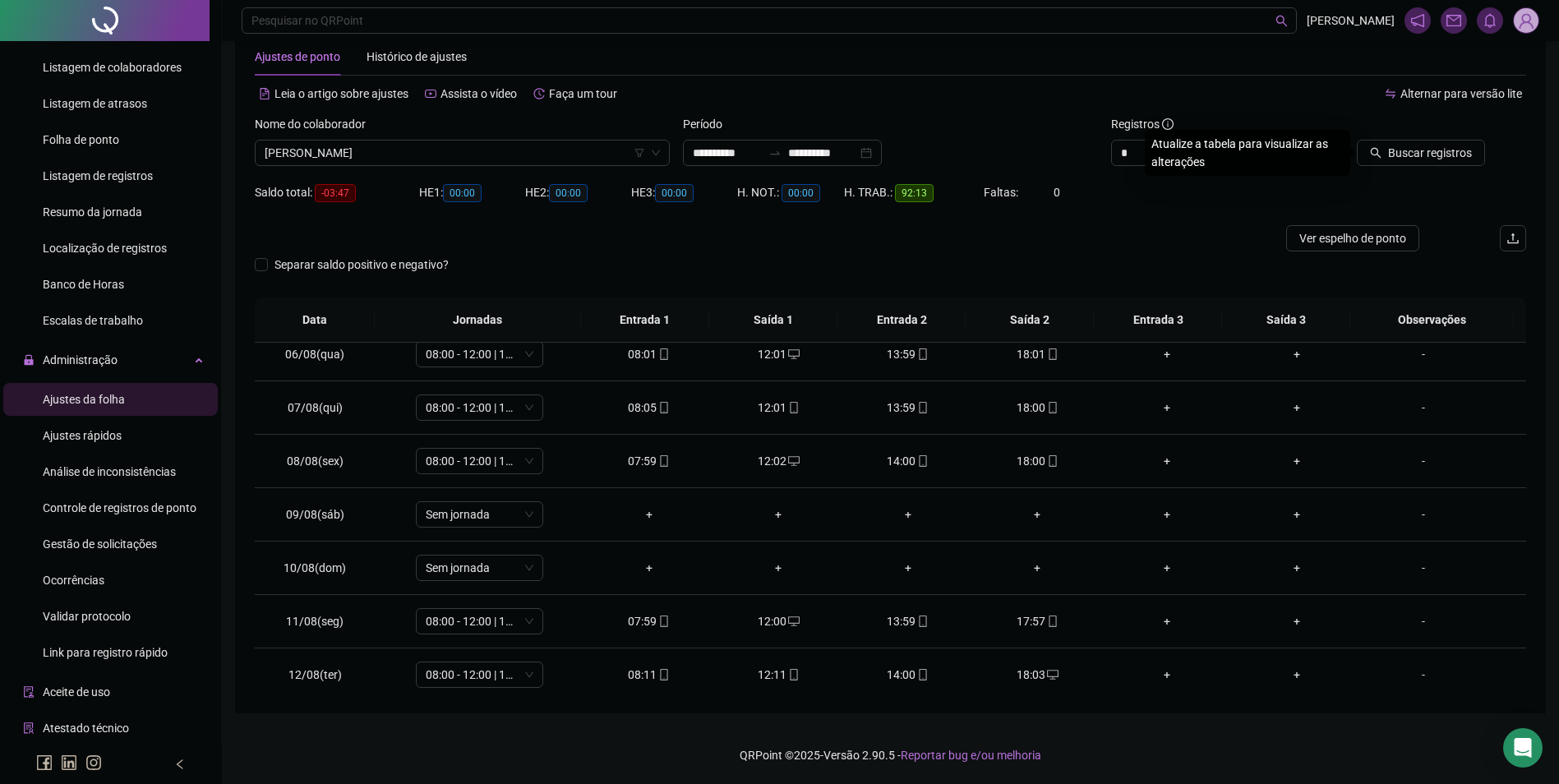
click at [1357, 139] on button "Buscar registros" at bounding box center [1421, 153] width 128 height 27
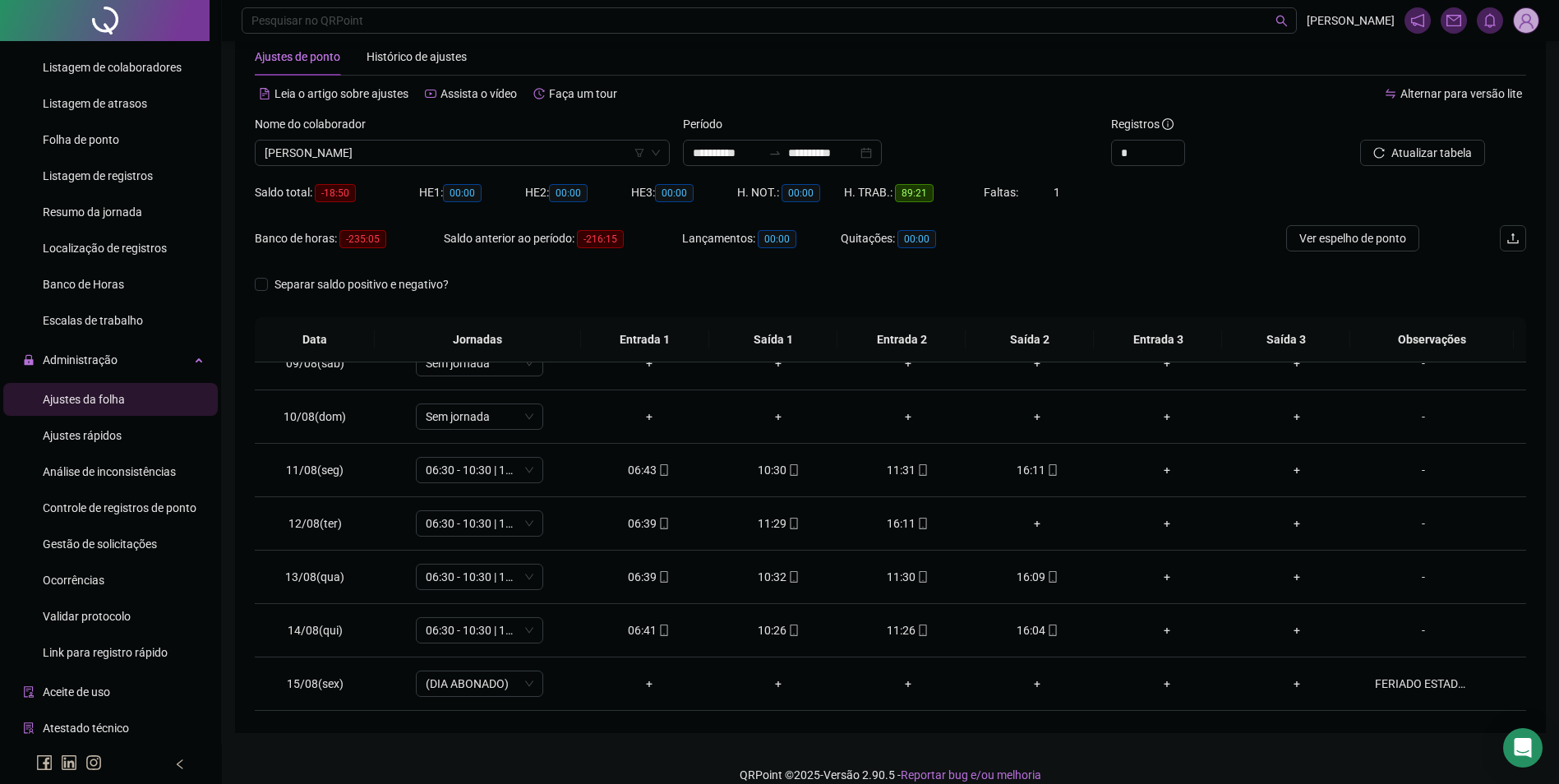
scroll to position [528, 0]
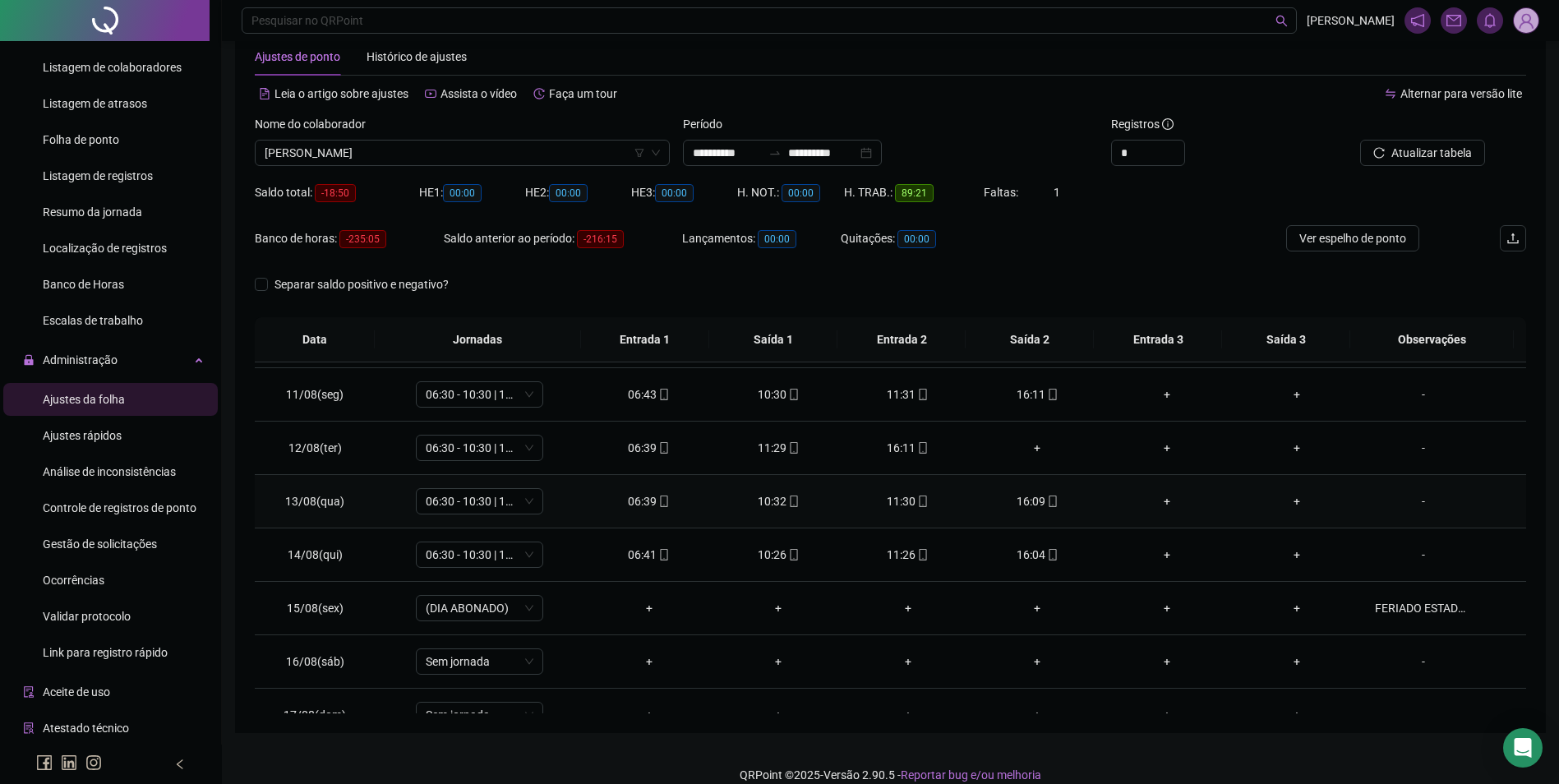
click at [1049, 504] on icon "mobile" at bounding box center [1053, 501] width 8 height 11
type input "**********"
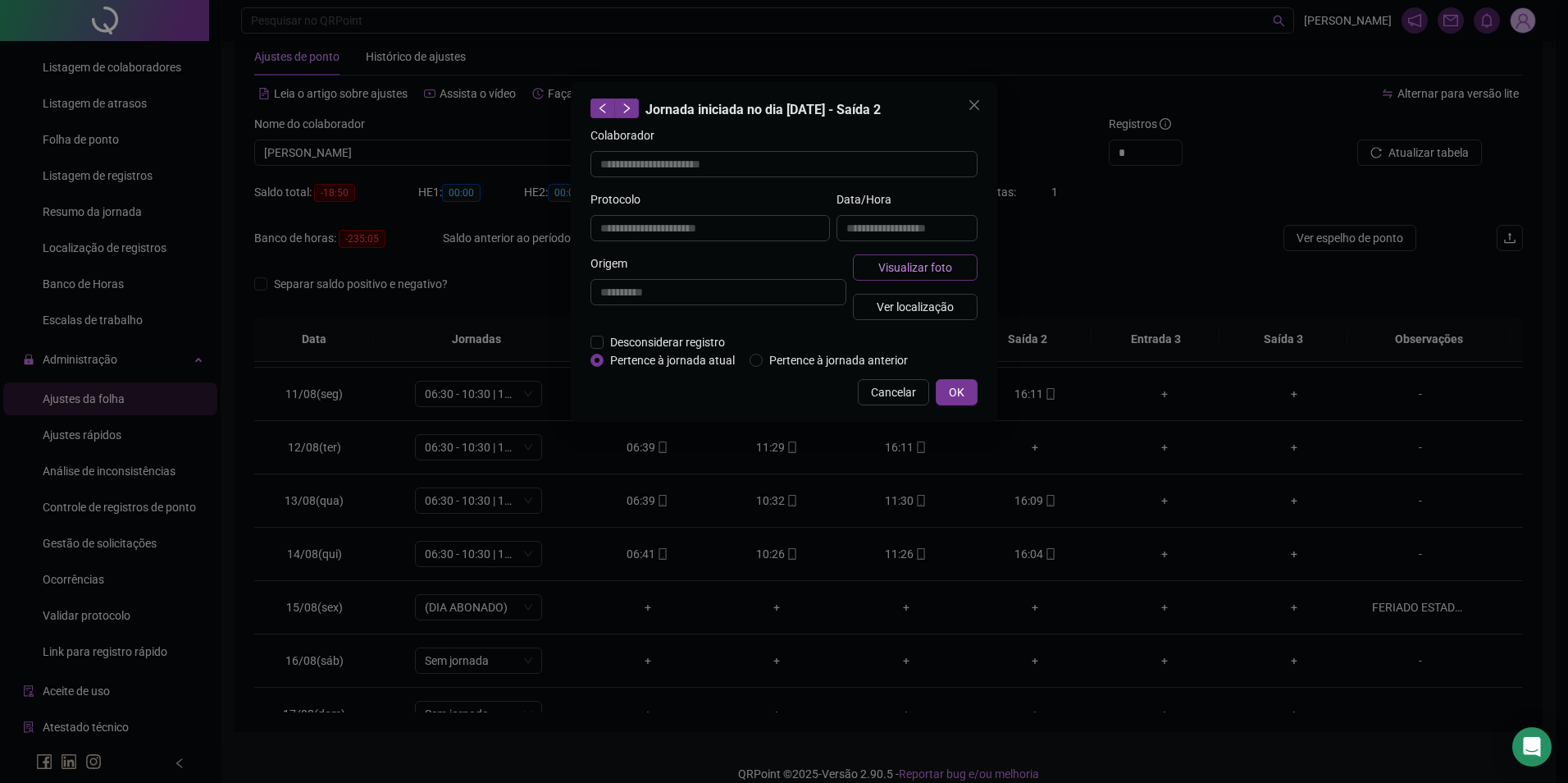
click at [891, 261] on span "Visualizar foto" at bounding box center [915, 267] width 74 height 18
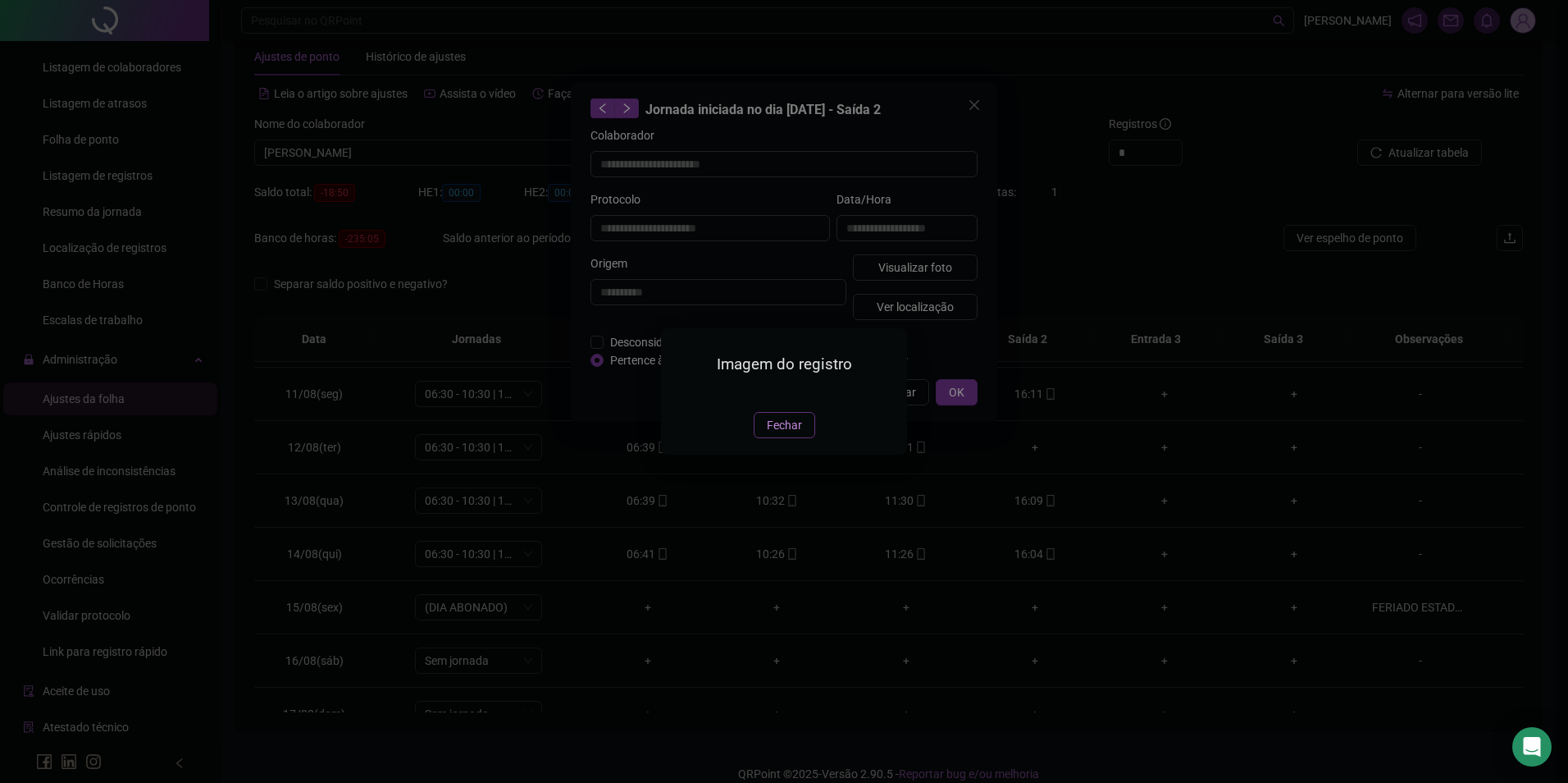
click at [772, 438] on button "Fechar" at bounding box center [784, 425] width 62 height 27
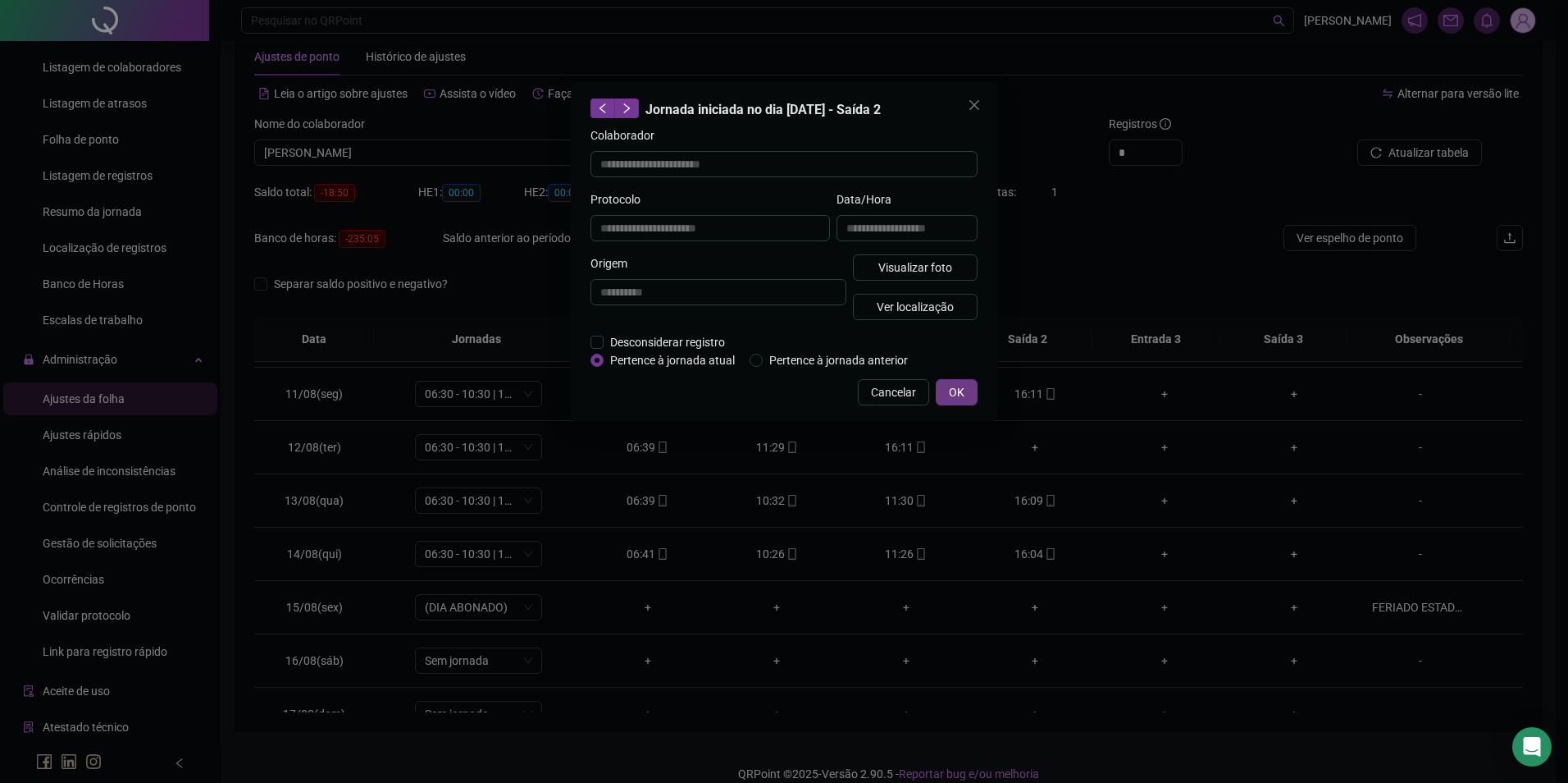
click at [960, 391] on span "OK" at bounding box center [957, 392] width 15 height 18
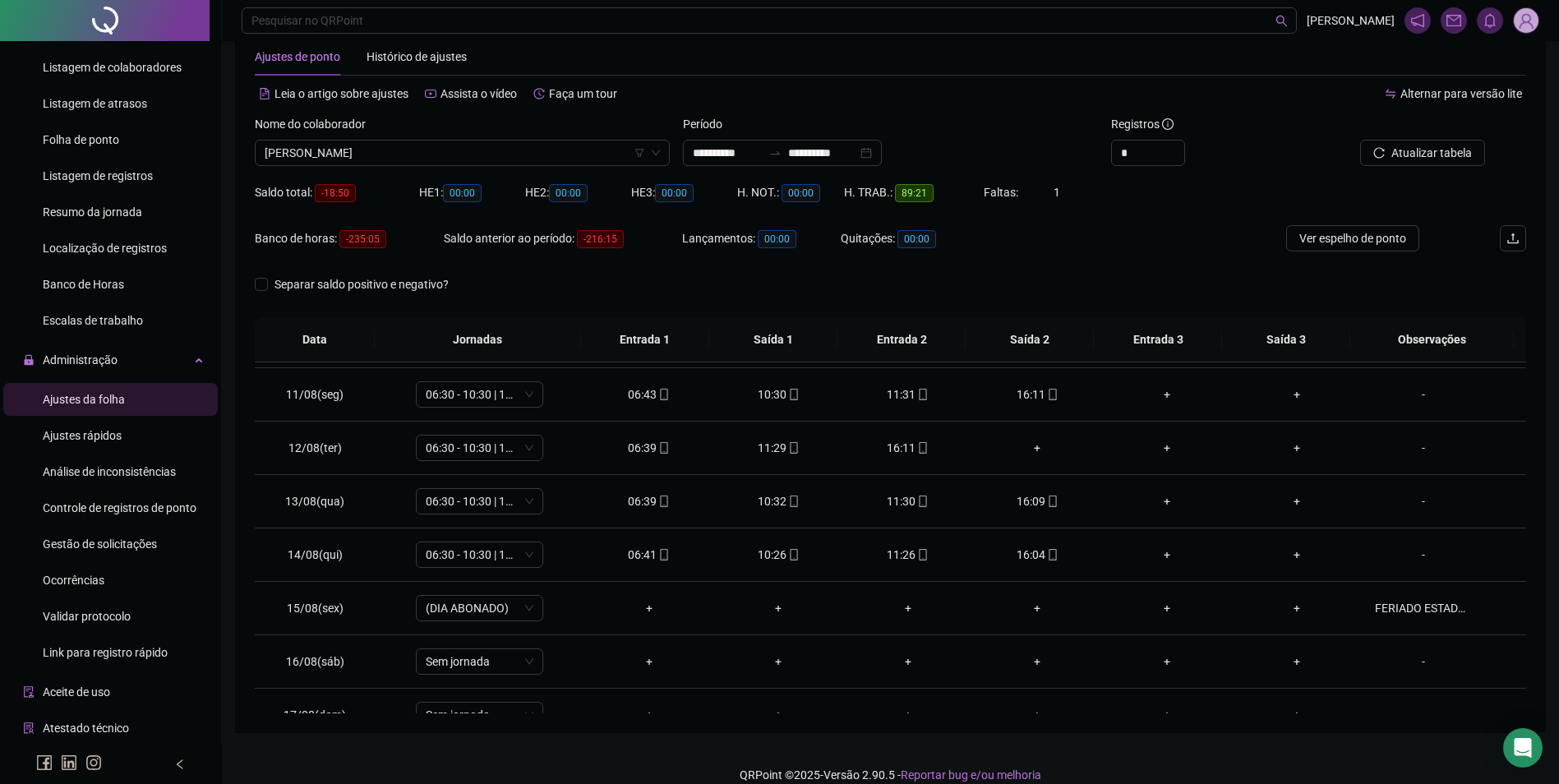
click at [485, 133] on div "Nome do colaborador" at bounding box center [463, 127] width 415 height 25
click at [487, 147] on span "[PERSON_NAME]" at bounding box center [462, 153] width 395 height 25
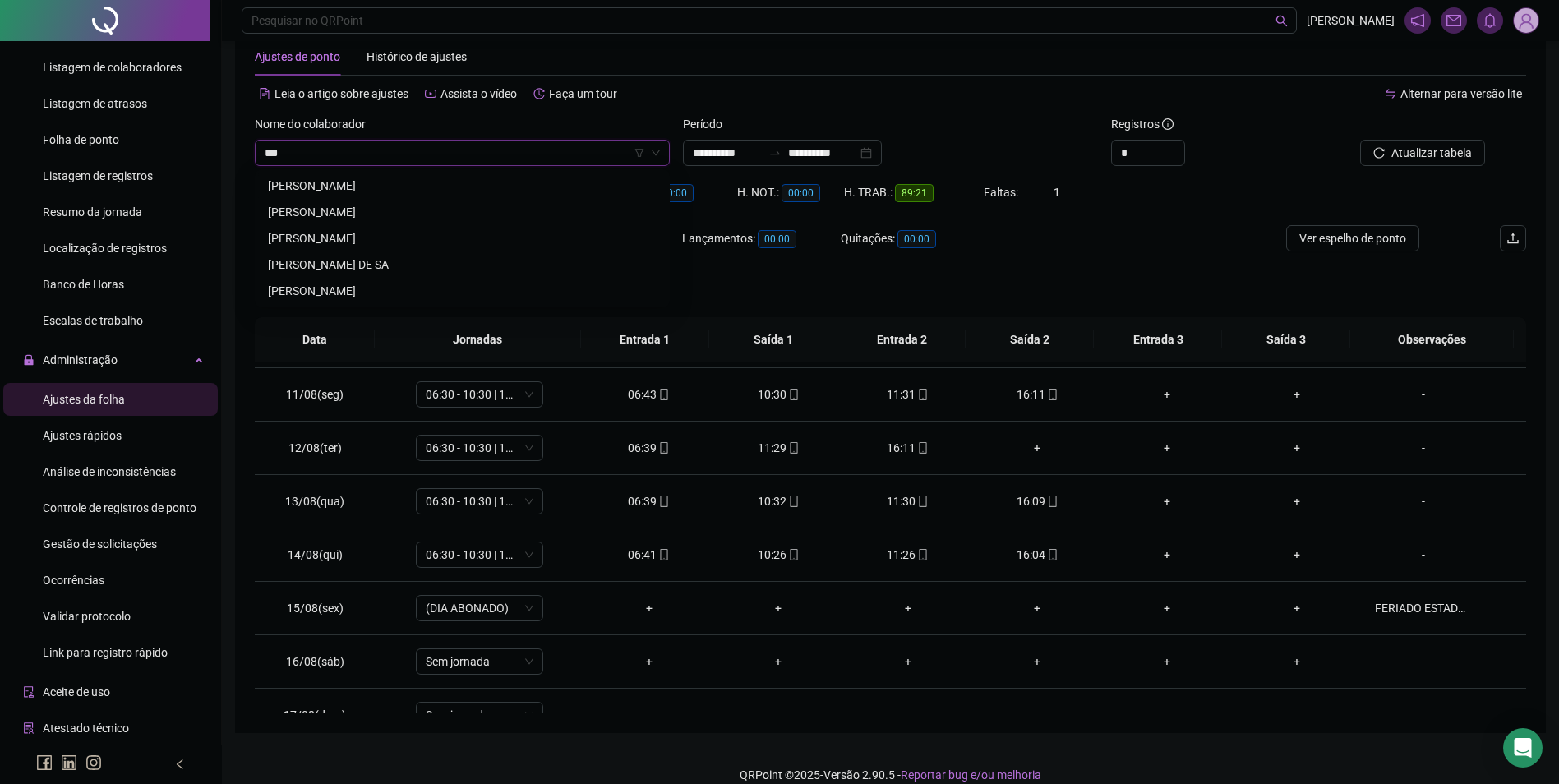
scroll to position [0, 0]
type input "******"
click at [379, 175] on div "[PERSON_NAME]" at bounding box center [462, 186] width 409 height 27
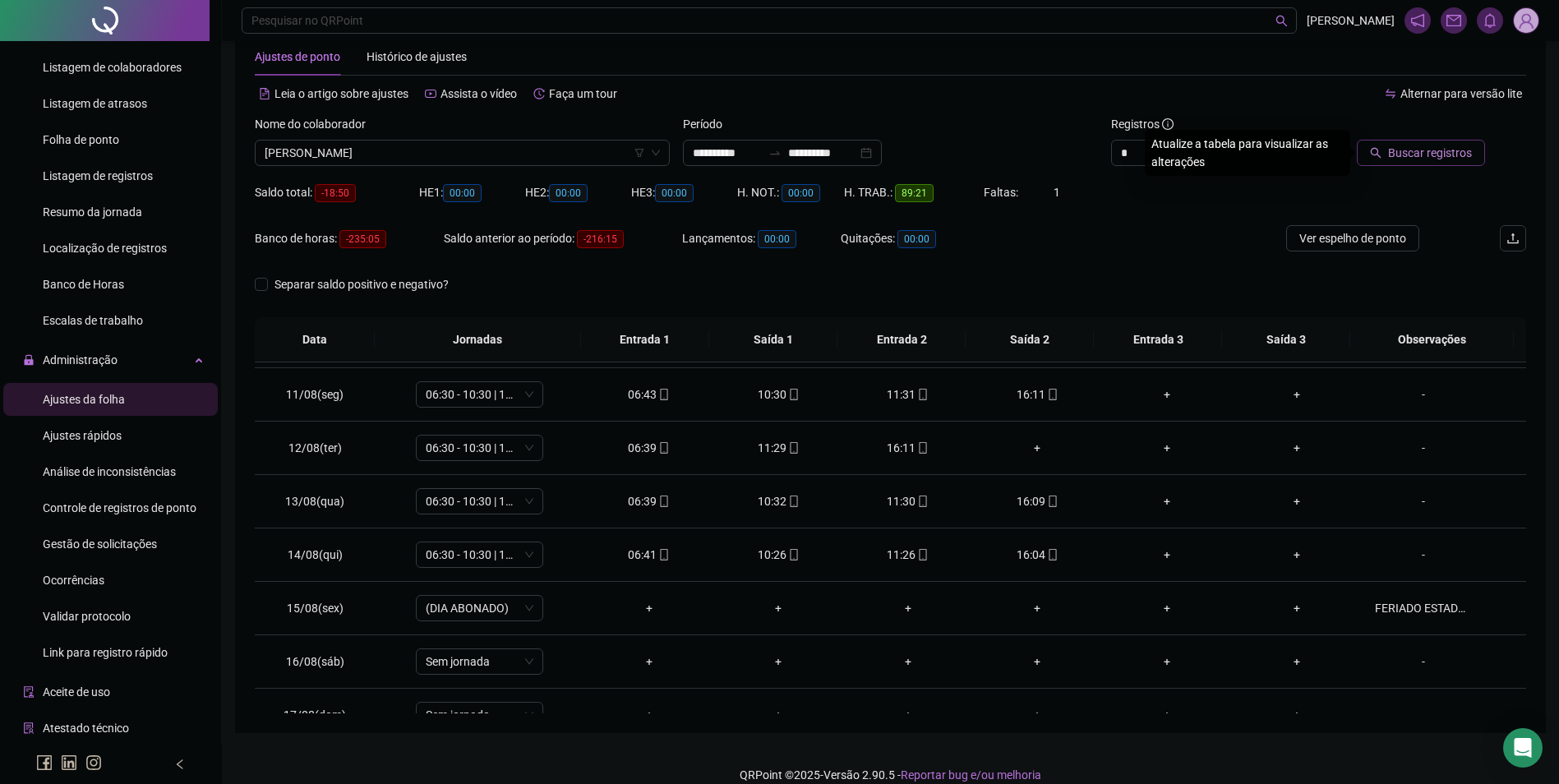
click at [1387, 148] on button "Buscar registros" at bounding box center [1421, 153] width 128 height 27
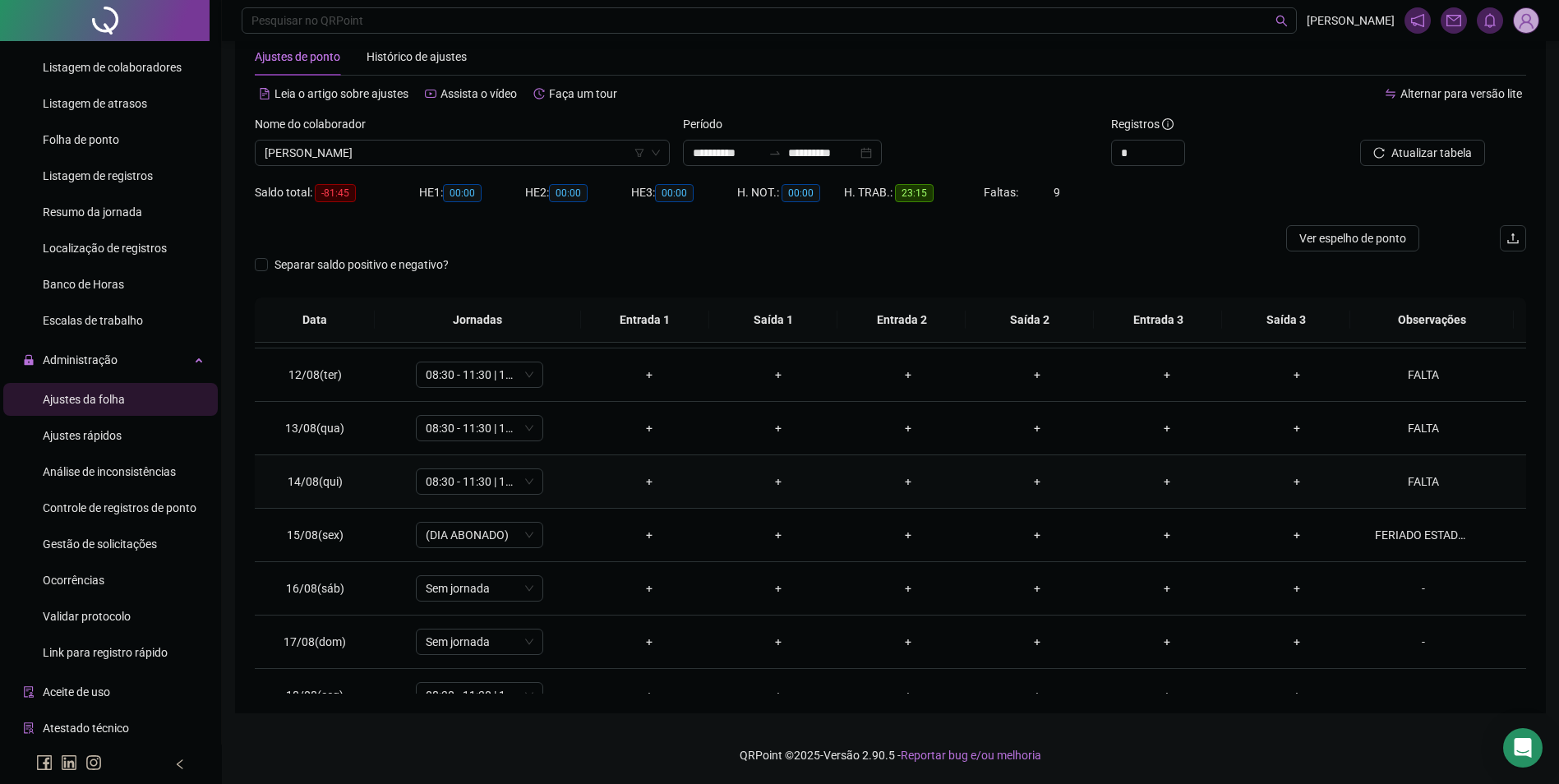
scroll to position [611, 0]
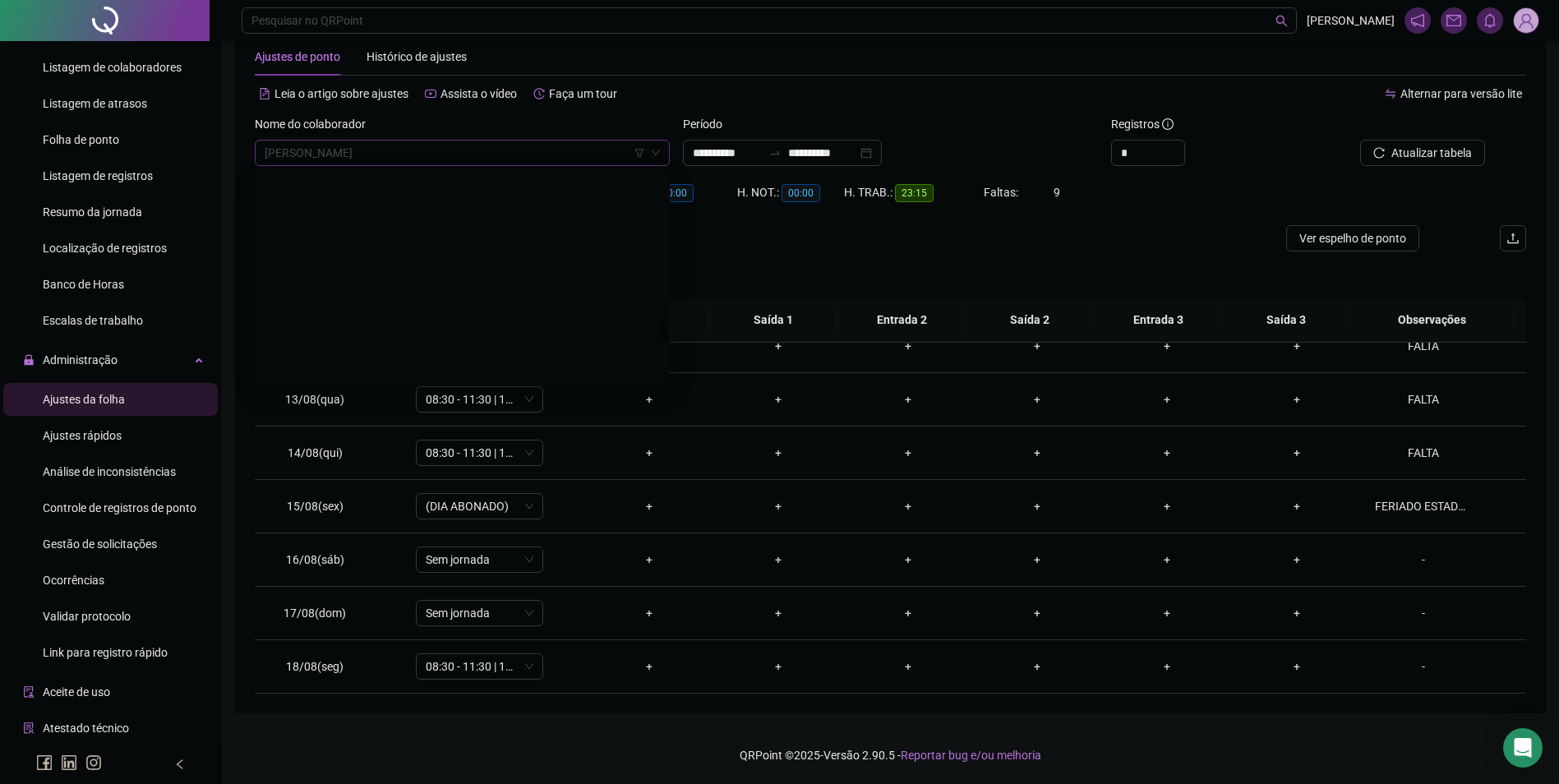
click at [491, 152] on span "[PERSON_NAME]" at bounding box center [462, 153] width 395 height 25
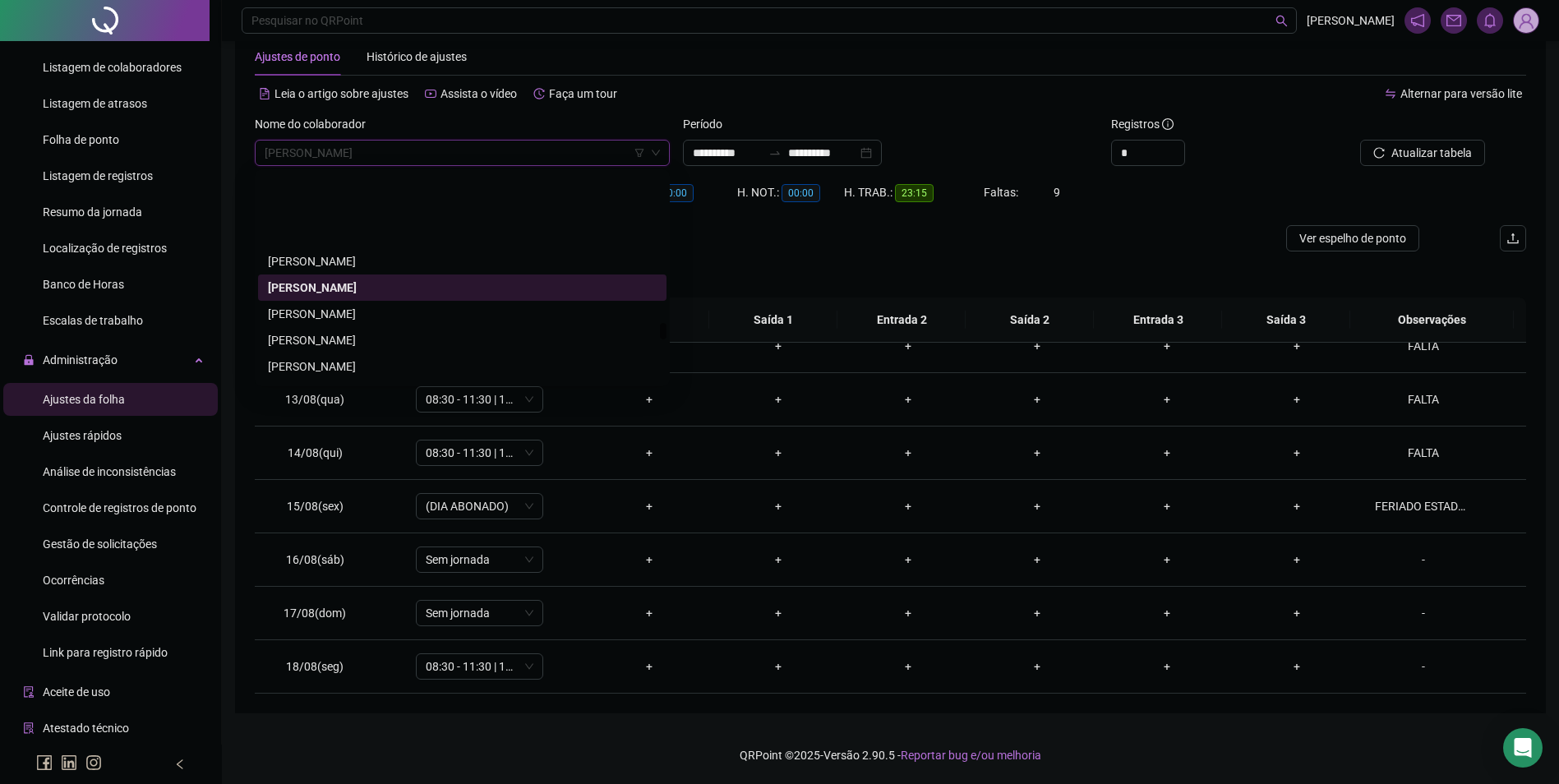
scroll to position [18731, 0]
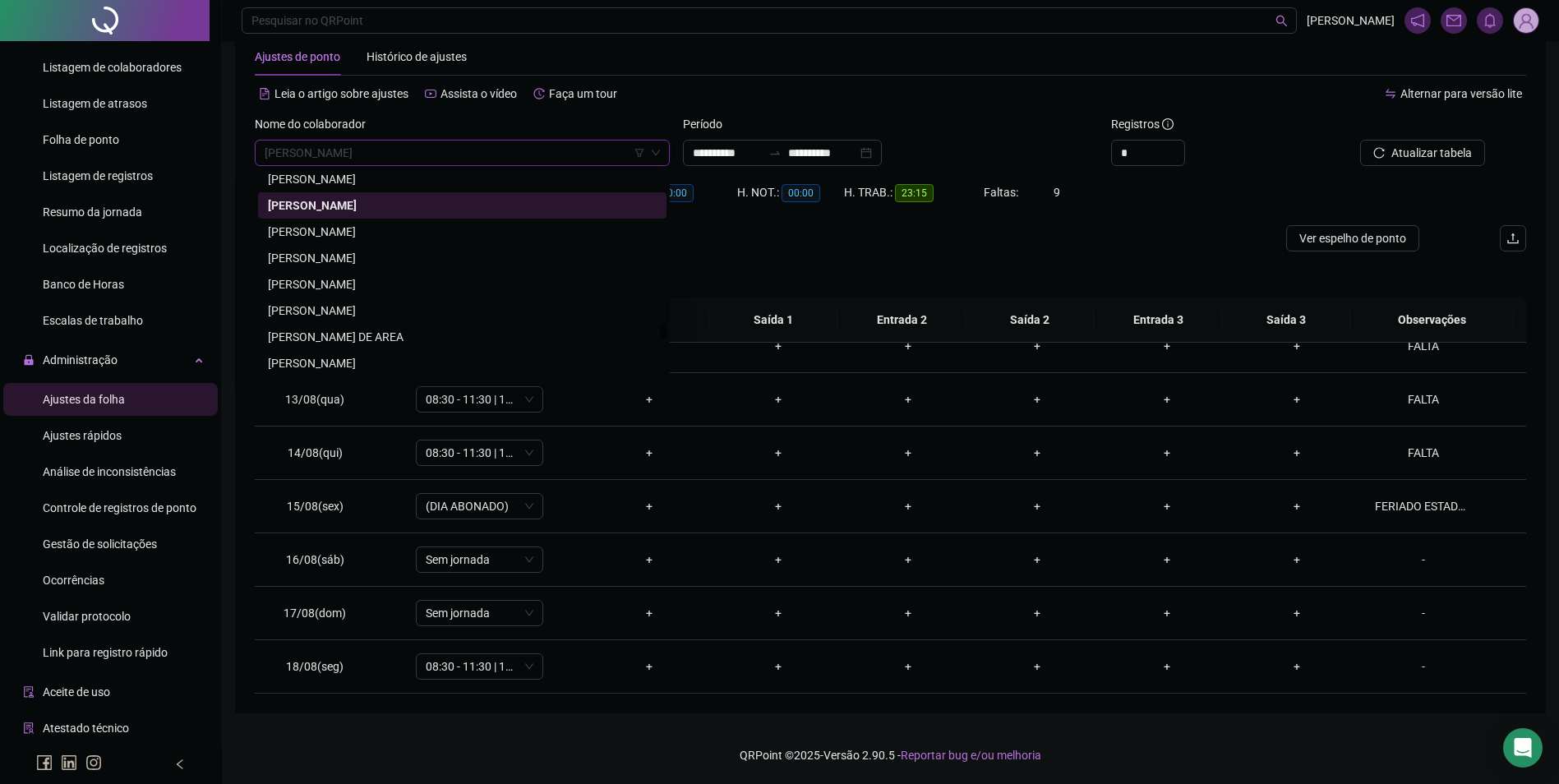
click at [328, 287] on div "OZEIA BATISTA DE SOUSA" at bounding box center [463, 283] width 389 height 18
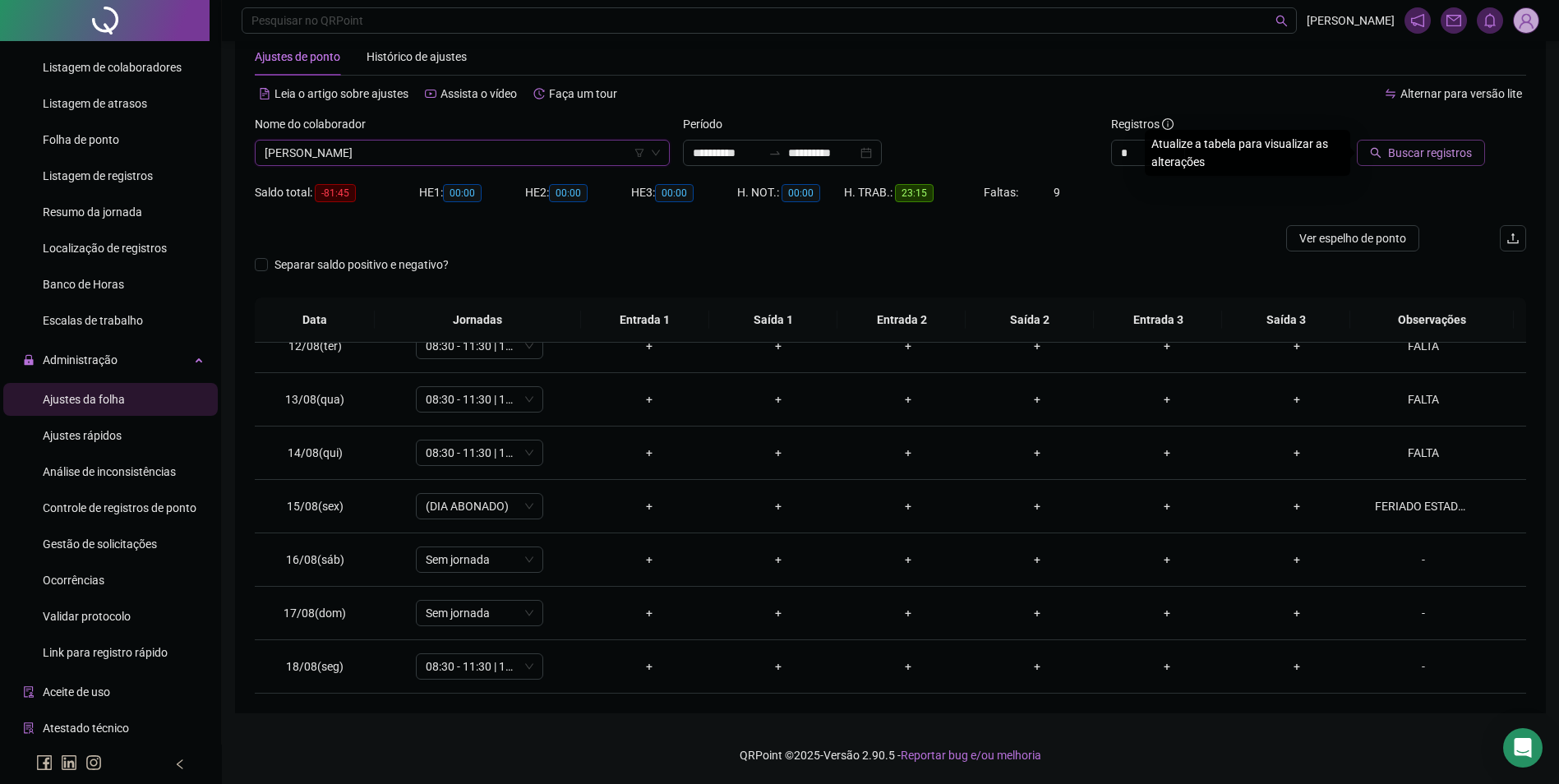
click at [1410, 154] on span "Buscar registros" at bounding box center [1430, 153] width 83 height 18
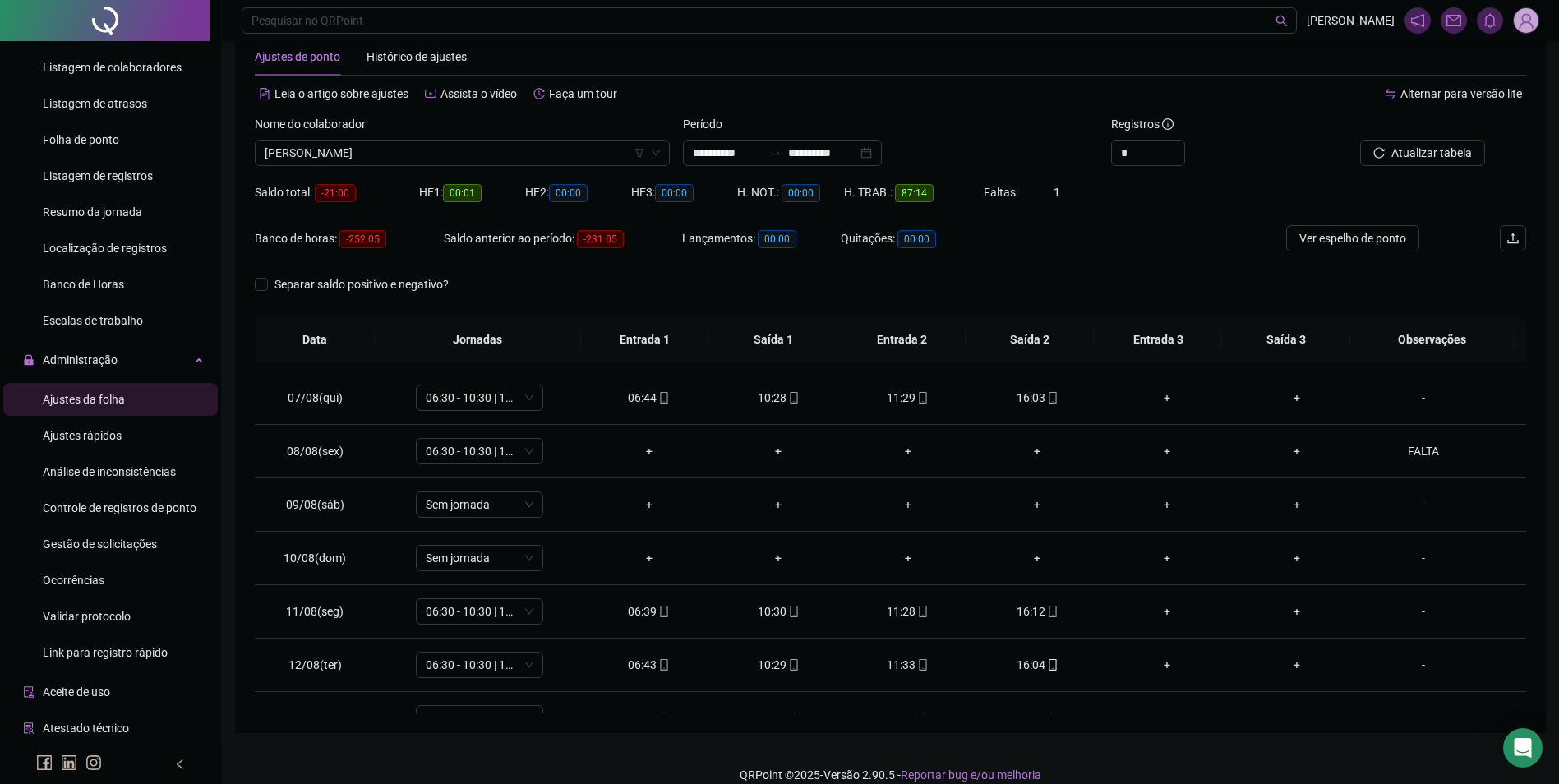
scroll to position [364, 0]
click at [1101, 234] on div "Banco de horas: -252:05 Saldo anterior ao período: -231:05 Lançamentos: 00:00 Q…" at bounding box center [732, 248] width 954 height 46
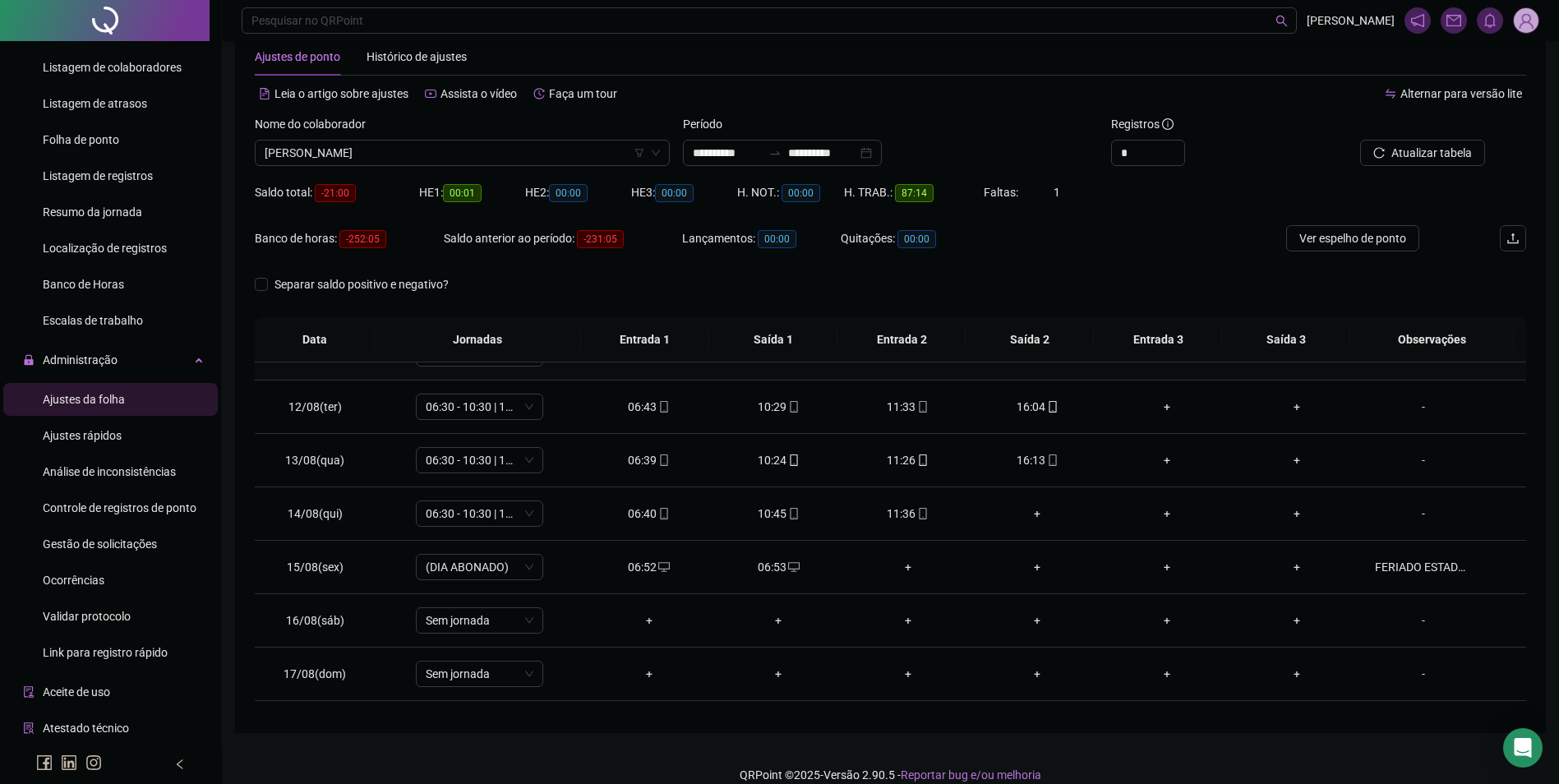
scroll to position [611, 0]
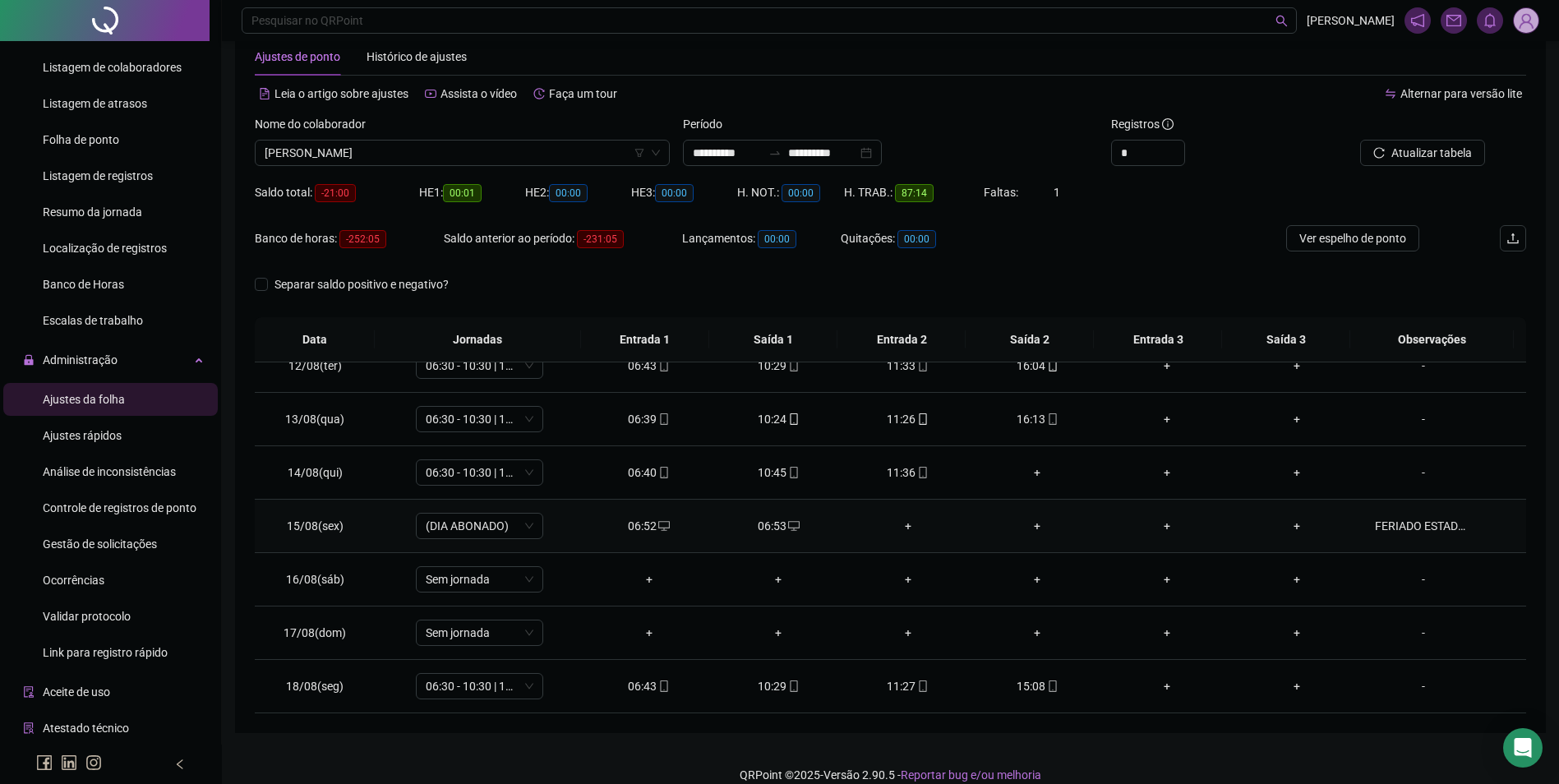
click at [667, 528] on div "06:52" at bounding box center [649, 525] width 103 height 18
type input "**********"
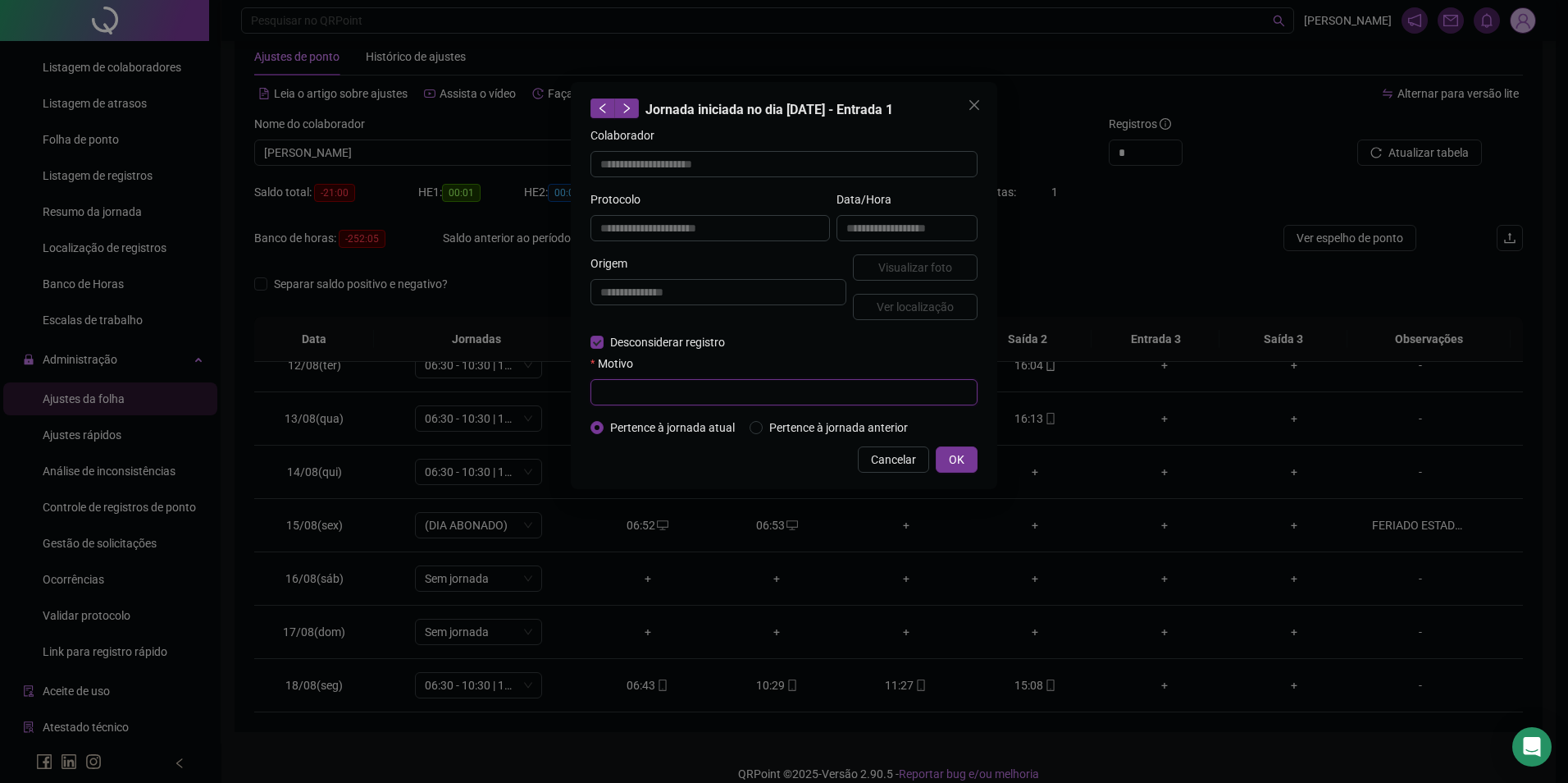
click at [662, 398] on input "text" at bounding box center [784, 392] width 387 height 27
type input "**********"
click at [936, 447] on button "OK" at bounding box center [957, 460] width 42 height 27
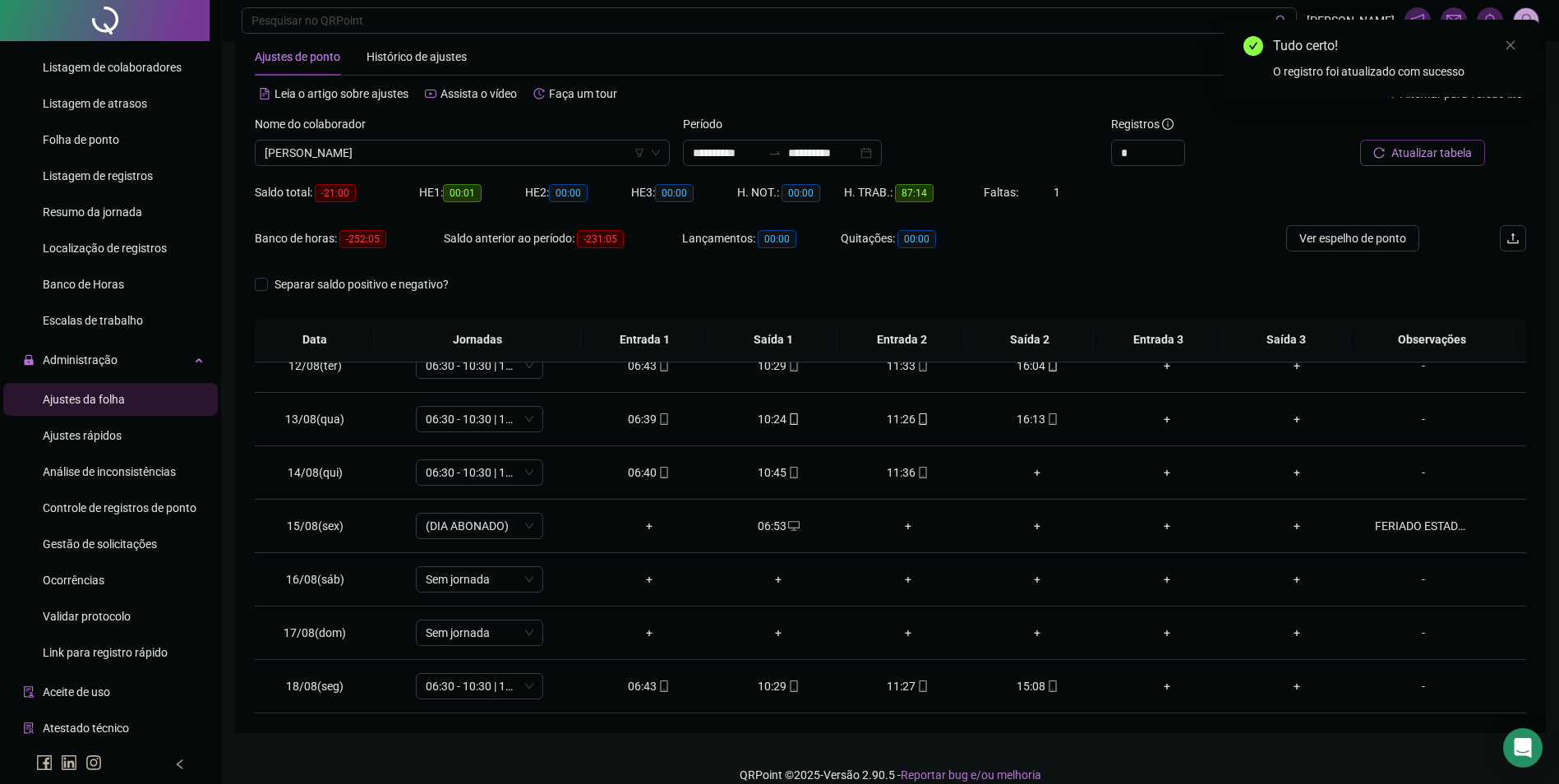
click at [1441, 151] on span "Atualizar tabela" at bounding box center [1432, 153] width 81 height 18
click at [657, 530] on span "desktop" at bounding box center [664, 526] width 13 height 11
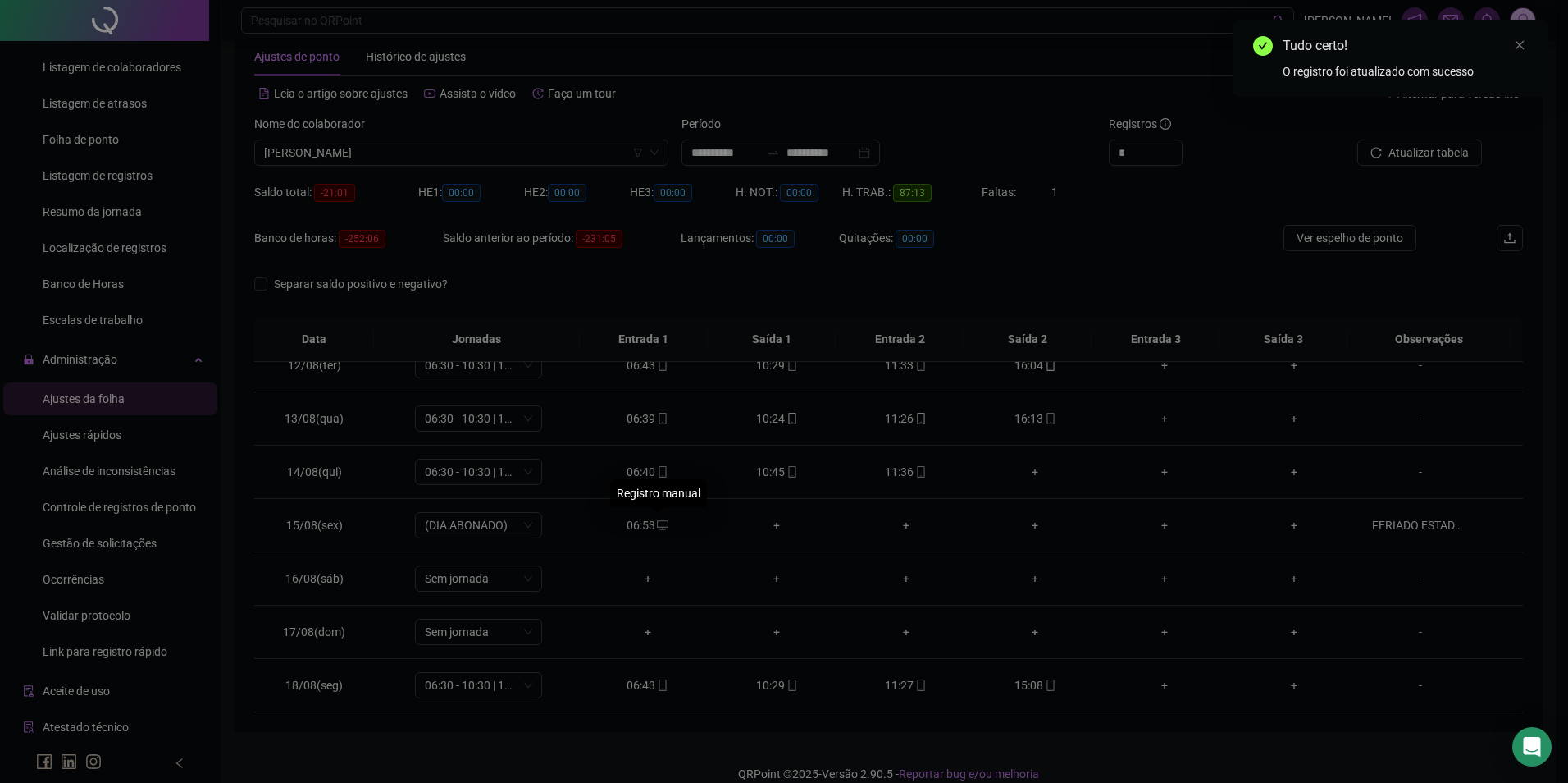
type input "**********"
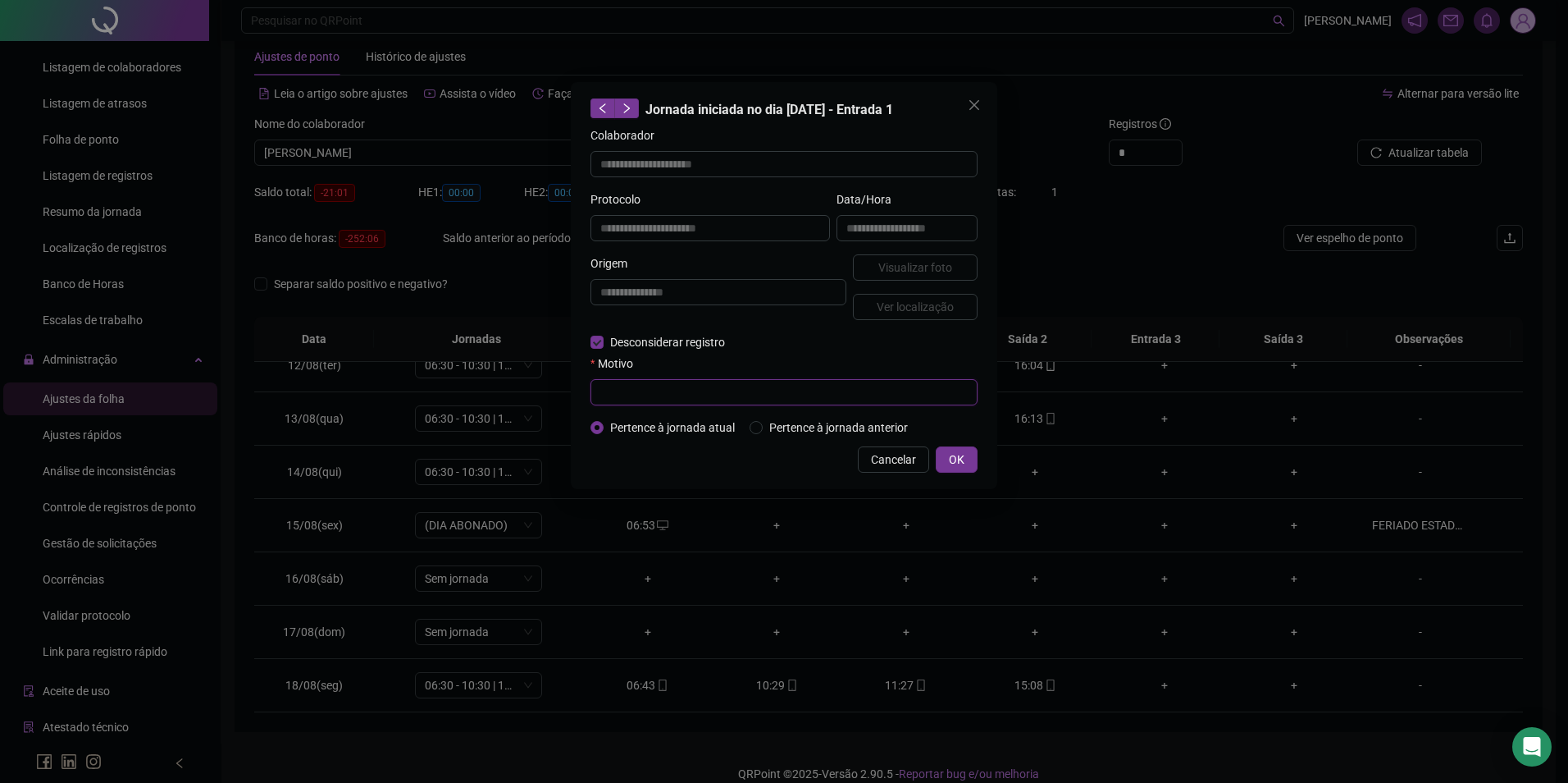
click at [645, 391] on input "text" at bounding box center [784, 392] width 387 height 27
type input "**********"
click at [940, 450] on button "OK" at bounding box center [957, 460] width 42 height 27
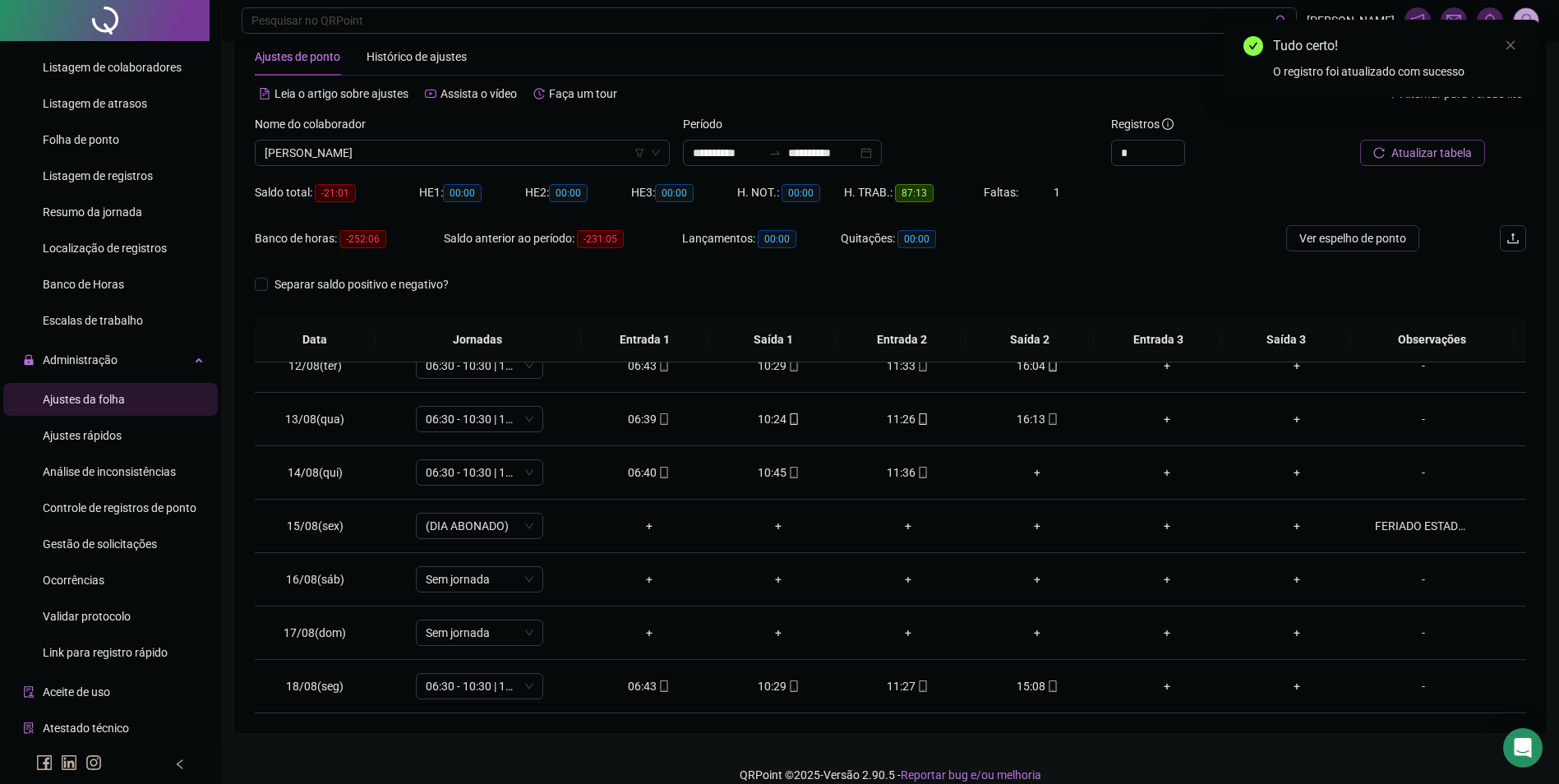
click at [1437, 151] on span "Atualizar tabela" at bounding box center [1432, 153] width 81 height 18
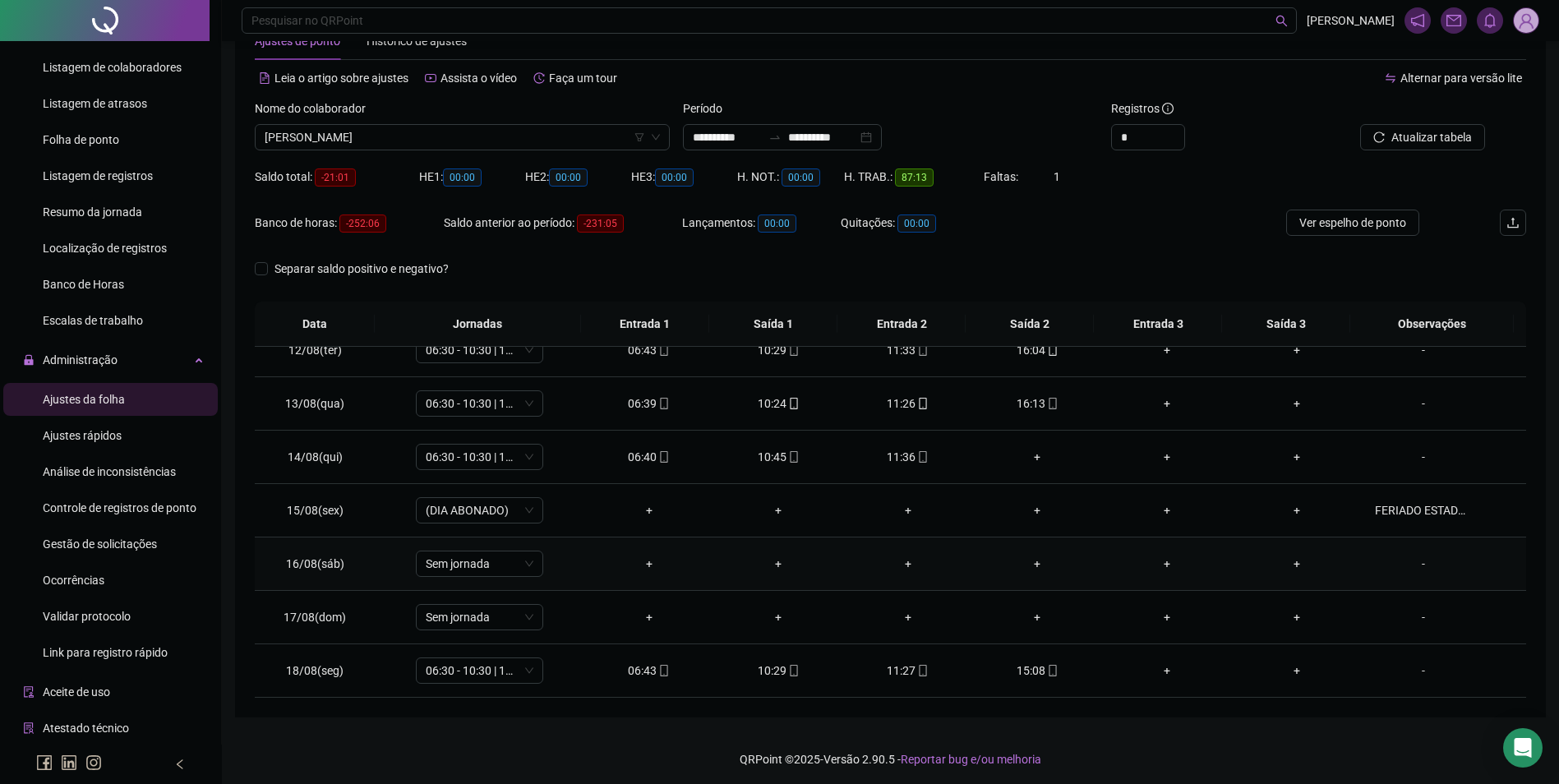
scroll to position [56, 0]
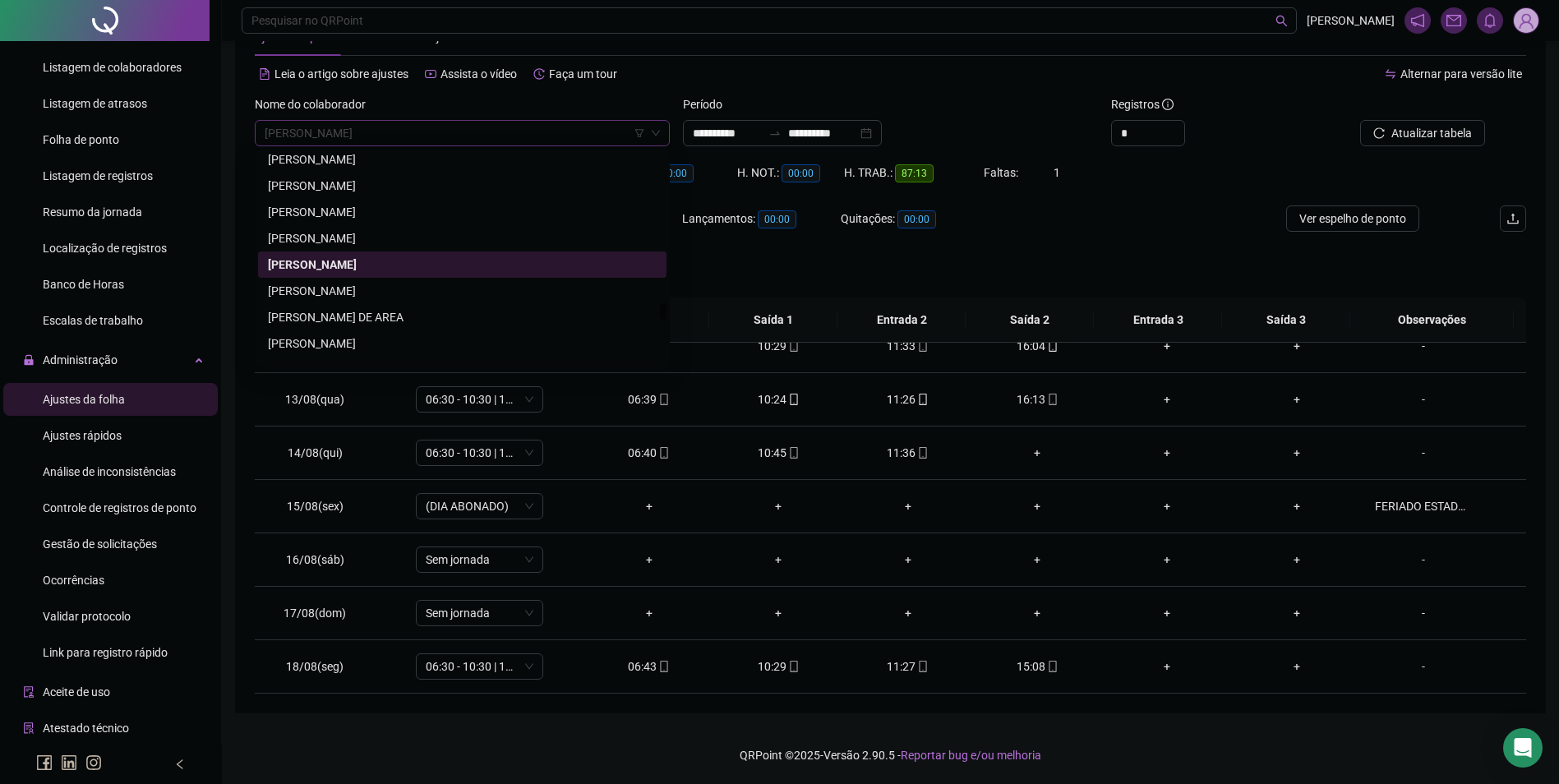
click at [474, 138] on span "OZEIA BATISTA DE SOUSA" at bounding box center [462, 133] width 395 height 25
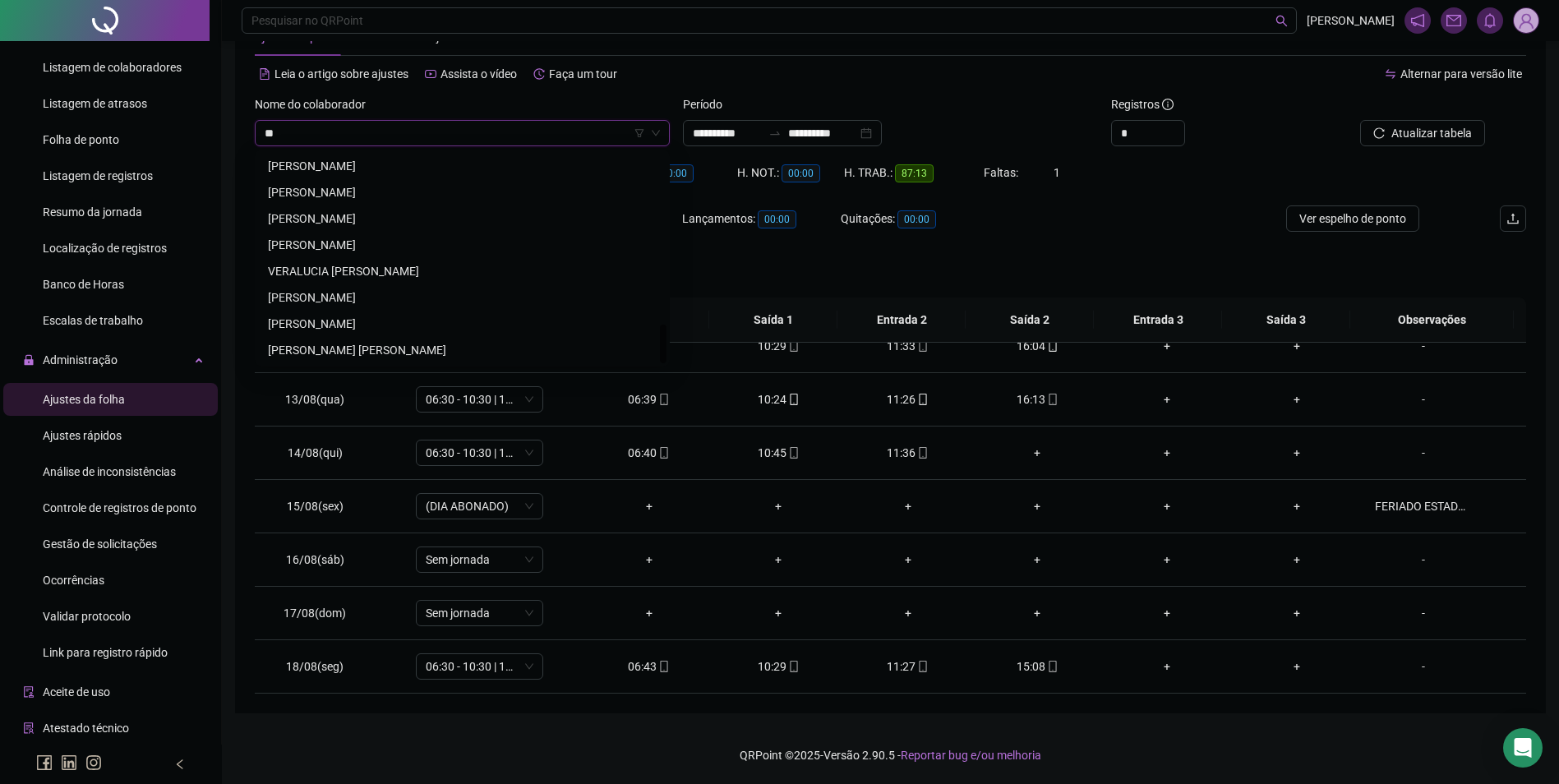
scroll to position [921, 0]
type input "****"
click at [339, 246] on div "PATRICIA DIAS DOS SANTOS" at bounding box center [463, 245] width 389 height 18
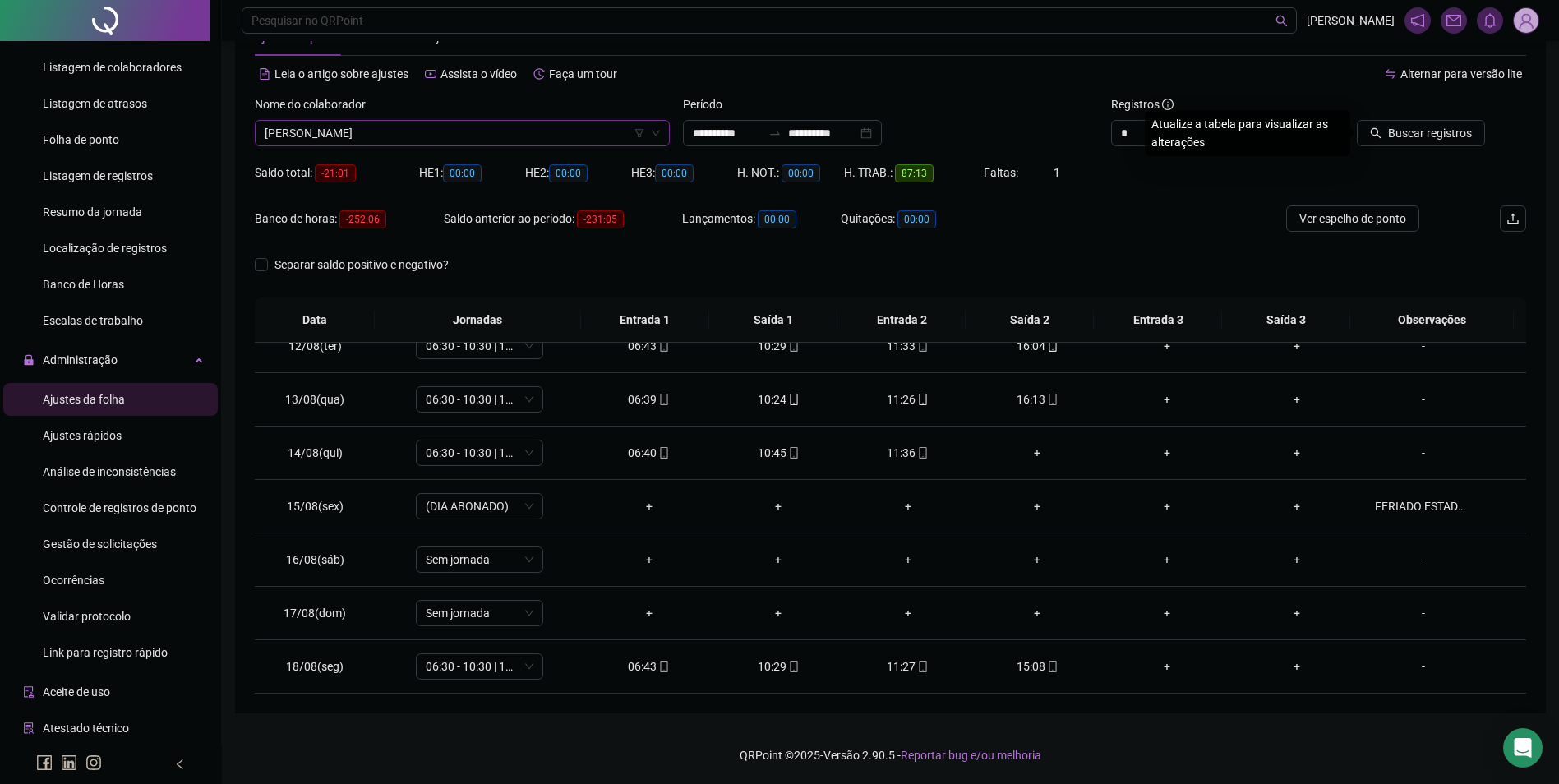
click at [398, 127] on span "PATRICIA DIAS DOS SANTOS" at bounding box center [462, 133] width 395 height 25
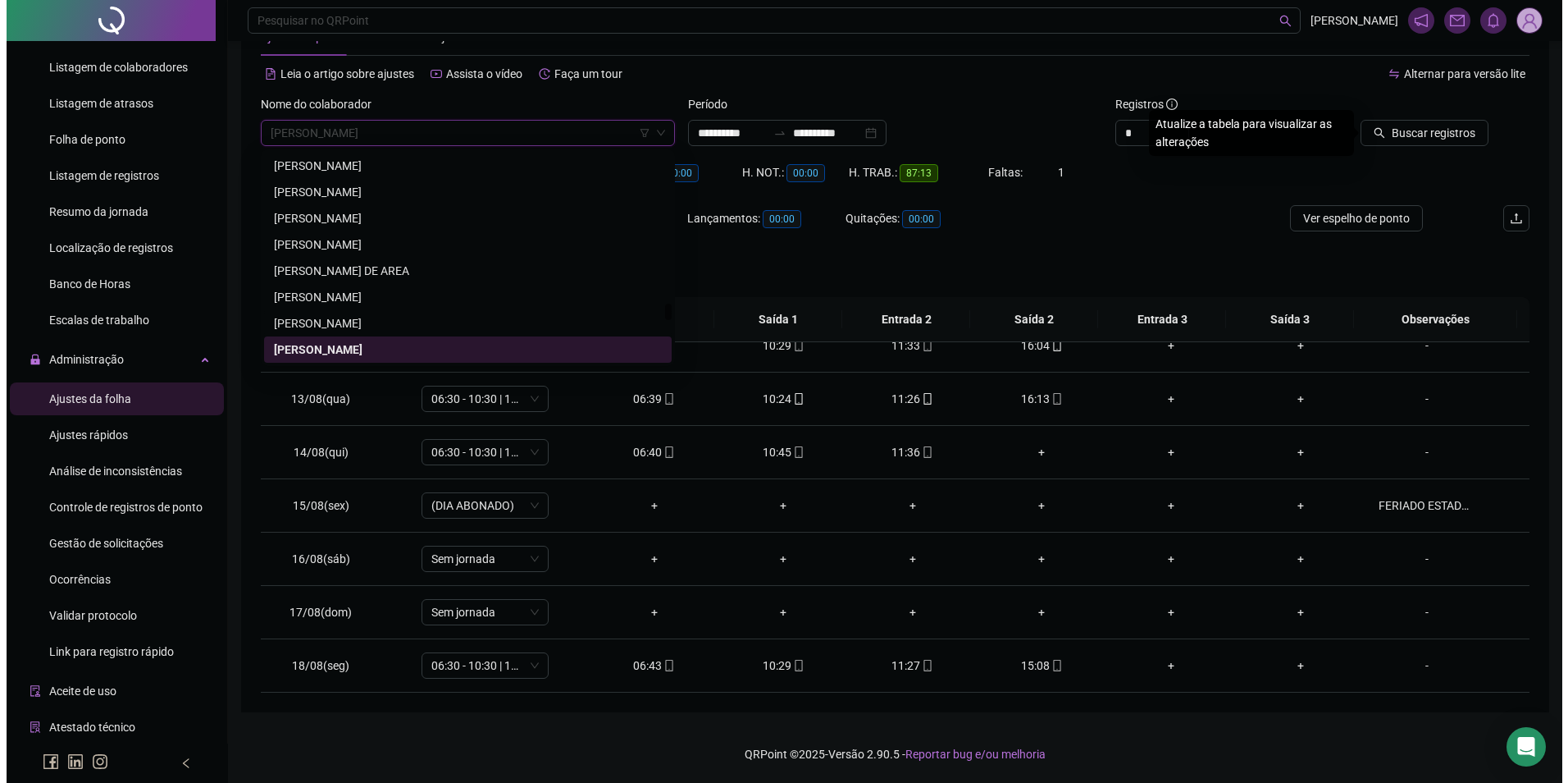
scroll to position [18917, 0]
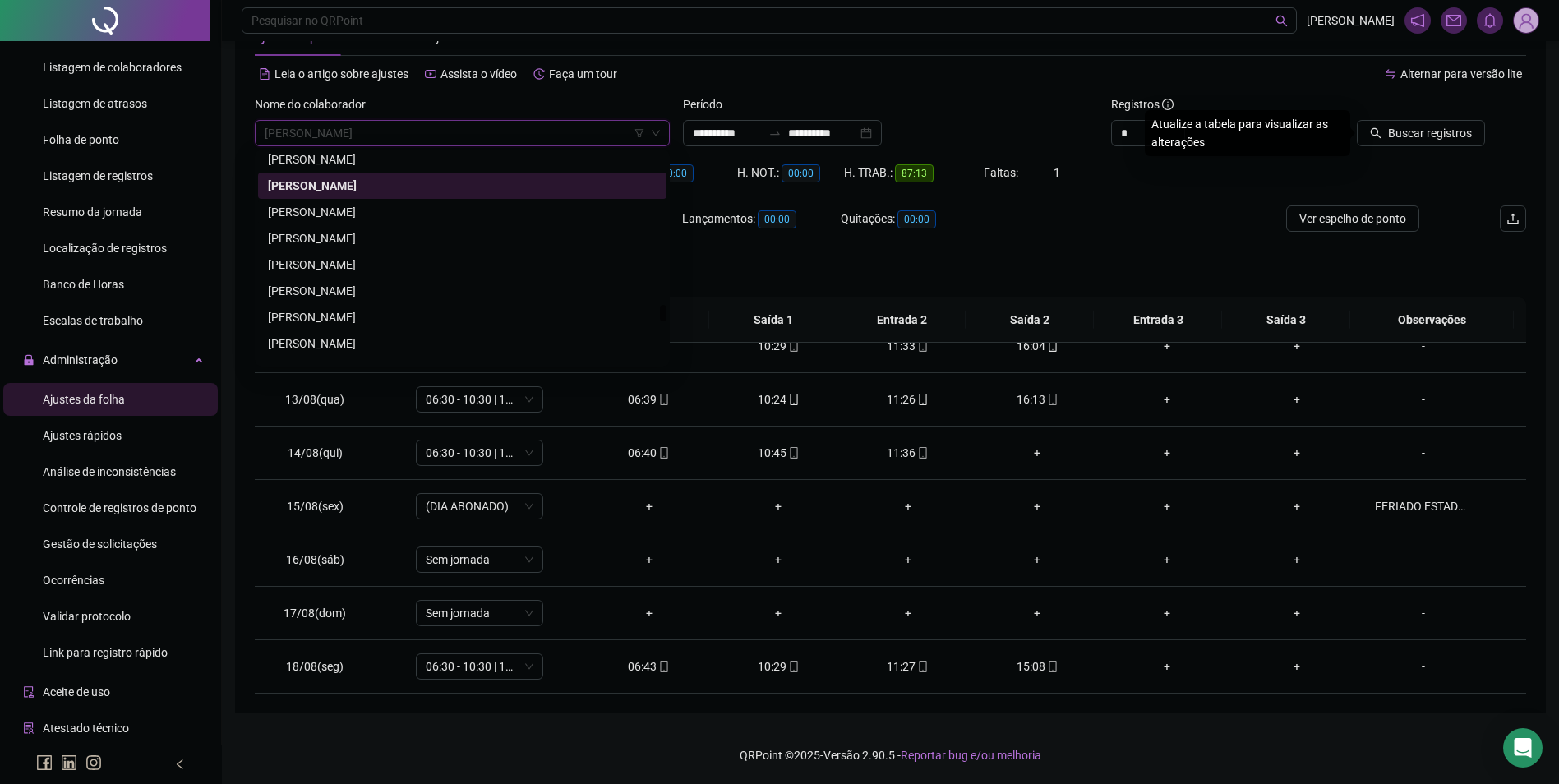
click at [355, 201] on div "[PERSON_NAME]" at bounding box center [462, 212] width 409 height 27
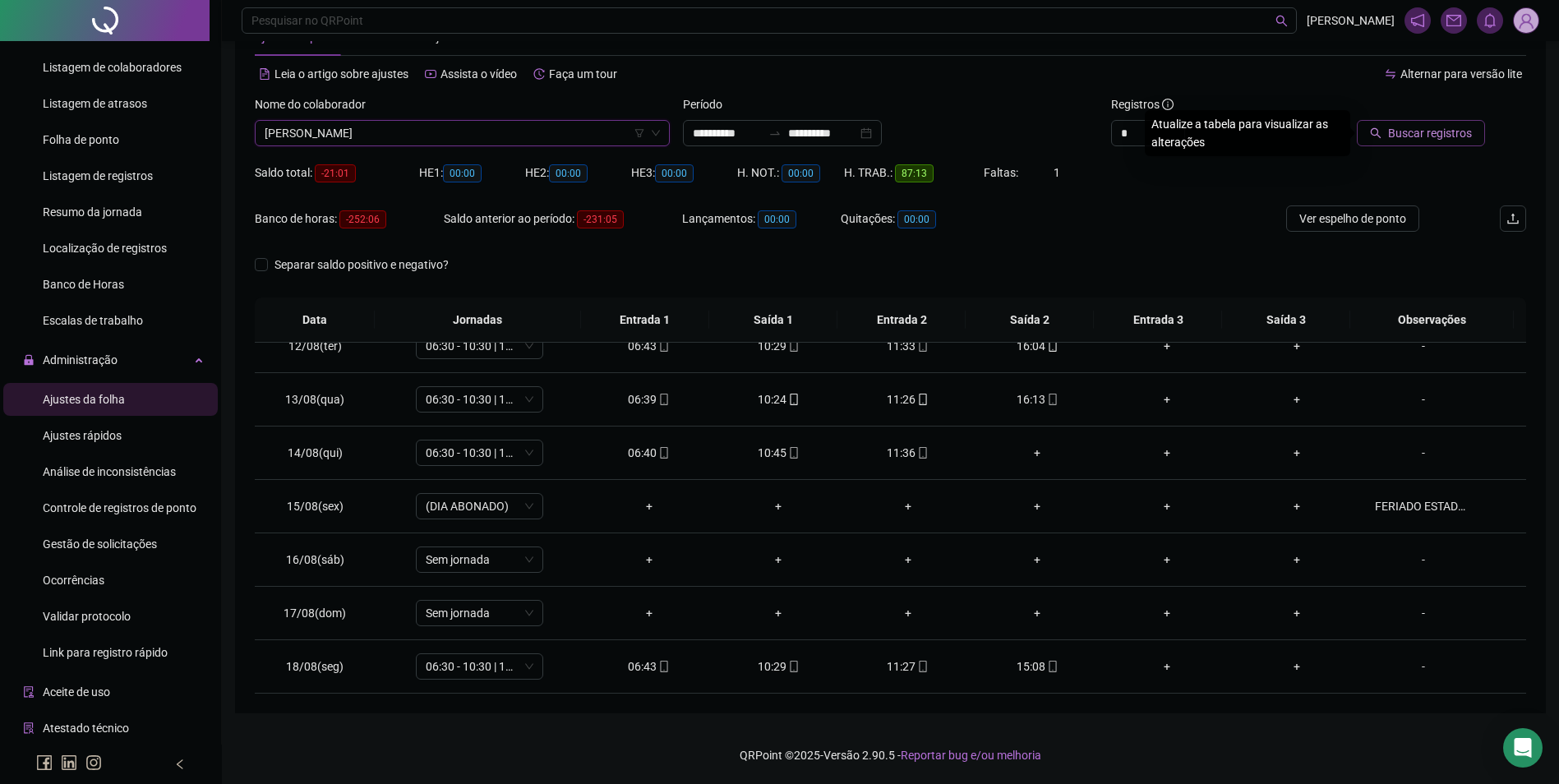
click at [1426, 140] on span "Buscar registros" at bounding box center [1430, 133] width 83 height 18
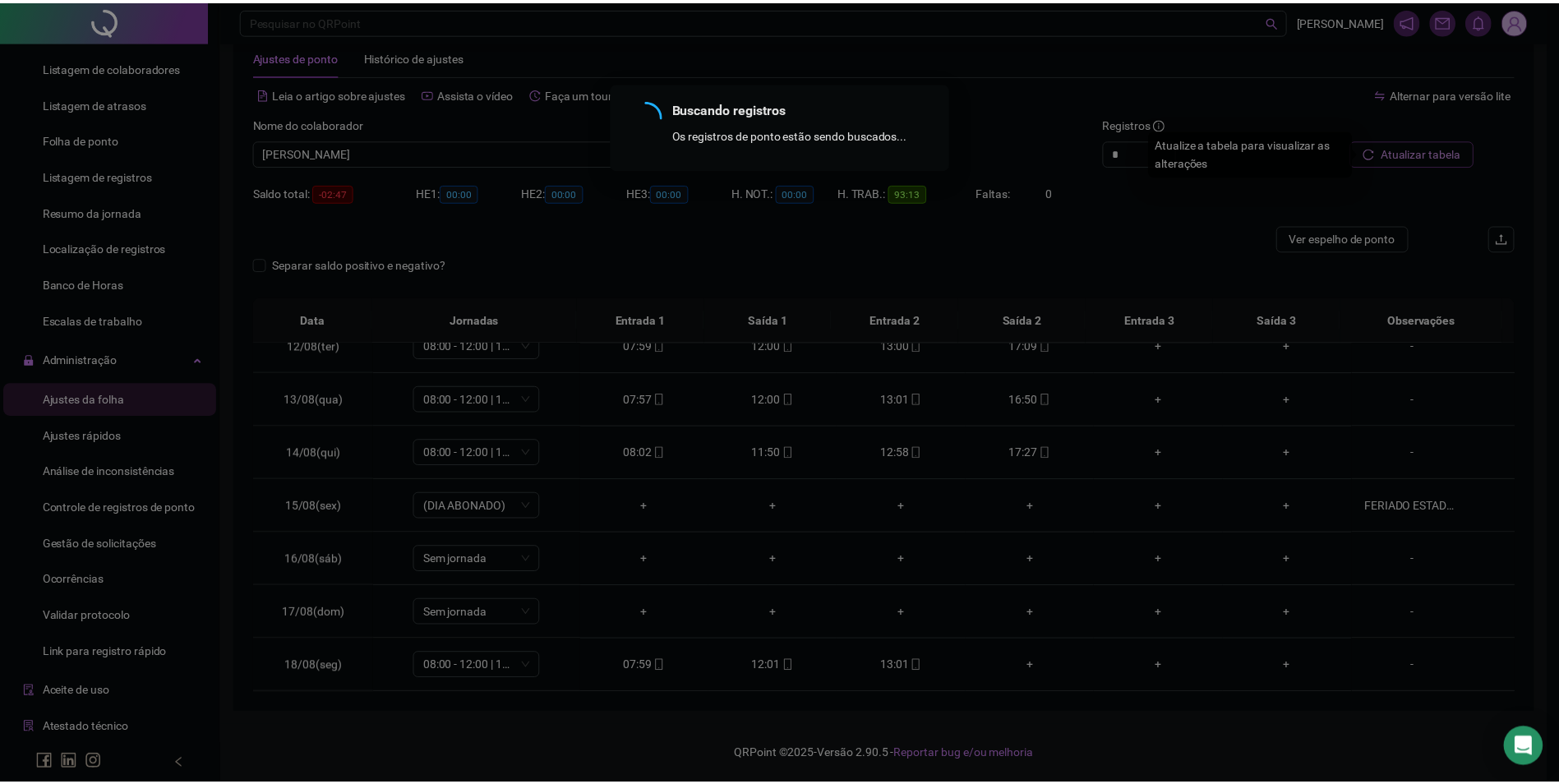
scroll to position [36, 0]
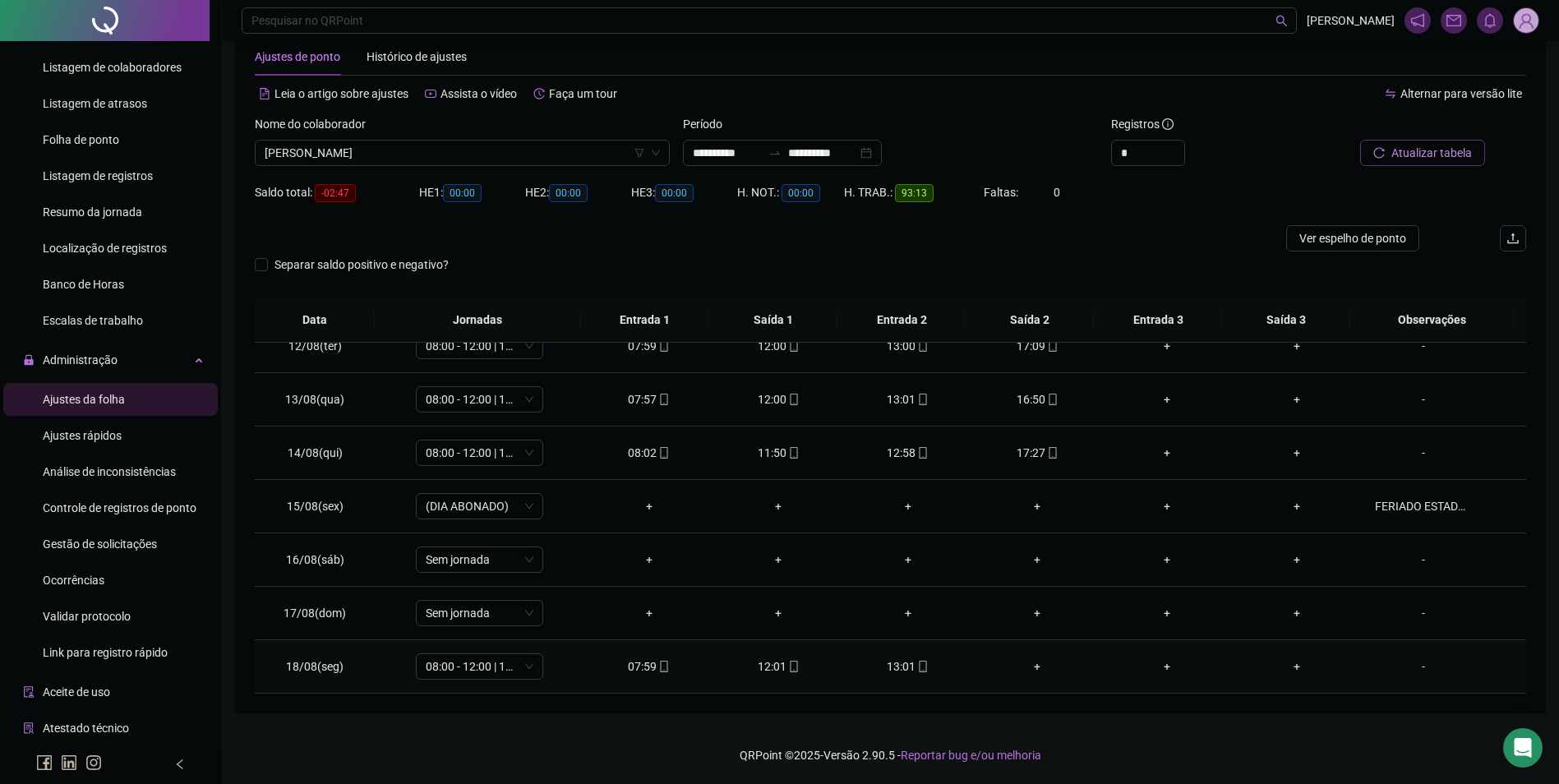
click at [923, 666] on div "13:01" at bounding box center [908, 665] width 103 height 18
type input "**********"
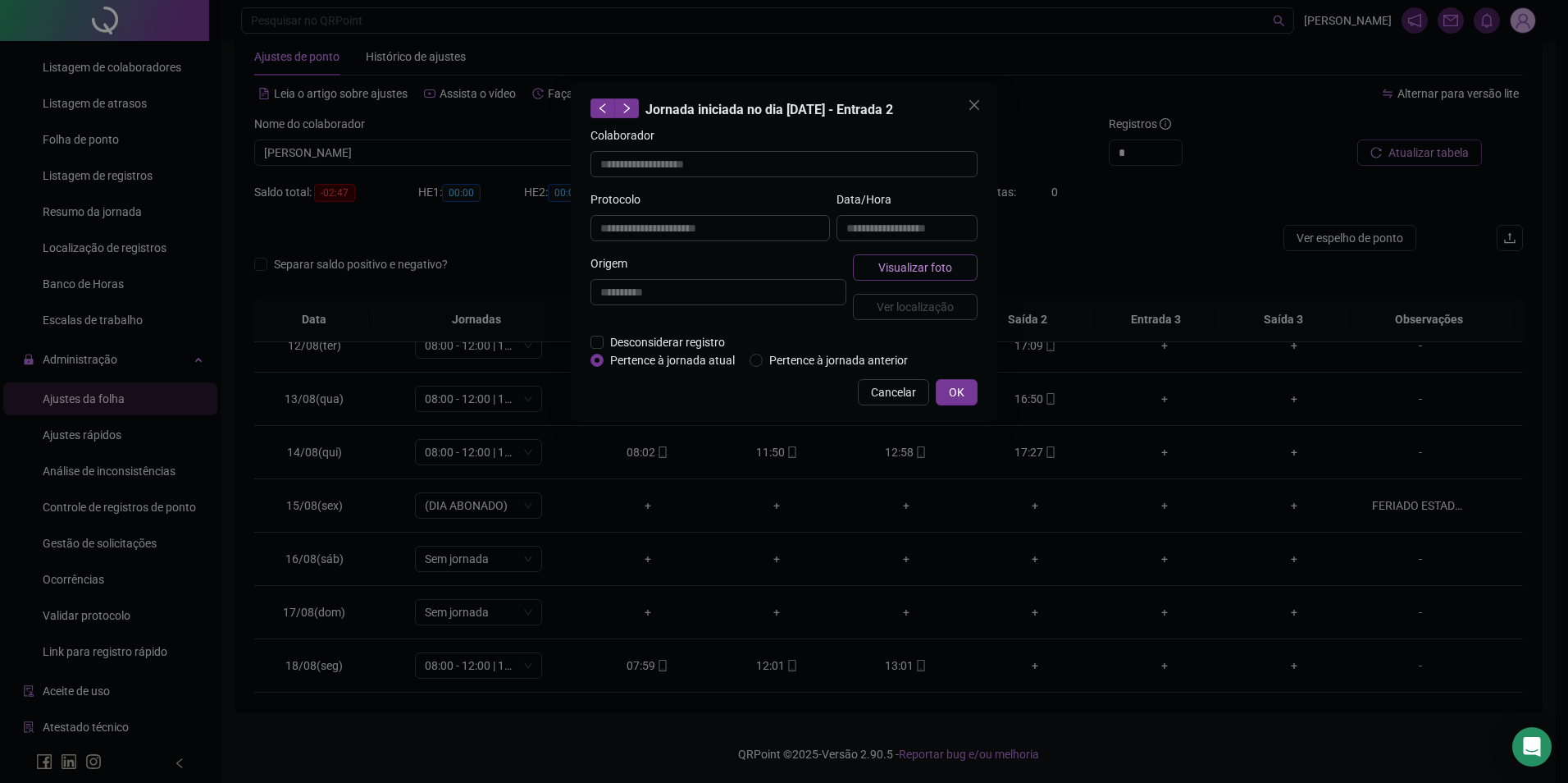
click at [937, 275] on span "Visualizar foto" at bounding box center [915, 267] width 74 height 18
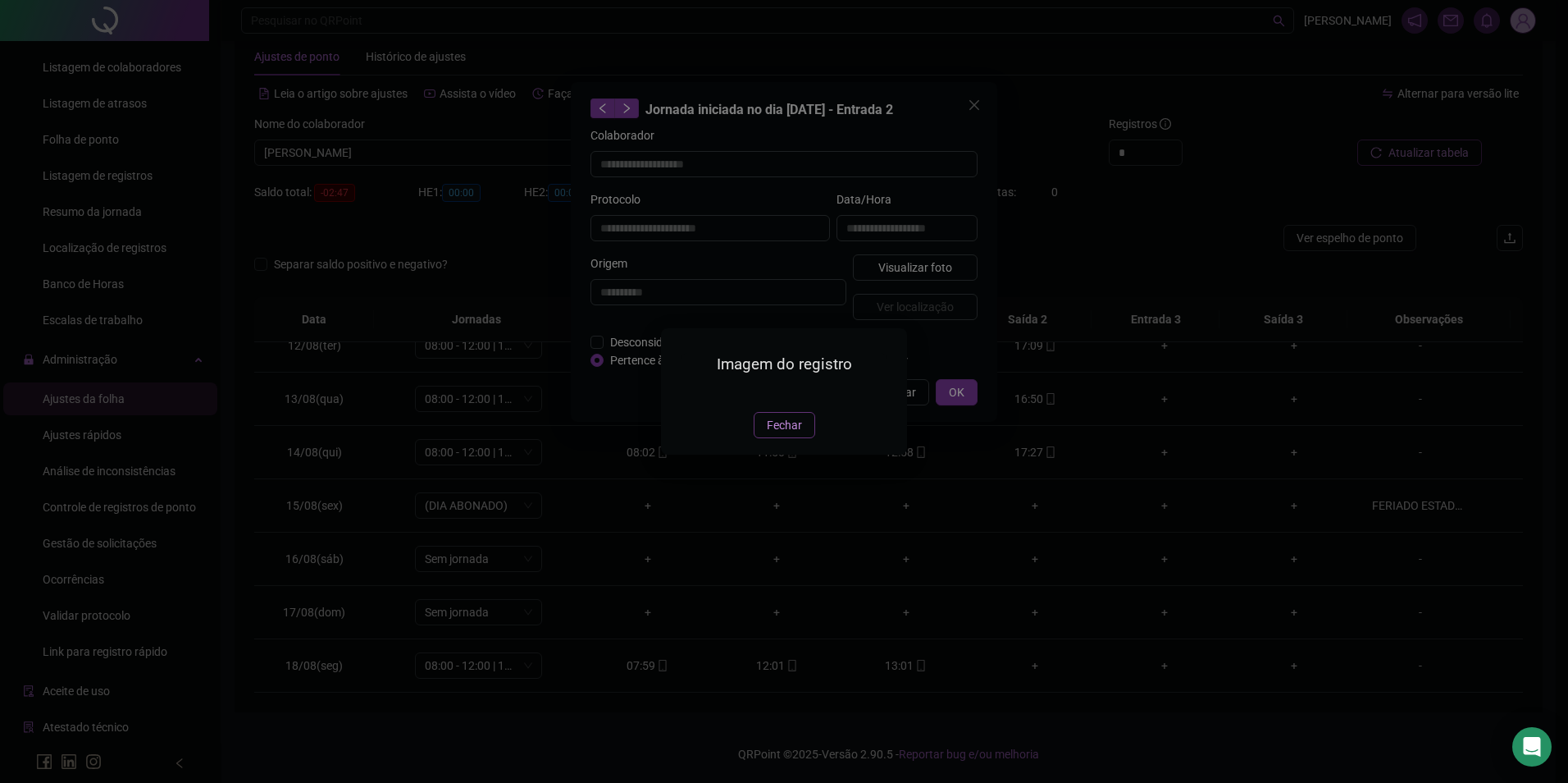
click at [777, 435] on span "Fechar" at bounding box center [784, 425] width 35 height 18
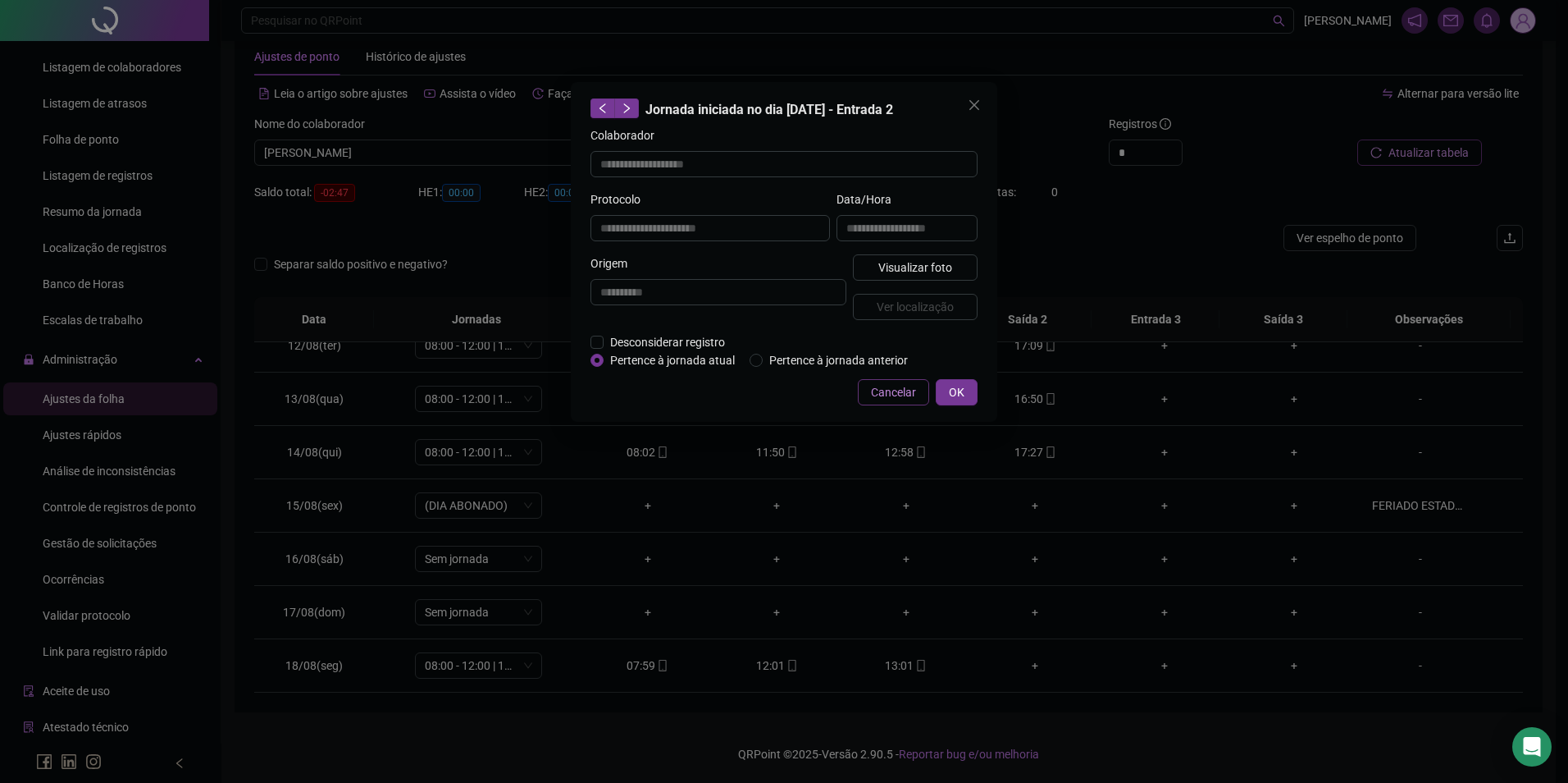
click at [900, 400] on span "Cancelar" at bounding box center [894, 392] width 45 height 18
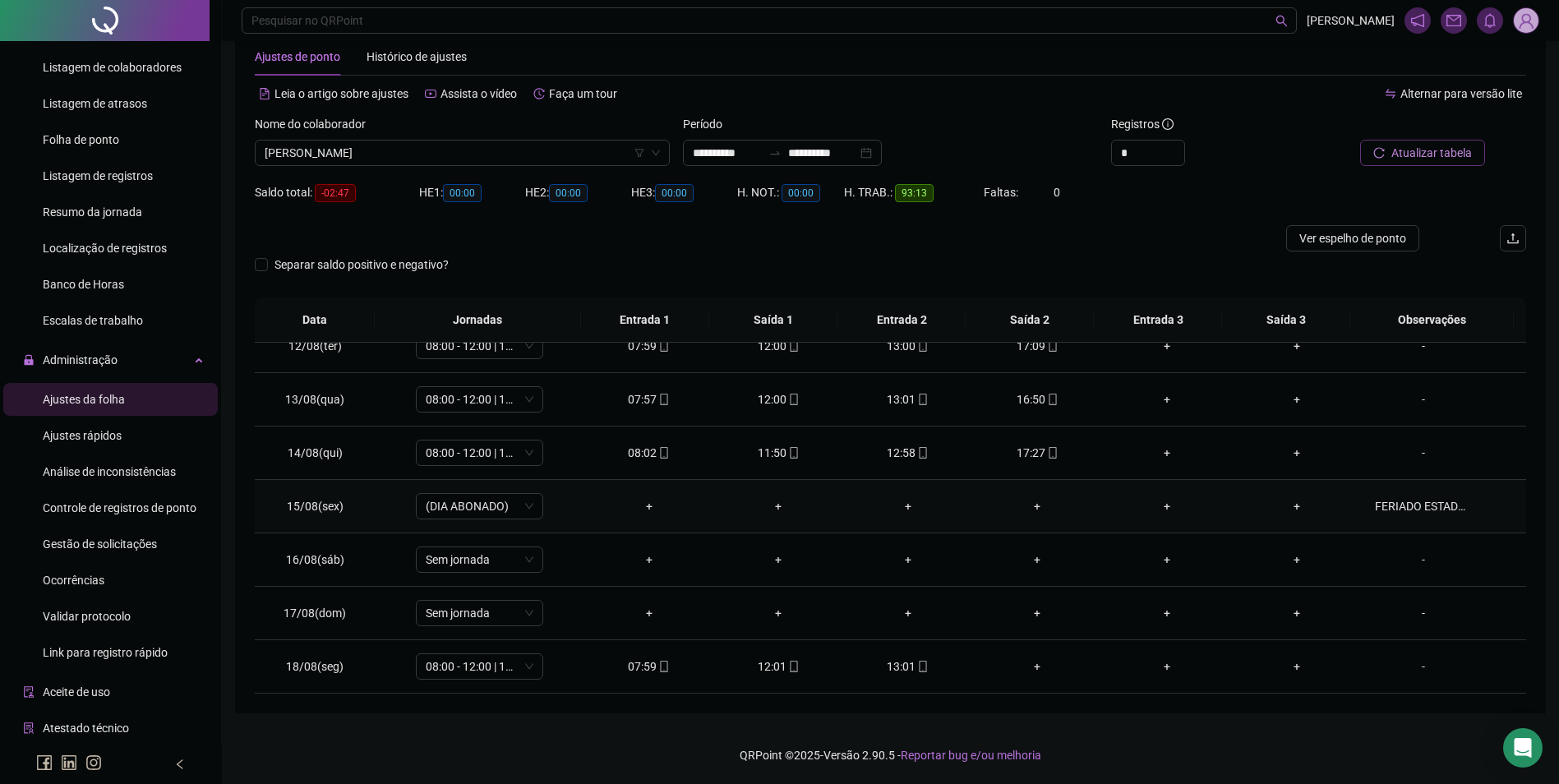
scroll to position [528, 0]
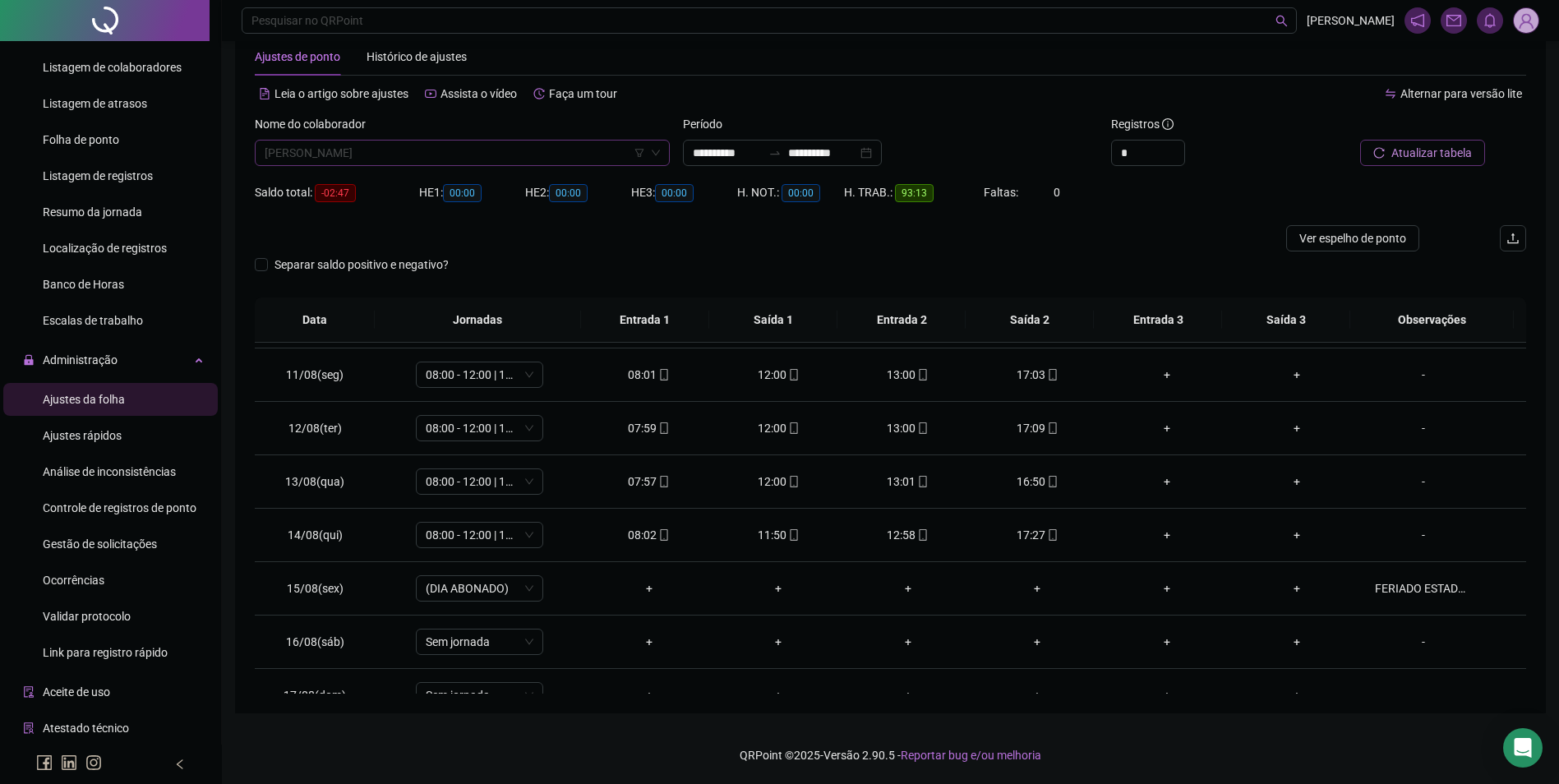
click at [531, 151] on span "[PERSON_NAME]" at bounding box center [462, 153] width 395 height 25
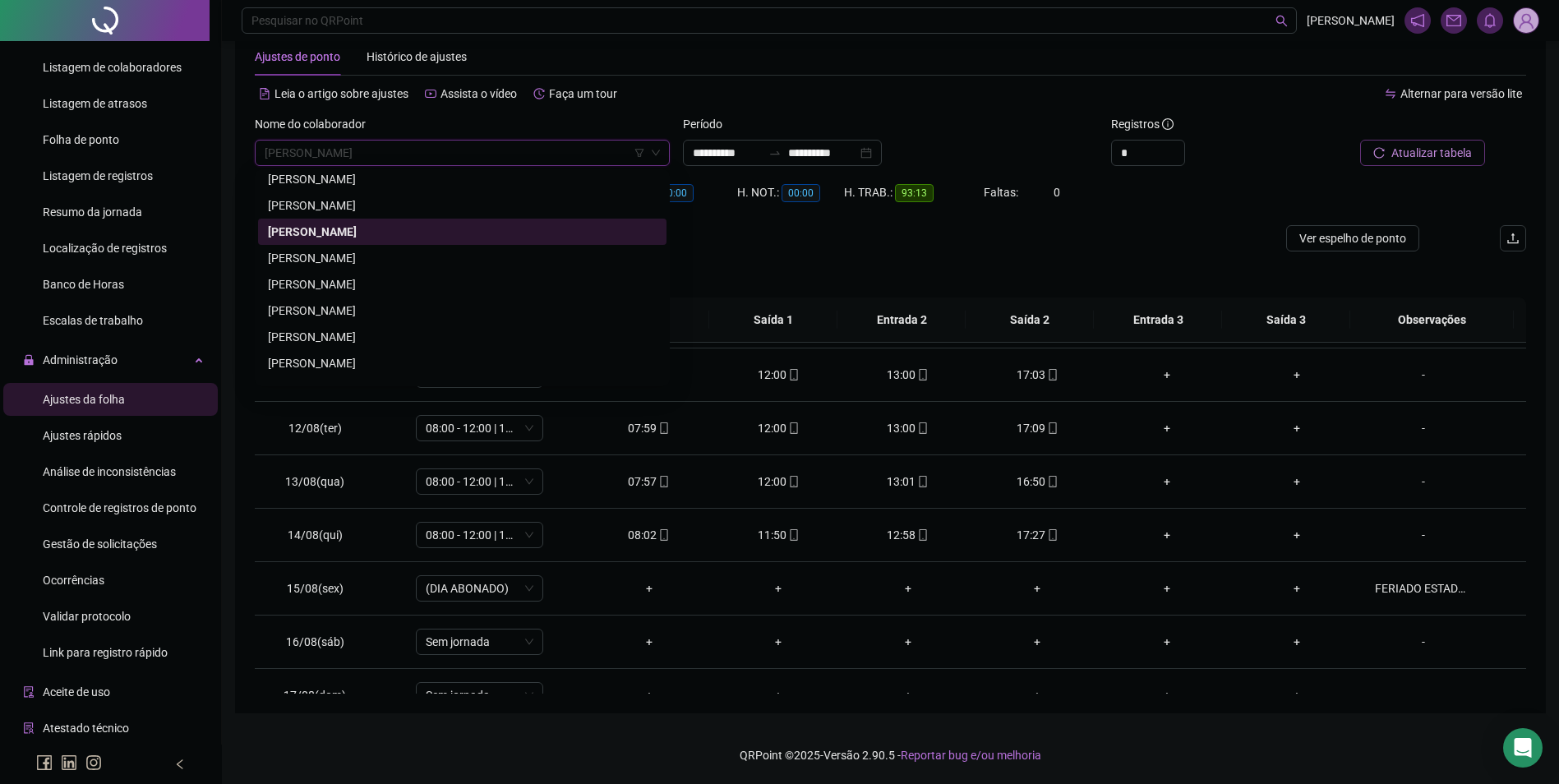
click at [1062, 194] on div "Faltas: 0" at bounding box center [1037, 191] width 106 height 18
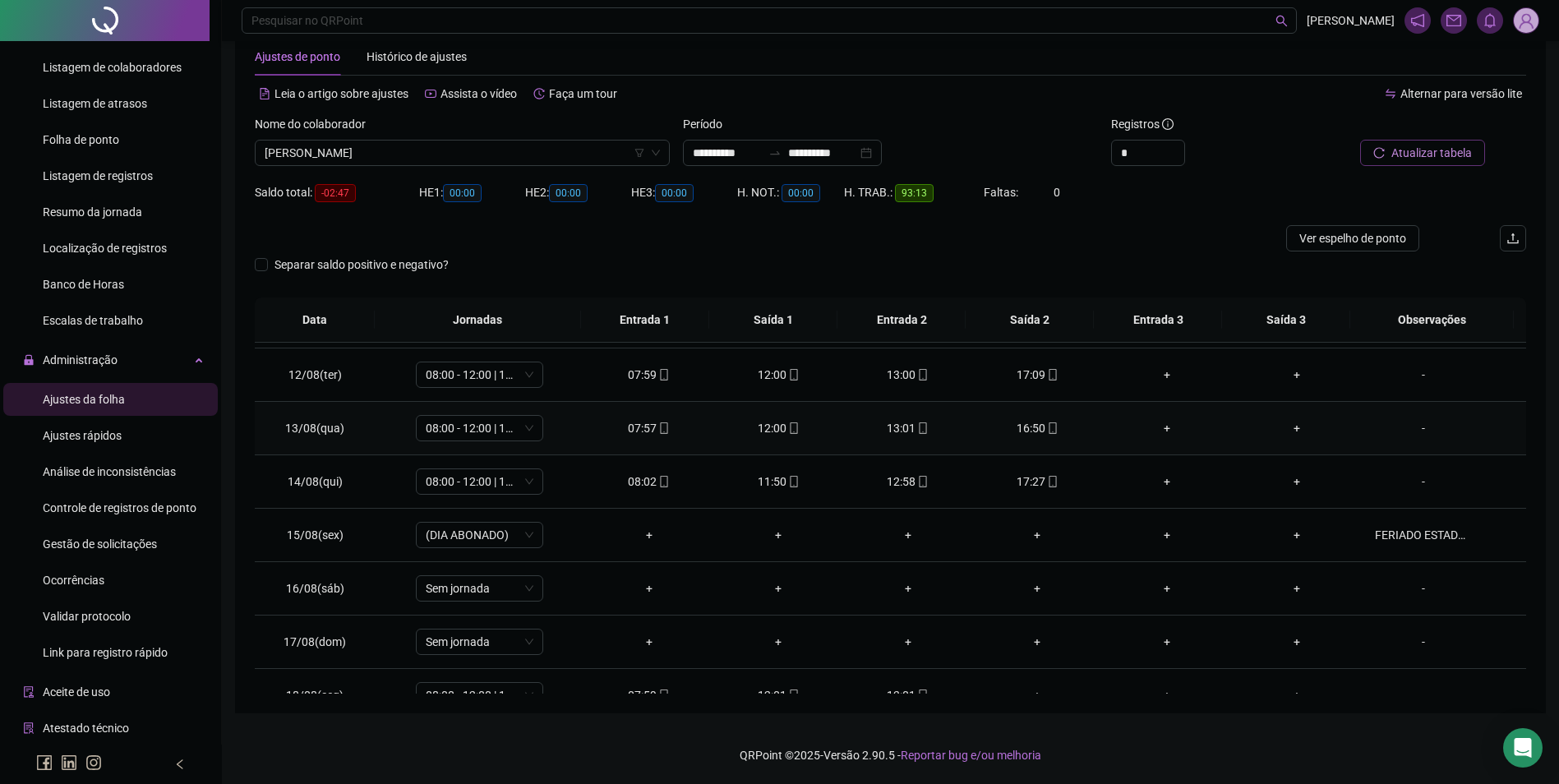
scroll to position [611, 0]
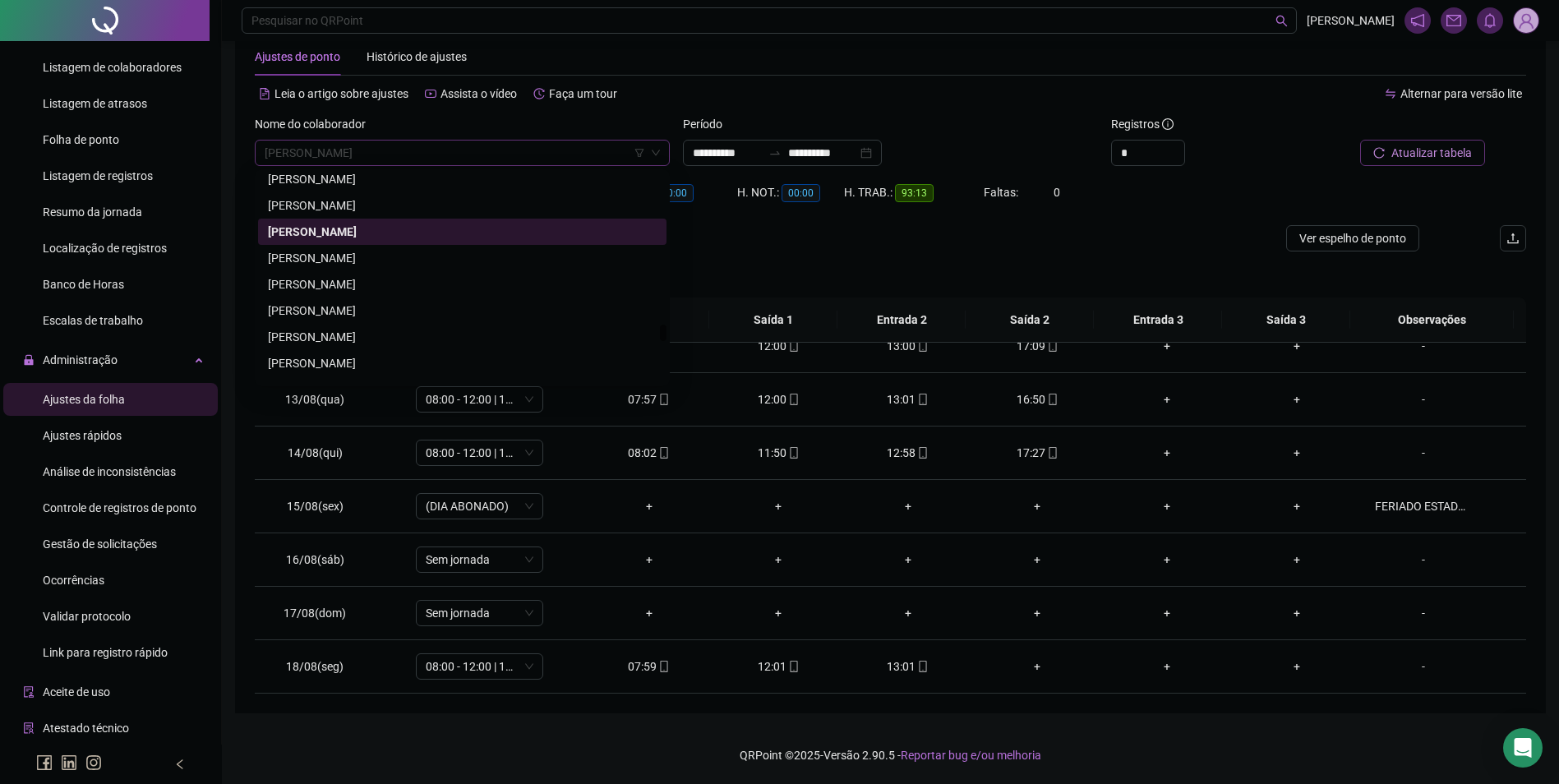
click at [440, 157] on span "[PERSON_NAME]" at bounding box center [462, 153] width 395 height 25
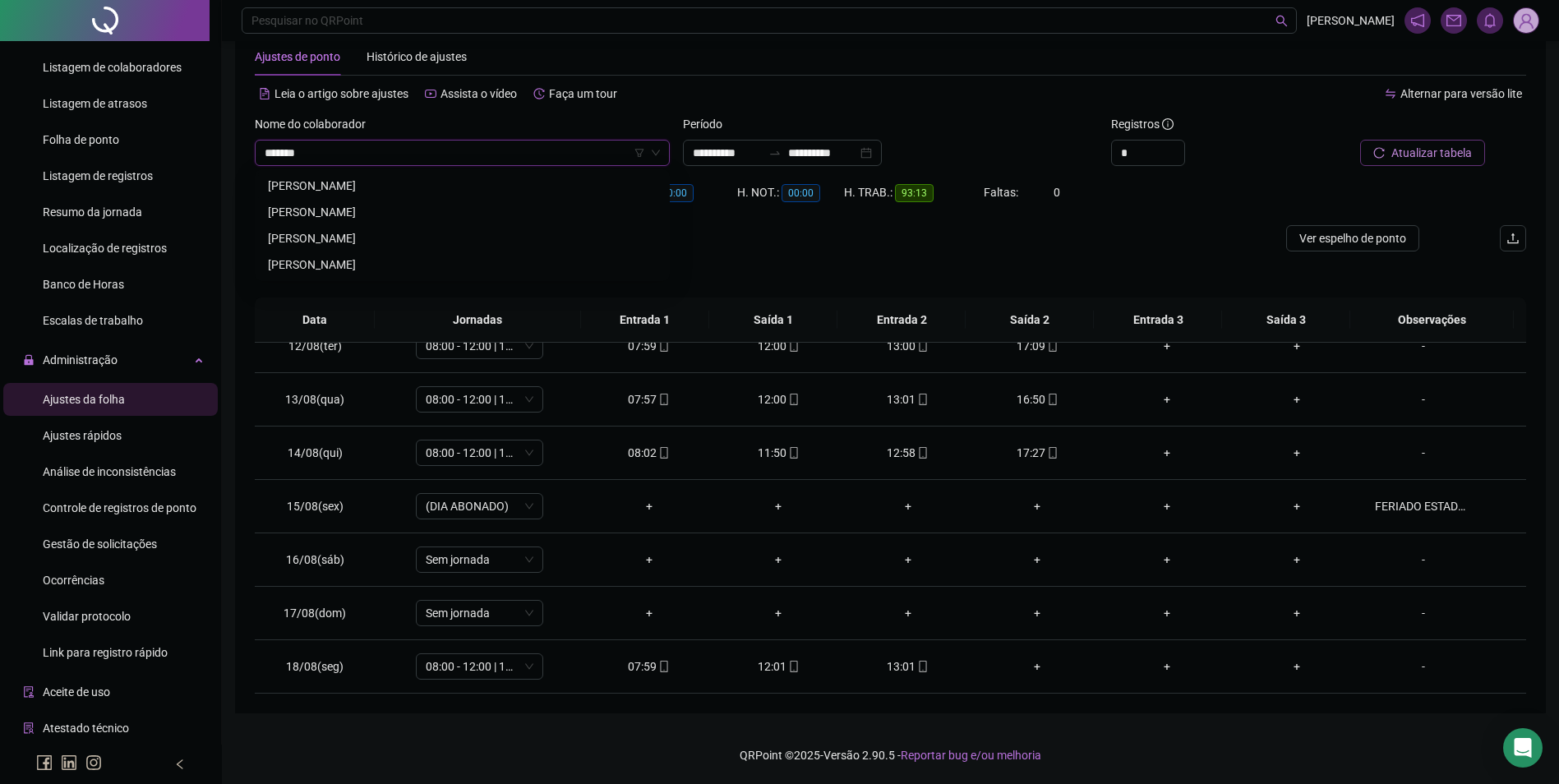
scroll to position [0, 0]
type input "**********"
click at [432, 170] on div "276563 283303 PAULO HENRIQUE AIRES PINTO PAULO HENRIQUE ALVES PEREIRA PAULO HEN…" at bounding box center [463, 226] width 415 height 112
click at [423, 179] on div "PAULO HENRIQUE AIRES PINTO" at bounding box center [463, 185] width 389 height 18
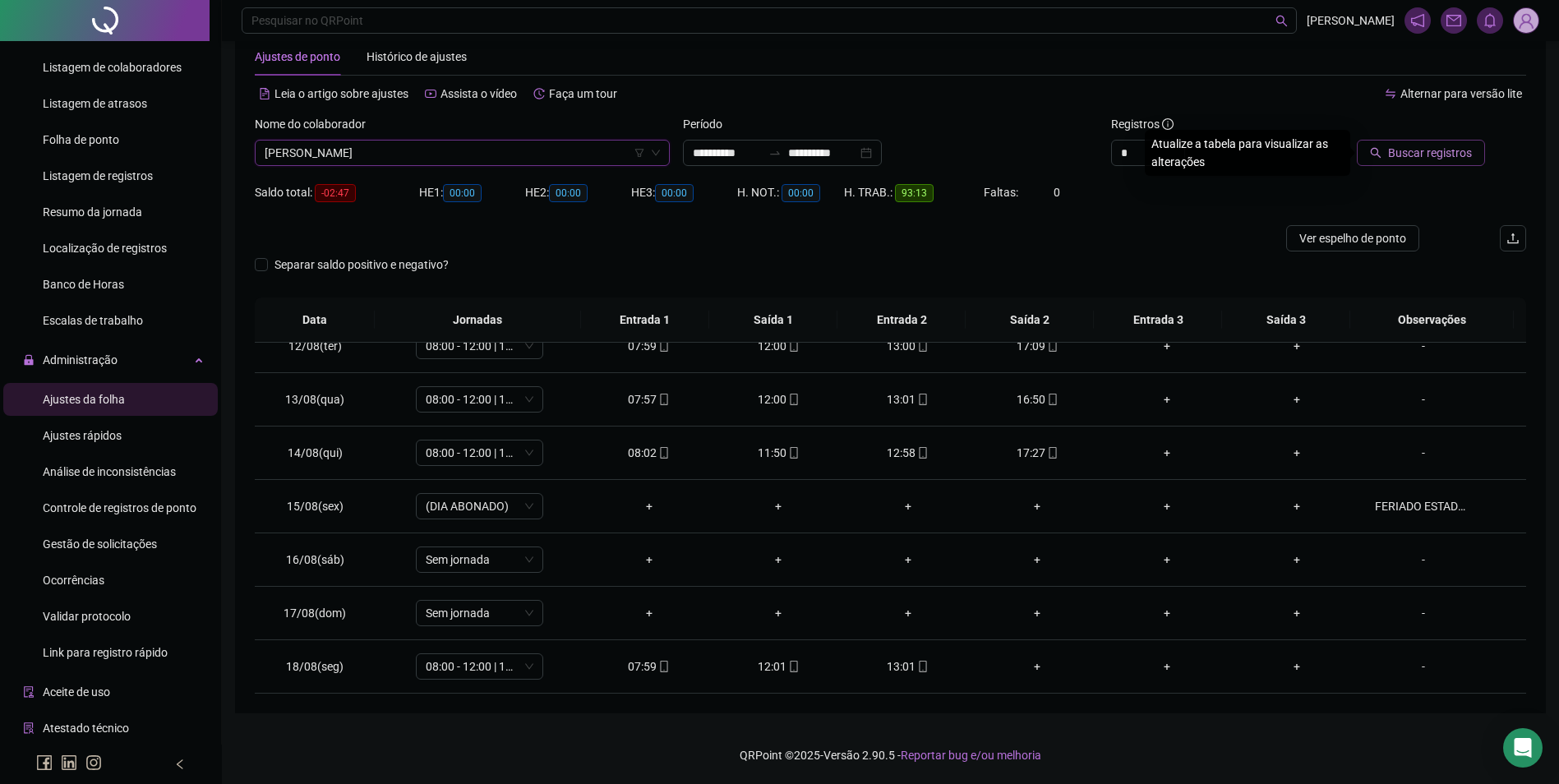
click at [1393, 159] on span "Buscar registros" at bounding box center [1430, 153] width 83 height 18
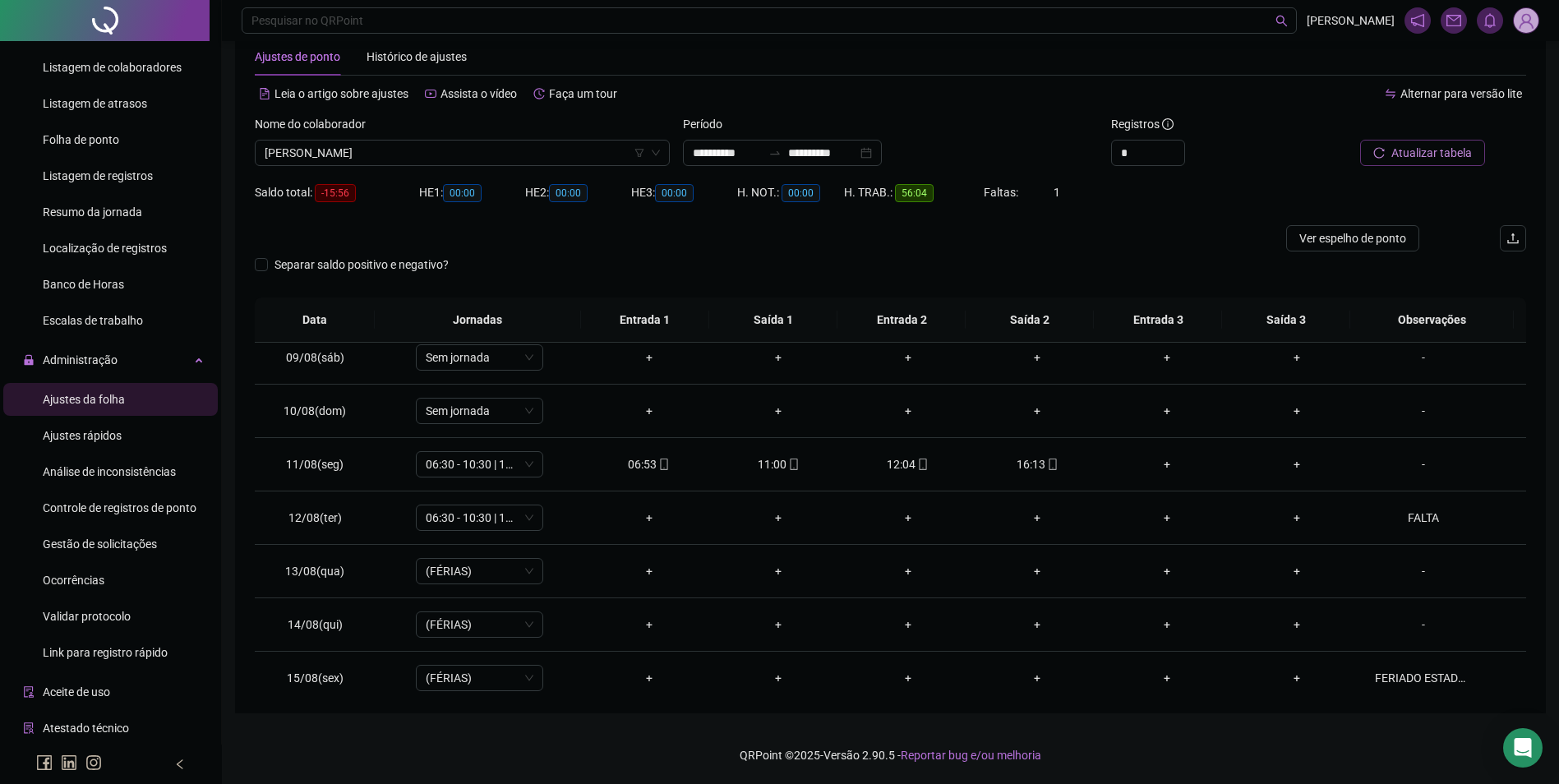
scroll to position [282, 0]
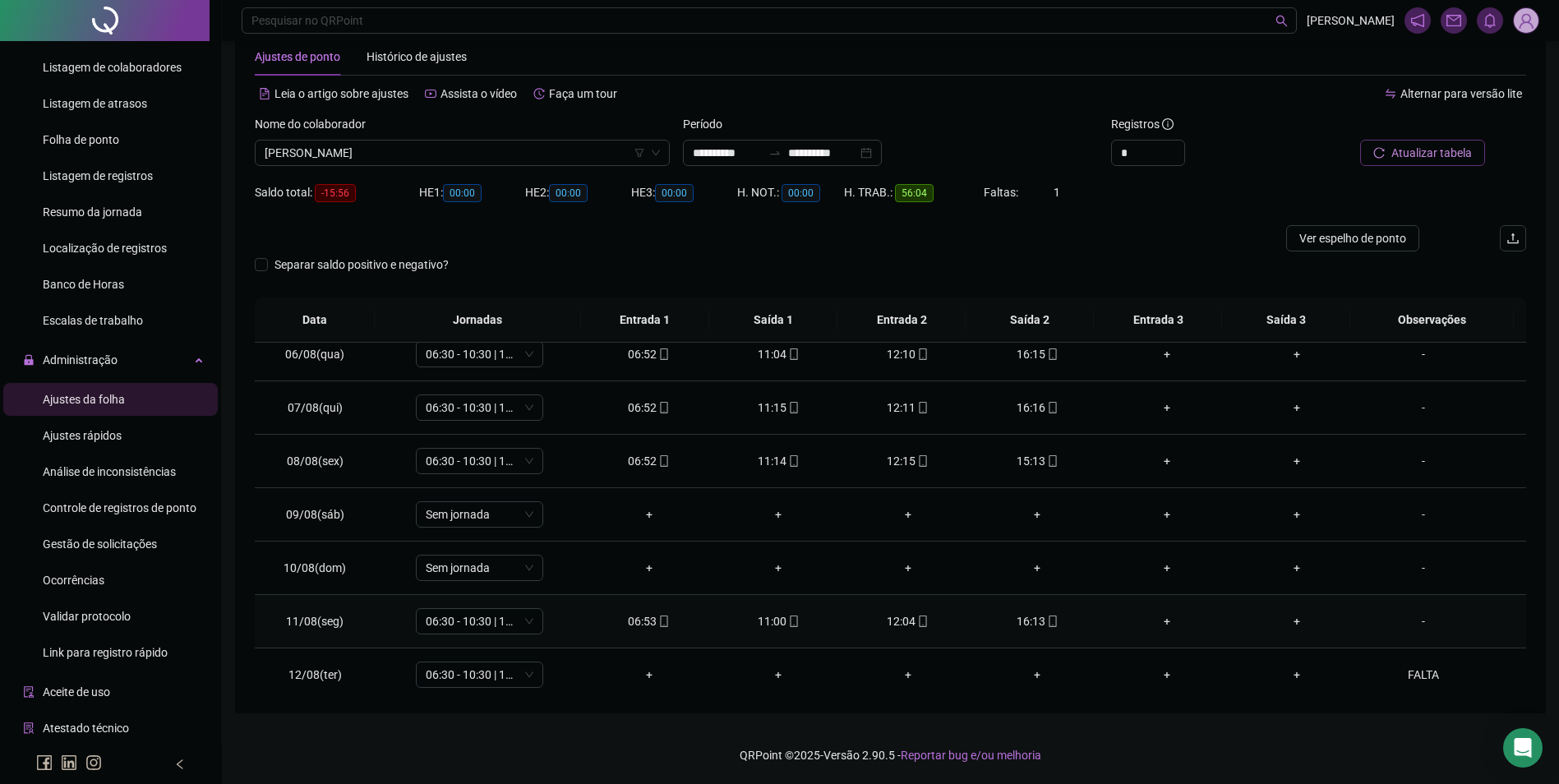
click at [1035, 621] on div "16:13" at bounding box center [1037, 621] width 103 height 18
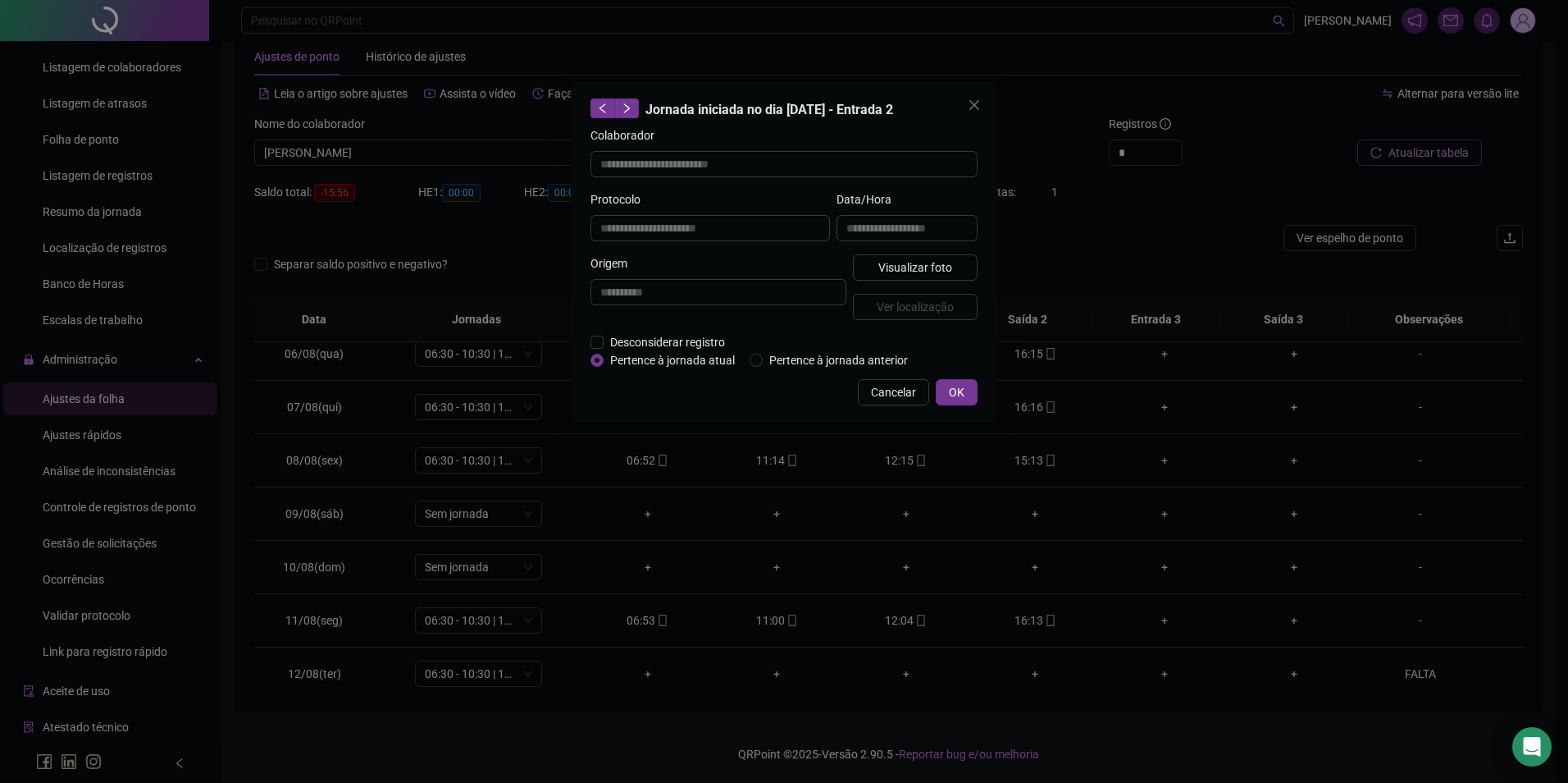
type input "**********"
click at [940, 262] on span "Visualizar foto" at bounding box center [915, 267] width 74 height 18
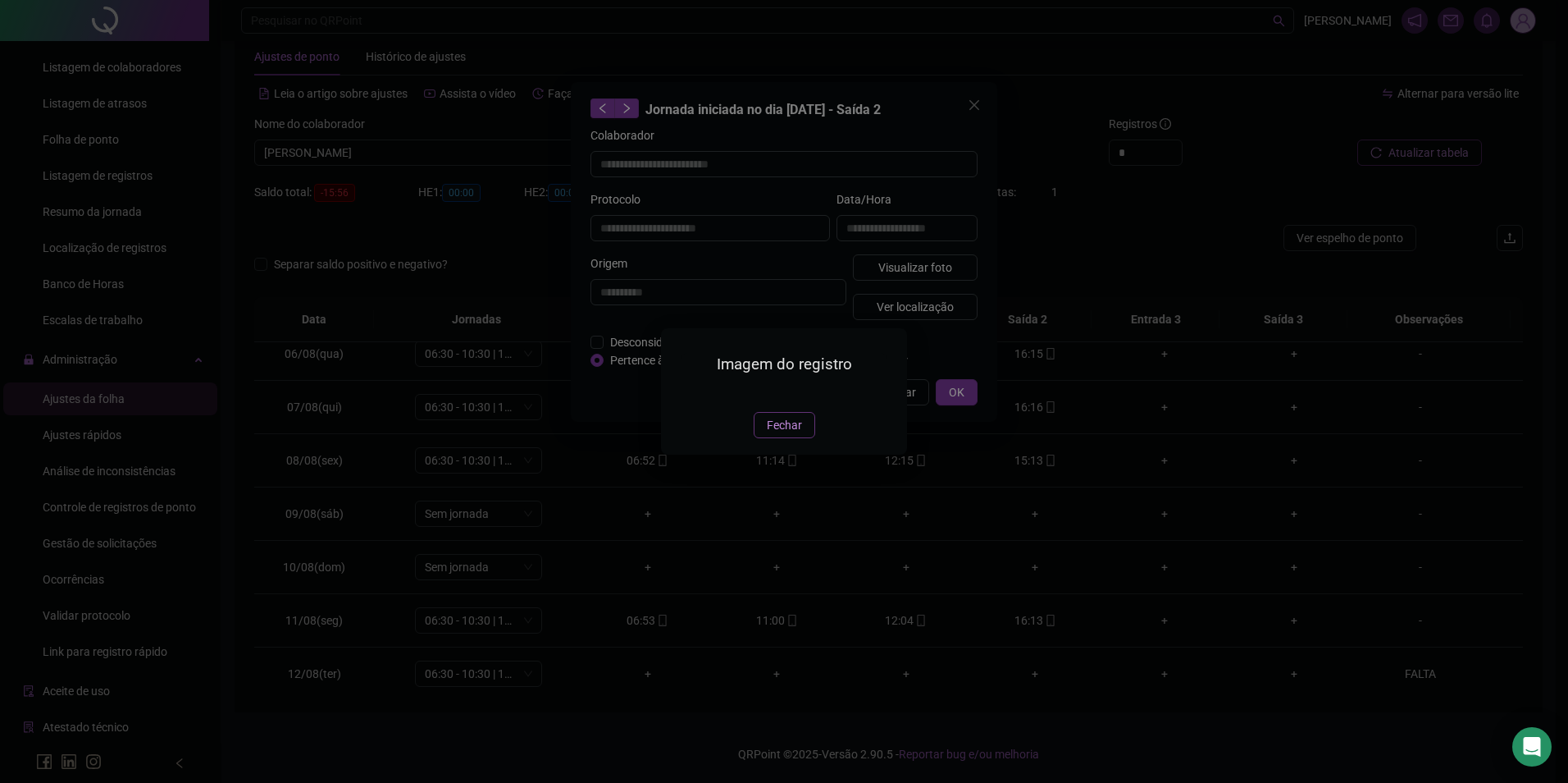
click at [800, 435] on span "Fechar" at bounding box center [784, 425] width 35 height 18
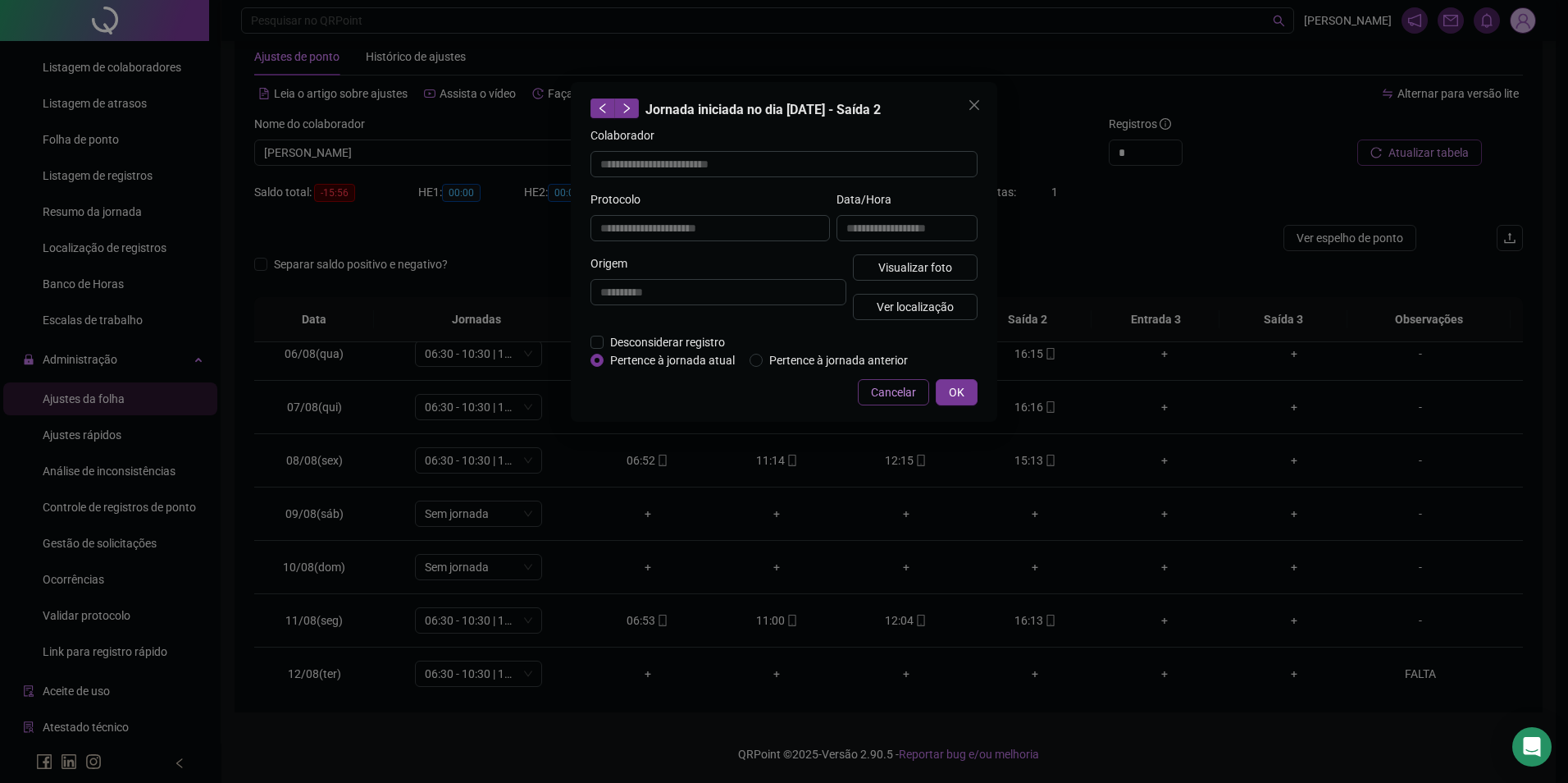
click at [877, 397] on span "Cancelar" at bounding box center [894, 392] width 45 height 18
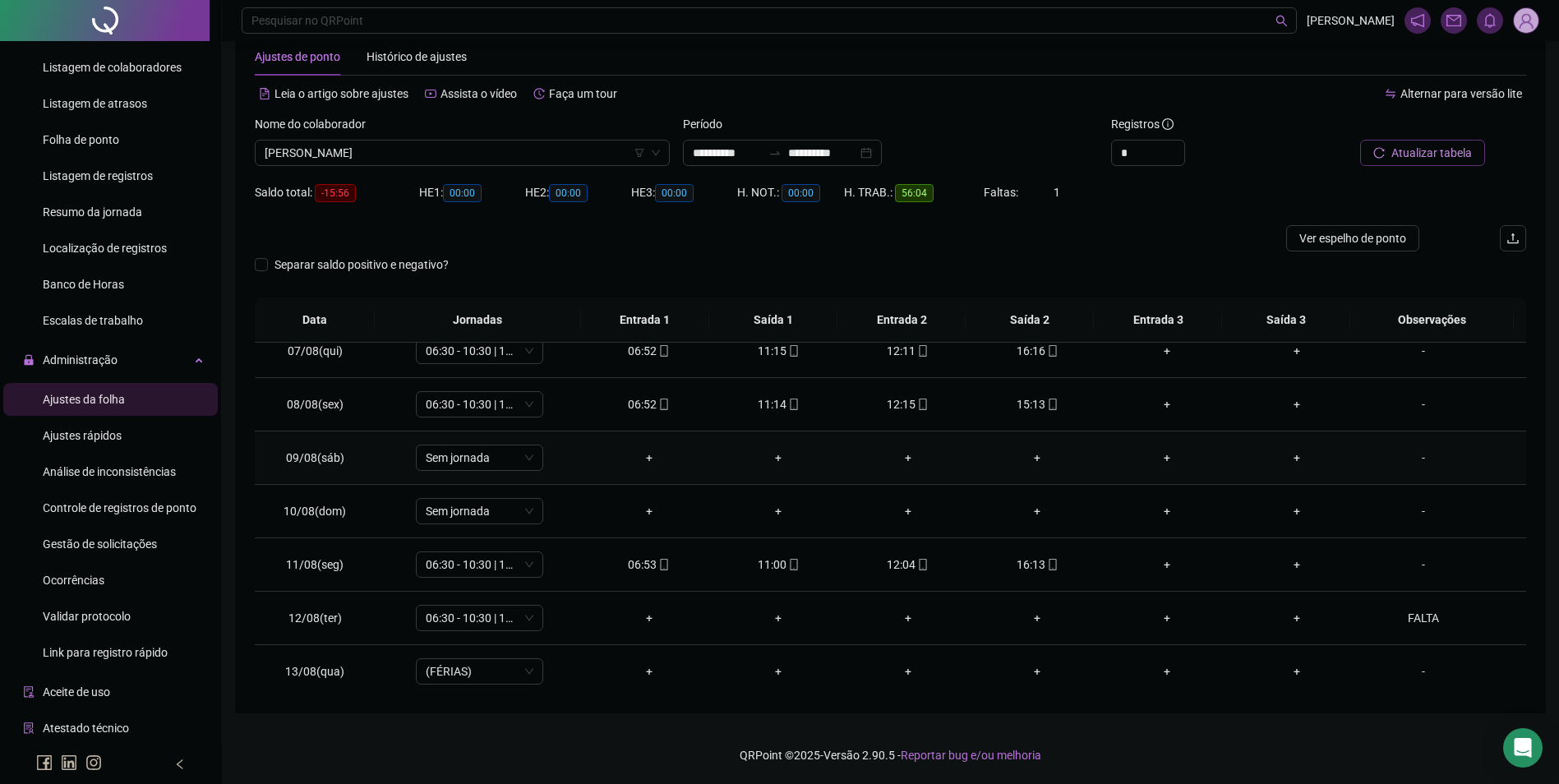
scroll to position [364, 0]
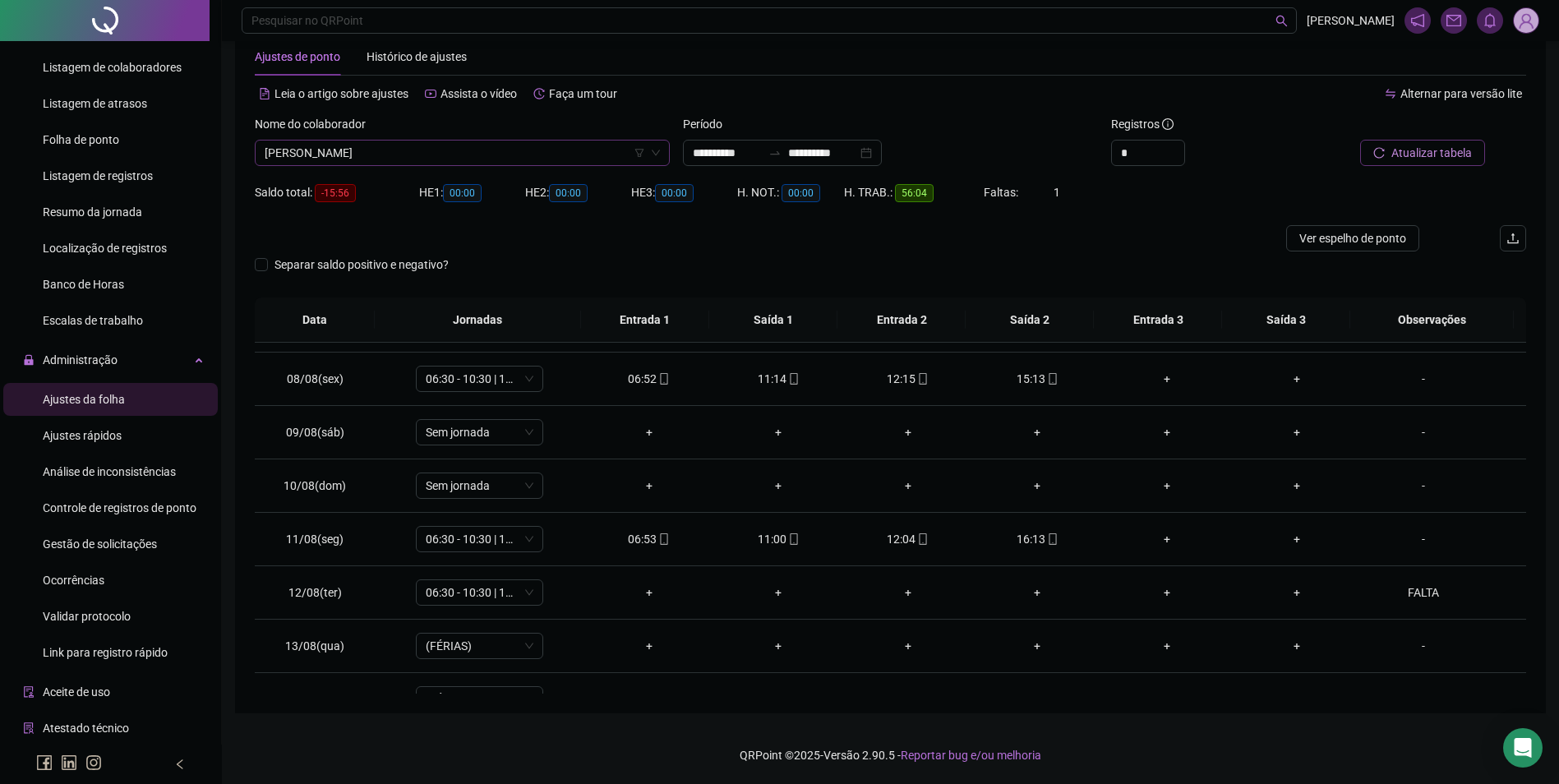
click at [433, 147] on span "PAULO HENRIQUE AIRES PINTO" at bounding box center [462, 153] width 395 height 25
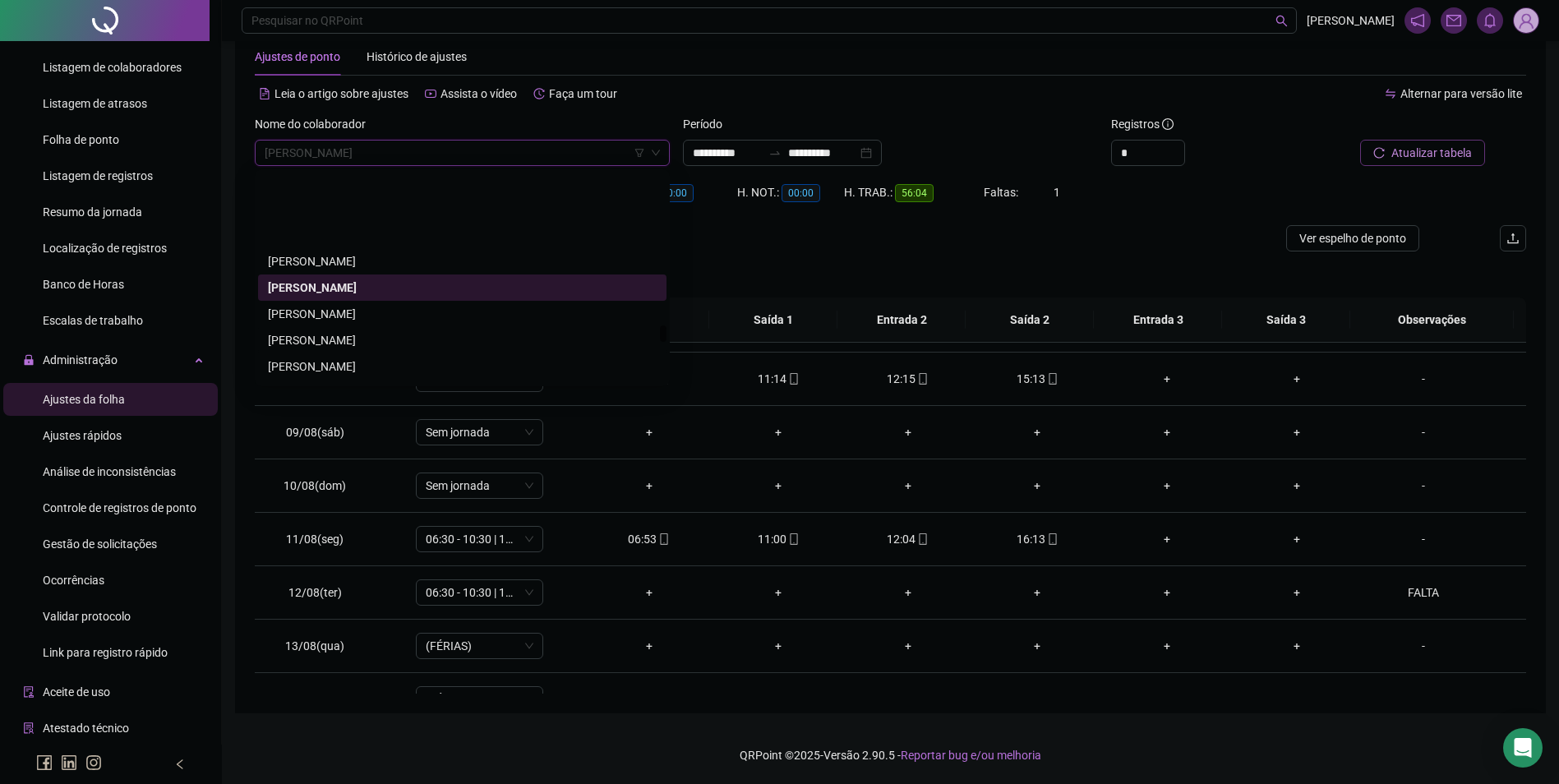
scroll to position [19154, 0]
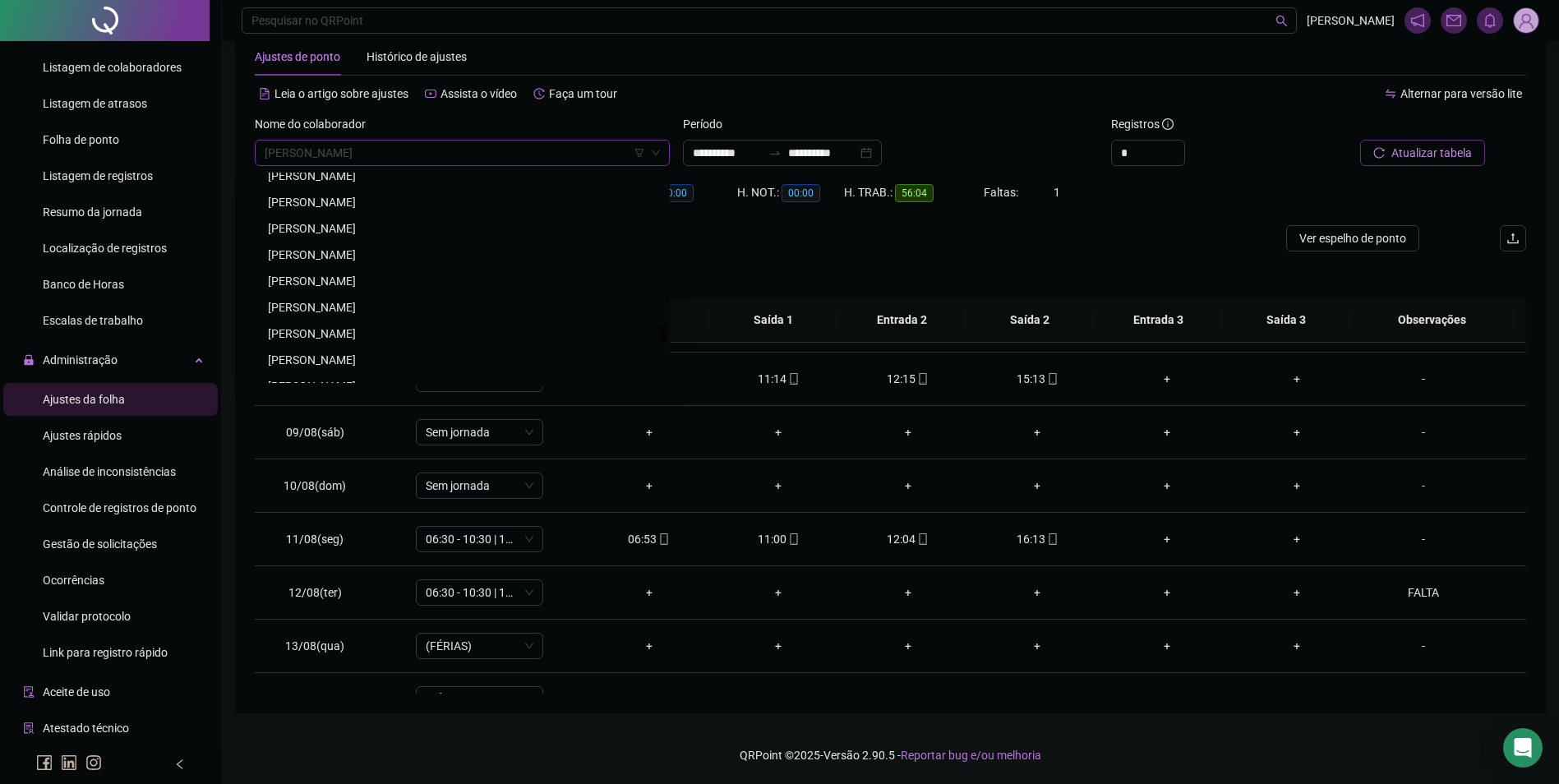
click at [335, 252] on div "[PERSON_NAME]" at bounding box center [463, 254] width 389 height 18
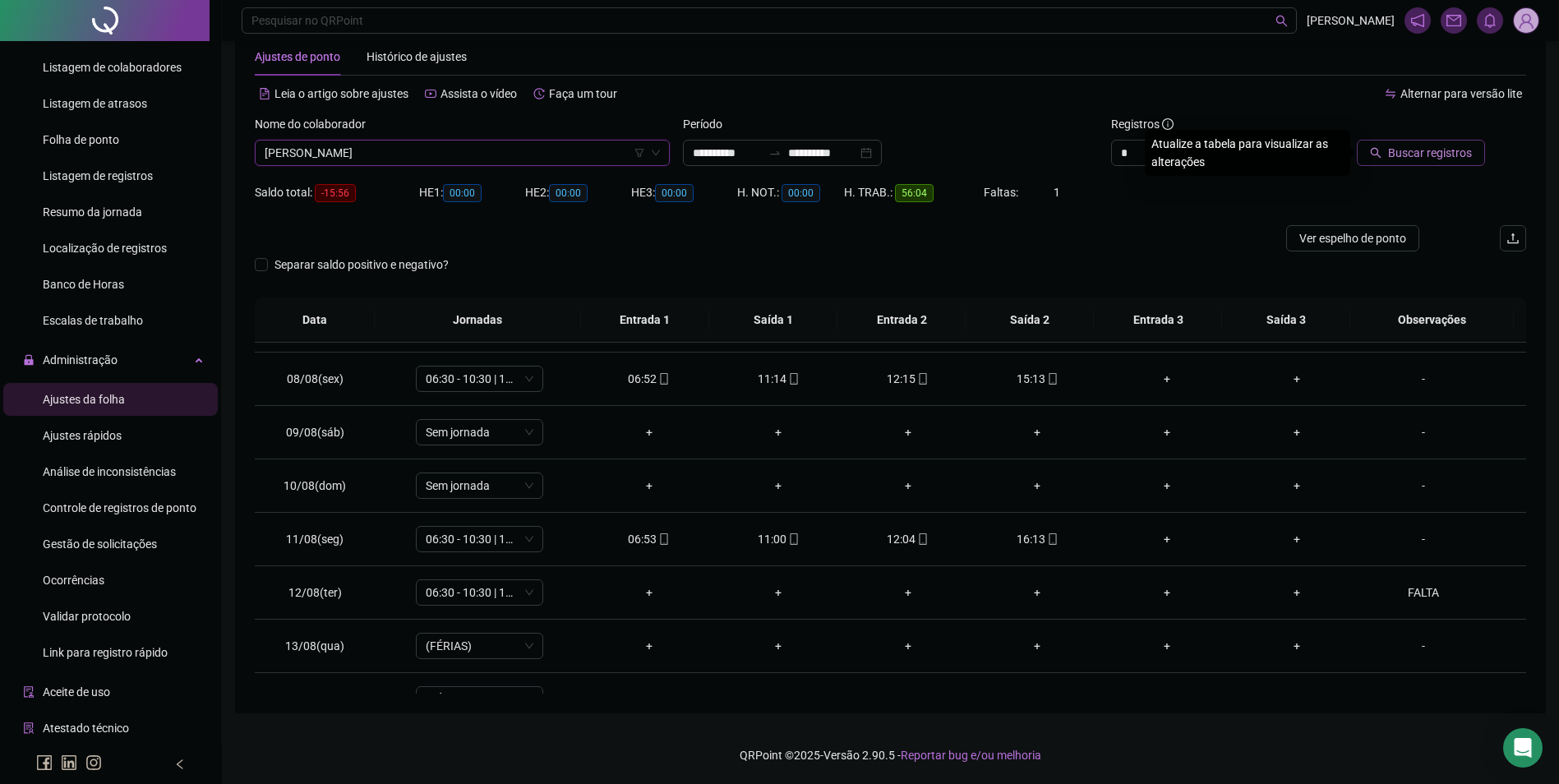
click at [1399, 169] on div "Buscar registros" at bounding box center [1425, 147] width 214 height 64
click at [1403, 158] on span "Buscar registros" at bounding box center [1430, 153] width 83 height 18
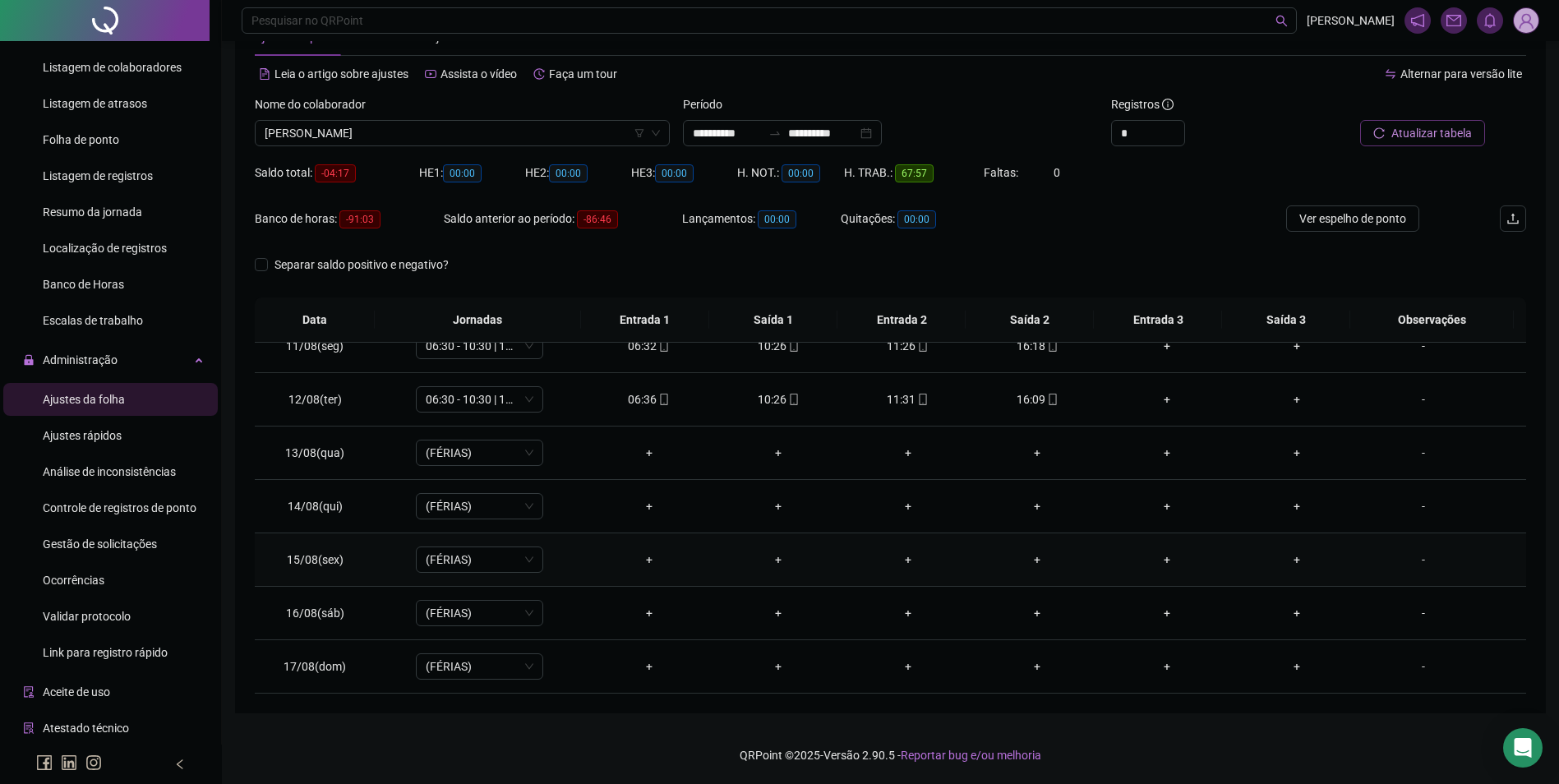
scroll to position [528, 0]
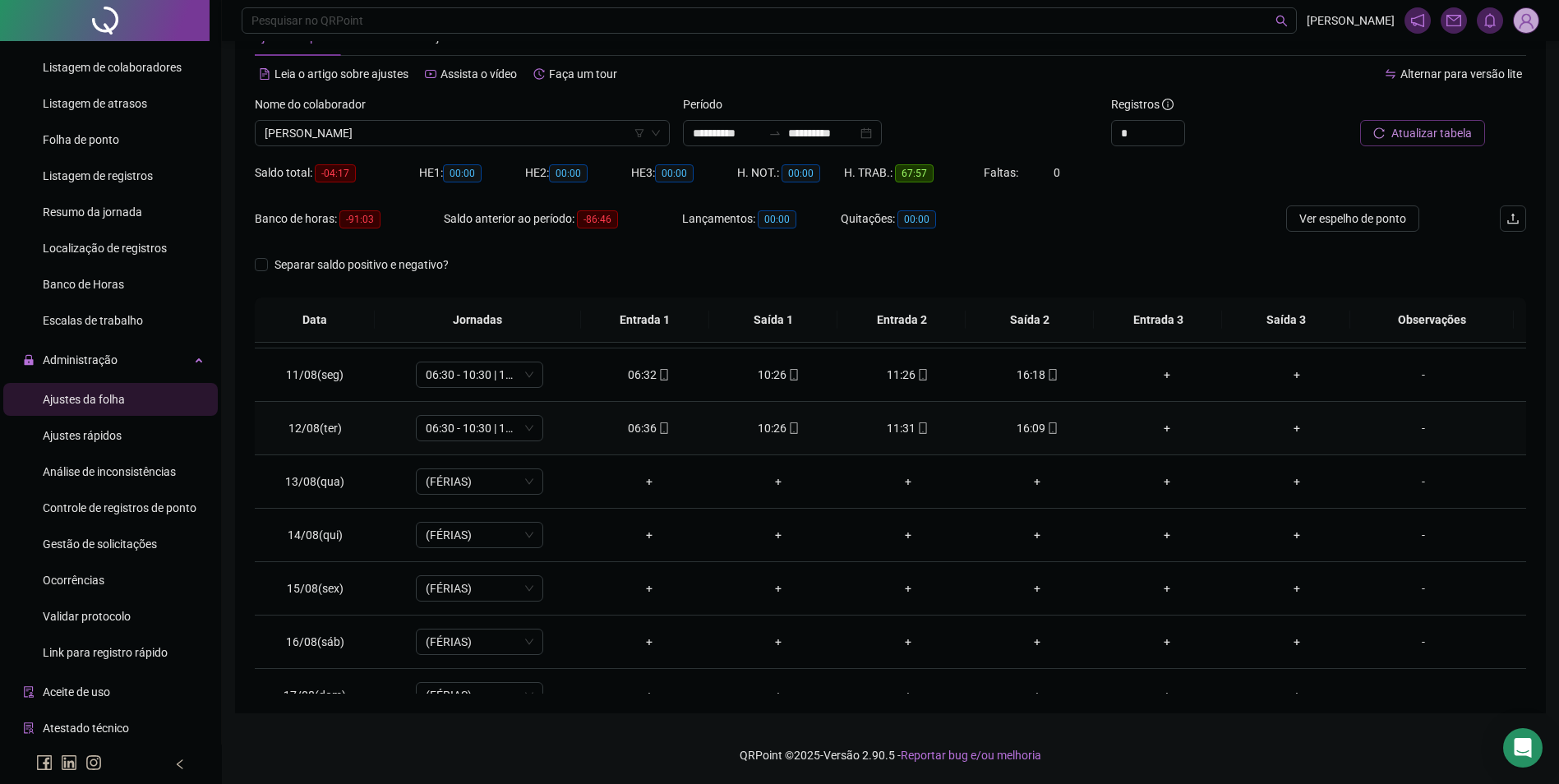
click at [1028, 417] on td "16:09" at bounding box center [1037, 428] width 130 height 53
click at [1046, 424] on span "mobile" at bounding box center [1053, 428] width 13 height 11
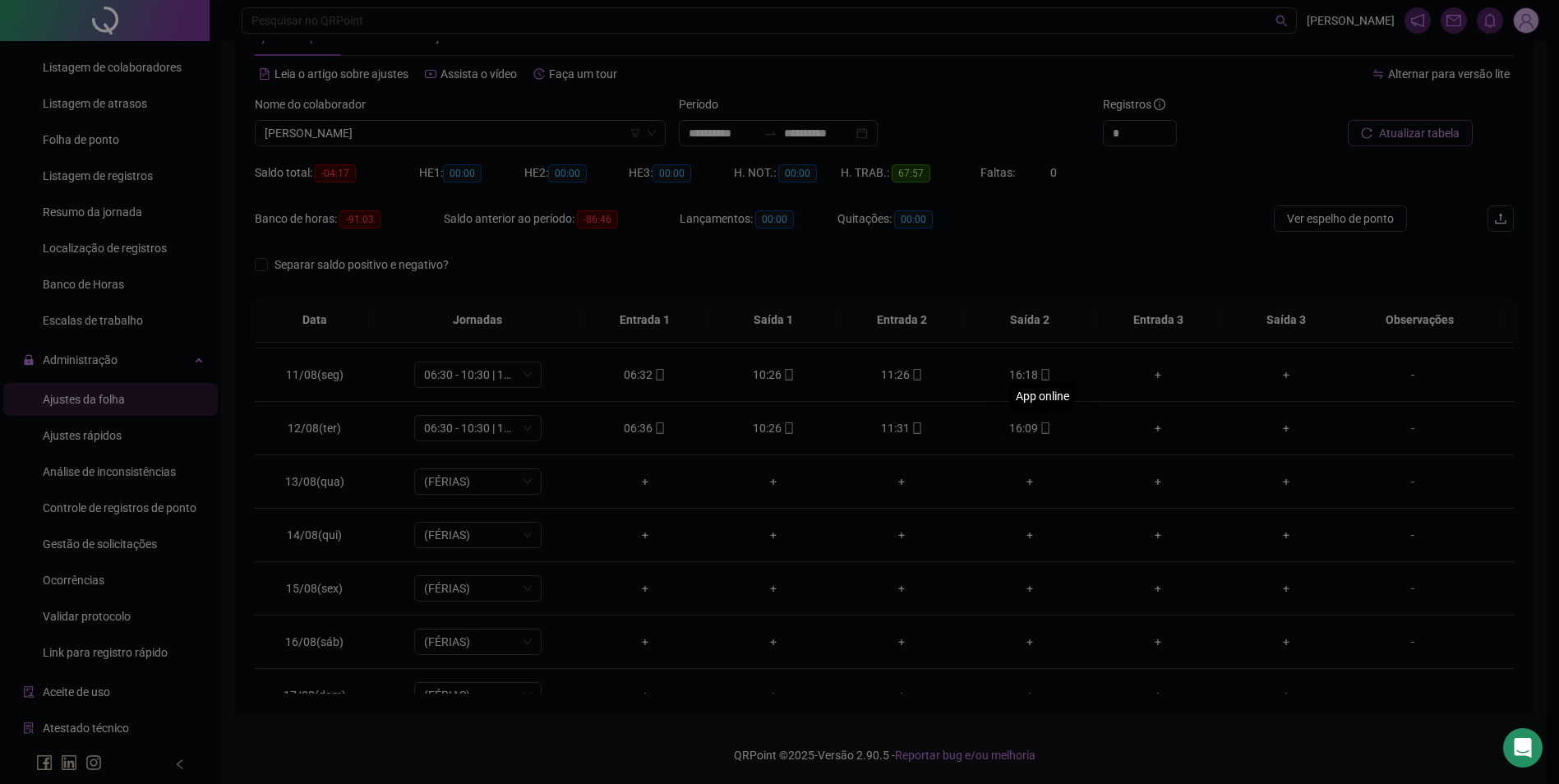
type input "**********"
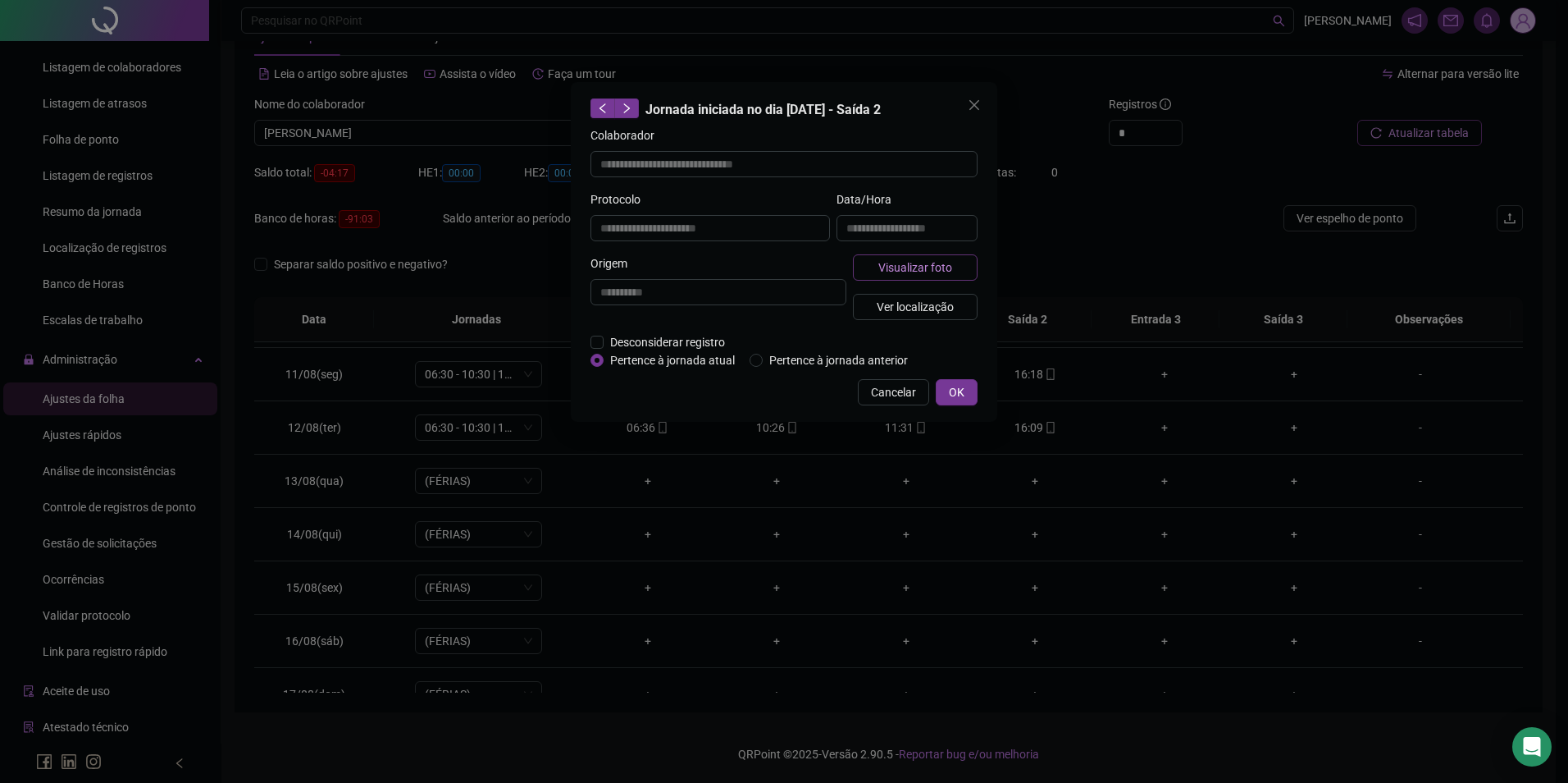
click at [900, 268] on span "Visualizar foto" at bounding box center [915, 267] width 74 height 18
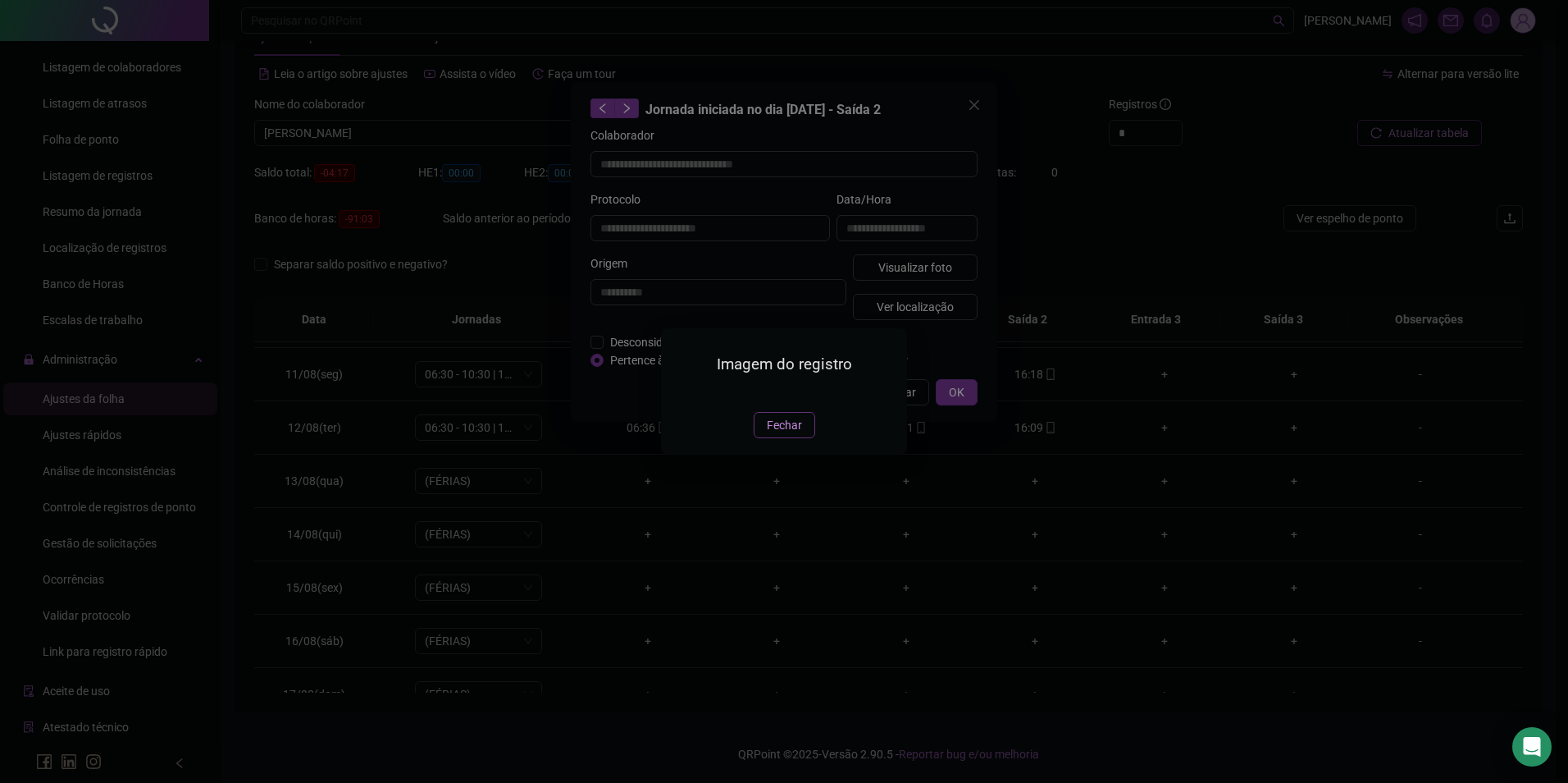
click at [785, 435] on span "Fechar" at bounding box center [784, 425] width 35 height 18
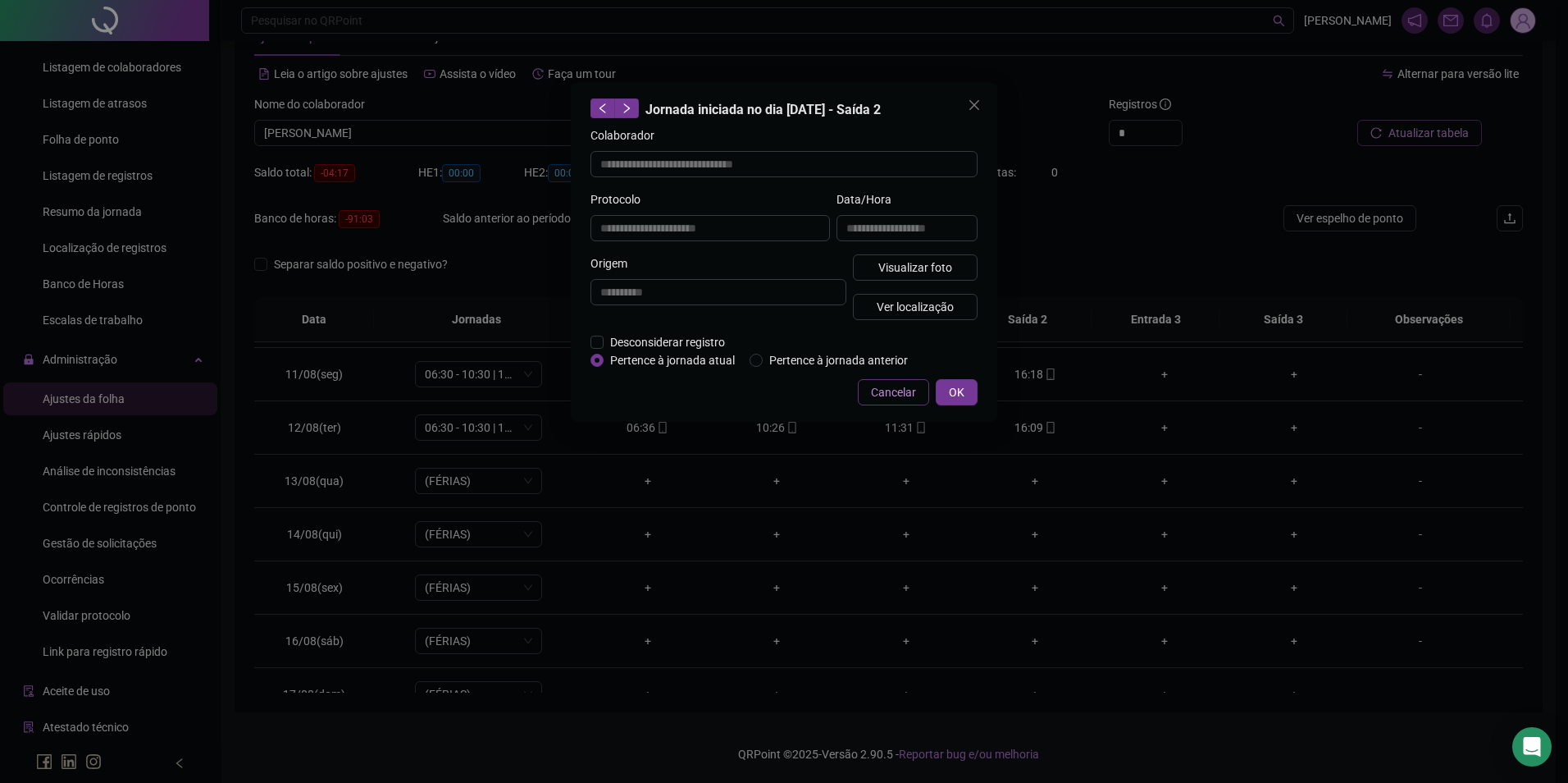
click at [879, 398] on span "Cancelar" at bounding box center [894, 392] width 45 height 18
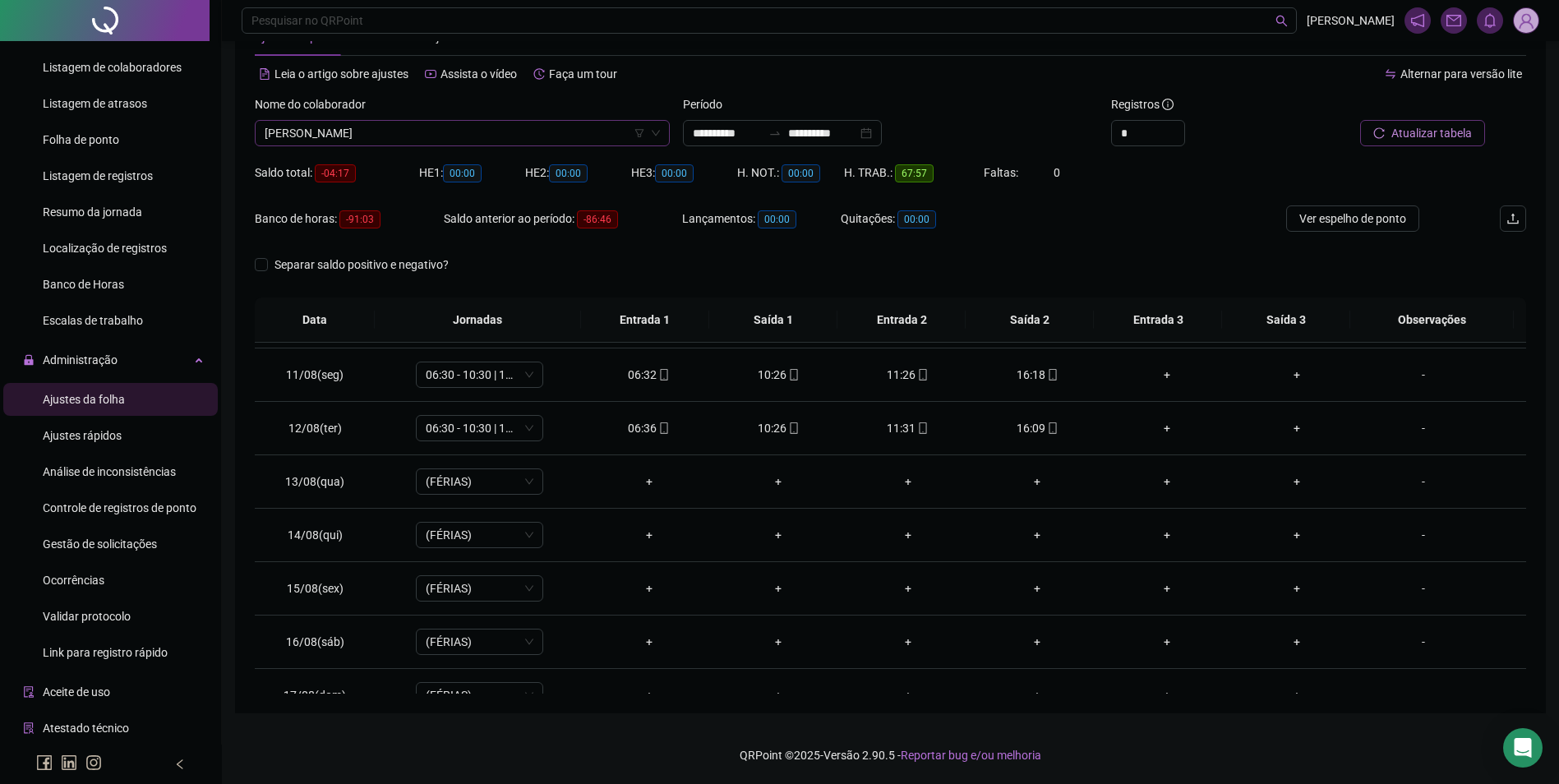
click at [487, 134] on span "[PERSON_NAME]" at bounding box center [462, 133] width 395 height 25
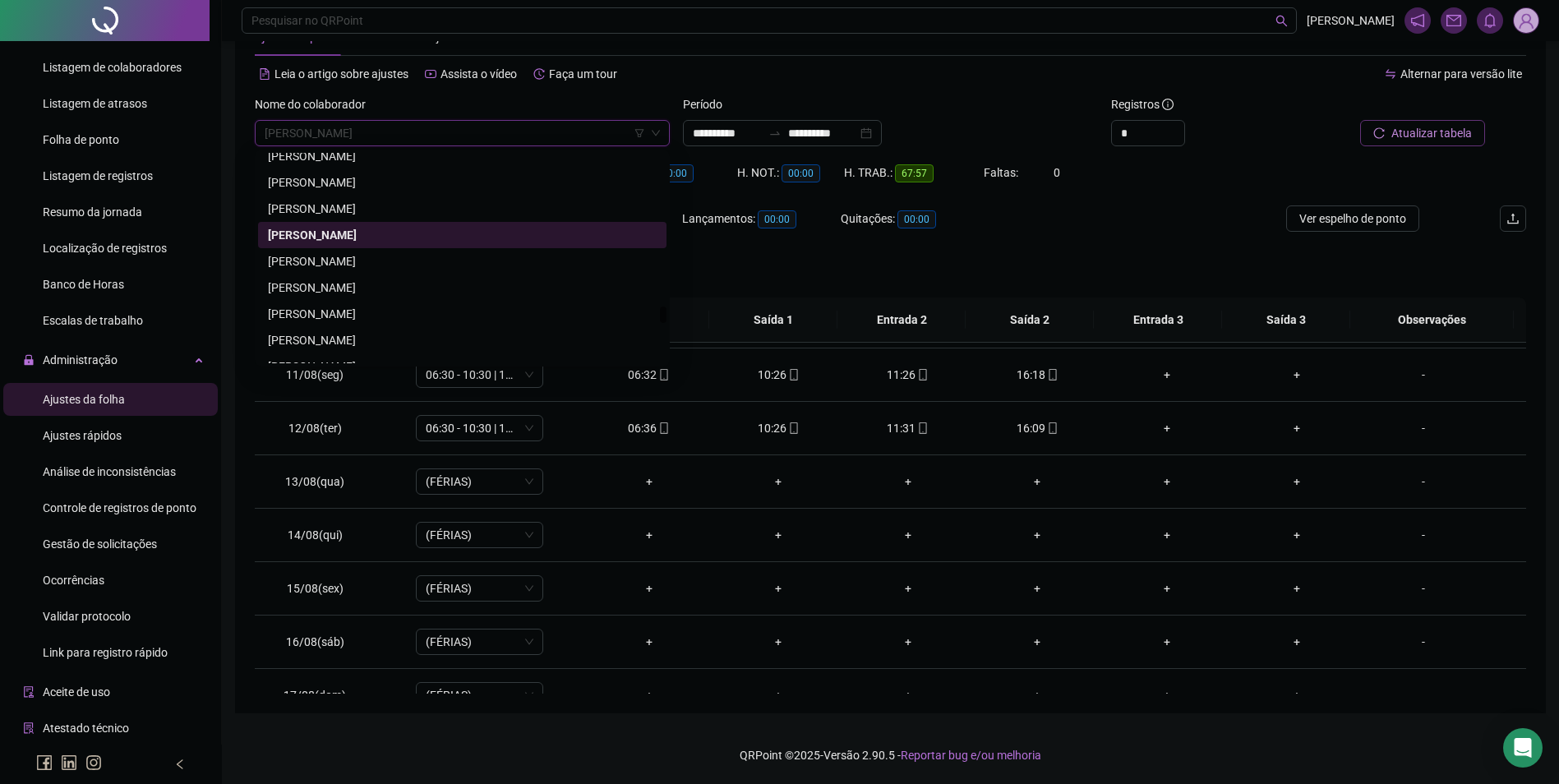
scroll to position [19237, 0]
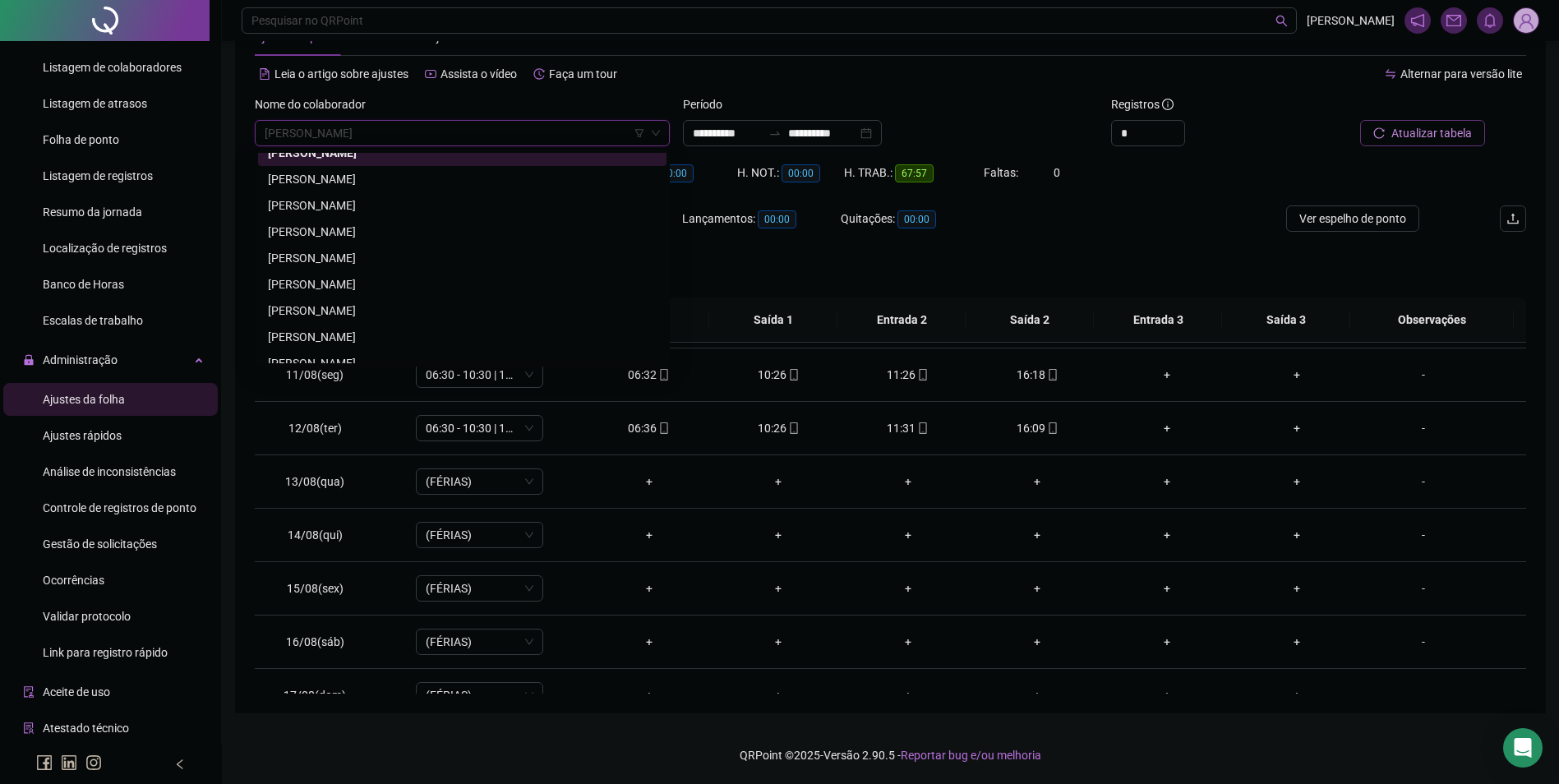
click at [391, 286] on div "[PERSON_NAME]" at bounding box center [463, 283] width 389 height 18
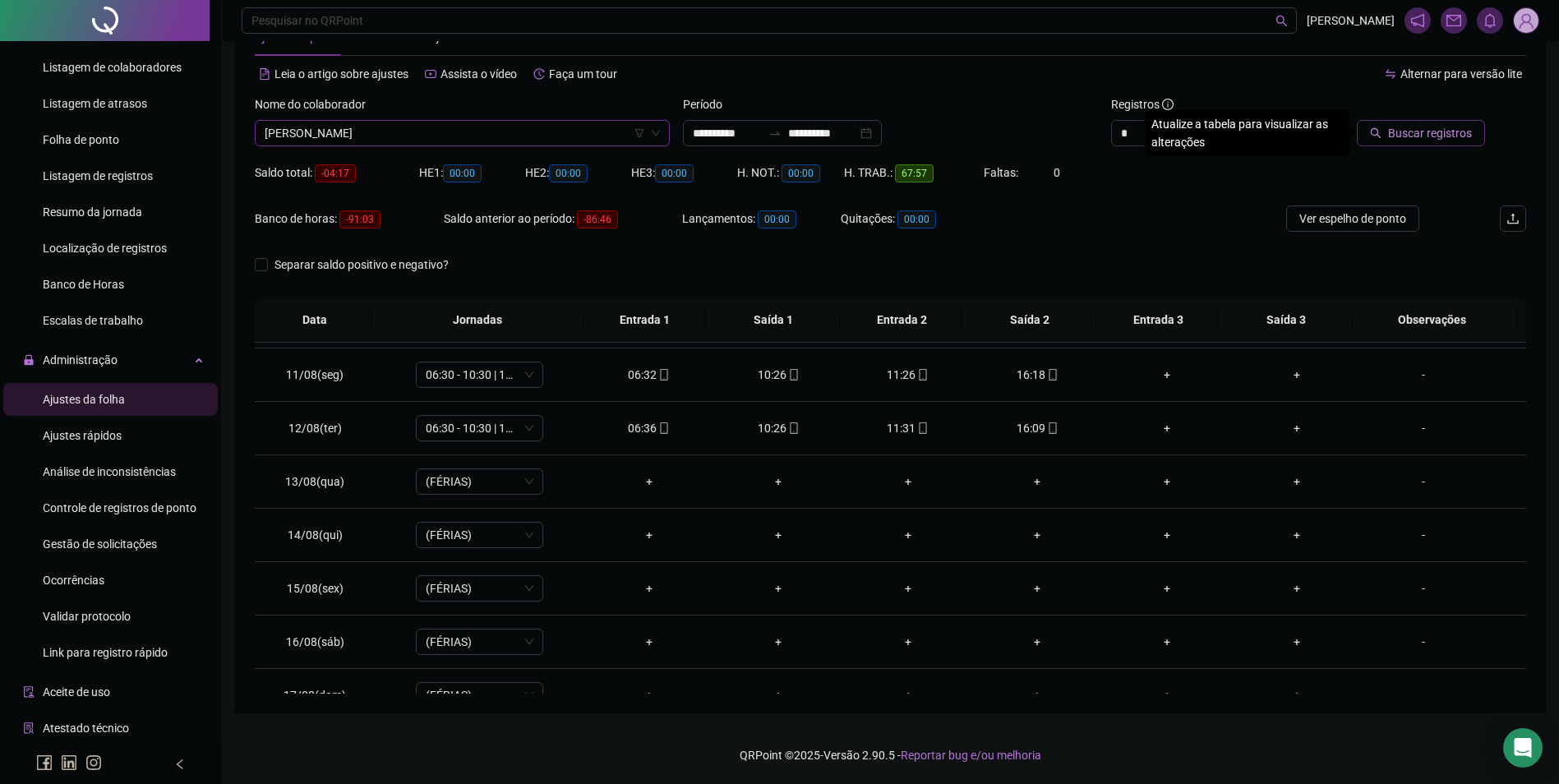
click at [1461, 137] on span "Buscar registros" at bounding box center [1430, 133] width 83 height 18
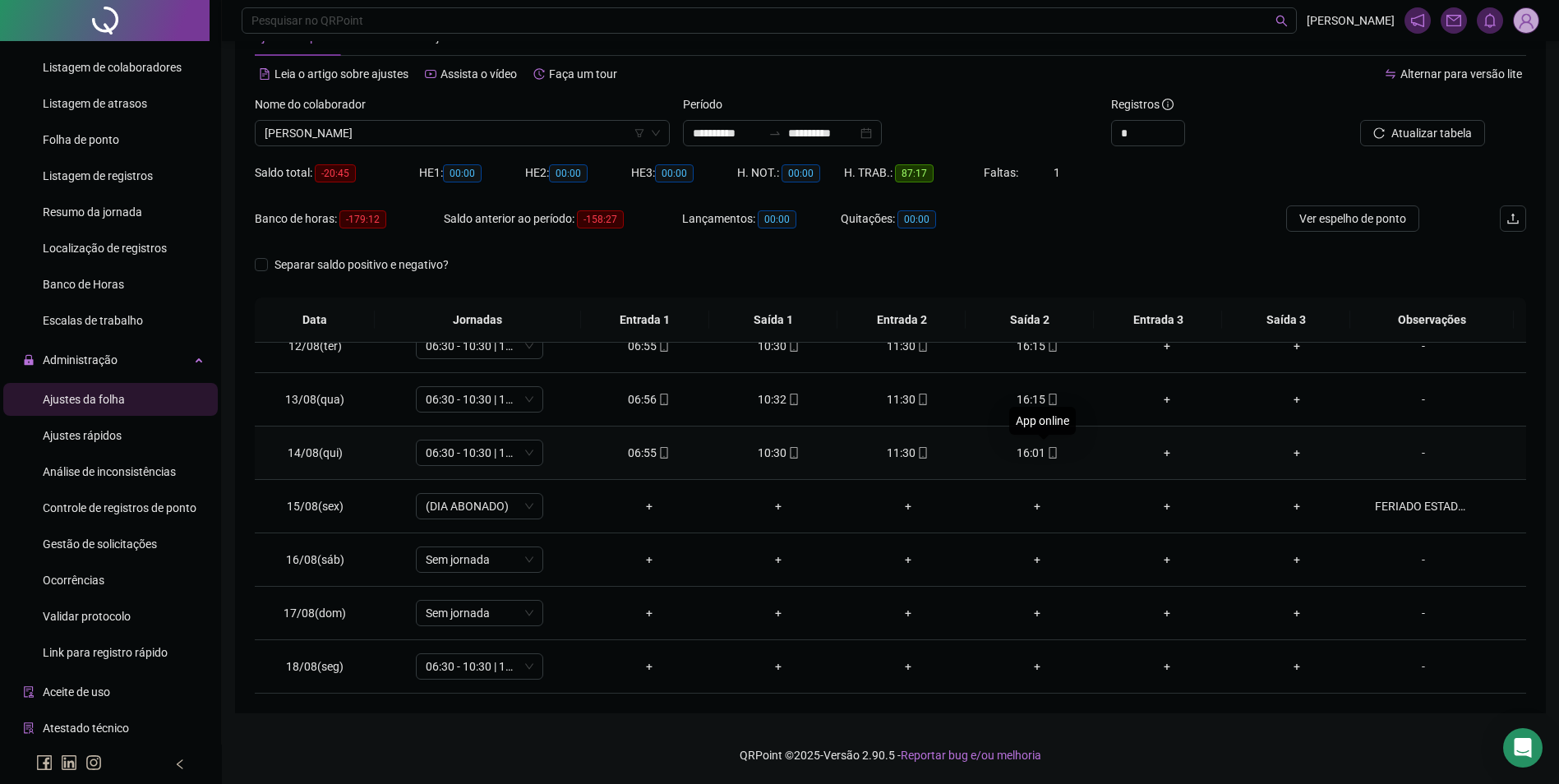
click at [1046, 447] on span at bounding box center [1053, 453] width 13 height 13
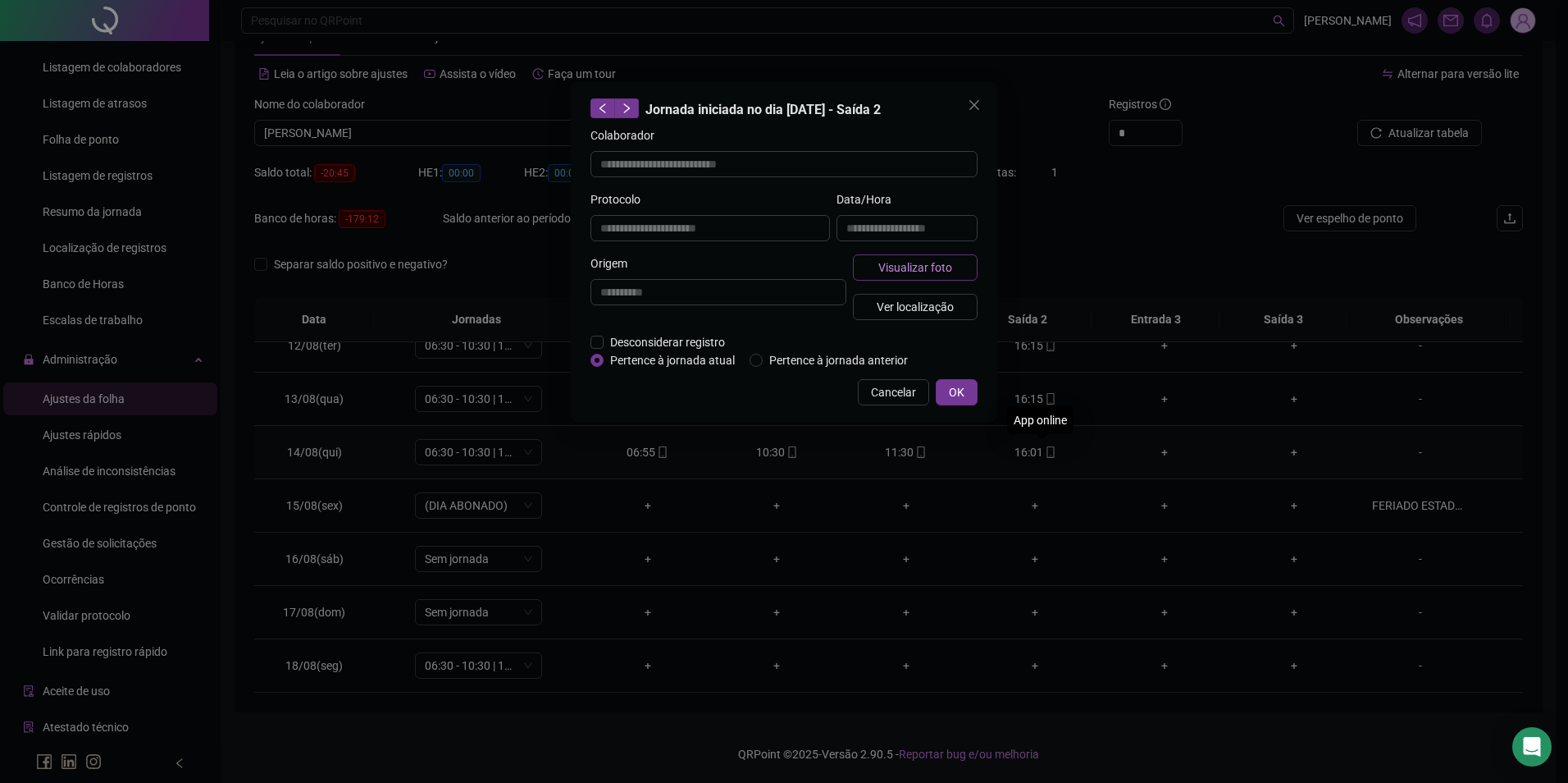
type input "**********"
click at [884, 252] on div "**********" at bounding box center [907, 222] width 148 height 64
click at [902, 282] on div "Visualizar foto Ver localização" at bounding box center [915, 294] width 132 height 79
click at [895, 263] on span "Visualizar foto" at bounding box center [915, 267] width 74 height 18
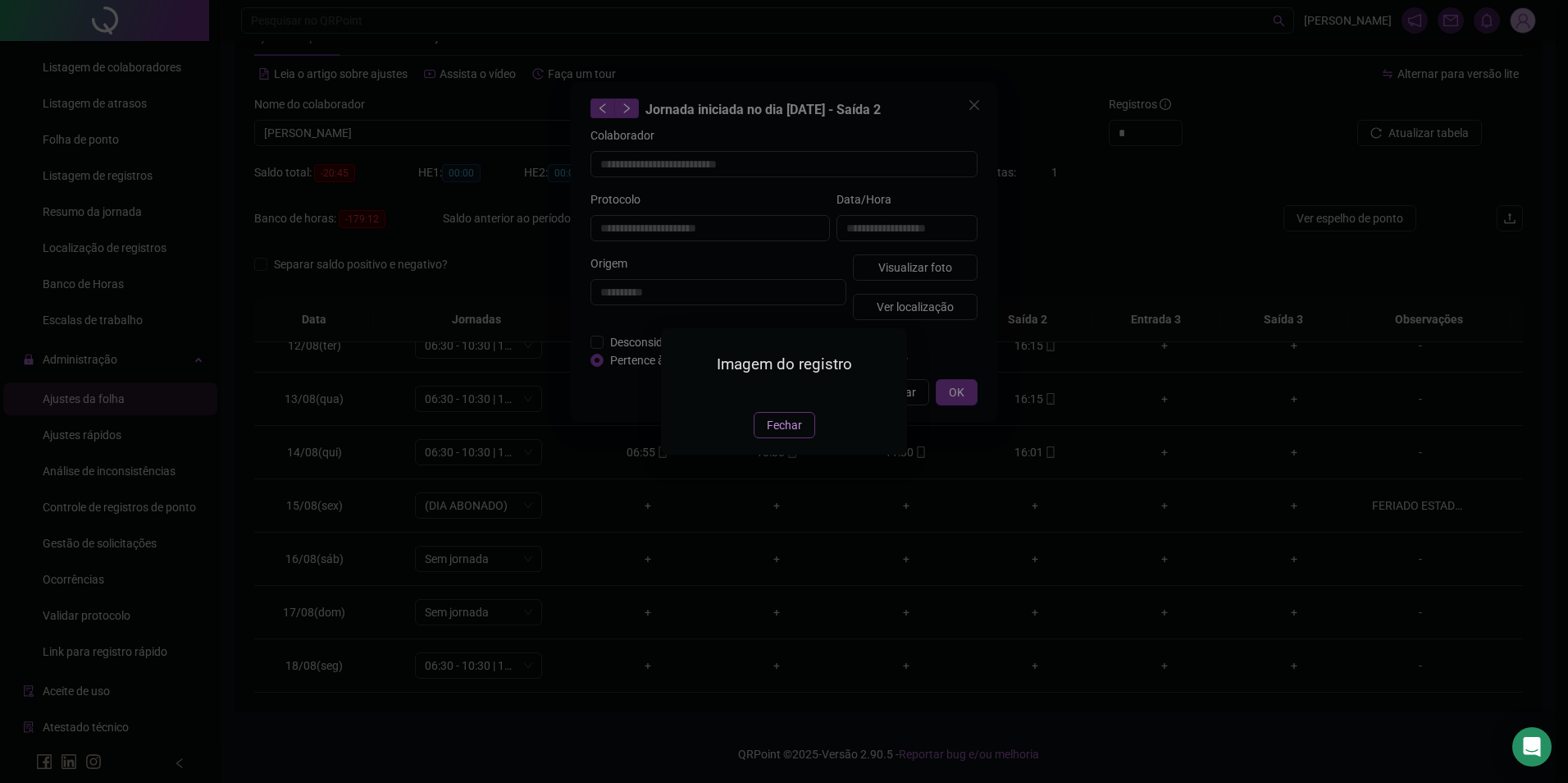
click at [779, 435] on span "Fechar" at bounding box center [784, 425] width 35 height 18
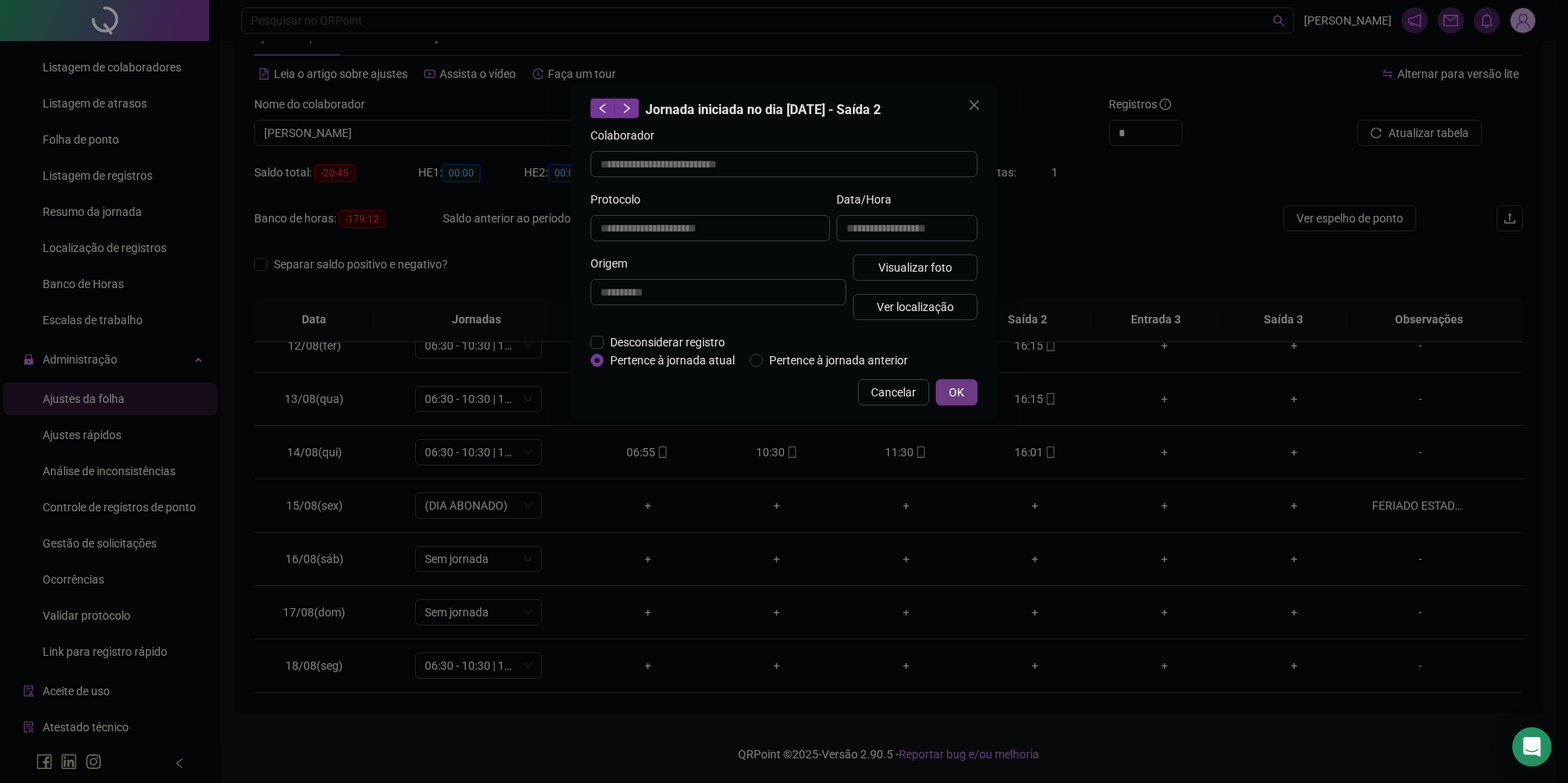
click at [969, 381] on button "OK" at bounding box center [957, 392] width 42 height 27
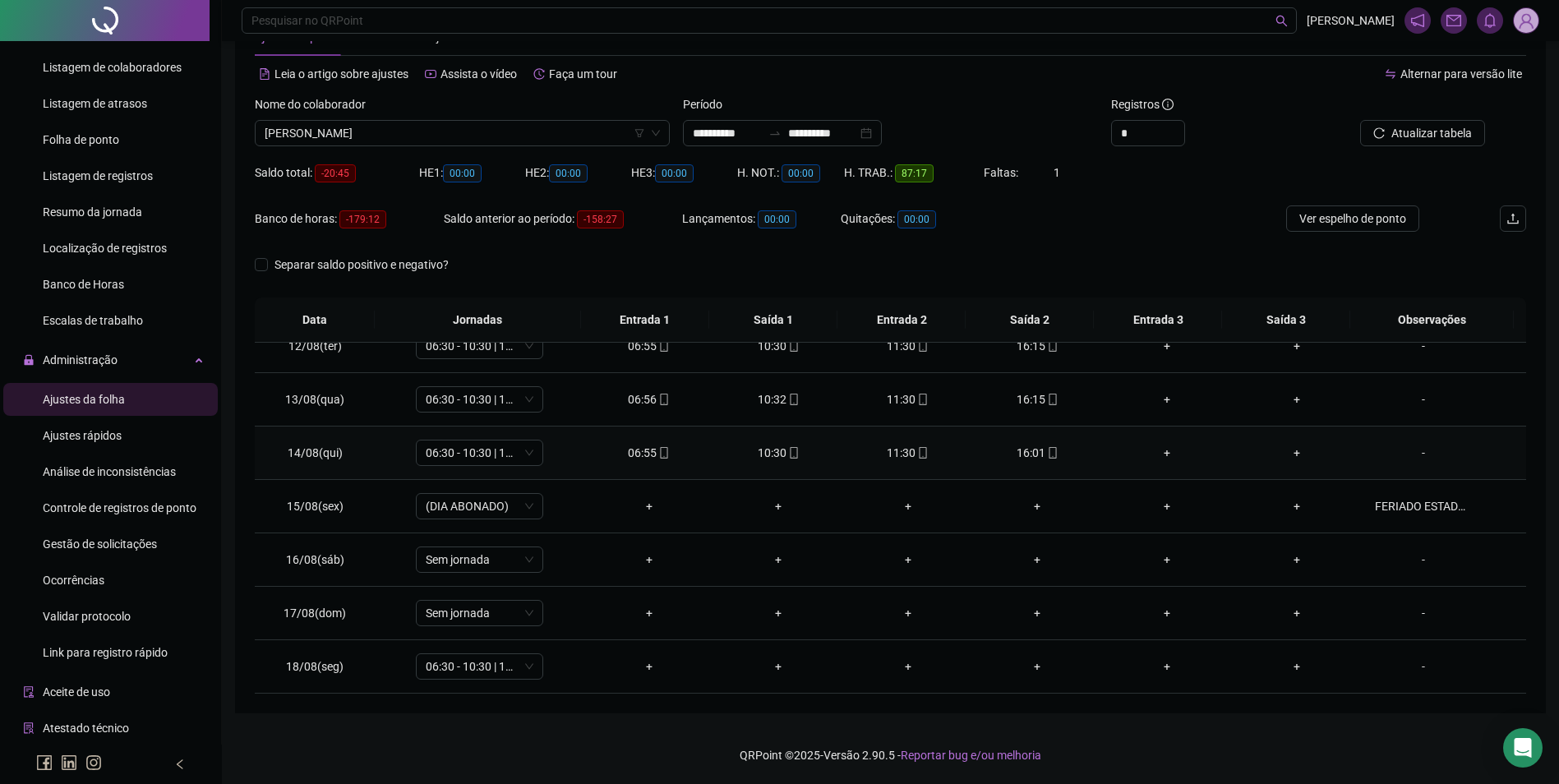
click at [905, 462] on td "11:30" at bounding box center [908, 453] width 130 height 53
click at [918, 448] on icon "mobile" at bounding box center [923, 453] width 11 height 11
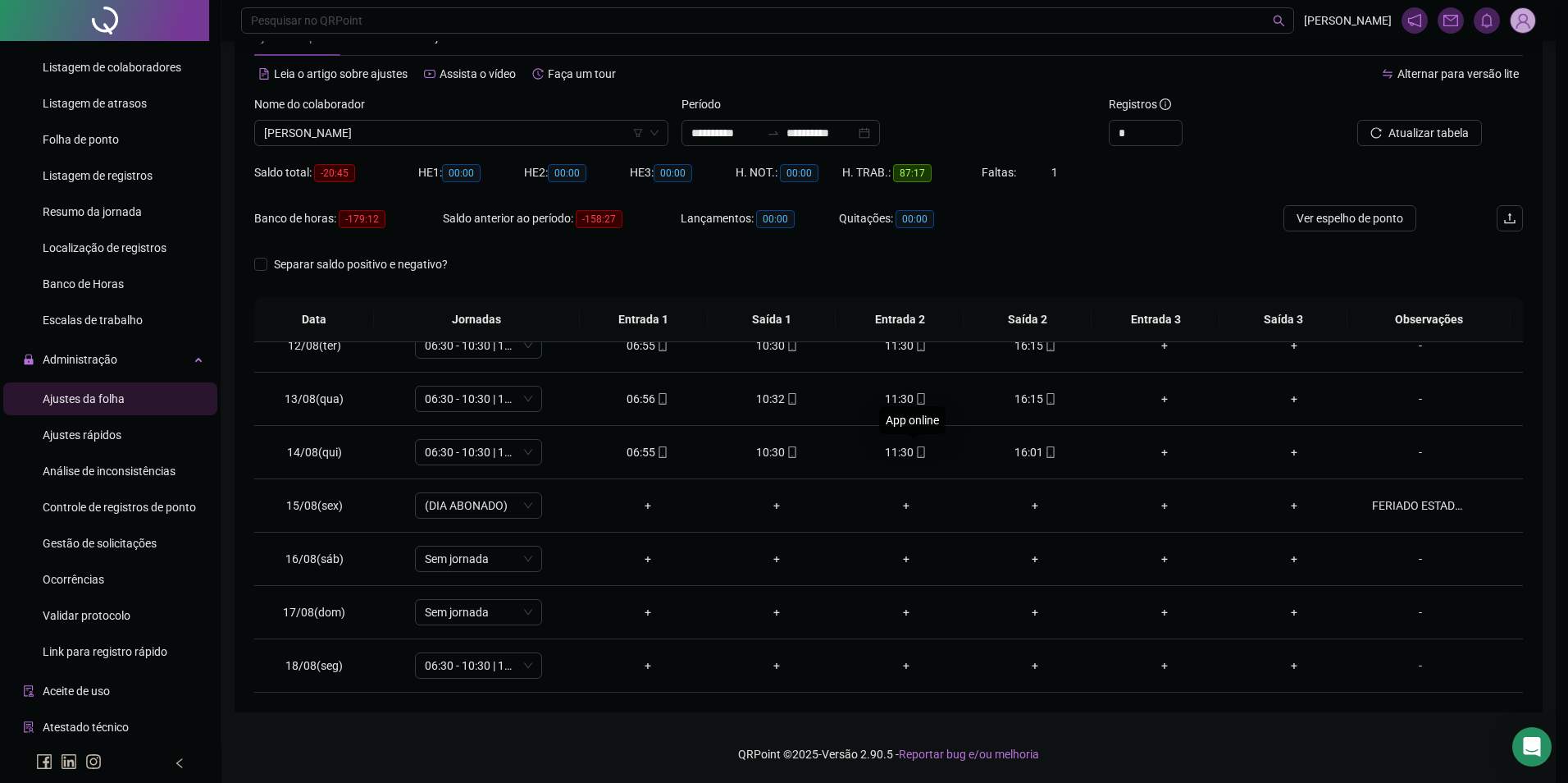
type input "**********"
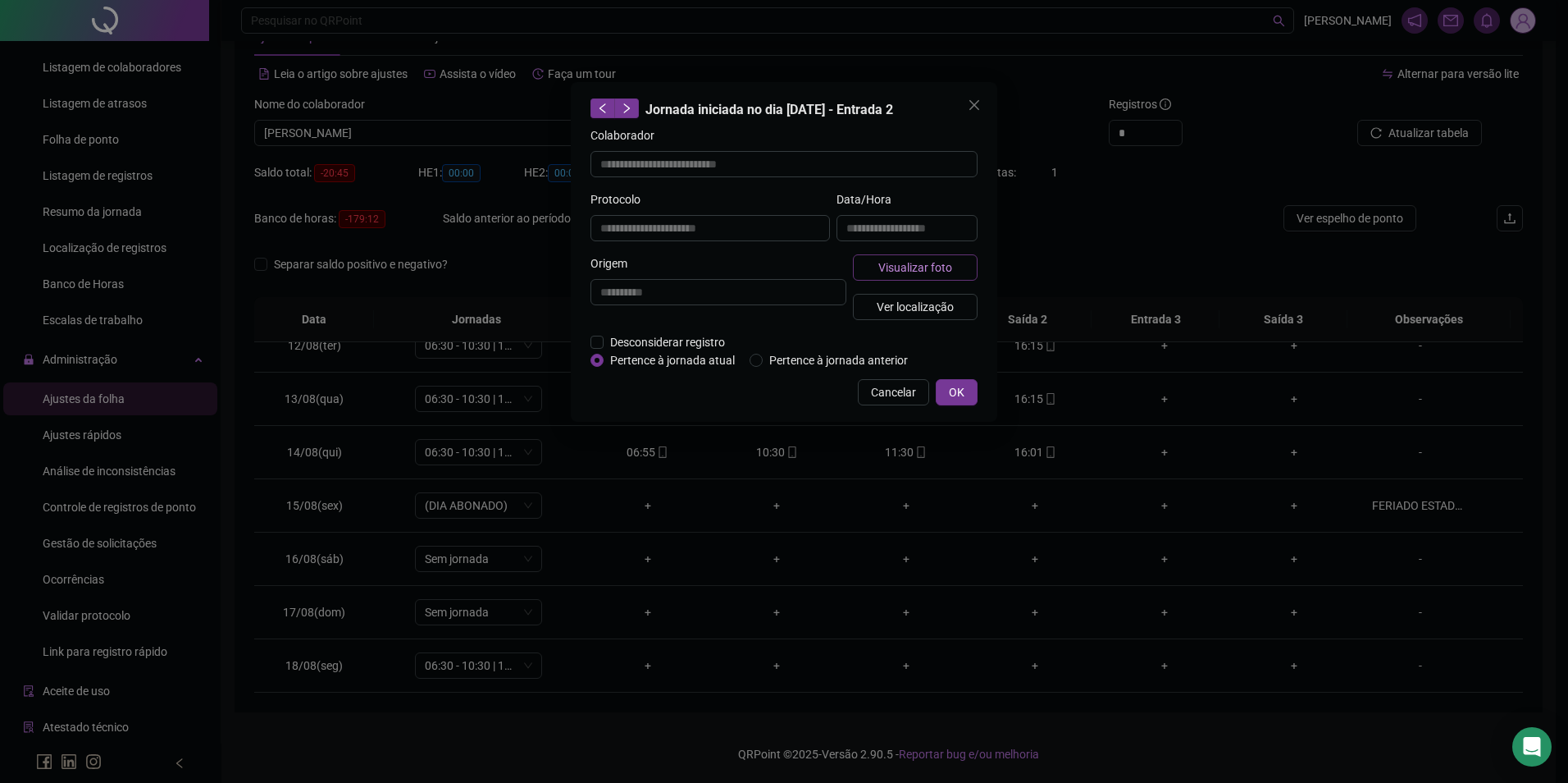
click at [898, 265] on span "Visualizar foto" at bounding box center [915, 267] width 74 height 18
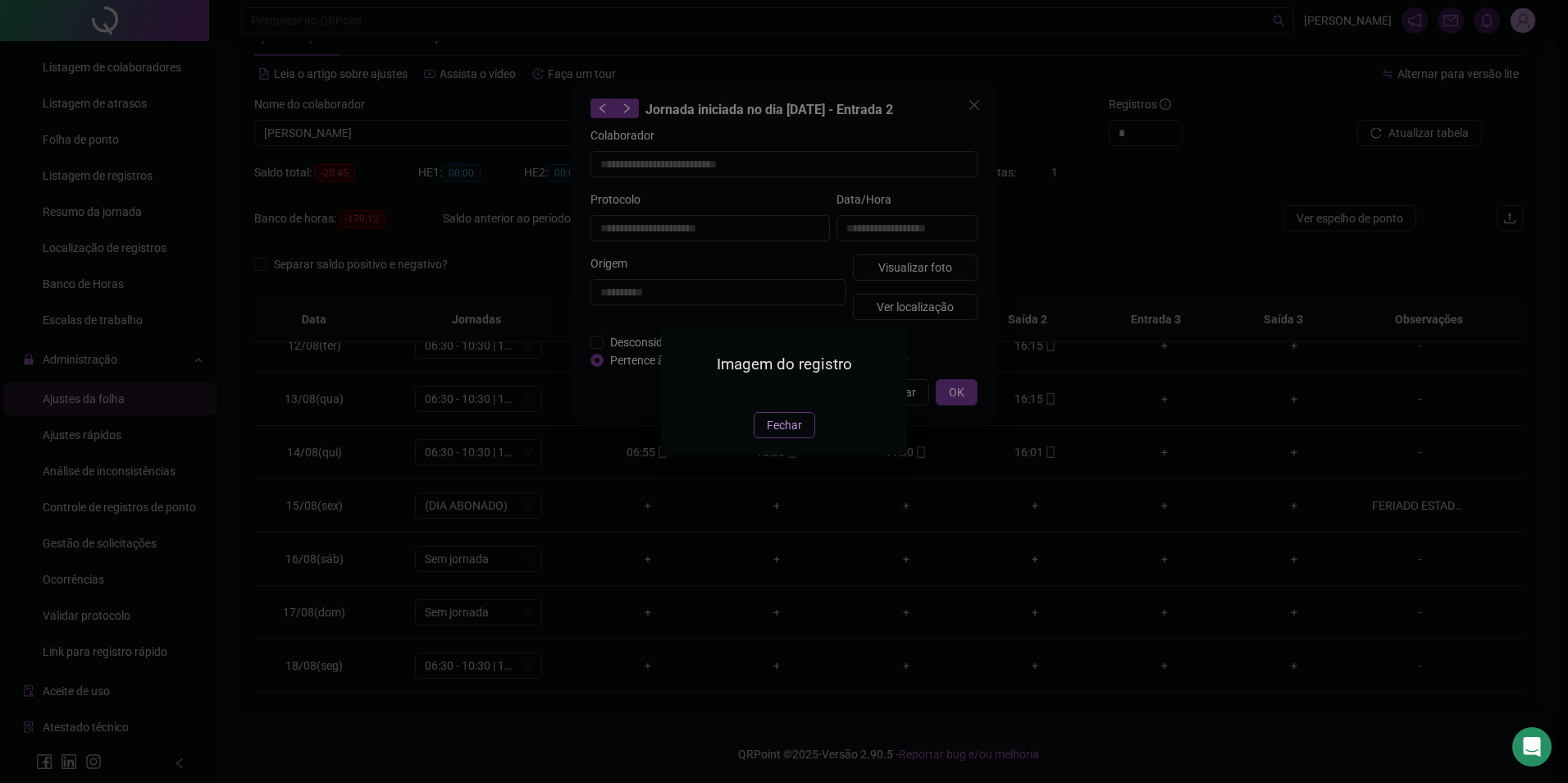
click at [783, 435] on span "Fechar" at bounding box center [784, 425] width 35 height 18
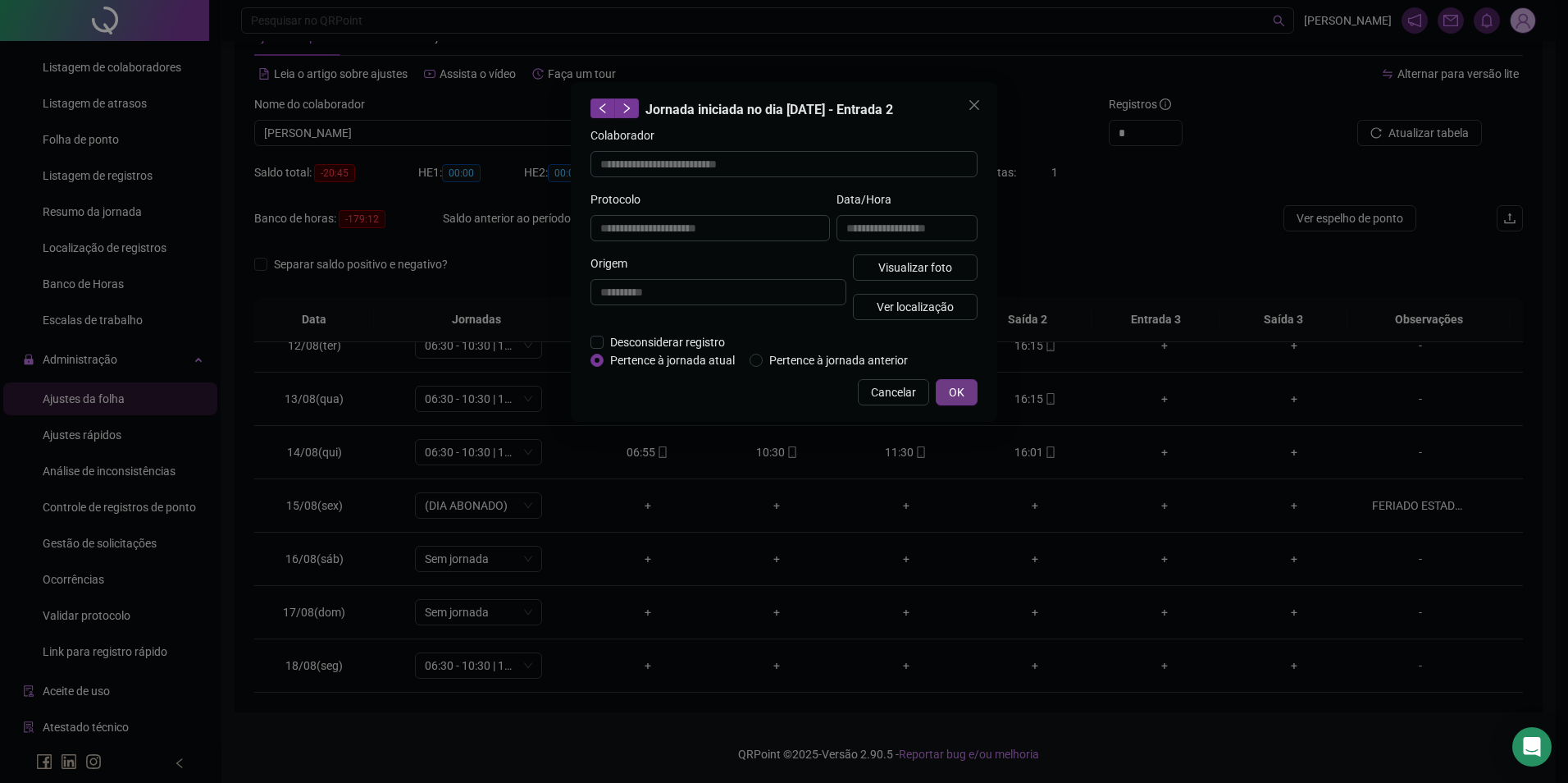
click at [960, 379] on button "OK" at bounding box center [957, 392] width 42 height 27
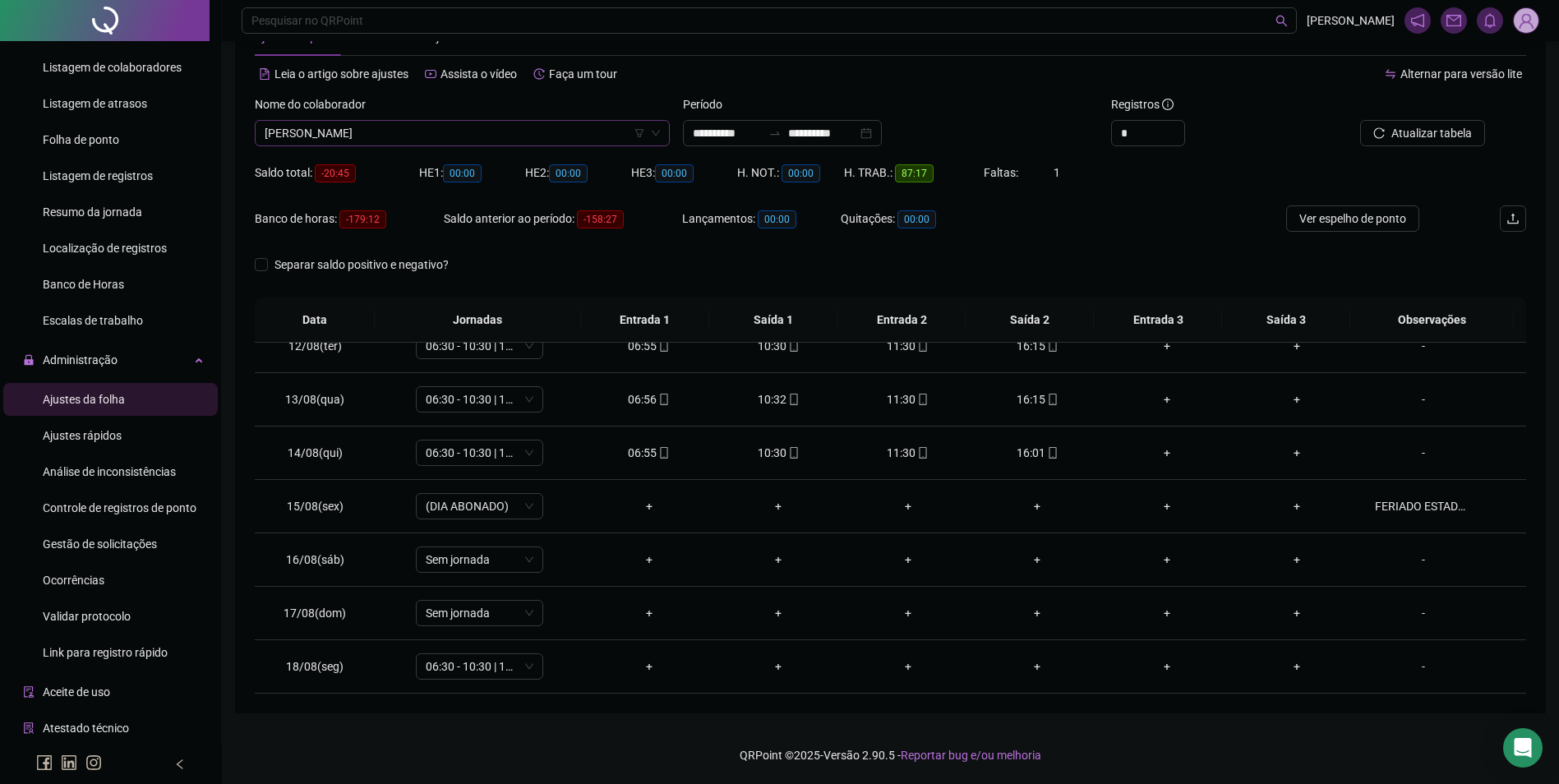
click at [425, 132] on span "[PERSON_NAME]" at bounding box center [462, 133] width 395 height 25
type input "*****"
click at [409, 160] on div "[PERSON_NAME]" at bounding box center [463, 166] width 389 height 18
click at [1388, 126] on button "Buscar registros" at bounding box center [1421, 134] width 128 height 27
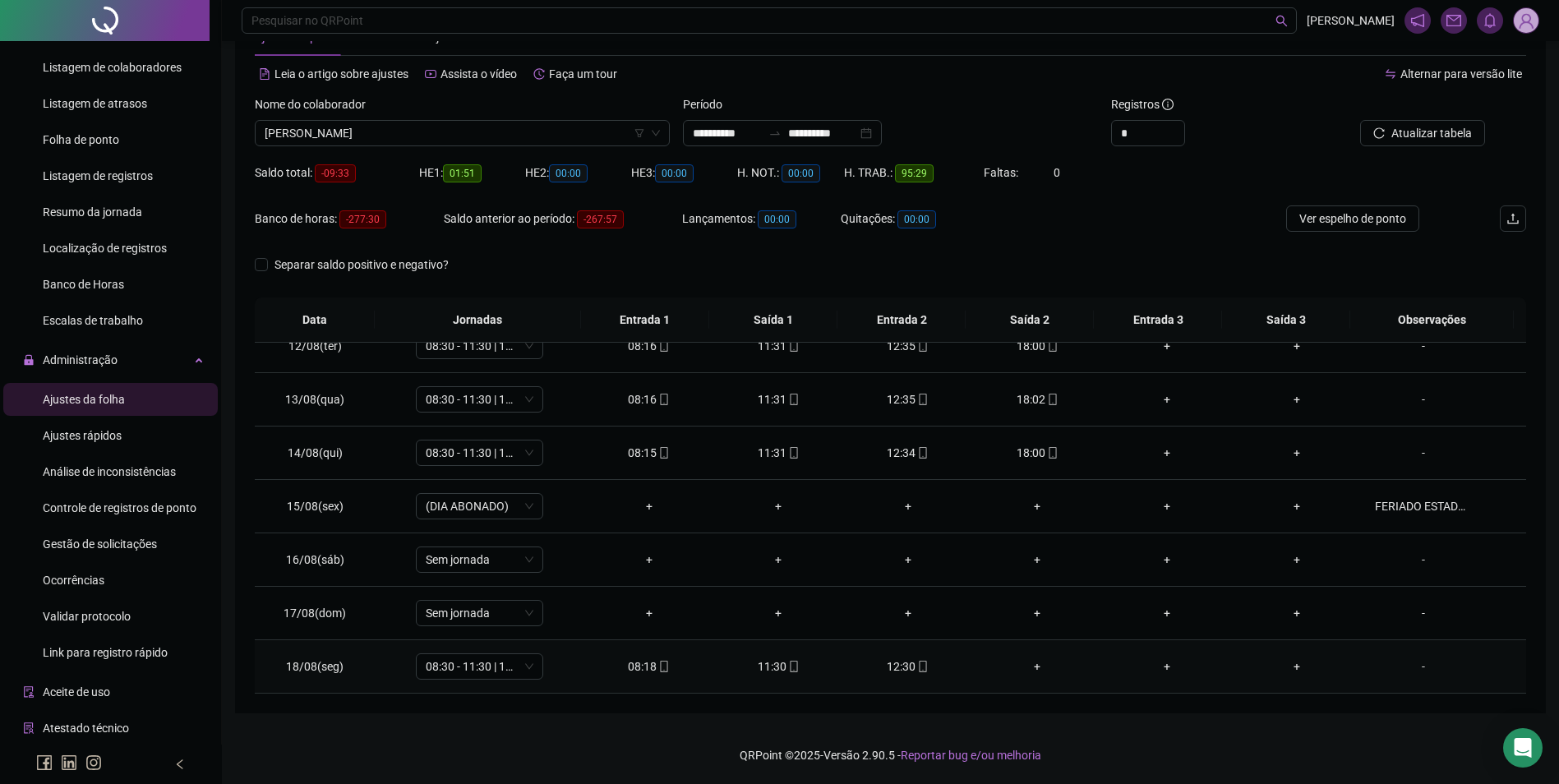
click at [917, 665] on icon "mobile" at bounding box center [923, 666] width 11 height 11
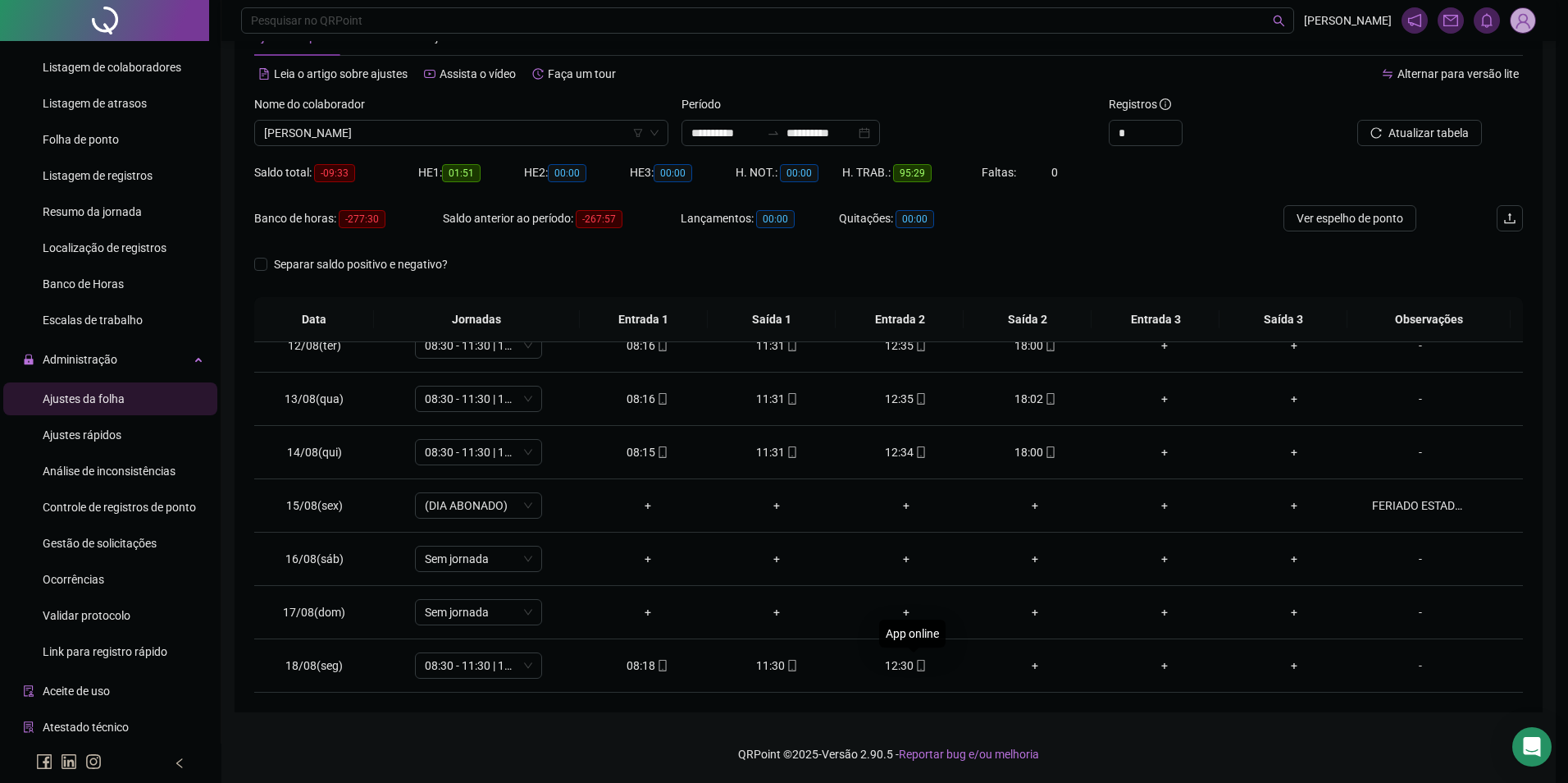
type input "**********"
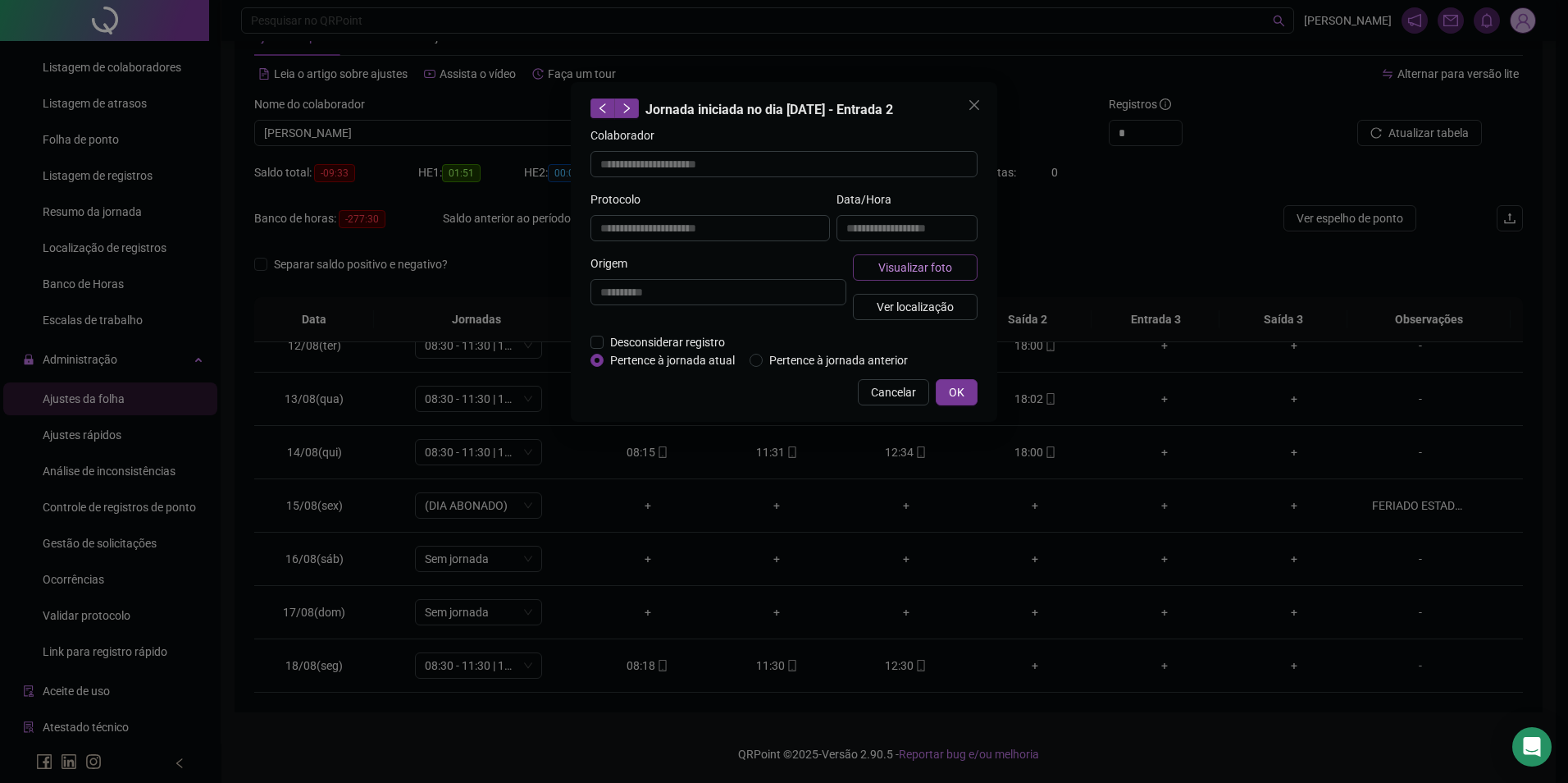
click at [937, 260] on span "Visualizar foto" at bounding box center [915, 267] width 74 height 18
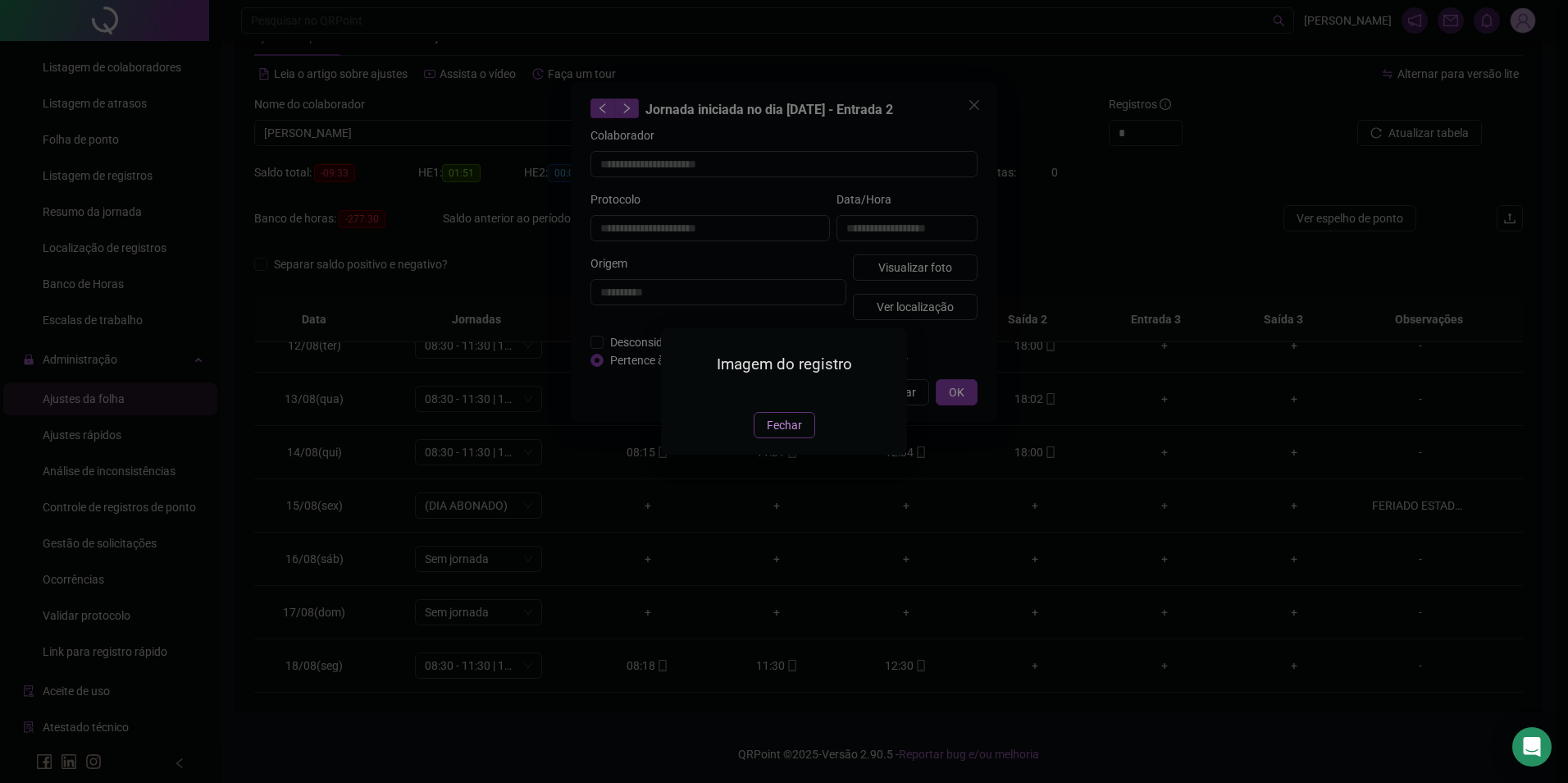
click at [801, 435] on span "Fechar" at bounding box center [784, 425] width 35 height 18
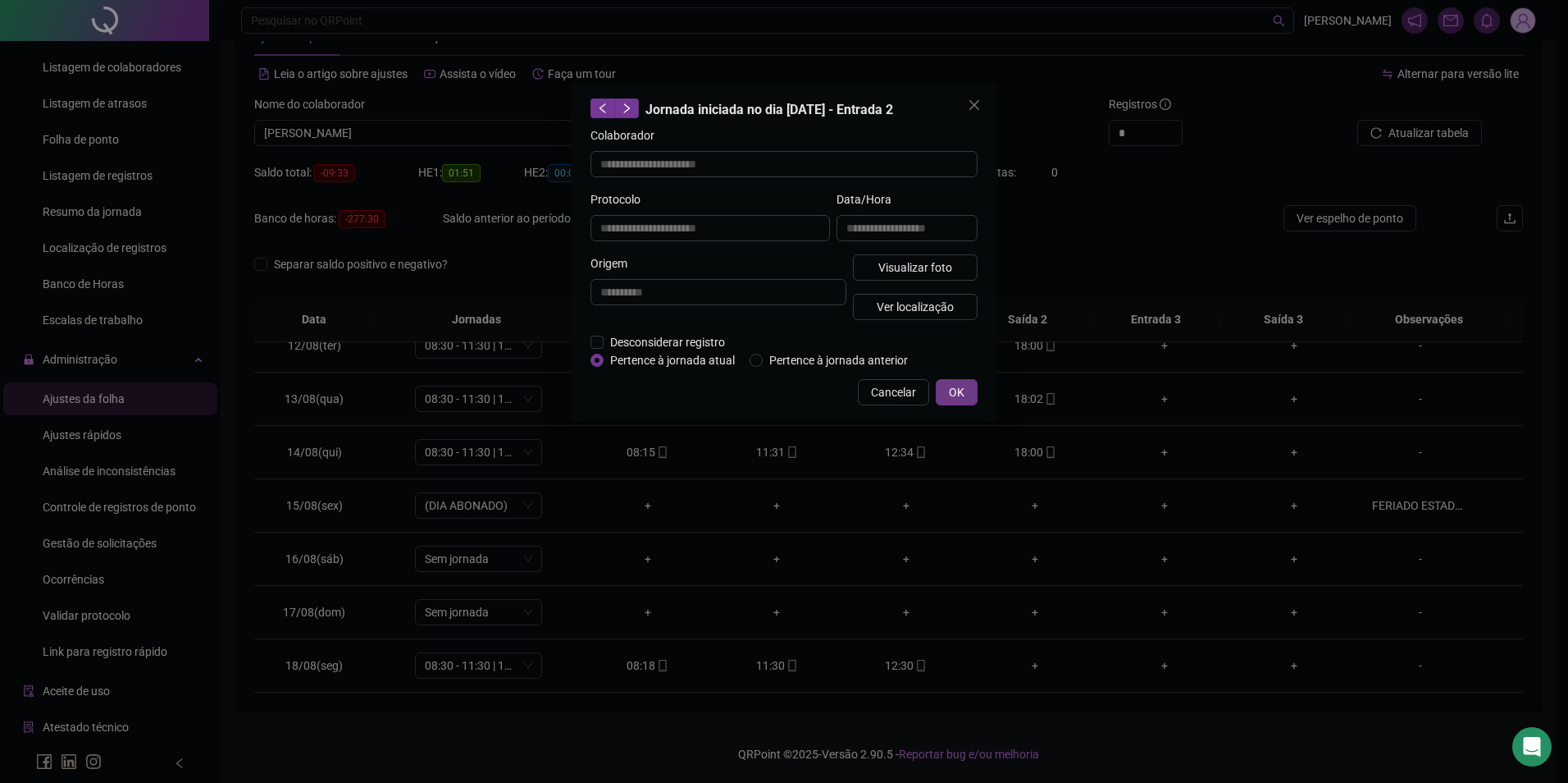
click at [948, 396] on button "OK" at bounding box center [957, 392] width 42 height 27
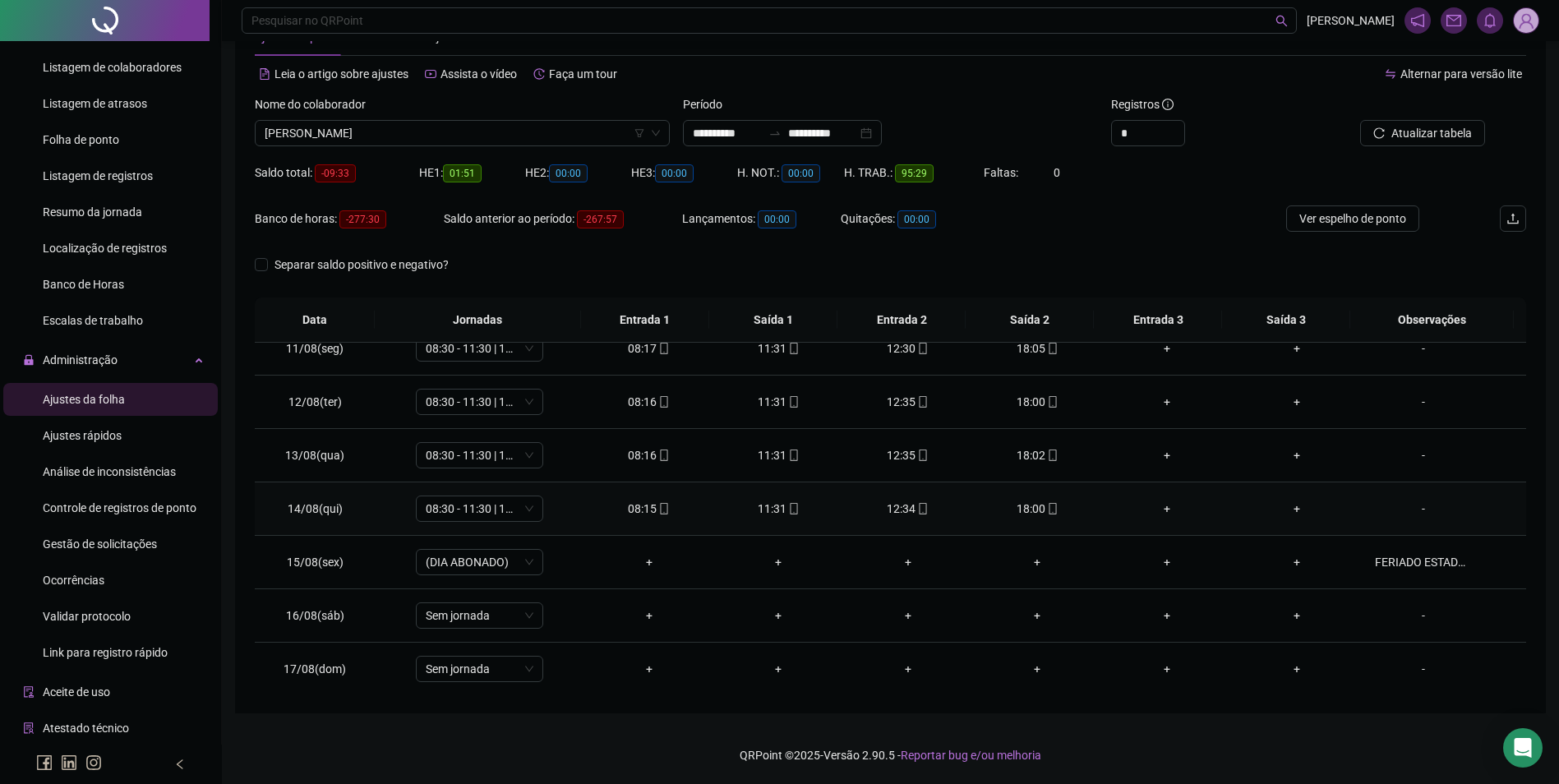
scroll to position [528, 0]
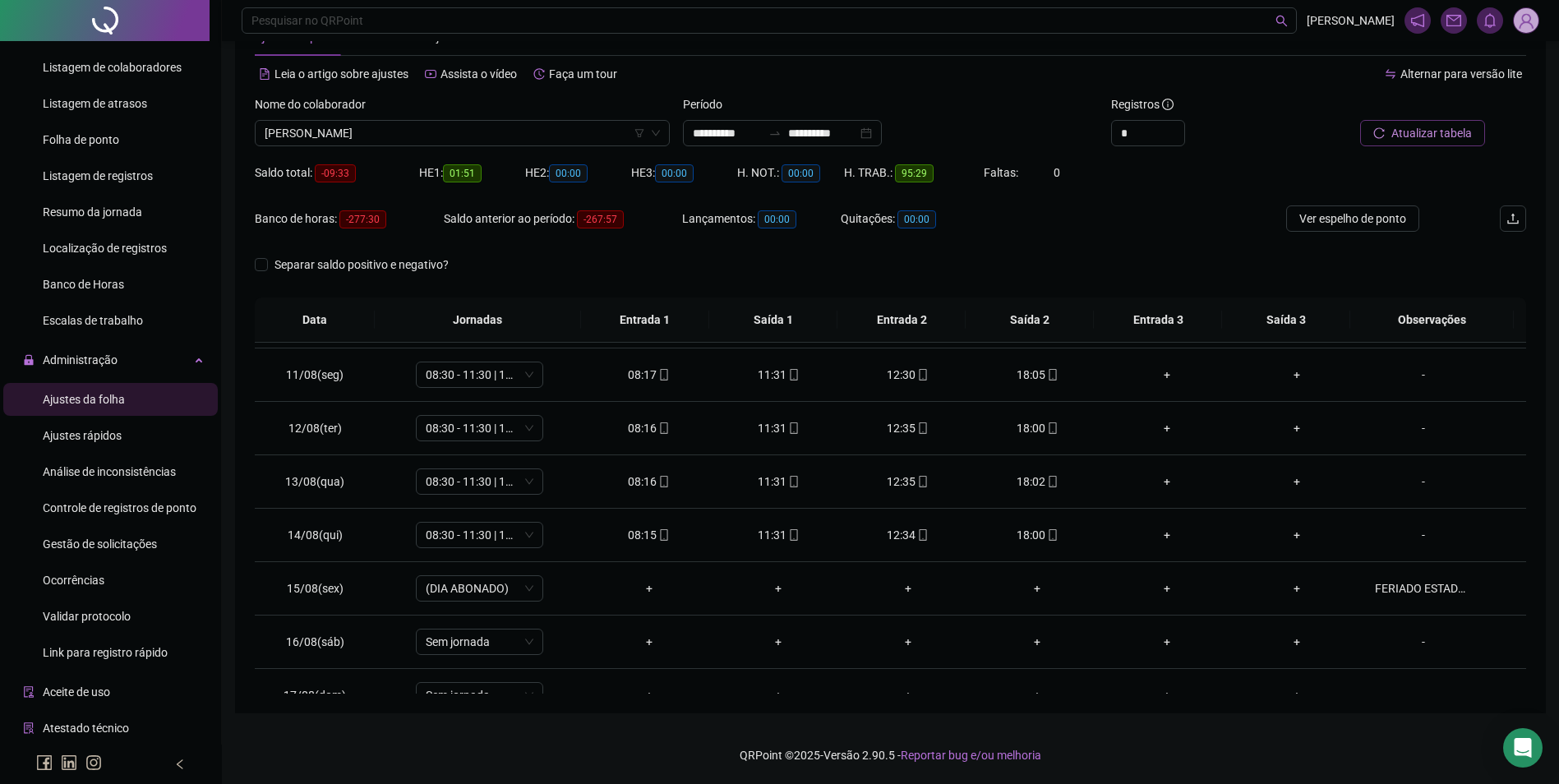
click at [1424, 133] on span "Atualizar tabela" at bounding box center [1432, 133] width 81 height 18
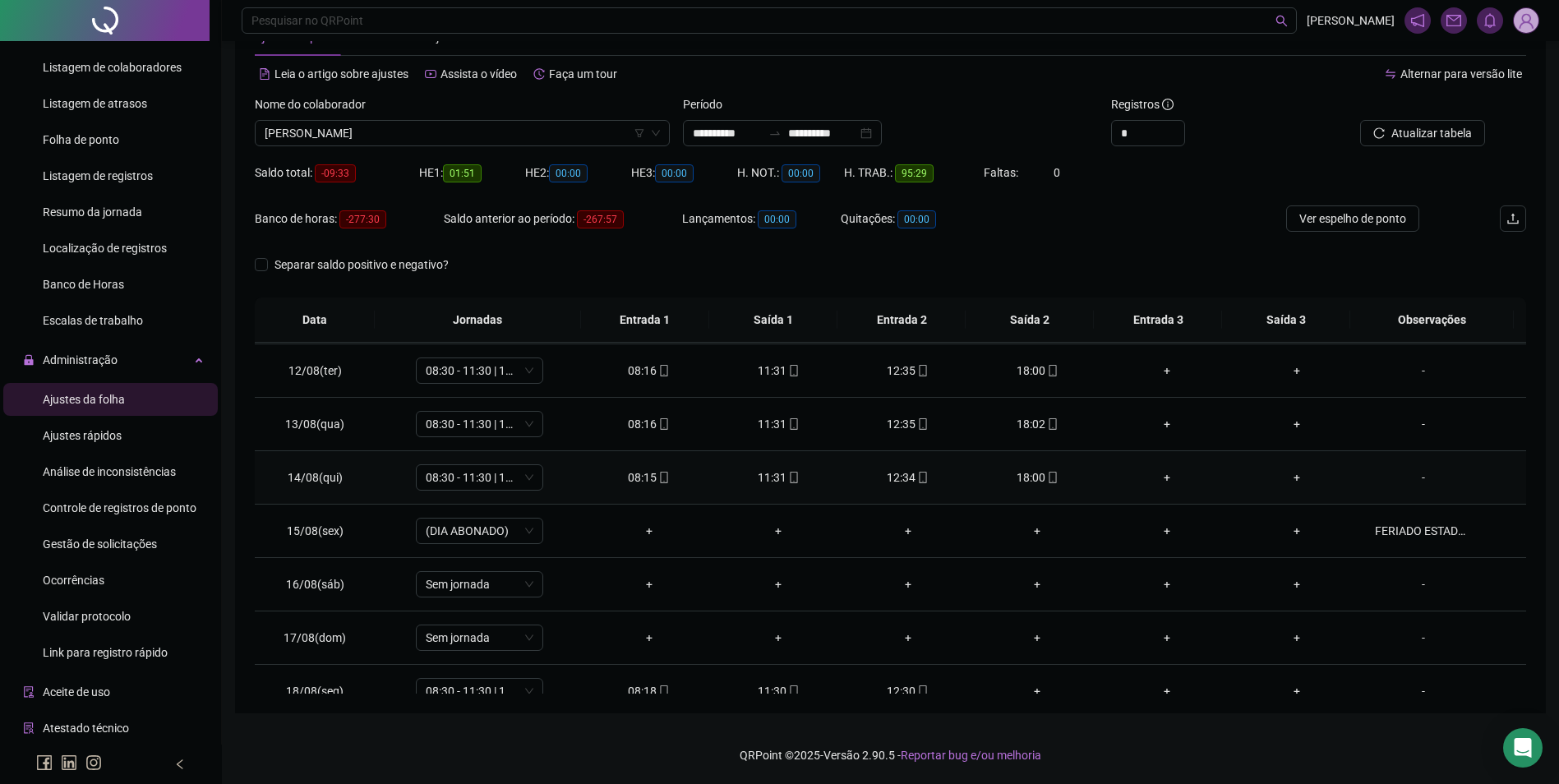
scroll to position [611, 0]
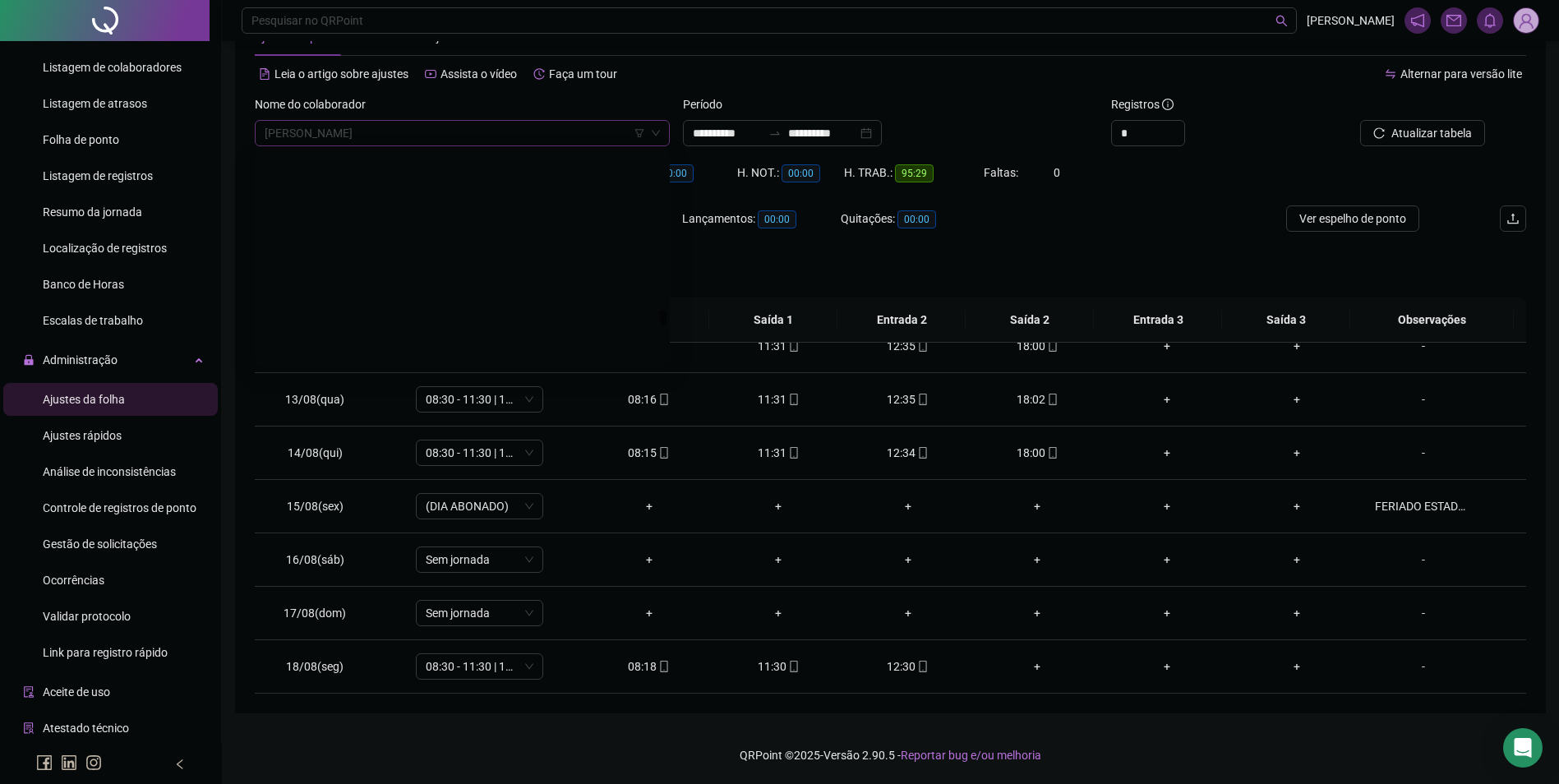
click at [512, 132] on span "[PERSON_NAME]" at bounding box center [462, 133] width 395 height 25
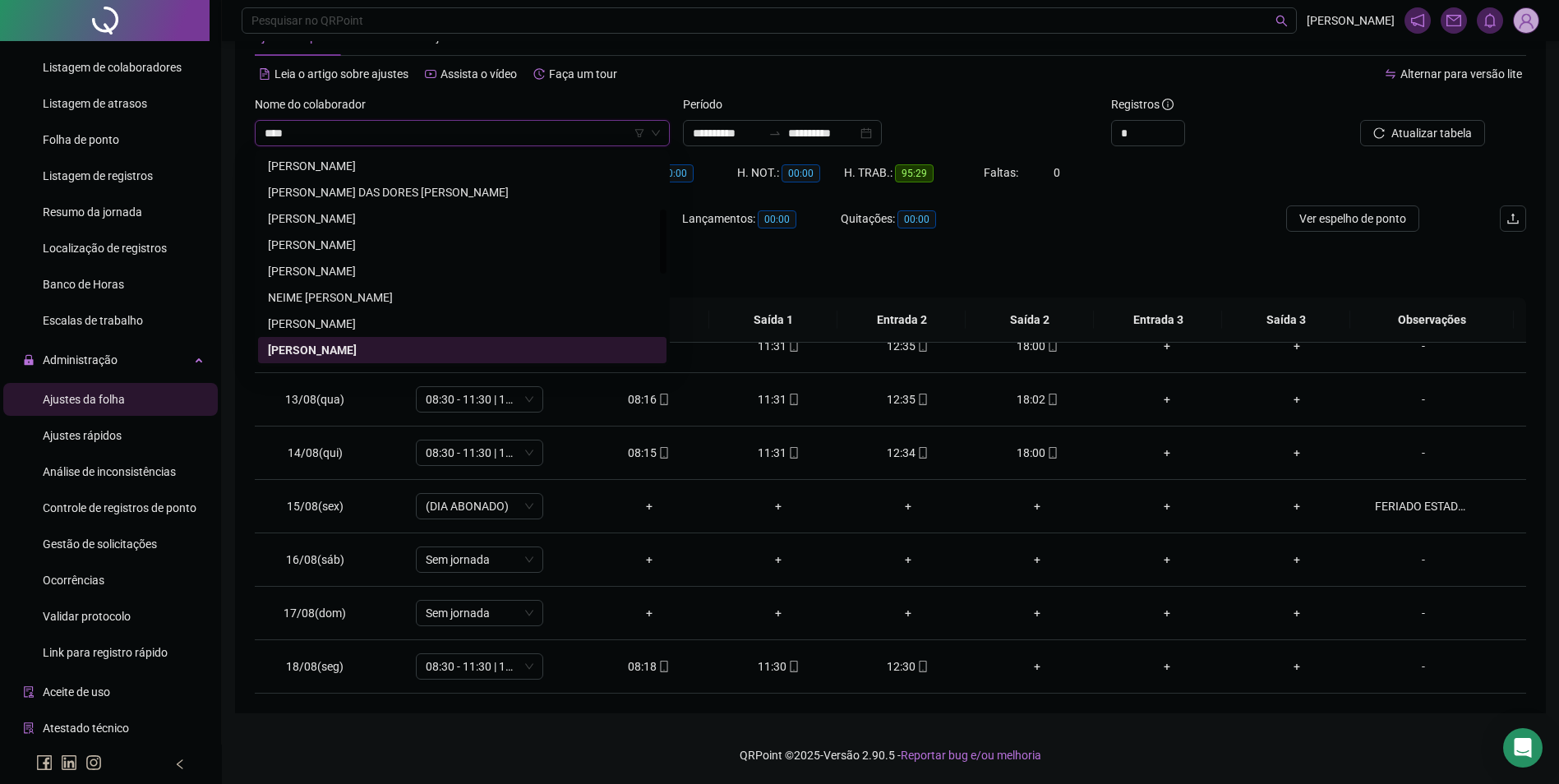
scroll to position [79, 0]
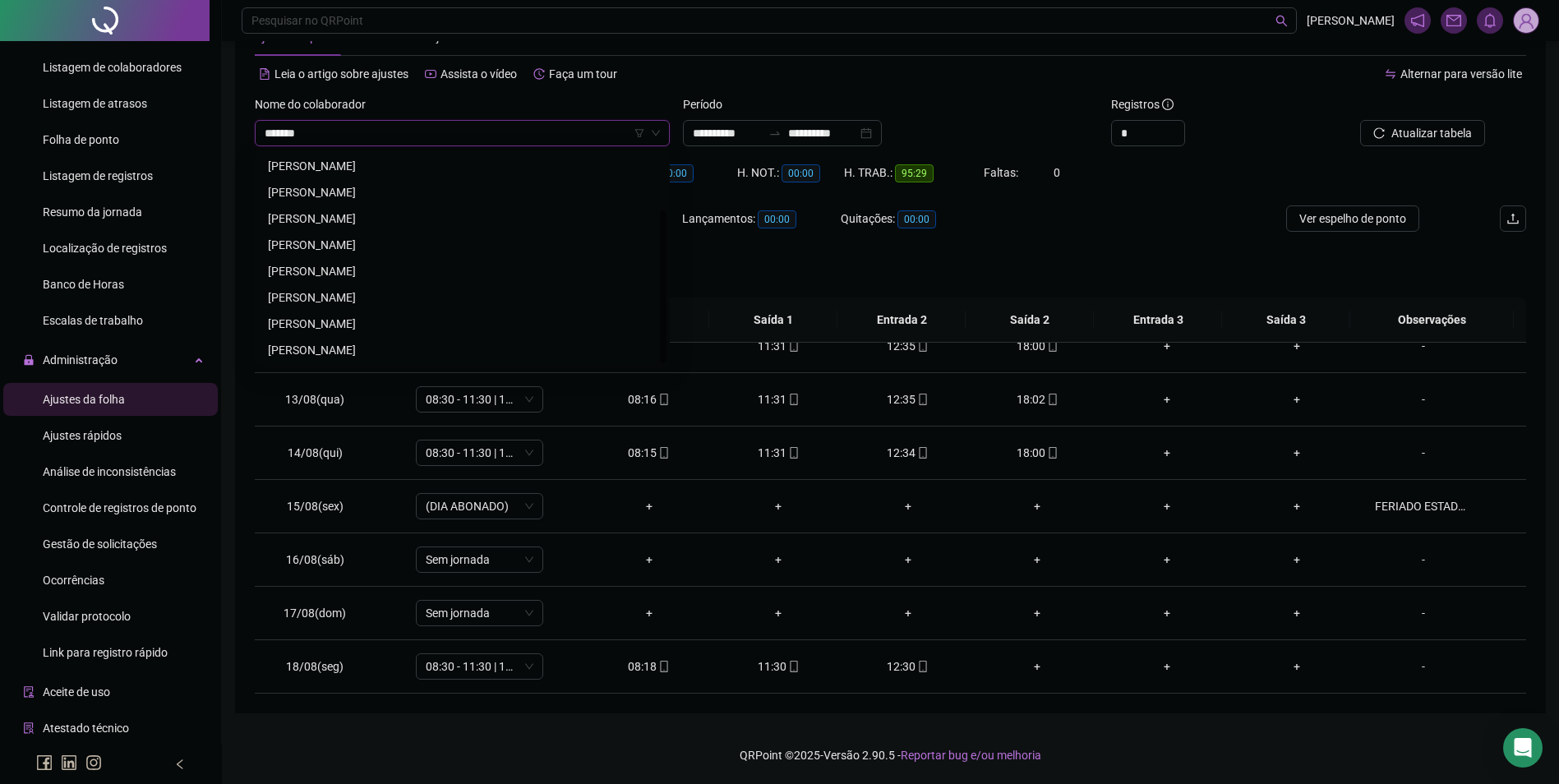
type input "********"
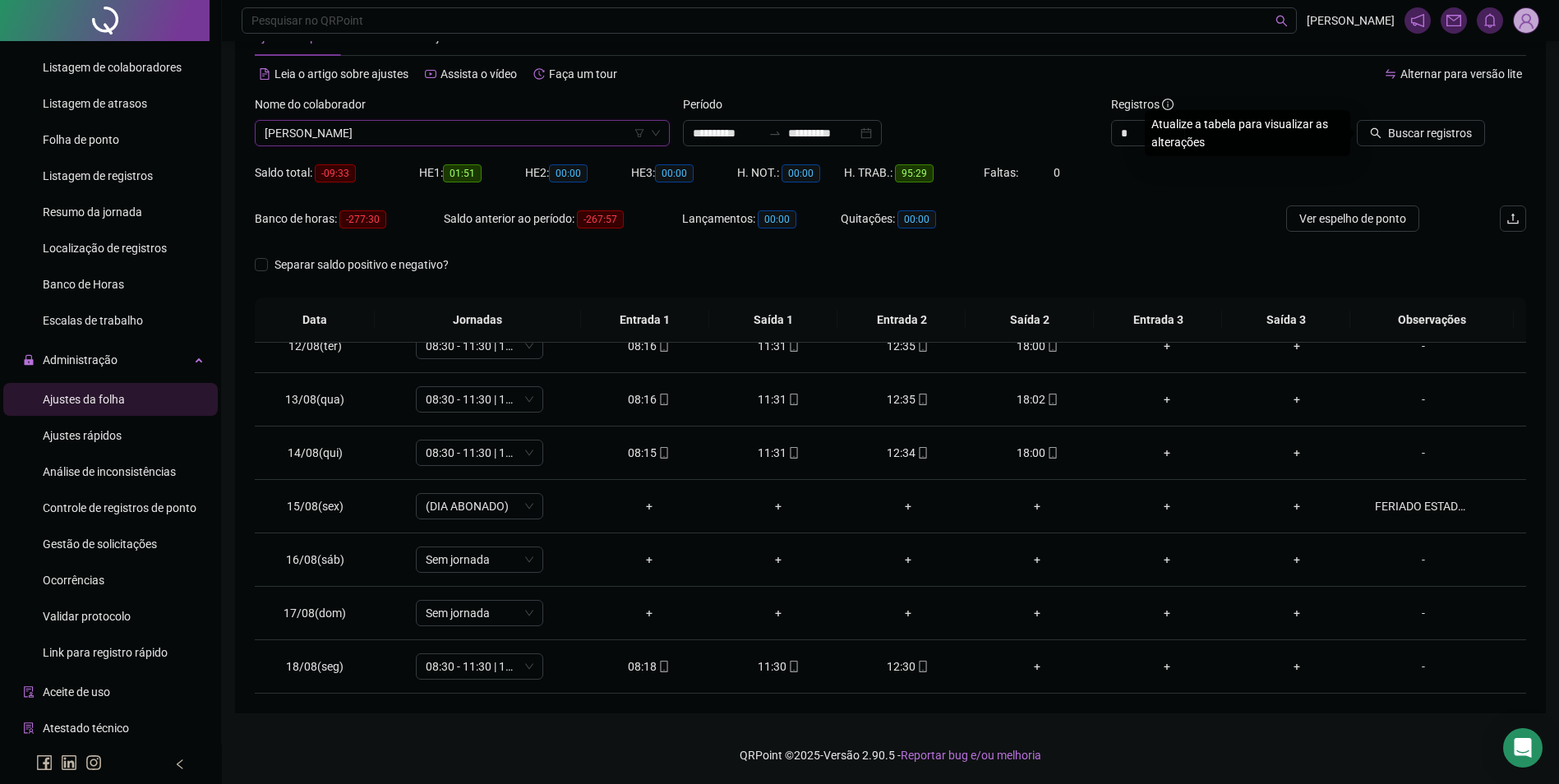
click at [512, 132] on span "[PERSON_NAME]" at bounding box center [462, 133] width 395 height 25
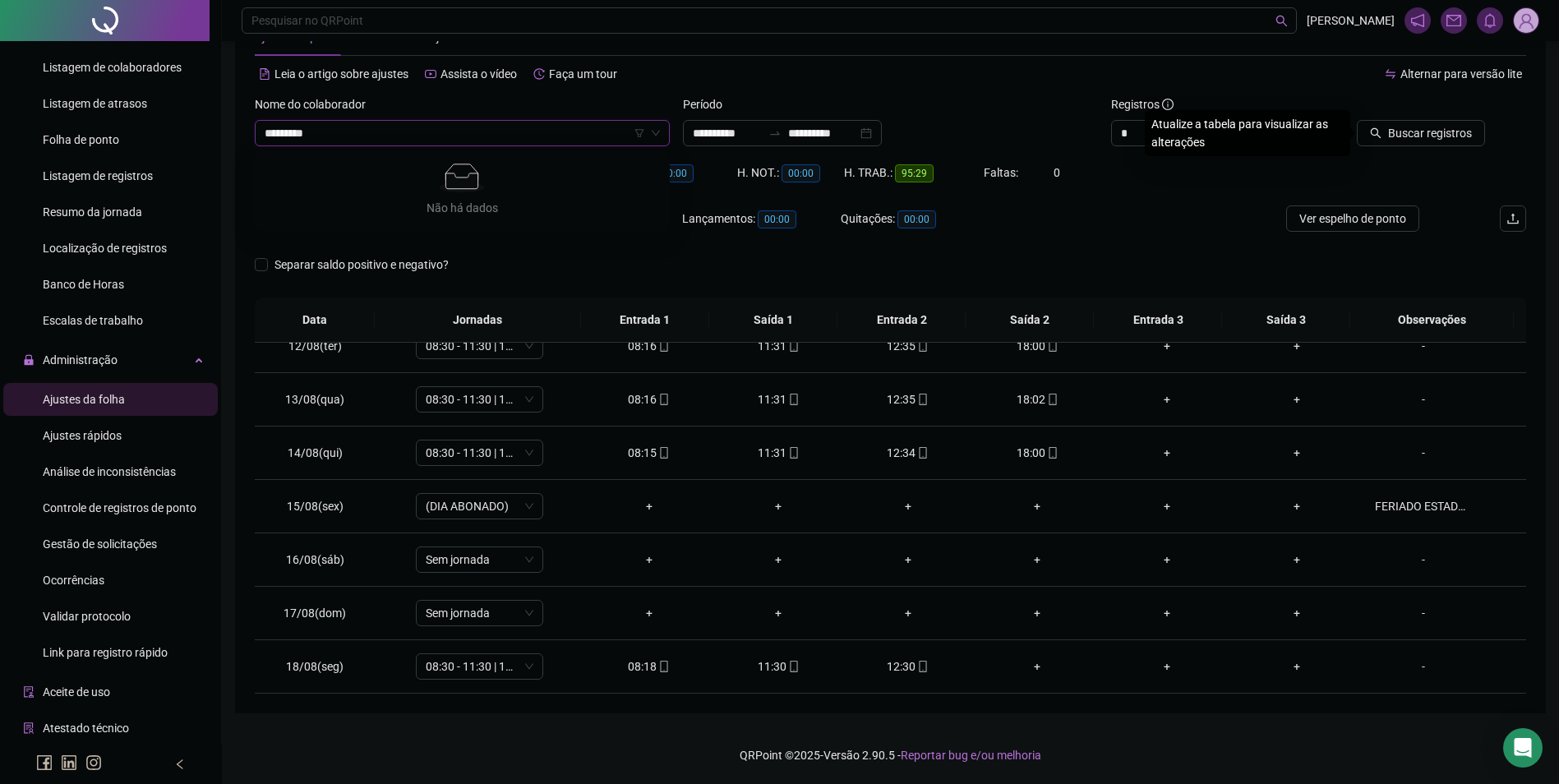
type input "*********"
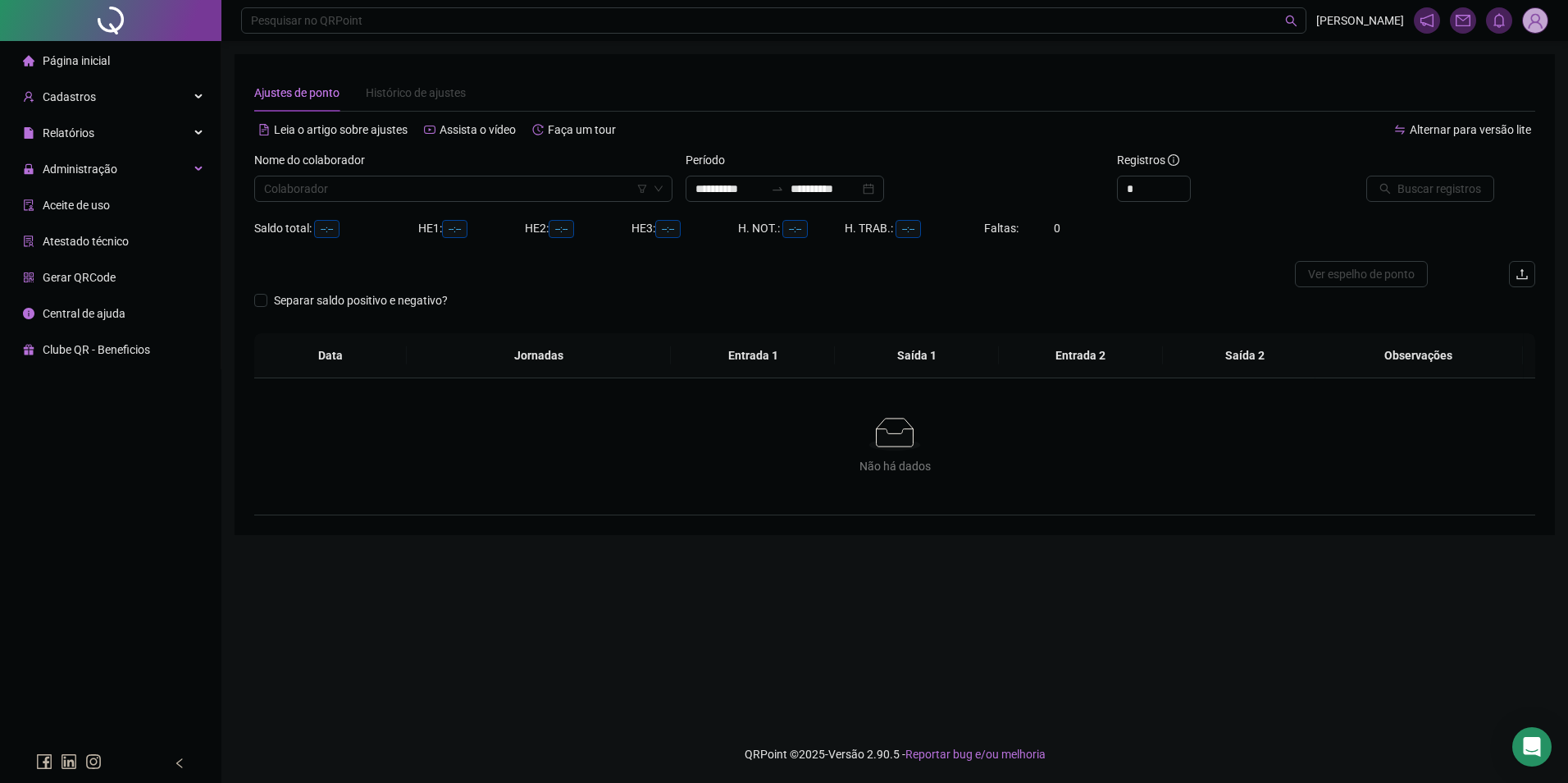
type input "**********"
click at [513, 188] on input "search" at bounding box center [456, 188] width 384 height 25
type input "**********"
click at [392, 190] on input "search" at bounding box center [456, 188] width 384 height 25
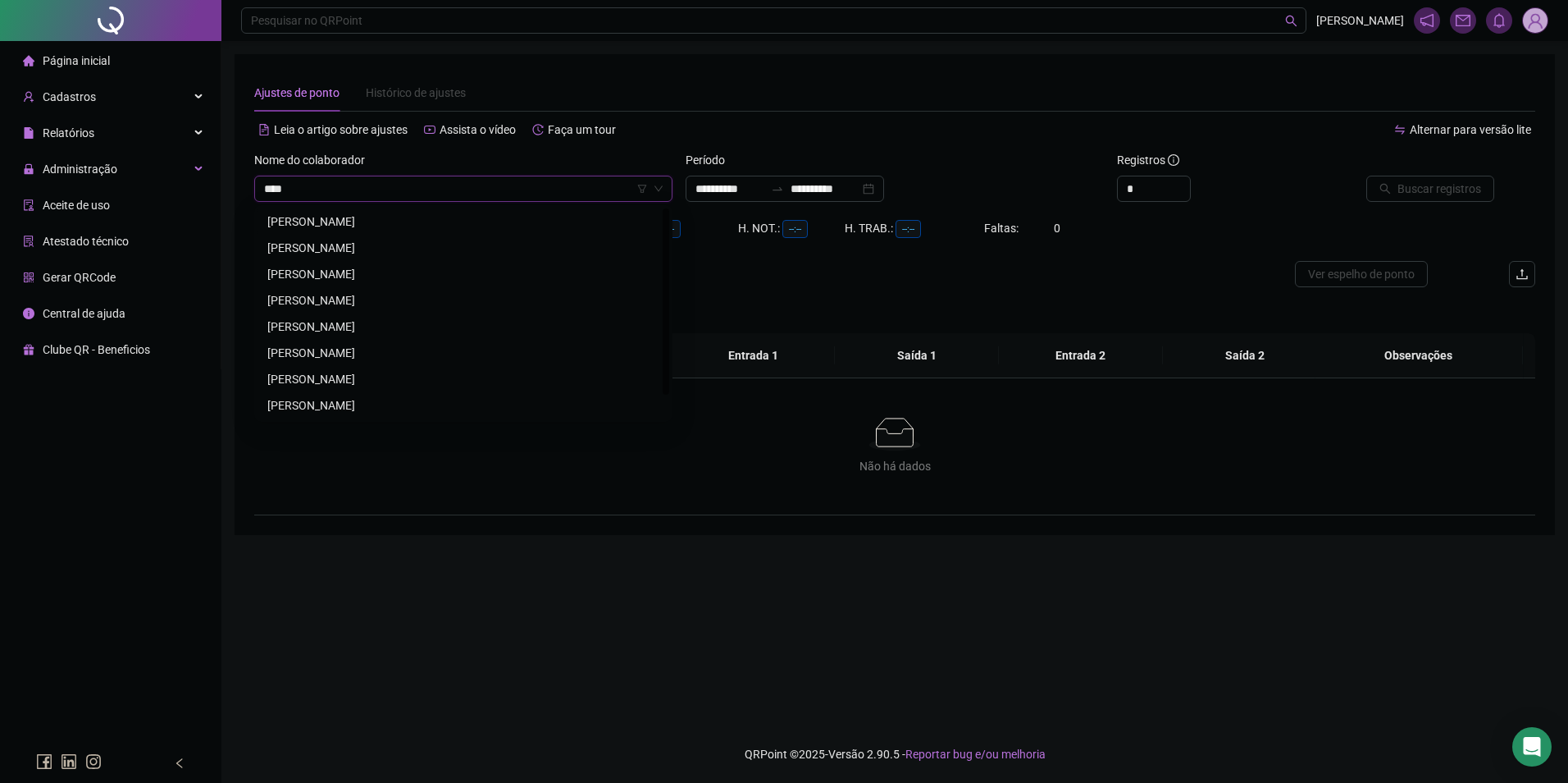
type input "****"
click at [330, 221] on div "[PERSON_NAME]" at bounding box center [464, 222] width 392 height 18
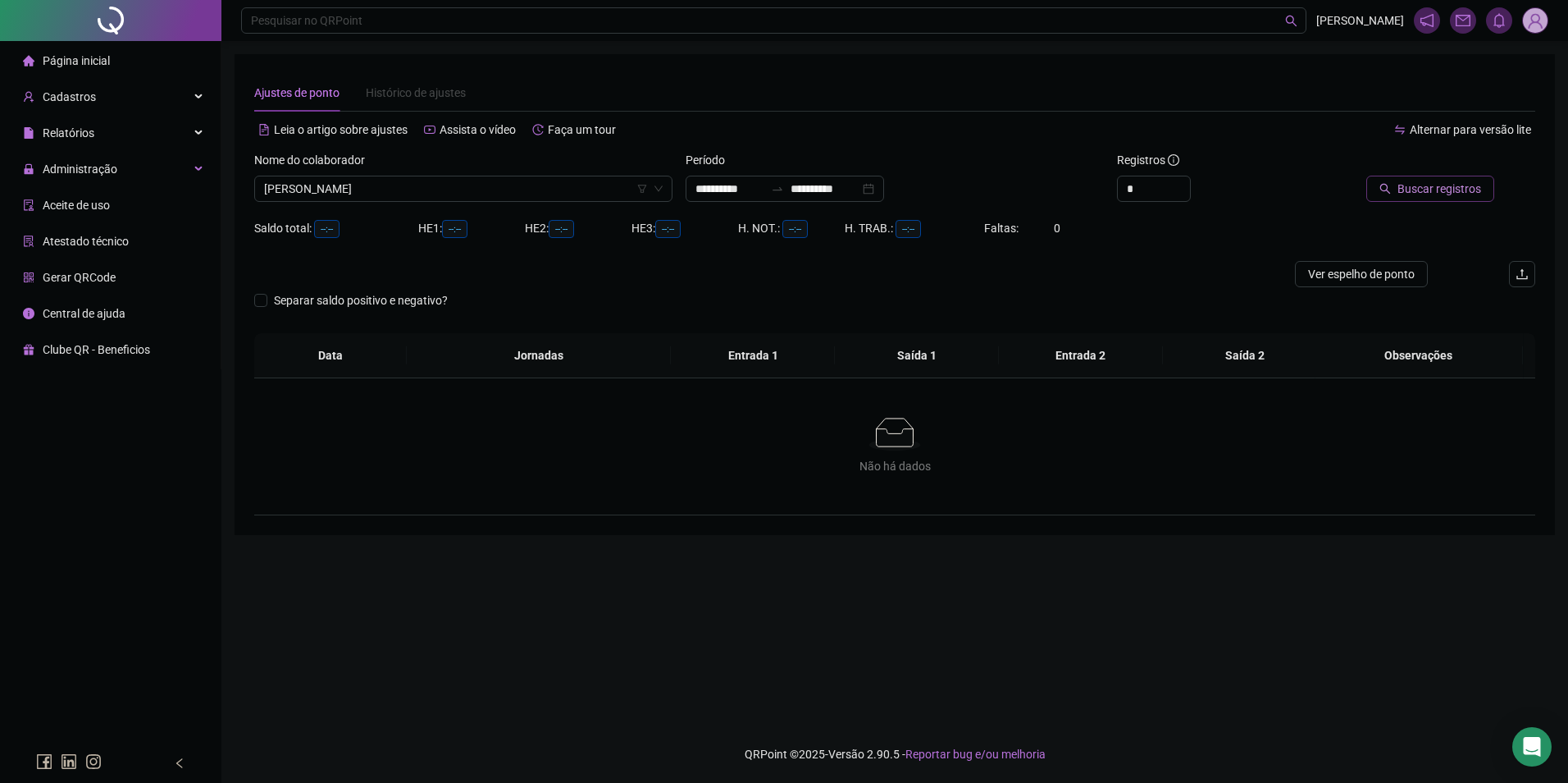
drag, startPoint x: 1393, startPoint y: 185, endPoint x: 1384, endPoint y: 184, distance: 9.1
click at [1388, 185] on icon "search" at bounding box center [1385, 188] width 11 height 11
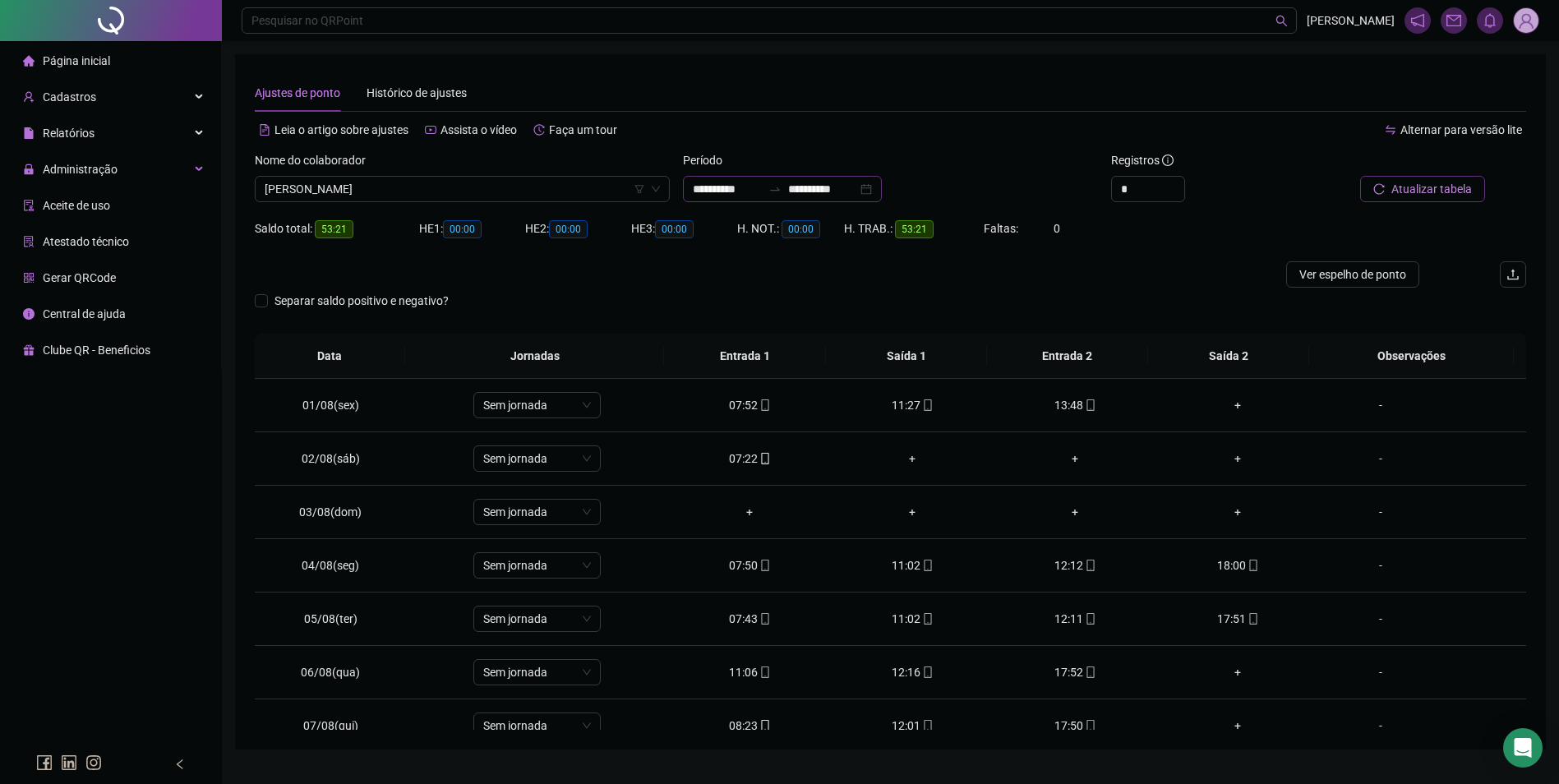
click at [788, 190] on div at bounding box center [776, 189] width 27 height 13
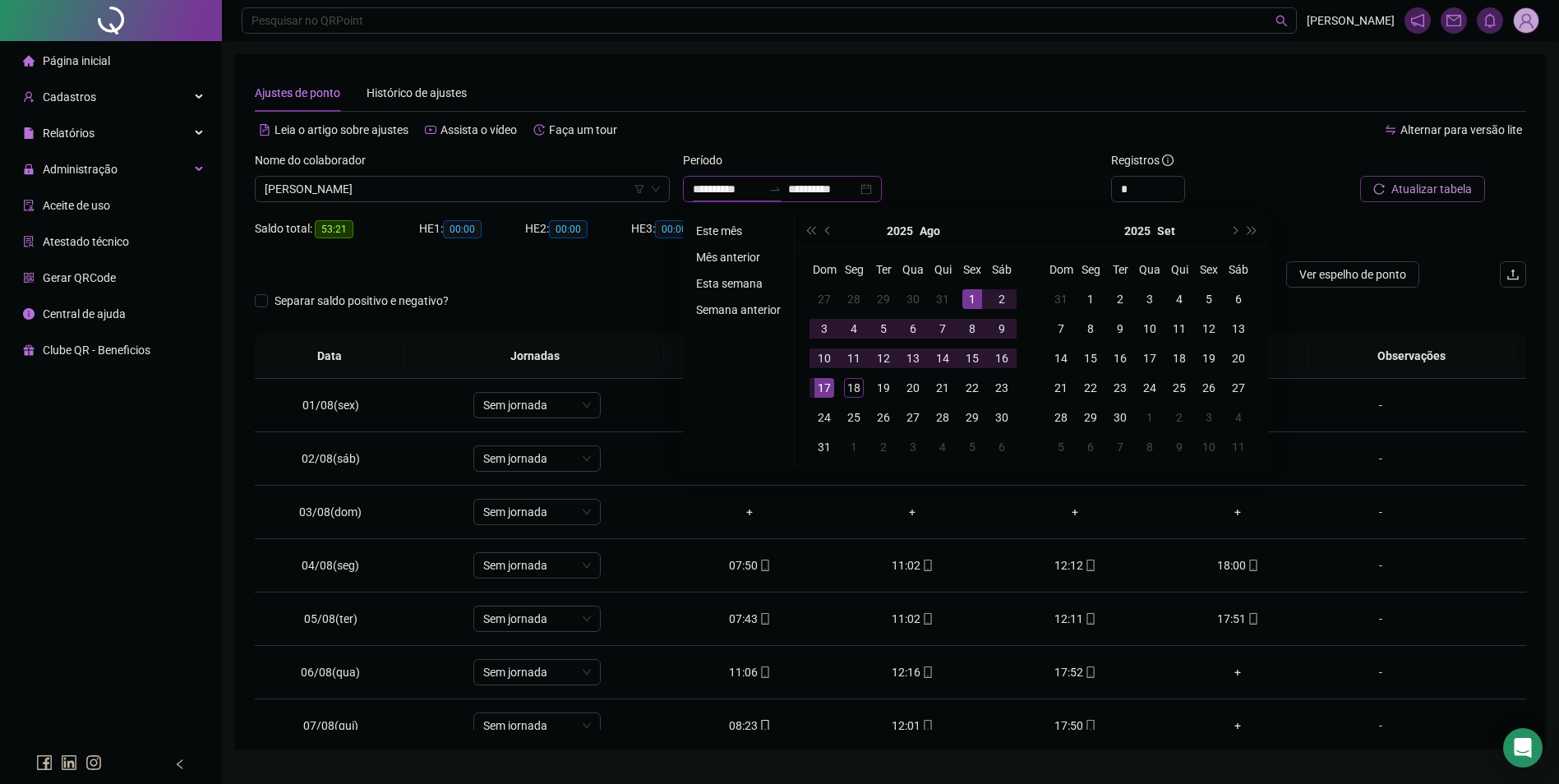
type input "**********"
click at [707, 227] on li "Este mês" at bounding box center [738, 230] width 98 height 20
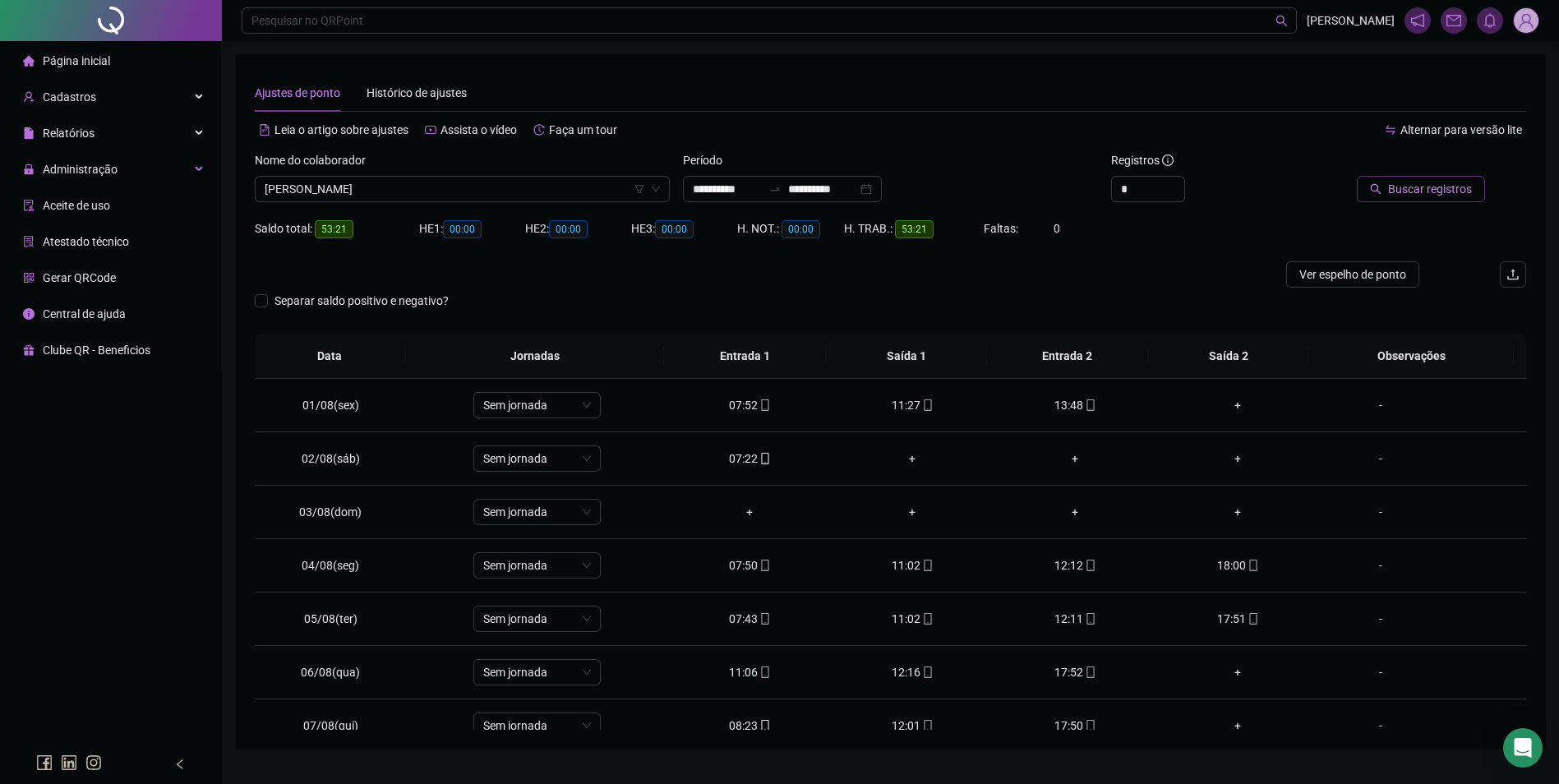
click at [1406, 184] on span "Buscar registros" at bounding box center [1430, 189] width 83 height 18
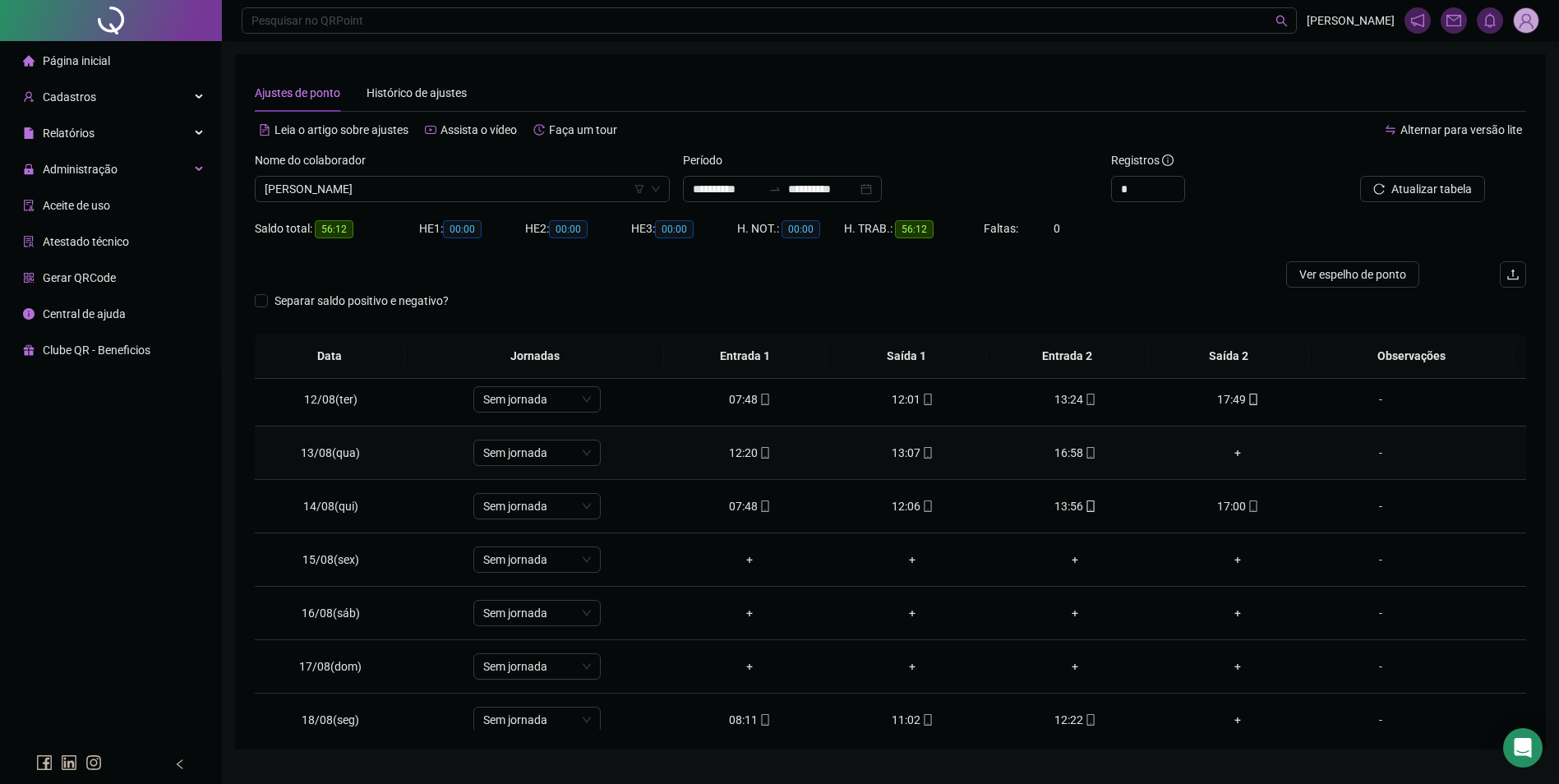
scroll to position [611, 0]
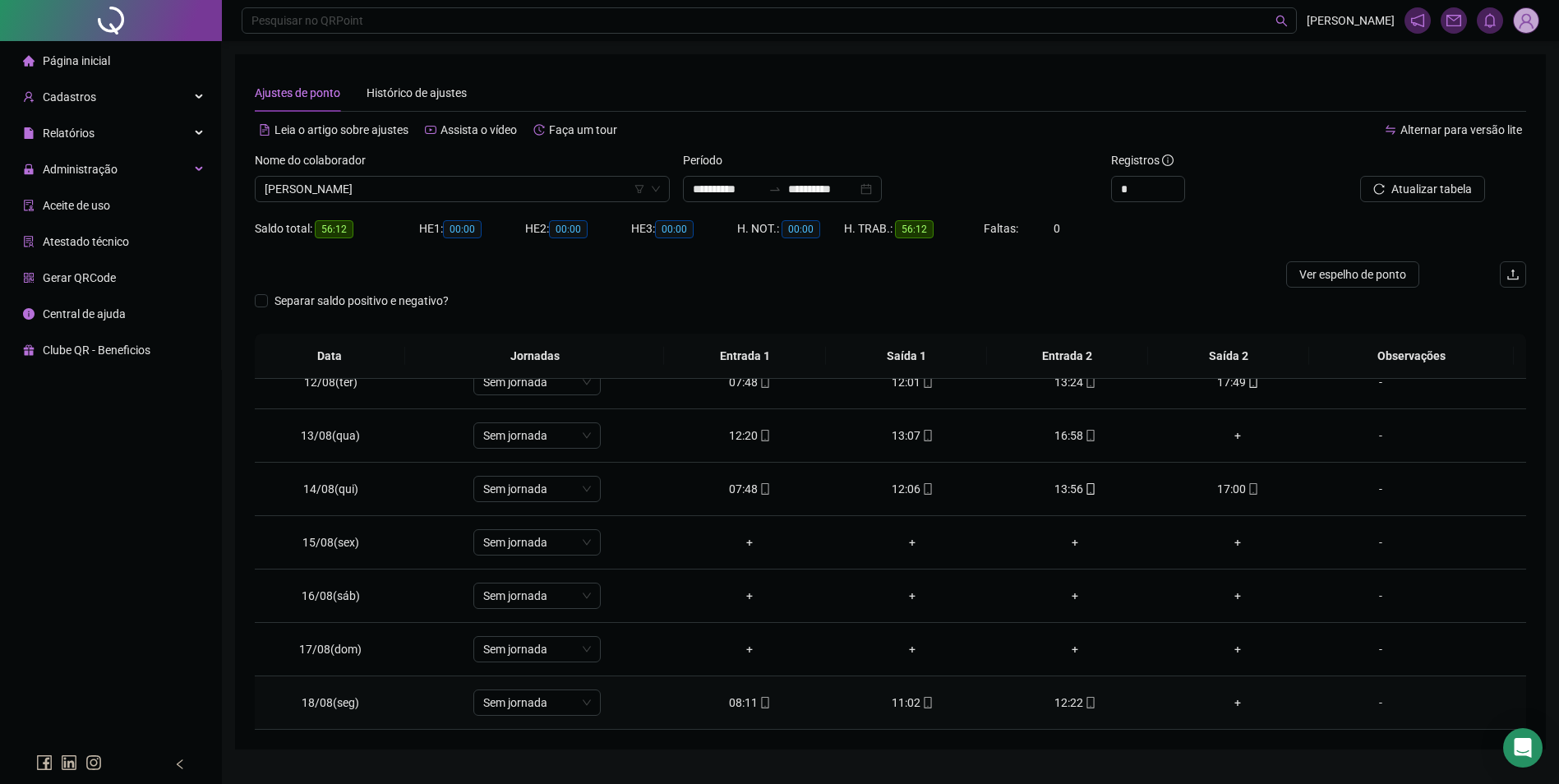
click at [1084, 709] on span at bounding box center [1091, 702] width 13 height 13
type input "**********"
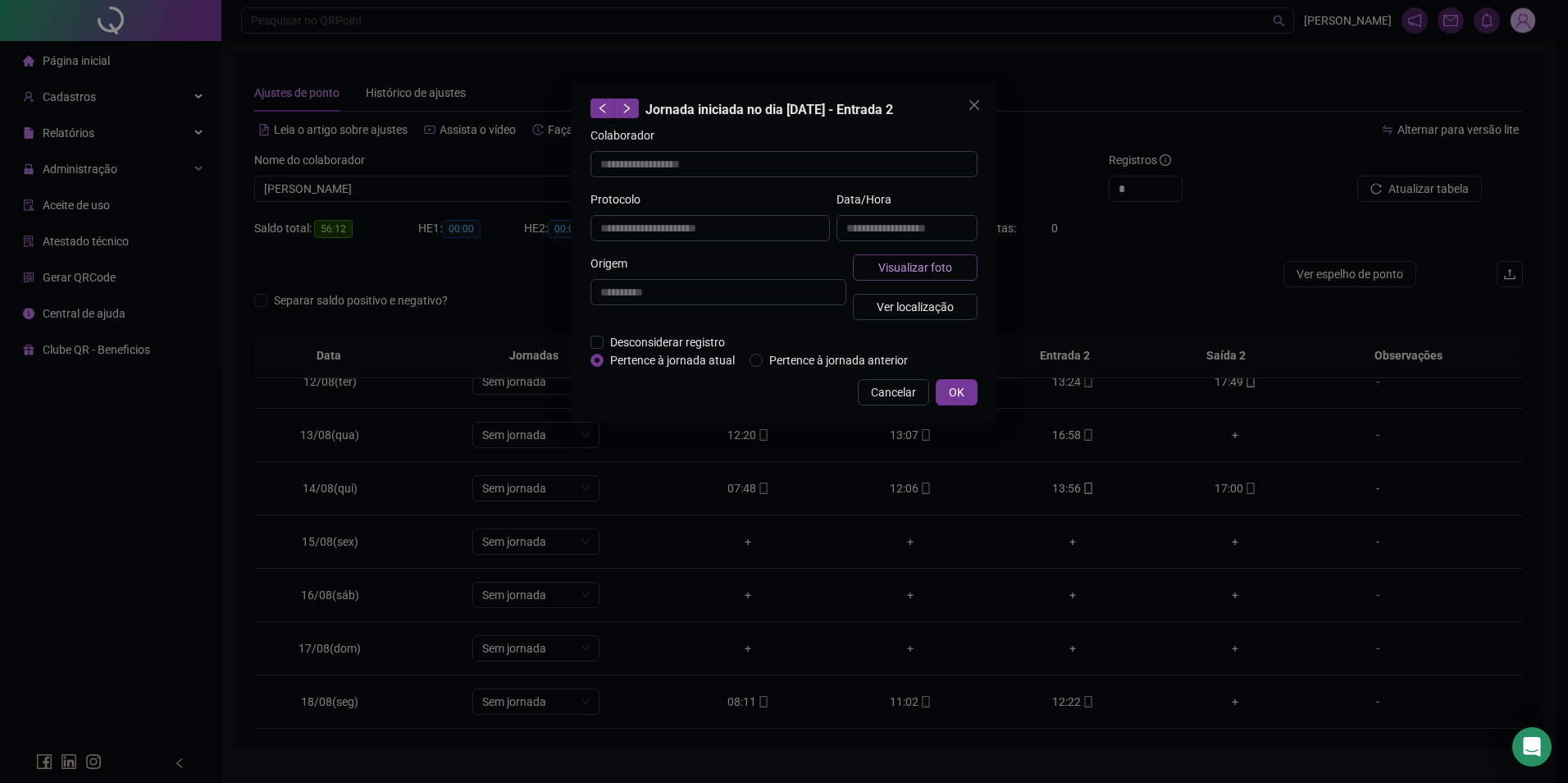
click at [940, 256] on button "Visualizar foto" at bounding box center [916, 268] width 125 height 27
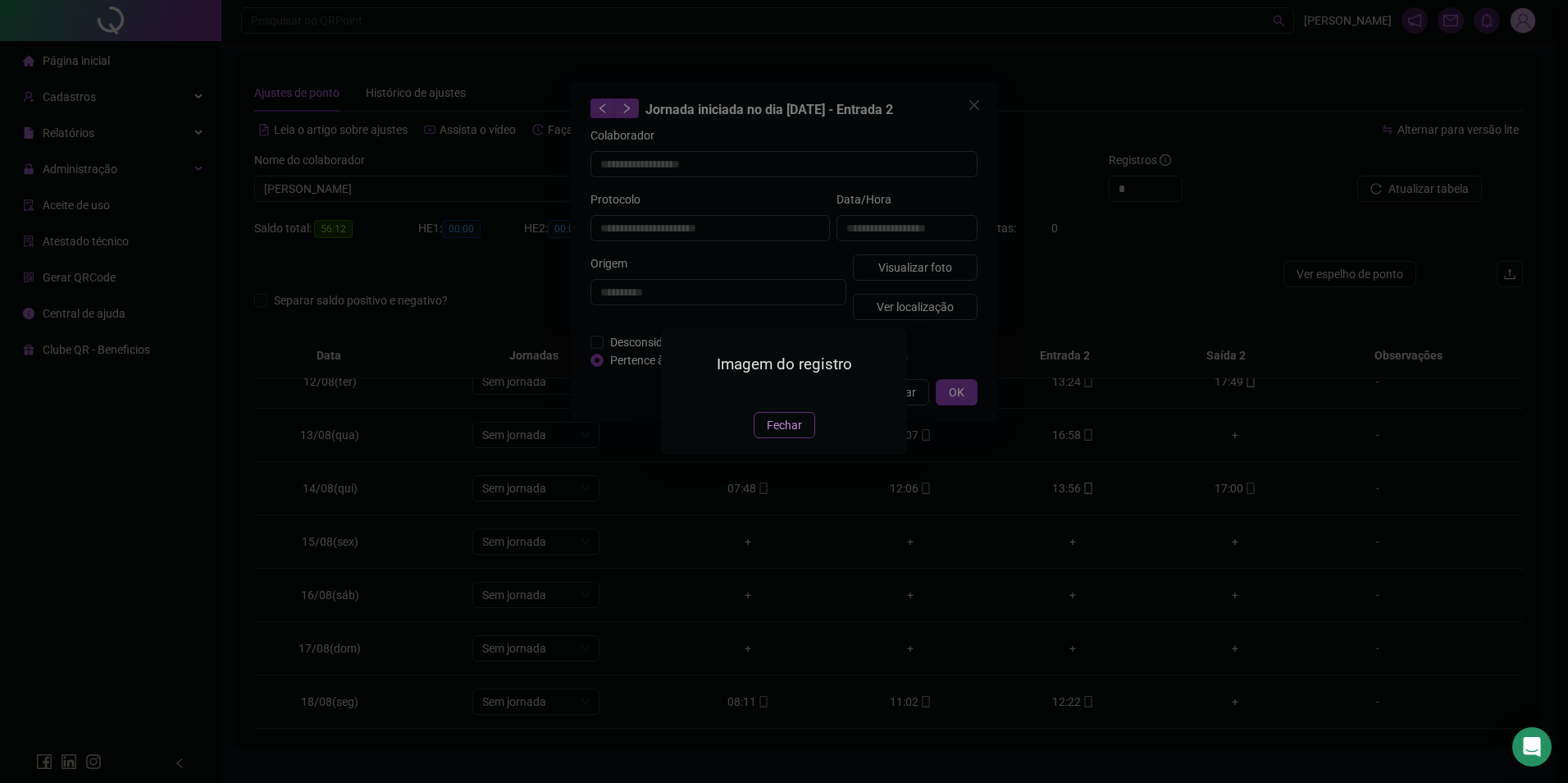
click at [789, 435] on span "Fechar" at bounding box center [784, 425] width 35 height 18
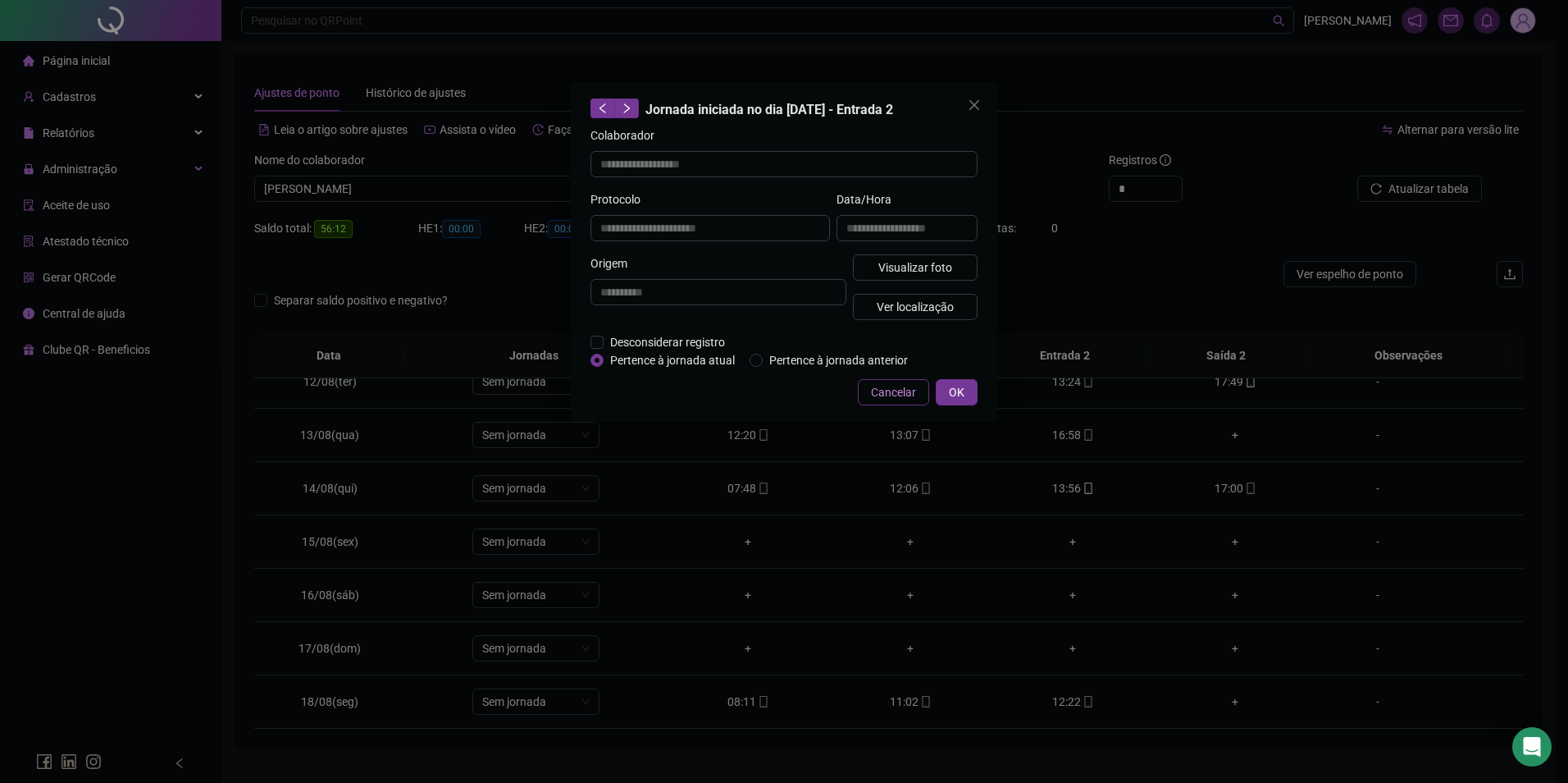
click at [904, 390] on span "Cancelar" at bounding box center [894, 392] width 45 height 18
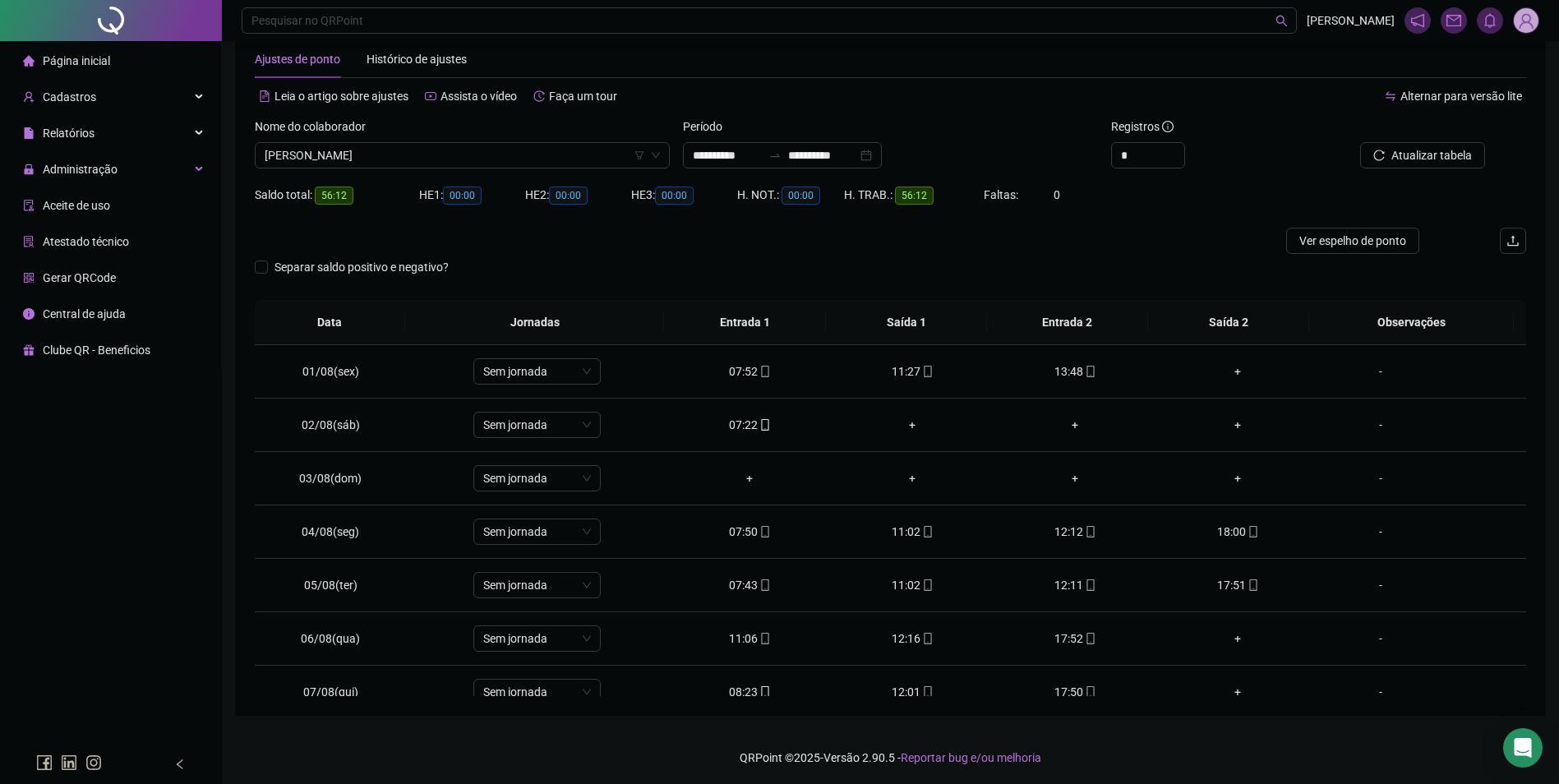
scroll to position [36, 0]
click at [101, 104] on div "Cadastros" at bounding box center [110, 97] width 214 height 33
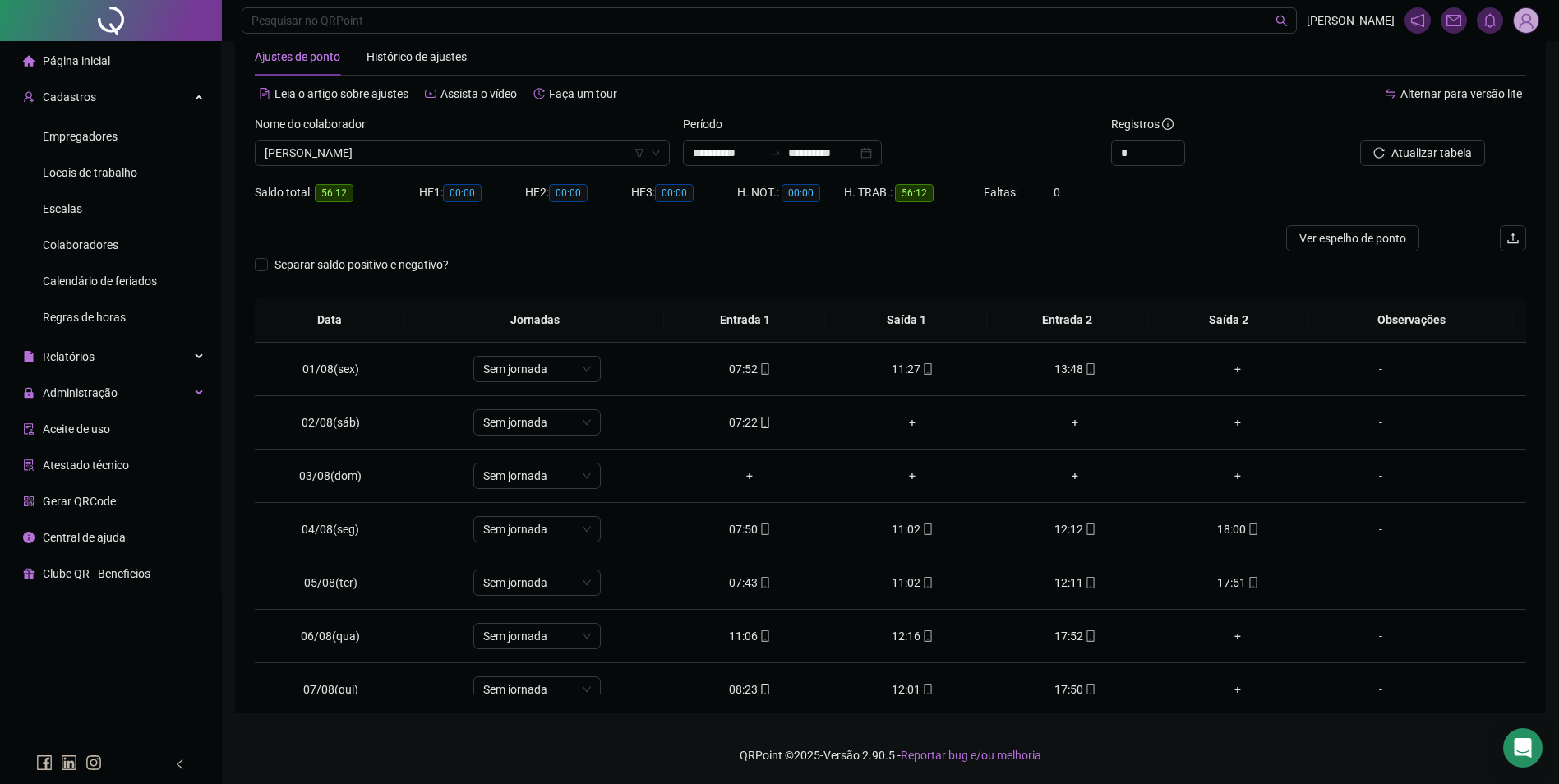
click at [93, 238] on span "Colaboradores" at bounding box center [81, 245] width 76 height 13
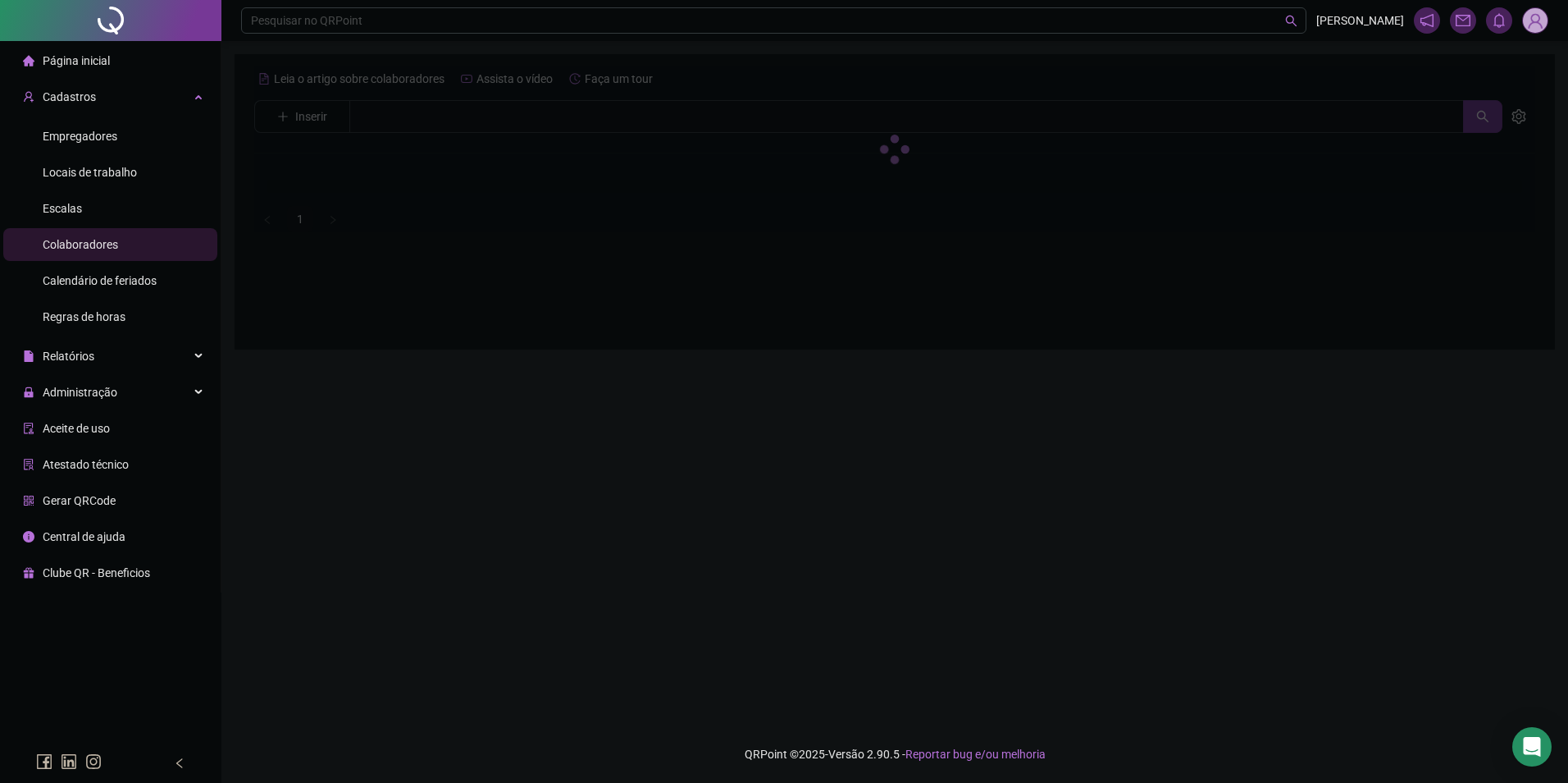
click at [417, 121] on div at bounding box center [895, 149] width 1281 height 167
click at [429, 116] on div at bounding box center [895, 149] width 1281 height 167
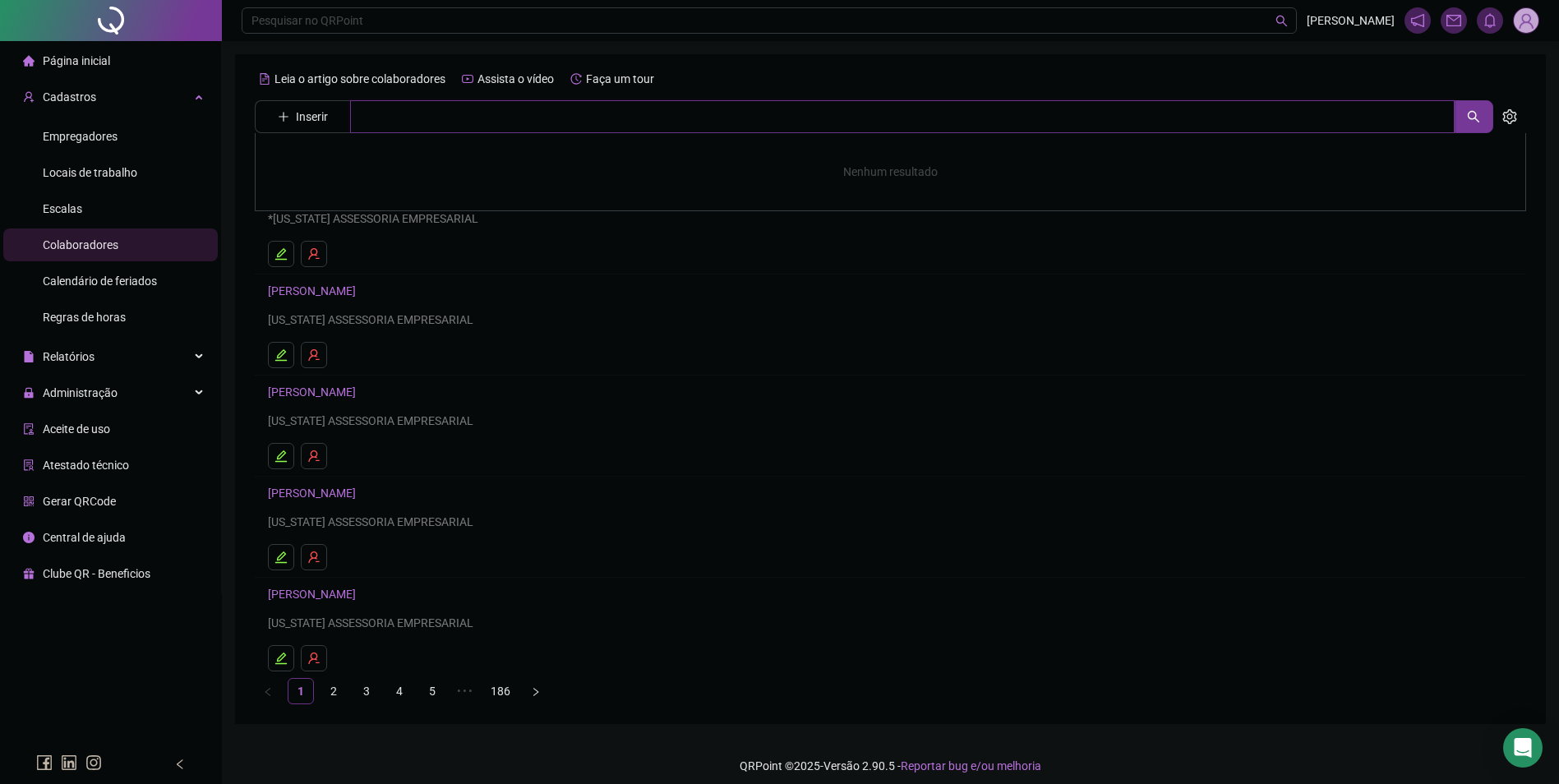
click at [430, 116] on input "text" at bounding box center [902, 117] width 1105 height 33
type input "********"
click at [372, 164] on link "[PERSON_NAME]" at bounding box center [329, 165] width 88 height 13
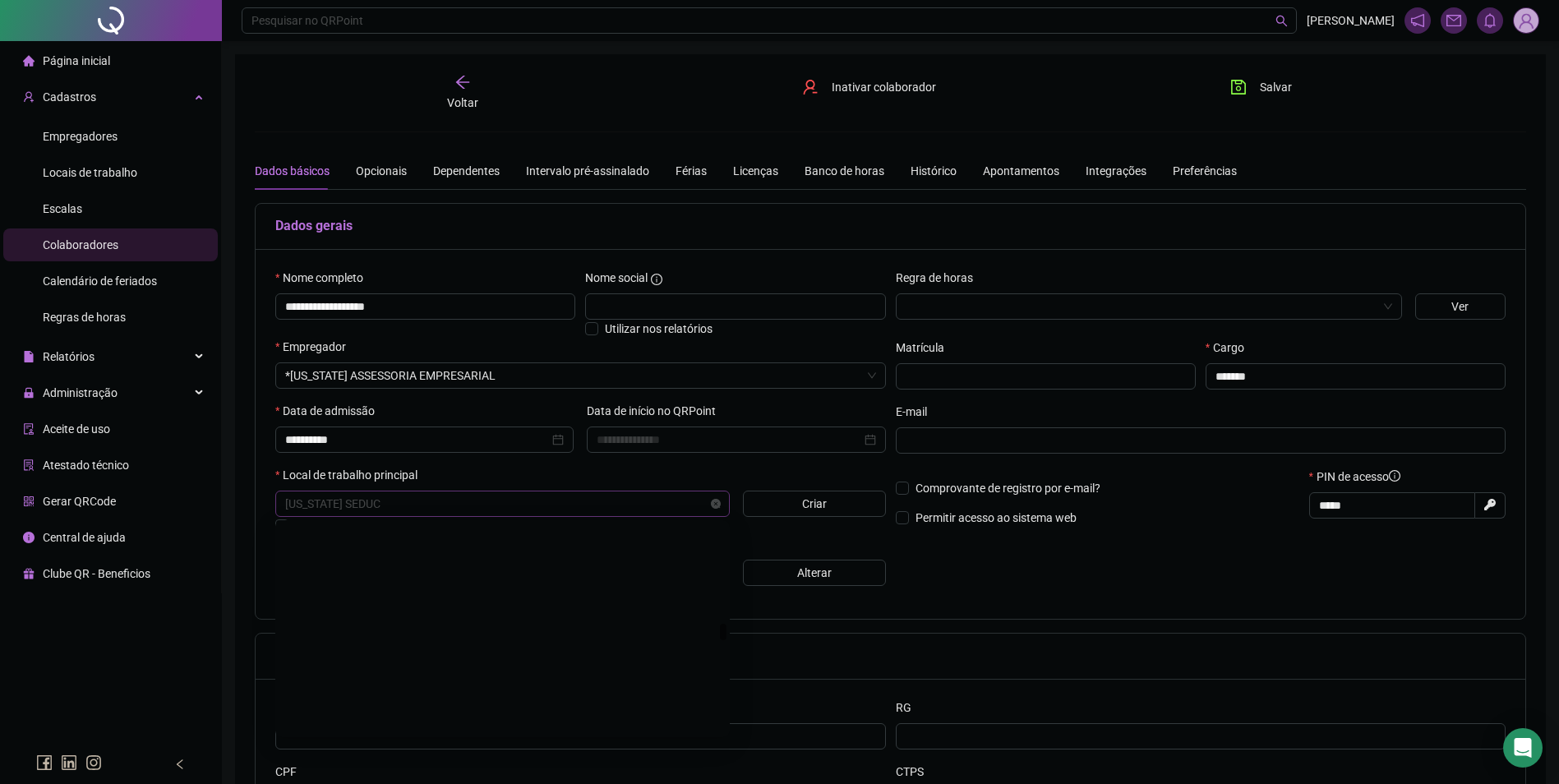
click at [565, 510] on span "[US_STATE] SEDUC" at bounding box center [503, 503] width 435 height 25
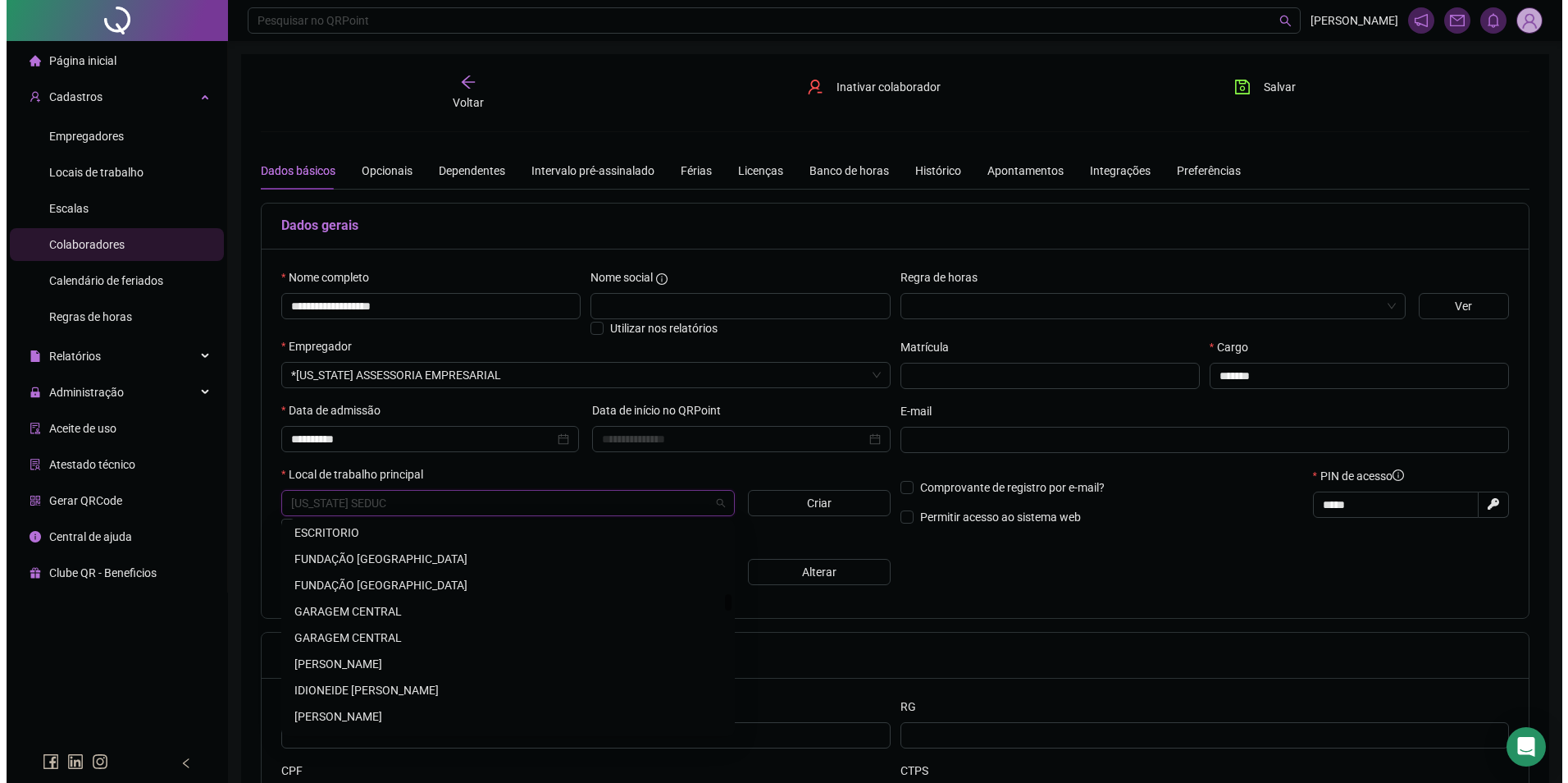
scroll to position [1365, 0]
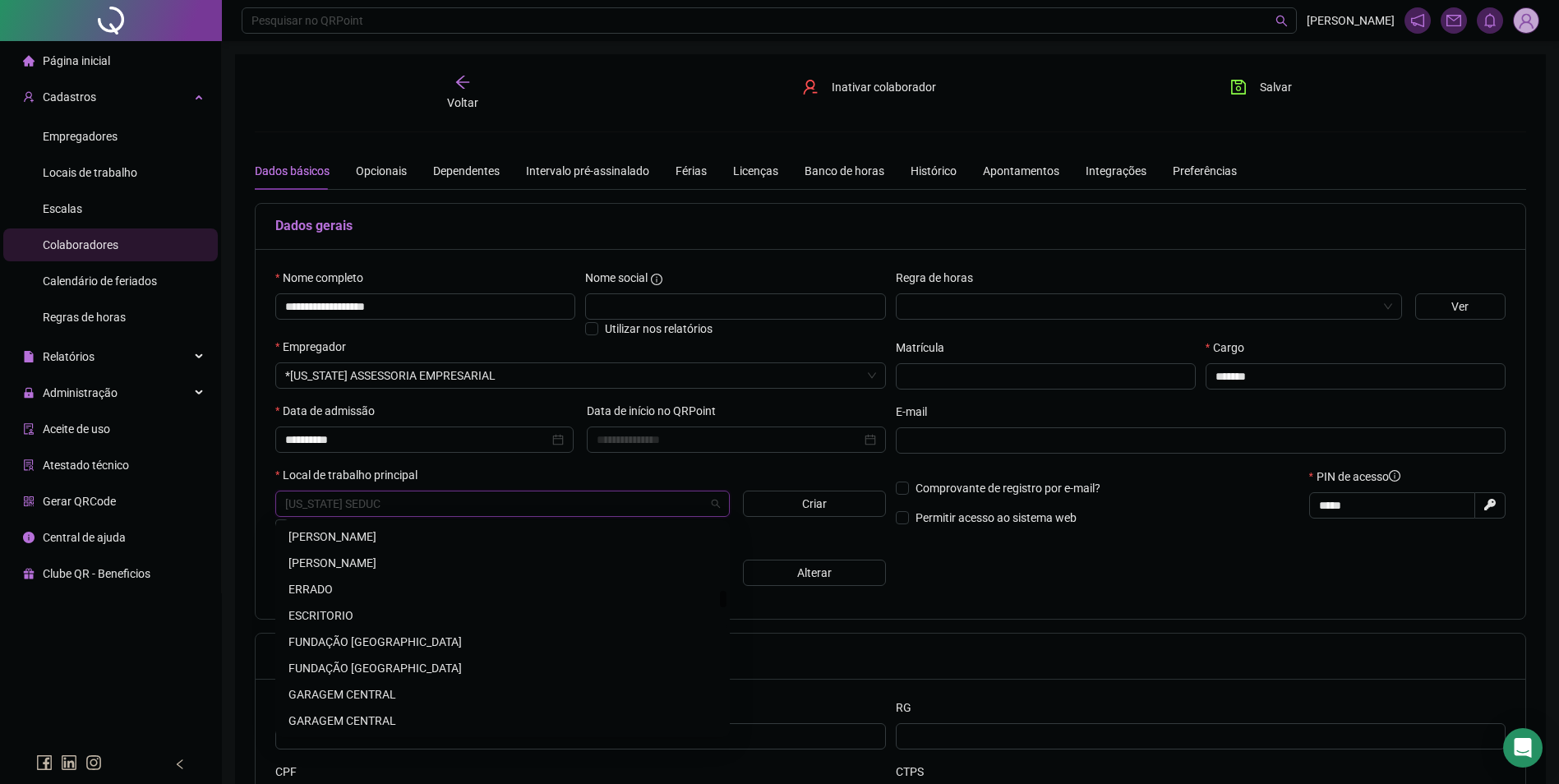
click at [332, 615] on div "ESCRITORIO" at bounding box center [503, 615] width 429 height 18
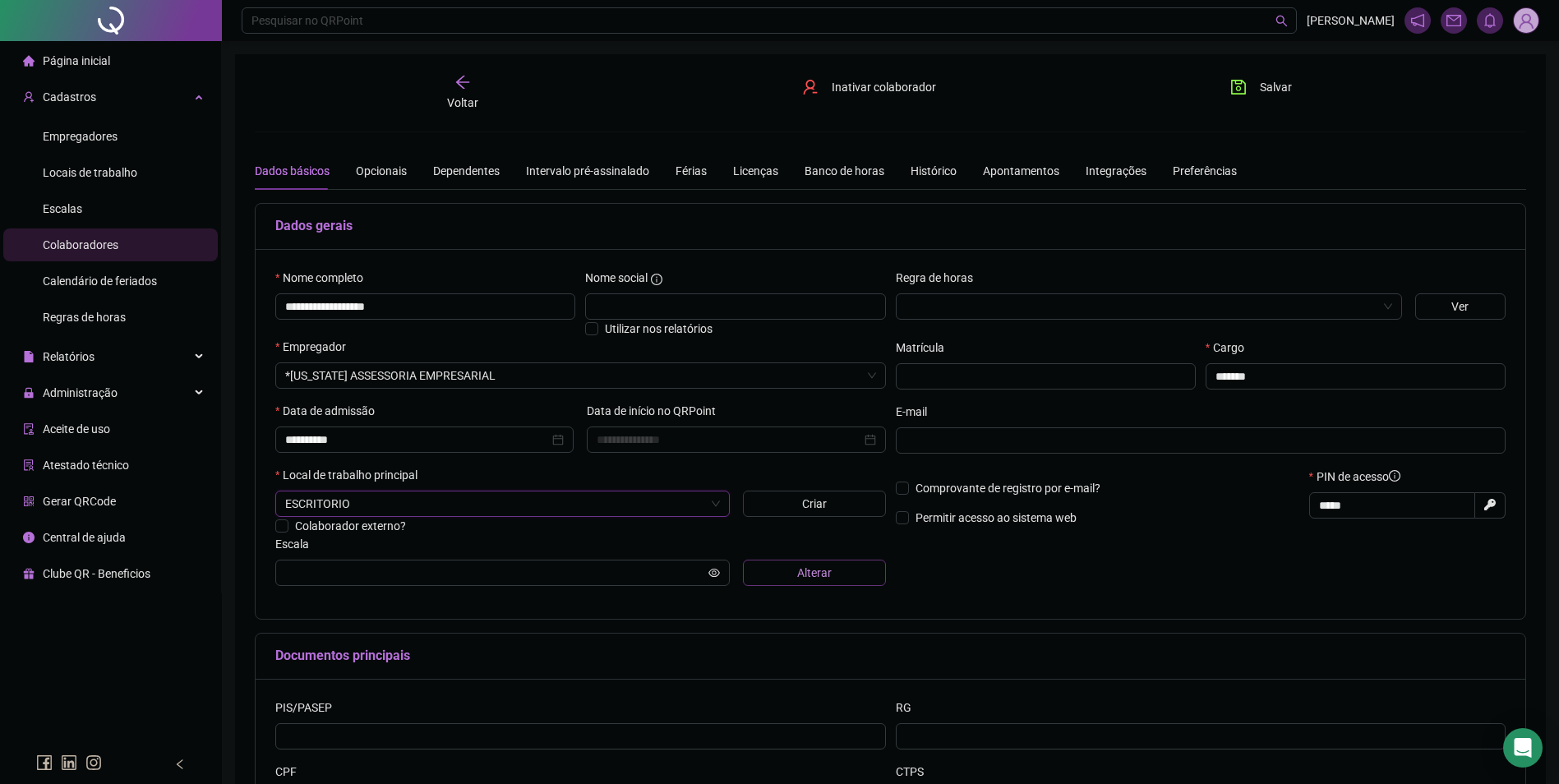
click at [781, 570] on button "Alterar" at bounding box center [815, 573] width 143 height 27
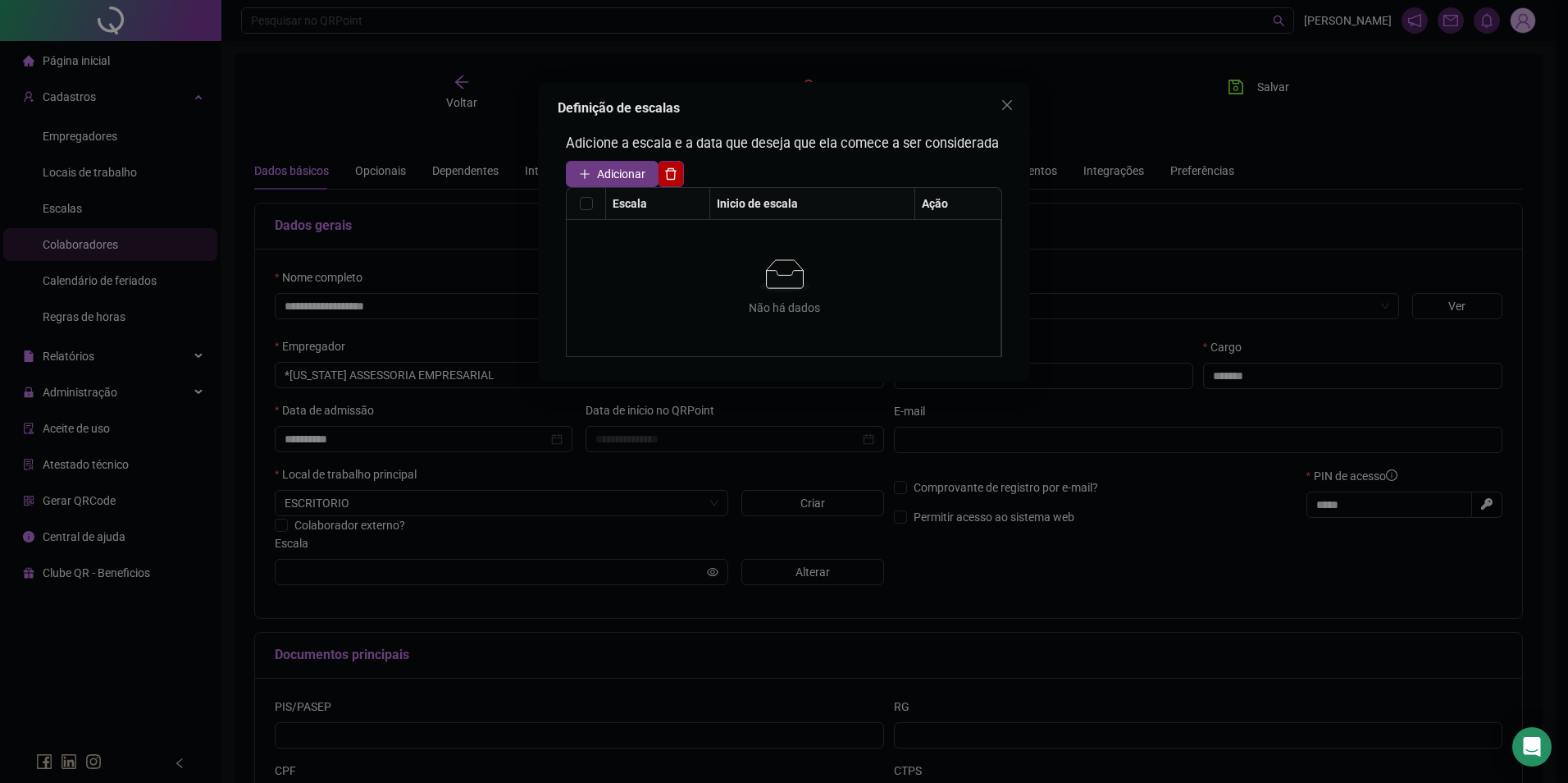
click at [607, 176] on span "Adicionar" at bounding box center [621, 173] width 48 height 18
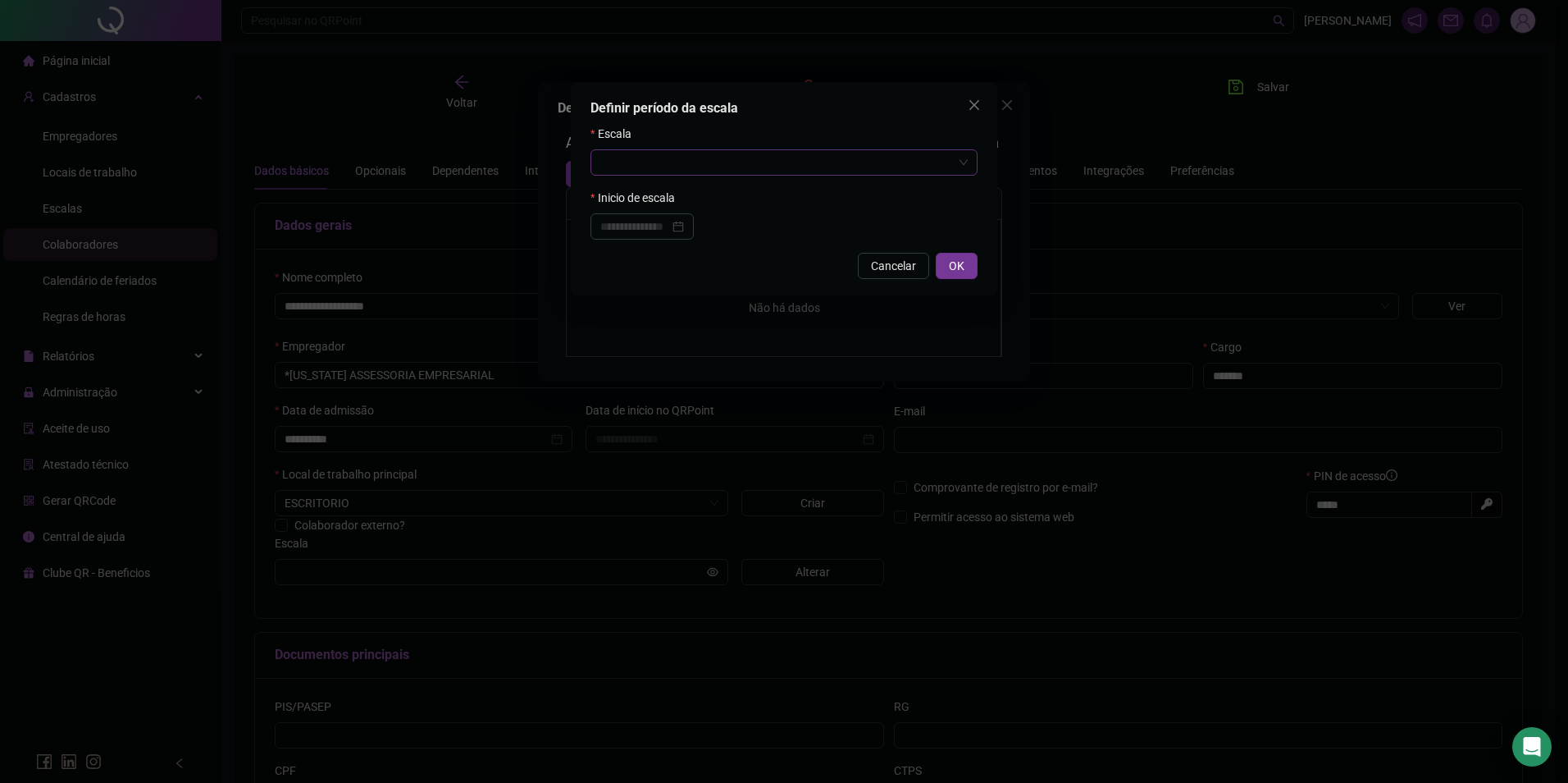
click at [665, 170] on input "search" at bounding box center [777, 163] width 353 height 25
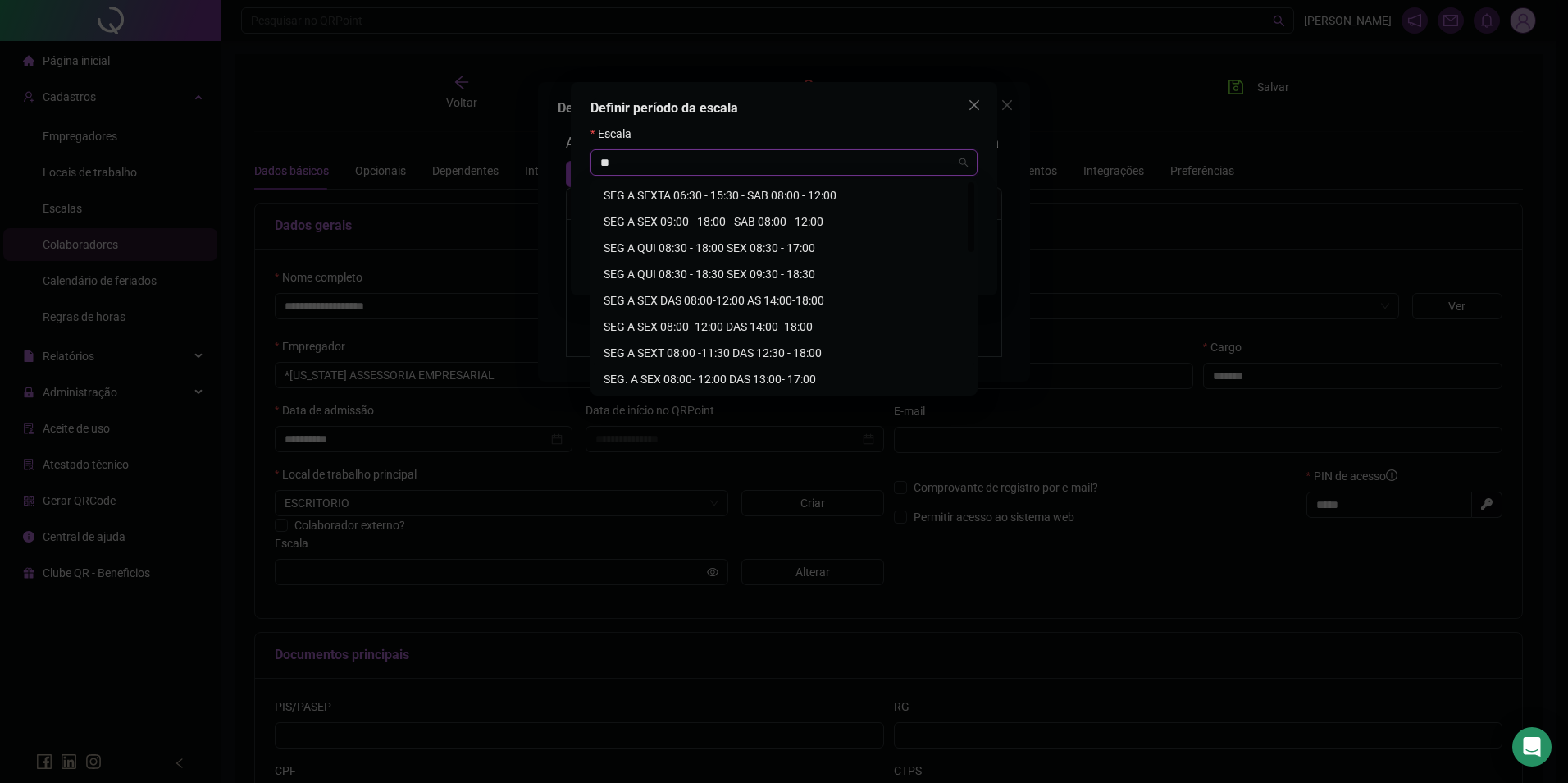
scroll to position [82, 0]
type input "**"
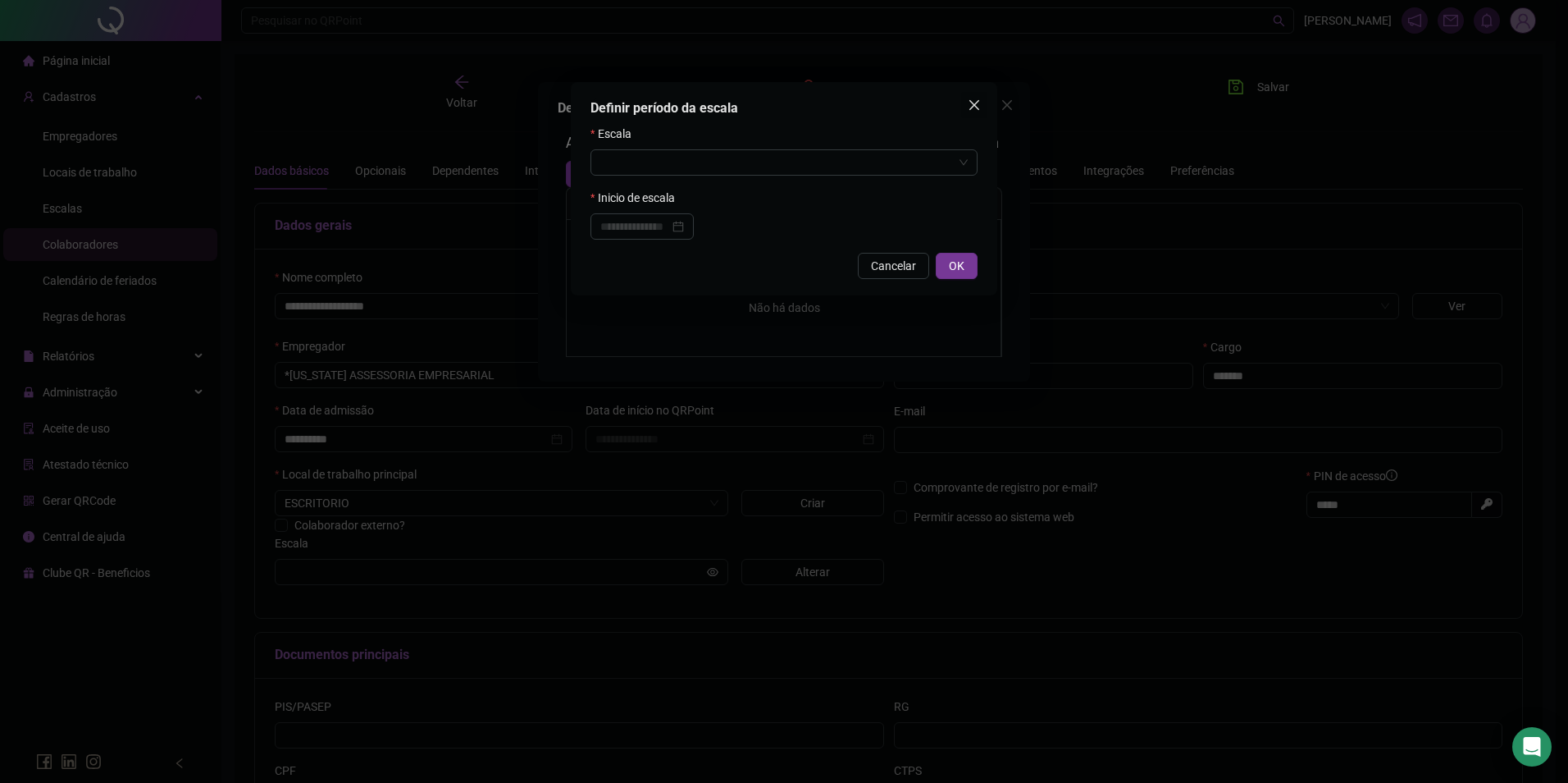
click at [978, 106] on icon "close" at bounding box center [975, 105] width 13 height 13
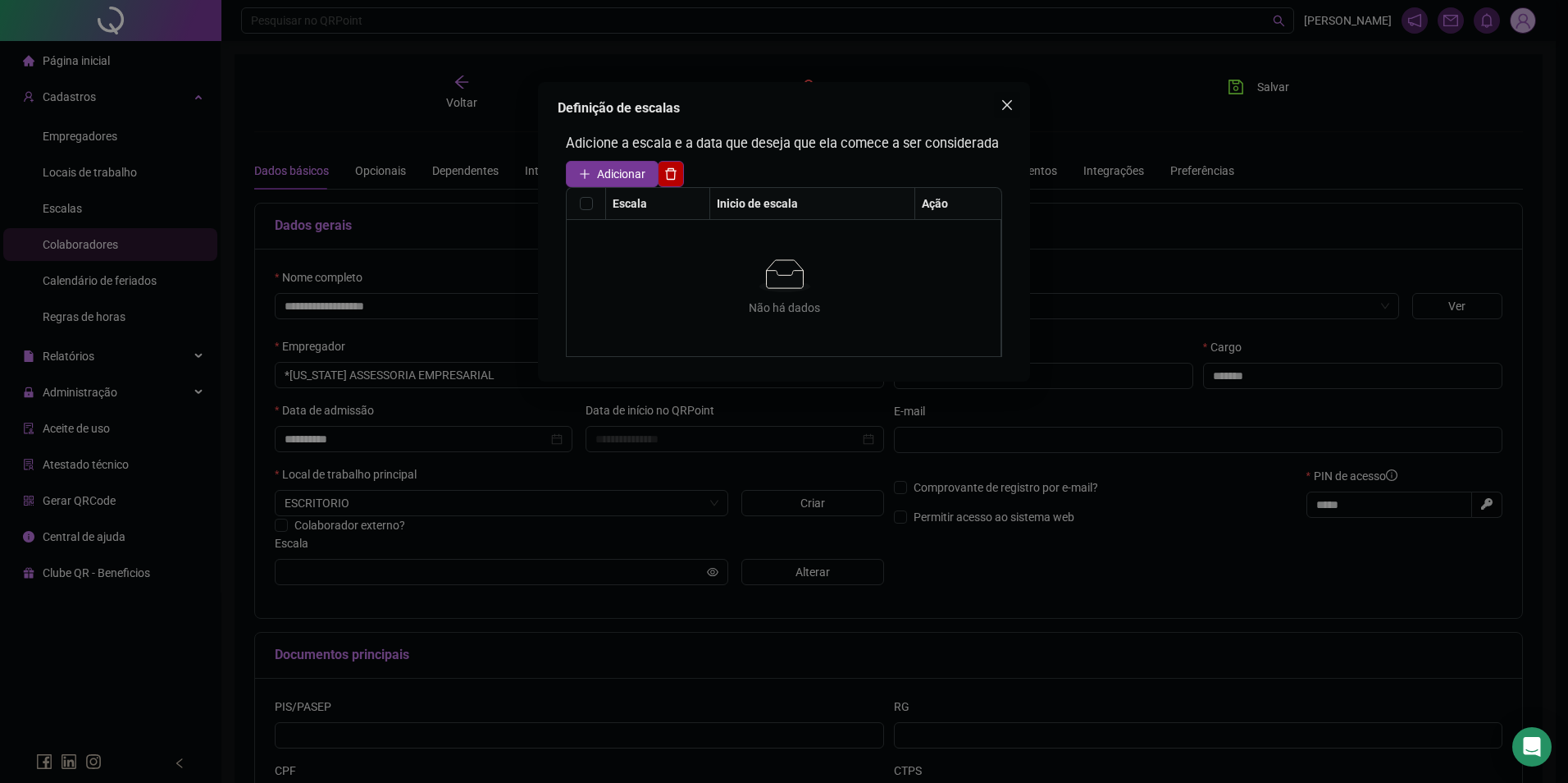
click at [1010, 101] on icon "close" at bounding box center [1008, 105] width 13 height 13
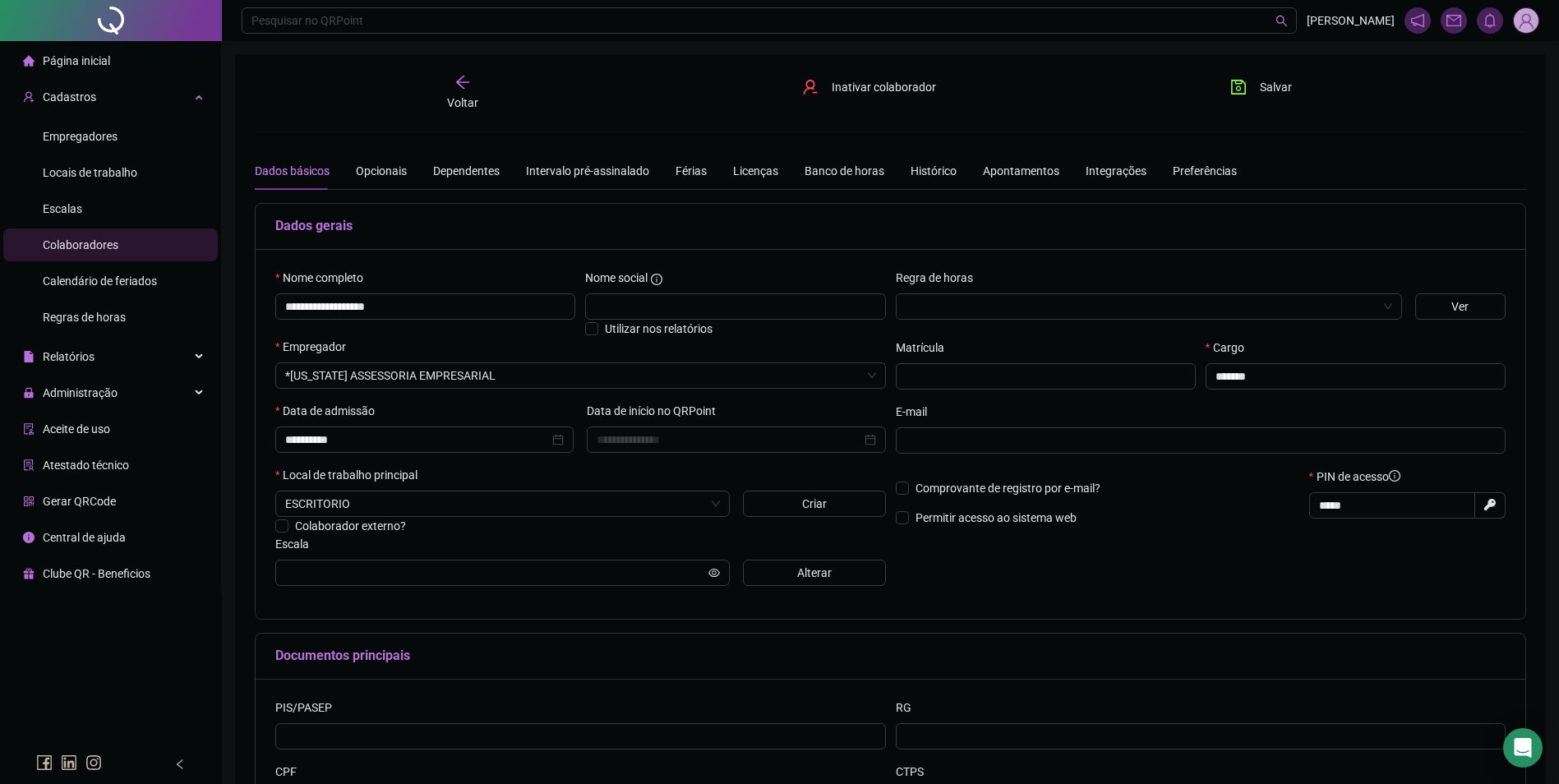
click at [68, 202] on span "Escalas" at bounding box center [63, 209] width 40 height 13
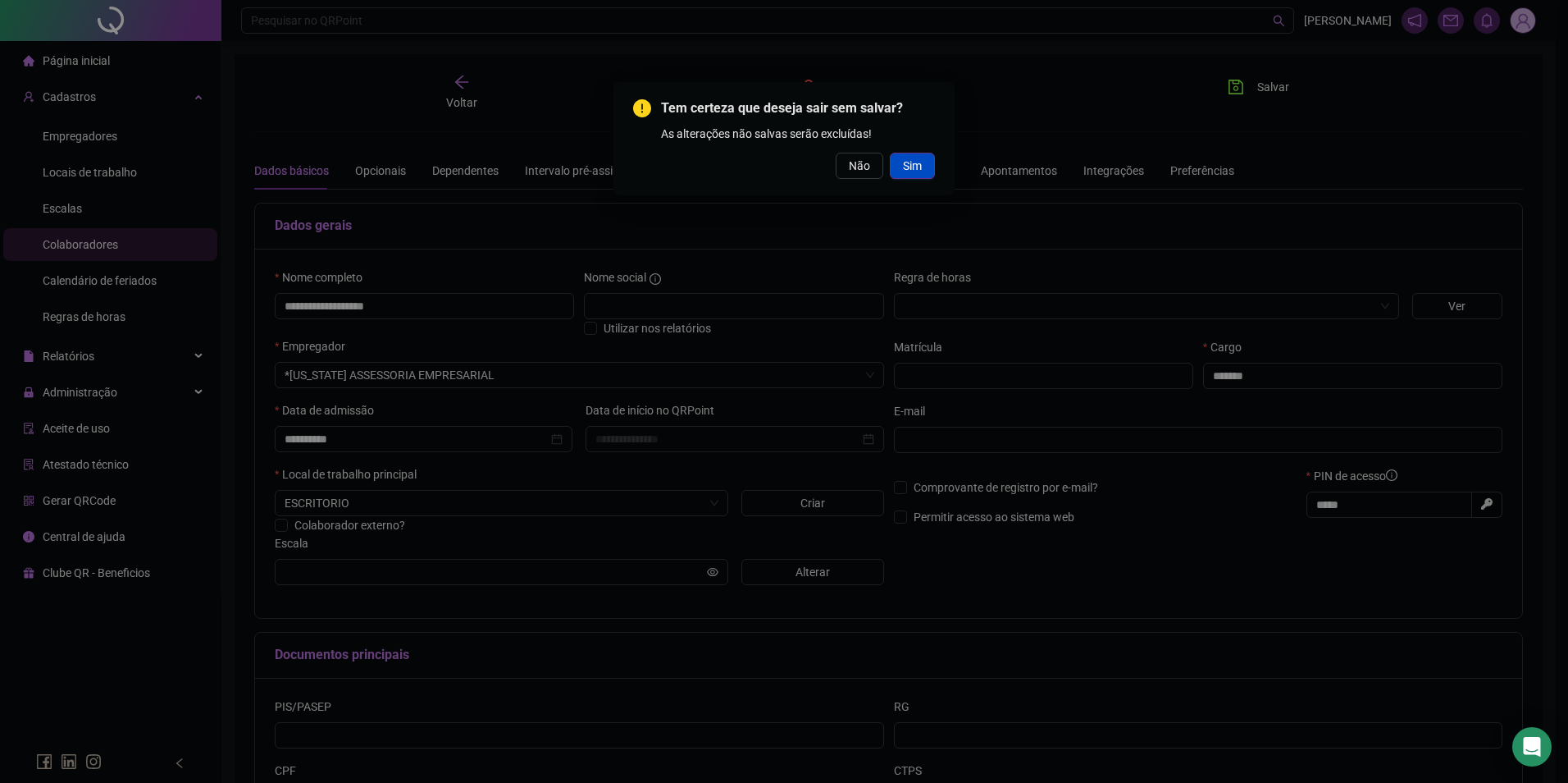
click at [895, 157] on button "Sim" at bounding box center [913, 166] width 45 height 27
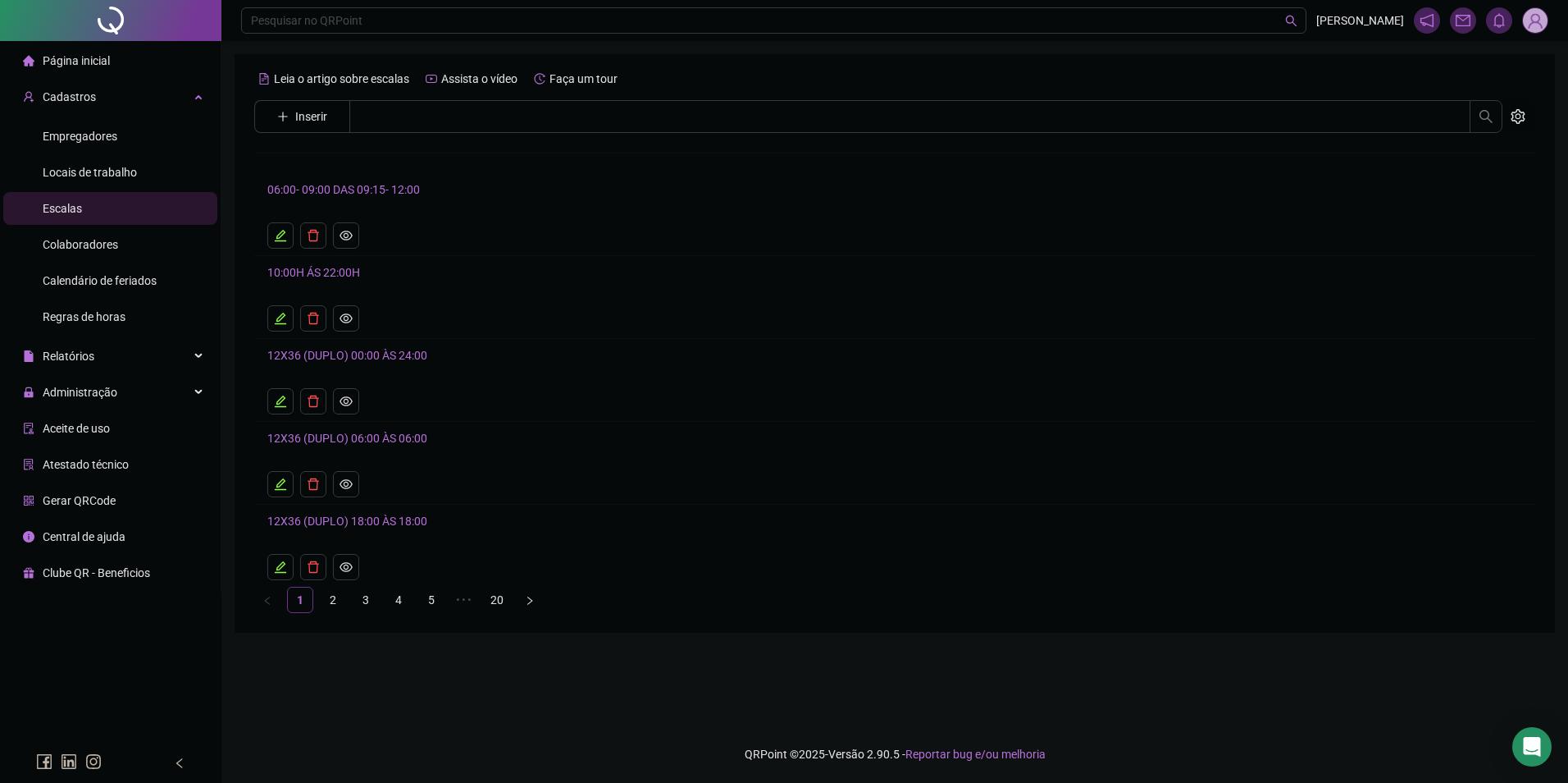
click at [327, 118] on button "Inserir" at bounding box center [302, 116] width 77 height 27
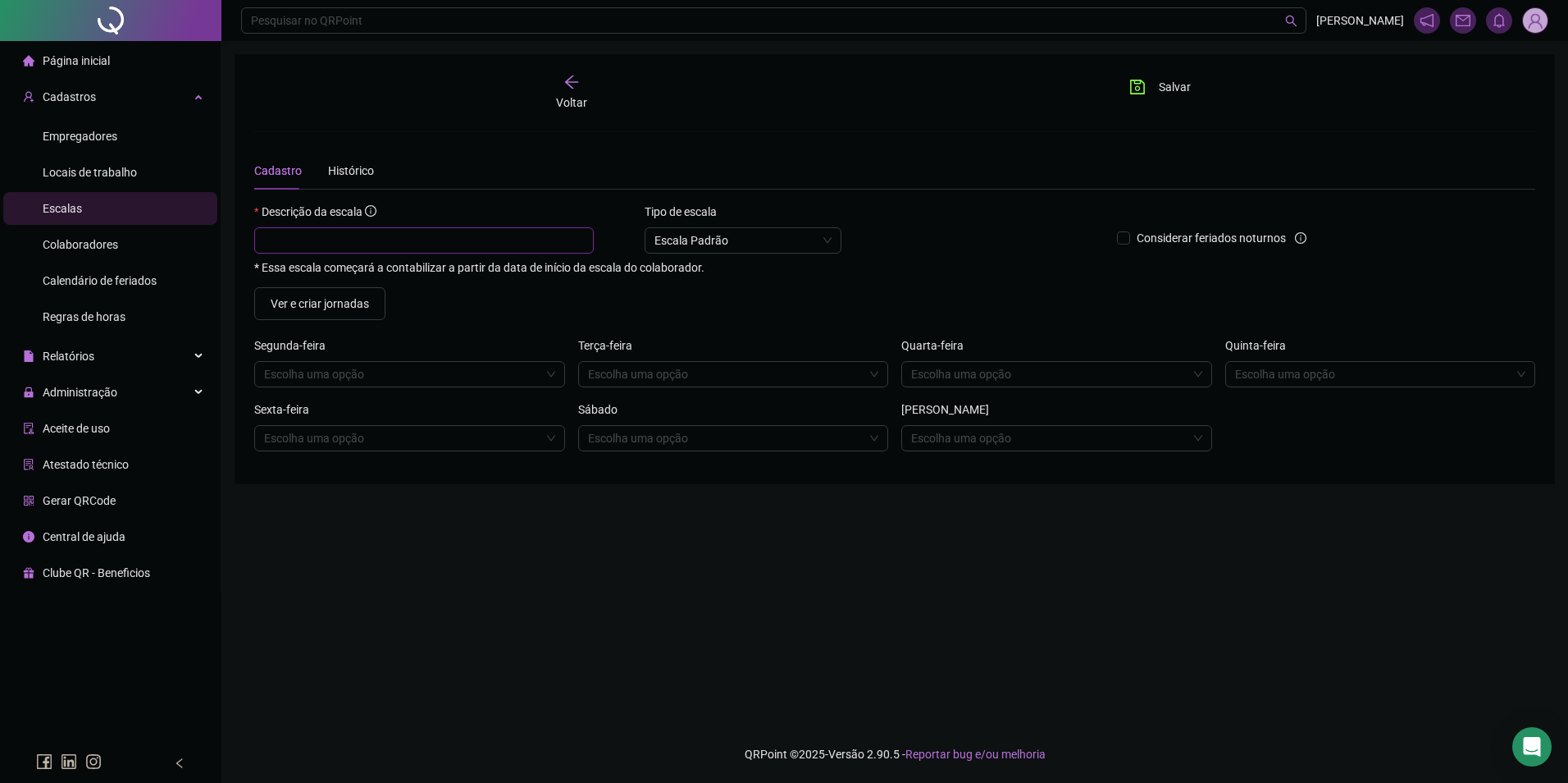
click at [345, 240] on input "text" at bounding box center [424, 240] width 340 height 27
type input "**********"
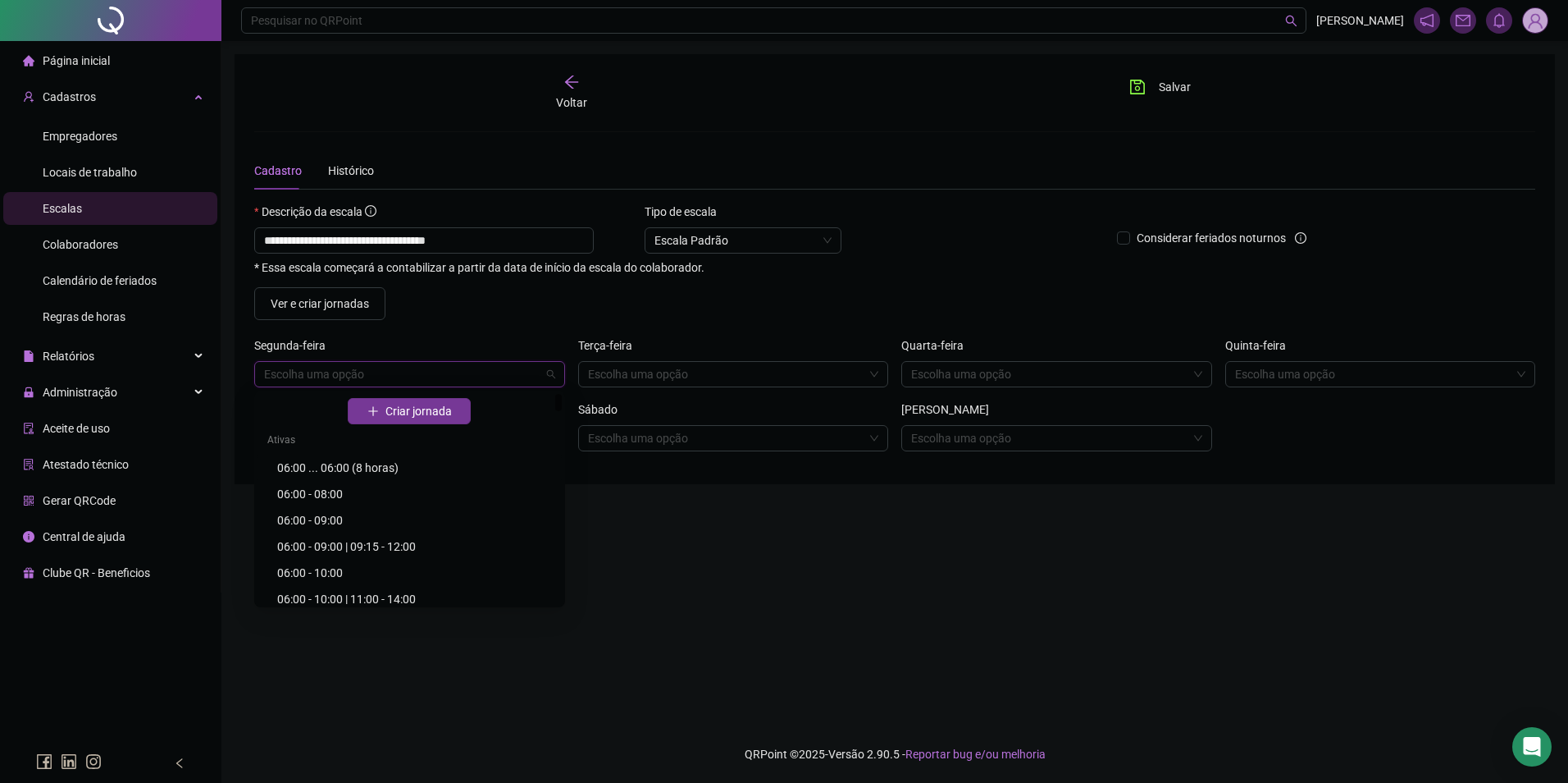
click at [355, 375] on input "search" at bounding box center [402, 374] width 276 height 25
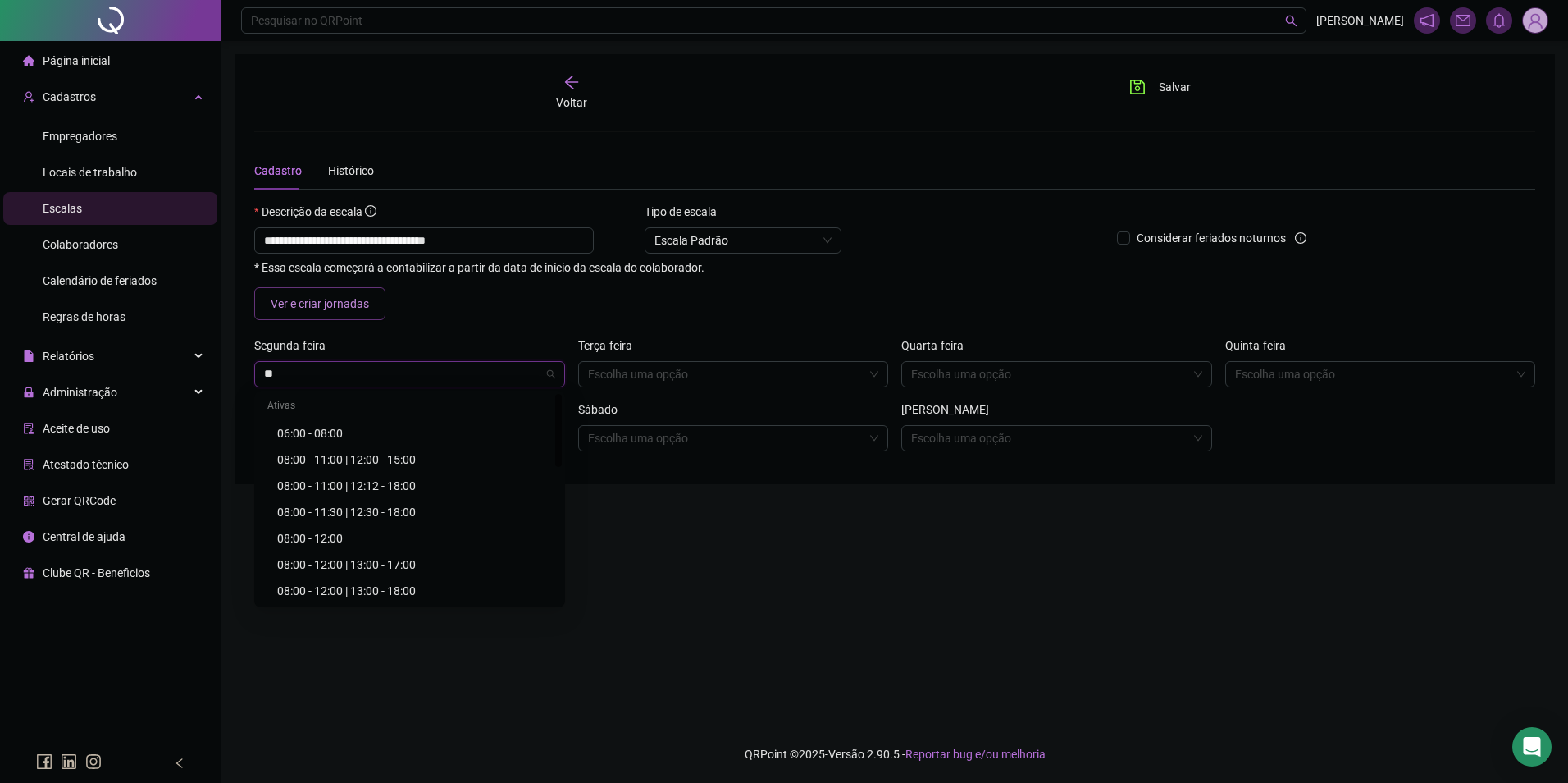
type input "**"
click at [319, 311] on span "Ver e criar jornadas" at bounding box center [320, 303] width 98 height 18
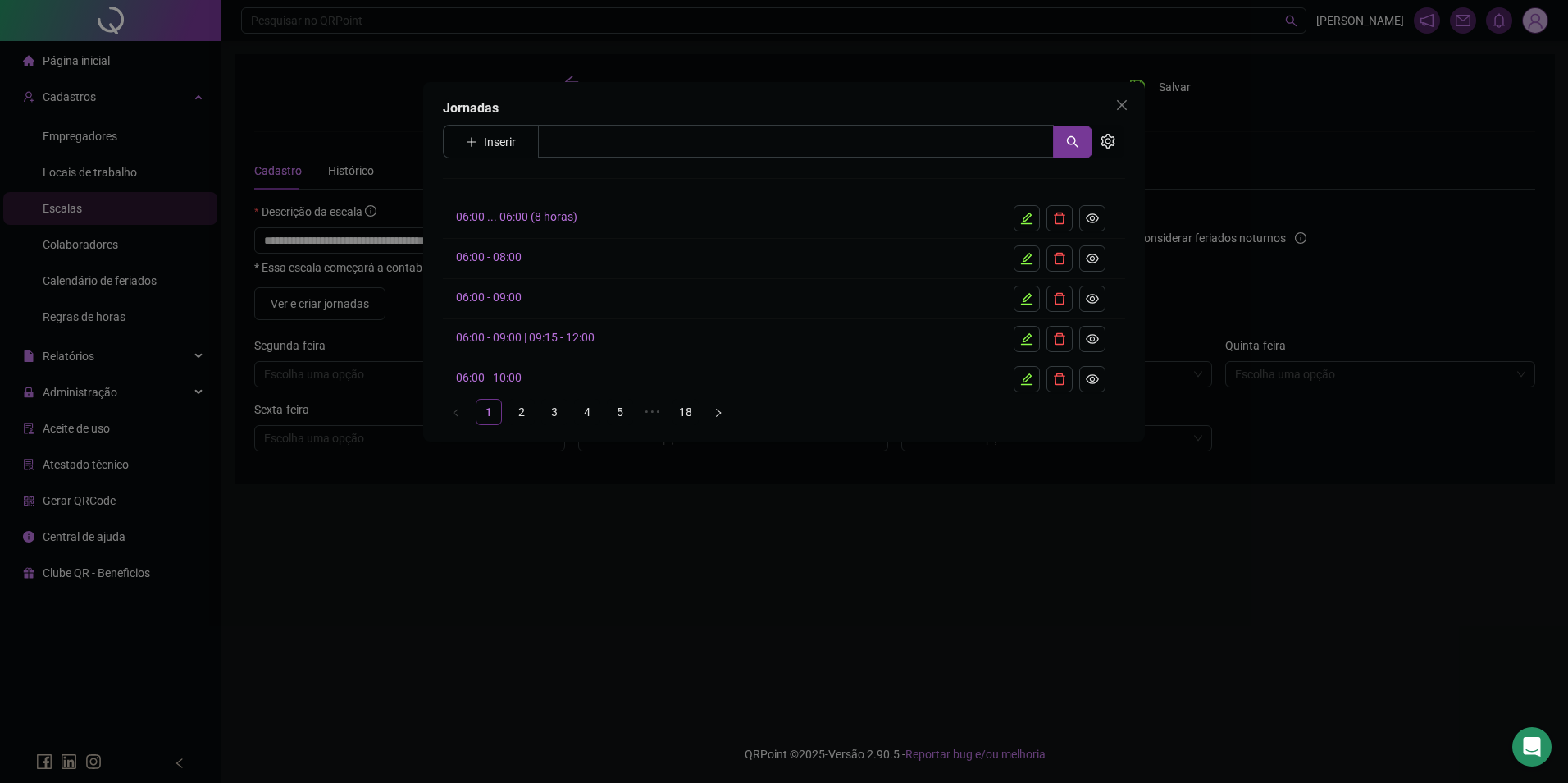
click at [505, 121] on div "Jornadas Inserir Nenhum resultado 06:00 ... 06:00 (8 horas) 06:00 - 08:00 06:00…" at bounding box center [784, 262] width 722 height 360
click at [490, 157] on span "Inserir" at bounding box center [490, 142] width 96 height 34
click at [494, 143] on span "Inserir" at bounding box center [500, 141] width 32 height 18
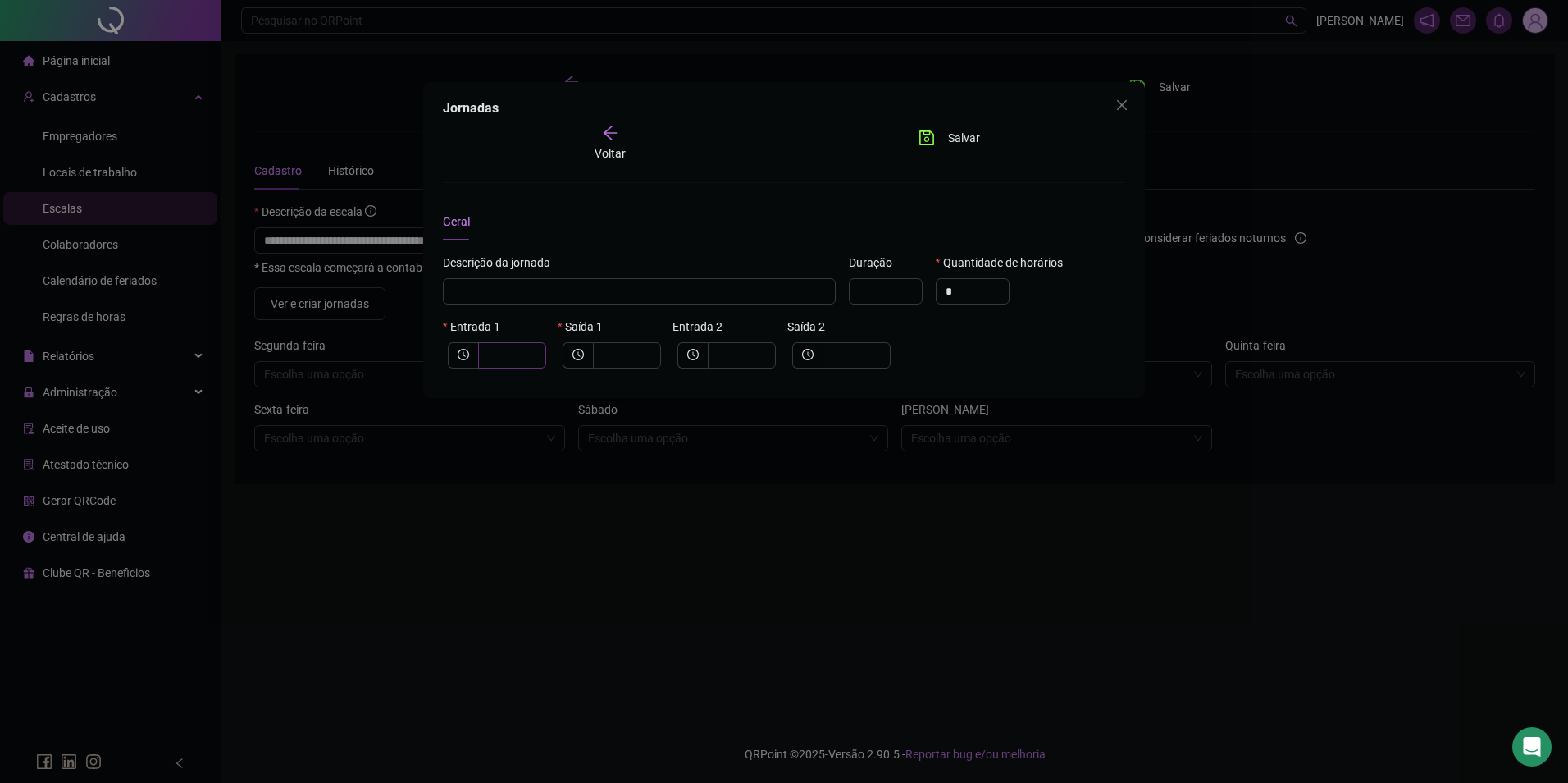
click at [515, 345] on div "Entrada 1" at bounding box center [497, 343] width 108 height 51
click at [516, 346] on span at bounding box center [512, 355] width 68 height 27
type input "*****"
type input "*"
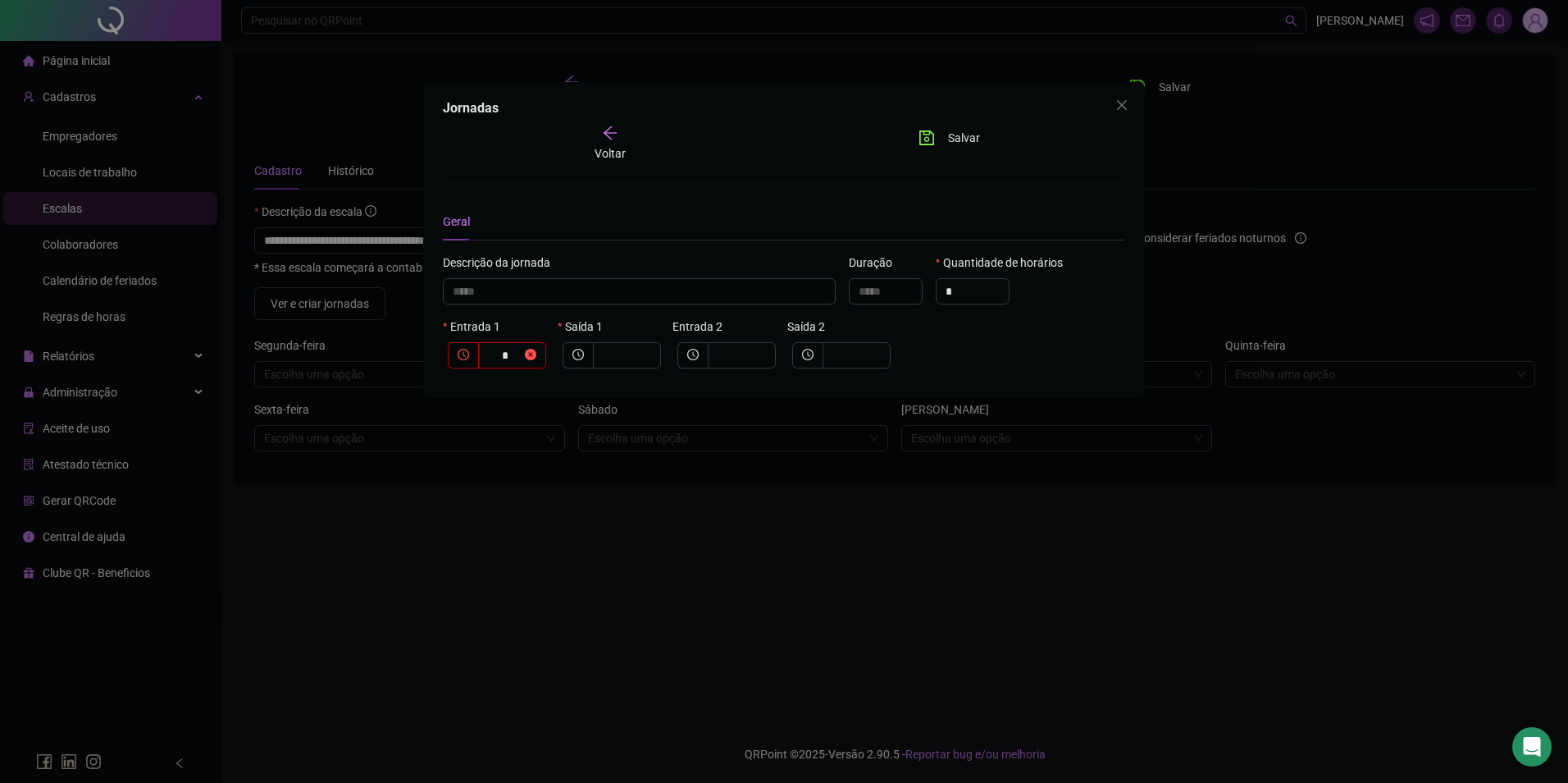
type input "******"
type input "**"
type input "********"
type input "****"
type input "*********"
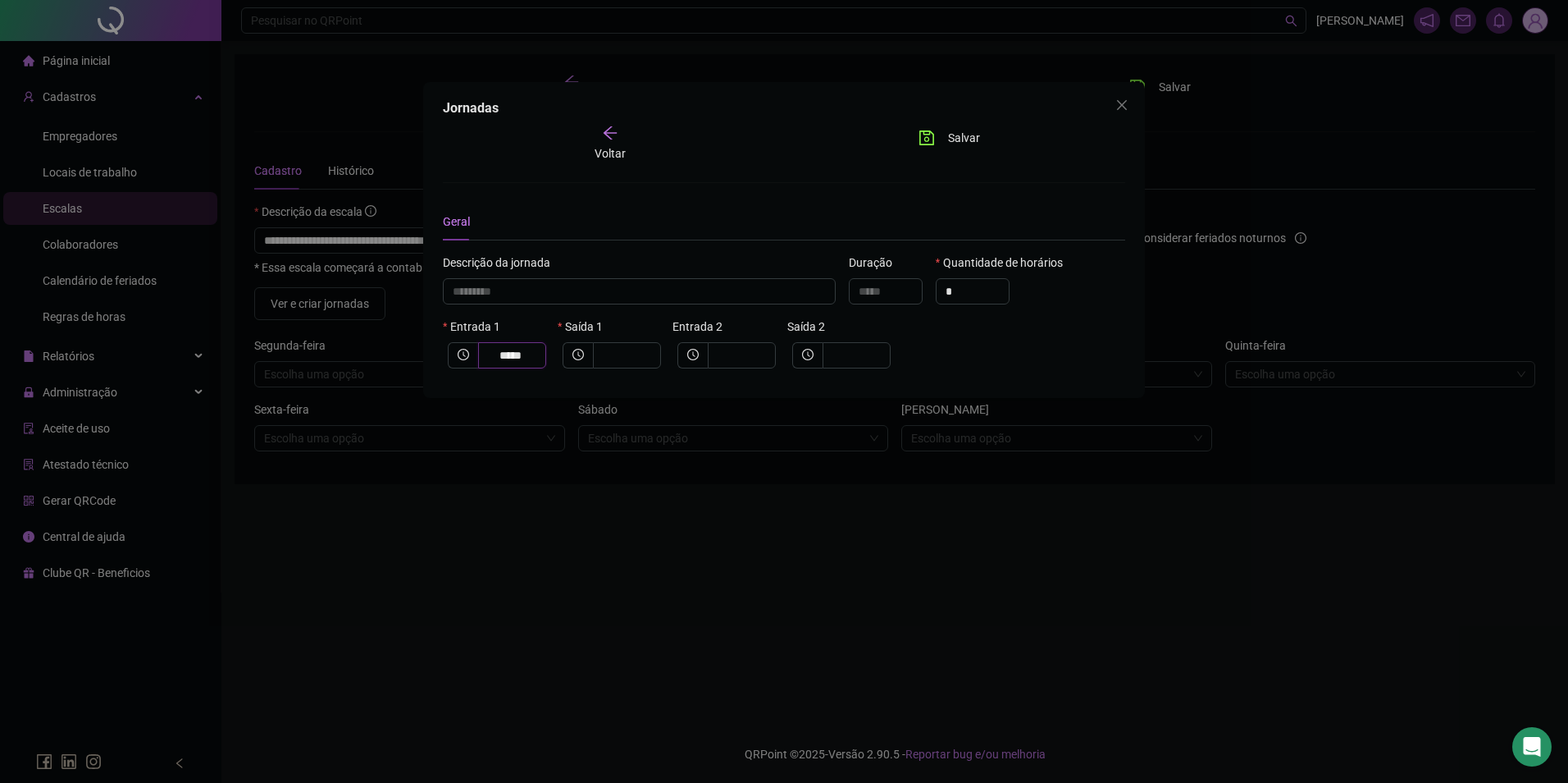
type input "*****"
type input "*********"
type input "*"
type input "**********"
type input "**"
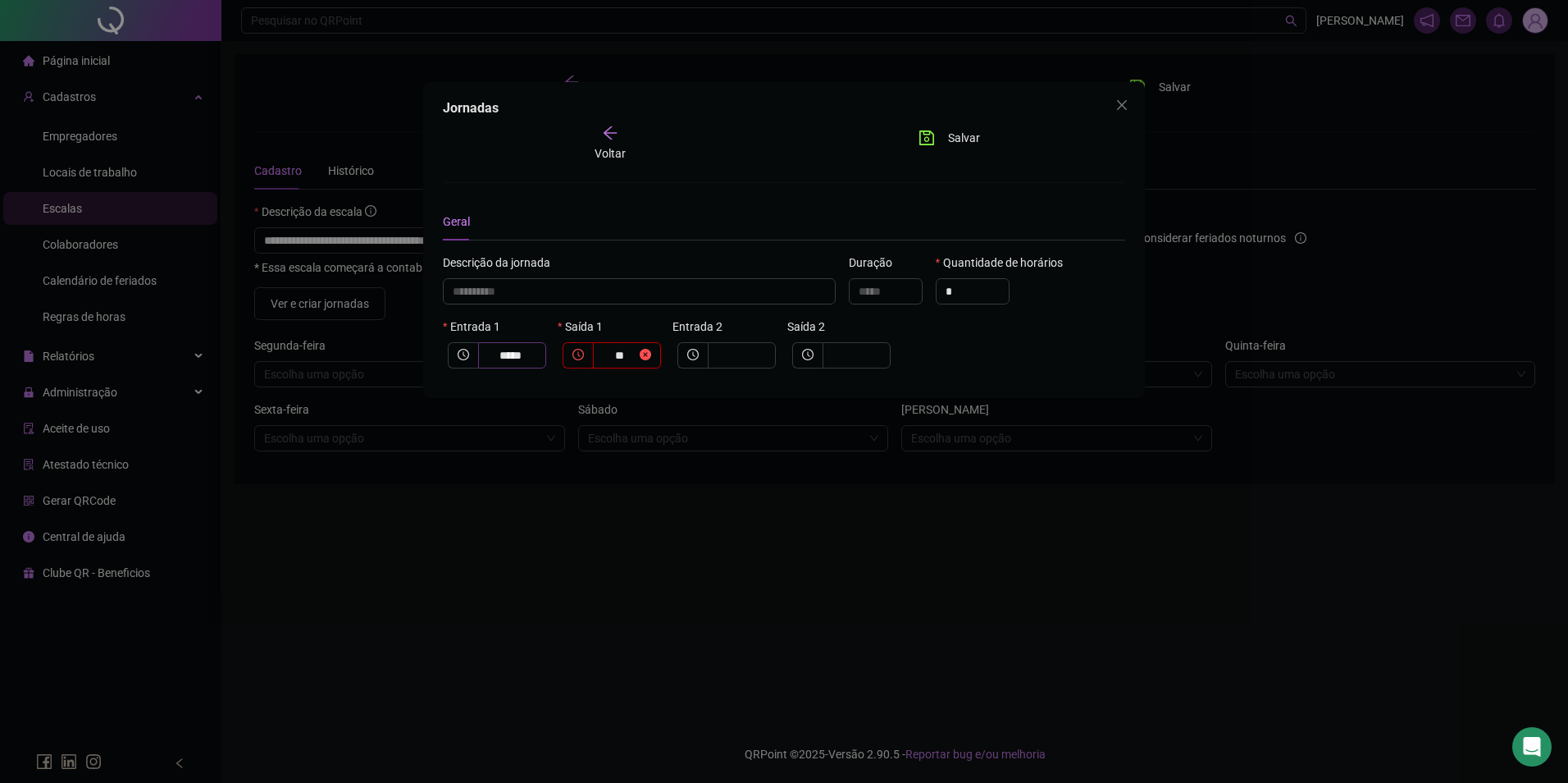
type input "**********"
type input "*****"
type input "****"
type input "**********"
type input "*****"
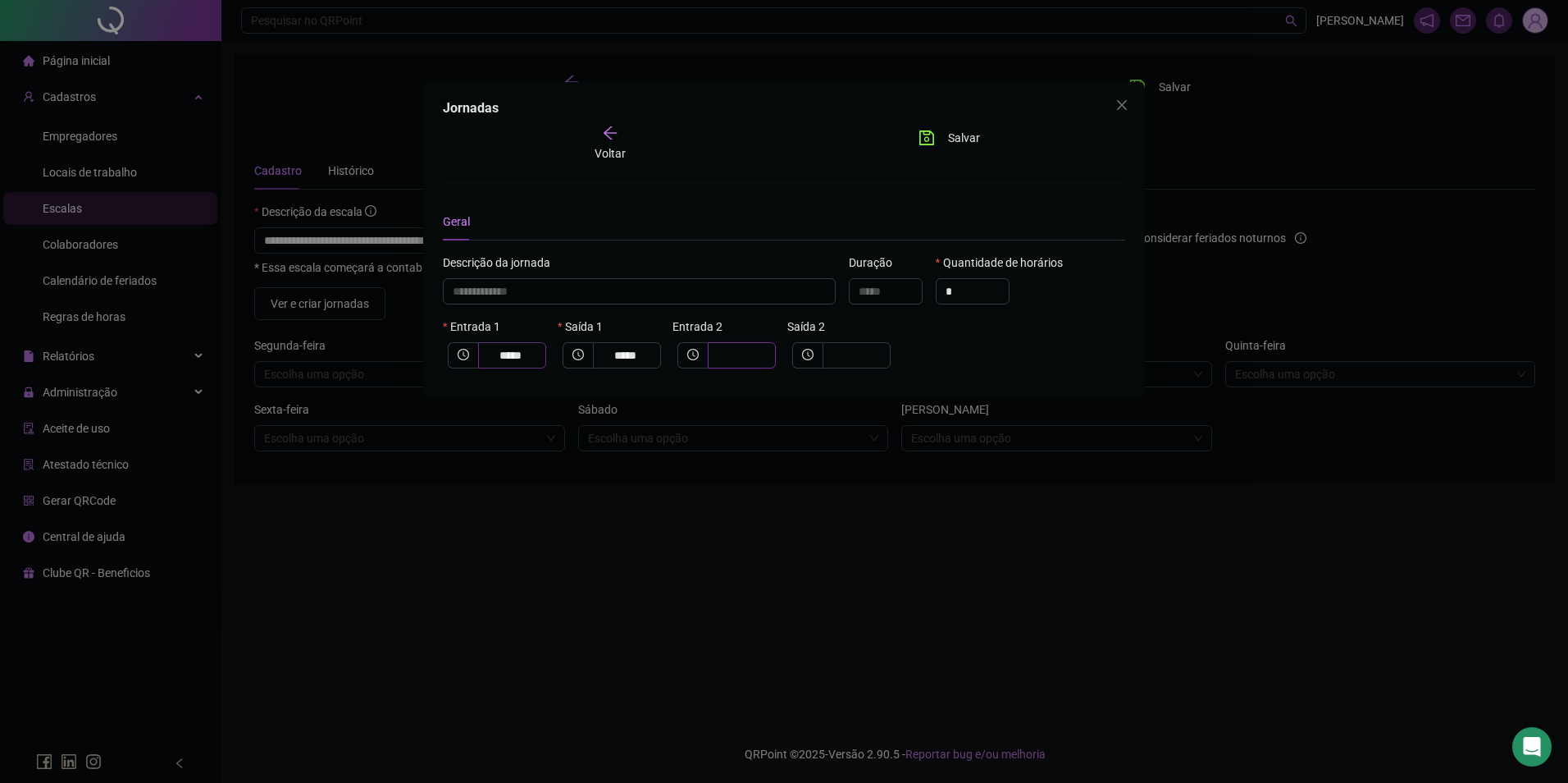
type input "**********"
type input "*"
type input "**********"
type input "**"
click at [753, 353] on span "**" at bounding box center [742, 355] width 68 height 27
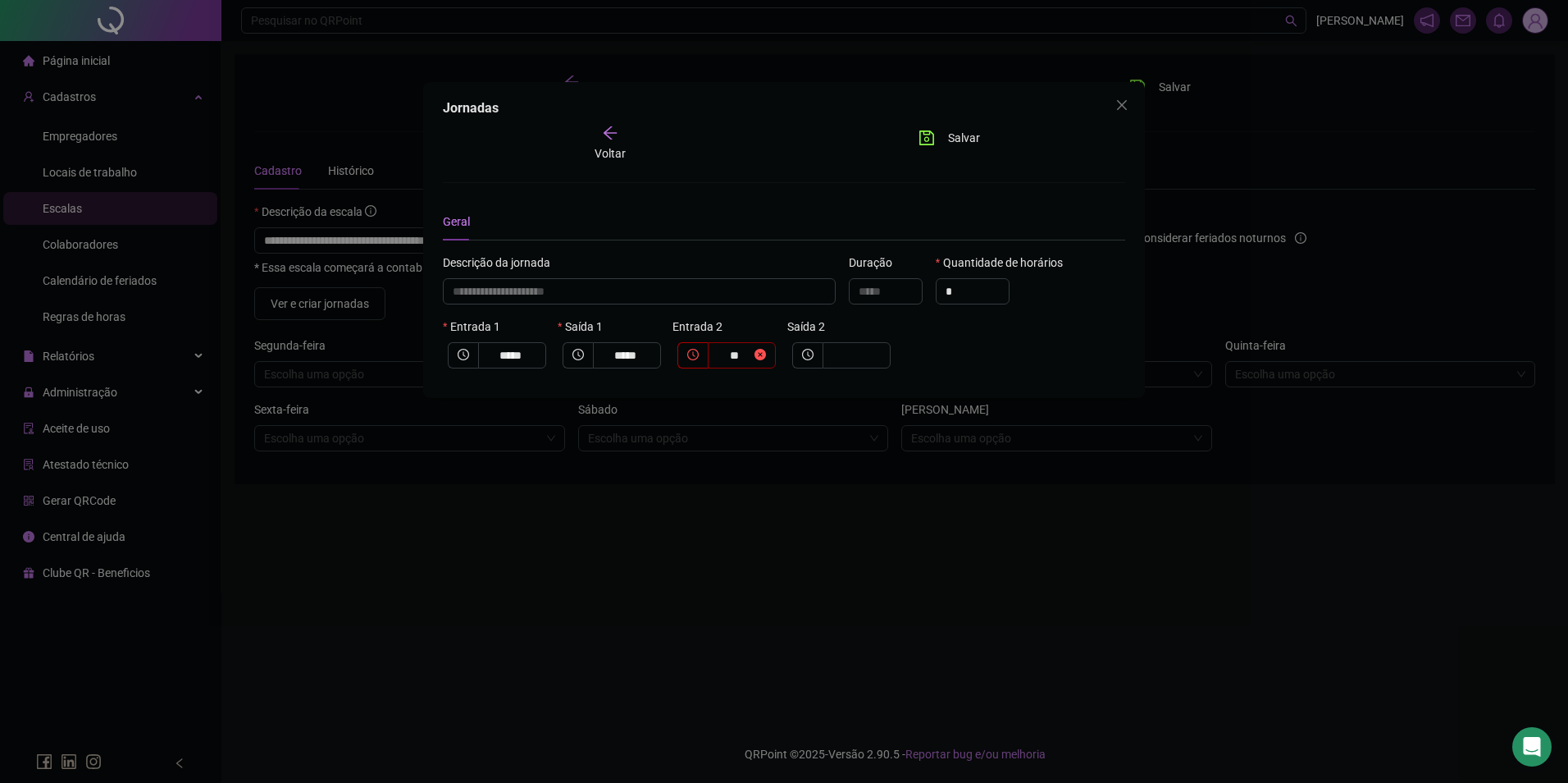
click at [757, 354] on span at bounding box center [761, 355] width 11 height 18
type input "**********"
type input "****"
type input "**********"
type input "*****"
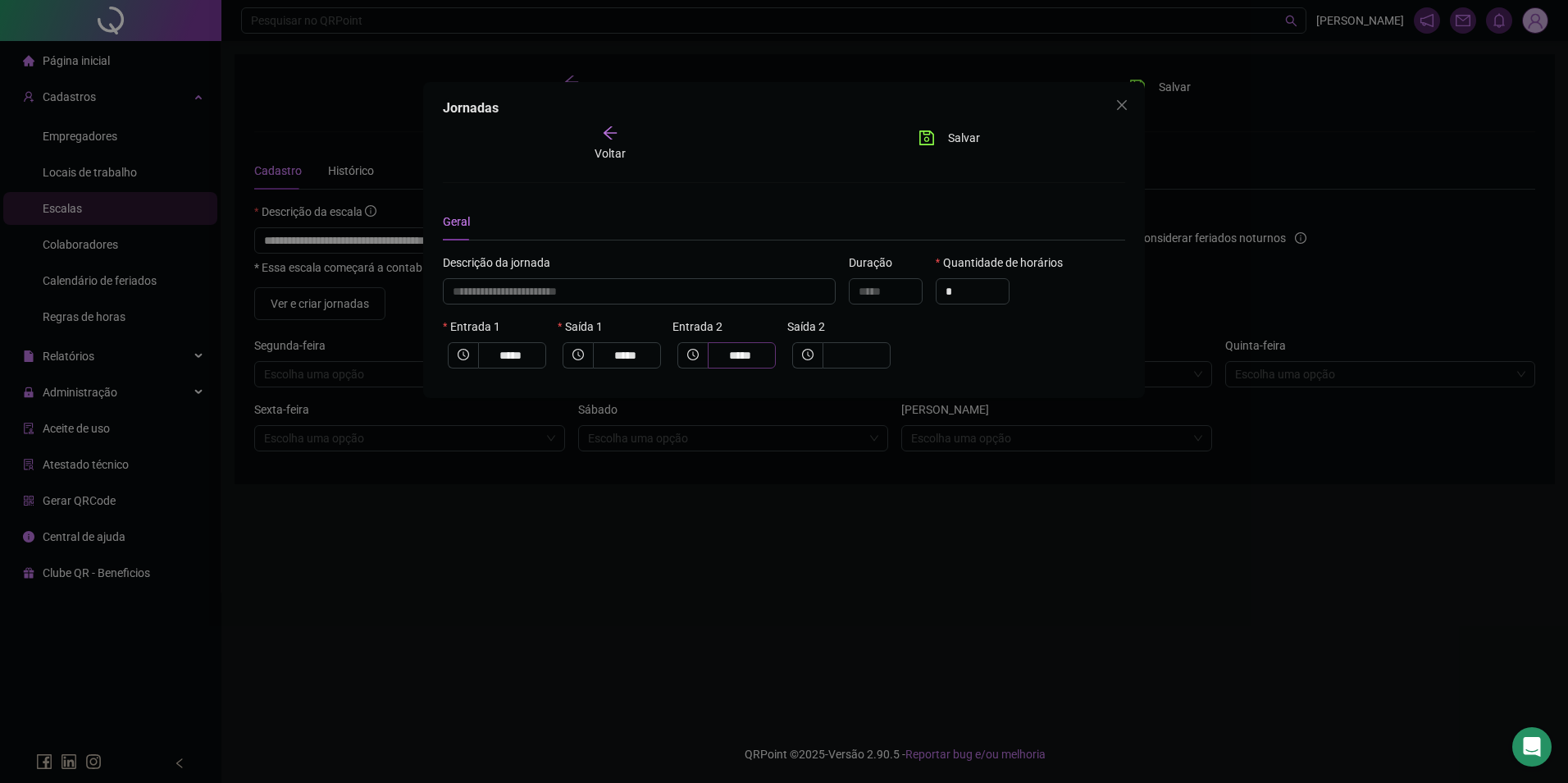
click at [766, 358] on span "*****" at bounding box center [742, 355] width 68 height 27
type input "**********"
type input "****"
type input "**********"
type input "**"
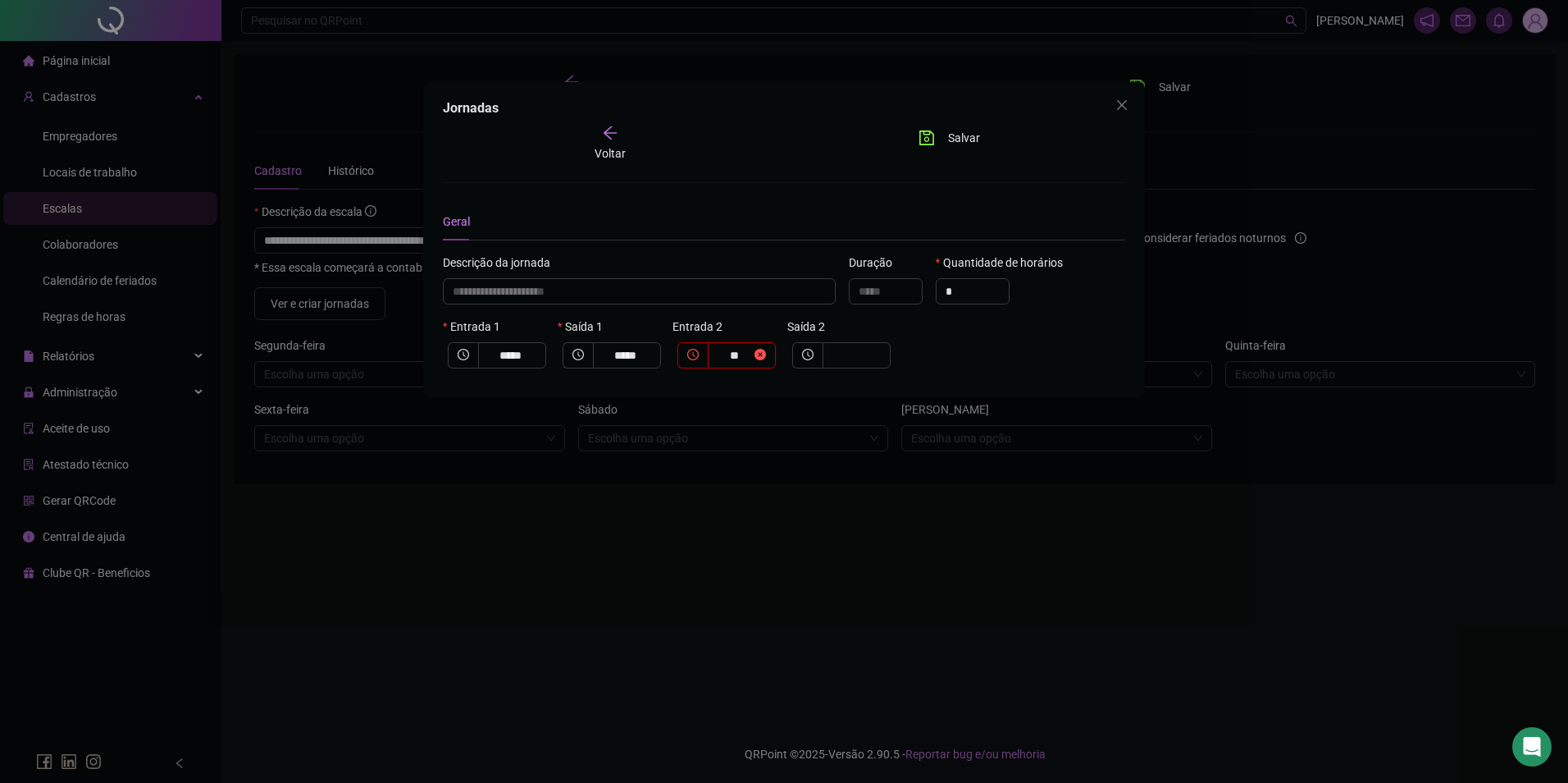
type input "**********"
type input "*"
type input "**********"
type input "*"
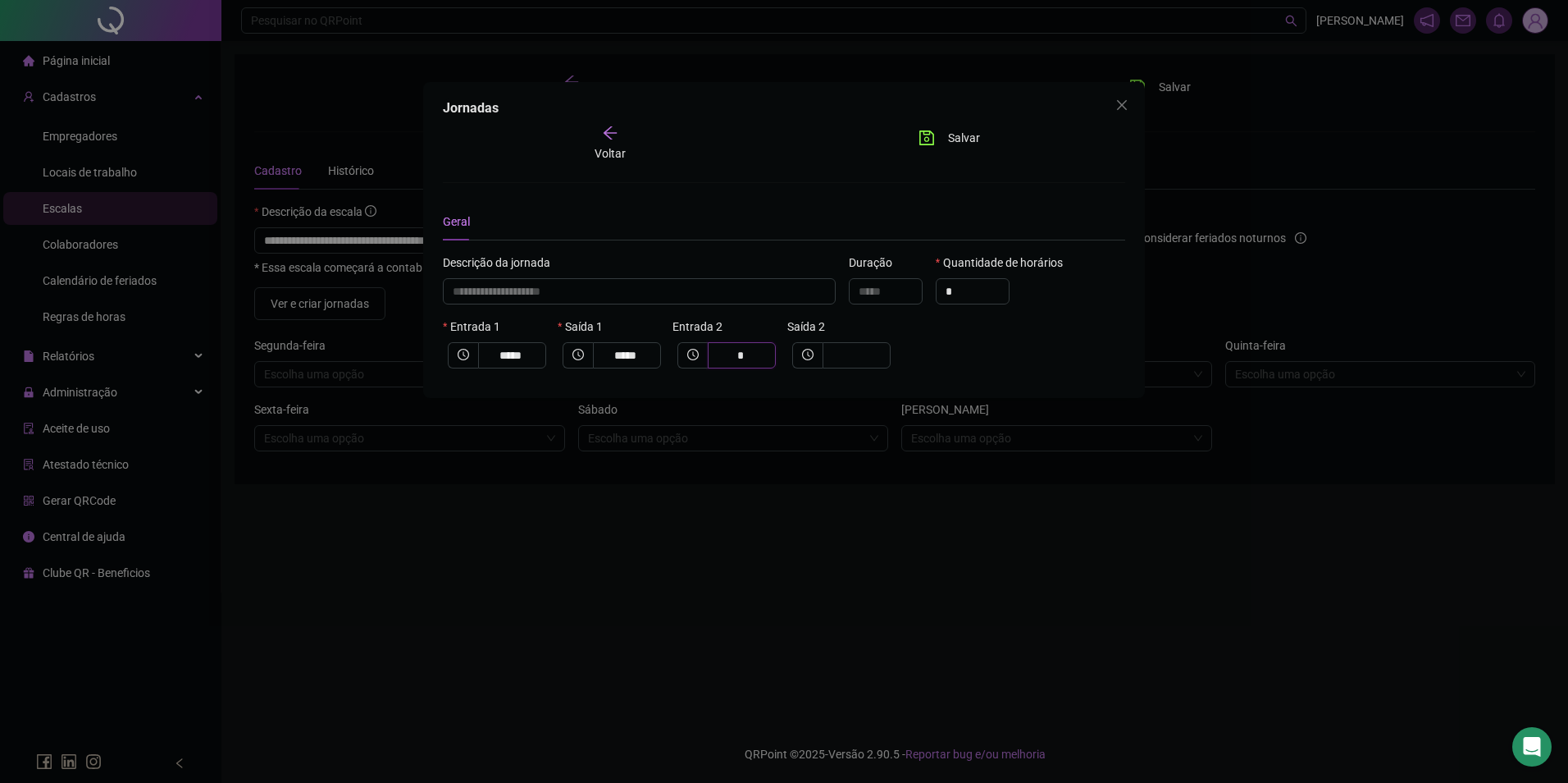
type input "**********"
type input "**"
type input "**********"
type input "****"
type input "**********"
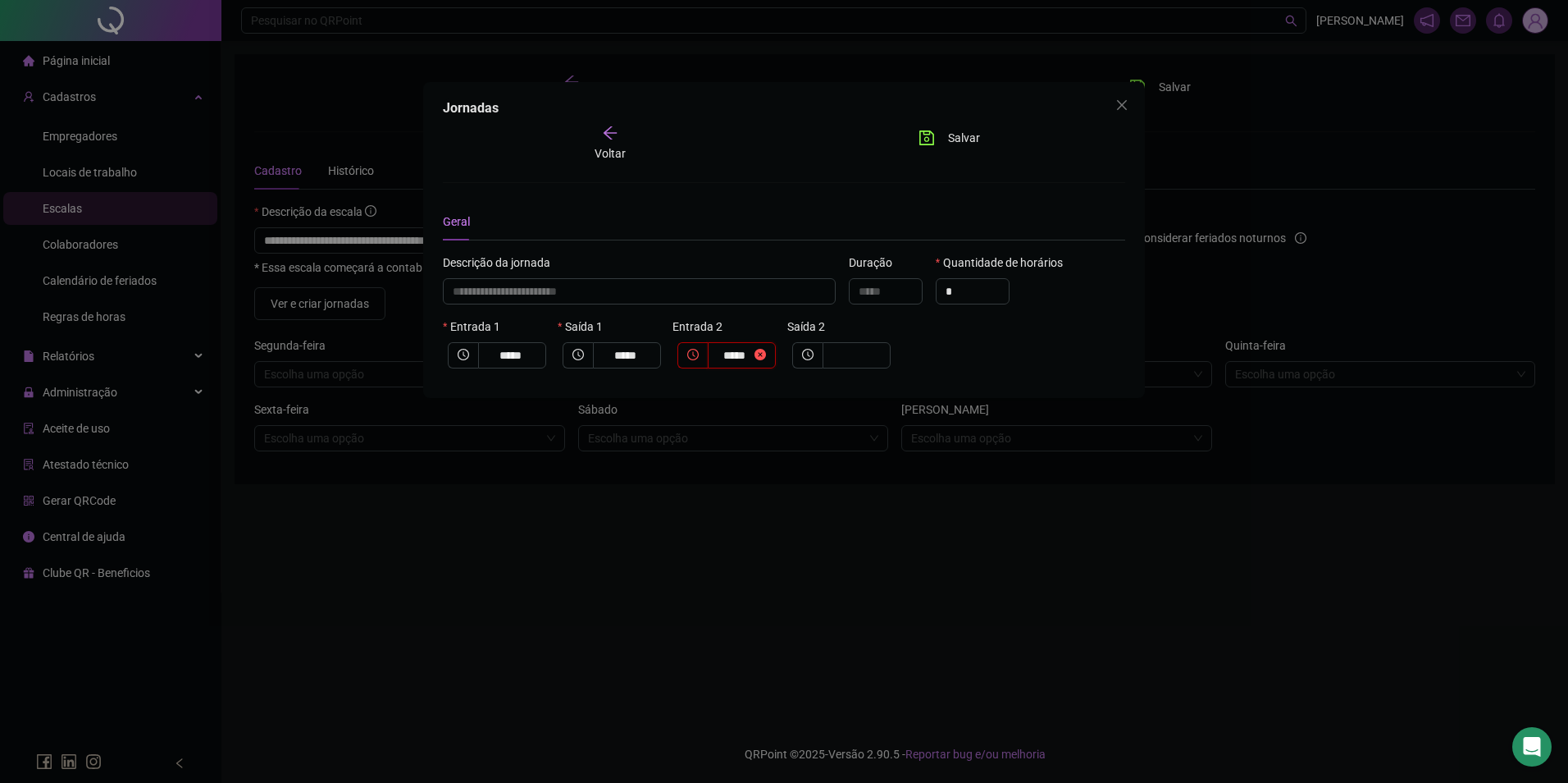
type input "*****"
type input "**********"
type input "*"
type input "**********"
type input "**"
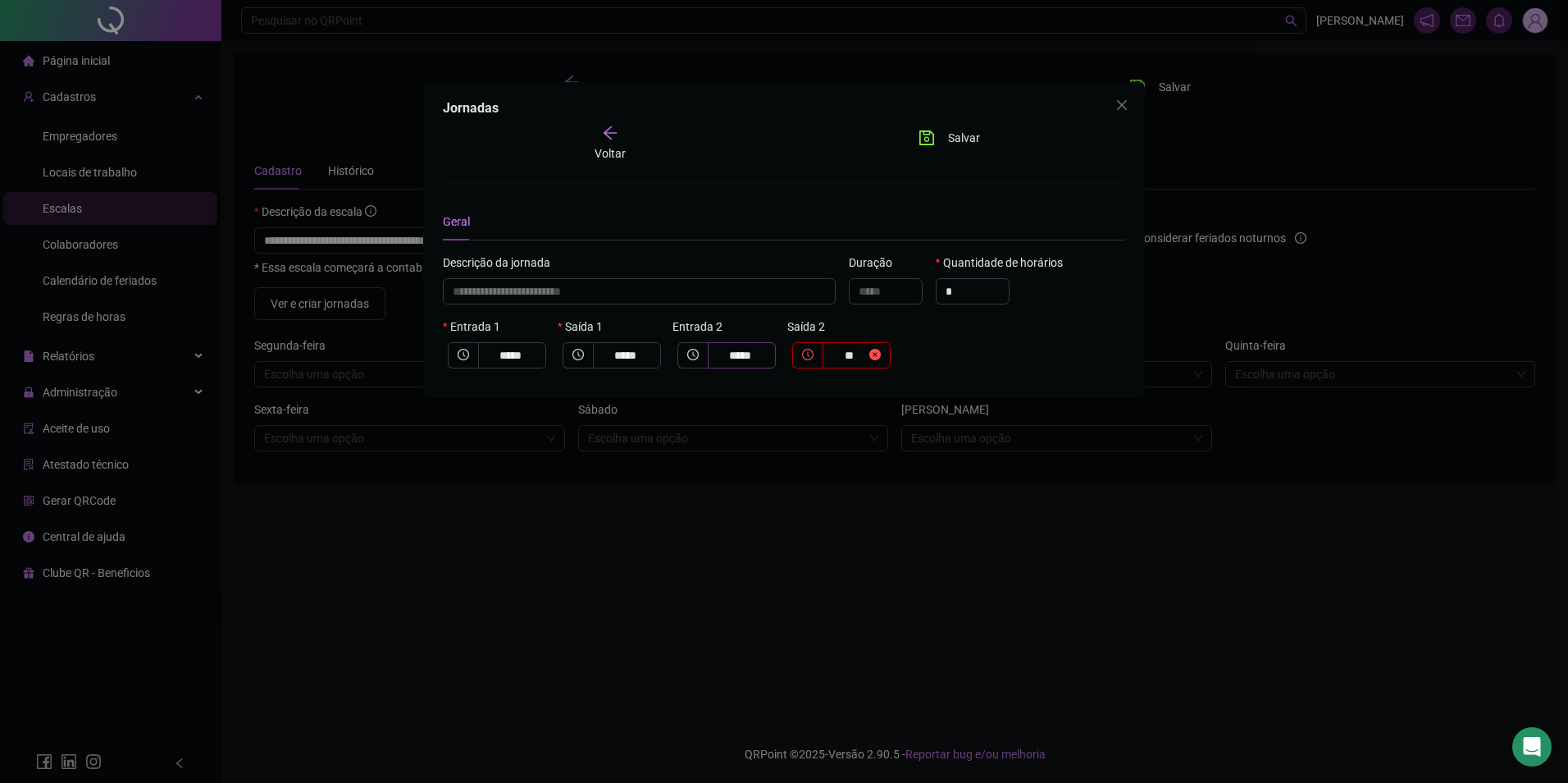
type input "**********"
type input "*"
type input "**********"
type input "**"
type input "**********"
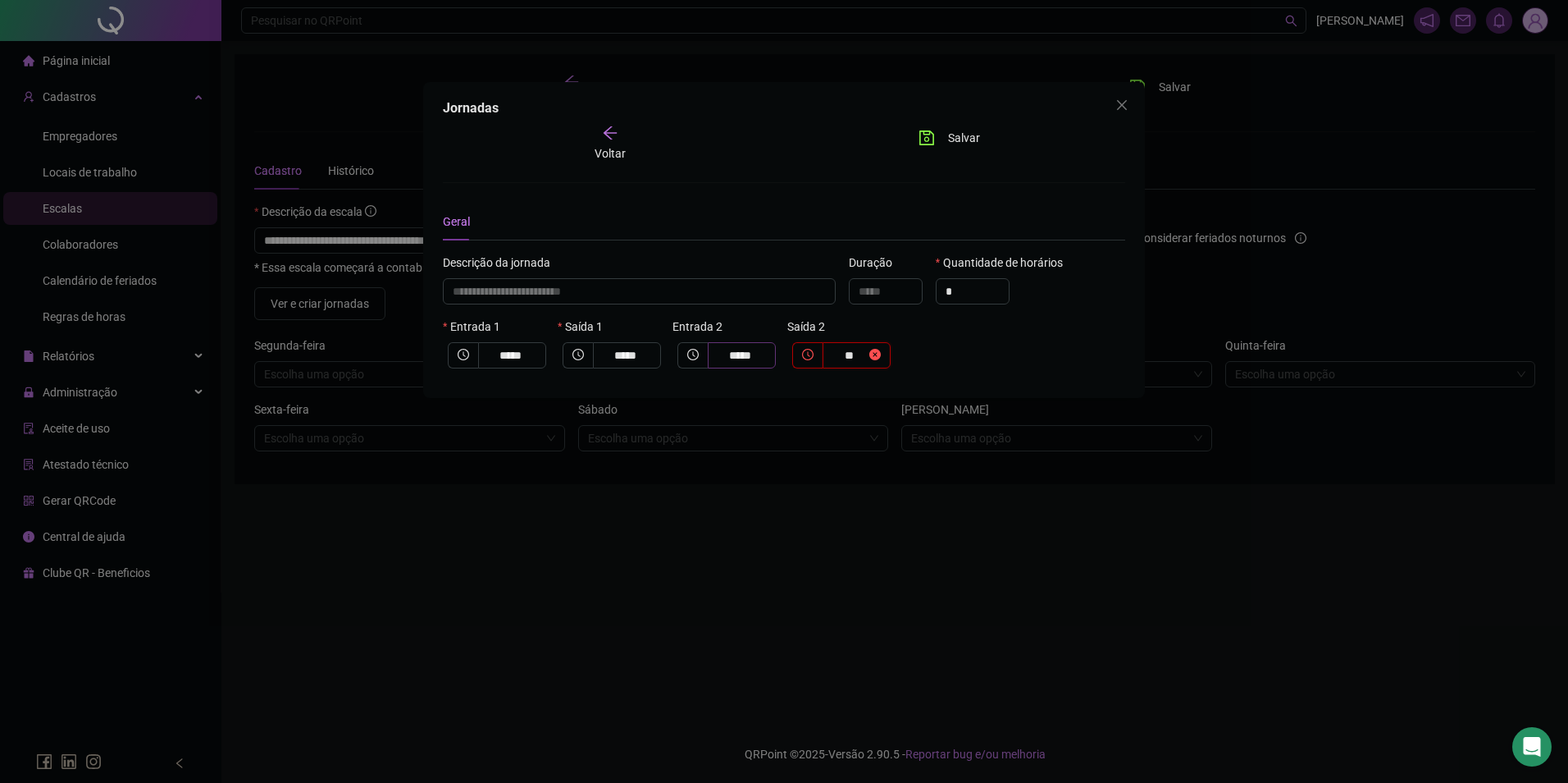
type input "*****"
type input "****"
type input "**********"
type input "*****"
click at [956, 135] on span "Salvar" at bounding box center [964, 137] width 32 height 18
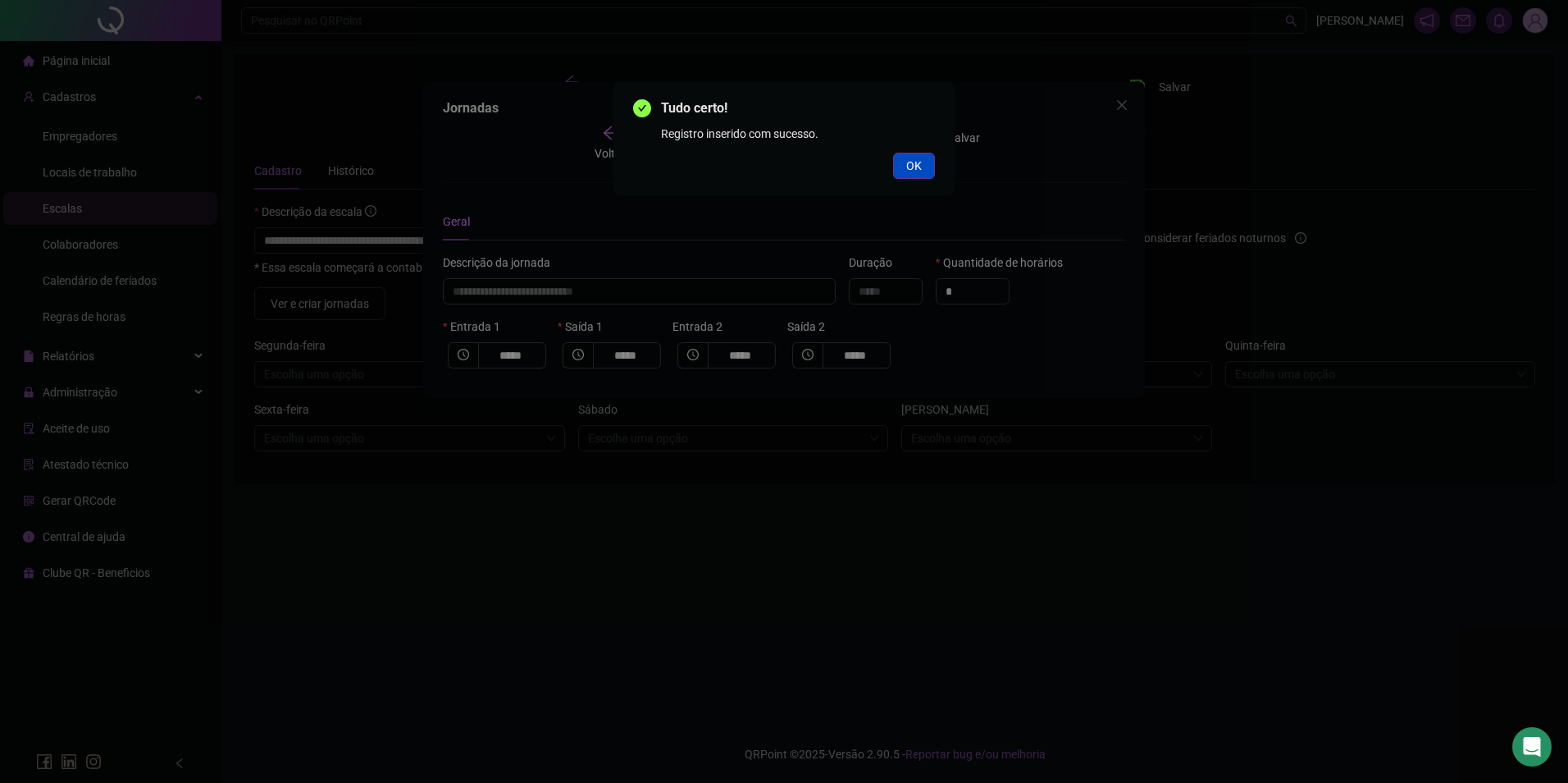
click at [907, 162] on span "OK" at bounding box center [914, 166] width 15 height 18
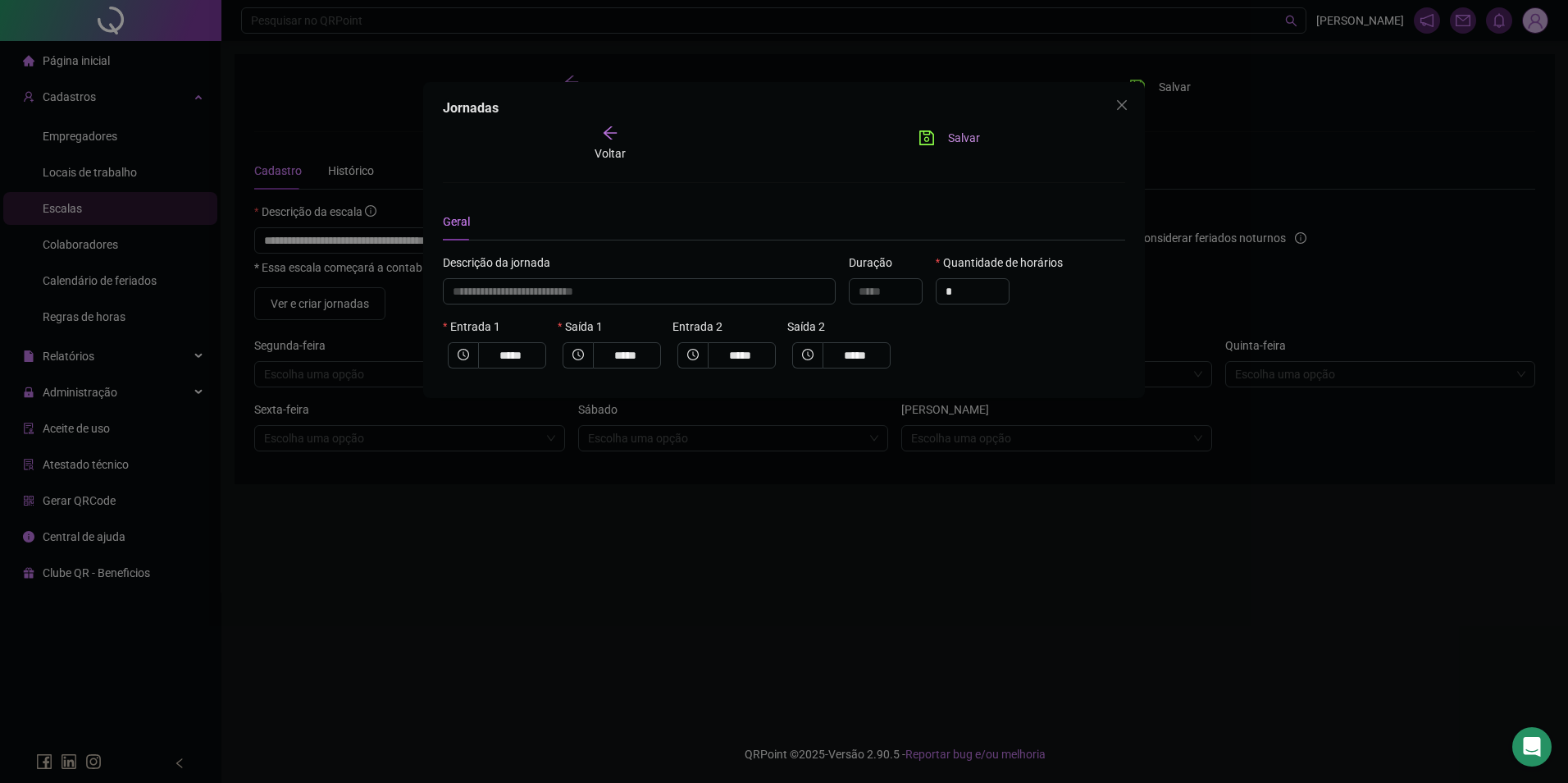
click at [964, 137] on span "Salvar" at bounding box center [964, 137] width 32 height 18
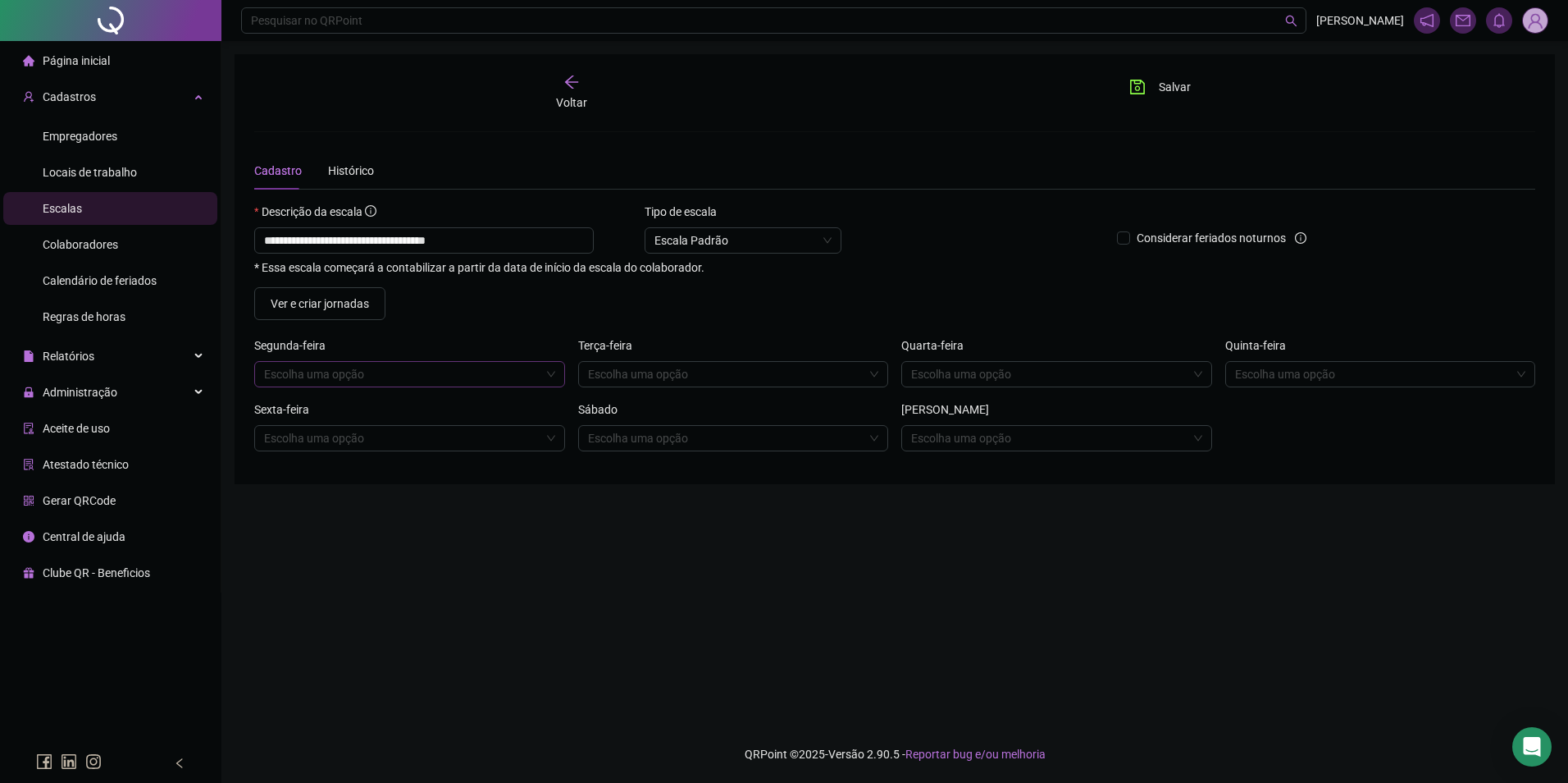
click at [404, 379] on input "search" at bounding box center [402, 374] width 276 height 25
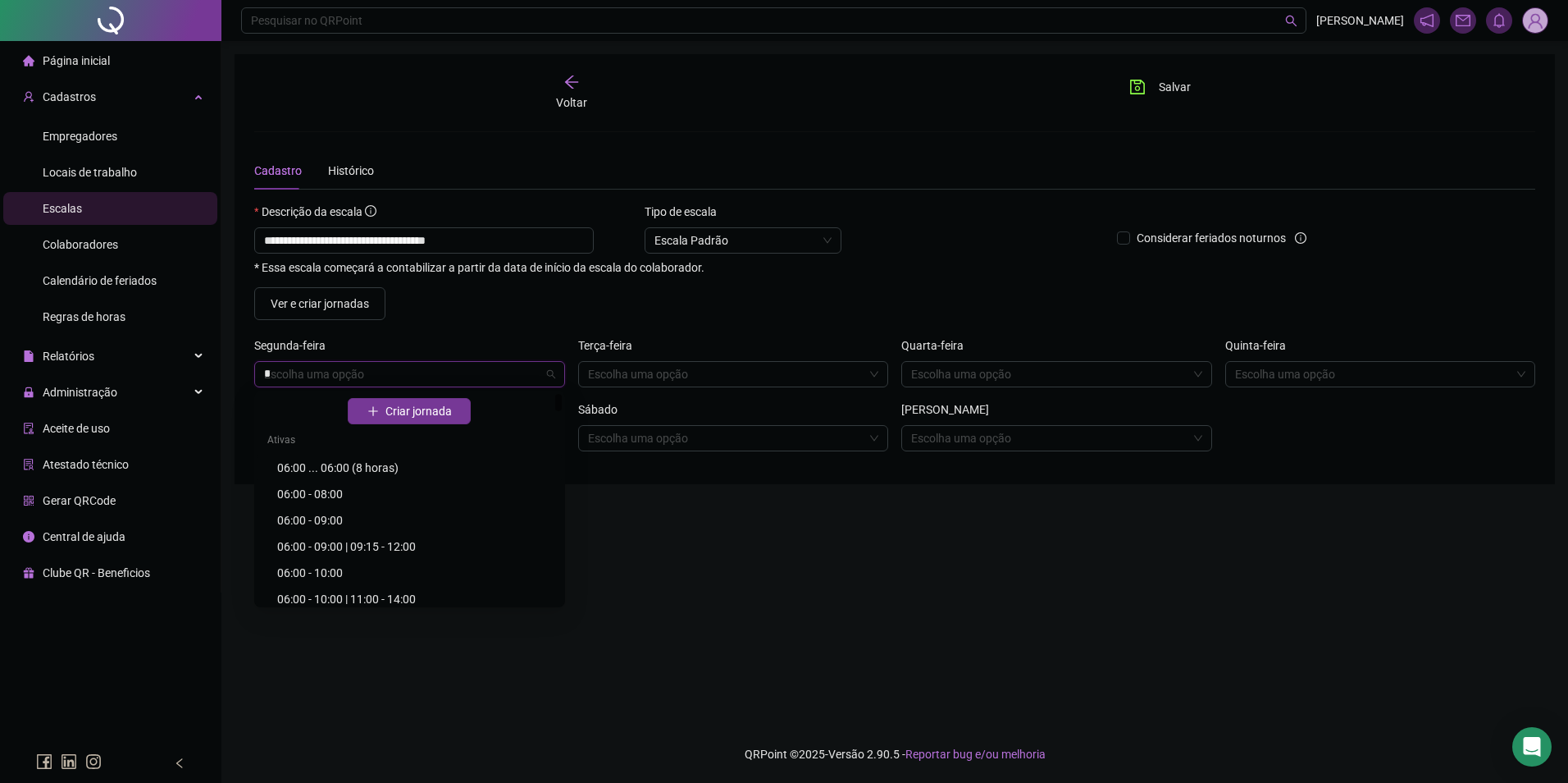
type input "**"
click at [350, 490] on div "08:00 - 11:00 | 12:00 - 17:00" at bounding box center [414, 486] width 274 height 18
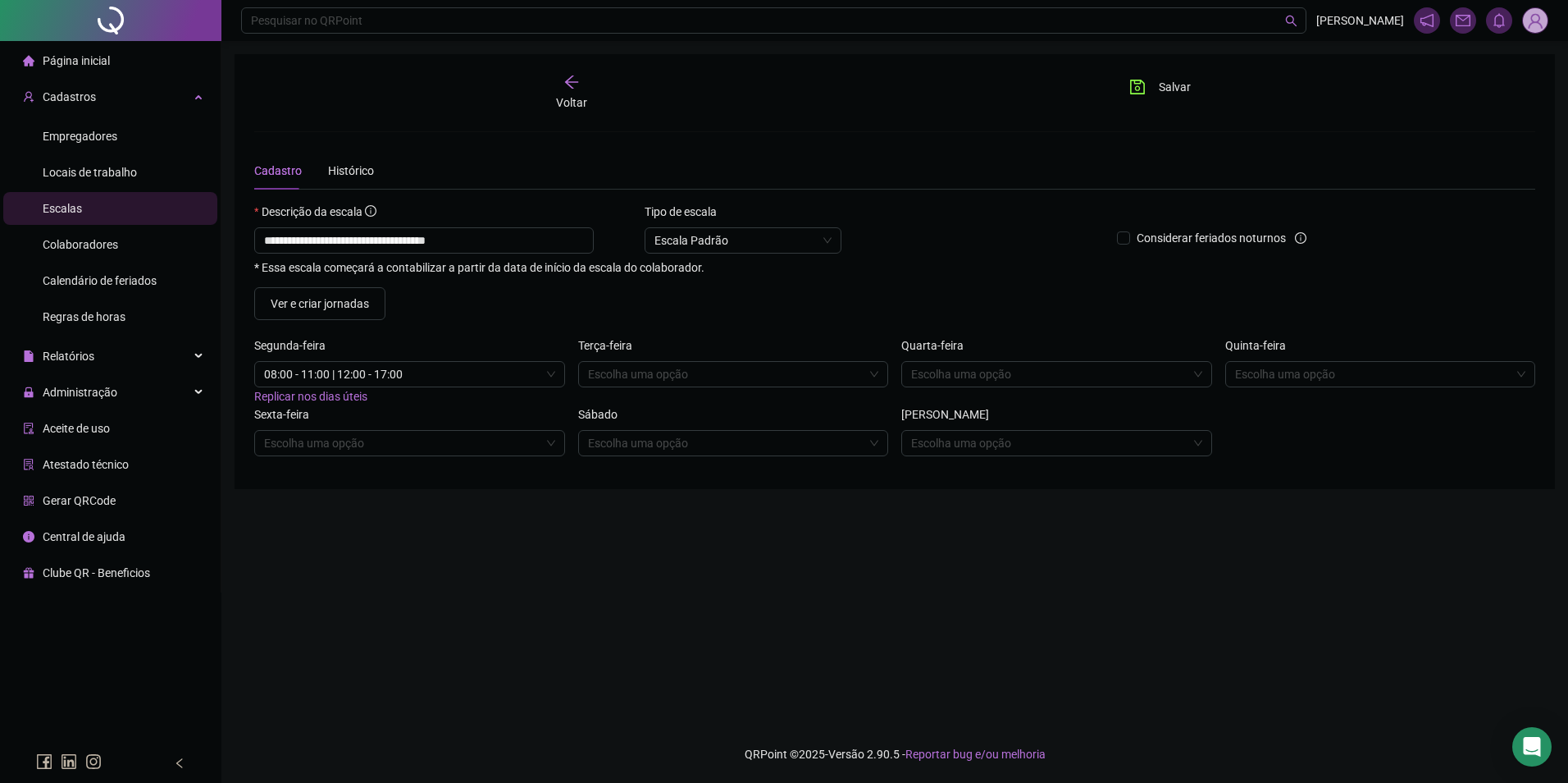
click at [338, 397] on span "Replicar nos dias úteis" at bounding box center [311, 397] width 114 height 13
click at [1170, 86] on span "Salvar" at bounding box center [1175, 86] width 32 height 18
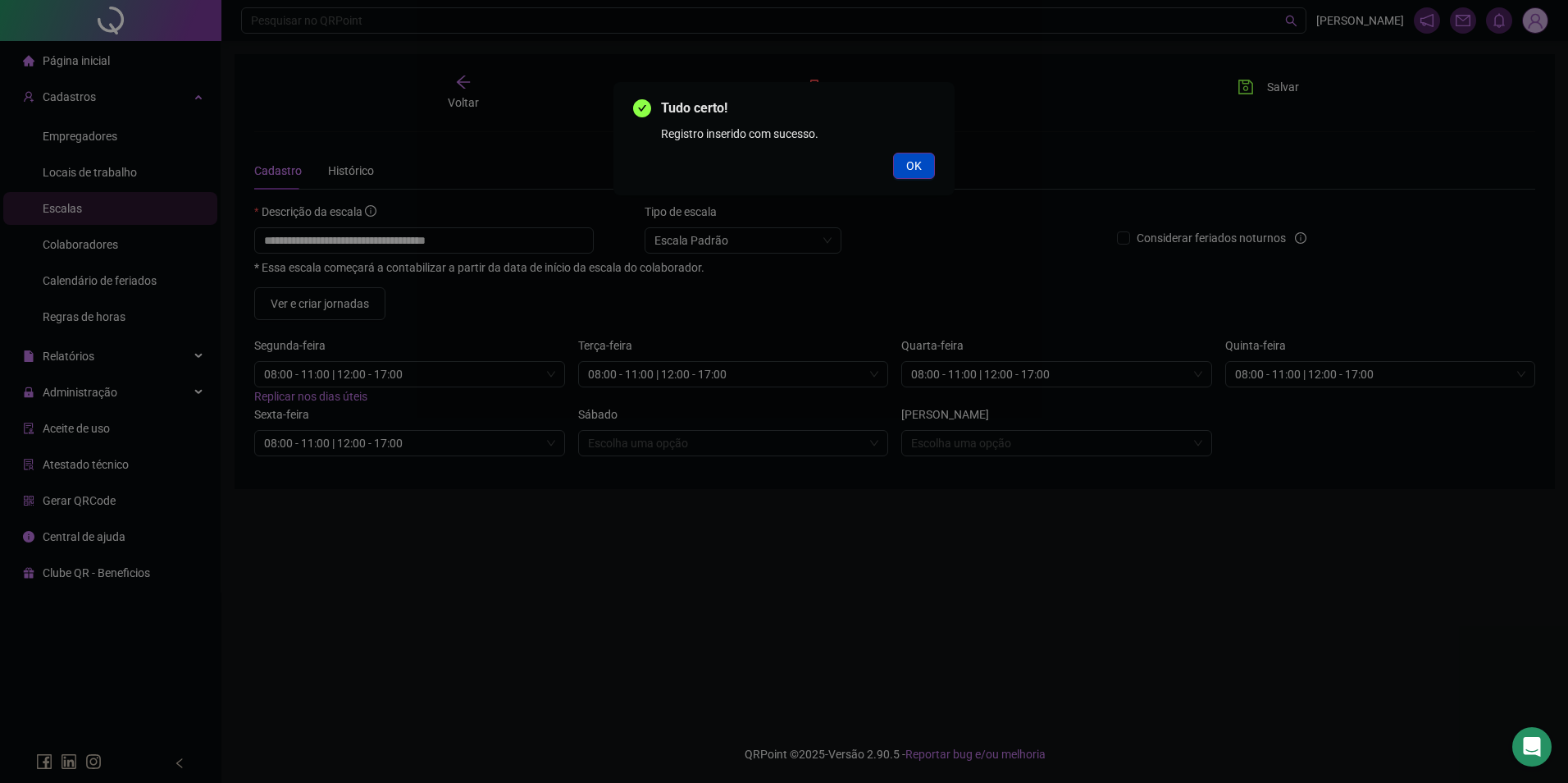
click at [915, 161] on span "OK" at bounding box center [914, 166] width 15 height 18
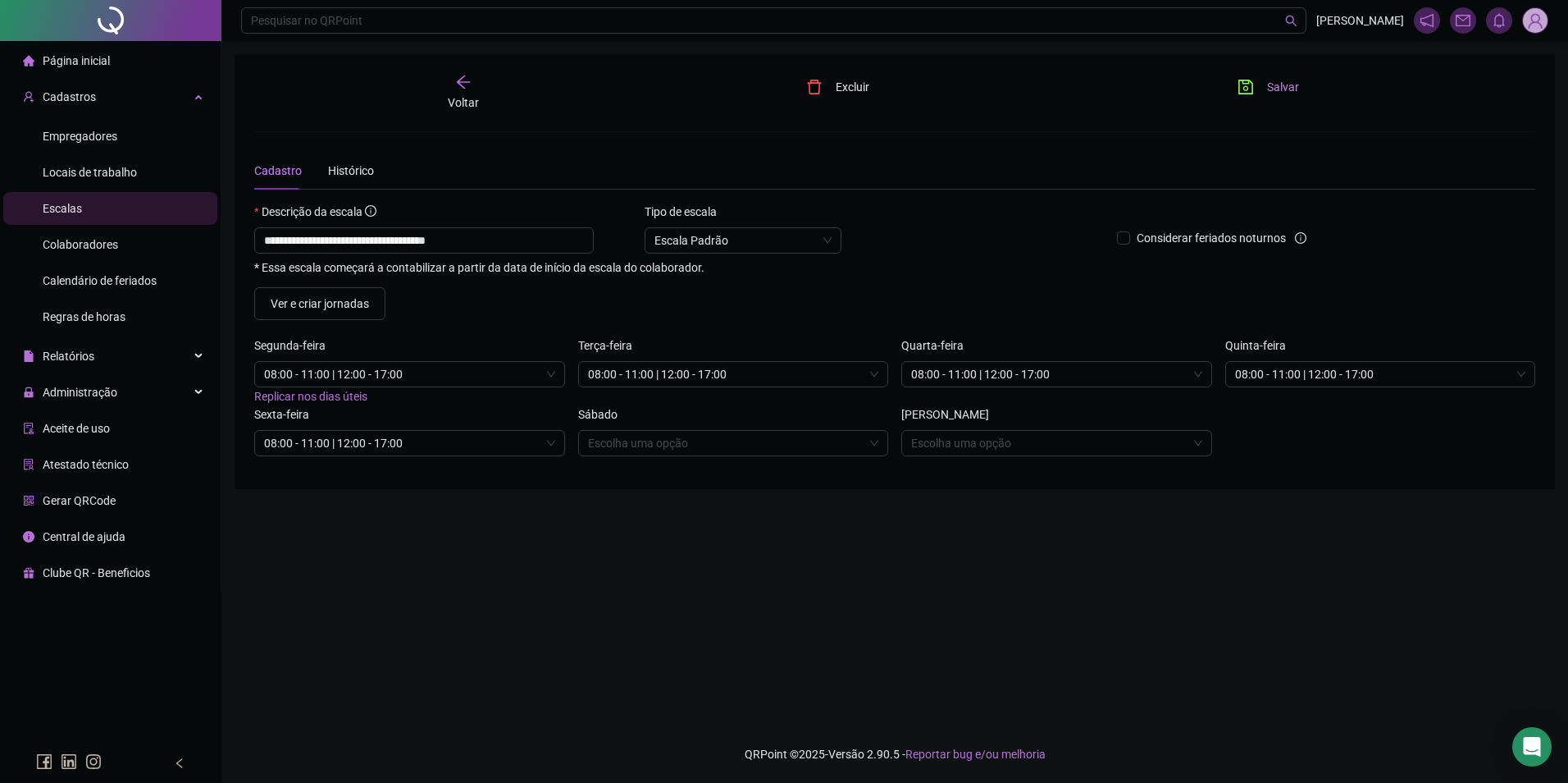
click at [1256, 88] on button "Salvar" at bounding box center [1268, 87] width 86 height 27
click at [106, 246] on span "Colaboradores" at bounding box center [80, 244] width 76 height 13
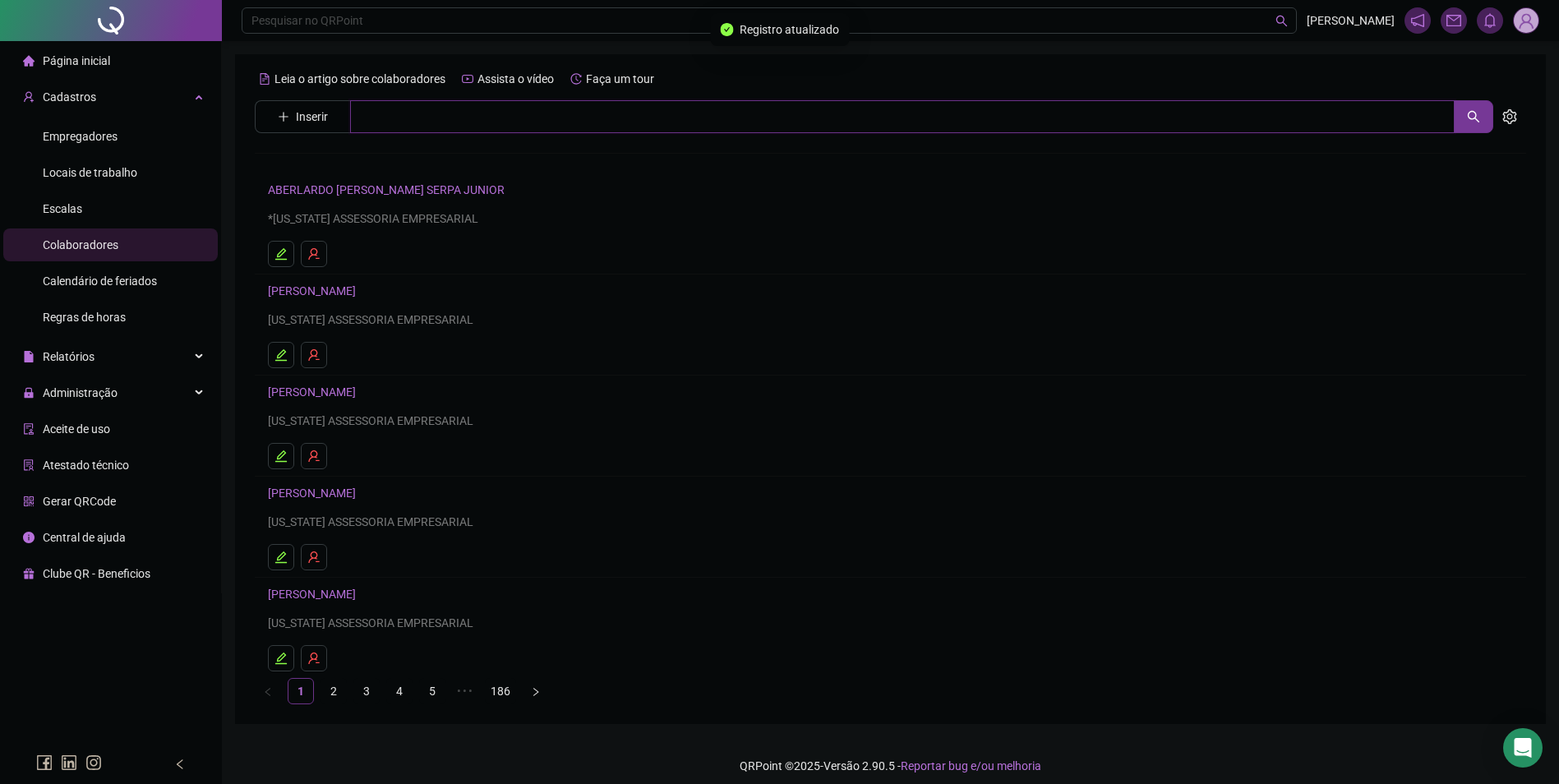
click at [540, 124] on input "text" at bounding box center [902, 117] width 1105 height 33
type input "**********"
click at [370, 152] on div "[PERSON_NAME]" at bounding box center [890, 167] width 1272 height 68
click at [370, 158] on div "**********" at bounding box center [890, 385] width 1272 height 639
click at [429, 125] on input "**********" at bounding box center [902, 117] width 1105 height 33
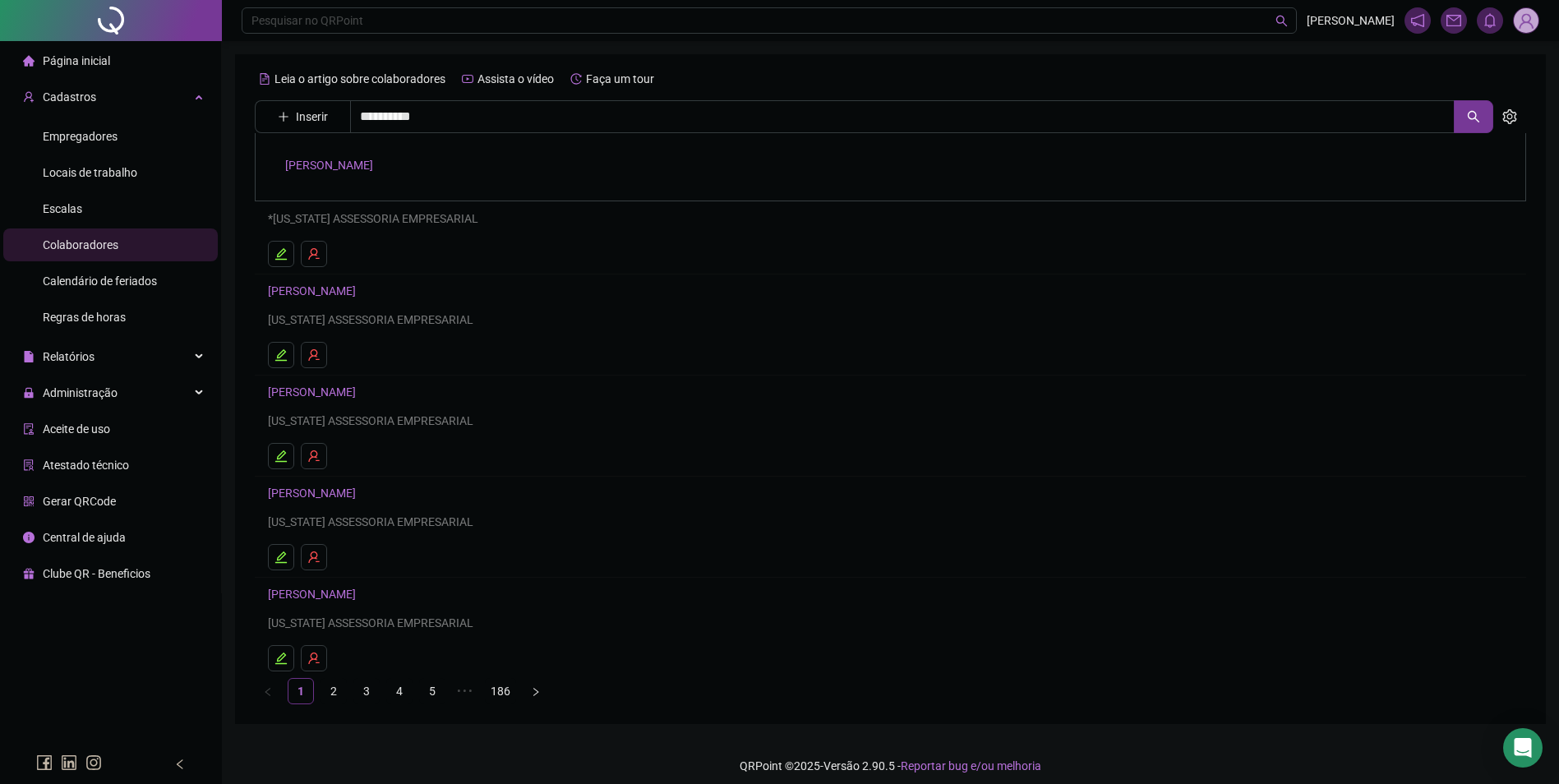
click at [365, 158] on link "[PERSON_NAME]" at bounding box center [329, 165] width 88 height 13
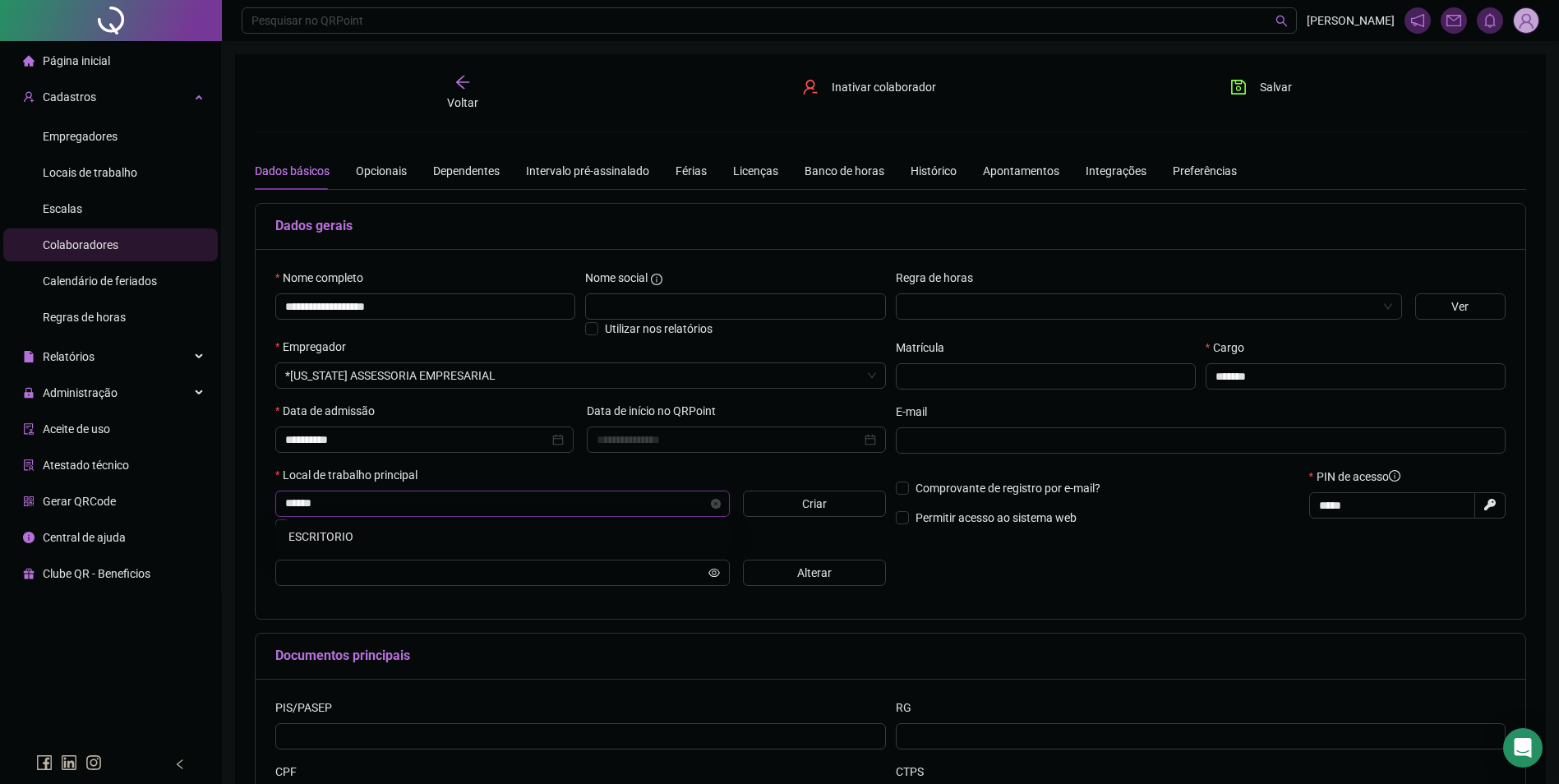
type input "*******"
click at [808, 569] on span "Alterar" at bounding box center [815, 573] width 34 height 18
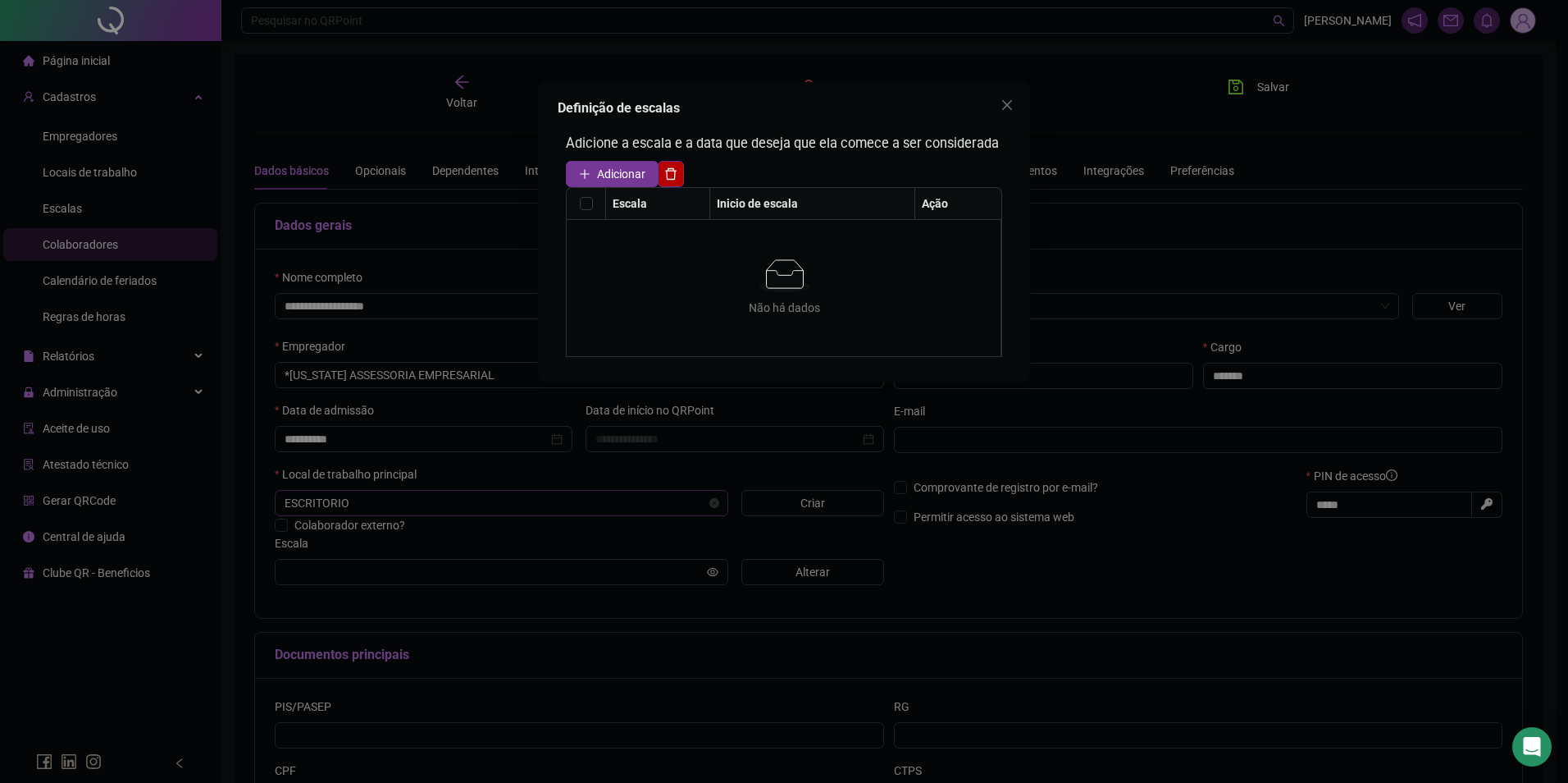
click at [590, 204] on label at bounding box center [587, 203] width 13 height 18
click at [625, 177] on span "Adicionar" at bounding box center [621, 173] width 48 height 18
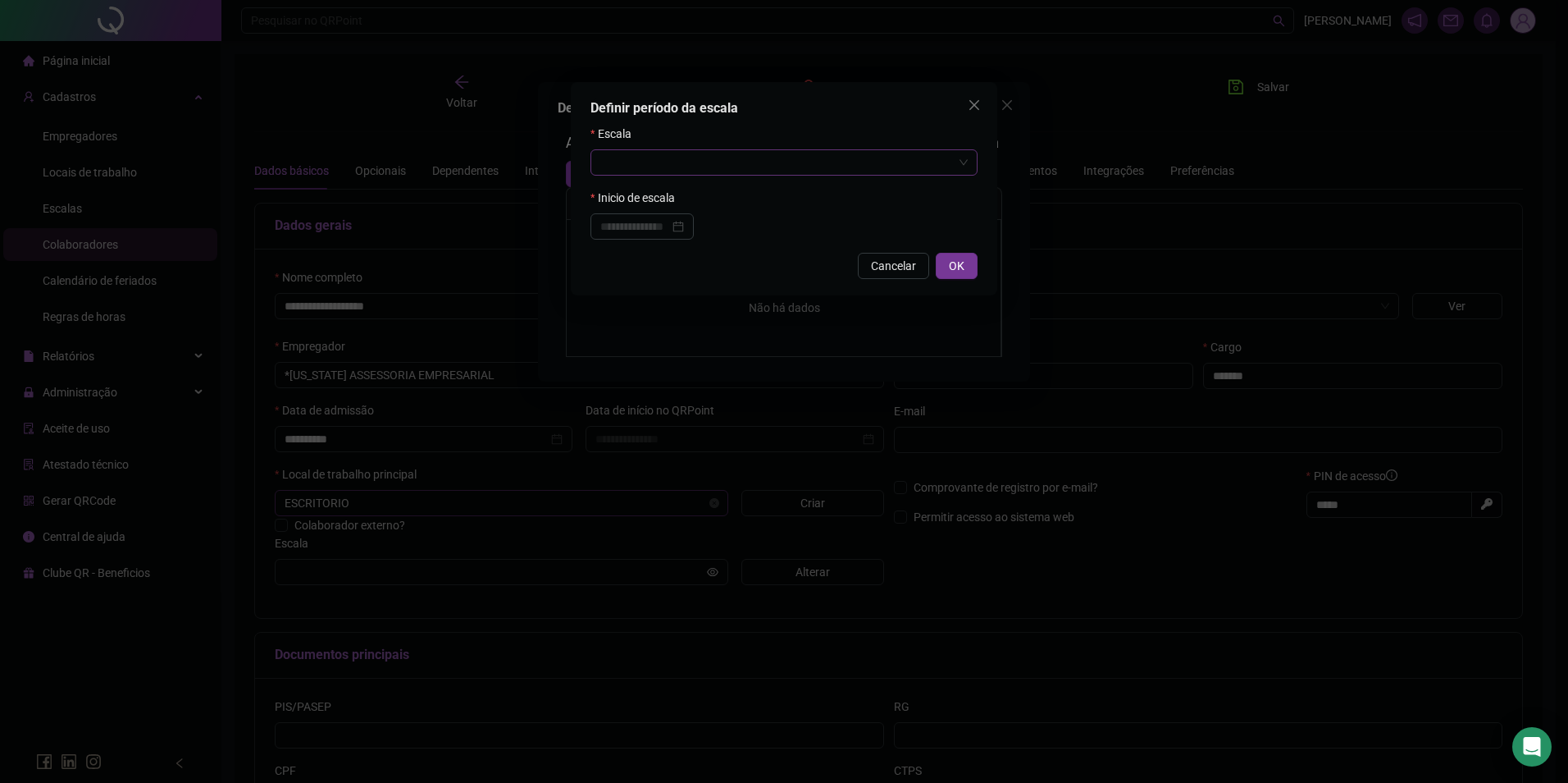
click at [851, 157] on input "search" at bounding box center [777, 163] width 353 height 25
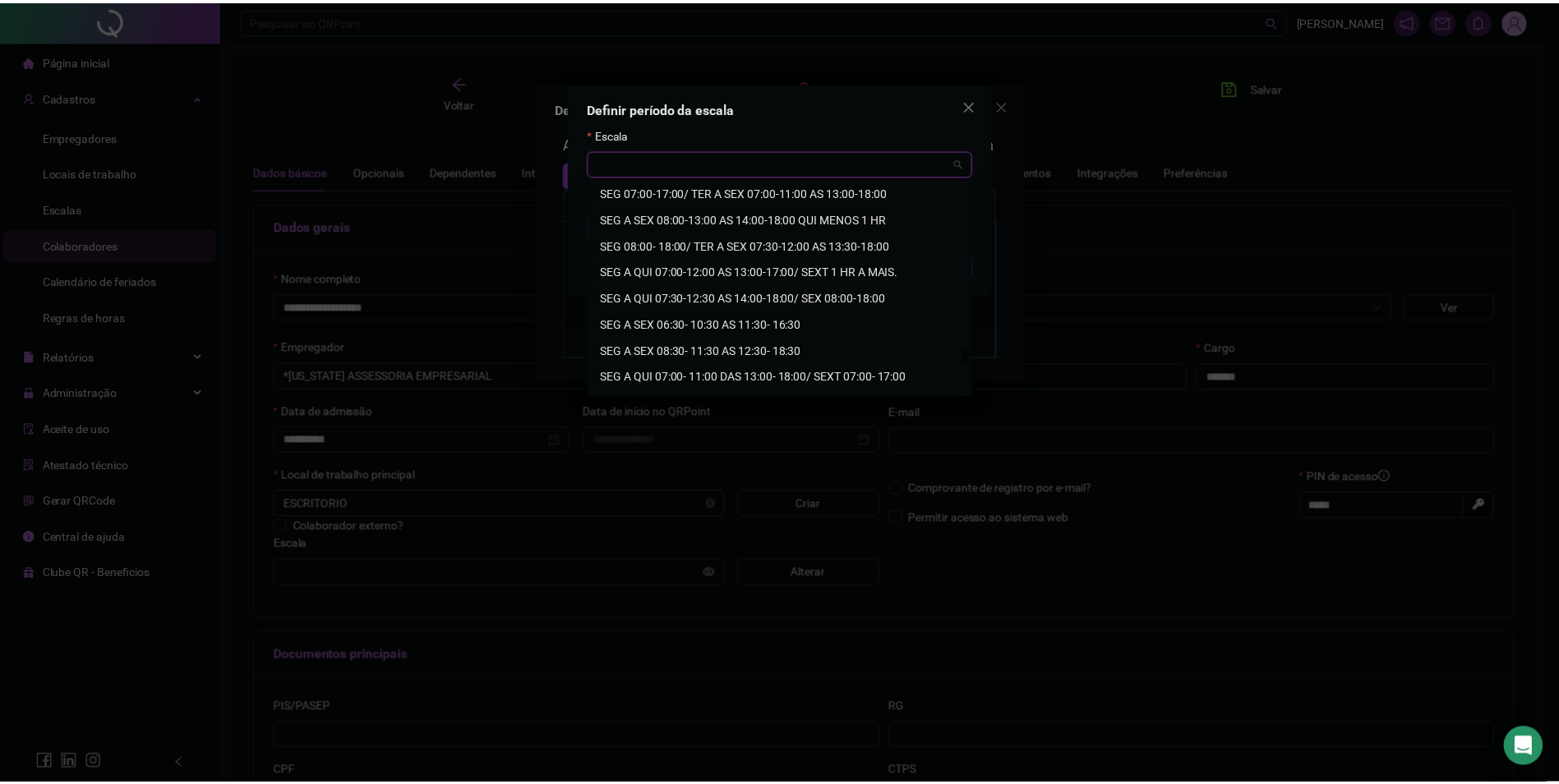
scroll to position [2419, 0]
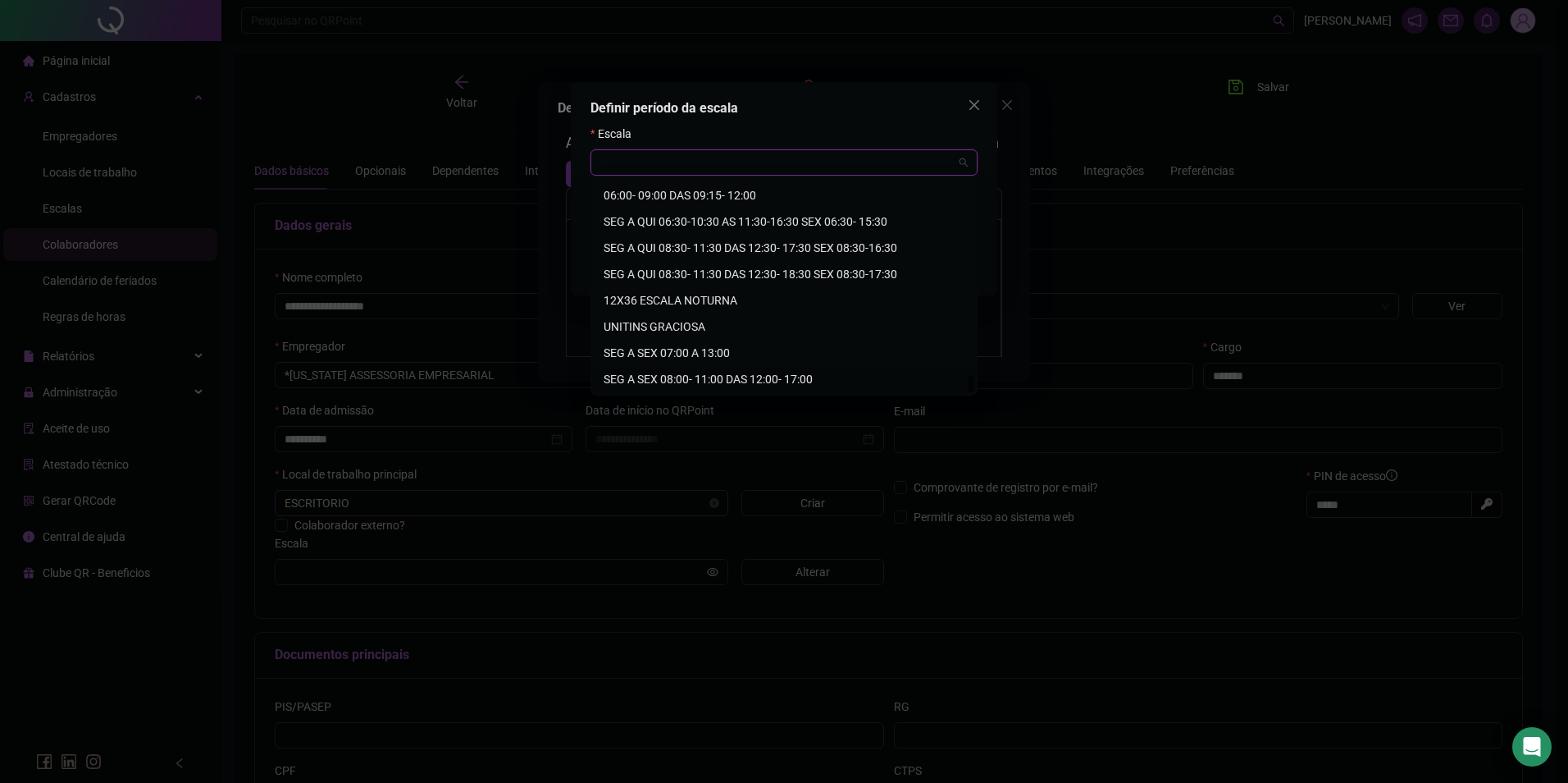
click at [780, 382] on div "SEG A SEX 08:00- 11:00 DAS 12:00- 17:00" at bounding box center [784, 379] width 361 height 18
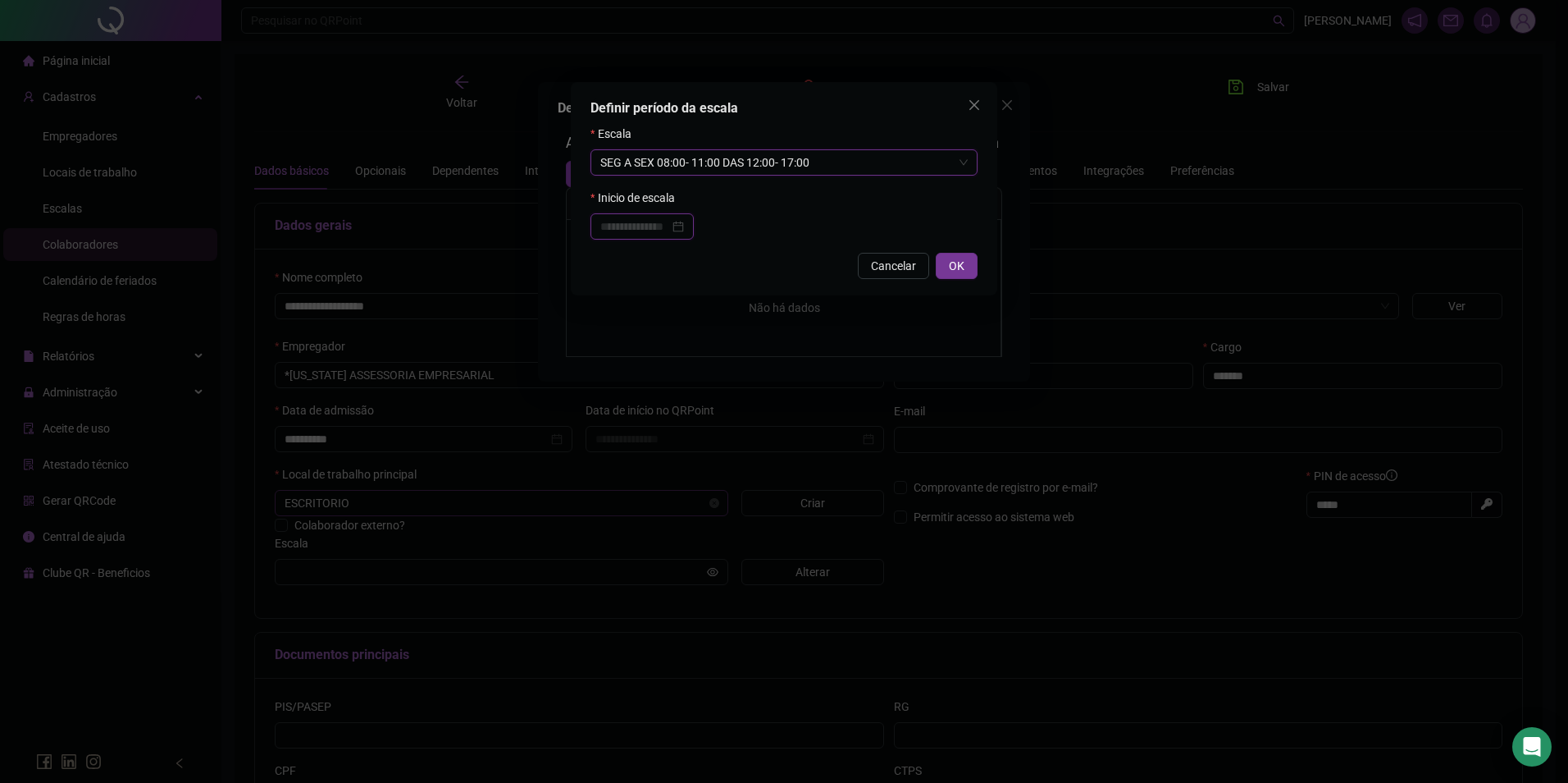
click at [669, 221] on input at bounding box center [635, 226] width 69 height 18
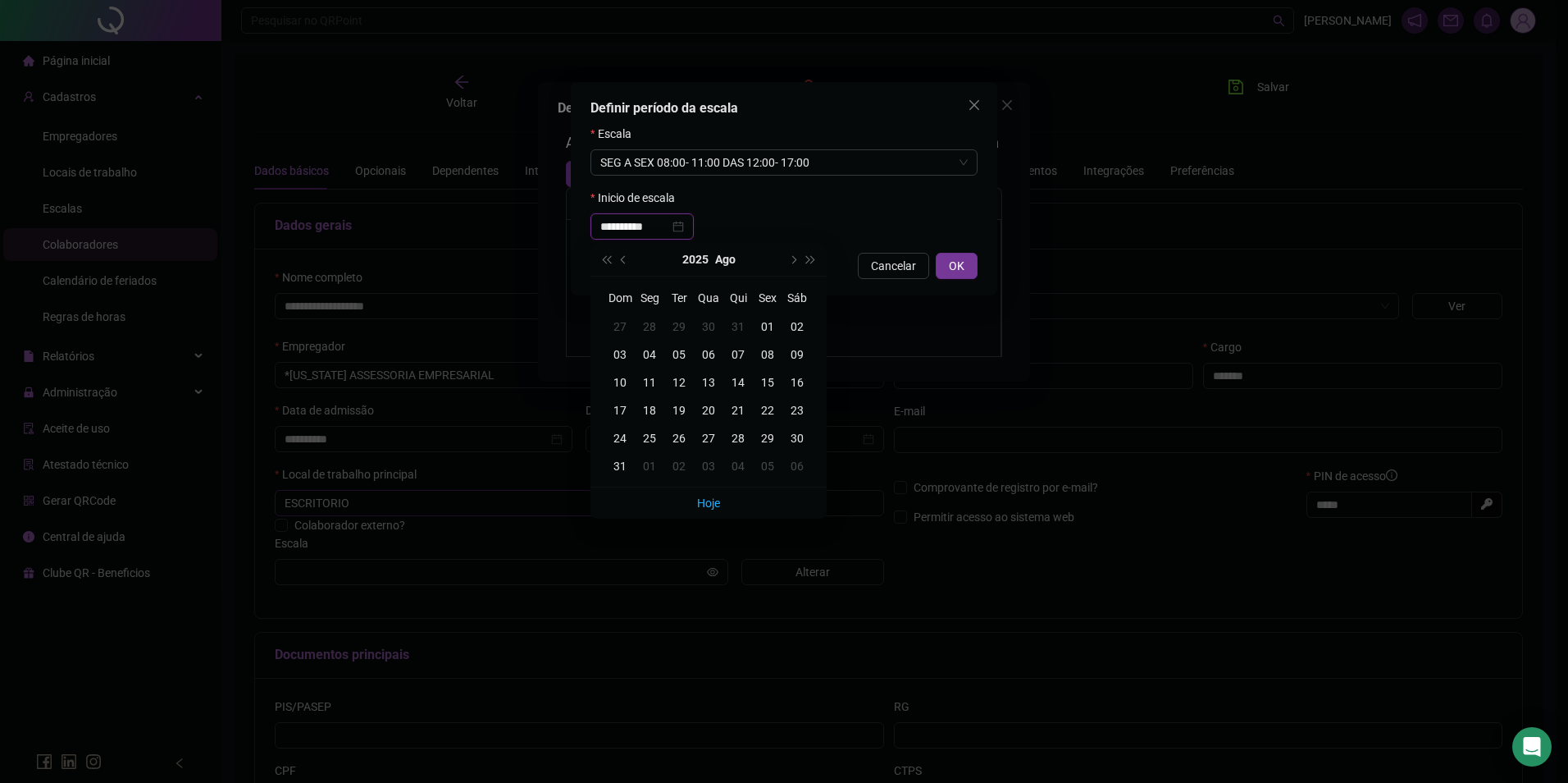
type input "**********"
click at [772, 322] on div "01" at bounding box center [767, 326] width 29 height 18
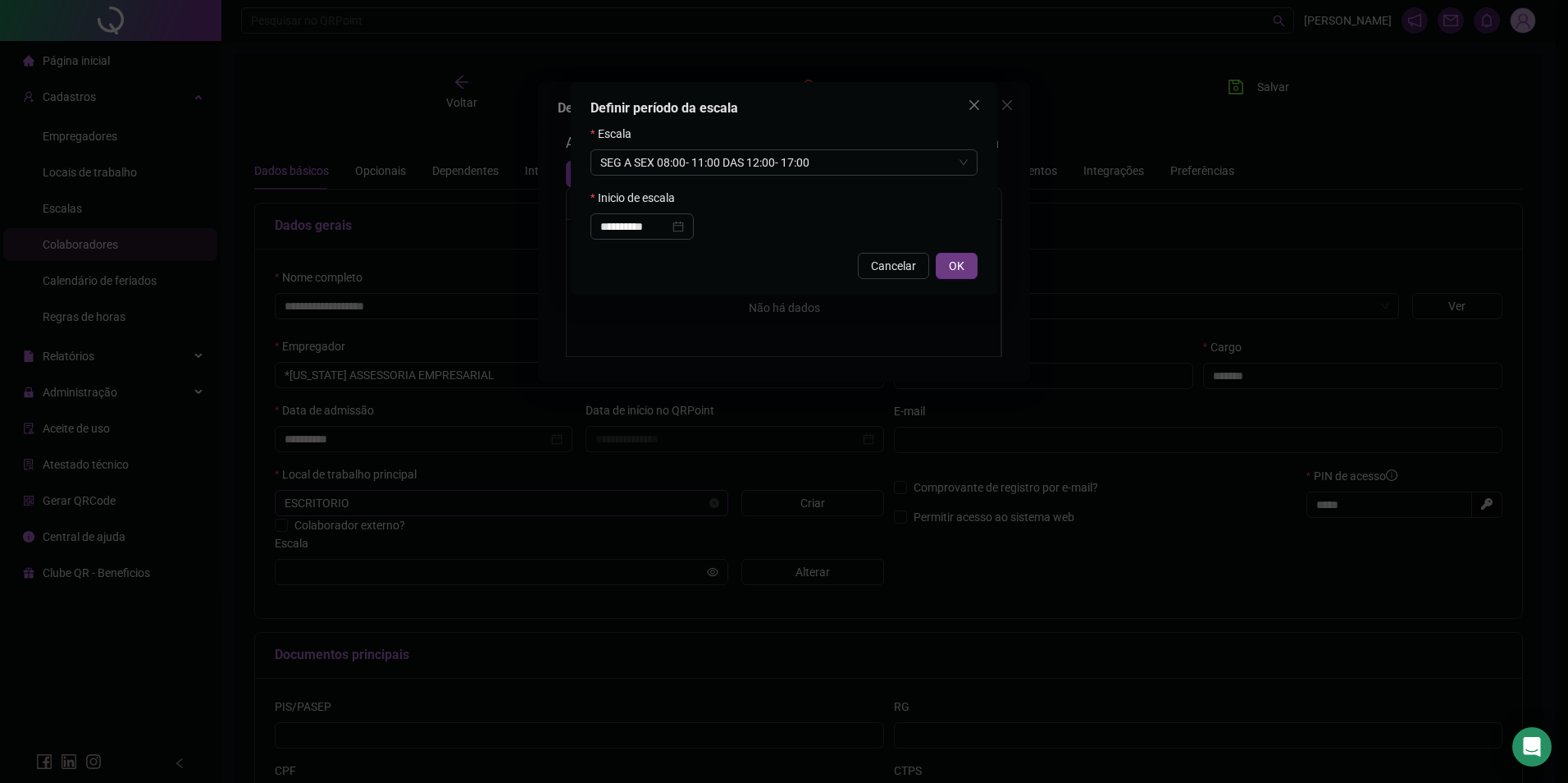
click at [953, 259] on span "OK" at bounding box center [957, 265] width 15 height 18
type input "**********"
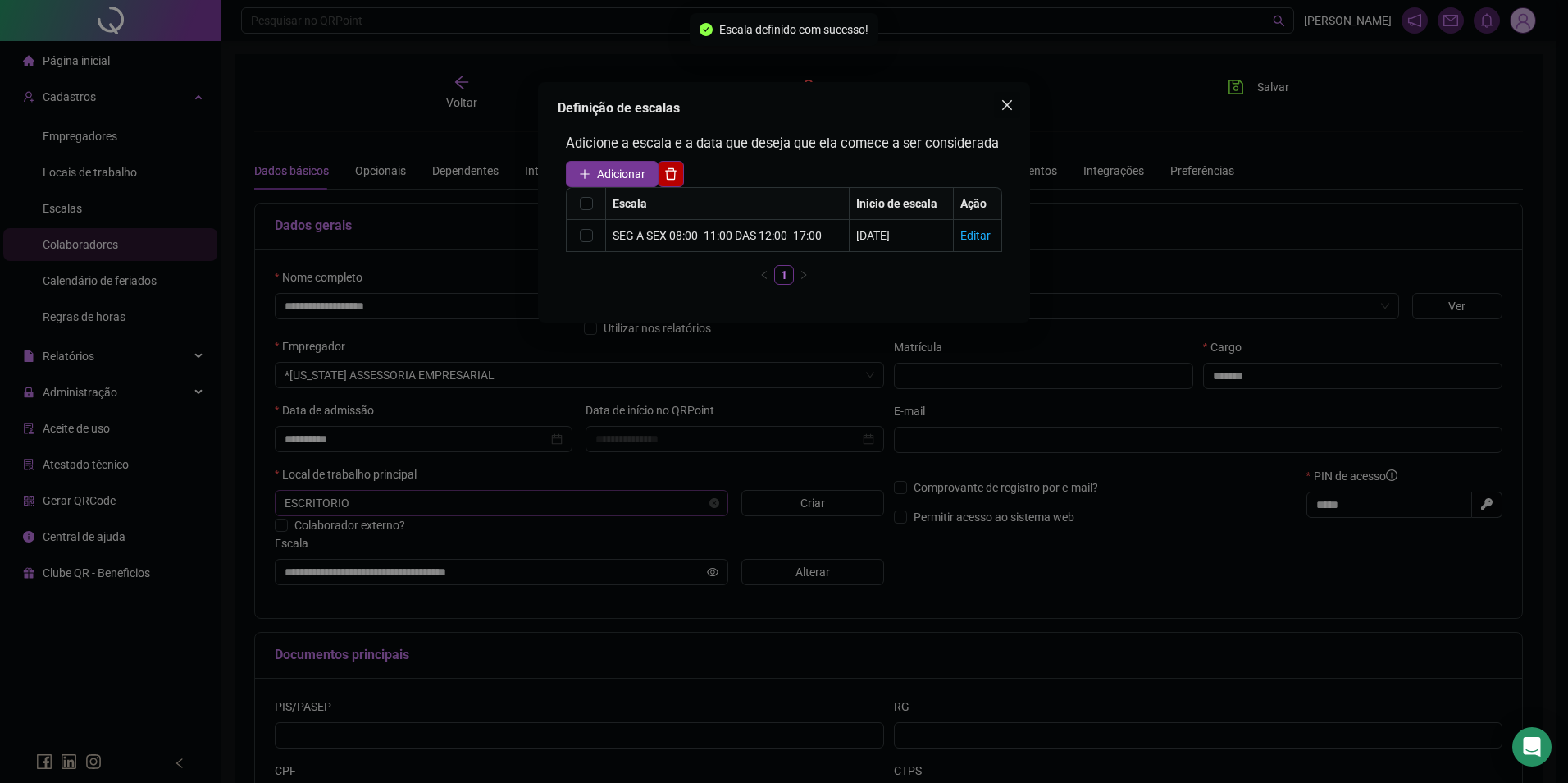
click at [1005, 109] on icon "close" at bounding box center [1008, 105] width 13 height 13
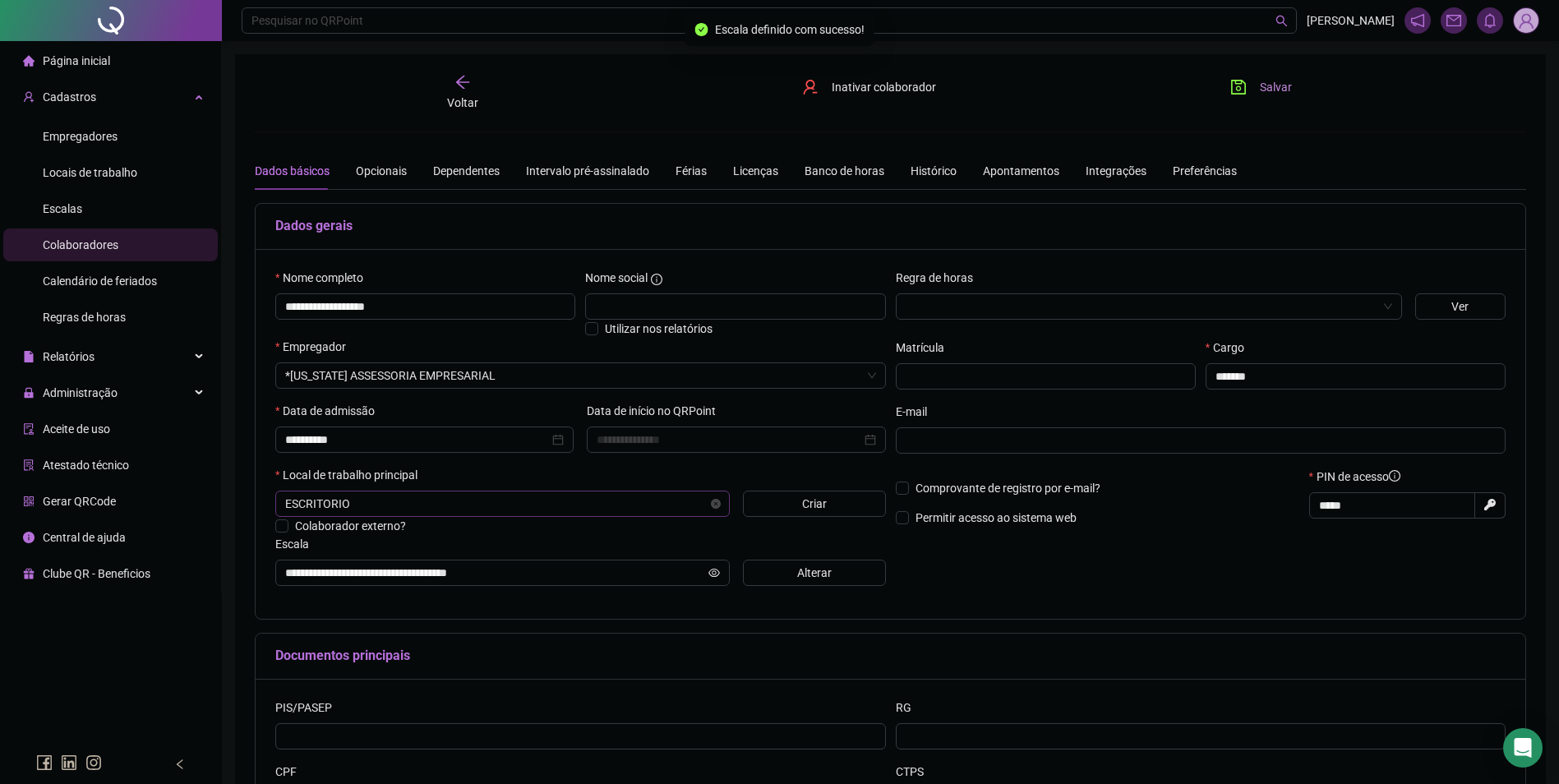
click at [1259, 83] on button "Salvar" at bounding box center [1261, 87] width 86 height 27
click at [1259, 83] on button "Salvando" at bounding box center [1269, 87] width 101 height 27
drag, startPoint x: 443, startPoint y: 311, endPoint x: 203, endPoint y: 312, distance: 240.0
click at [203, 312] on div "**********" at bounding box center [780, 468] width 1559 height 938
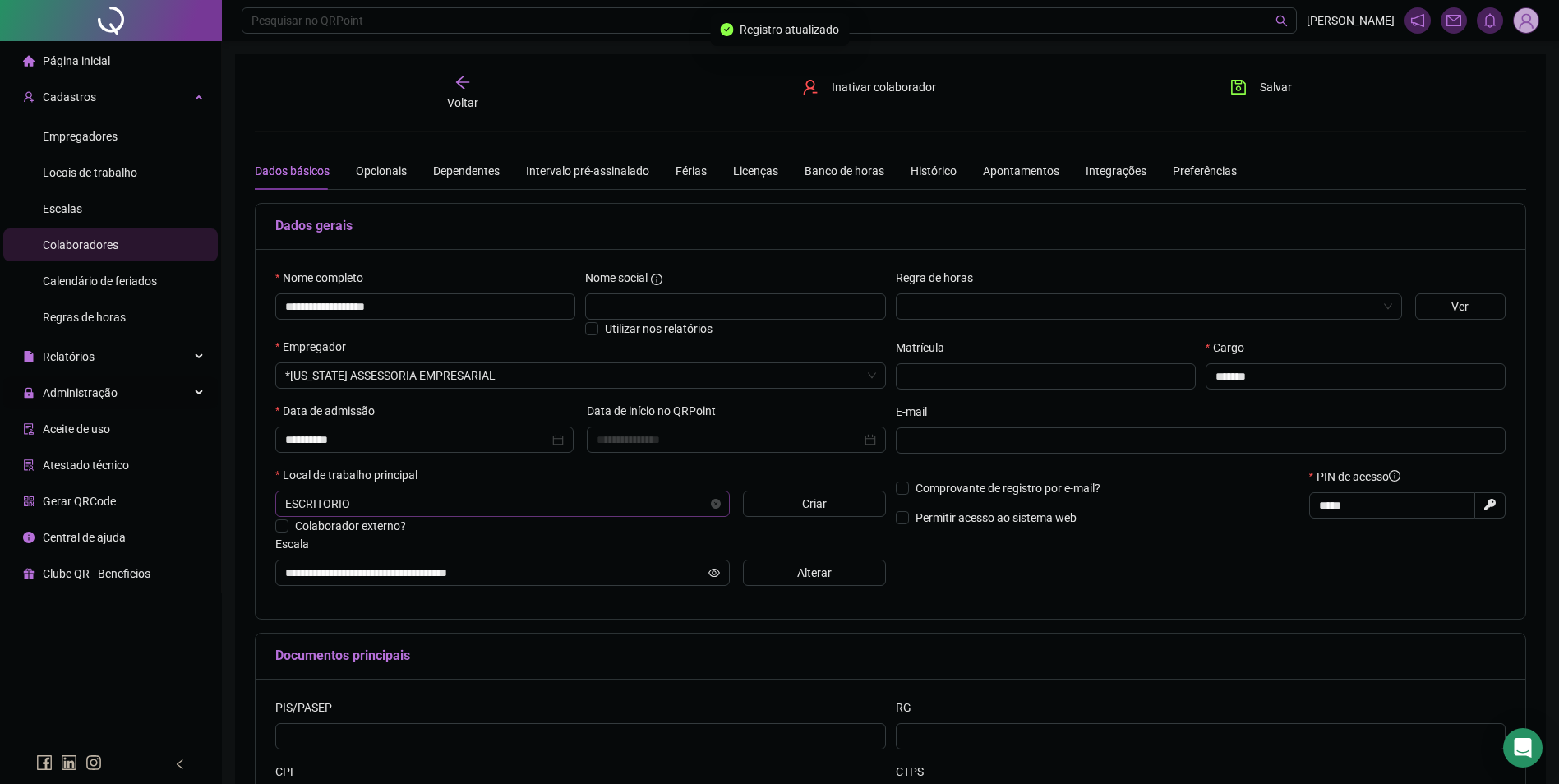
click at [102, 393] on span "Administração" at bounding box center [80, 392] width 75 height 13
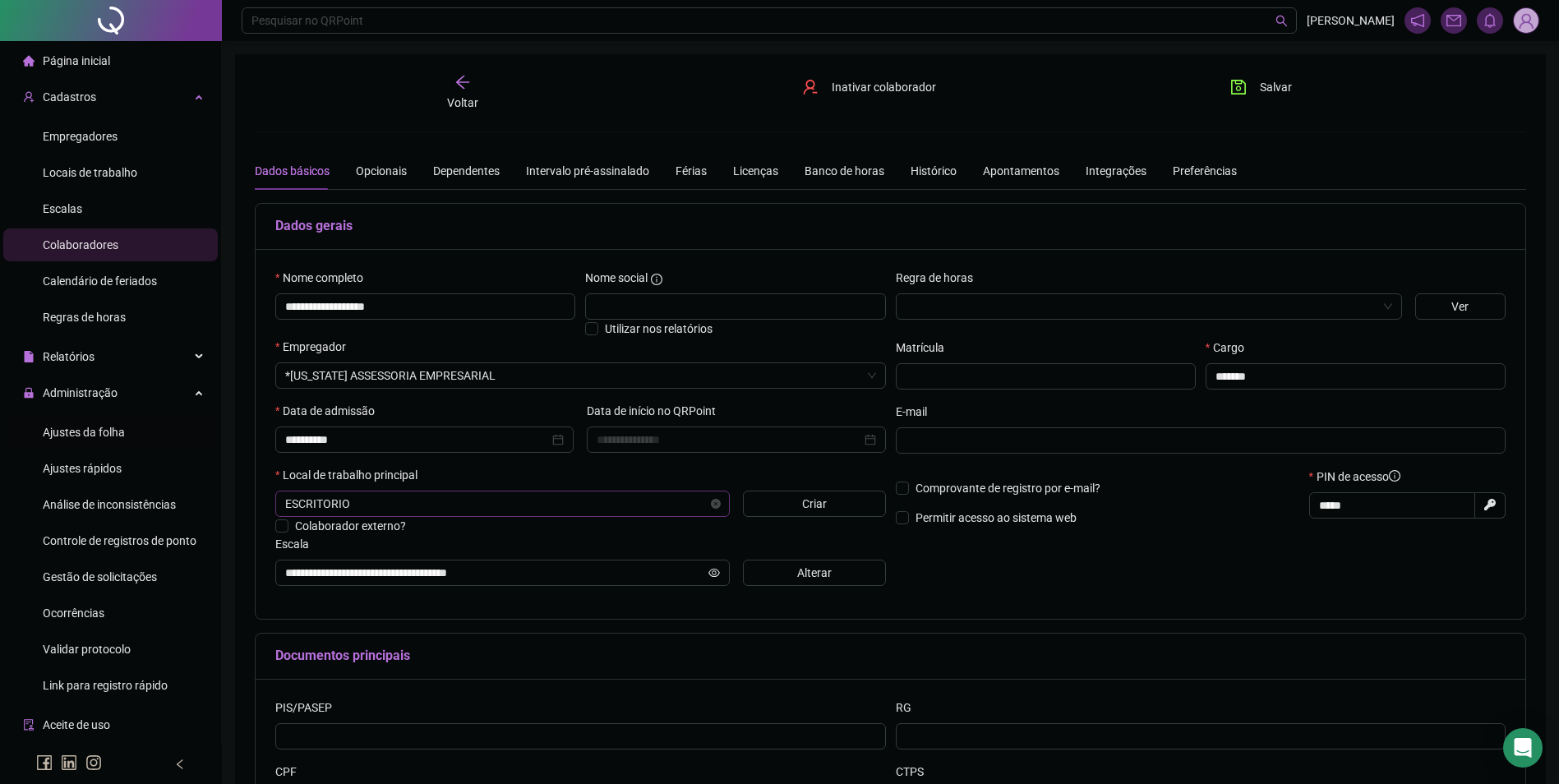
click at [84, 438] on span "Ajustes da folha" at bounding box center [83, 432] width 83 height 13
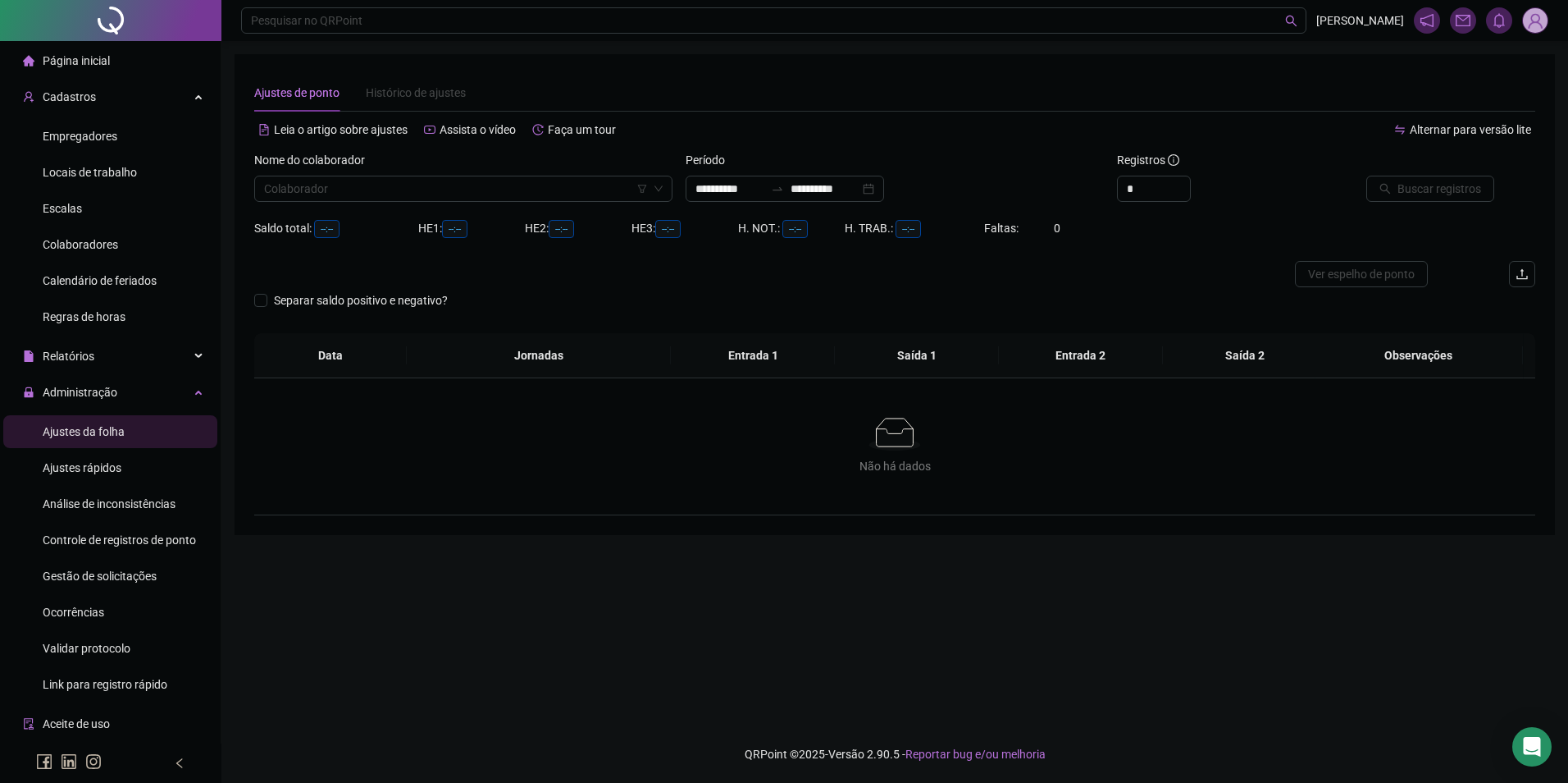
type input "**********"
click at [324, 201] on div "Colaborador" at bounding box center [464, 189] width 418 height 27
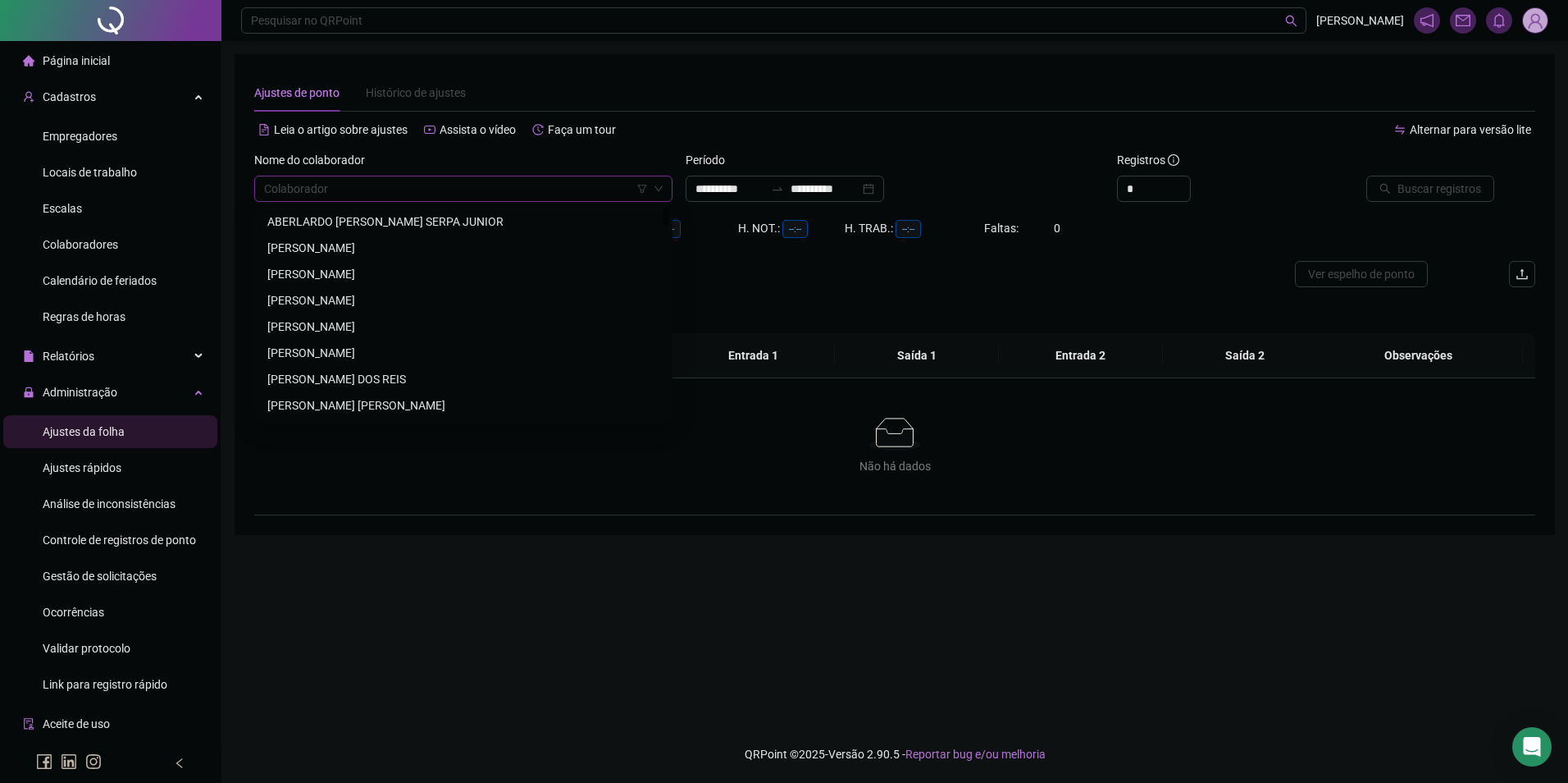
paste input "**********"
type input "**********"
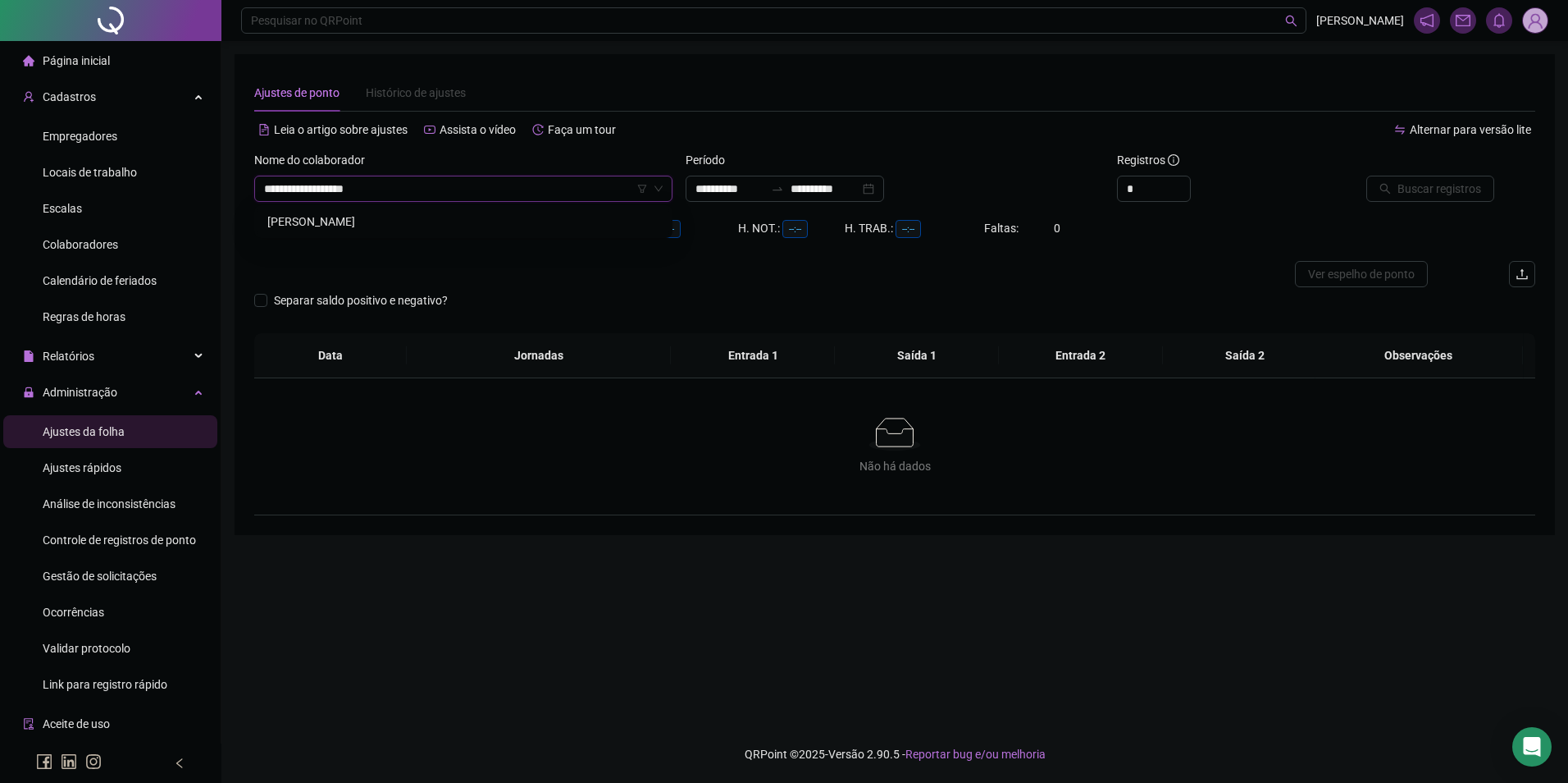
click at [365, 222] on div "[PERSON_NAME]" at bounding box center [464, 222] width 392 height 18
click at [843, 199] on div "**********" at bounding box center [785, 189] width 199 height 27
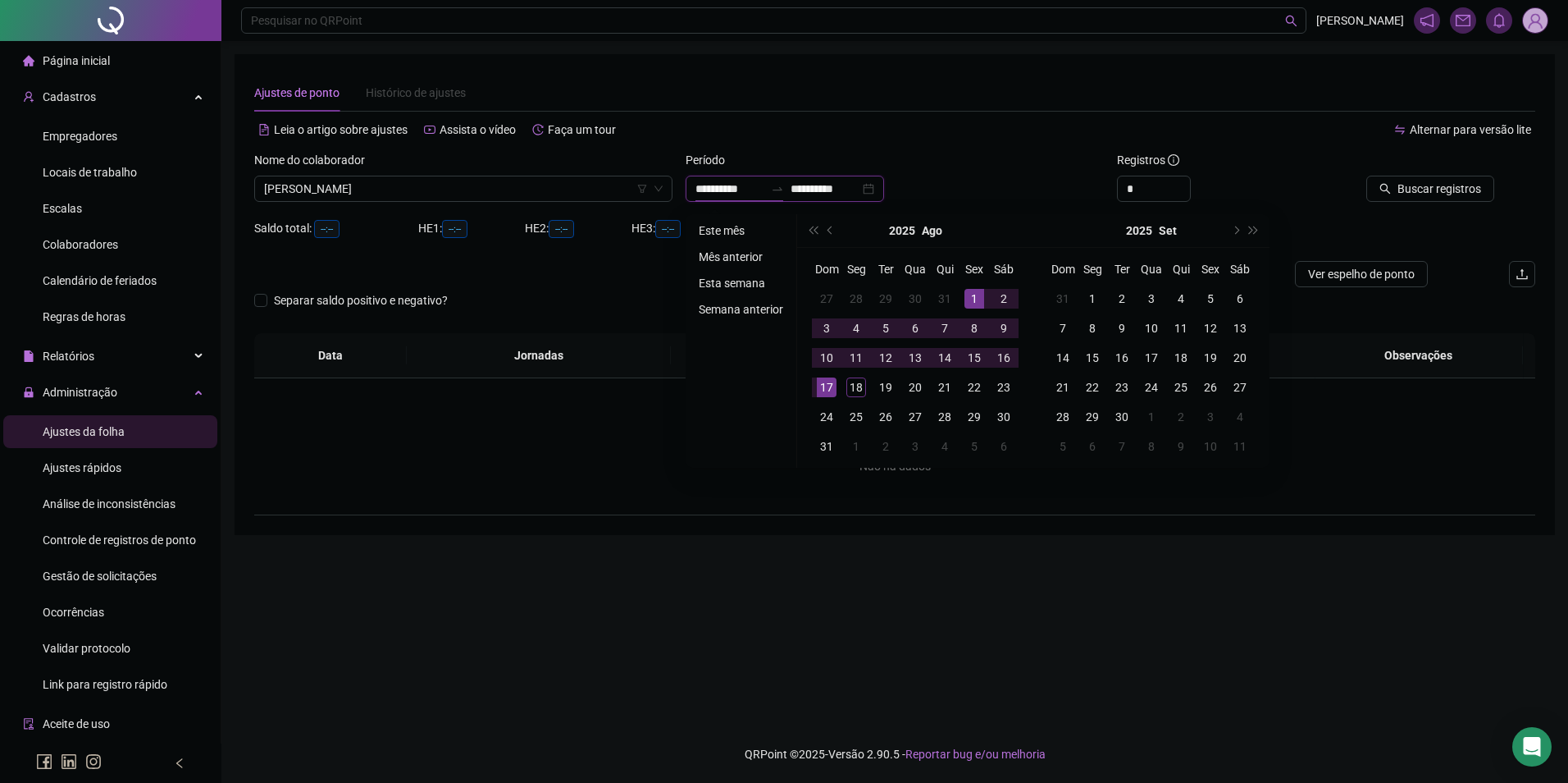
click at [838, 192] on input "**********" at bounding box center [825, 188] width 69 height 18
type input "**********"
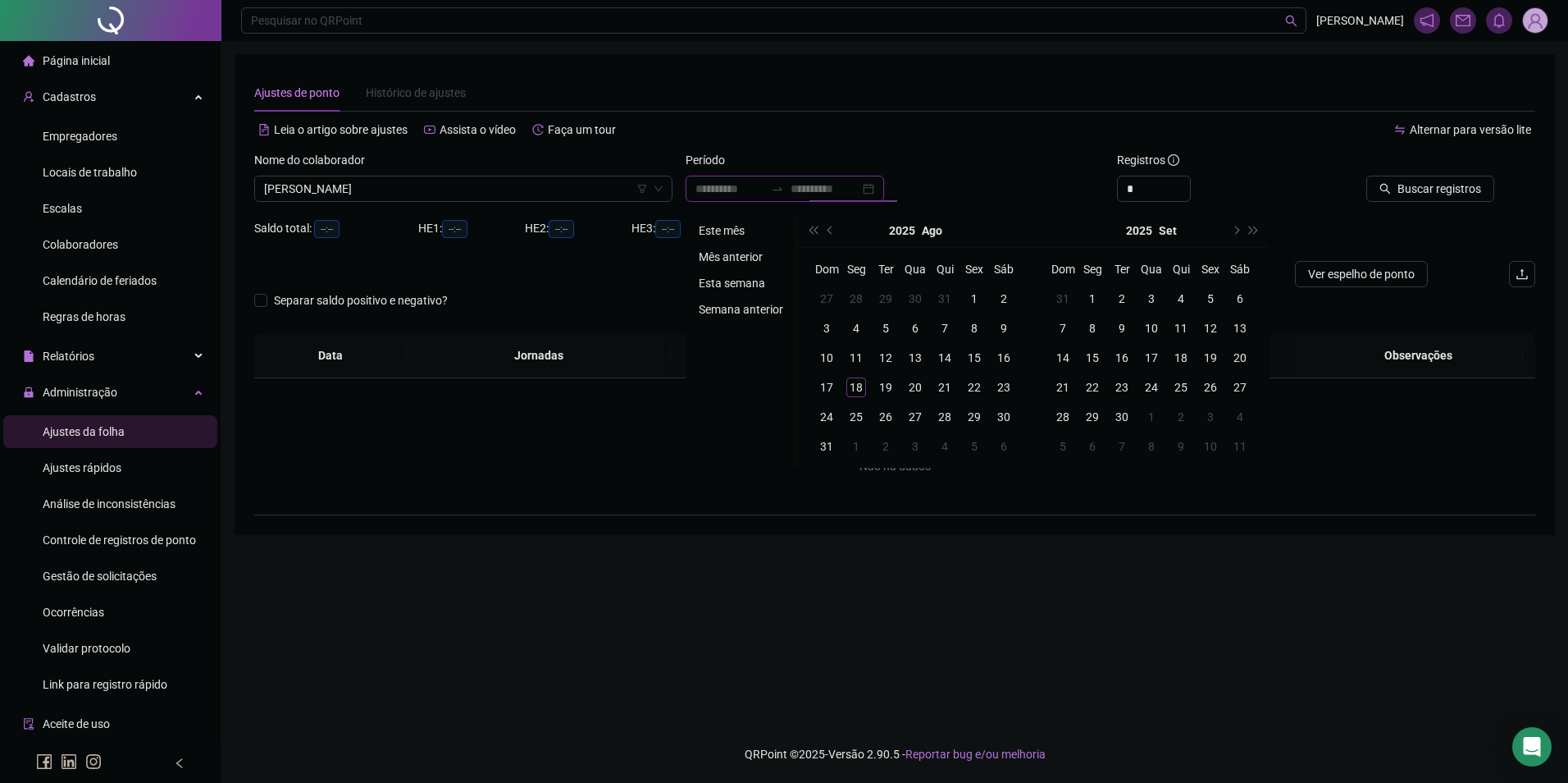
type input "**********"
click at [719, 226] on li "Este mês" at bounding box center [741, 230] width 97 height 20
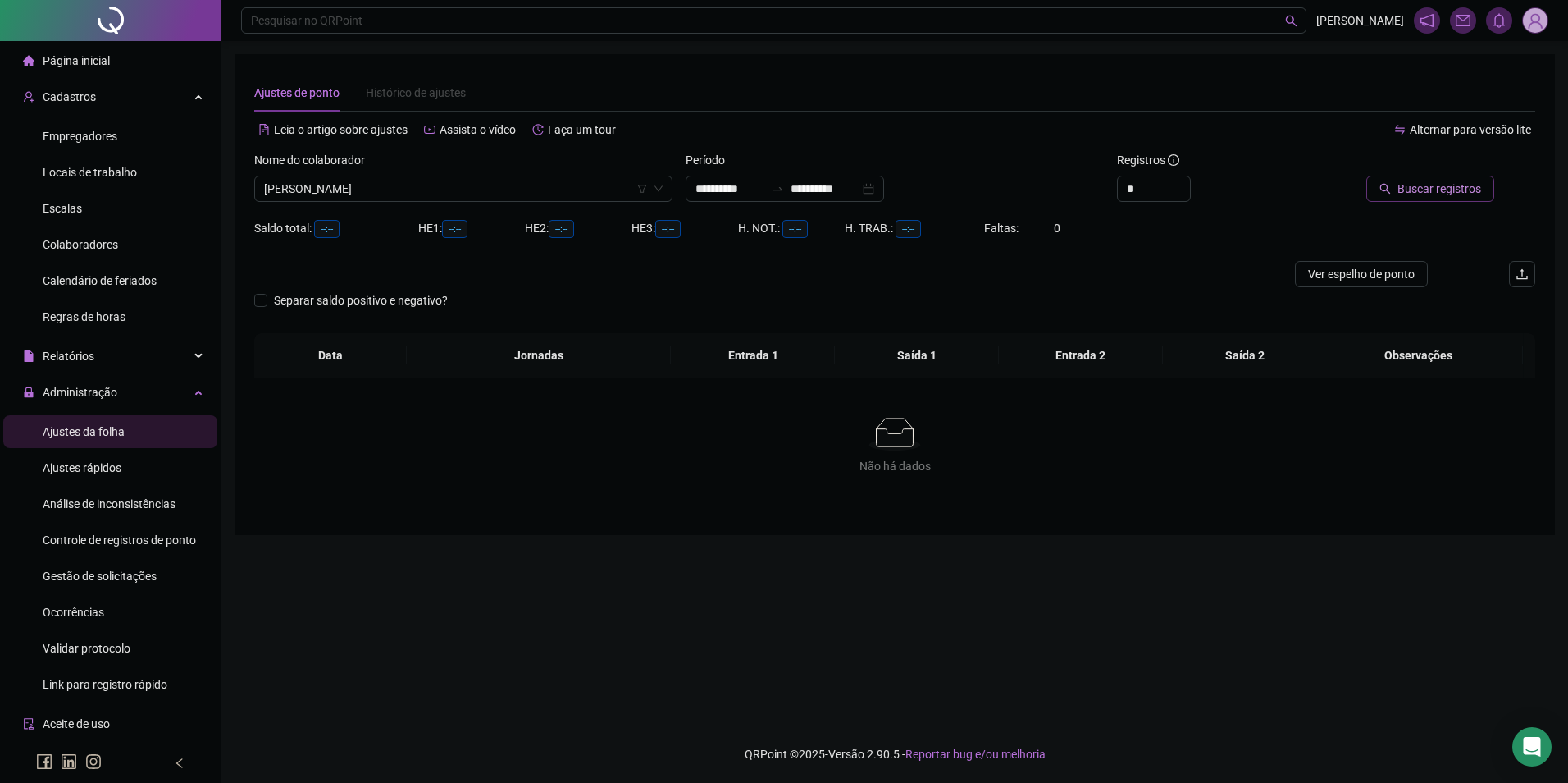
click at [1429, 187] on span "Buscar registros" at bounding box center [1439, 188] width 83 height 18
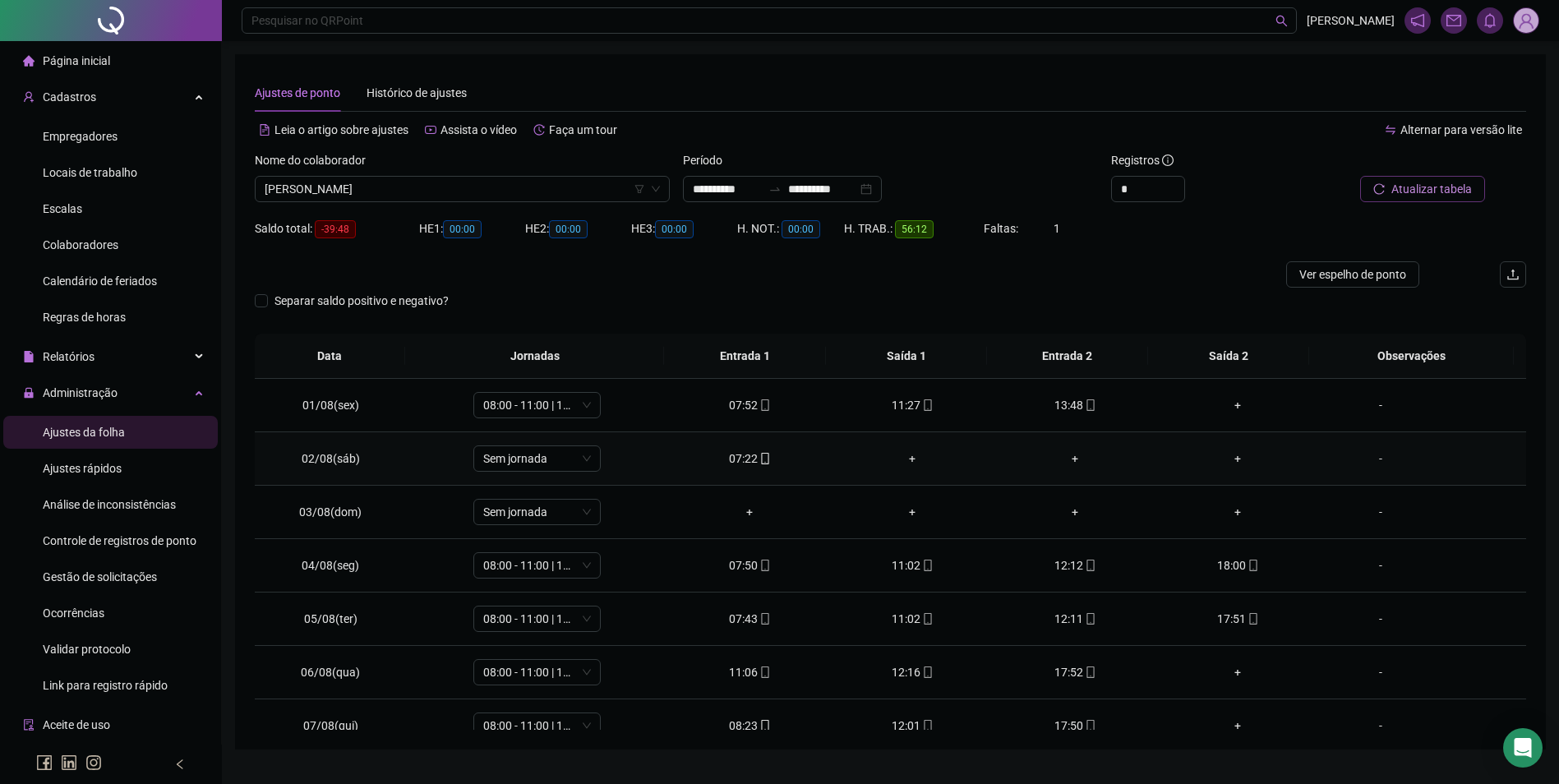
click at [761, 453] on icon "mobile" at bounding box center [765, 459] width 8 height 11
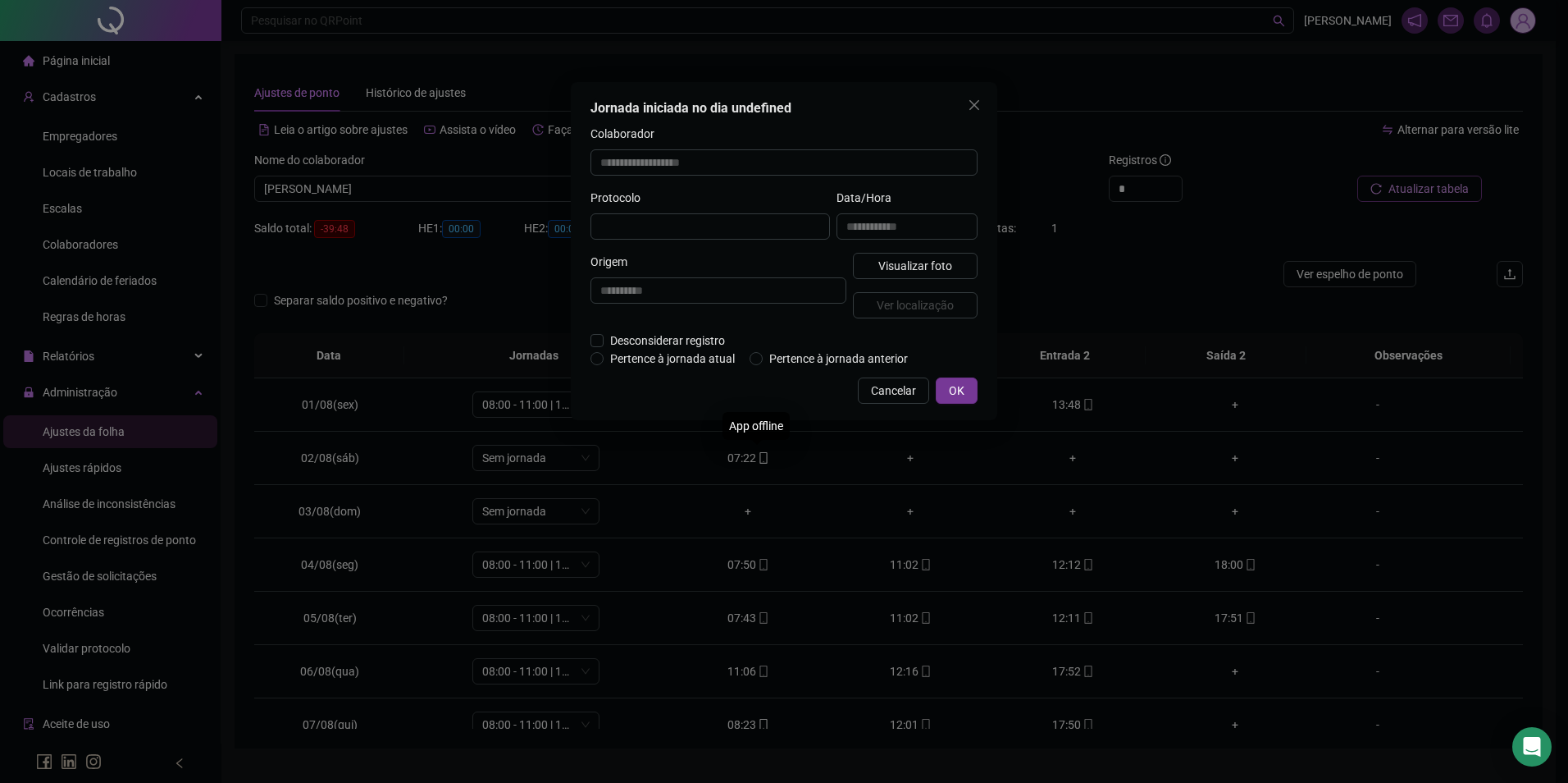
type input "**********"
click at [932, 262] on span "Visualizar foto" at bounding box center [915, 267] width 74 height 18
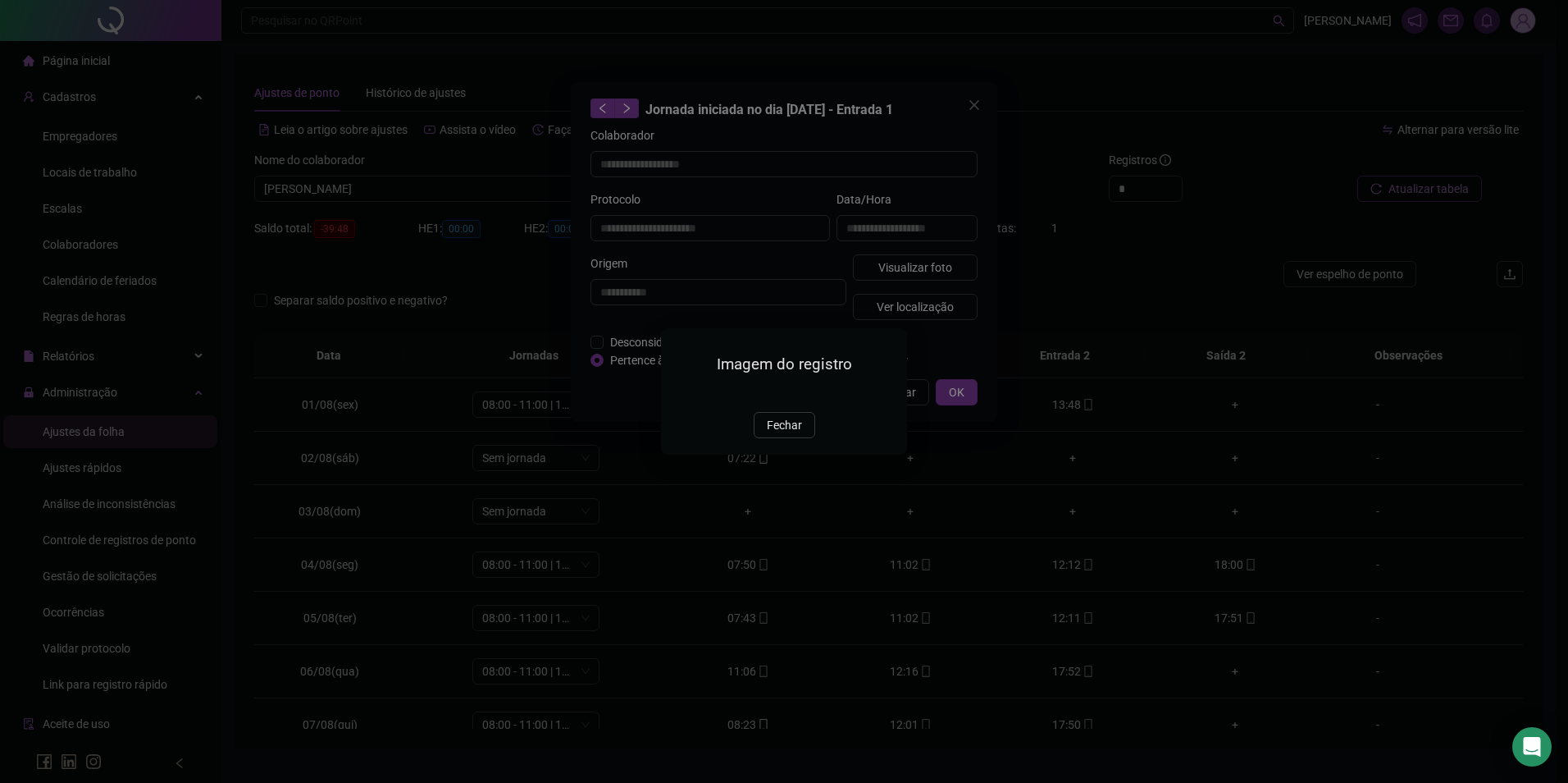
click at [767, 435] on span "Fechar" at bounding box center [784, 425] width 35 height 18
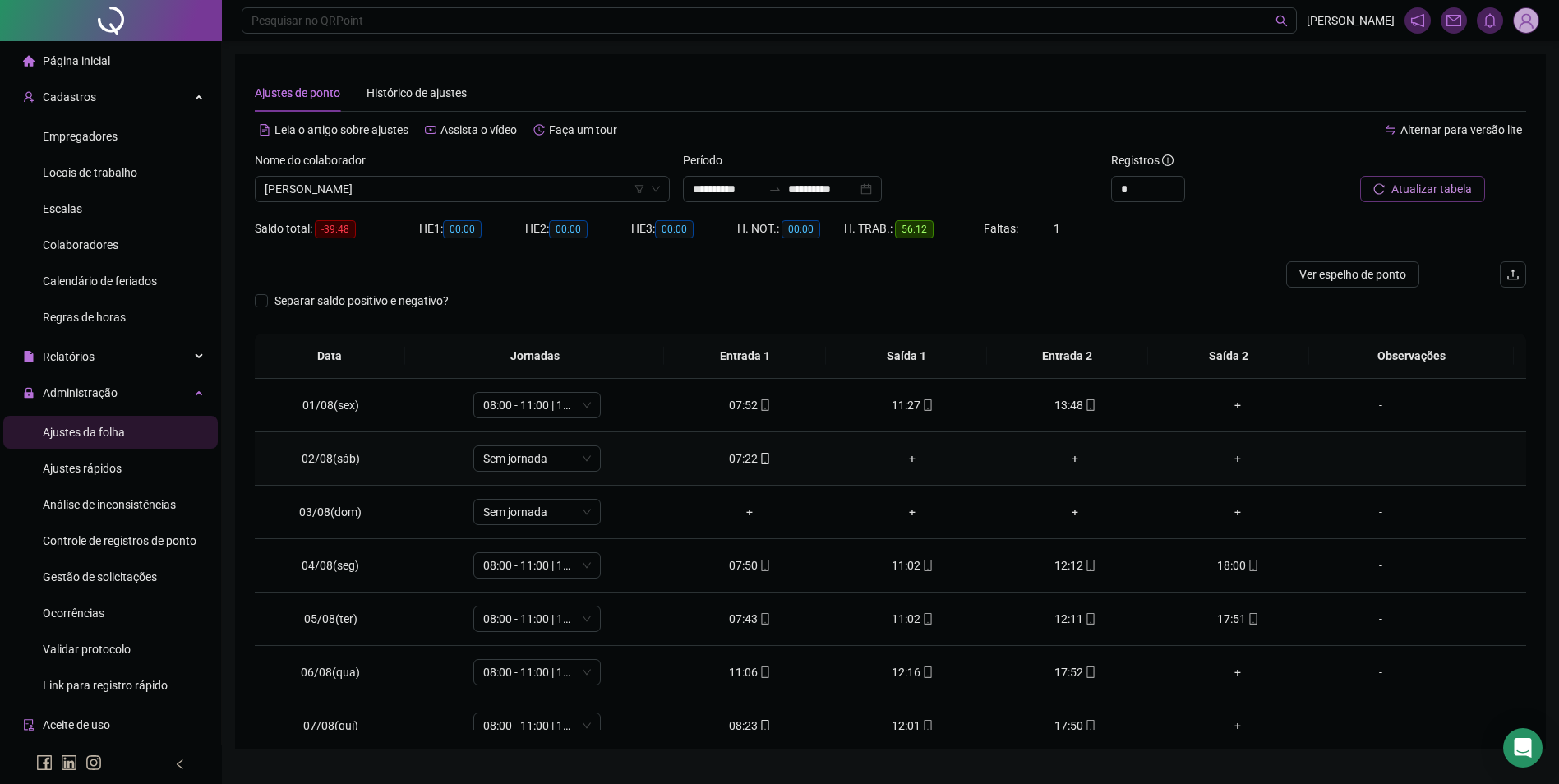
click at [761, 459] on icon "mobile" at bounding box center [765, 459] width 8 height 11
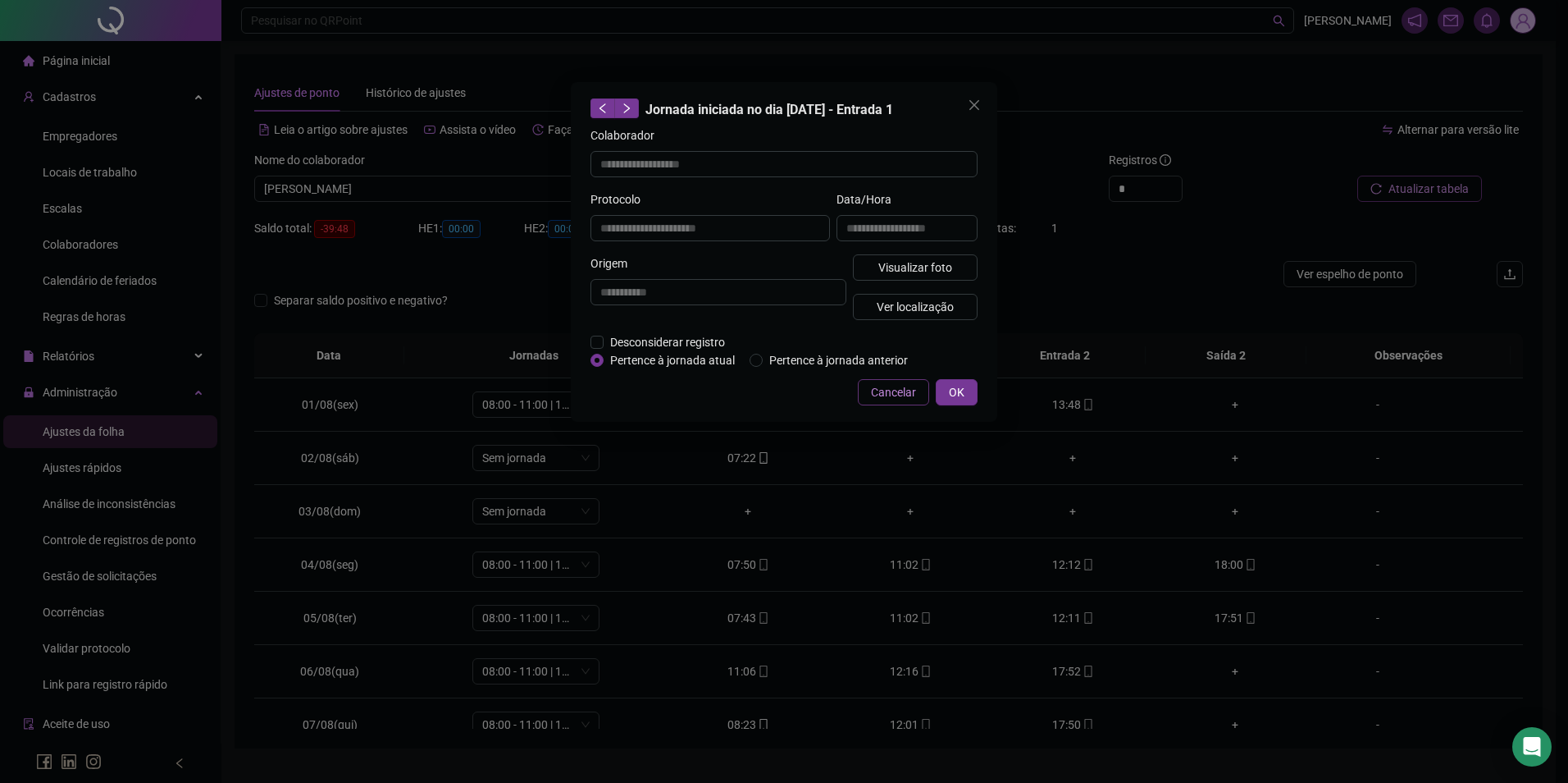
click at [882, 390] on span "Cancelar" at bounding box center [894, 392] width 45 height 18
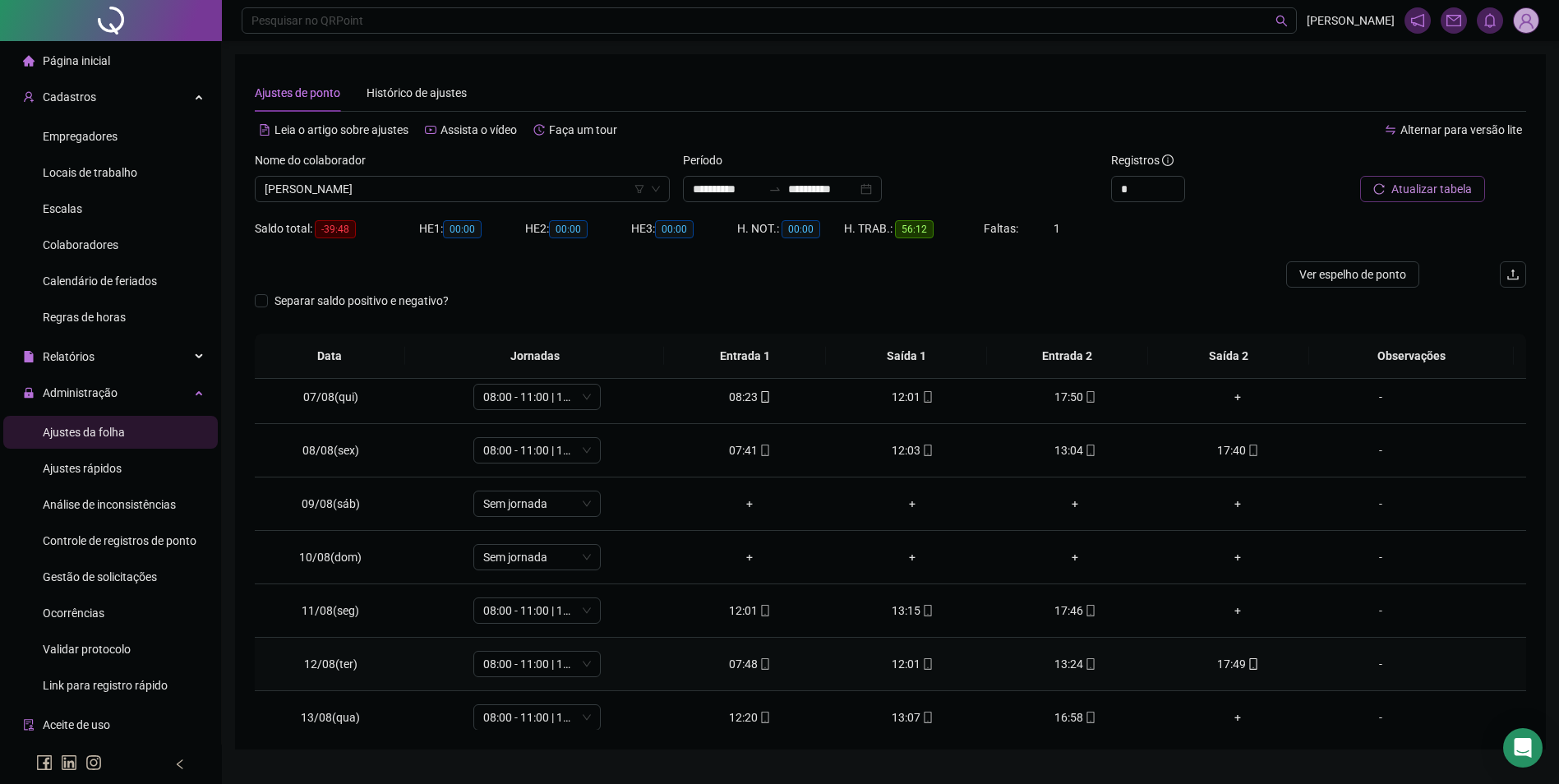
scroll to position [410, 0]
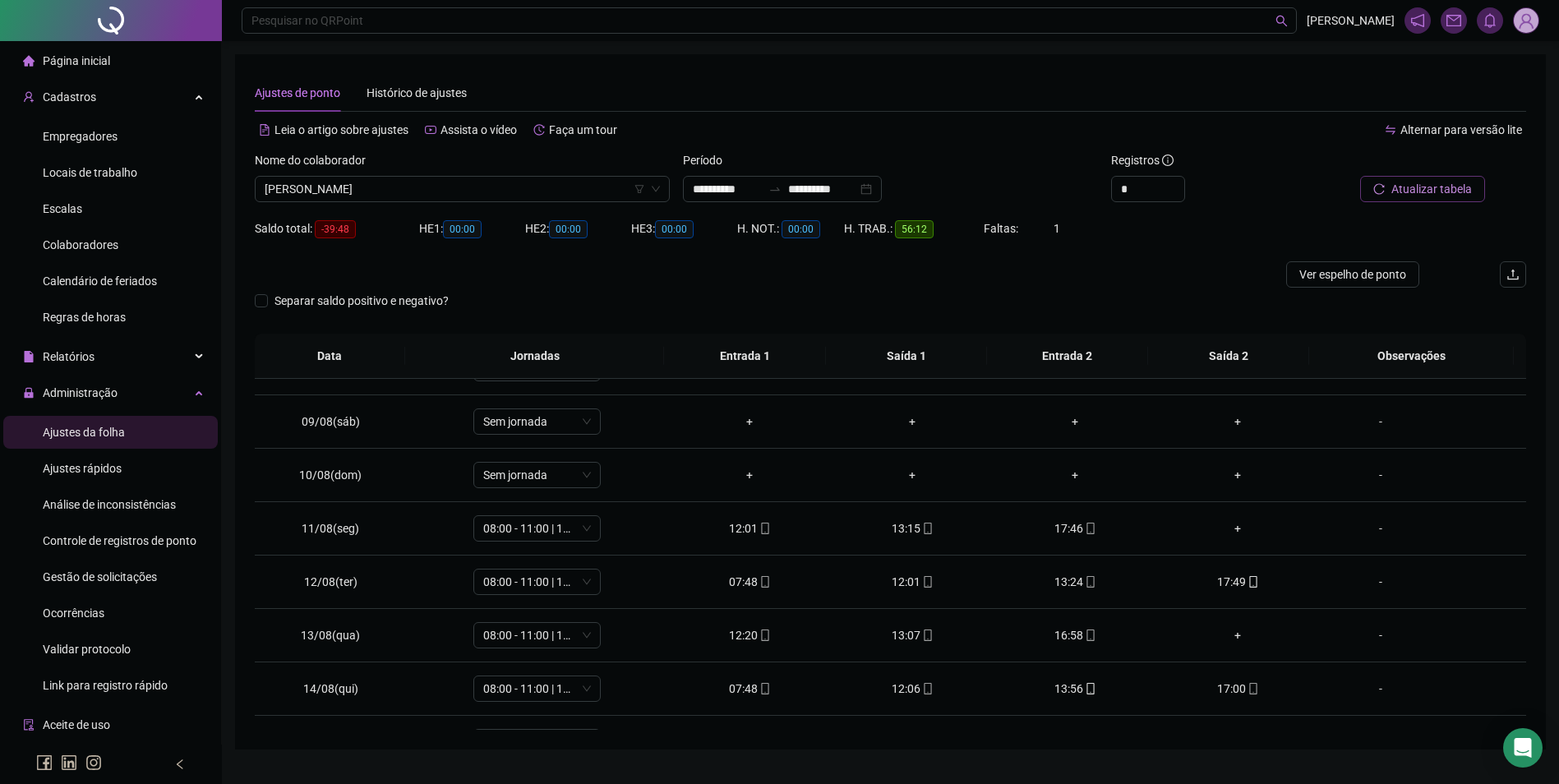
click at [1439, 191] on span "Atualizar tabela" at bounding box center [1432, 189] width 81 height 18
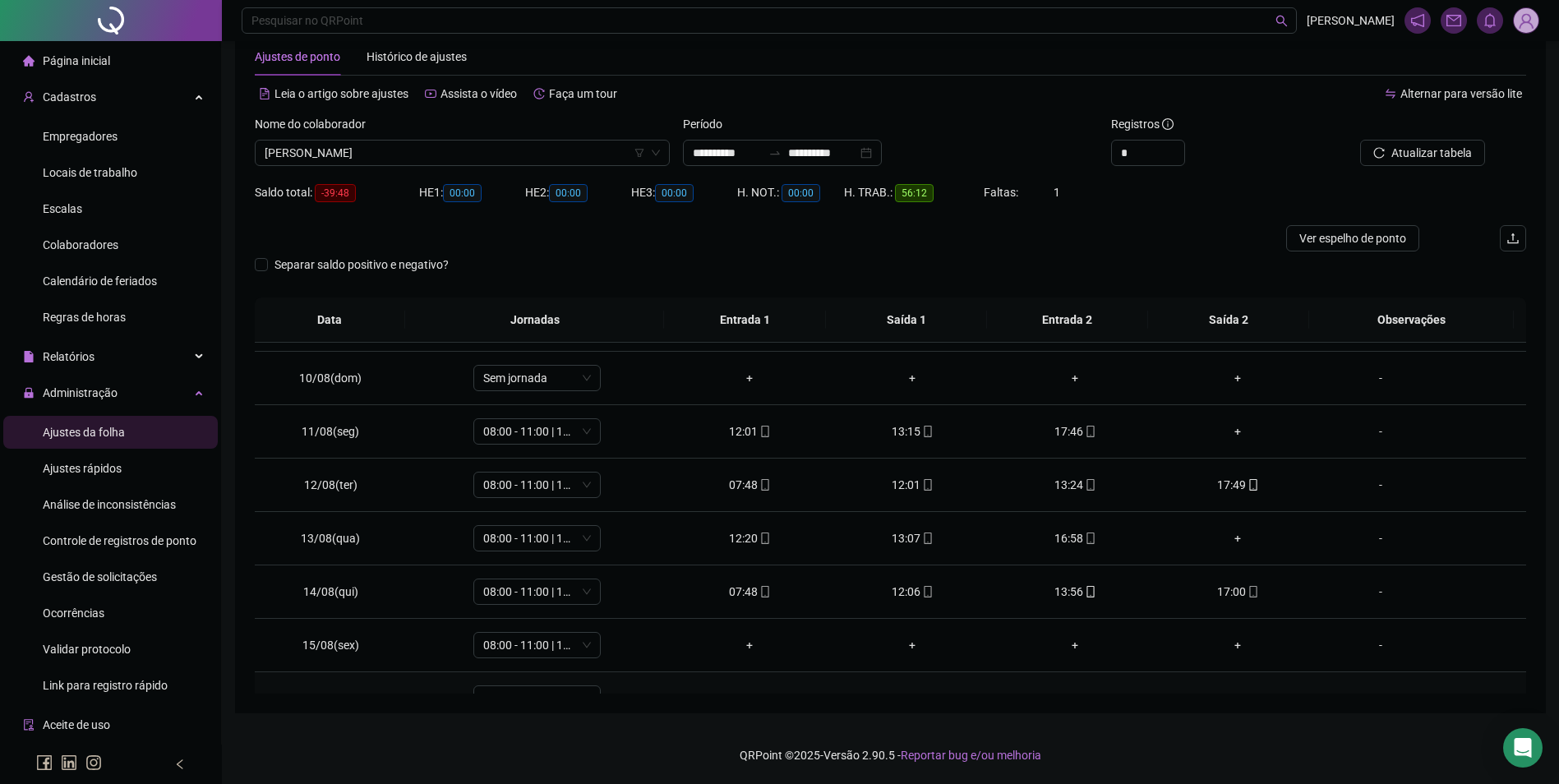
scroll to position [611, 0]
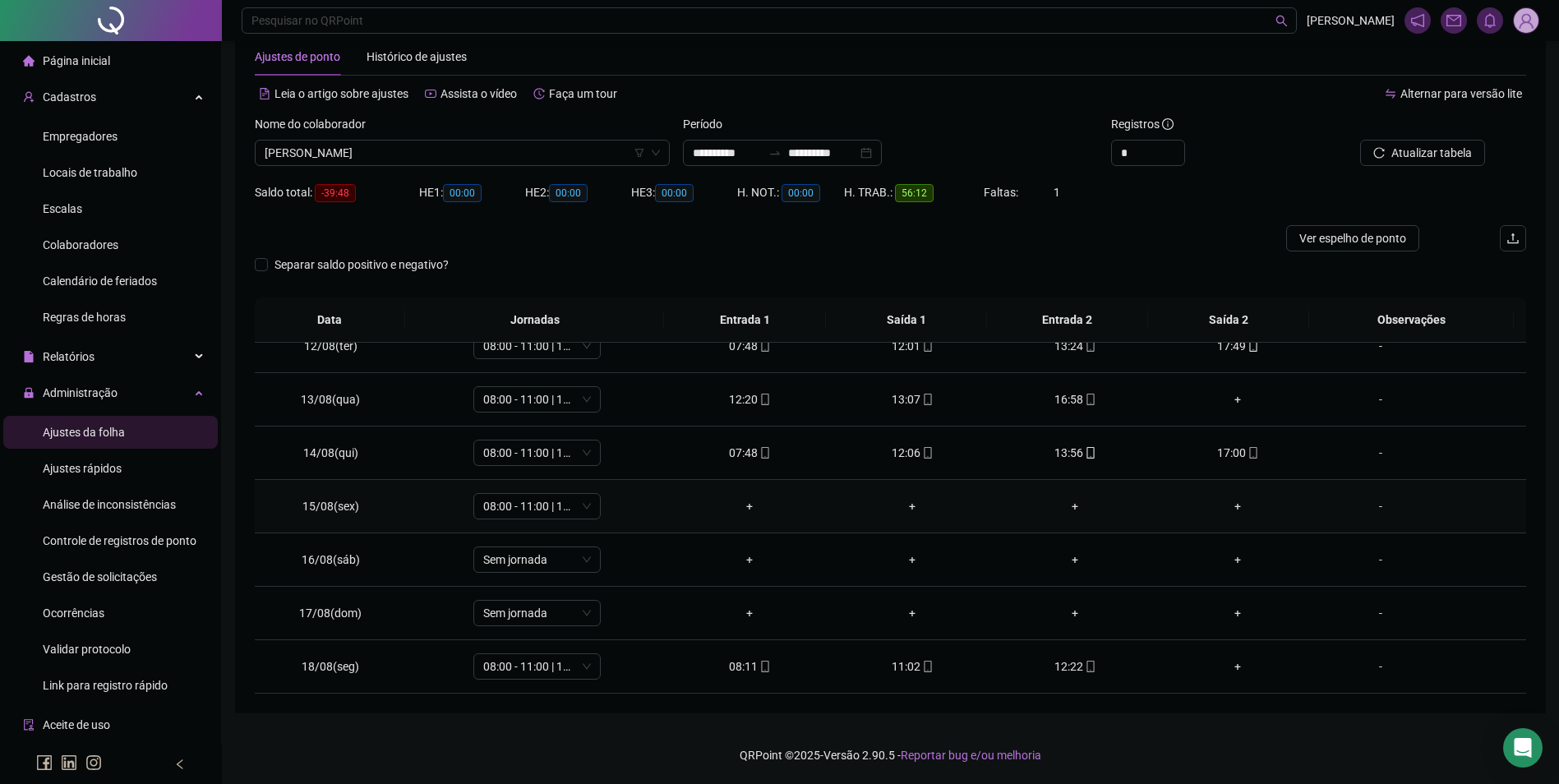
click at [1374, 512] on div "-" at bounding box center [1381, 505] width 97 height 18
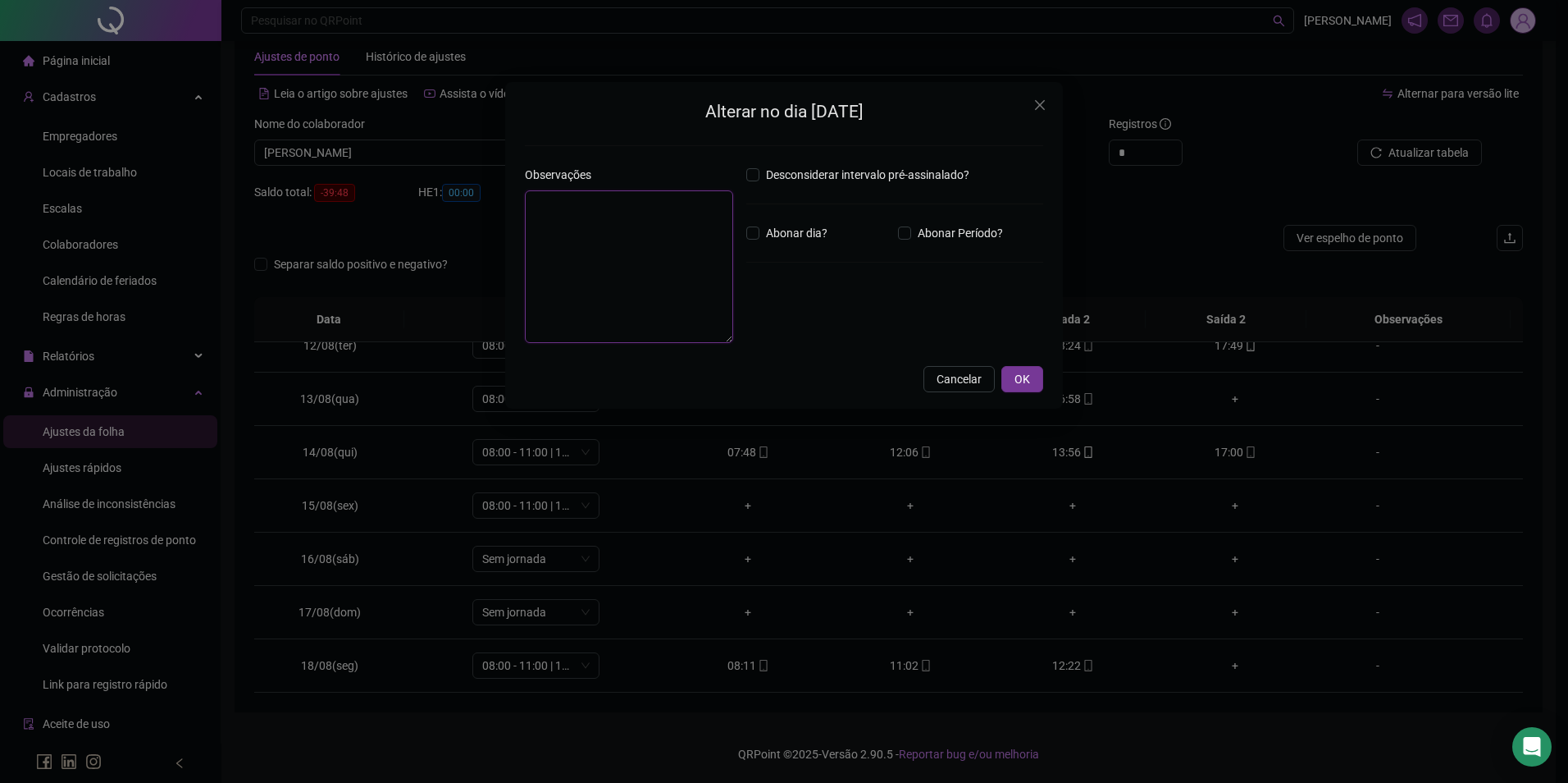
click at [689, 276] on textarea at bounding box center [629, 266] width 208 height 152
type textarea "**********"
click at [1031, 381] on button "OK" at bounding box center [1022, 380] width 42 height 27
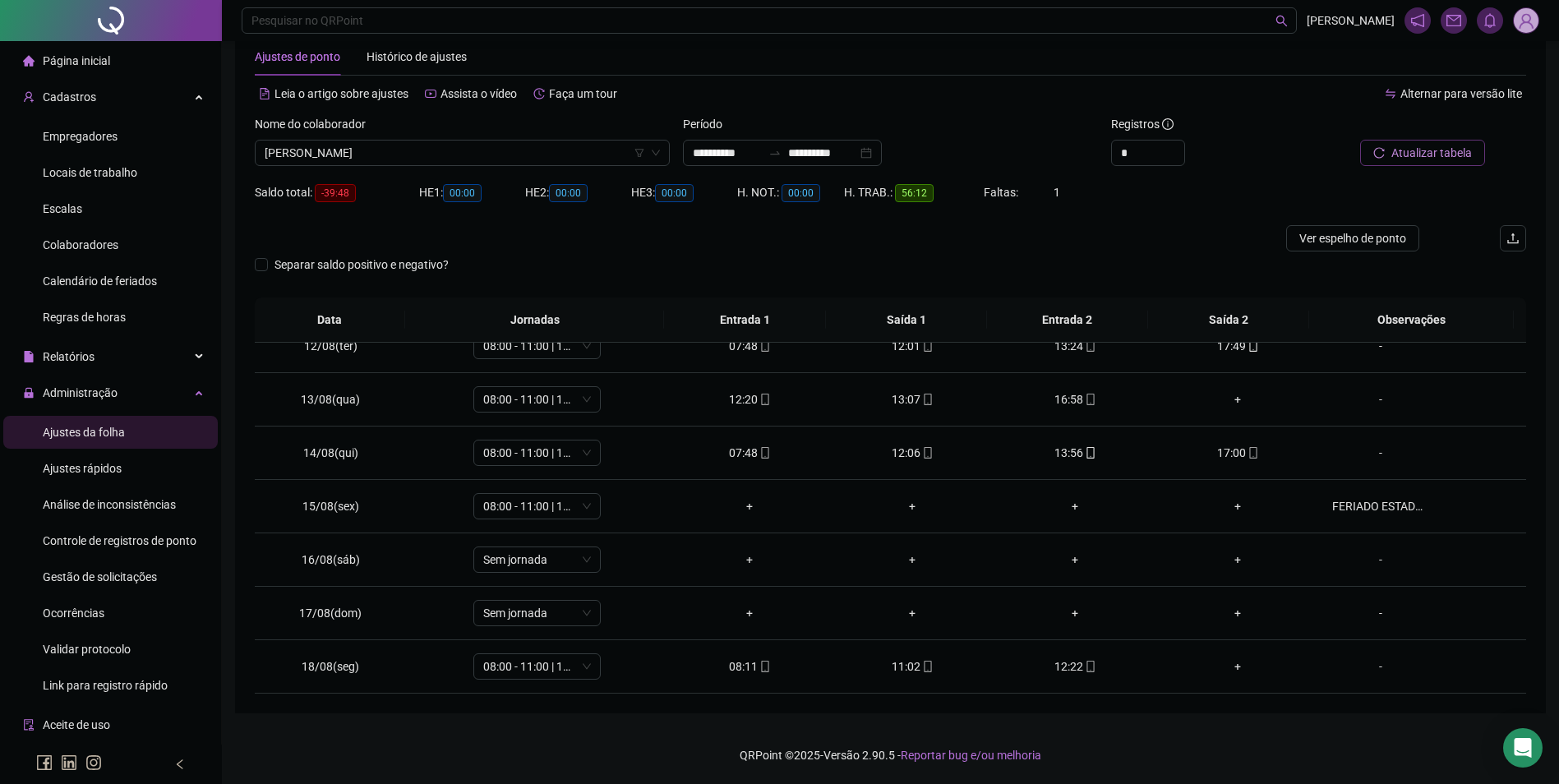
click at [1403, 143] on button "Atualizar tabela" at bounding box center [1423, 153] width 125 height 27
click at [116, 466] on span "Ajustes rápidos" at bounding box center [82, 468] width 79 height 13
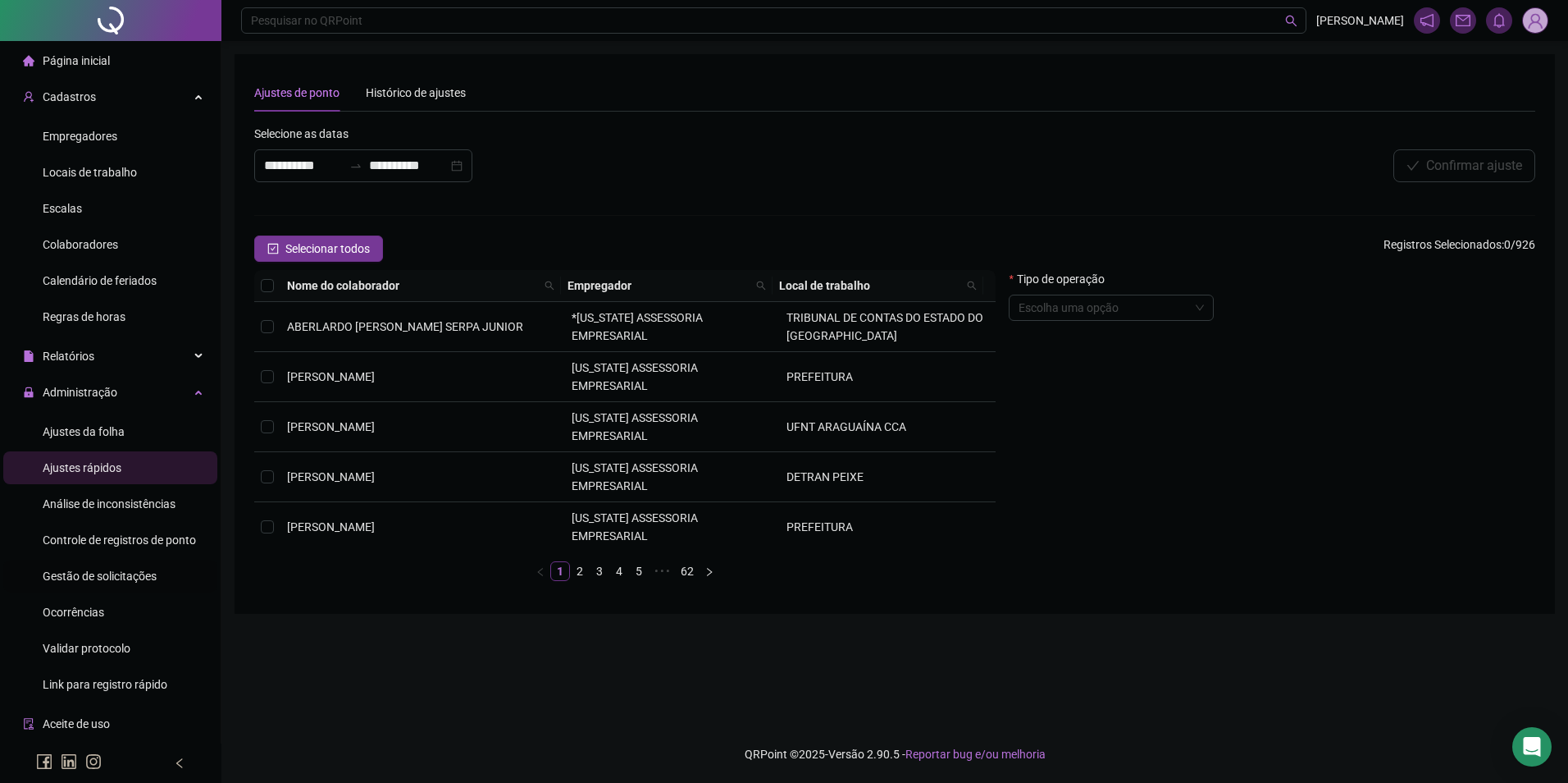
click at [94, 578] on span "Gestão de solicitações" at bounding box center [99, 577] width 114 height 13
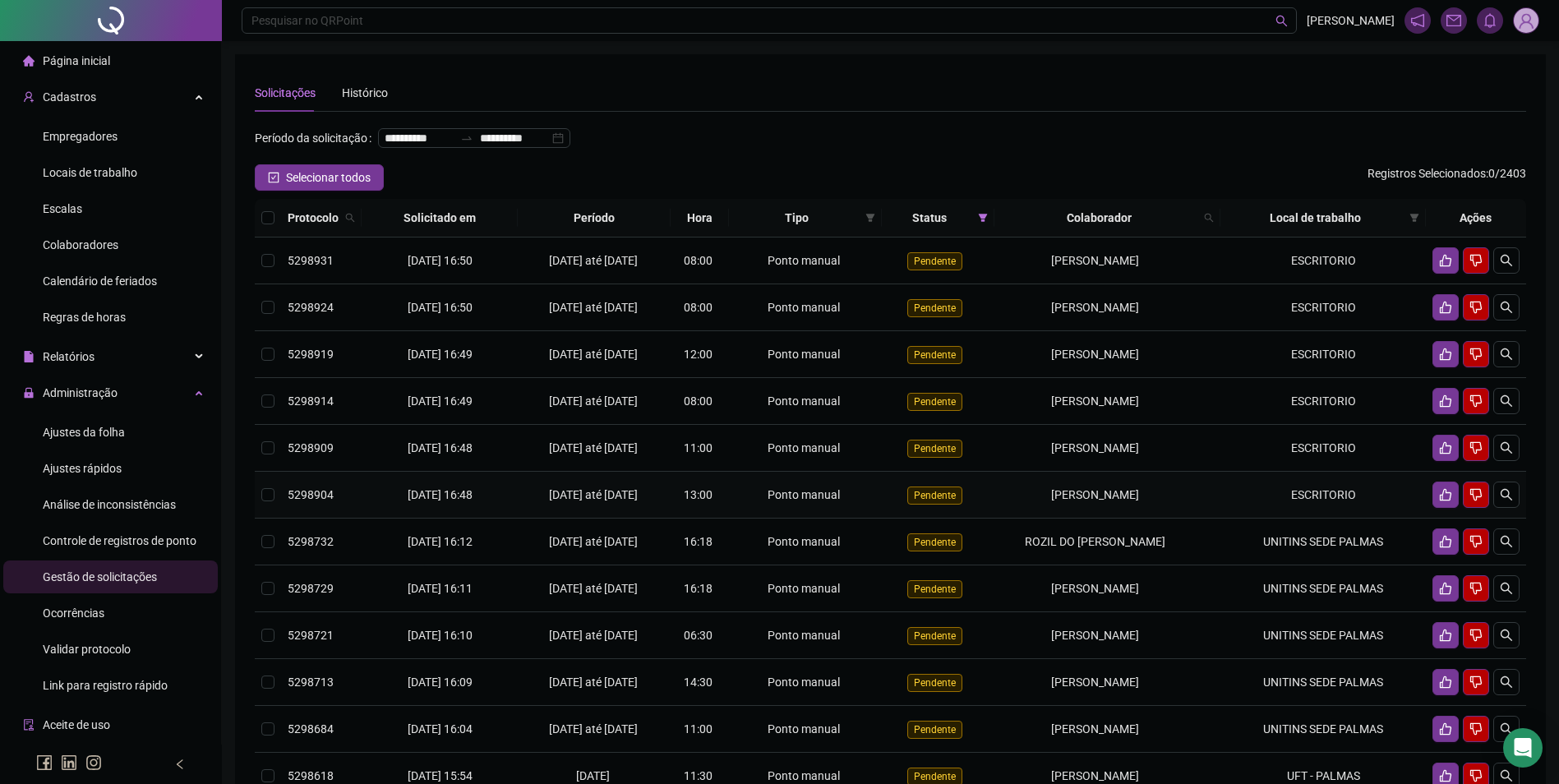
click at [695, 501] on span "13:00" at bounding box center [698, 495] width 28 height 13
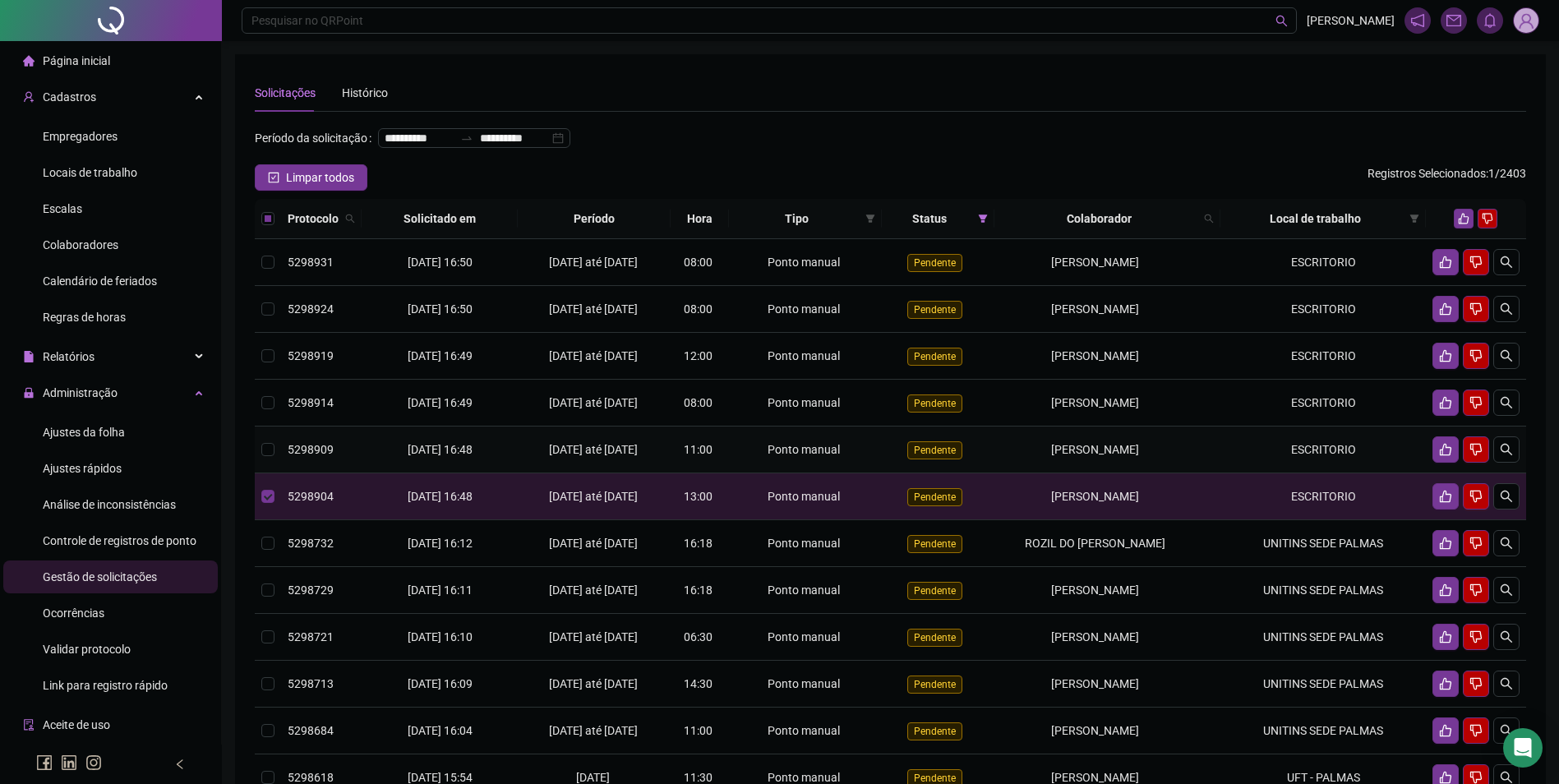
click at [713, 456] on span "11:00" at bounding box center [698, 449] width 28 height 13
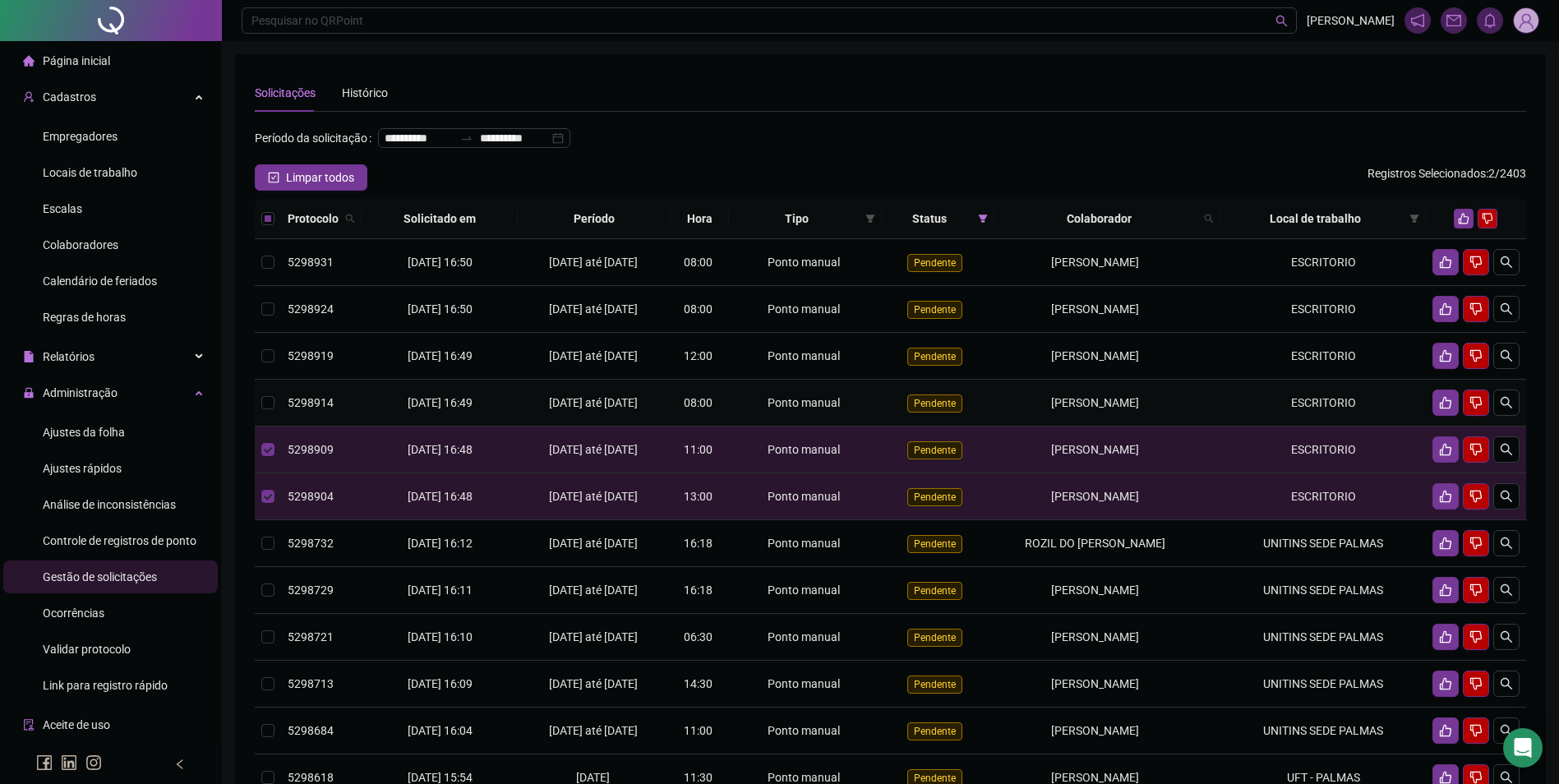
click at [743, 411] on div "Ponto manual" at bounding box center [805, 402] width 139 height 18
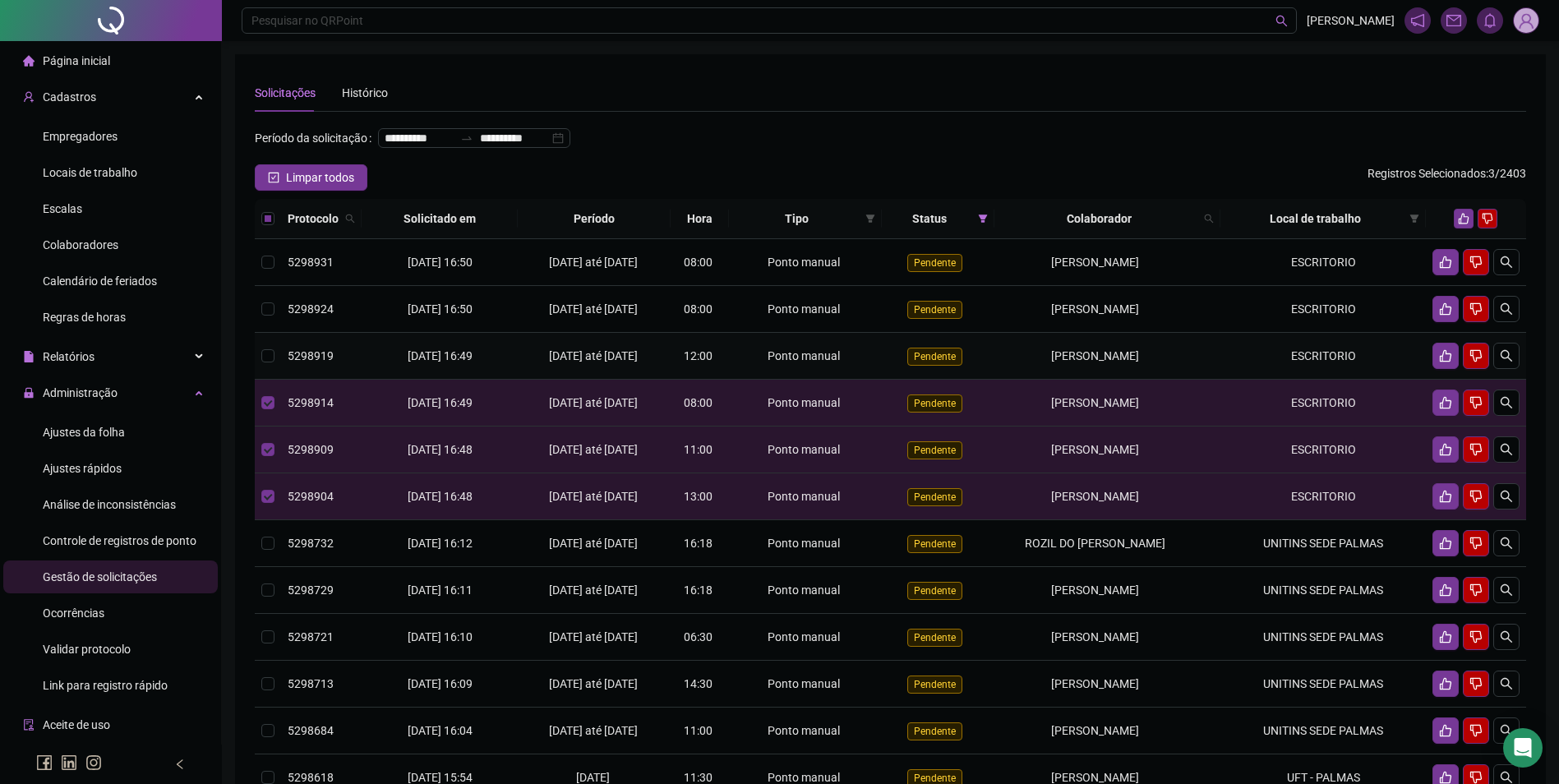
click at [763, 365] on div "Ponto manual" at bounding box center [805, 356] width 139 height 18
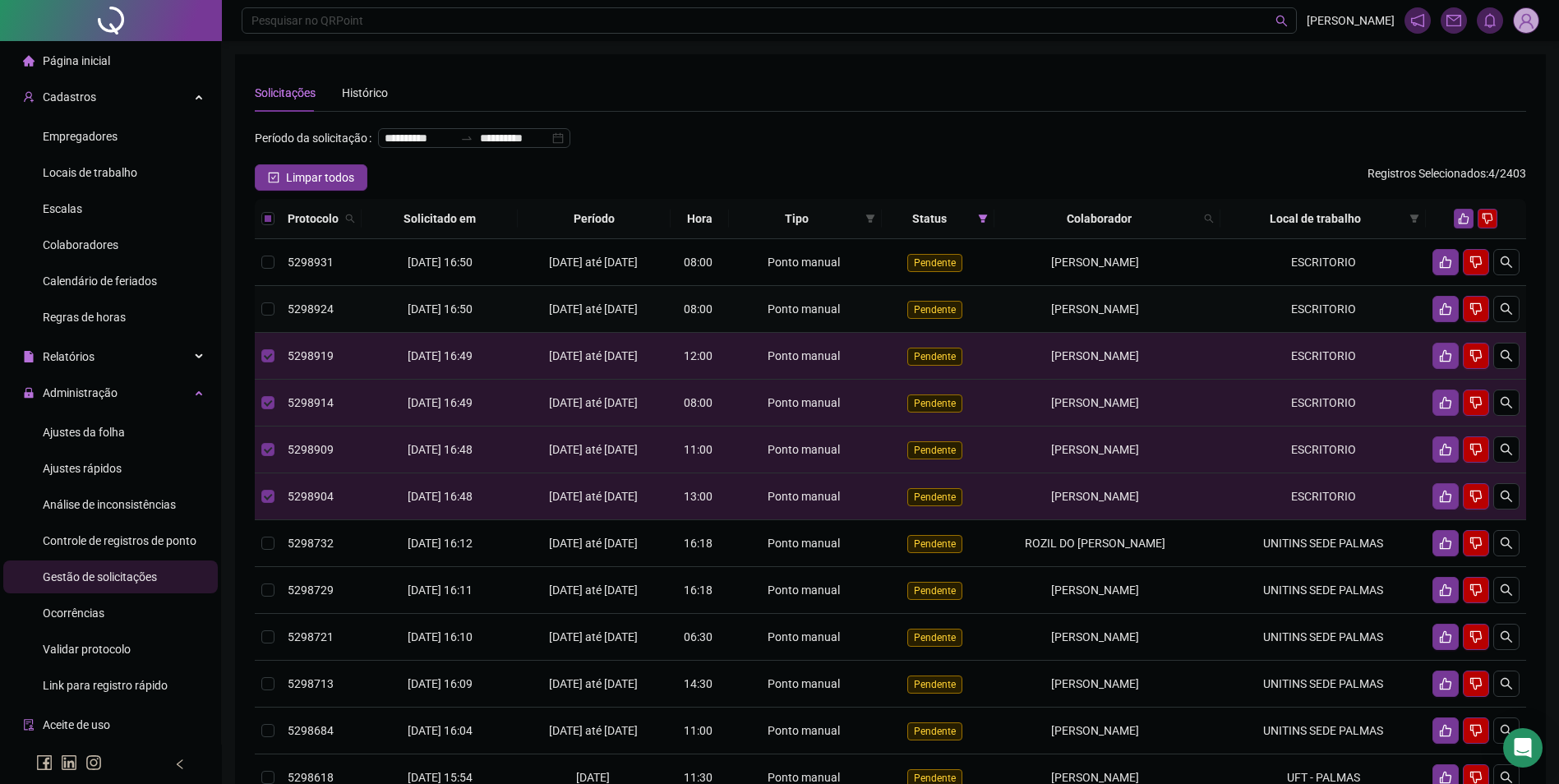
click at [757, 324] on td "Ponto manual" at bounding box center [805, 309] width 153 height 46
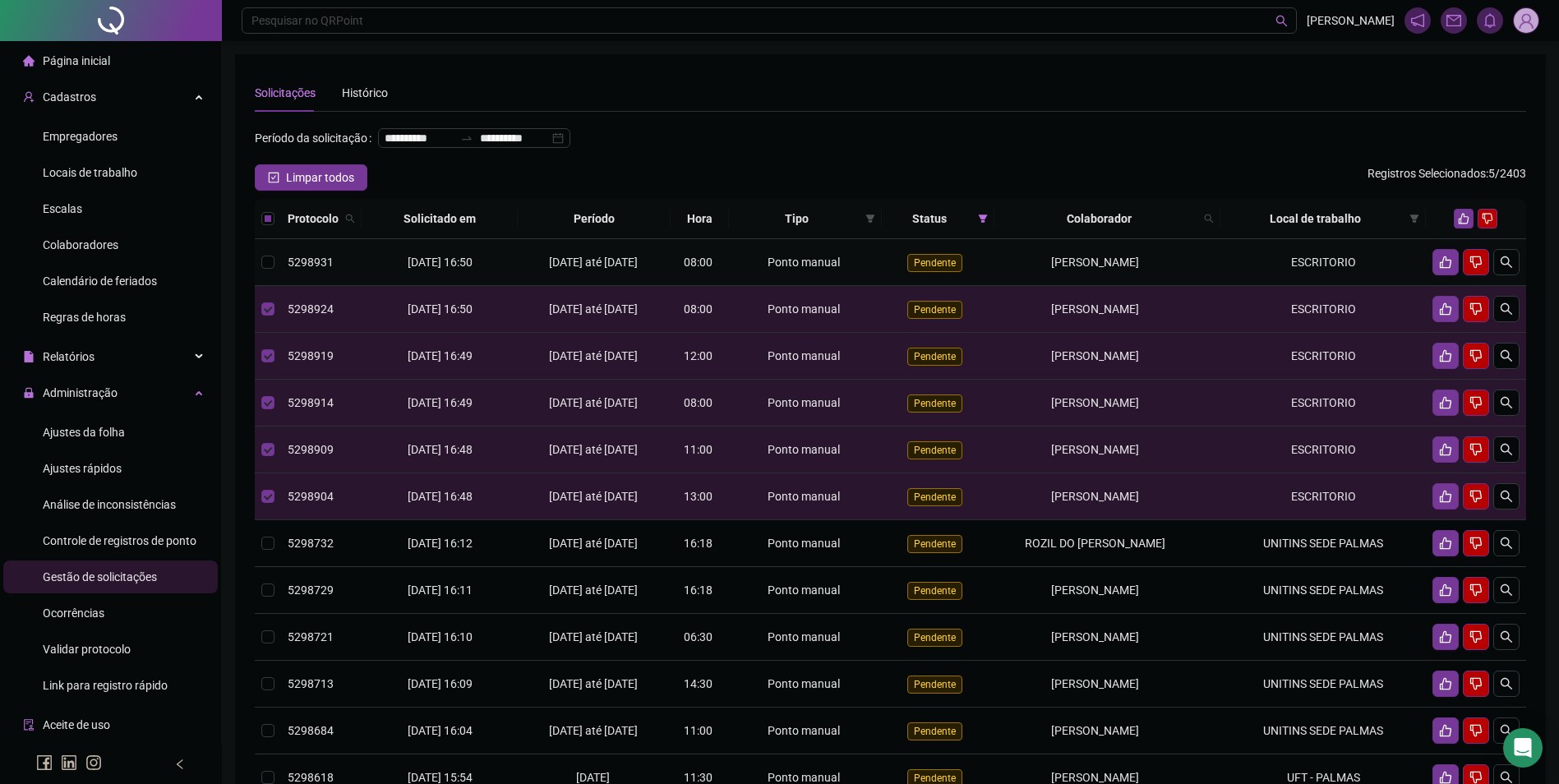
click at [777, 268] on span "Ponto manual" at bounding box center [804, 263] width 72 height 13
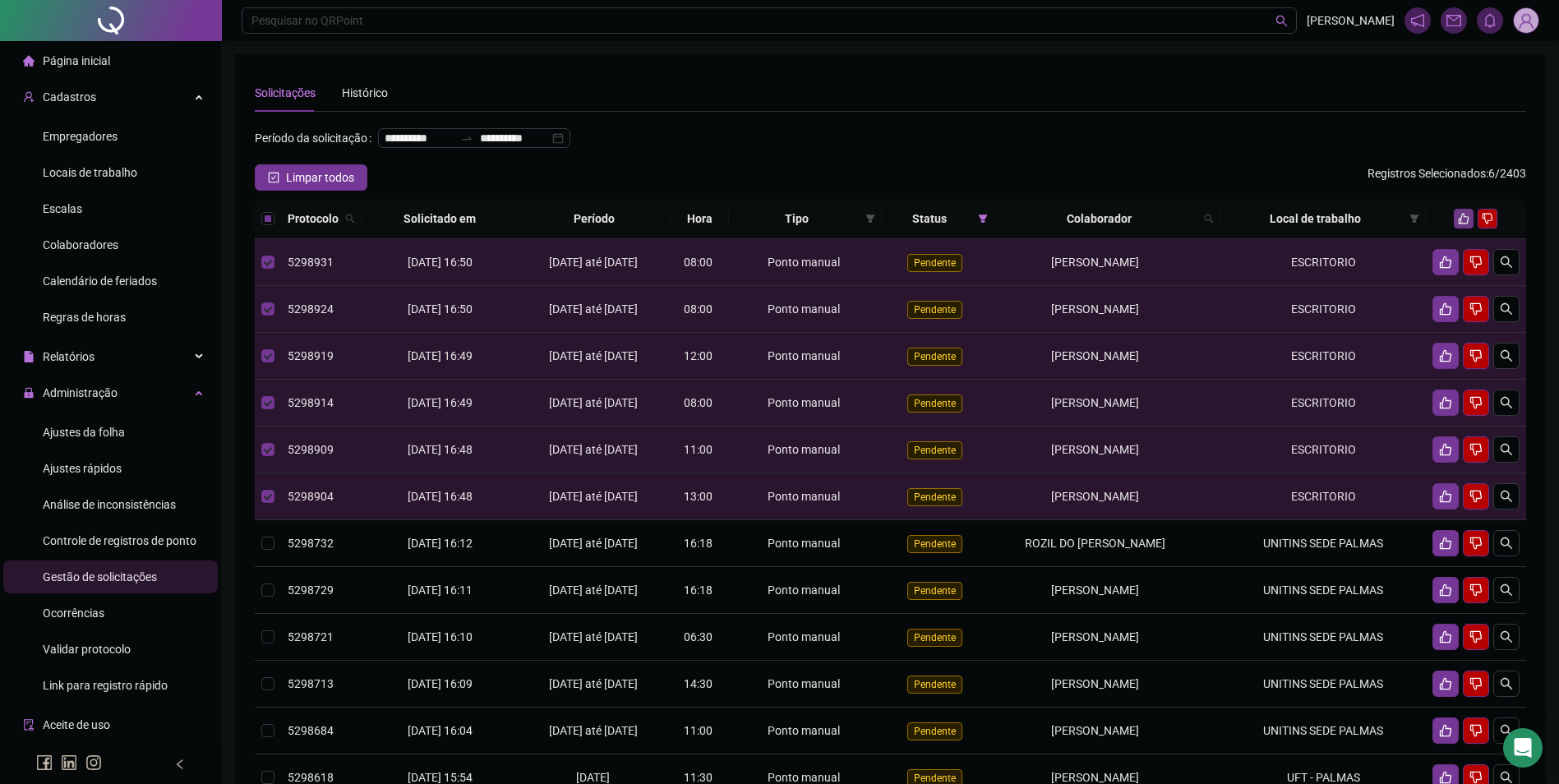
click at [1459, 225] on icon "like" at bounding box center [1464, 219] width 11 height 11
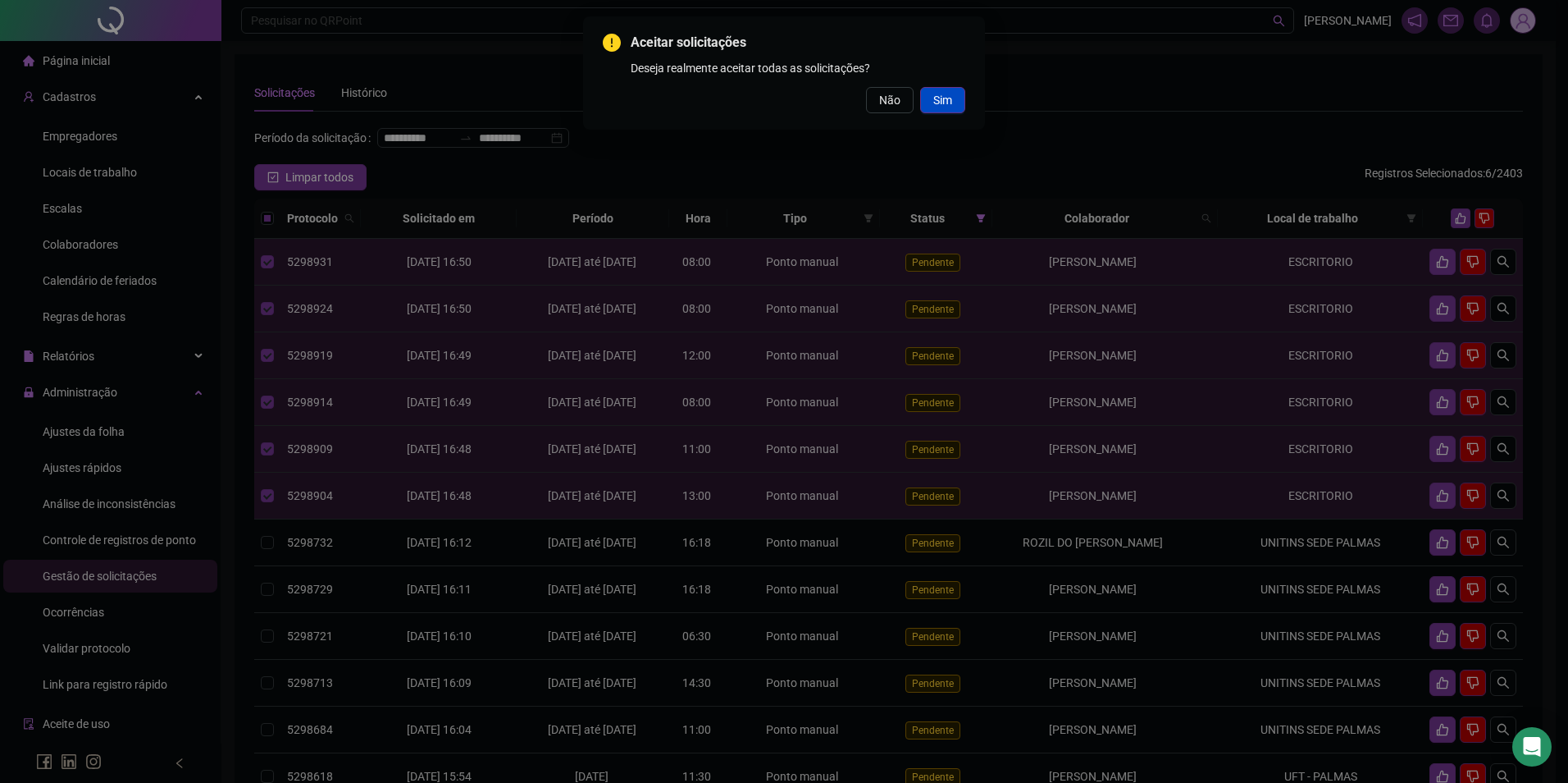
click at [947, 105] on span "Sim" at bounding box center [943, 99] width 19 height 18
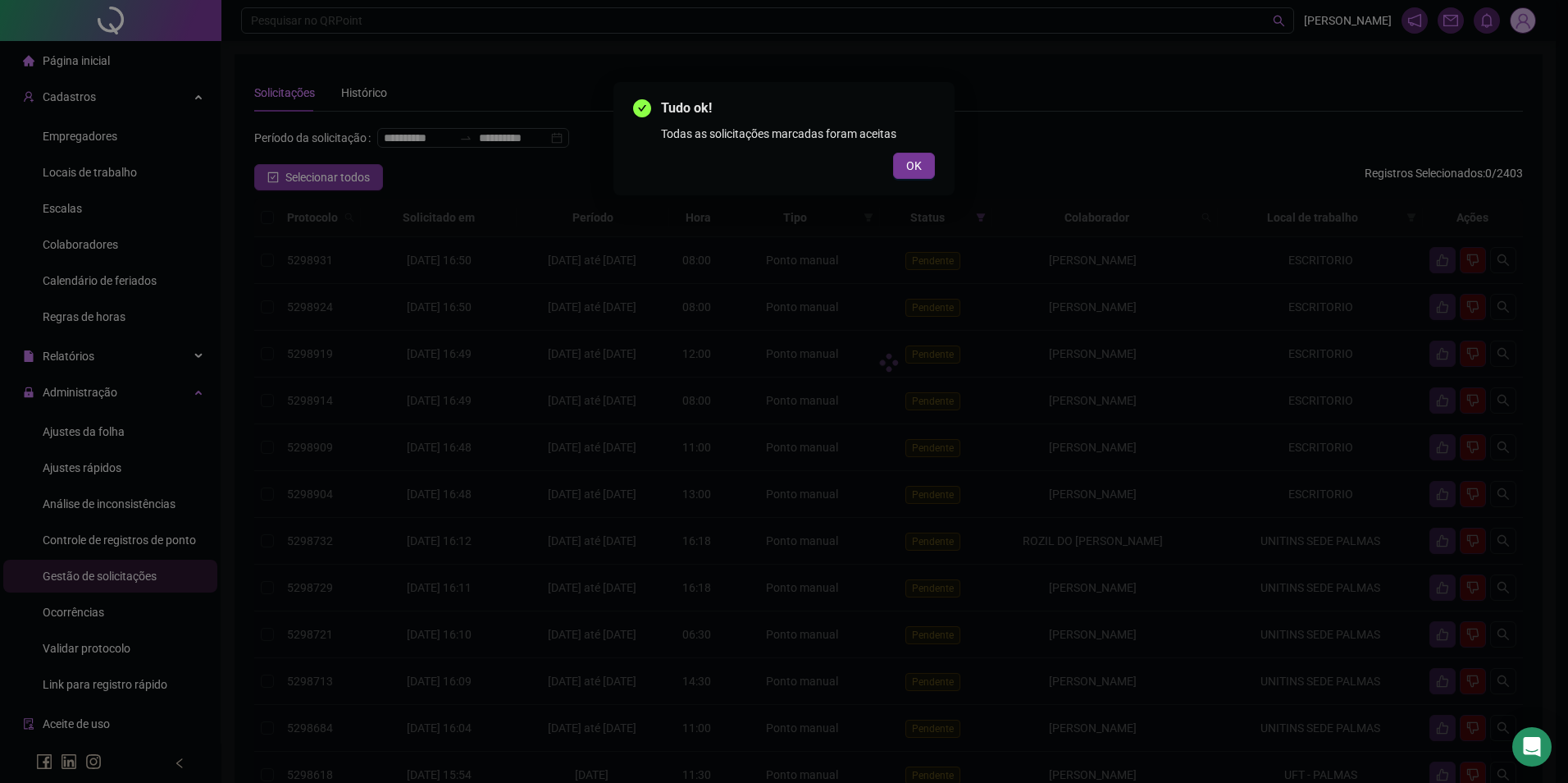
click at [921, 151] on div "Tudo ok! Todas as solicitações marcadas foram aceitas OK" at bounding box center [784, 138] width 302 height 80
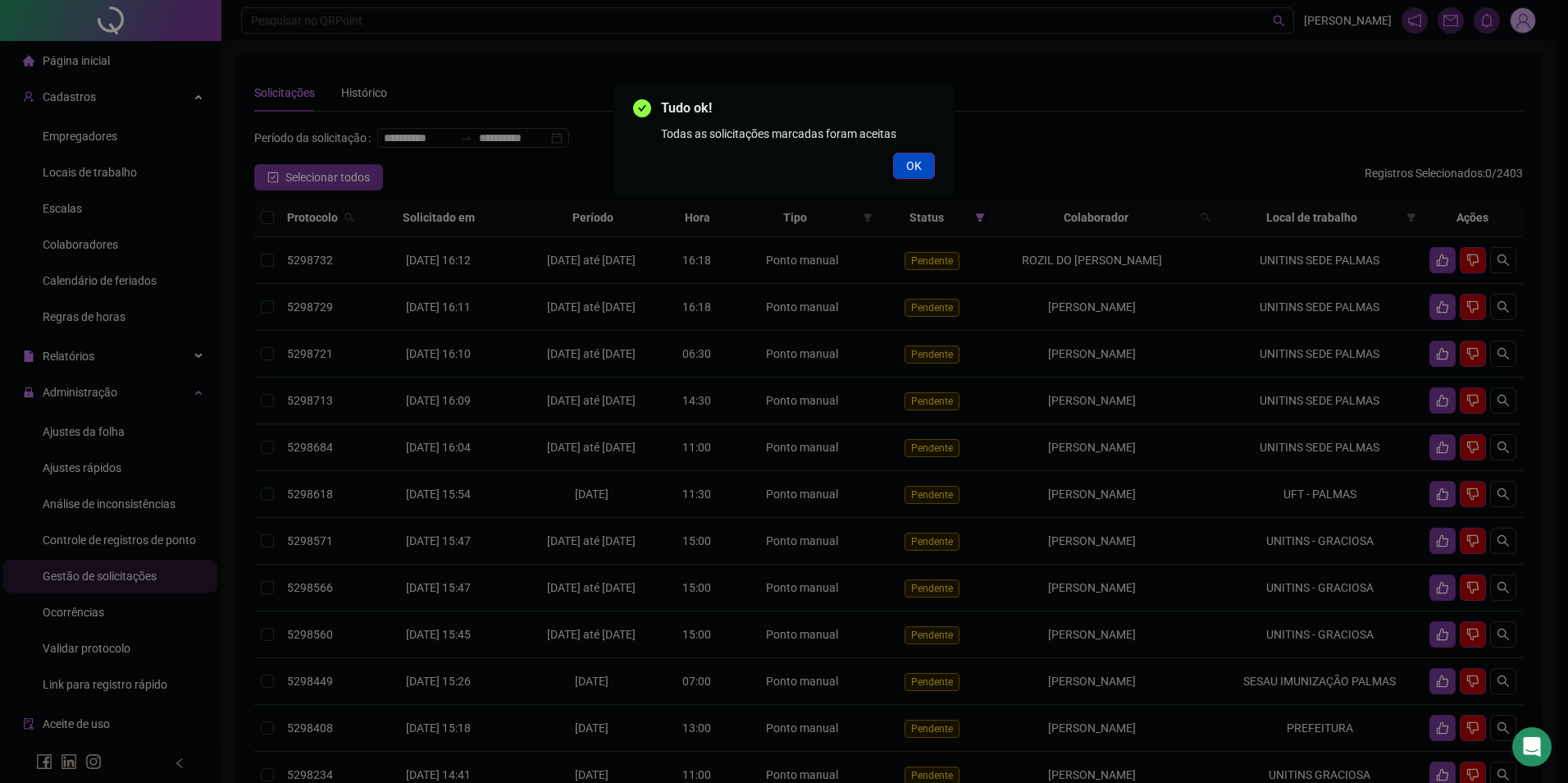
click at [917, 157] on span "OK" at bounding box center [914, 166] width 15 height 18
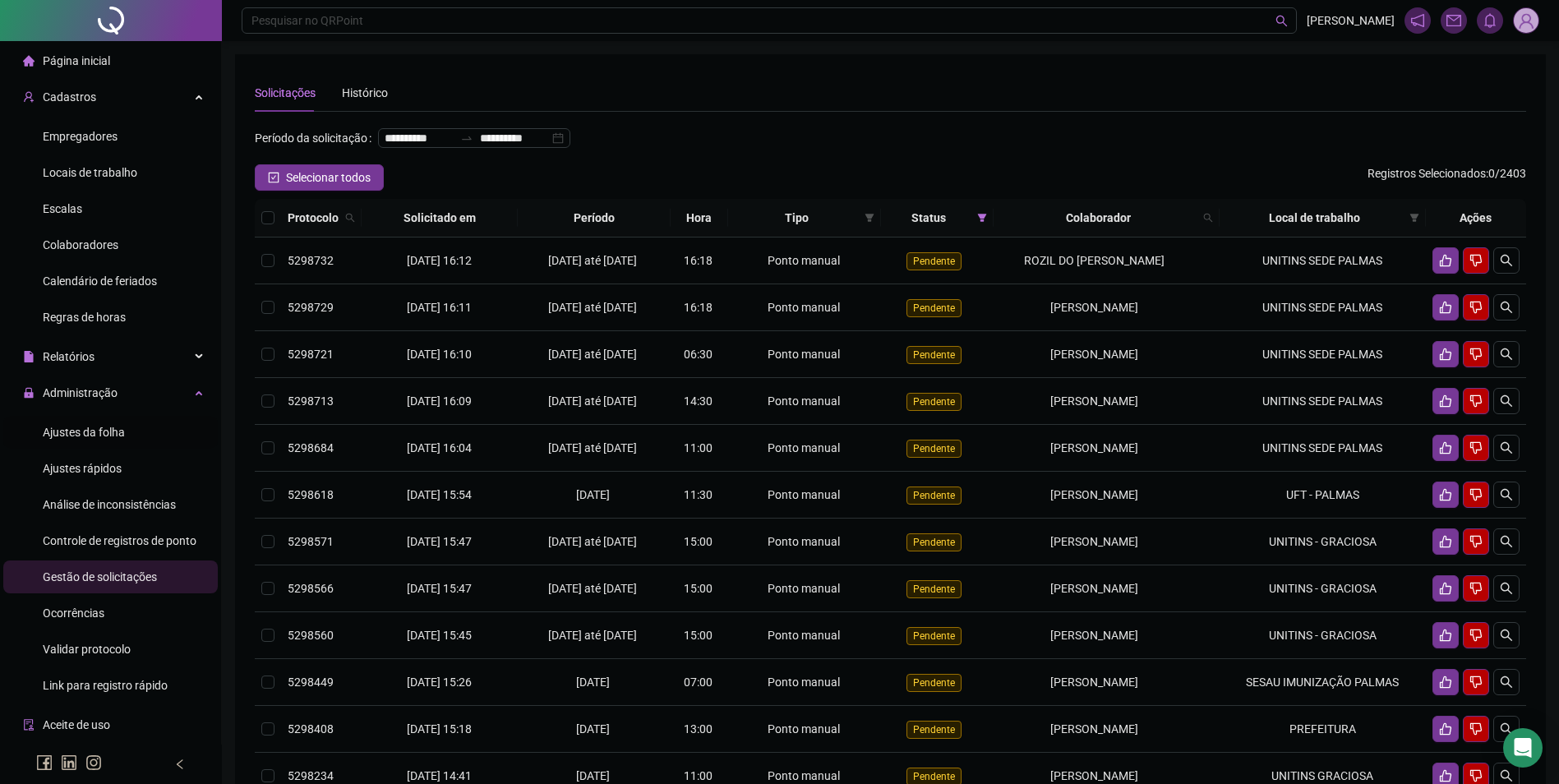
click at [55, 427] on span "Ajustes da folha" at bounding box center [83, 432] width 83 height 13
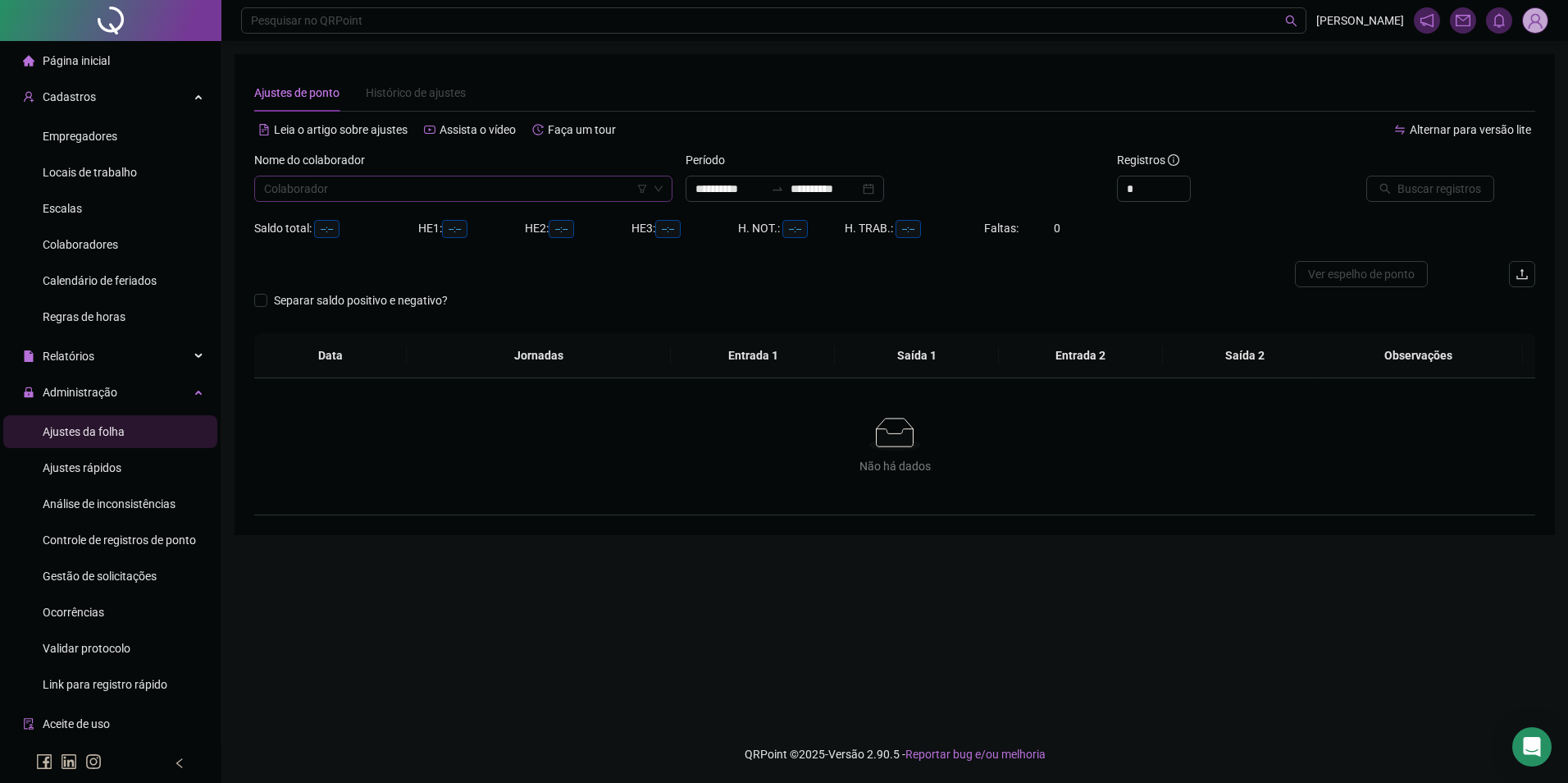
click at [403, 192] on input "search" at bounding box center [456, 188] width 384 height 25
type input "**********"
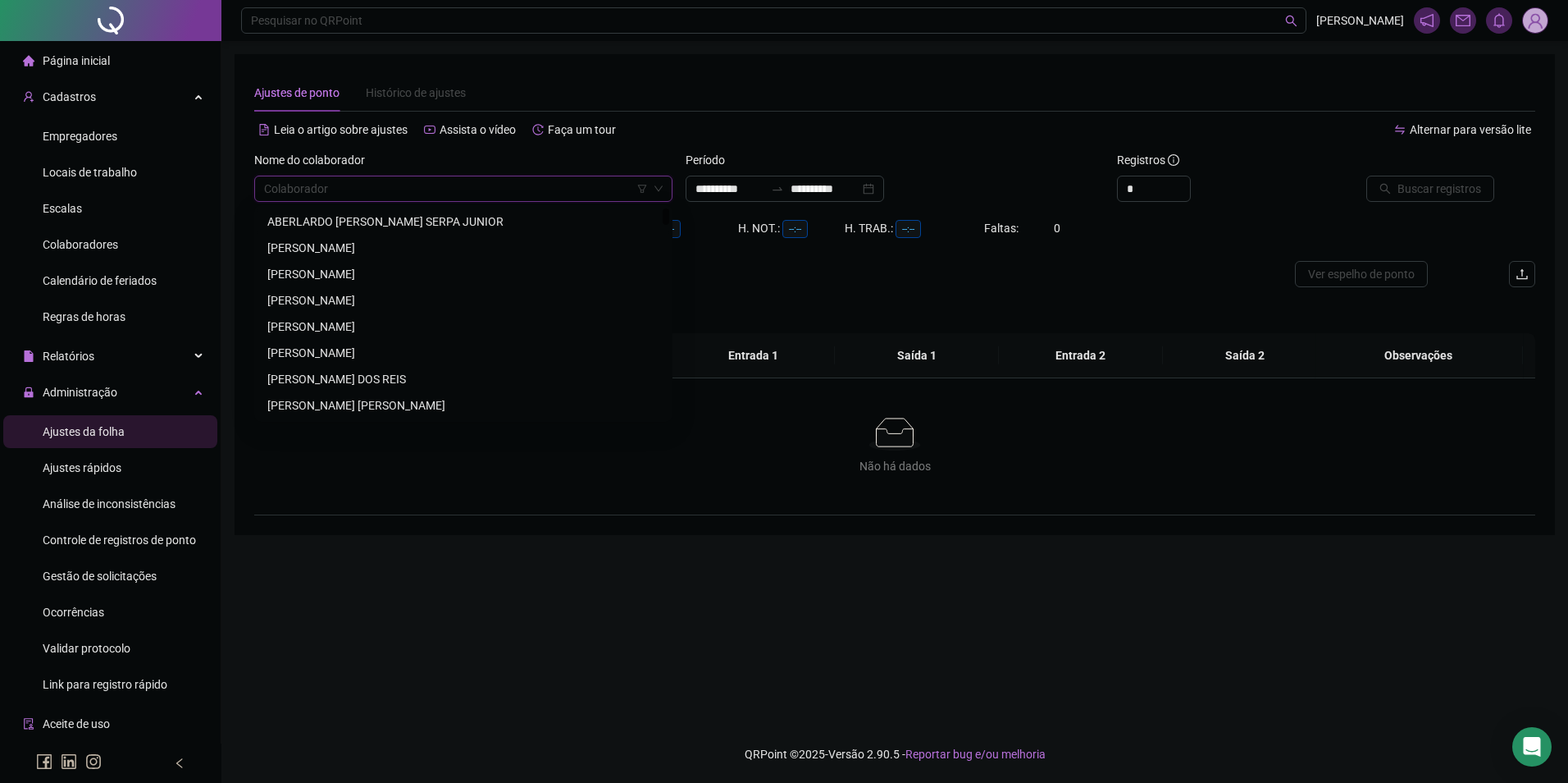
paste input "**********"
type input "**********"
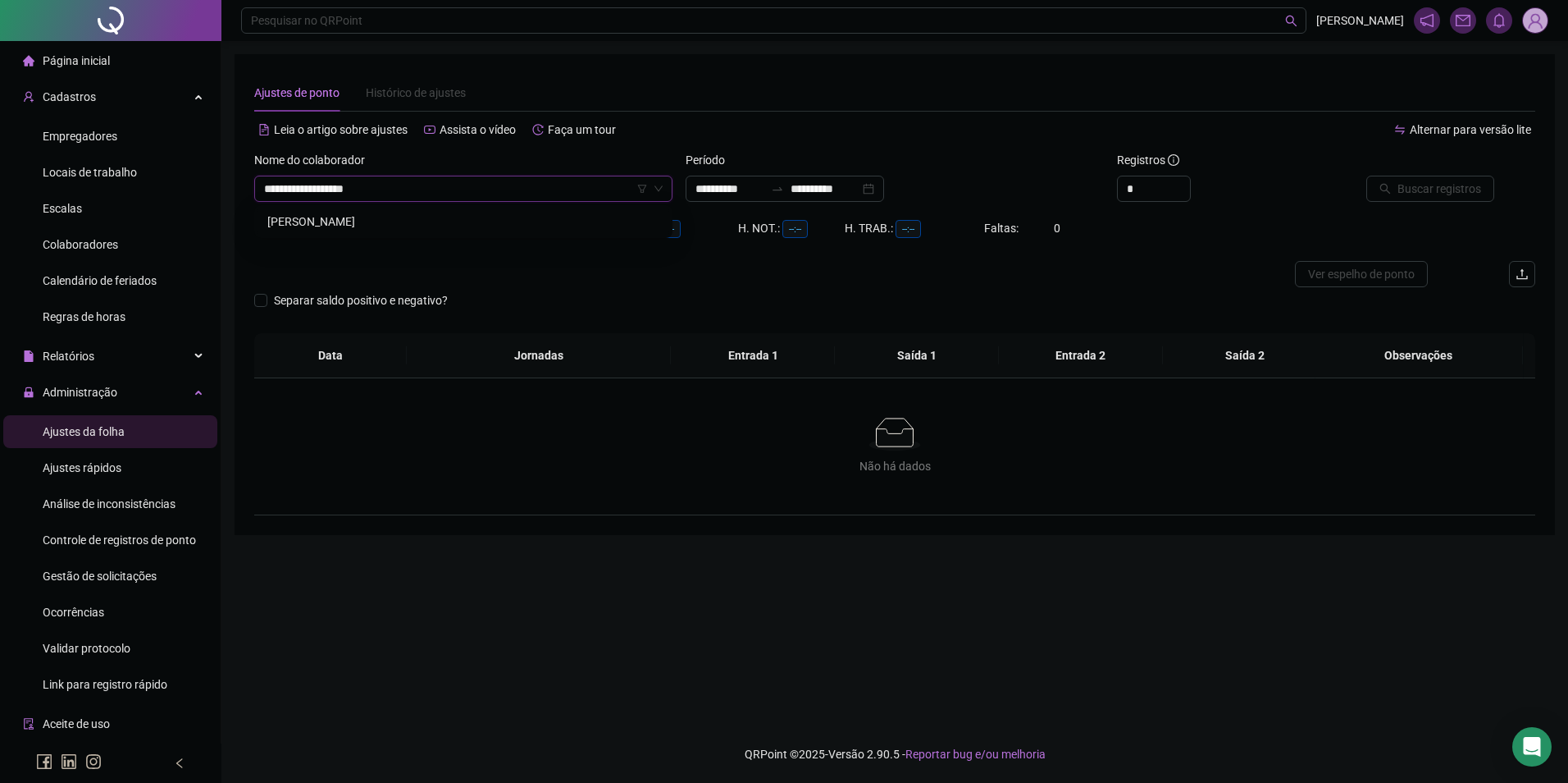
click at [385, 215] on div "[PERSON_NAME]" at bounding box center [464, 222] width 392 height 18
click at [842, 178] on div "**********" at bounding box center [785, 189] width 199 height 27
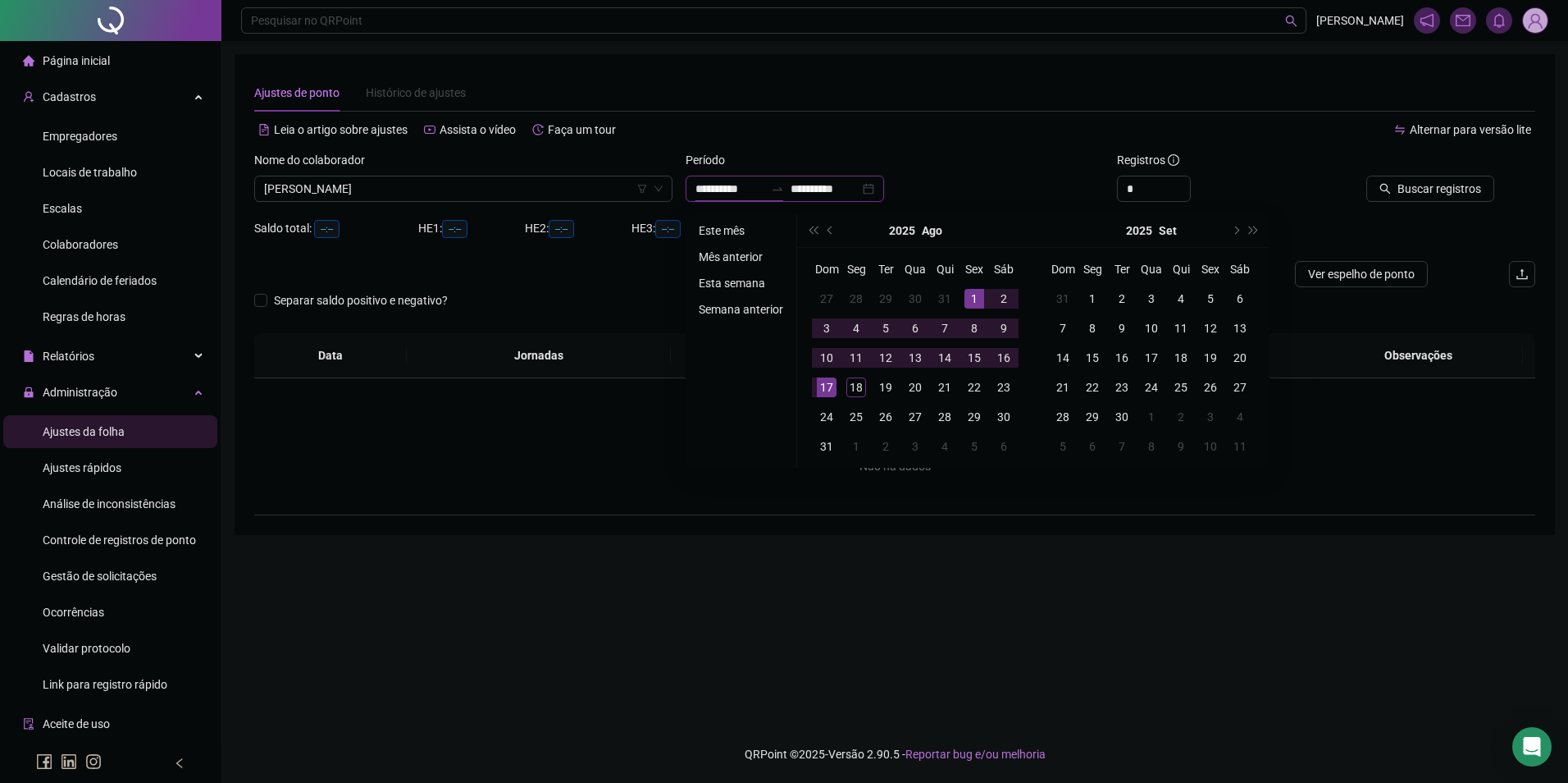
type input "**********"
click at [737, 232] on li "Este mês" at bounding box center [741, 230] width 97 height 20
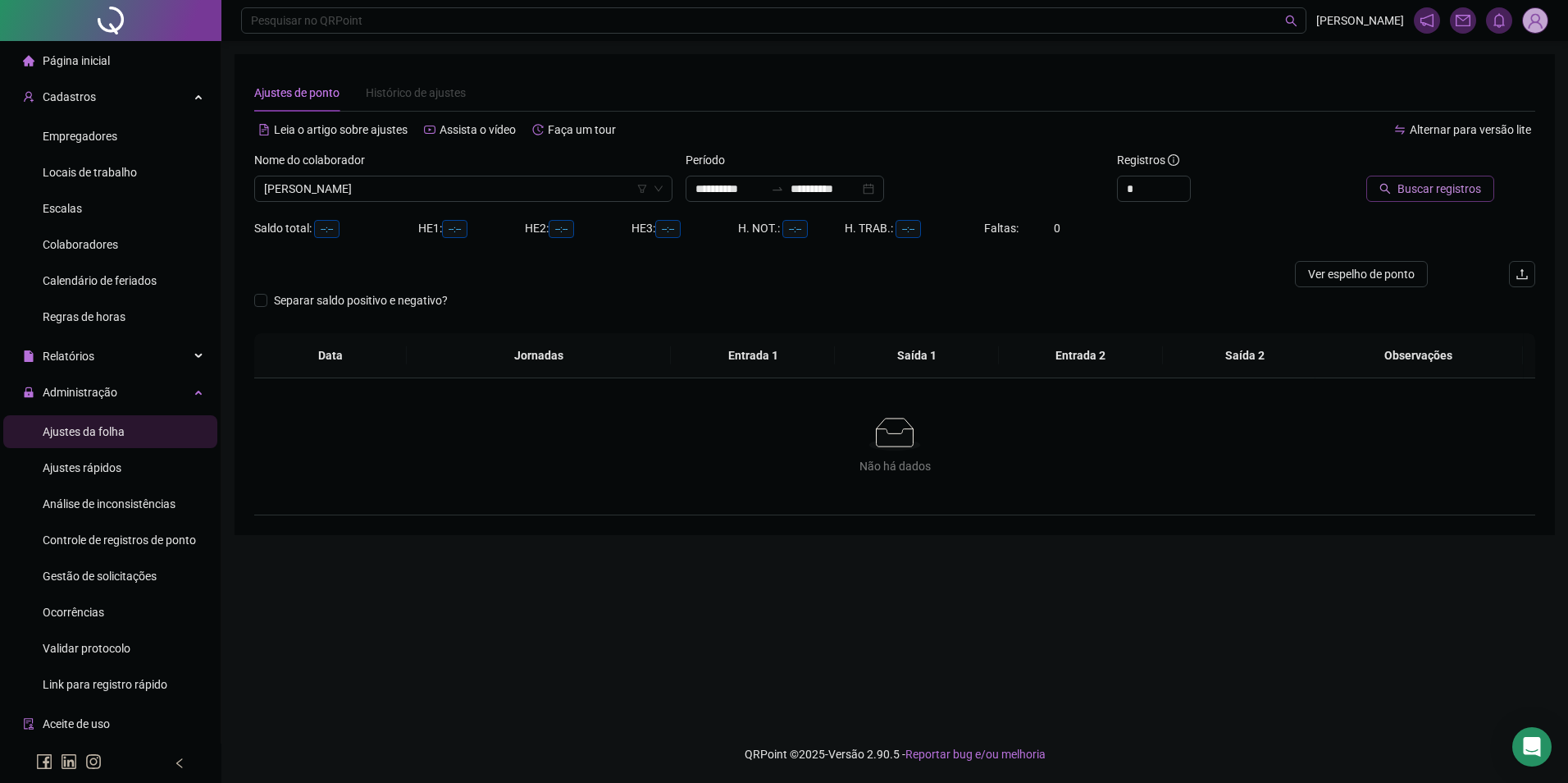
click at [1419, 187] on span "Buscar registros" at bounding box center [1439, 188] width 83 height 18
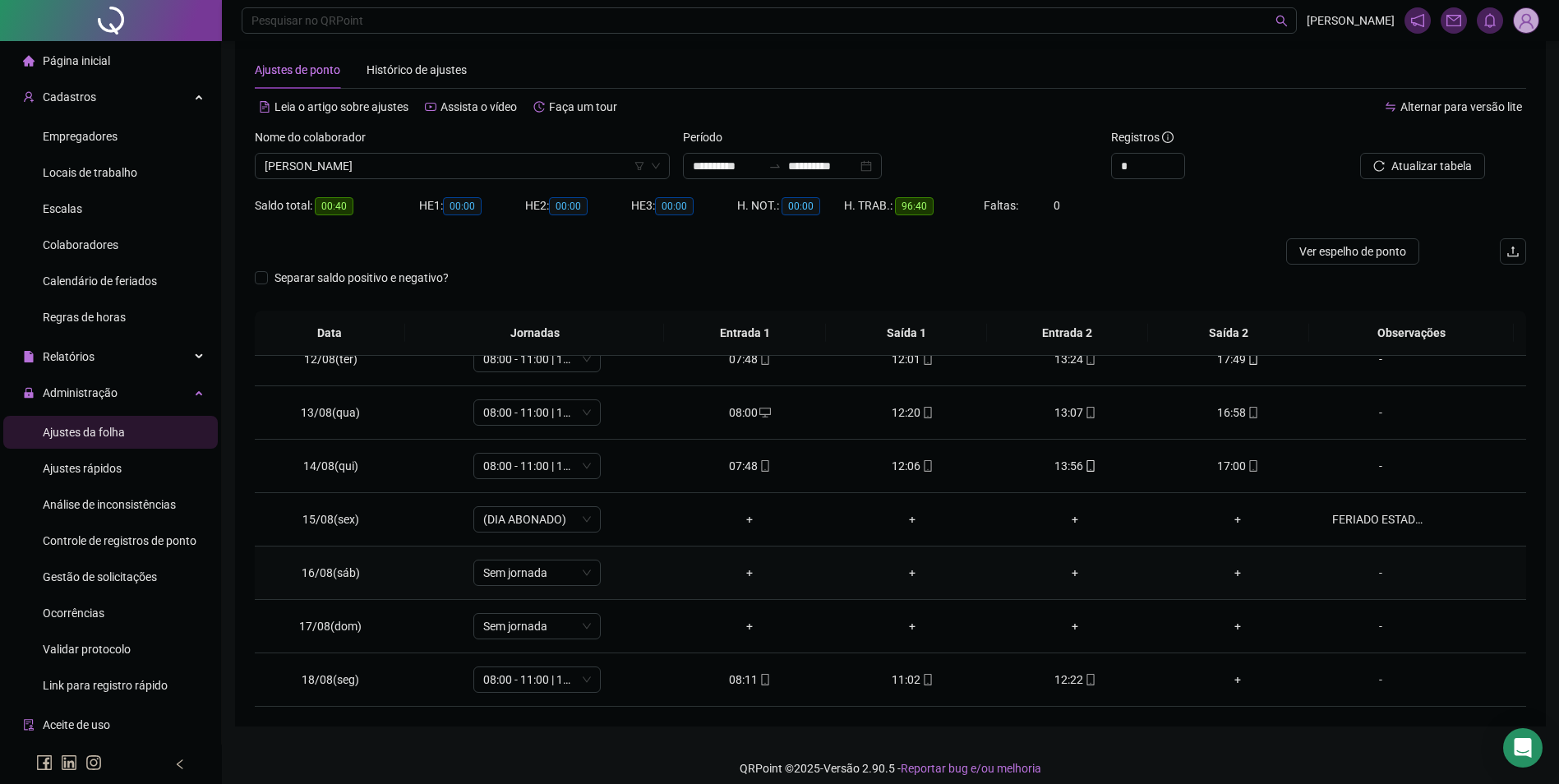
scroll to position [36, 0]
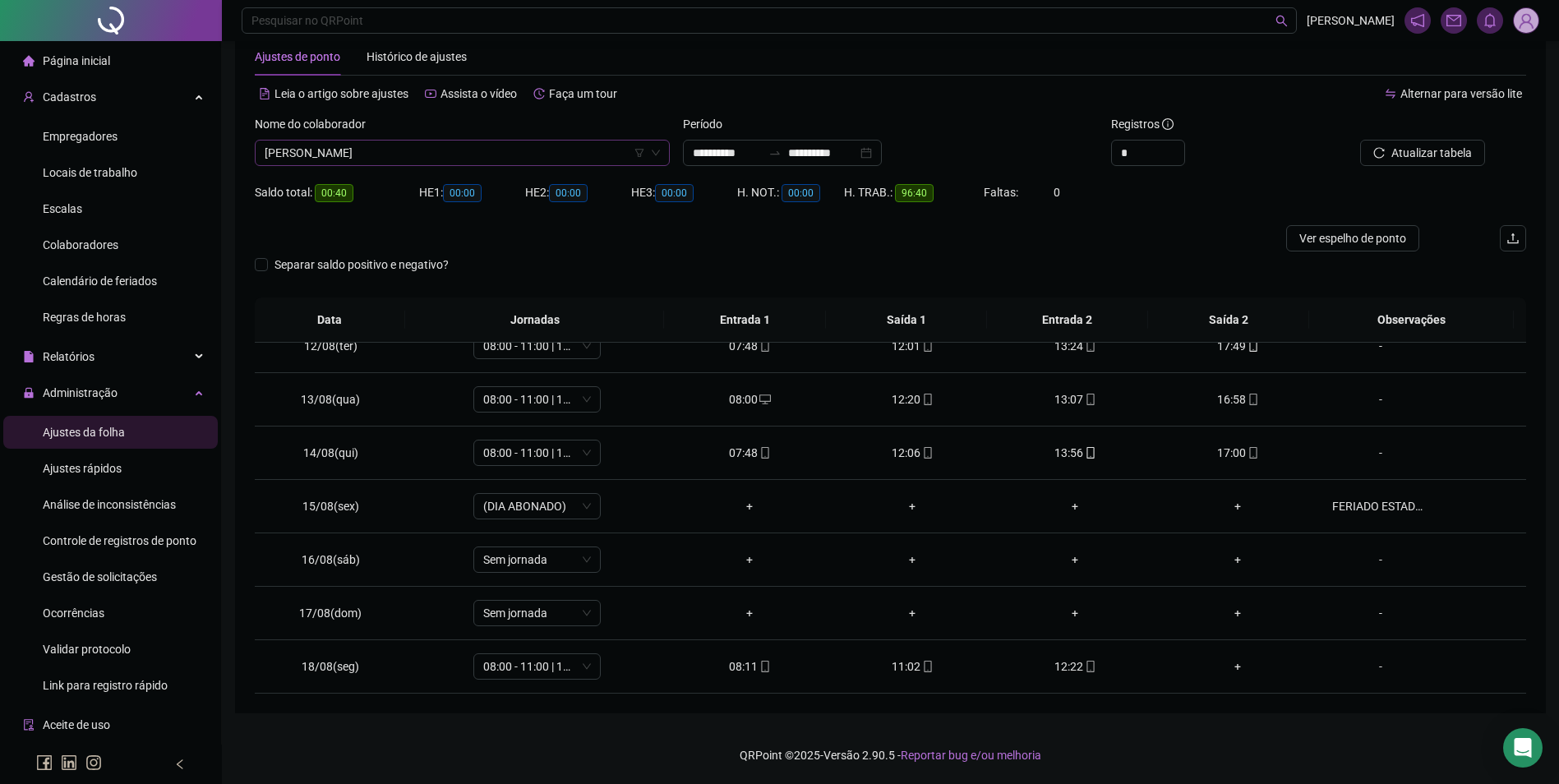
click at [436, 145] on span "[PERSON_NAME]" at bounding box center [462, 153] width 395 height 25
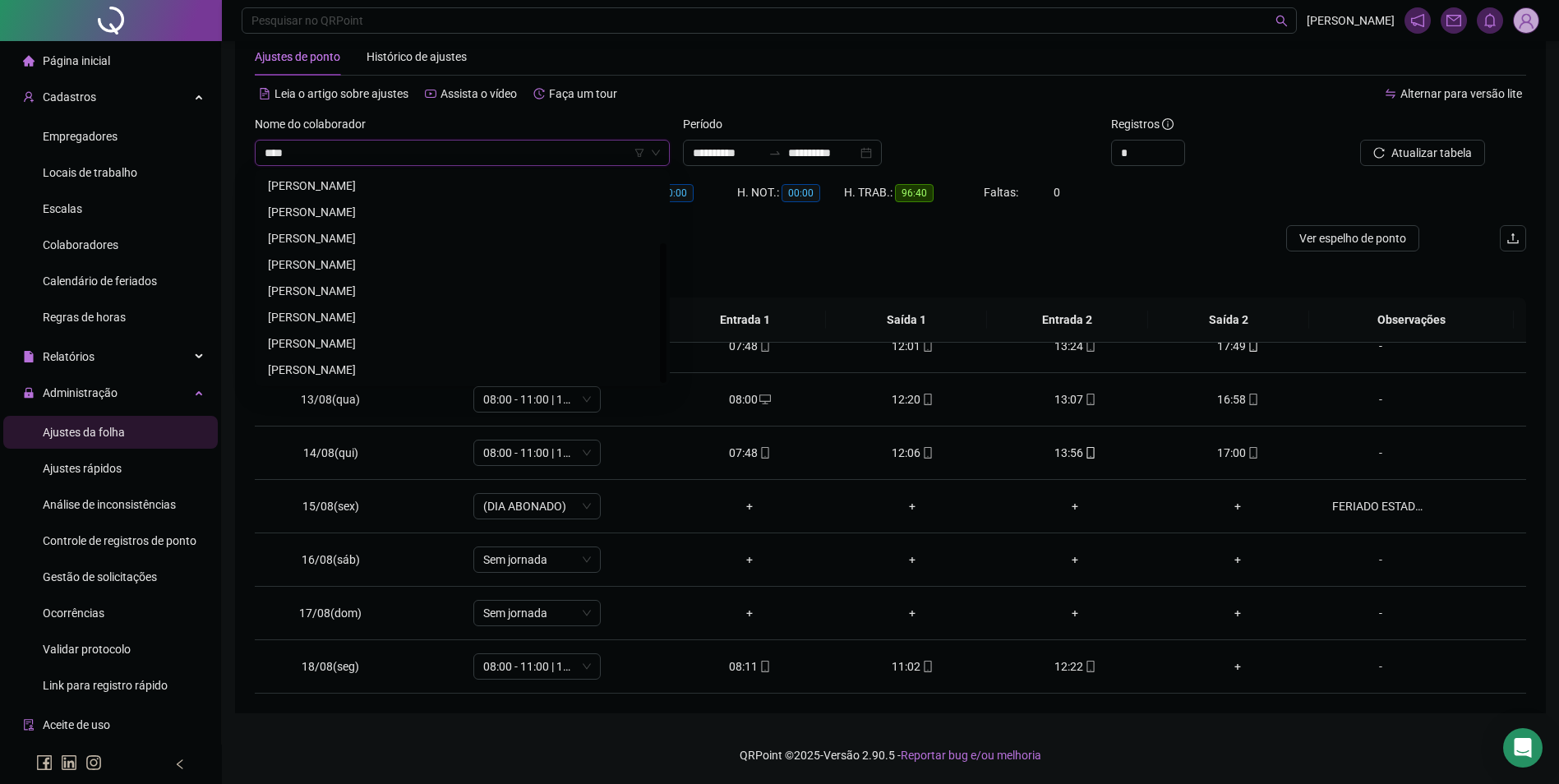
scroll to position [105, 0]
type input "****"
click at [324, 318] on div "[PERSON_NAME]" at bounding box center [463, 317] width 389 height 18
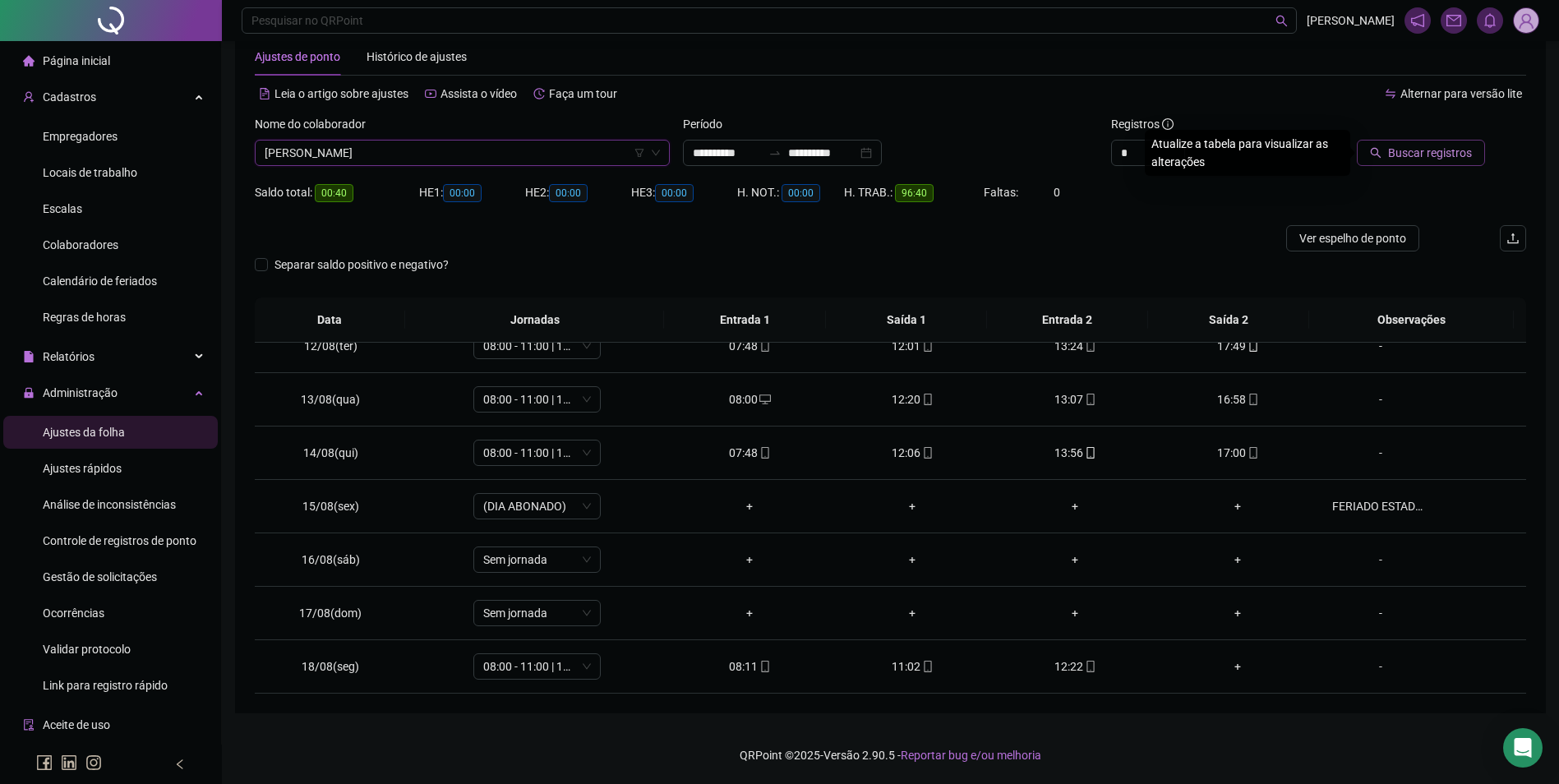
click at [1419, 164] on button "Buscar registros" at bounding box center [1421, 153] width 128 height 27
click at [422, 149] on span "[PERSON_NAME]" at bounding box center [462, 153] width 395 height 25
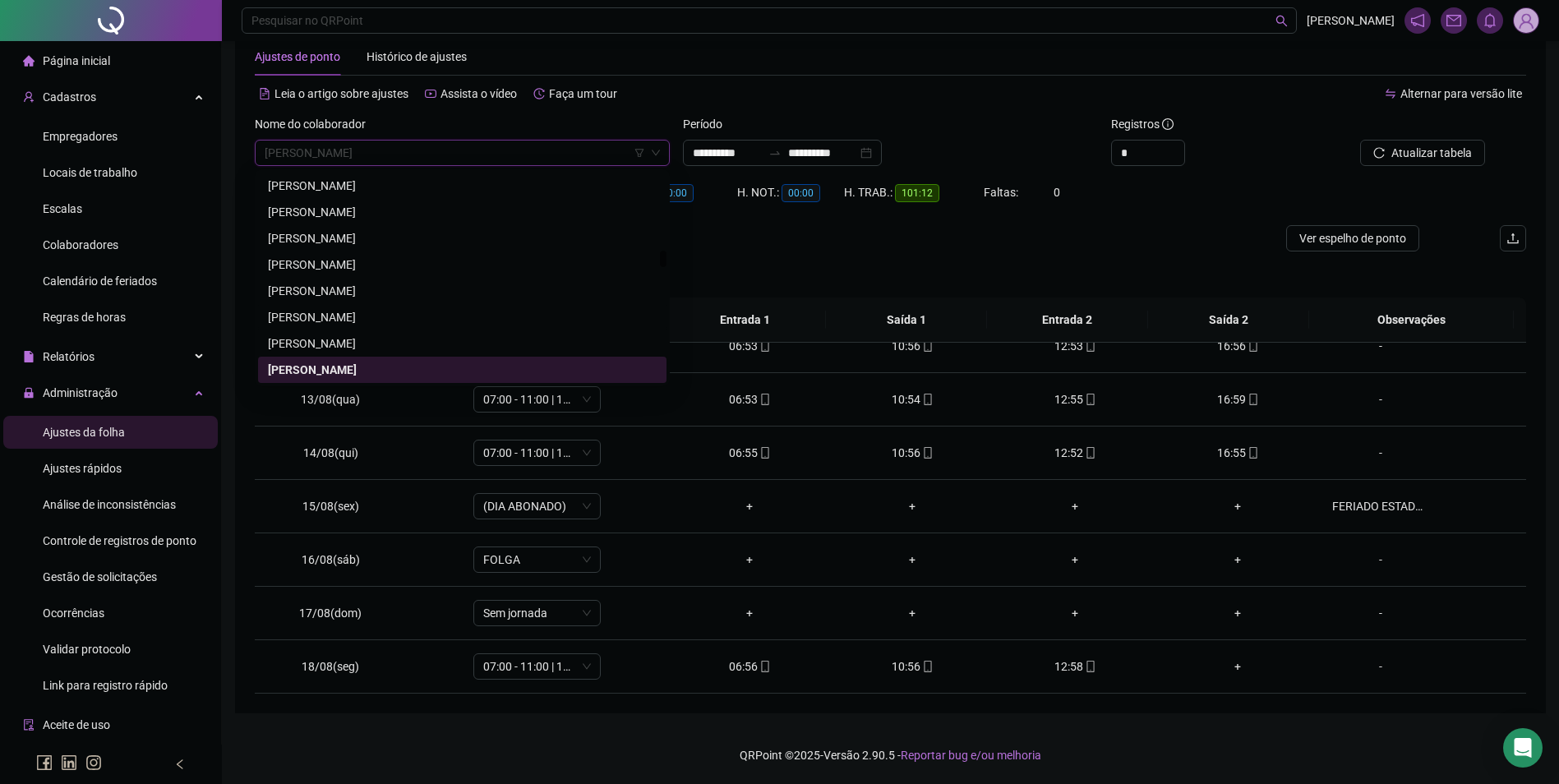
click at [366, 319] on div "[PERSON_NAME]" at bounding box center [463, 317] width 389 height 18
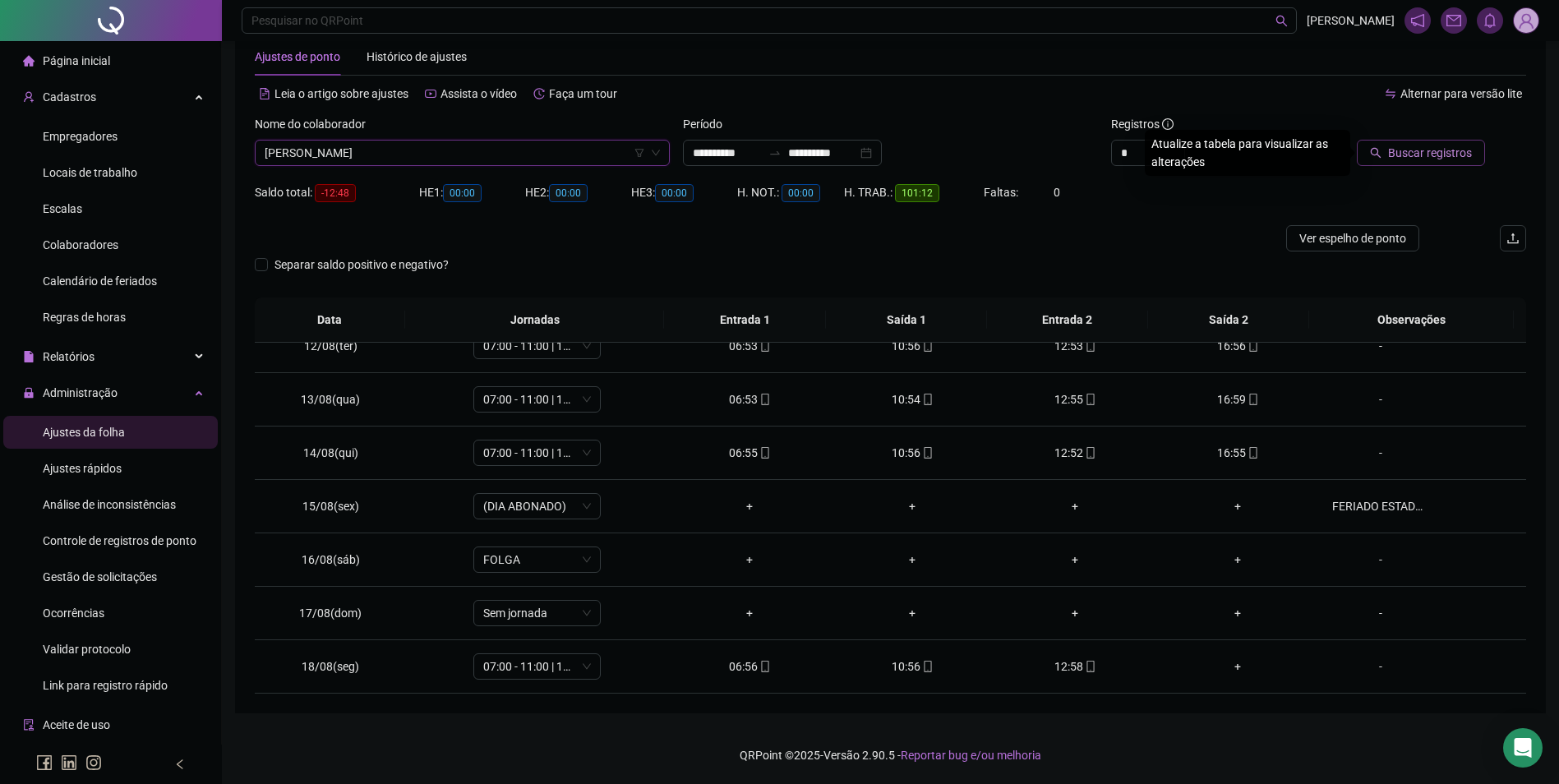
click at [1455, 155] on span "Buscar registros" at bounding box center [1430, 153] width 83 height 18
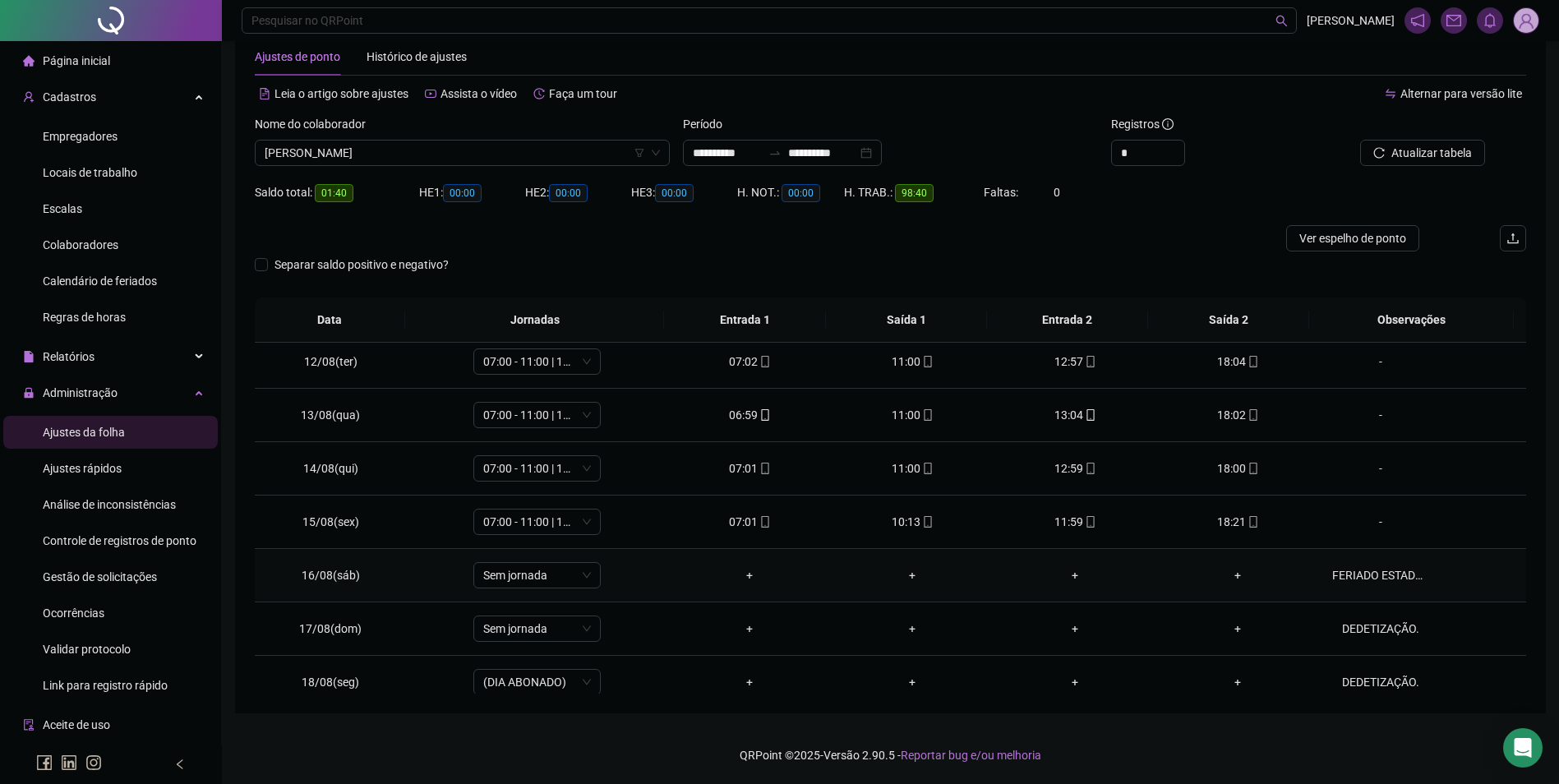
scroll to position [611, 0]
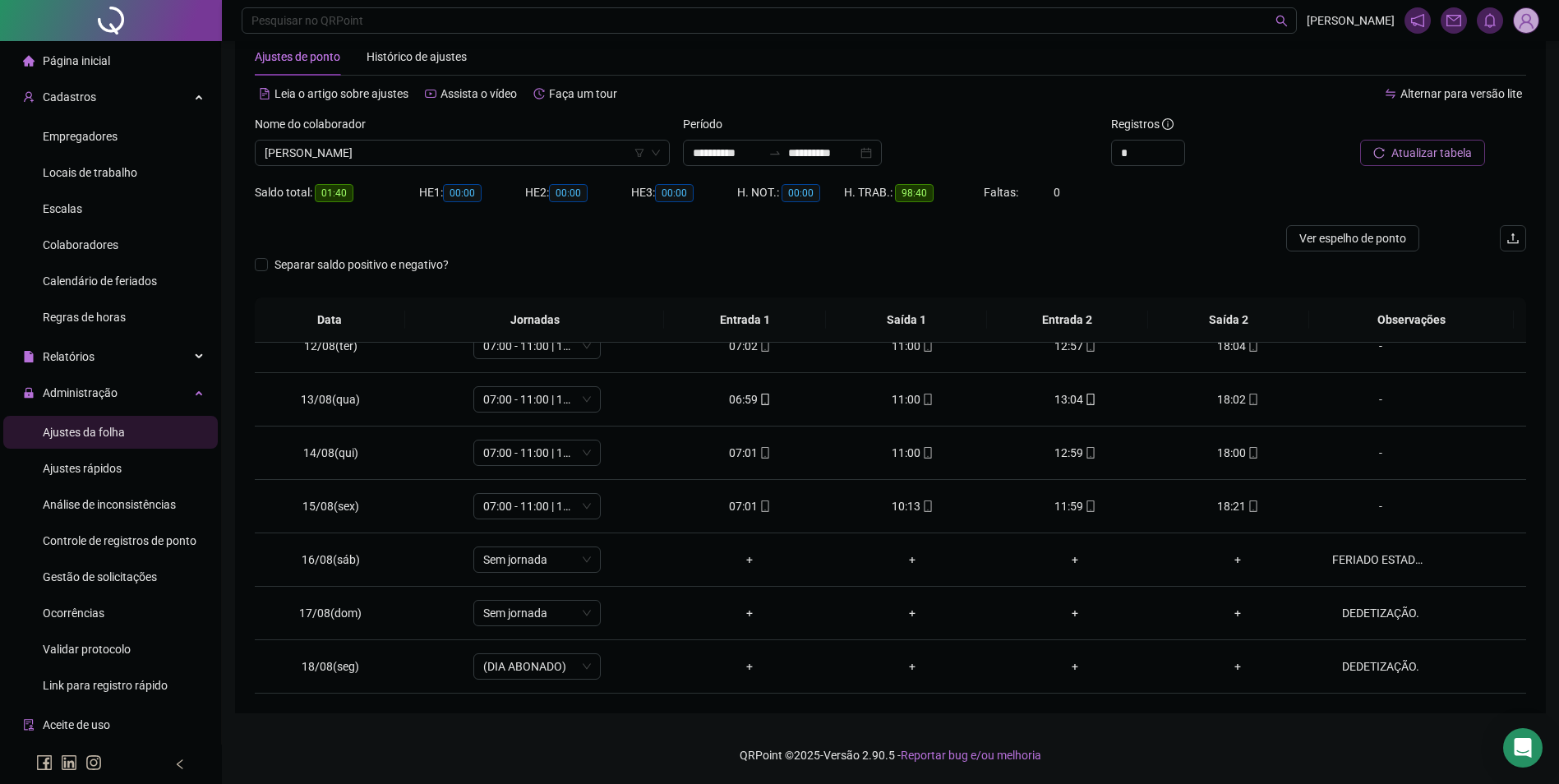
click at [1385, 148] on icon "reload" at bounding box center [1380, 153] width 11 height 11
click at [1361, 139] on button "Atualizar tabela" at bounding box center [1423, 153] width 125 height 27
click at [485, 157] on span "[PERSON_NAME]" at bounding box center [462, 153] width 395 height 25
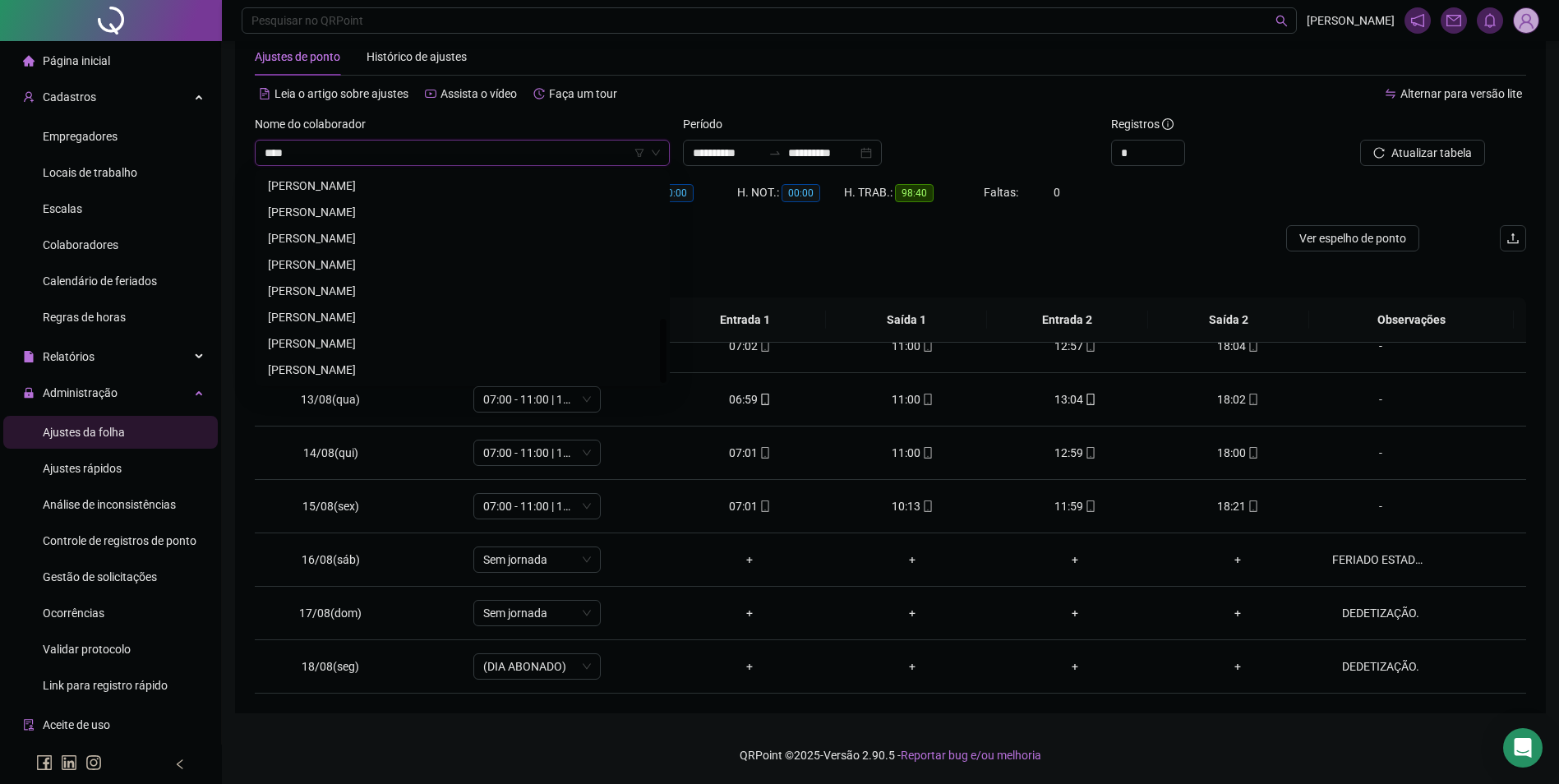
scroll to position [79, 0]
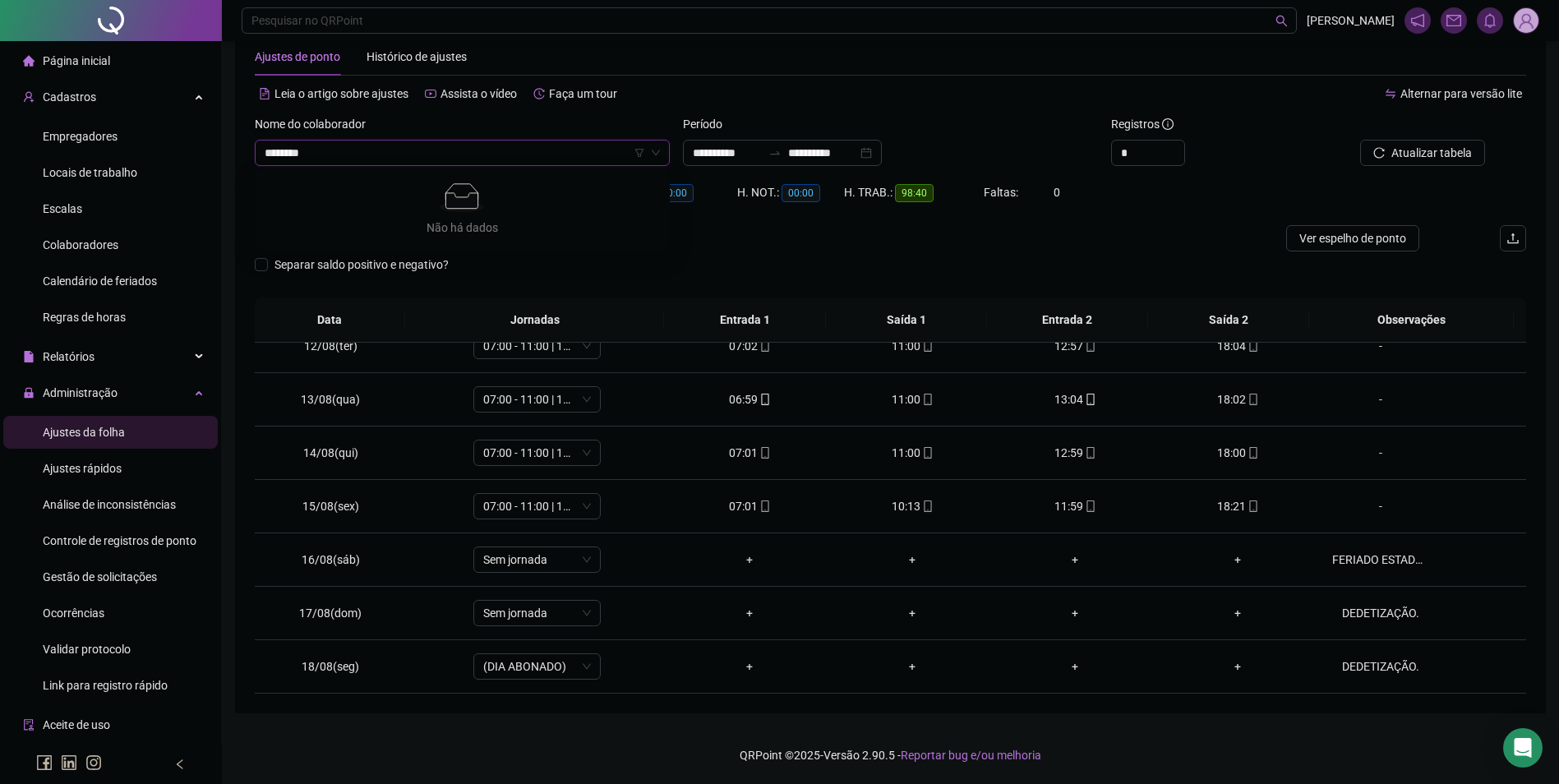
type input "********"
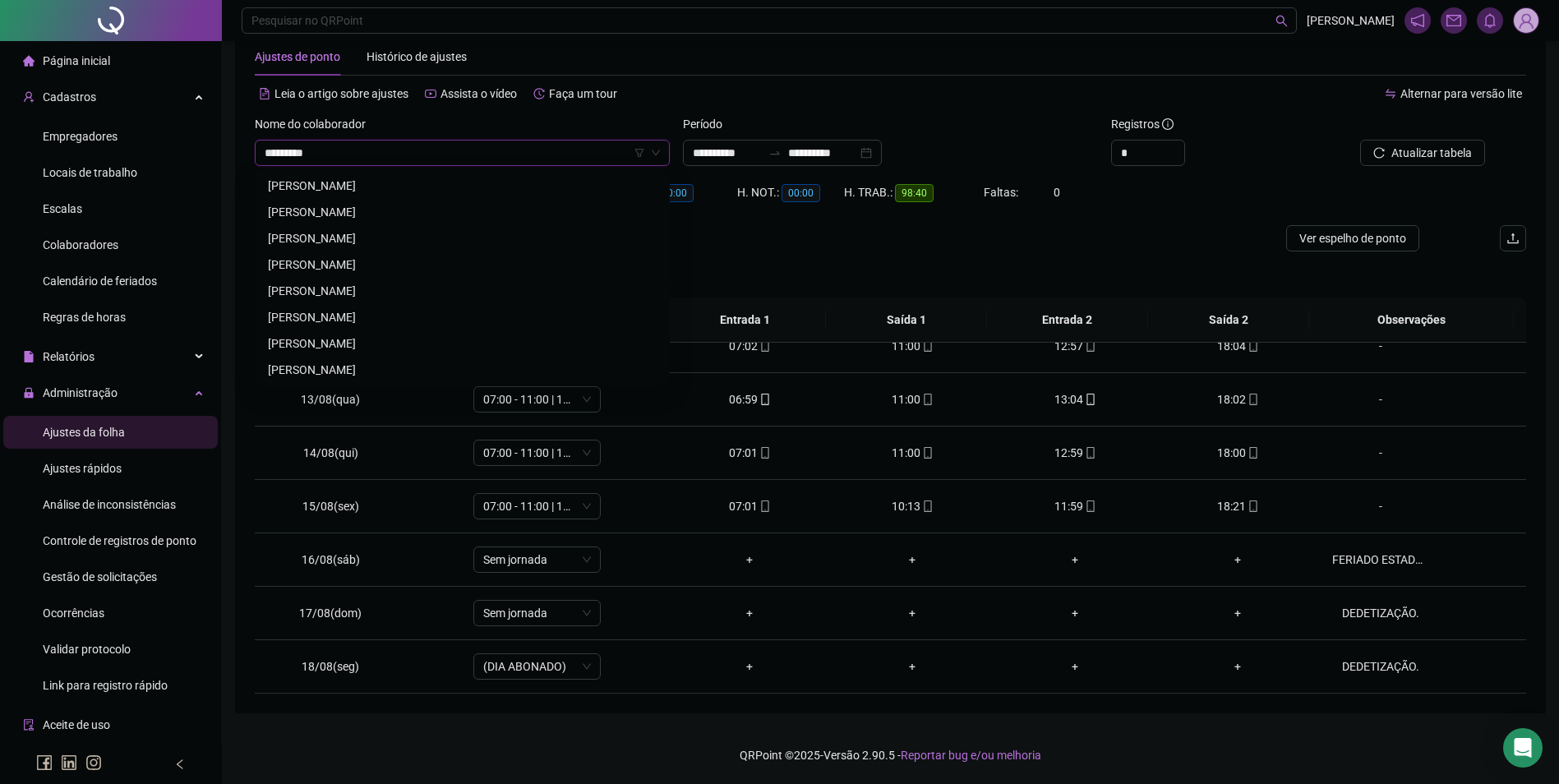
drag, startPoint x: 399, startPoint y: 293, endPoint x: 488, endPoint y: 275, distance: 90.8
click at [399, 292] on div "[PERSON_NAME]" at bounding box center [463, 290] width 389 height 18
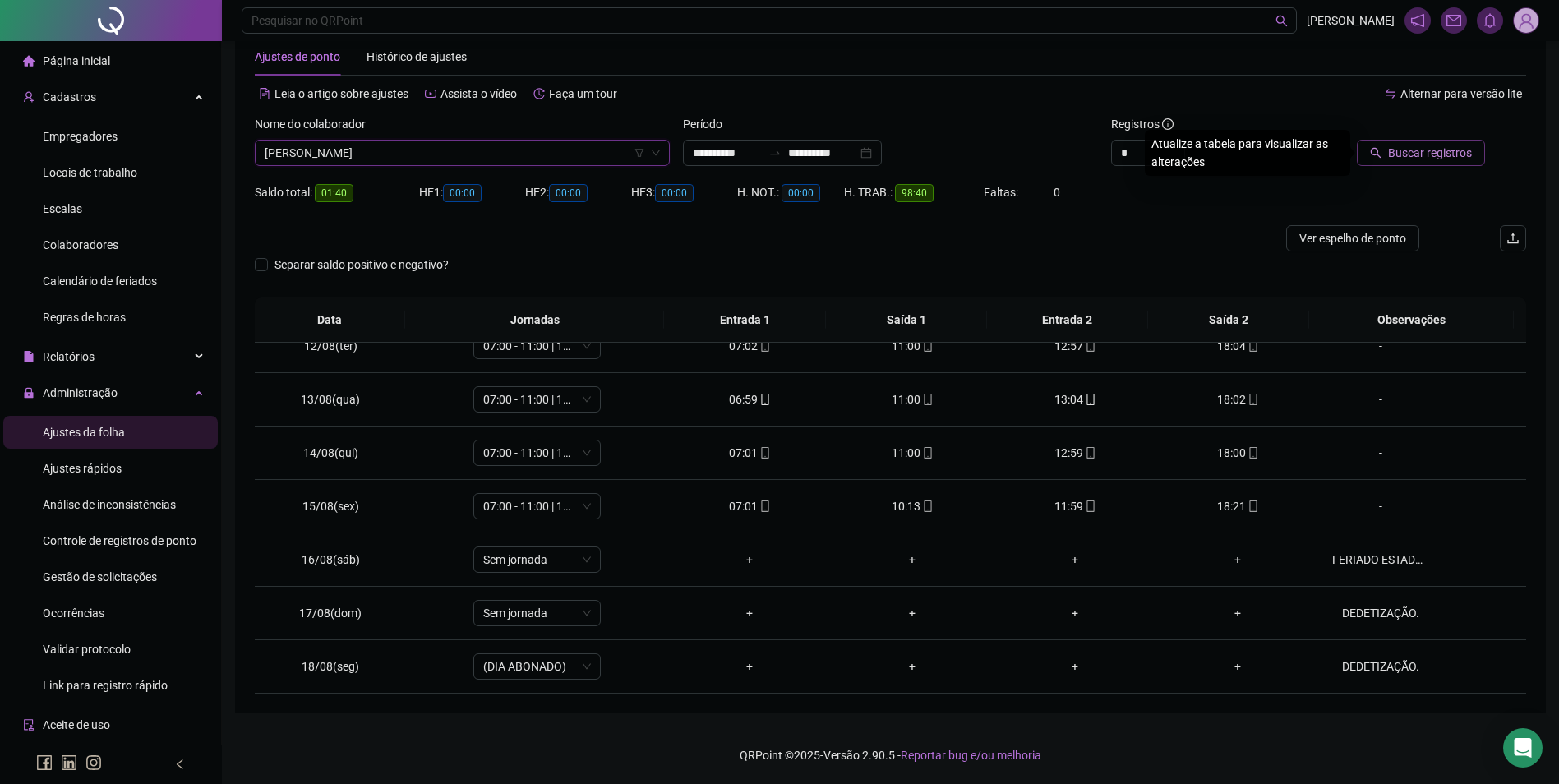
click at [1469, 155] on button "Buscar registros" at bounding box center [1421, 153] width 128 height 27
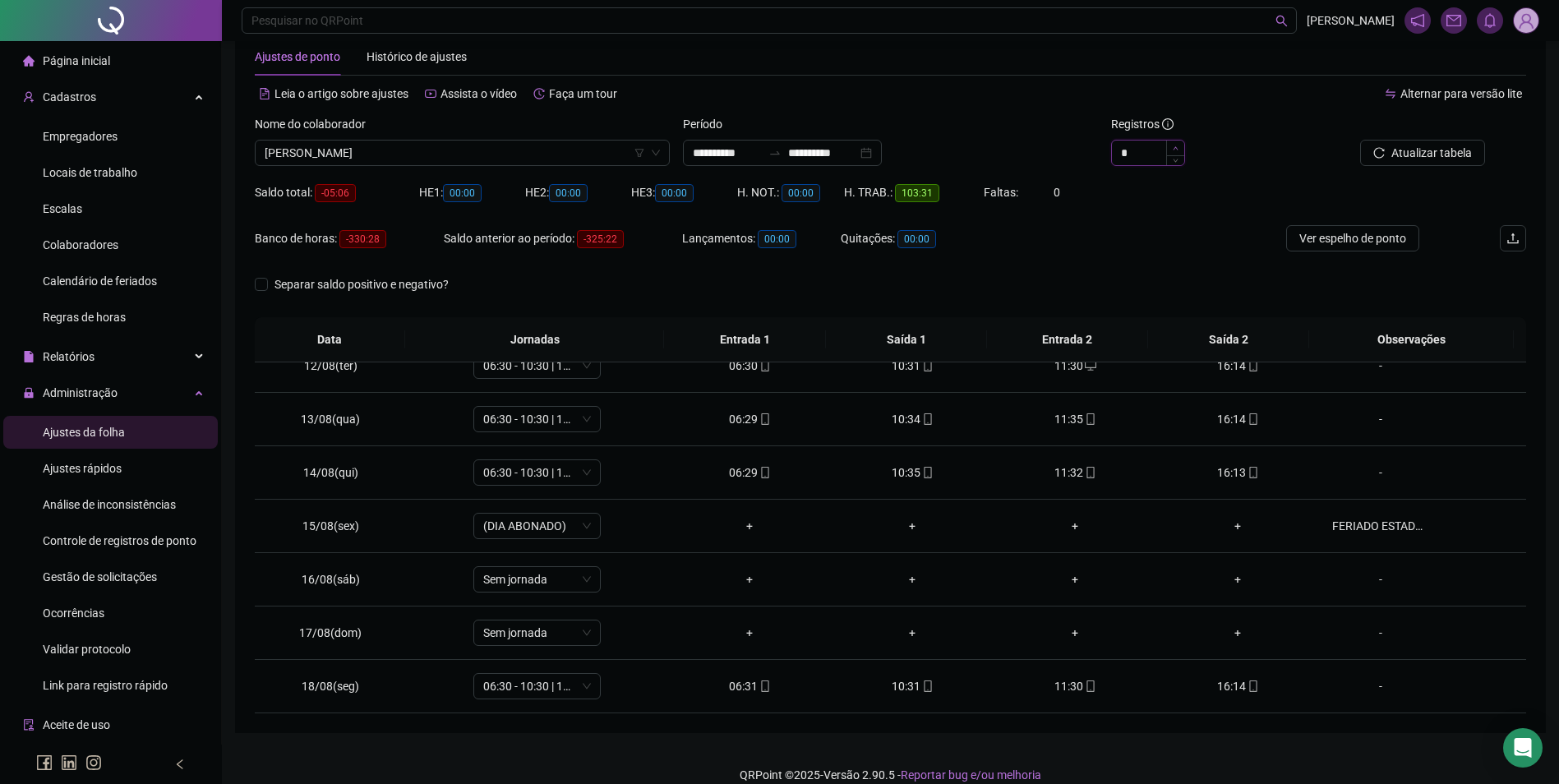
type input "*"
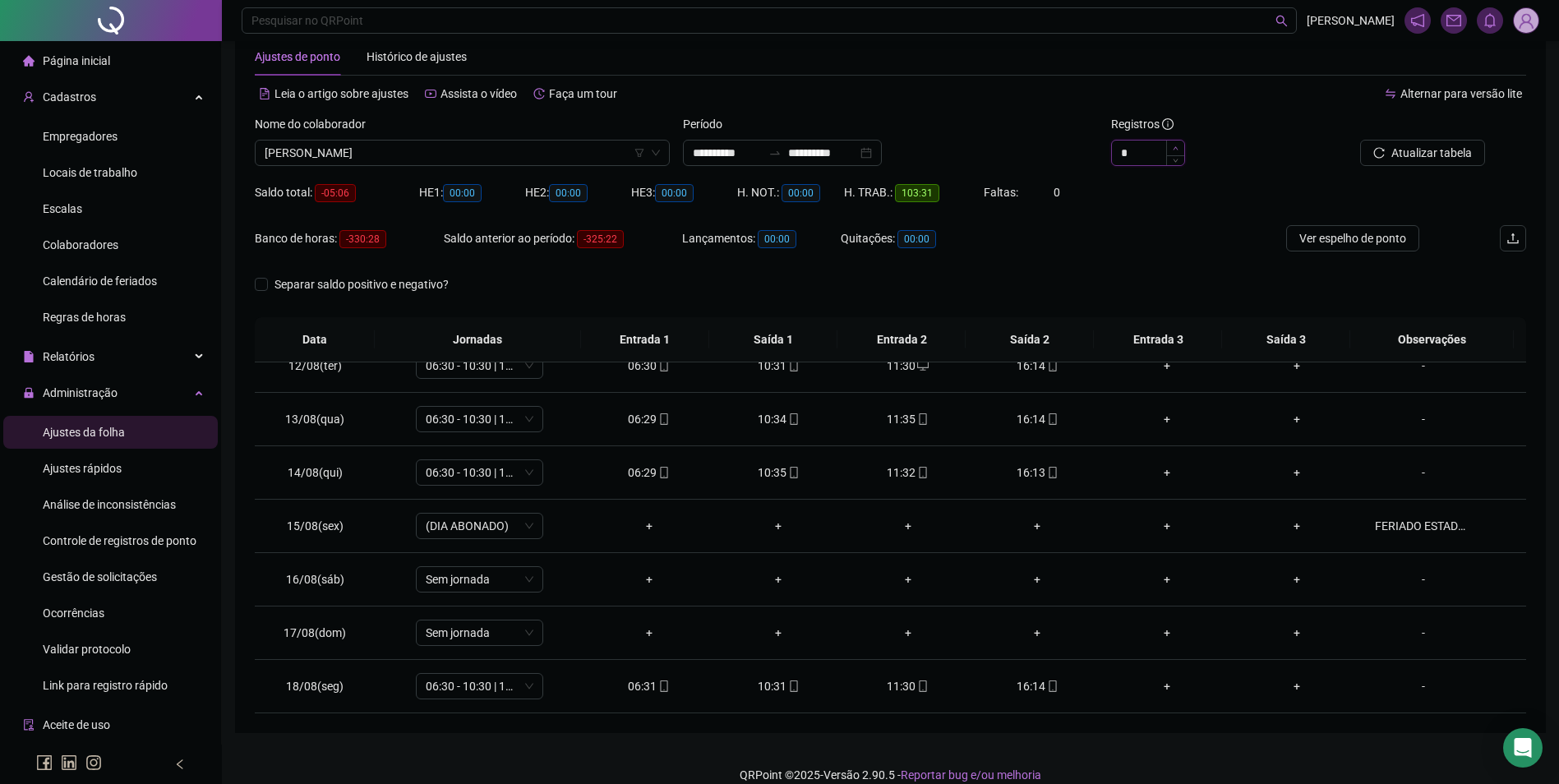
click at [1178, 150] on icon "up" at bounding box center [1175, 147] width 5 height 3
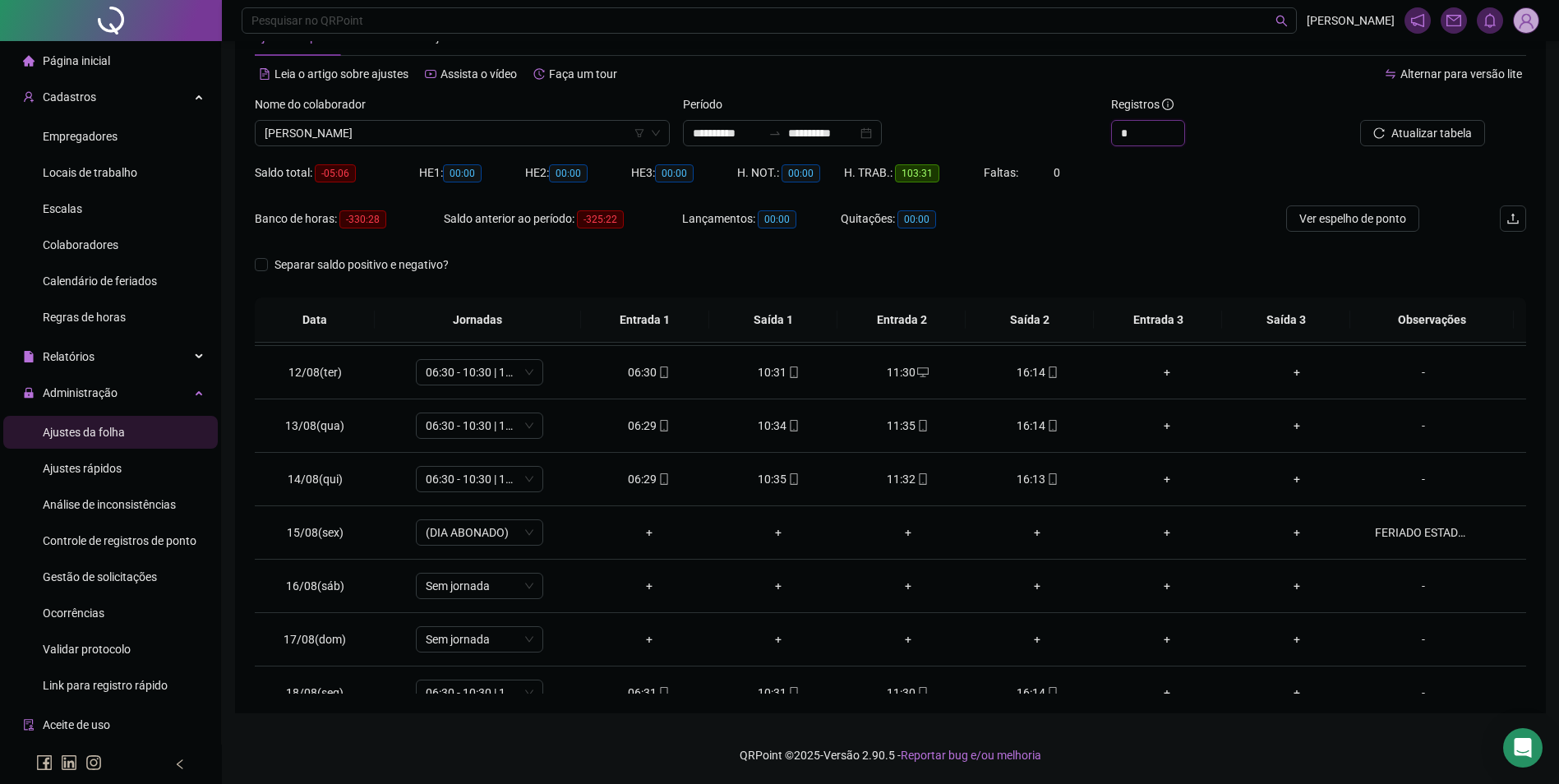
scroll to position [611, 0]
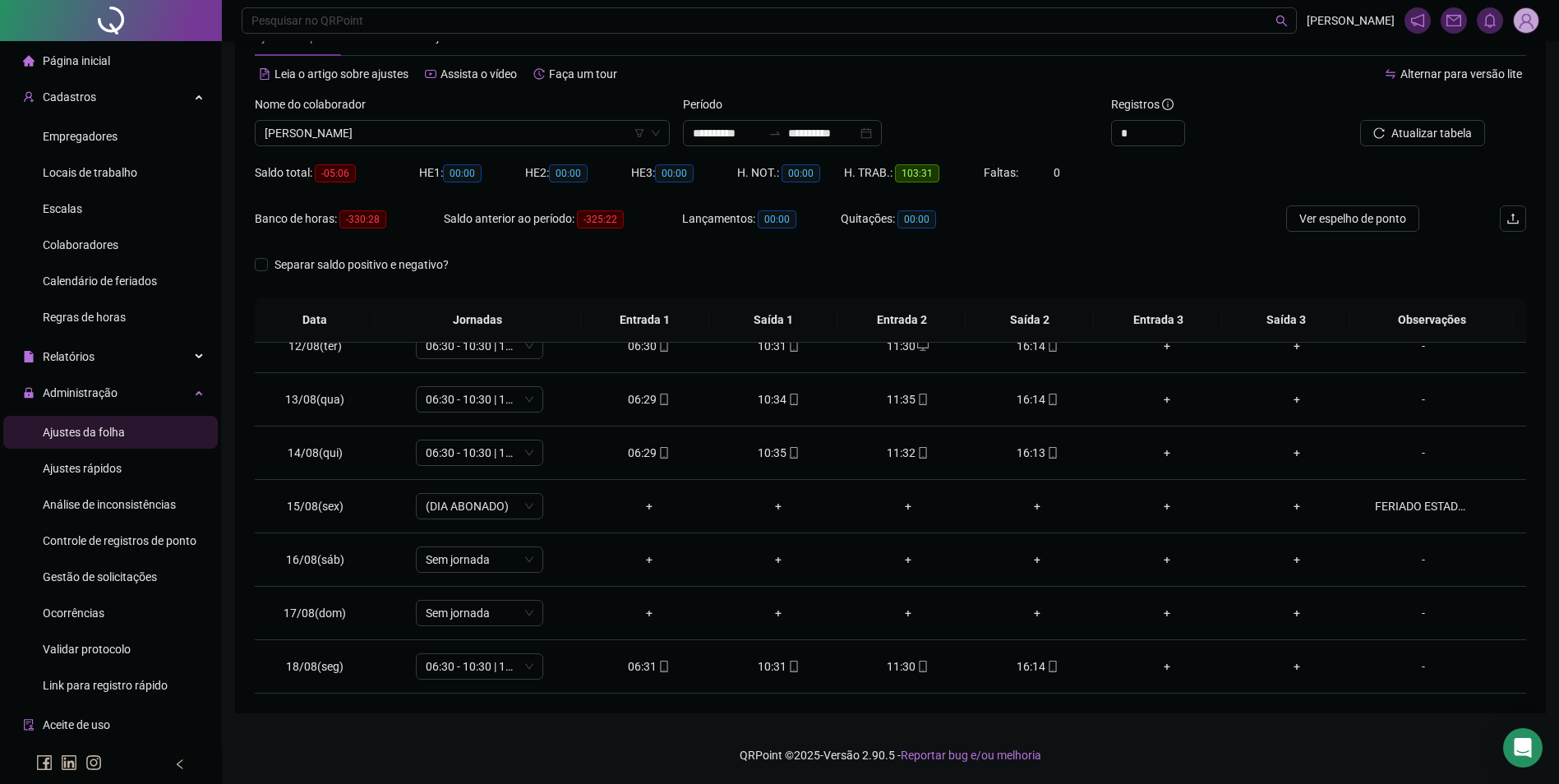
drag, startPoint x: 73, startPoint y: 246, endPoint x: 108, endPoint y: 241, distance: 35.4
click at [73, 246] on span "Colaboradores" at bounding box center [81, 245] width 76 height 13
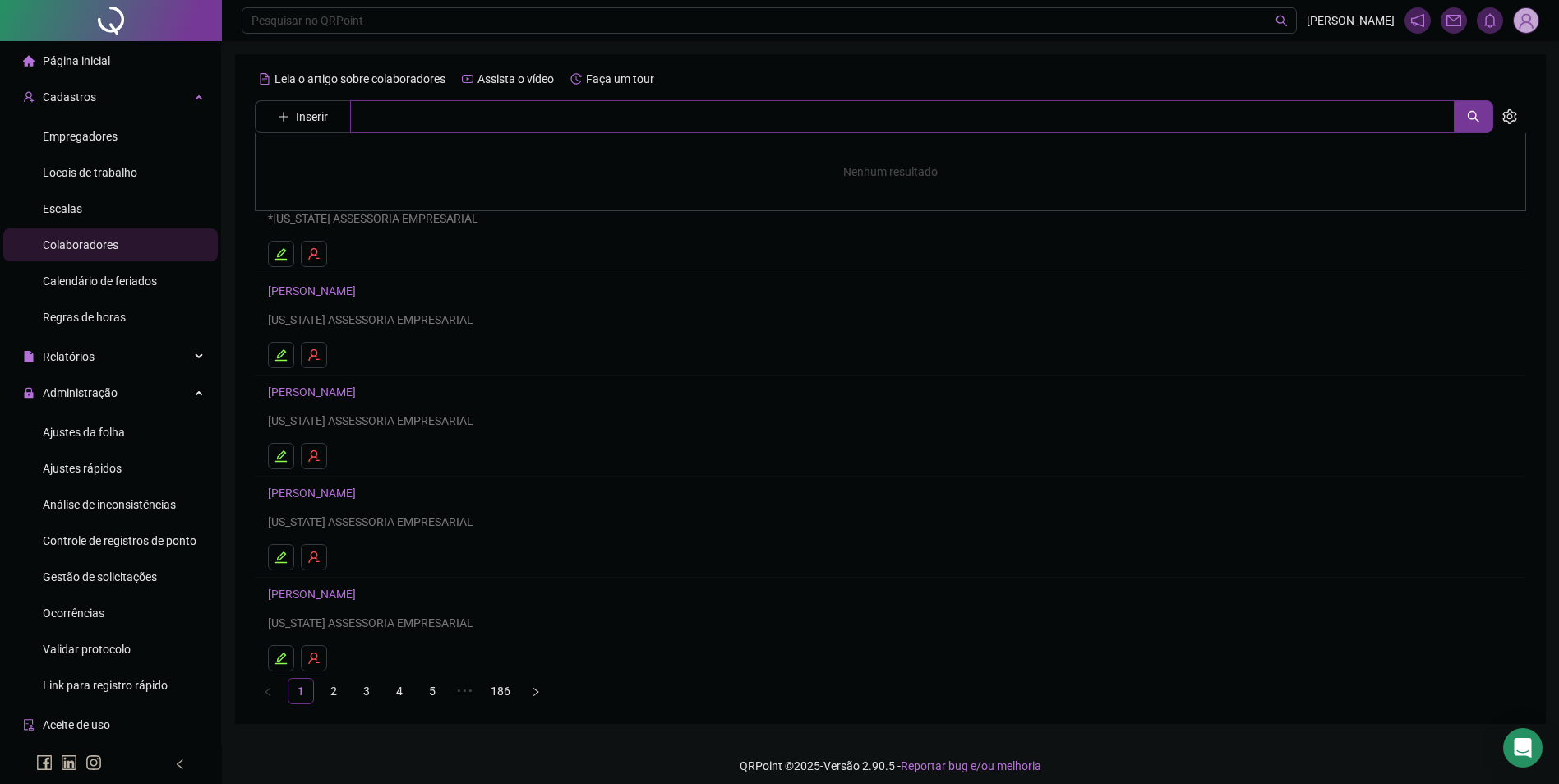
click at [441, 123] on input "text" at bounding box center [902, 117] width 1105 height 33
paste input "**********"
type input "**********"
click at [369, 168] on link "[PERSON_NAME]" at bounding box center [329, 165] width 88 height 13
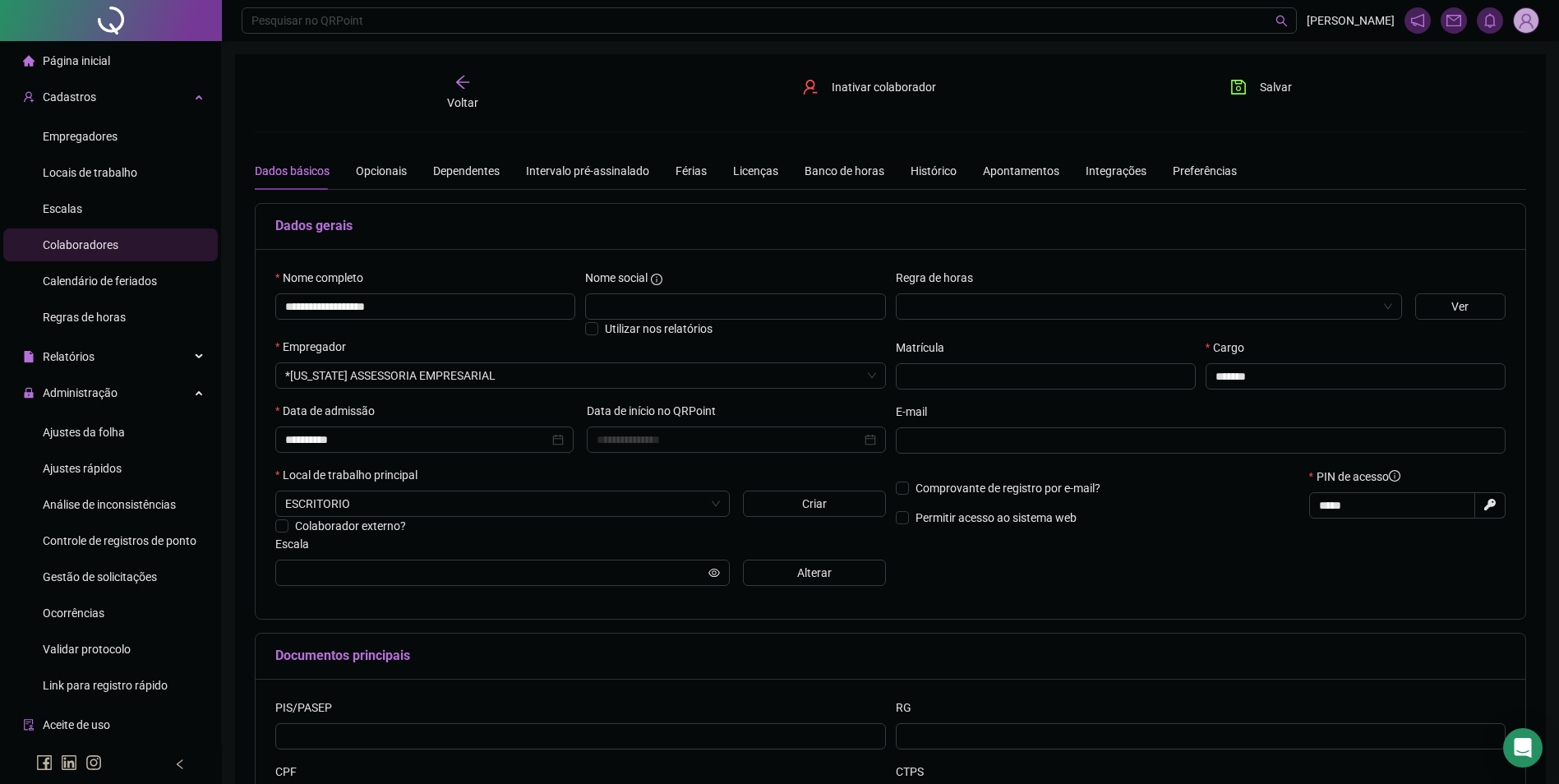
type input "**********"
click at [1212, 168] on div "Preferências" at bounding box center [1205, 171] width 64 height 18
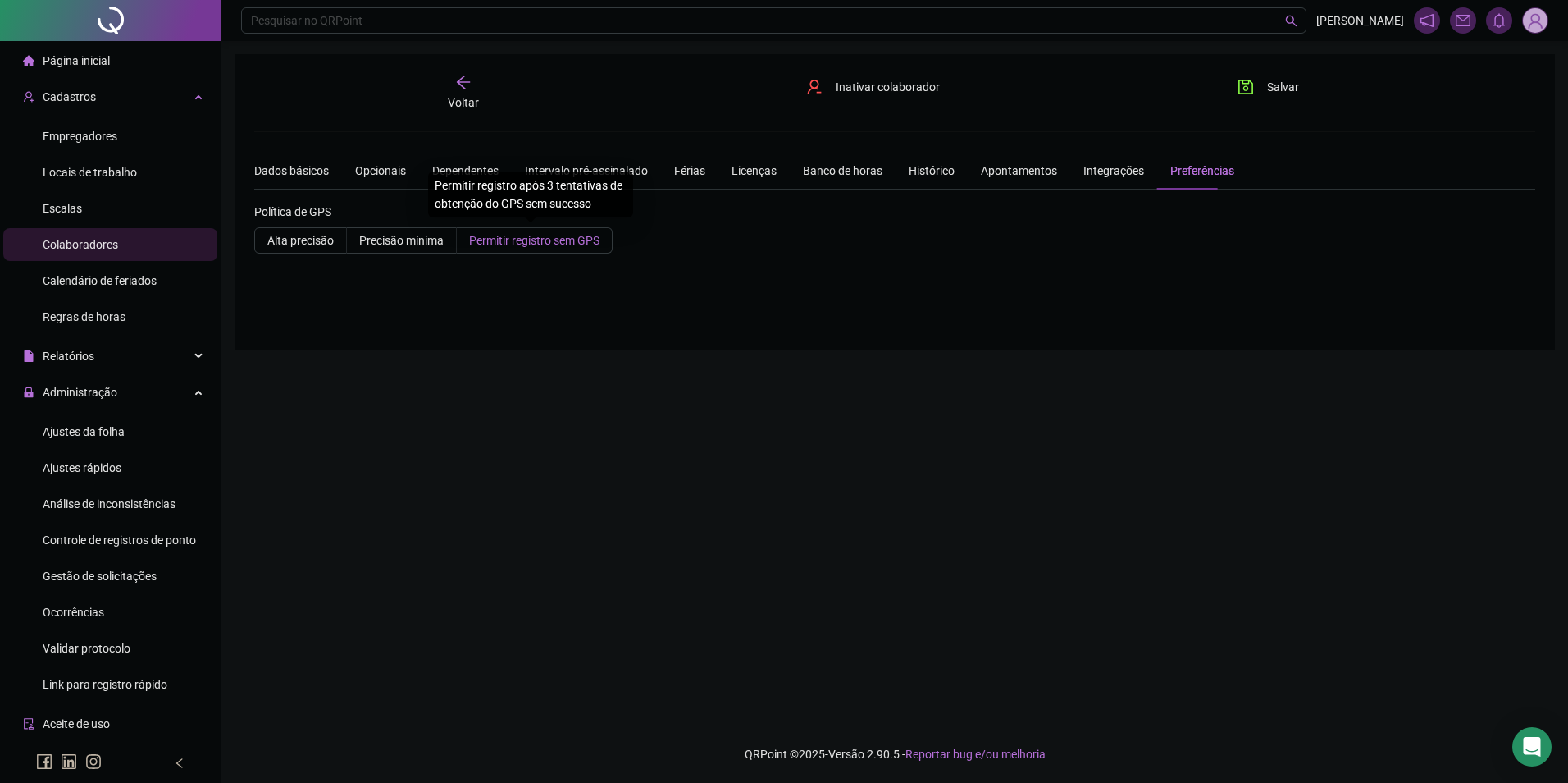
click at [527, 237] on span "Permitir registro sem GPS" at bounding box center [535, 240] width 131 height 13
click at [1252, 89] on icon "save" at bounding box center [1246, 87] width 15 height 15
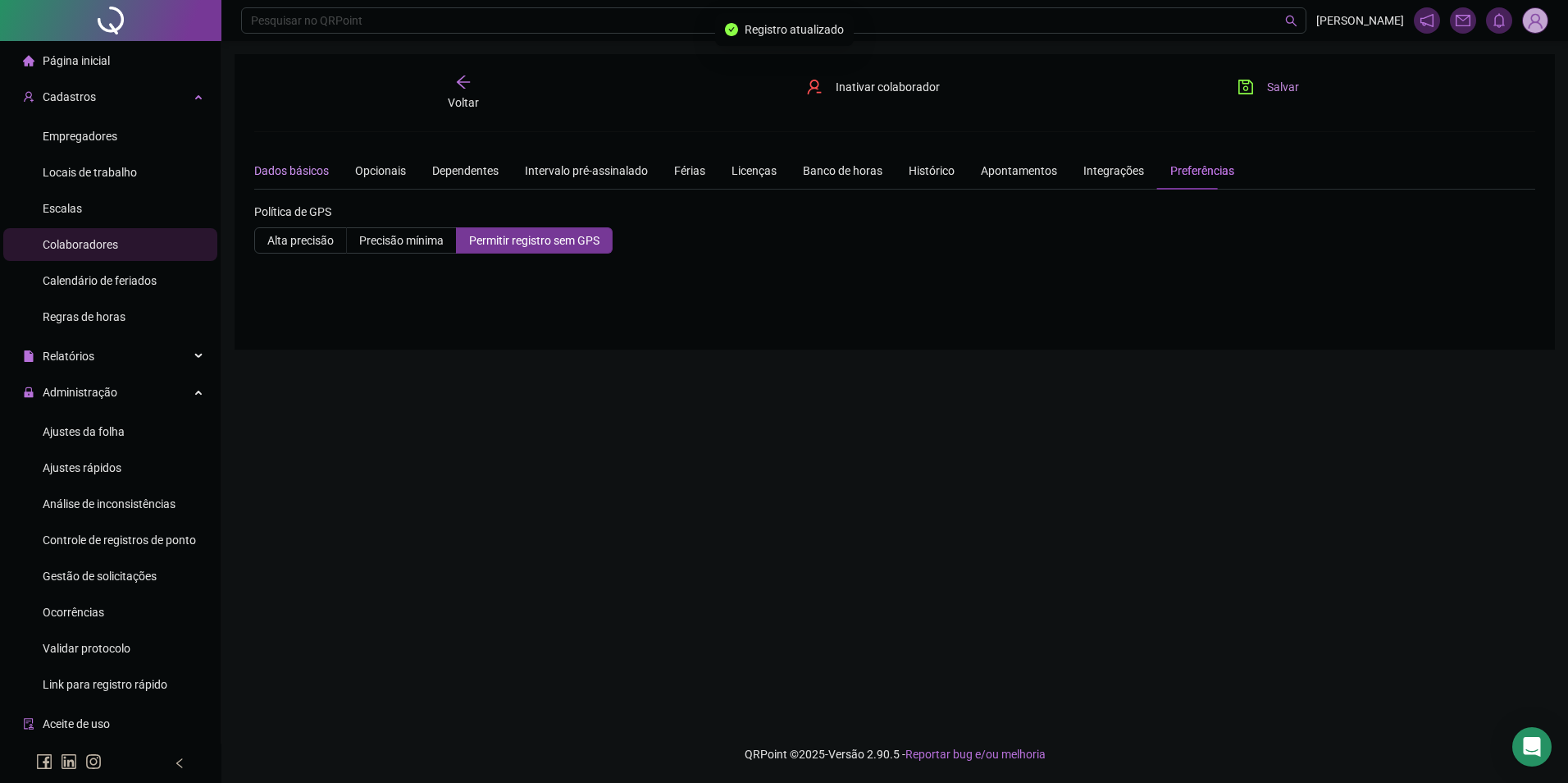
click at [301, 168] on div "Dados básicos" at bounding box center [291, 170] width 75 height 18
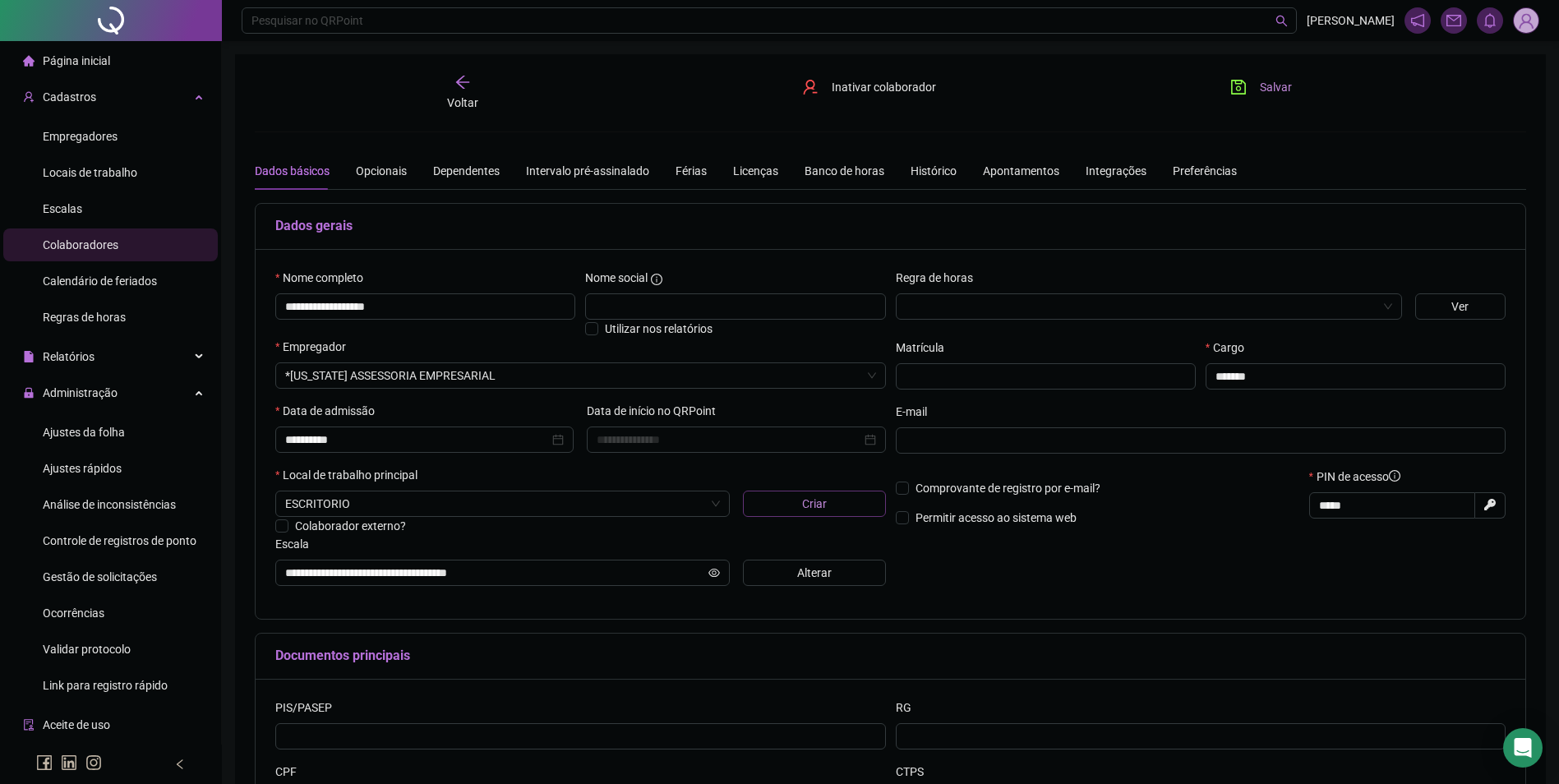
click at [813, 496] on span "Criar" at bounding box center [815, 503] width 25 height 18
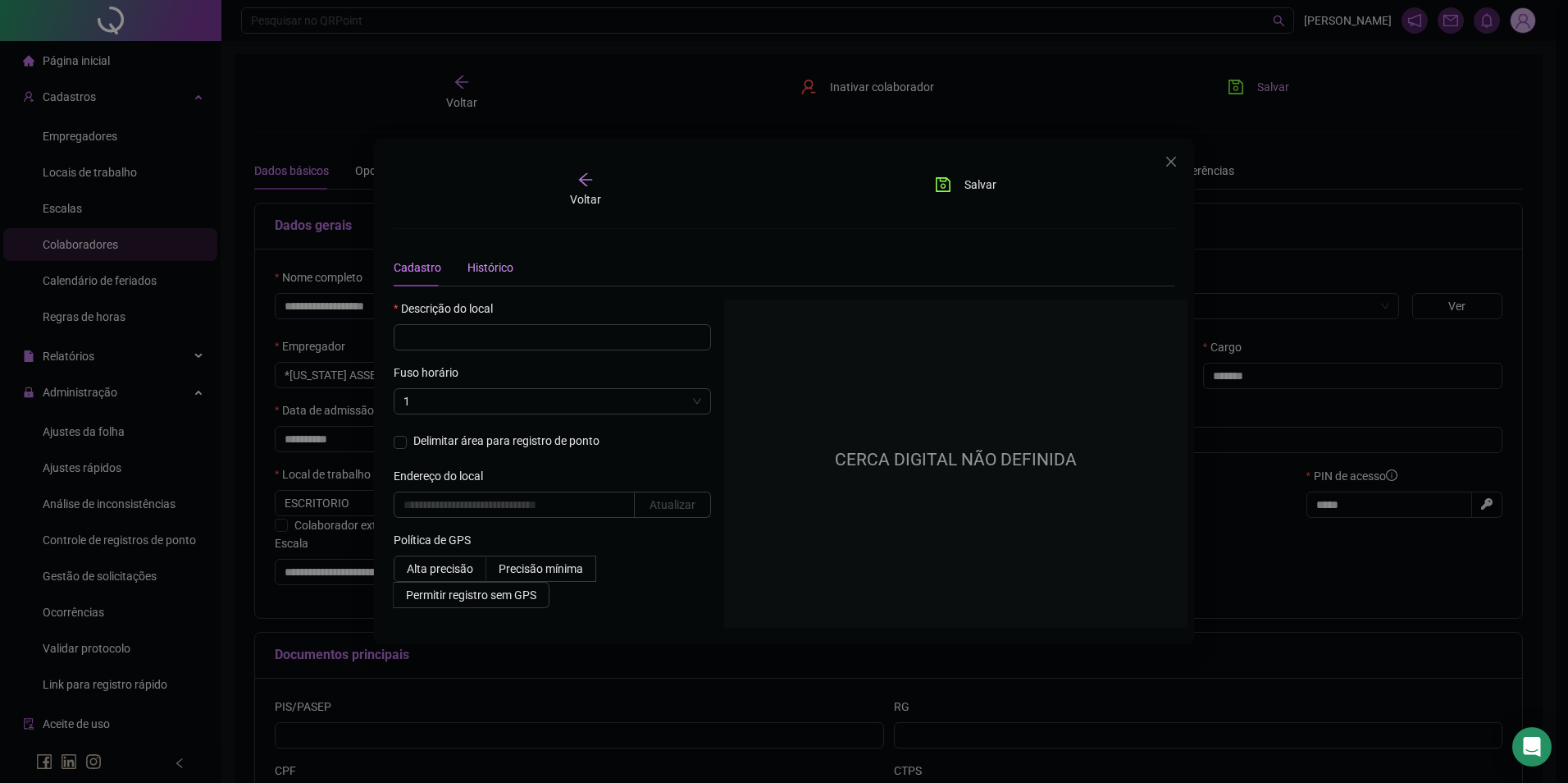
click at [487, 263] on div "Histórico" at bounding box center [490, 267] width 46 height 18
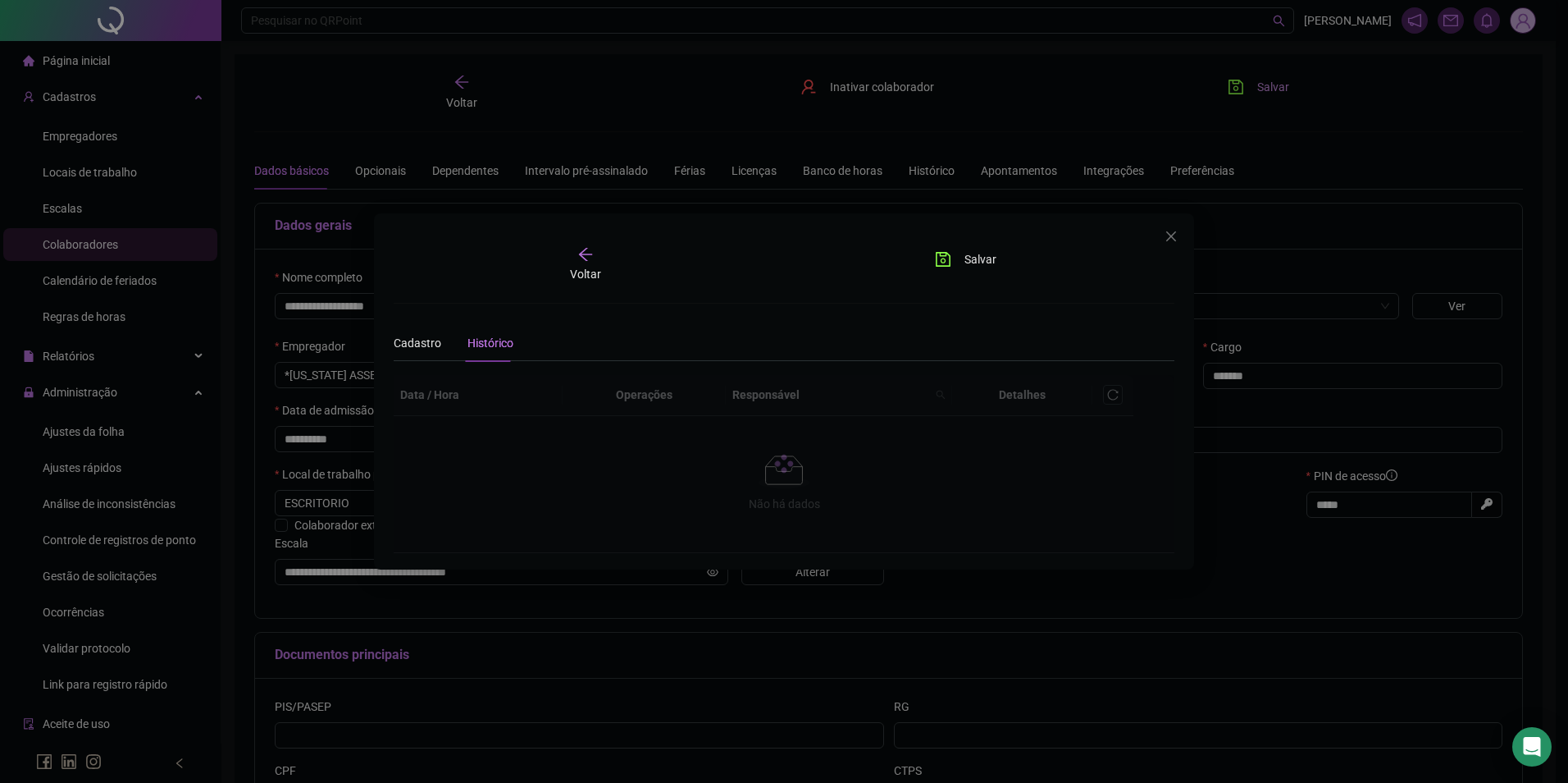
click at [573, 253] on div "Voltar" at bounding box center [586, 265] width 119 height 38
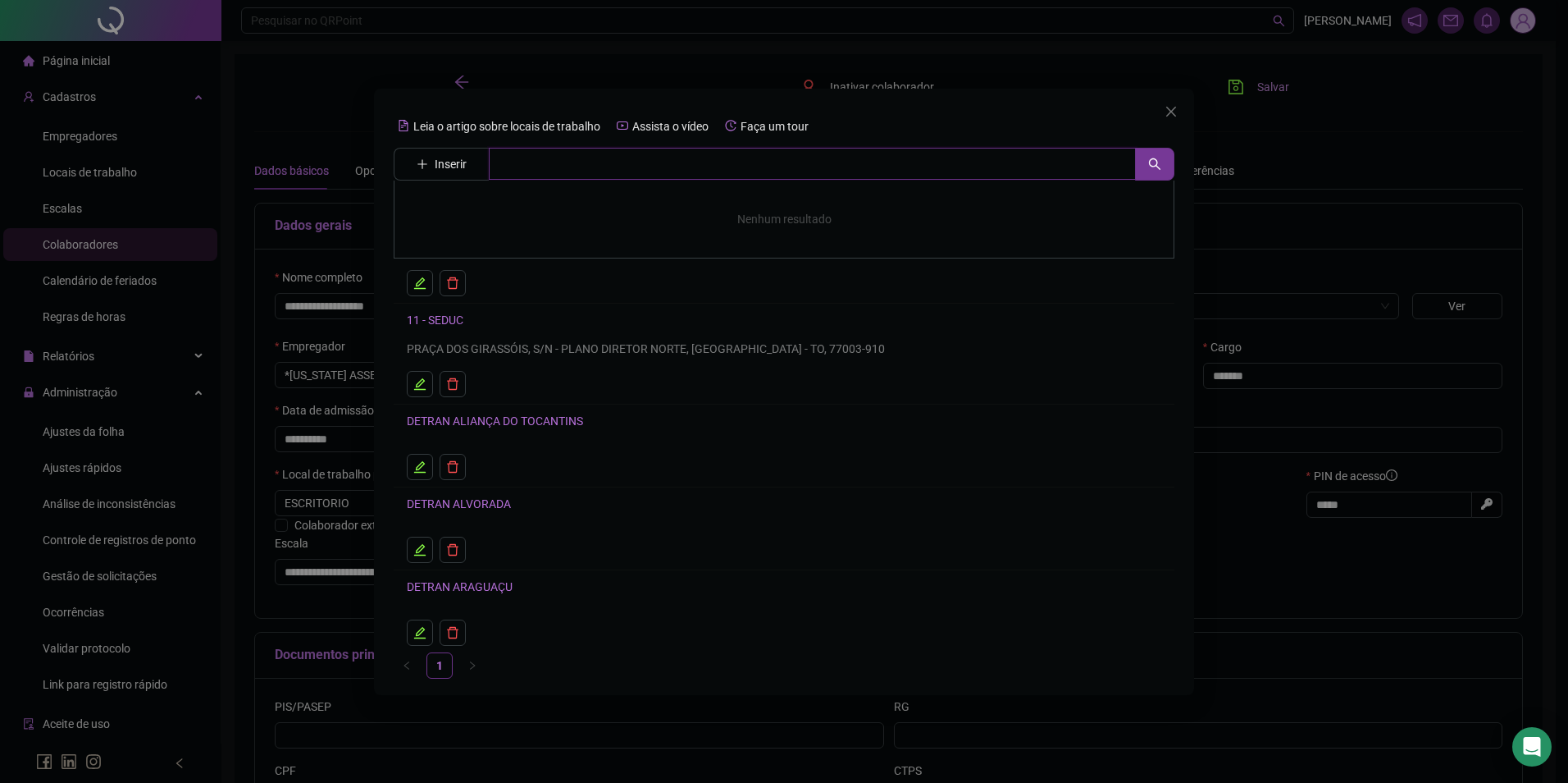
click at [589, 169] on input "text" at bounding box center [813, 164] width 647 height 33
type input "*****"
click at [605, 243] on div "ESCRITORIO S/N [STREET_ADDRESS]" at bounding box center [784, 223] width 781 height 86
click at [570, 150] on input "*****" at bounding box center [813, 164] width 647 height 33
click at [465, 220] on div "ESCRITORIO S/N [STREET_ADDRESS]" at bounding box center [784, 223] width 781 height 86
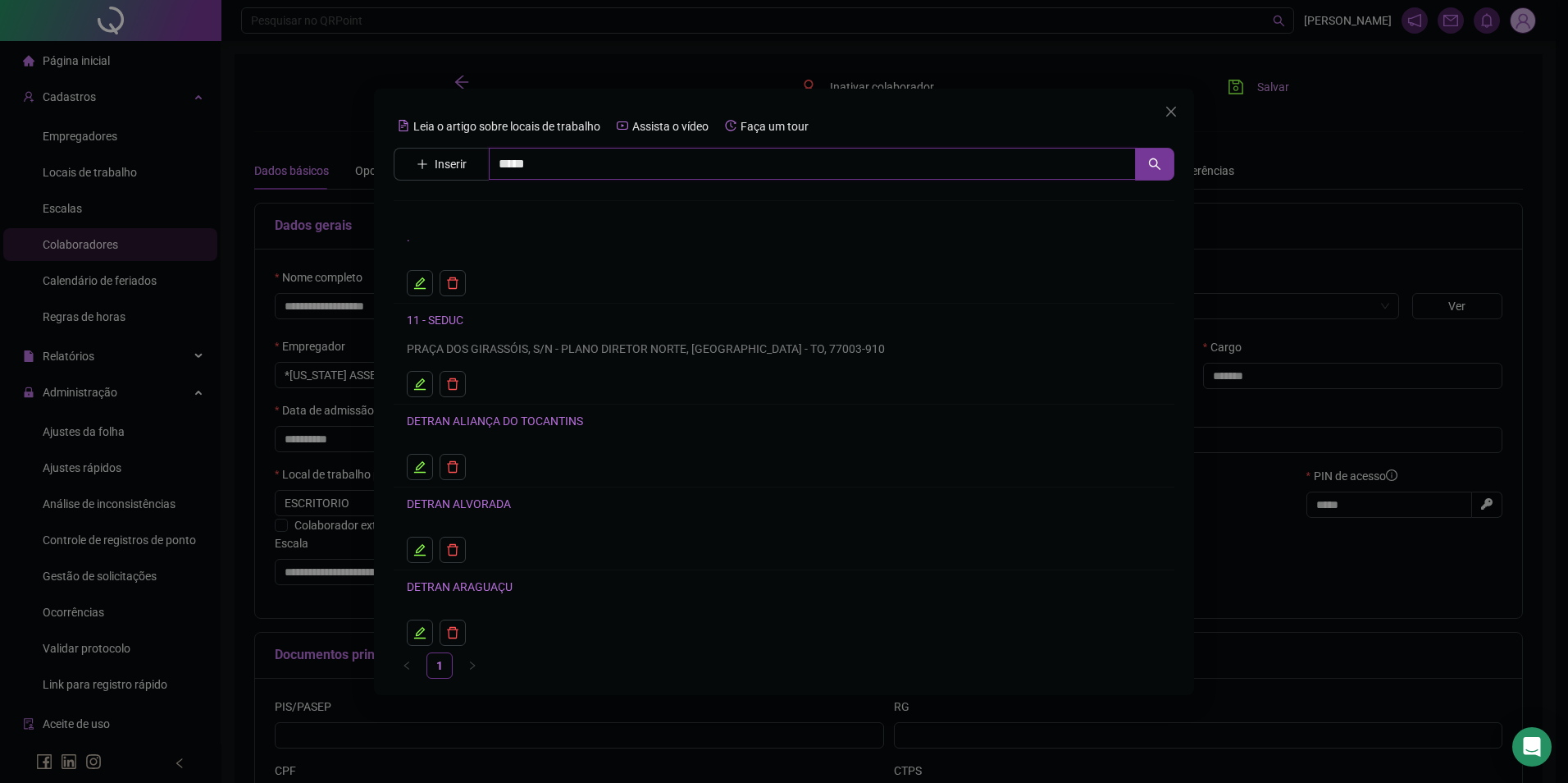
click at [564, 168] on input "*****" at bounding box center [813, 164] width 647 height 33
click at [477, 207] on link "ESCRITORIO" at bounding box center [456, 213] width 64 height 13
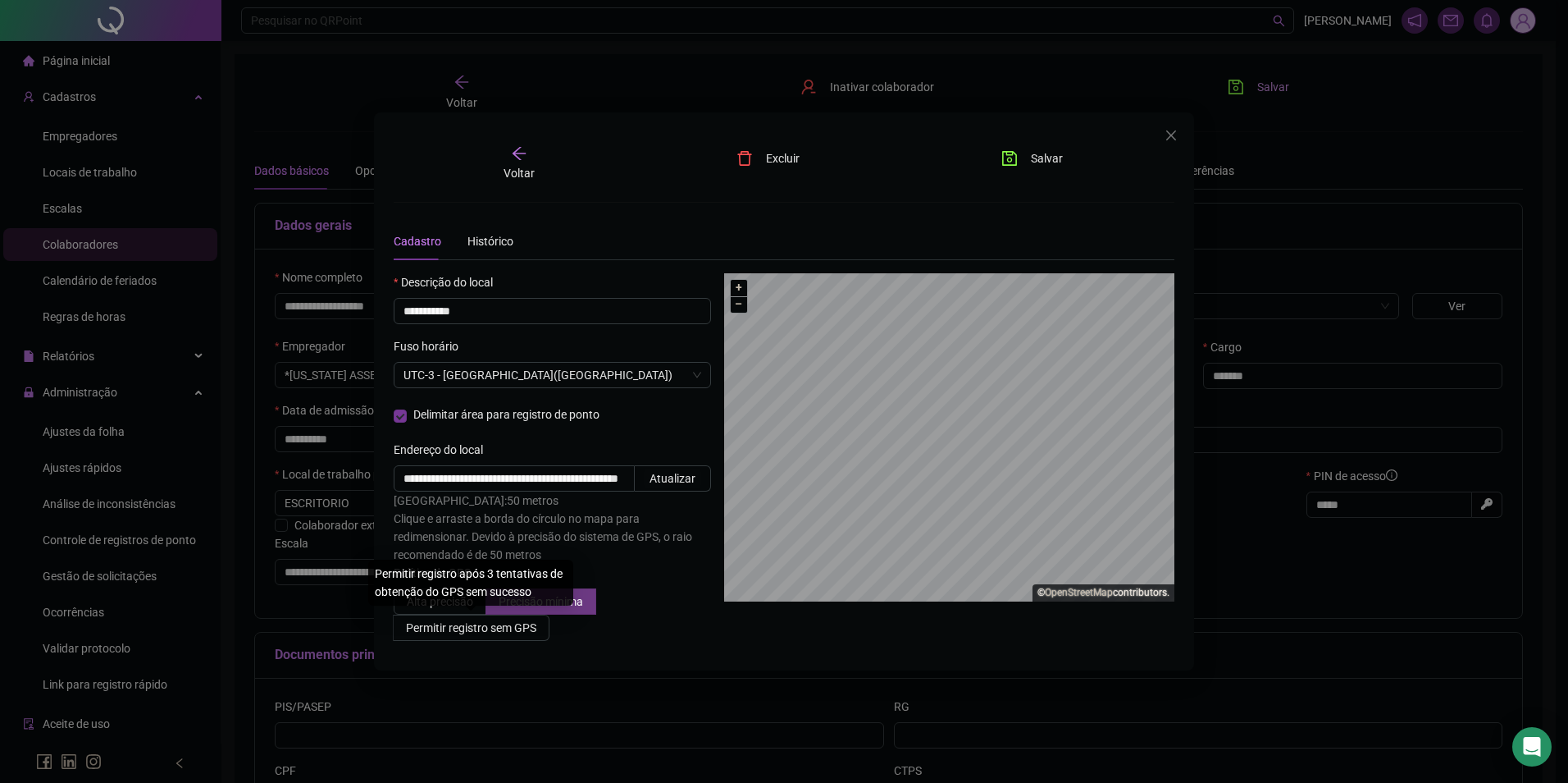
click at [552, 607] on span "Precisão mínima" at bounding box center [540, 601] width 84 height 13
click at [1067, 150] on button "Salvar" at bounding box center [1031, 158] width 86 height 27
click at [1036, 154] on span "Salvar" at bounding box center [1048, 158] width 32 height 18
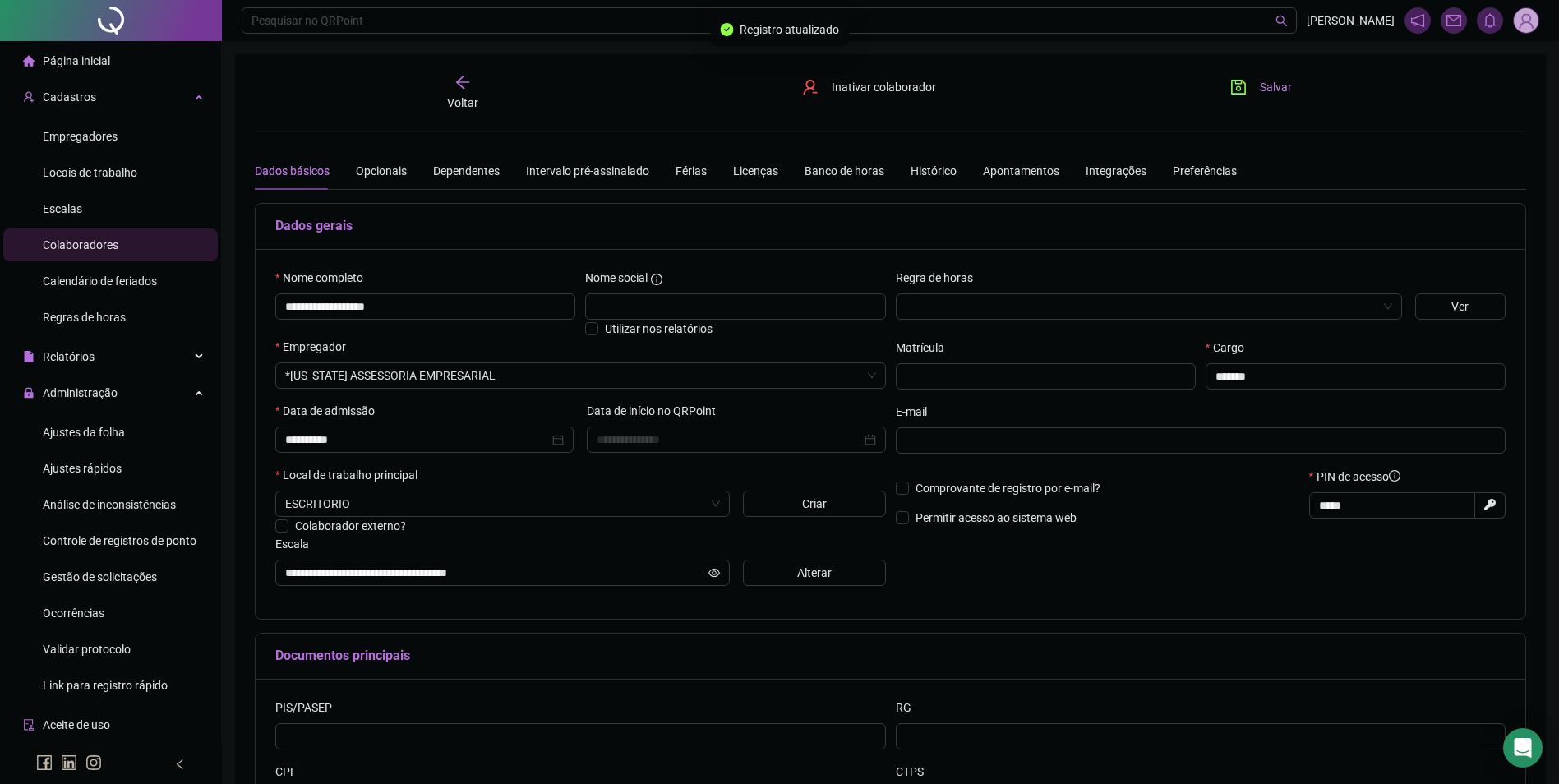
click at [1259, 89] on button "Salvar" at bounding box center [1261, 87] width 86 height 27
click at [1242, 83] on icon "save" at bounding box center [1239, 87] width 15 height 15
click at [122, 428] on span "Ajustes da folha" at bounding box center [83, 432] width 83 height 13
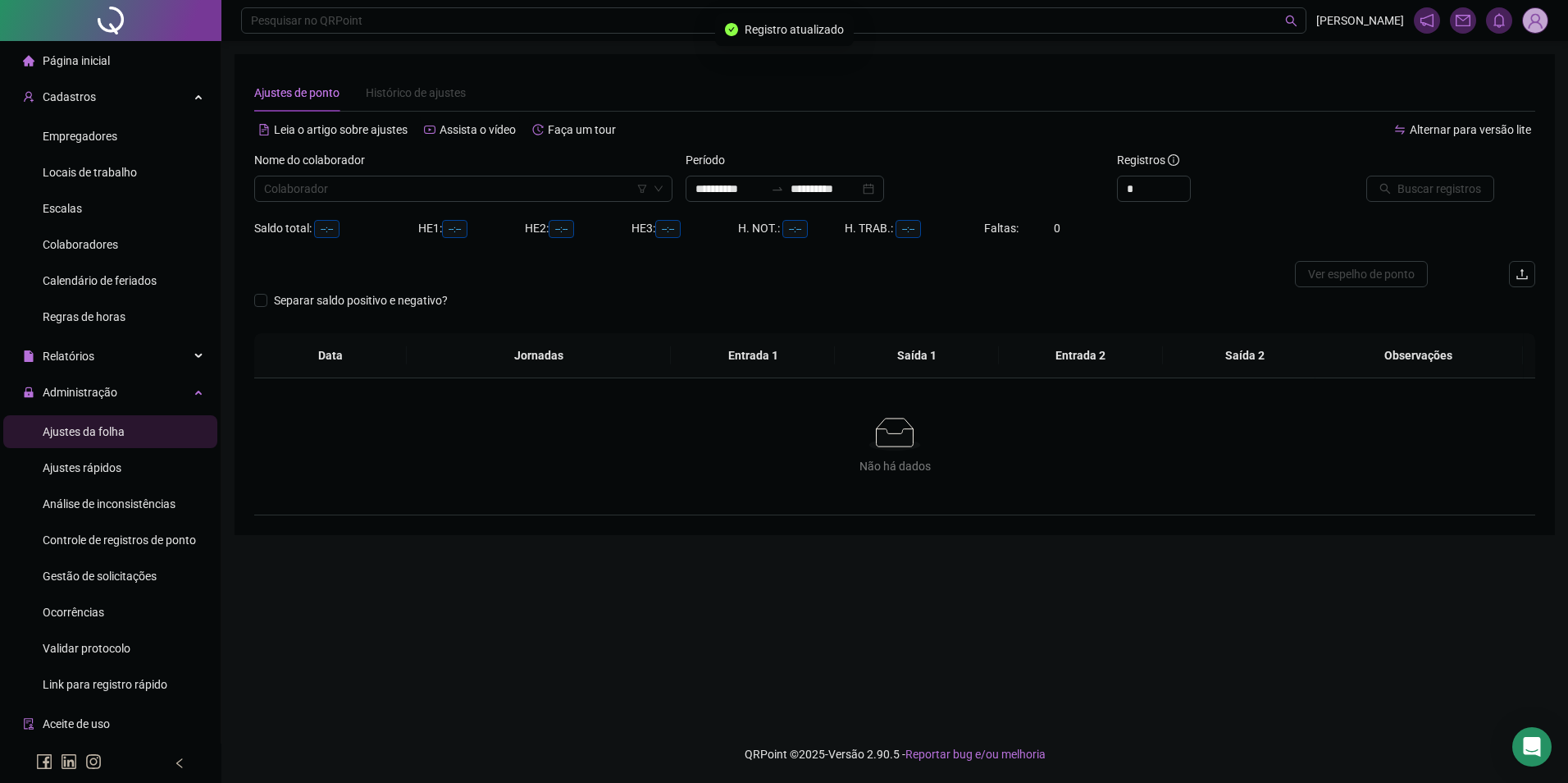
type input "**********"
click at [549, 182] on input "search" at bounding box center [456, 188] width 384 height 25
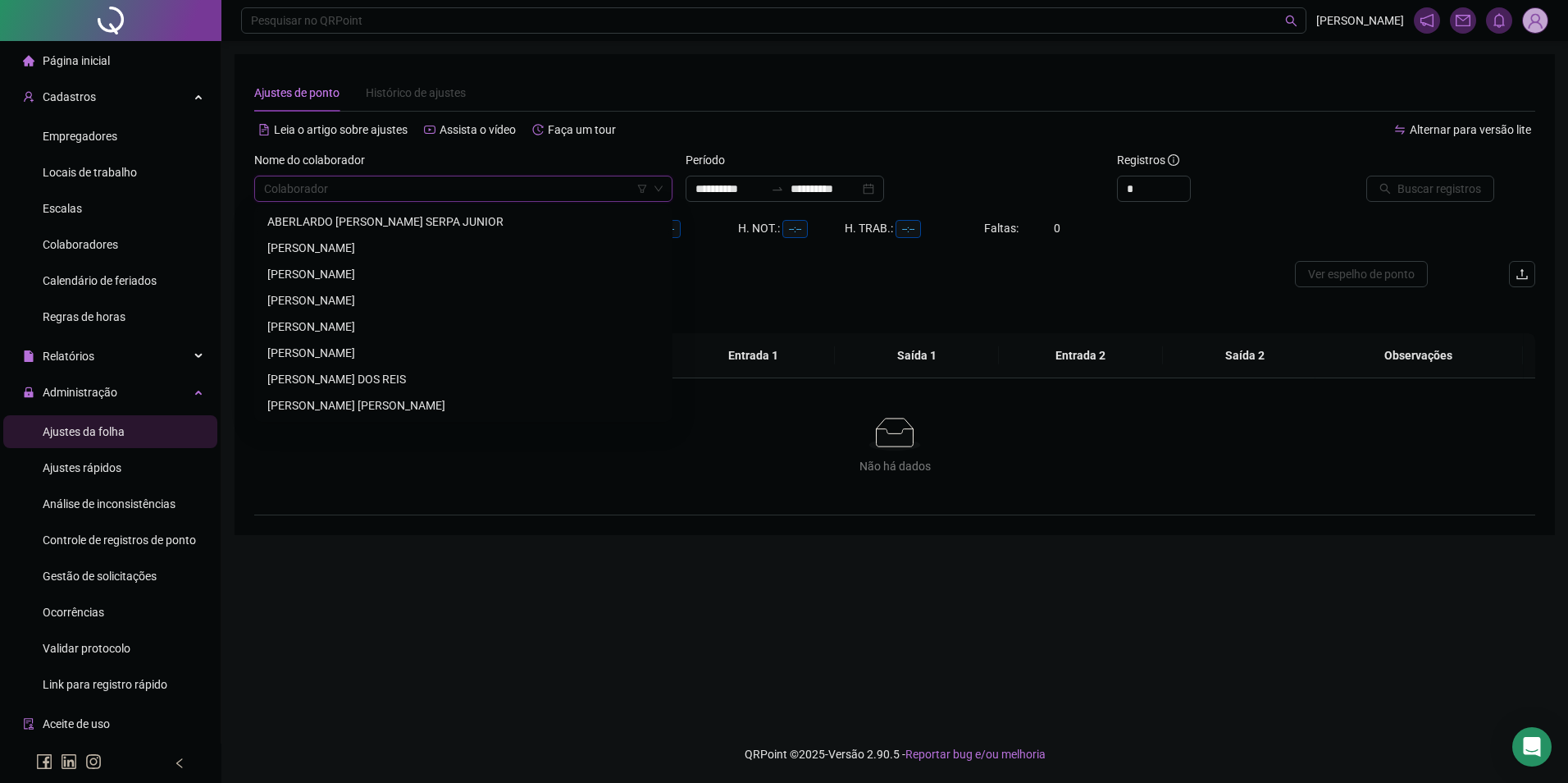
click at [459, 179] on input "search" at bounding box center [456, 188] width 384 height 25
type input "********"
click at [405, 320] on div "[PERSON_NAME]" at bounding box center [464, 326] width 392 height 18
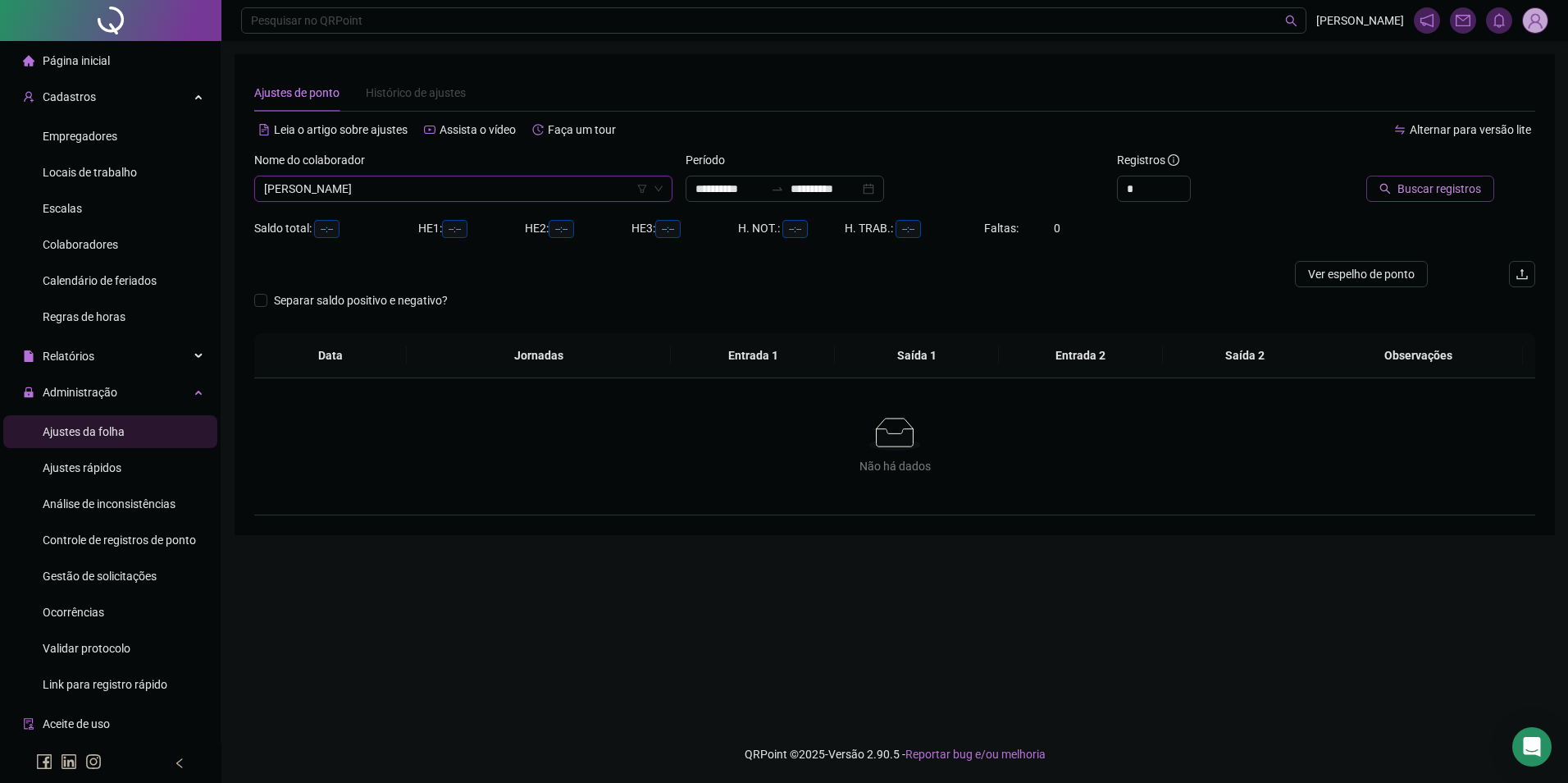
click at [1414, 186] on span "Buscar registros" at bounding box center [1439, 188] width 83 height 18
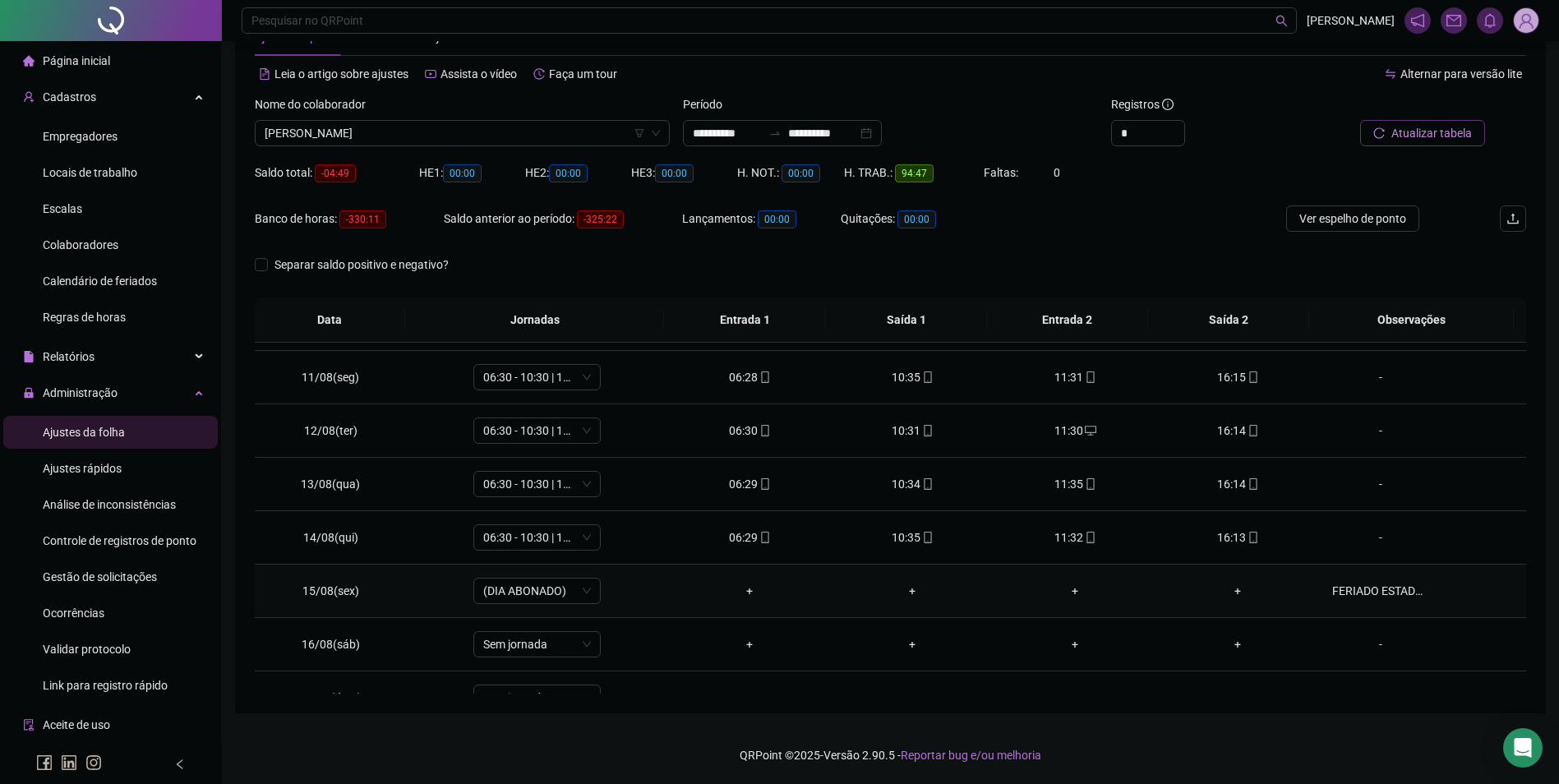
scroll to position [557, 0]
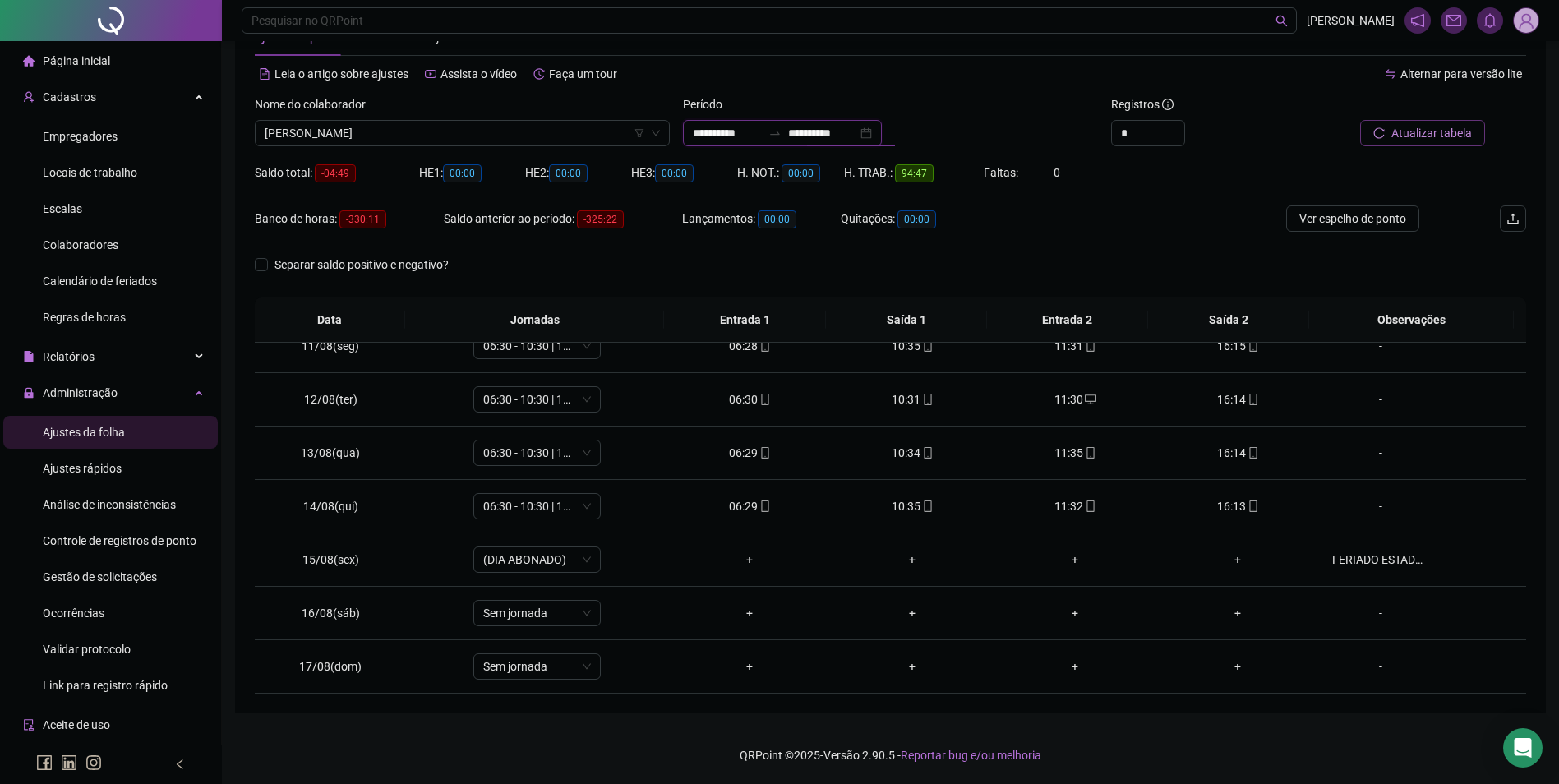
click at [829, 135] on input "**********" at bounding box center [822, 133] width 69 height 18
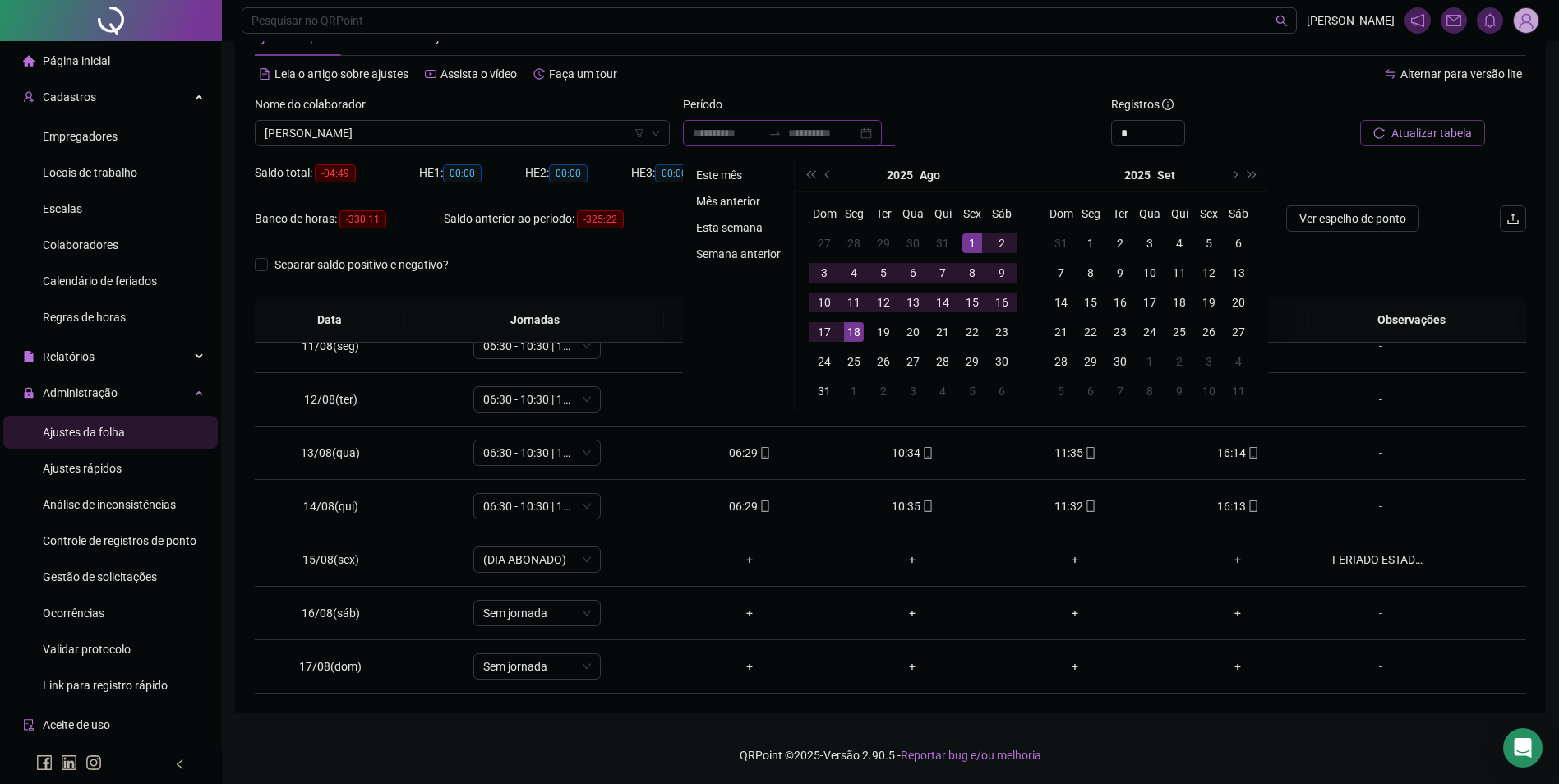
type input "**********"
click at [724, 180] on li "Este mês" at bounding box center [738, 174] width 98 height 20
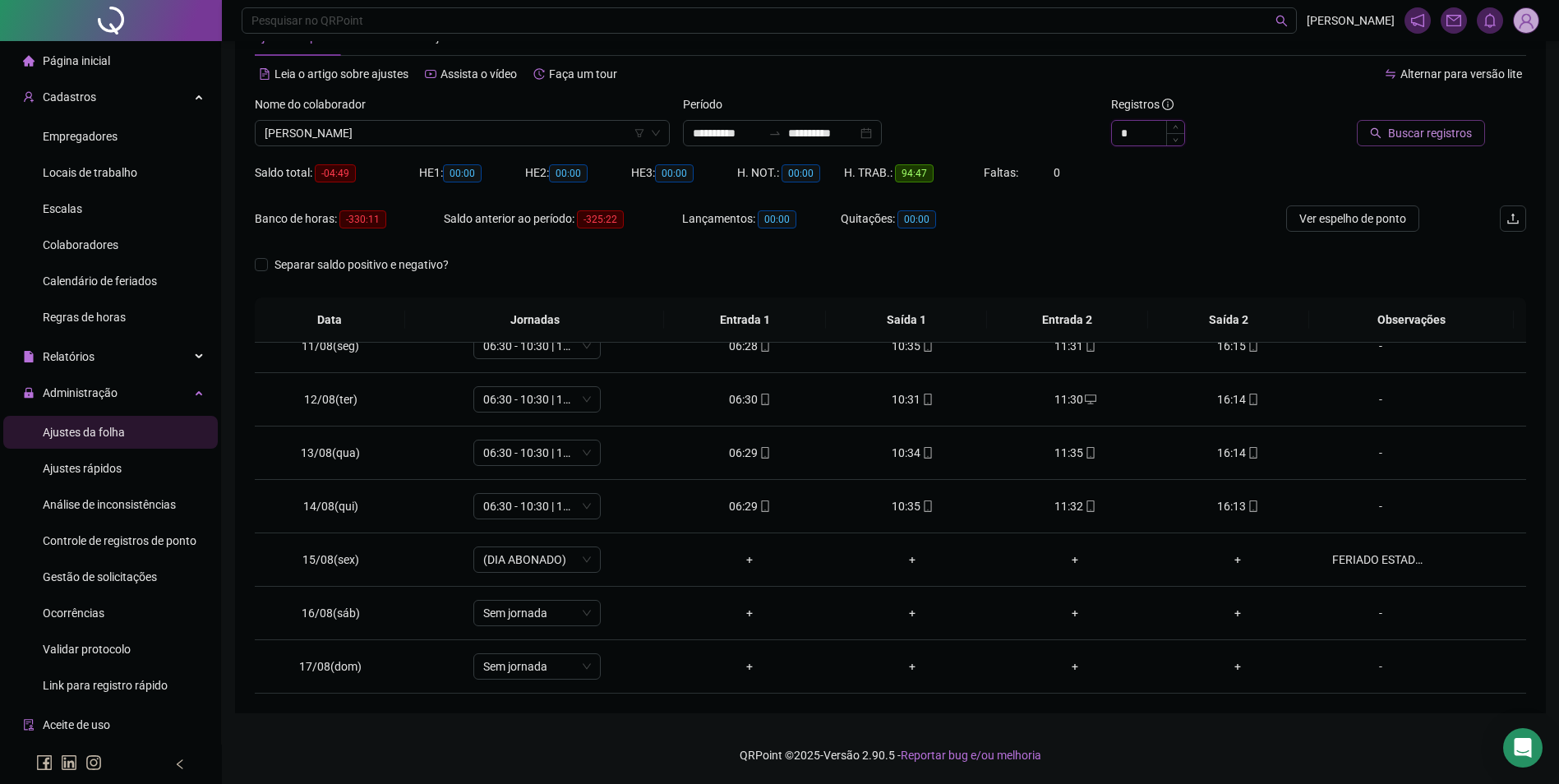
click at [1158, 126] on input "*" at bounding box center [1148, 133] width 72 height 25
type input "*"
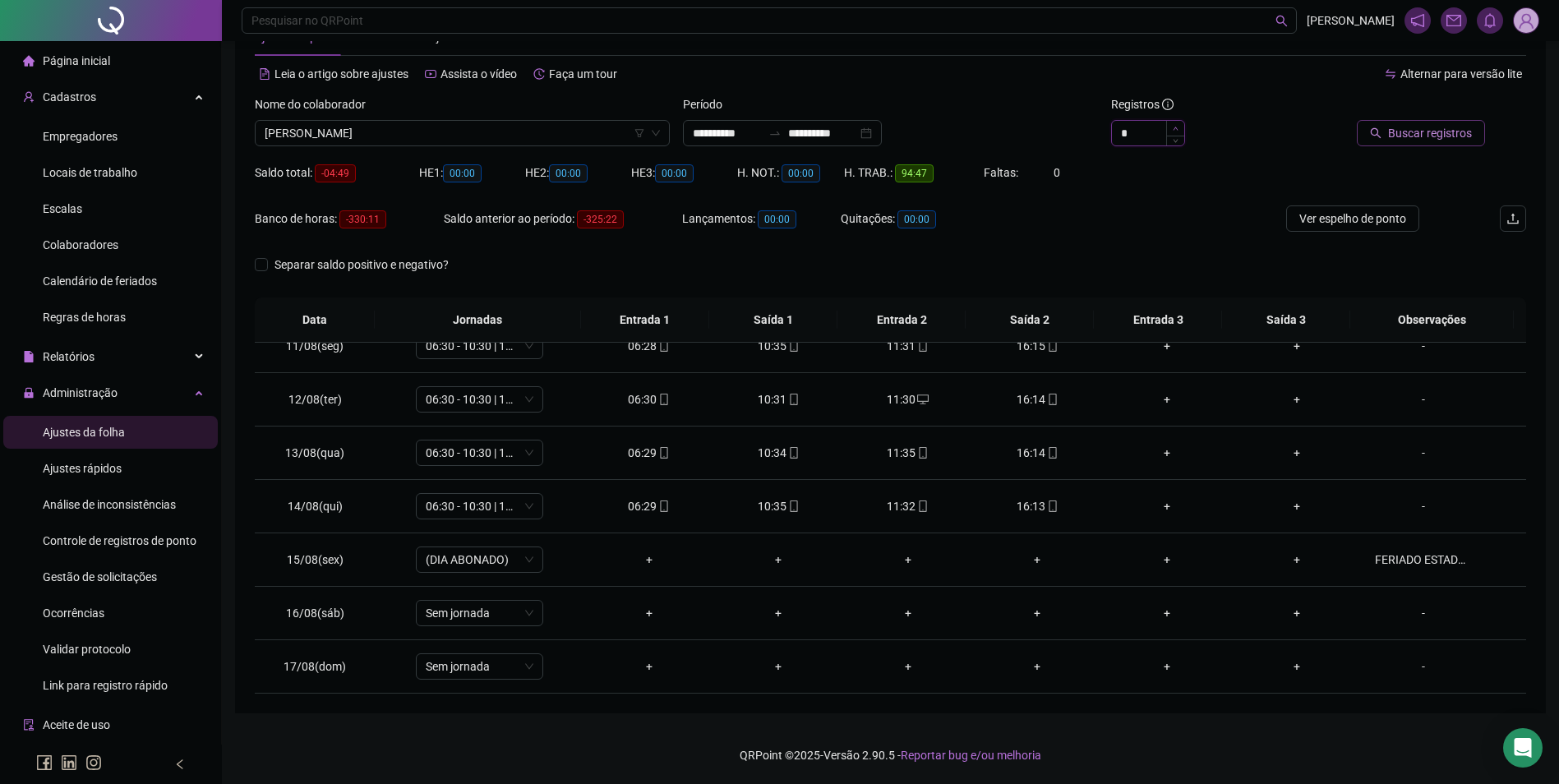
click at [1176, 124] on span "Increase Value" at bounding box center [1175, 128] width 18 height 15
click at [1444, 138] on span "Buscar registros" at bounding box center [1430, 133] width 83 height 18
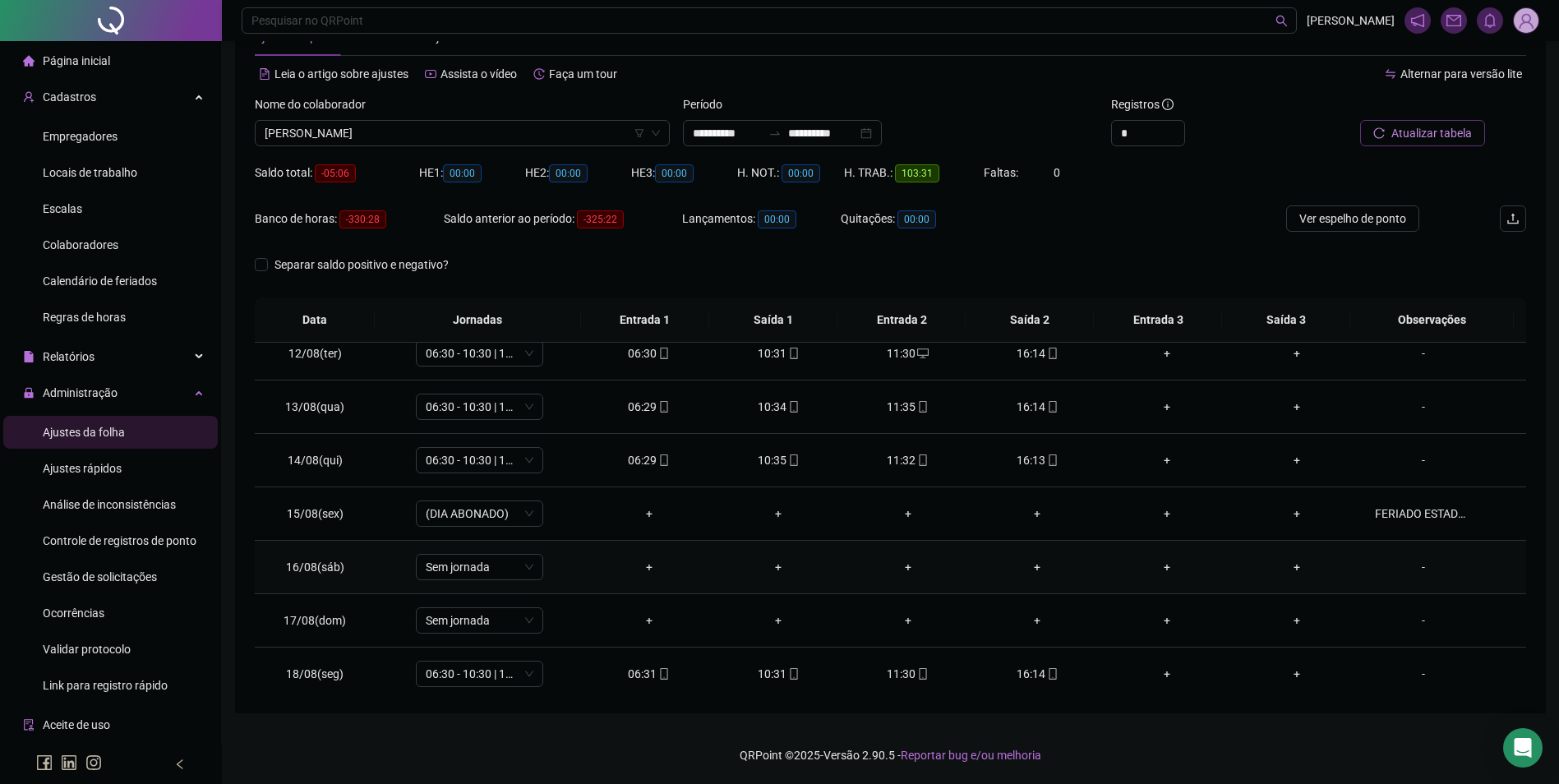
scroll to position [611, 0]
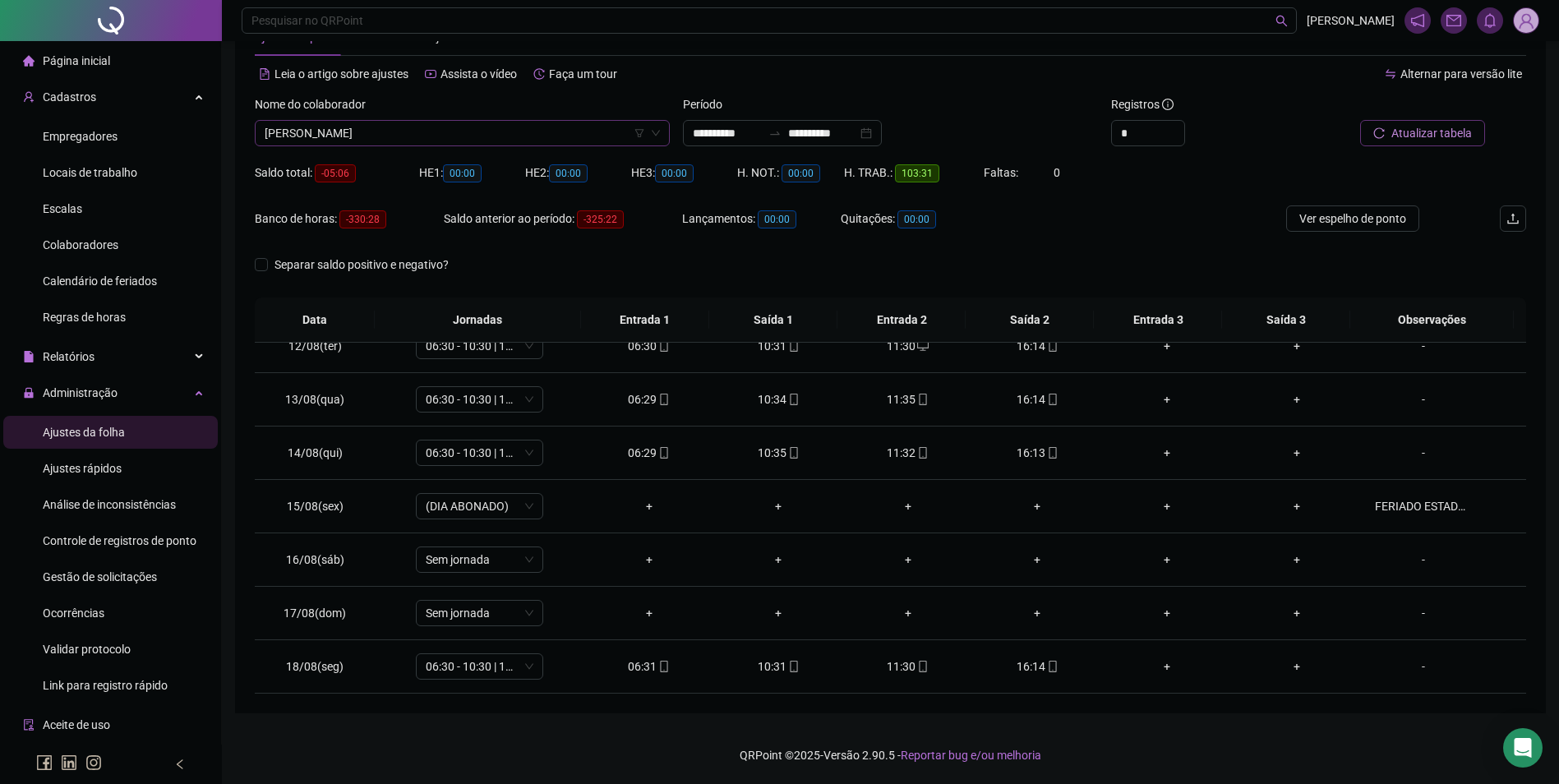
click at [536, 145] on div "Nome do colaborador [PERSON_NAME]" at bounding box center [463, 128] width 429 height 64
drag, startPoint x: 536, startPoint y: 145, endPoint x: 488, endPoint y: 140, distance: 48.3
click at [488, 140] on span "[PERSON_NAME]" at bounding box center [462, 133] width 395 height 25
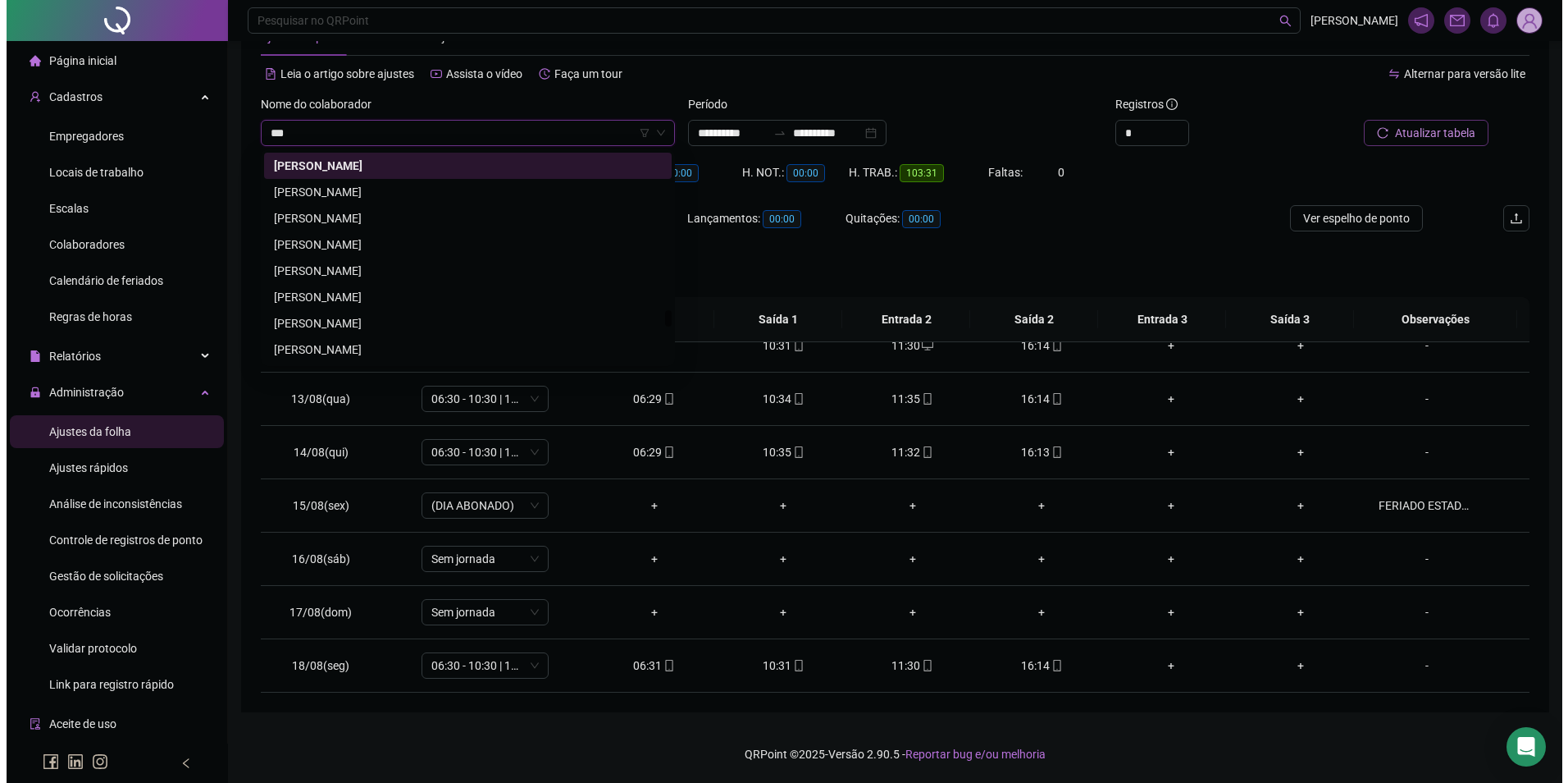
scroll to position [0, 0]
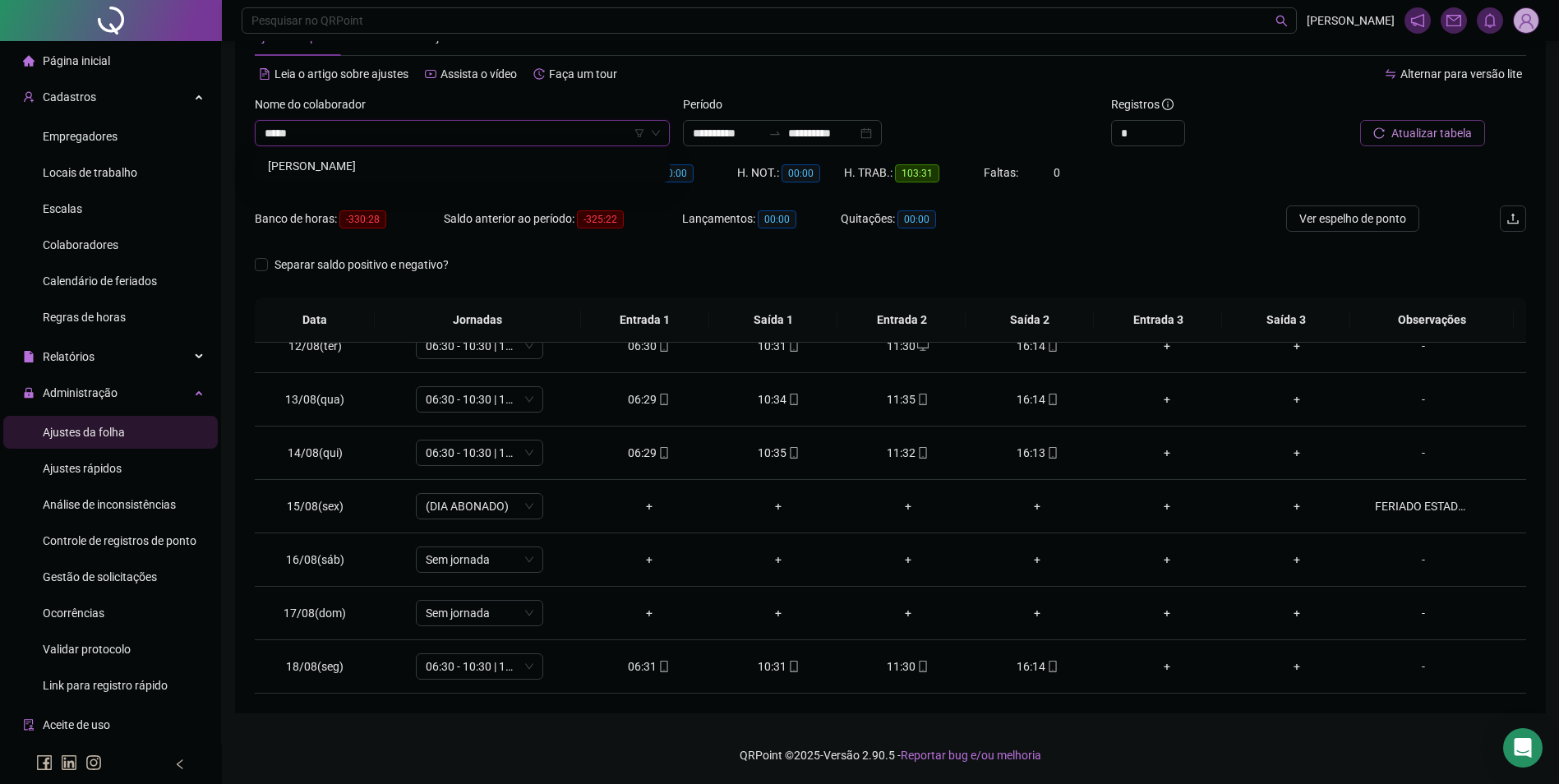
type input "******"
click at [428, 157] on div "[PERSON_NAME]" at bounding box center [463, 166] width 389 height 18
click at [1380, 134] on icon "search" at bounding box center [1376, 133] width 11 height 11
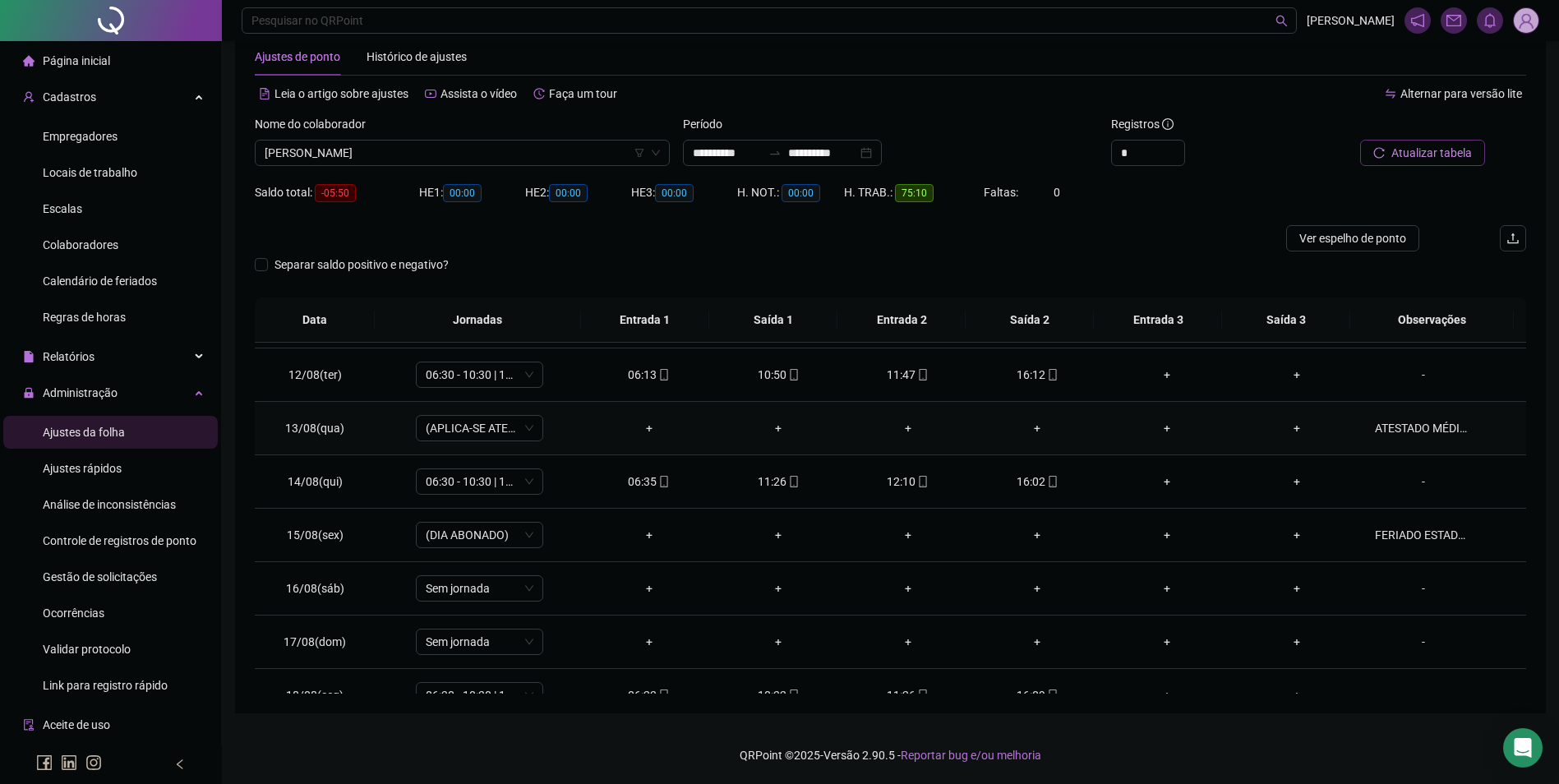
scroll to position [611, 0]
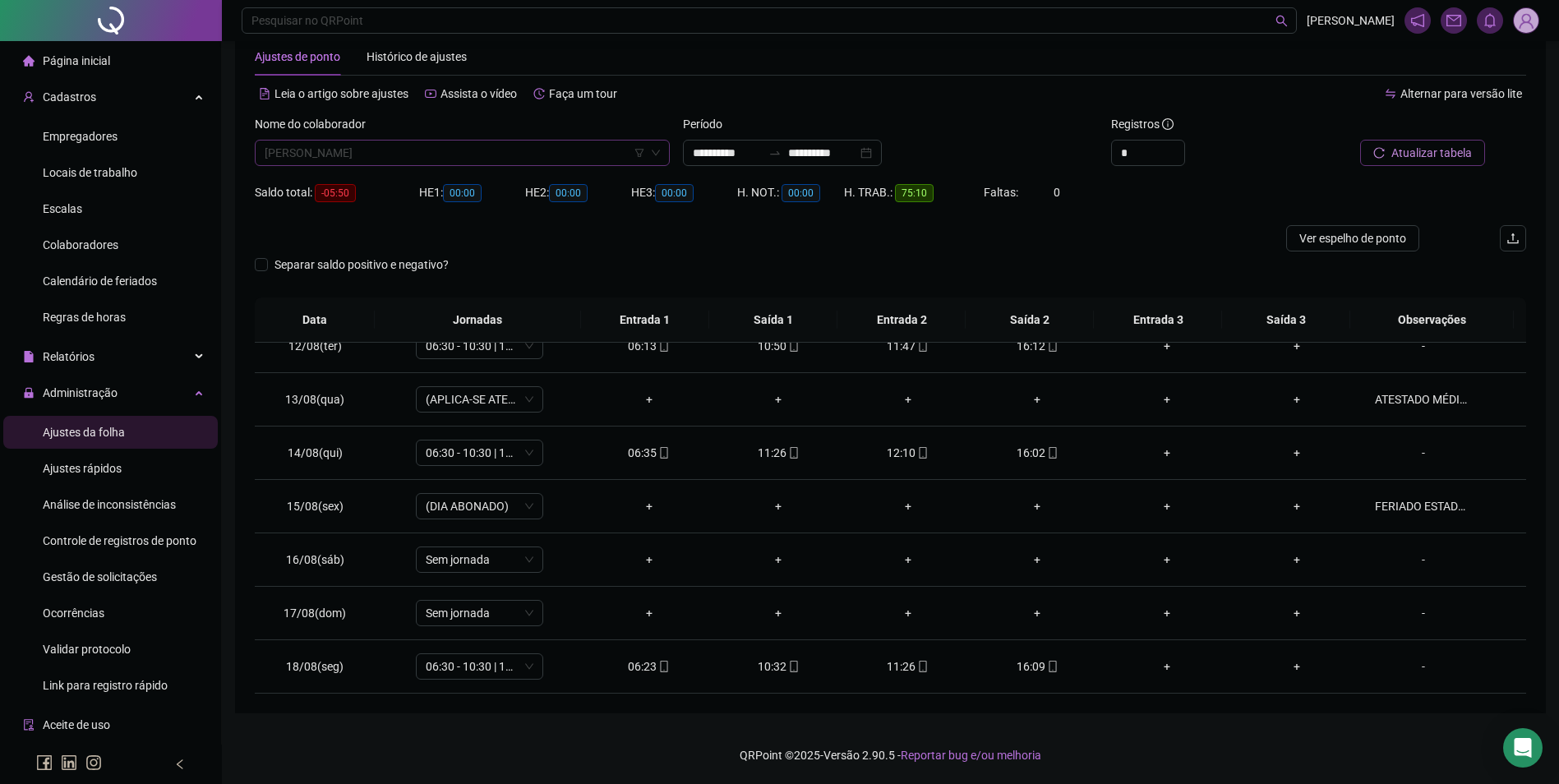
click at [513, 148] on span "[PERSON_NAME]" at bounding box center [462, 153] width 395 height 25
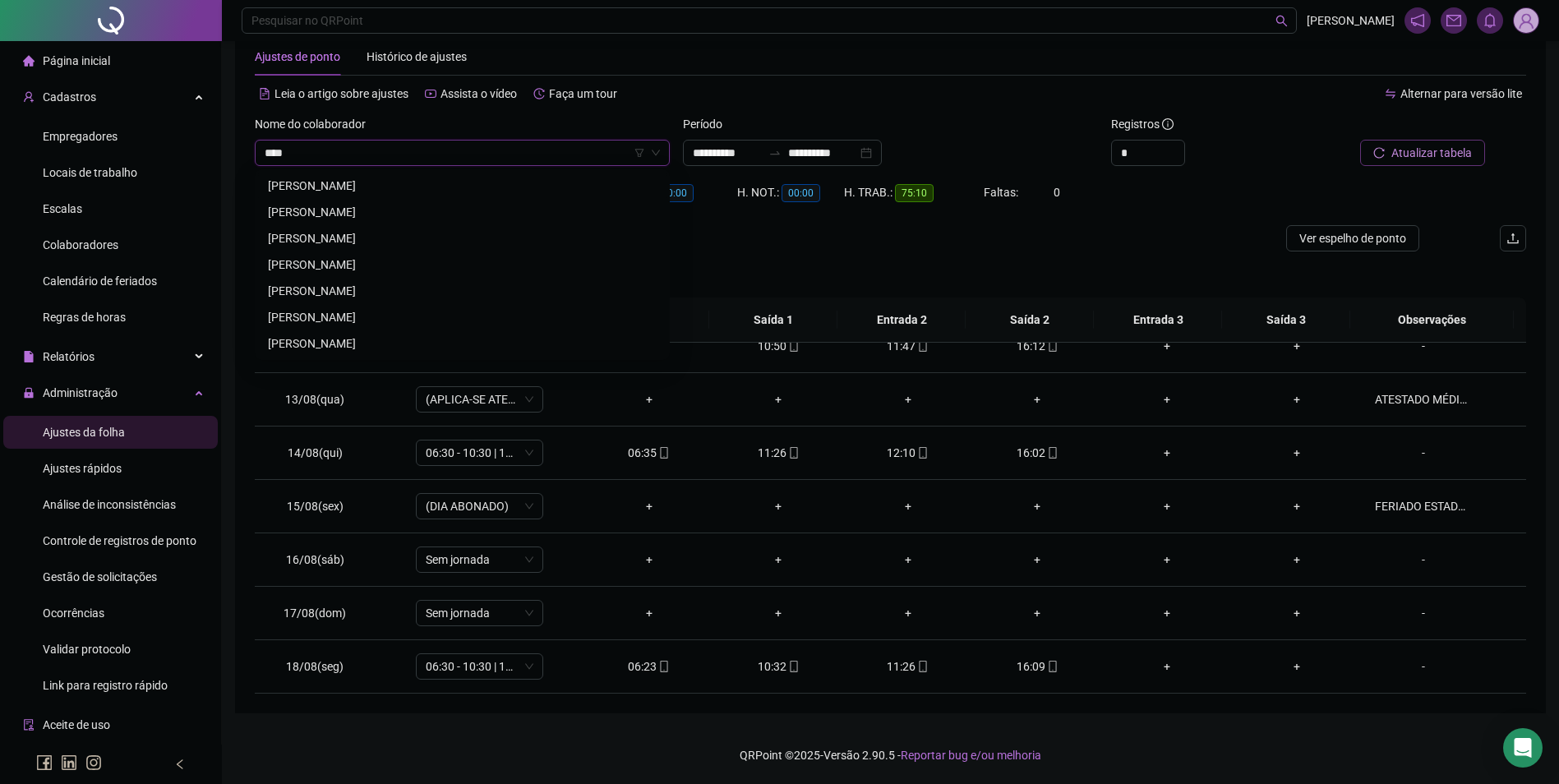
scroll to position [0, 0]
type input "******"
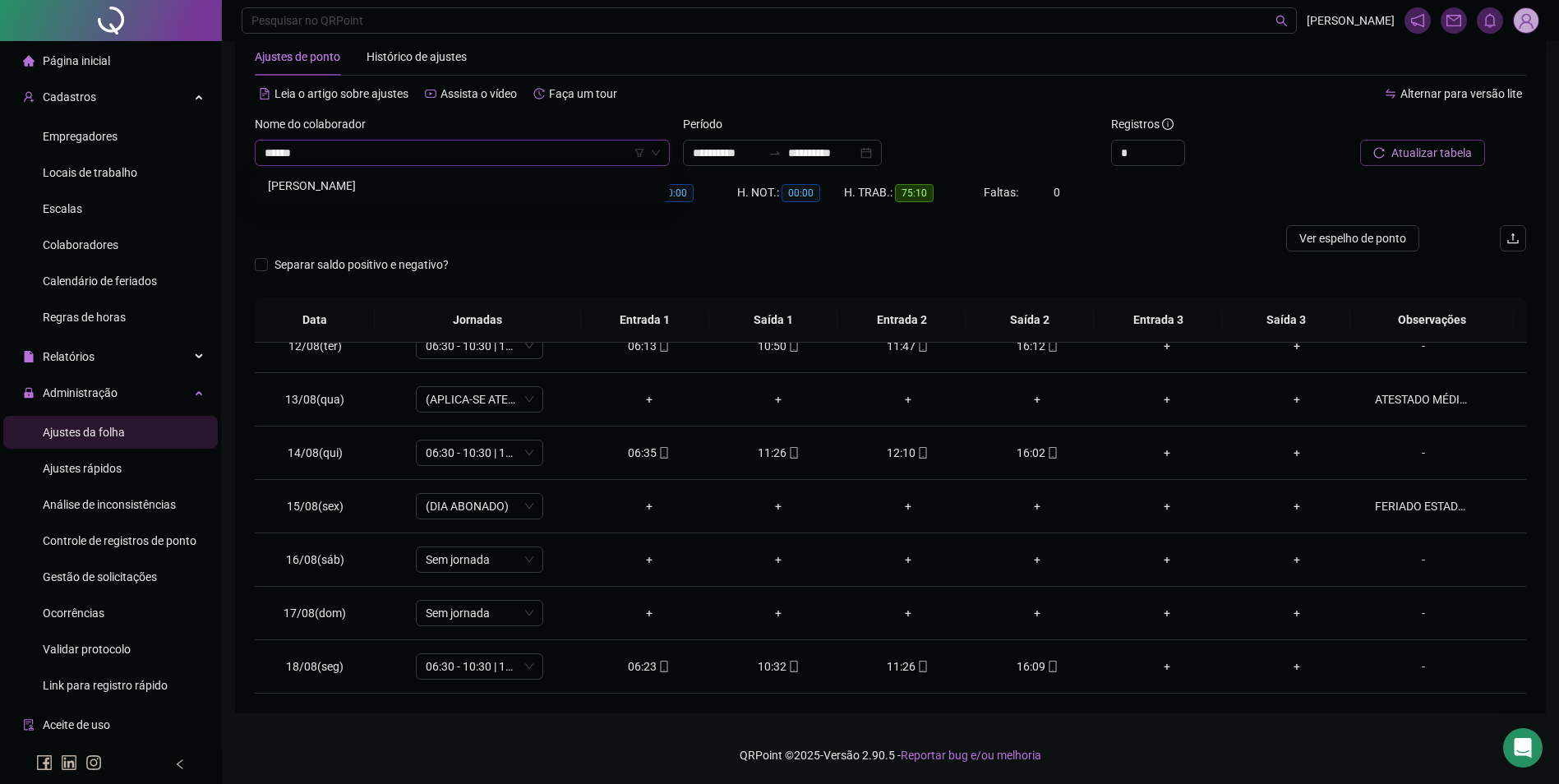
click at [380, 181] on div "[PERSON_NAME]" at bounding box center [463, 185] width 389 height 18
click at [1401, 154] on span "Buscar registros" at bounding box center [1430, 153] width 83 height 18
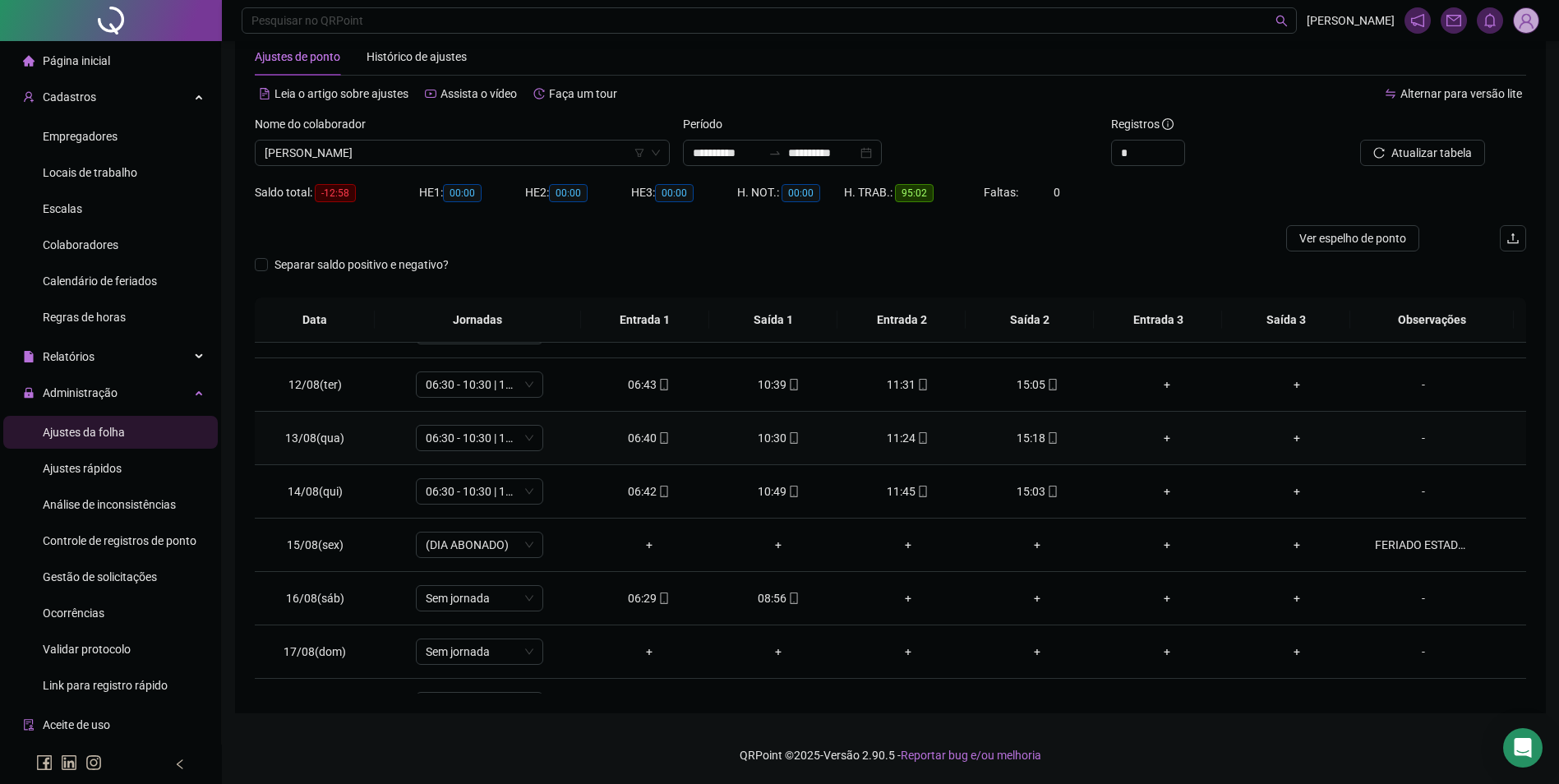
scroll to position [611, 0]
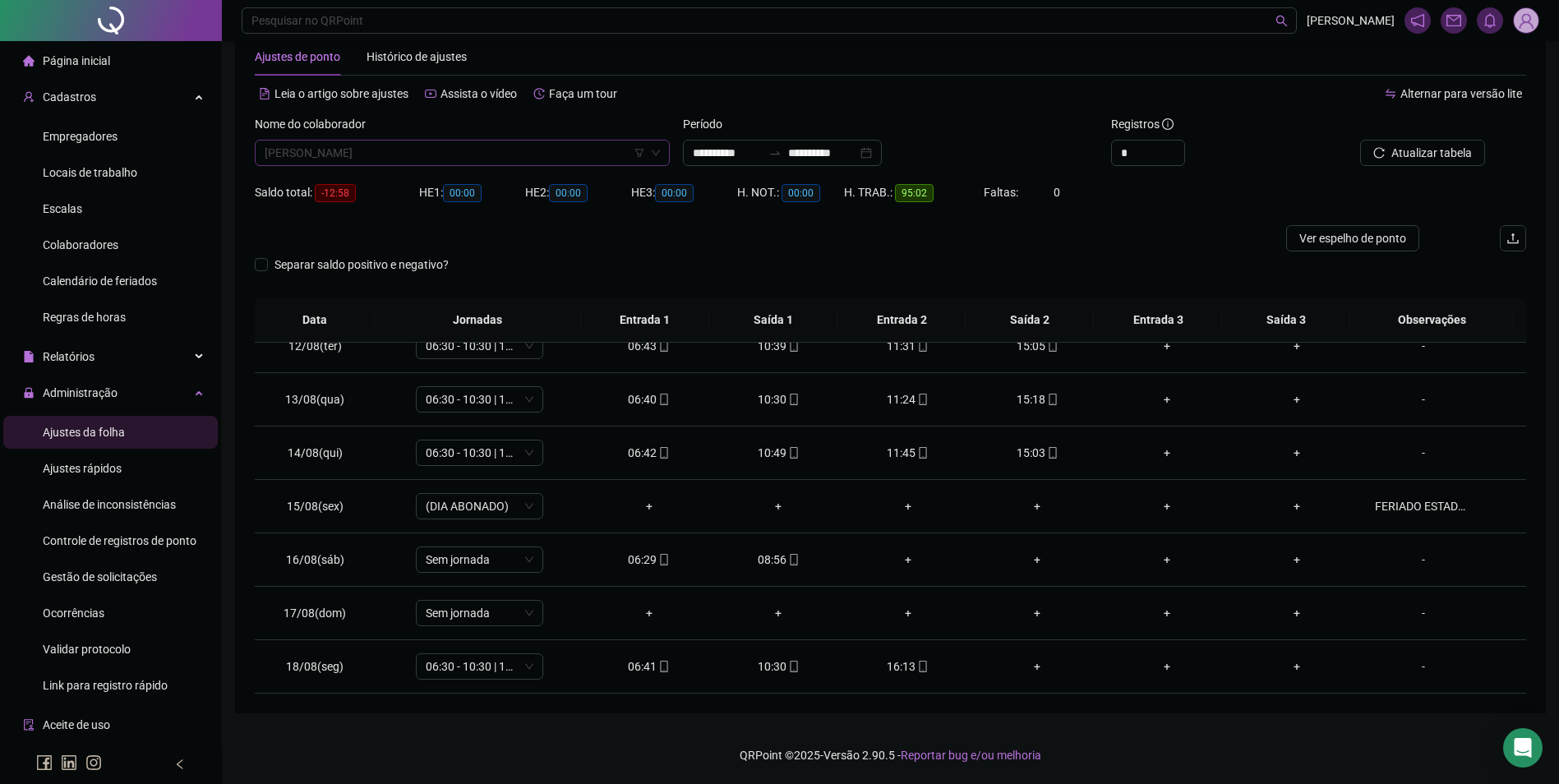
click at [470, 152] on span "[PERSON_NAME]" at bounding box center [462, 153] width 395 height 25
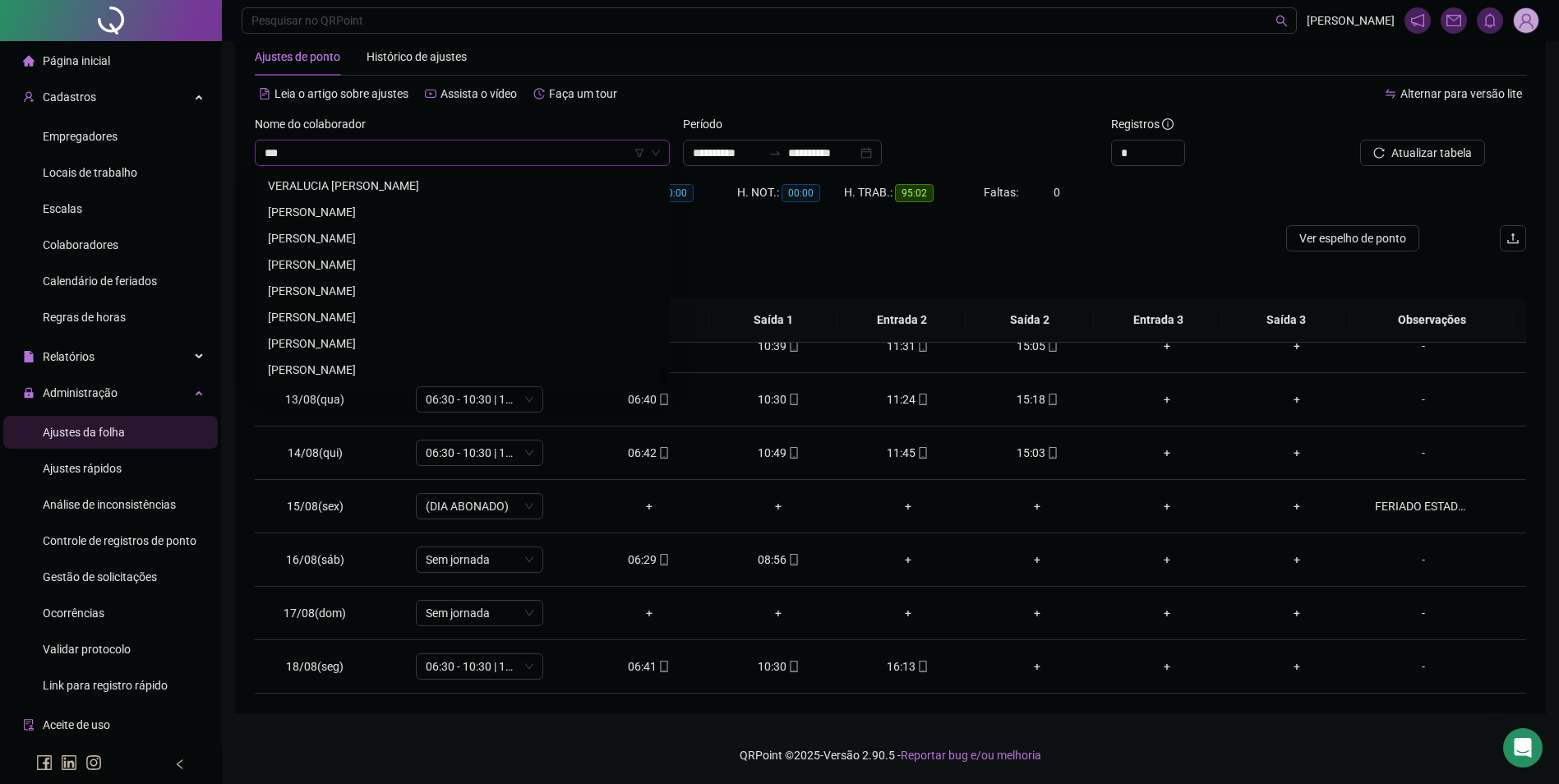
scroll to position [0, 0]
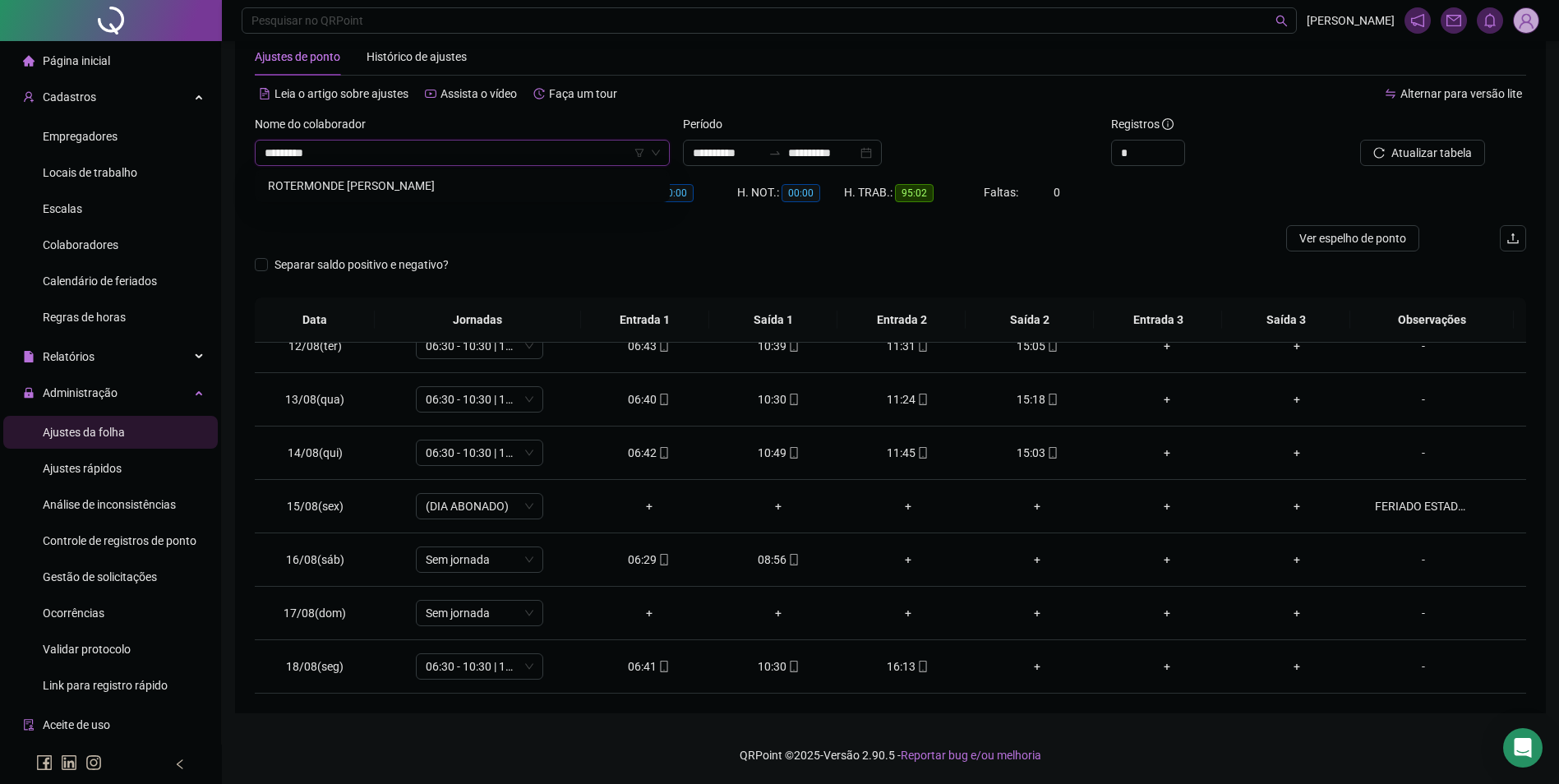
type input "**********"
drag, startPoint x: 438, startPoint y: 189, endPoint x: 530, endPoint y: 176, distance: 92.9
click at [443, 189] on div "ROTERMONDE [PERSON_NAME]" at bounding box center [463, 185] width 389 height 18
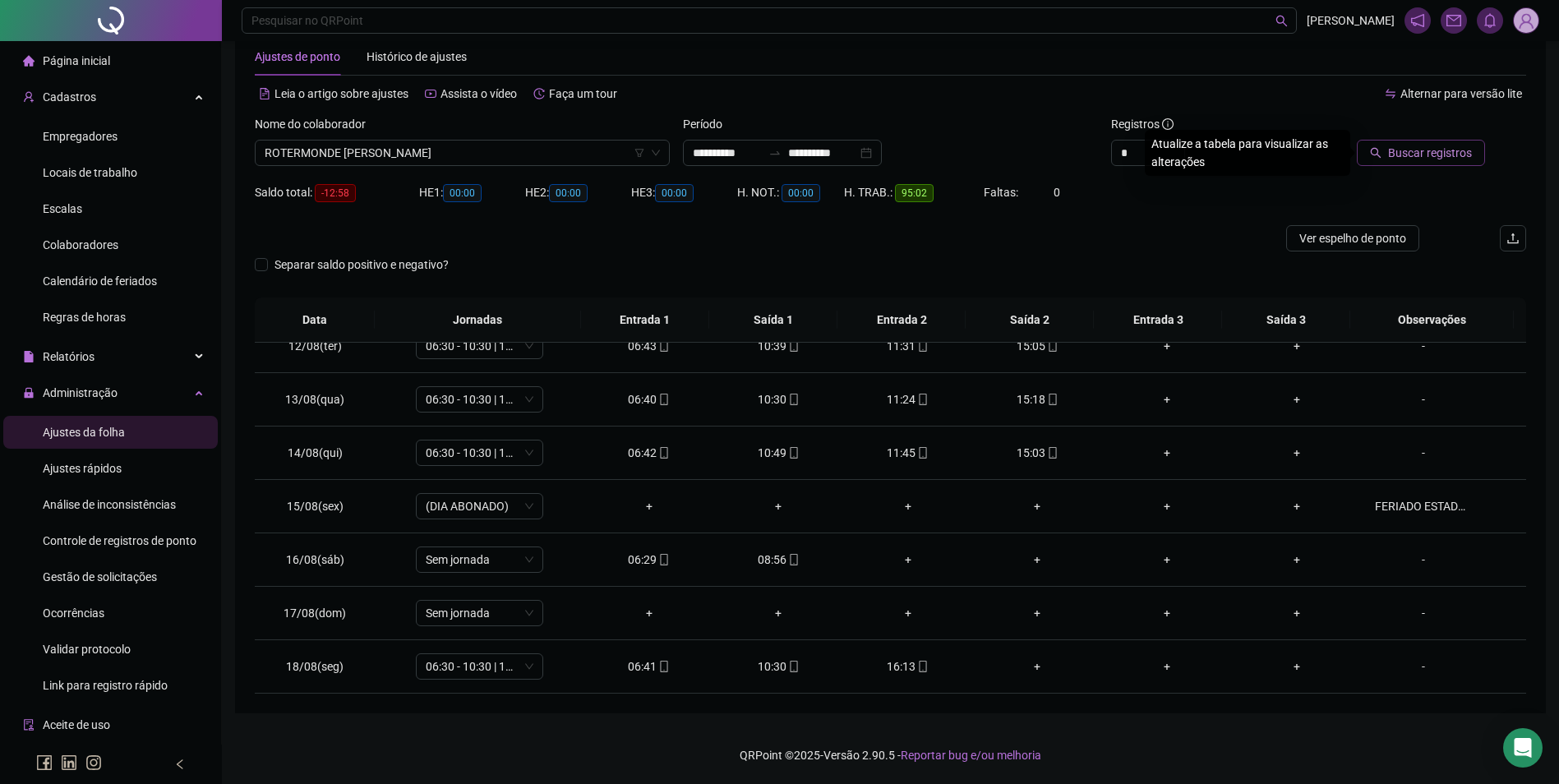
click at [1442, 157] on span "Buscar registros" at bounding box center [1430, 153] width 83 height 18
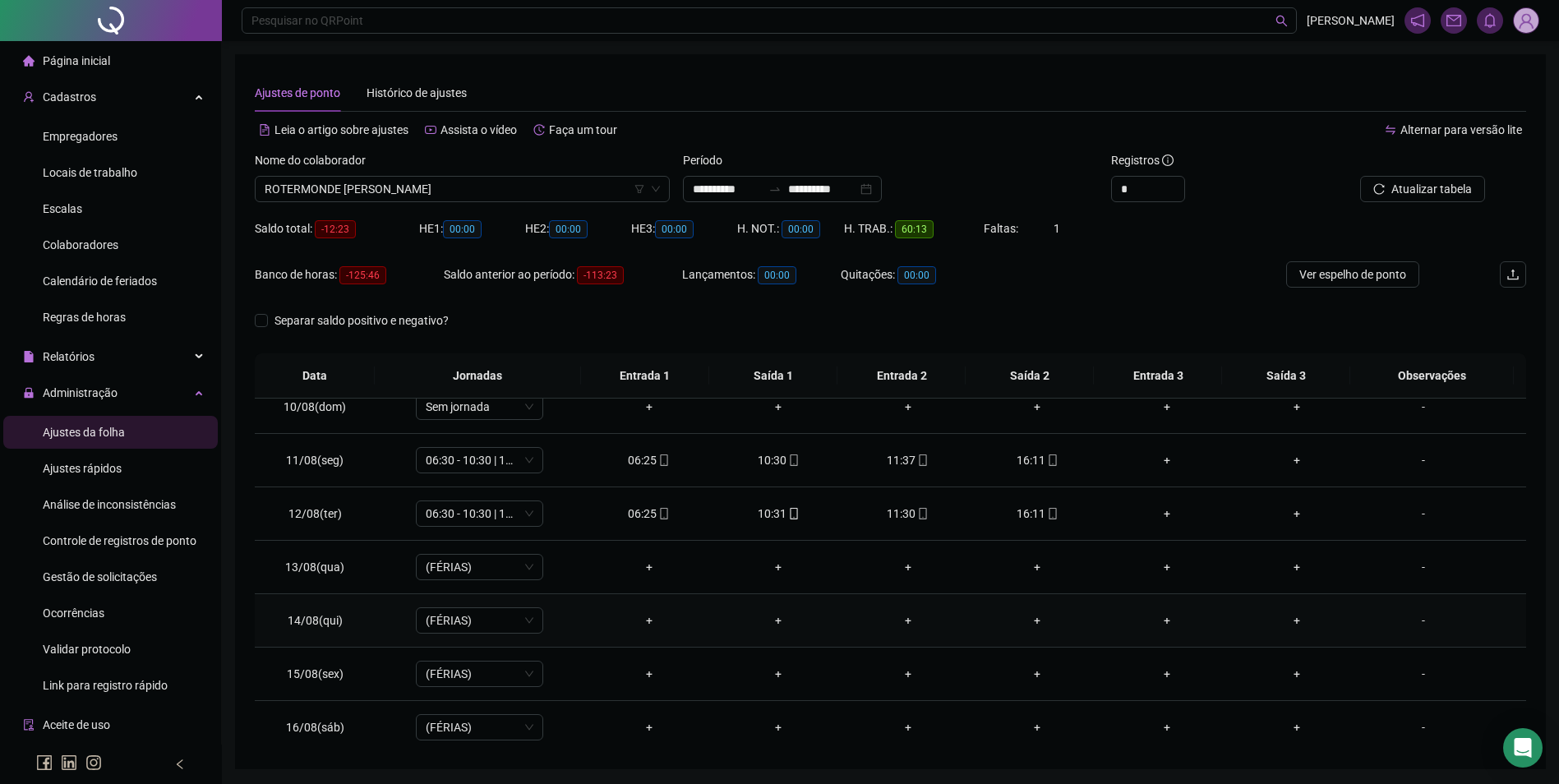
scroll to position [447, 0]
click at [1047, 567] on icon "mobile" at bounding box center [1053, 566] width 11 height 11
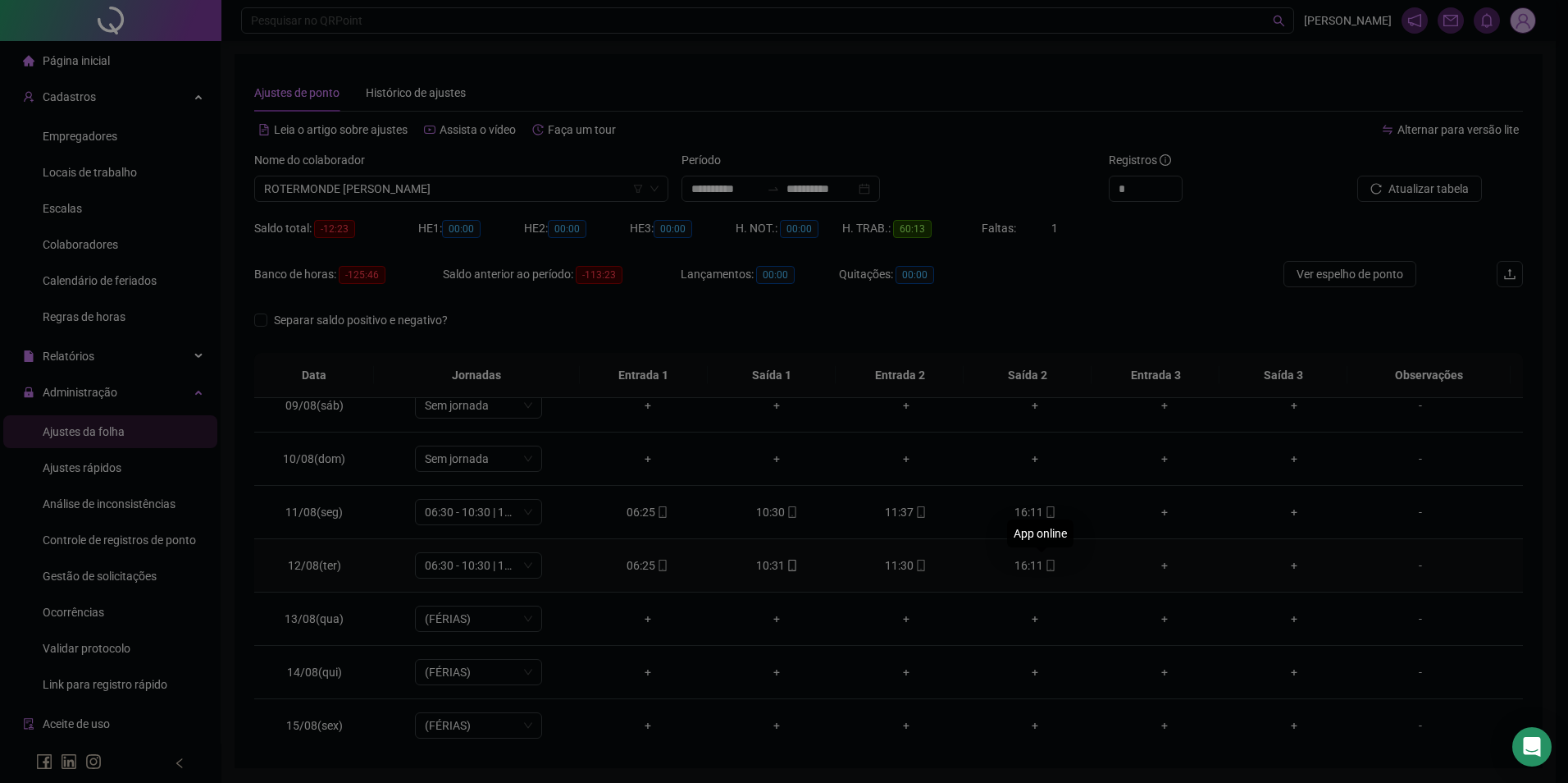
type input "**********"
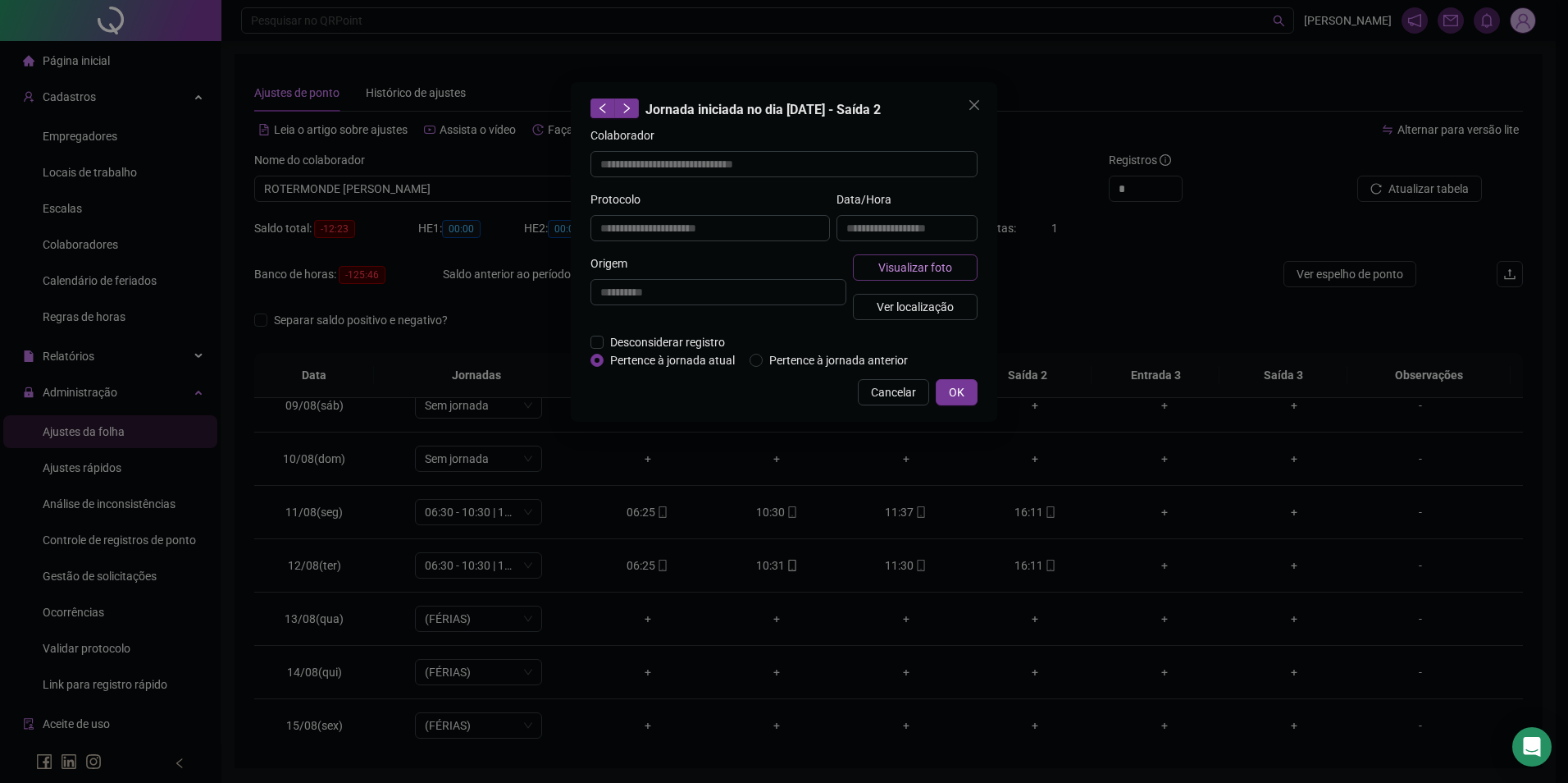
click at [921, 272] on span "Visualizar foto" at bounding box center [915, 267] width 74 height 18
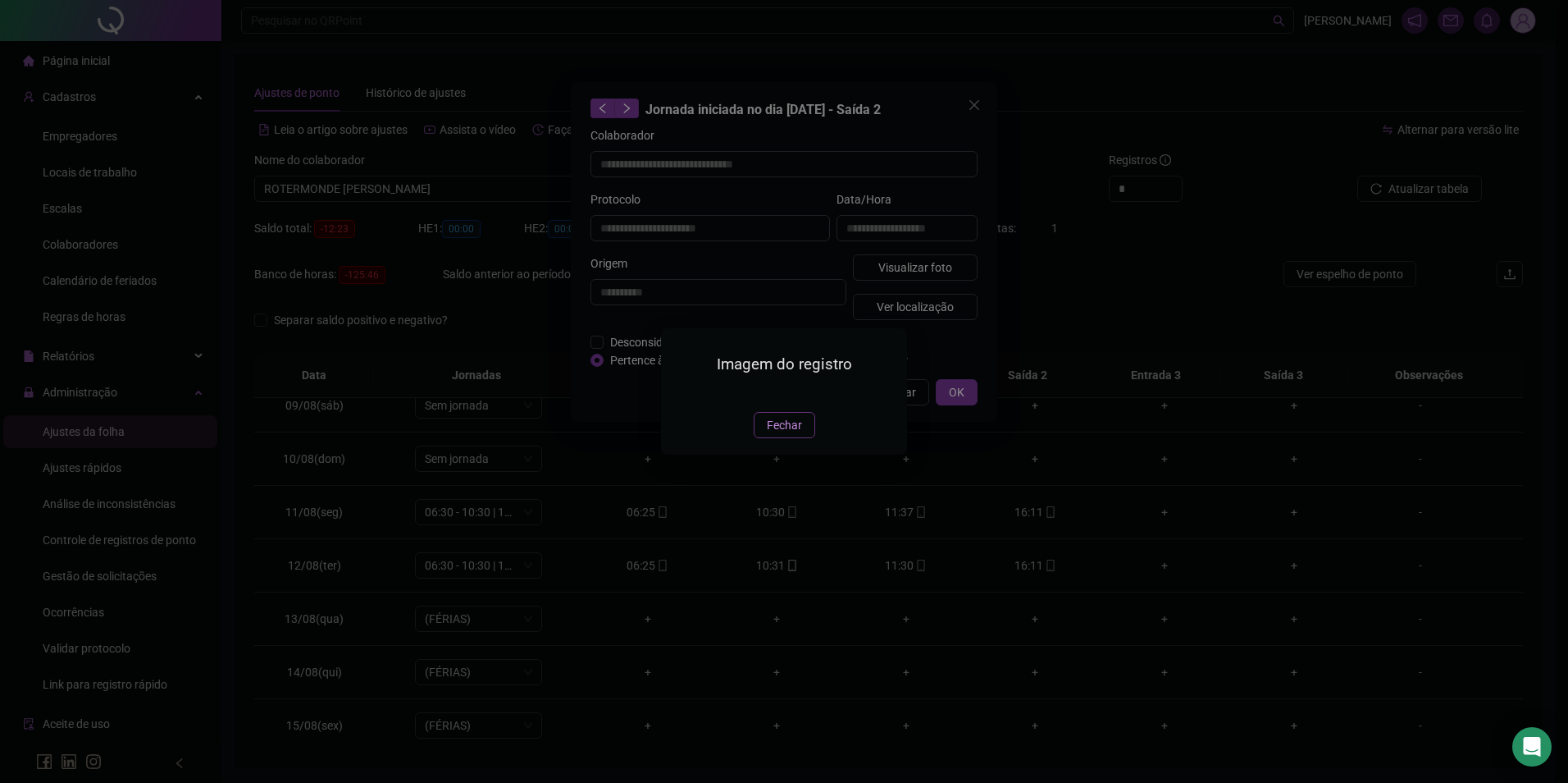
click at [781, 435] on span "Fechar" at bounding box center [784, 425] width 35 height 18
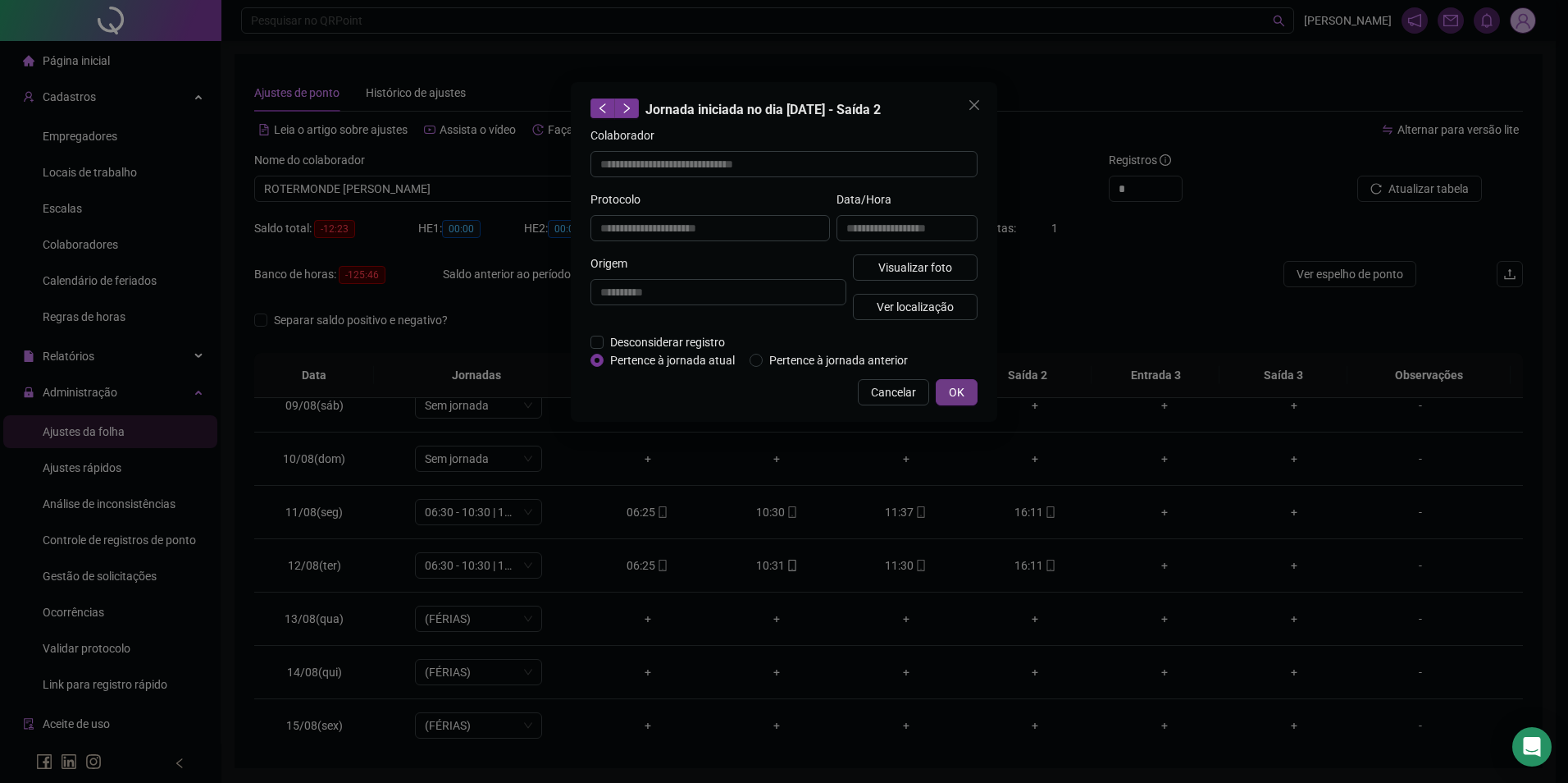
click at [947, 392] on button "OK" at bounding box center [957, 392] width 42 height 27
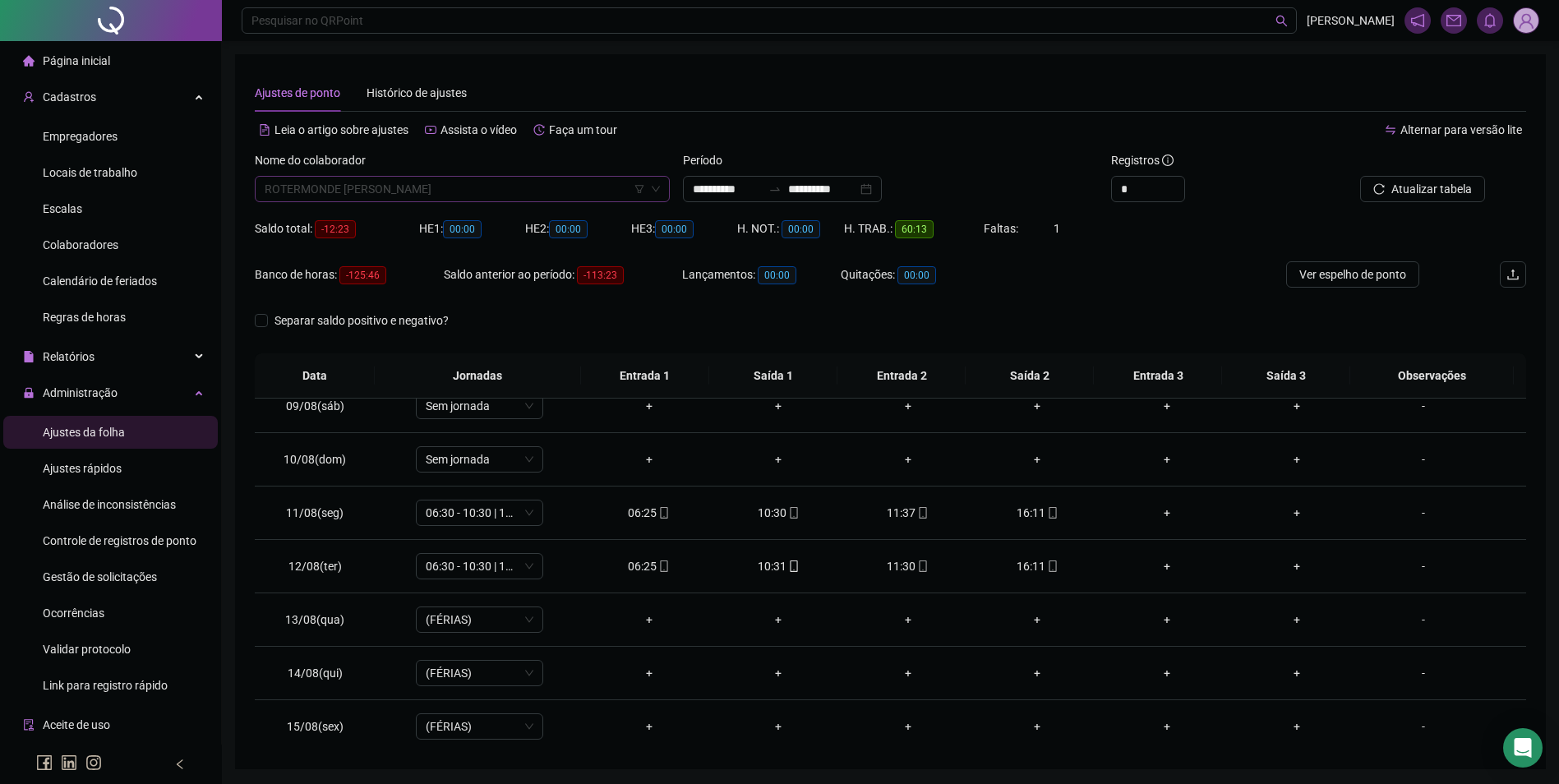
click at [485, 190] on span "ROTERMONDE [PERSON_NAME]" at bounding box center [462, 189] width 395 height 25
type input "******"
click at [336, 219] on div "[PERSON_NAME]" at bounding box center [463, 222] width 389 height 18
click at [1421, 199] on button "Buscar registros" at bounding box center [1421, 190] width 128 height 27
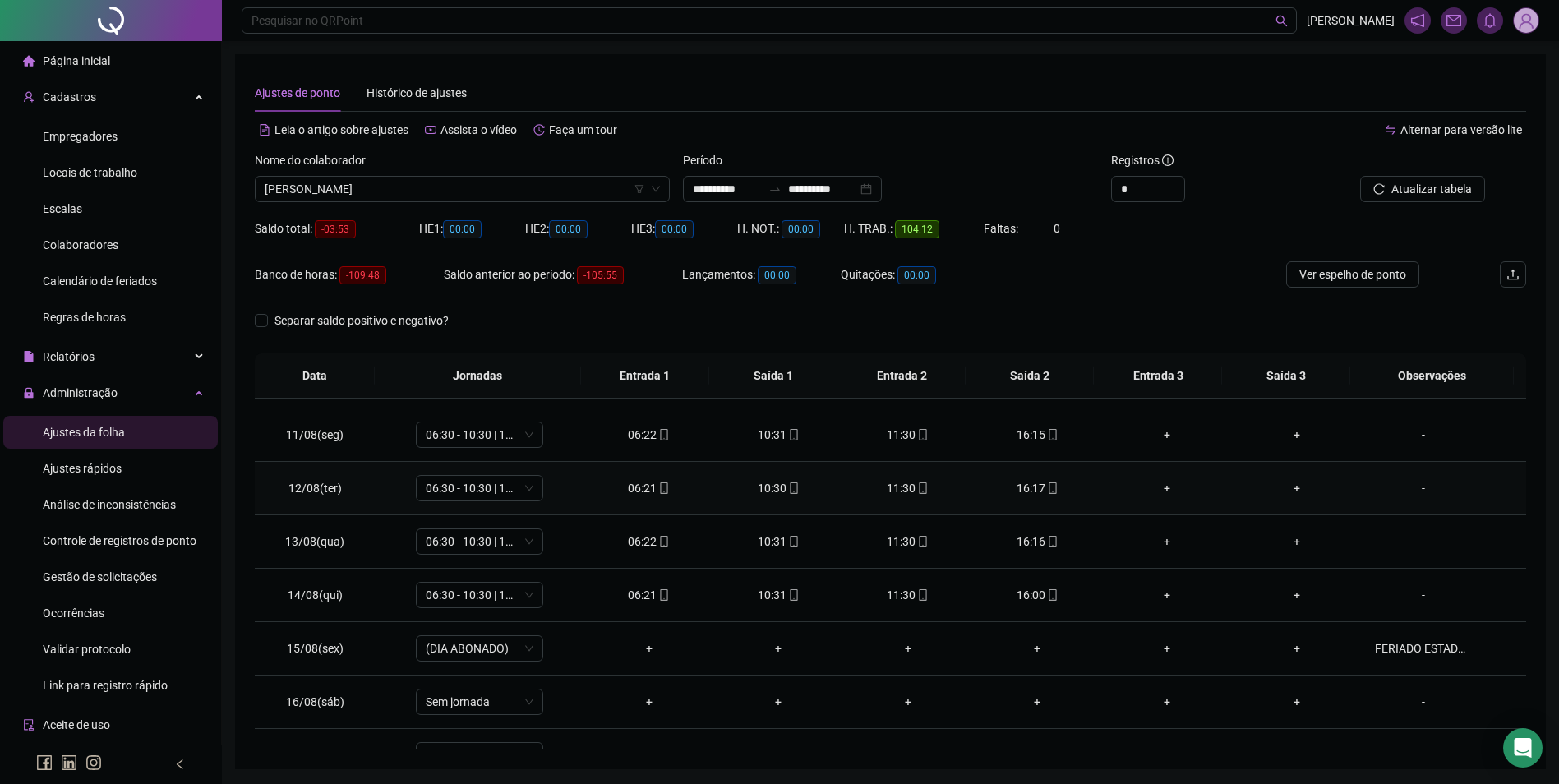
scroll to position [611, 0]
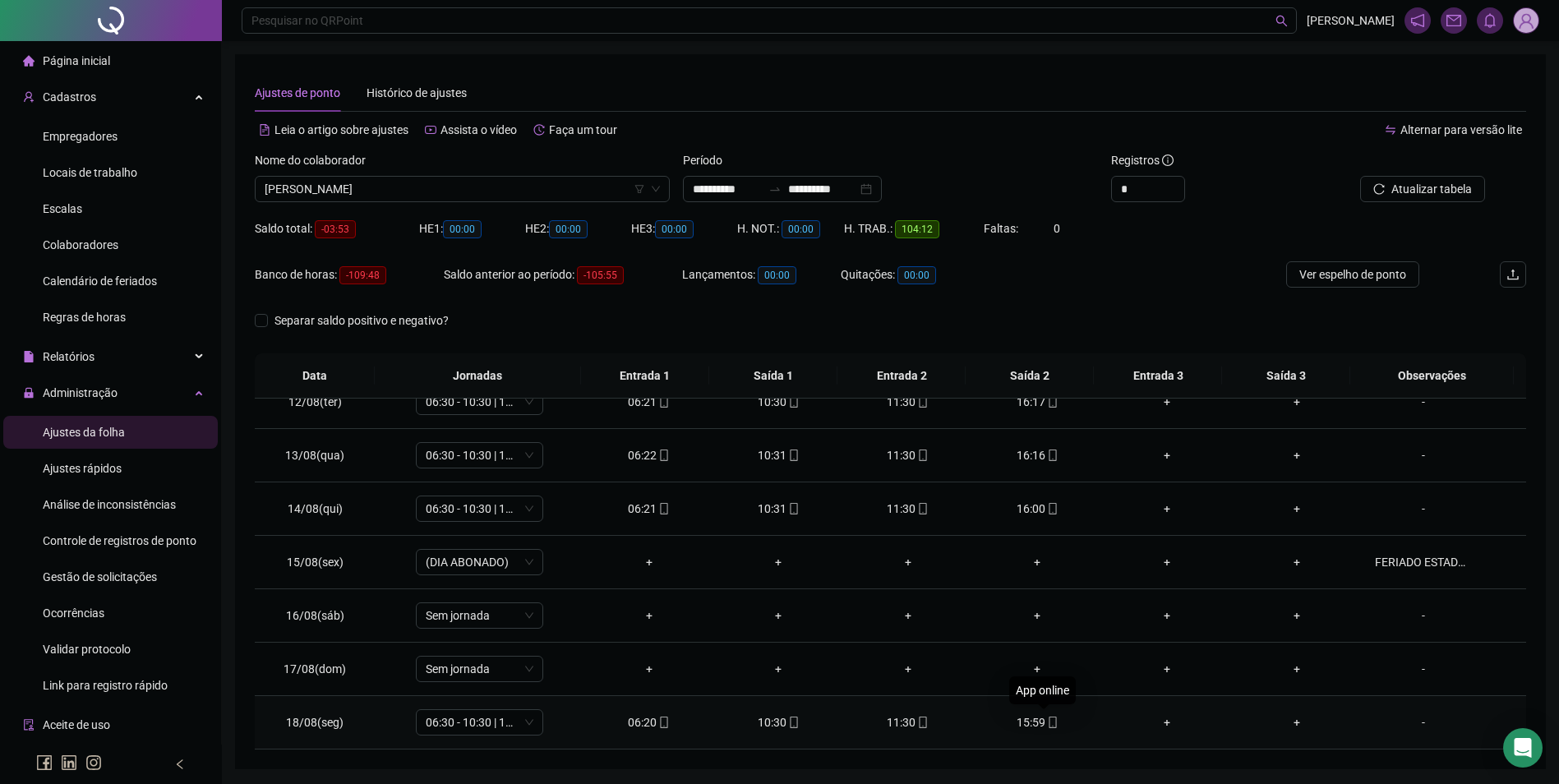
click at [1047, 719] on icon "mobile" at bounding box center [1053, 722] width 11 height 11
type input "**********"
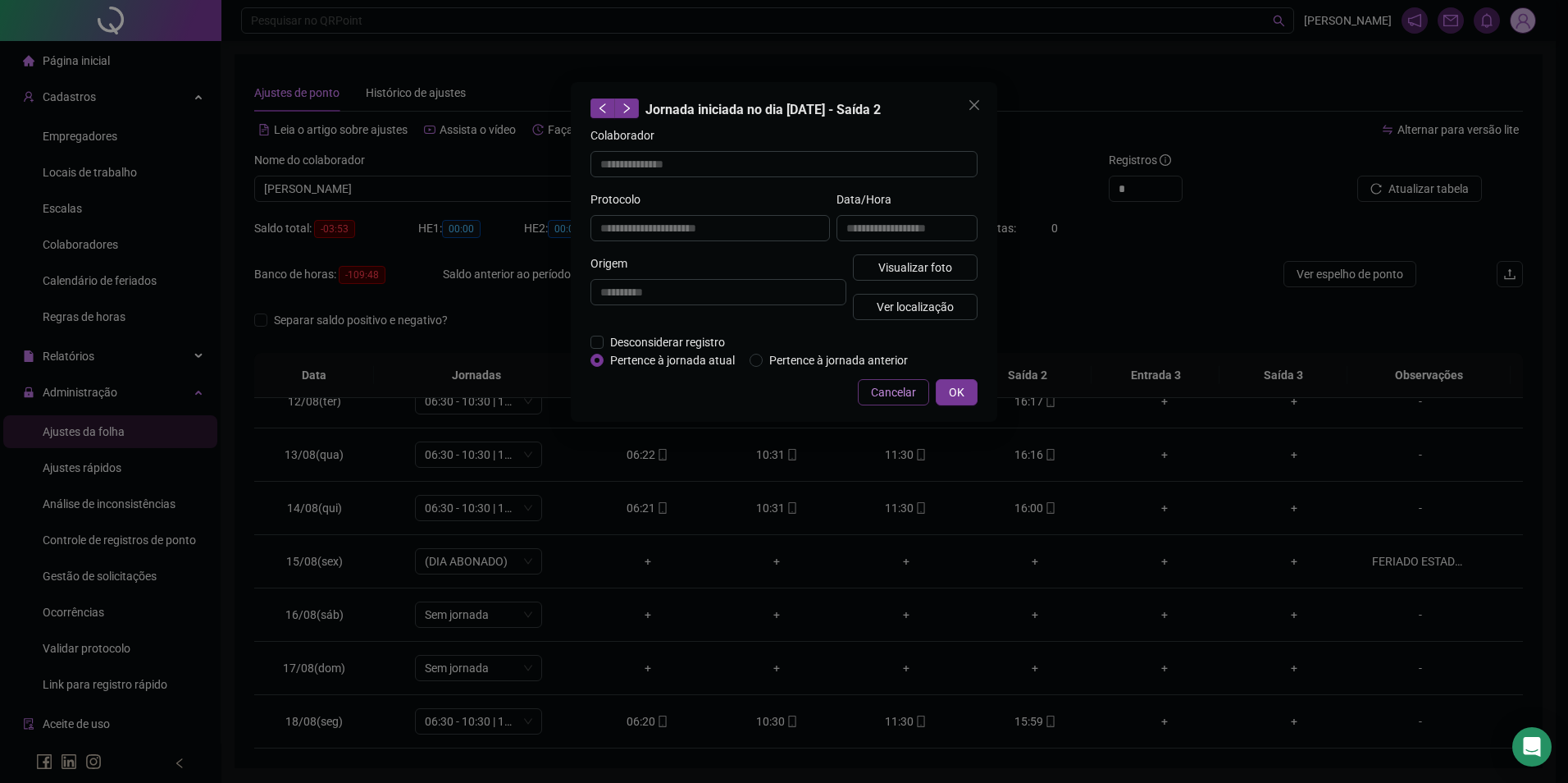
click at [908, 391] on span "Cancelar" at bounding box center [894, 392] width 45 height 18
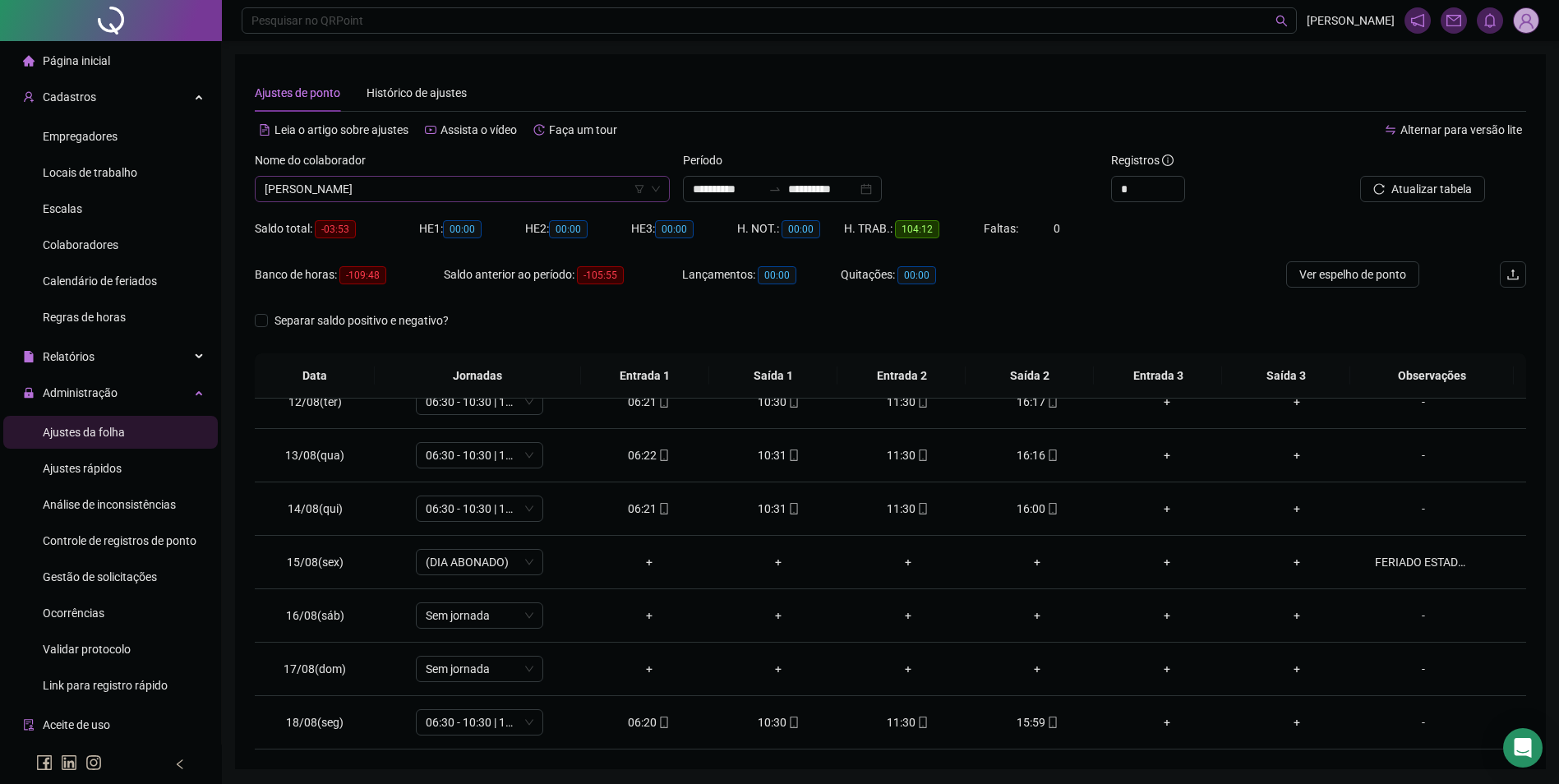
click at [431, 193] on span "[PERSON_NAME]" at bounding box center [462, 189] width 395 height 25
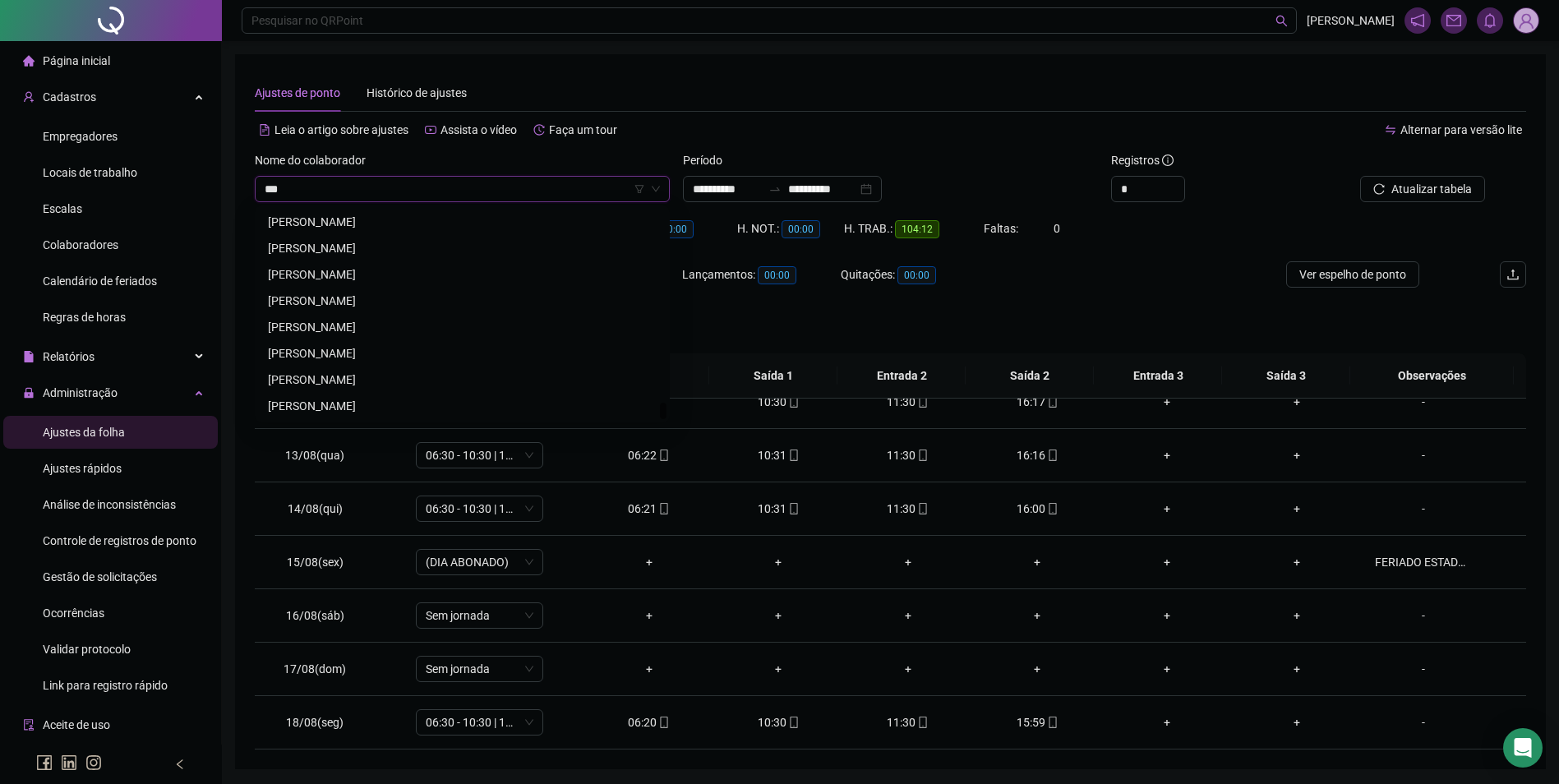
scroll to position [0, 0]
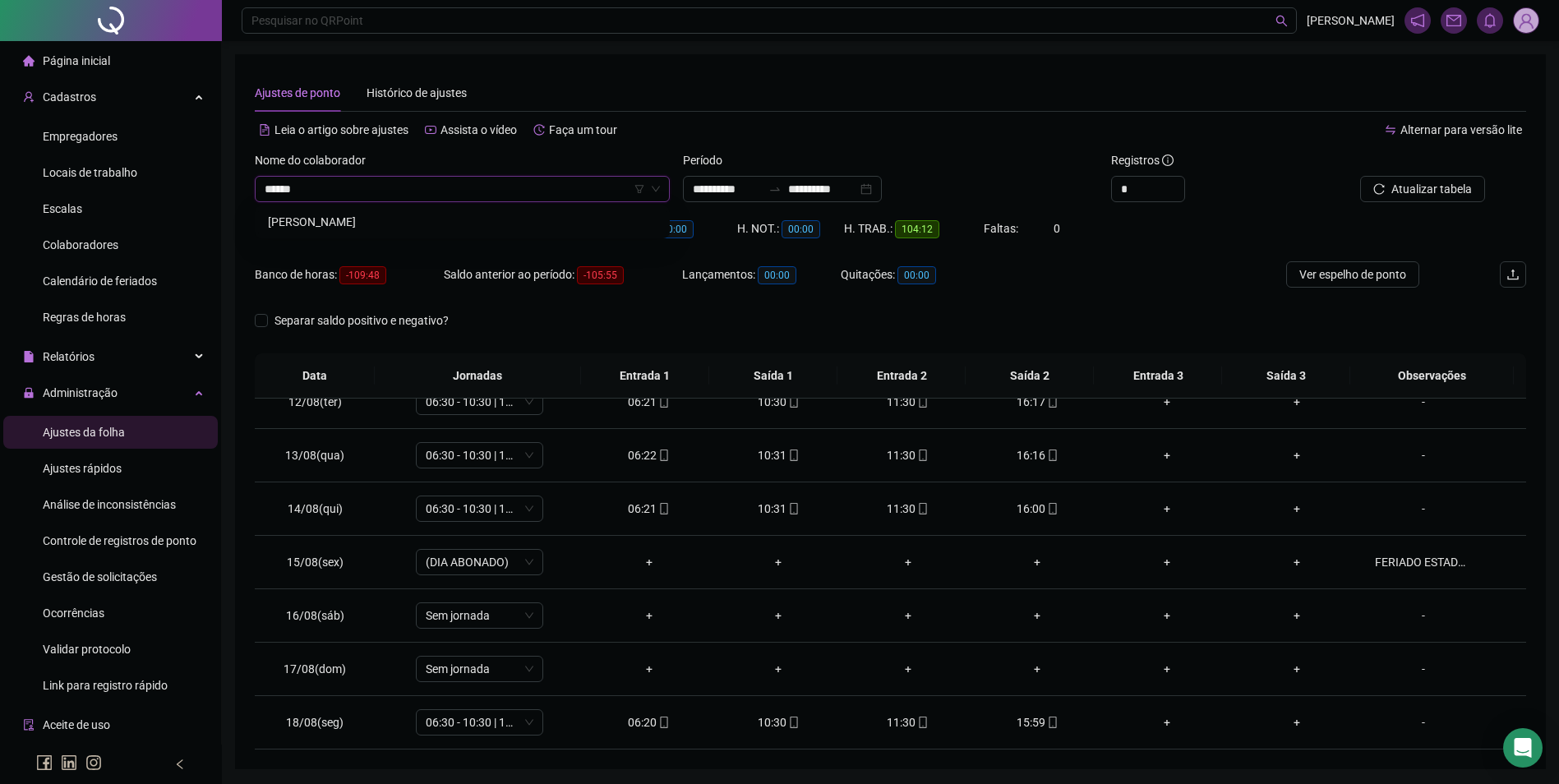
type input "*******"
click at [1411, 189] on span "Buscar registros" at bounding box center [1430, 189] width 83 height 18
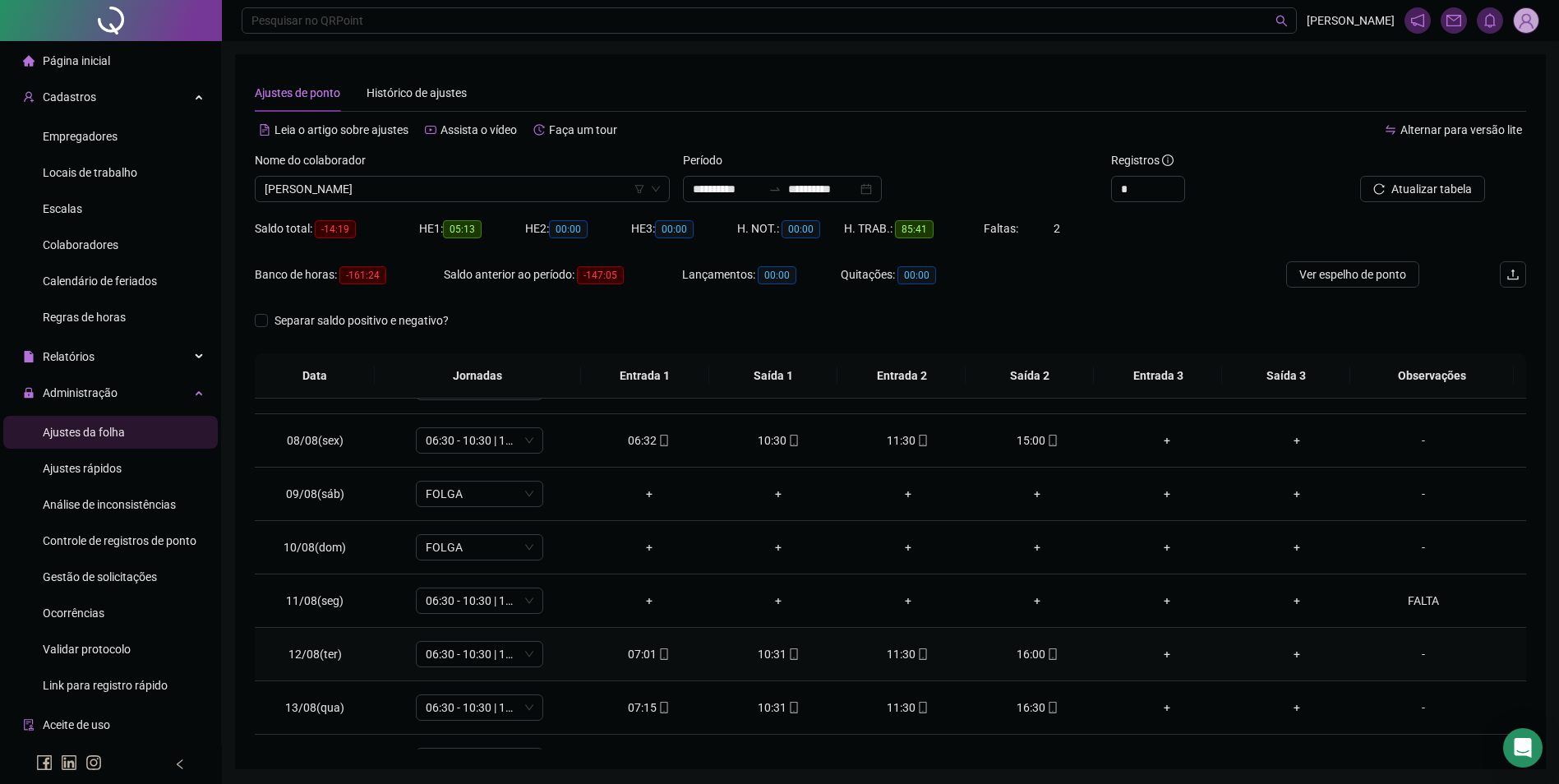
scroll to position [410, 0]
click at [1051, 707] on div "16:22" at bounding box center [1037, 708] width 103 height 18
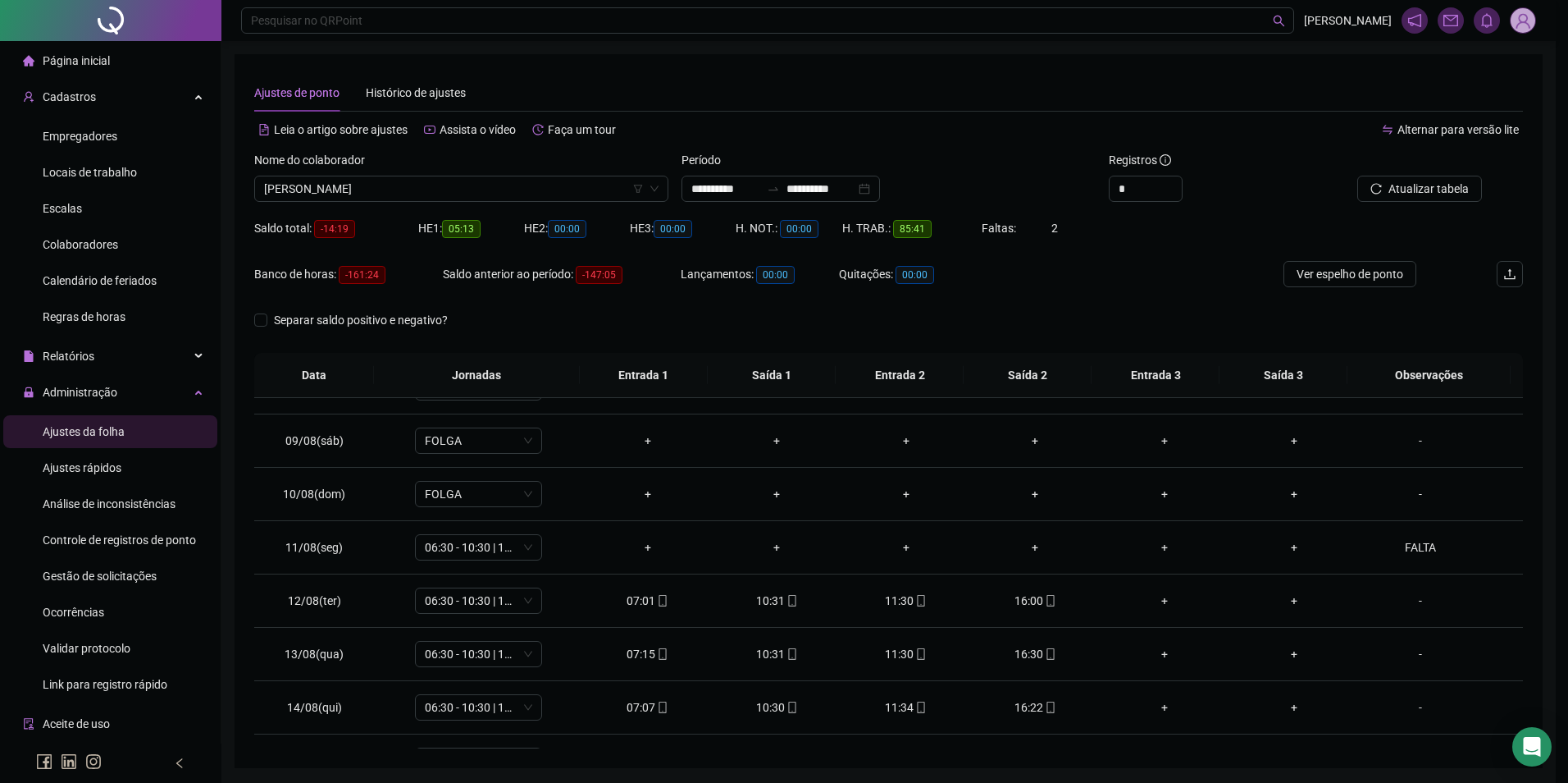
type input "**********"
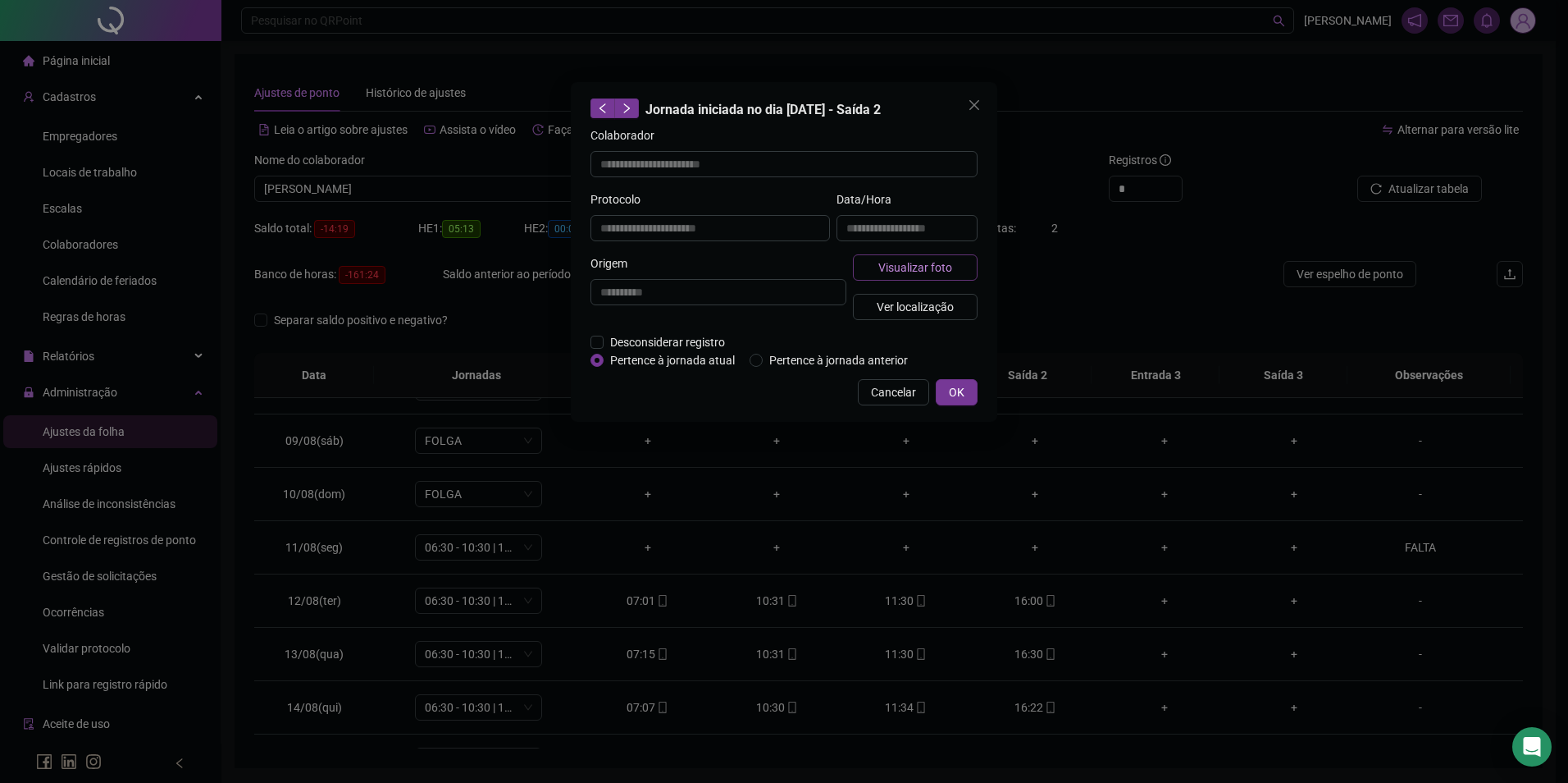
click at [945, 269] on span "Visualizar foto" at bounding box center [915, 267] width 74 height 18
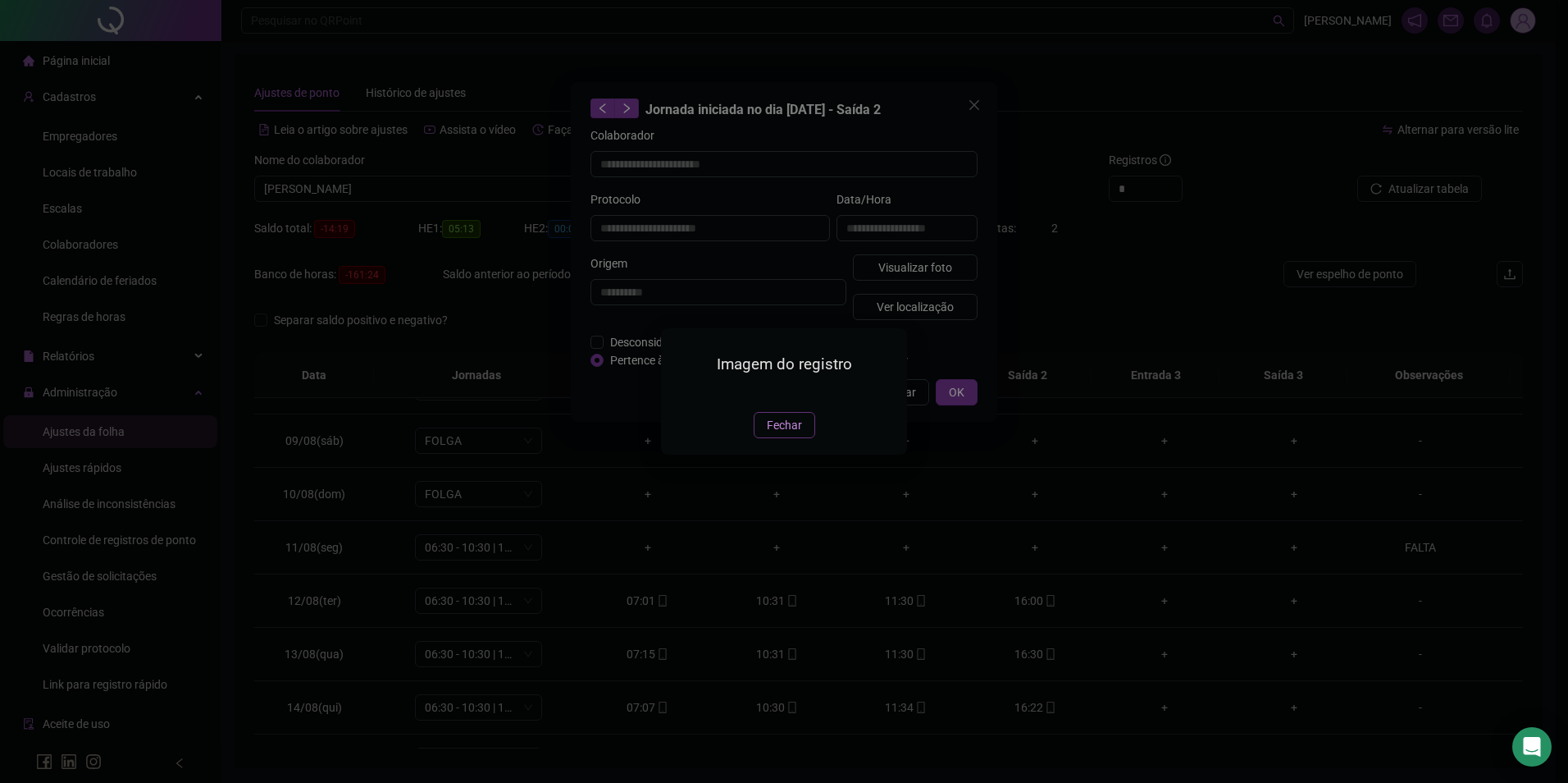
click at [791, 435] on span "Fechar" at bounding box center [784, 425] width 35 height 18
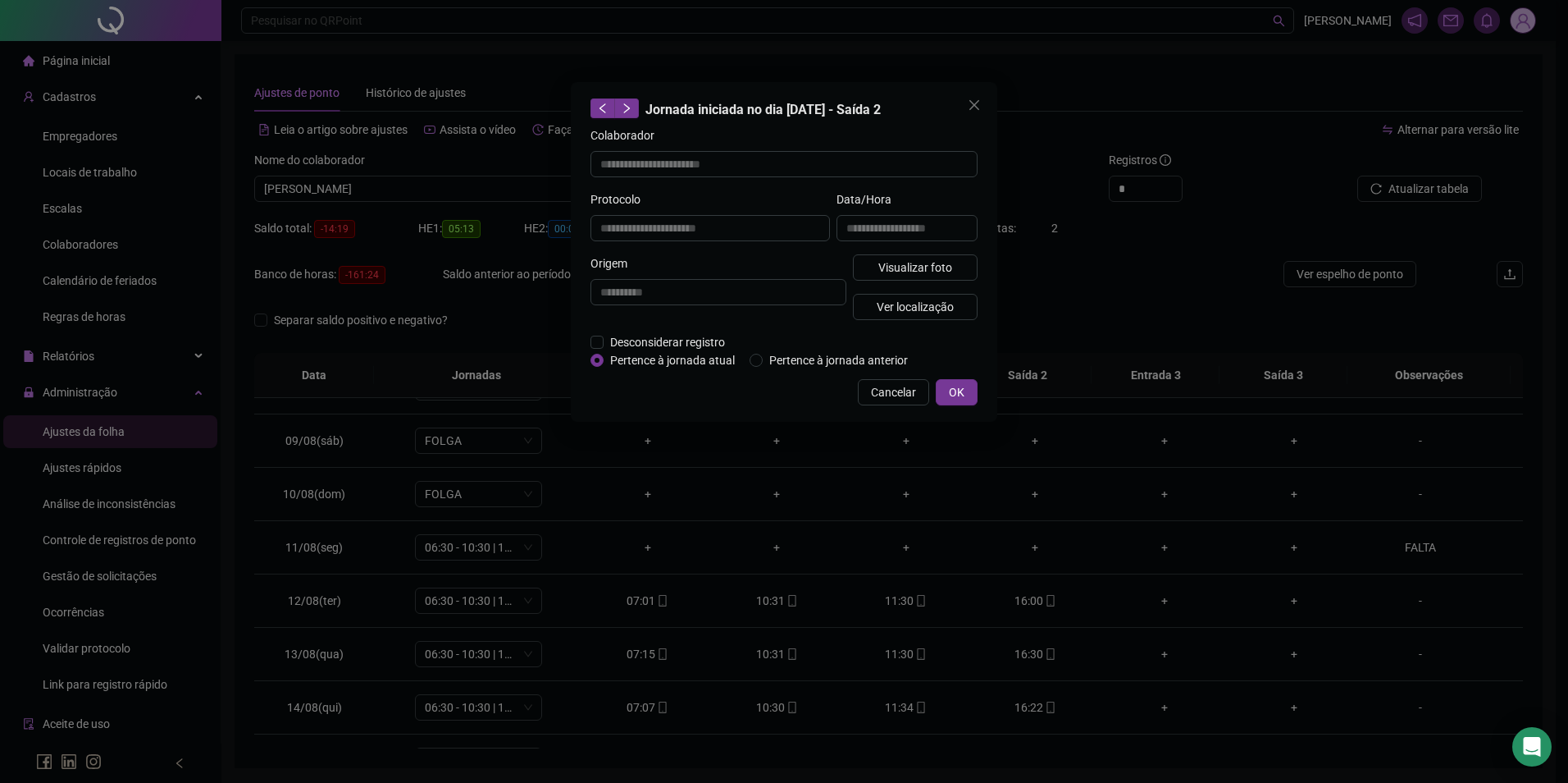
click at [1040, 709] on div "**********" at bounding box center [784, 391] width 1568 height 783
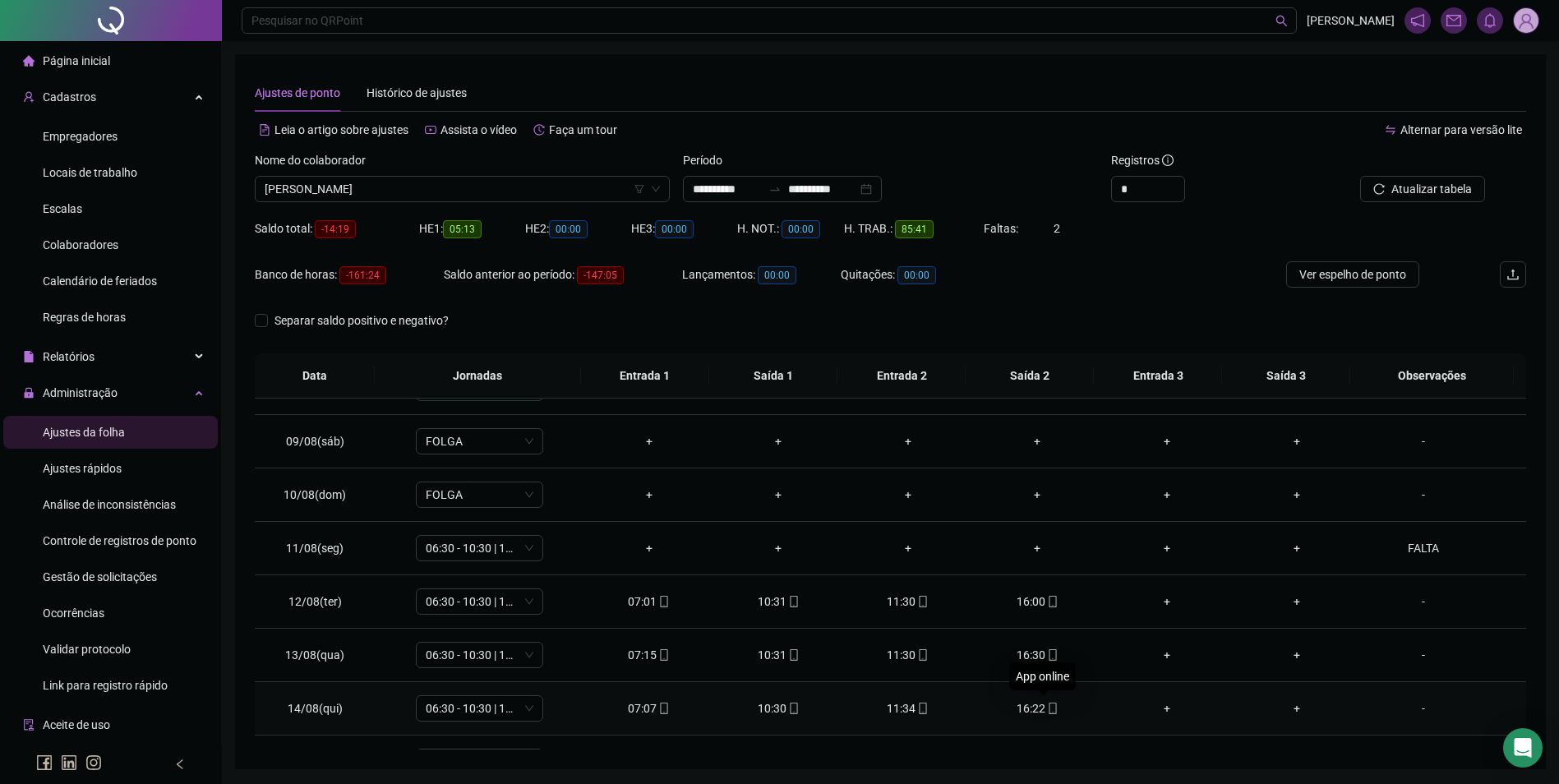
click at [1047, 708] on icon "mobile" at bounding box center [1053, 708] width 11 height 11
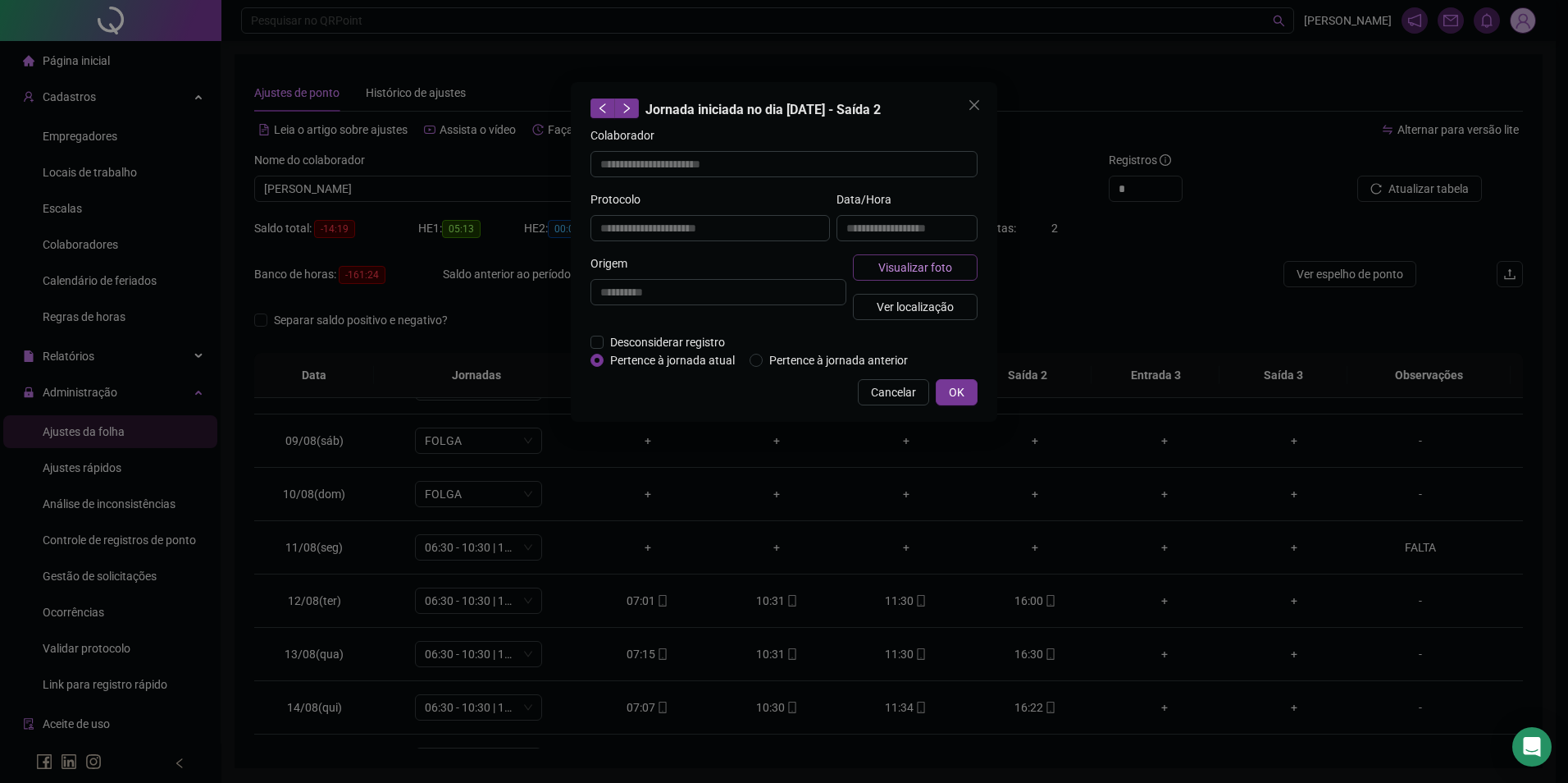
click at [907, 272] on span "Visualizar foto" at bounding box center [915, 267] width 74 height 18
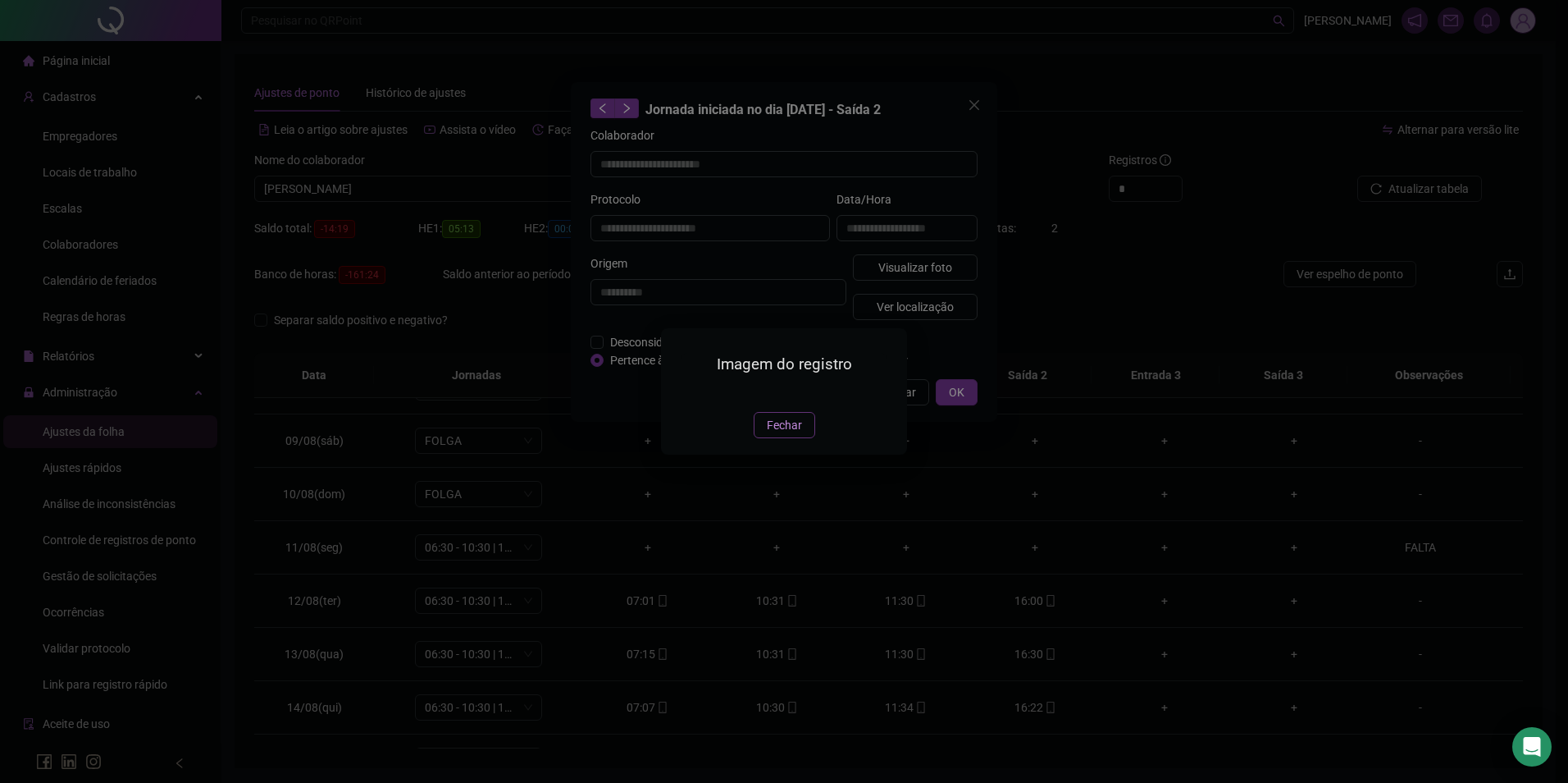
click at [802, 438] on button "Fechar" at bounding box center [784, 425] width 62 height 27
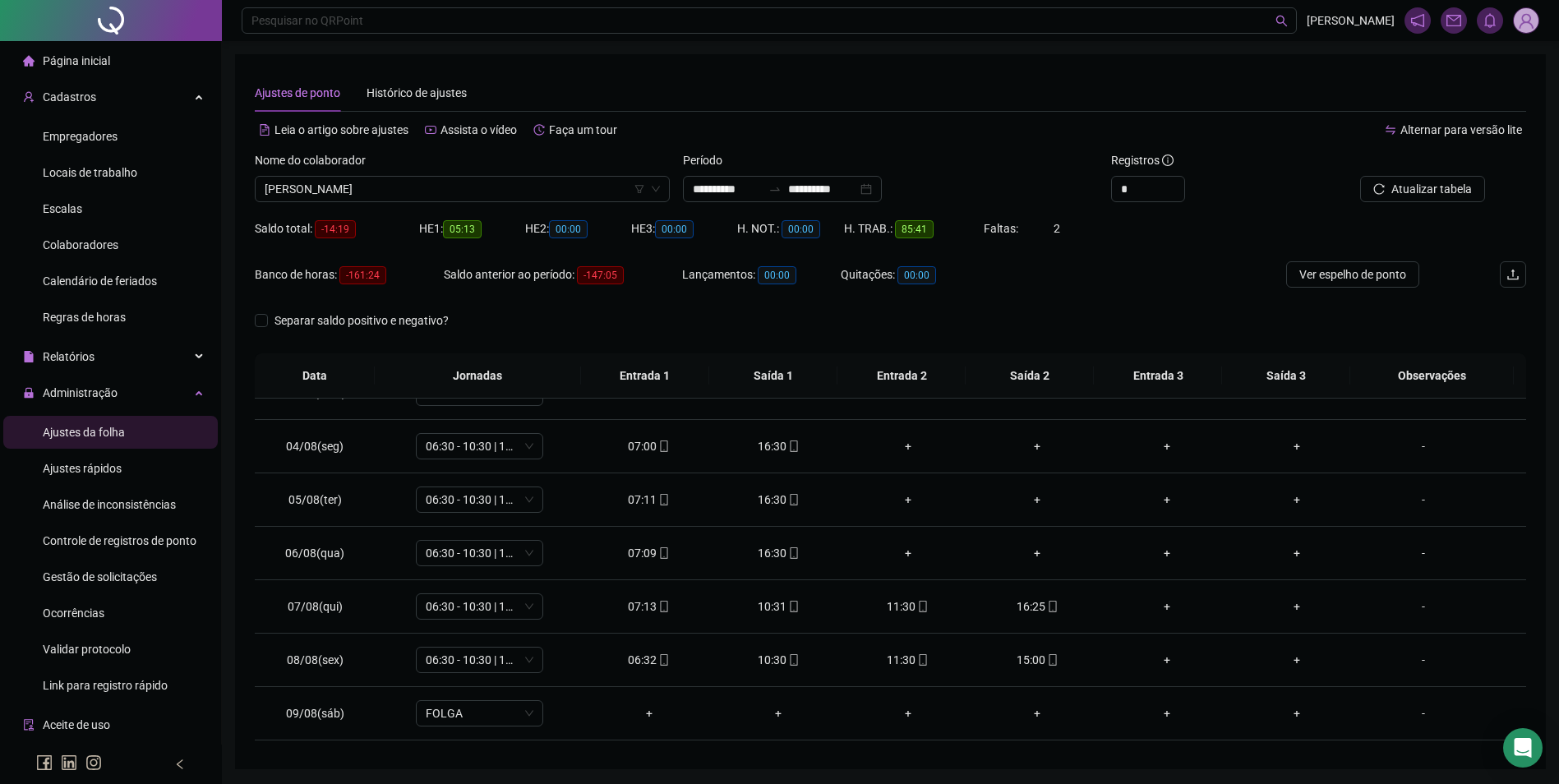
scroll to position [82, 0]
click at [896, 501] on div "+" at bounding box center [908, 502] width 103 height 18
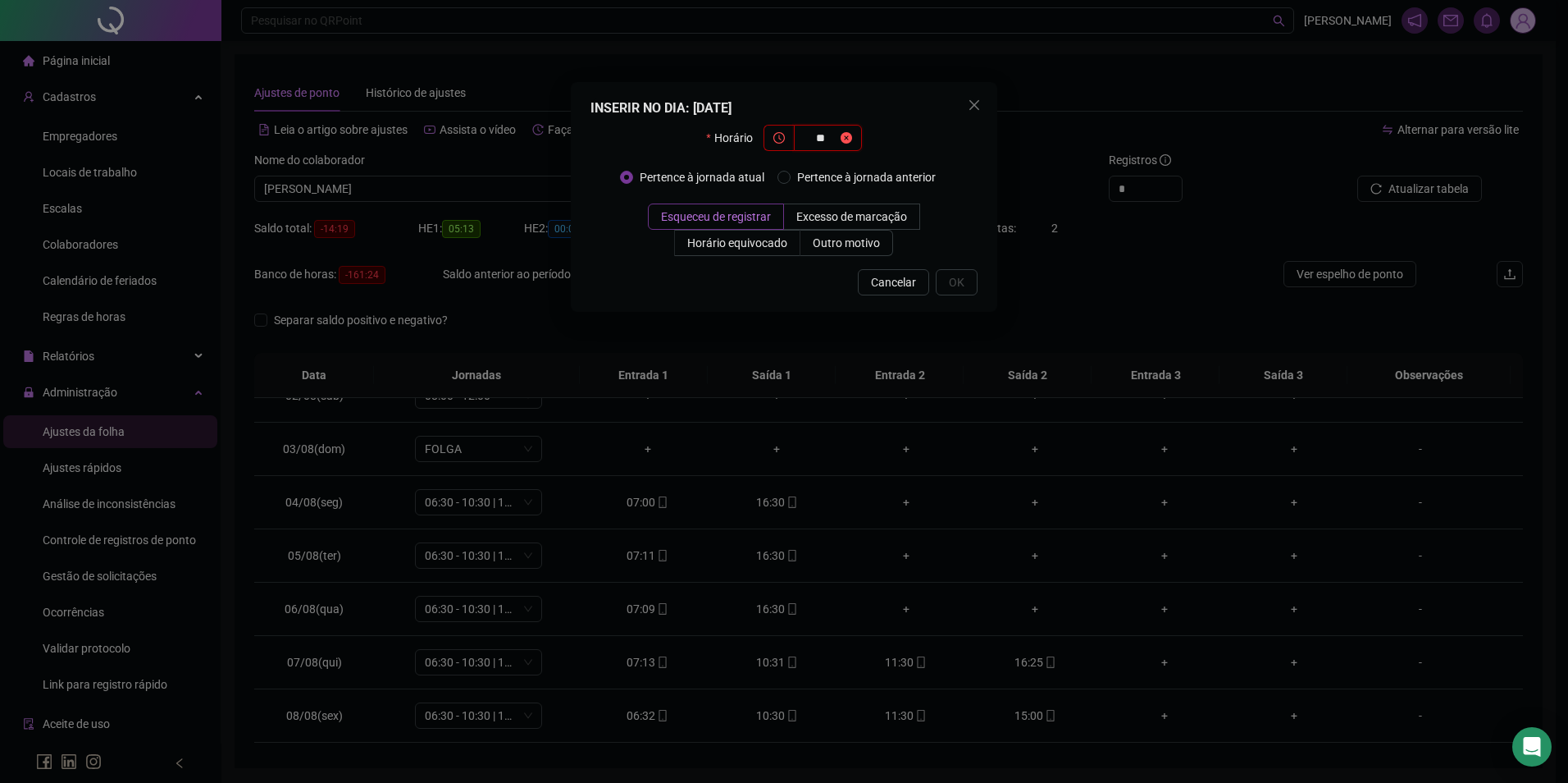
type input "*"
type input "*****"
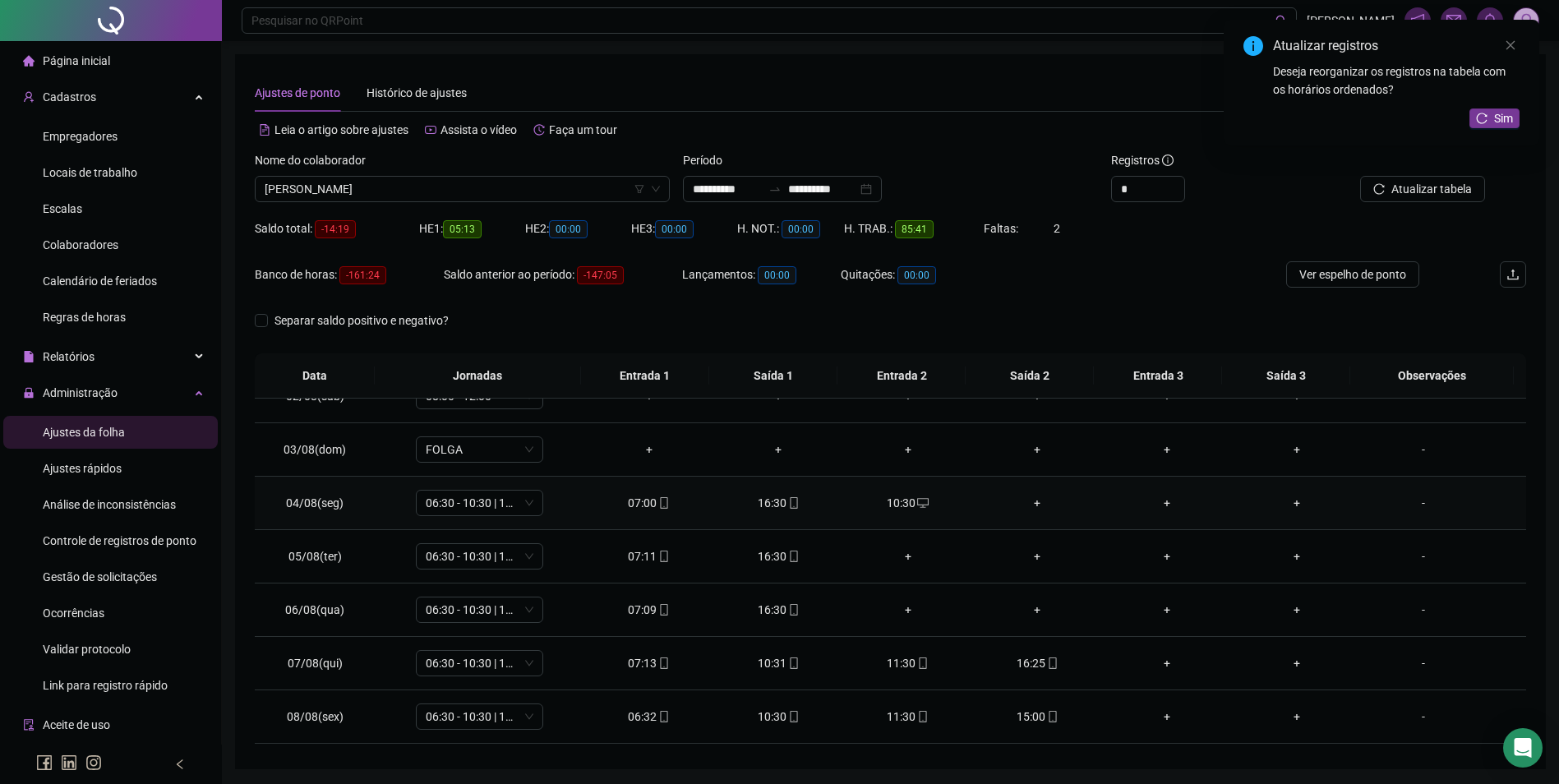
click at [1027, 501] on div "+" at bounding box center [1037, 502] width 103 height 18
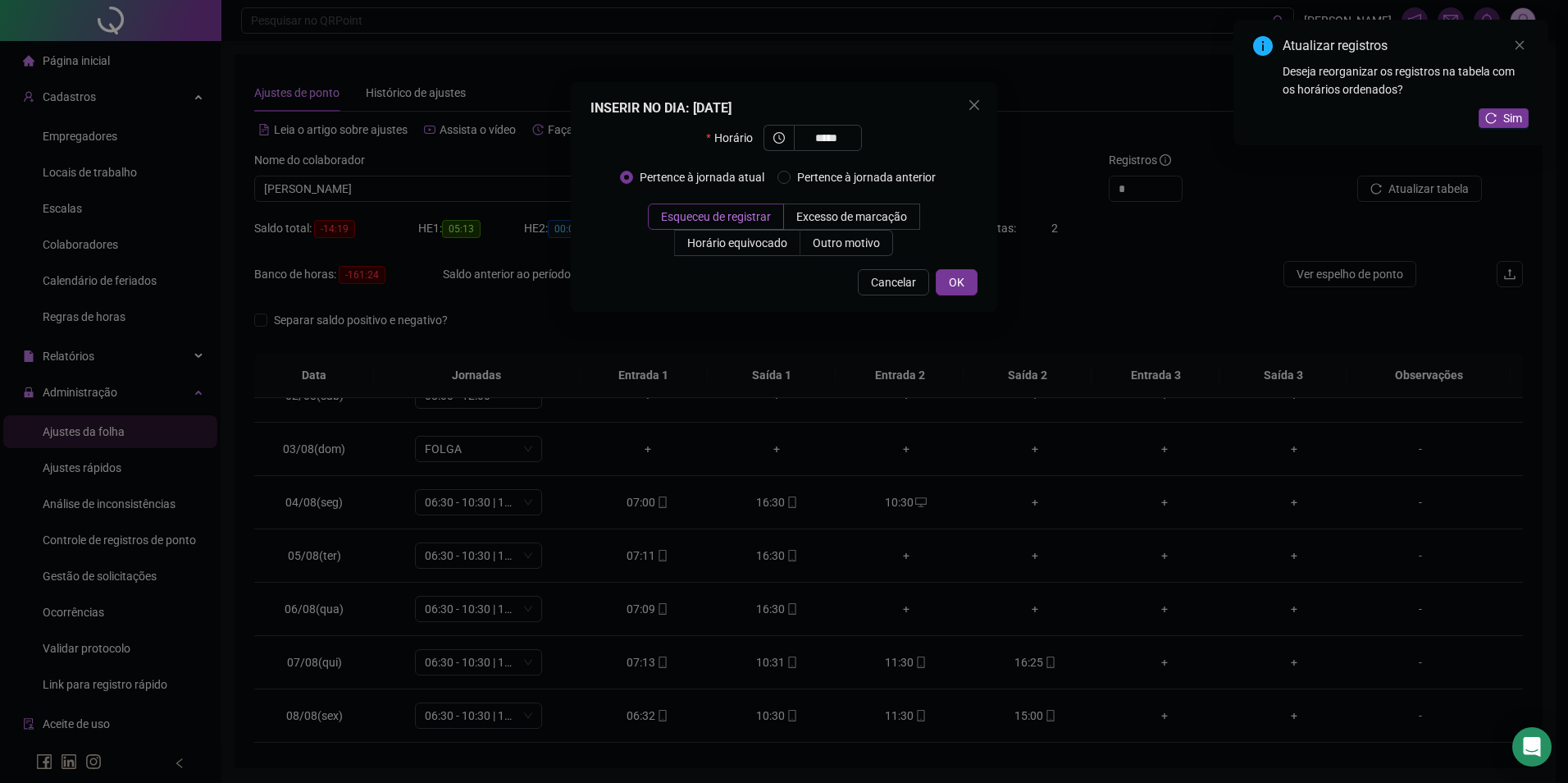
type input "*****"
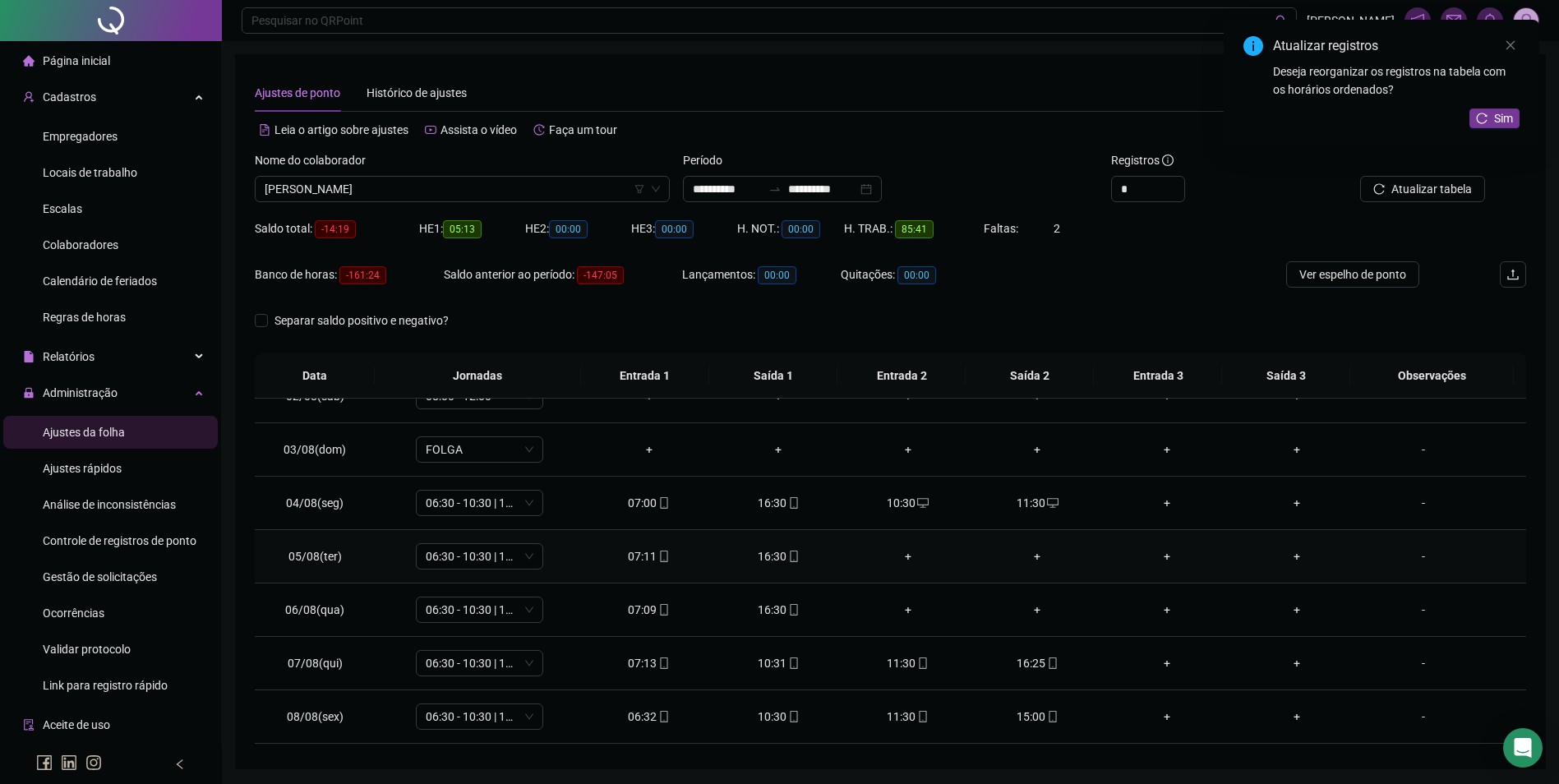
click at [899, 558] on div "+" at bounding box center [908, 556] width 103 height 18
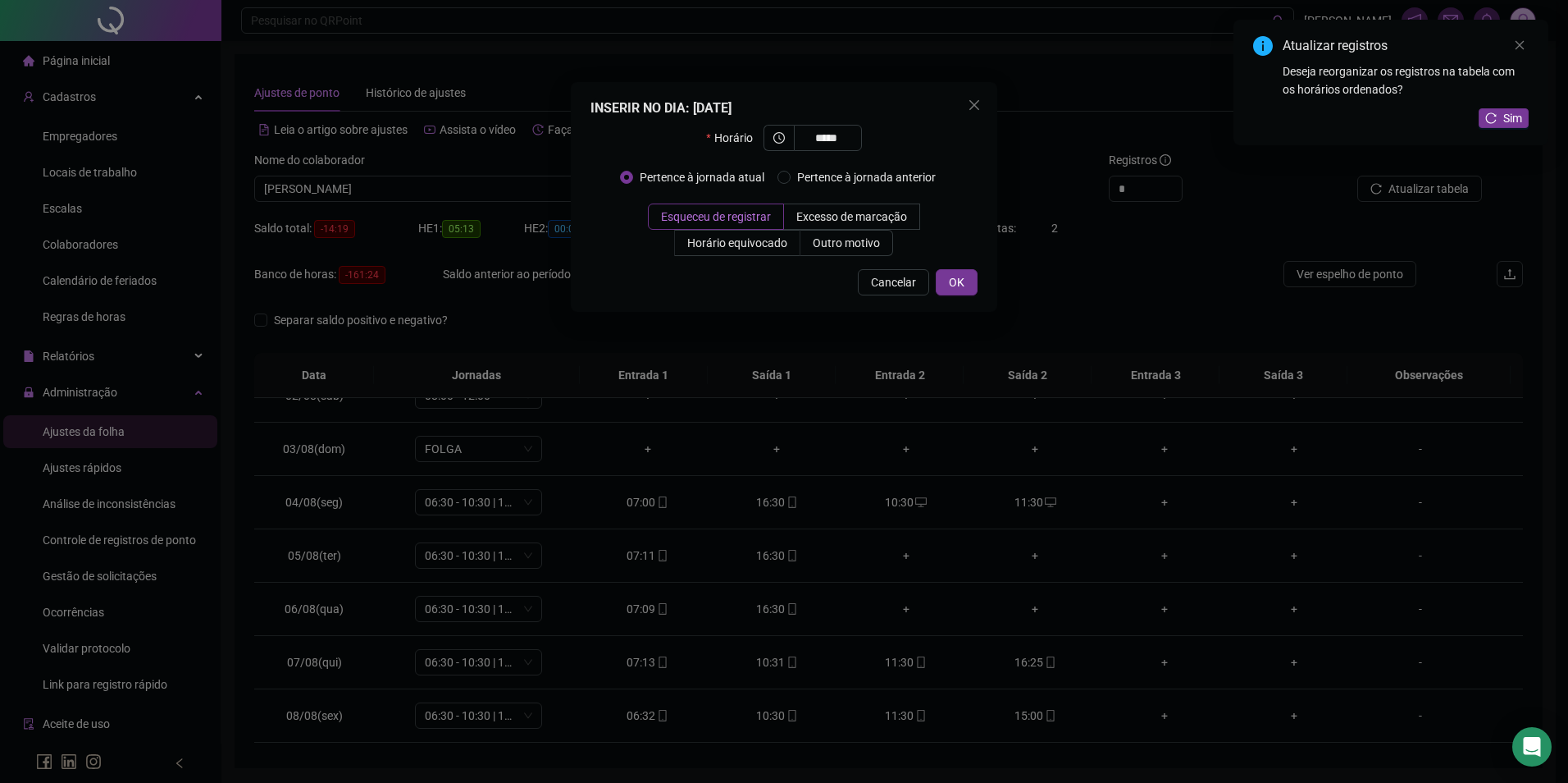
type input "*****"
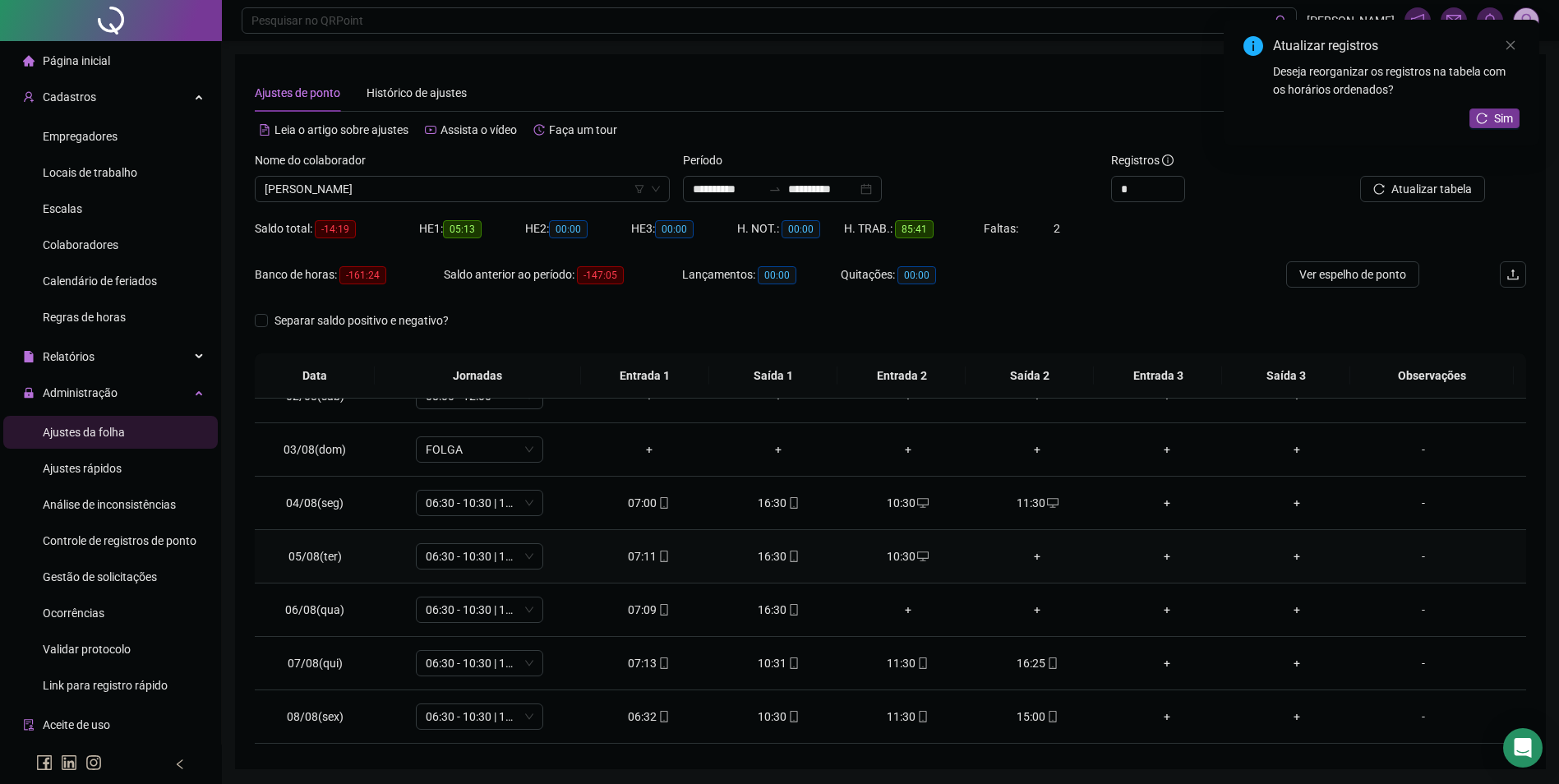
click at [1029, 556] on div "+" at bounding box center [1037, 556] width 103 height 18
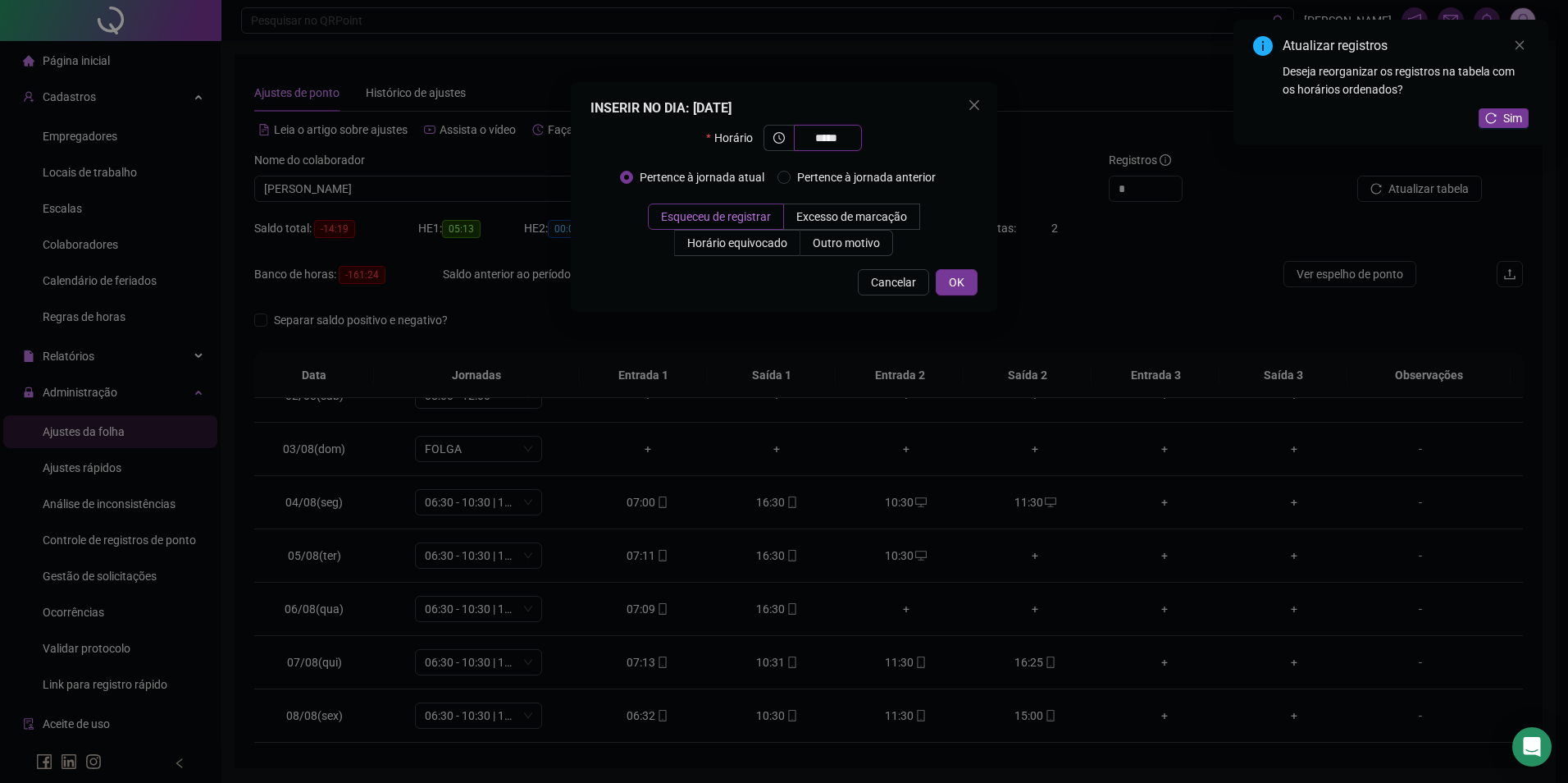
type input "*****"
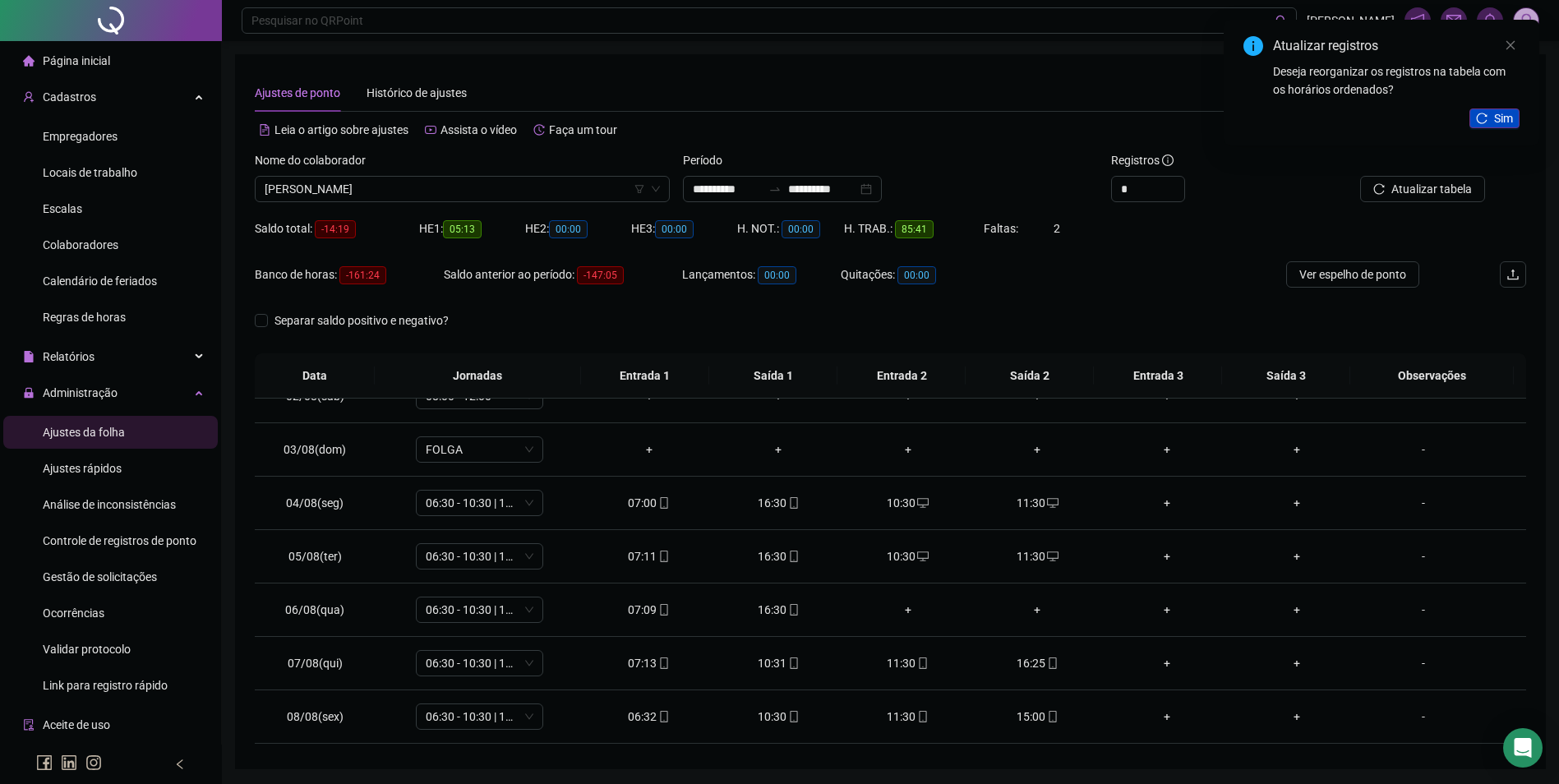
click at [1490, 122] on button "Sim" at bounding box center [1495, 118] width 50 height 20
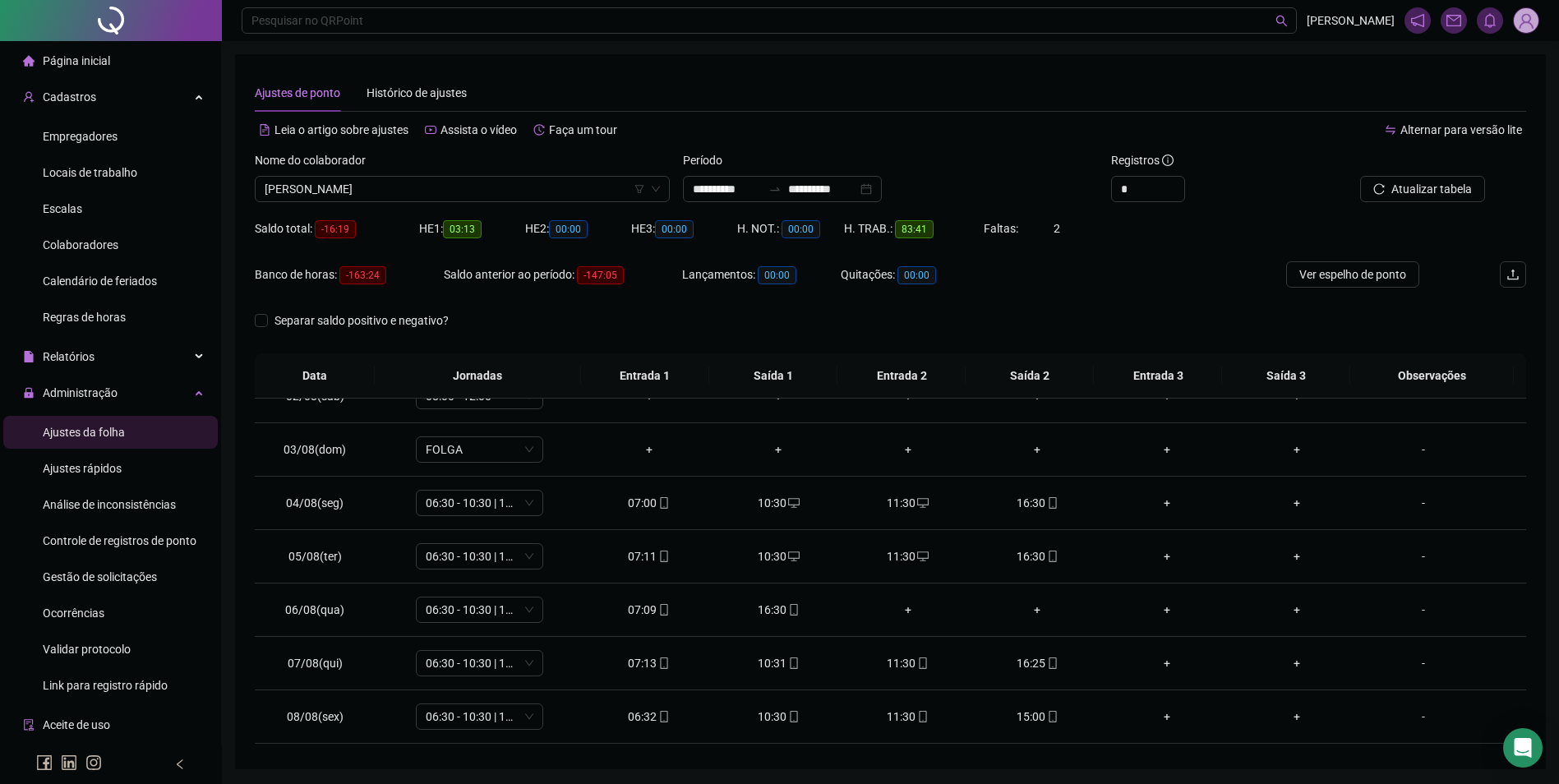
click at [1441, 189] on span "Atualizar tabela" at bounding box center [1432, 189] width 81 height 18
click at [898, 612] on div "+" at bounding box center [908, 610] width 103 height 18
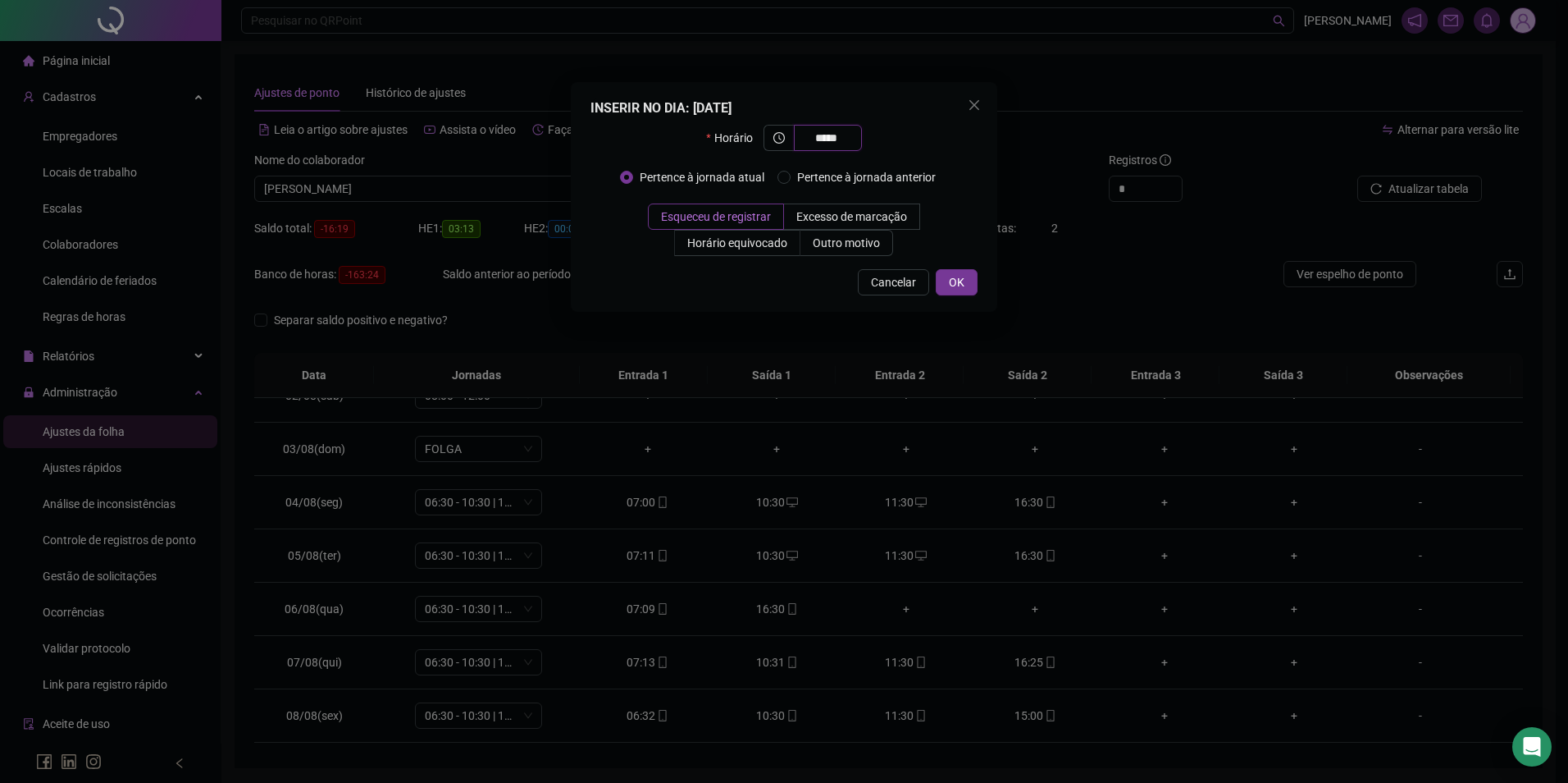
type input "*****"
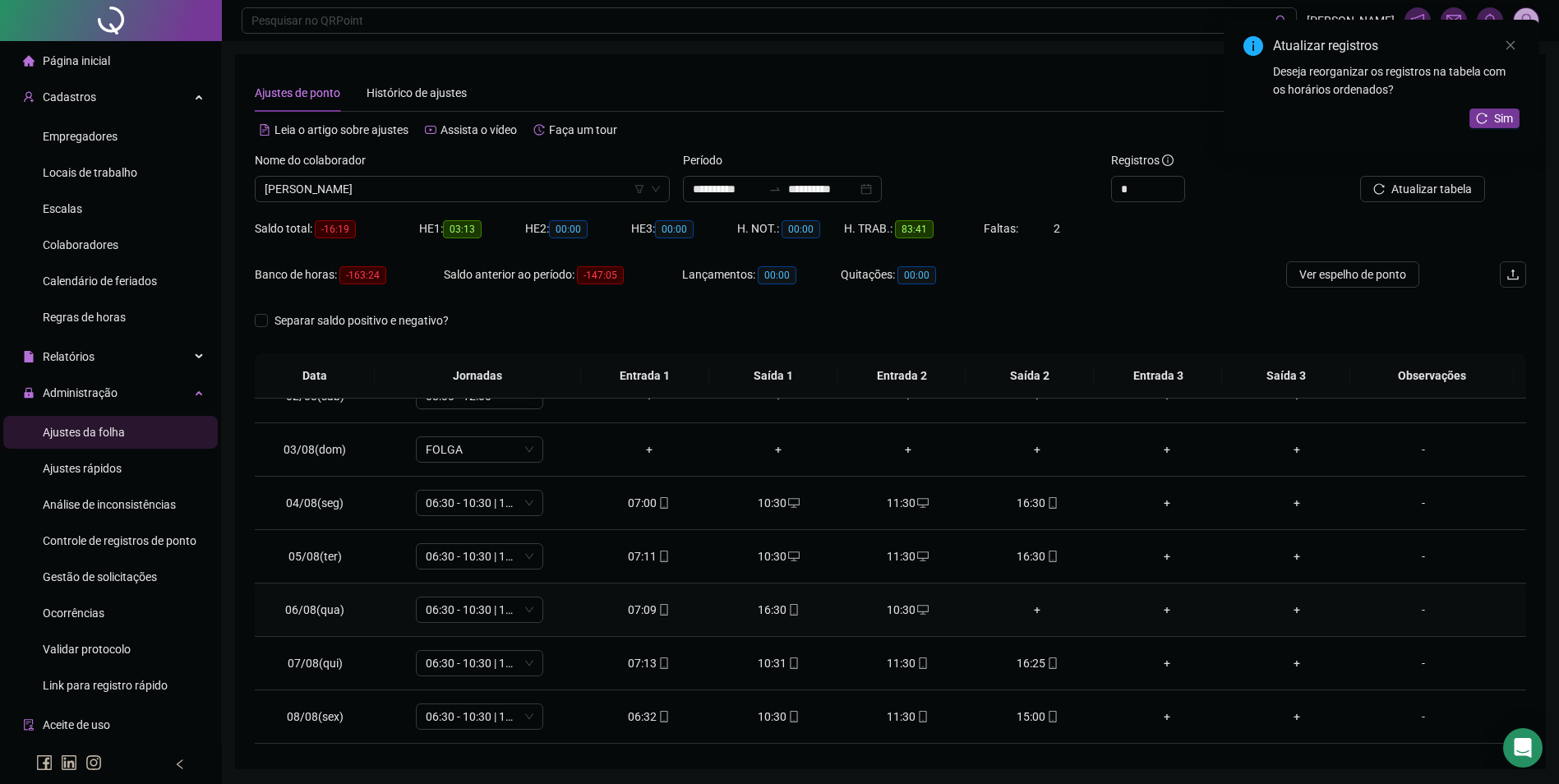
click at [1036, 611] on div "+" at bounding box center [1037, 610] width 103 height 18
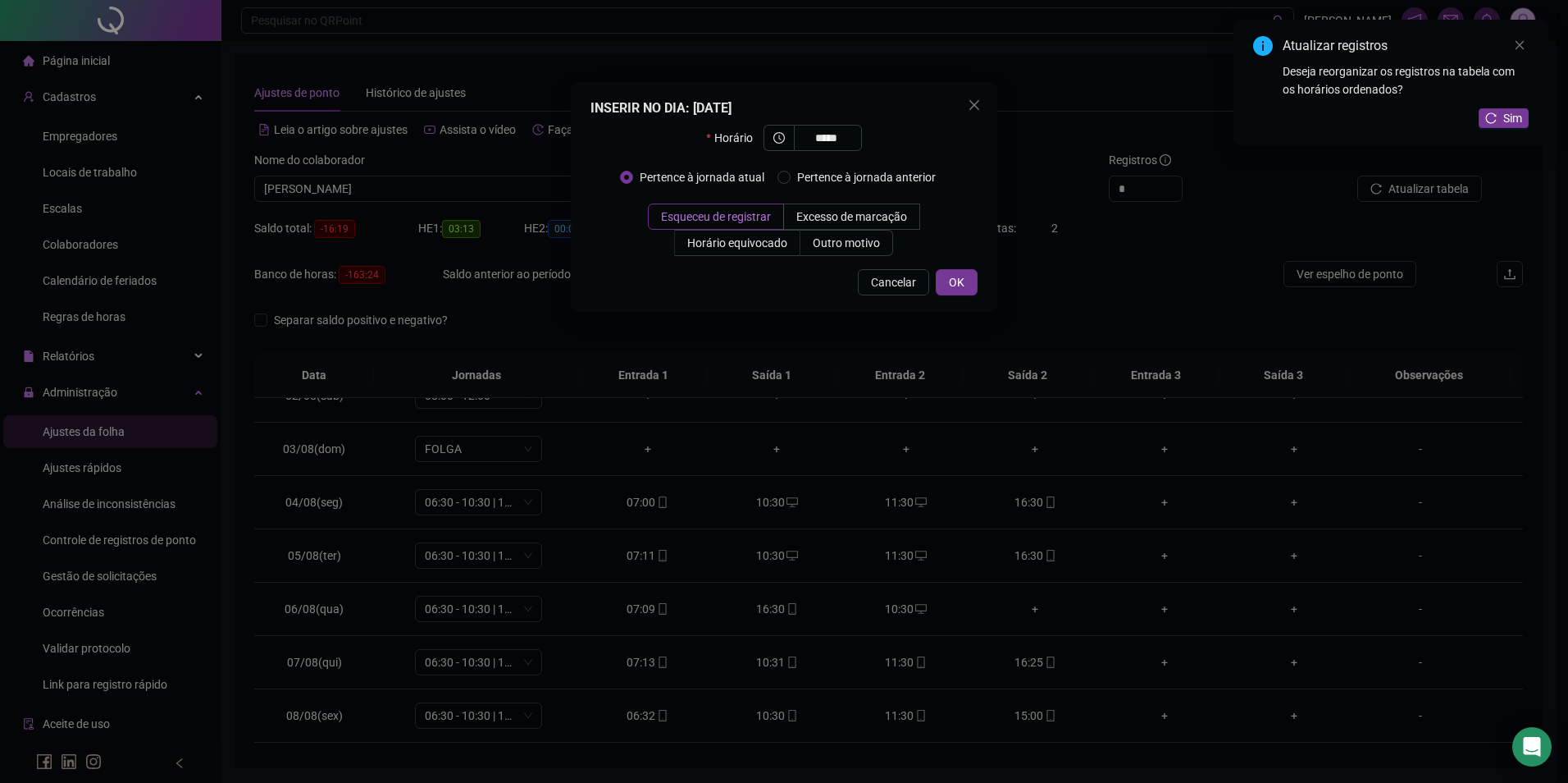
type input "*****"
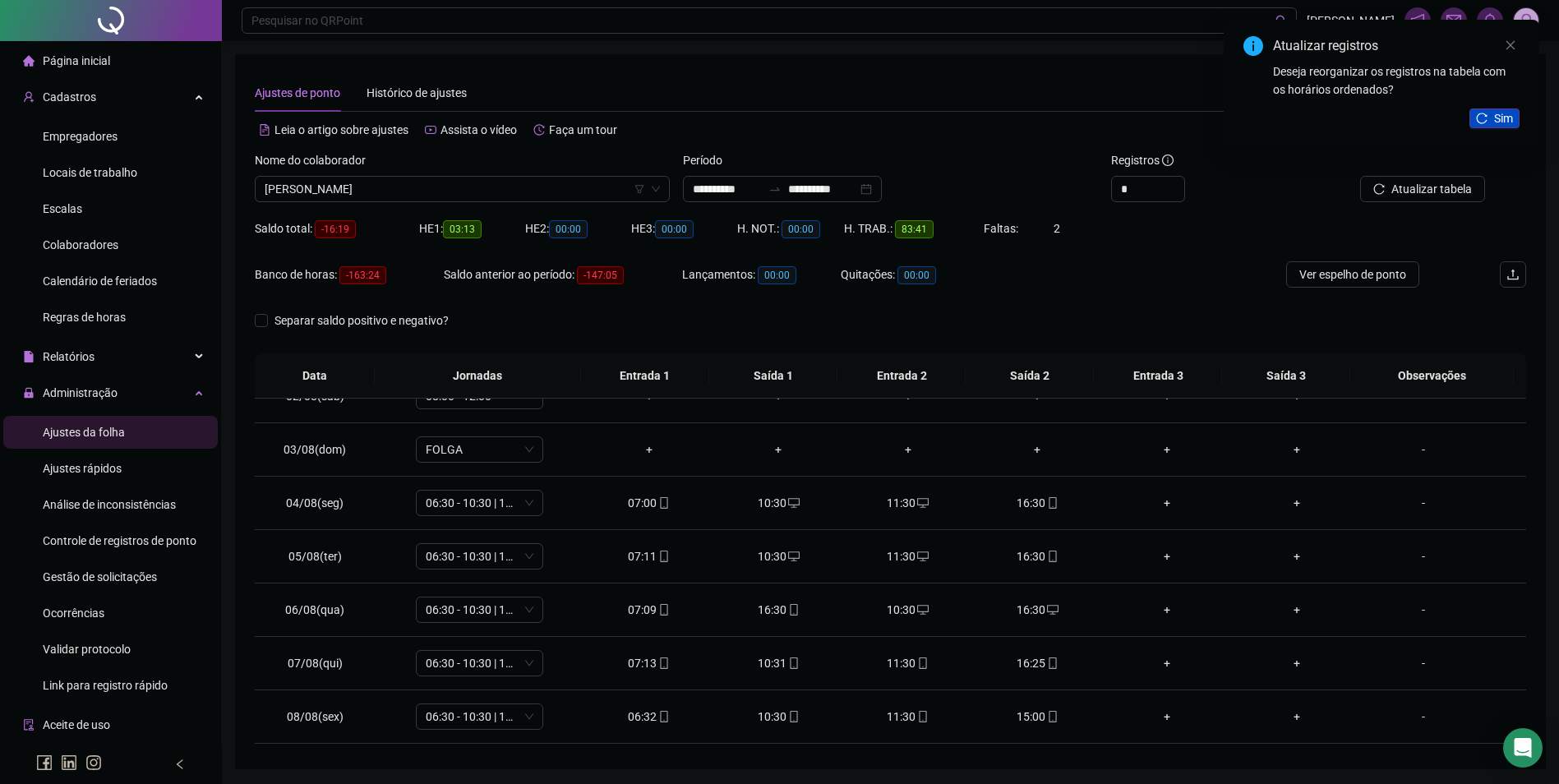
click at [1507, 122] on span "Sim" at bounding box center [1504, 118] width 19 height 18
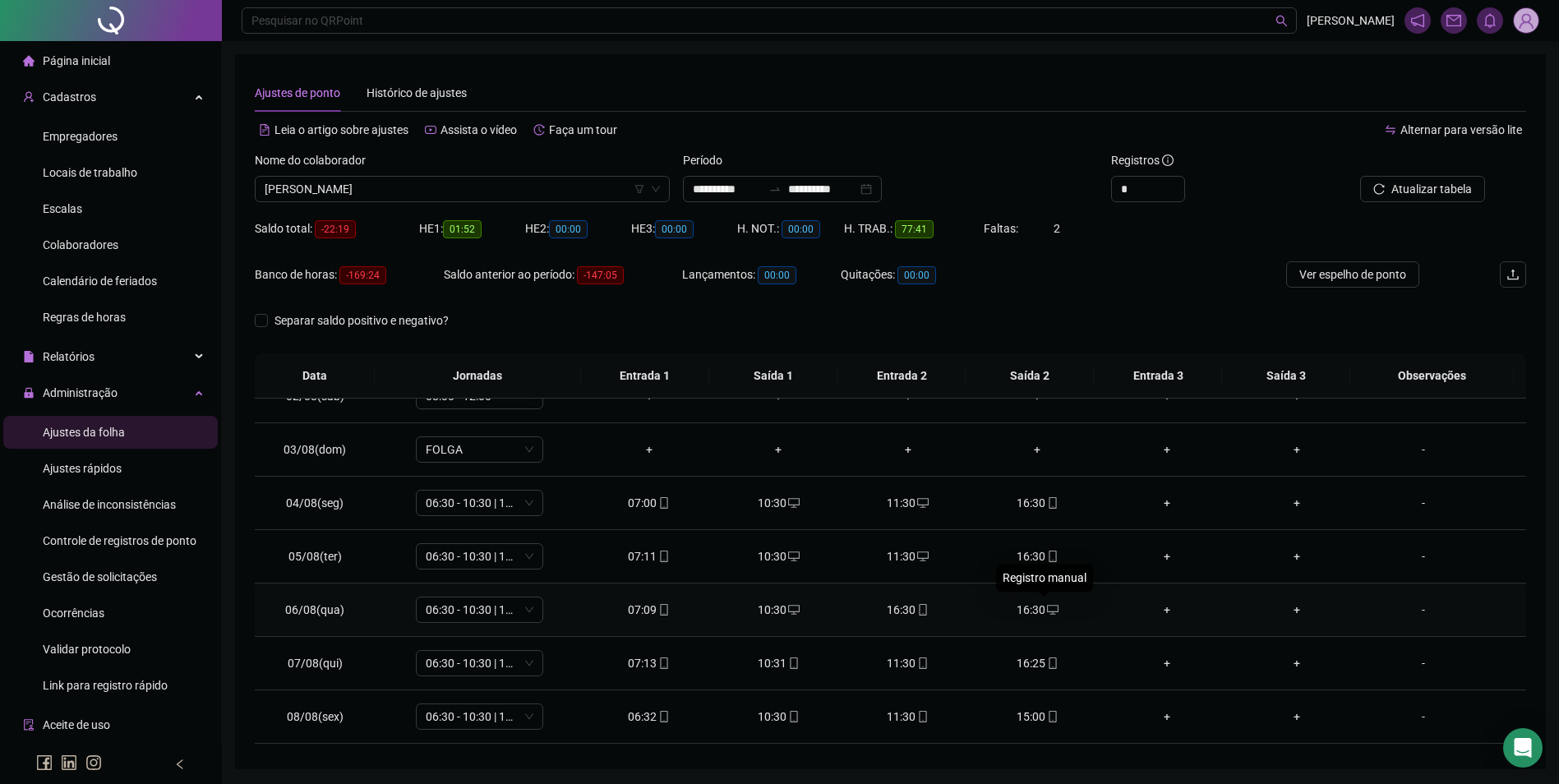
click at [1048, 604] on icon "desktop" at bounding box center [1053, 610] width 11 height 11
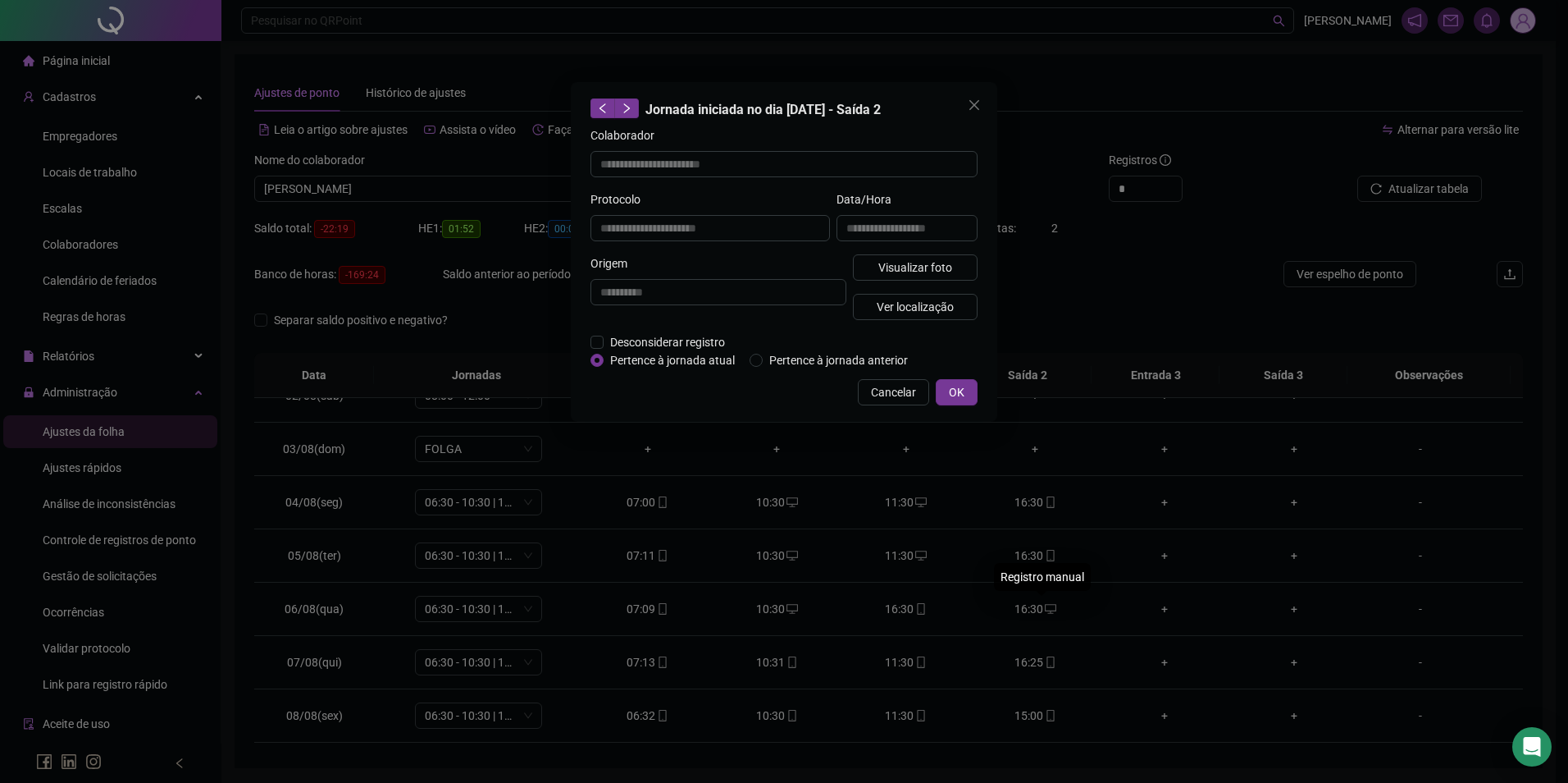
type input "**********"
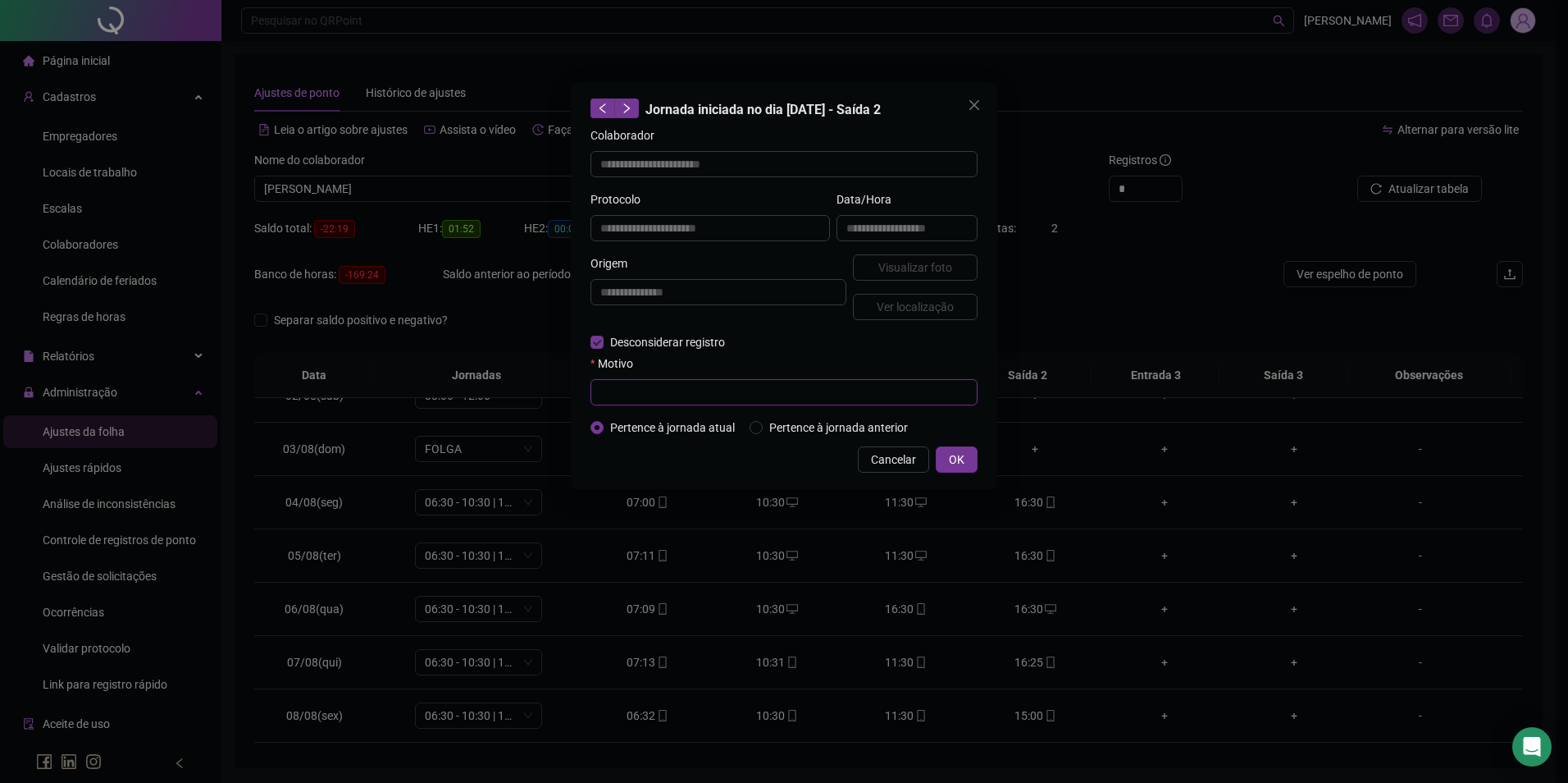
click at [646, 394] on input "text" at bounding box center [784, 392] width 387 height 27
type input "**********"
click at [956, 454] on span "OK" at bounding box center [957, 459] width 15 height 18
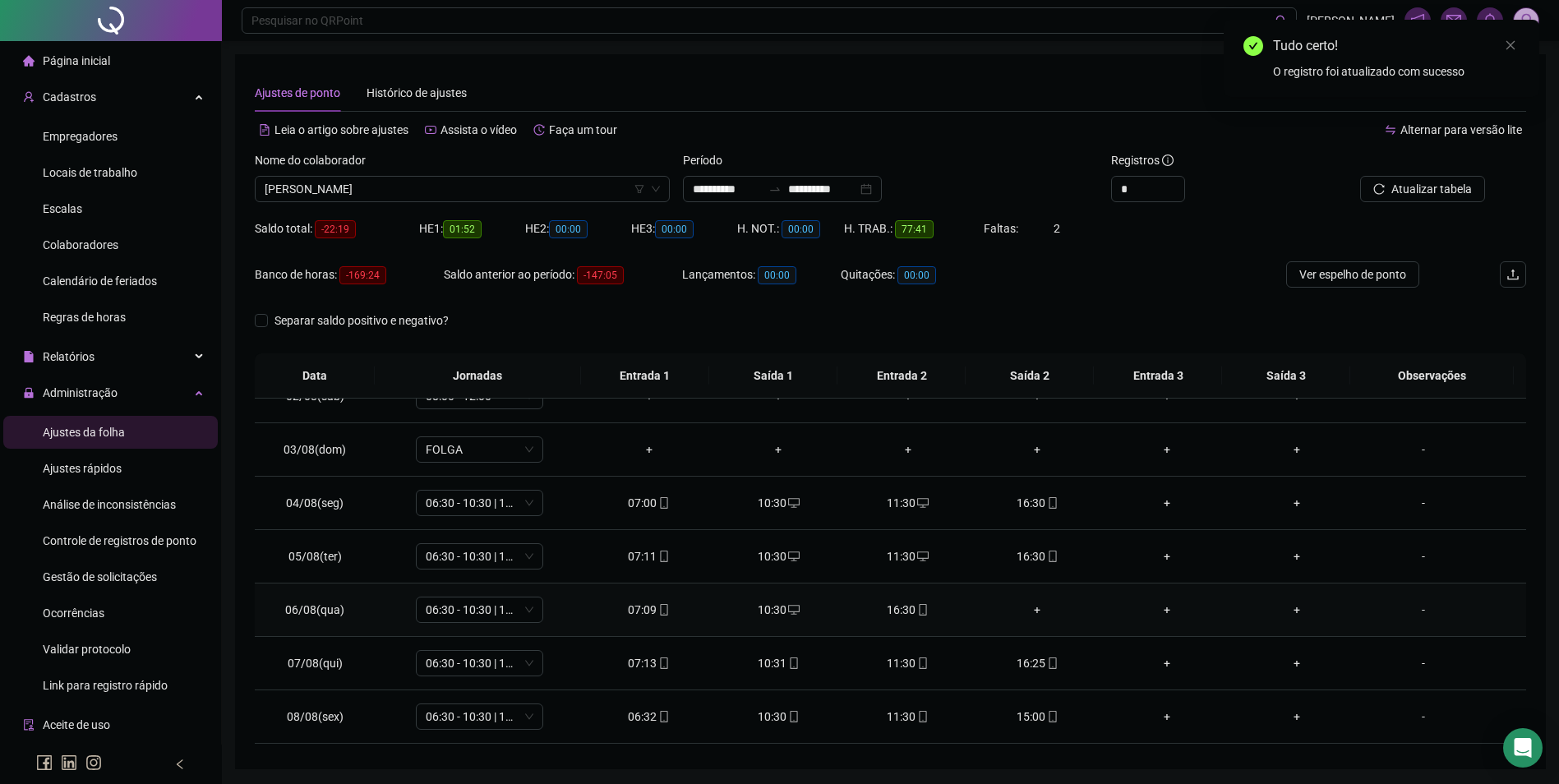
click at [1035, 608] on div "+" at bounding box center [1037, 610] width 103 height 18
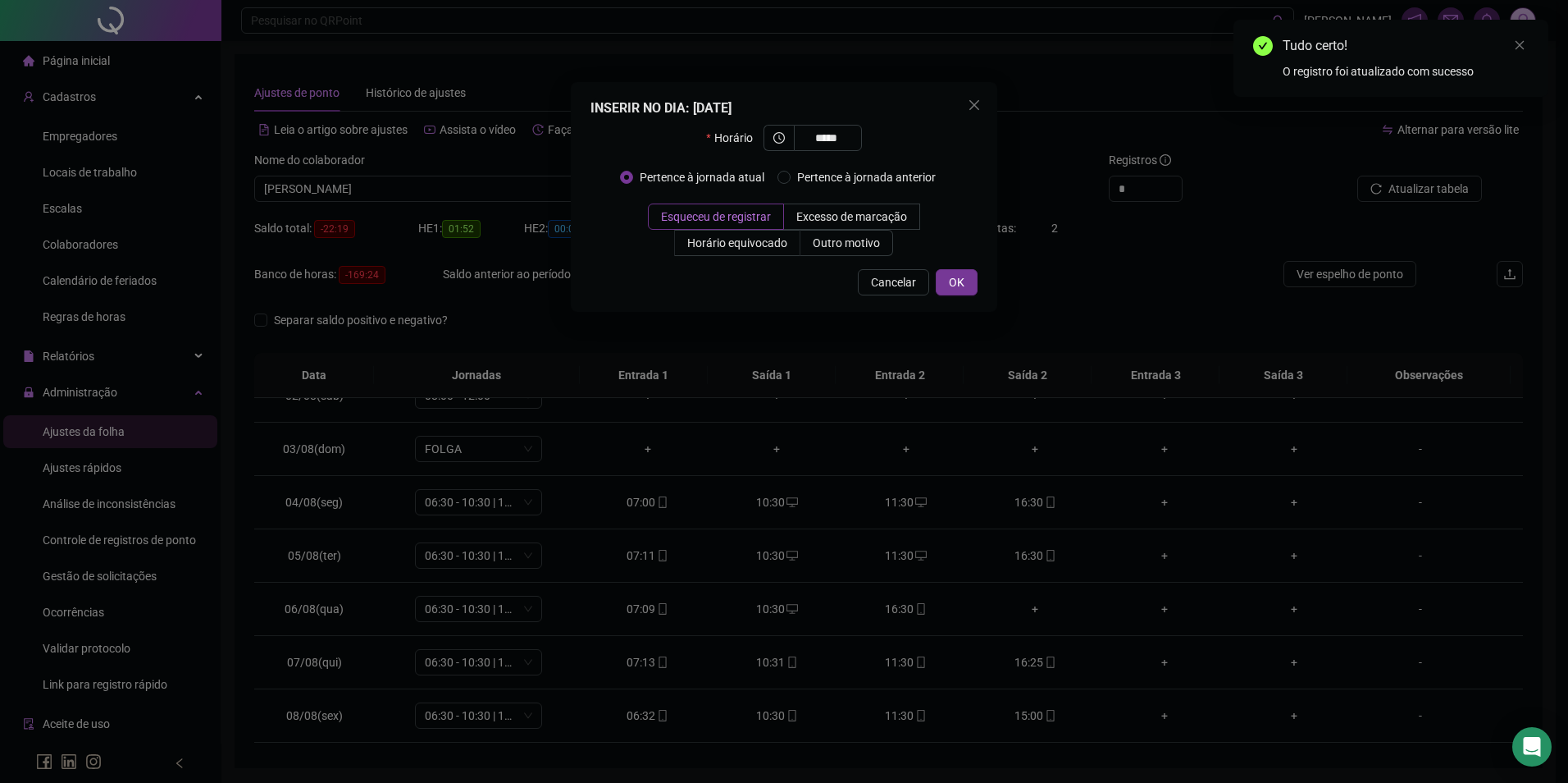
type input "*****"
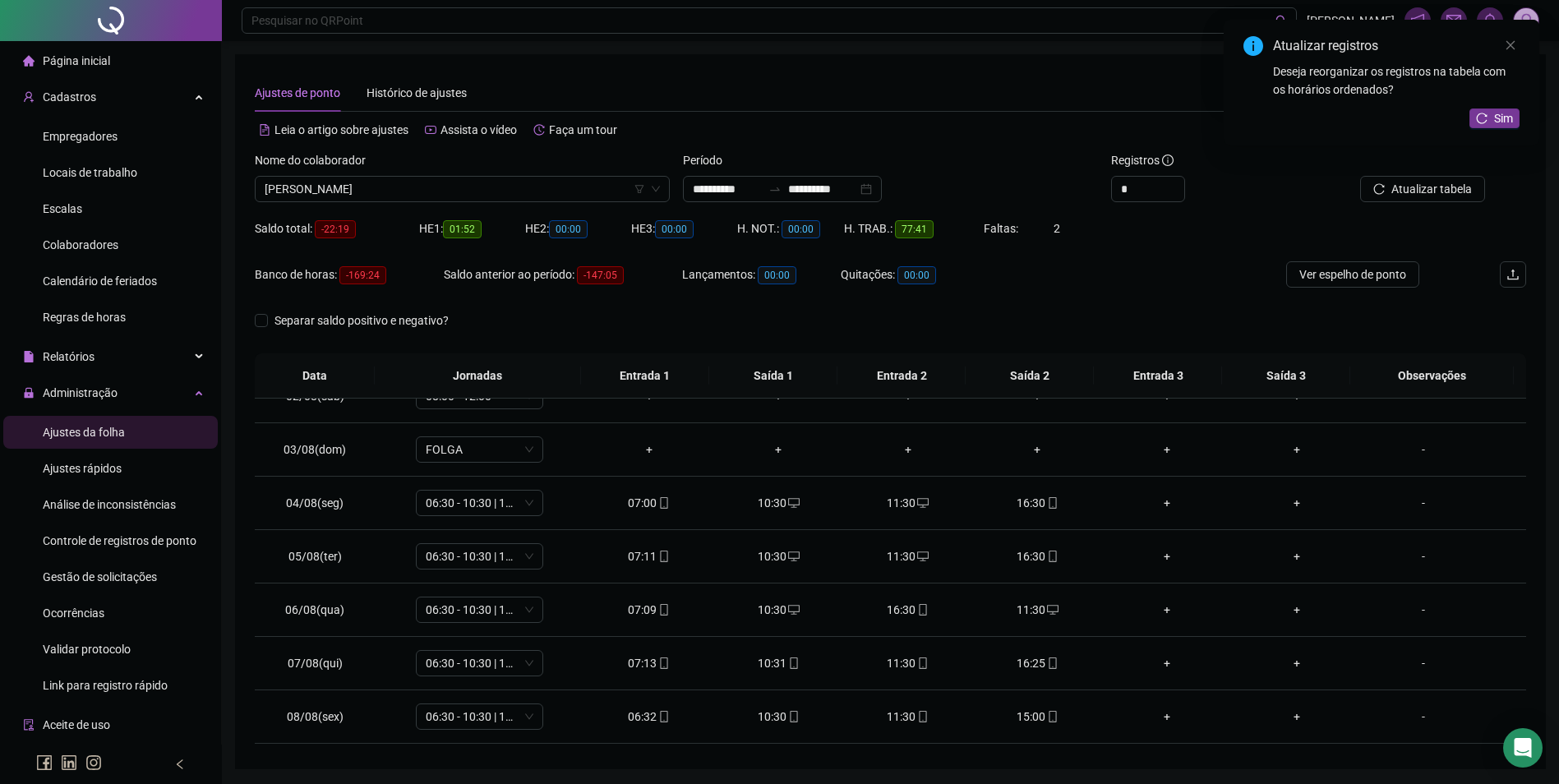
click at [1499, 107] on div "Atualizar registros Deseja reorganizar os registros na tabela com os horários o…" at bounding box center [1382, 82] width 316 height 126
click at [1497, 117] on span "Sim" at bounding box center [1504, 118] width 19 height 18
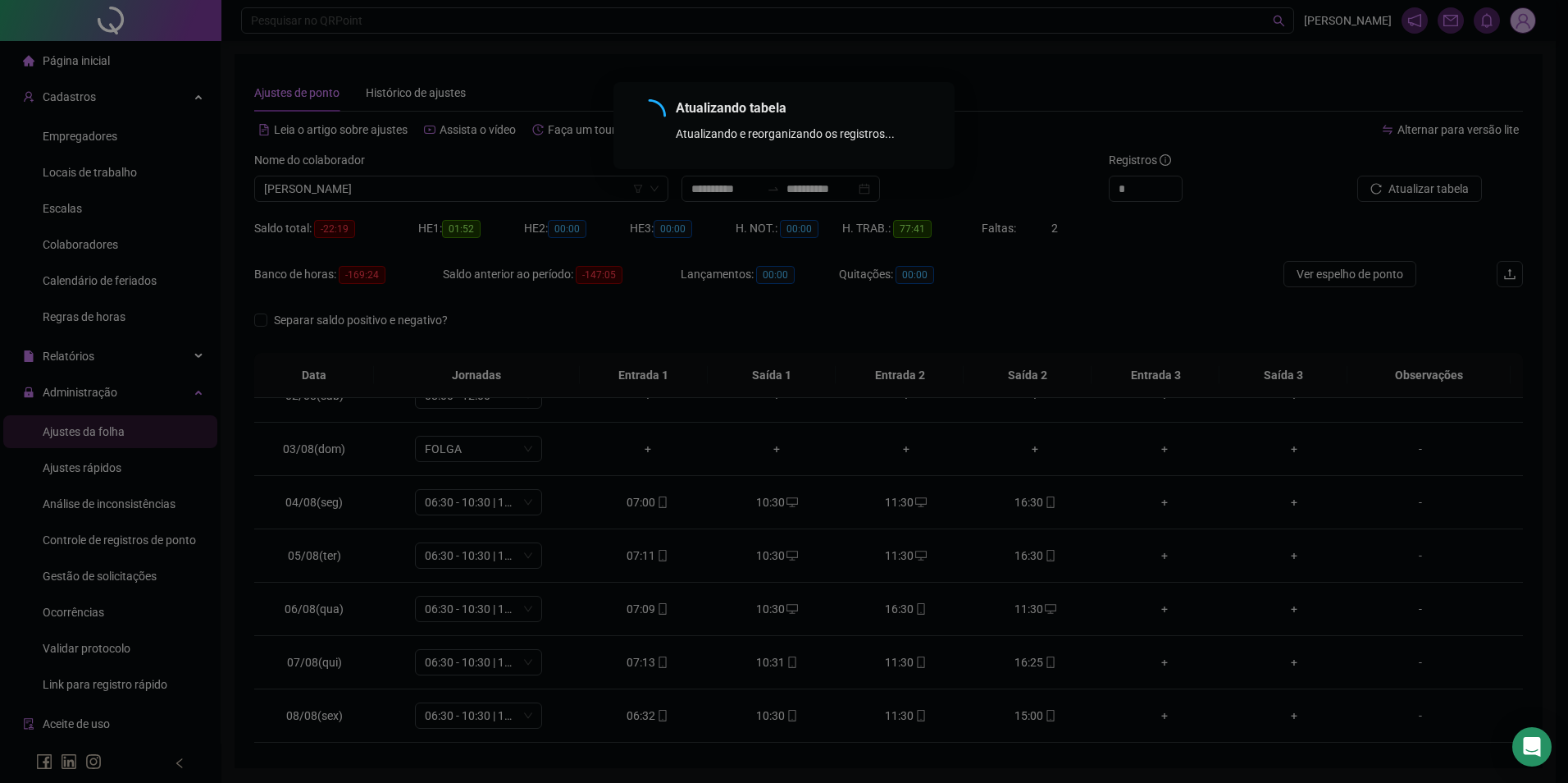
click at [1420, 190] on div "Atualizando tabela Atualizando e reorganizando os registros... OK" at bounding box center [784, 391] width 1568 height 783
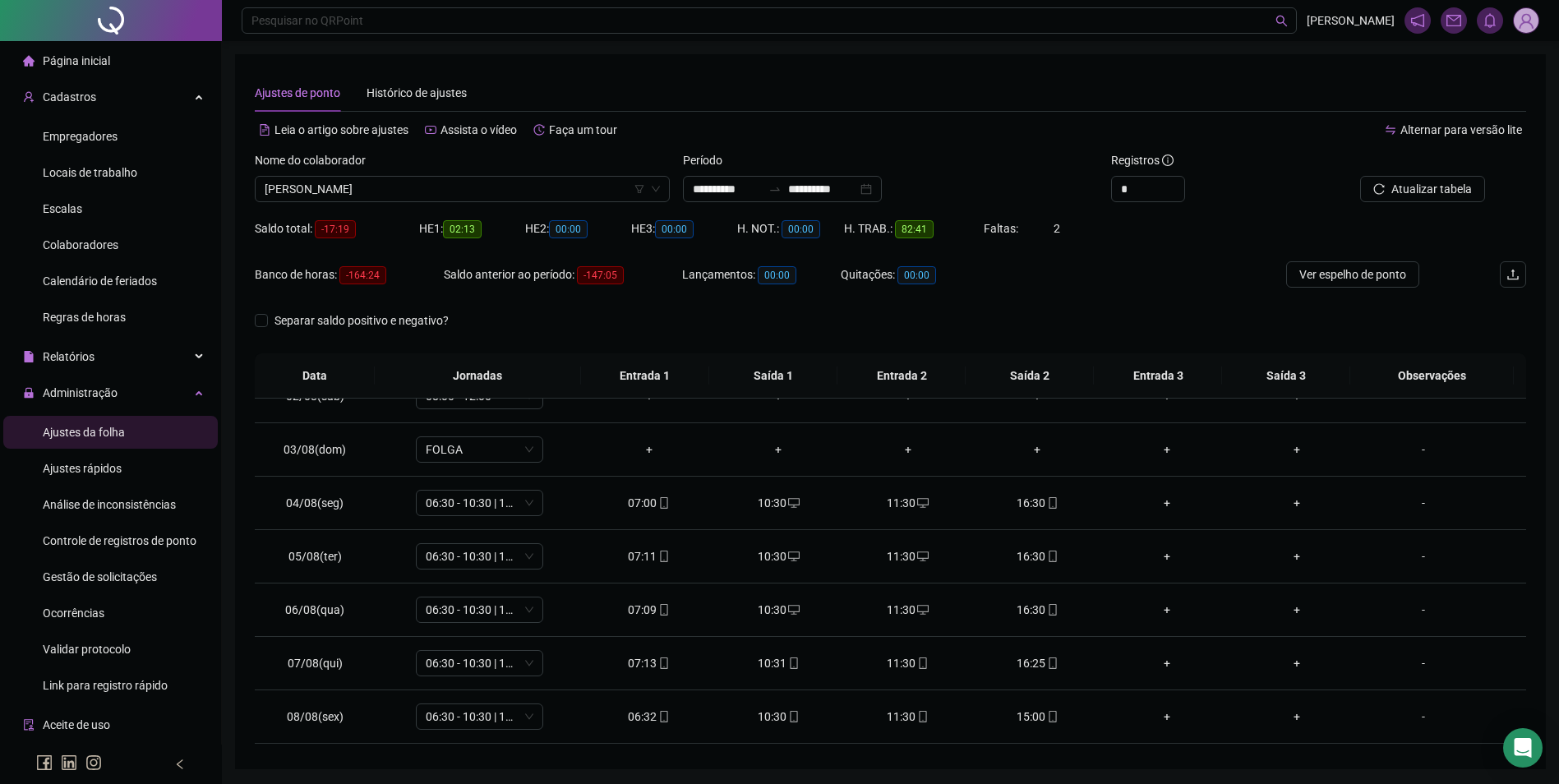
click at [1418, 194] on span "Atualizar tabela" at bounding box center [1432, 189] width 81 height 18
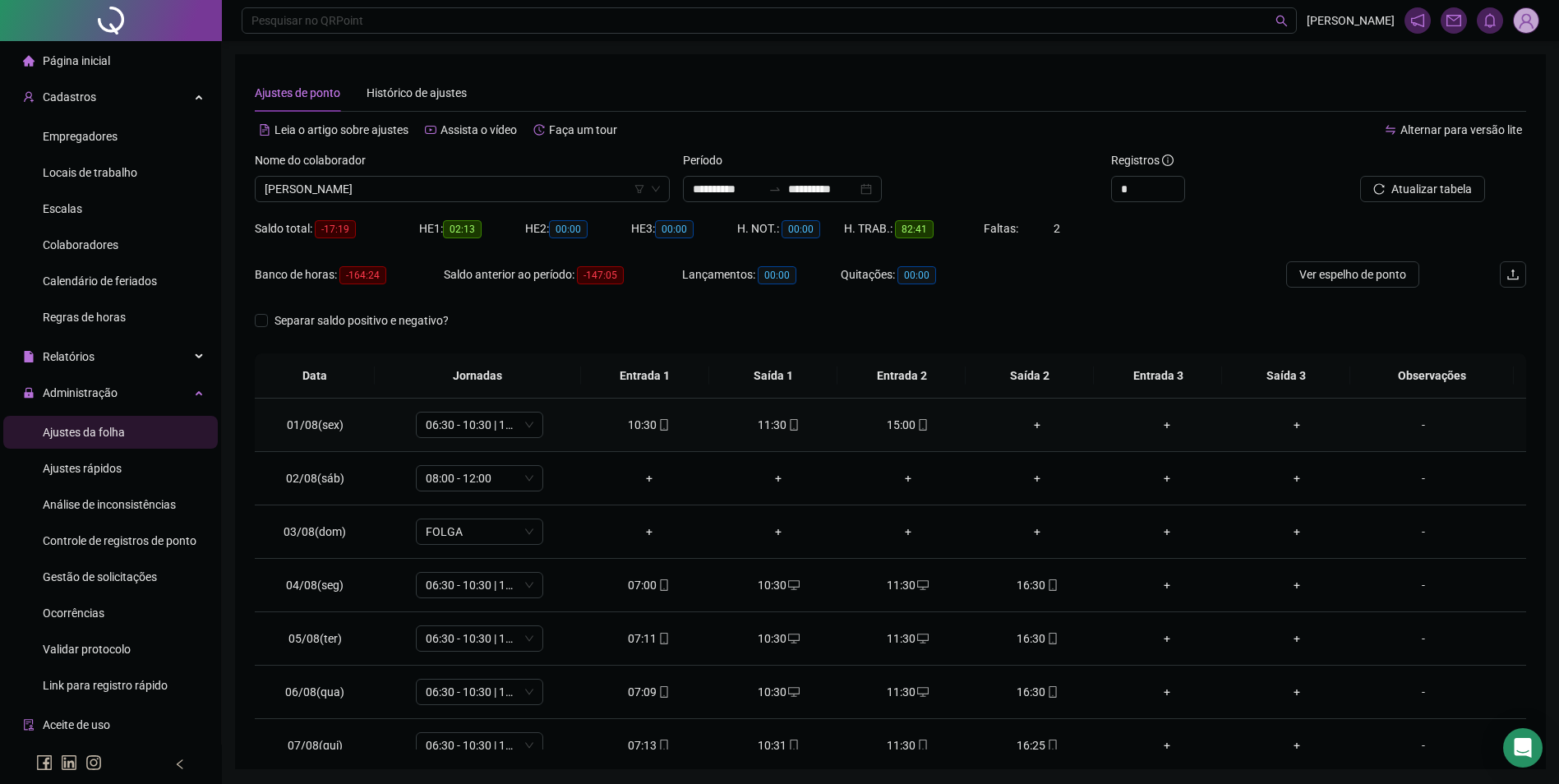
click at [1036, 426] on div "+" at bounding box center [1037, 425] width 103 height 18
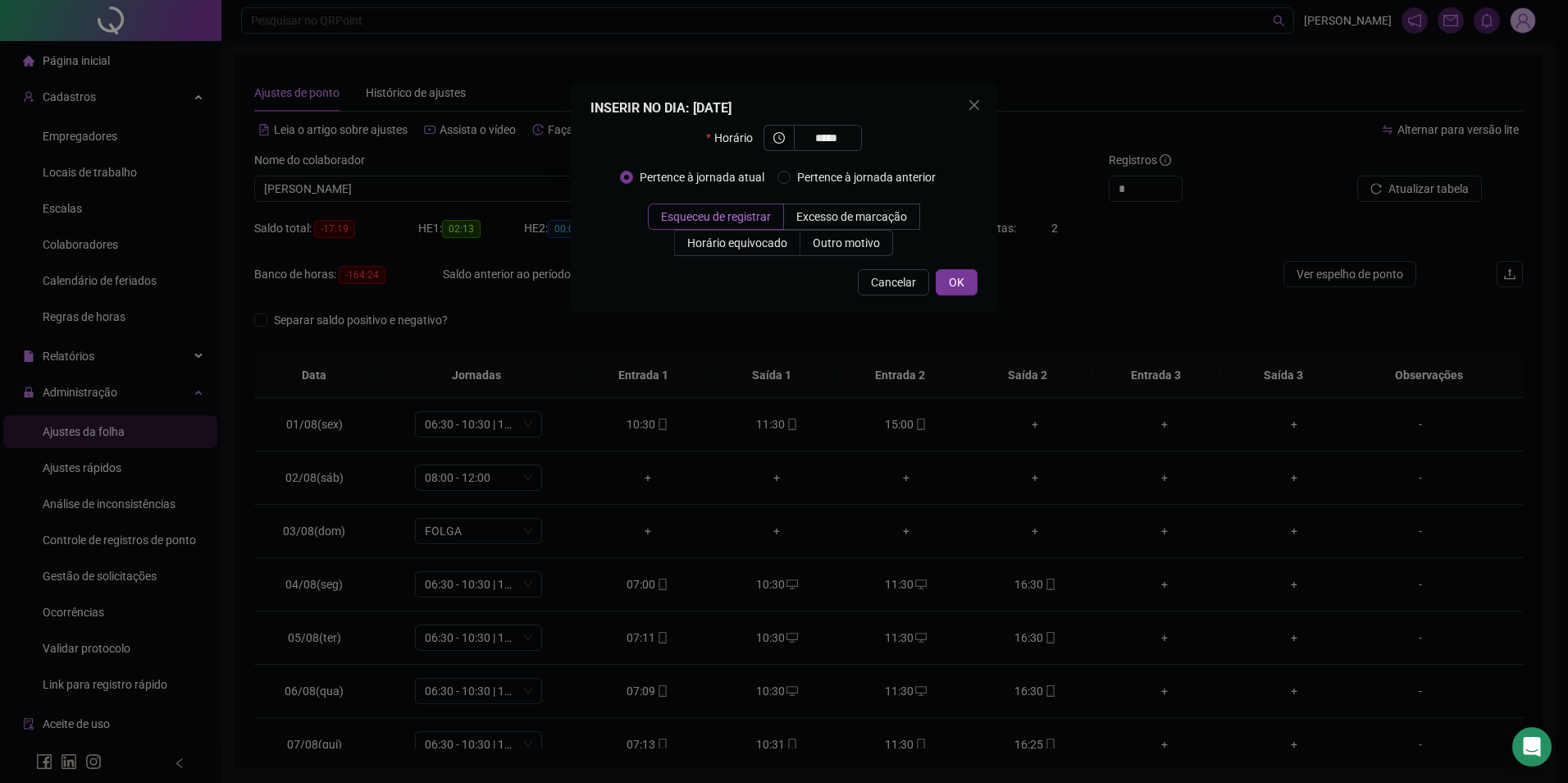
type input "*****"
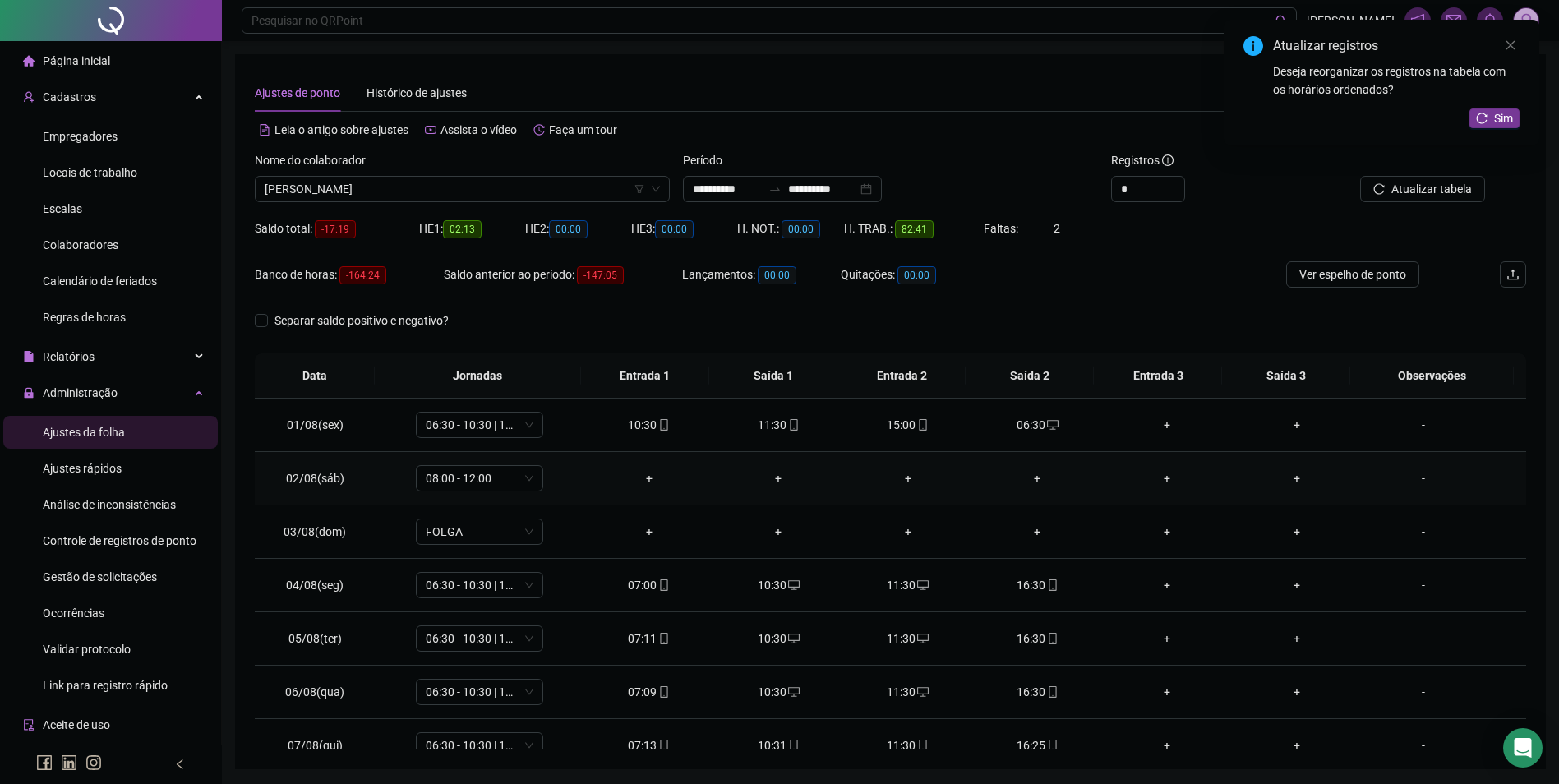
click at [649, 480] on div "+" at bounding box center [649, 478] width 103 height 18
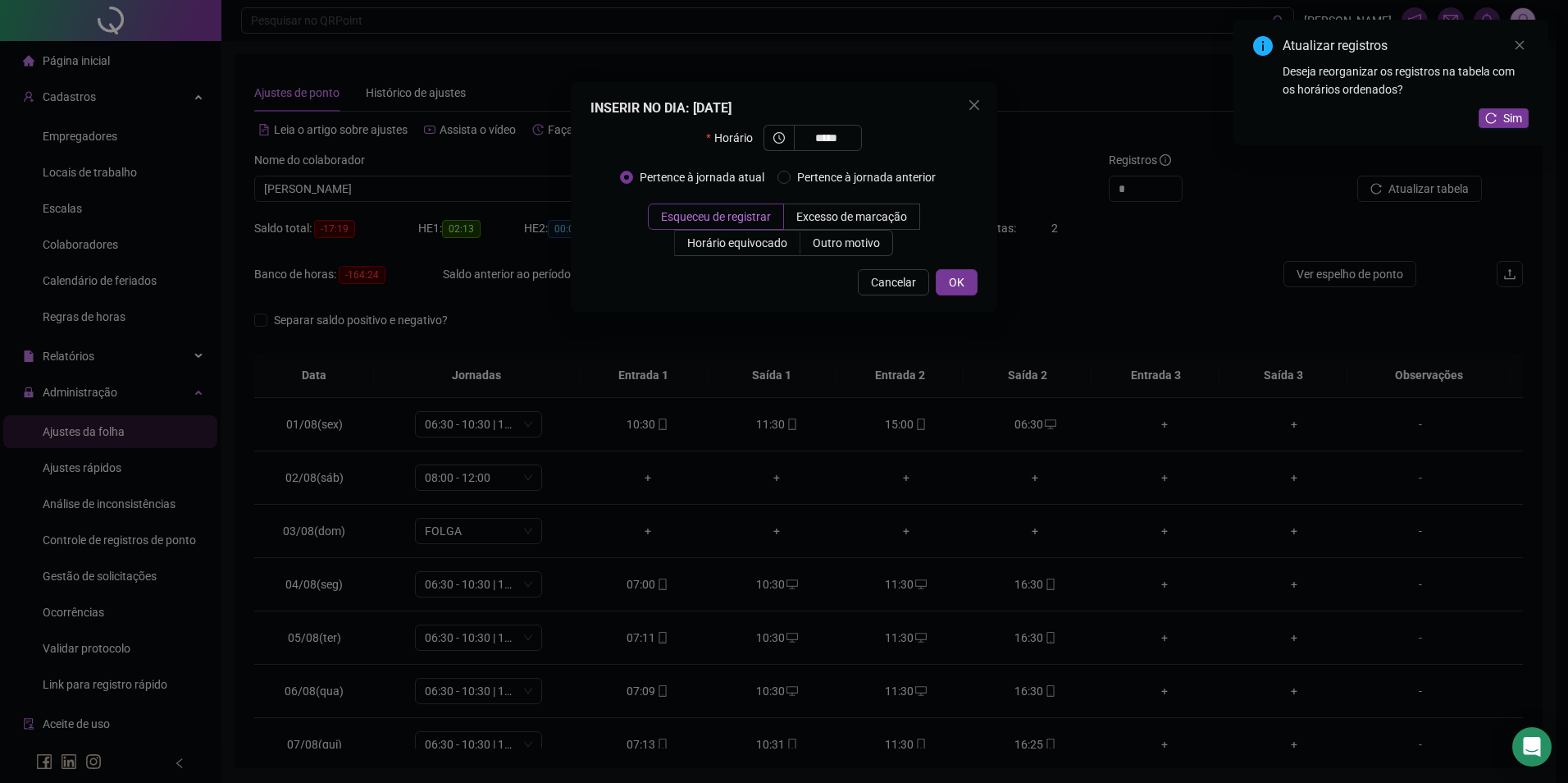
type input "*****"
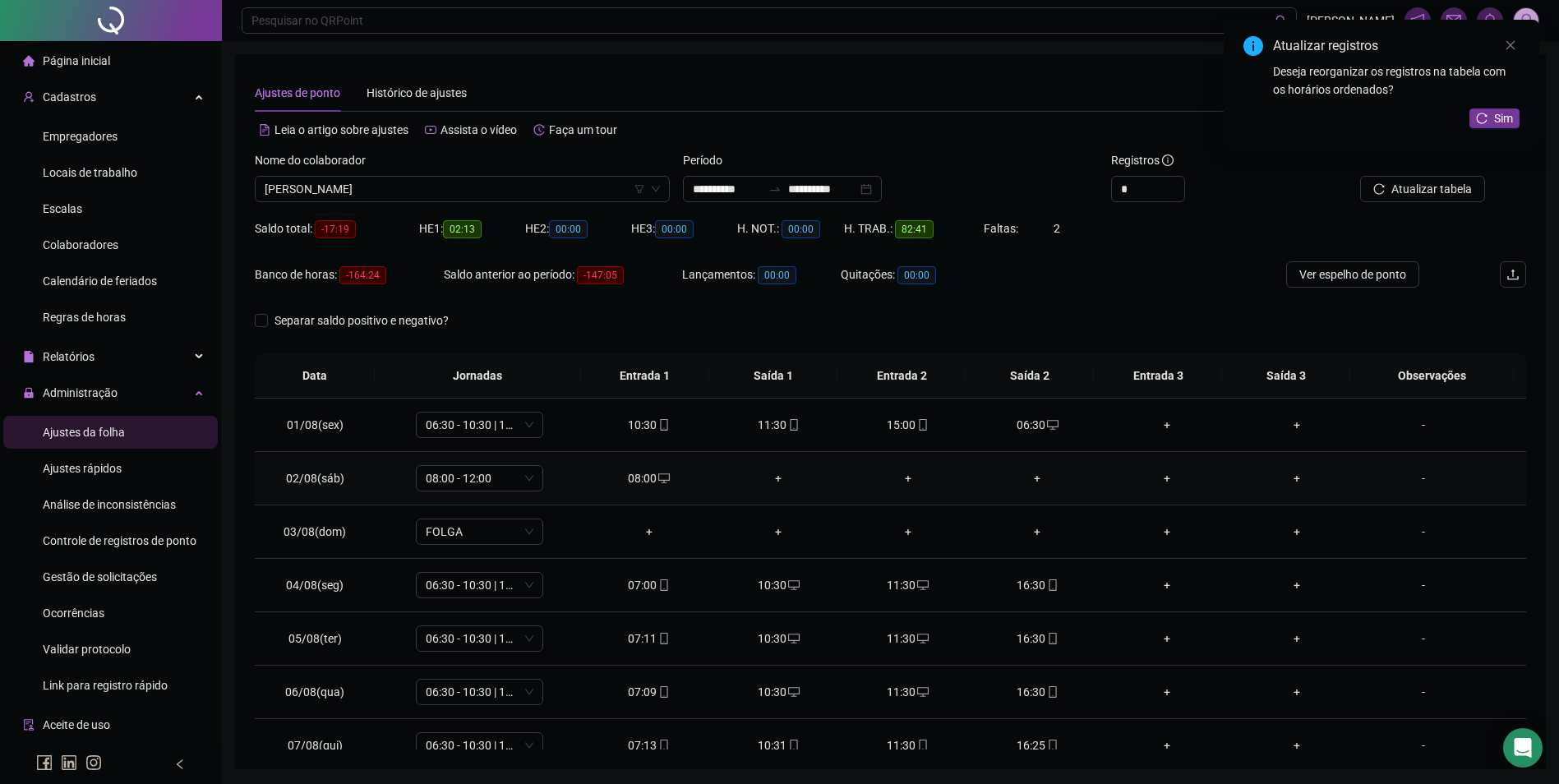
click at [779, 477] on div "+" at bounding box center [778, 478] width 103 height 18
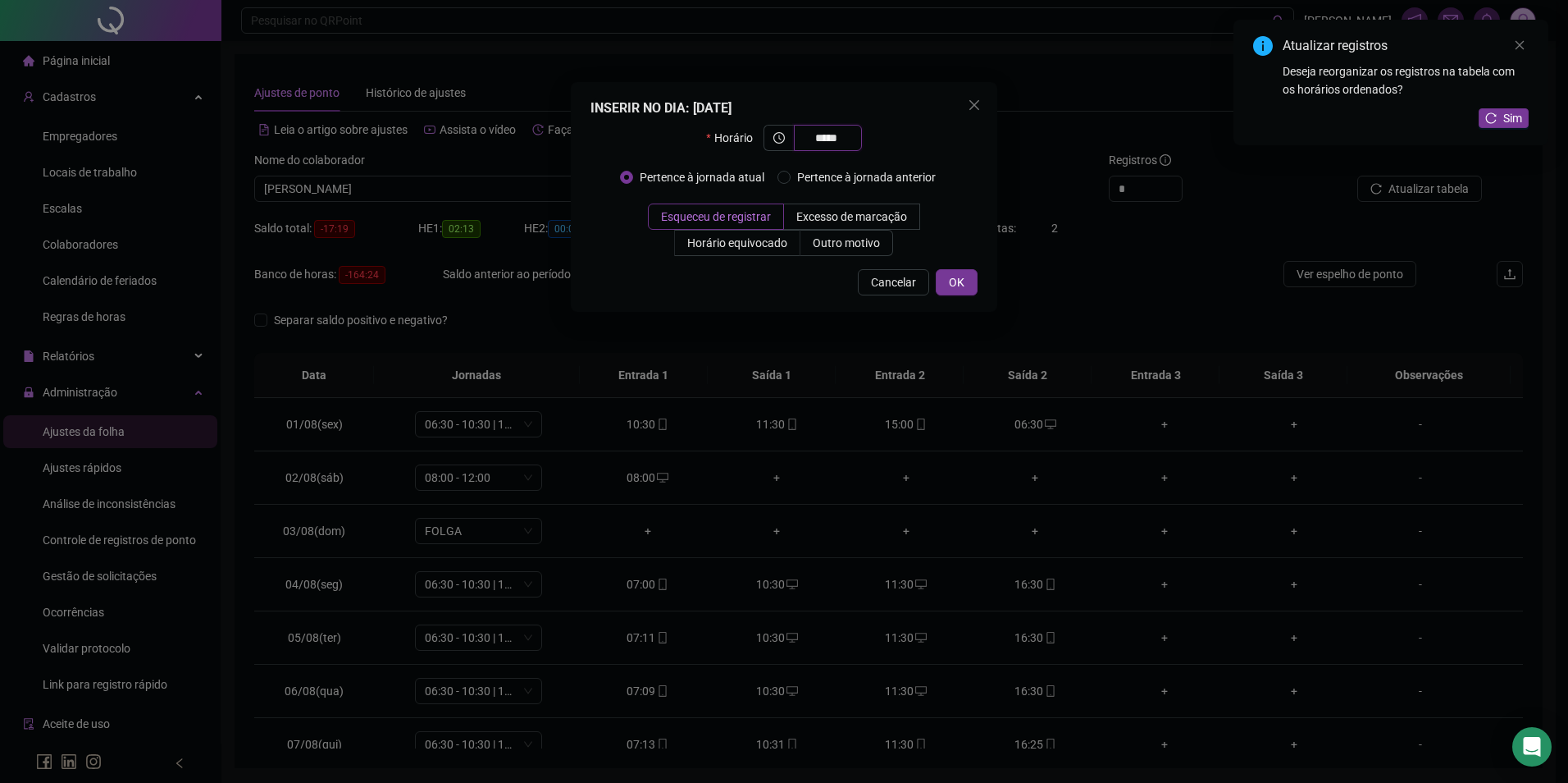
type input "*****"
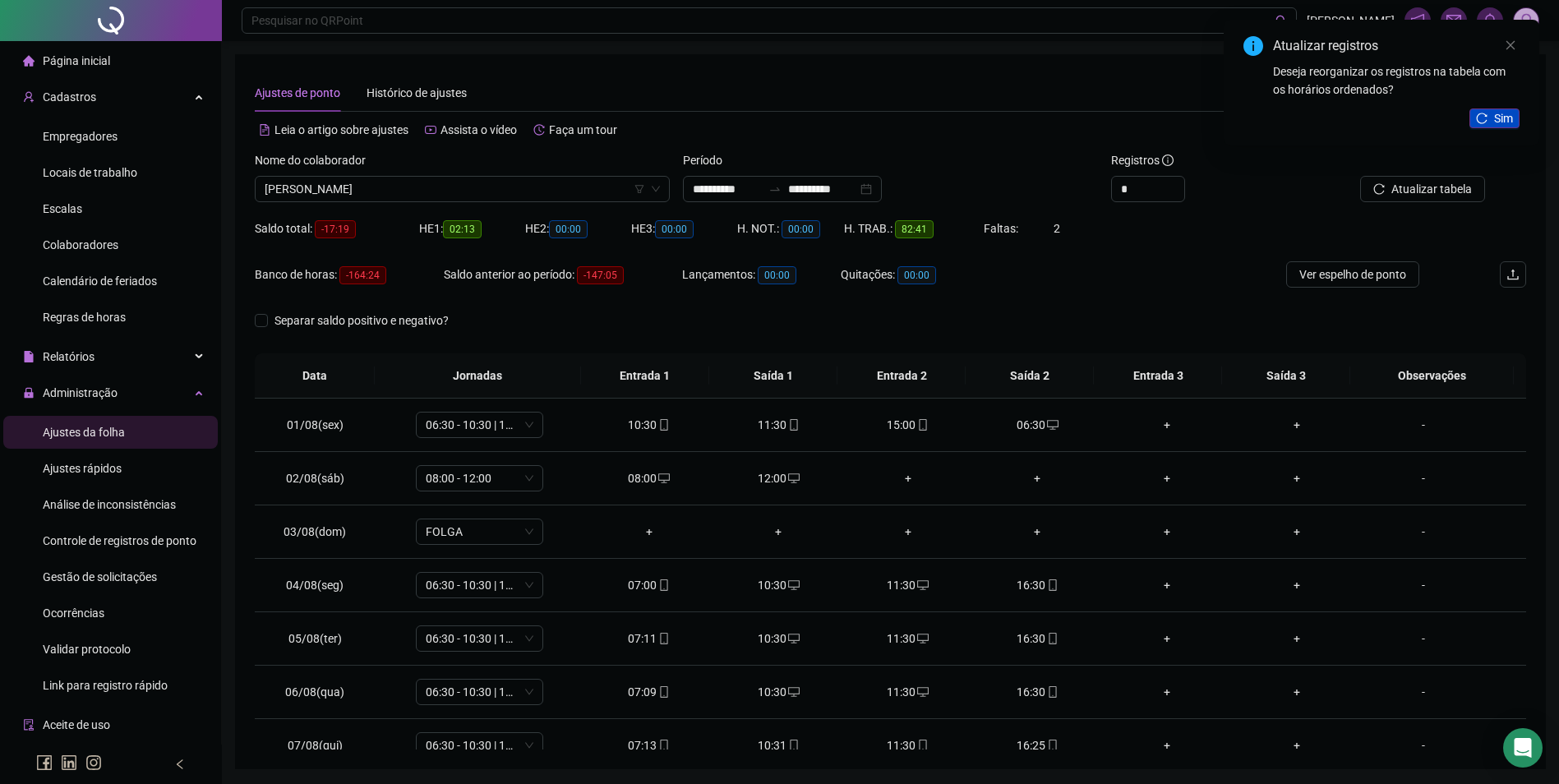
click at [1488, 121] on icon "reload" at bounding box center [1482, 119] width 11 height 11
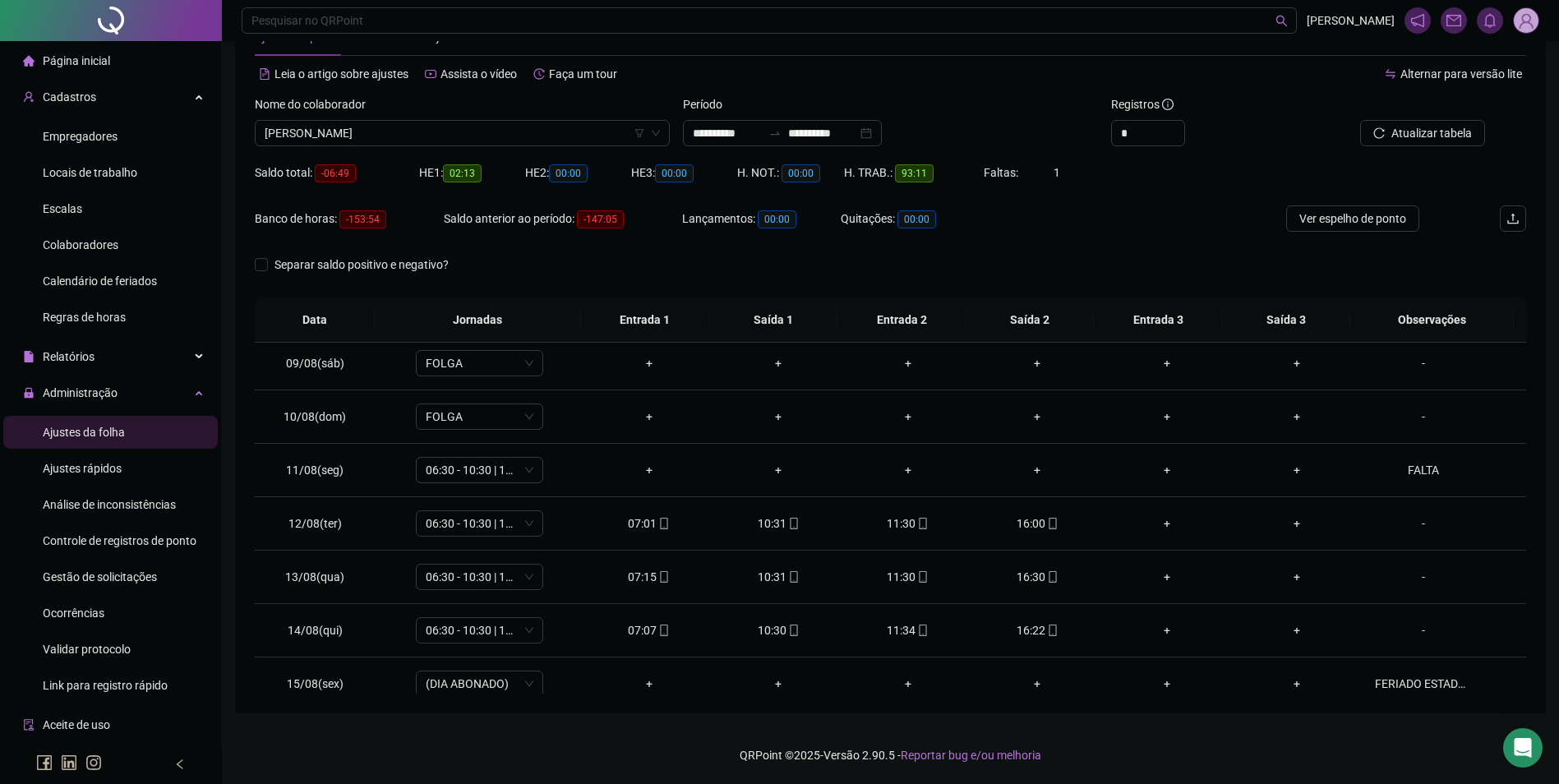
scroll to position [364, 0]
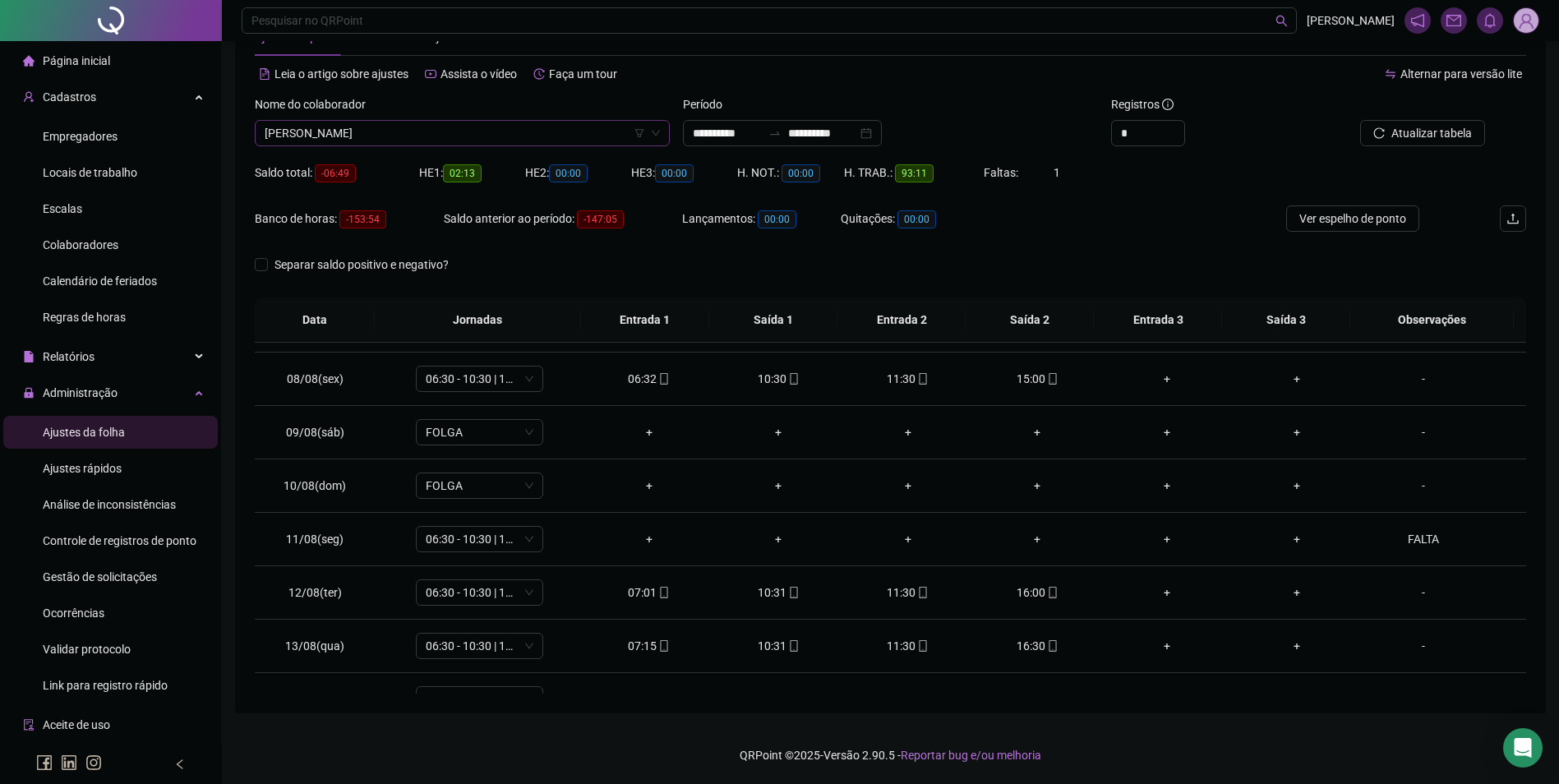
click at [513, 129] on span "[PERSON_NAME]" at bounding box center [462, 133] width 395 height 25
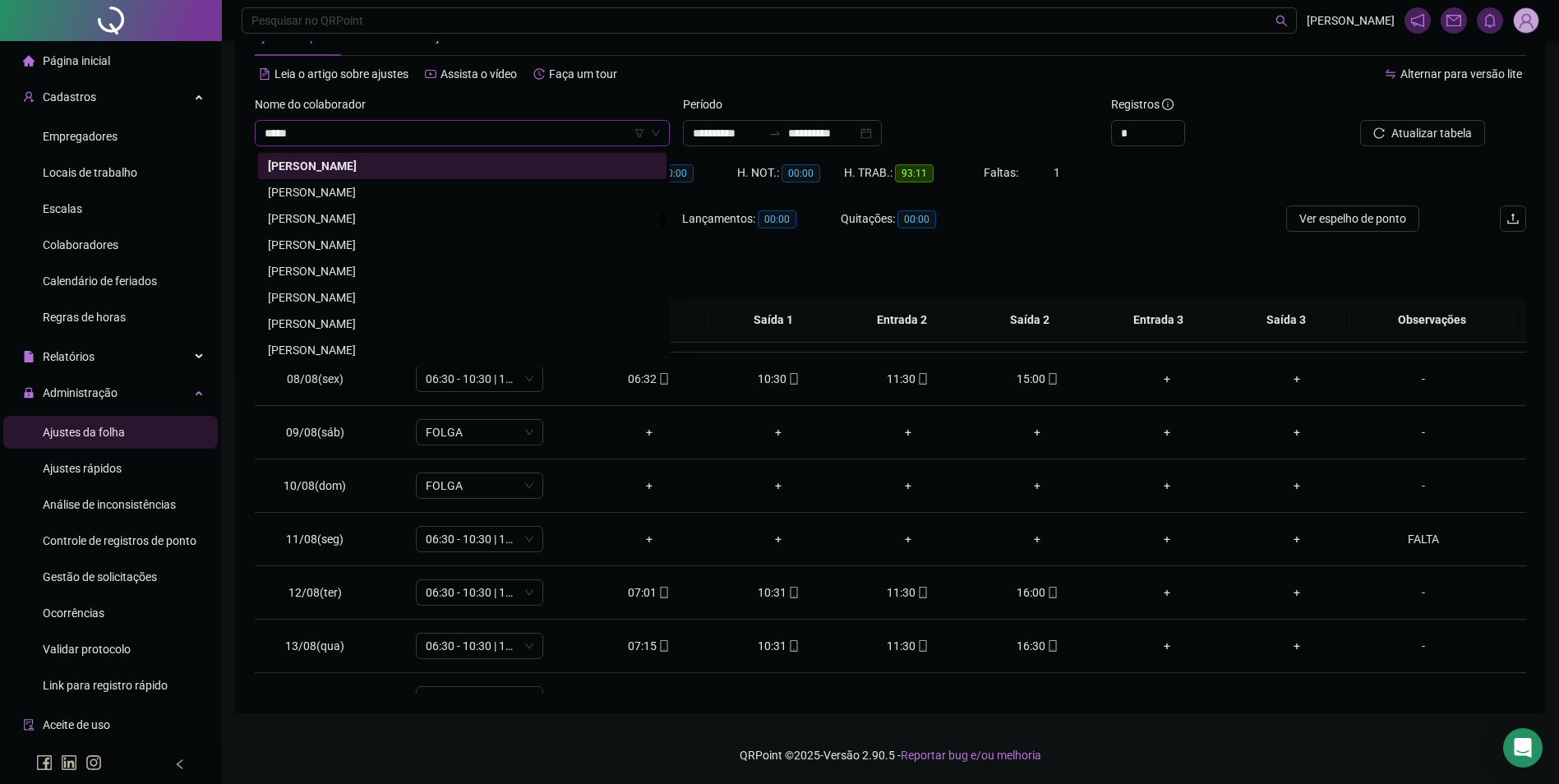
scroll to position [0, 0]
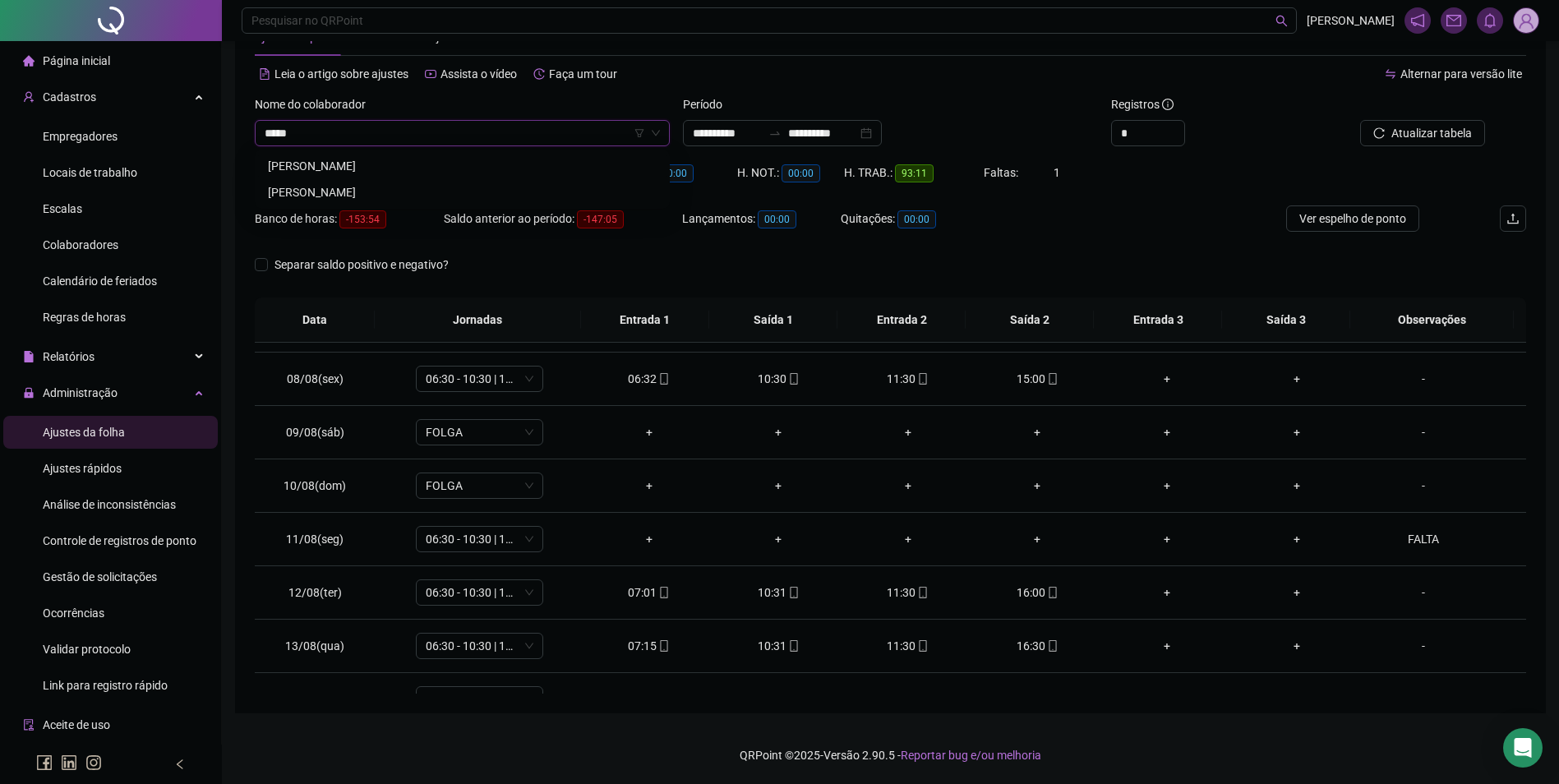
type input "******"
click at [1424, 136] on span "Buscar registros" at bounding box center [1430, 133] width 83 height 18
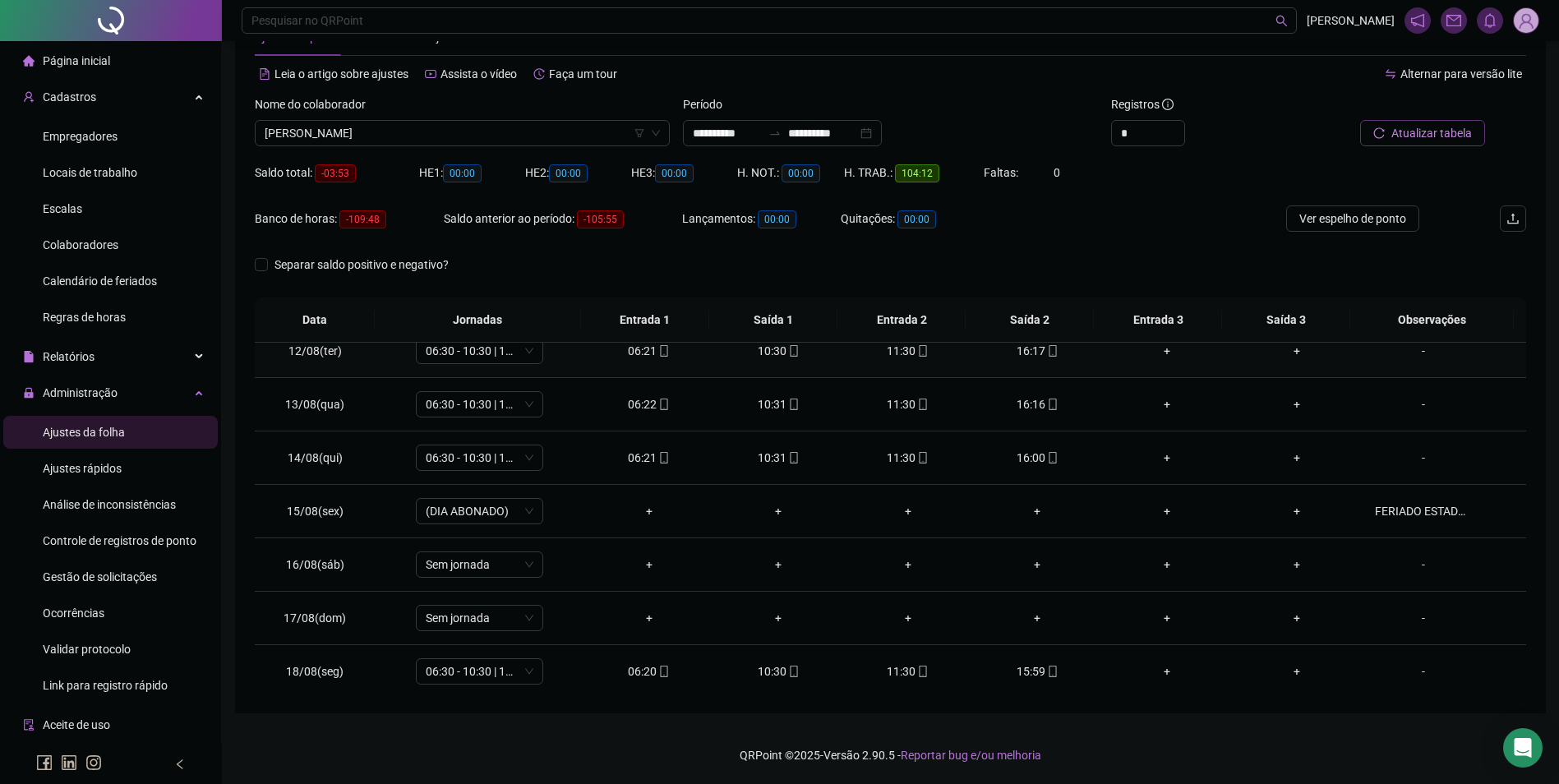
scroll to position [611, 0]
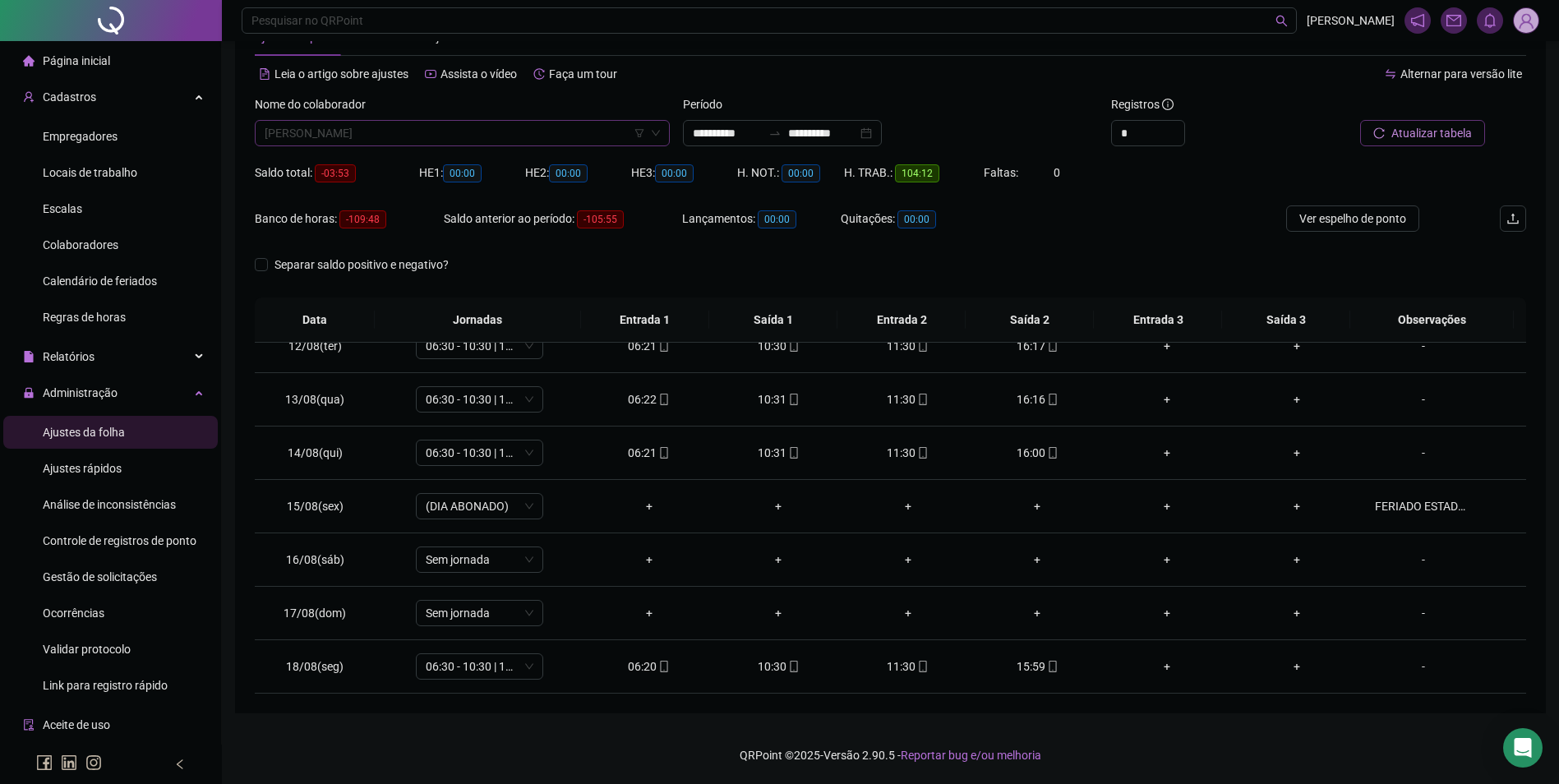
click at [410, 138] on span "[PERSON_NAME]" at bounding box center [462, 133] width 395 height 25
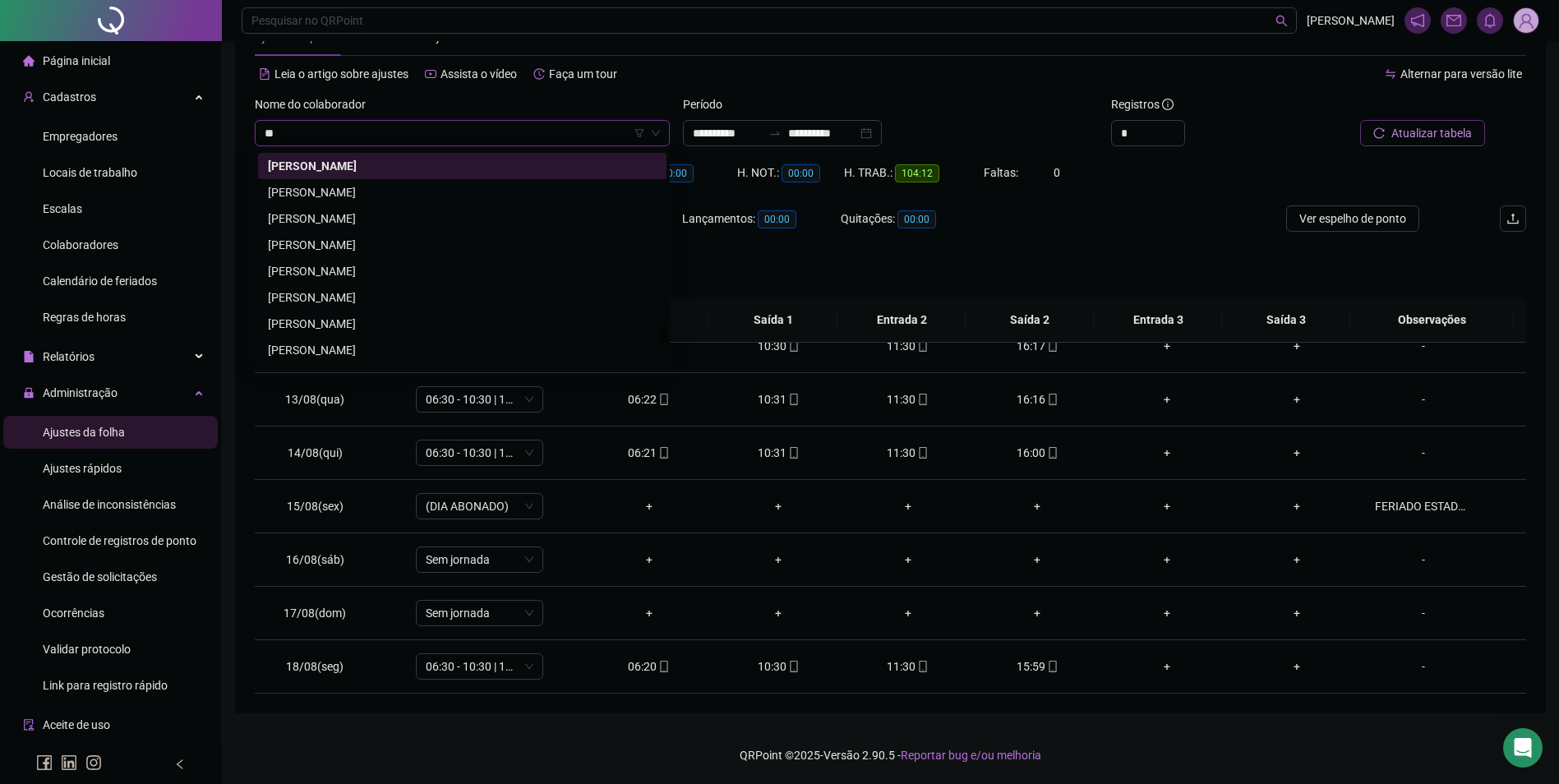
scroll to position [2051, 0]
type input "***"
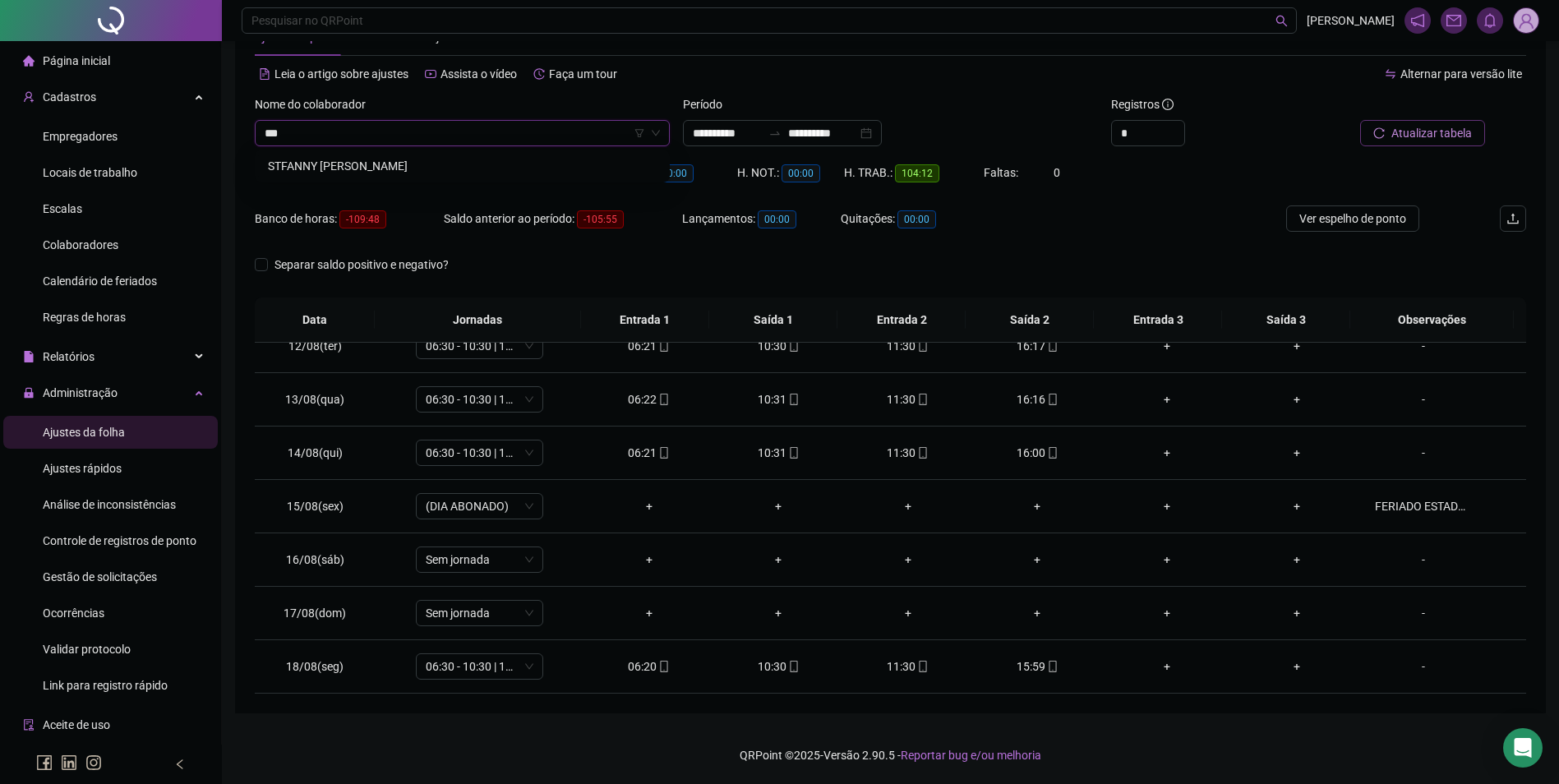
scroll to position [0, 0]
click at [457, 167] on div "STFANNY [PERSON_NAME]" at bounding box center [463, 166] width 389 height 18
click at [1435, 129] on span "Buscar registros" at bounding box center [1430, 133] width 83 height 18
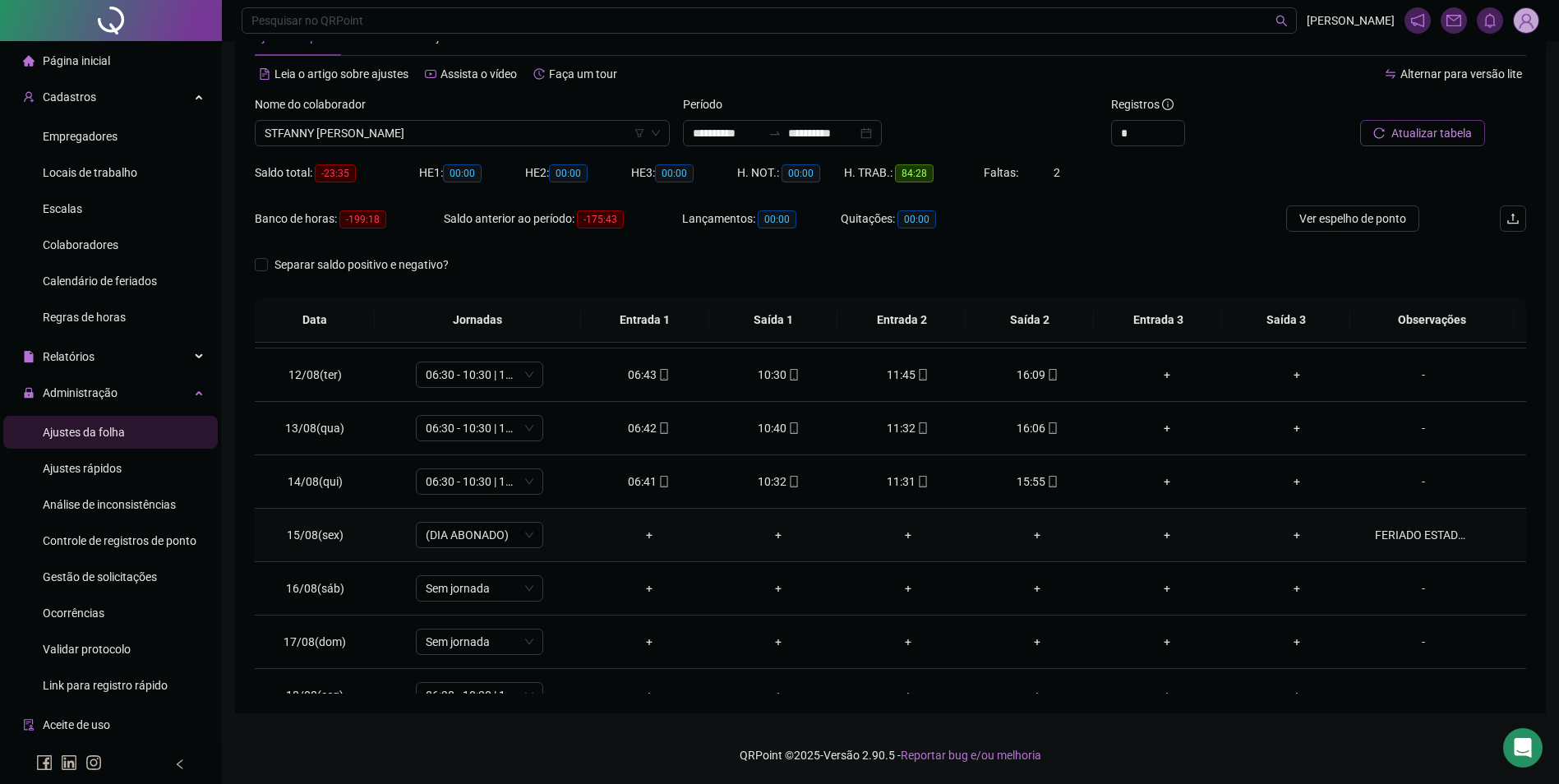
scroll to position [611, 0]
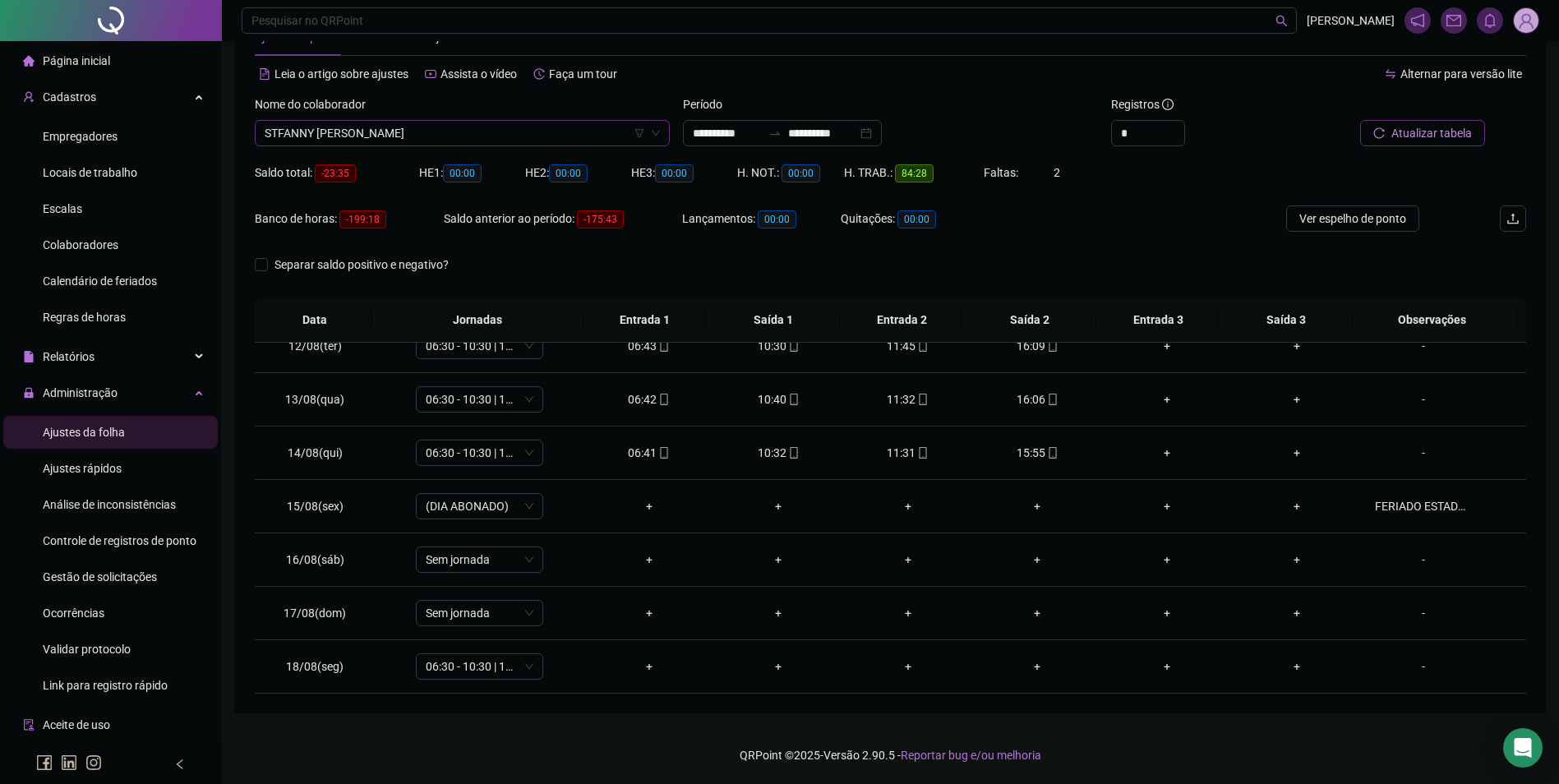
click at [547, 125] on span "STFANNY [PERSON_NAME]" at bounding box center [462, 133] width 395 height 25
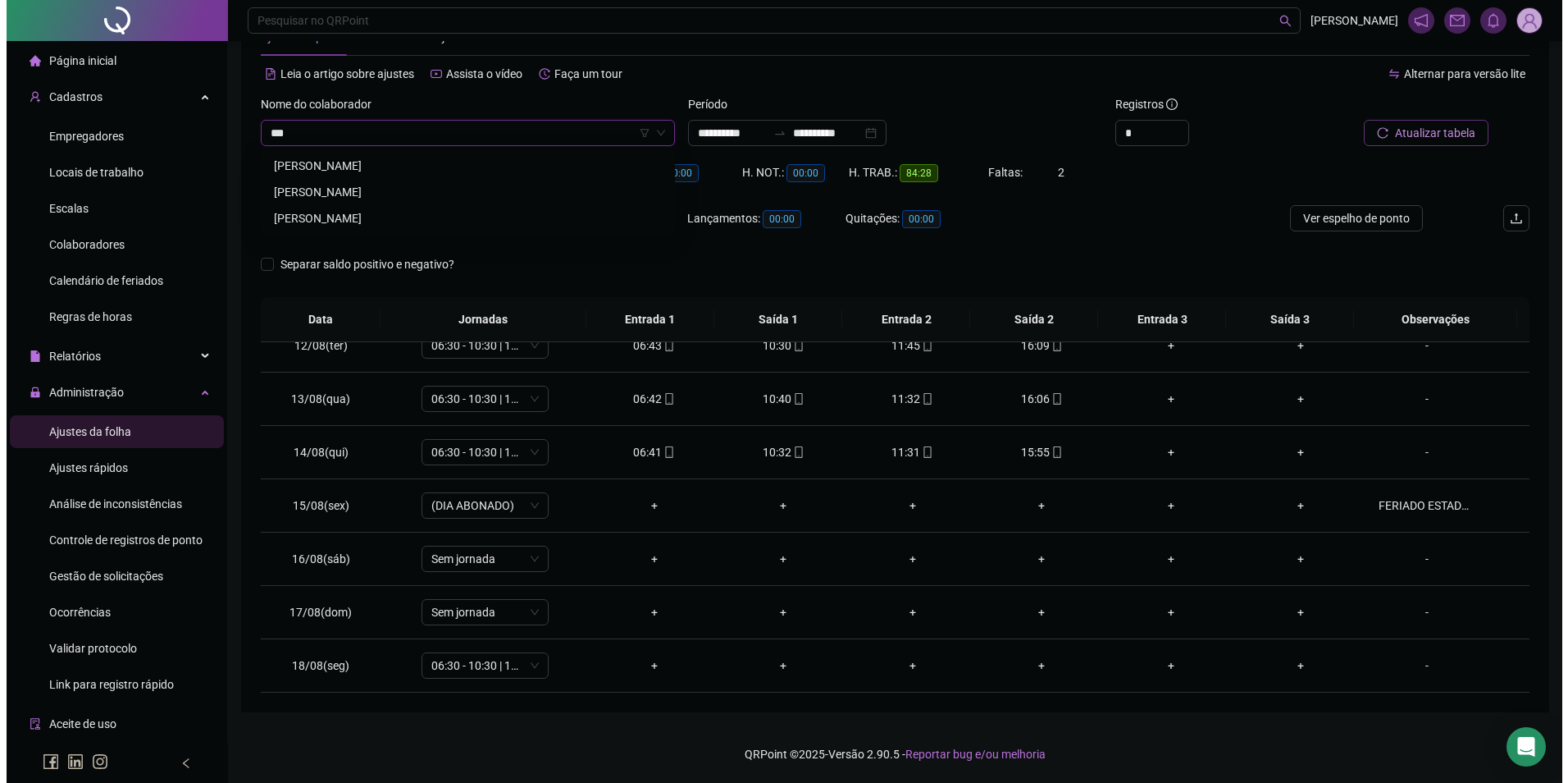
scroll to position [0, 0]
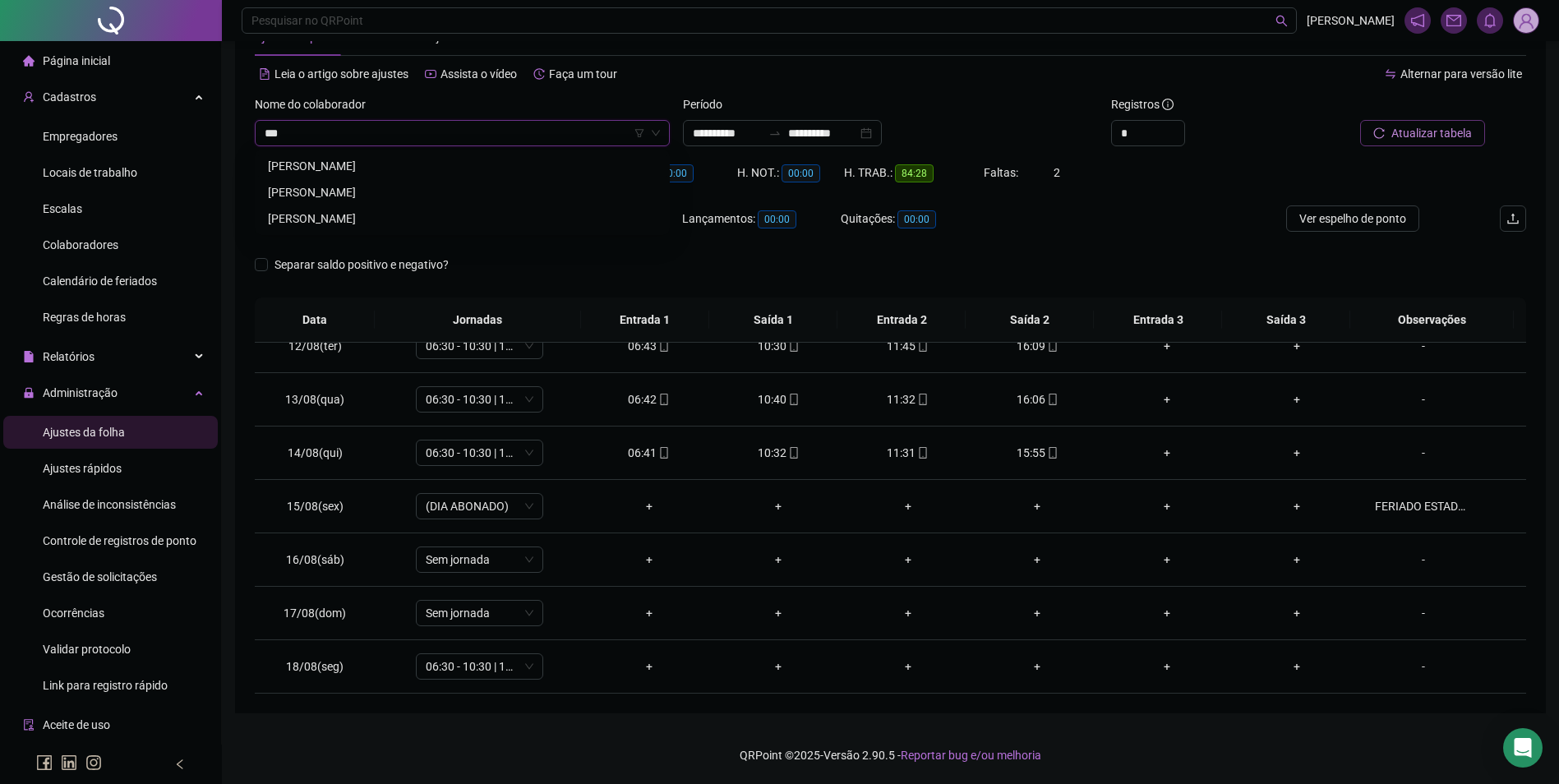
type input "****"
click at [377, 192] on div "[PERSON_NAME]" at bounding box center [463, 191] width 389 height 18
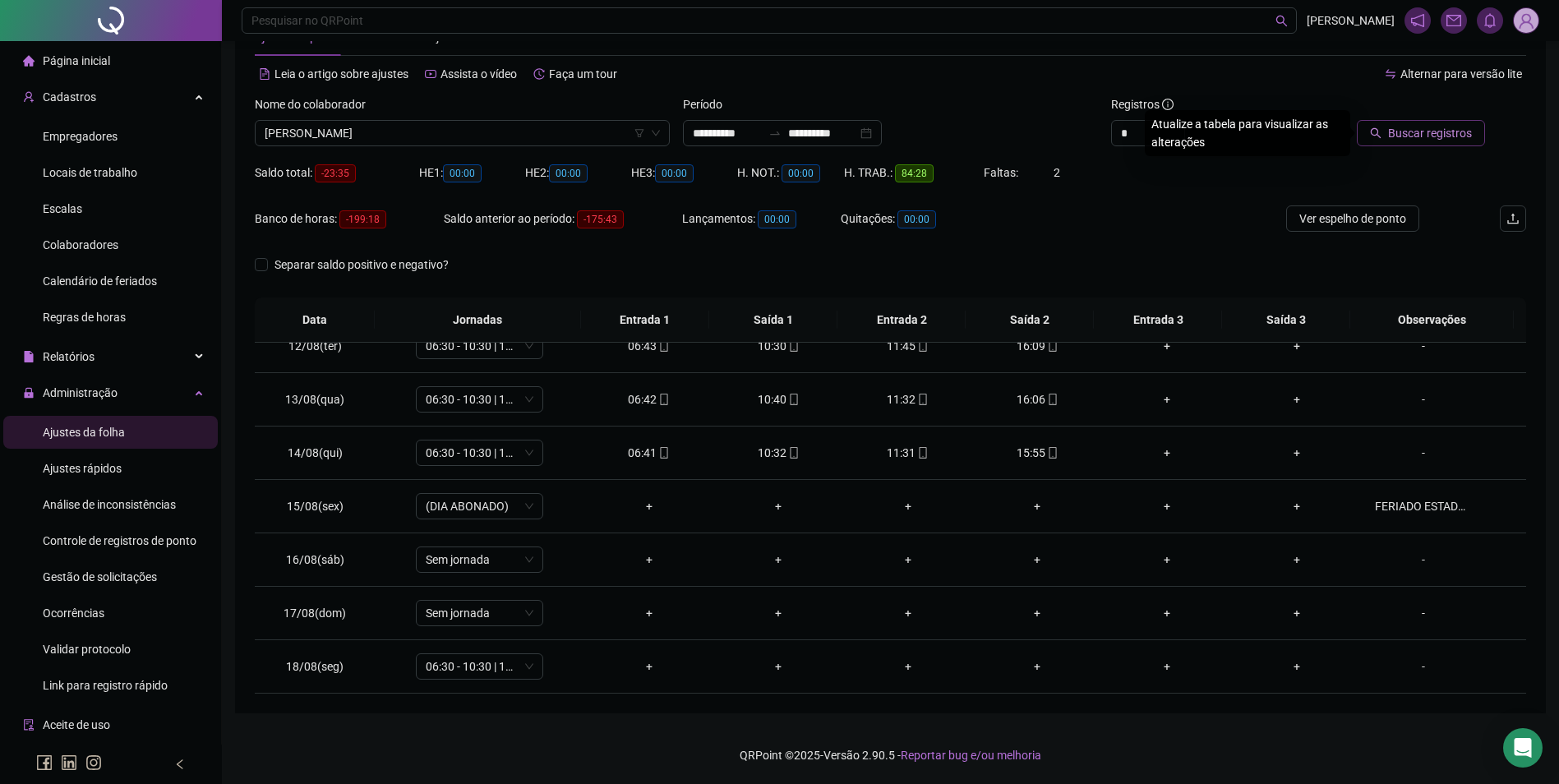
click at [1393, 131] on span "Buscar registros" at bounding box center [1430, 133] width 83 height 18
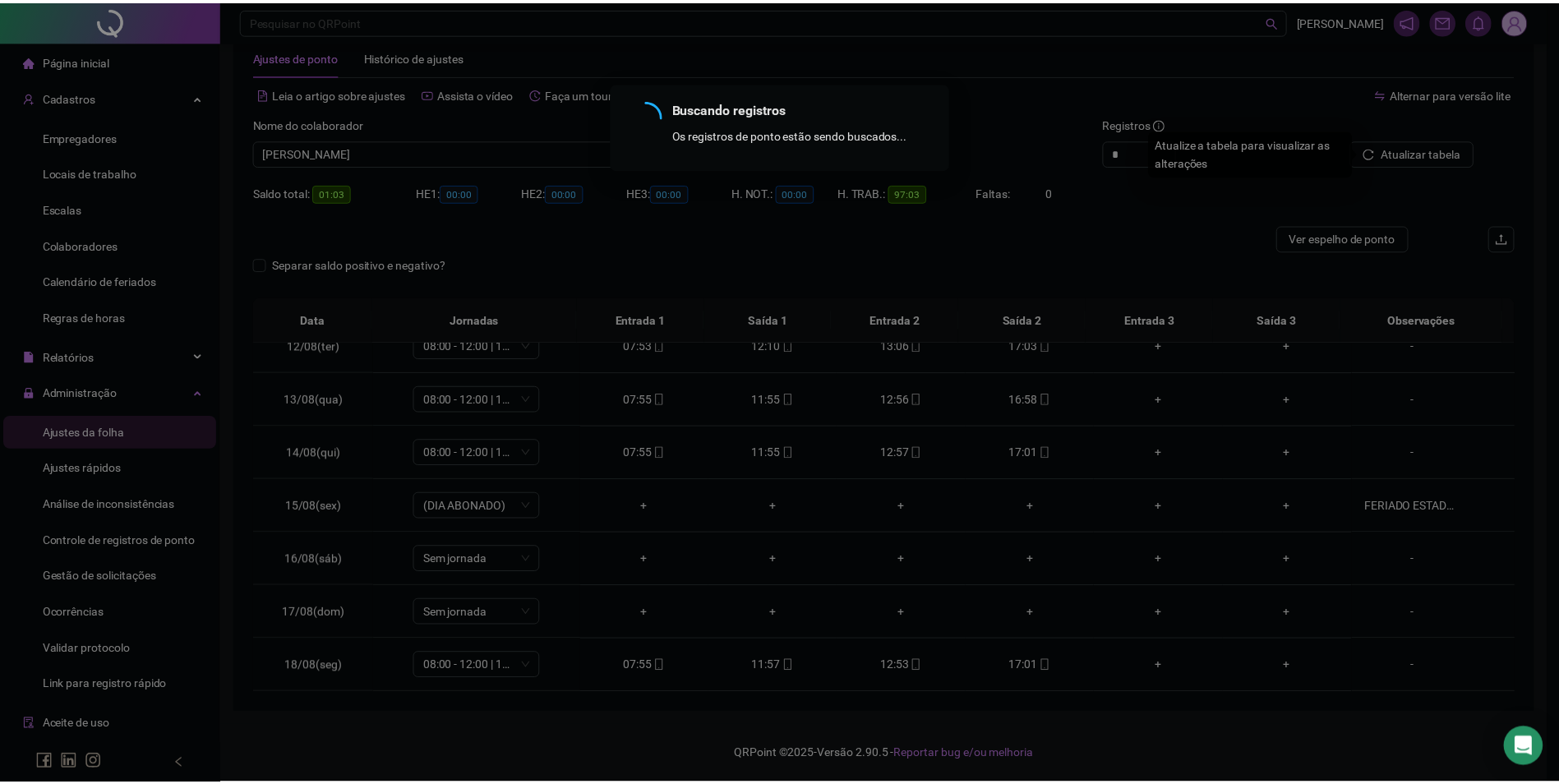
scroll to position [36, 0]
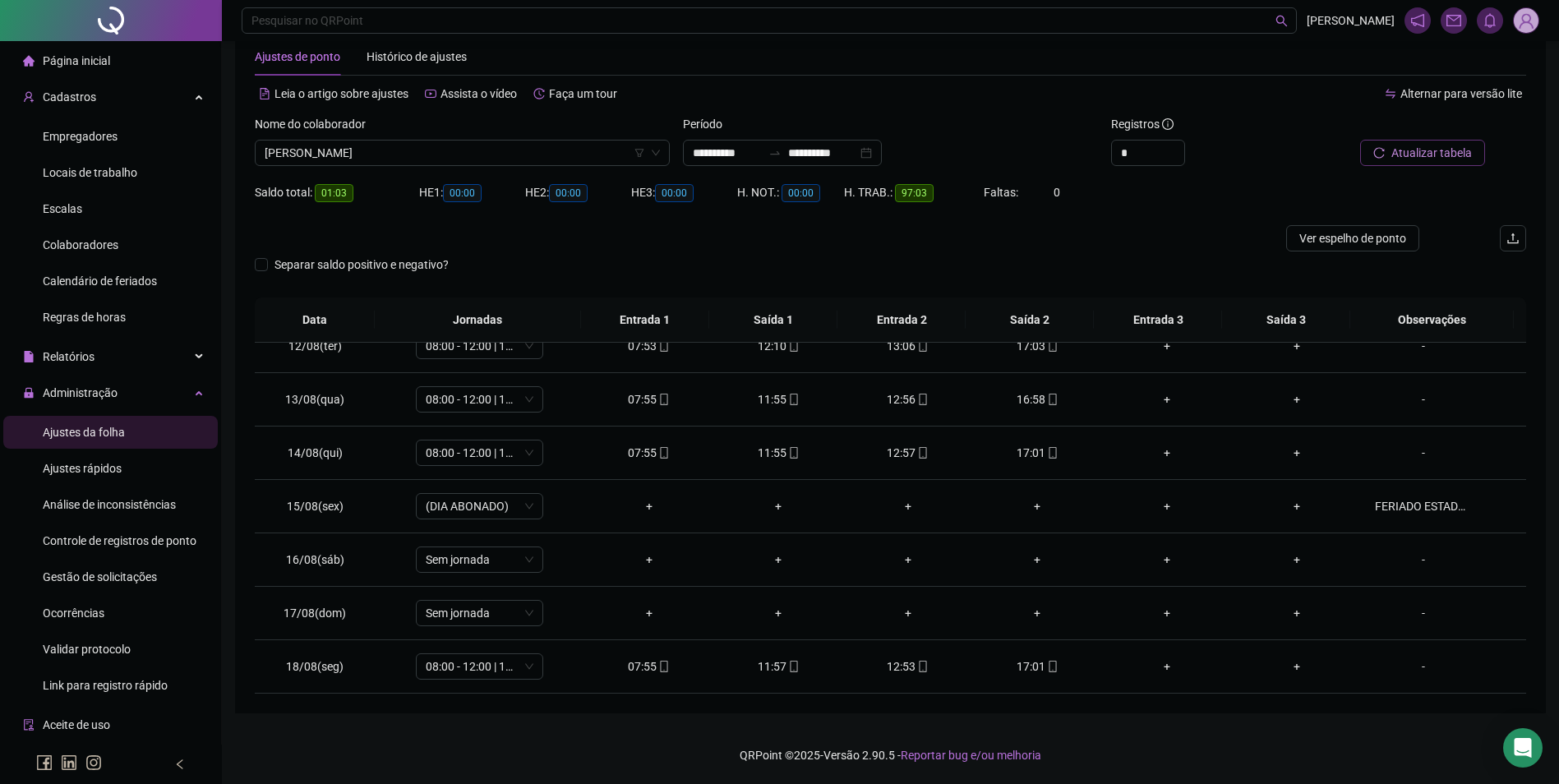
click at [1466, 162] on button "Atualizar tabela" at bounding box center [1423, 153] width 125 height 27
click at [561, 154] on span "[PERSON_NAME]" at bounding box center [462, 153] width 395 height 25
type input "******"
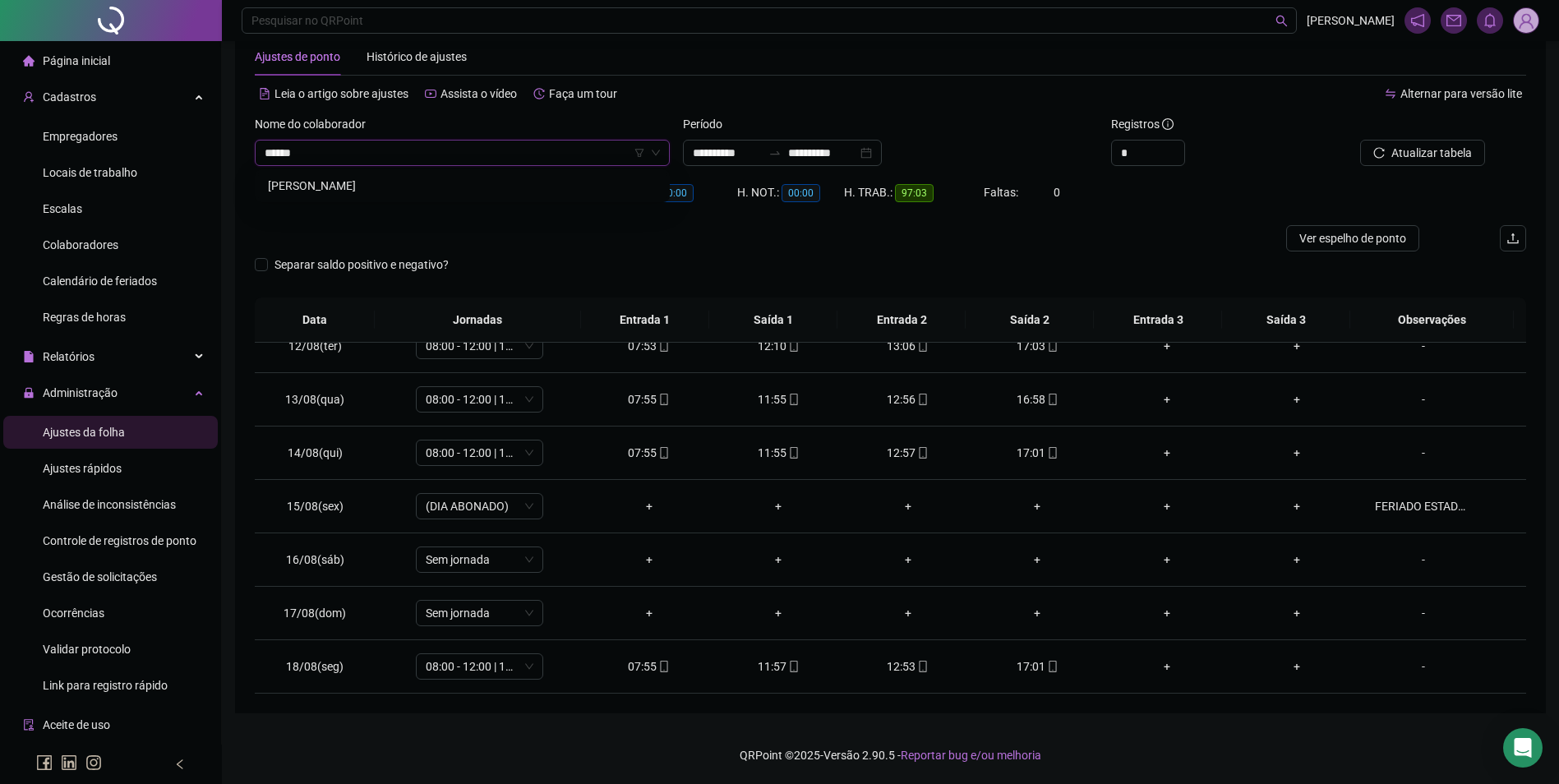
click at [415, 177] on div "[PERSON_NAME]" at bounding box center [463, 185] width 389 height 18
click at [1428, 158] on span "Buscar registros" at bounding box center [1430, 153] width 83 height 18
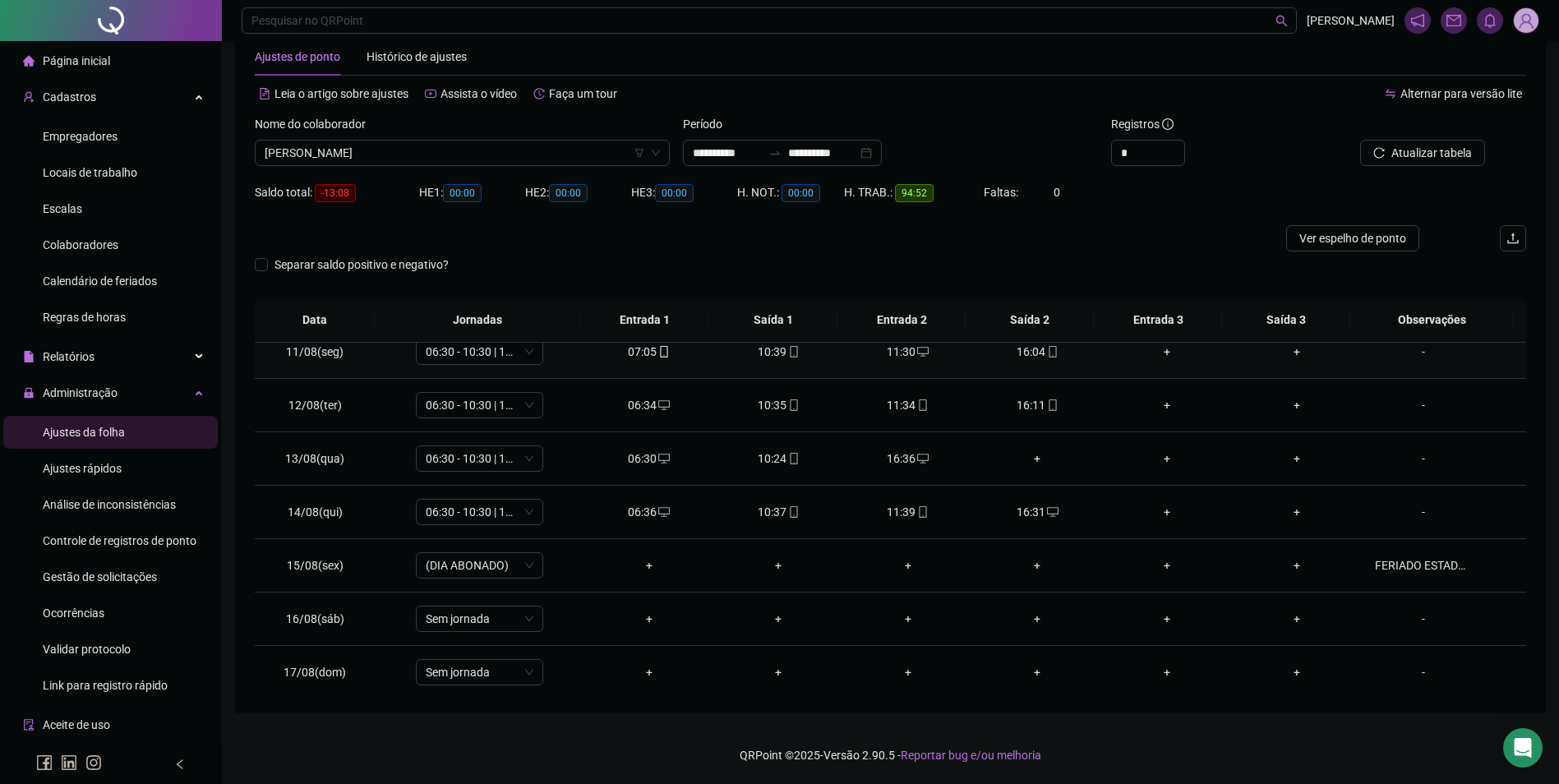
scroll to position [575, 0]
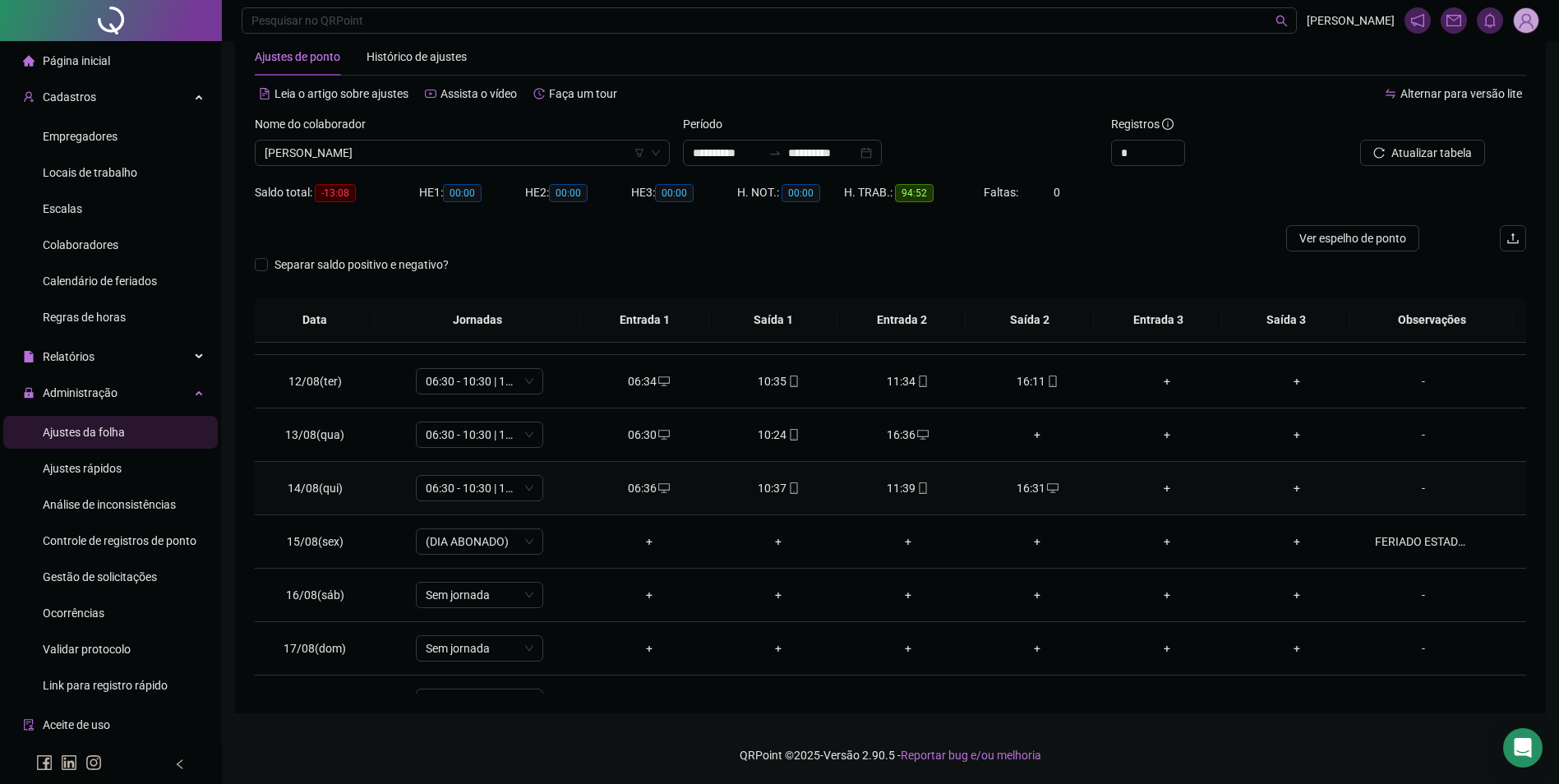
click at [908, 487] on div "11:39" at bounding box center [908, 487] width 103 height 18
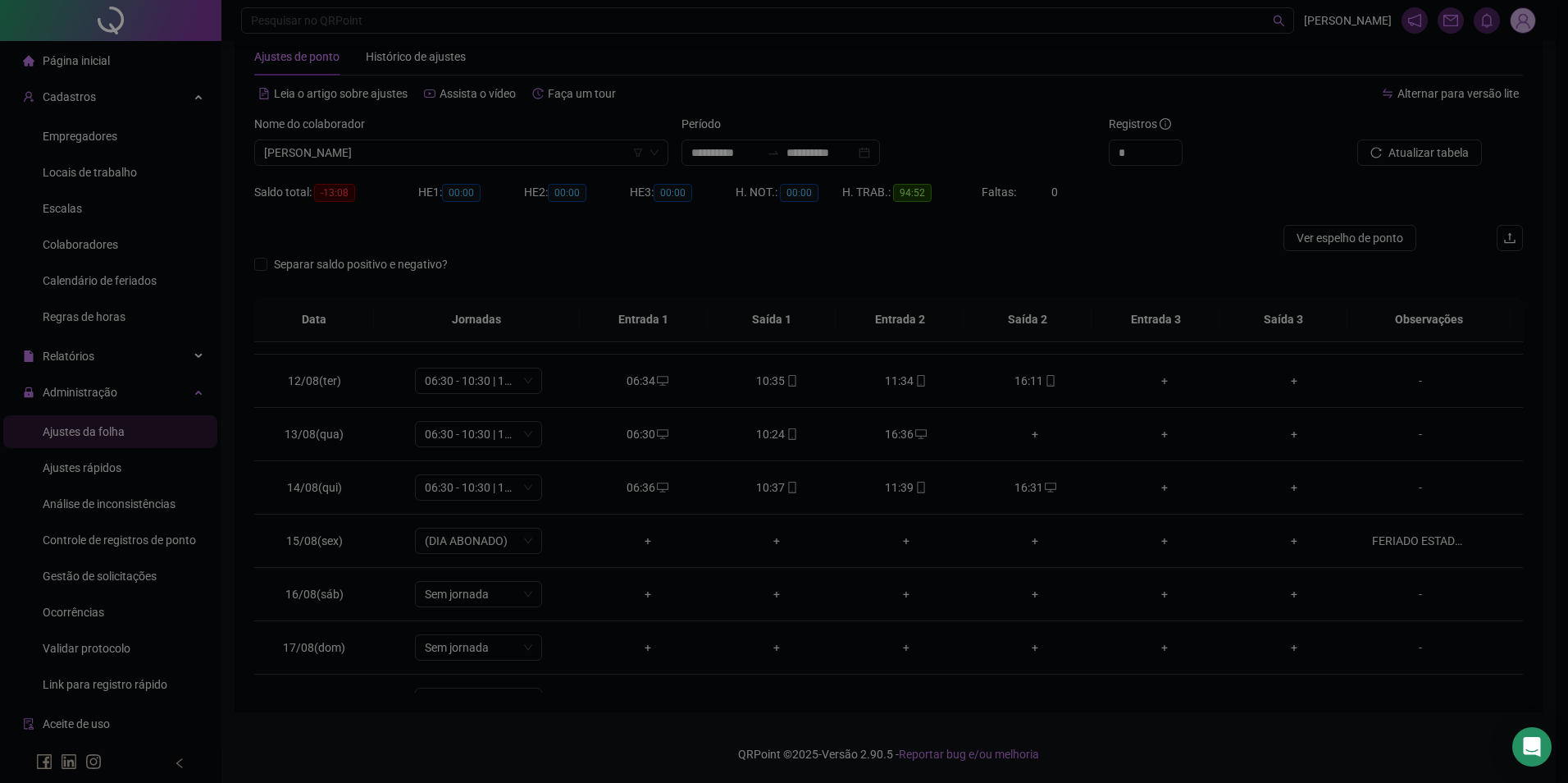
type input "**********"
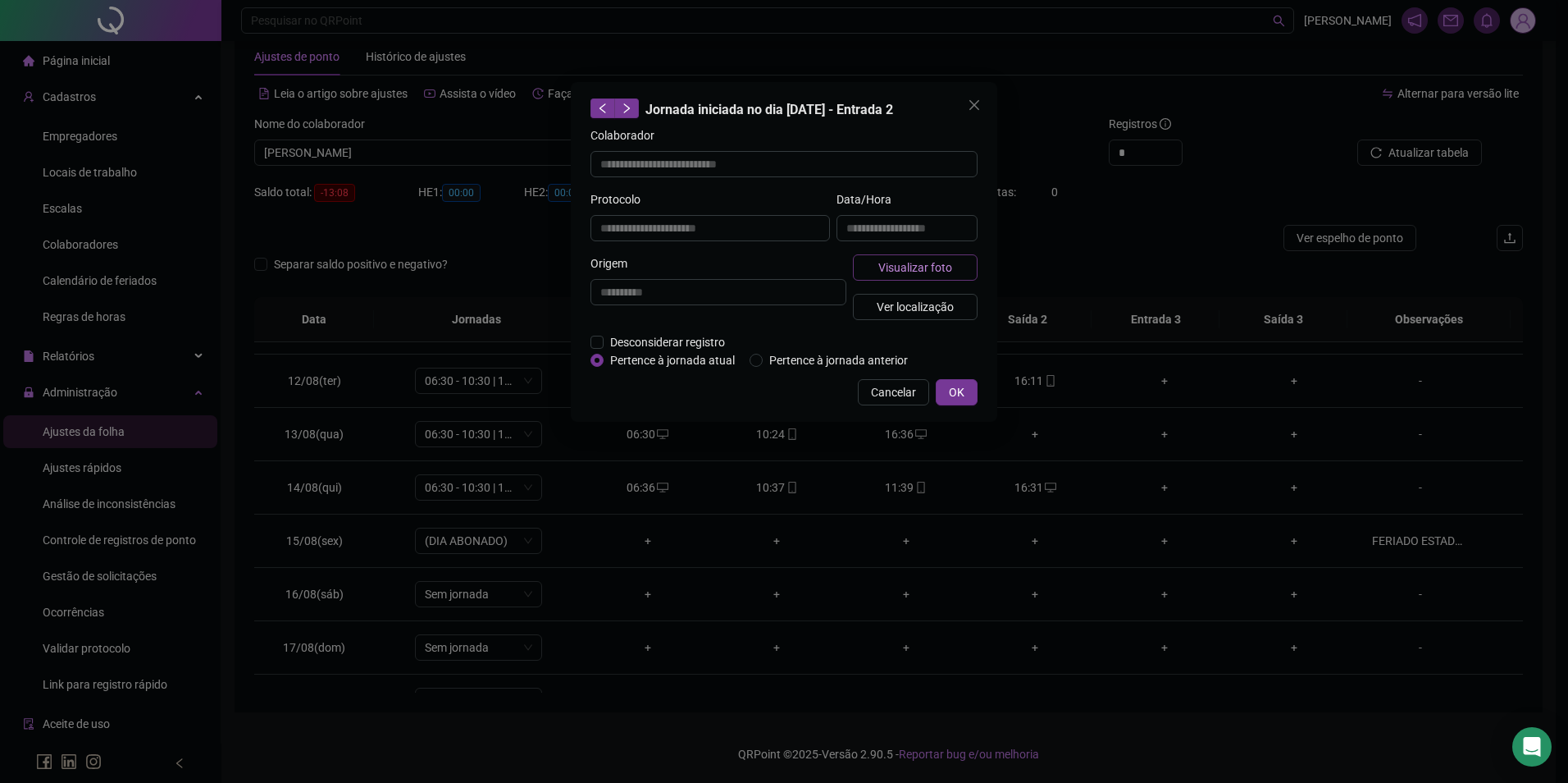
click at [912, 255] on button "Visualizar foto" at bounding box center [916, 268] width 125 height 27
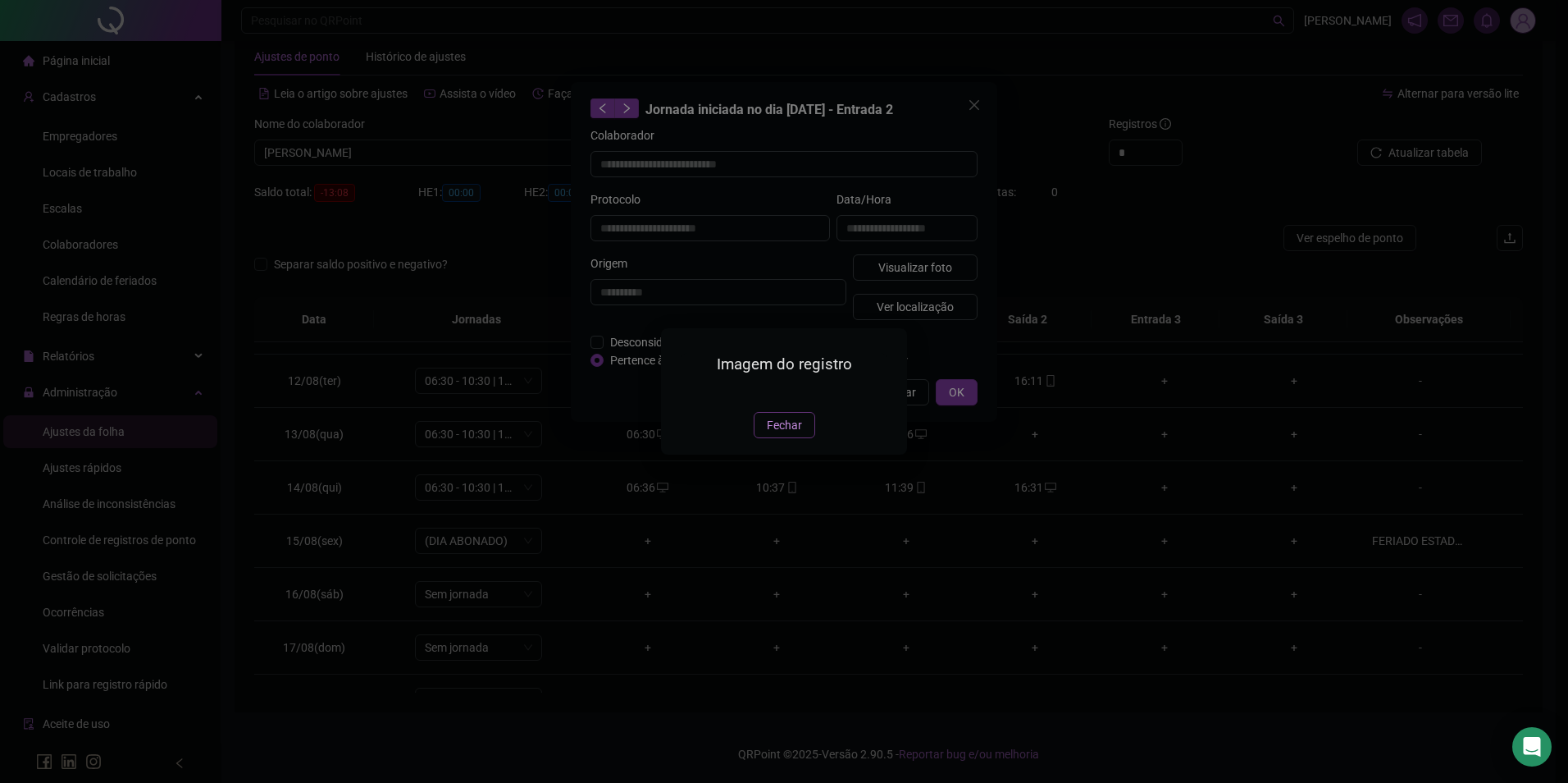
click at [769, 435] on span "Fechar" at bounding box center [784, 425] width 35 height 18
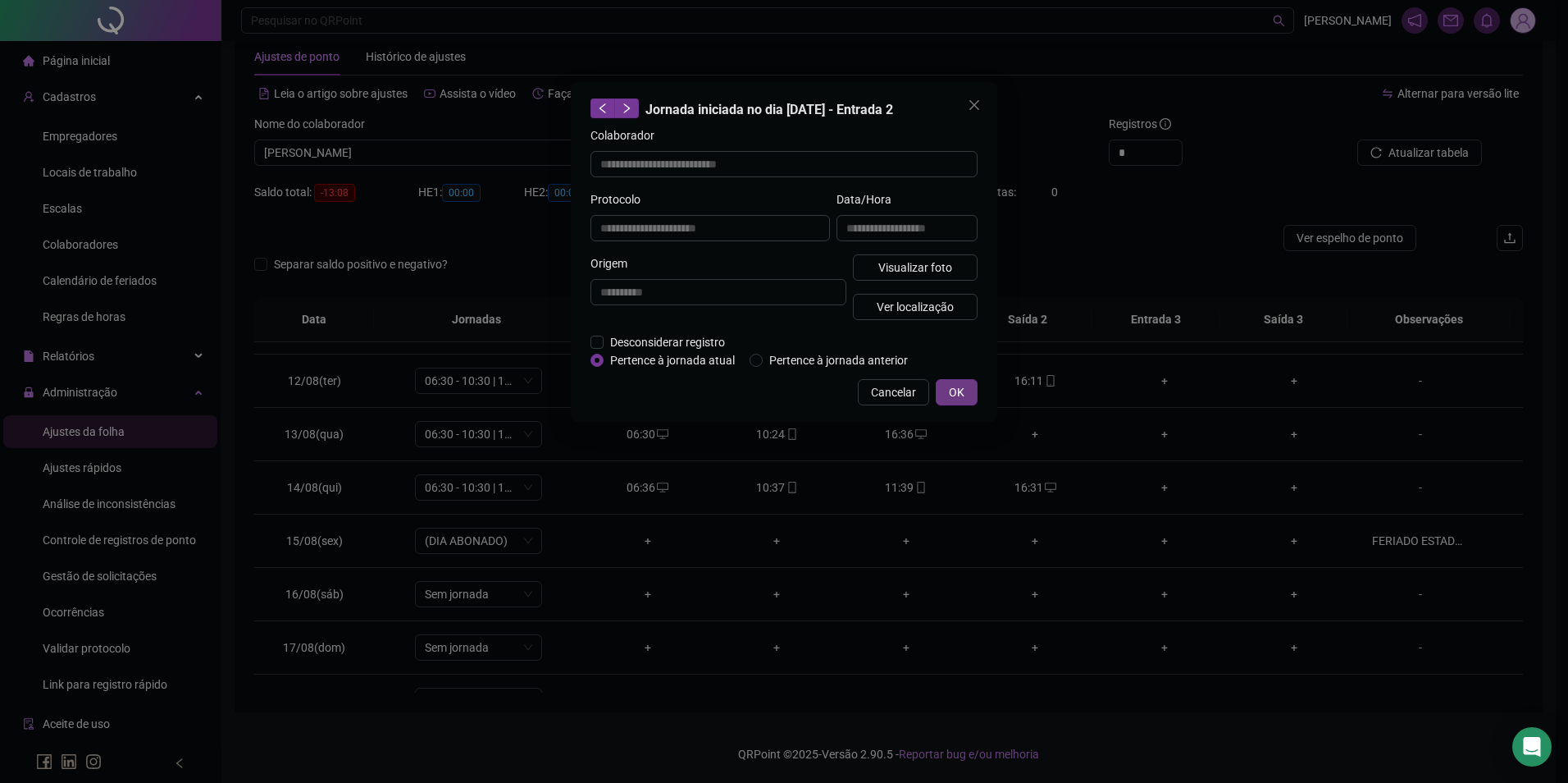
click at [964, 400] on button "OK" at bounding box center [957, 392] width 42 height 27
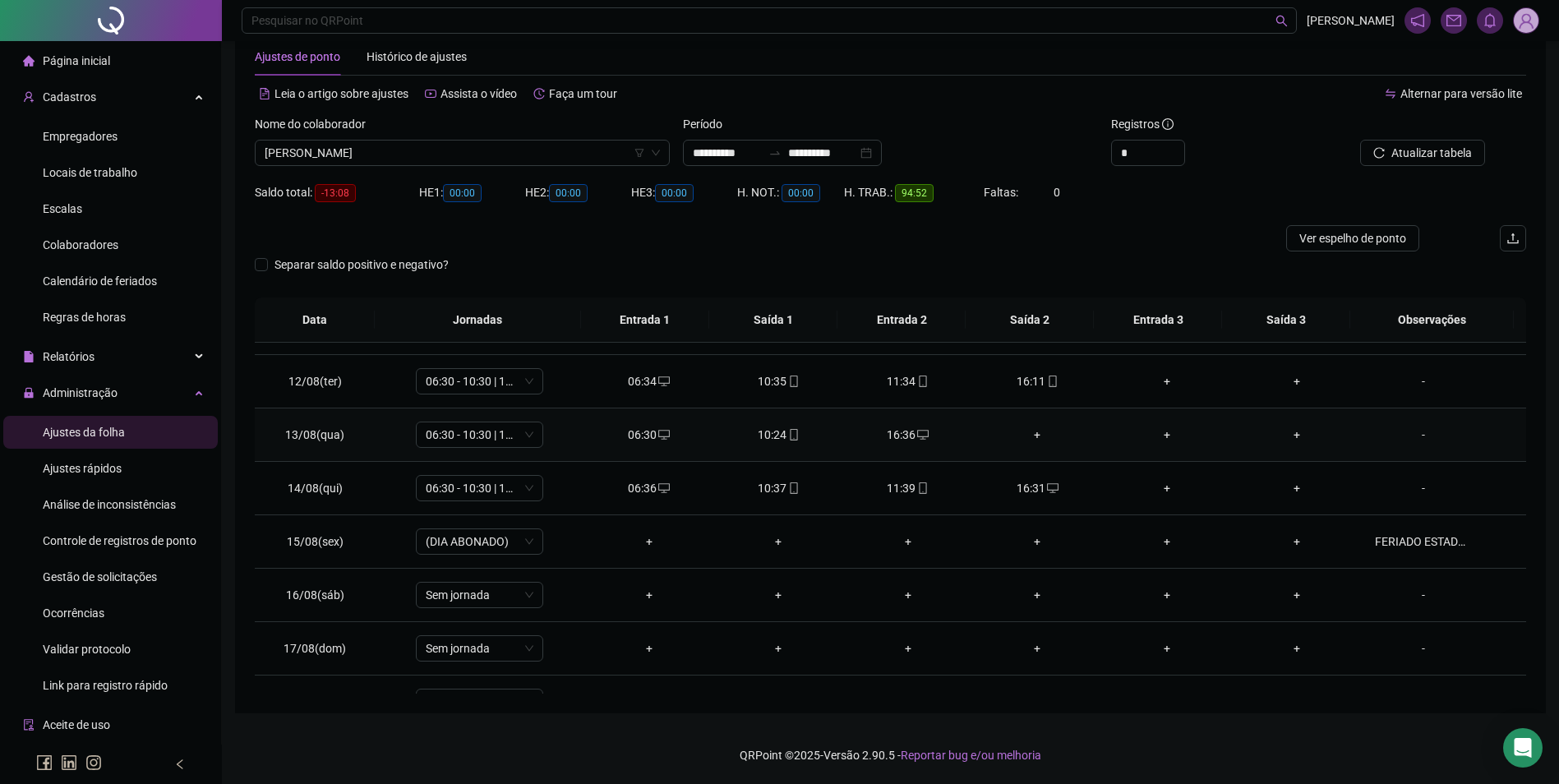
click at [1027, 434] on div "+" at bounding box center [1037, 434] width 103 height 18
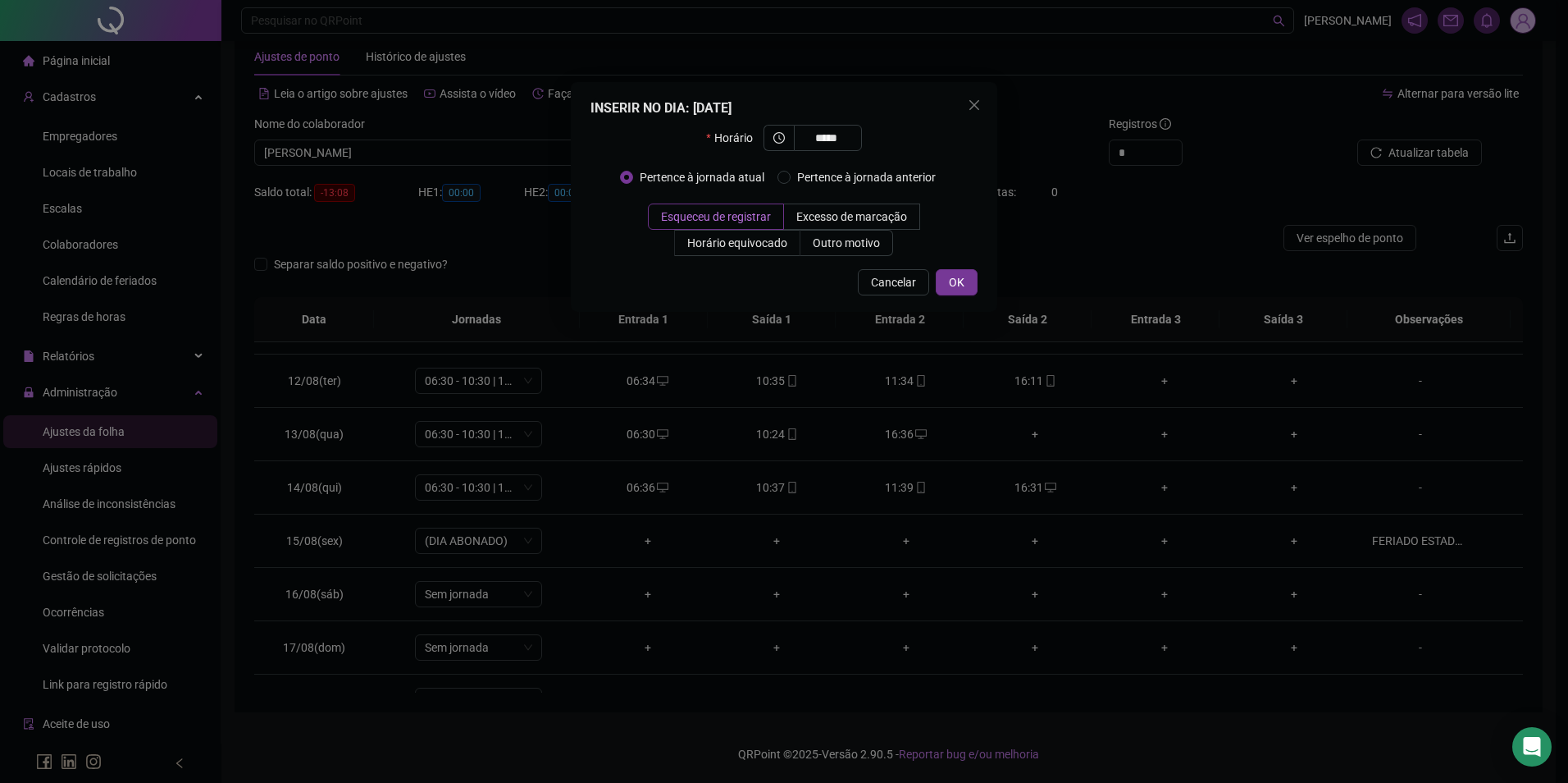
type input "*****"
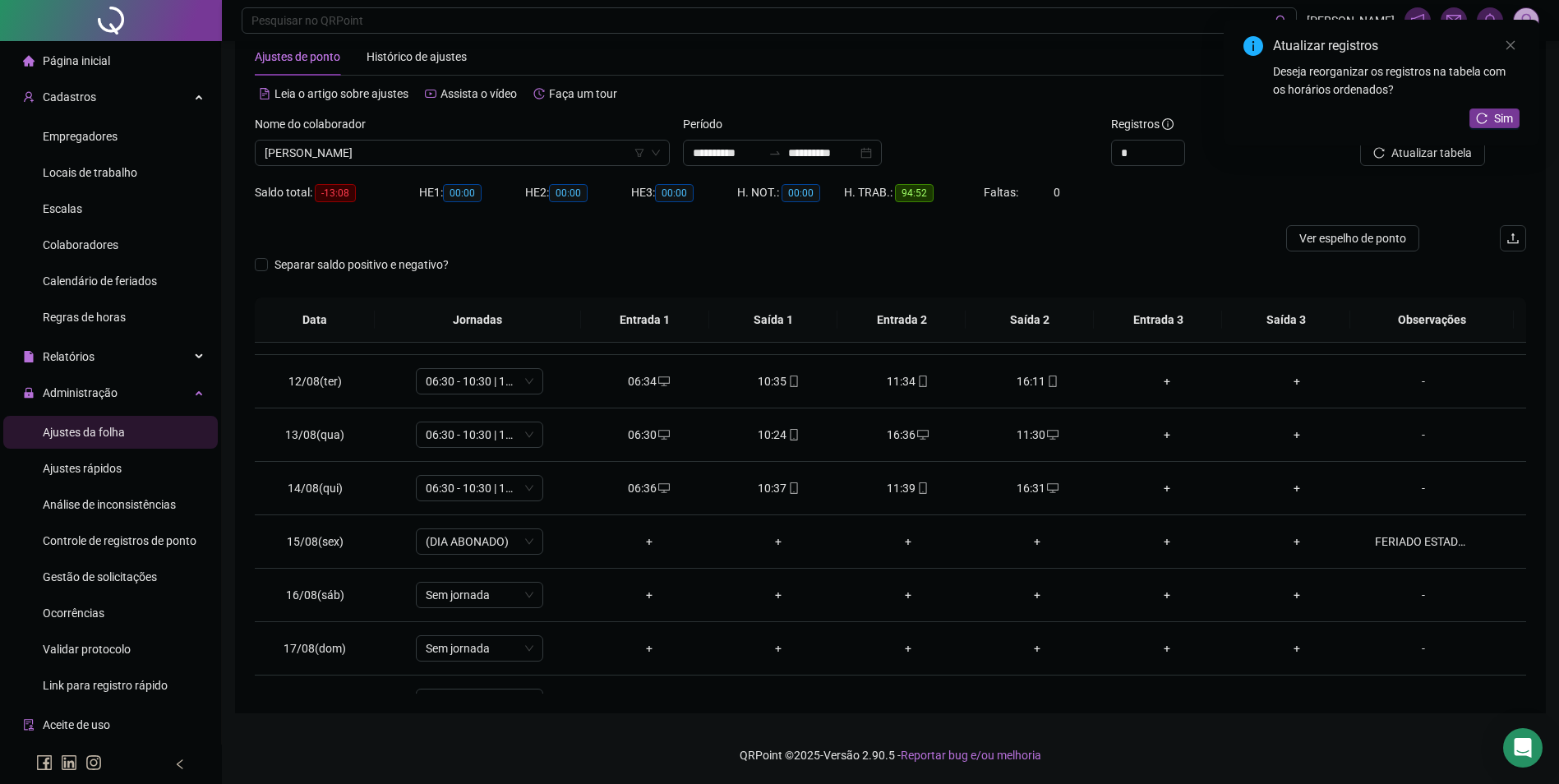
click at [1504, 98] on div "Deseja reorganizar os registros na tabela com os horários ordenados?" at bounding box center [1397, 81] width 247 height 36
click at [1504, 120] on span "Sim" at bounding box center [1504, 118] width 19 height 18
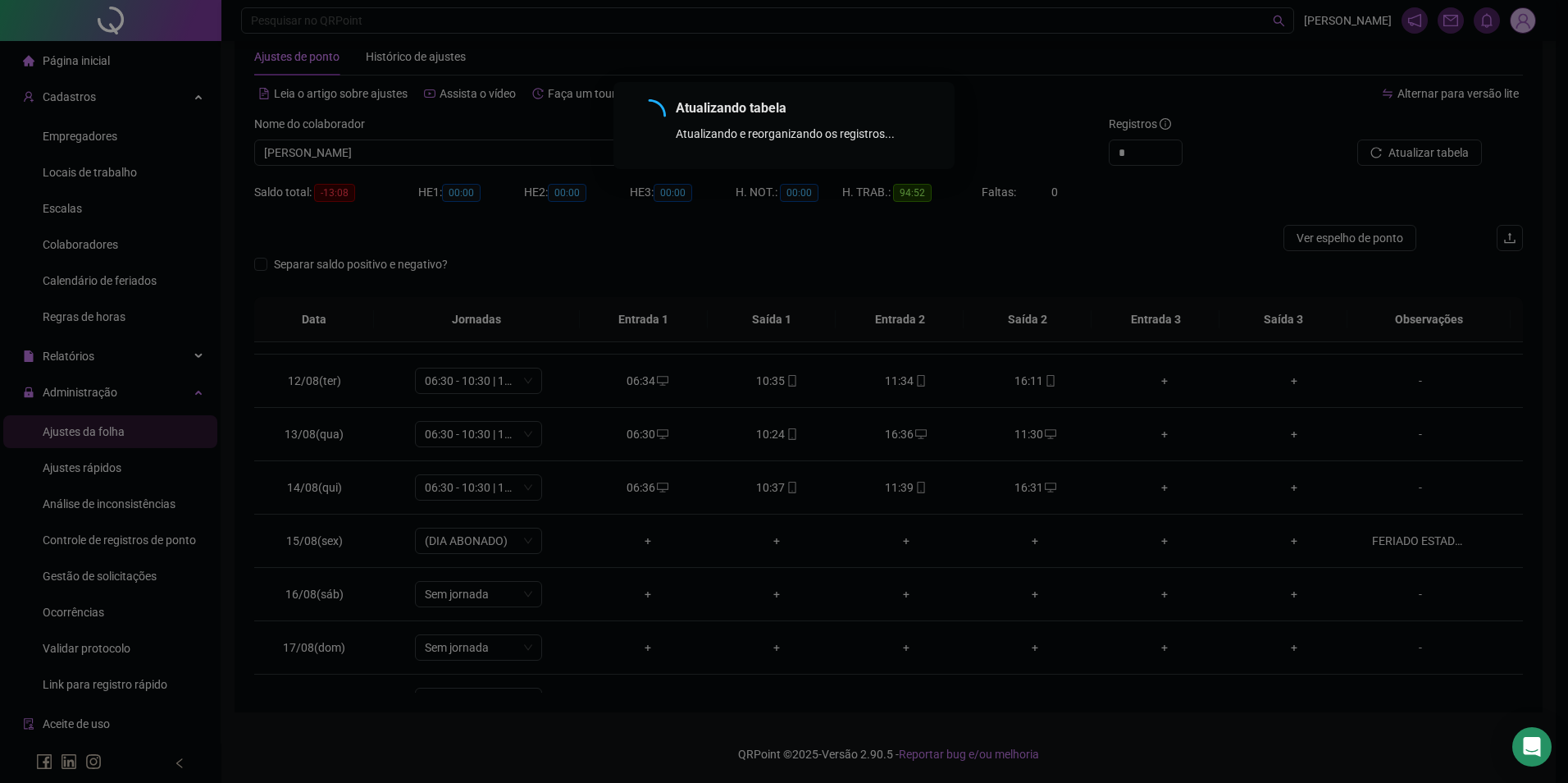
click at [1451, 147] on div "Atualizando tabela Atualizando e reorganizando os registros... OK" at bounding box center [784, 391] width 1568 height 783
click at [1451, 155] on div "Atualizando tabela Atualizando e reorganizando os registros... OK" at bounding box center [784, 391] width 1568 height 783
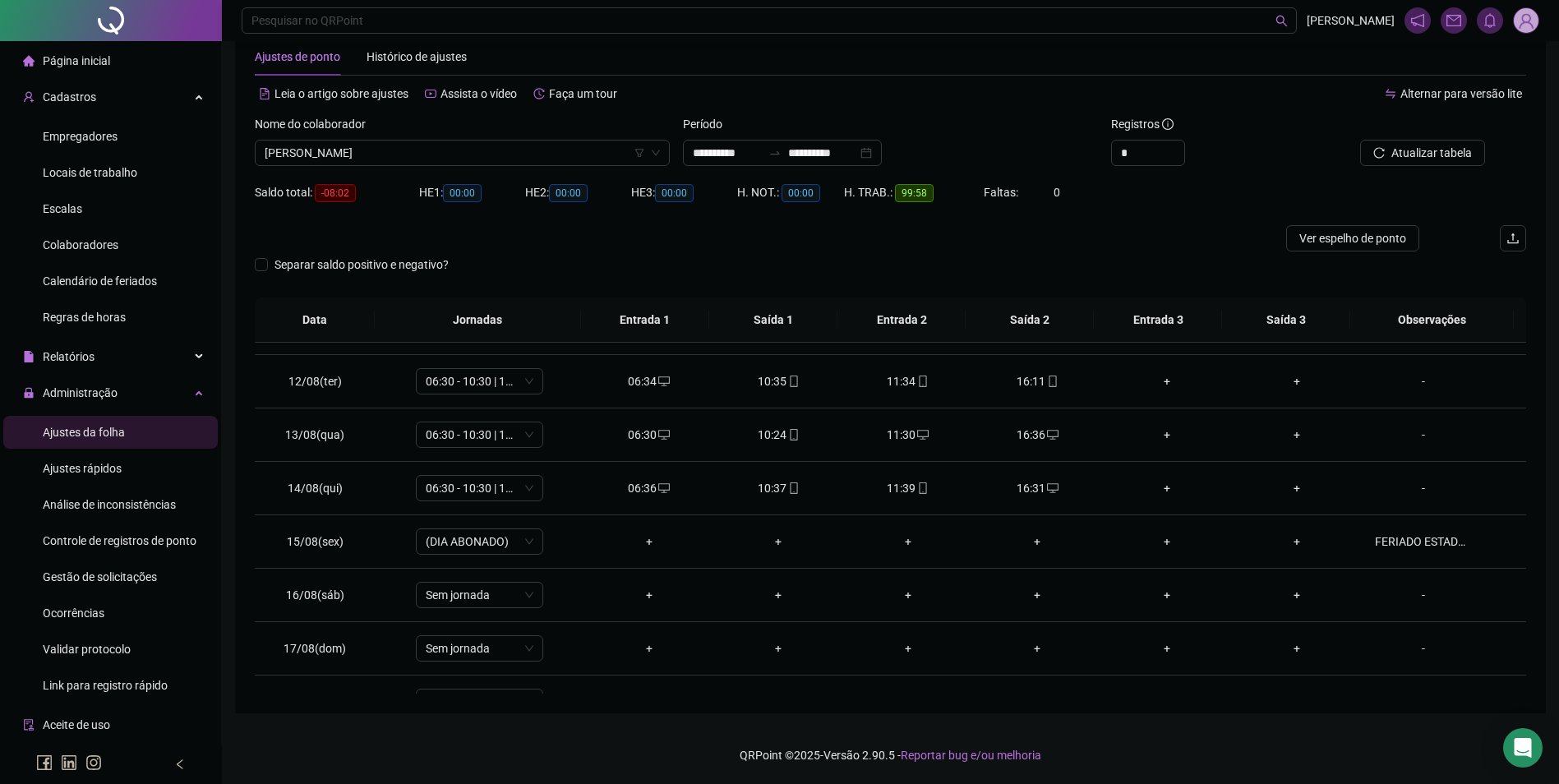
click at [1420, 162] on button "Atualizar tabela" at bounding box center [1423, 153] width 125 height 27
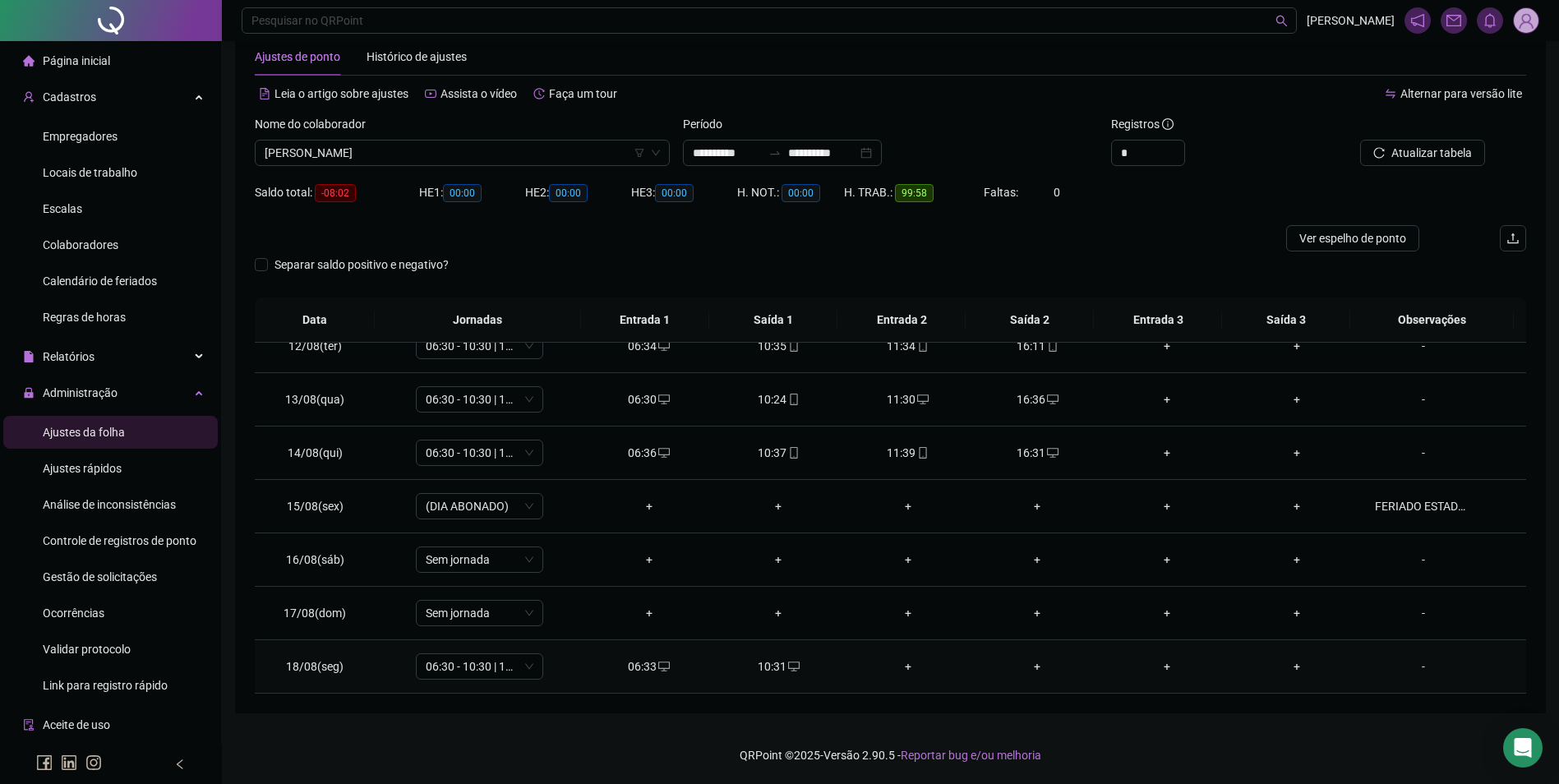
click at [902, 664] on div "+" at bounding box center [908, 665] width 103 height 18
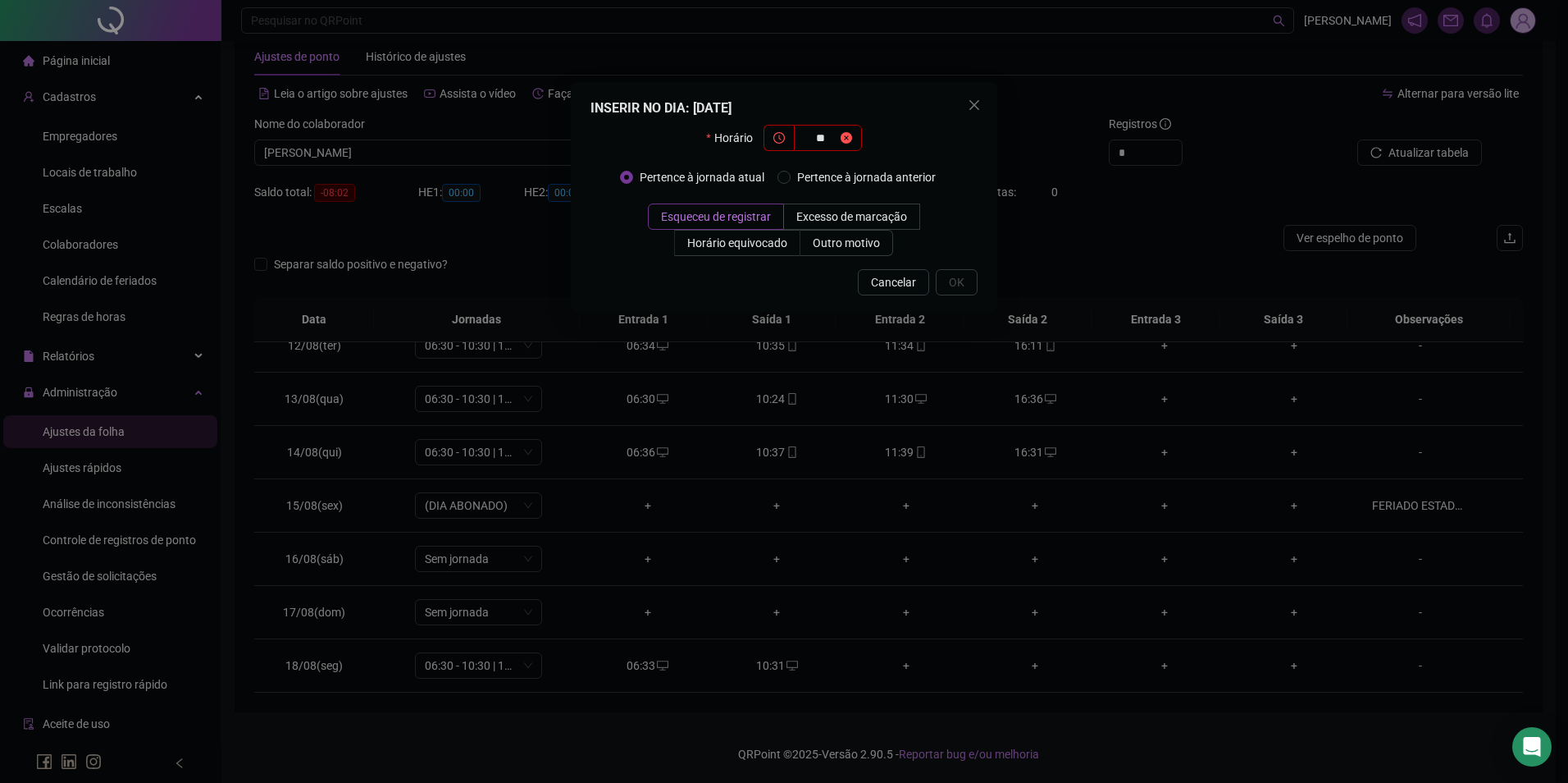
type input "*"
click at [978, 109] on icon "close" at bounding box center [975, 105] width 9 height 9
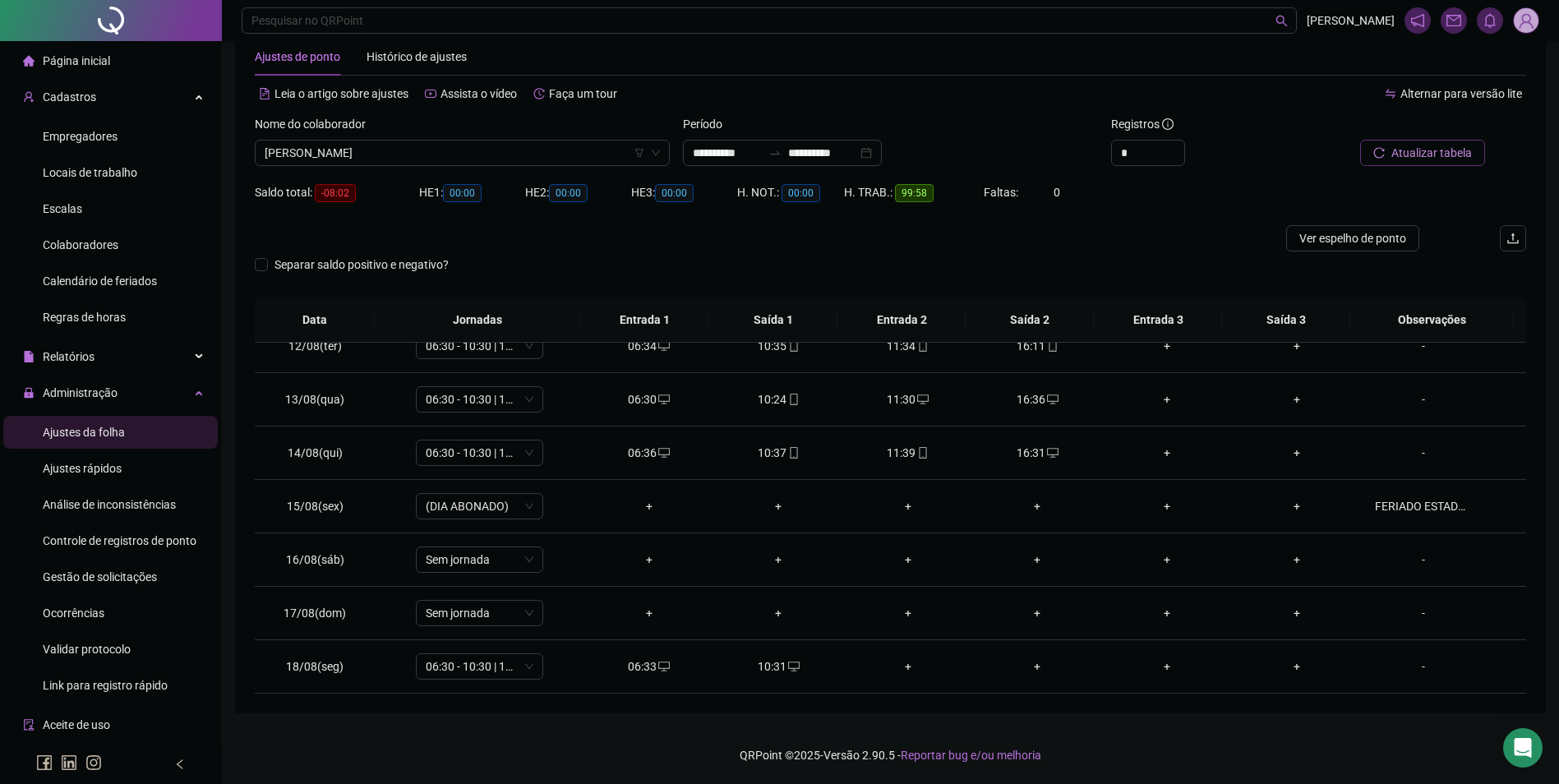
click at [1427, 152] on span "Atualizar tabela" at bounding box center [1432, 153] width 81 height 18
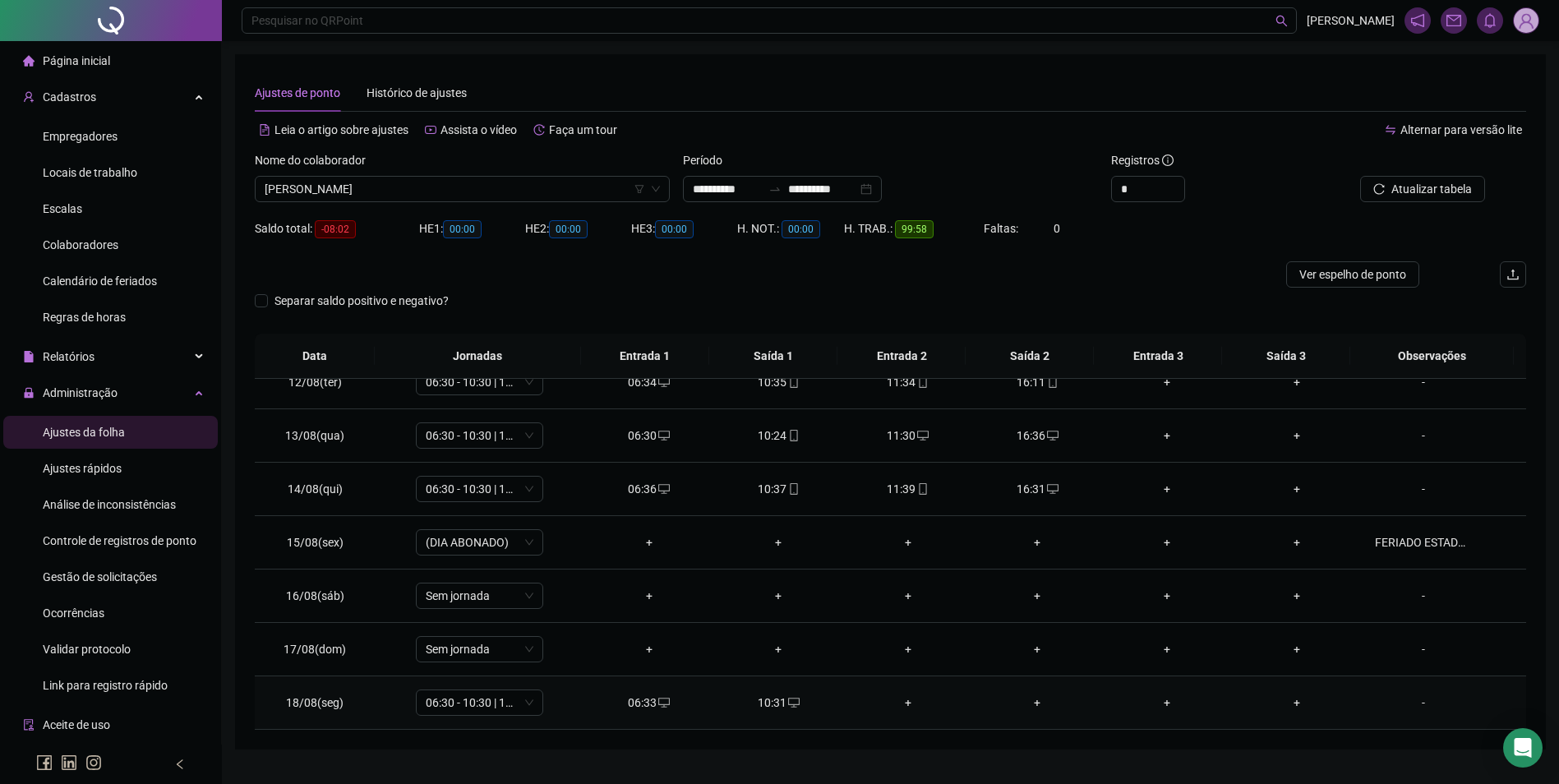
click at [904, 706] on div "+" at bounding box center [908, 702] width 103 height 18
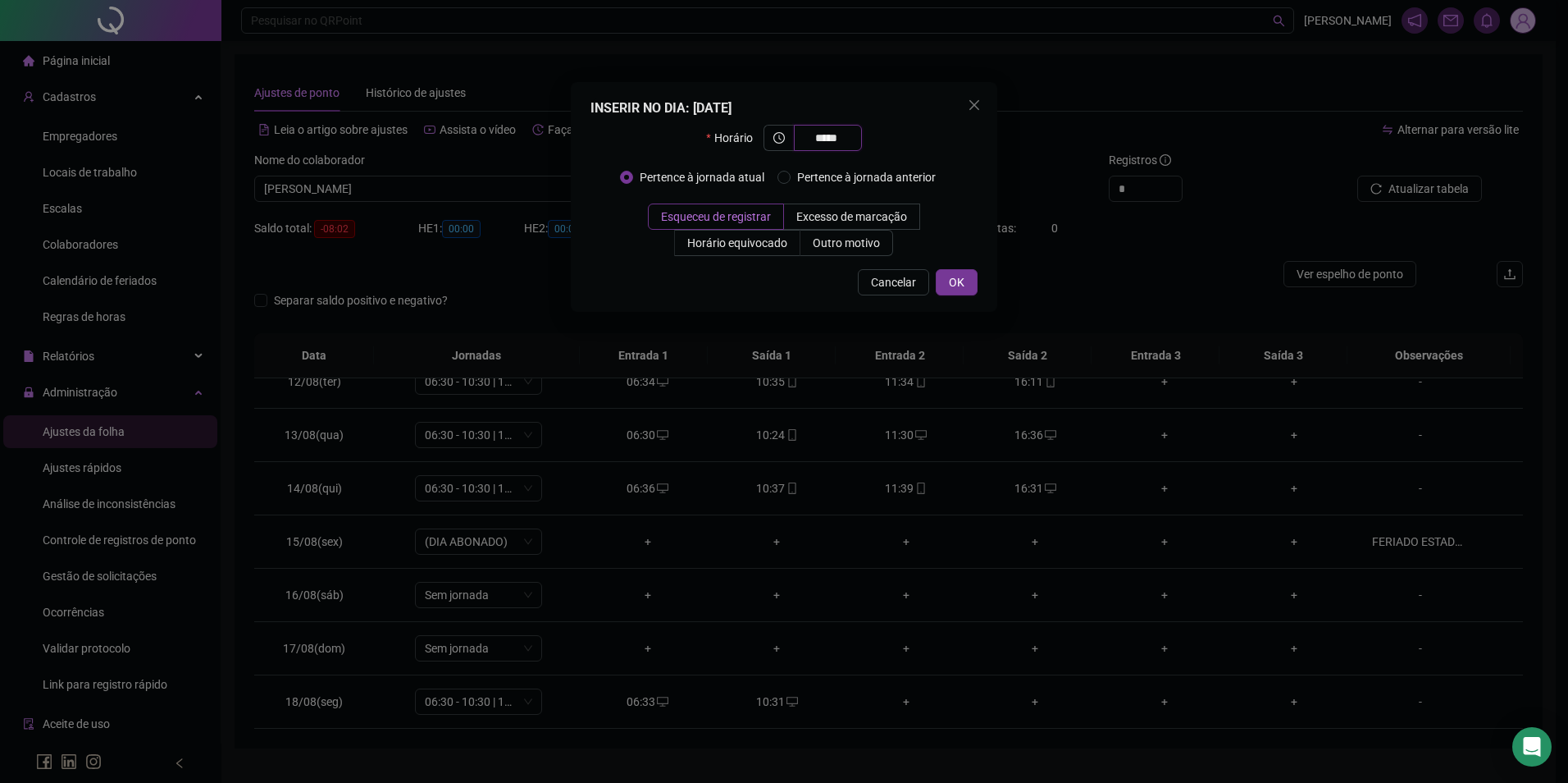
type input "*****"
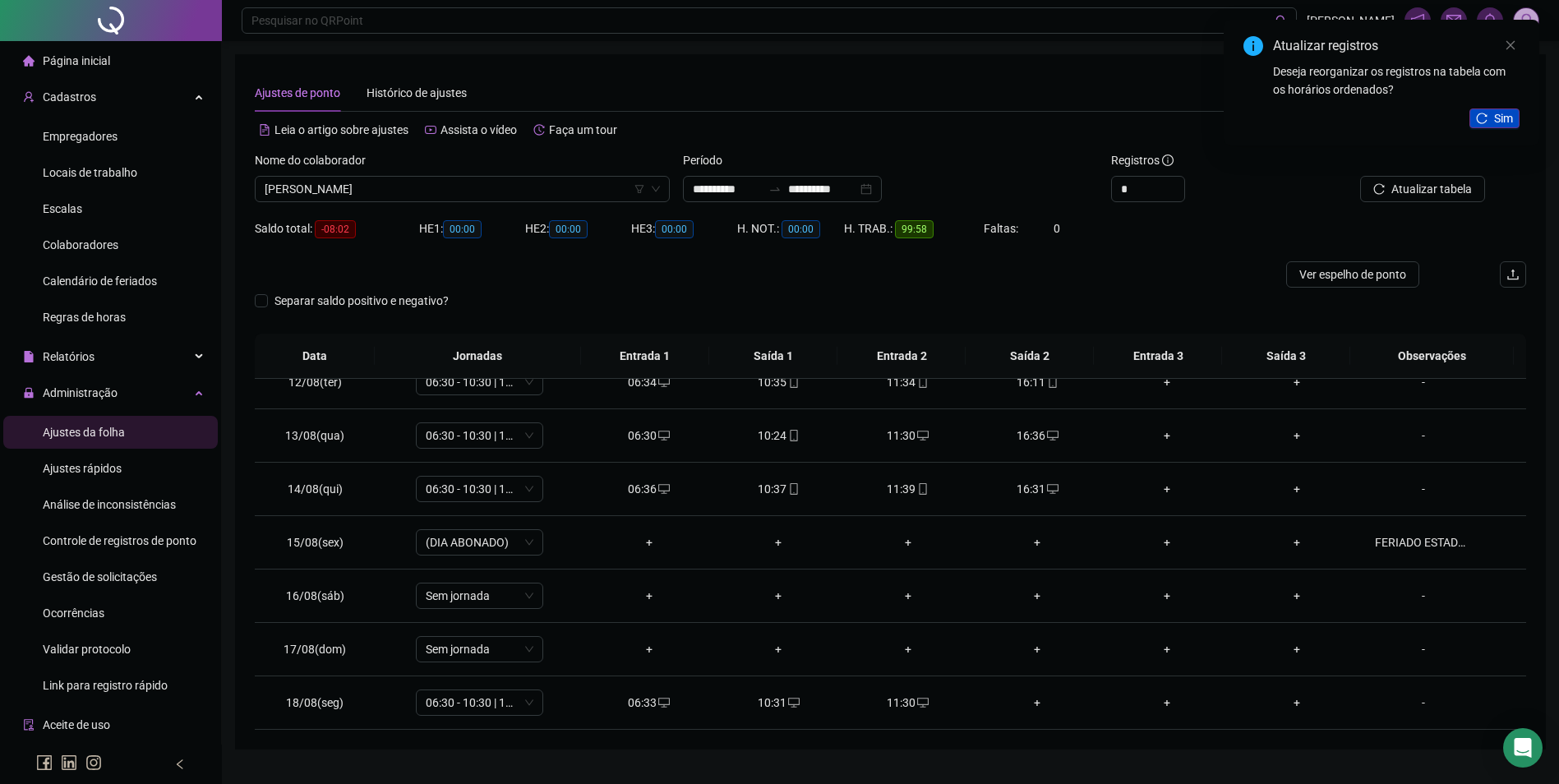
click at [1483, 119] on icon "reload" at bounding box center [1482, 119] width 11 height 11
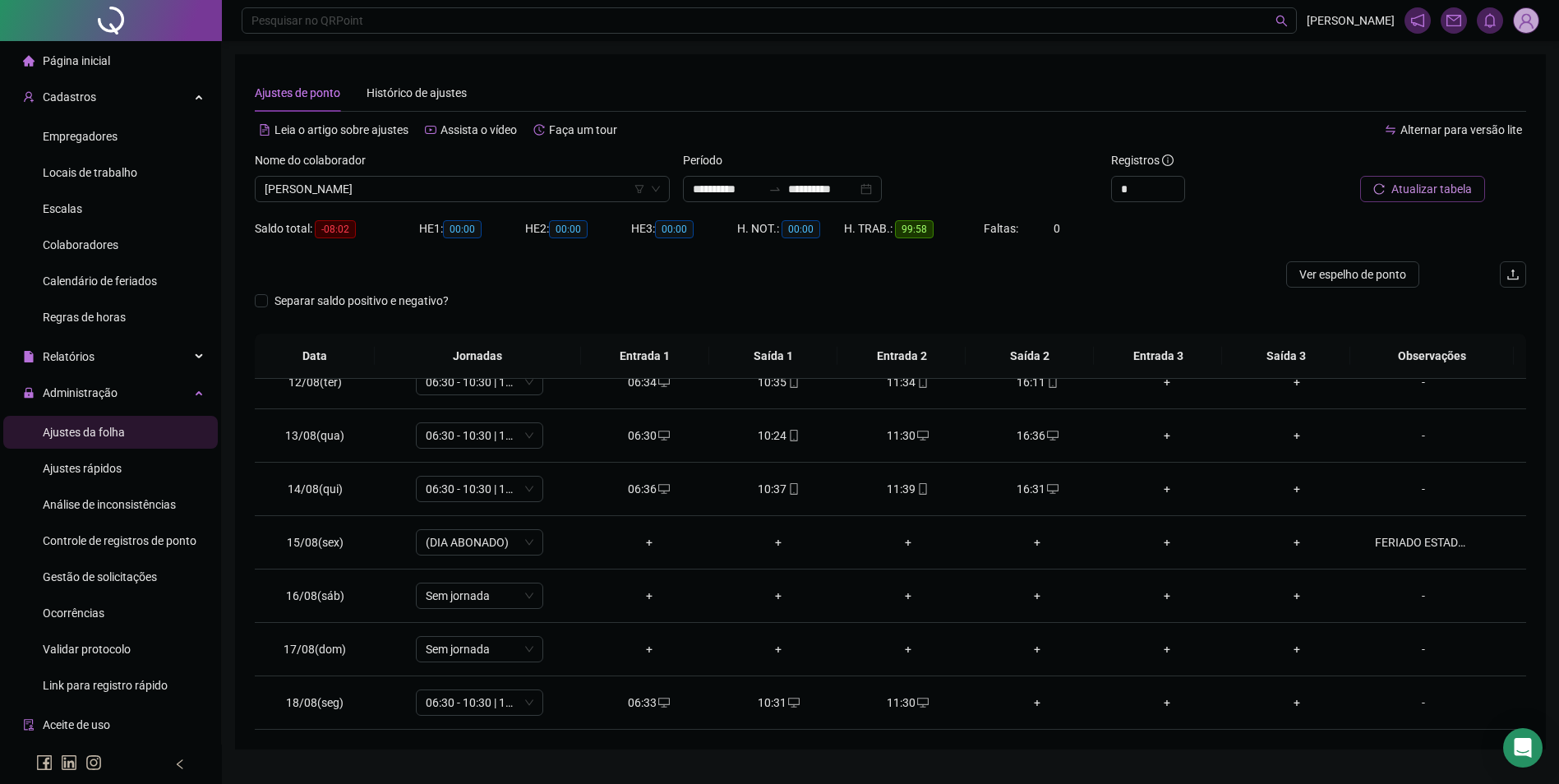
click at [1448, 194] on span "Atualizar tabela" at bounding box center [1432, 189] width 81 height 18
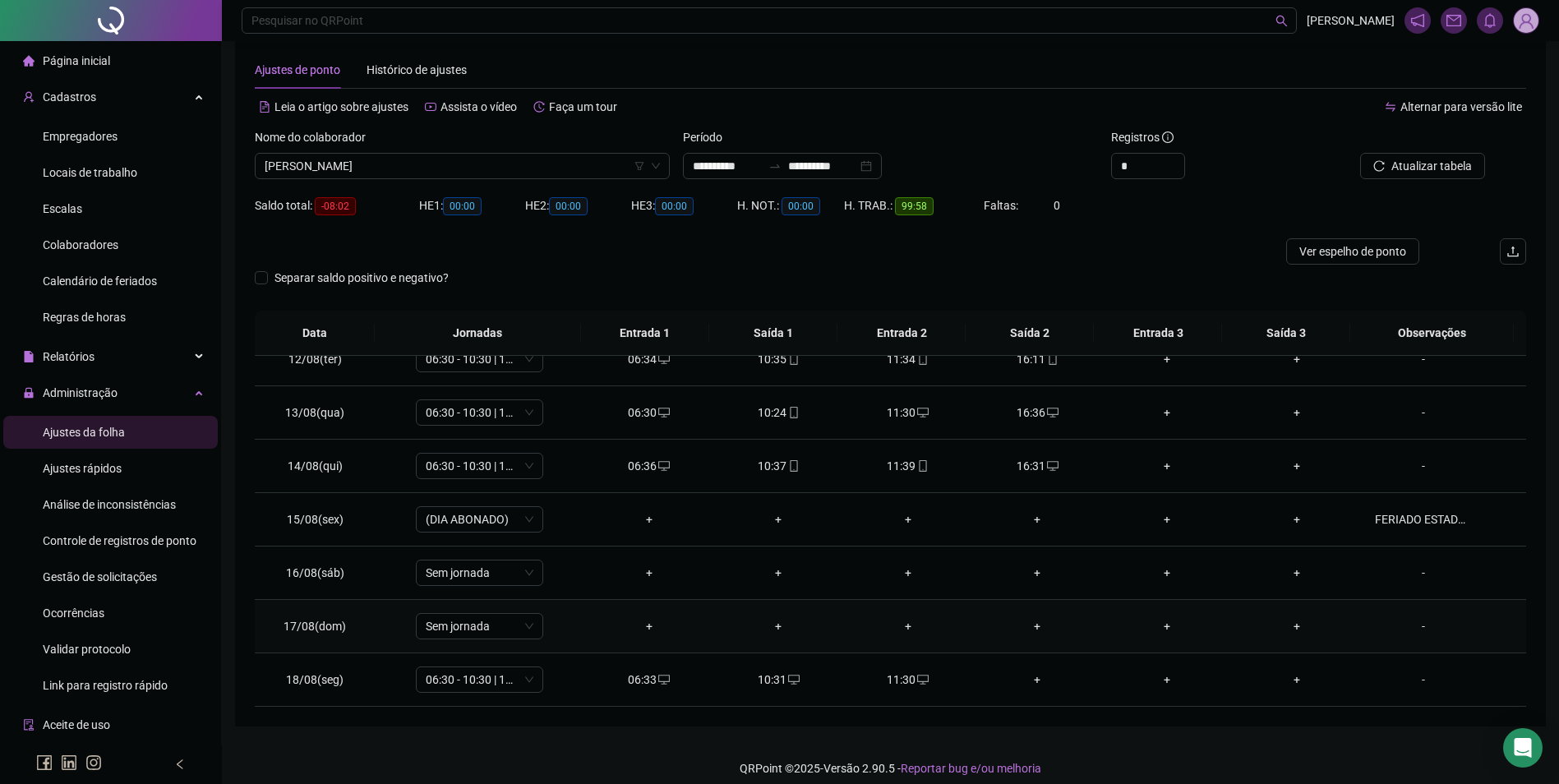
scroll to position [36, 0]
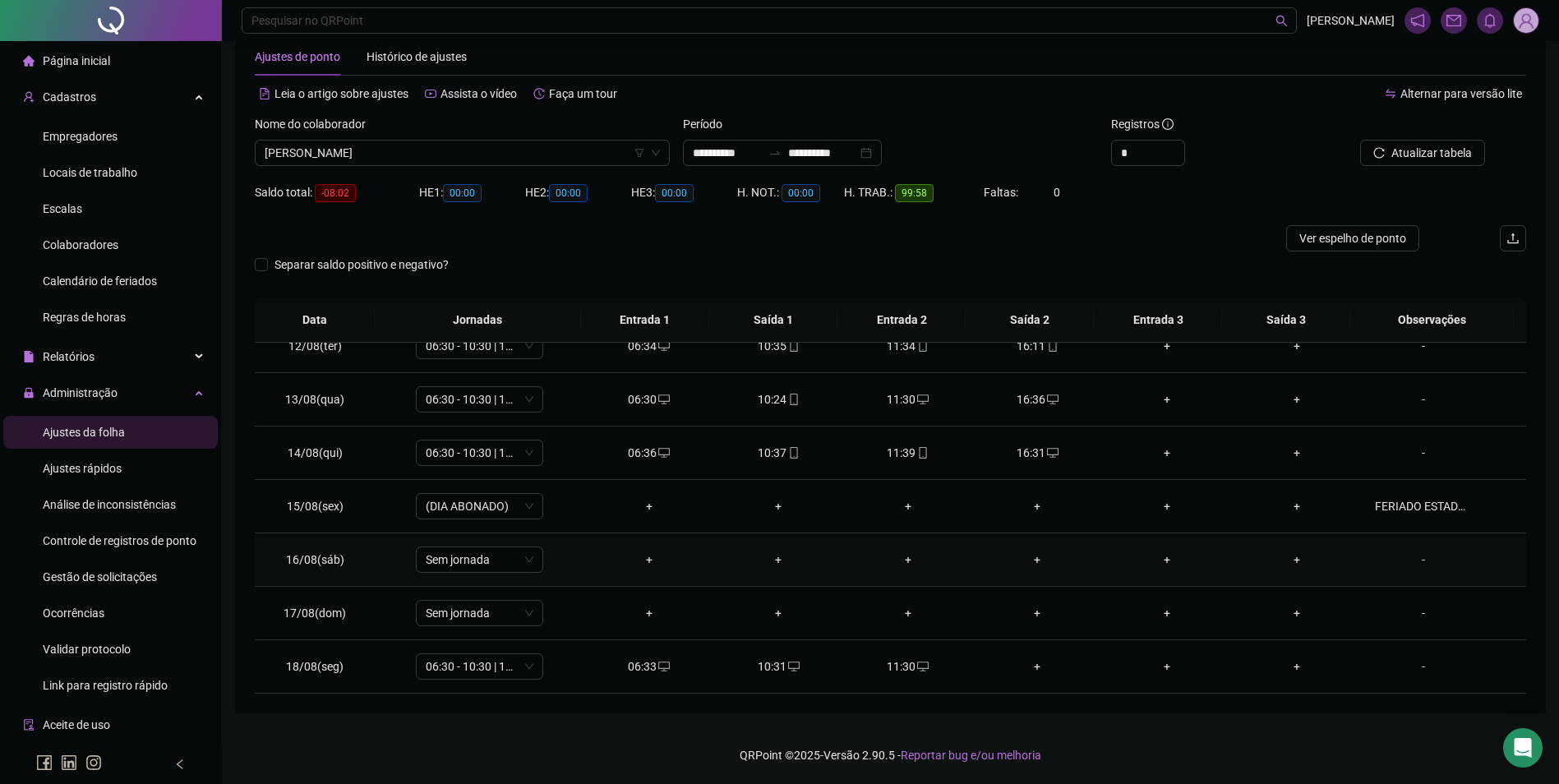
click at [1361, 139] on button "Atualizar tabela" at bounding box center [1423, 153] width 125 height 27
click at [1028, 674] on div "+" at bounding box center [1037, 665] width 103 height 18
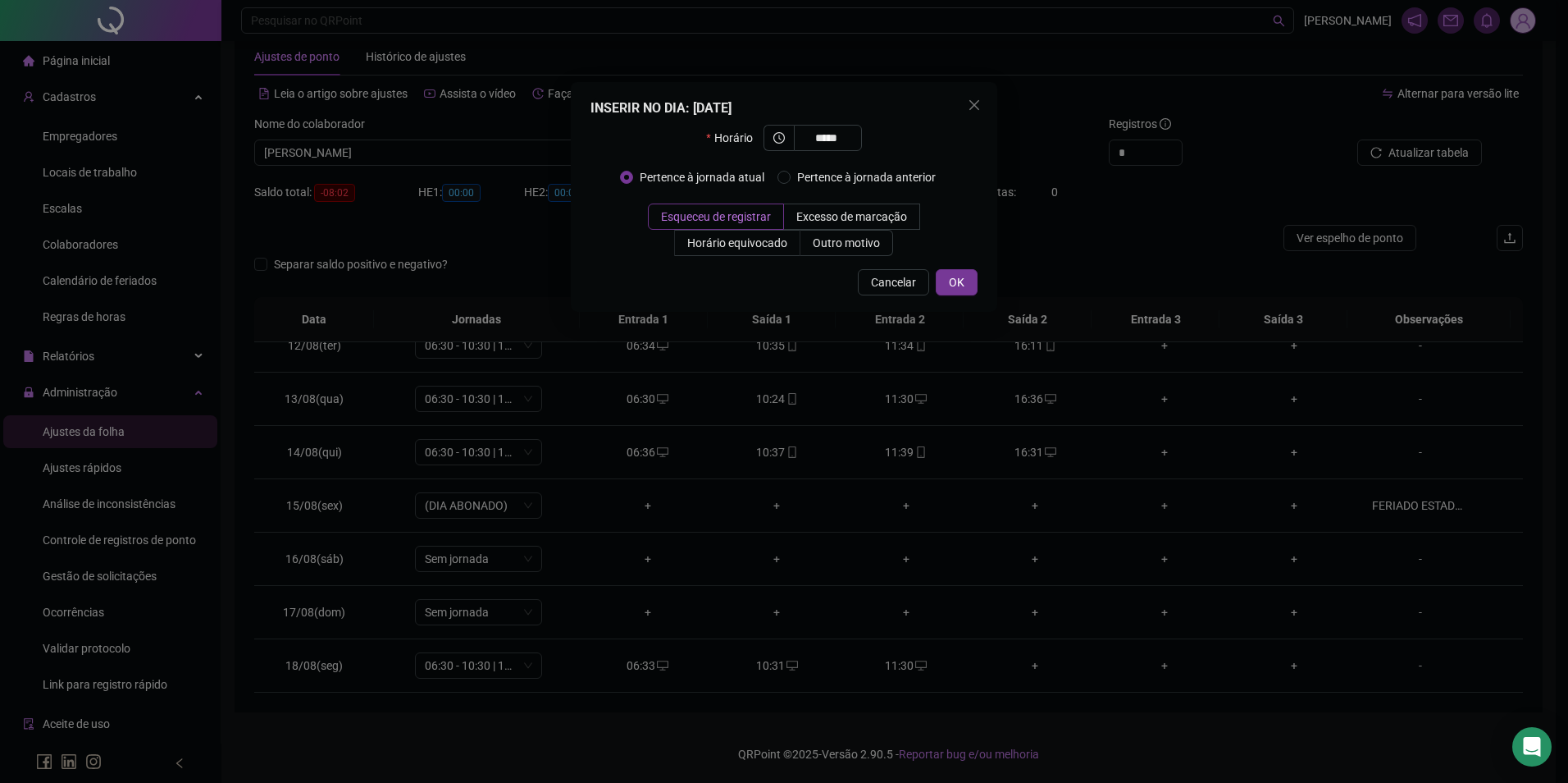
type input "*****"
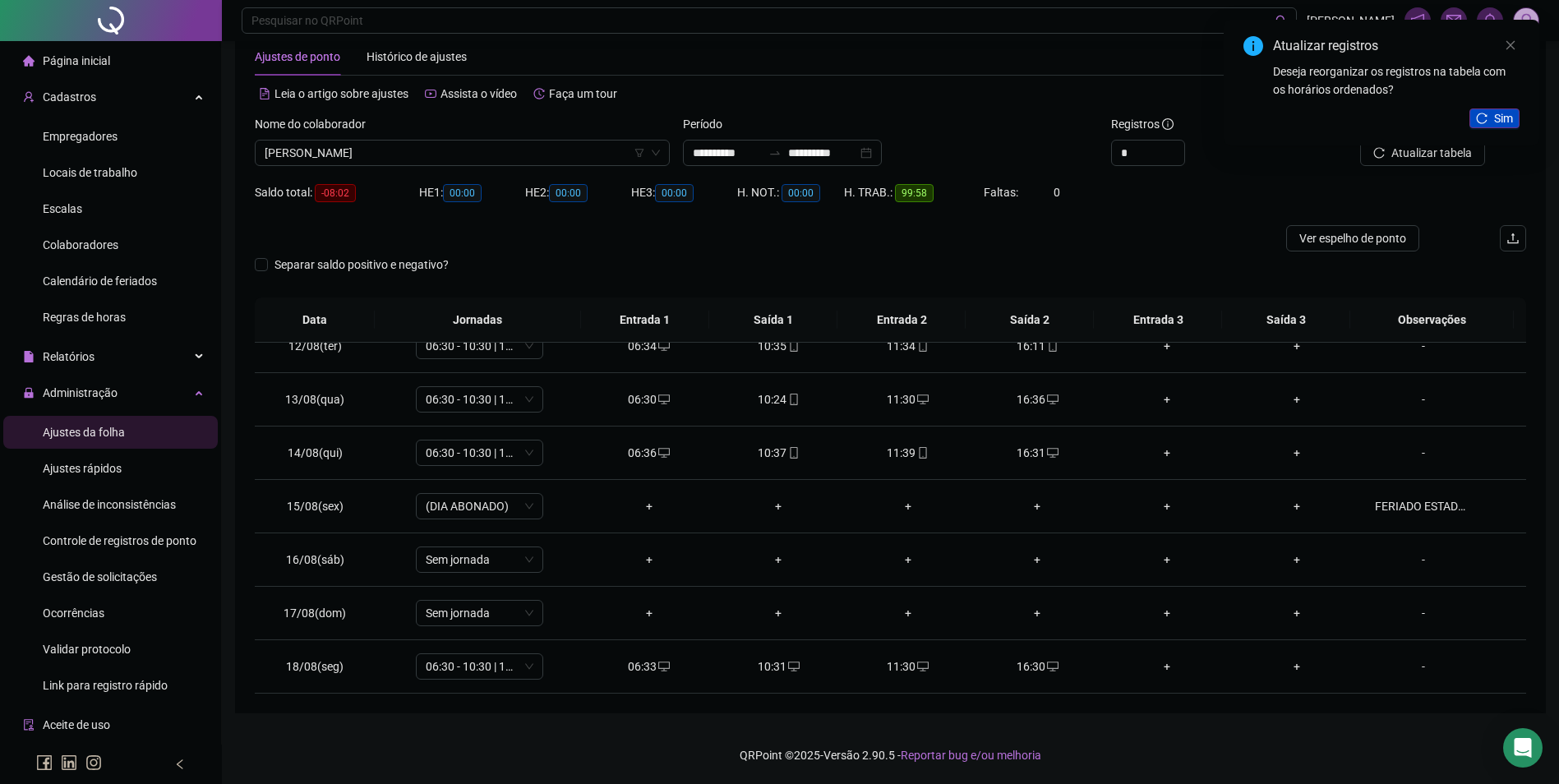
click at [1491, 119] on button "Sim" at bounding box center [1495, 118] width 50 height 20
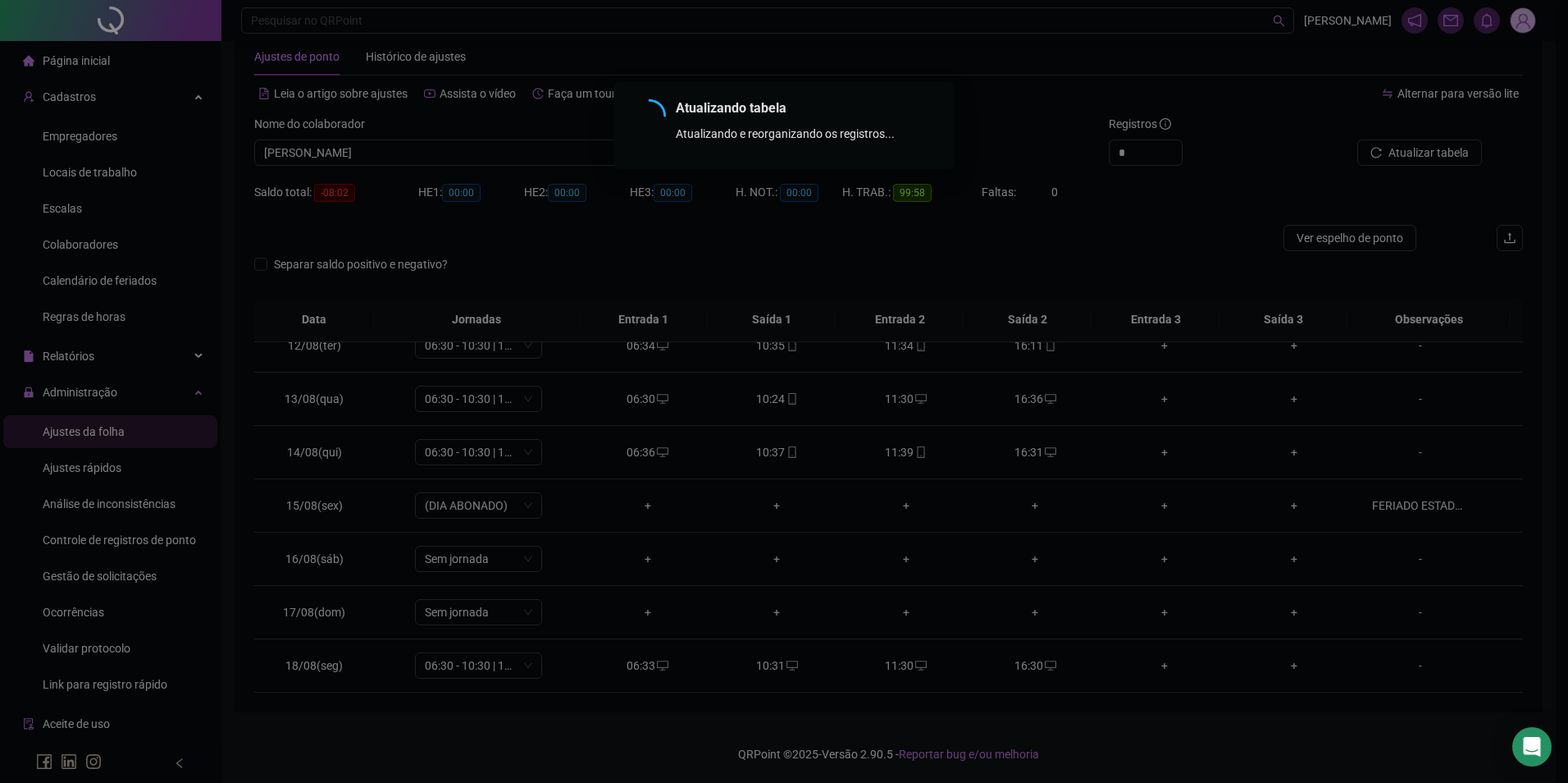
click at [1424, 155] on div "Atualizando tabela Atualizando e reorganizando os registros... OK" at bounding box center [784, 391] width 1568 height 783
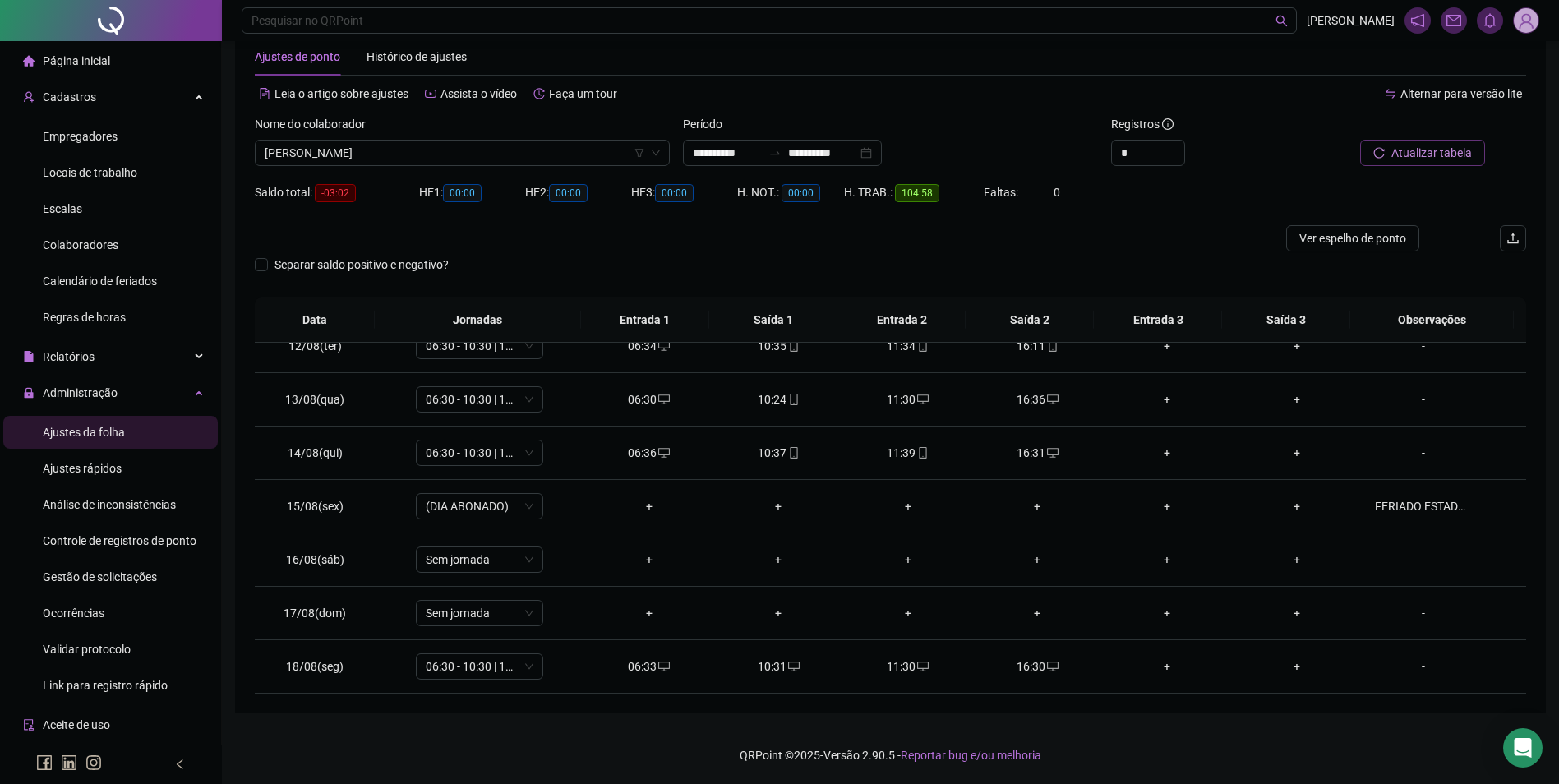
click at [1416, 157] on span "Atualizar tabela" at bounding box center [1432, 153] width 81 height 18
click at [387, 148] on span "[PERSON_NAME]" at bounding box center [462, 153] width 395 height 25
type input "********"
click at [383, 209] on div "[PERSON_NAME]" at bounding box center [463, 211] width 389 height 18
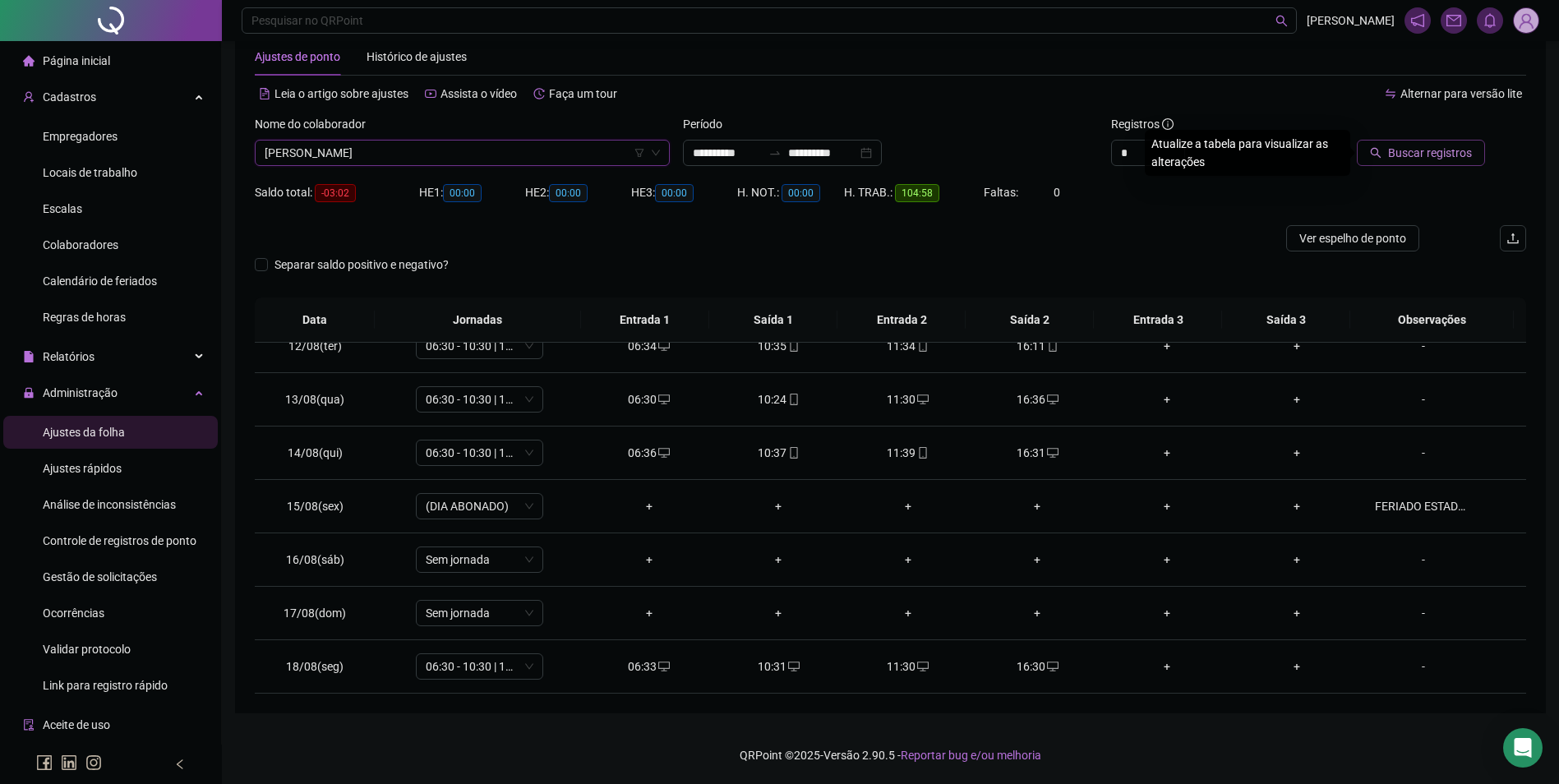
click at [1450, 155] on span "Buscar registros" at bounding box center [1430, 153] width 83 height 18
click at [1046, 459] on span at bounding box center [1053, 453] width 13 height 13
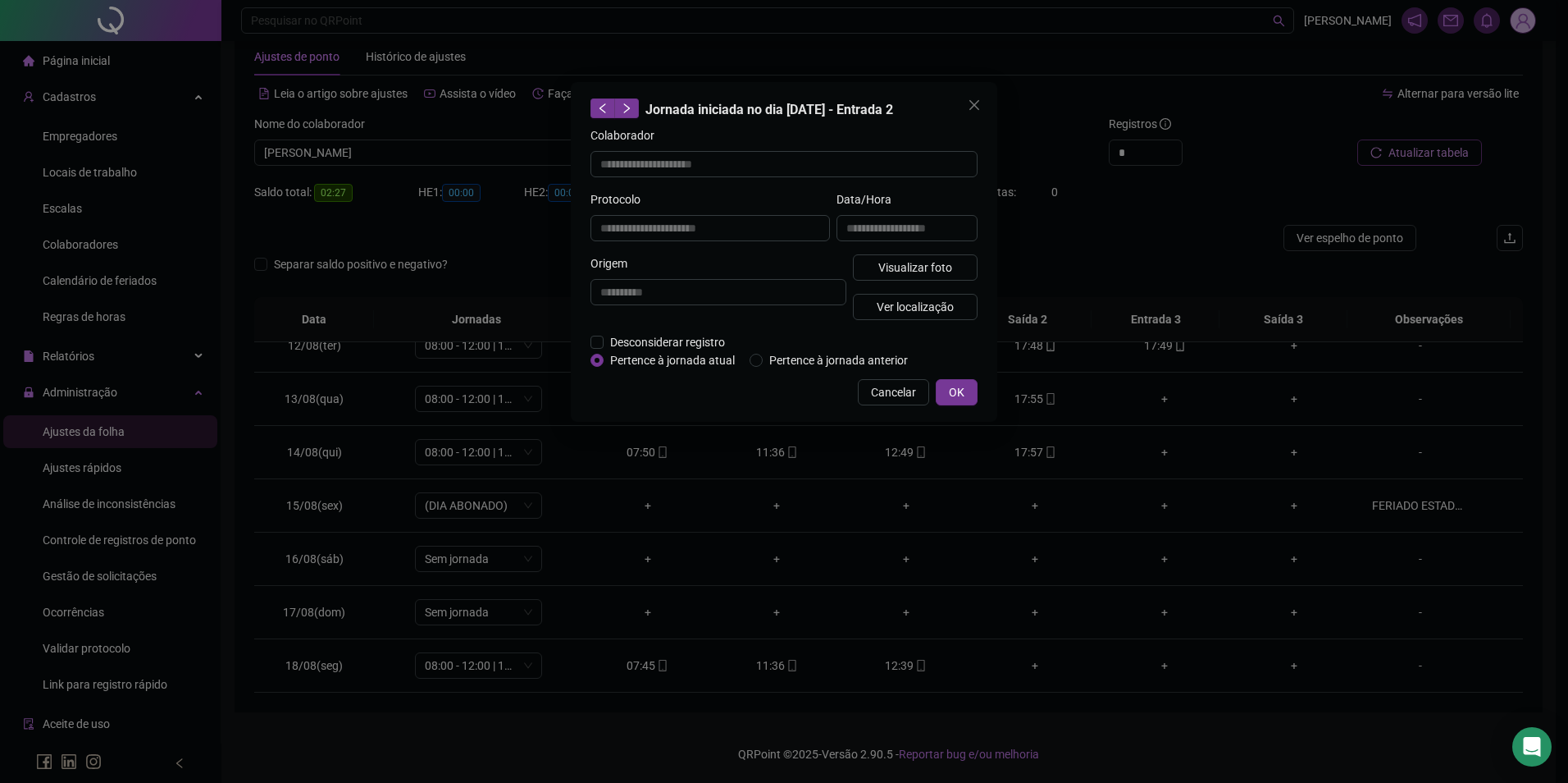
type input "**********"
click at [915, 264] on span "Visualizar foto" at bounding box center [915, 267] width 74 height 18
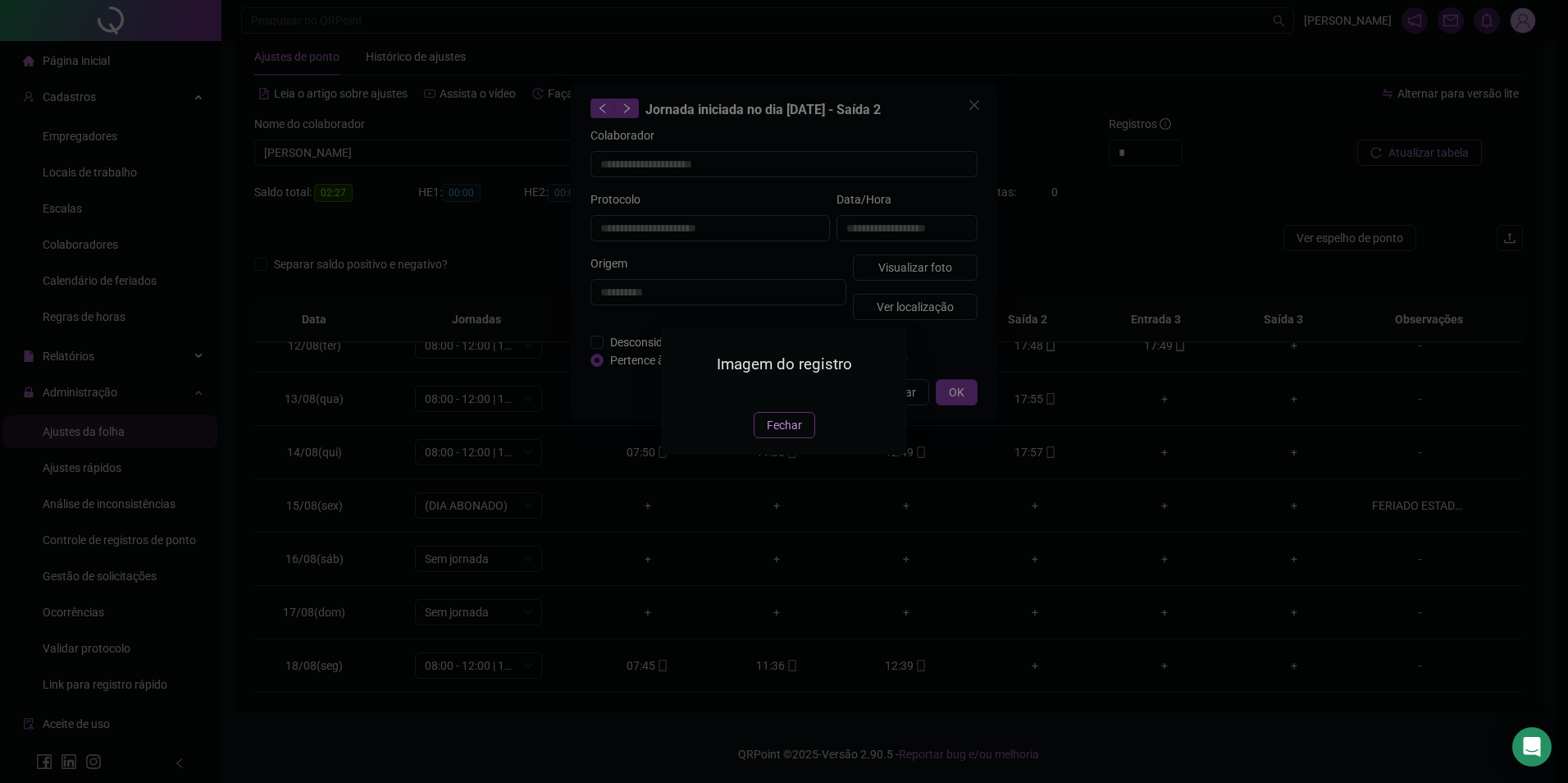
click at [780, 435] on span "Fechar" at bounding box center [784, 425] width 35 height 18
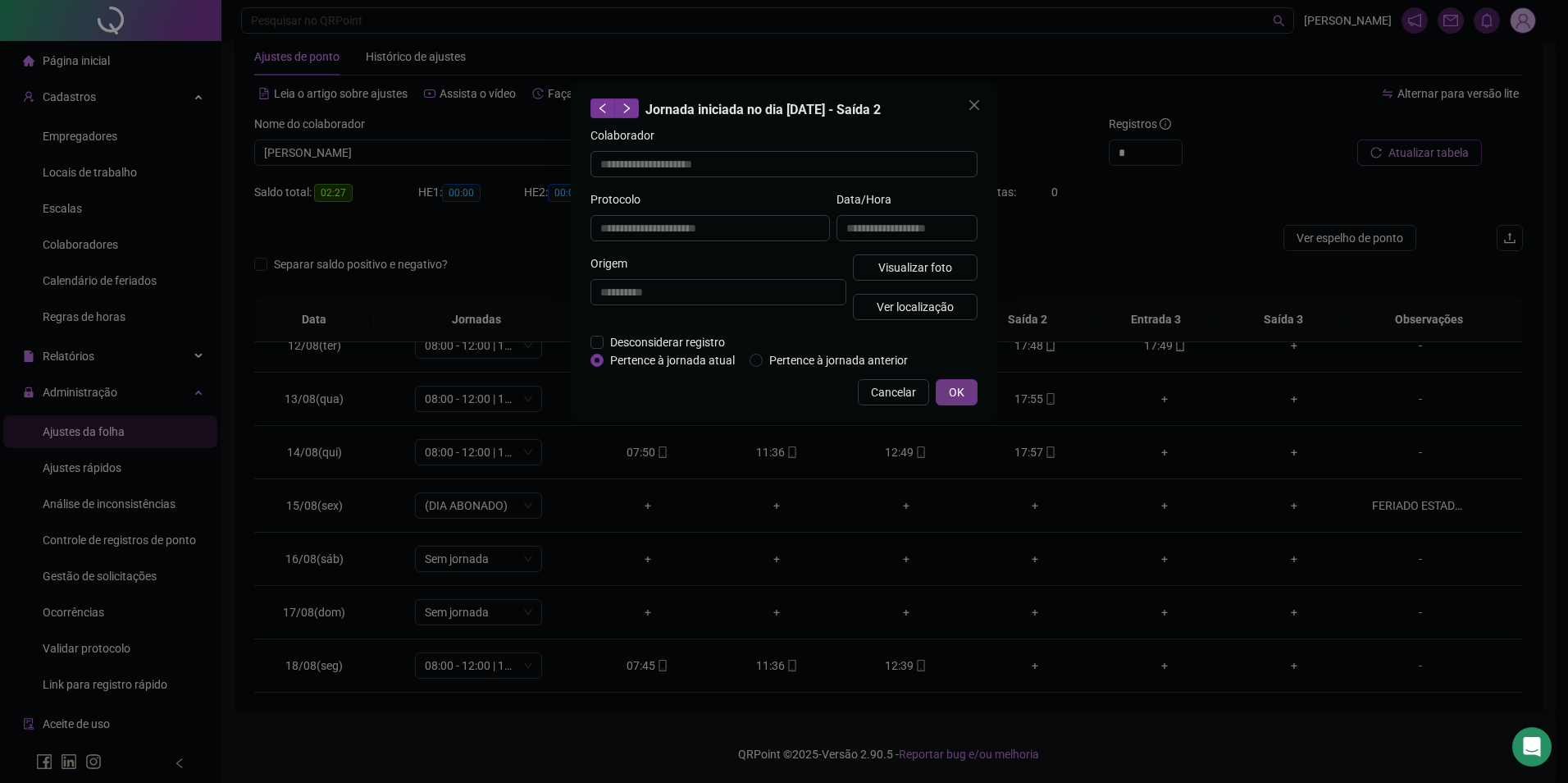
click at [958, 389] on span "OK" at bounding box center [957, 392] width 15 height 18
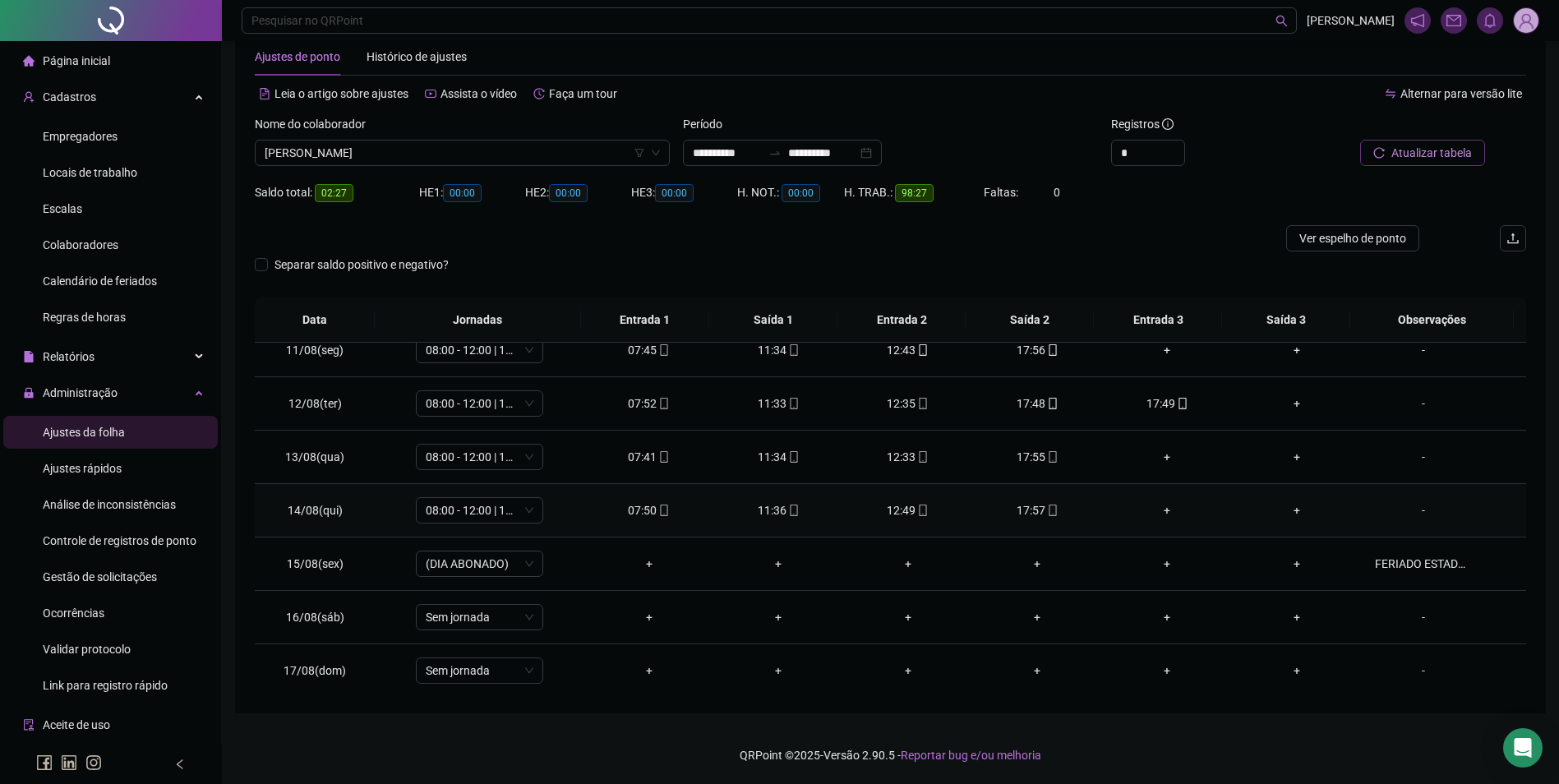
scroll to position [528, 0]
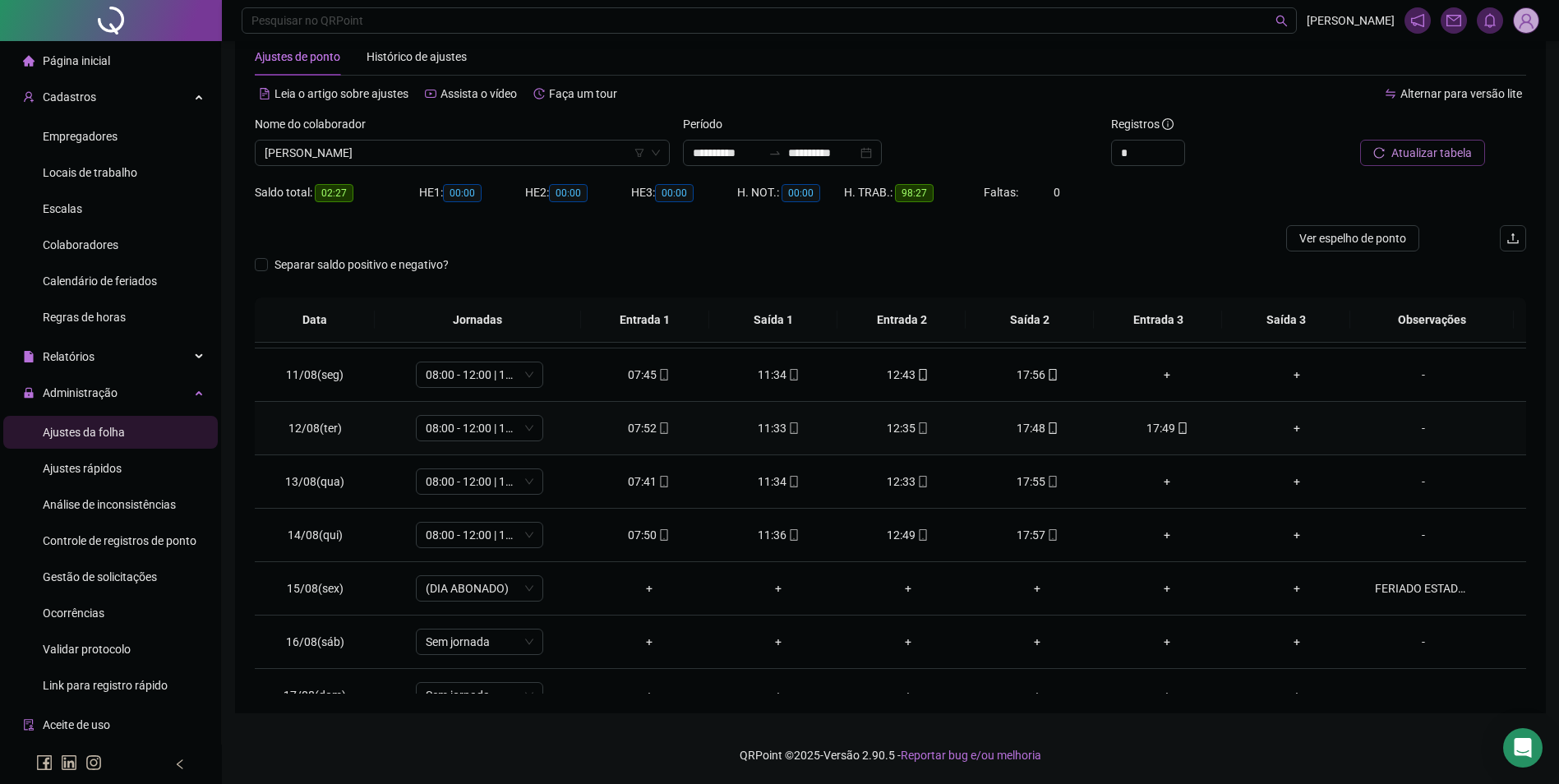
drag, startPoint x: 1182, startPoint y: 421, endPoint x: 1164, endPoint y: 428, distance: 19.3
click at [1176, 423] on div "17:49" at bounding box center [1166, 428] width 103 height 18
type input "**********"
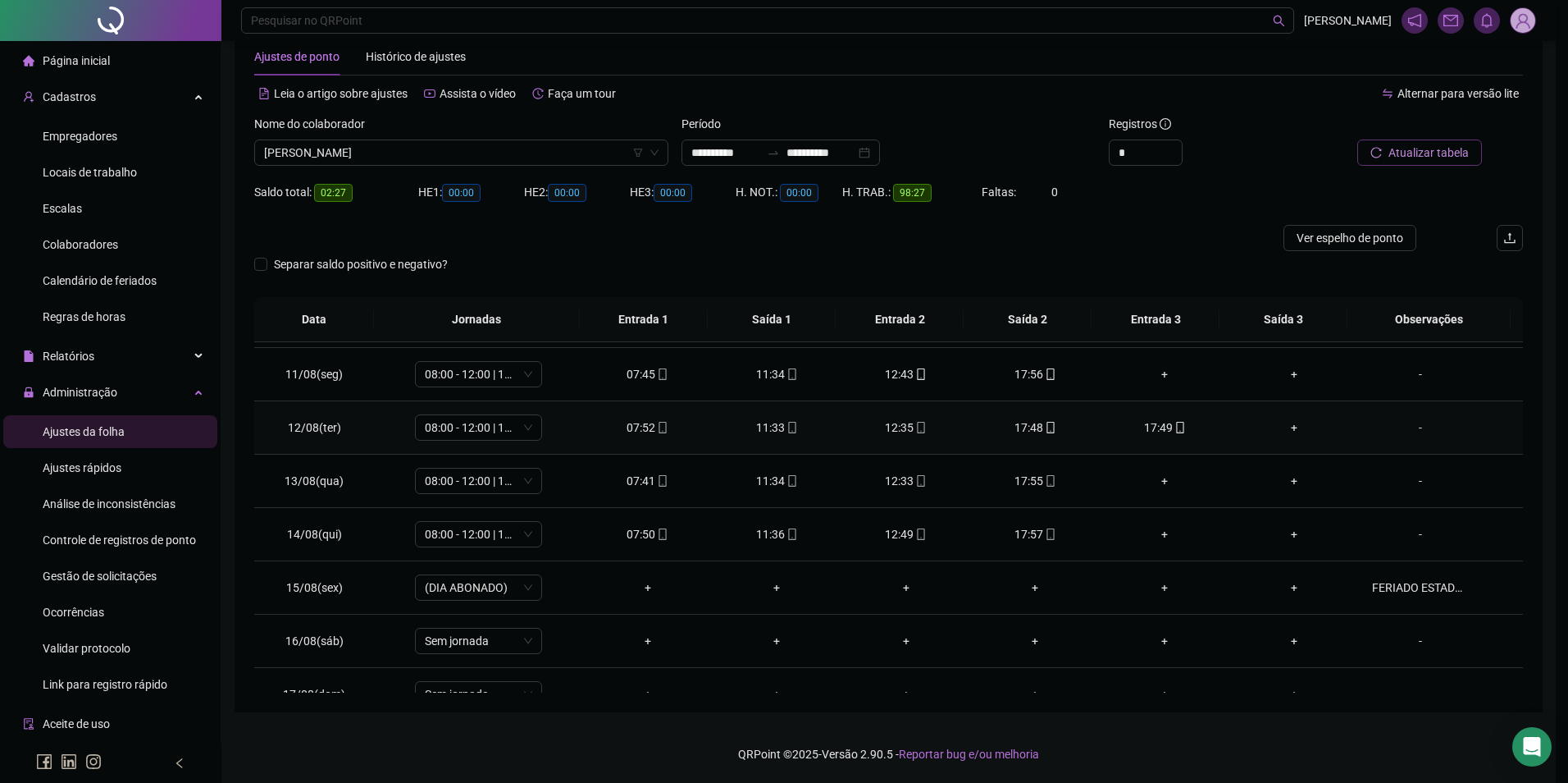
click at [1161, 428] on div "**********" at bounding box center [784, 391] width 1568 height 783
drag, startPoint x: 1184, startPoint y: 429, endPoint x: 1162, endPoint y: 429, distance: 22.0
click at [1181, 429] on div "17:49" at bounding box center [1164, 427] width 103 height 18
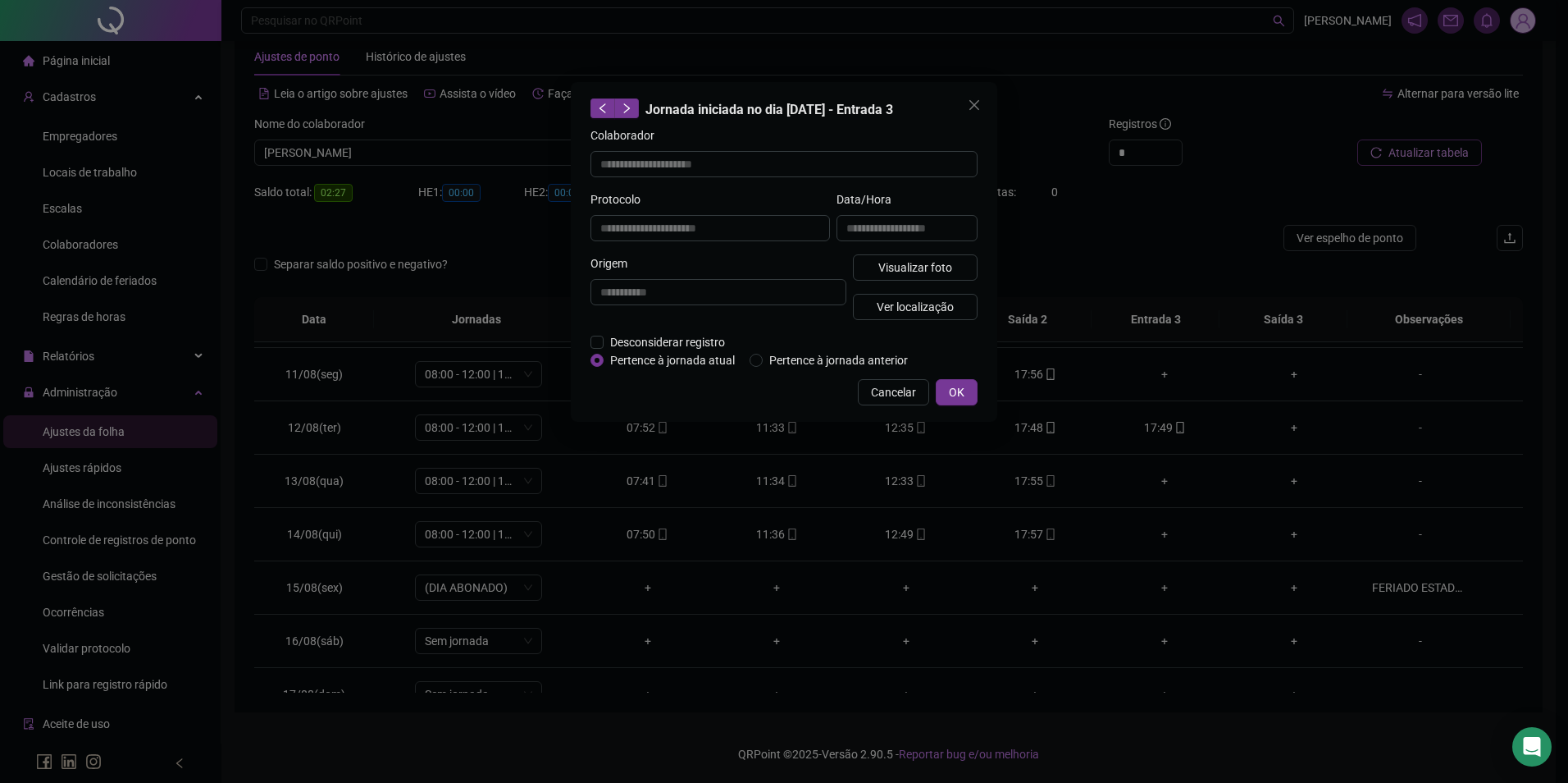
click at [1162, 429] on div "**********" at bounding box center [784, 391] width 1568 height 783
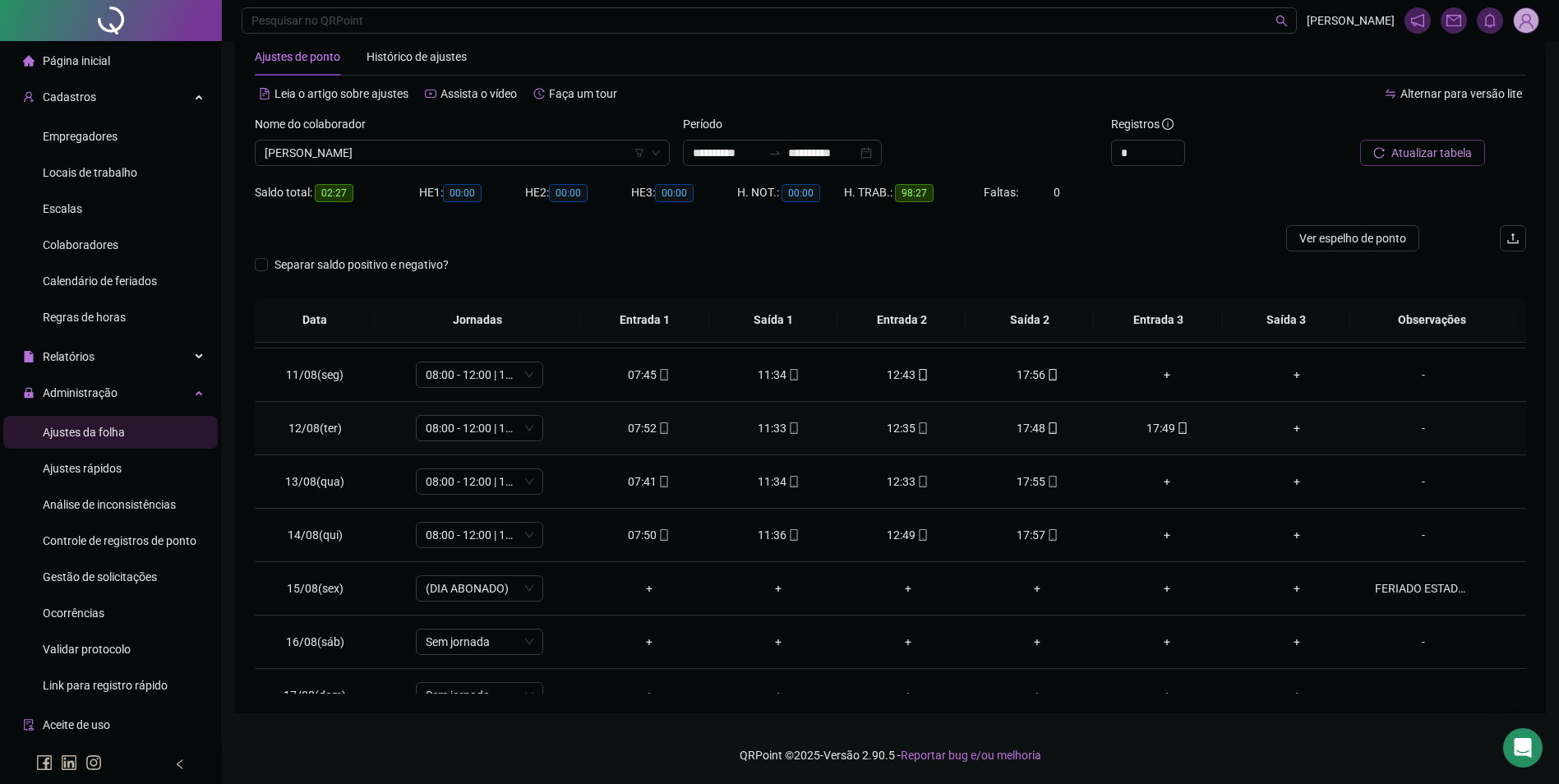
click at [1159, 429] on div "17:49" at bounding box center [1166, 428] width 103 height 18
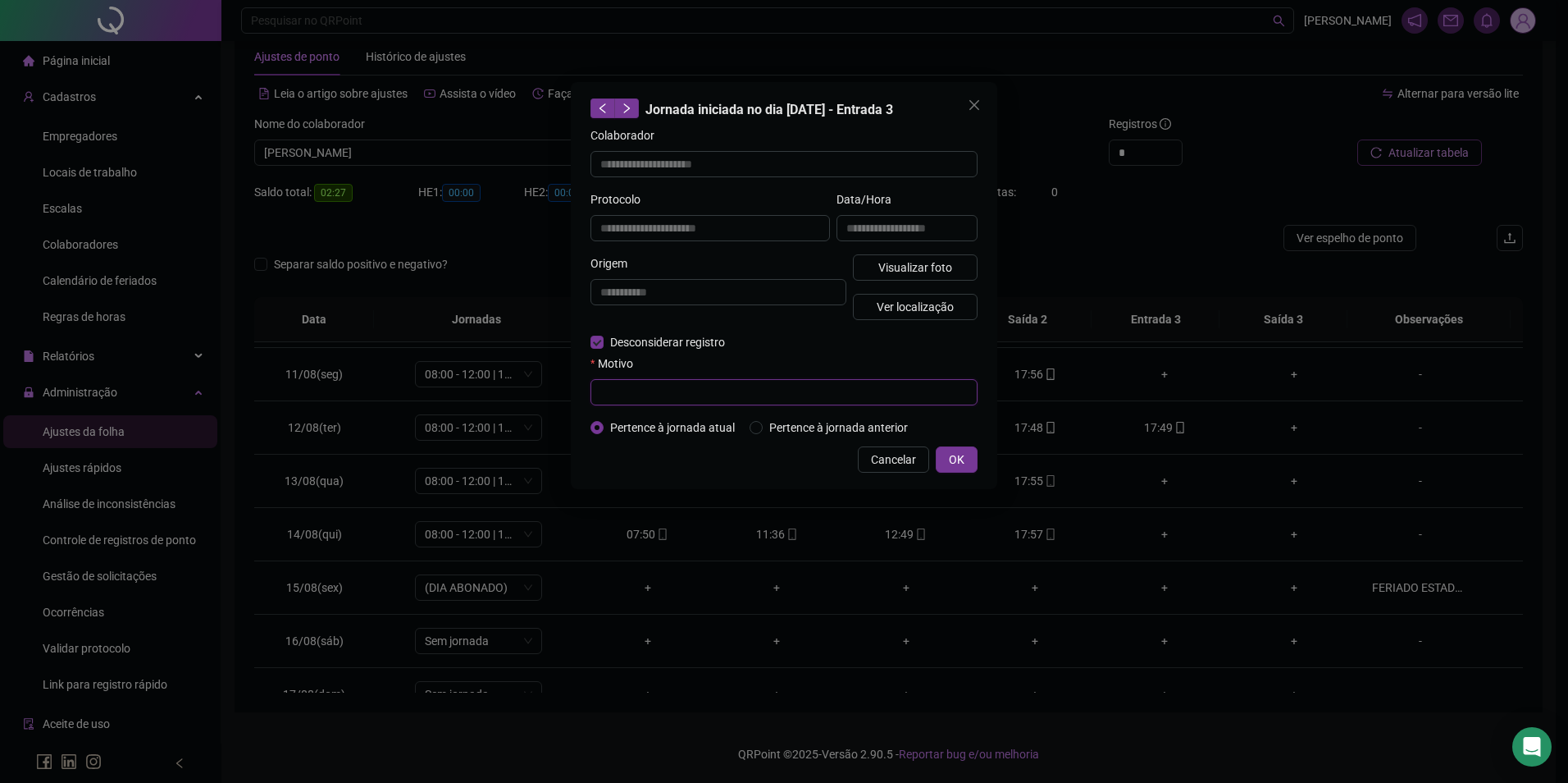
click at [618, 388] on input "text" at bounding box center [784, 392] width 387 height 27
type input "**********"
click at [956, 464] on span "OK" at bounding box center [957, 459] width 15 height 18
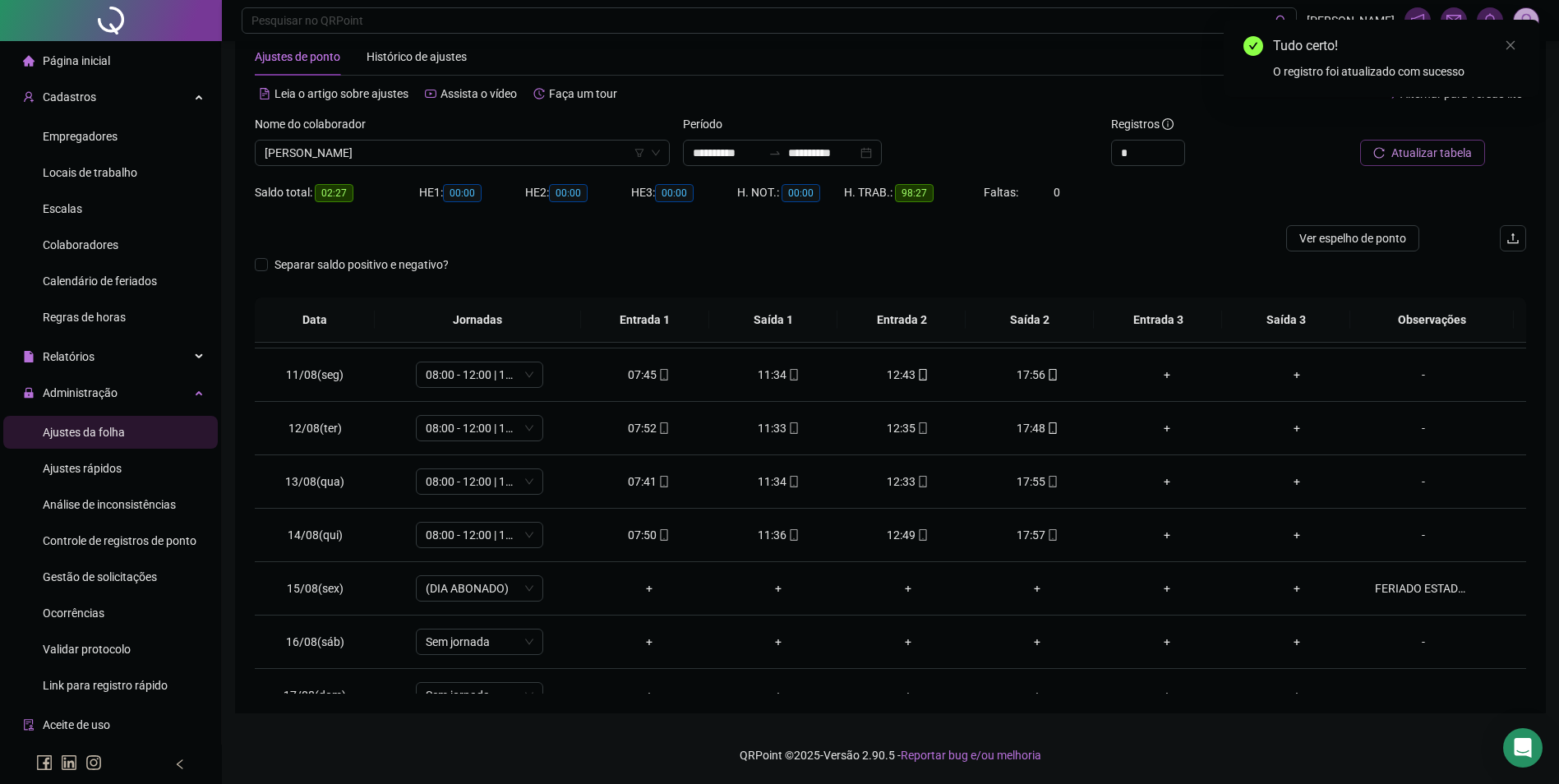
click at [1448, 161] on span "Atualizar tabela" at bounding box center [1432, 153] width 81 height 18
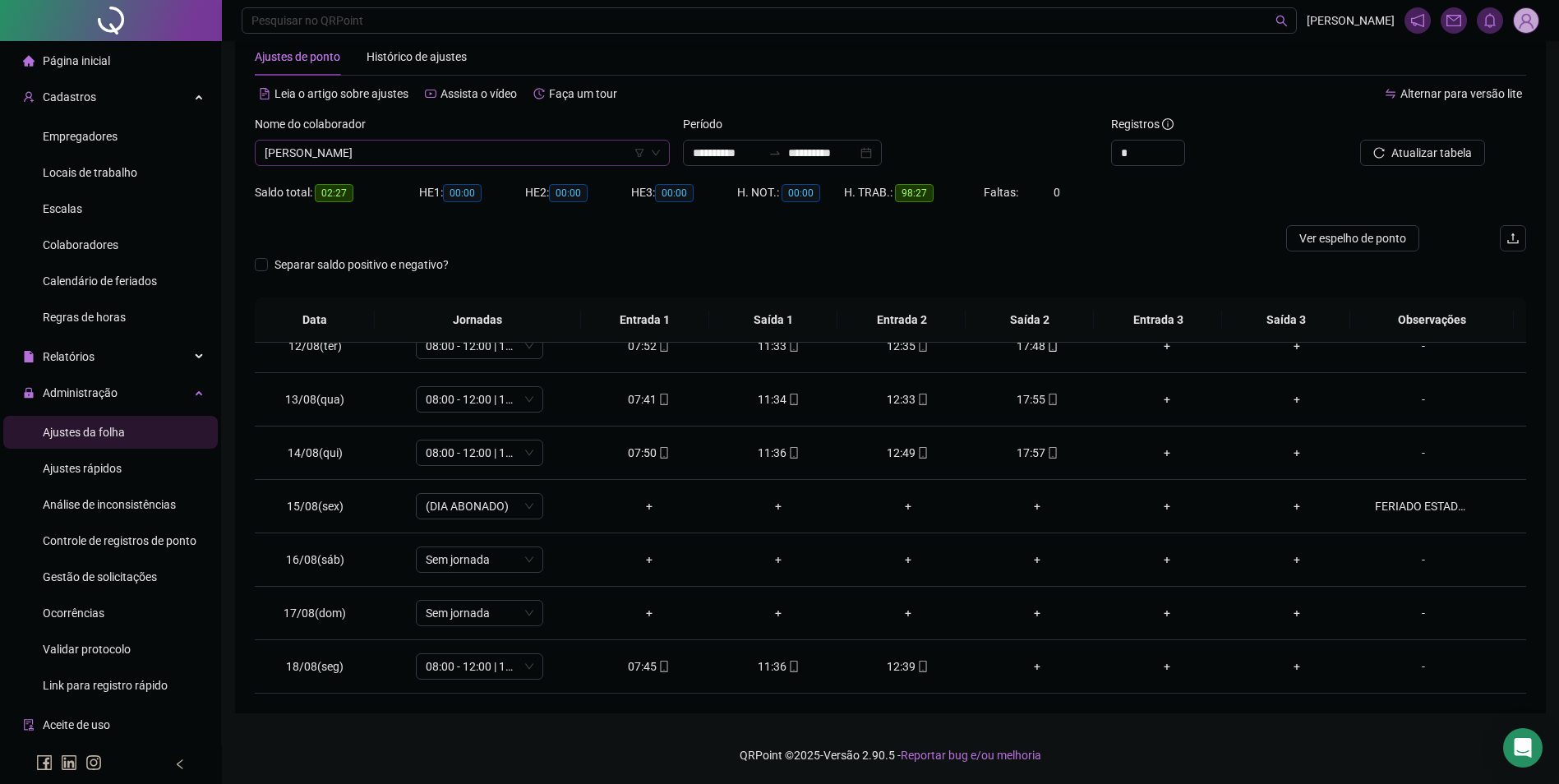
scroll to position [18514, 0]
click at [565, 157] on span "OSMARINA LOPES SAMPAIO" at bounding box center [462, 153] width 395 height 25
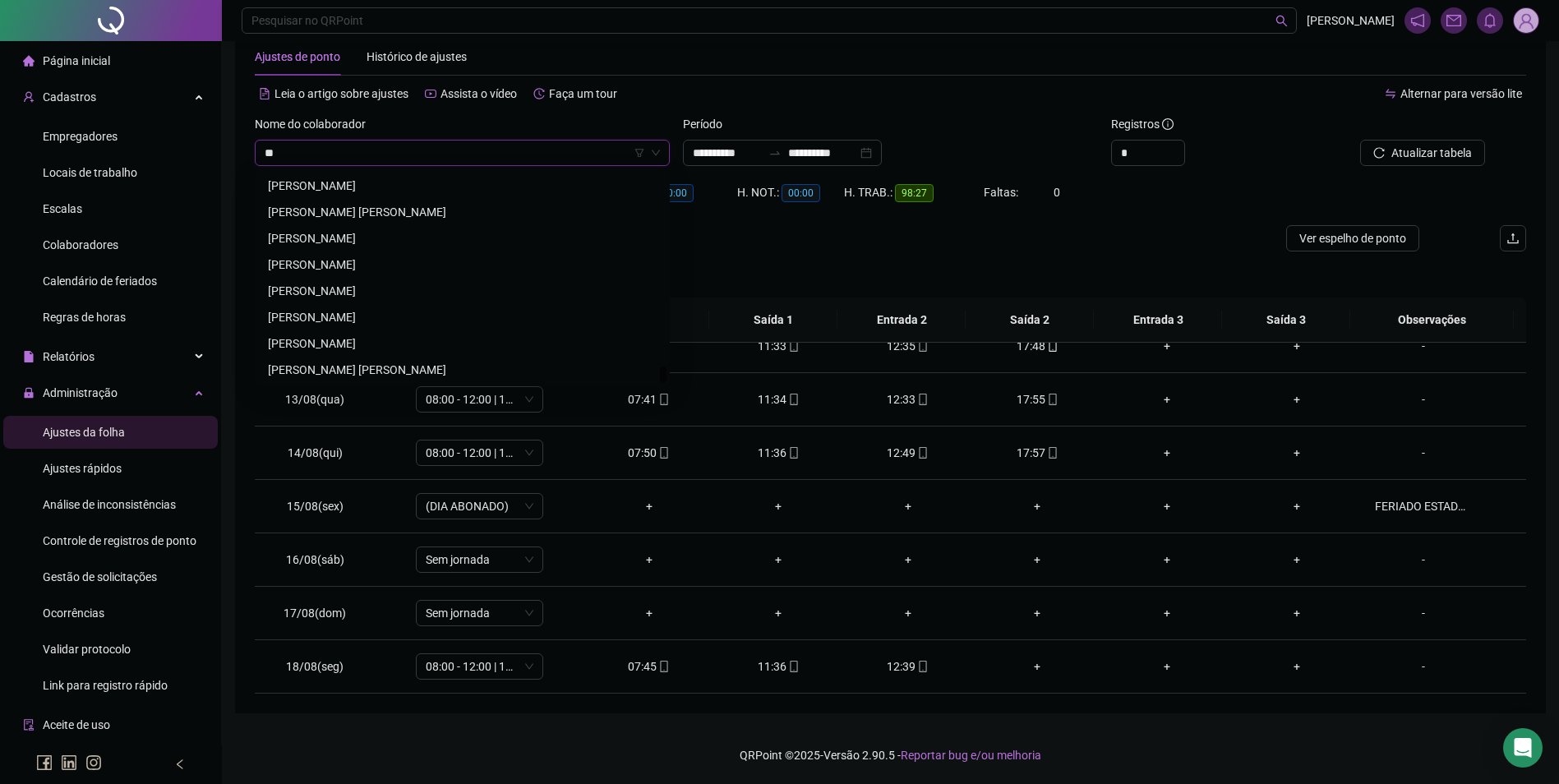
scroll to position [7284, 0]
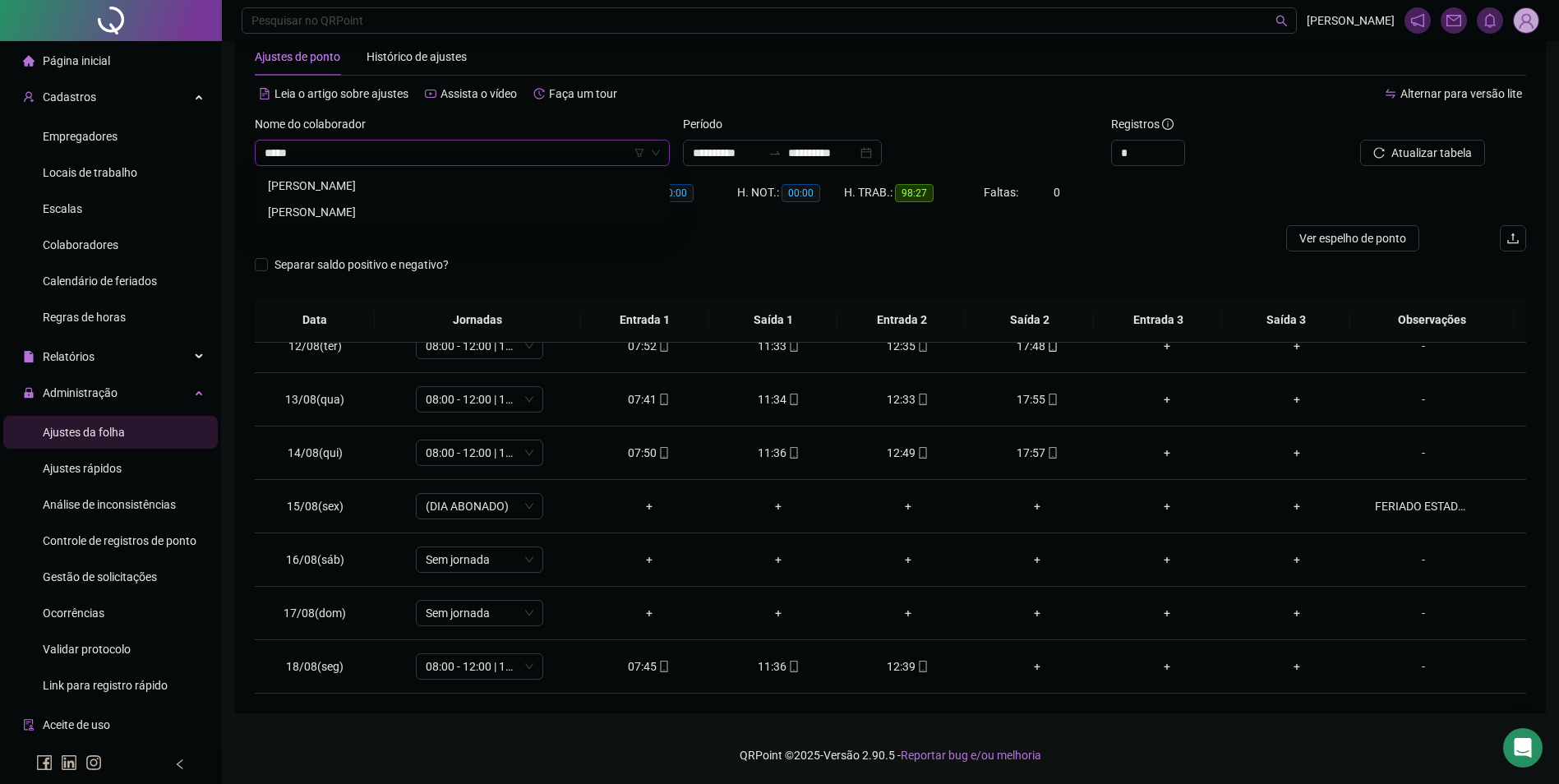
type input "******"
click at [1443, 155] on span "Buscar registros" at bounding box center [1430, 153] width 83 height 18
click at [1035, 671] on div "16:32" at bounding box center [1037, 665] width 103 height 18
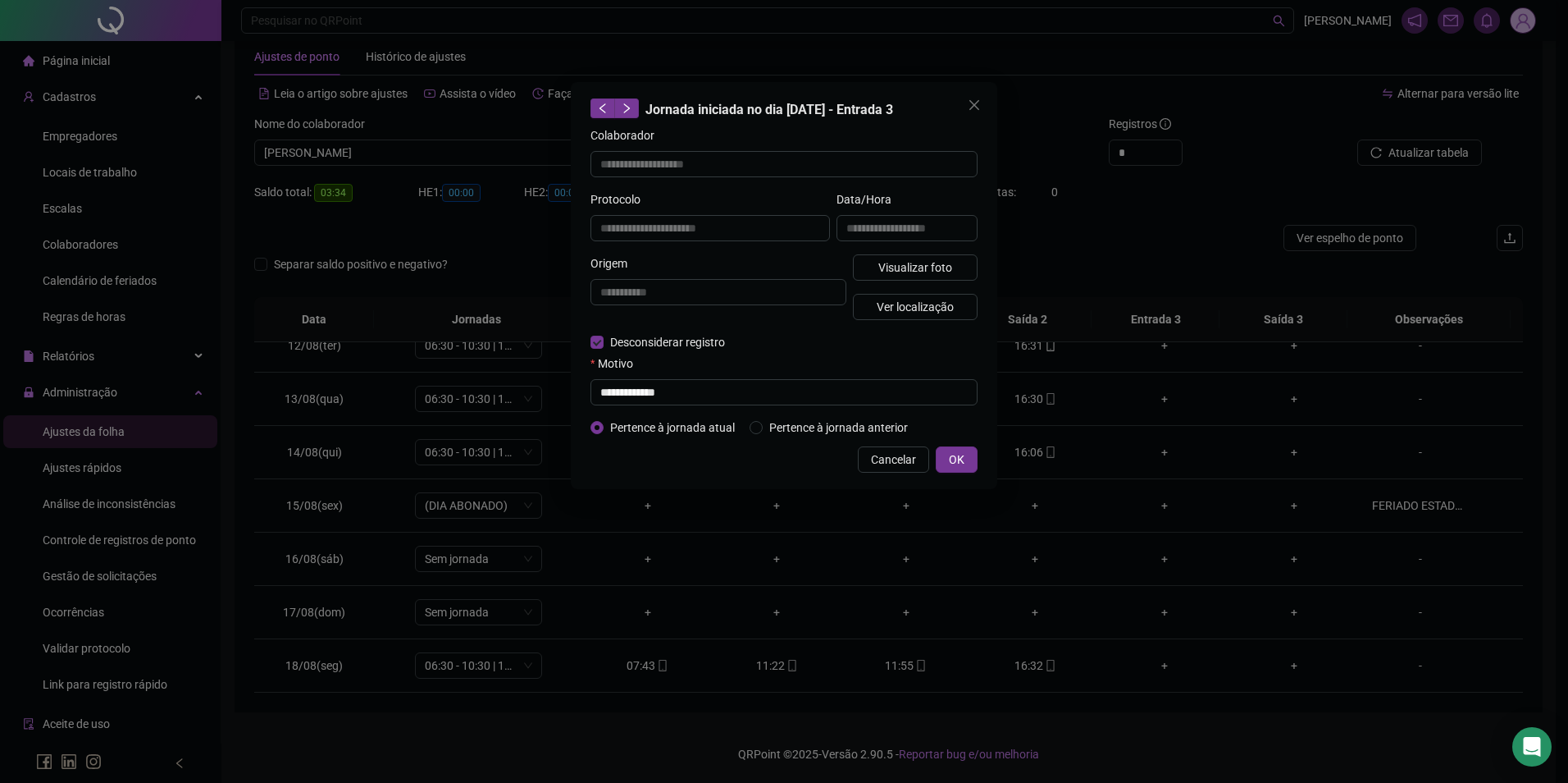
type input "**********"
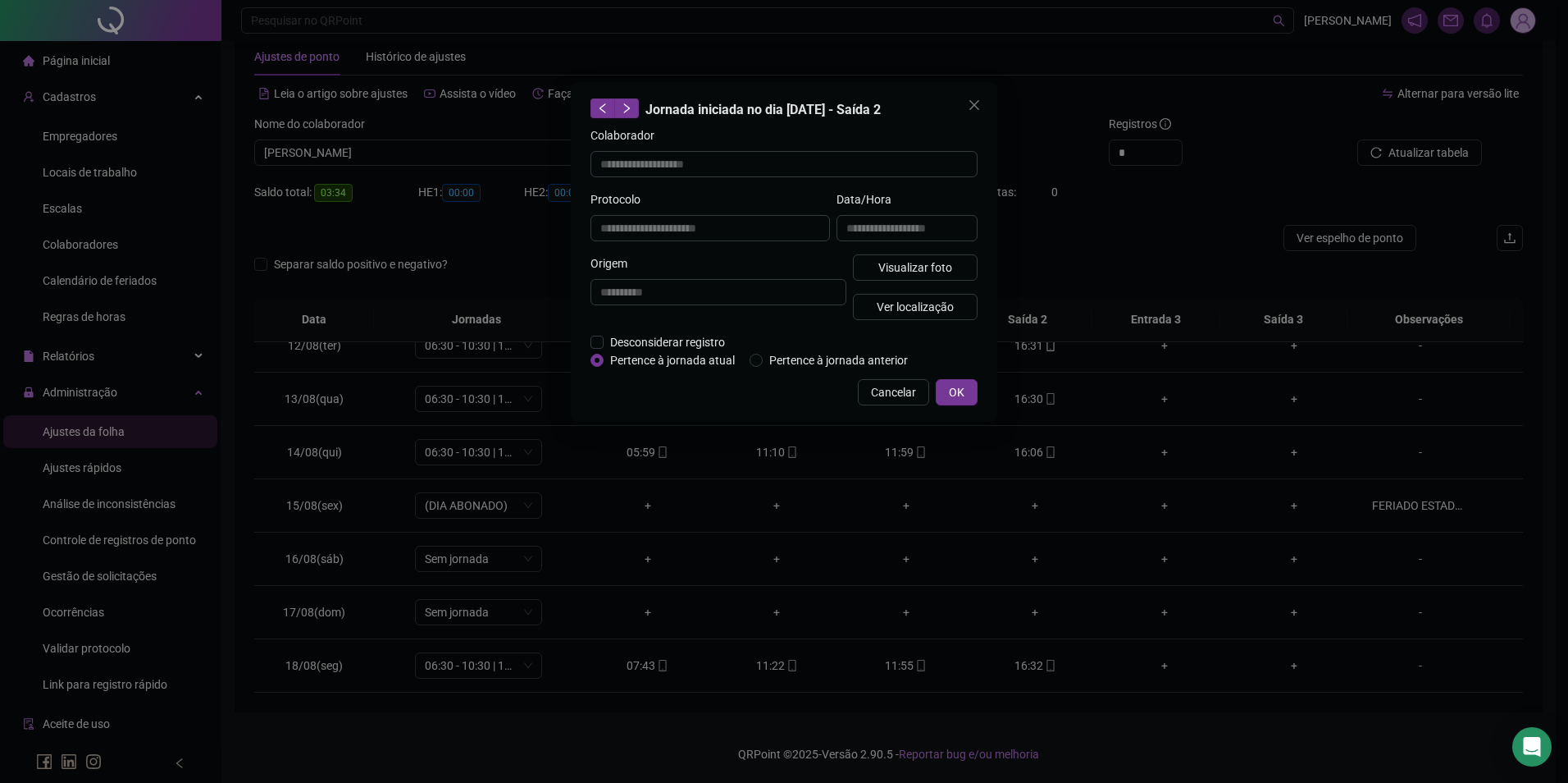
click at [908, 282] on div "Visualizar foto Ver localização" at bounding box center [915, 294] width 132 height 79
click at [907, 256] on button "Visualizar foto" at bounding box center [916, 268] width 125 height 27
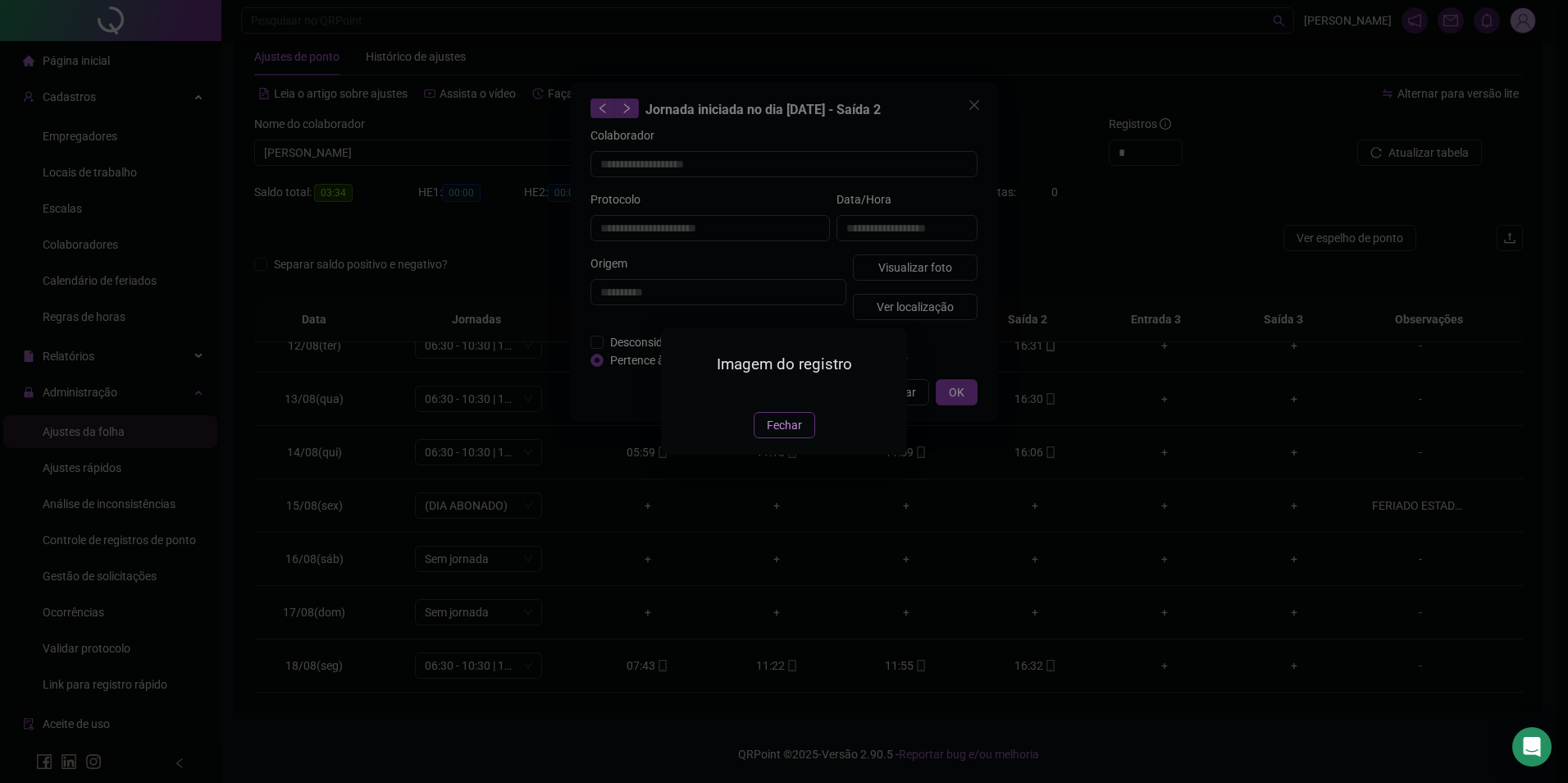
click at [767, 435] on span "Fechar" at bounding box center [784, 425] width 35 height 18
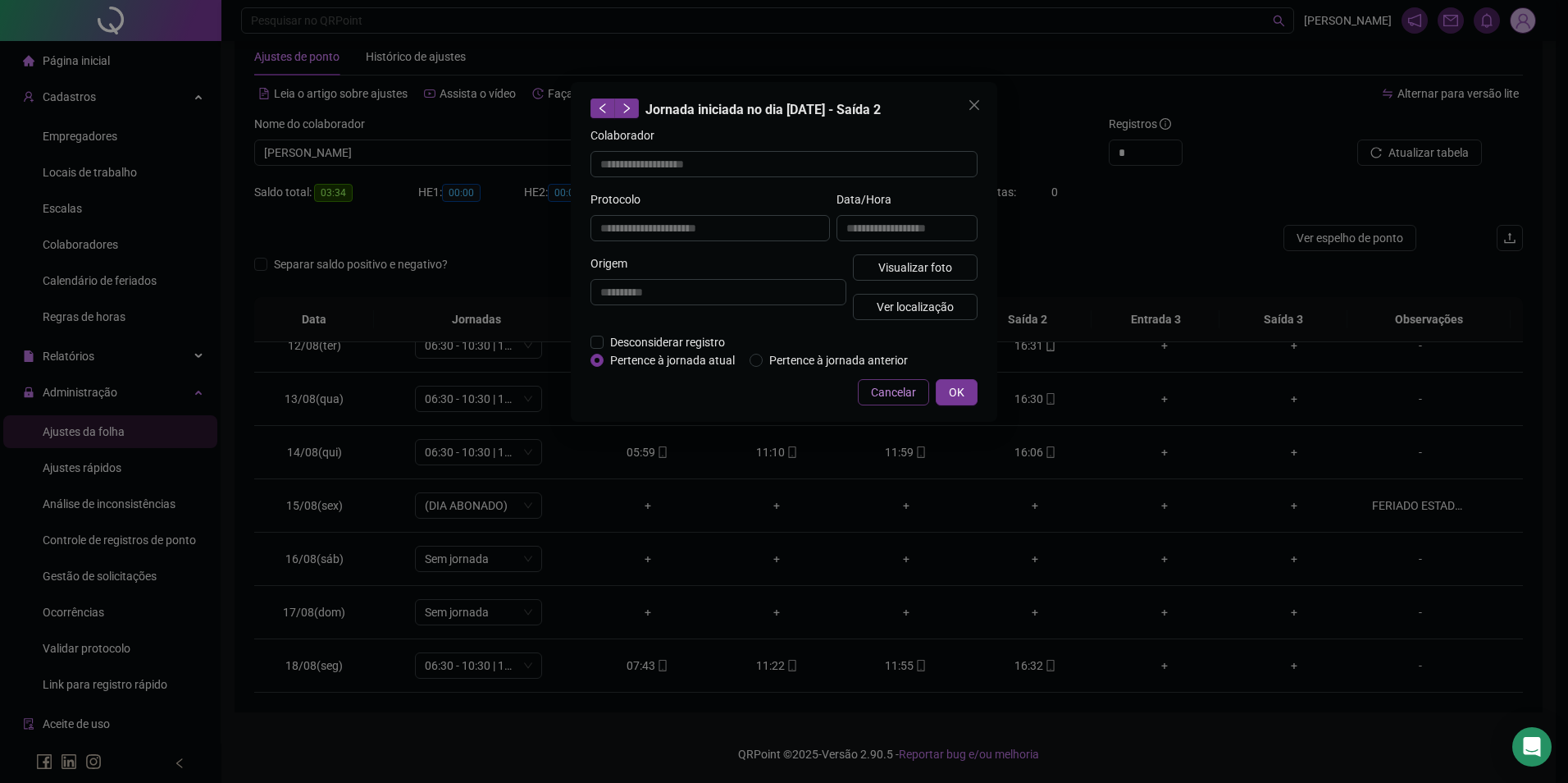
click at [893, 390] on span "Cancelar" at bounding box center [894, 392] width 45 height 18
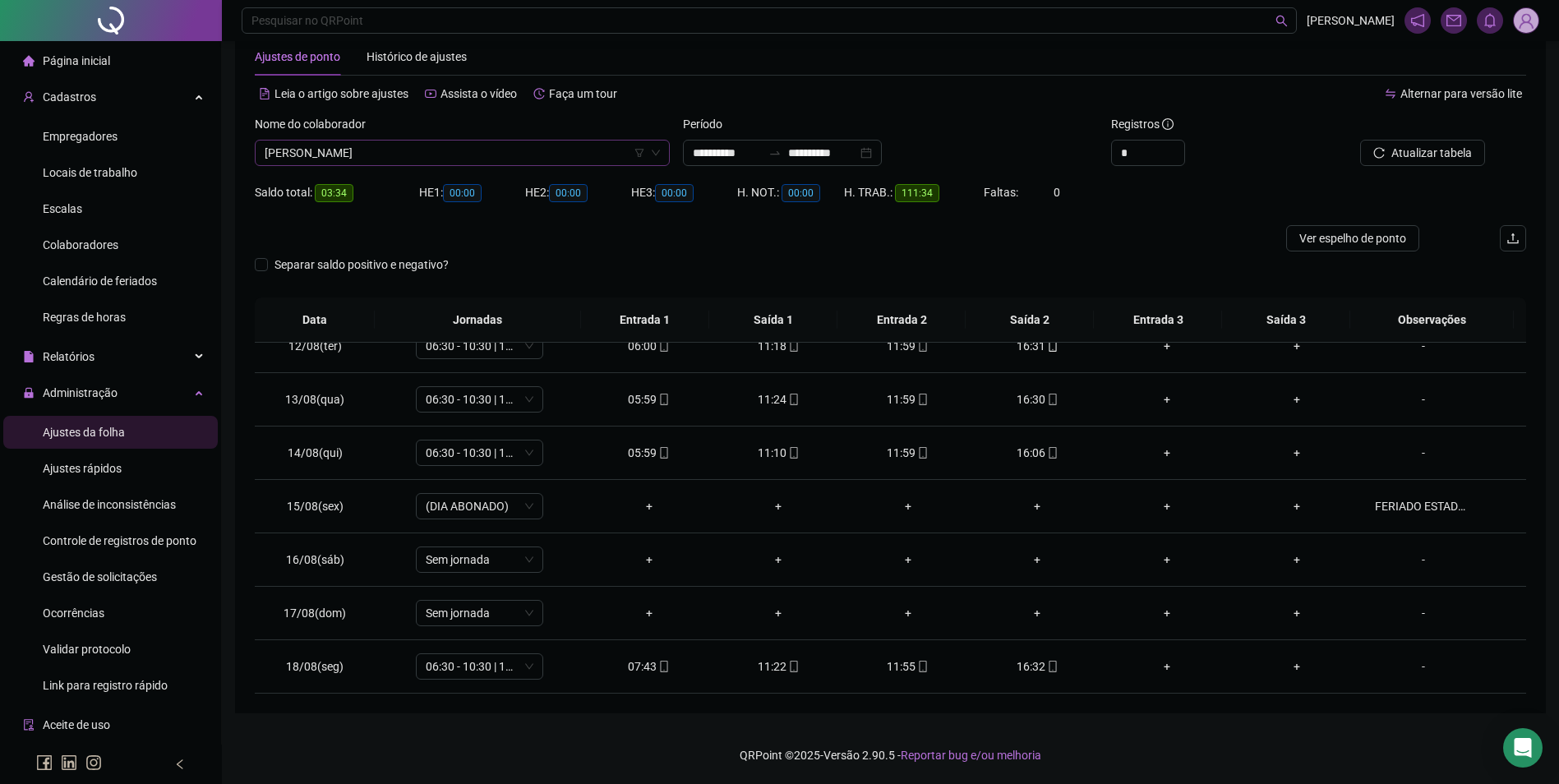
scroll to position [22537, 0]
click at [501, 154] on span "VALMIR BATISTA COSTA" at bounding box center [462, 153] width 395 height 25
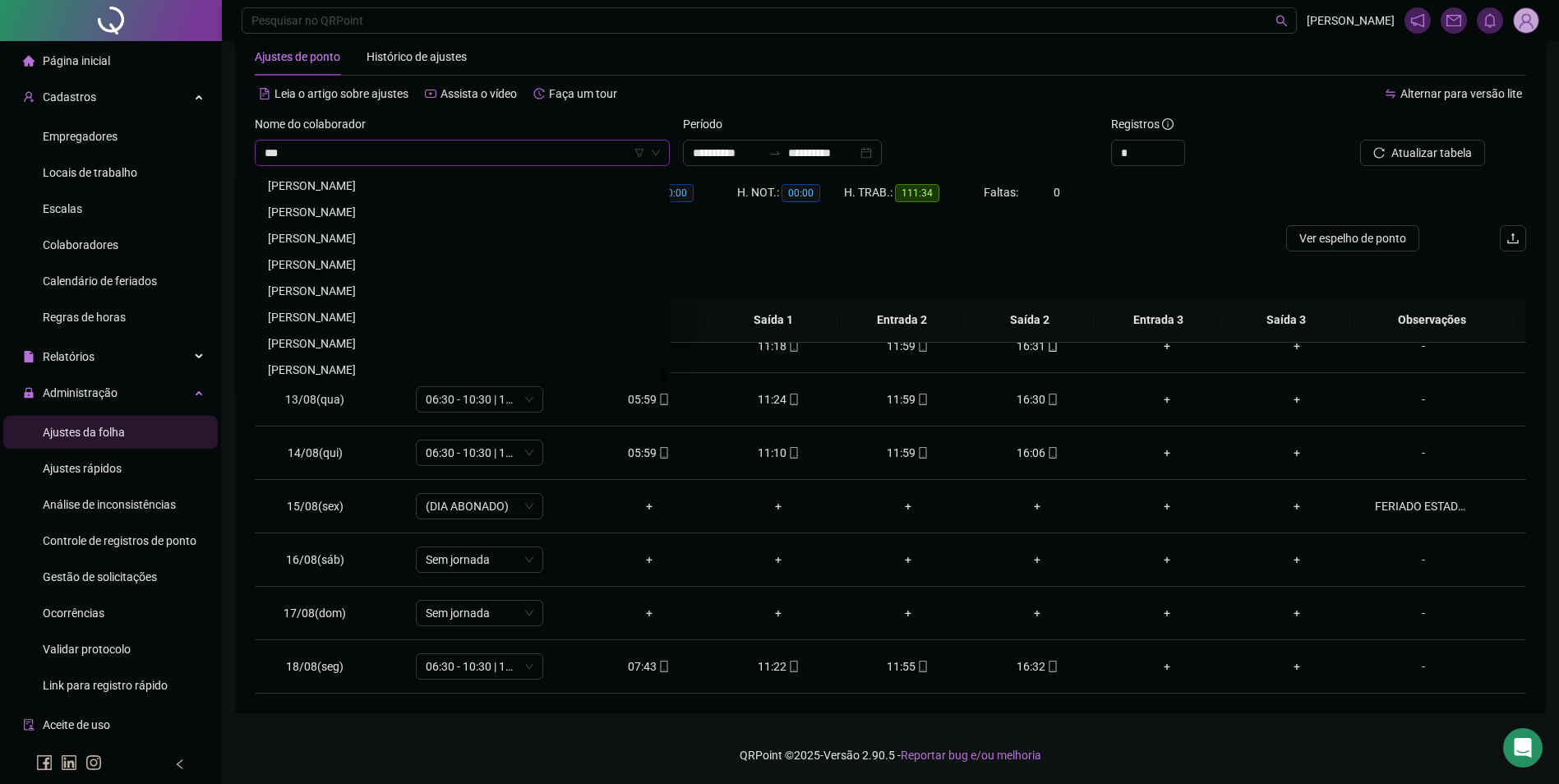
scroll to position [0, 0]
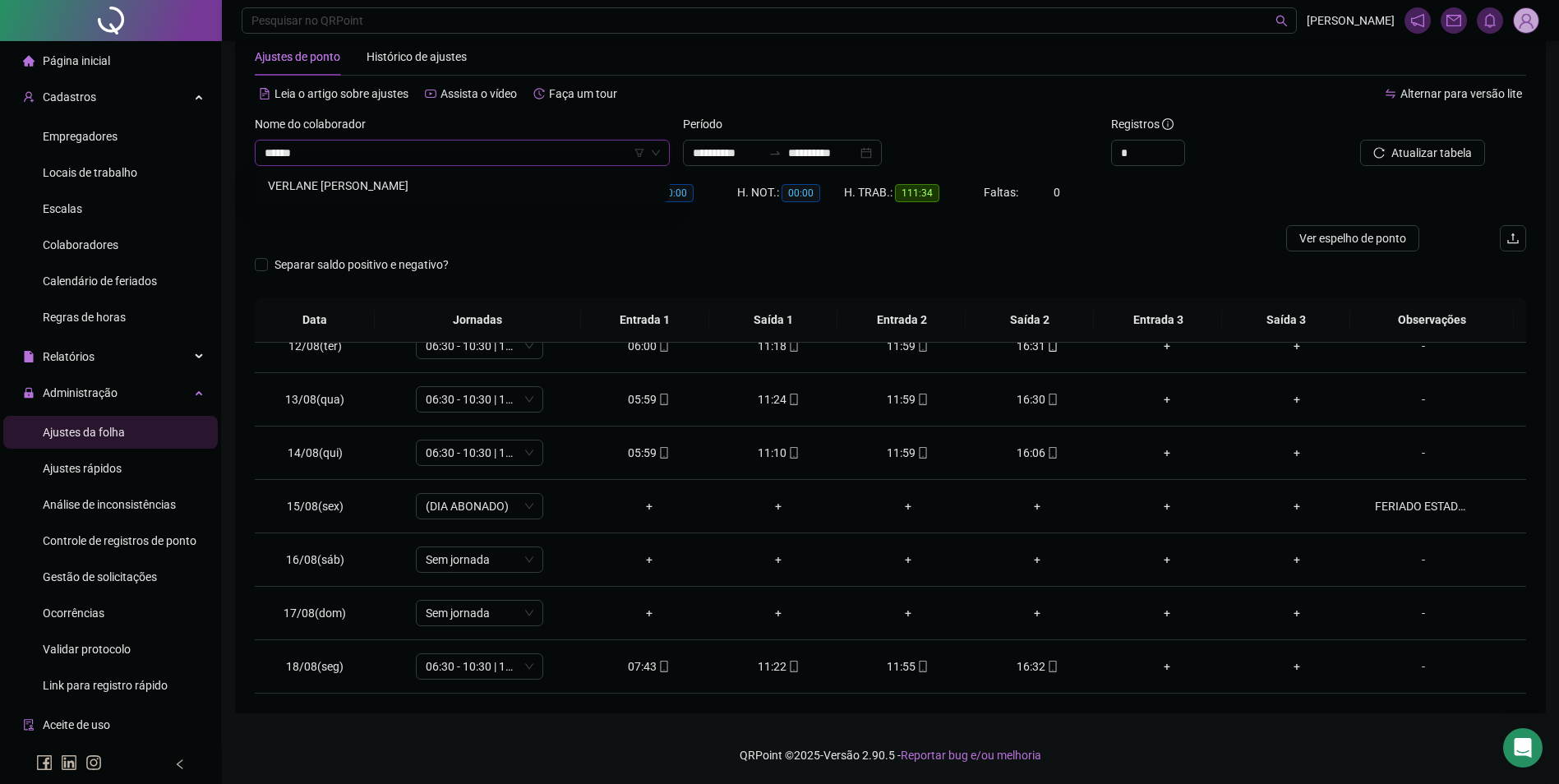
type input "*******"
click at [1357, 139] on button "Buscar registros" at bounding box center [1421, 153] width 128 height 27
click at [1031, 449] on div "+" at bounding box center [1037, 452] width 103 height 18
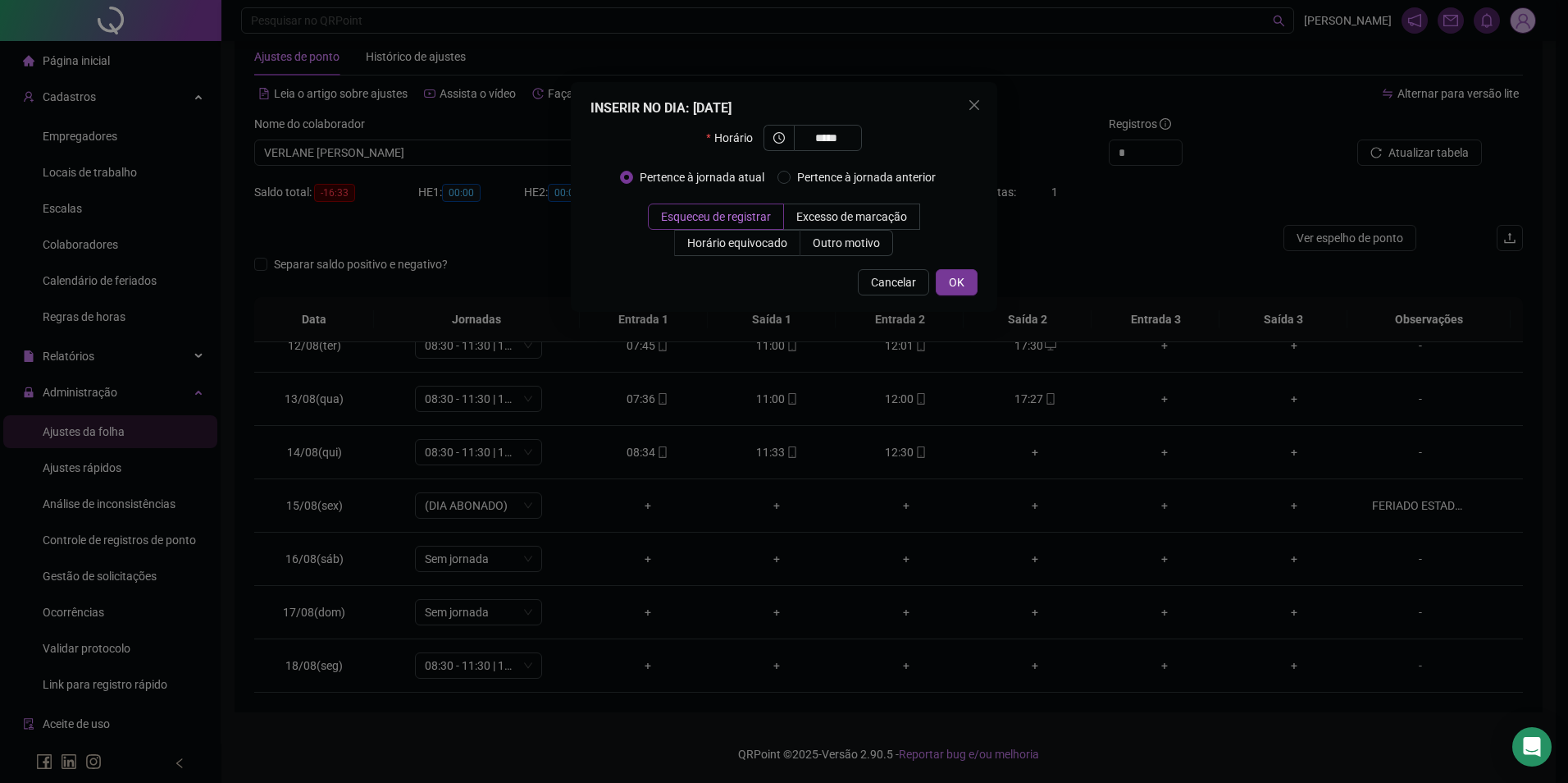
type input "*****"
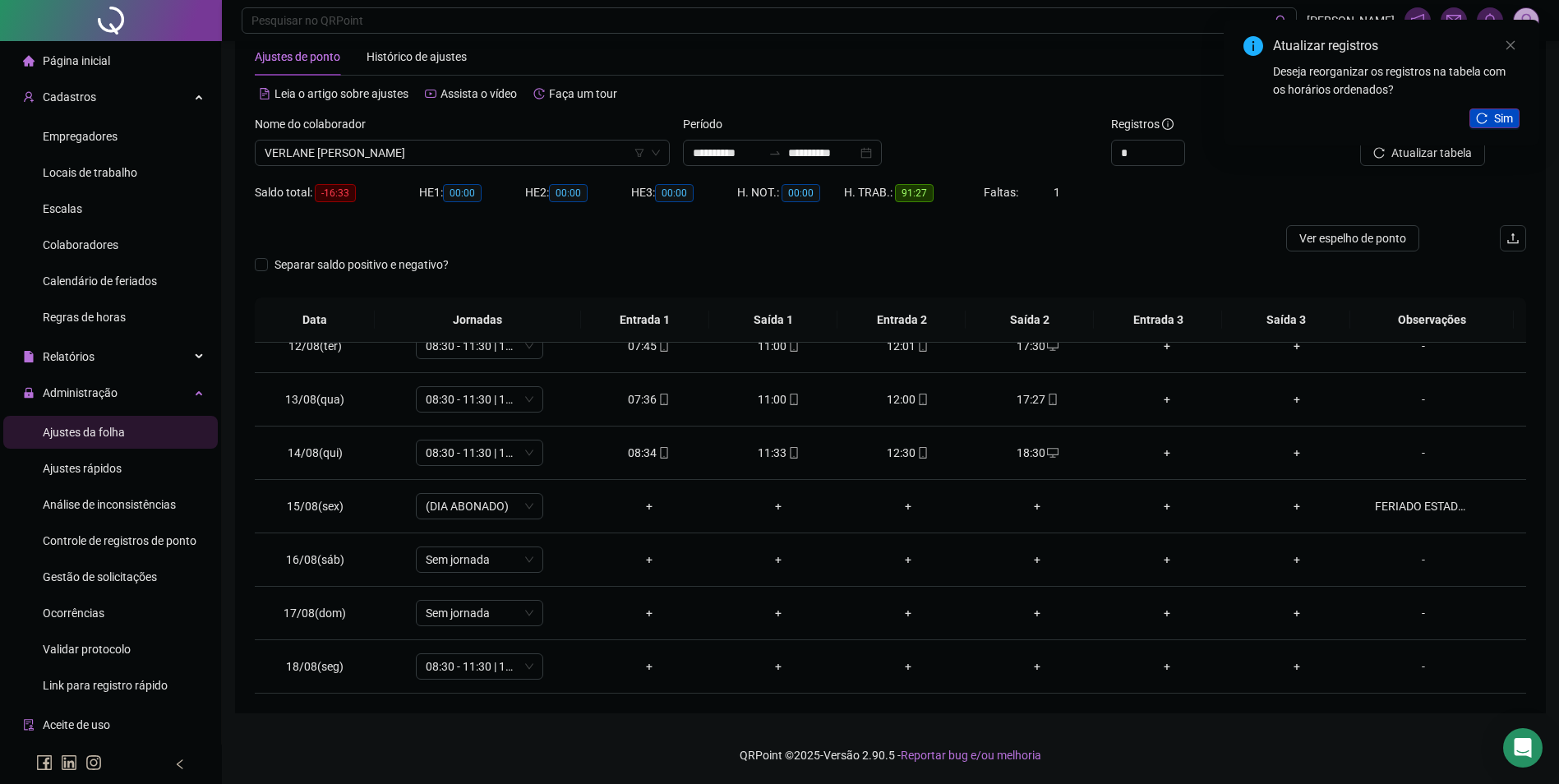
click at [1496, 119] on span "Sim" at bounding box center [1504, 118] width 19 height 18
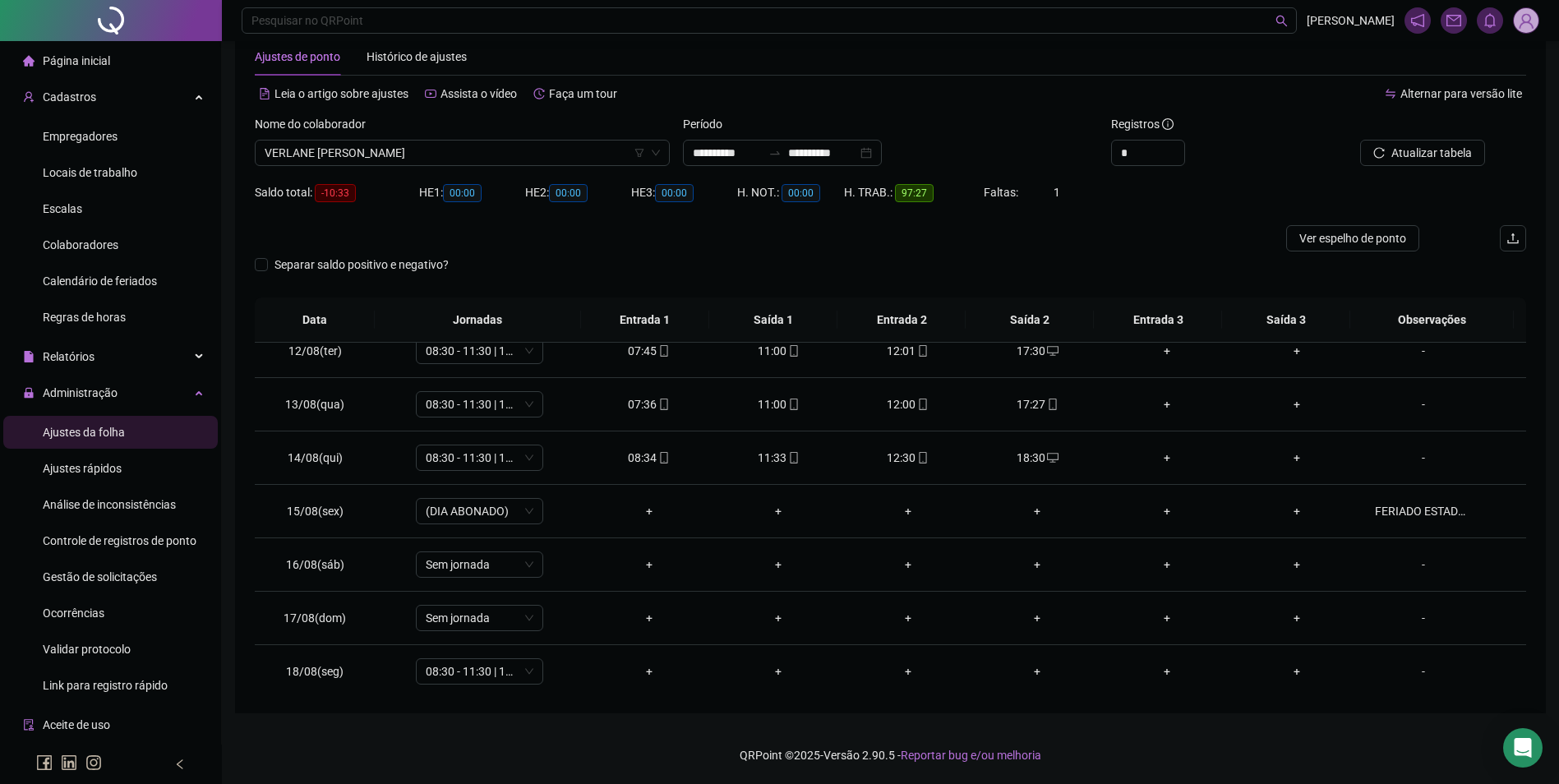
scroll to position [611, 0]
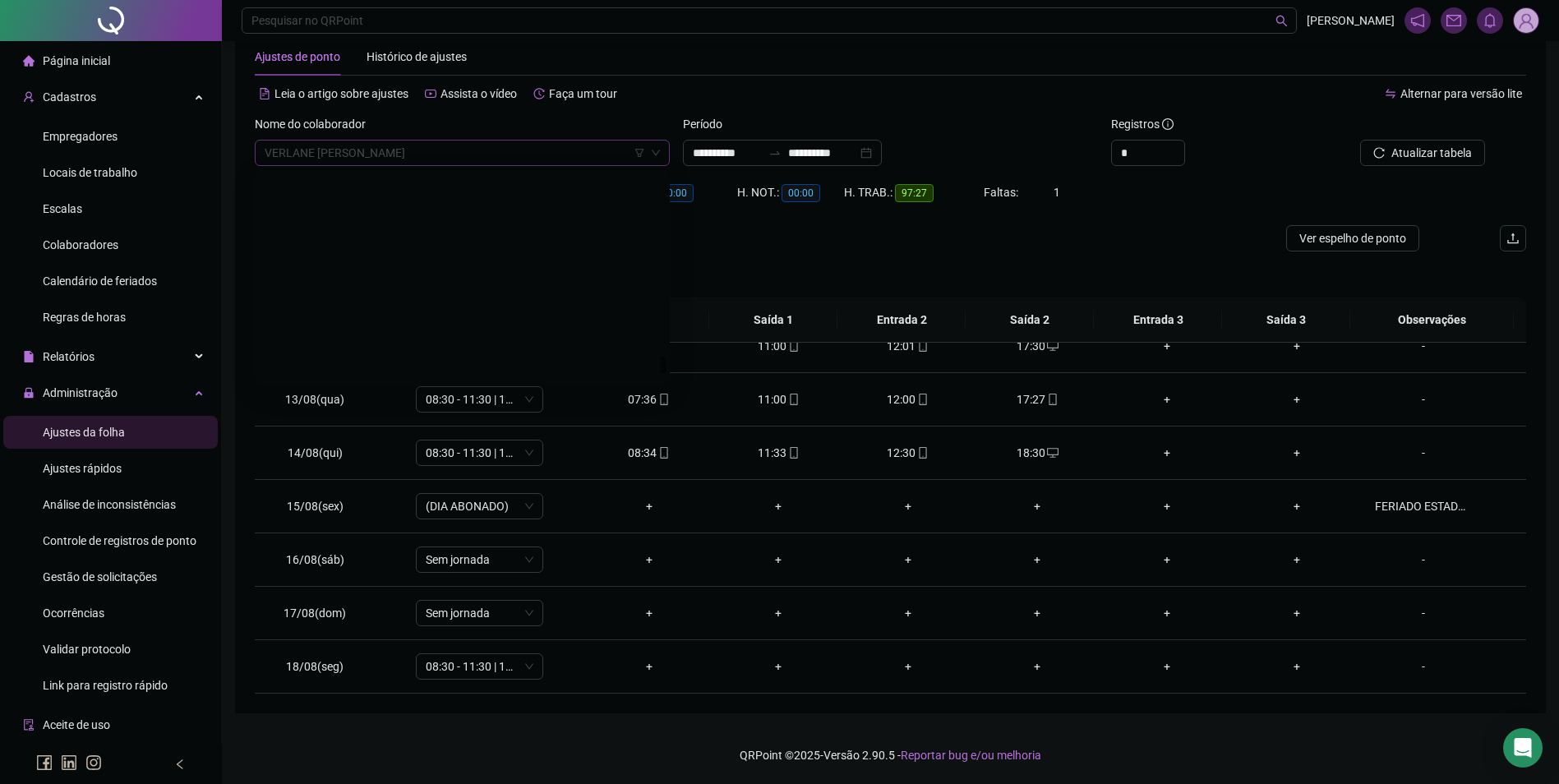
click at [511, 161] on span "VERLANE DIAS DE OLIVEIRA LIMA" at bounding box center [462, 153] width 395 height 25
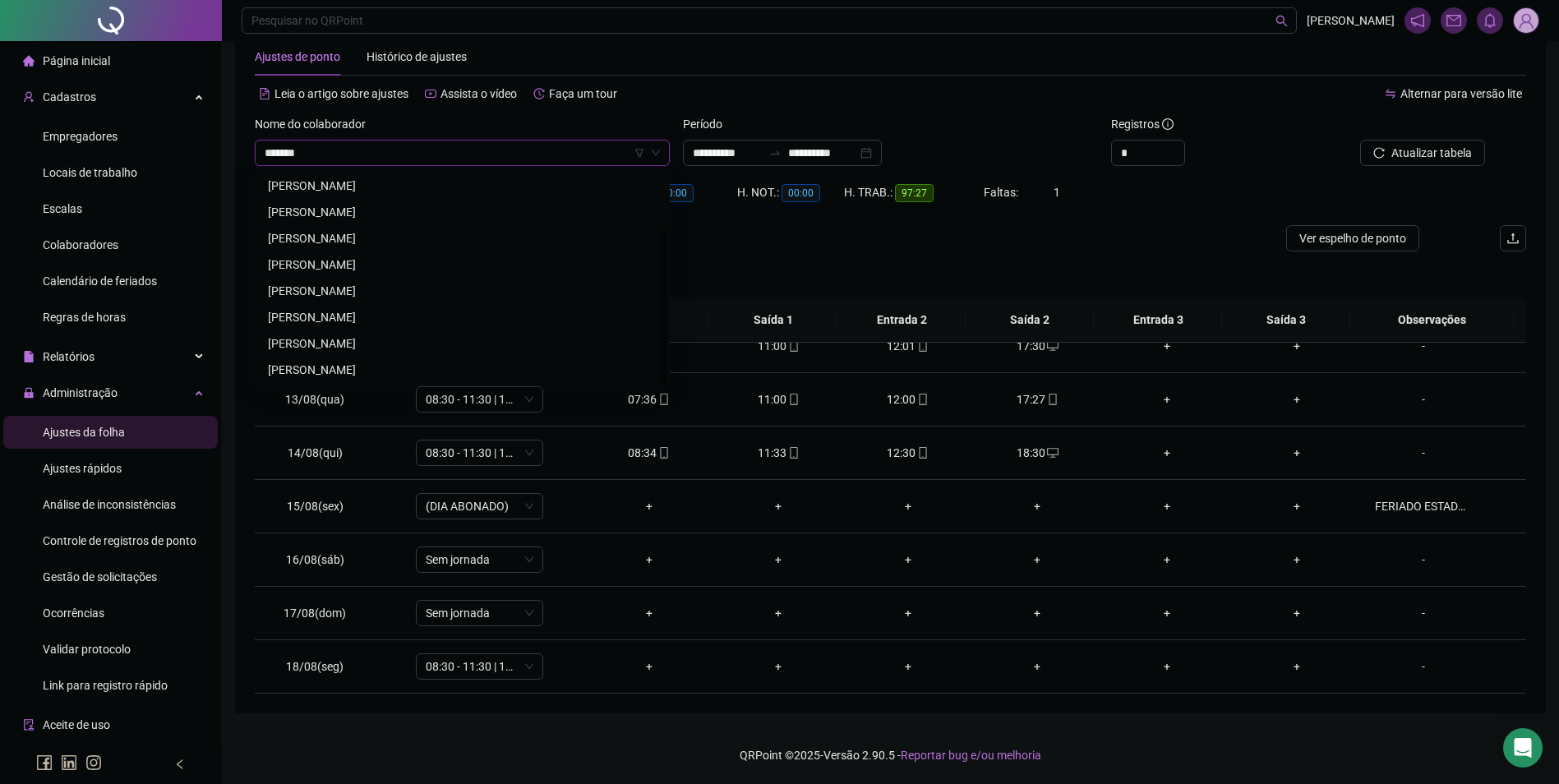
scroll to position [52, 0]
type input "*********"
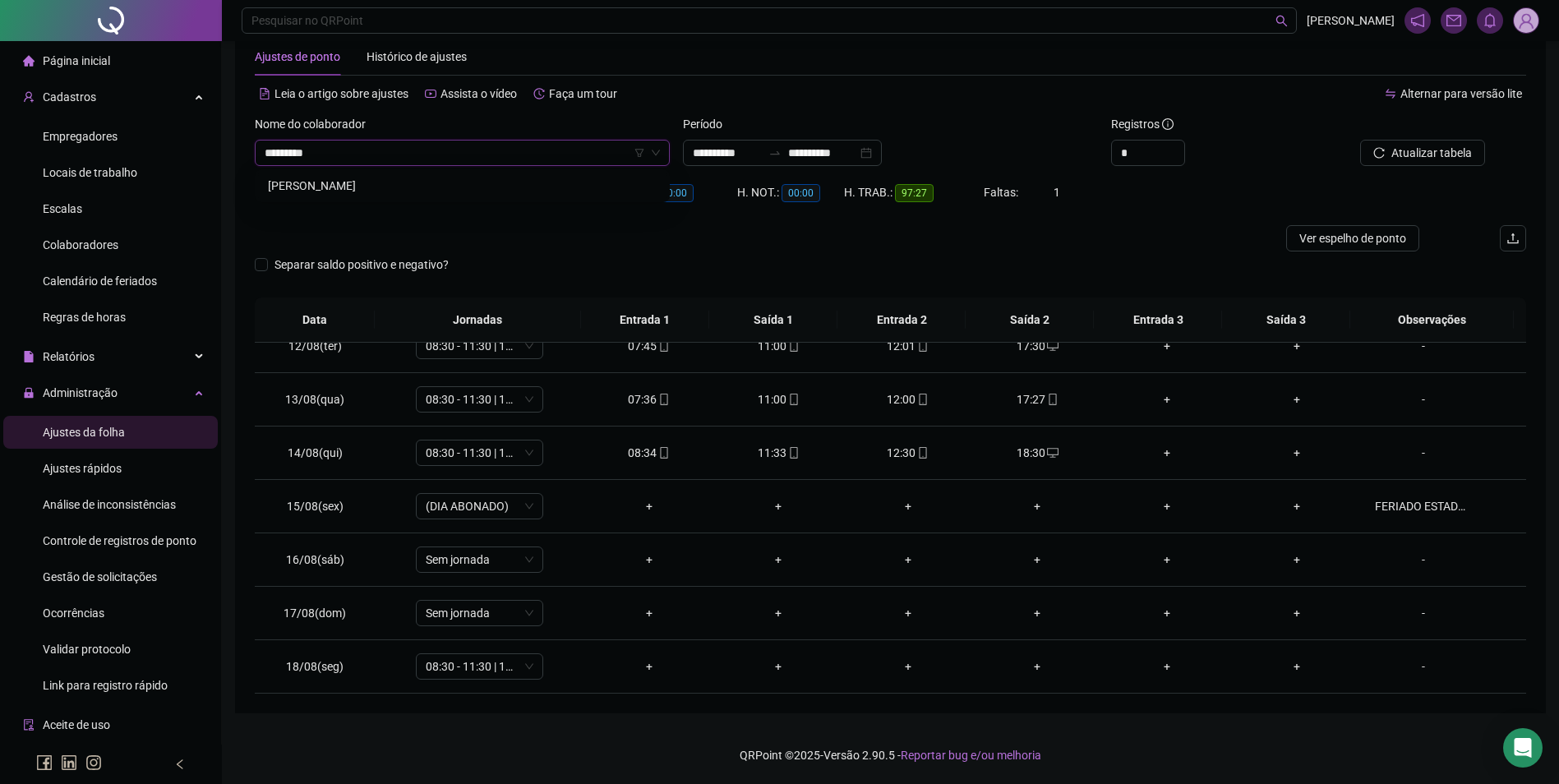
click at [477, 188] on div "VICTOR MIKAEL SILVA DE SOUSA" at bounding box center [463, 185] width 389 height 18
type input "*"
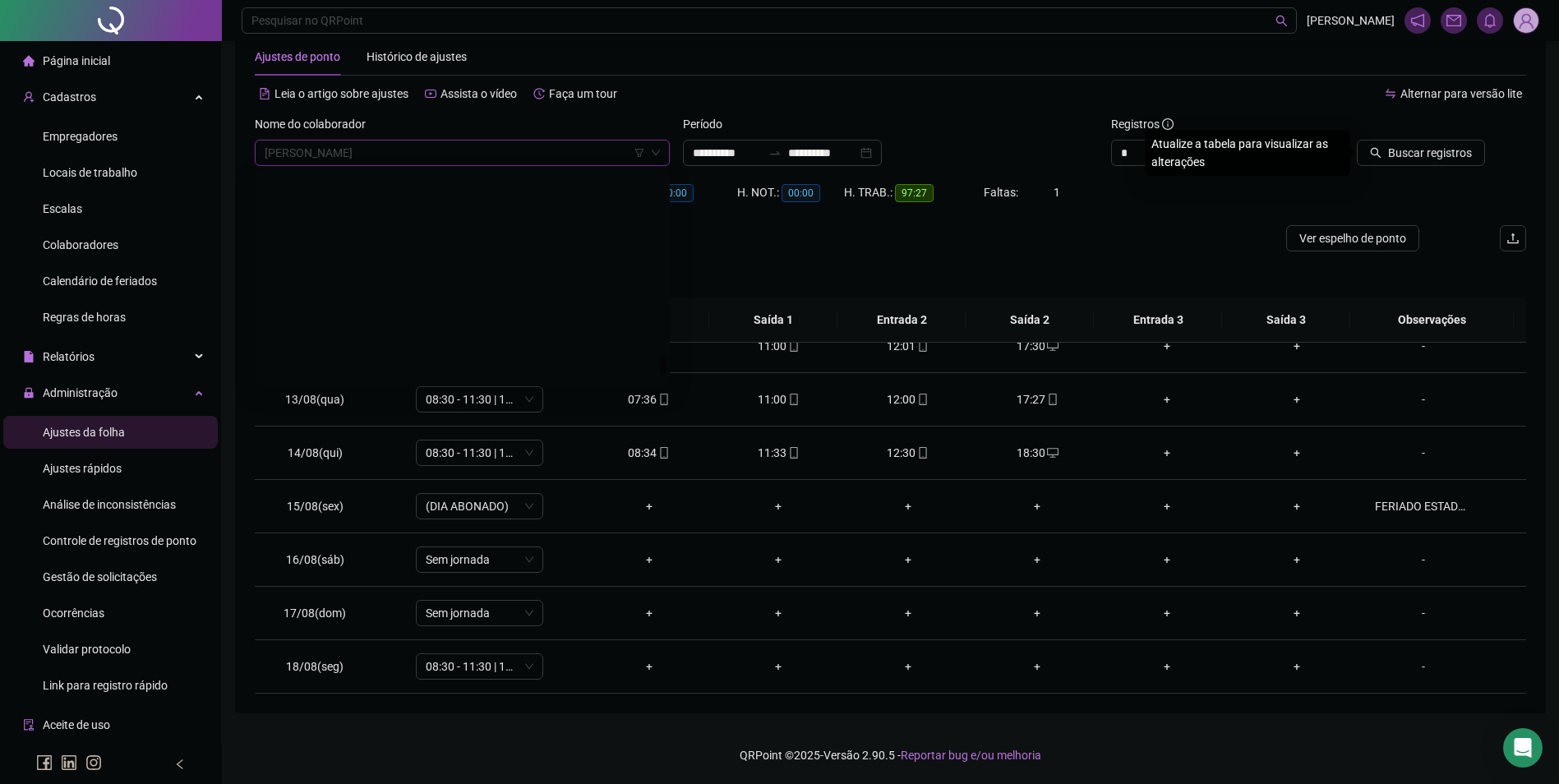
scroll to position [23063, 0]
type input "*"
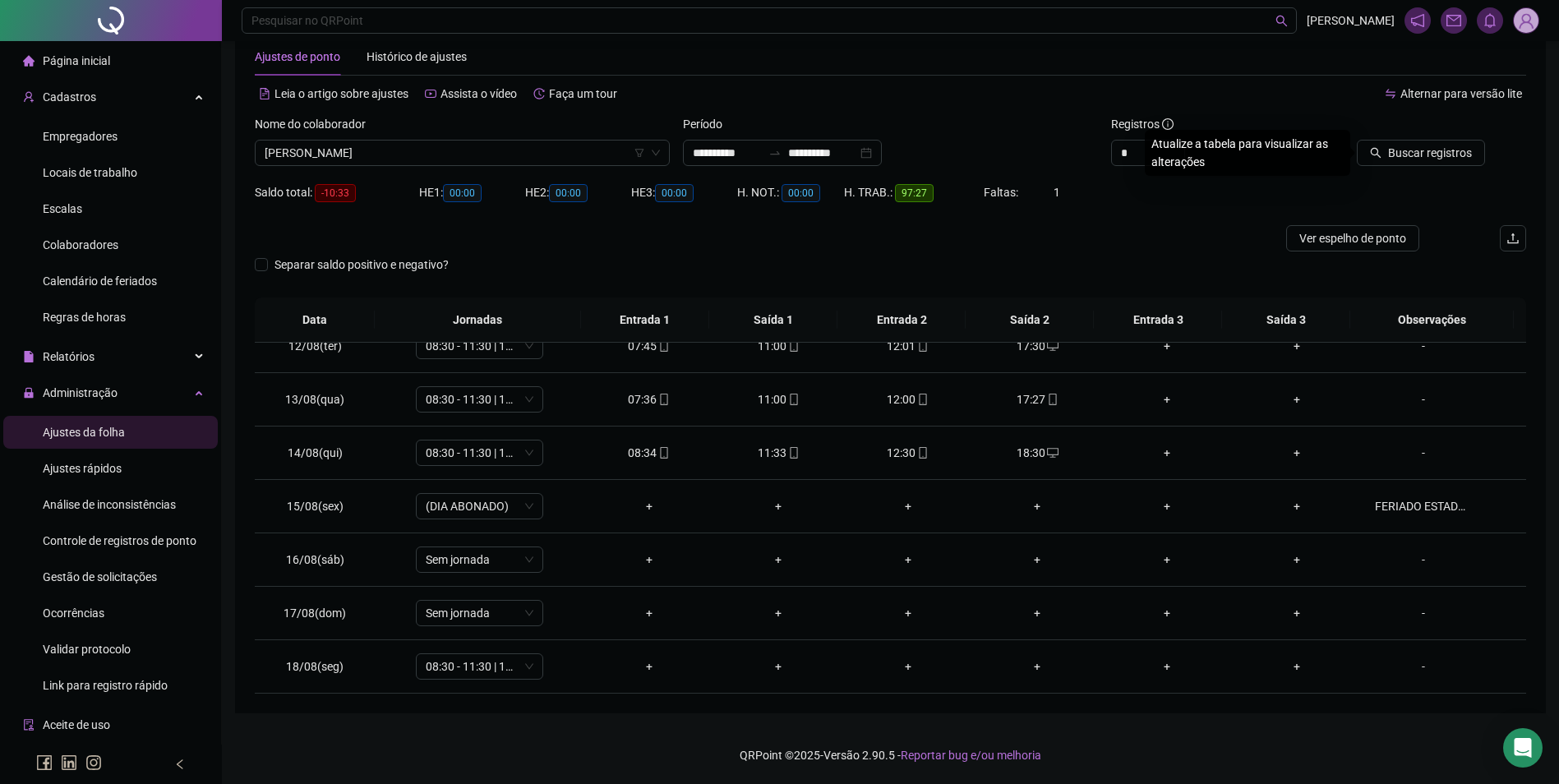
click at [1357, 139] on button "Buscar registros" at bounding box center [1421, 153] width 128 height 27
click at [475, 572] on td "Sem jornada" at bounding box center [480, 560] width 209 height 53
drag, startPoint x: 475, startPoint y: 572, endPoint x: 408, endPoint y: 558, distance: 68.4
click at [408, 558] on td "Sem jornada" at bounding box center [480, 560] width 209 height 53
click at [431, 562] on span "Sem jornada" at bounding box center [480, 559] width 108 height 25
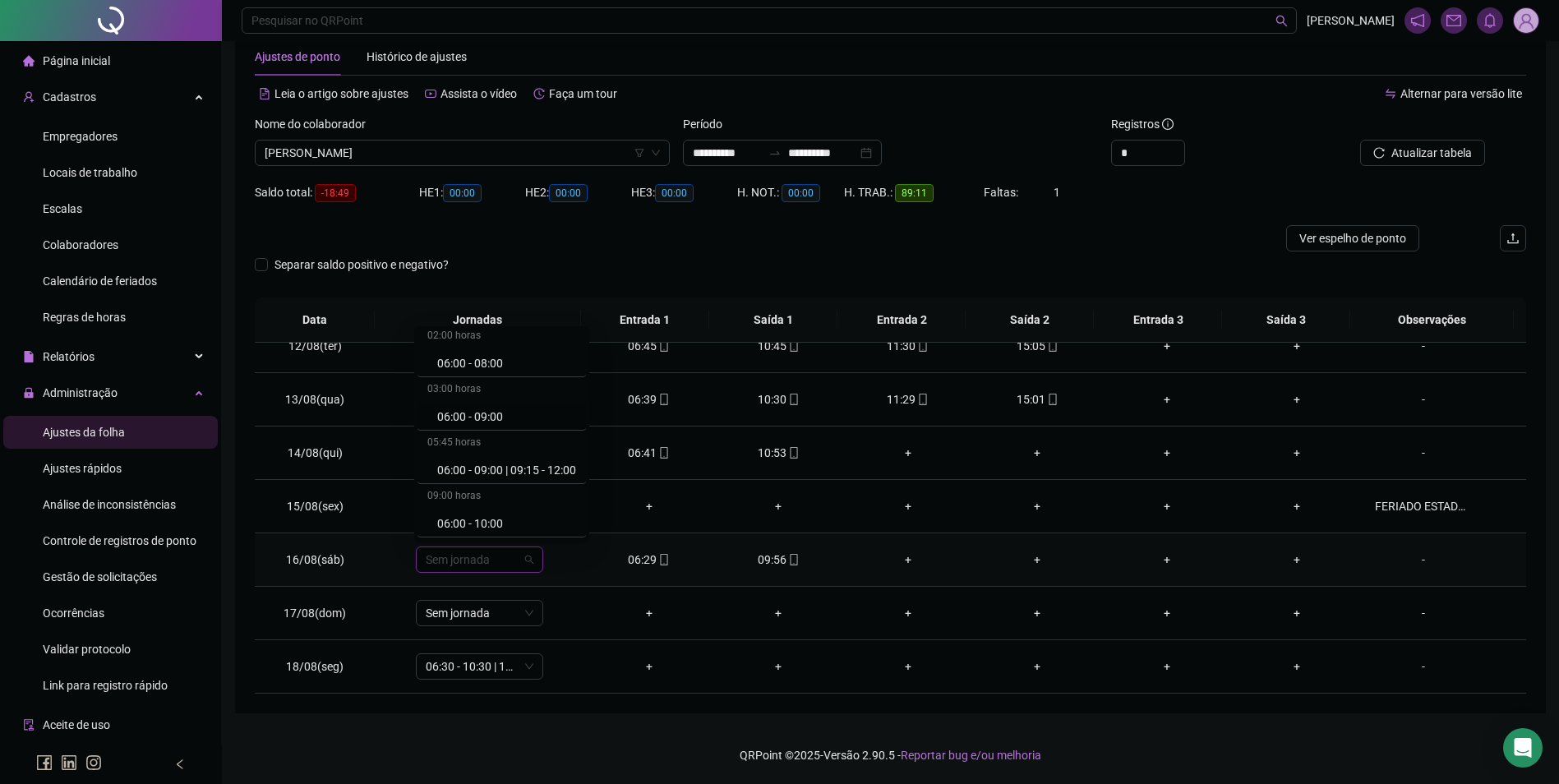
scroll to position [82, 0]
click at [491, 497] on div "06:00 - 10:00" at bounding box center [506, 500] width 139 height 18
click at [559, 513] on span "Sim" at bounding box center [556, 517] width 19 height 18
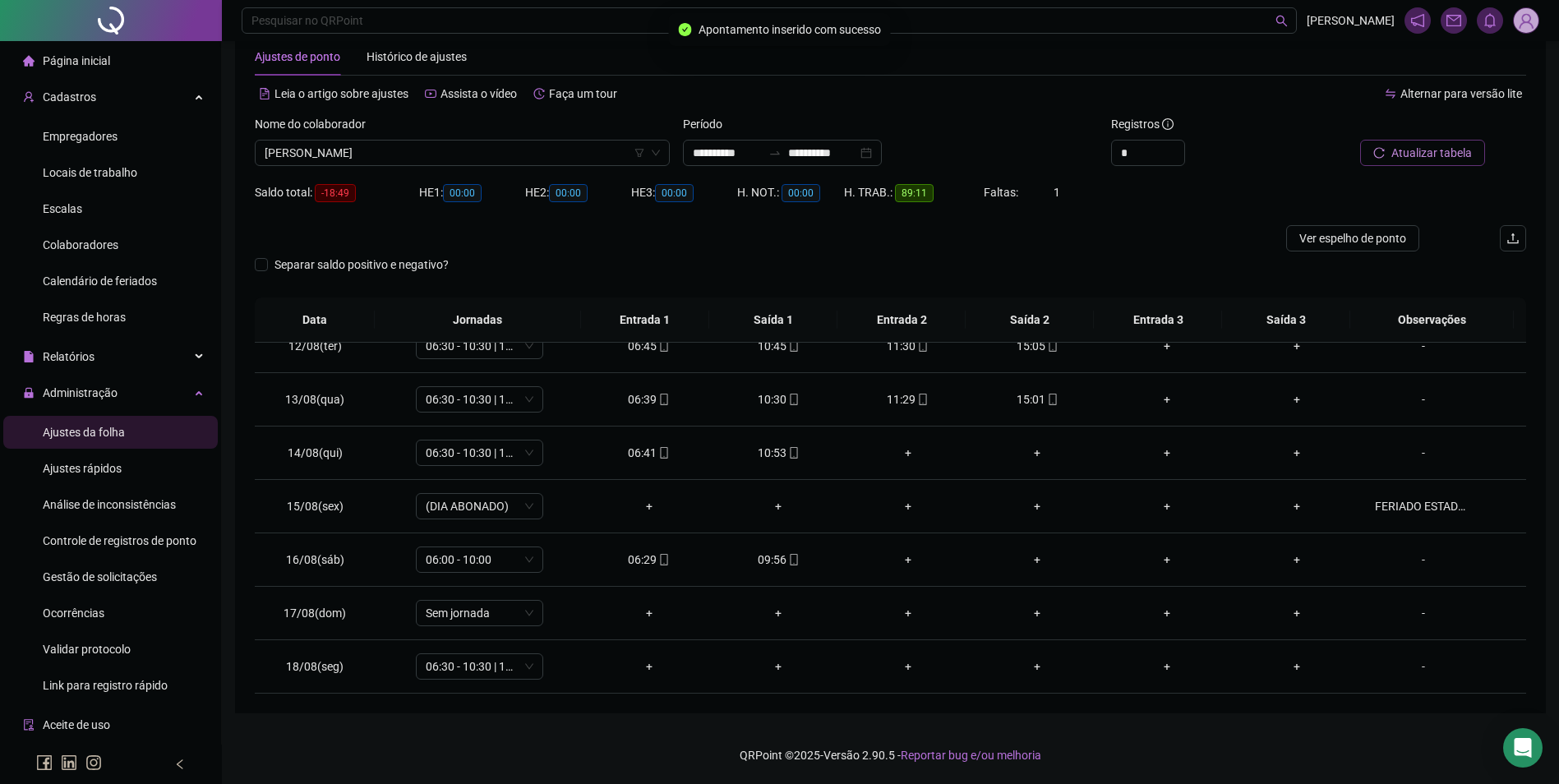
click at [1449, 155] on span "Atualizar tabela" at bounding box center [1432, 153] width 81 height 18
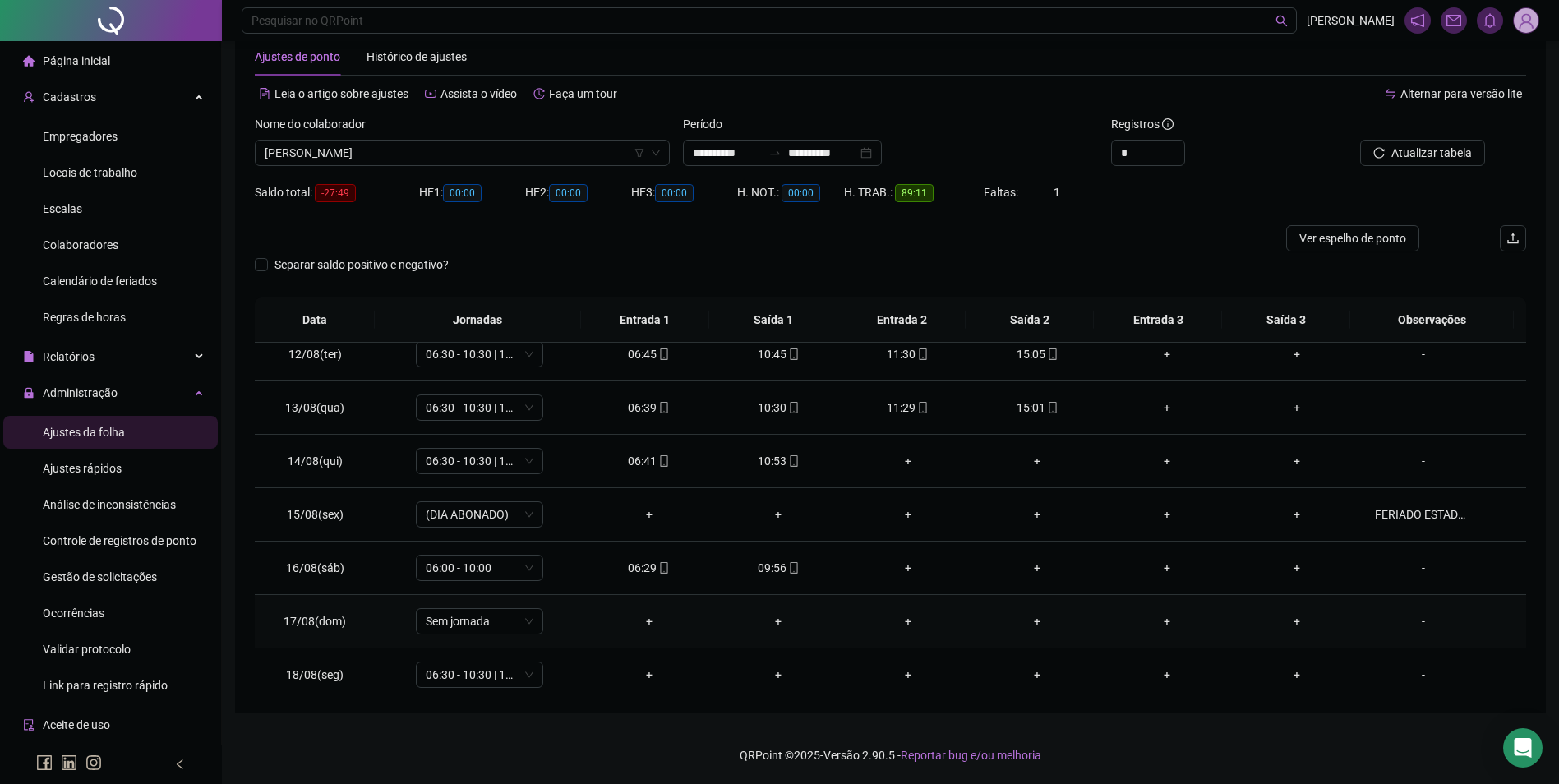
scroll to position [611, 0]
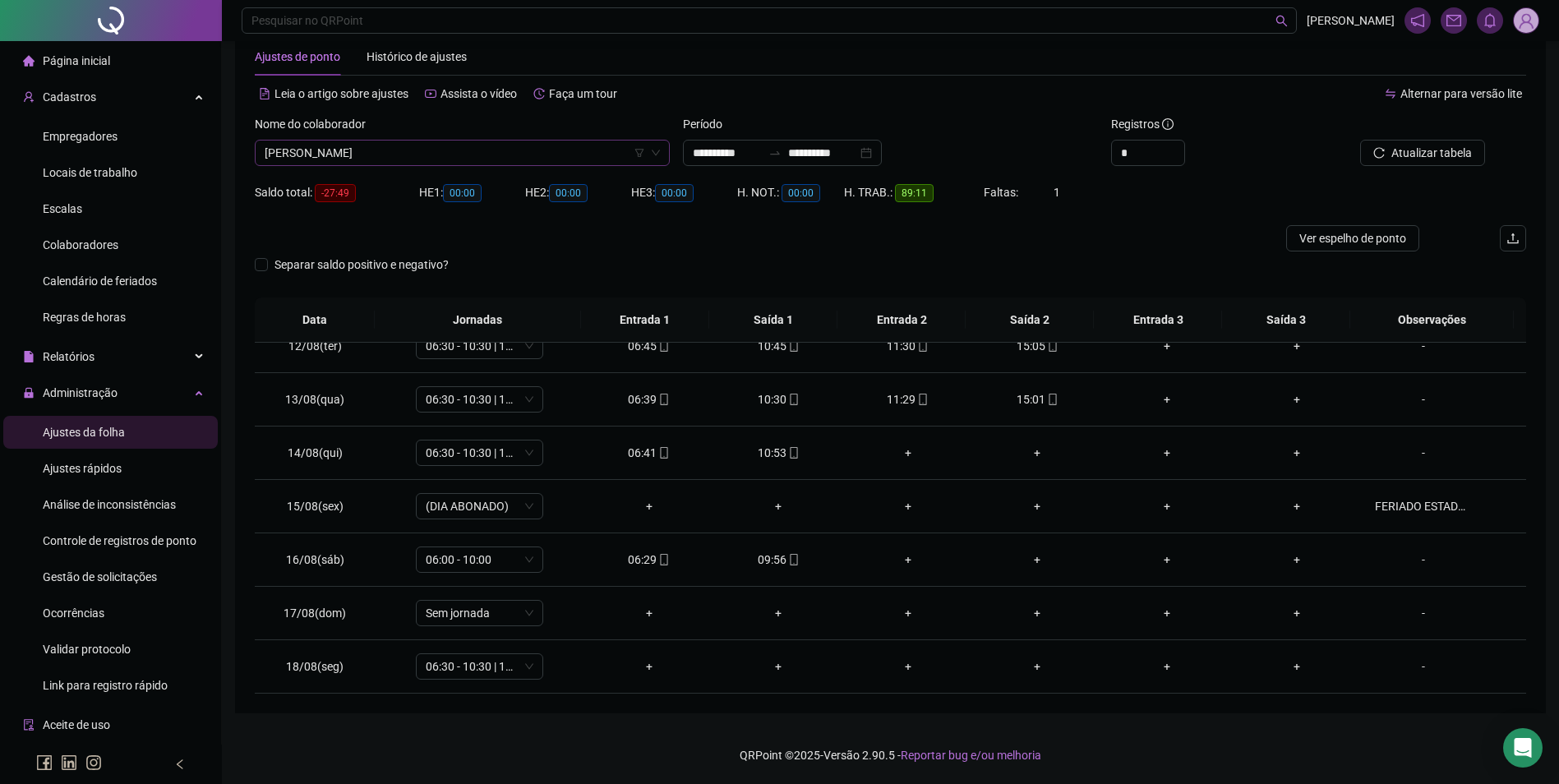
click at [407, 148] on span "VICTOR MIKAEL SILVA DE SOUSA" at bounding box center [462, 153] width 395 height 25
type input "*********"
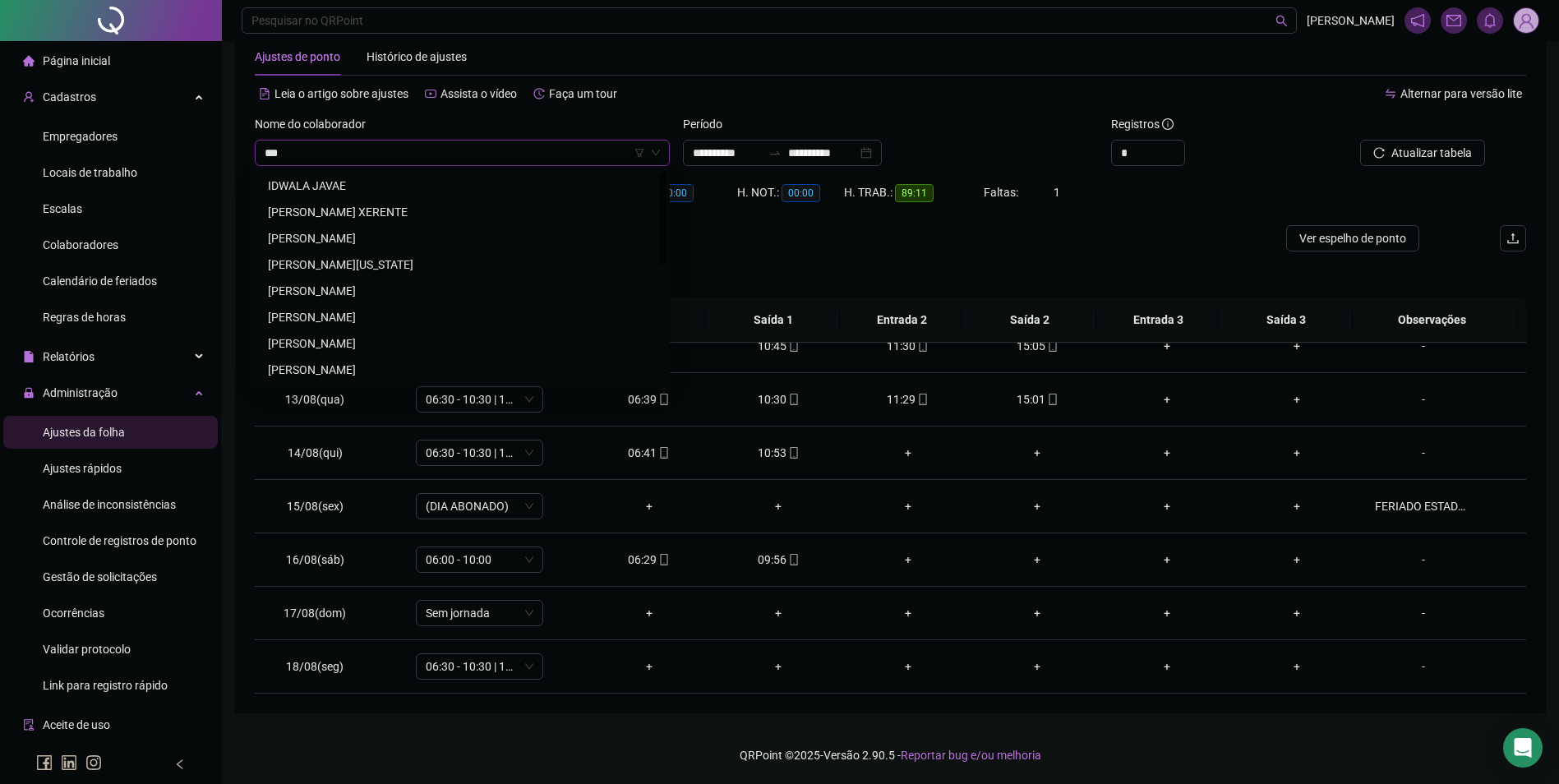
type input "****"
click at [388, 235] on div "WALLYSSON SOARES DA MOTA" at bounding box center [463, 238] width 389 height 18
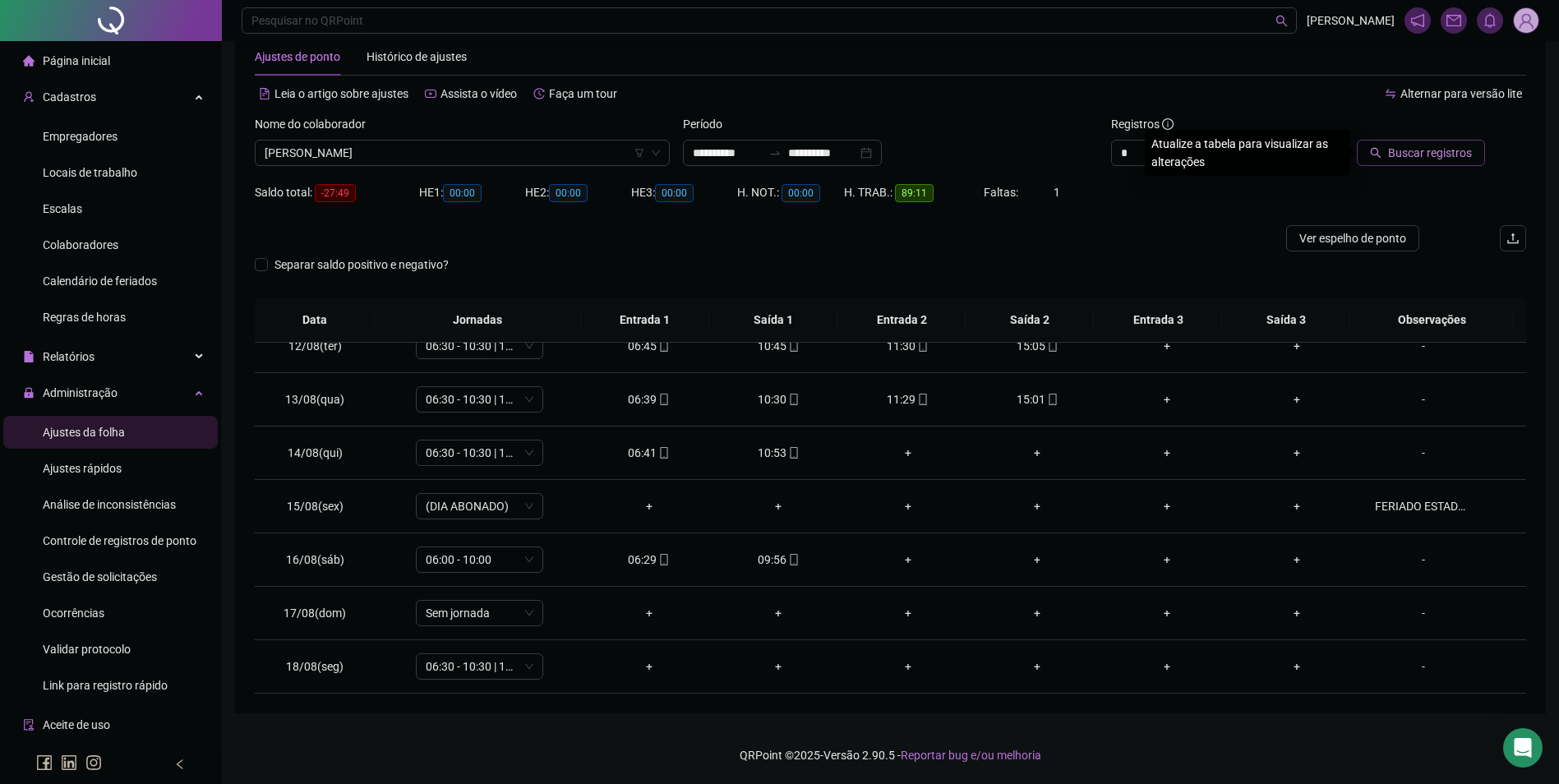
click at [1467, 145] on span "Buscar registros" at bounding box center [1430, 153] width 83 height 18
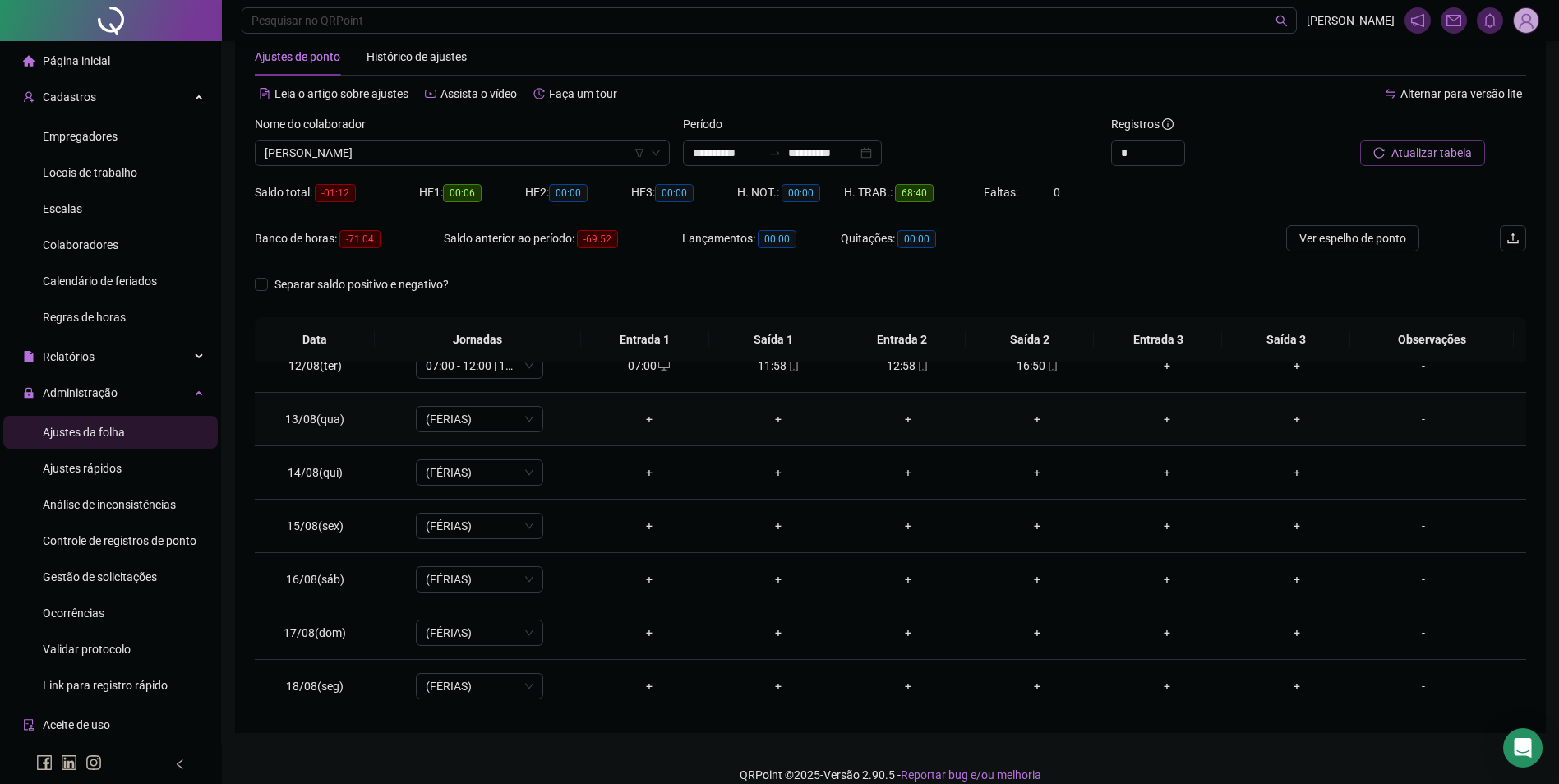
scroll to position [528, 0]
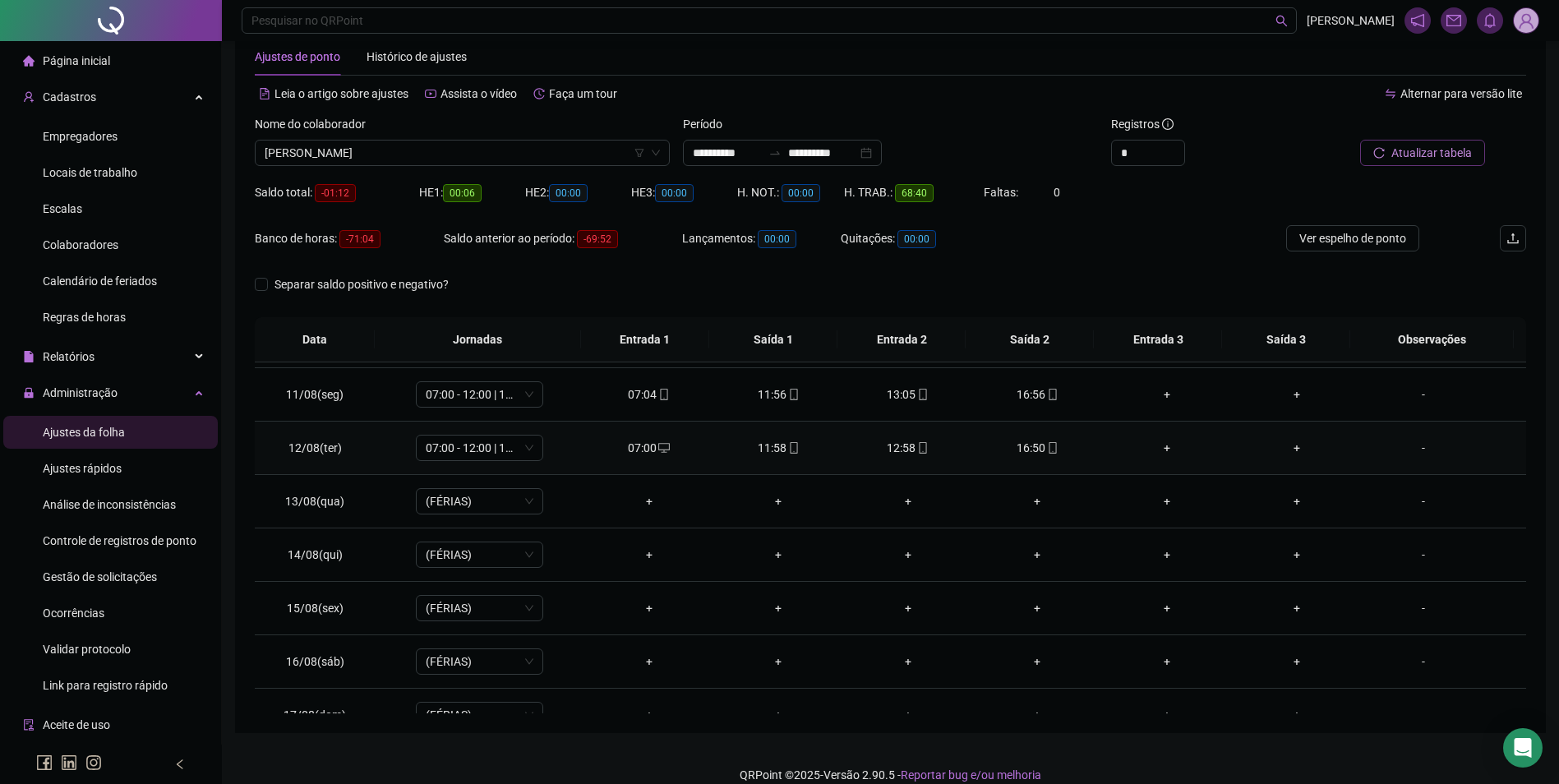
click at [1046, 452] on span "mobile" at bounding box center [1053, 447] width 13 height 11
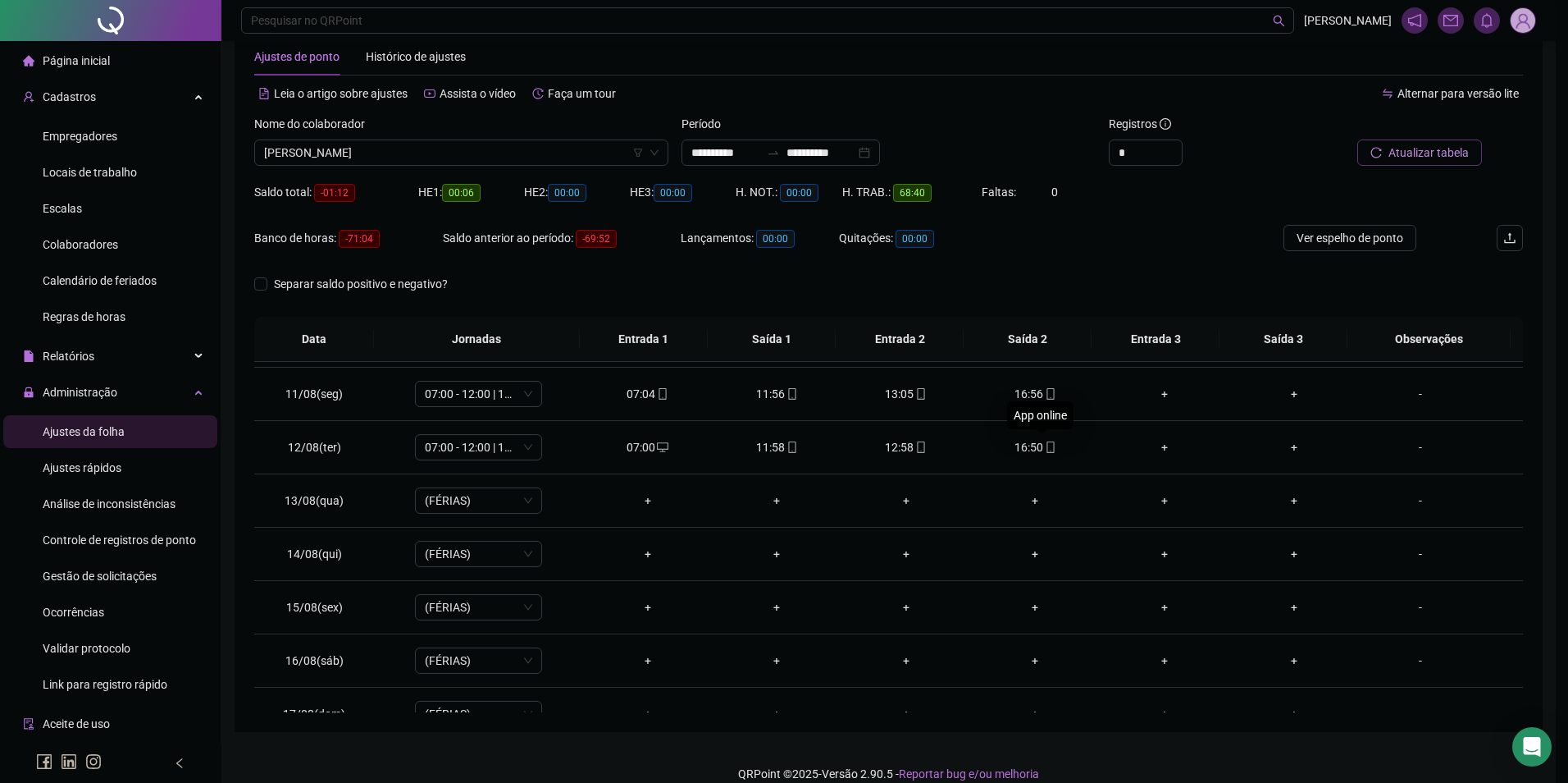
type input "**********"
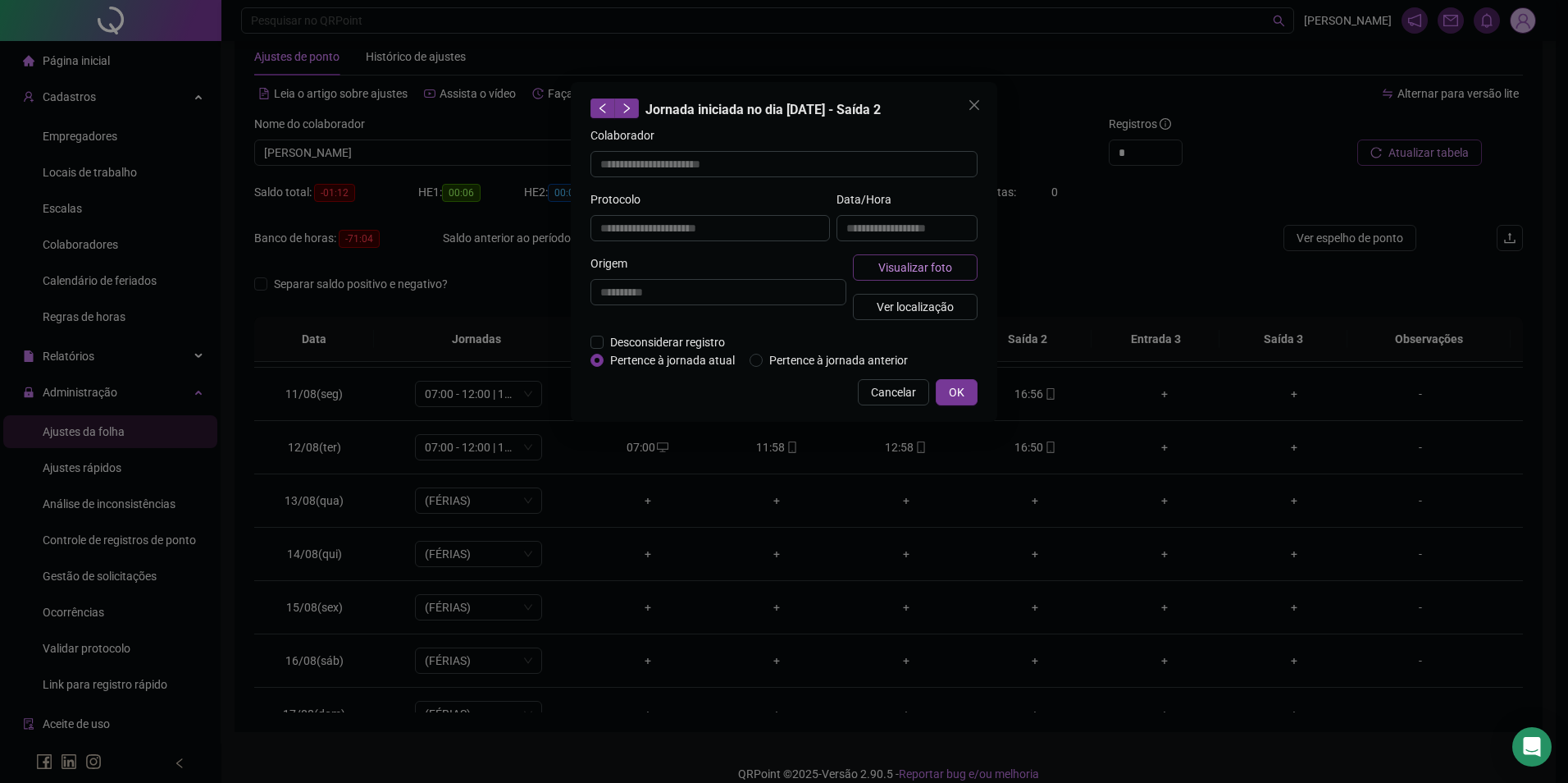
click at [942, 271] on span "Visualizar foto" at bounding box center [915, 267] width 74 height 18
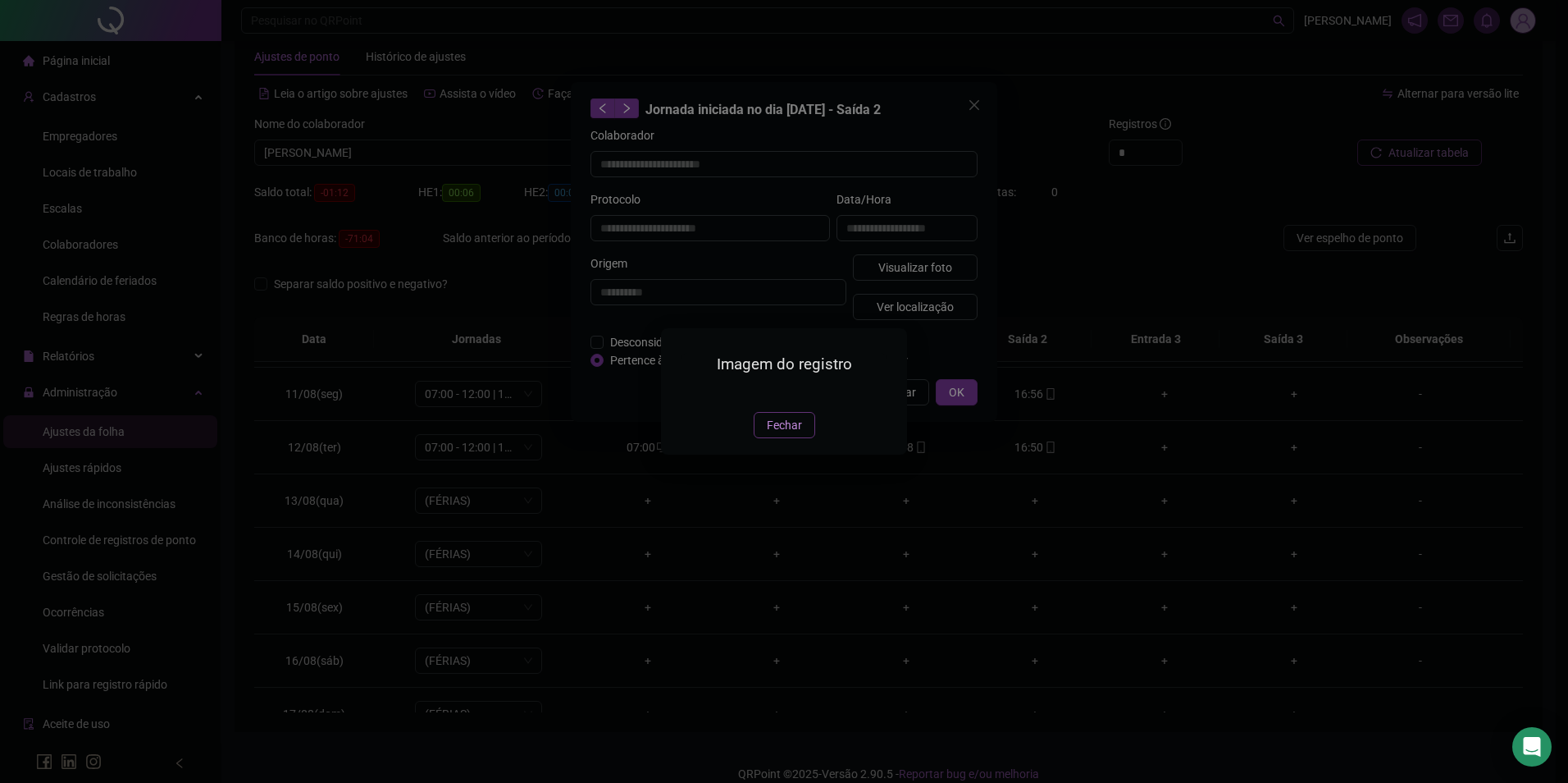
click at [773, 435] on span "Fechar" at bounding box center [784, 425] width 35 height 18
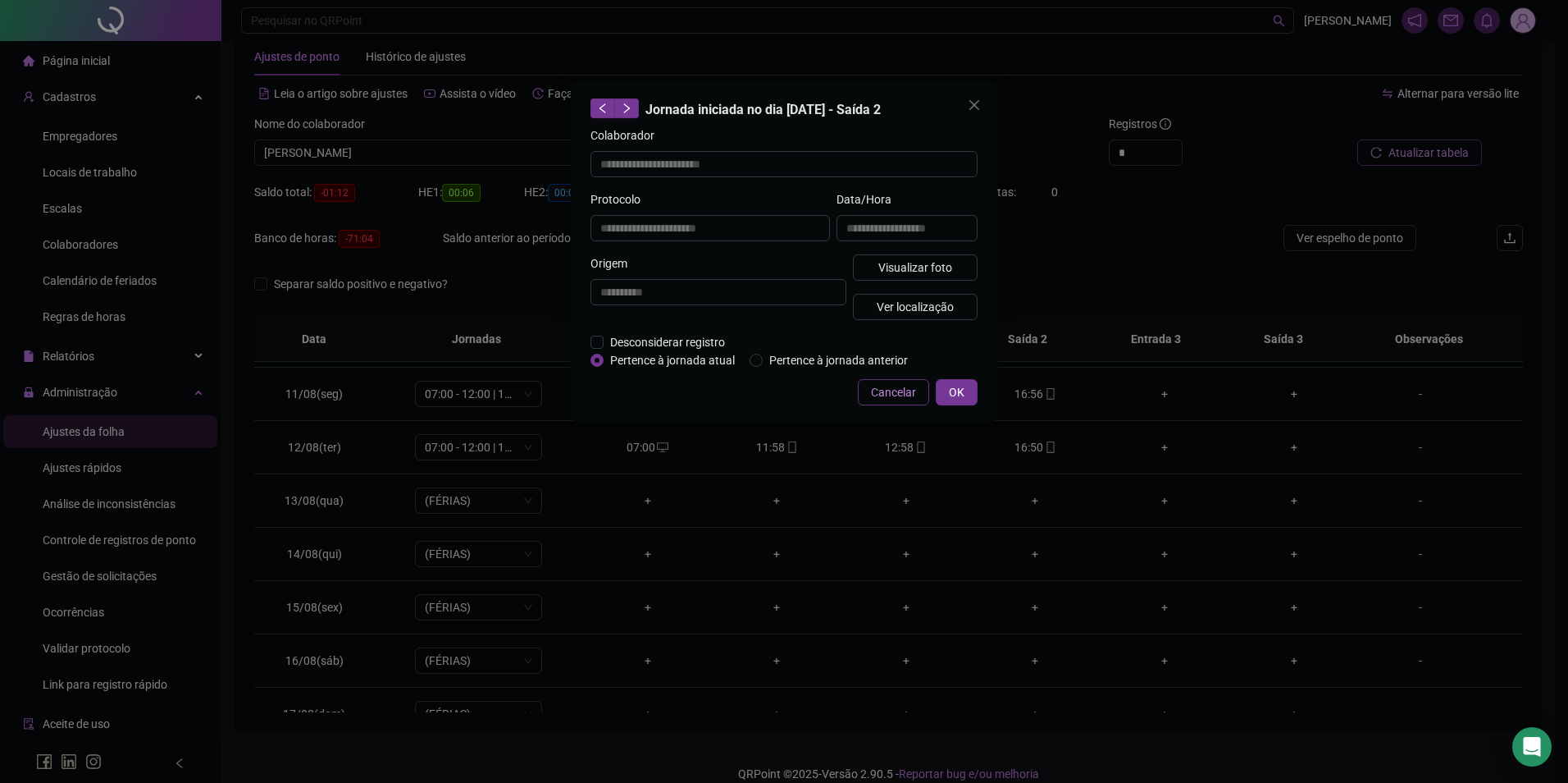
click at [891, 392] on span "Cancelar" at bounding box center [894, 392] width 45 height 18
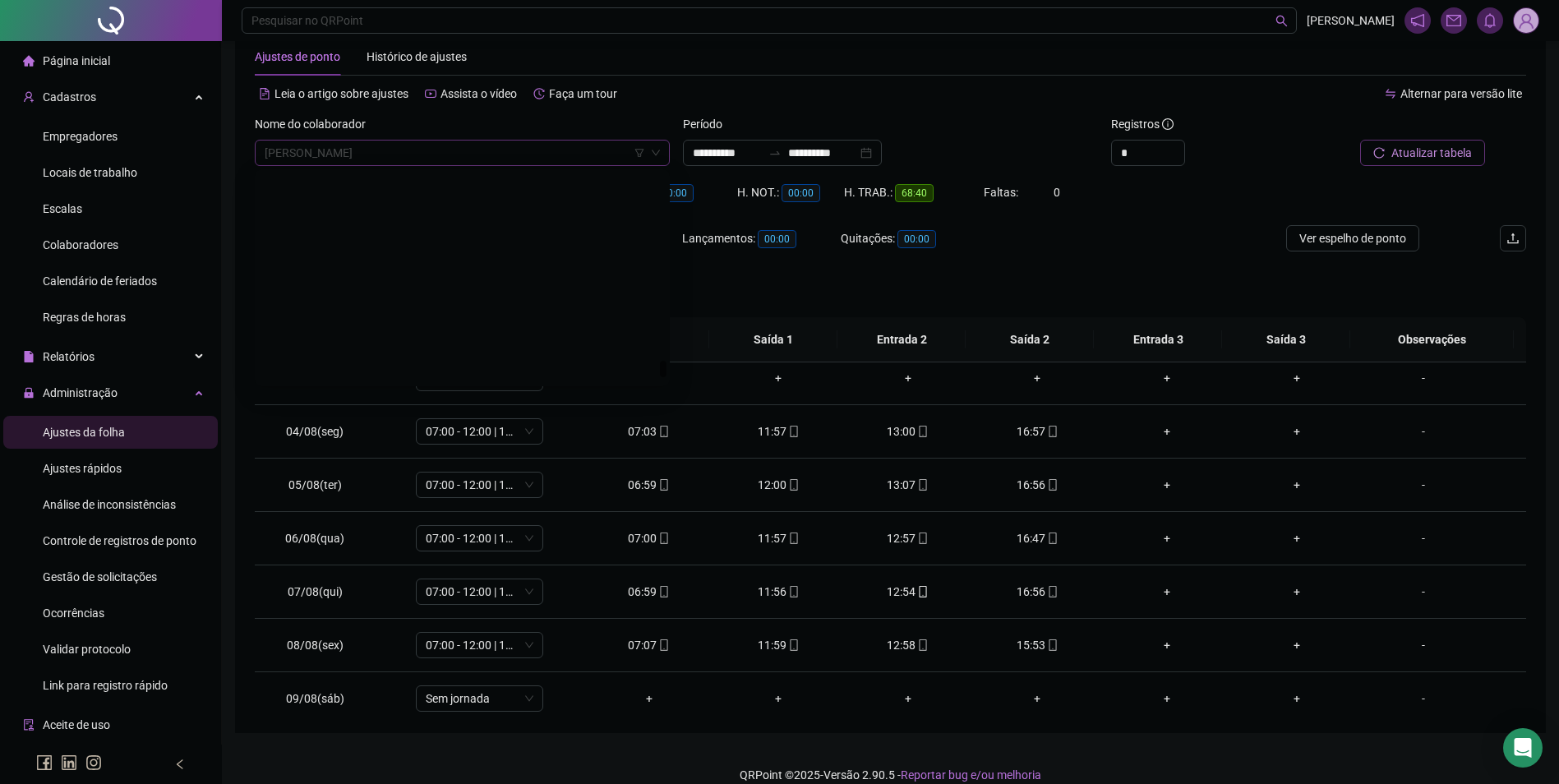
scroll to position [23379, 0]
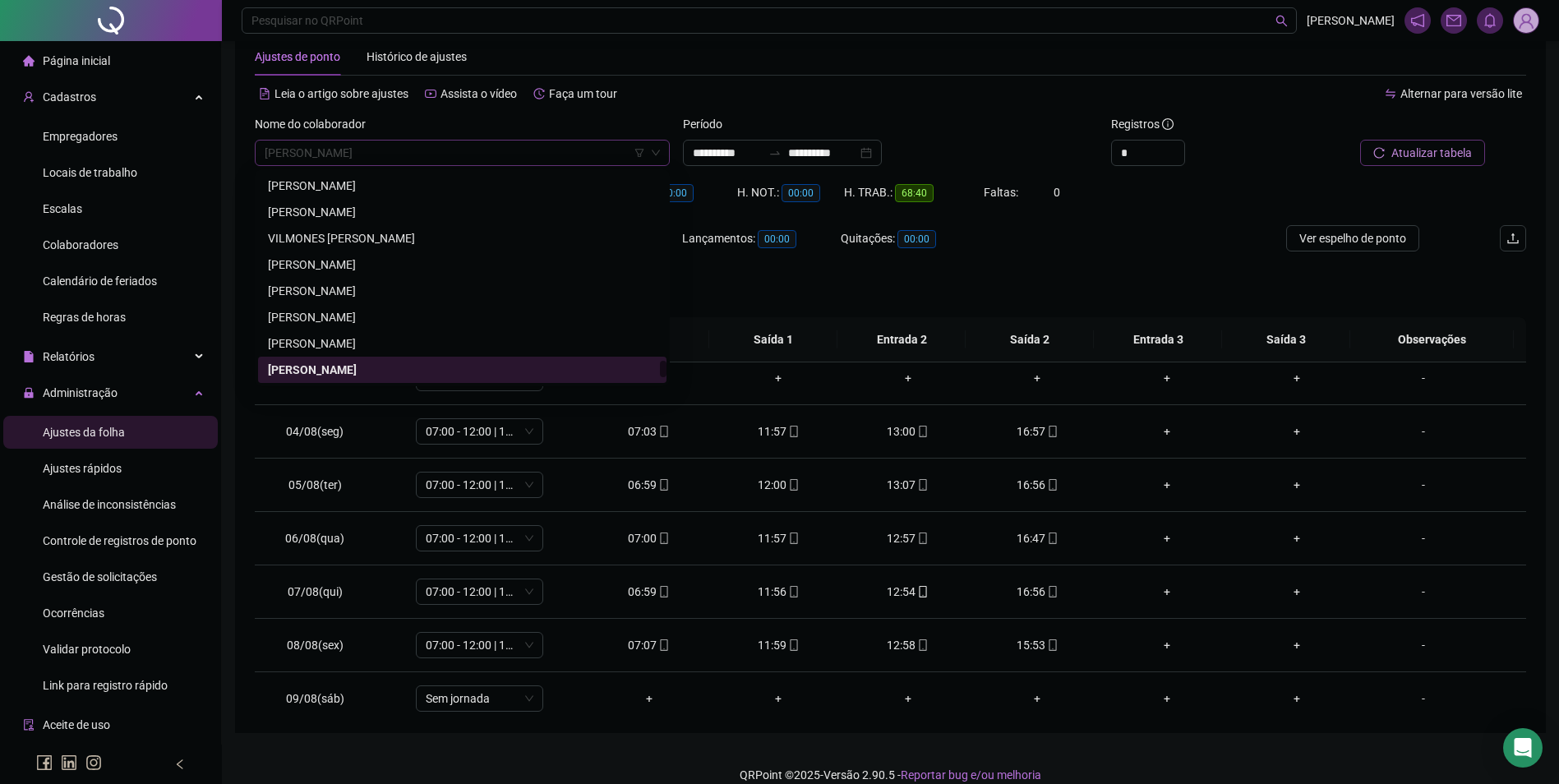
click at [489, 151] on span "WALLYSSON SOARES DA MOTA" at bounding box center [462, 153] width 395 height 25
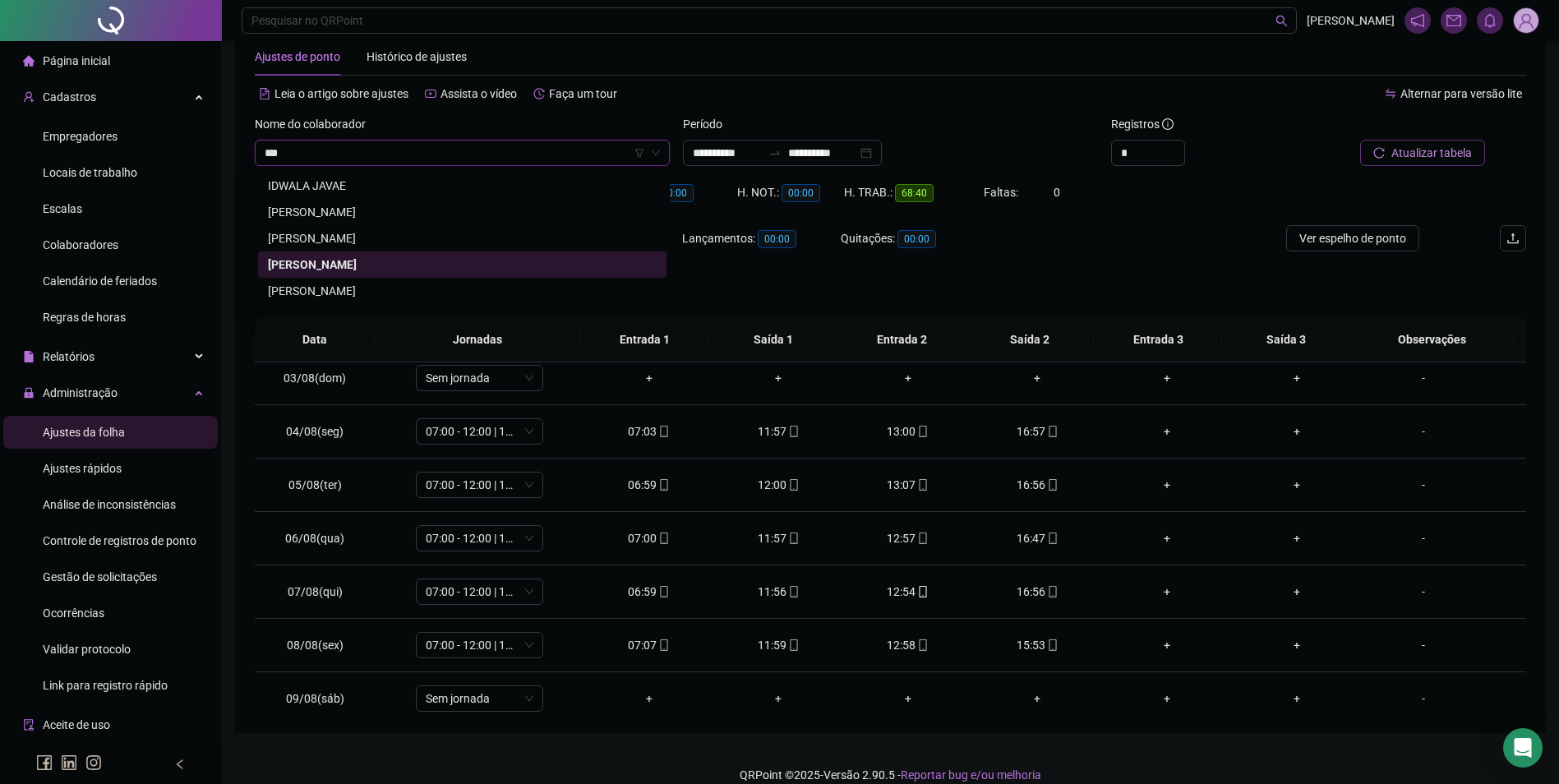
scroll to position [0, 0]
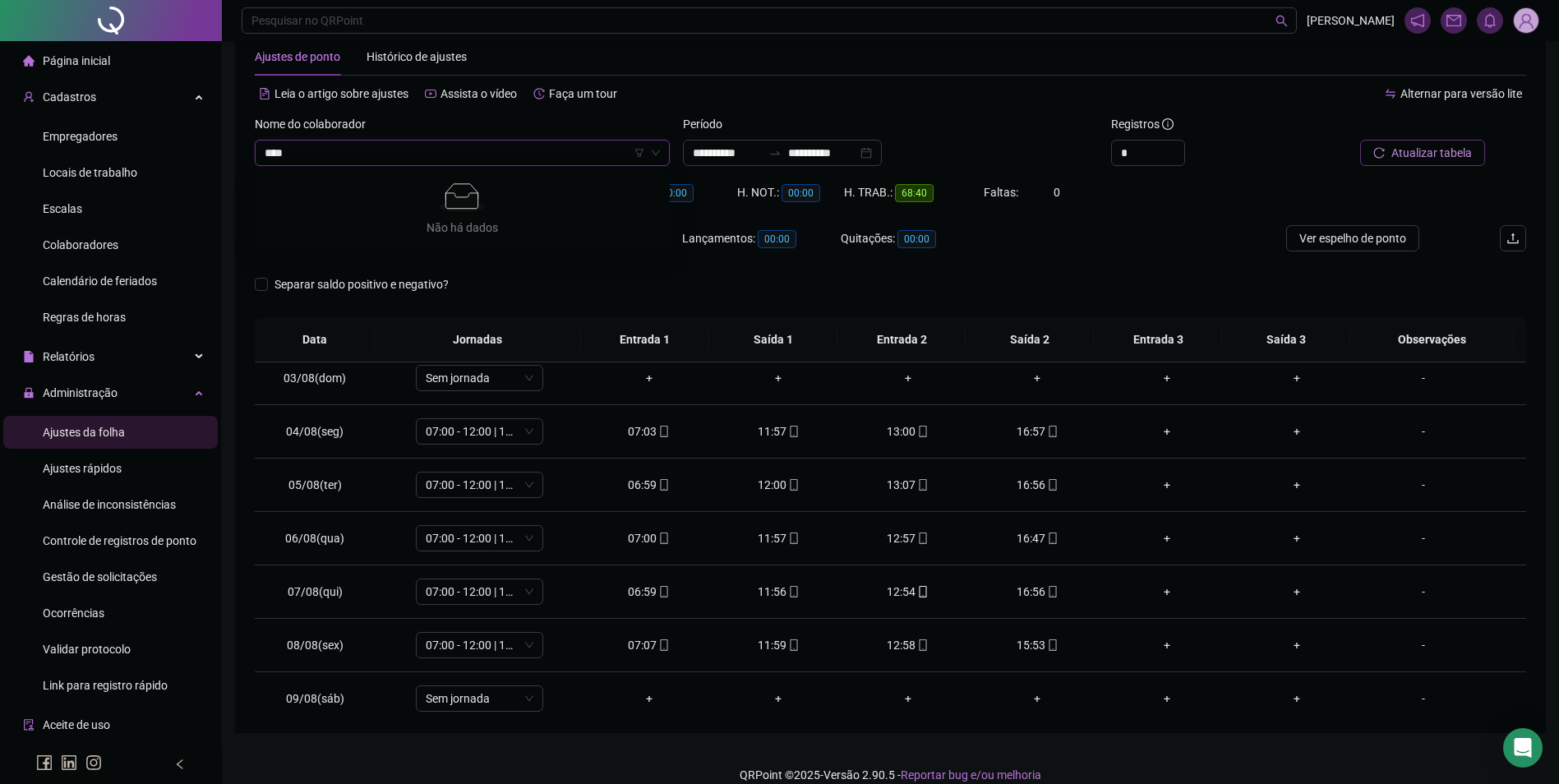
click at [442, 164] on input "****" at bounding box center [454, 153] width 380 height 25
type input "***"
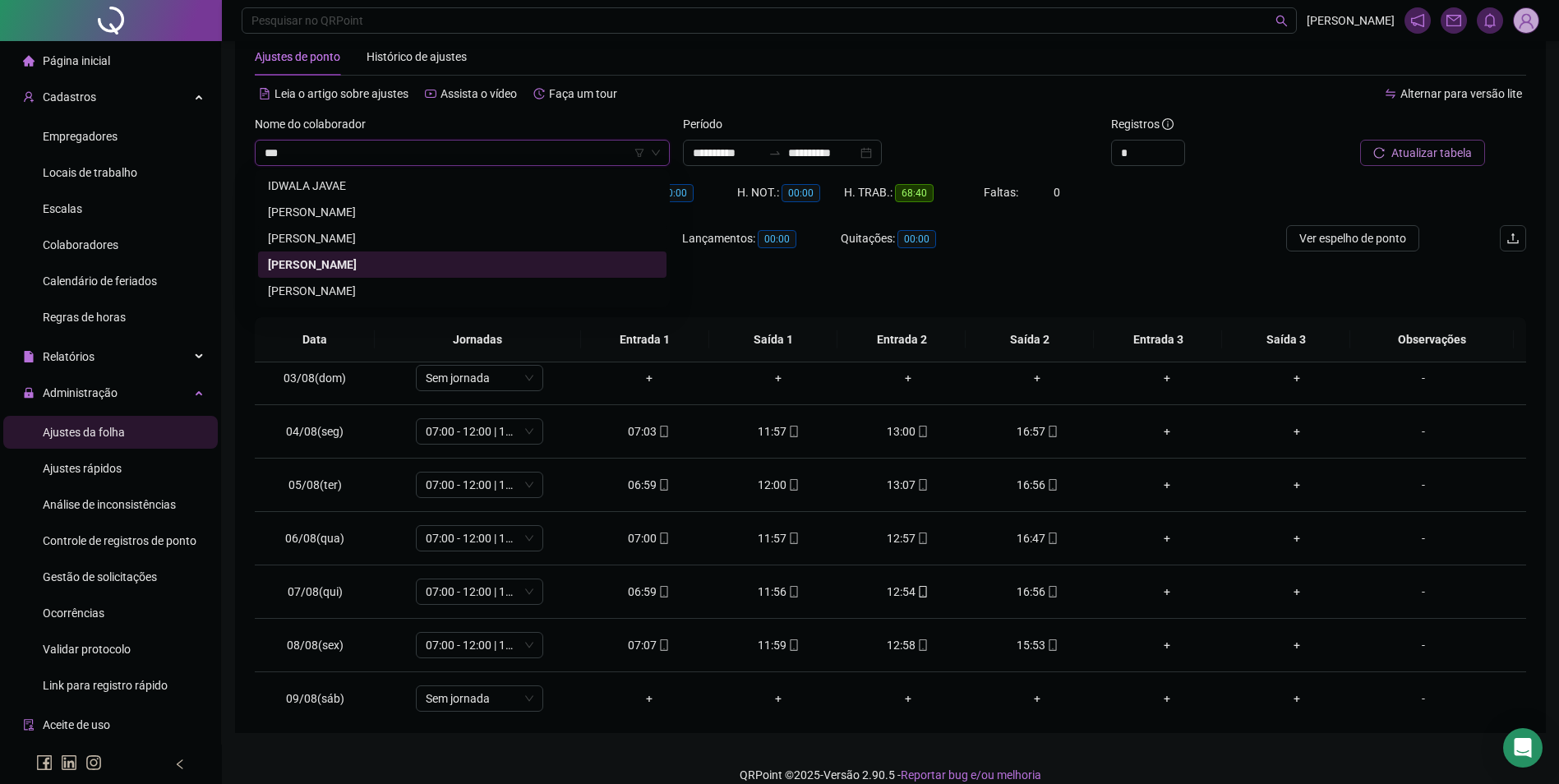
click at [379, 237] on div "WALLESON MACEDO LIMA" at bounding box center [463, 238] width 389 height 18
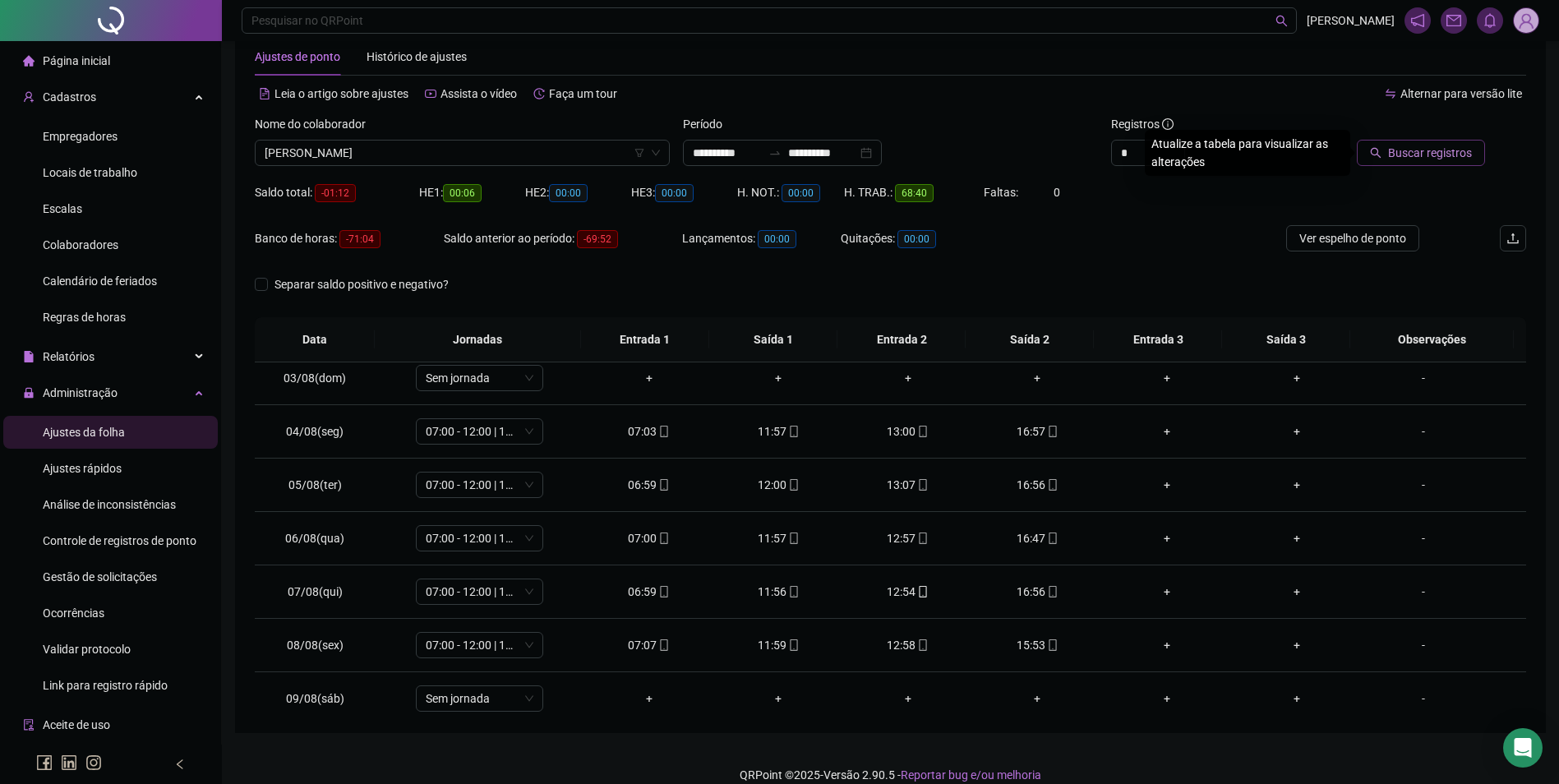
click at [1436, 156] on span "Buscar registros" at bounding box center [1430, 153] width 83 height 18
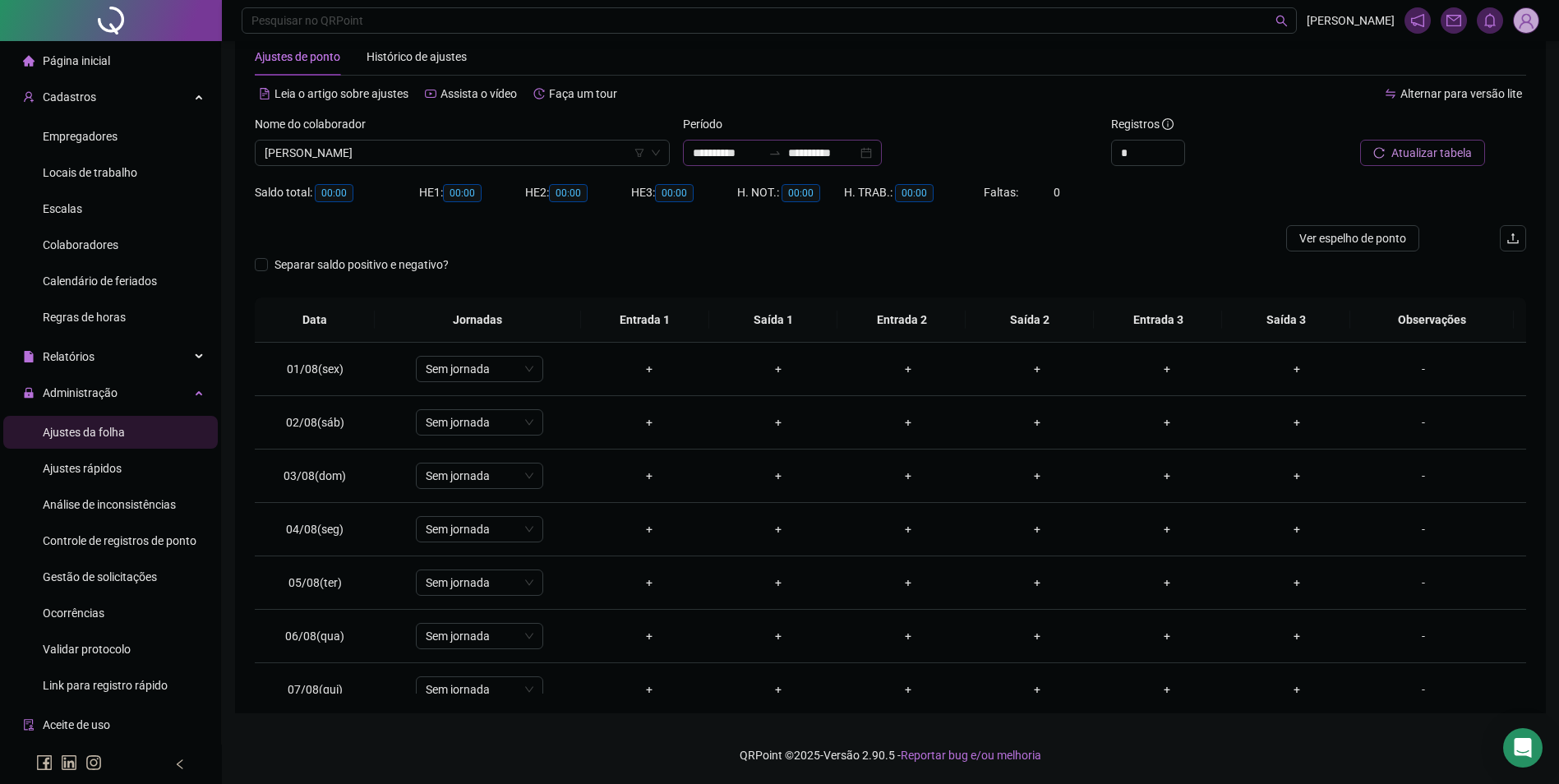
click at [785, 152] on div at bounding box center [776, 153] width 27 height 13
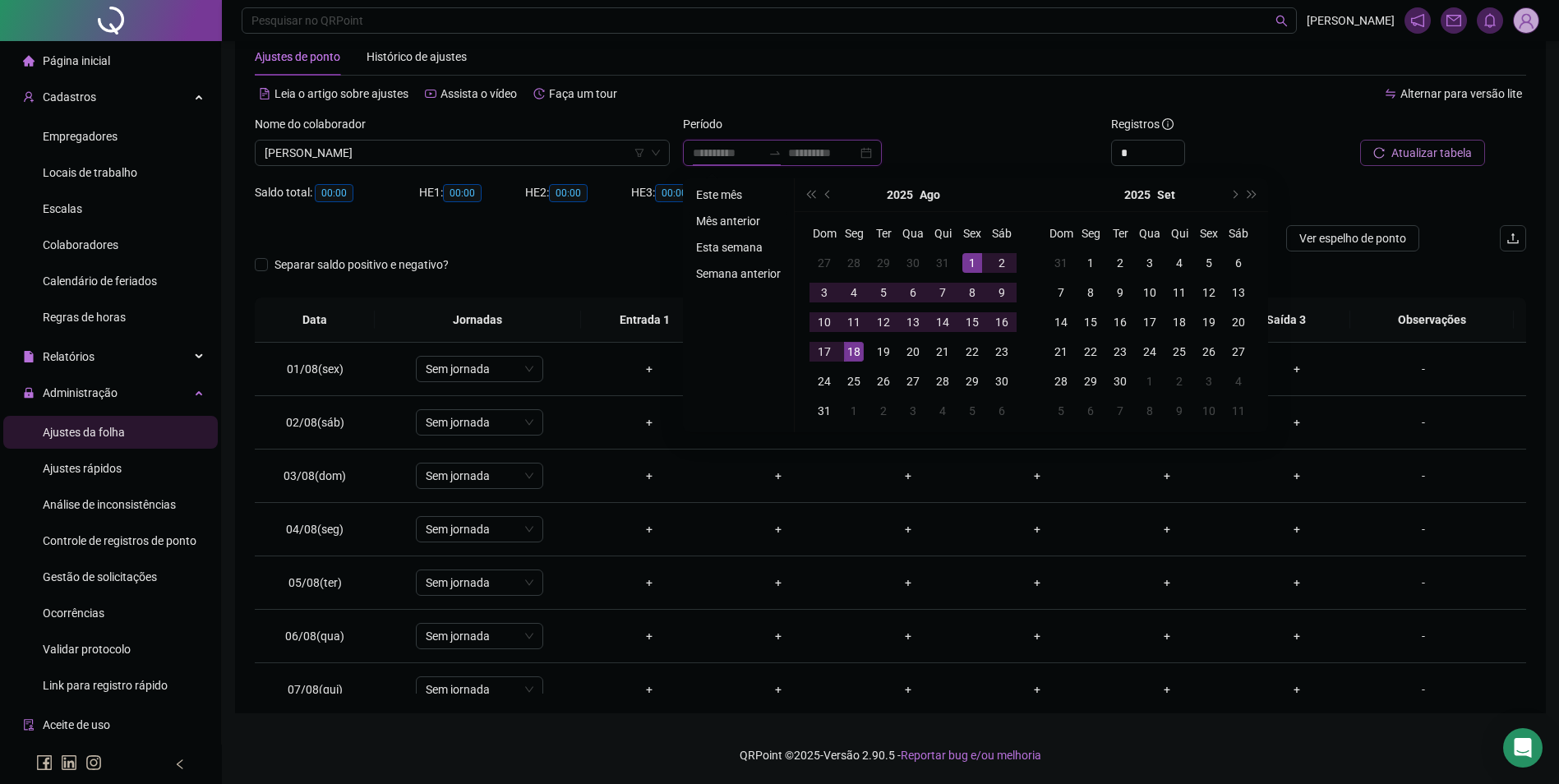
type input "**********"
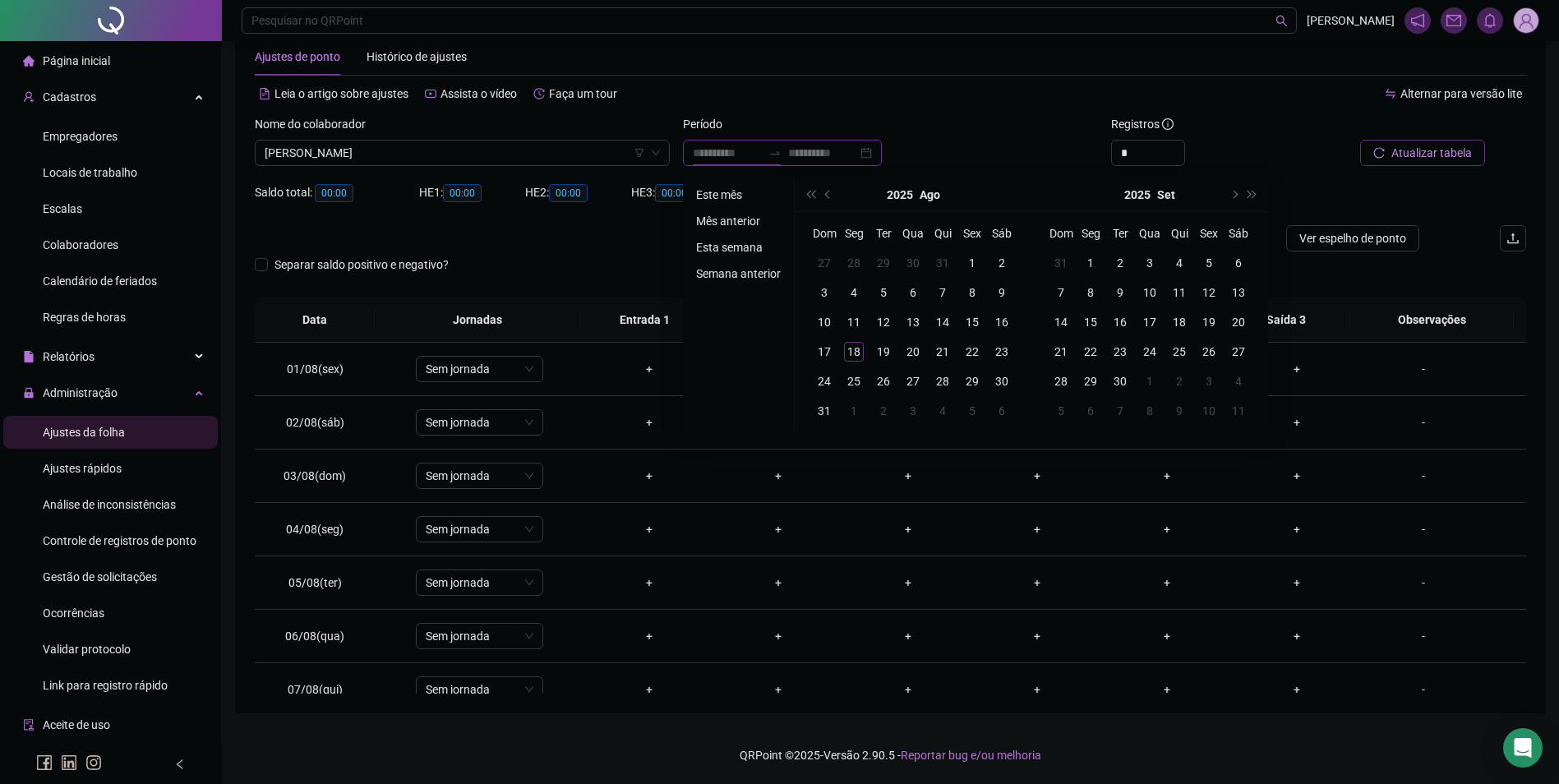
type input "**********"
click at [725, 220] on li "Mês anterior" at bounding box center [738, 221] width 98 height 20
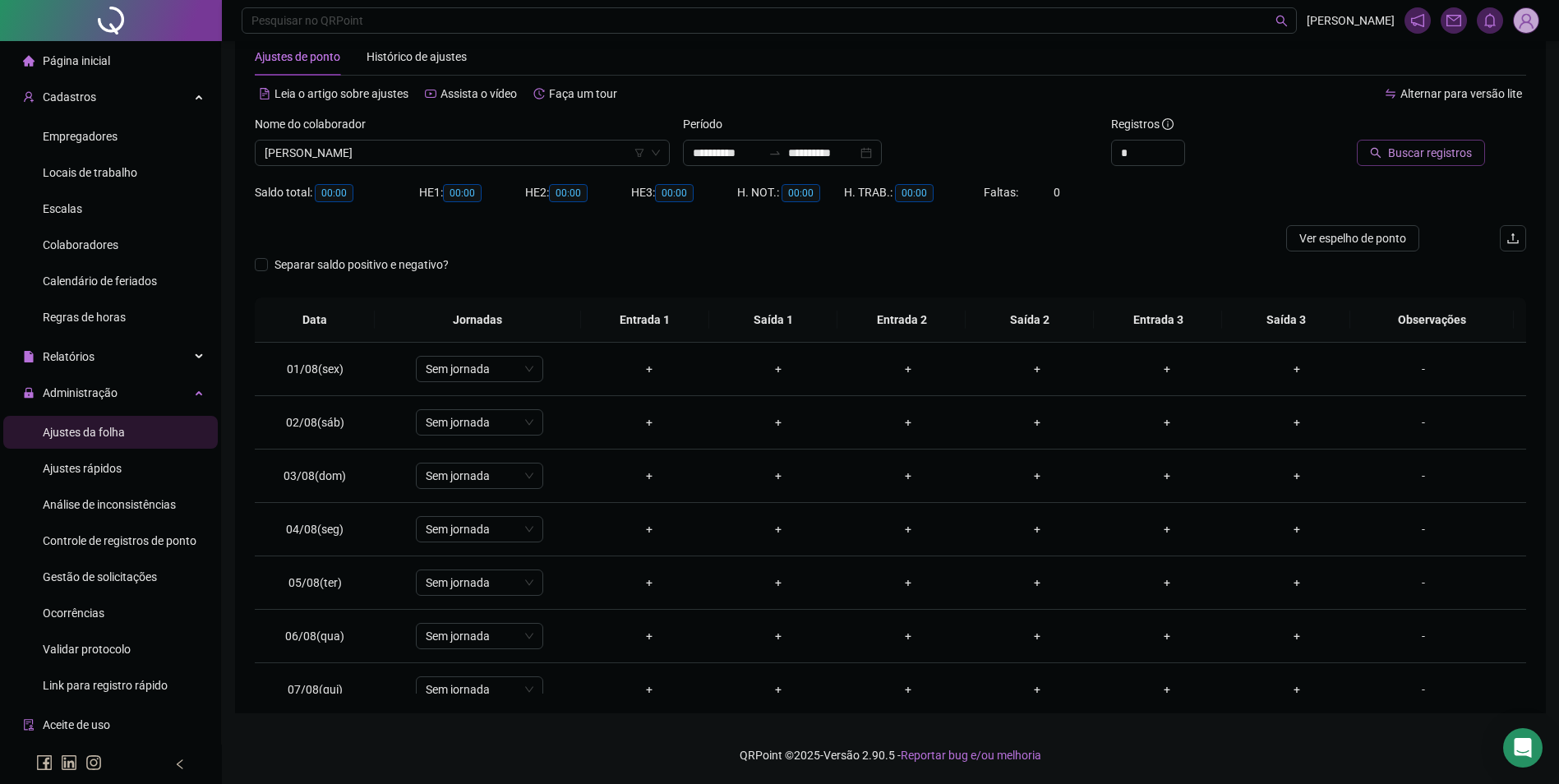
click at [1418, 152] on span "Buscar registros" at bounding box center [1430, 153] width 83 height 18
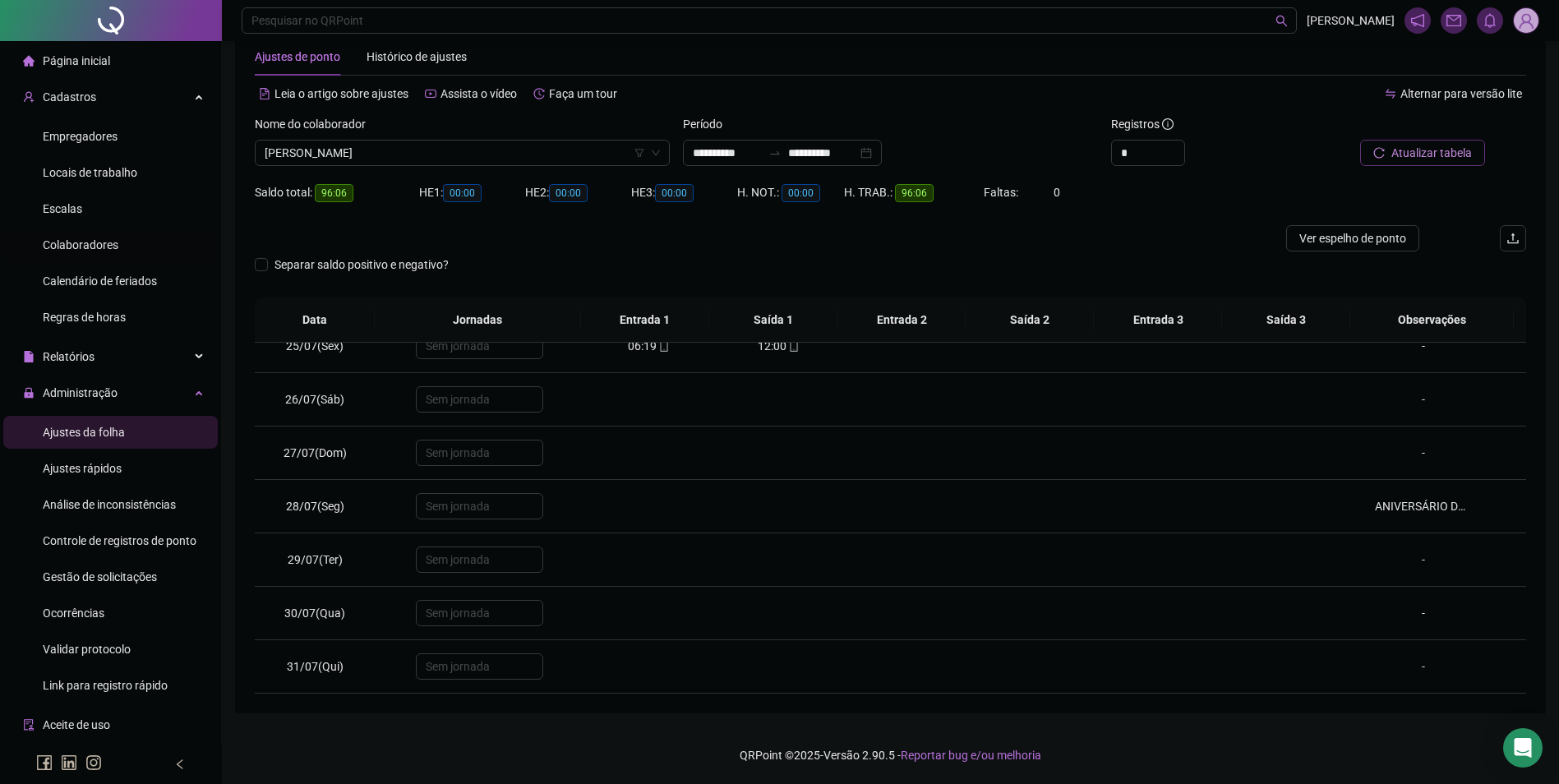
click at [64, 244] on span "Colaboradores" at bounding box center [81, 245] width 76 height 13
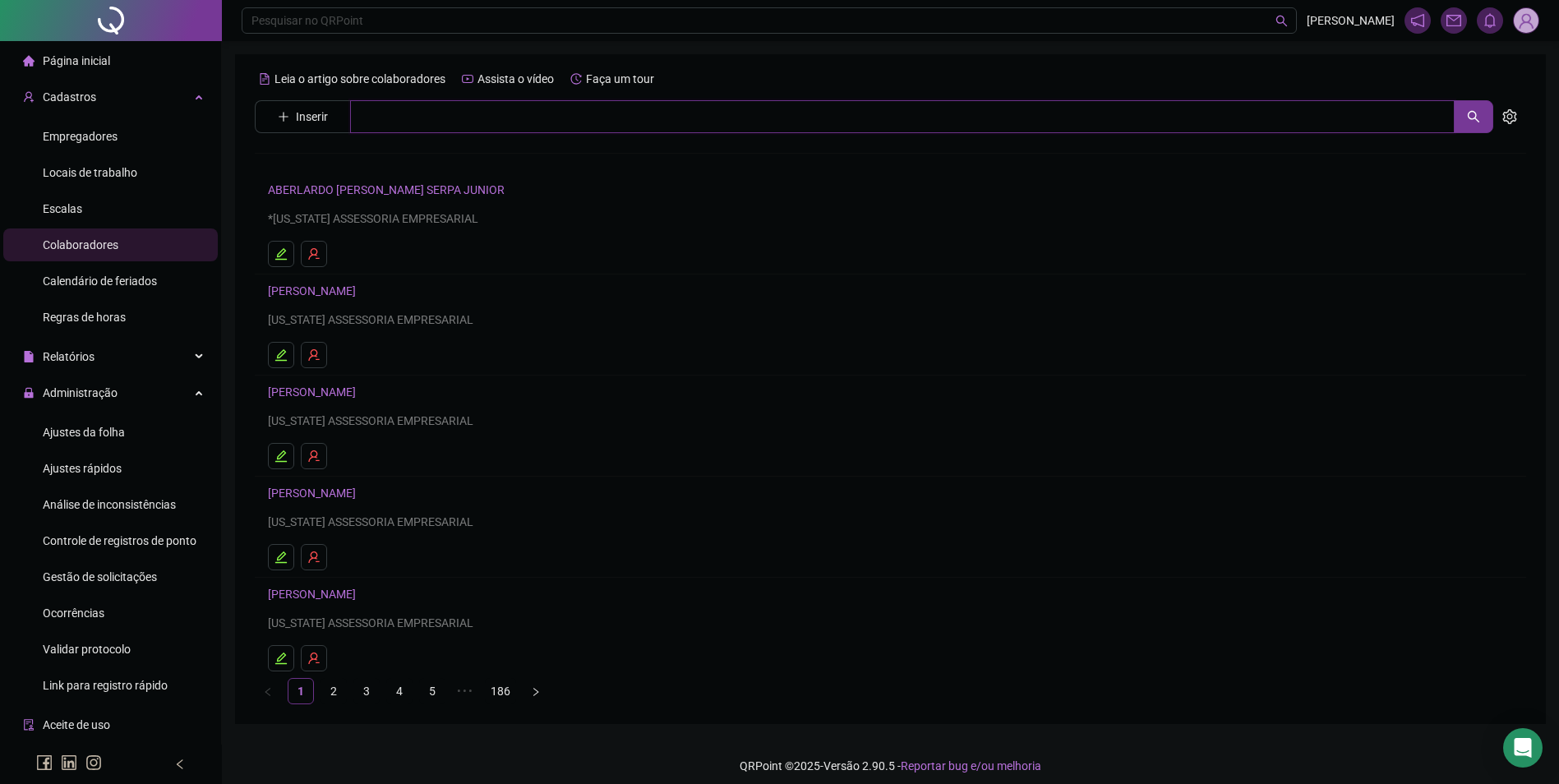
click at [403, 117] on input "text" at bounding box center [902, 117] width 1105 height 33
type input "******"
click at [390, 174] on div "WALLESON MACEDO LIMA" at bounding box center [890, 167] width 1272 height 68
click at [390, 165] on div "Leia o artigo sobre colaboradores Assista o vídeo Faça um tour Inserir ****** W…" at bounding box center [890, 385] width 1272 height 639
click at [433, 115] on input "******" at bounding box center [902, 117] width 1105 height 33
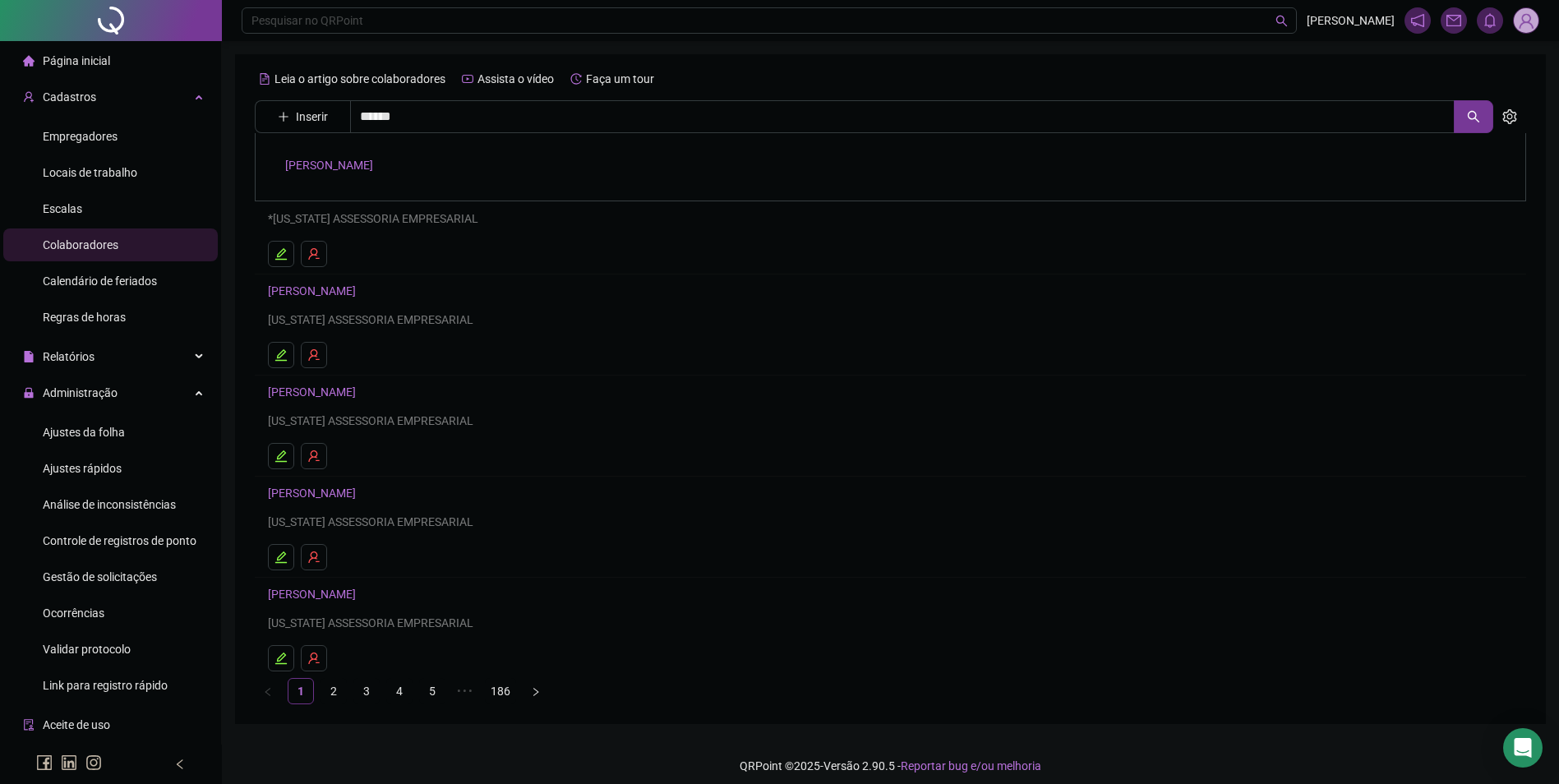
click at [374, 160] on link "WALLESON MACEDO LIMA" at bounding box center [329, 165] width 88 height 13
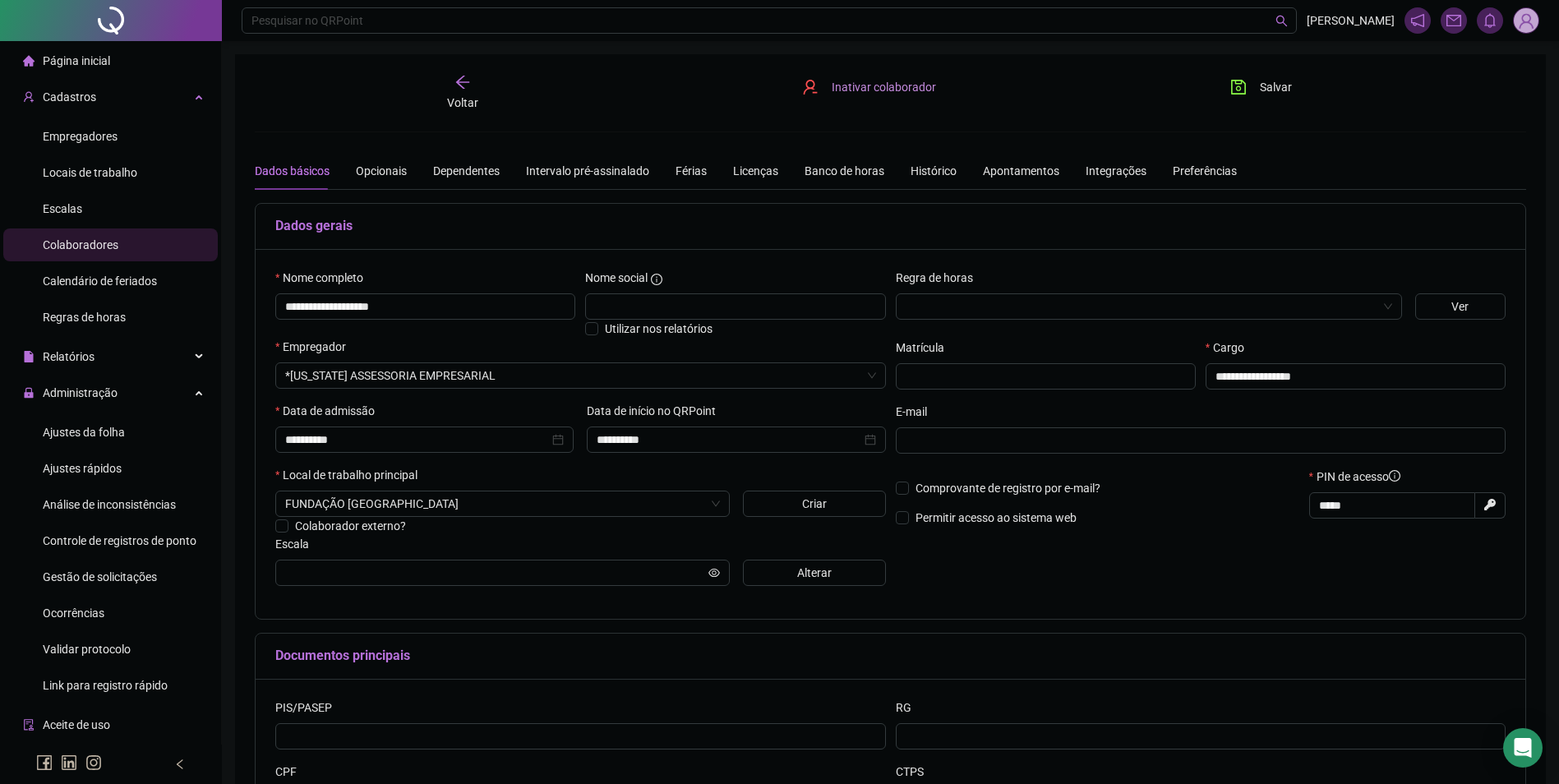
click at [853, 94] on span "Inativar colaborador" at bounding box center [884, 86] width 104 height 18
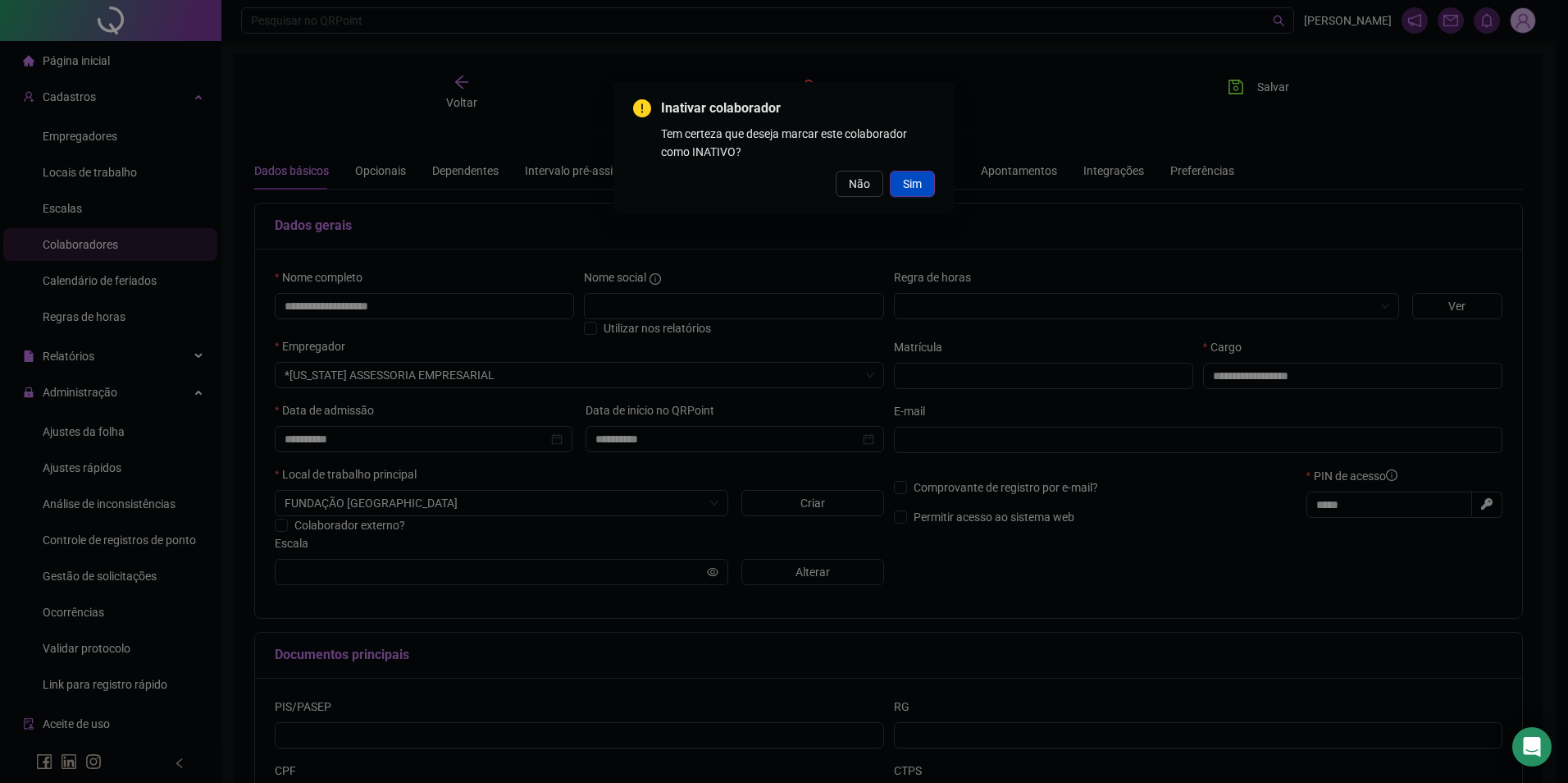
click at [932, 182] on button "Sim" at bounding box center [913, 184] width 45 height 27
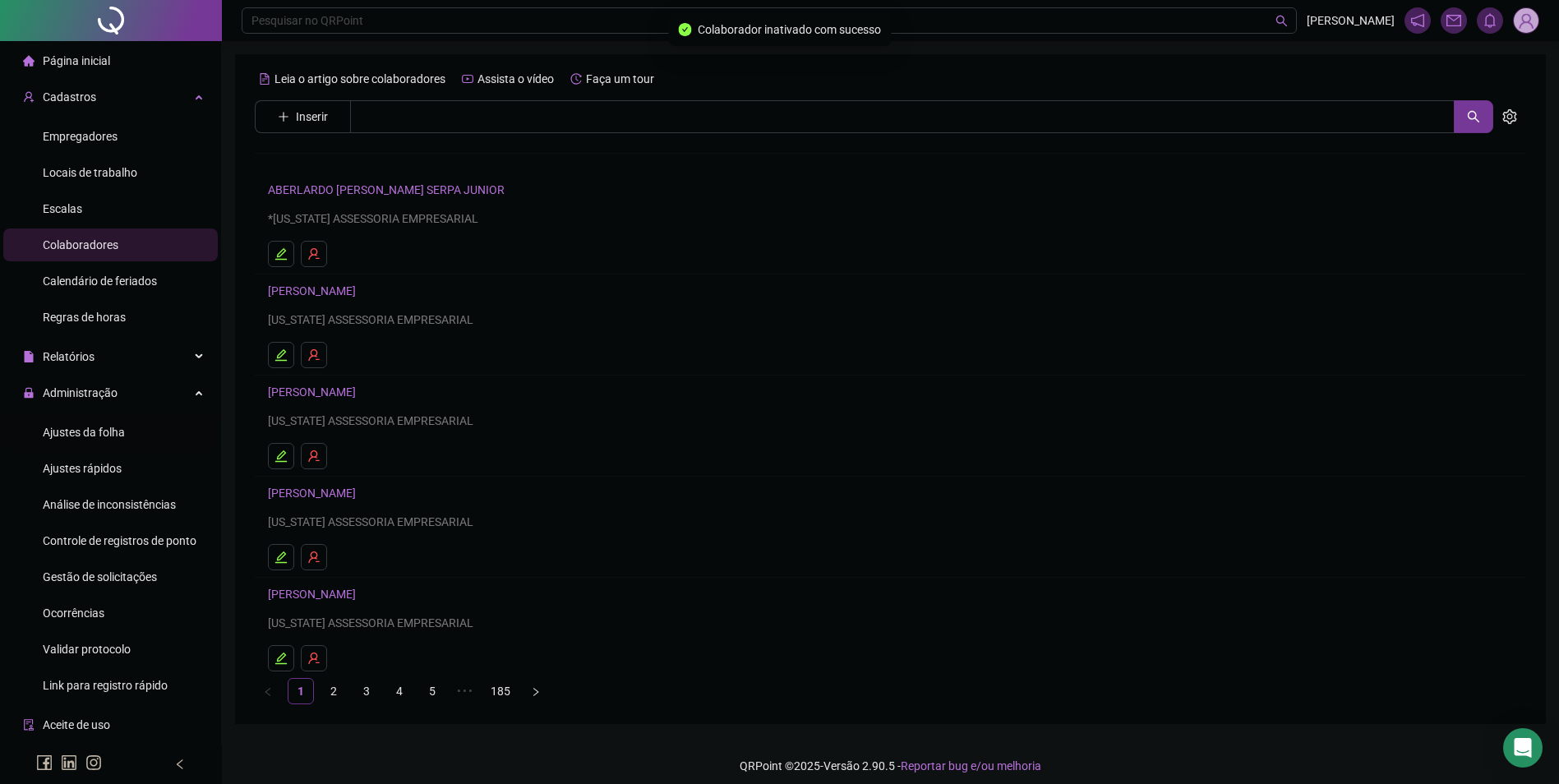
click at [101, 435] on span "Ajustes da folha" at bounding box center [83, 432] width 83 height 13
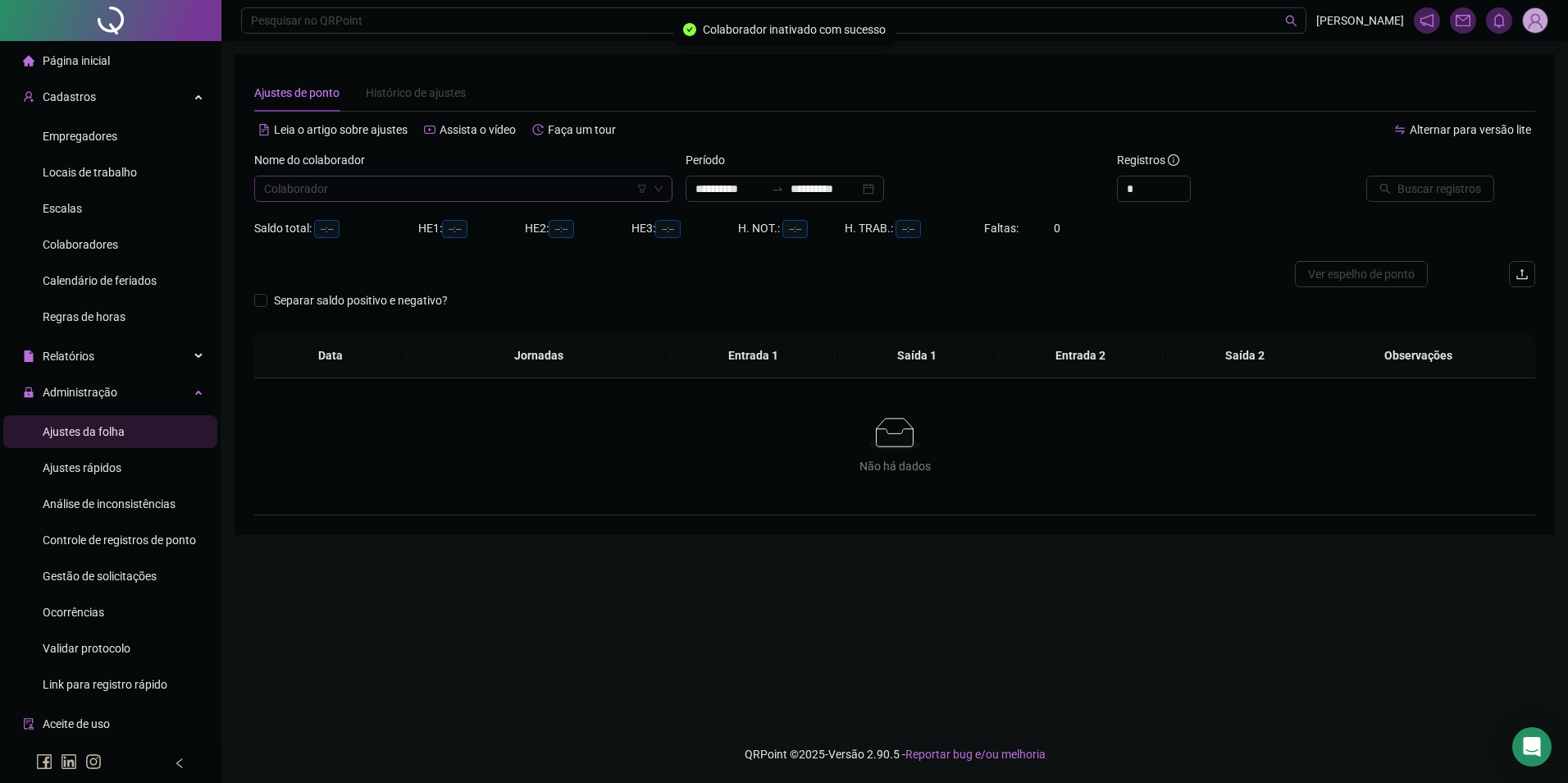
type input "**********"
click at [351, 189] on input "search" at bounding box center [456, 188] width 384 height 25
type input "*****"
click at [351, 224] on div "WALLYSSON SOARES DA MOTA" at bounding box center [464, 222] width 392 height 18
click at [101, 472] on span "Ajustes rápidos" at bounding box center [81, 468] width 79 height 13
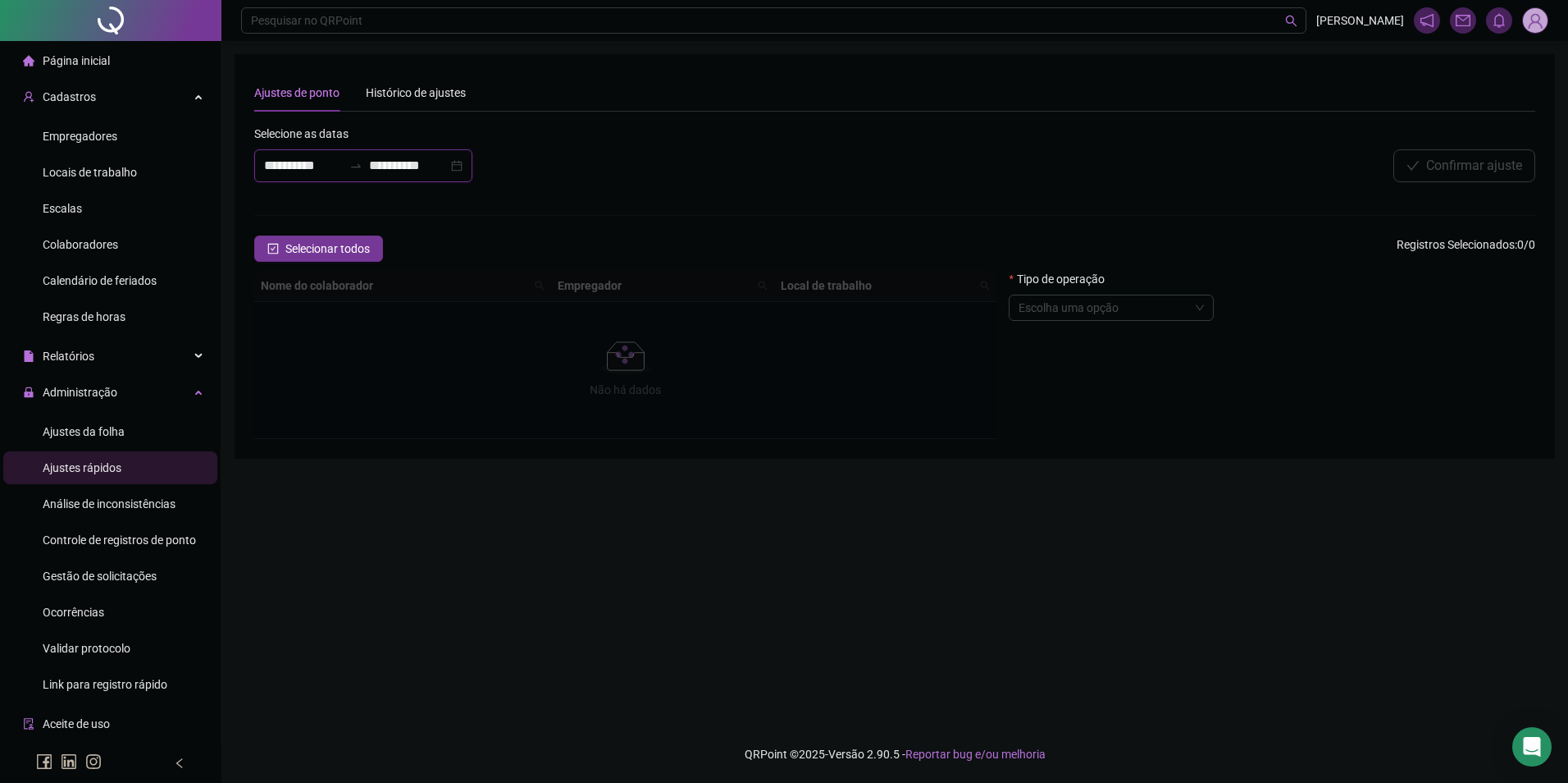
click at [343, 172] on input "**********" at bounding box center [303, 166] width 79 height 20
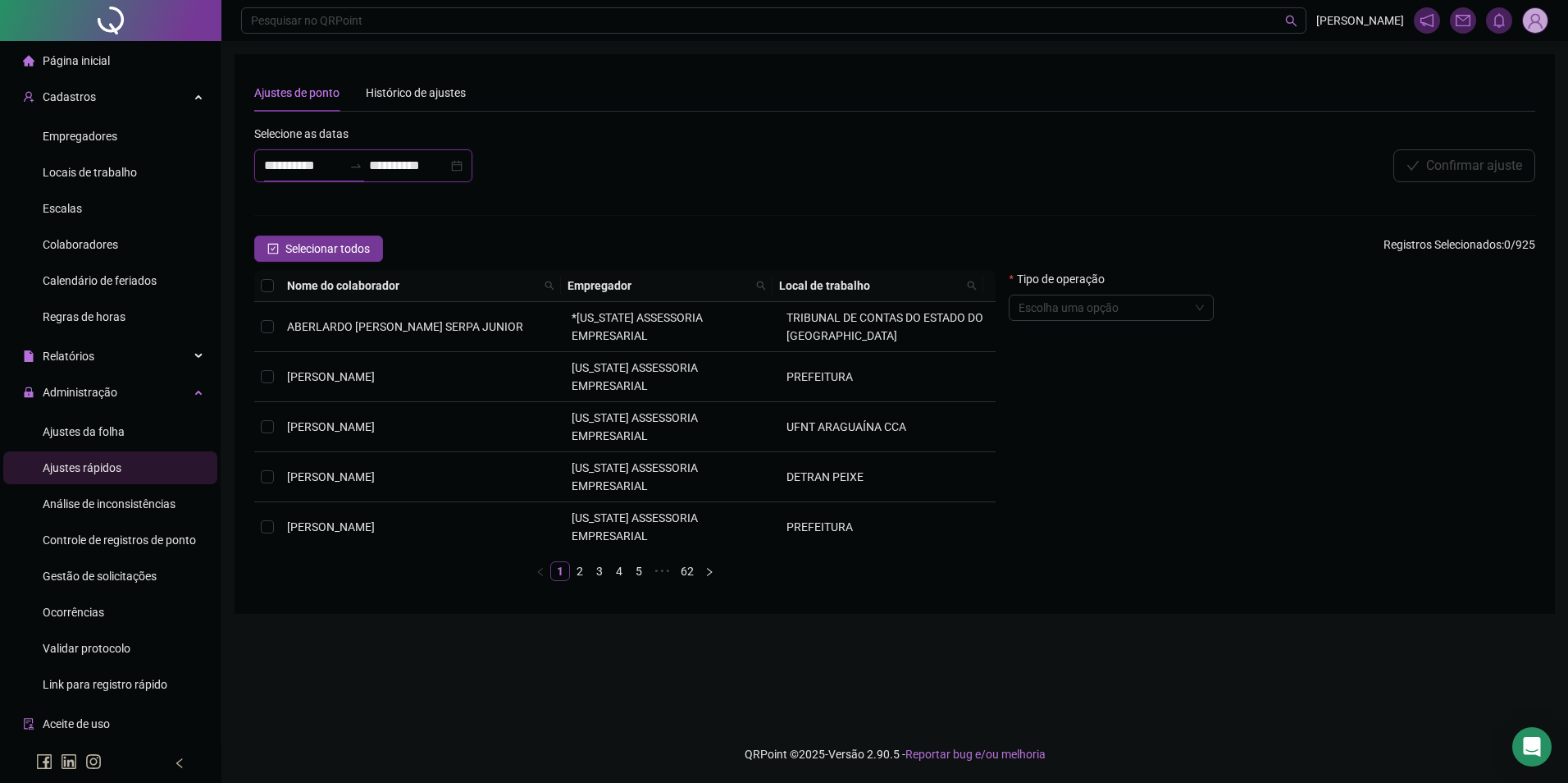
click at [407, 160] on input "**********" at bounding box center [408, 166] width 79 height 20
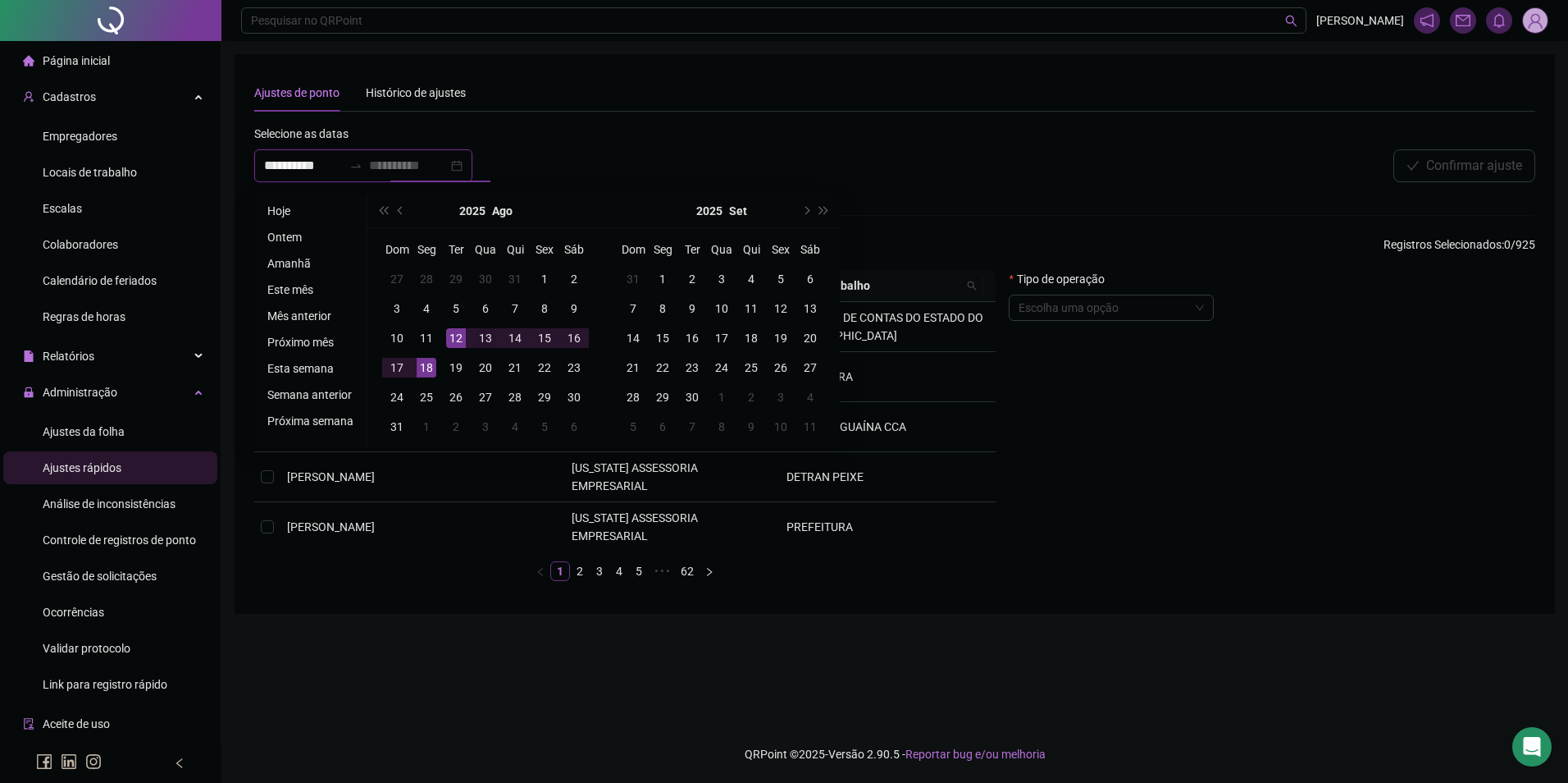
type input "**********"
click at [480, 333] on div "13" at bounding box center [485, 338] width 20 height 20
type input "**********"
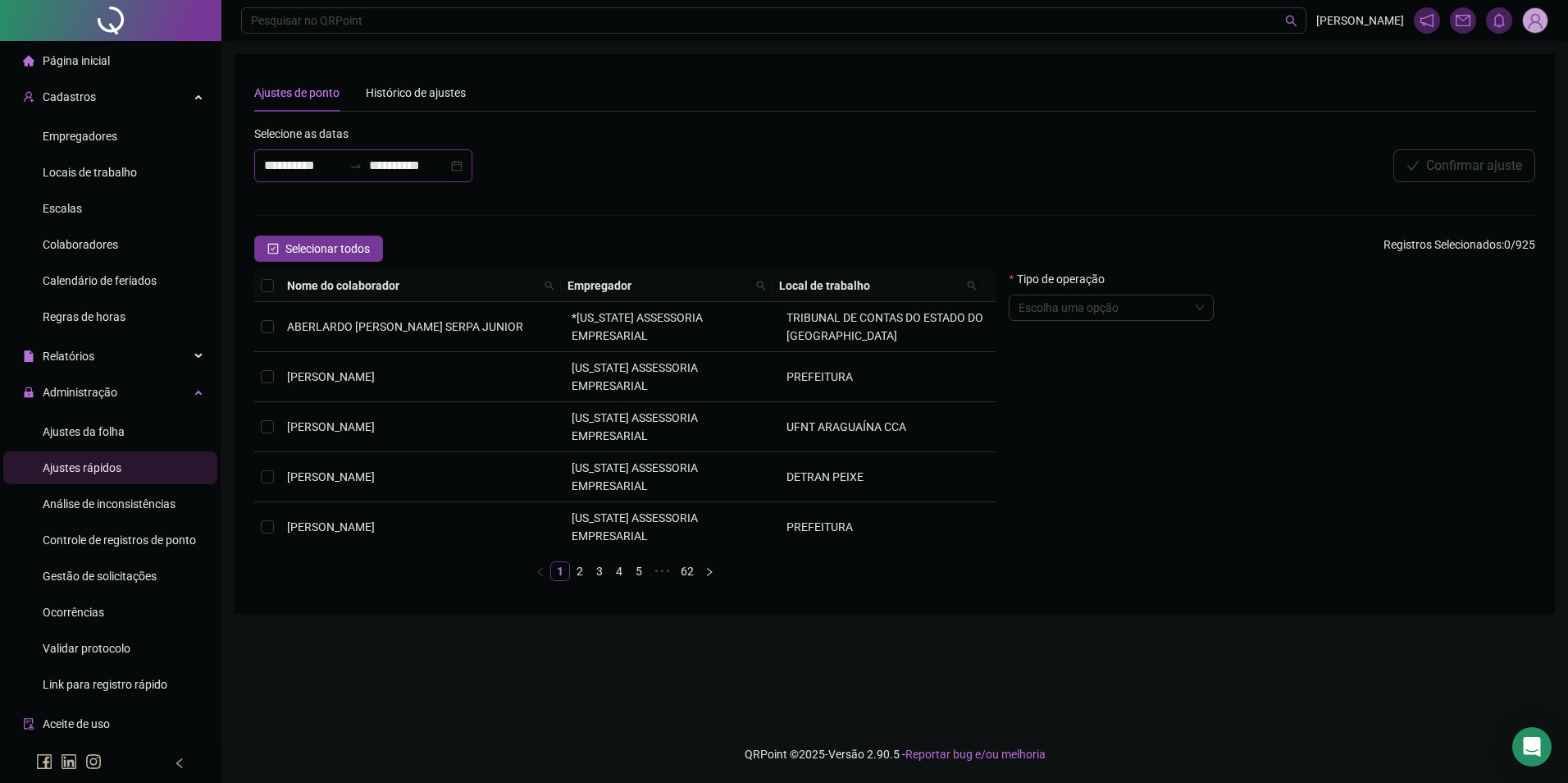
click at [434, 162] on input "**********" at bounding box center [408, 166] width 79 height 20
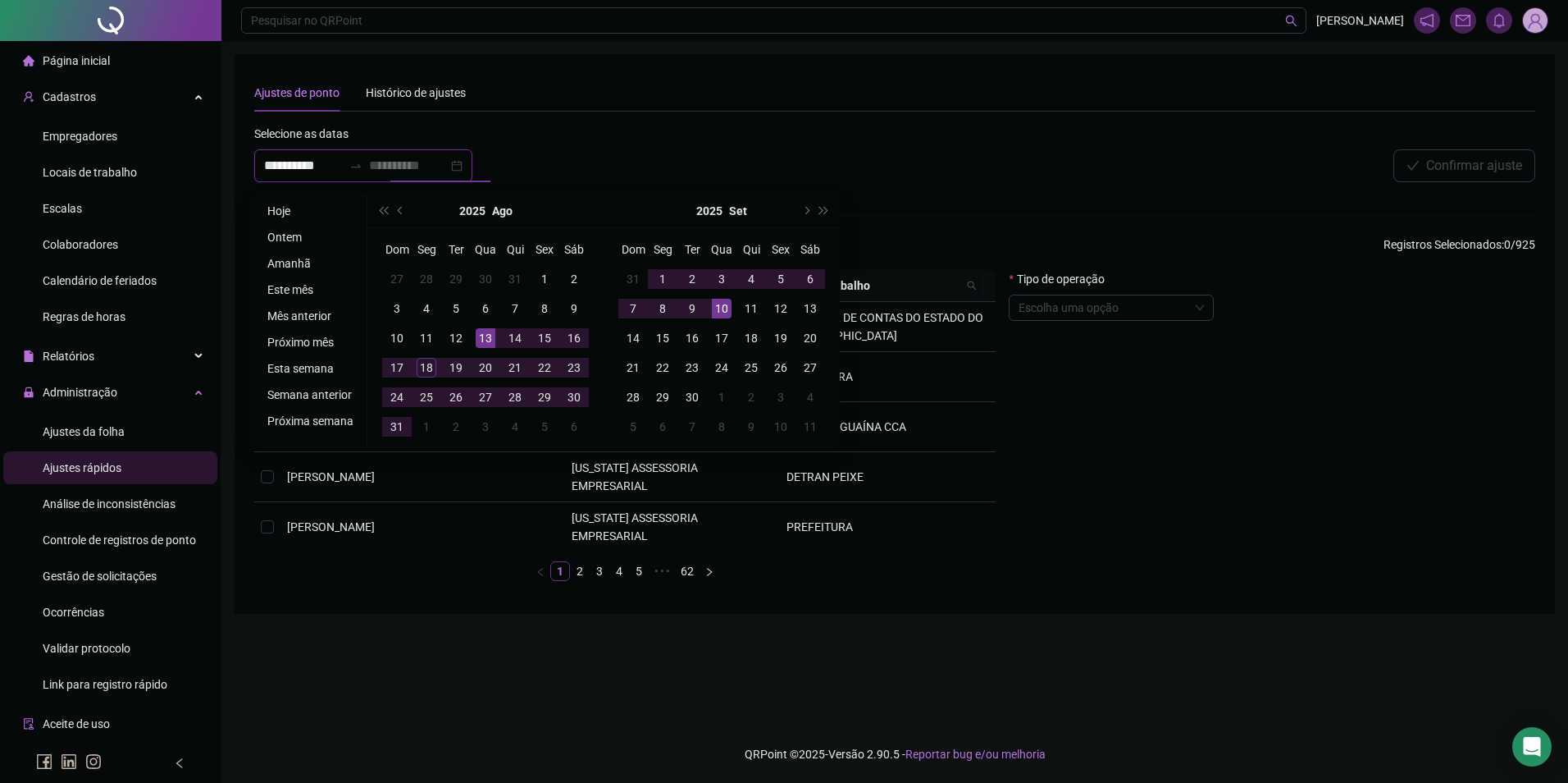
type input "**********"
click at [778, 307] on div "12" at bounding box center [781, 309] width 20 height 20
type input "**********"
click at [669, 152] on div "**********" at bounding box center [628, 160] width 757 height 71
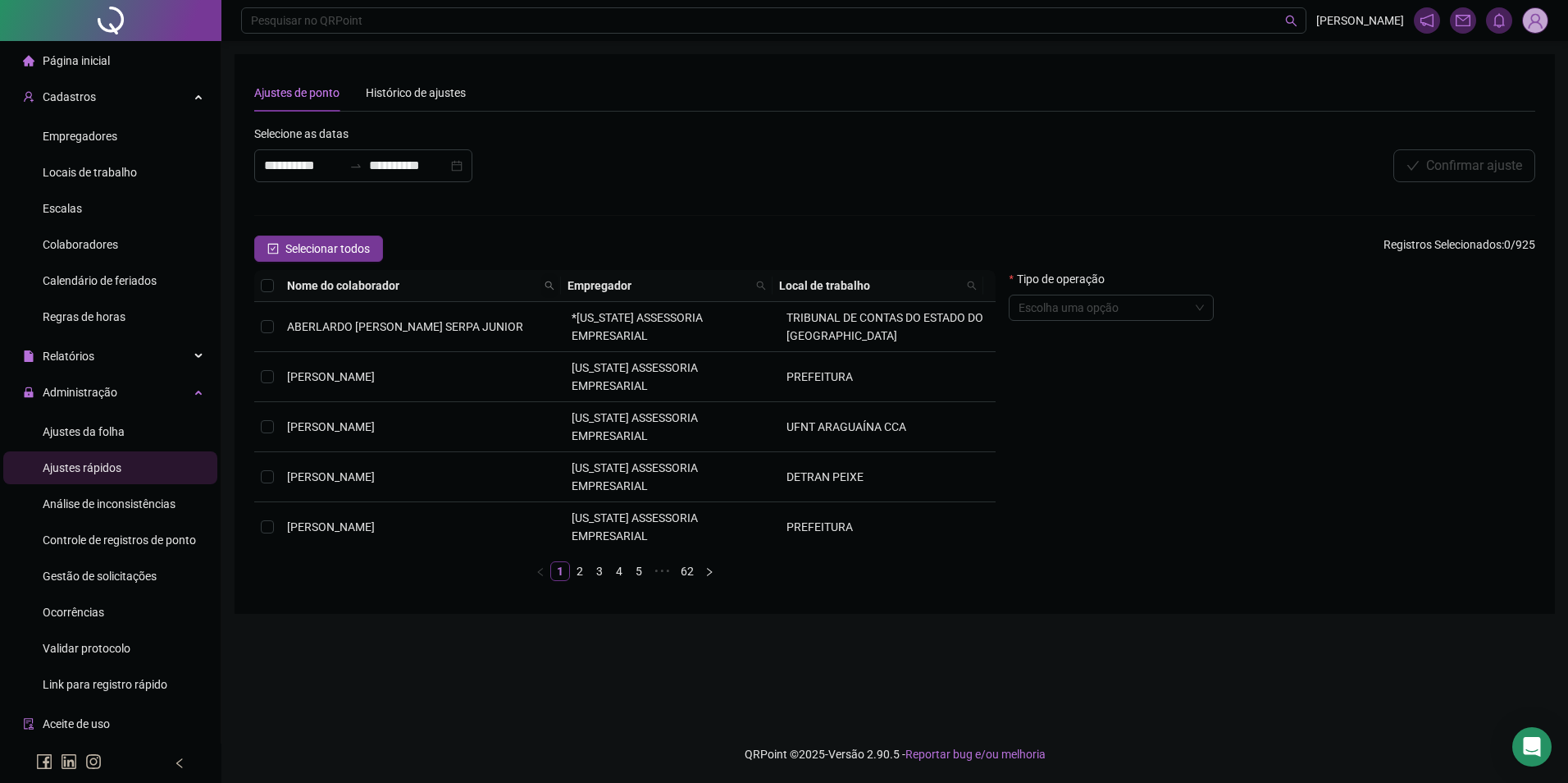
click at [548, 287] on icon "search" at bounding box center [550, 285] width 9 height 9
type input "******"
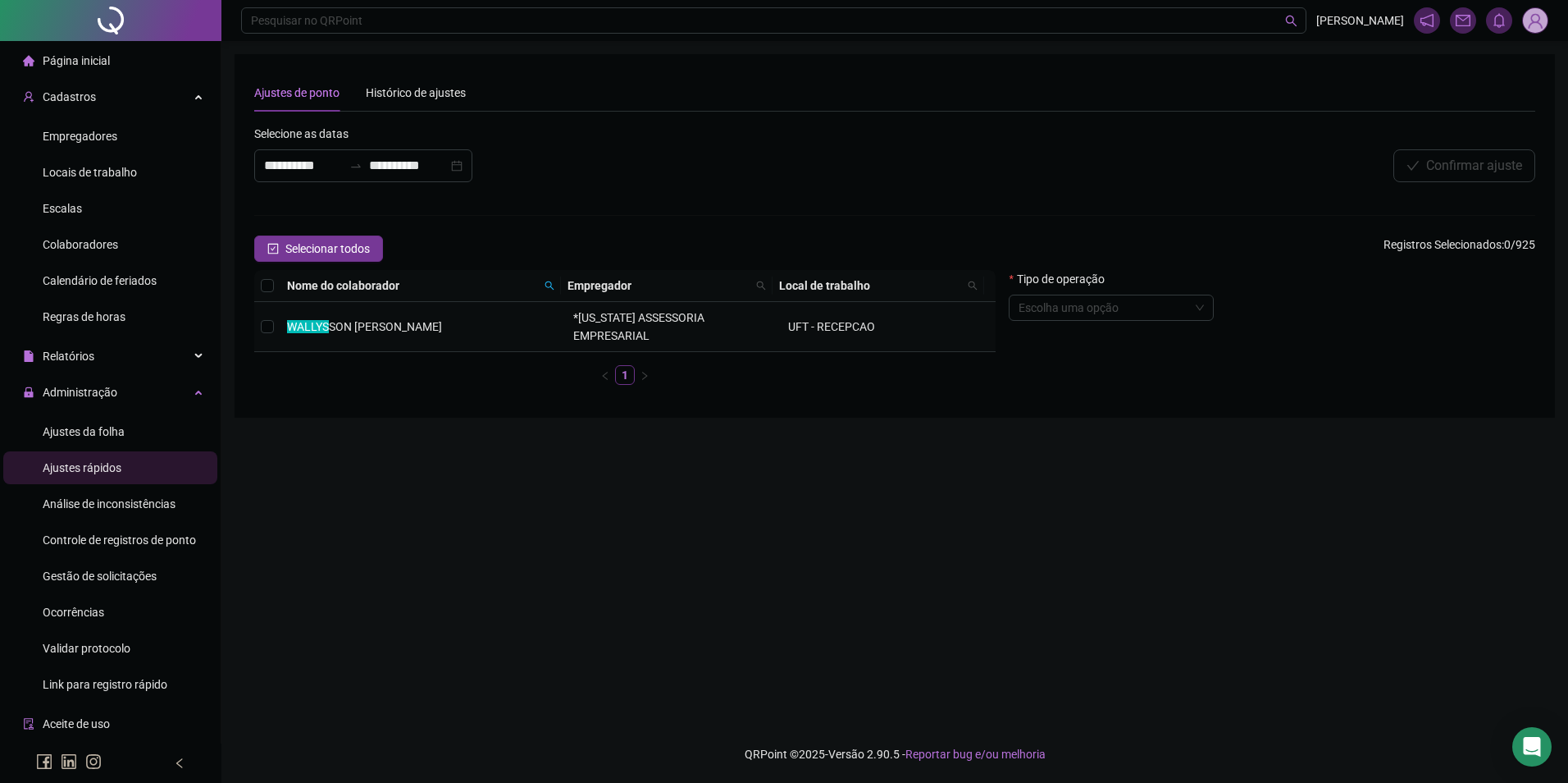
click at [439, 332] on span "SON SOARES DA MOTA" at bounding box center [386, 327] width 114 height 13
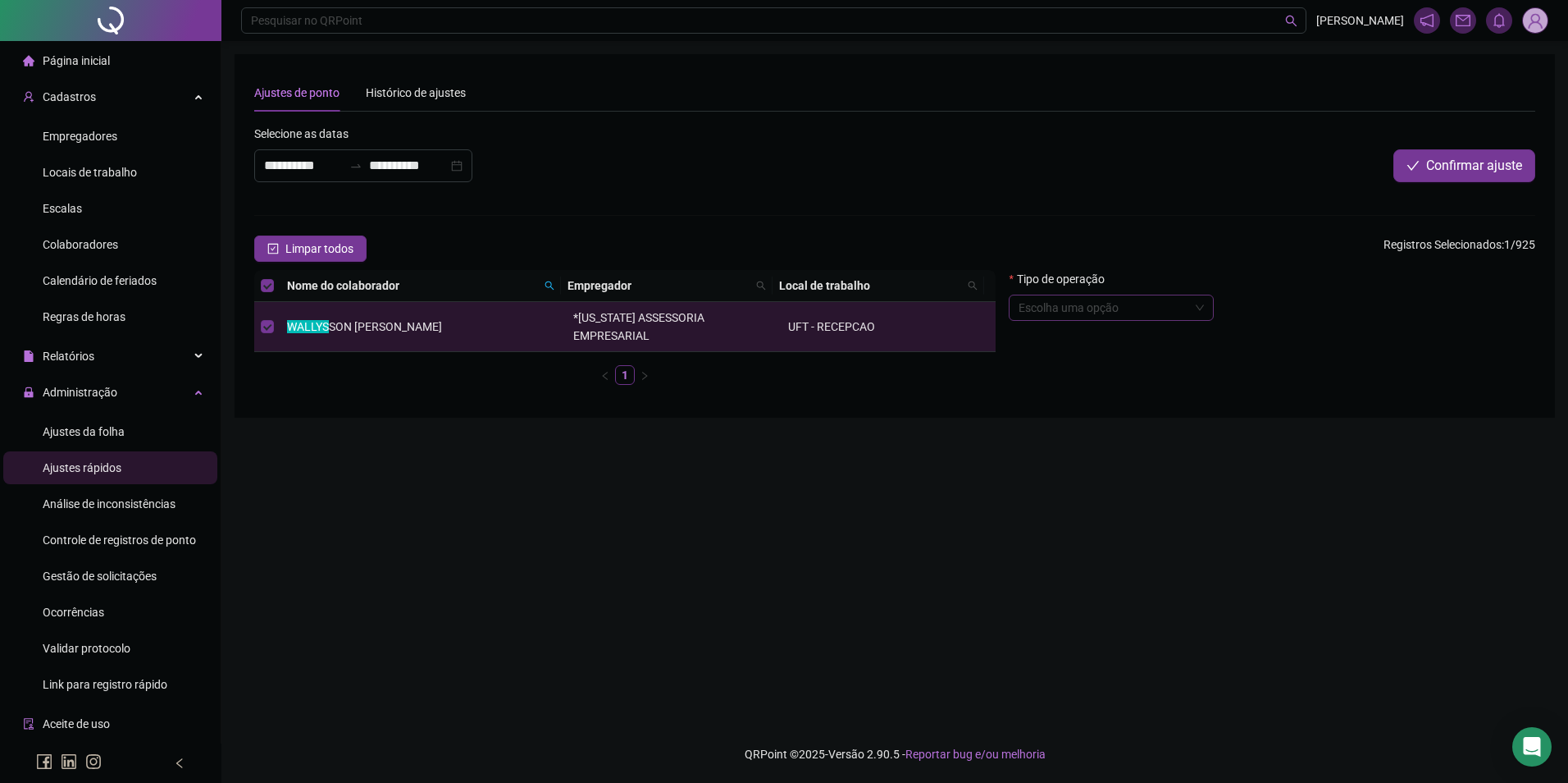
click at [1146, 316] on input "search" at bounding box center [1104, 308] width 170 height 25
click at [1082, 344] on div "Adicionar férias" at bounding box center [1112, 340] width 179 height 18
click at [1473, 167] on span "Confirmar ajuste" at bounding box center [1473, 166] width 96 height 20
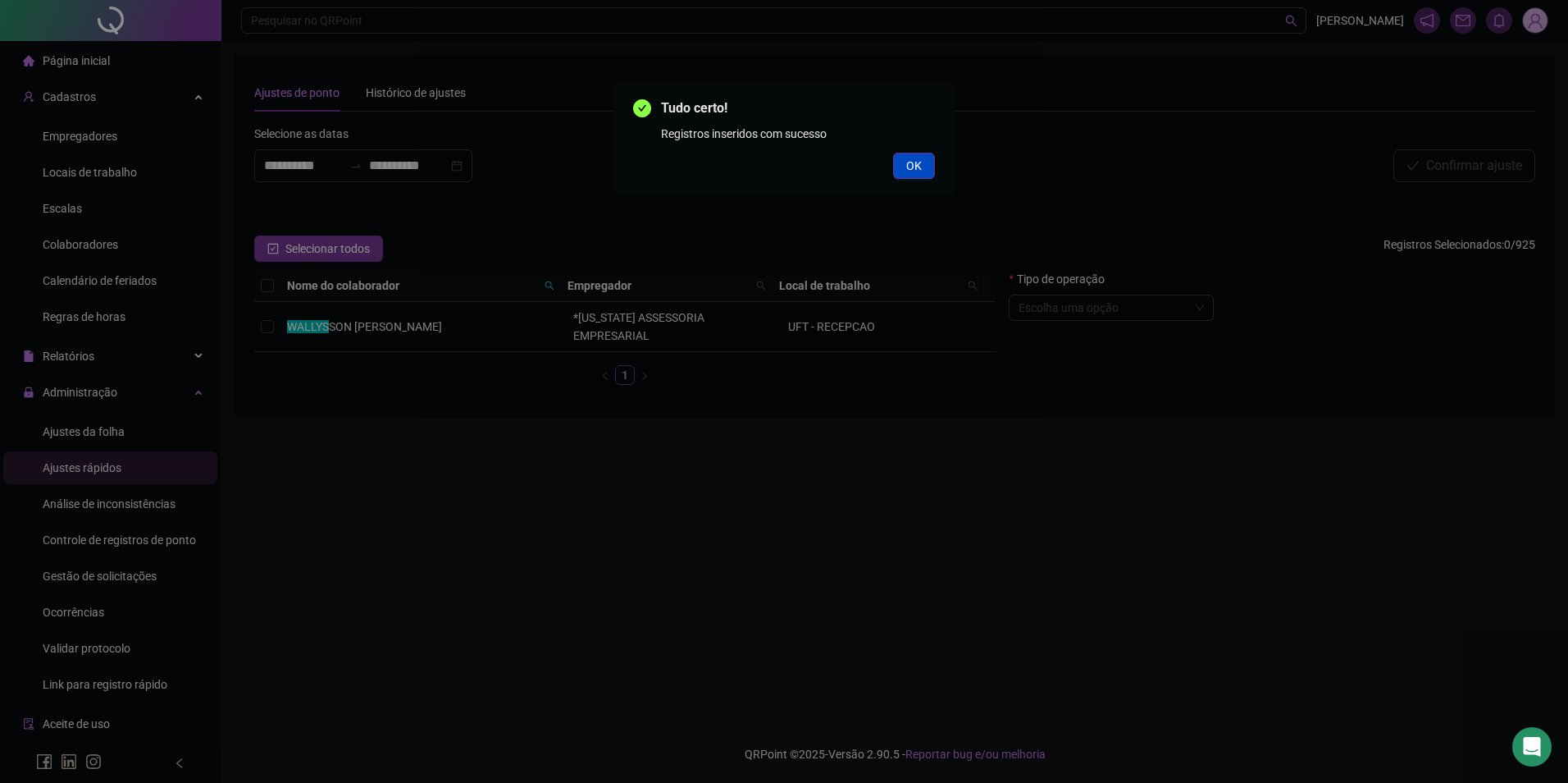
click at [934, 157] on button "OK" at bounding box center [914, 166] width 42 height 27
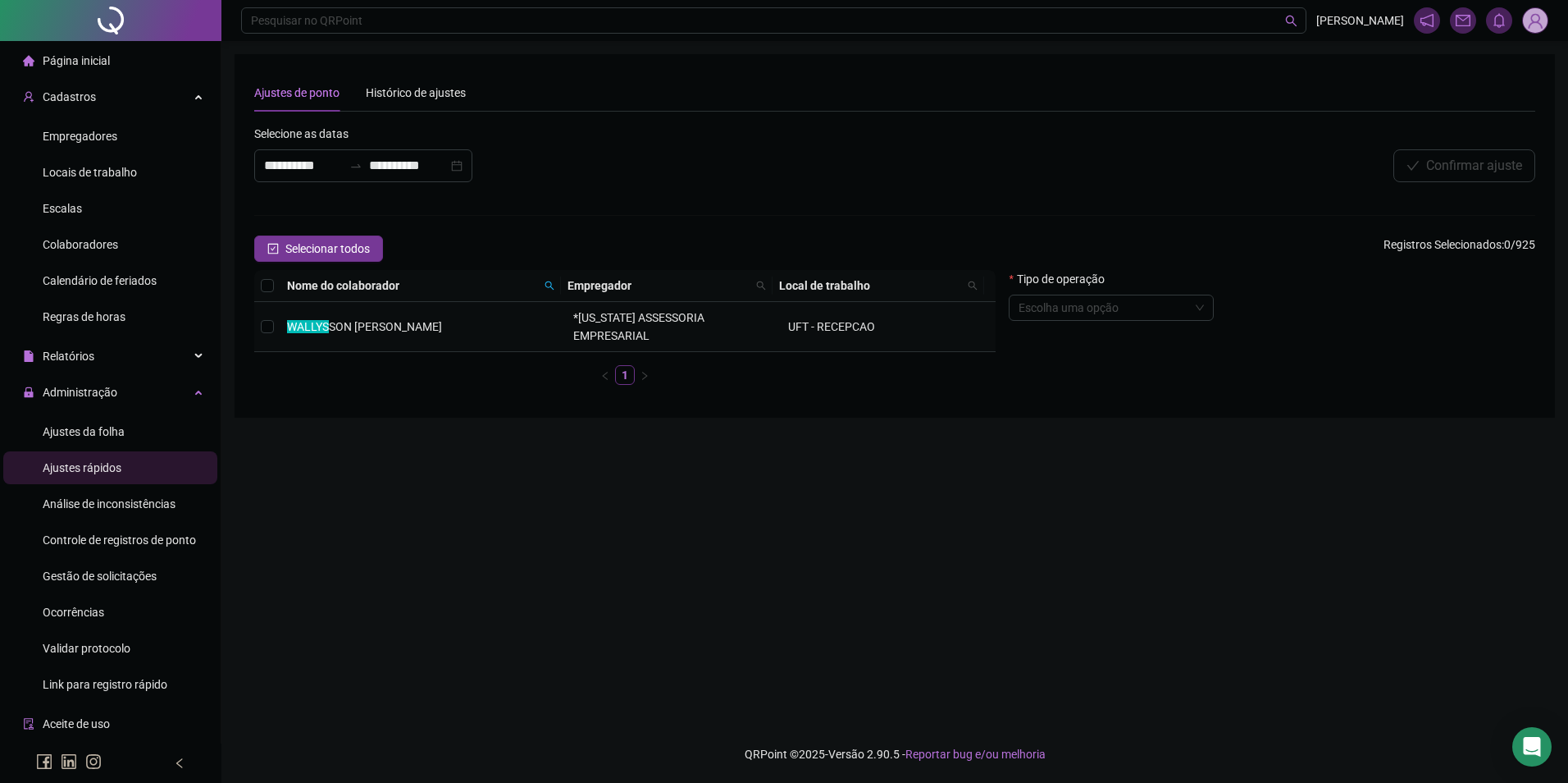
drag, startPoint x: 468, startPoint y: 323, endPoint x: 274, endPoint y: 342, distance: 194.9
click at [274, 342] on tr "WALLYS SON SOARES DA MOTA *MONTANA ASSESSORIA EMPRESARIAL UFT - RECEPCAO" at bounding box center [625, 327] width 742 height 50
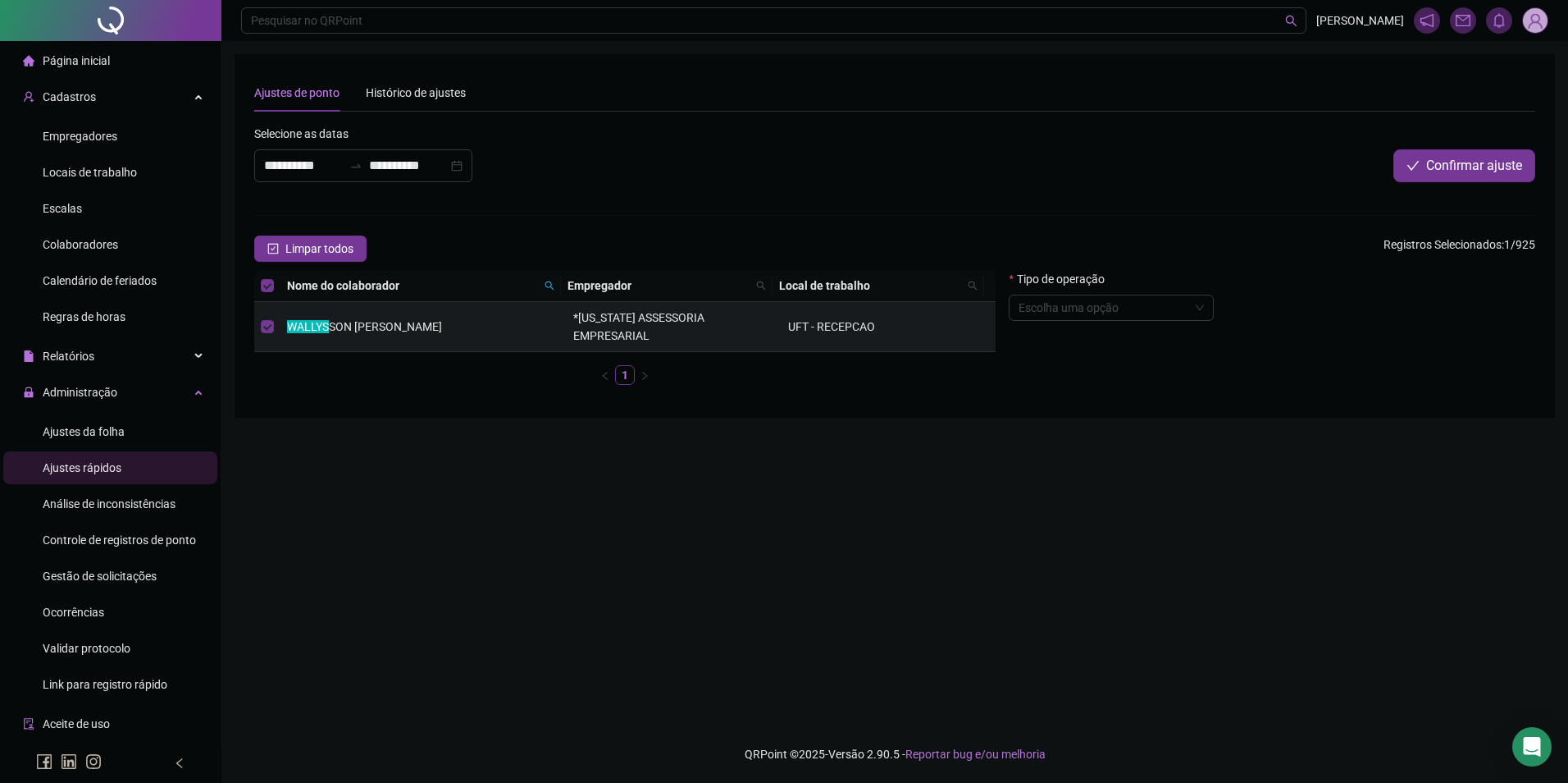
copy tr "WALLYS SON SOARES DA MOTA"
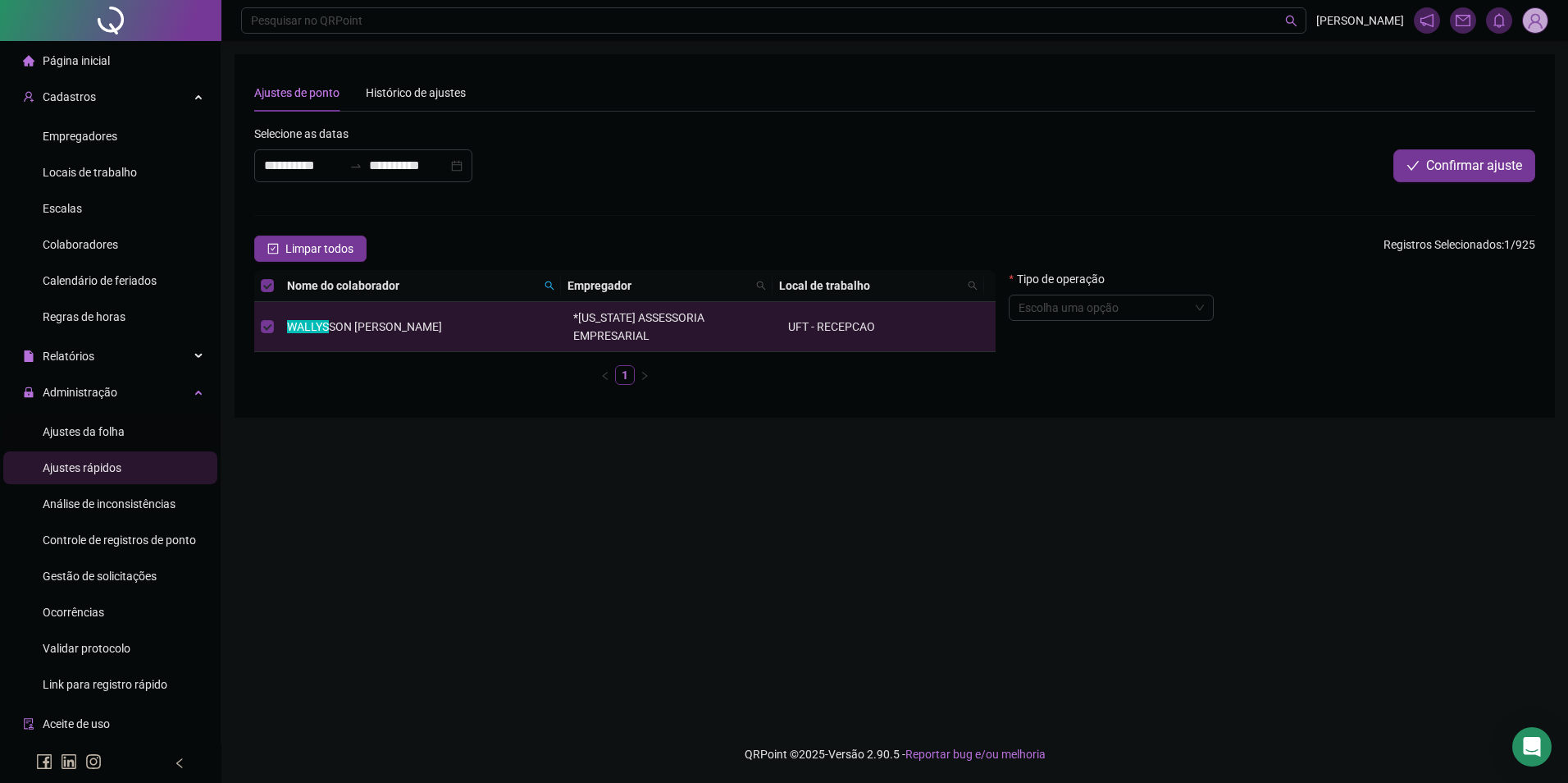
click at [59, 439] on div "Ajustes da folha" at bounding box center [83, 432] width 82 height 33
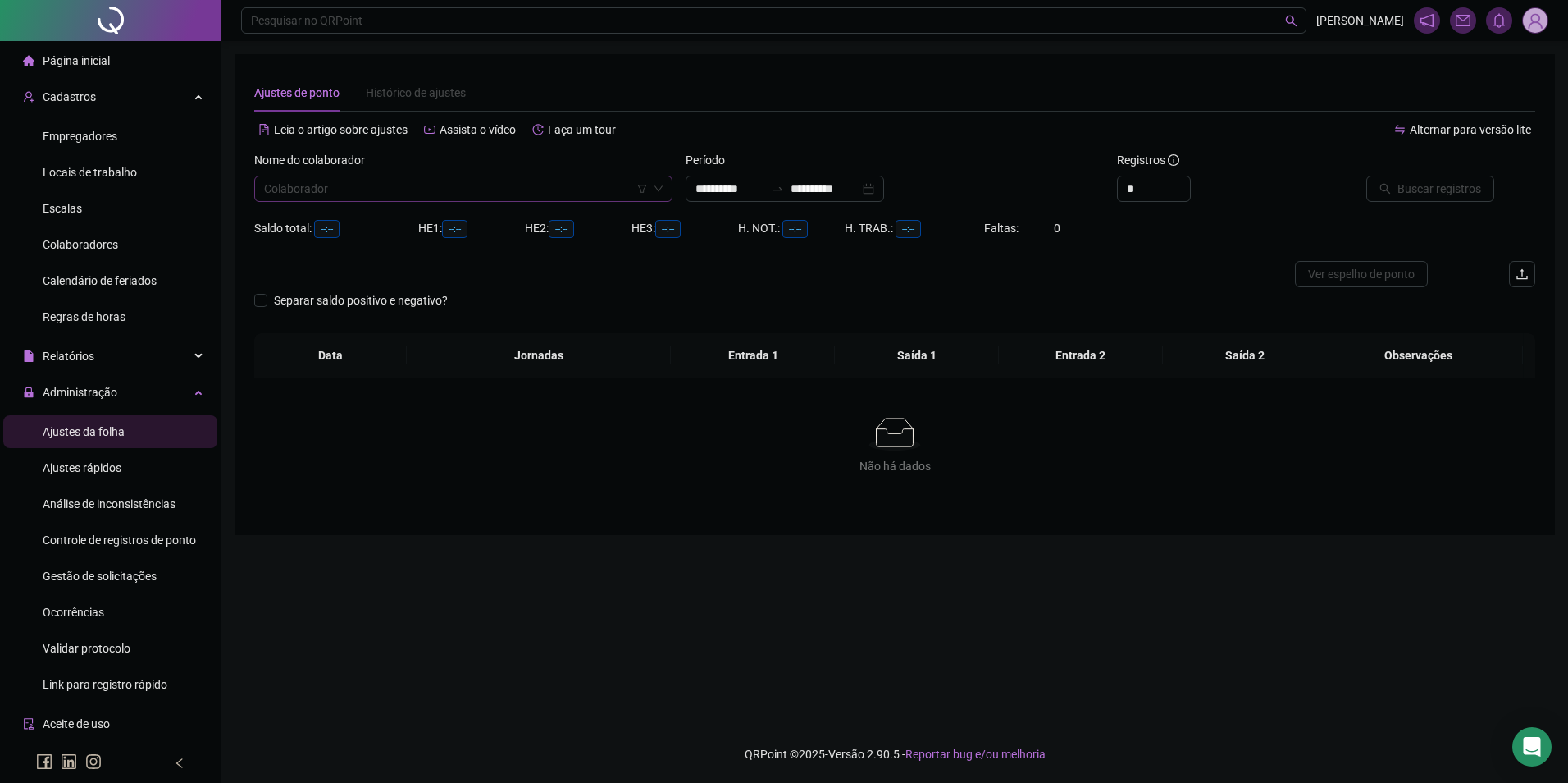
type input "**********"
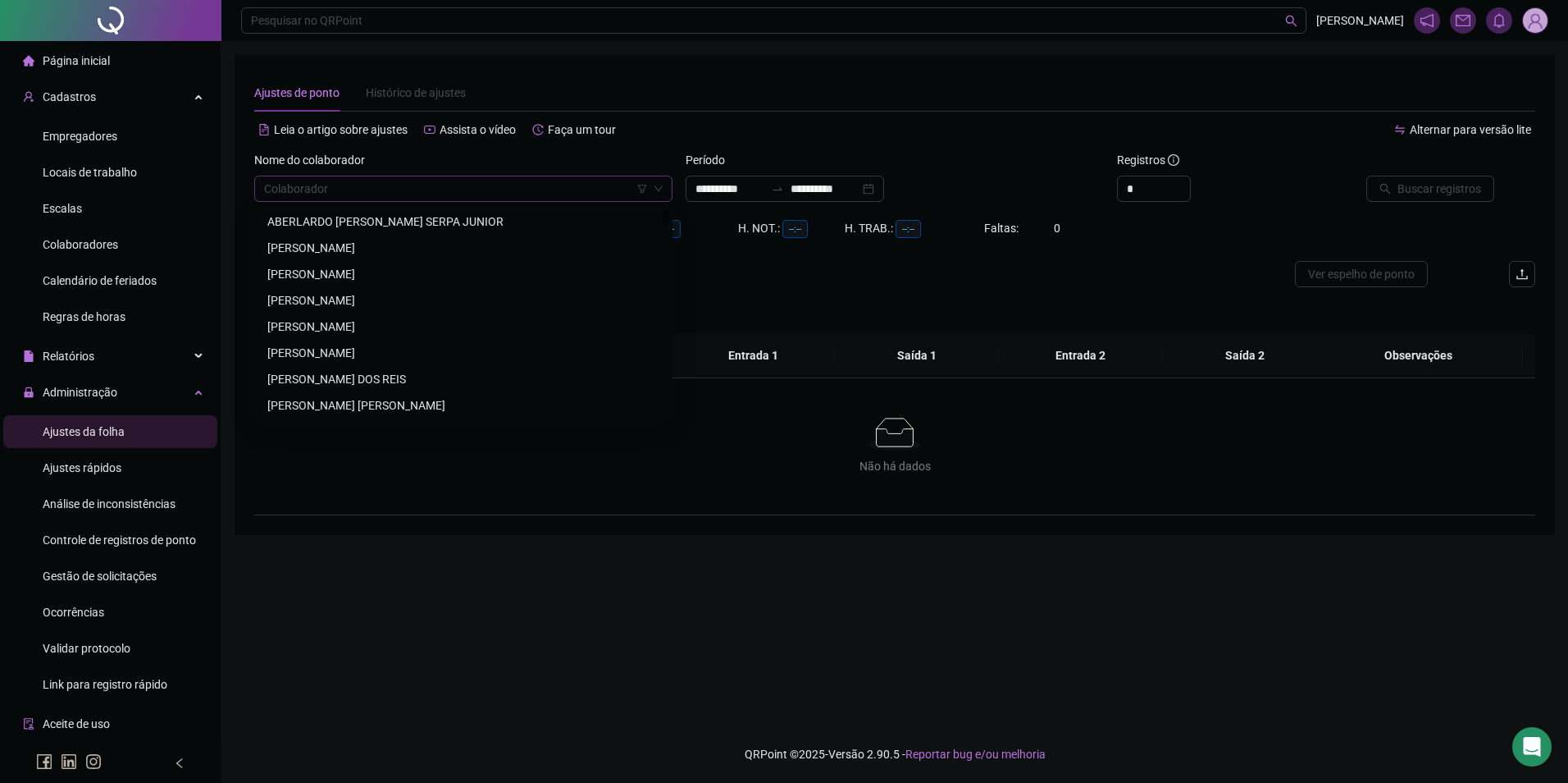
click at [375, 201] on div "Colaborador" at bounding box center [464, 189] width 418 height 27
paste input "**********"
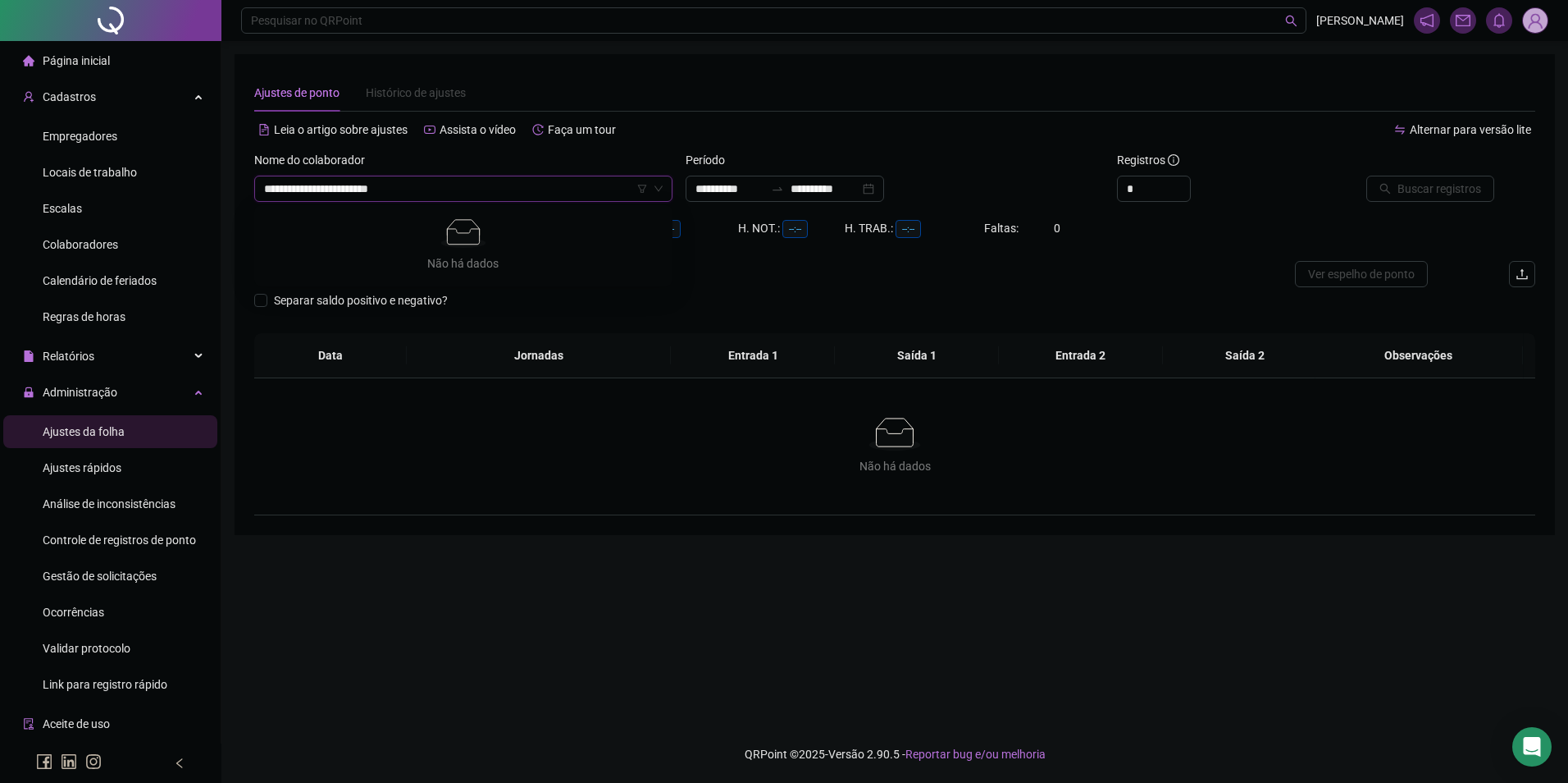
drag, startPoint x: 291, startPoint y: 192, endPoint x: 231, endPoint y: 194, distance: 60.0
click at [231, 194] on div "**********" at bounding box center [894, 391] width 1347 height 783
click at [325, 221] on div "WALLYSSON SOARES DA MOTA" at bounding box center [464, 222] width 392 height 18
click at [826, 189] on input "**********" at bounding box center [825, 188] width 69 height 18
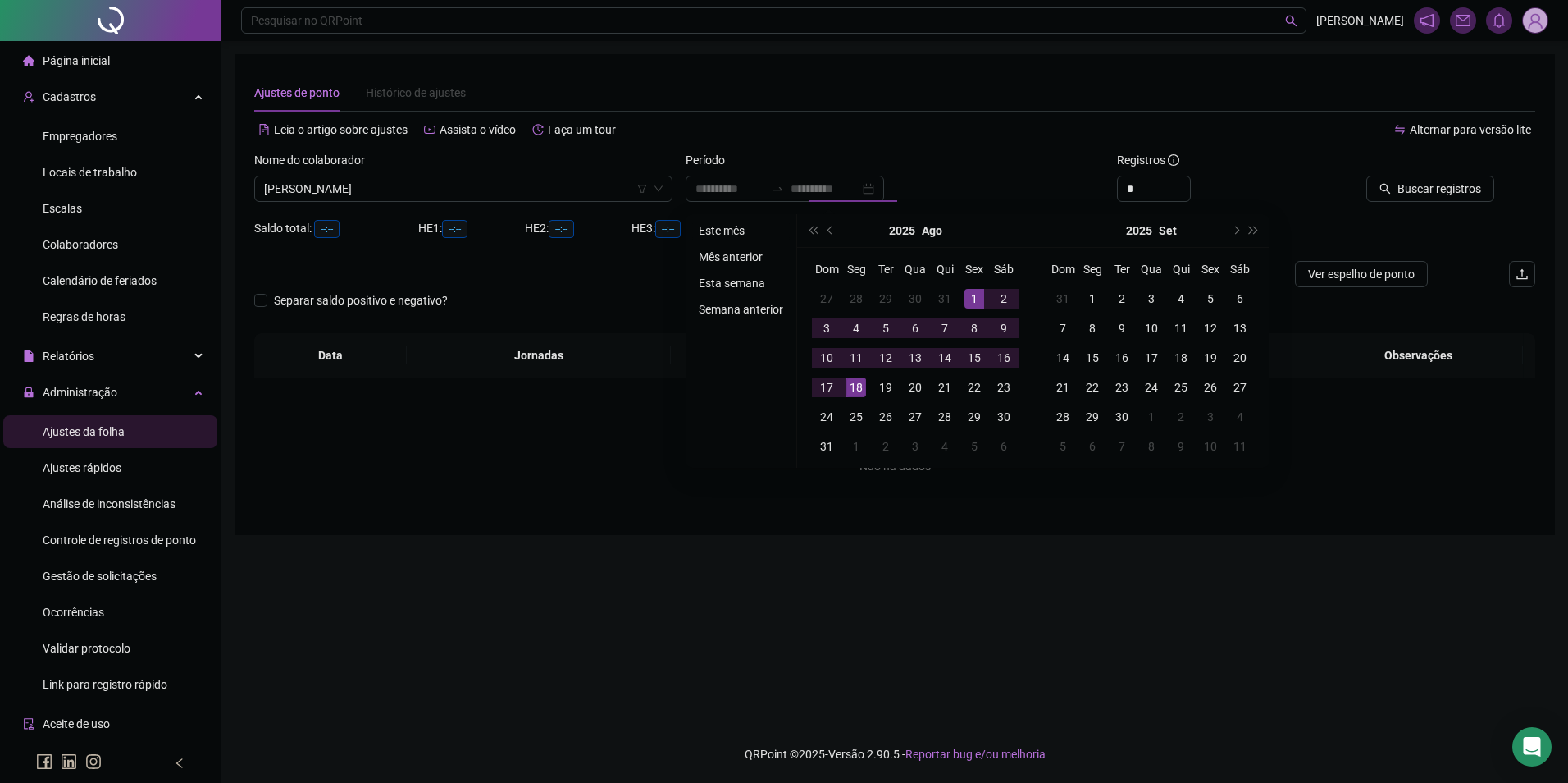
click at [712, 231] on li "Este mês" at bounding box center [741, 230] width 97 height 20
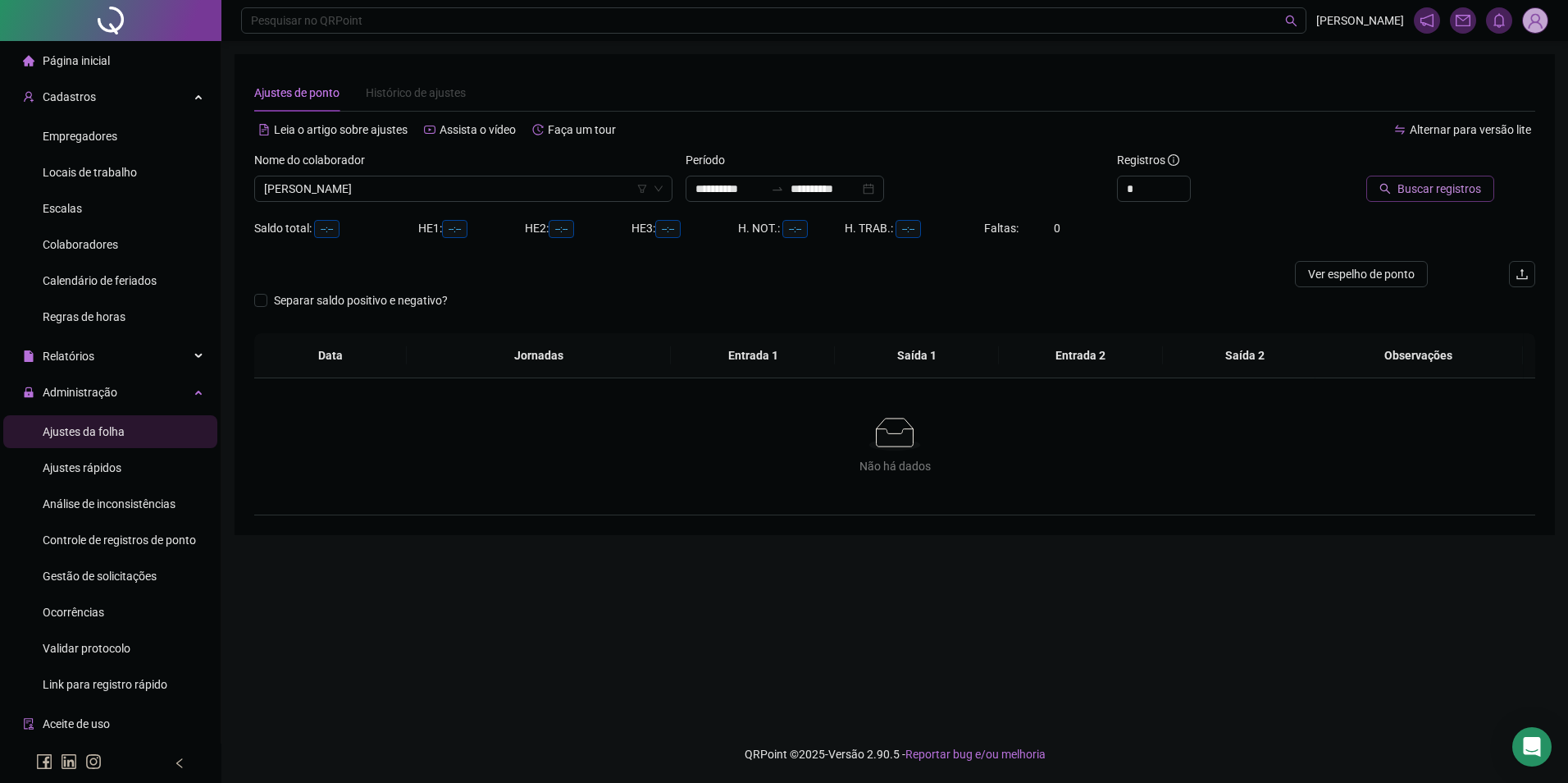
click at [1448, 189] on span "Buscar registros" at bounding box center [1439, 188] width 83 height 18
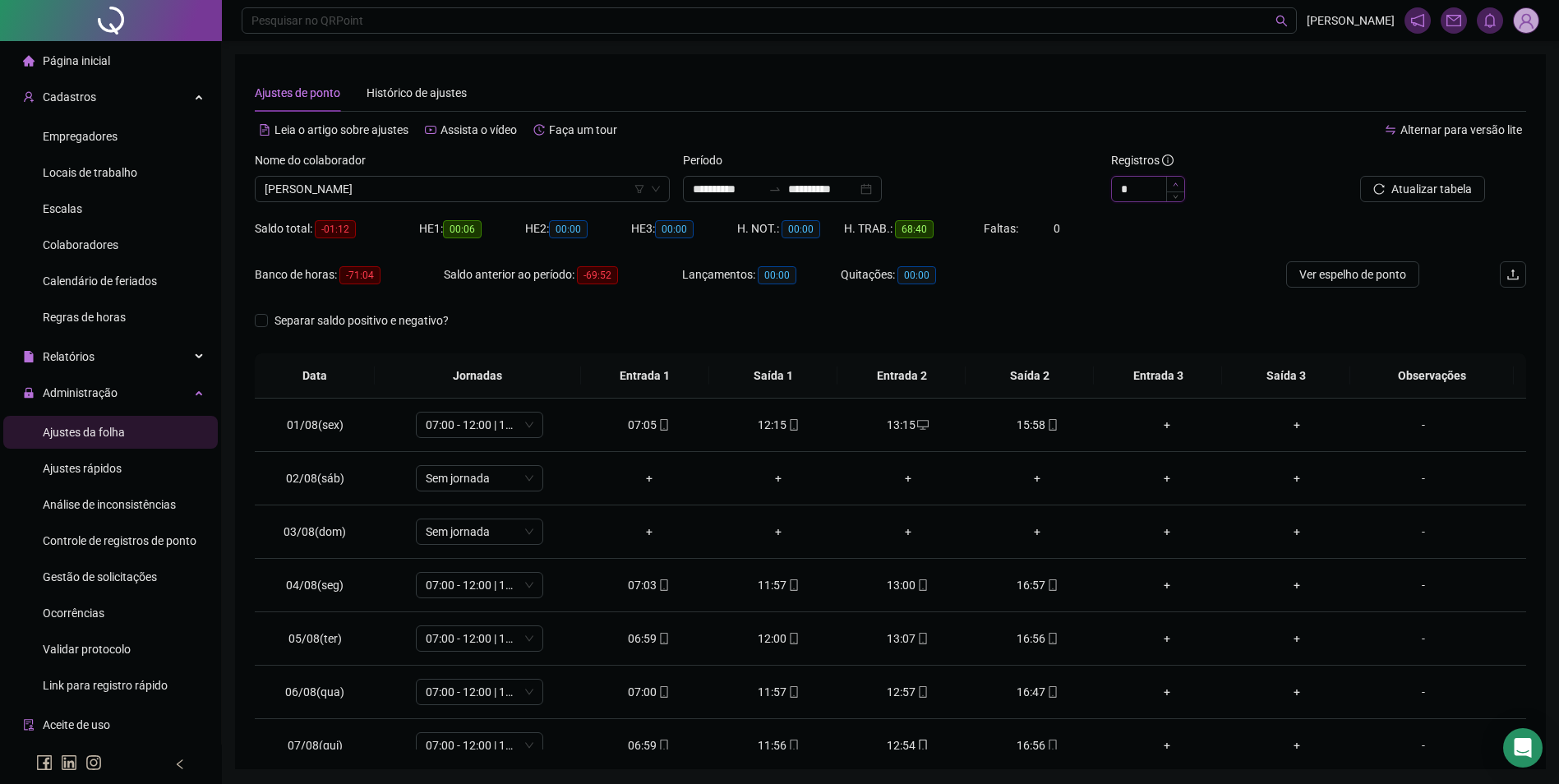
click at [1176, 182] on icon "up" at bounding box center [1176, 185] width 6 height 6
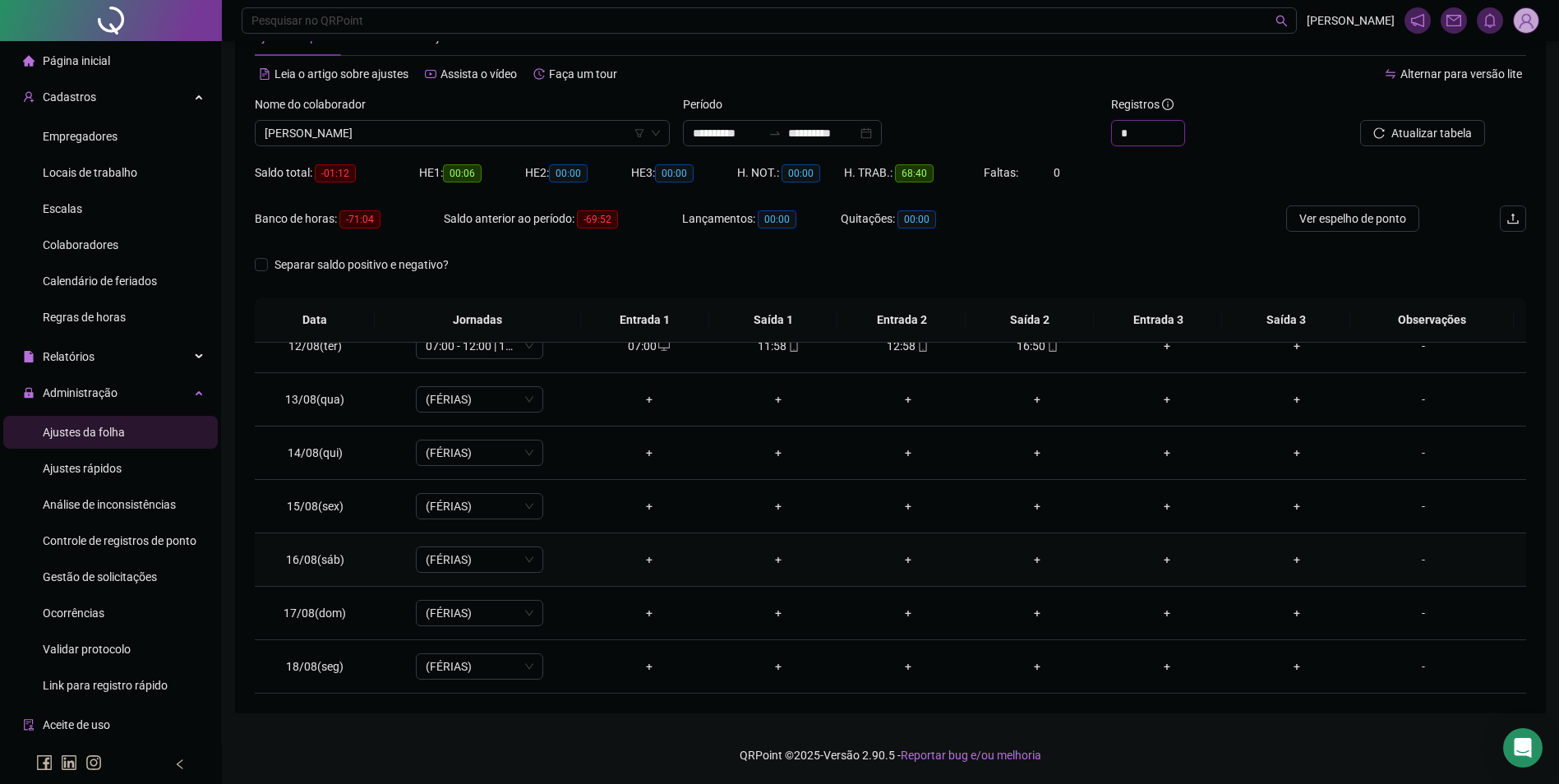
scroll to position [528, 0]
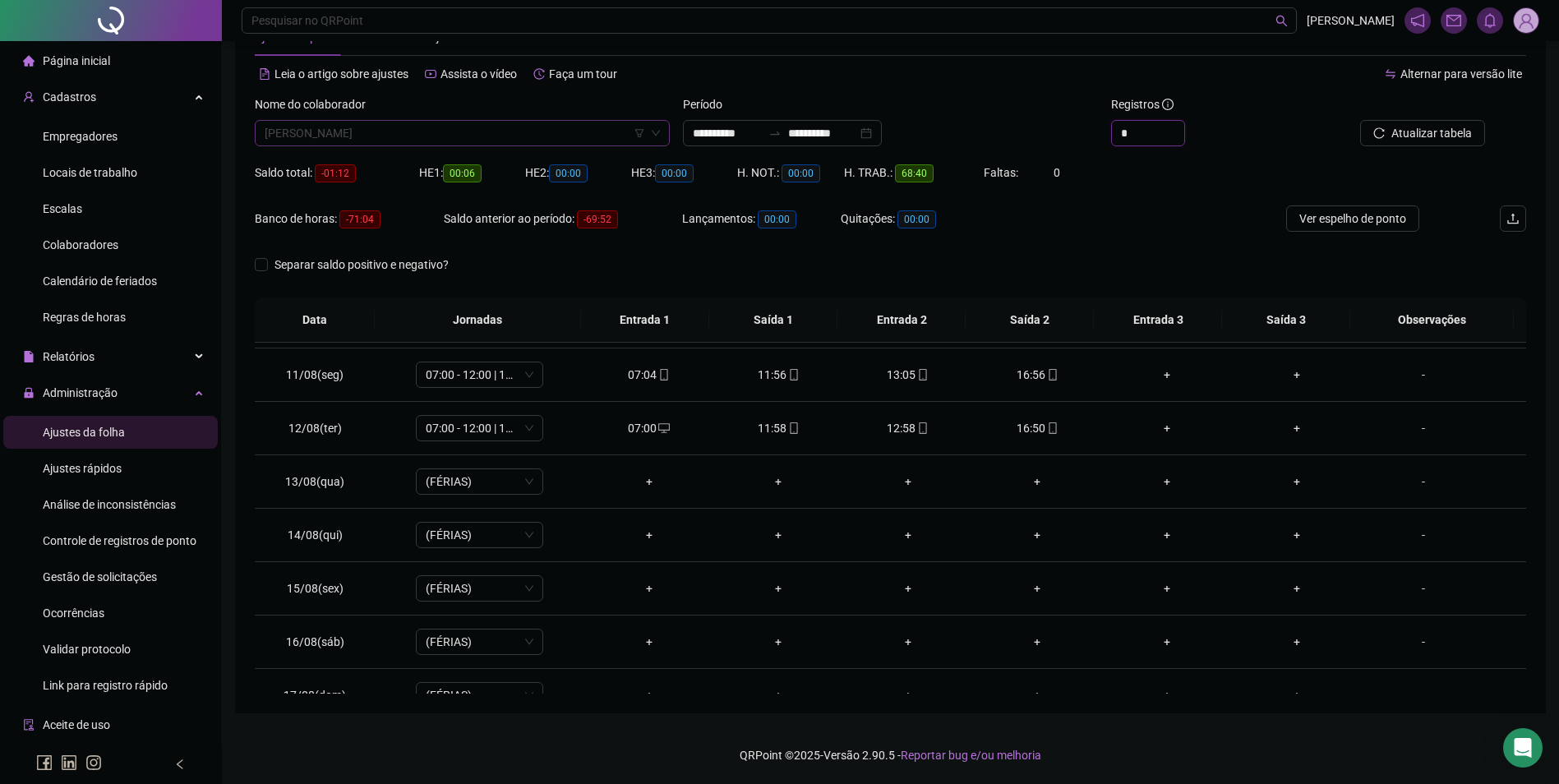
click at [523, 137] on span "WALLYSSON SOARES DA MOTA" at bounding box center [462, 133] width 395 height 25
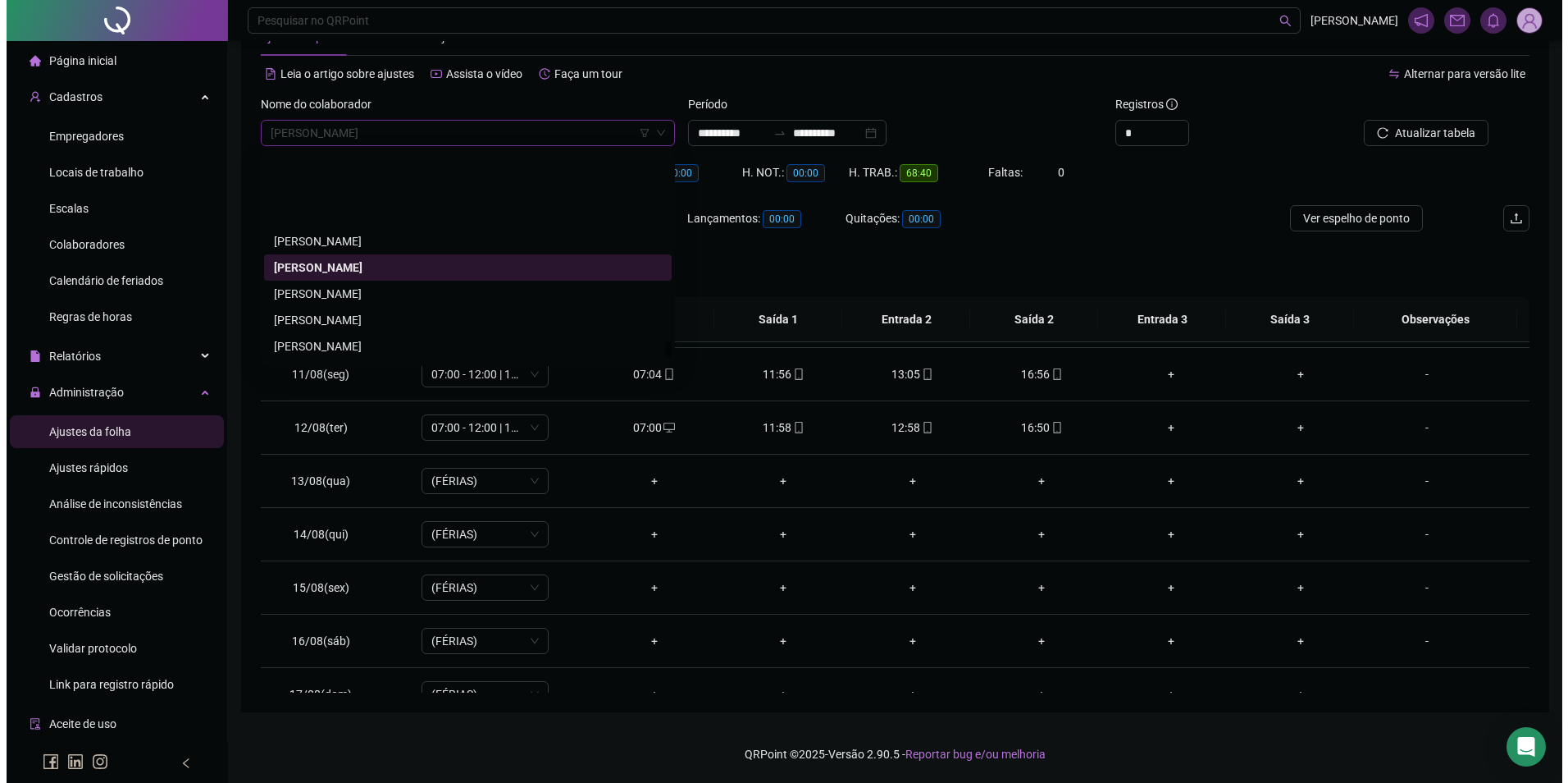
scroll to position [23486, 0]
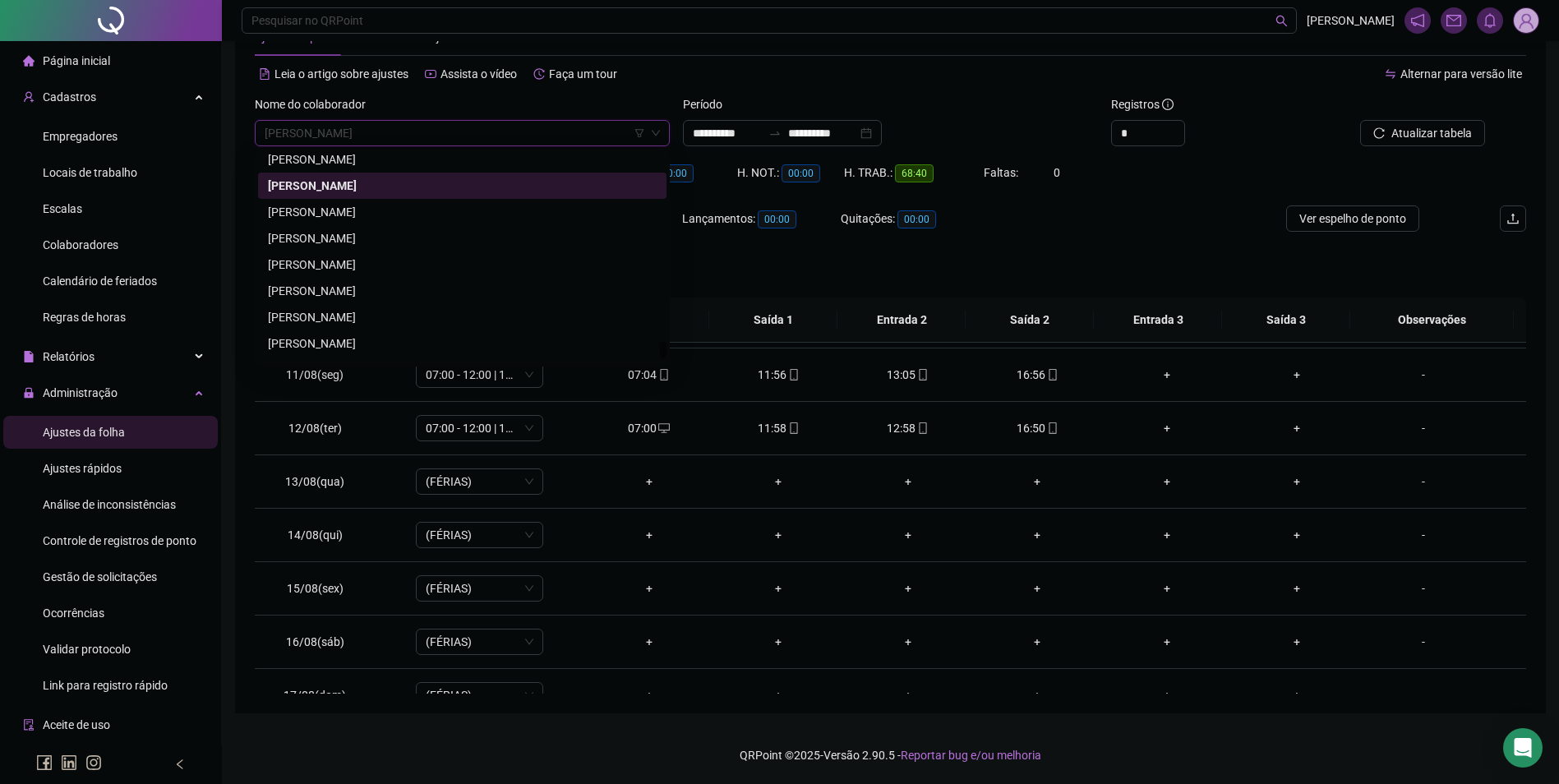
click at [366, 258] on div "WANDERSON MOURA MACIEL" at bounding box center [463, 264] width 389 height 18
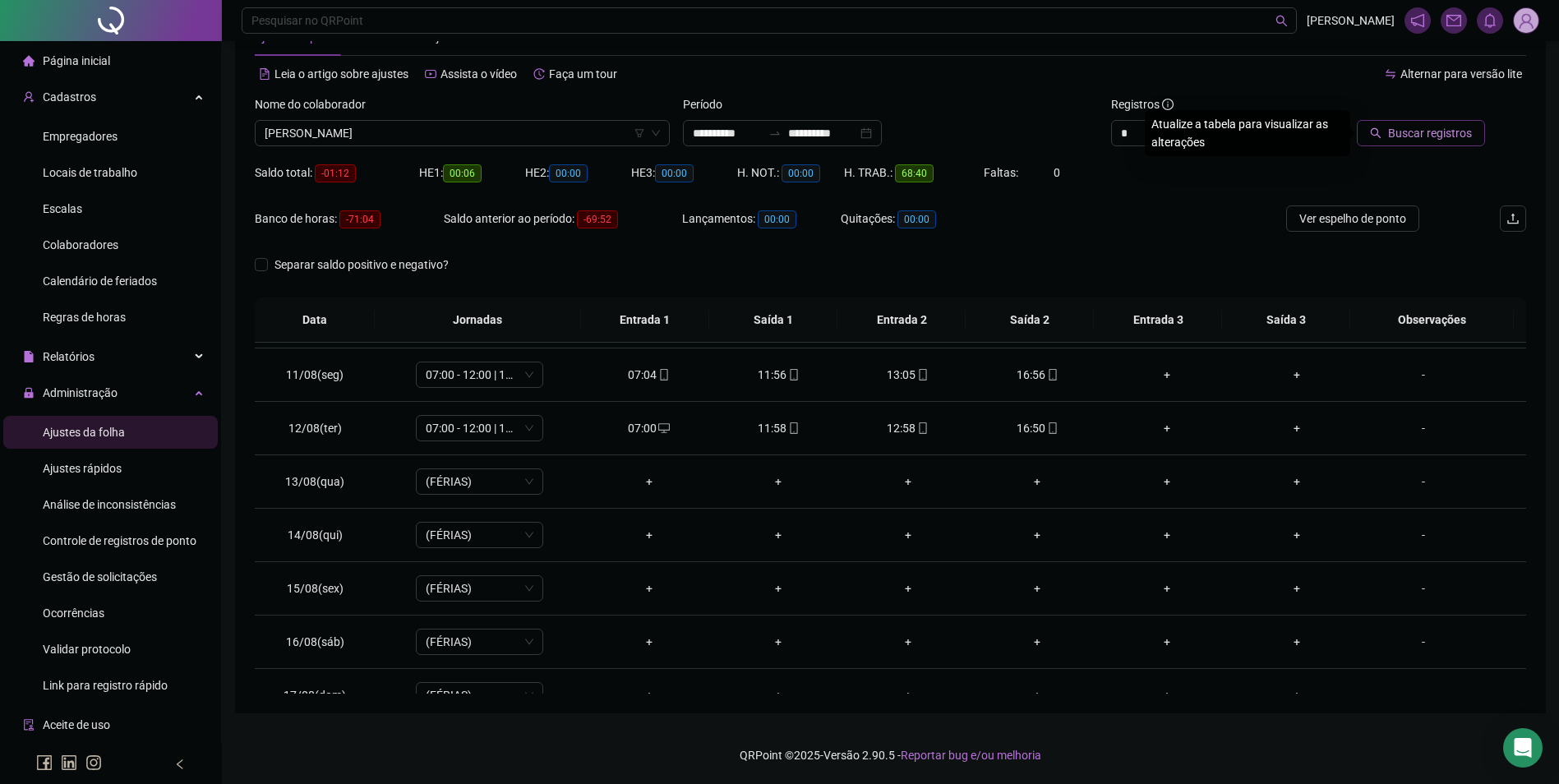
click at [1417, 137] on span "Buscar registros" at bounding box center [1430, 133] width 83 height 18
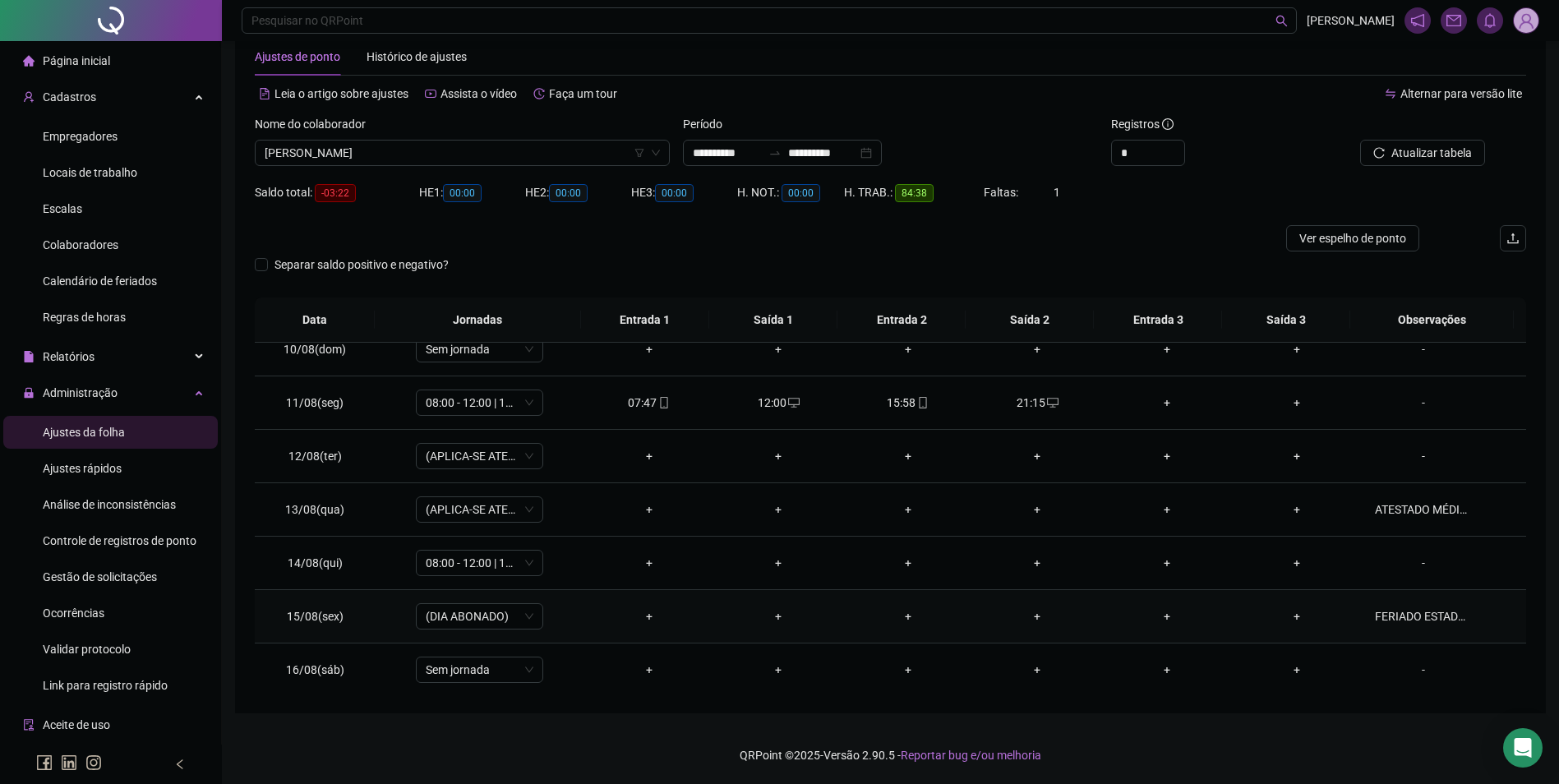
scroll to position [611, 0]
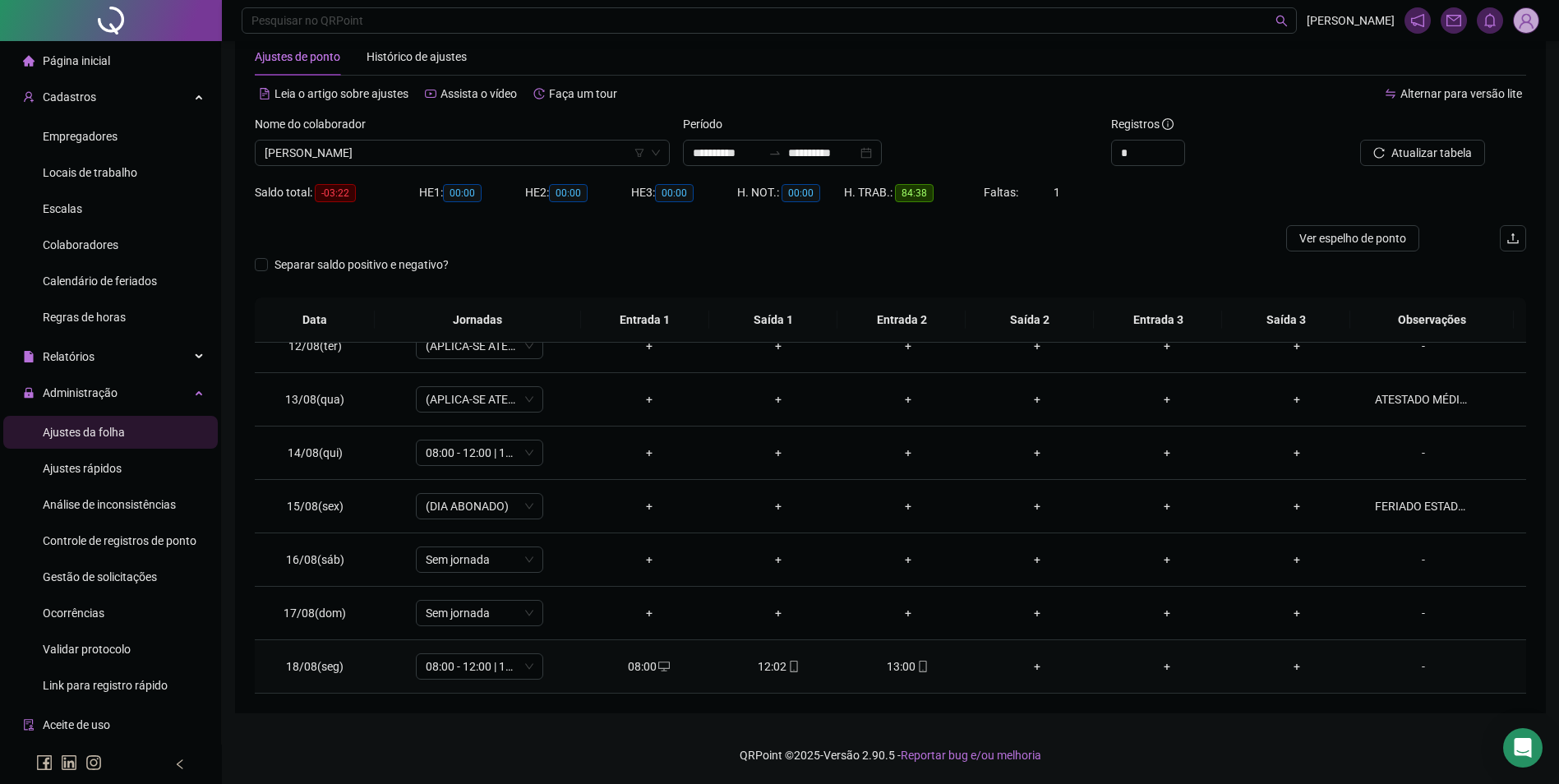
click at [901, 660] on div "13:00" at bounding box center [908, 665] width 103 height 18
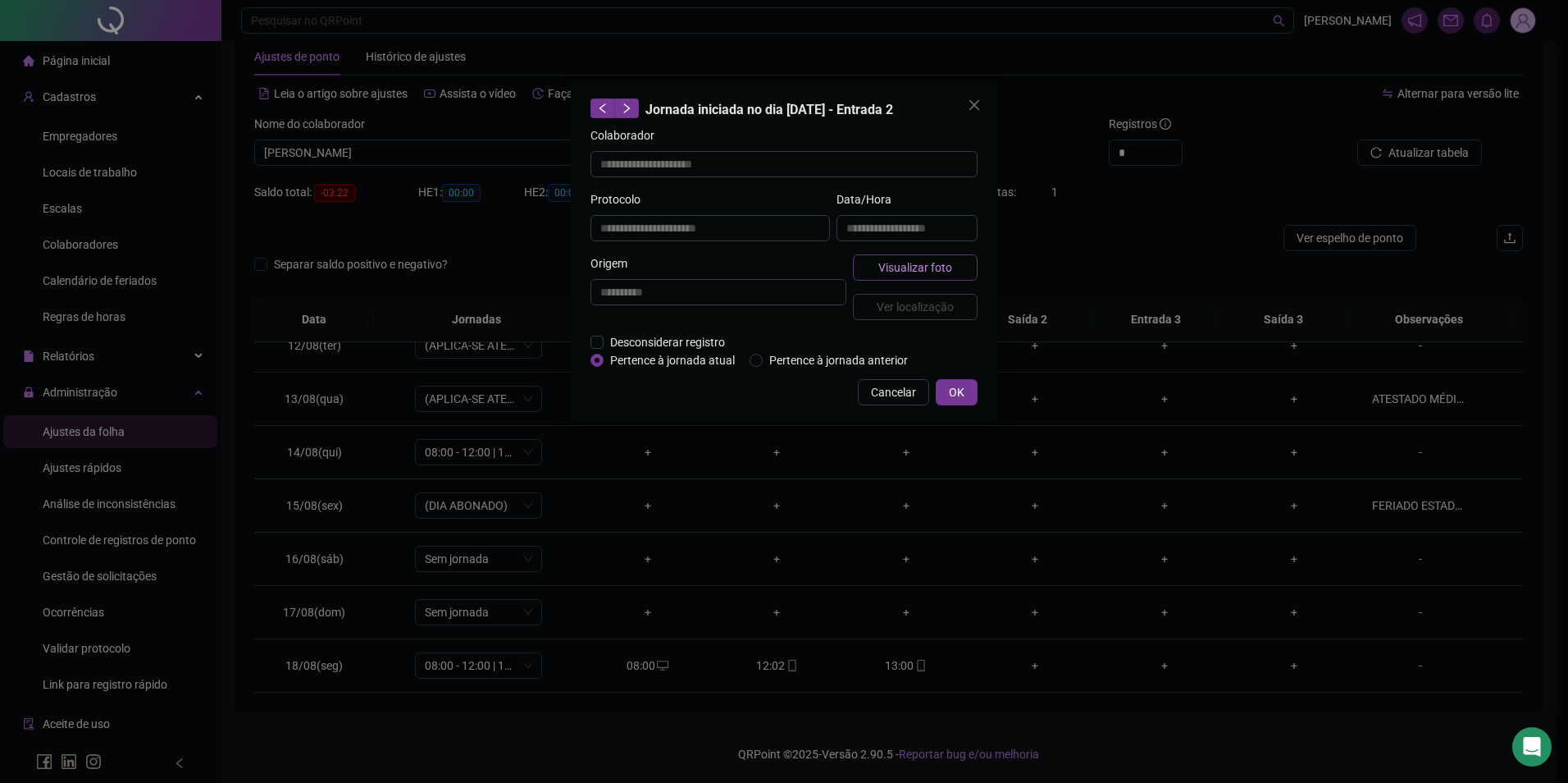
click at [912, 275] on span "Visualizar foto" at bounding box center [915, 267] width 74 height 18
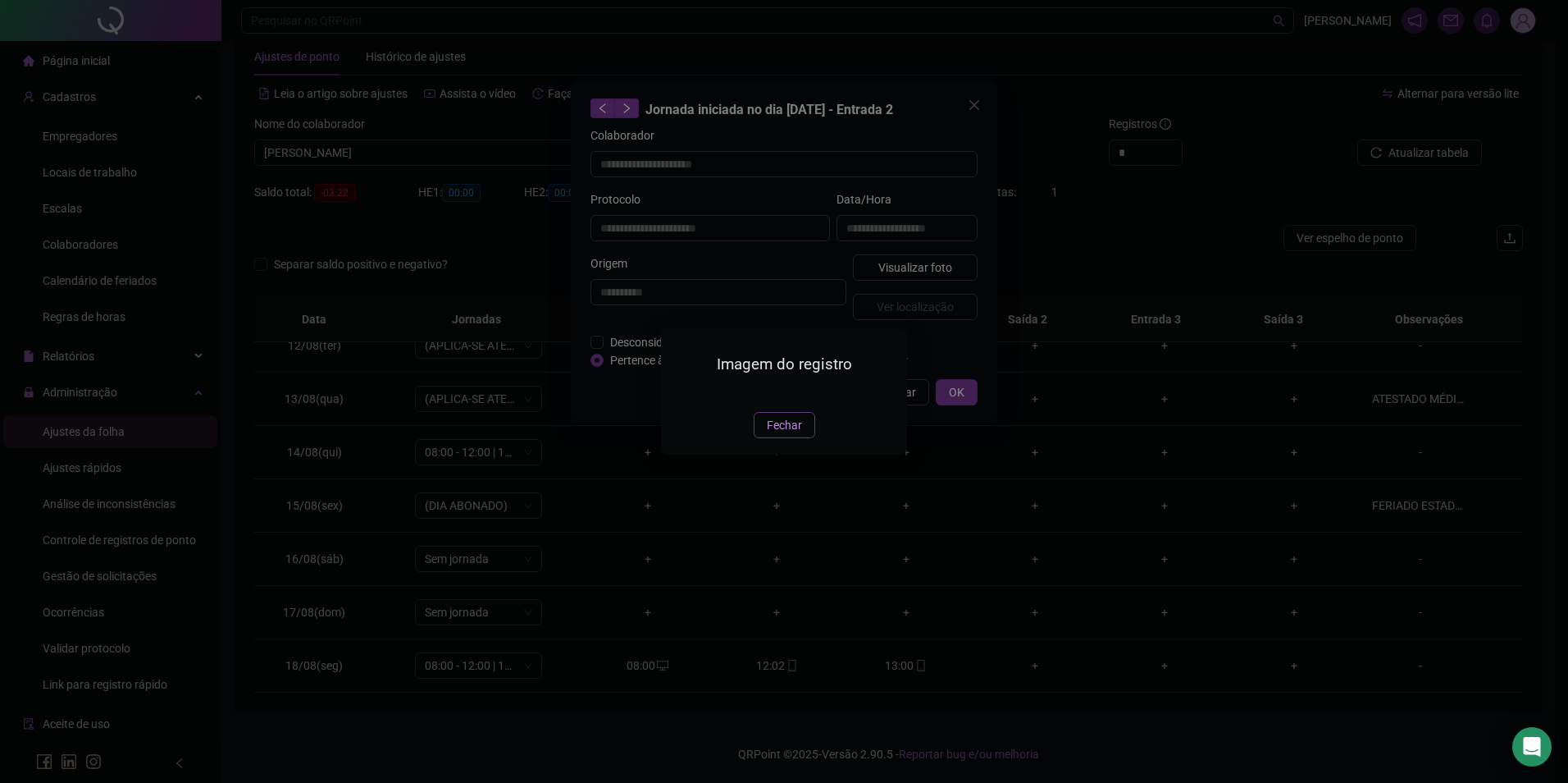
click at [785, 438] on button "Fechar" at bounding box center [784, 425] width 62 height 27
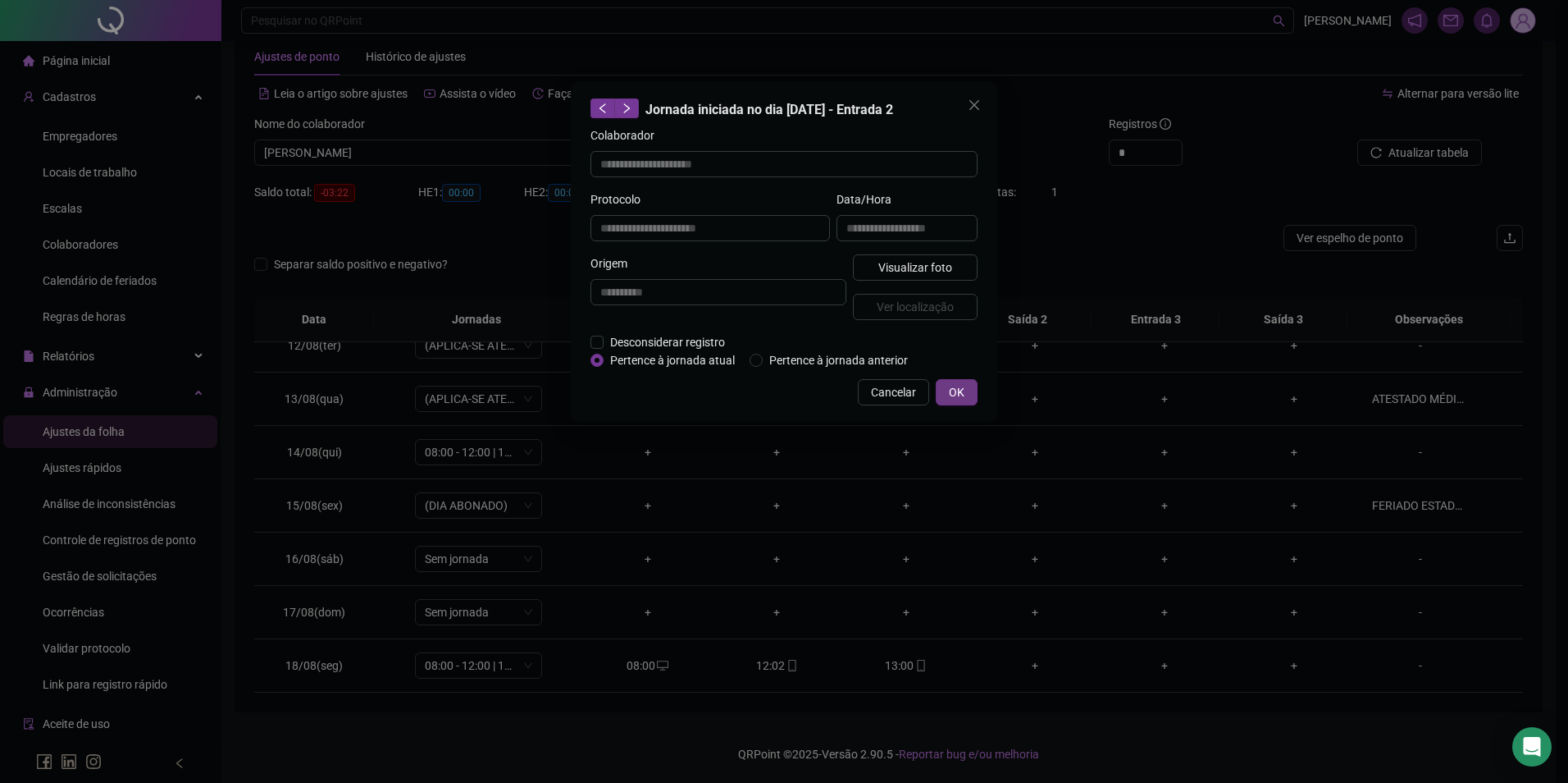
click at [967, 390] on button "OK" at bounding box center [957, 392] width 42 height 27
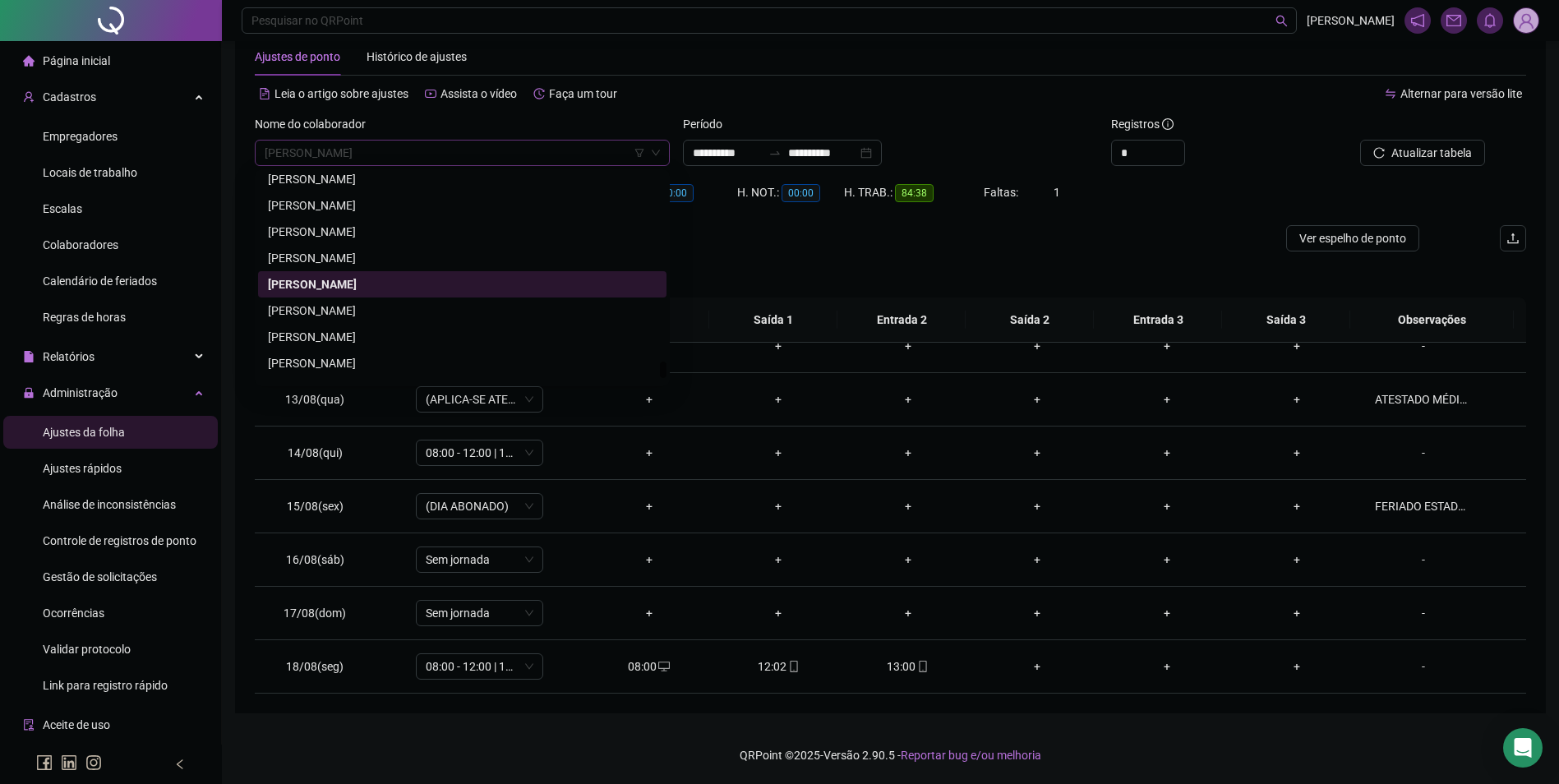
click at [529, 157] on span "WANDERSON MOURA MACIEL" at bounding box center [462, 153] width 395 height 25
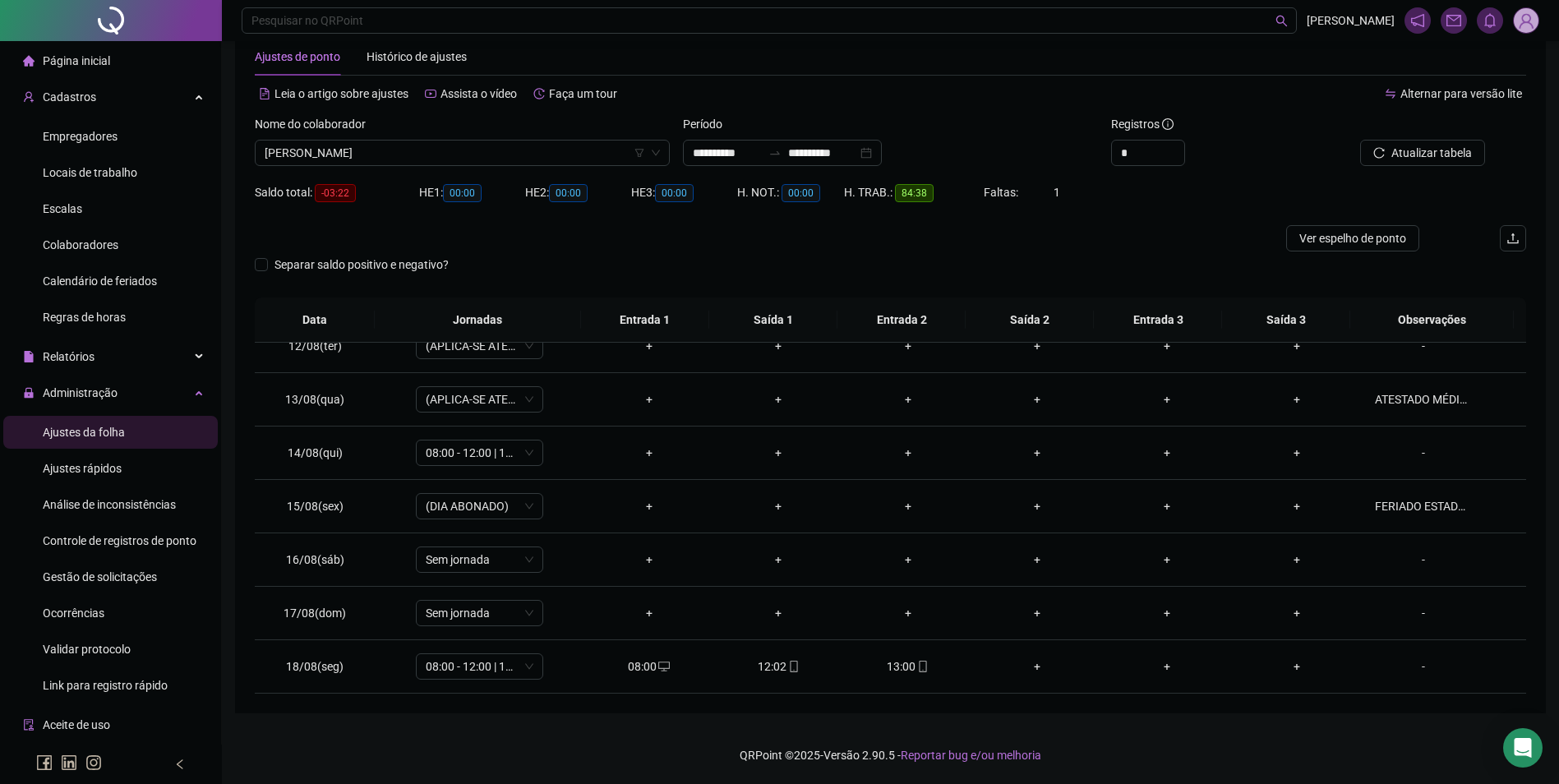
click at [883, 264] on div "Separar saldo positivo e negativo?" at bounding box center [890, 274] width 1272 height 46
click at [84, 464] on span "Ajustes rápidos" at bounding box center [82, 468] width 79 height 13
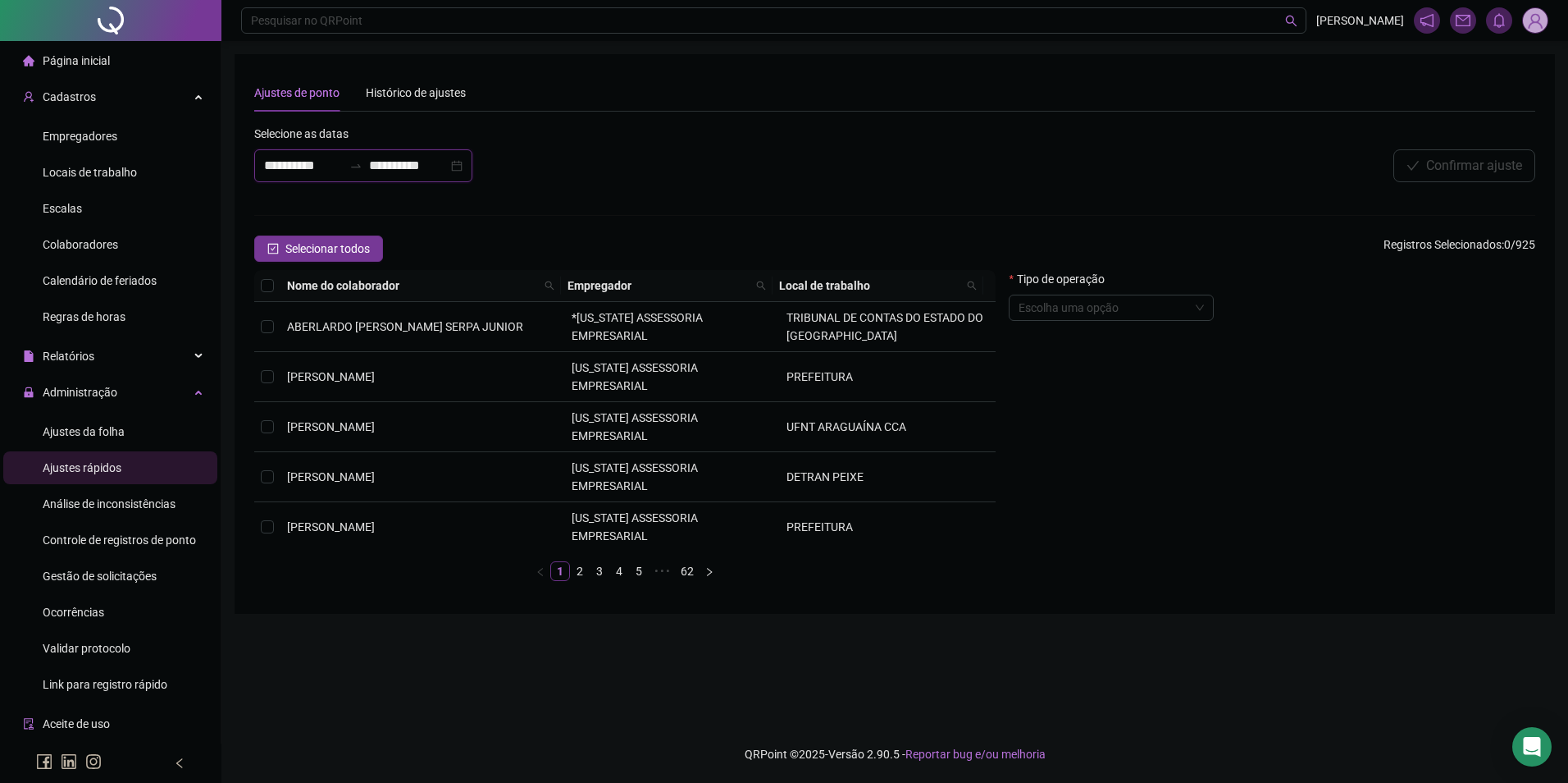
click at [442, 168] on input "**********" at bounding box center [408, 166] width 79 height 20
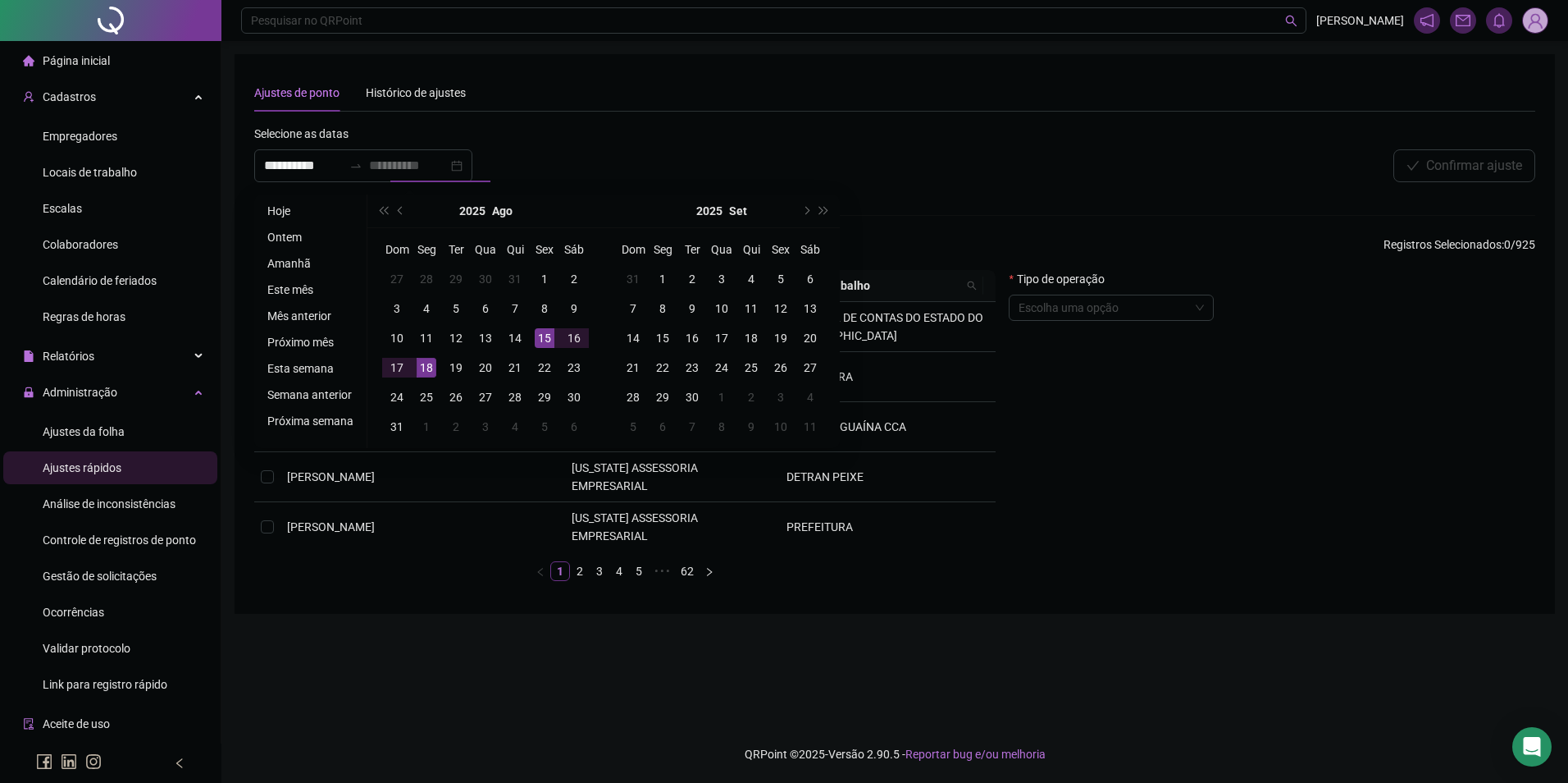
click at [547, 342] on div "15" at bounding box center [544, 338] width 20 height 20
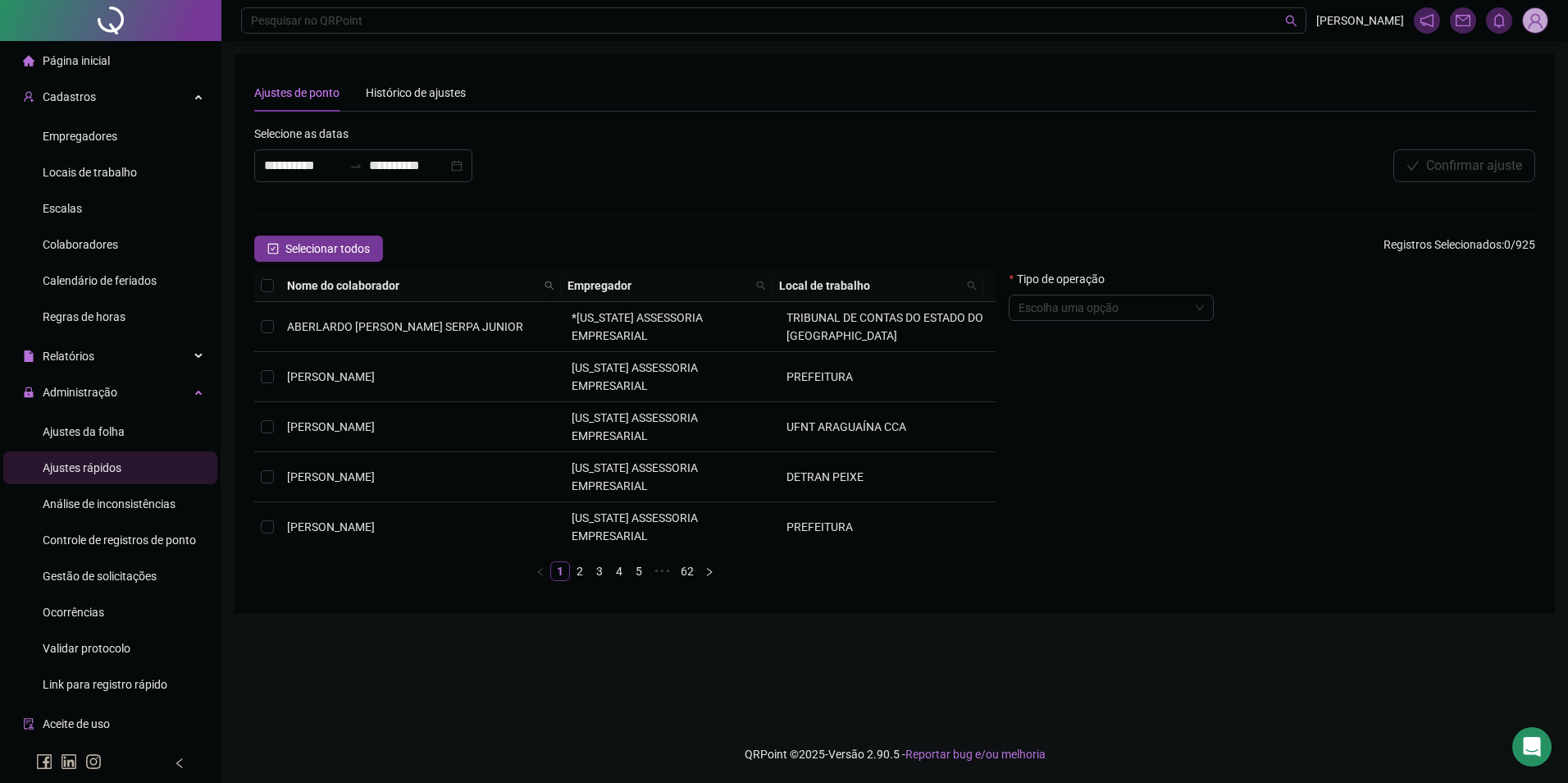
click at [555, 283] on span at bounding box center [549, 286] width 16 height 25
click at [452, 551] on div "Nome do colaborador Empregador Local de trabalho ABERLARDO DIONIZIO SERPA JUNIO…" at bounding box center [625, 425] width 742 height 311
click at [550, 277] on span at bounding box center [549, 286] width 16 height 25
click at [484, 320] on input "*" at bounding box center [481, 314] width 154 height 27
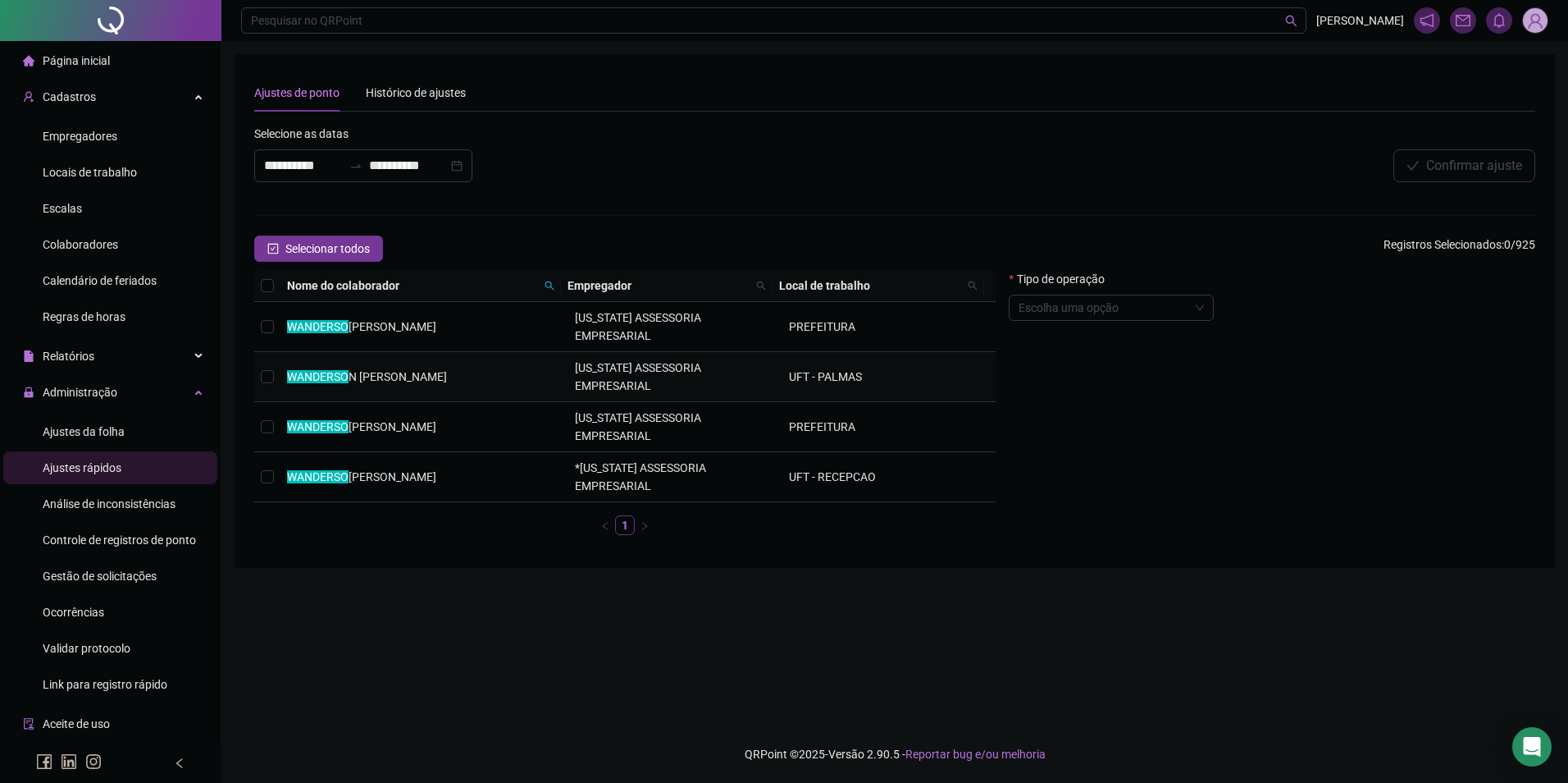
click at [492, 352] on td "WANDERSO N MOURA MACIEL" at bounding box center [424, 377] width 288 height 50
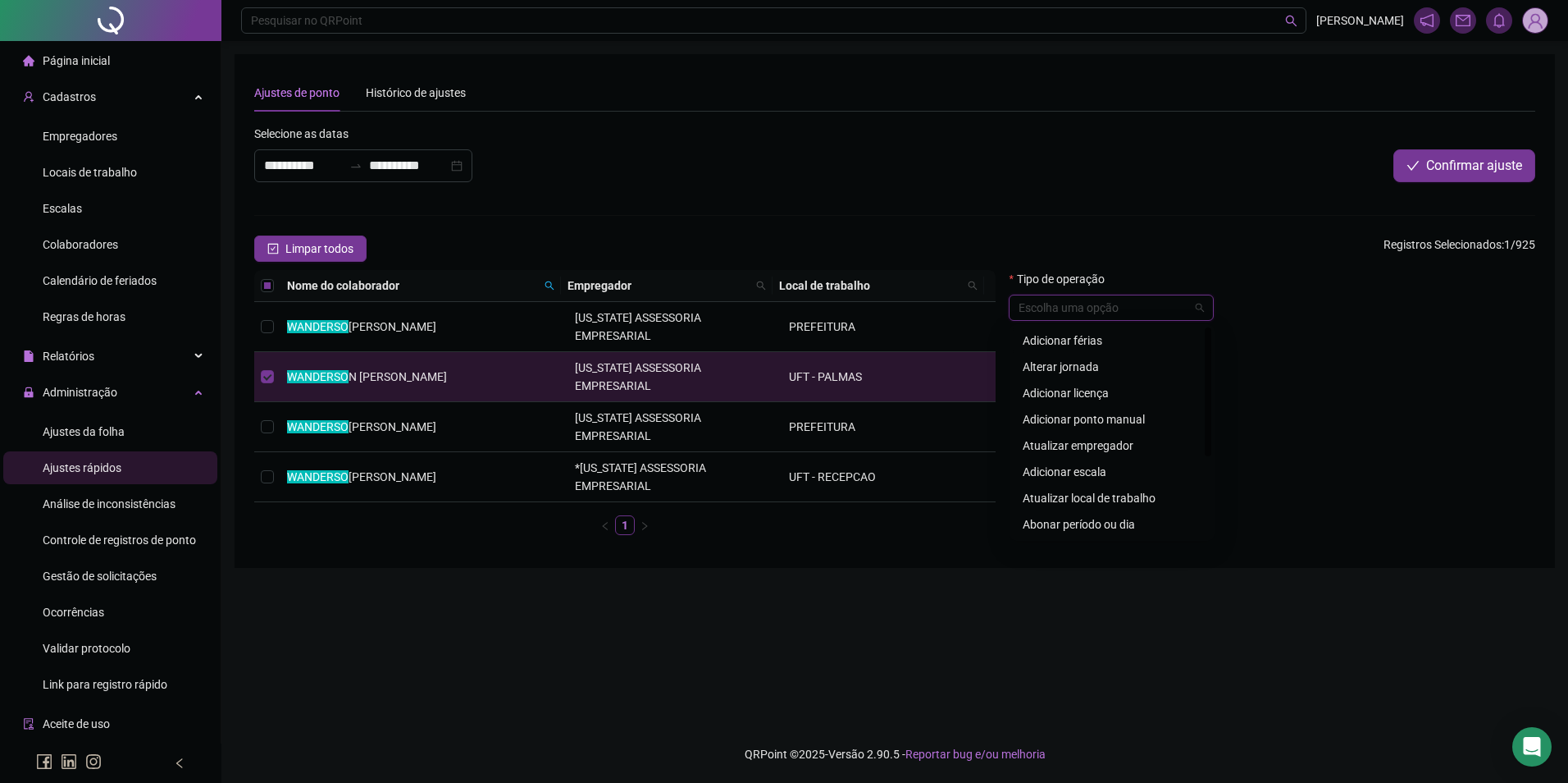
click at [1104, 319] on input "search" at bounding box center [1104, 308] width 170 height 25
click at [1114, 530] on div "Abonar período ou dia" at bounding box center [1112, 524] width 179 height 18
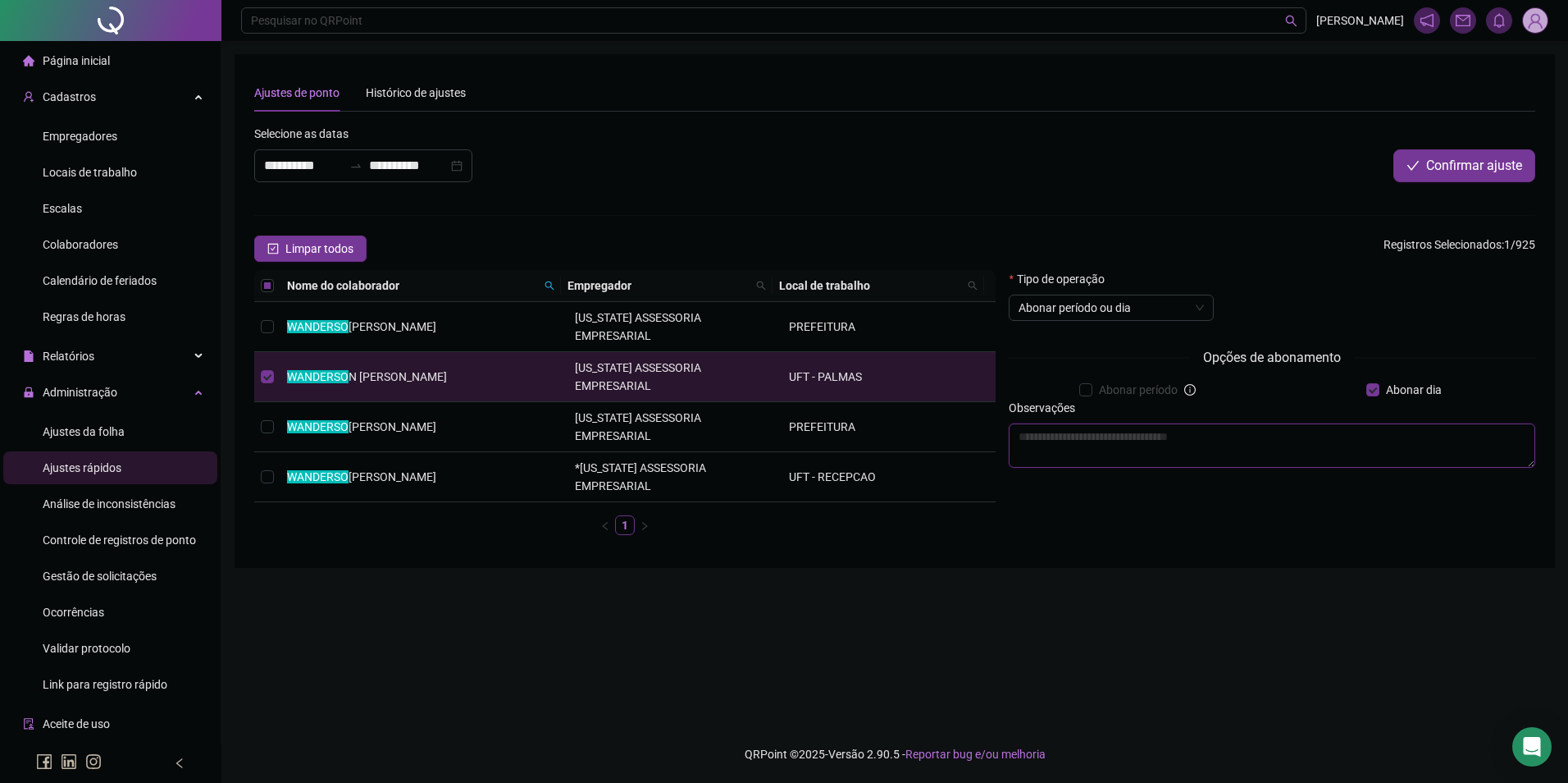
click at [1100, 443] on textarea at bounding box center [1272, 445] width 527 height 44
click at [1425, 172] on button "Confirmar ajuste" at bounding box center [1465, 166] width 142 height 33
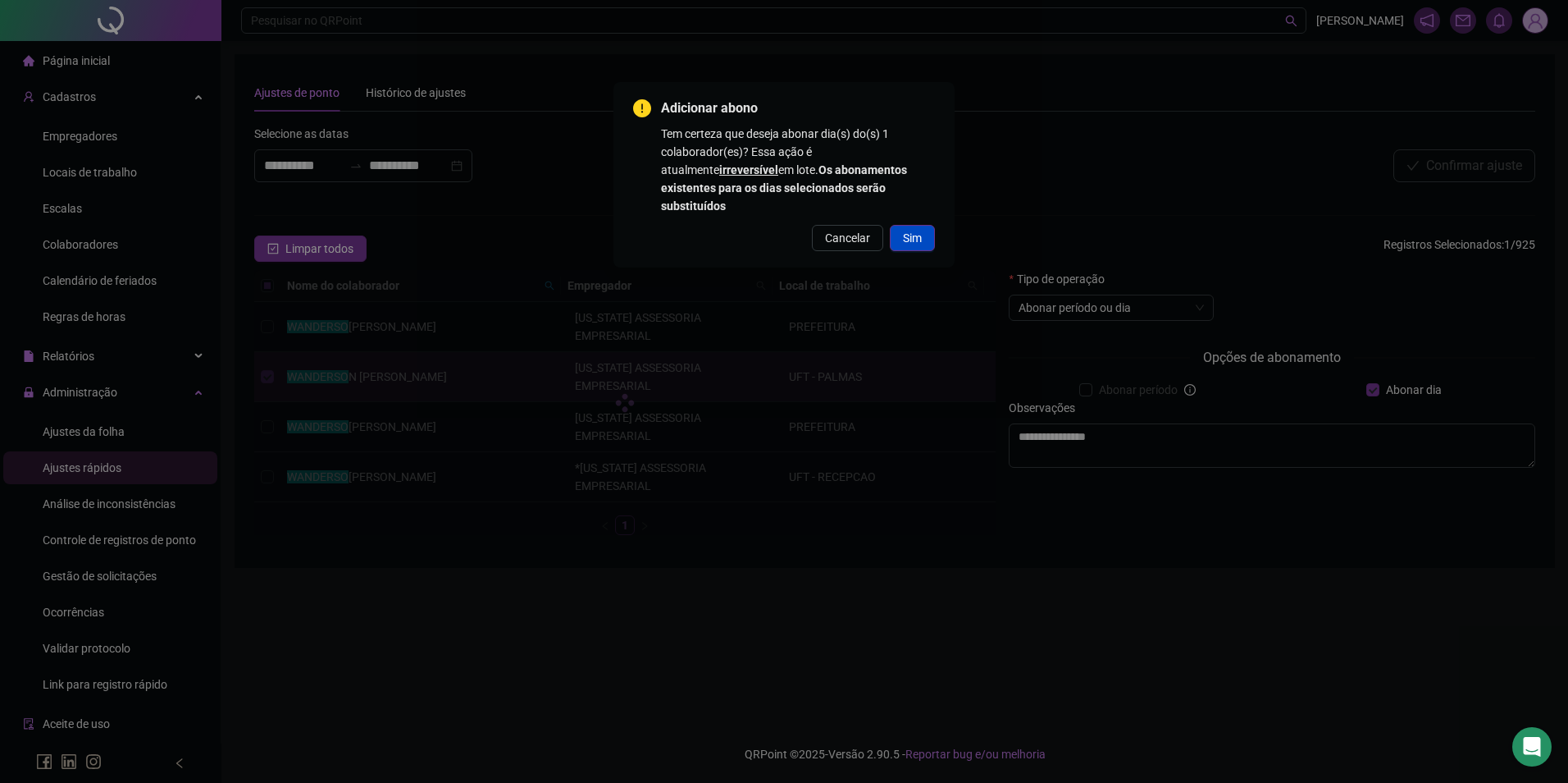
click at [908, 229] on span "Sim" at bounding box center [912, 238] width 19 height 18
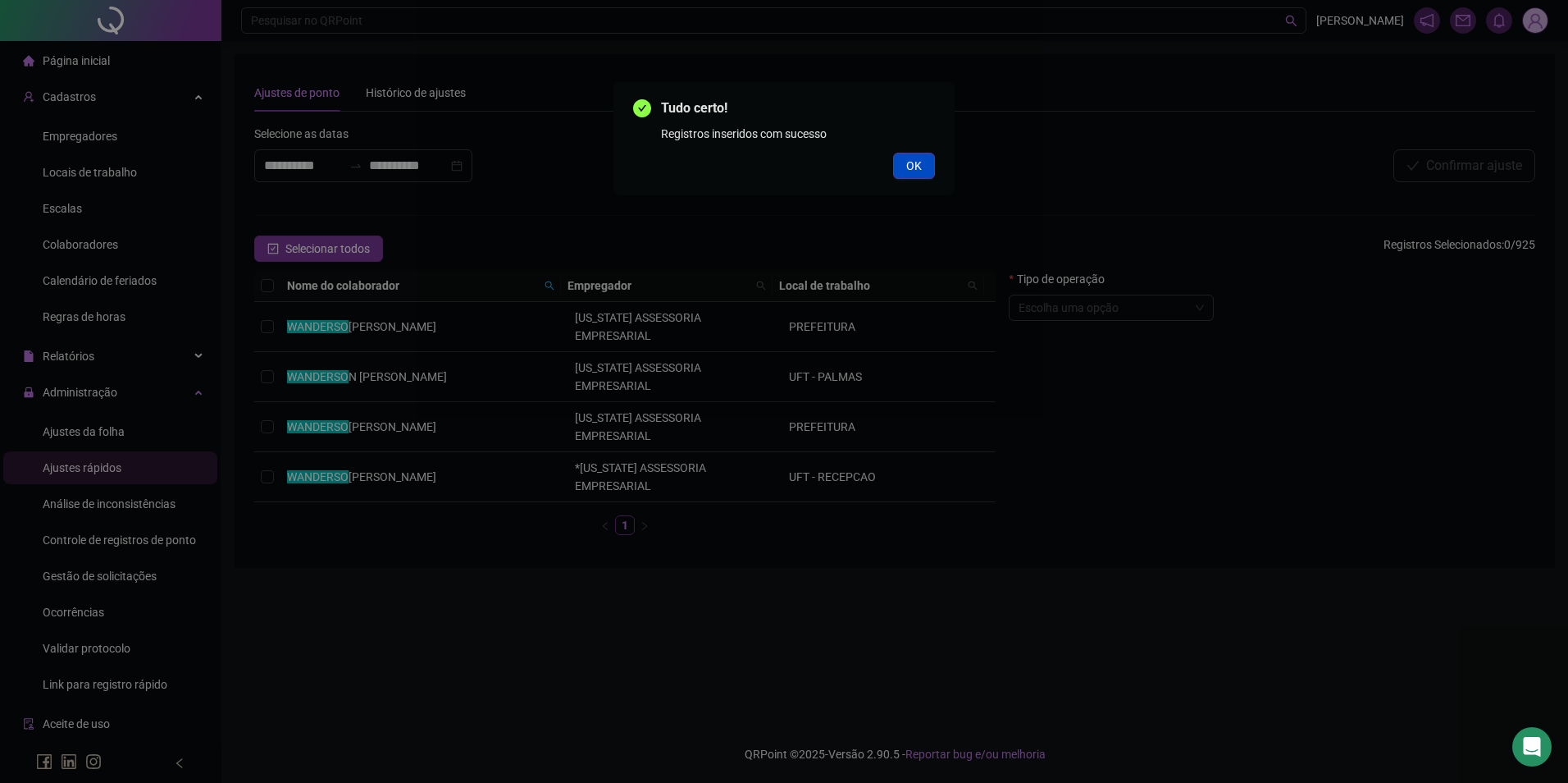
click at [920, 165] on span "OK" at bounding box center [914, 166] width 15 height 18
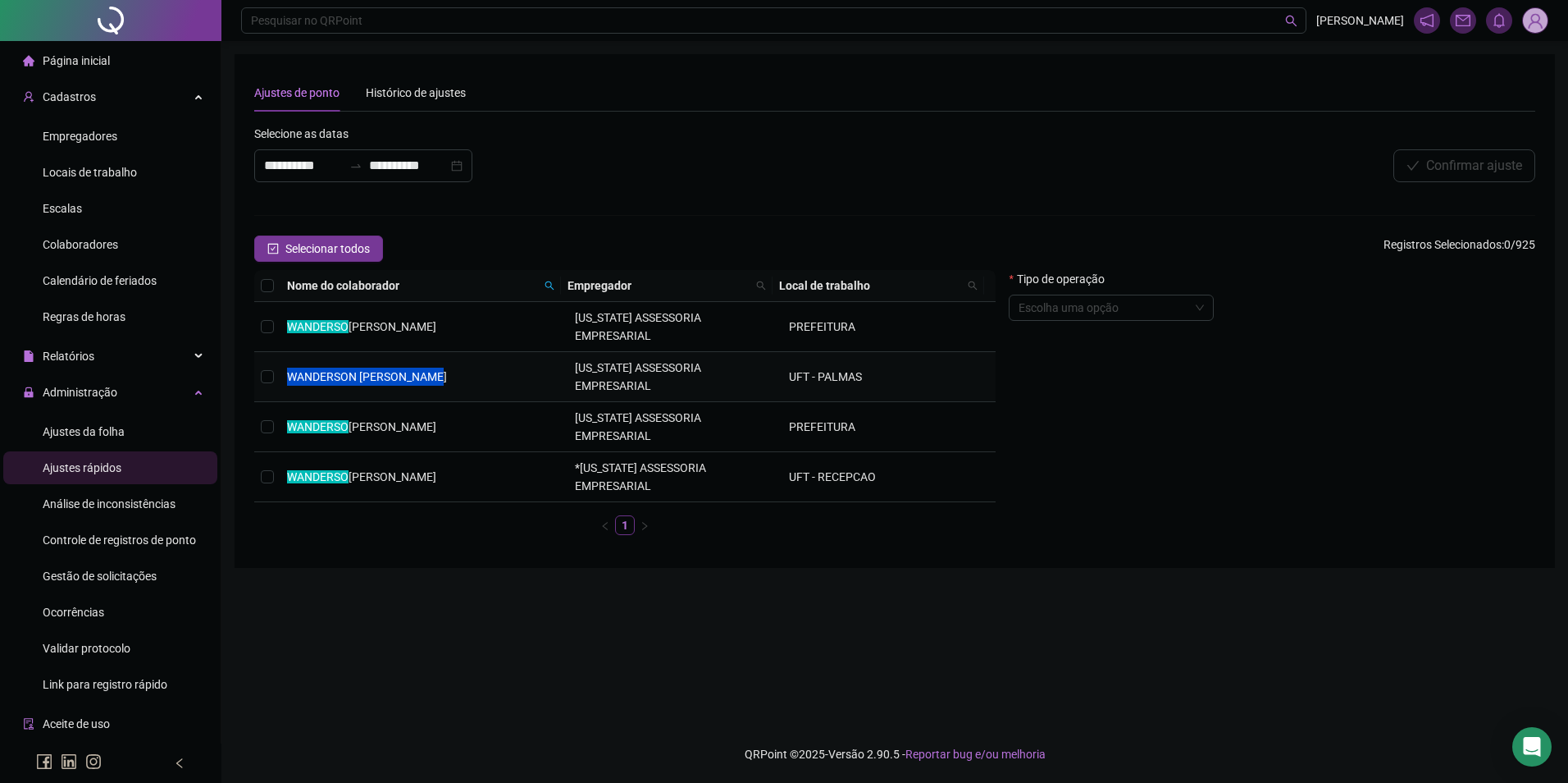
drag, startPoint x: 451, startPoint y: 346, endPoint x: 277, endPoint y: 347, distance: 174.0
click at [277, 352] on tr "WANDERSO N MOURA MACIEL MONTANA ASSESSORIA EMPRESARIAL UFT - PALMAS" at bounding box center [625, 377] width 742 height 50
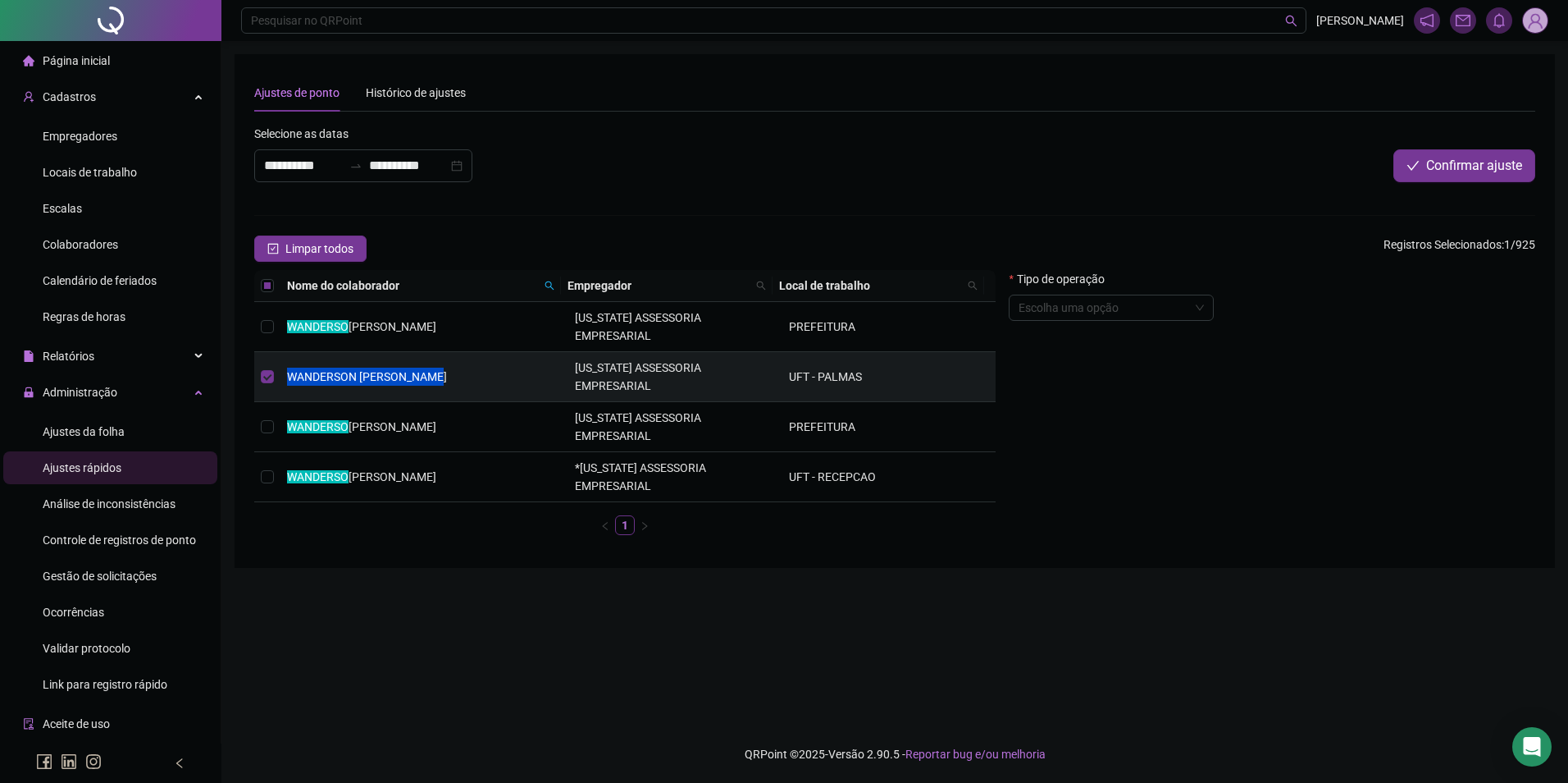
copy tr "WANDERSO N MOURA MACIEL"
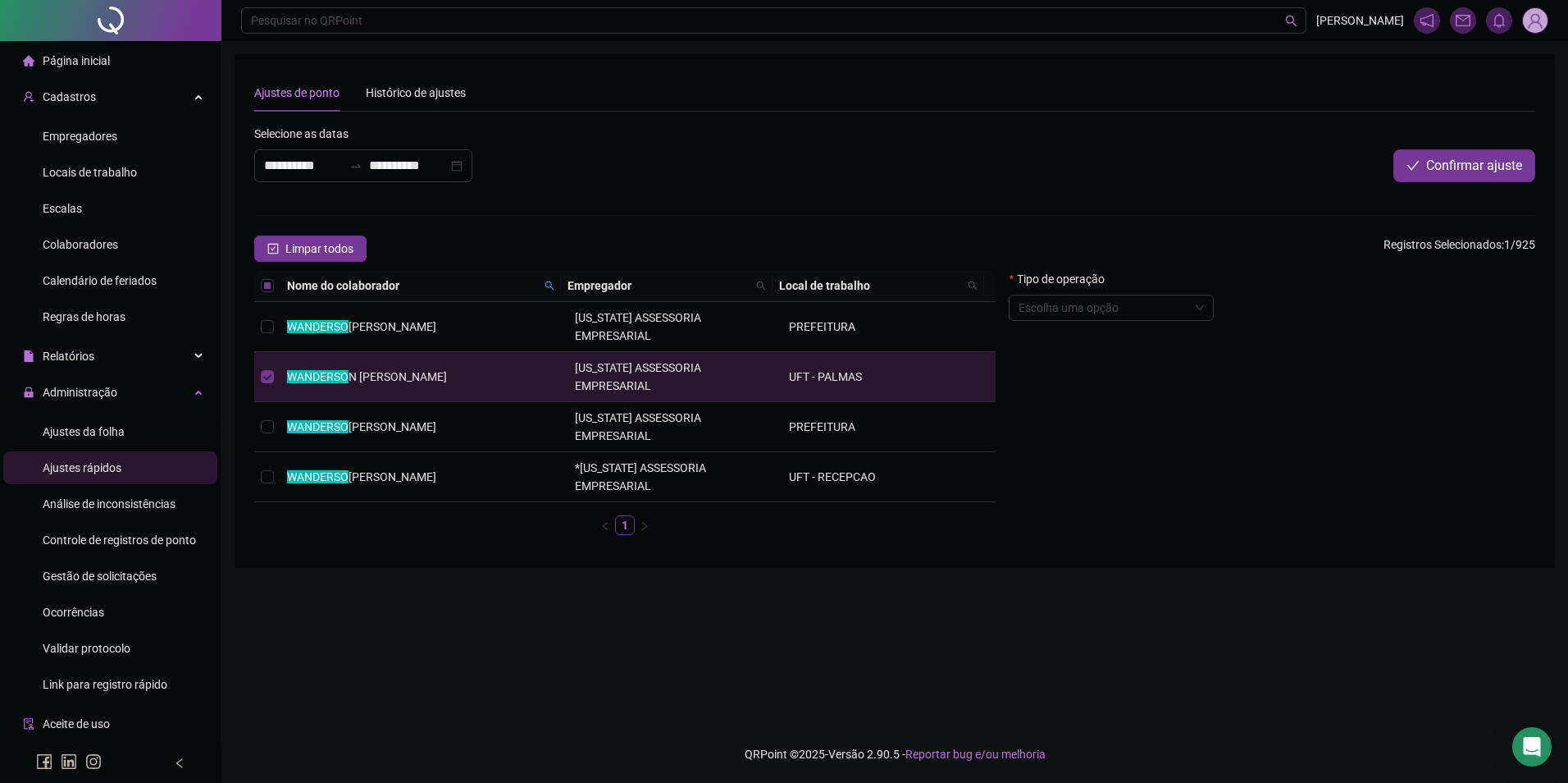
click at [90, 428] on span "Ajustes da folha" at bounding box center [83, 432] width 82 height 13
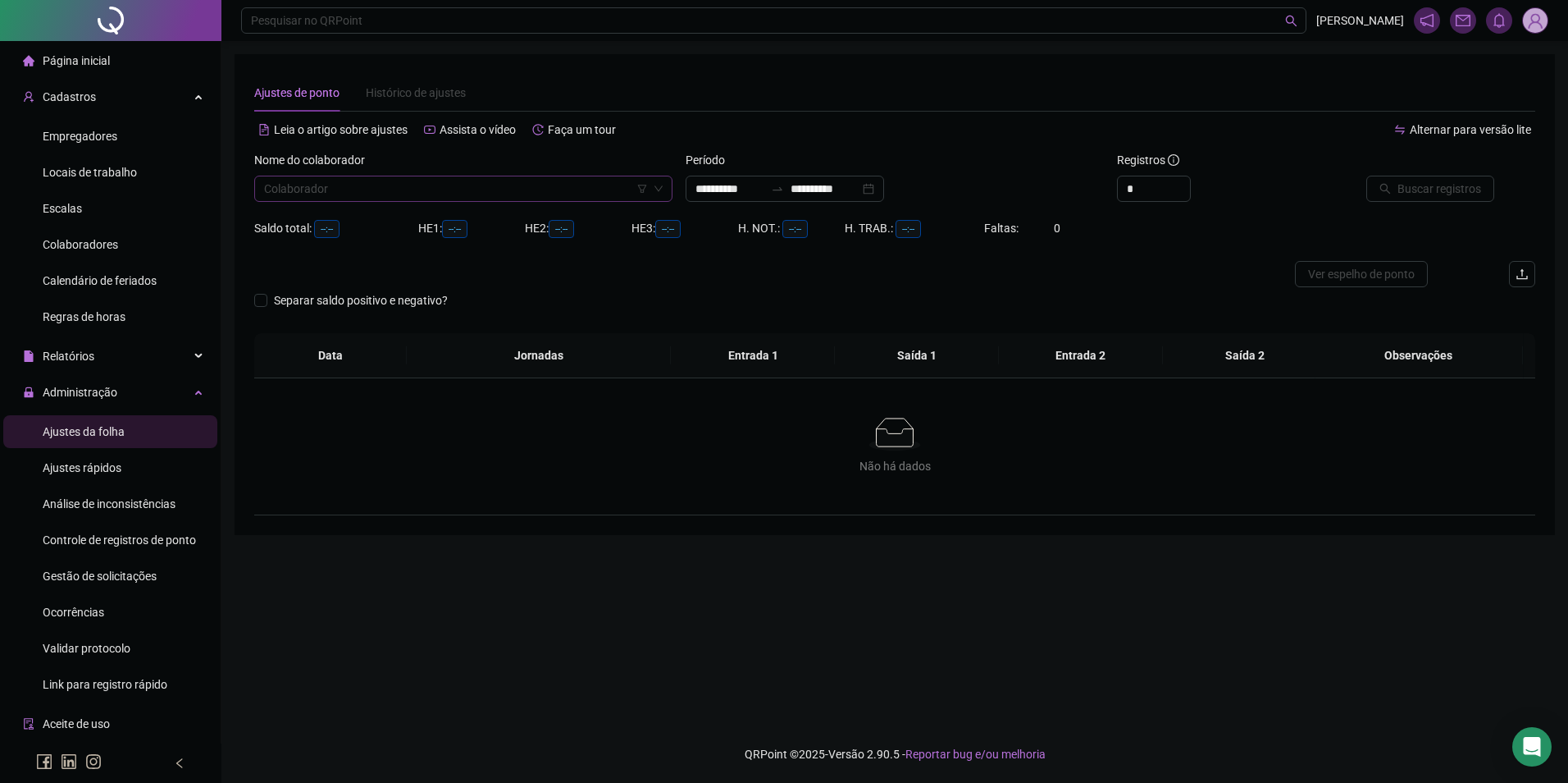
click at [357, 187] on input "search" at bounding box center [456, 188] width 384 height 25
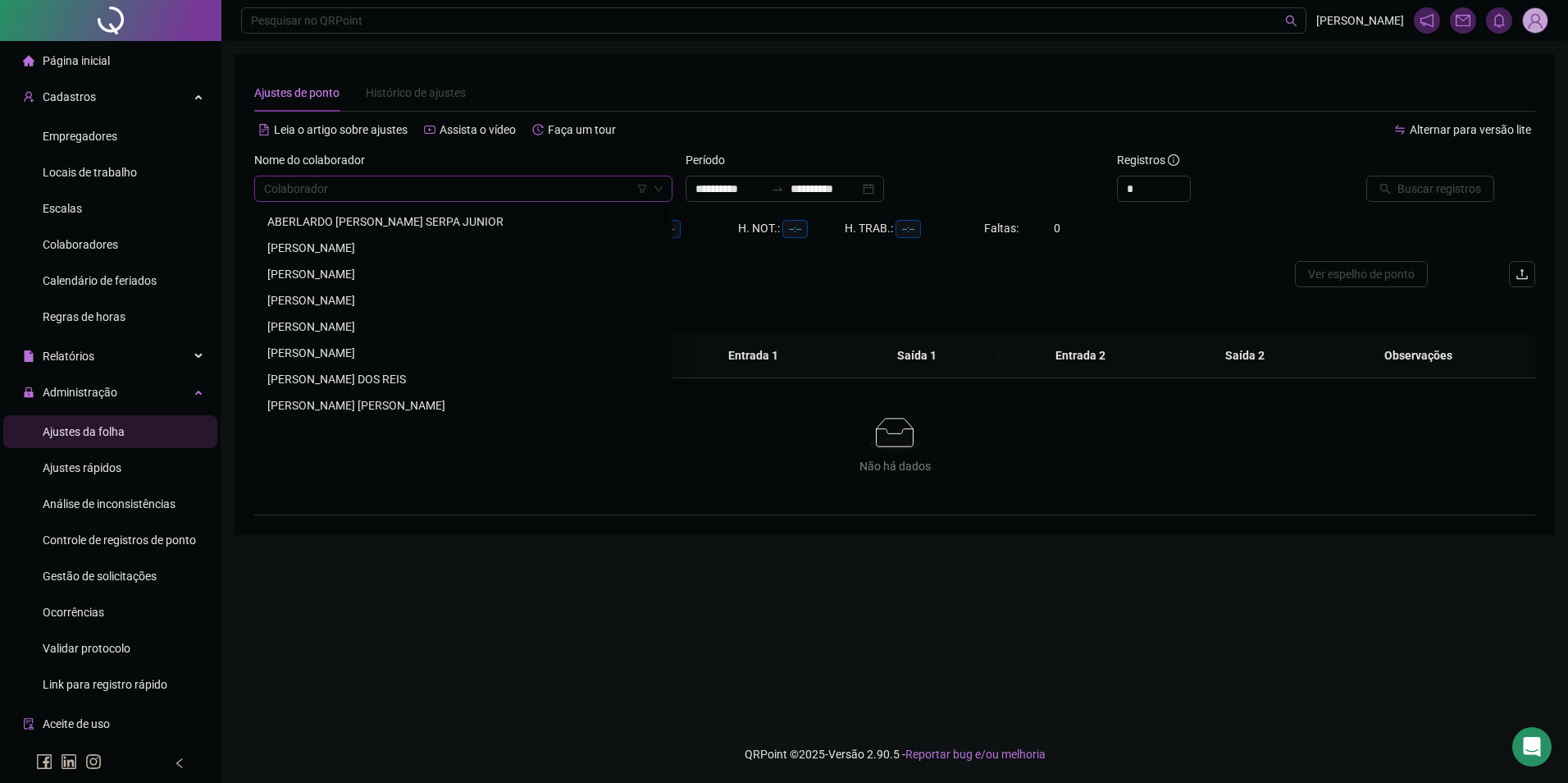
paste input "**********"
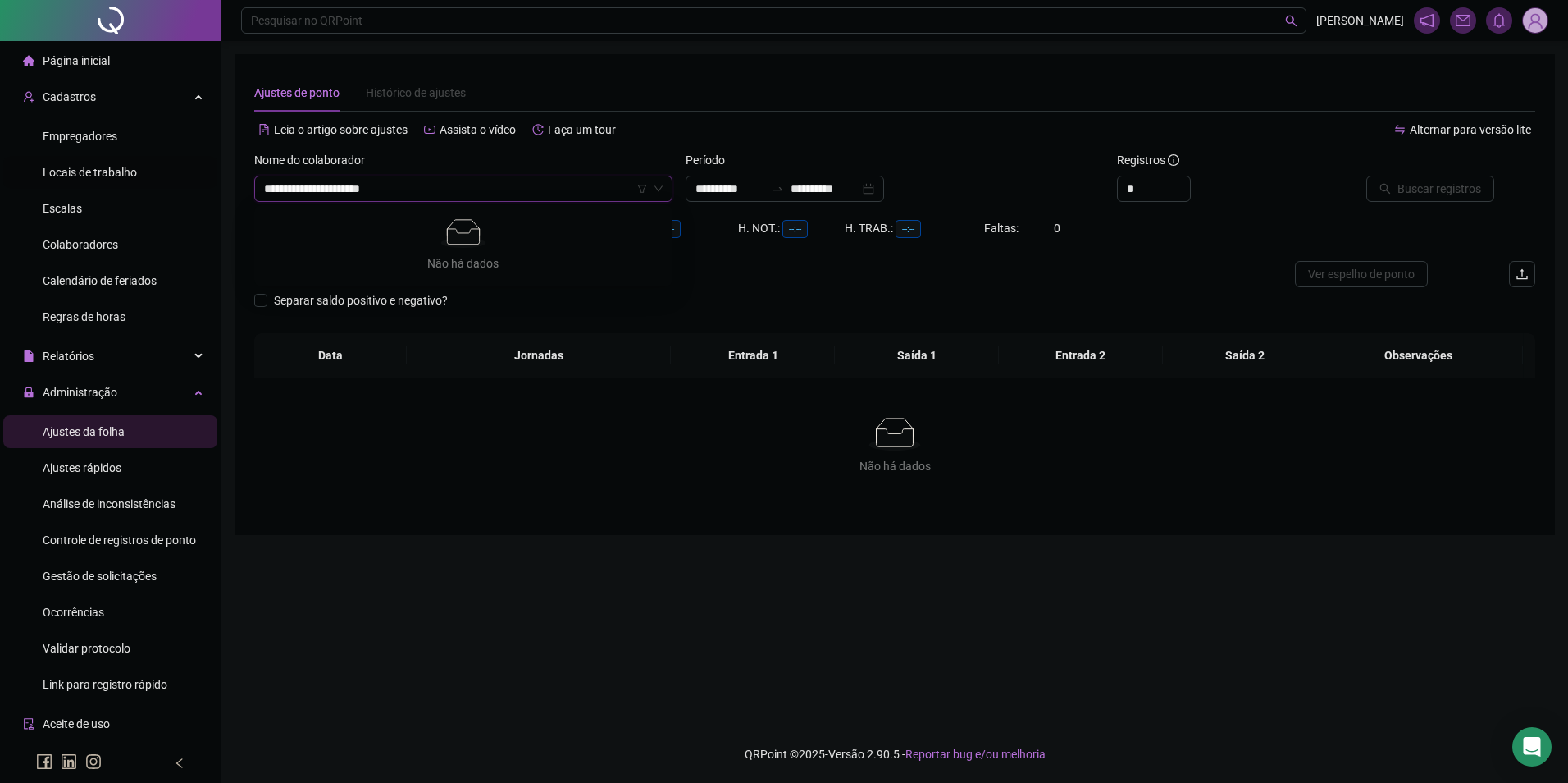
drag, startPoint x: 287, startPoint y: 190, endPoint x: 179, endPoint y: 185, distance: 108.1
click at [179, 185] on div "**********" at bounding box center [784, 391] width 1568 height 783
click at [344, 212] on div "WANDERSON MOURA MACIEL" at bounding box center [463, 222] width 412 height 27
click at [836, 188] on input "**********" at bounding box center [825, 188] width 69 height 18
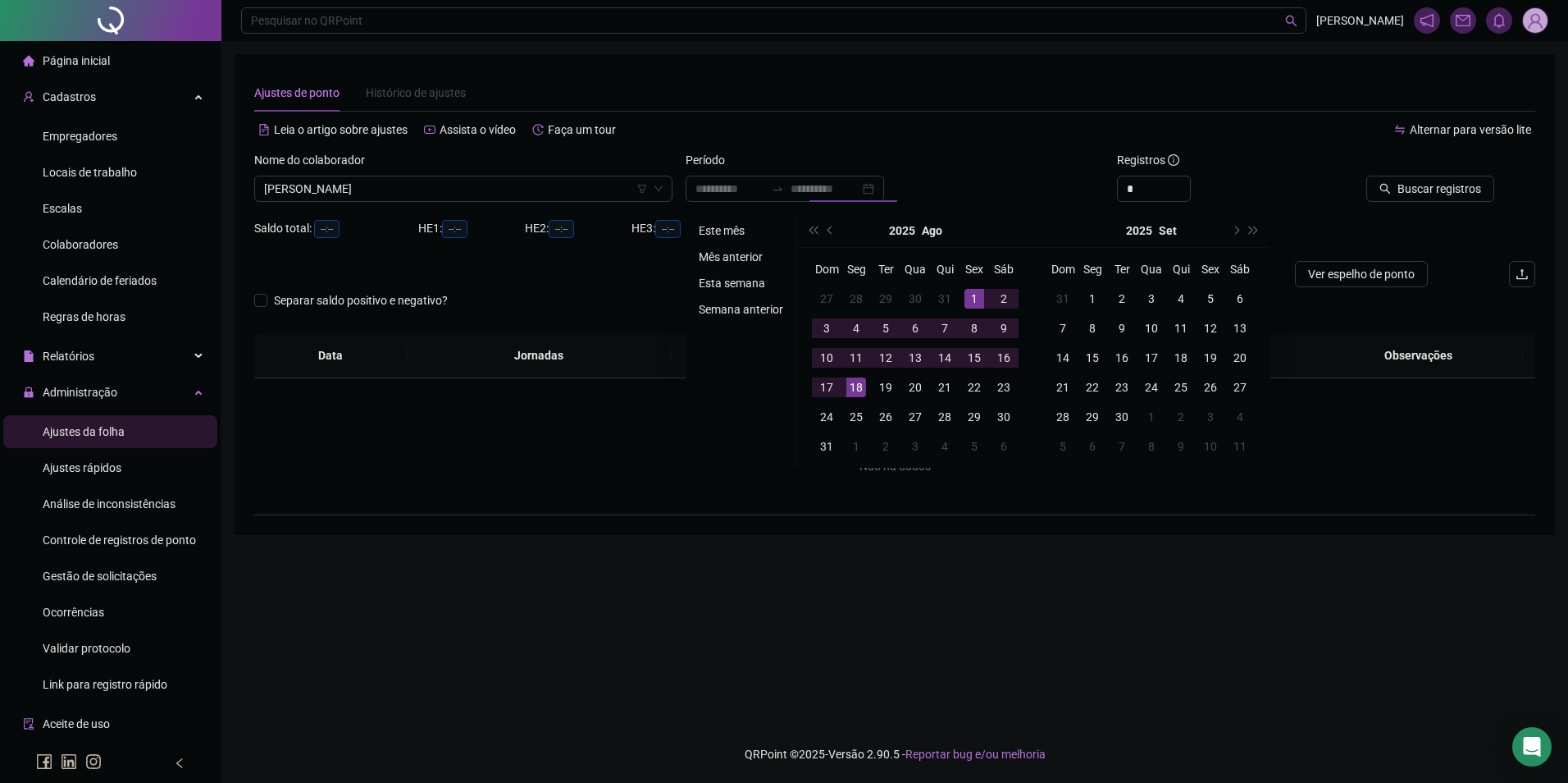
click at [736, 226] on li "Este mês" at bounding box center [741, 230] width 97 height 20
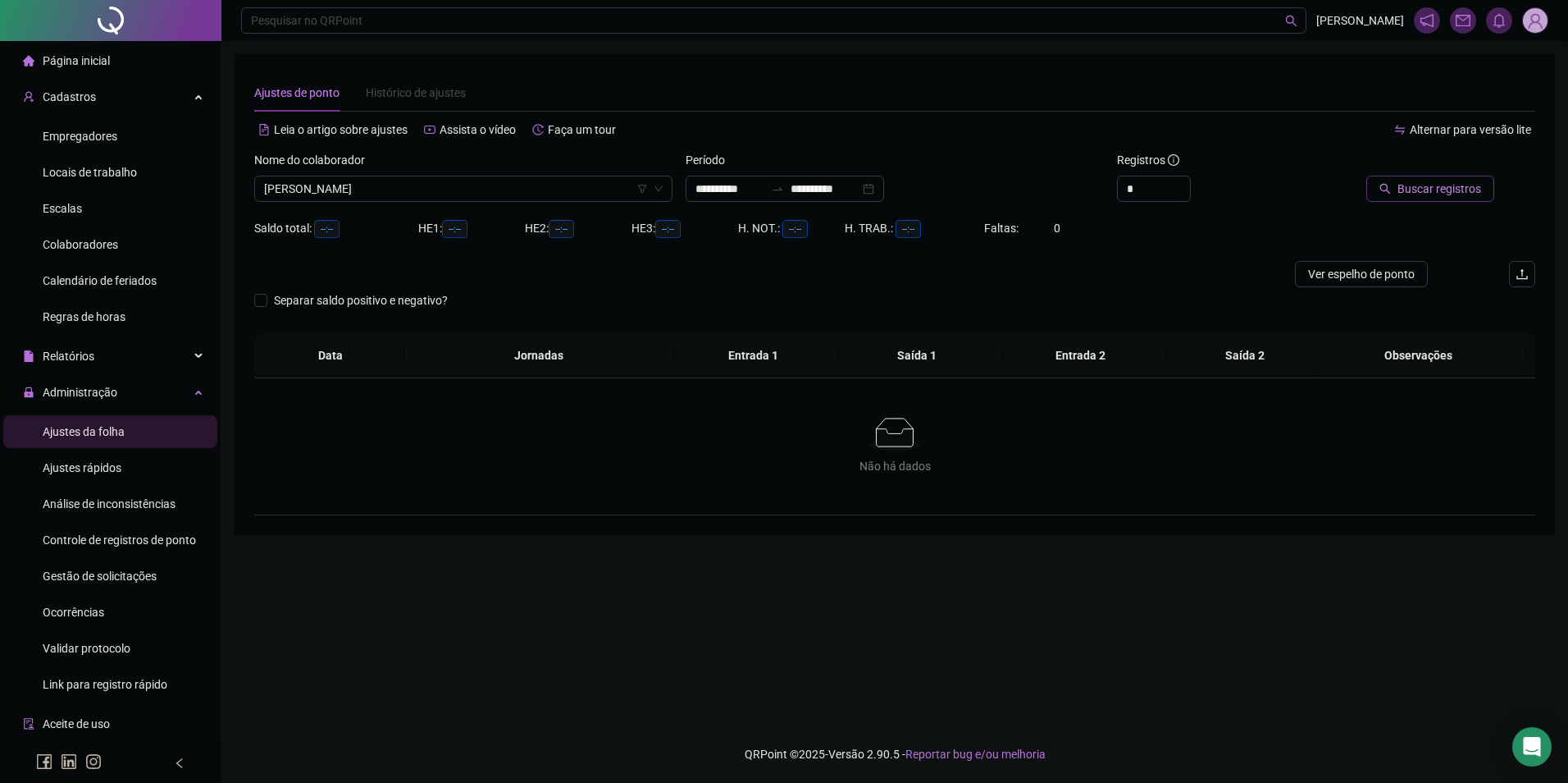
click at [1436, 189] on span "Buscar registros" at bounding box center [1439, 188] width 83 height 18
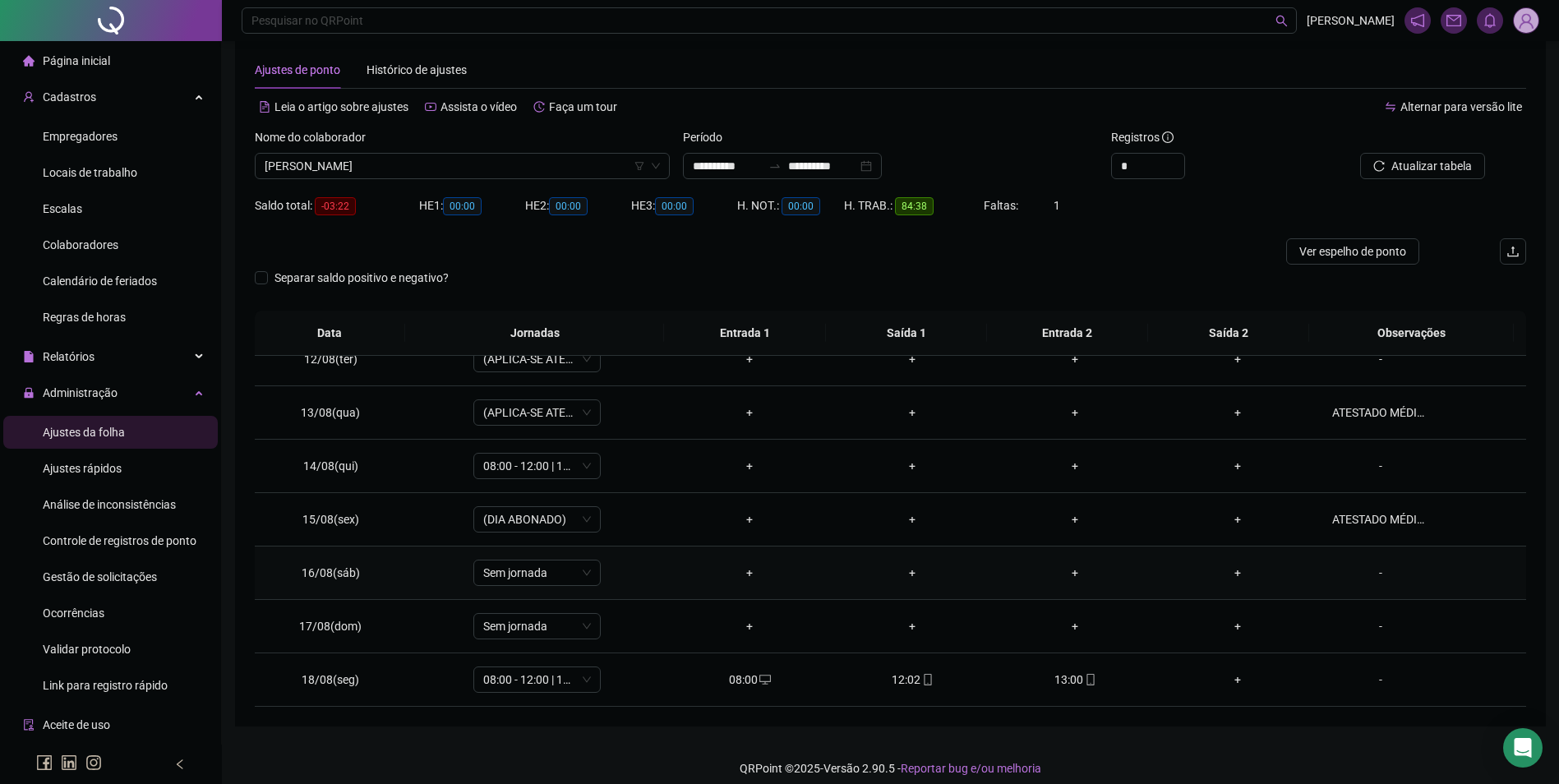
scroll to position [36, 0]
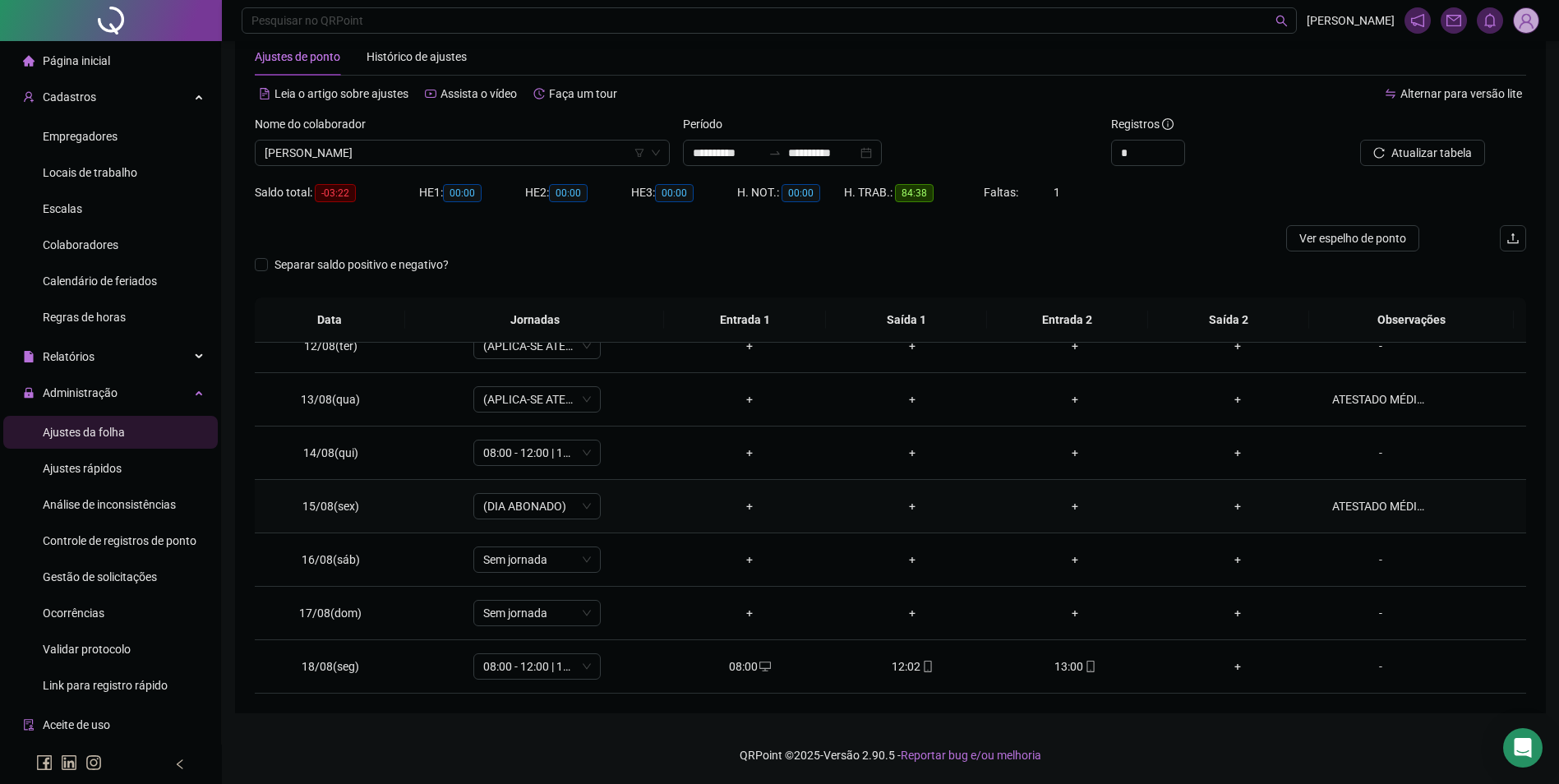
click at [1381, 508] on div "ATESTADO MÉDICO." at bounding box center [1381, 505] width 97 height 18
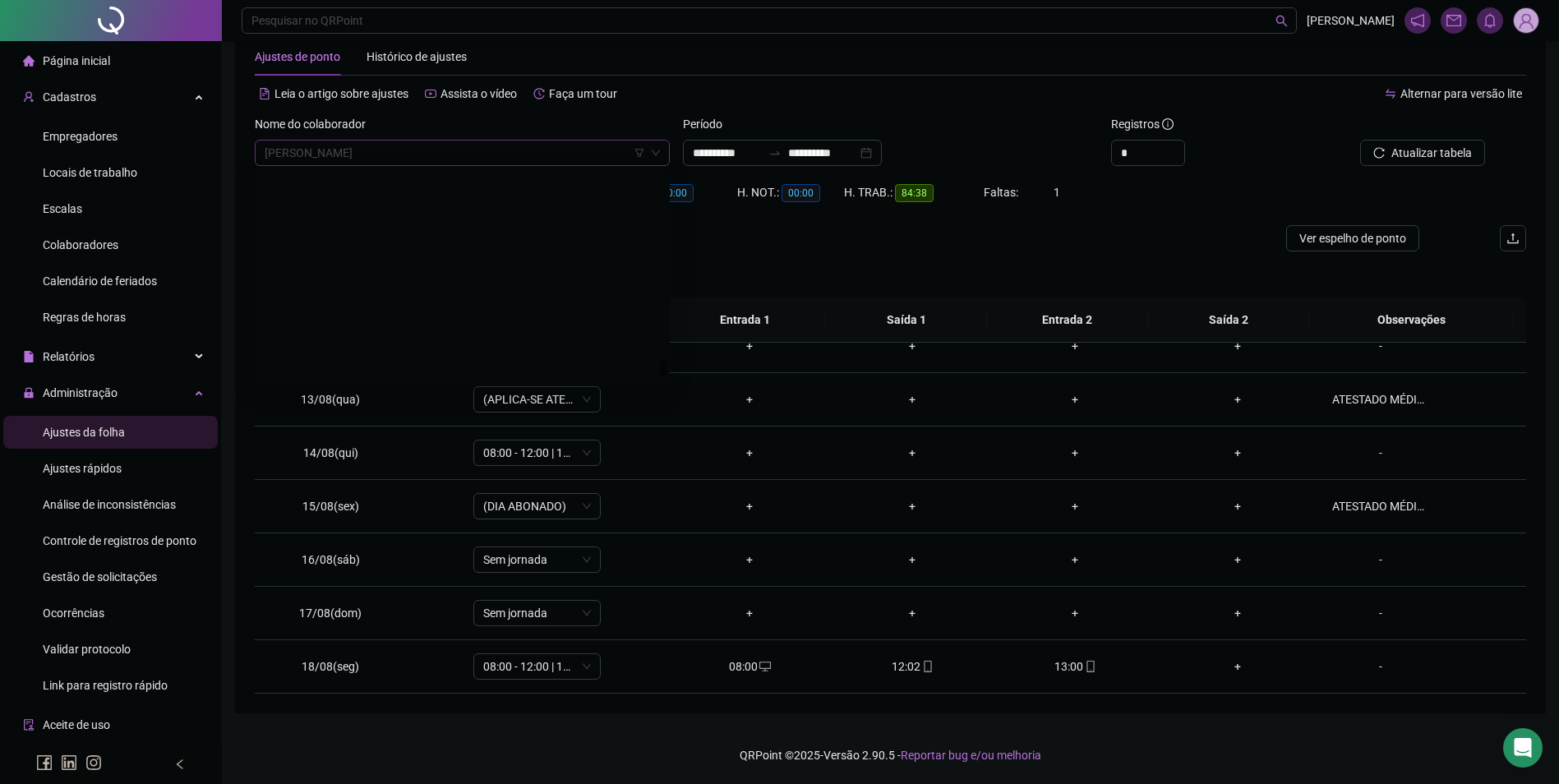
click at [439, 143] on span "WANDERSON MOURA MACIEL" at bounding box center [462, 153] width 395 height 25
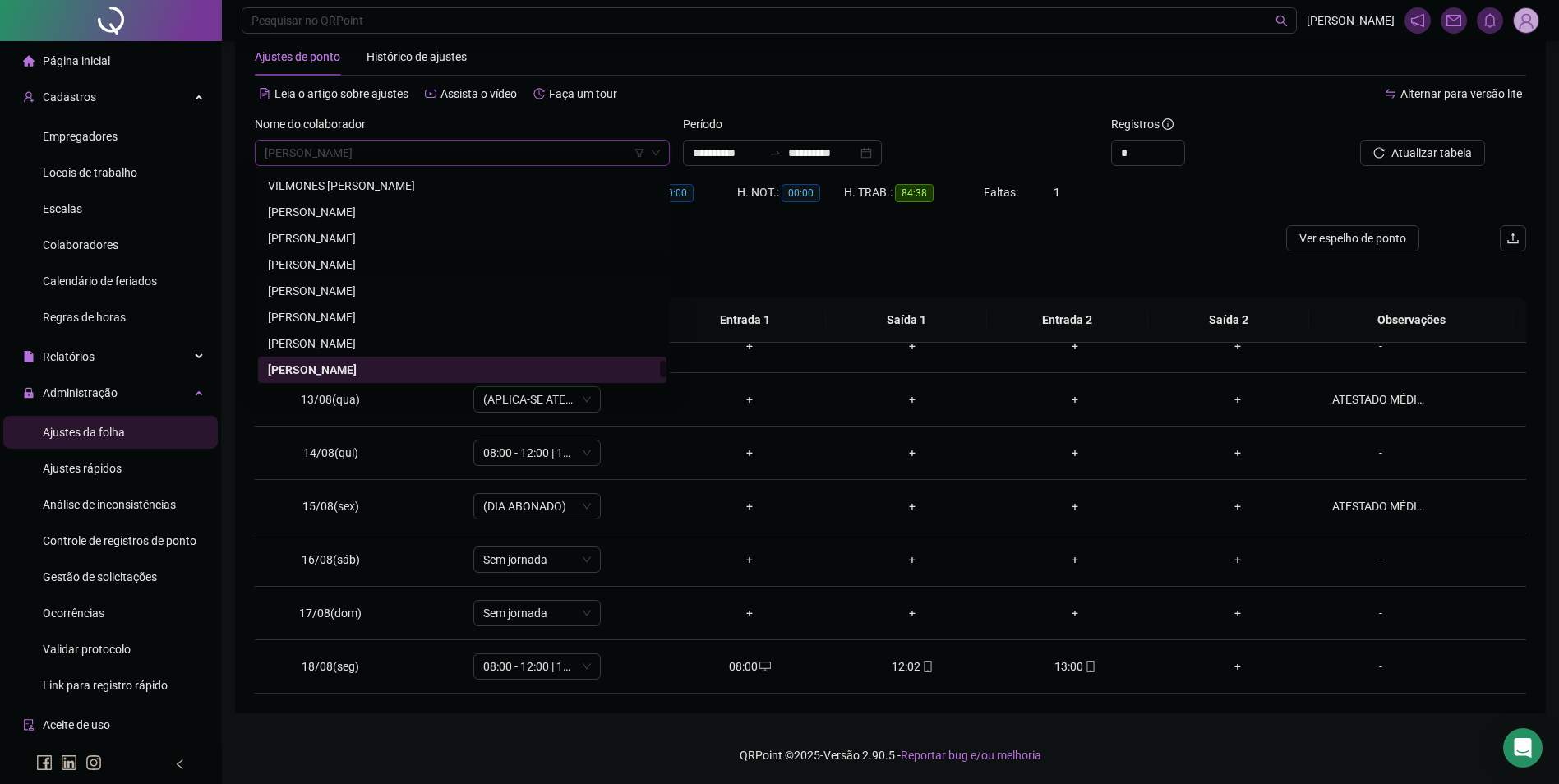
scroll to position [23596, 0]
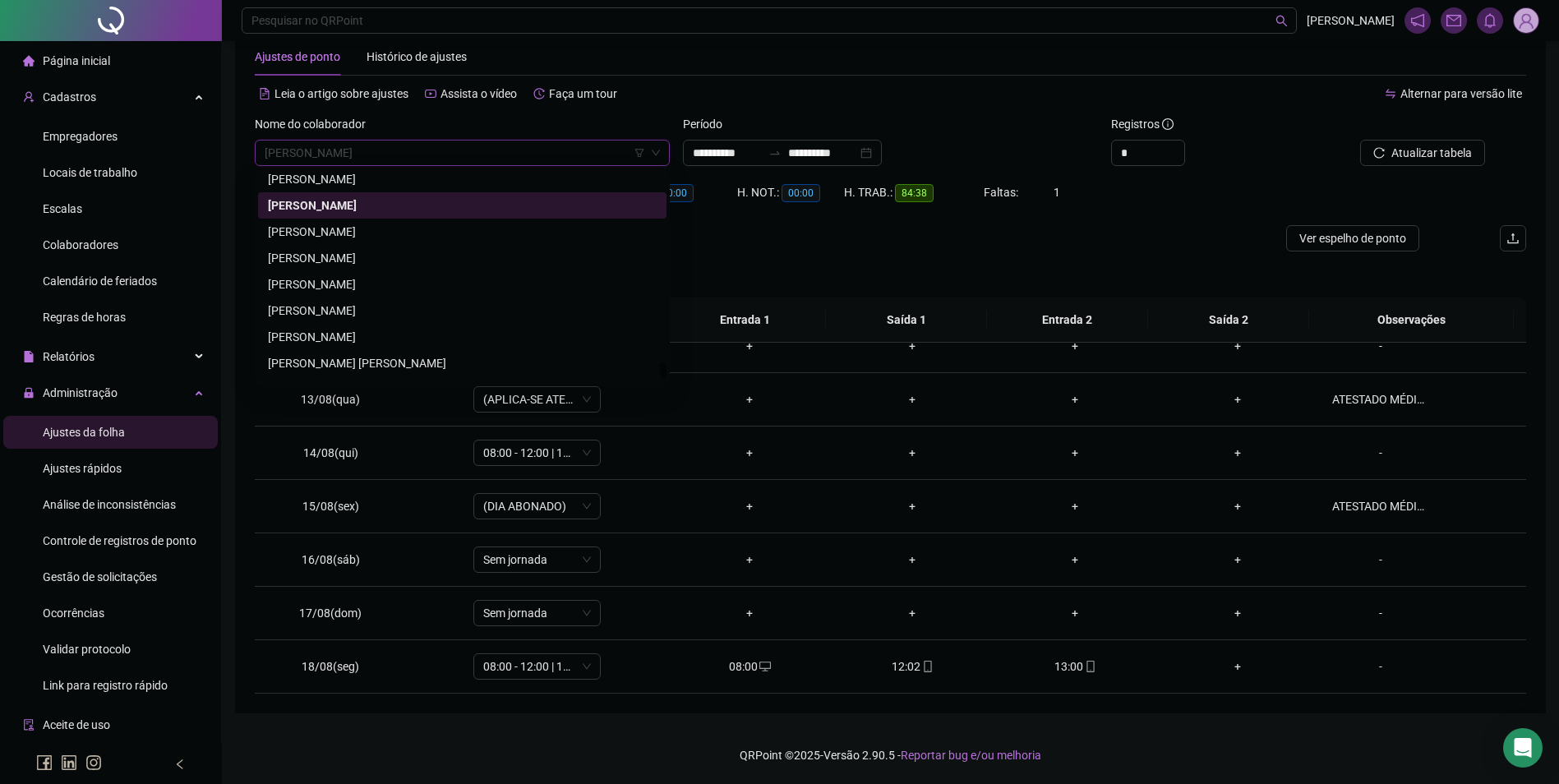
click at [386, 254] on div "WANDERSON RODRIGUES DE SOUZA" at bounding box center [463, 258] width 389 height 18
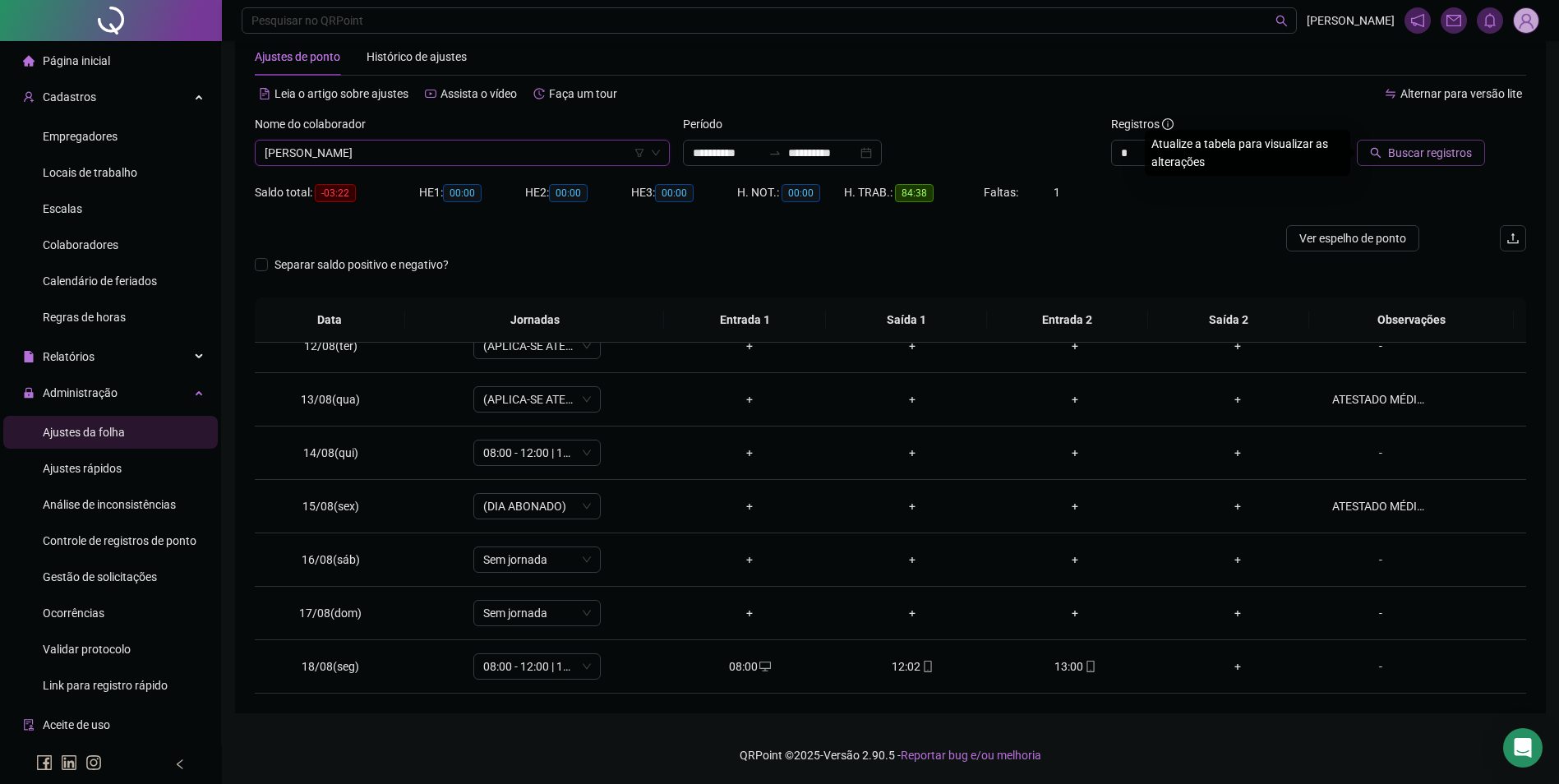
click at [1414, 158] on span "Buscar registros" at bounding box center [1430, 153] width 83 height 18
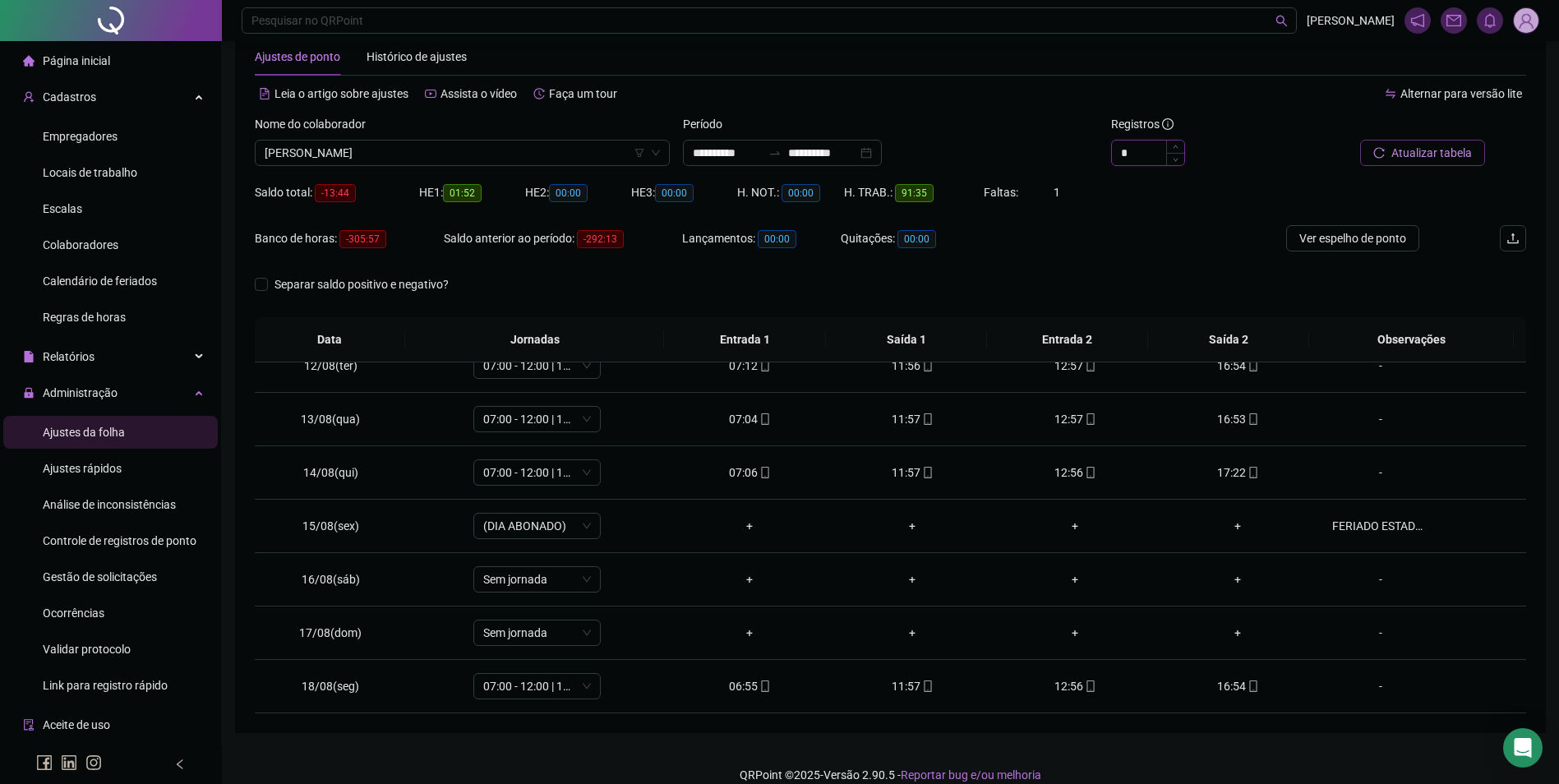
click at [1174, 144] on span "Increase Value" at bounding box center [1175, 146] width 18 height 12
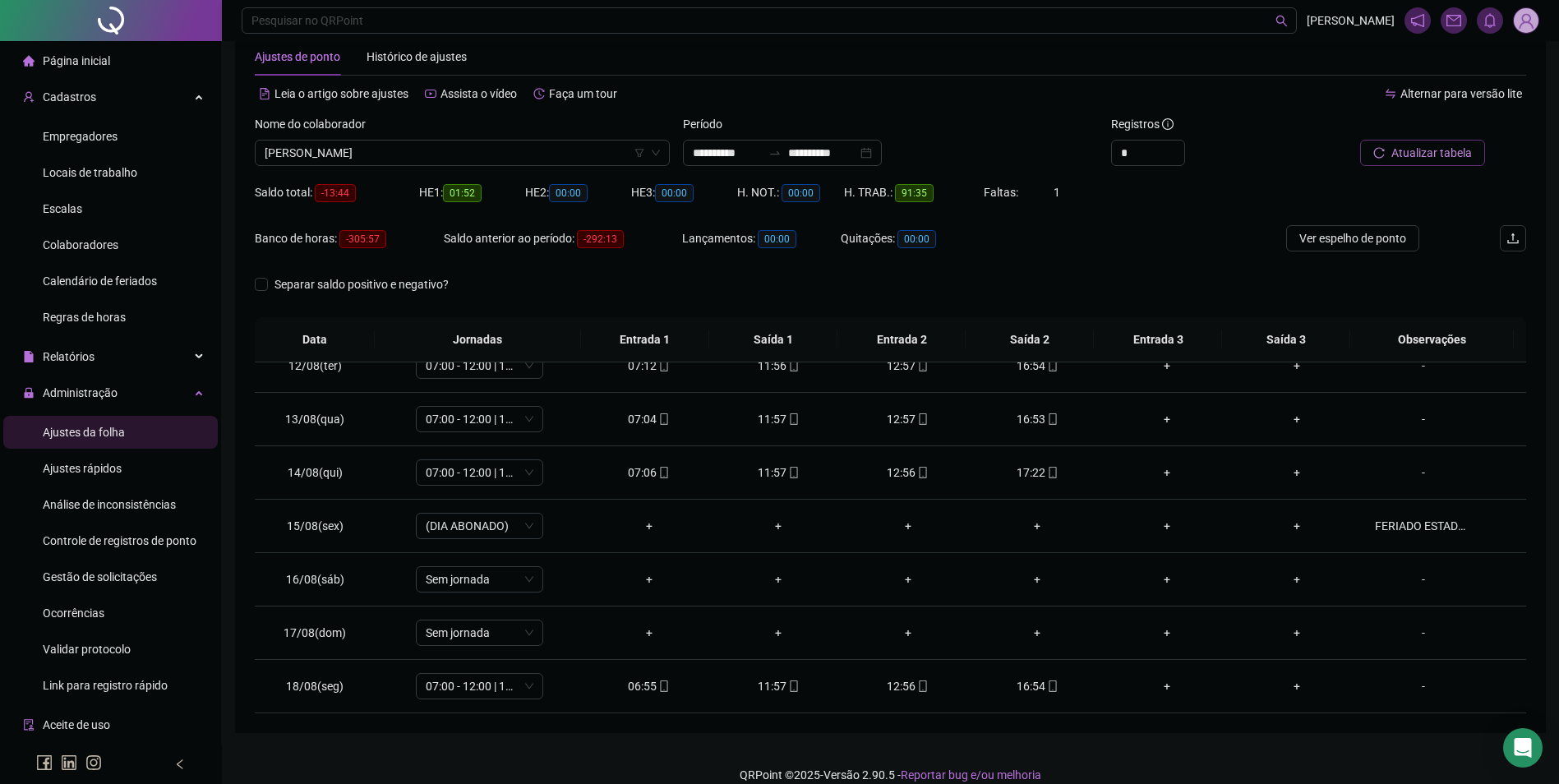
click at [1449, 147] on span "Atualizar tabela" at bounding box center [1432, 153] width 81 height 18
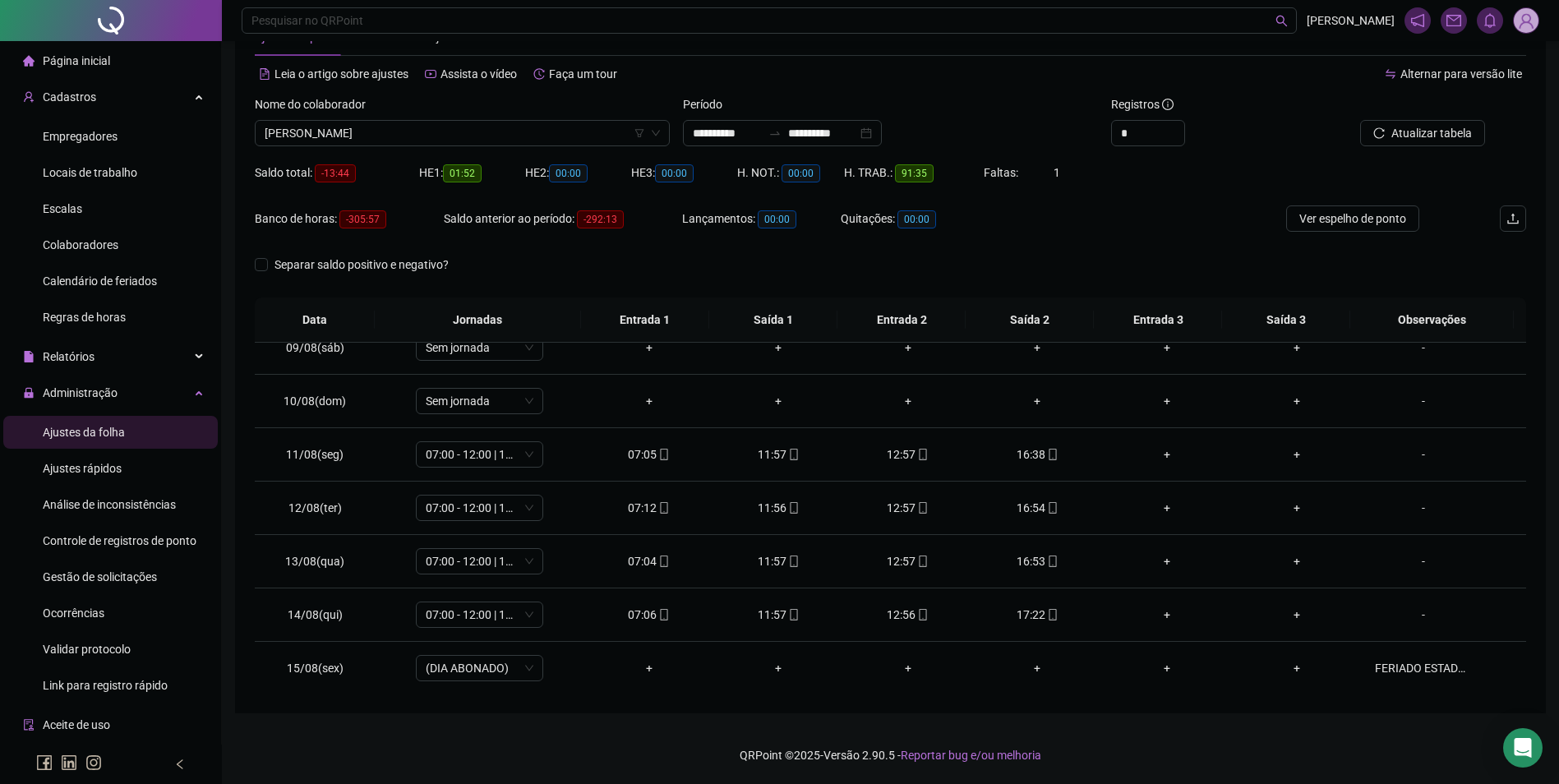
scroll to position [447, 0]
click at [1434, 137] on span "Atualizar tabela" at bounding box center [1432, 133] width 81 height 18
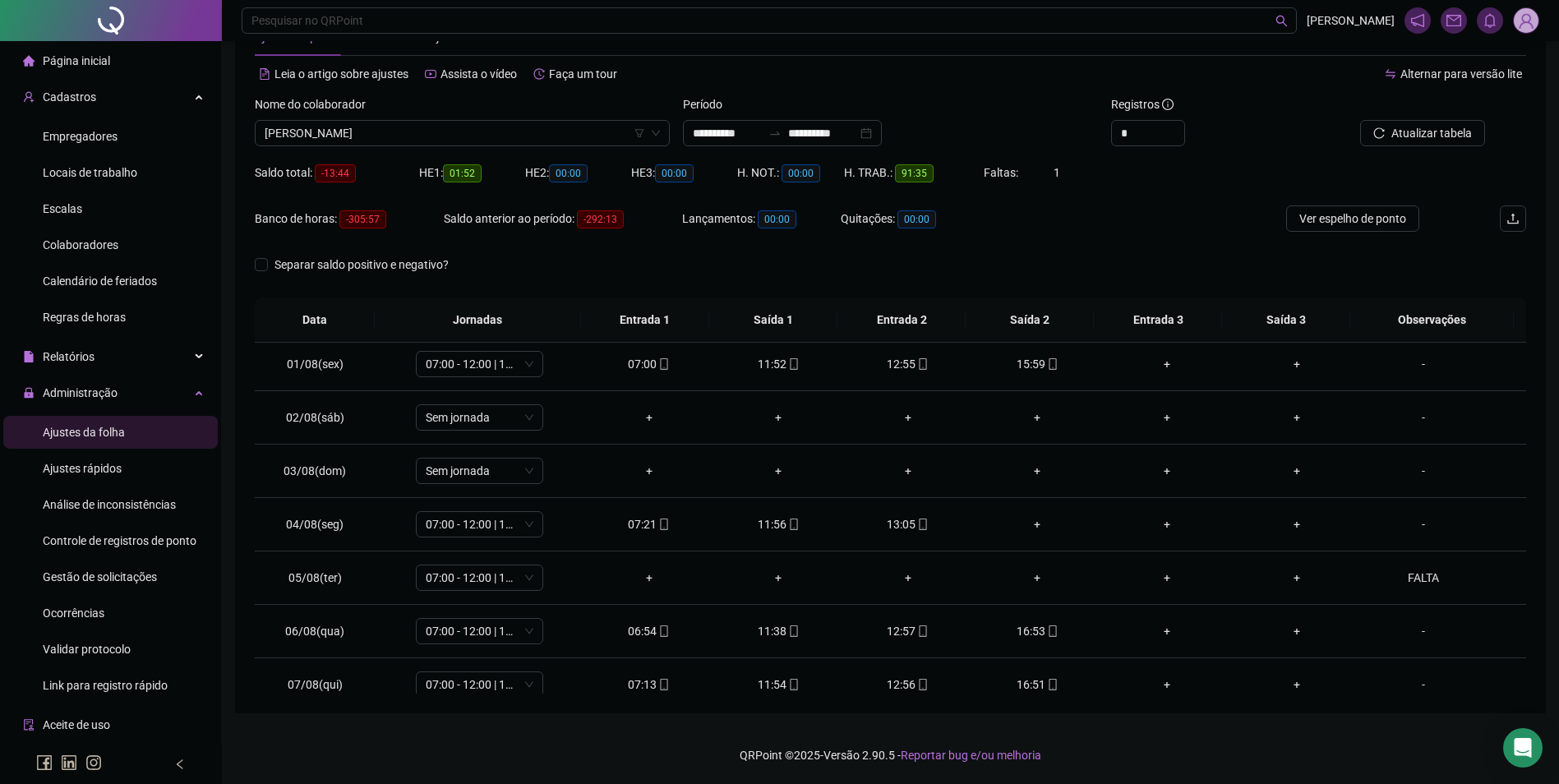
scroll to position [0, 0]
click at [1032, 531] on div "+" at bounding box center [1037, 529] width 103 height 18
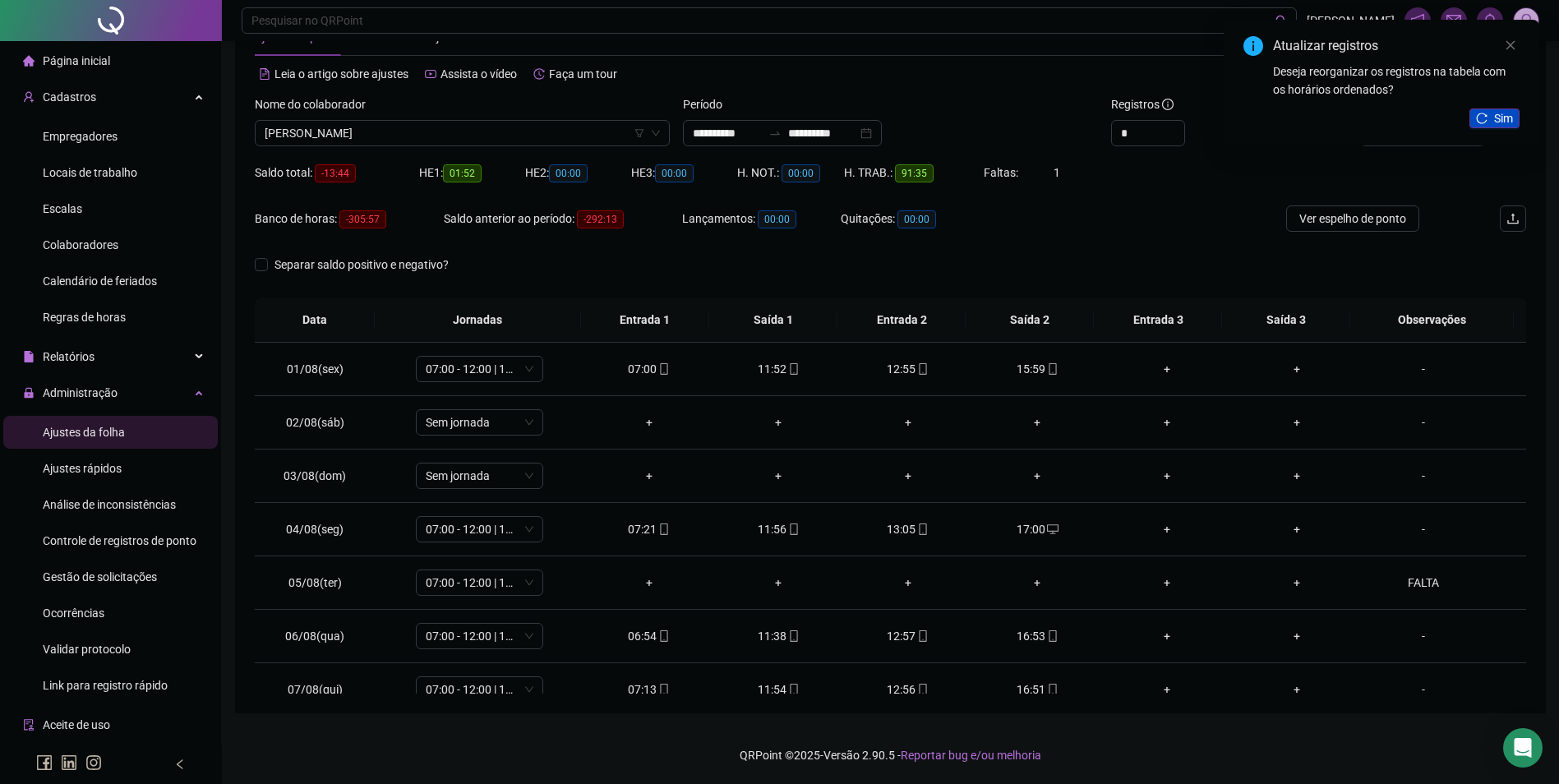
click at [1495, 114] on span "Sim" at bounding box center [1504, 118] width 19 height 18
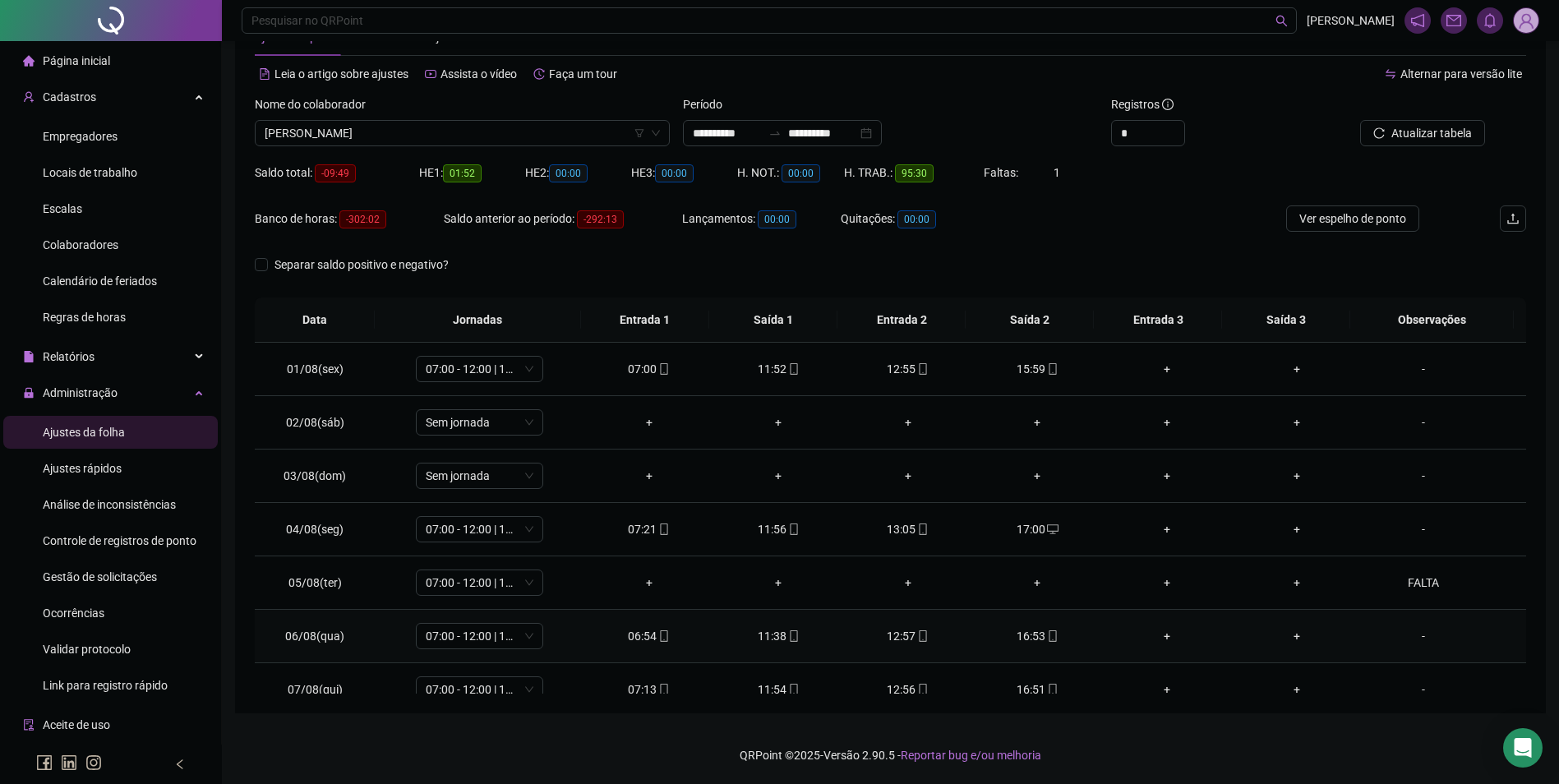
click at [1034, 639] on div "16:53" at bounding box center [1037, 635] width 103 height 18
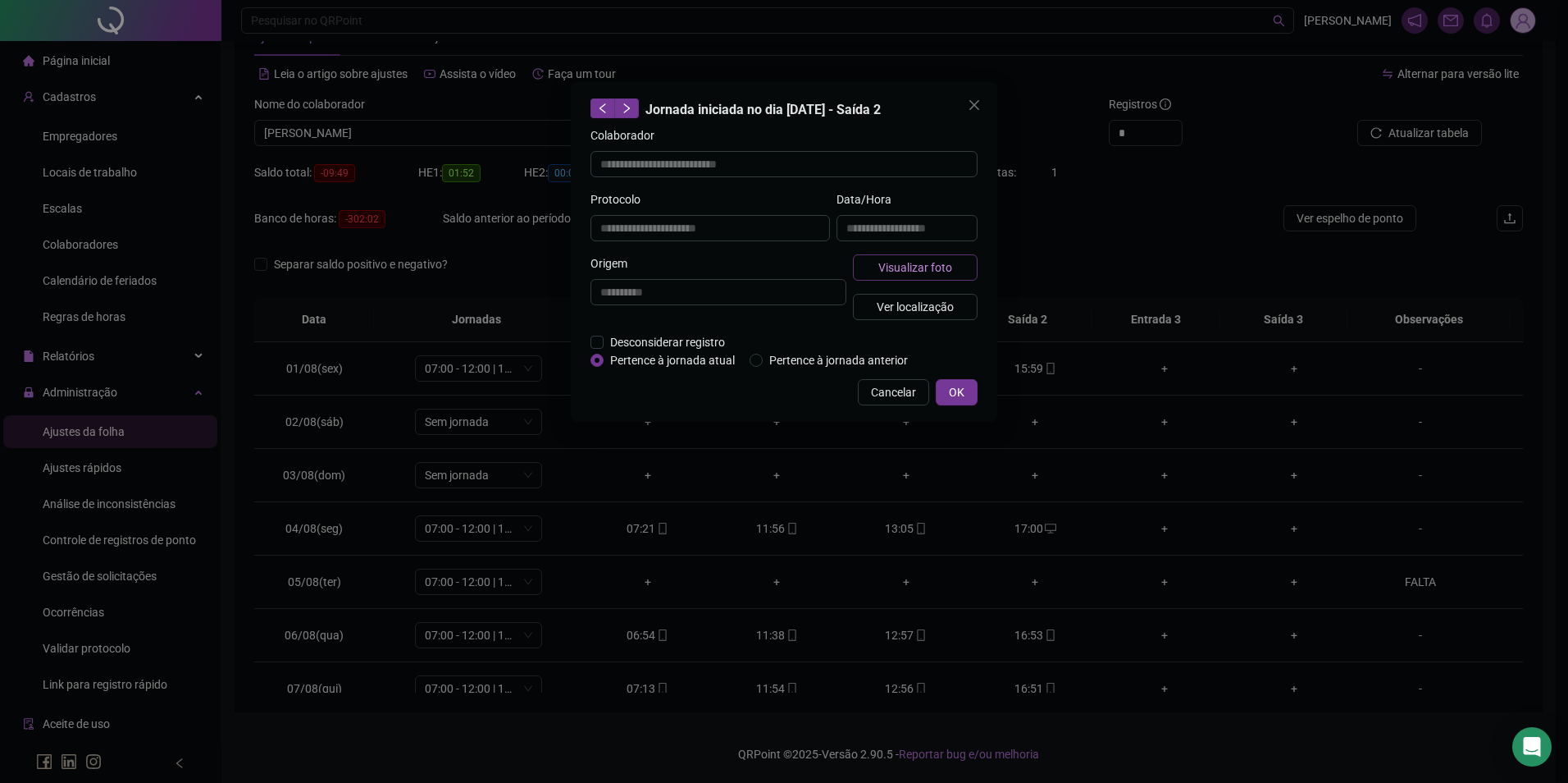
click at [946, 267] on span "Visualizar foto" at bounding box center [915, 267] width 74 height 18
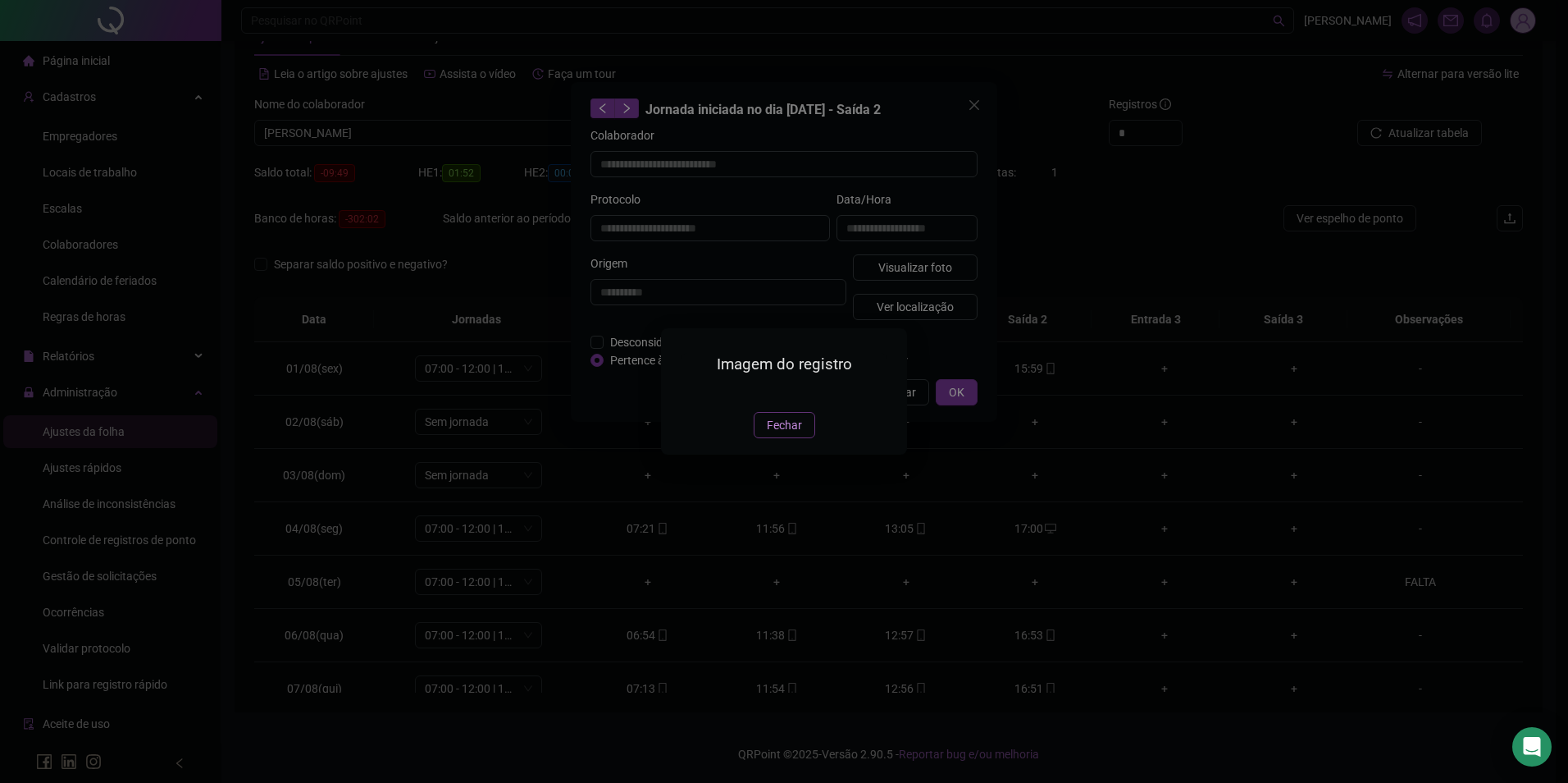
click at [787, 435] on span "Fechar" at bounding box center [784, 425] width 35 height 18
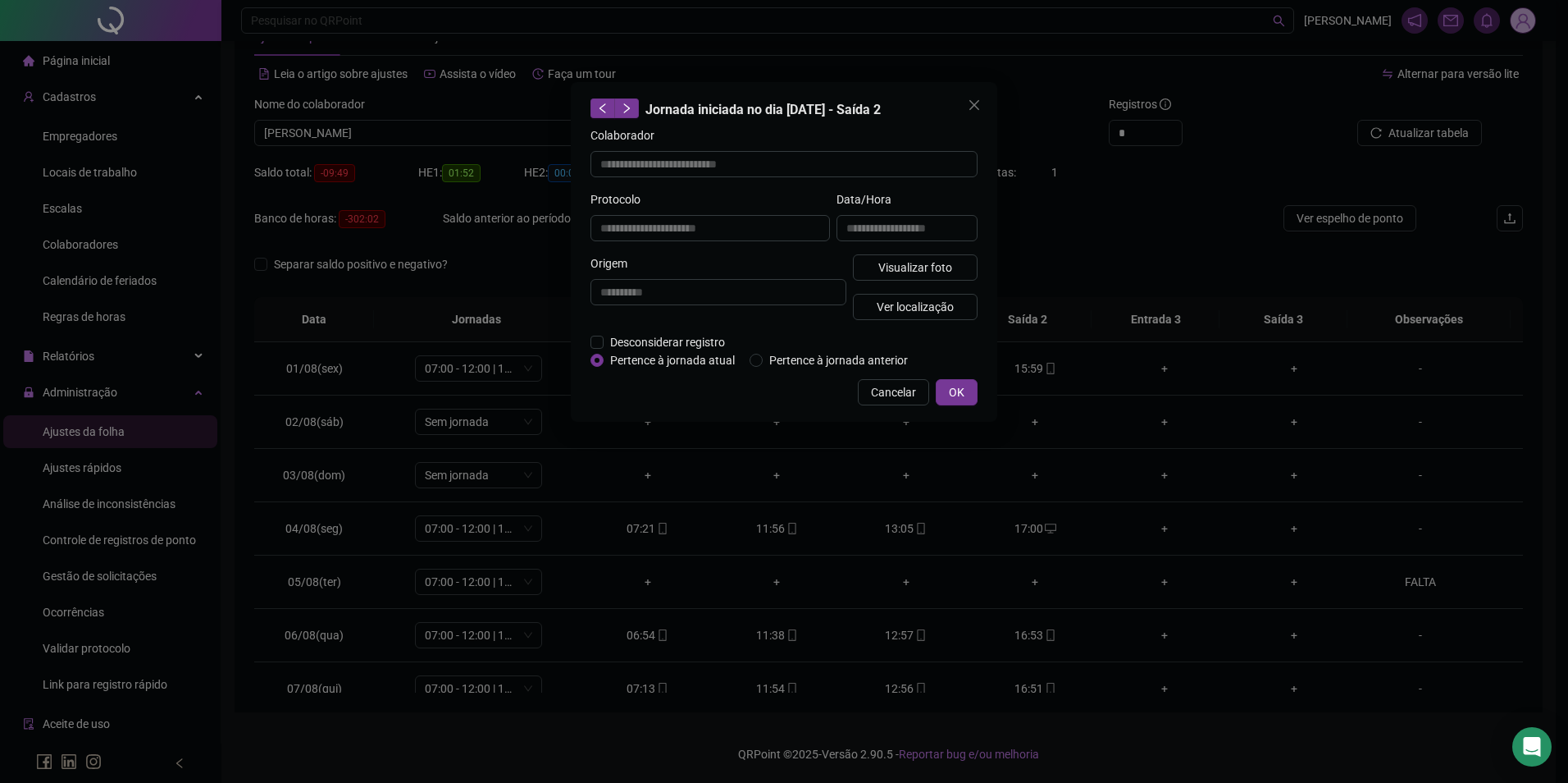
click at [952, 395] on span "OK" at bounding box center [957, 392] width 15 height 18
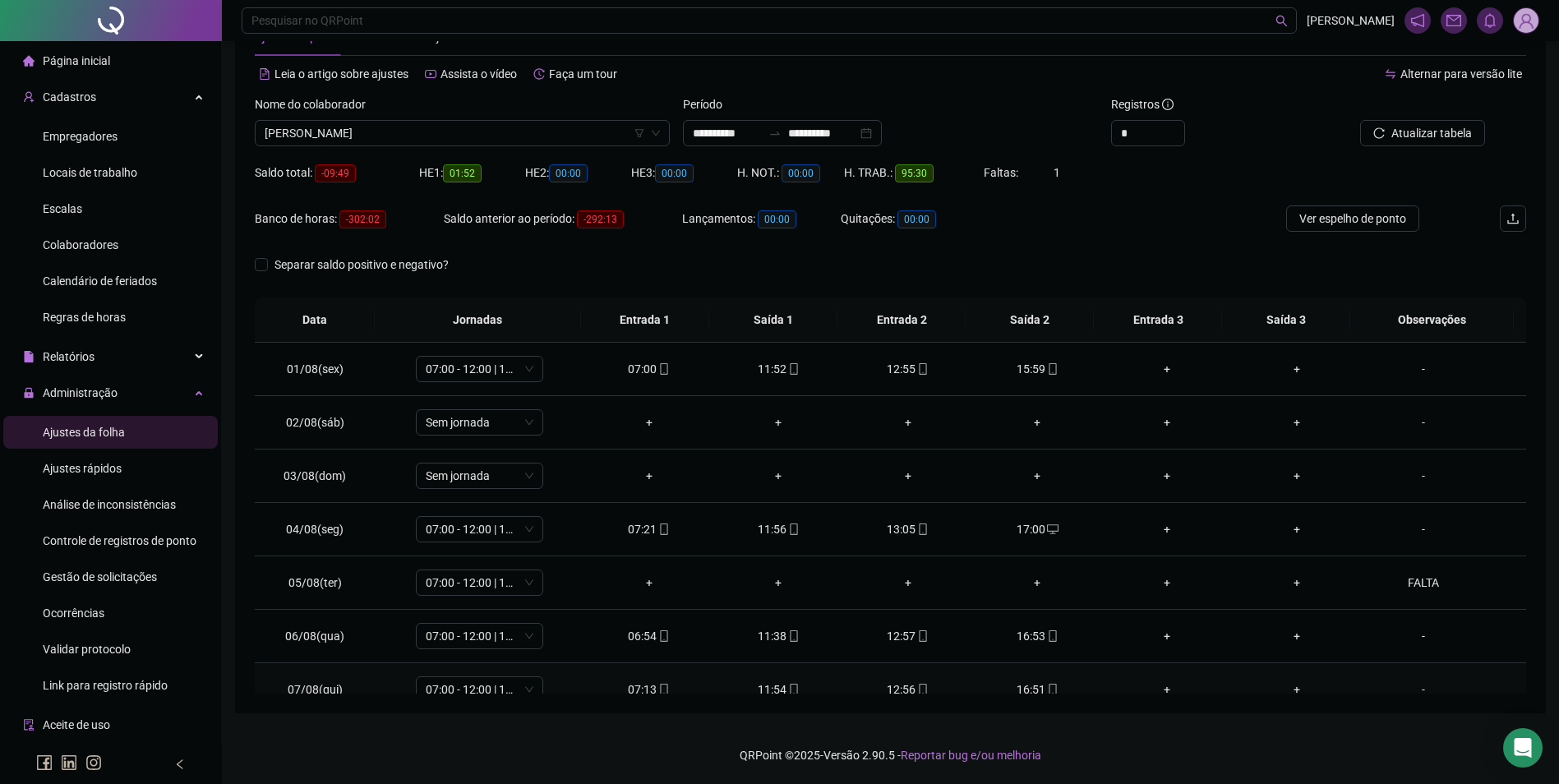
click at [917, 688] on icon "mobile" at bounding box center [923, 689] width 11 height 11
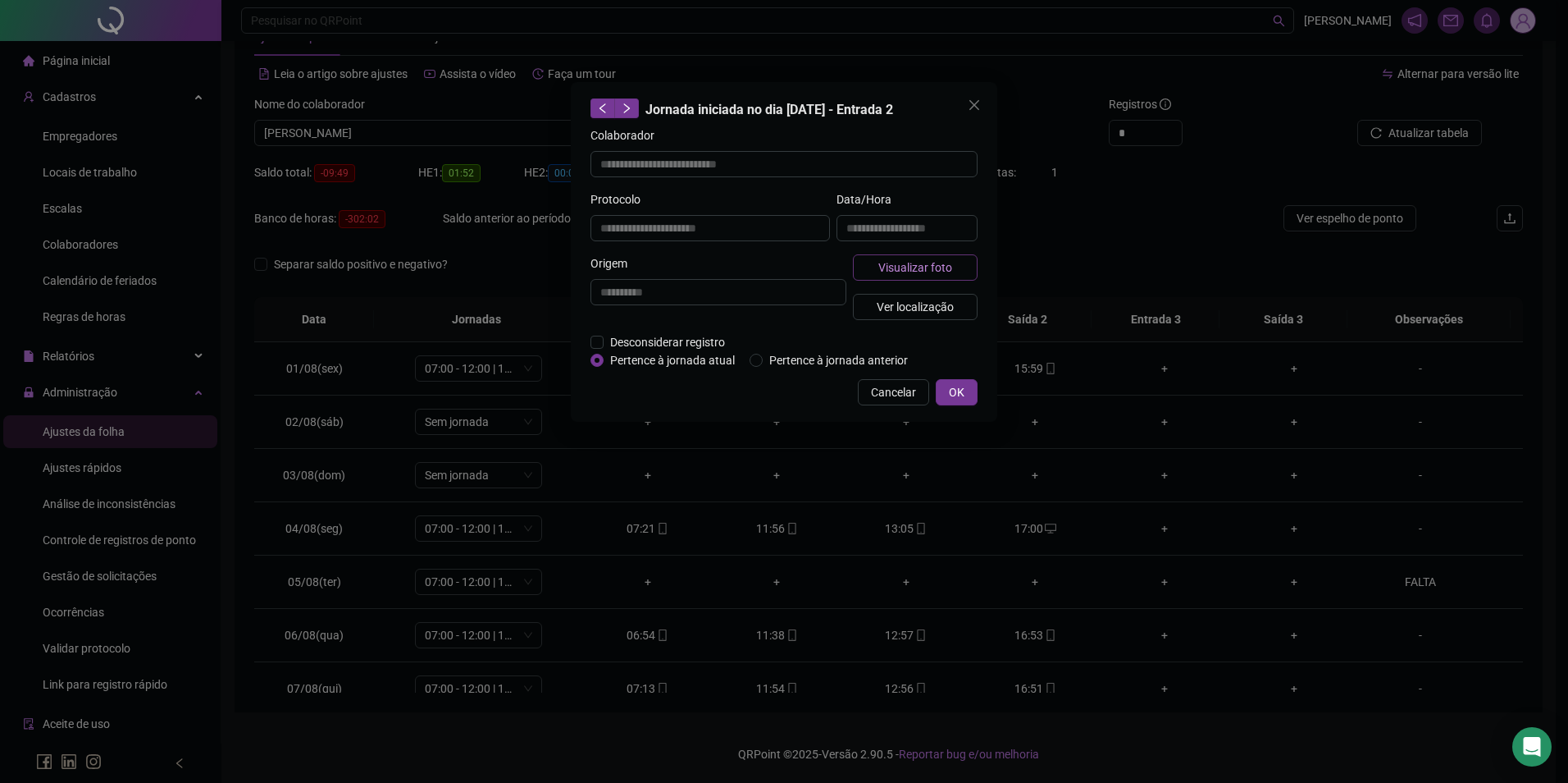
click at [935, 266] on span "Visualizar foto" at bounding box center [915, 267] width 74 height 18
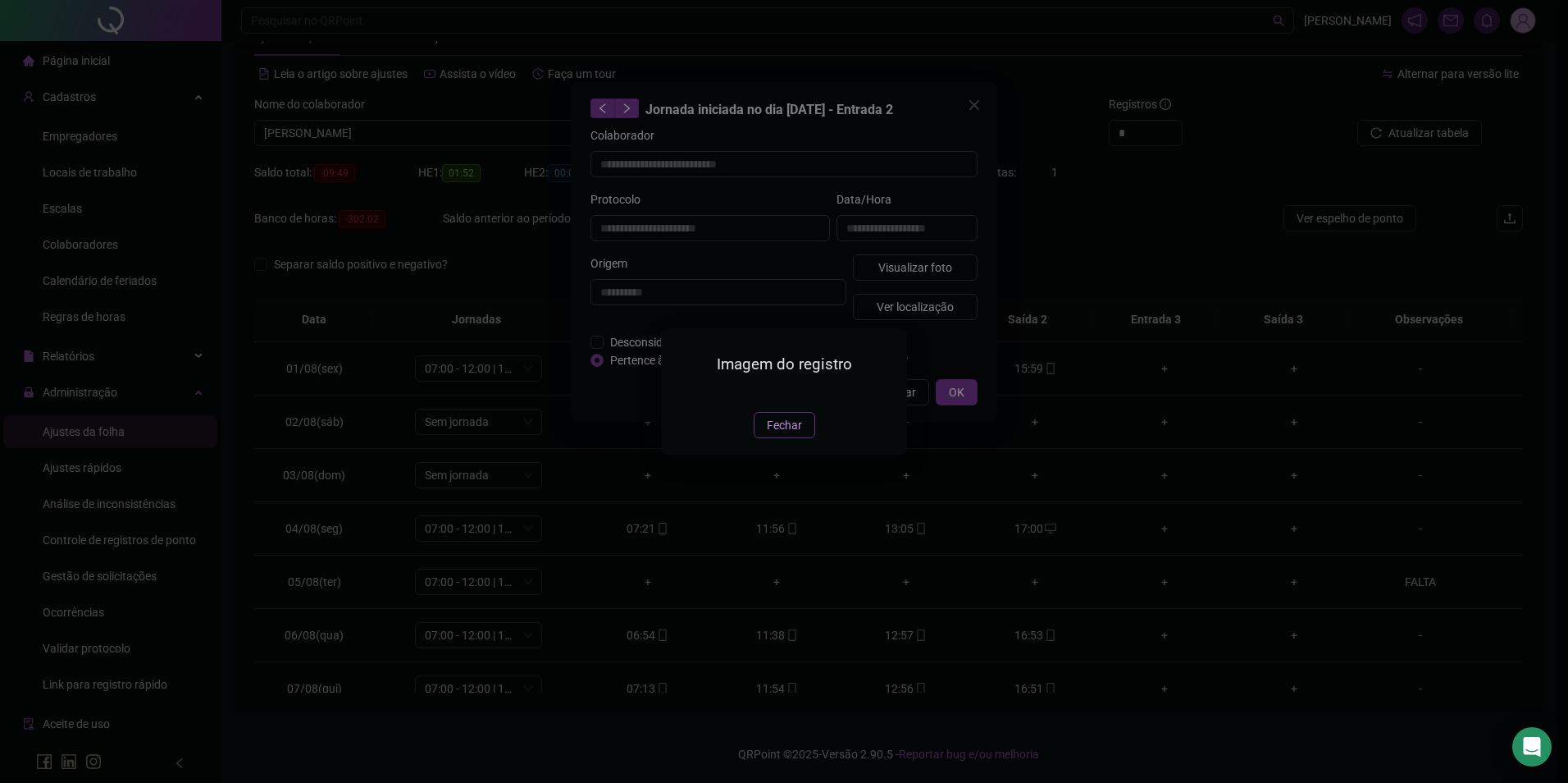
click at [796, 435] on span "Fechar" at bounding box center [784, 425] width 35 height 18
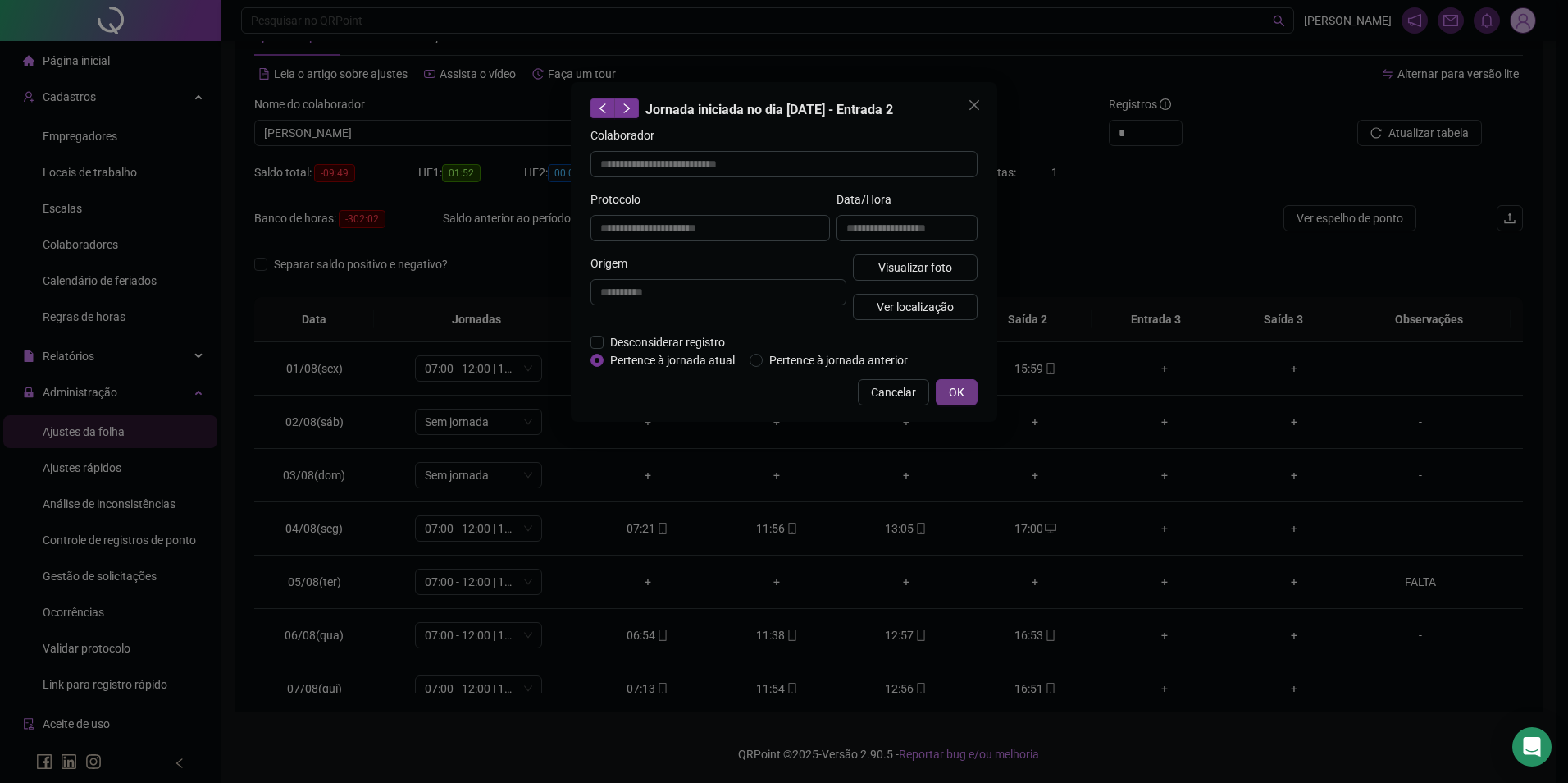
click at [966, 383] on button "OK" at bounding box center [957, 392] width 42 height 27
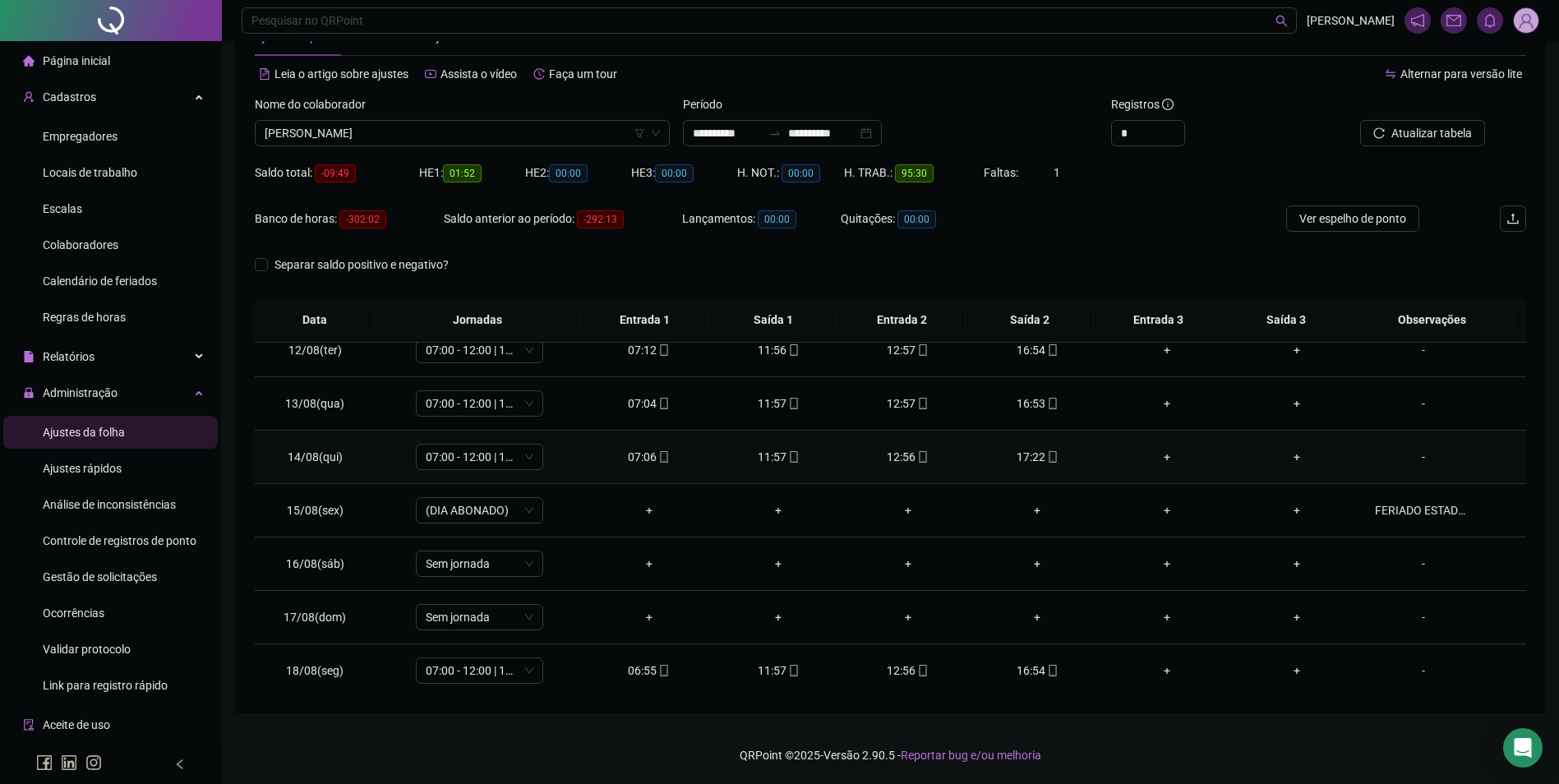
scroll to position [611, 0]
click at [485, 133] on span "WANDERSON RODRIGUES DE SOUZA" at bounding box center [462, 133] width 395 height 25
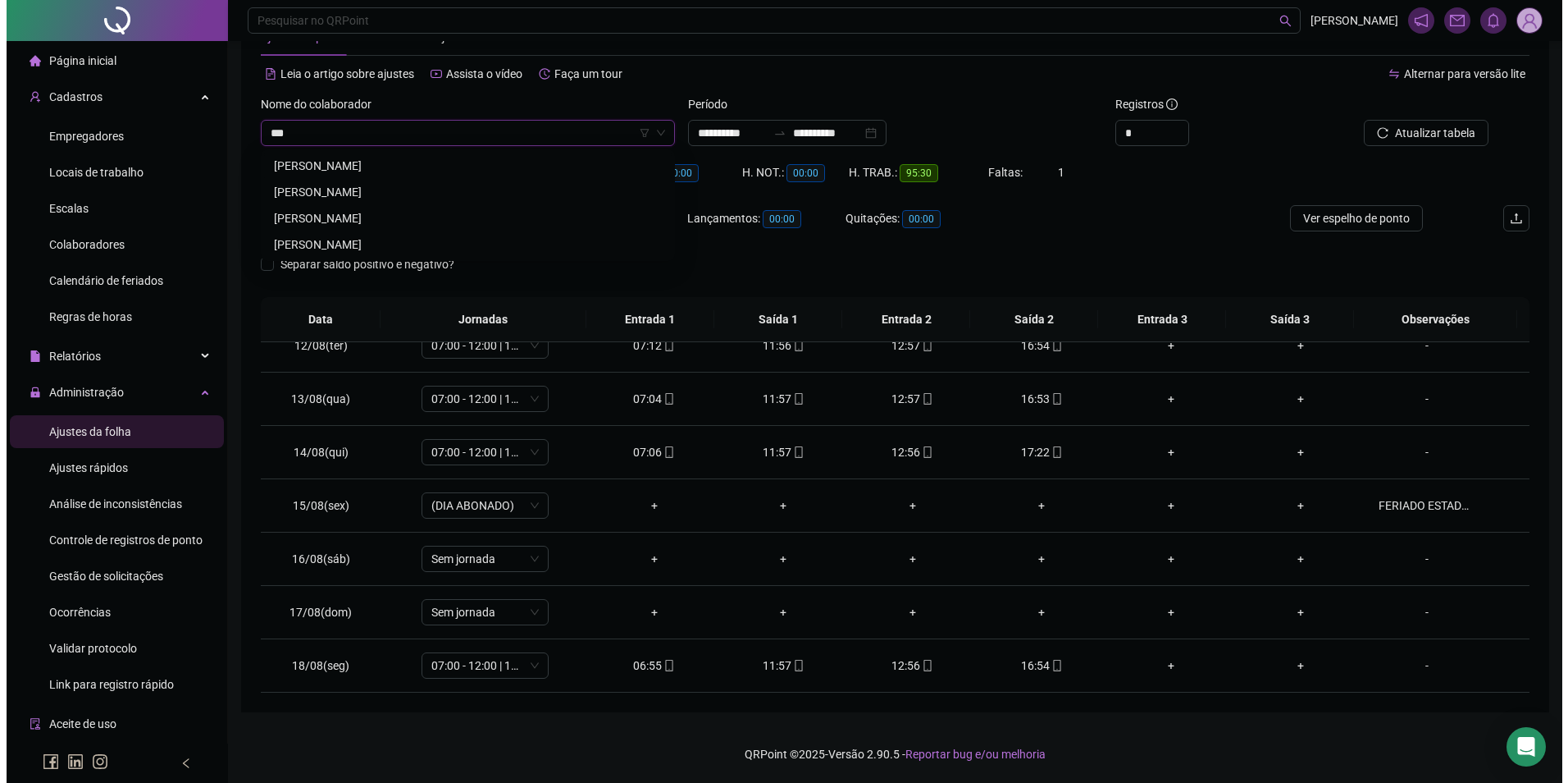
scroll to position [0, 0]
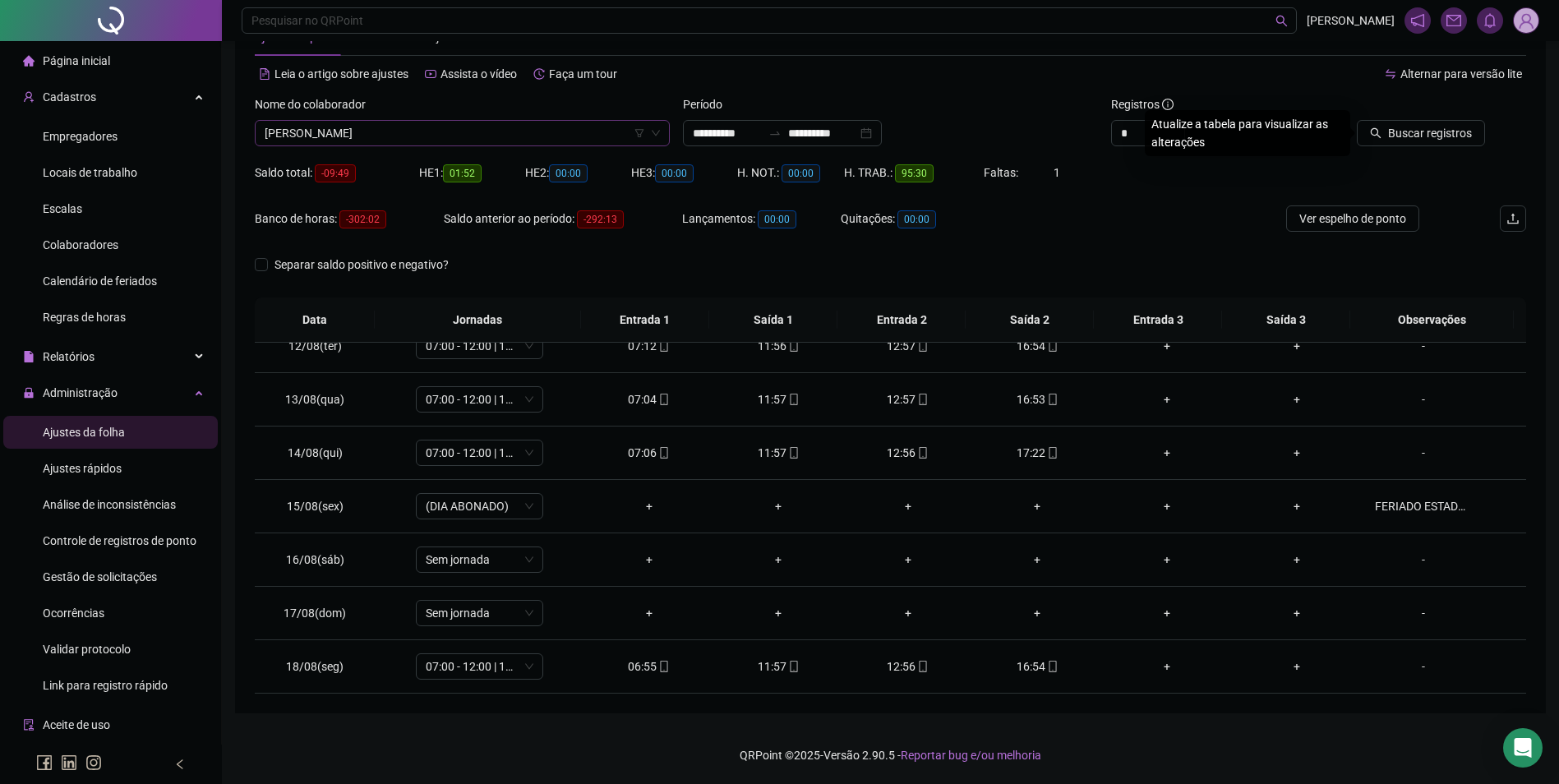
click at [1357, 120] on button "Buscar registros" at bounding box center [1421, 134] width 128 height 27
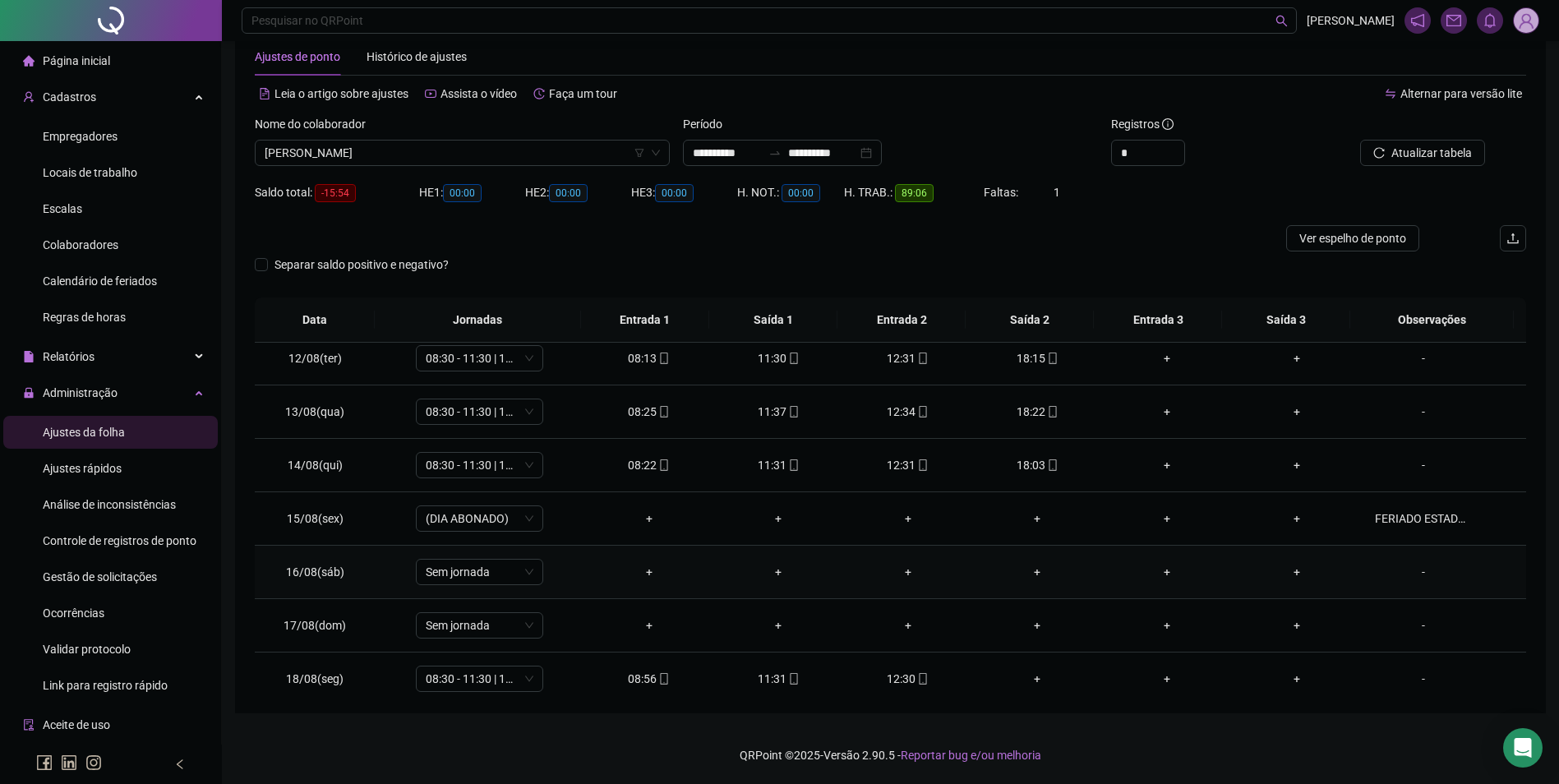
scroll to position [611, 0]
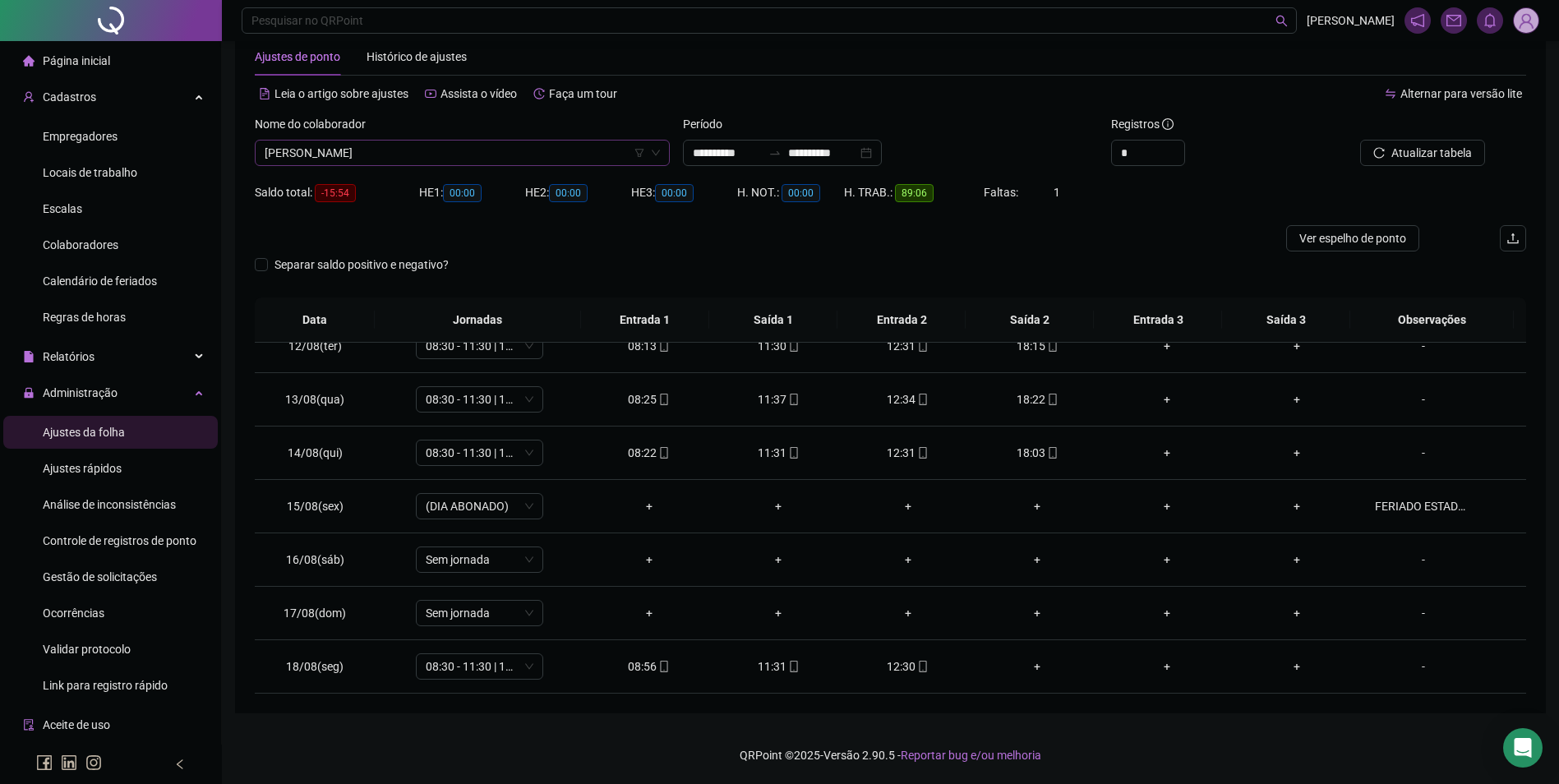
click at [552, 164] on span "WESLEANDRA ALVES DOS SANTOS" at bounding box center [462, 153] width 395 height 25
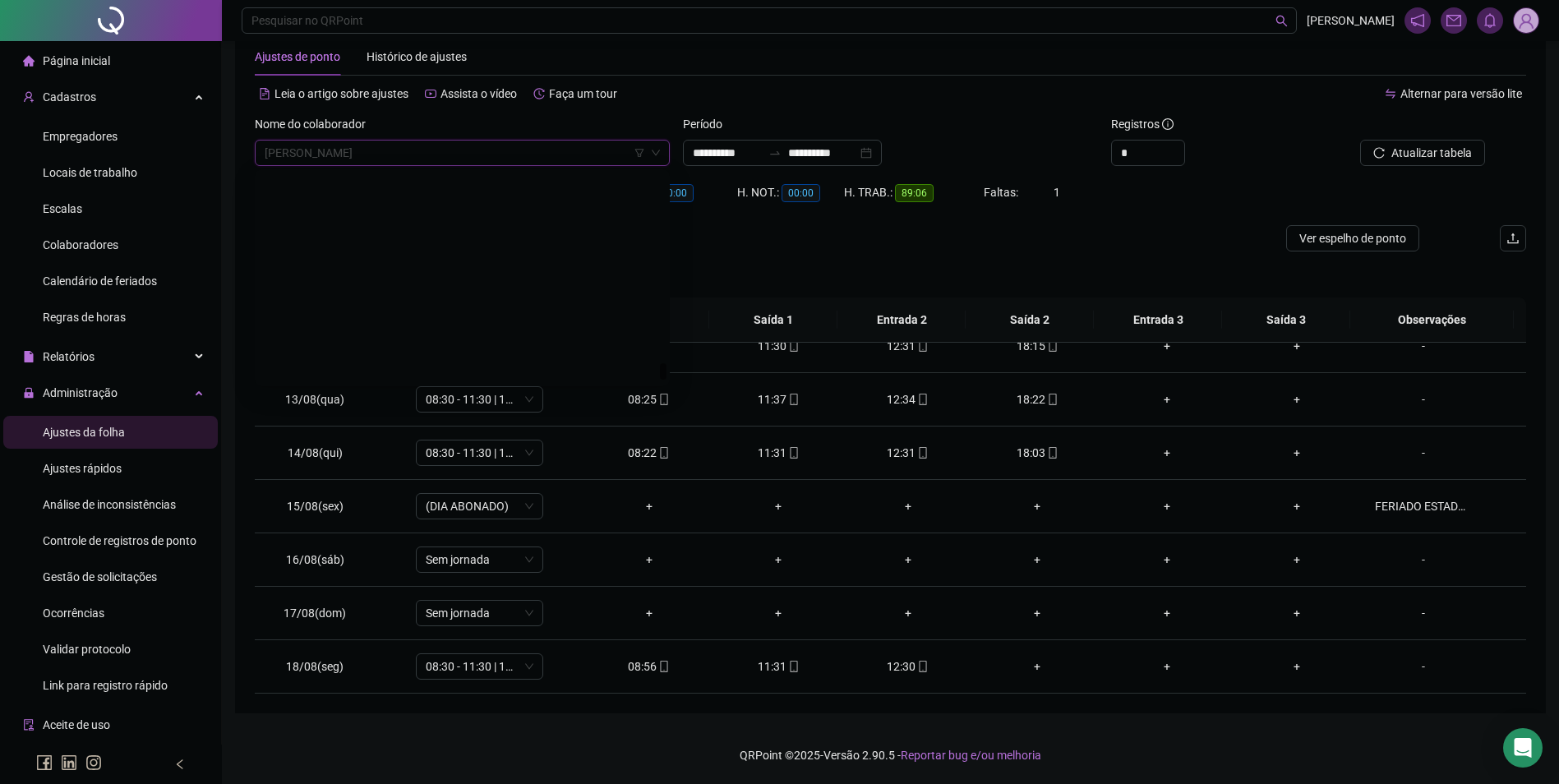
scroll to position [23720, 0]
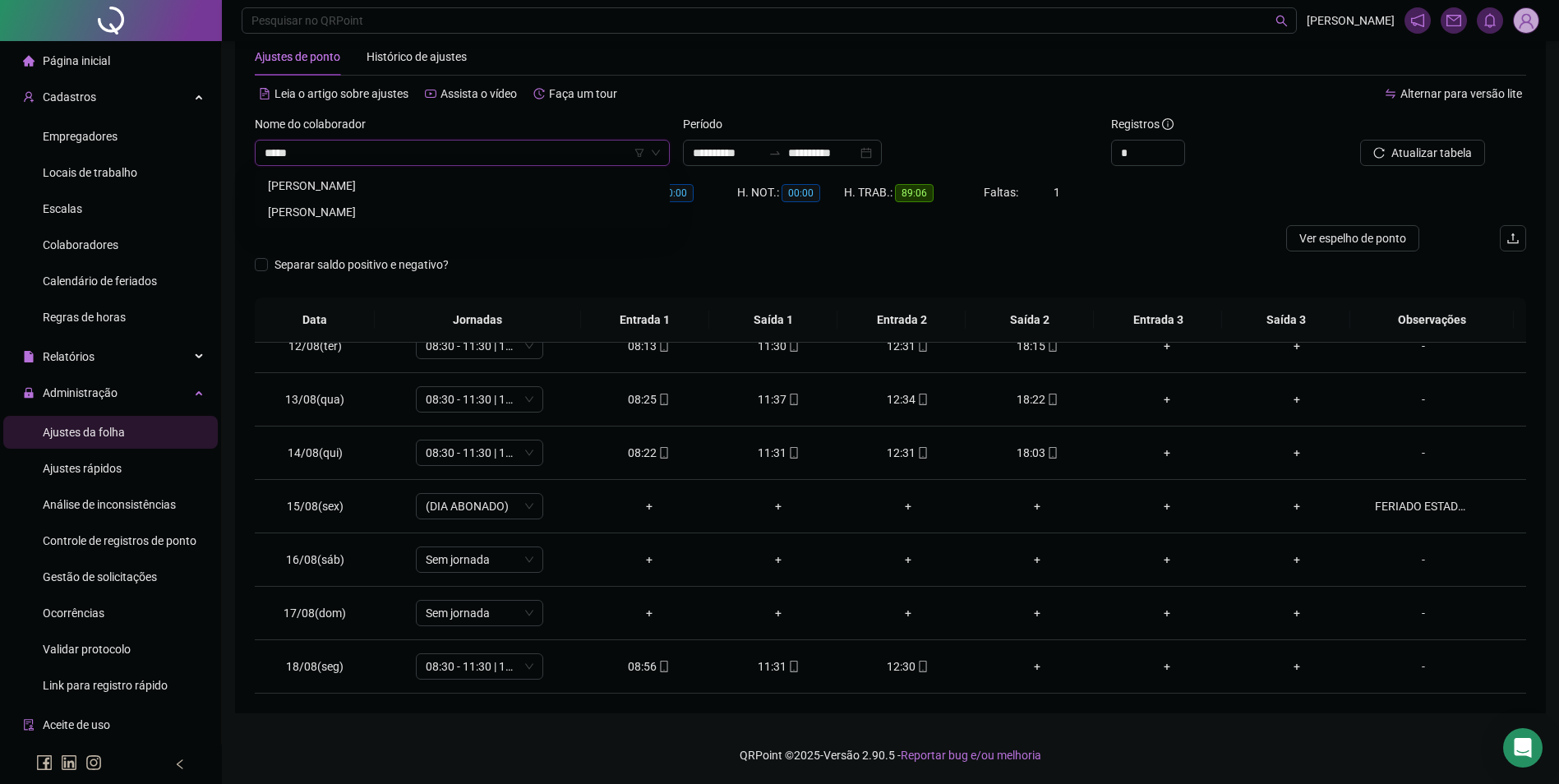
click at [373, 208] on div "ZELIA QUINTINA ELIAS" at bounding box center [463, 211] width 389 height 18
click at [1414, 145] on span "Buscar registros" at bounding box center [1430, 153] width 83 height 18
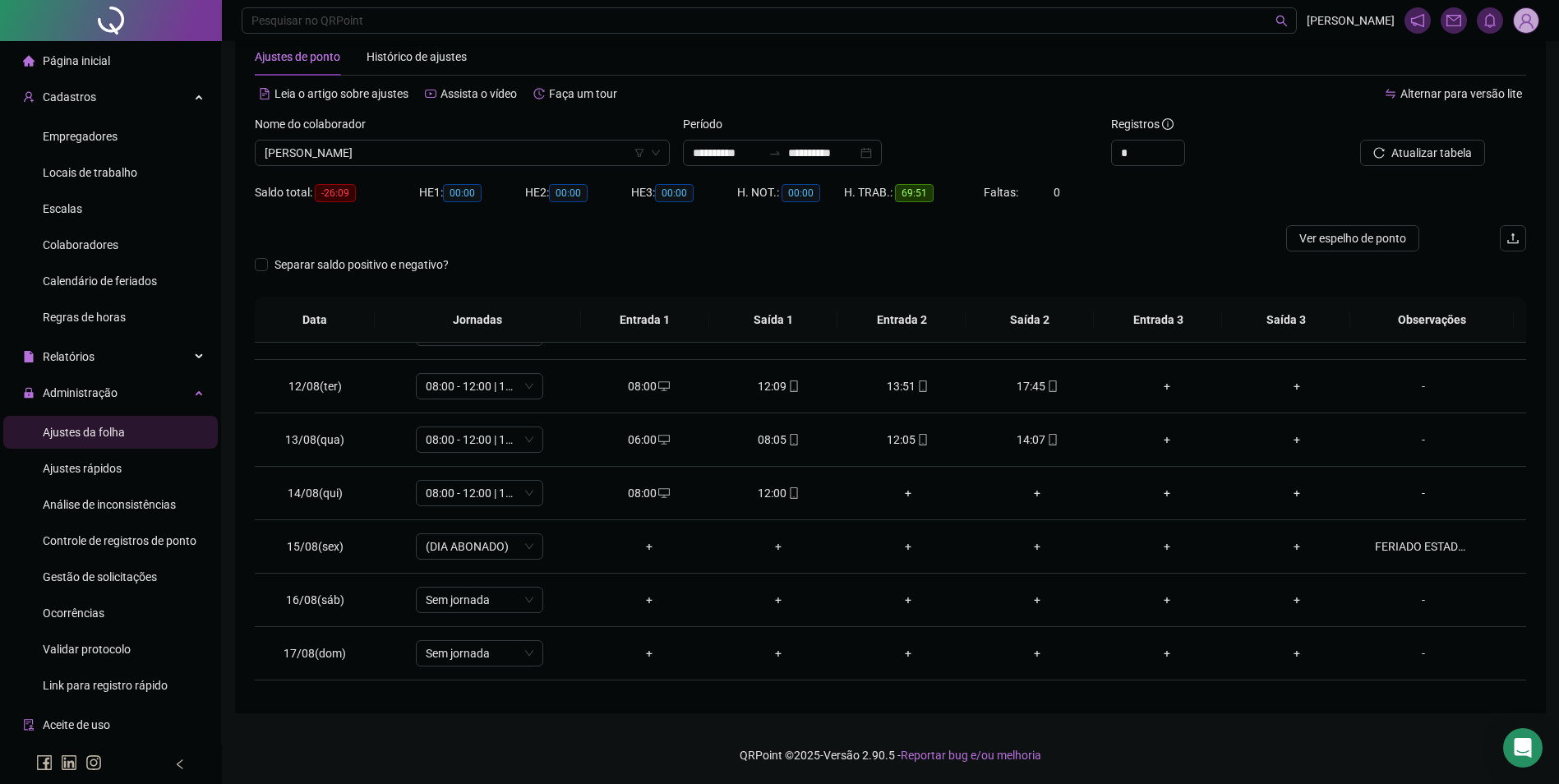
scroll to position [611, 0]
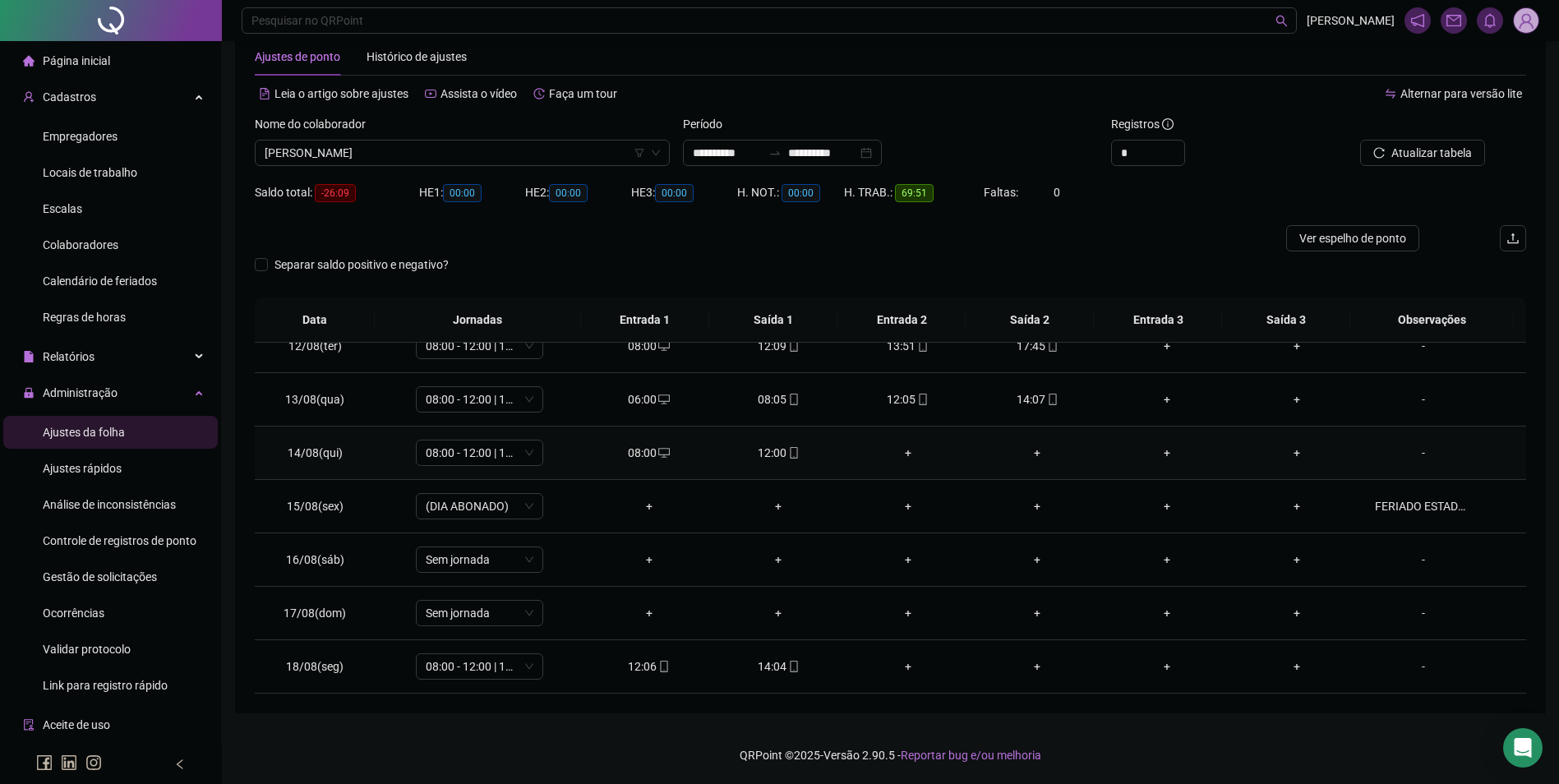
click at [788, 447] on icon "mobile" at bounding box center [794, 453] width 11 height 11
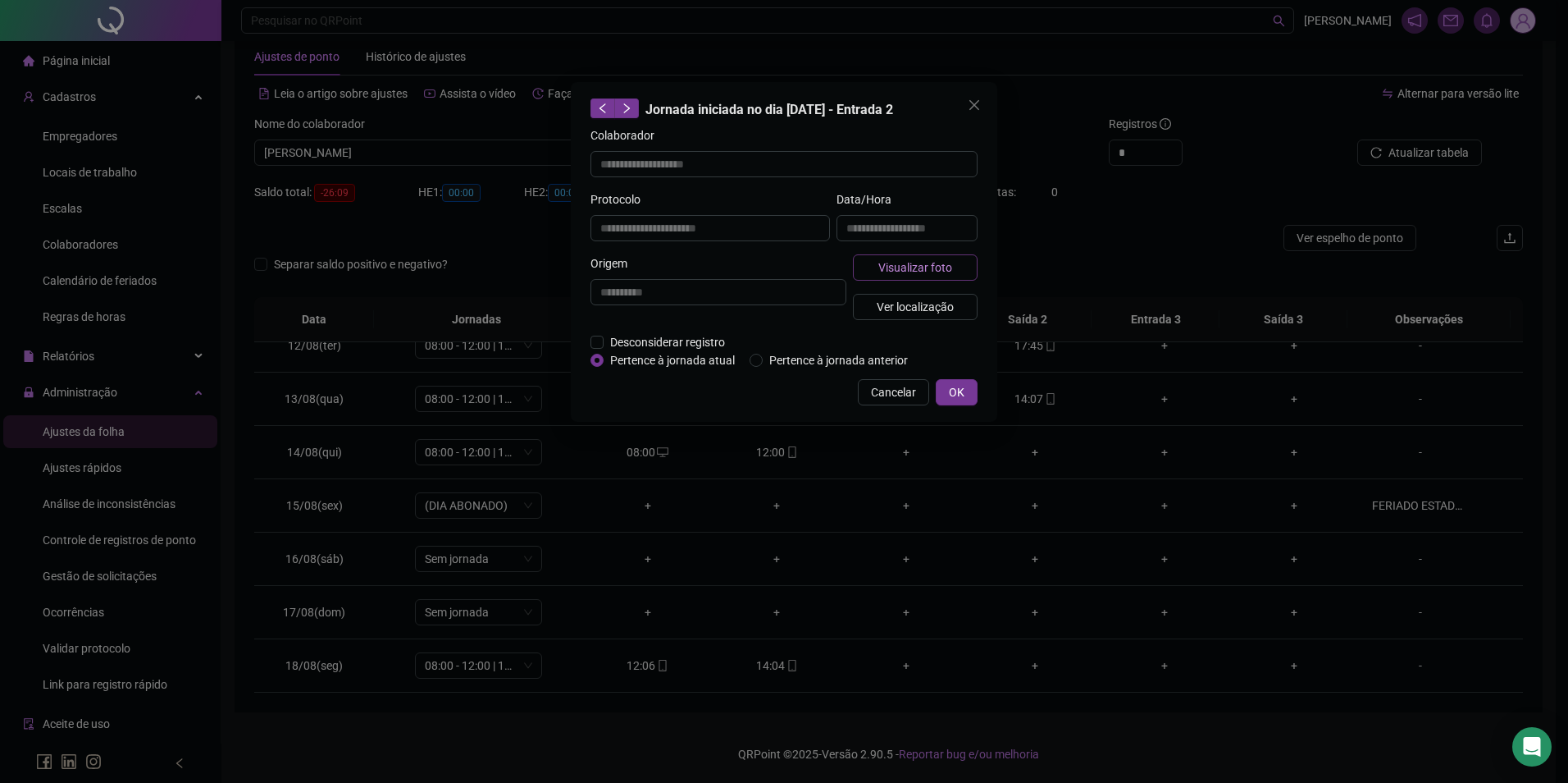
click at [920, 258] on button "Visualizar foto" at bounding box center [916, 268] width 125 height 27
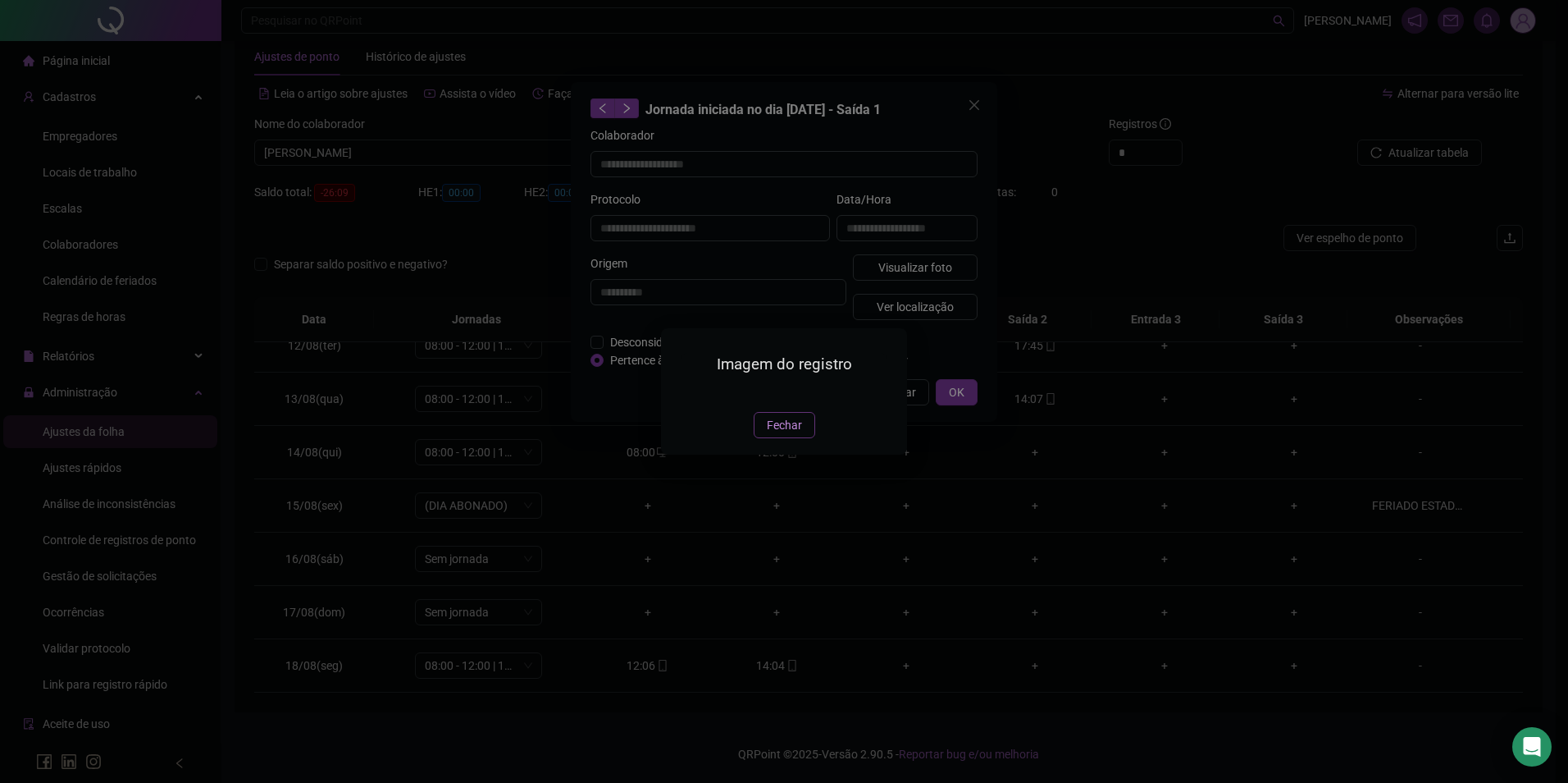
click at [784, 435] on span "Fechar" at bounding box center [784, 425] width 35 height 18
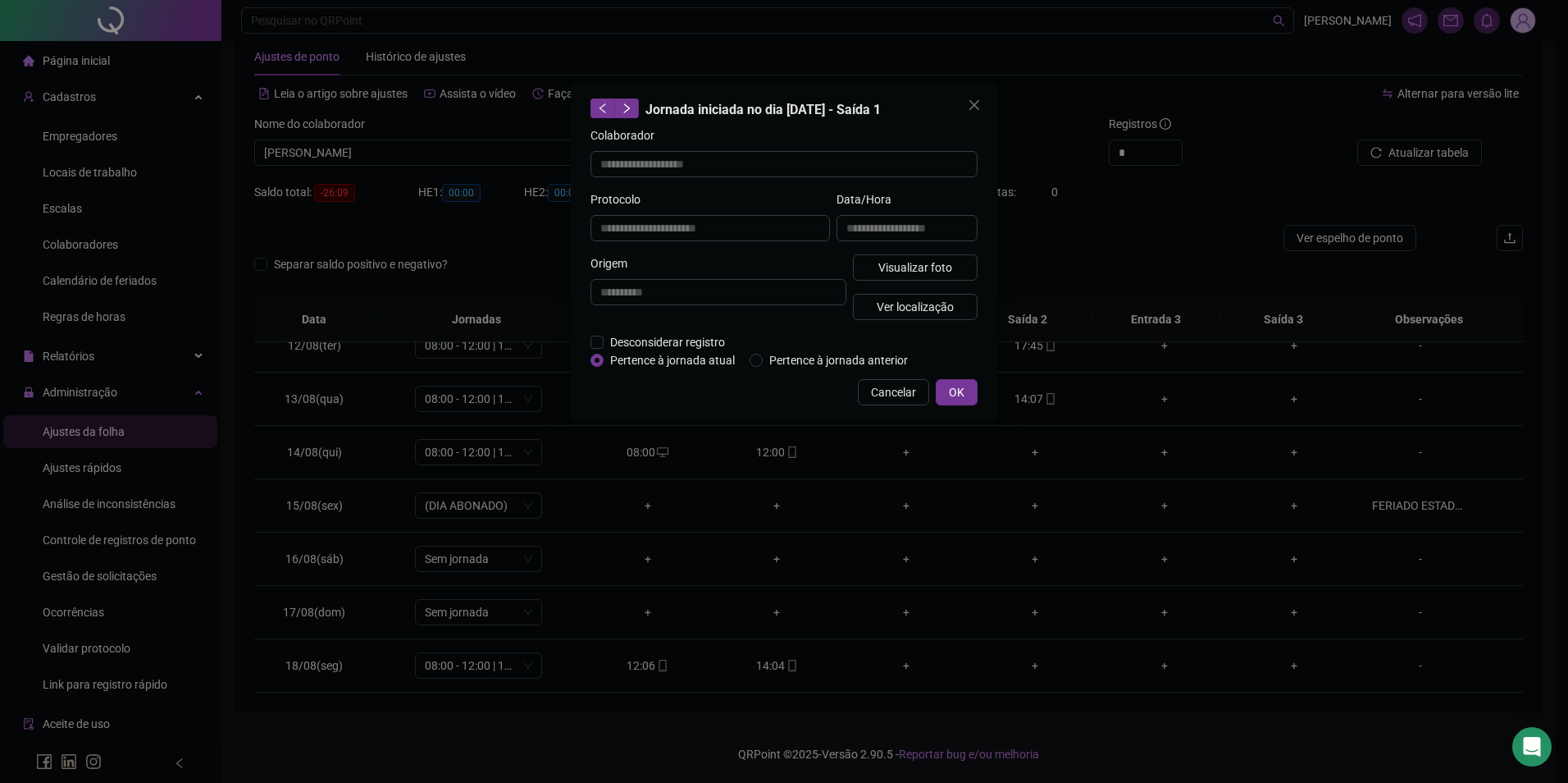
click at [1466, 169] on div "**********" at bounding box center [784, 391] width 1568 height 783
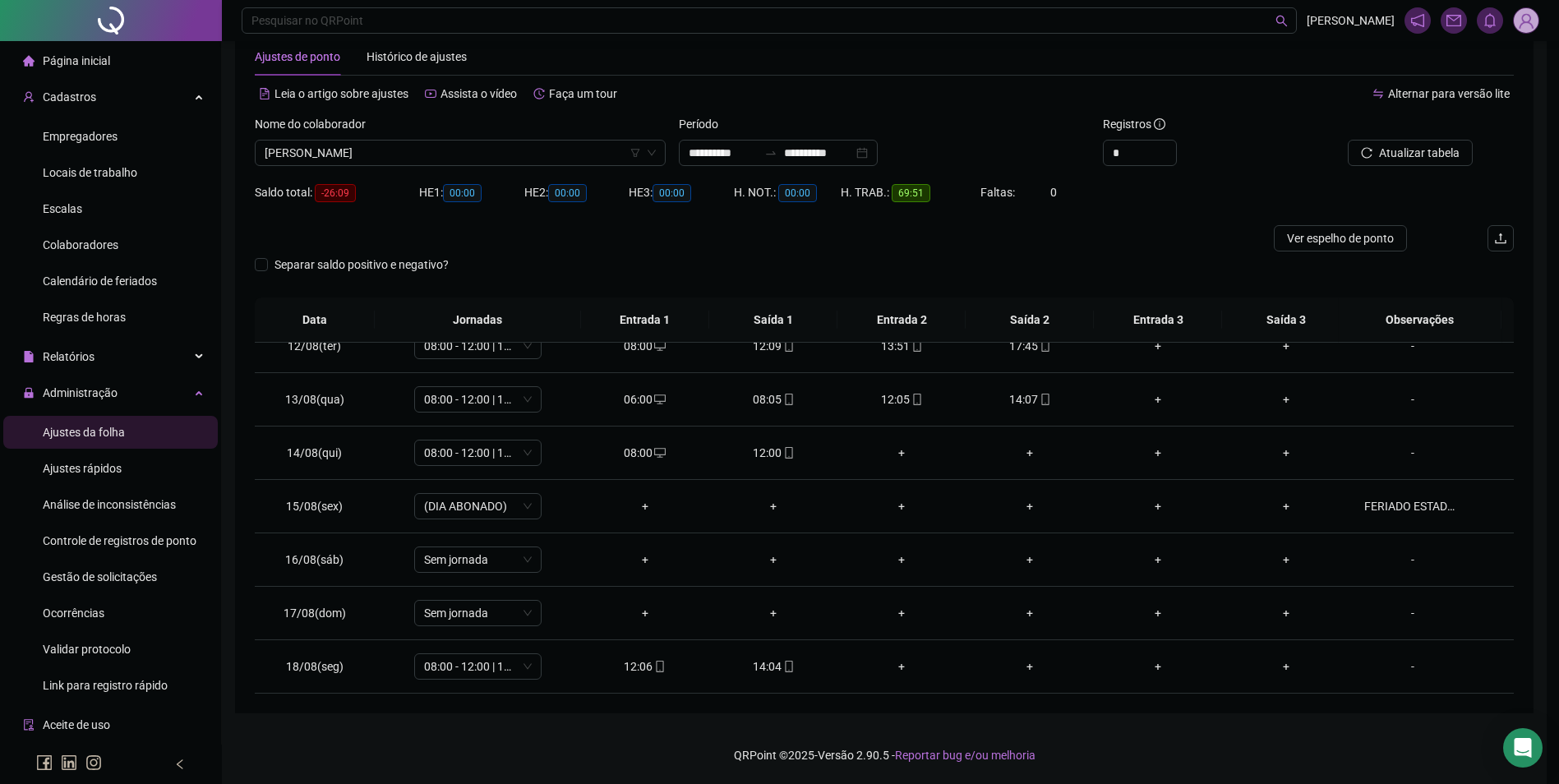
click at [1460, 158] on span "Atualizar tabela" at bounding box center [1420, 153] width 81 height 18
click at [788, 447] on icon "mobile" at bounding box center [794, 453] width 11 height 11
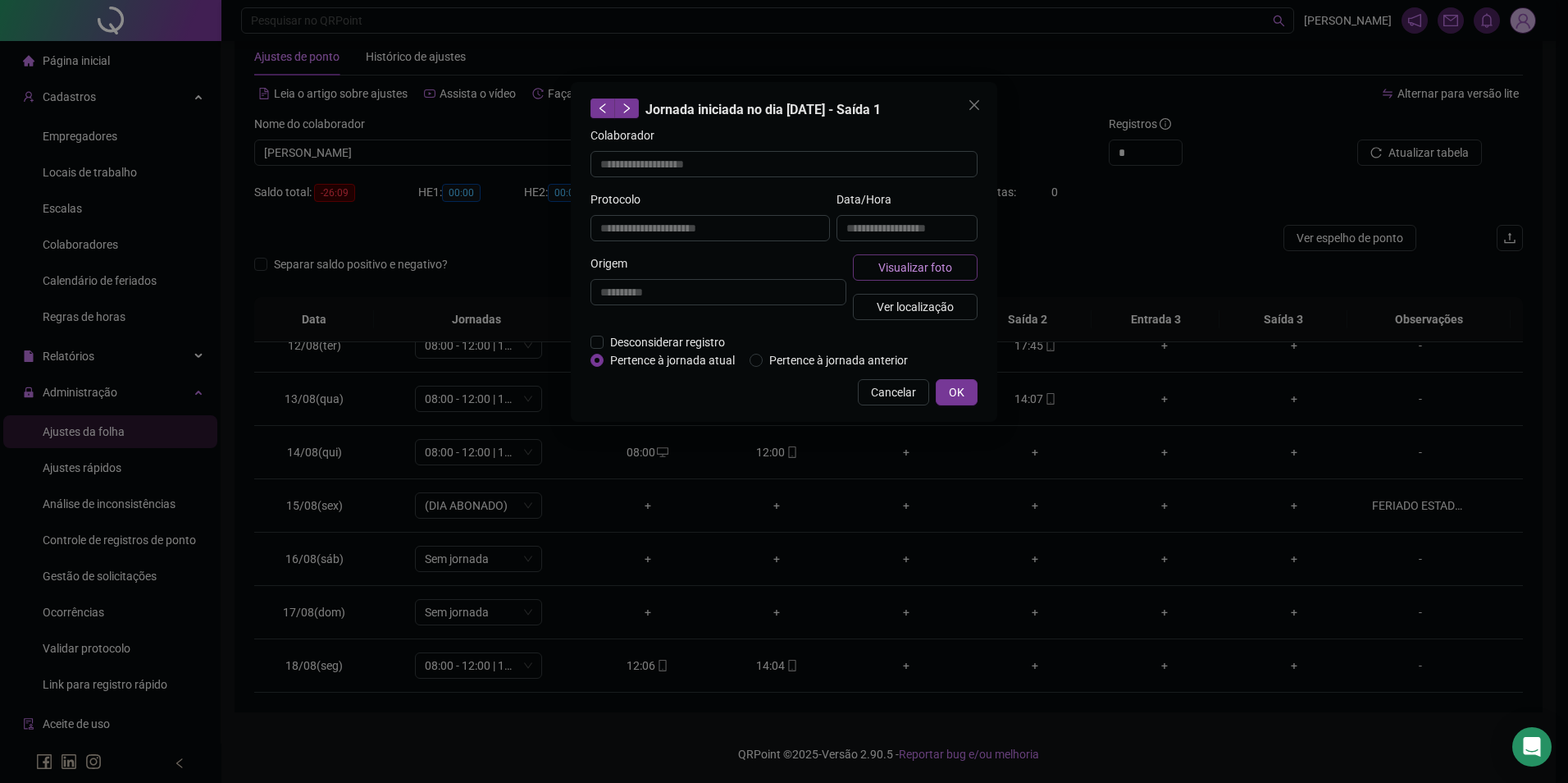
click at [877, 267] on button "Visualizar foto" at bounding box center [916, 268] width 125 height 27
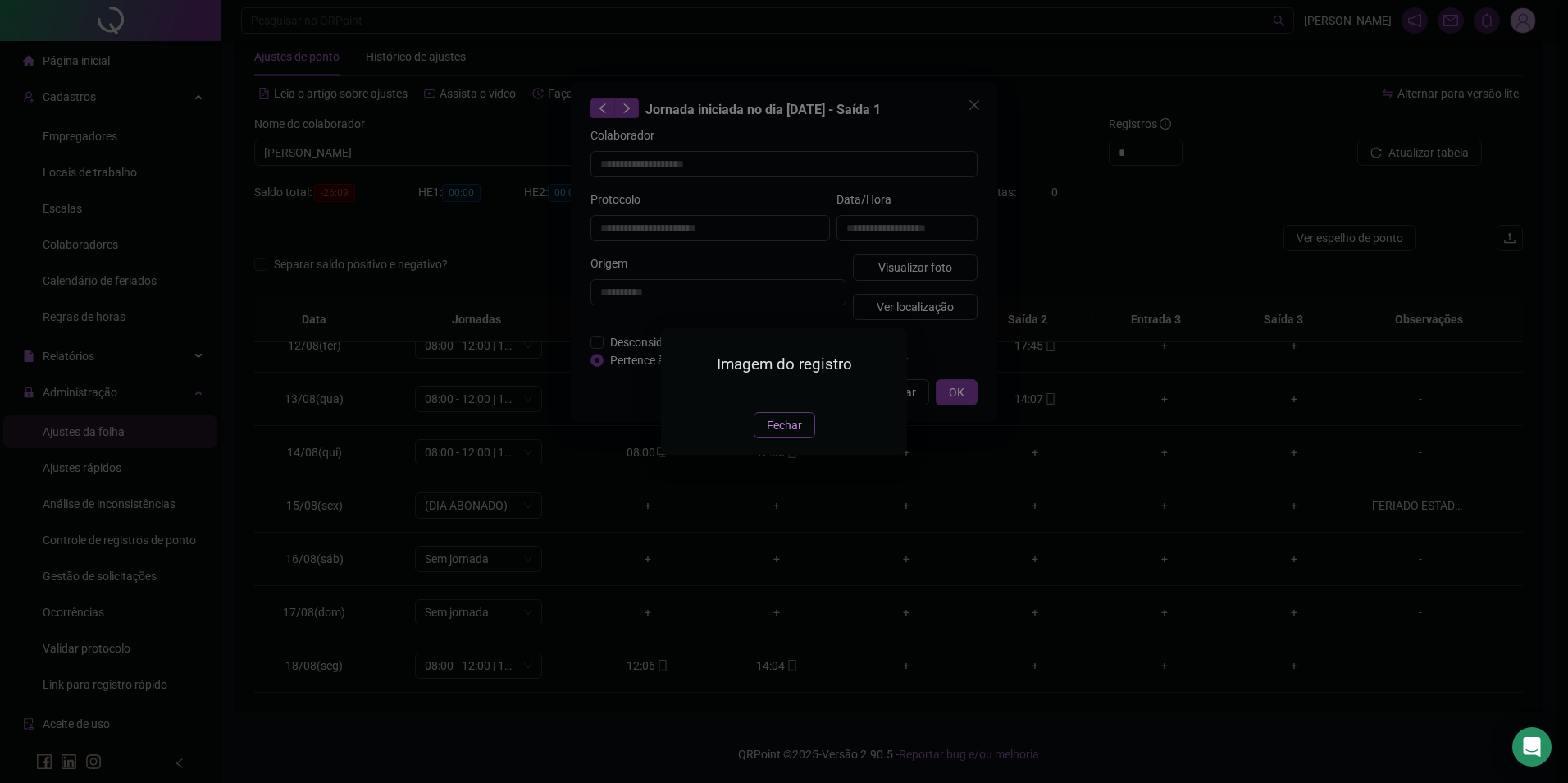
click at [785, 435] on span "Fechar" at bounding box center [784, 425] width 35 height 18
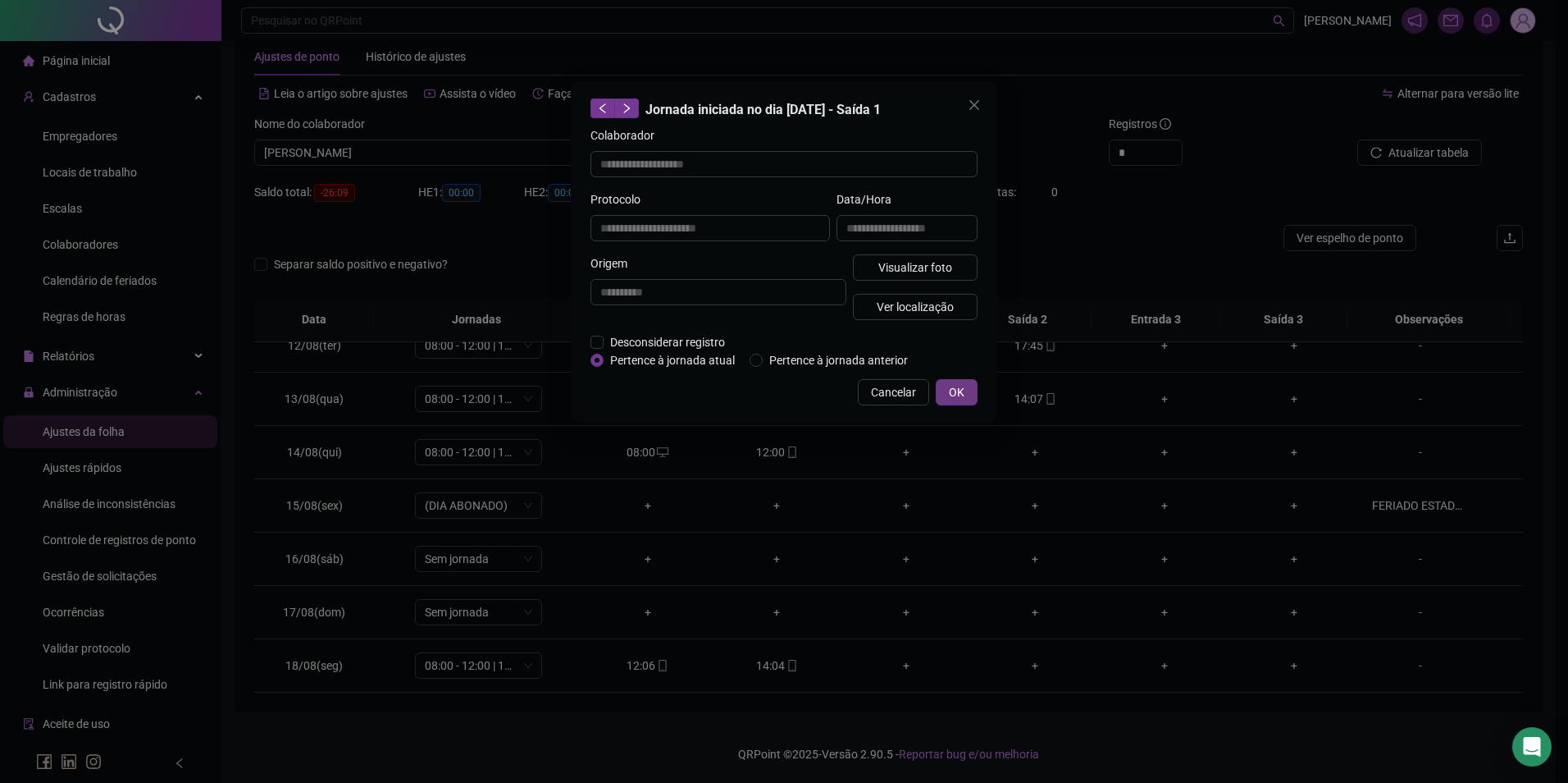
click at [956, 385] on span "OK" at bounding box center [957, 392] width 15 height 18
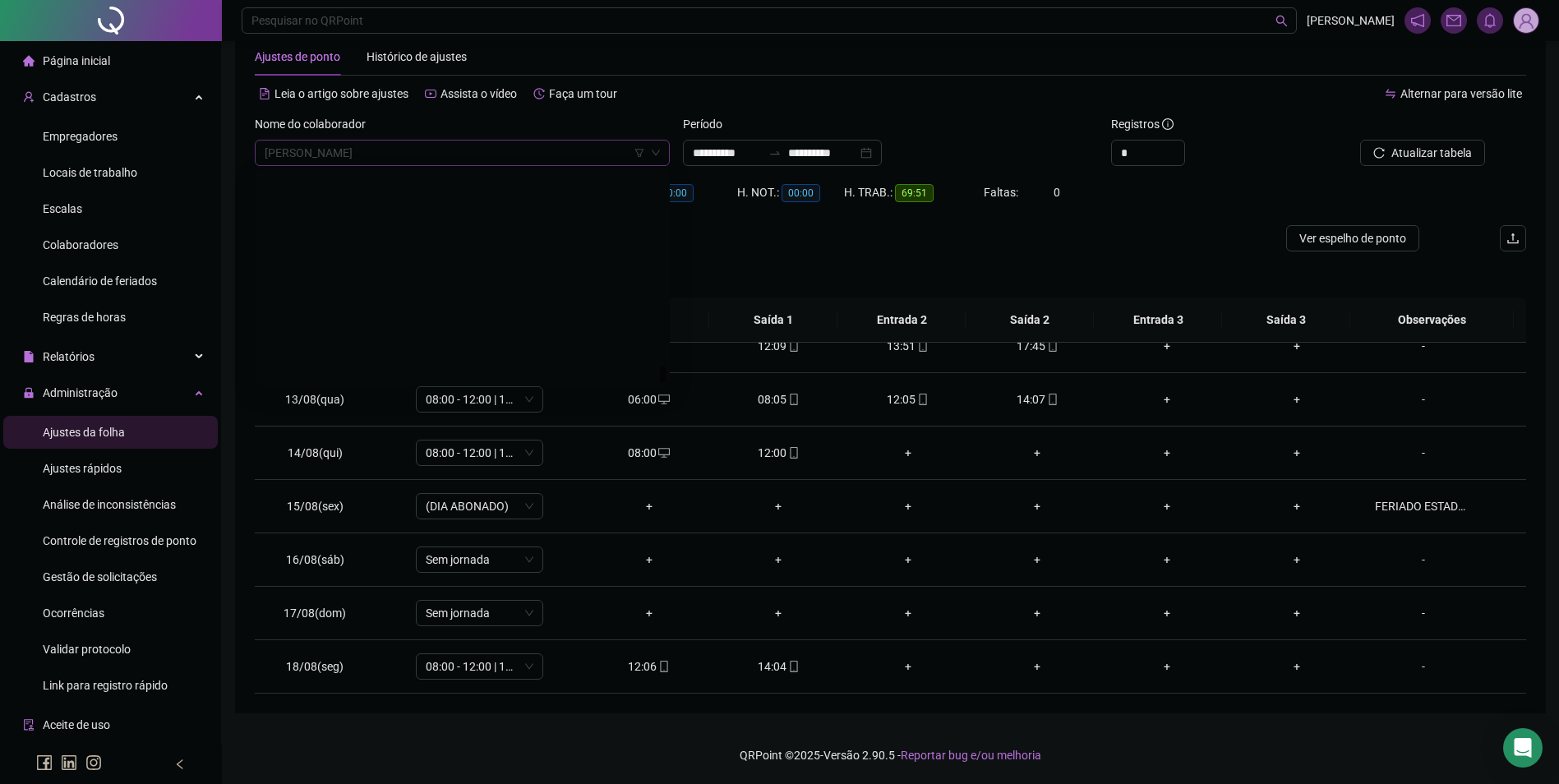
click at [500, 156] on span "ZELIA QUINTINA ELIAS" at bounding box center [462, 153] width 395 height 25
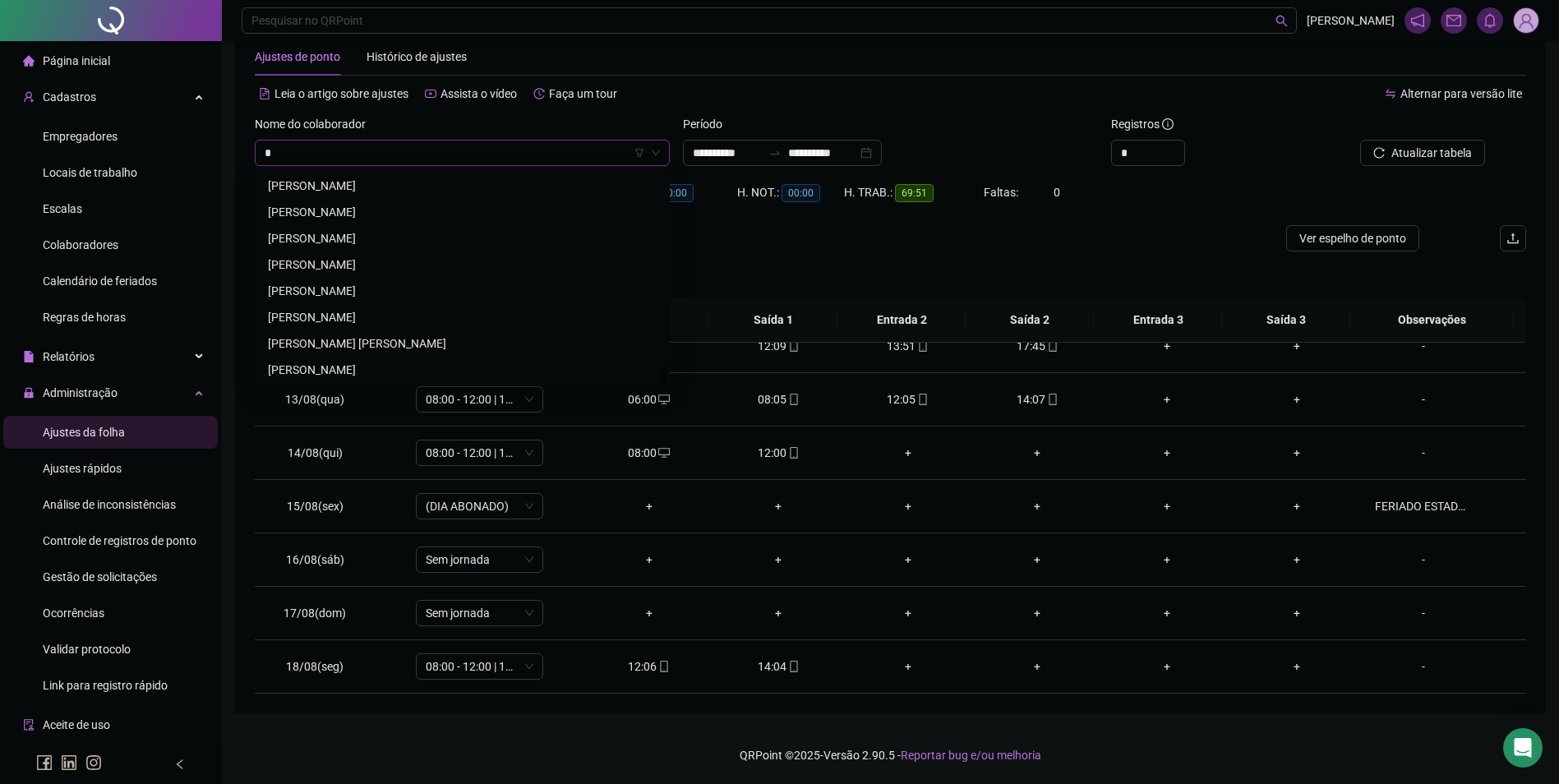
scroll to position [789, 0]
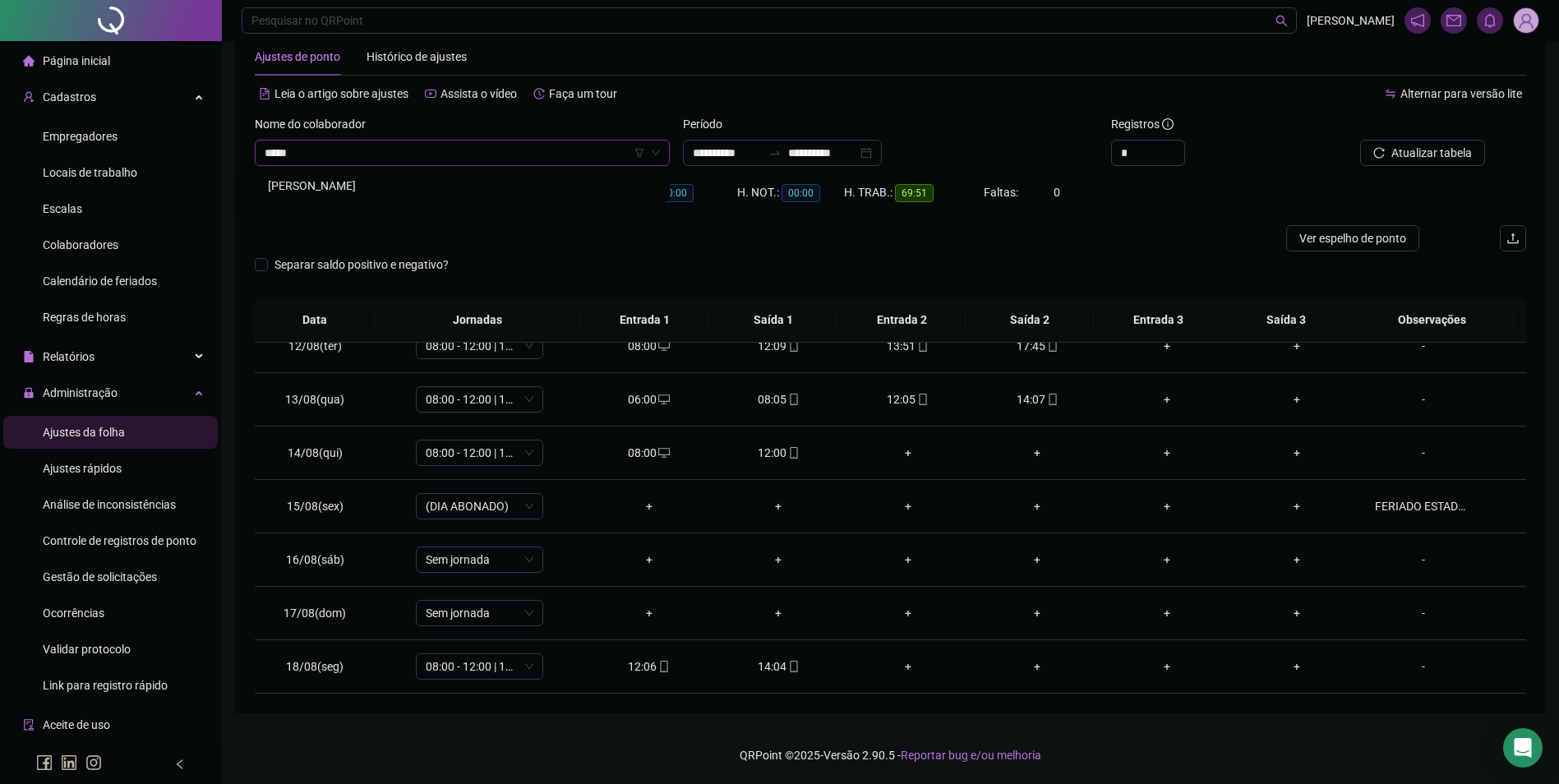
click at [388, 189] on div "GENILSON RODRIGUES DE SOUSA" at bounding box center [463, 185] width 389 height 18
click at [1435, 146] on span "Buscar registros" at bounding box center [1430, 153] width 83 height 18
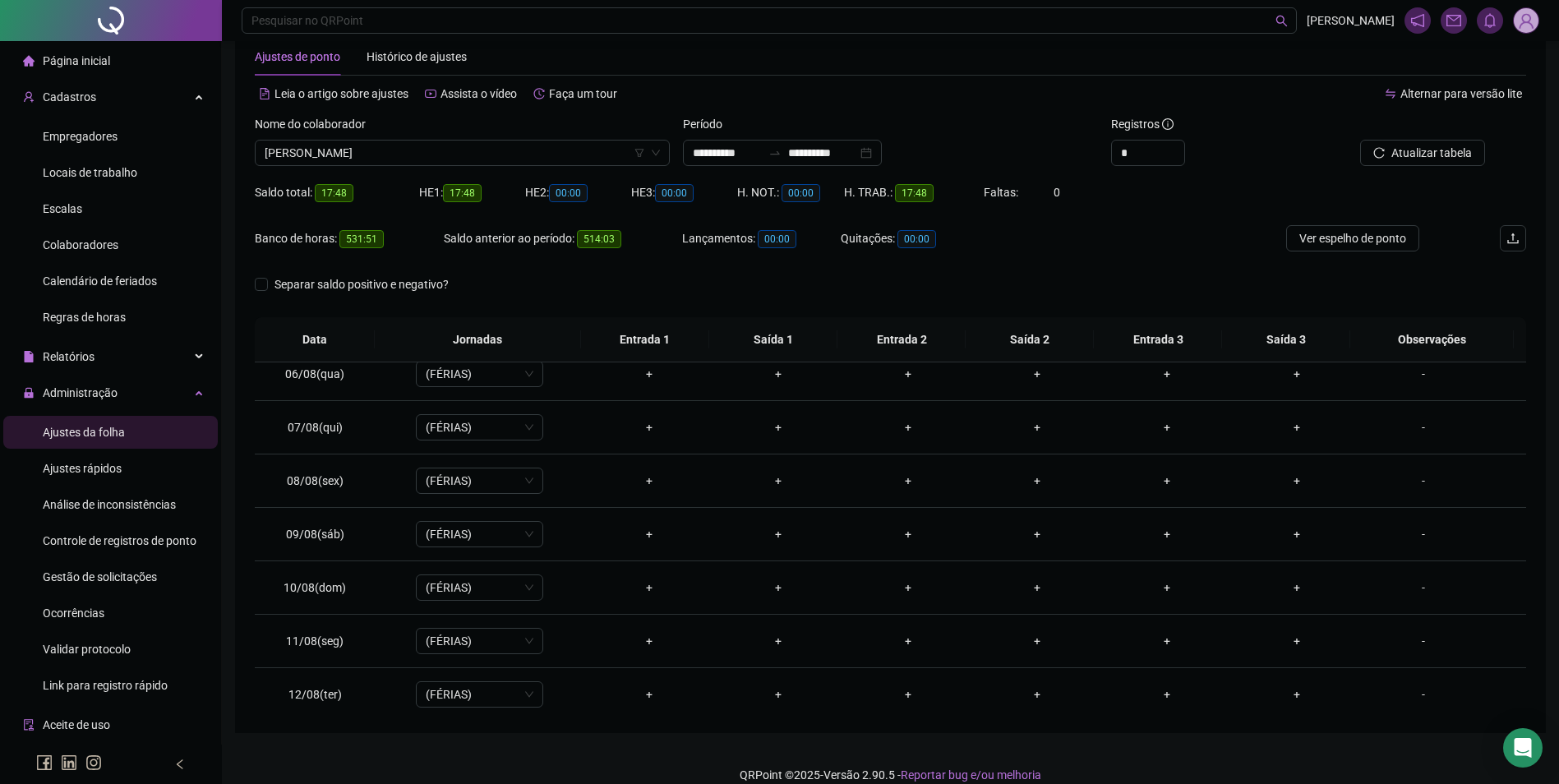
scroll to position [0, 0]
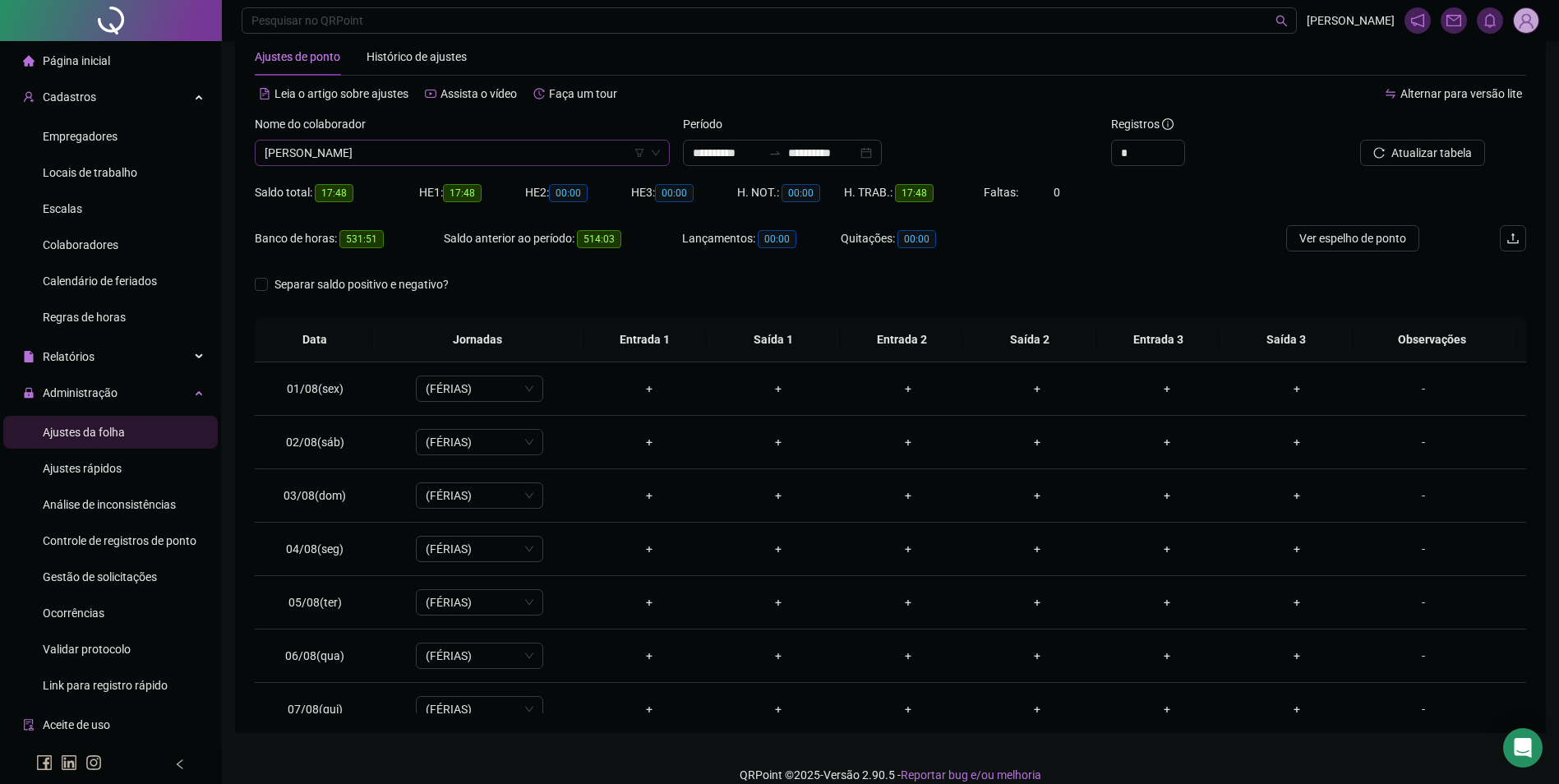
click at [508, 145] on span "GENILSON RODRIGUES DE SOUSA" at bounding box center [462, 153] width 395 height 25
click at [453, 175] on div "DIONES REIS NASCIMENTO DA SILVA" at bounding box center [462, 186] width 409 height 27
click at [1454, 152] on span "Buscar registros" at bounding box center [1430, 153] width 83 height 18
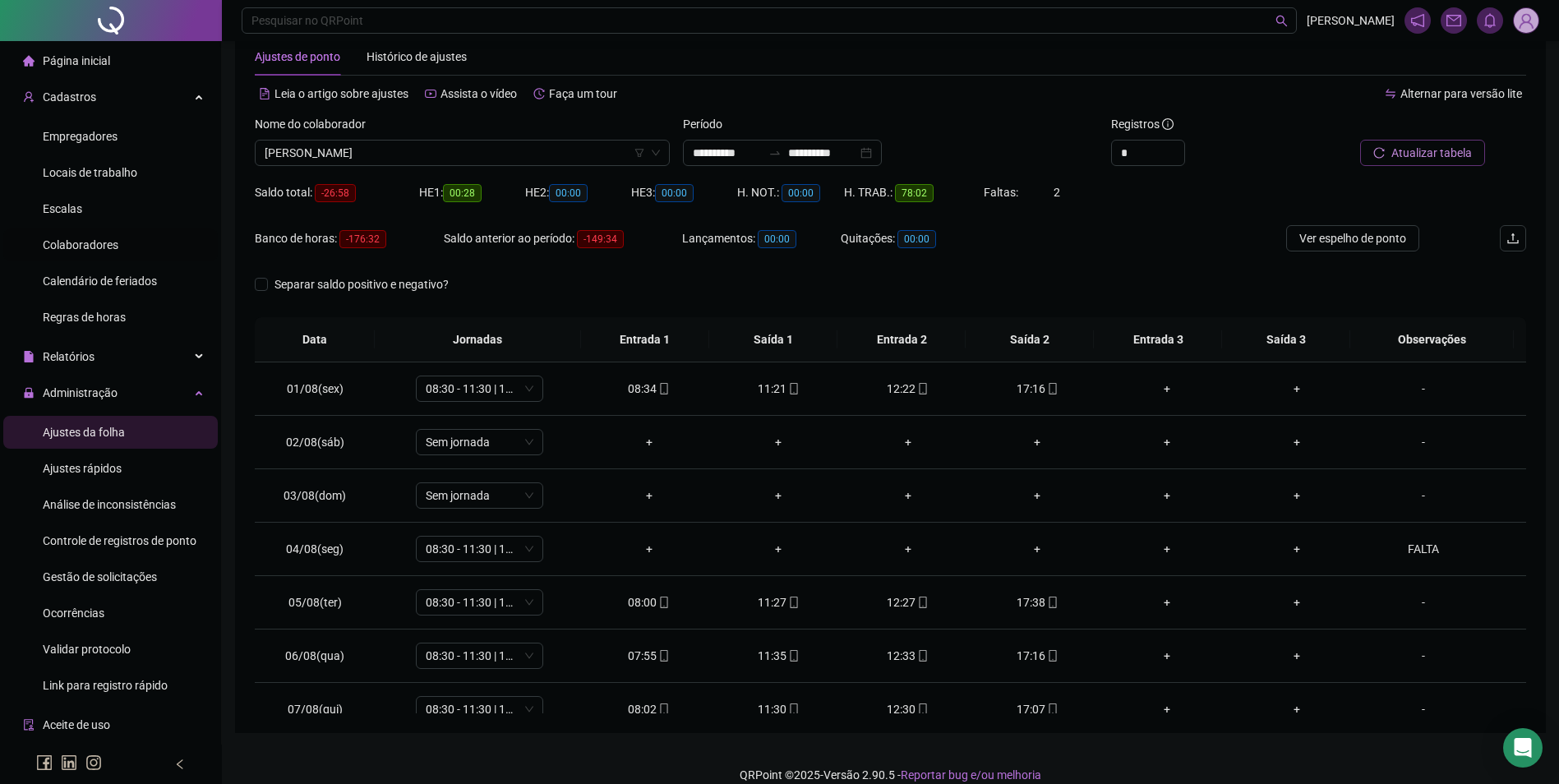
click at [74, 241] on span "Colaboradores" at bounding box center [81, 245] width 76 height 13
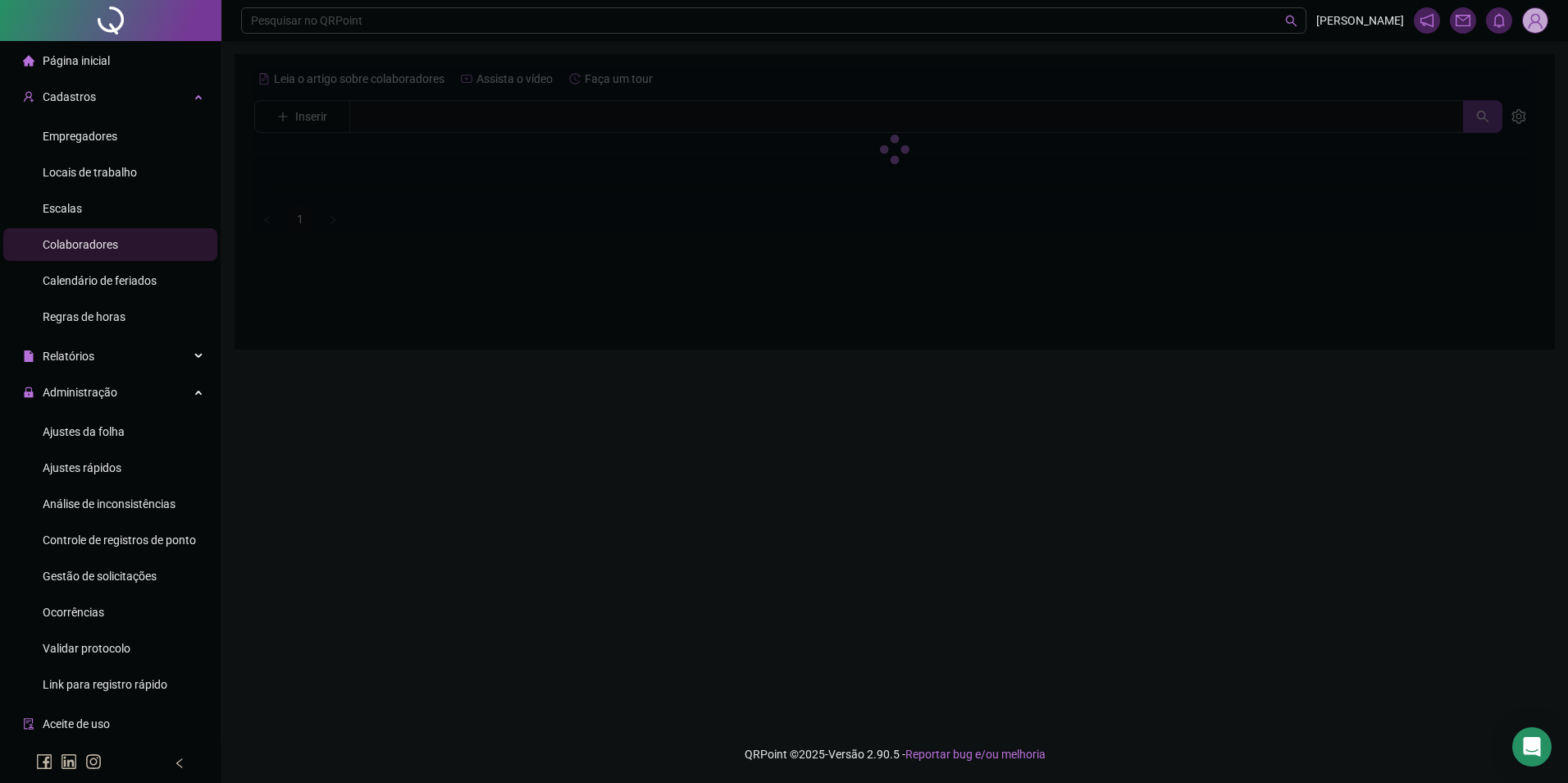
click at [303, 110] on div at bounding box center [895, 149] width 1281 height 167
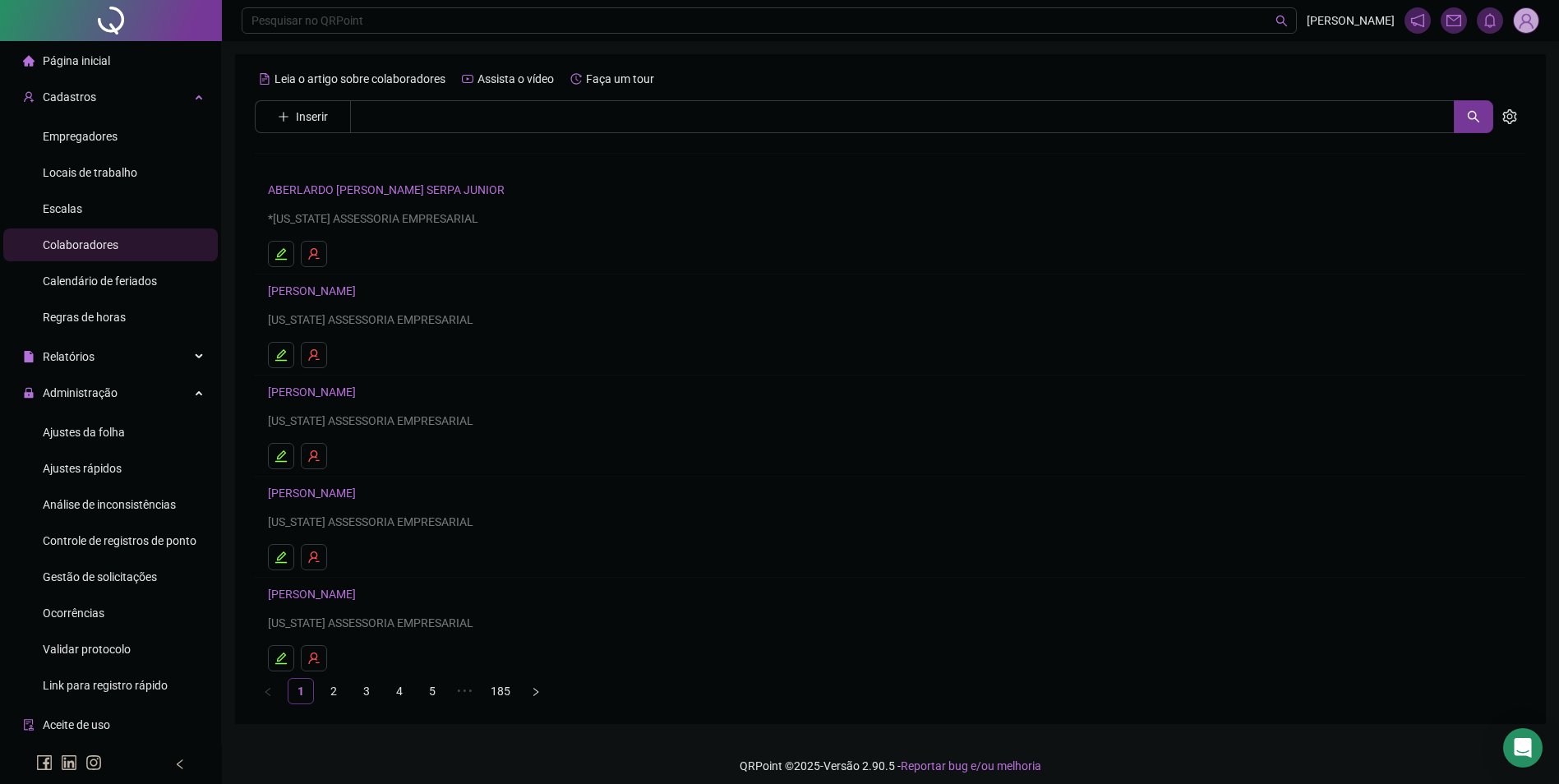
click at [309, 119] on span "Inserir" at bounding box center [312, 117] width 32 height 18
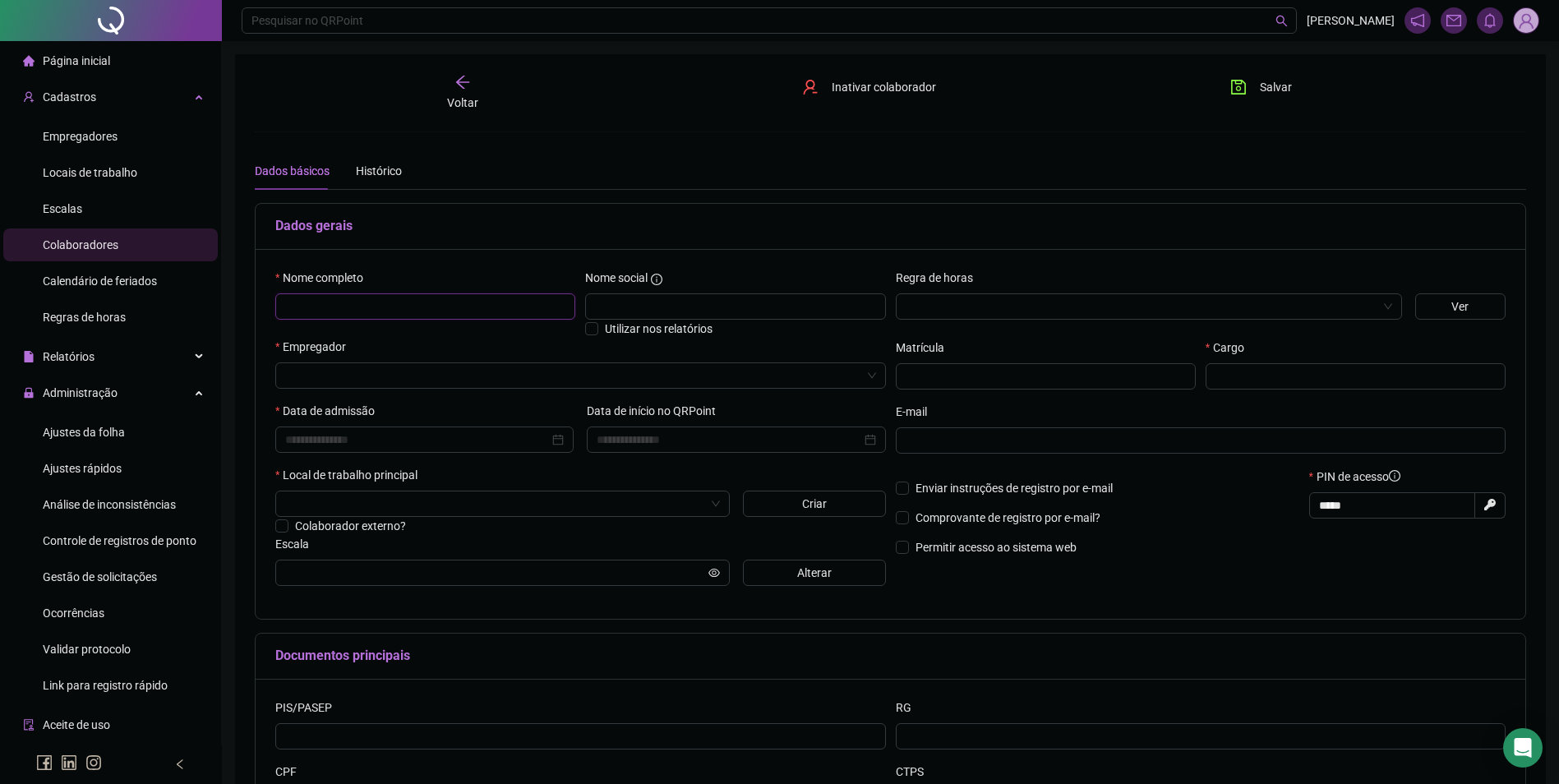
click at [459, 312] on input "text" at bounding box center [425, 306] width 300 height 27
click at [480, 378] on input "search" at bounding box center [574, 375] width 577 height 25
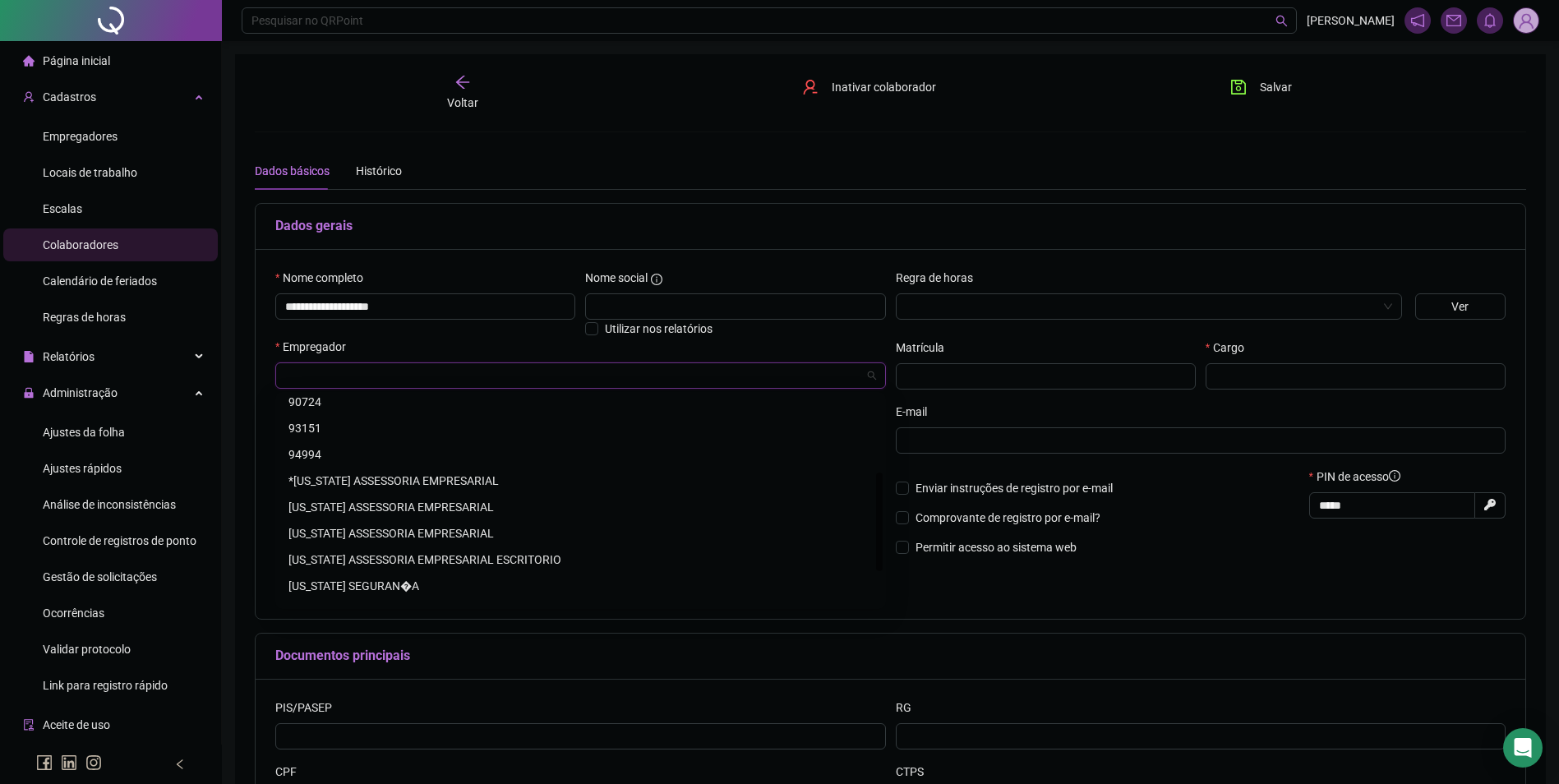
scroll to position [237, 0]
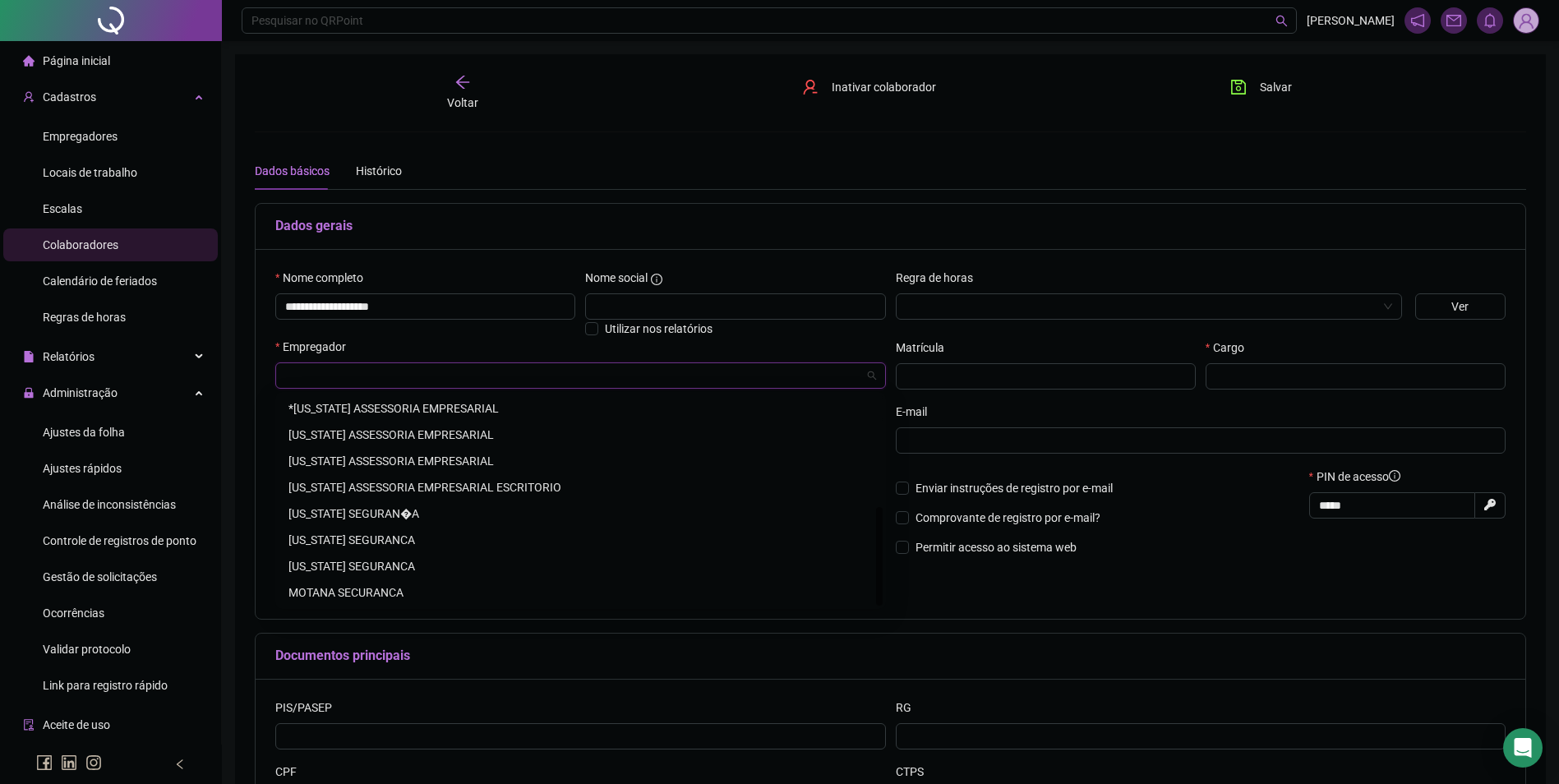
click at [424, 400] on div "*MONTANA ASSESSORIA EMPRESARIAL" at bounding box center [580, 408] width 584 height 18
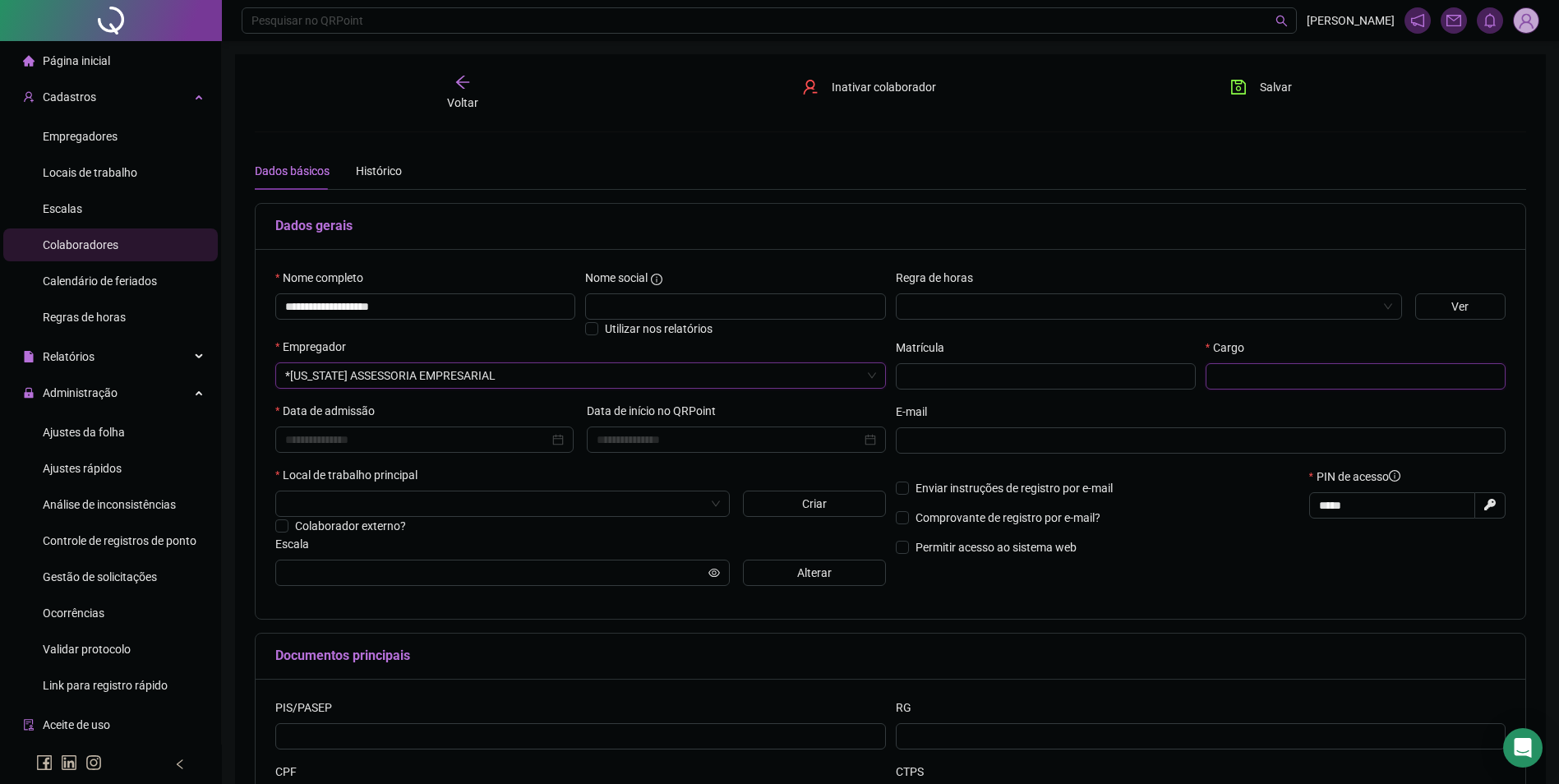
click at [1245, 374] on input "text" at bounding box center [1356, 376] width 300 height 27
click at [514, 447] on input at bounding box center [417, 439] width 264 height 18
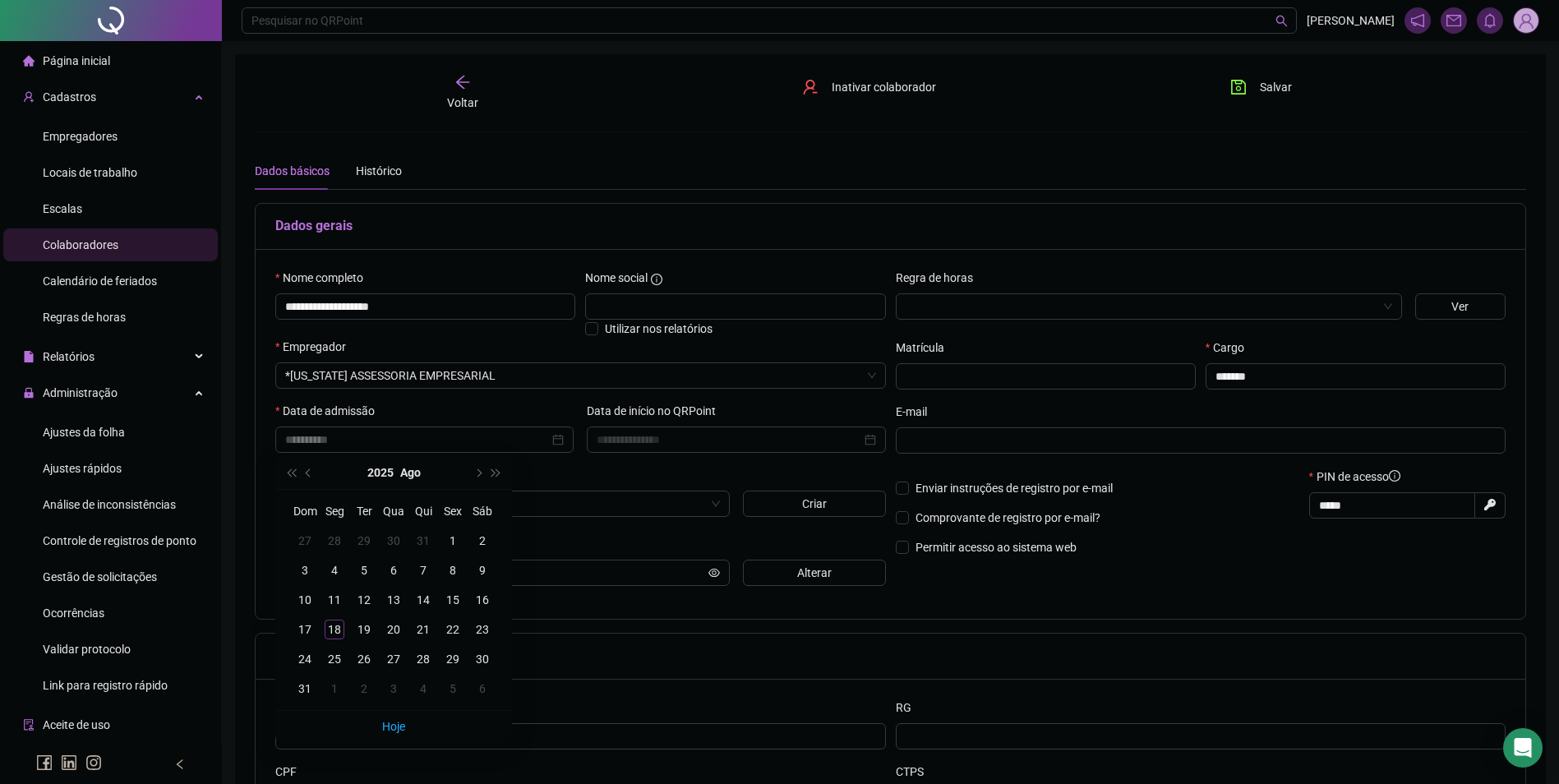
click at [369, 603] on div "12" at bounding box center [364, 599] width 20 height 20
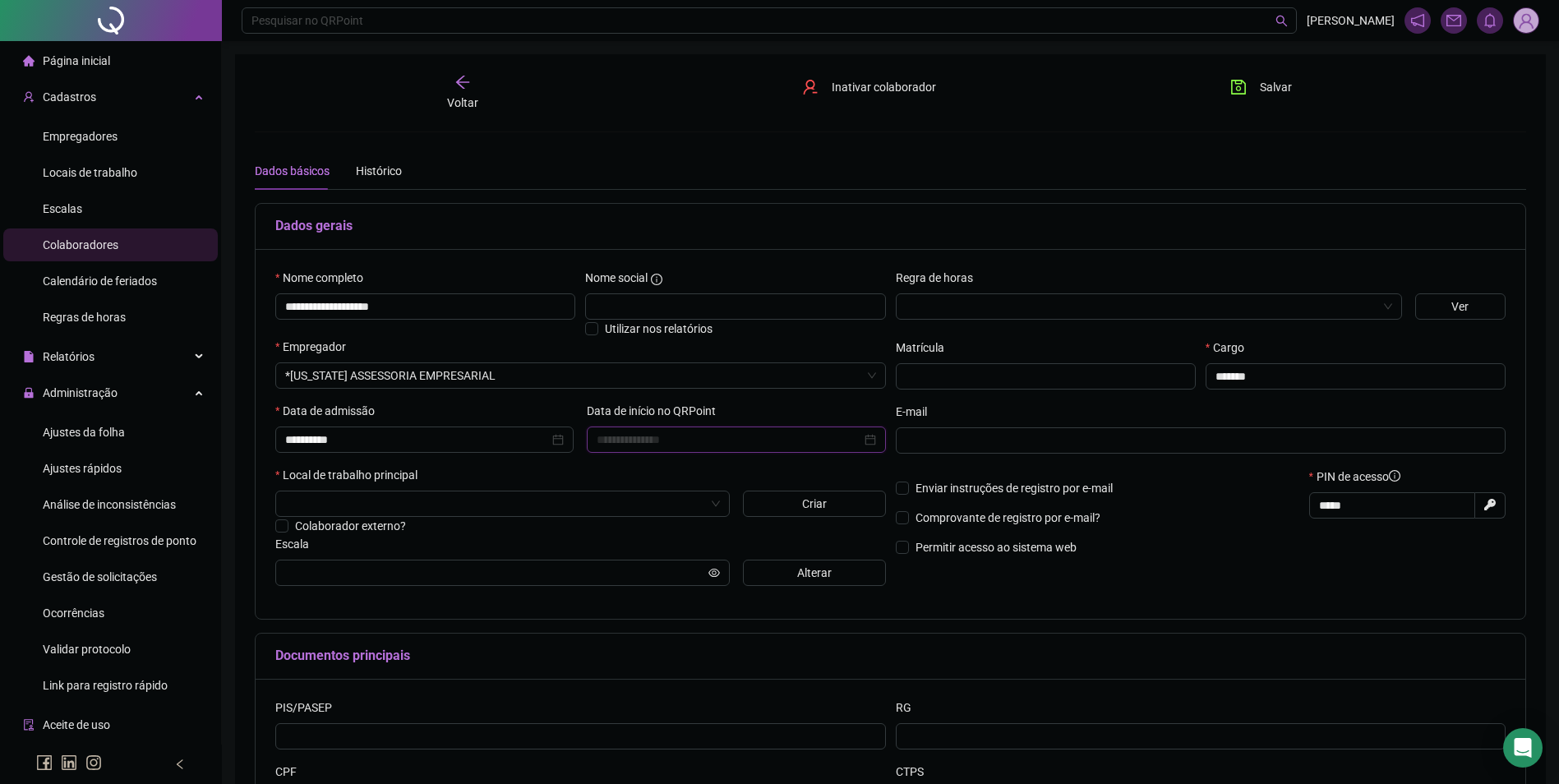
click at [724, 437] on input at bounding box center [728, 439] width 264 height 18
click at [766, 541] on div "1" at bounding box center [764, 540] width 20 height 20
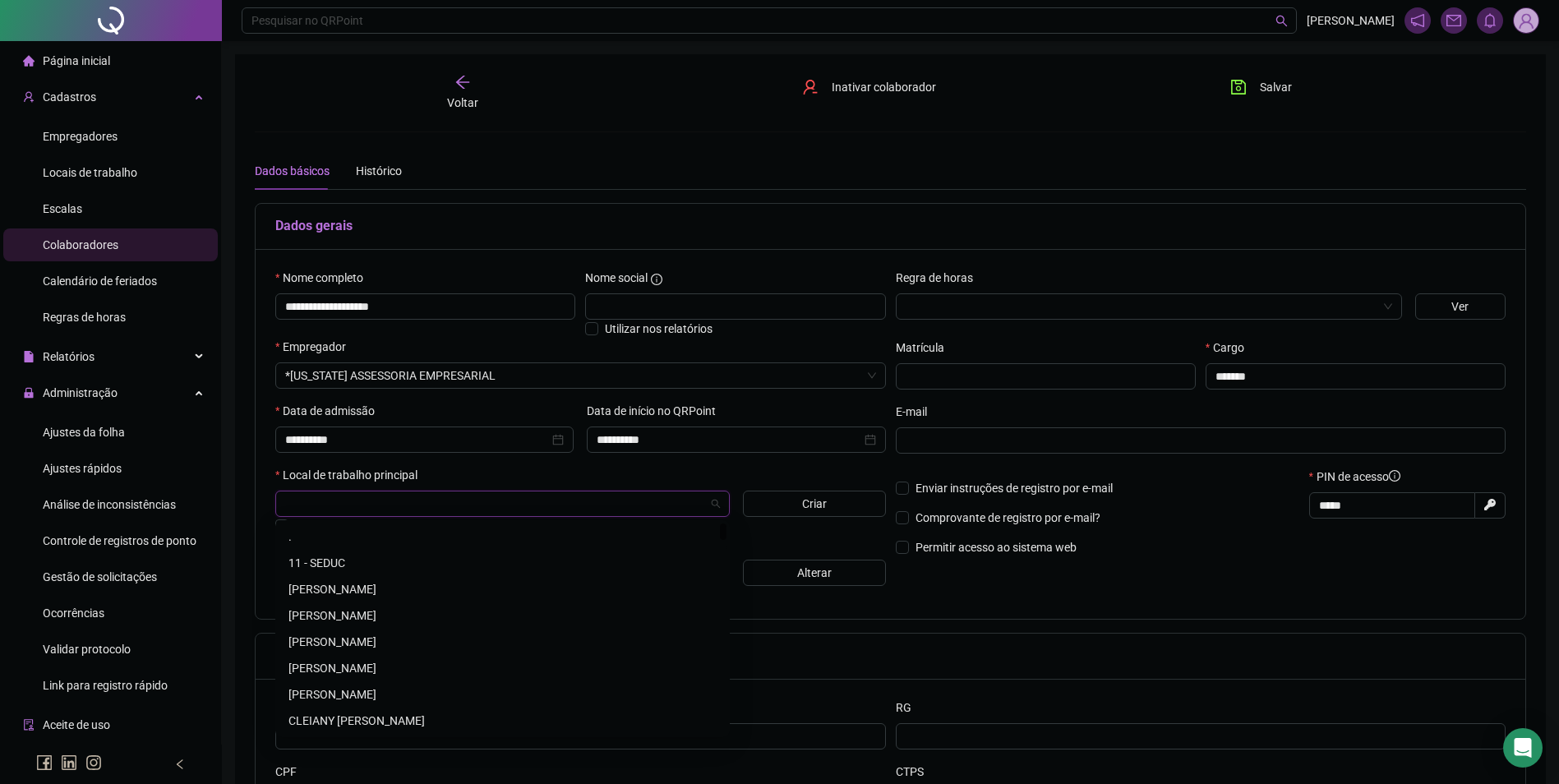
click at [450, 506] on input "search" at bounding box center [495, 503] width 420 height 25
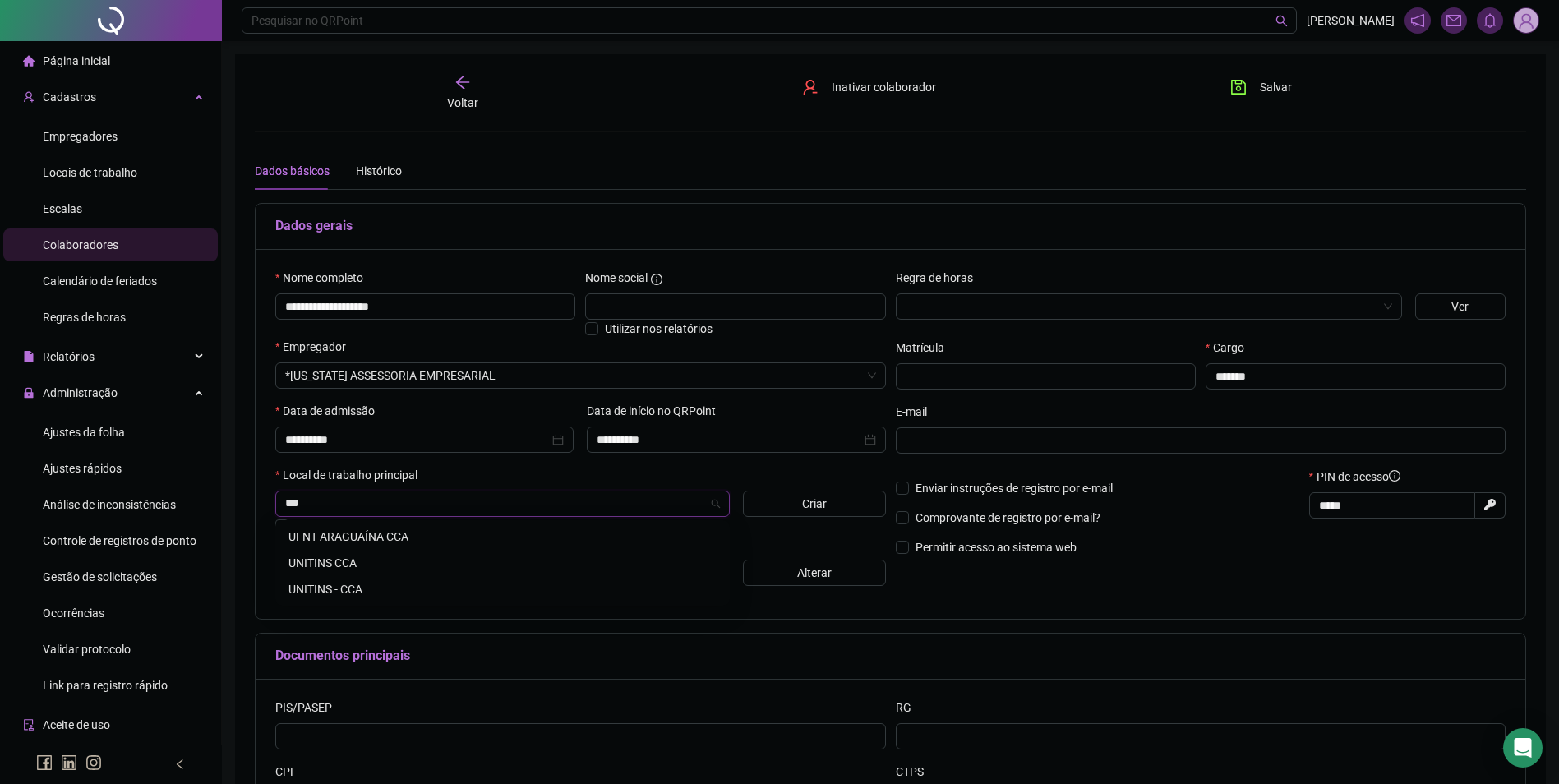
click at [396, 534] on div "UFNT ARAGUAÍNA CCA" at bounding box center [503, 537] width 429 height 18
click at [468, 508] on span "UFNT ARAGUAÍNA CCA" at bounding box center [503, 503] width 435 height 25
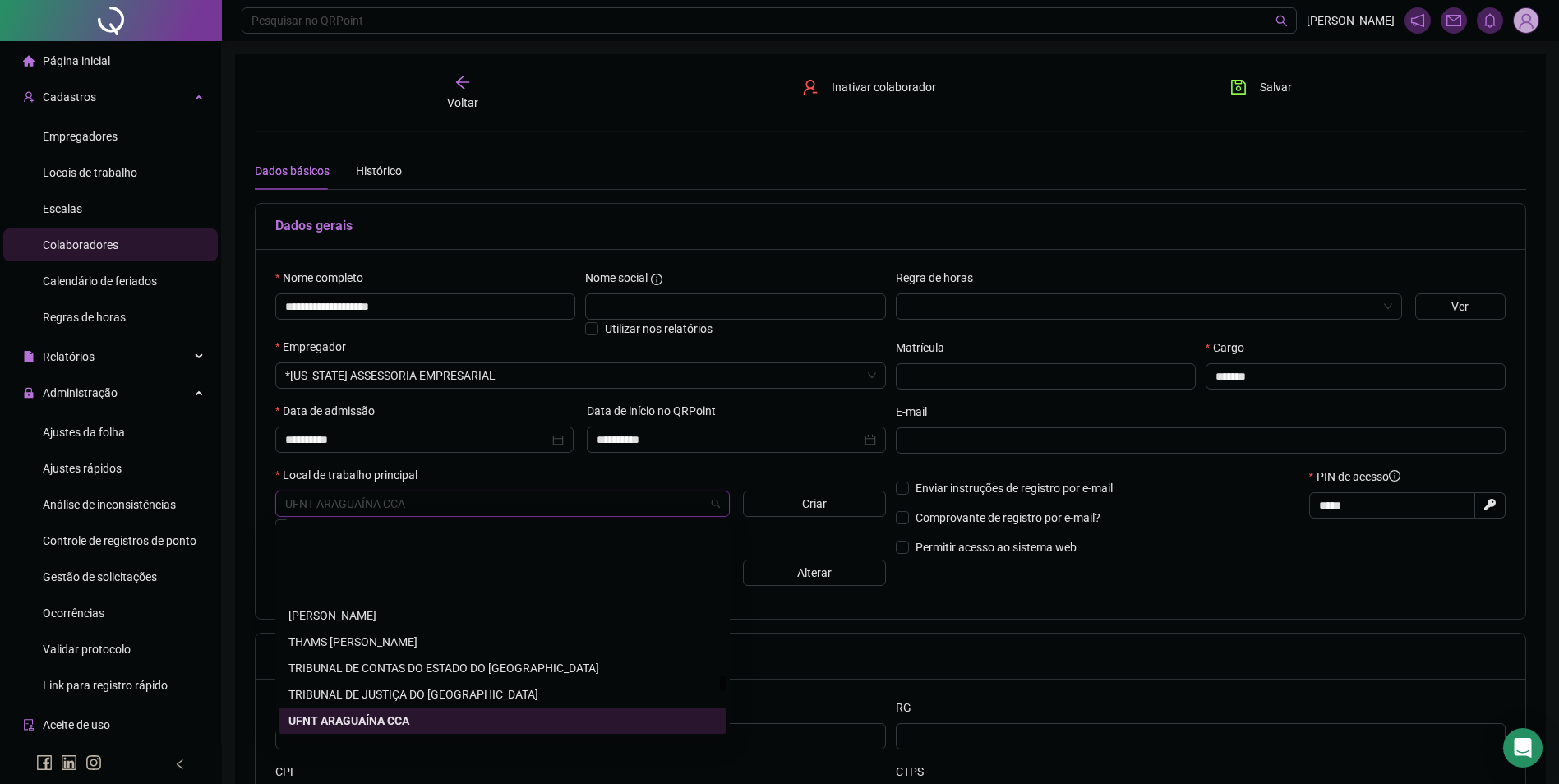
scroll to position [3054, 0]
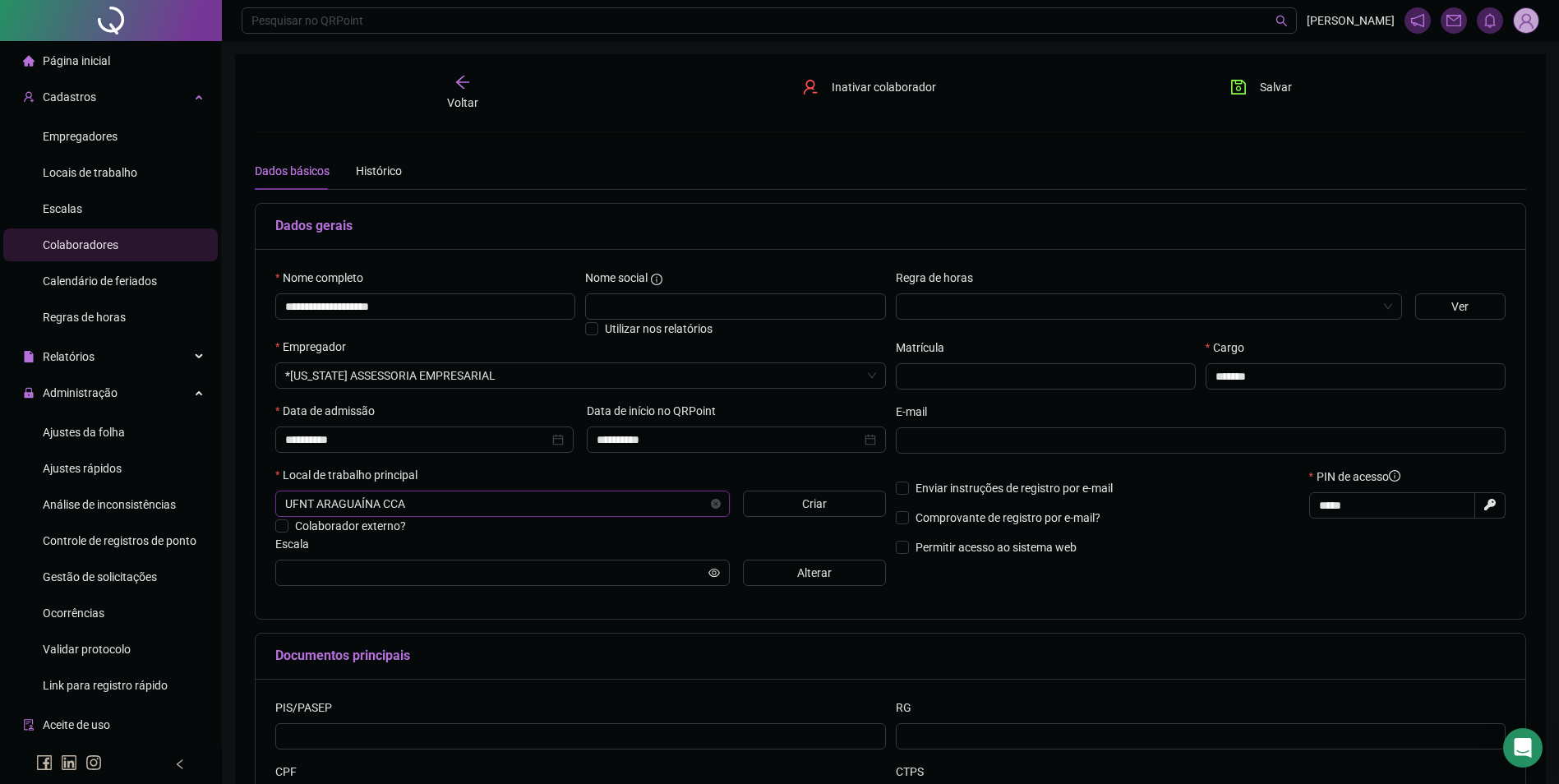
click at [440, 506] on span "UFNT ARAGUAÍNA CCA" at bounding box center [503, 503] width 435 height 25
click at [1133, 557] on div "Enviar instruções de registro por e-mail Comprovante de registro por e-mail? Pe…" at bounding box center [1098, 518] width 413 height 100
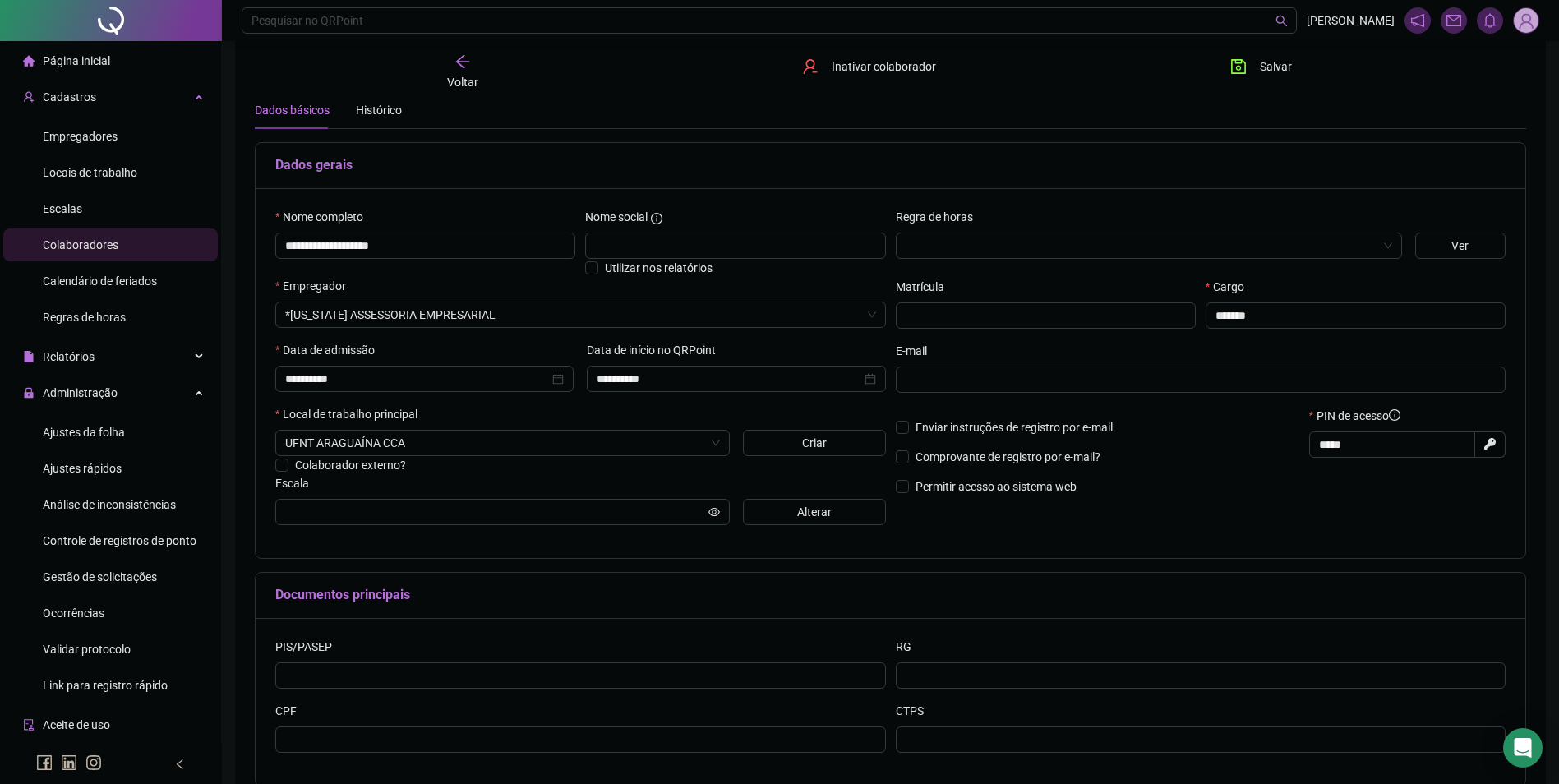
scroll to position [154, 0]
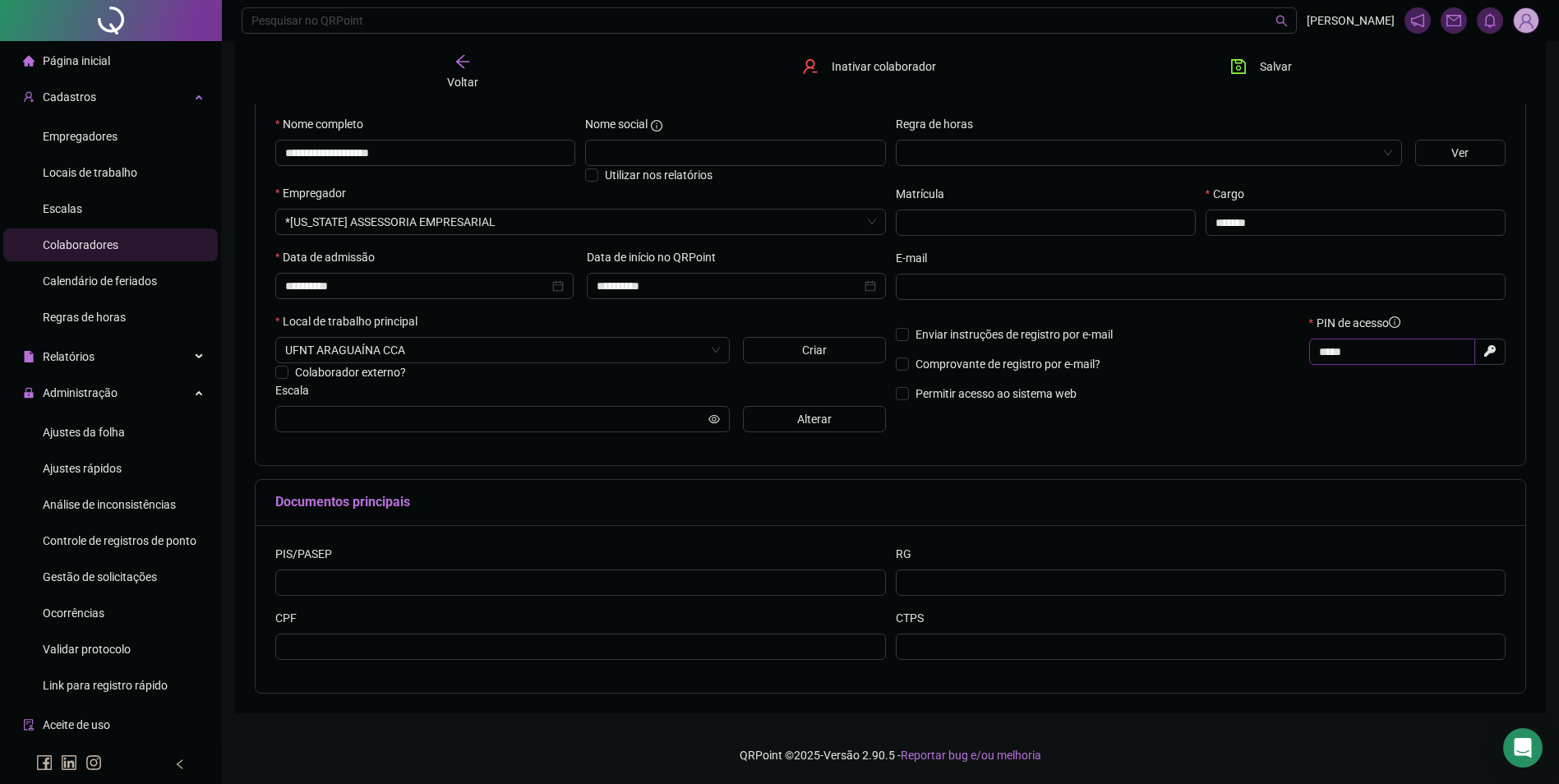
drag, startPoint x: 1369, startPoint y: 351, endPoint x: 1220, endPoint y: 352, distance: 149.0
click at [1220, 352] on div "Enviar instruções de registro por e-mail Comprovante de registro por e-mail? Pe…" at bounding box center [1201, 364] width 620 height 100
click at [342, 650] on input "text" at bounding box center [580, 647] width 611 height 27
click at [1417, 344] on input "text" at bounding box center [1390, 351] width 143 height 18
click at [1317, 362] on span "*****" at bounding box center [1392, 352] width 166 height 27
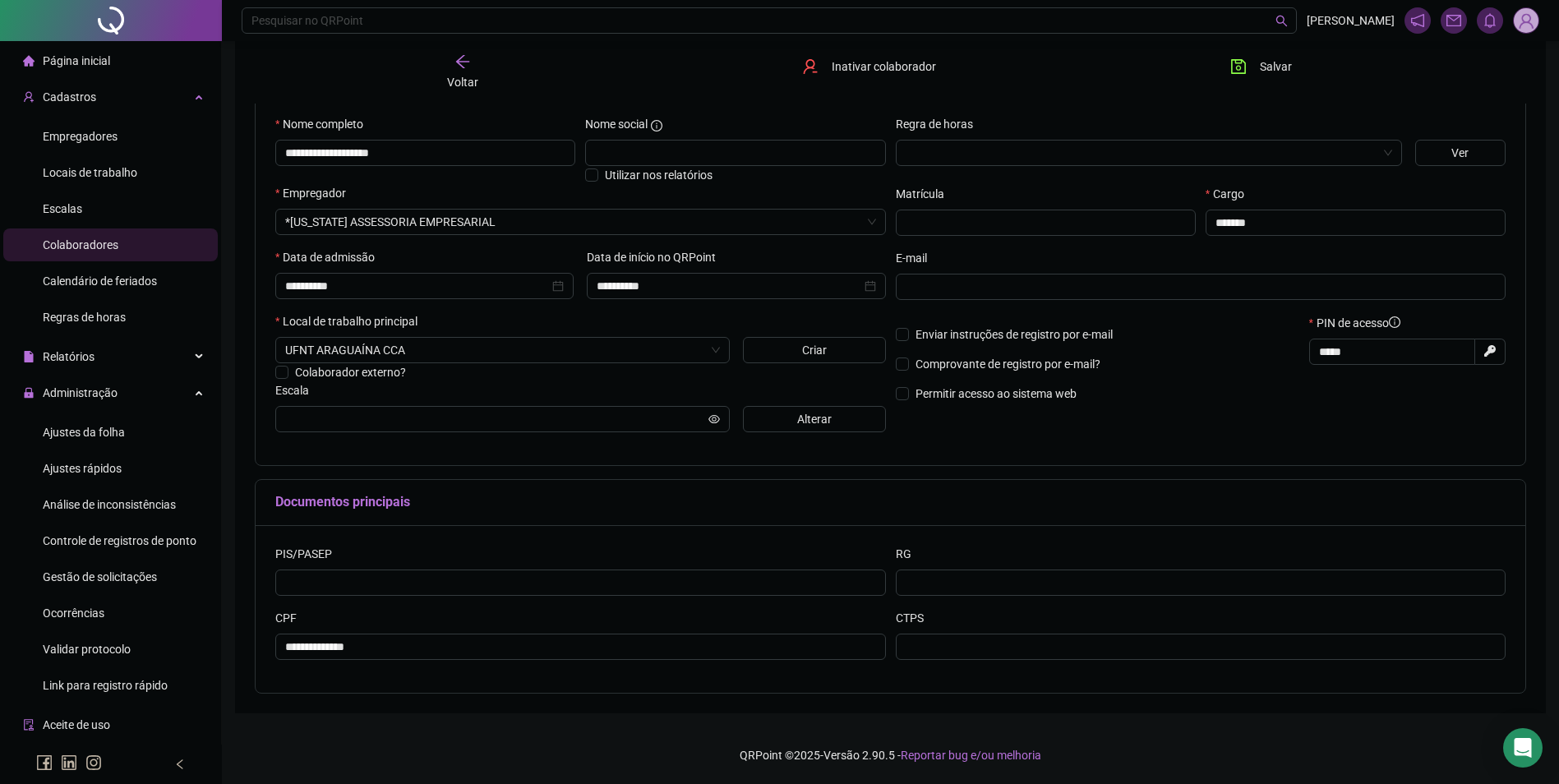
click at [1288, 394] on p "Permitir acesso ao sistema web" at bounding box center [1098, 393] width 404 height 18
click at [1342, 386] on div "PIN de acesso ***** Gerar novo pin" at bounding box center [1408, 364] width 207 height 100
click at [1378, 349] on input "*****" at bounding box center [1390, 351] width 143 height 18
click at [1349, 357] on input "*****" at bounding box center [1390, 351] width 143 height 18
click at [1410, 349] on input "*****" at bounding box center [1390, 351] width 143 height 18
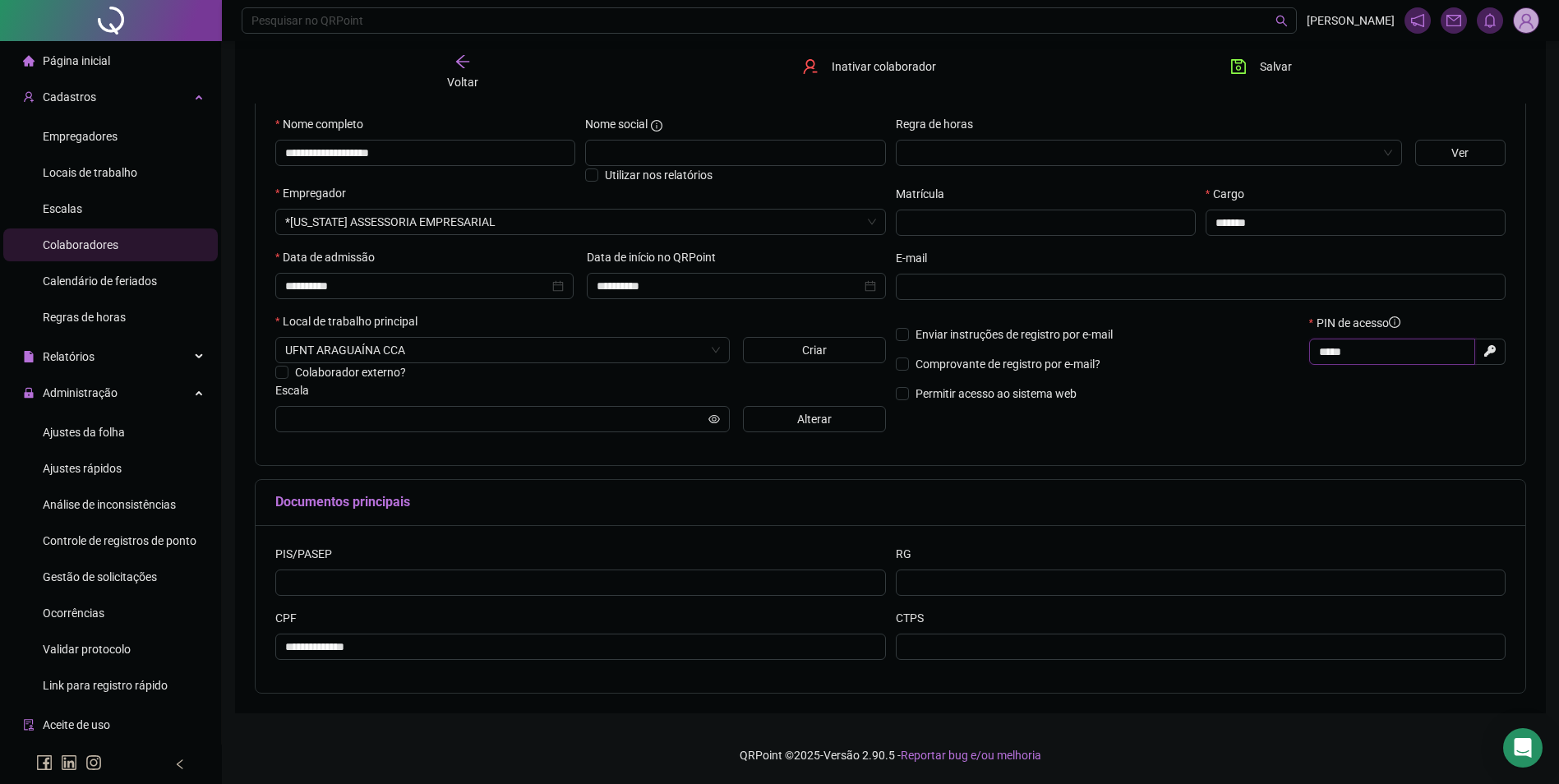
scroll to position [0, 0]
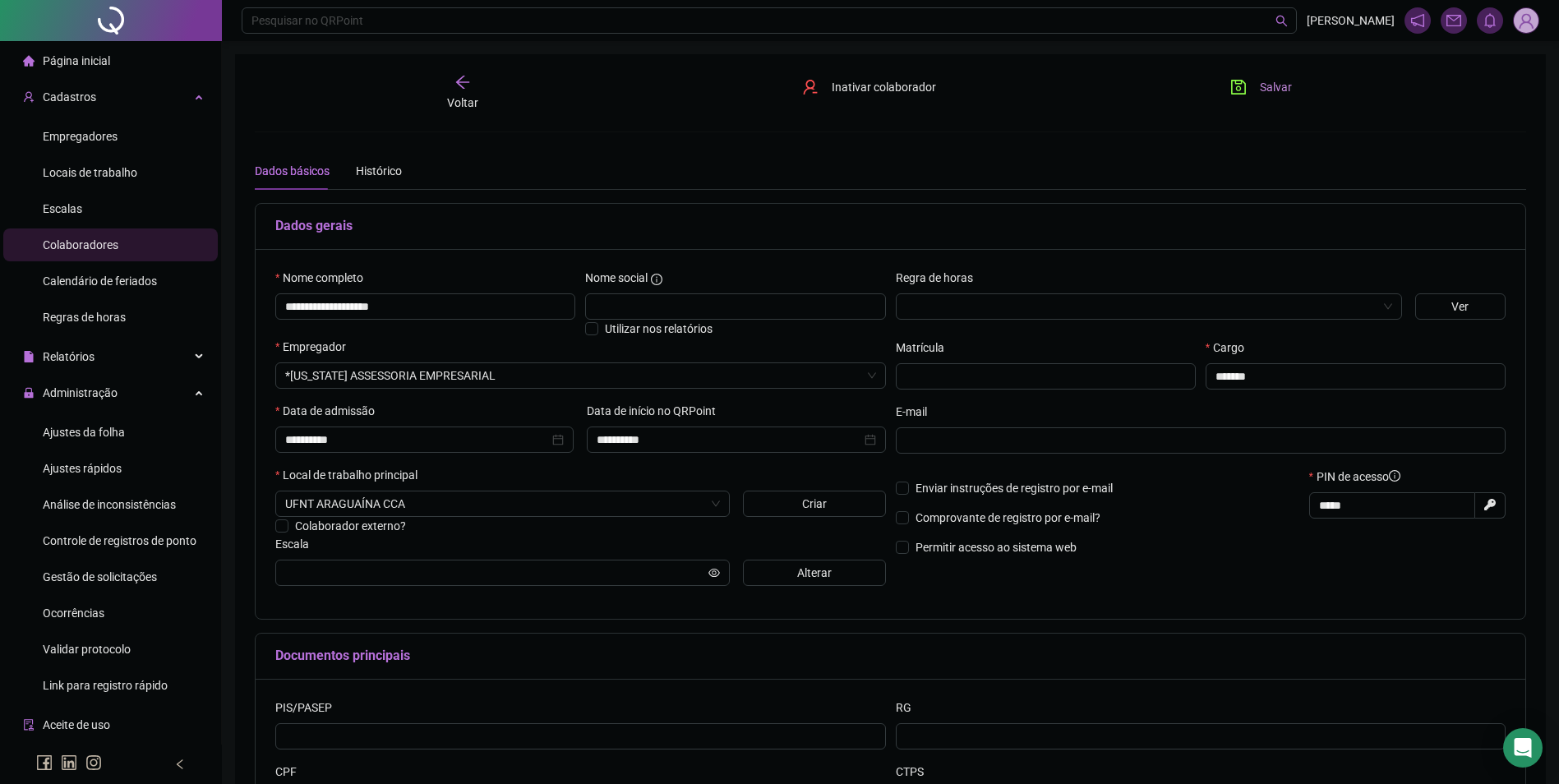
click at [1249, 93] on button "Salvar" at bounding box center [1261, 87] width 86 height 27
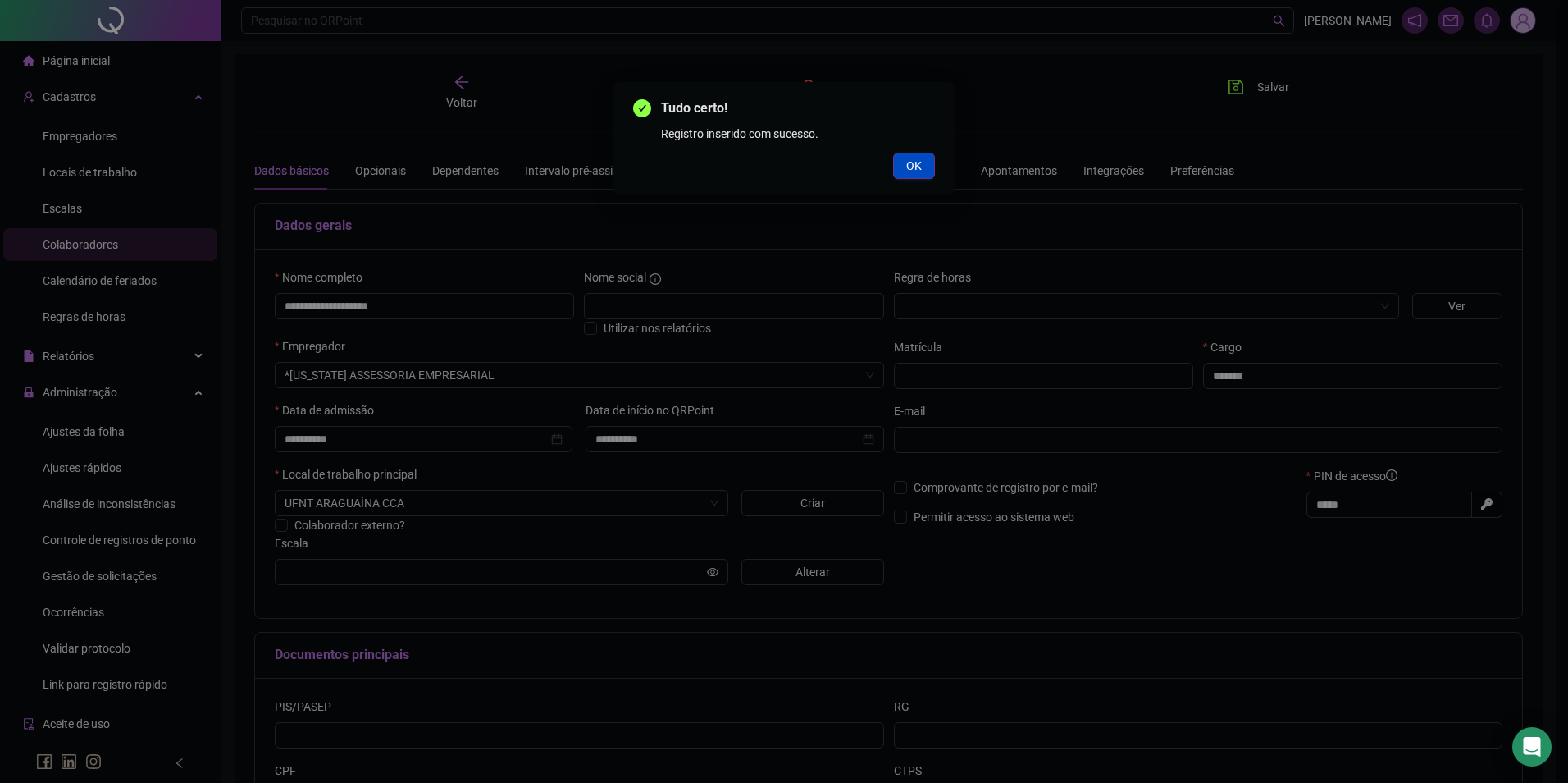
click at [905, 165] on button "OK" at bounding box center [914, 166] width 42 height 27
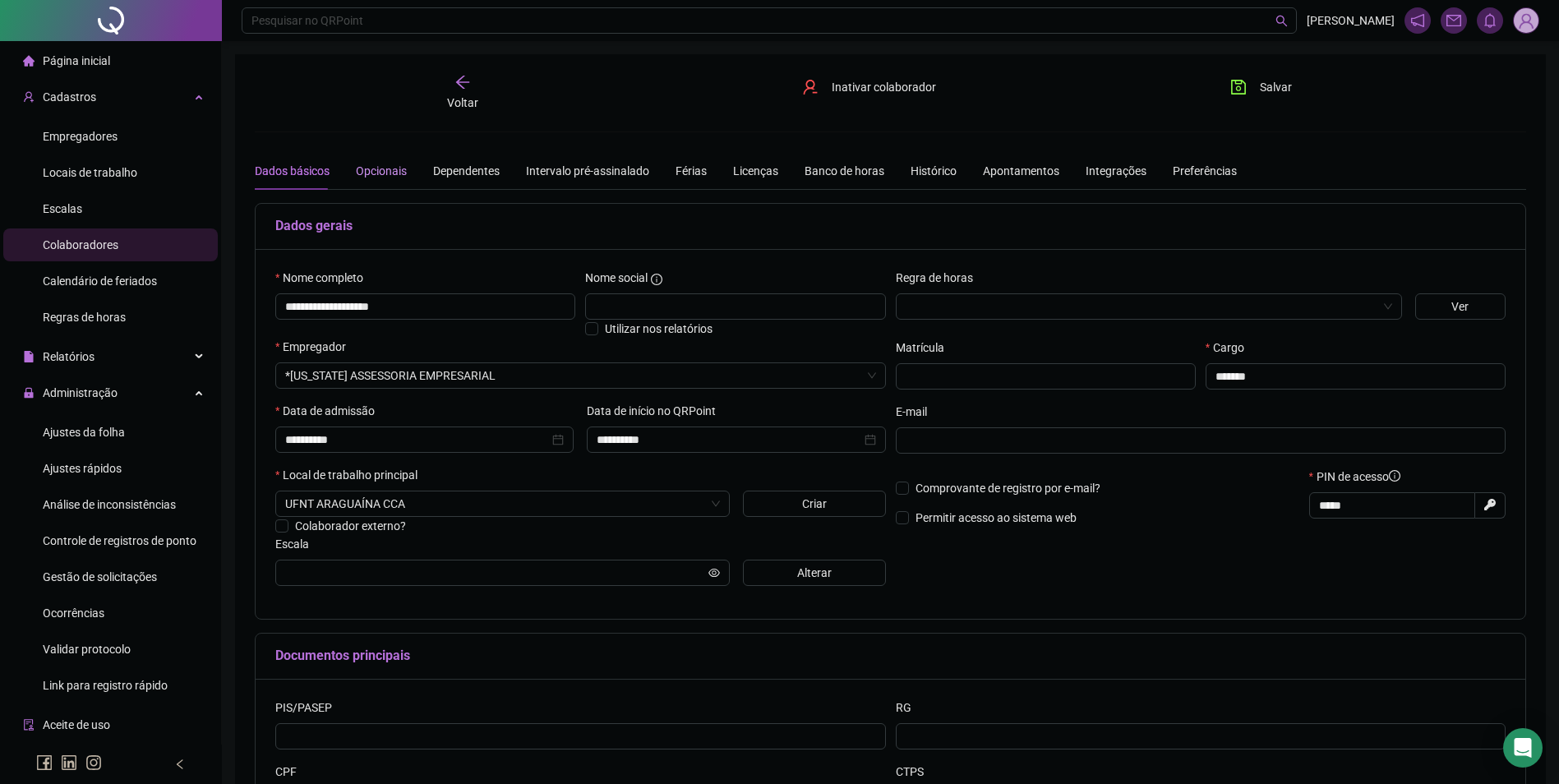
click at [389, 168] on div "Opcionais" at bounding box center [381, 171] width 51 height 18
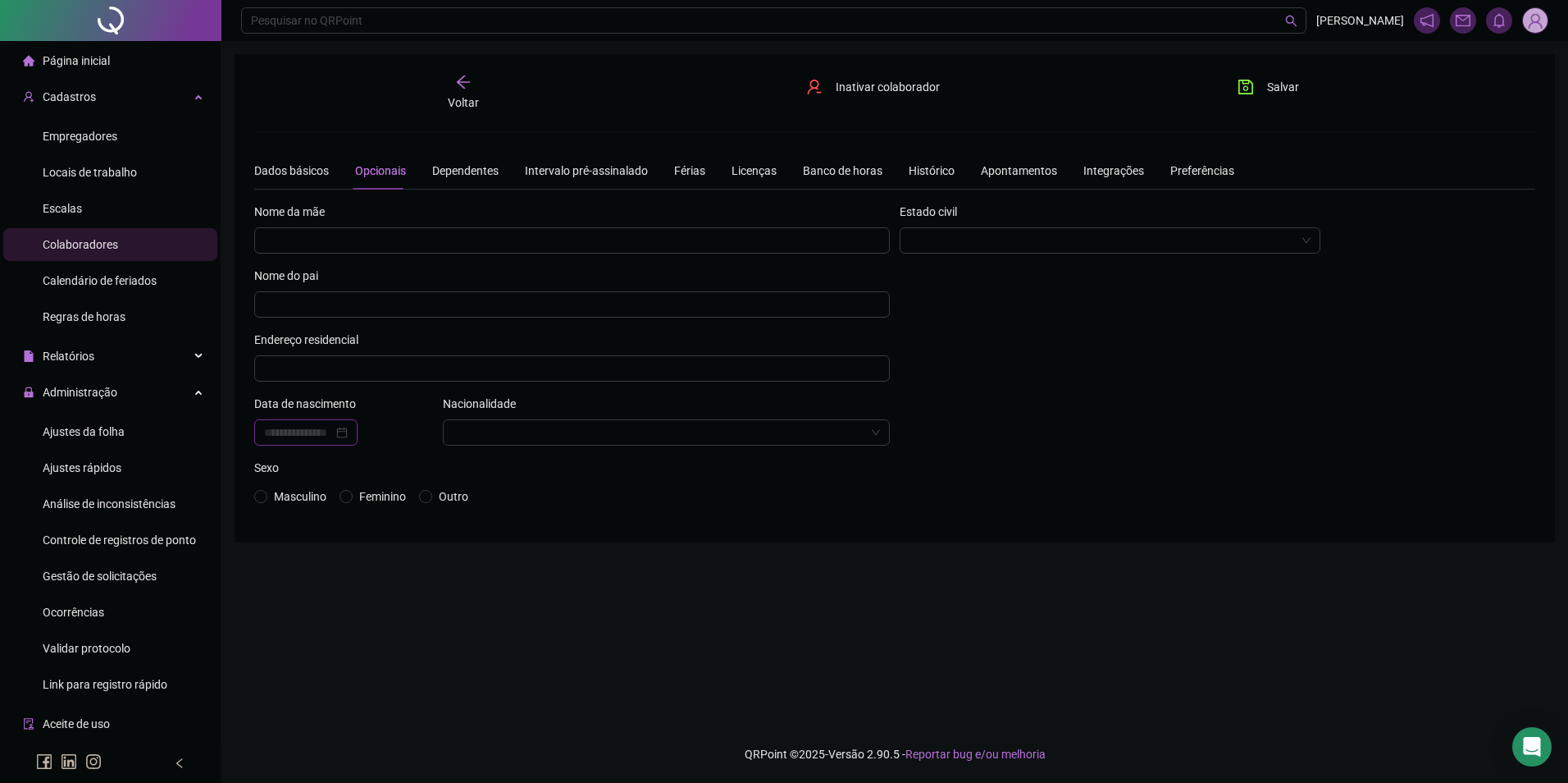
click at [333, 427] on input at bounding box center [298, 432] width 69 height 18
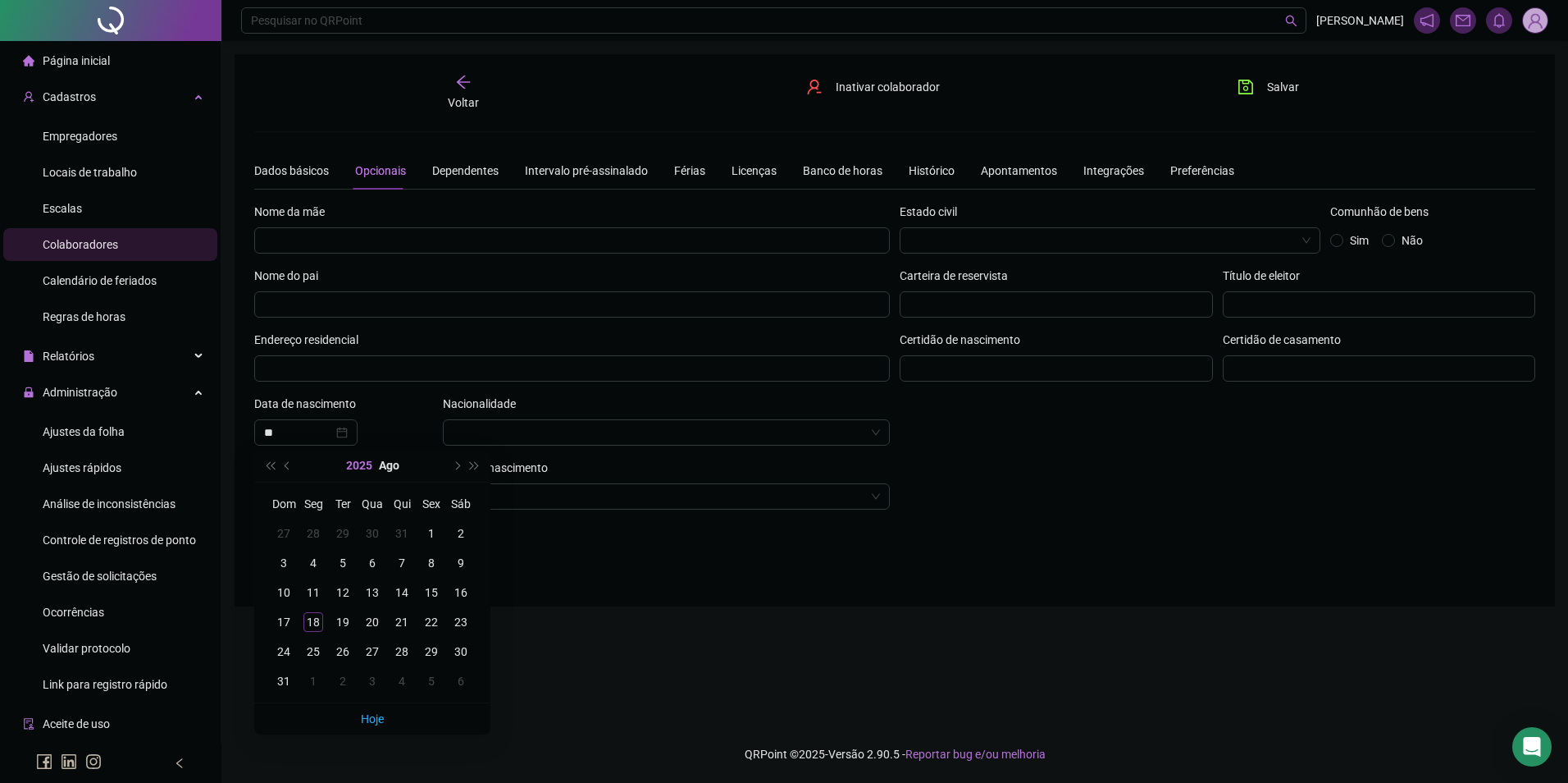
click at [349, 459] on button "2025" at bounding box center [360, 465] width 26 height 33
click at [271, 469] on span "super-prev-year" at bounding box center [270, 465] width 9 height 9
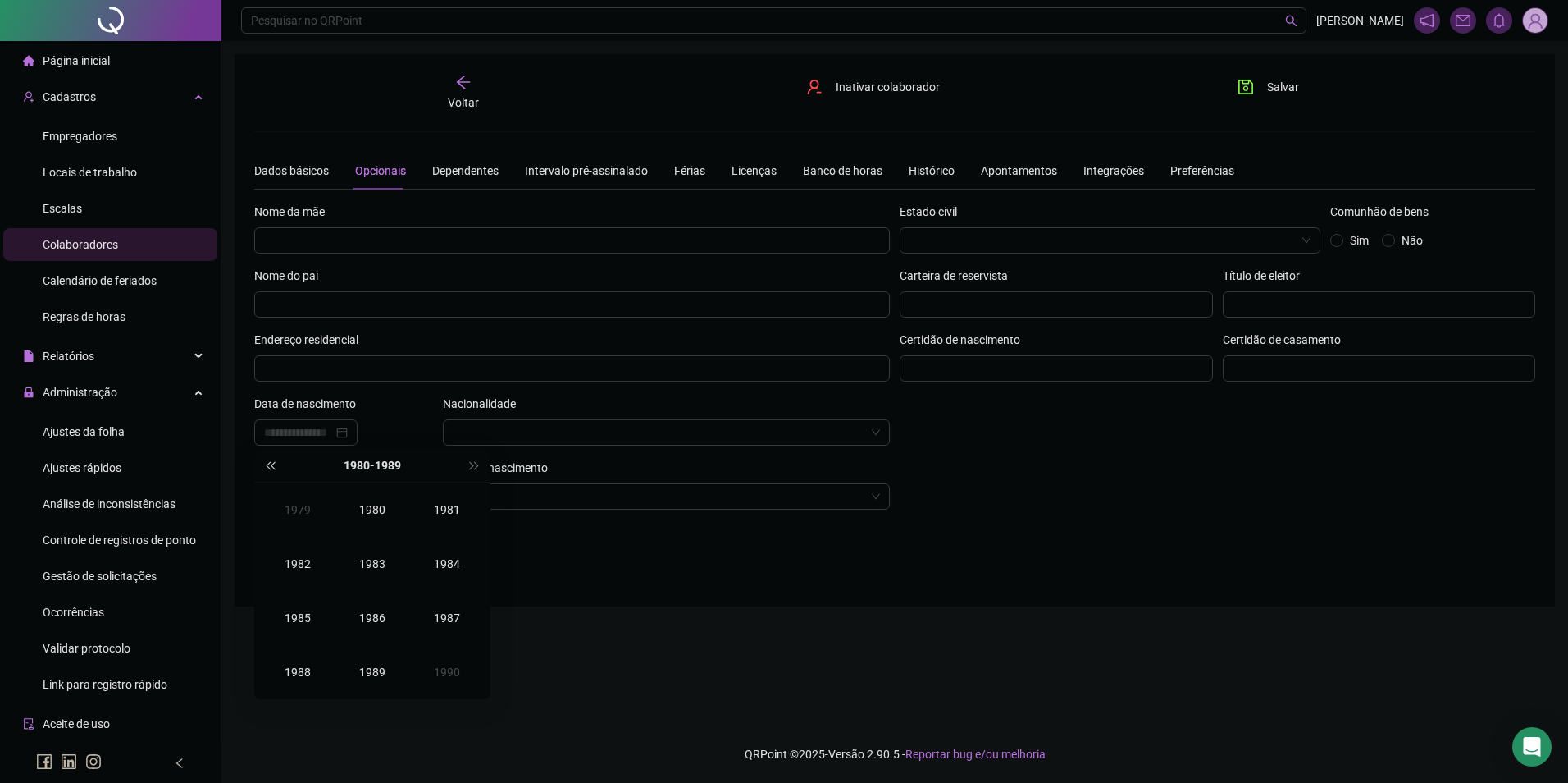
click at [271, 469] on span "super-prev-year" at bounding box center [270, 465] width 9 height 9
click at [475, 466] on span "super-next-year" at bounding box center [475, 465] width 9 height 9
click at [443, 558] on div "1984" at bounding box center [447, 563] width 49 height 20
click at [450, 670] on div "Dez" at bounding box center [447, 672] width 49 height 20
click at [311, 559] on div "3" at bounding box center [313, 562] width 20 height 20
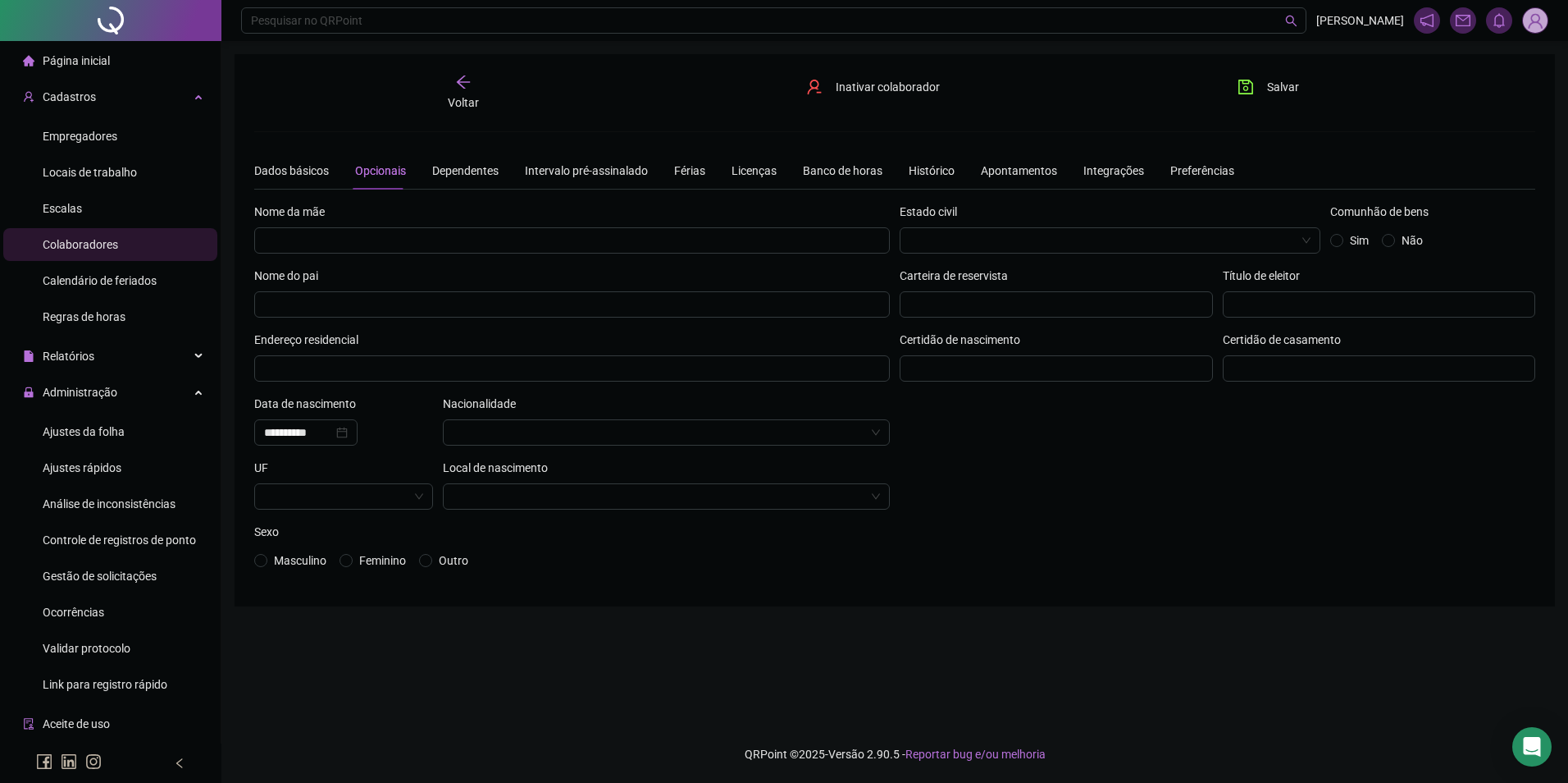
click at [252, 562] on div "**********" at bounding box center [573, 395] width 645 height 384
click at [1251, 94] on icon "save" at bounding box center [1246, 87] width 15 height 15
click at [308, 176] on div "Dados básicos" at bounding box center [291, 170] width 75 height 18
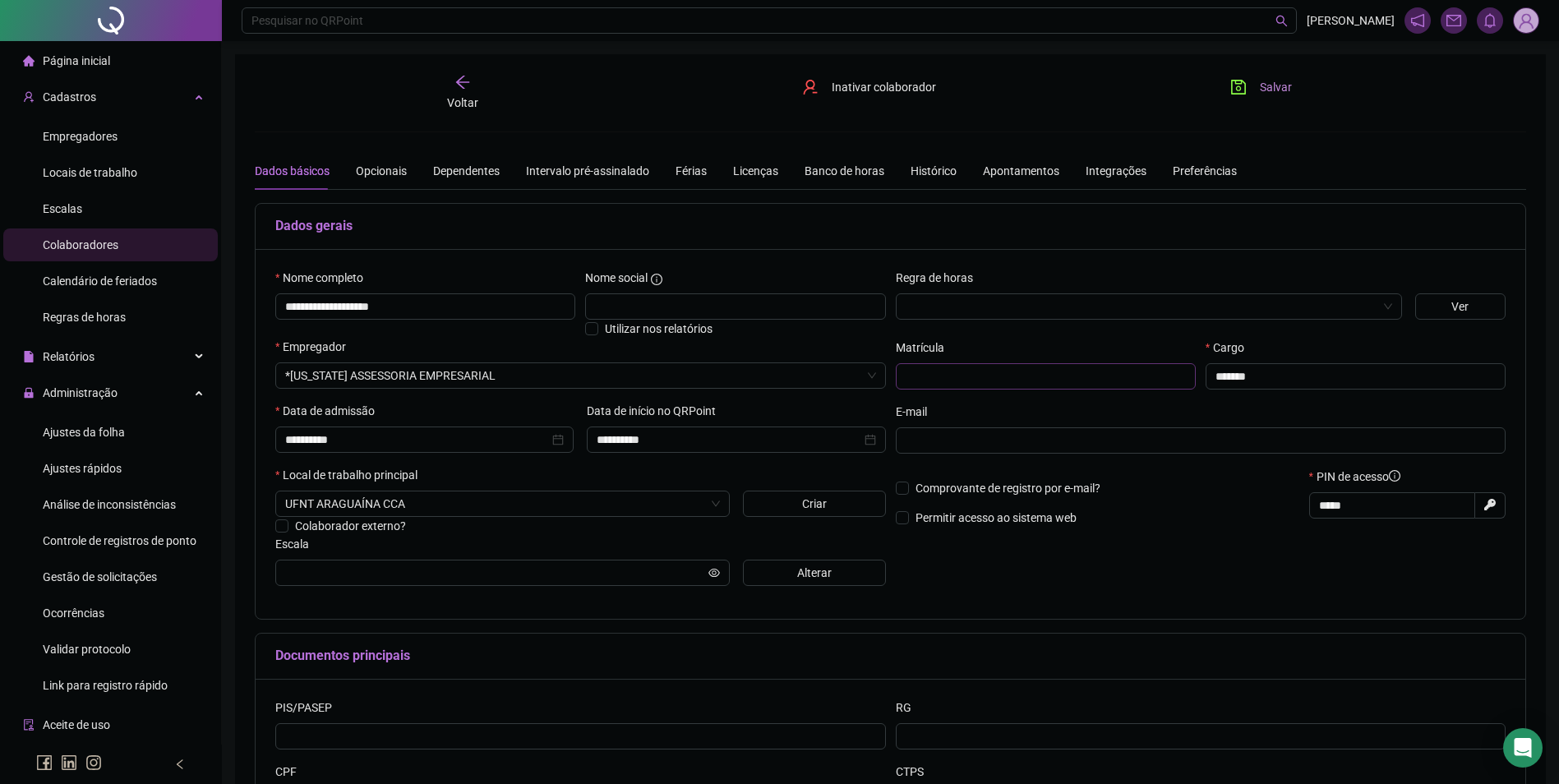
scroll to position [154, 0]
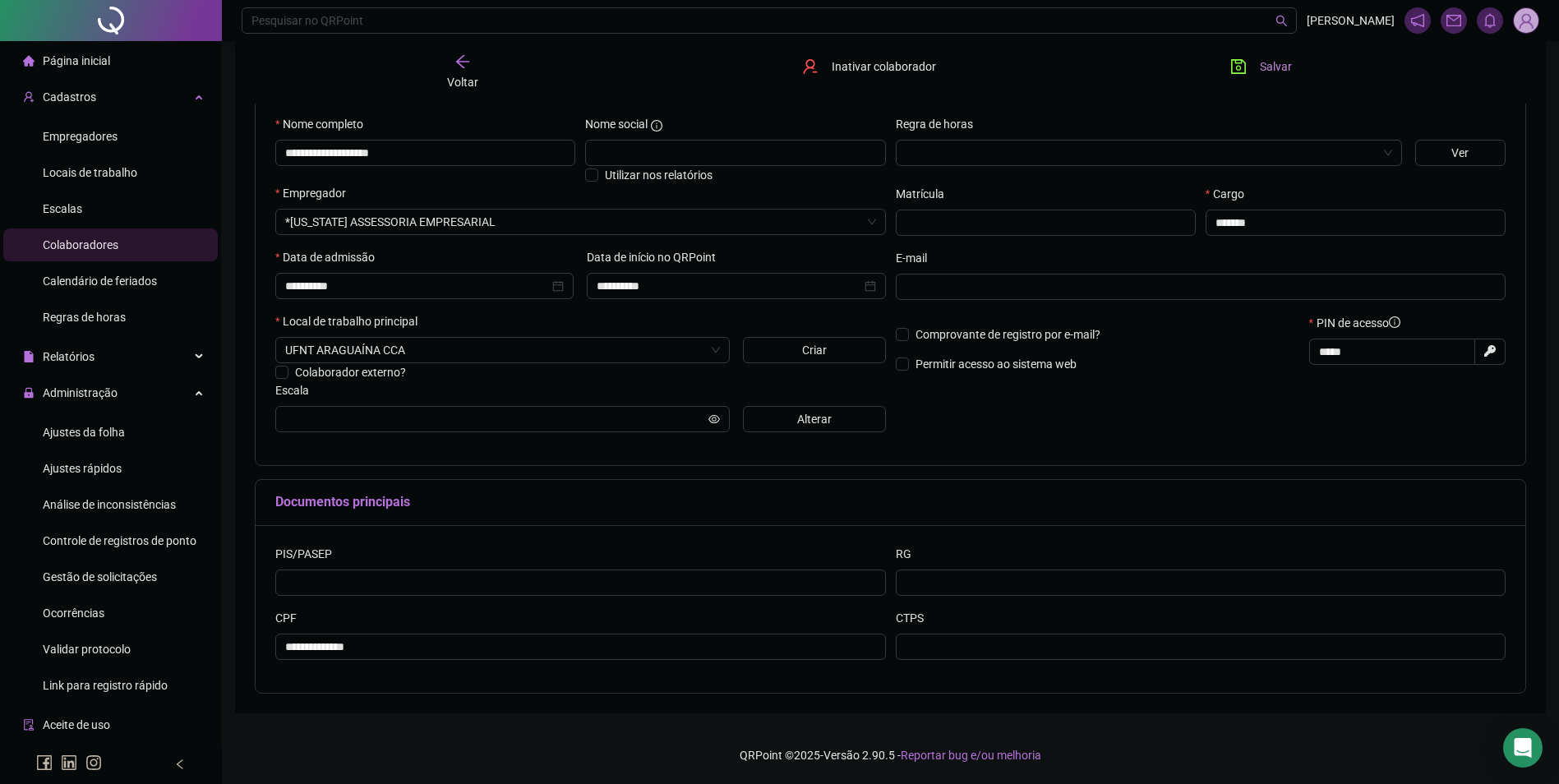
click at [1253, 64] on button "Salvar" at bounding box center [1261, 66] width 86 height 27
click at [475, 64] on div "Voltar" at bounding box center [462, 72] width 201 height 38
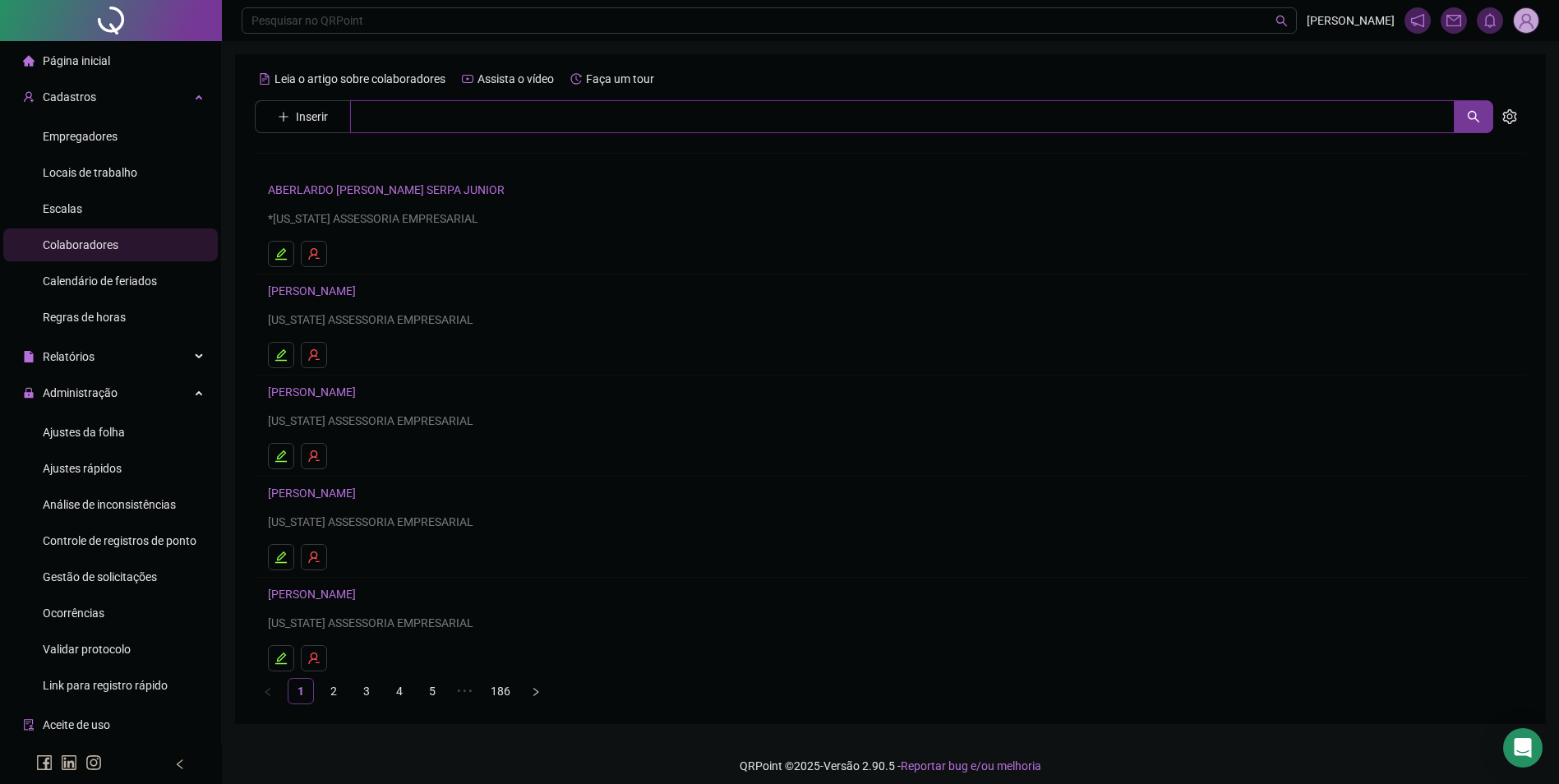
click at [404, 120] on input "text" at bounding box center [902, 117] width 1105 height 33
click at [370, 203] on link "JORGE NERES OLIVEIRA" at bounding box center [329, 201] width 88 height 13
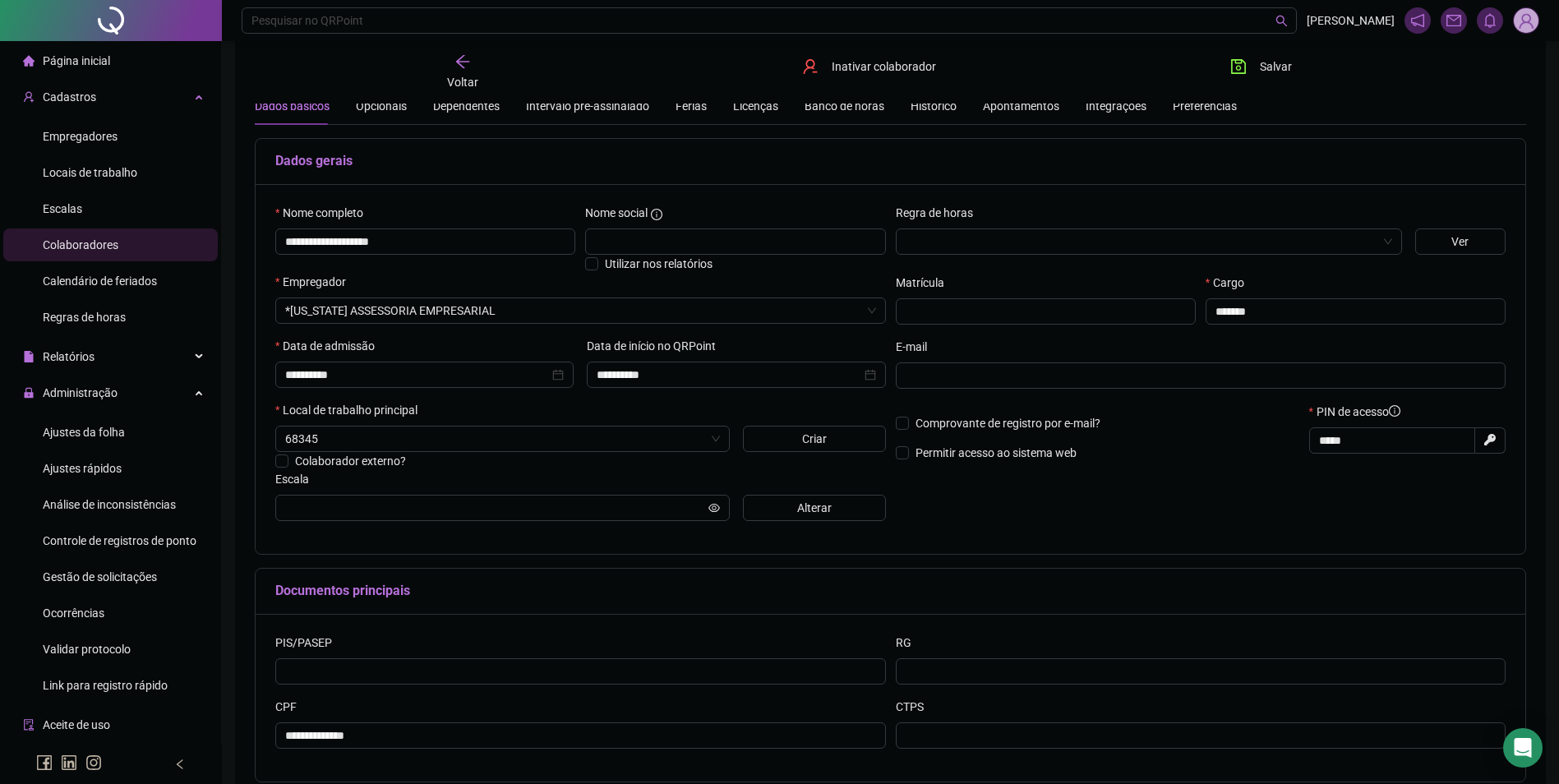
scroll to position [154, 0]
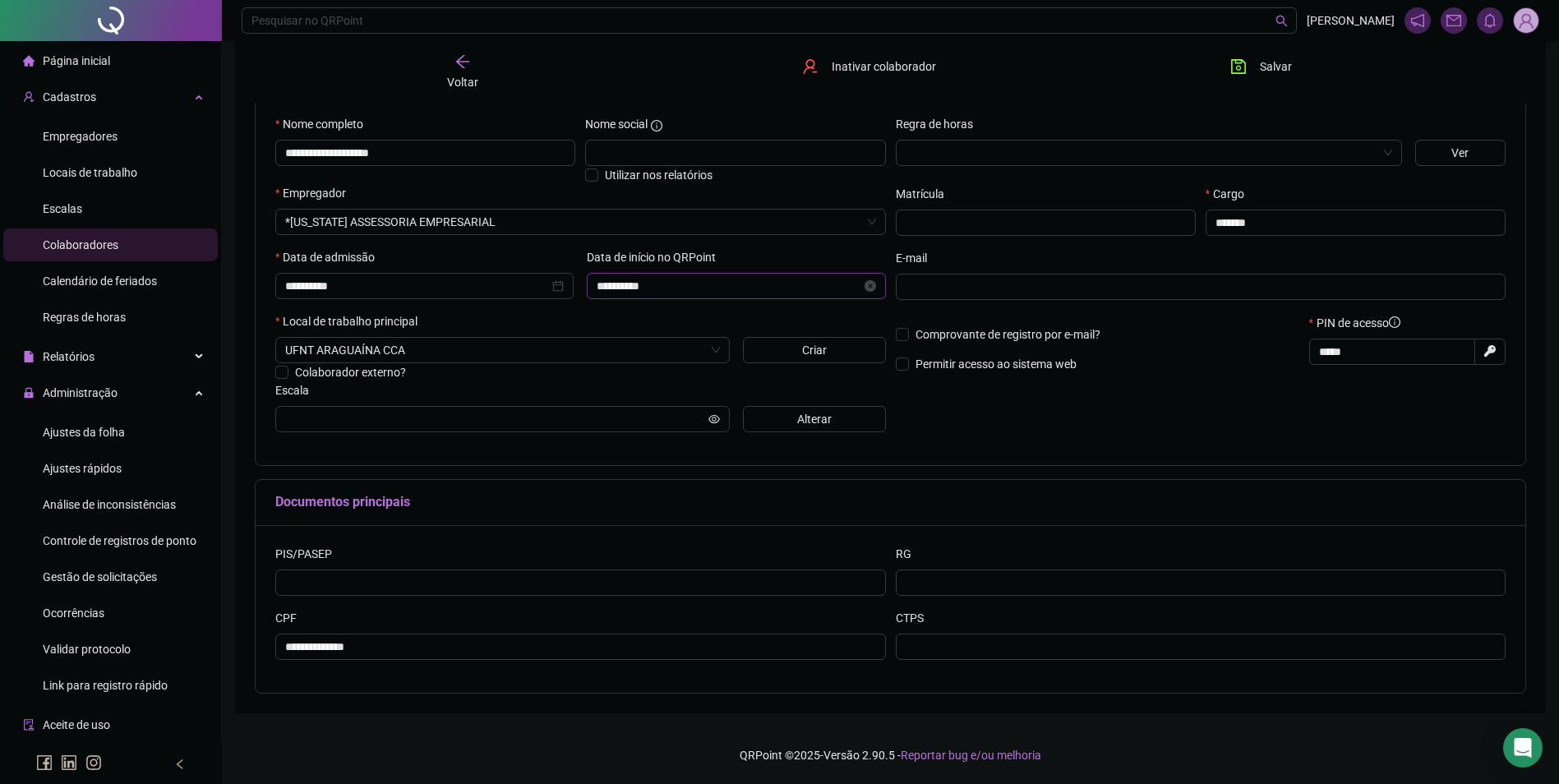
click at [715, 291] on input "**********" at bounding box center [728, 285] width 264 height 18
click at [680, 450] on div "12" at bounding box center [675, 446] width 20 height 20
click at [676, 448] on div "**********" at bounding box center [890, 281] width 1270 height 370
click at [1281, 66] on span "Salvar" at bounding box center [1276, 66] width 32 height 18
click at [460, 59] on icon "arrow-left" at bounding box center [462, 62] width 13 height 13
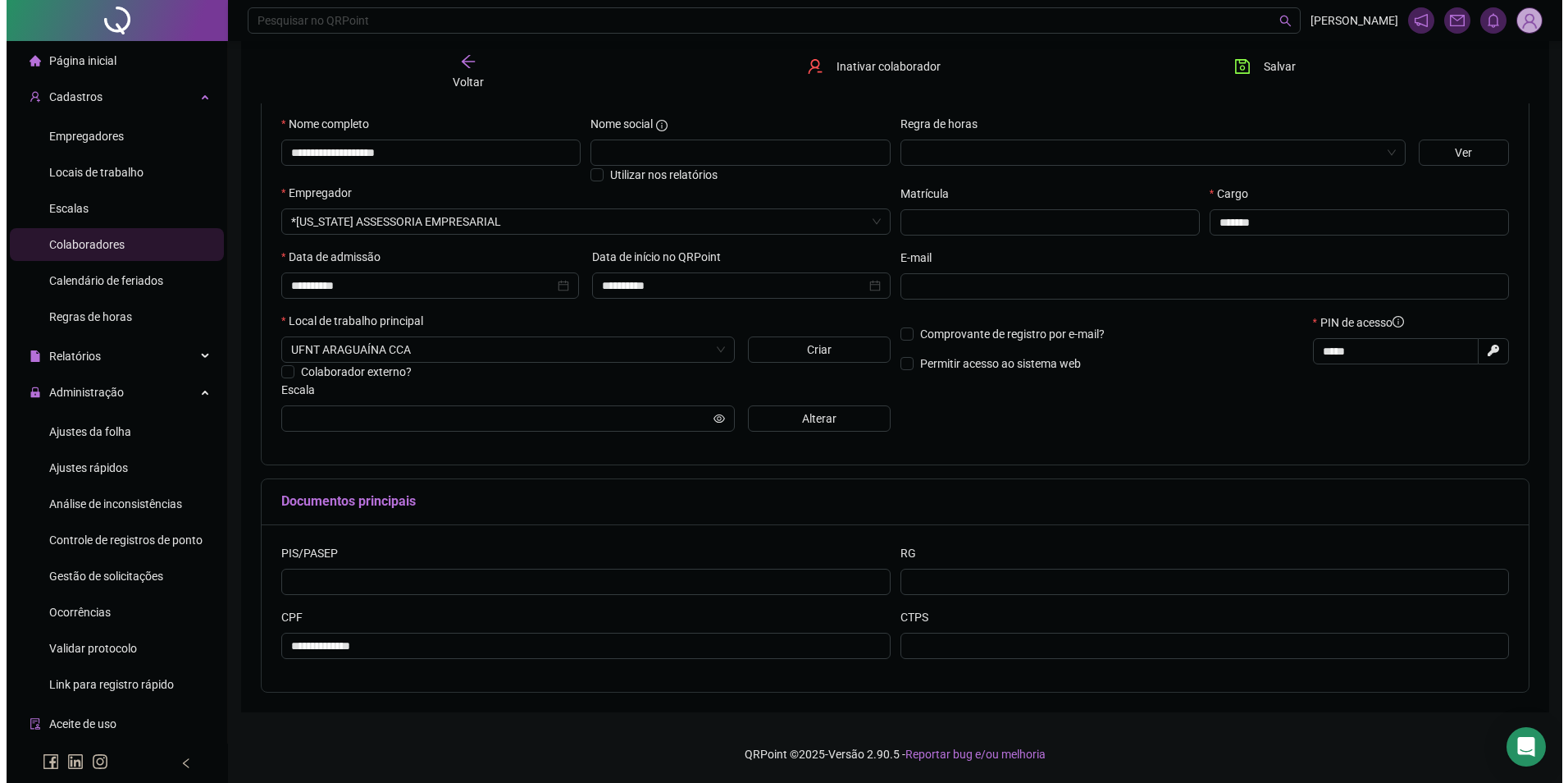
scroll to position [0, 0]
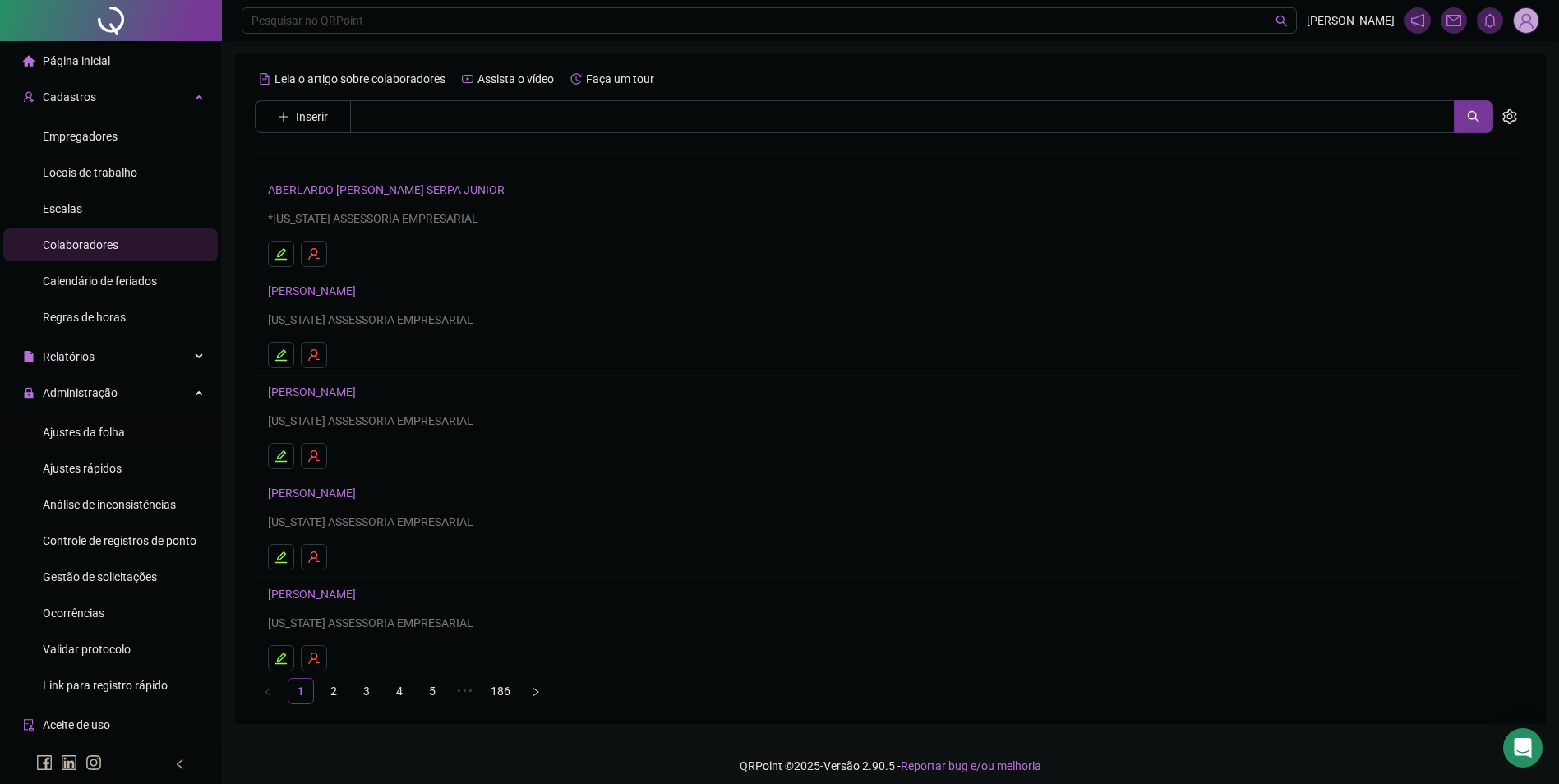
click at [86, 429] on span "Ajustes da folha" at bounding box center [83, 432] width 83 height 13
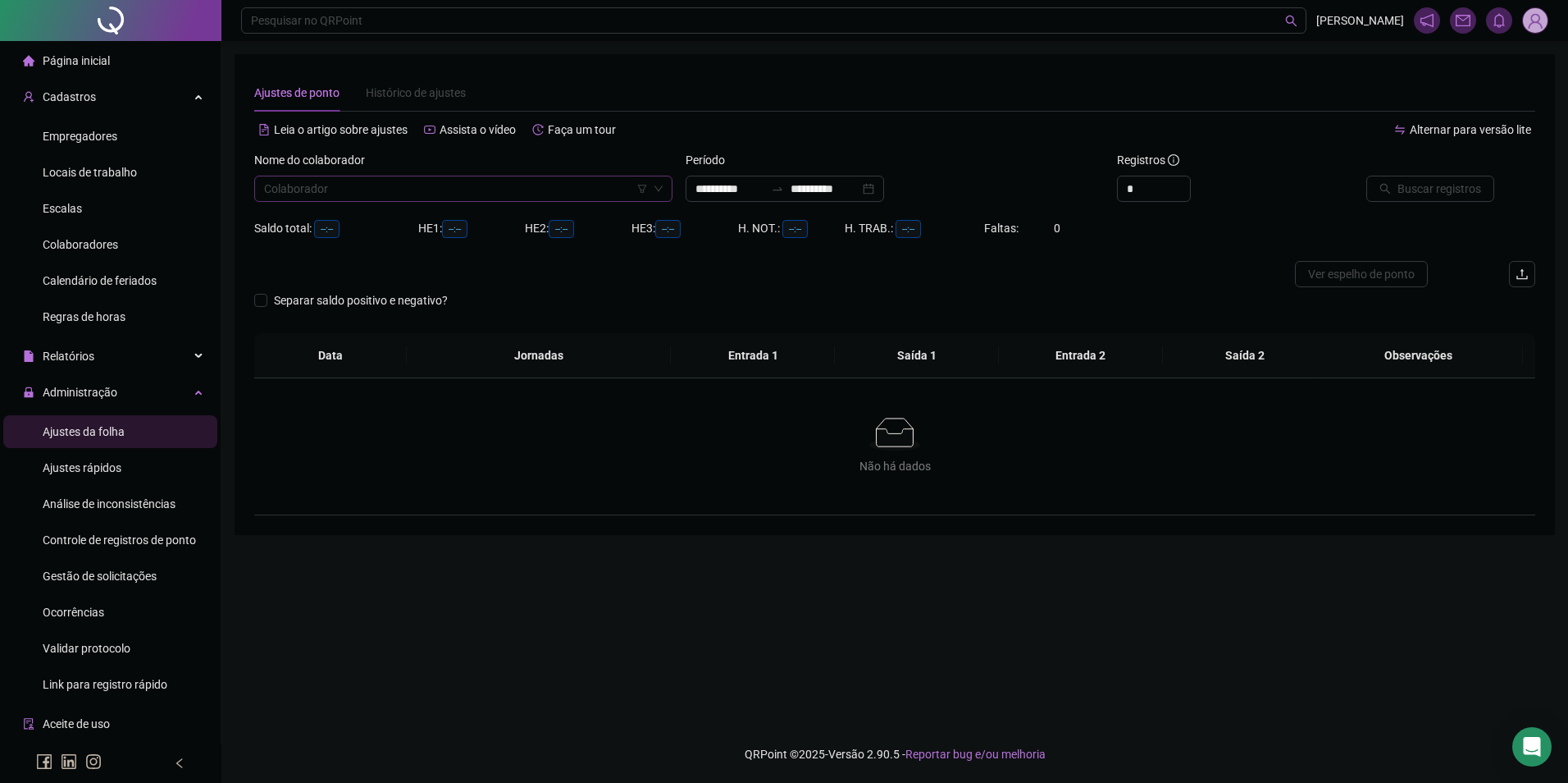
click at [341, 193] on input "search" at bounding box center [456, 188] width 384 height 25
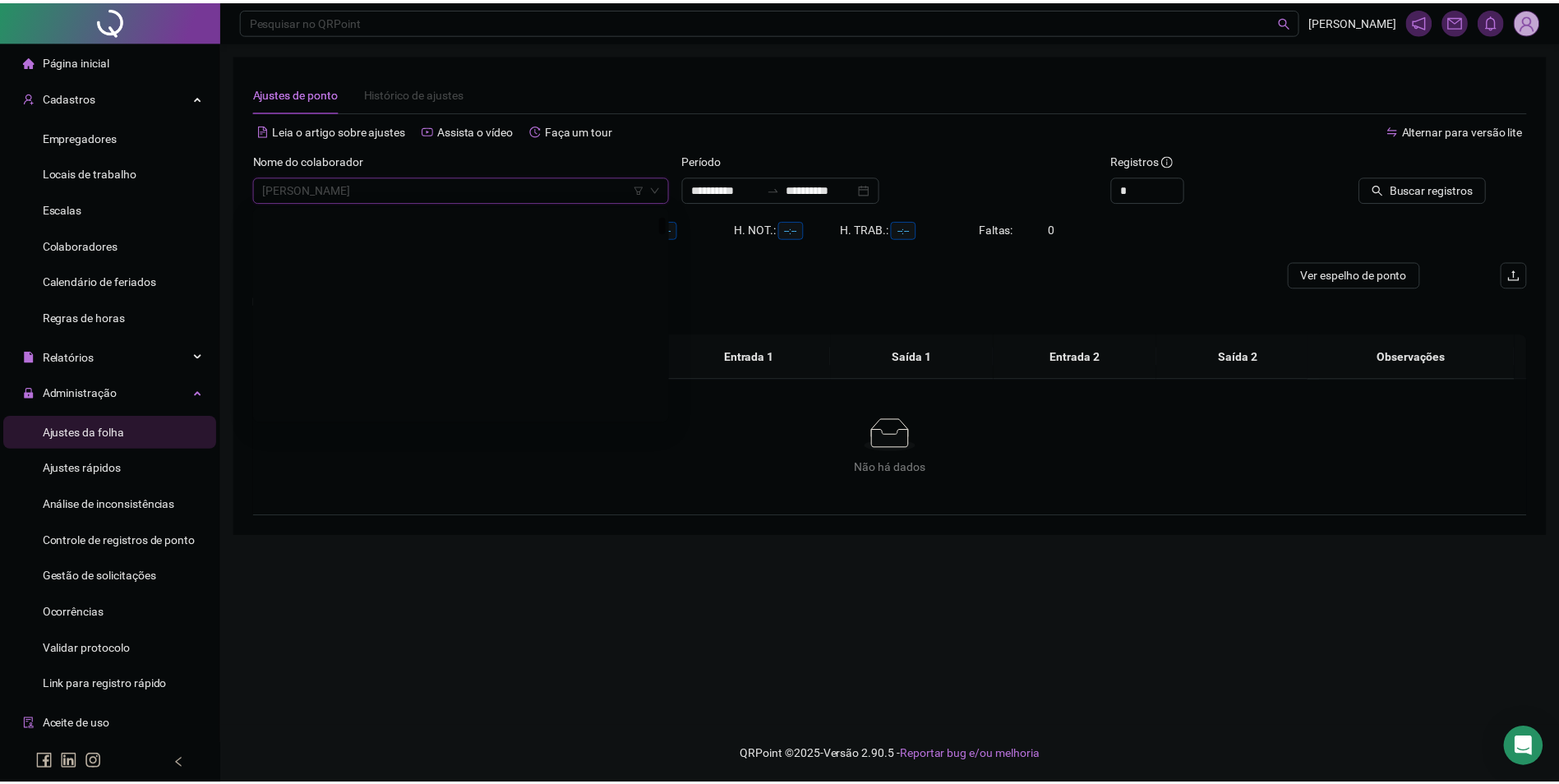
scroll to position [894, 0]
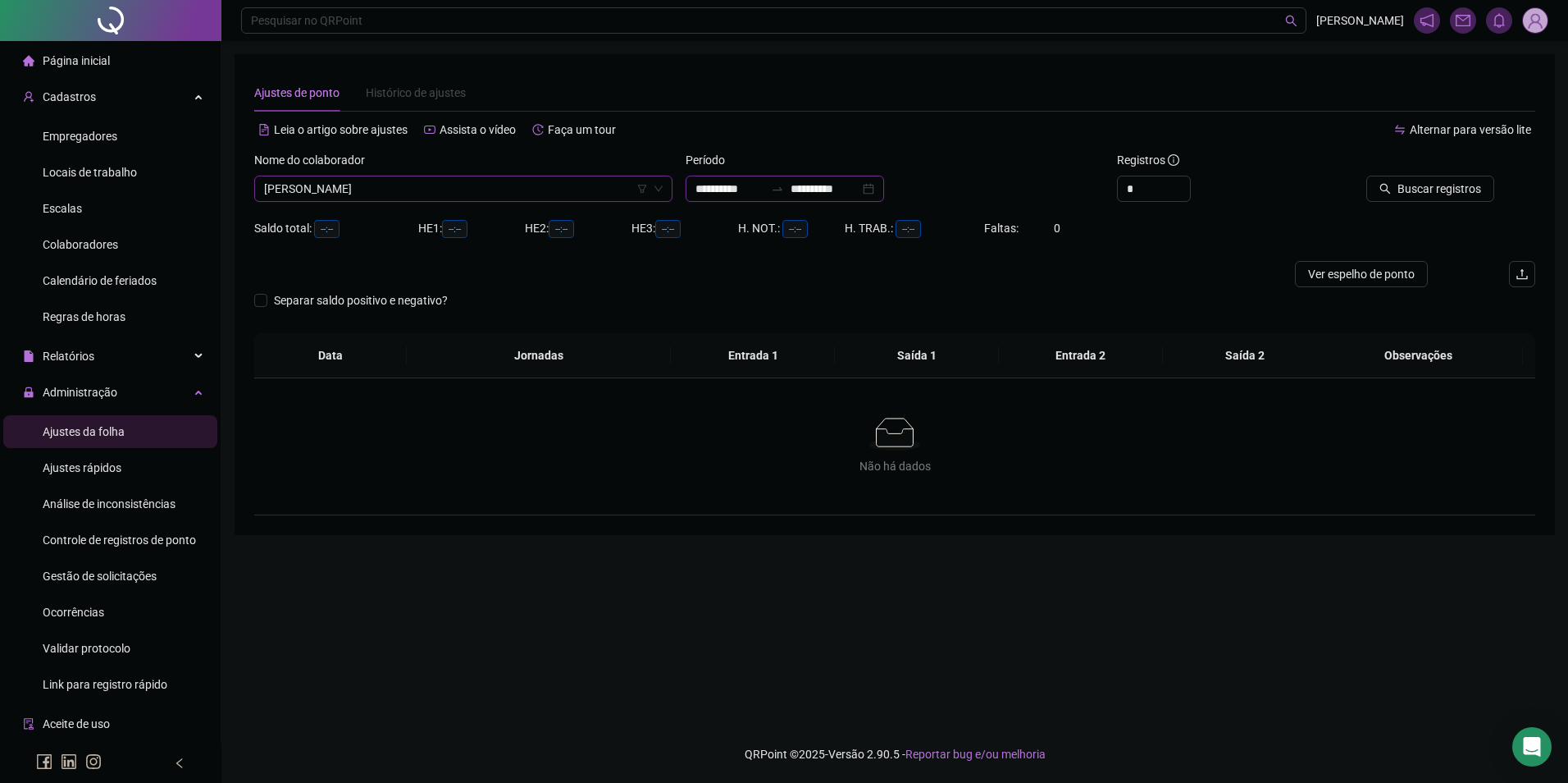
click at [820, 188] on input "**********" at bounding box center [825, 188] width 69 height 18
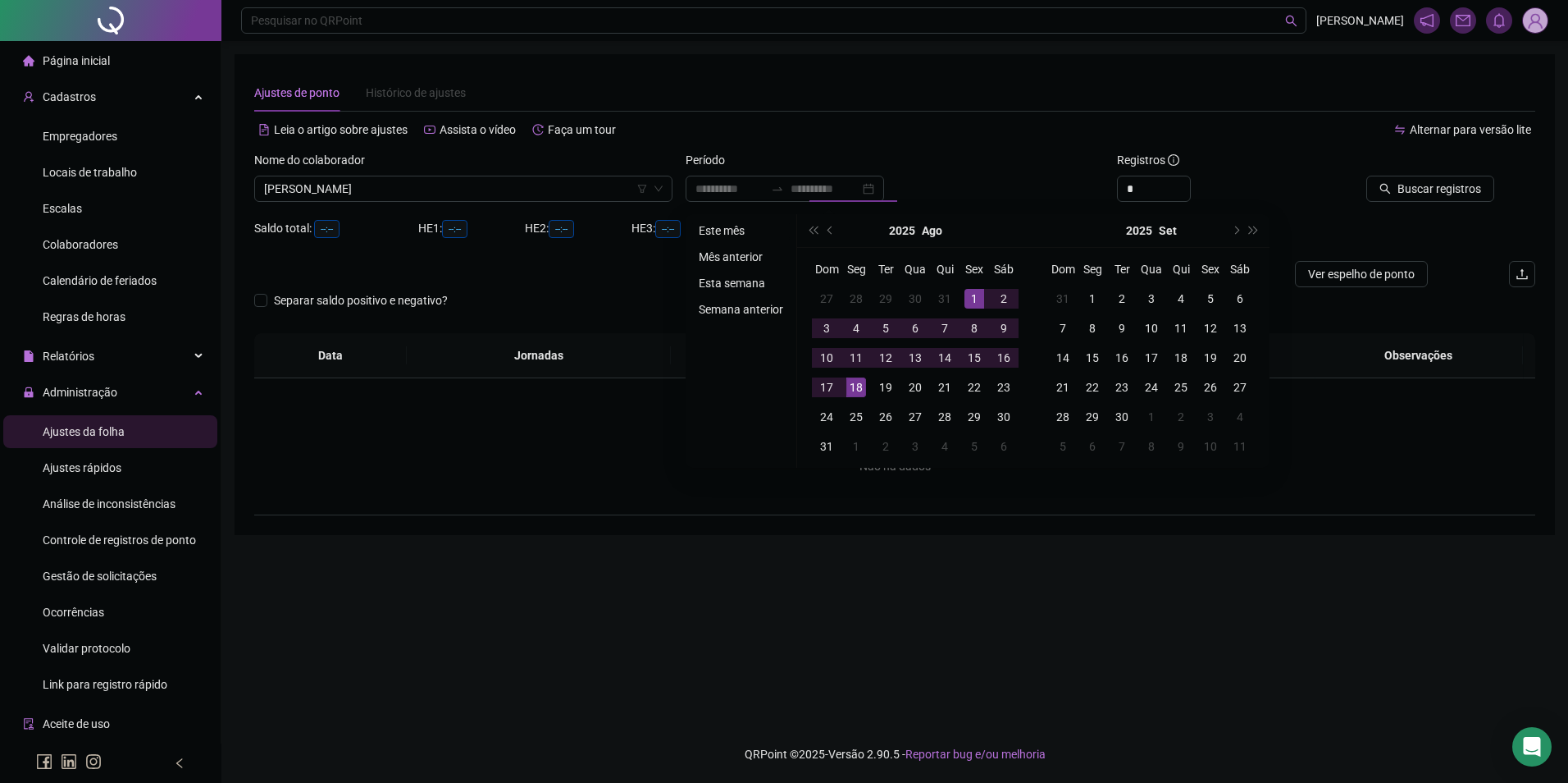
click at [738, 225] on li "Este mês" at bounding box center [741, 230] width 97 height 20
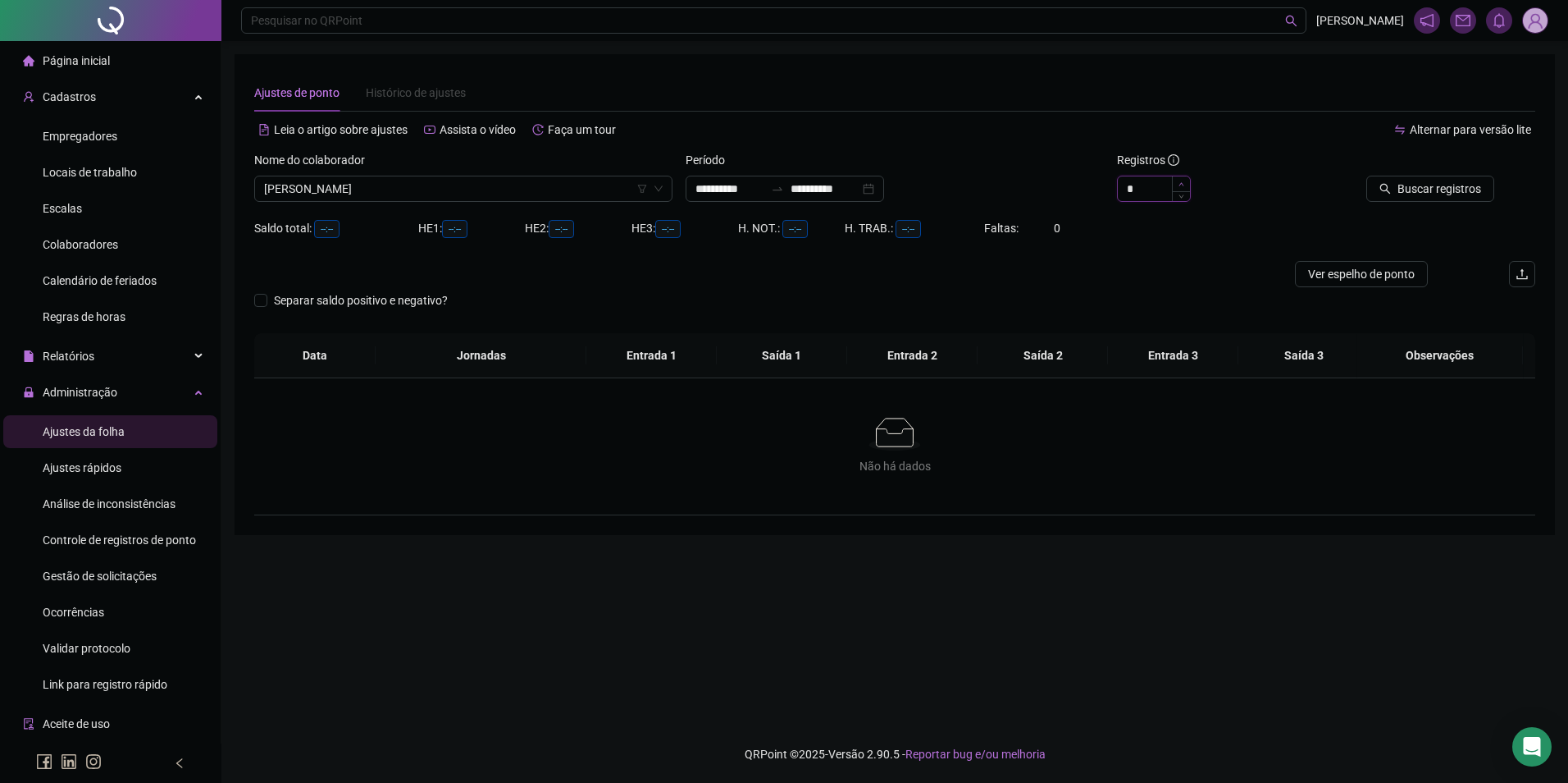
click at [1177, 184] on span "Increase Value" at bounding box center [1181, 184] width 18 height 15
click at [1405, 183] on span "Buscar registros" at bounding box center [1439, 188] width 83 height 18
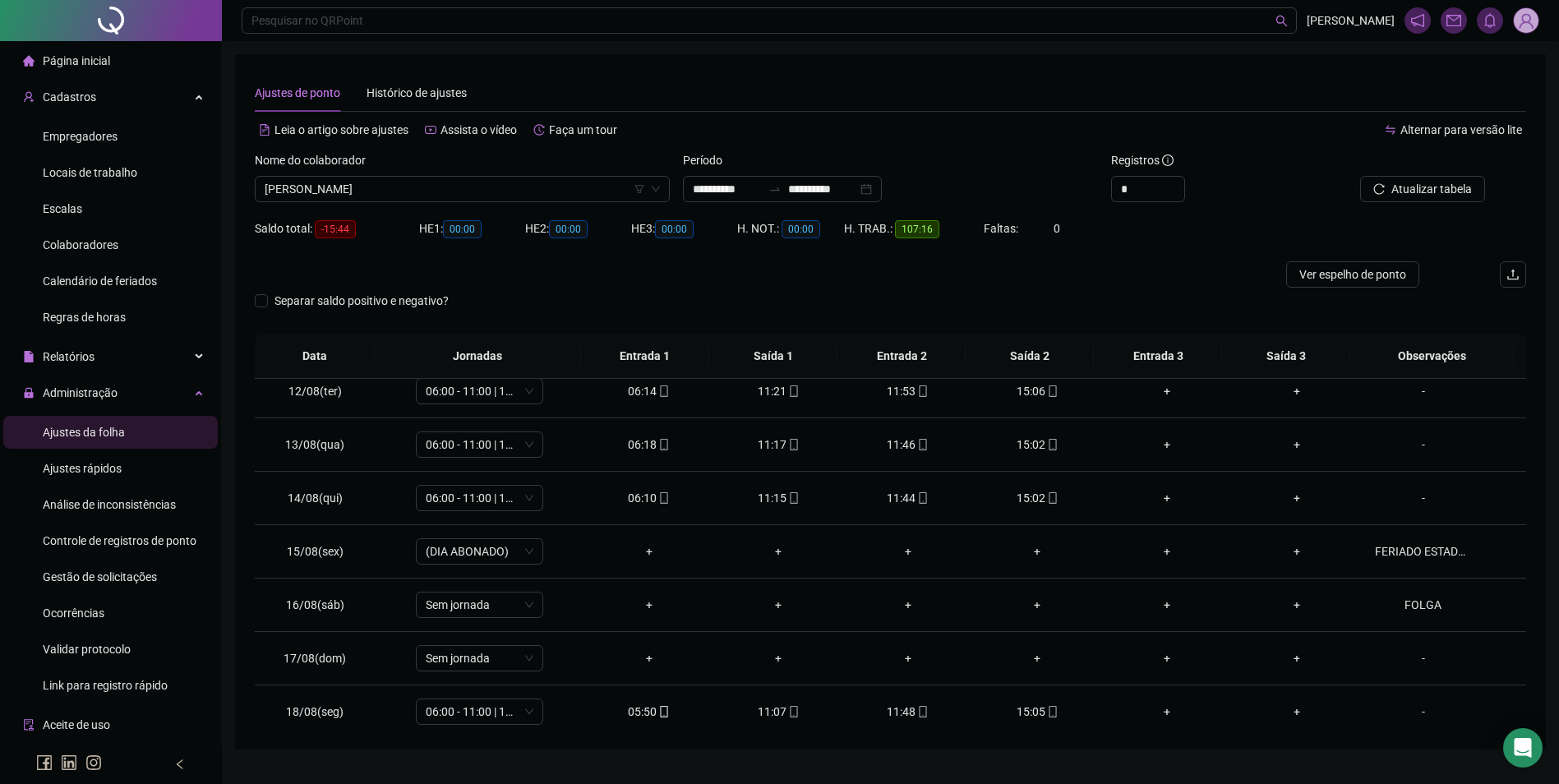
scroll to position [611, 0]
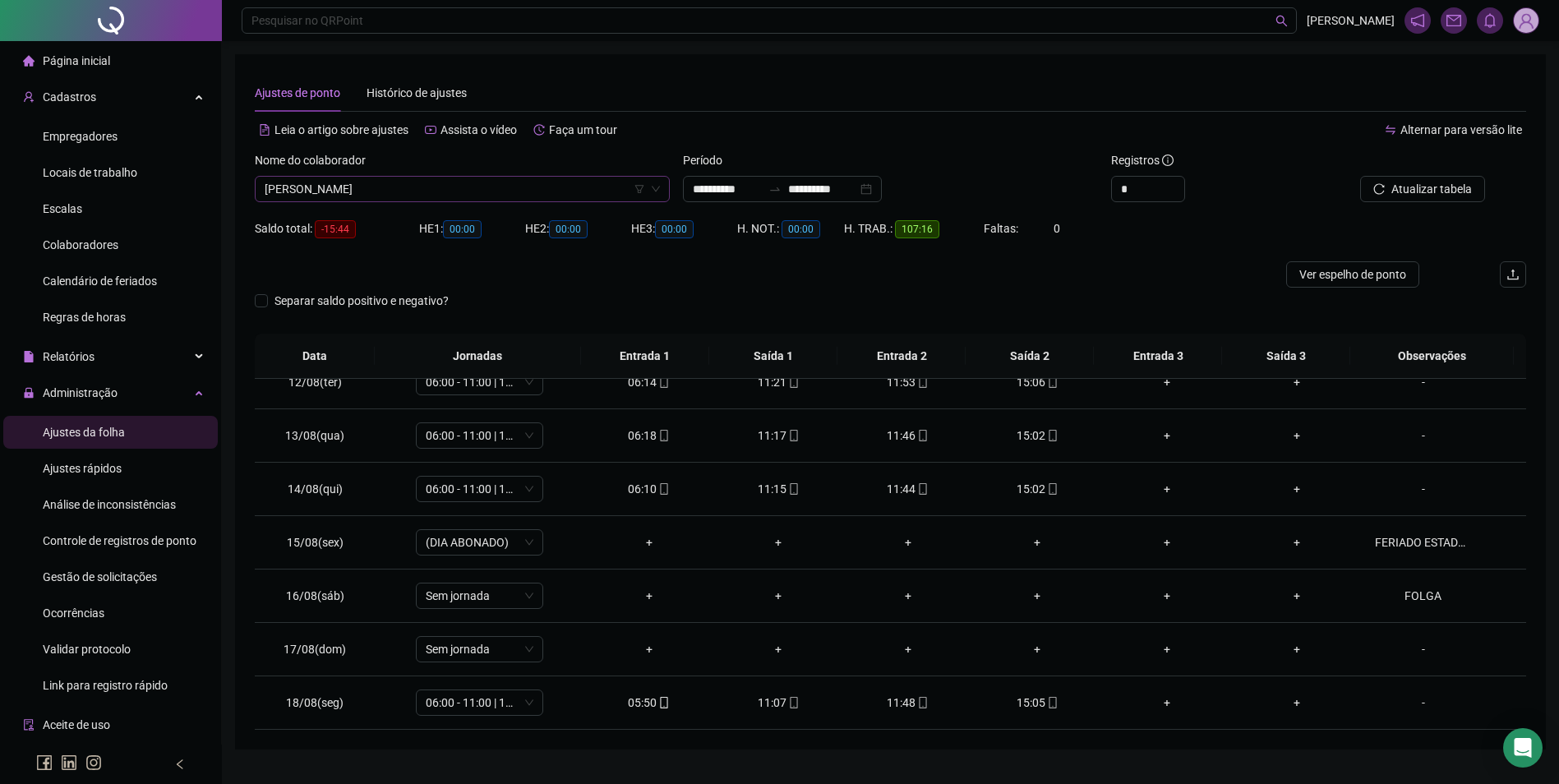
click at [541, 195] on span "ANA CLEIA CHAVES CARVALHO" at bounding box center [462, 189] width 395 height 25
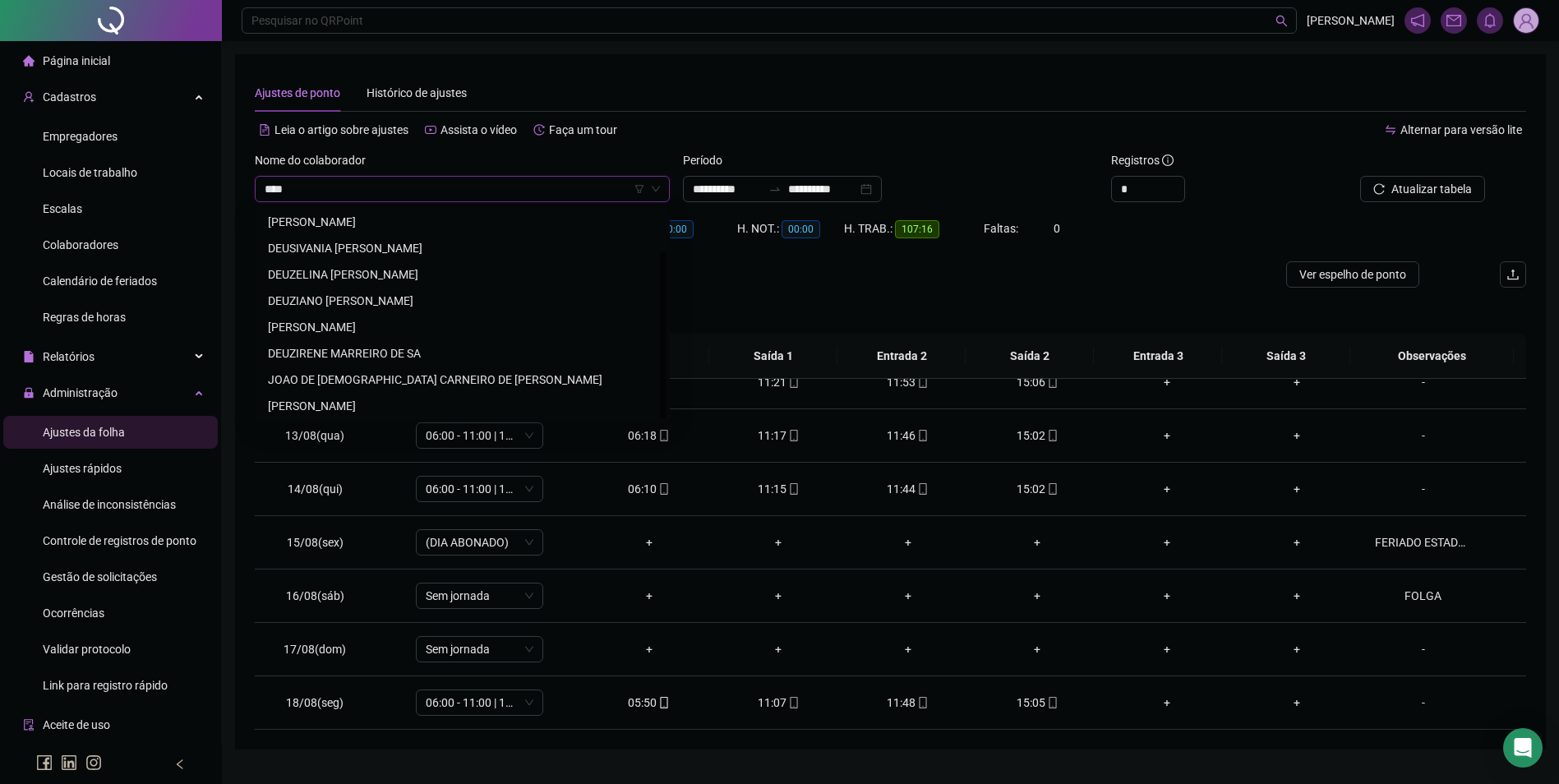
scroll to position [0, 0]
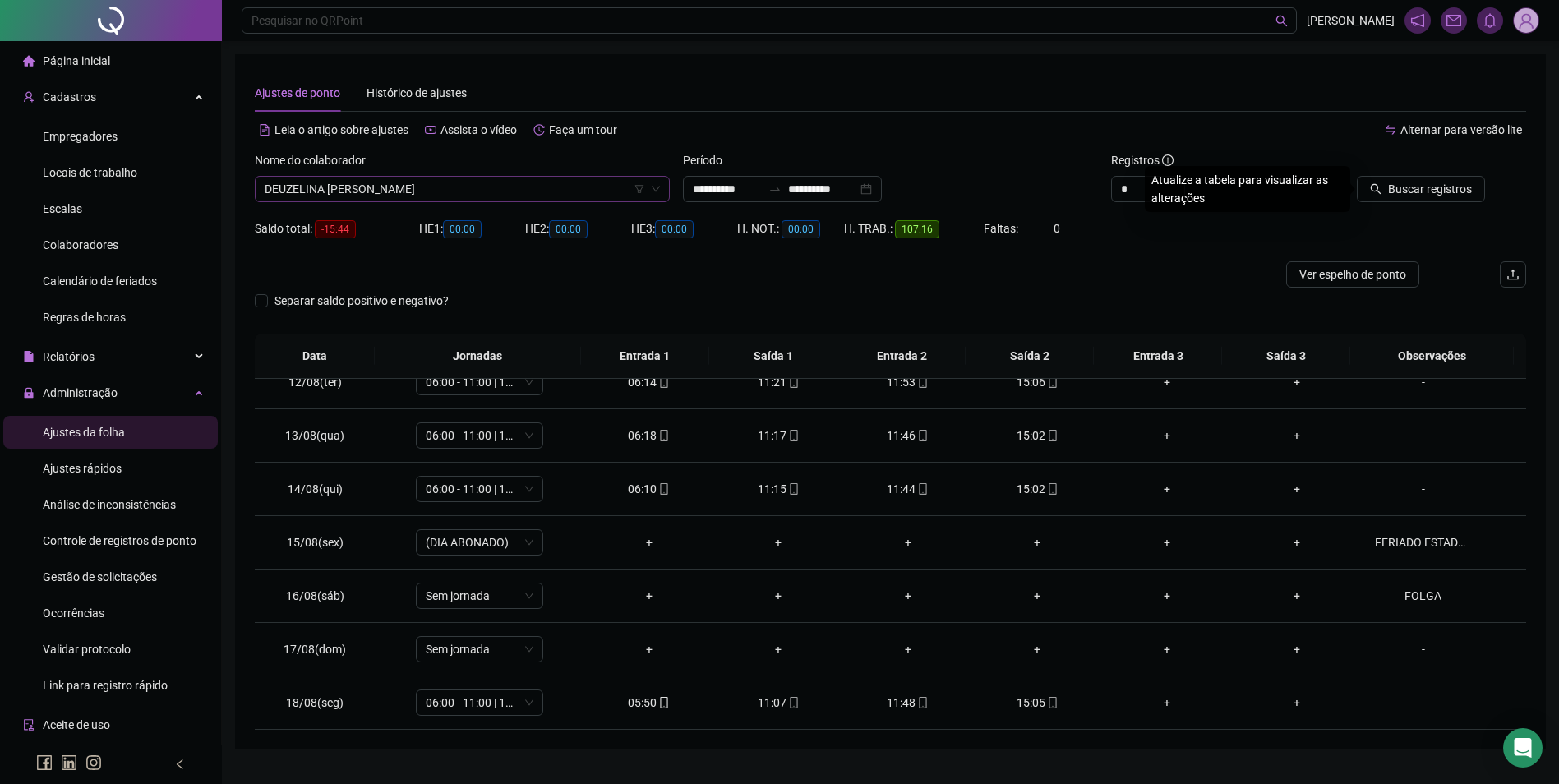
click at [1357, 176] on button "Buscar registros" at bounding box center [1421, 190] width 128 height 27
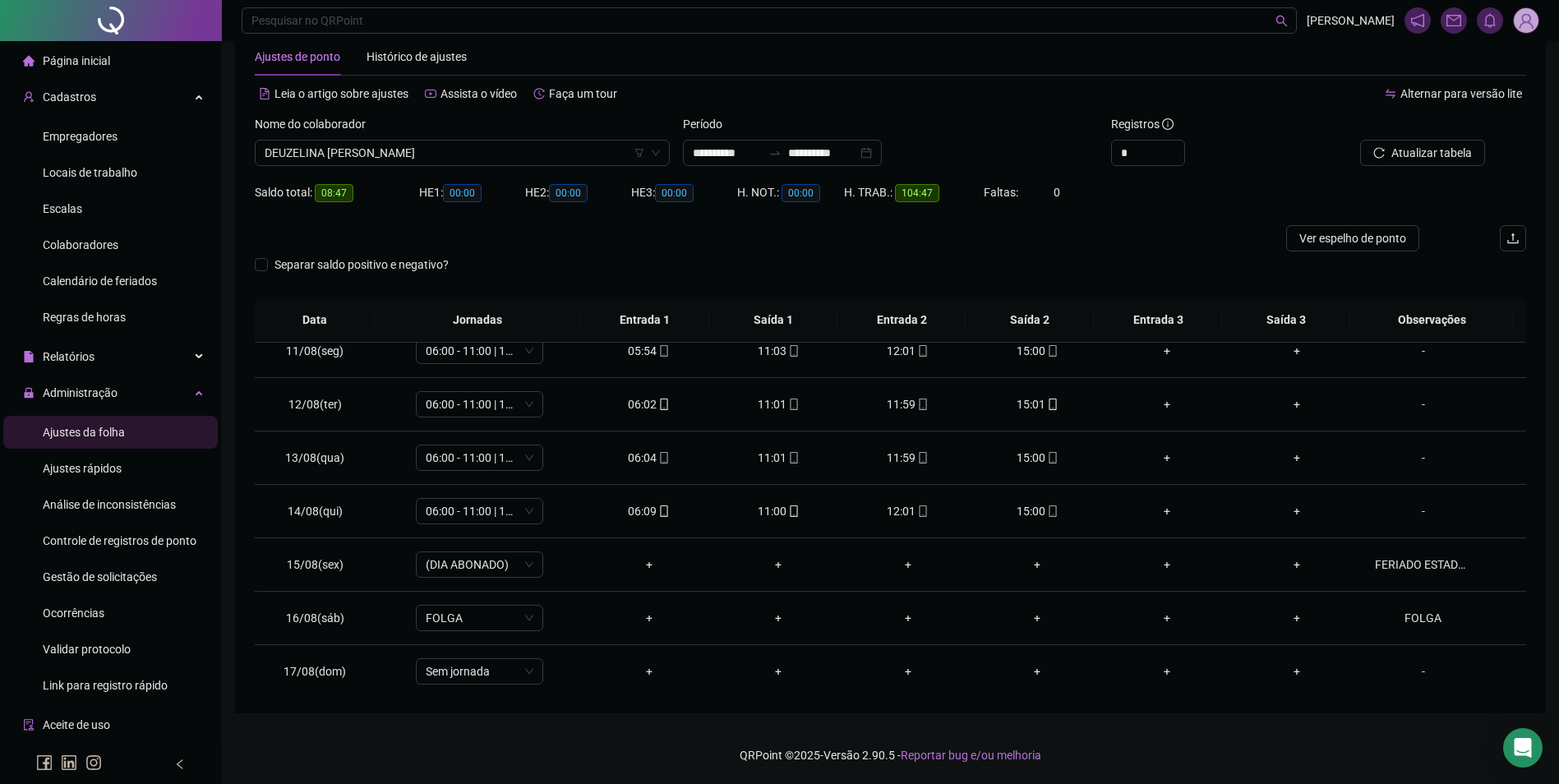
scroll to position [611, 0]
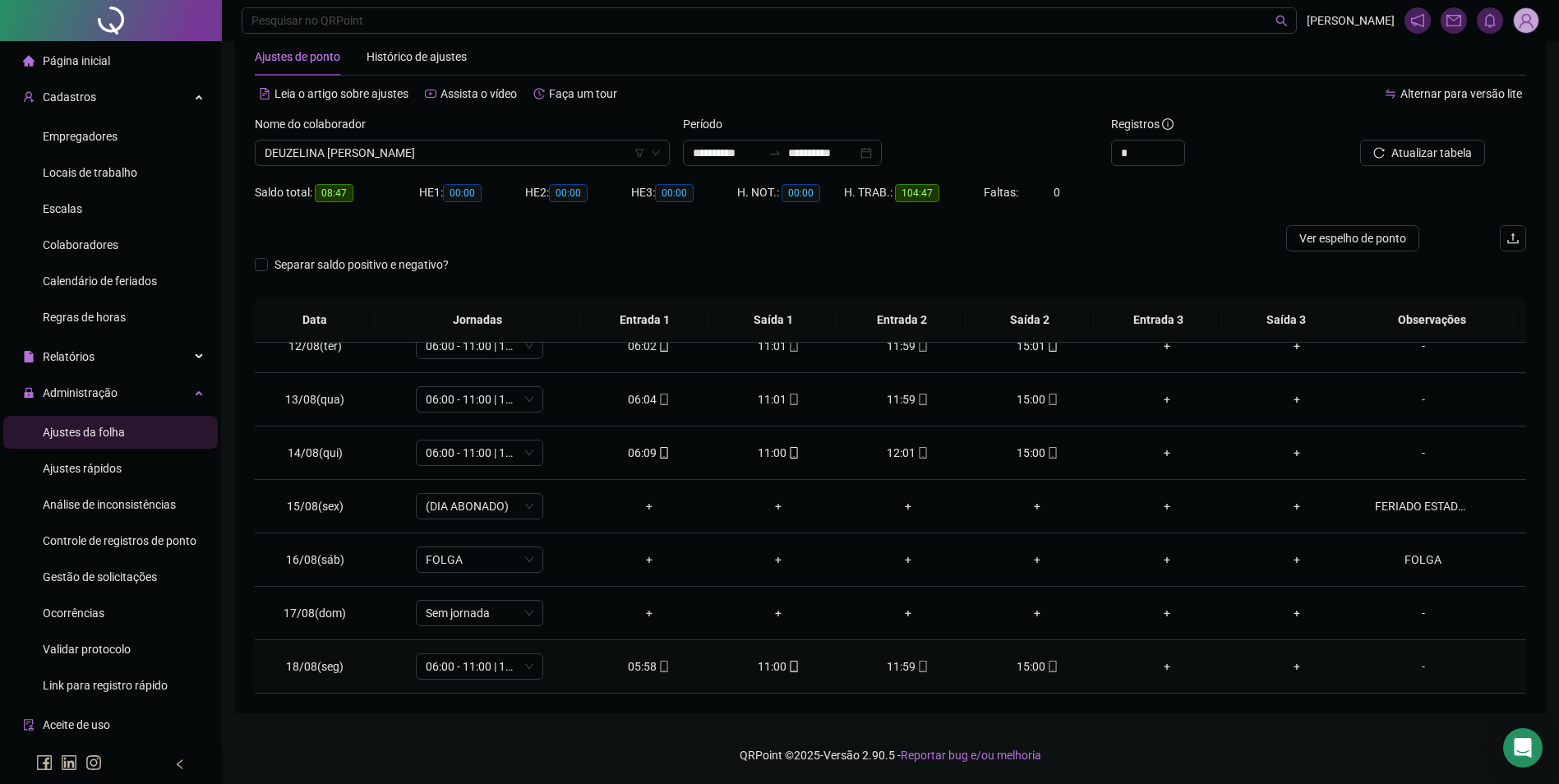
click at [1036, 663] on div "15:00" at bounding box center [1037, 665] width 103 height 18
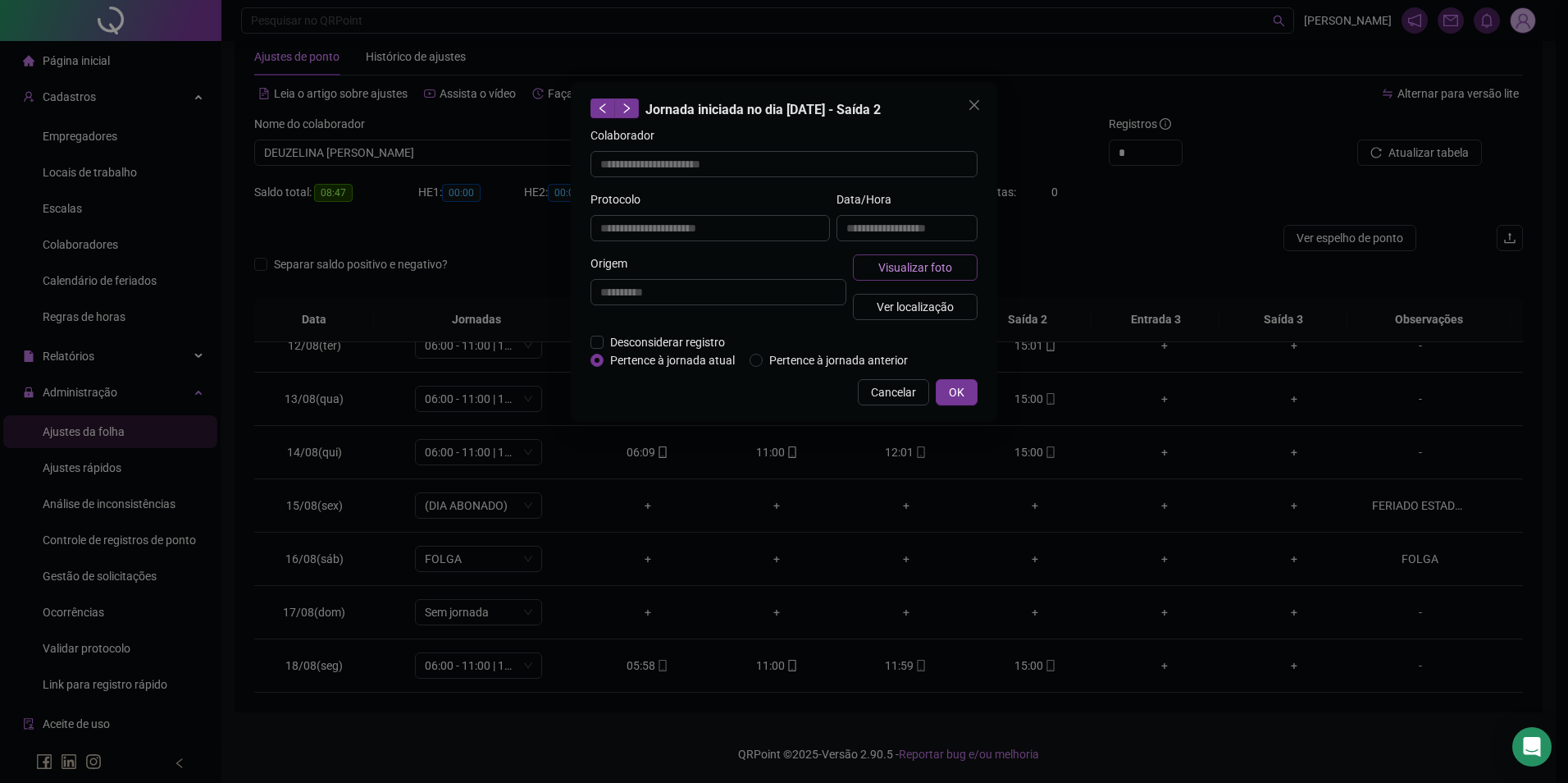
click at [948, 267] on span "Visualizar foto" at bounding box center [915, 267] width 74 height 18
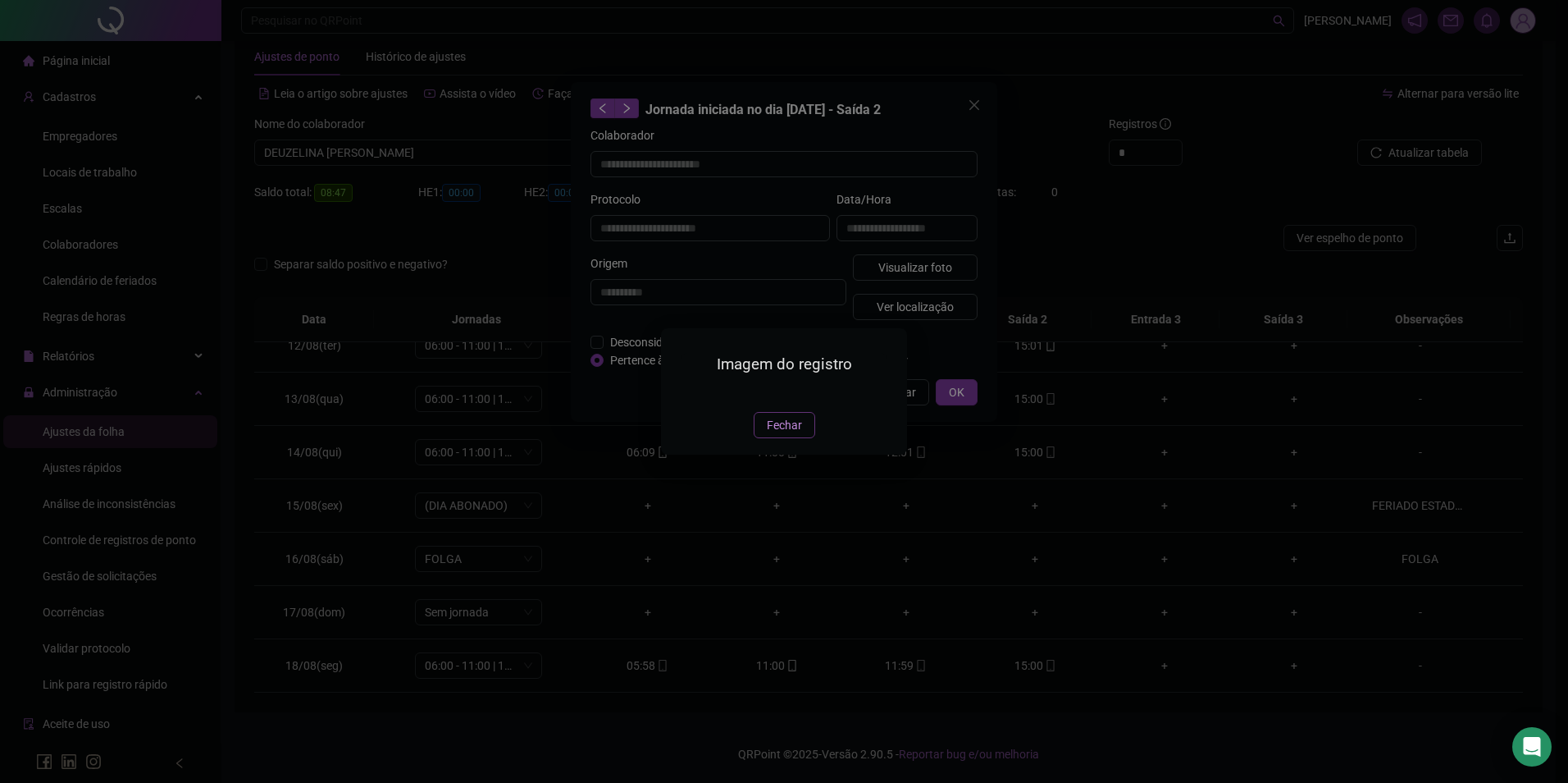
click at [786, 435] on span "Fechar" at bounding box center [784, 425] width 35 height 18
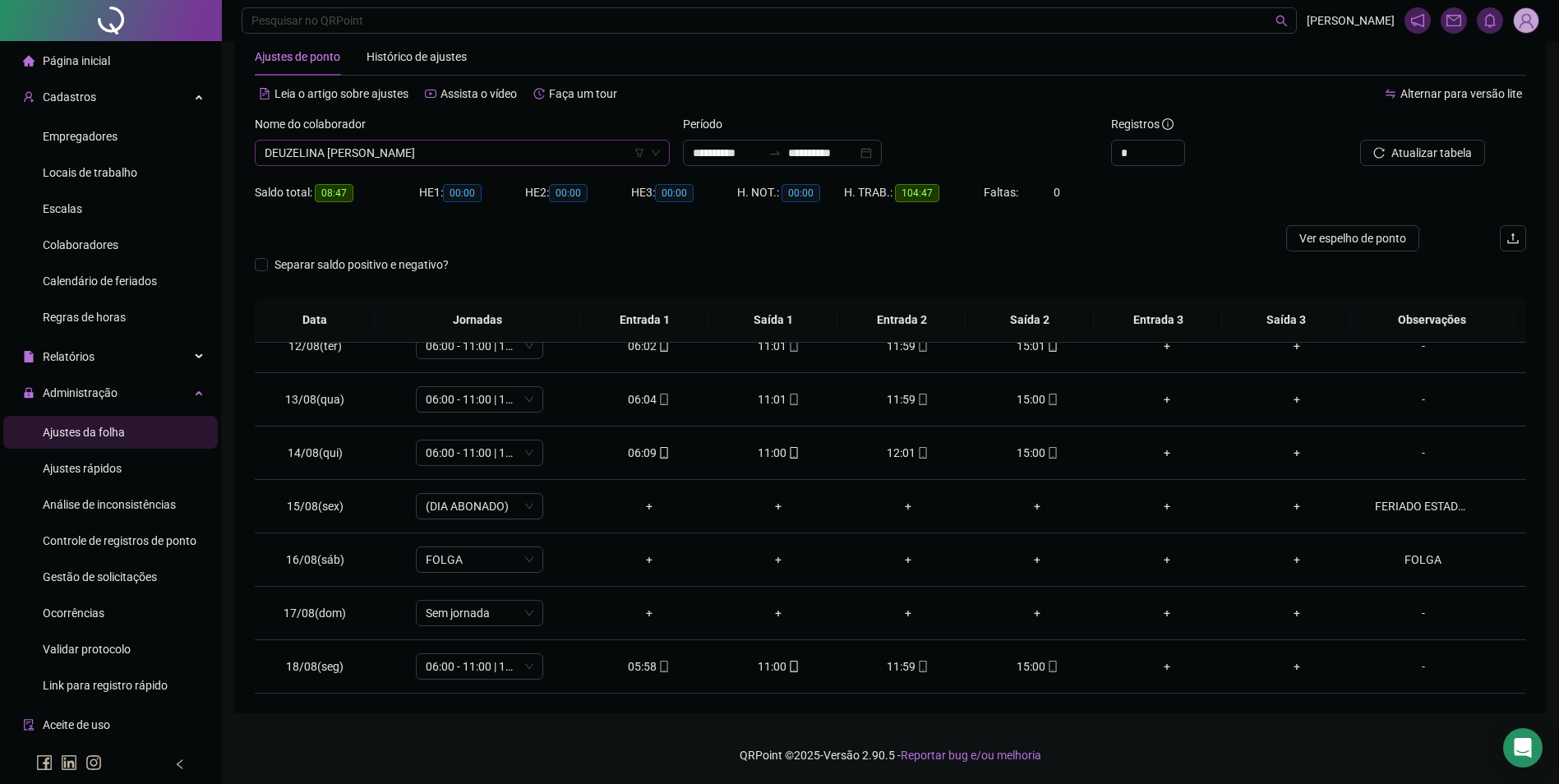
scroll to position [4339, 0]
click at [431, 150] on span "DEUZELINA JOSE GONÇALVES" at bounding box center [462, 153] width 395 height 25
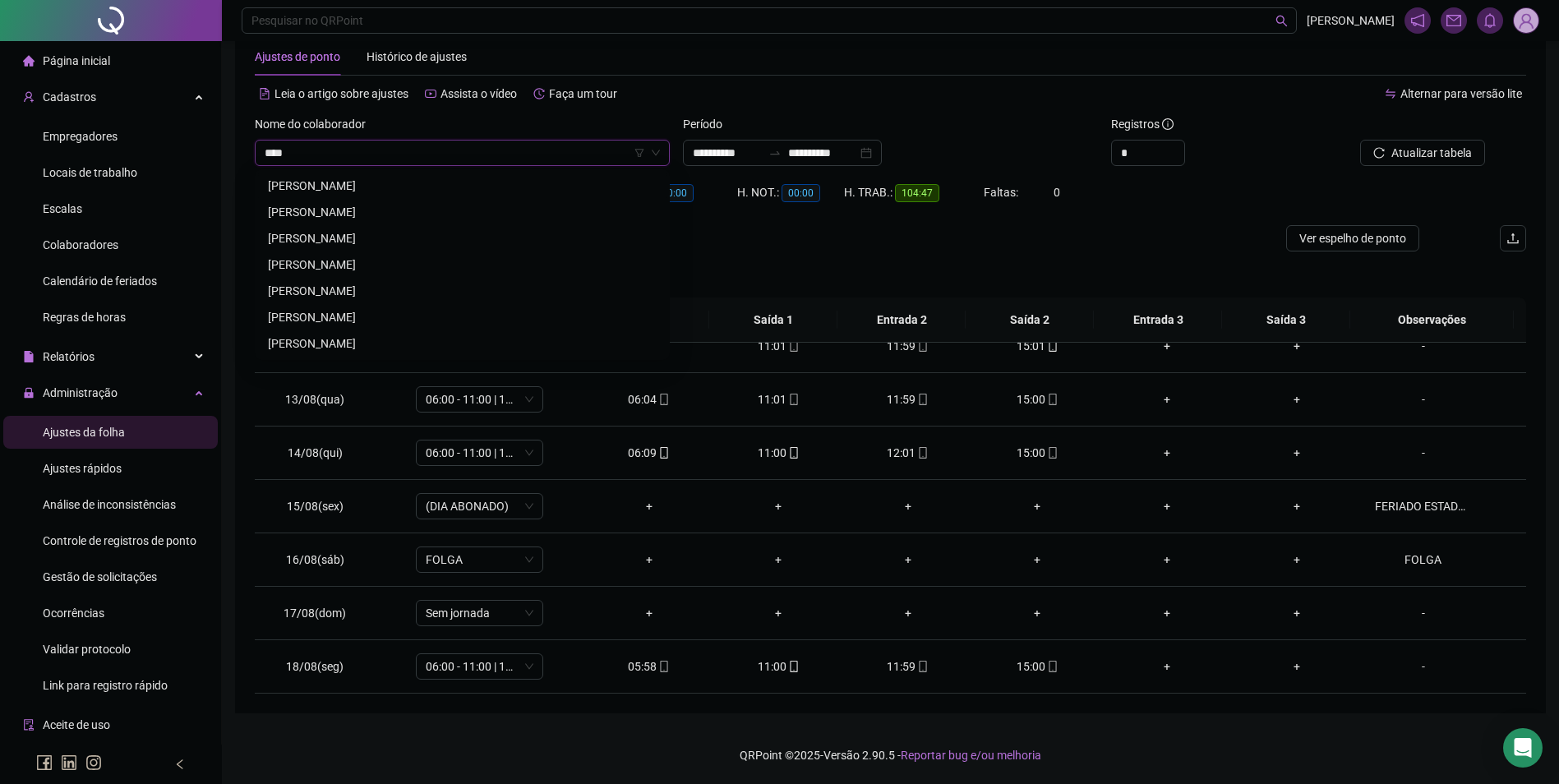
scroll to position [0, 0]
click at [369, 182] on div "ELISANE BISPO DE SOUSA" at bounding box center [463, 185] width 389 height 18
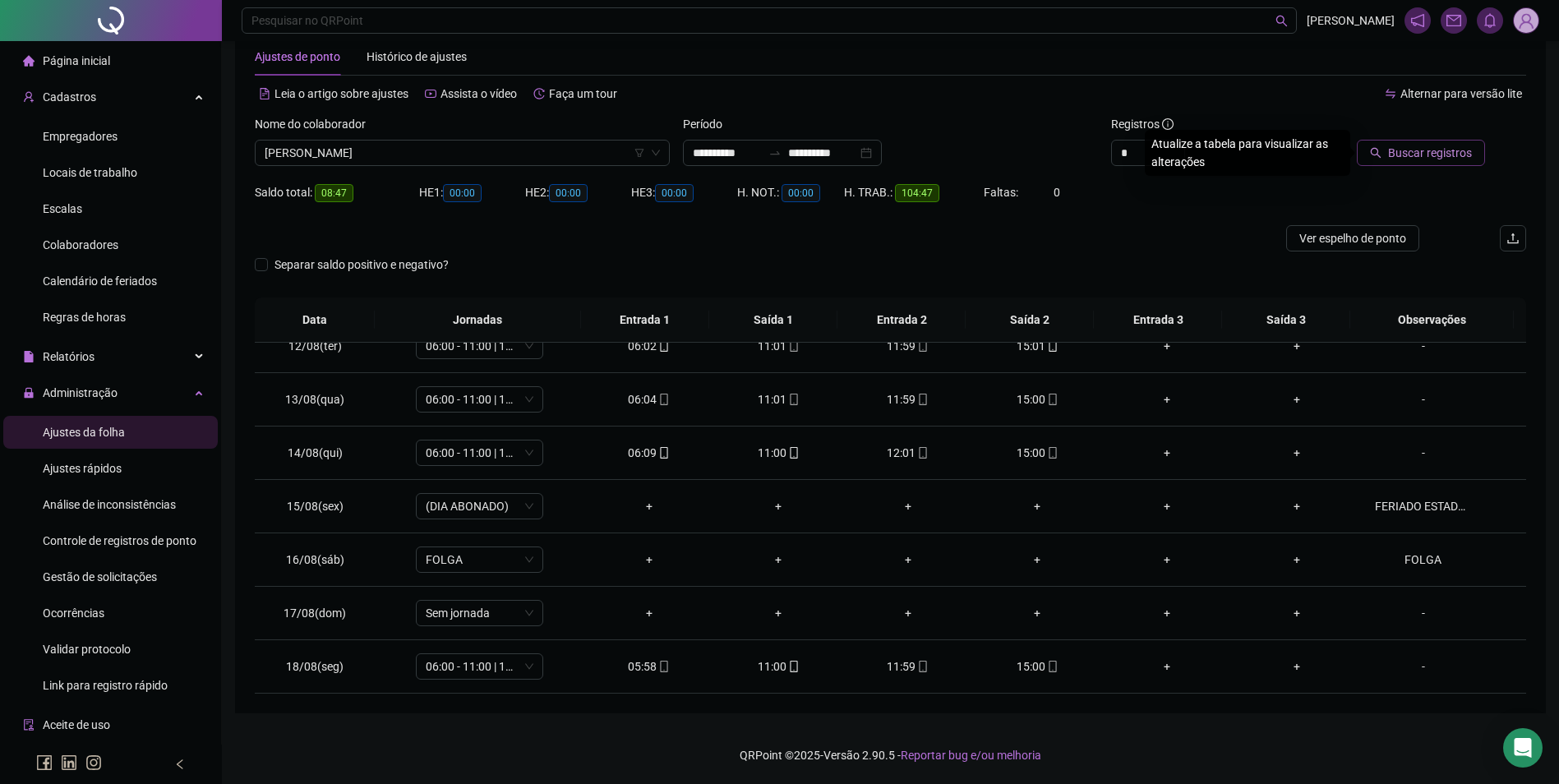
click at [1427, 152] on span "Buscar registros" at bounding box center [1430, 153] width 83 height 18
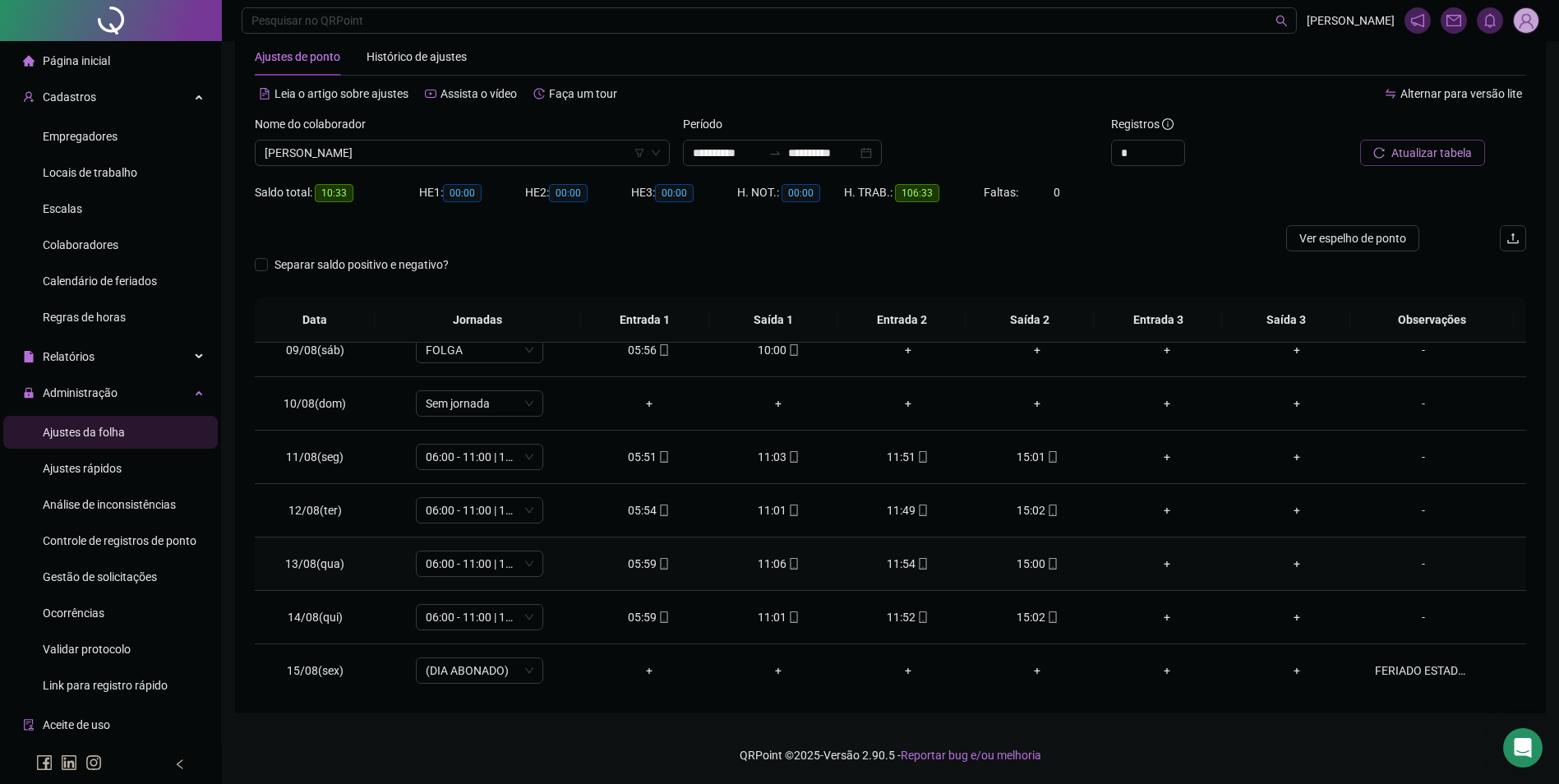
scroll to position [528, 0]
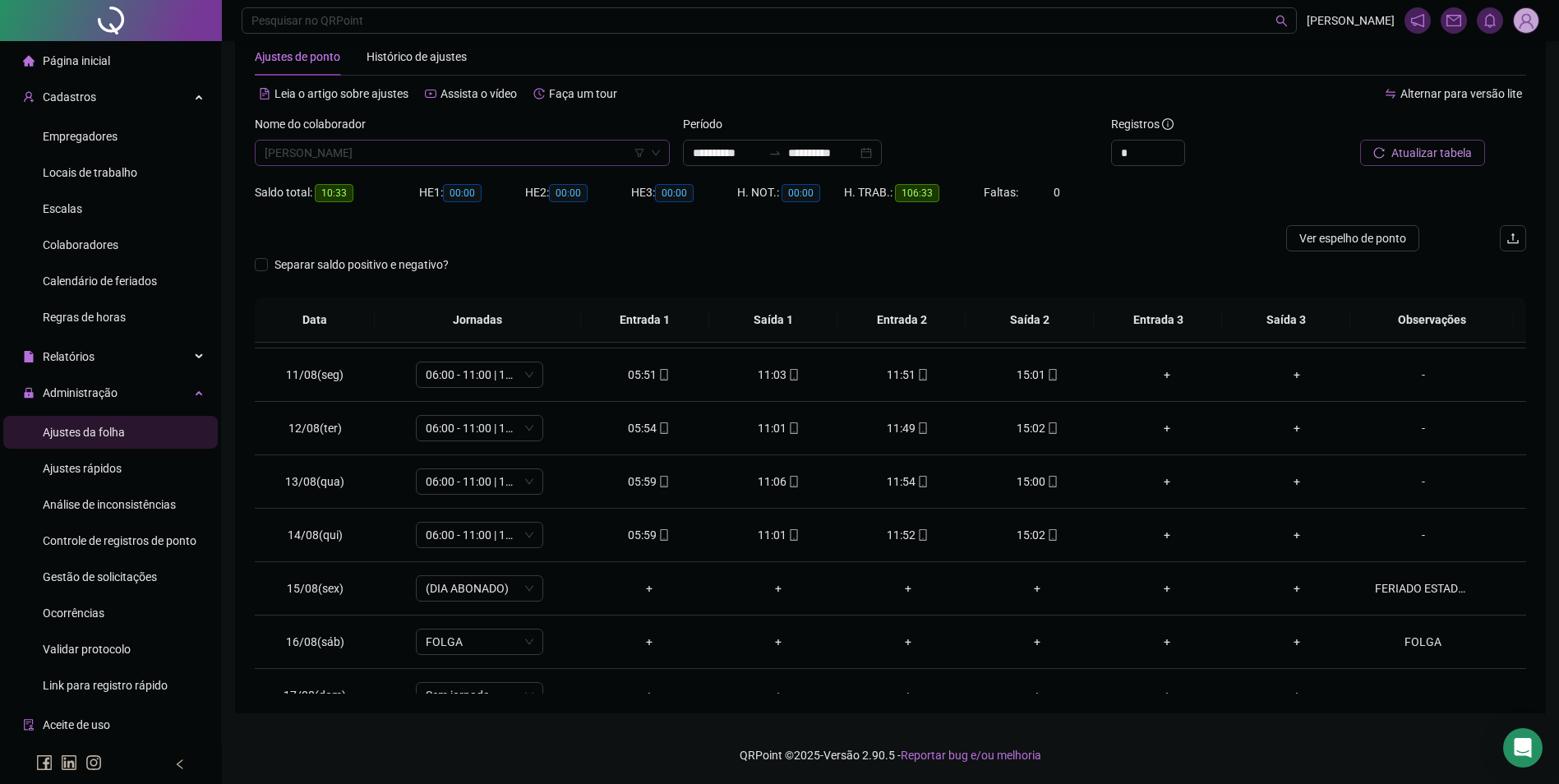
click at [541, 144] on span "ELISANE BISPO DE SOUSA" at bounding box center [462, 153] width 395 height 25
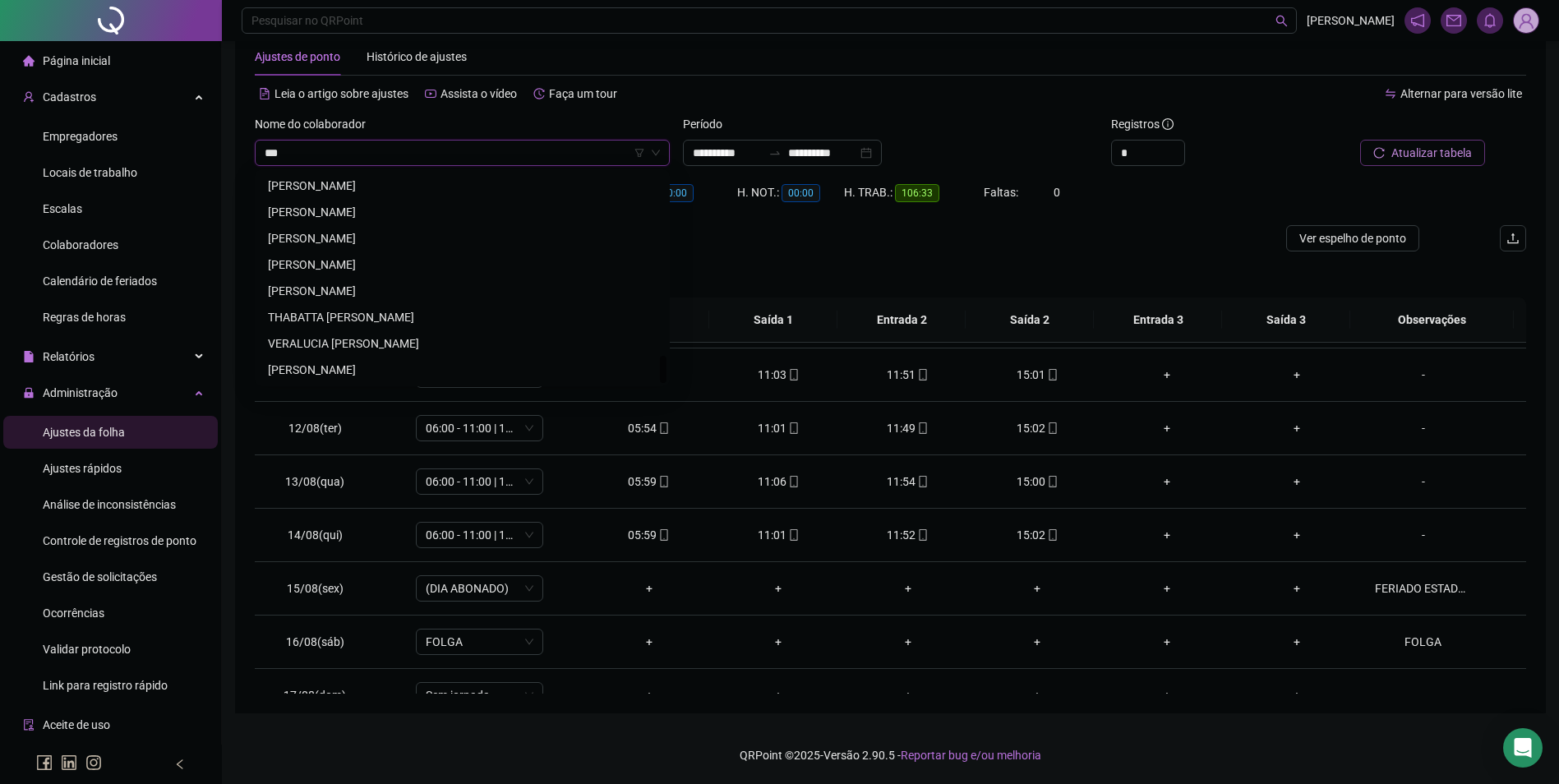
scroll to position [0, 0]
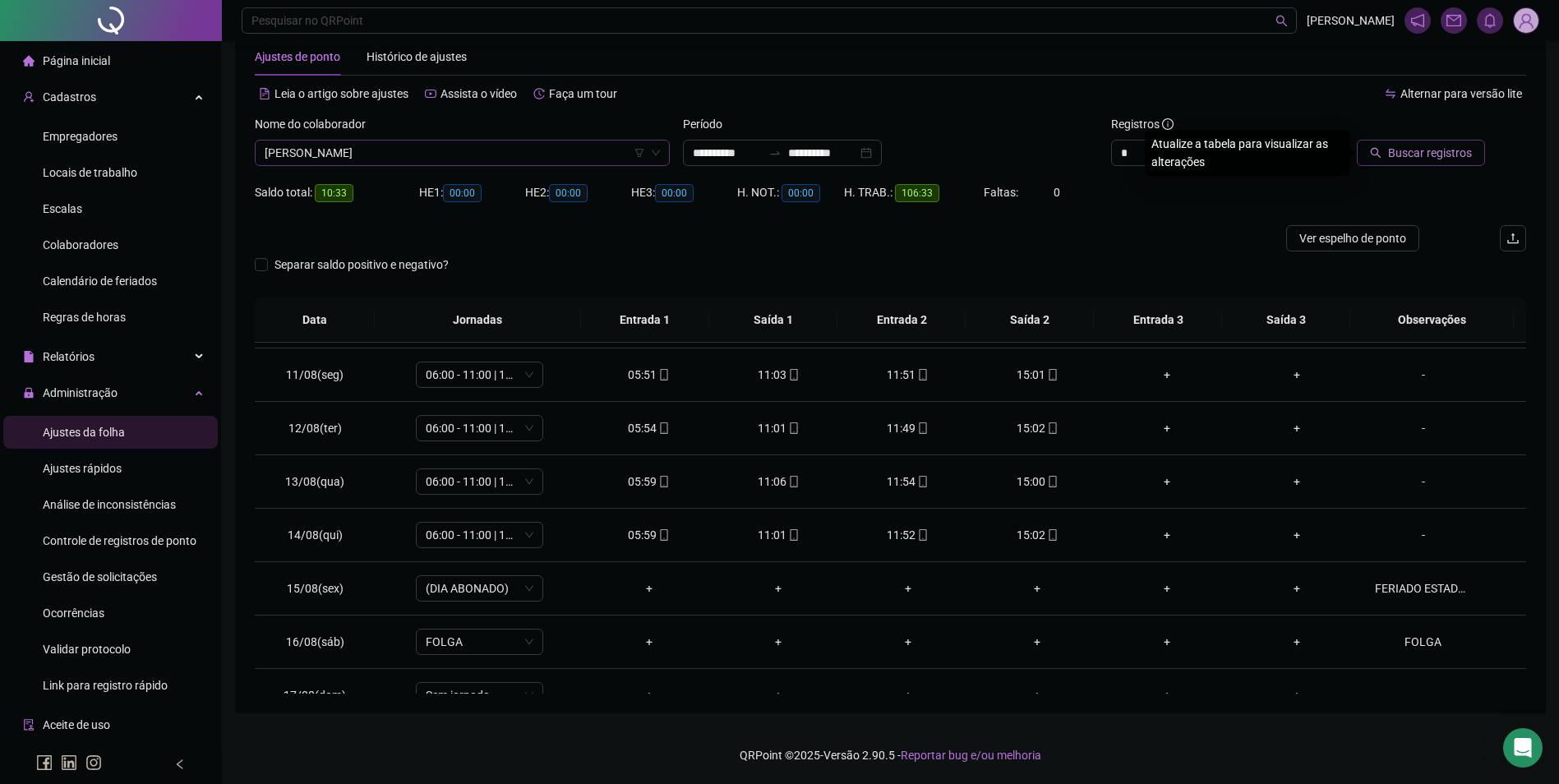
click at [1357, 139] on button "Buscar registros" at bounding box center [1421, 153] width 128 height 27
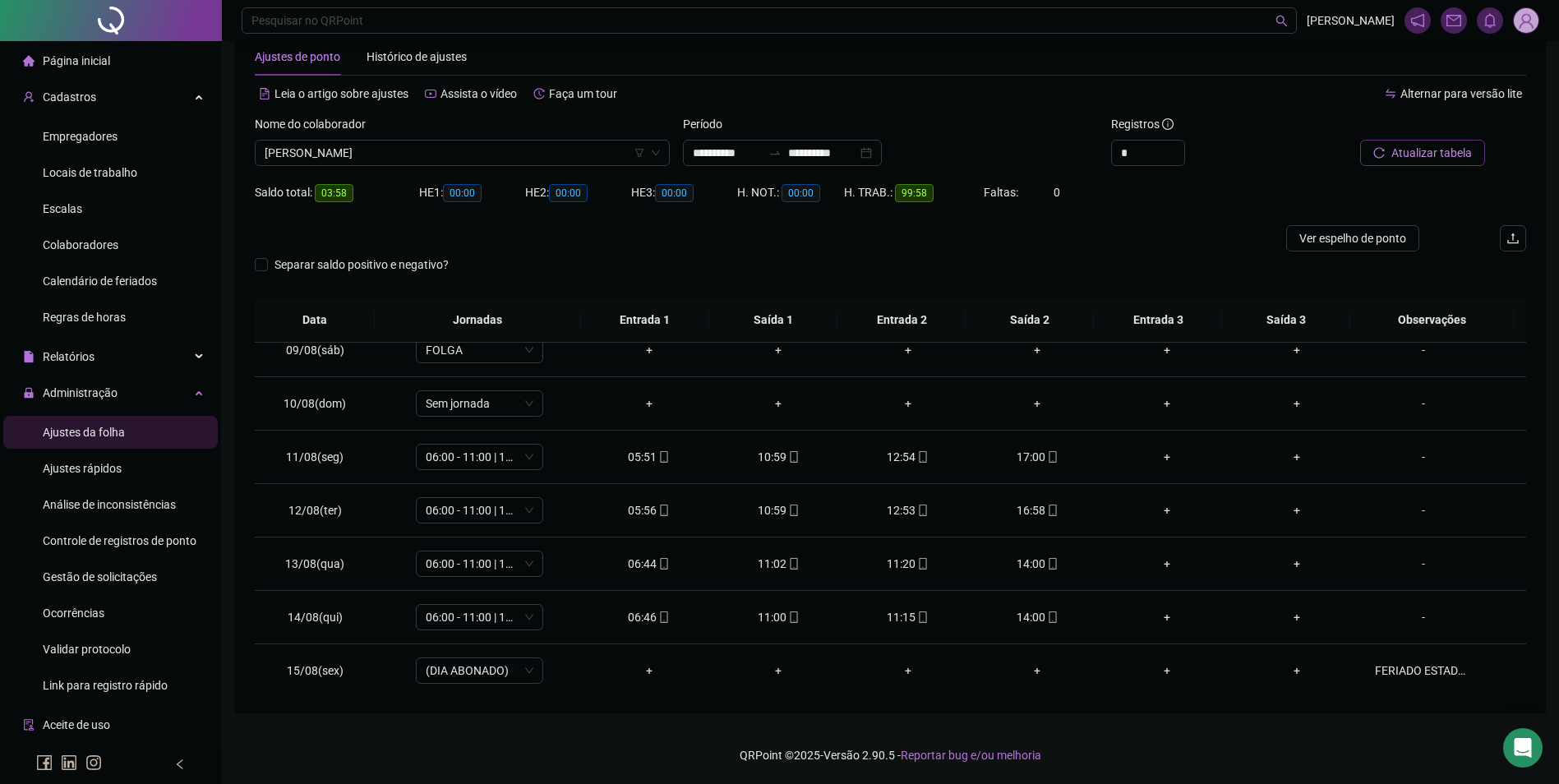
scroll to position [528, 0]
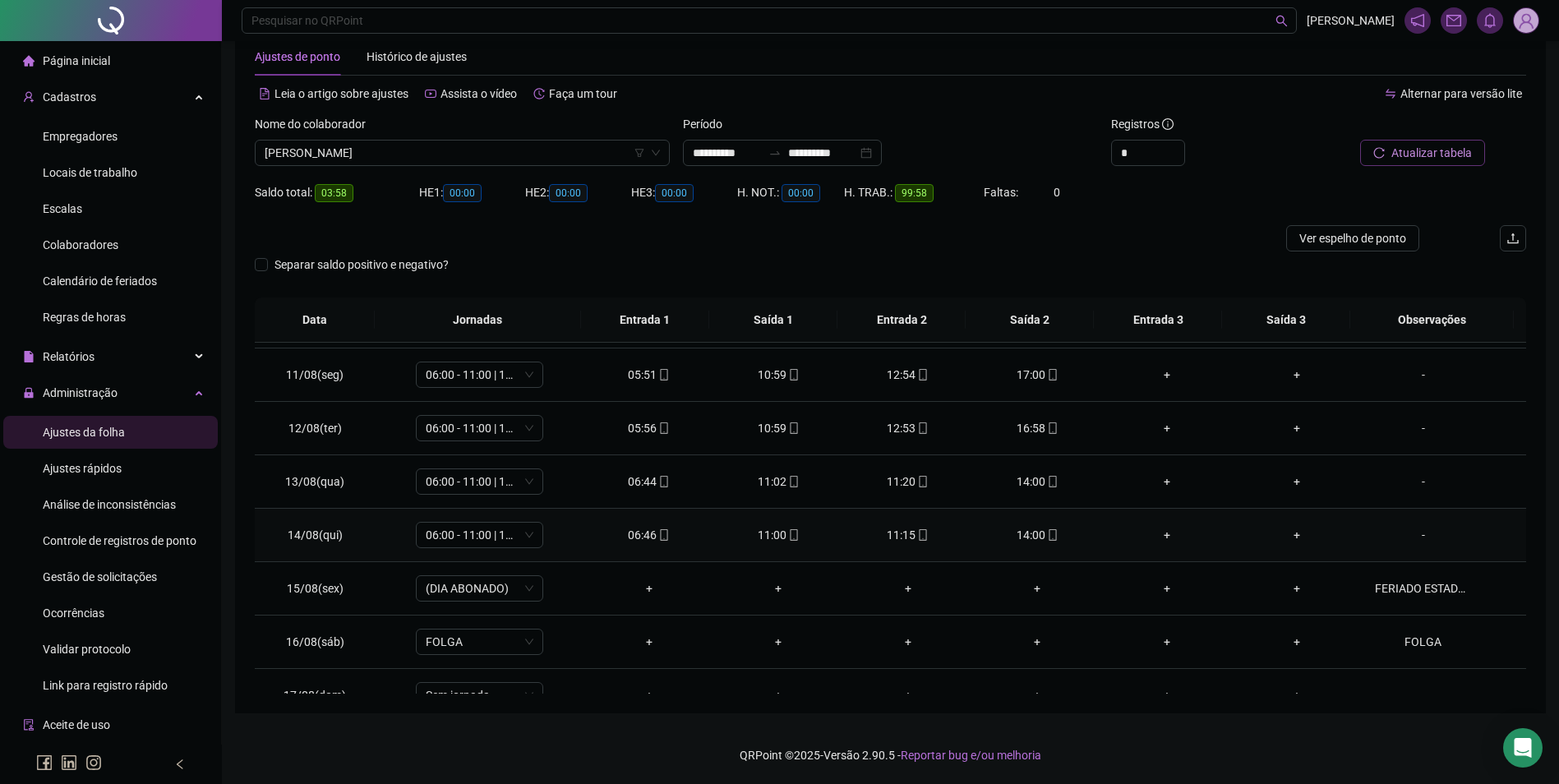
click at [1035, 535] on div "14:00" at bounding box center [1037, 535] width 103 height 18
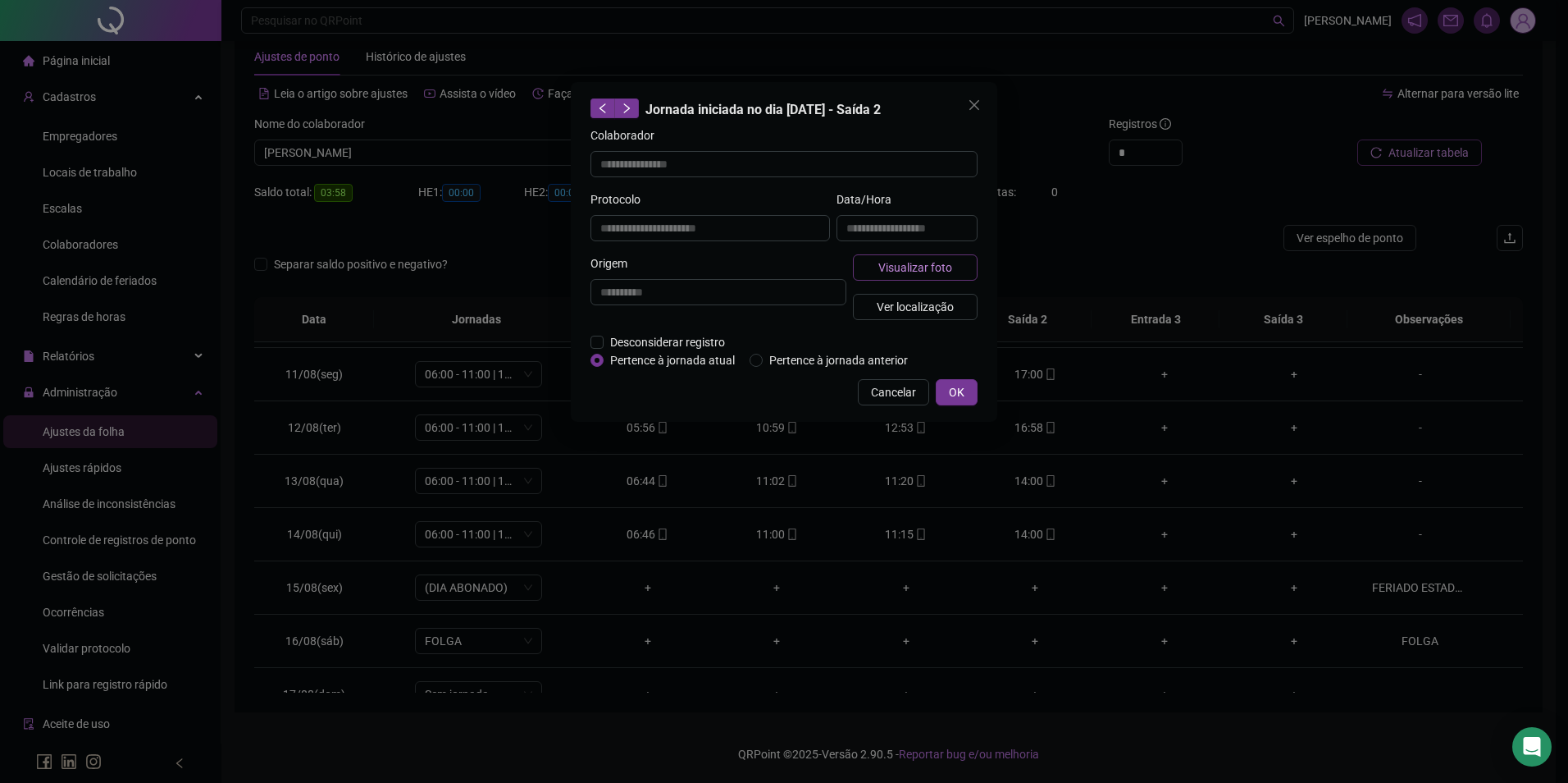
click at [959, 270] on button "Visualizar foto" at bounding box center [916, 268] width 125 height 27
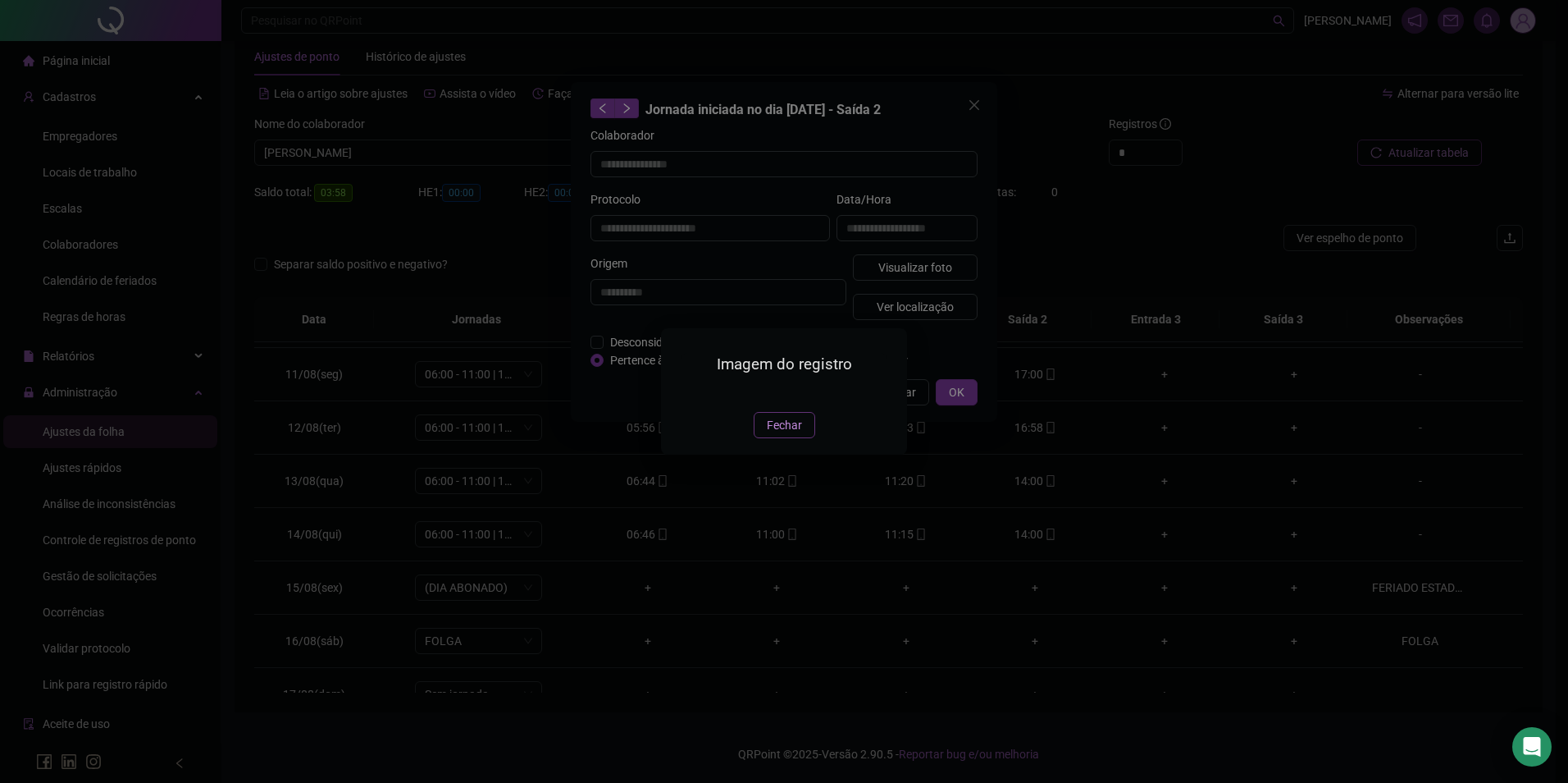
click at [800, 438] on button "Fechar" at bounding box center [784, 425] width 62 height 27
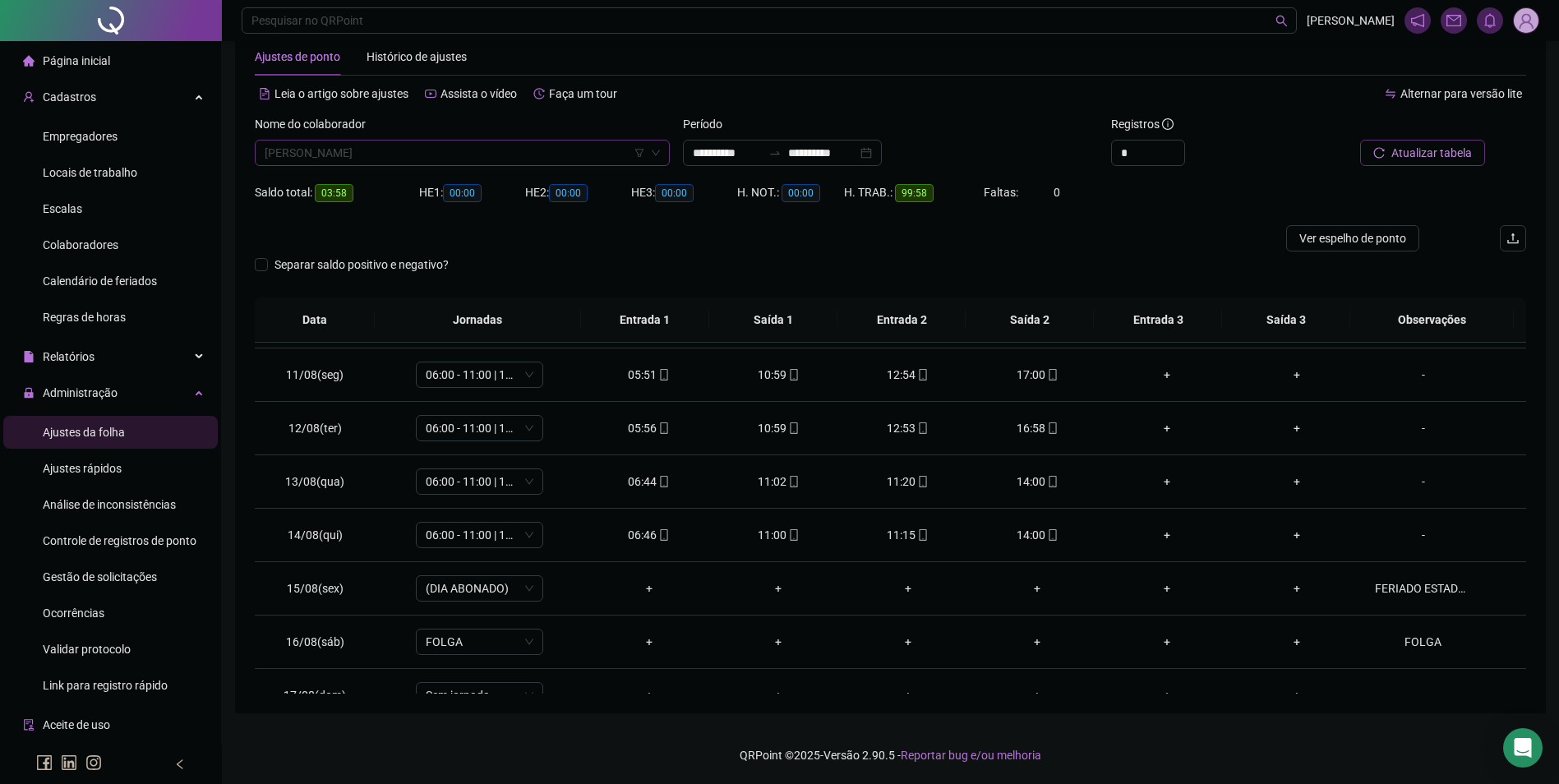
click at [516, 149] on span "IGOR SOUSA NEGRE" at bounding box center [462, 153] width 395 height 25
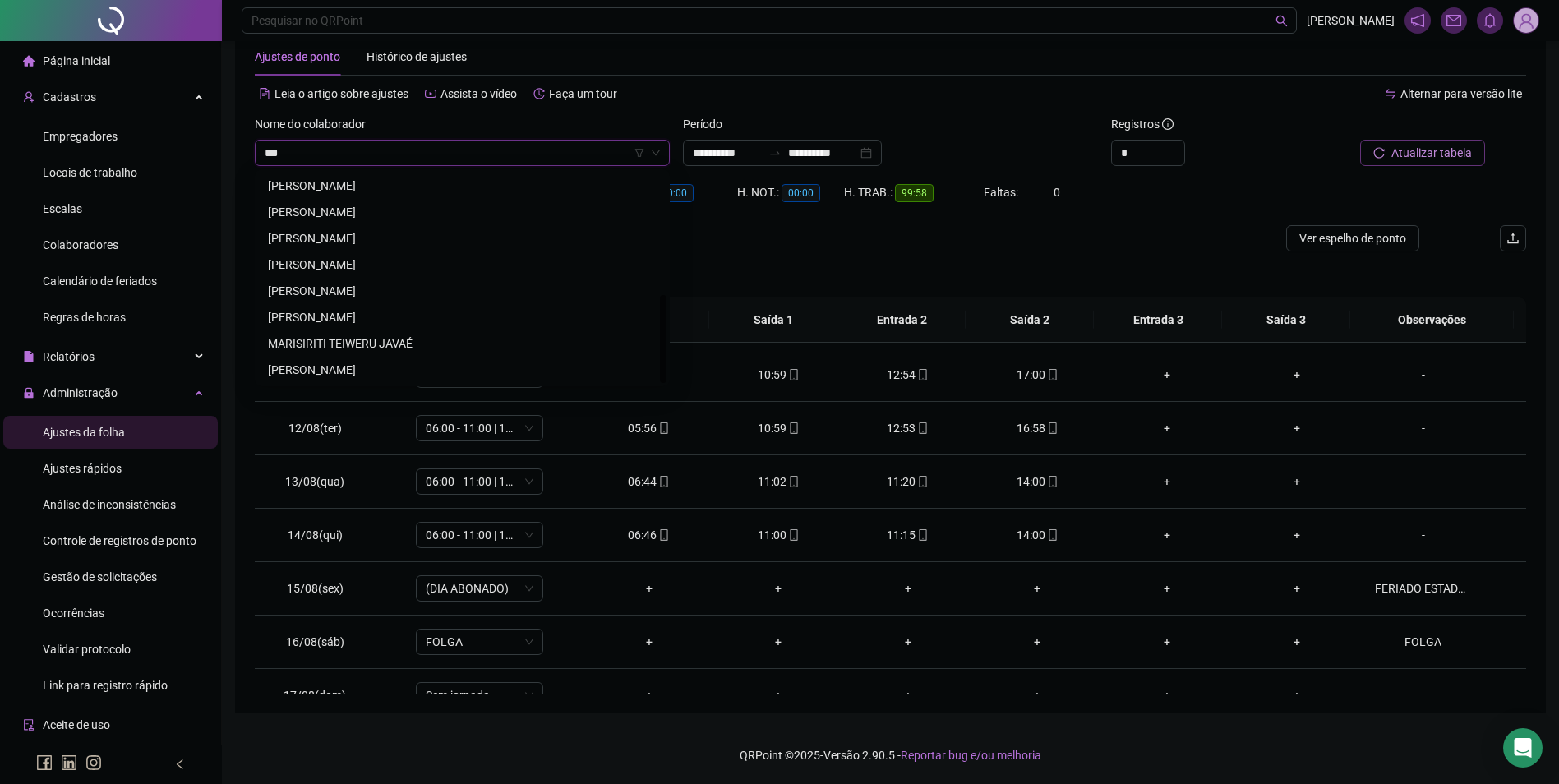
scroll to position [0, 0]
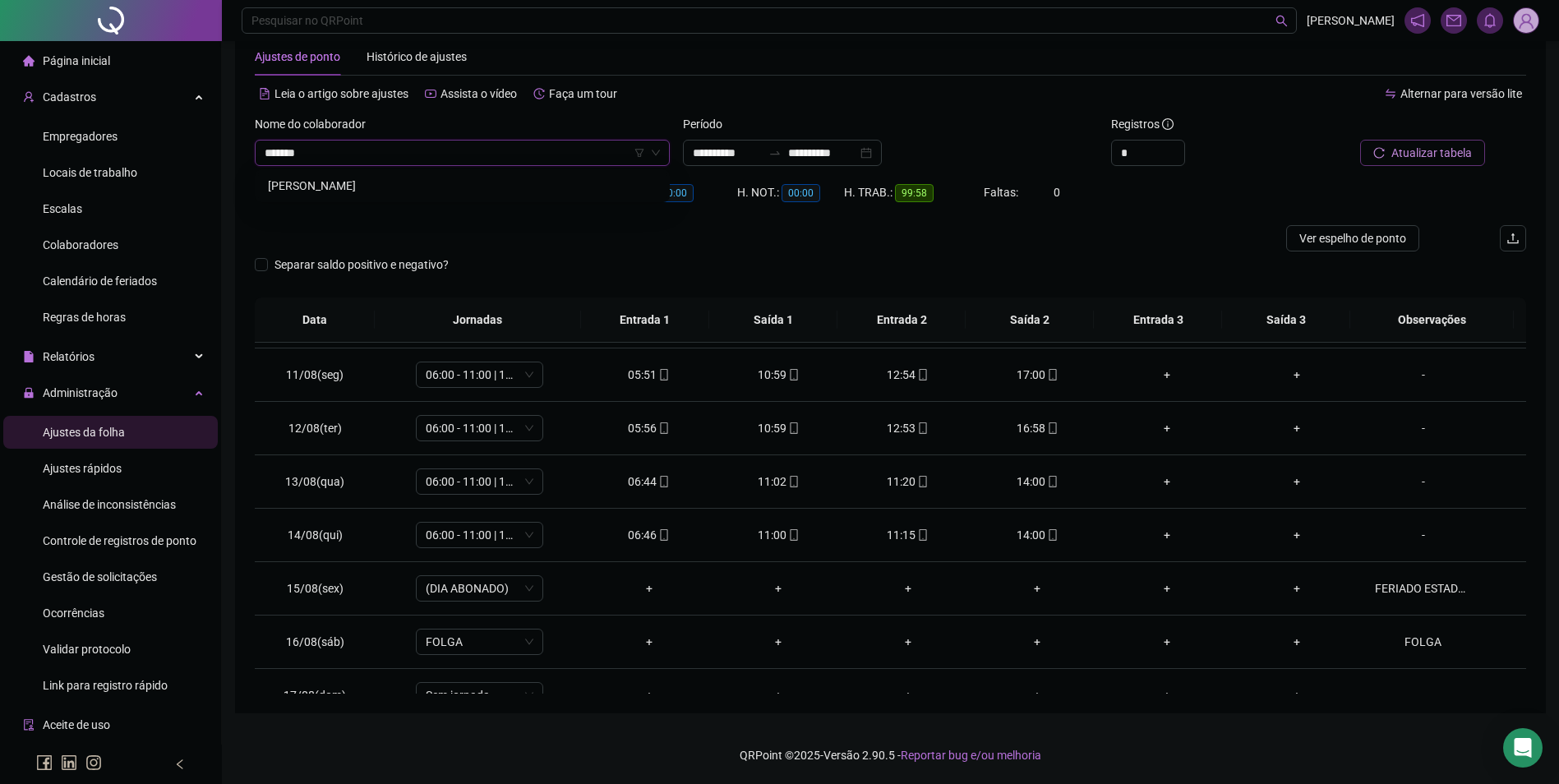
click at [355, 187] on div "[PERSON_NAME]" at bounding box center [463, 185] width 389 height 18
click at [1386, 154] on button "Buscar registros" at bounding box center [1421, 153] width 128 height 27
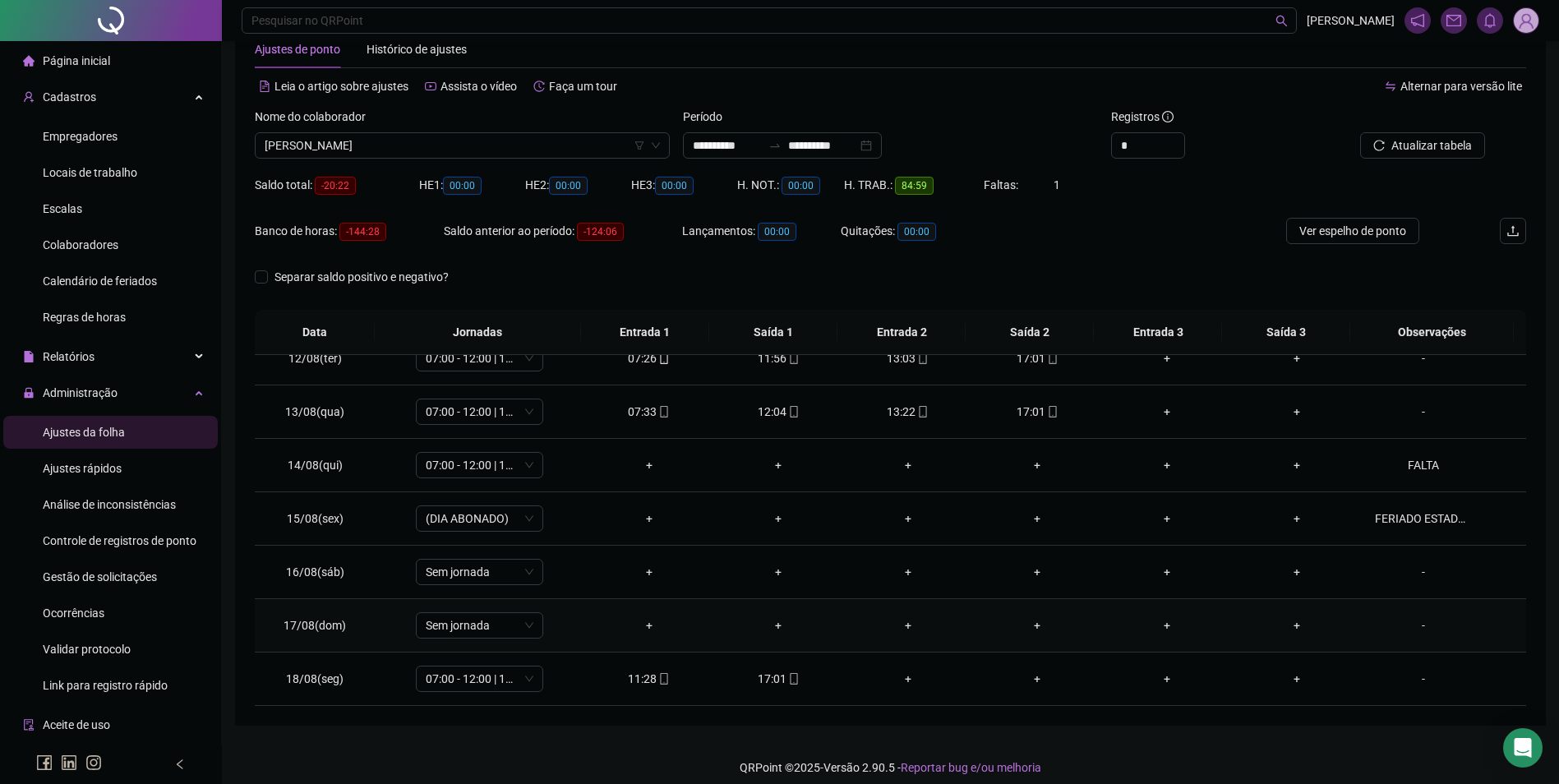
scroll to position [56, 0]
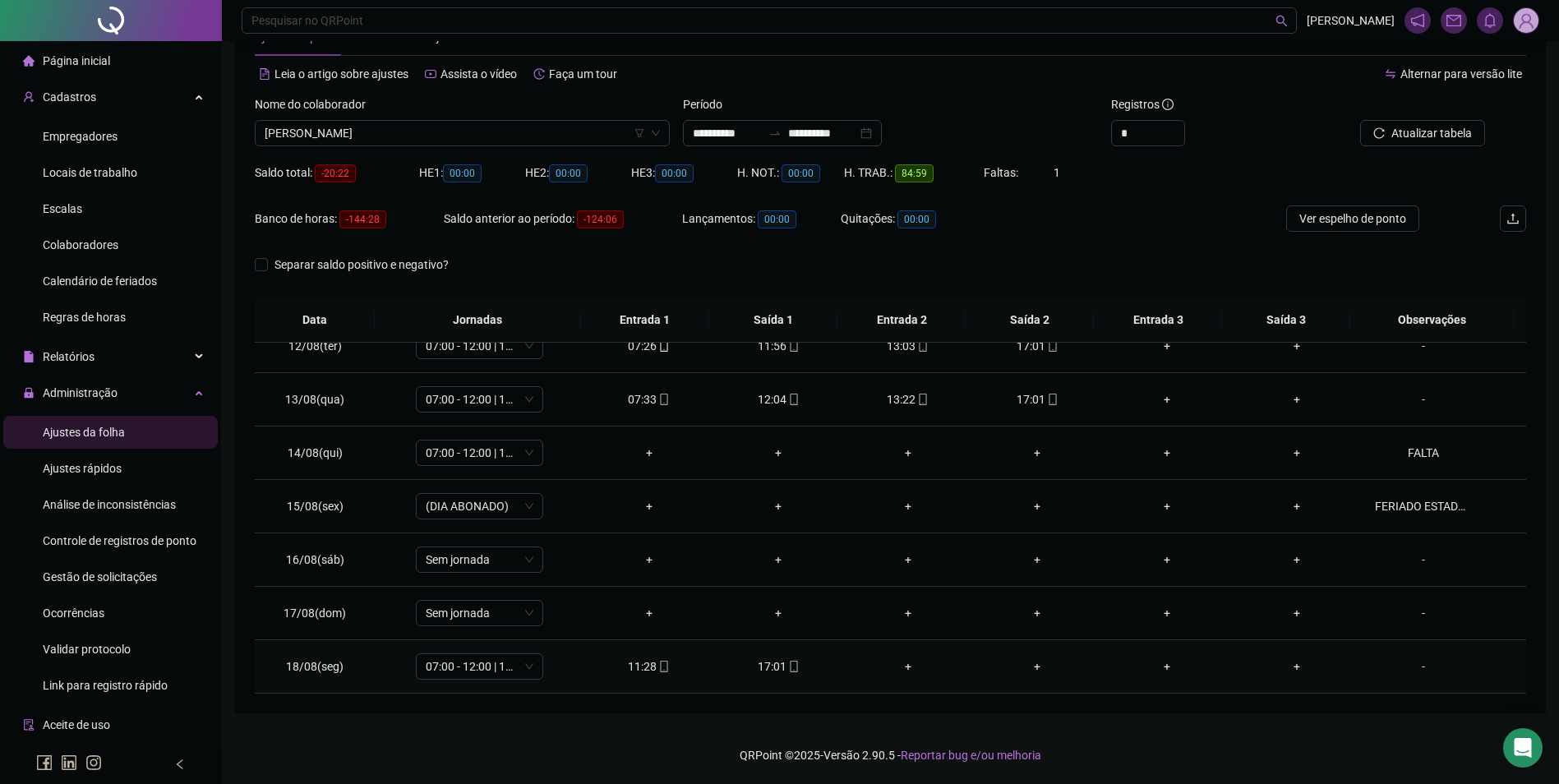
click at [787, 670] on span "mobile" at bounding box center [794, 666] width 13 height 11
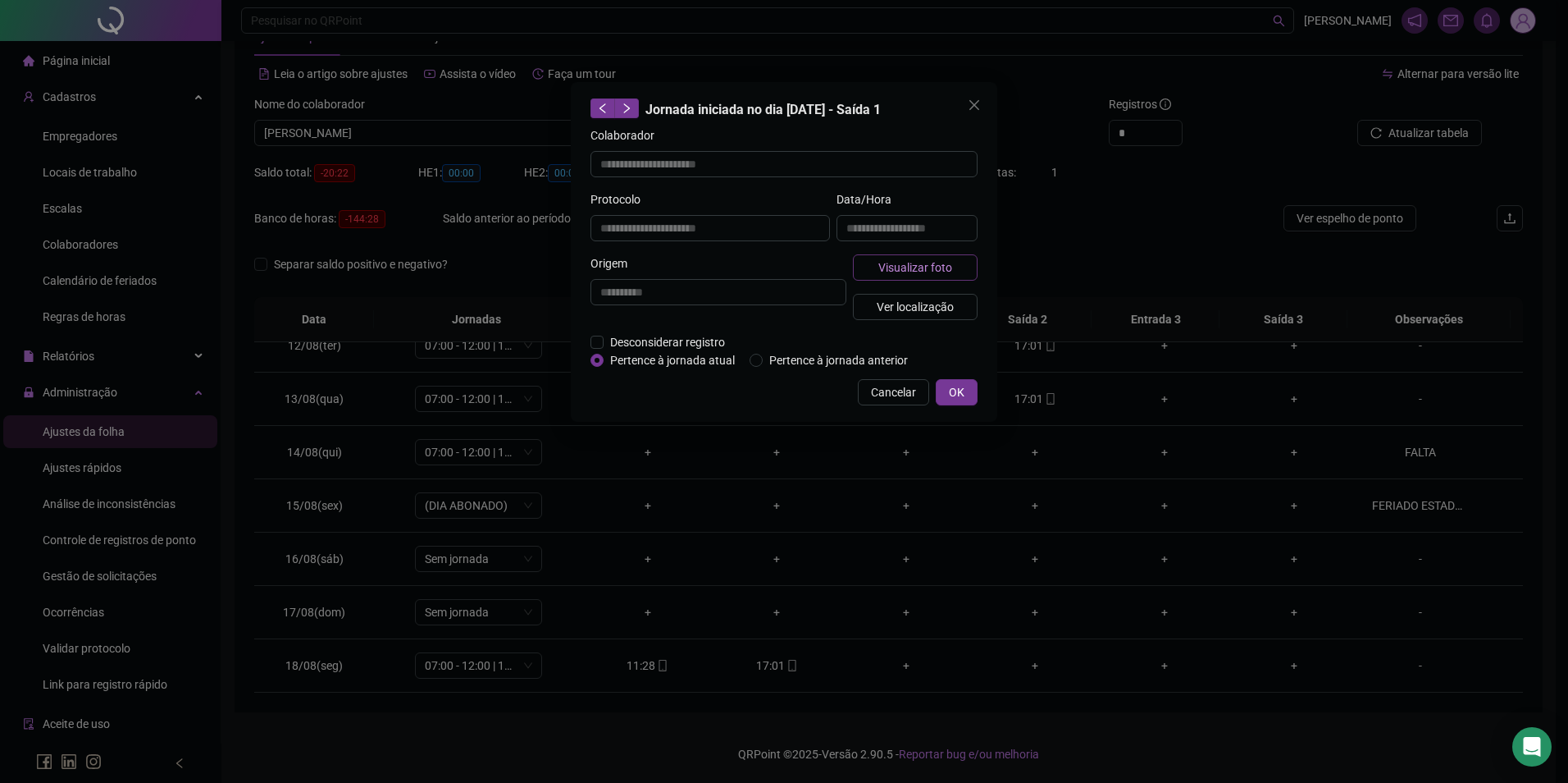
click at [927, 262] on span "Visualizar foto" at bounding box center [915, 267] width 74 height 18
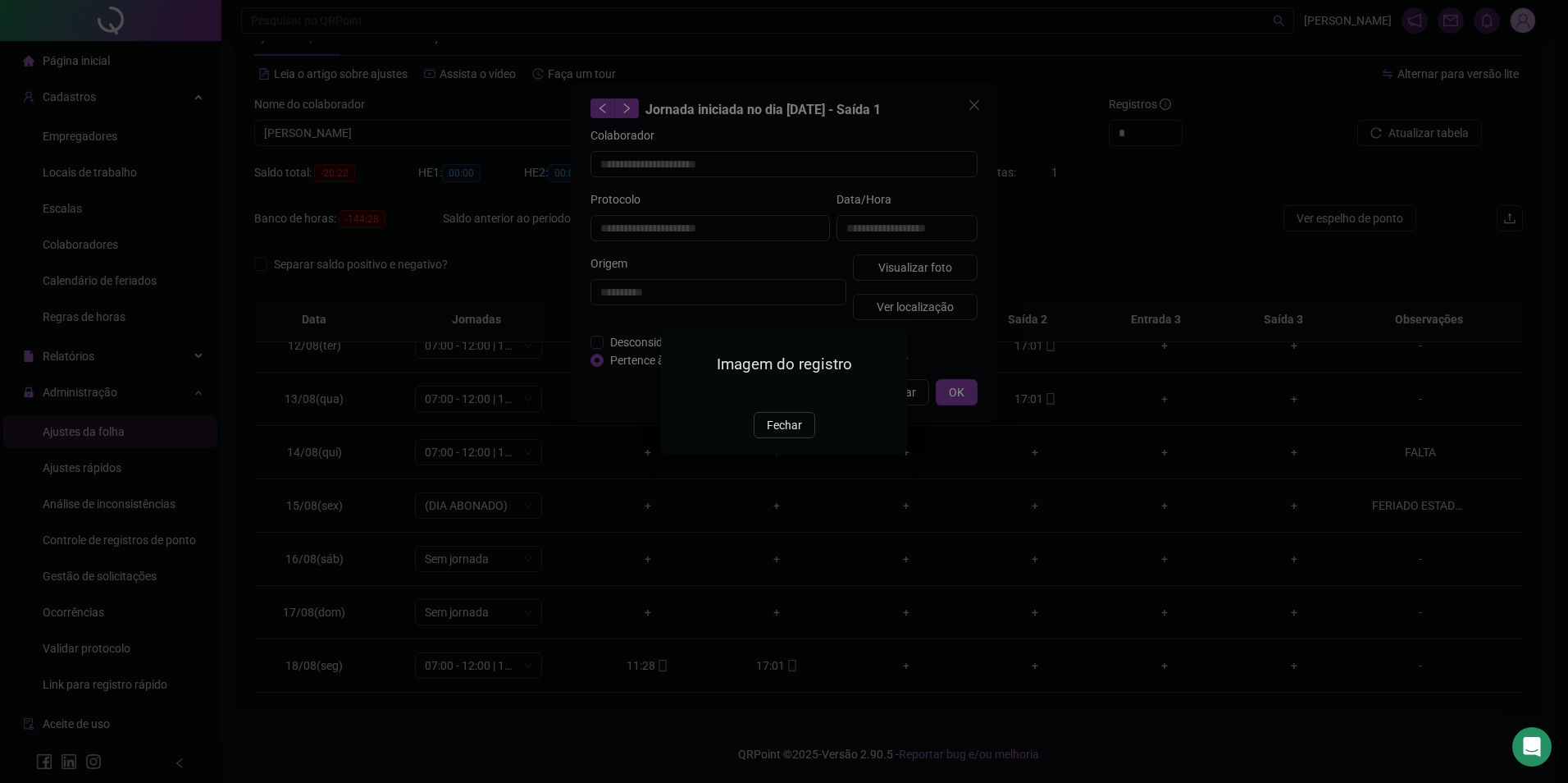
click at [681, 394] on img at bounding box center [681, 394] width 0 height 0
click at [785, 435] on span "Fechar" at bounding box center [784, 425] width 35 height 18
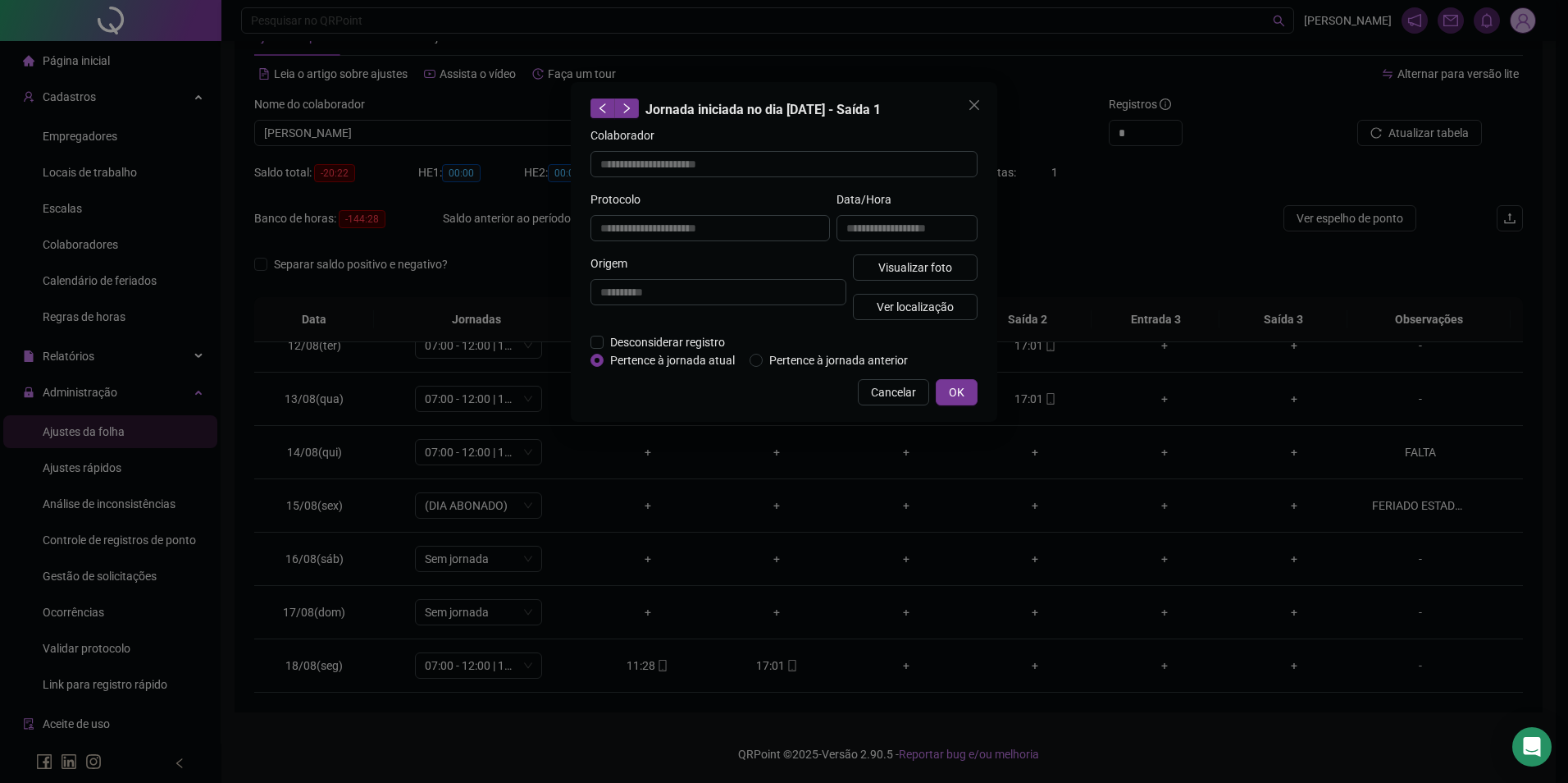
drag, startPoint x: 849, startPoint y: 605, endPoint x: 837, endPoint y: 607, distance: 12.2
click at [849, 604] on div "**********" at bounding box center [784, 391] width 1568 height 783
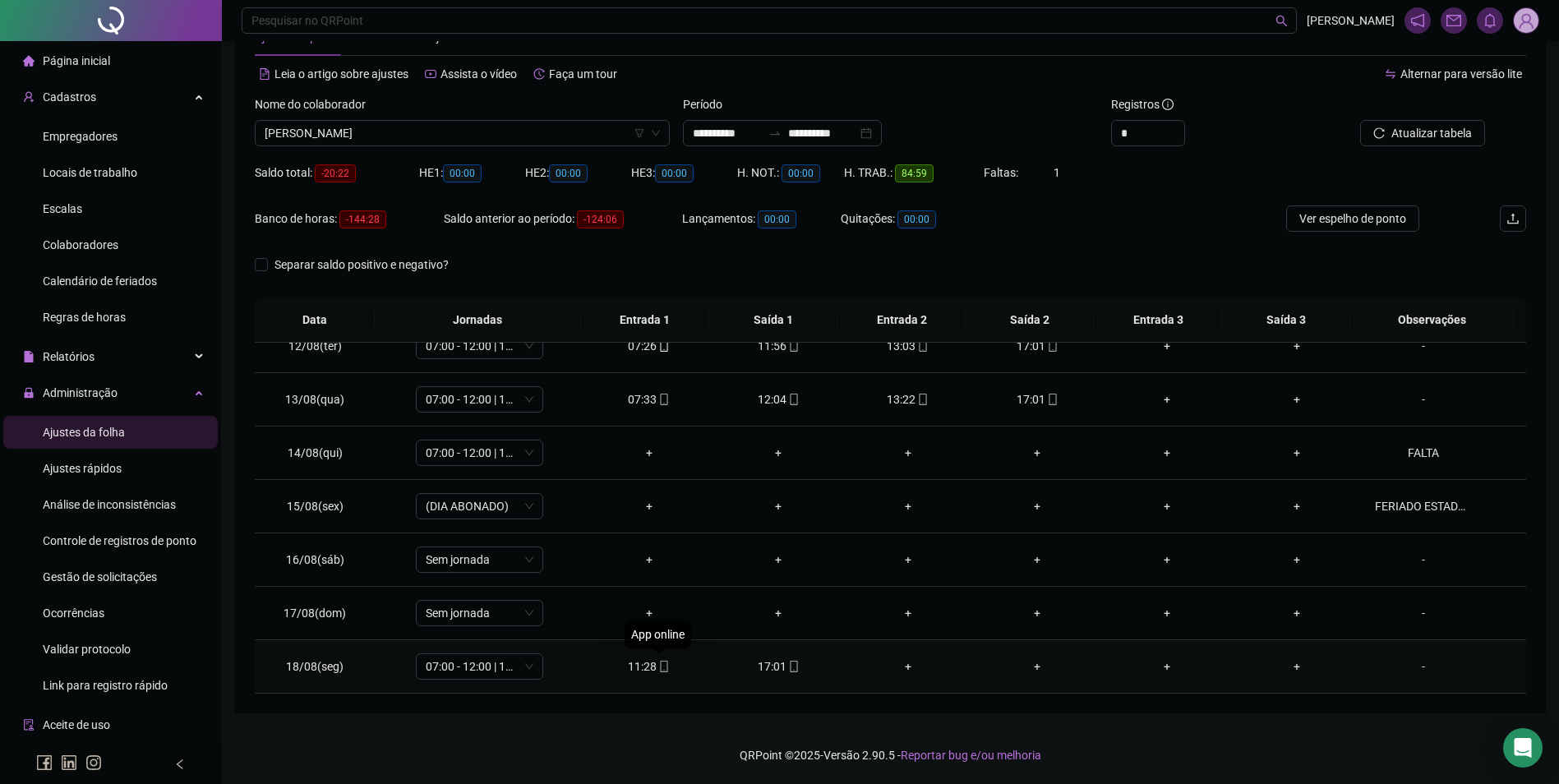
click at [663, 671] on icon "mobile" at bounding box center [664, 666] width 8 height 11
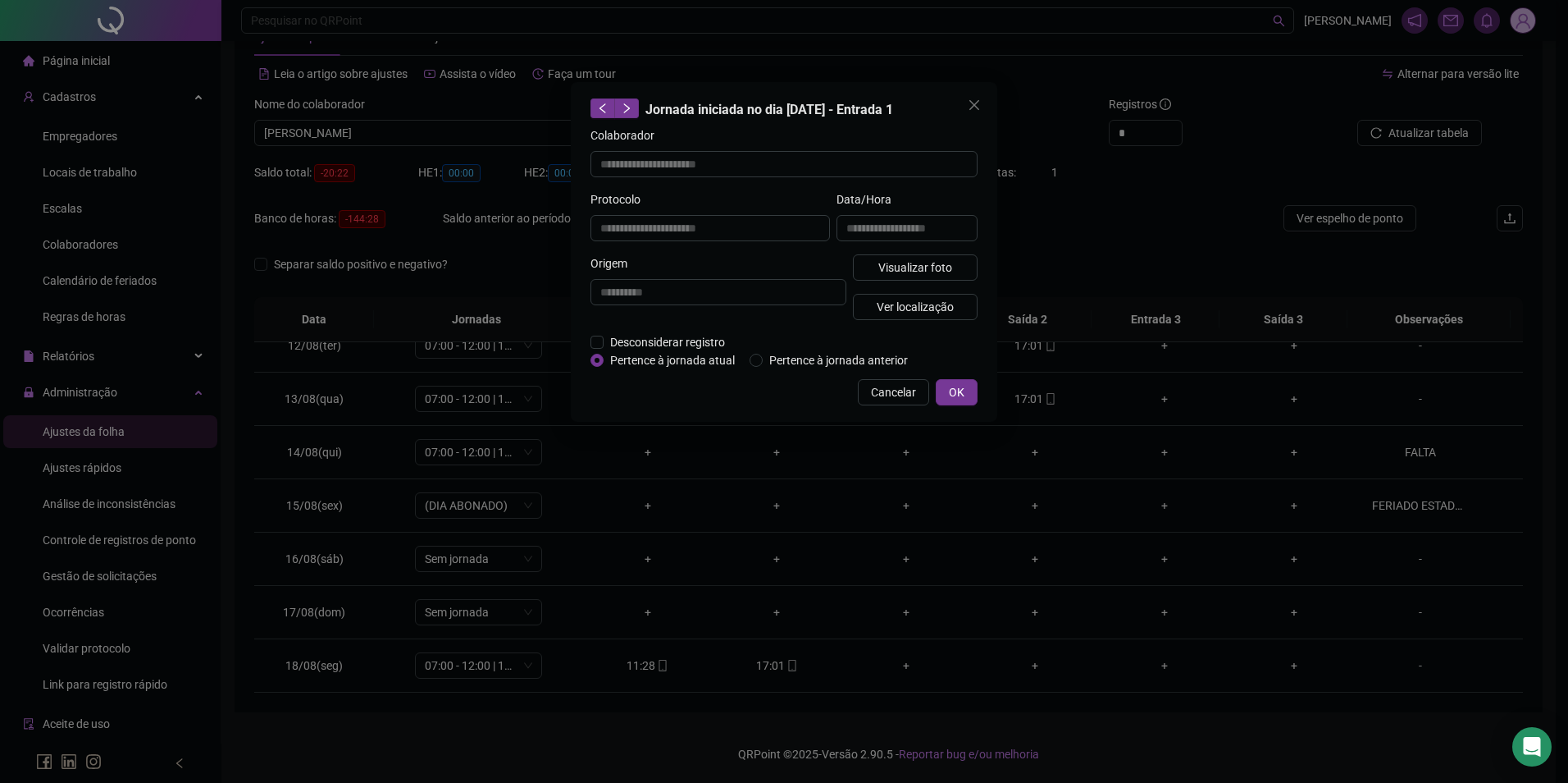
click at [965, 632] on div "**********" at bounding box center [784, 391] width 1568 height 783
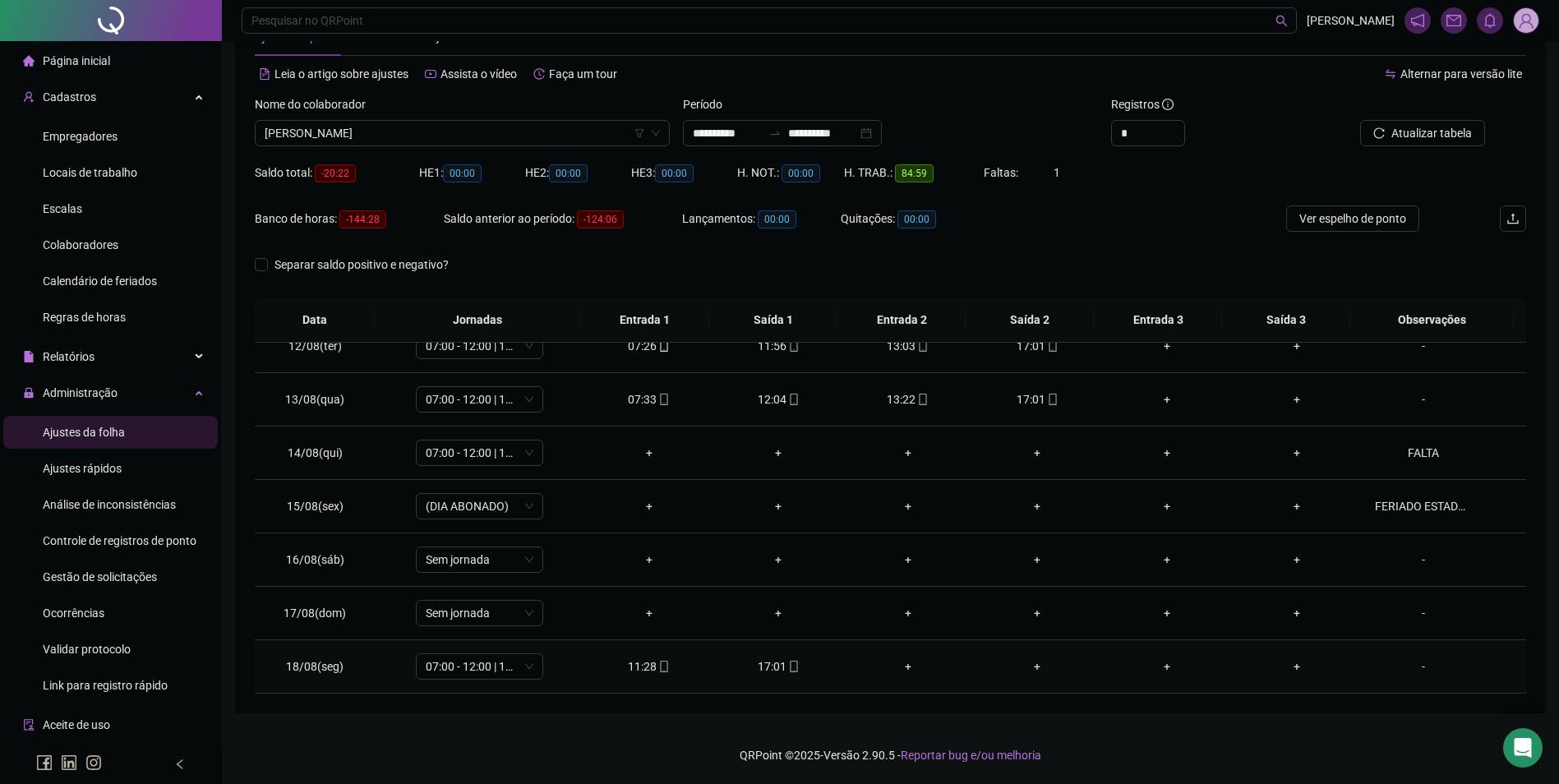
click at [905, 665] on div "+" at bounding box center [908, 665] width 103 height 18
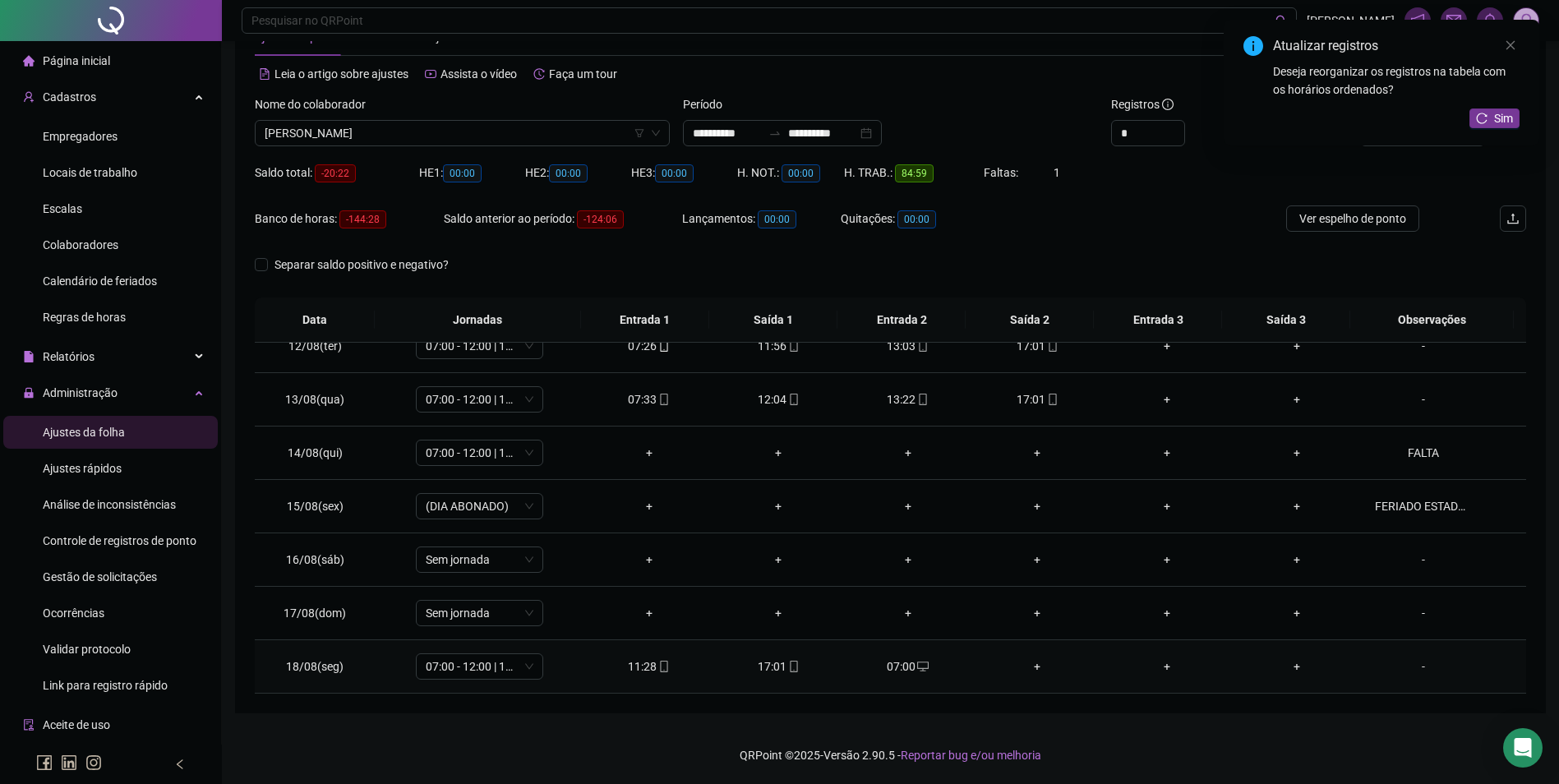
click at [1022, 672] on div "+" at bounding box center [1037, 665] width 103 height 18
click at [1029, 672] on div "12:30" at bounding box center [1037, 665] width 103 height 18
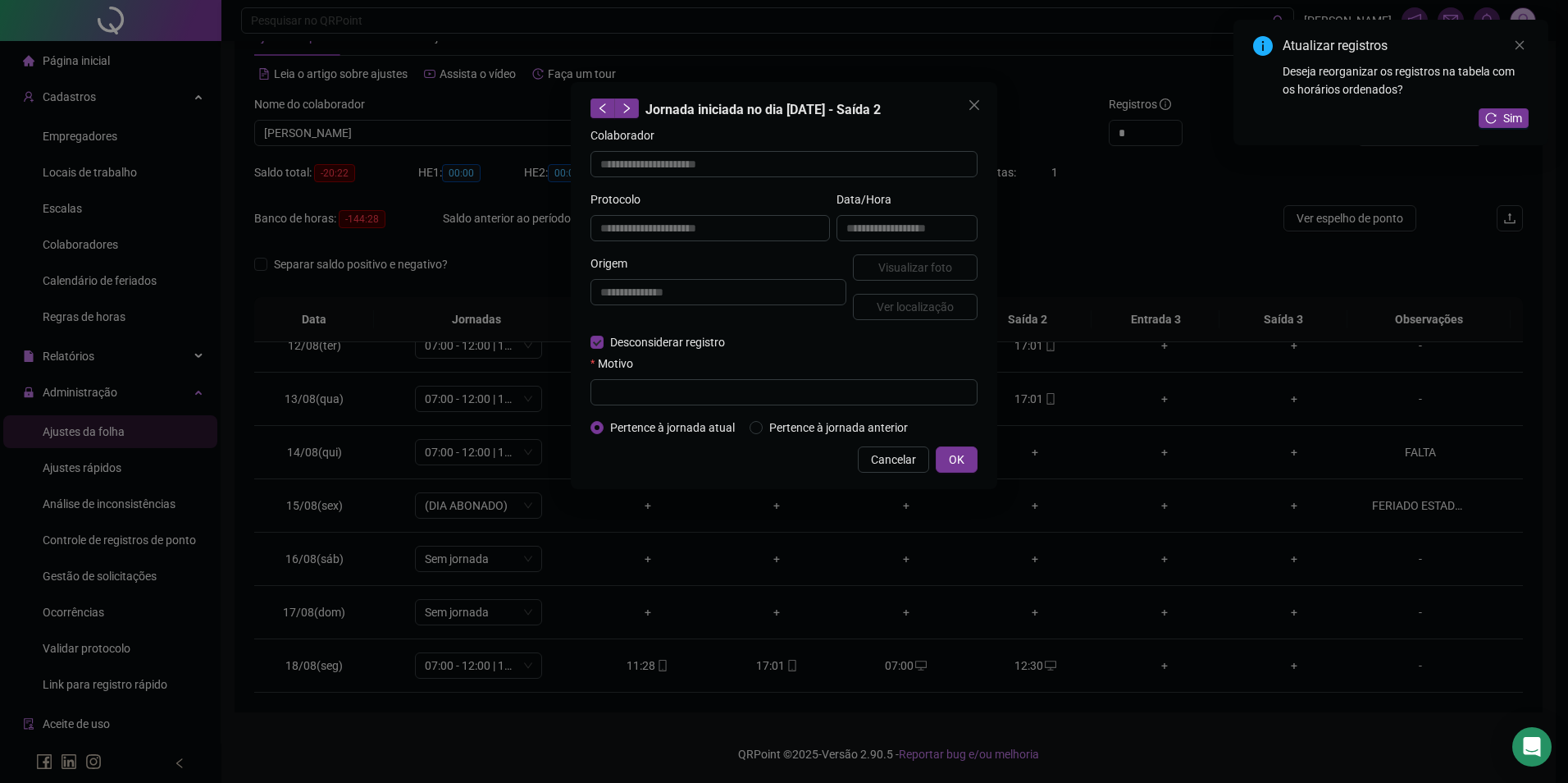
click at [720, 363] on div "Motivo" at bounding box center [784, 366] width 387 height 25
click at [720, 379] on input "text" at bounding box center [784, 392] width 387 height 27
click at [958, 459] on span "OK" at bounding box center [957, 459] width 15 height 18
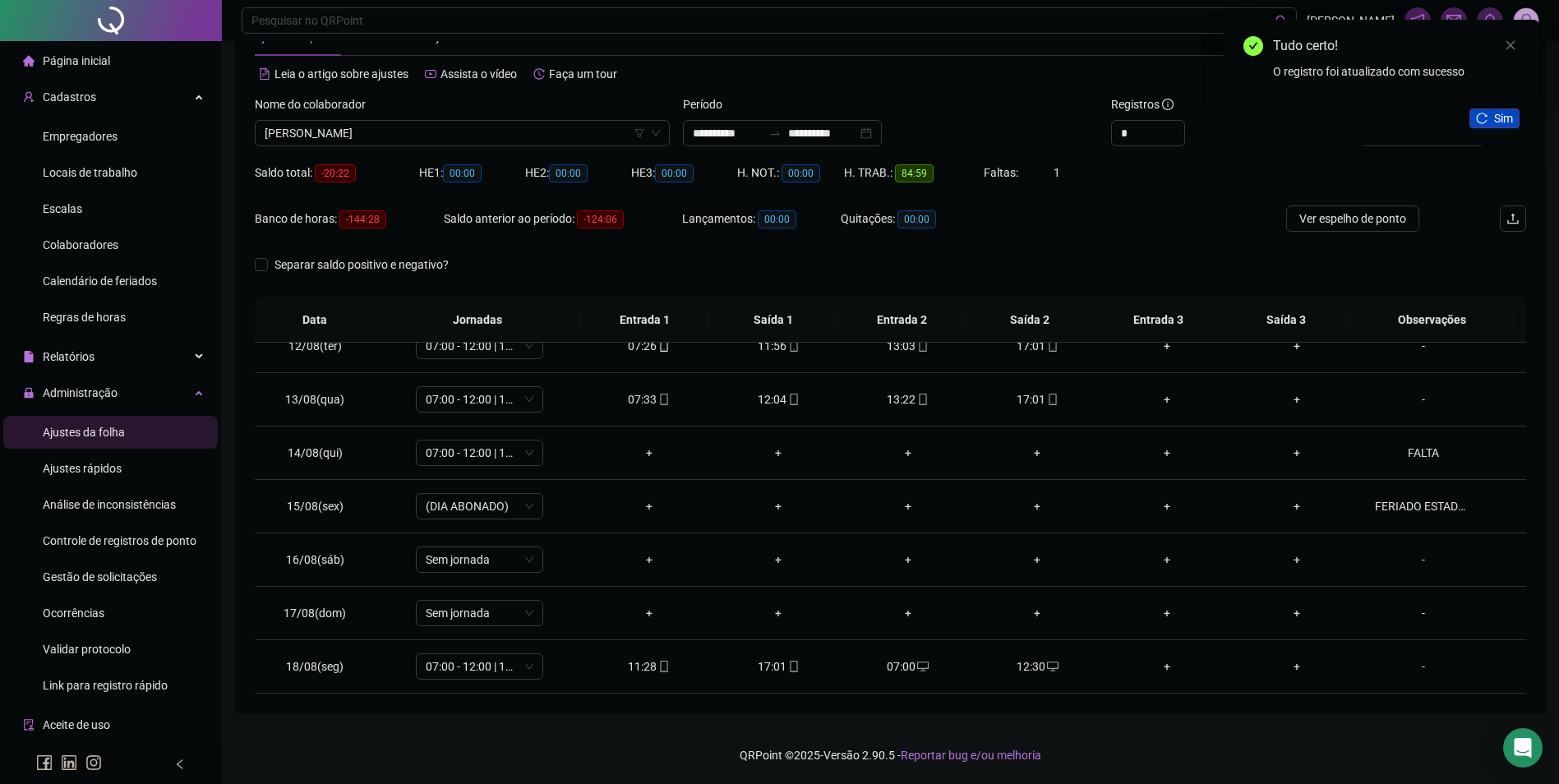
click at [1492, 123] on button "Sim" at bounding box center [1495, 118] width 50 height 20
click at [1034, 669] on div "+" at bounding box center [1037, 665] width 103 height 18
click at [1497, 118] on span "Sim" at bounding box center [1504, 118] width 19 height 18
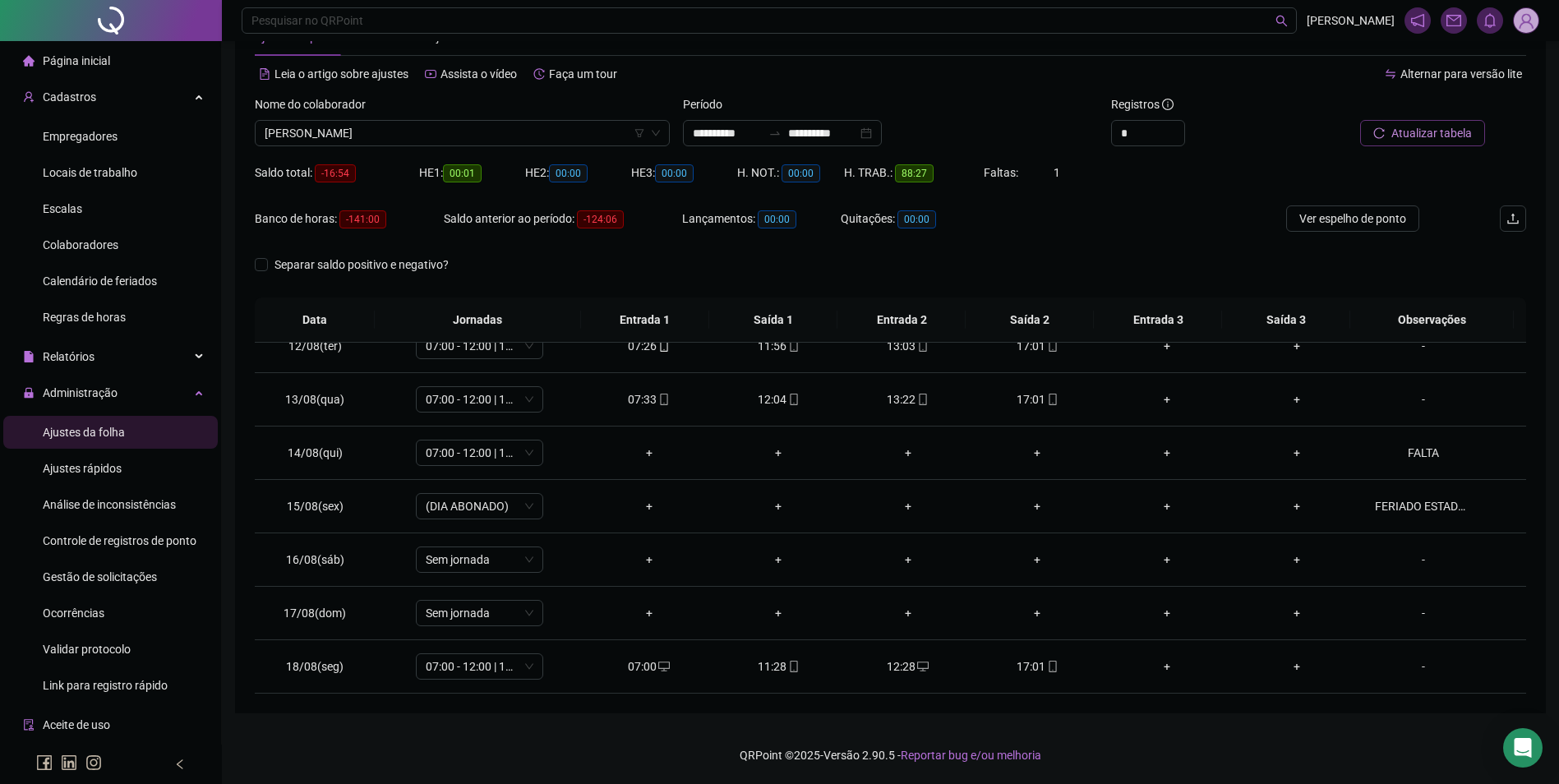
click at [1414, 136] on span "Atualizar tabela" at bounding box center [1432, 133] width 81 height 18
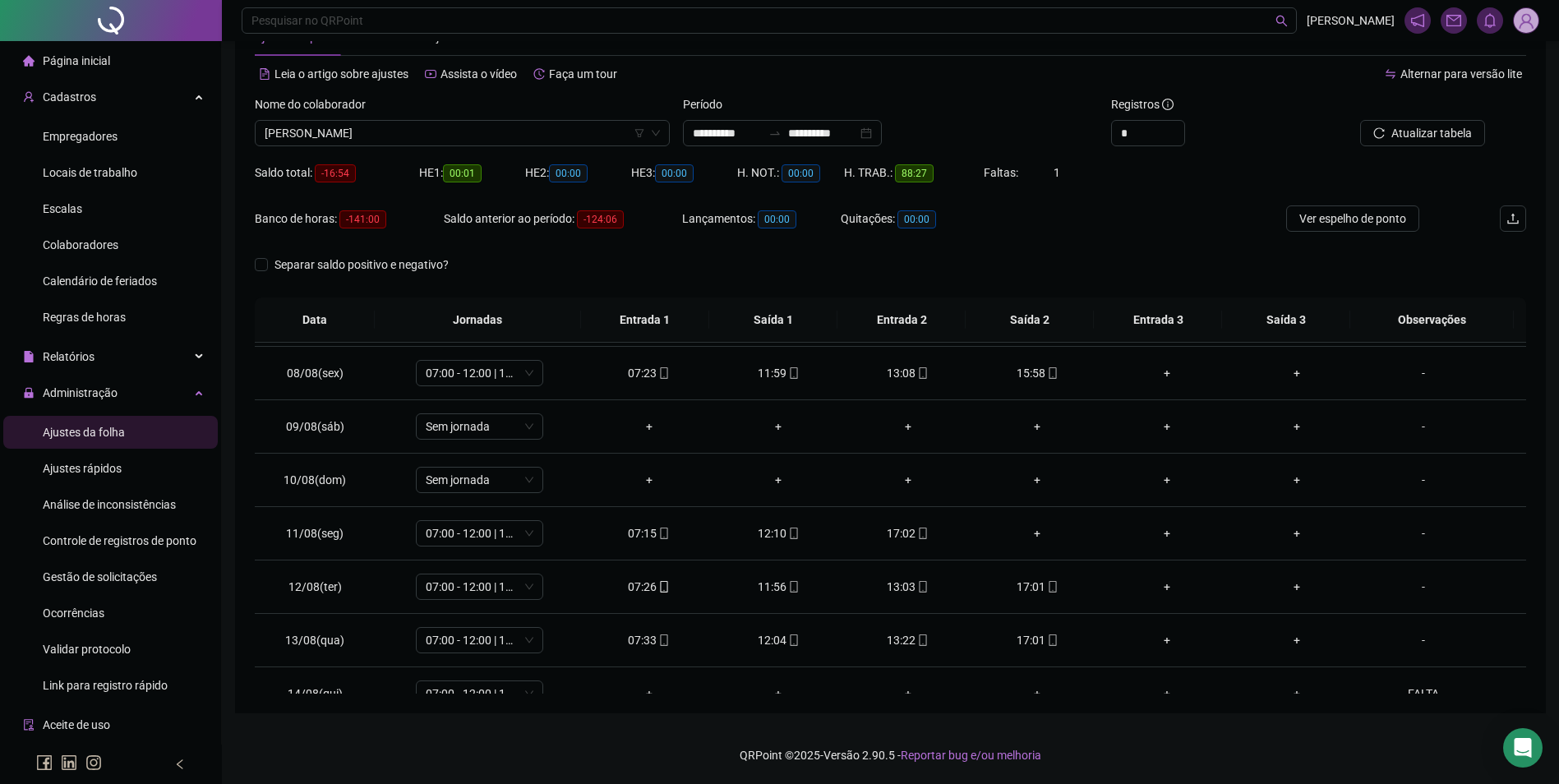
scroll to position [364, 0]
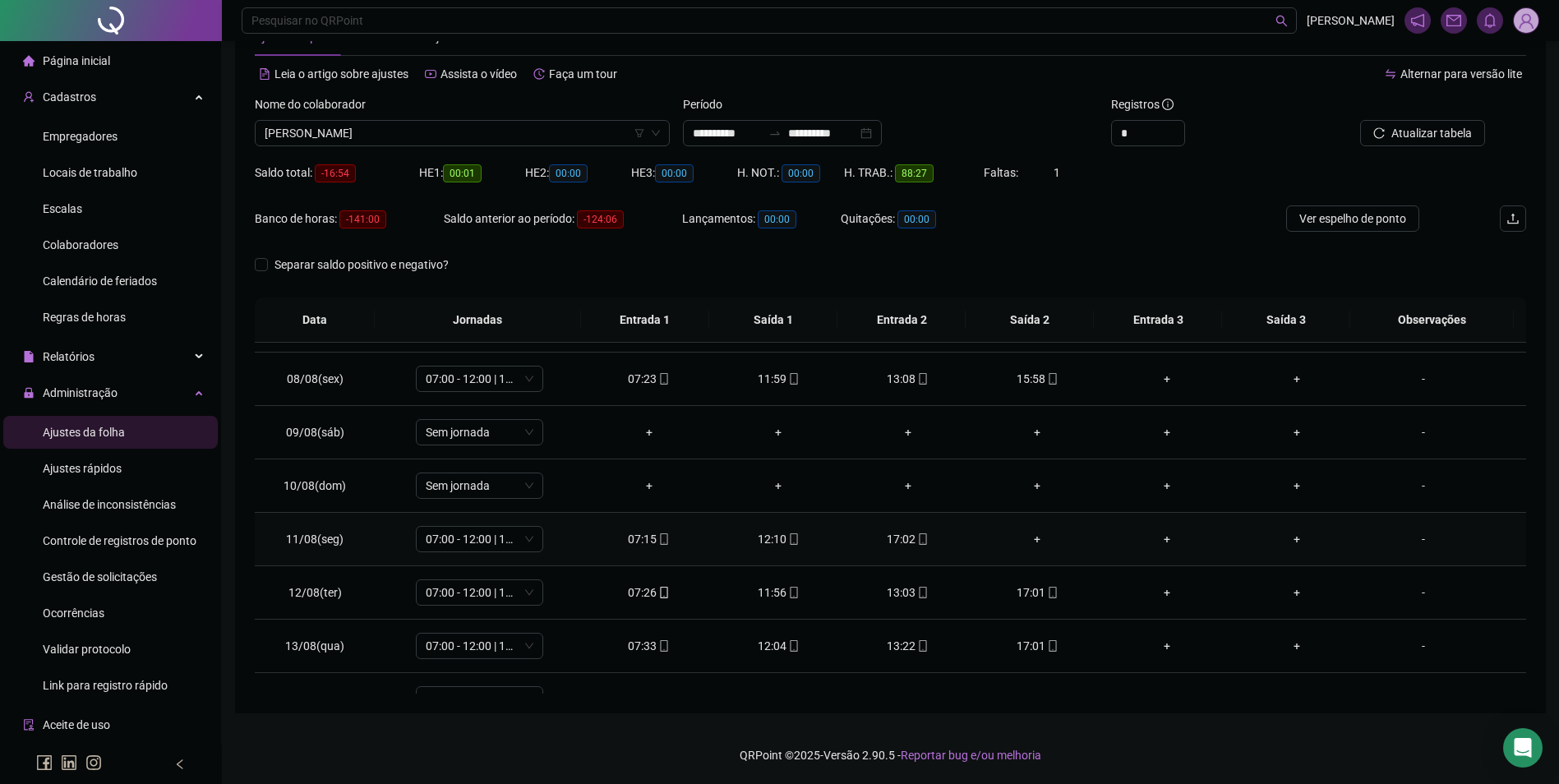
click at [1030, 543] on div "+" at bounding box center [1037, 538] width 103 height 18
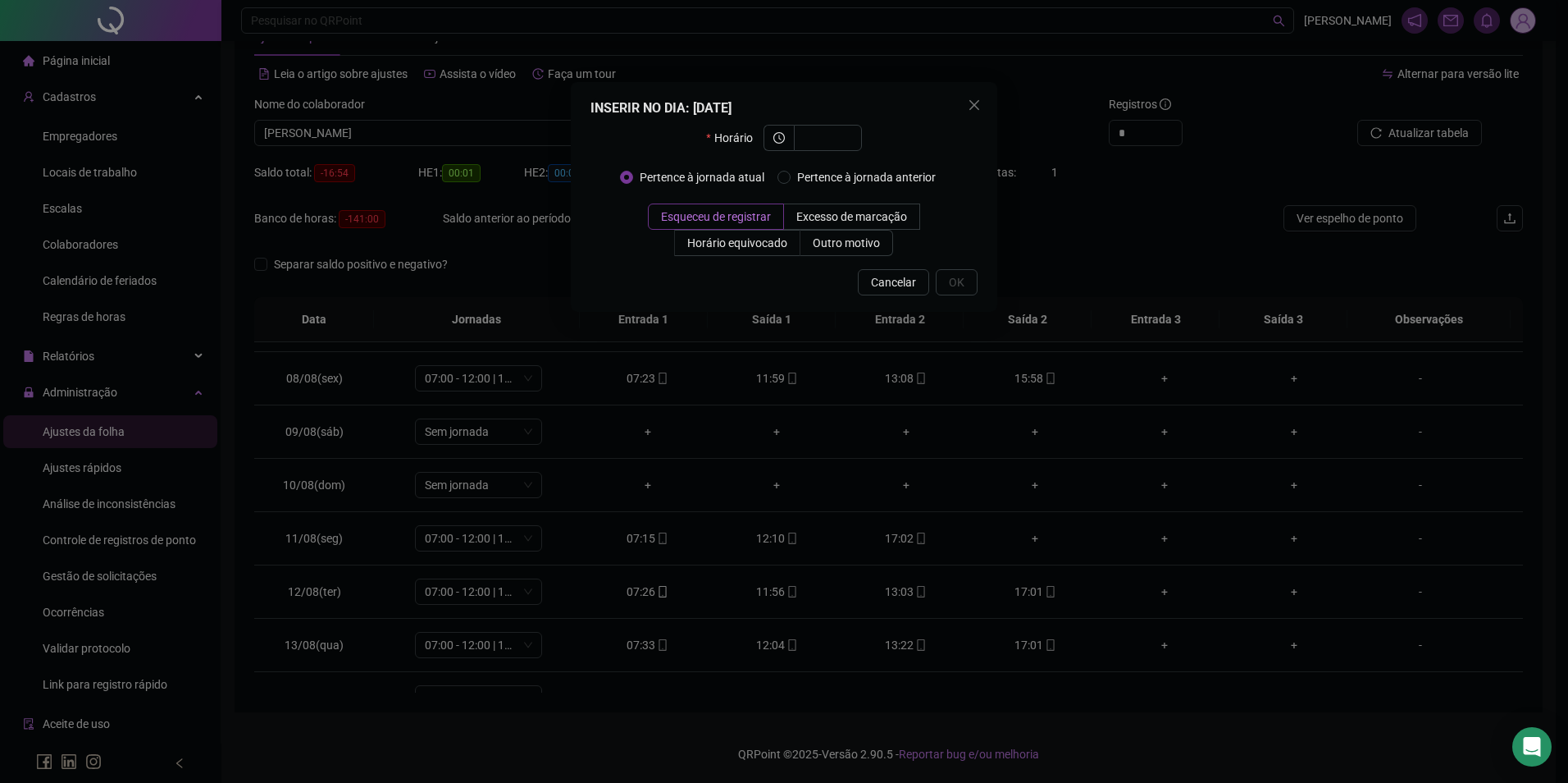
drag, startPoint x: 1101, startPoint y: 548, endPoint x: 1074, endPoint y: 553, distance: 27.5
click at [1099, 548] on div "INSERIR NO DIA : 11/08/2025 Horário Pertence à jornada atual Pertence à jornada…" at bounding box center [784, 391] width 1568 height 783
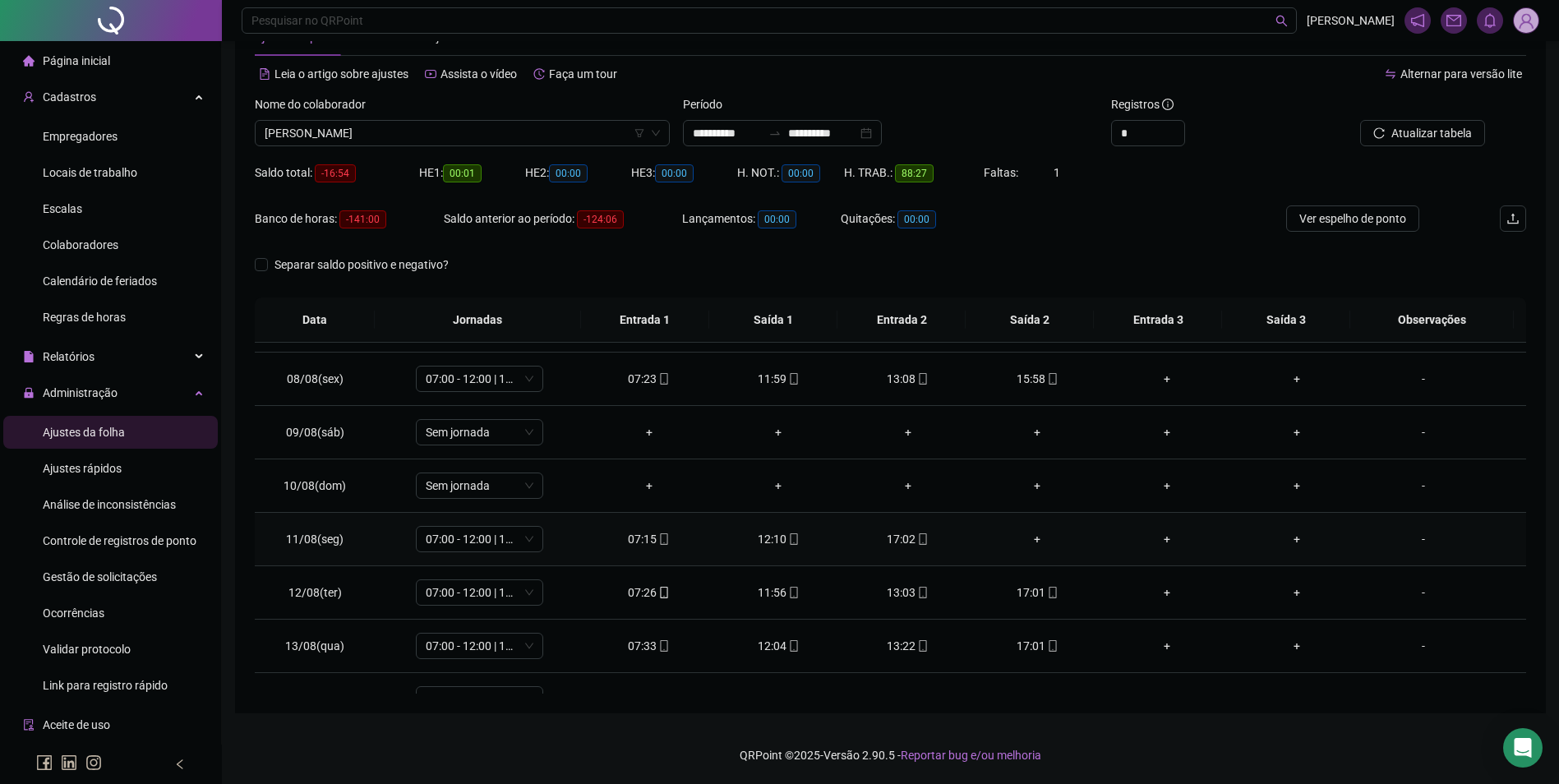
click at [1034, 538] on div "+" at bounding box center [1037, 538] width 103 height 18
click at [1030, 532] on div "+" at bounding box center [1037, 538] width 103 height 18
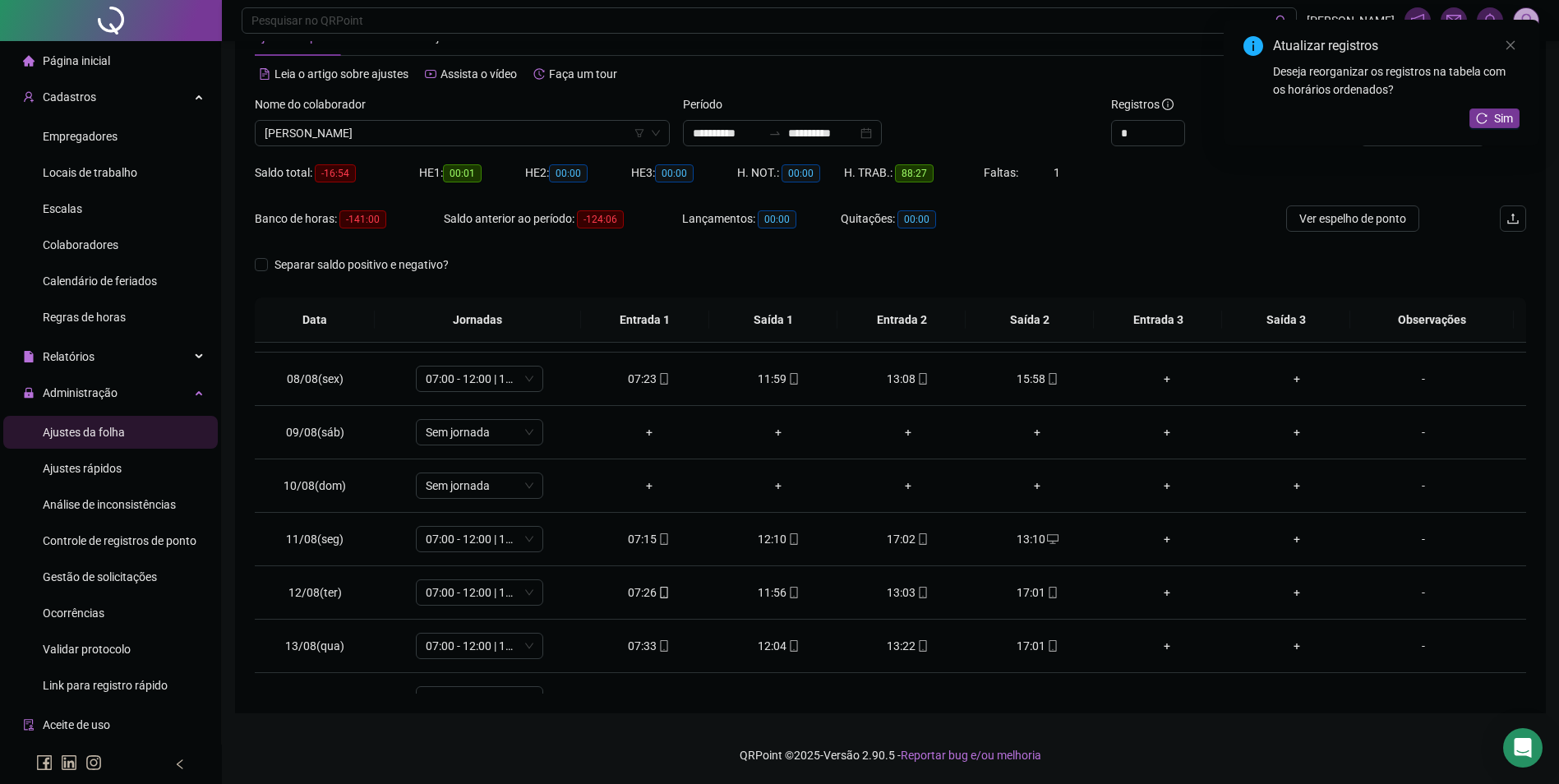
click at [1485, 122] on icon "reload" at bounding box center [1482, 119] width 11 height 11
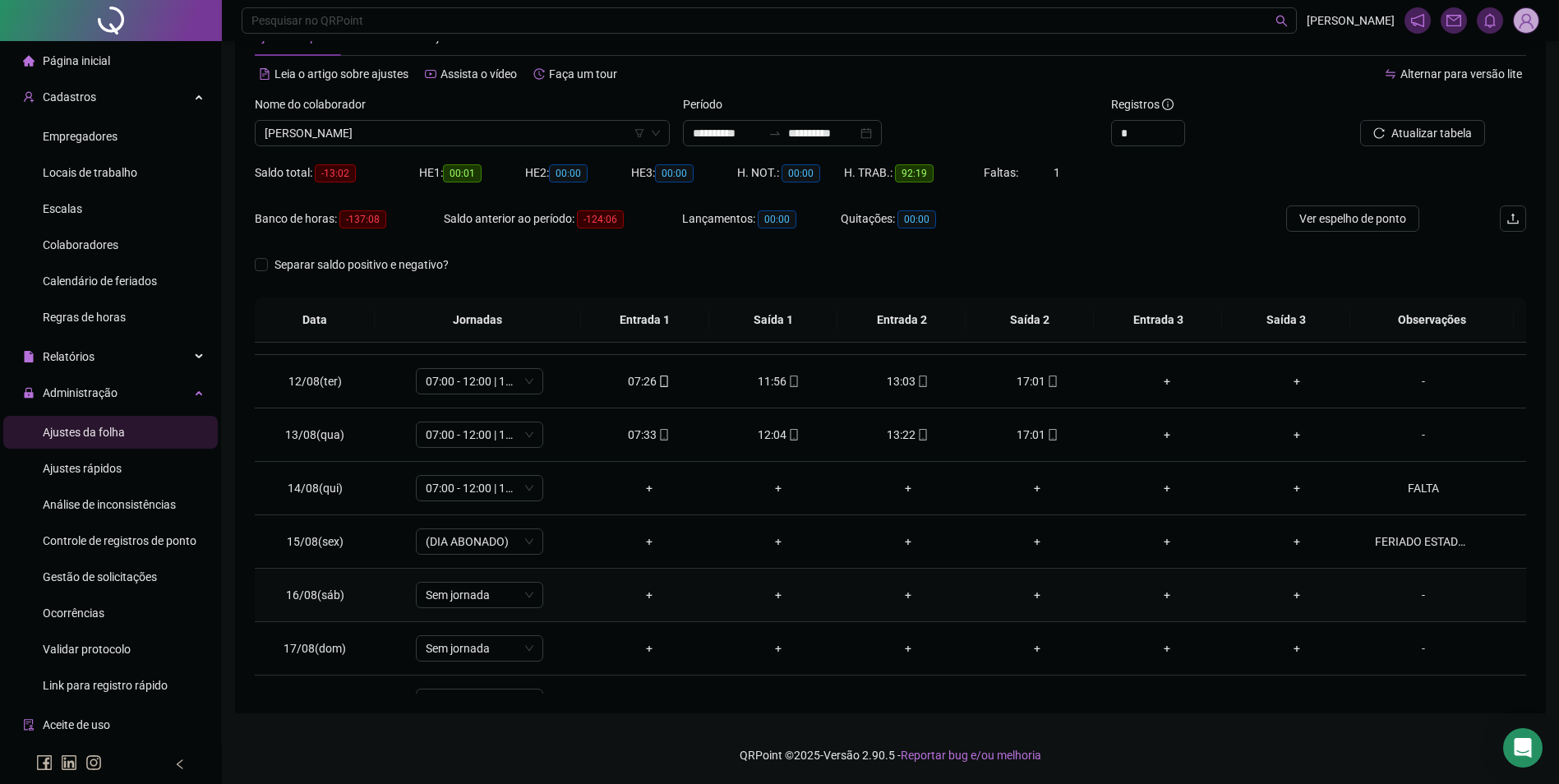
scroll to position [611, 0]
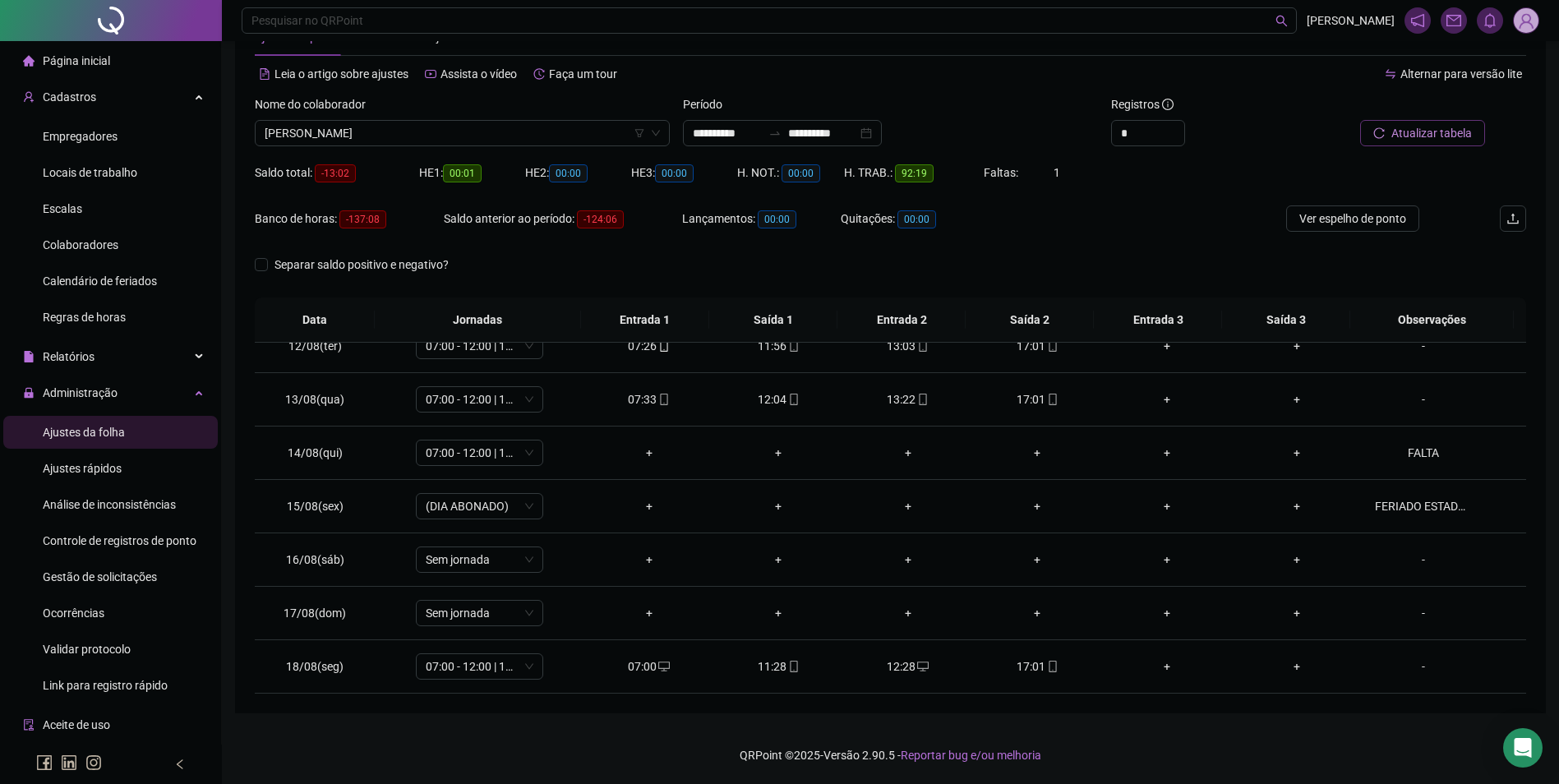
click at [1443, 143] on button "Atualizar tabela" at bounding box center [1423, 134] width 125 height 27
click at [510, 140] on span "[PERSON_NAME]" at bounding box center [462, 133] width 395 height 25
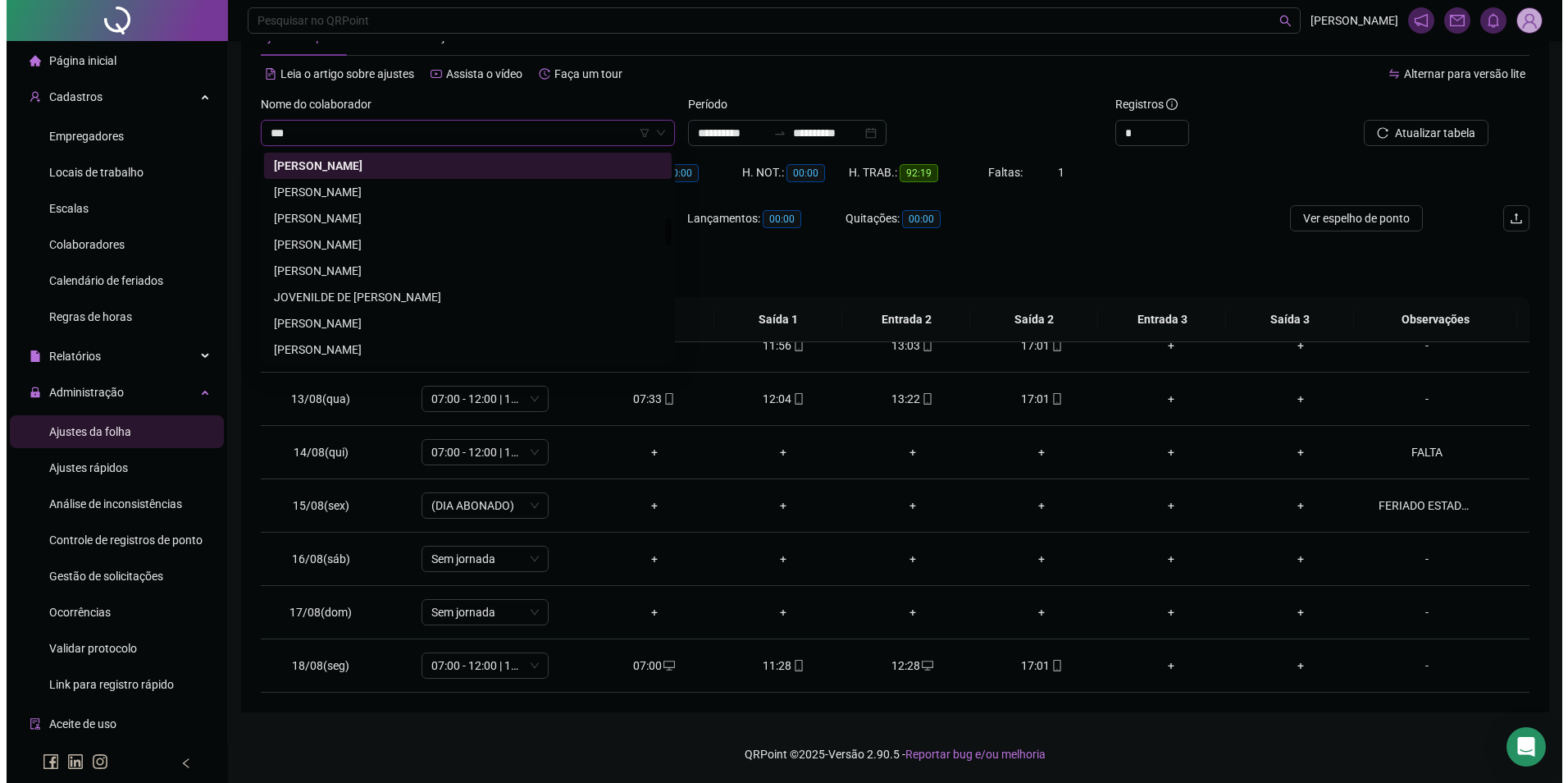
scroll to position [0, 0]
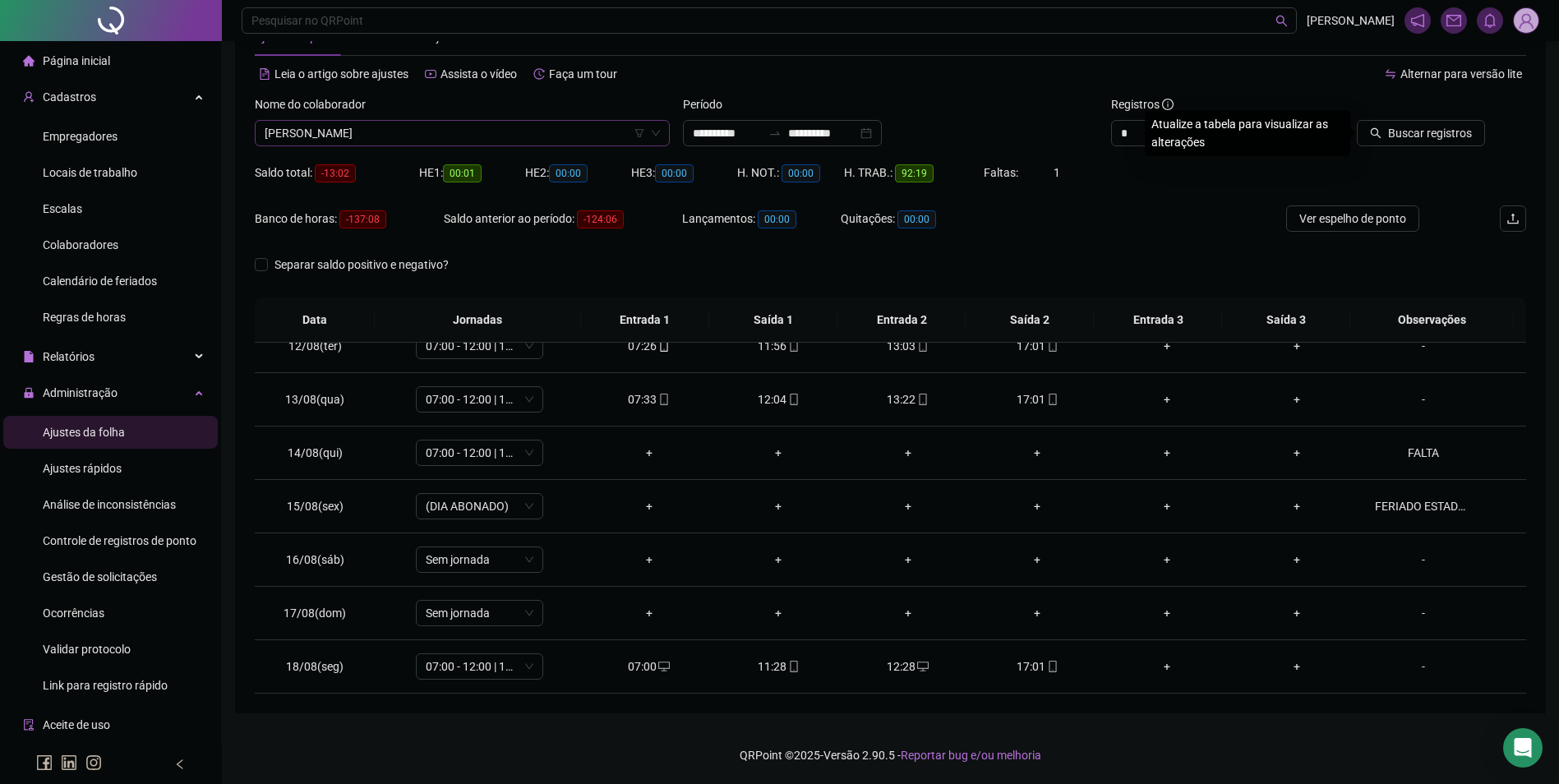
click at [1357, 120] on button "Buscar registros" at bounding box center [1421, 134] width 128 height 27
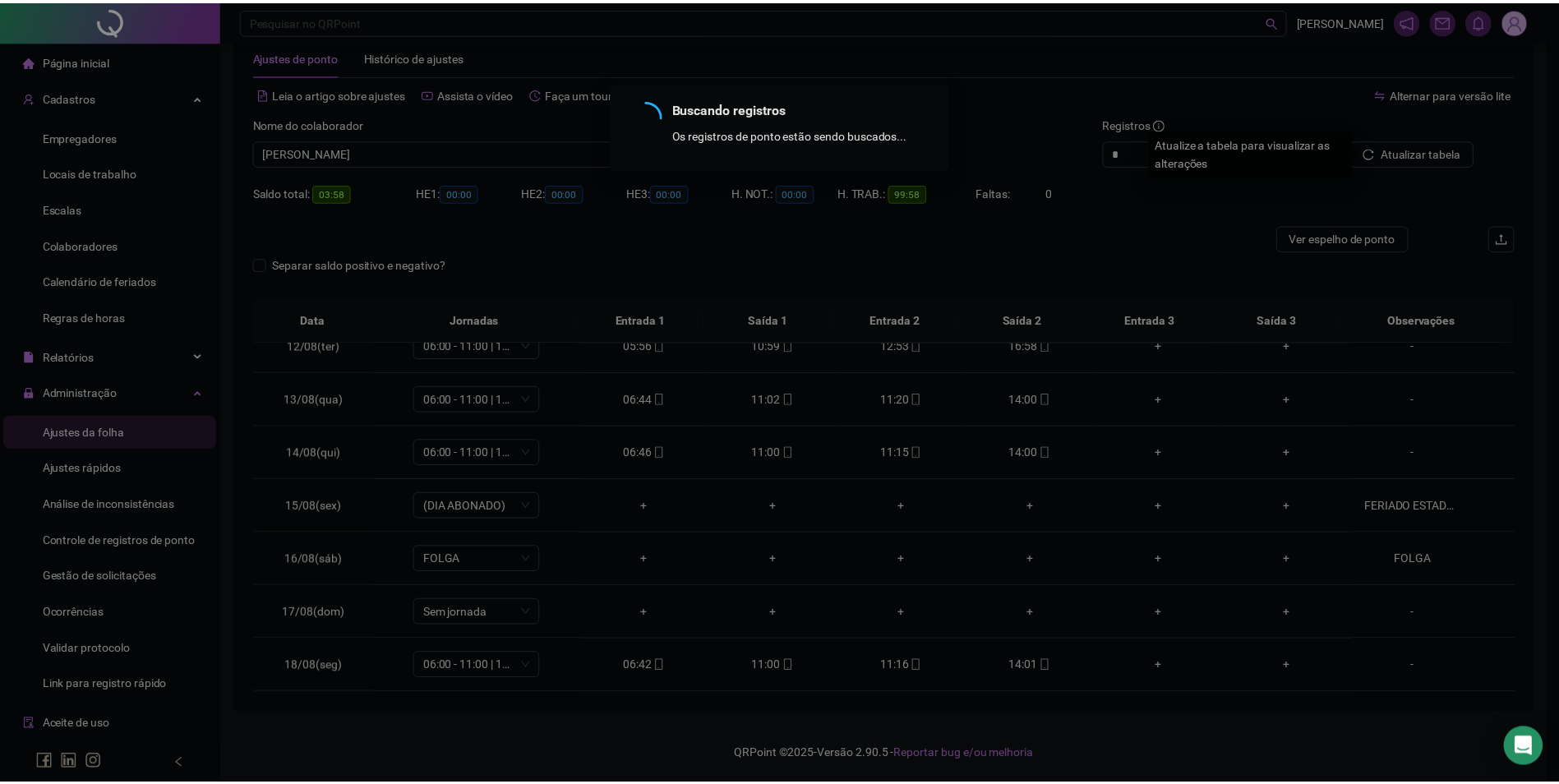
scroll to position [36, 0]
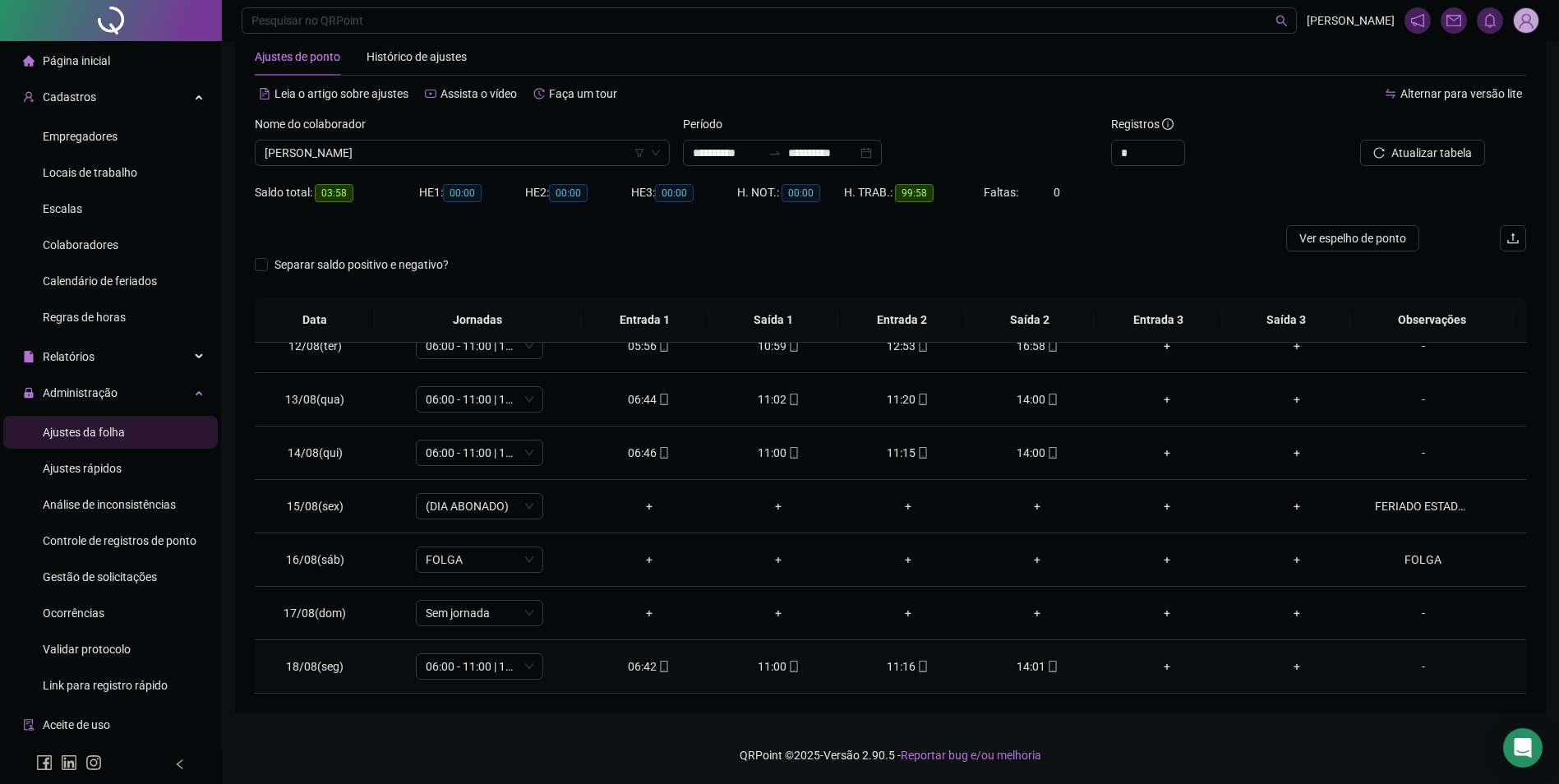
click at [1046, 662] on span "mobile" at bounding box center [1053, 666] width 13 height 11
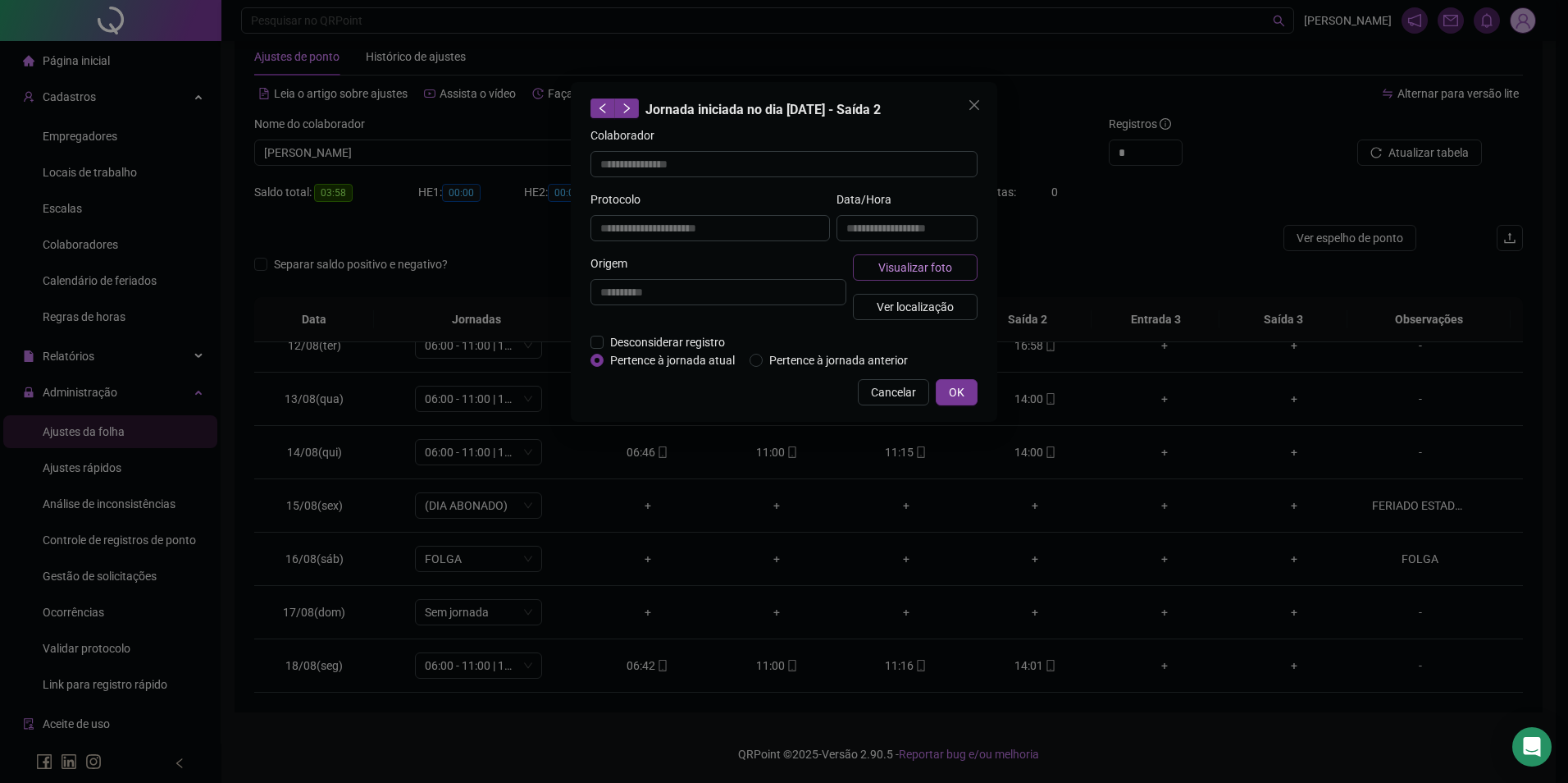
click at [922, 268] on span "Visualizar foto" at bounding box center [915, 267] width 74 height 18
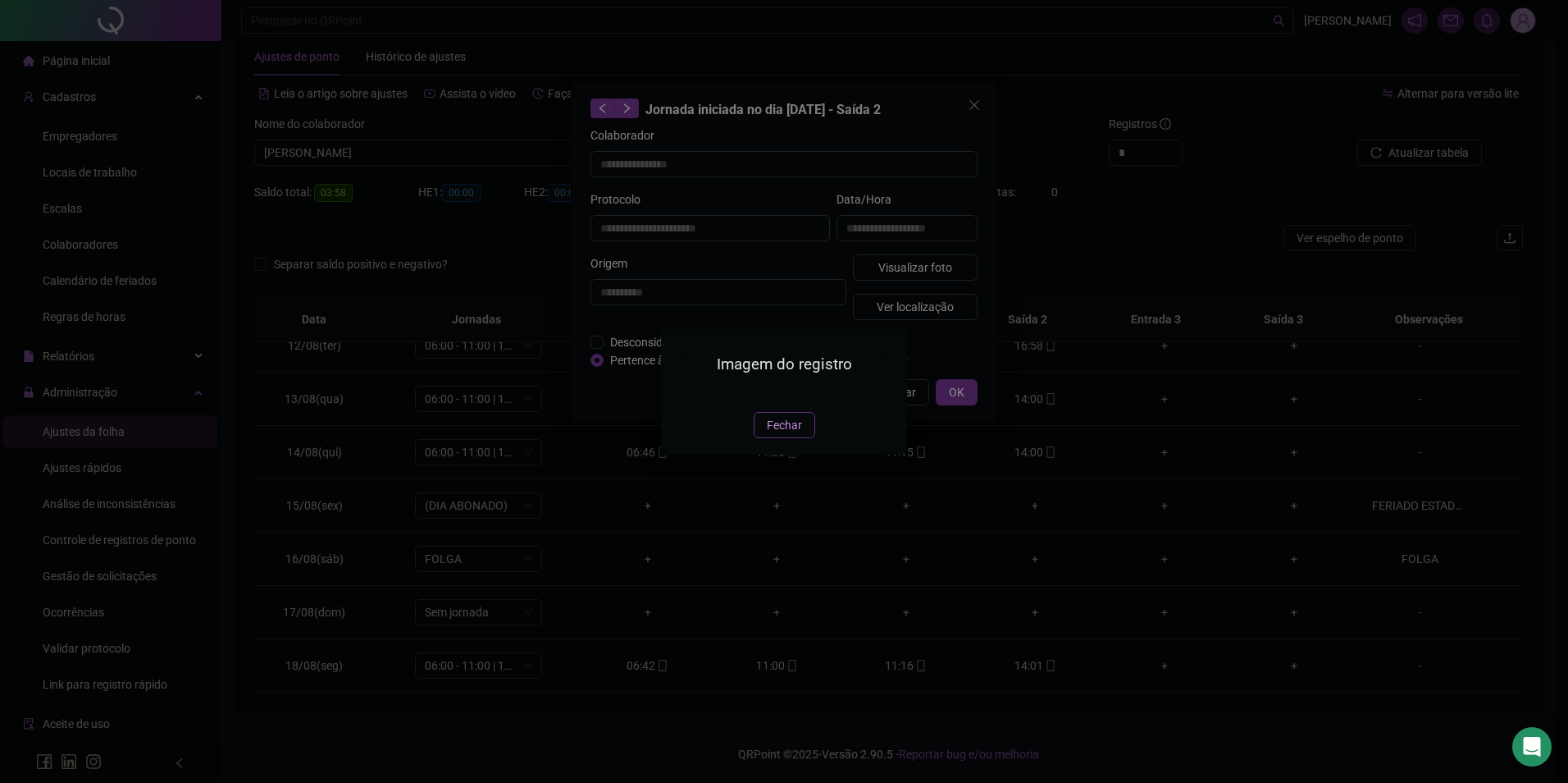
click at [779, 435] on span "Fechar" at bounding box center [784, 425] width 35 height 18
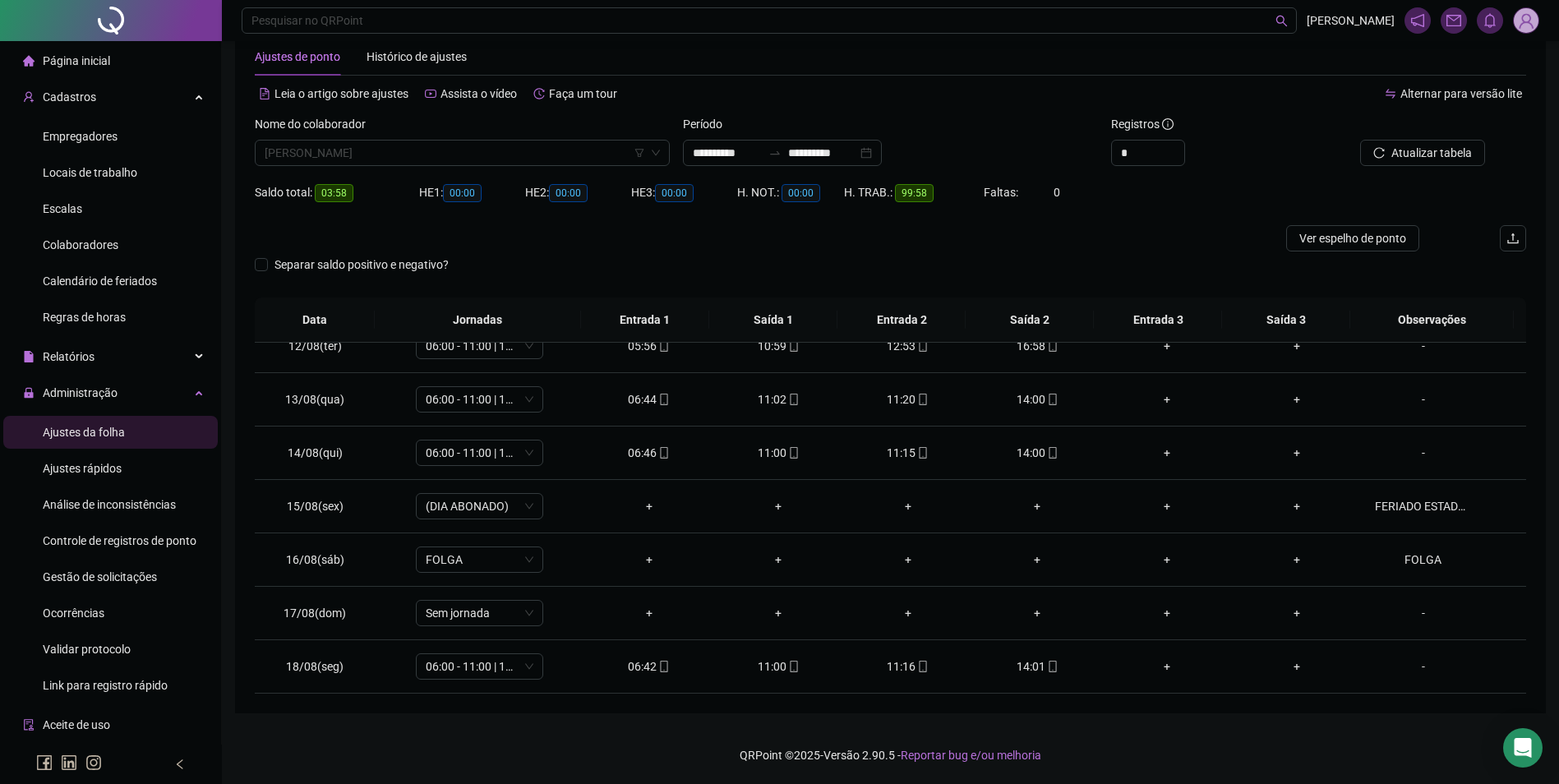
click at [468, 145] on span "IGOR SOUSA NEGRE" at bounding box center [462, 153] width 395 height 25
click at [431, 183] on div "JUNIO HENRIQUE RIBEIRO MATOS" at bounding box center [463, 185] width 389 height 18
click at [1416, 149] on span "Buscar registros" at bounding box center [1430, 153] width 83 height 18
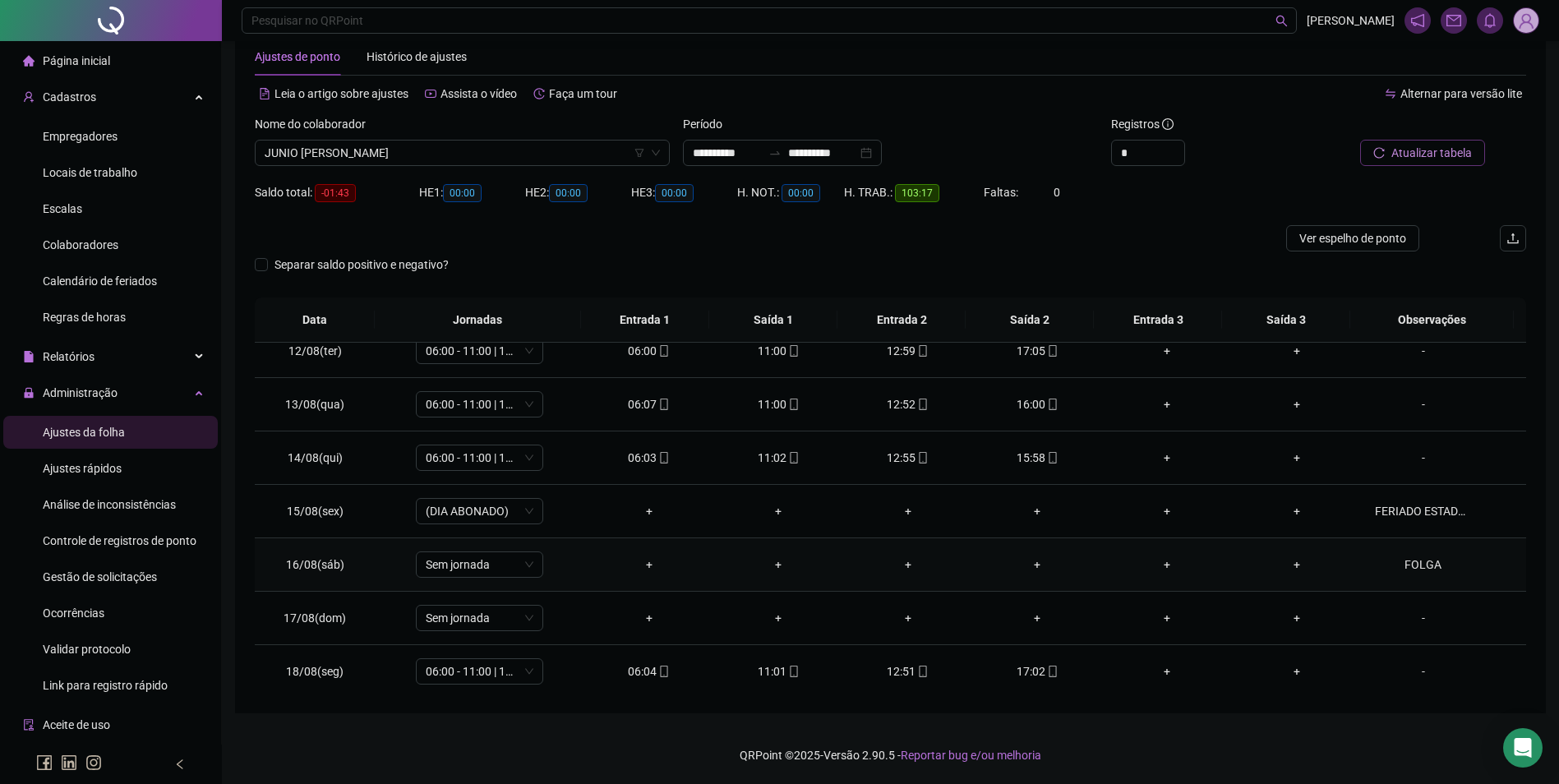
scroll to position [611, 0]
click at [1047, 661] on icon "mobile" at bounding box center [1053, 666] width 11 height 11
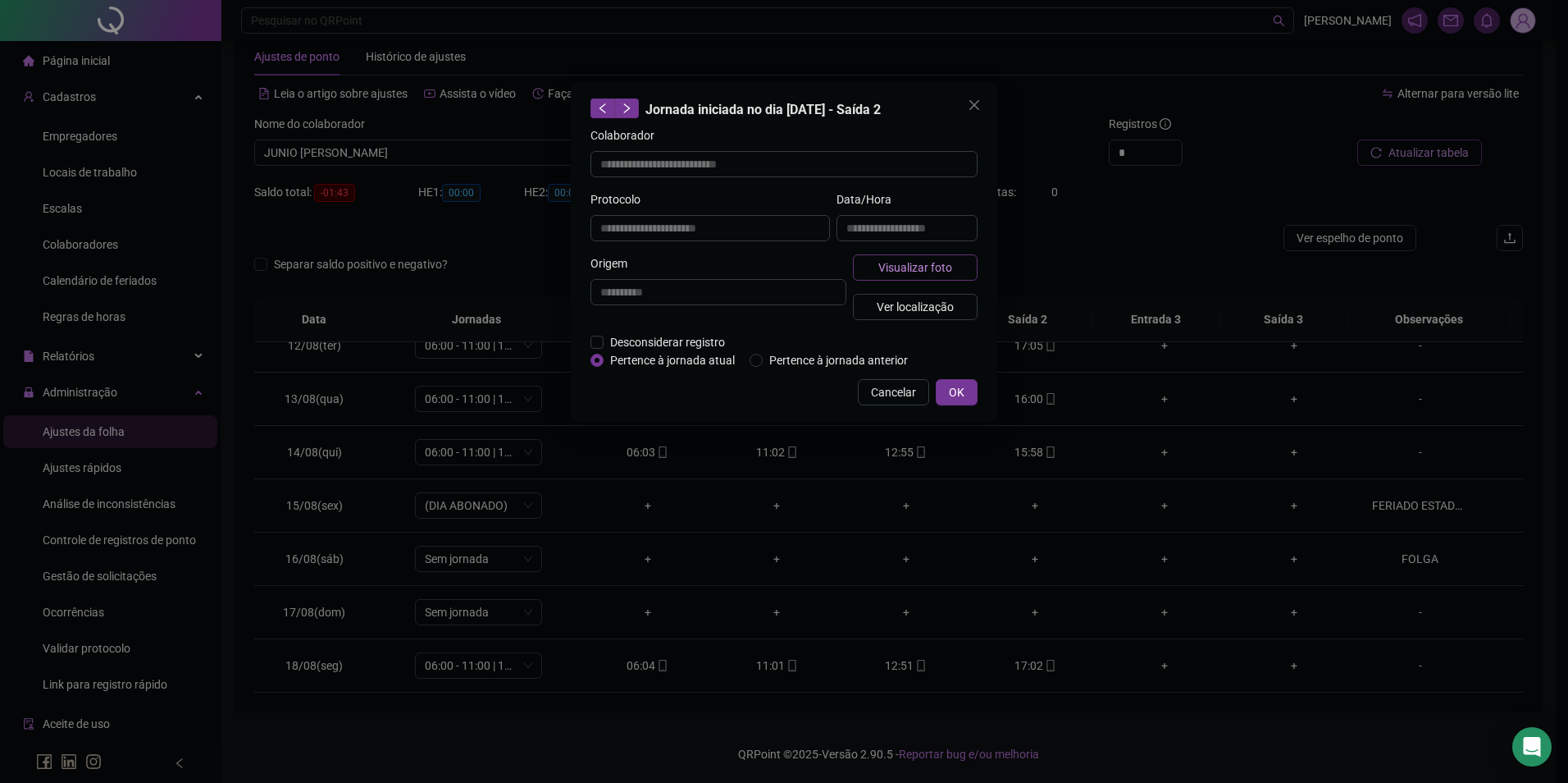
click at [896, 275] on span "Visualizar foto" at bounding box center [915, 267] width 74 height 18
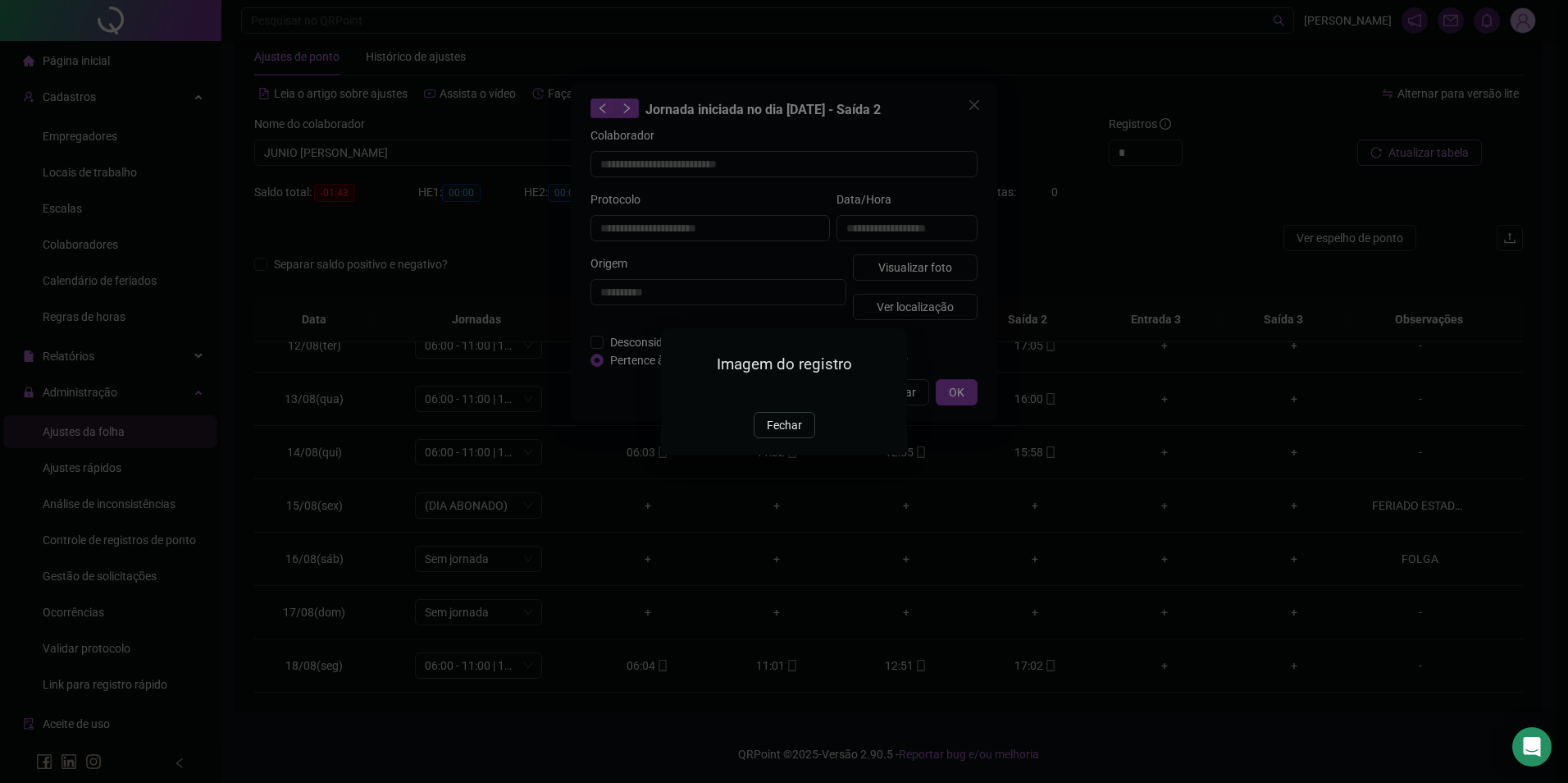
click at [775, 435] on span "Fechar" at bounding box center [784, 425] width 35 height 18
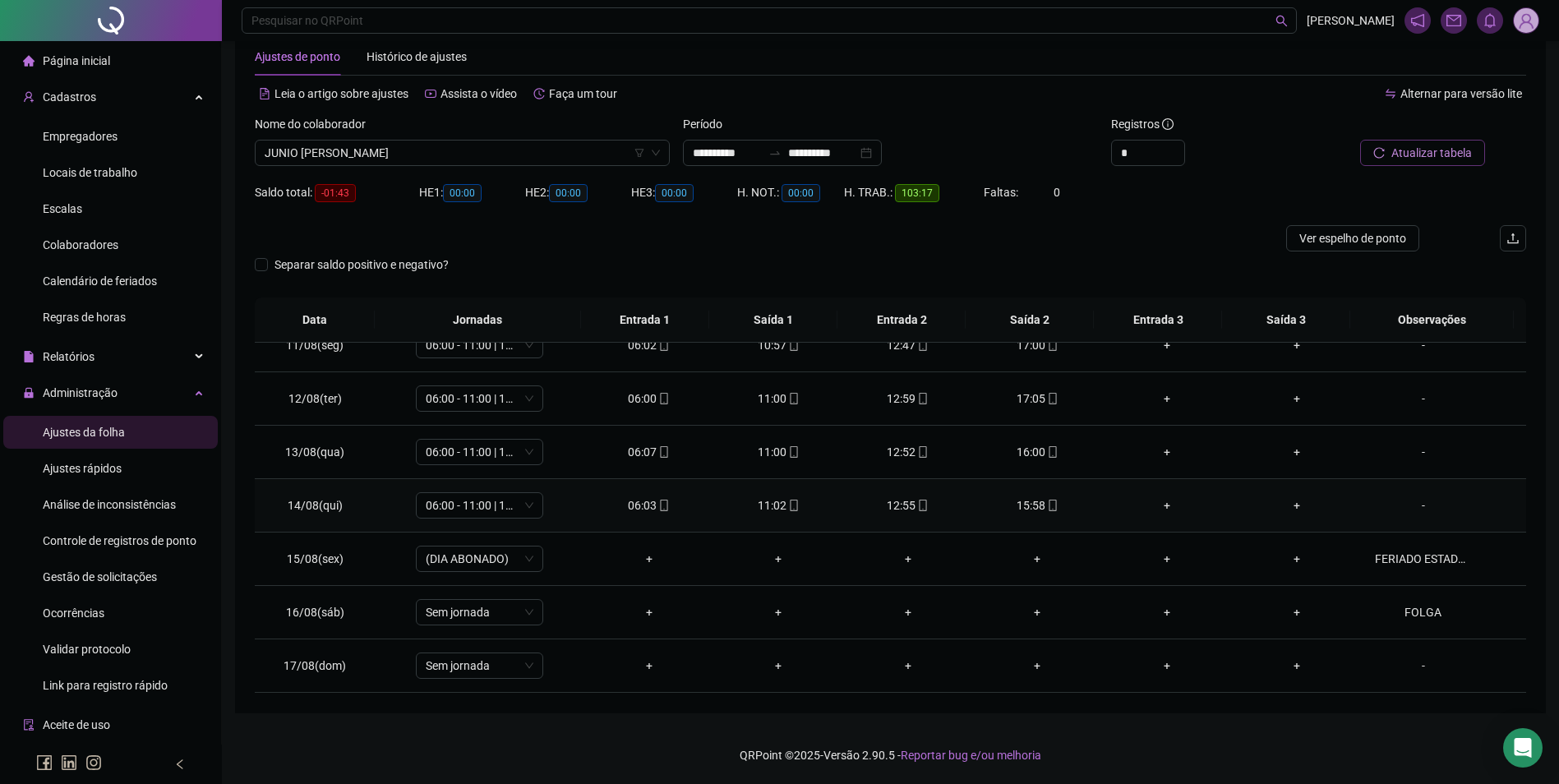
scroll to position [528, 0]
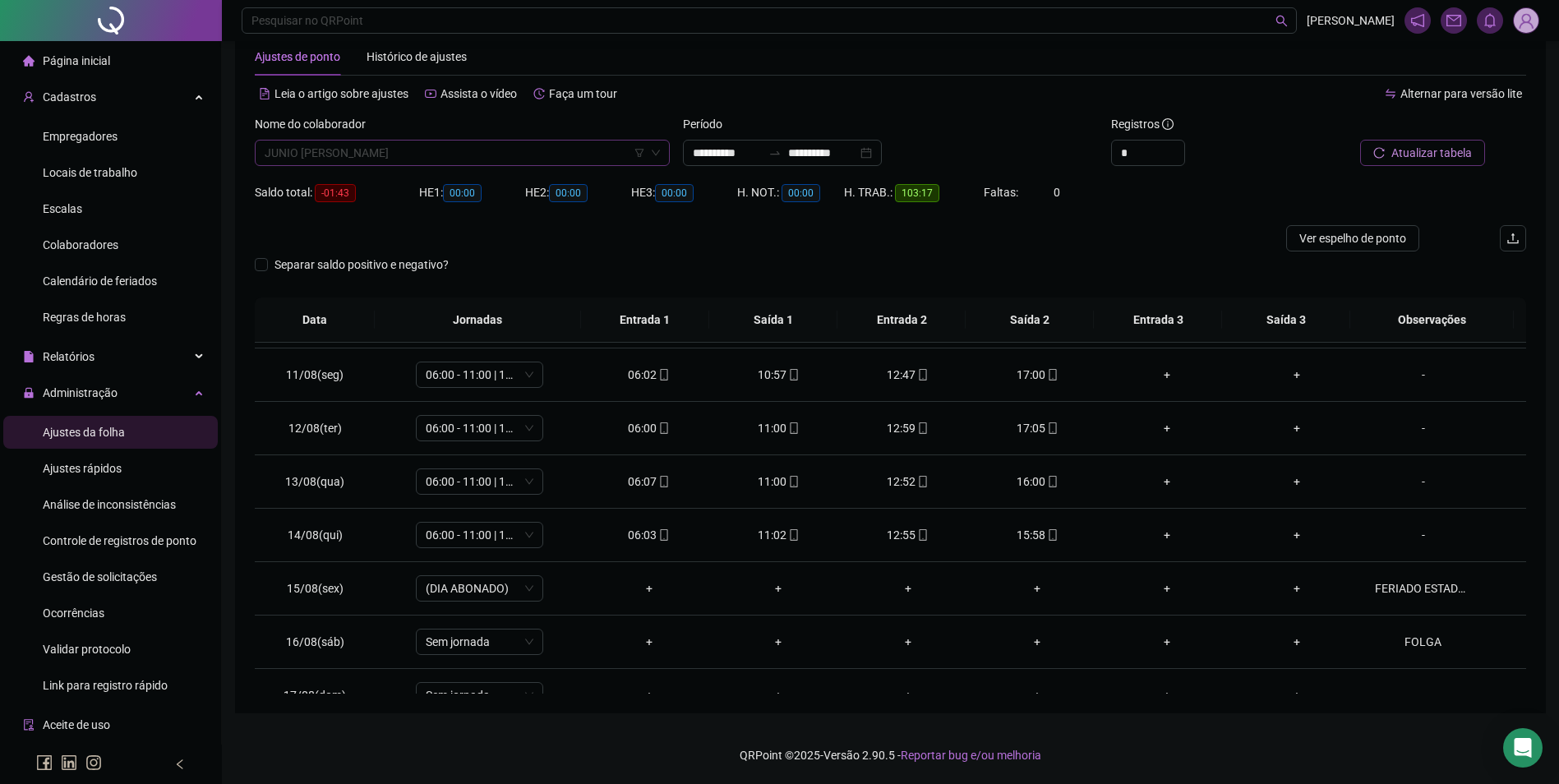
click at [546, 154] on span "JUNIO HENRIQUE RIBEIRO MATOS" at bounding box center [462, 153] width 395 height 25
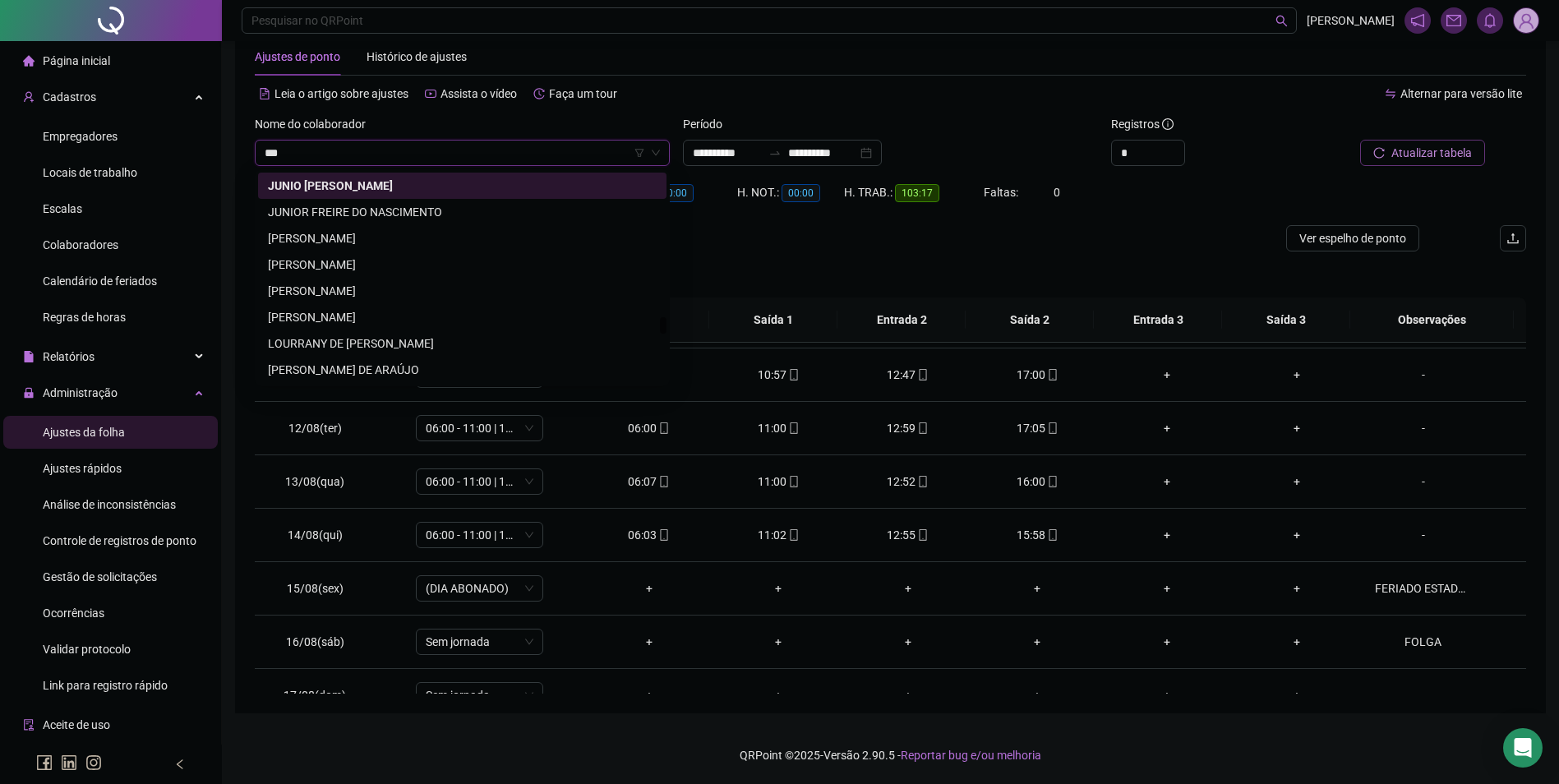
scroll to position [0, 0]
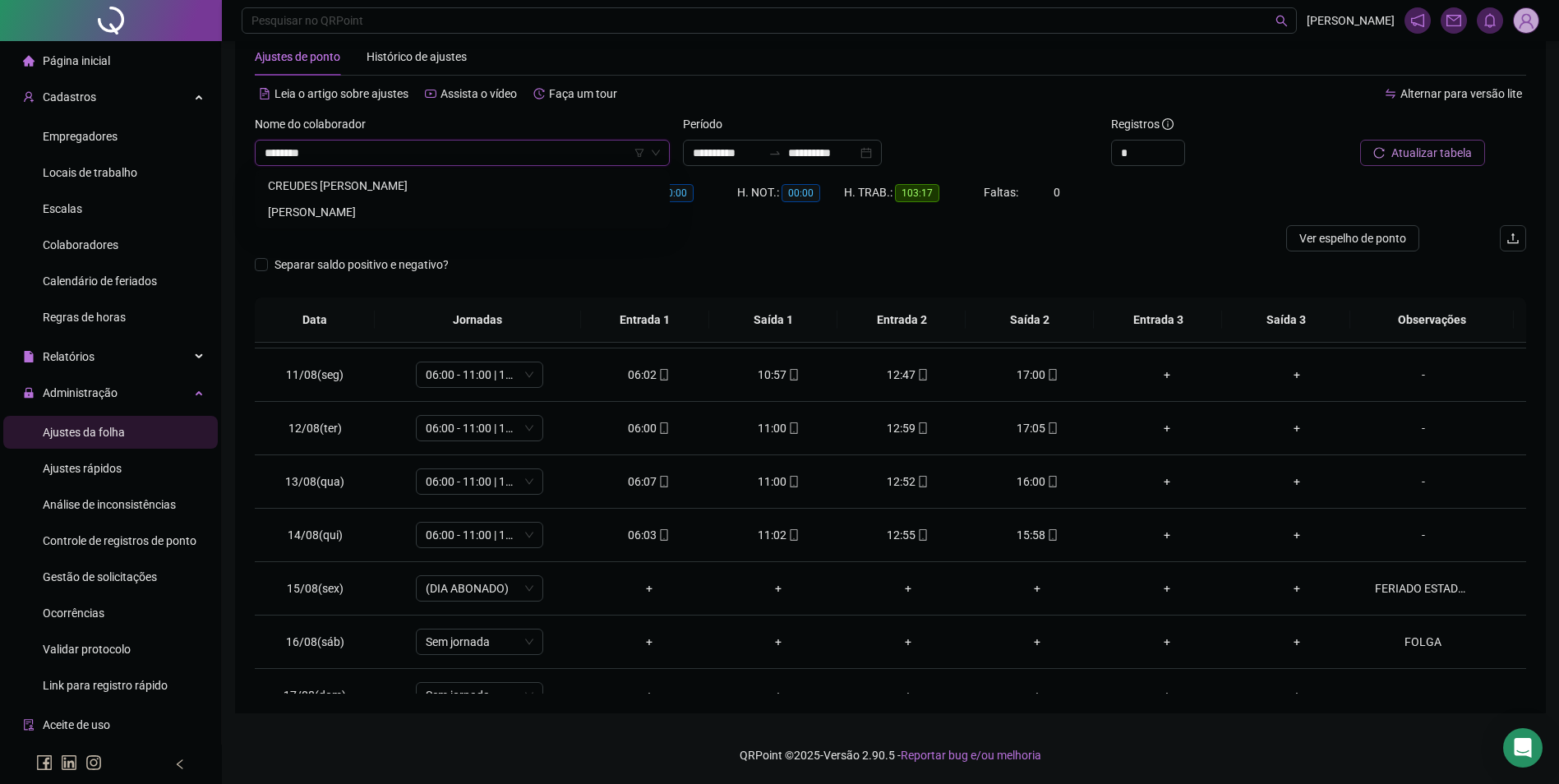
click at [390, 194] on div "CREUDES [PERSON_NAME]" at bounding box center [462, 186] width 409 height 27
click at [400, 155] on span "CREUDES [PERSON_NAME]" at bounding box center [462, 153] width 395 height 25
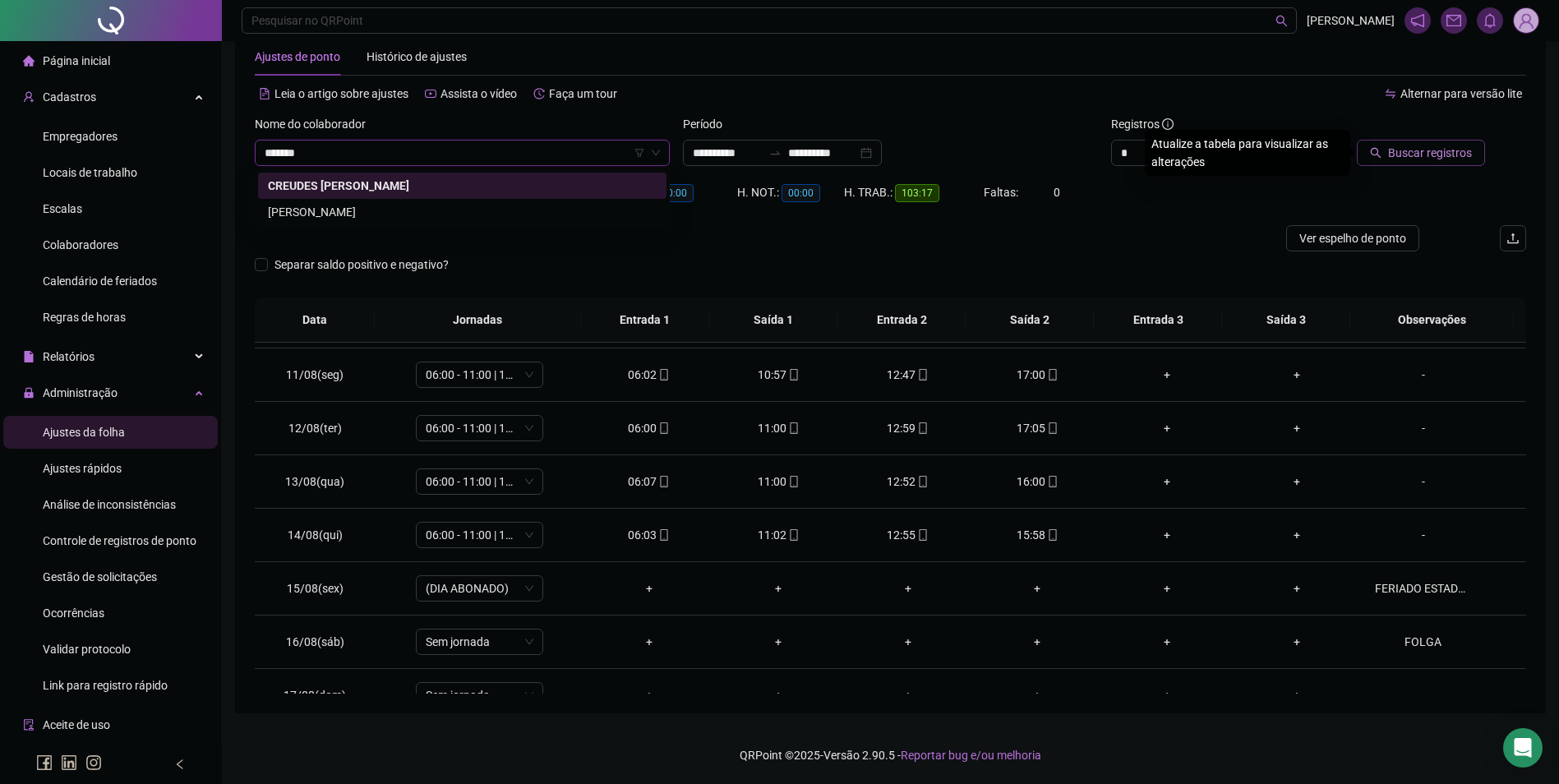
click at [387, 213] on div "JUSTINO FERNANDES PINHEIRO" at bounding box center [463, 211] width 389 height 18
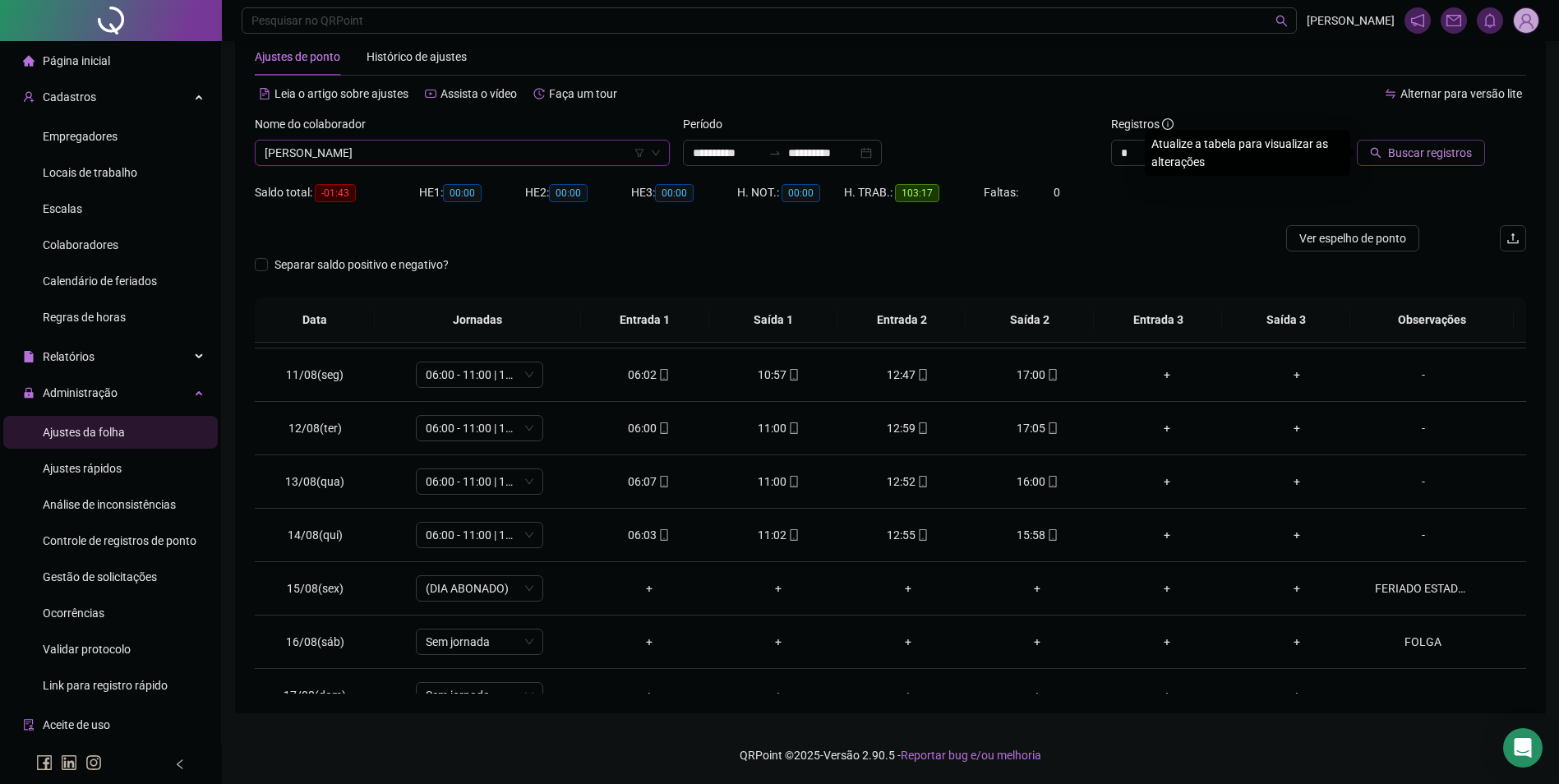
click at [1429, 157] on span "Buscar registros" at bounding box center [1430, 153] width 83 height 18
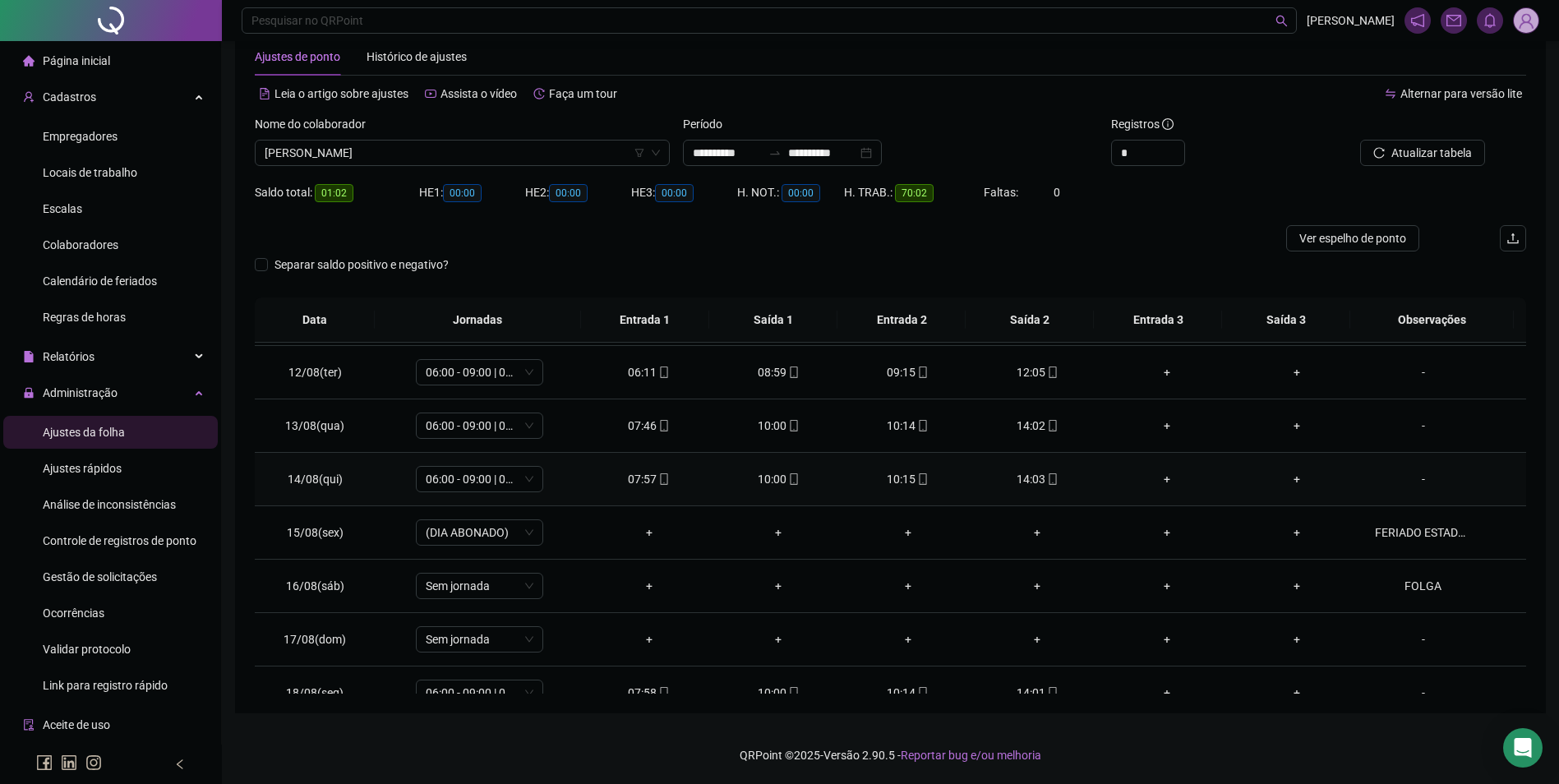
scroll to position [611, 0]
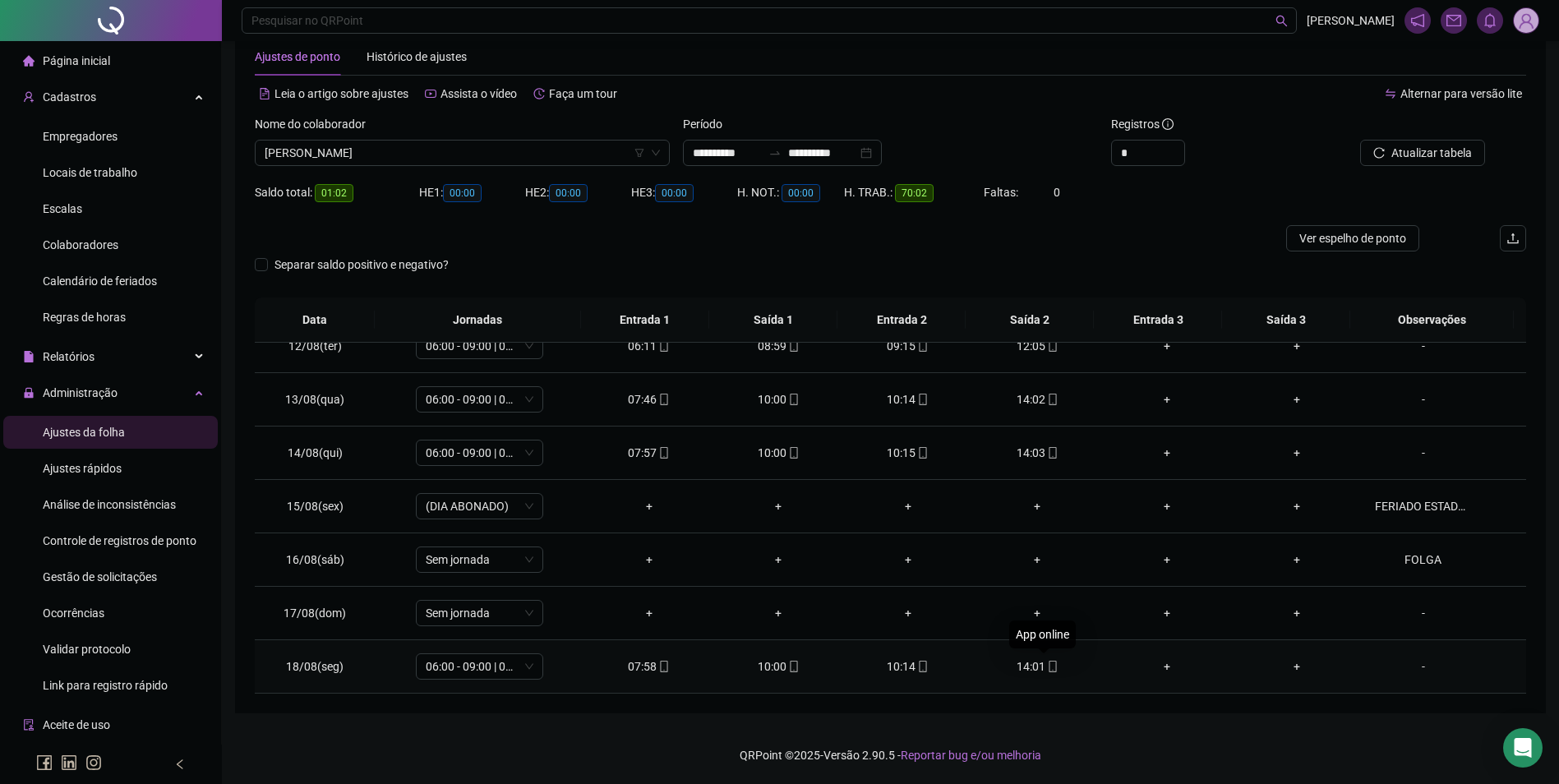
click at [1049, 665] on icon "mobile" at bounding box center [1053, 666] width 11 height 11
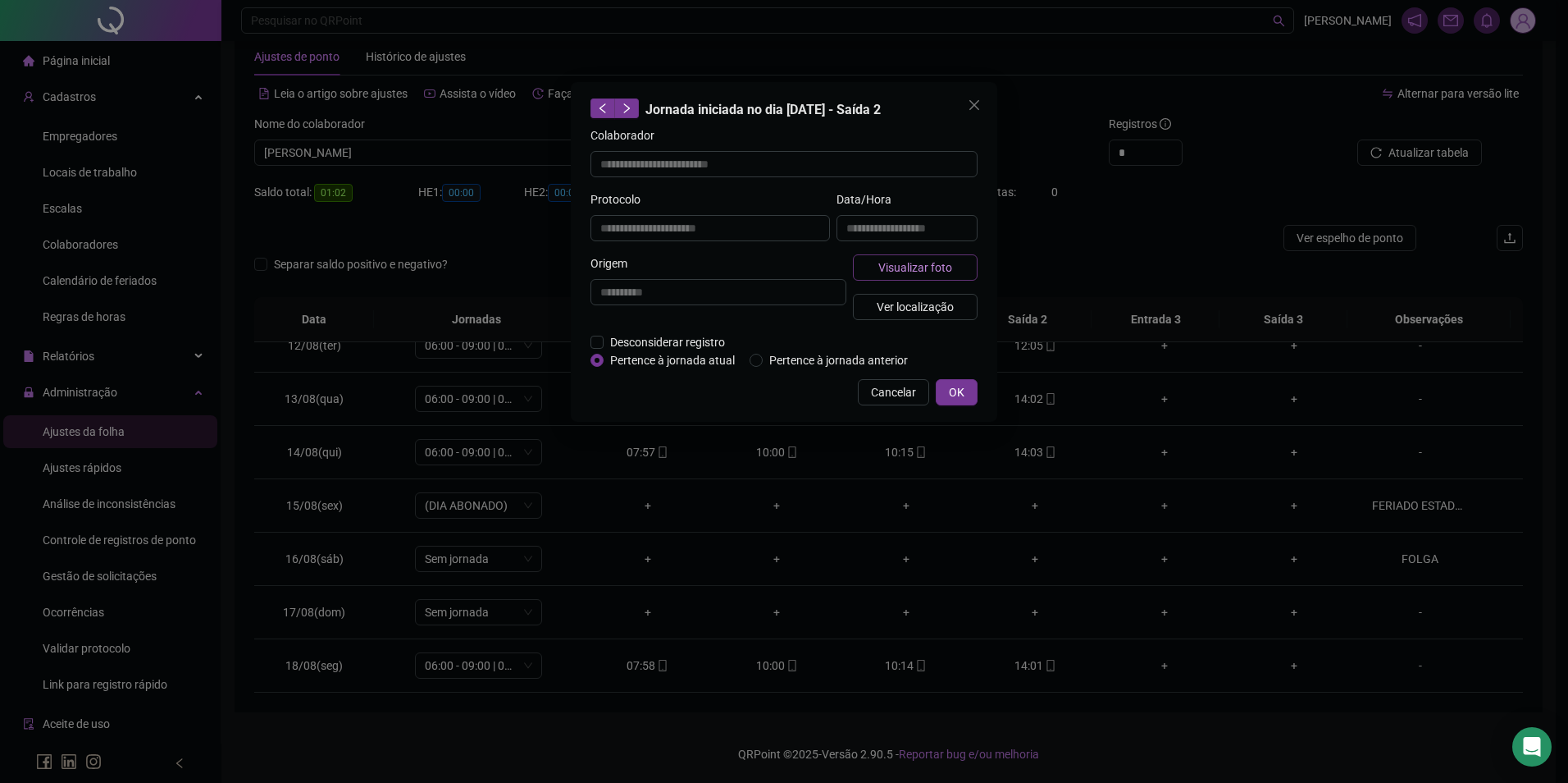
click at [926, 276] on button "Visualizar foto" at bounding box center [916, 268] width 125 height 27
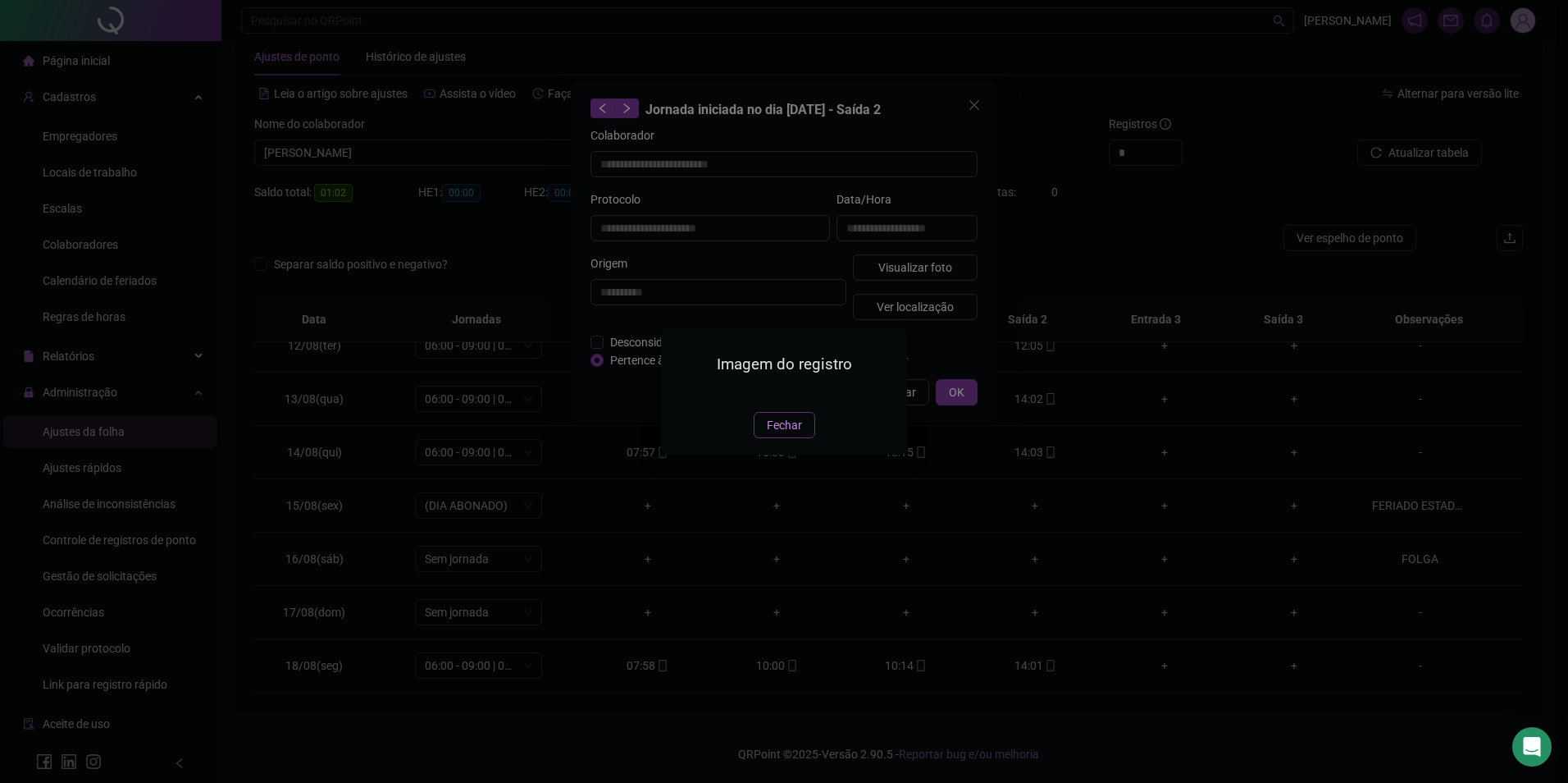
click at [797, 435] on span "Fechar" at bounding box center [784, 425] width 35 height 18
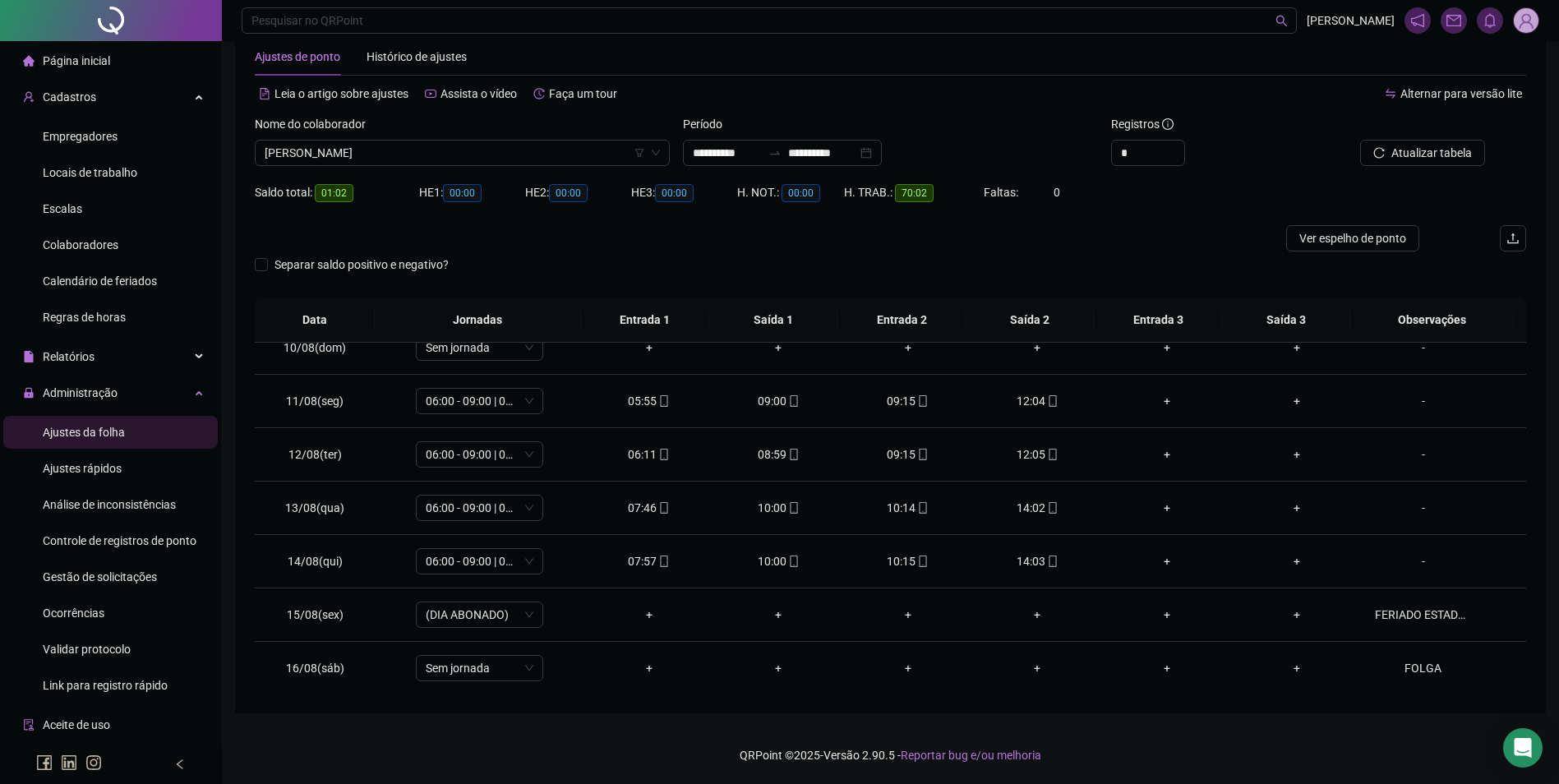
scroll to position [528, 0]
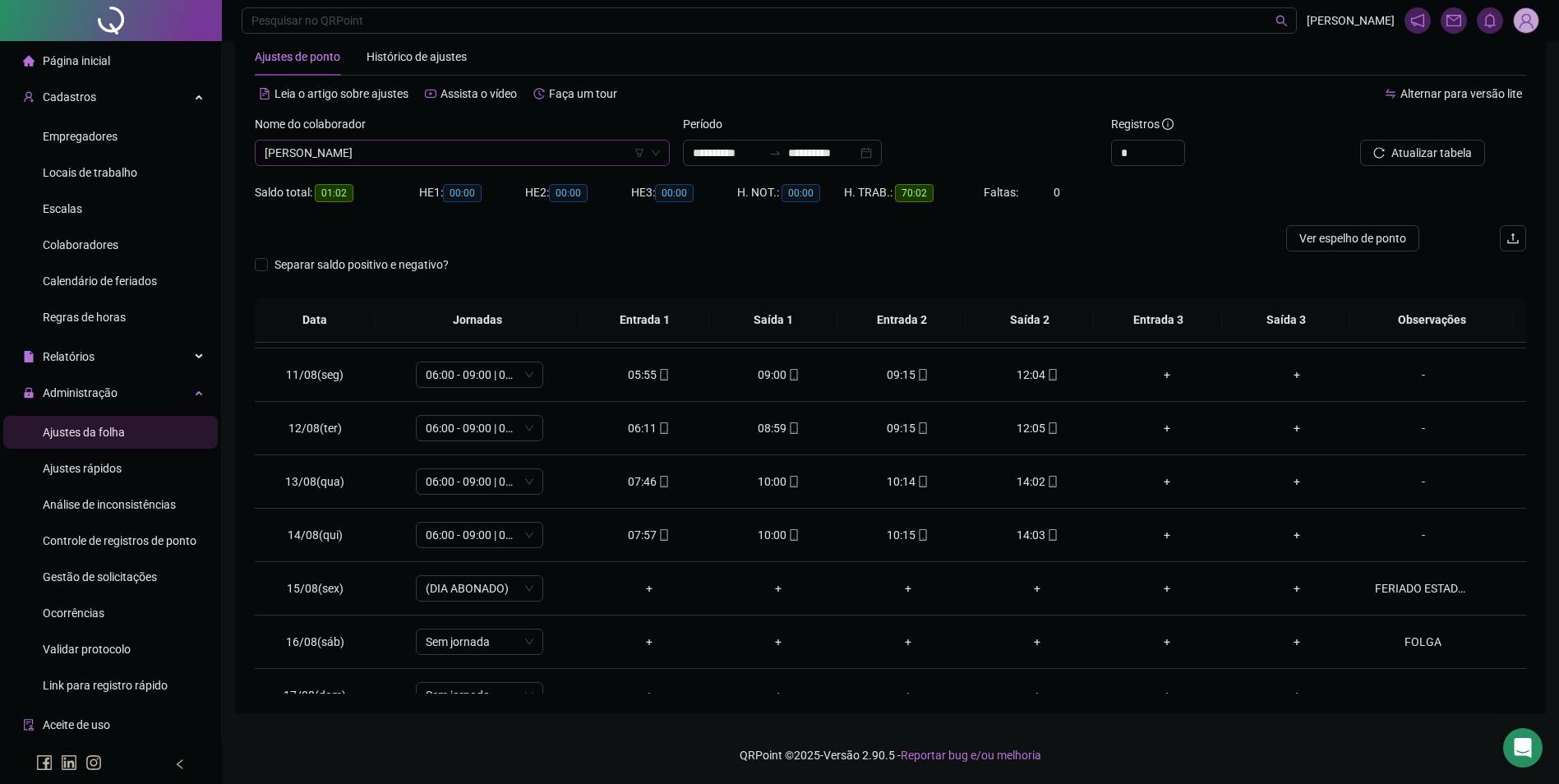
click at [528, 148] on span "JUSTINO FERNANDES PINHEIRO" at bounding box center [462, 153] width 395 height 25
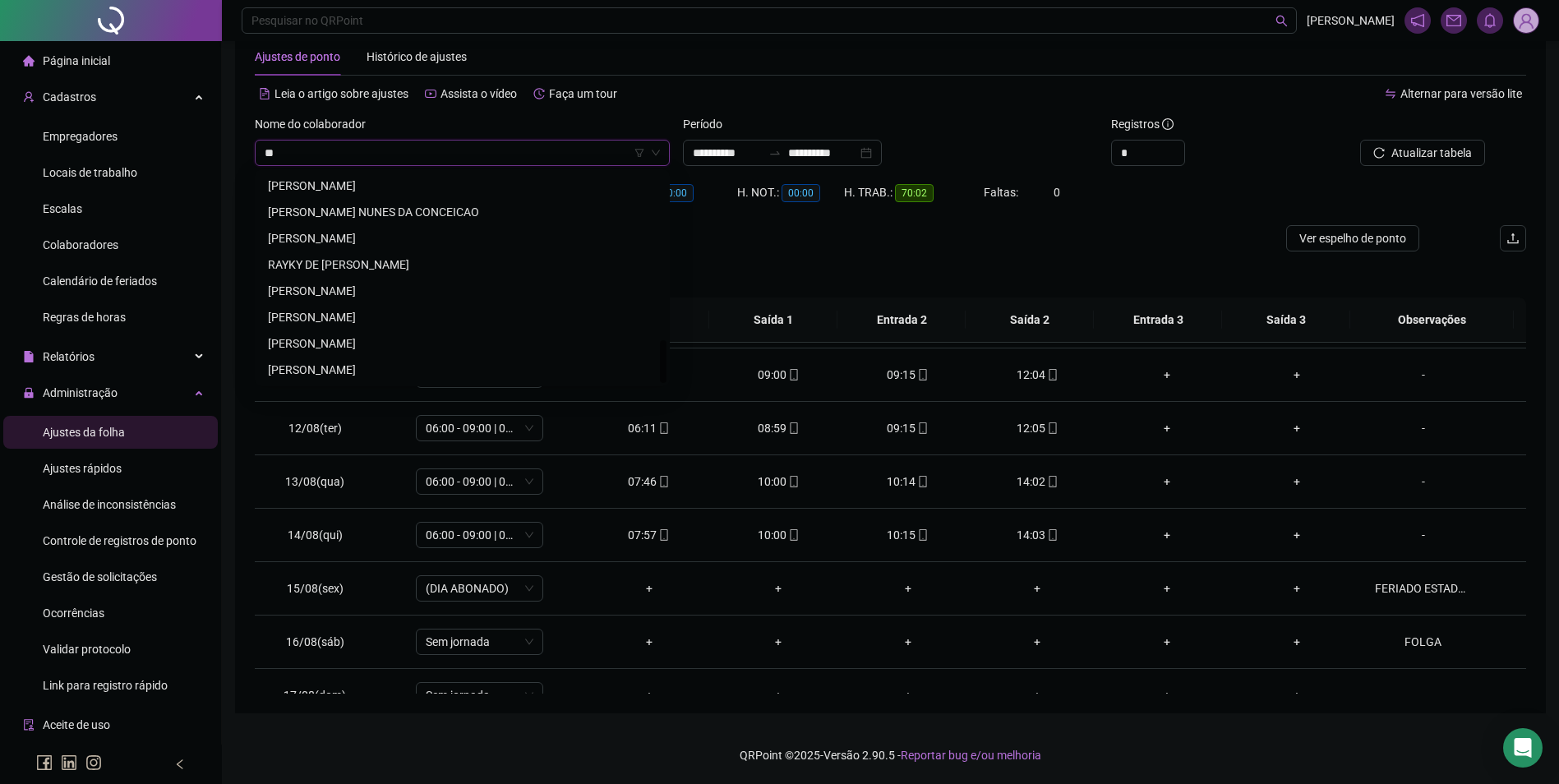
scroll to position [0, 0]
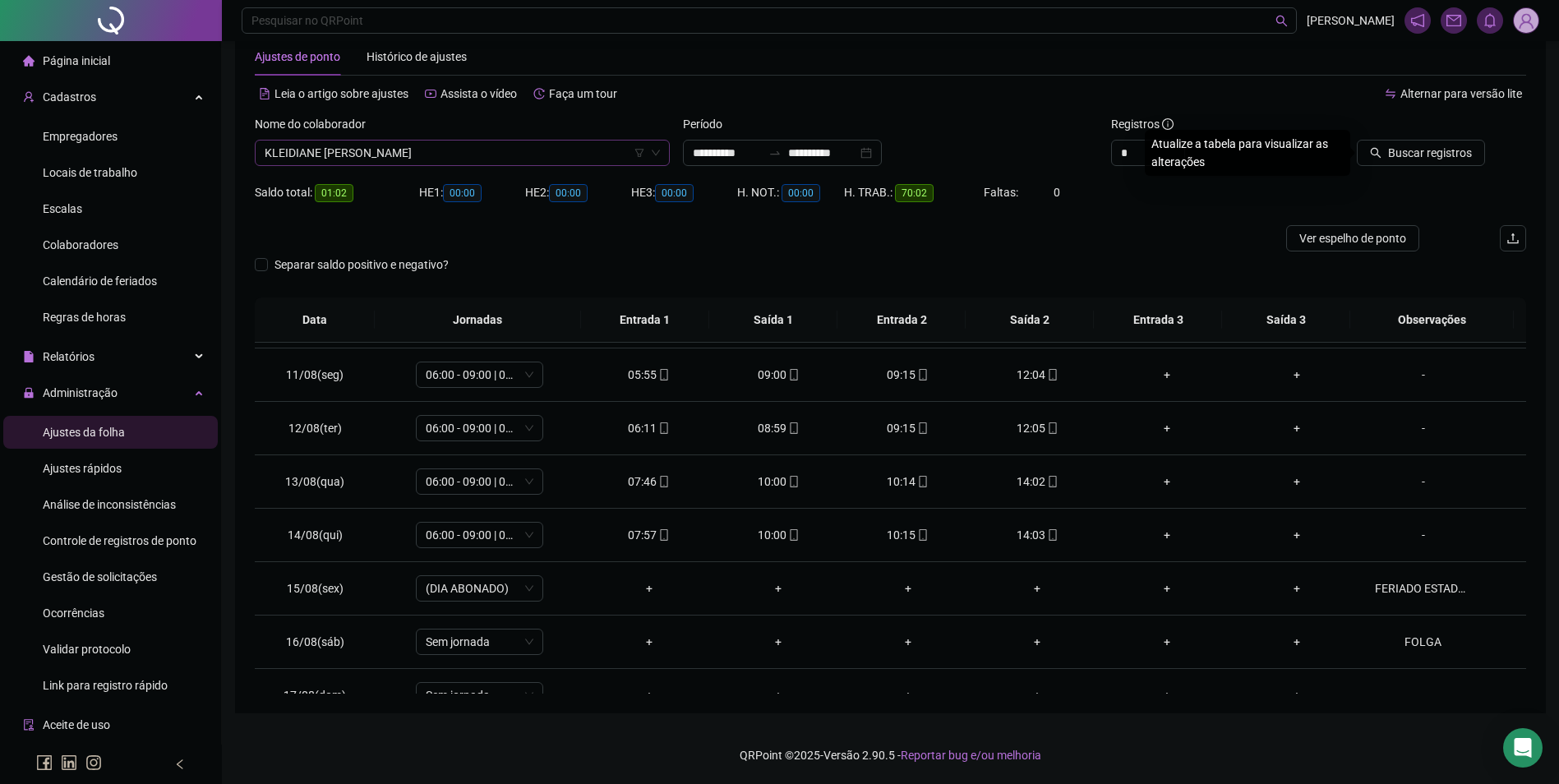
click at [1357, 139] on button "Buscar registros" at bounding box center [1421, 153] width 128 height 27
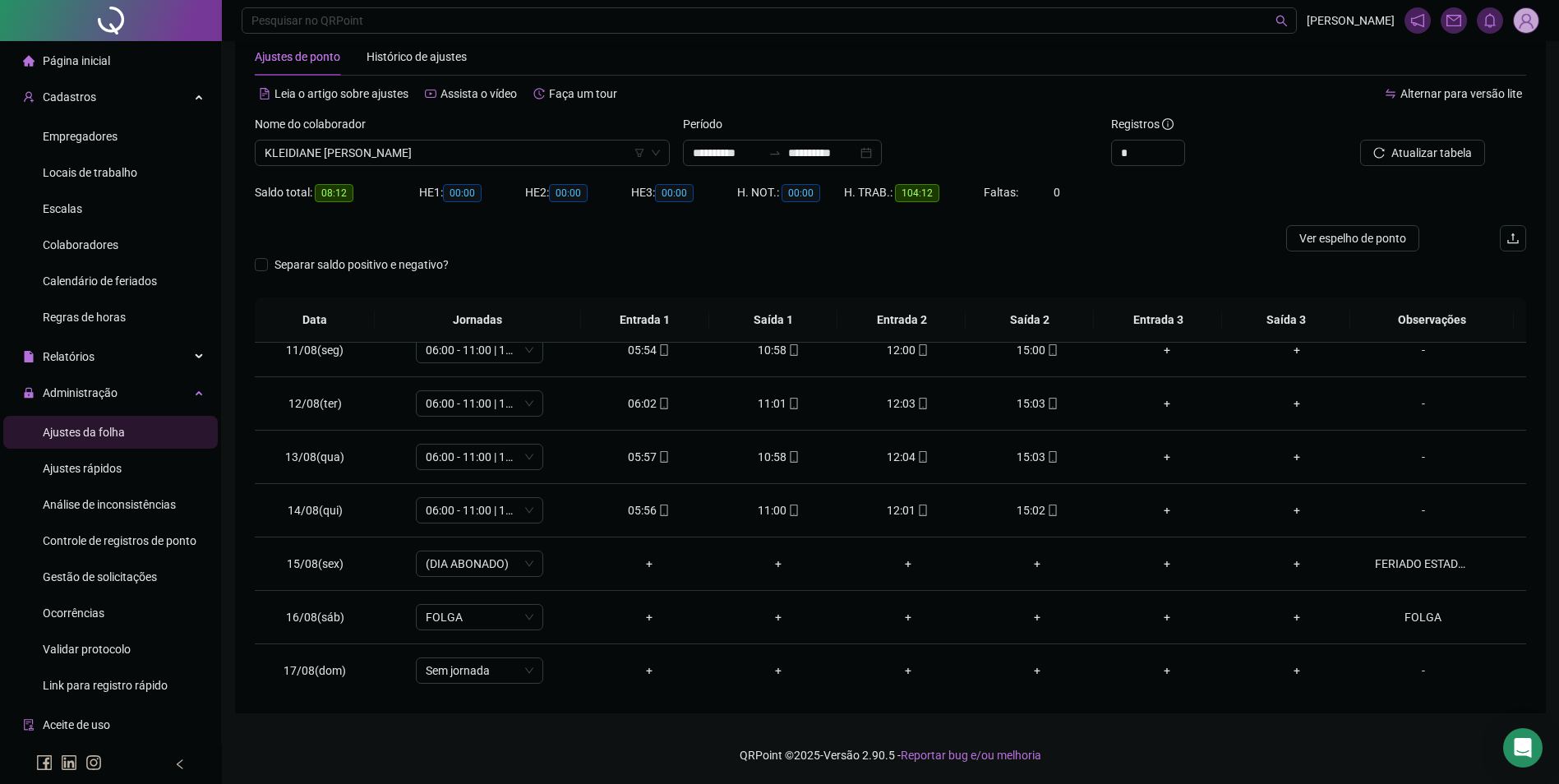
scroll to position [528, 0]
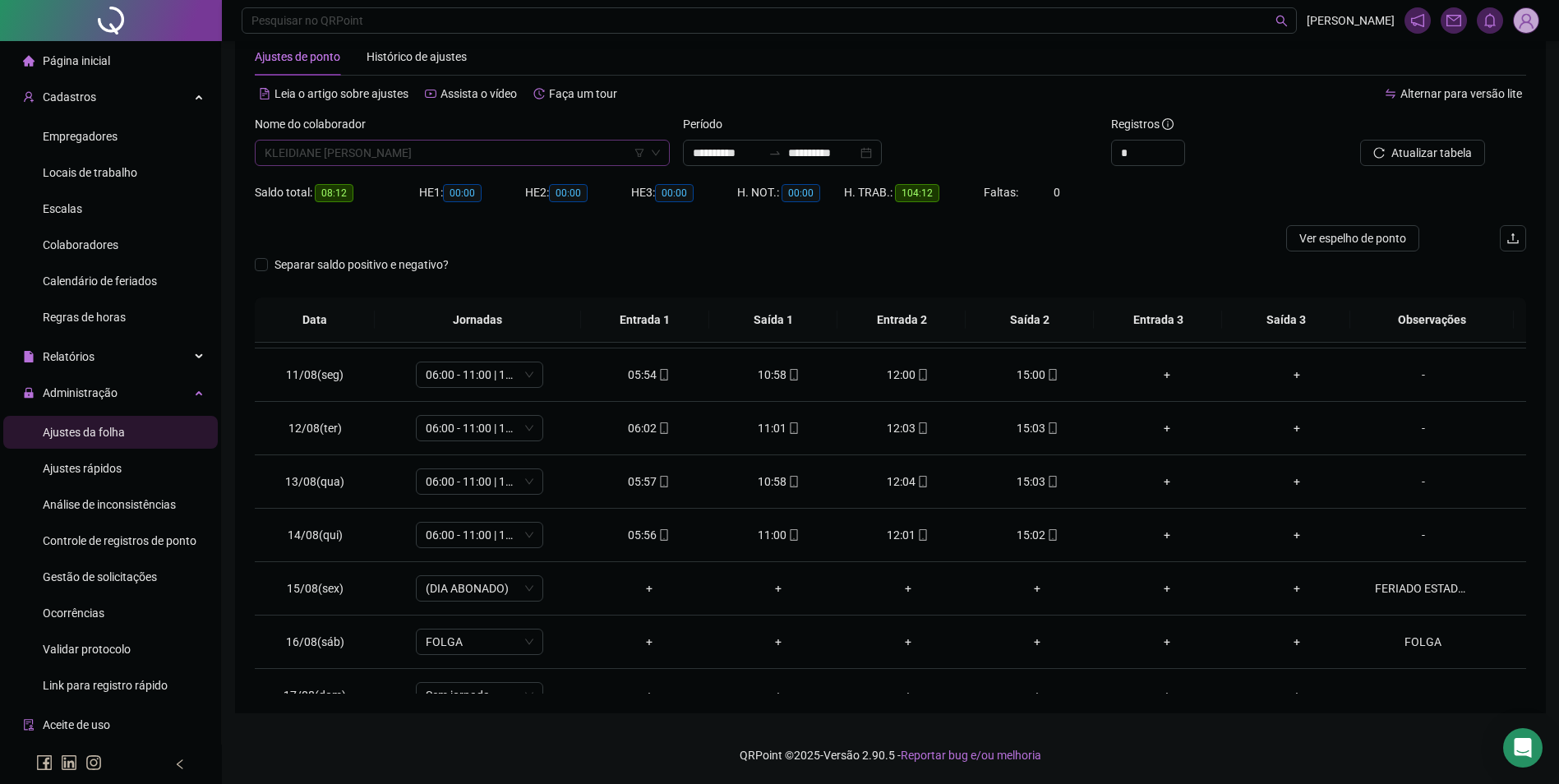
click at [468, 155] on span "KLEIDIANE BEZERRA OLIVEIRA" at bounding box center [462, 153] width 395 height 25
click at [399, 177] on div "LIDIANE AMARAL OLIVEIRA" at bounding box center [463, 185] width 389 height 18
click at [1366, 154] on button "Buscar registros" at bounding box center [1421, 153] width 128 height 27
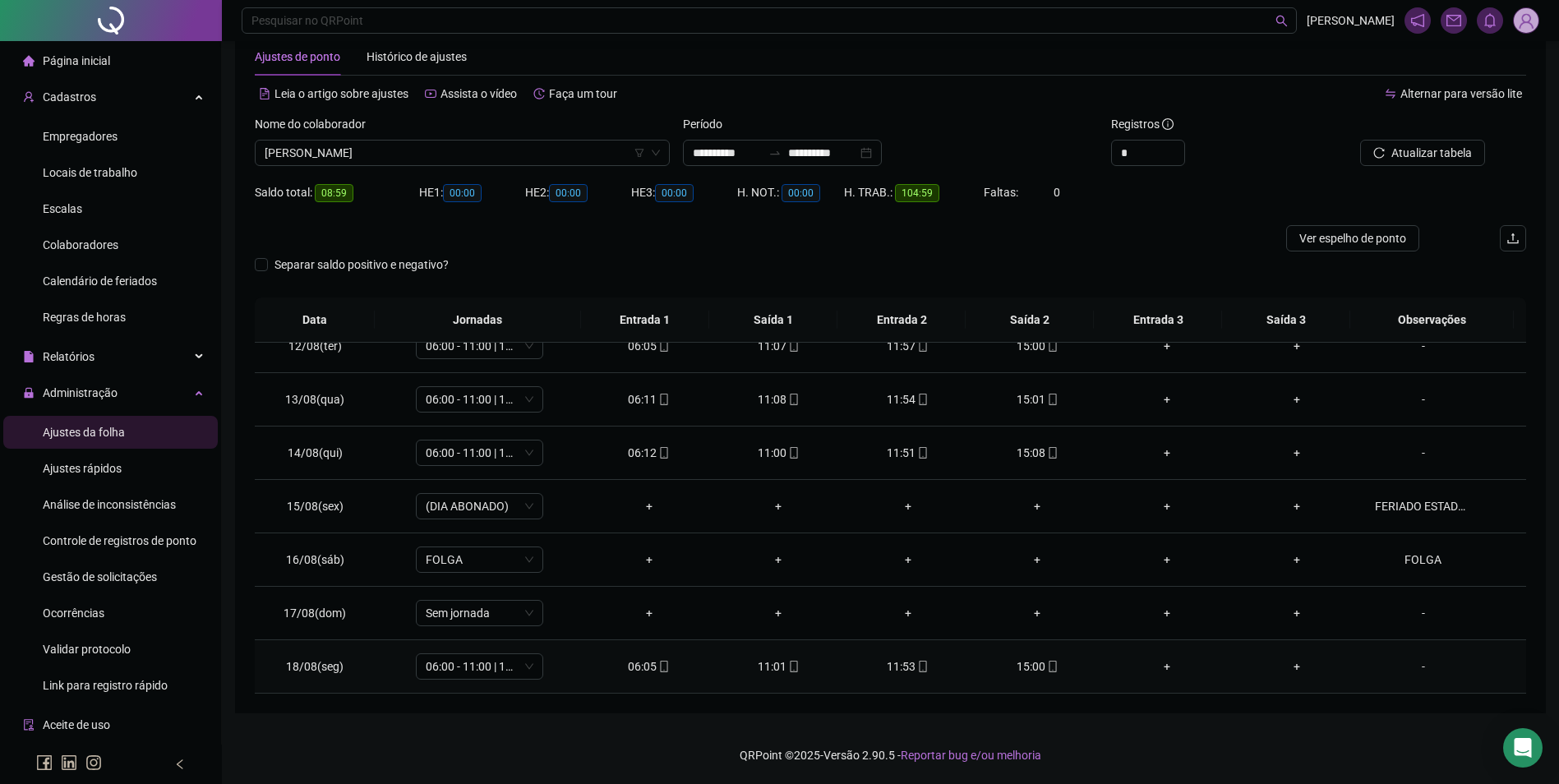
click at [1047, 660] on span at bounding box center [1053, 666] width 13 height 13
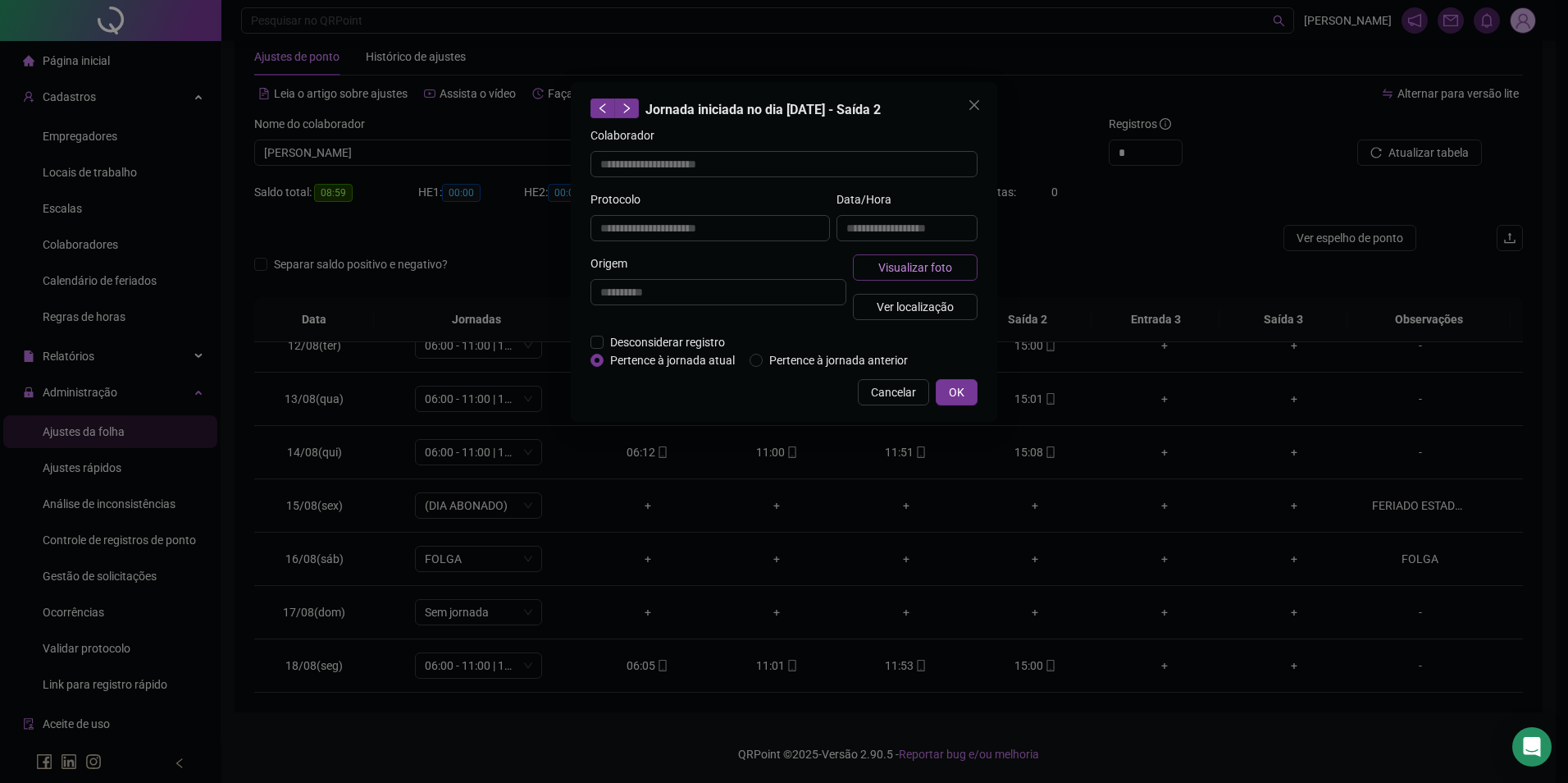
click at [929, 265] on span "Visualizar foto" at bounding box center [915, 267] width 74 height 18
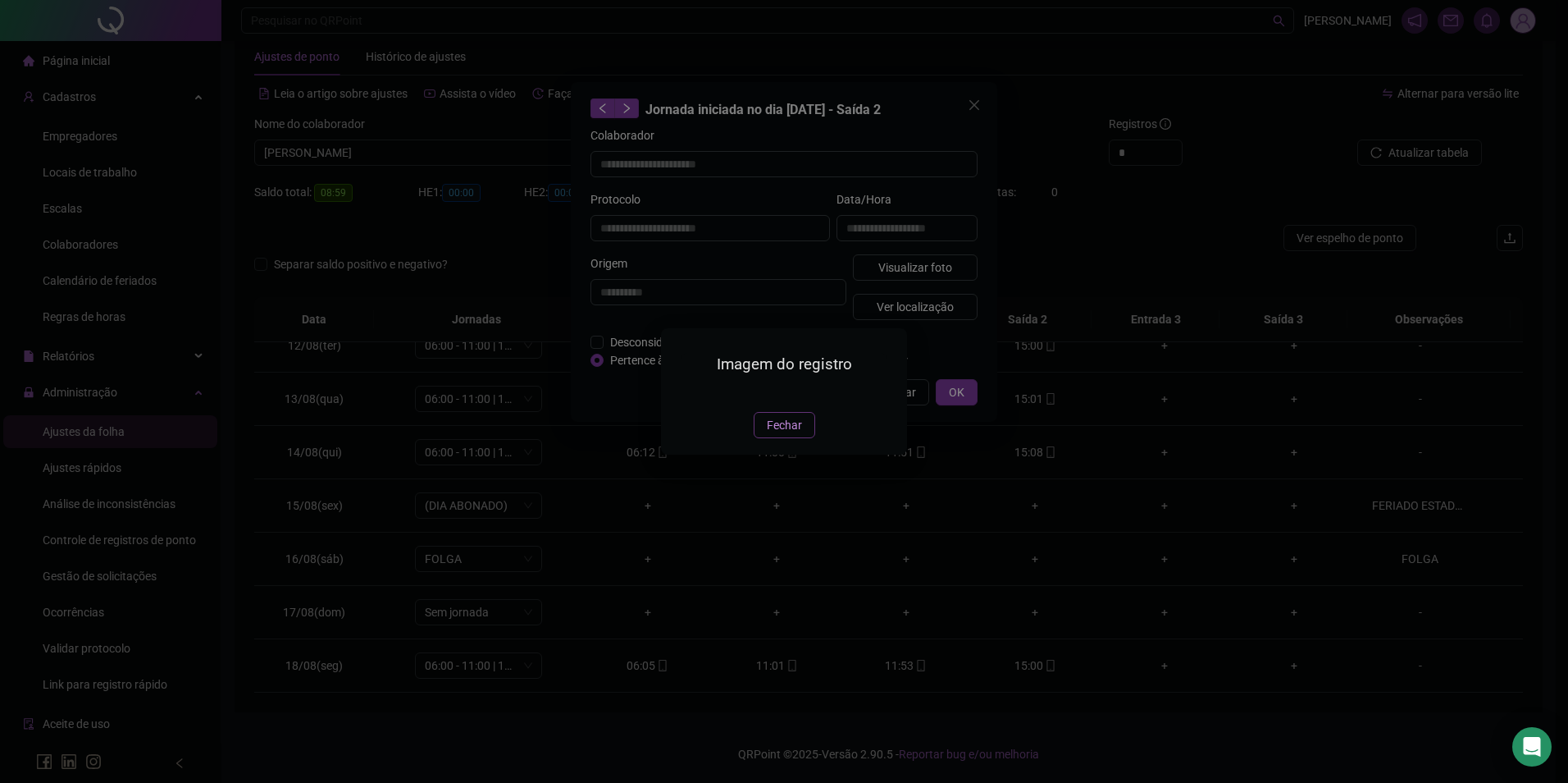
click at [777, 435] on span "Fechar" at bounding box center [784, 425] width 35 height 18
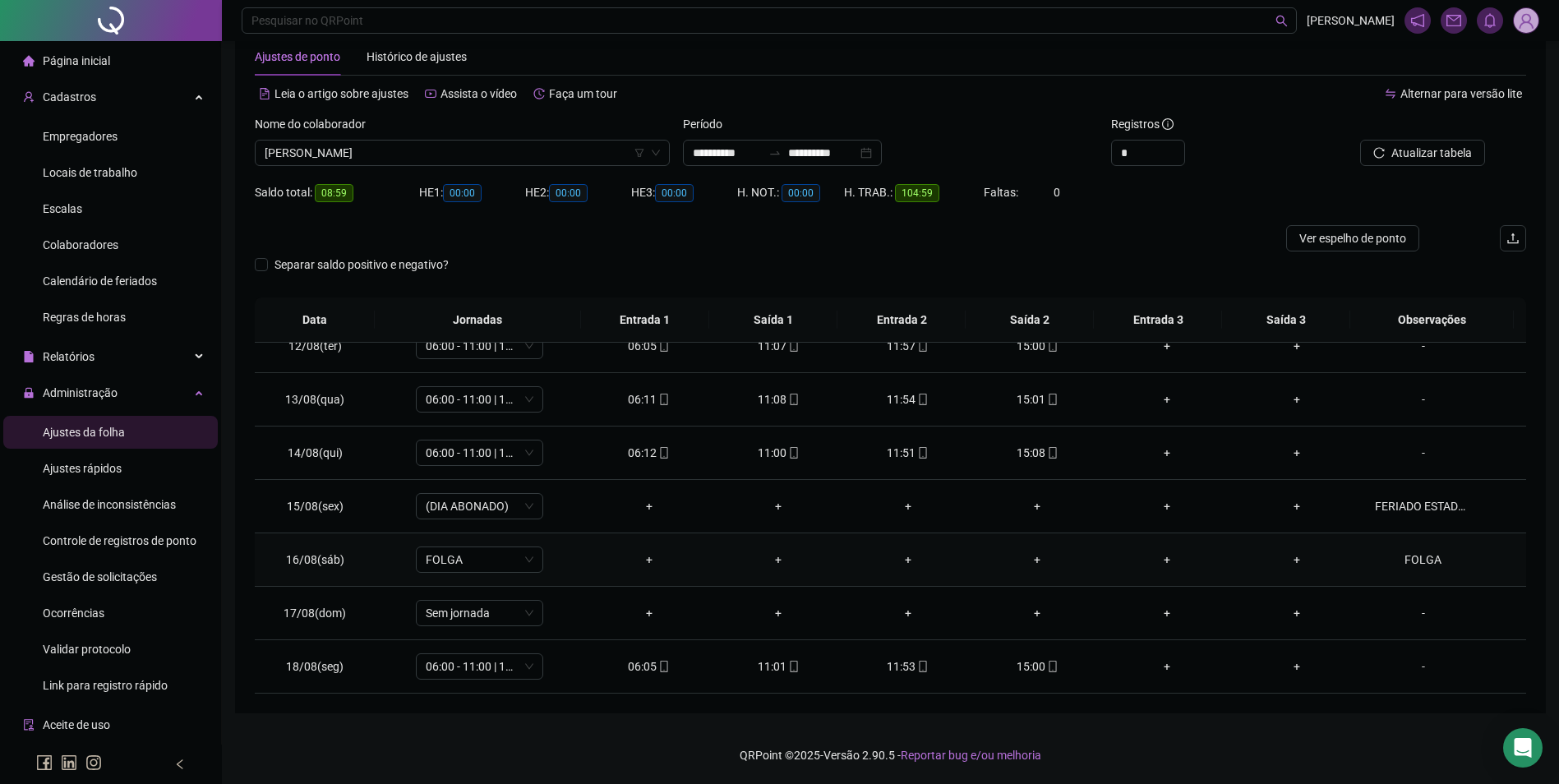
scroll to position [528, 0]
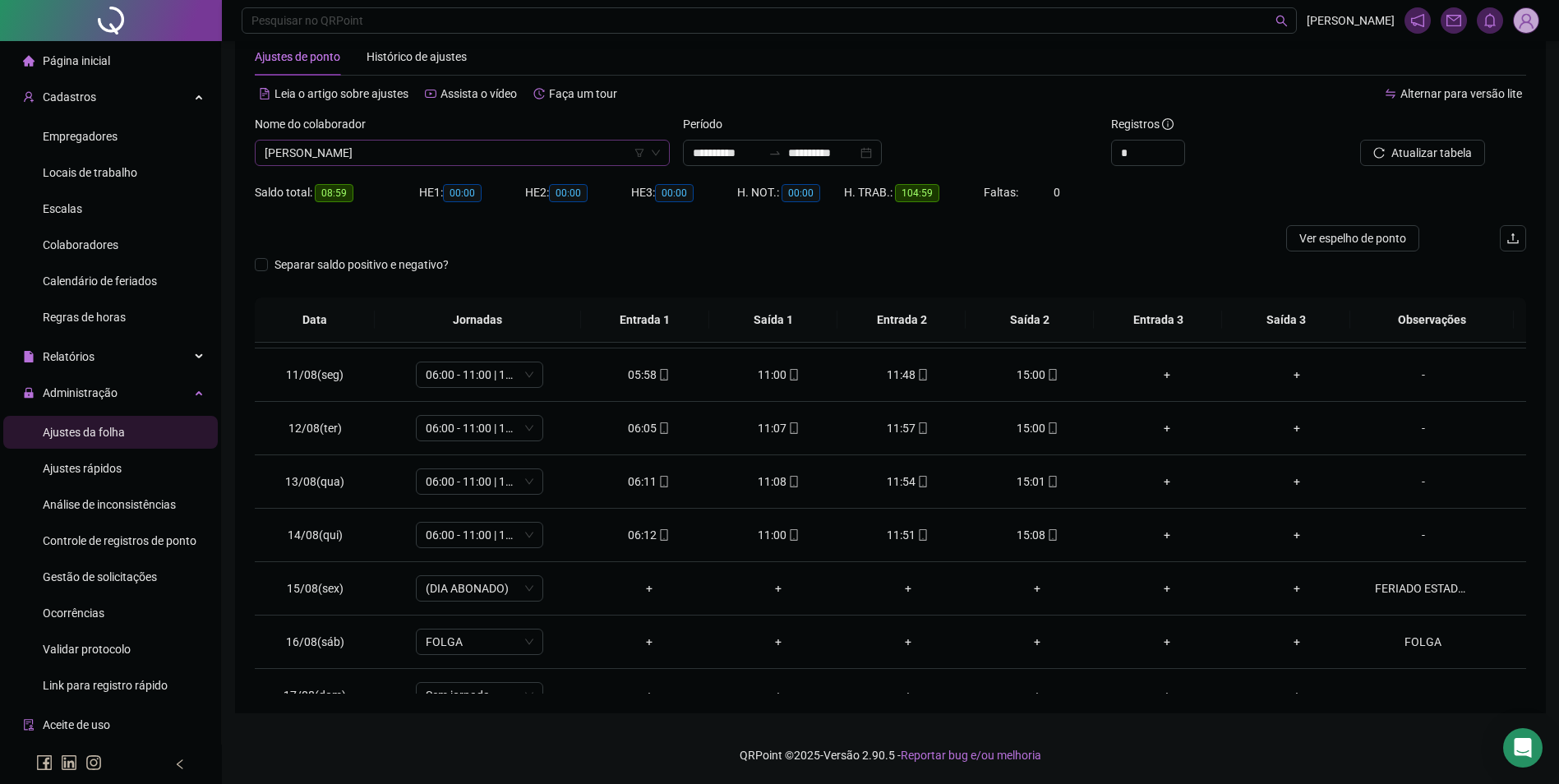
click at [437, 154] on span "LIDIANE AMARAL OLIVEIRA" at bounding box center [462, 153] width 395 height 25
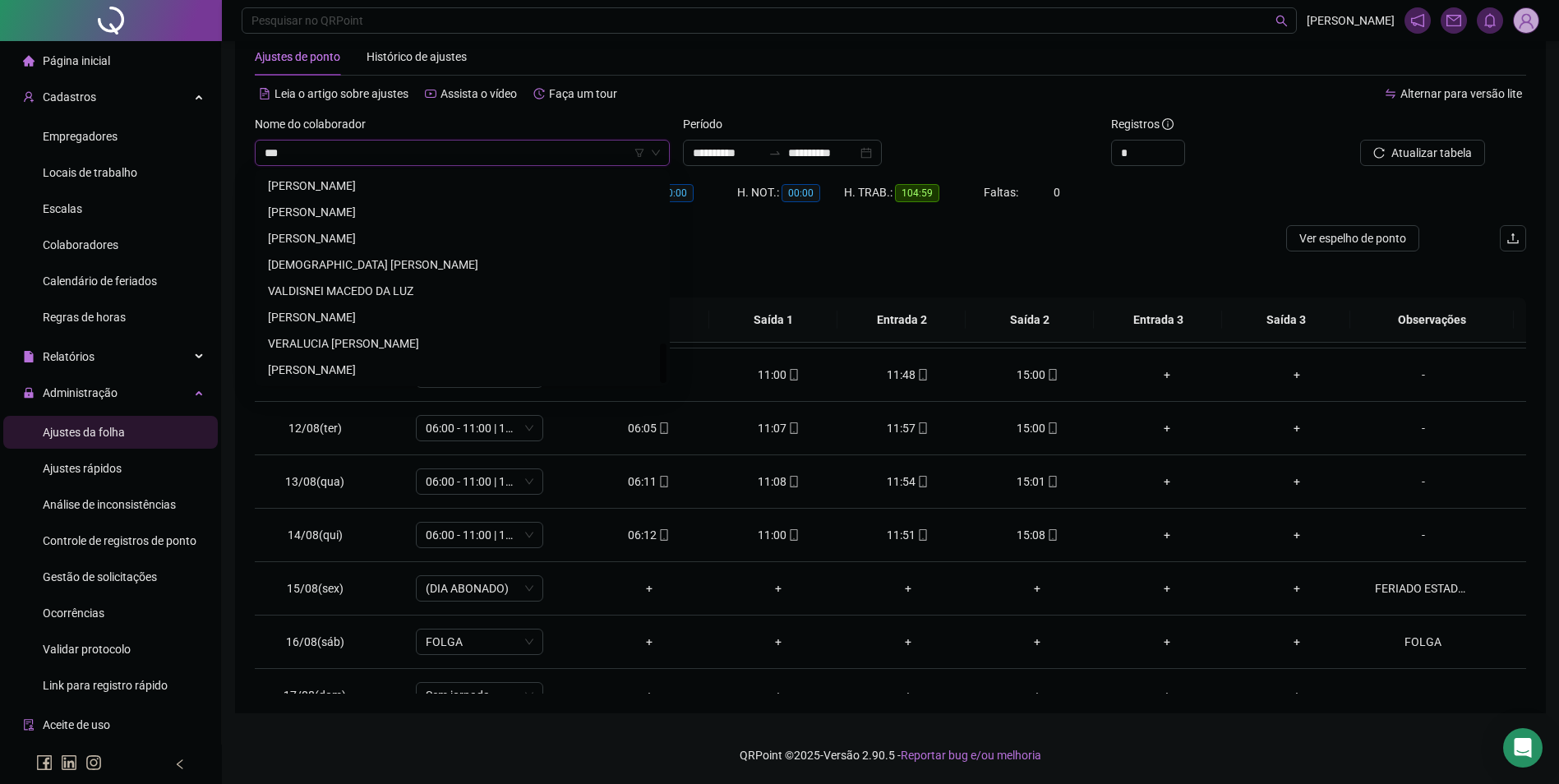
scroll to position [0, 0]
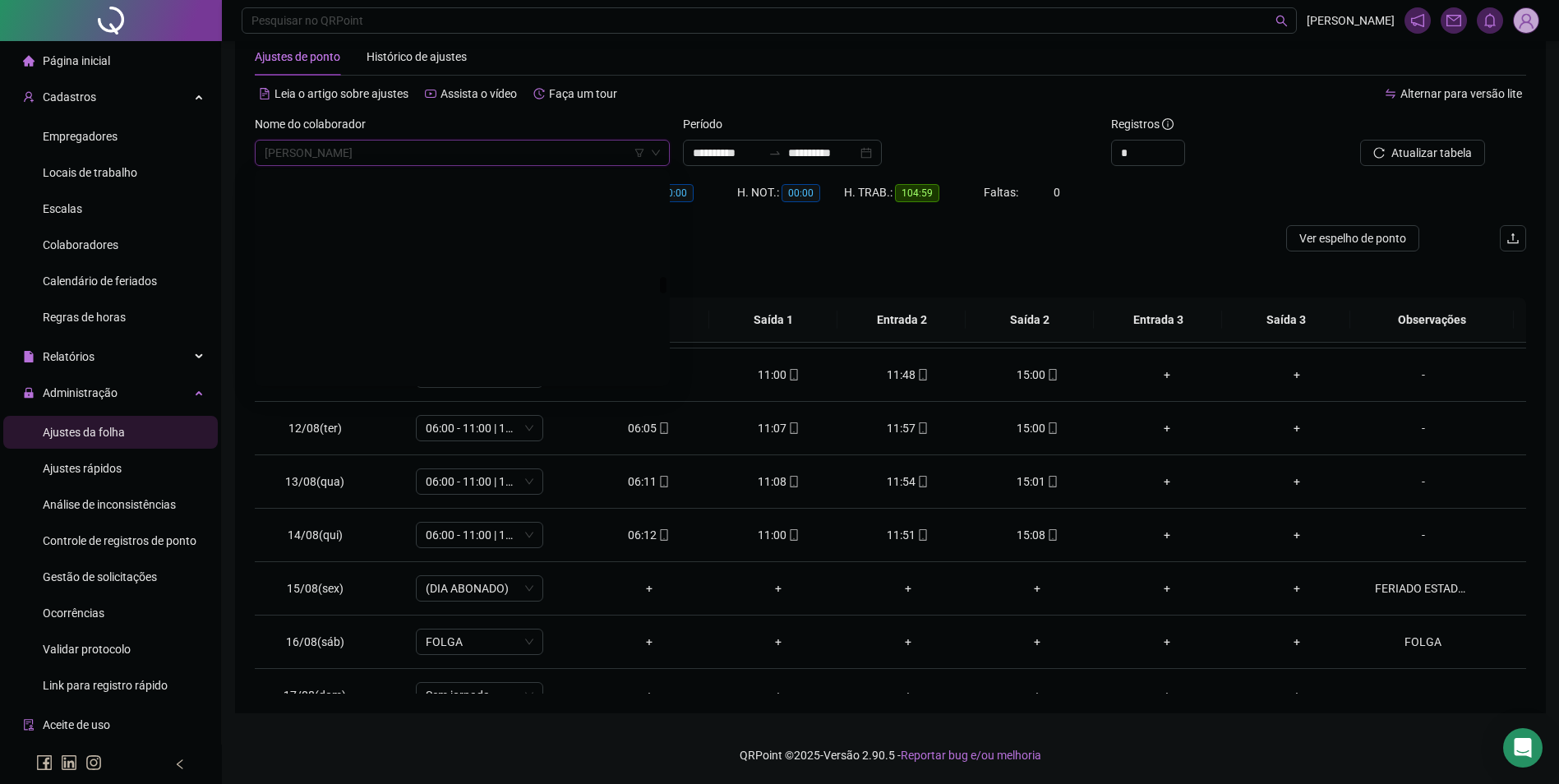
click at [437, 154] on span "LIDIANE AMARAL OLIVEIRA" at bounding box center [462, 153] width 395 height 25
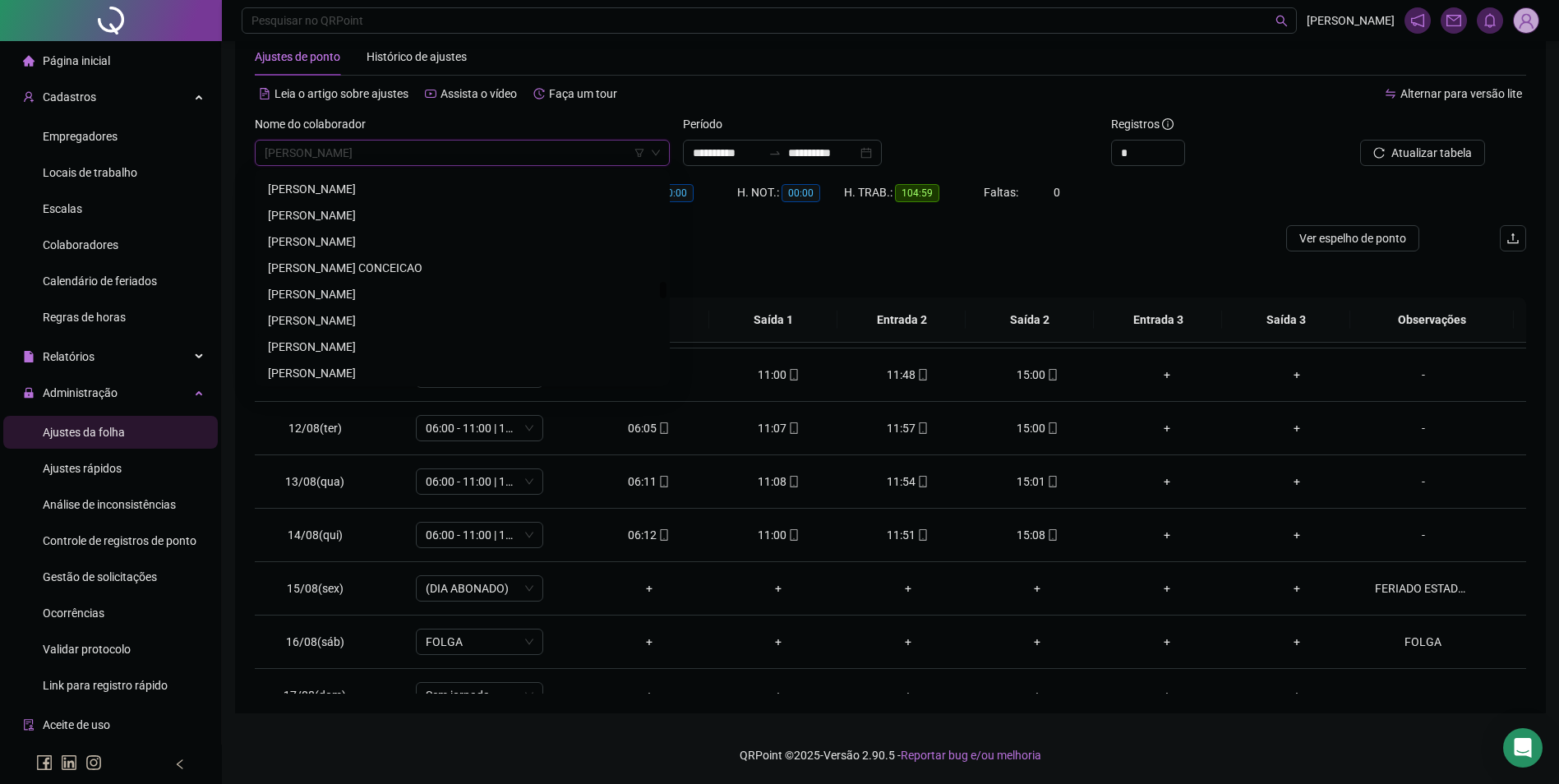
click at [313, 341] on div "LUCIMAR BOTELHO GUIMARAES" at bounding box center [463, 346] width 389 height 18
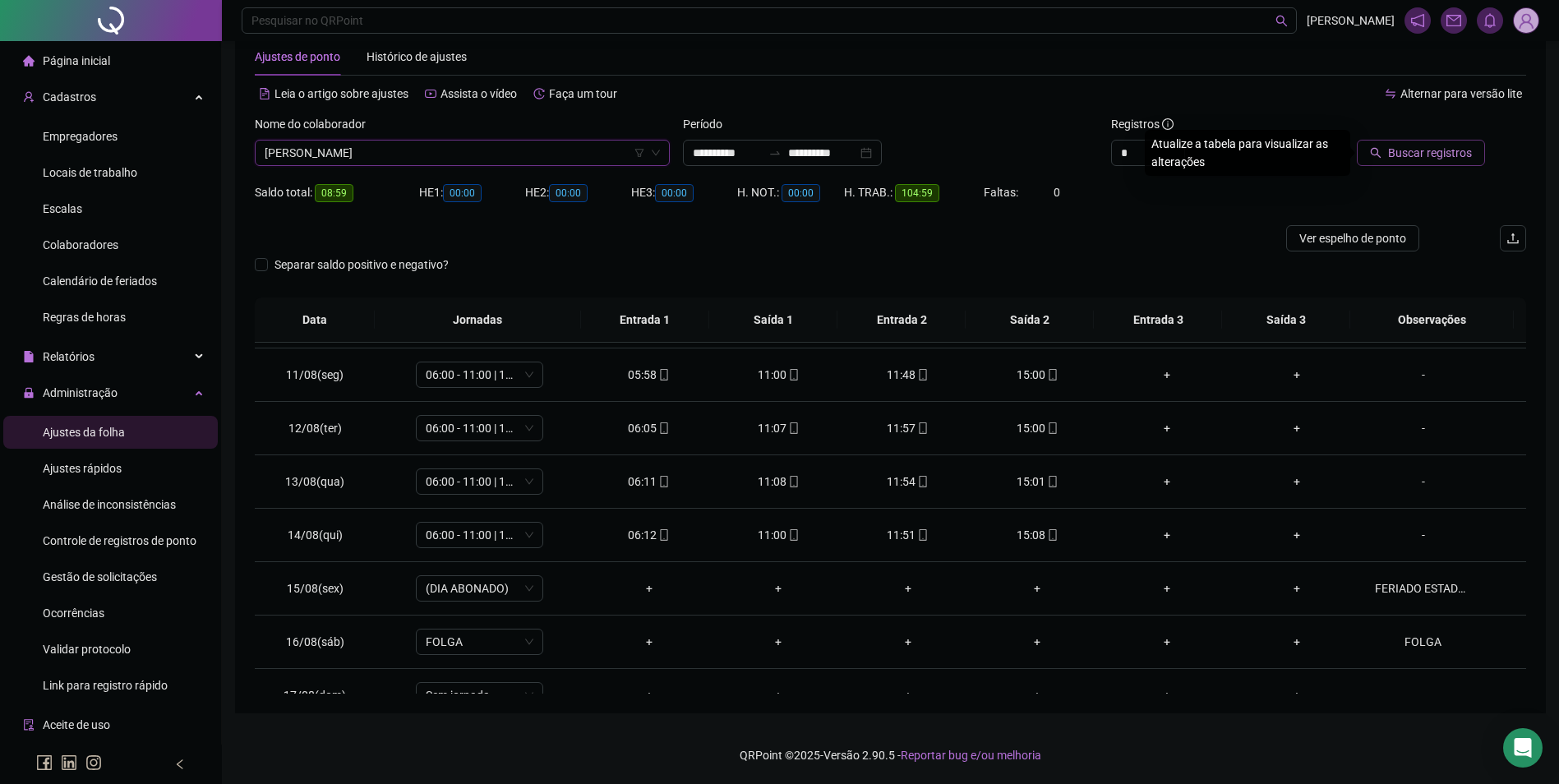
click at [1404, 158] on span "Buscar registros" at bounding box center [1430, 153] width 83 height 18
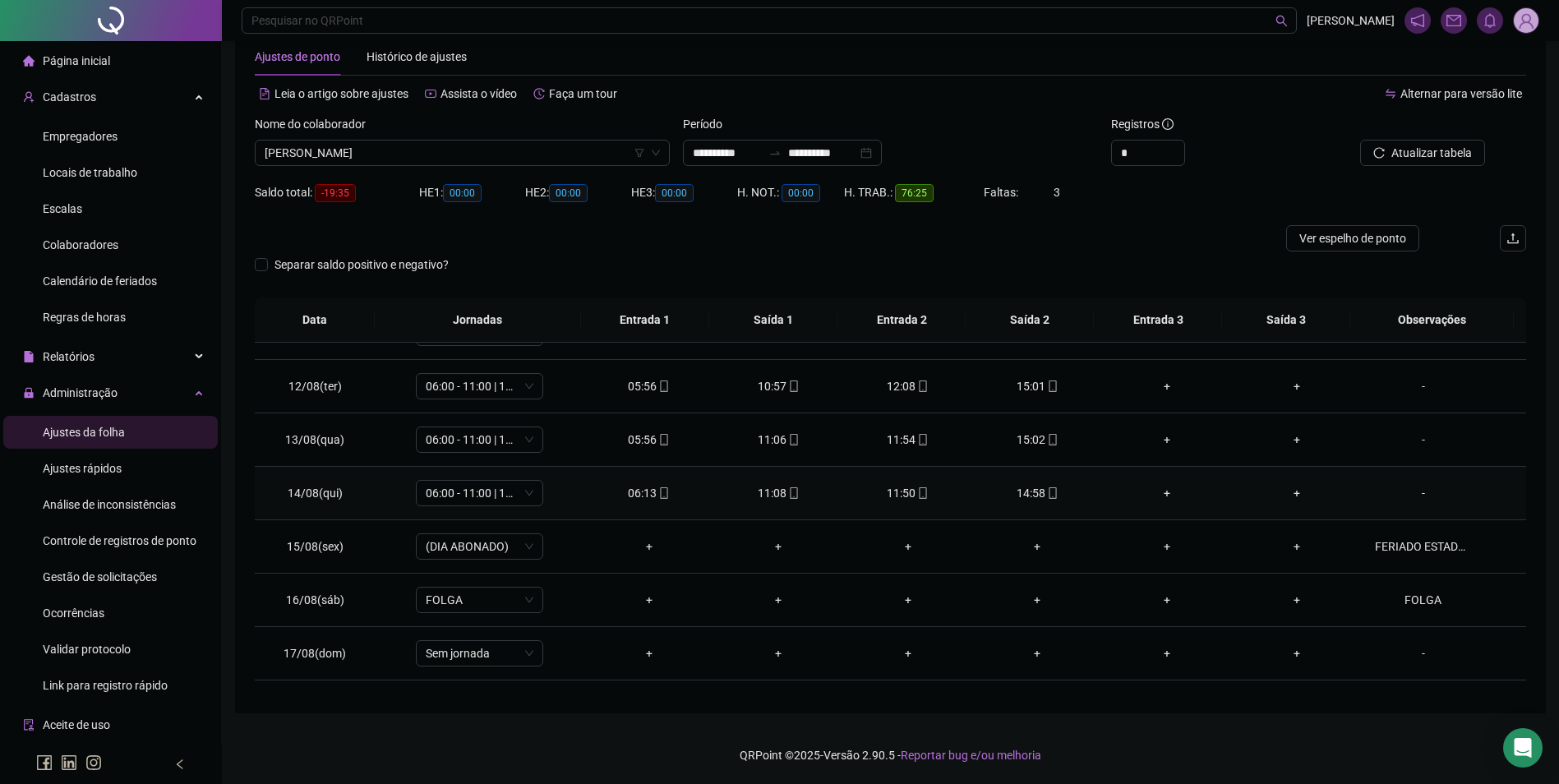
scroll to position [611, 0]
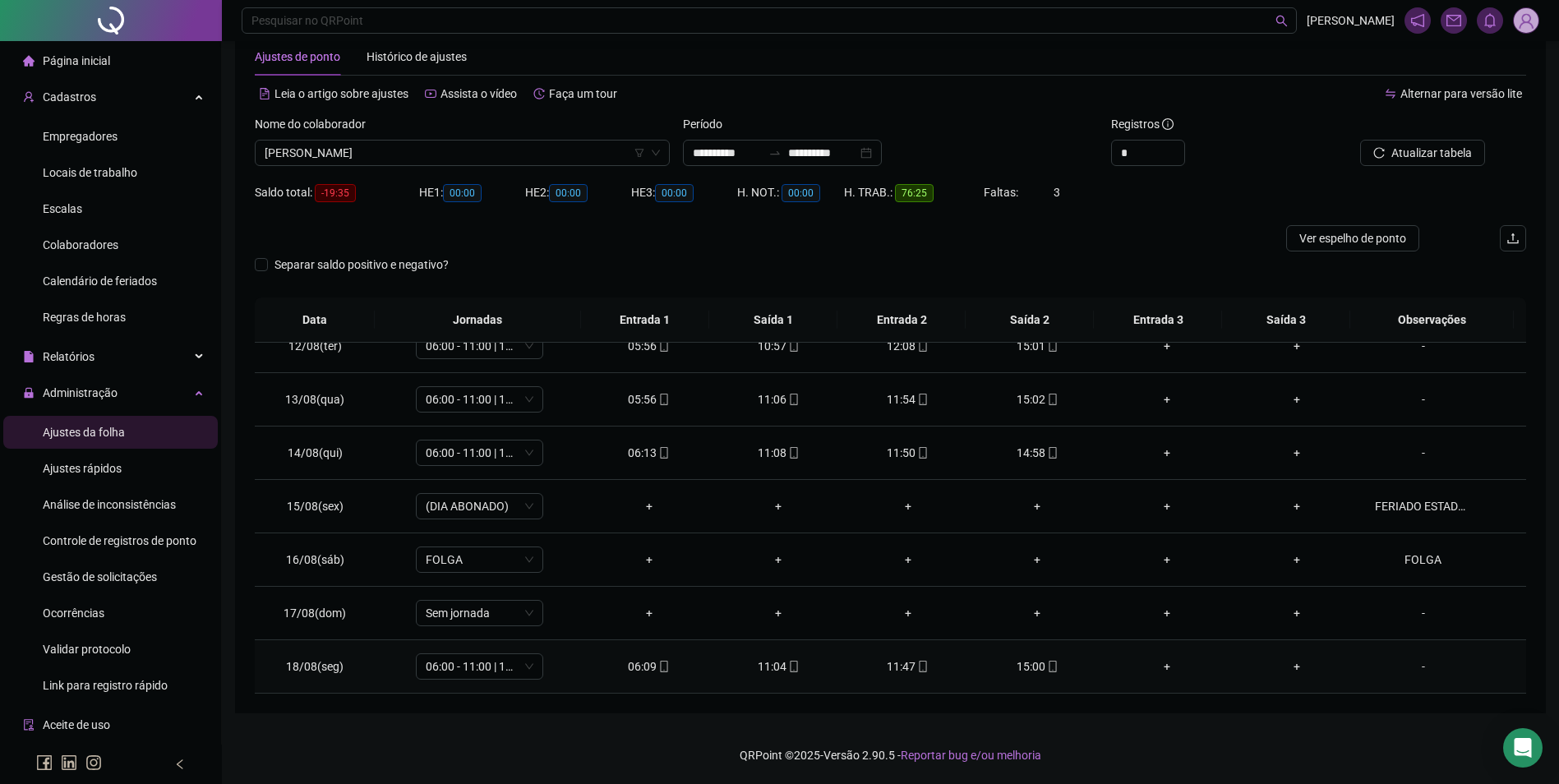
click at [1047, 670] on icon "mobile" at bounding box center [1053, 666] width 11 height 11
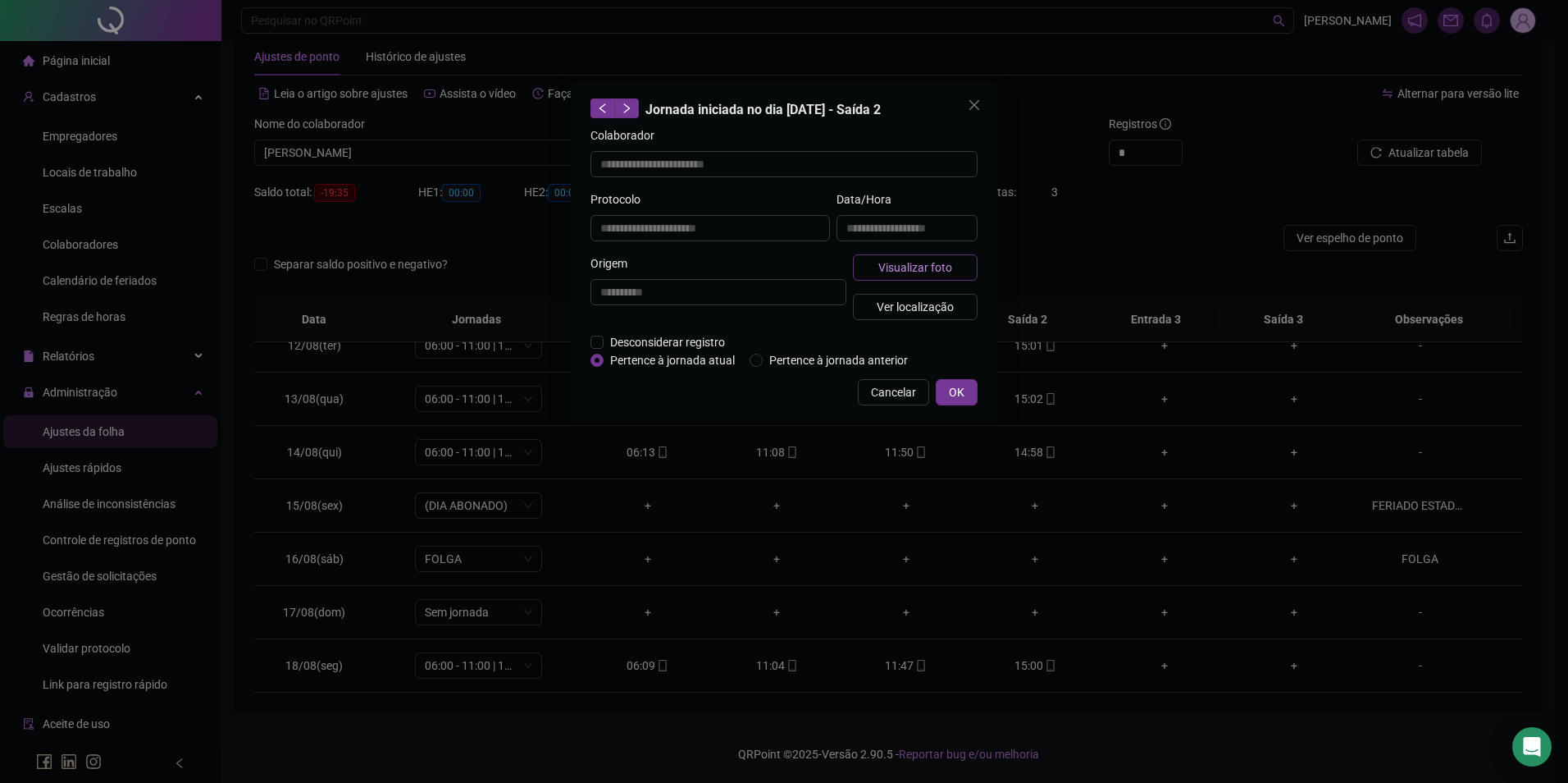
click at [943, 264] on span "Visualizar foto" at bounding box center [915, 267] width 74 height 18
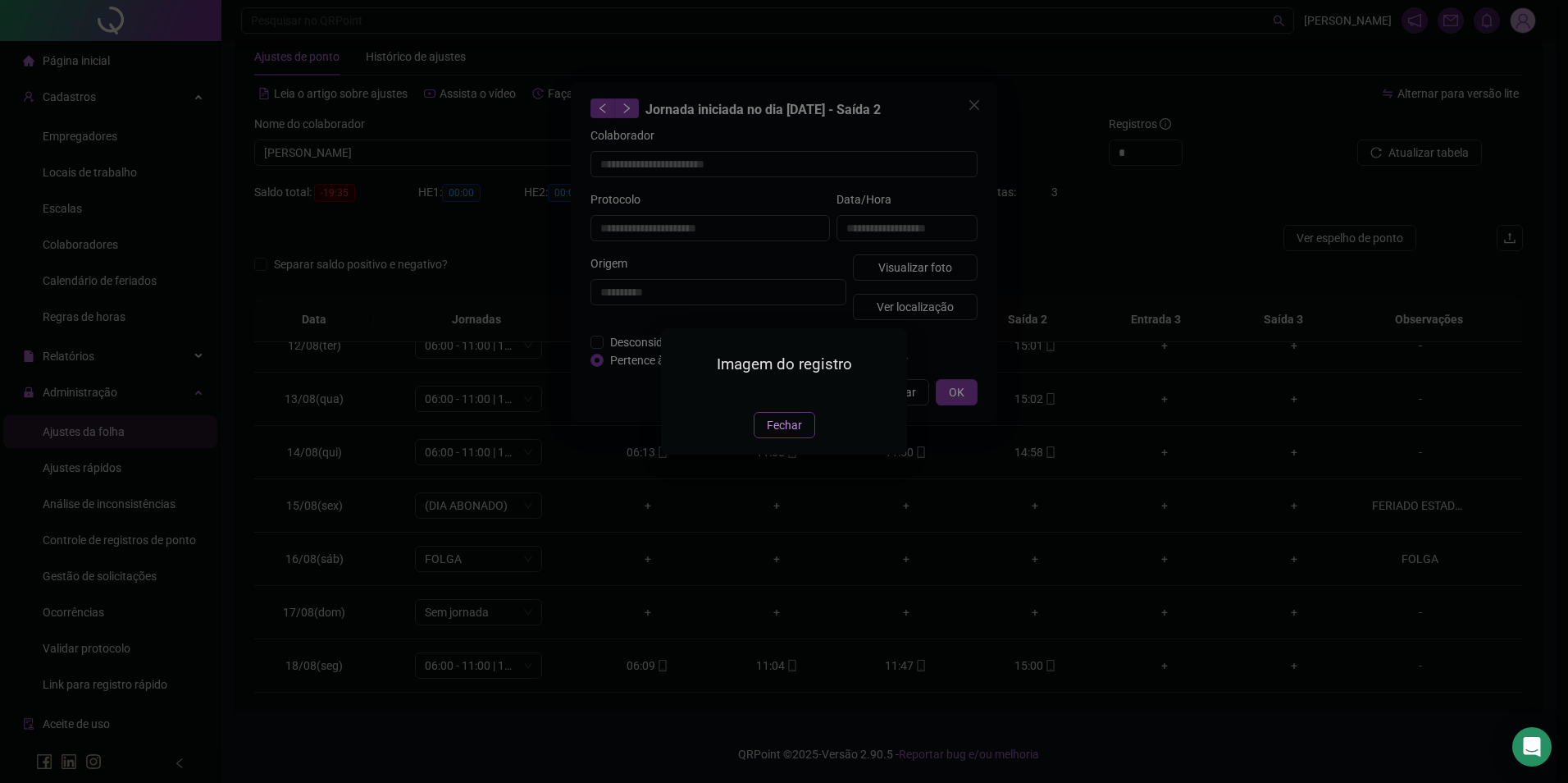
click at [765, 438] on button "Fechar" at bounding box center [784, 425] width 62 height 27
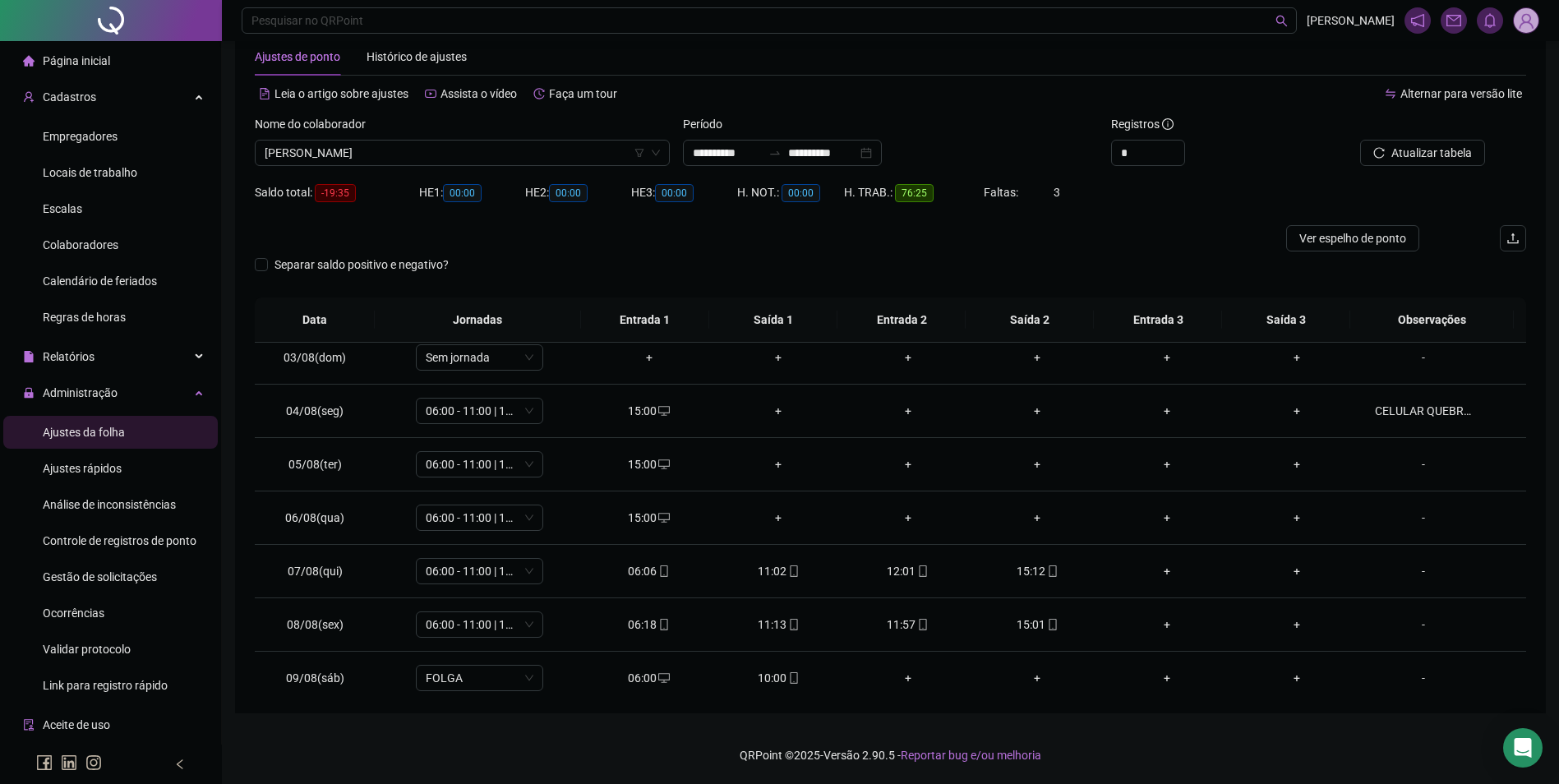
scroll to position [118, 0]
click at [778, 410] on div "+" at bounding box center [778, 411] width 103 height 18
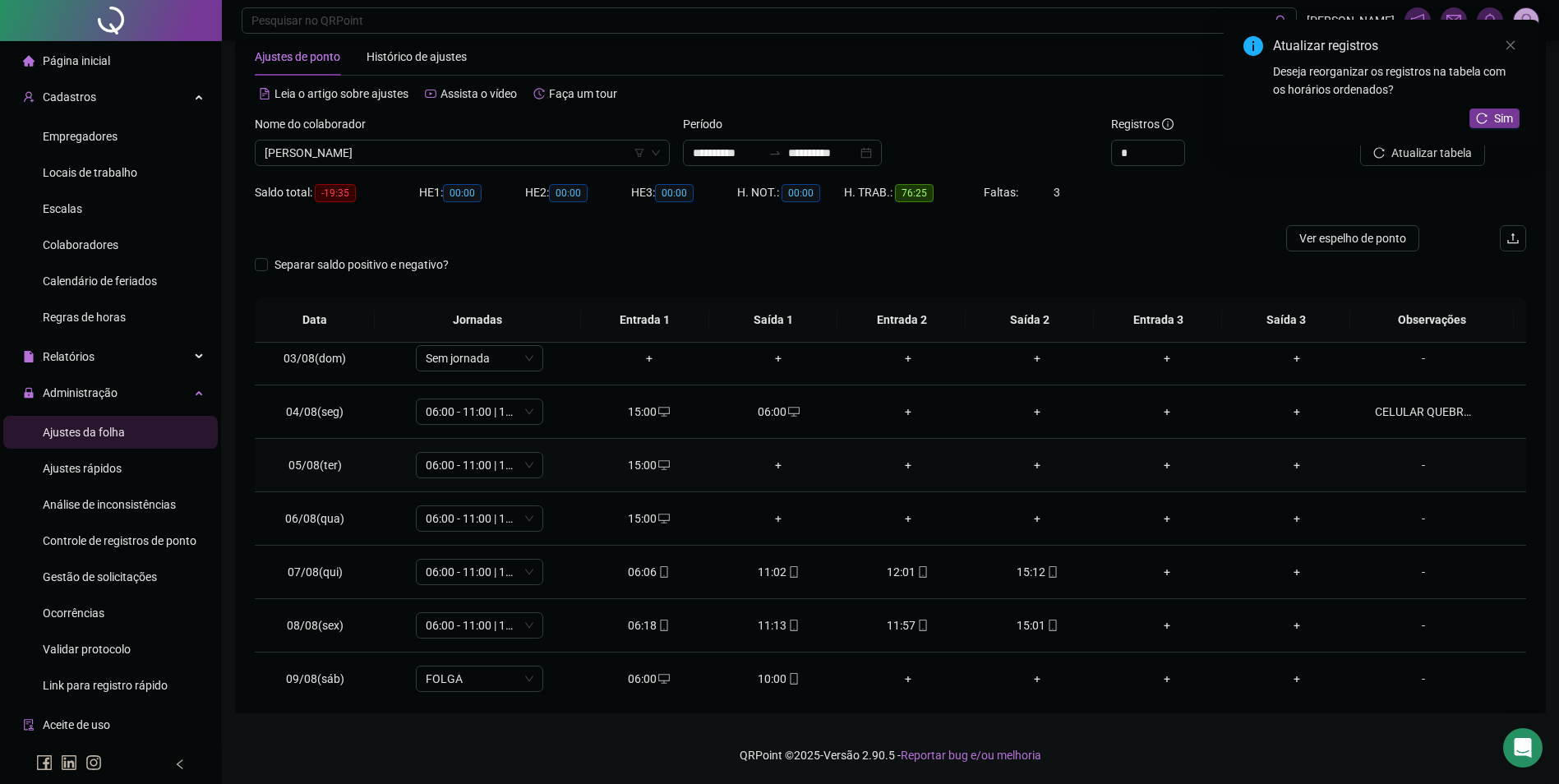
click at [761, 470] on div "+" at bounding box center [778, 465] width 103 height 18
click at [772, 521] on div "+" at bounding box center [778, 518] width 103 height 18
click at [901, 419] on div "+" at bounding box center [908, 411] width 103 height 18
click at [900, 466] on div "+" at bounding box center [908, 465] width 103 height 18
click at [904, 521] on div "+" at bounding box center [908, 518] width 103 height 18
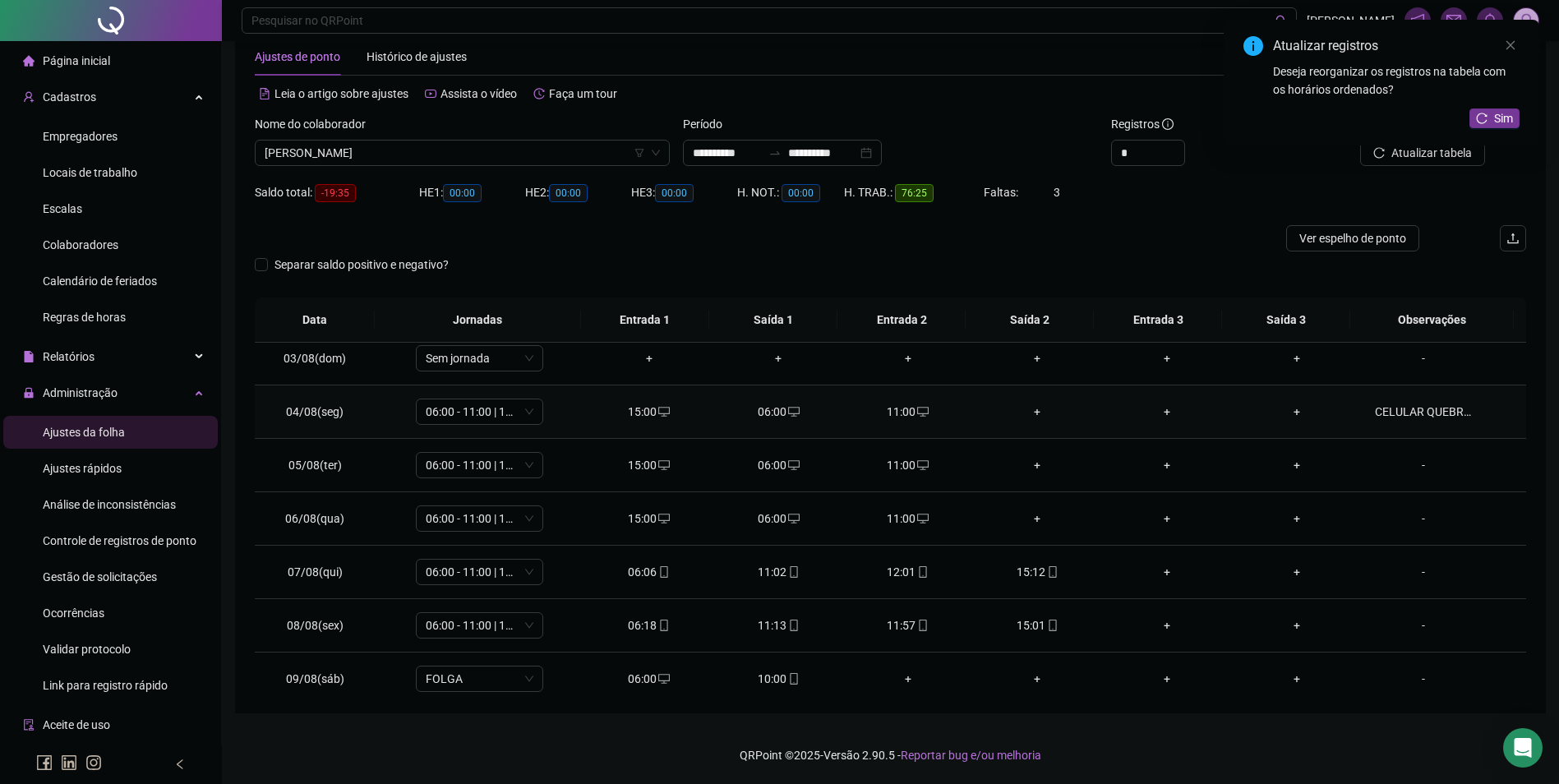
click at [1036, 412] on div "+" at bounding box center [1037, 411] width 103 height 18
click at [1033, 463] on div "+" at bounding box center [1037, 465] width 103 height 18
click at [1030, 516] on div "+" at bounding box center [1037, 518] width 103 height 18
click at [1495, 113] on span "Sim" at bounding box center [1504, 118] width 19 height 18
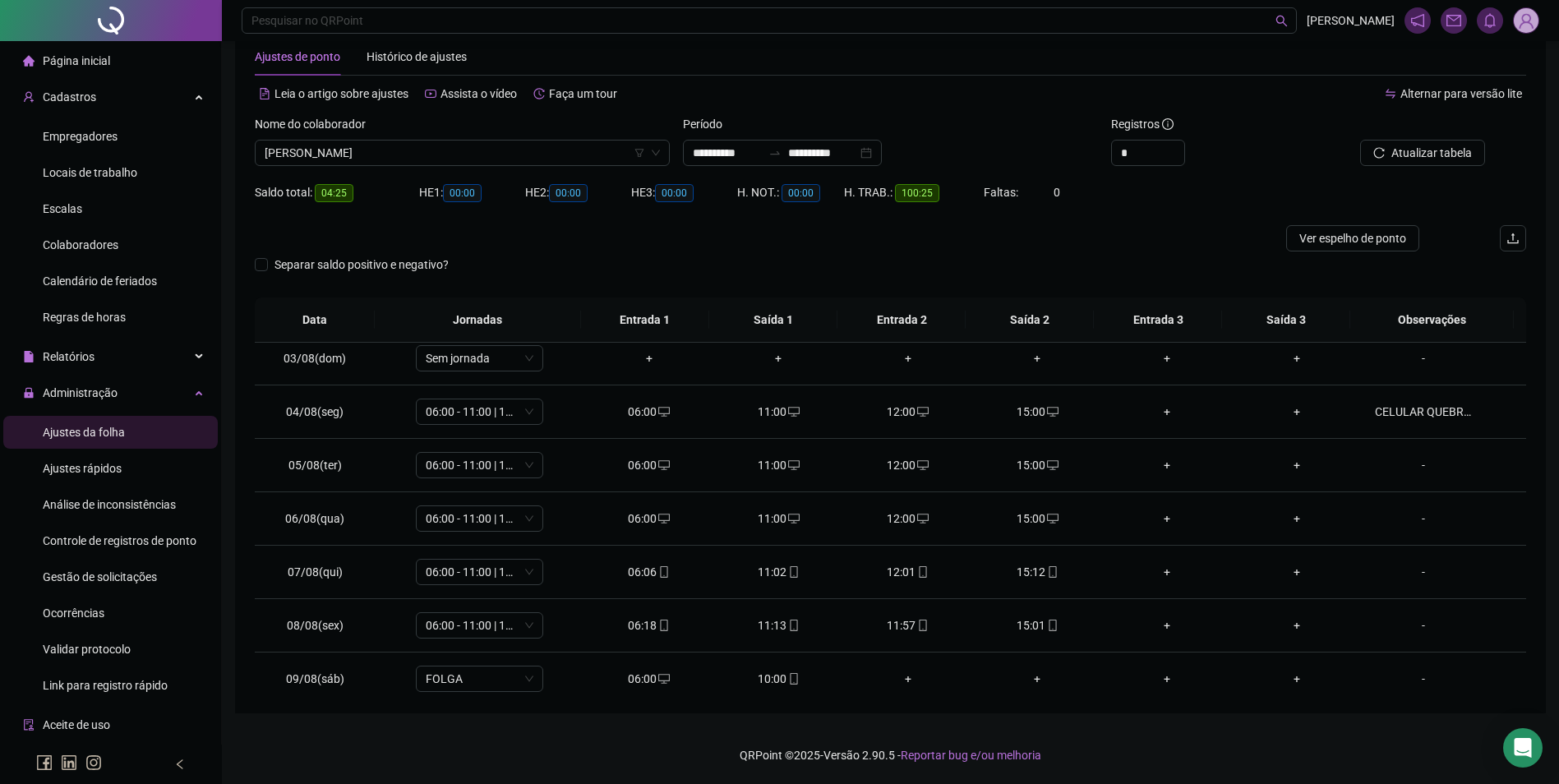
click at [1432, 159] on span "Atualizar tabela" at bounding box center [1432, 153] width 81 height 18
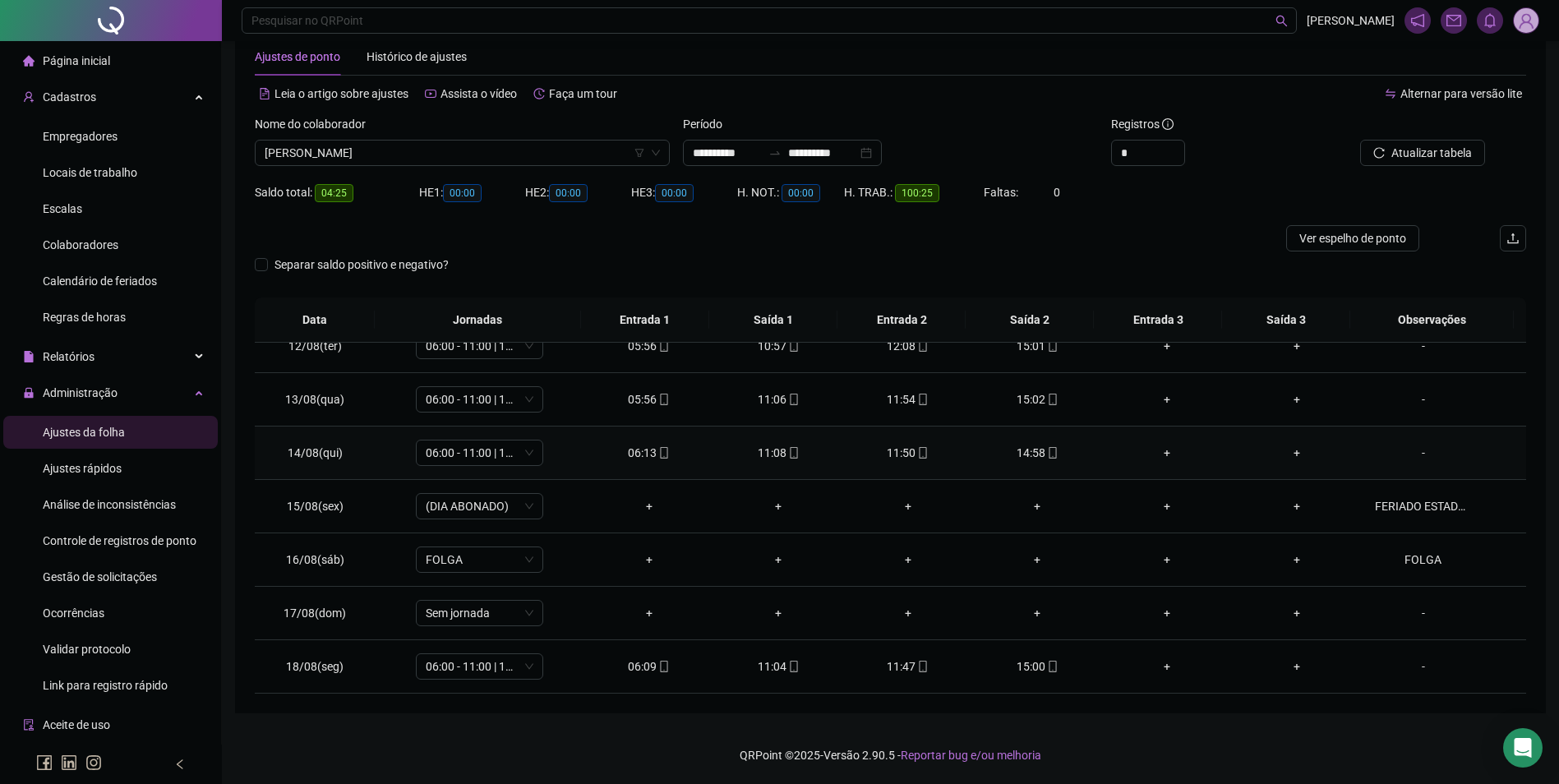
scroll to position [528, 0]
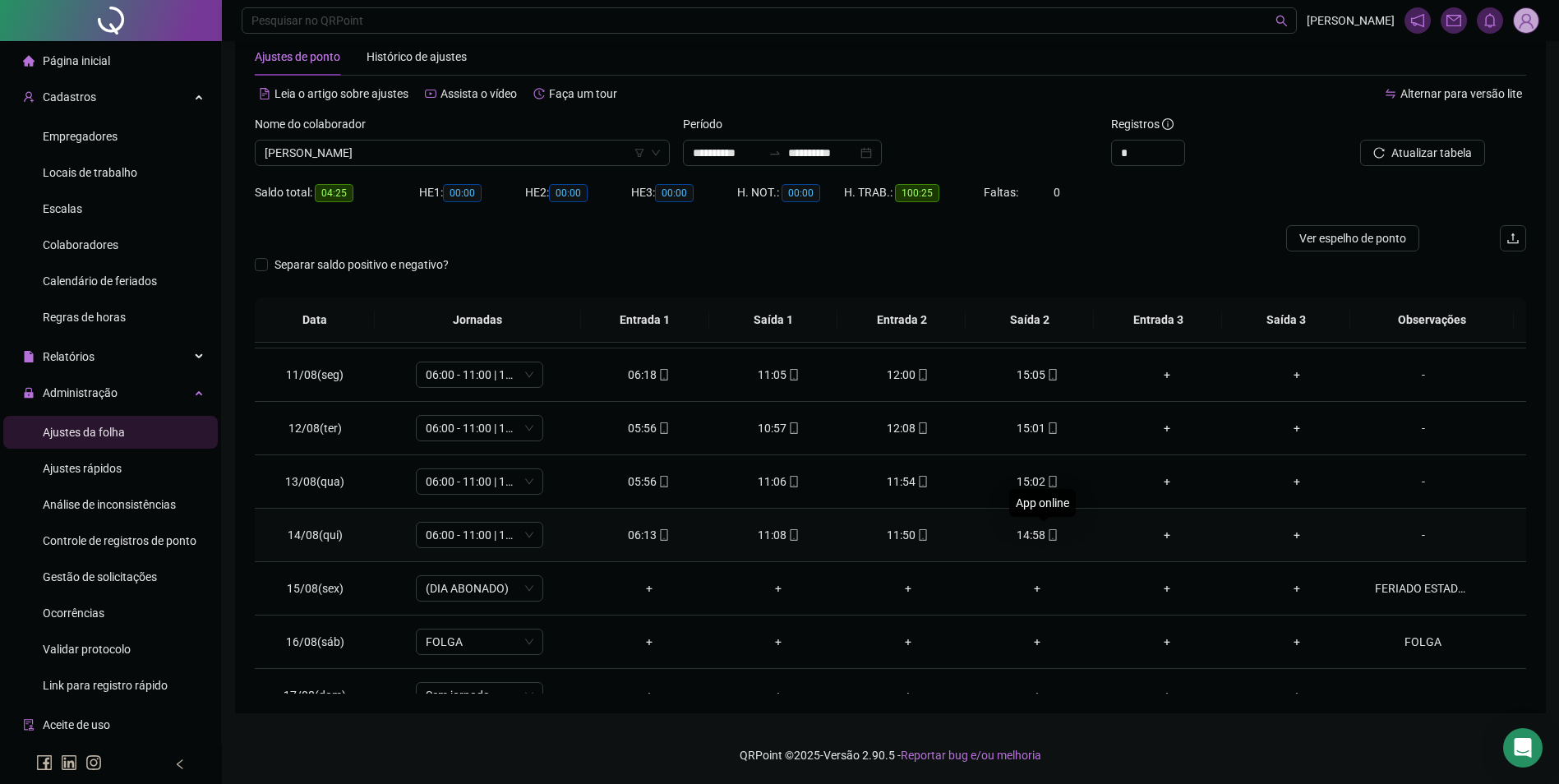
click at [1047, 538] on icon "mobile" at bounding box center [1053, 535] width 11 height 11
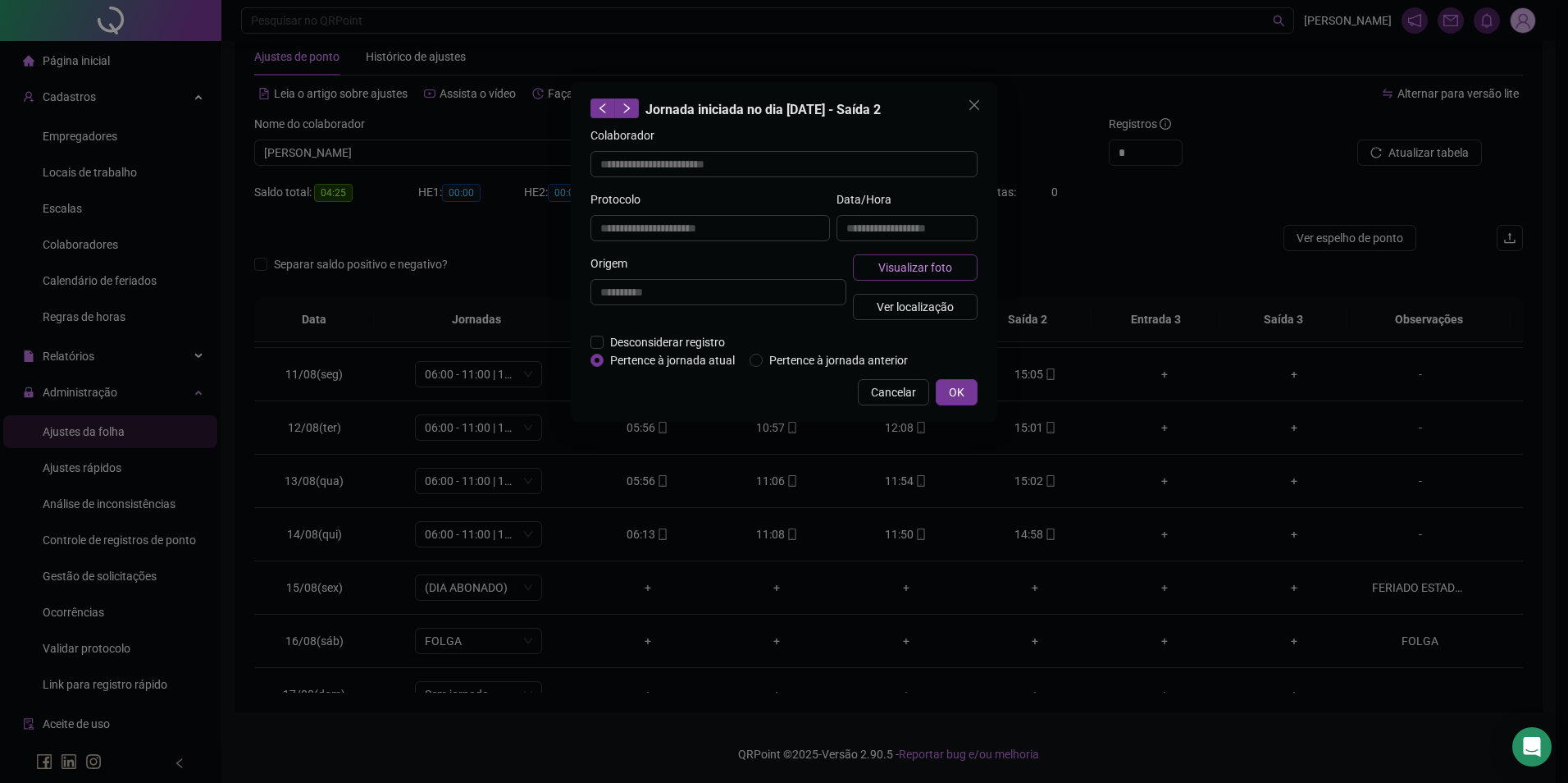
click at [935, 265] on span "Visualizar foto" at bounding box center [915, 267] width 74 height 18
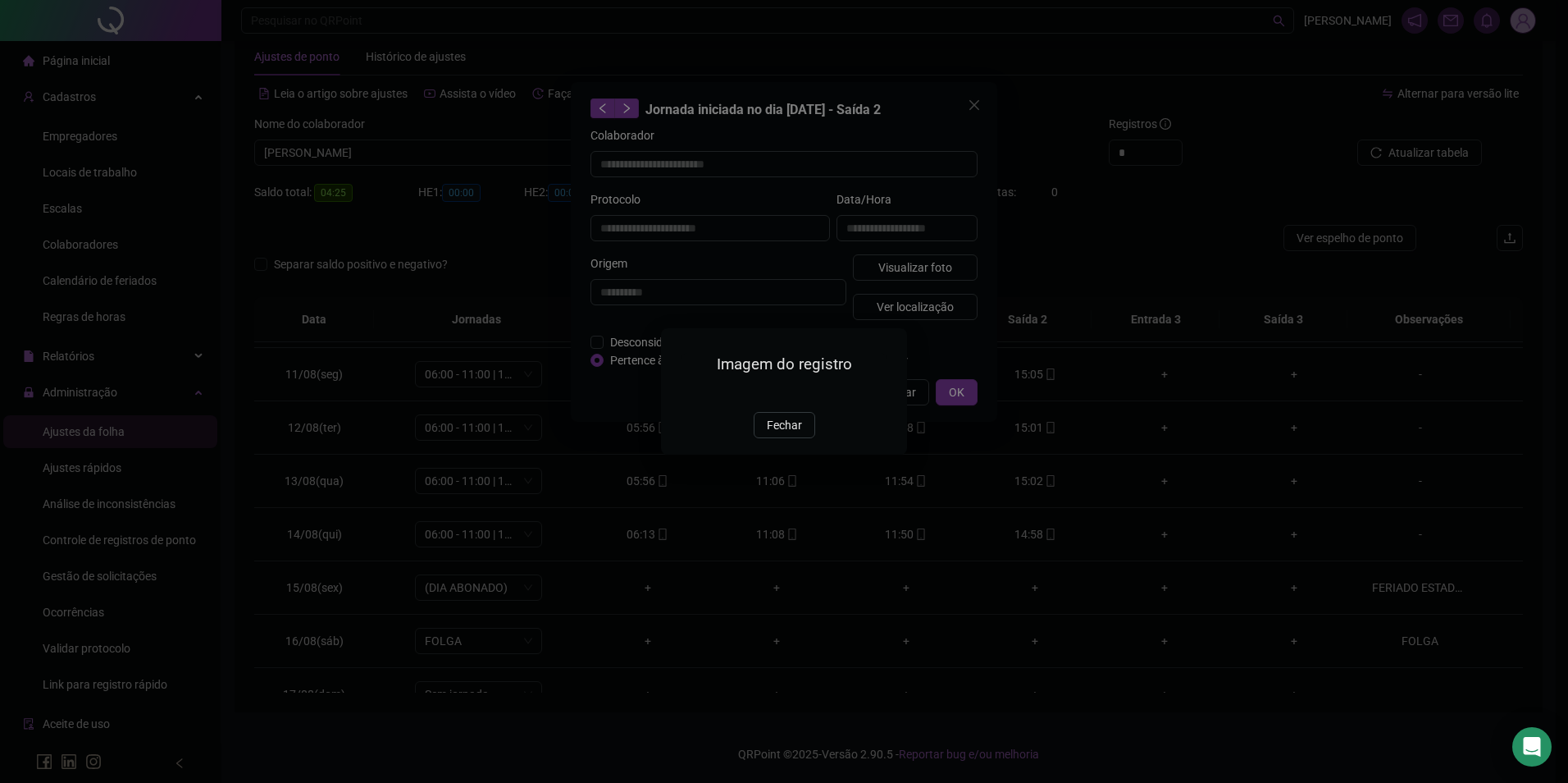
click at [792, 435] on span "Fechar" at bounding box center [784, 425] width 35 height 18
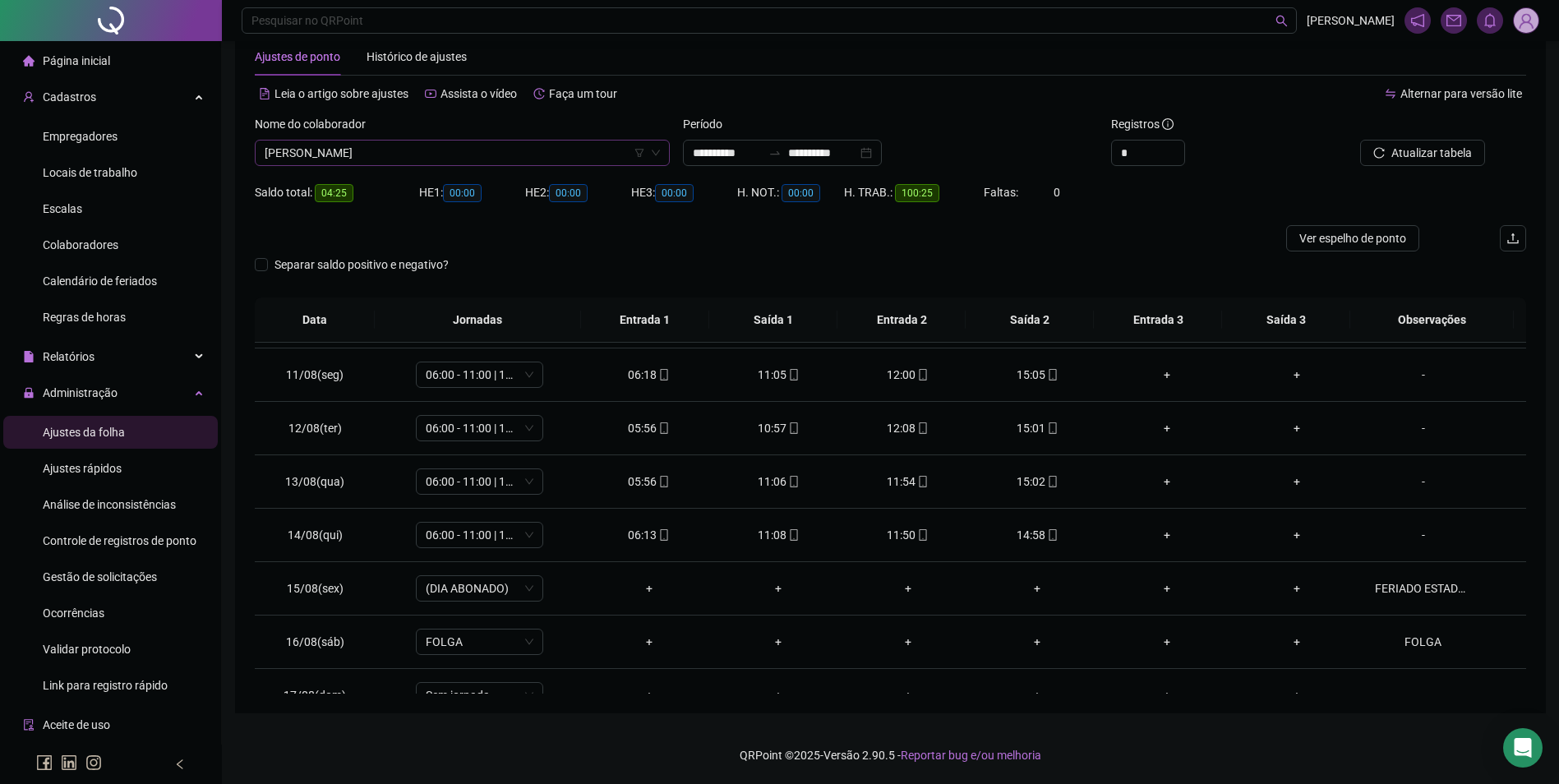
click at [581, 159] on span "LUCIMAR BOTELHO GUIMARAES" at bounding box center [462, 153] width 395 height 25
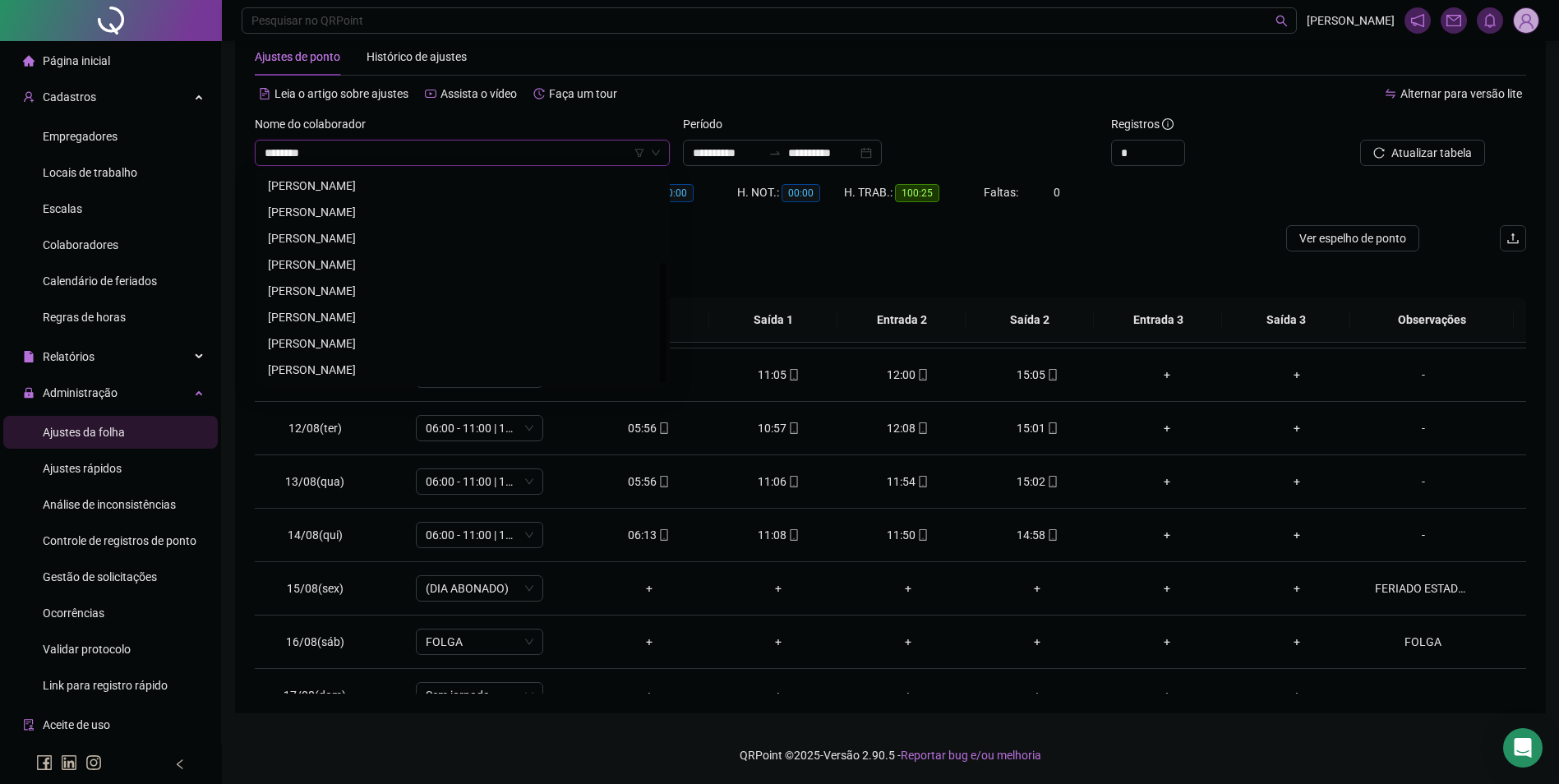
scroll to position [0, 0]
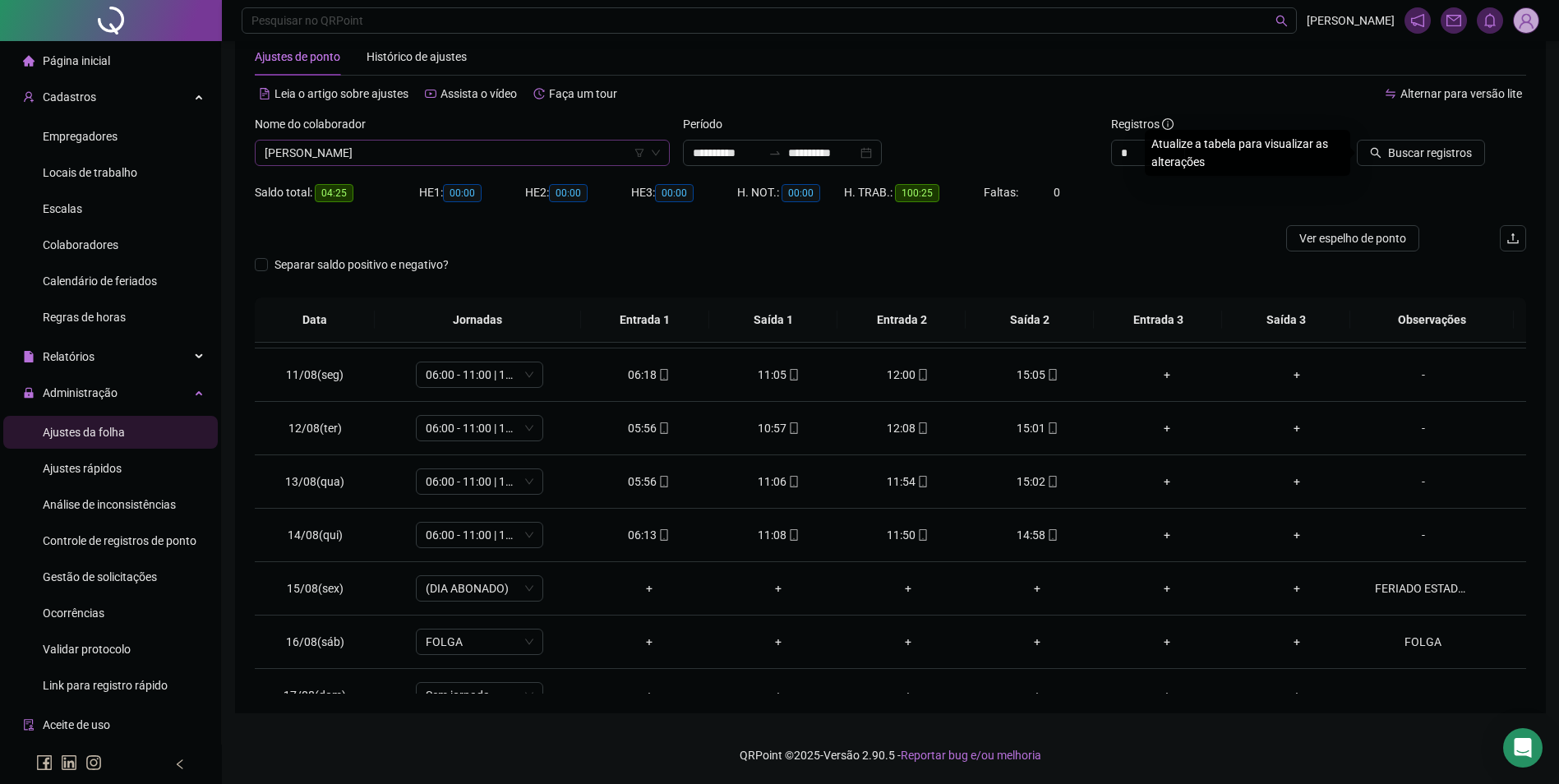
click at [1357, 139] on button "Buscar registros" at bounding box center [1421, 153] width 128 height 27
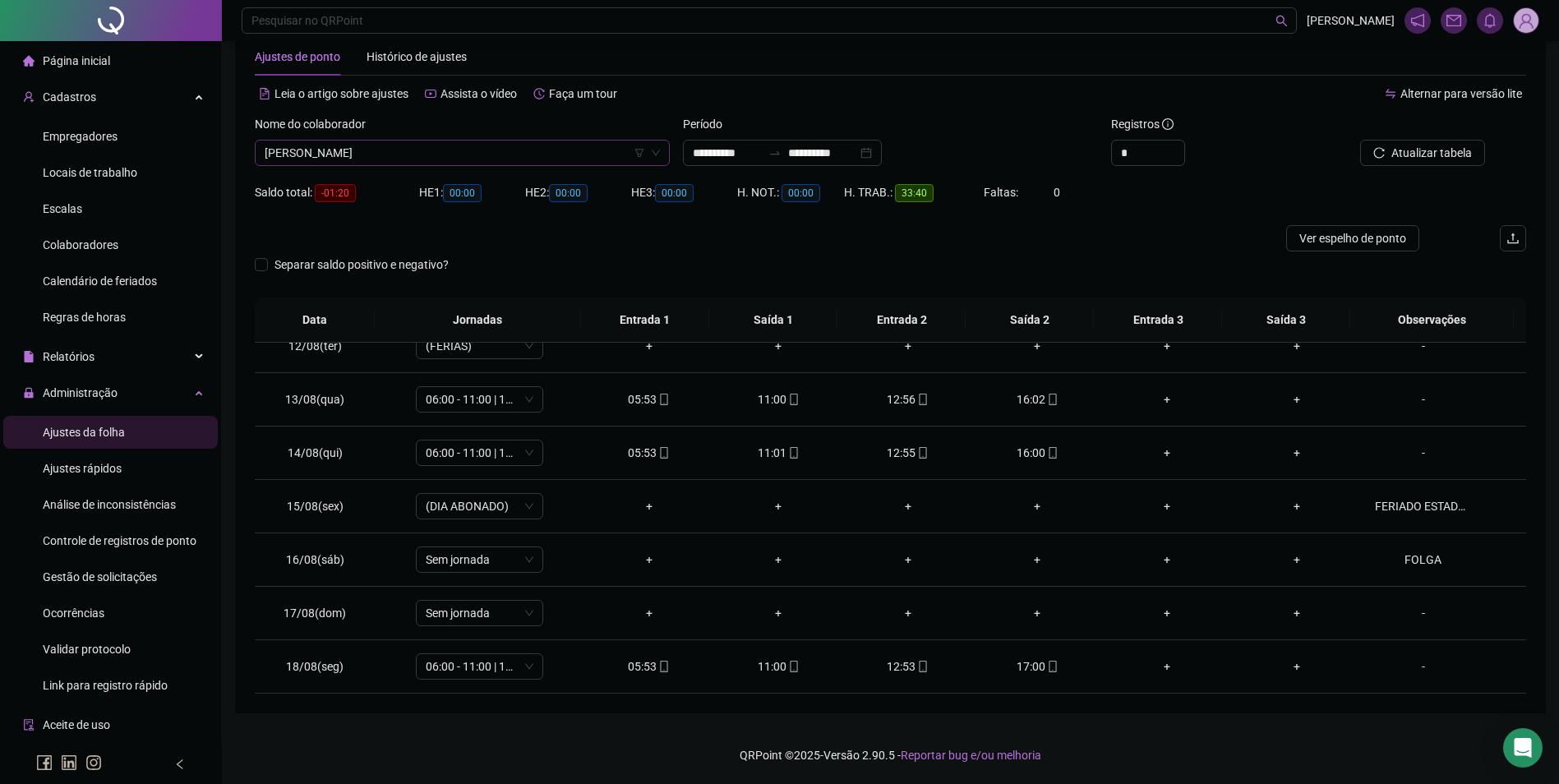
click at [573, 155] on span "MARCOS ANTONIO BARBOSA REIS" at bounding box center [462, 153] width 395 height 25
click at [370, 238] on div "MARIA DE FATIMA LOPES SANTOS" at bounding box center [463, 238] width 389 height 18
click at [1407, 150] on span "Buscar registros" at bounding box center [1430, 153] width 83 height 18
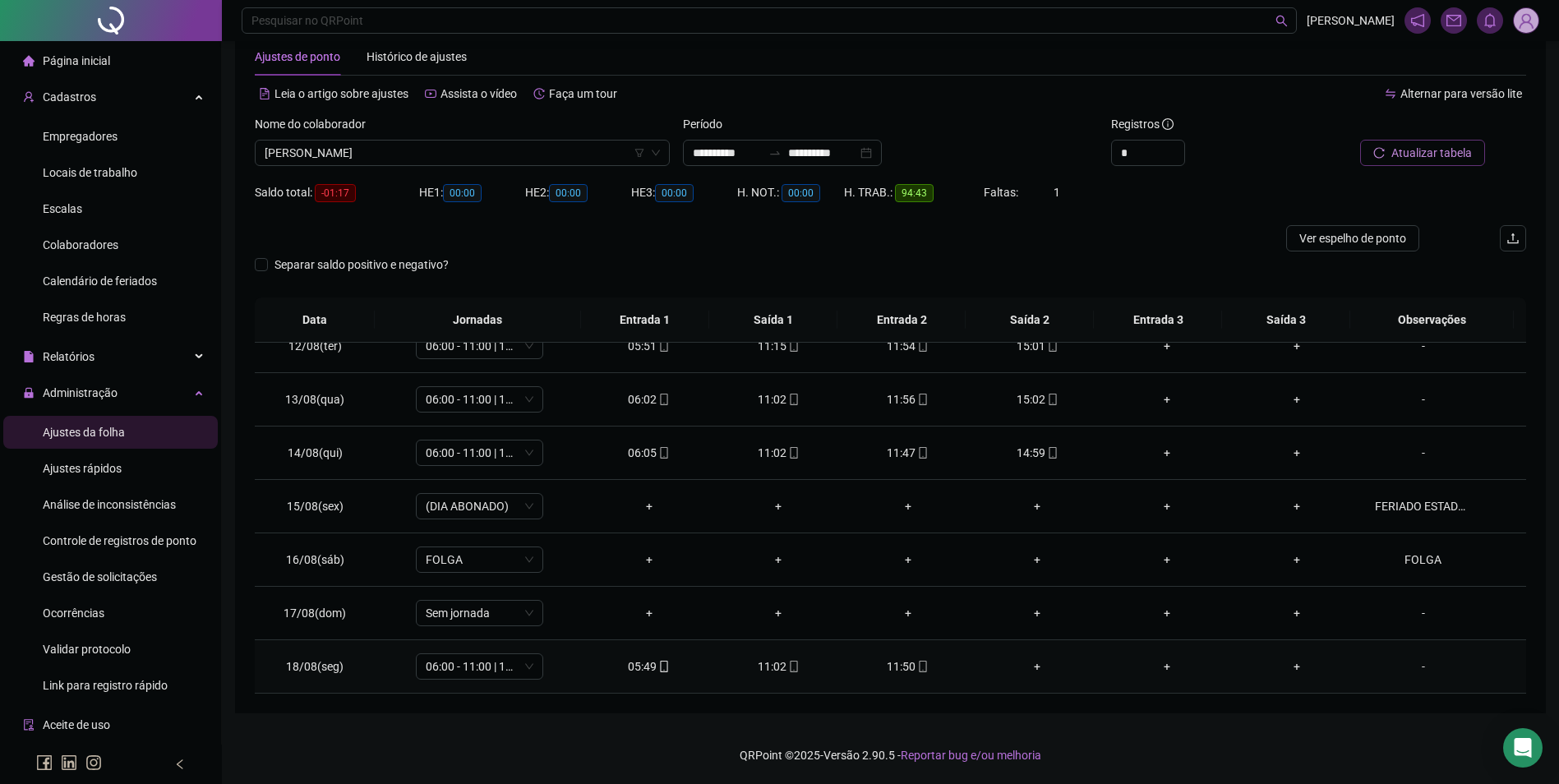
click at [1029, 665] on div "+" at bounding box center [1037, 665] width 103 height 18
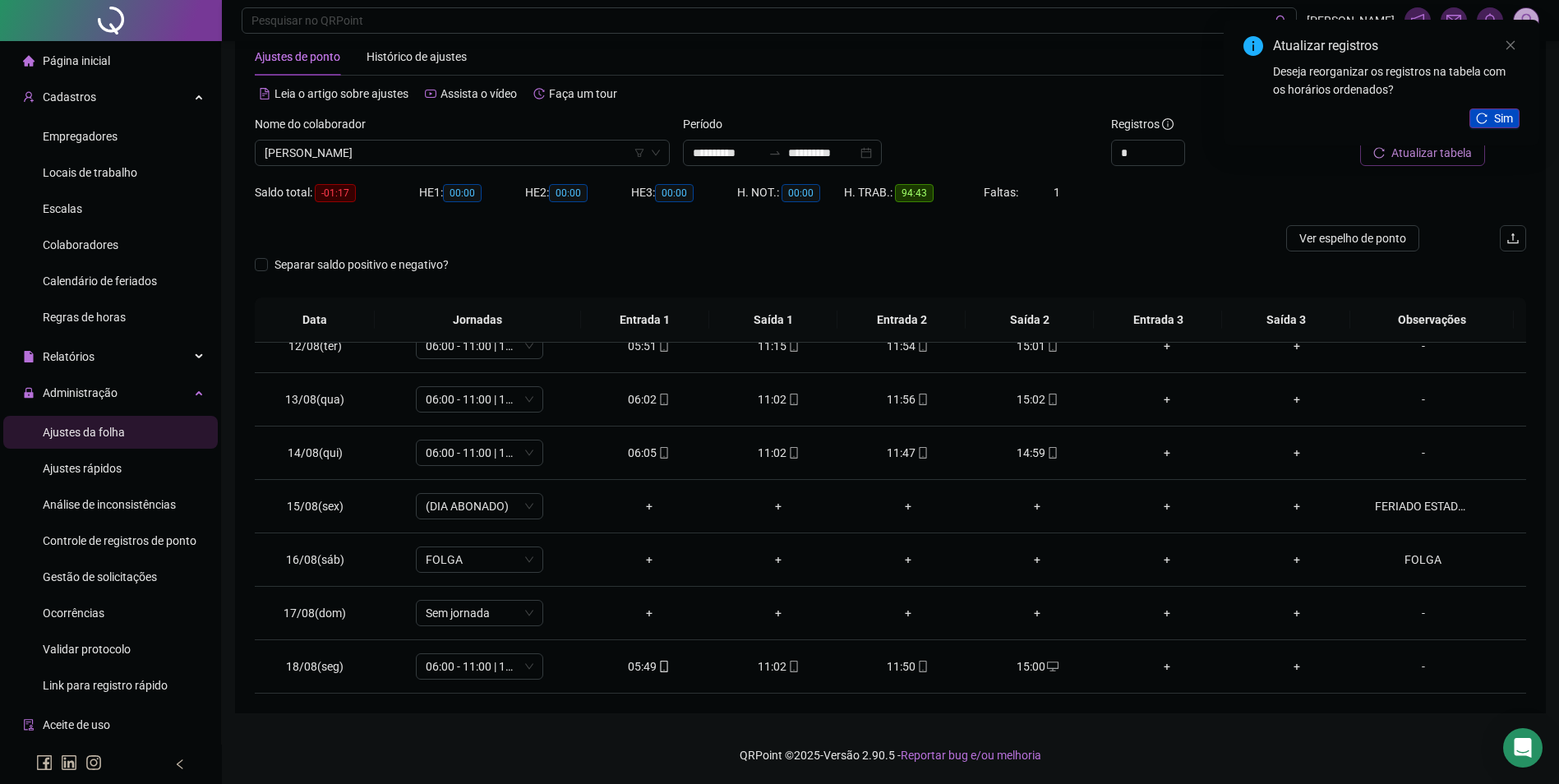
click at [1494, 116] on button "Sim" at bounding box center [1495, 118] width 50 height 20
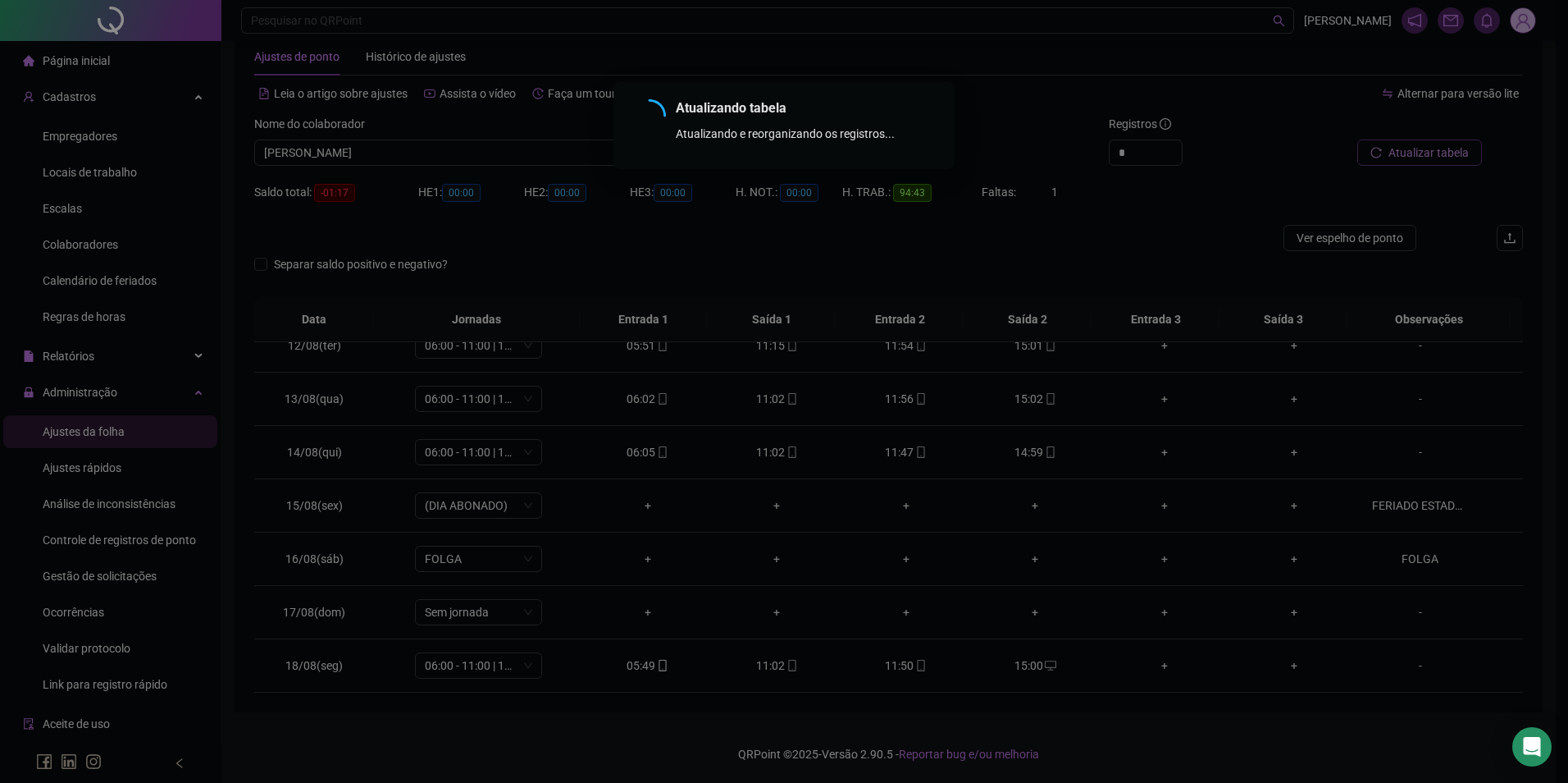
click at [1436, 167] on div "Atualizando tabela Atualizando e reorganizando os registros... OK" at bounding box center [784, 391] width 1568 height 783
click at [1436, 159] on div "Atualizando tabela Atualizando e reorganizando os registros... OK" at bounding box center [784, 391] width 1568 height 783
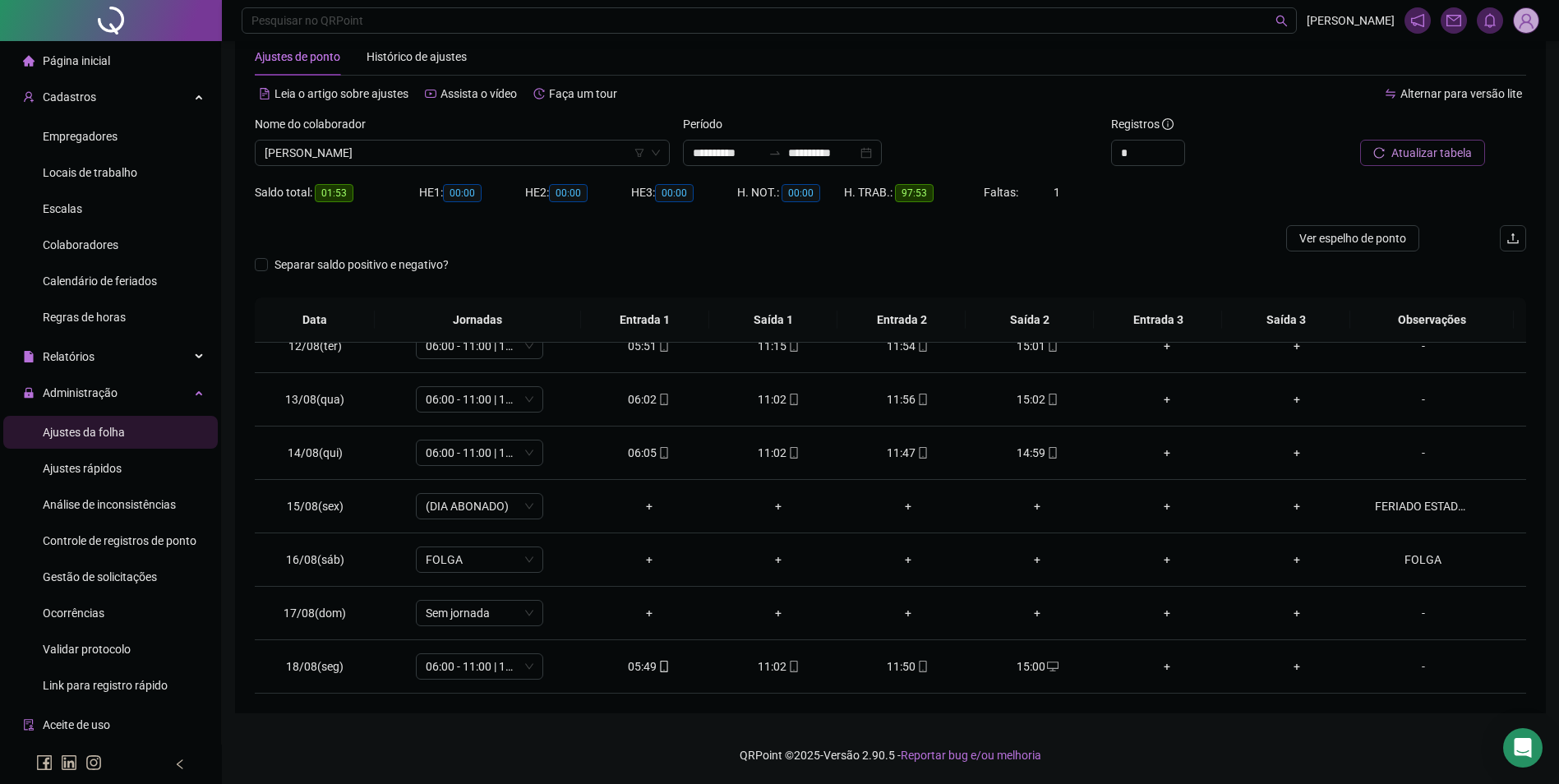
click at [1441, 154] on span "Atualizar tabela" at bounding box center [1432, 153] width 81 height 18
click at [562, 161] on span "MARIA DE FATIMA LOPES SANTOS" at bounding box center [462, 153] width 395 height 25
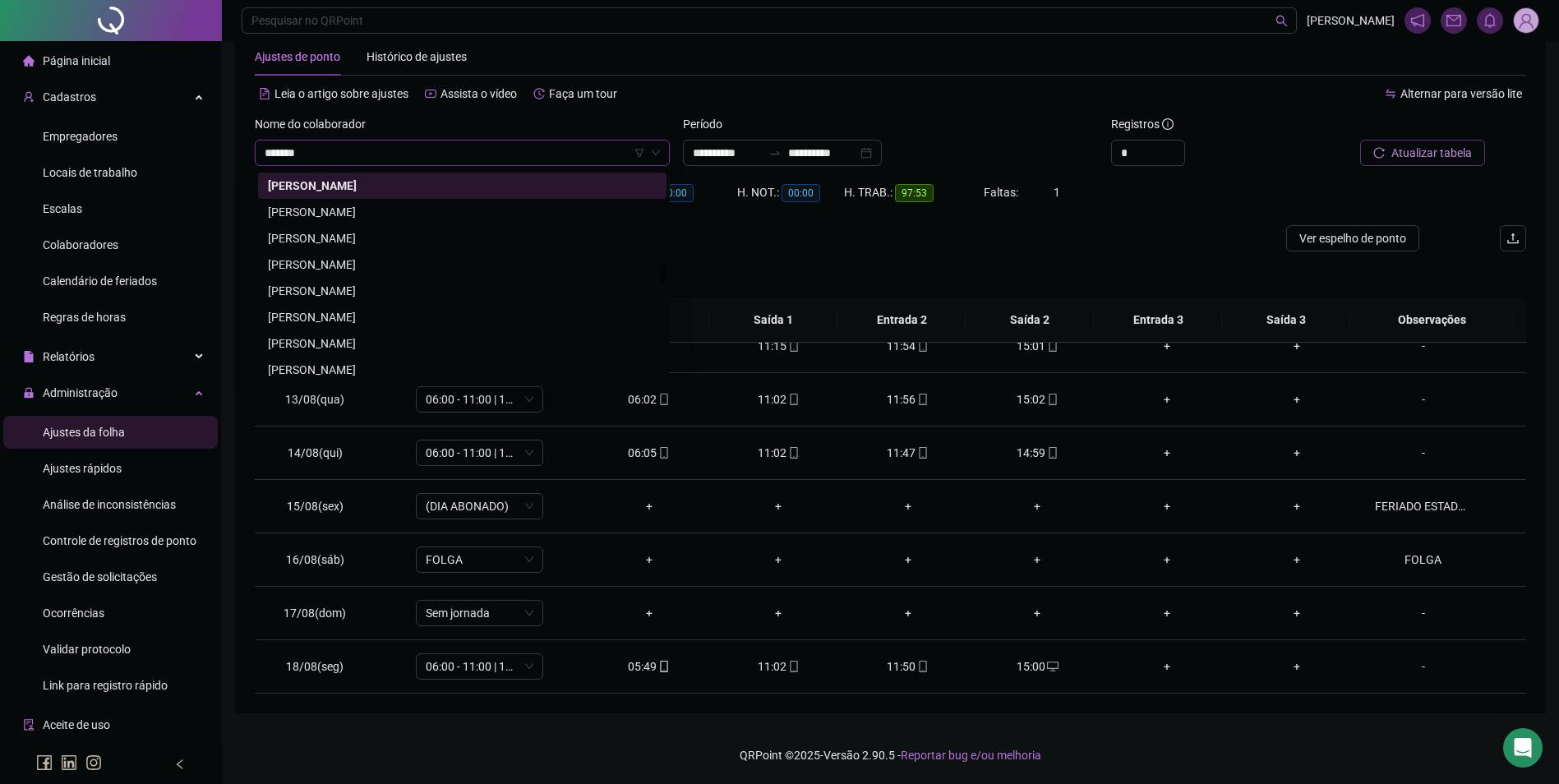
scroll to position [0, 0]
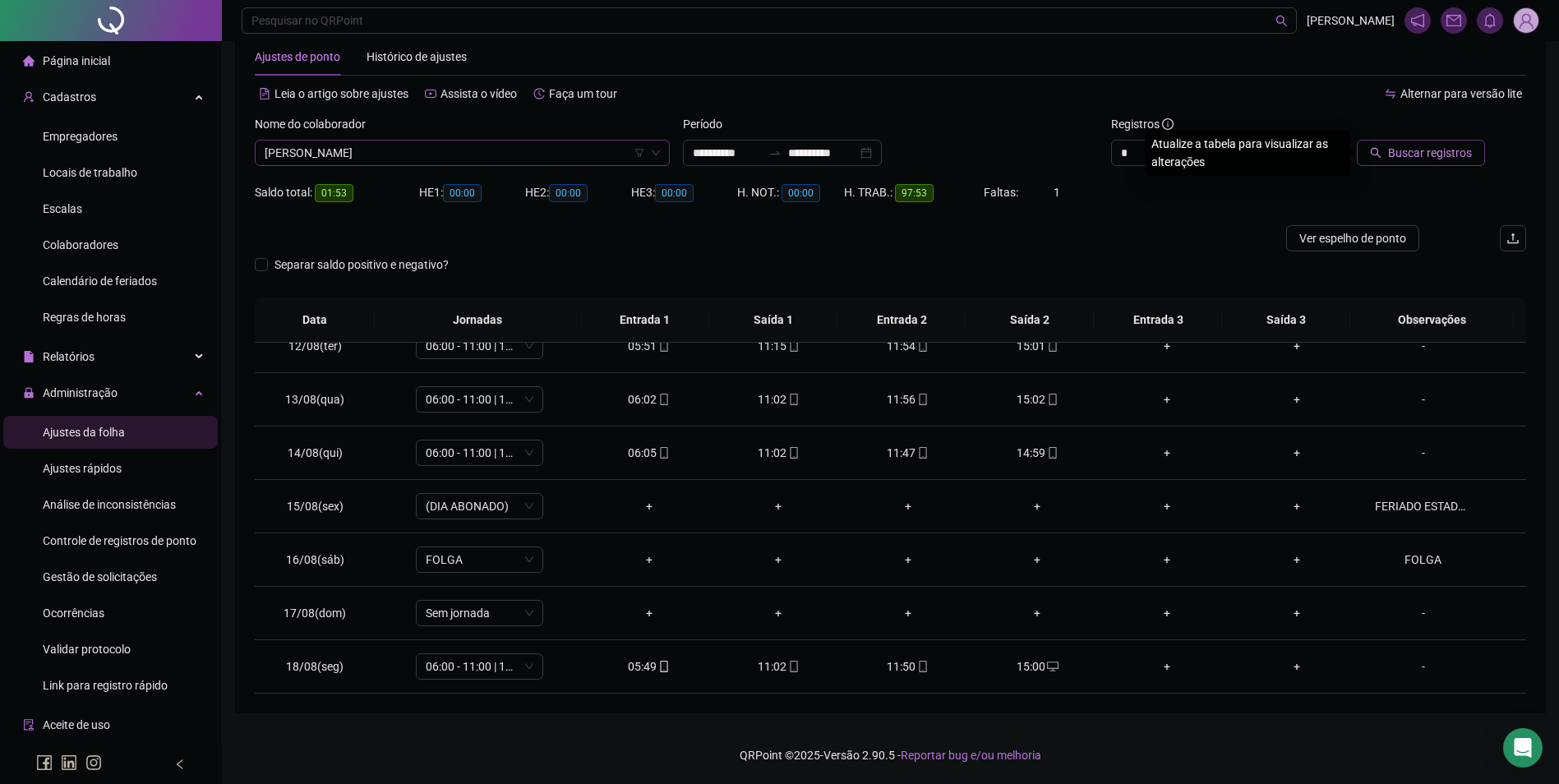
click at [1357, 139] on button "Buscar registros" at bounding box center [1421, 153] width 128 height 27
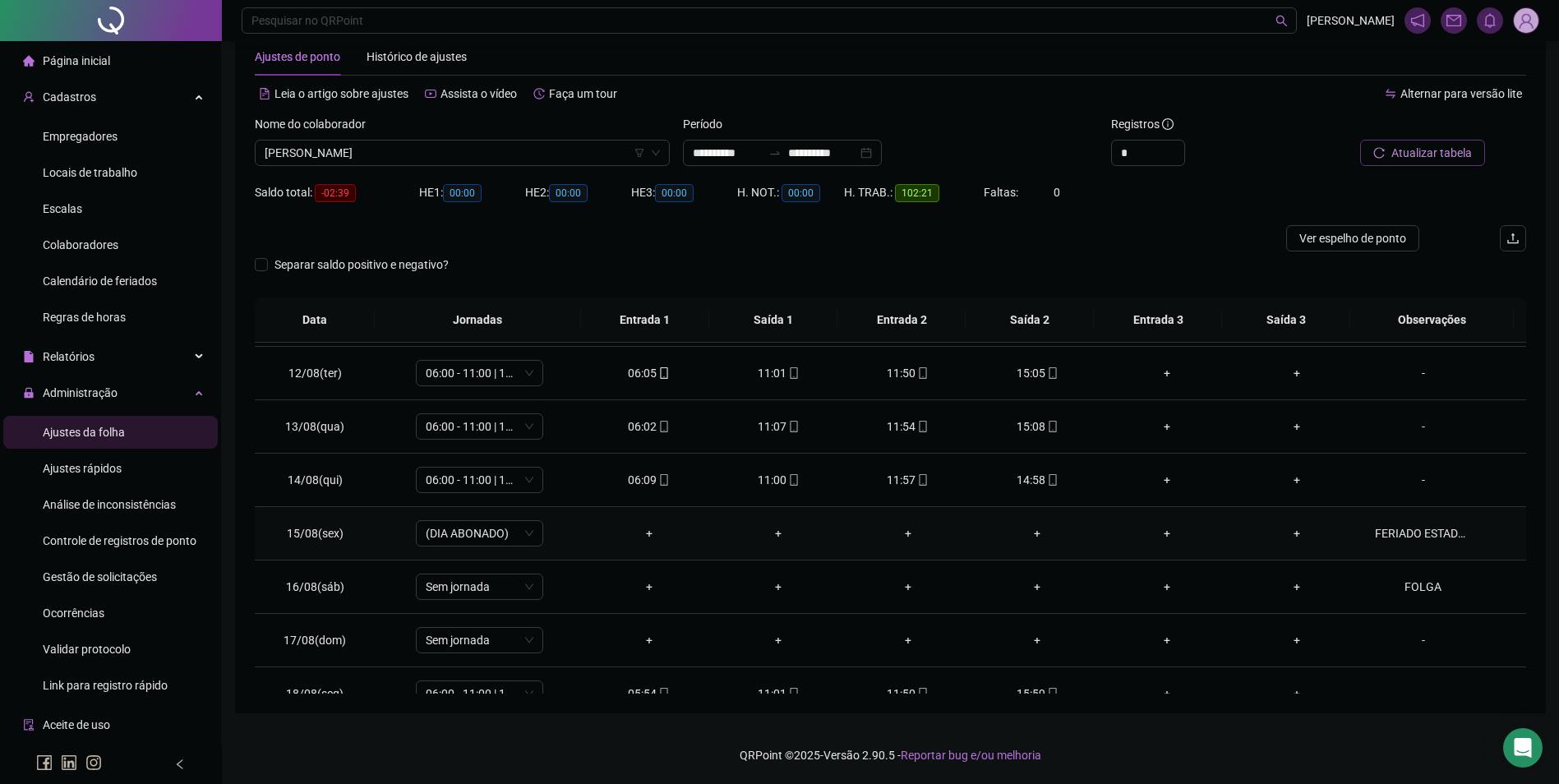
scroll to position [611, 0]
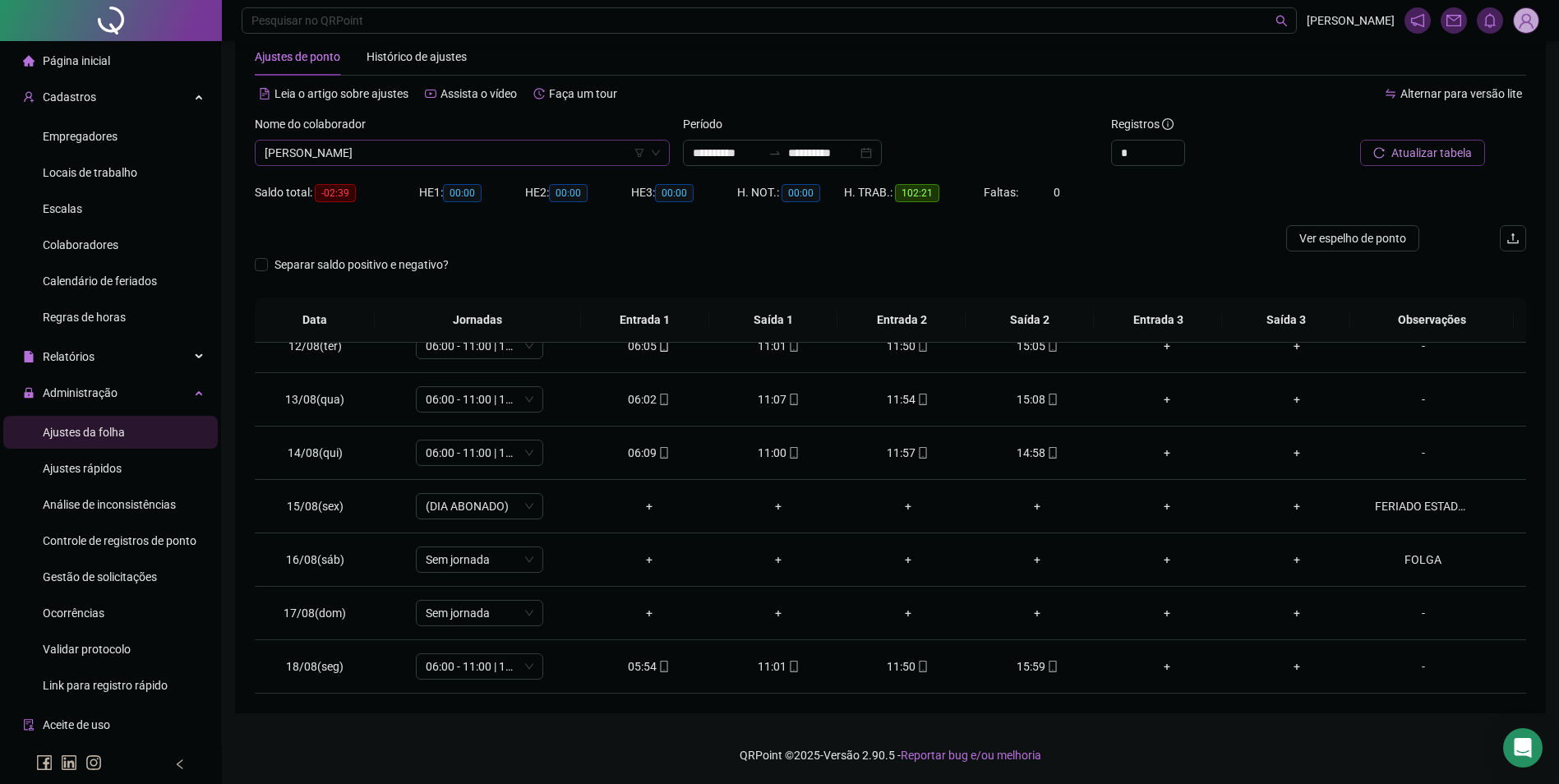
click at [505, 158] on span "MARIA ZILDA VIANA RIBEIRO" at bounding box center [462, 153] width 395 height 25
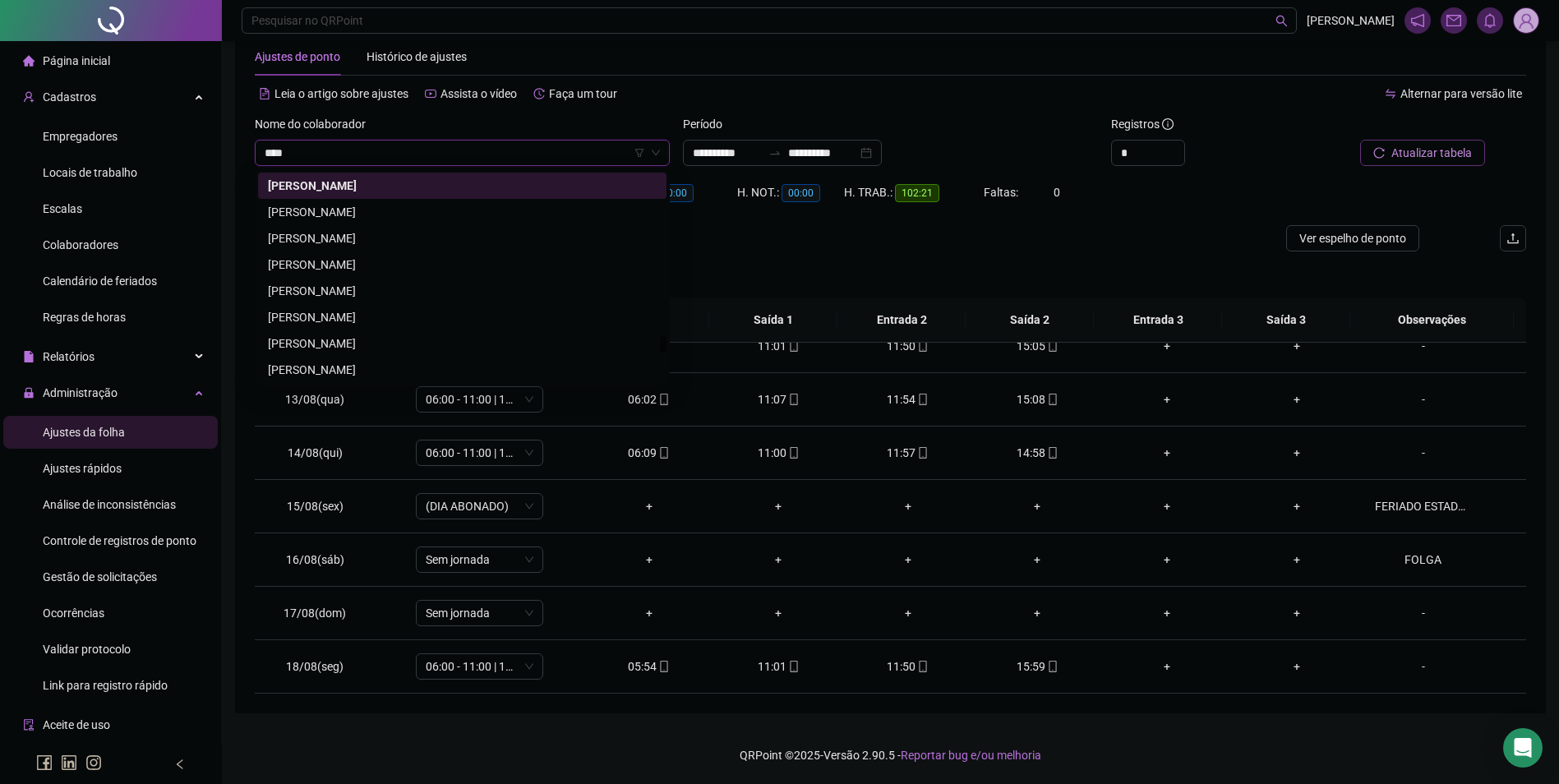
scroll to position [0, 0]
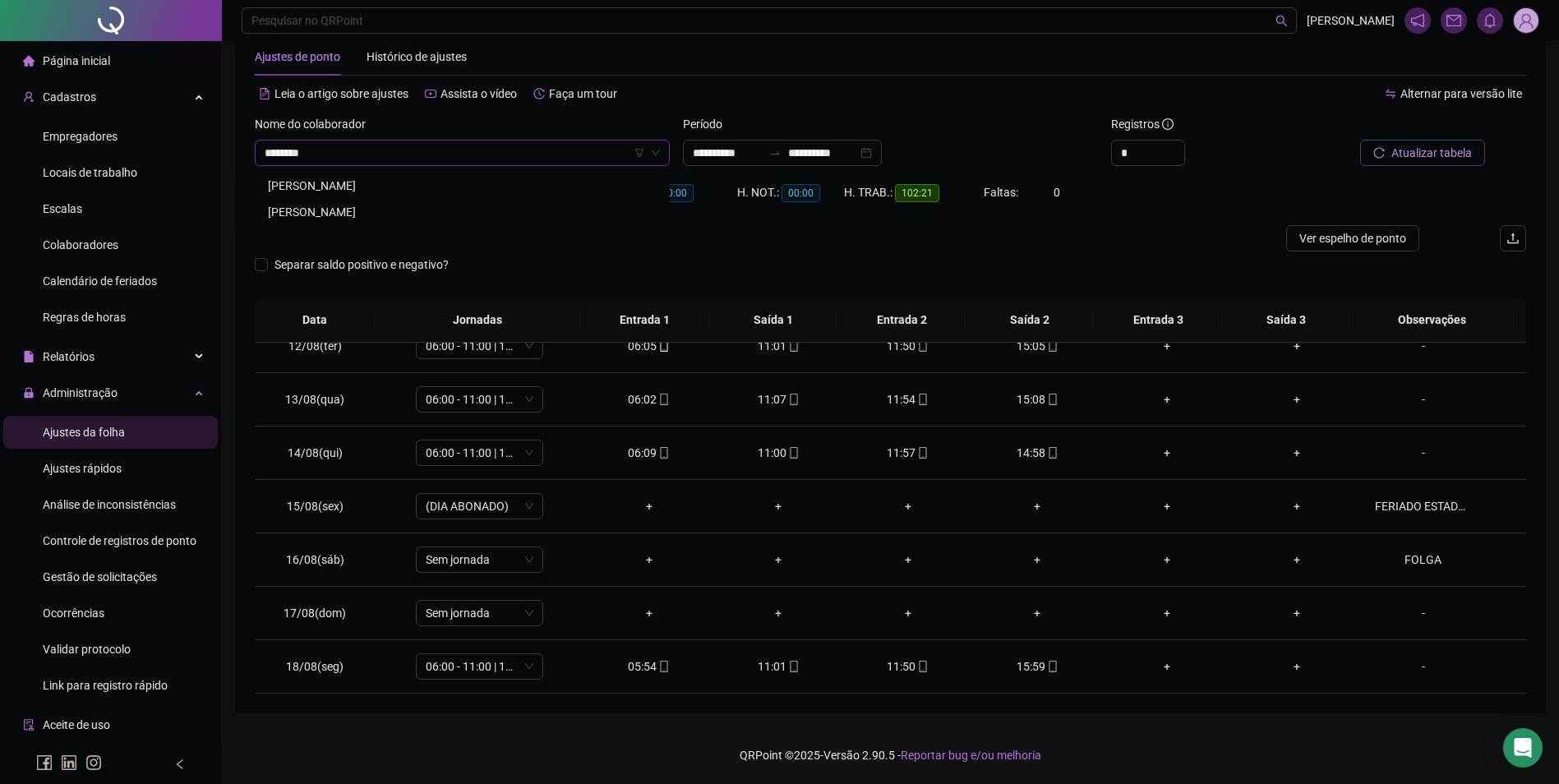
click at [399, 185] on div "MARLENE LOPES FERREIRA" at bounding box center [463, 185] width 389 height 18
click at [1401, 147] on span "Buscar registros" at bounding box center [1430, 153] width 83 height 18
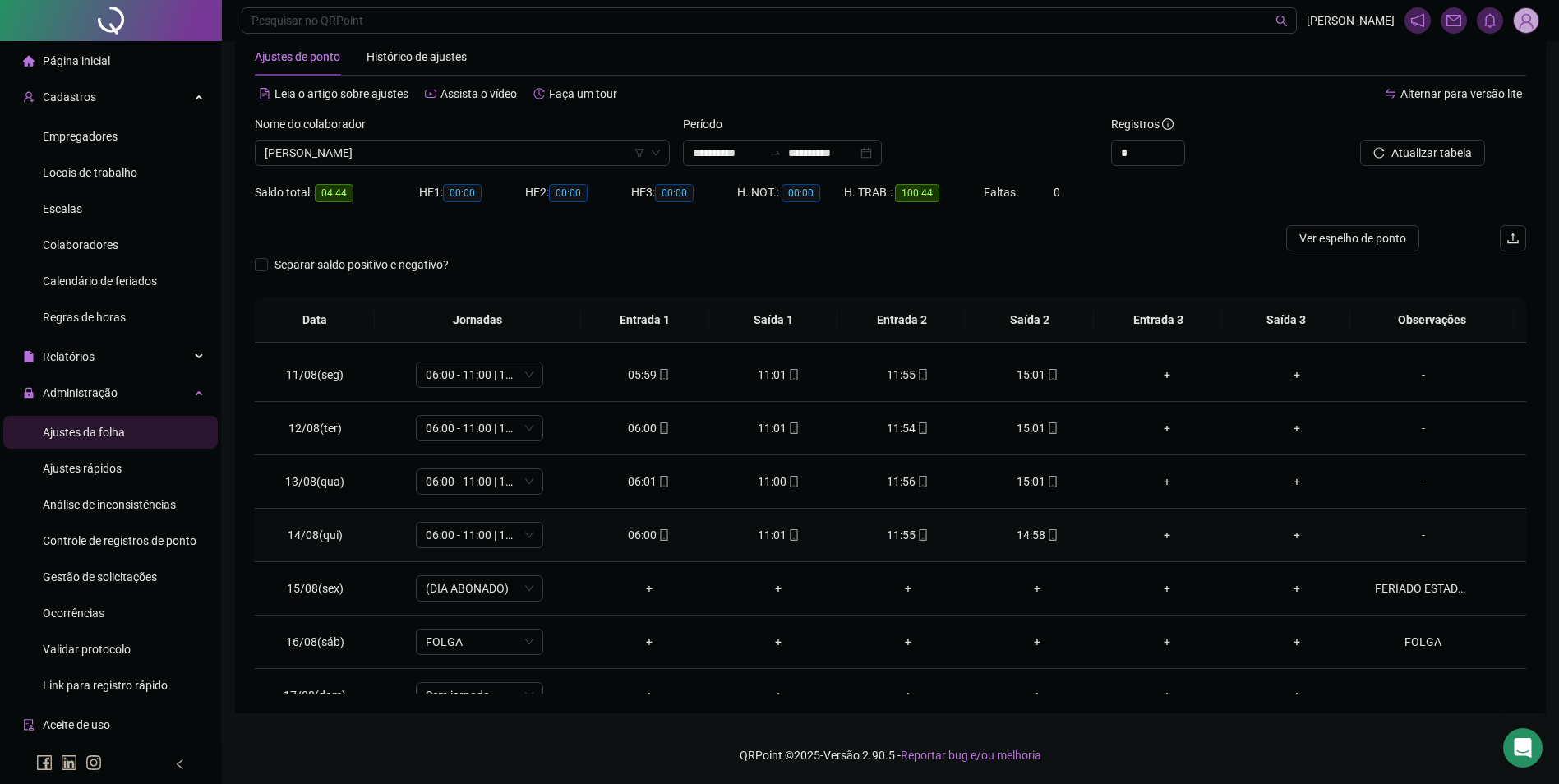
scroll to position [611, 0]
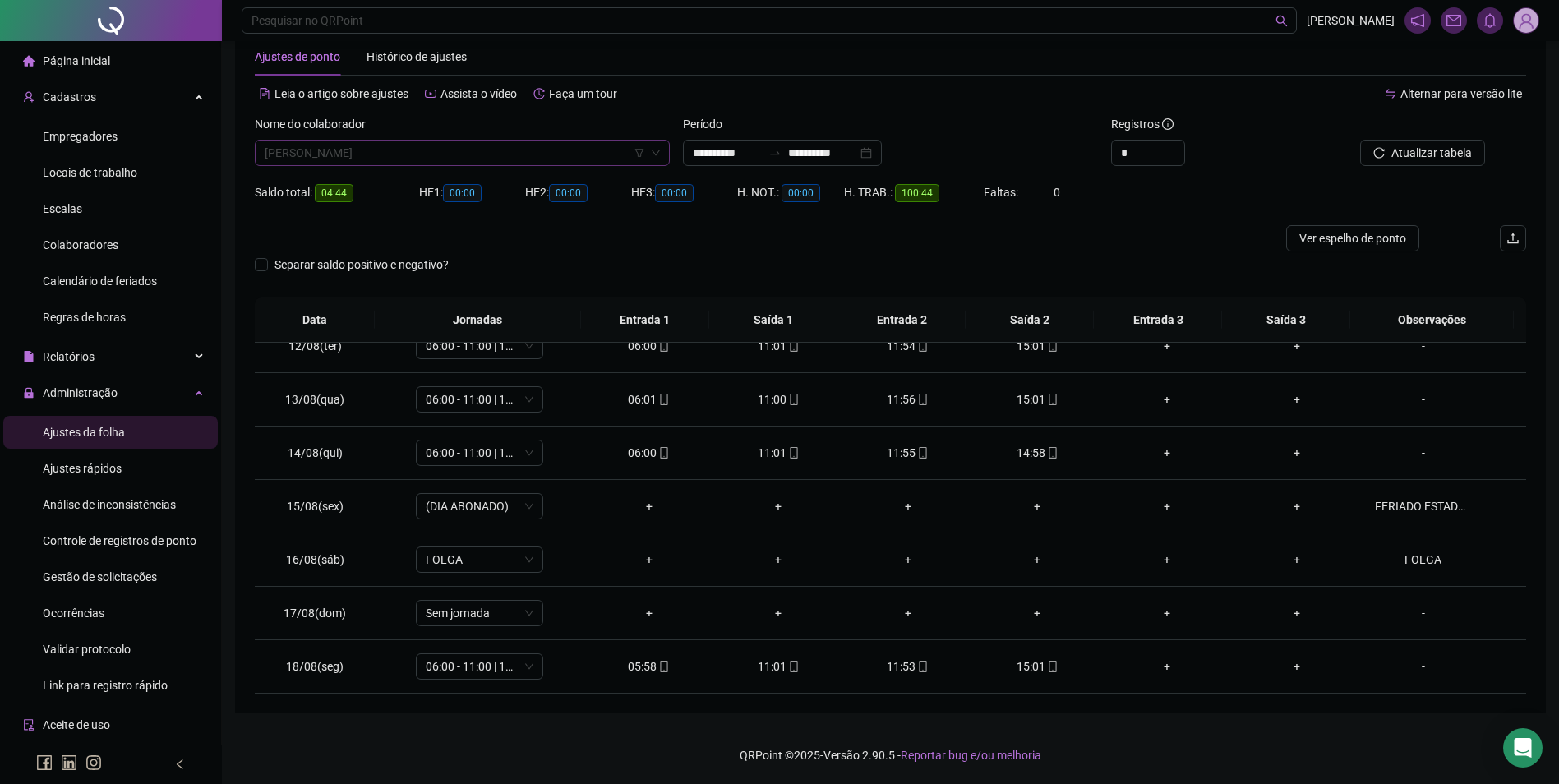
click at [594, 142] on span "MARLENE LOPES FERREIRA" at bounding box center [462, 153] width 395 height 25
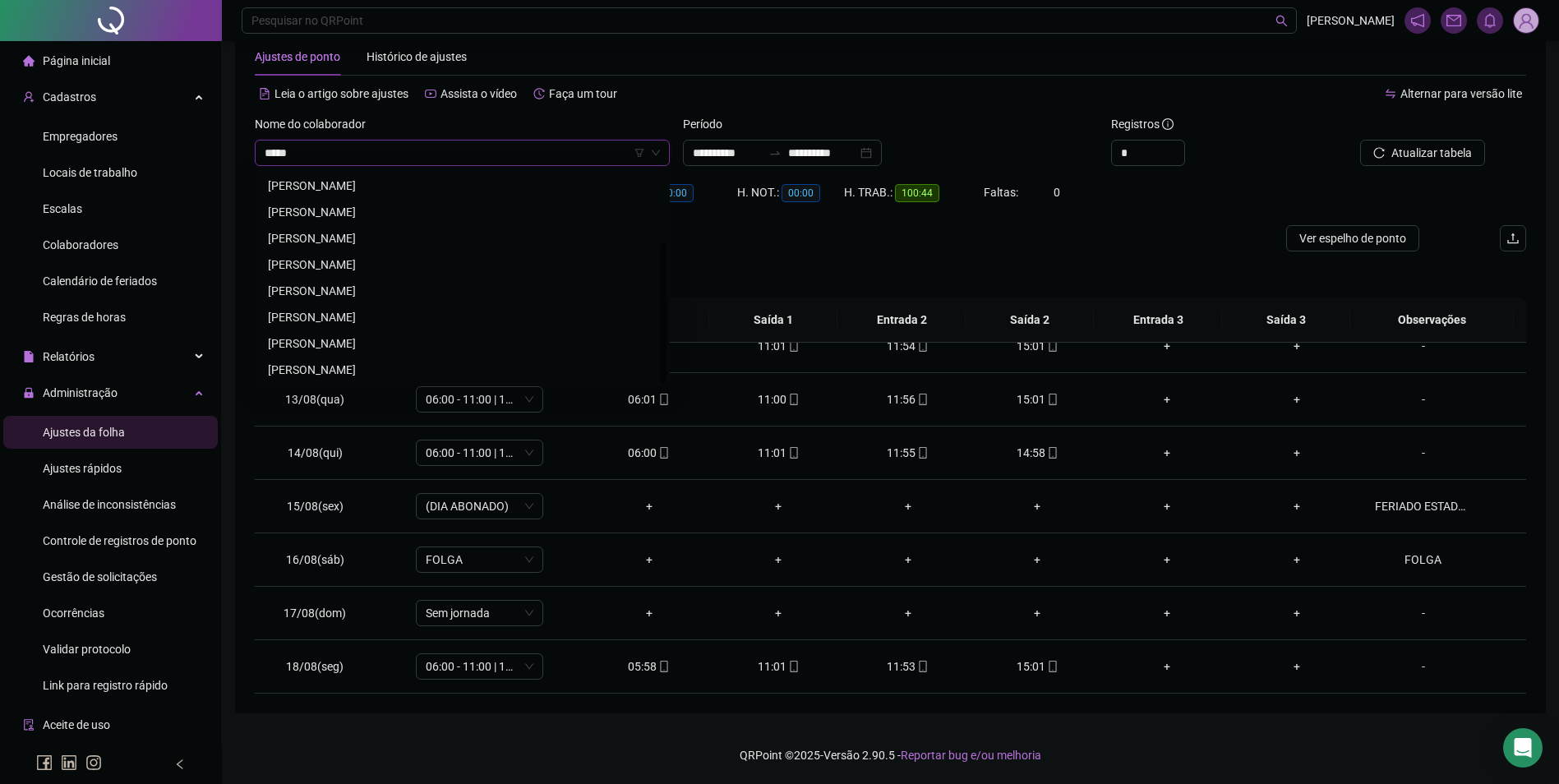
scroll to position [0, 0]
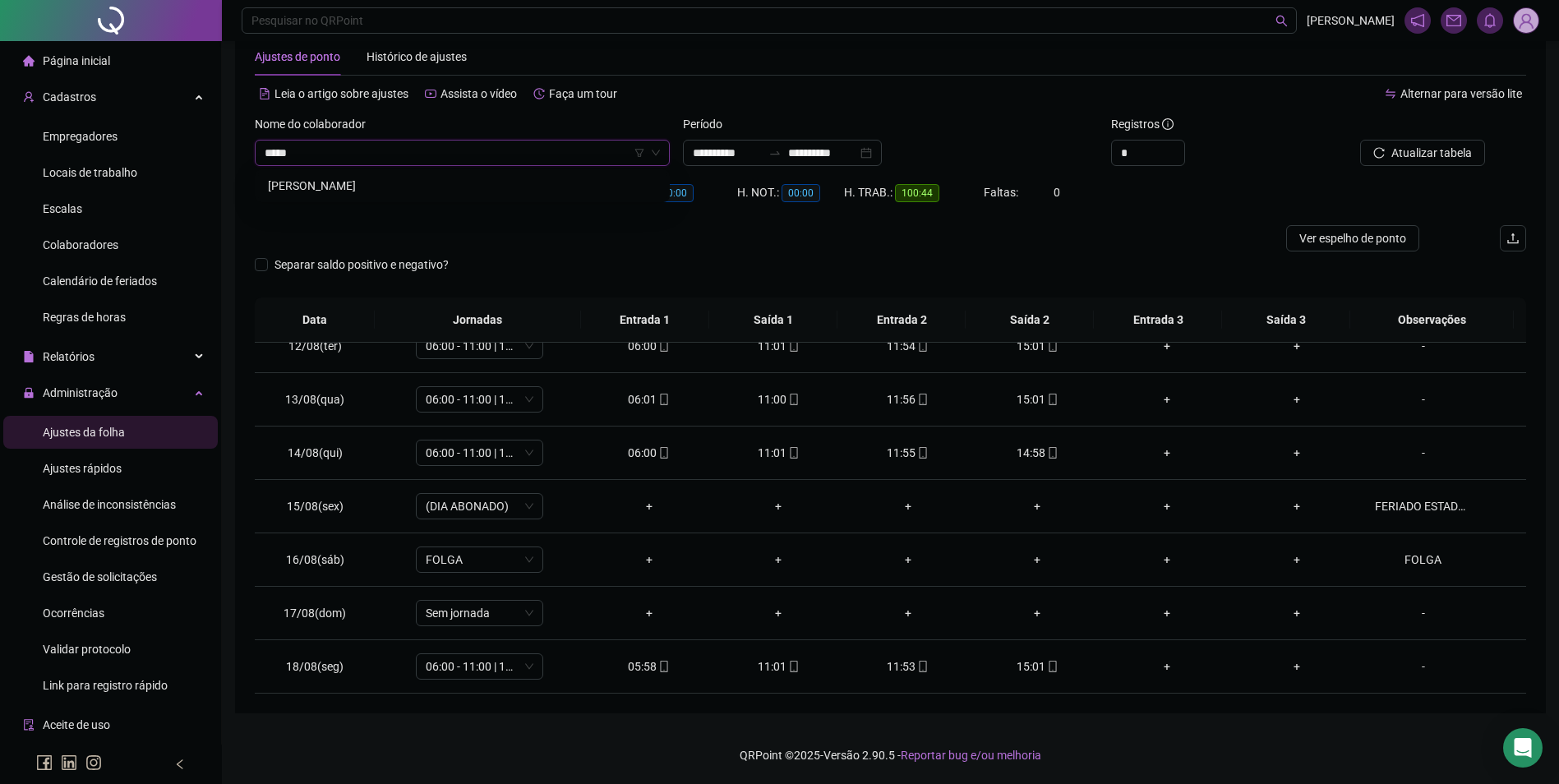
click at [363, 180] on div "MARTA ALVES PEREIRA" at bounding box center [463, 185] width 389 height 18
click at [1393, 142] on button "Buscar registros" at bounding box center [1421, 153] width 128 height 27
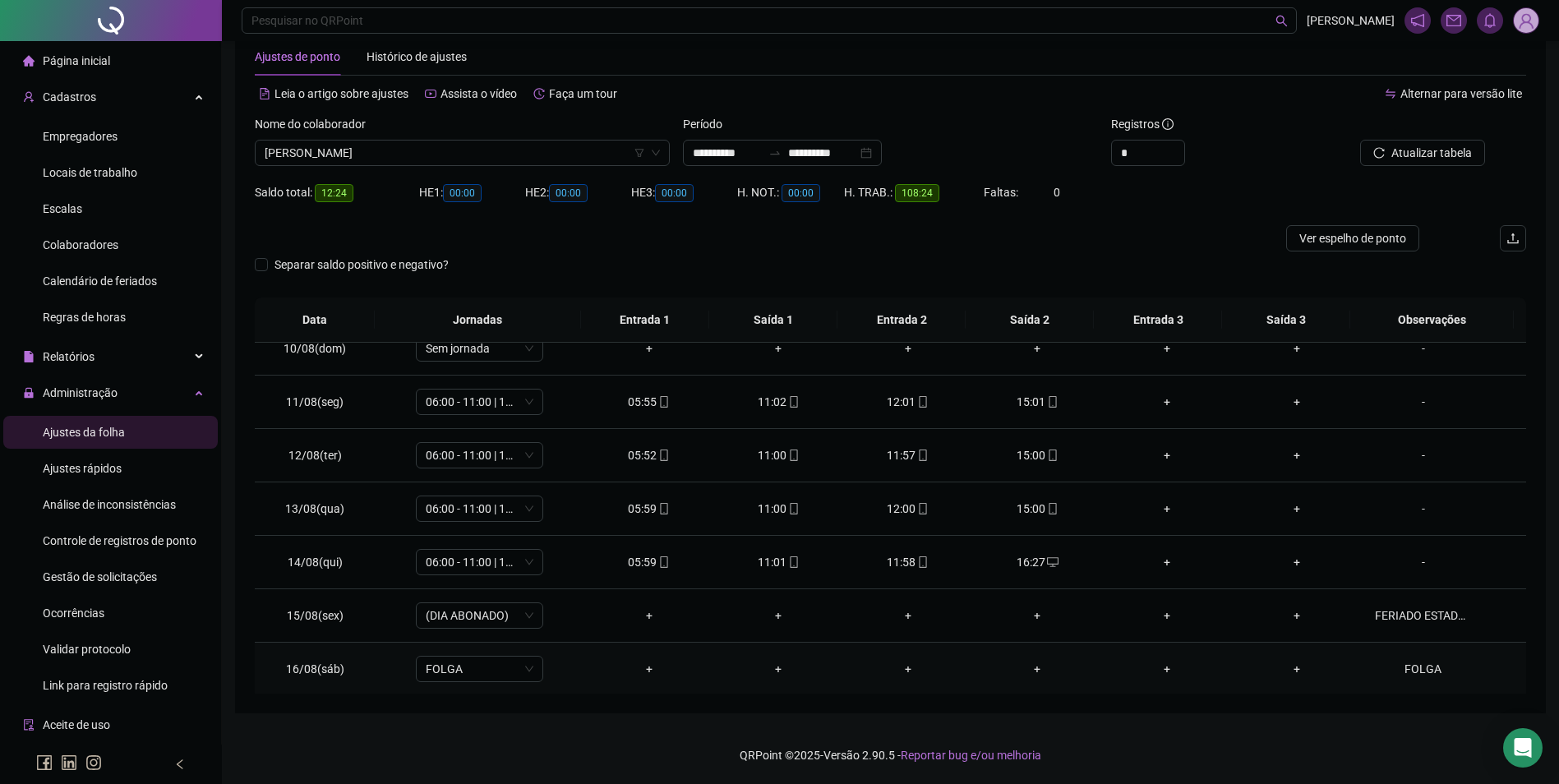
scroll to position [528, 0]
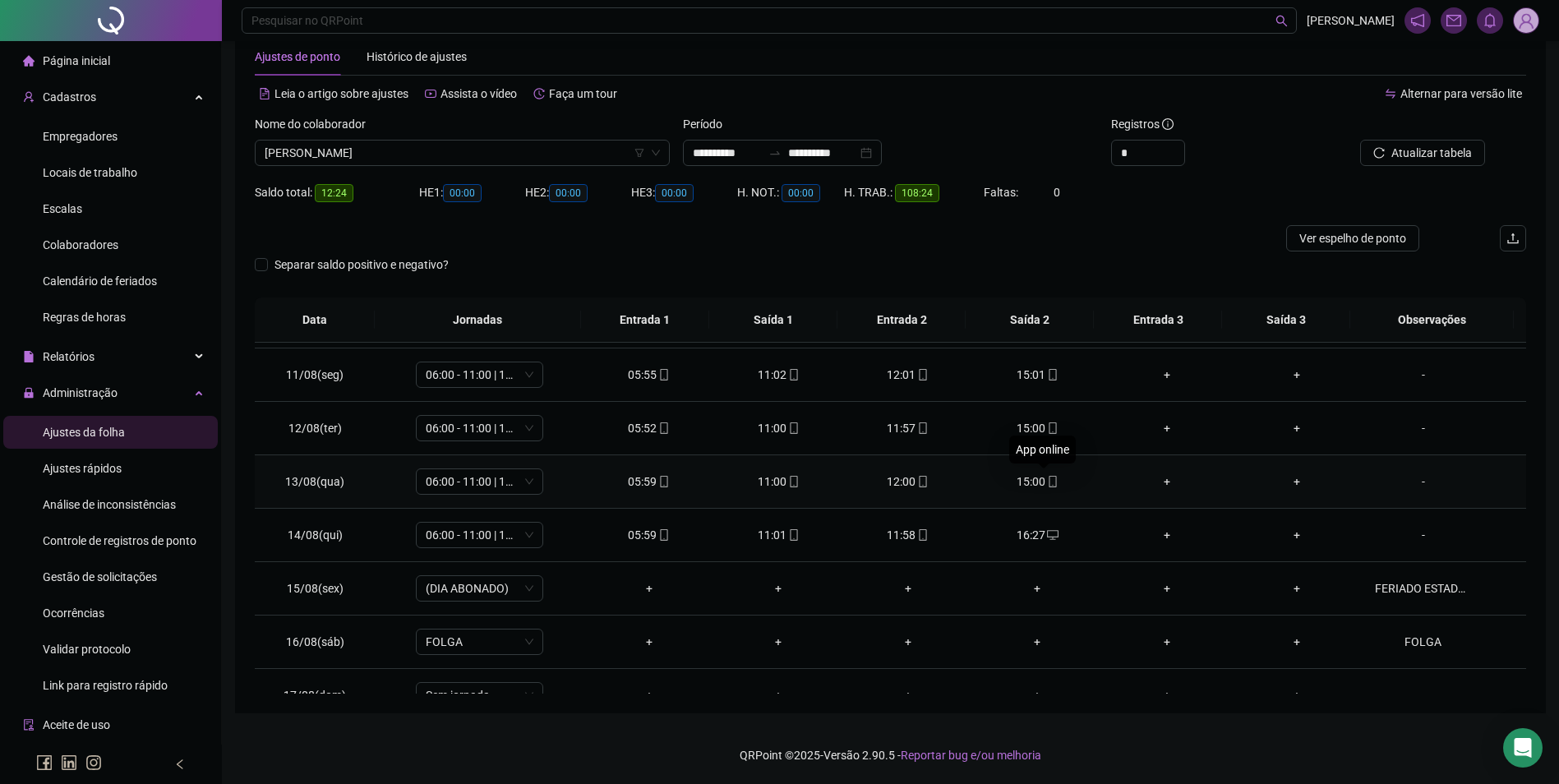
click at [1049, 486] on icon "mobile" at bounding box center [1053, 482] width 8 height 11
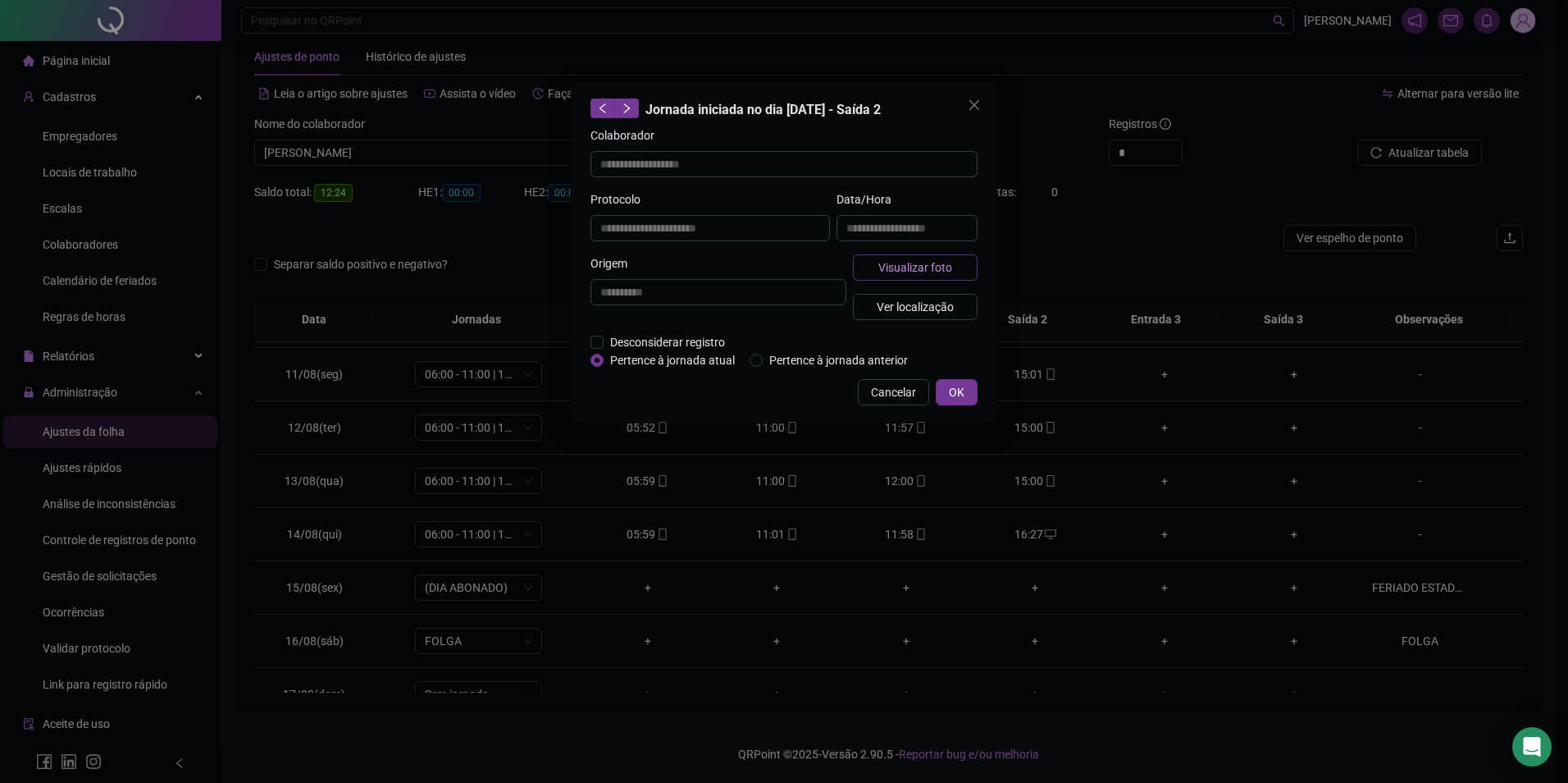
click at [909, 272] on span "Visualizar foto" at bounding box center [915, 267] width 74 height 18
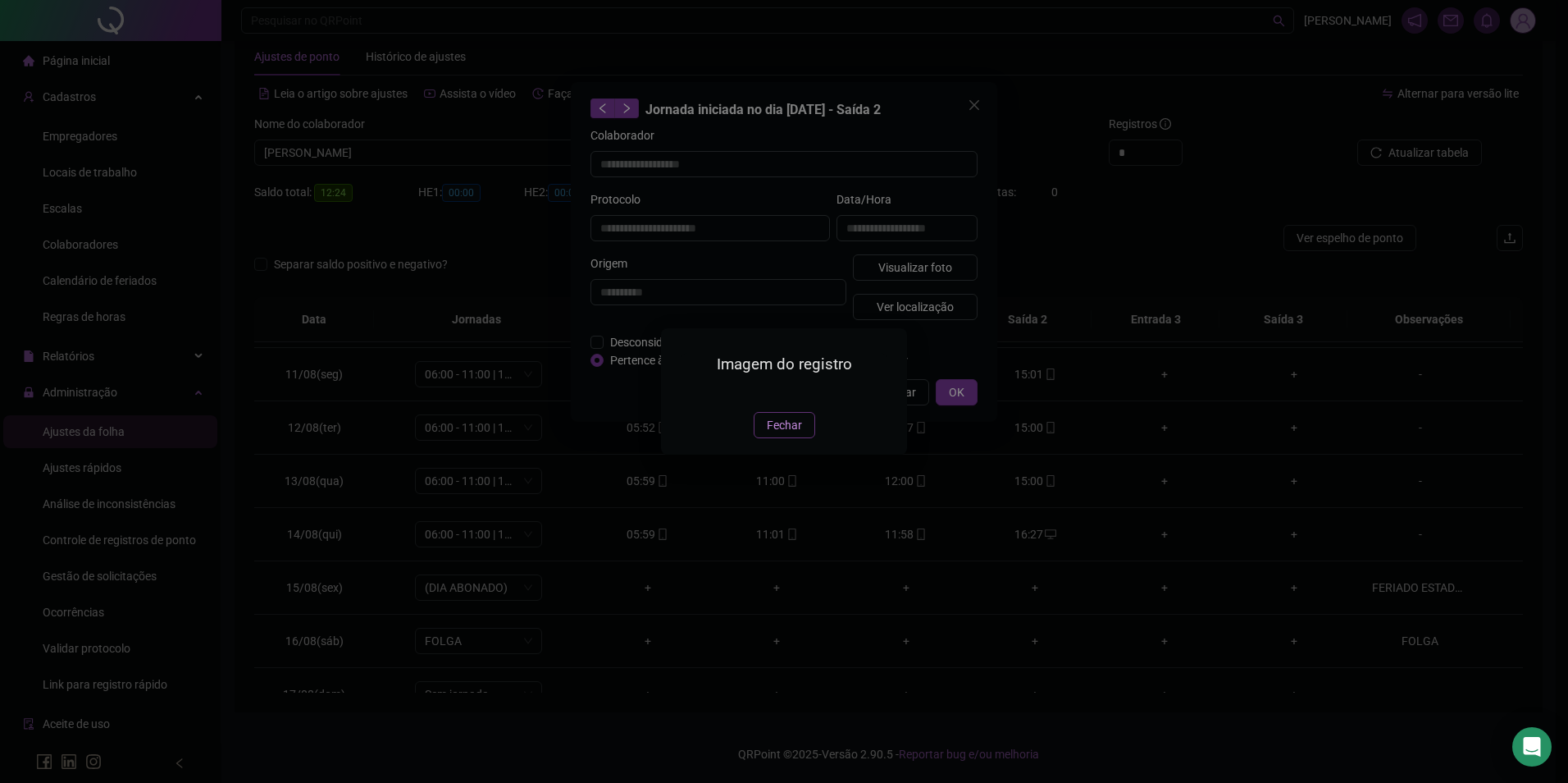
click at [794, 435] on span "Fechar" at bounding box center [784, 425] width 35 height 18
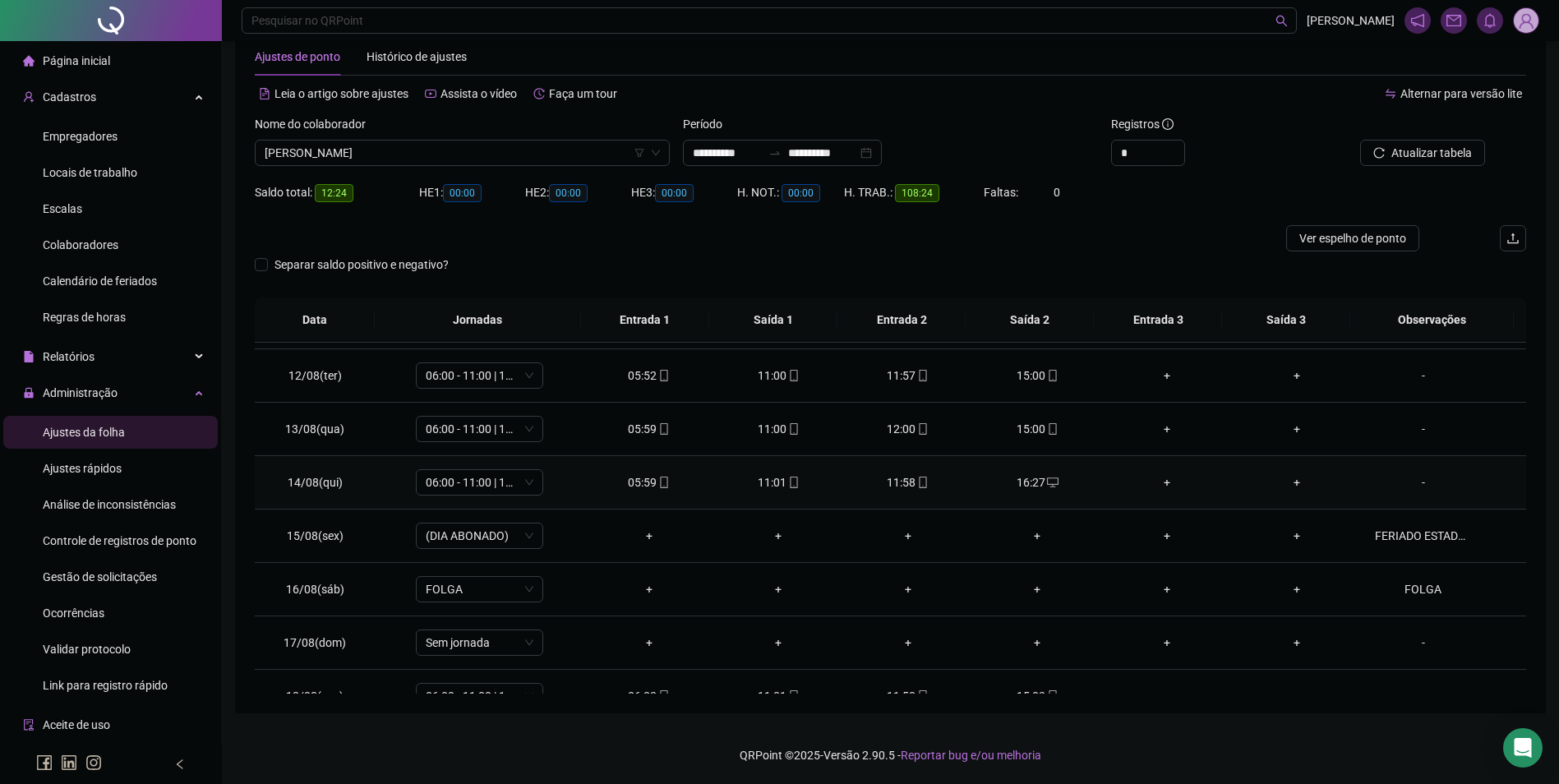
scroll to position [611, 0]
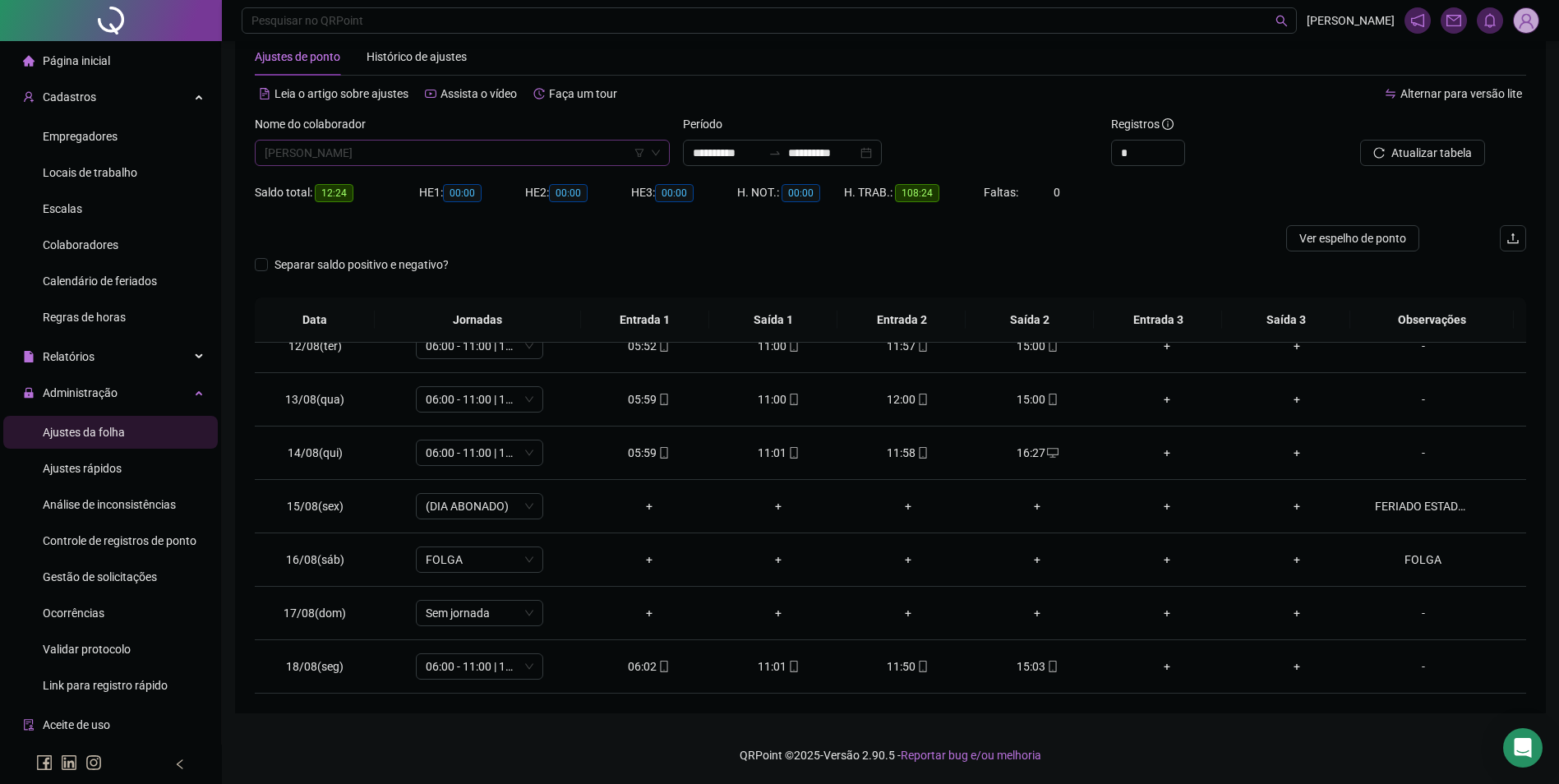
click at [509, 152] on span "MARTA ALVES PEREIRA" at bounding box center [462, 153] width 395 height 25
click at [413, 161] on input "*******" at bounding box center [454, 153] width 380 height 25
click at [386, 204] on div "NATALINA TEOTONIO LIMA" at bounding box center [463, 211] width 389 height 18
click at [1386, 151] on button "Buscar registros" at bounding box center [1421, 153] width 128 height 27
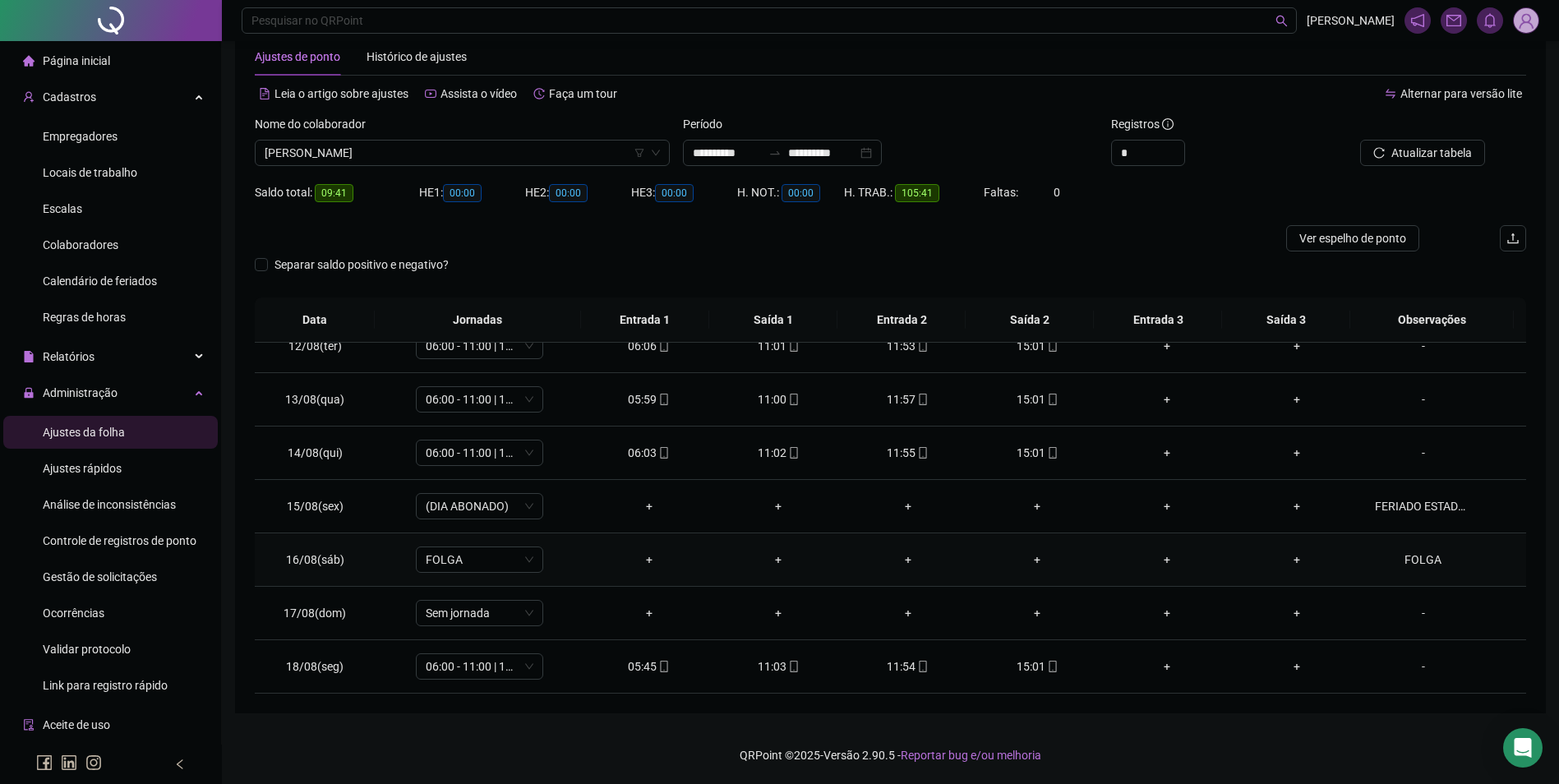
scroll to position [528, 0]
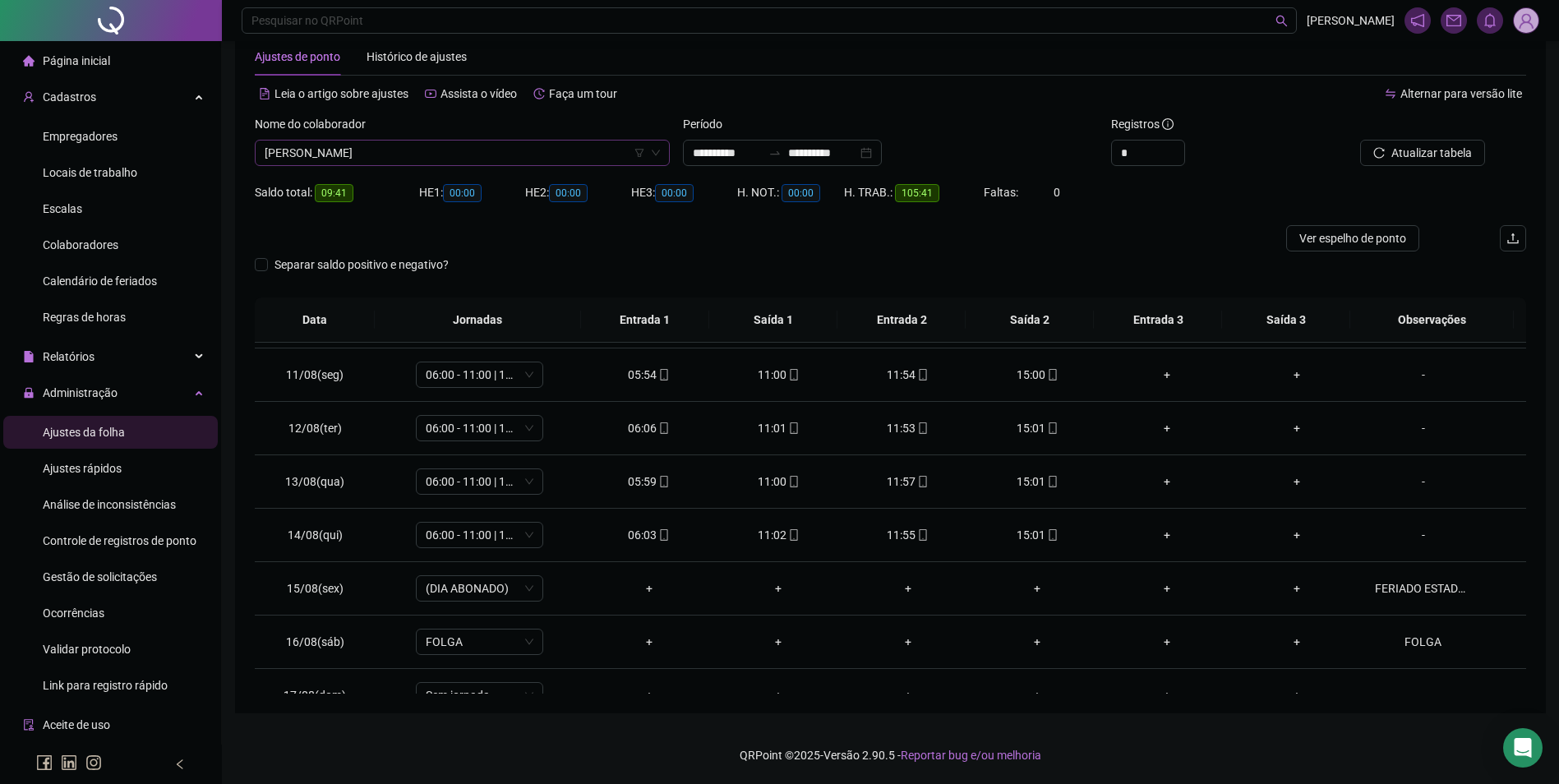
click at [480, 154] on span "NATALINA TEOTONIO LIMA" at bounding box center [462, 153] width 395 height 25
click at [351, 186] on div "NILMA RIBEIRO SOARES" at bounding box center [463, 185] width 389 height 18
click at [1396, 162] on button "Buscar registros" at bounding box center [1421, 153] width 128 height 27
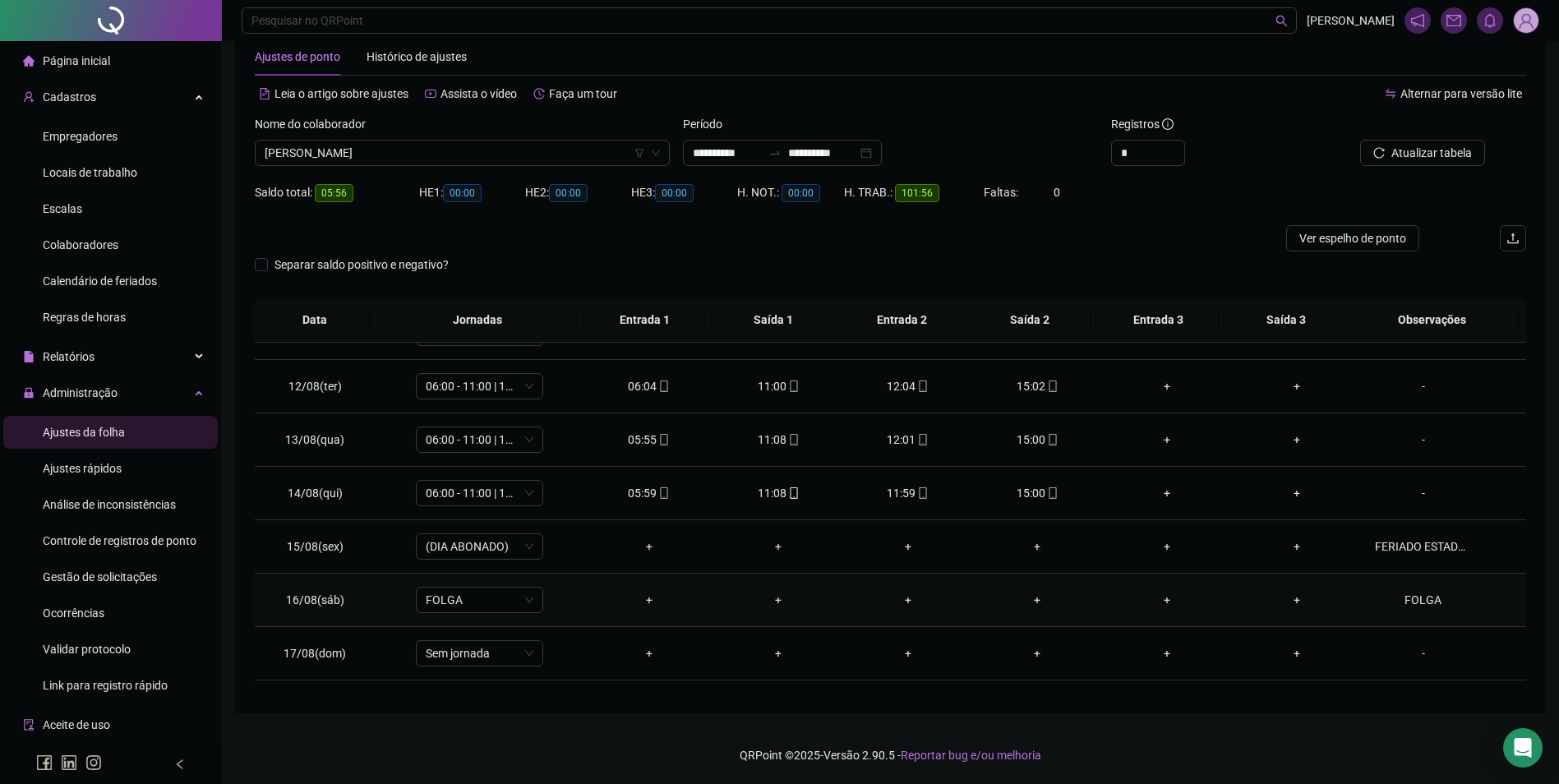
scroll to position [611, 0]
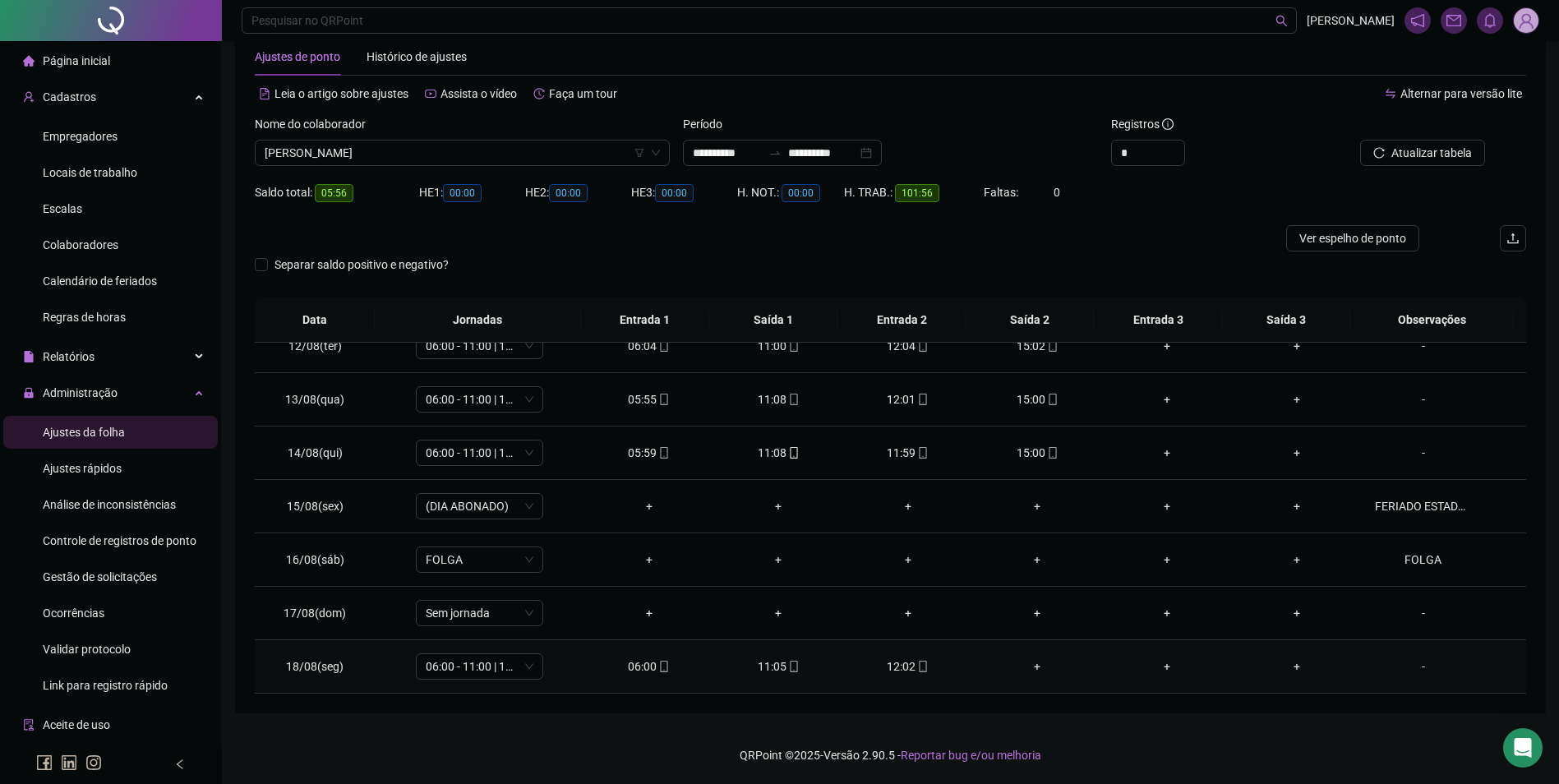
click at [1030, 667] on div "+" at bounding box center [1037, 665] width 103 height 18
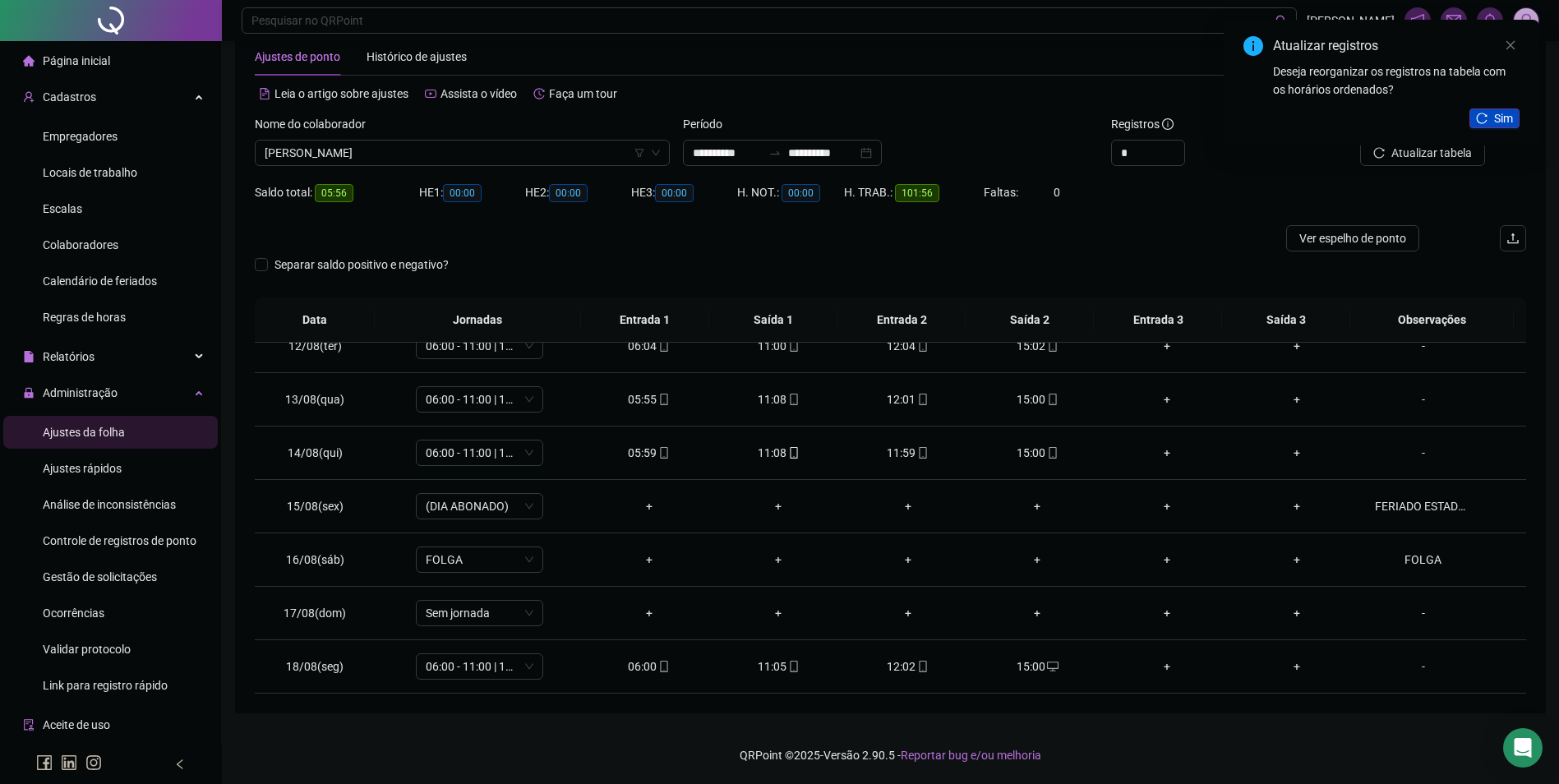
click at [1496, 115] on span "Sim" at bounding box center [1504, 118] width 19 height 18
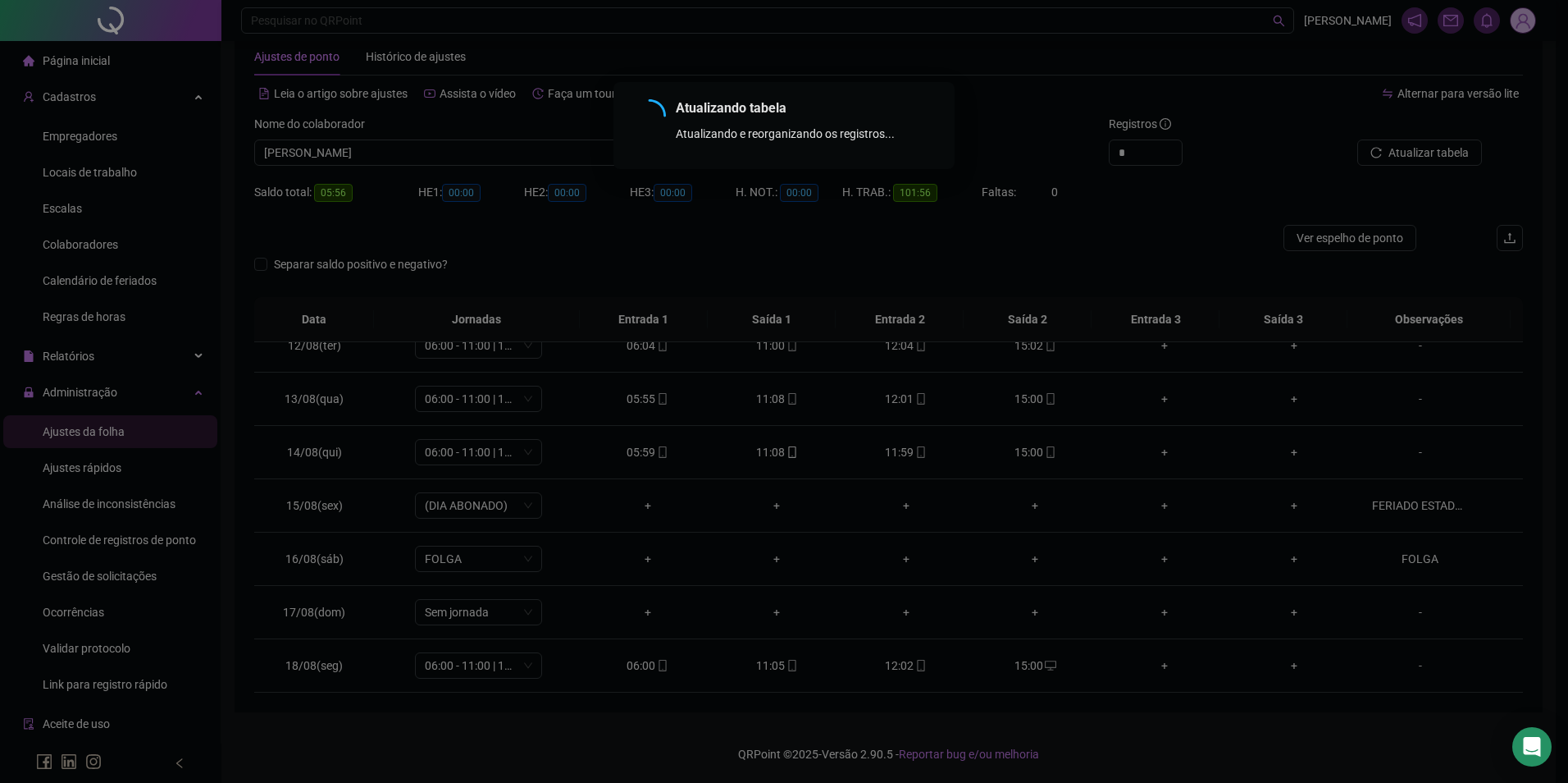
click at [1445, 149] on div "Atualizando tabela Atualizando e reorganizando os registros... OK" at bounding box center [784, 391] width 1568 height 783
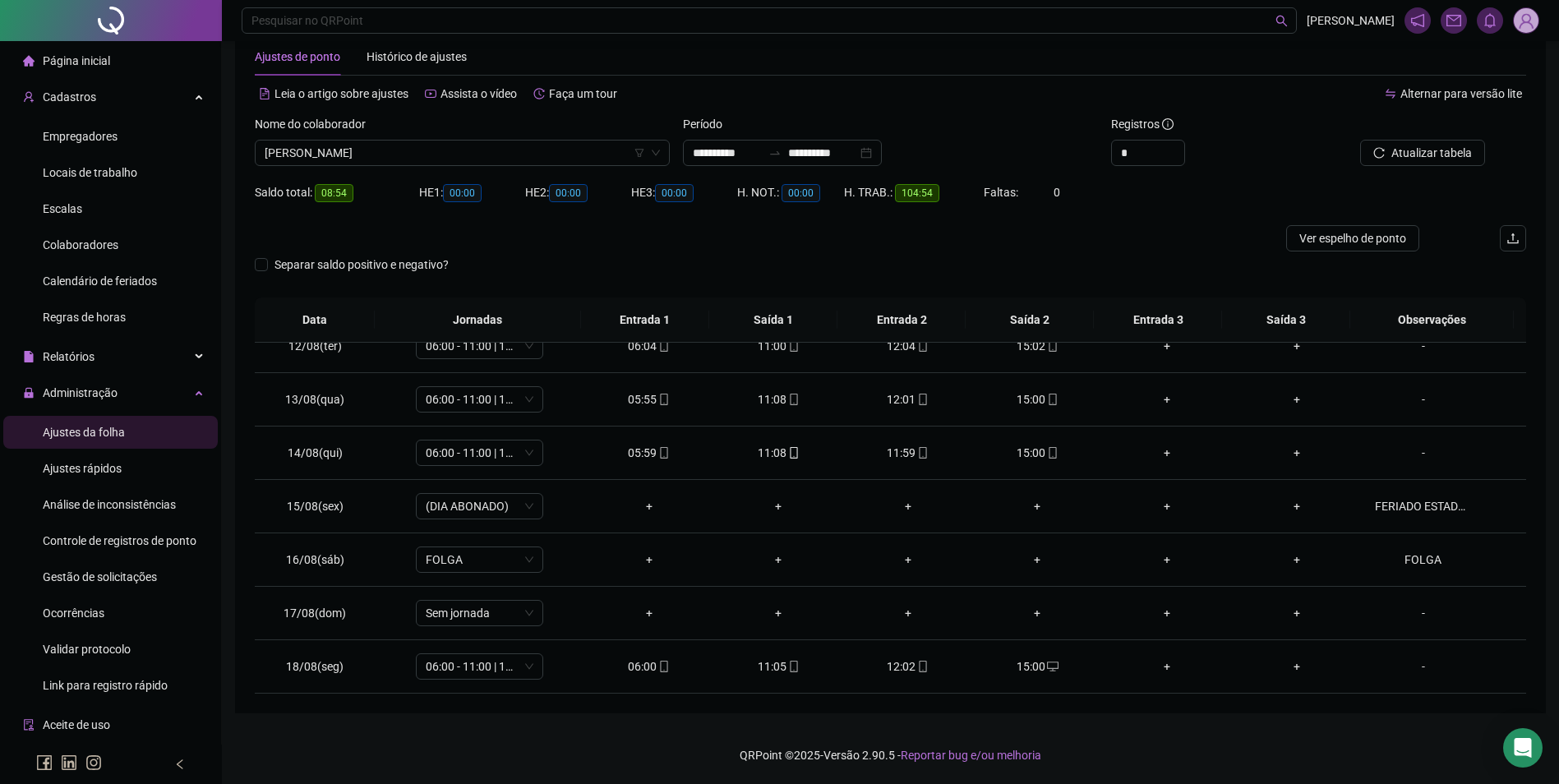
click at [1439, 168] on div "Atualizar tabela" at bounding box center [1425, 147] width 214 height 64
click at [423, 152] on span "NILMA RIBEIRO SOARES" at bounding box center [462, 153] width 395 height 25
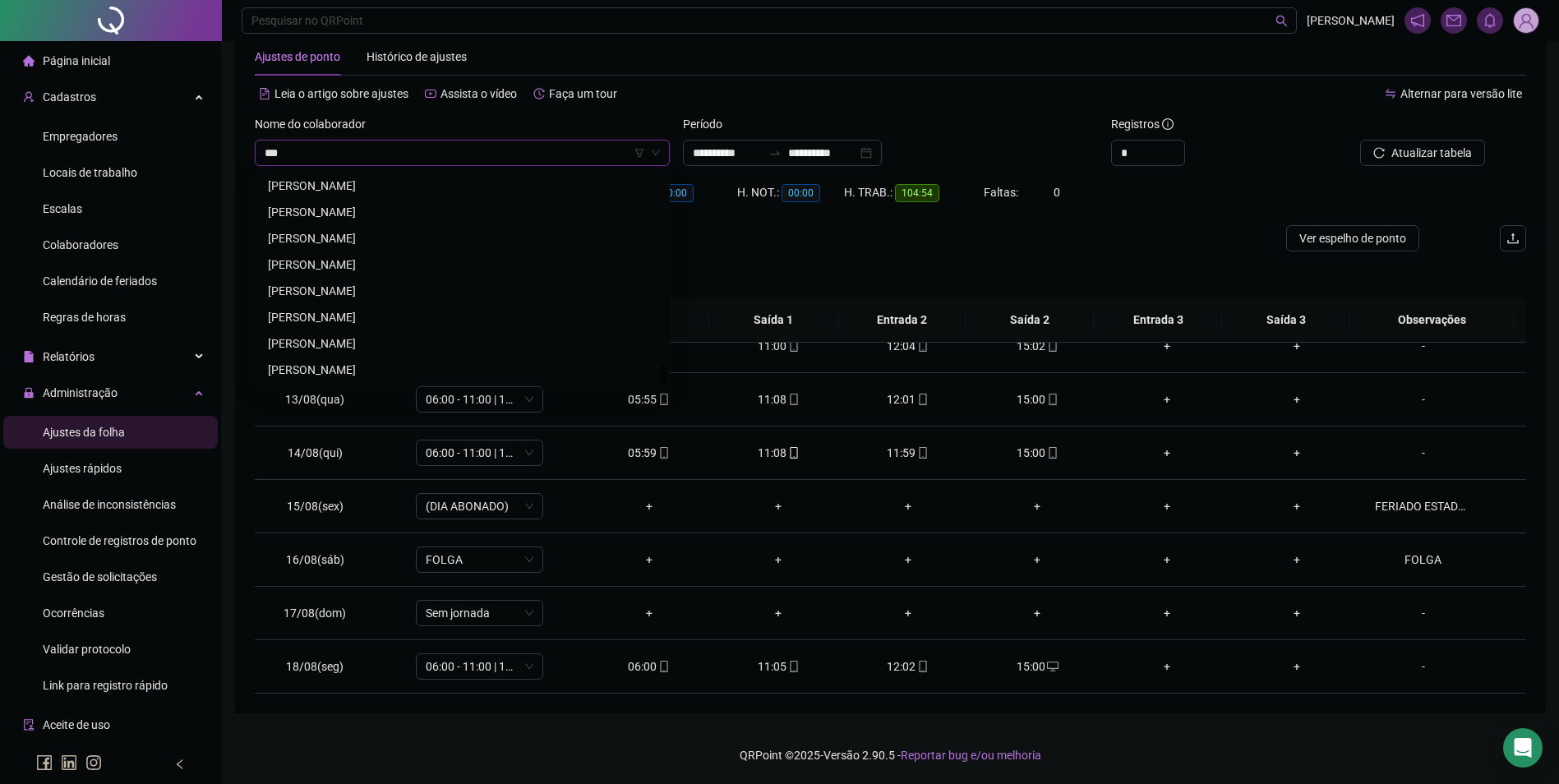
scroll to position [0, 0]
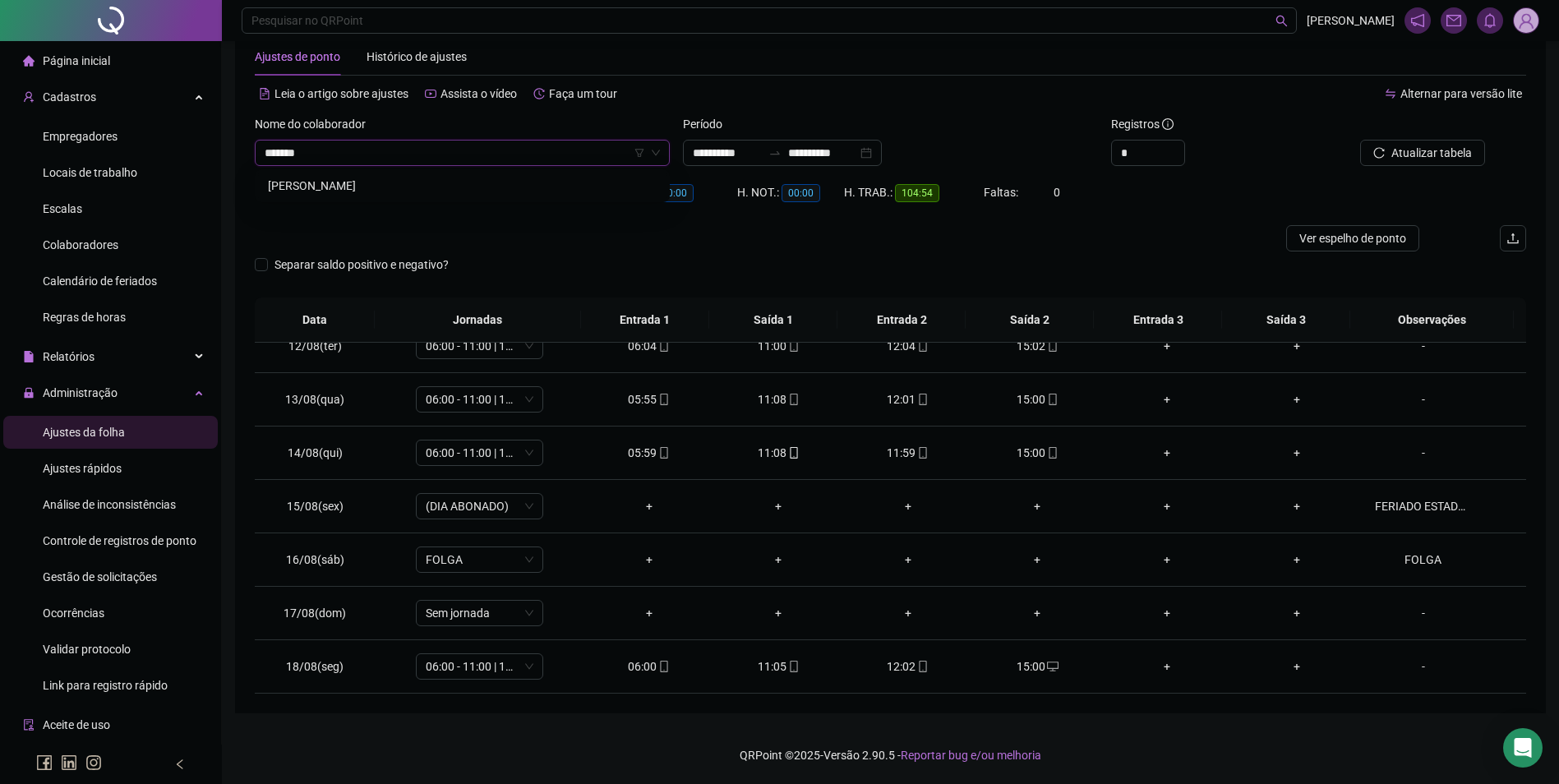
click at [423, 184] on div "ORLANDO CARDOZO DE MATOS" at bounding box center [463, 185] width 389 height 18
click at [1442, 146] on span "Buscar registros" at bounding box center [1430, 153] width 83 height 18
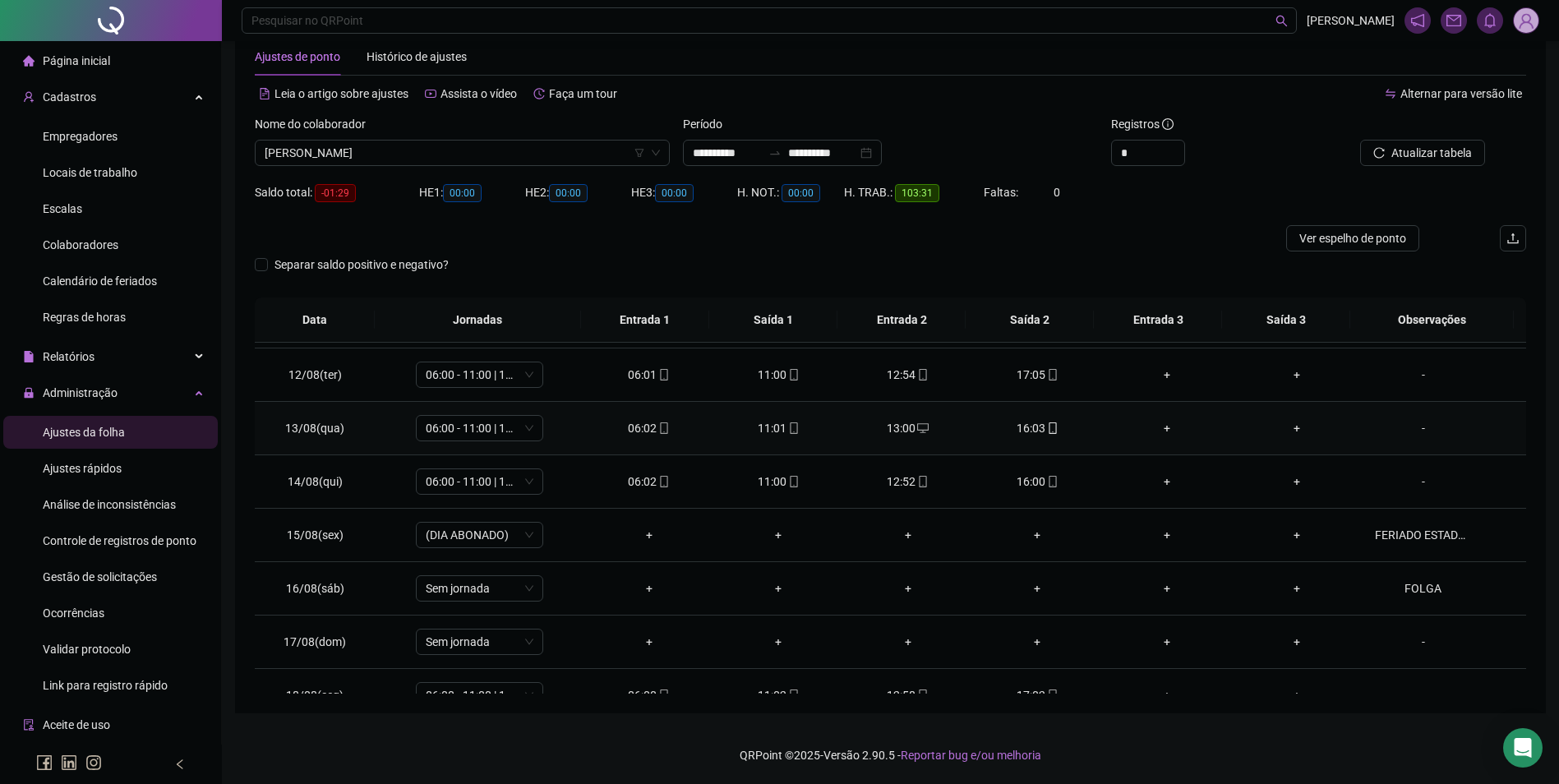
scroll to position [611, 0]
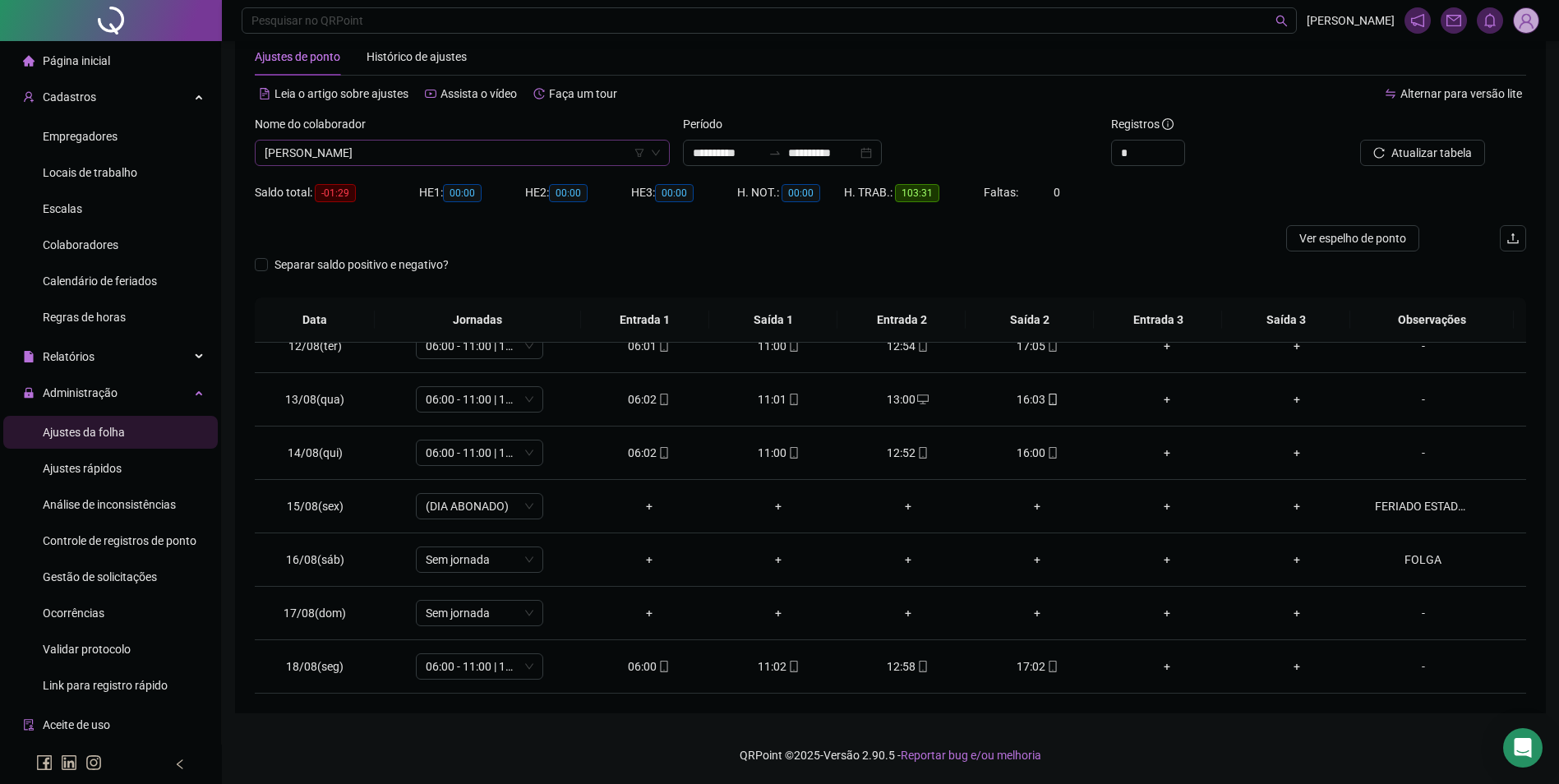
click at [562, 155] on span "ORLANDO CARDOZO DE MATOS" at bounding box center [462, 153] width 395 height 25
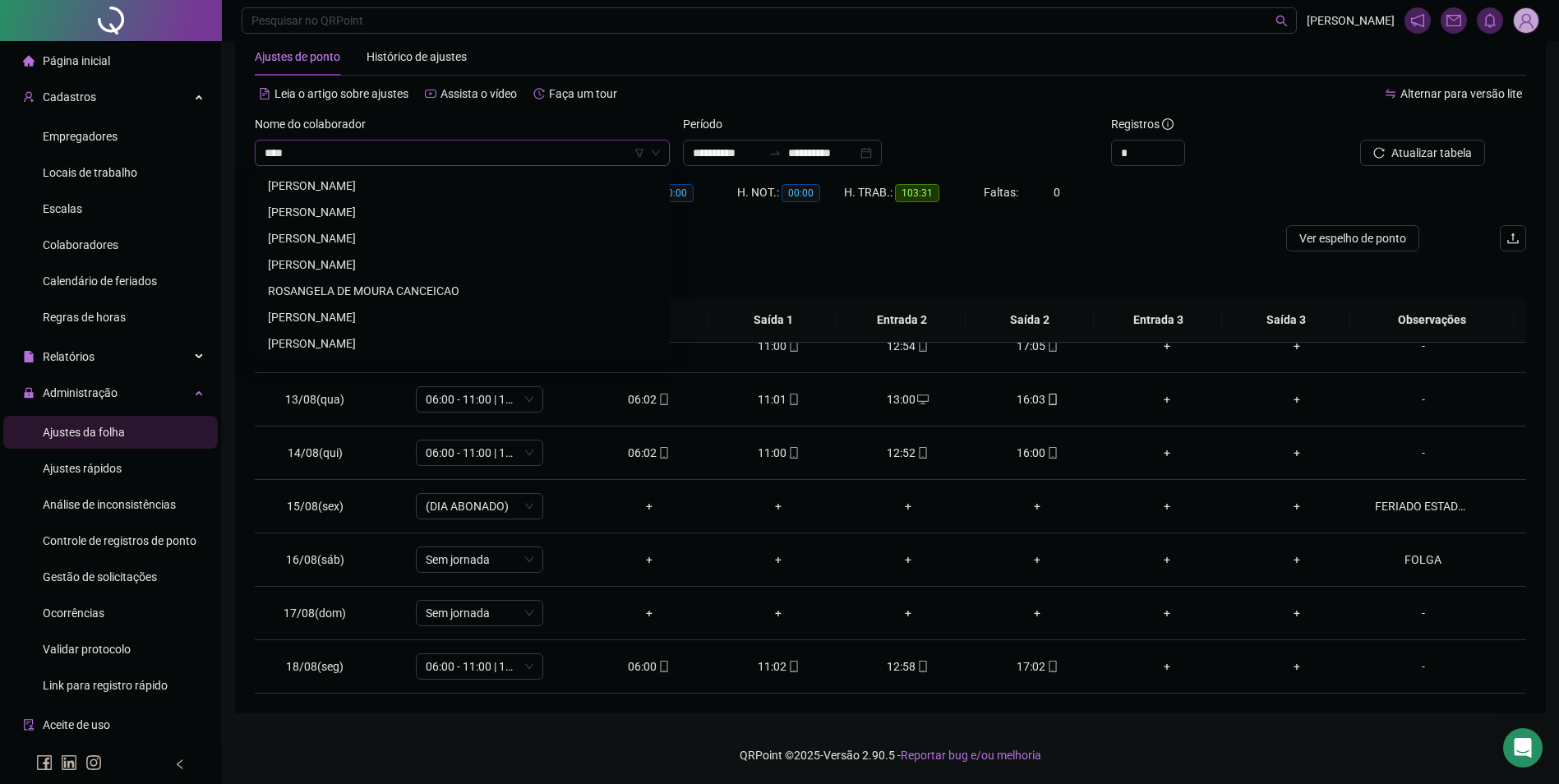
scroll to position [0, 0]
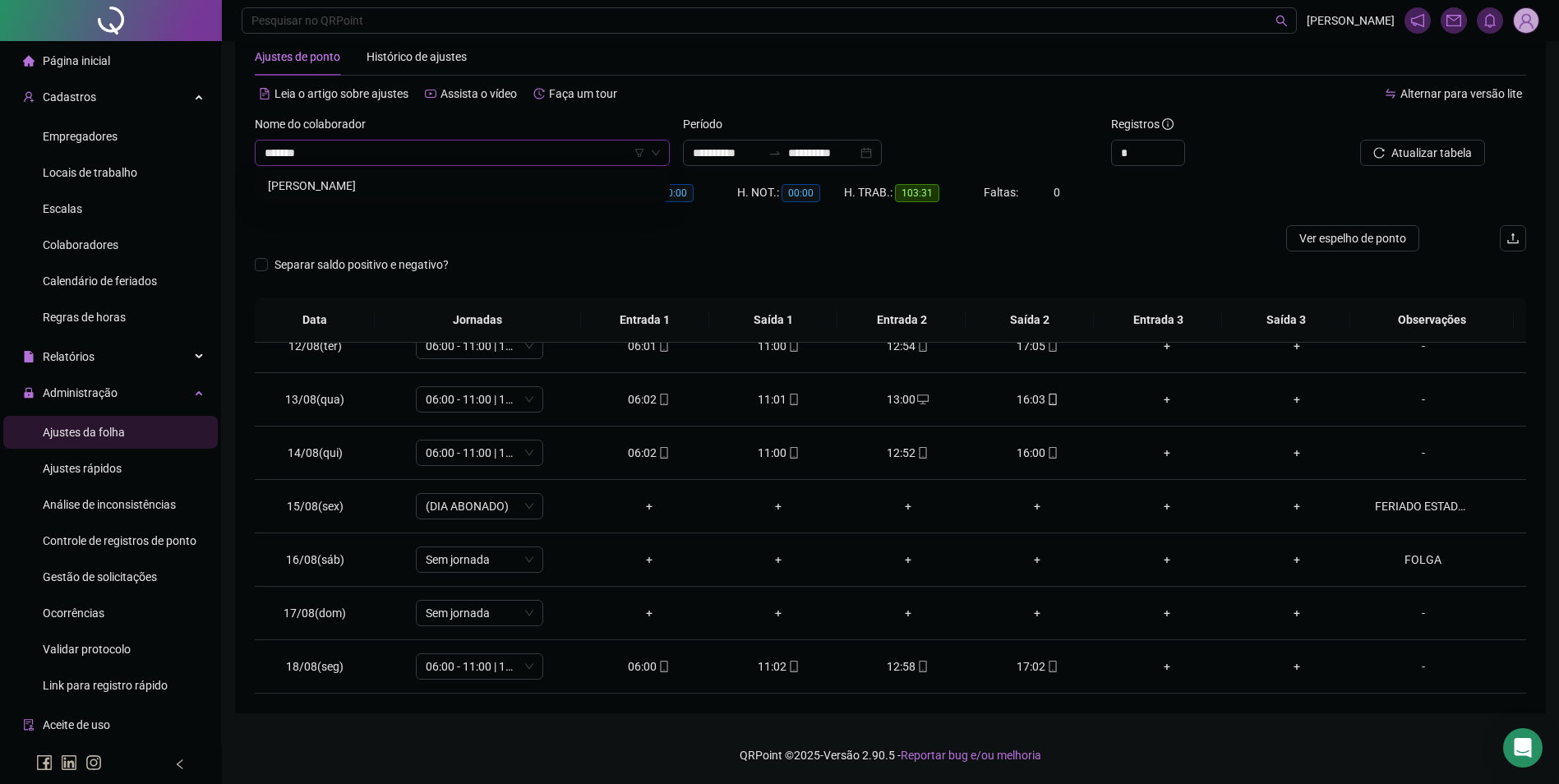
click at [407, 177] on div "ROSIANA BARBOSA RODRIGUES" at bounding box center [463, 185] width 389 height 18
click at [1421, 152] on span "Buscar registros" at bounding box center [1430, 153] width 83 height 18
click at [1047, 670] on icon "mobile" at bounding box center [1053, 666] width 11 height 11
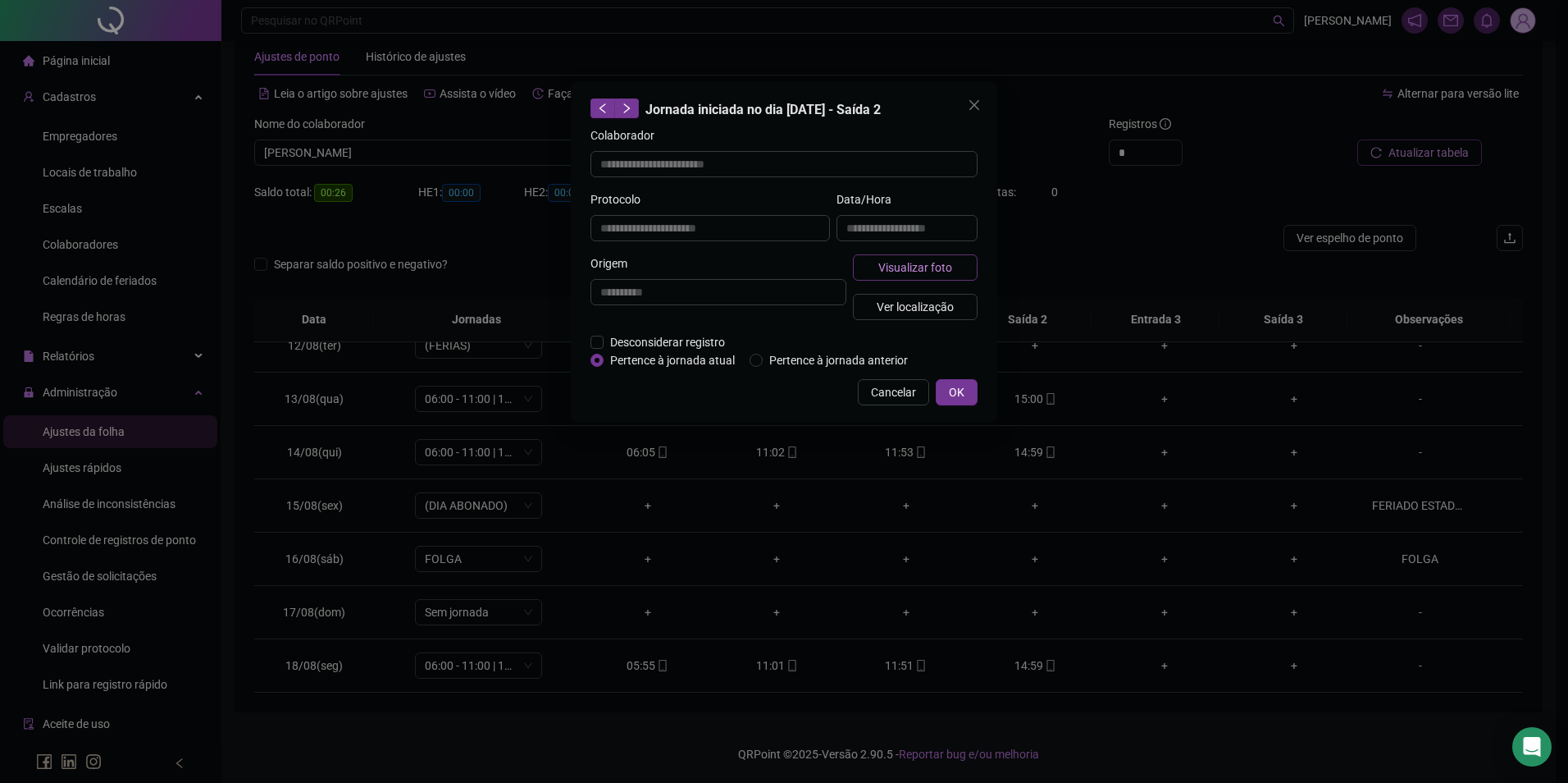
click at [927, 268] on span "Visualizar foto" at bounding box center [915, 267] width 74 height 18
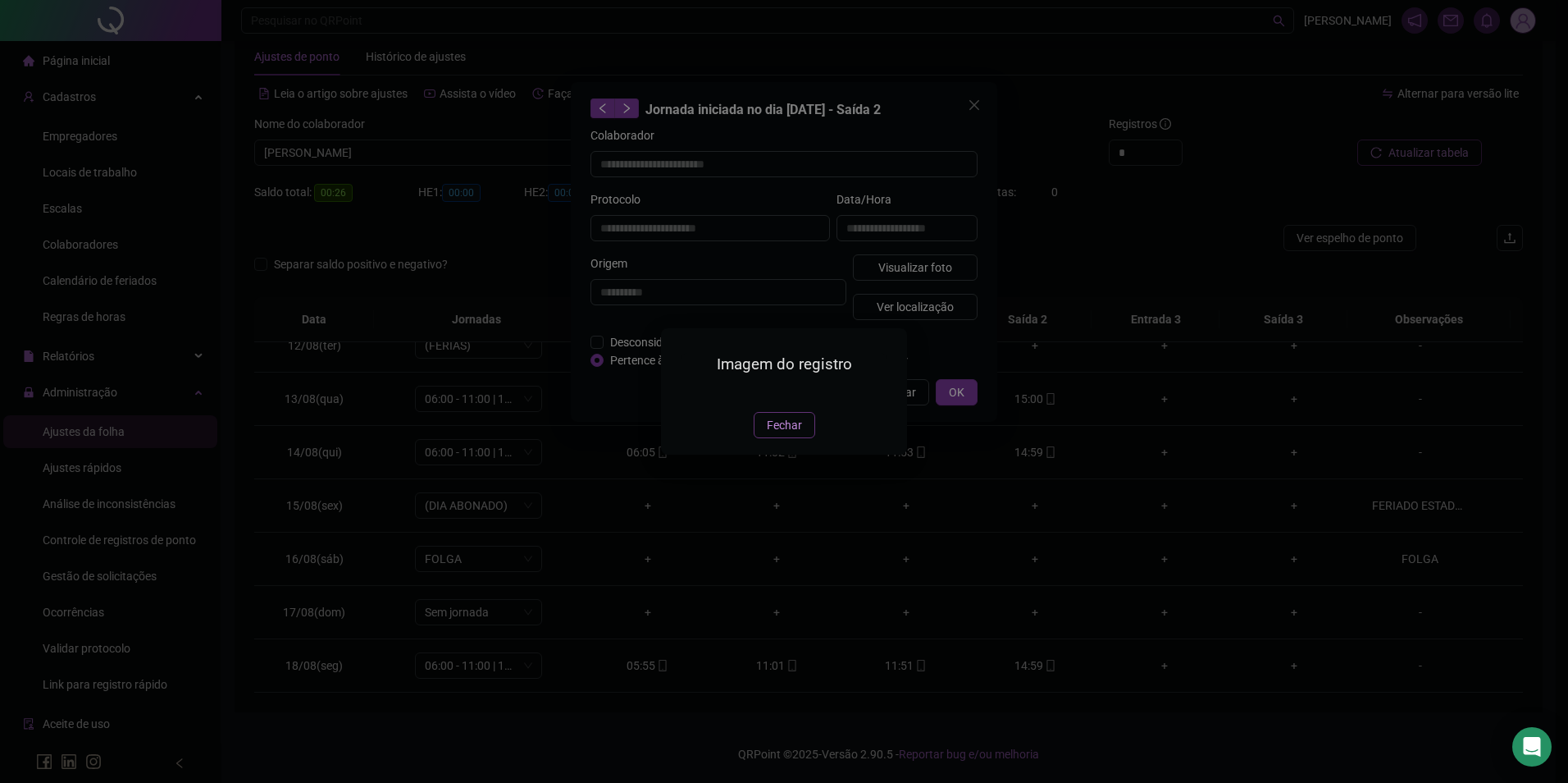
click at [784, 435] on span "Fechar" at bounding box center [784, 425] width 35 height 18
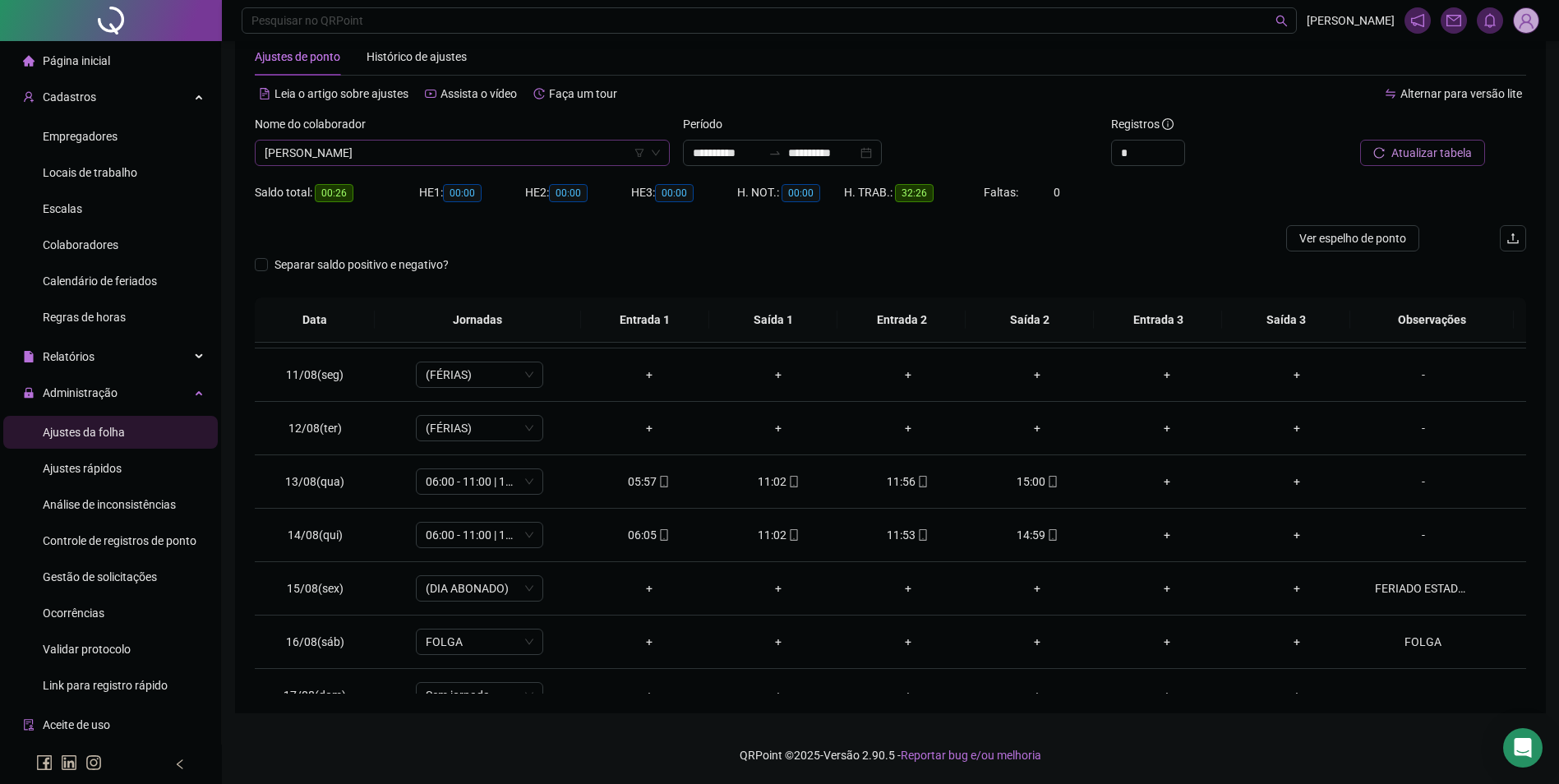
scroll to position [20776, 0]
click at [553, 160] on span "ROSIANA BARBOSA RODRIGUES" at bounding box center [462, 153] width 395 height 25
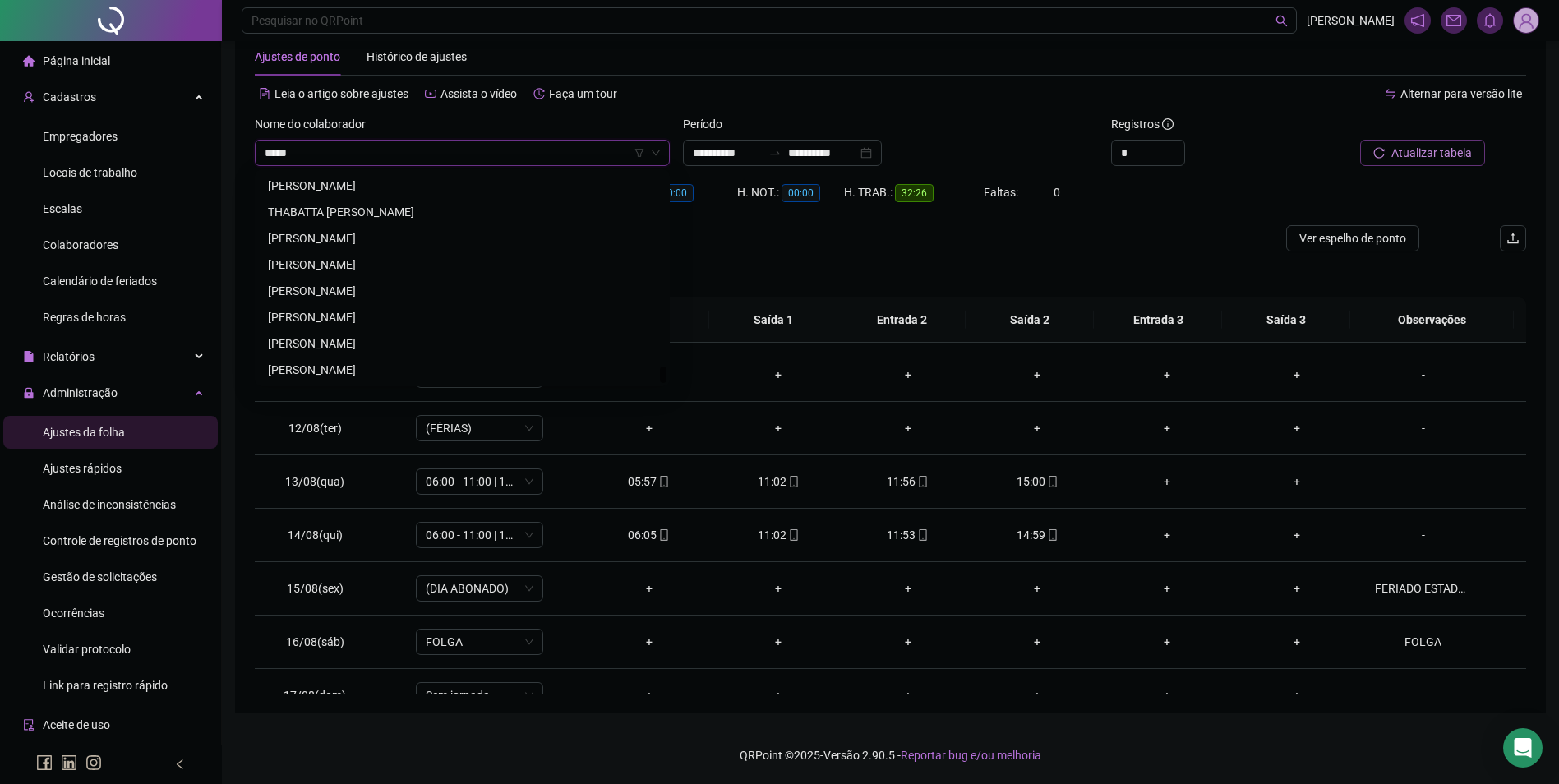
scroll to position [0, 0]
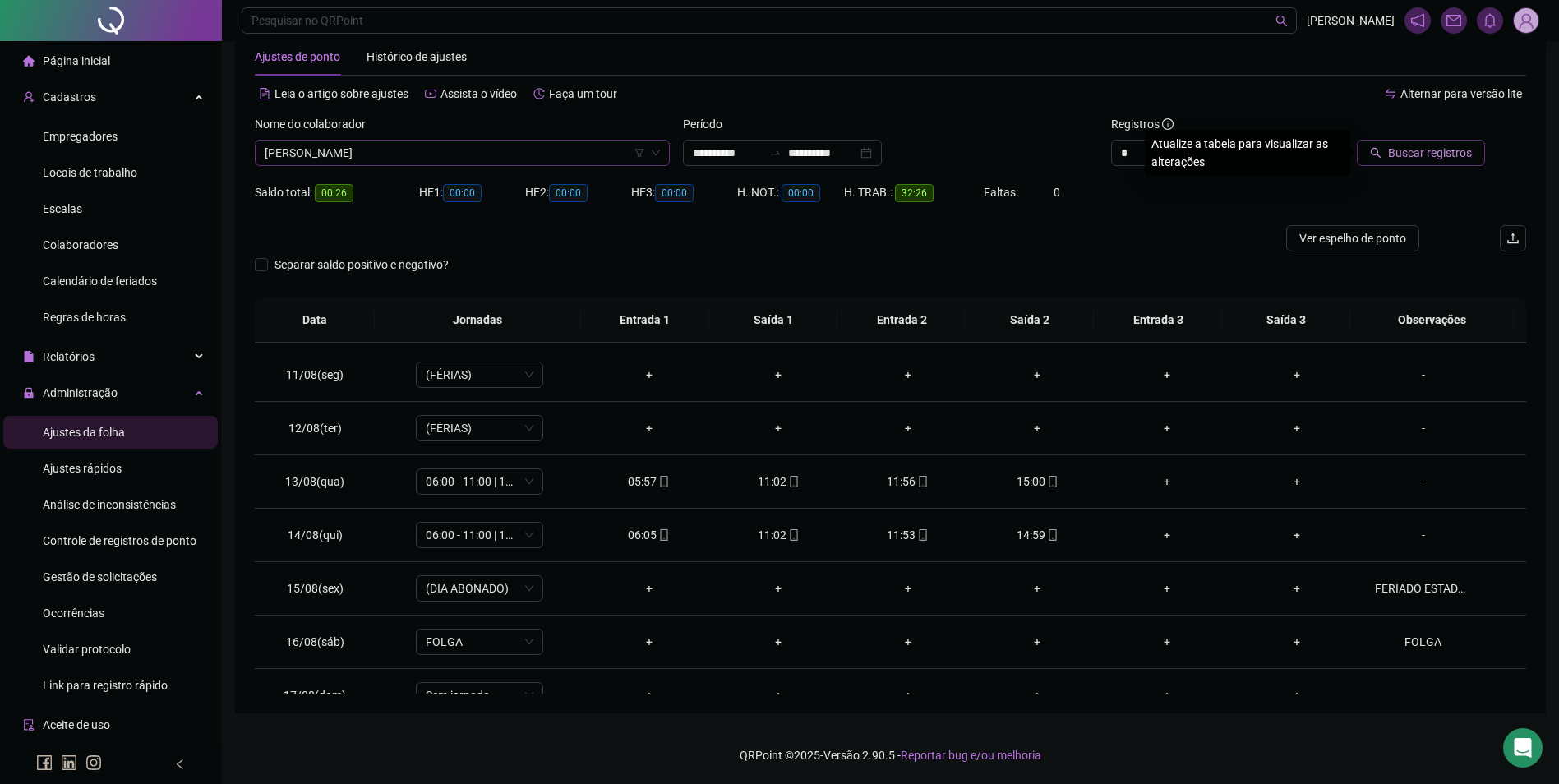
click at [1357, 139] on button "Buscar registros" at bounding box center [1421, 153] width 128 height 27
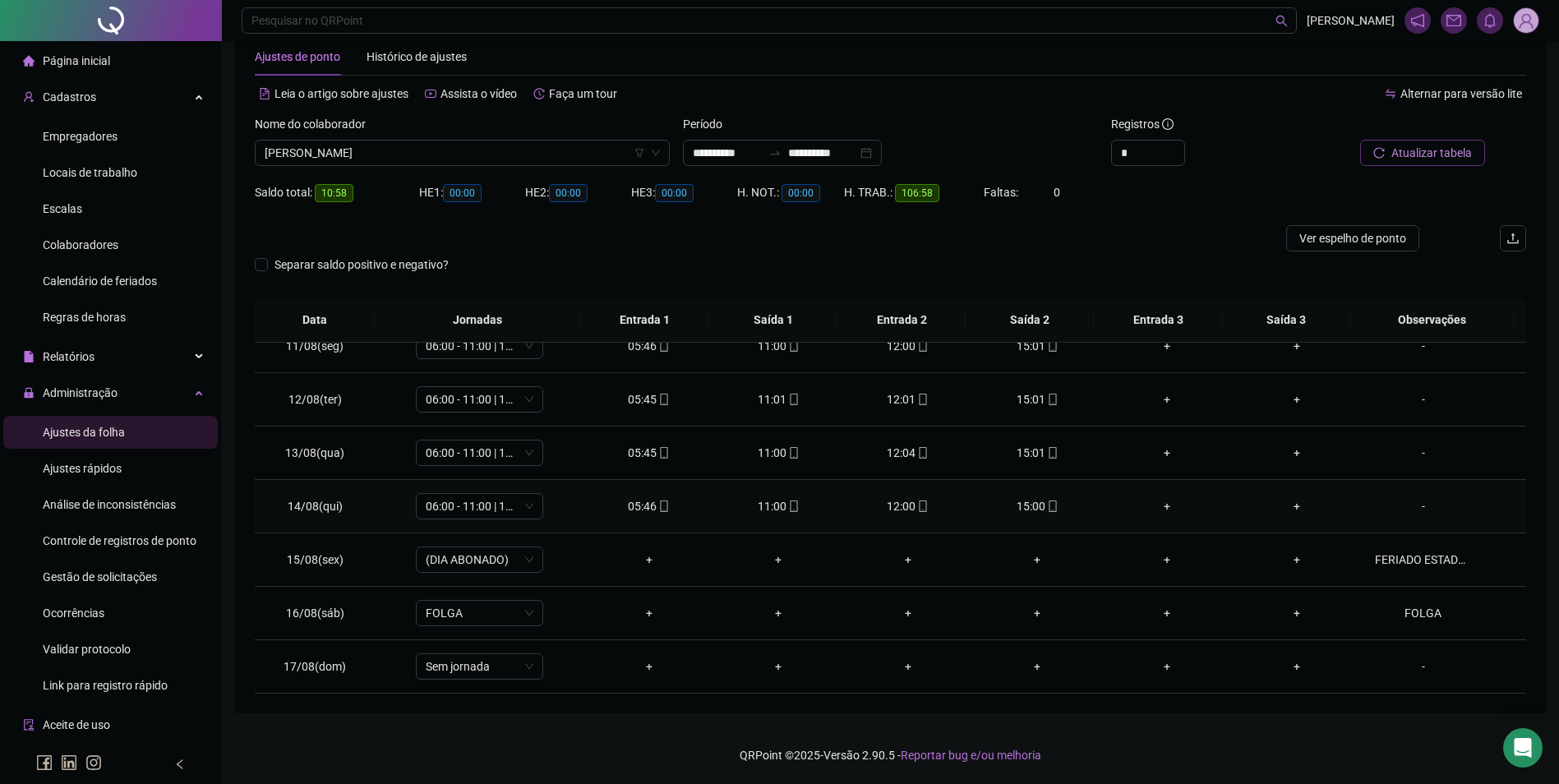
scroll to position [528, 0]
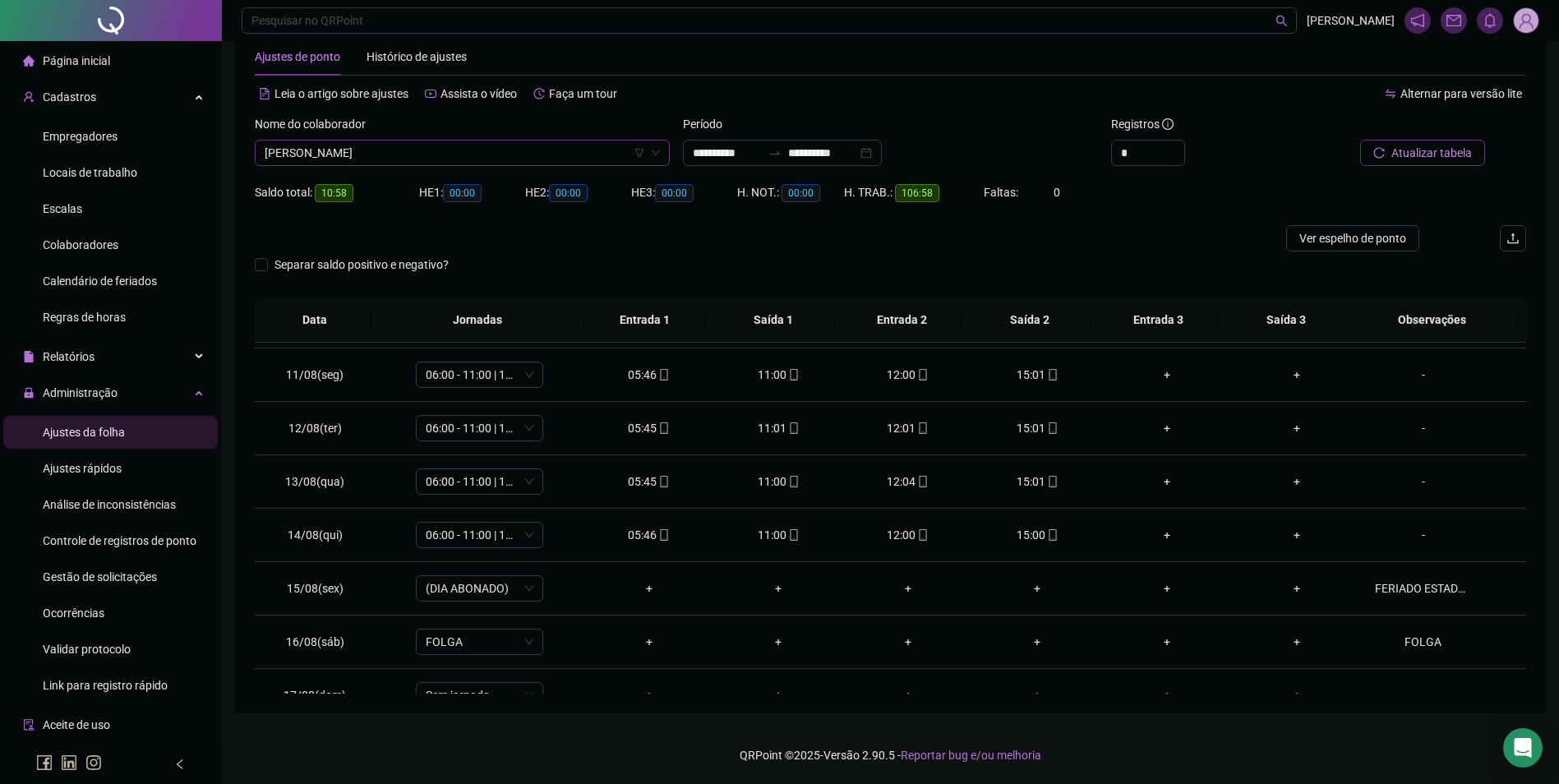
click at [447, 158] on span "SANTINHA DIAS FURTADO" at bounding box center [462, 153] width 395 height 25
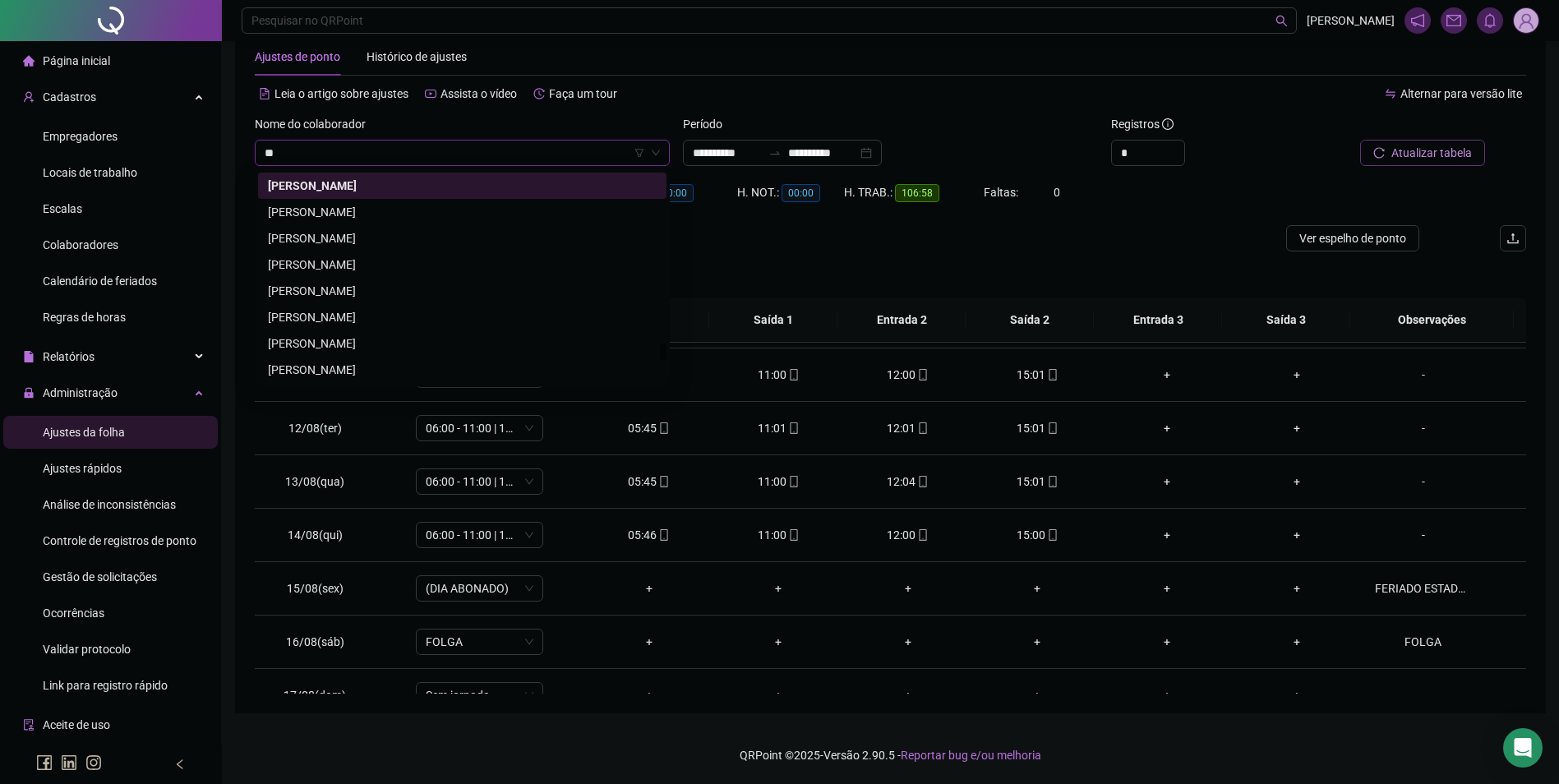
scroll to position [0, 0]
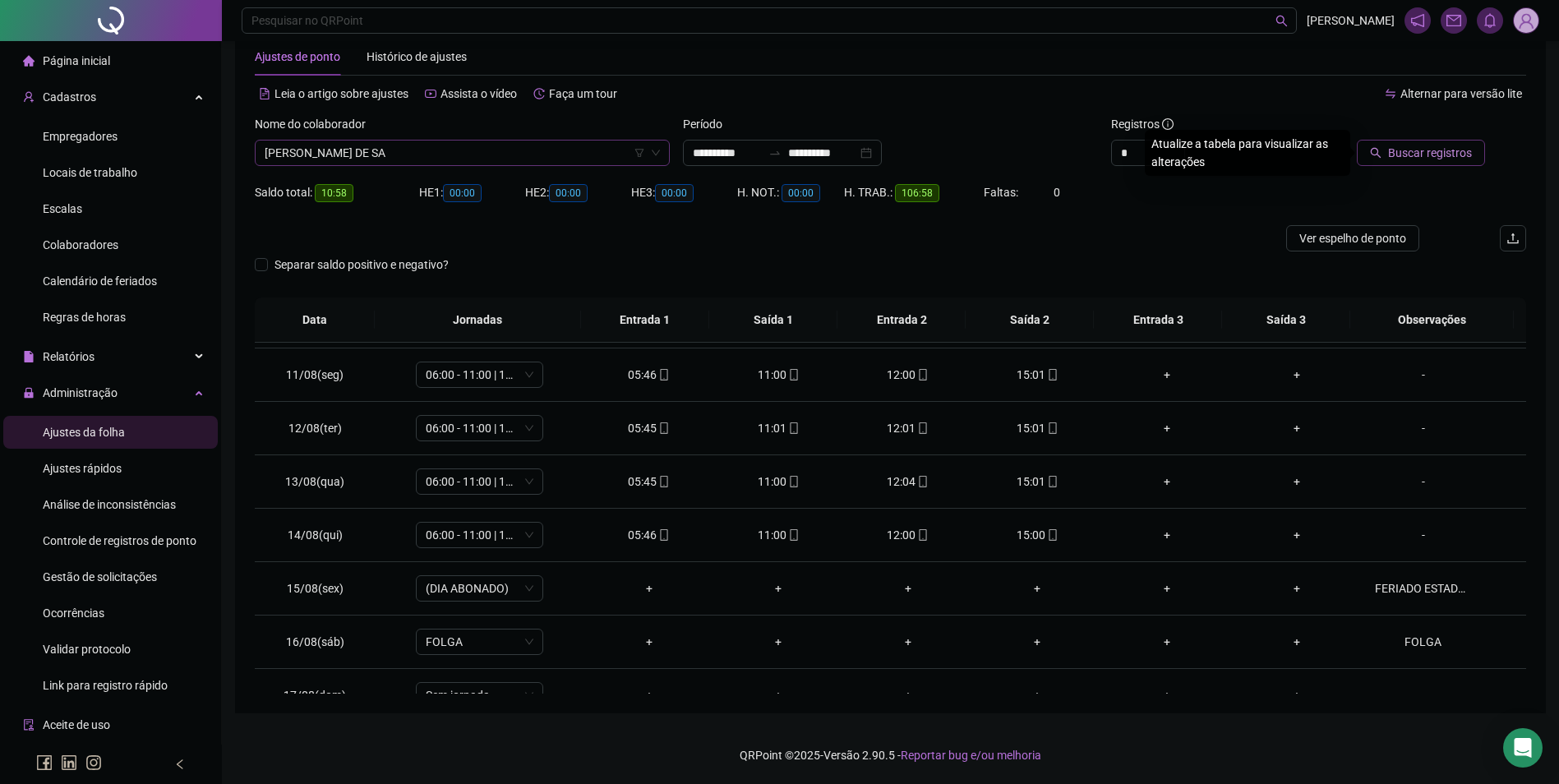
click at [1357, 139] on button "Buscar registros" at bounding box center [1421, 153] width 128 height 27
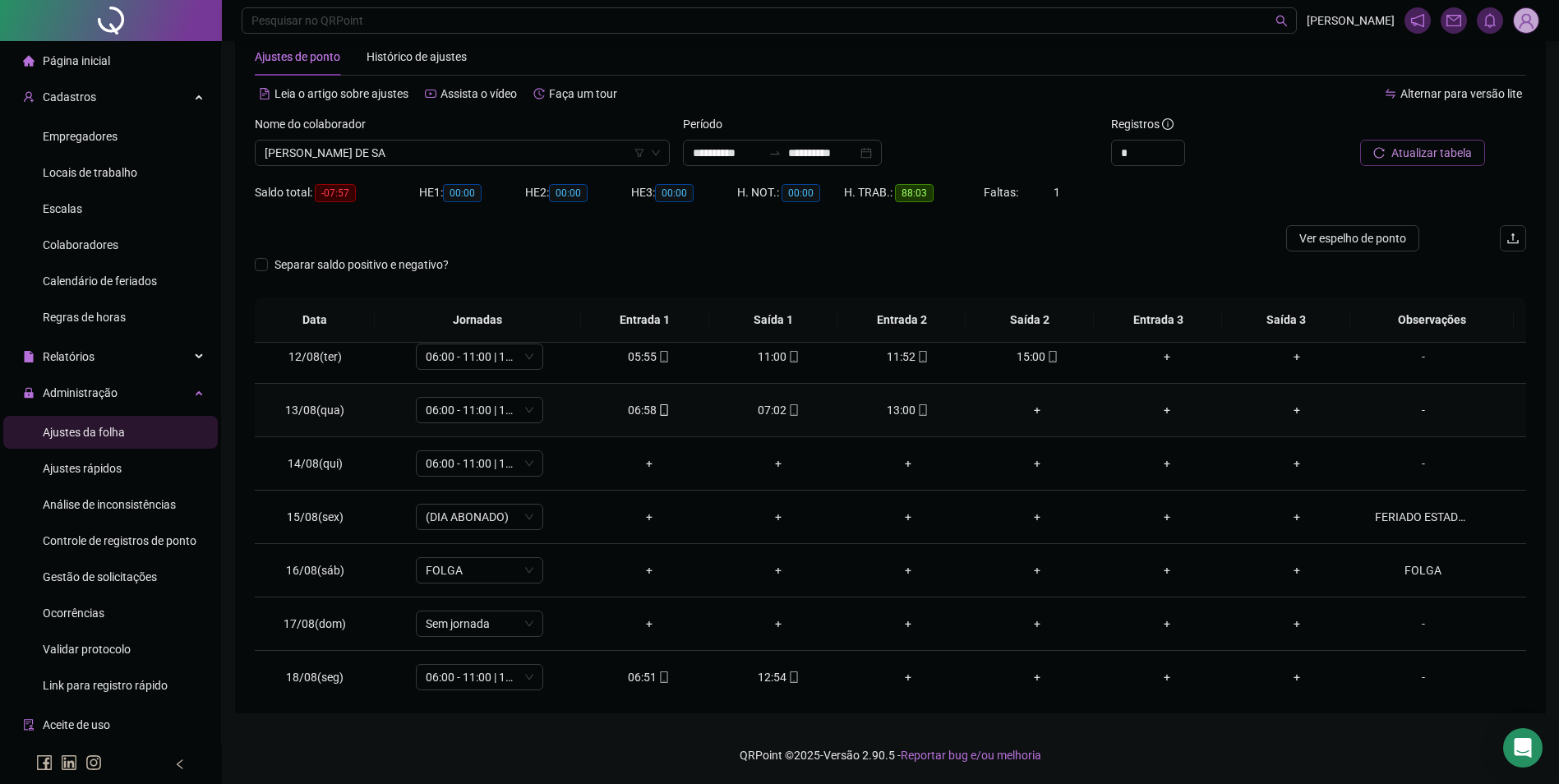
scroll to position [611, 0]
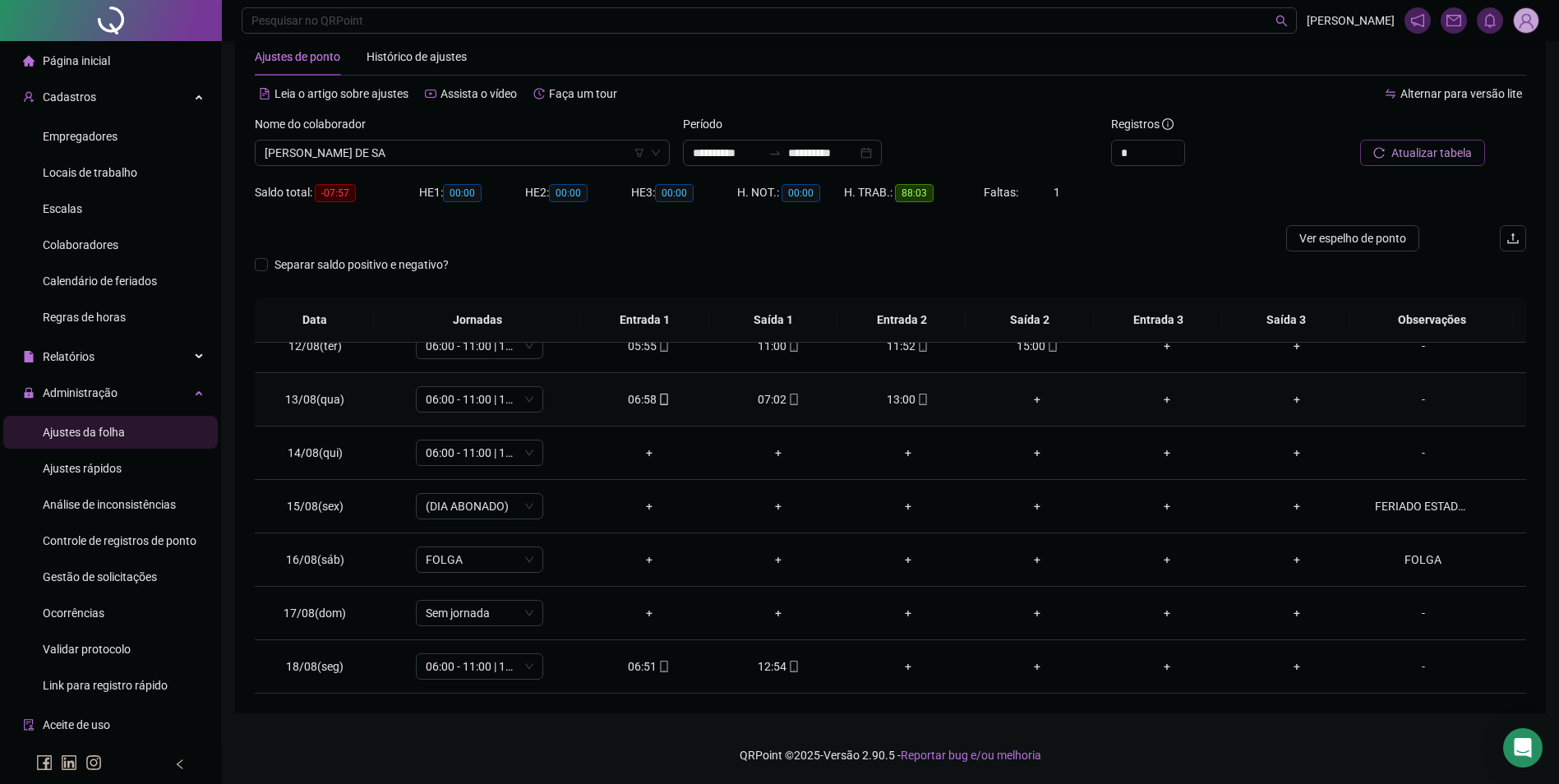
click at [1026, 400] on div "+" at bounding box center [1037, 399] width 103 height 18
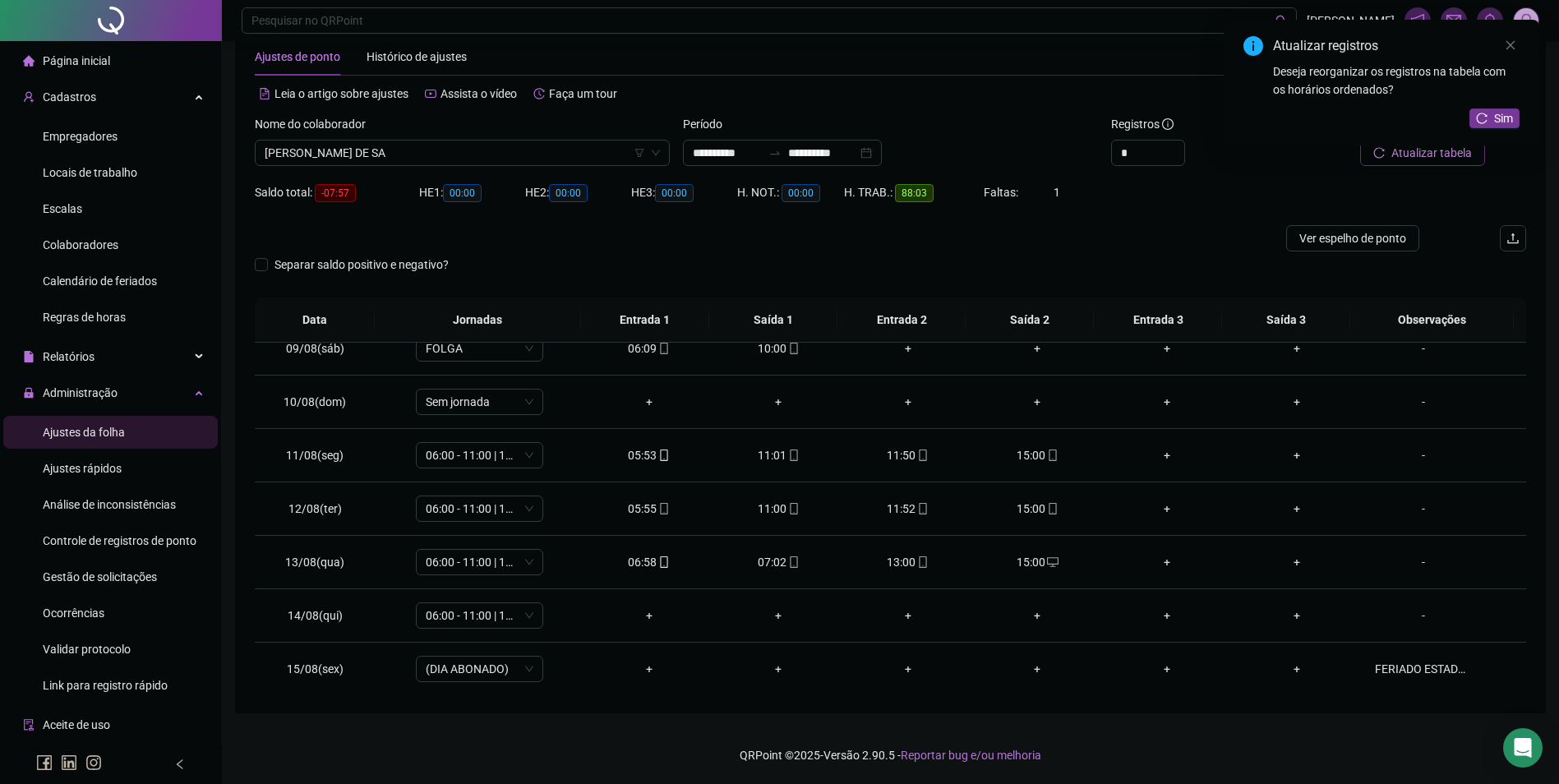
scroll to position [447, 0]
click at [1495, 110] on span "Sim" at bounding box center [1504, 118] width 19 height 18
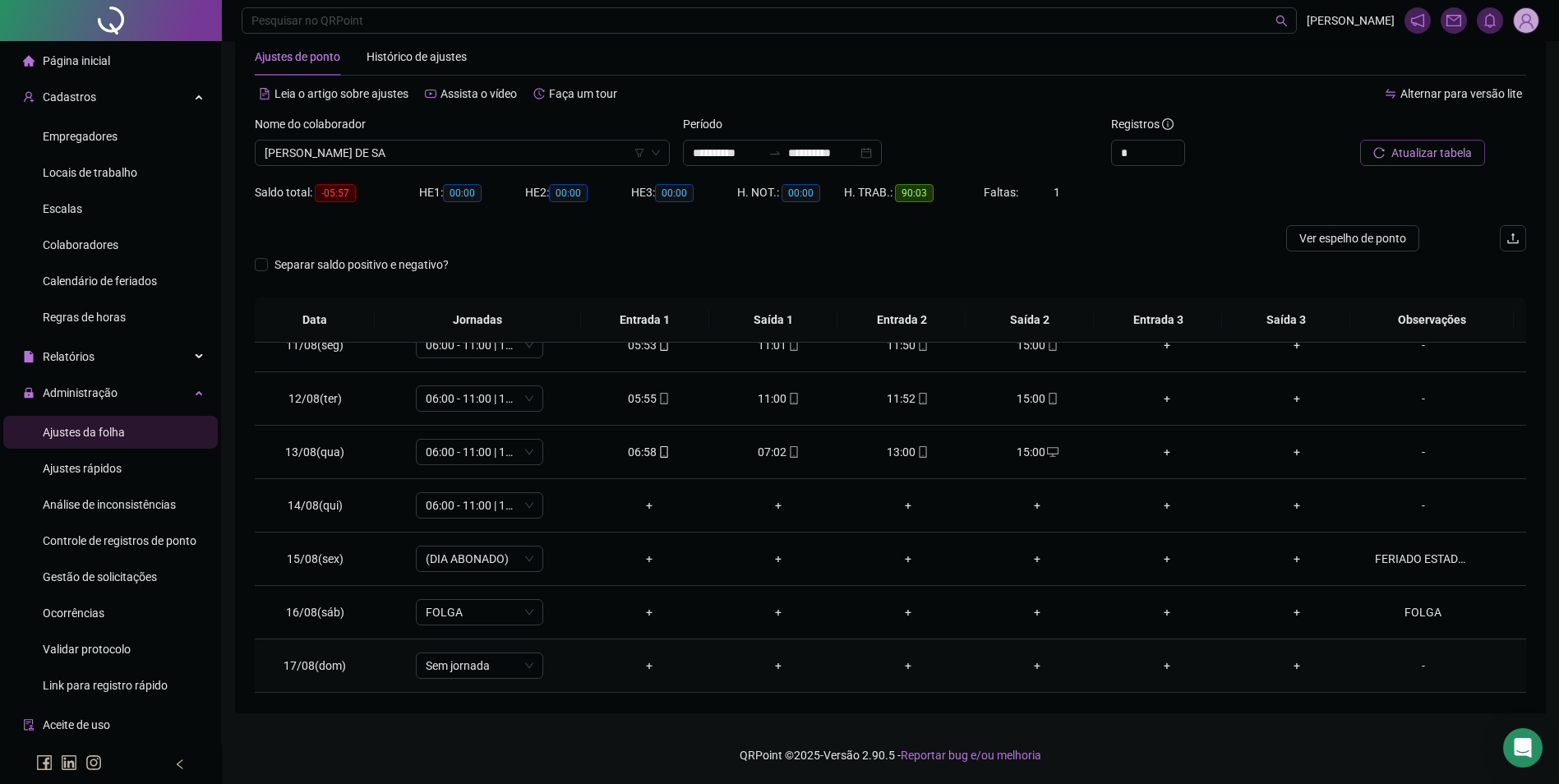
scroll to position [528, 0]
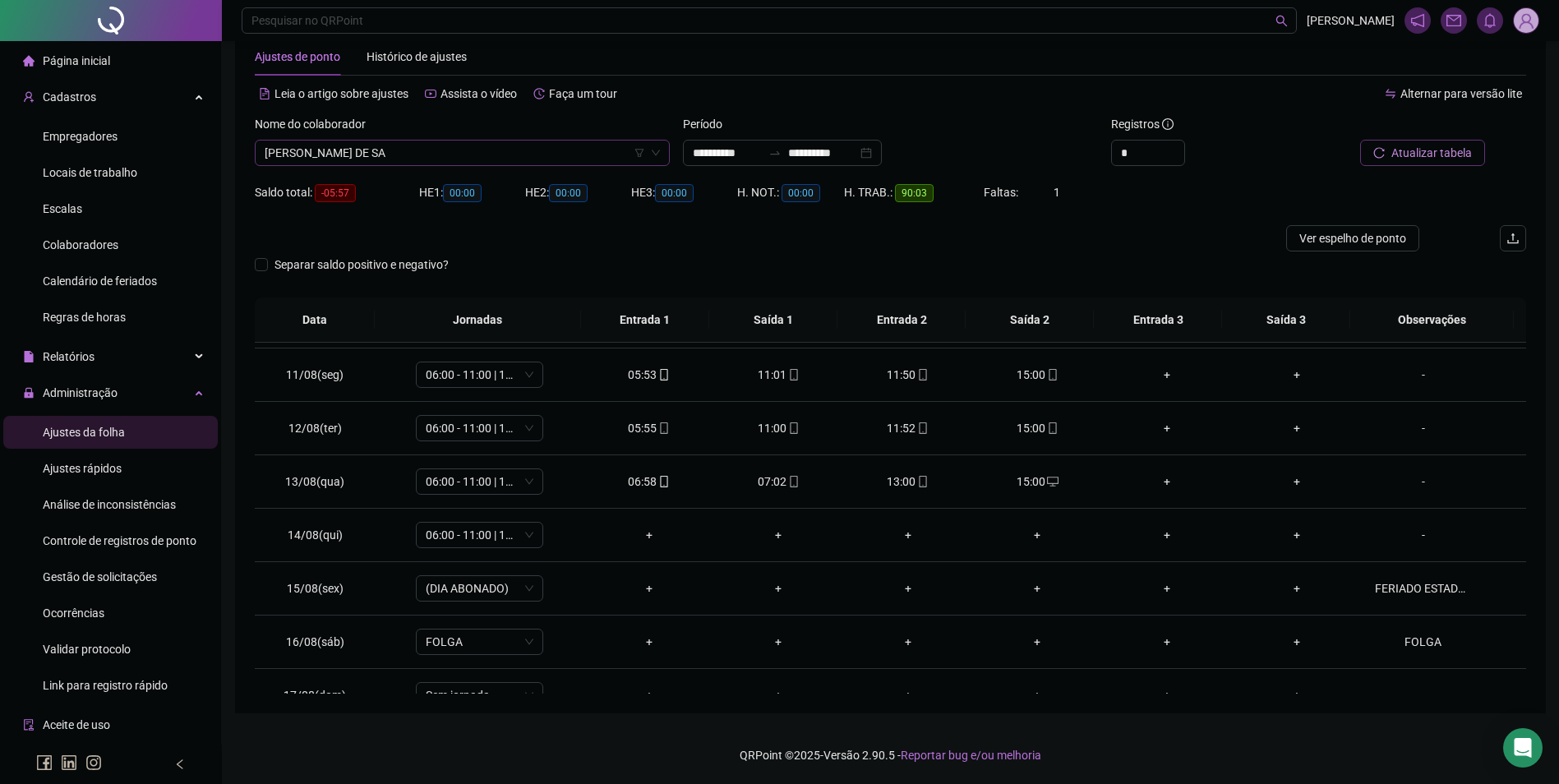
click at [431, 144] on span "SHIRLENE MOTA DE SA" at bounding box center [462, 153] width 395 height 25
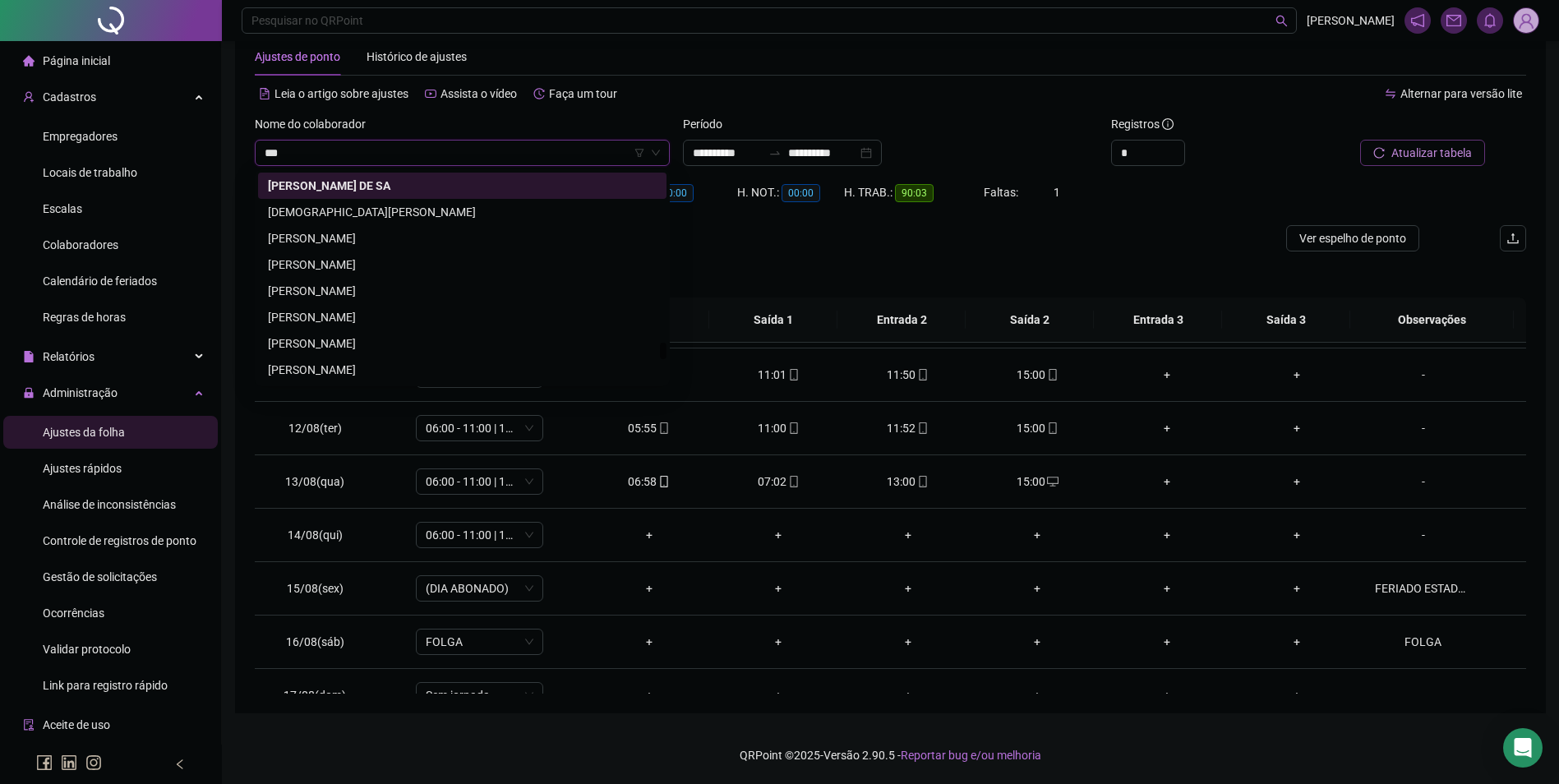
scroll to position [0, 0]
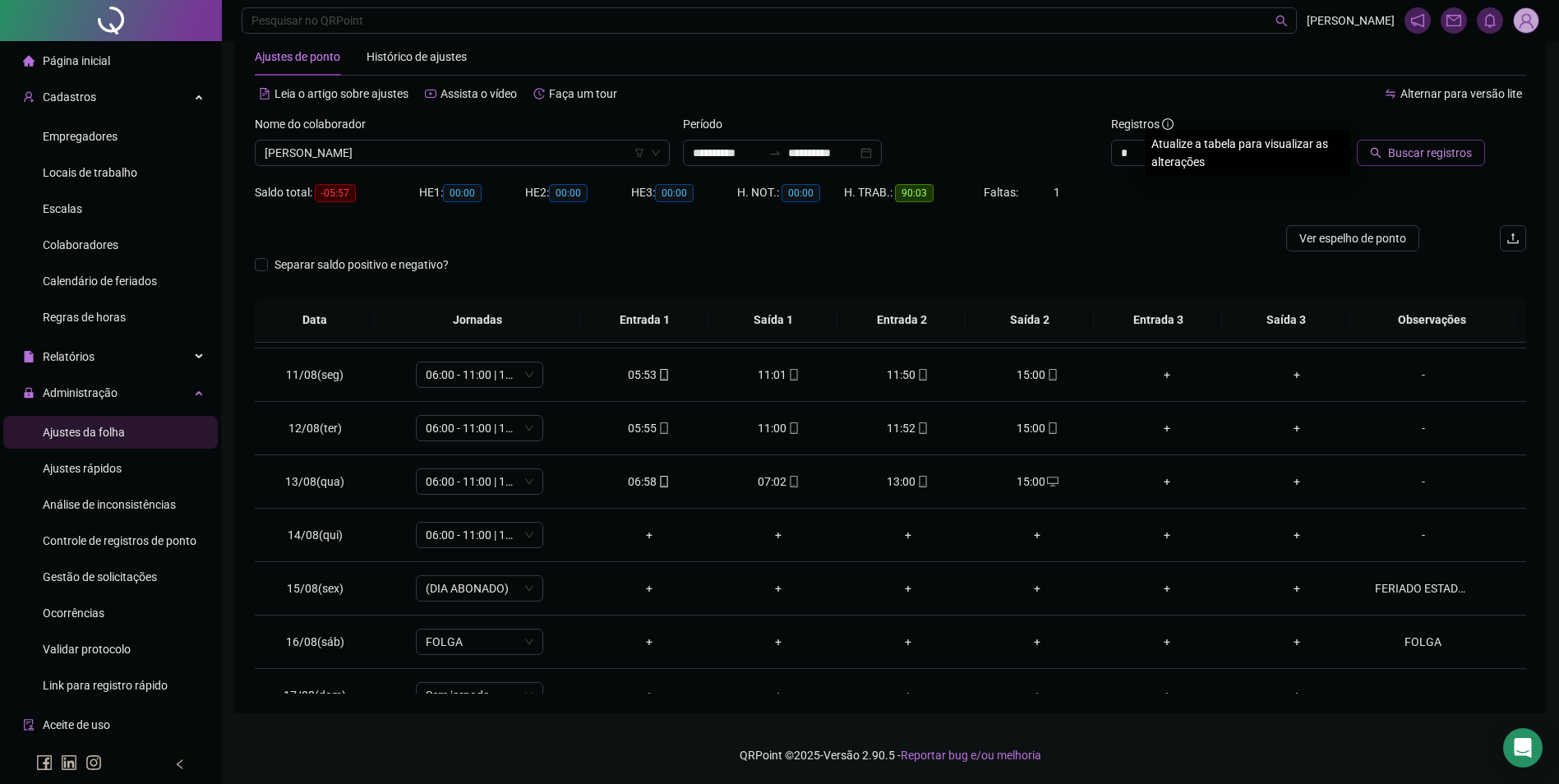
click at [1357, 139] on button "Buscar registros" at bounding box center [1421, 153] width 128 height 27
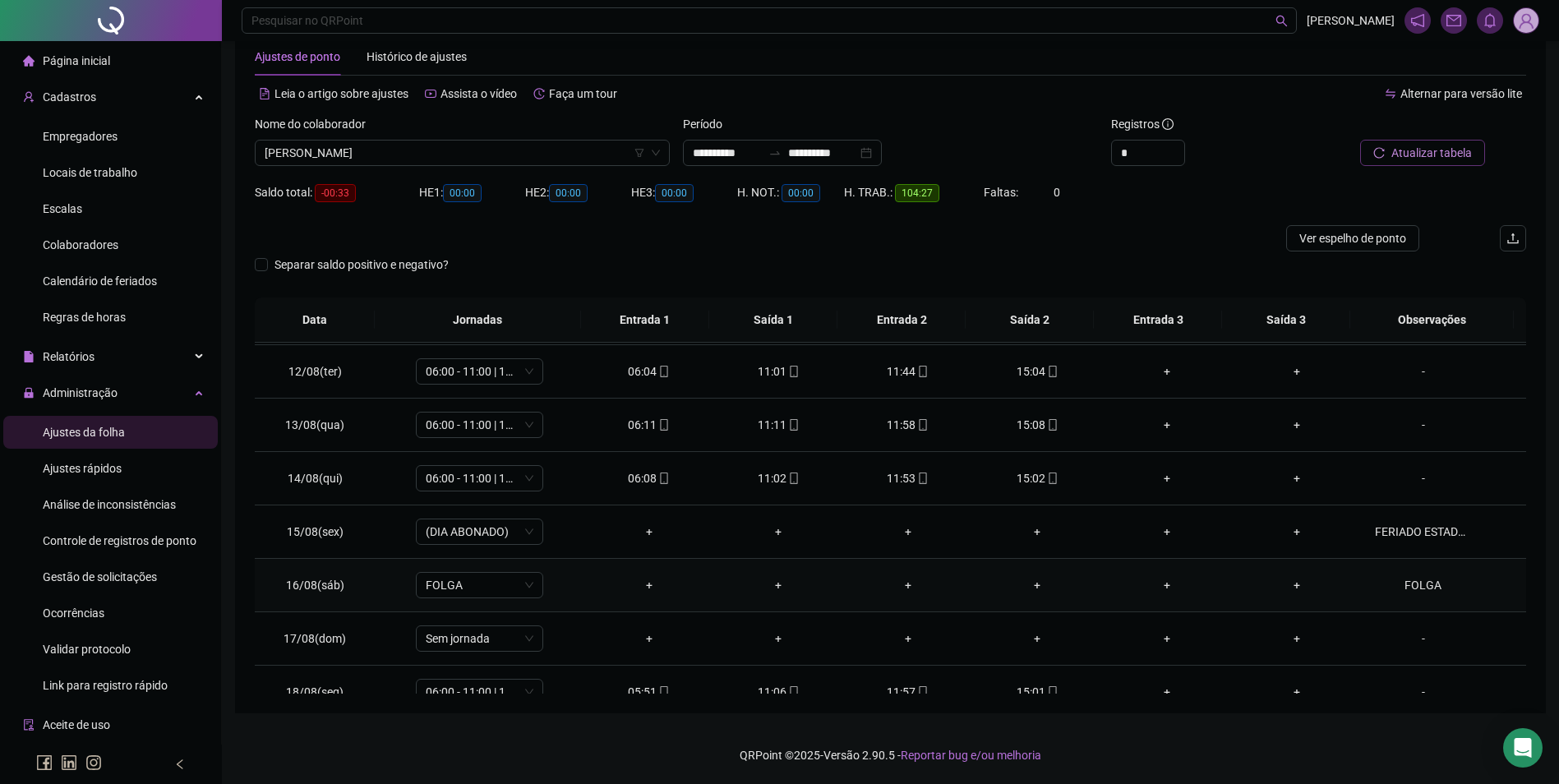
scroll to position [611, 0]
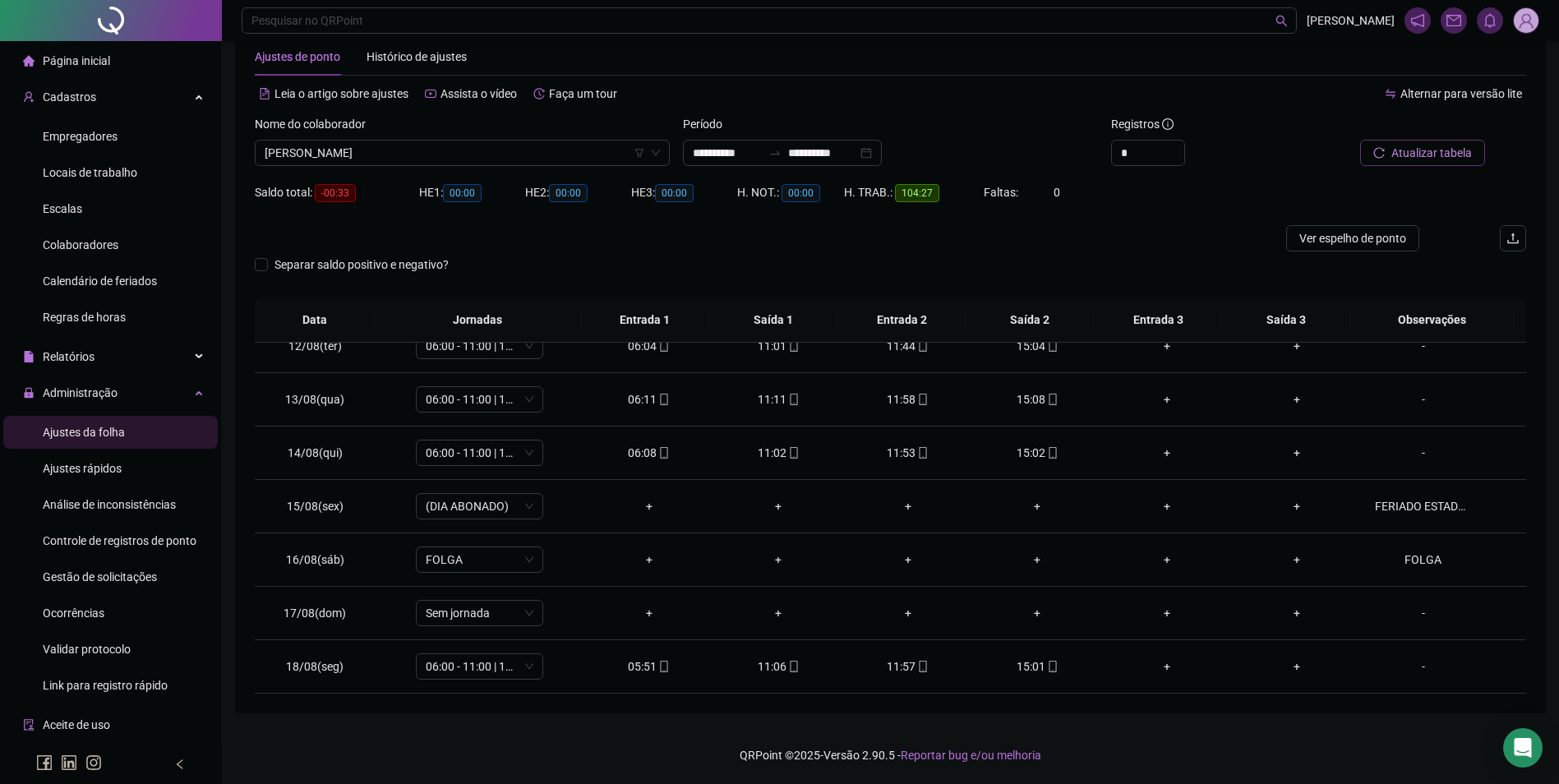
click at [376, 139] on div "Nome do colaborador" at bounding box center [463, 127] width 415 height 25
click at [409, 159] on span "TAIS FERREIRA COSTA" at bounding box center [462, 153] width 395 height 25
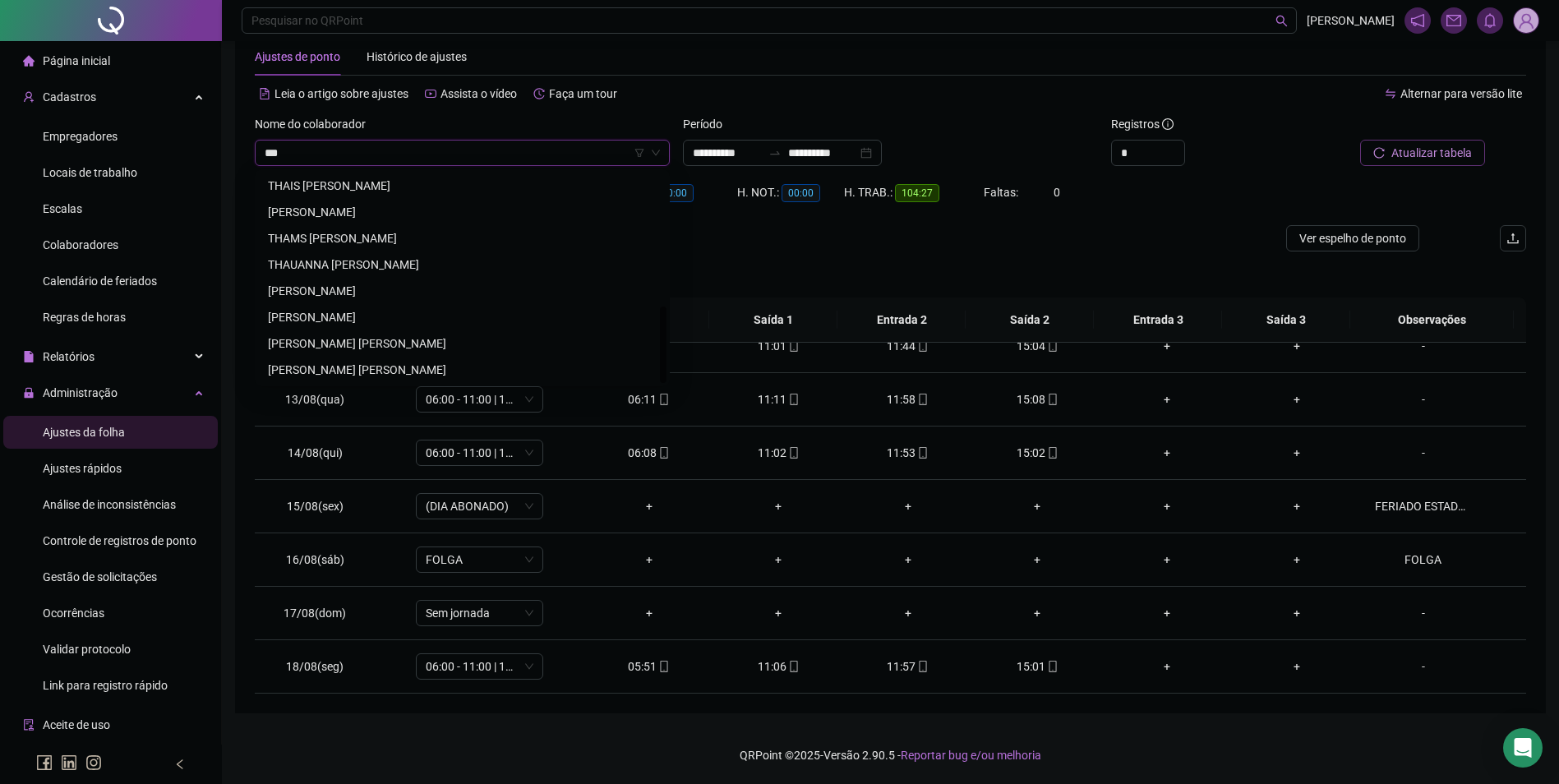
scroll to position [0, 0]
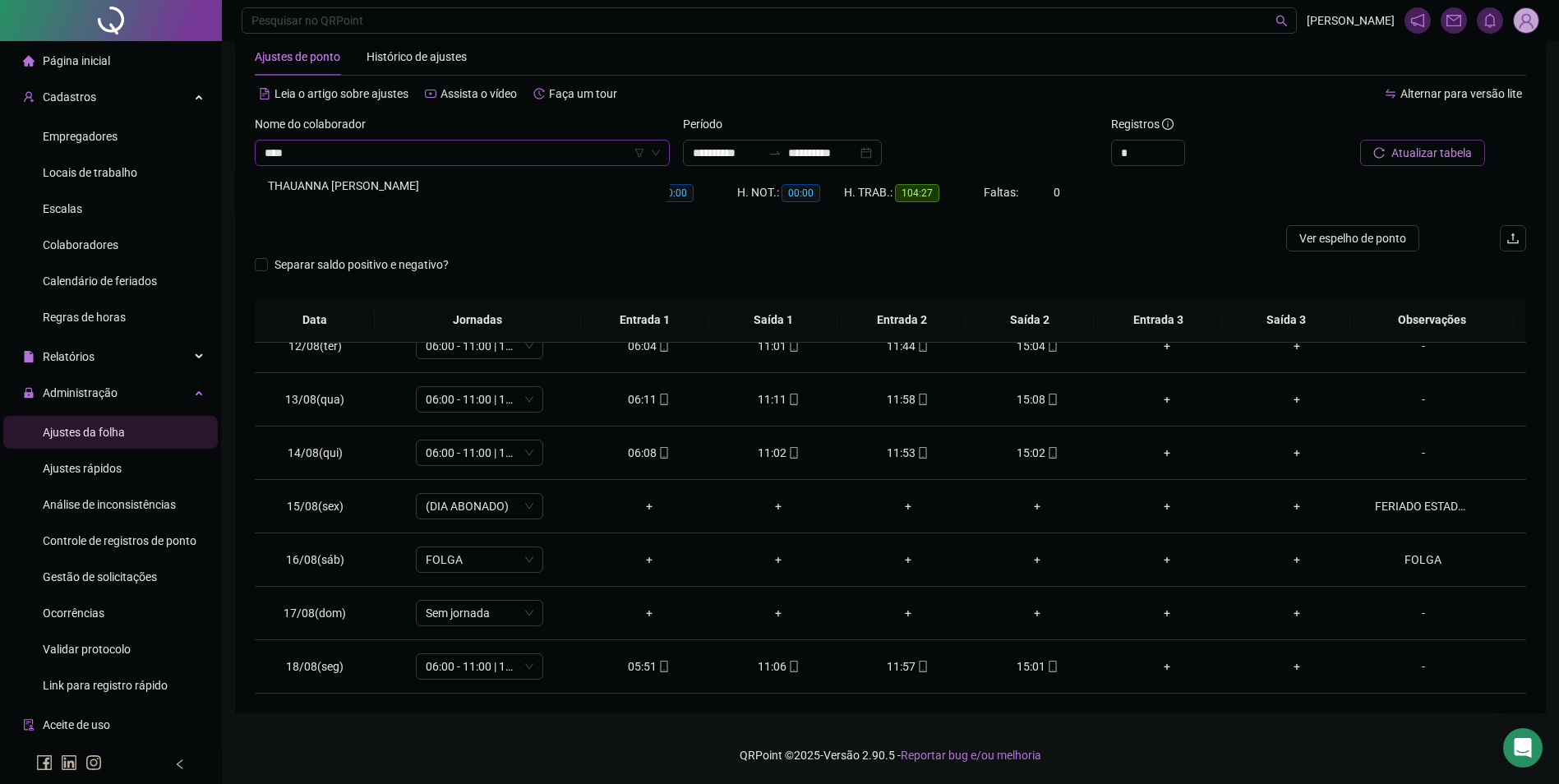
click at [358, 174] on div "THAUANNA CRISTINA FERREIRA DOS ANJOS" at bounding box center [462, 186] width 409 height 27
click at [1448, 153] on span "Buscar registros" at bounding box center [1430, 153] width 83 height 18
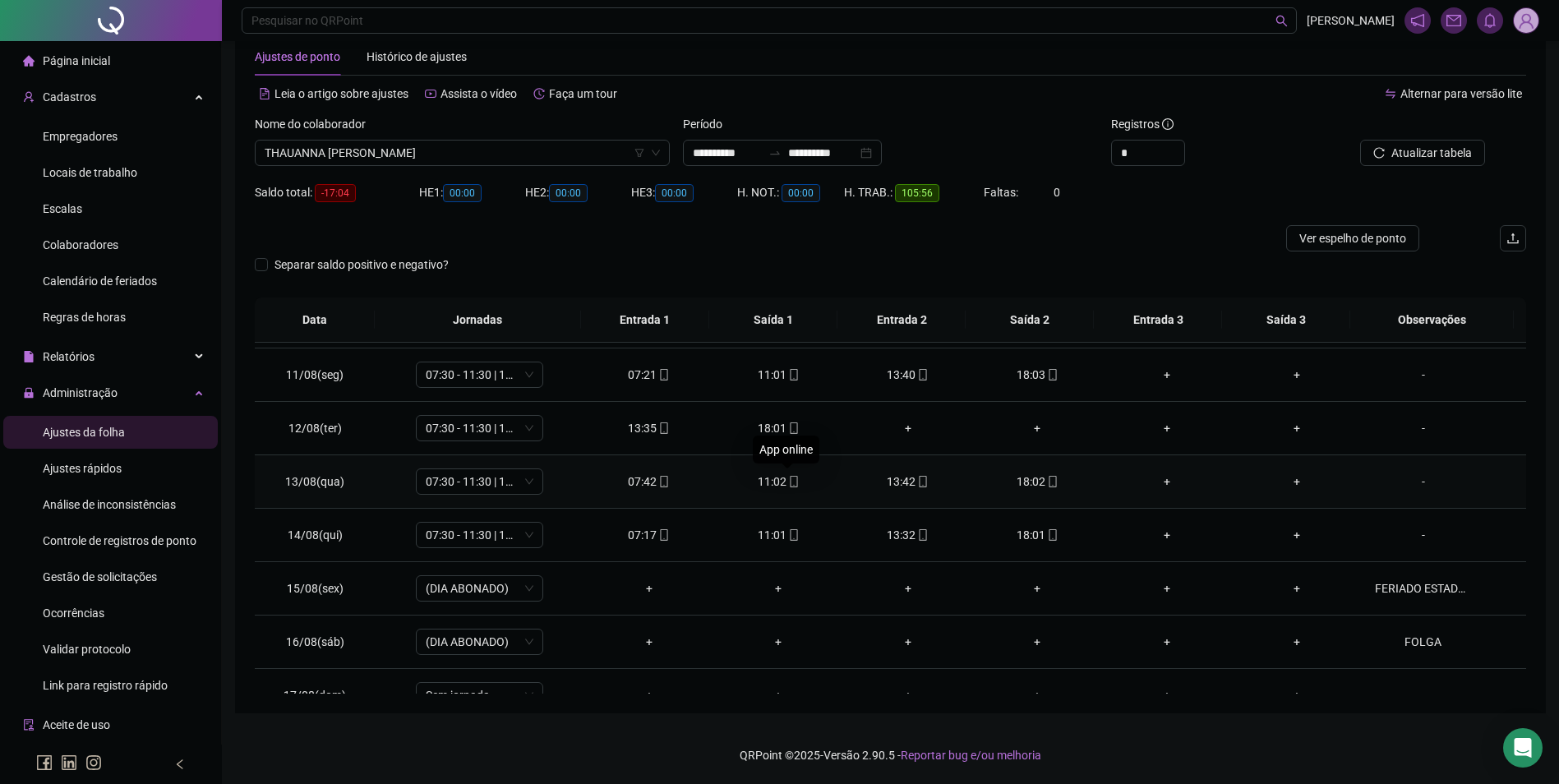
click at [788, 483] on icon "mobile" at bounding box center [794, 482] width 11 height 11
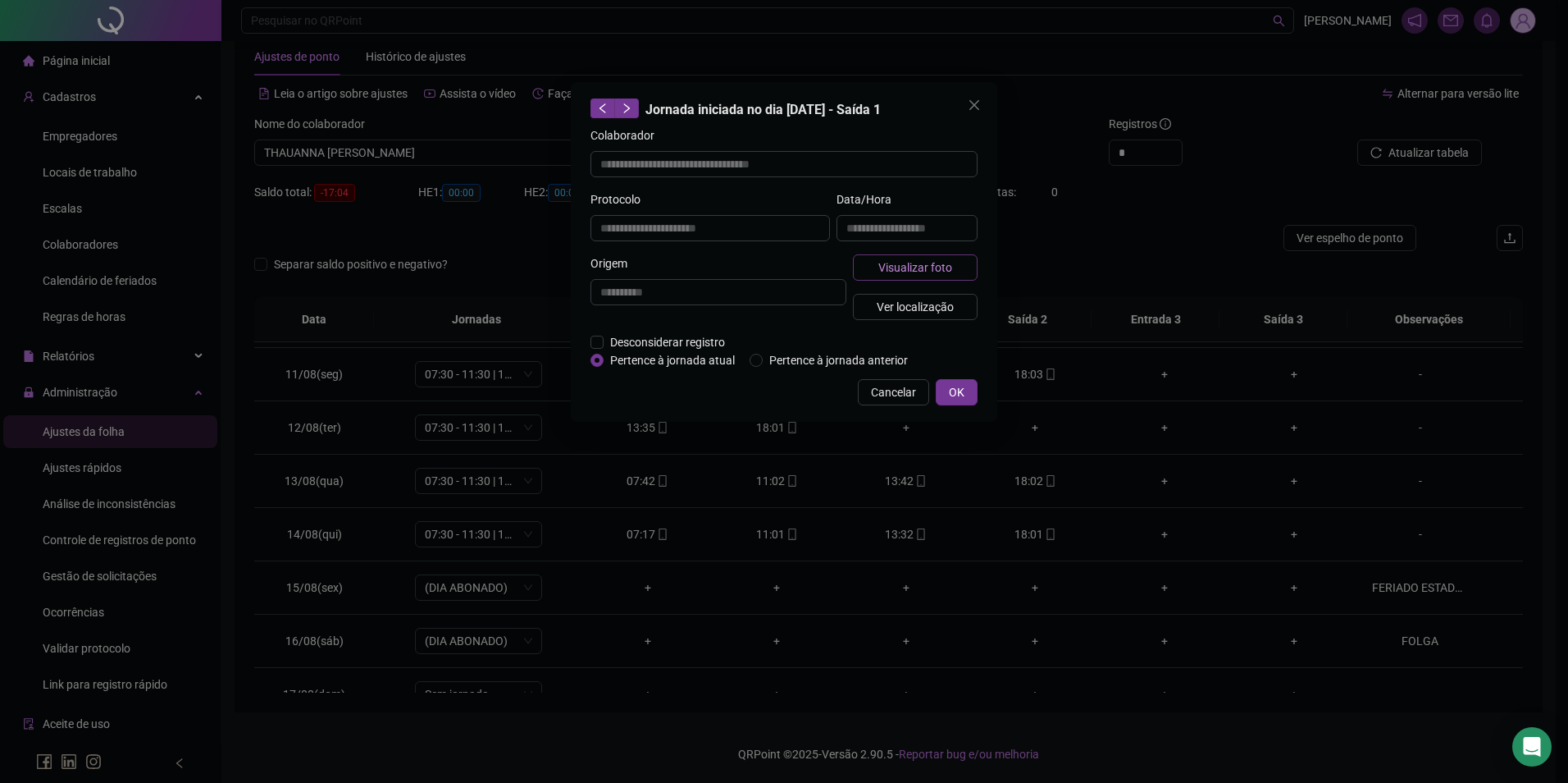
click at [897, 271] on span "Visualizar foto" at bounding box center [915, 267] width 74 height 18
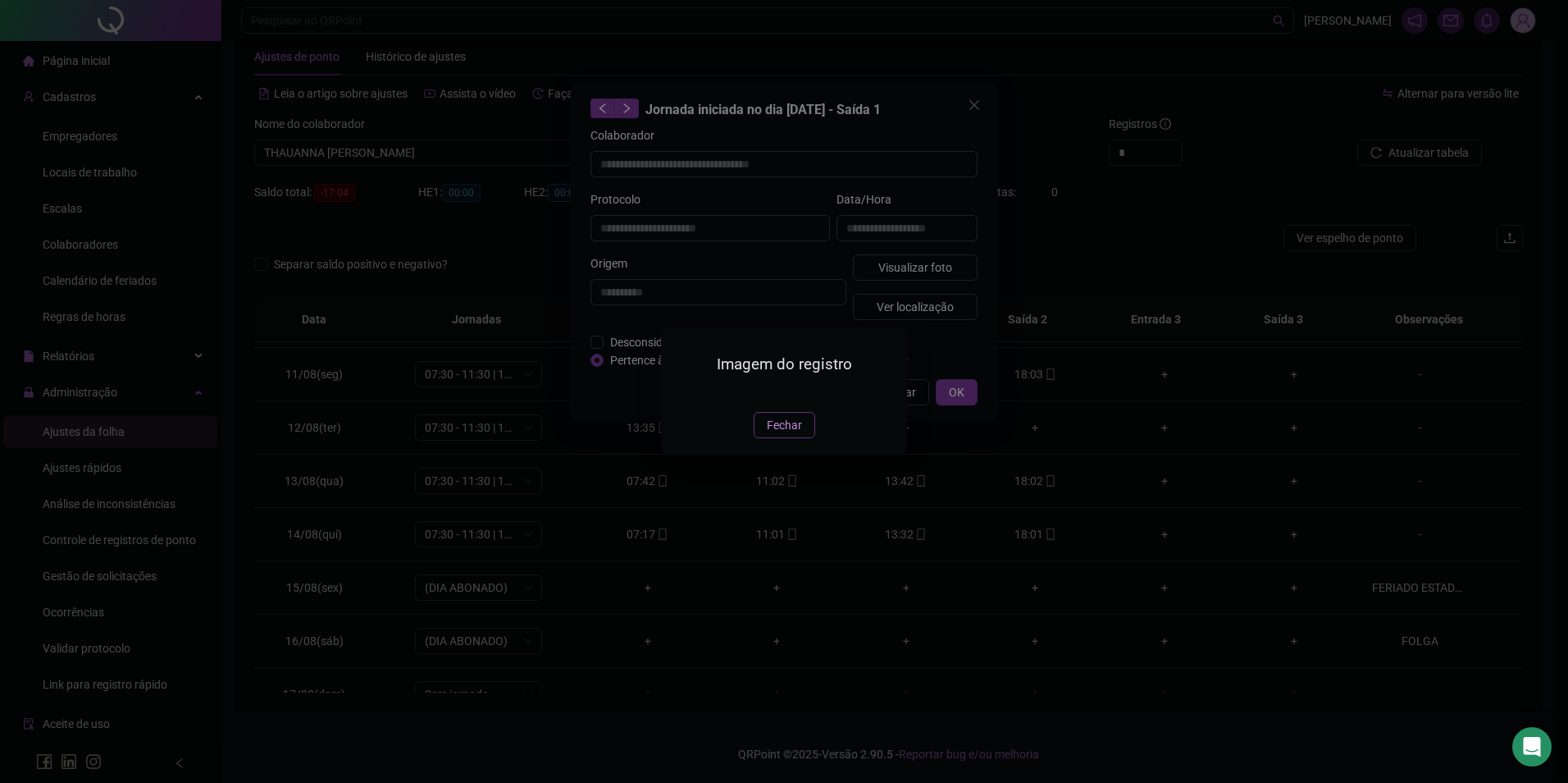
click at [775, 435] on span "Fechar" at bounding box center [784, 425] width 35 height 18
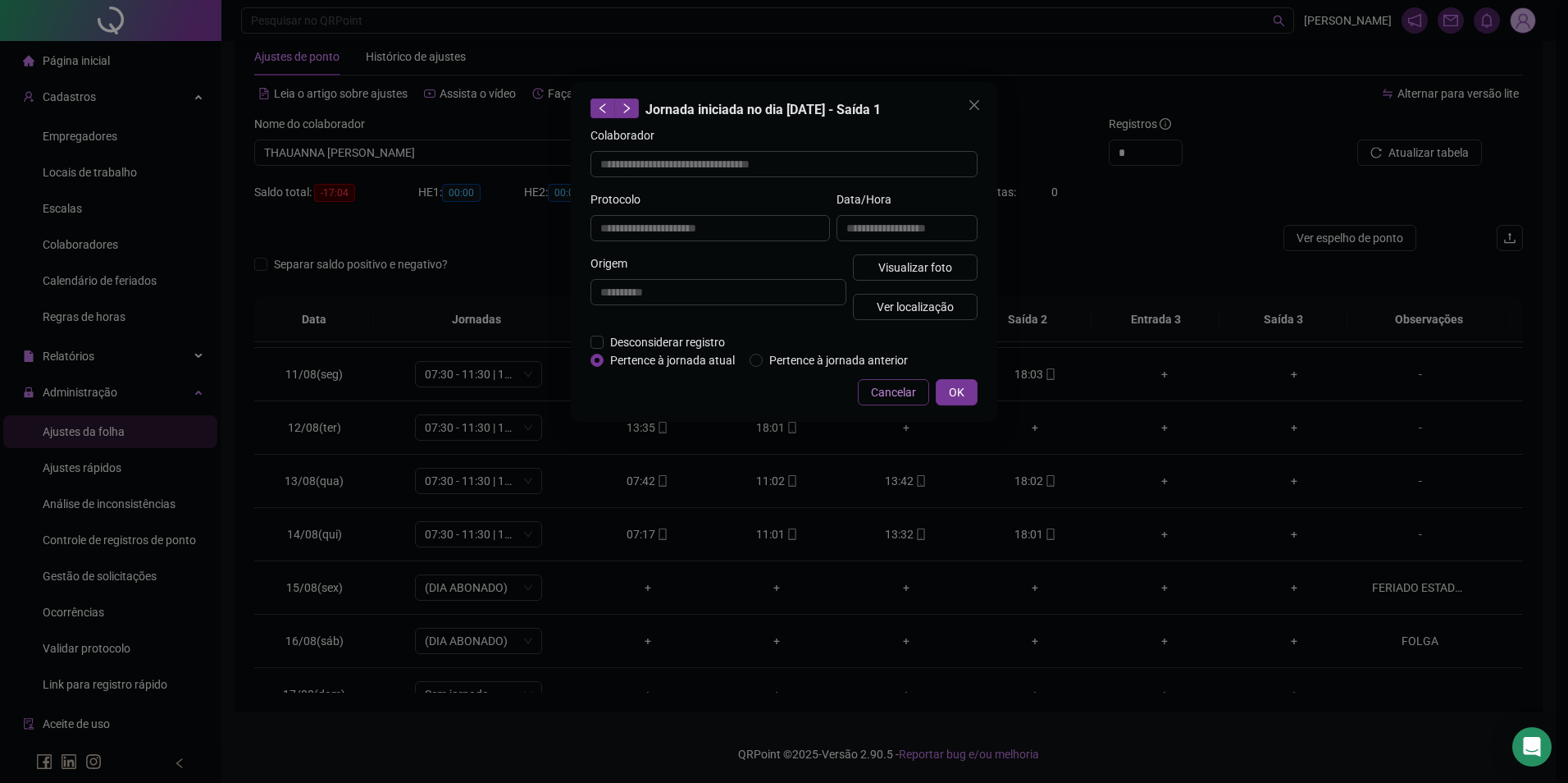
click at [905, 387] on span "Cancelar" at bounding box center [894, 392] width 45 height 18
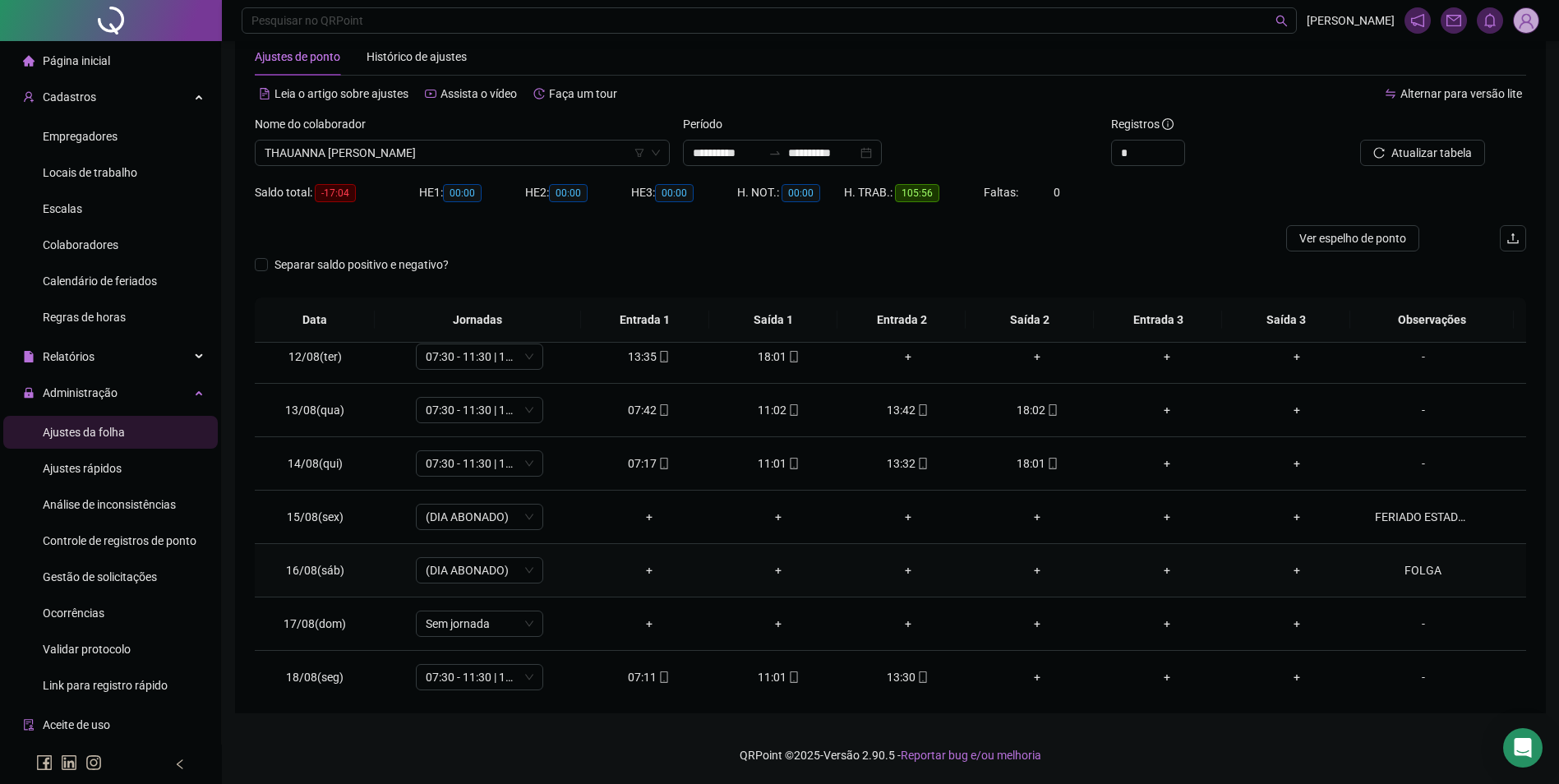
scroll to position [611, 0]
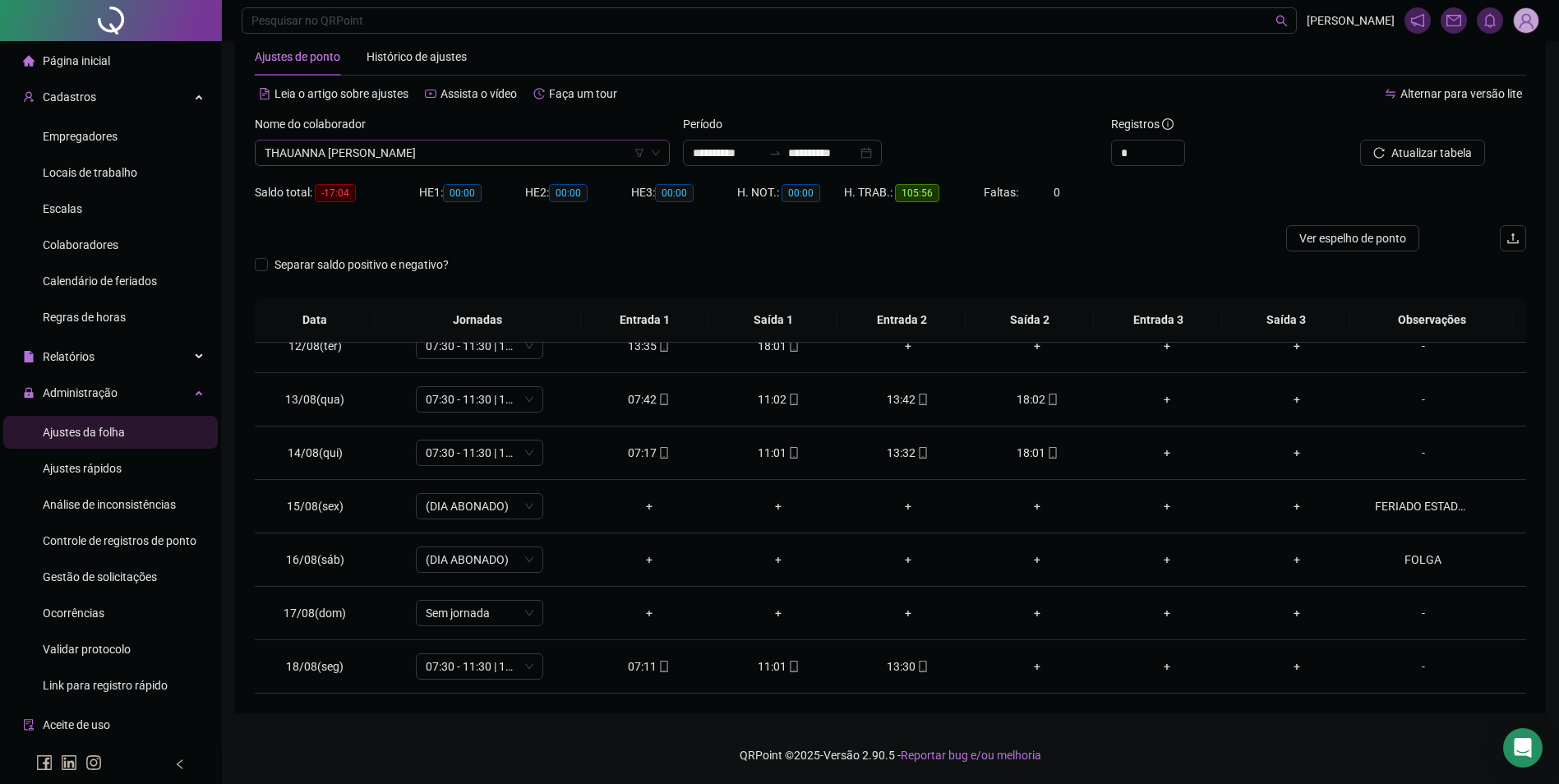
click at [563, 146] on span "THAUANNA CRISTINA FERREIRA DOS ANJOS" at bounding box center [462, 153] width 395 height 25
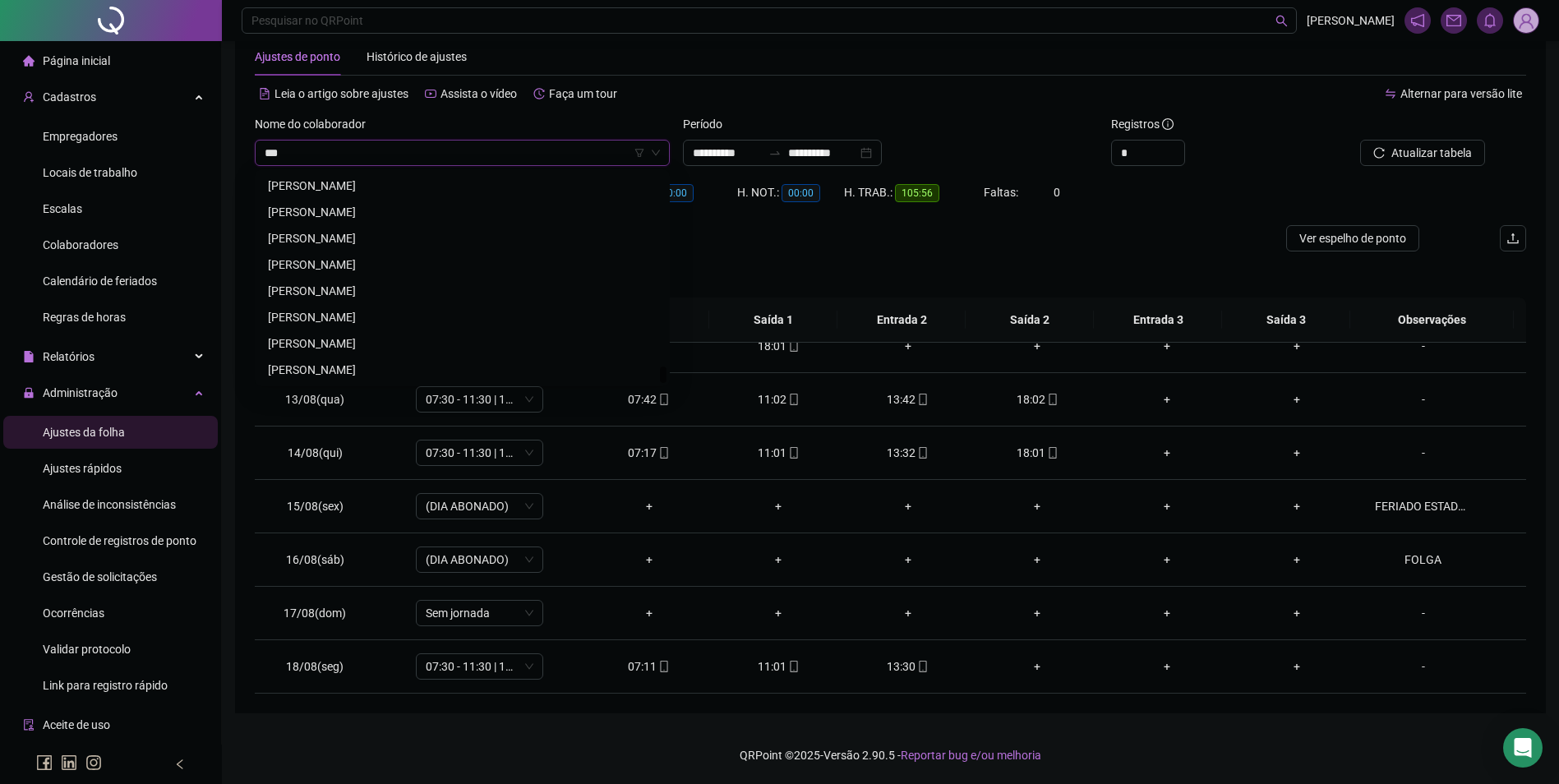
scroll to position [0, 0]
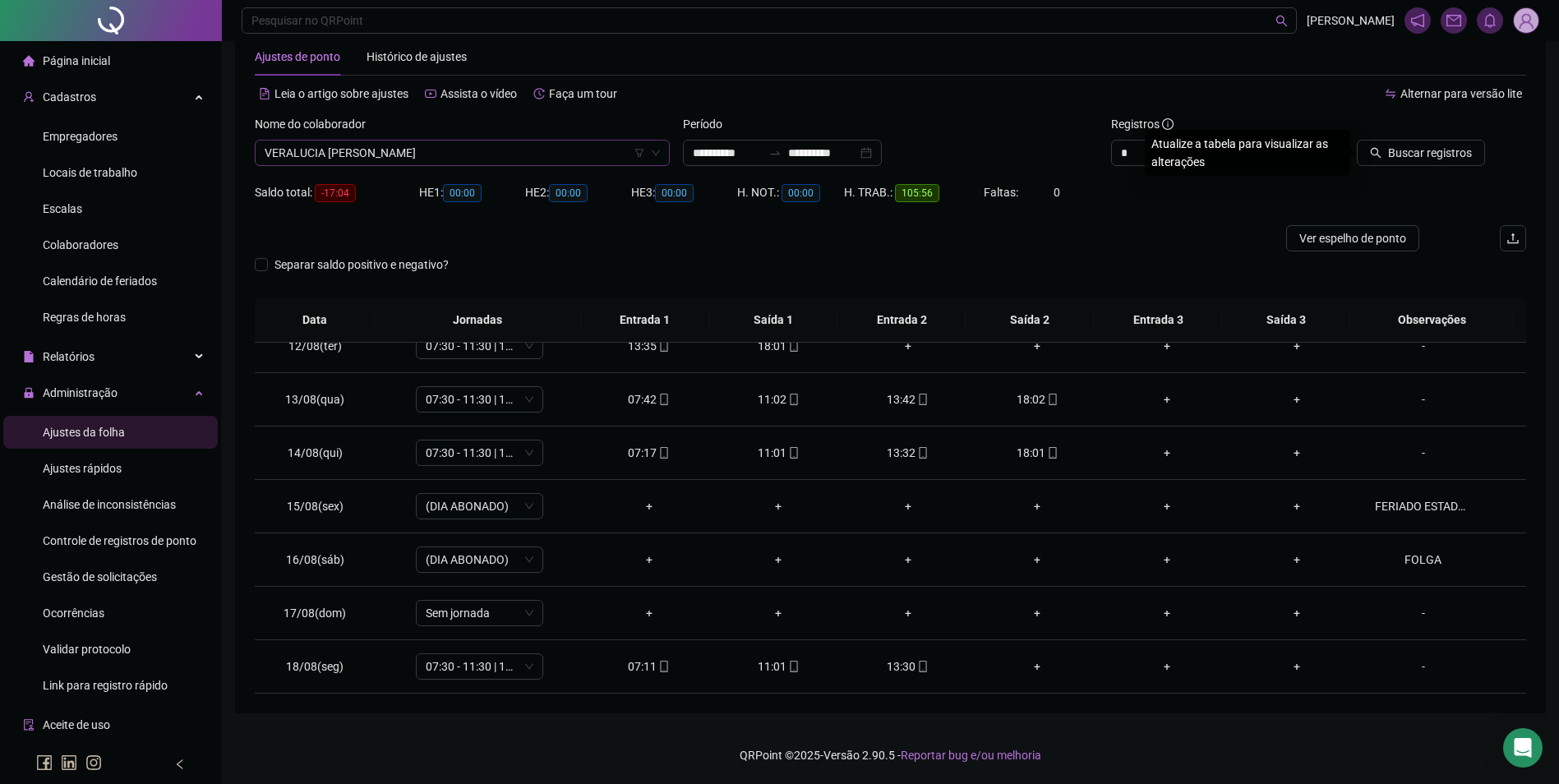
click at [1357, 139] on button "Buscar registros" at bounding box center [1421, 153] width 128 height 27
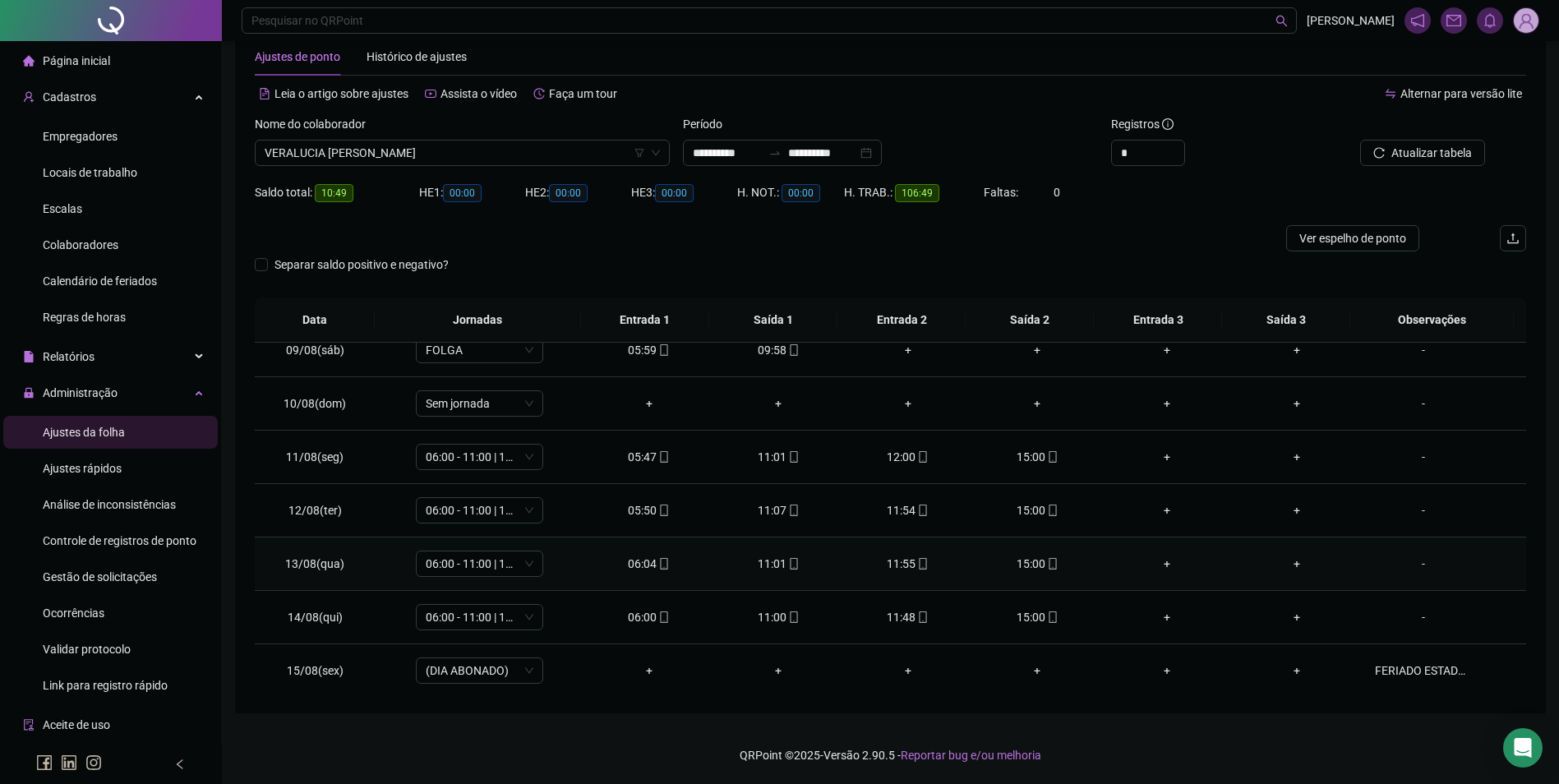
scroll to position [528, 0]
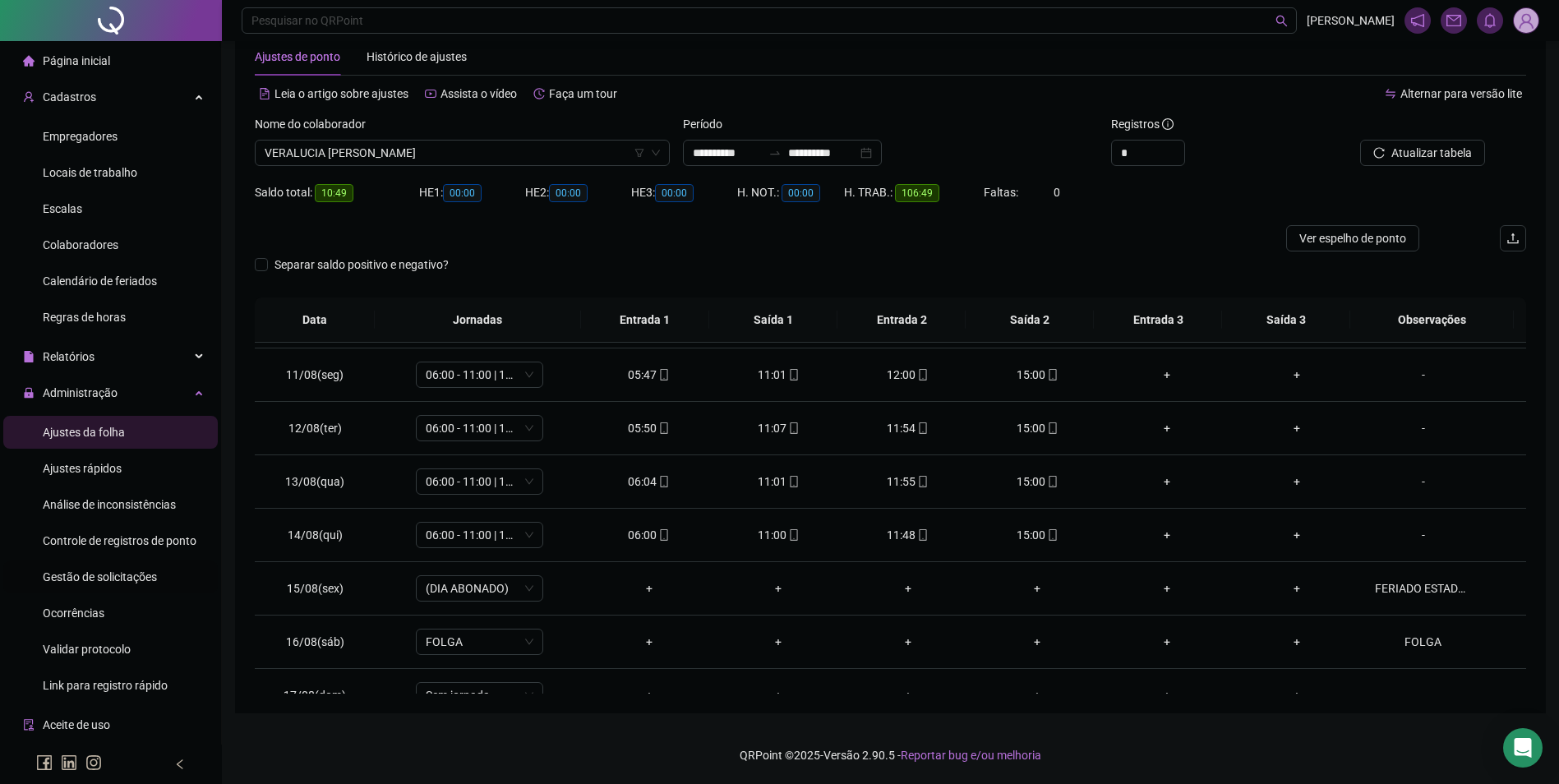
click at [94, 583] on span "Gestão de solicitações" at bounding box center [100, 577] width 114 height 13
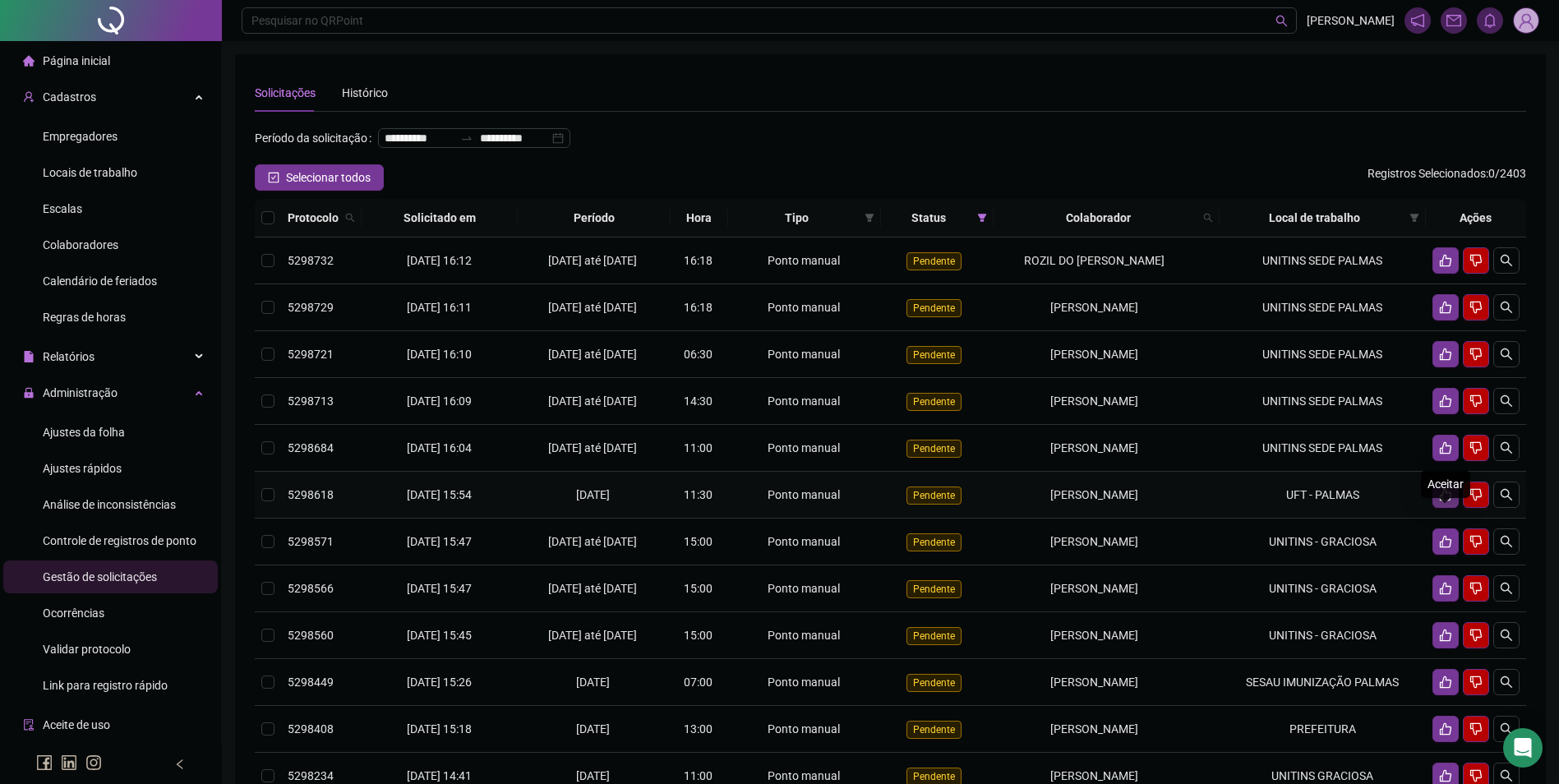
drag, startPoint x: 1451, startPoint y: 522, endPoint x: 1441, endPoint y: 522, distance: 10.0
click at [1445, 501] on icon "like" at bounding box center [1446, 495] width 13 height 13
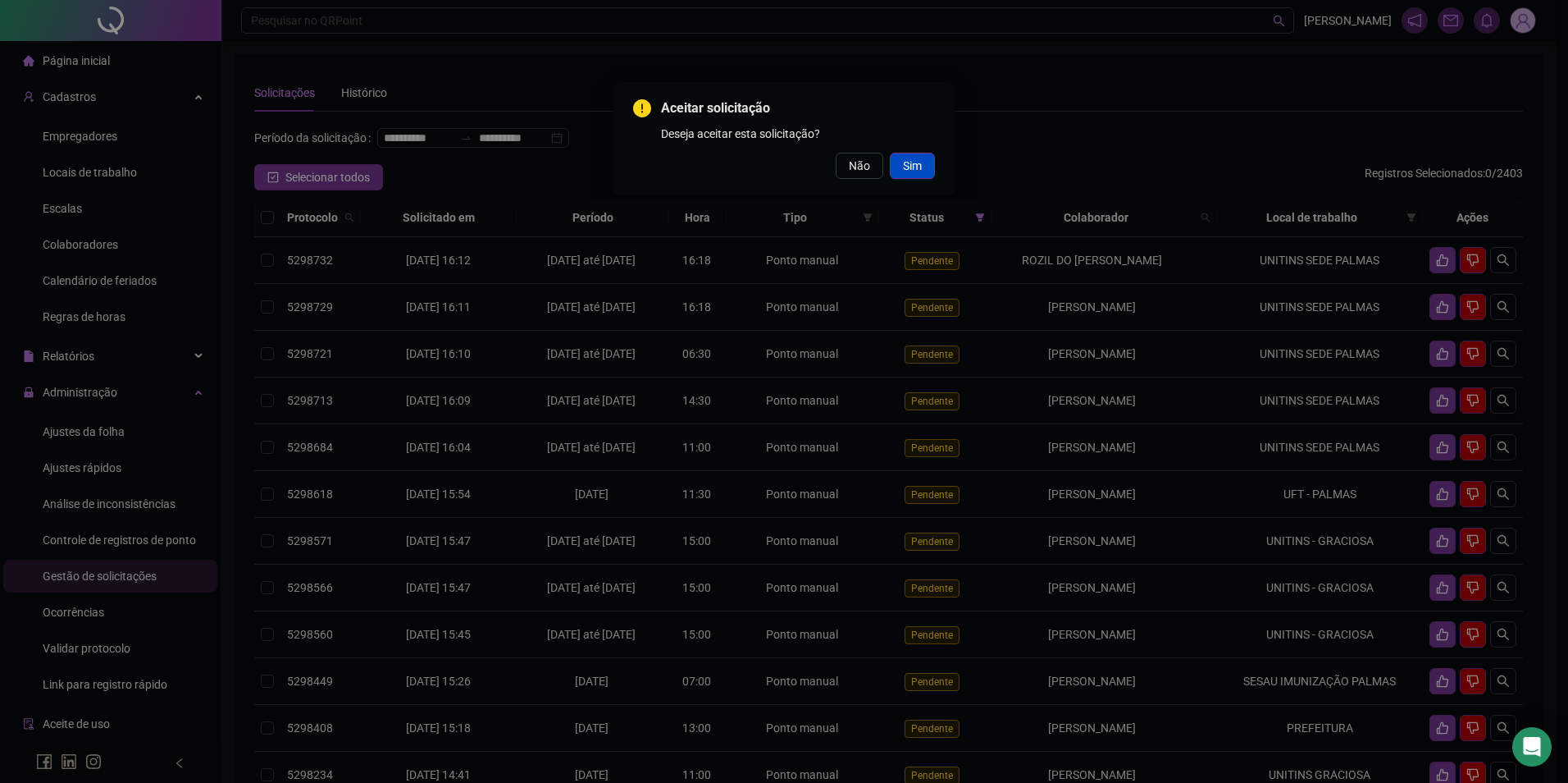
click at [909, 165] on span "Sim" at bounding box center [912, 166] width 19 height 18
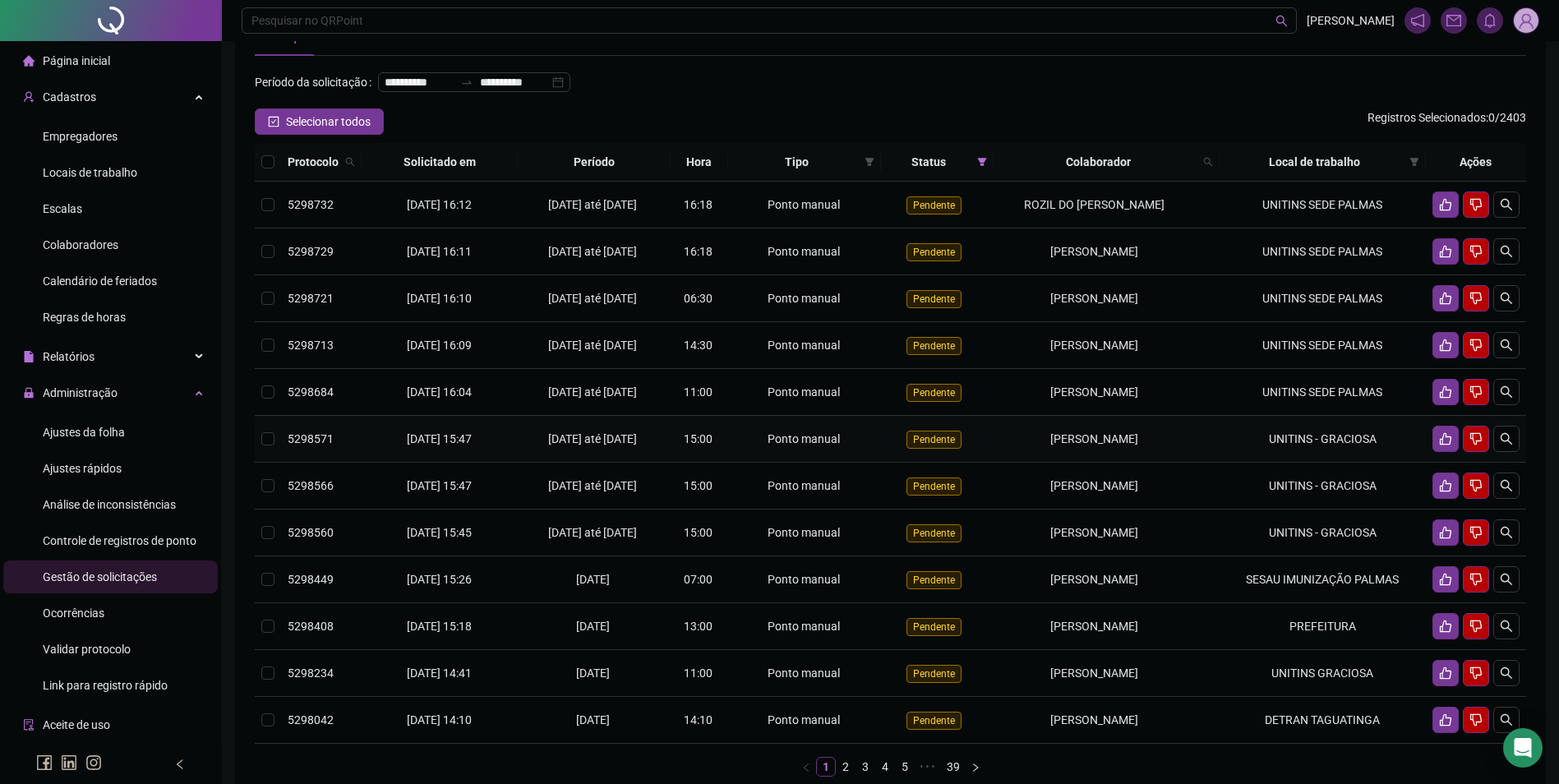
scroll to position [164, 0]
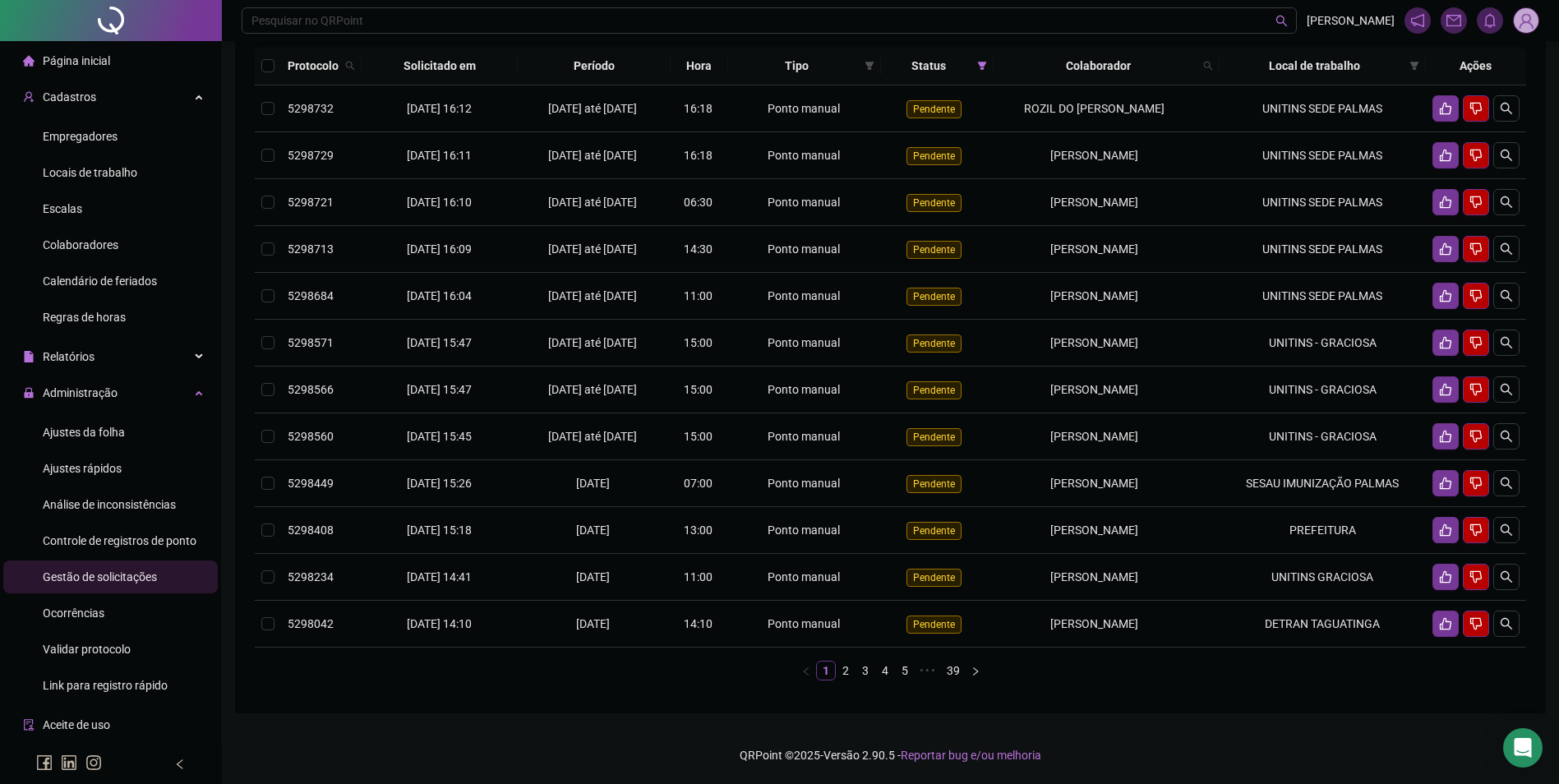
click at [843, 680] on link "2" at bounding box center [845, 670] width 18 height 18
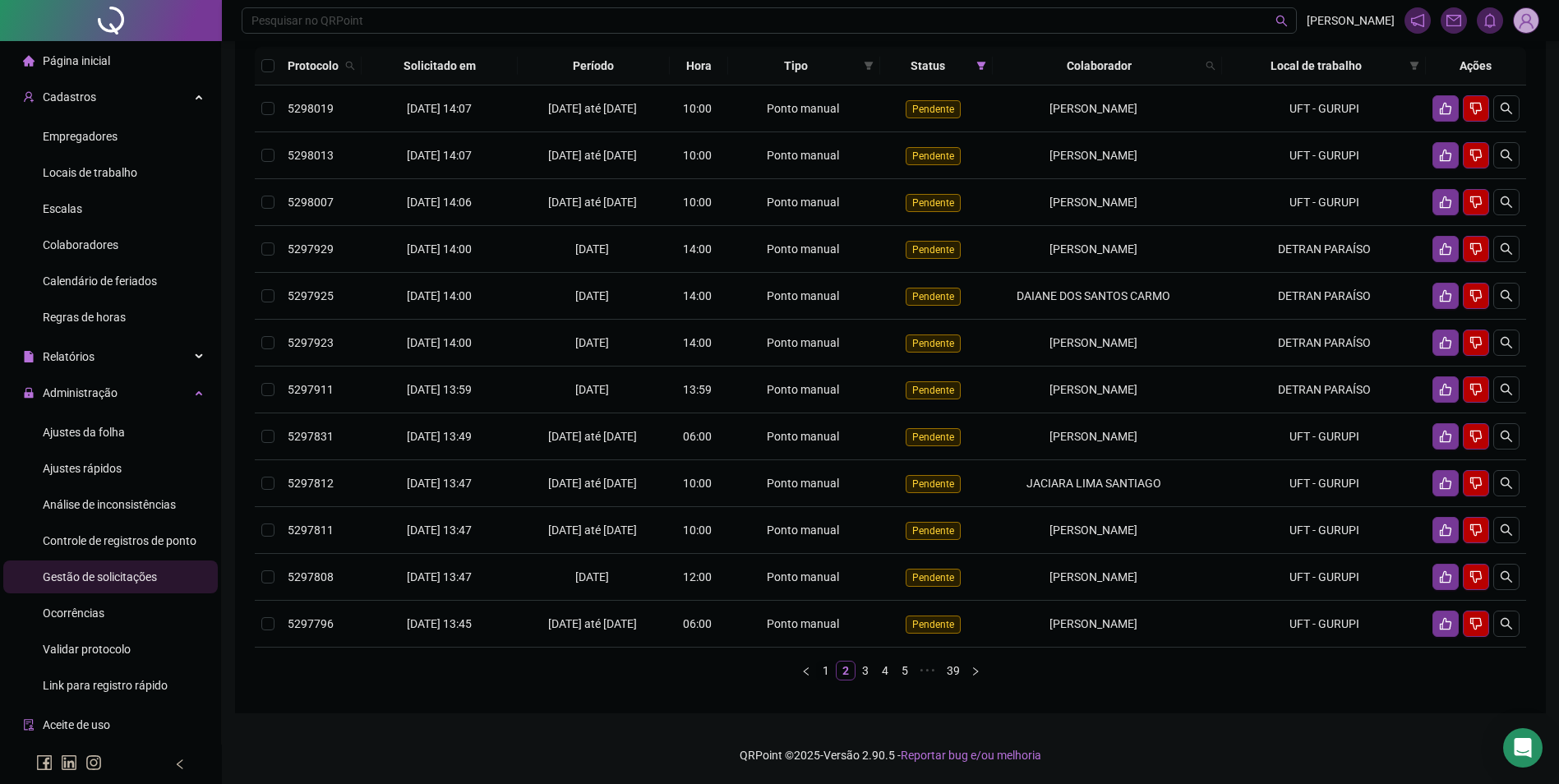
click at [820, 680] on link "1" at bounding box center [826, 670] width 18 height 18
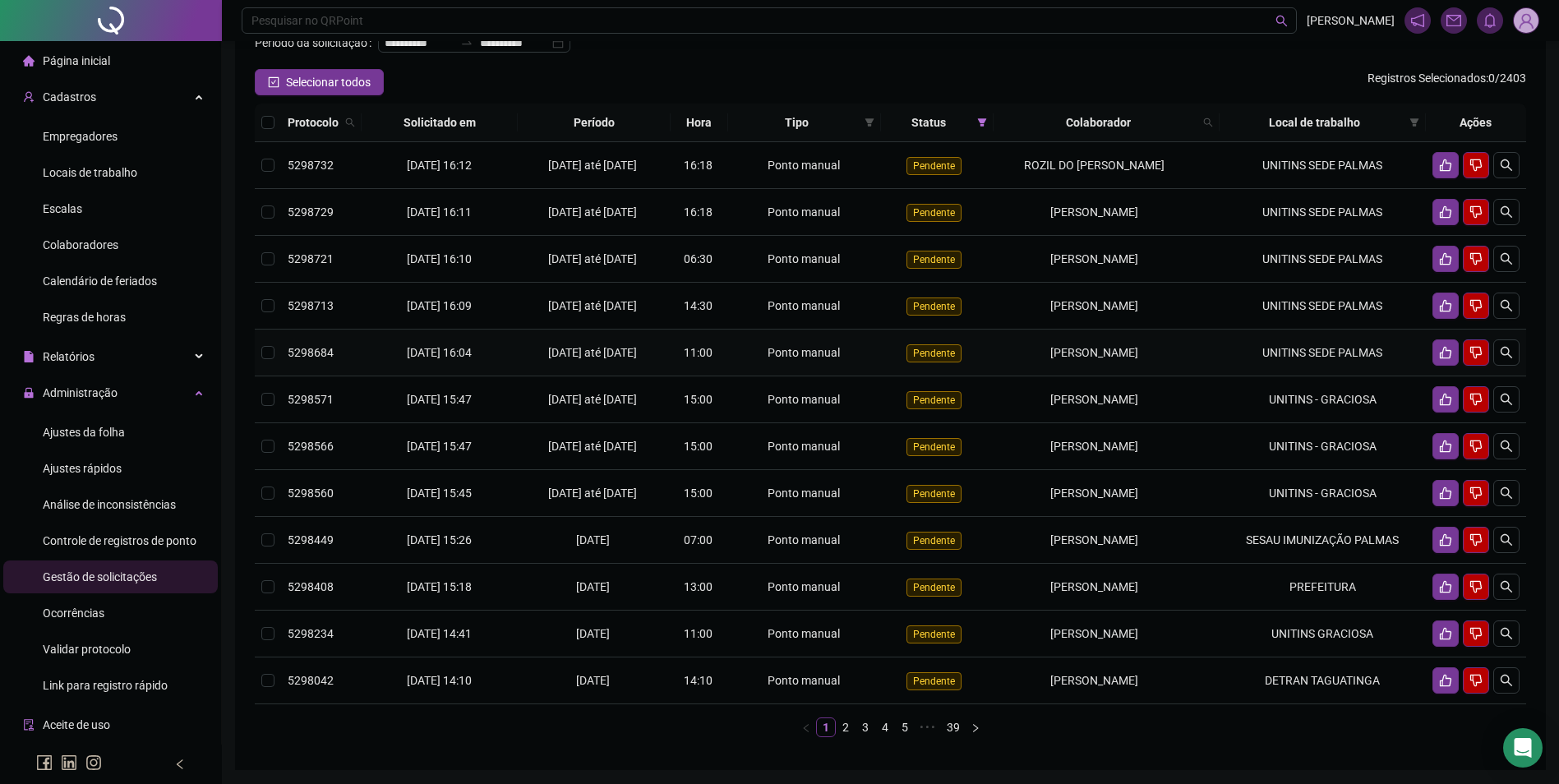
scroll to position [0, 0]
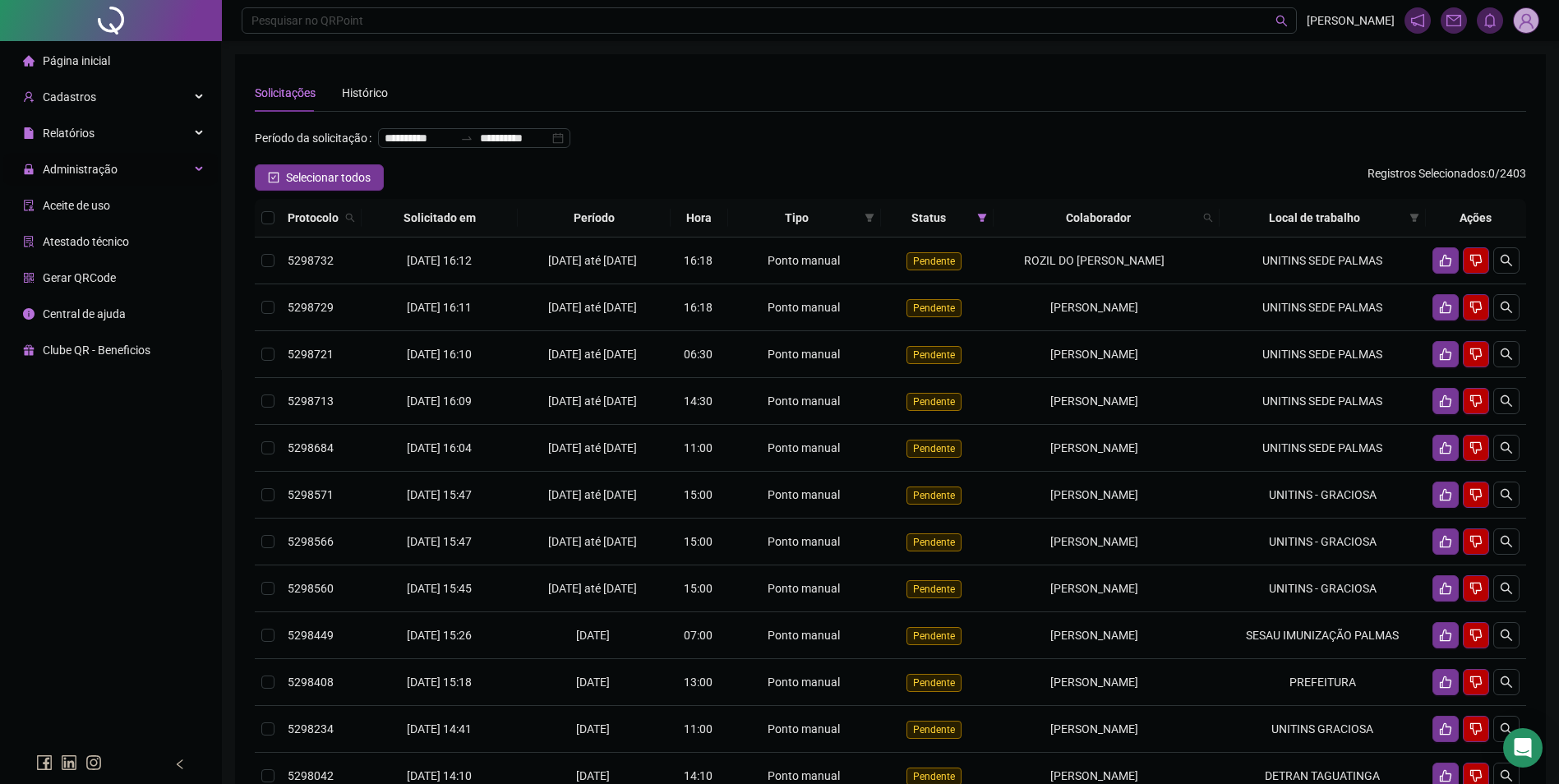
click at [85, 166] on span "Administração" at bounding box center [80, 170] width 75 height 13
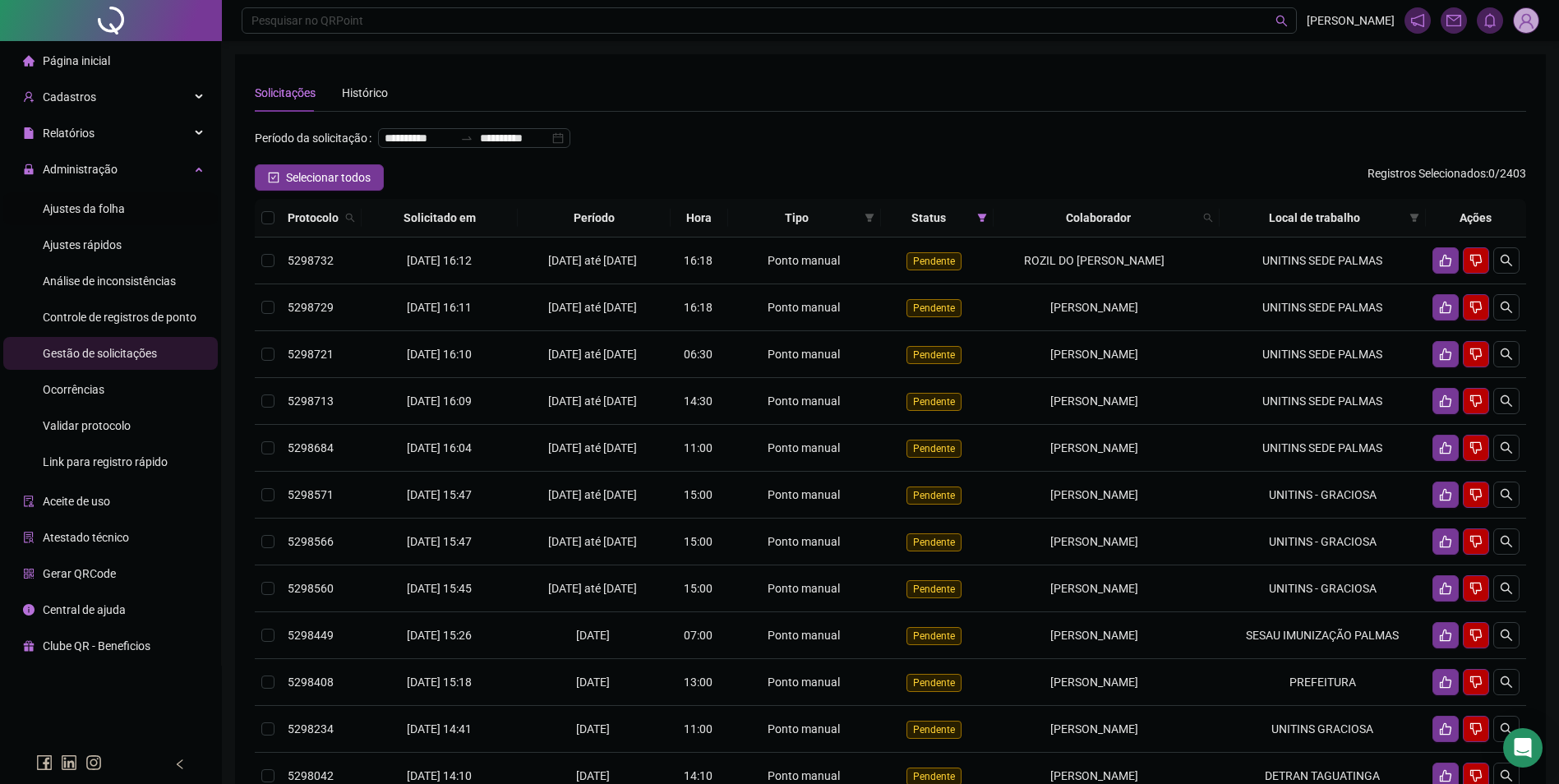
click at [107, 207] on span "Ajustes da folha" at bounding box center [83, 209] width 83 height 13
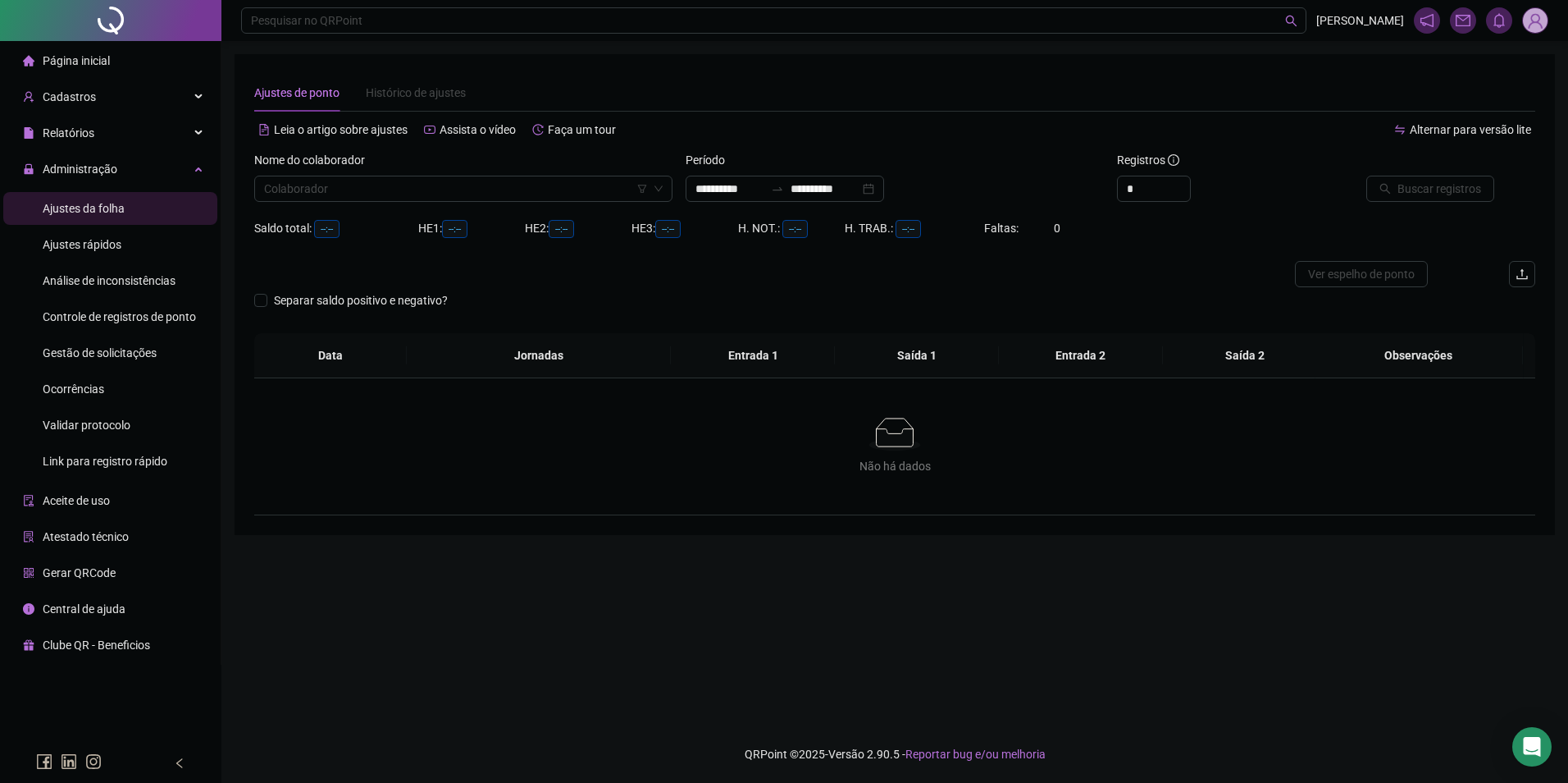
type input "**********"
click at [338, 200] on input "search" at bounding box center [456, 188] width 384 height 25
type input "*******"
click at [109, 341] on div "Gestão de solicitações" at bounding box center [99, 352] width 114 height 33
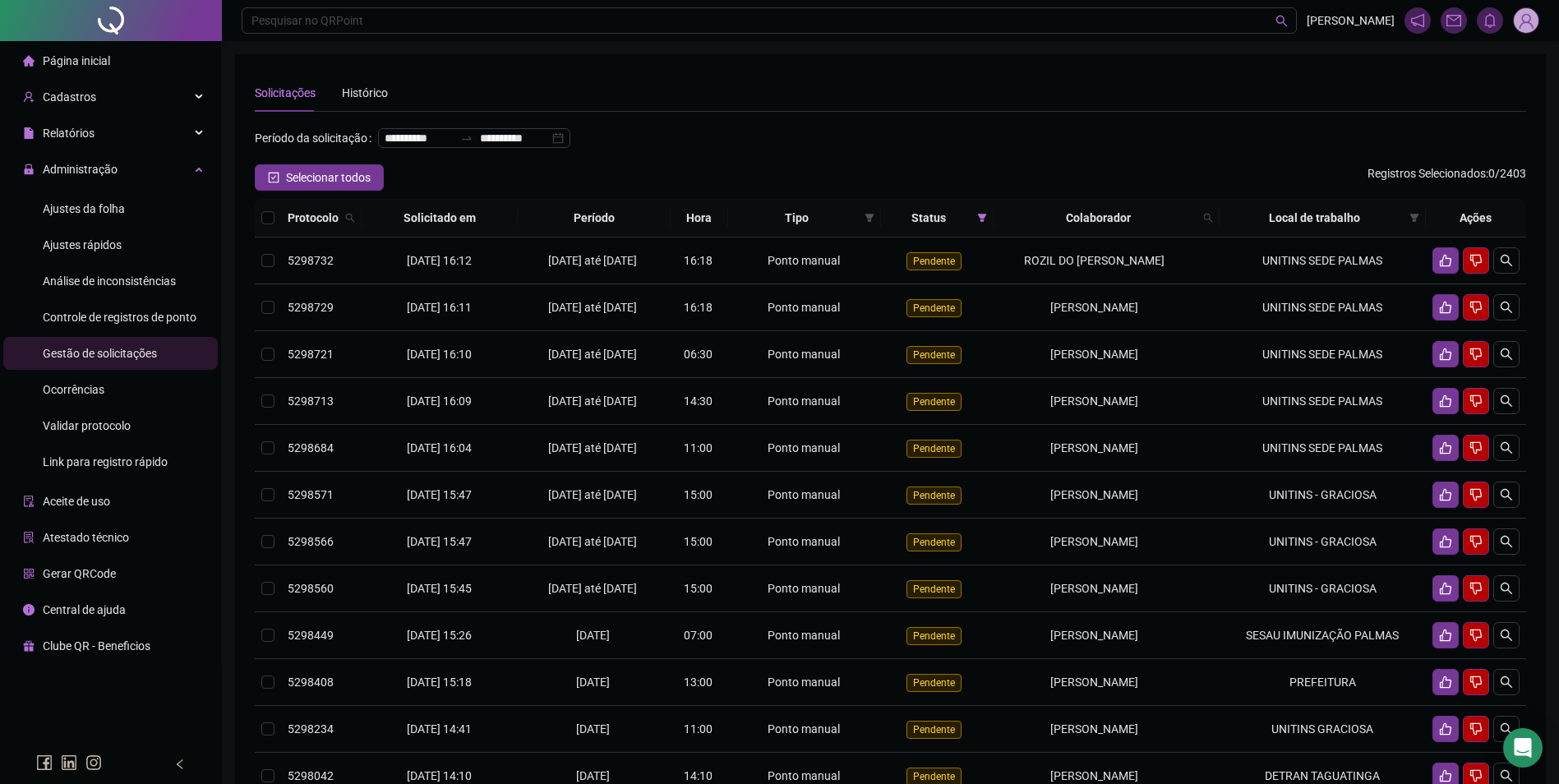
click at [1532, 24] on img at bounding box center [1527, 21] width 25 height 25
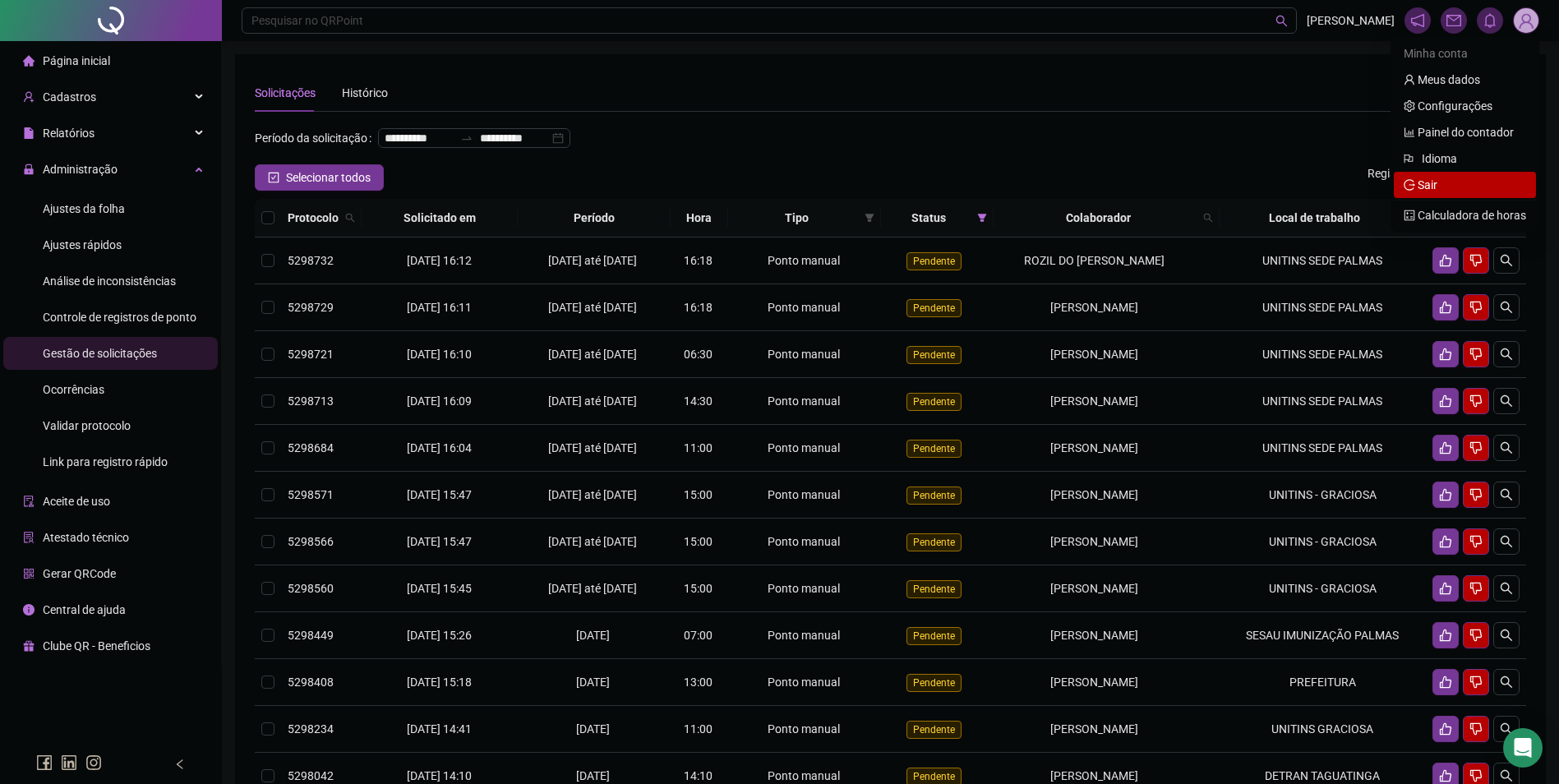
click at [1438, 187] on span "Sair" at bounding box center [1427, 185] width 20 height 13
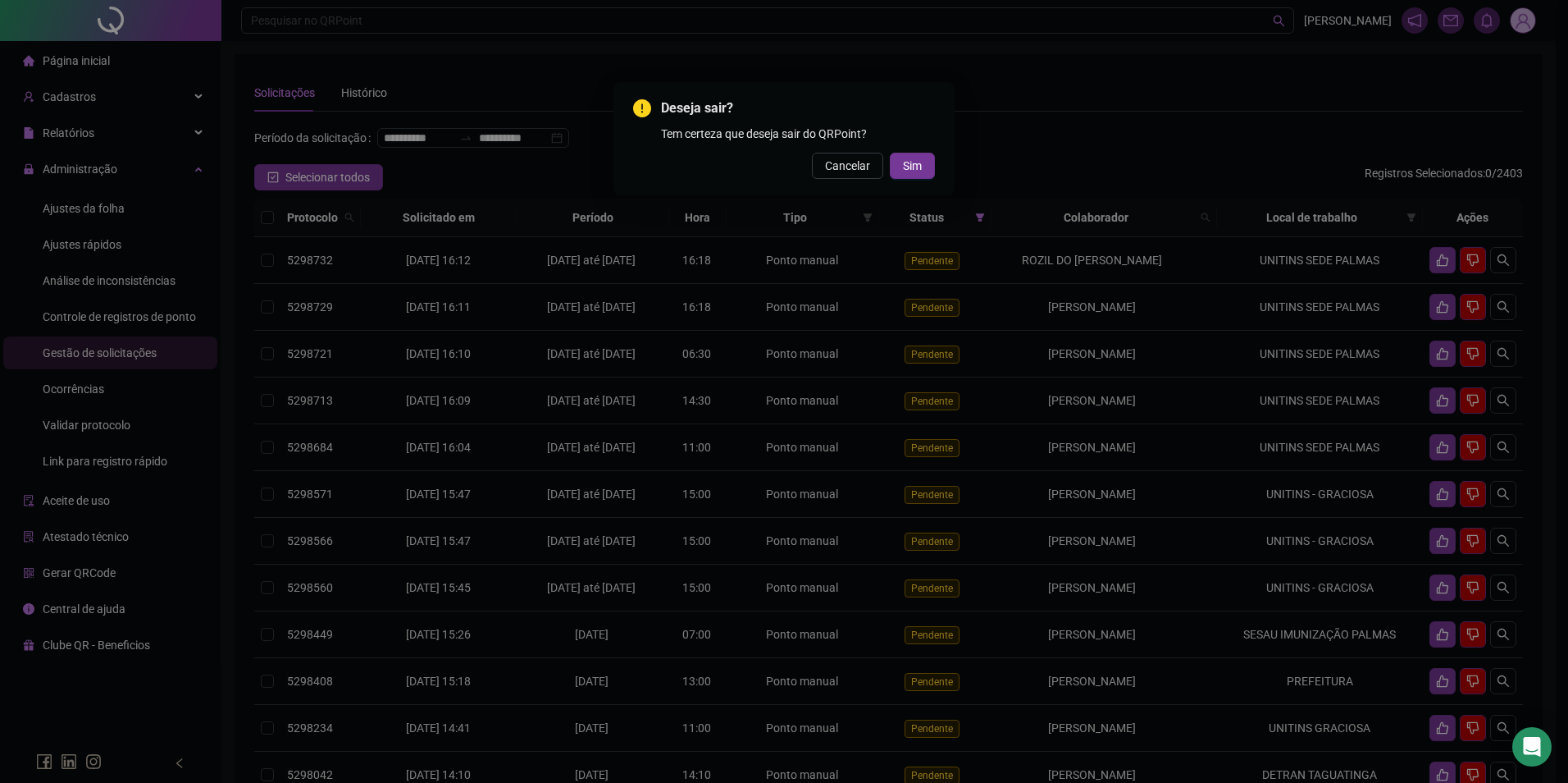
drag, startPoint x: 874, startPoint y: 178, endPoint x: 907, endPoint y: 174, distance: 33.2
click at [881, 178] on button "Cancelar" at bounding box center [847, 166] width 71 height 27
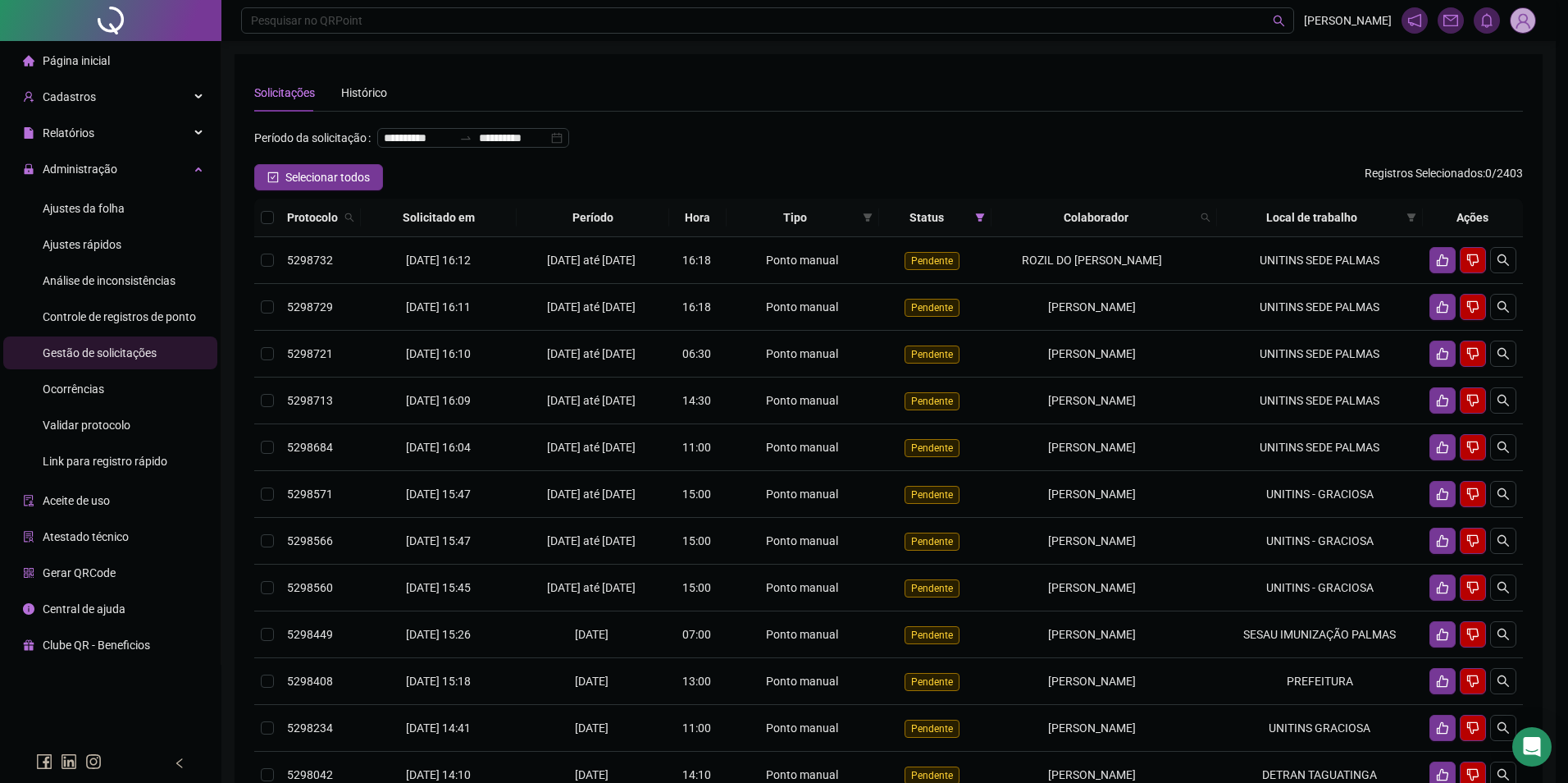
click at [915, 170] on div "Deseja sair? Tem certeza que deseja sair do QRPoint? Cancelar Sim" at bounding box center [784, 391] width 1568 height 783
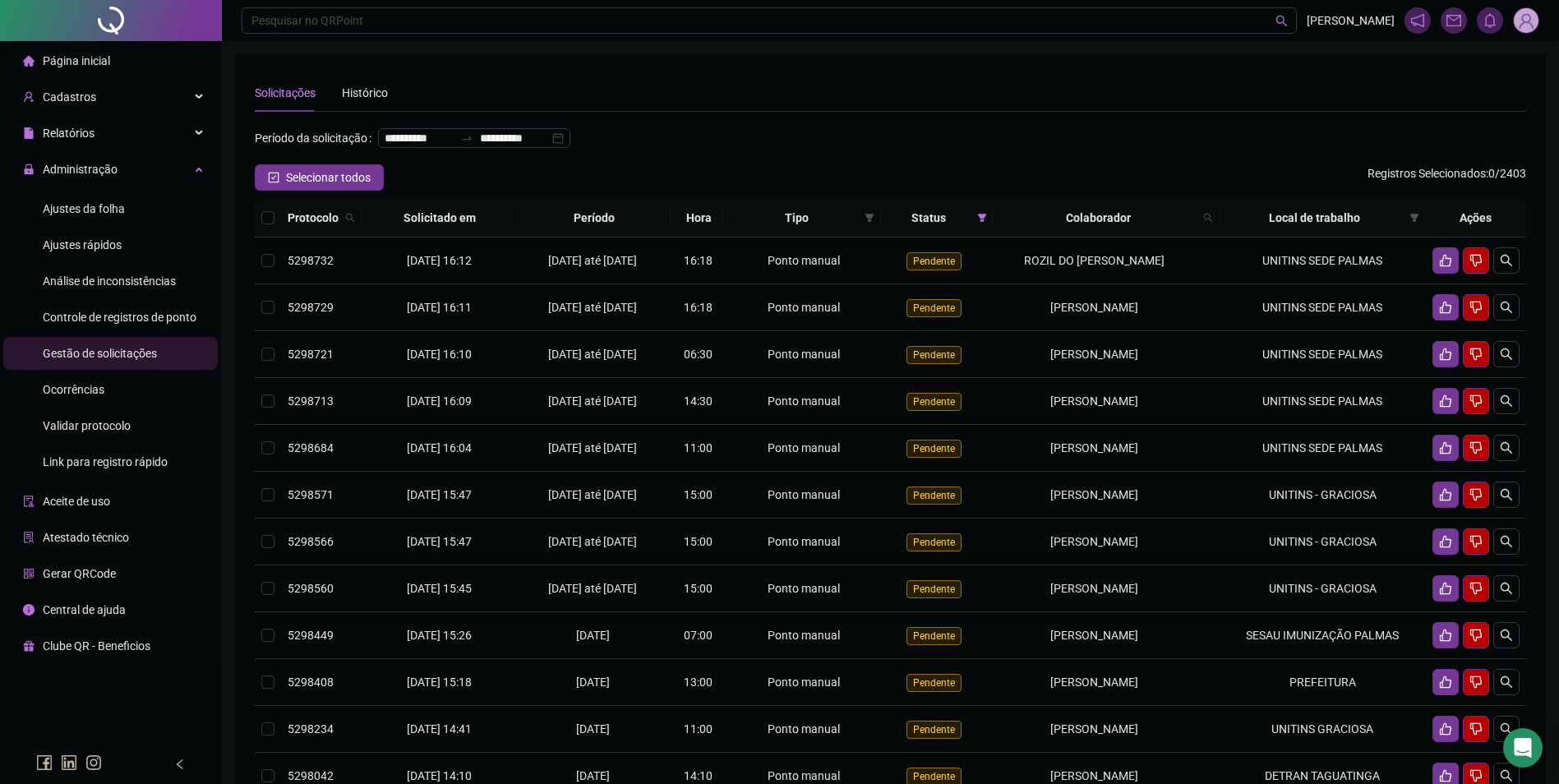
click at [1533, 21] on img at bounding box center [1527, 21] width 25 height 25
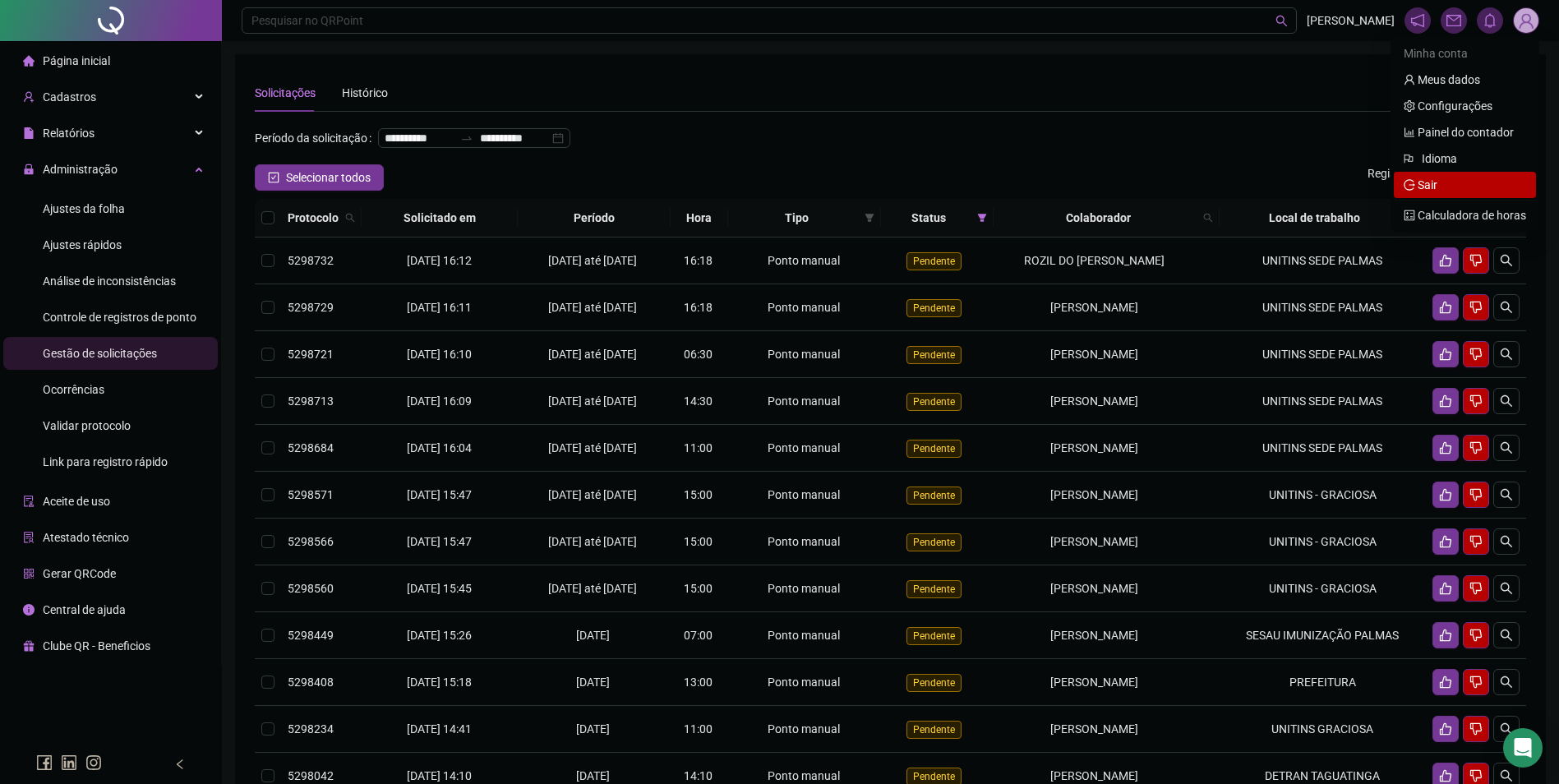
click at [1456, 182] on span "Sair" at bounding box center [1465, 185] width 122 height 18
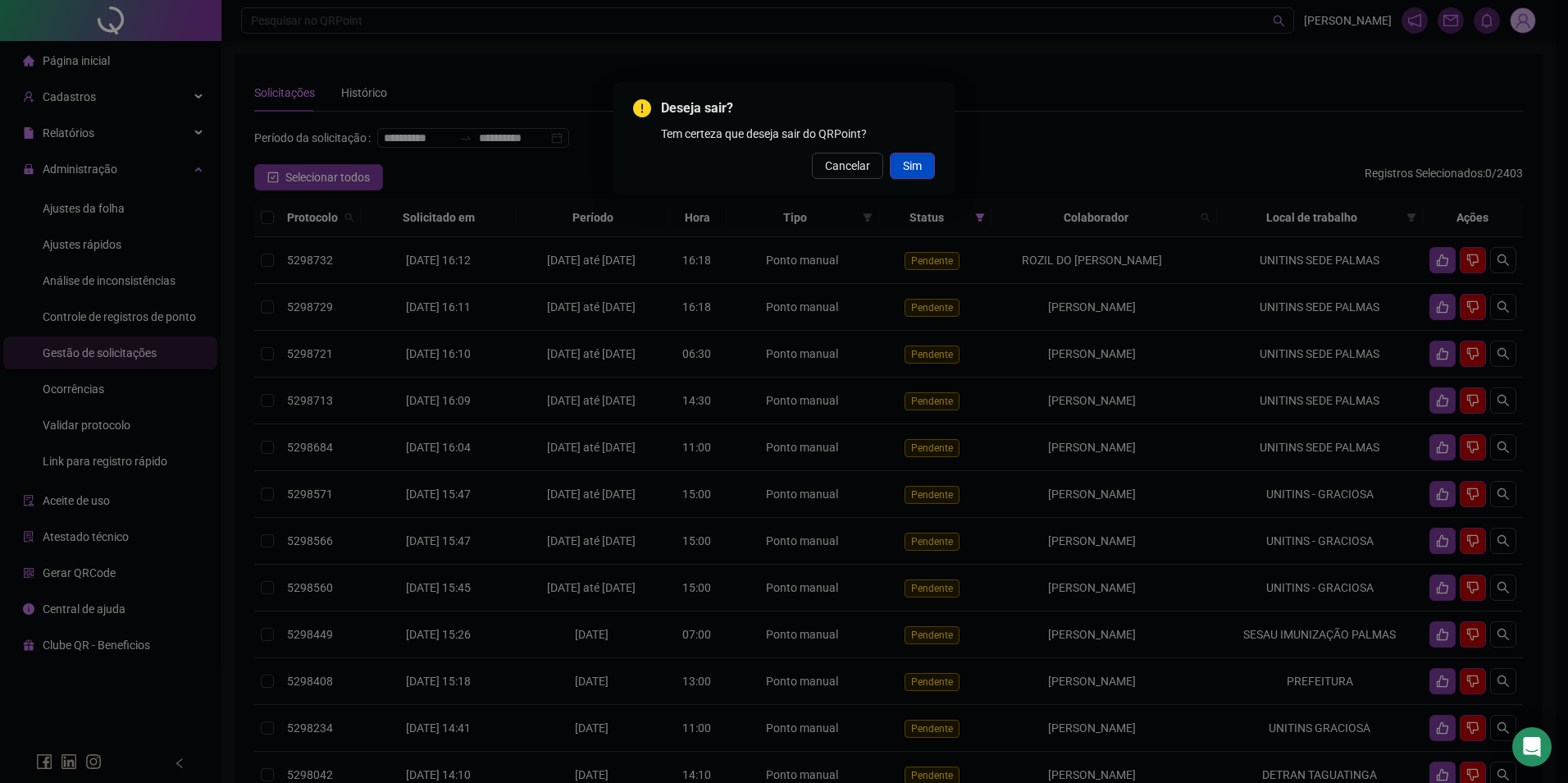
click at [916, 173] on span "Sim" at bounding box center [912, 166] width 19 height 18
